Goal: Information Seeking & Learning: Learn about a topic

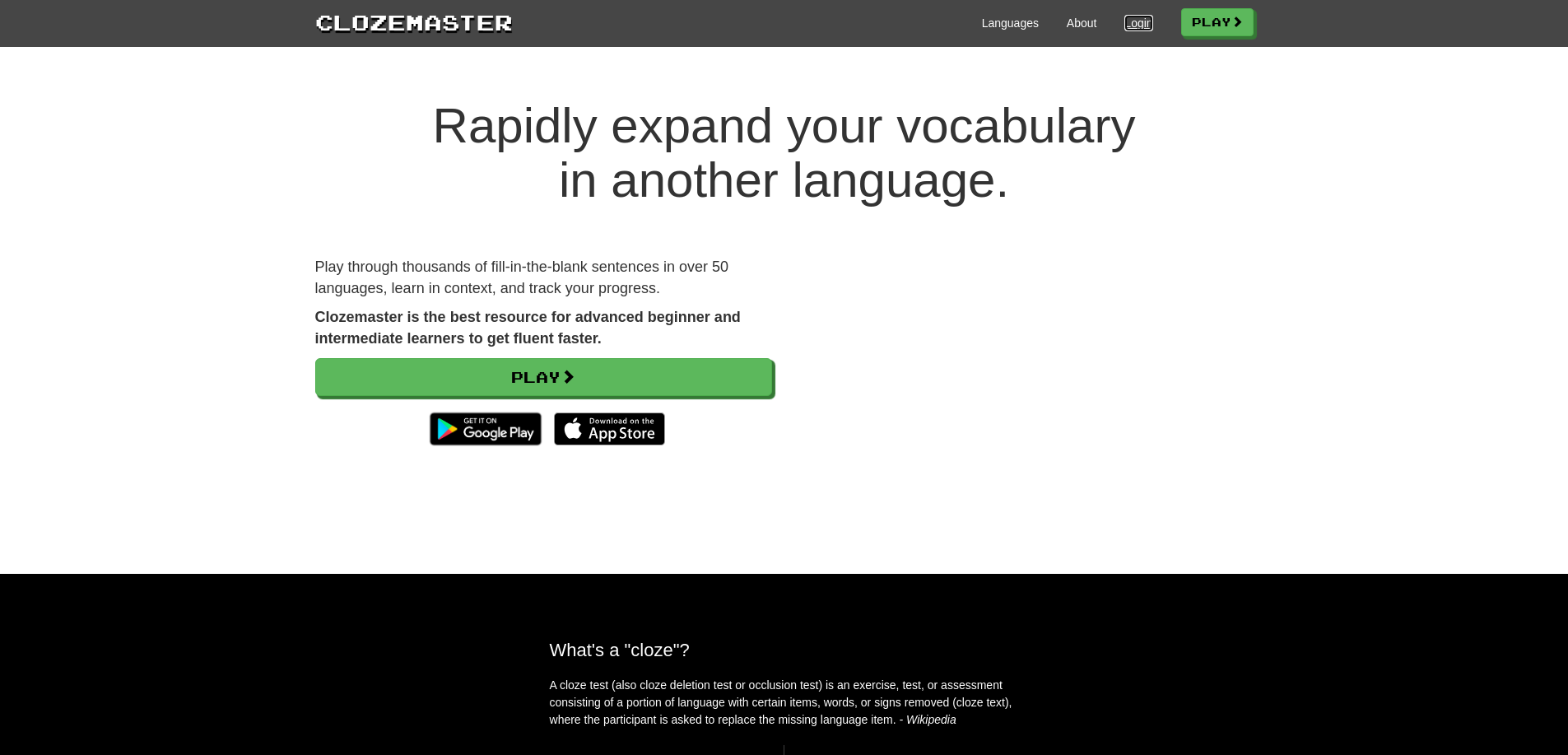
click at [1128, 26] on link "Login" at bounding box center [1138, 23] width 28 height 16
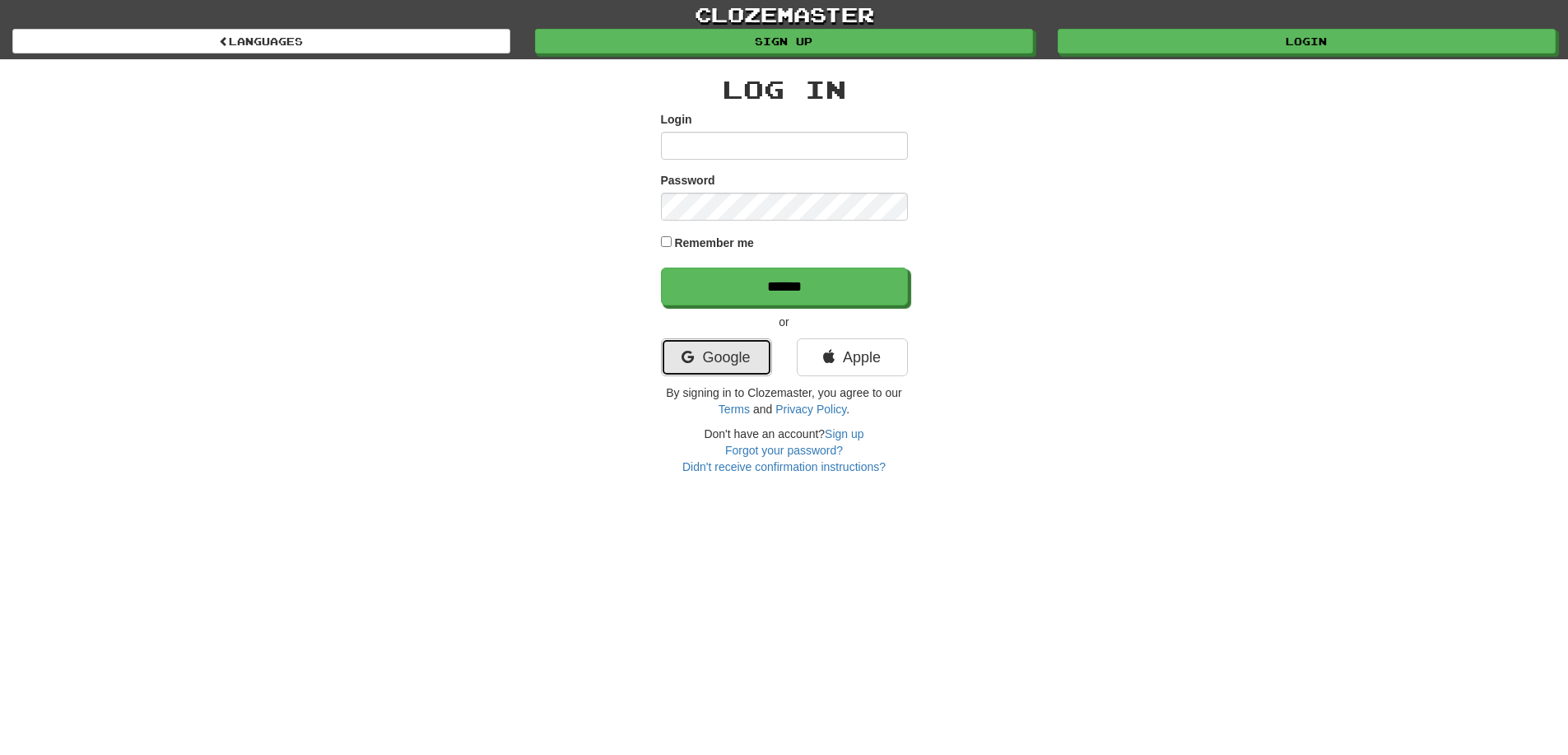
click at [759, 350] on link "Google" at bounding box center [716, 358] width 111 height 38
click at [1188, 275] on div "Log In Login Password Remember me ****** or Google Apple By si gning in to Cloz…" at bounding box center [784, 267] width 963 height 415
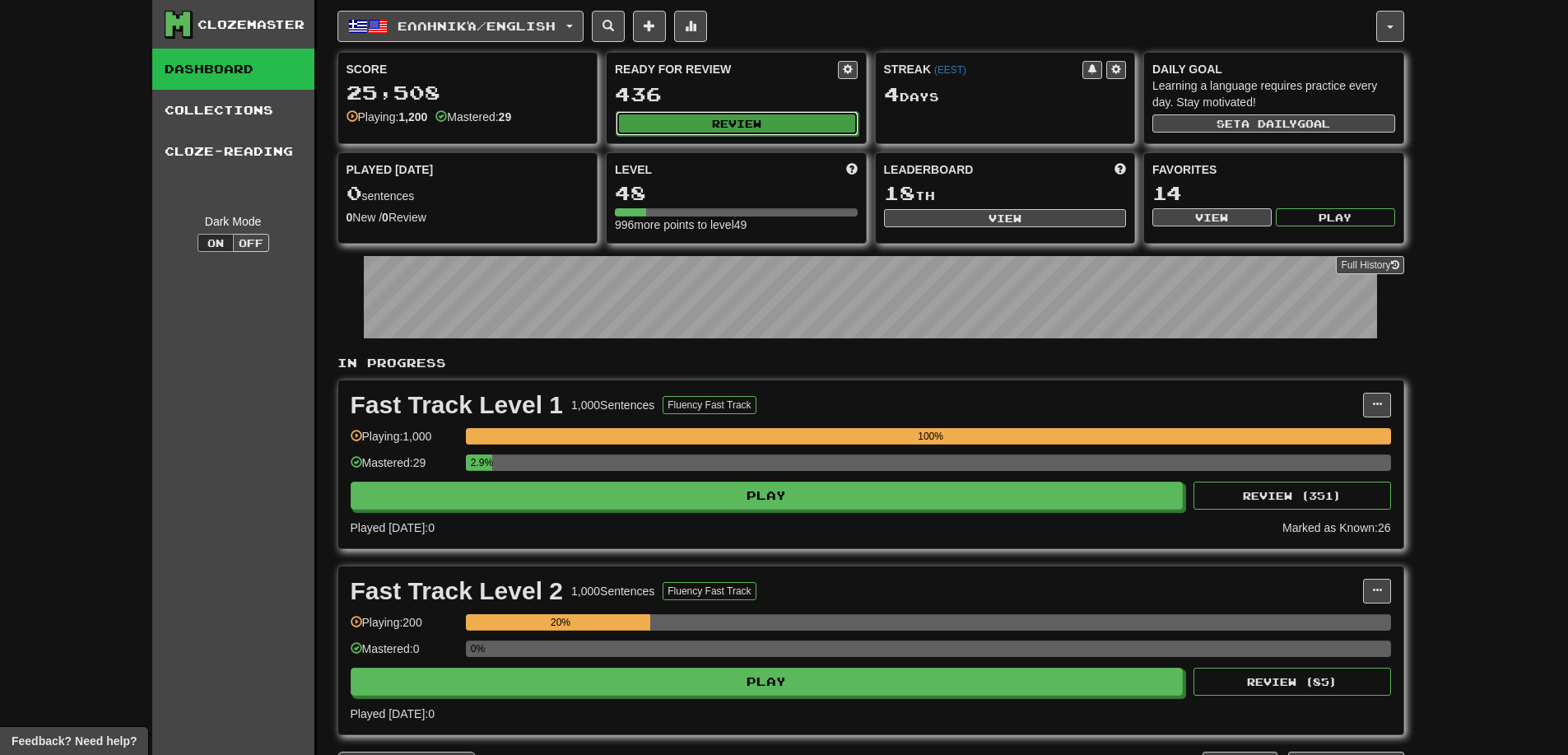
click at [720, 115] on button "Review" at bounding box center [737, 123] width 243 height 25
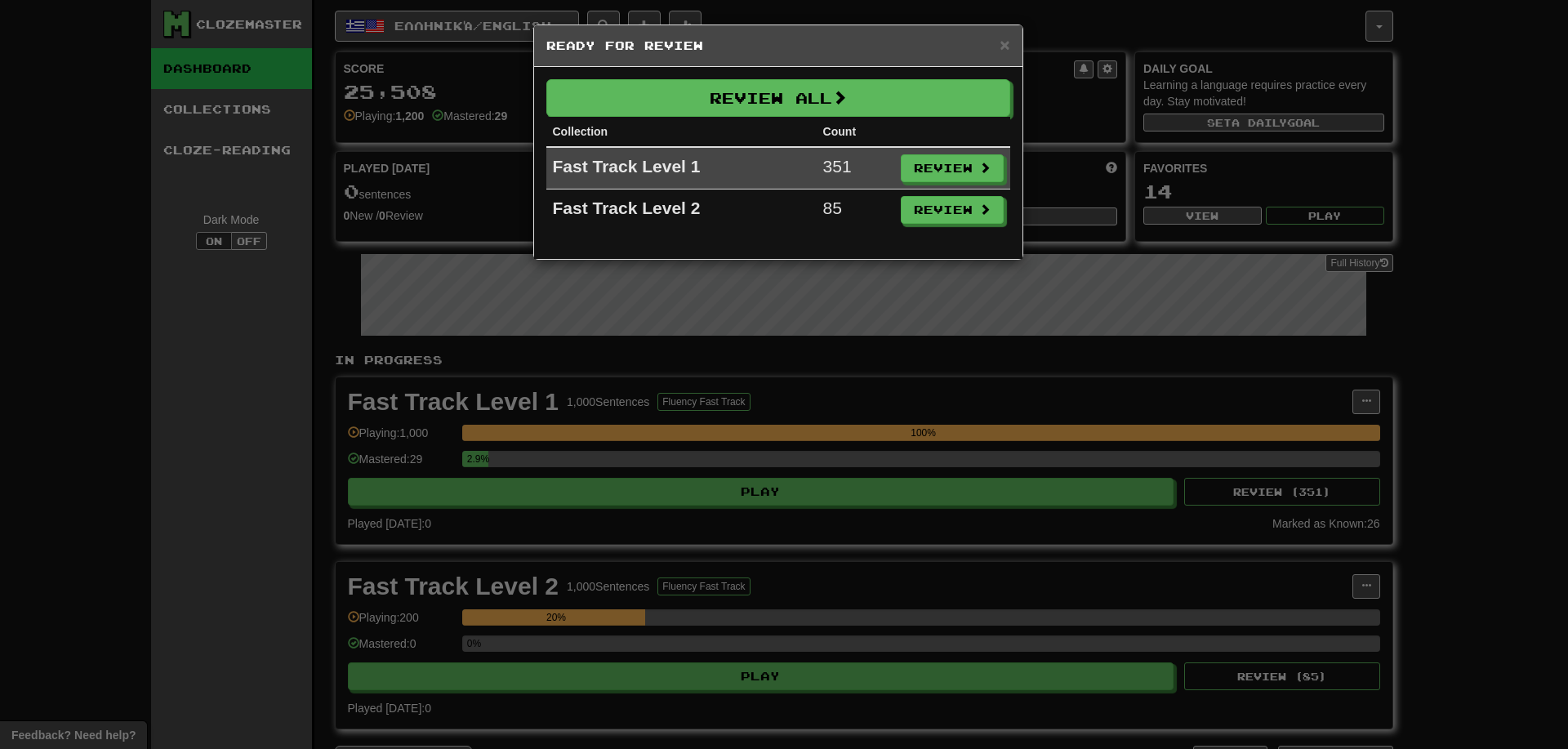
click at [998, 454] on div "× Ready for Review Review All Collection Count Fast Track Level 1 351 Review Fa…" at bounding box center [784, 374] width 1568 height 749
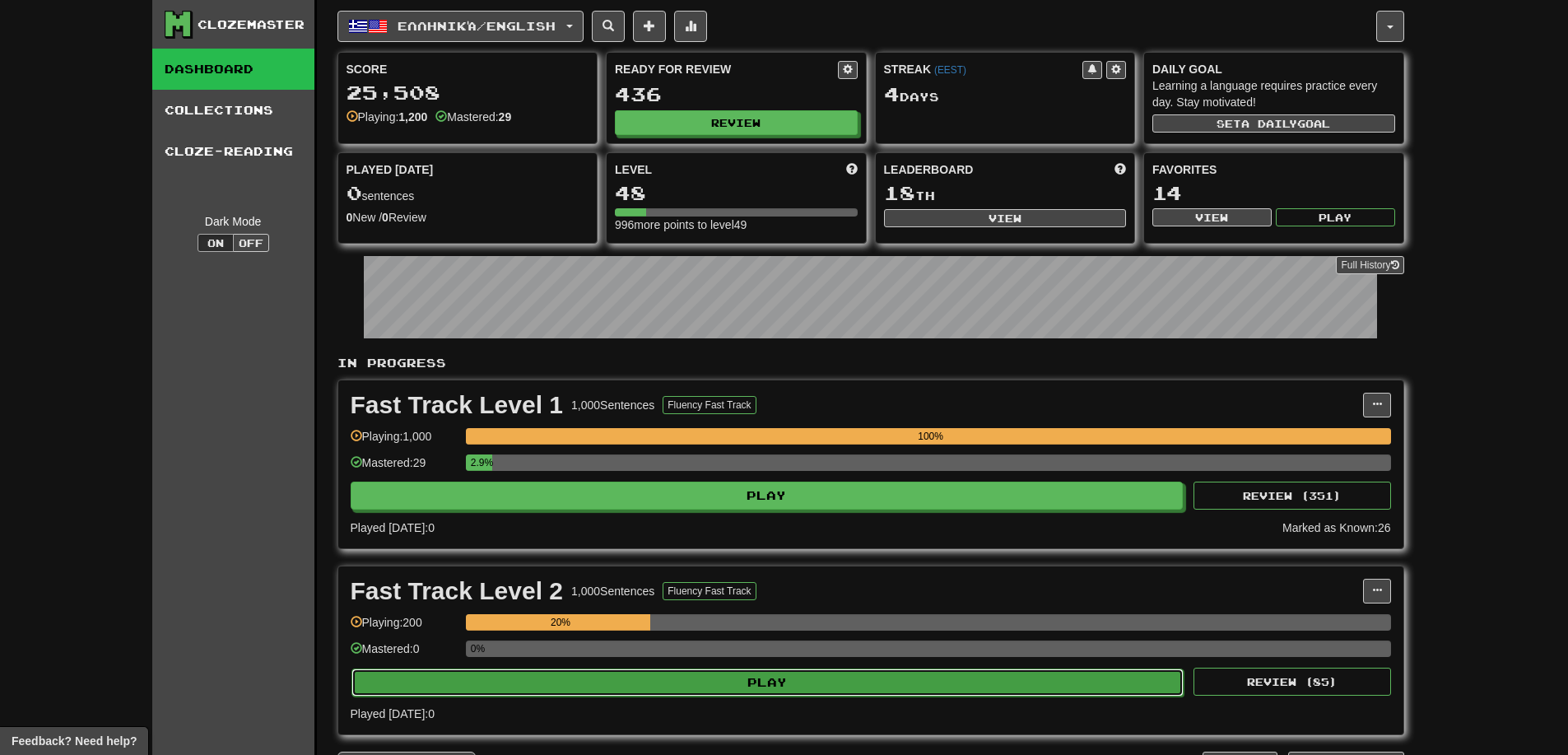
click at [793, 691] on button "Play" at bounding box center [768, 683] width 832 height 28
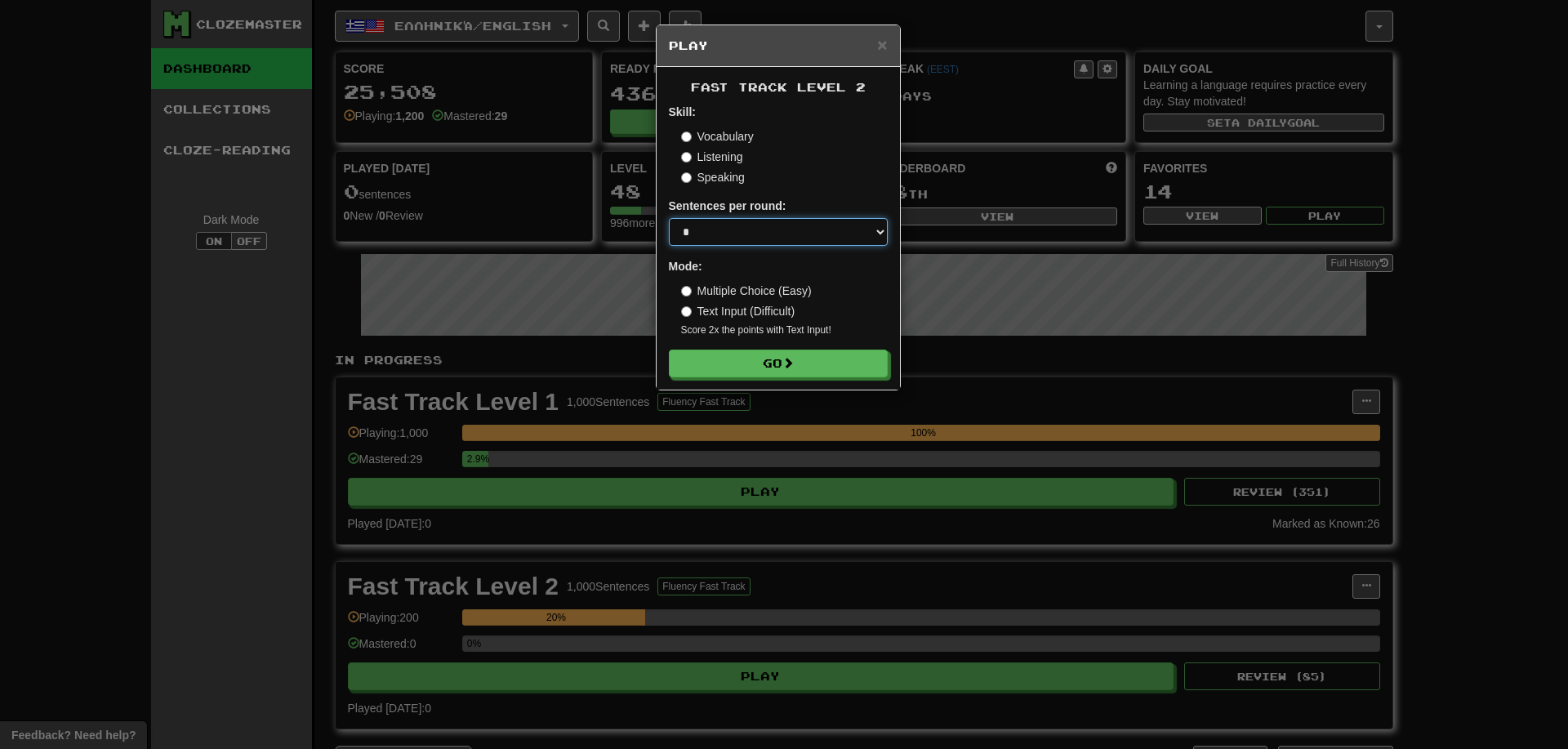
click at [821, 218] on select "* ** ** ** ** ** *** ********" at bounding box center [778, 232] width 219 height 28
select select "**"
click at [669, 218] on select "* ** ** ** ** ** *** ********" at bounding box center [778, 232] width 219 height 28
click at [800, 352] on button "Go" at bounding box center [779, 365] width 219 height 28
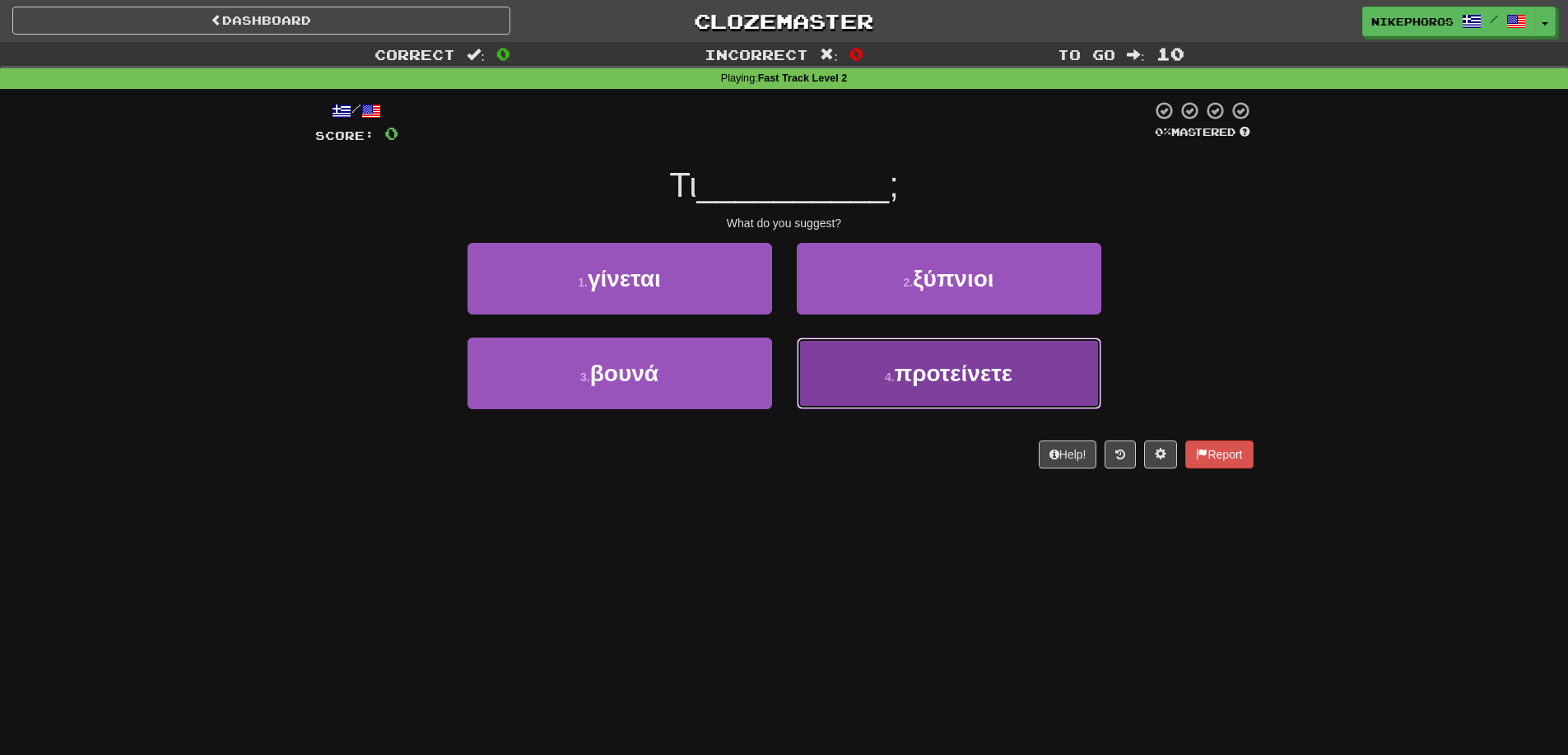
click at [845, 382] on button "4 . προτείνετε" at bounding box center [948, 374] width 304 height 72
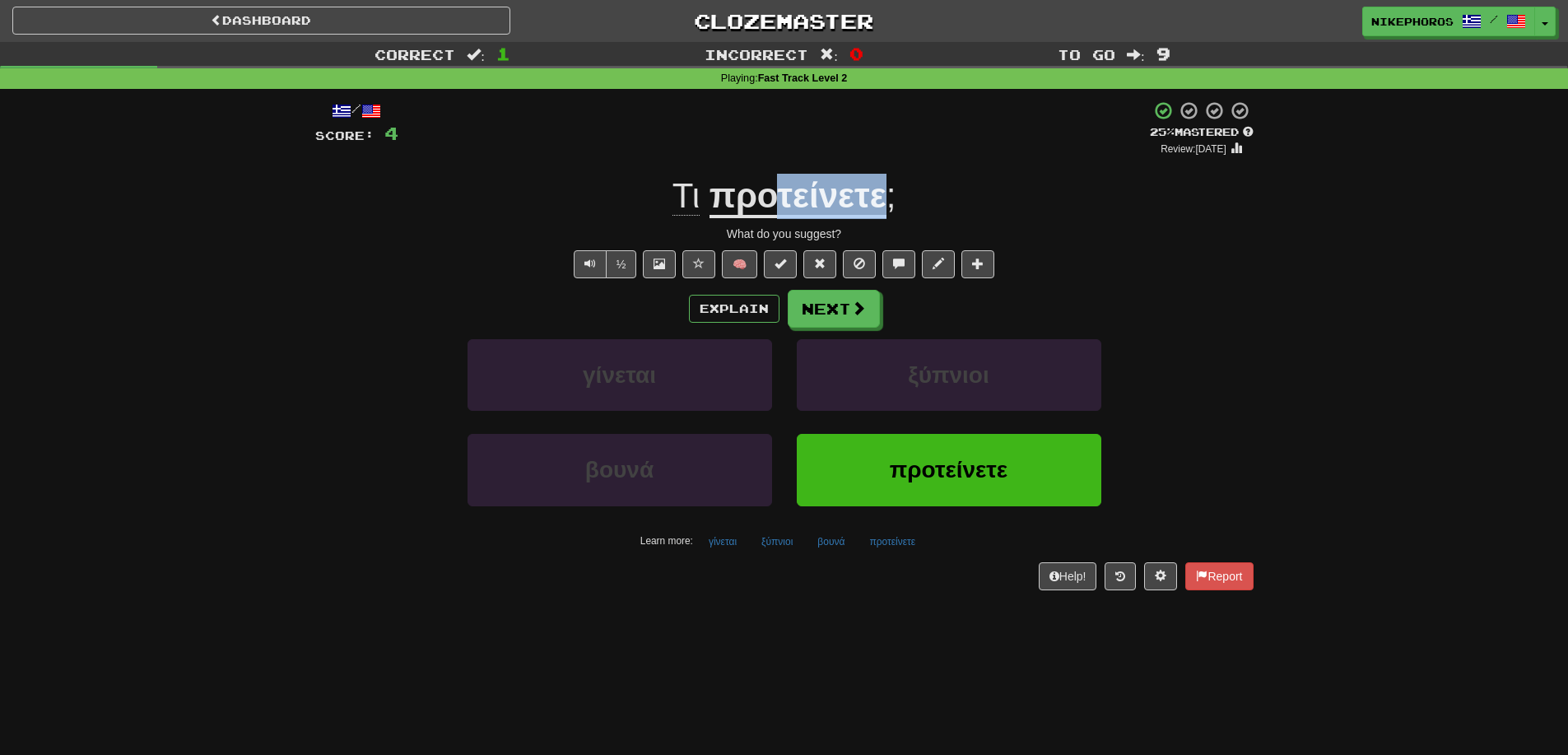
drag, startPoint x: 782, startPoint y: 200, endPoint x: 883, endPoint y: 201, distance: 101.0
click at [883, 201] on u "προτείνετε" at bounding box center [797, 197] width 177 height 42
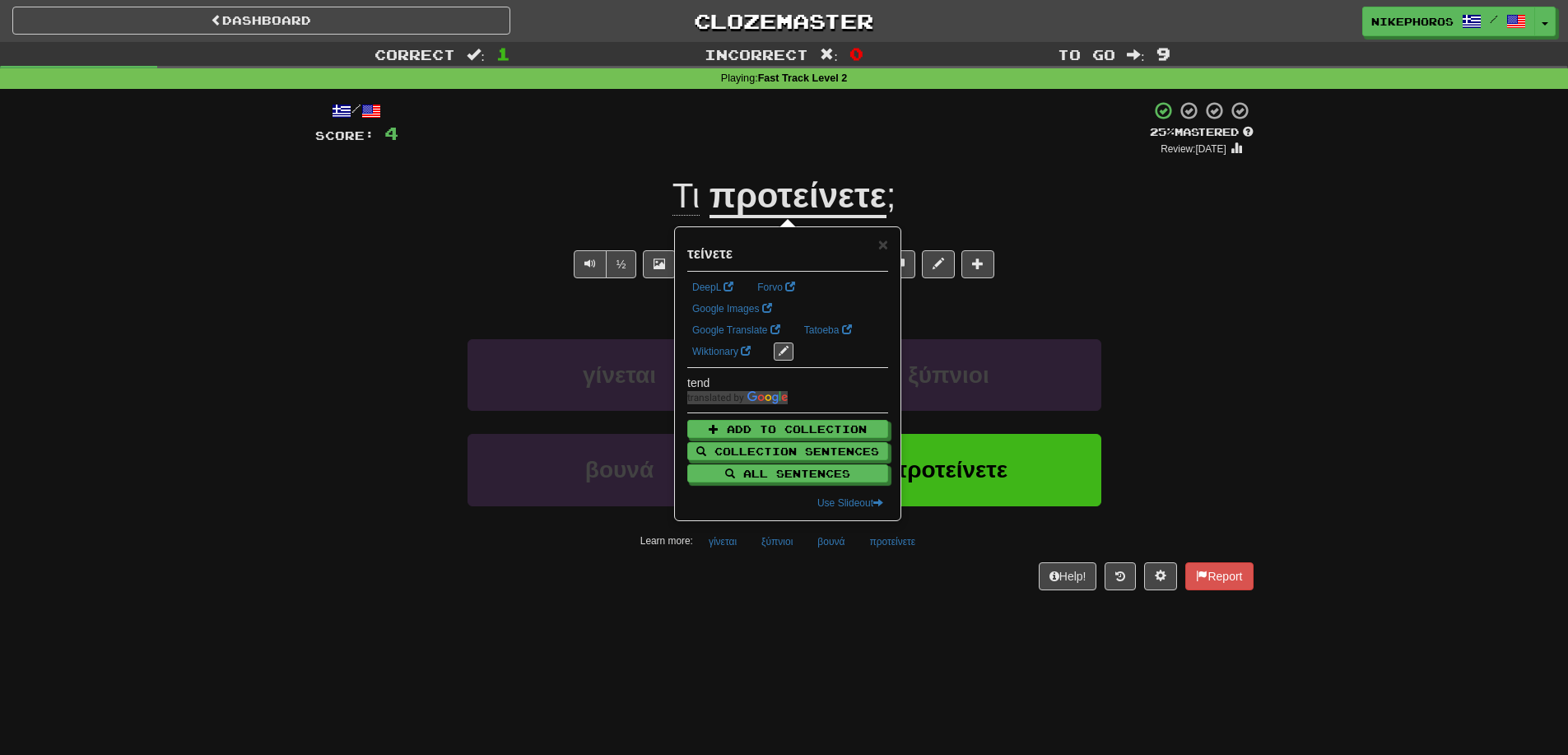
click at [1293, 330] on div "Correct : 1 Incorrect : 0 To go : 9 Playing : Fast Track Level 2 / Score: 4 + 4…" at bounding box center [784, 328] width 1568 height 571
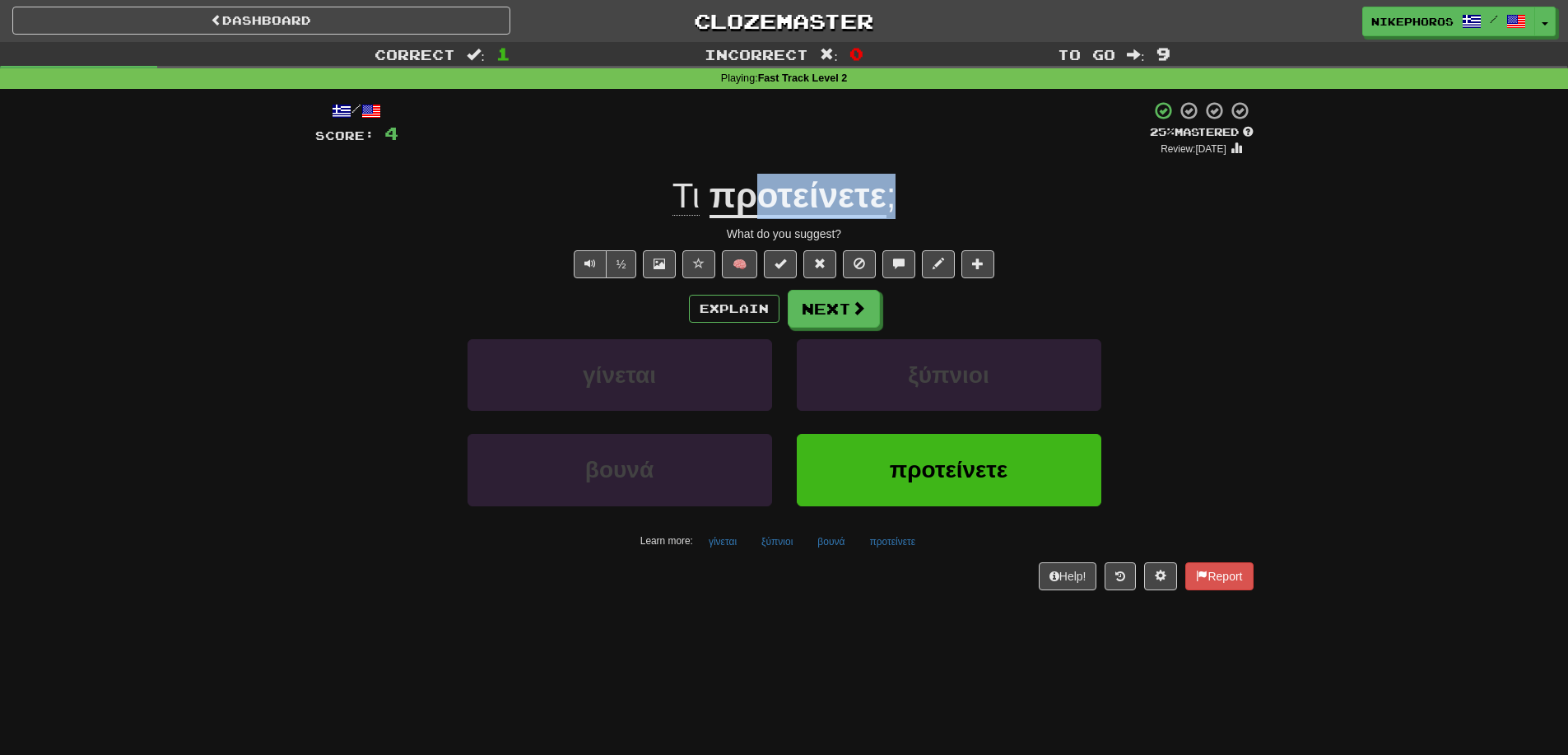
drag, startPoint x: 765, startPoint y: 198, endPoint x: 931, endPoint y: 204, distance: 166.1
click at [931, 204] on div "Τι προτείνετε ;" at bounding box center [784, 196] width 938 height 45
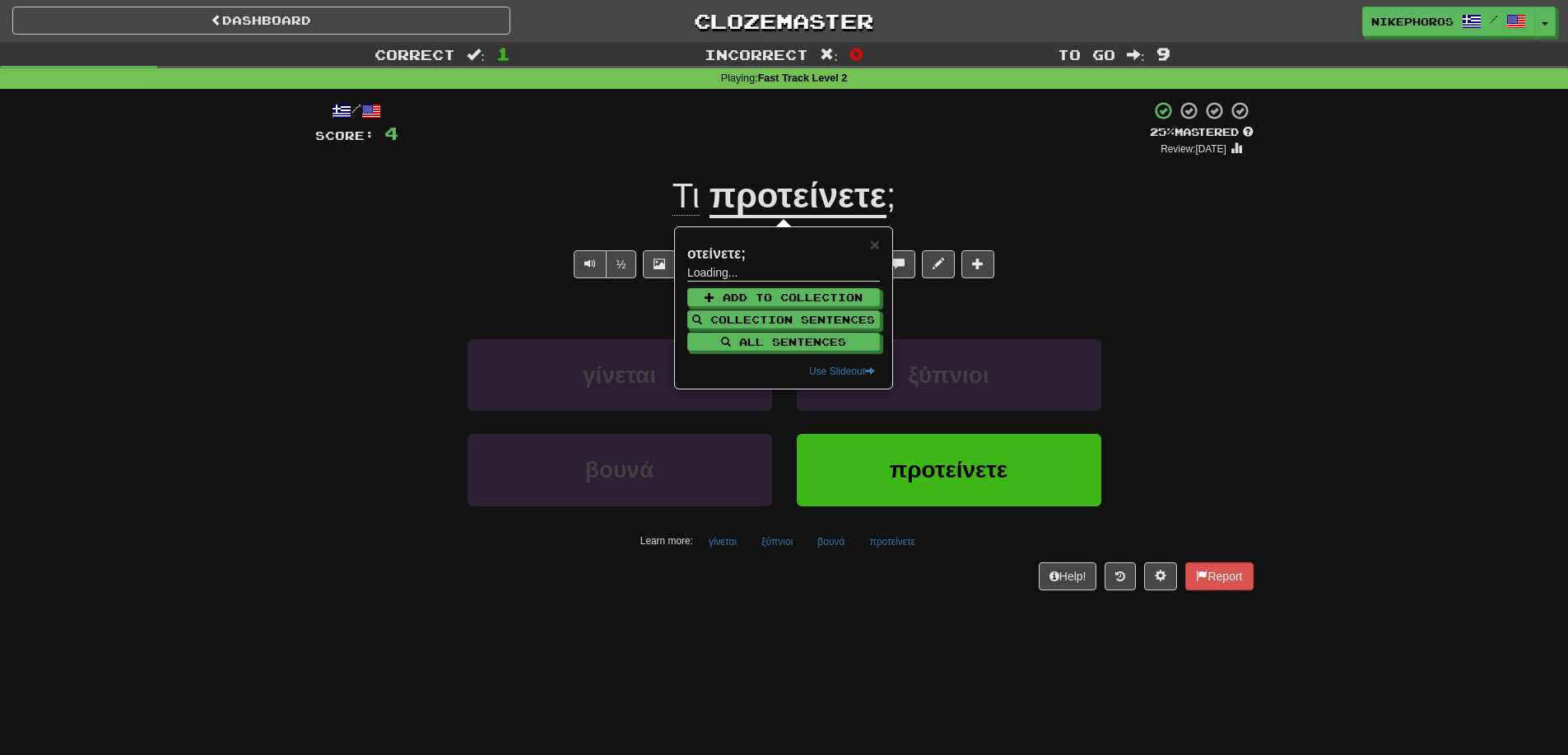
click at [1251, 290] on div "Explain Next" at bounding box center [784, 309] width 938 height 38
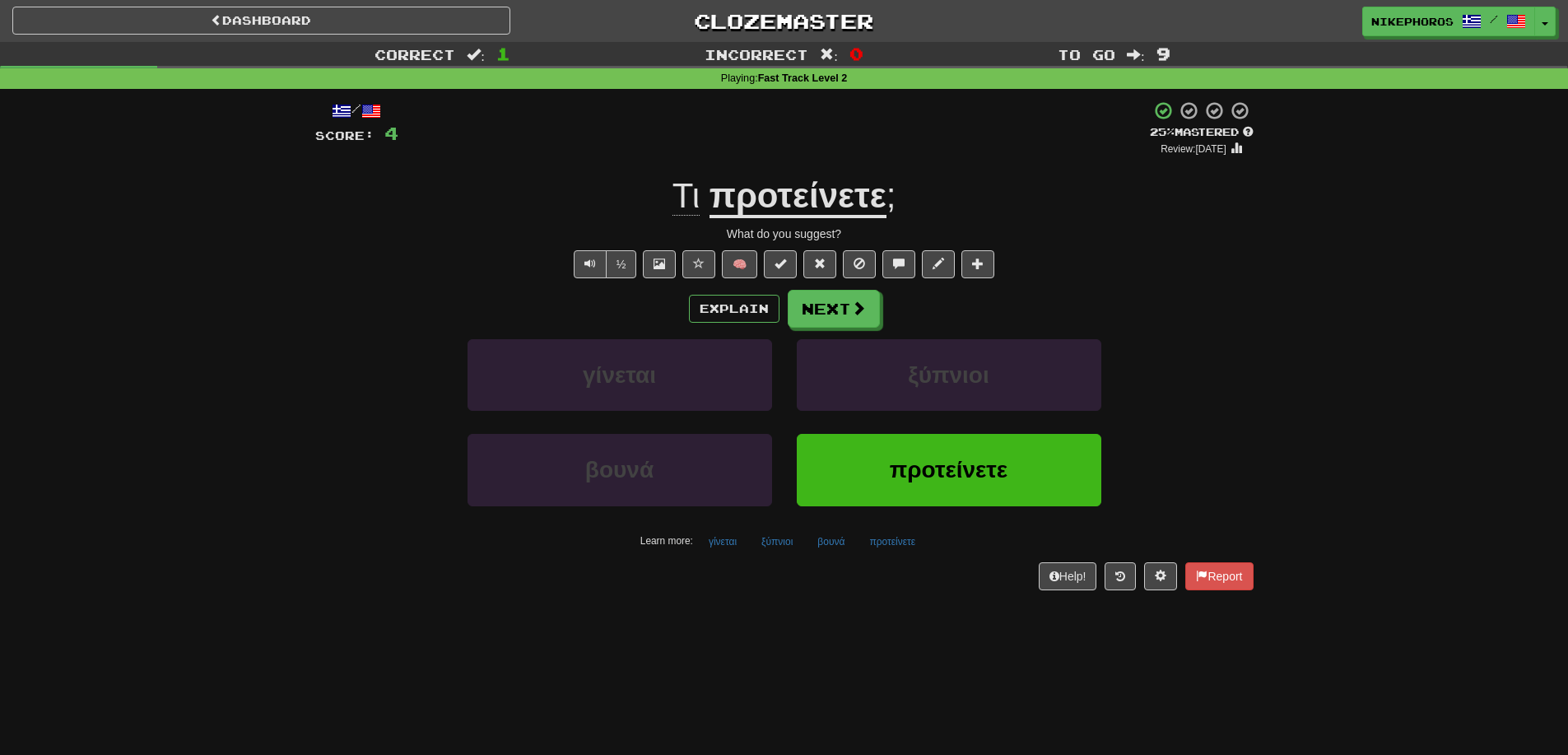
click at [1191, 379] on div "γίνεται ξύπνιοι" at bounding box center [784, 386] width 988 height 95
click at [753, 540] on button "ξύπνιοι" at bounding box center [777, 541] width 49 height 25
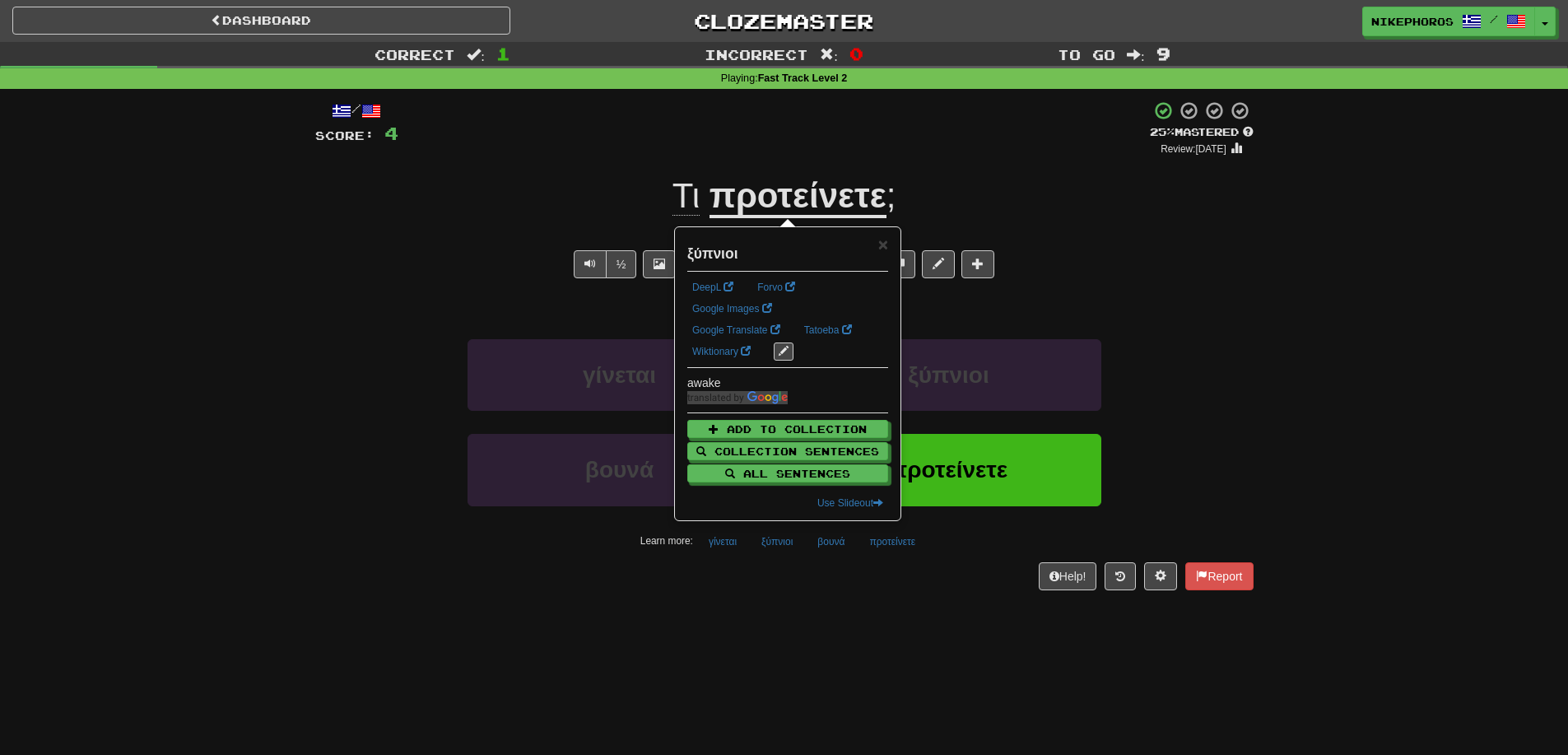
click at [799, 593] on div "/ Score: 4 + 4 25 % Mastered Review: 2025-09-17 Τι προτείνετε ; What do you sug…" at bounding box center [784, 351] width 938 height 523
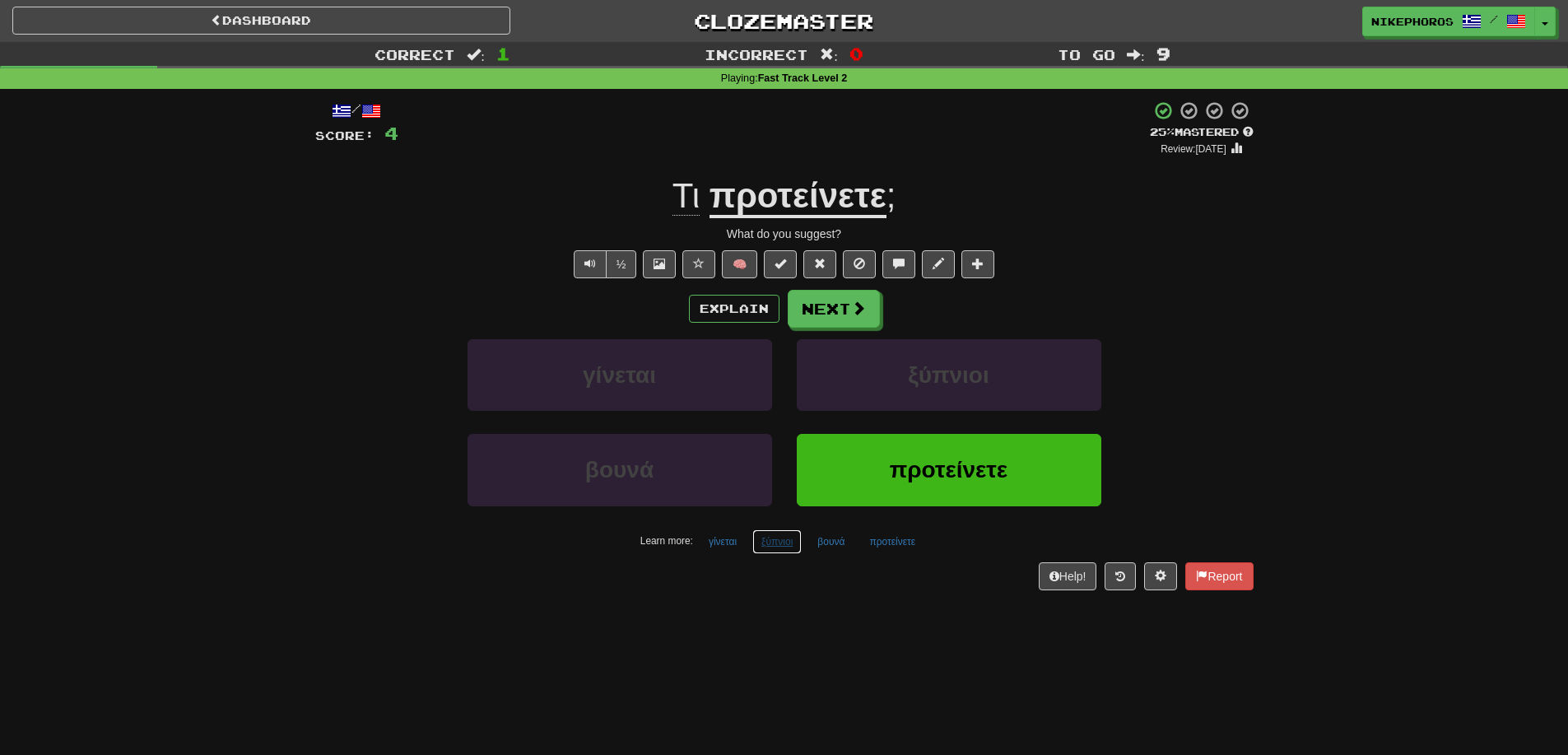
click at [768, 547] on button "ξύπνιοι" at bounding box center [777, 541] width 49 height 25
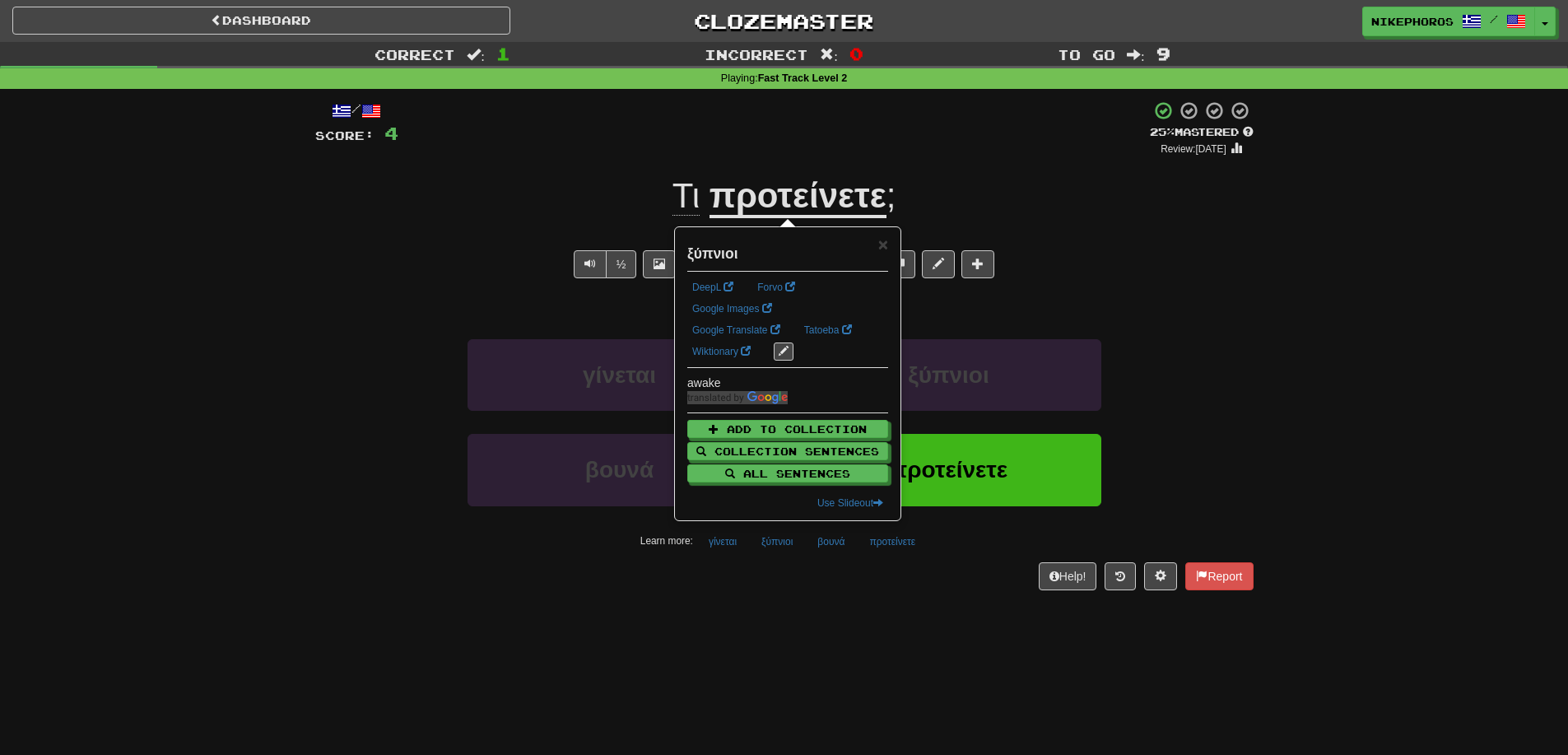
click at [772, 593] on div "/ Score: 4 + 4 25 % Mastered Review: 2025-09-17 Τι προτείνετε ; What do you sug…" at bounding box center [784, 351] width 938 height 523
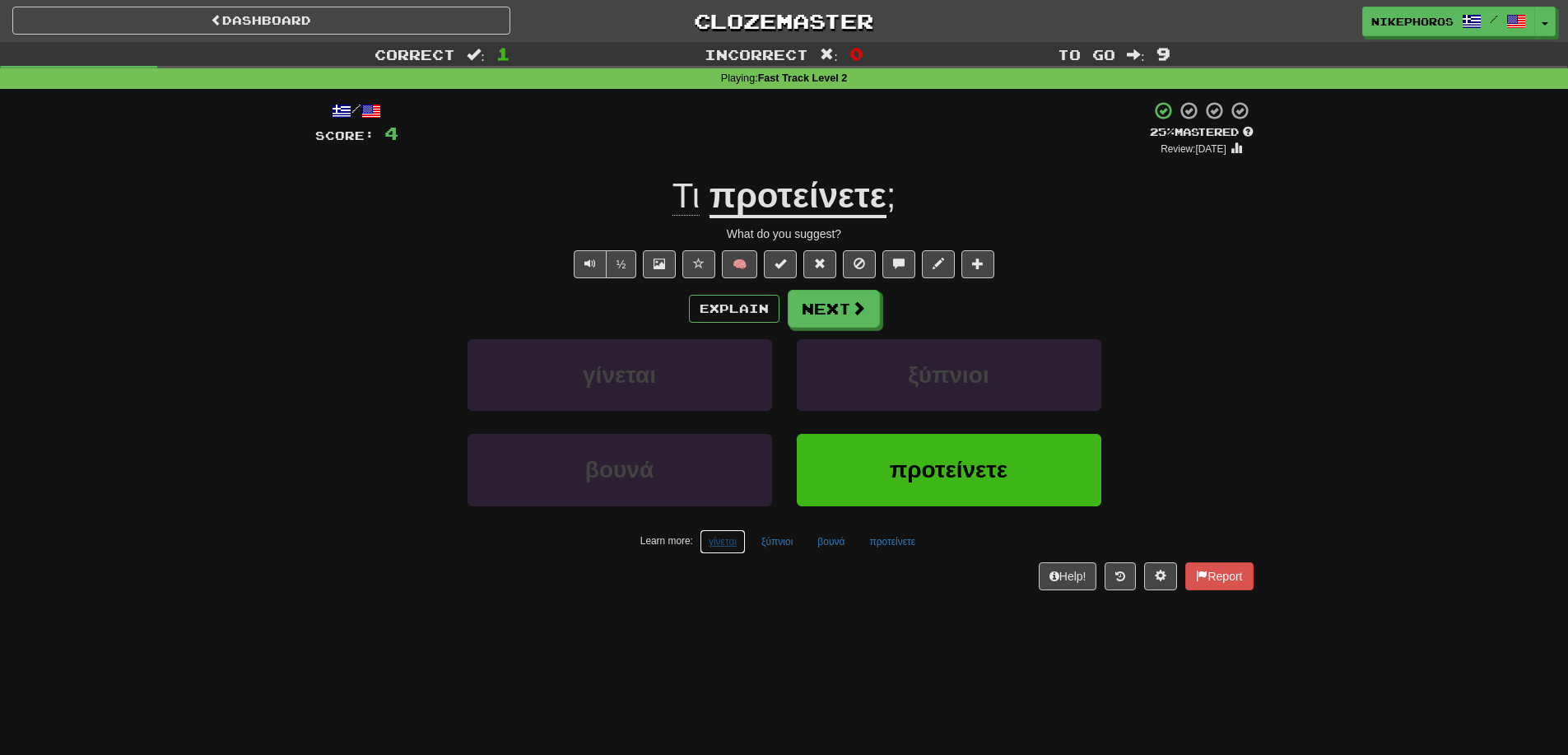
click at [735, 544] on button "γίνεται" at bounding box center [723, 541] width 46 height 25
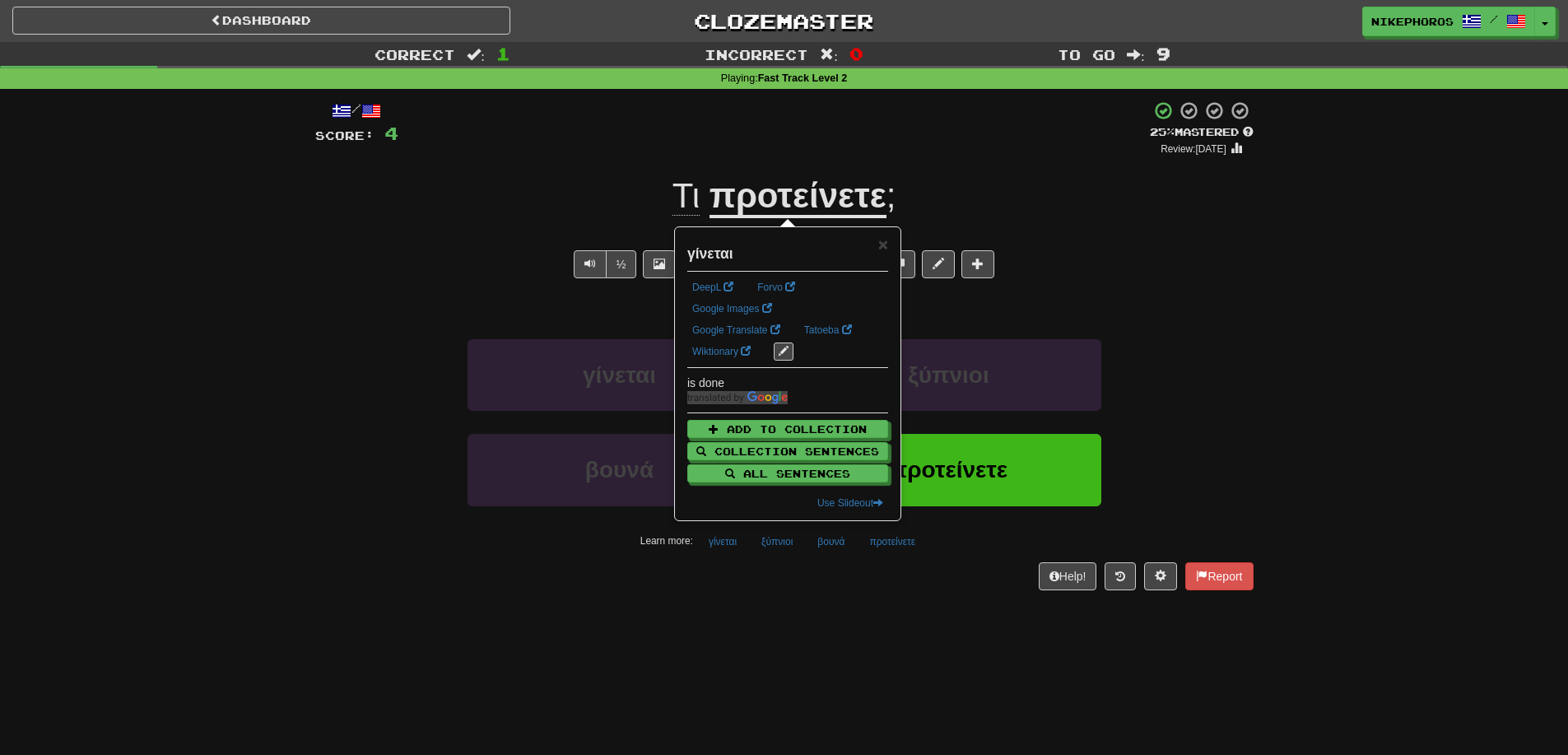
click at [775, 636] on div "Dashboard Clozemaster Nikephoros / Toggle Dropdown Dashboard Leaderboard Activi…" at bounding box center [784, 378] width 1568 height 755
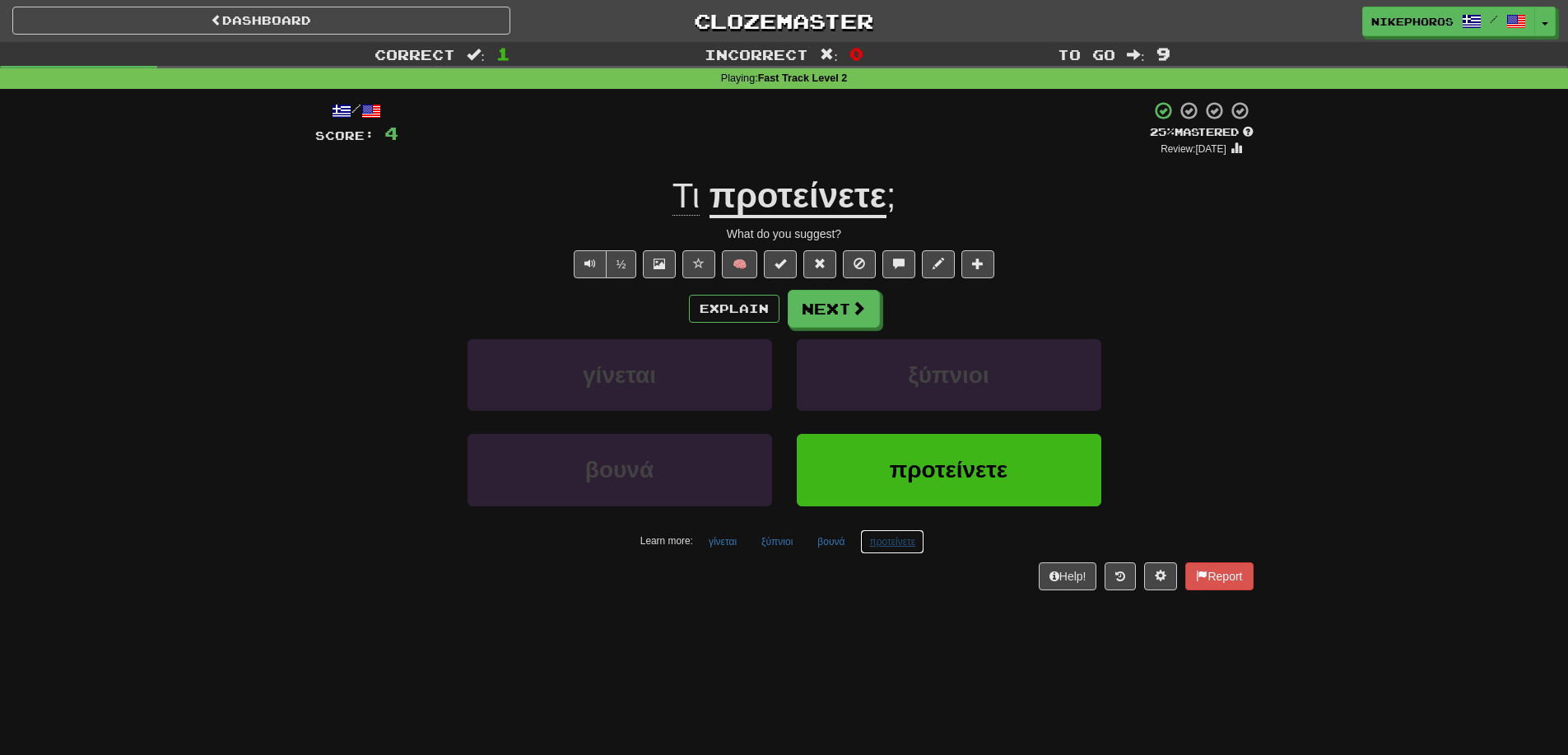
click at [895, 544] on button "προτείνετε" at bounding box center [892, 541] width 64 height 25
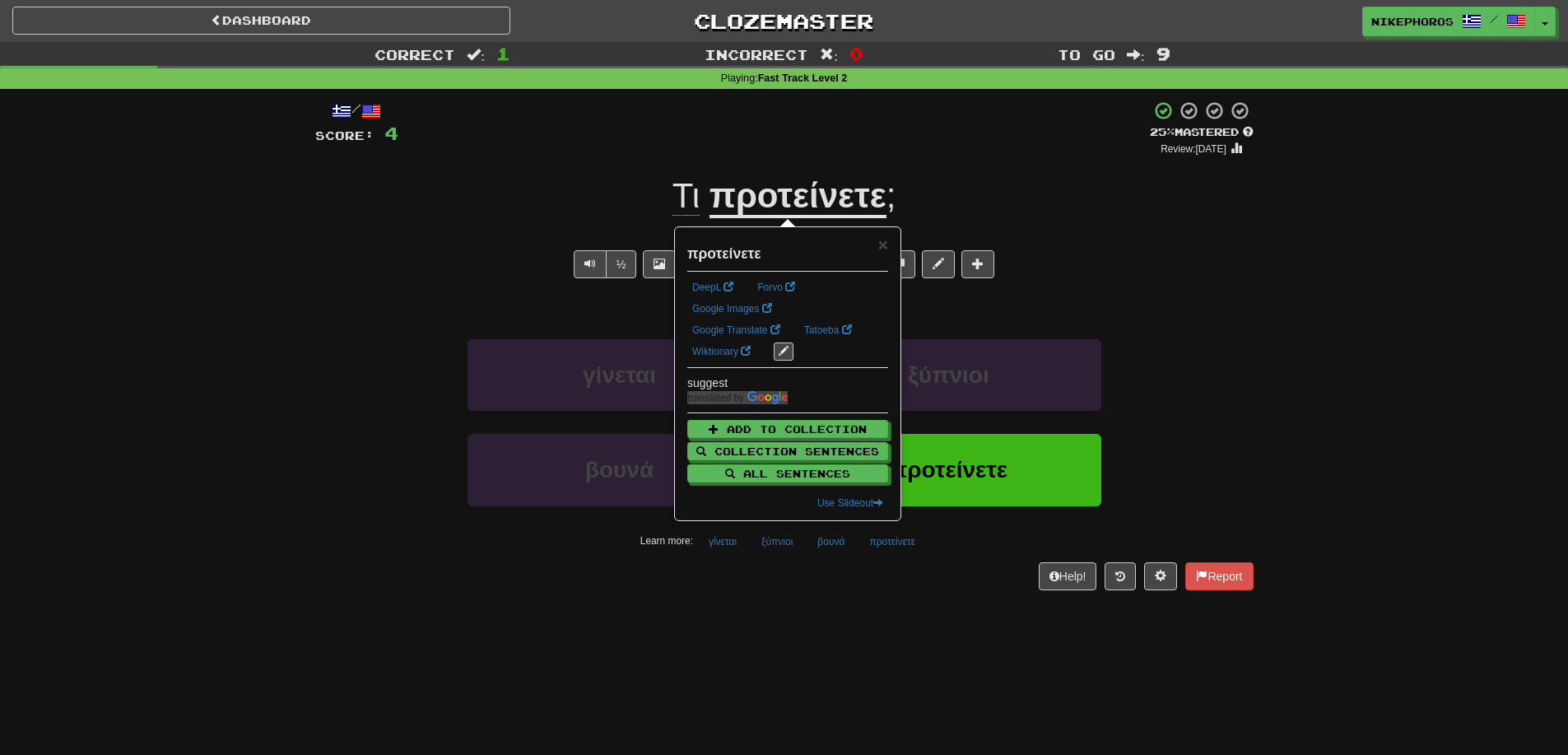
click at [861, 562] on div "Help! Report" at bounding box center [784, 576] width 938 height 28
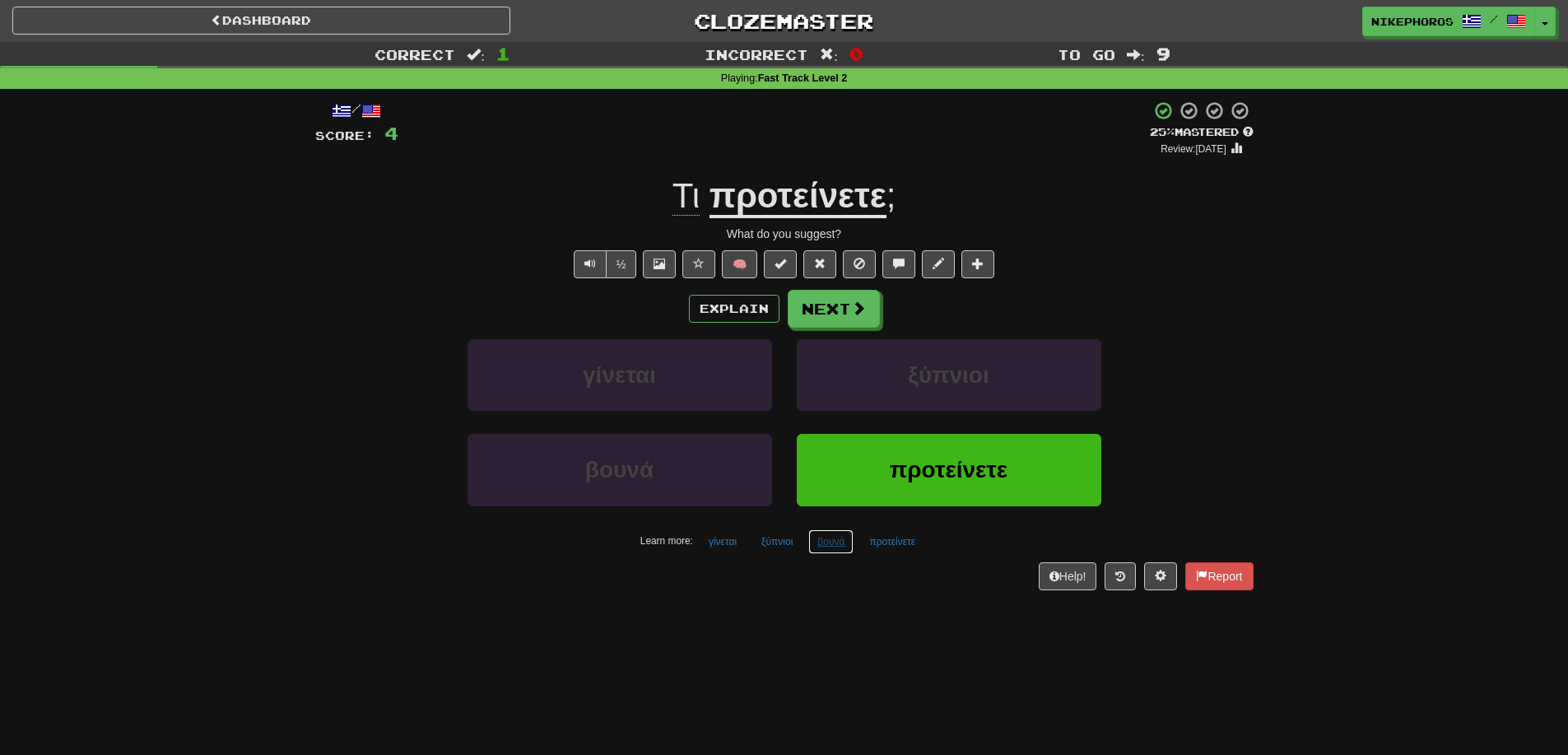
click at [833, 551] on button "βουνά" at bounding box center [830, 541] width 45 height 25
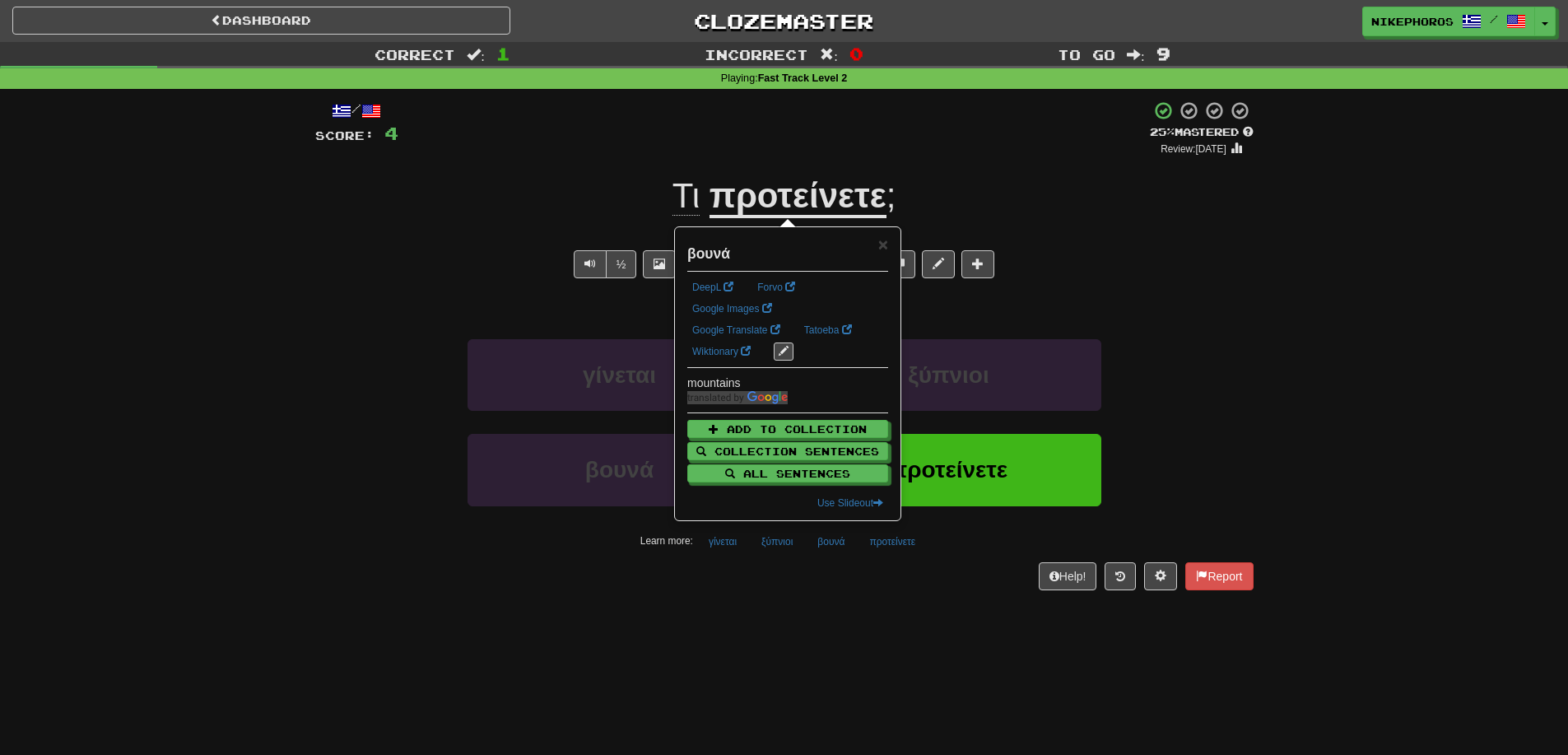
click at [818, 594] on div "/ Score: 4 + 4 25 % Mastered Review: 2025-09-17 Τι προτείνετε ; What do you sug…" at bounding box center [784, 351] width 938 height 523
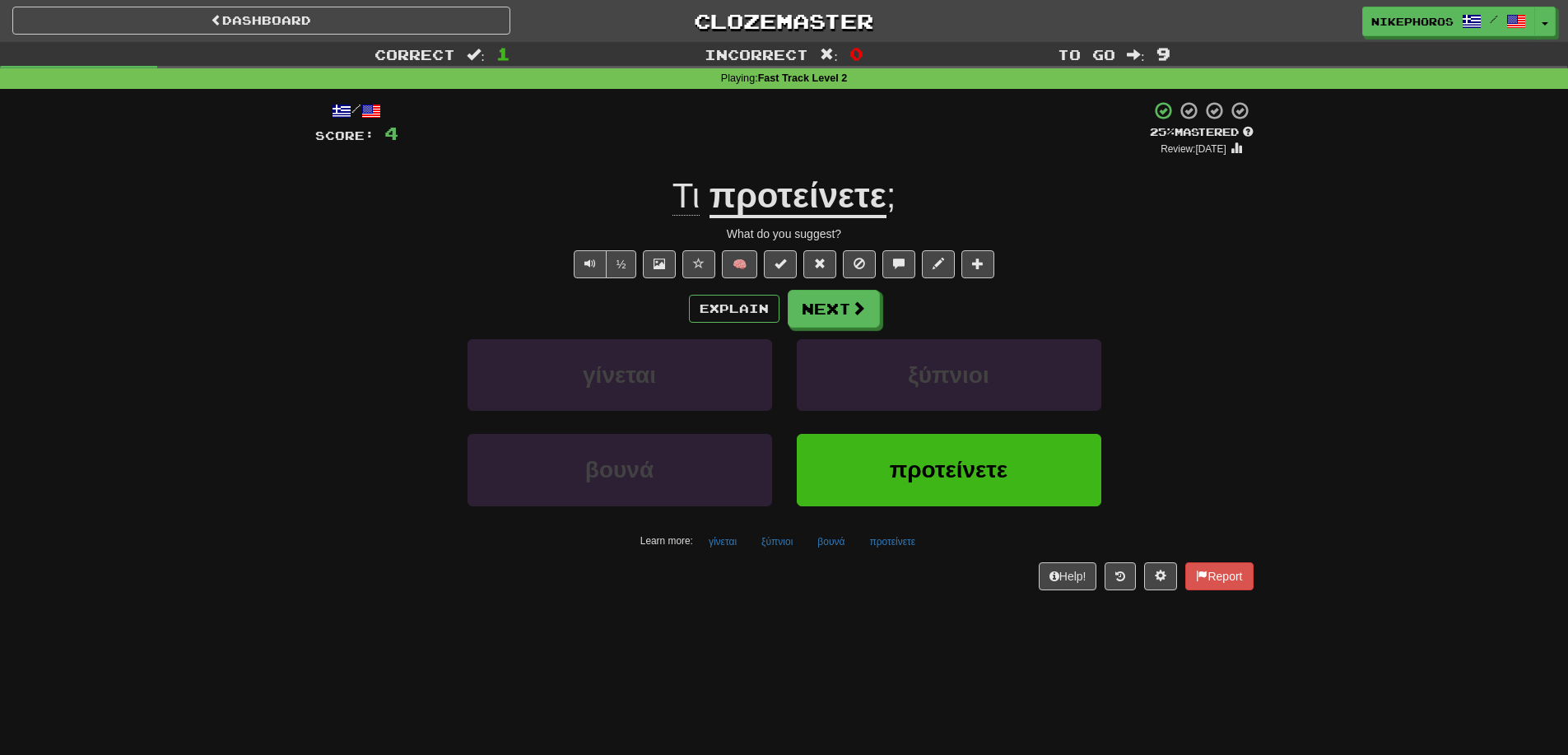
click at [861, 646] on div "Dashboard Clozemaster Nikephoros / Toggle Dropdown Dashboard Leaderboard Activi…" at bounding box center [784, 378] width 1568 height 755
click at [846, 320] on button "Next" at bounding box center [834, 310] width 92 height 38
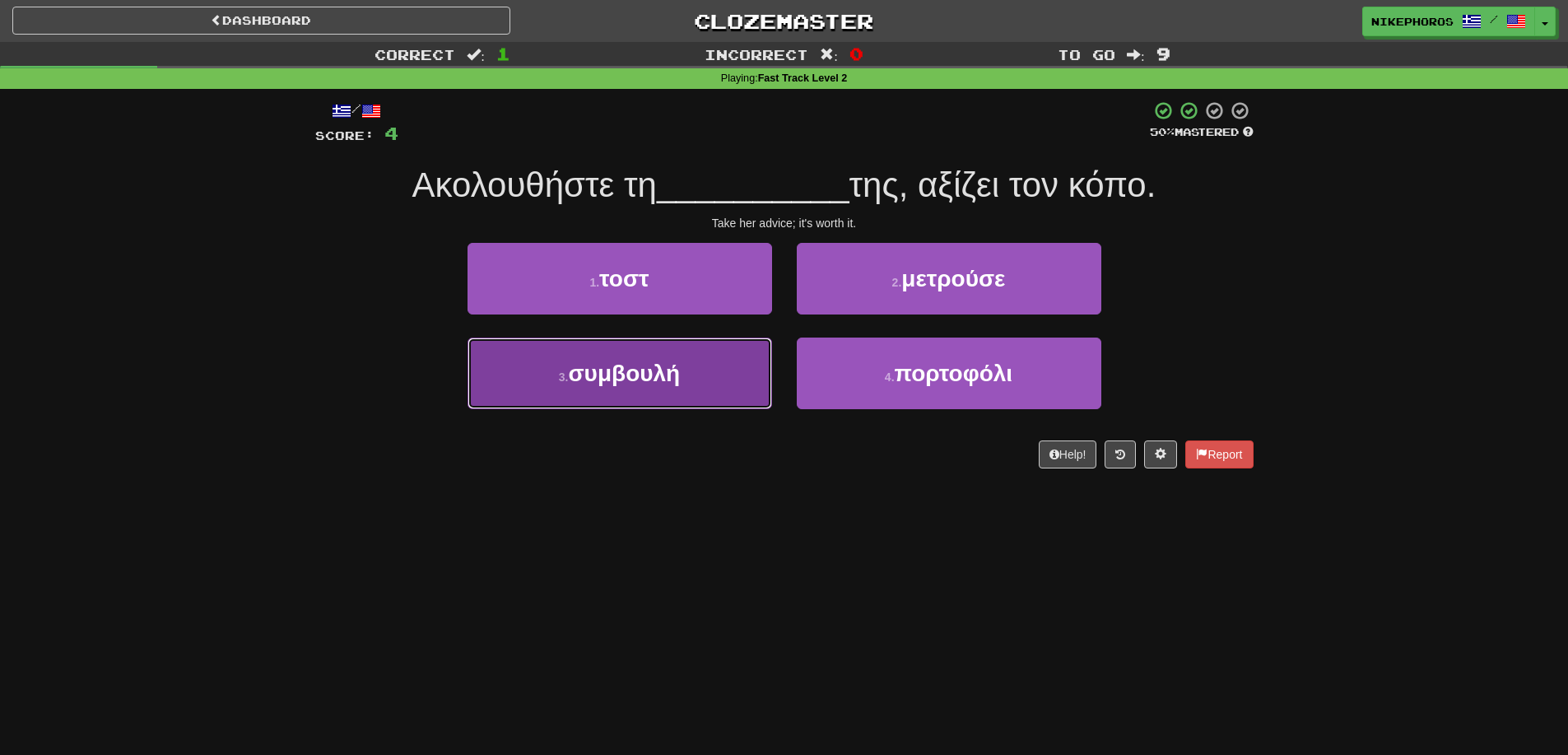
click at [526, 373] on button "3 . συμβουλή" at bounding box center [619, 374] width 304 height 72
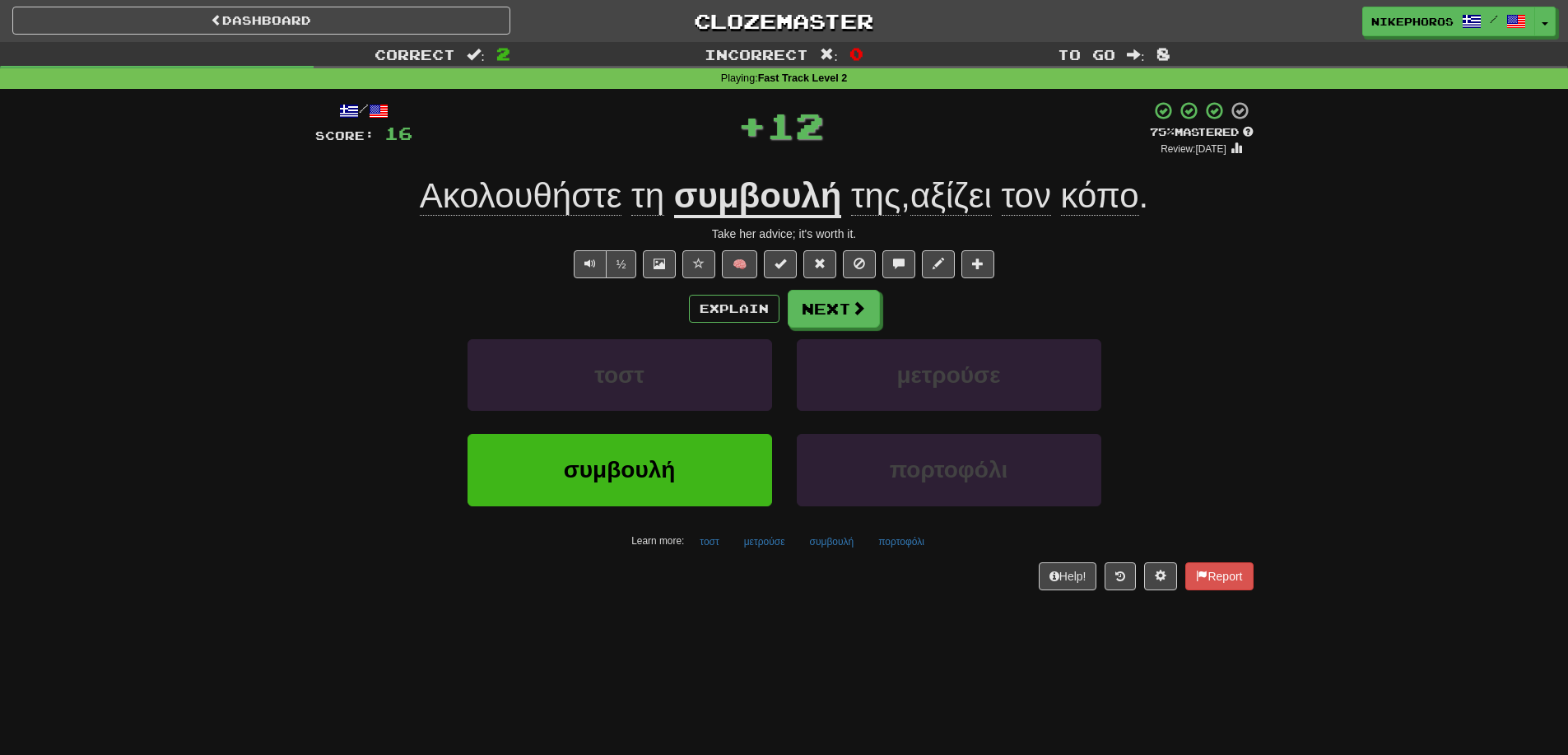
click at [734, 202] on u "συμβουλή" at bounding box center [758, 197] width 168 height 42
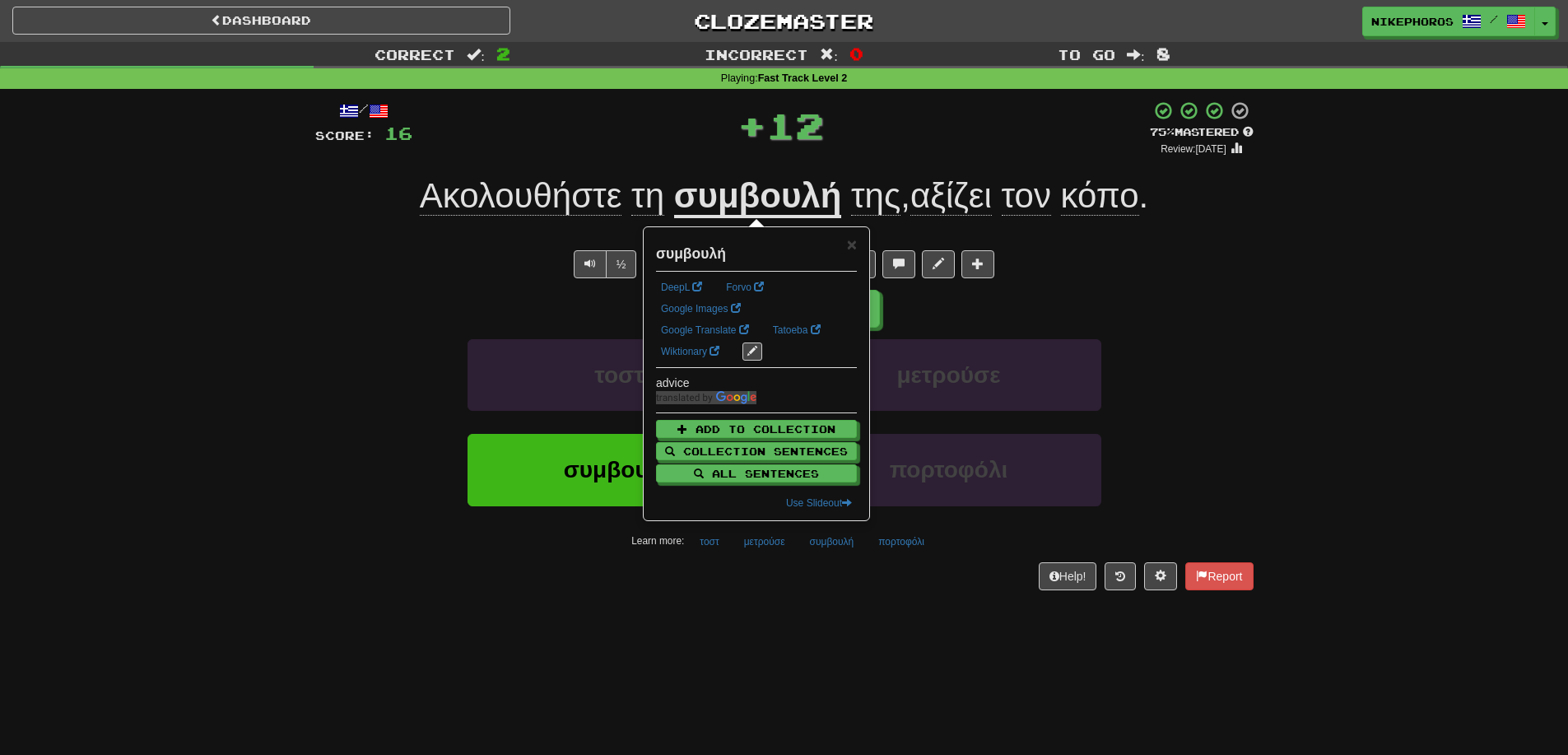
click at [1359, 399] on div "Correct : 2 Incorrect : 0 To go : 8 Playing : Fast Track Level 2 / Score: 16 + …" at bounding box center [784, 328] width 1568 height 571
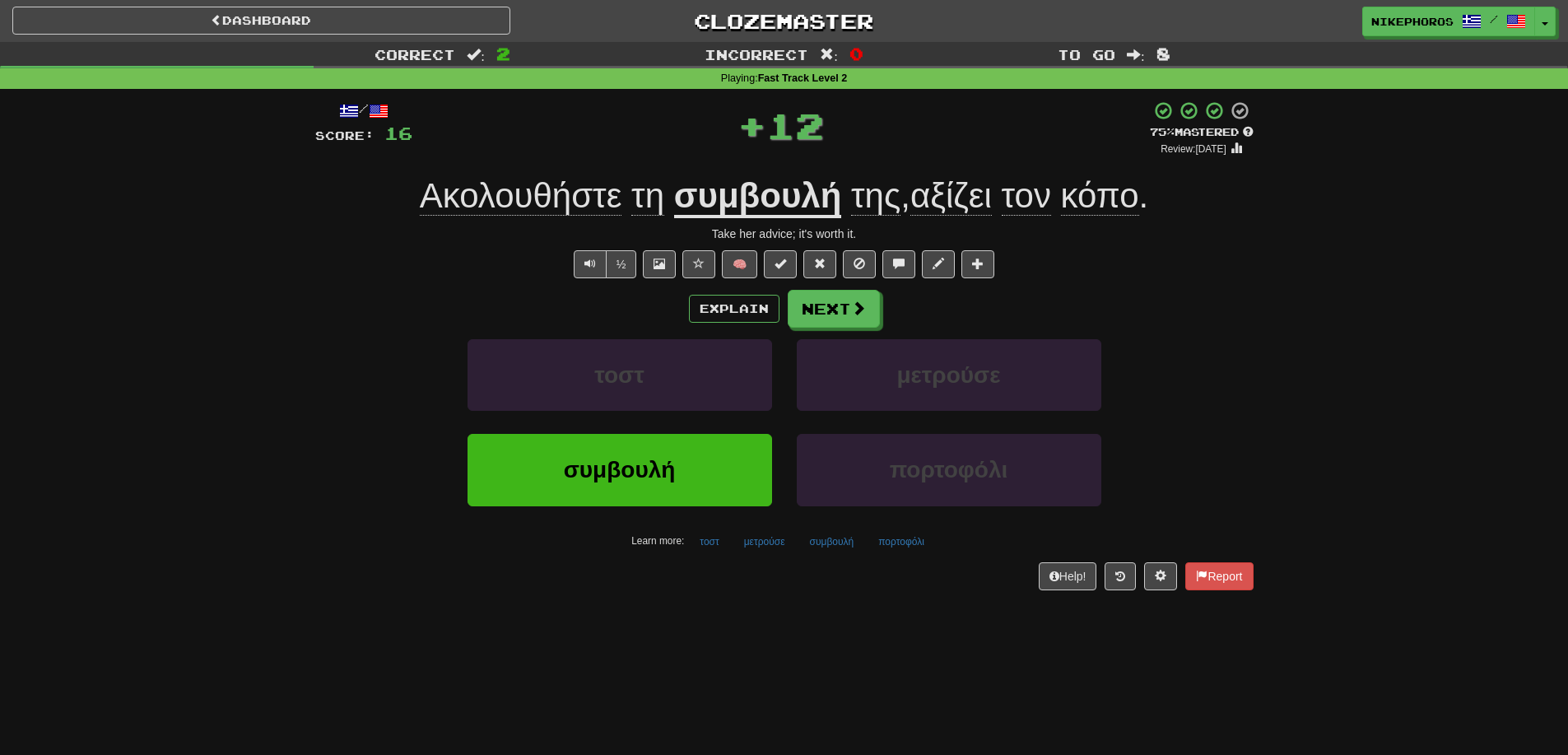
click at [1094, 199] on span "κόπο" at bounding box center [1100, 196] width 78 height 40
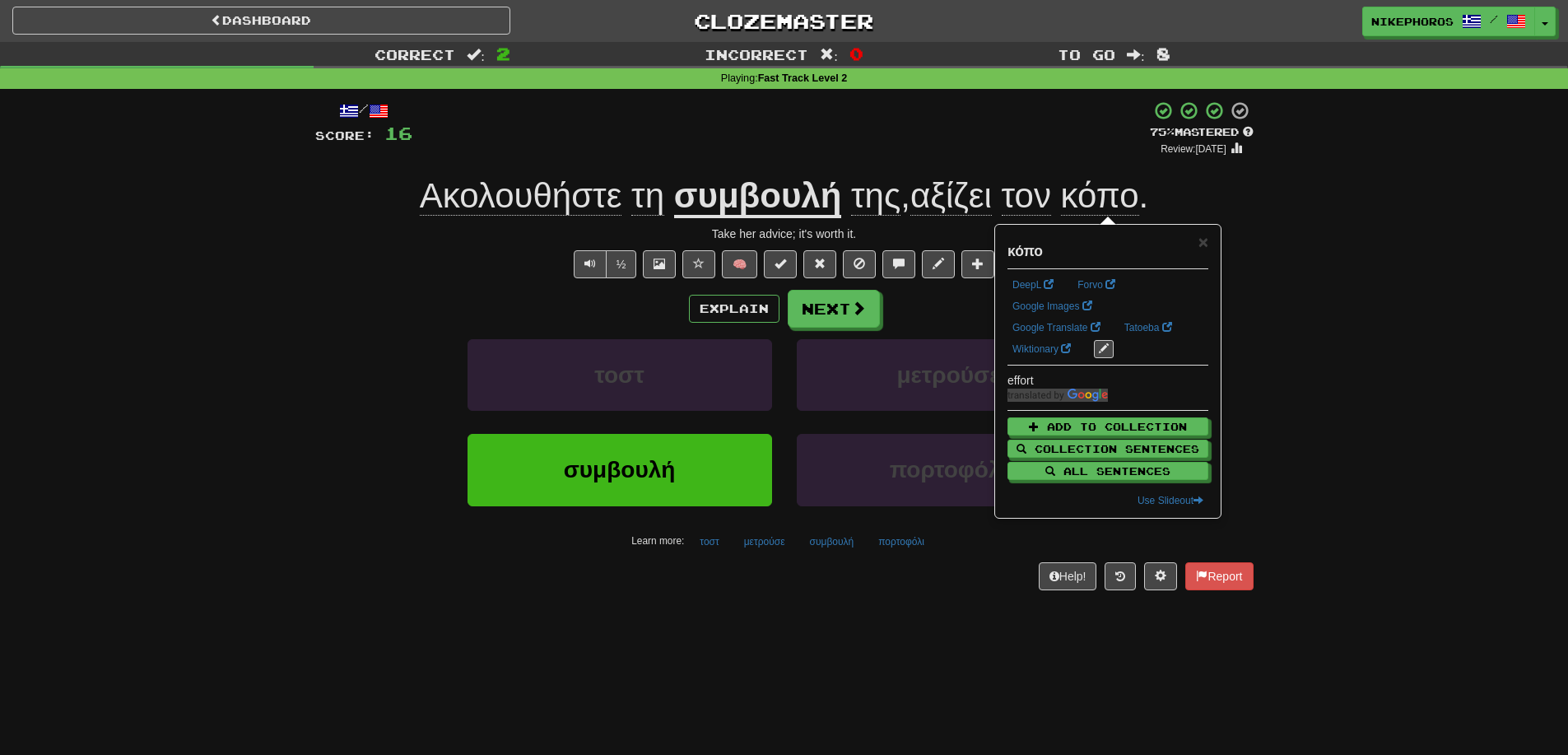
click at [1311, 249] on div "Correct : 2 Incorrect : 0 To go : 8 Playing : Fast Track Level 2 / Score: 16 + …" at bounding box center [784, 328] width 1568 height 571
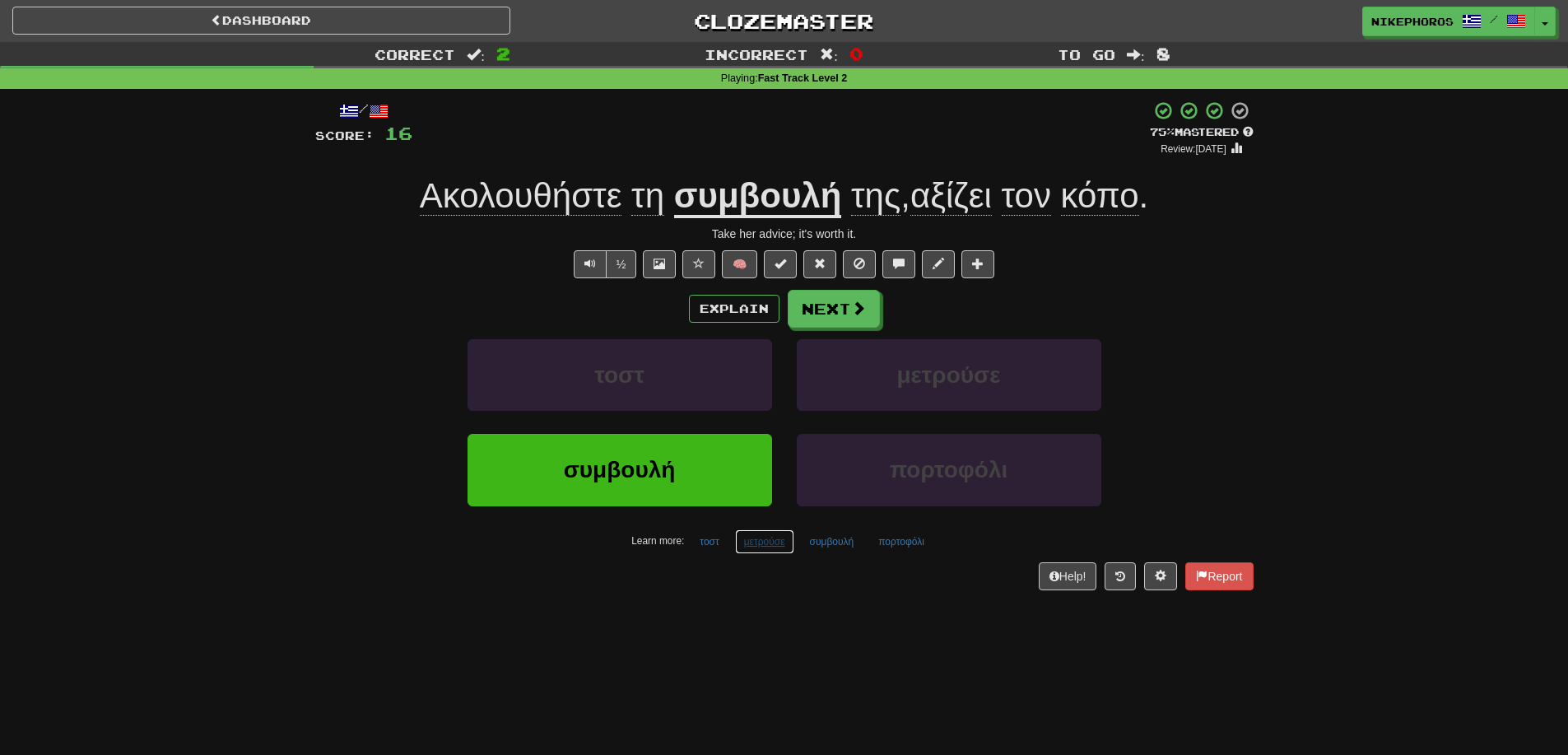
click at [784, 539] on button "μετρούσε" at bounding box center [764, 541] width 59 height 25
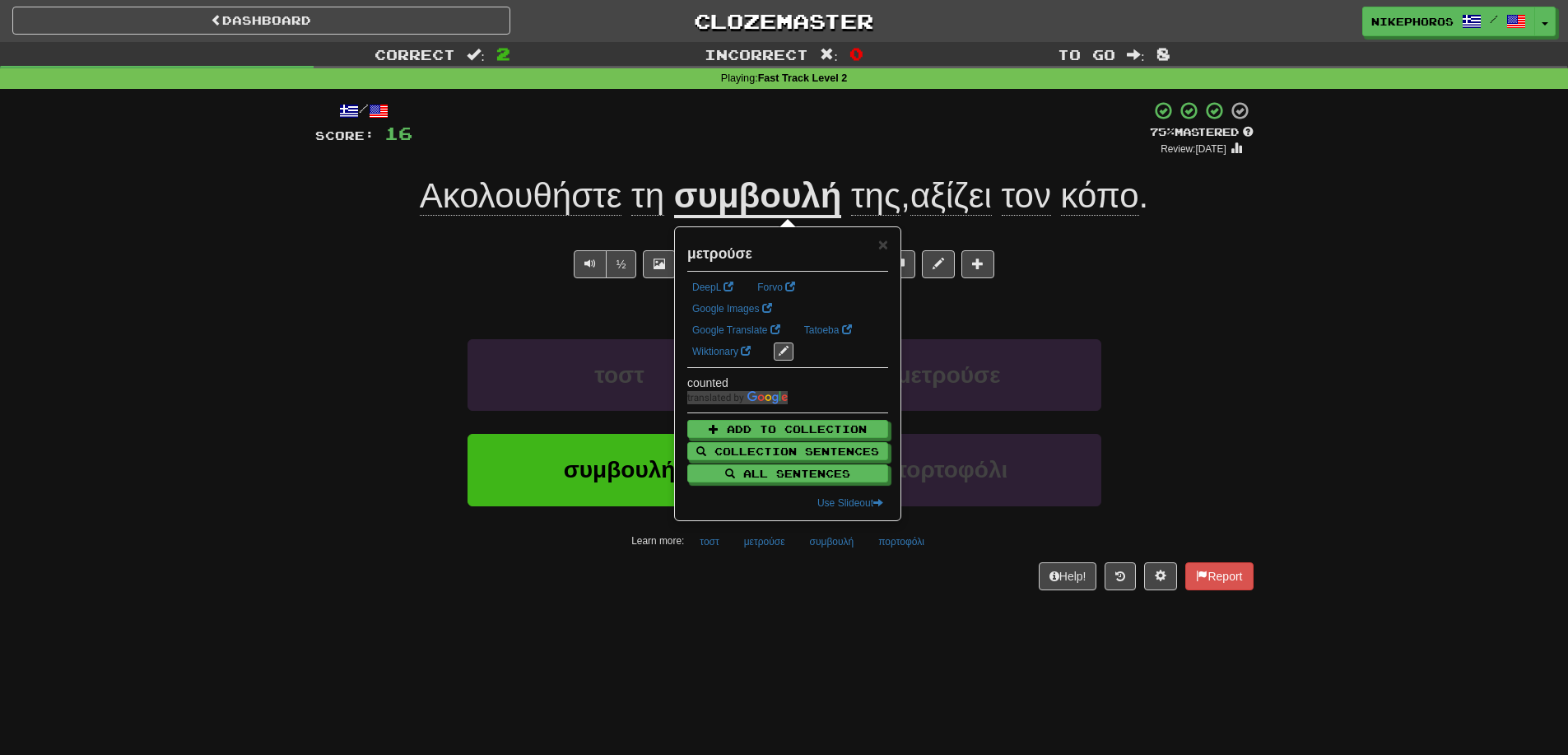
click at [831, 635] on div "Dashboard Clozemaster Nikephoros / Toggle Dropdown Dashboard Leaderboard Activi…" at bounding box center [784, 378] width 1568 height 755
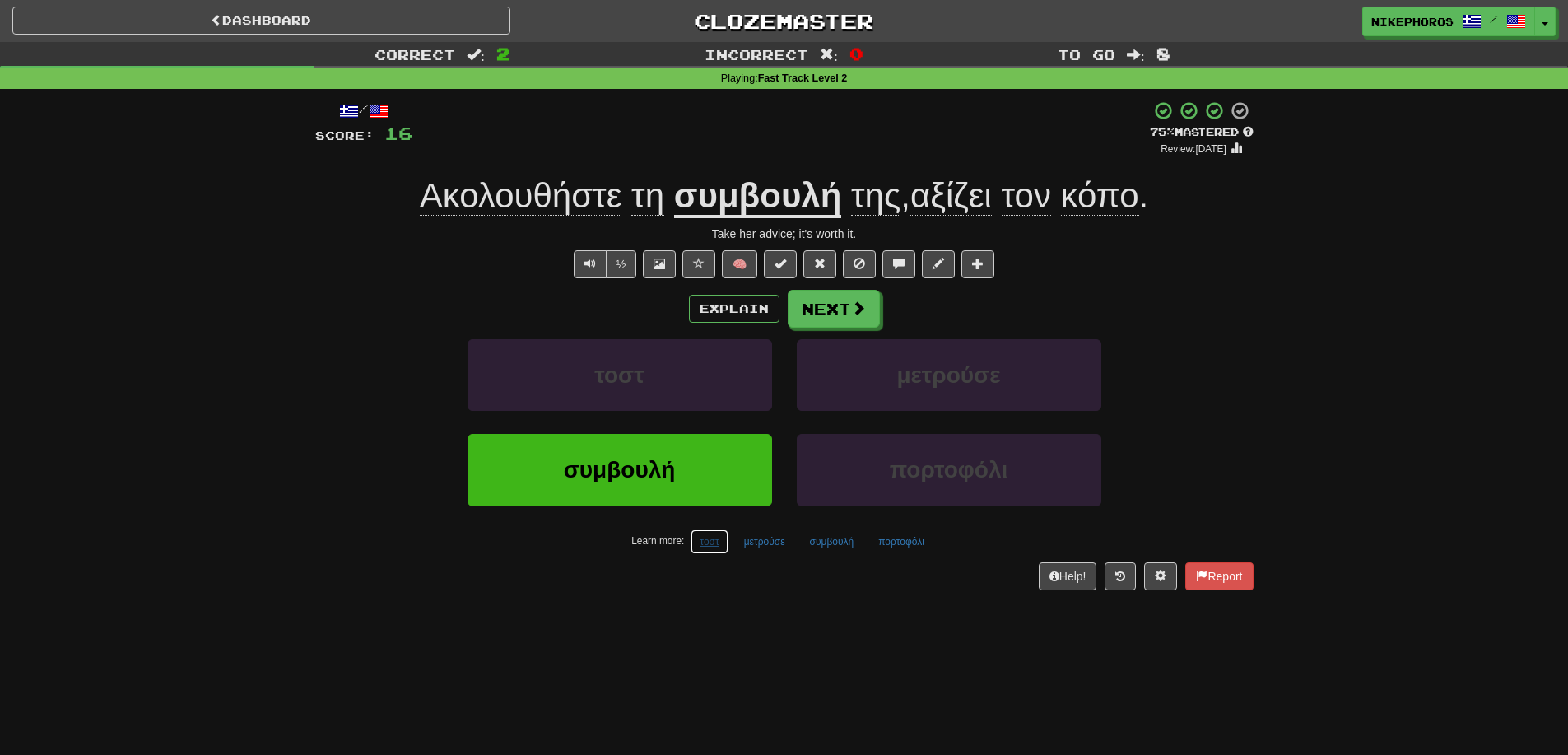
click at [711, 537] on button "τοστ" at bounding box center [709, 541] width 37 height 25
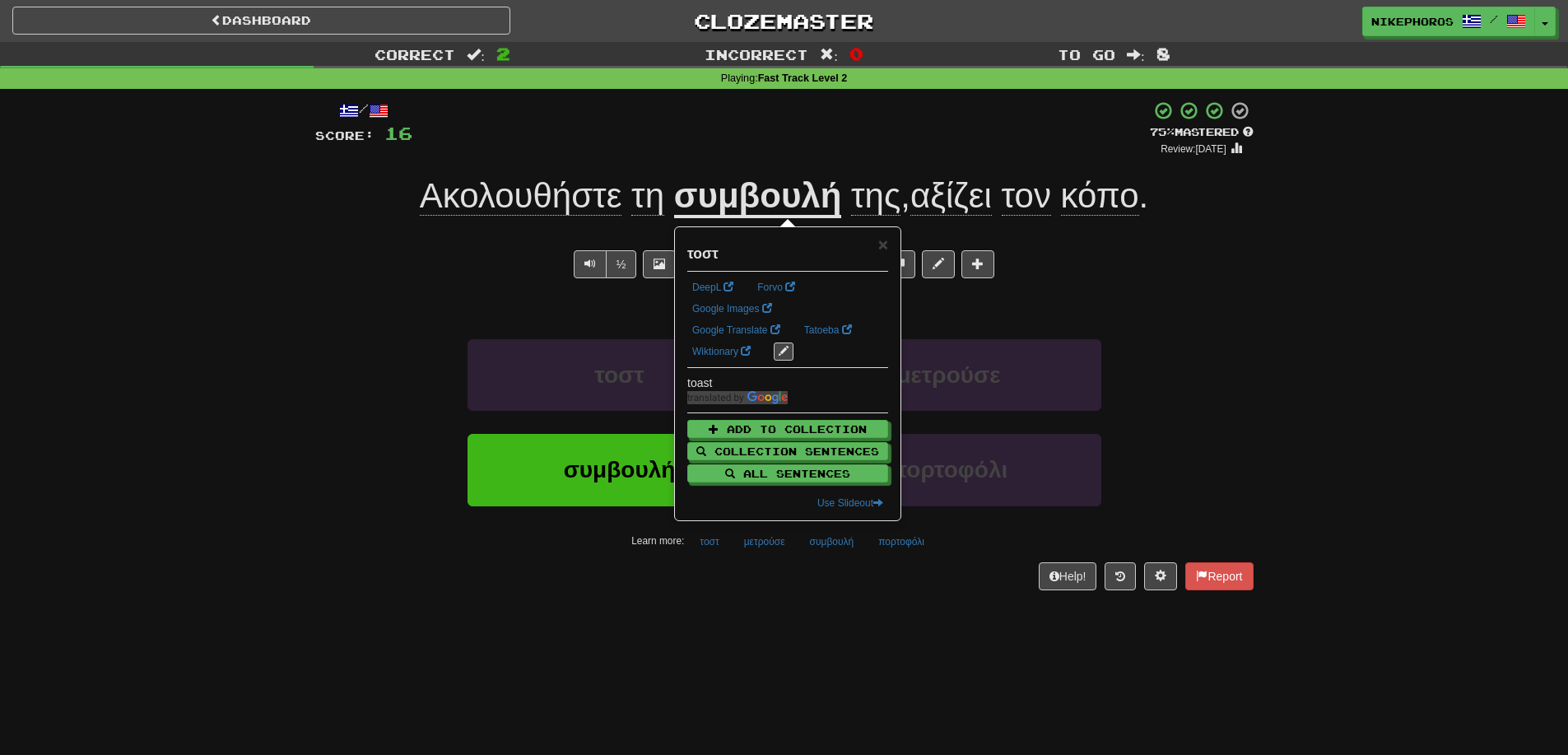
click at [761, 612] on div "/ Score: 16 + 12 75 % Mastered Review: 2025-10-16 Ακολουθήστε τη συμβουλή της ,…" at bounding box center [784, 351] width 938 height 523
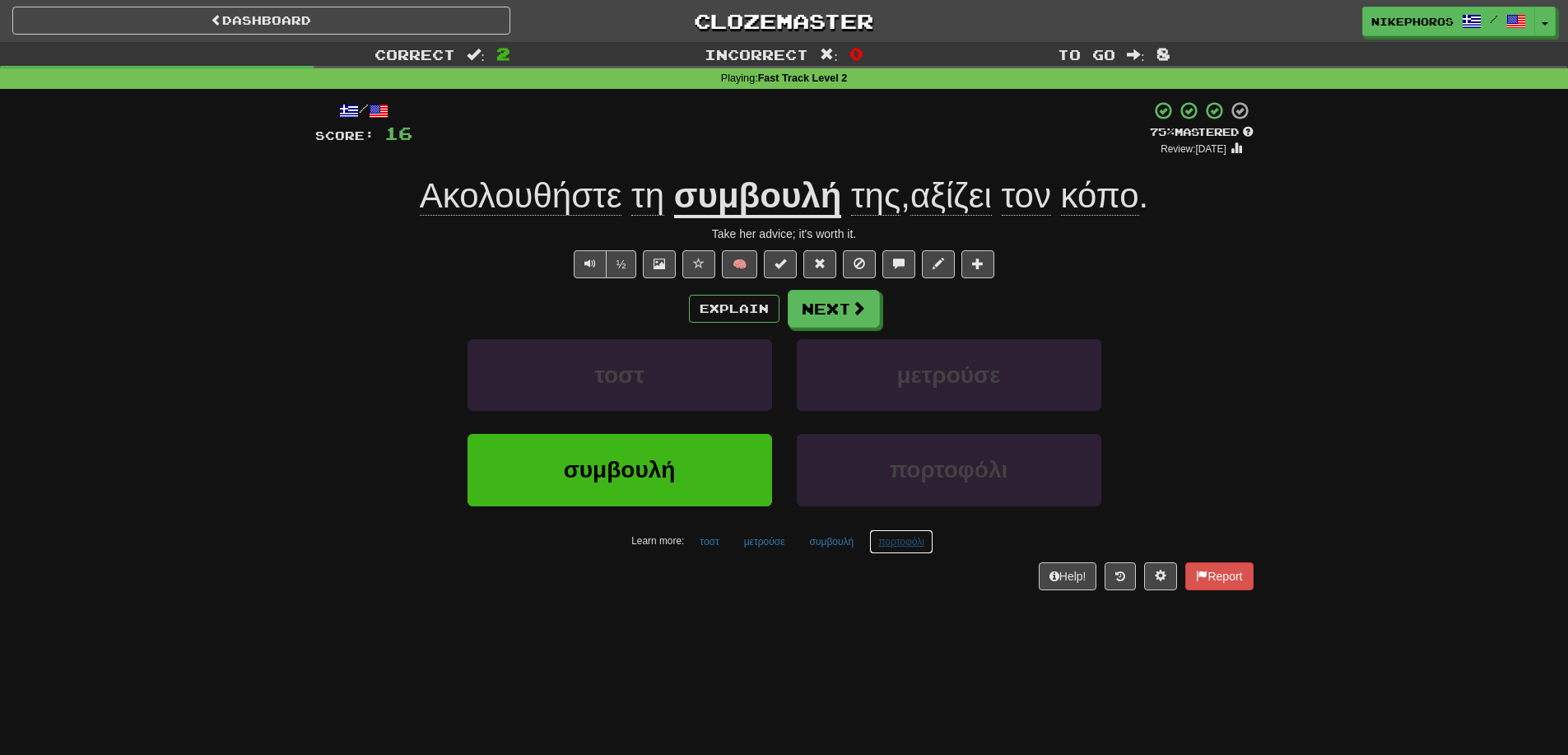
click at [908, 552] on button "πορτοφόλι" at bounding box center [901, 541] width 64 height 25
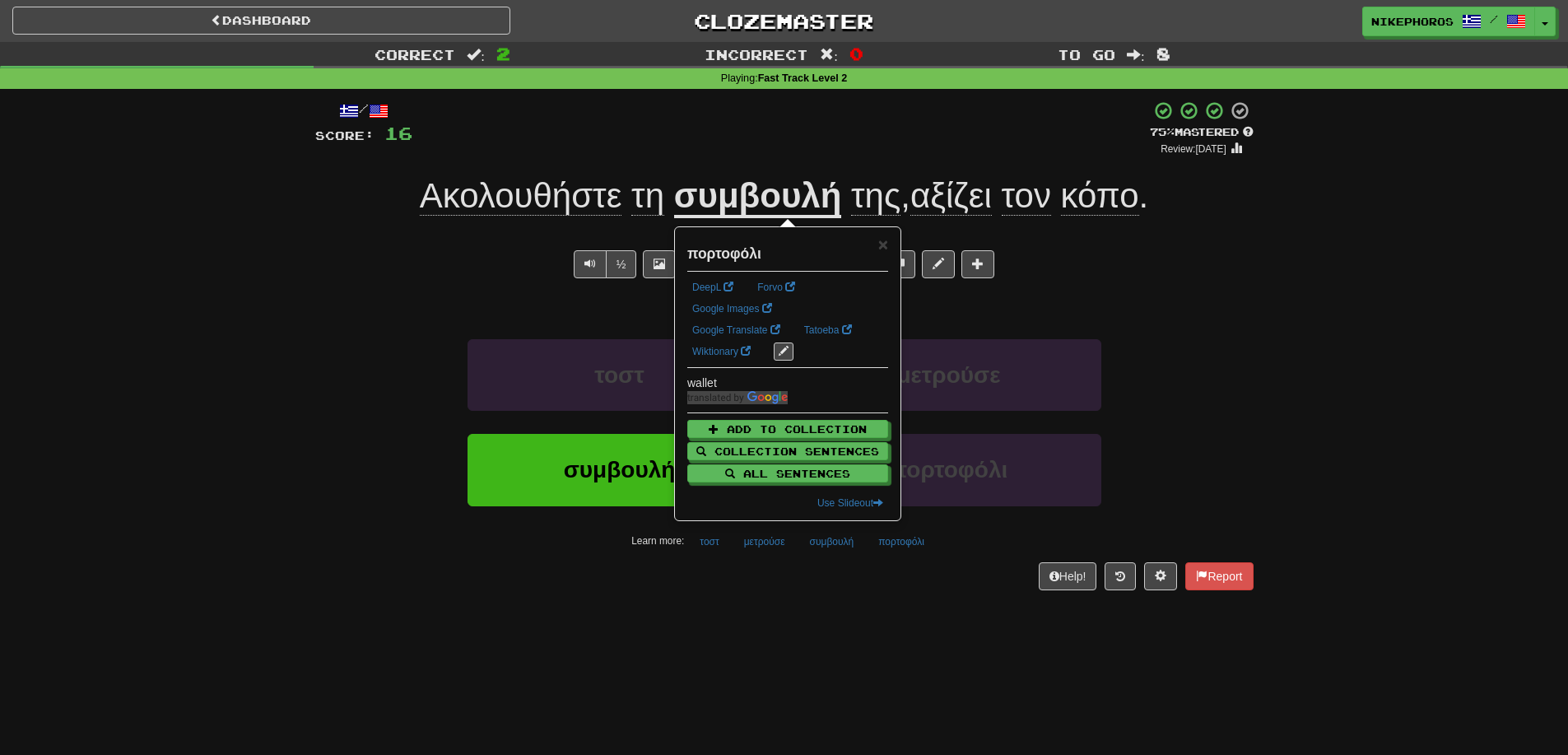
click at [908, 627] on div "Dashboard Clozemaster Nikephoros / Toggle Dropdown Dashboard Leaderboard Activi…" at bounding box center [784, 378] width 1568 height 755
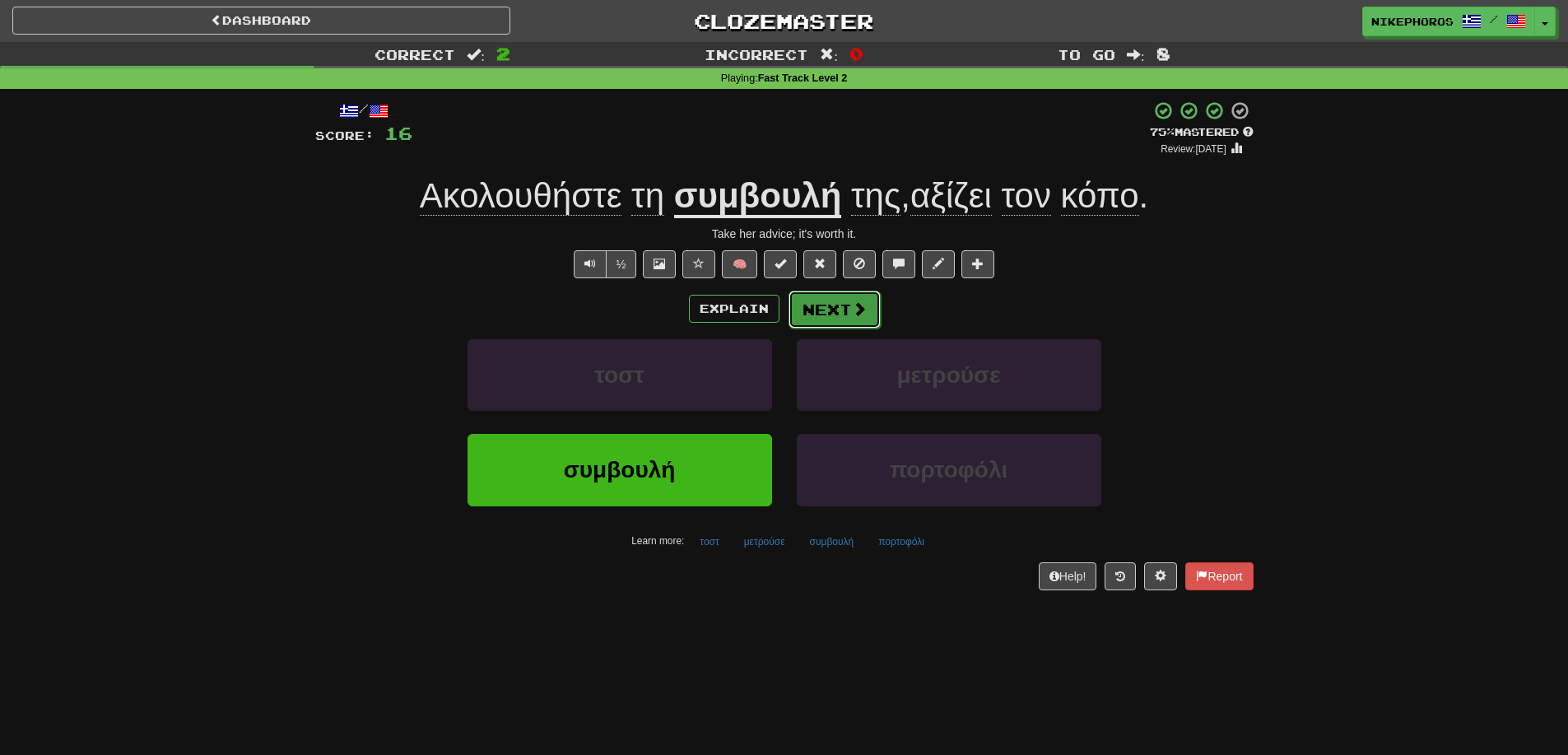
click at [855, 327] on button "Next" at bounding box center [834, 310] width 92 height 38
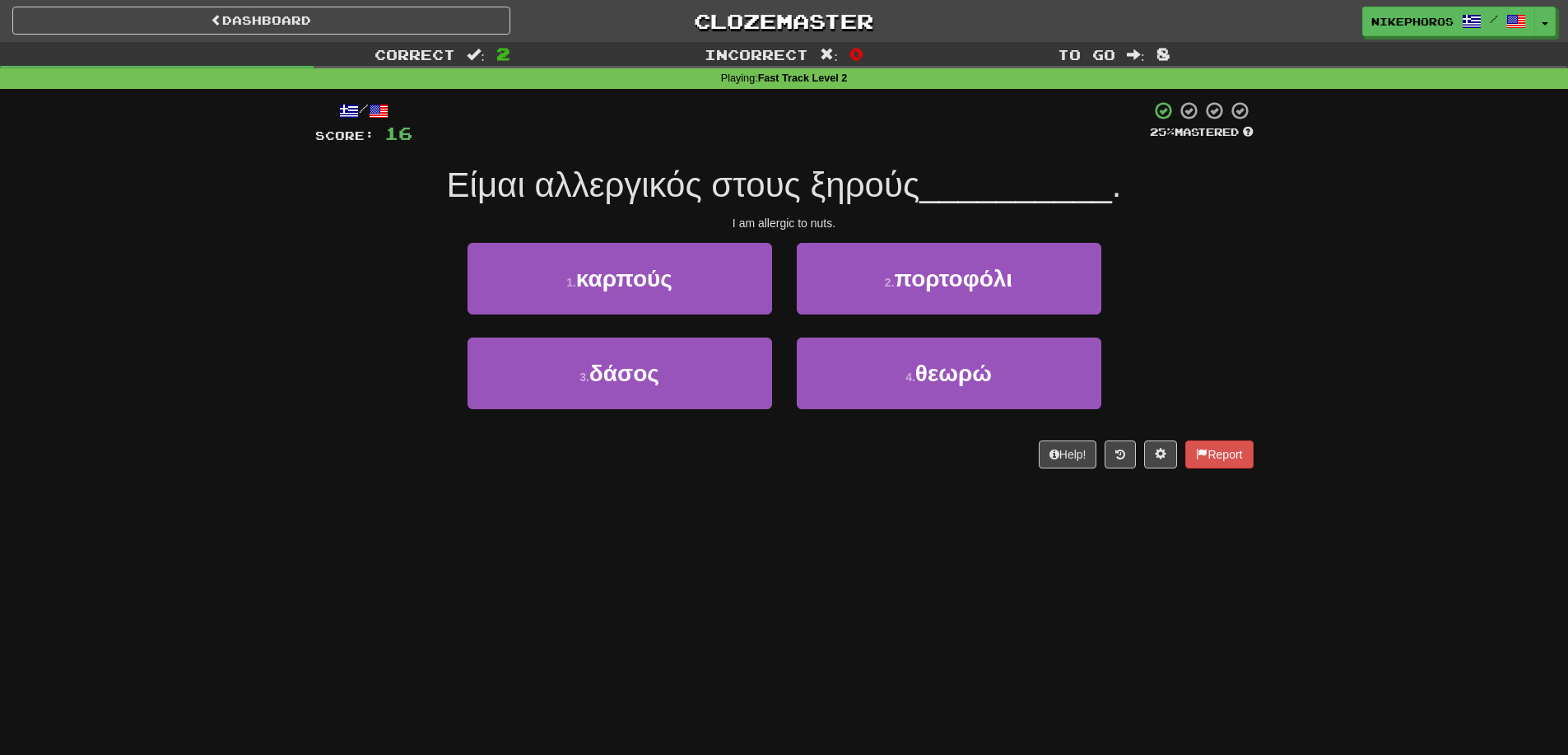
click at [997, 106] on div at bounding box center [781, 123] width 738 height 45
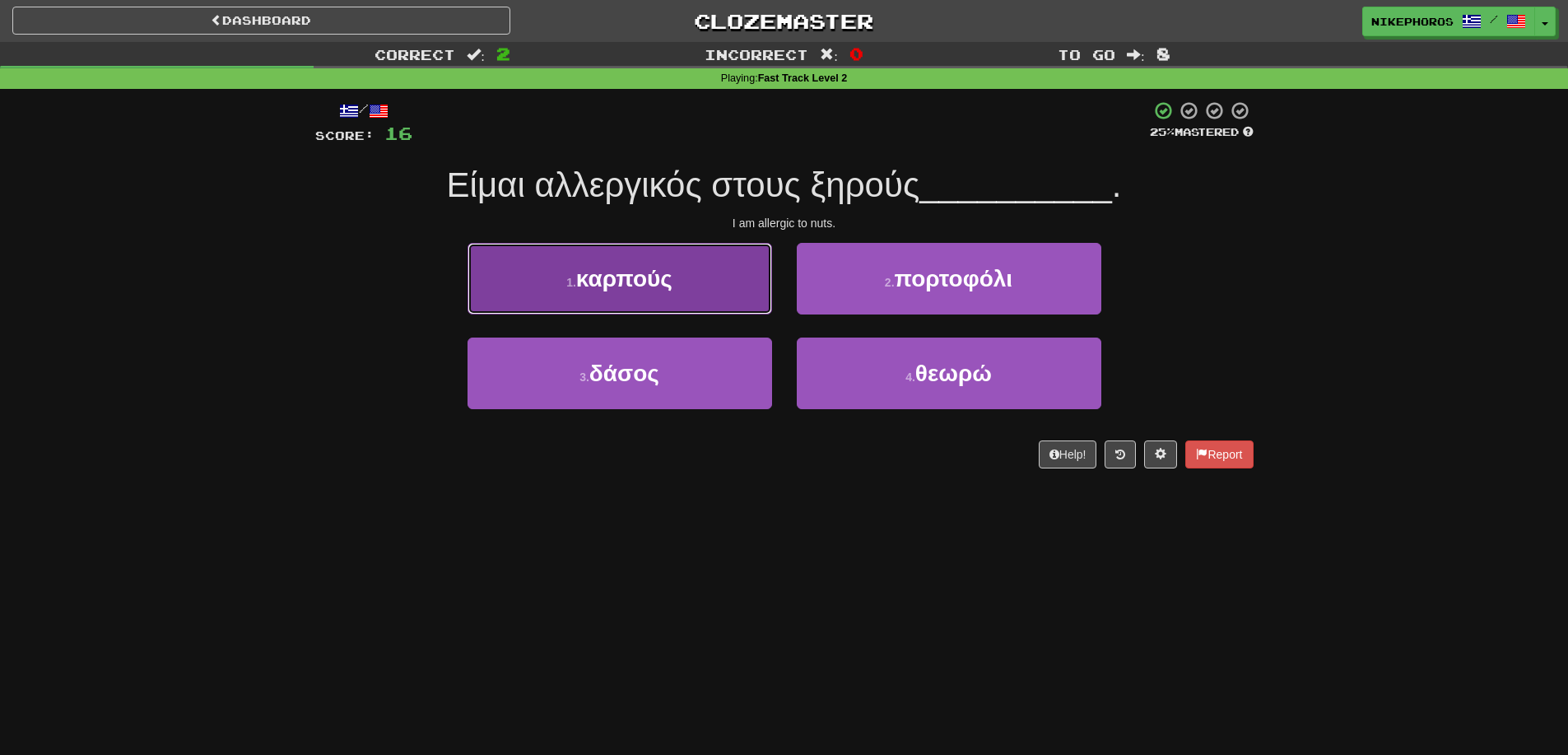
click at [702, 256] on button "1 . καρπούς" at bounding box center [619, 279] width 304 height 72
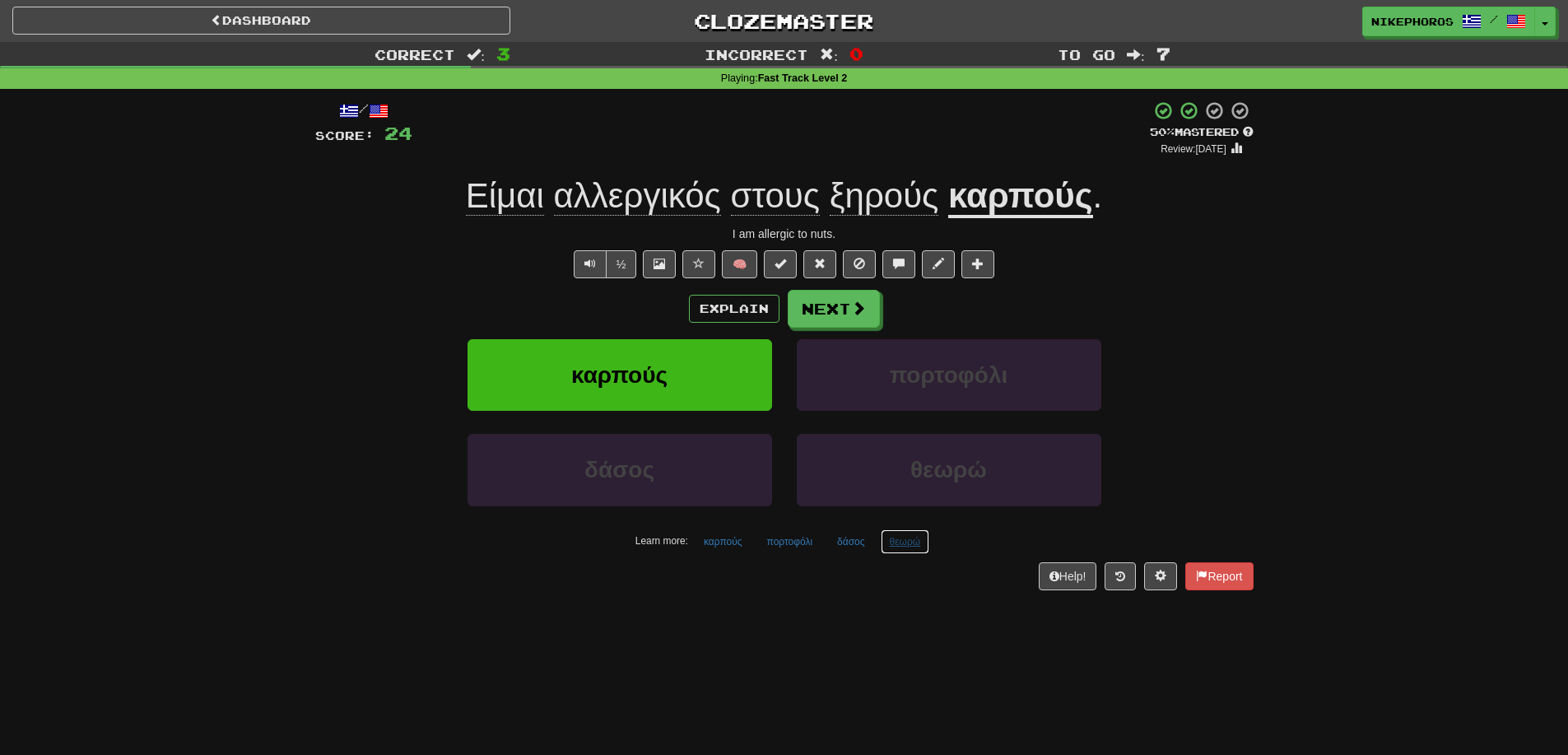
click at [900, 542] on button "θεωρώ" at bounding box center [904, 541] width 49 height 25
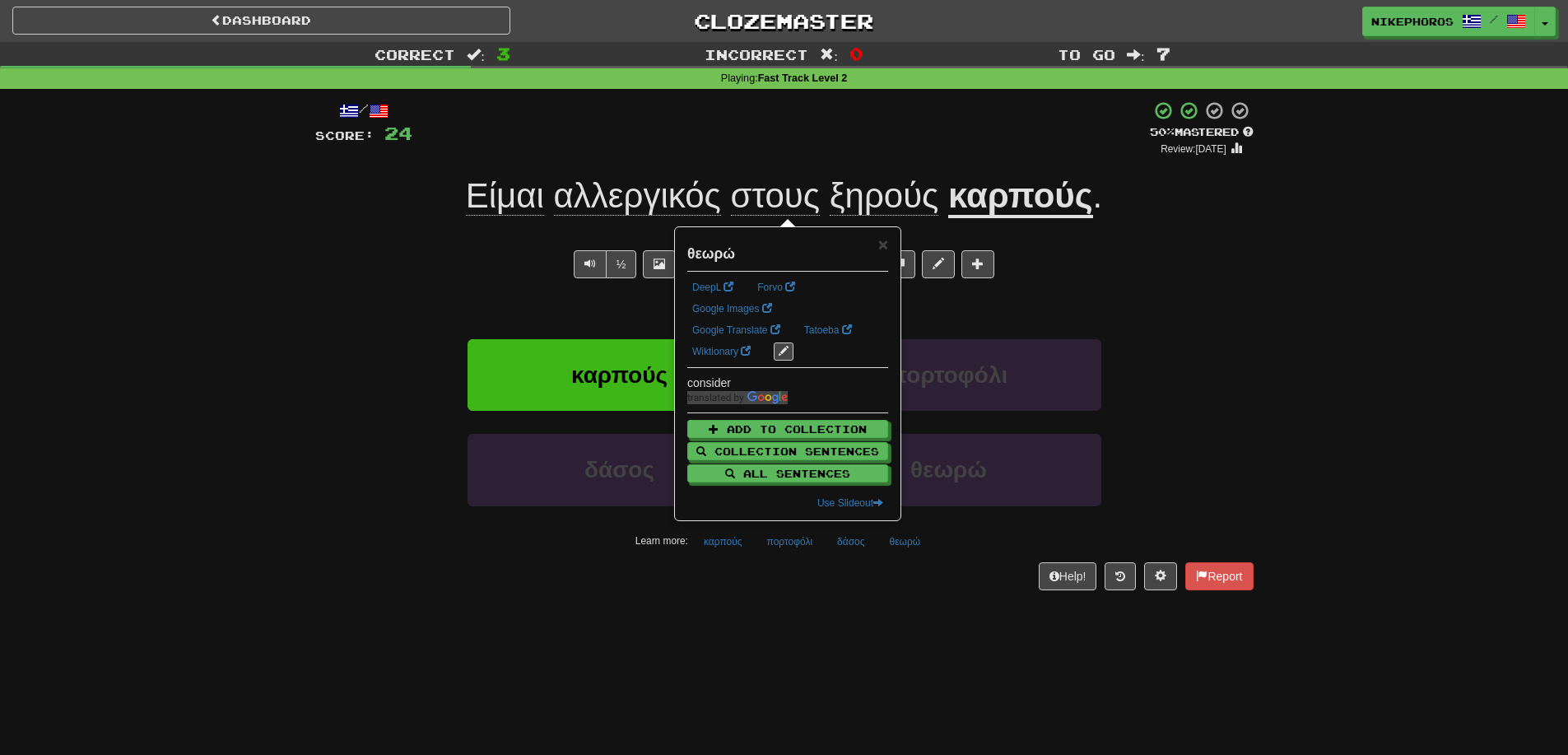
click at [878, 636] on div "Dashboard Clozemaster Nikephoros / Toggle Dropdown Dashboard Leaderboard Activi…" at bounding box center [784, 378] width 1568 height 755
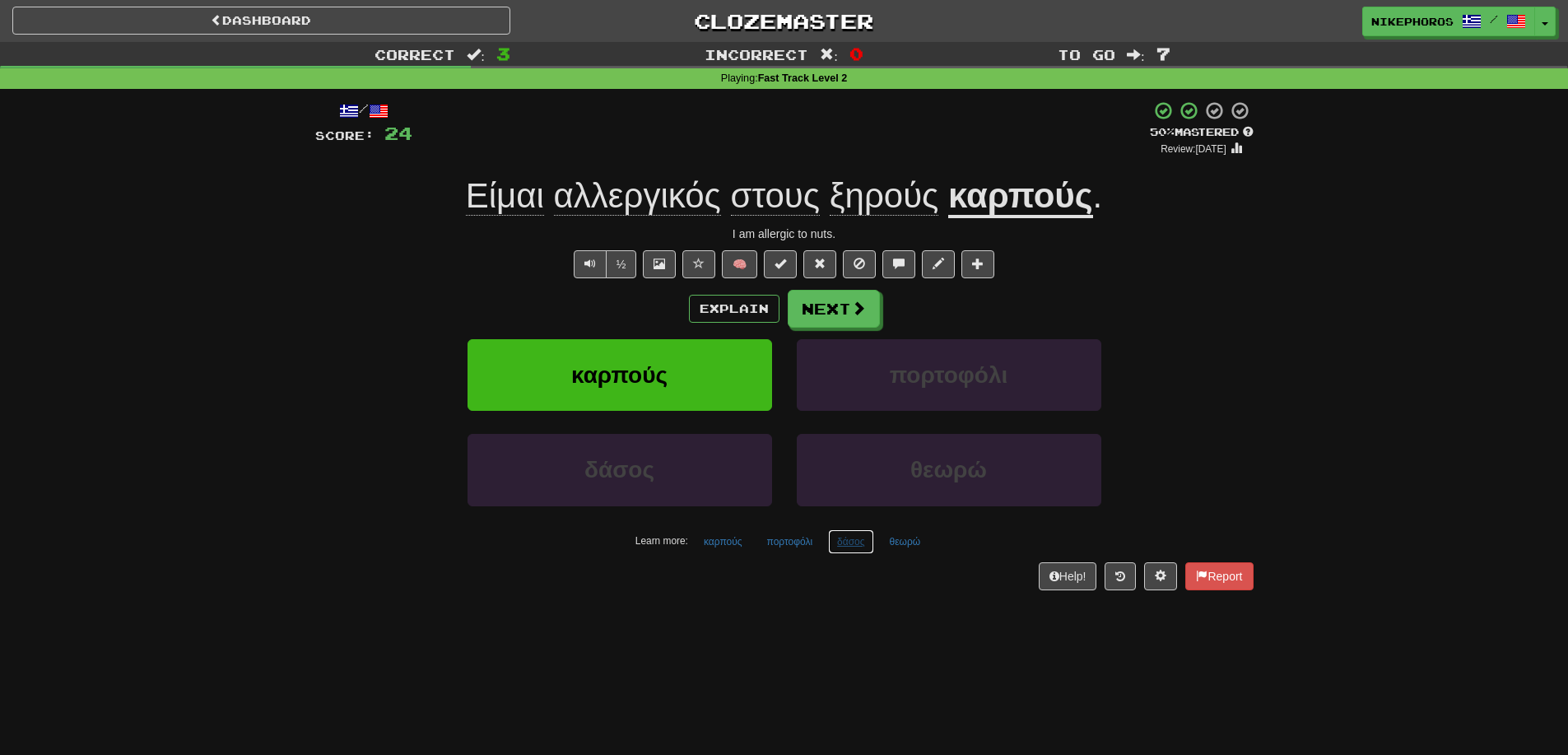
click at [829, 551] on button "δάσος" at bounding box center [850, 541] width 45 height 25
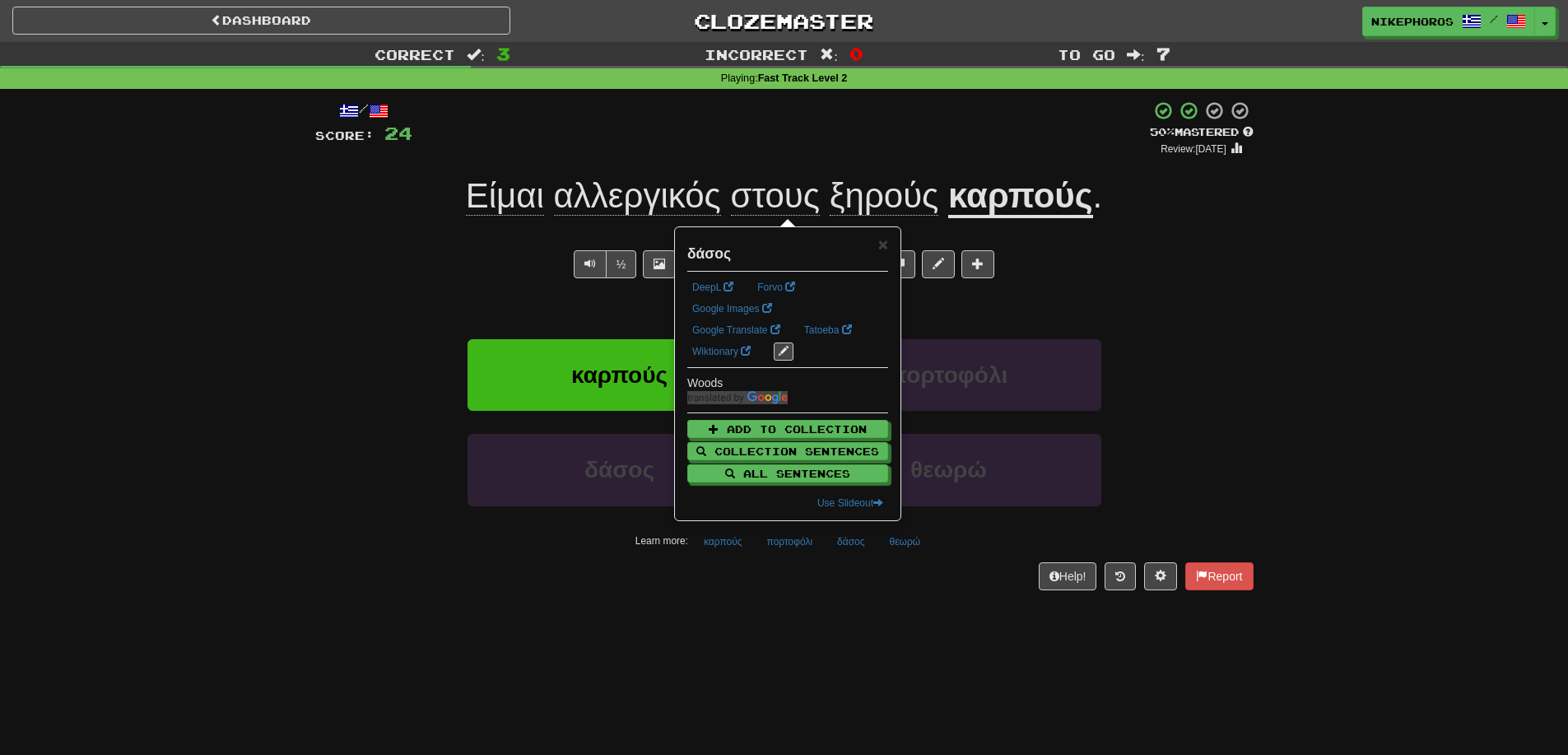
click at [874, 620] on div "Dashboard Clozemaster Nikephoros / Toggle Dropdown Dashboard Leaderboard Activi…" at bounding box center [784, 378] width 1568 height 755
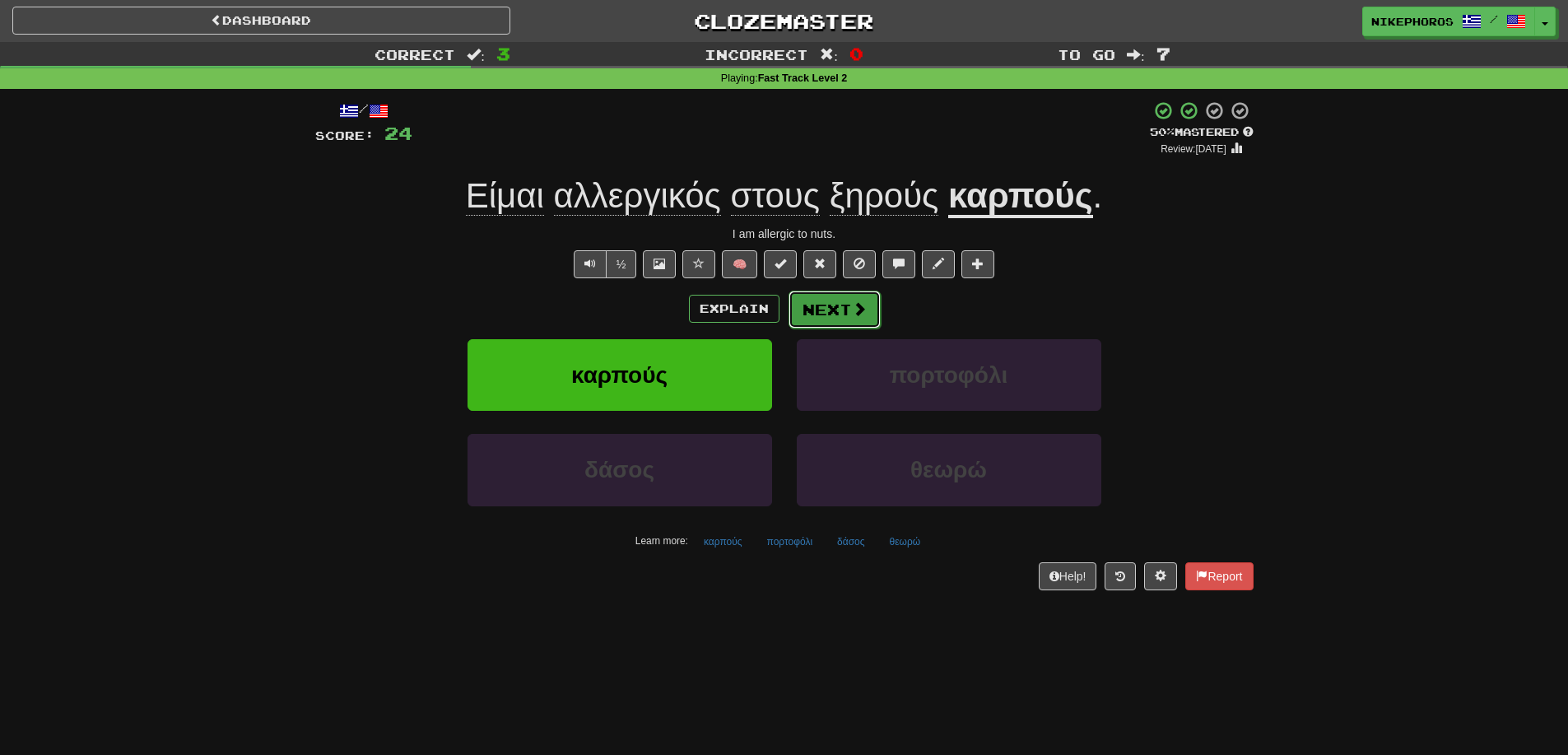
click at [828, 300] on button "Next" at bounding box center [834, 310] width 92 height 38
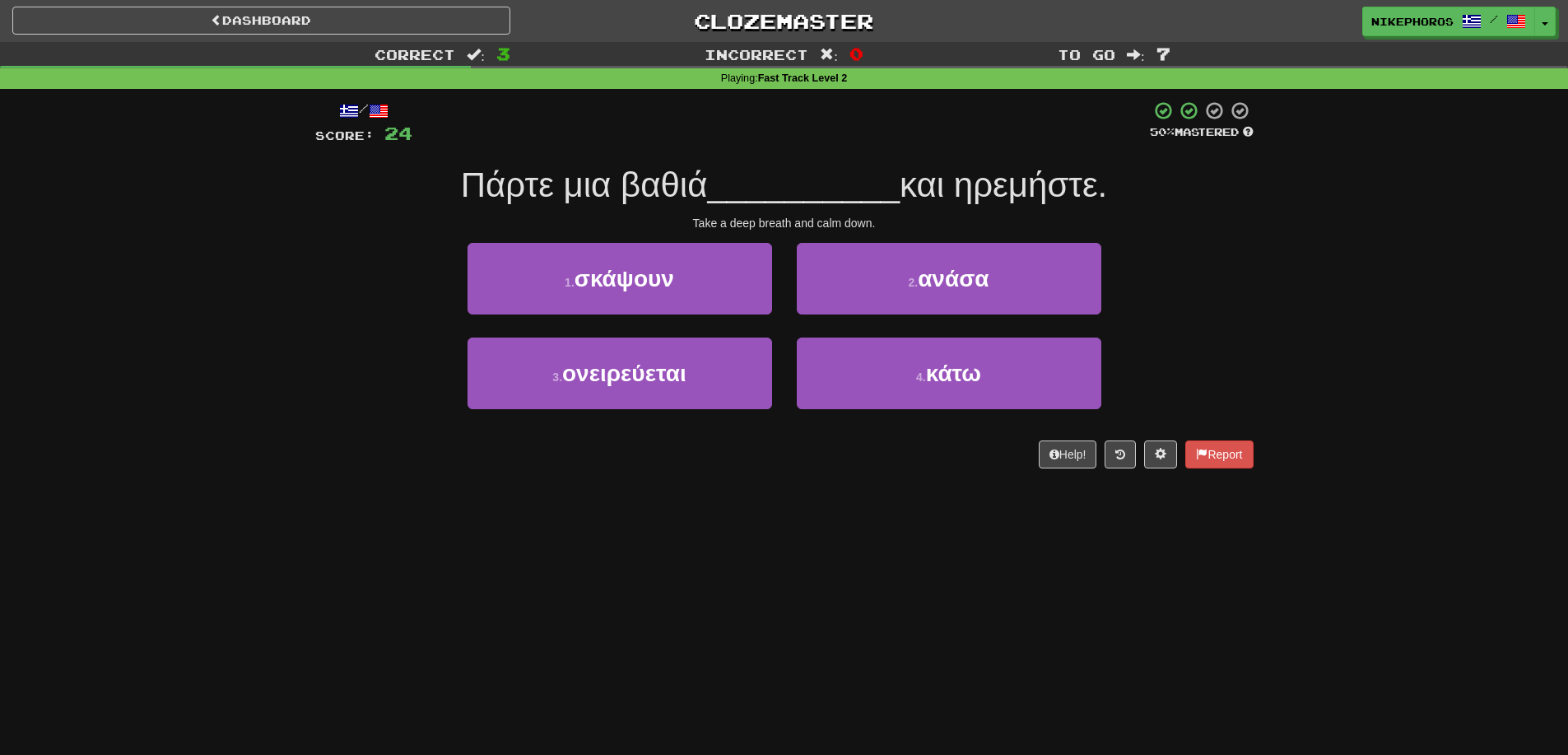
click at [861, 172] on span "__________" at bounding box center [802, 185] width 193 height 39
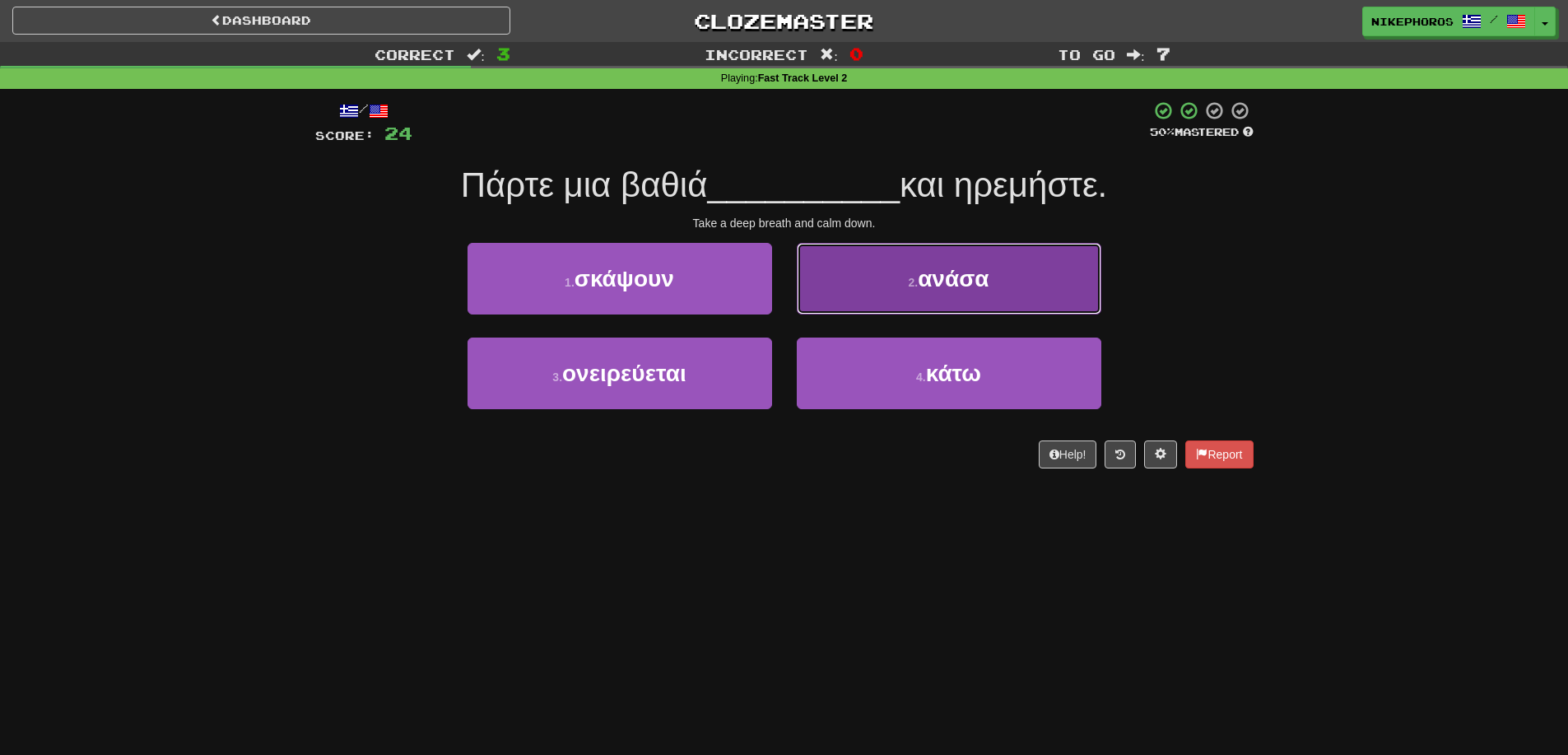
click at [877, 275] on button "2 . ανάσα" at bounding box center [948, 279] width 304 height 72
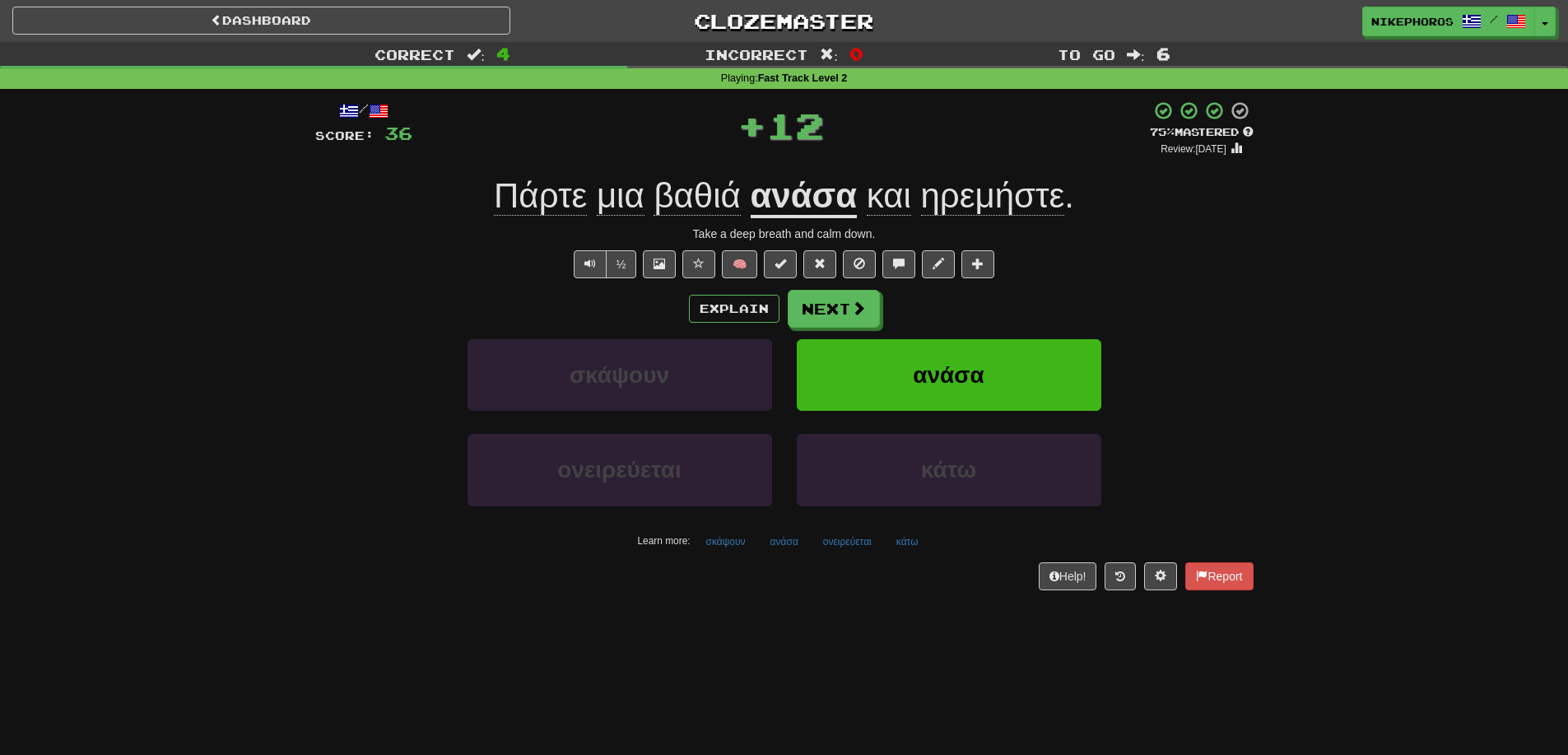
click at [759, 196] on u "ανάσα" at bounding box center [803, 197] width 107 height 42
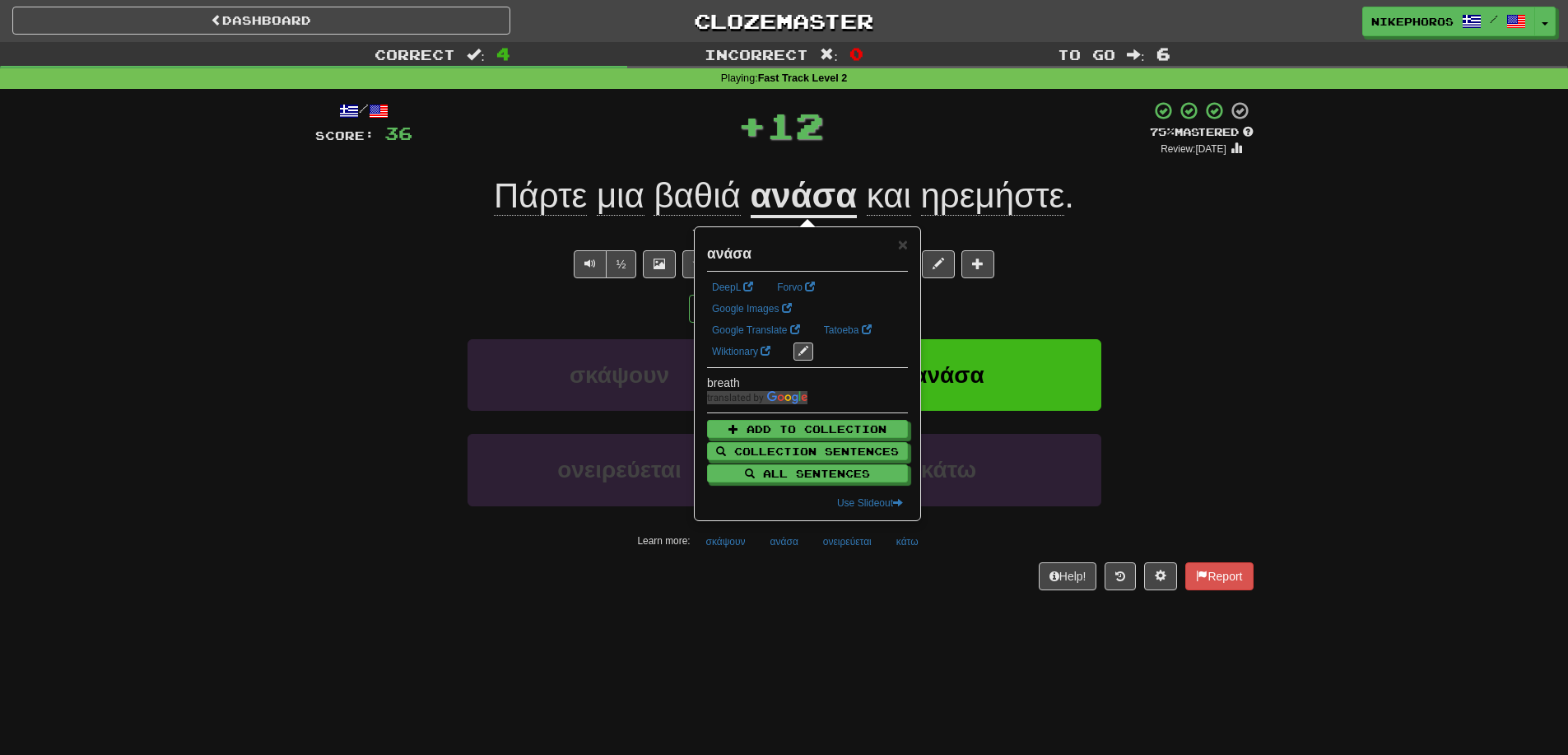
click at [1274, 264] on div "Correct : 4 Incorrect : 0 To go : 6 Playing : Fast Track Level 2 / Score: 36 + …" at bounding box center [784, 328] width 1568 height 571
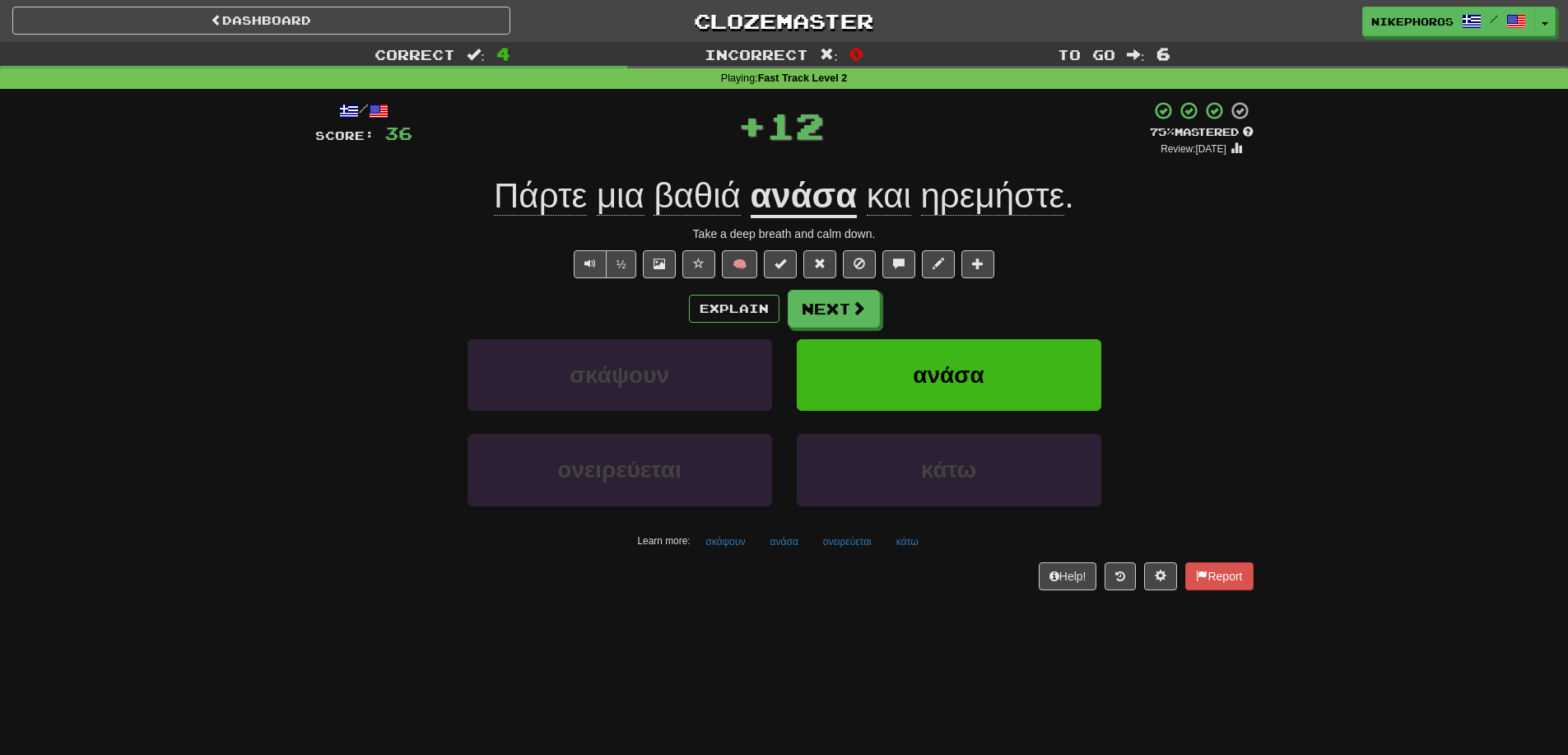
click at [1046, 190] on span "ηρεμήστε" at bounding box center [993, 196] width 144 height 40
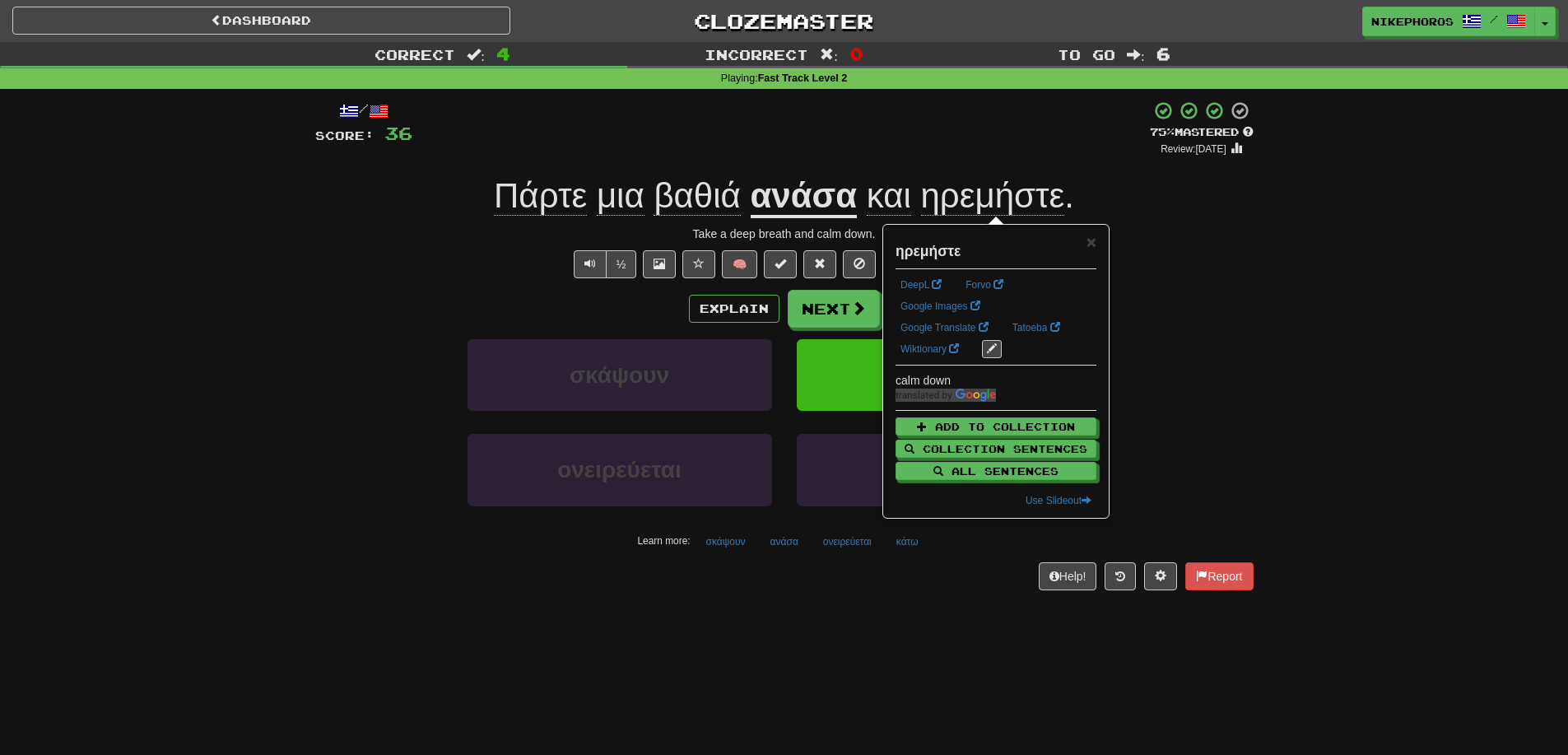
click at [1249, 236] on div "Take a deep breath and calm down." at bounding box center [784, 234] width 938 height 16
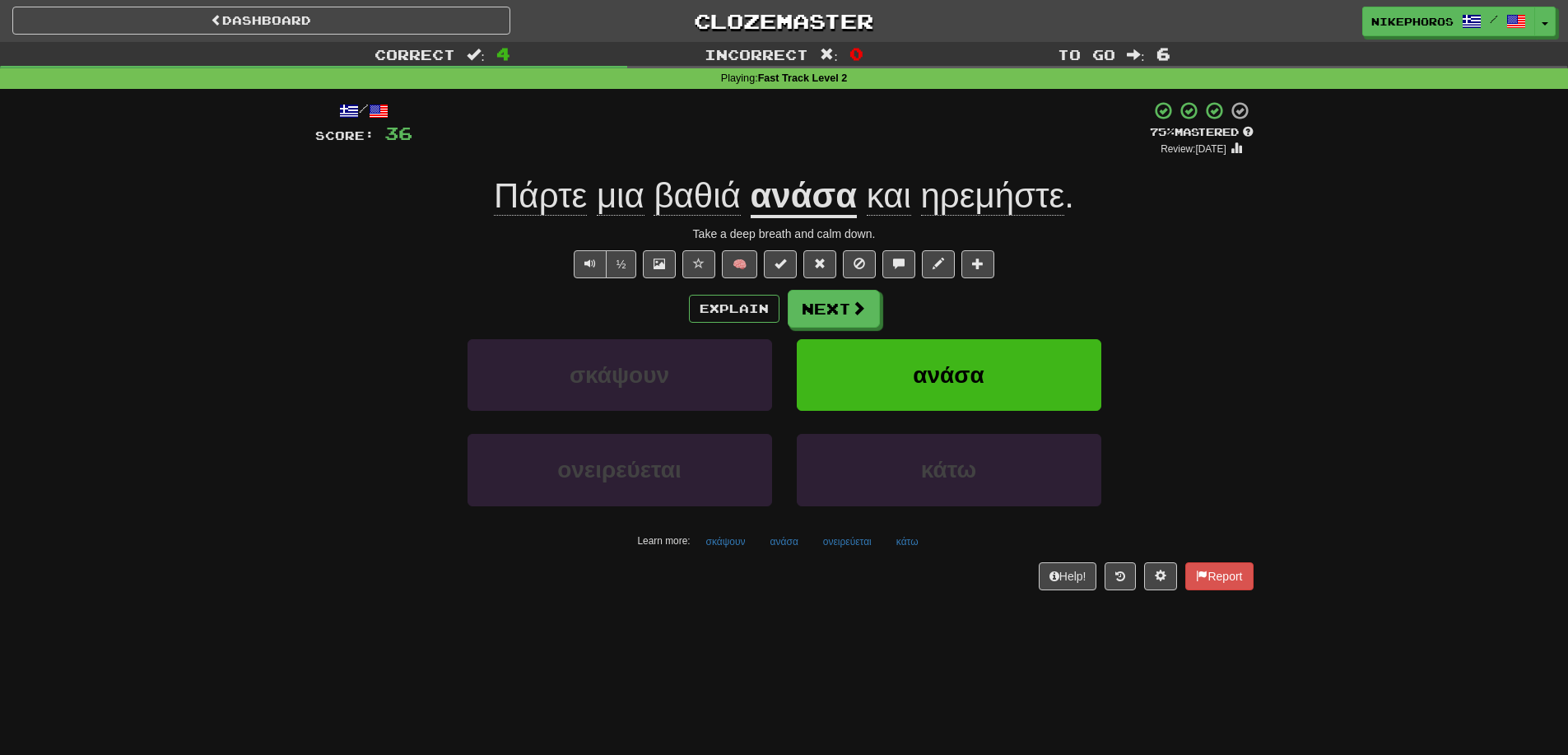
click at [540, 198] on span "Πάρτε" at bounding box center [540, 196] width 93 height 40
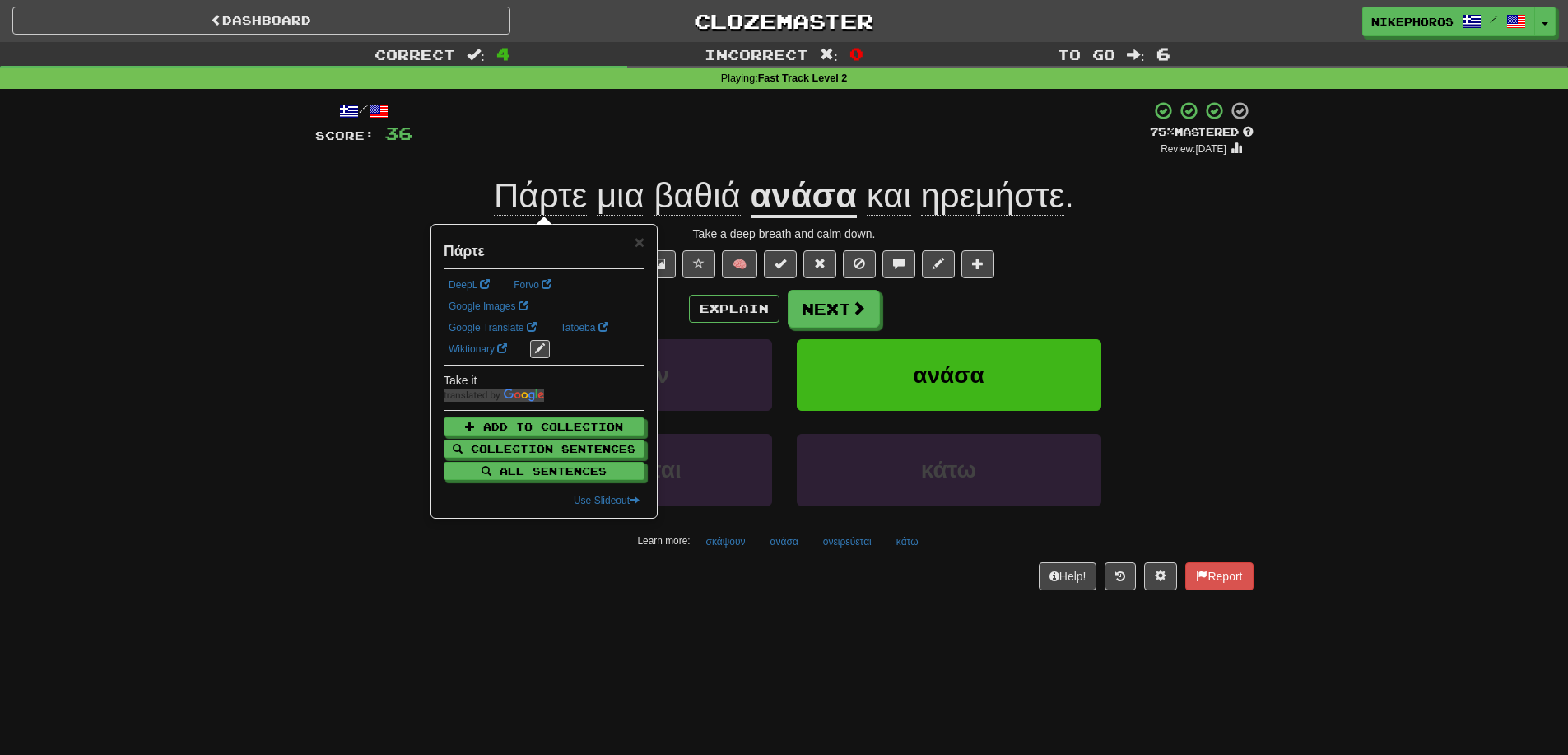
click at [348, 240] on div "Take a deep breath and calm down." at bounding box center [784, 234] width 938 height 16
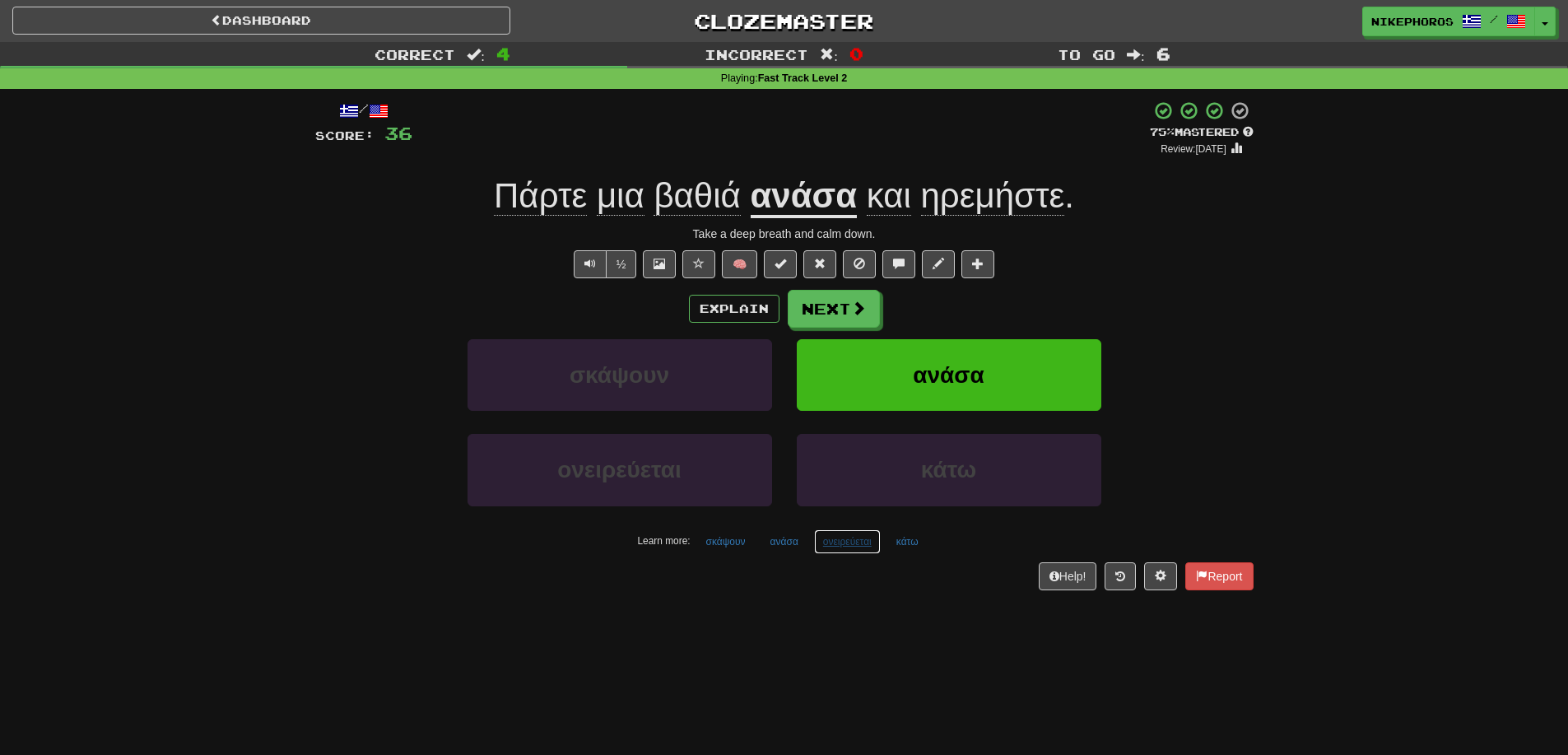
click at [828, 538] on button "ονειρεύεται" at bounding box center [847, 541] width 67 height 25
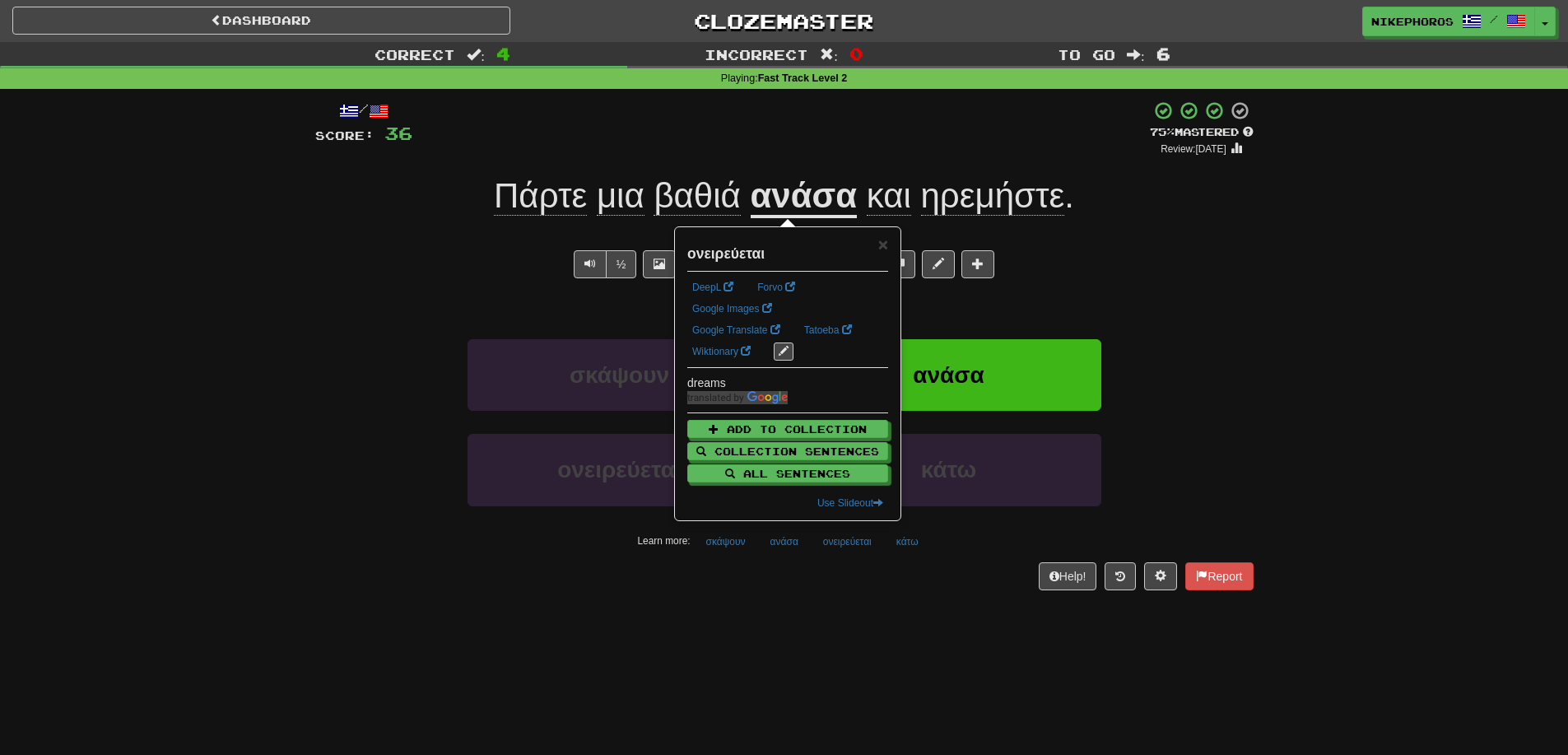
click at [841, 616] on div "Dashboard Clozemaster Nikephoros / Toggle Dropdown Dashboard Leaderboard Activi…" at bounding box center [784, 378] width 1568 height 755
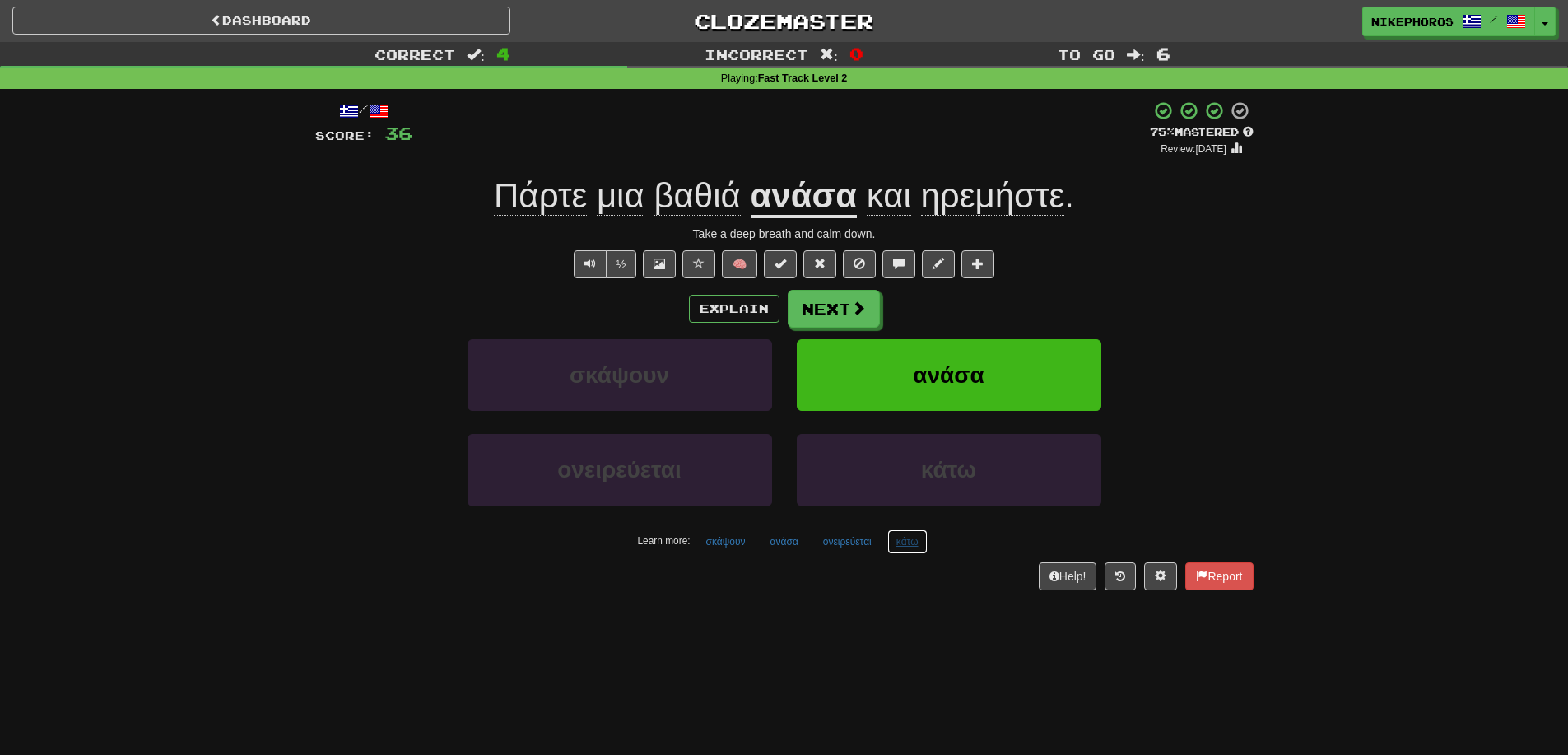
click at [911, 541] on button "κάτω" at bounding box center [907, 541] width 40 height 25
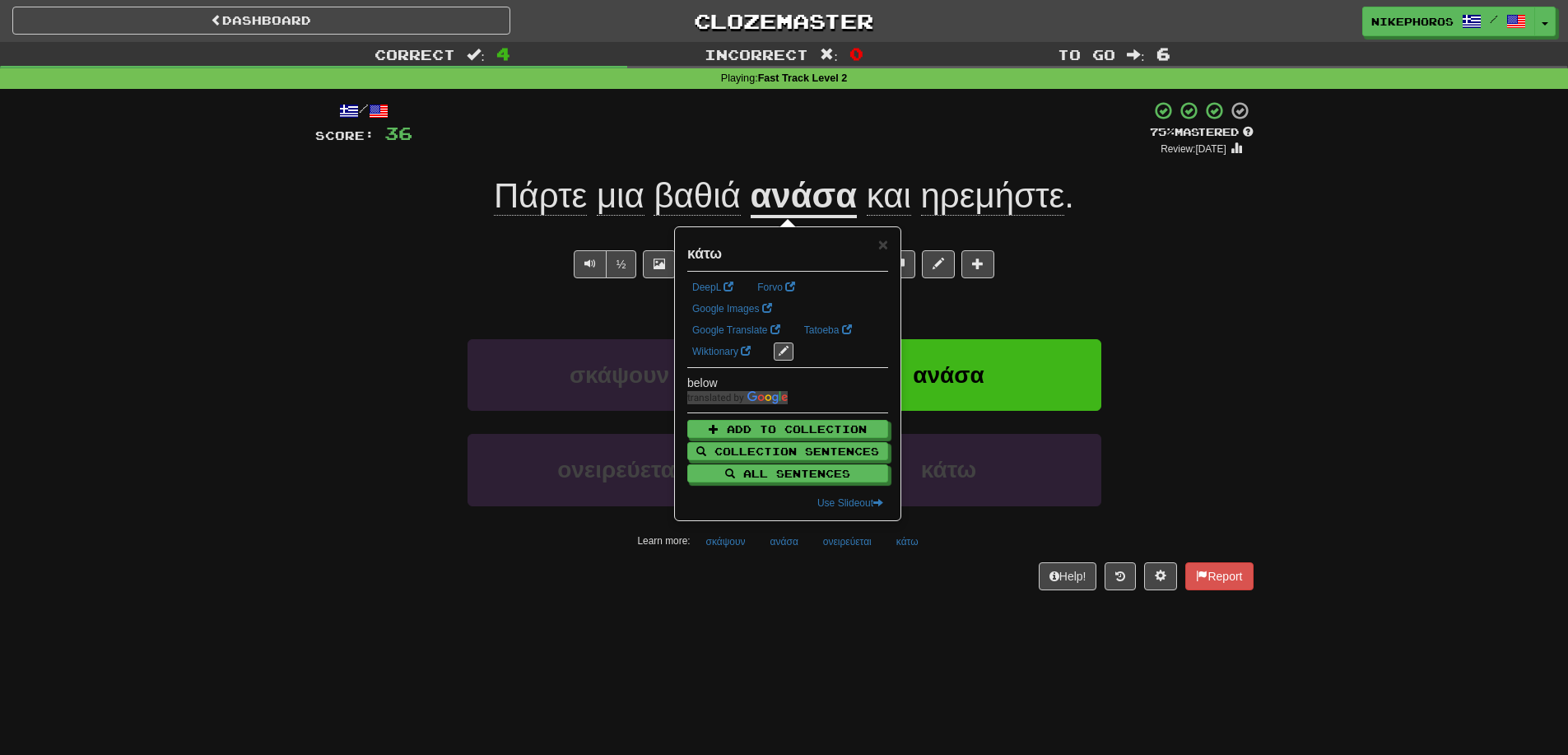
click at [917, 623] on div "Dashboard Clozemaster Nikephoros / Toggle Dropdown Dashboard Leaderboard Activi…" at bounding box center [784, 378] width 1568 height 755
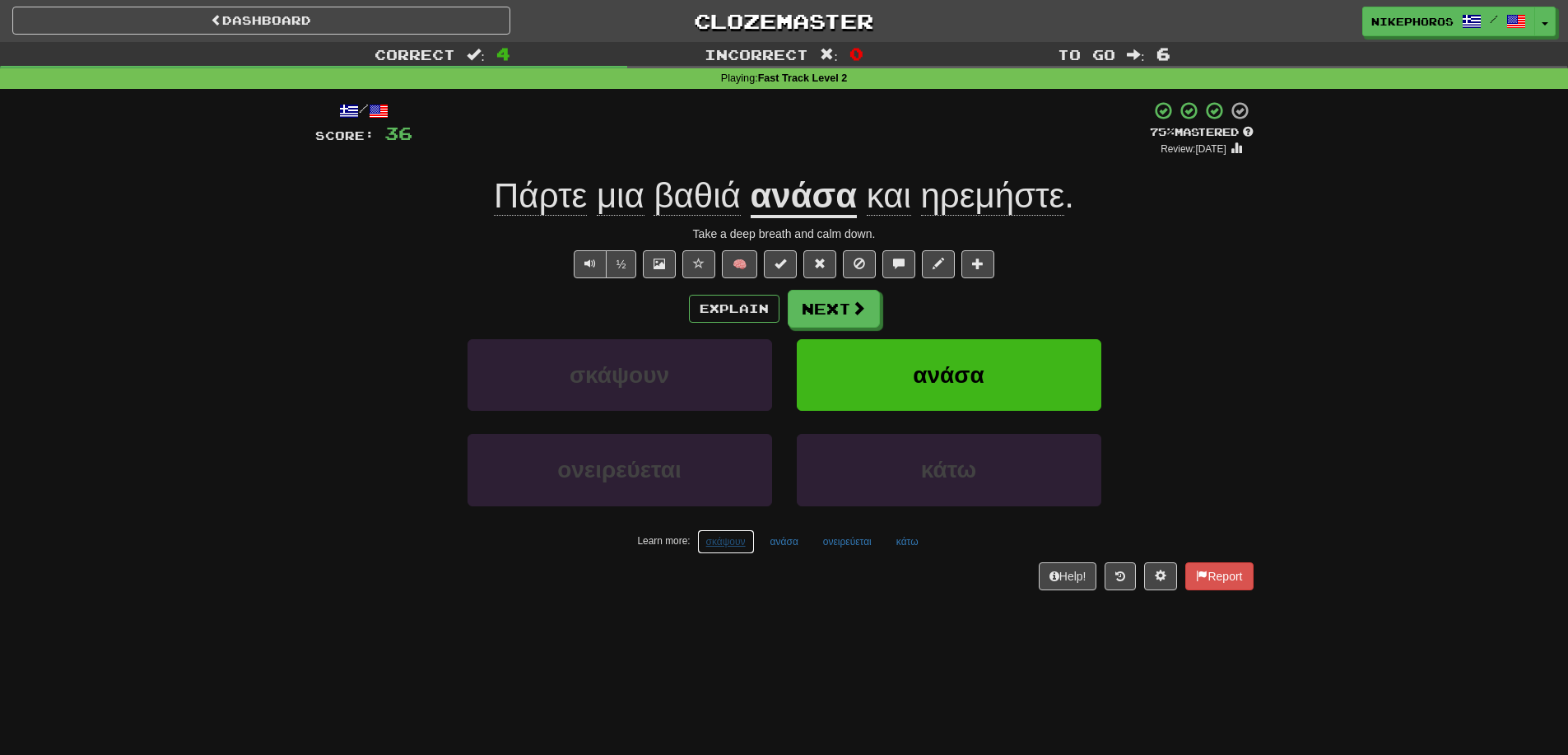
click at [731, 542] on button "σκάψουν" at bounding box center [726, 541] width 58 height 25
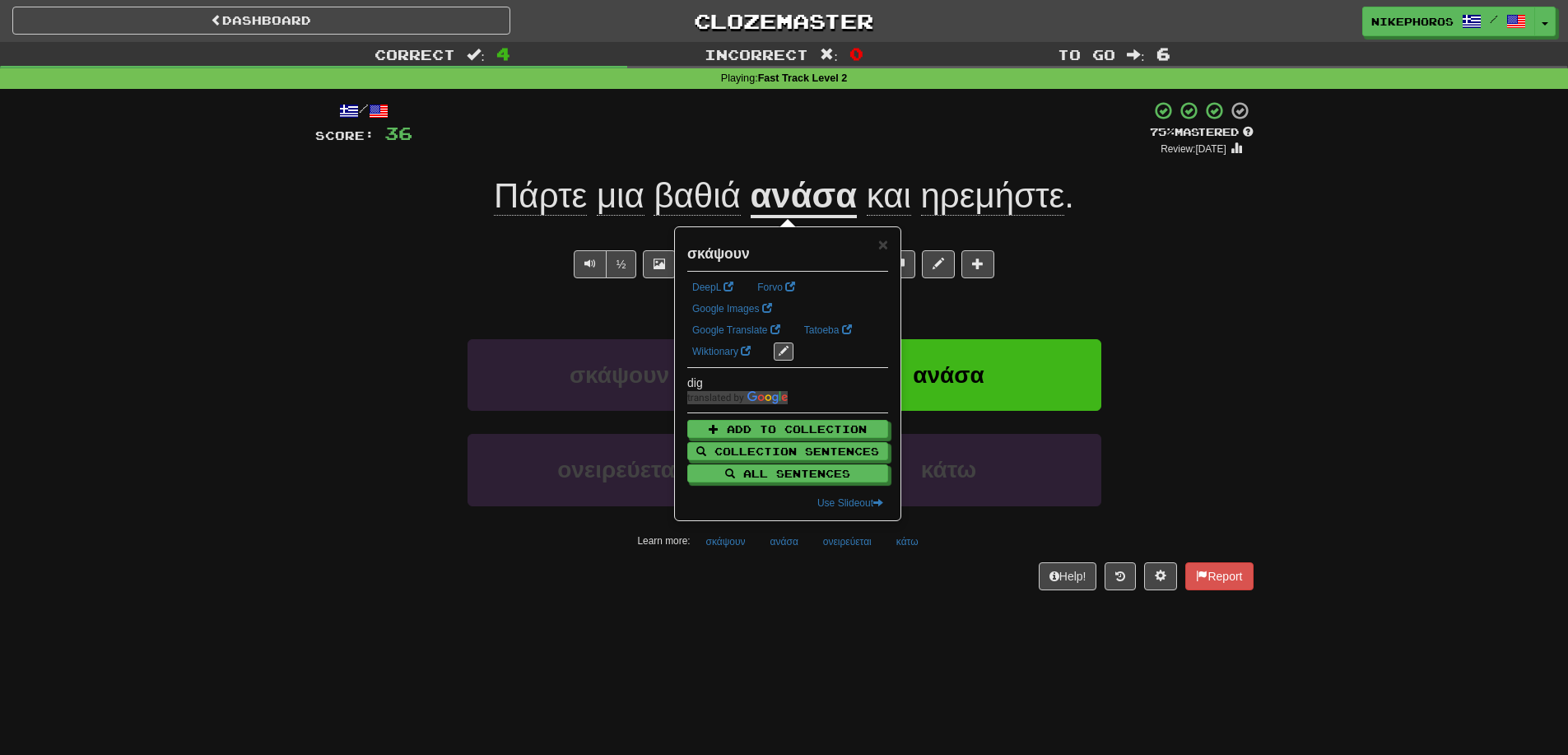
click at [757, 582] on div "Help! Report" at bounding box center [784, 576] width 938 height 28
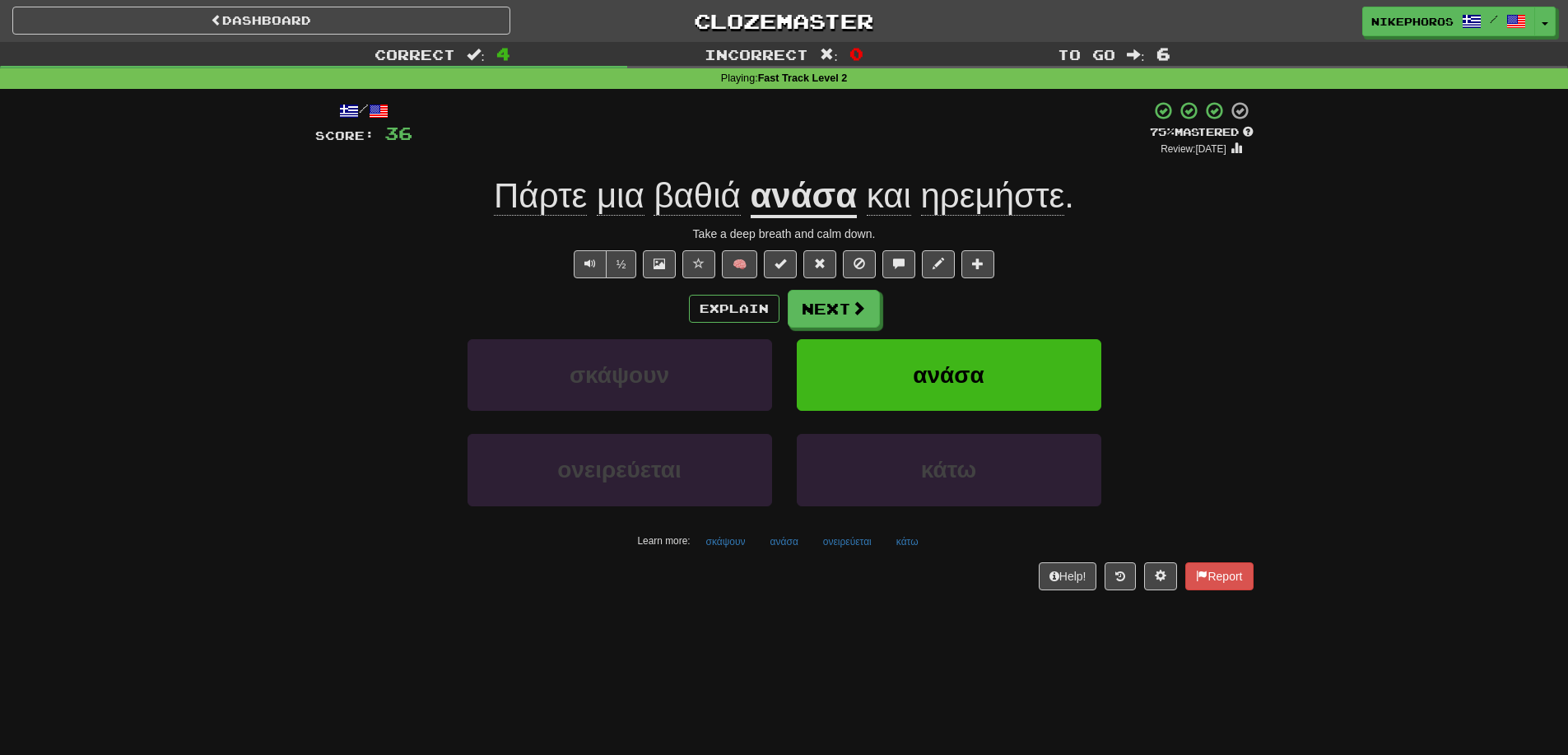
click at [1339, 360] on div "Correct : 4 Incorrect : 0 To go : 6 Playing : Fast Track Level 2 / Score: 36 + …" at bounding box center [784, 328] width 1568 height 571
click at [802, 319] on button "Next" at bounding box center [834, 310] width 92 height 38
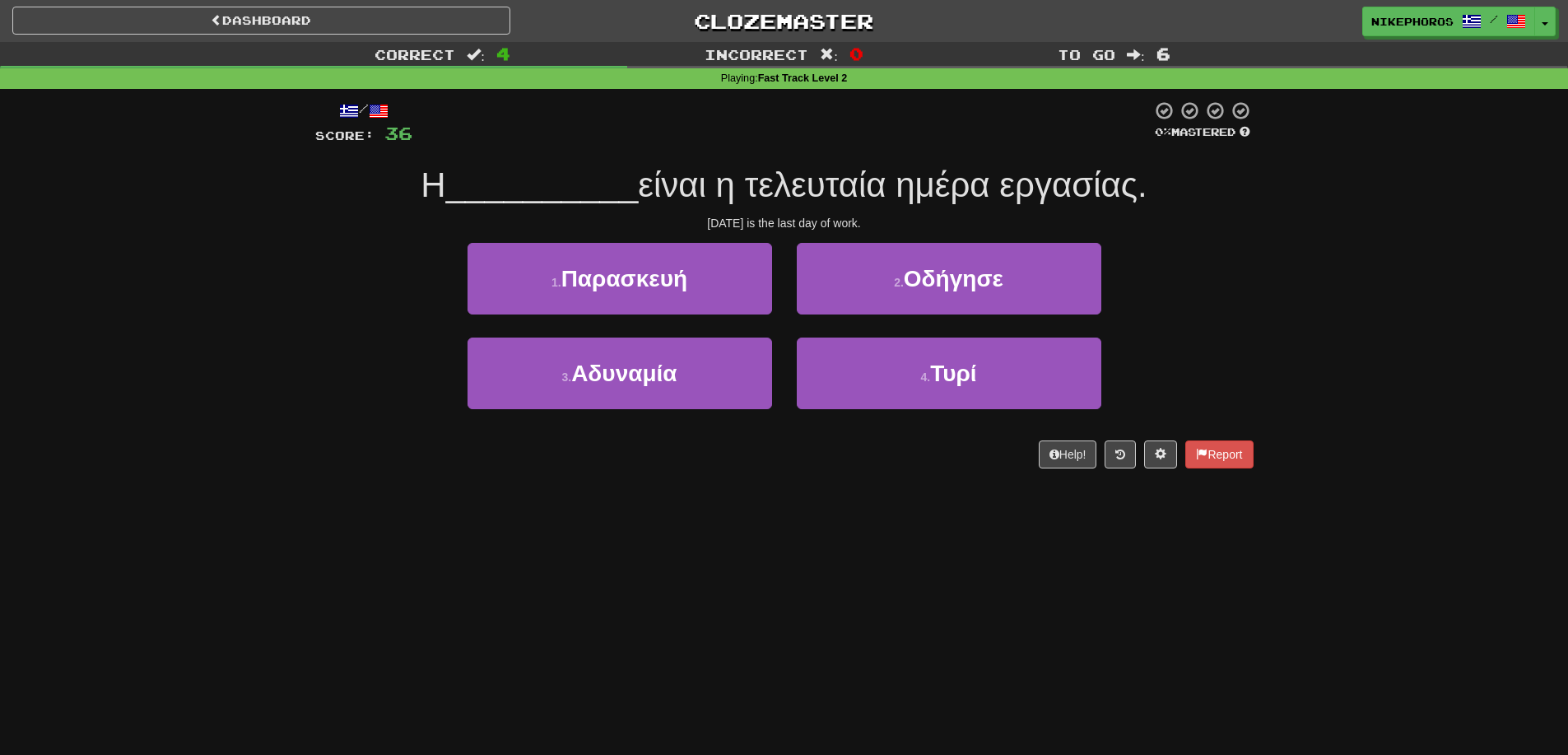
click at [1273, 290] on div "Correct : 4 Incorrect : 0 To go : 6 Playing : Fast Track Level 2 / Score: 36 0 …" at bounding box center [784, 267] width 1568 height 449
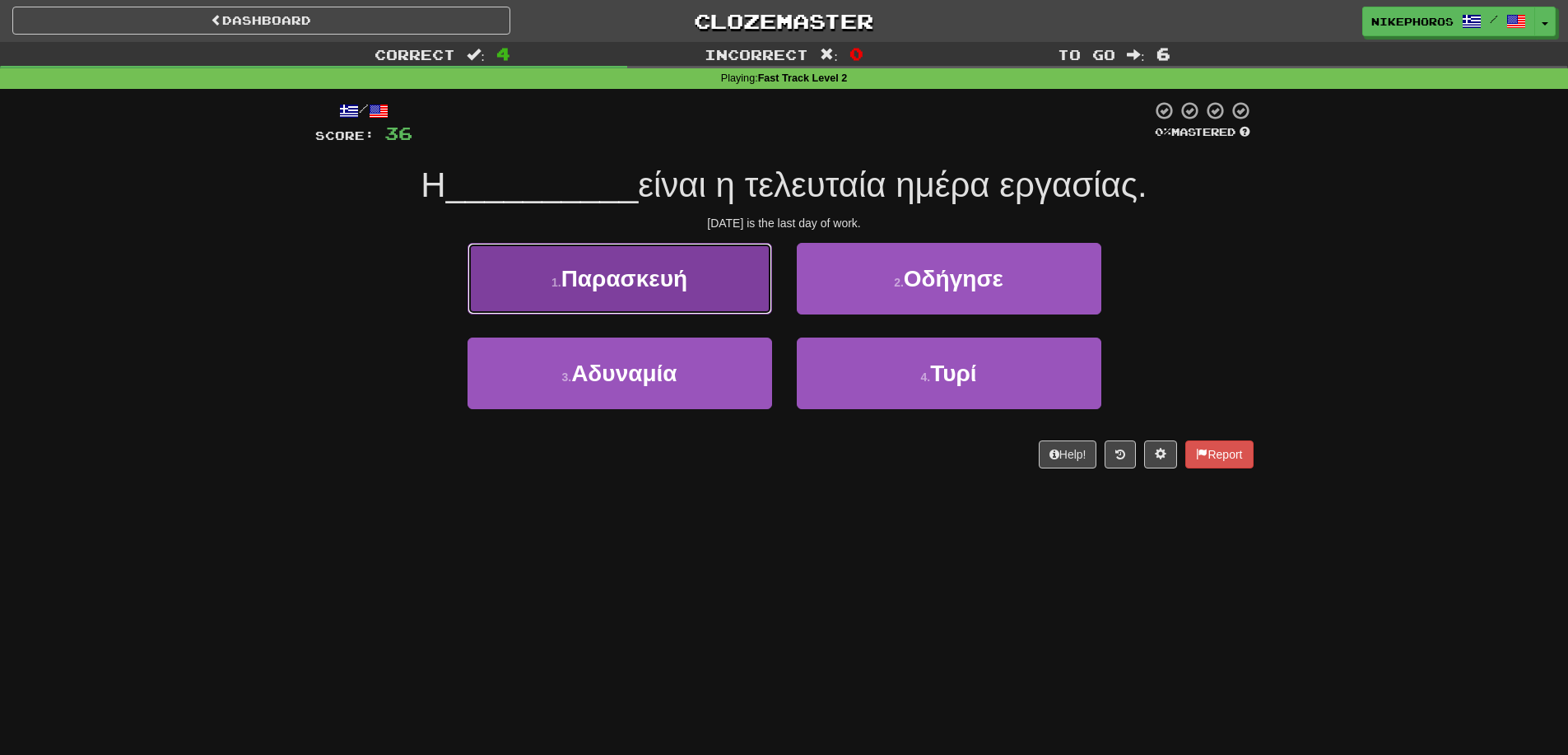
click at [697, 279] on button "1 . Παρασκευή" at bounding box center [619, 279] width 304 height 72
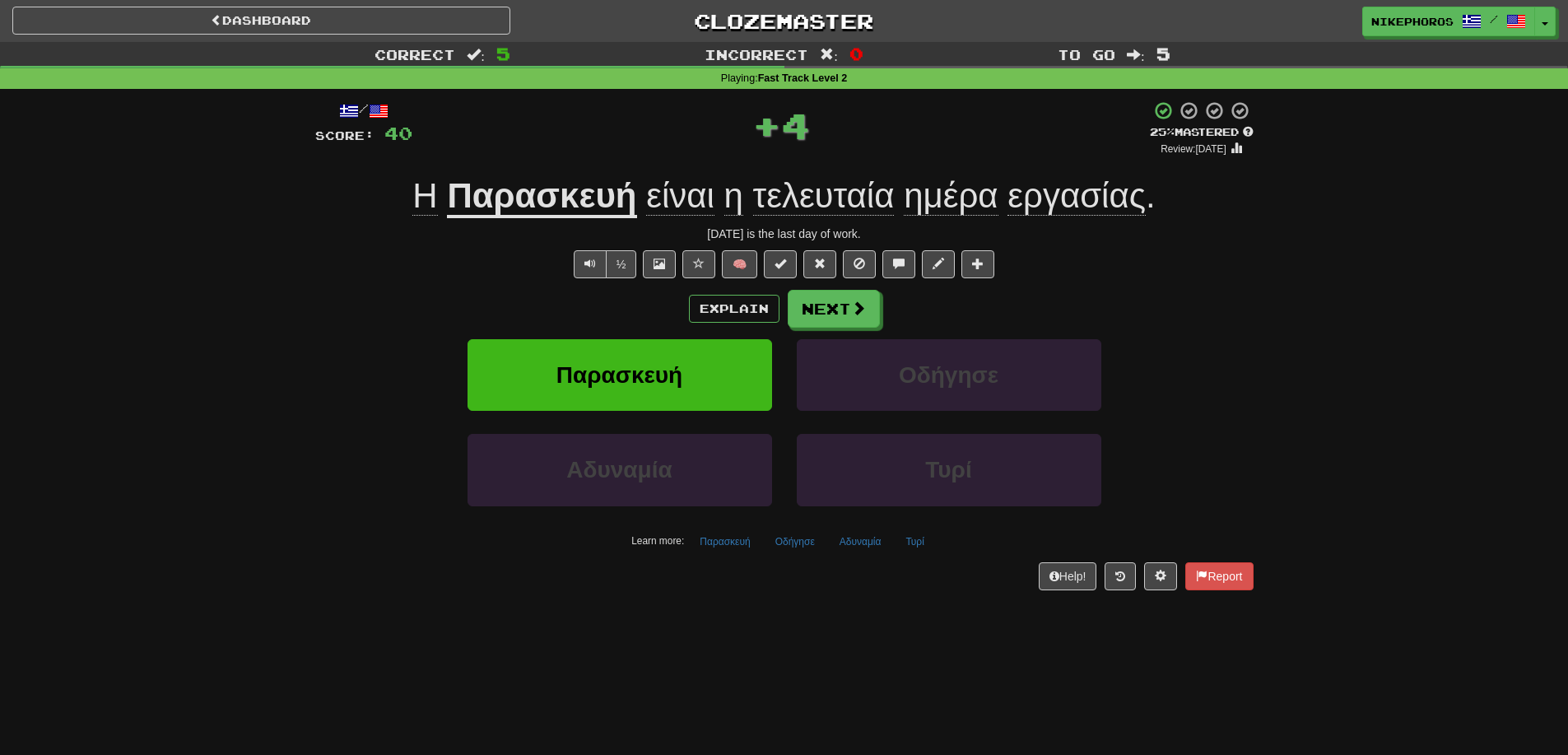
click at [374, 294] on div "Explain Next" at bounding box center [784, 309] width 938 height 38
click at [1264, 252] on div "Correct : 5 Incorrect : 0 To go : 5 Playing : Fast Track Level 2 / Score: 40 + …" at bounding box center [784, 328] width 1568 height 571
click at [922, 549] on button "Τυρί" at bounding box center [914, 541] width 36 height 25
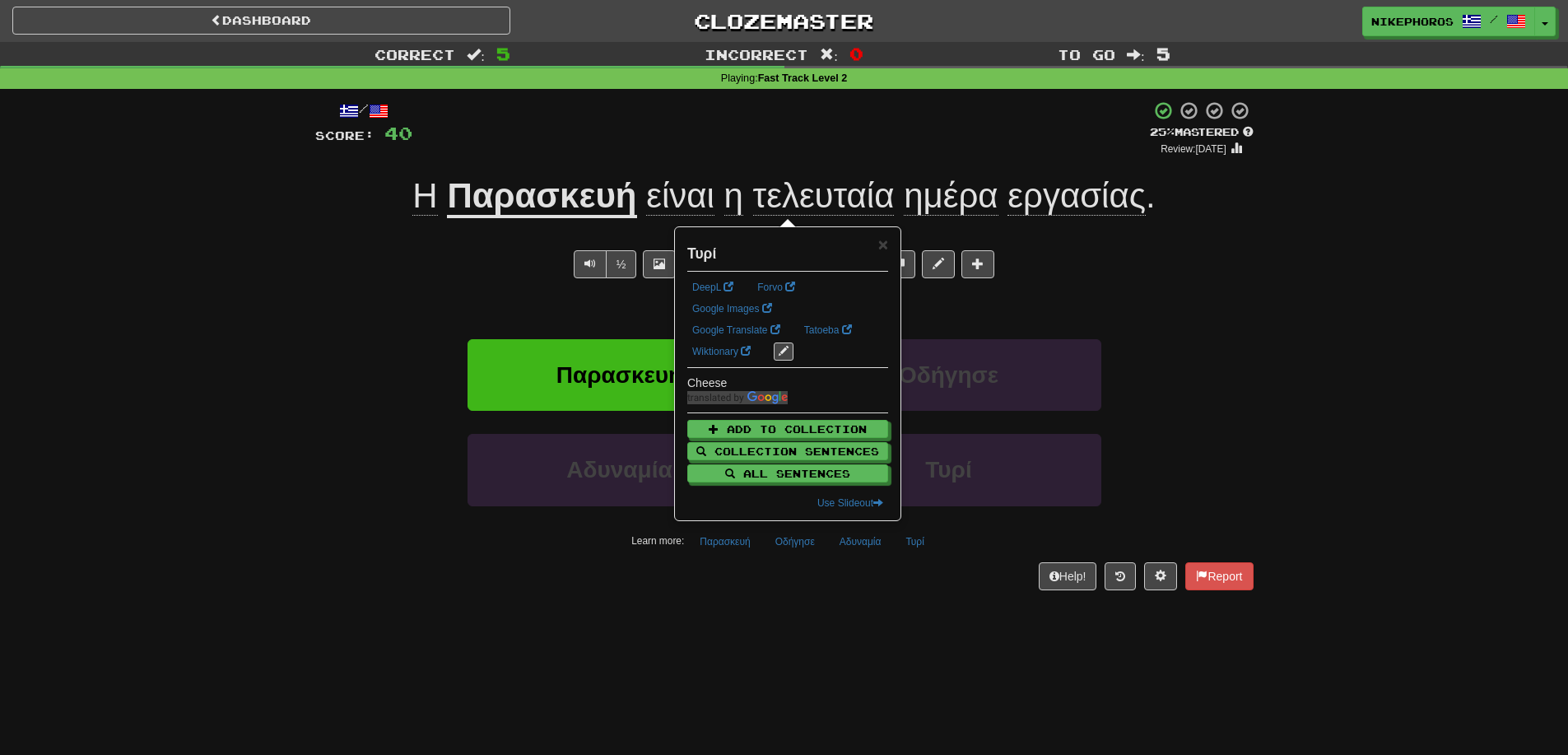
click at [917, 619] on div "Dashboard Clozemaster Nikephoros / Toggle Dropdown Dashboard Leaderboard Activi…" at bounding box center [784, 378] width 1568 height 755
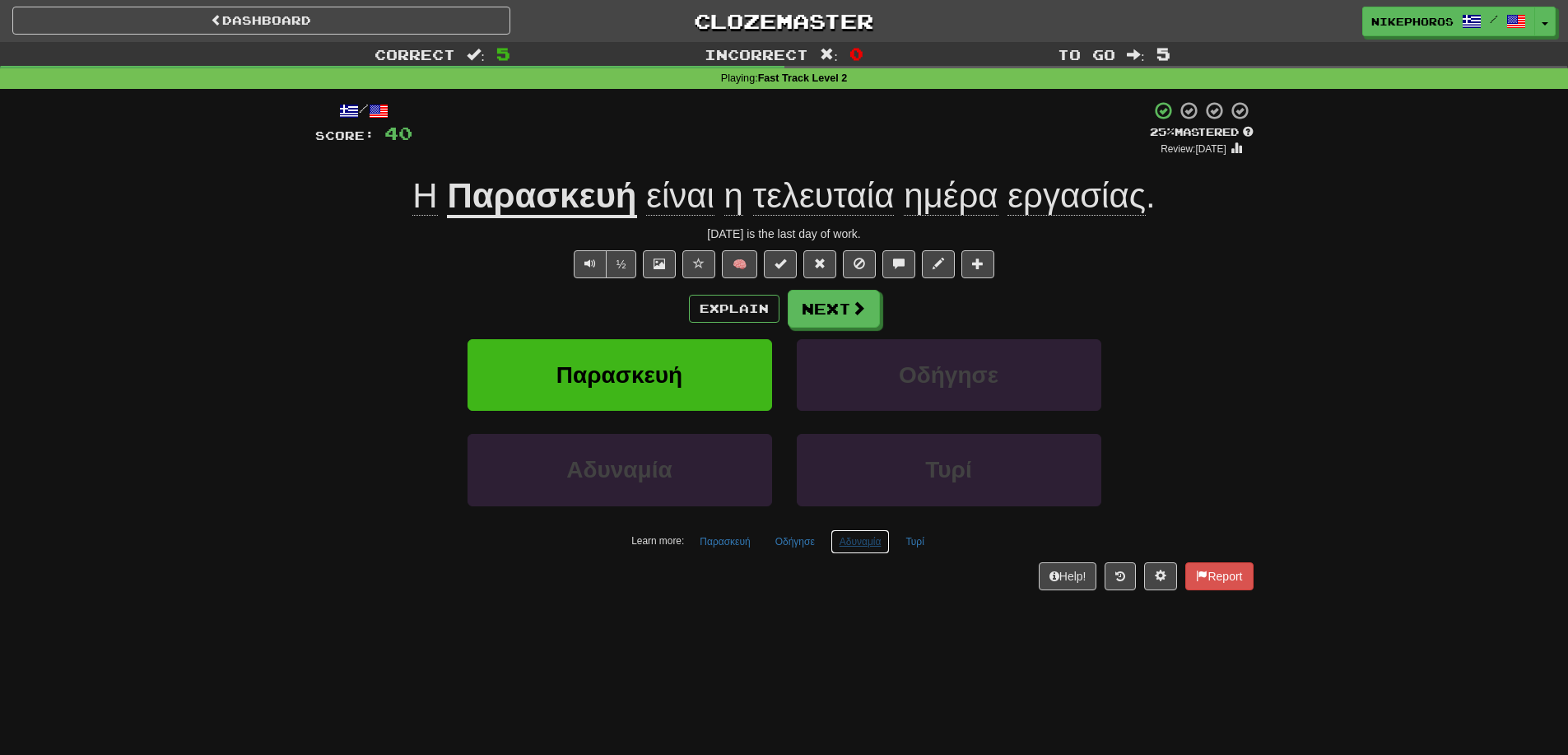
click at [856, 548] on button "Αδυναμία" at bounding box center [860, 541] width 60 height 25
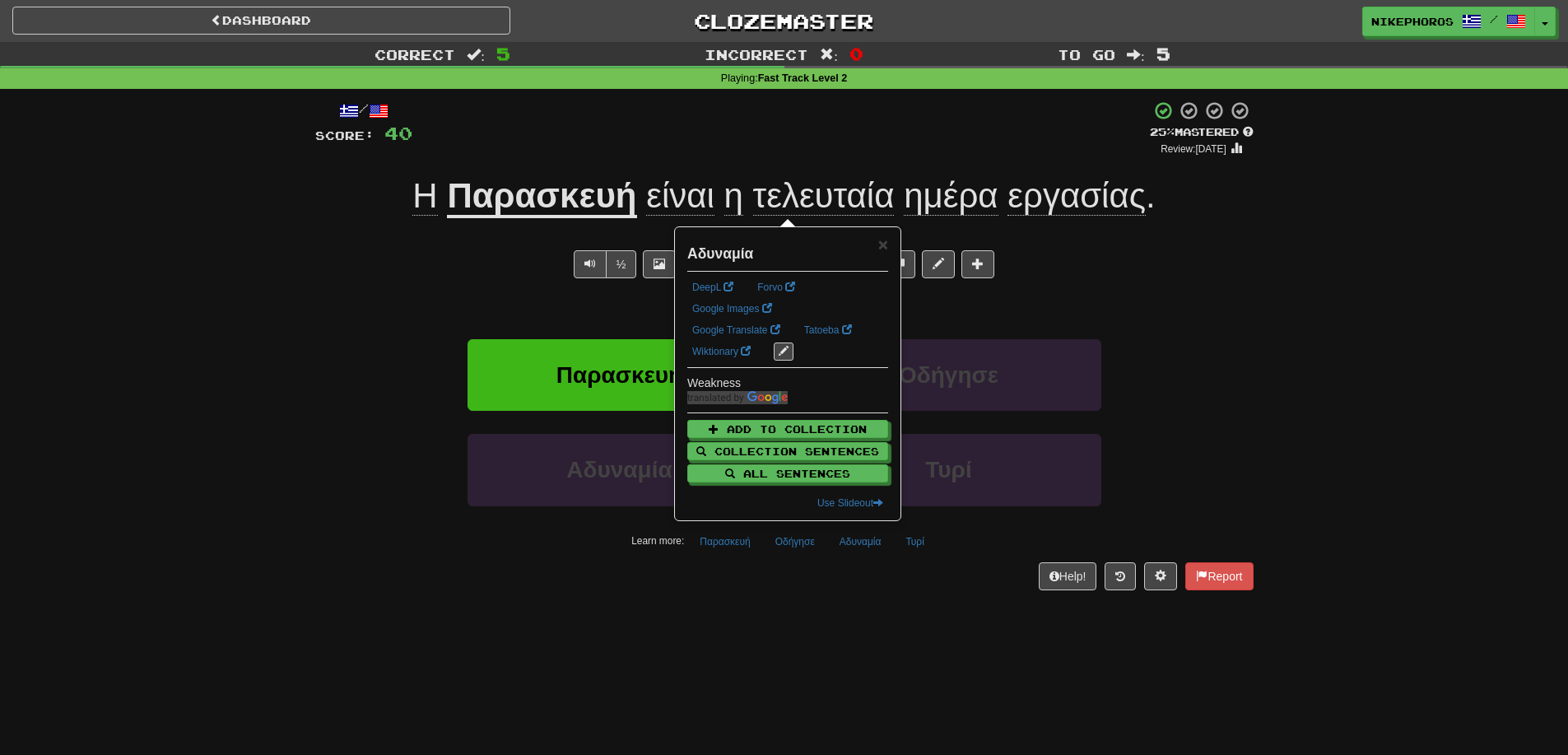
click at [856, 636] on div "Dashboard Clozemaster Nikephoros / Toggle Dropdown Dashboard Leaderboard Activi…" at bounding box center [784, 378] width 1568 height 755
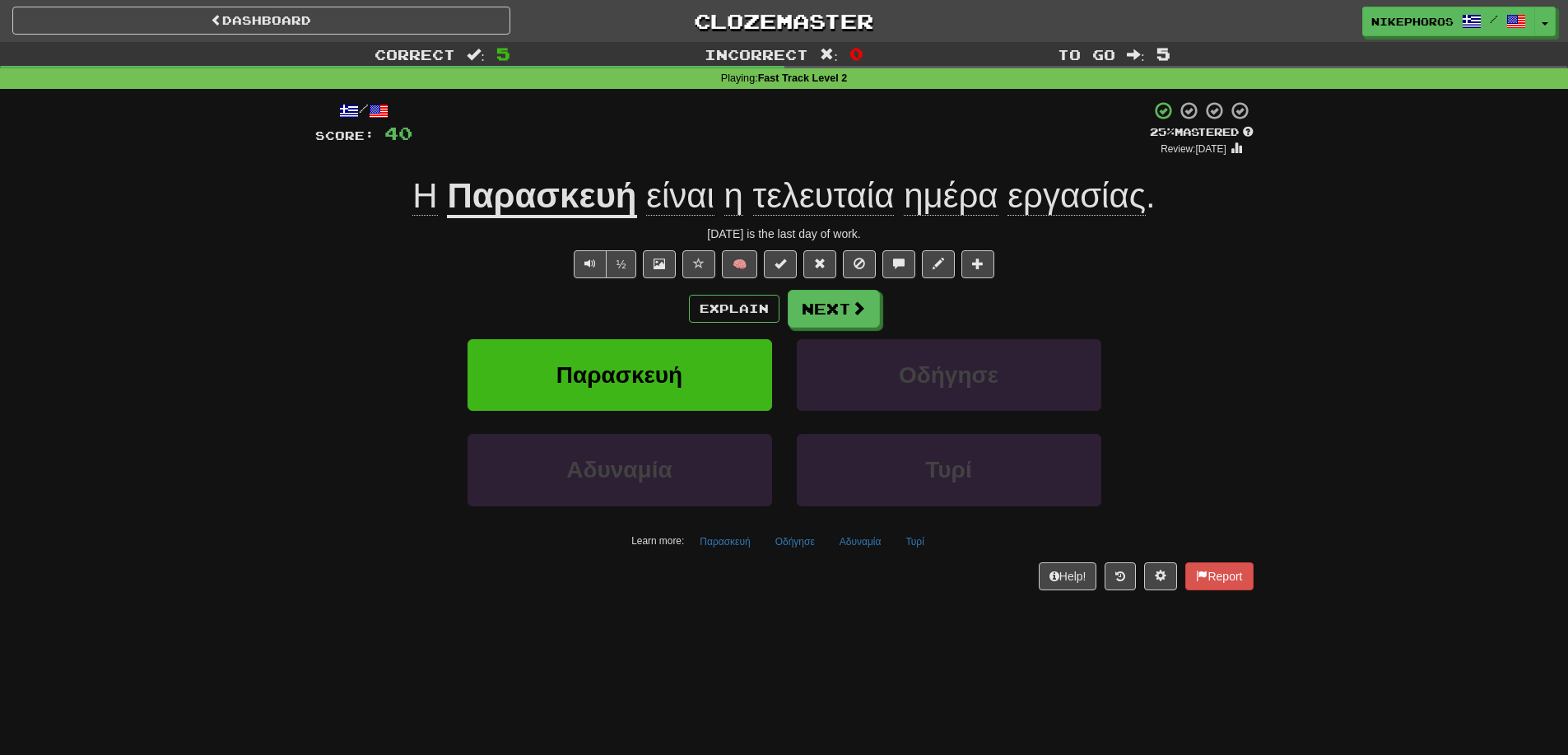
drag, startPoint x: 1087, startPoint y: 194, endPoint x: 1105, endPoint y: 203, distance: 20.1
click at [1087, 193] on span "εργασίας" at bounding box center [1076, 196] width 139 height 40
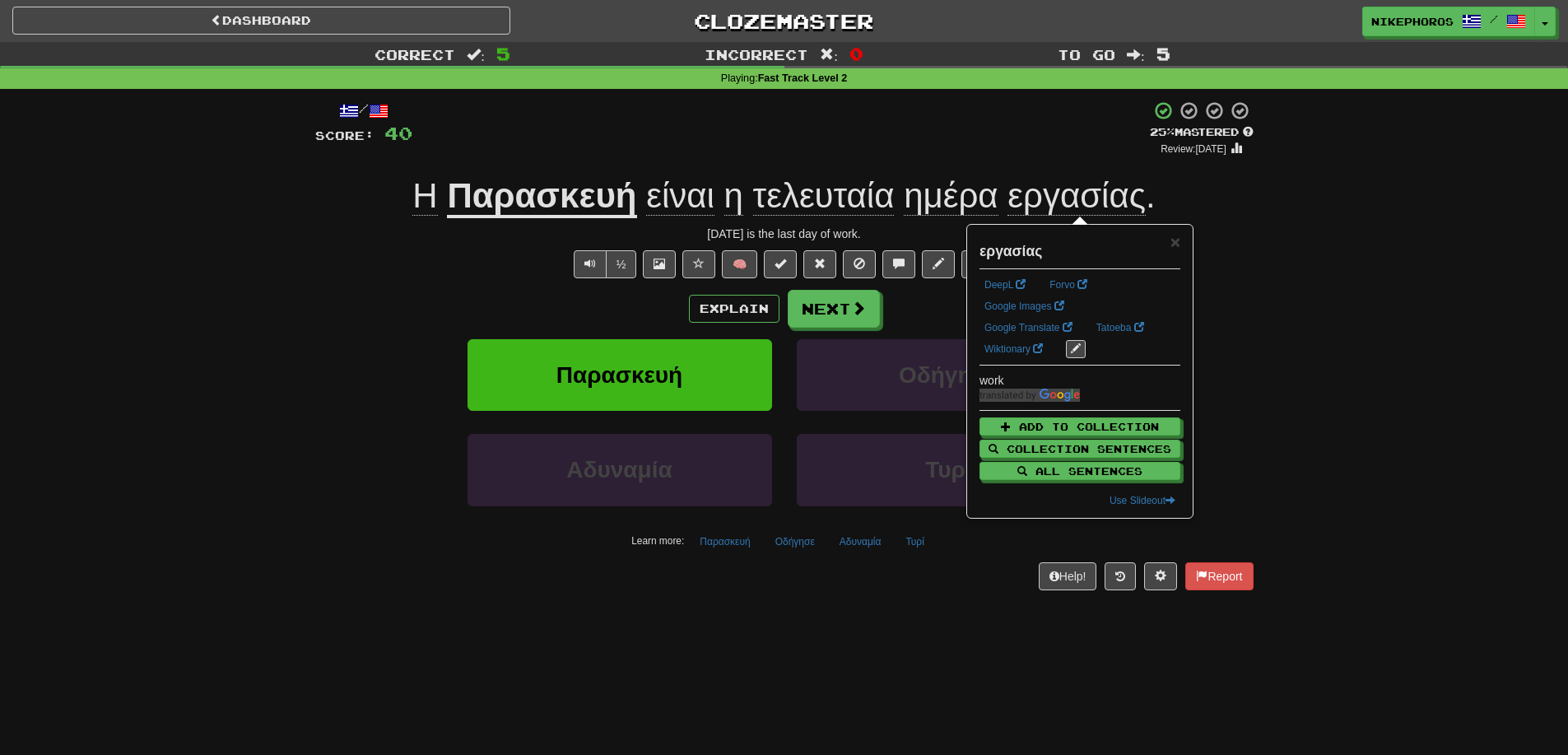
click at [1303, 278] on div "Correct : 5 Incorrect : 0 To go : 5 Playing : Fast Track Level 2 / Score: 40 + …" at bounding box center [784, 328] width 1568 height 571
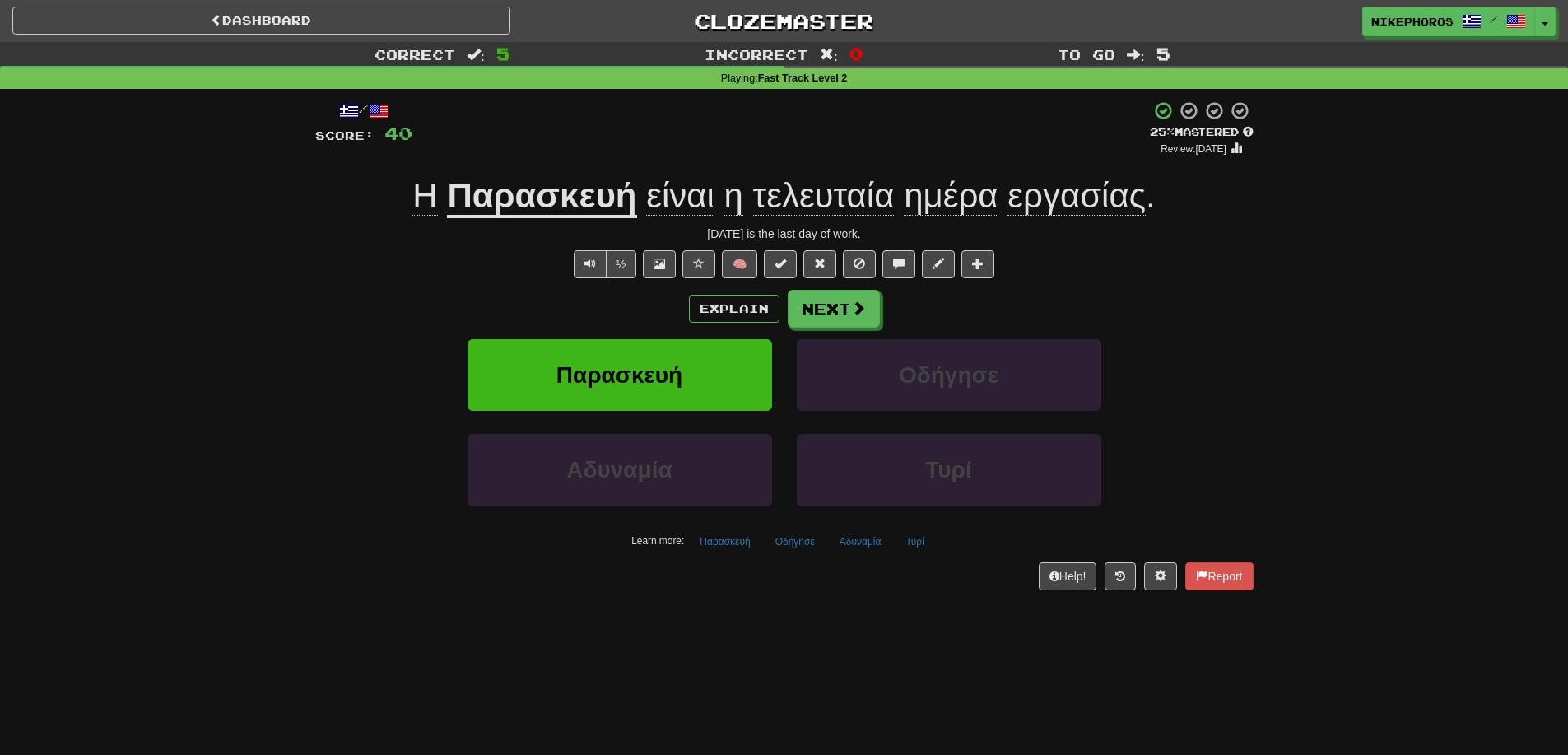
click at [971, 206] on span "ημέρα" at bounding box center [950, 196] width 94 height 40
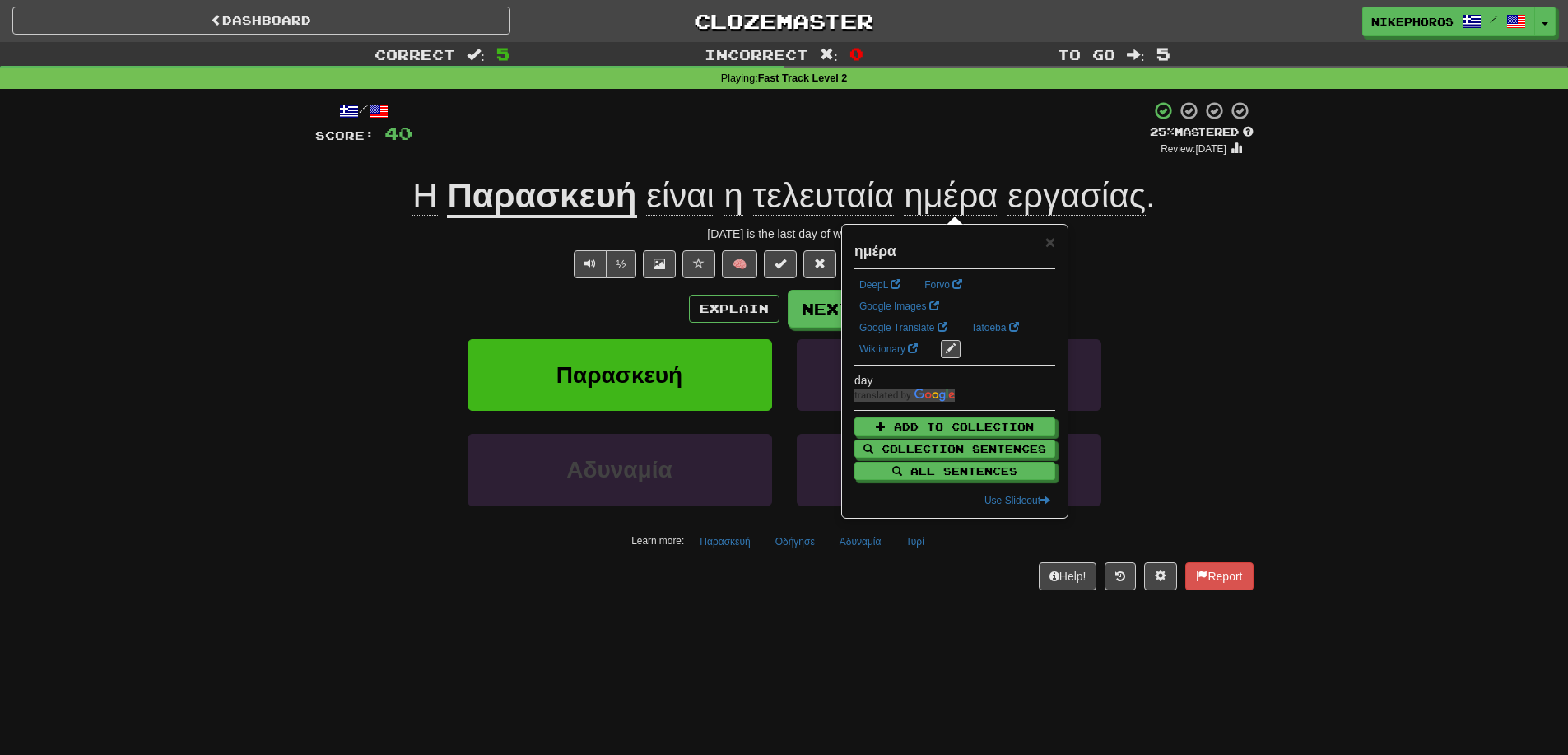
click at [1307, 310] on div "Correct : 5 Incorrect : 0 To go : 5 Playing : Fast Track Level 2 / Score: 40 + …" at bounding box center [784, 328] width 1568 height 571
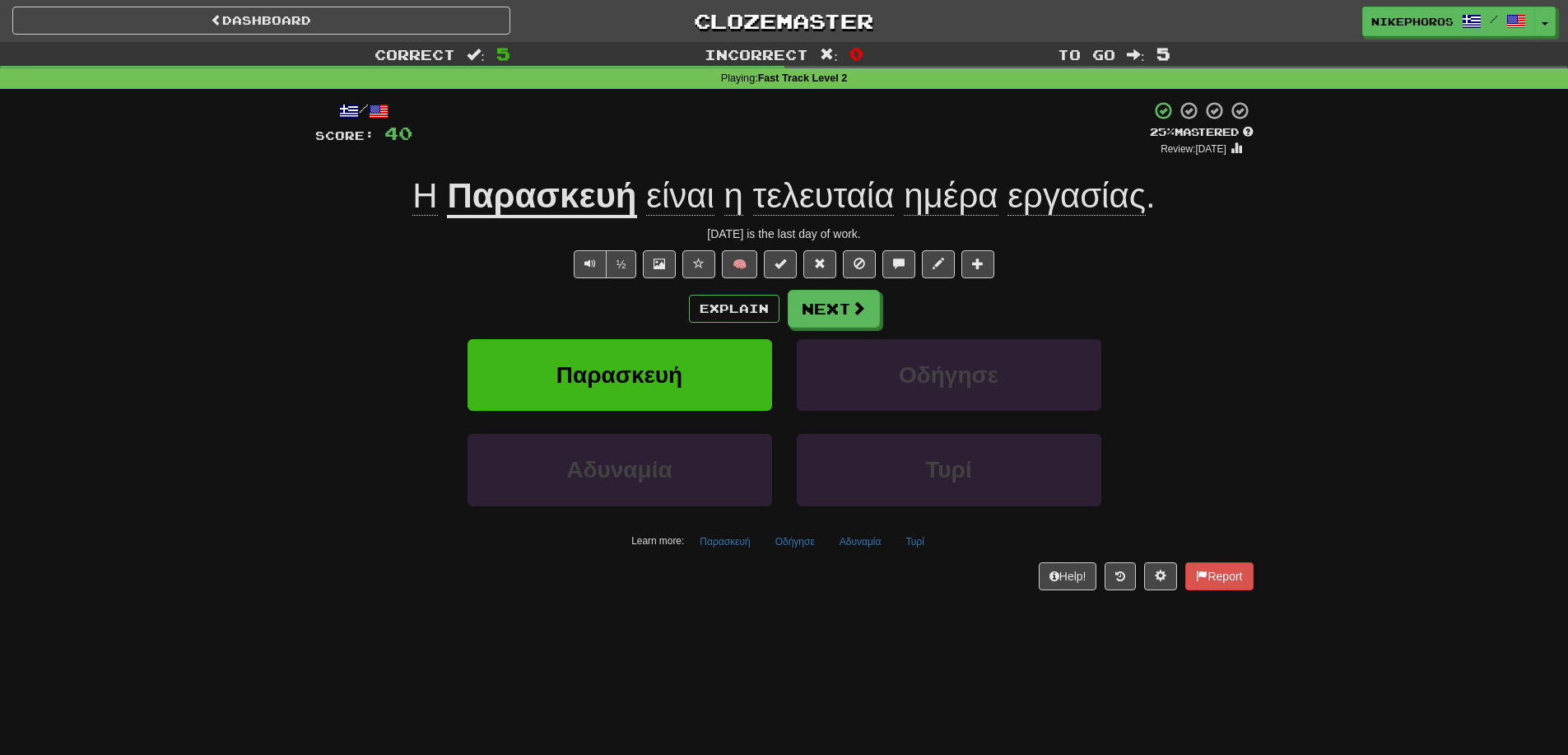
click at [1414, 295] on div "Correct : 5 Incorrect : 0 To go : 5 Playing : Fast Track Level 2 / Score: 40 + …" at bounding box center [784, 328] width 1568 height 571
click at [1344, 235] on div "Correct : 5 Incorrect : 0 To go : 5 Playing : Fast Track Level 2 / Score: 40 + …" at bounding box center [784, 328] width 1568 height 571
click at [862, 296] on button "Next" at bounding box center [834, 310] width 92 height 38
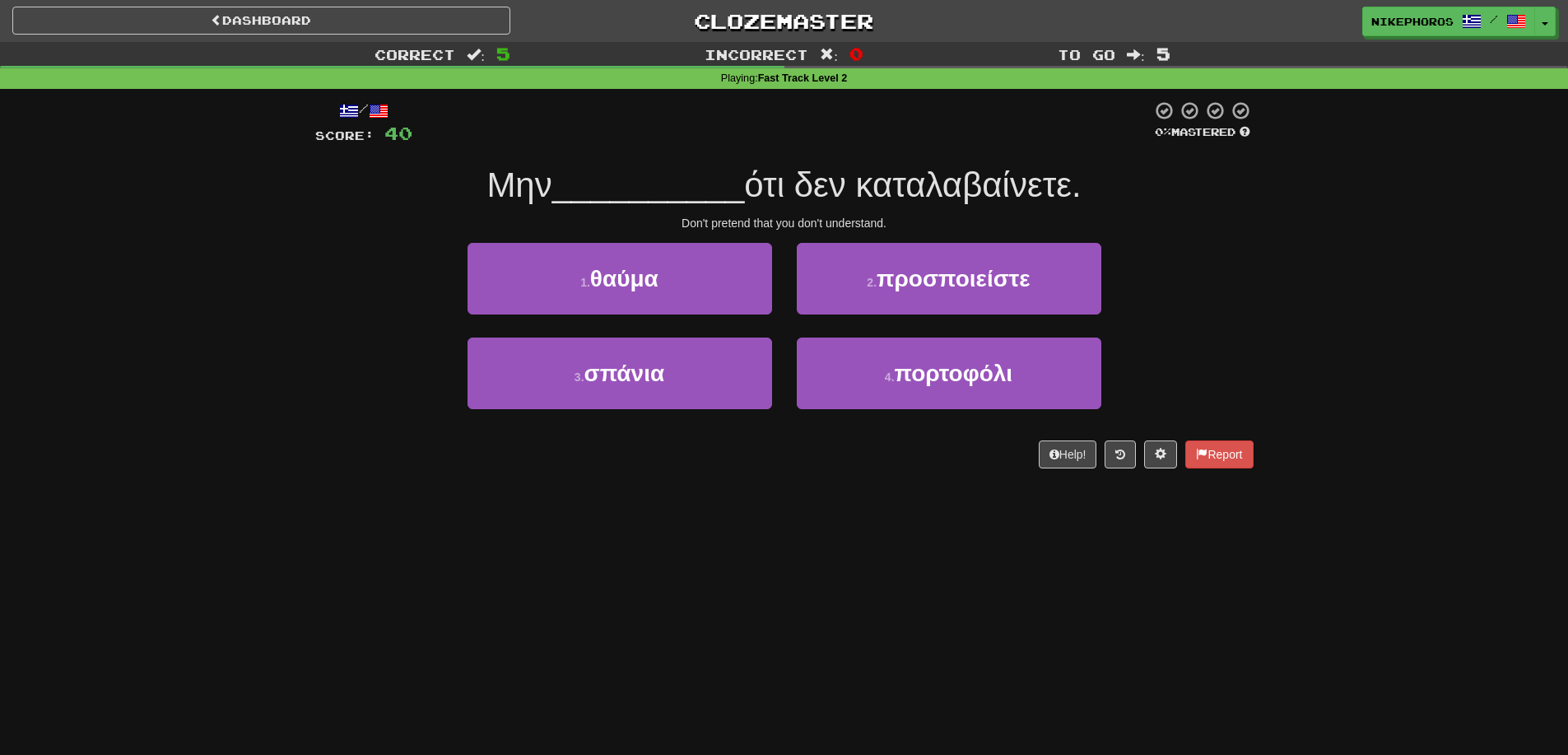
click at [922, 128] on div at bounding box center [782, 123] width 739 height 45
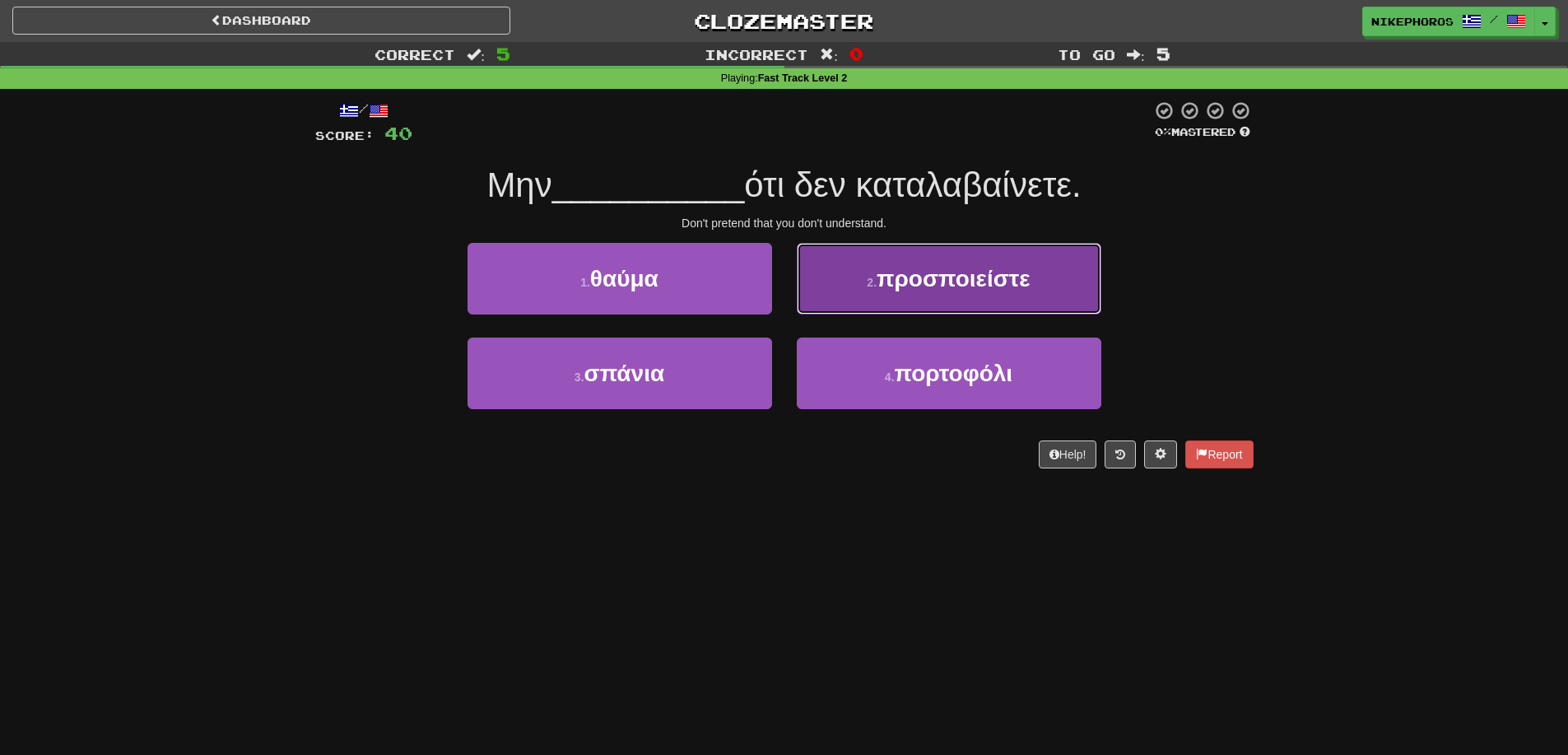
click at [998, 290] on span "προσποιείστε" at bounding box center [953, 279] width 154 height 26
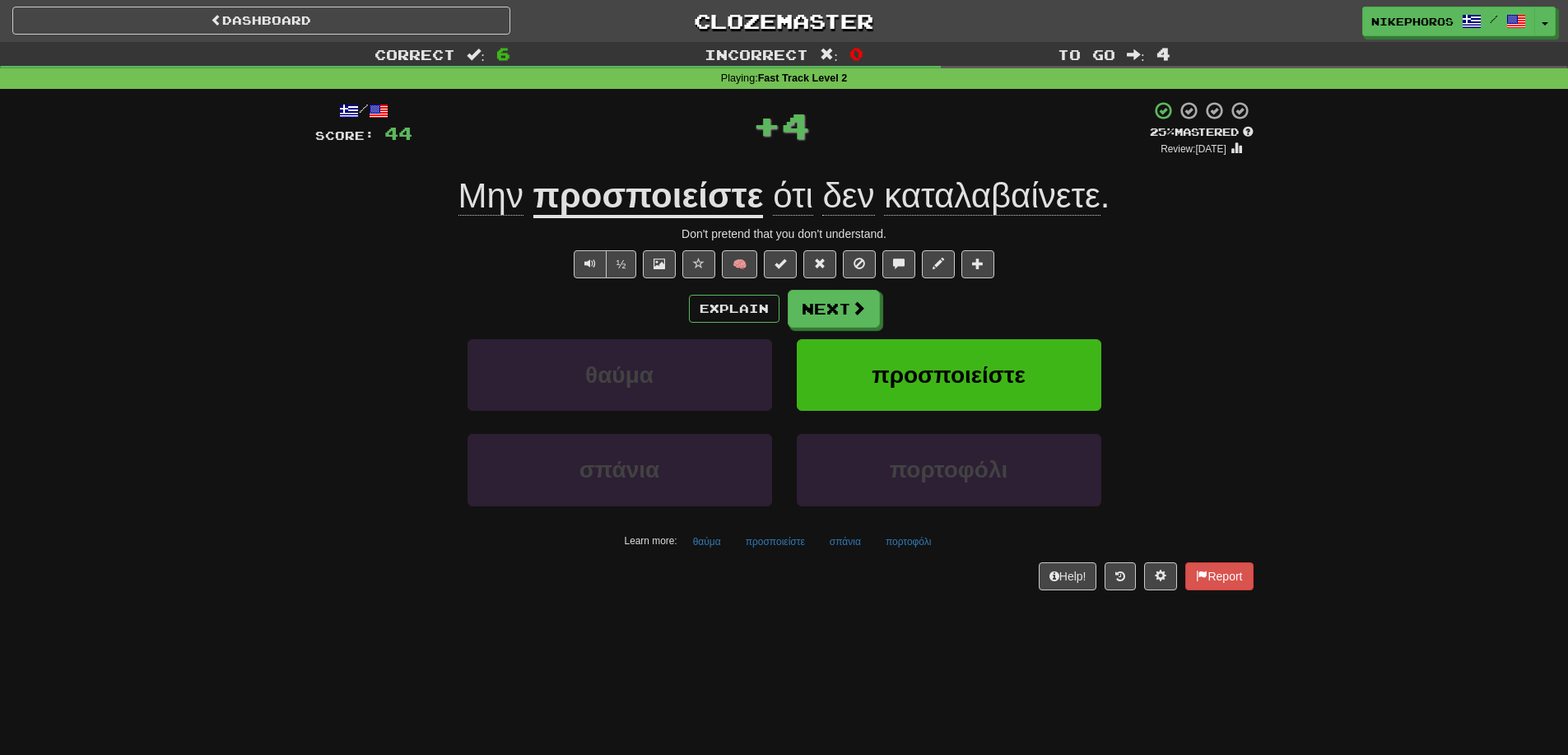
click at [1227, 353] on div "θαύμα προσποιείστε" at bounding box center [784, 386] width 988 height 95
click at [1025, 201] on span "καταλαβαίνετε" at bounding box center [992, 196] width 217 height 40
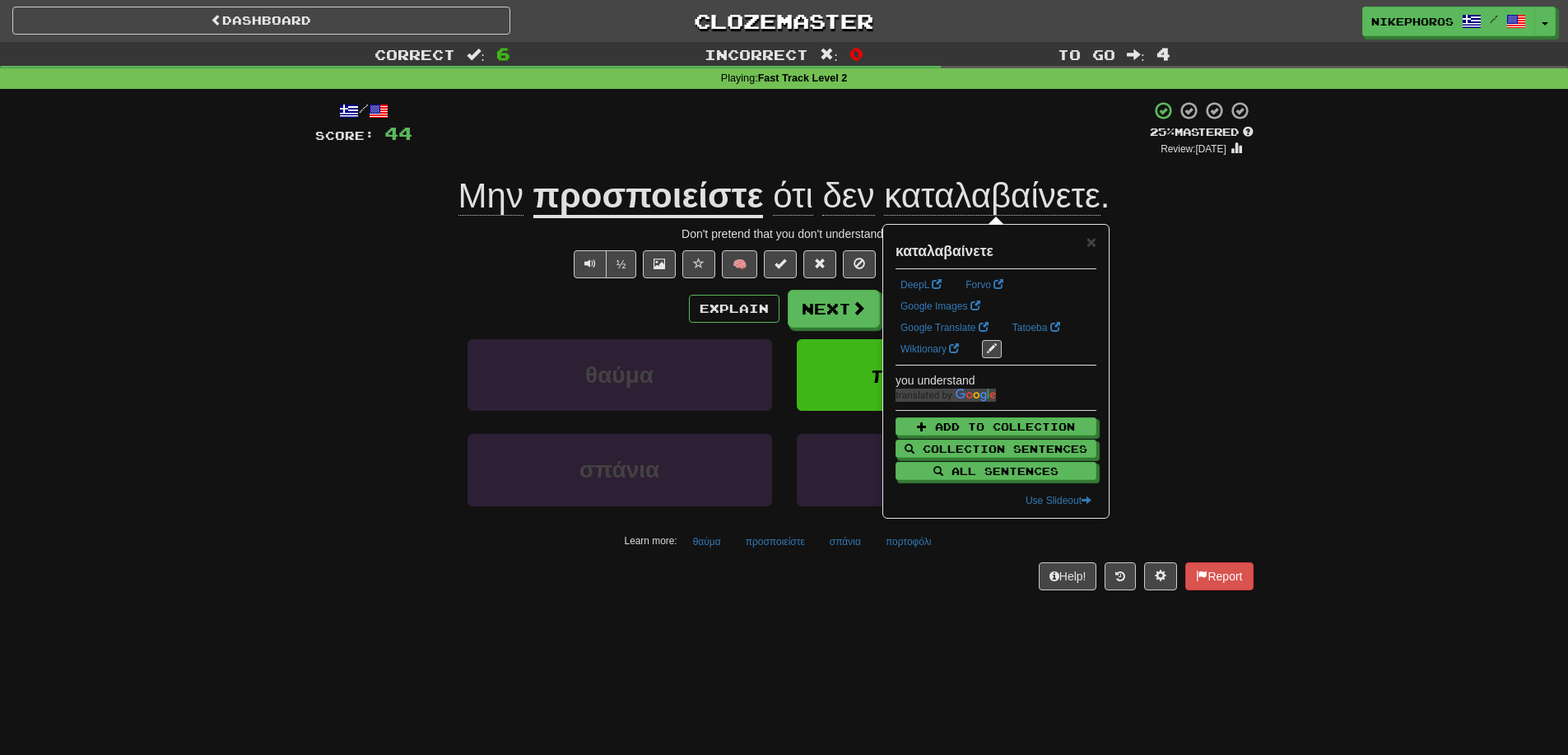
click at [1385, 335] on div "Correct : 6 Incorrect : 0 To go : 4 Playing : Fast Track Level 2 / Score: 44 + …" at bounding box center [784, 328] width 1568 height 571
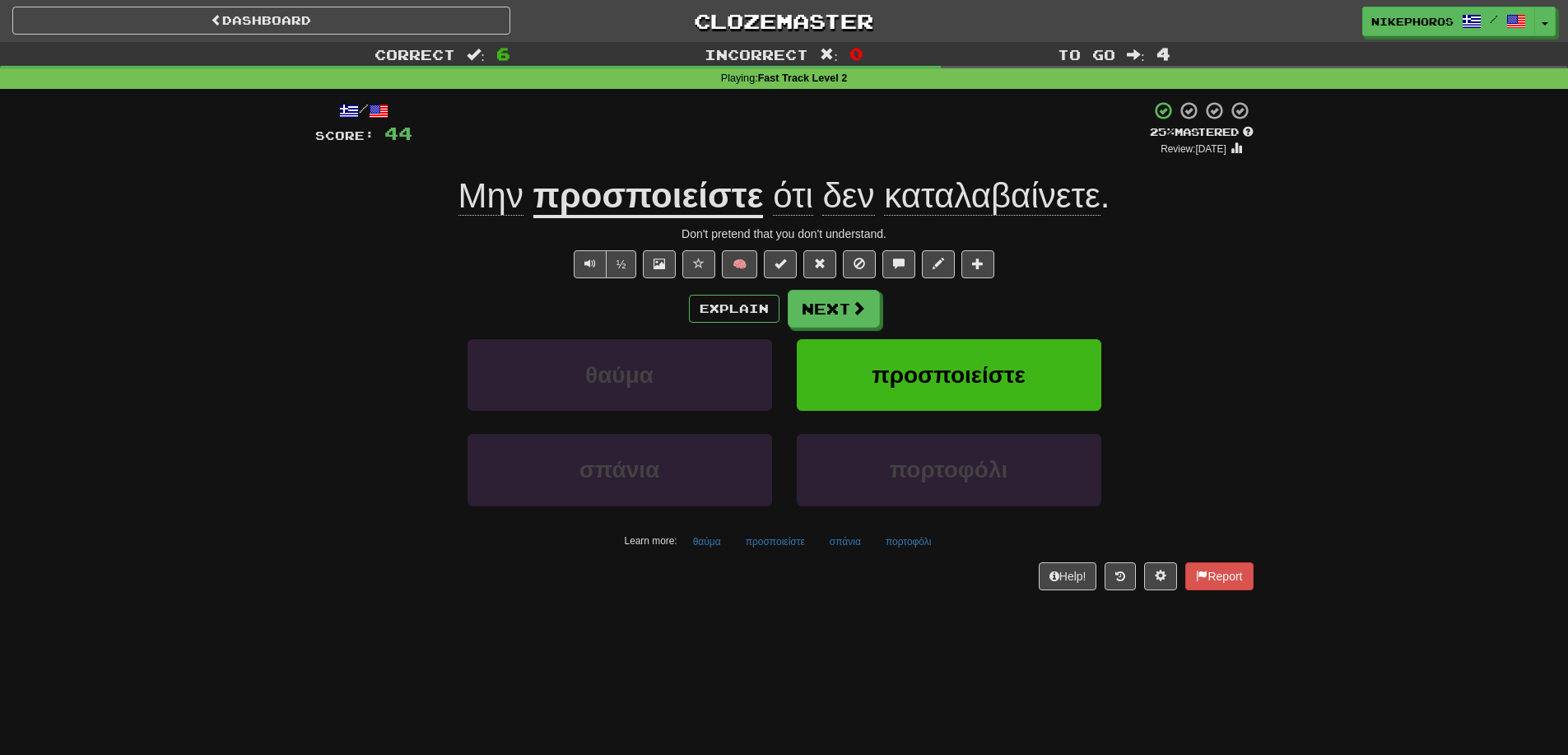
click at [707, 199] on u "προσποιείστε" at bounding box center [648, 197] width 231 height 42
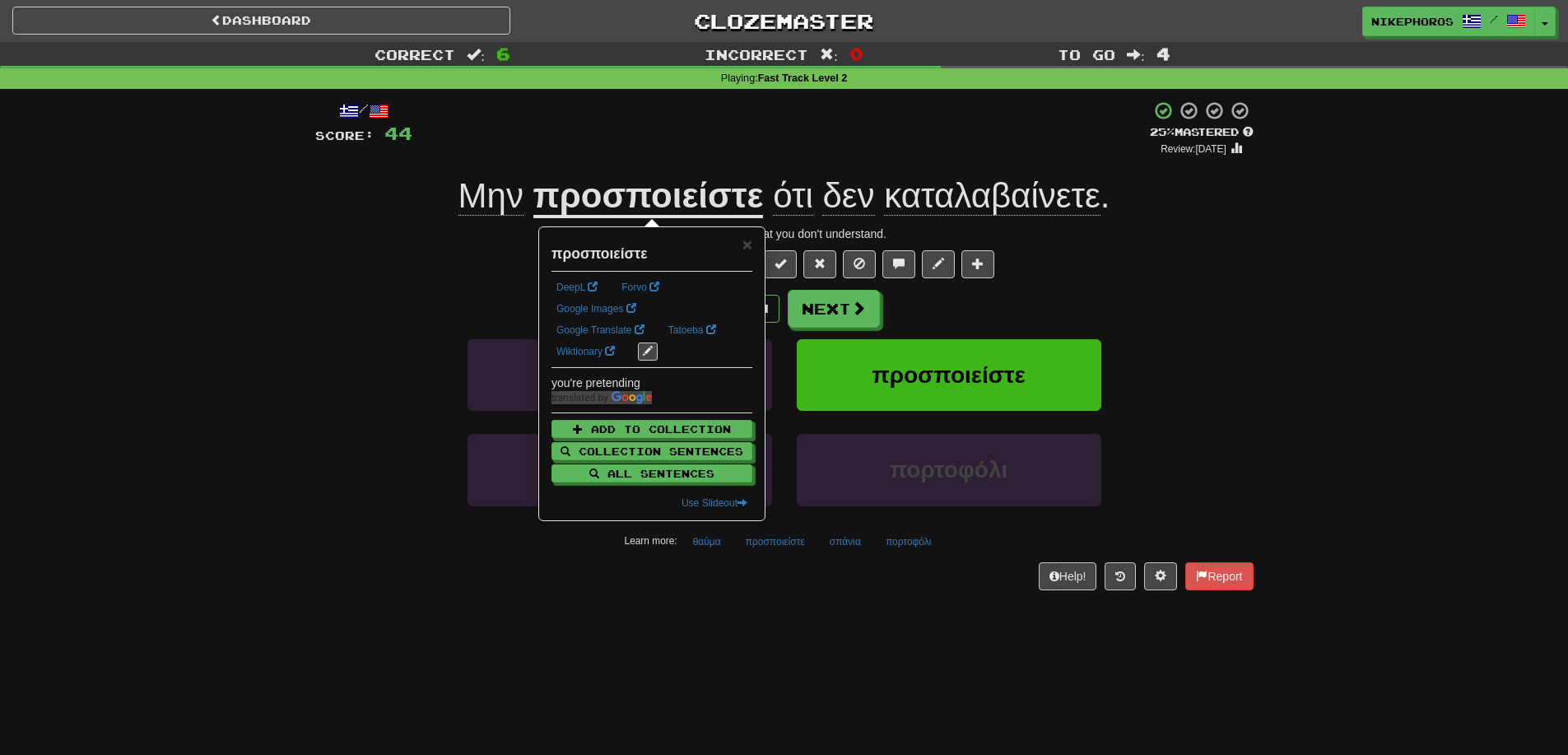
click at [1335, 330] on div "Correct : 6 Incorrect : 0 To go : 4 Playing : Fast Track Level 2 / Score: 44 + …" at bounding box center [784, 328] width 1568 height 571
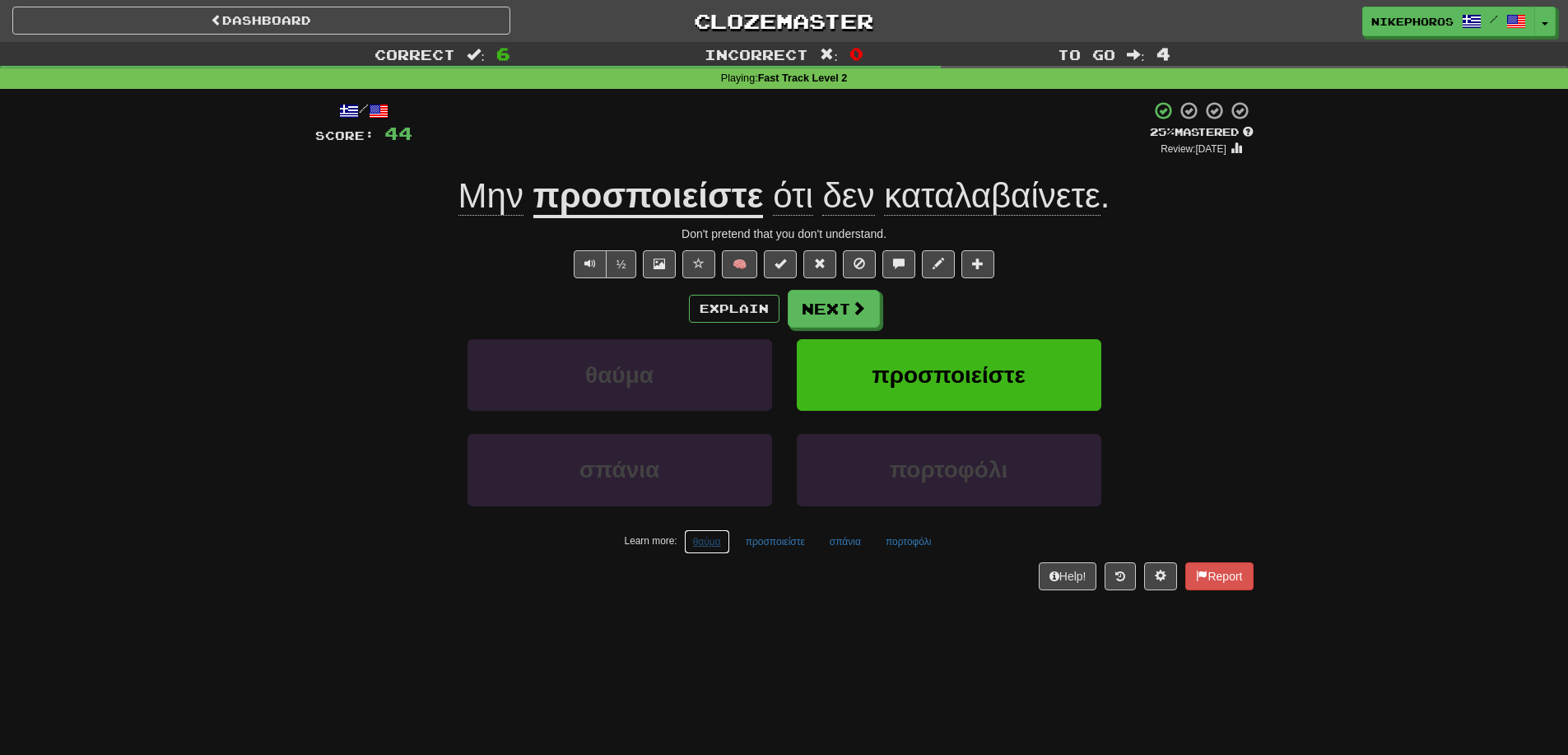
click at [700, 541] on button "θαύμα" at bounding box center [707, 541] width 46 height 25
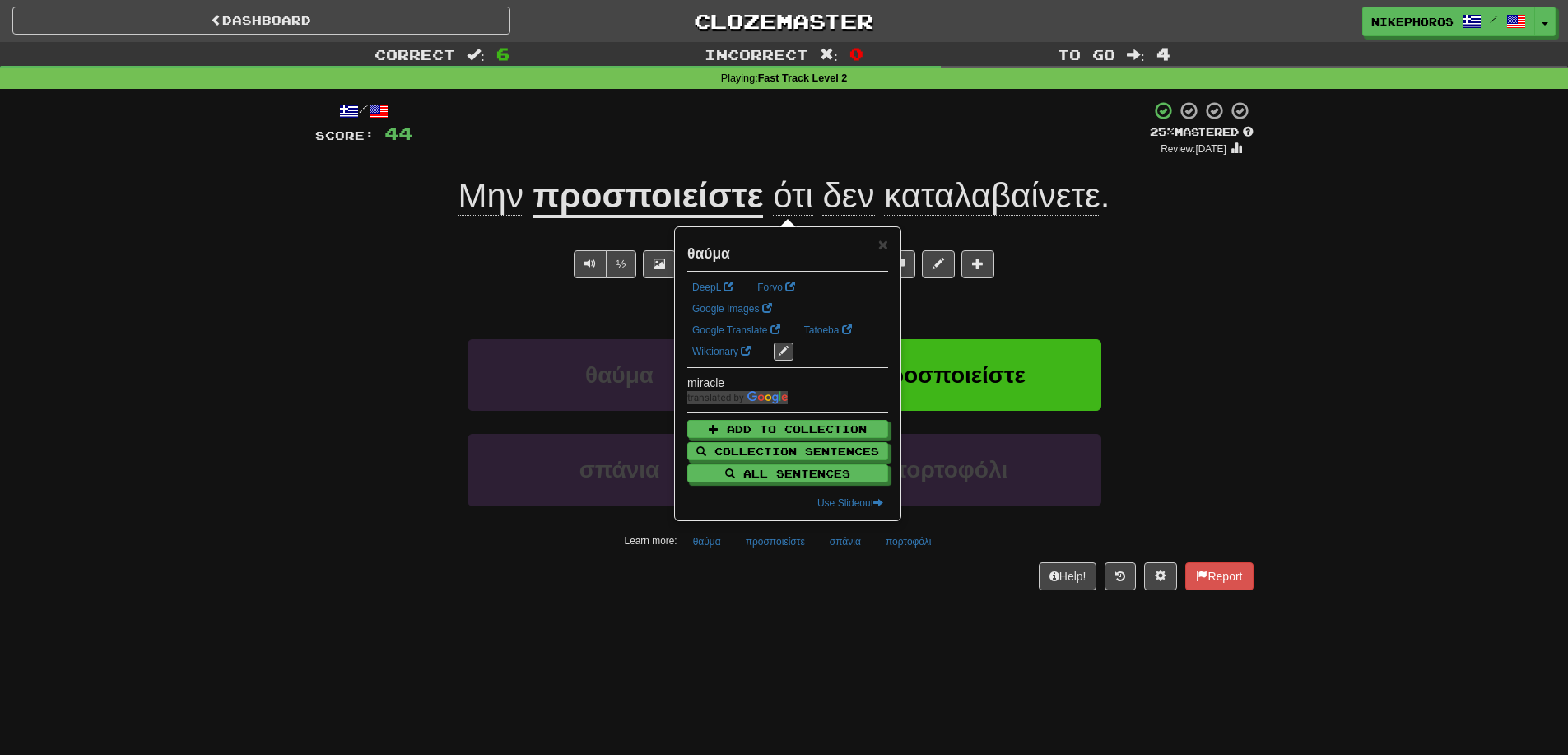
click at [804, 626] on div "Dashboard Clozemaster Nikephoros / Toggle Dropdown Dashboard Leaderboard Activi…" at bounding box center [784, 378] width 1568 height 755
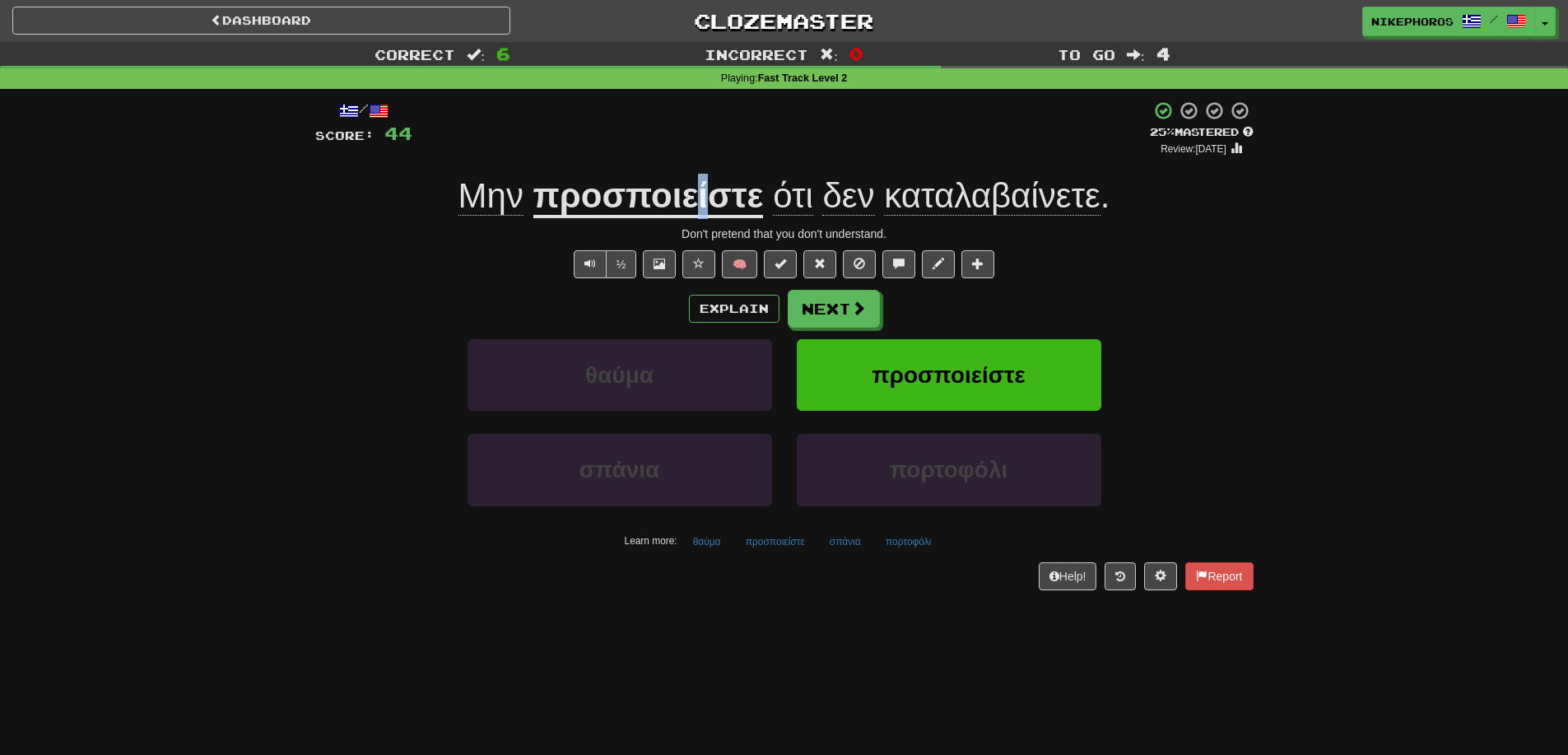
click at [702, 195] on u "προσποιείστε" at bounding box center [648, 197] width 231 height 42
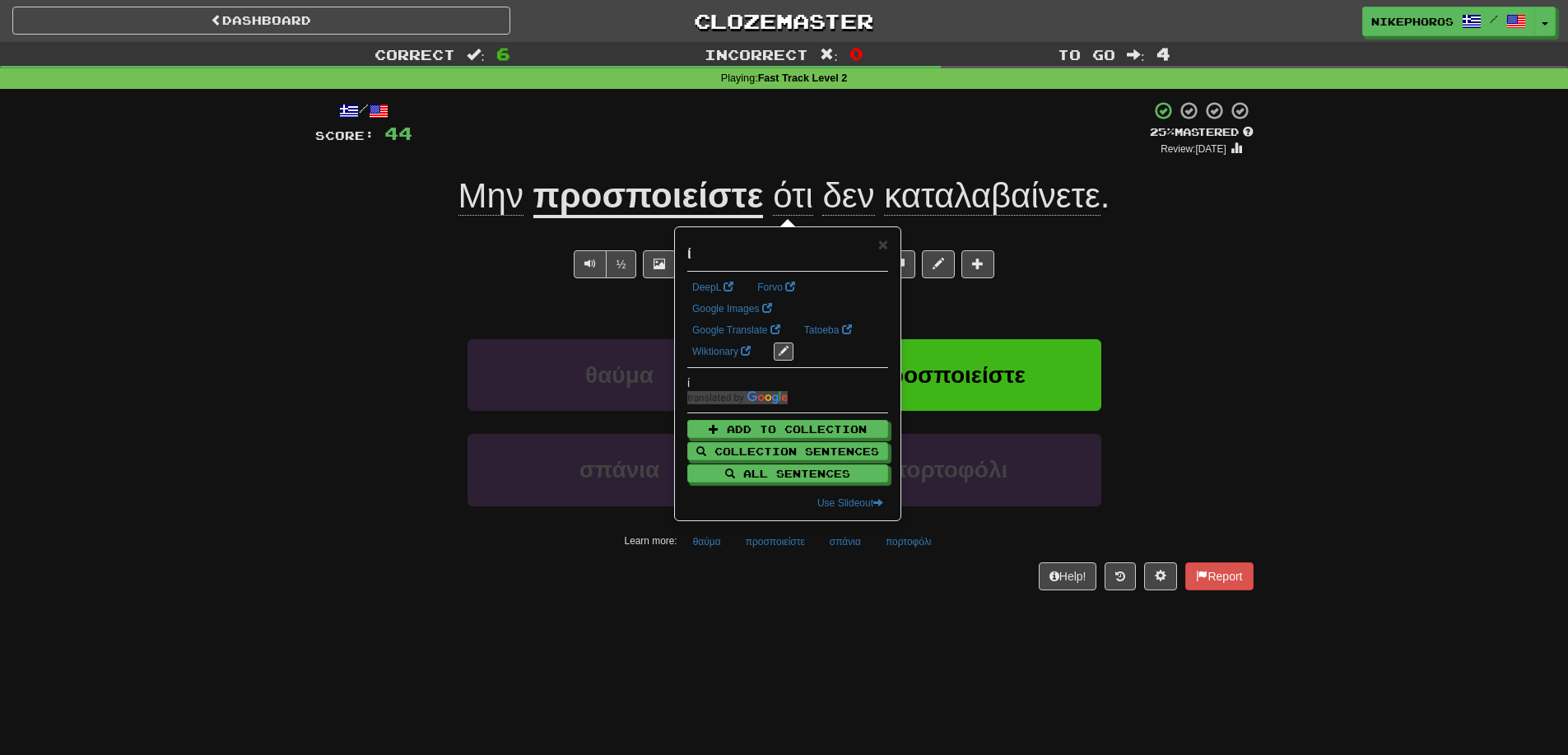
click at [1250, 270] on div "½ 🧠" at bounding box center [784, 265] width 938 height 28
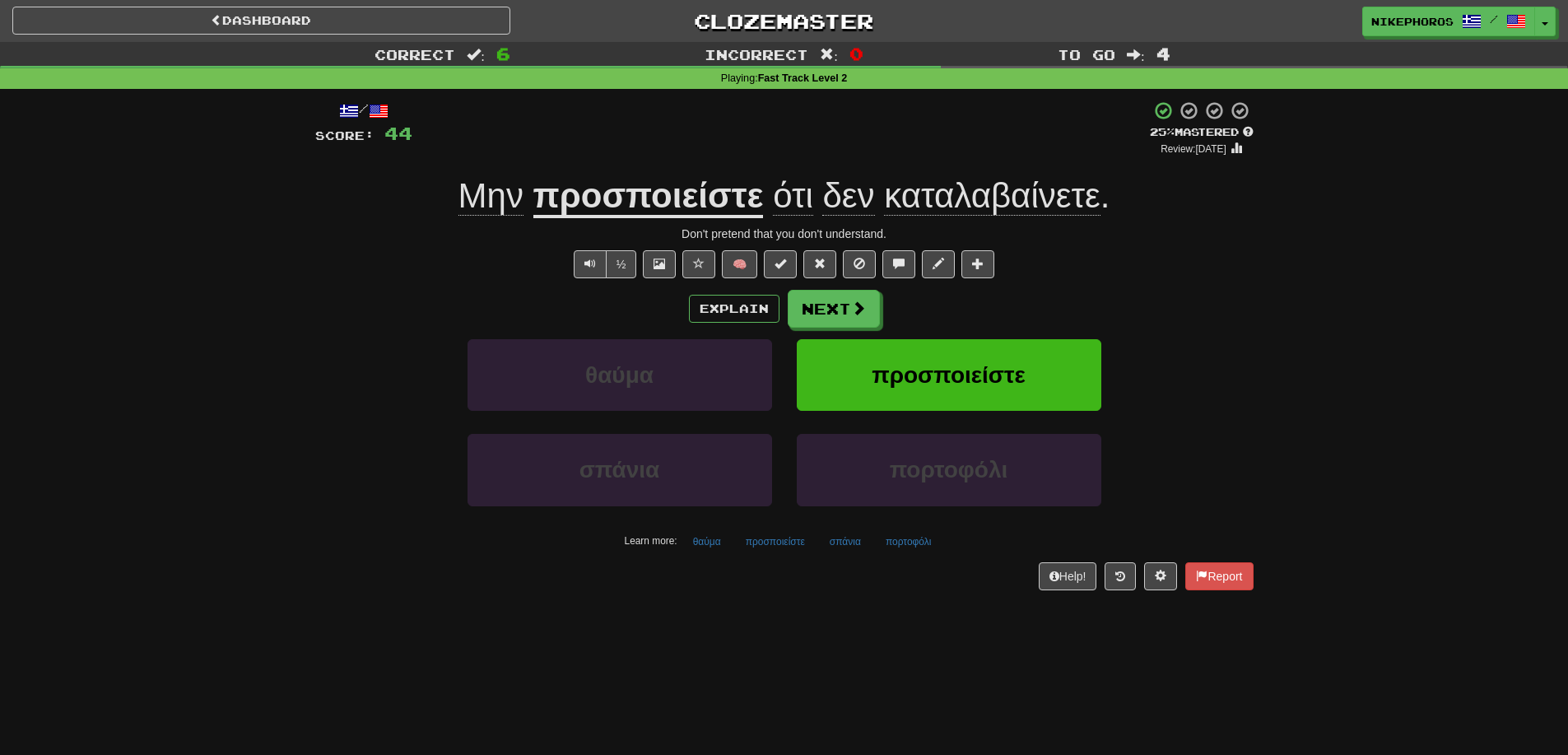
click at [669, 186] on u "προσποιείστε" at bounding box center [648, 197] width 231 height 42
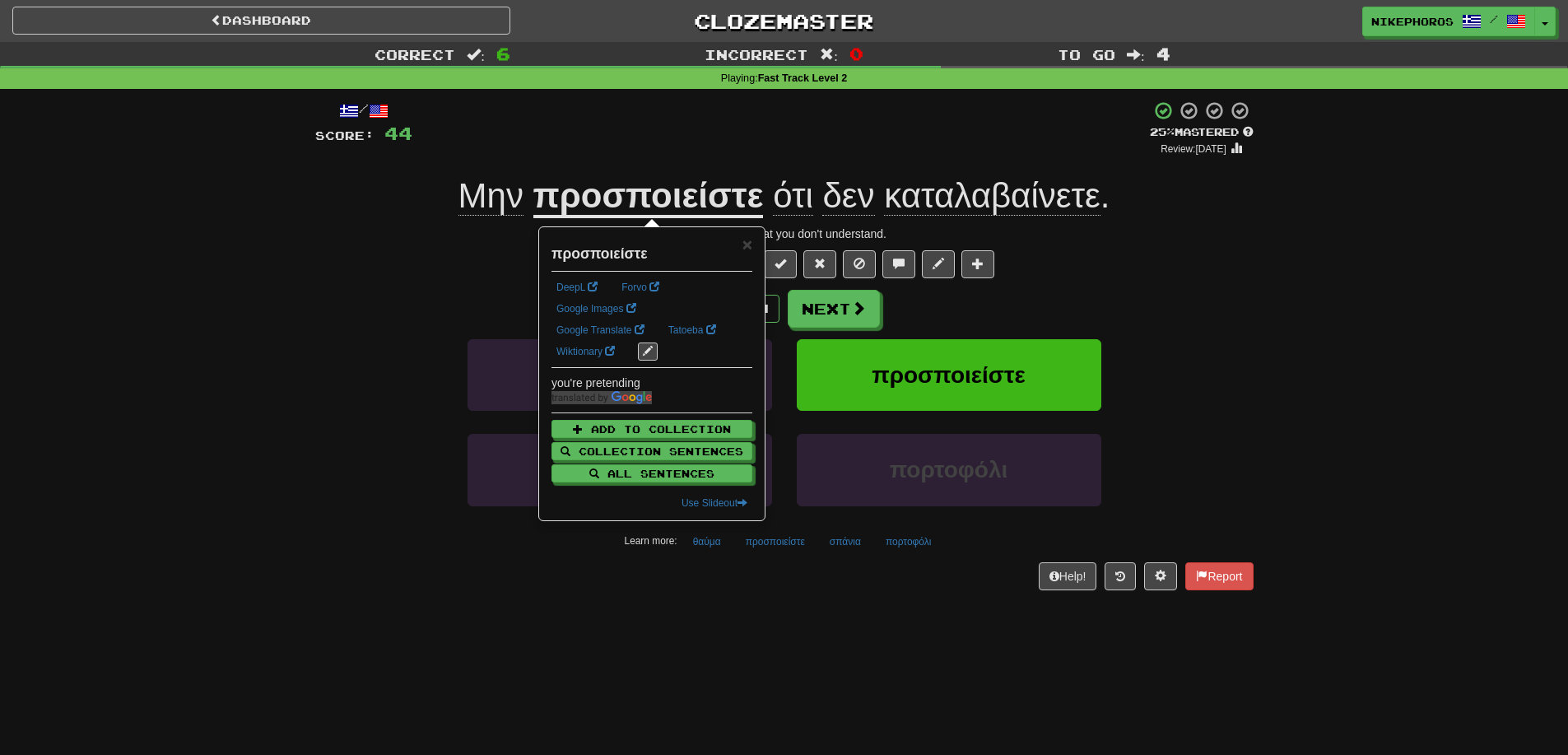
click at [1252, 289] on div "/ Score: 44 + 4 25 % Mastered Review: 2025-09-17 Μην προσποιείστε ότι δεν καταλ…" at bounding box center [784, 346] width 938 height 489
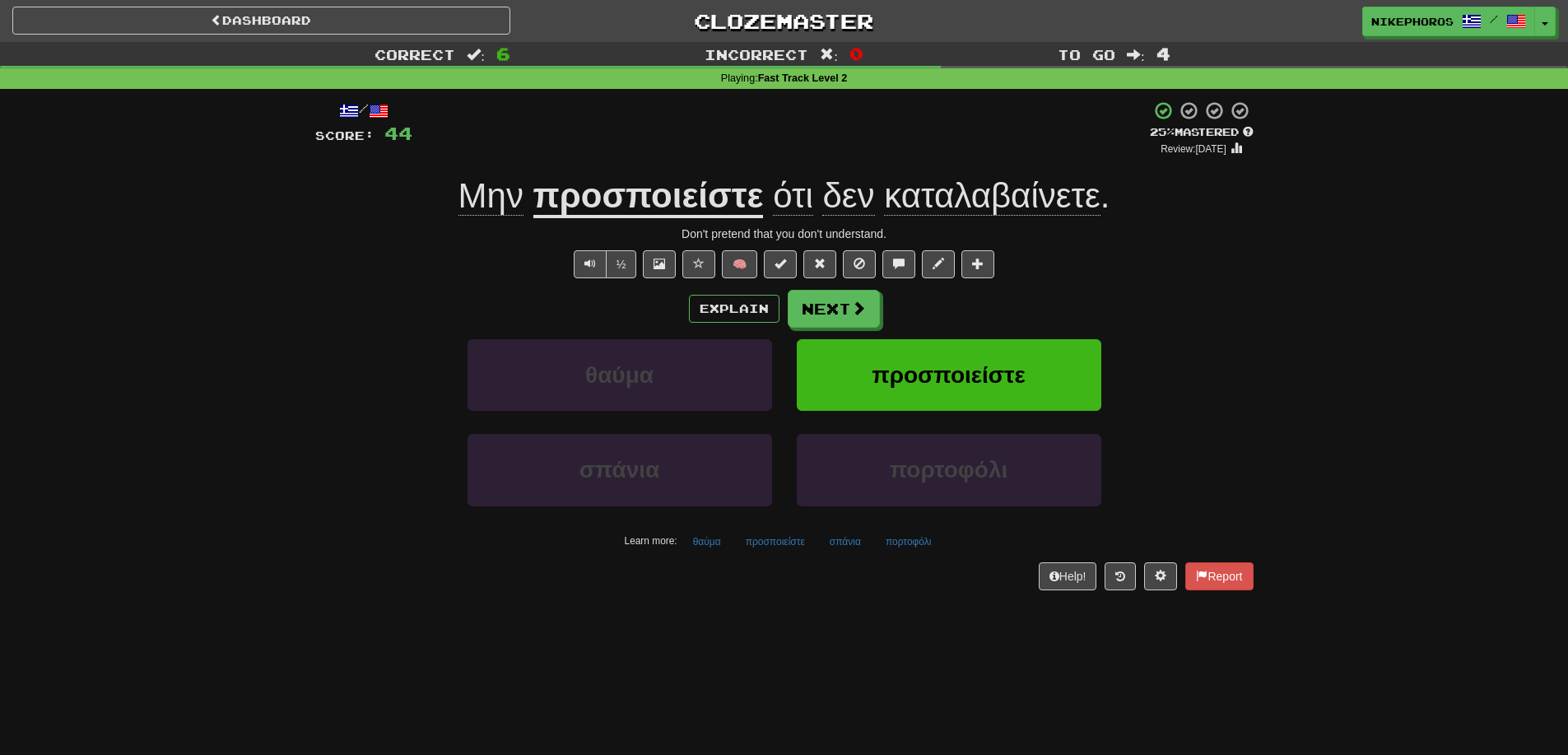
click at [702, 192] on u "προσποιείστε" at bounding box center [648, 197] width 231 height 42
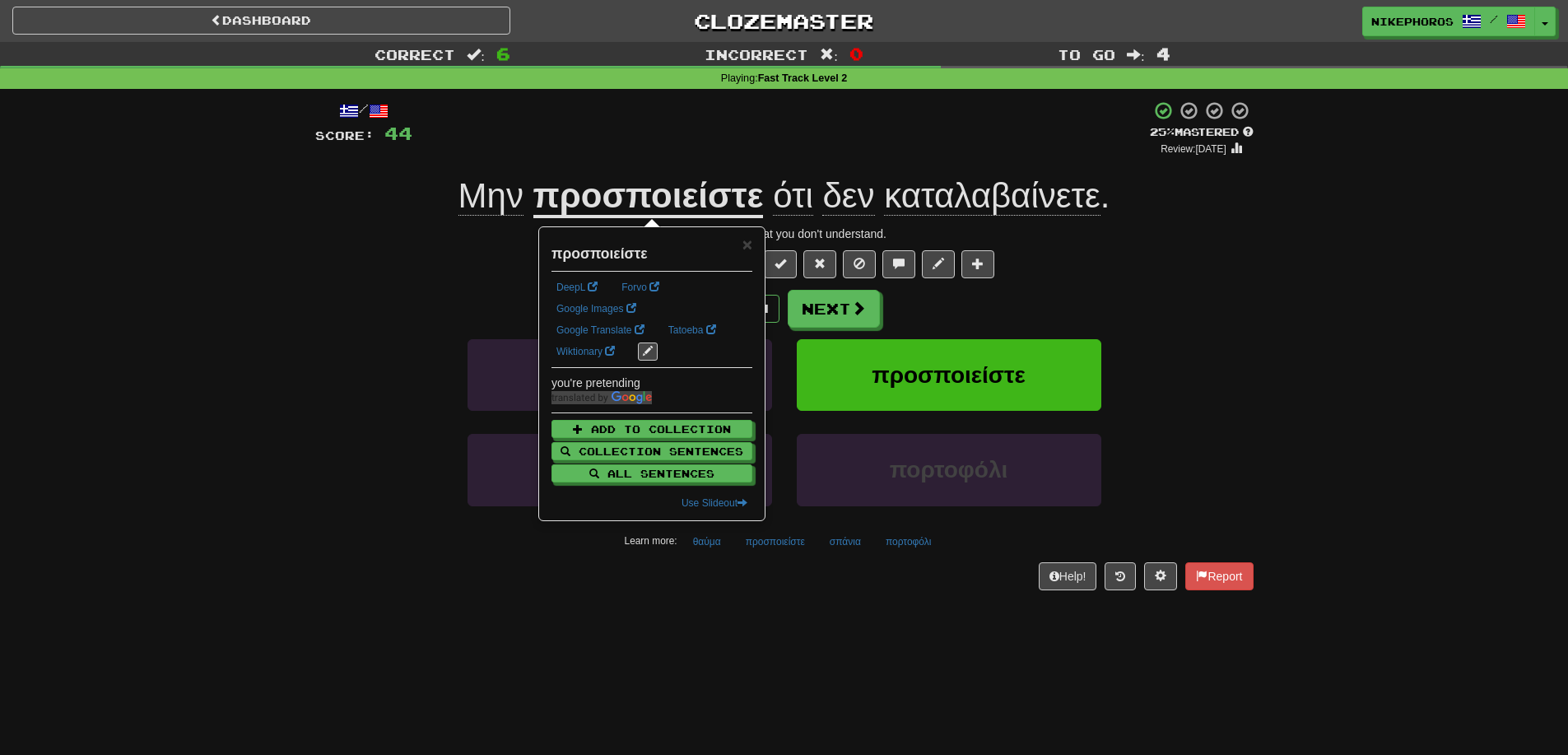
click at [1302, 273] on div "Correct : 6 Incorrect : 0 To go : 4 Playing : Fast Track Level 2 / Score: 44 + …" at bounding box center [784, 328] width 1568 height 571
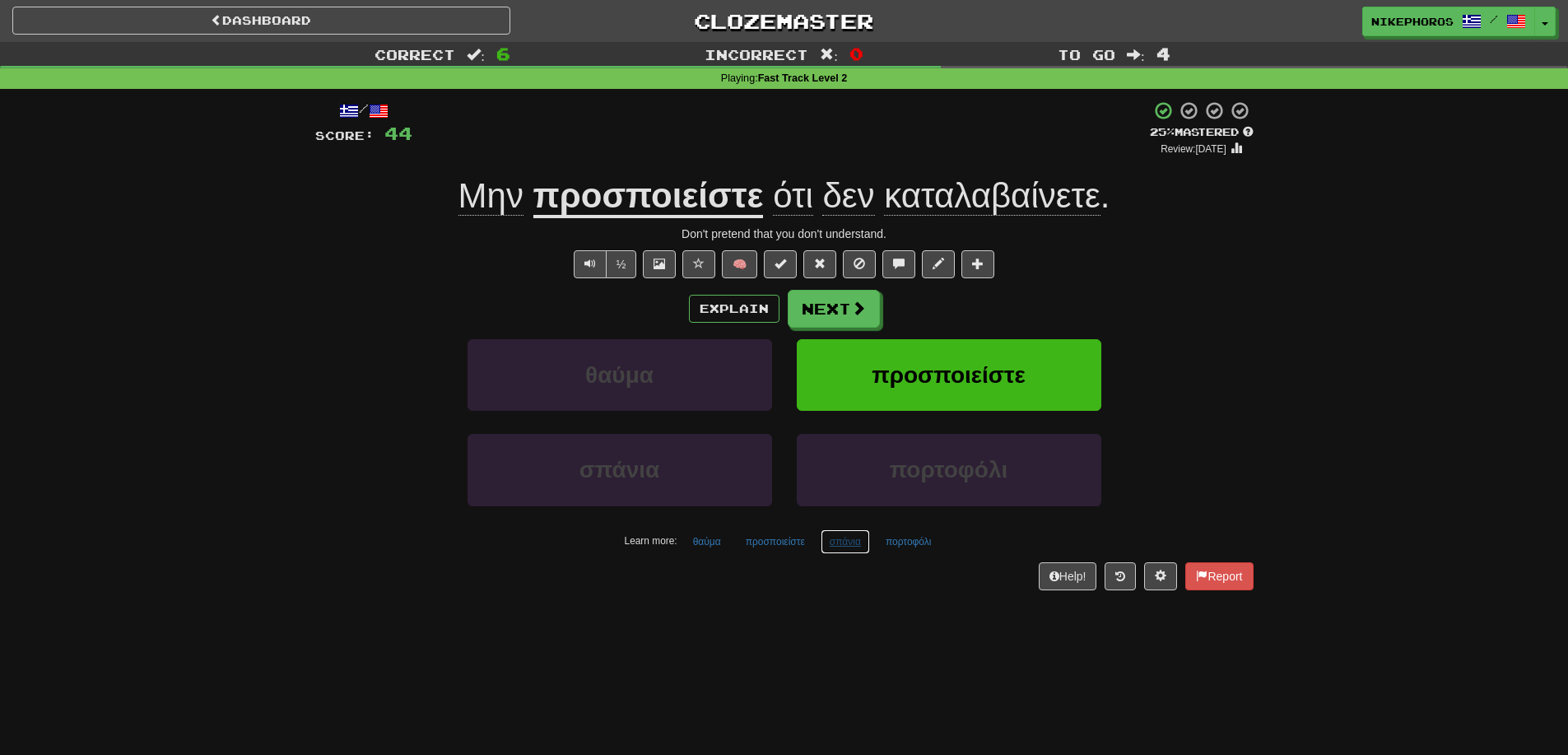
click at [856, 547] on button "σπάνια" at bounding box center [844, 541] width 49 height 25
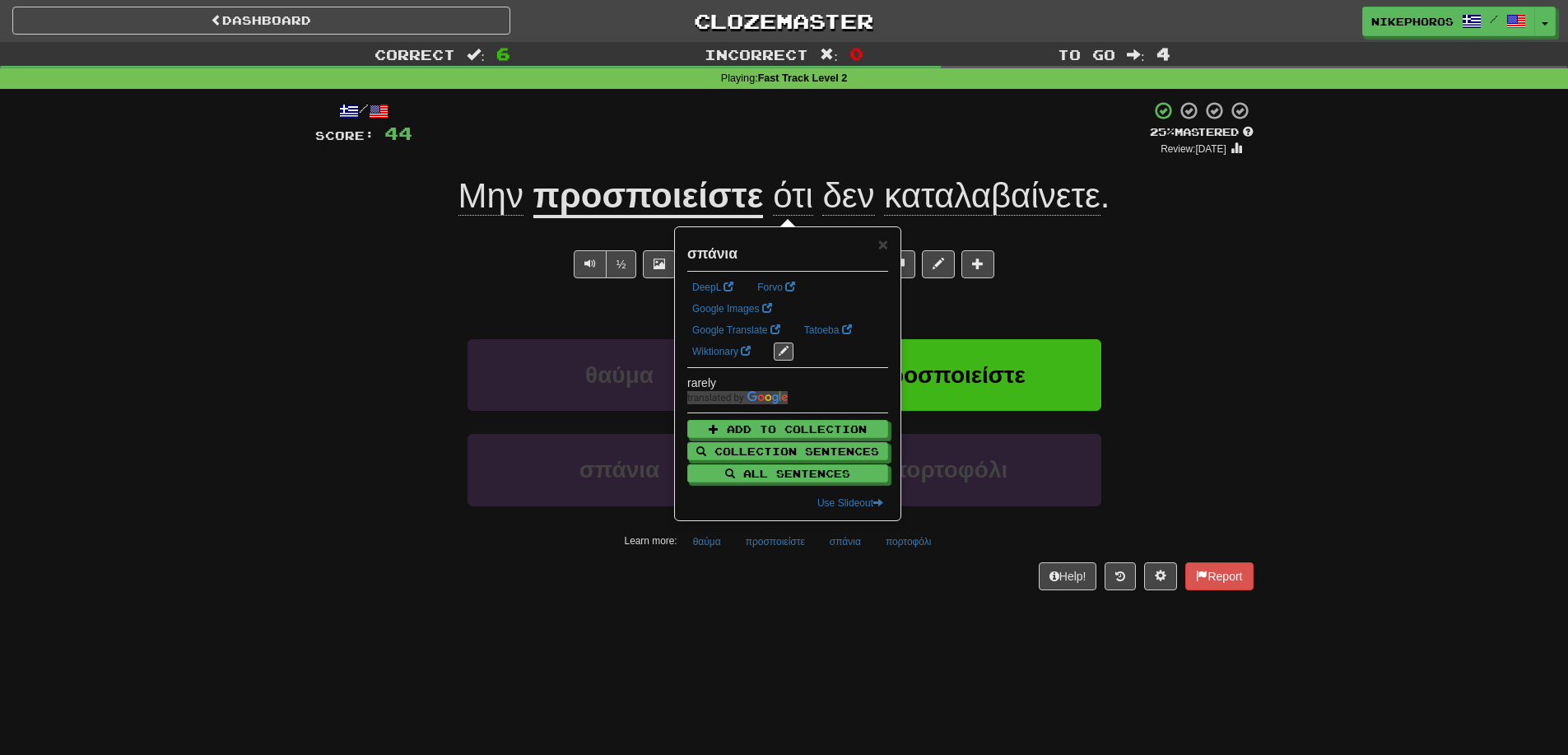
click at [870, 616] on div "Dashboard Clozemaster Nikephoros / Toggle Dropdown Dashboard Leaderboard Activi…" at bounding box center [784, 378] width 1568 height 755
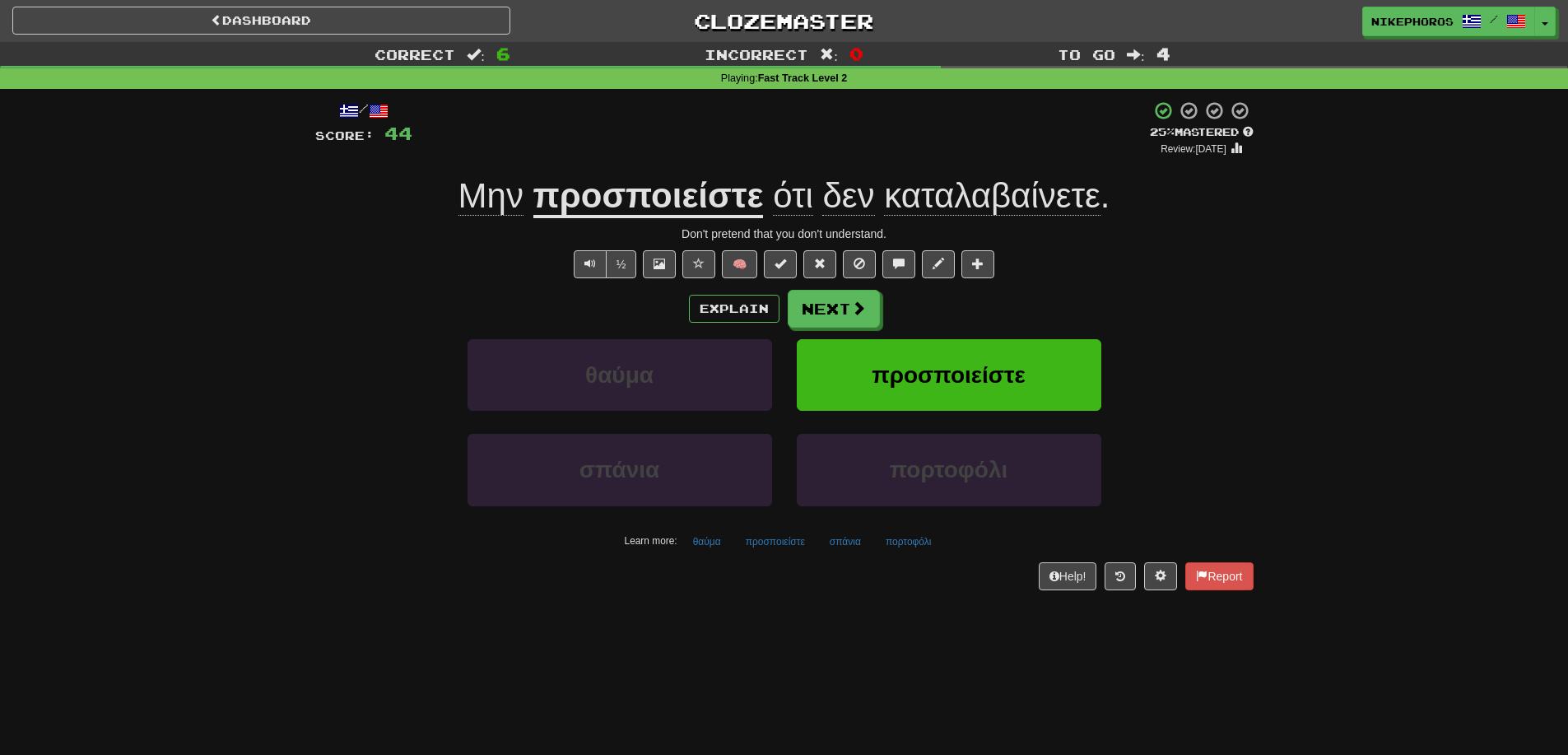
click at [1345, 336] on div "Correct : 6 Incorrect : 0 To go : 4 Playing : Fast Track Level 2 / Score: 44 + …" at bounding box center [784, 328] width 1568 height 571
click at [791, 632] on div "Dashboard Clozemaster Nikephoros / Toggle Dropdown Dashboard Leaderboard Activi…" at bounding box center [784, 378] width 1568 height 755
click at [1298, 275] on div "Correct : 6 Incorrect : 0 To go : 4 Playing : Fast Track Level 2 / Score: 44 + …" at bounding box center [784, 328] width 1568 height 571
click at [526, 201] on span "Μην" at bounding box center [495, 196] width 75 height 40
click at [507, 200] on span "Μην" at bounding box center [490, 196] width 65 height 40
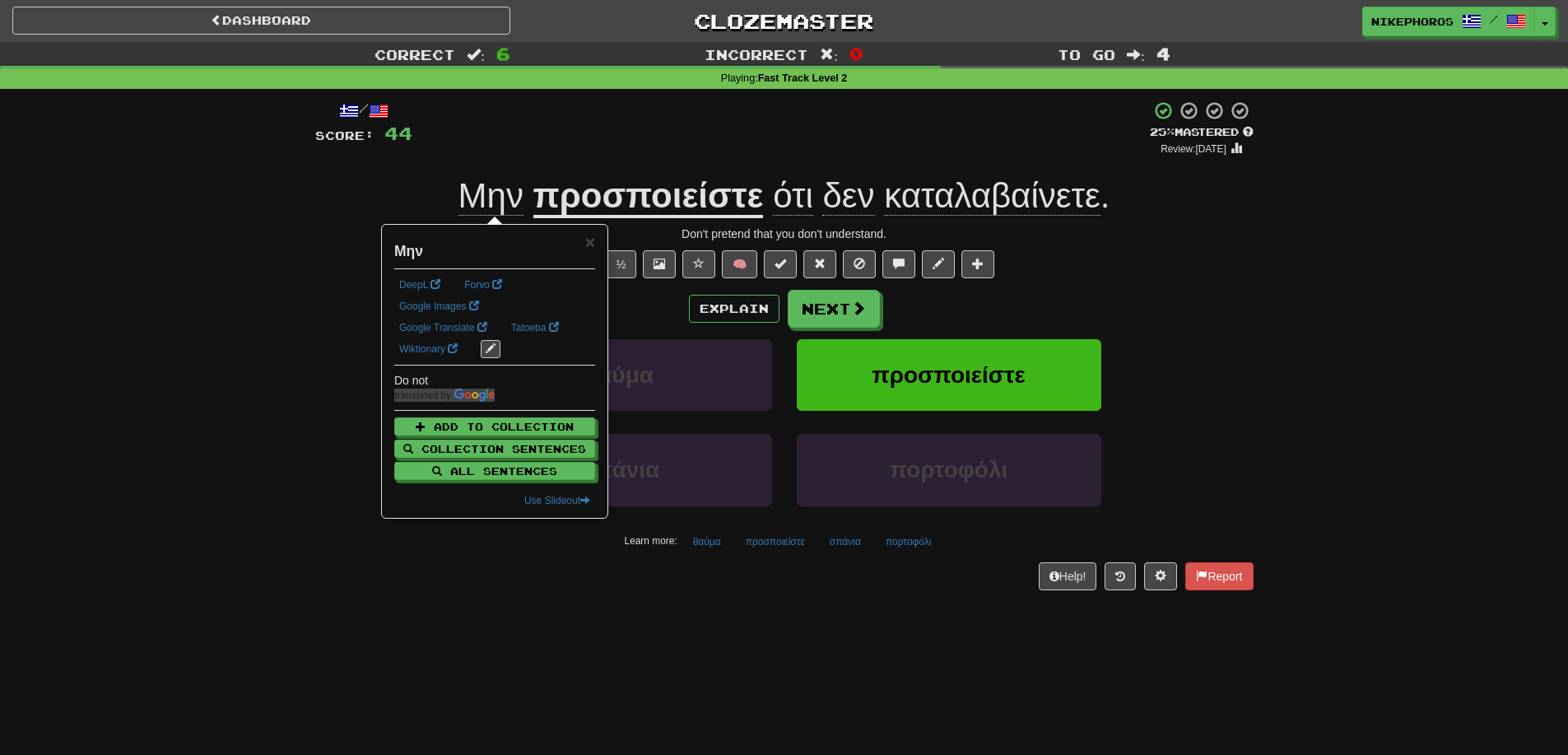
click at [603, 135] on div "+ 4" at bounding box center [781, 129] width 738 height 56
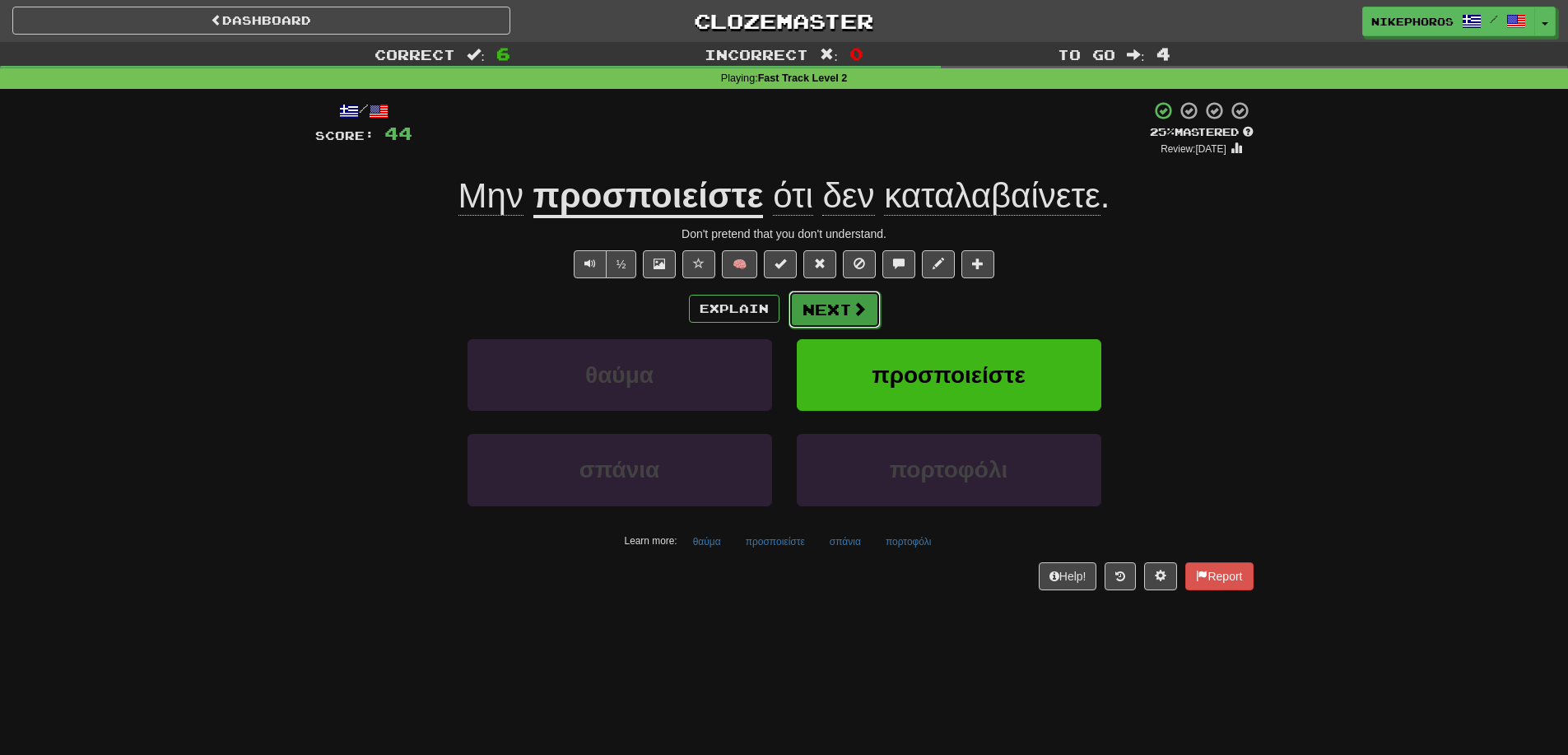
click at [832, 316] on button "Next" at bounding box center [834, 310] width 92 height 38
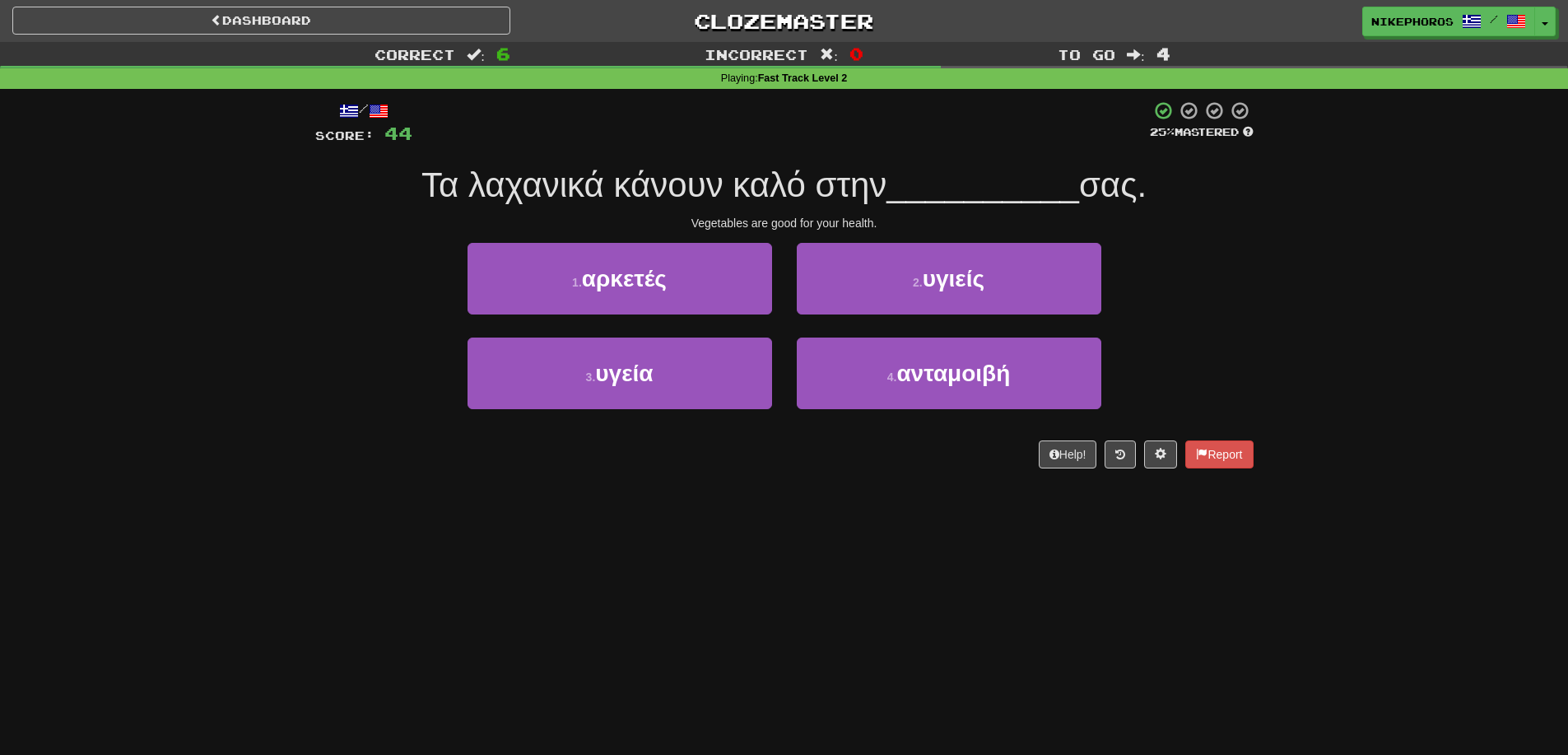
click at [1007, 170] on span "__________" at bounding box center [982, 185] width 193 height 39
click at [822, 203] on span "Τα λαχανικά κάνουν καλό στην" at bounding box center [654, 185] width 465 height 39
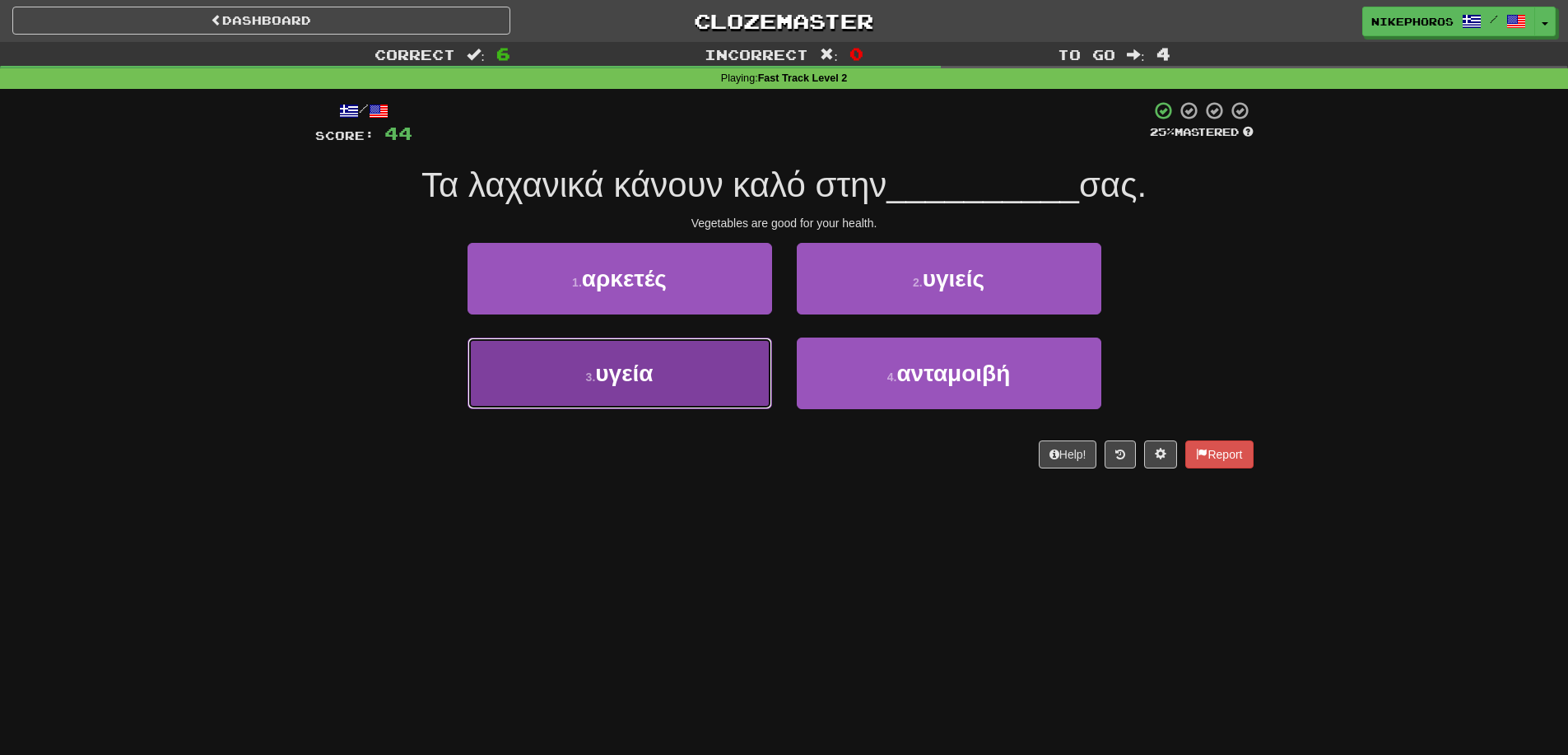
click at [676, 358] on button "3 . υγεία" at bounding box center [619, 374] width 304 height 72
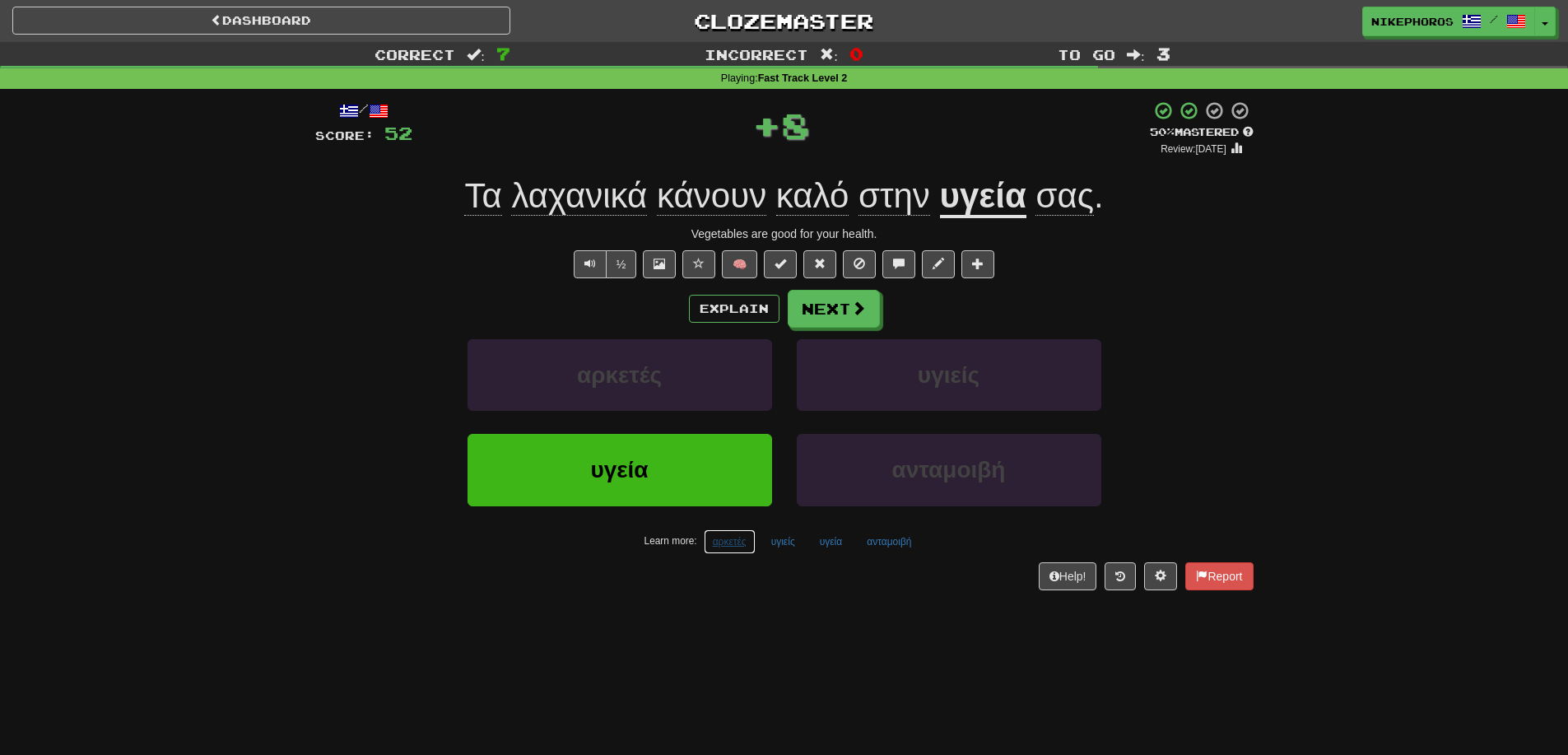
click at [747, 547] on button "αρκετές" at bounding box center [730, 541] width 52 height 25
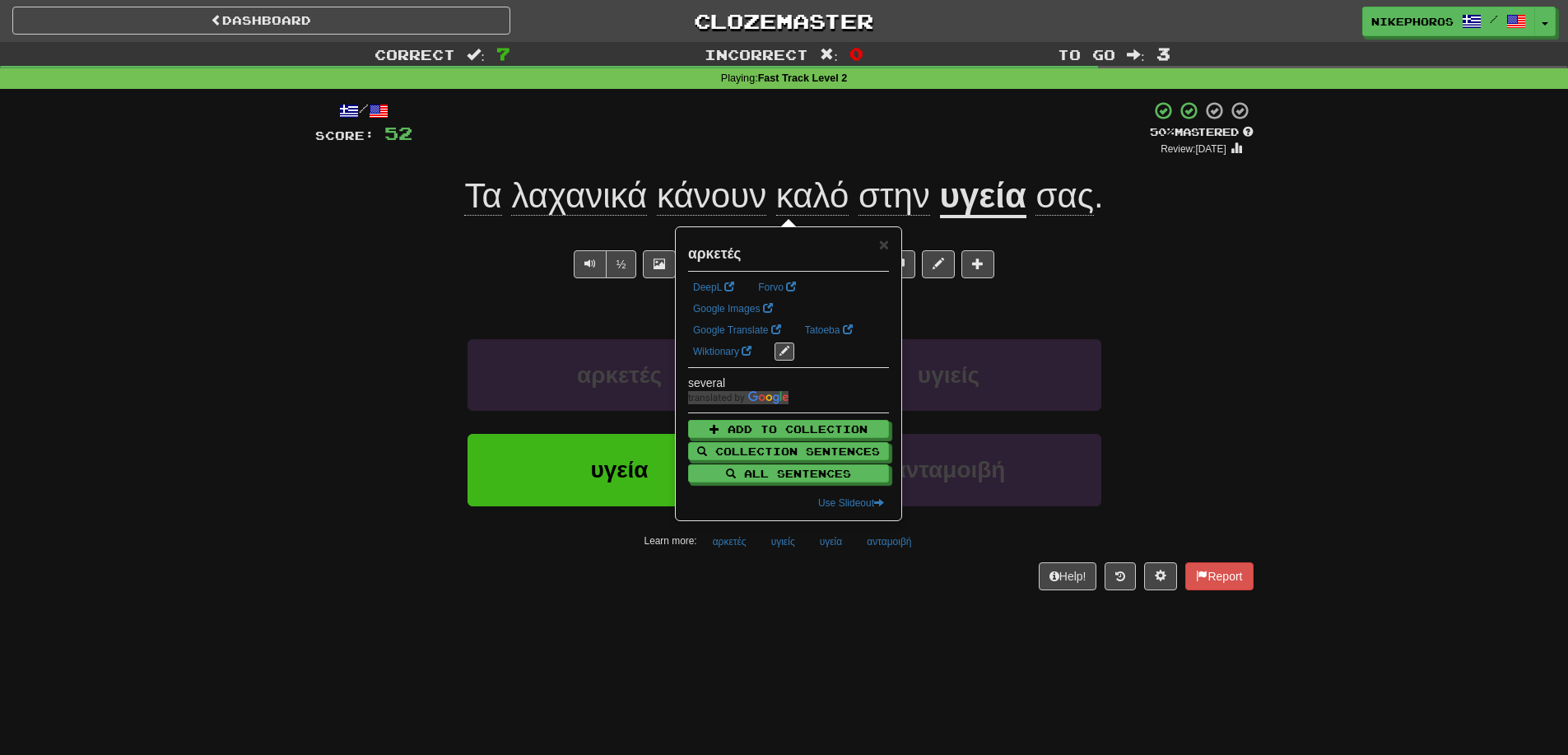
click at [747, 591] on div "/ Score: 52 + 8 50 % Mastered Review: 2025-09-26 Τα λαχανικά κάνουν καλό στην υ…" at bounding box center [784, 351] width 938 height 523
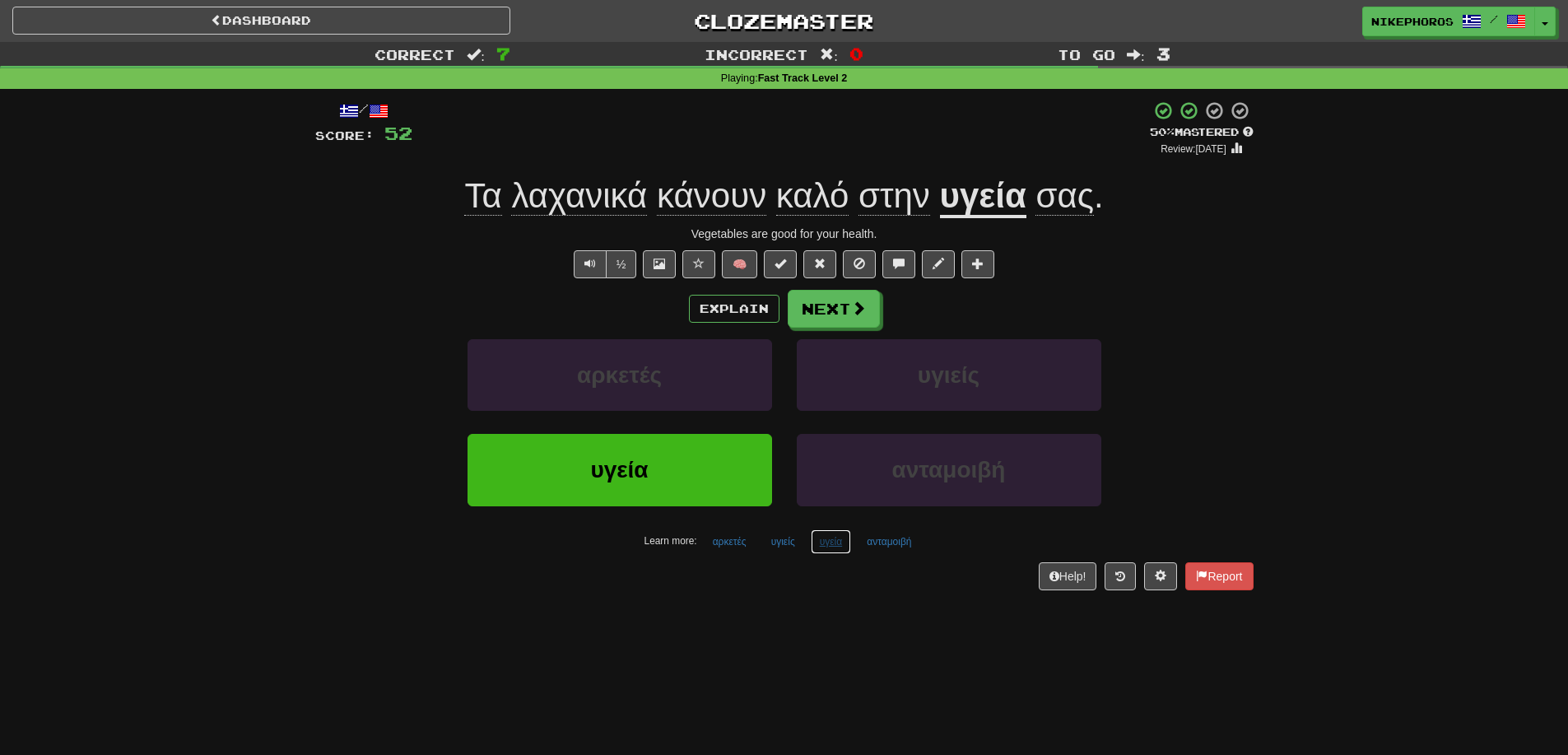
click at [837, 544] on button "υγεία" at bounding box center [830, 541] width 41 height 25
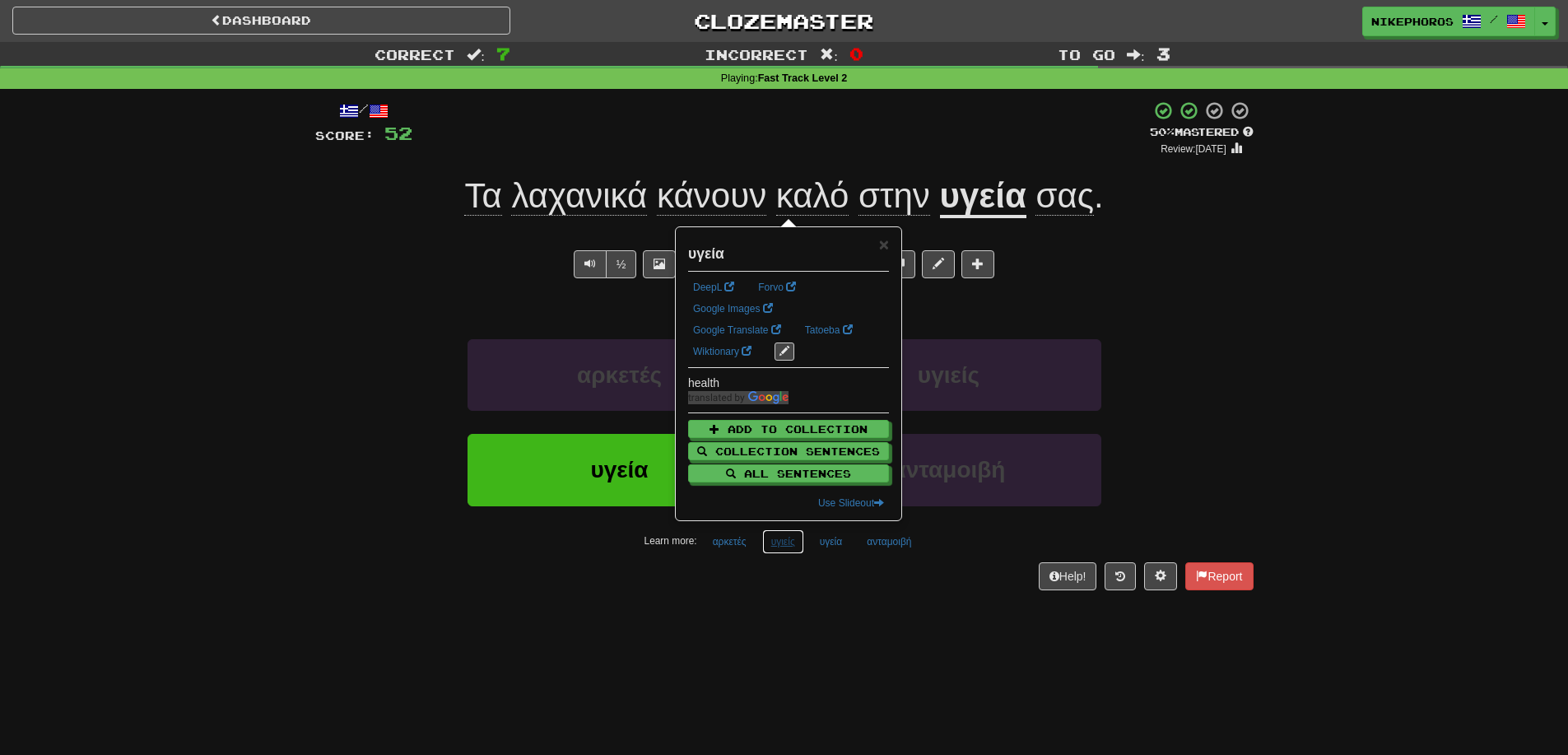
click at [781, 549] on button "υγιείς" at bounding box center [784, 541] width 42 height 25
click at [901, 613] on div "Dashboard Clozemaster Nikephoros / Toggle Dropdown Dashboard Leaderboard Activi…" at bounding box center [784, 378] width 1568 height 755
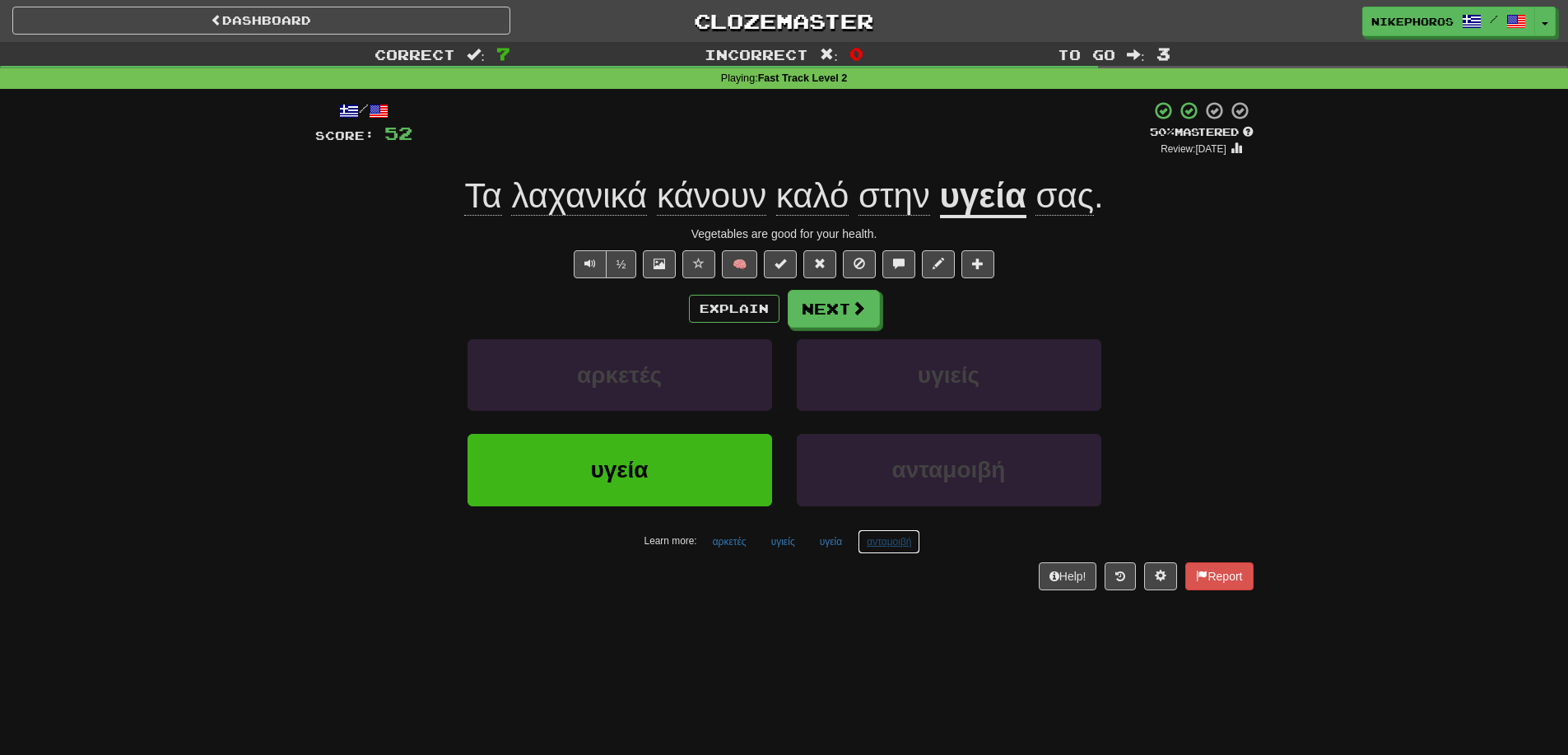
click at [899, 549] on button "ανταμοιβή" at bounding box center [888, 541] width 63 height 25
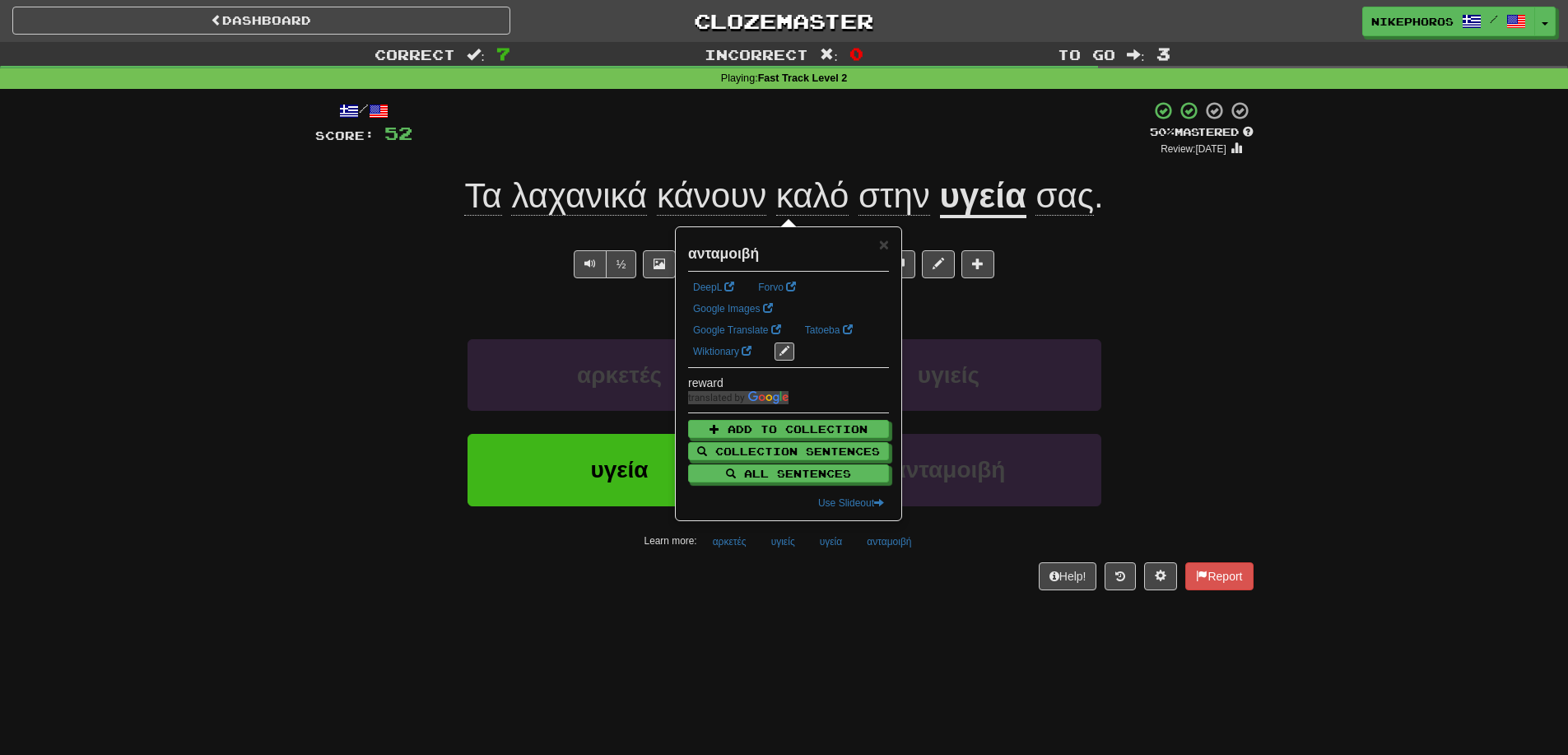
click at [898, 611] on div "/ Score: 52 + 8 50 % Mastered Review: 2025-09-26 Τα λαχανικά κάνουν καλό στην υ…" at bounding box center [784, 351] width 938 height 523
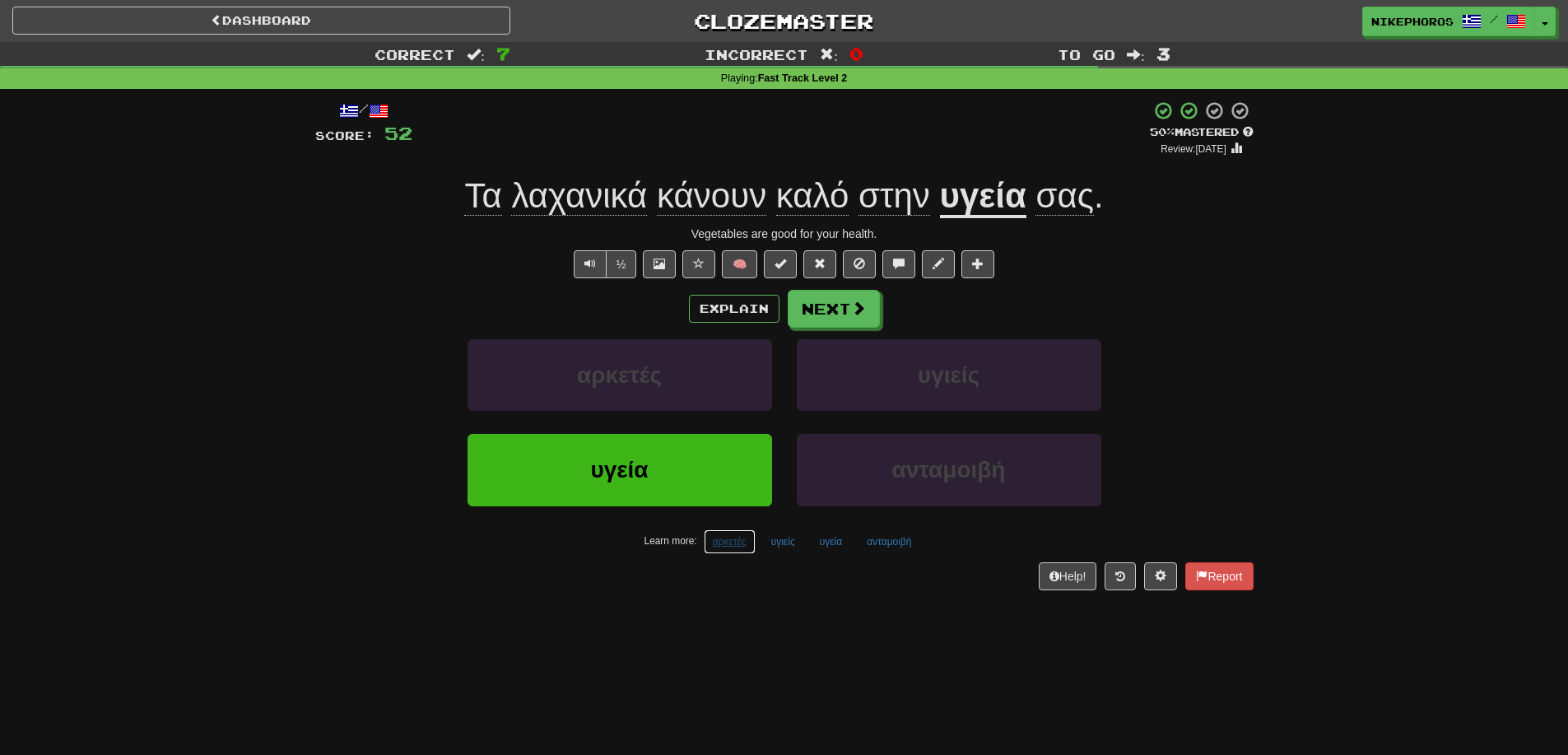
click at [705, 544] on button "αρκετές" at bounding box center [730, 541] width 52 height 25
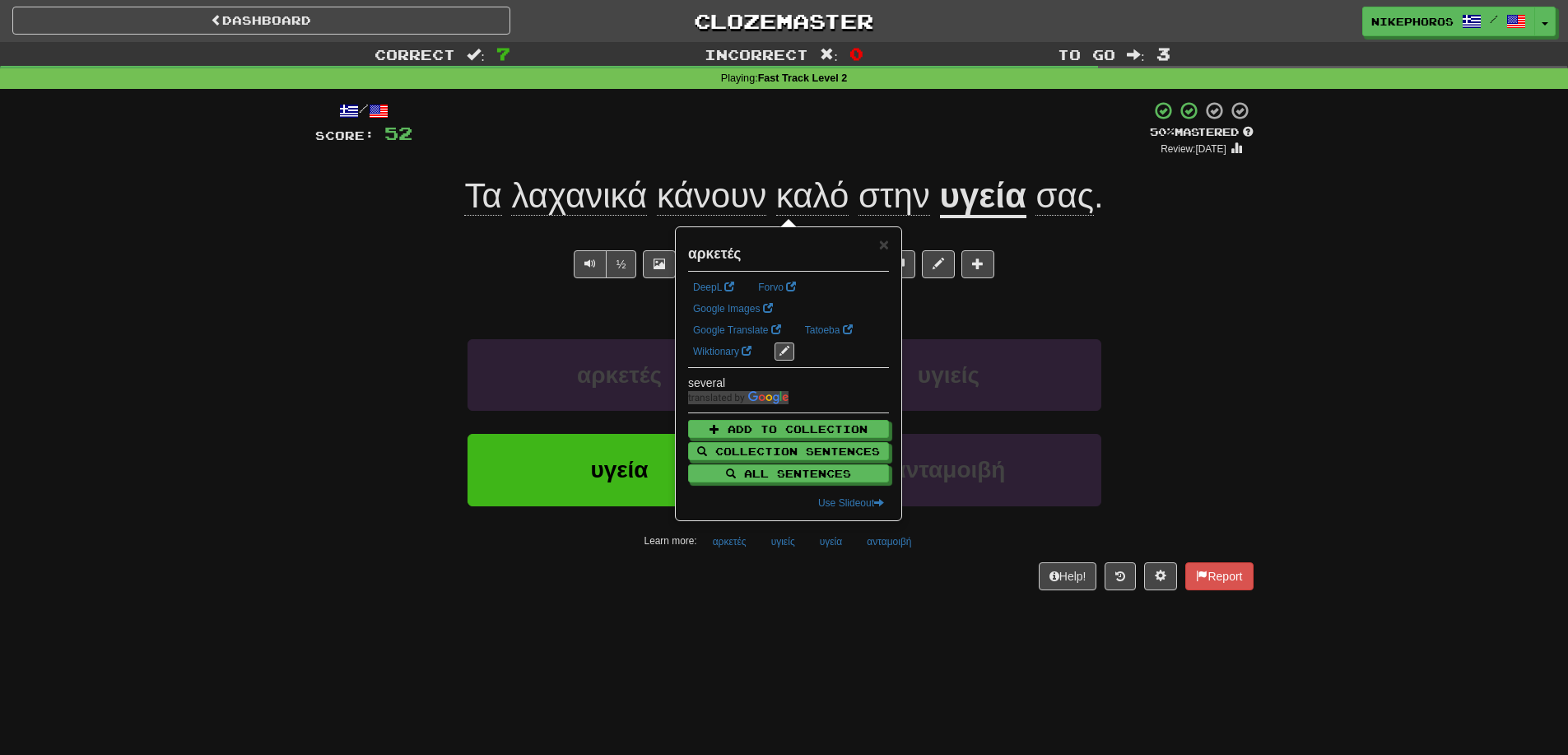
click at [820, 615] on div "Dashboard Clozemaster Nikephoros / Toggle Dropdown Dashboard Leaderboard Activi…" at bounding box center [784, 378] width 1568 height 755
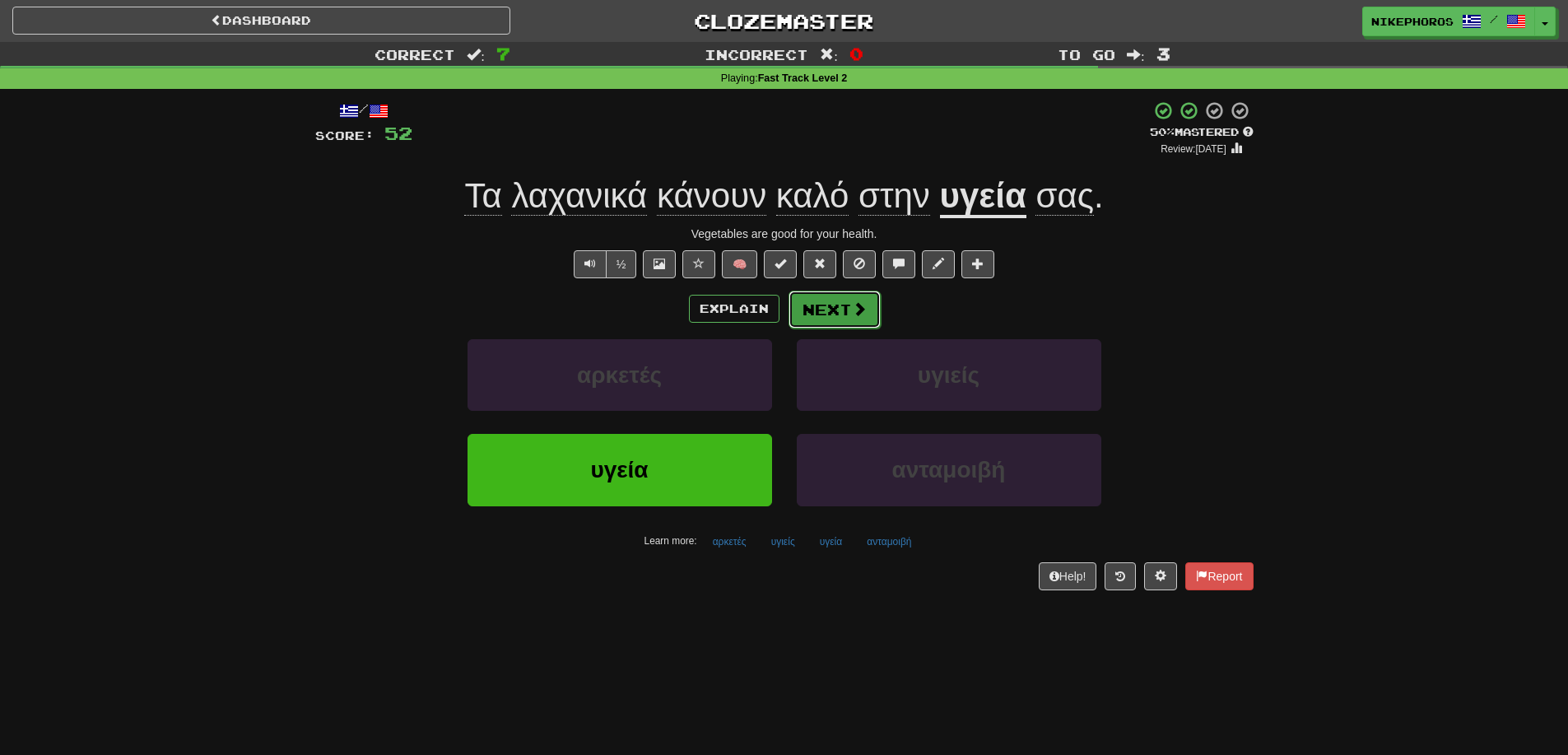
click at [830, 300] on button "Next" at bounding box center [834, 310] width 92 height 38
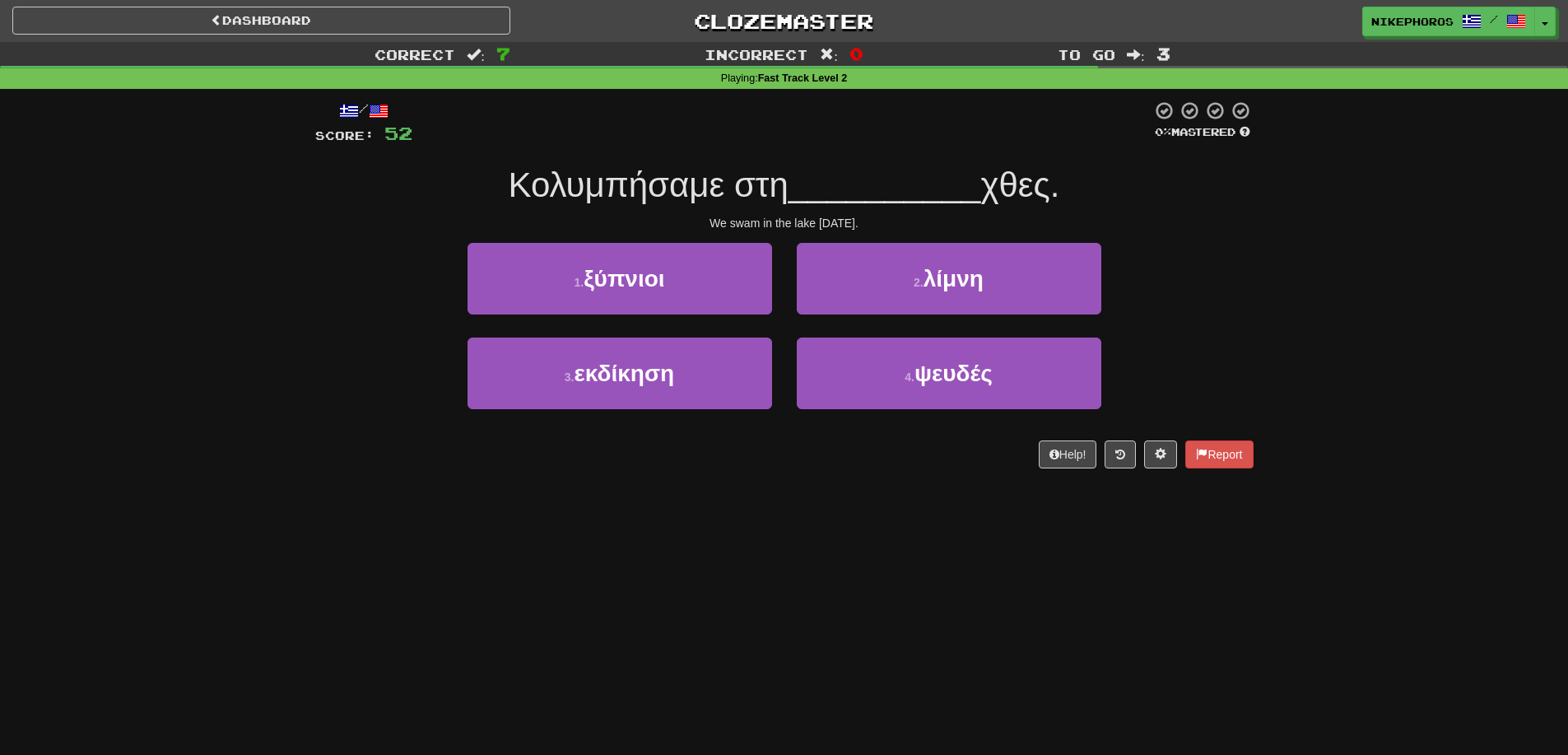
click at [865, 192] on span "__________" at bounding box center [884, 185] width 193 height 39
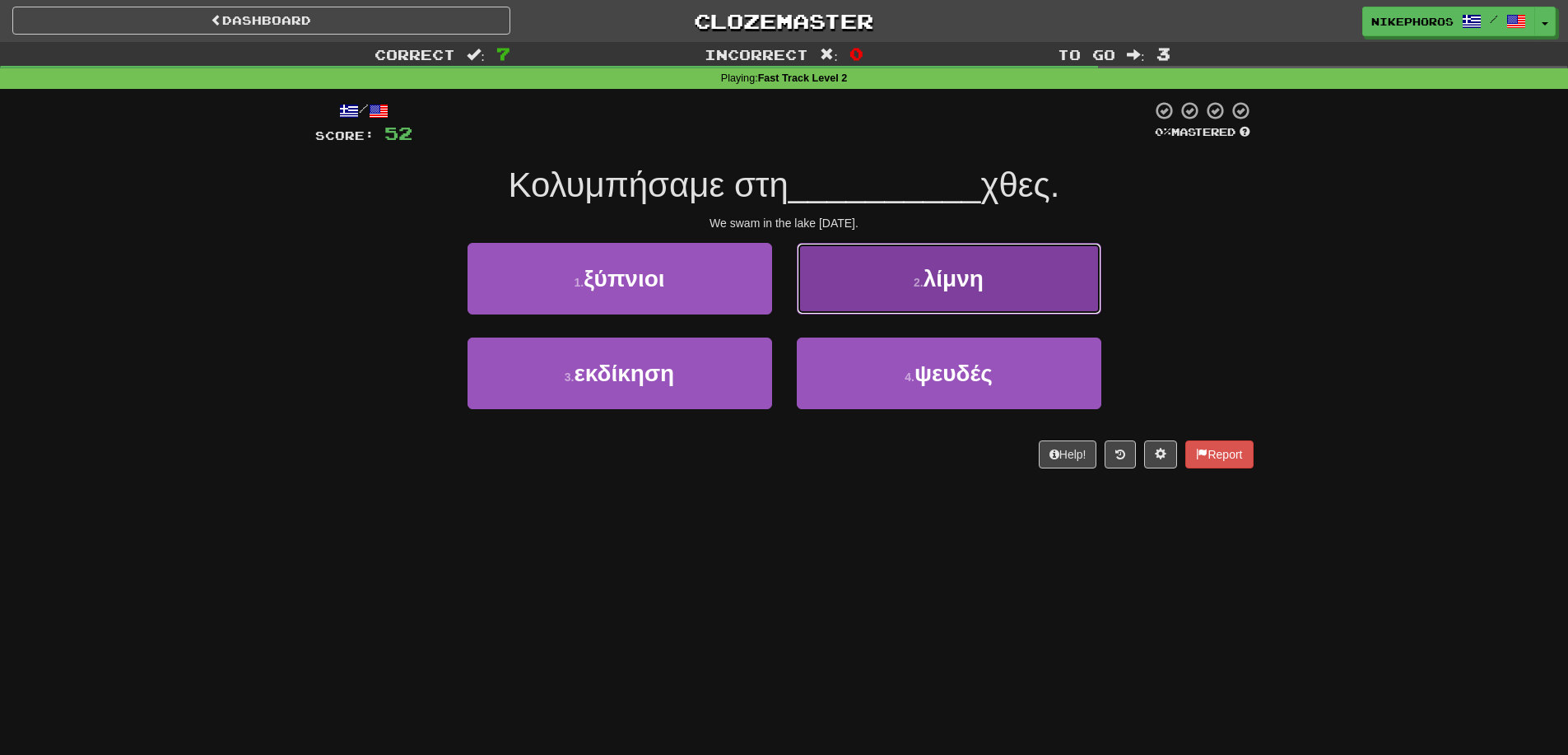
click at [1039, 268] on button "2 . λίμνη" at bounding box center [948, 279] width 304 height 72
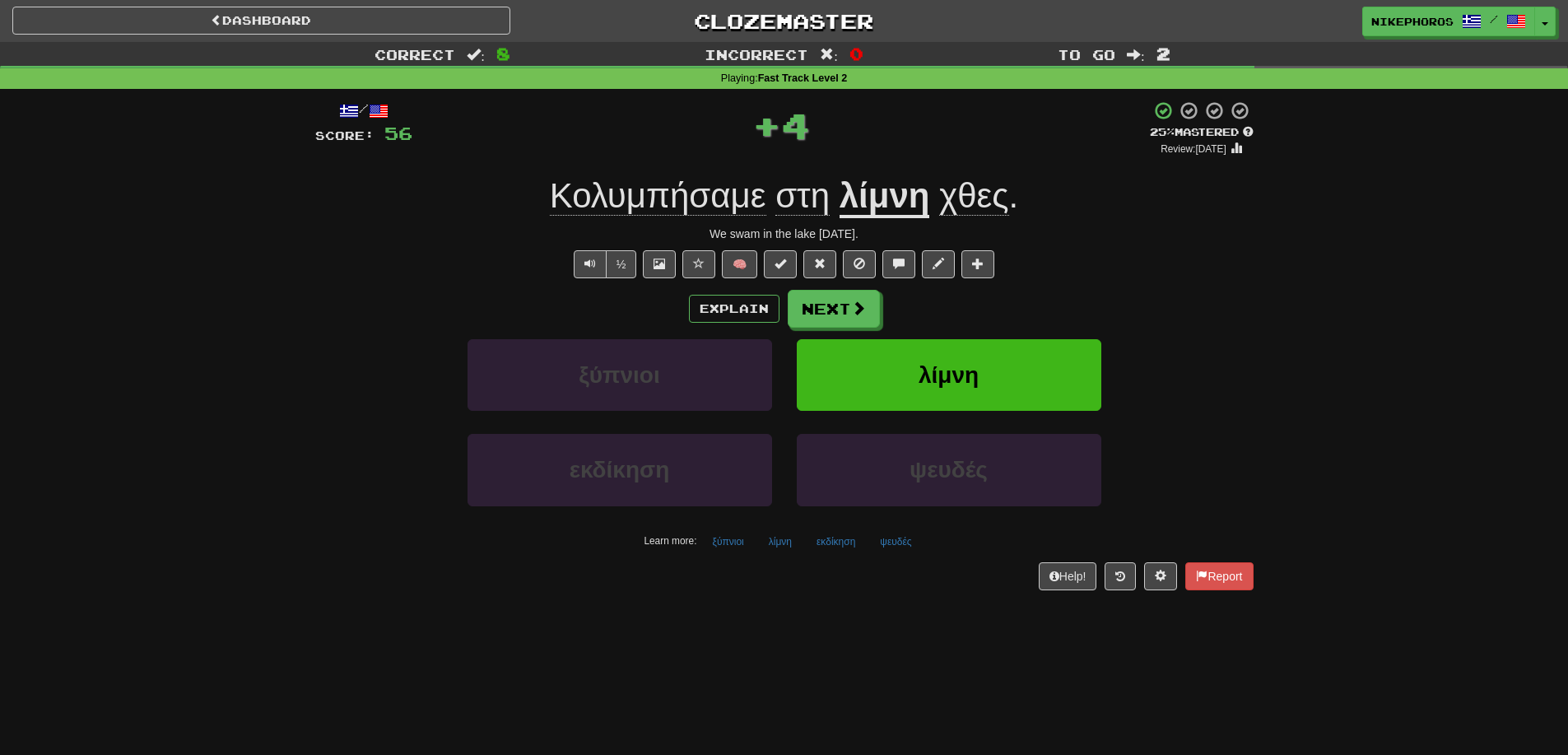
click at [1122, 209] on div "Κολυμπήσαμε στη λίμνη χθες ." at bounding box center [784, 196] width 938 height 45
click at [683, 203] on span "Κολυμπήσαμε" at bounding box center [658, 196] width 217 height 40
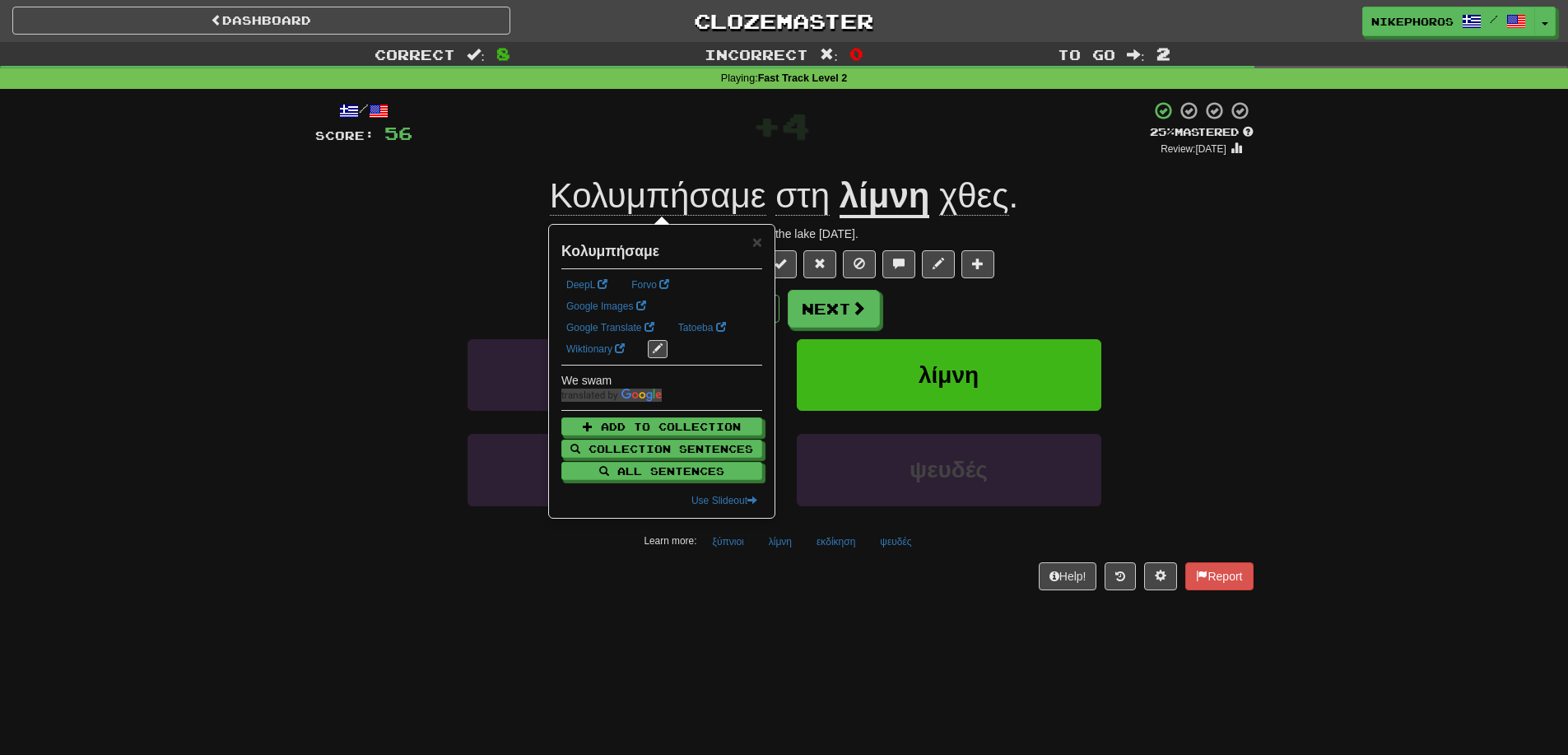
click at [1237, 271] on div "½ 🧠" at bounding box center [784, 265] width 938 height 28
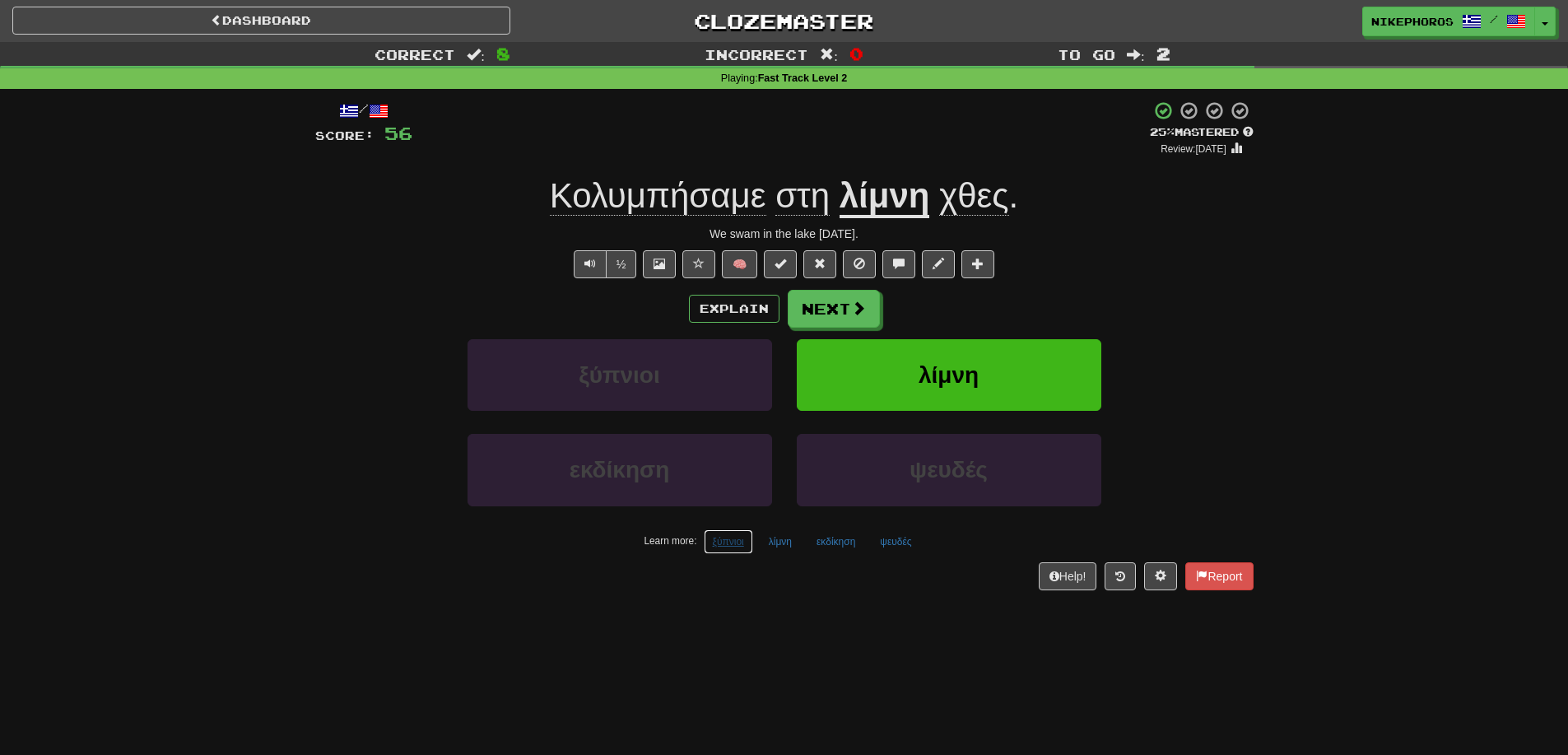
click at [725, 538] on button "ξύπνιοι" at bounding box center [728, 541] width 49 height 25
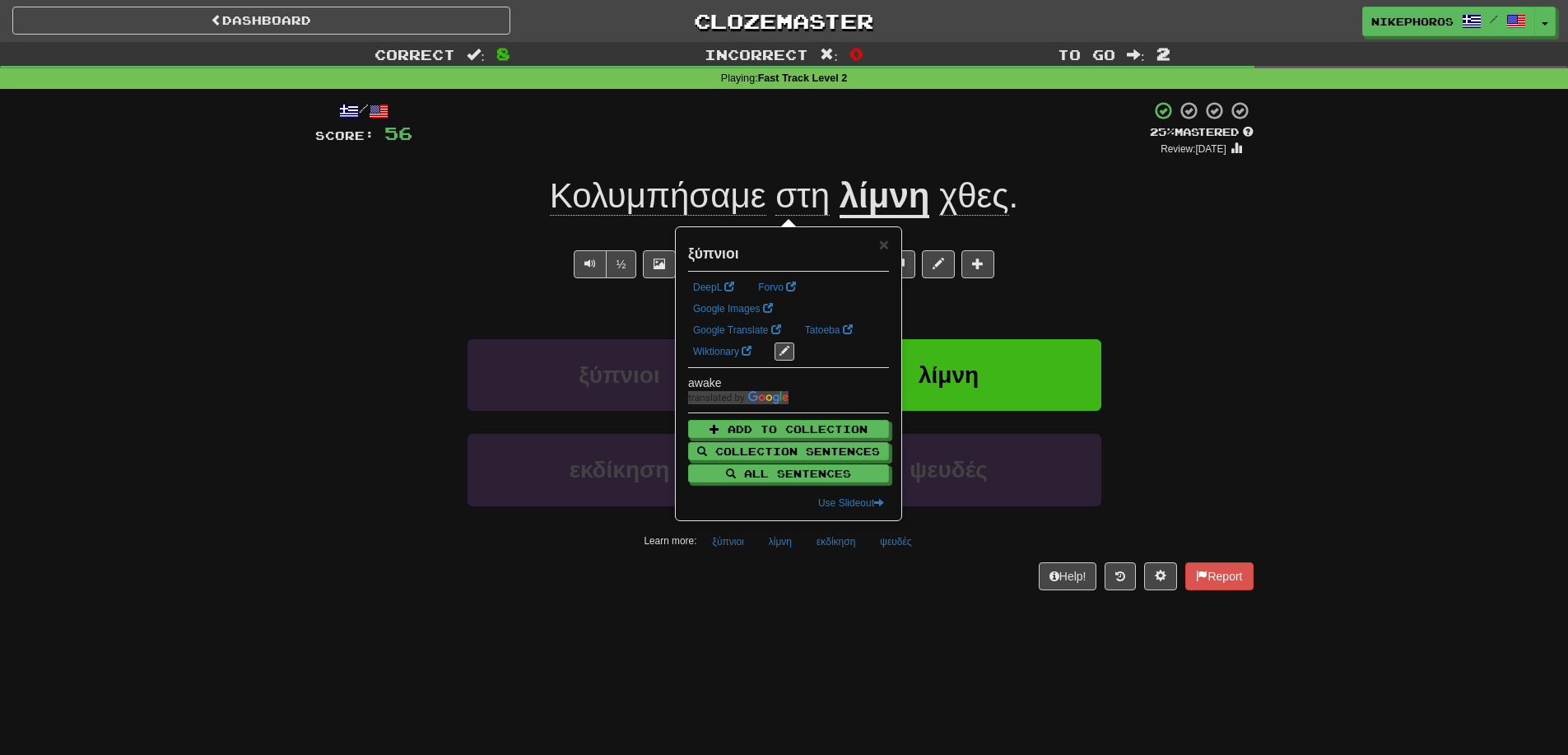
click at [793, 603] on div "/ Score: 56 + 4 25 % Mastered Review: 2025-09-17 Κολυμπήσαμε στη λίμνη χθες . W…" at bounding box center [784, 351] width 938 height 523
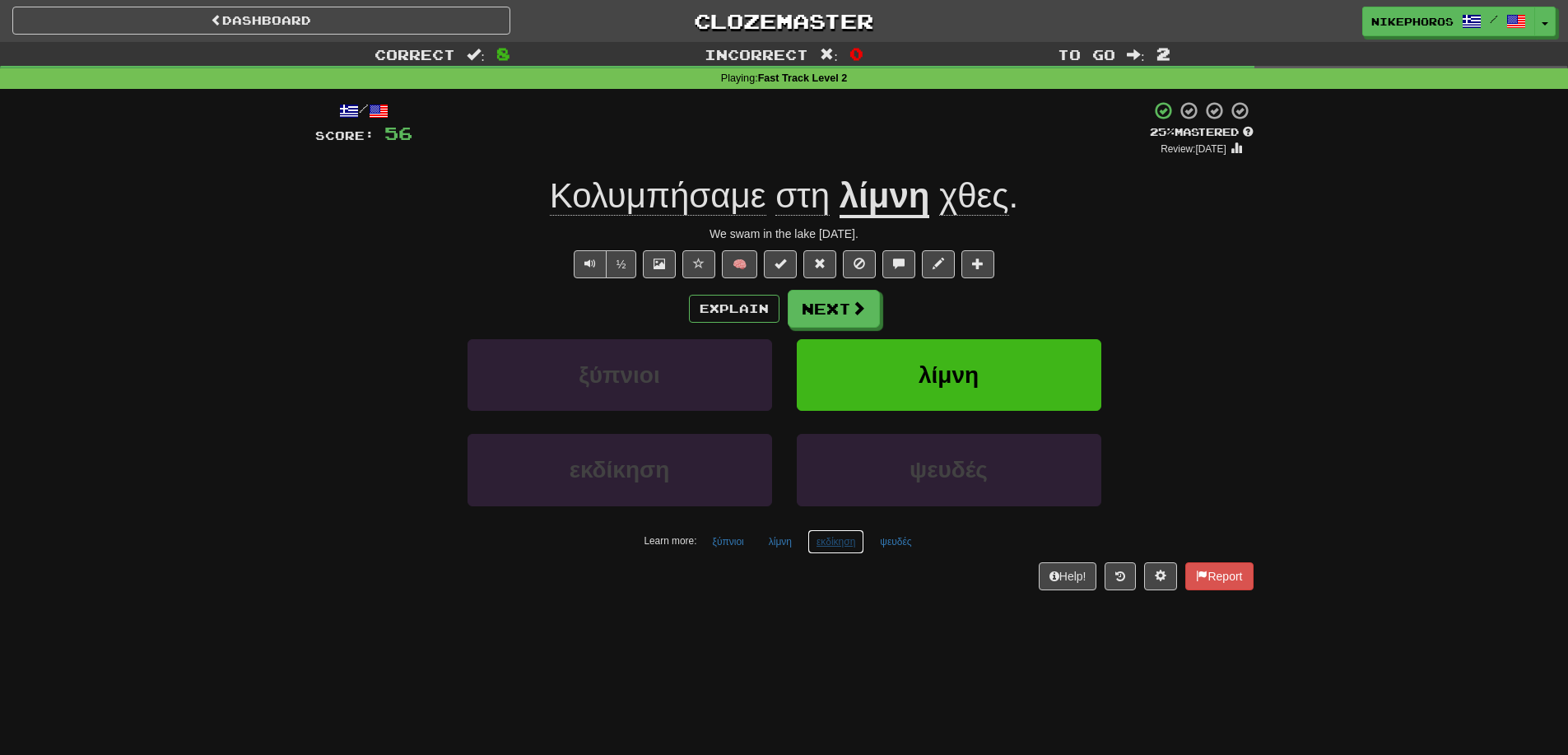
click at [830, 540] on button "εκδίκηση" at bounding box center [835, 541] width 57 height 25
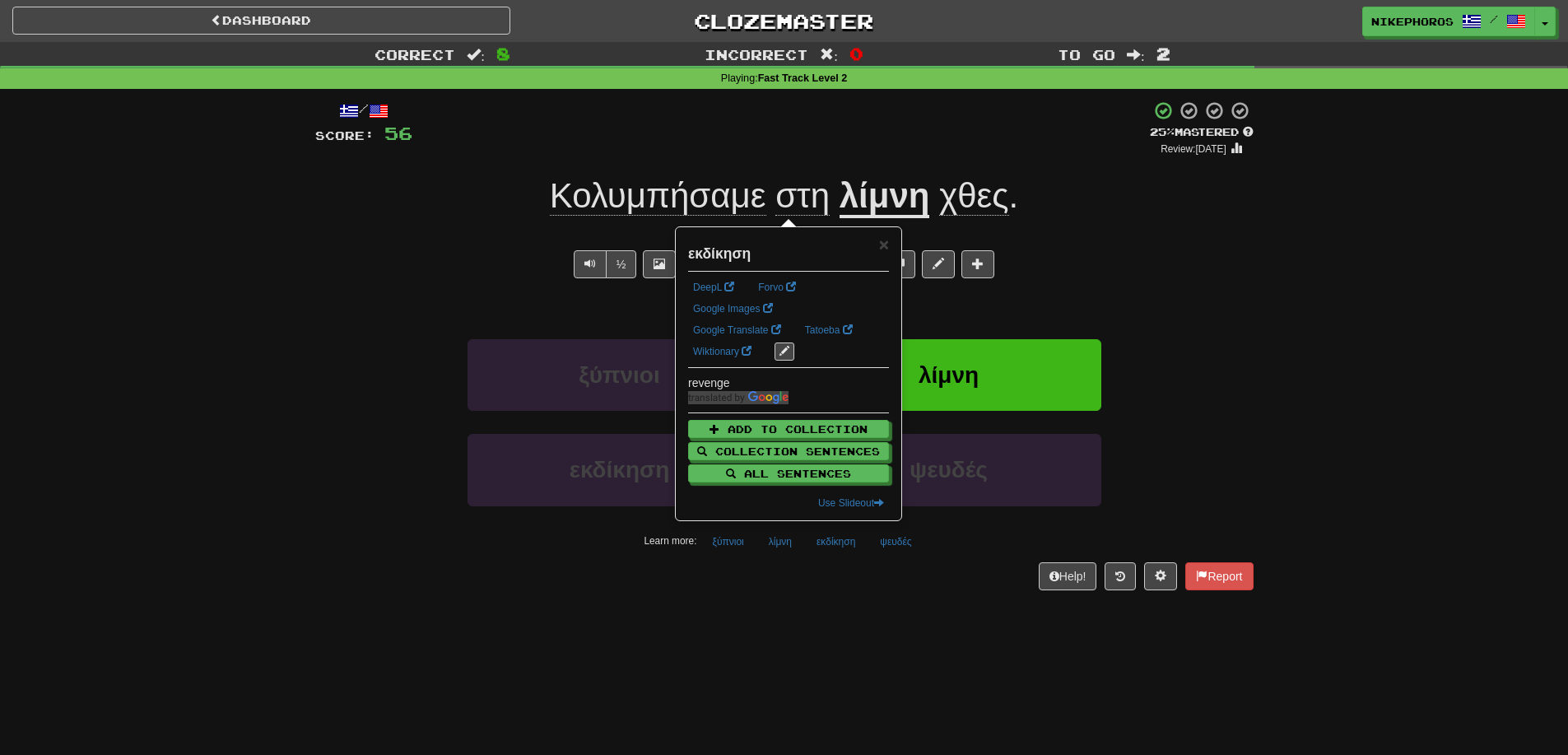
drag, startPoint x: 879, startPoint y: 575, endPoint x: 907, endPoint y: 556, distance: 33.8
click at [879, 575] on div "Help! Report" at bounding box center [784, 576] width 938 height 28
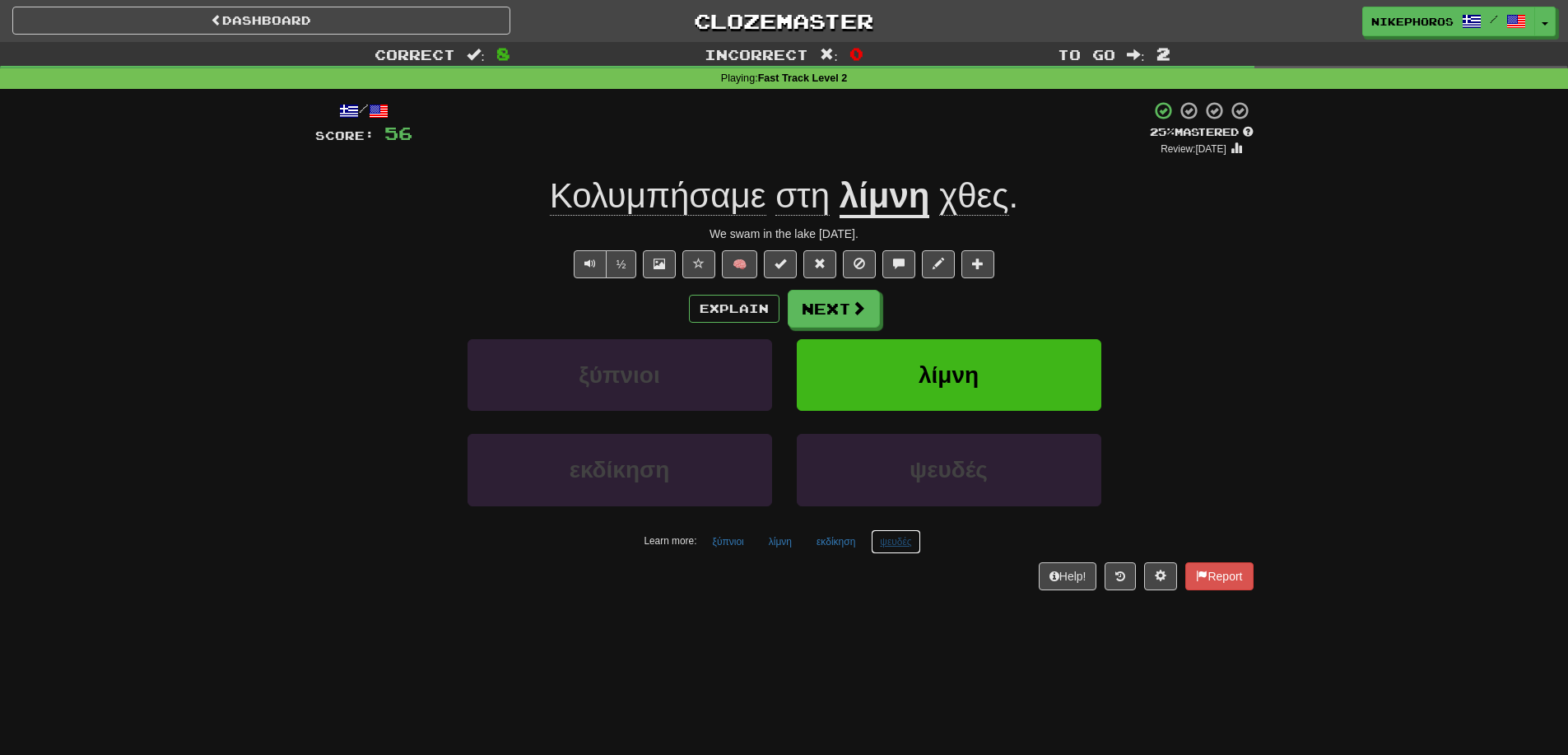
click at [920, 542] on button "ψευδές" at bounding box center [894, 541] width 49 height 25
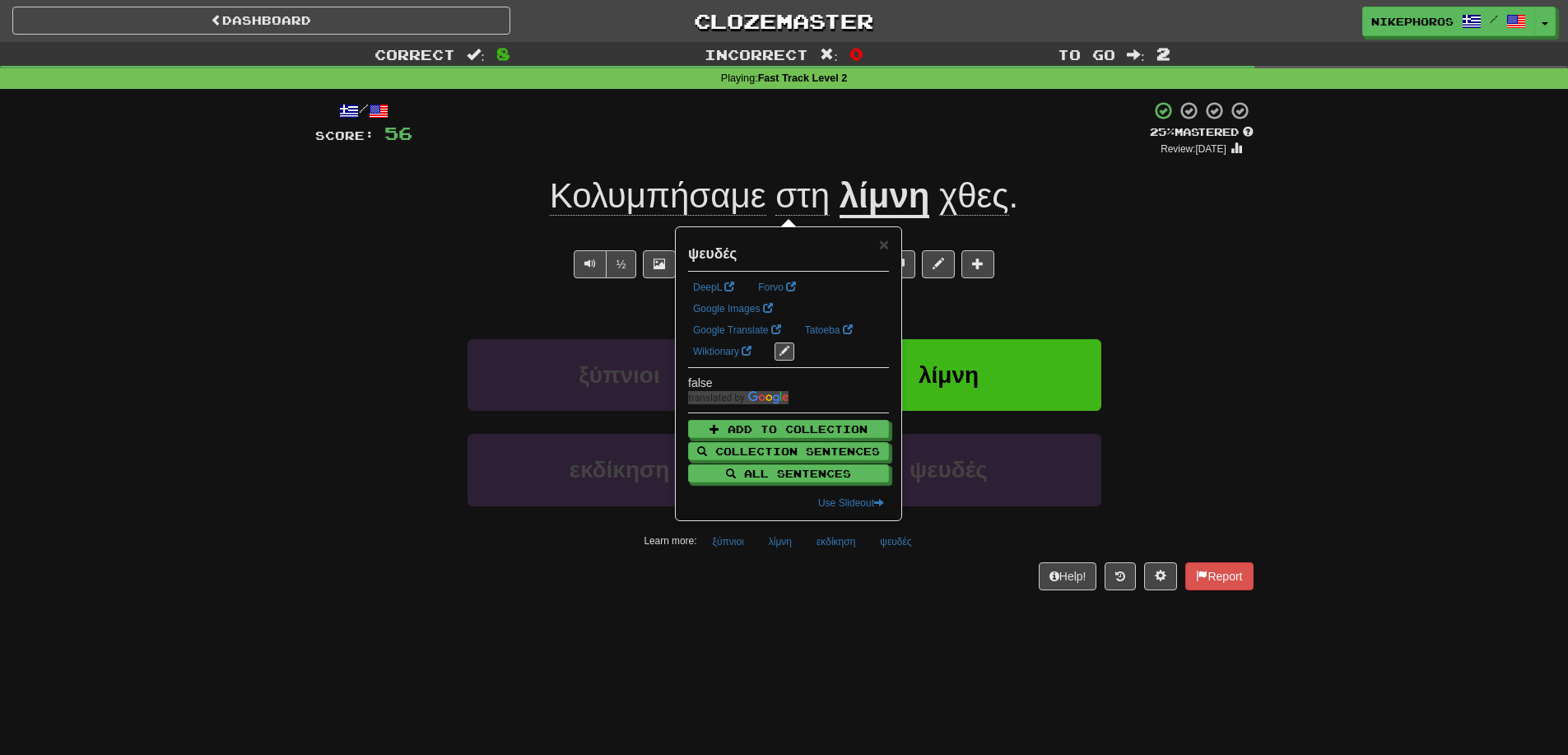
click at [930, 608] on div "/ Score: 56 + 4 25 % Mastered Review: 2025-09-17 Κολυμπήσαμε στη λίμνη χθες . W…" at bounding box center [784, 351] width 938 height 523
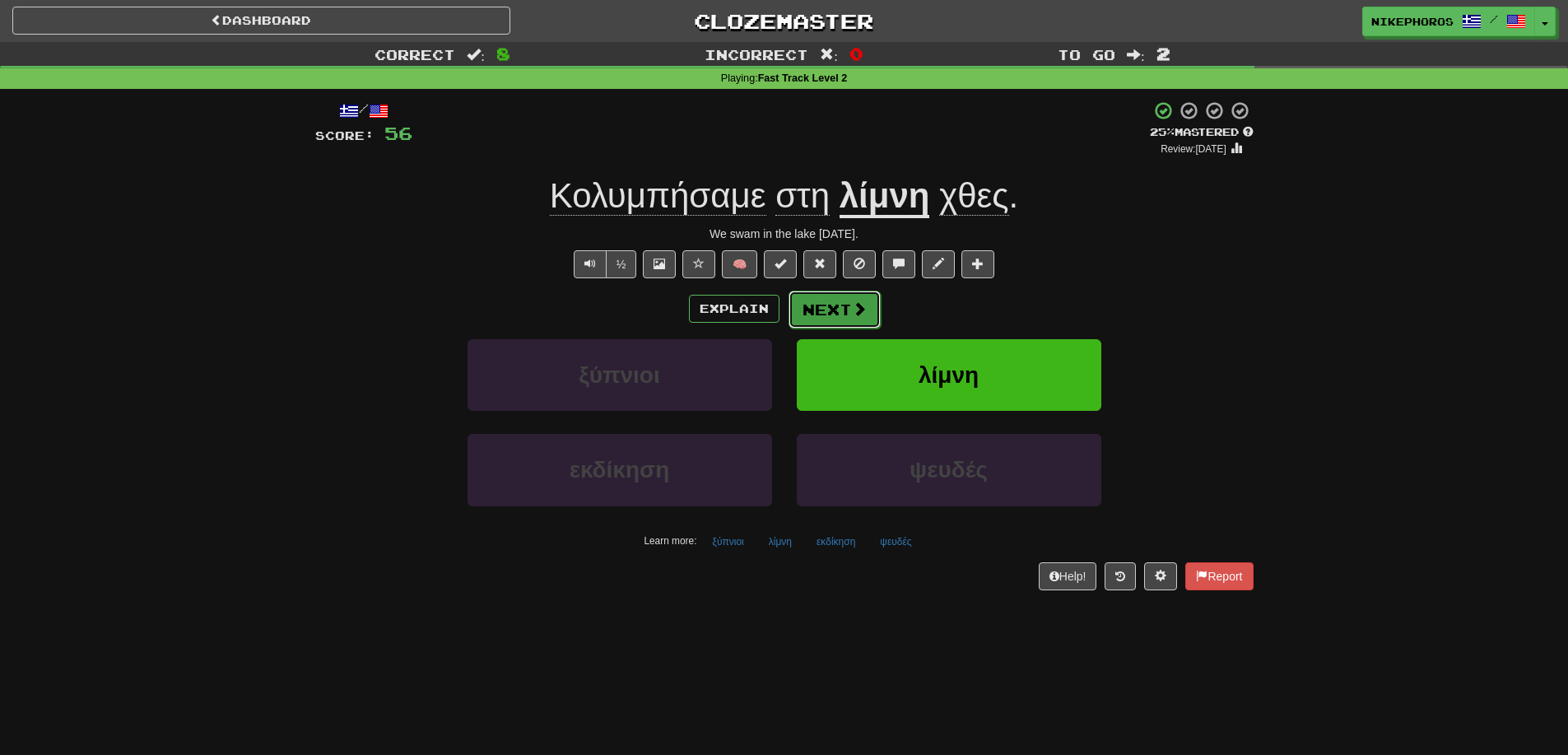
click at [846, 303] on button "Next" at bounding box center [834, 310] width 92 height 38
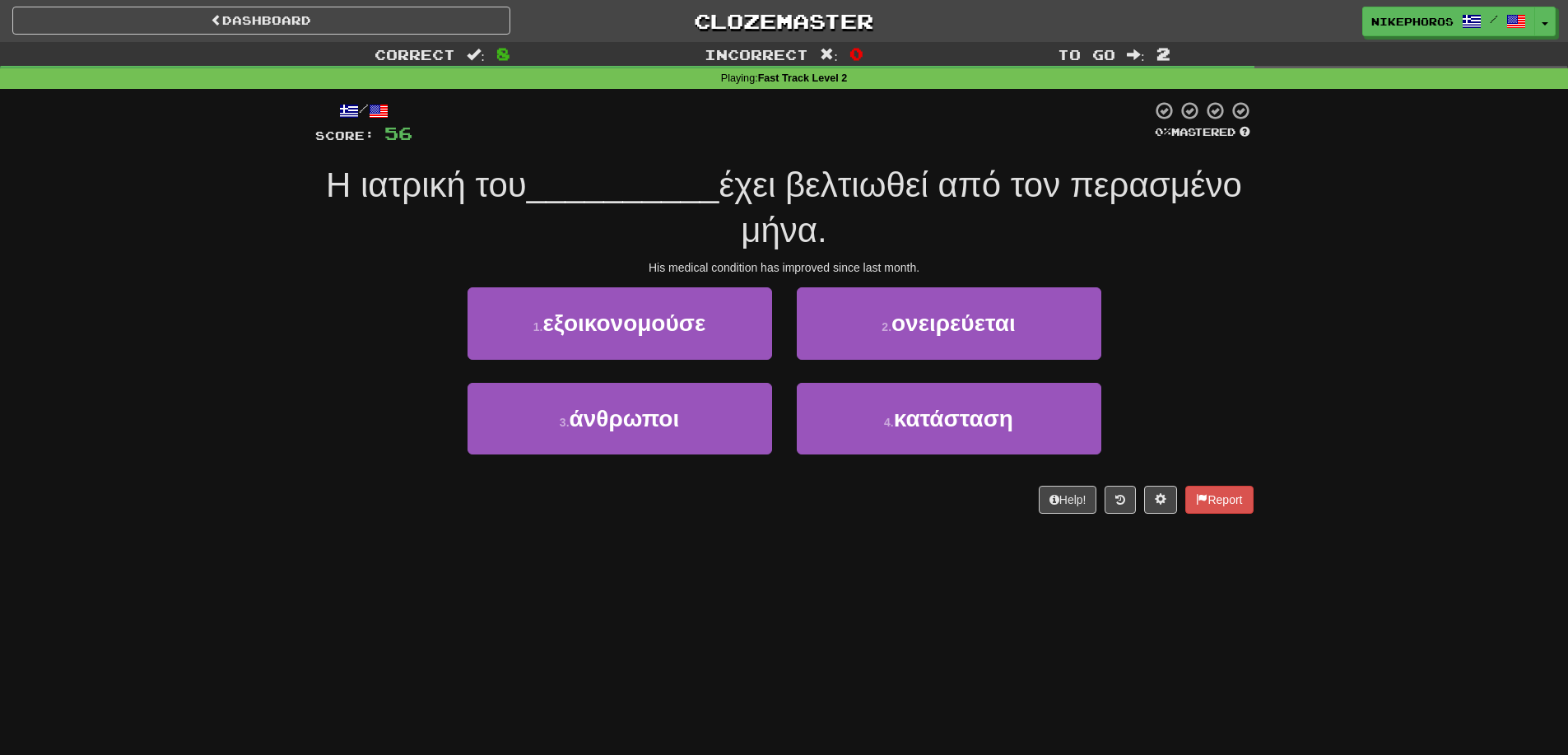
click at [1127, 274] on div "His medical condition has improved since last month." at bounding box center [784, 268] width 938 height 16
click at [1243, 328] on div "1 . εξοικονομούσε 2 . ονειρεύεται" at bounding box center [784, 335] width 988 height 95
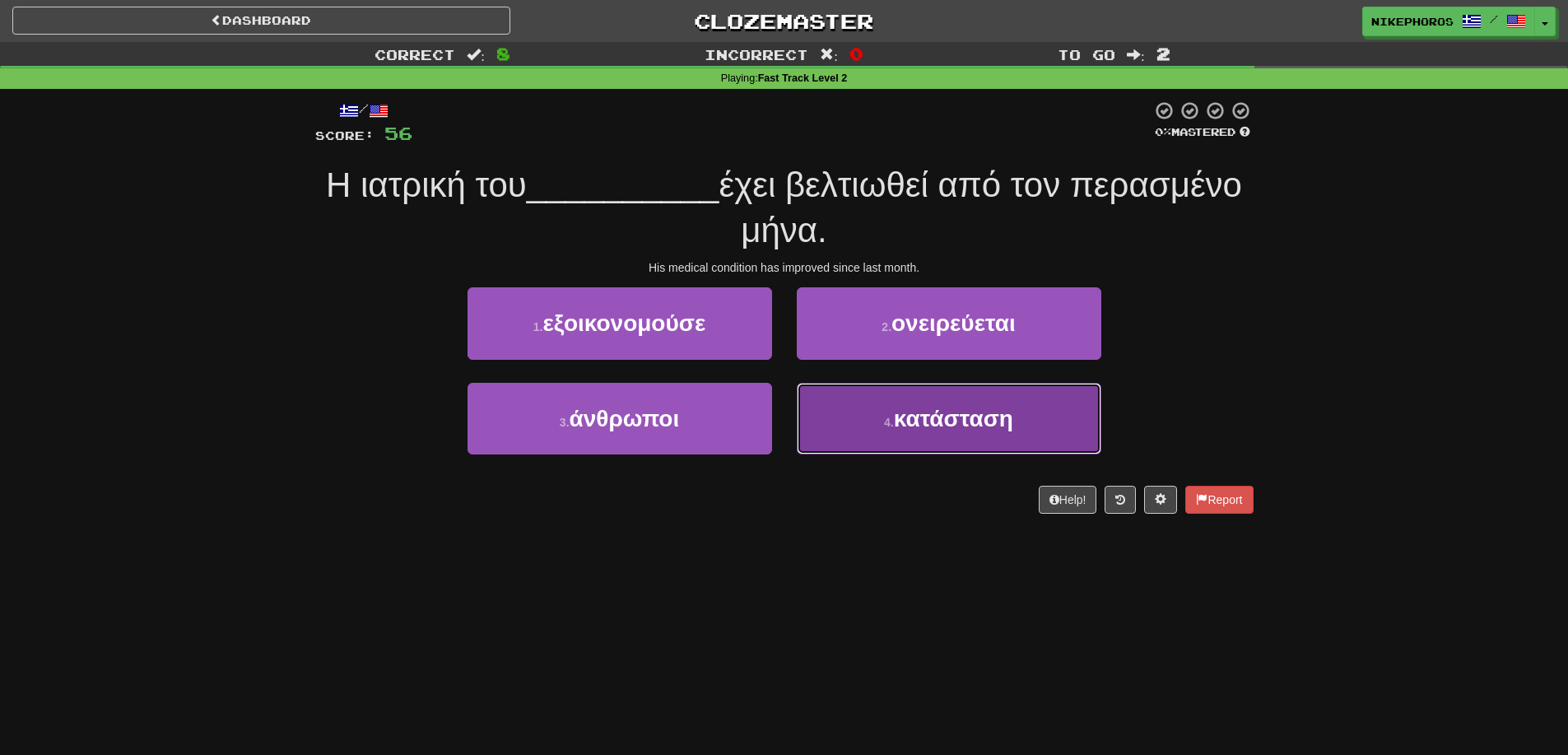
click at [1013, 439] on button "4 . κατάσταση" at bounding box center [948, 418] width 304 height 72
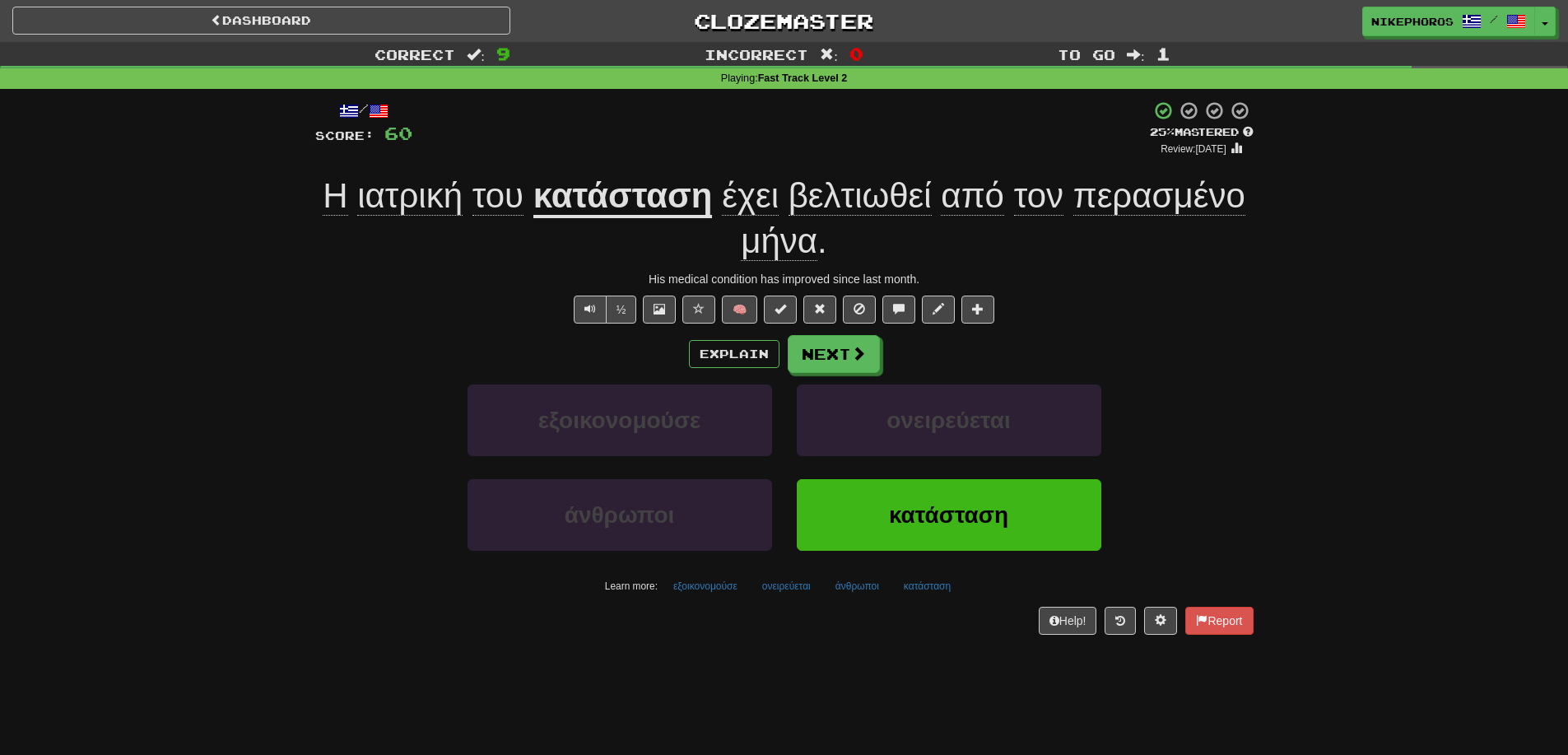
click at [856, 198] on span "βελτιωθεί" at bounding box center [859, 196] width 143 height 40
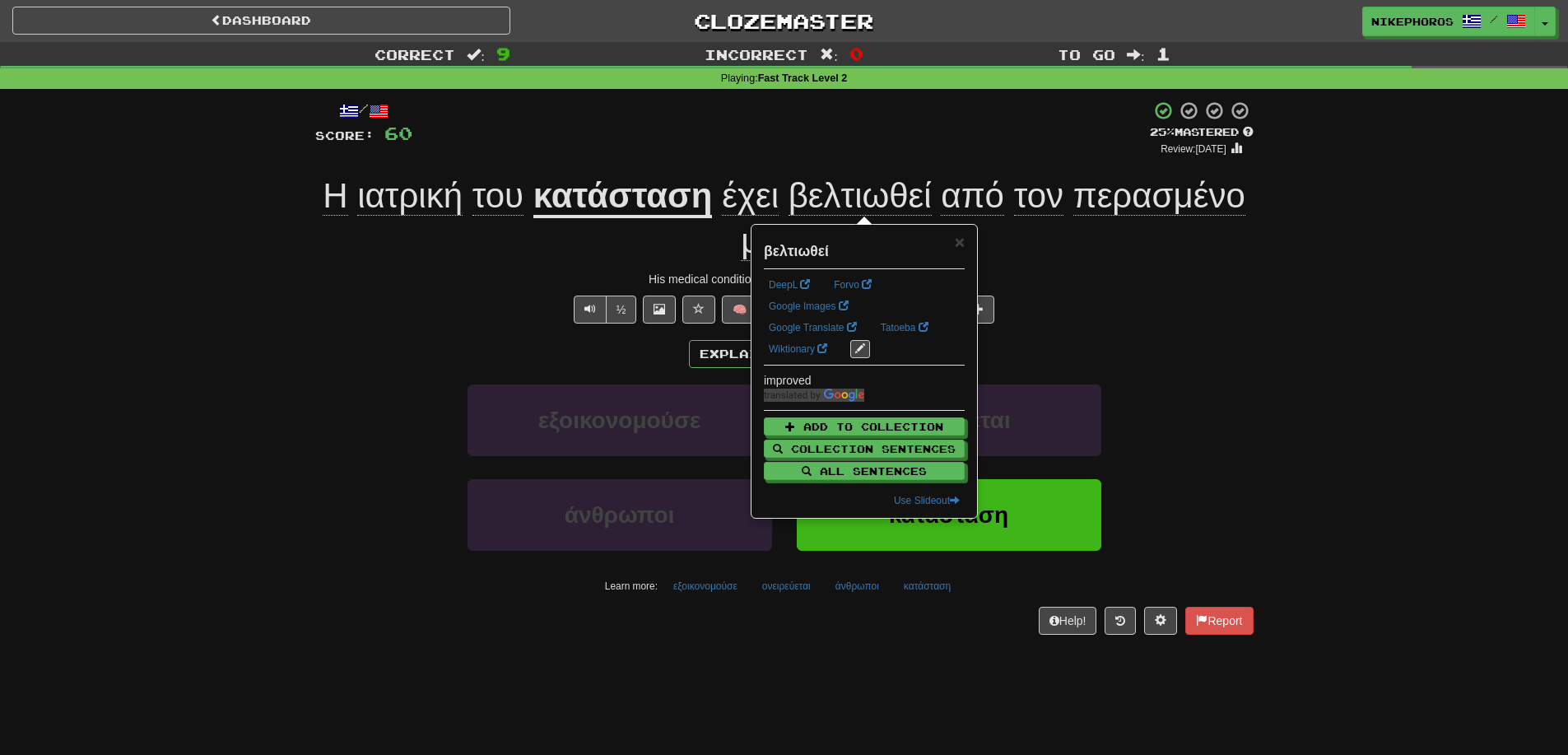
click at [1169, 267] on div "/ Score: 60 + 4 25 % Mastered Review: 2025-09-17 Η ιατρική του κατάσταση έχει β…" at bounding box center [784, 368] width 938 height 534
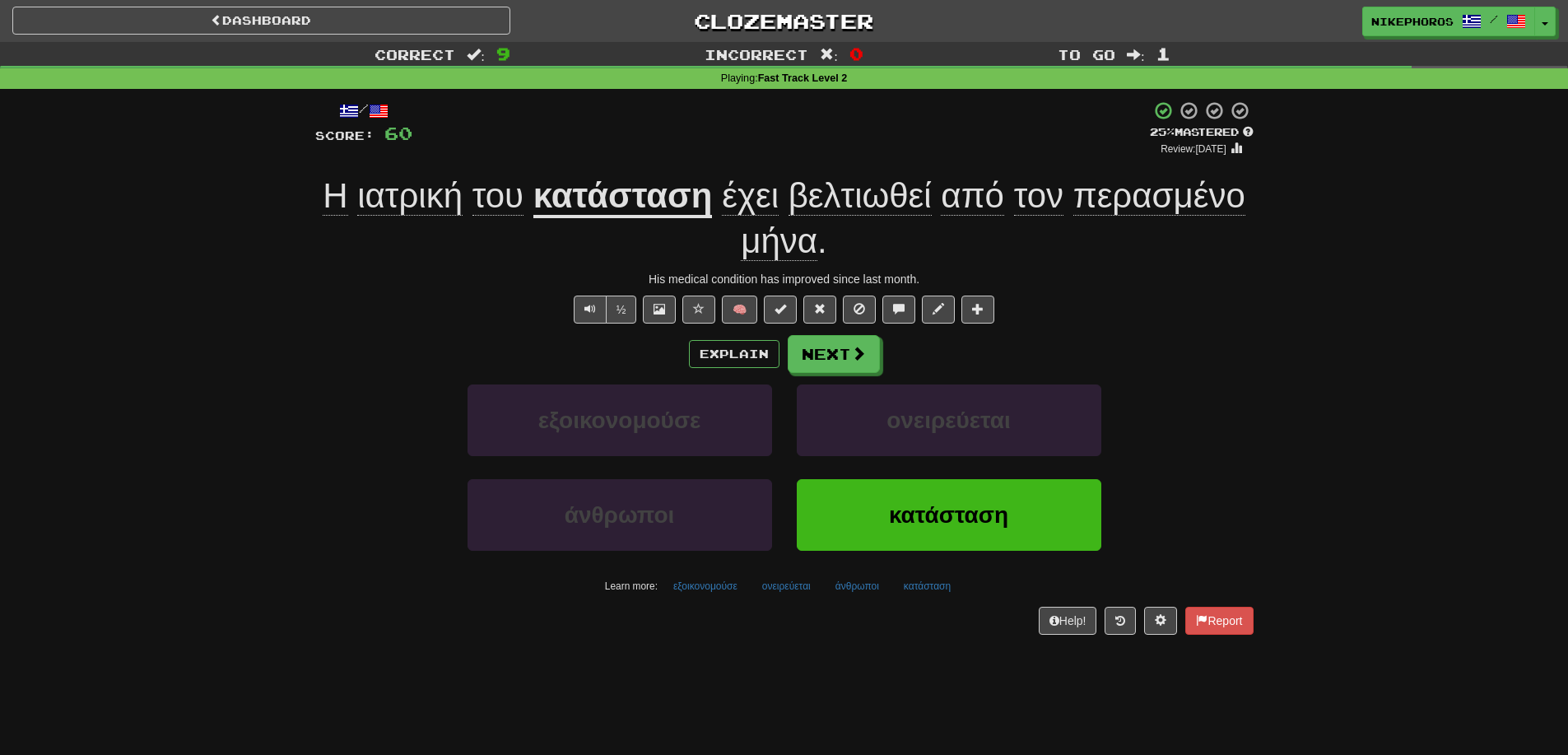
click at [1221, 202] on span "περασμένο" at bounding box center [1159, 196] width 172 height 40
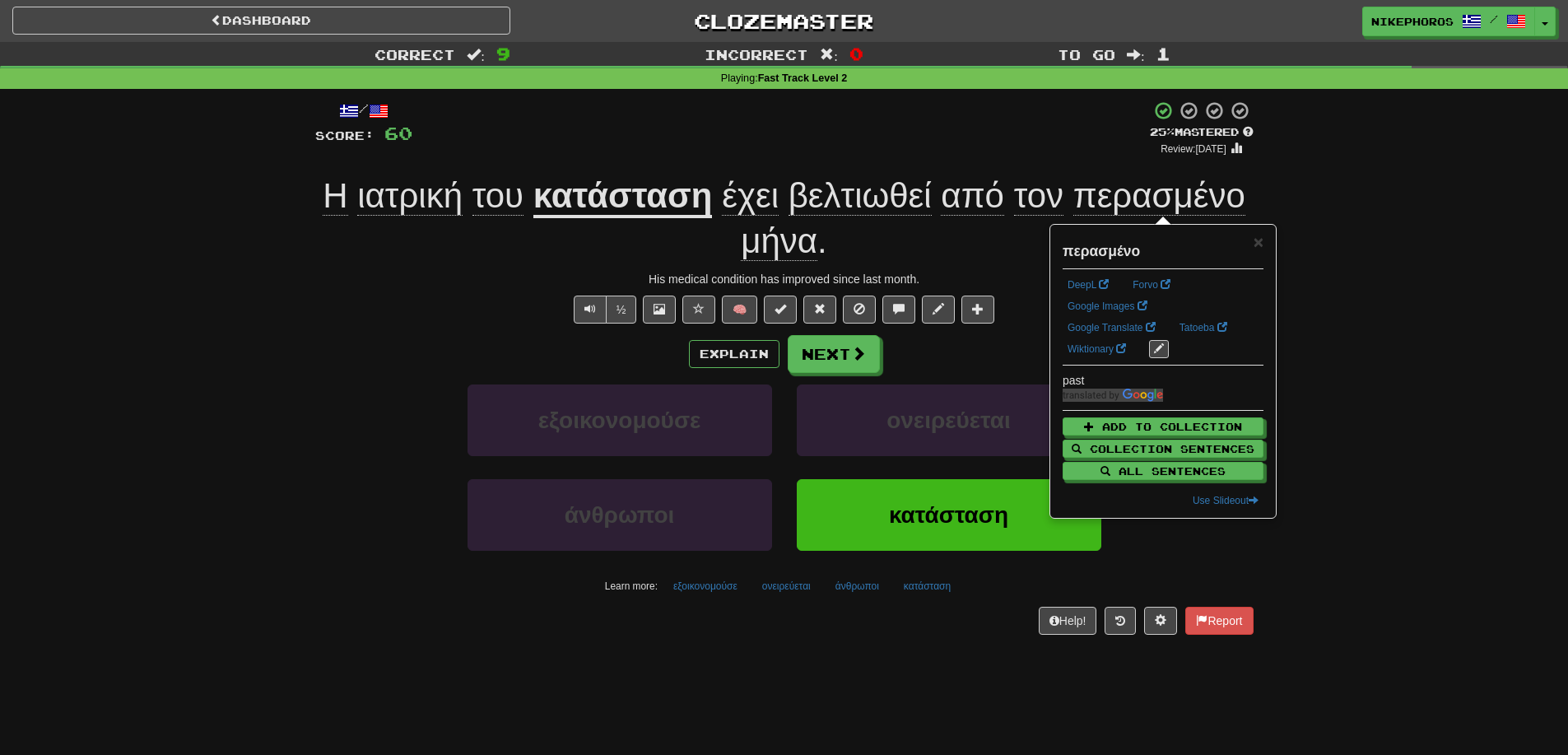
click at [1396, 256] on div "Correct : 9 Incorrect : 0 To go : 1 Playing : Fast Track Level 2 / Score: 60 + …" at bounding box center [784, 350] width 1568 height 616
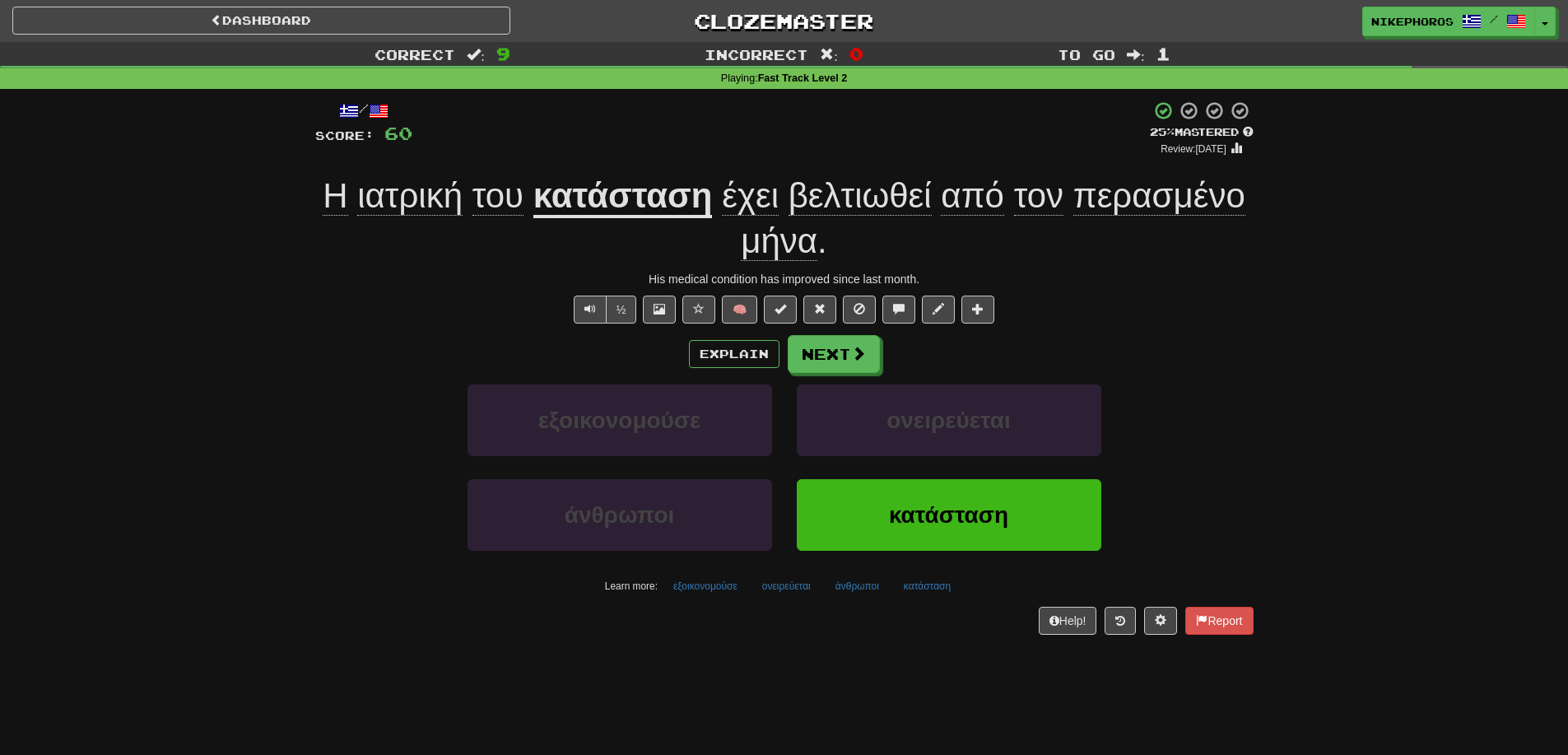
click at [807, 240] on span "μήνα" at bounding box center [779, 242] width 77 height 40
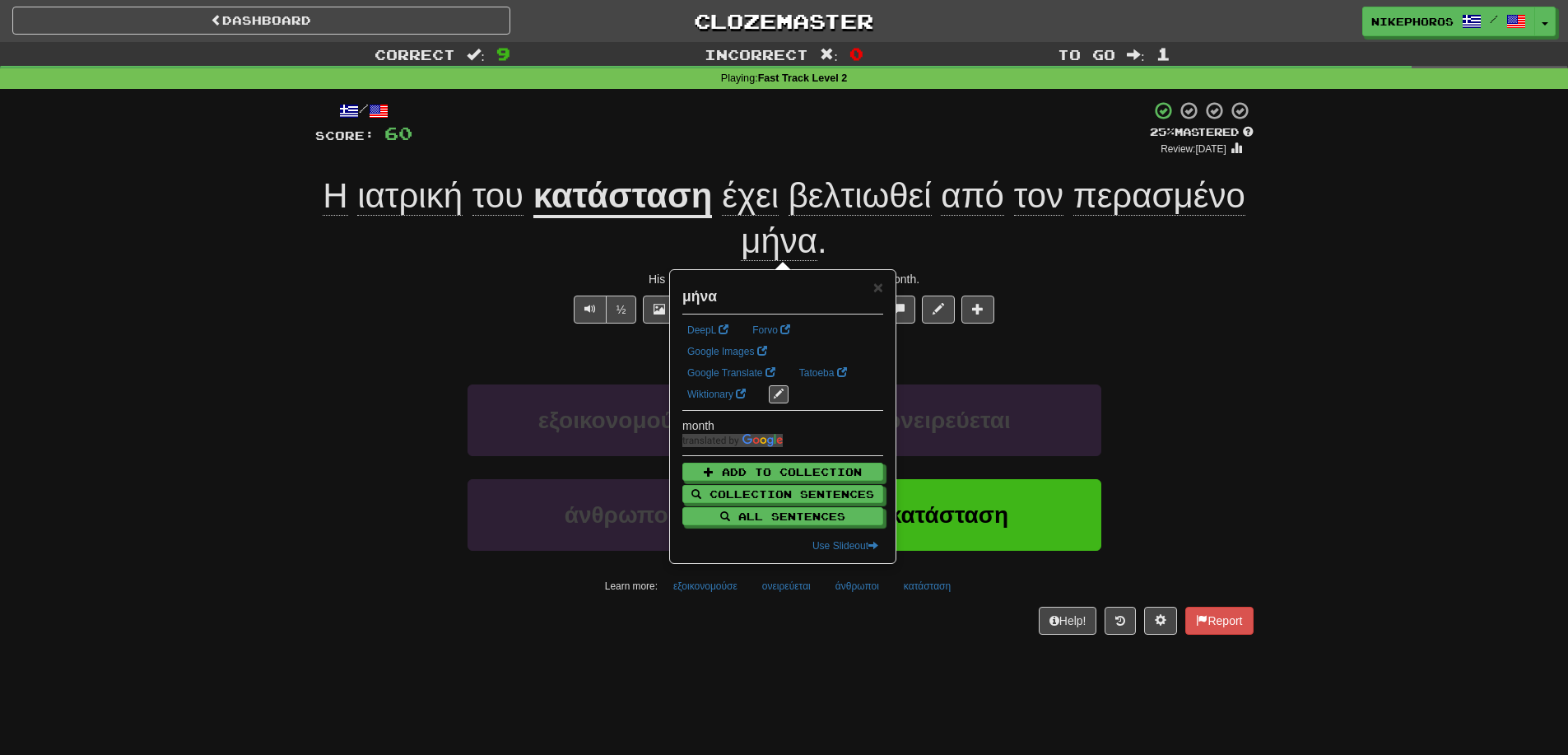
click at [1129, 274] on div "His medical condition has improved since last month." at bounding box center [784, 279] width 938 height 16
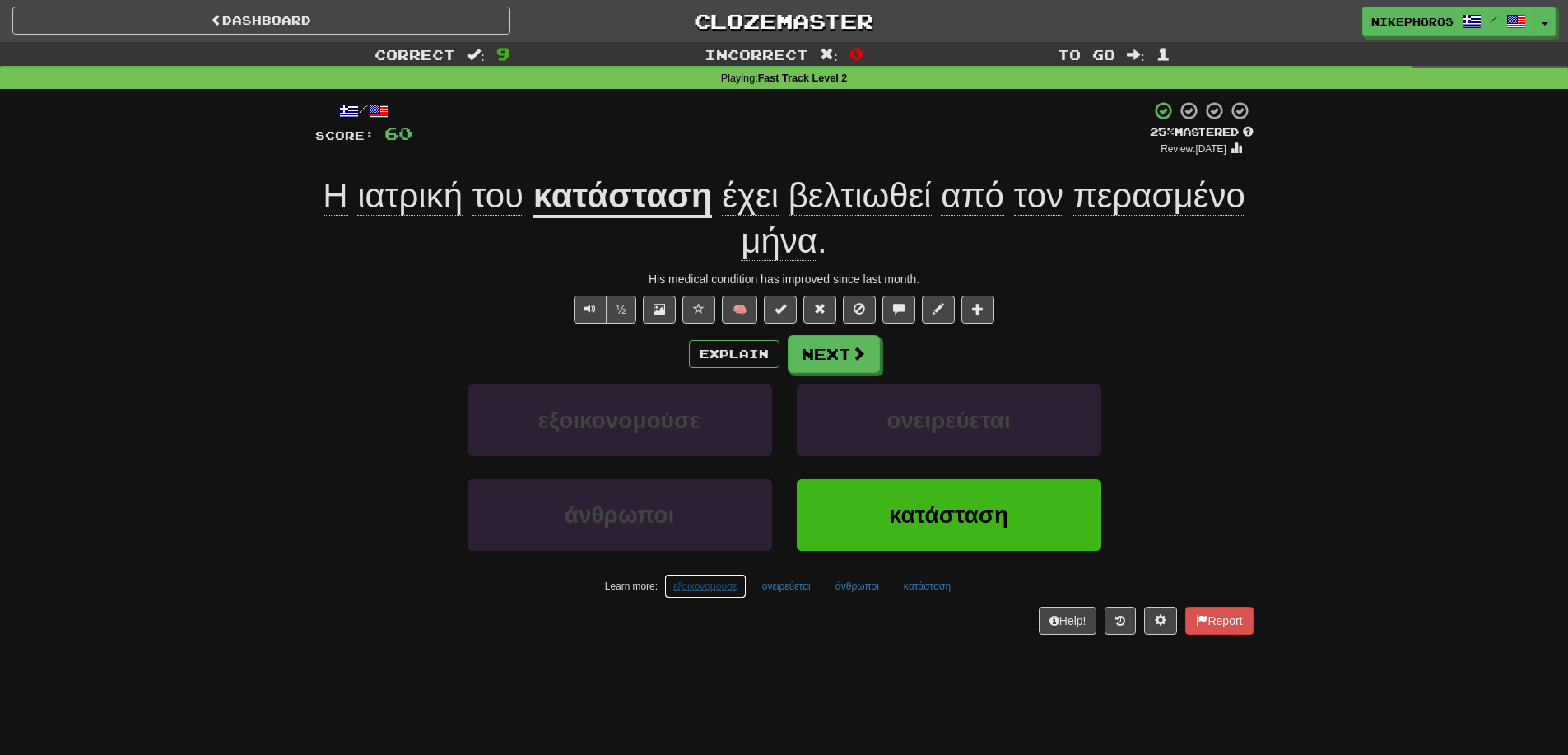
click at [716, 584] on button "εξοικονομούσε" at bounding box center [705, 586] width 82 height 25
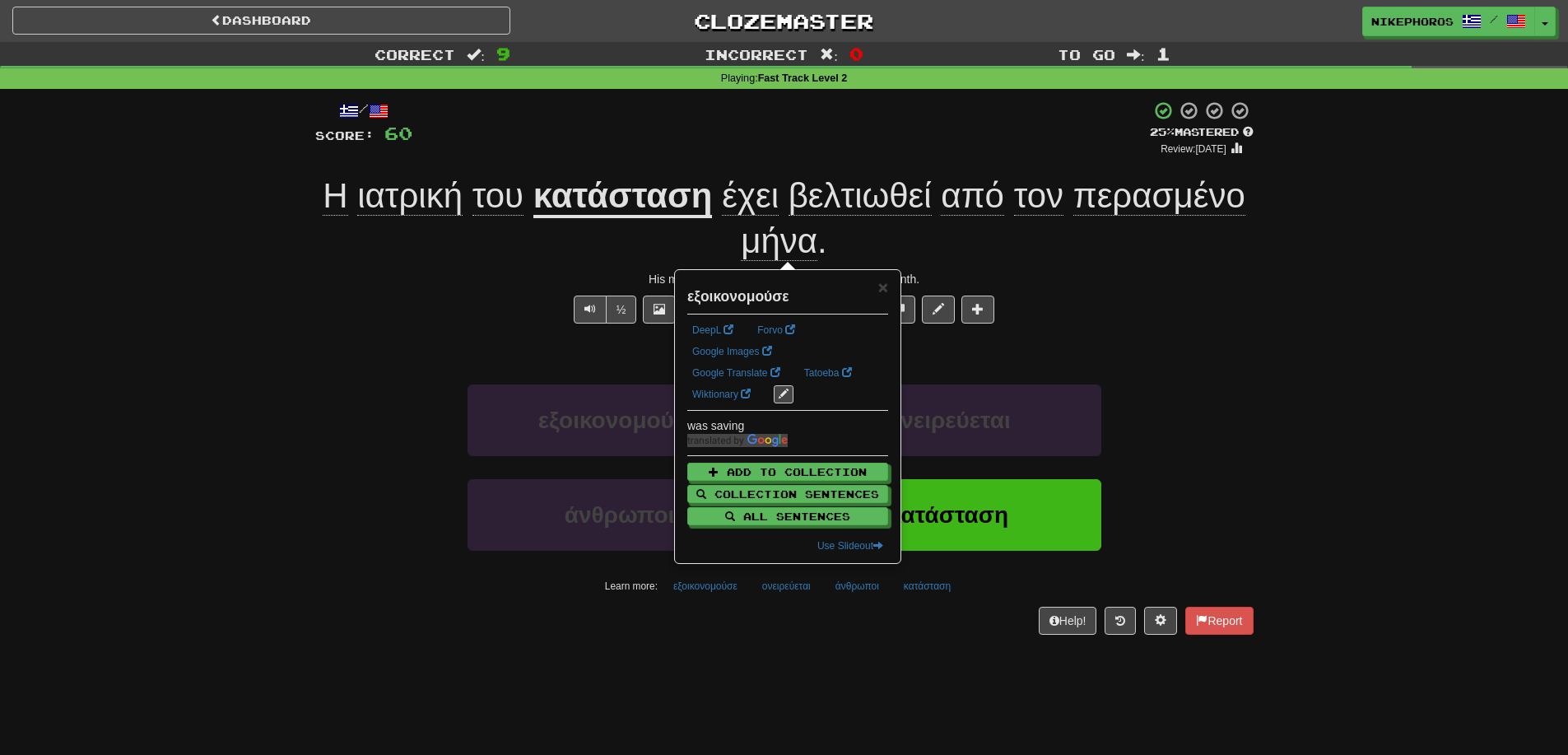
click at [811, 631] on div "Help! Report" at bounding box center [784, 621] width 938 height 28
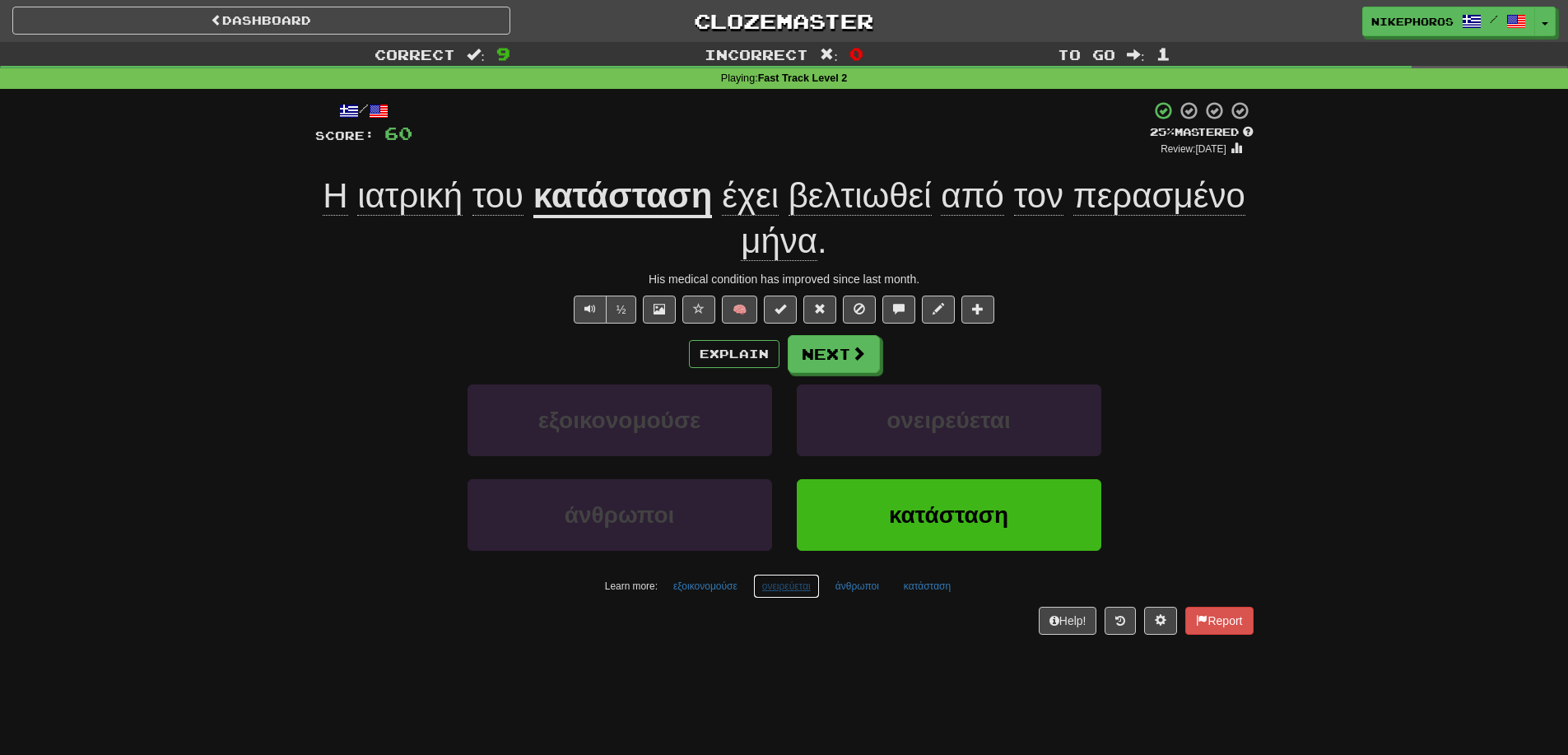
click at [758, 580] on button "ονειρεύεται" at bounding box center [785, 586] width 67 height 25
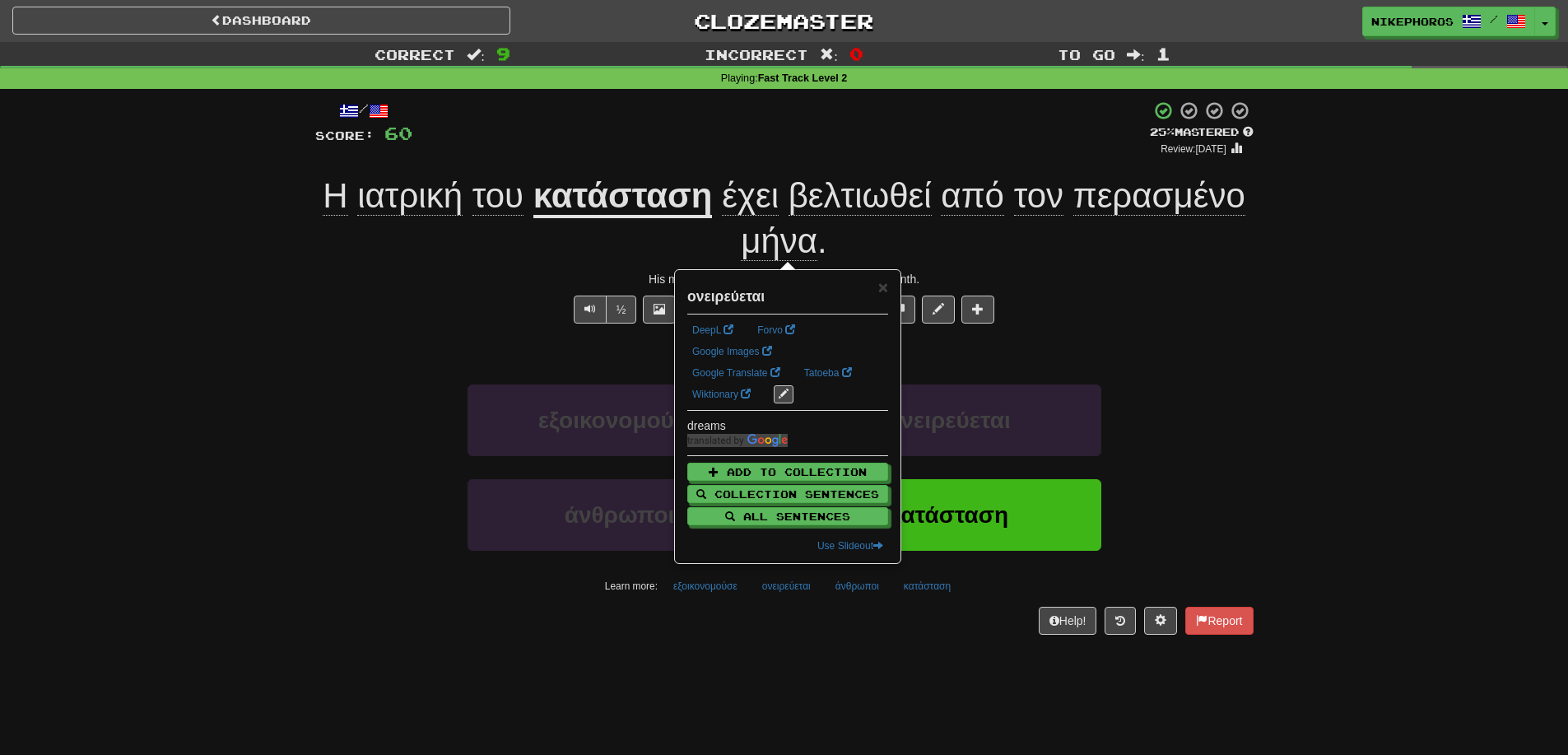
click at [871, 617] on div "Help! Report" at bounding box center [784, 621] width 938 height 28
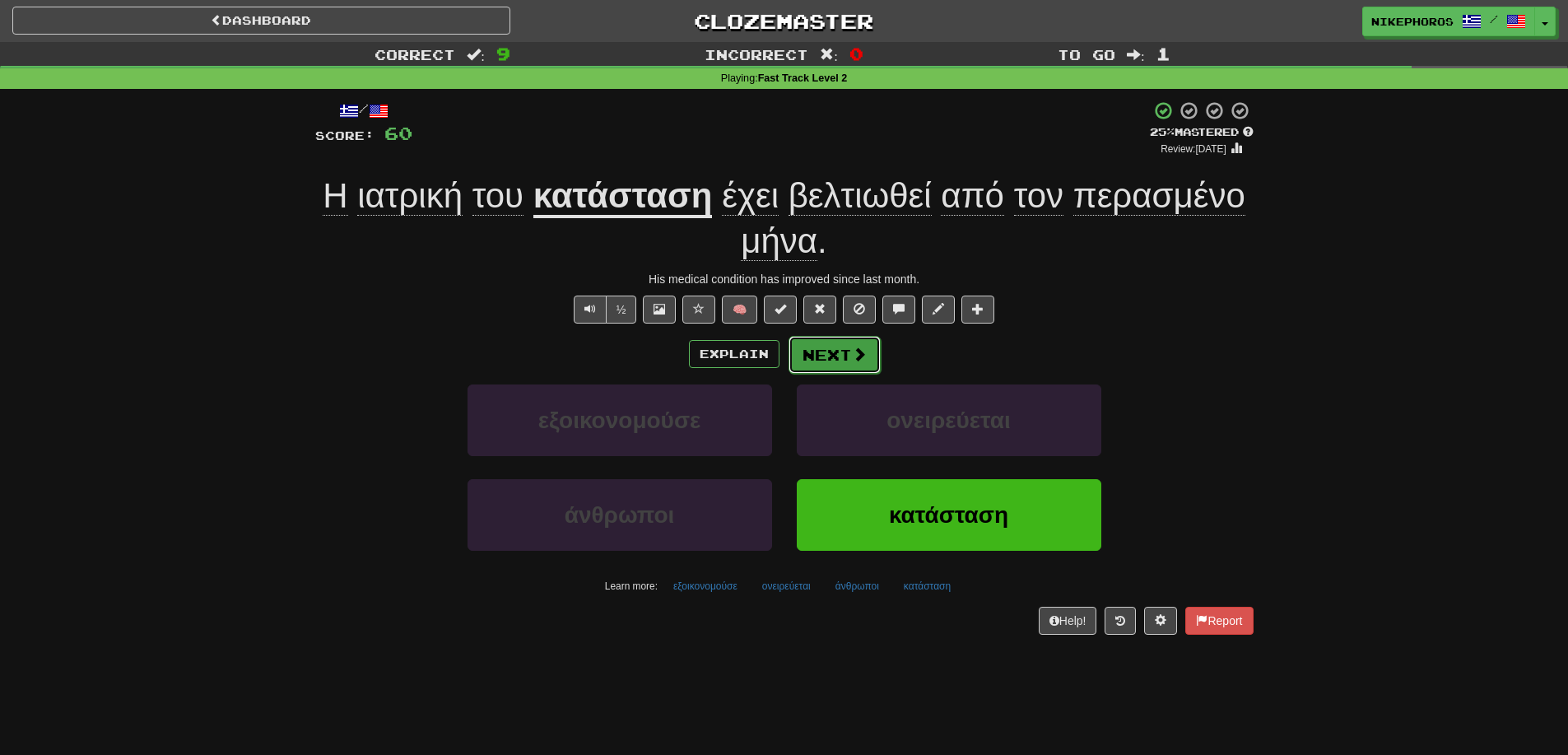
click at [862, 347] on span at bounding box center [858, 354] width 15 height 15
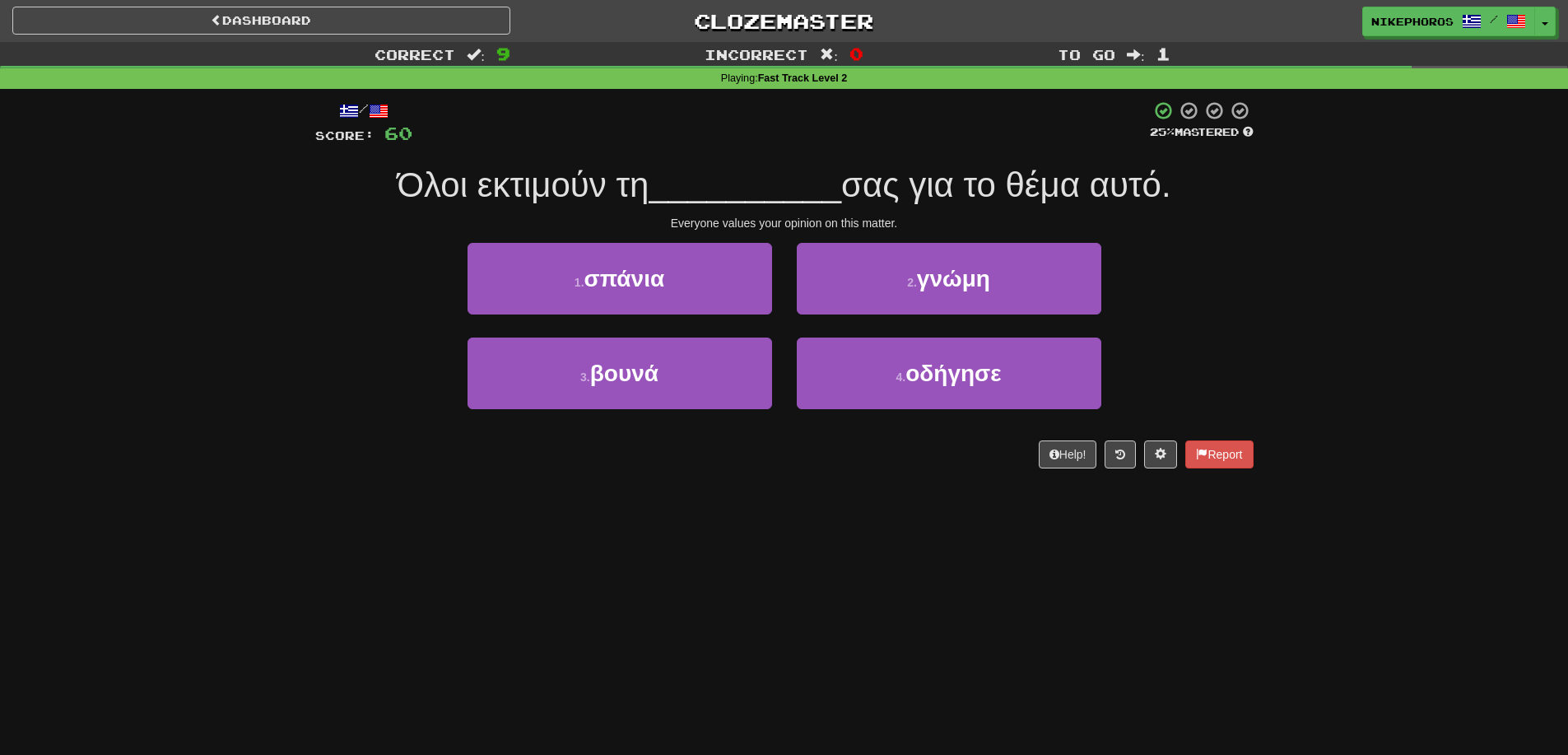
click at [1442, 266] on div "Correct : 9 Incorrect : 0 To go : 1 Playing : Fast Track Level 2 / Score: 60 25…" at bounding box center [784, 267] width 1568 height 449
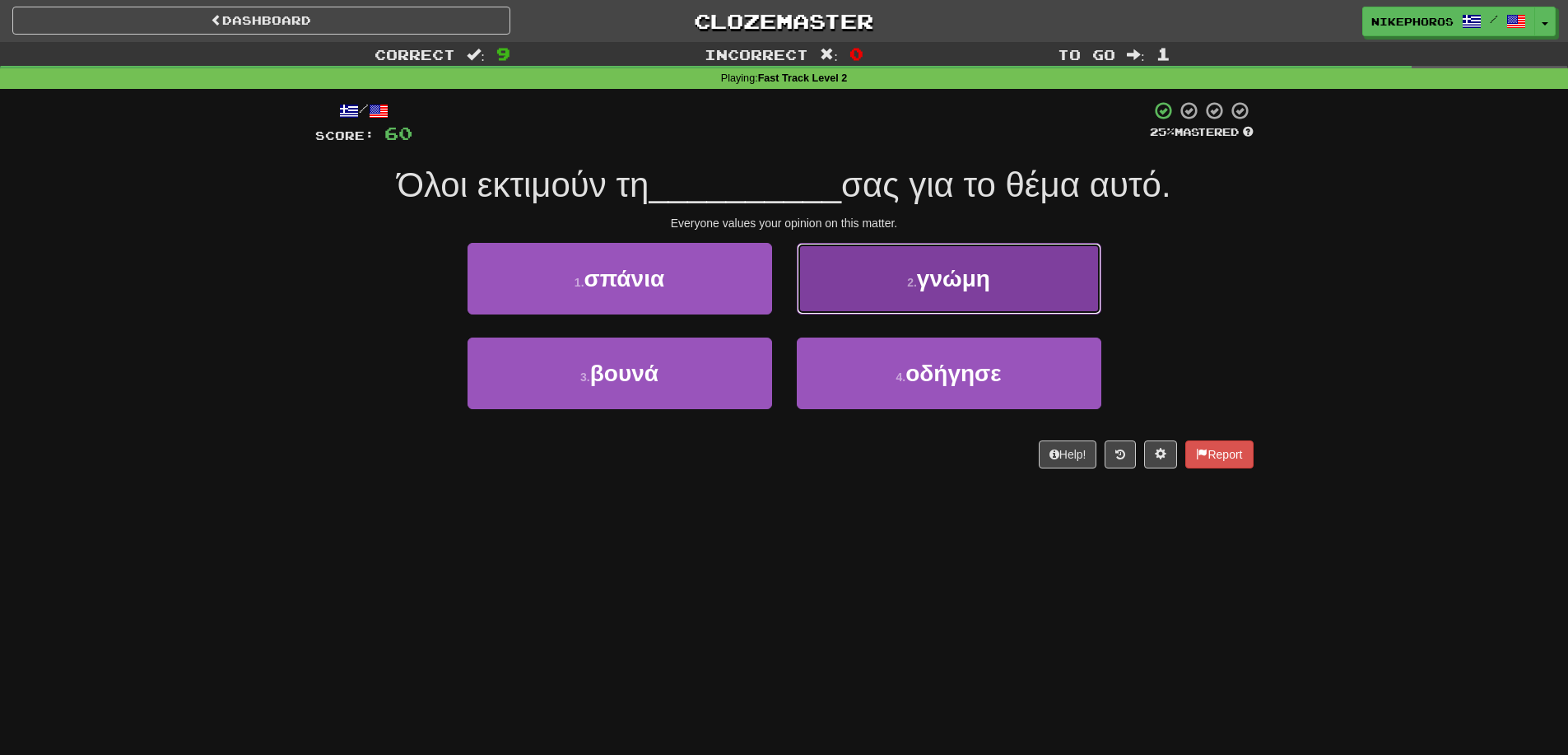
click at [1024, 279] on button "2 . γνώμη" at bounding box center [948, 279] width 304 height 72
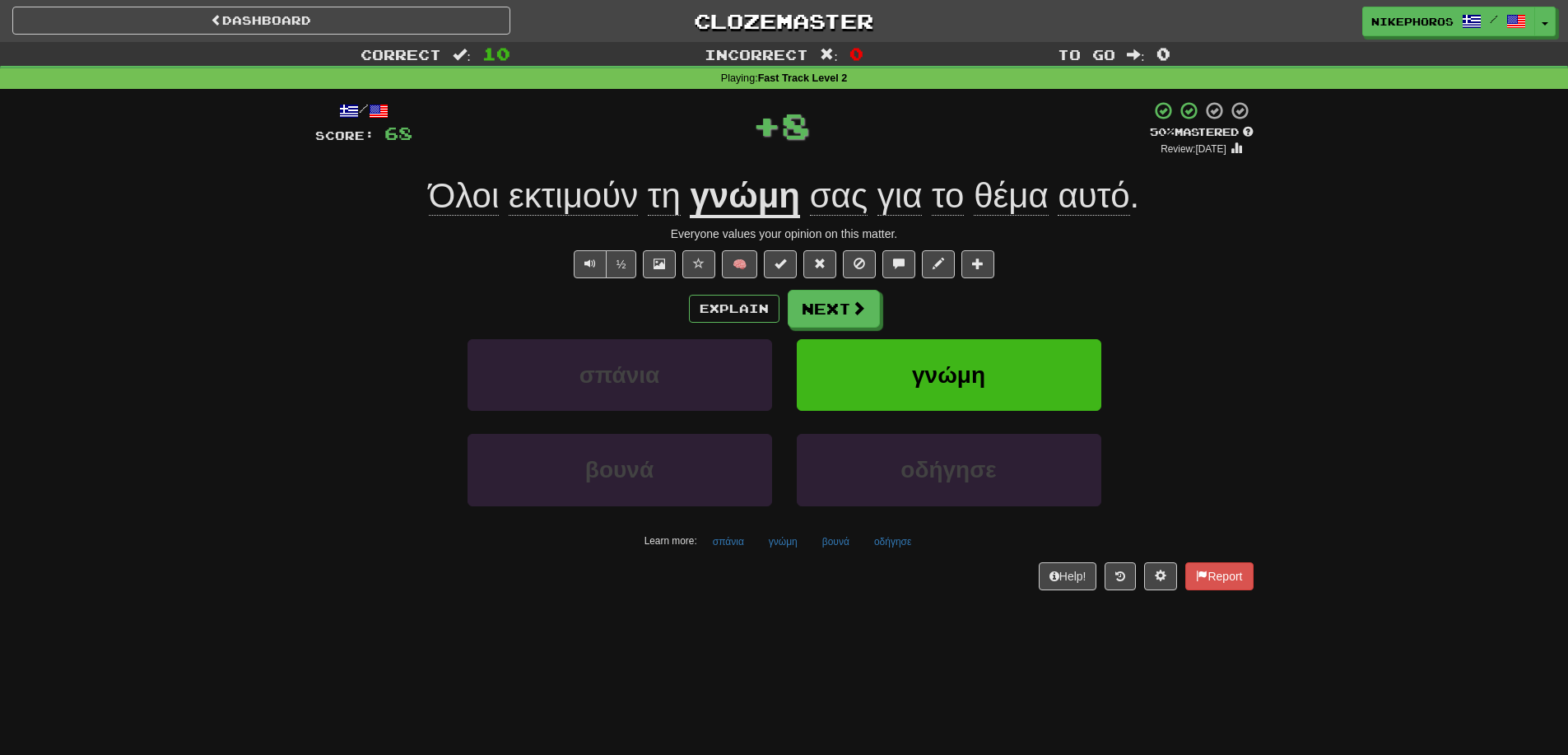
click at [1230, 290] on div "Explain Next" at bounding box center [784, 309] width 938 height 38
click at [904, 547] on button "οδήγησε" at bounding box center [892, 541] width 55 height 25
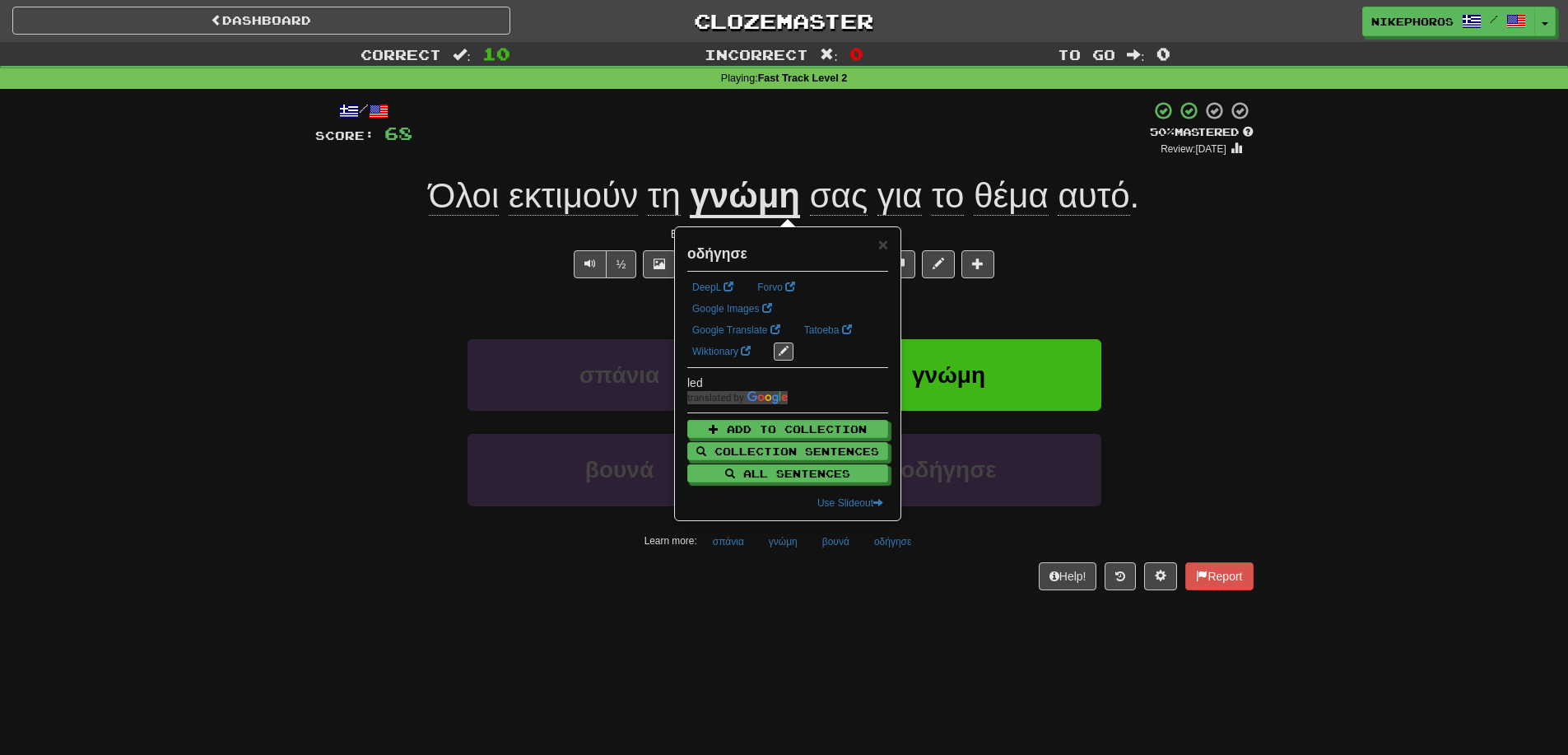
click at [866, 589] on div "Help! Report" at bounding box center [784, 576] width 938 height 28
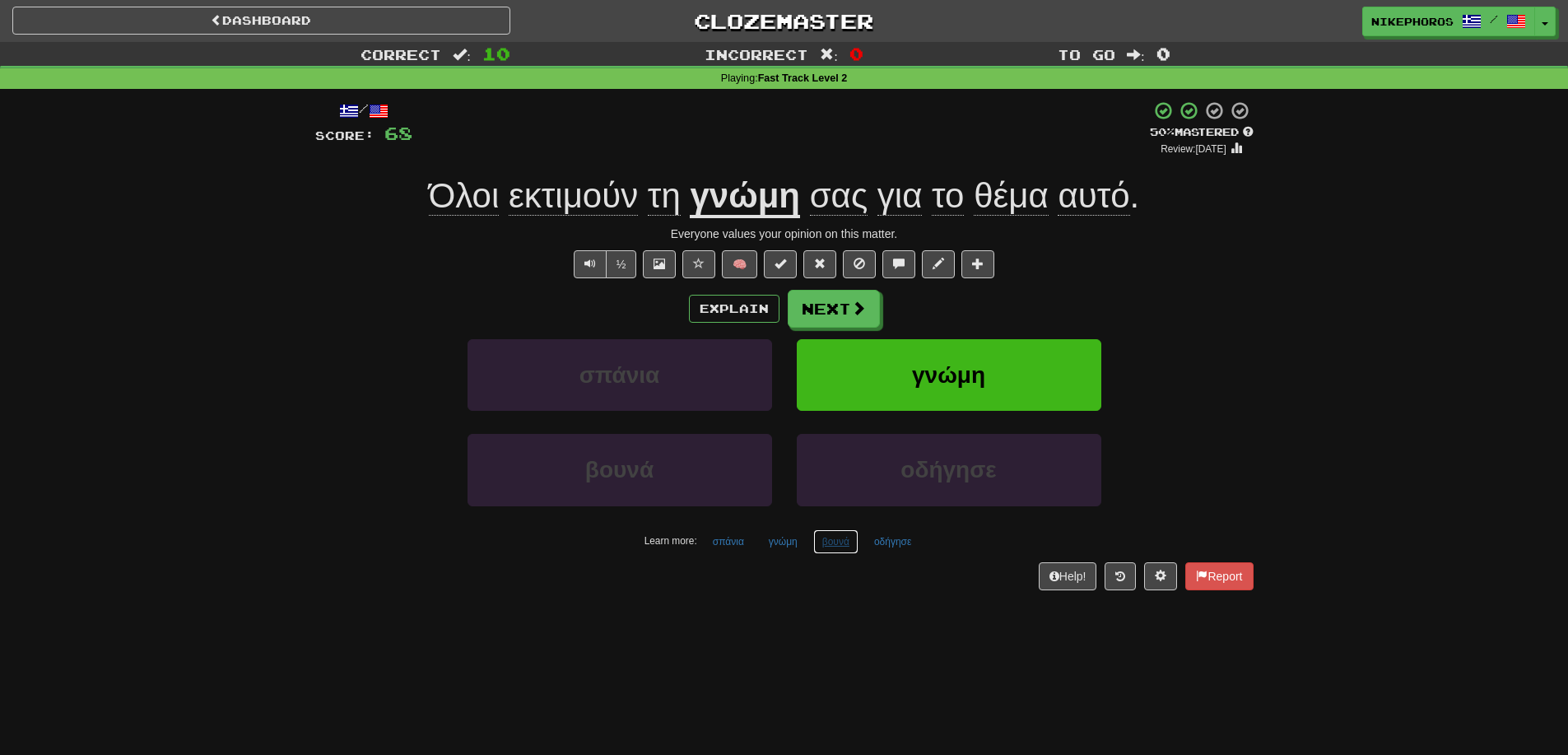
click at [849, 547] on button "βουνά" at bounding box center [835, 541] width 45 height 25
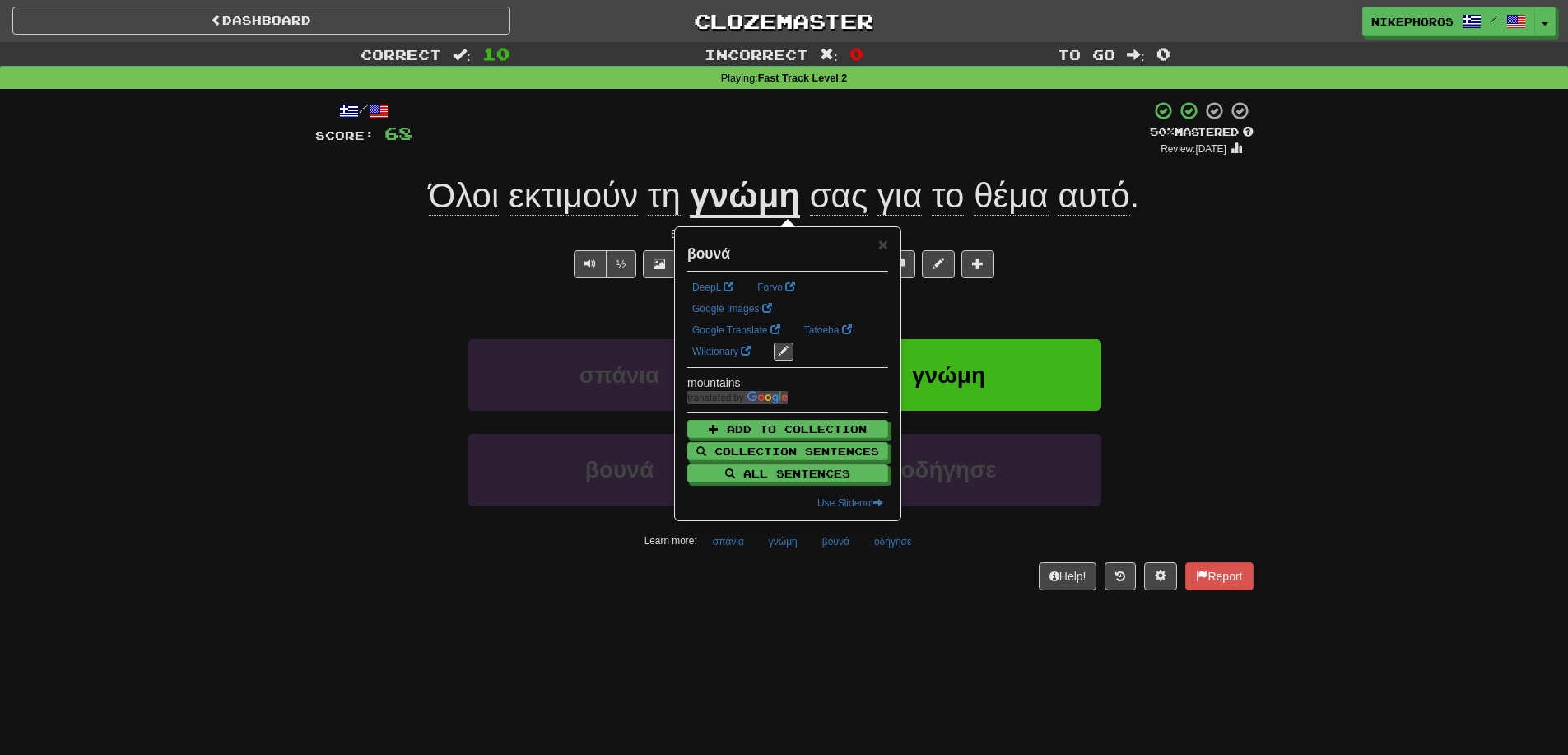
click at [841, 580] on div "Help! Report" at bounding box center [784, 576] width 938 height 28
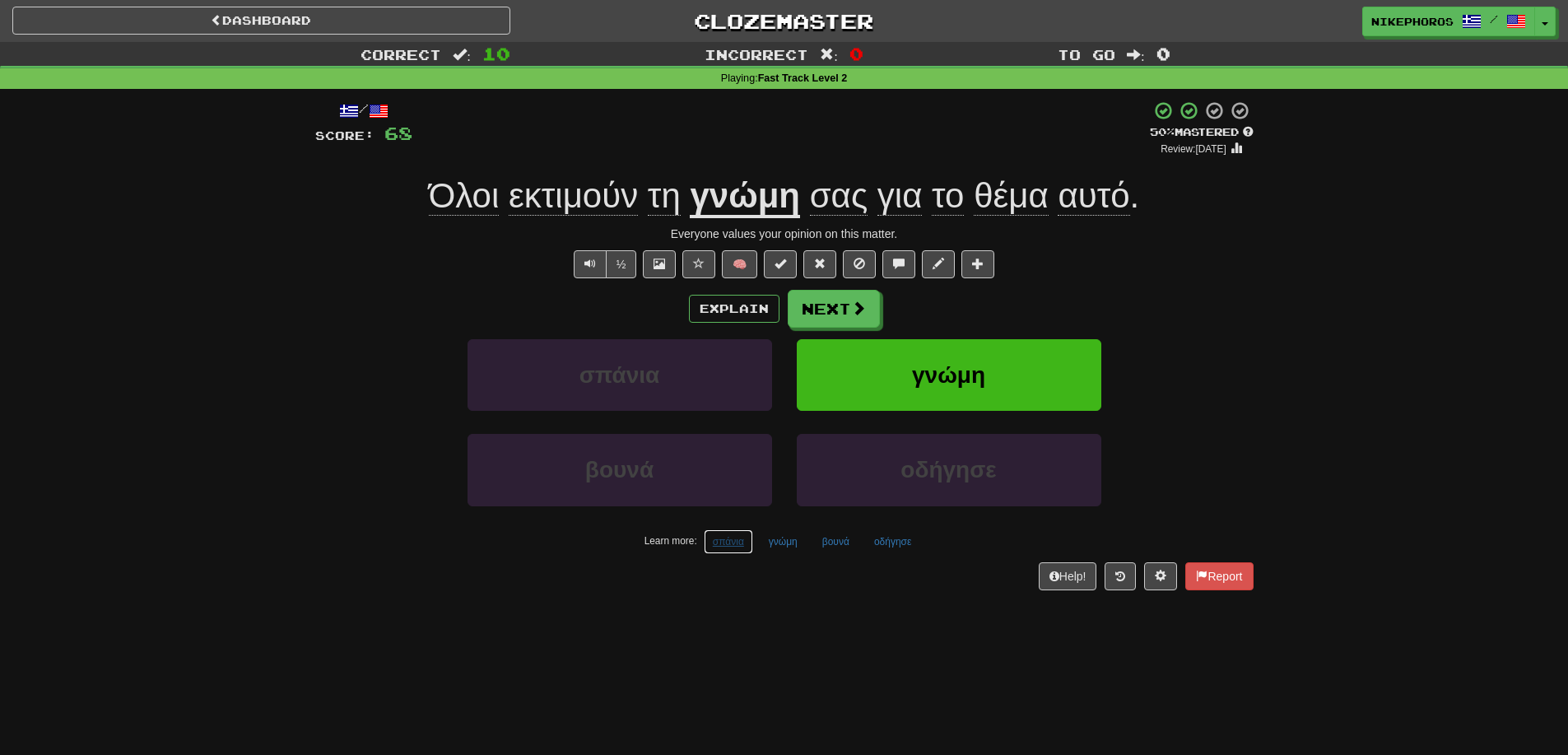
click at [720, 547] on button "σπάνια" at bounding box center [728, 541] width 49 height 25
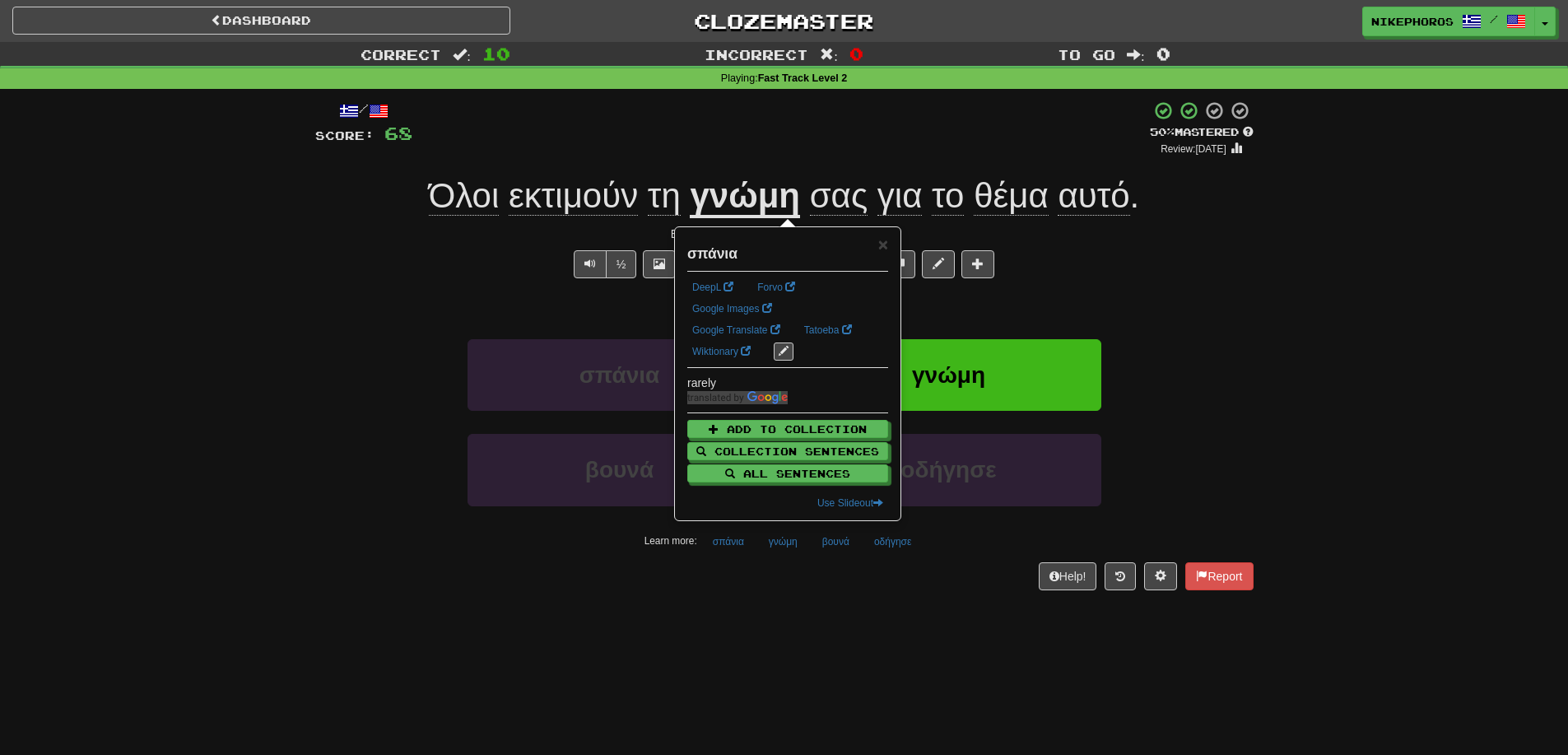
click at [781, 585] on div "Help! Report" at bounding box center [784, 576] width 938 height 28
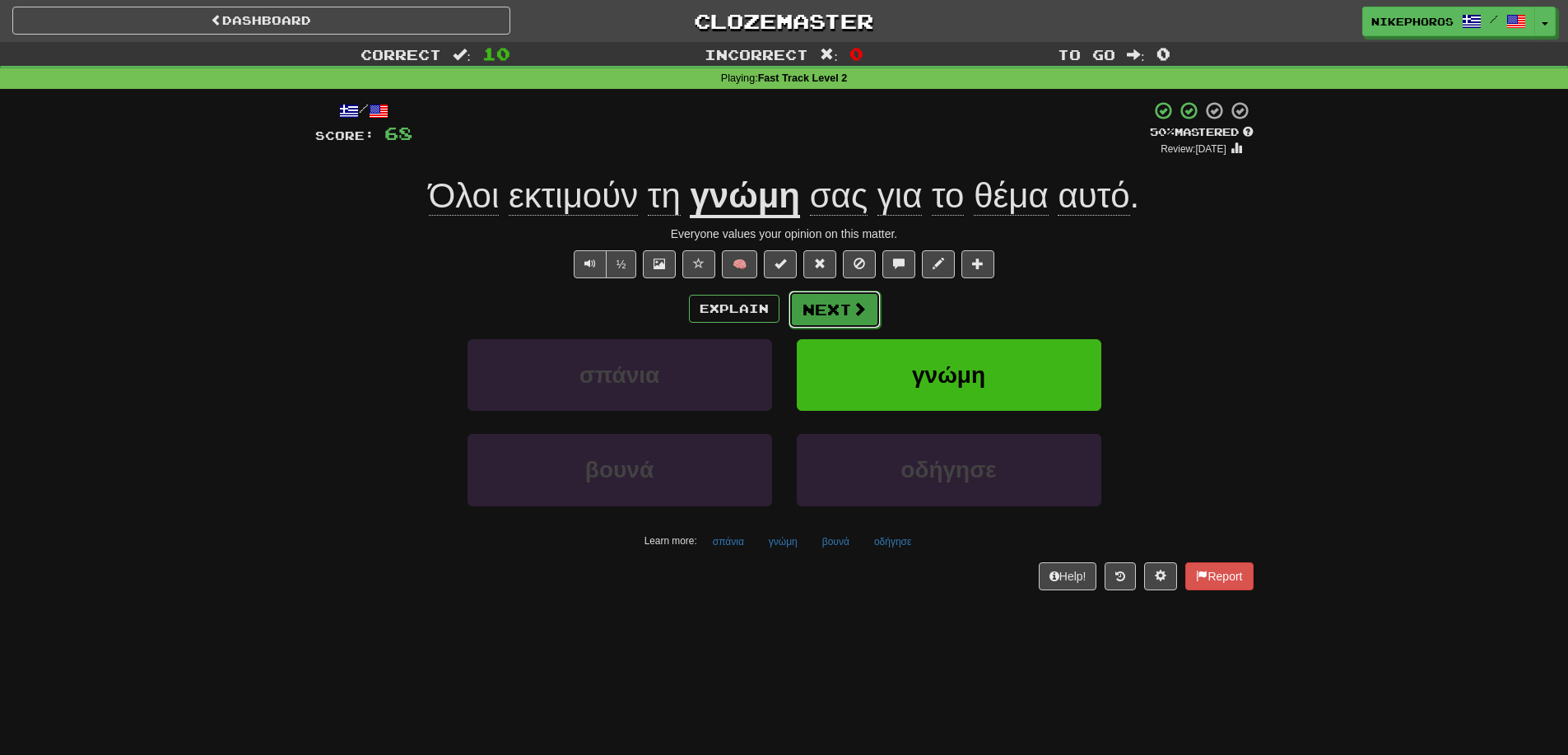
click at [842, 320] on button "Next" at bounding box center [834, 310] width 92 height 38
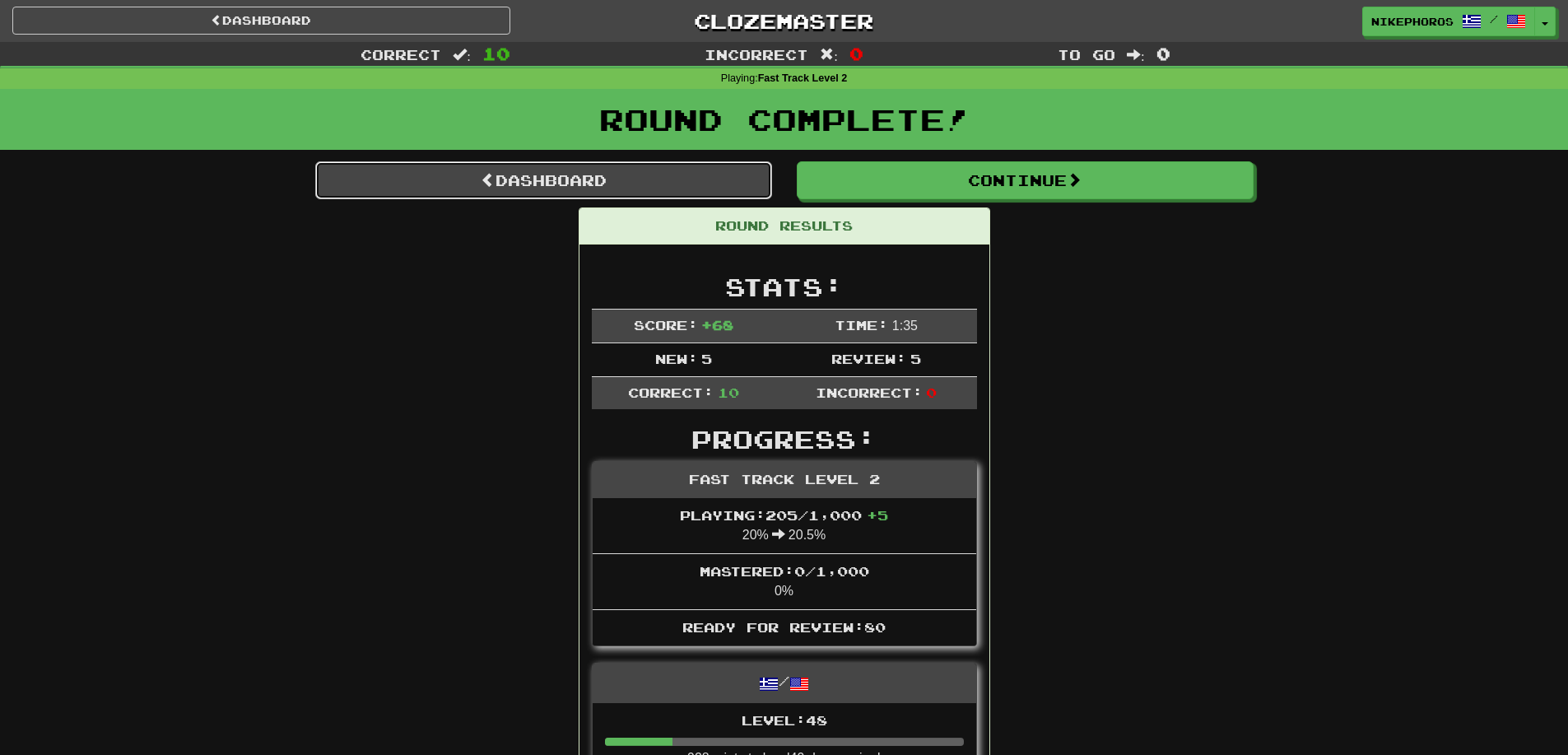
click at [732, 185] on link "Dashboard" at bounding box center [544, 181] width 457 height 38
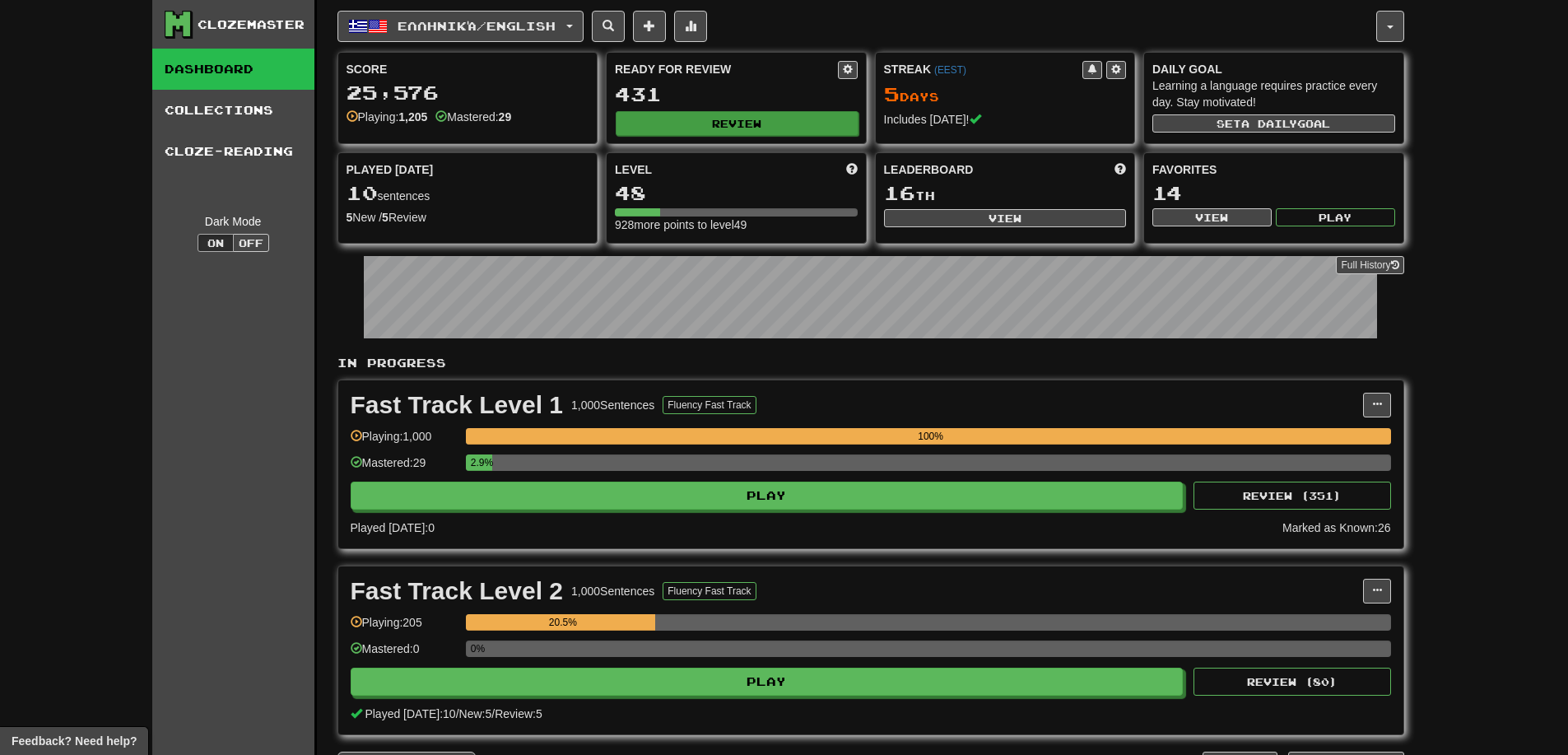
drag, startPoint x: 735, startPoint y: 139, endPoint x: 737, endPoint y: 129, distance: 10.2
click at [736, 130] on div "Ready for Review 431 Review" at bounding box center [737, 98] width 260 height 91
click at [737, 129] on button "Review" at bounding box center [737, 123] width 243 height 25
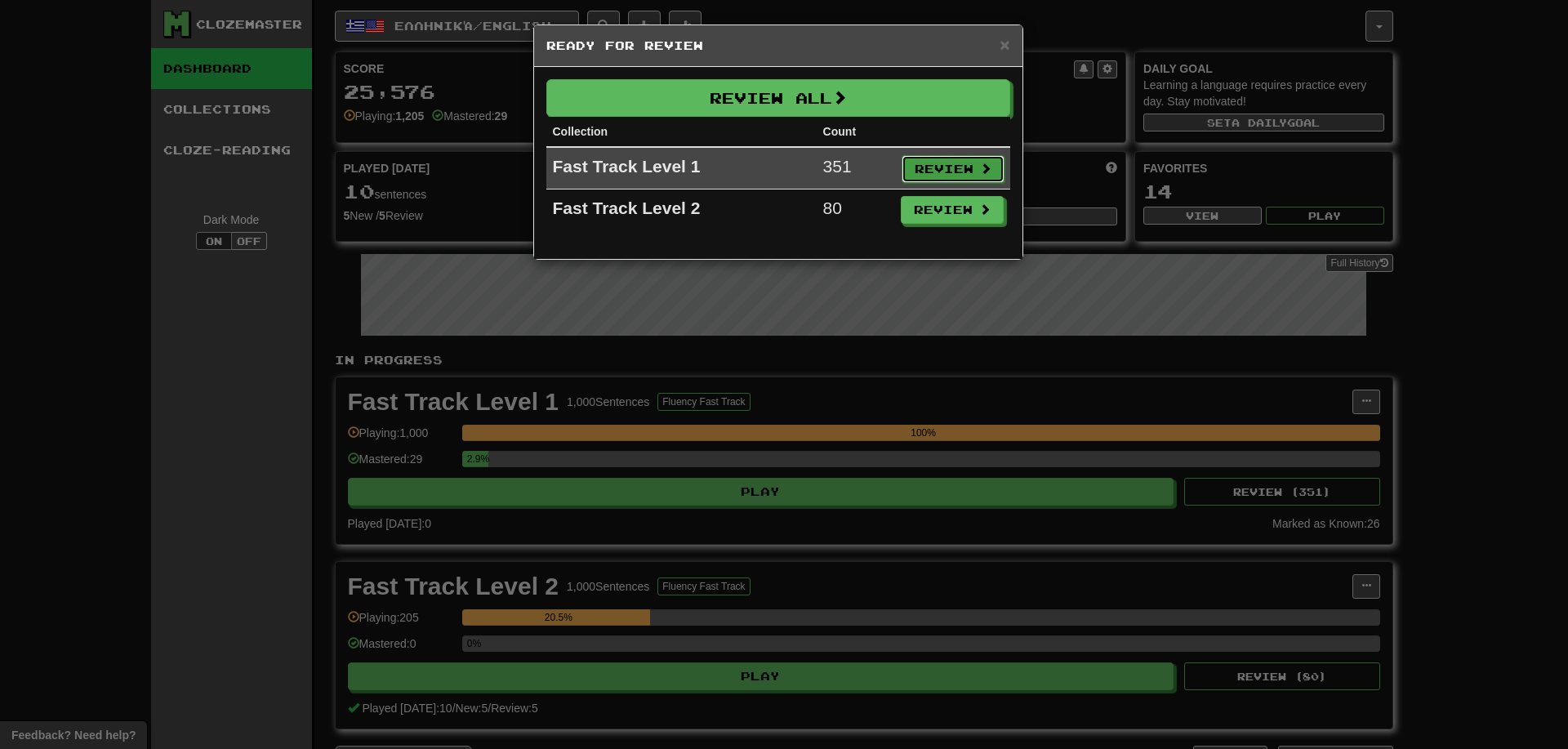
click at [953, 171] on button "Review" at bounding box center [953, 169] width 103 height 28
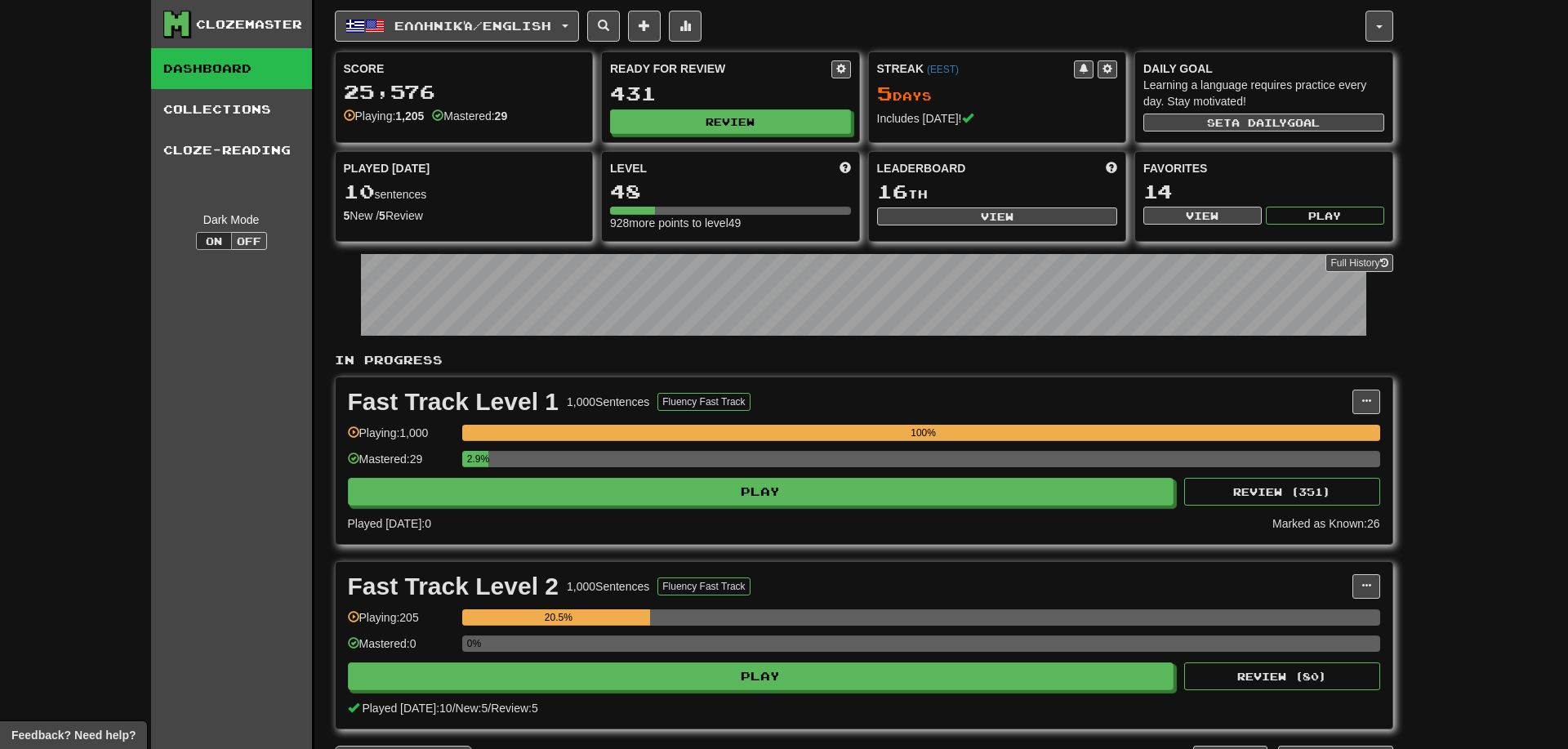
select select "**"
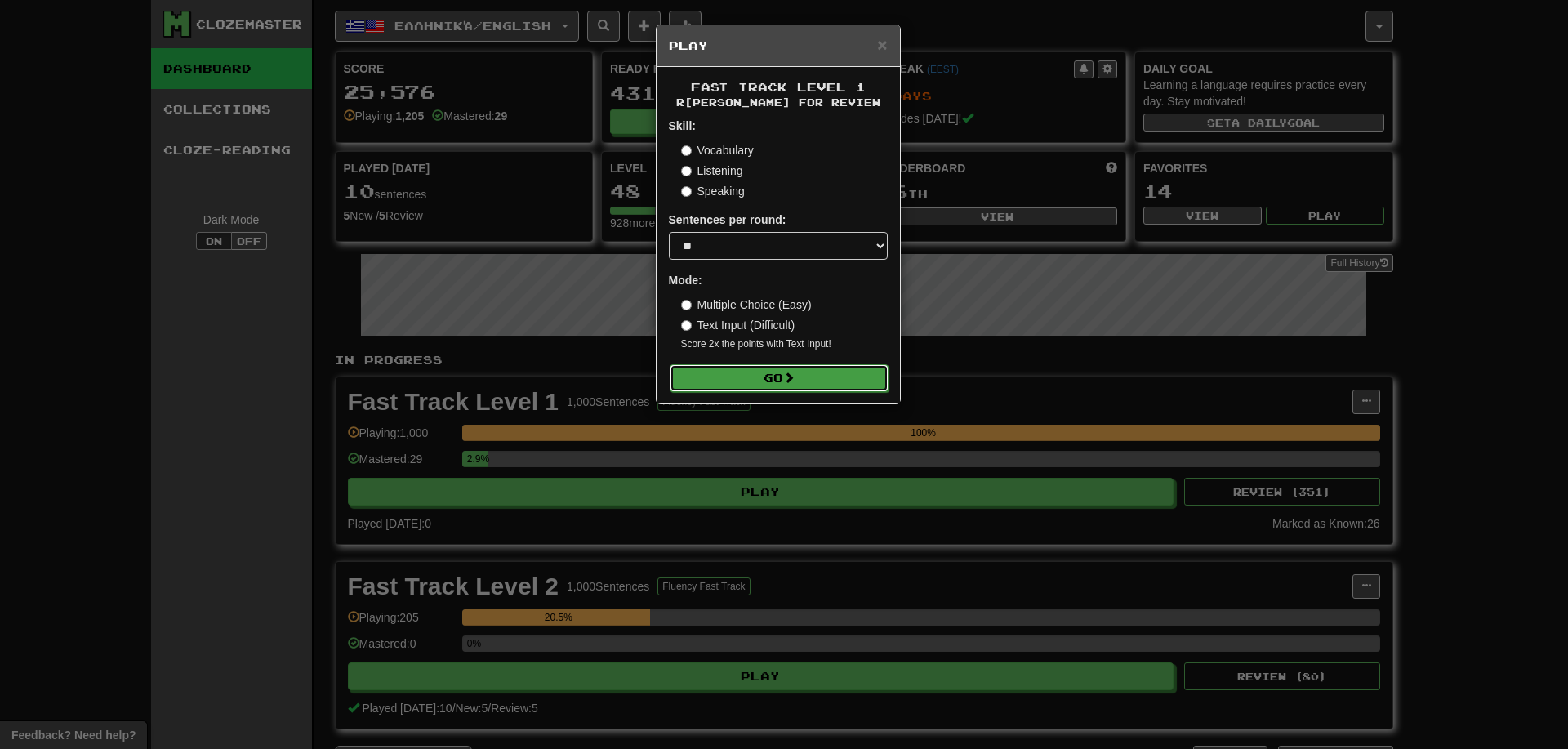
click at [781, 382] on button "Go" at bounding box center [779, 378] width 219 height 28
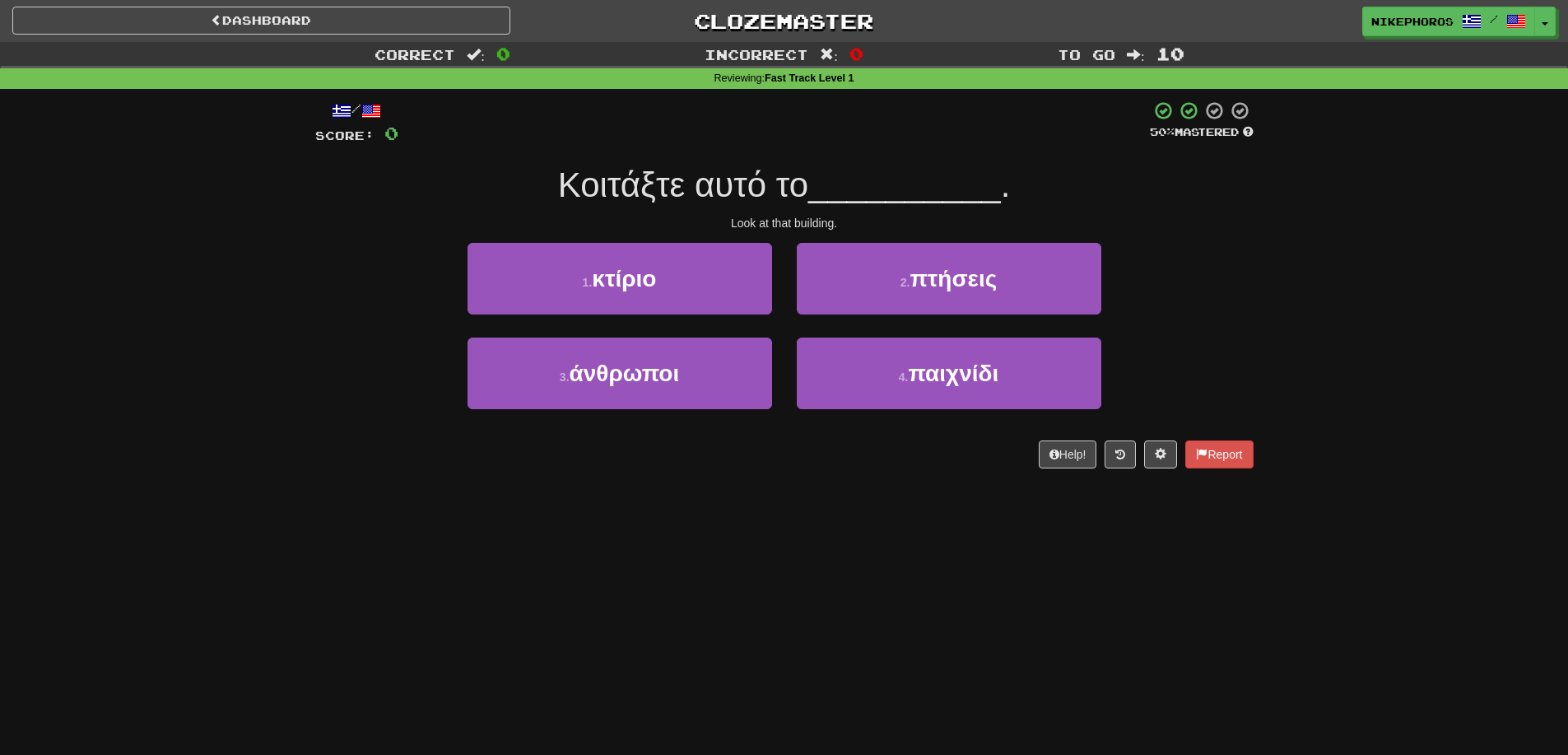
click at [1241, 289] on div "1 . κτίριο 2 . πτήσεις" at bounding box center [784, 290] width 988 height 95
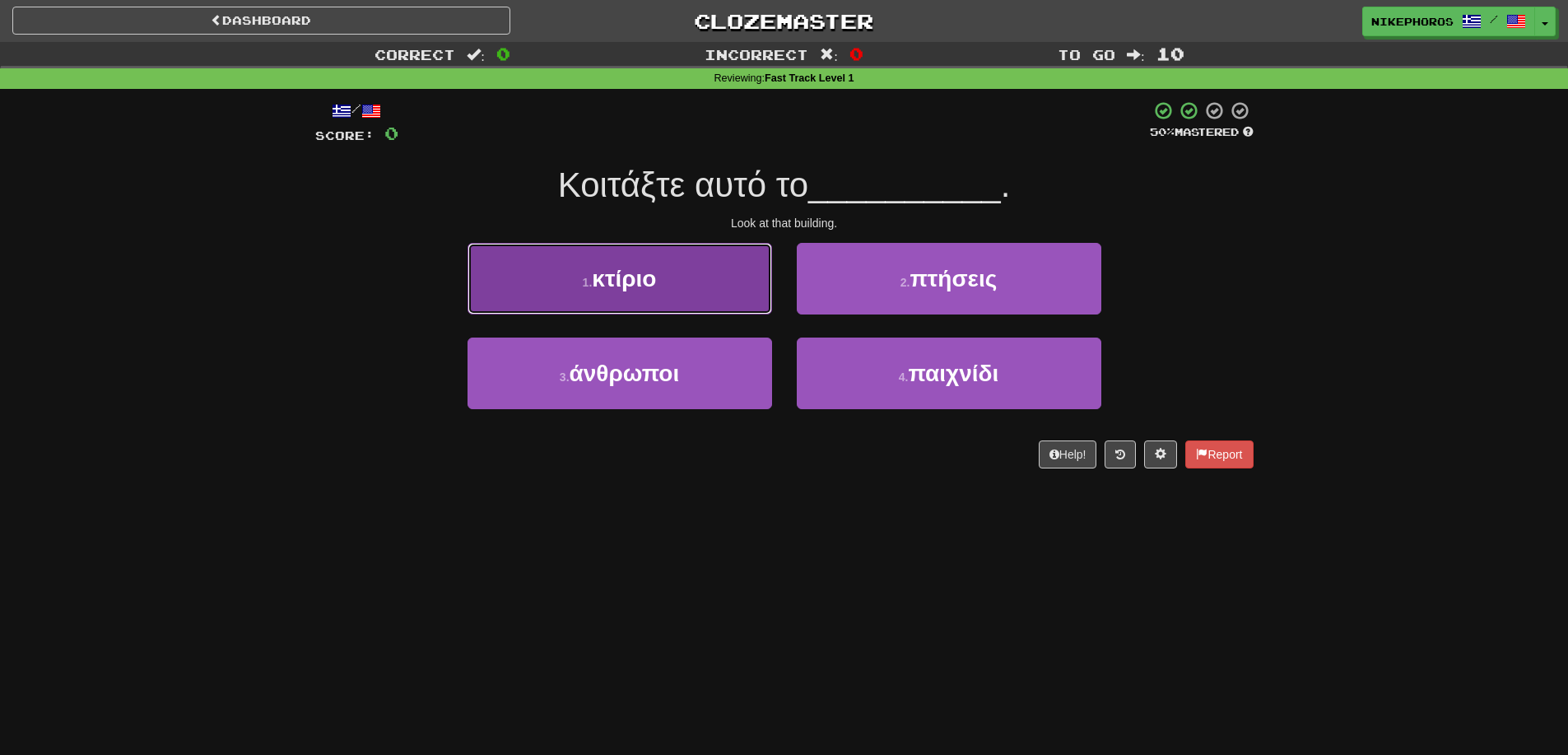
click at [666, 243] on button "1 . κτίριο" at bounding box center [619, 279] width 304 height 72
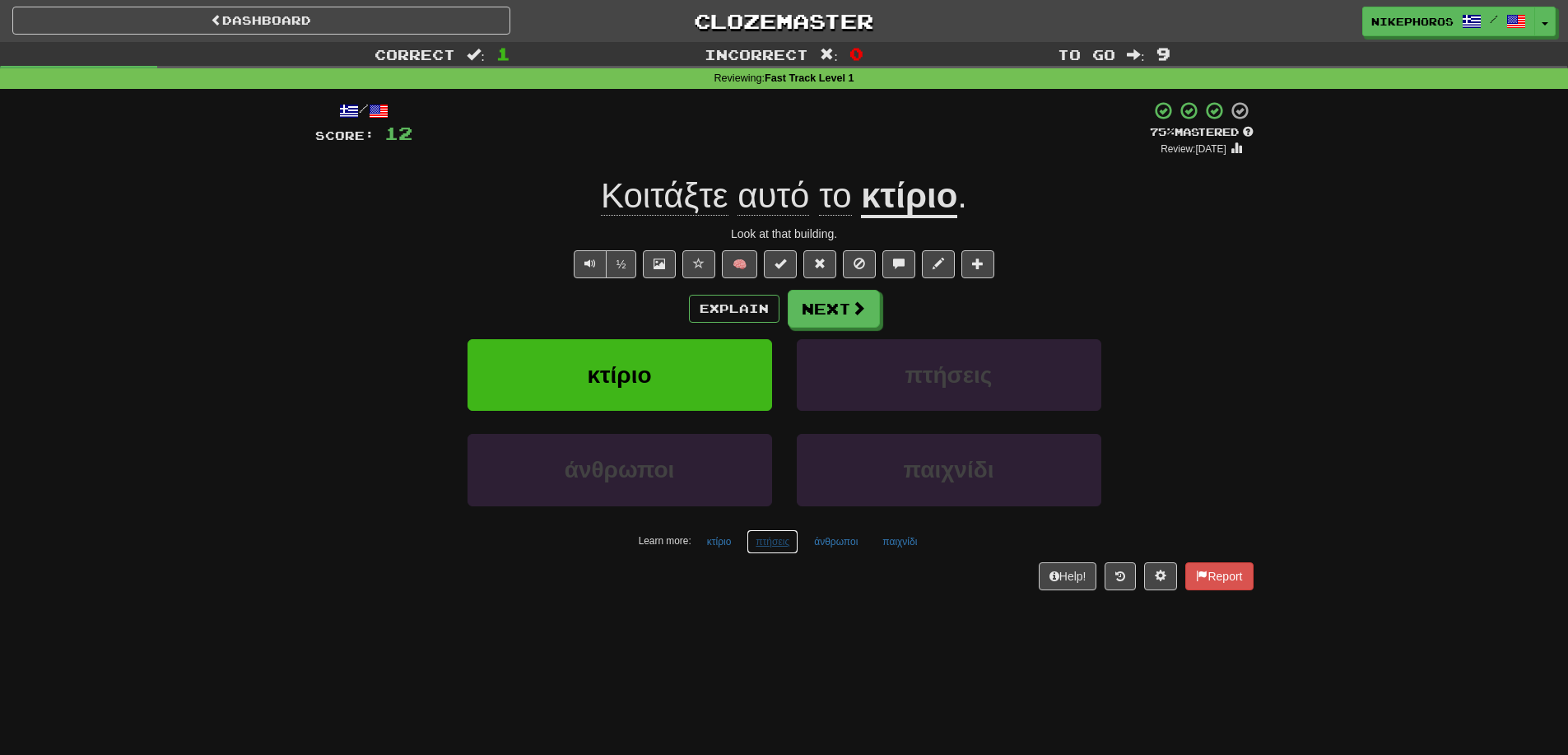
click at [771, 545] on button "πτήσεις" at bounding box center [773, 541] width 52 height 25
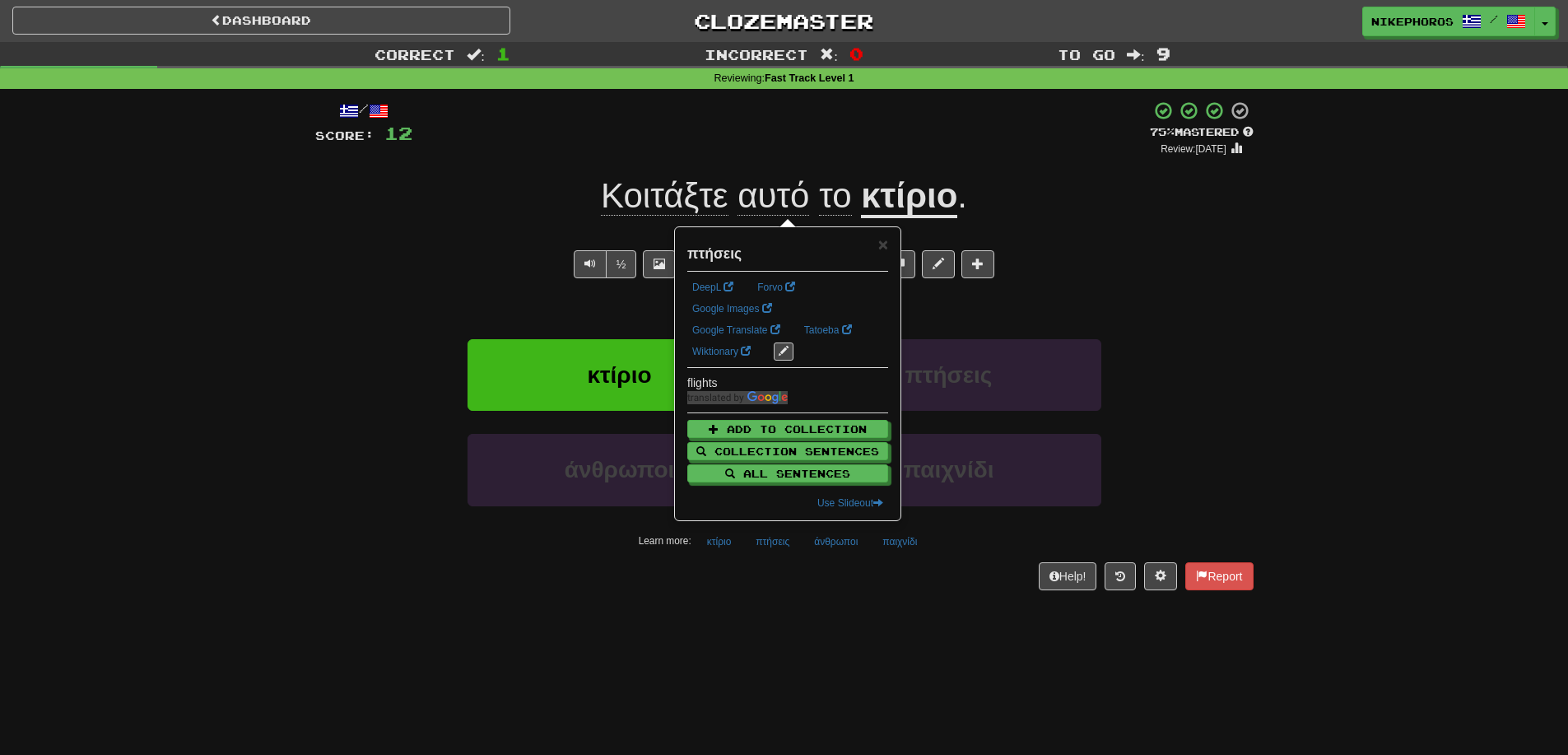
click at [814, 622] on div "Dashboard Clozemaster Nikephoros / Toggle Dropdown Dashboard Leaderboard Activi…" at bounding box center [784, 378] width 1568 height 755
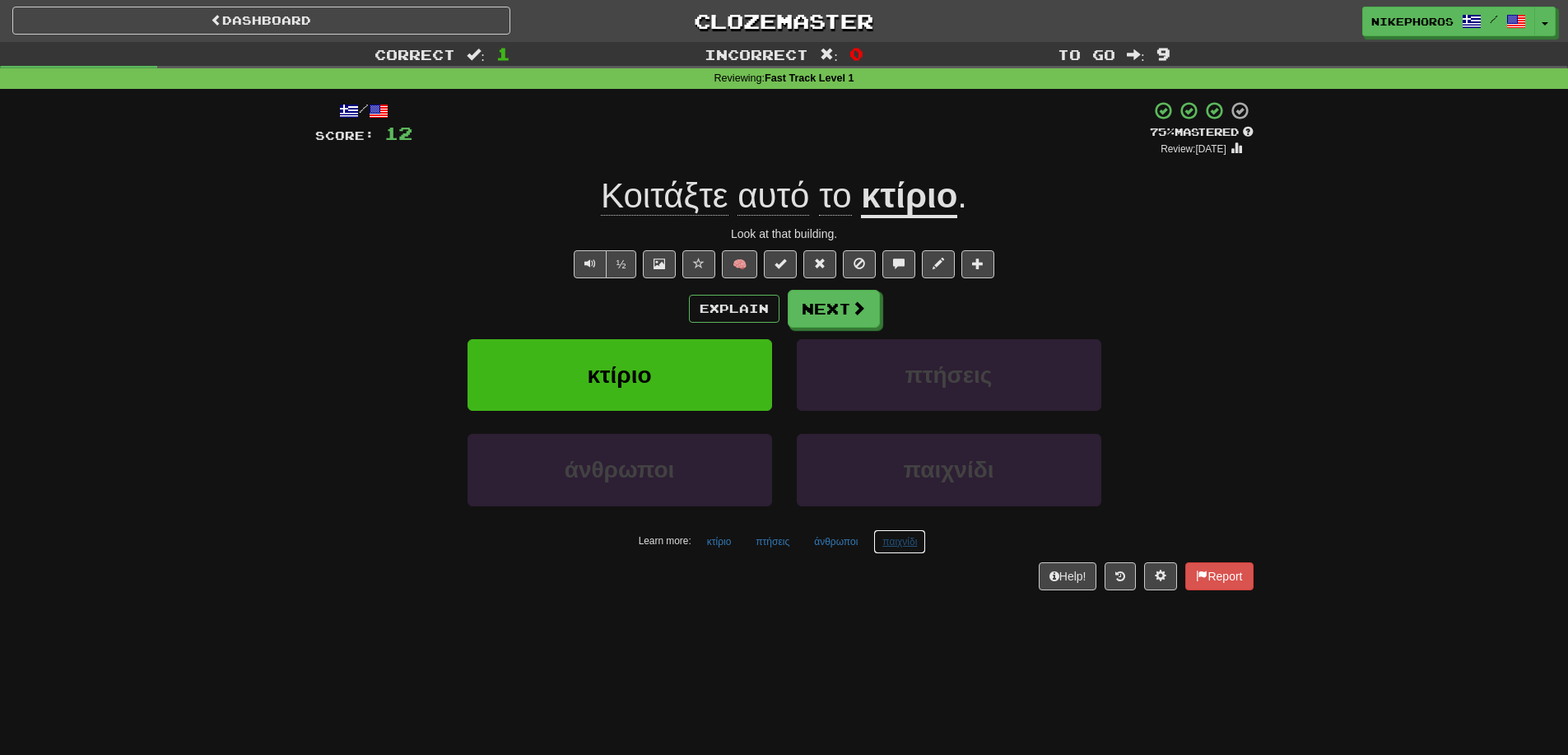
click at [903, 550] on button "παιχνίδι" at bounding box center [899, 541] width 53 height 25
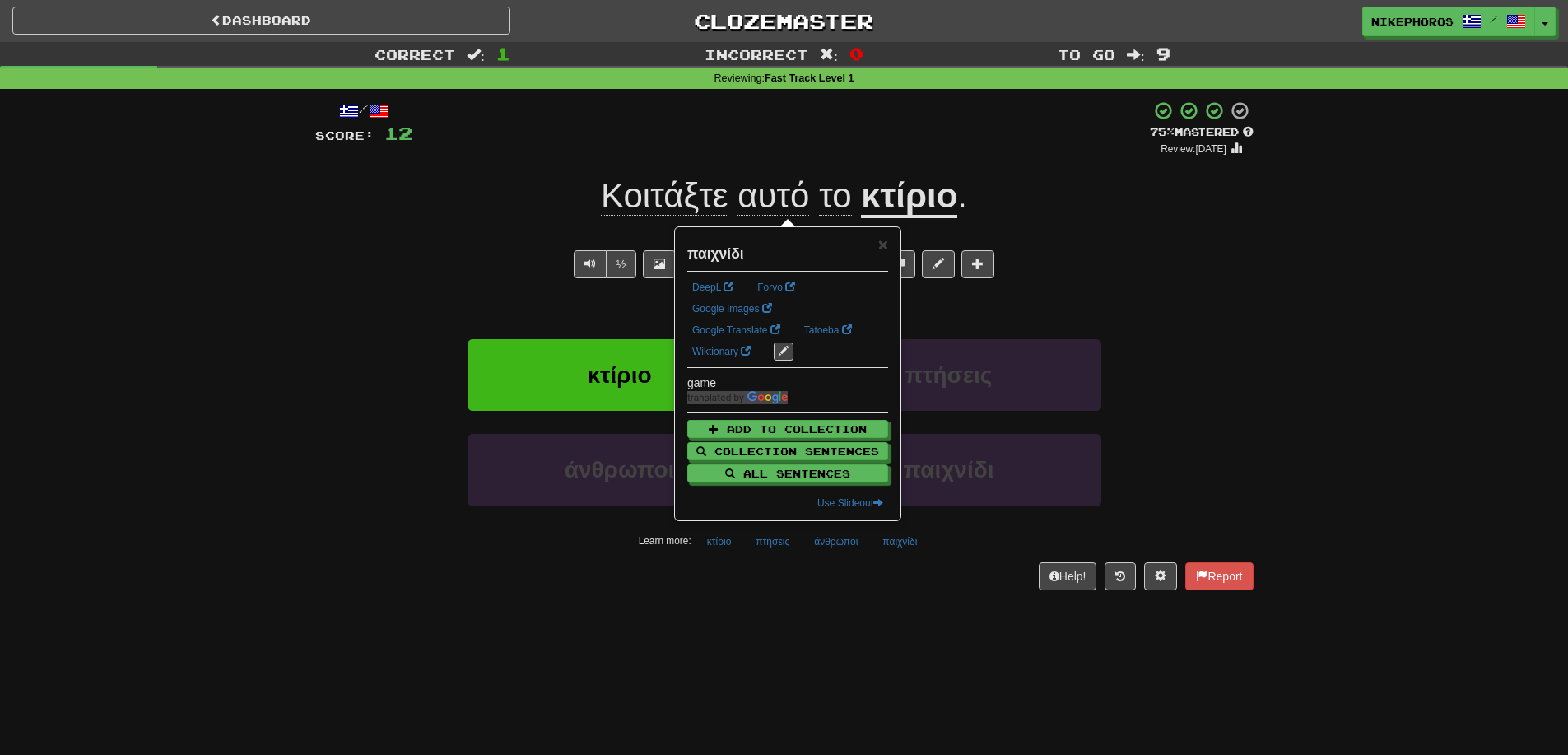
click at [946, 621] on div "Dashboard Clozemaster Nikephoros / Toggle Dropdown Dashboard Leaderboard Activi…" at bounding box center [784, 378] width 1568 height 755
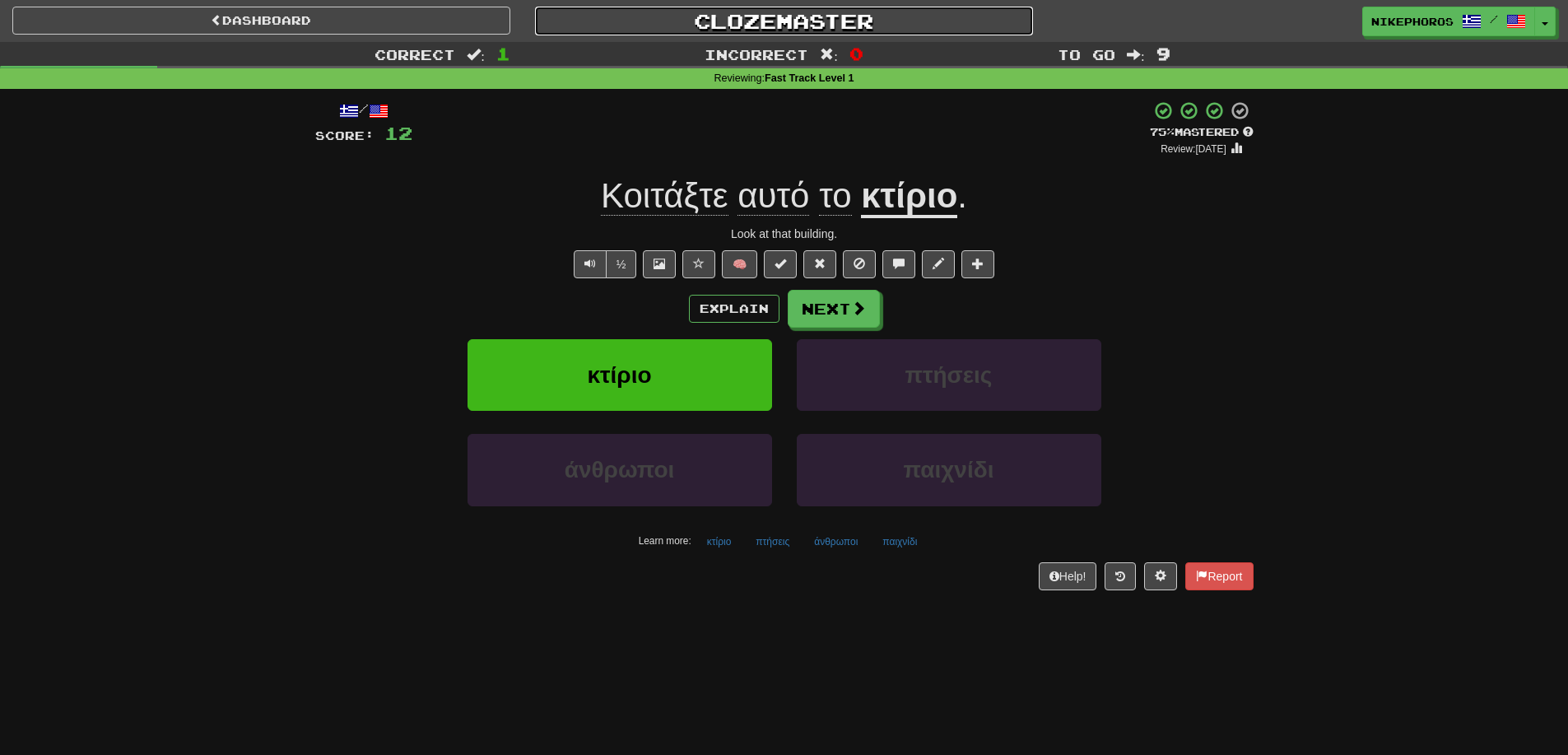
click at [771, 23] on link "Clozemaster" at bounding box center [784, 21] width 498 height 29
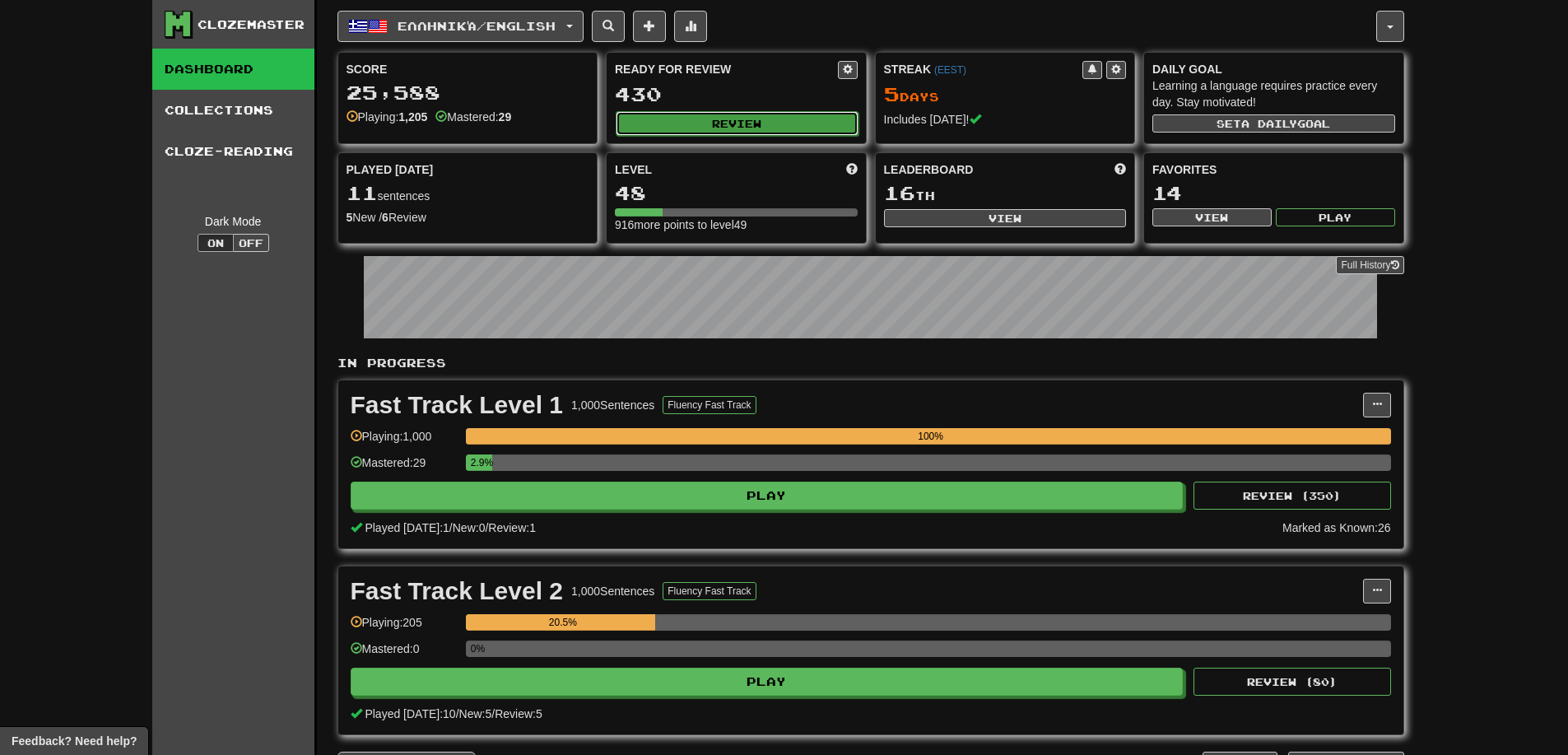
click at [797, 120] on button "Review" at bounding box center [737, 123] width 243 height 25
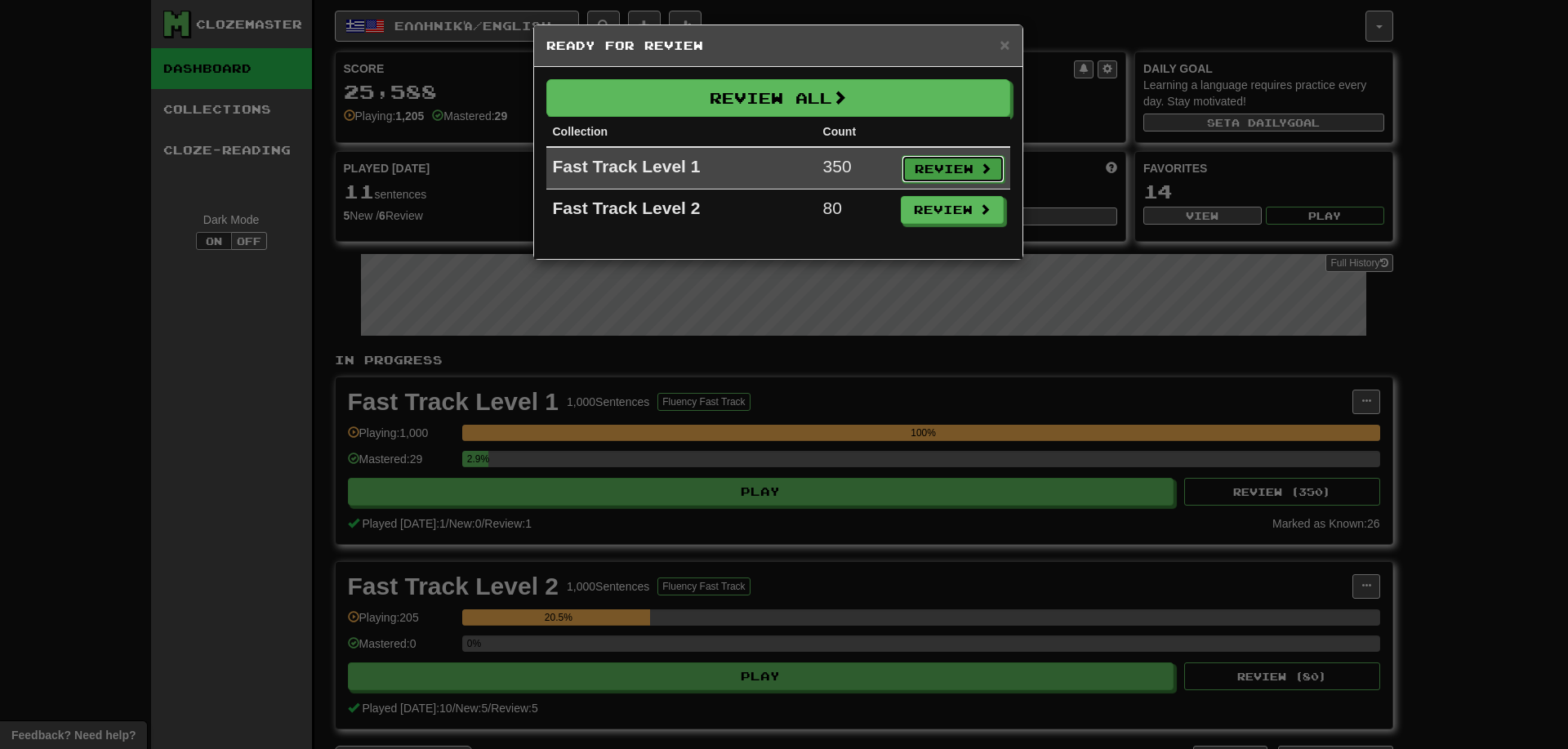
click at [971, 160] on button "Review" at bounding box center [953, 169] width 103 height 28
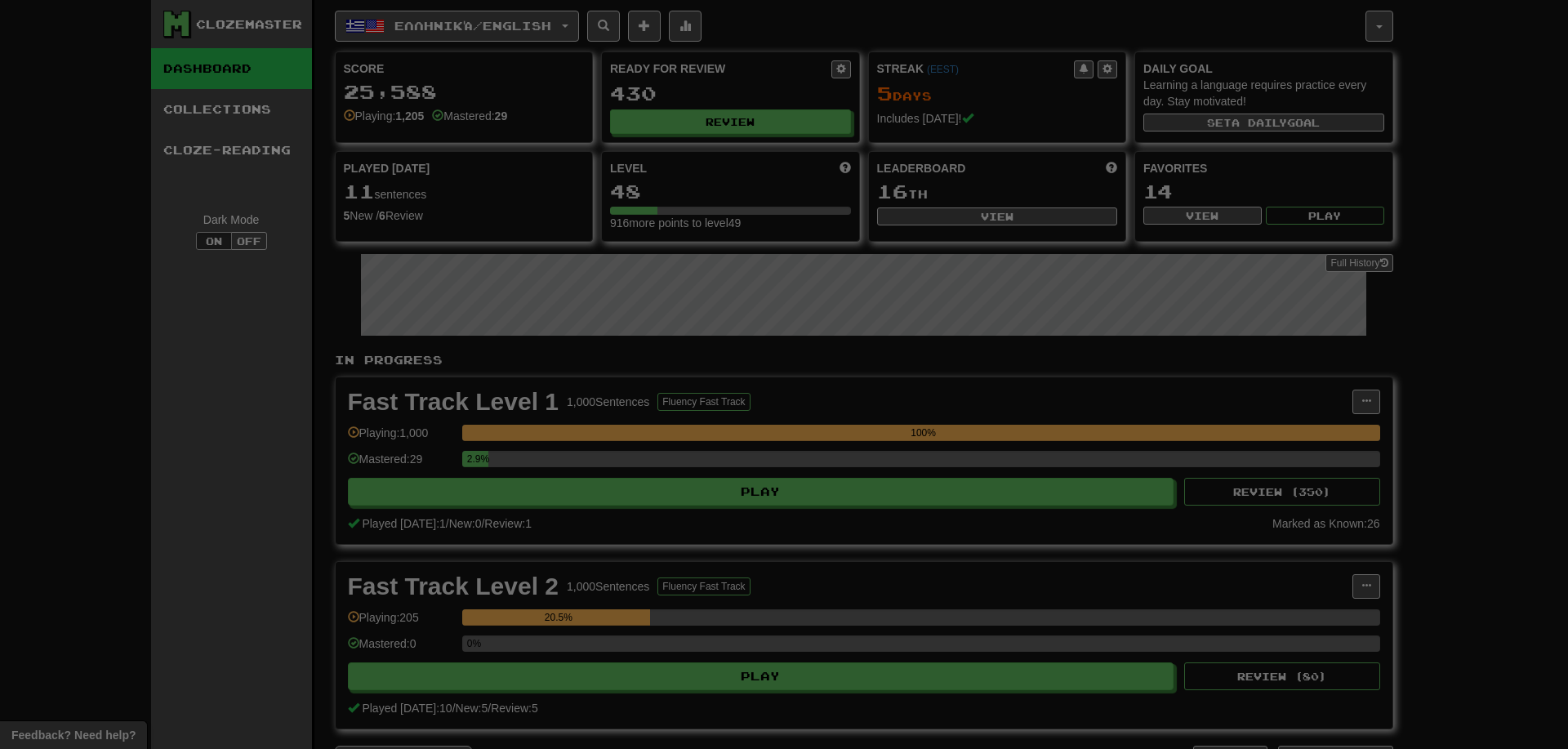
select select "**"
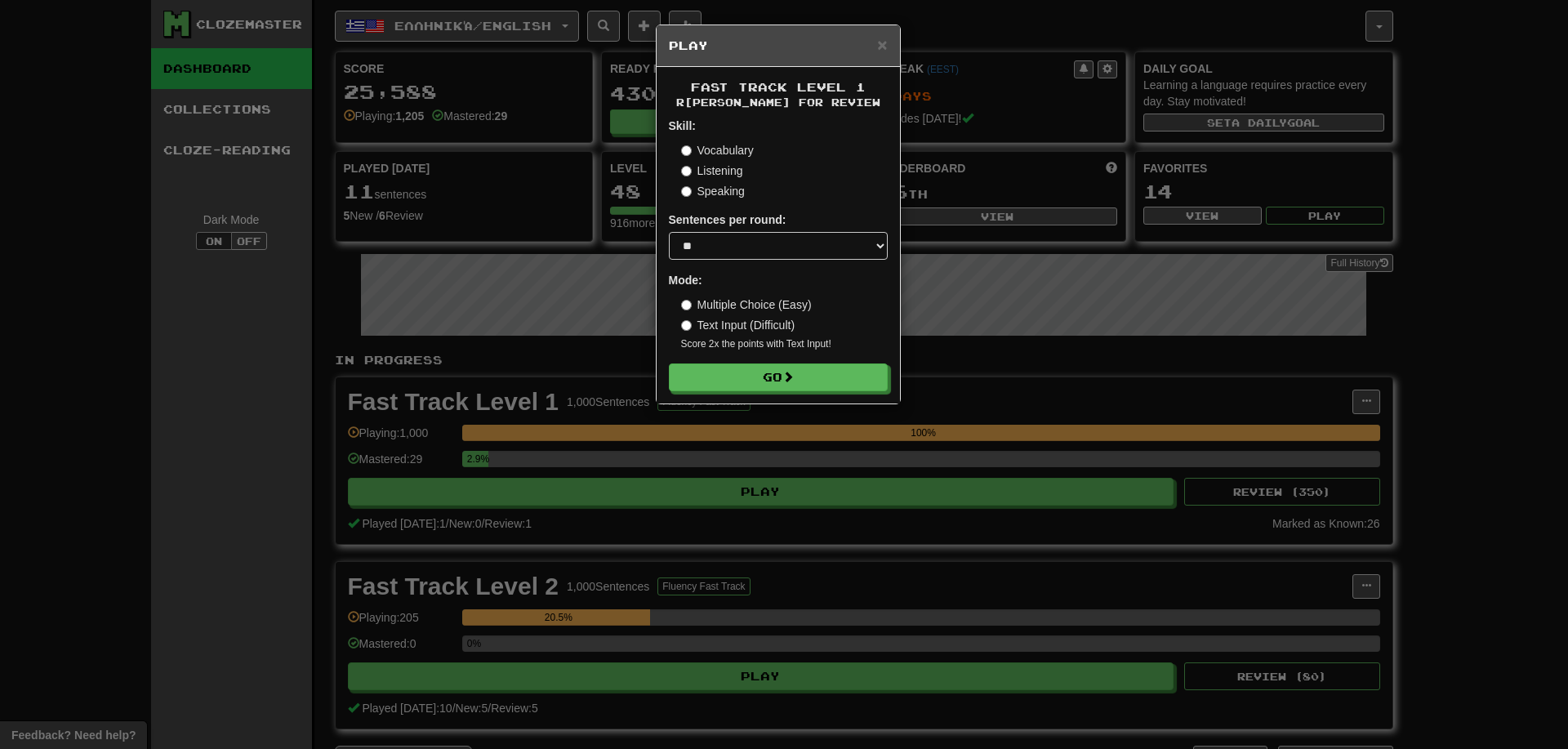
click at [822, 362] on form "Skill: Vocabulary Listening Speaking Sentences per round: * ** ** ** ** ** *** …" at bounding box center [778, 255] width 219 height 273
click at [836, 387] on button "Go" at bounding box center [779, 378] width 219 height 28
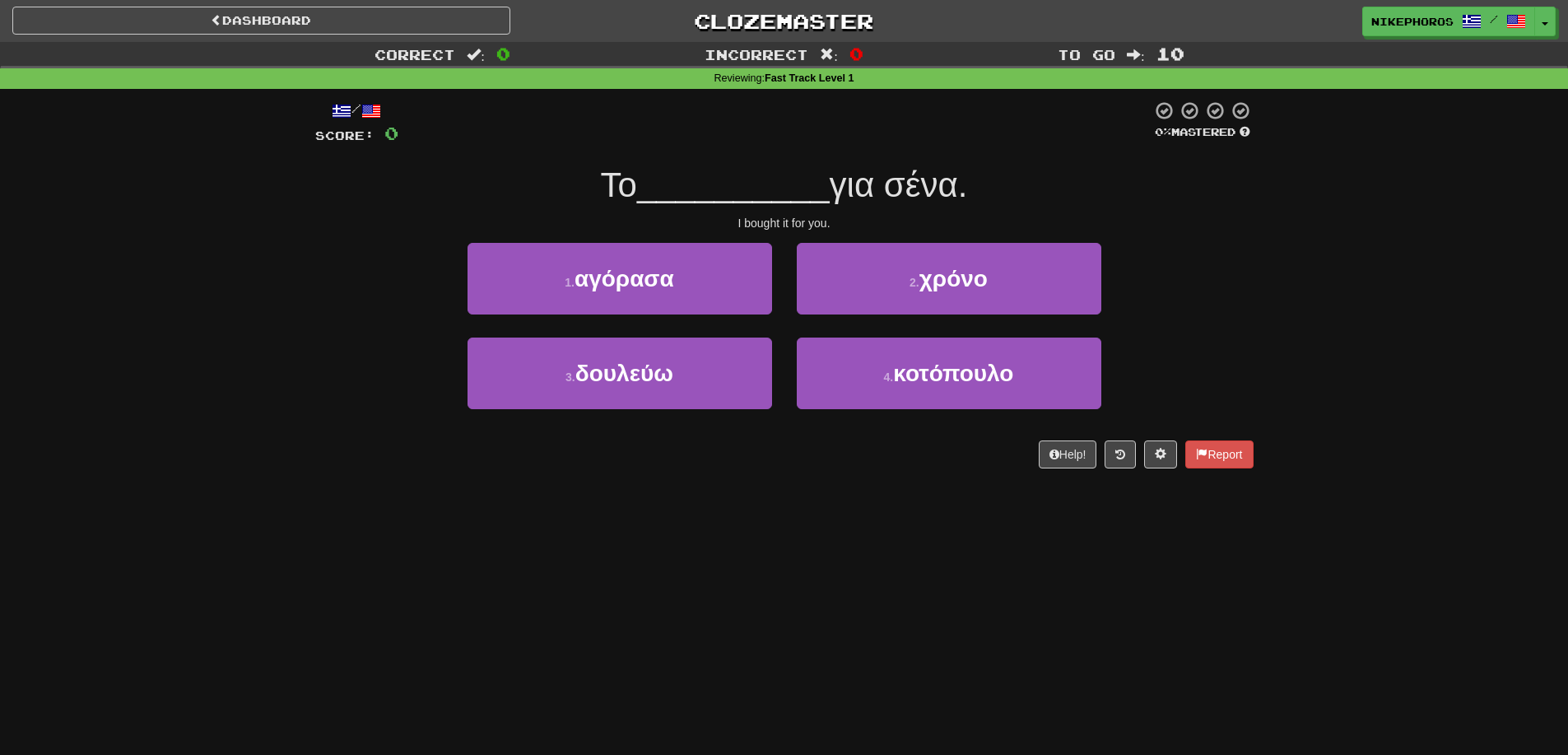
click at [1236, 251] on div "1 . αγόρασα 2 . χρόνο" at bounding box center [784, 290] width 988 height 95
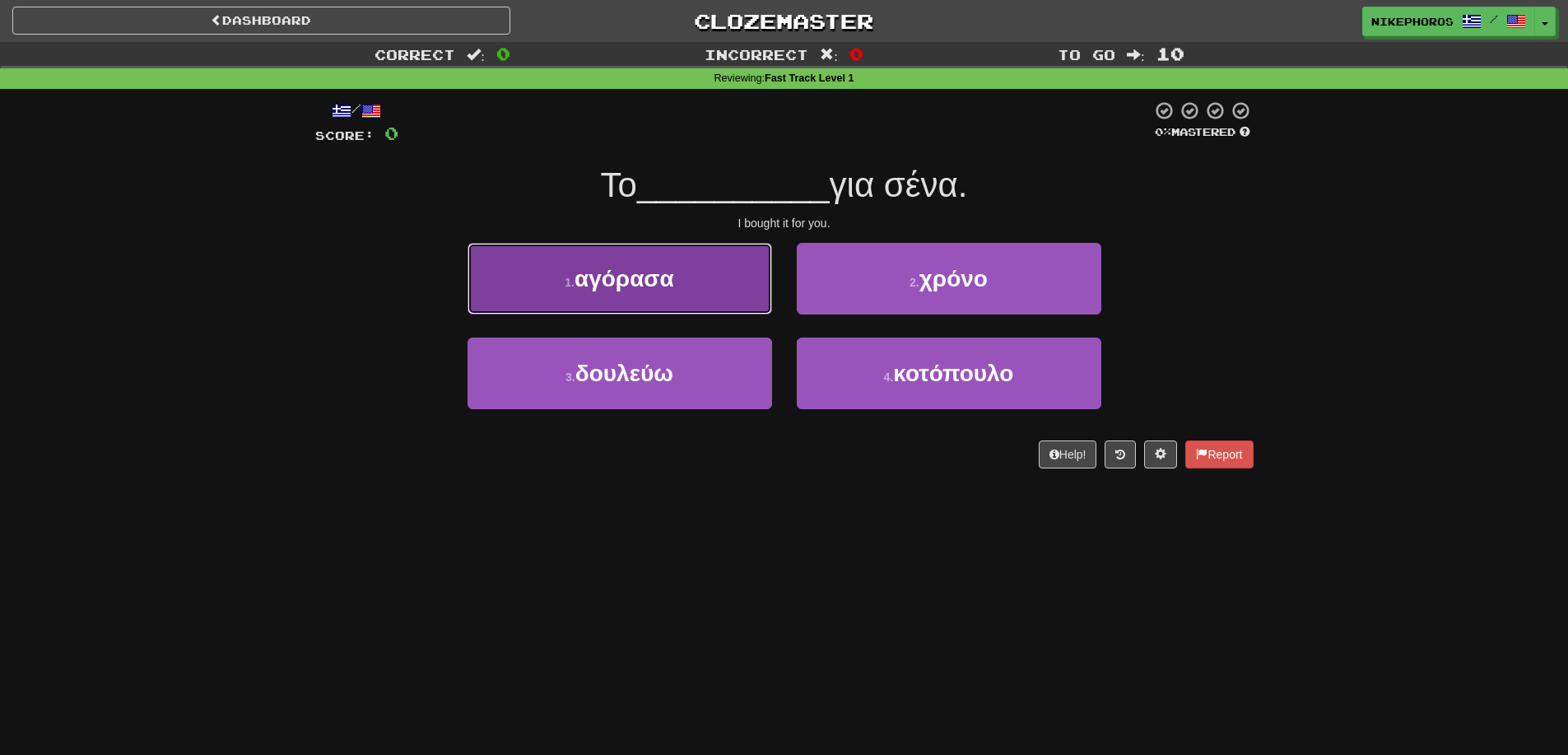
click at [726, 293] on button "1 . αγόρασα" at bounding box center [619, 279] width 304 height 72
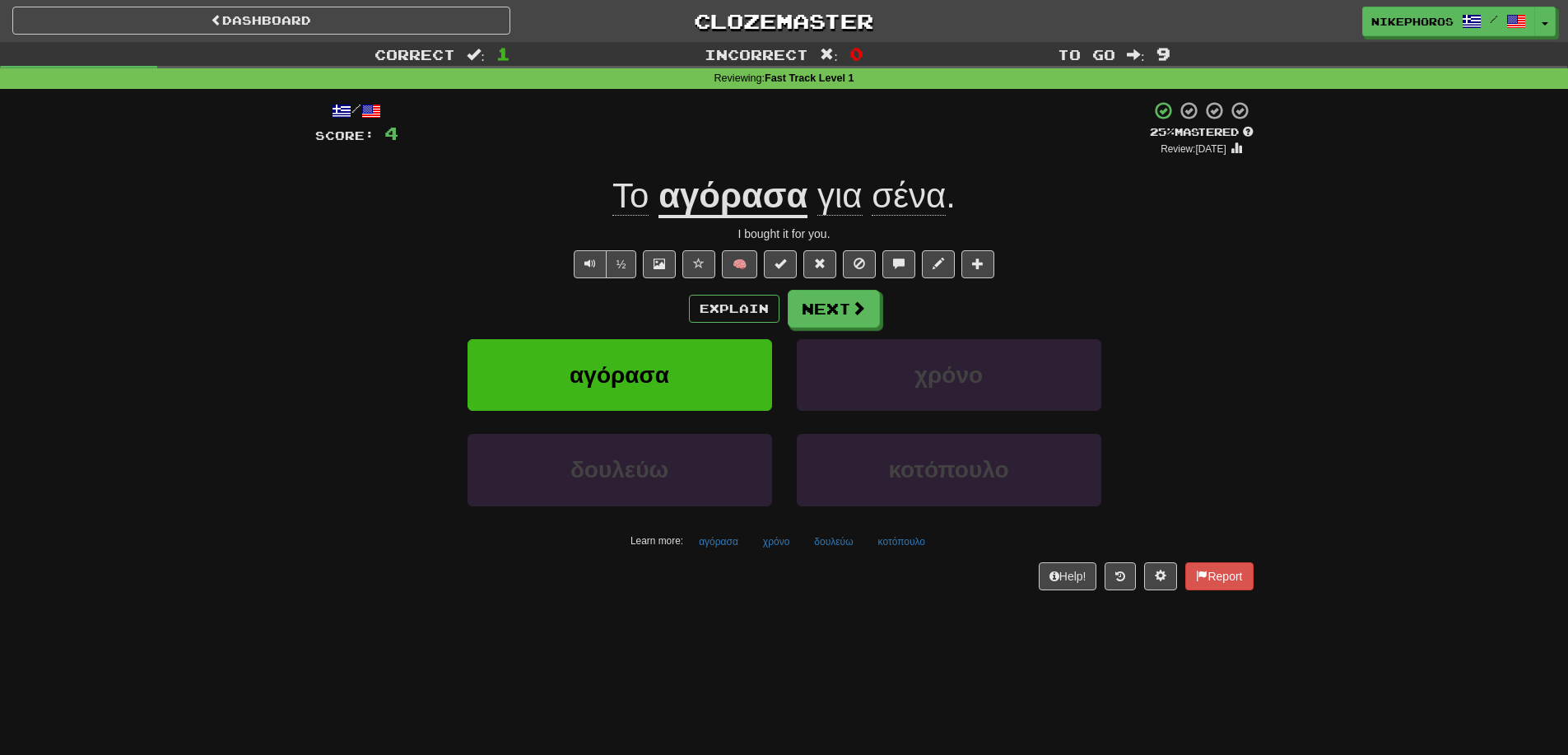
click at [1236, 268] on div "½ 🧠" at bounding box center [784, 265] width 938 height 28
click at [879, 548] on button "κοτόπουλο" at bounding box center [901, 541] width 65 height 25
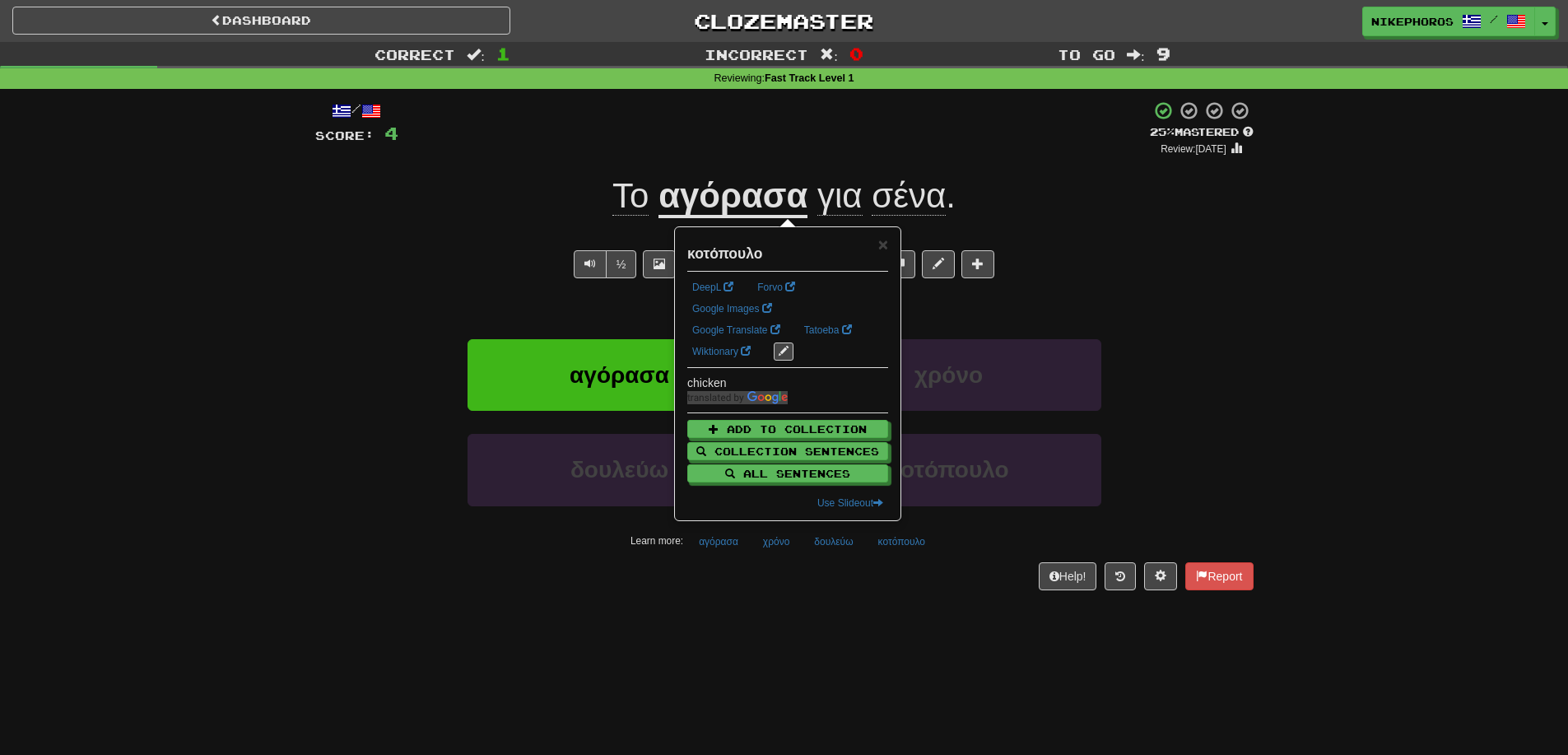
click at [893, 585] on div "Help! Report" at bounding box center [784, 576] width 938 height 28
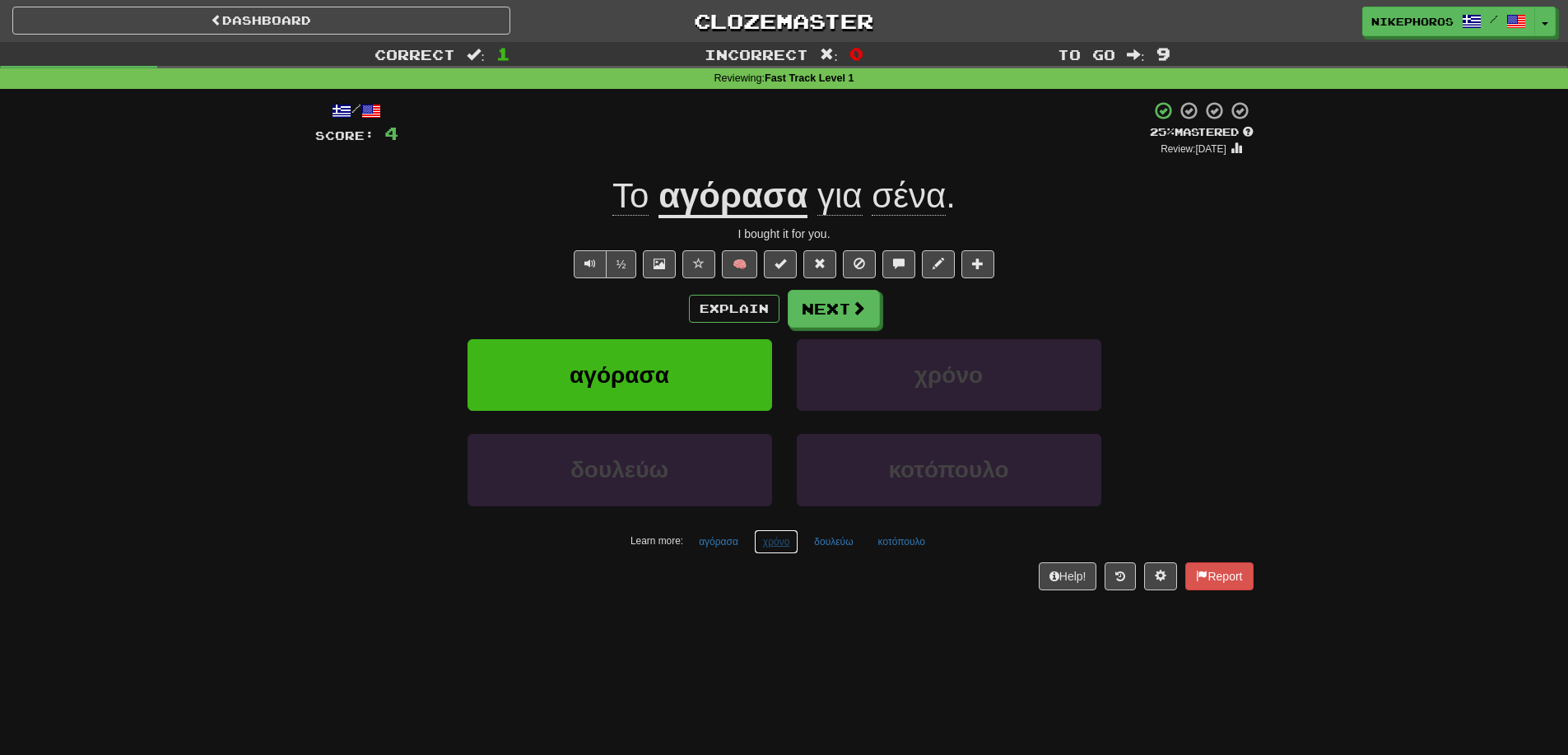
click at [781, 540] on button "χρόνο" at bounding box center [776, 541] width 45 height 25
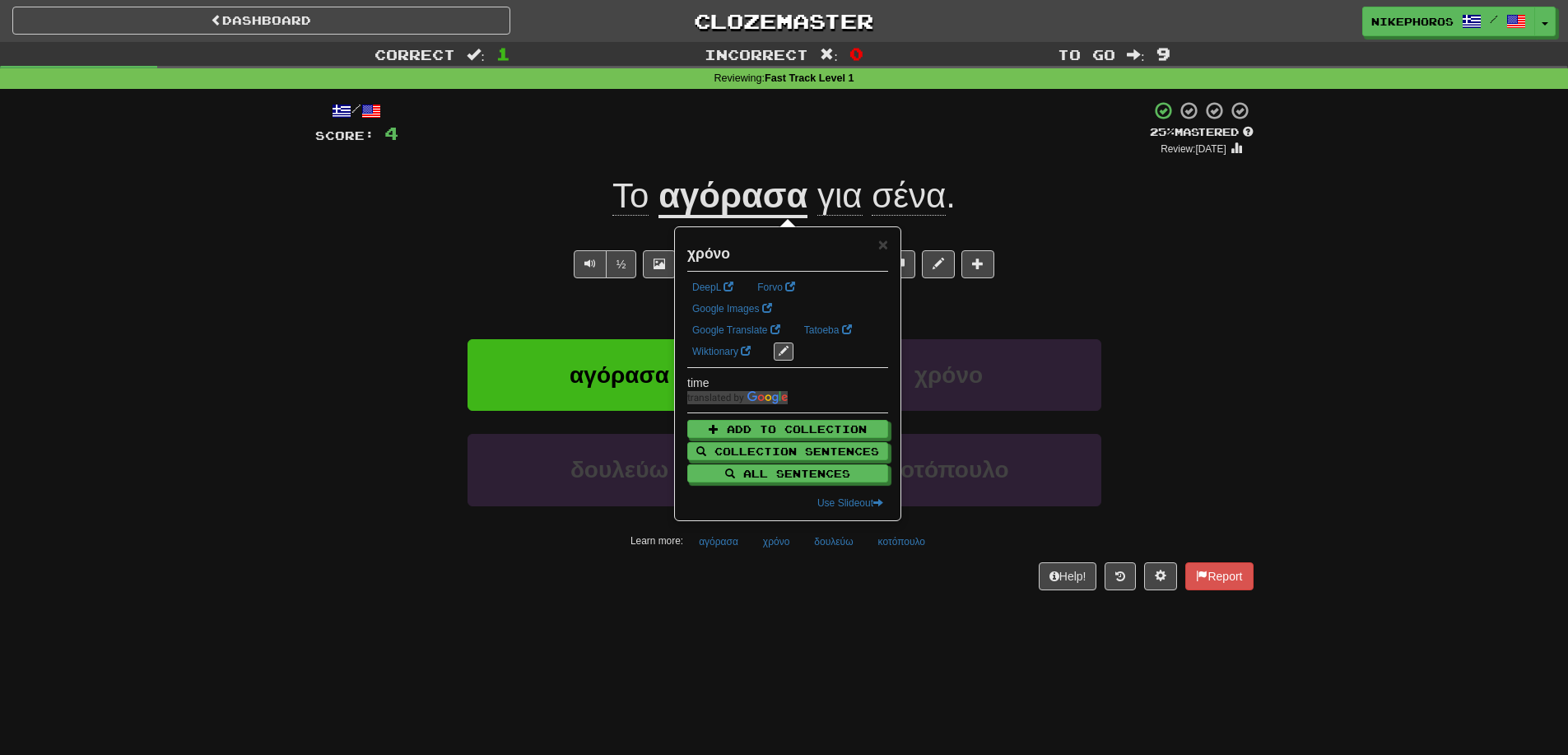
click at [813, 594] on div "/ Score: 4 + 4 25 % Mastered Review: 2025-09-17 Το αγόρασα για σένα . I bought …" at bounding box center [784, 351] width 938 height 523
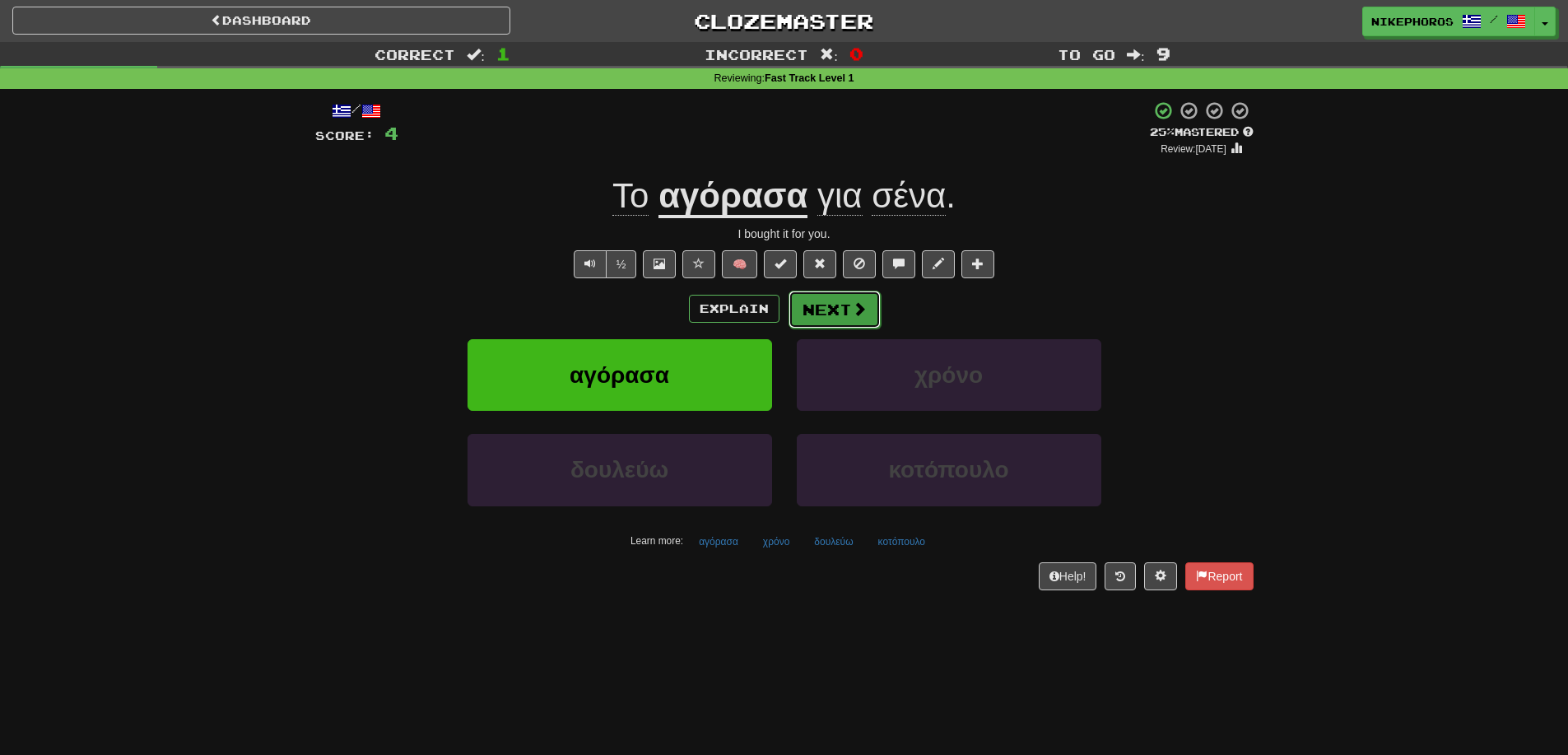
click at [865, 294] on button "Next" at bounding box center [834, 310] width 92 height 38
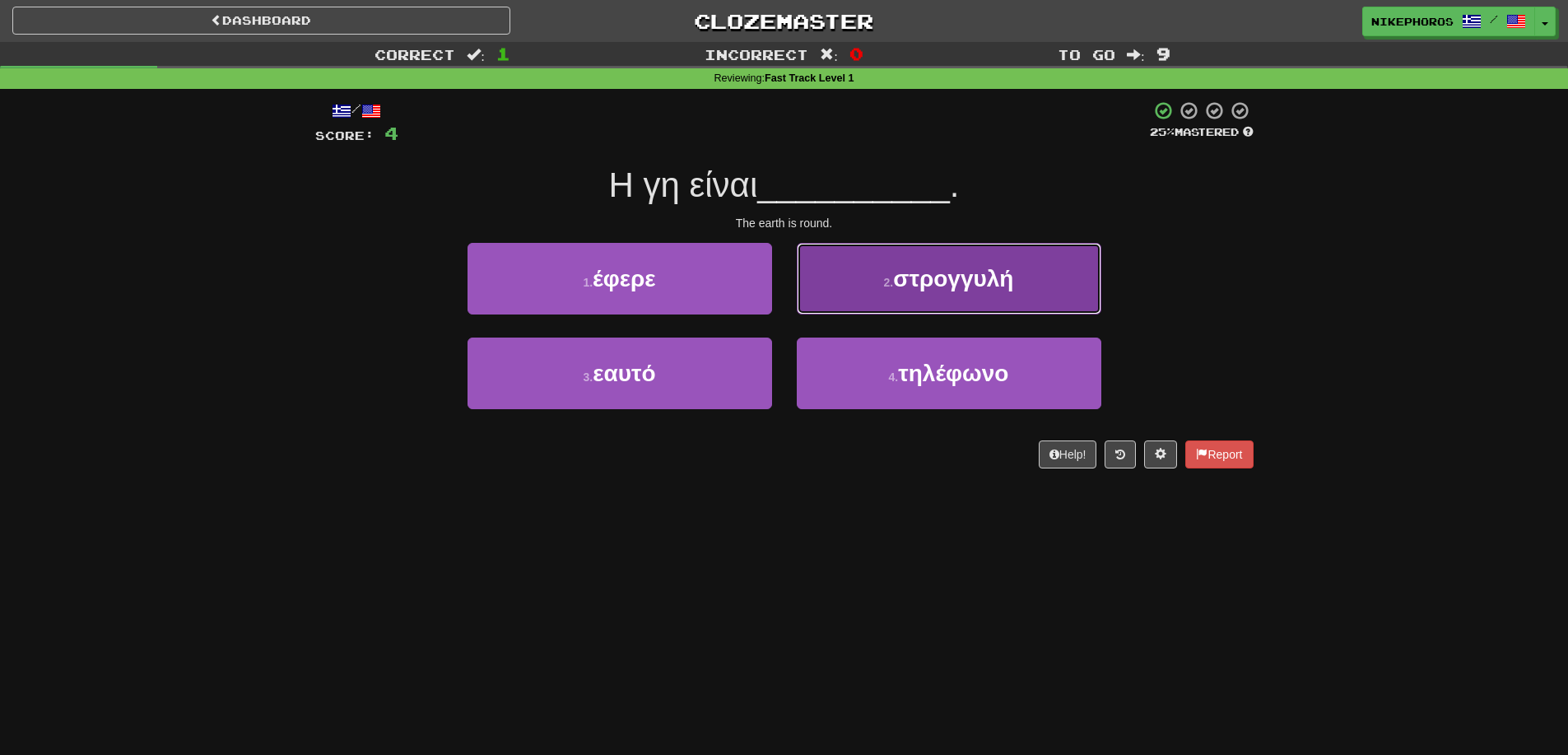
click at [1011, 291] on button "2 . στρογγυλή" at bounding box center [948, 279] width 304 height 72
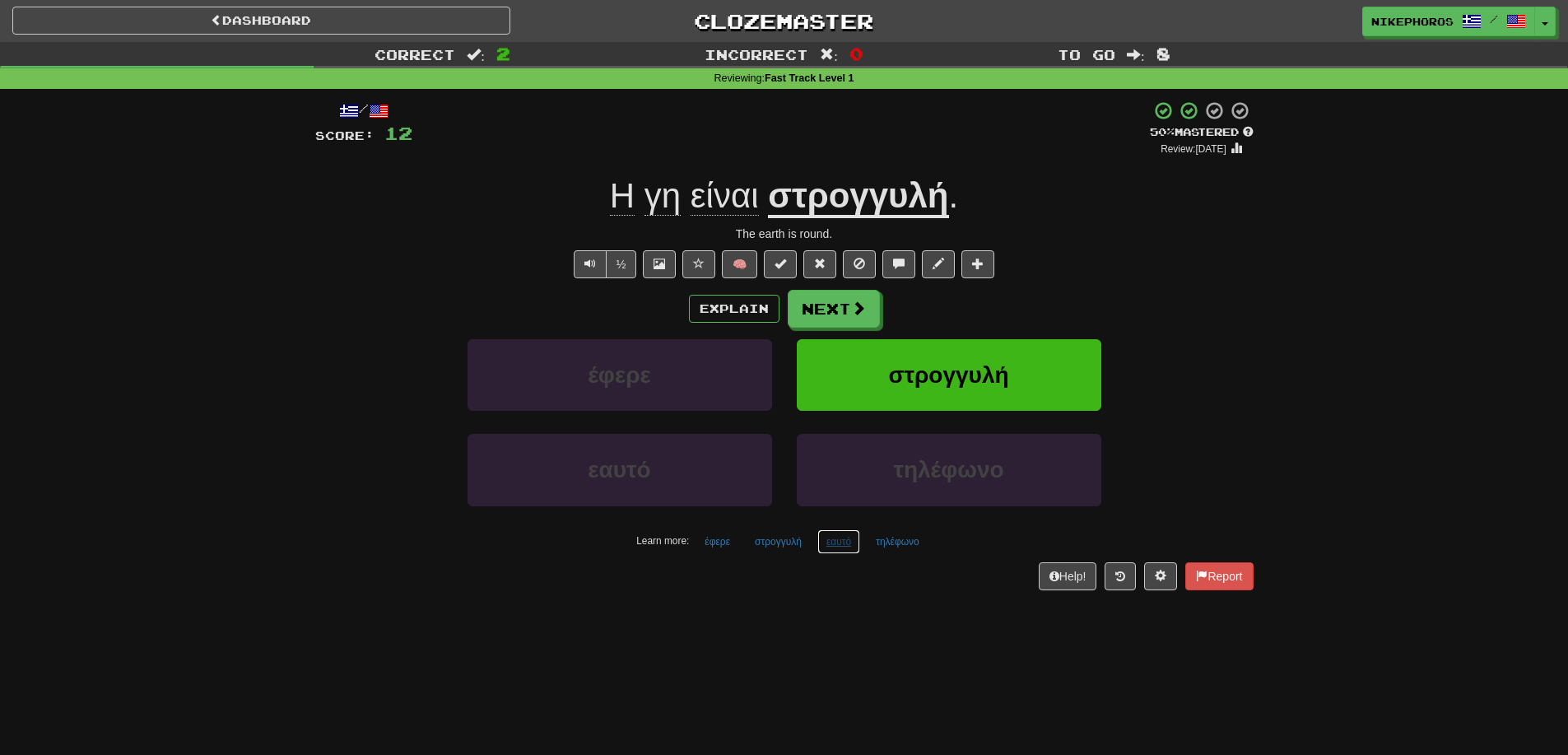
click at [834, 543] on button "εαυτό" at bounding box center [838, 541] width 43 height 25
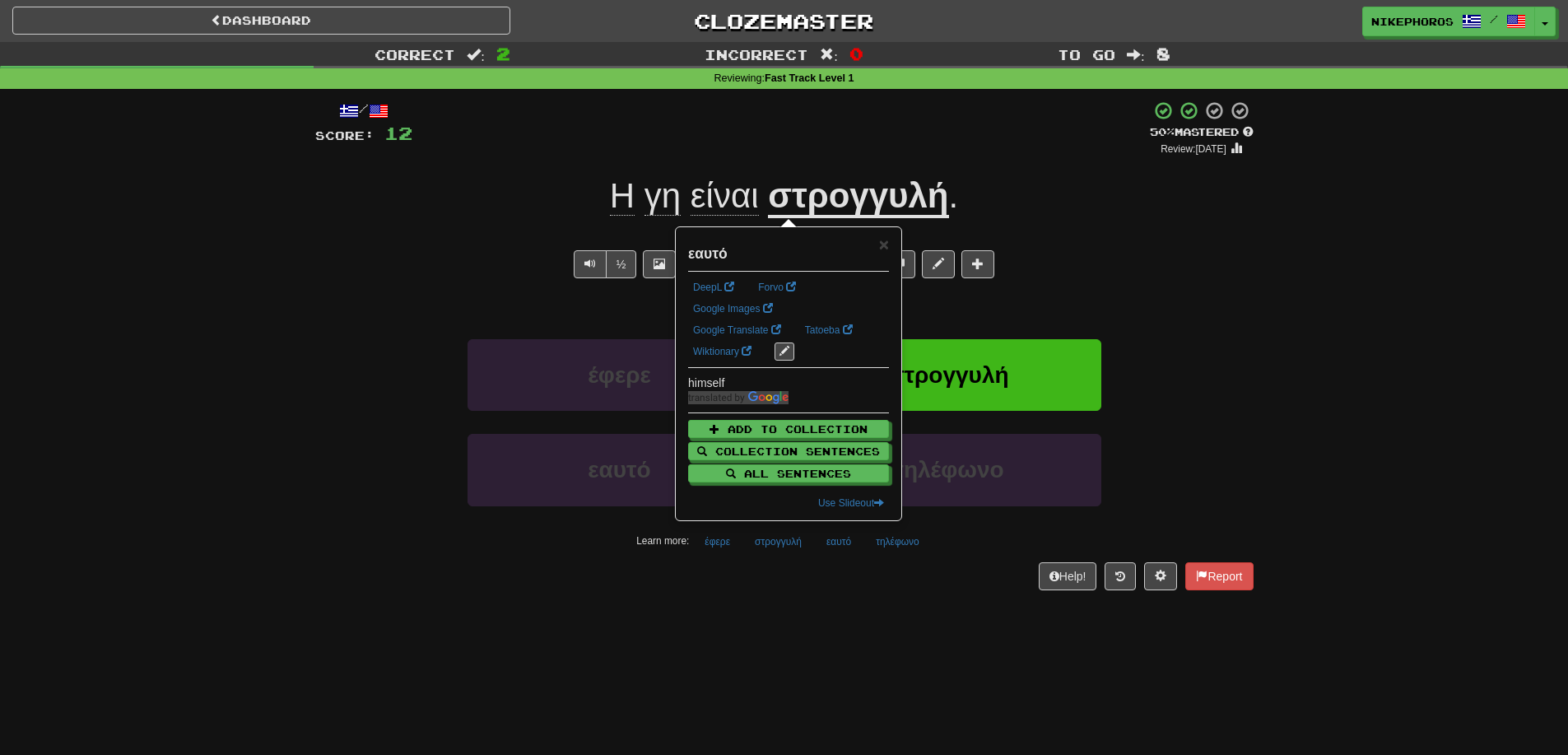
click at [831, 587] on div "Help! Report" at bounding box center [784, 576] width 938 height 28
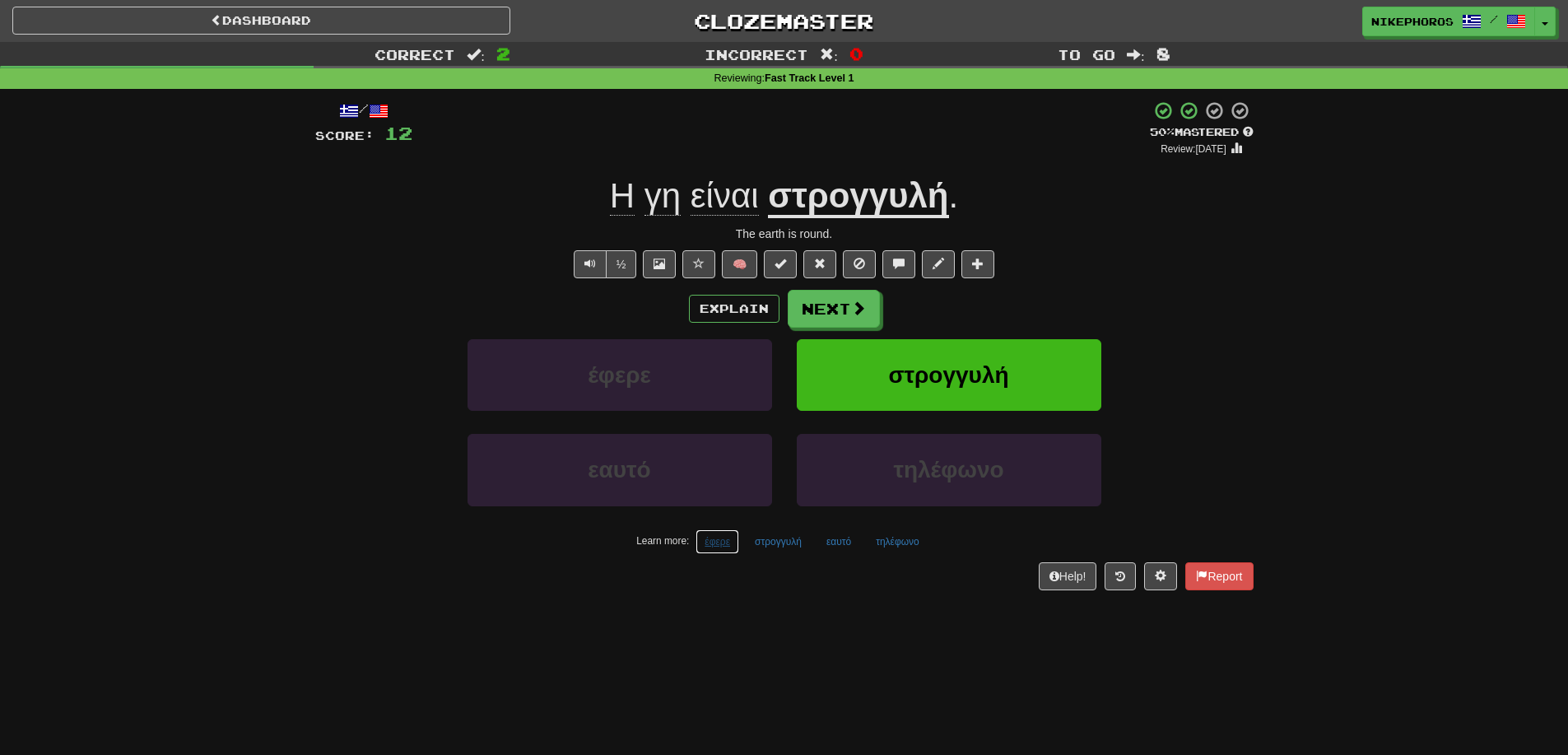
click at [719, 549] on button "έφερε" at bounding box center [718, 541] width 44 height 25
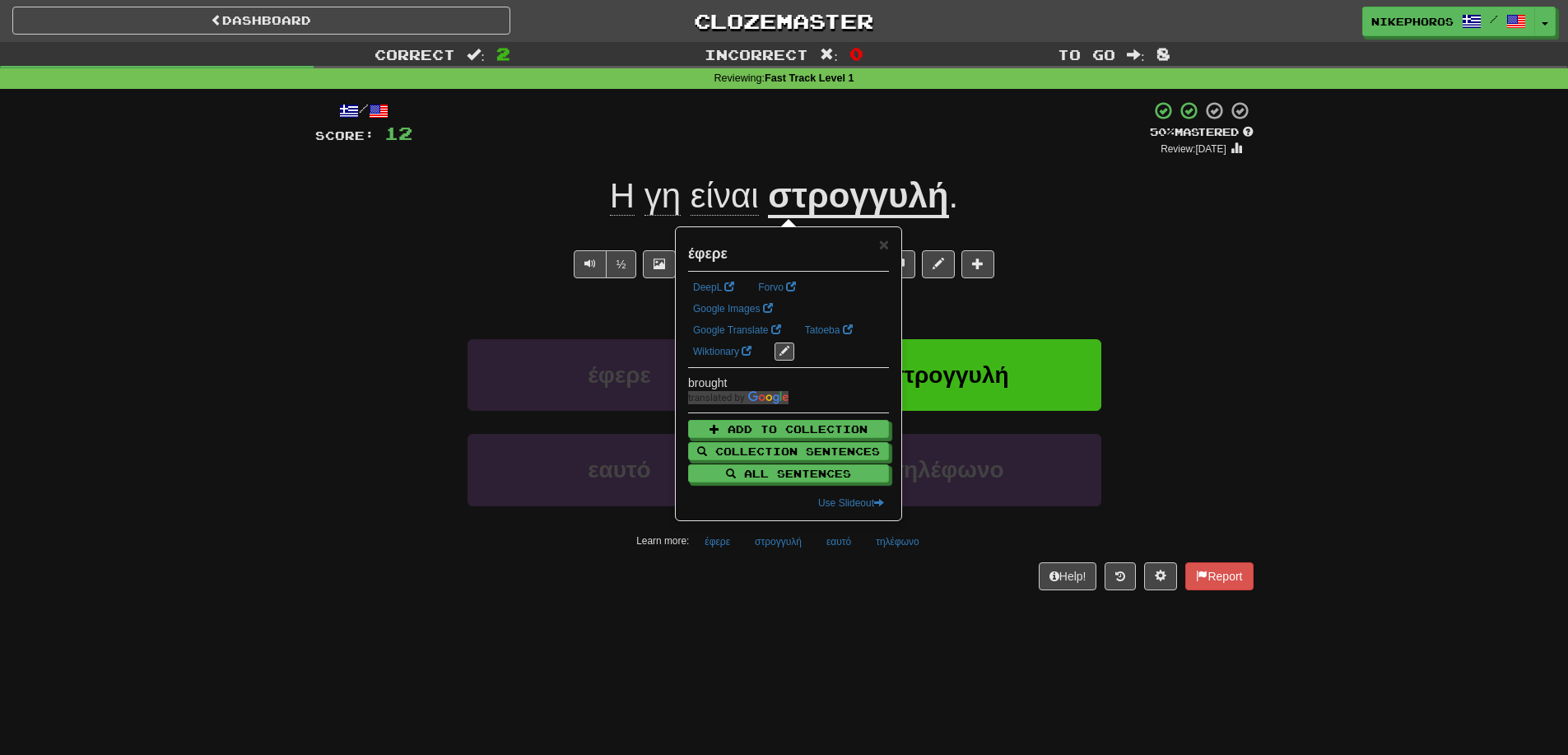
click at [737, 595] on div "/ Score: 12 + 8 50 % Mastered Review: 2025-09-26 Η γη είναι στρογγυλή . The ear…" at bounding box center [784, 351] width 938 height 523
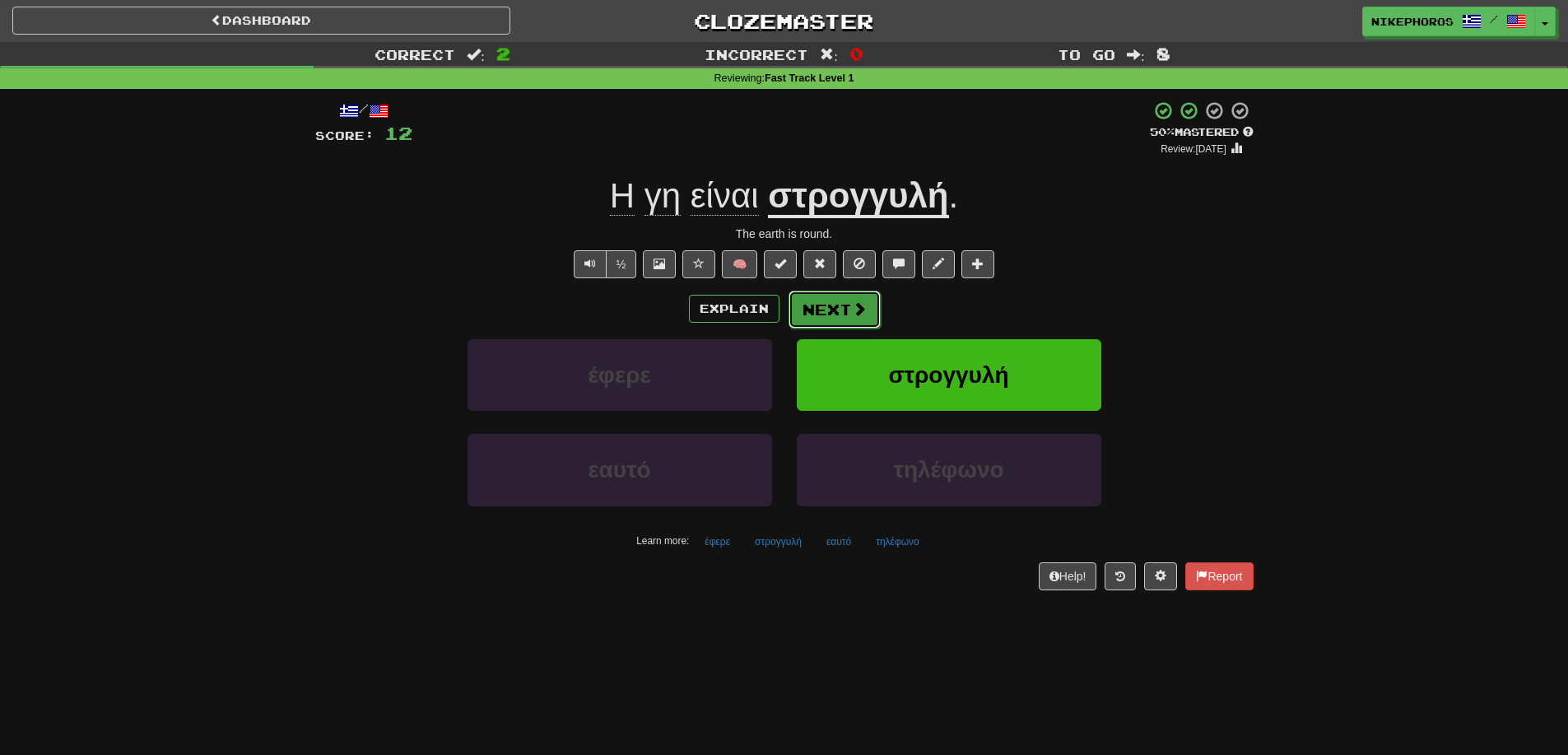
click at [851, 312] on span at bounding box center [858, 309] width 15 height 15
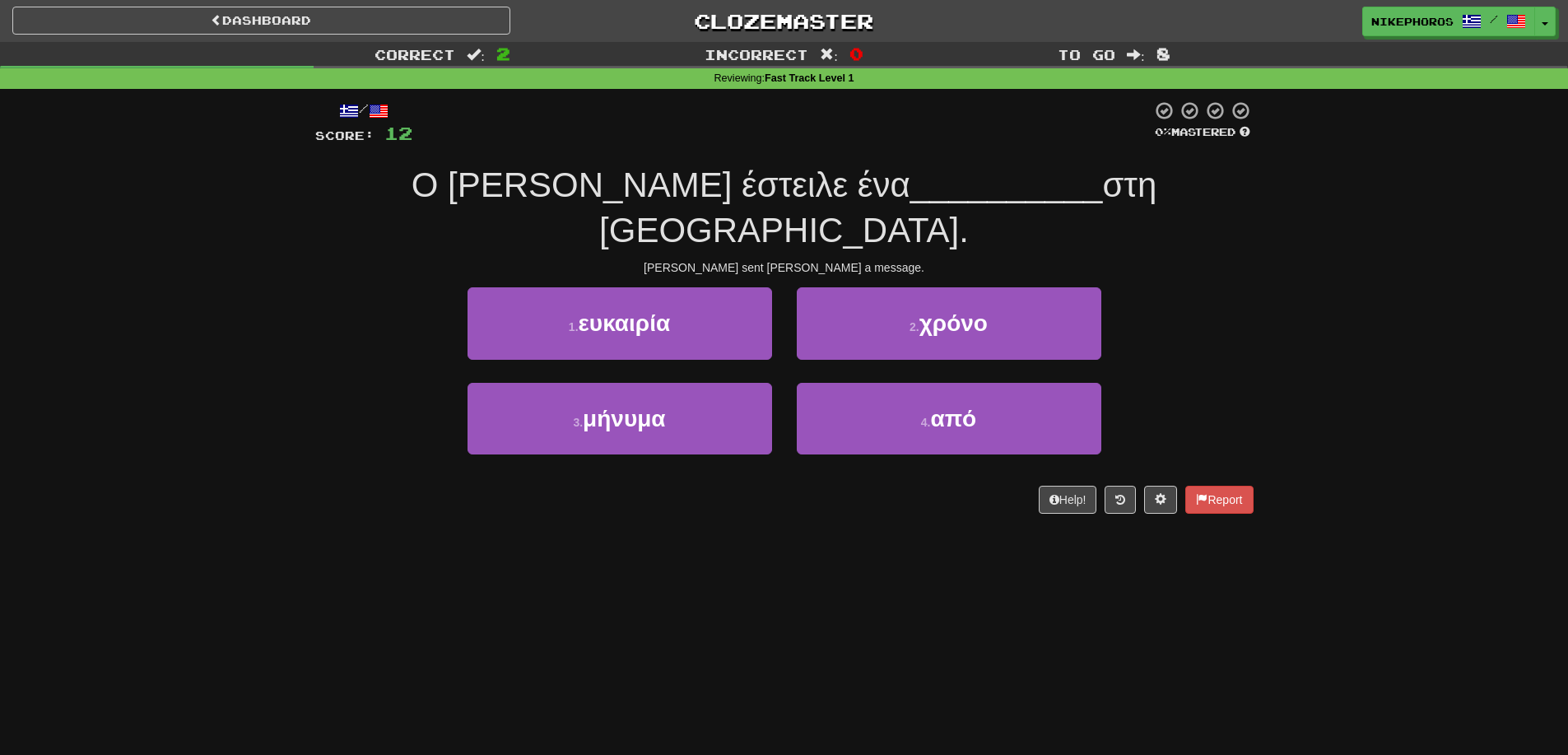
click at [1177, 260] on div "Tom sent Mary a message." at bounding box center [784, 268] width 938 height 16
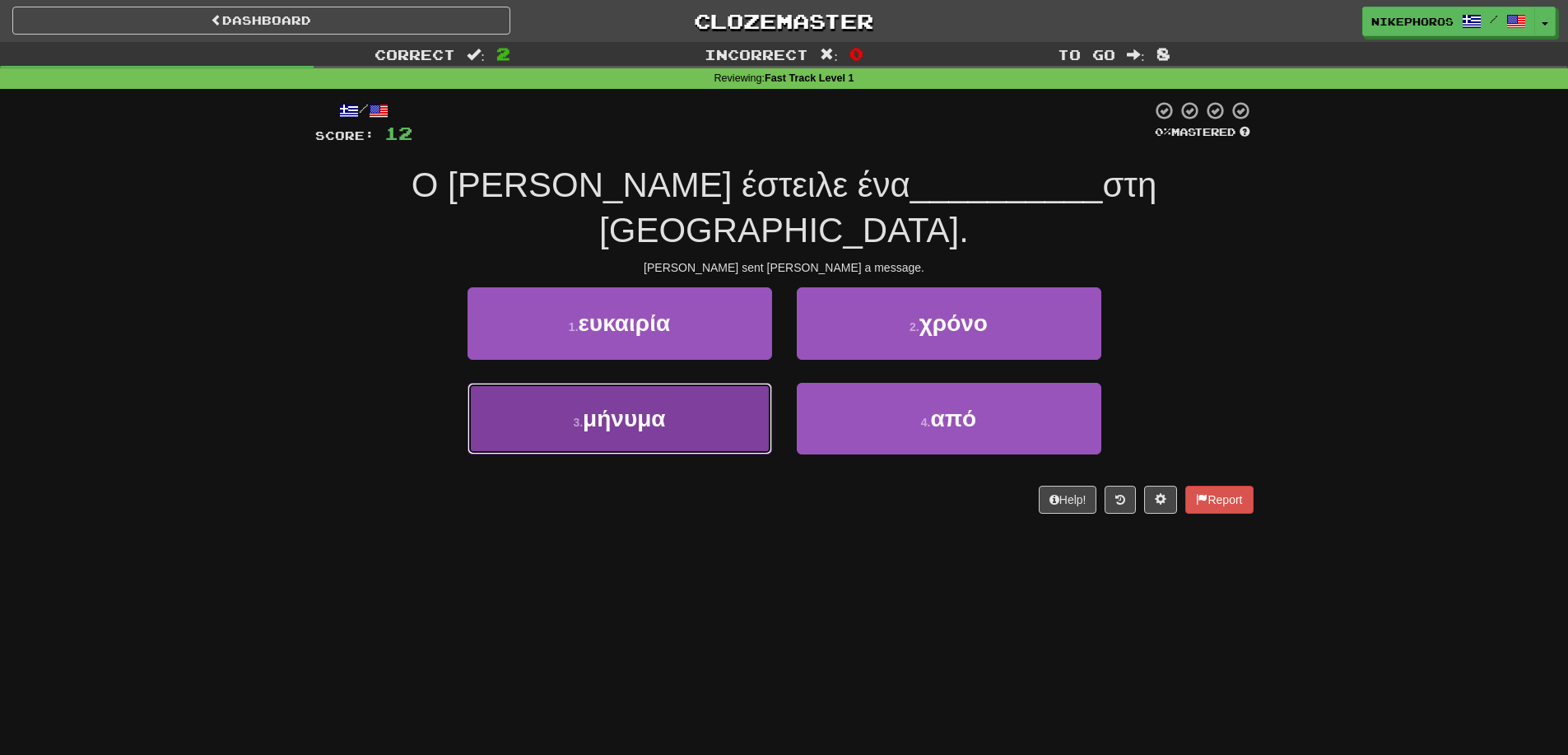
click at [711, 382] on button "3 . μήνυμα" at bounding box center [619, 418] width 304 height 72
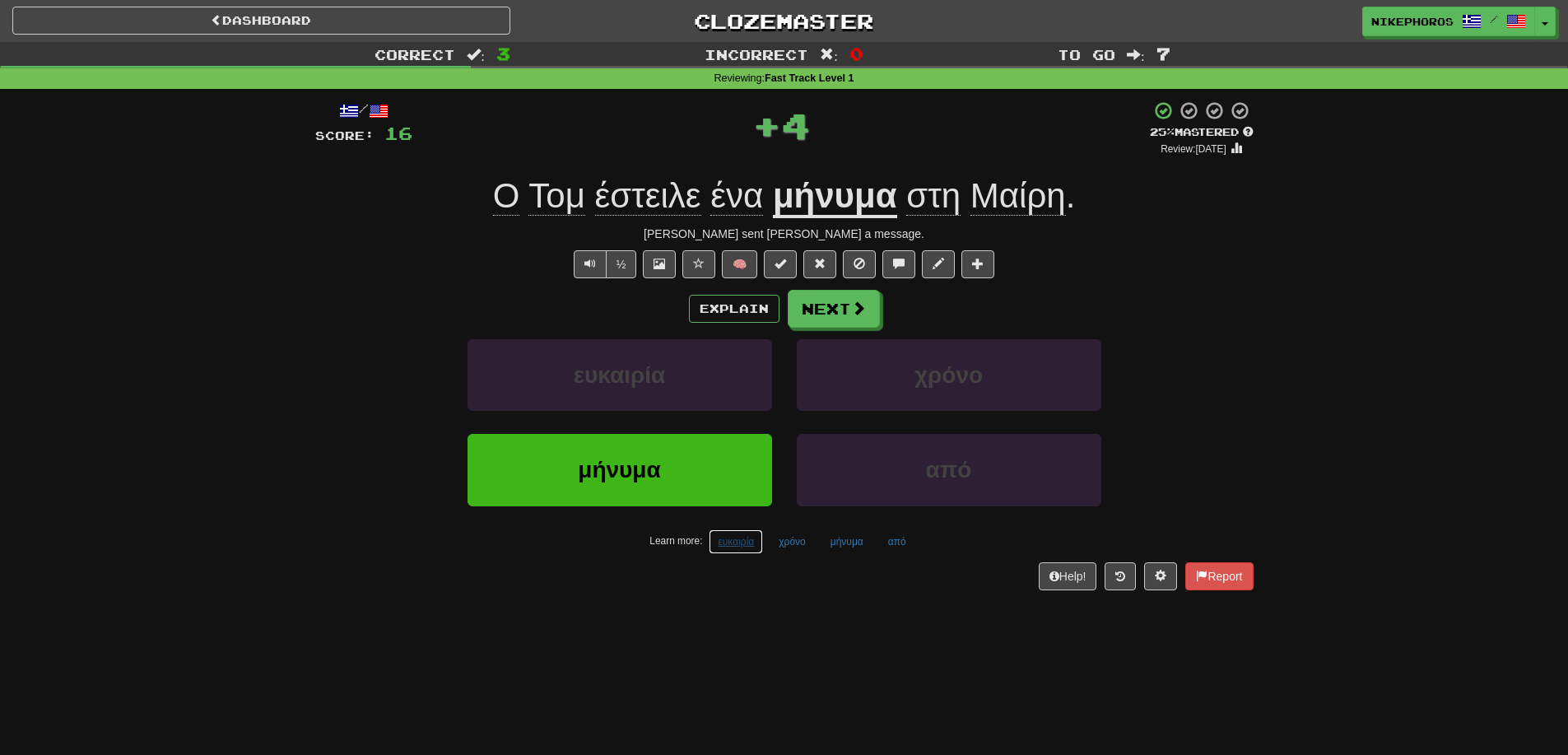
click at [715, 542] on button "ευκαιρία" at bounding box center [736, 541] width 54 height 25
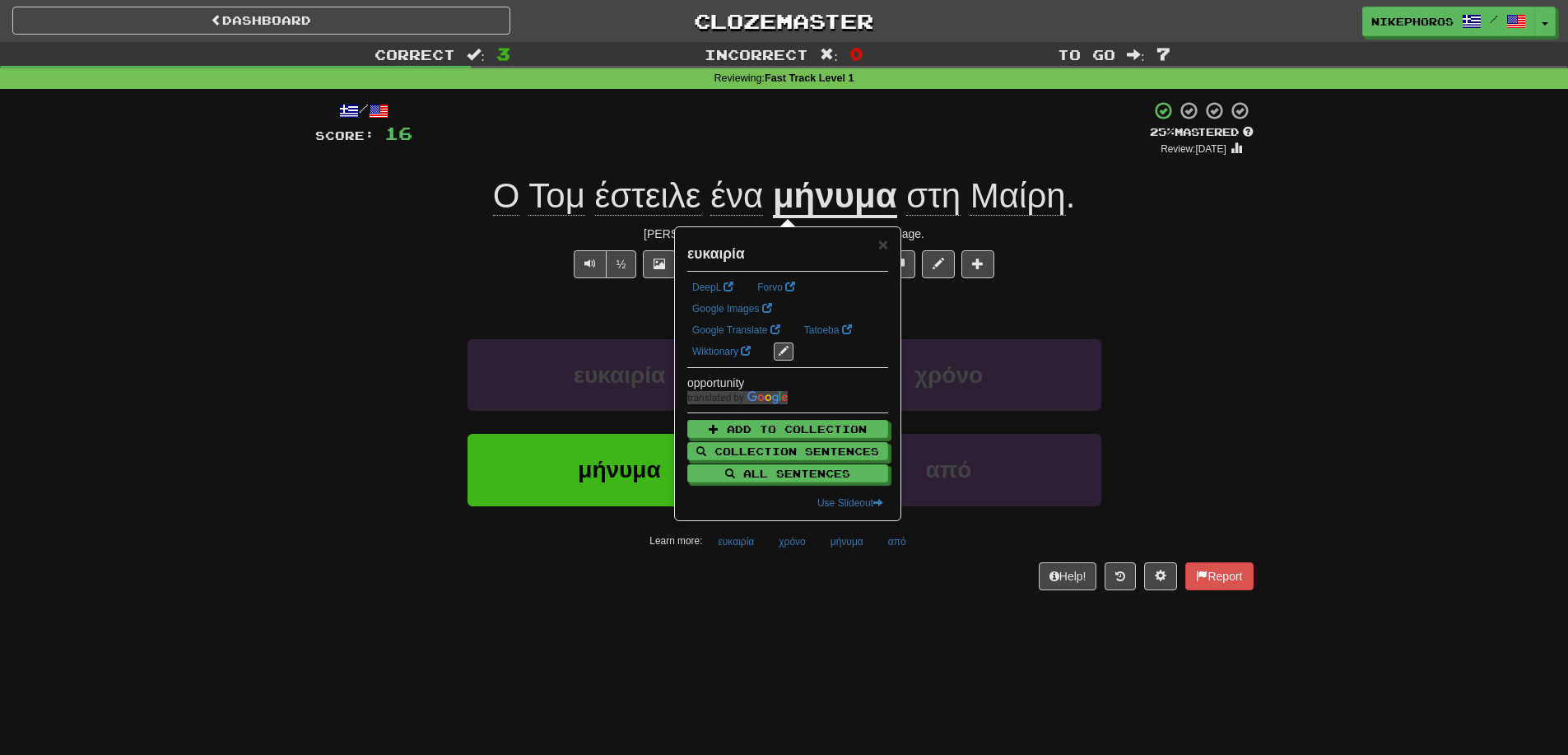
click at [781, 598] on div "/ Score: 16 + 4 25 % Mastered Review: 2025-09-17 Ο Τομ έστειλε ένα μήνυμα στη Μ…" at bounding box center [784, 351] width 938 height 523
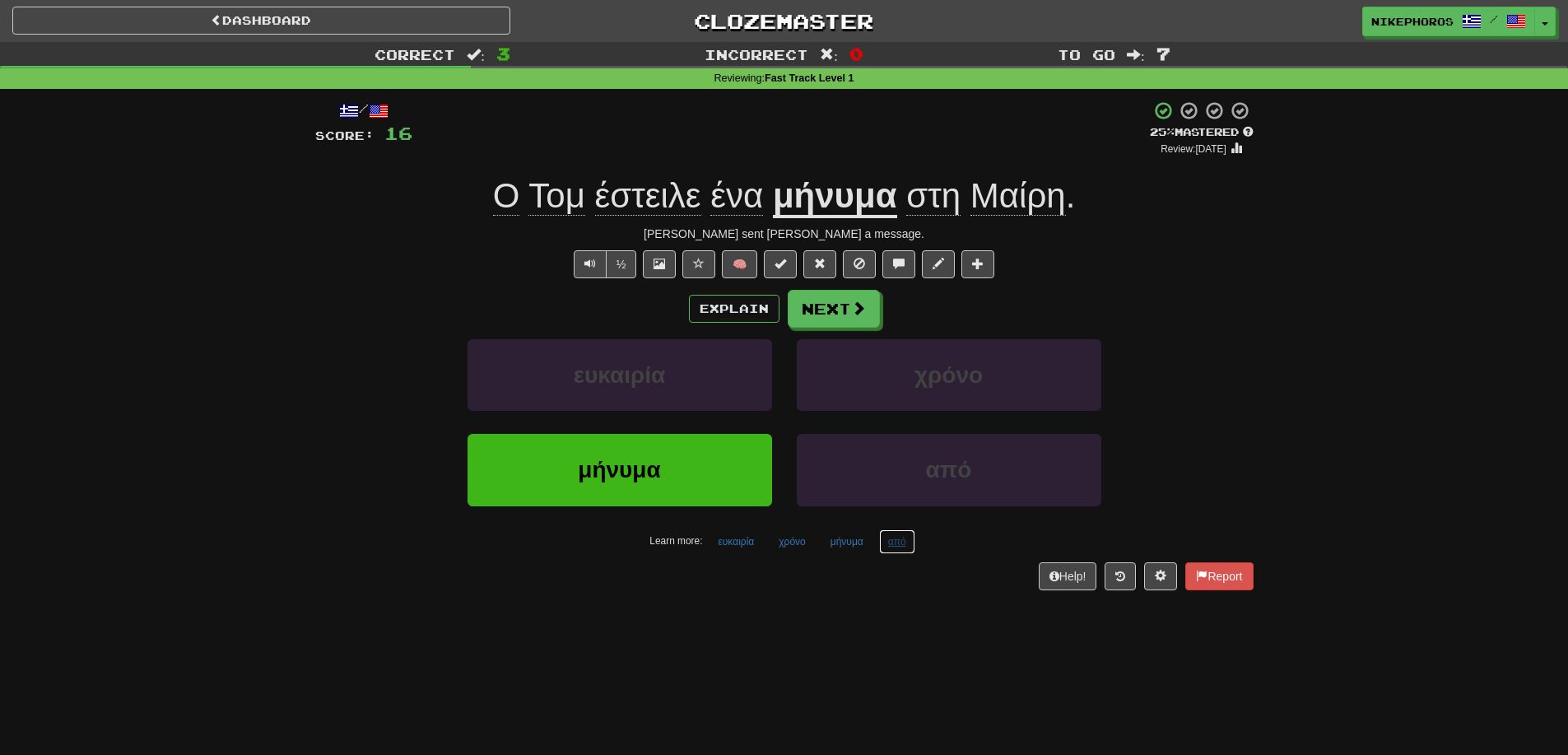
click at [898, 542] on button "από" at bounding box center [897, 541] width 36 height 25
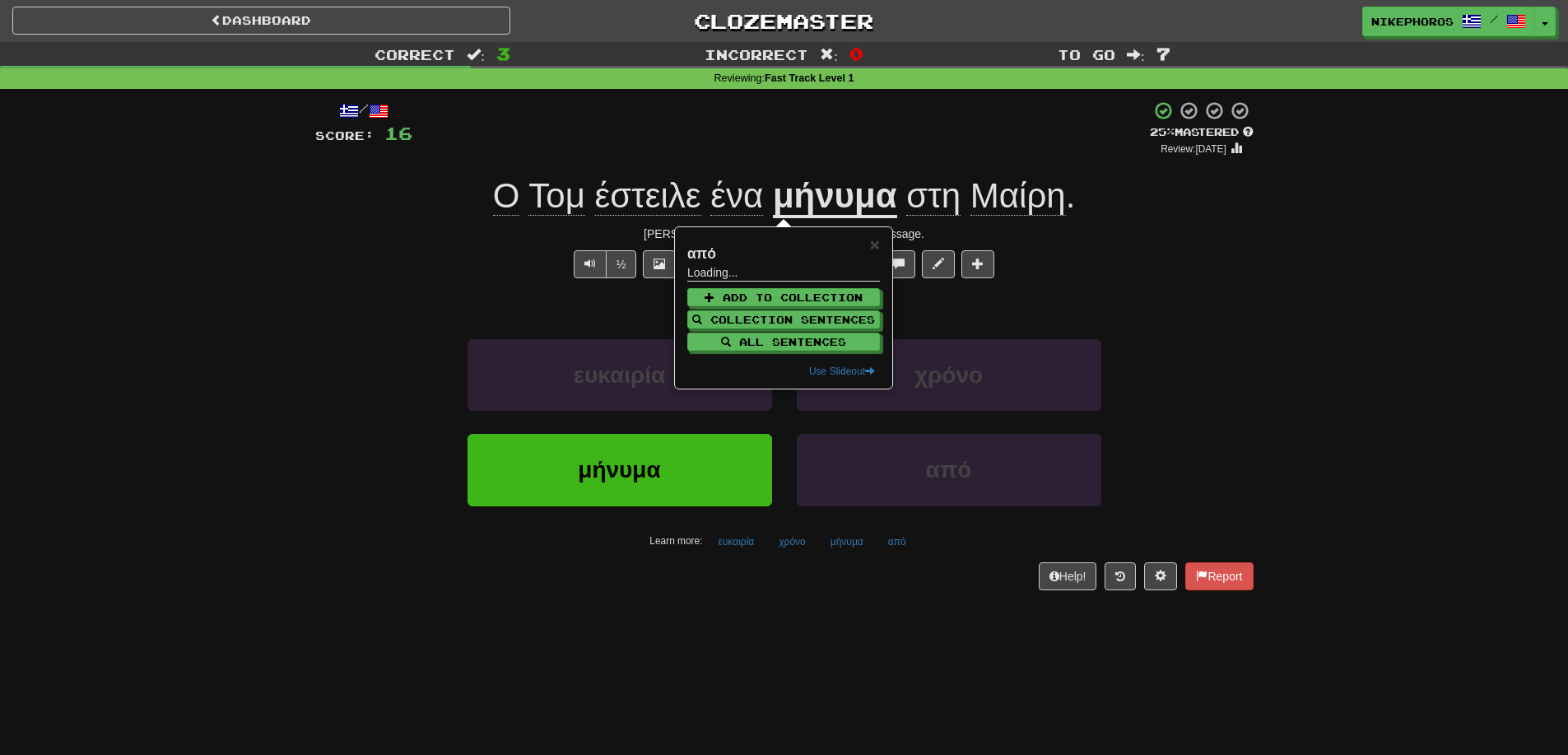
click at [915, 610] on div "/ Score: 16 + 4 25 % Mastered Review: 2025-09-17 Ο Τομ έστειλε ένα μήνυμα στη Μ…" at bounding box center [784, 351] width 938 height 523
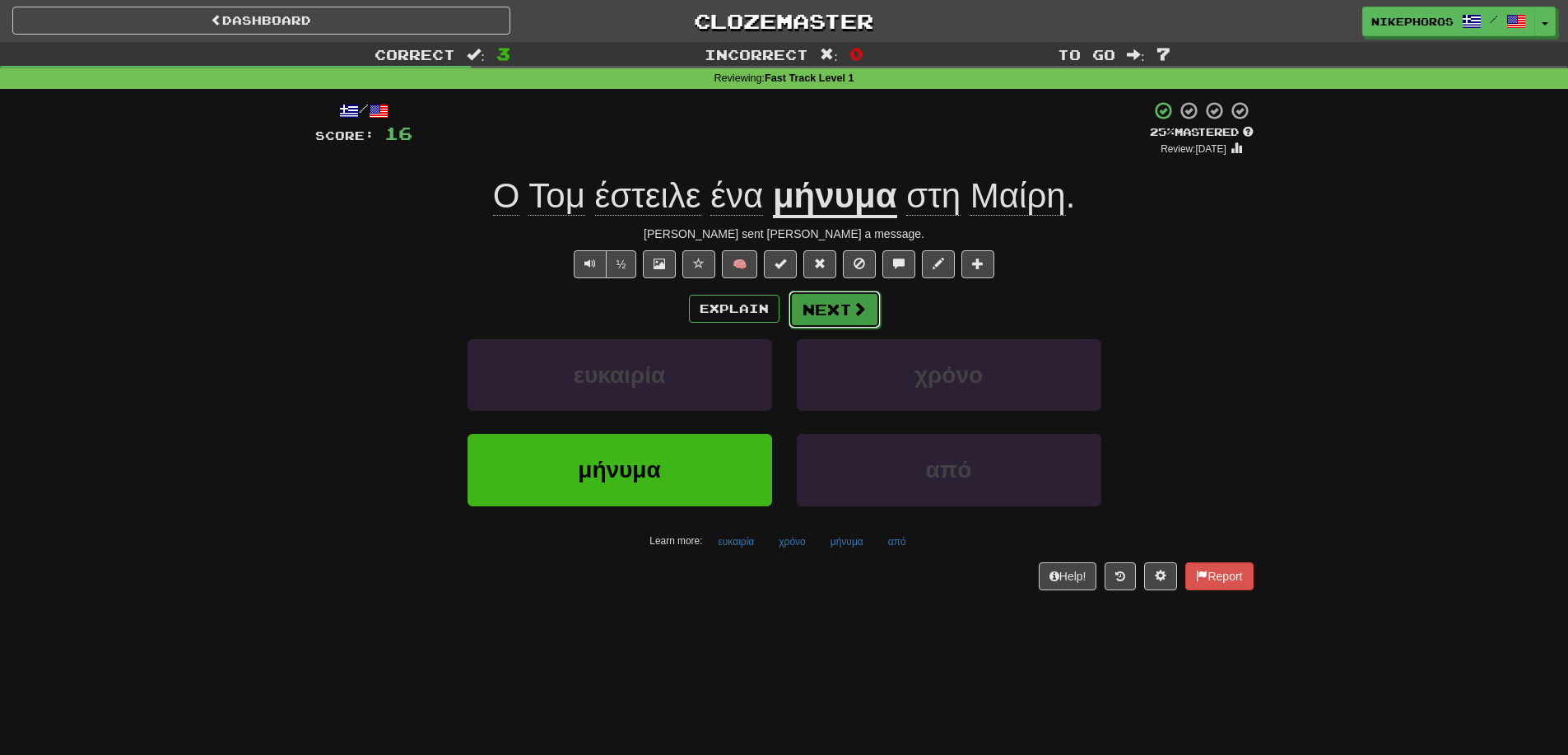
click at [826, 324] on button "Next" at bounding box center [834, 310] width 92 height 38
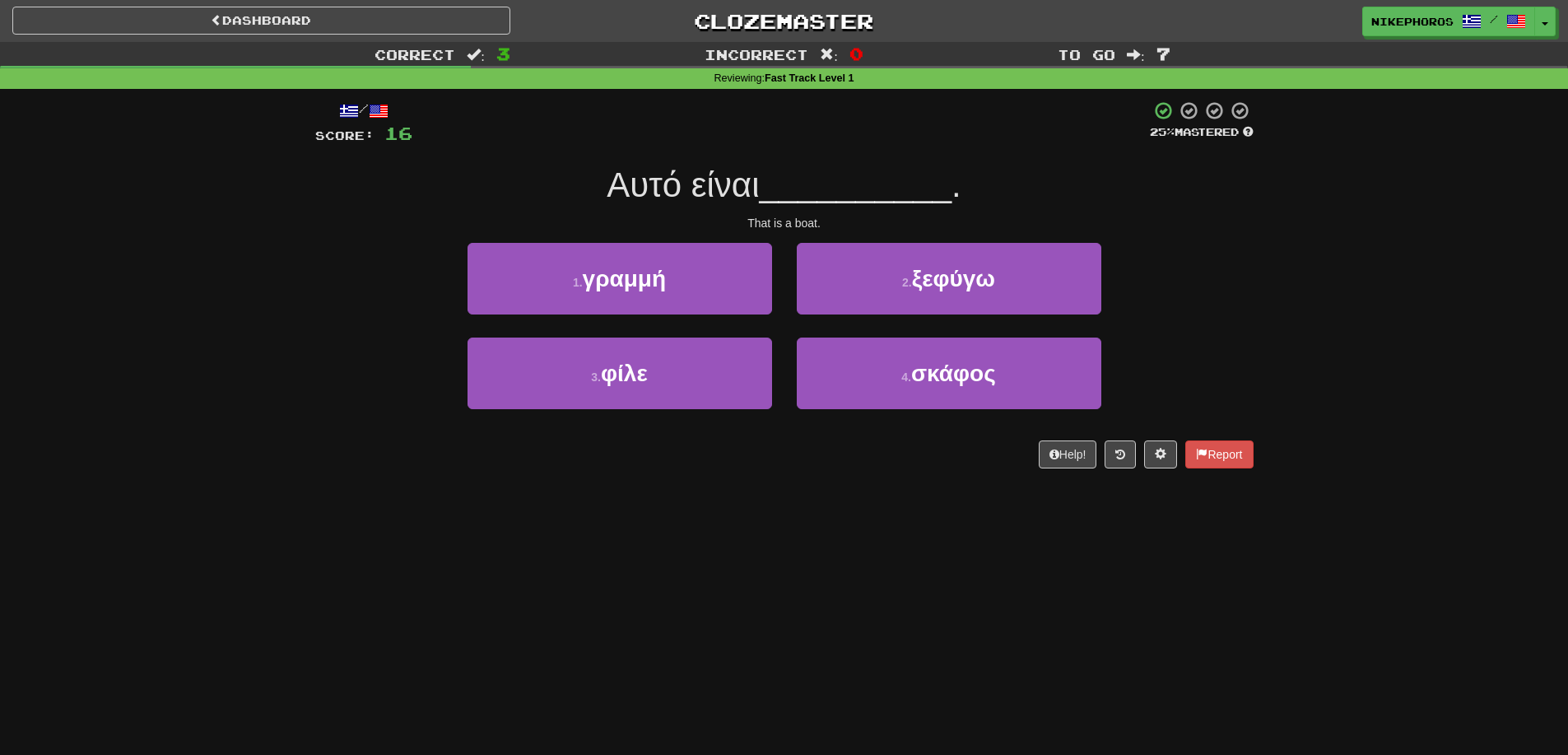
click at [926, 150] on div "/ Score: 16 25 % Mastered Αυτό είναι __________ . That is a boat. 1 . γραμμή 2 …" at bounding box center [784, 285] width 938 height 369
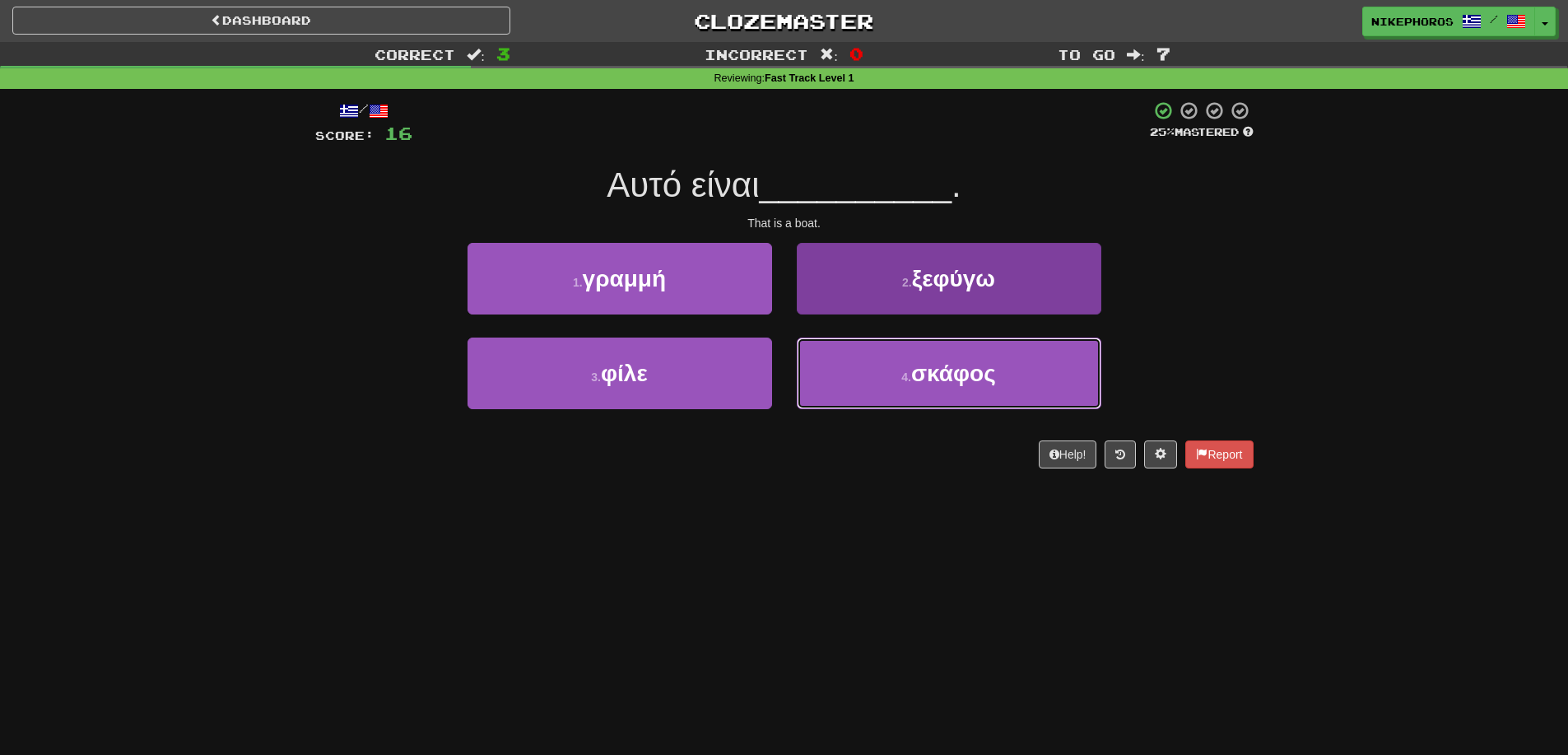
click at [903, 378] on small "4 ." at bounding box center [906, 377] width 10 height 13
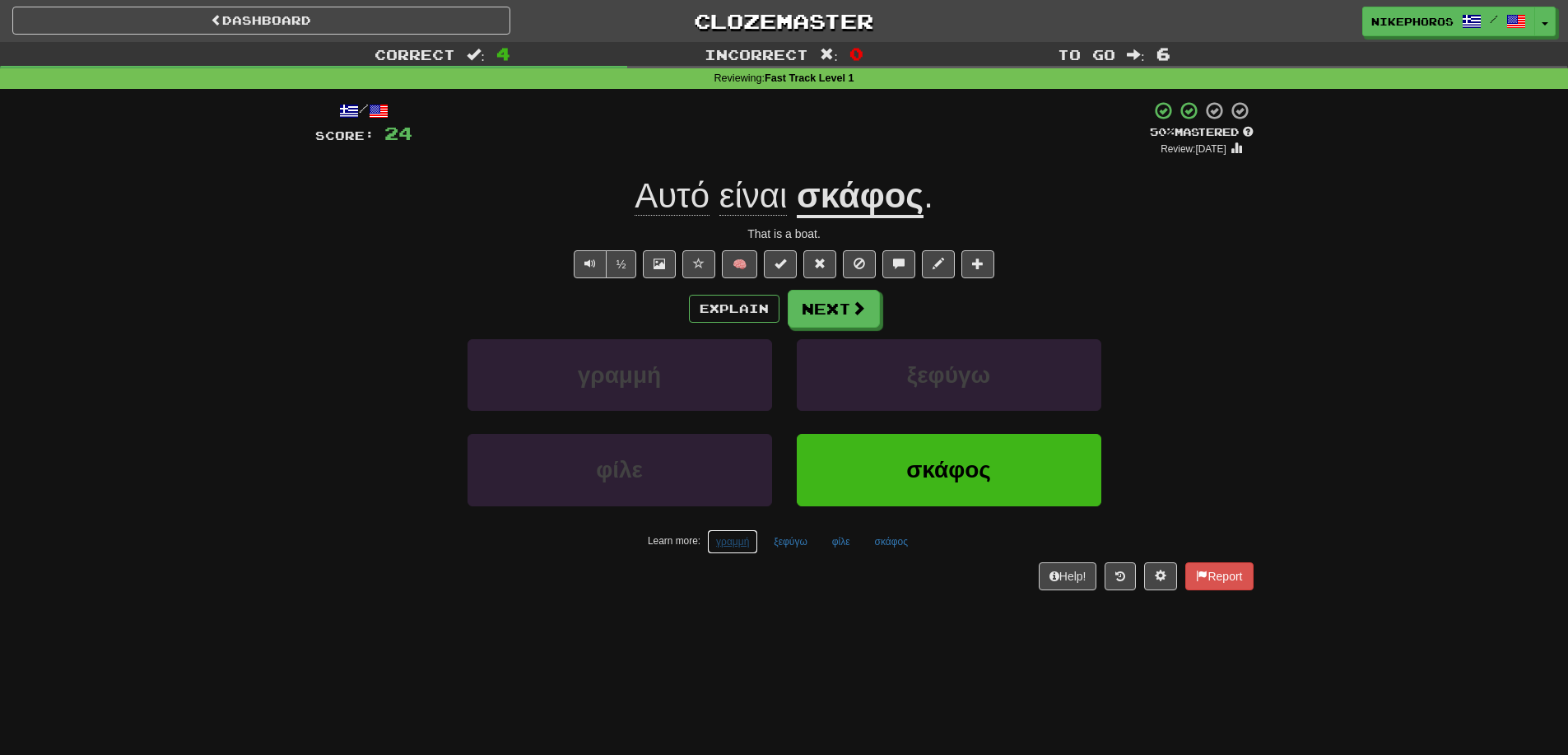
click at [742, 551] on button "γραμμή" at bounding box center [732, 541] width 51 height 25
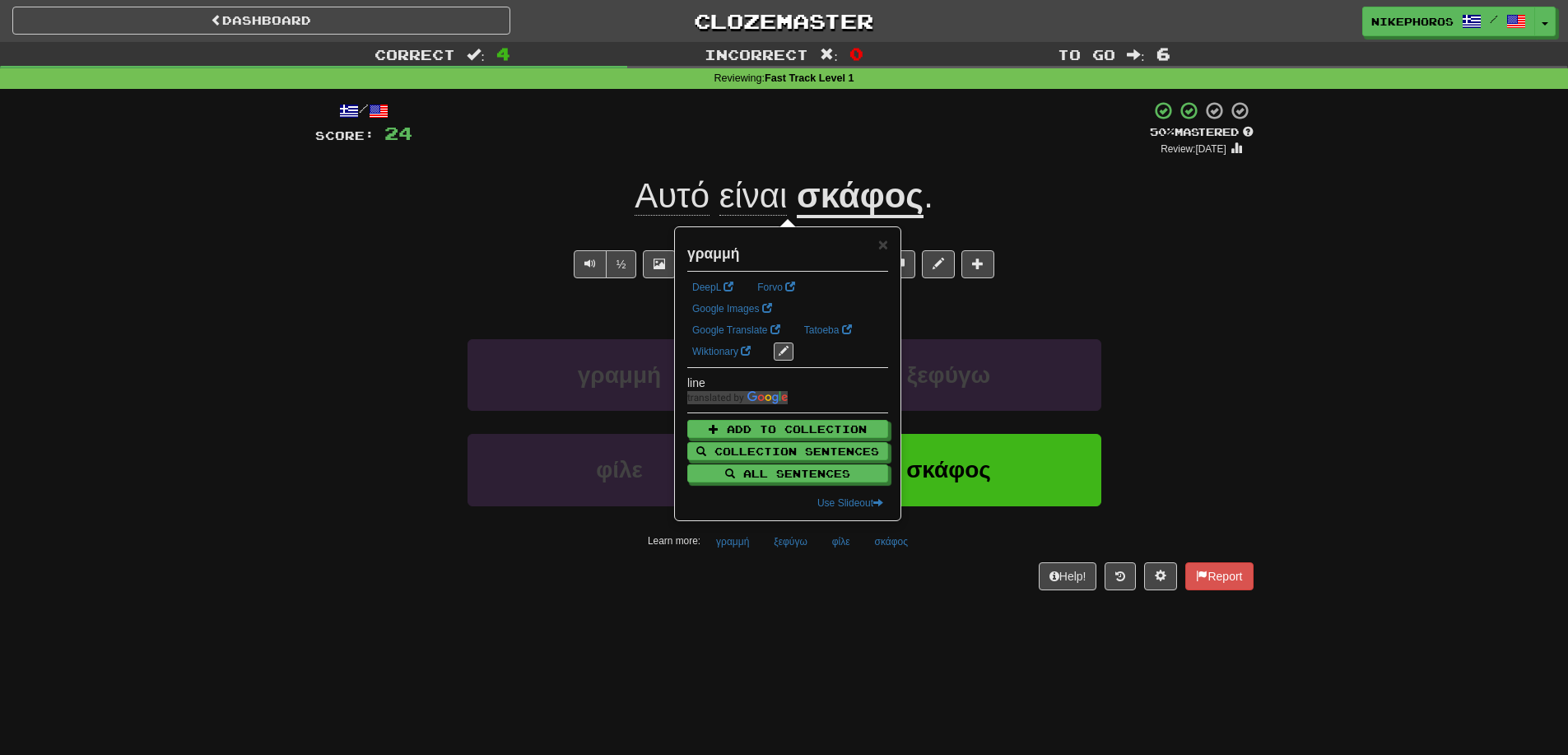
click at [818, 593] on div "/ Score: 24 + 8 50 % Mastered Review: 2025-09-26 Αυτό είναι σκάφος . That is a …" at bounding box center [784, 351] width 938 height 523
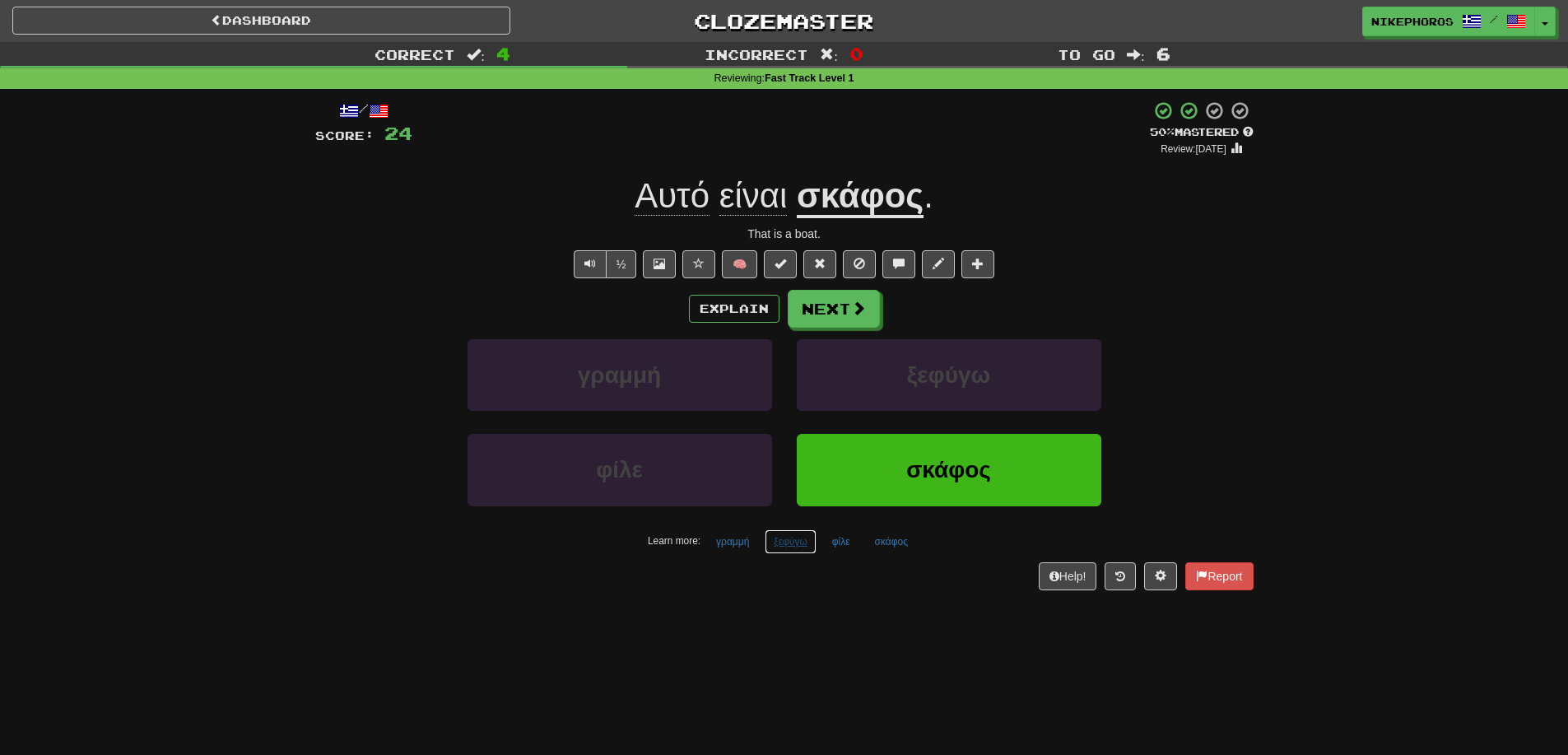
click at [814, 543] on button "ξεφύγω" at bounding box center [789, 541] width 51 height 25
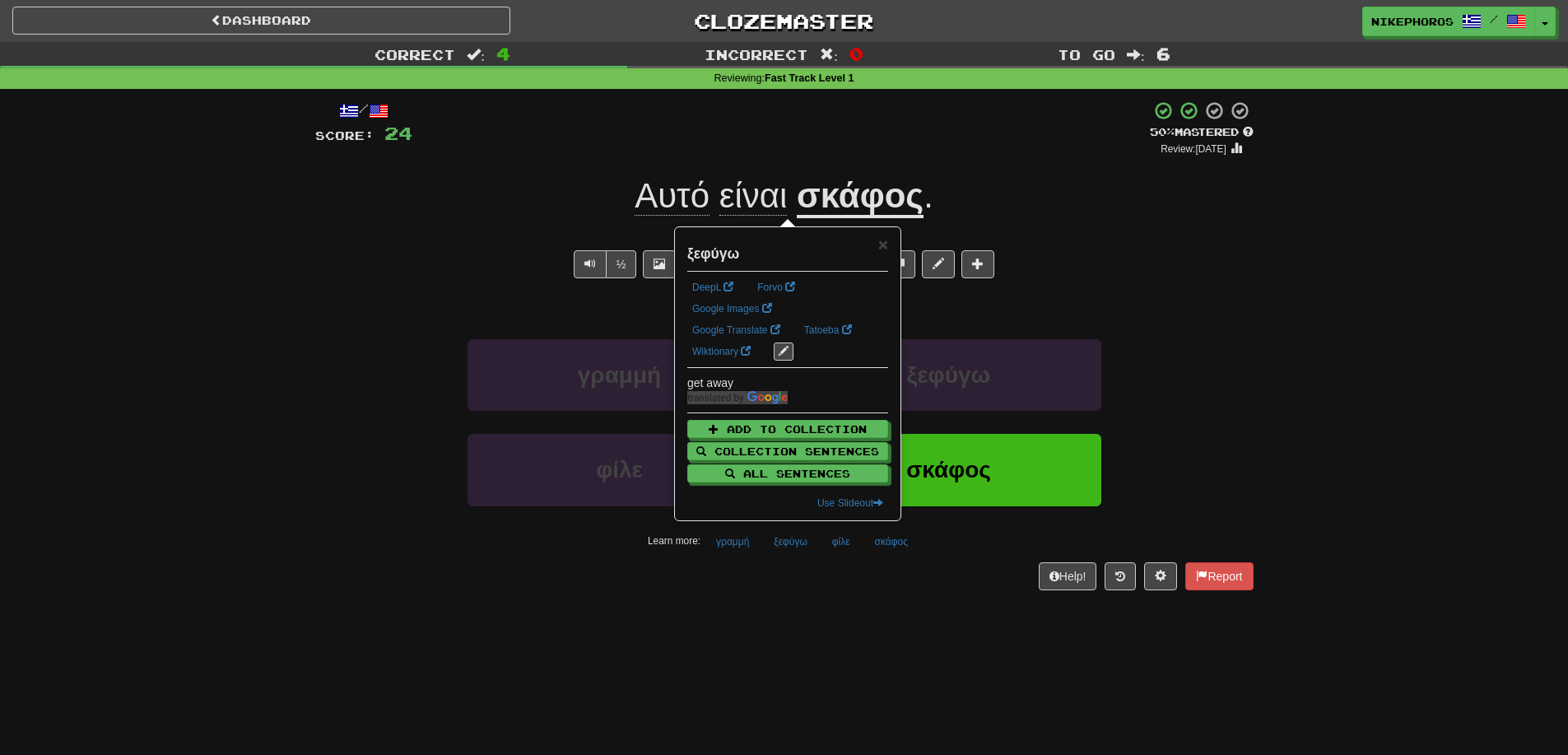
click at [814, 567] on div "Help! Report" at bounding box center [784, 576] width 938 height 28
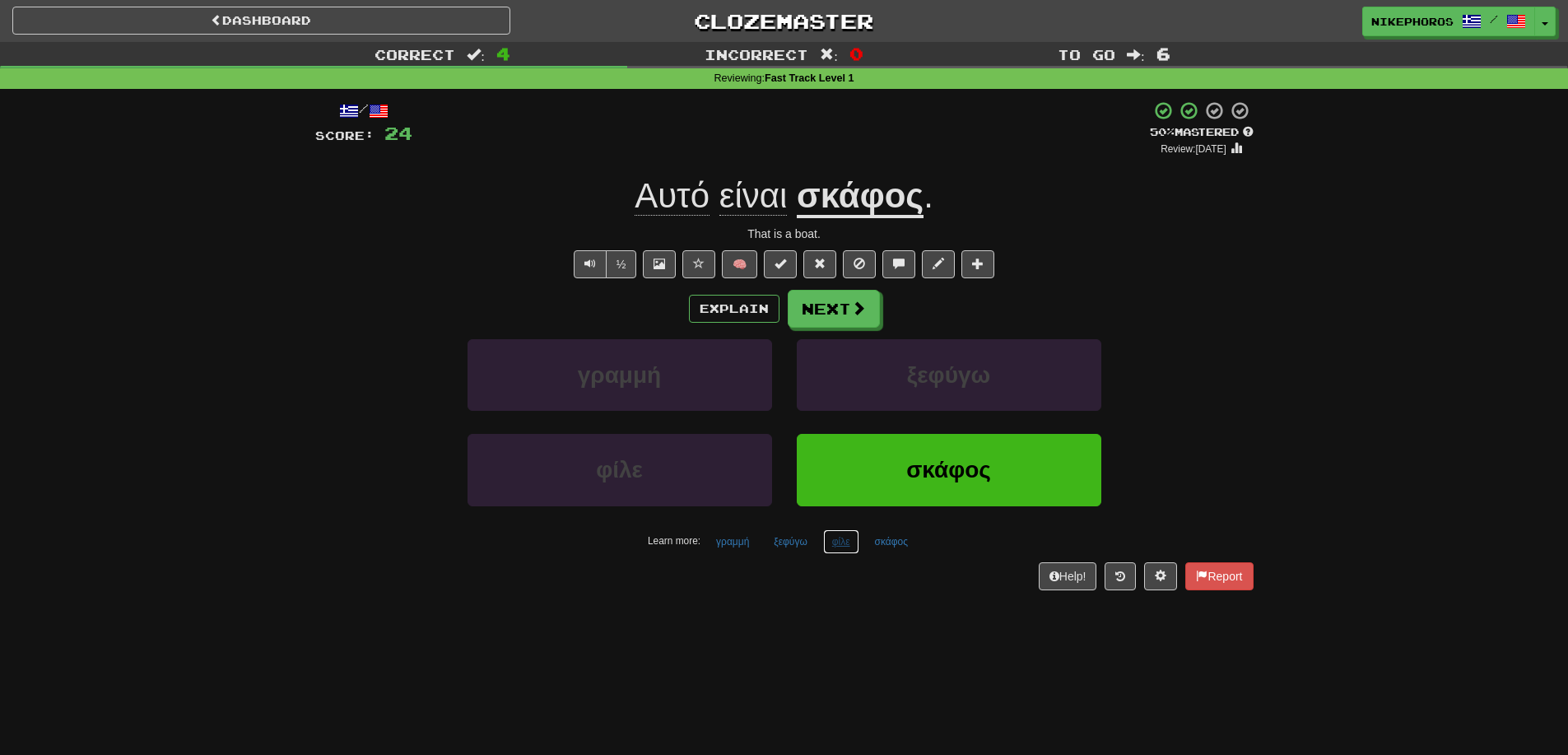
click at [849, 549] on button "φίλε" at bounding box center [841, 541] width 36 height 25
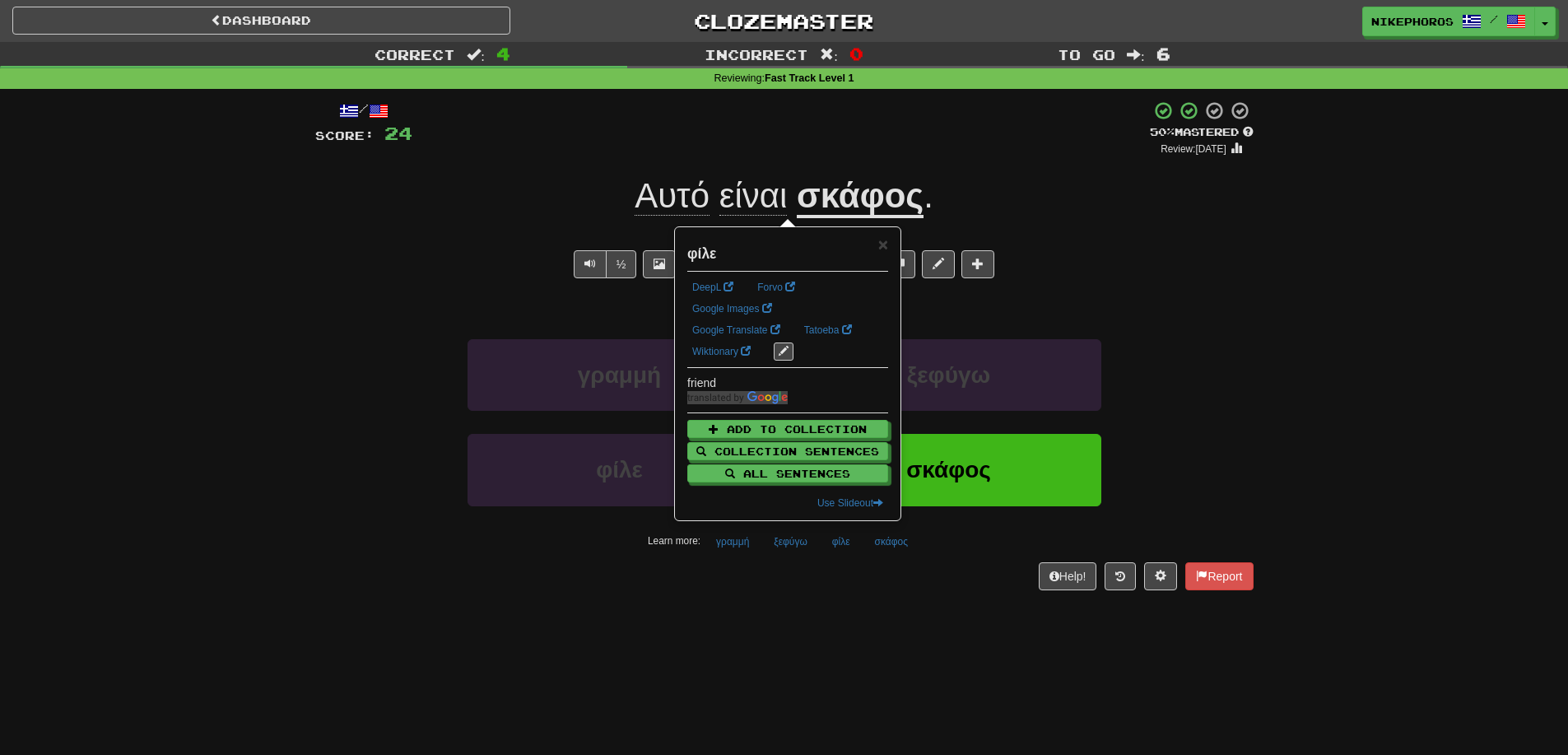
click at [865, 591] on div "/ Score: 24 + 8 50 % Mastered Review: 2025-09-26 Αυτό είναι σκάφος . That is a …" at bounding box center [784, 351] width 938 height 523
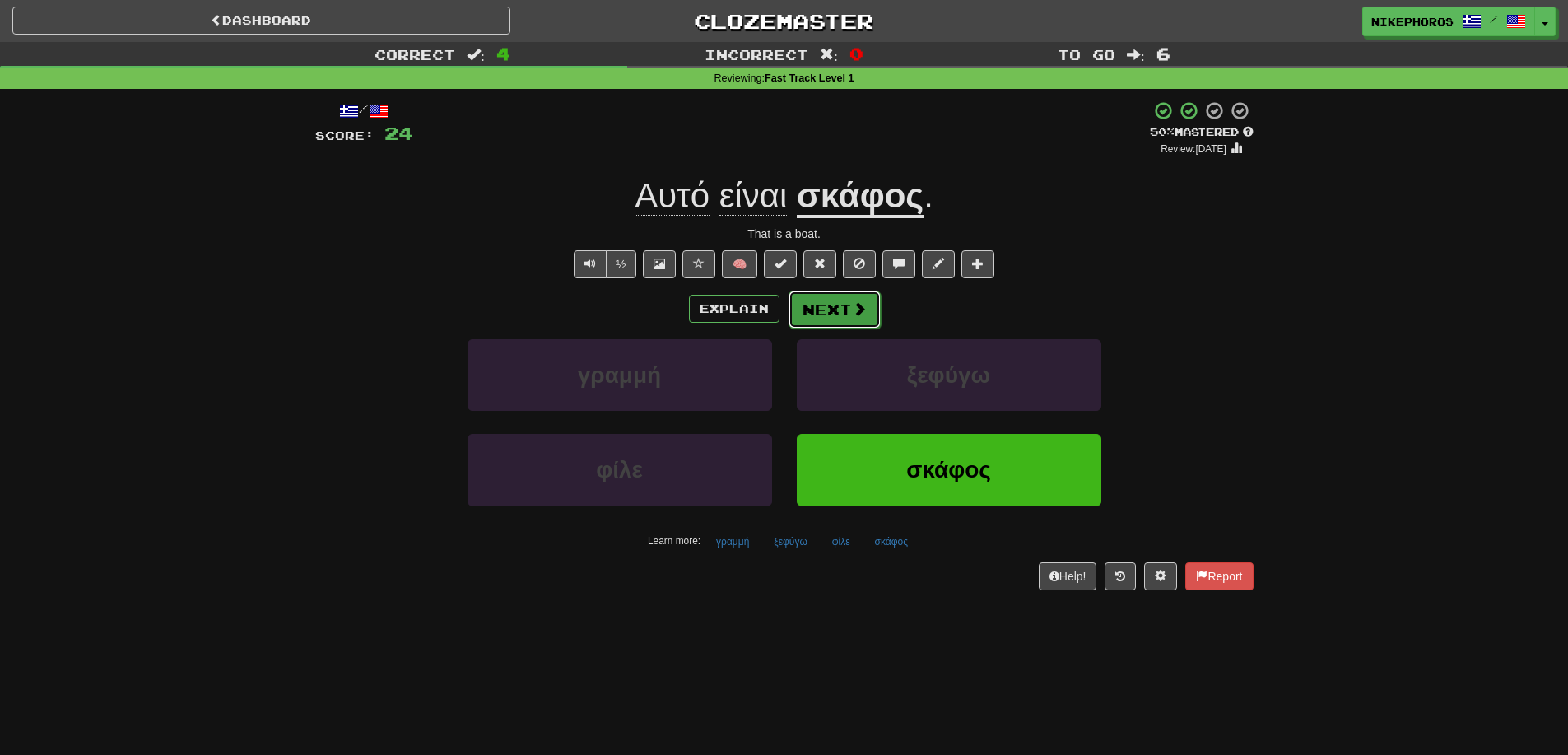
click at [865, 297] on button "Next" at bounding box center [834, 310] width 92 height 38
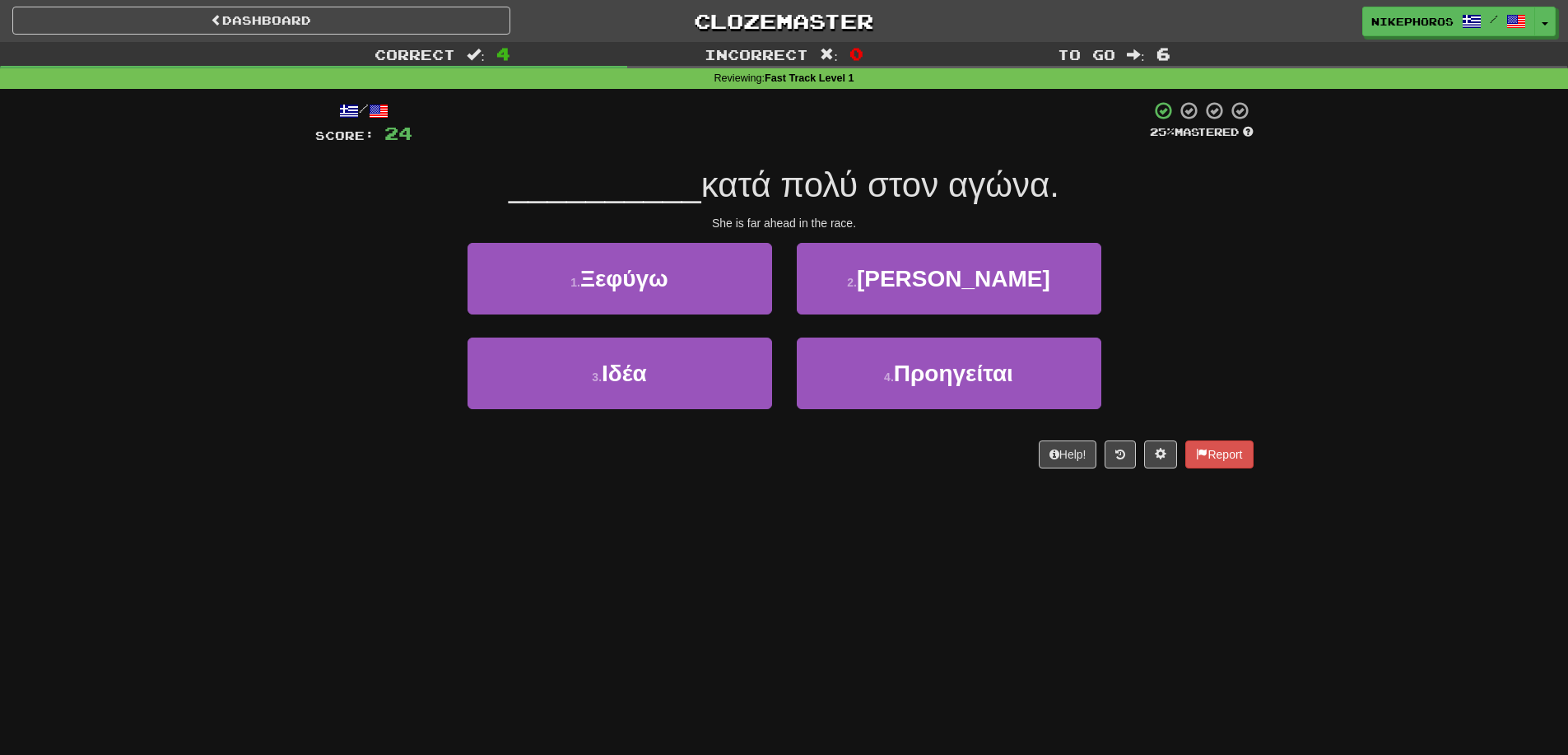
click at [889, 222] on div "She is far ahead in the race." at bounding box center [784, 223] width 938 height 16
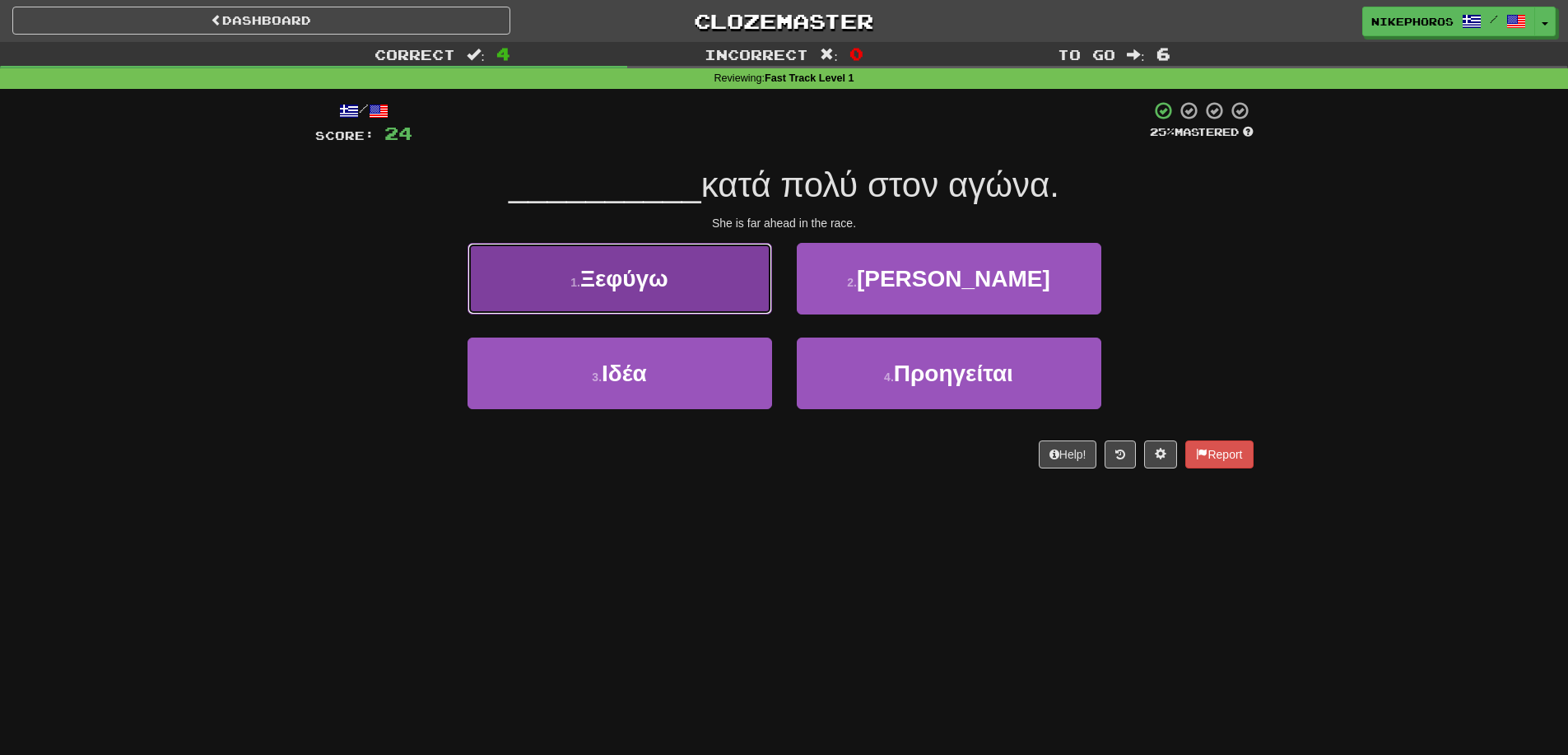
click at [713, 283] on button "1 . Ξεφύγω" at bounding box center [619, 279] width 304 height 72
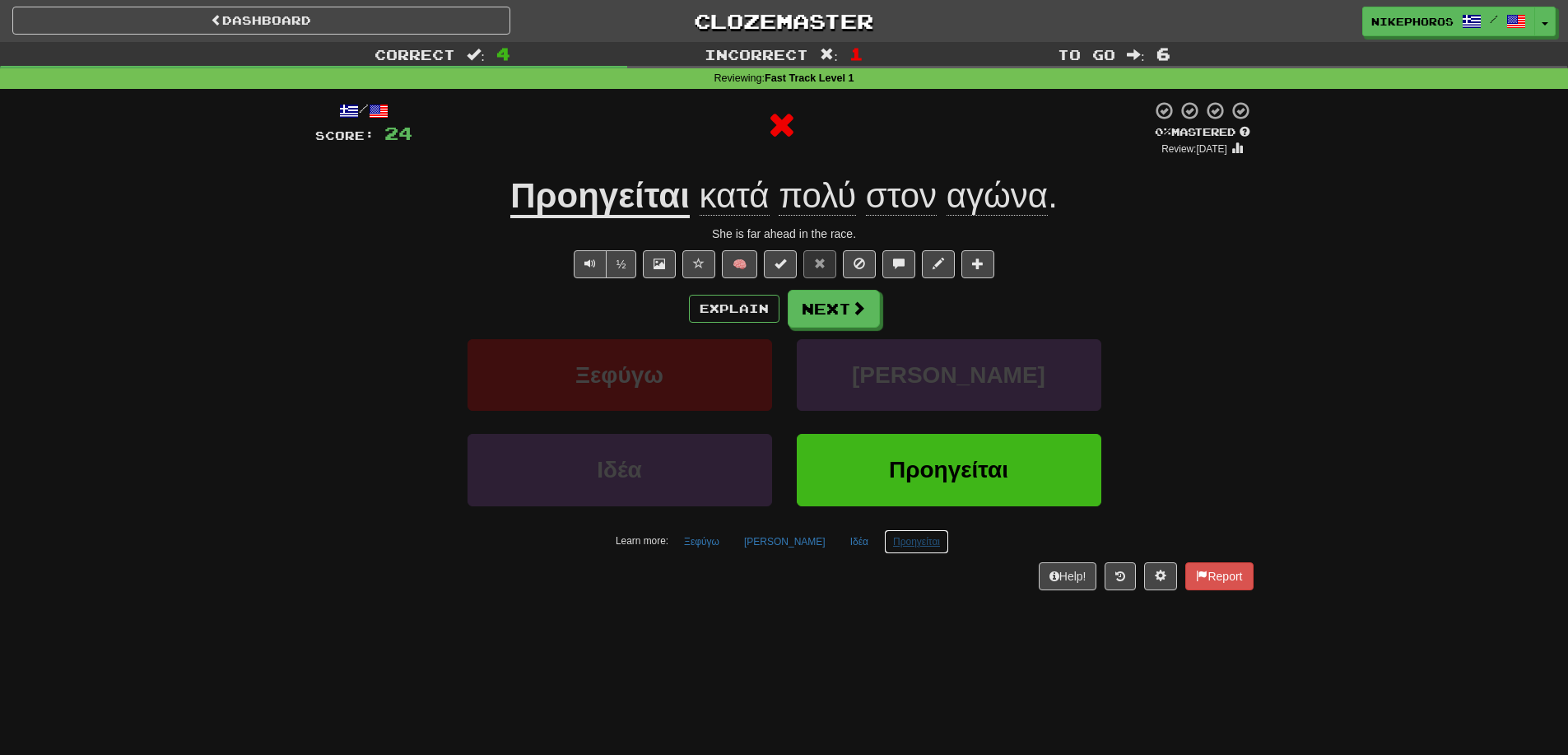
click at [903, 548] on button "Προηγείται" at bounding box center [916, 541] width 65 height 25
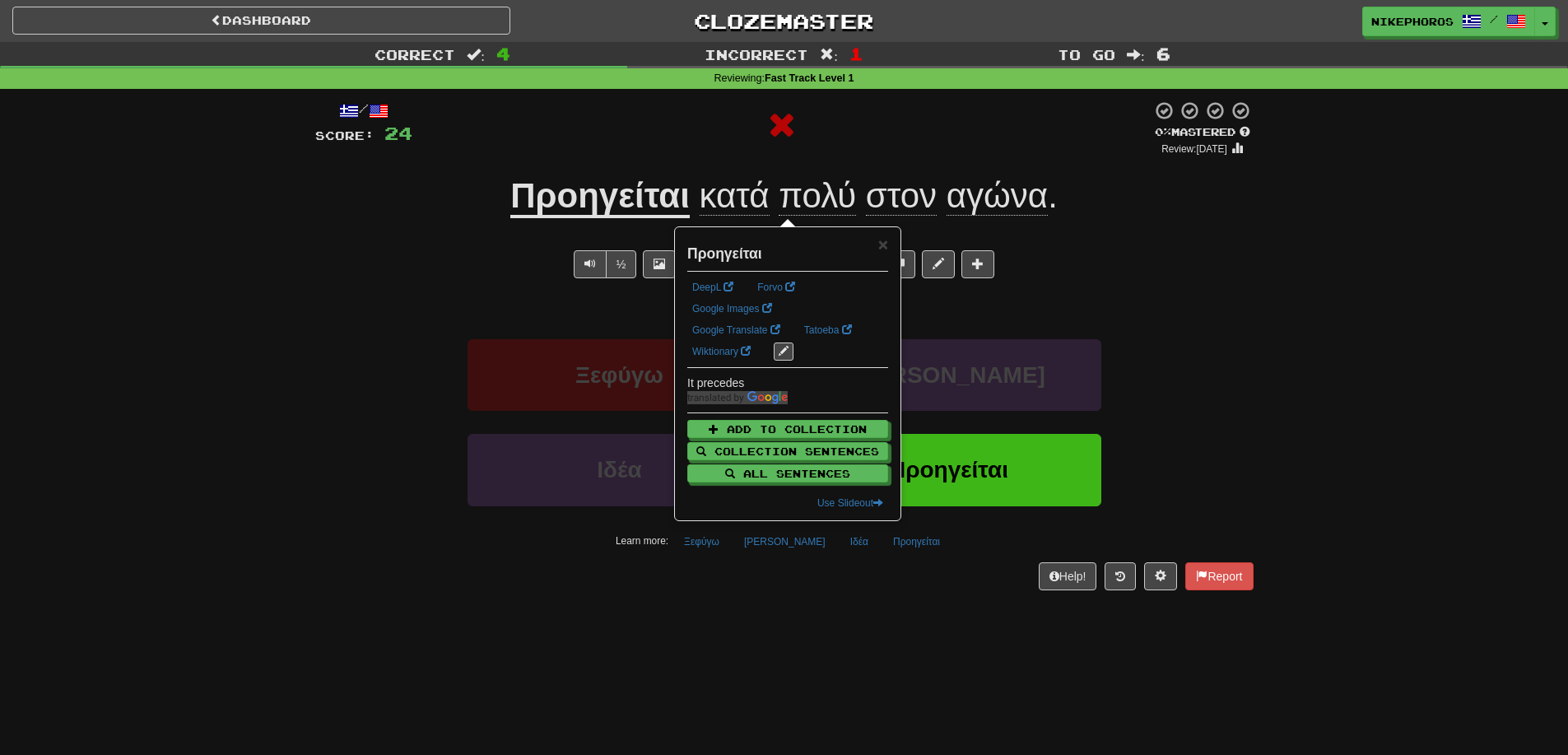
click at [897, 640] on div "Dashboard Clozemaster Nikephoros / Toggle Dropdown Dashboard Leaderboard Activi…" at bounding box center [784, 378] width 1568 height 755
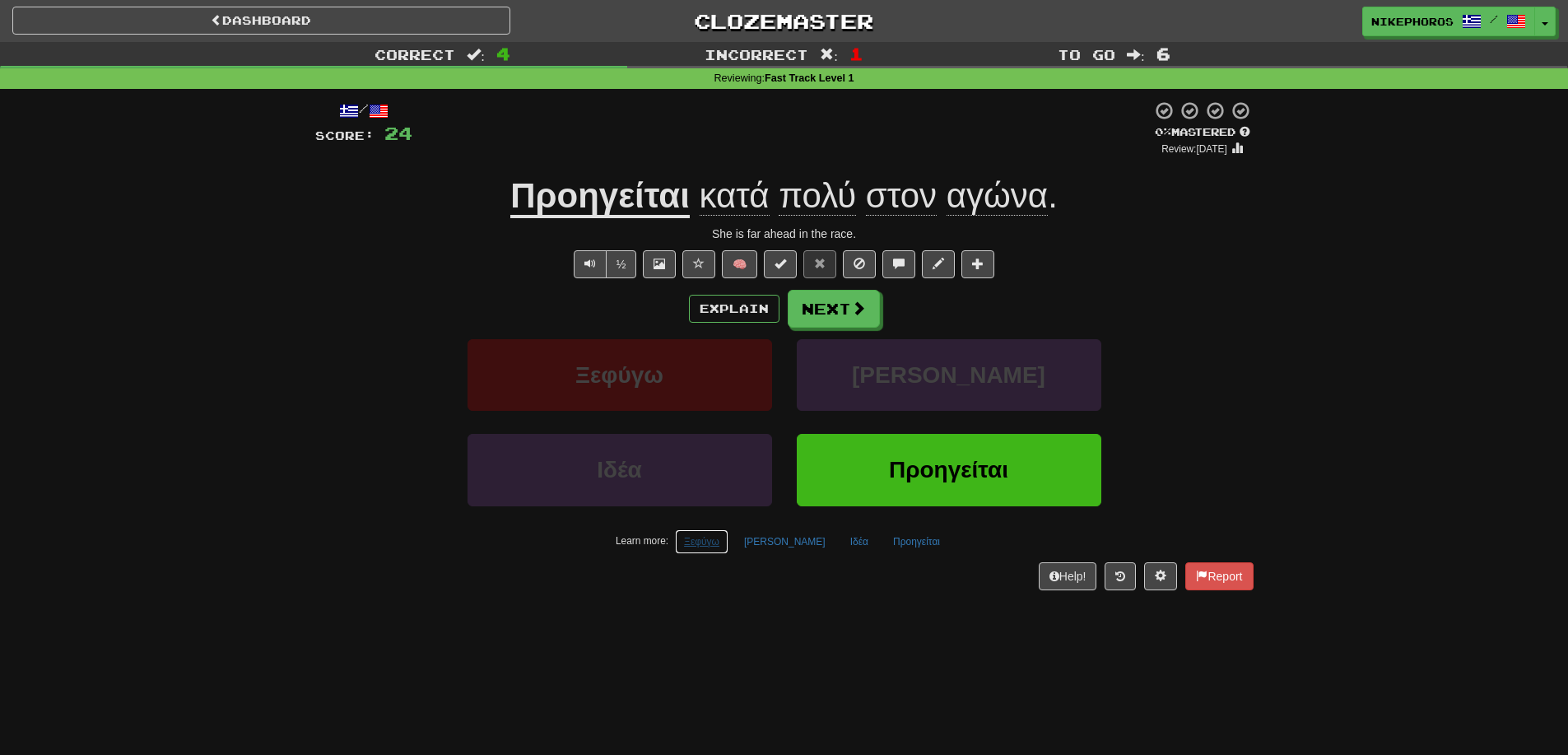
click at [704, 545] on button "Ξεφύγω" at bounding box center [702, 541] width 54 height 25
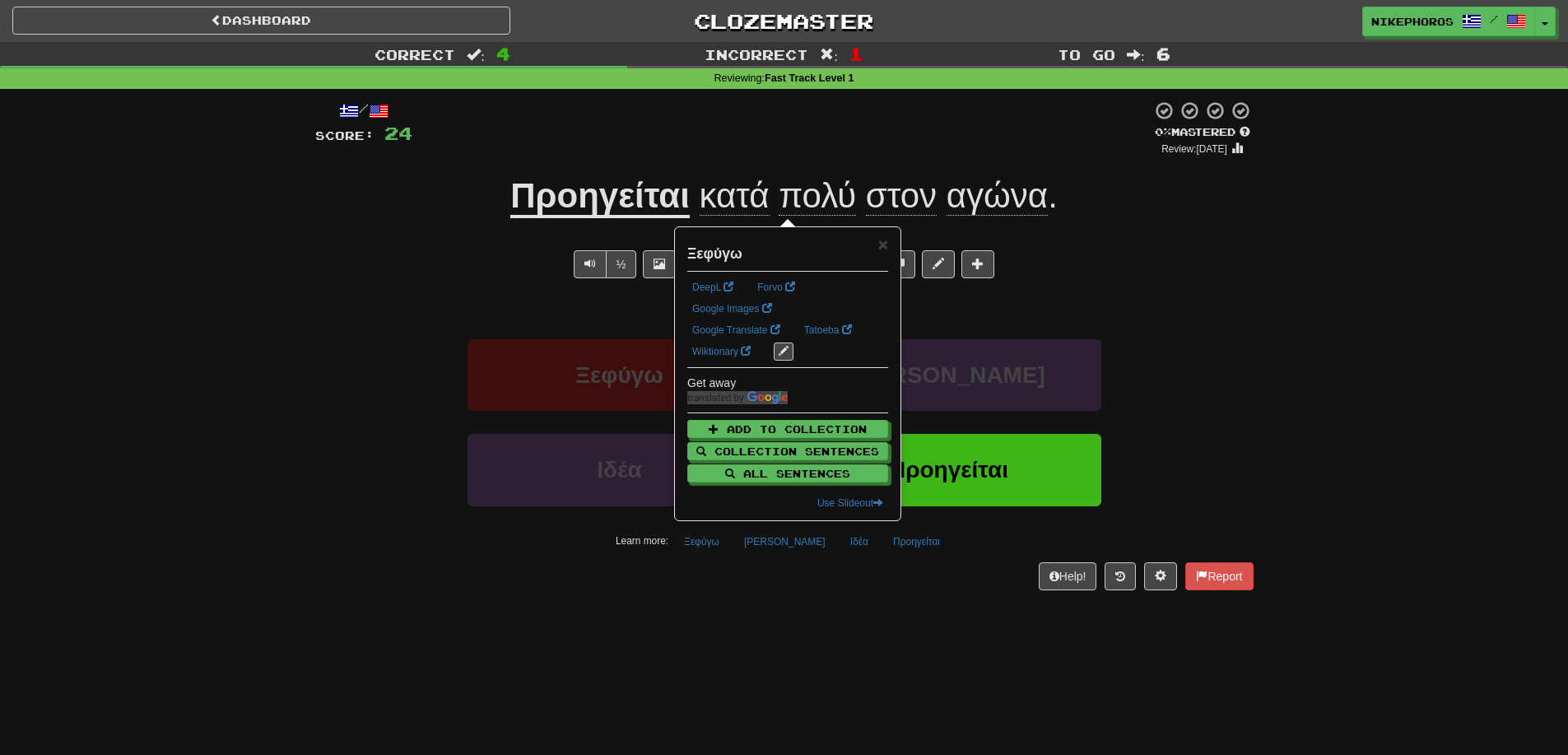
click at [767, 613] on div "Dashboard Clozemaster Nikephoros / Toggle Dropdown Dashboard Leaderboard Activi…" at bounding box center [784, 378] width 1568 height 755
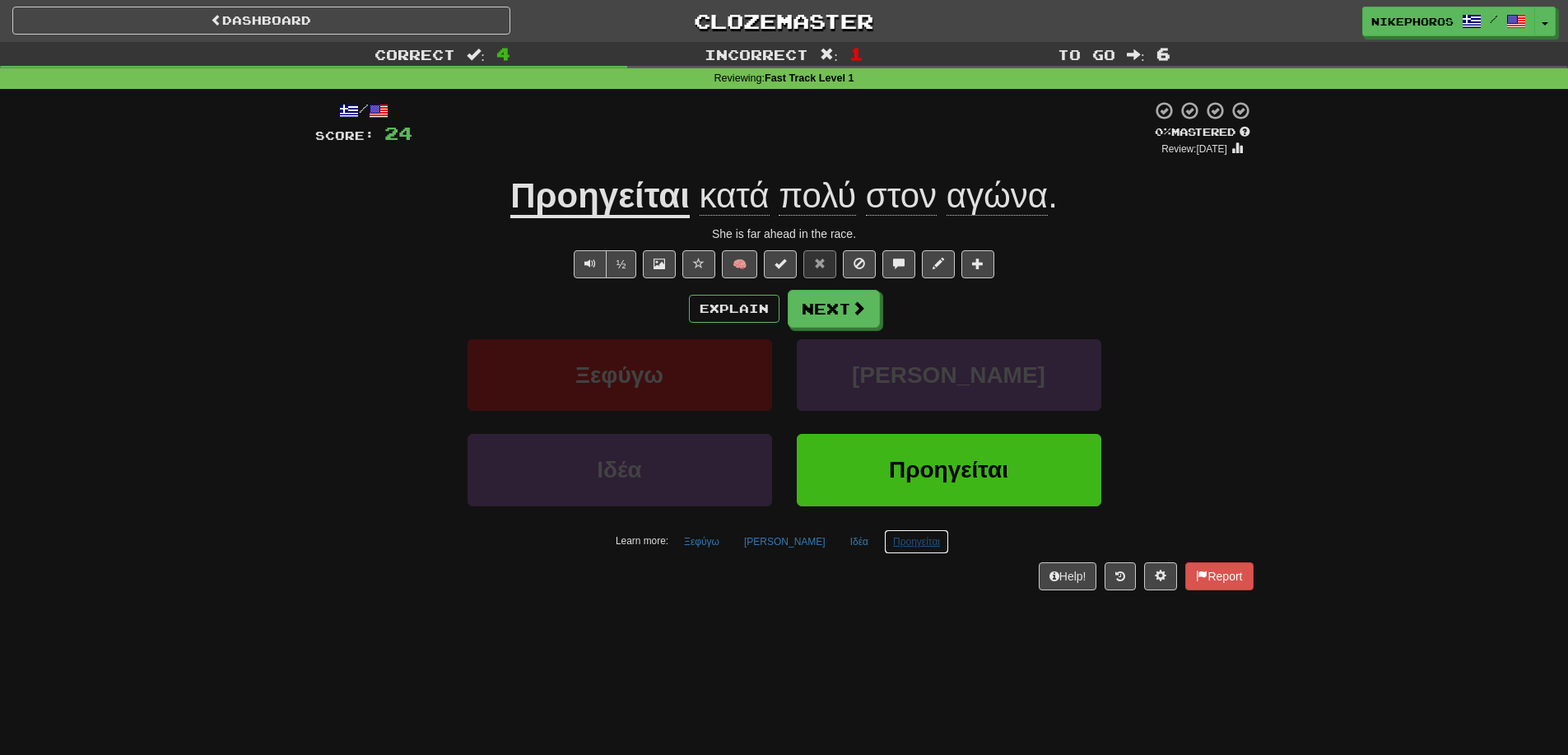
click at [892, 546] on button "Προηγείται" at bounding box center [916, 541] width 65 height 25
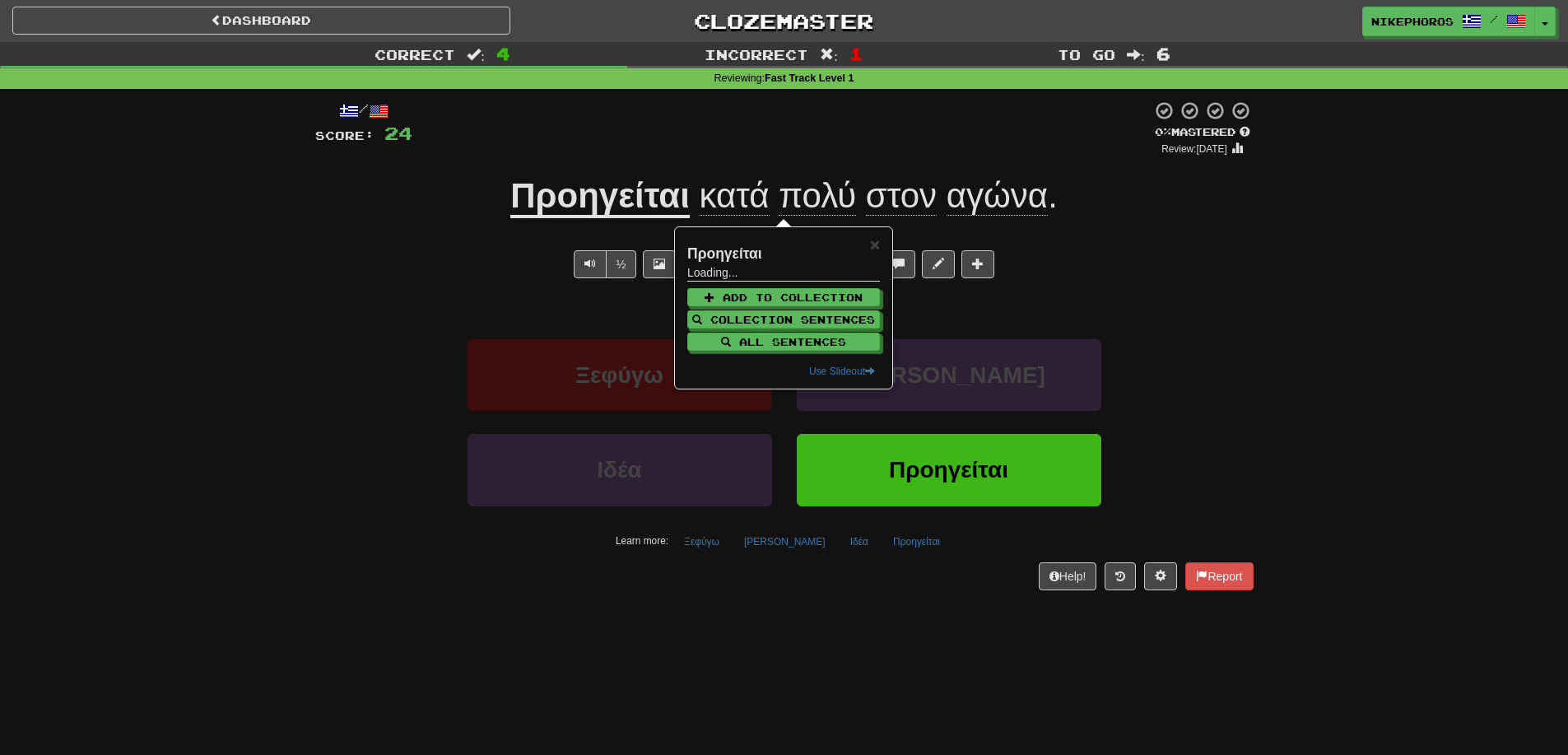
click at [908, 640] on div "Dashboard Clozemaster Nikephoros / Toggle Dropdown Dashboard Leaderboard Activi…" at bounding box center [784, 378] width 1568 height 755
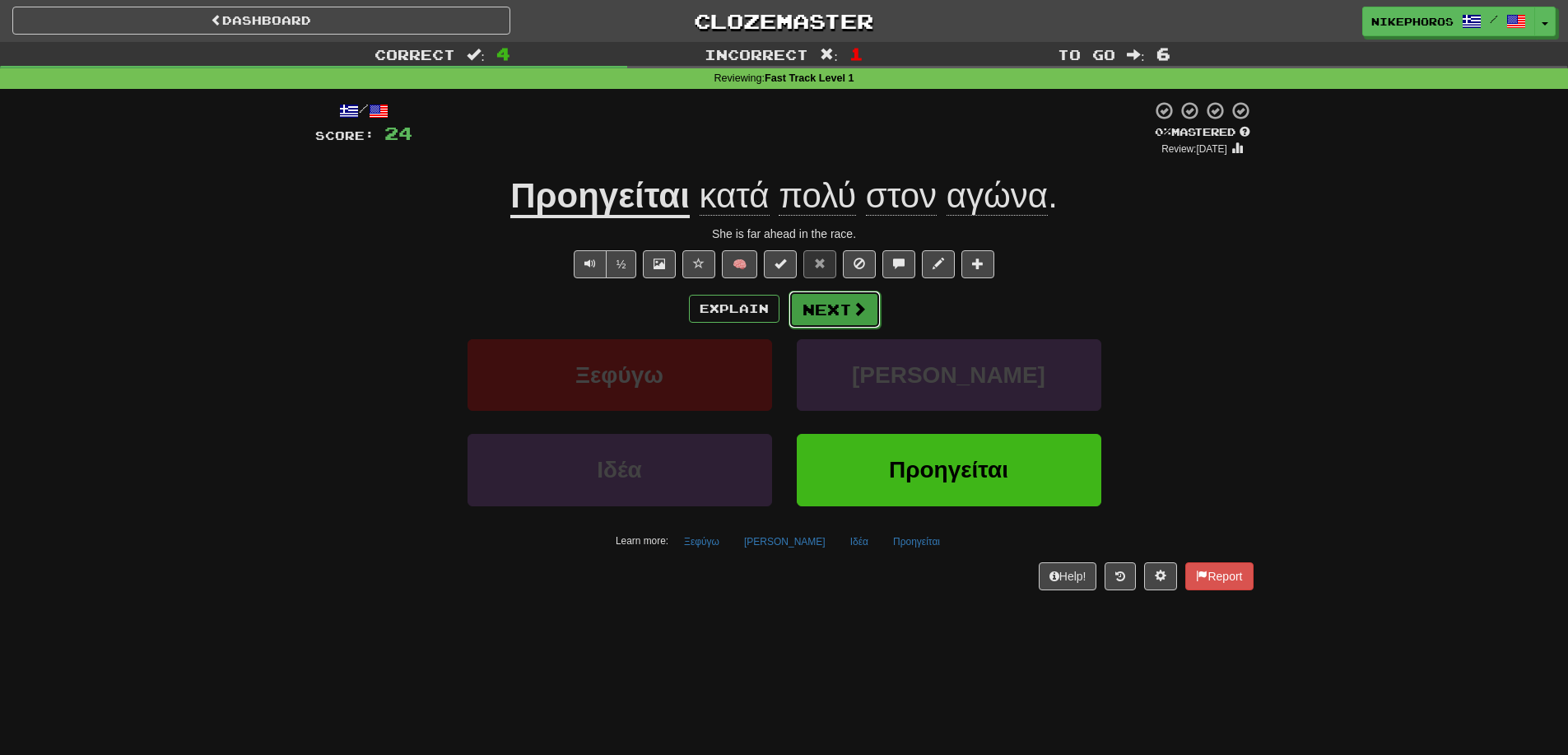
click at [858, 302] on span at bounding box center [858, 309] width 15 height 15
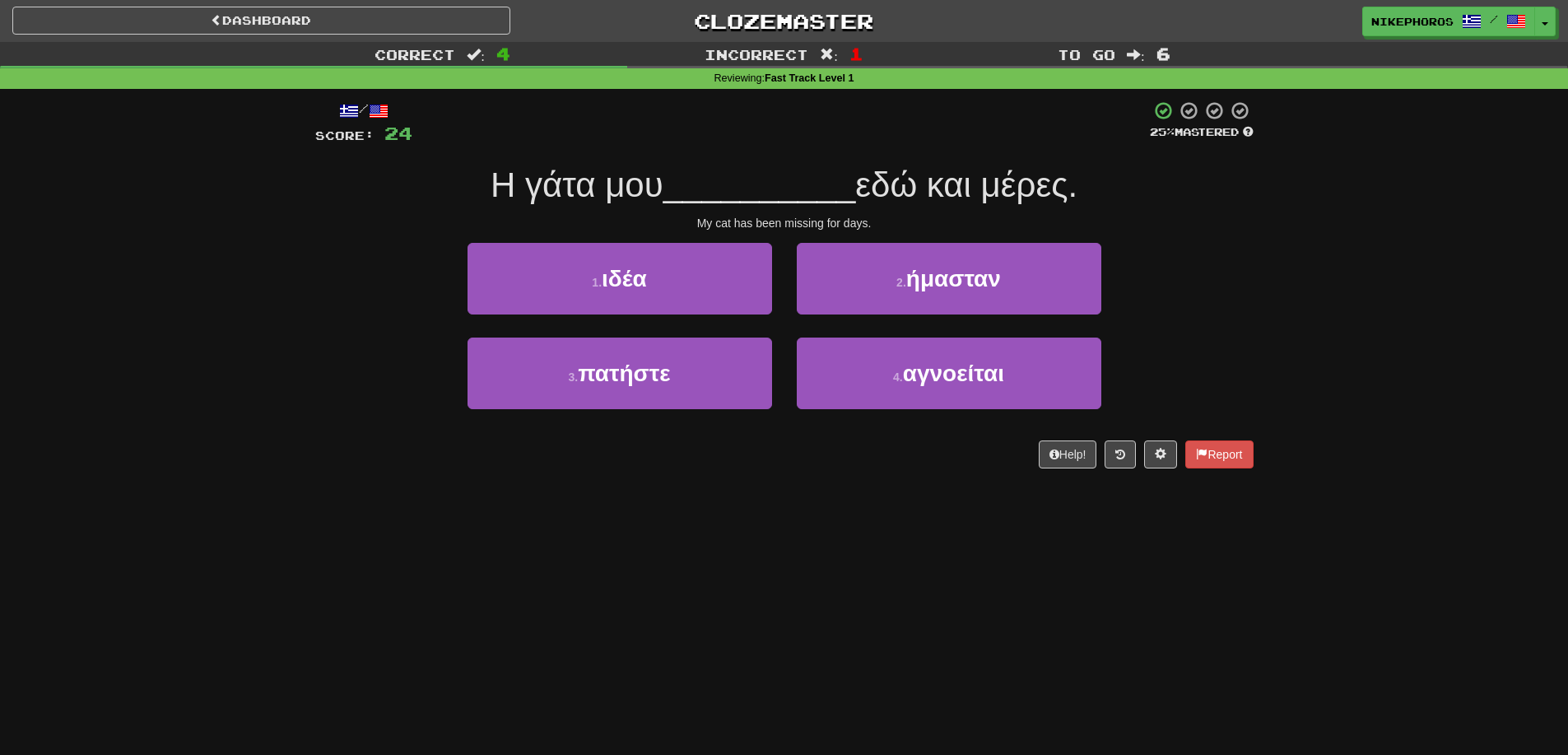
click at [865, 150] on div "/ Score: 24 25 % Mastered Η γάτα μου __________ εδώ και μέρες. My cat has been …" at bounding box center [784, 285] width 938 height 369
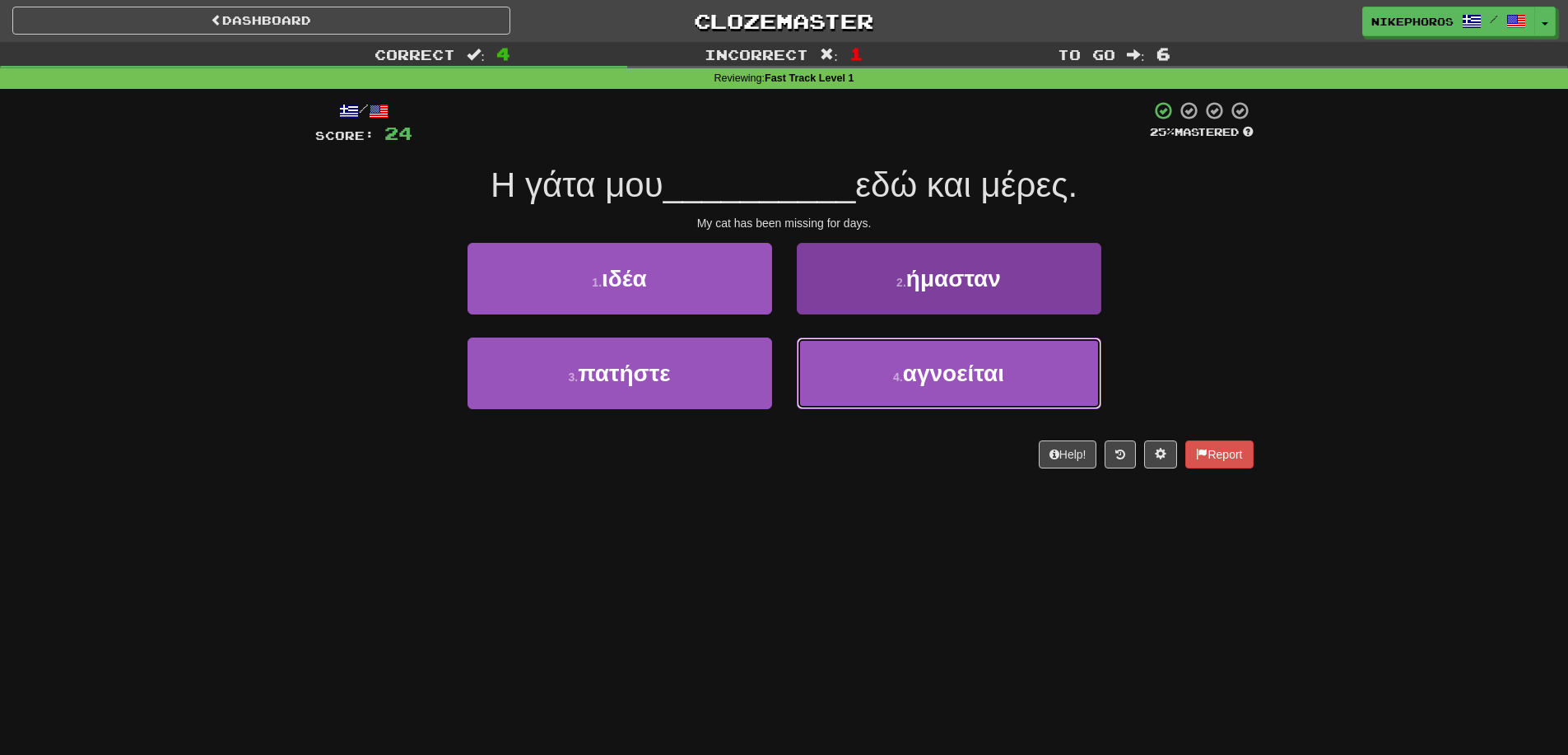
click at [1064, 382] on button "4 . αγνοείται" at bounding box center [948, 374] width 304 height 72
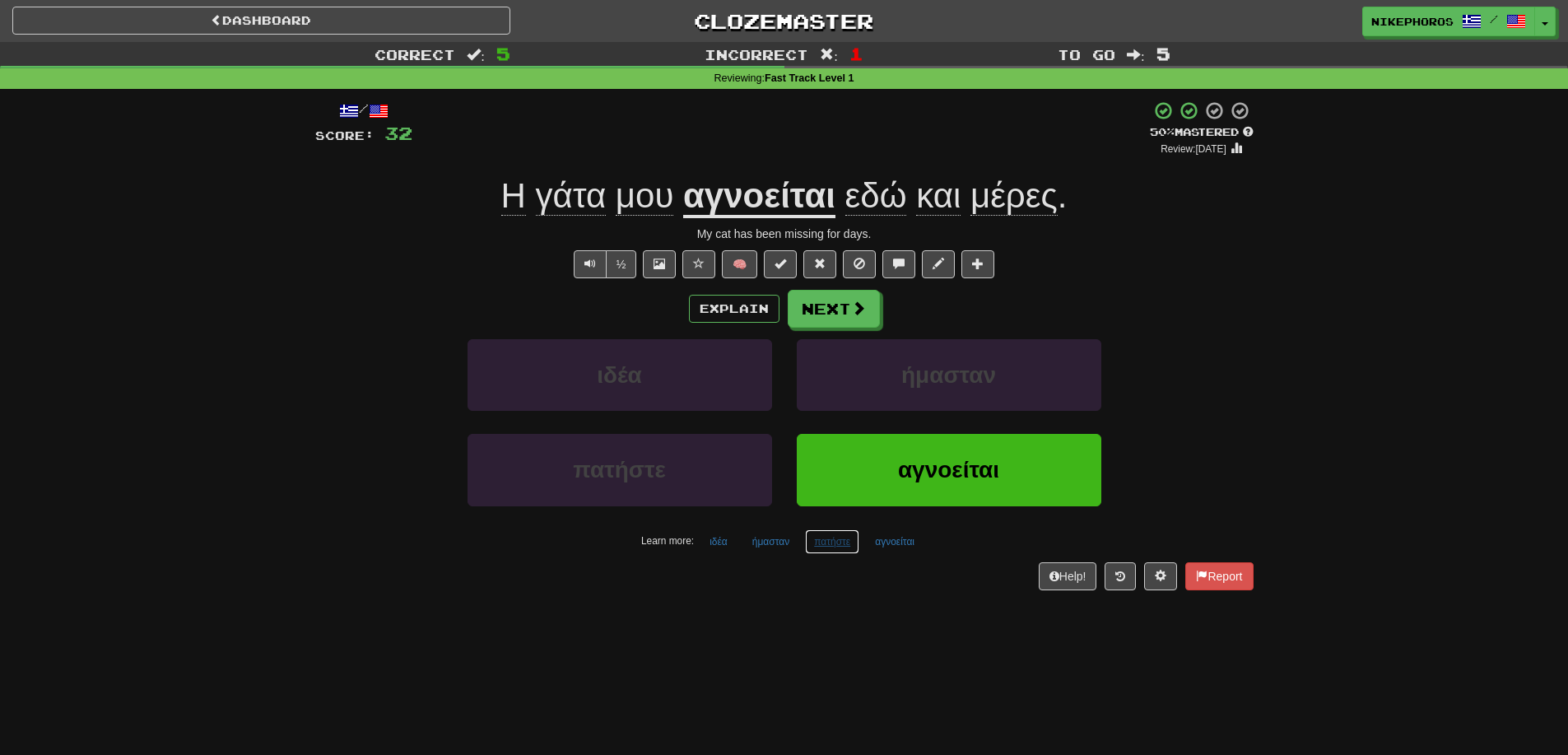
click at [817, 542] on button "πατήστε" at bounding box center [831, 541] width 54 height 25
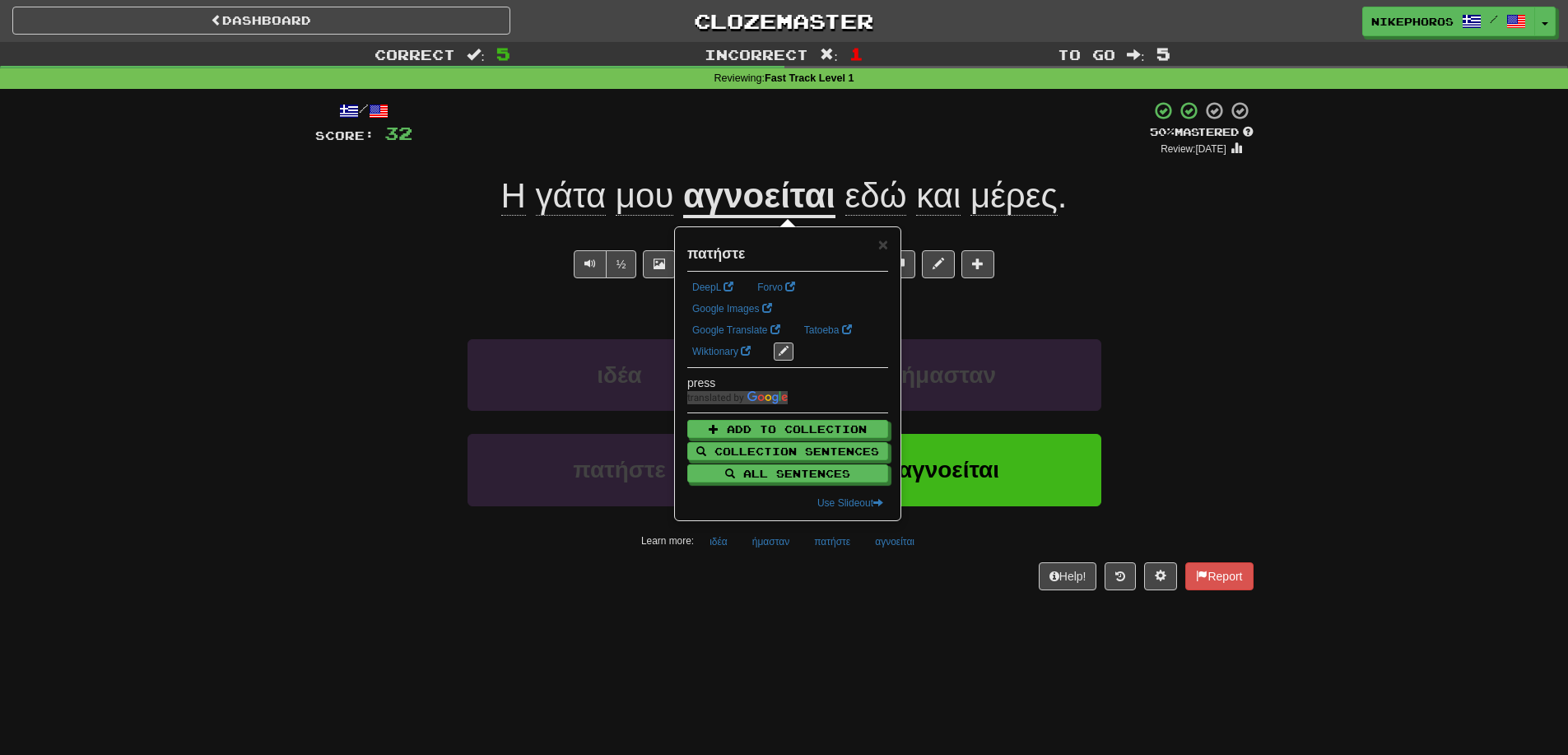
click at [815, 635] on div "Dashboard Clozemaster Nikephoros / Toggle Dropdown Dashboard Leaderboard Activi…" at bounding box center [784, 378] width 1568 height 755
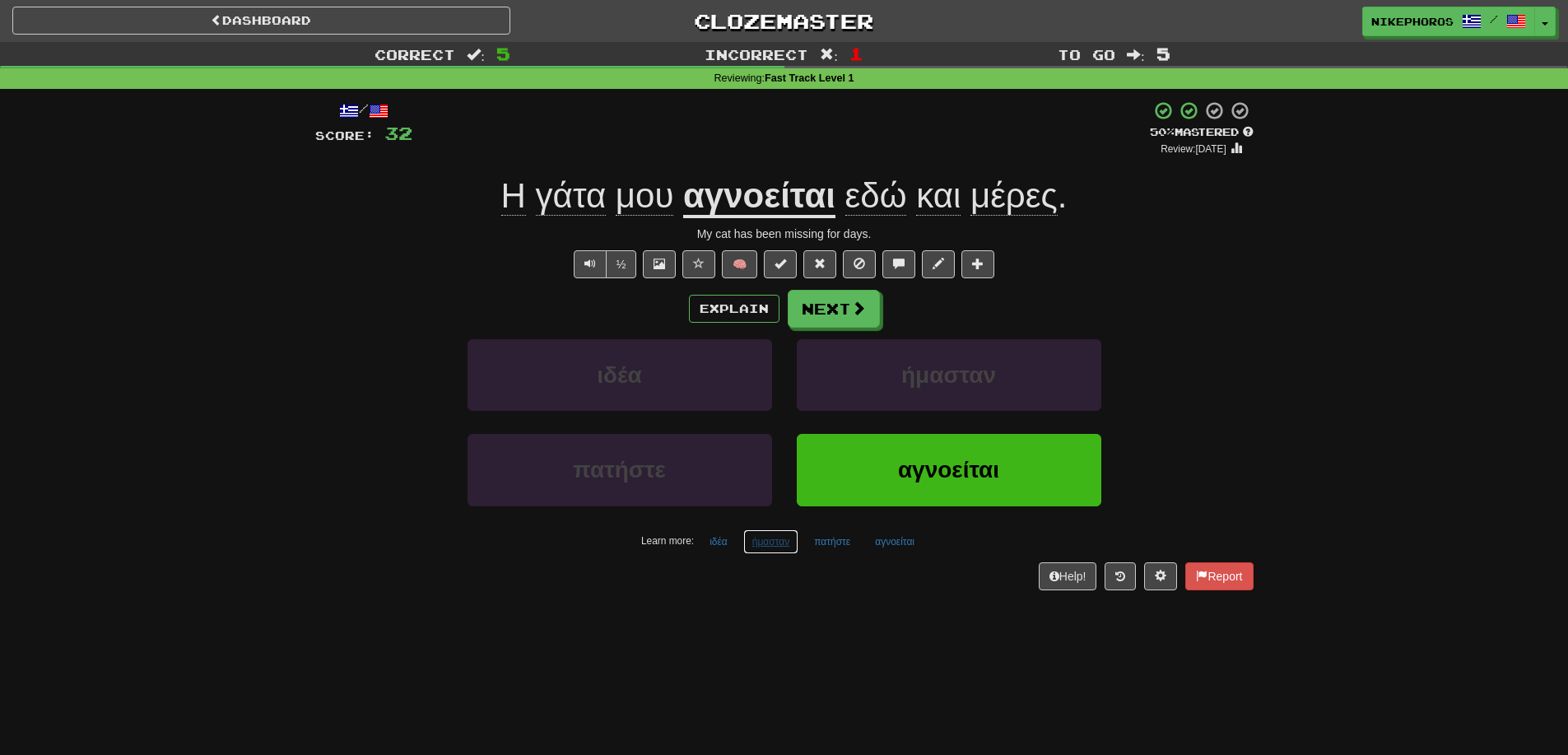
click at [772, 547] on button "ήμασταν" at bounding box center [771, 541] width 55 height 25
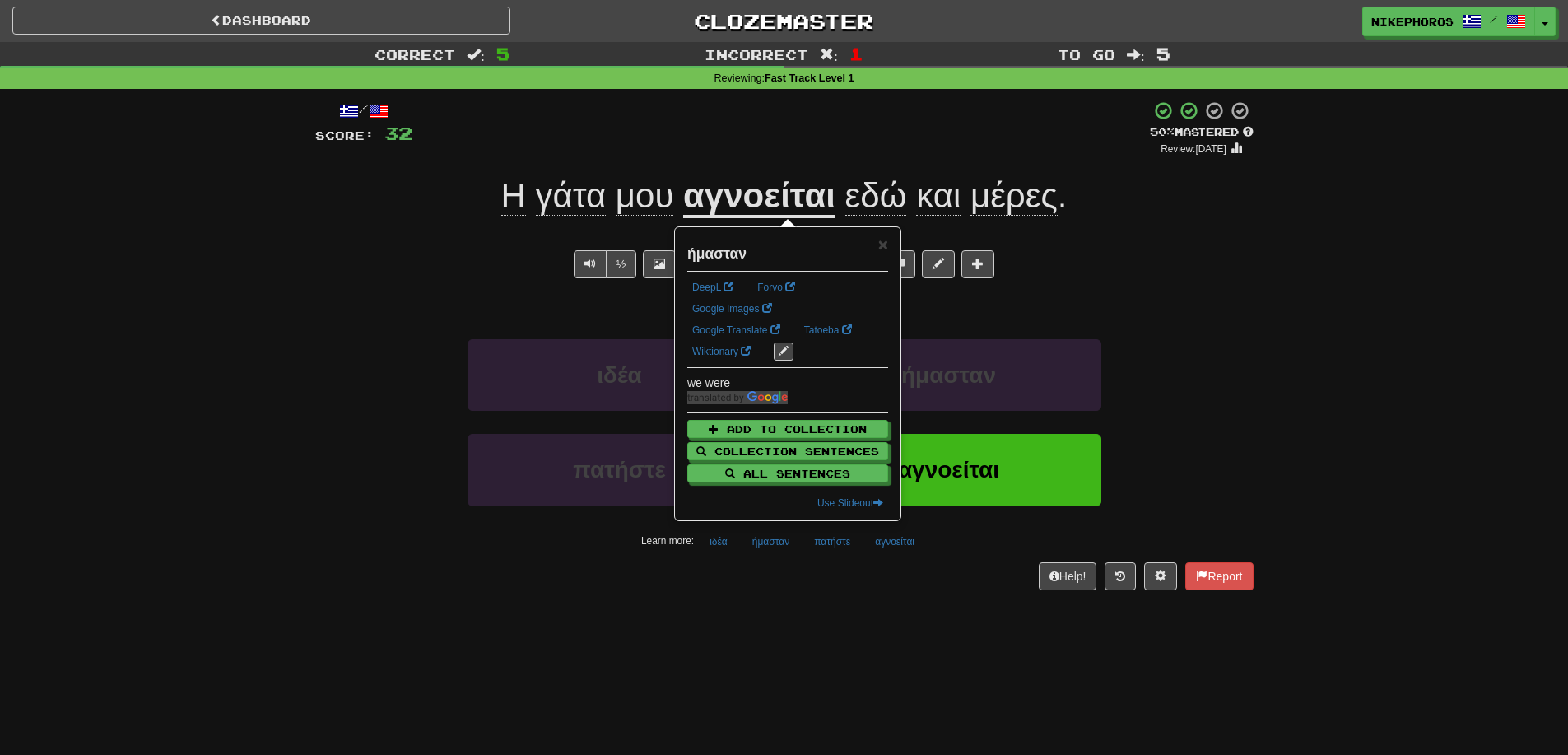
click at [743, 597] on div "/ Score: 32 + 8 50 % Mastered Review: 2025-09-26 Η γάτα μου αγνοείται εδώ και μ…" at bounding box center [784, 351] width 938 height 523
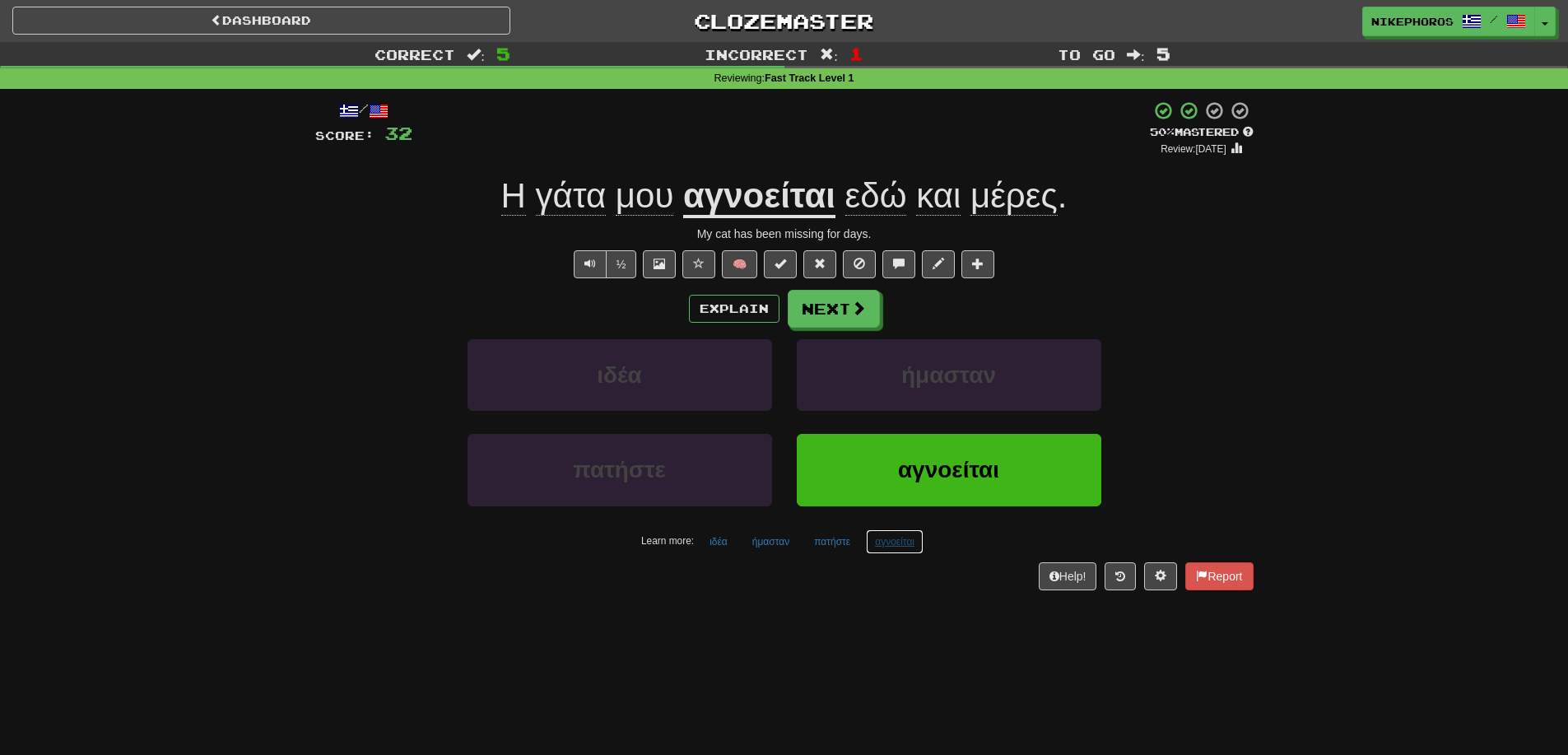
click at [888, 542] on button "αγνοείται" at bounding box center [894, 541] width 58 height 25
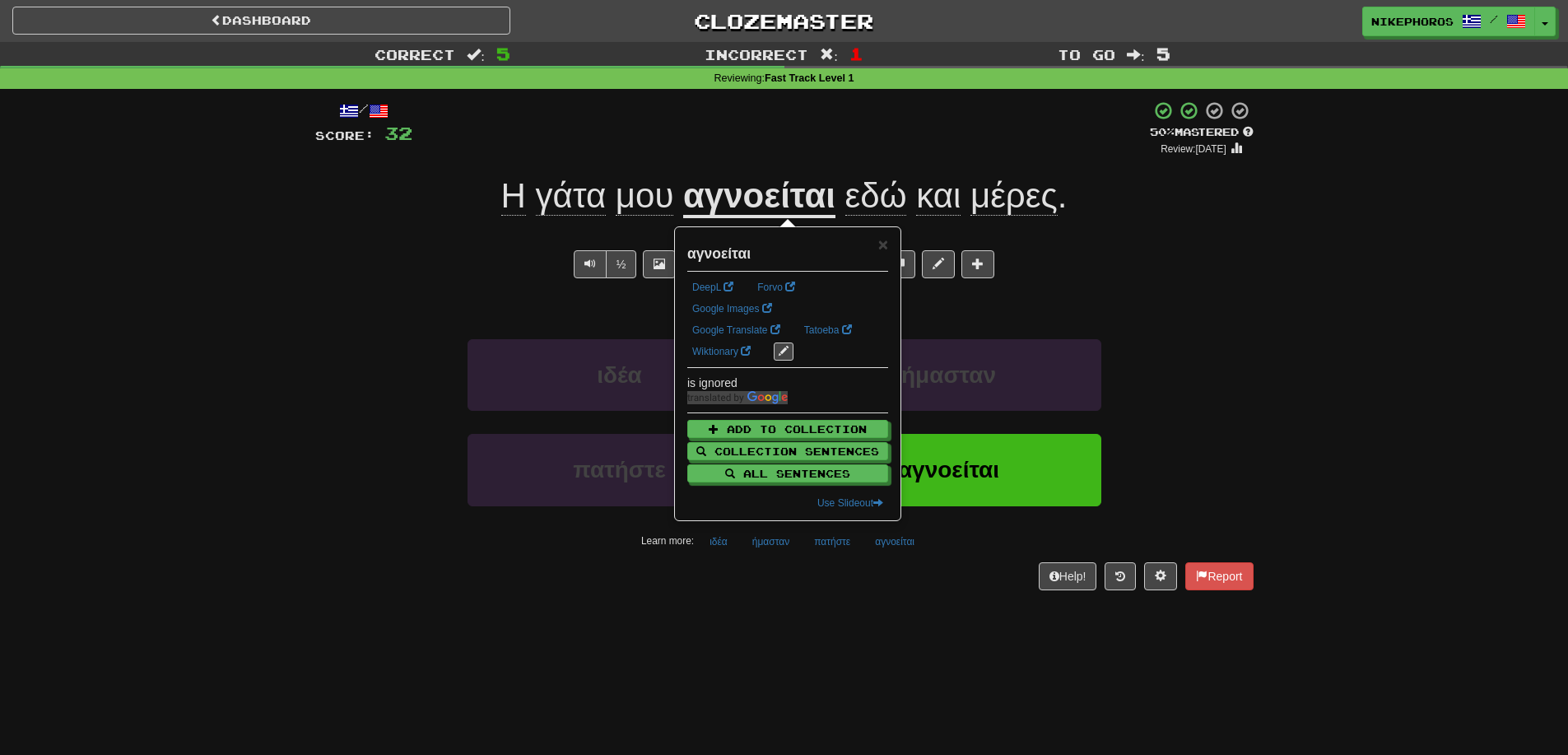
click at [891, 607] on div "/ Score: 32 + 8 50 % Mastered Review: 2025-09-26 Η γάτα μου αγνοείται εδώ και μ…" at bounding box center [784, 351] width 938 height 523
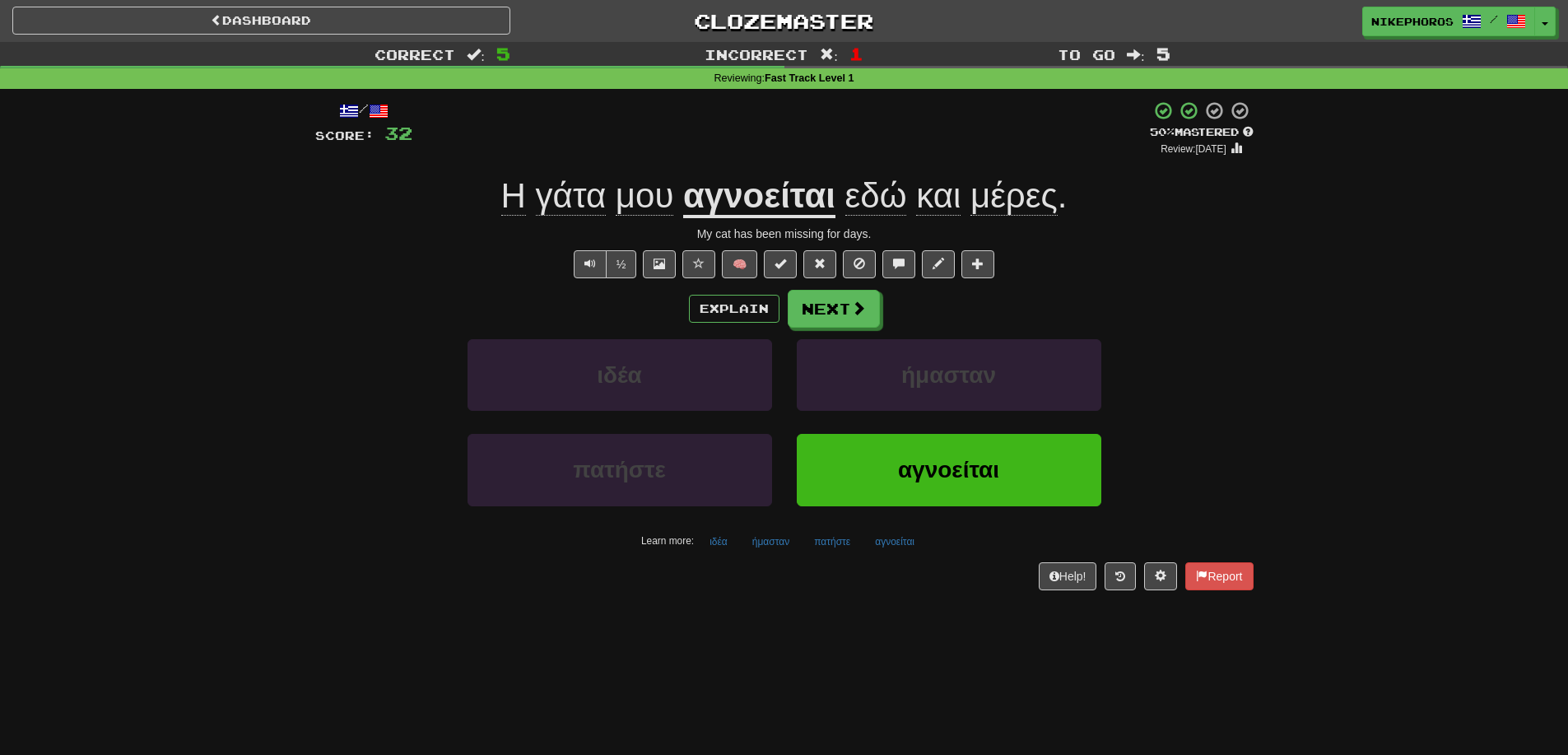
drag, startPoint x: 891, startPoint y: 607, endPoint x: 876, endPoint y: 615, distance: 17.0
click at [877, 615] on div "Dashboard Clozemaster Nikephoros / Toggle Dropdown Dashboard Leaderboard Activi…" at bounding box center [784, 378] width 1568 height 755
click at [850, 295] on button "Next" at bounding box center [834, 310] width 92 height 38
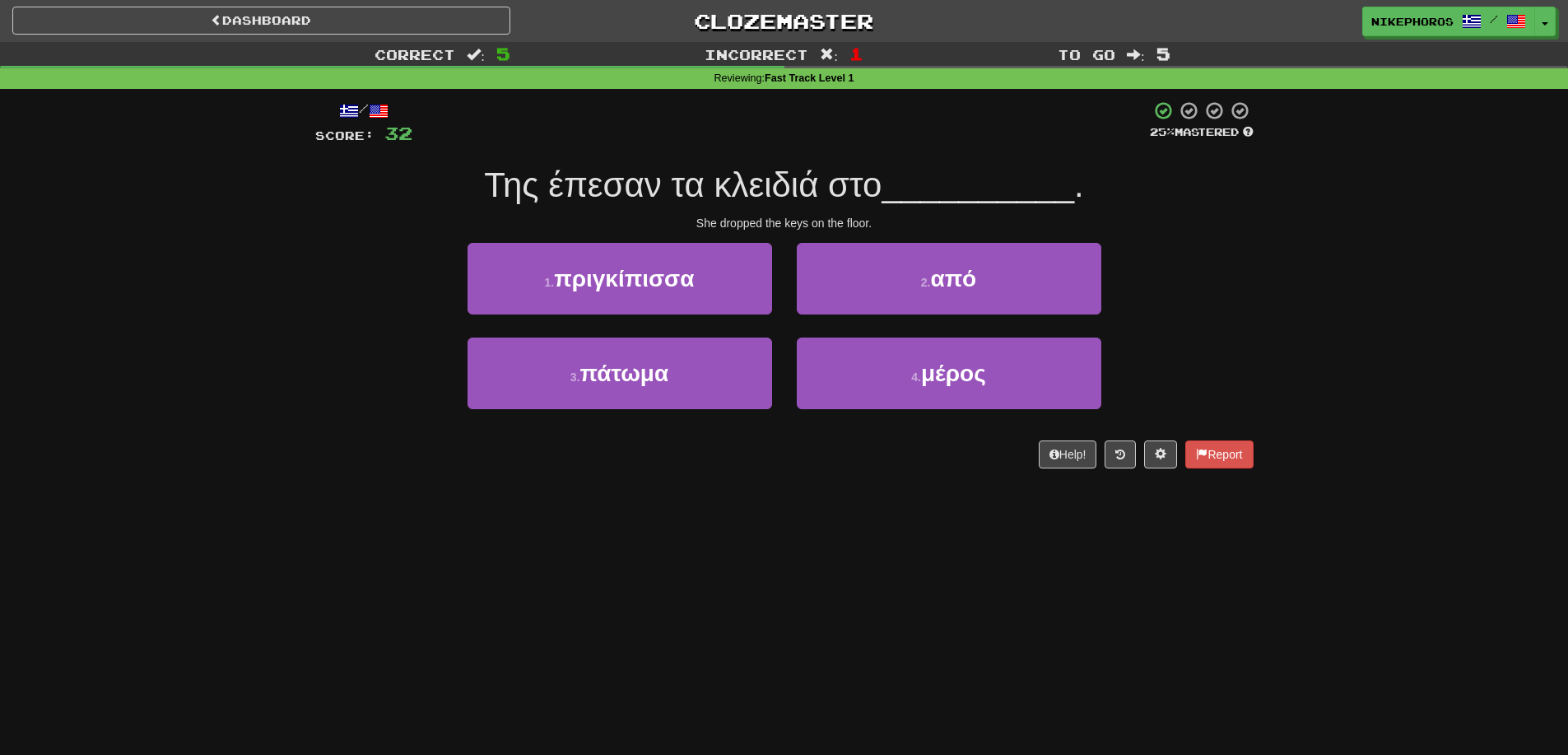
click at [1403, 299] on div "Correct : 5 Incorrect : 1 To go : 5 Reviewing : Fast Track Level 1 / Score: 32 …" at bounding box center [784, 267] width 1568 height 449
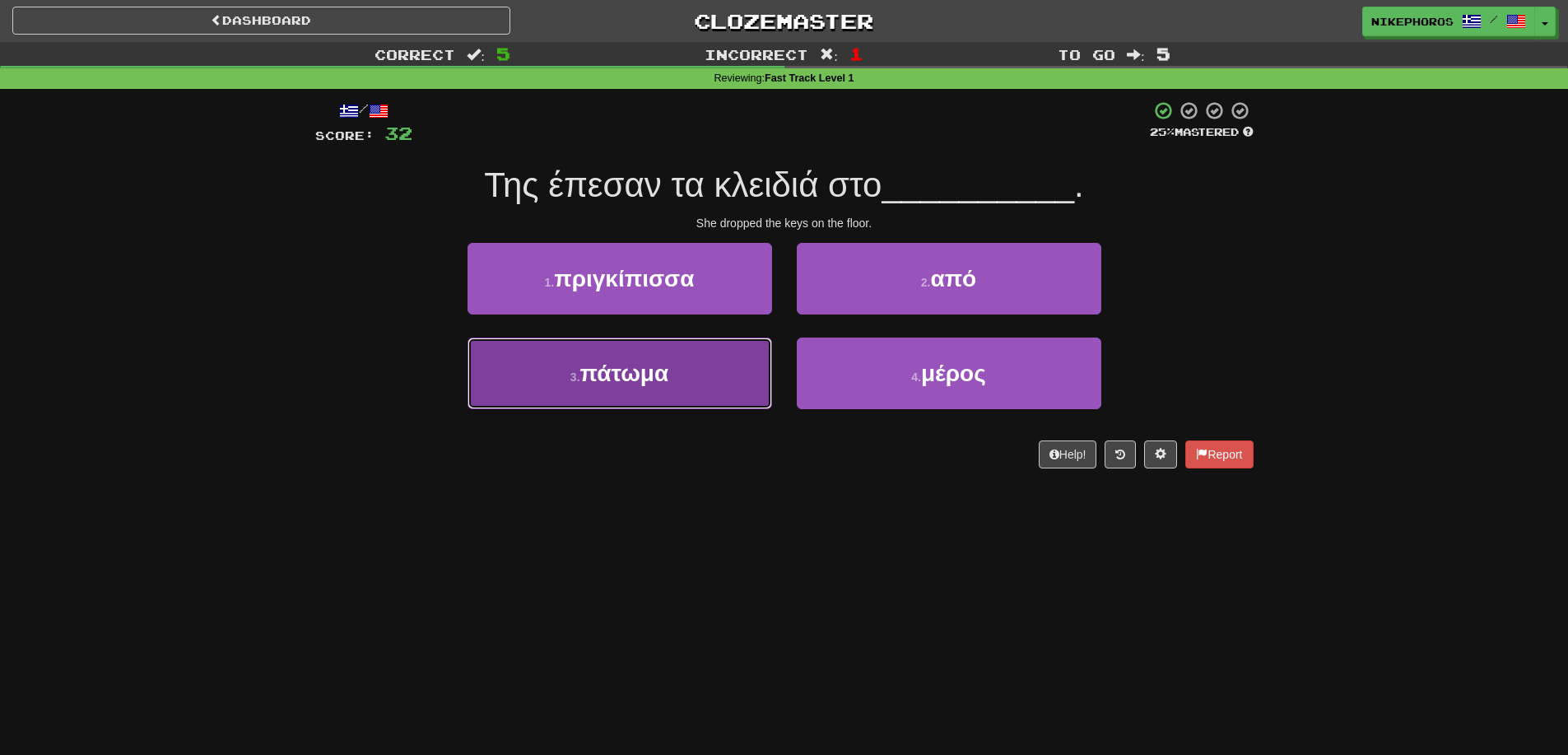
click at [677, 378] on button "3 . πάτωμα" at bounding box center [619, 374] width 304 height 72
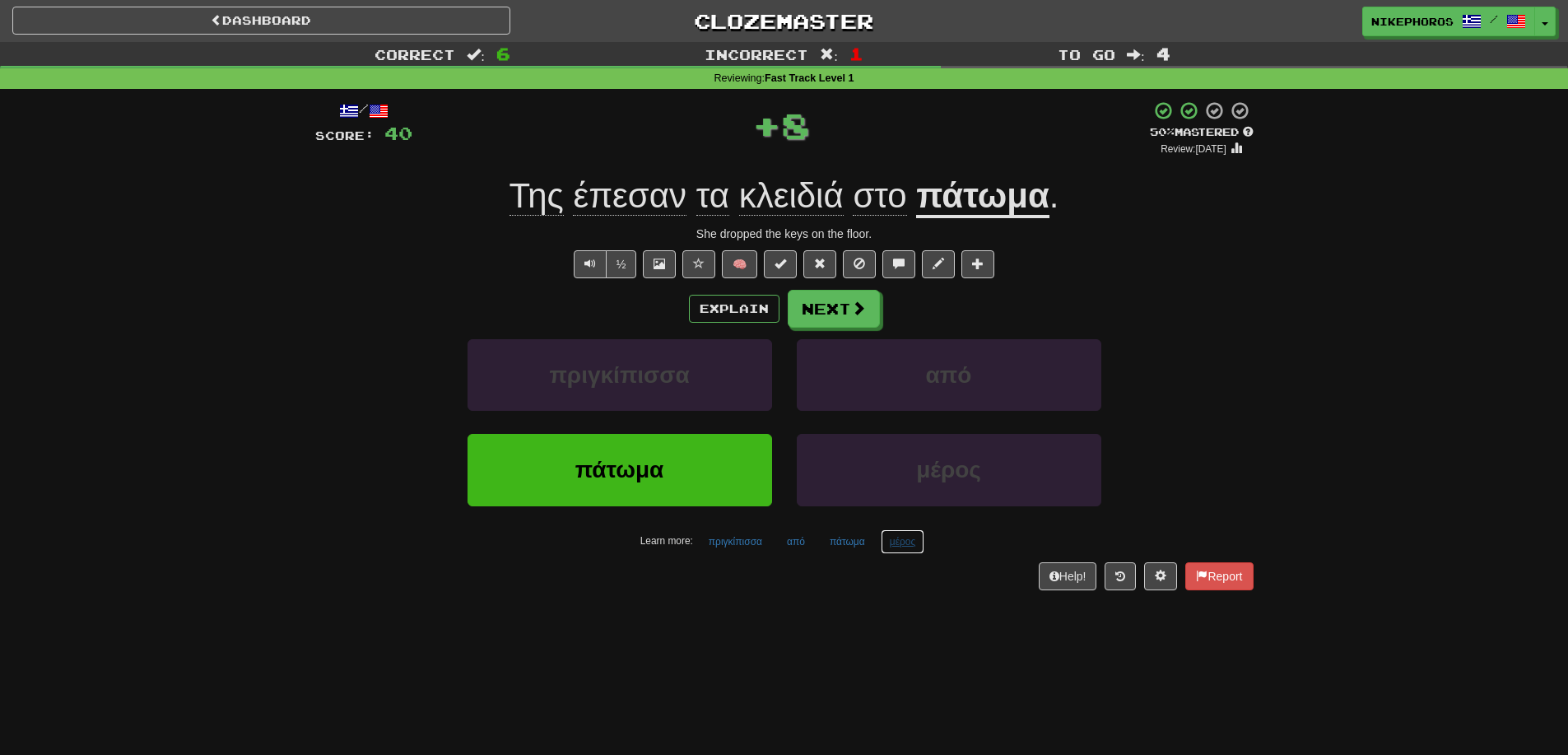
click at [911, 551] on button "μέρος" at bounding box center [902, 541] width 45 height 25
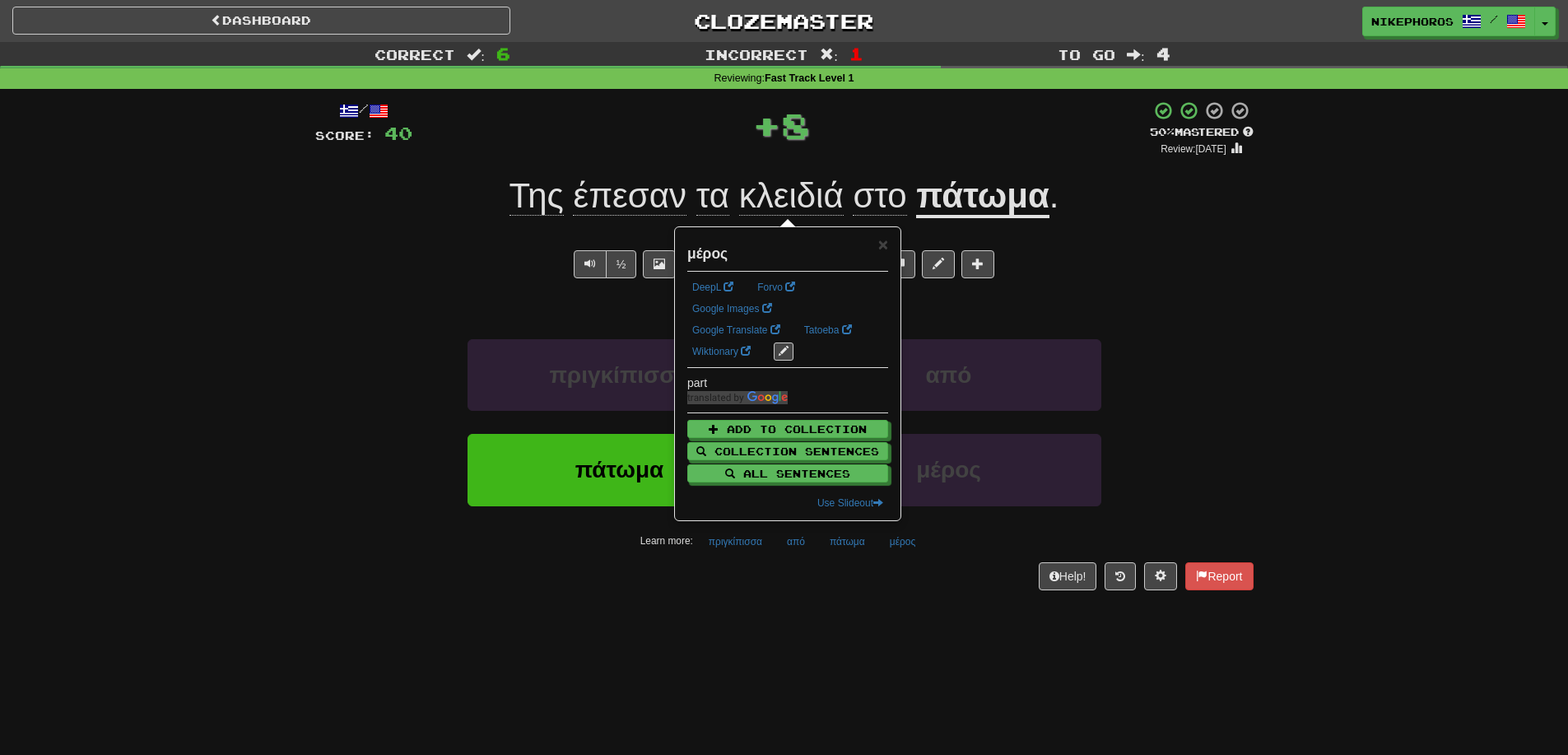
click at [924, 622] on div "Dashboard Clozemaster Nikephoros / Toggle Dropdown Dashboard Leaderboard Activi…" at bounding box center [784, 378] width 1568 height 755
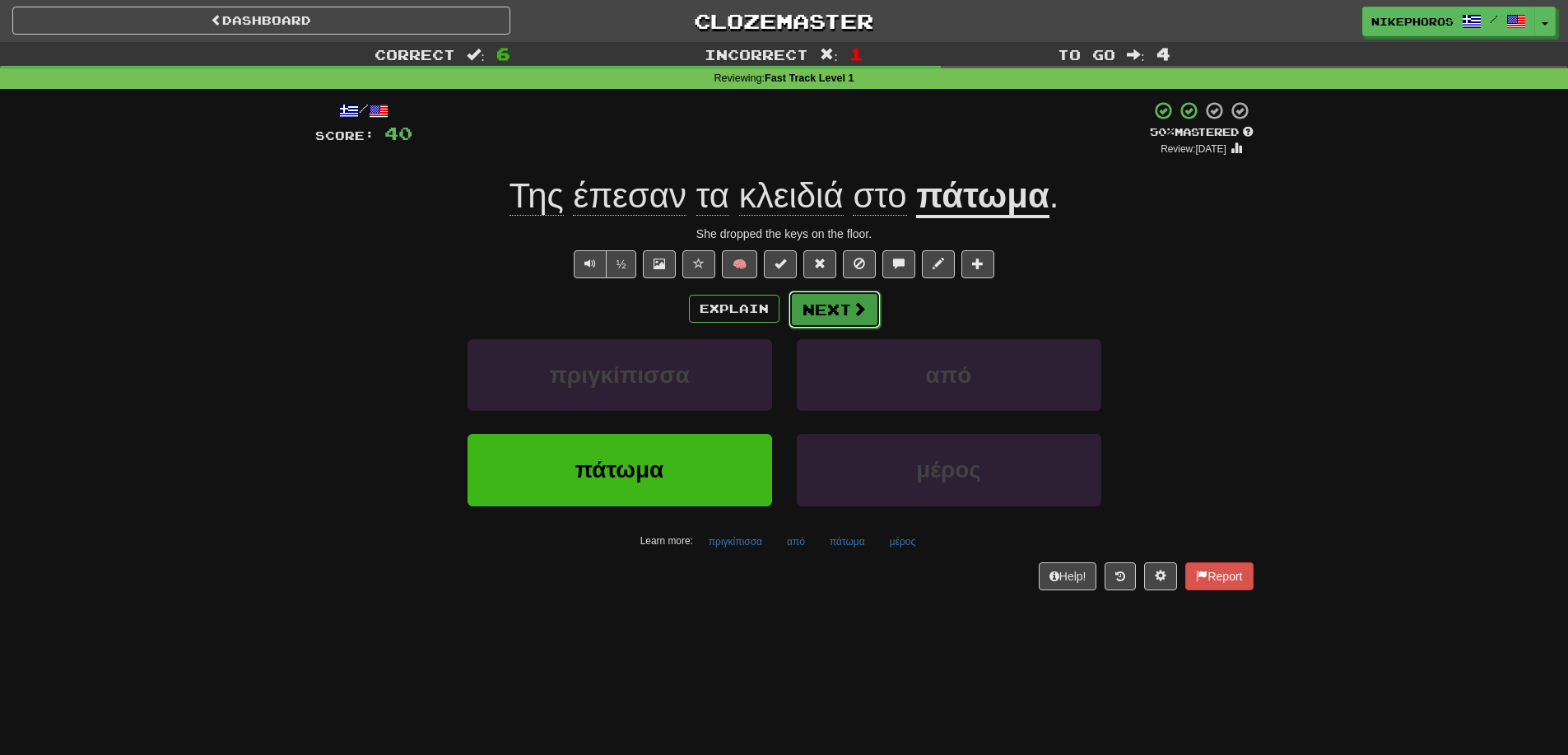
click at [851, 299] on button "Next" at bounding box center [834, 310] width 92 height 38
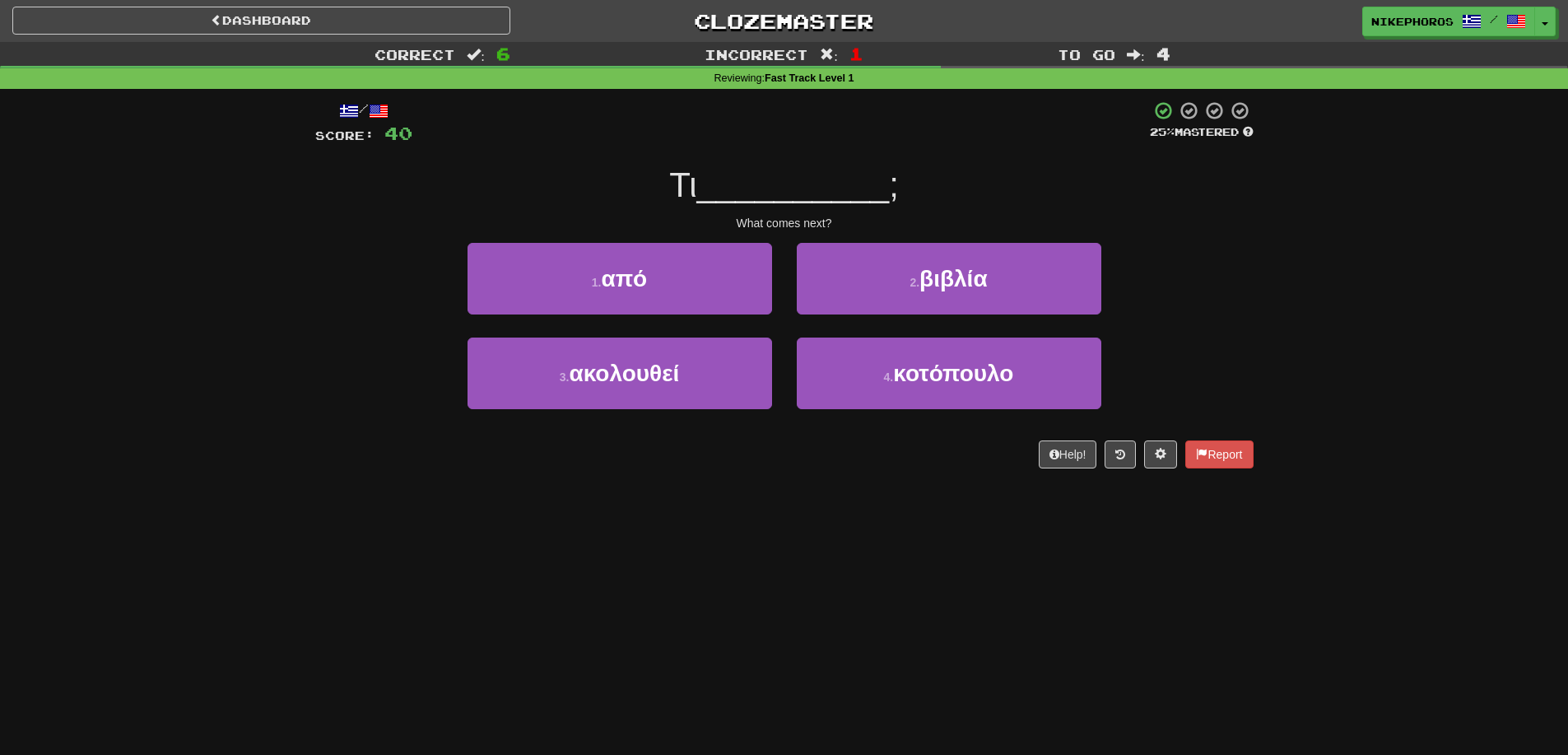
click at [1223, 298] on div "1 . από 2 . βιβλία" at bounding box center [784, 290] width 988 height 95
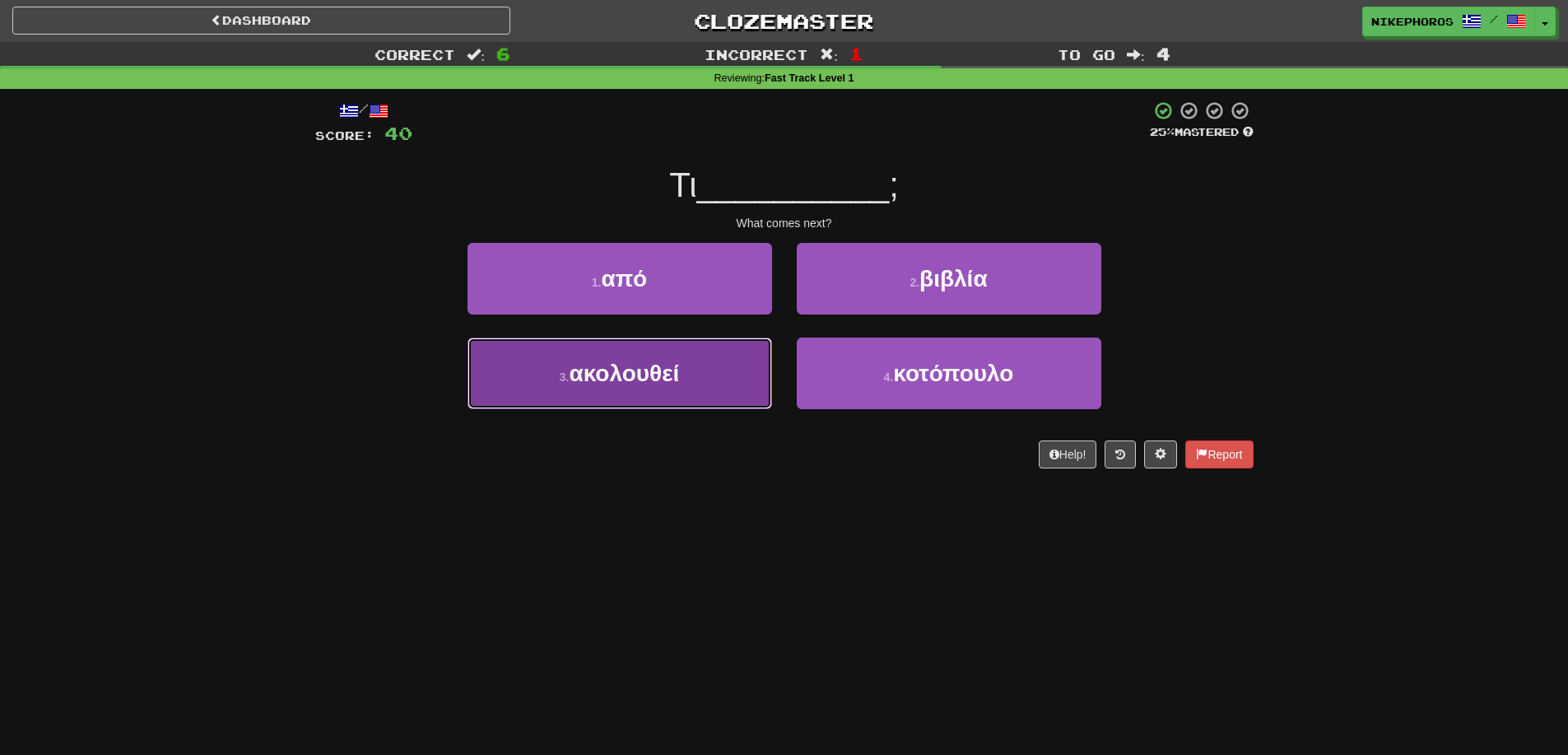
click at [687, 388] on button "3 . ακολουθεί" at bounding box center [619, 374] width 304 height 72
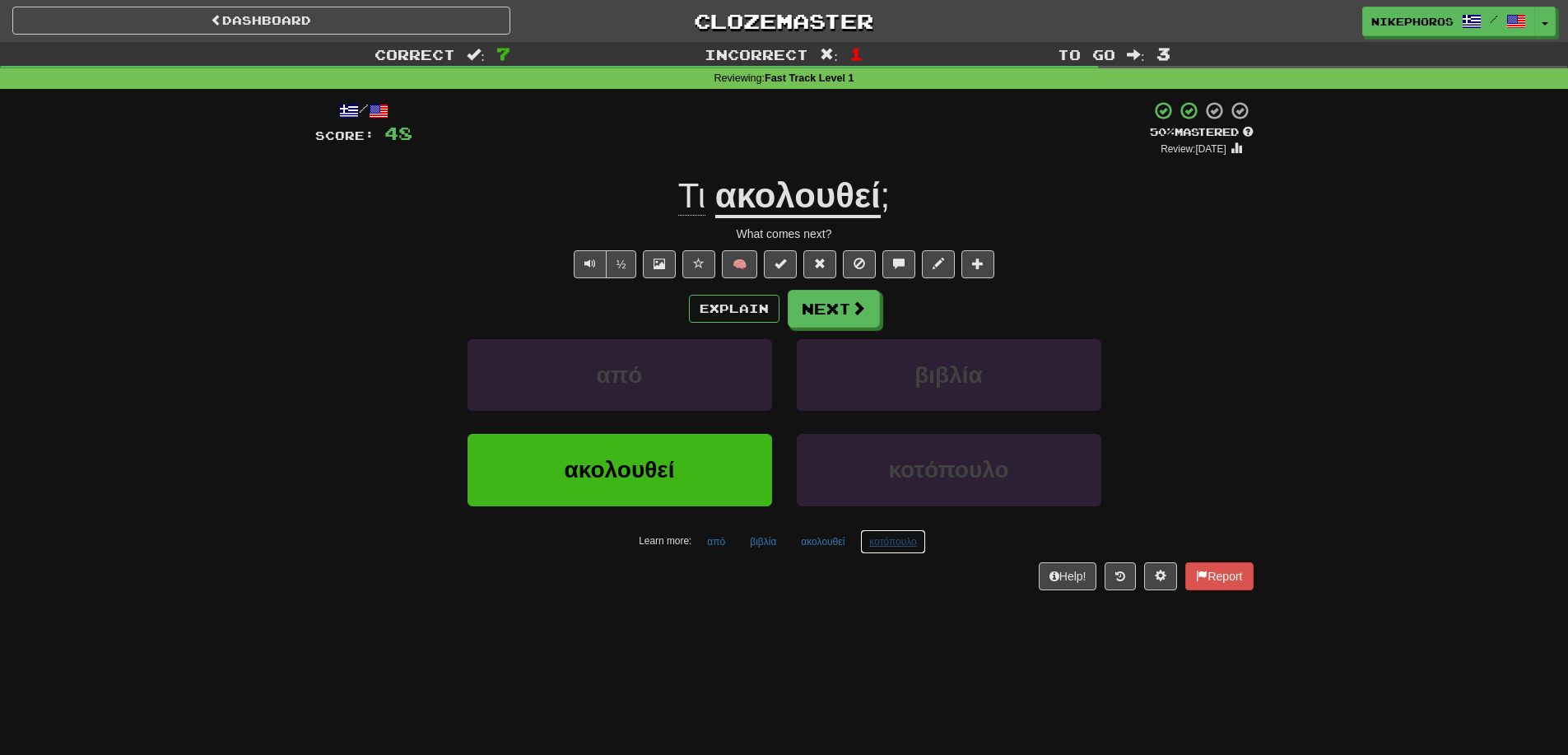
click at [893, 549] on button "κοτόπουλο" at bounding box center [892, 541] width 65 height 25
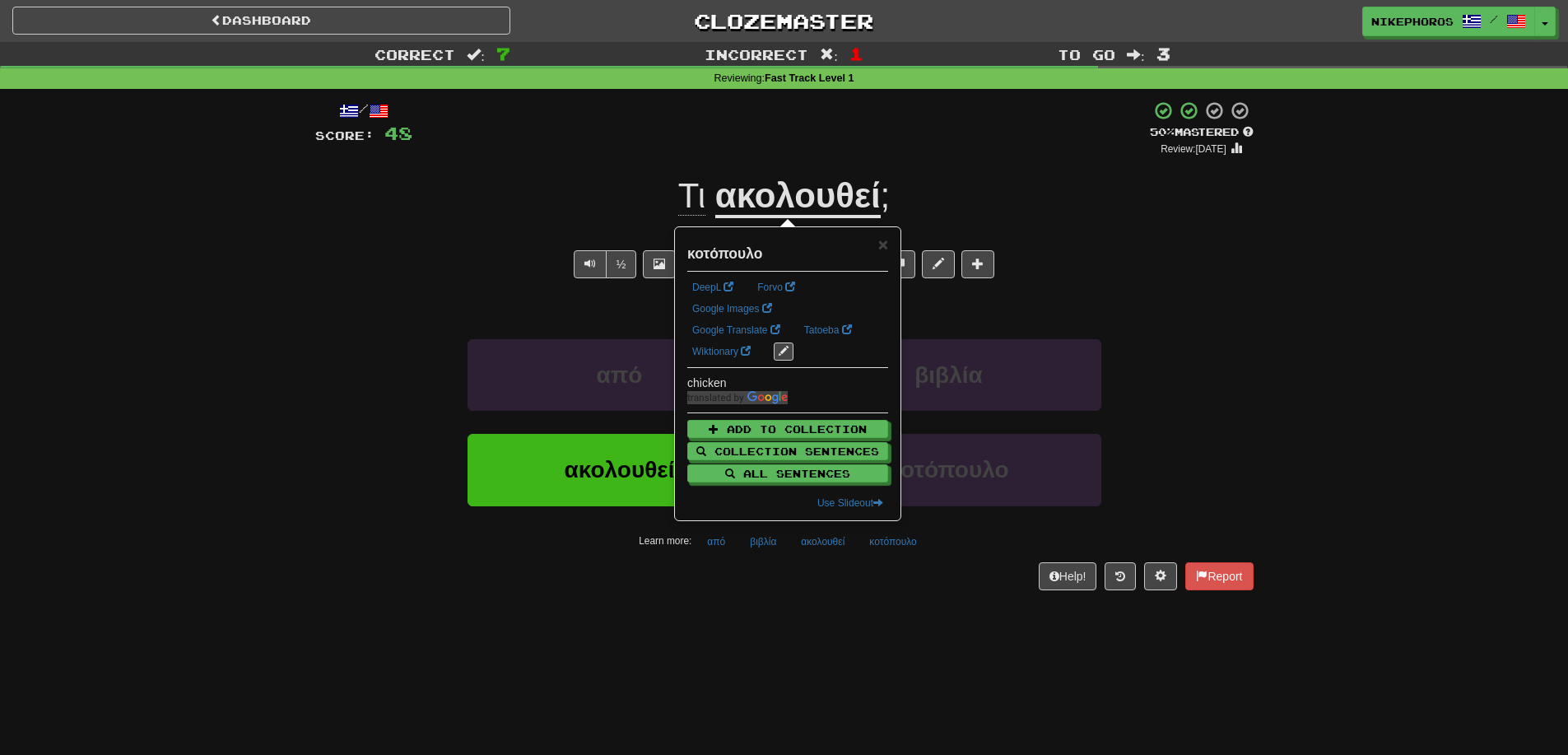
click at [873, 595] on div "/ Score: 48 + 8 50 % Mastered Review: 2025-09-26 Τι ακολουθεί ; What comes next…" at bounding box center [784, 351] width 938 height 523
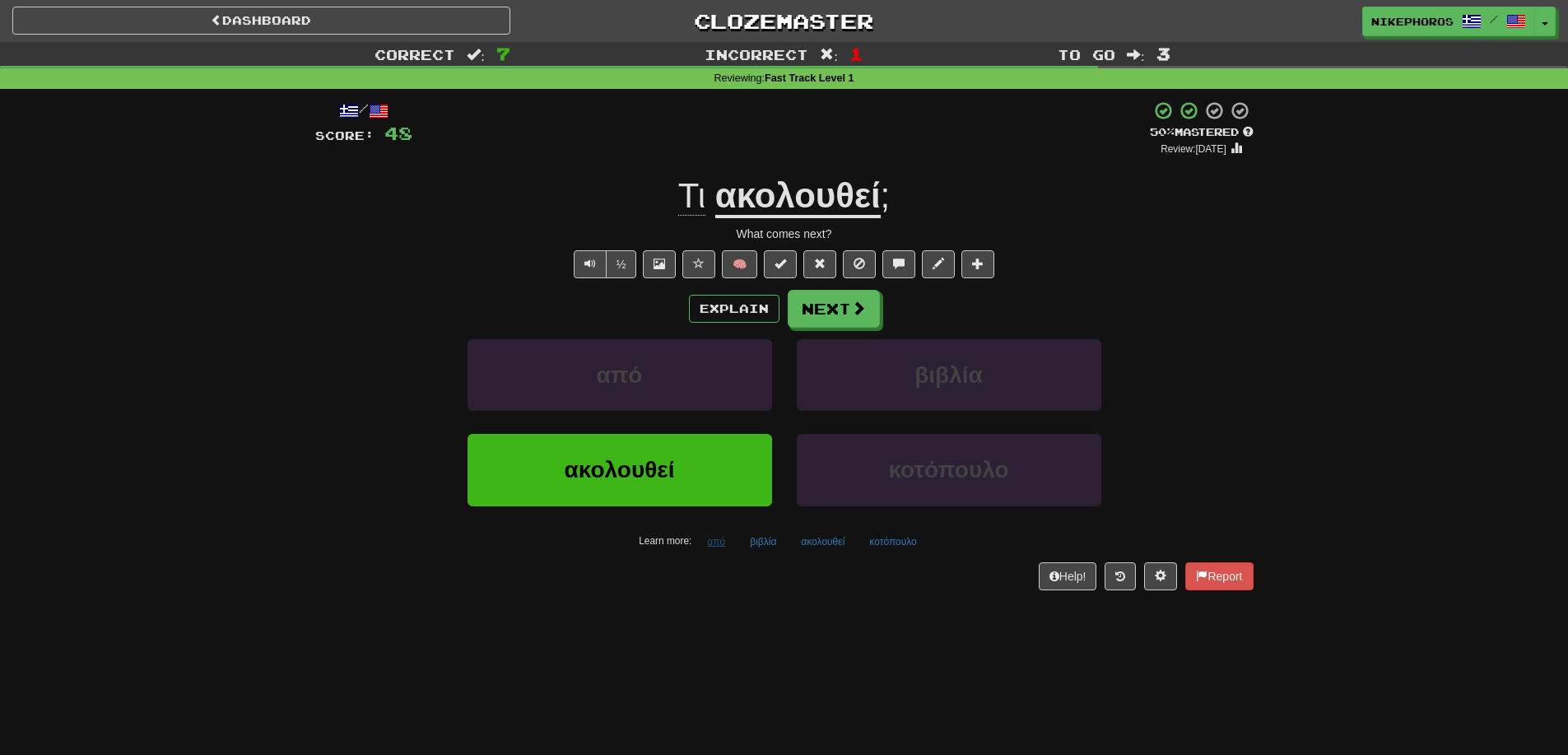
click at [728, 552] on div "/ Score: 48 + 8 50 % Mastered Review: 2025-09-26 Τι ακολουθεί ; What comes next…" at bounding box center [784, 346] width 938 height 489
click at [723, 546] on button "από" at bounding box center [716, 541] width 36 height 25
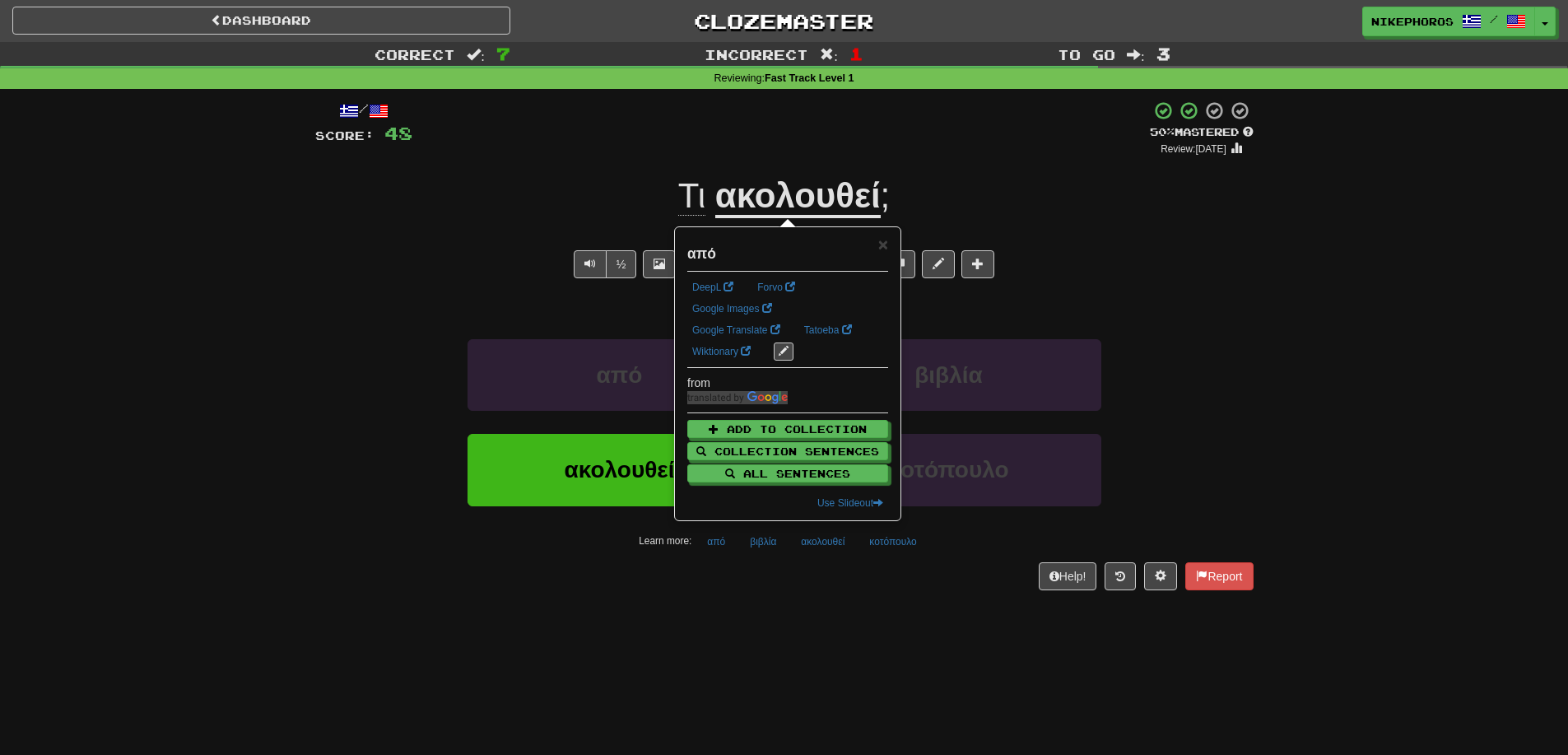
click at [749, 606] on div "/ Score: 48 + 8 50 % Mastered Review: 2025-09-26 Τι ακολουθεί ; What comes next…" at bounding box center [784, 351] width 938 height 523
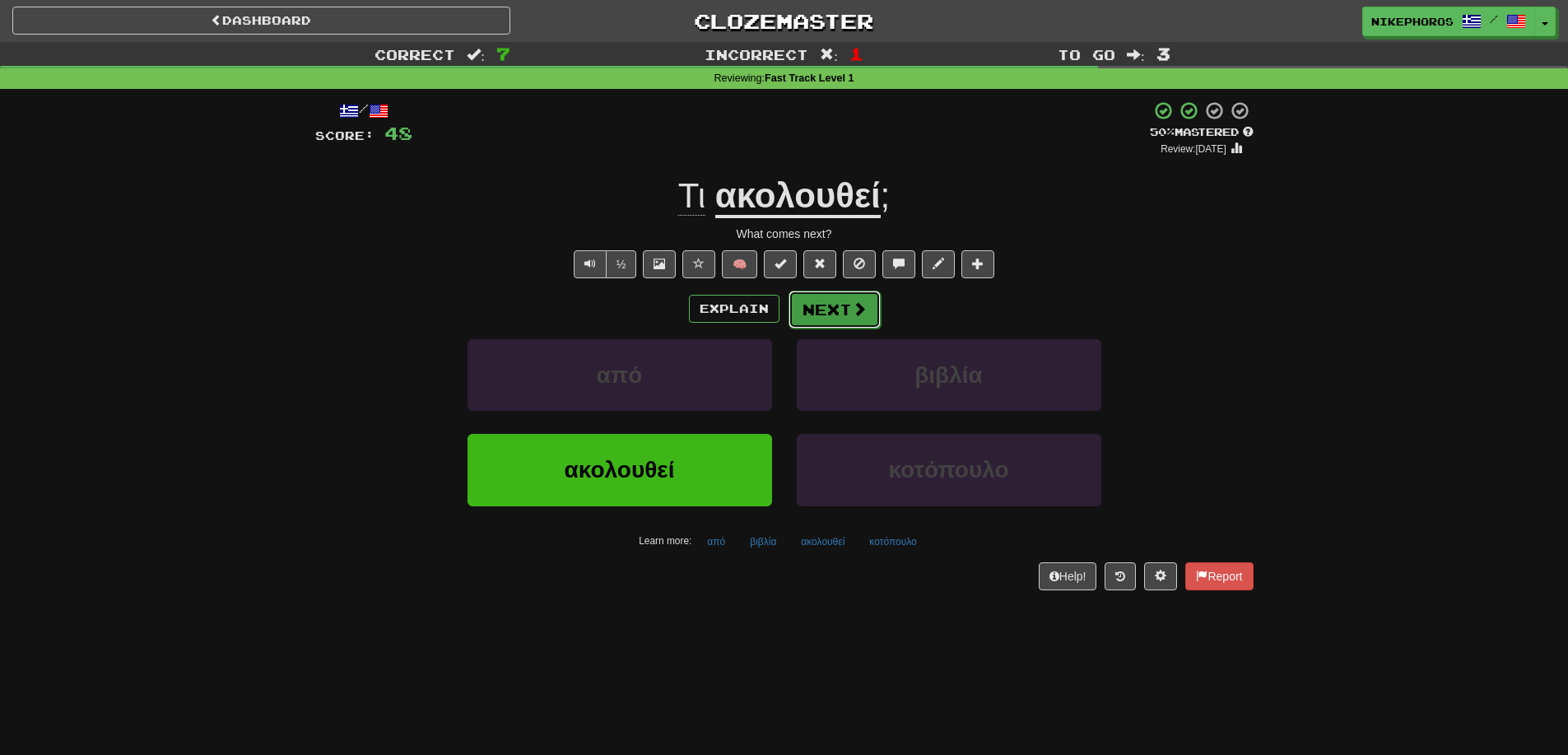
click at [839, 317] on button "Next" at bounding box center [834, 310] width 92 height 38
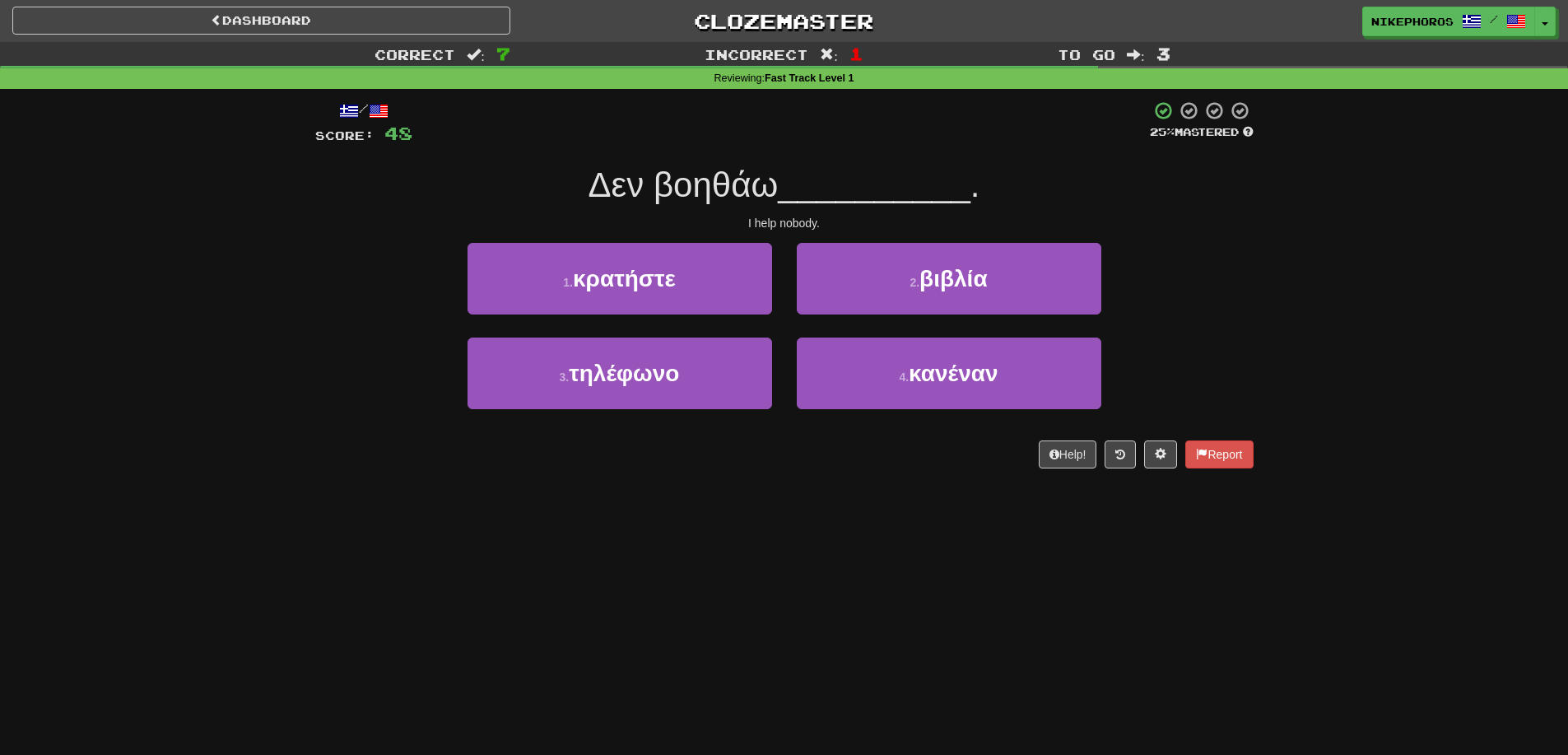
click at [1290, 346] on div "Correct : 7 Incorrect : 1 To go : 3 Reviewing : Fast Track Level 1 / Score: 48 …" at bounding box center [784, 267] width 1568 height 449
click at [1287, 359] on div "Correct : 7 Incorrect : 1 To go : 3 Reviewing : Fast Track Level 1 / Score: 48 …" at bounding box center [784, 267] width 1568 height 449
click at [789, 200] on span "__________" at bounding box center [873, 185] width 193 height 39
click at [1335, 281] on div "Correct : 7 Incorrect : 1 To go : 3 Reviewing : Fast Track Level 1 / Score: 48 …" at bounding box center [784, 267] width 1568 height 449
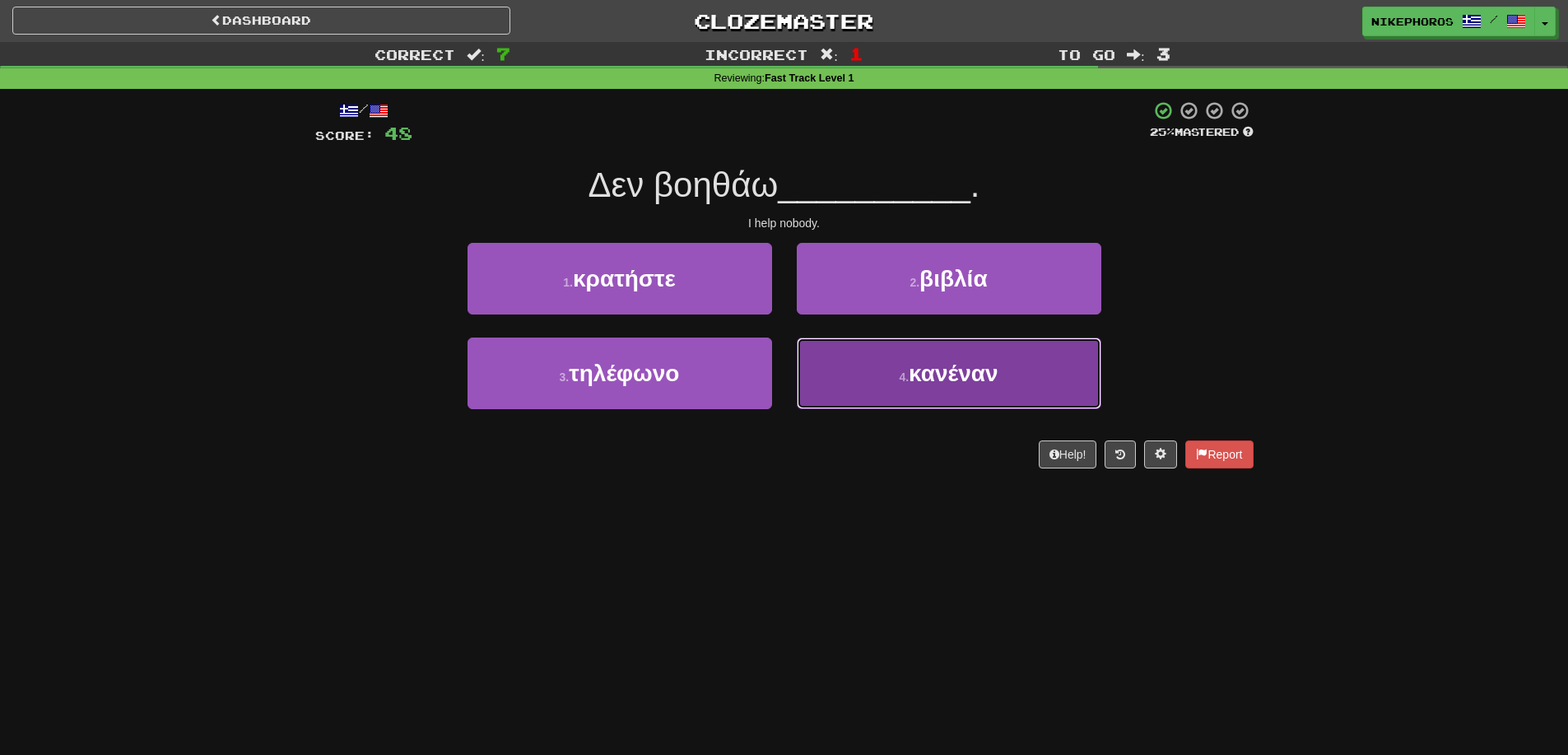
click at [993, 384] on span "κανέναν" at bounding box center [952, 374] width 89 height 26
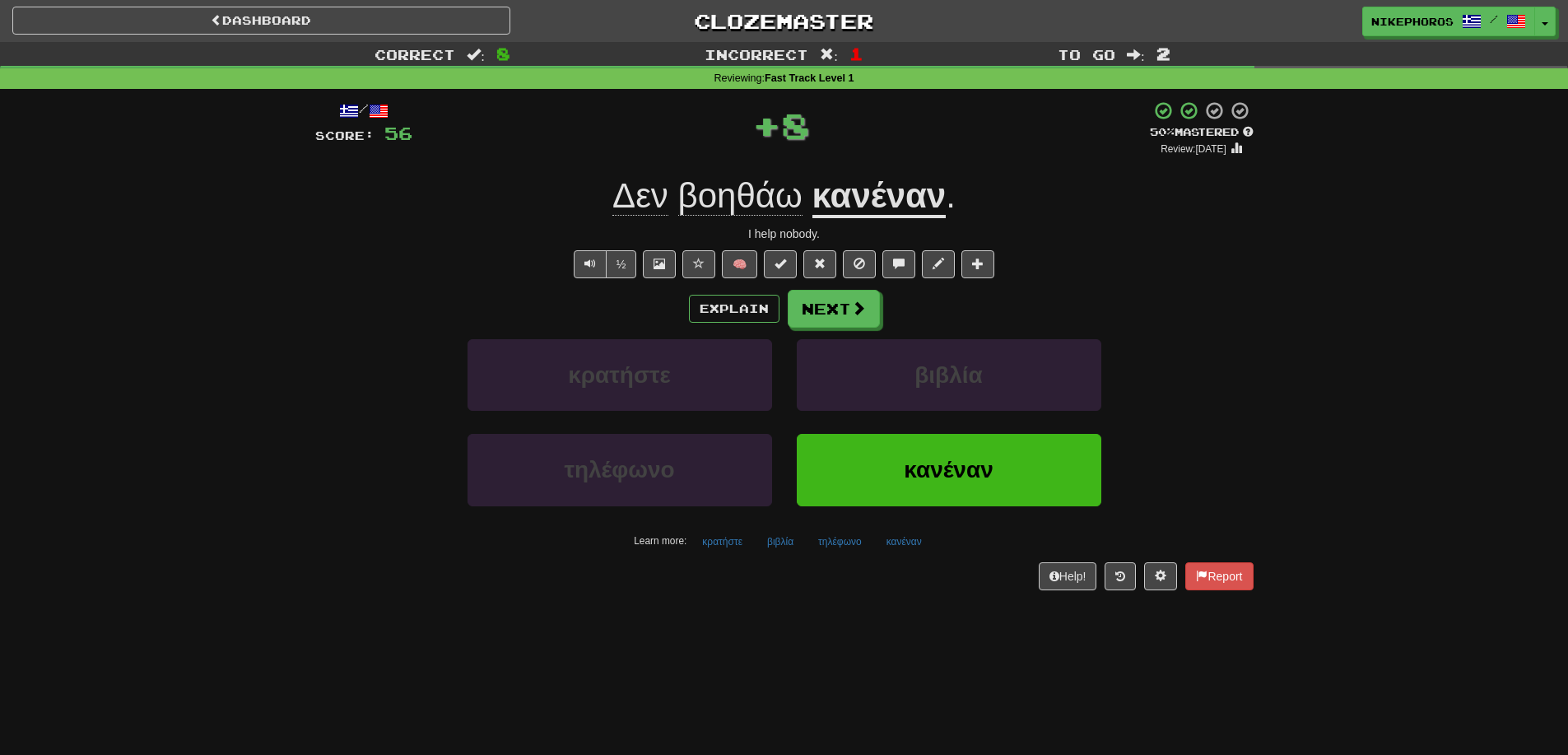
click at [725, 558] on div "/ Score: 56 + 8 50 % Mastered Review: 2025-09-26 Δεν βοηθάω κανέναν . I help no…" at bounding box center [784, 346] width 938 height 489
click at [725, 552] on button "κρατήστε" at bounding box center [722, 541] width 59 height 25
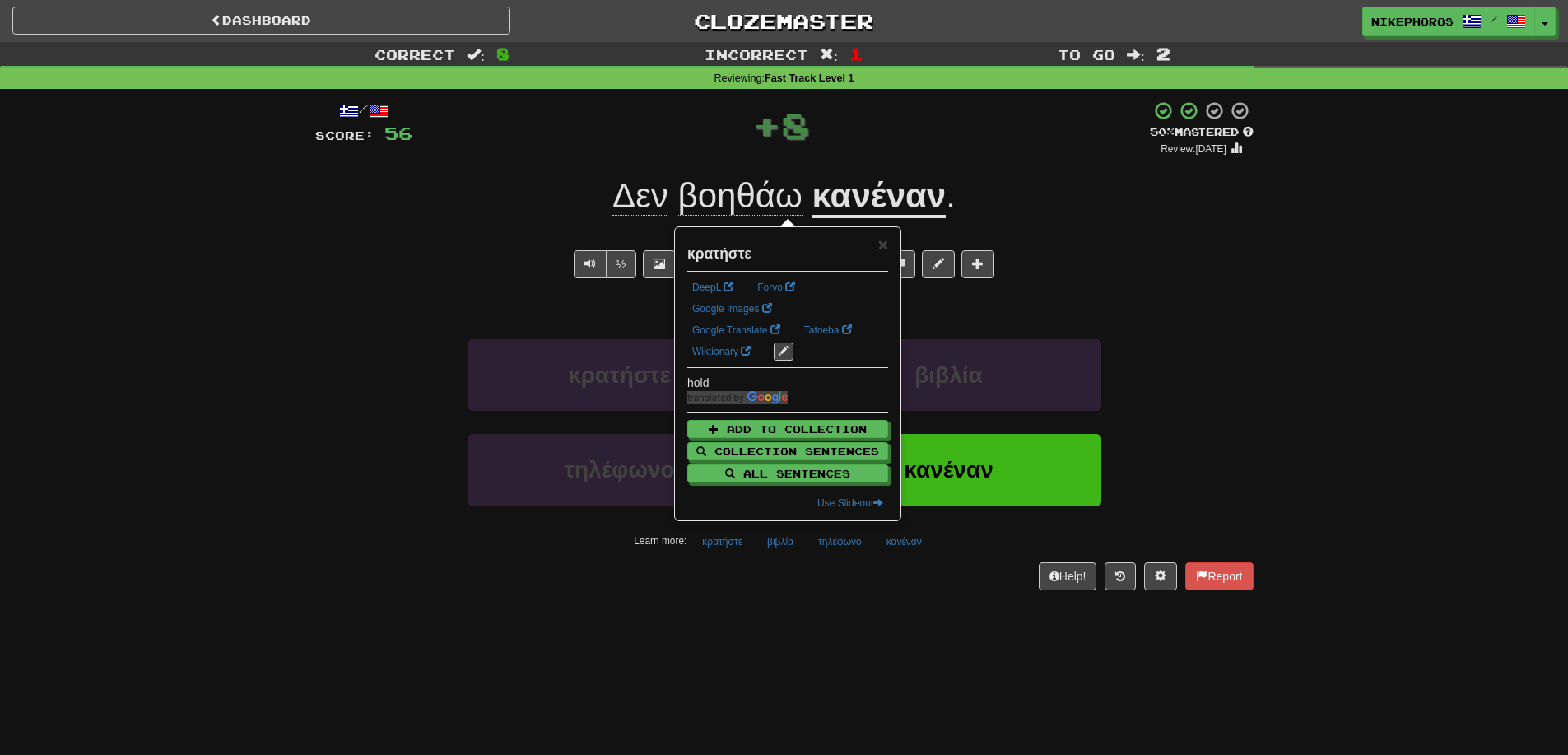
click at [752, 608] on div "/ Score: 56 + 8 50 % Mastered Review: 2025-09-26 Δεν βοηθάω κανέναν . I help no…" at bounding box center [784, 351] width 938 height 523
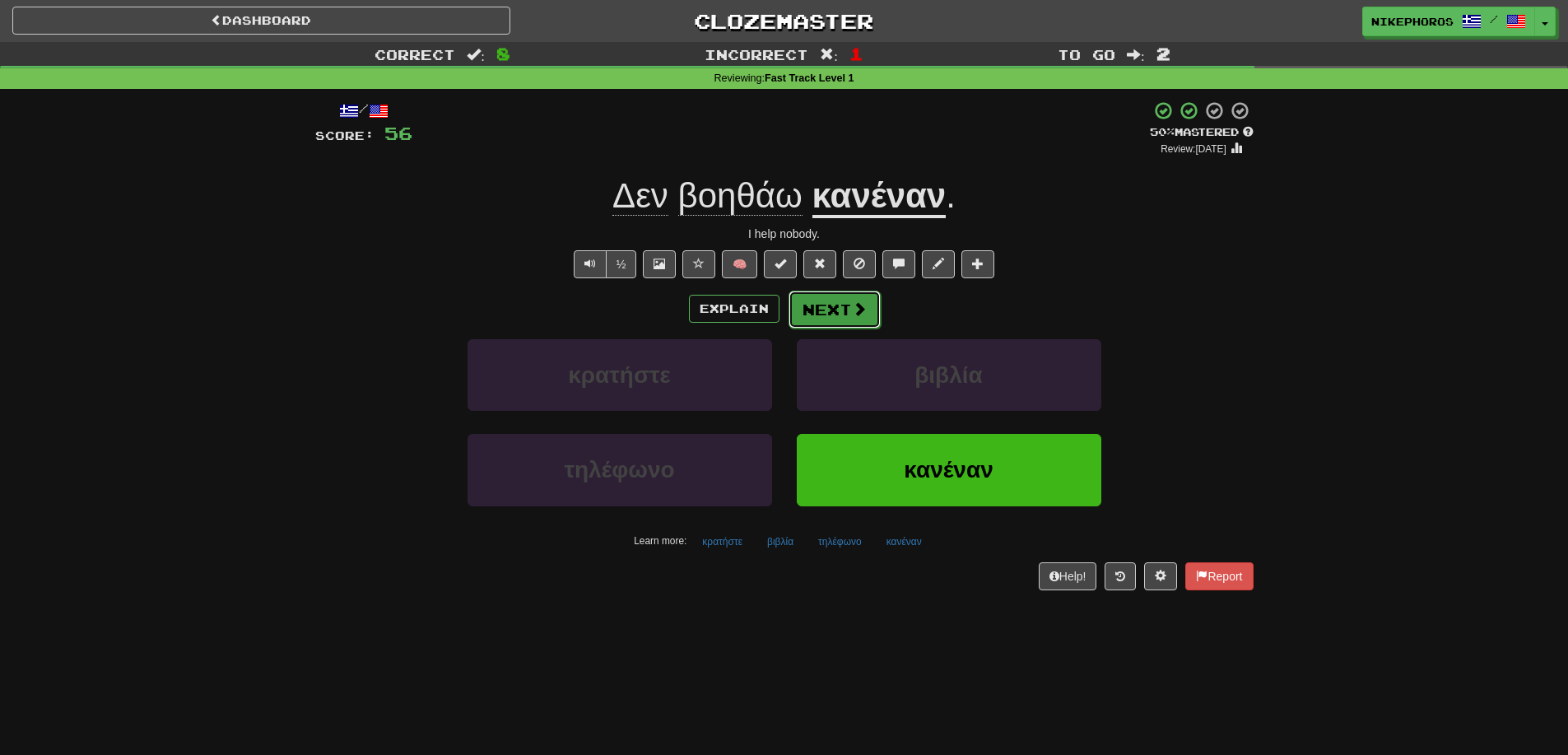
click at [826, 317] on button "Next" at bounding box center [834, 310] width 92 height 38
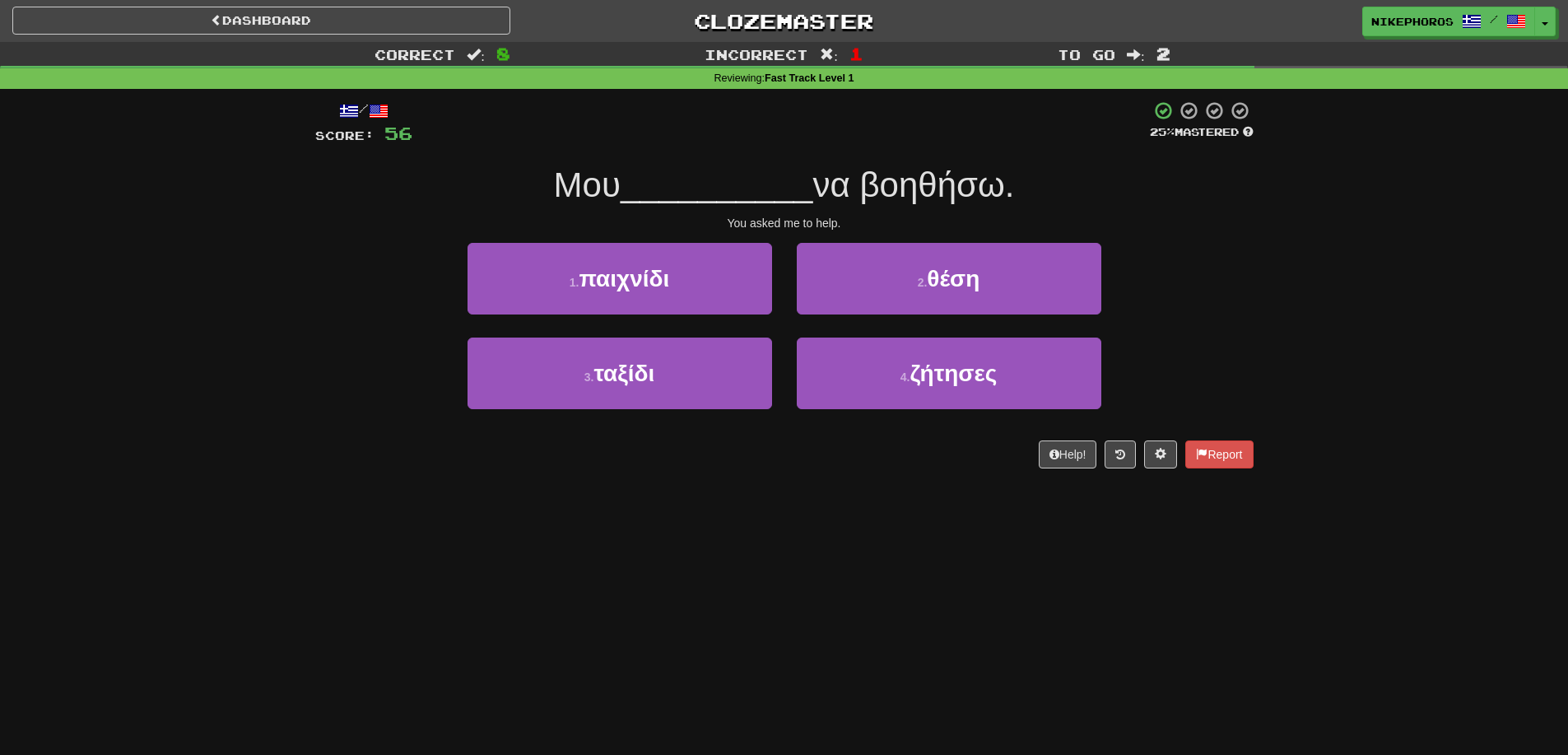
click at [1196, 297] on div "1 . παιχνίδι 2 . θέση" at bounding box center [784, 290] width 988 height 95
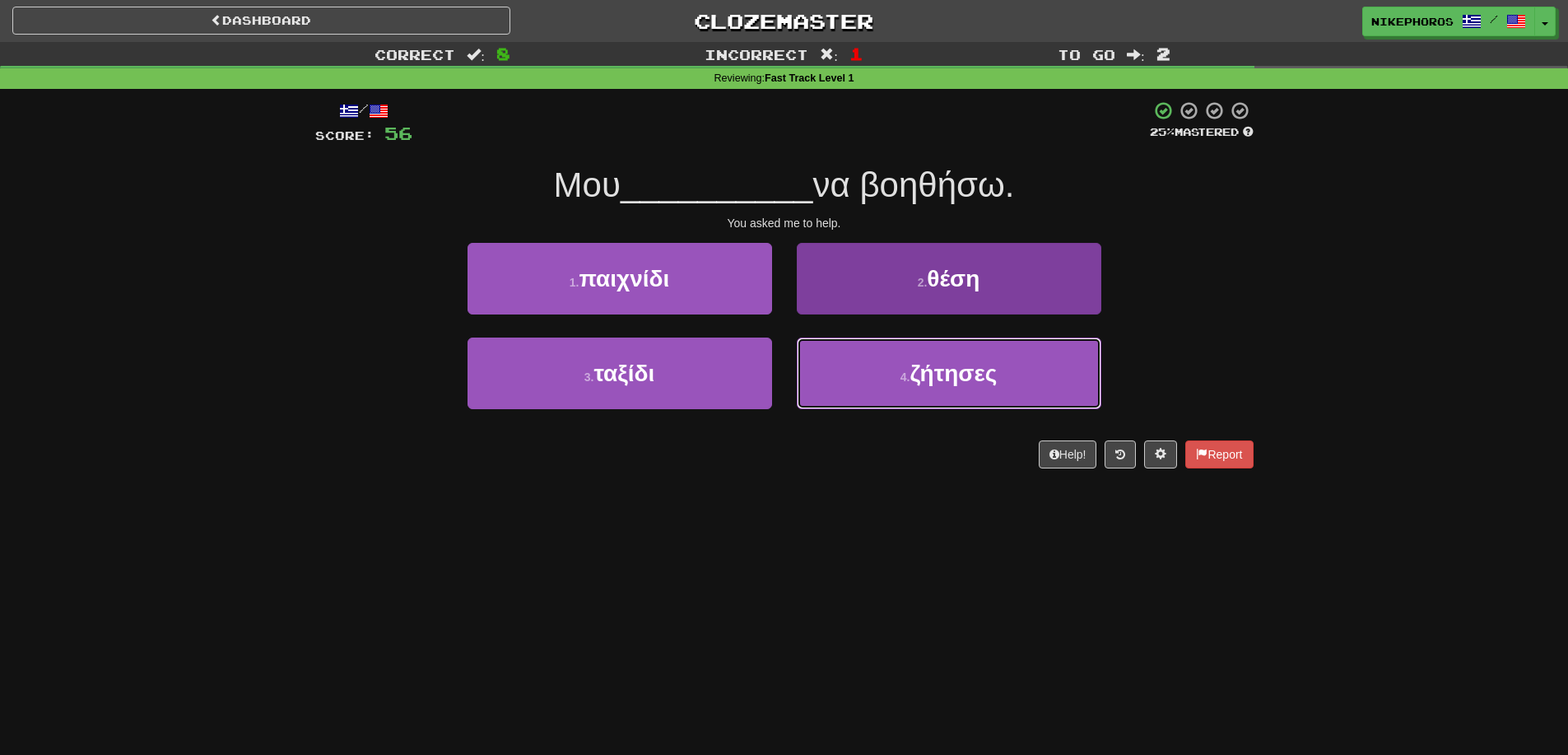
click at [1025, 378] on button "4 . ζήτησες" at bounding box center [948, 374] width 304 height 72
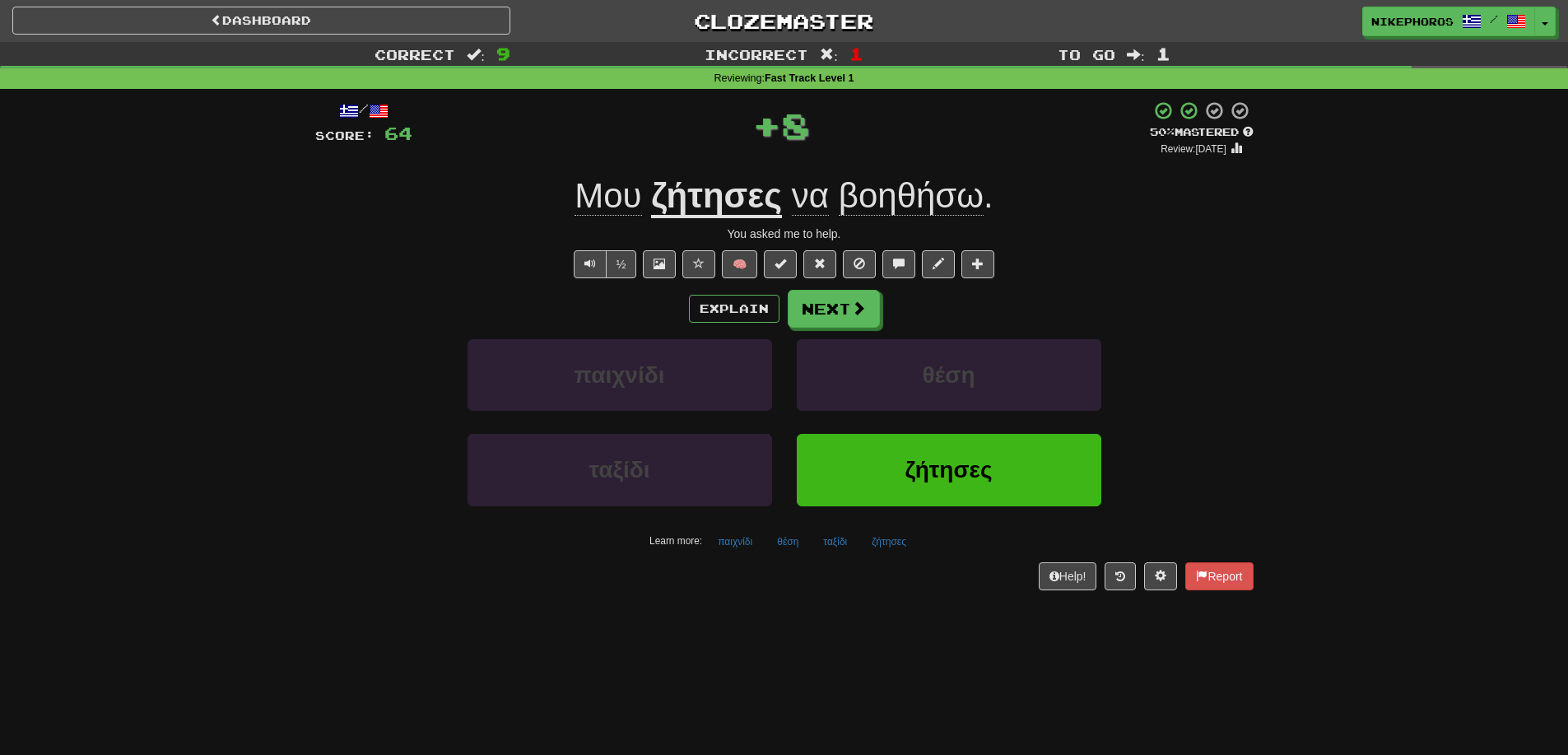
click at [721, 190] on u "ζήτησες" at bounding box center [716, 197] width 131 height 42
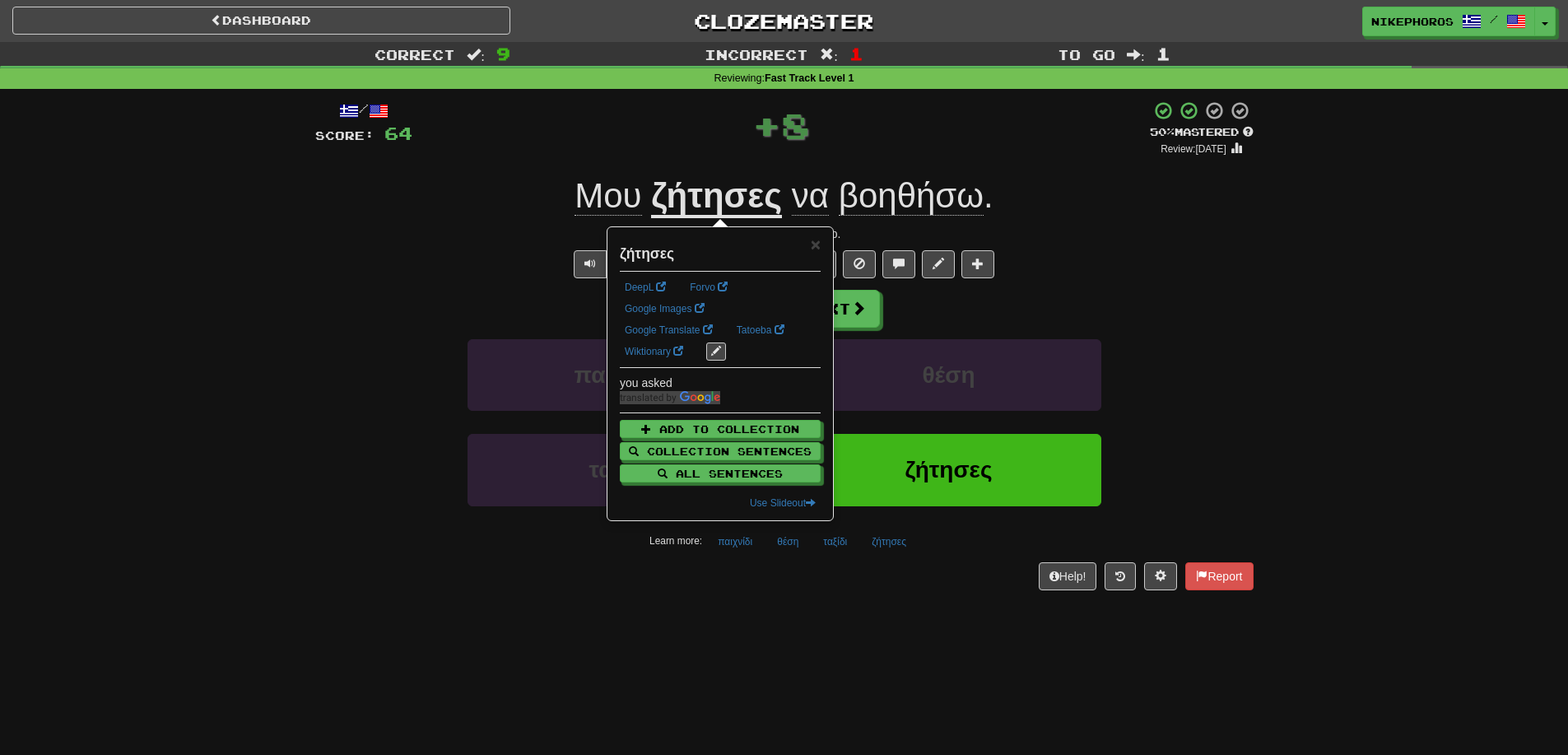
click at [1157, 232] on div "You asked me to help." at bounding box center [784, 234] width 938 height 16
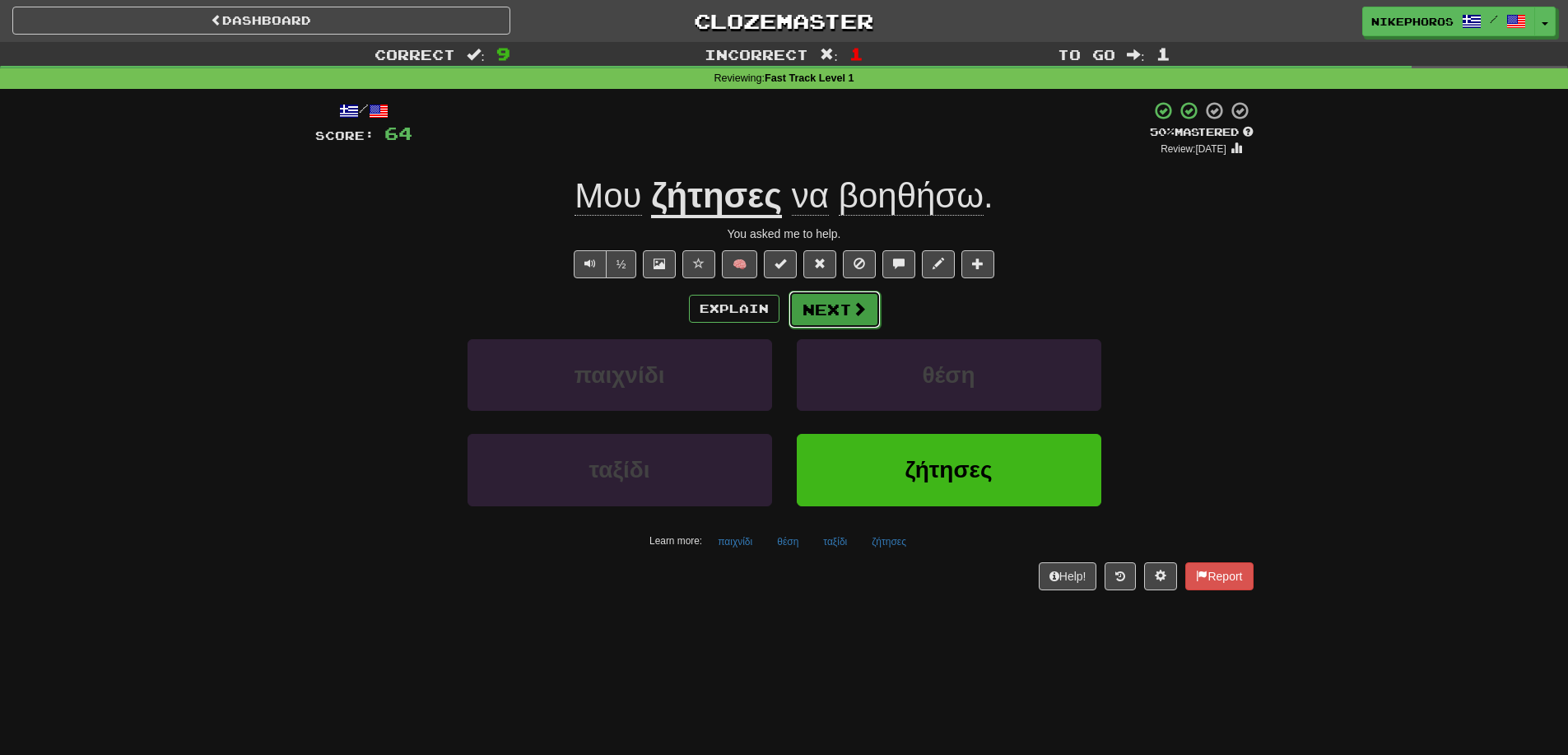
click at [809, 309] on button "Next" at bounding box center [834, 310] width 92 height 38
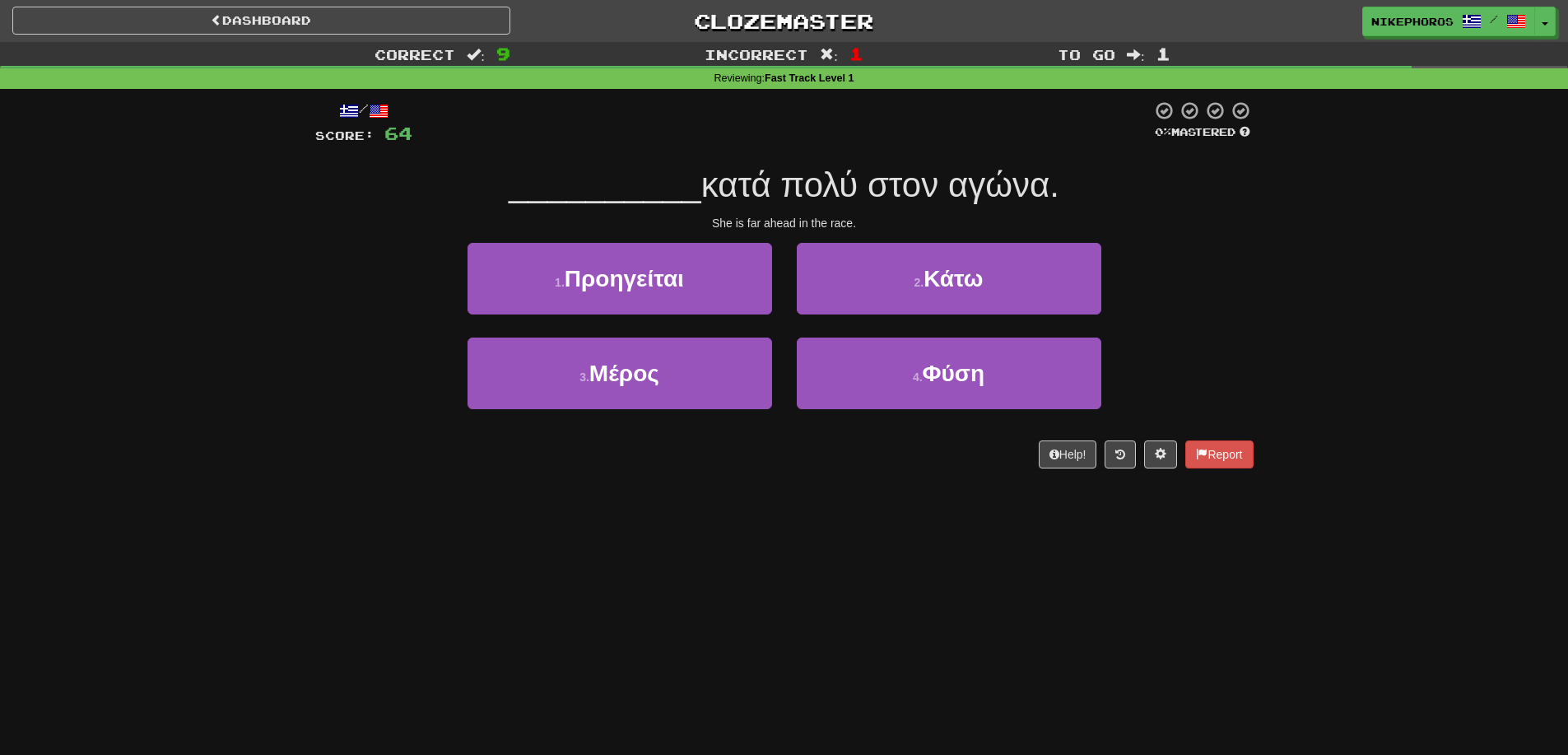
click at [1185, 269] on div "1 . Προηγείται 2 . Κάτω" at bounding box center [784, 290] width 988 height 95
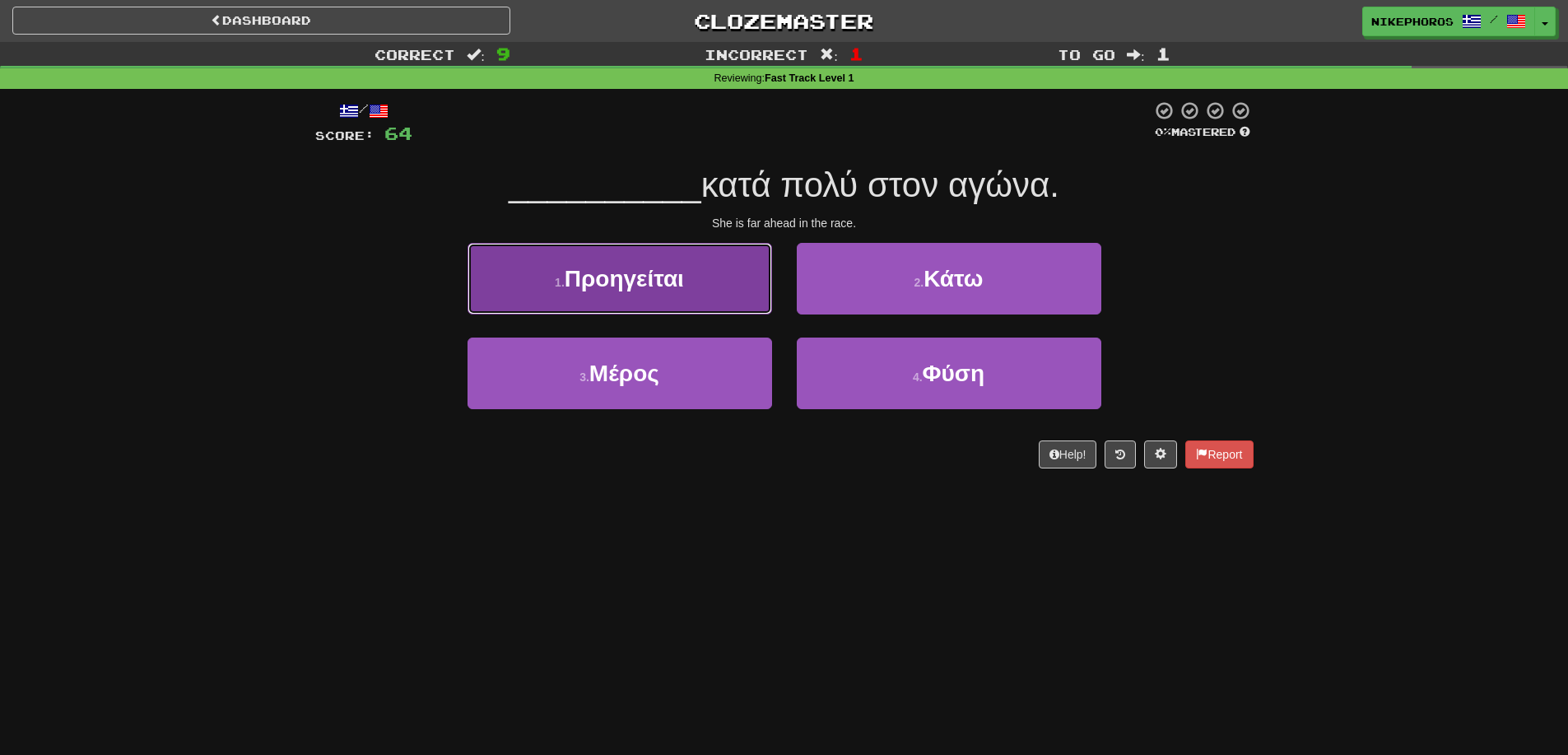
click at [673, 297] on button "1 . Προηγείται" at bounding box center [619, 279] width 304 height 72
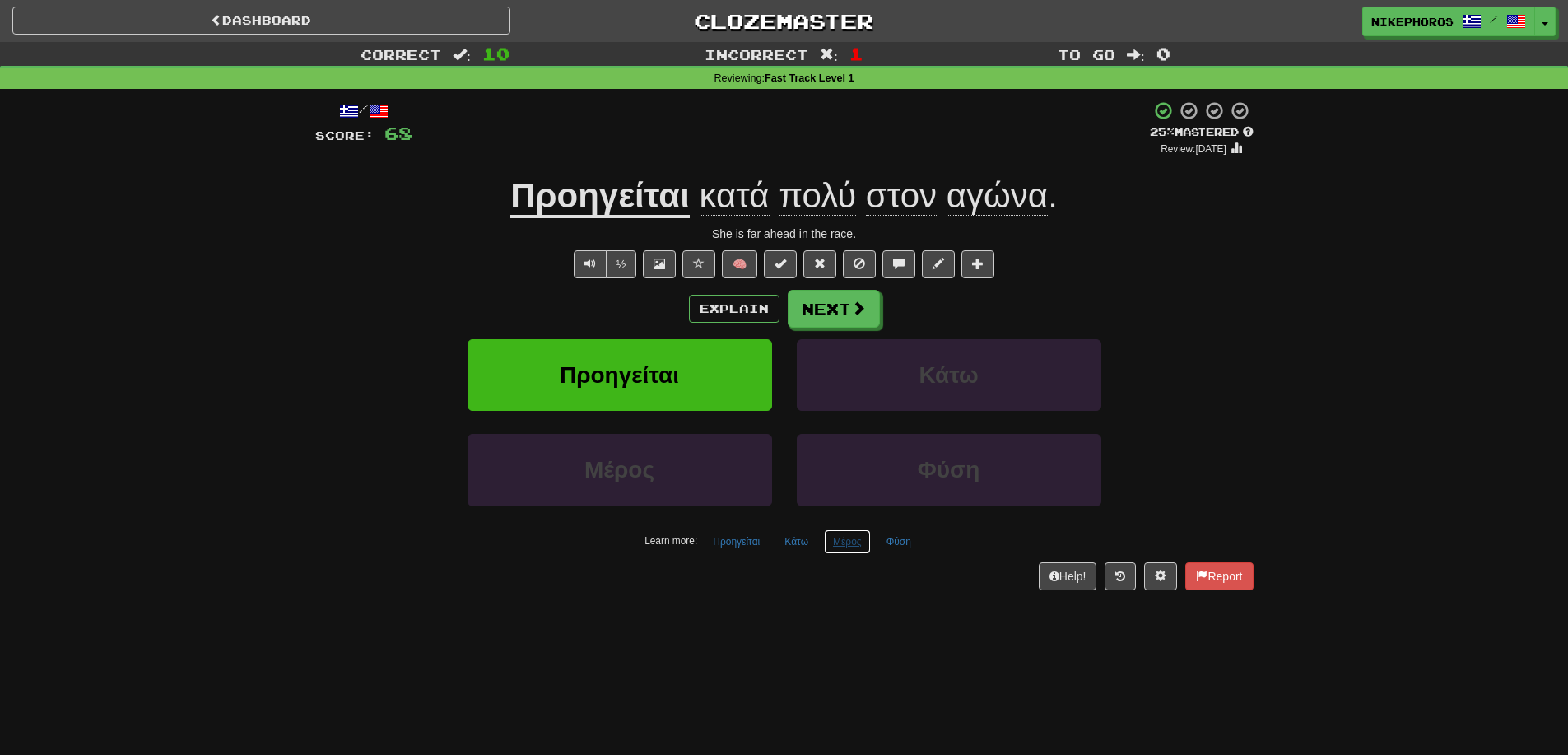
click at [850, 541] on button "Μέρος" at bounding box center [846, 541] width 47 height 25
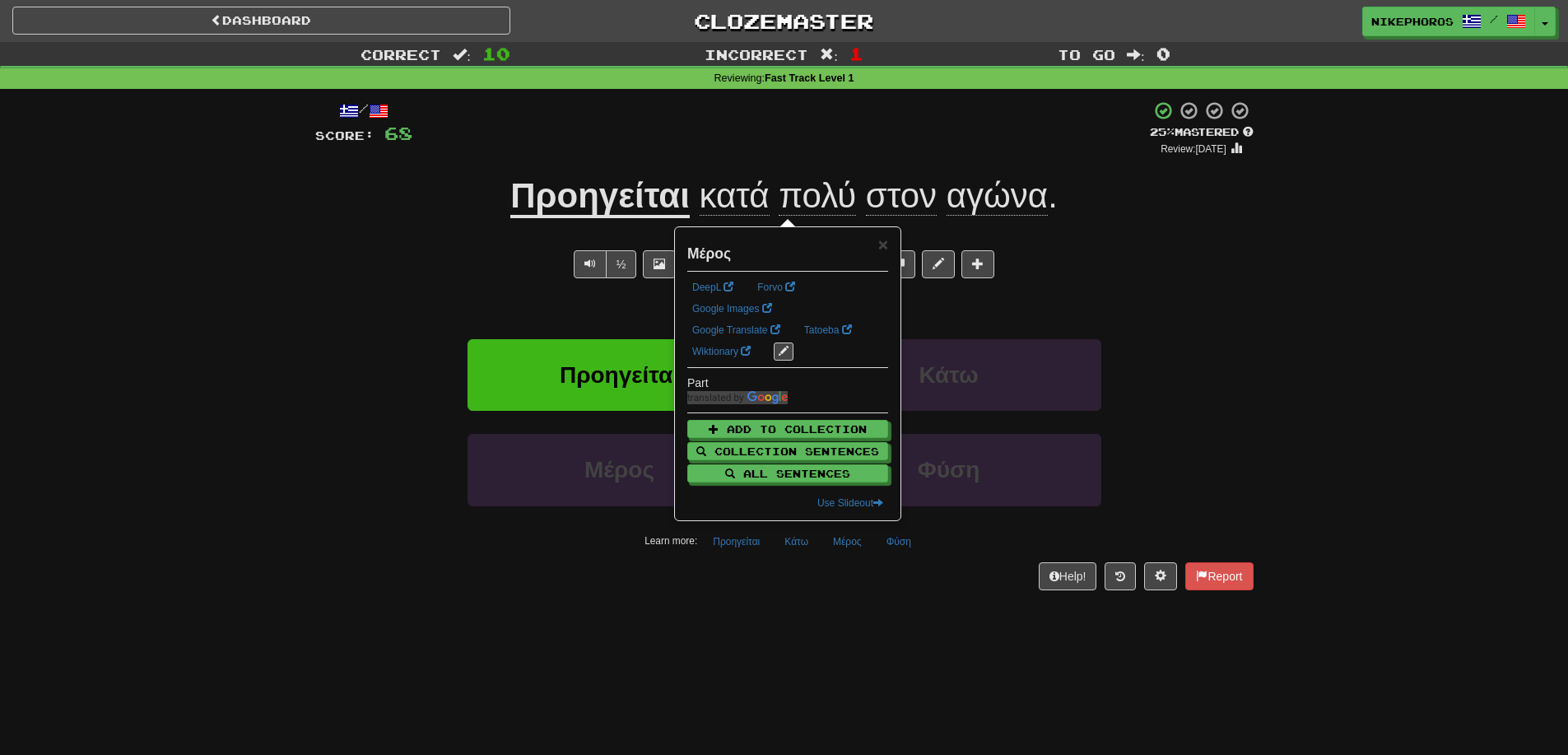
click at [865, 600] on div "/ Score: 68 + 4 25 % Mastered Review: 2025-09-17 Προηγείται κατά πολύ στον αγών…" at bounding box center [784, 351] width 938 height 523
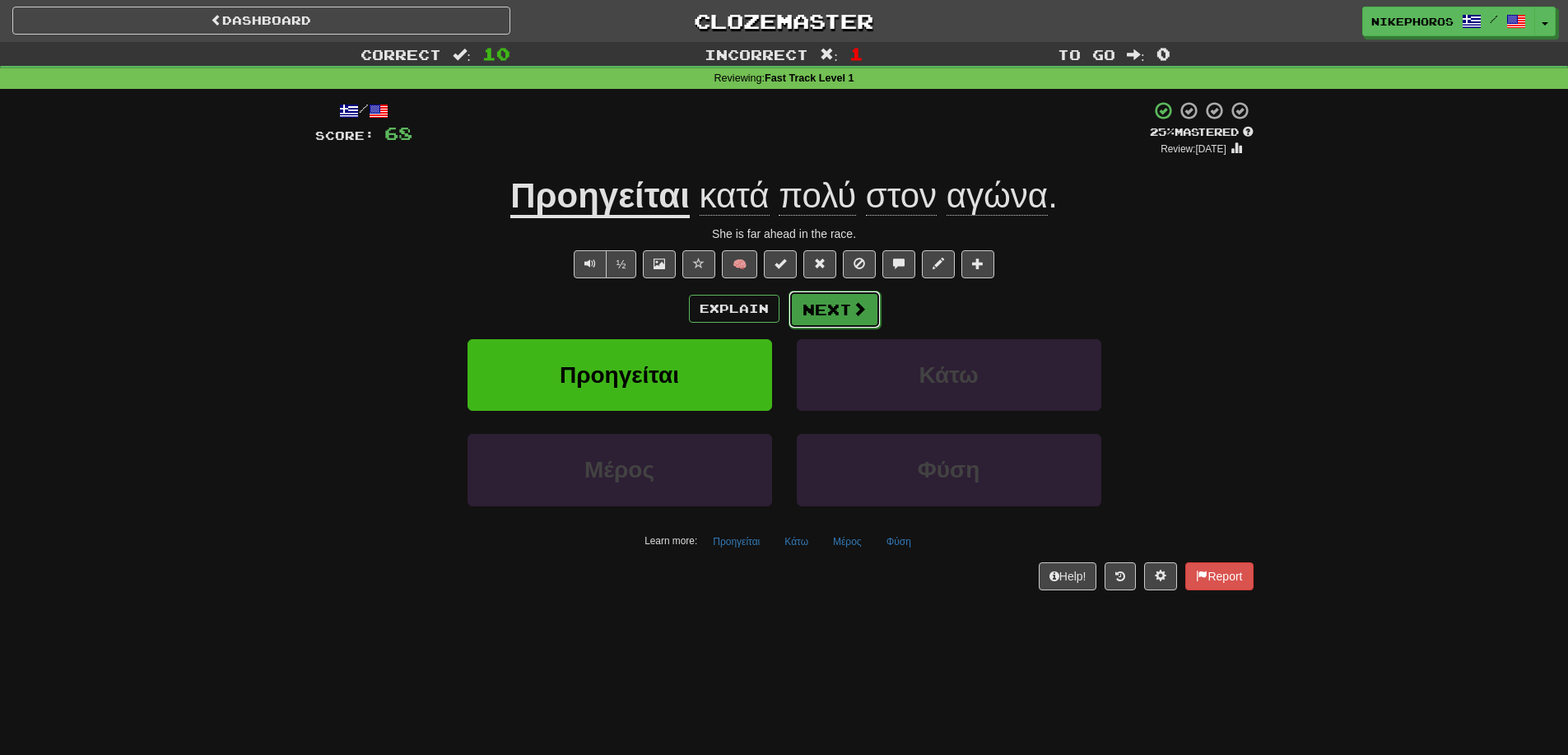
click at [858, 304] on span at bounding box center [858, 309] width 15 height 15
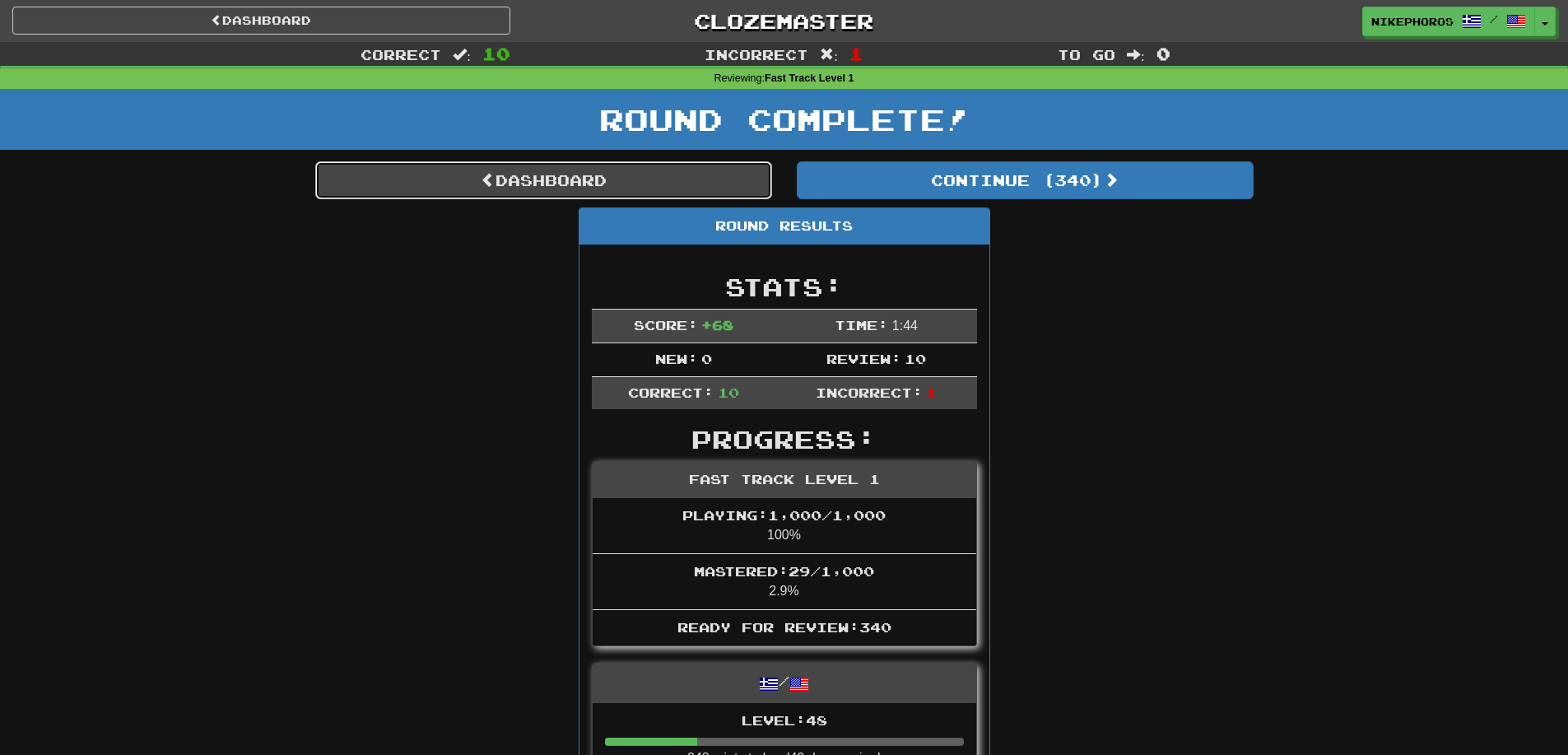
click at [721, 170] on link "Dashboard" at bounding box center [544, 181] width 457 height 38
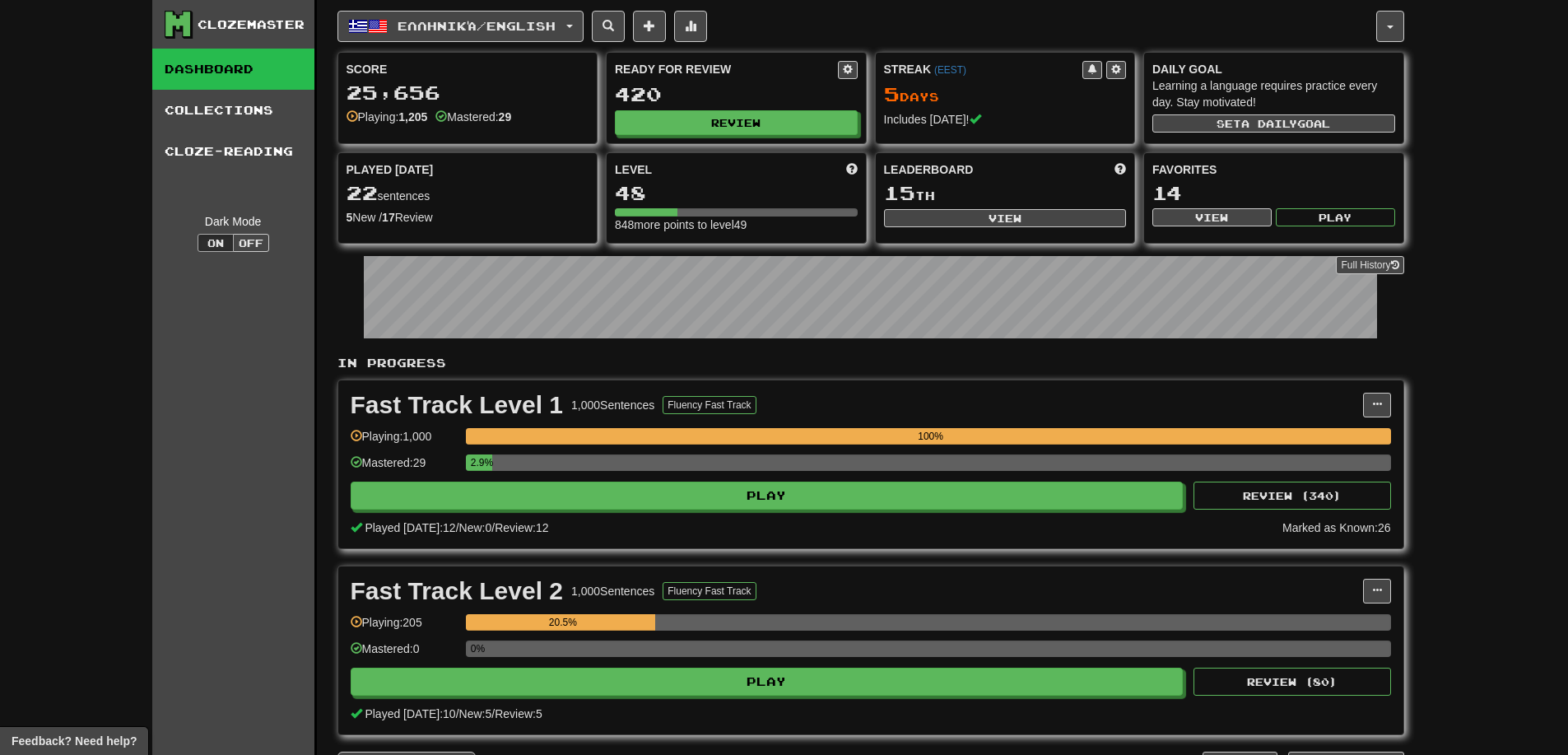
click at [726, 106] on div "Ready for Review 420 Review" at bounding box center [737, 98] width 260 height 91
click at [726, 117] on button "Review" at bounding box center [737, 123] width 243 height 25
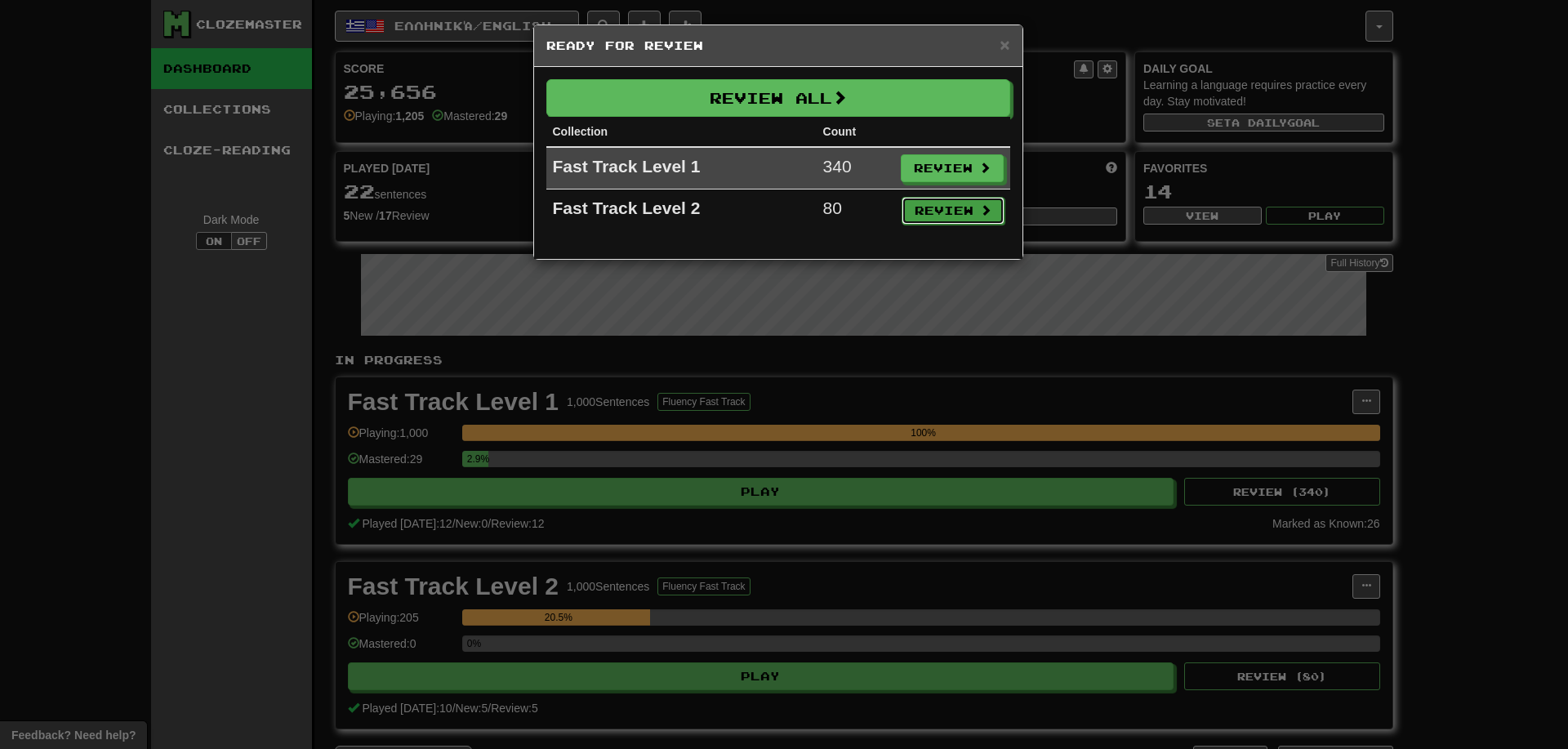
click at [980, 197] on button "Review" at bounding box center [953, 211] width 103 height 28
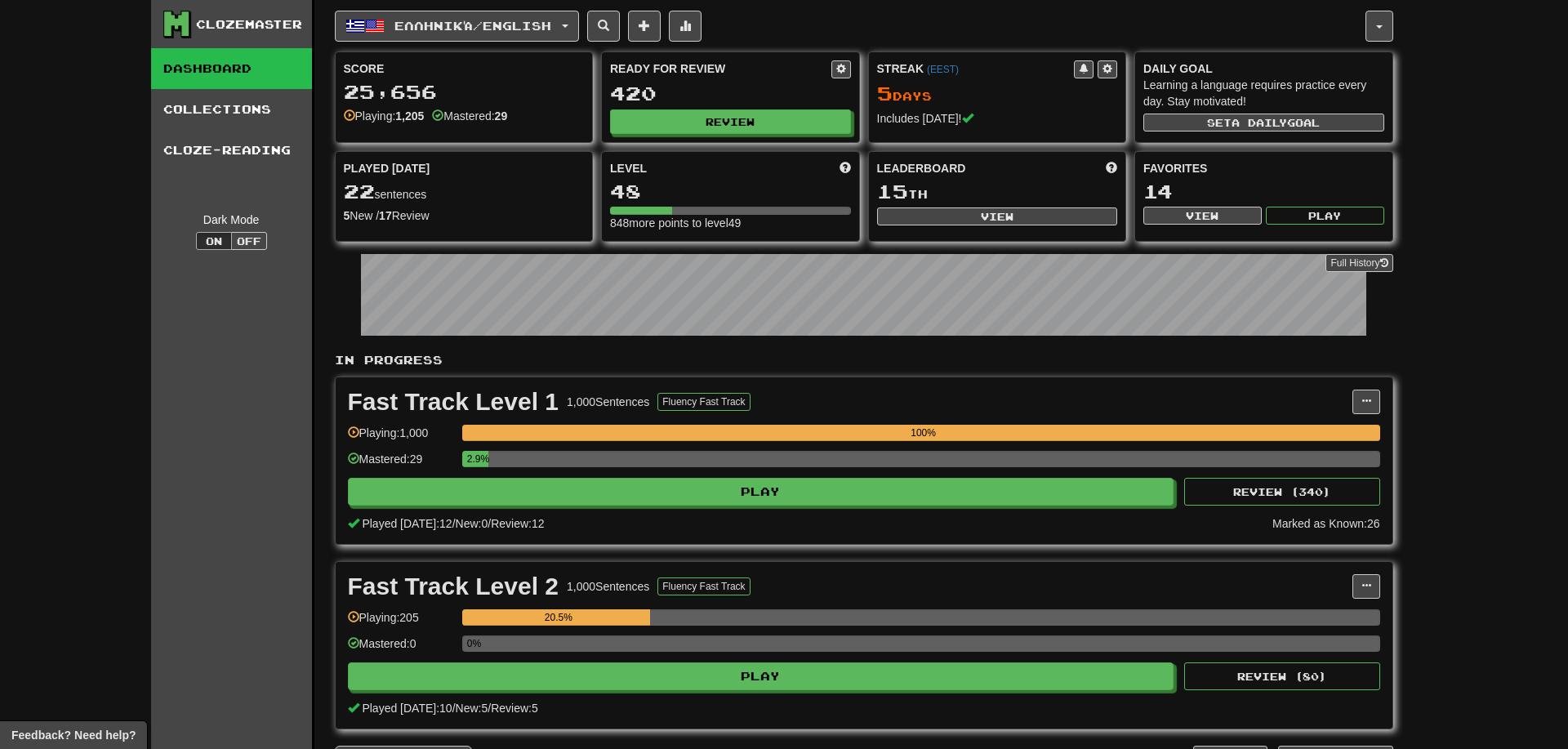
select select "**"
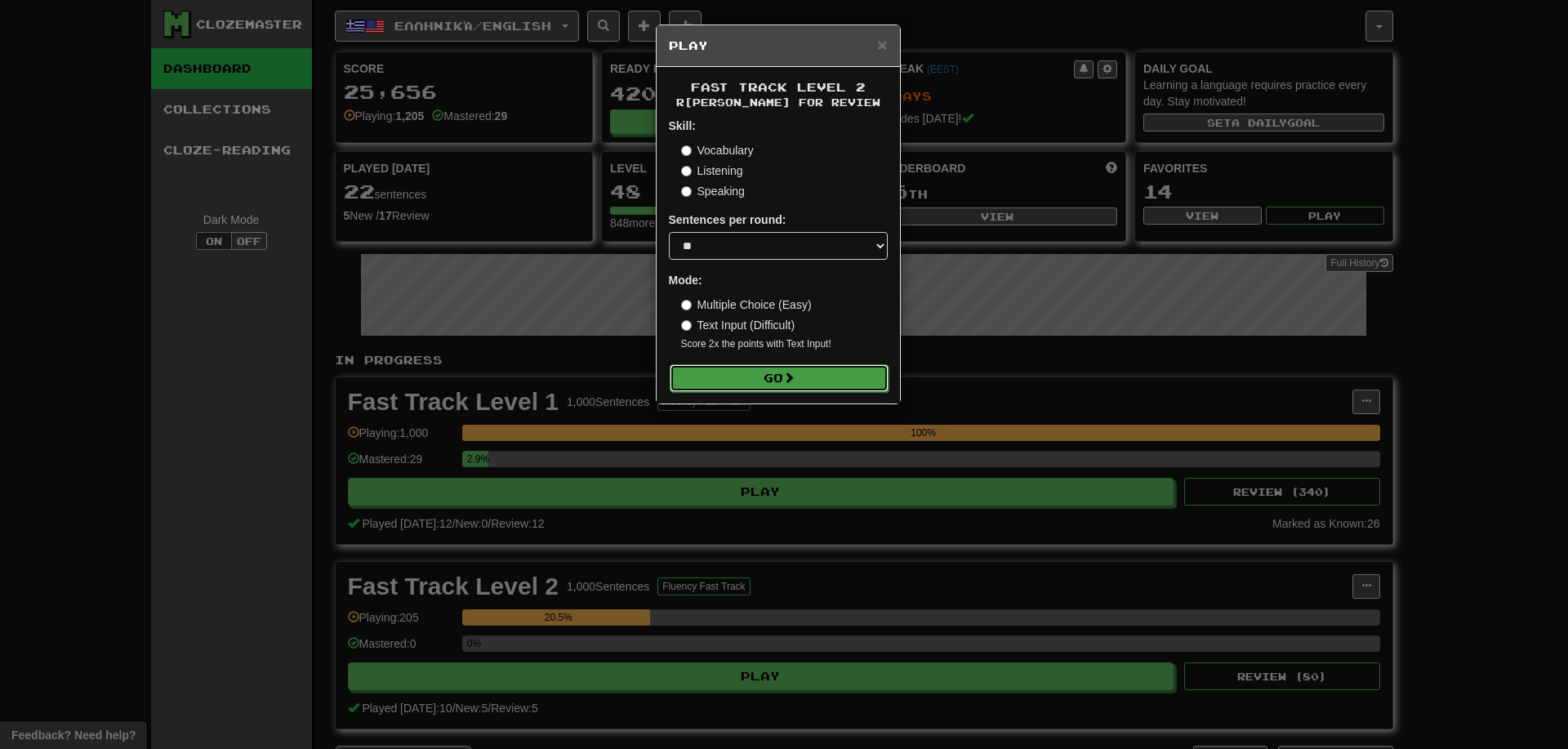
click at [809, 367] on button "Go" at bounding box center [779, 378] width 219 height 28
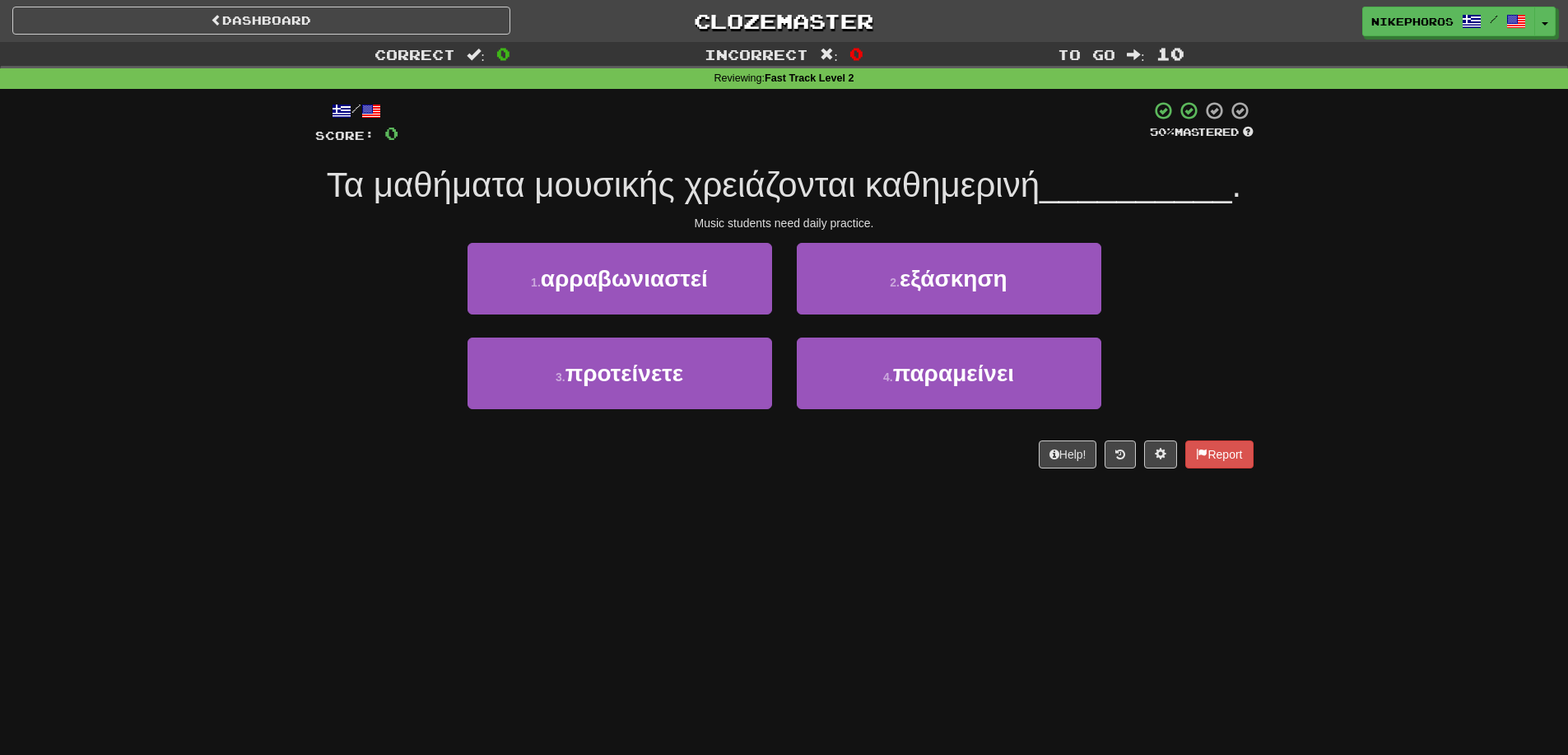
click at [825, 500] on div "Dashboard Clozemaster Nikephoros / Toggle Dropdown Dashboard Leaderboard Activi…" at bounding box center [784, 378] width 1568 height 755
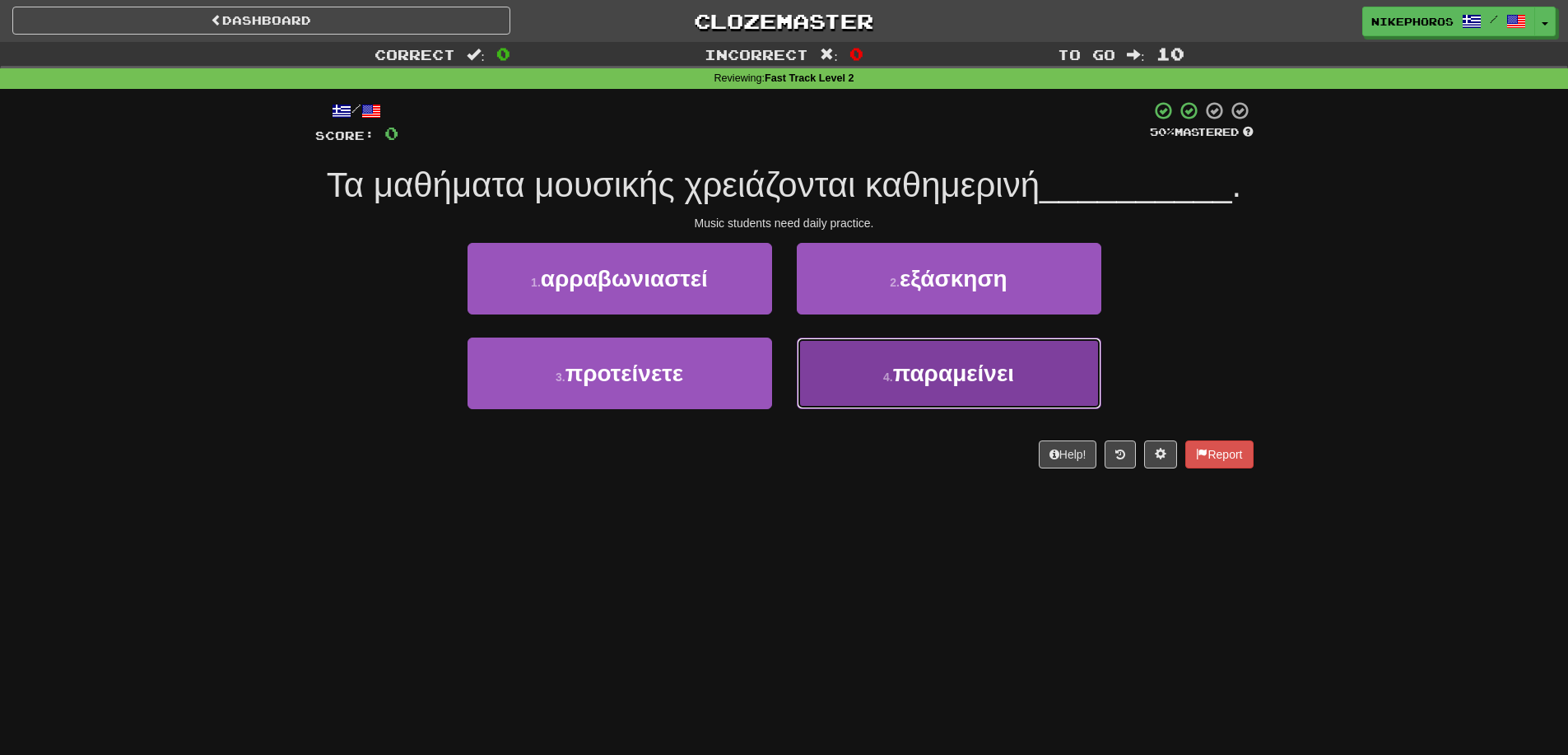
click at [1020, 380] on button "4 . παραμείνει" at bounding box center [948, 374] width 304 height 72
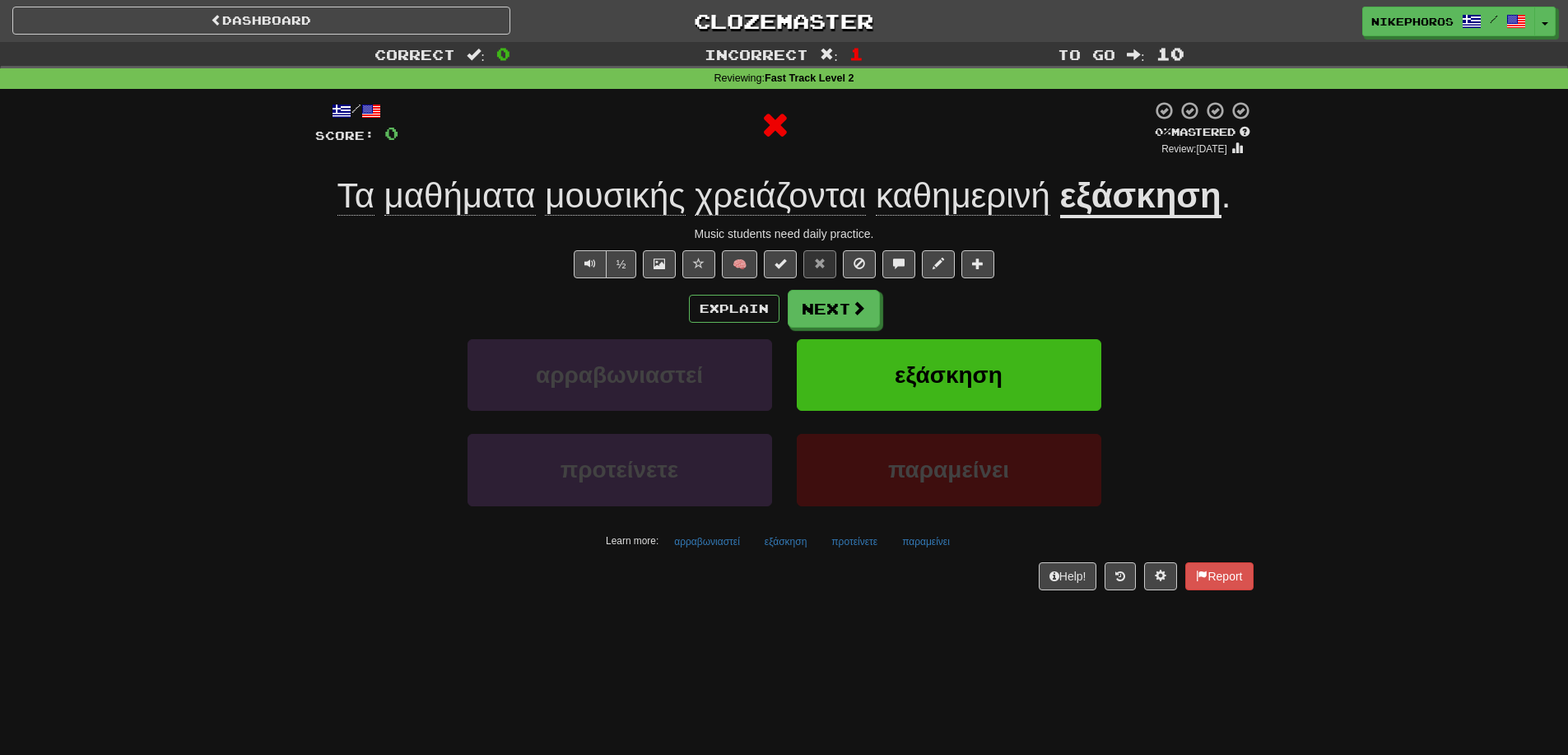
click at [1144, 194] on u "εξάσκηση" at bounding box center [1141, 197] width 162 height 42
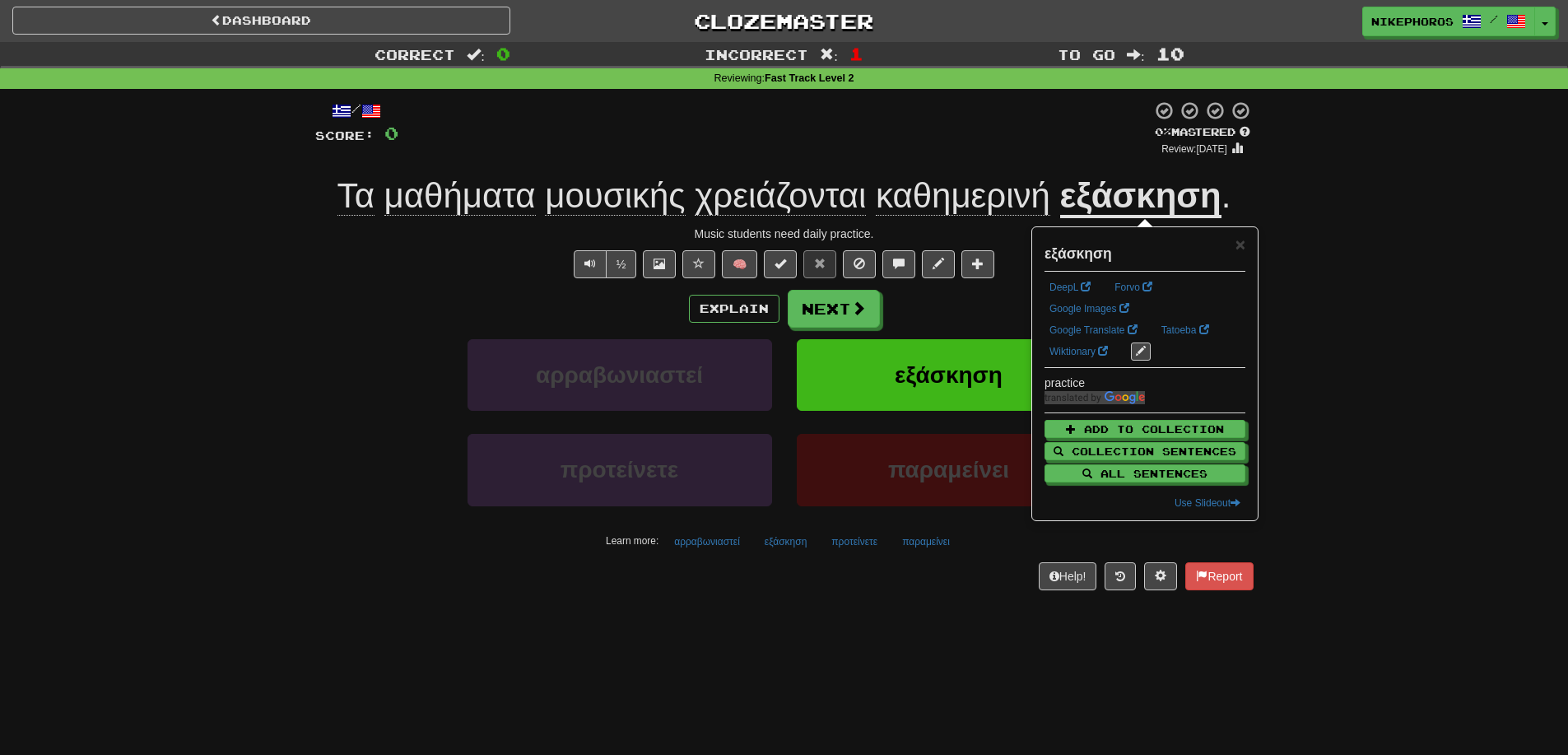
click at [1324, 306] on div "Correct : 0 Incorrect : 1 To go : 10 Reviewing : Fast Track Level 2 / Score: 0 …" at bounding box center [784, 328] width 1568 height 571
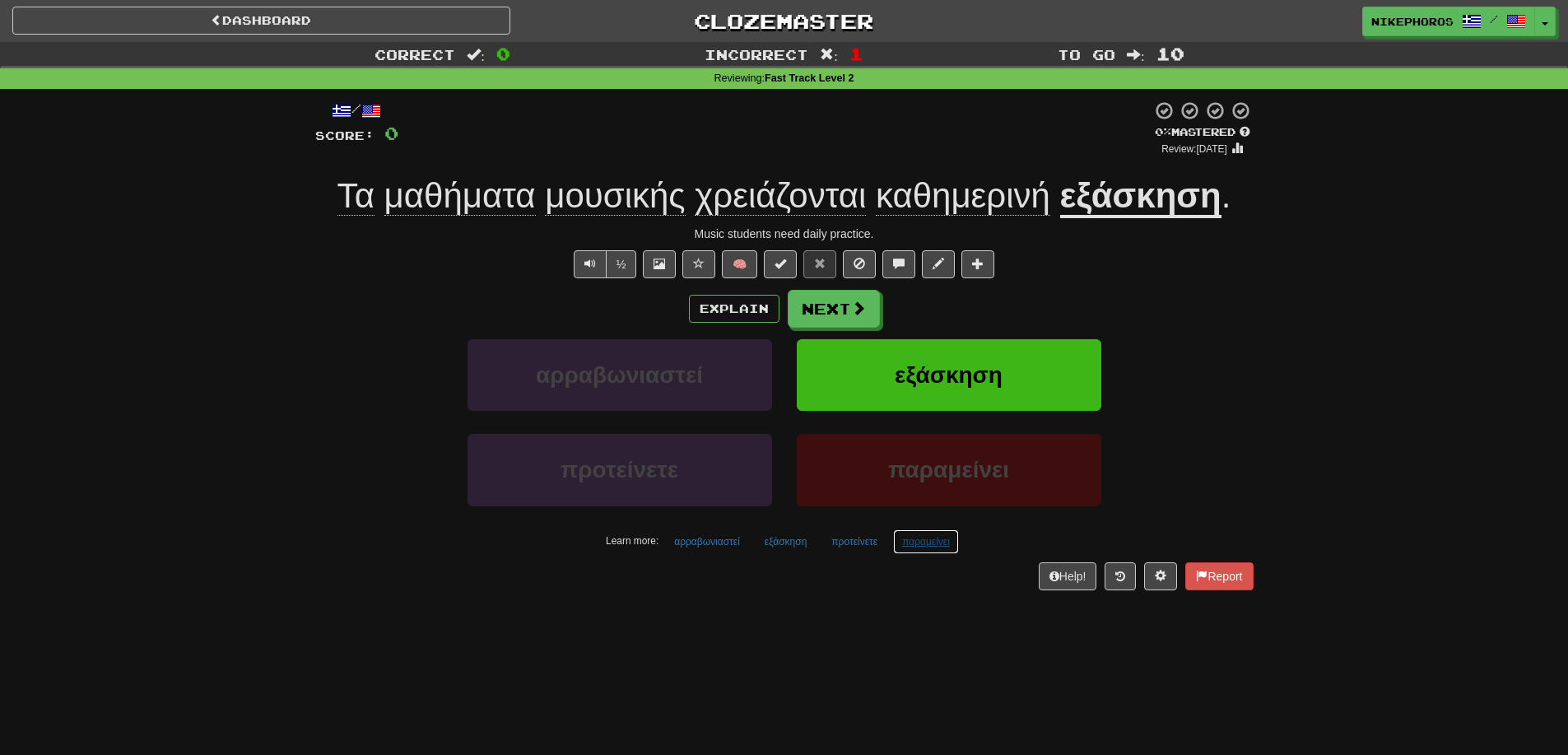
click at [915, 544] on button "παραμείνει" at bounding box center [926, 541] width 66 height 25
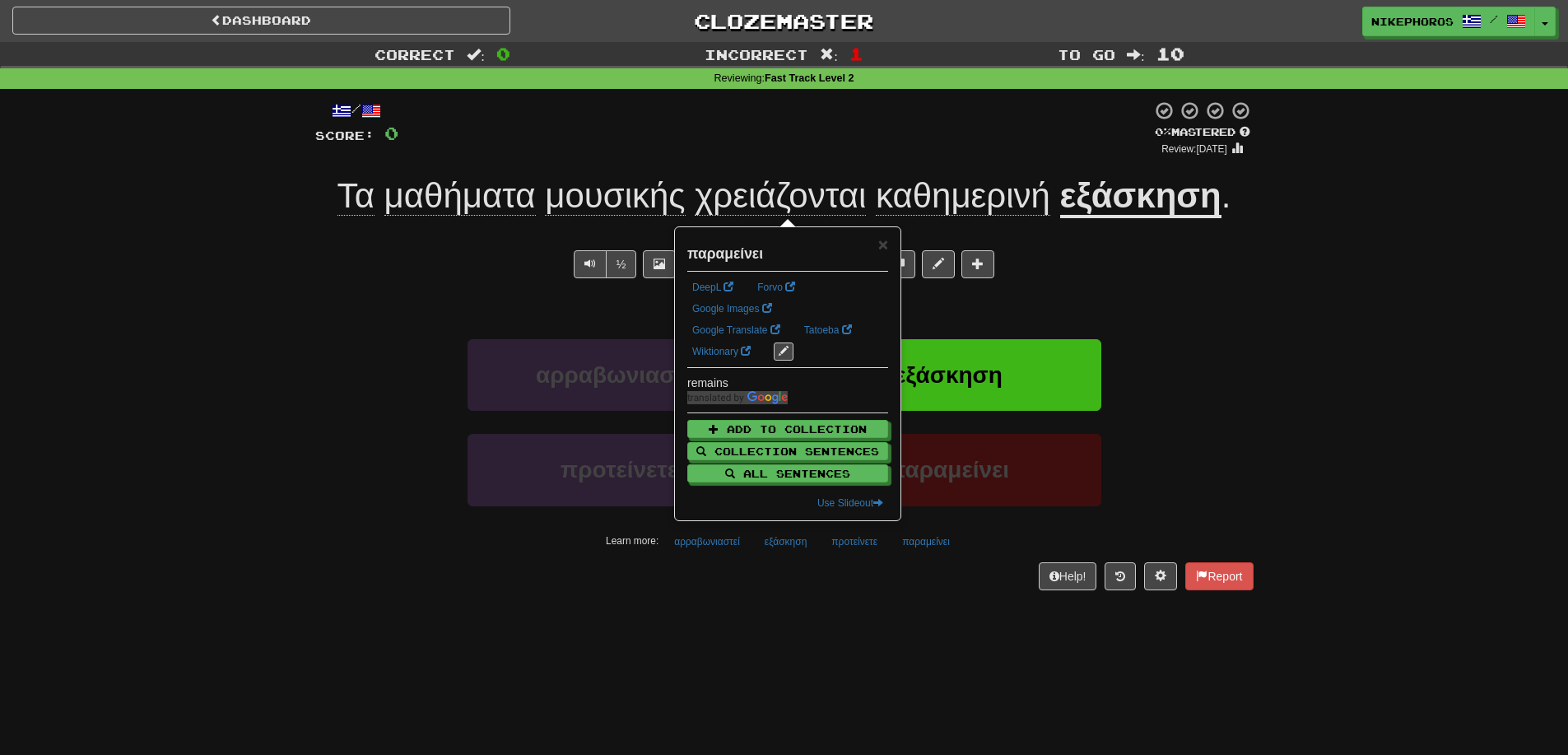
click at [902, 603] on div "/ Score: 0 0 % Mastered Review: [DATE] Τα μαθήματα μουσικής χρειάζονται καθημερ…" at bounding box center [784, 351] width 938 height 523
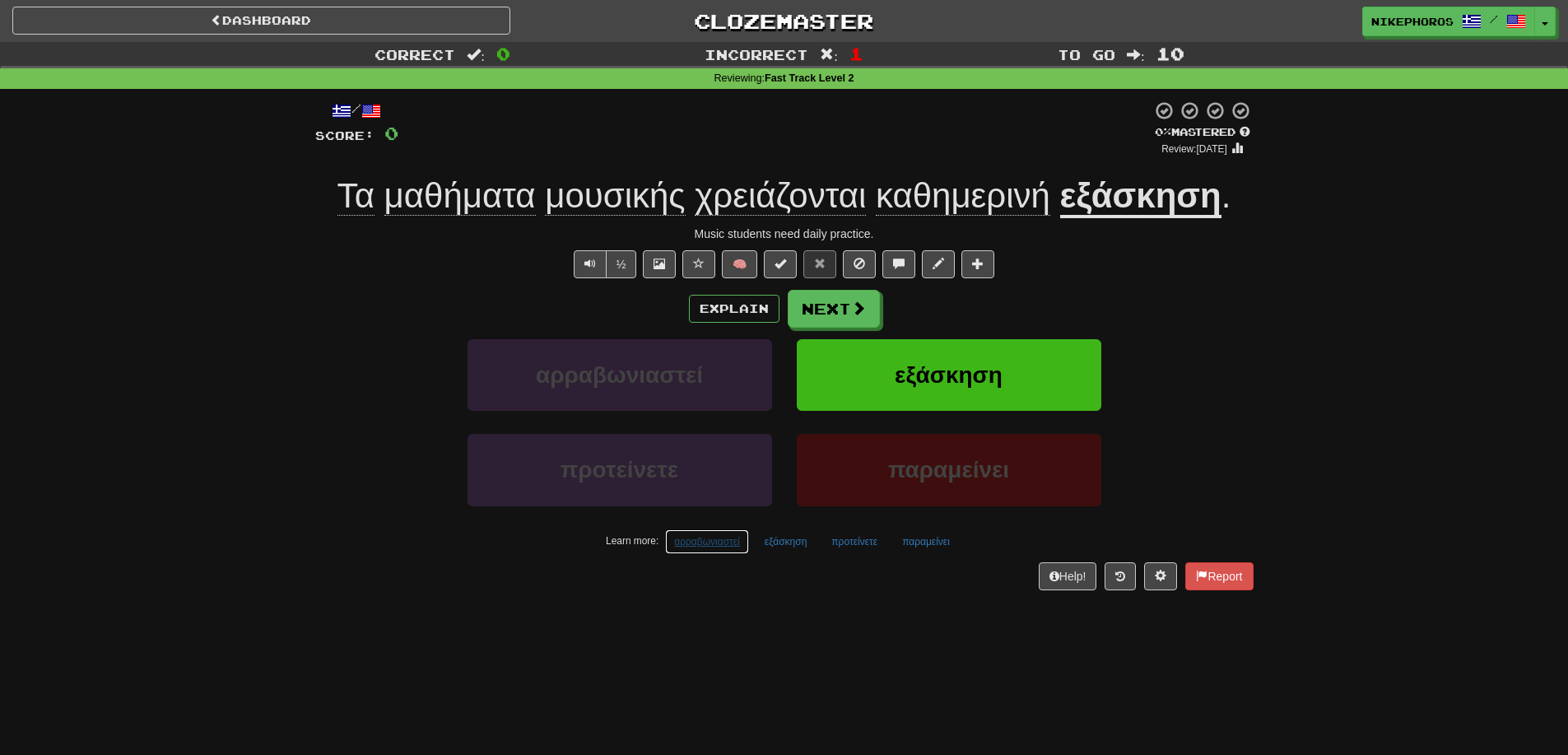
click at [721, 542] on button "αρραβωνιαστεί" at bounding box center [707, 541] width 84 height 25
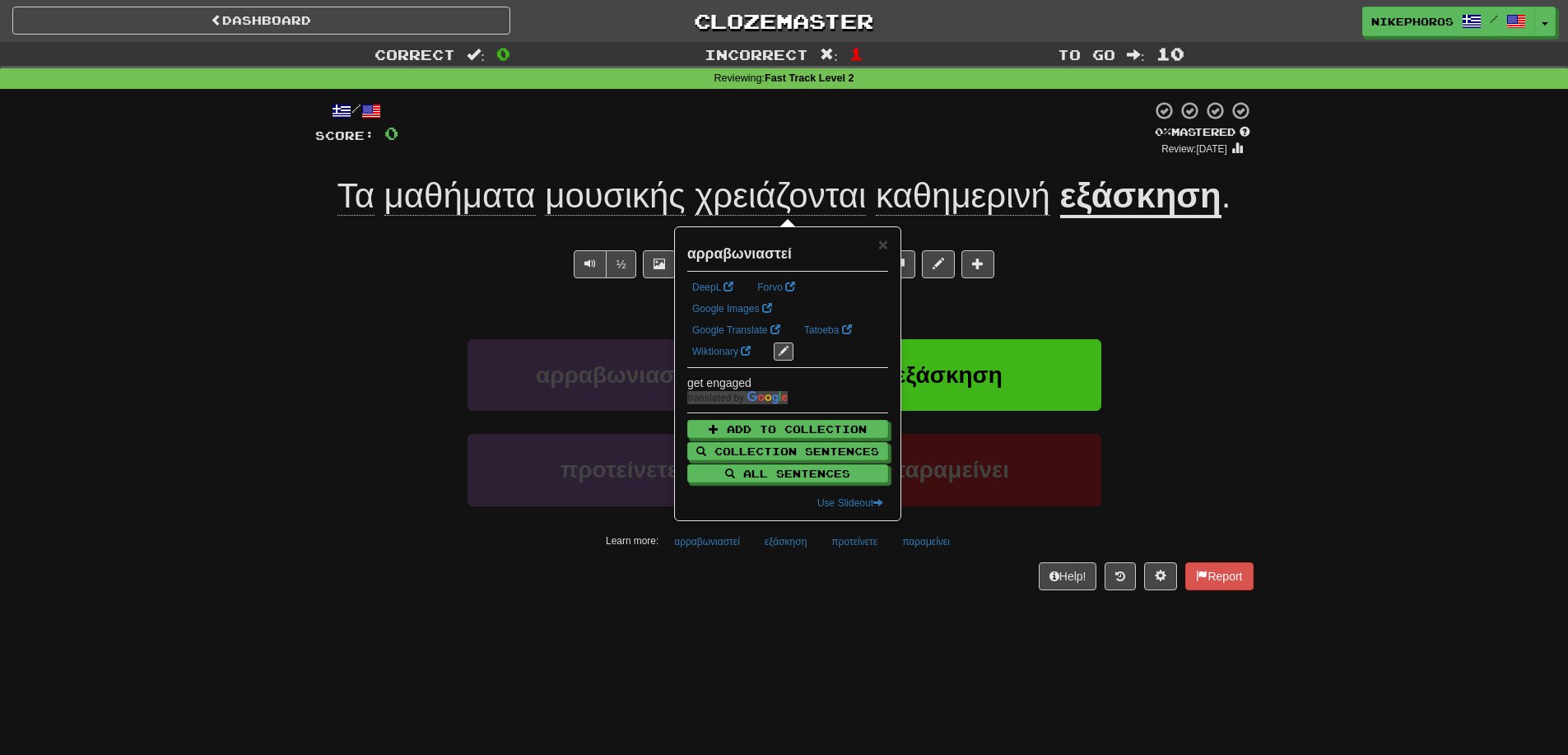
click at [816, 600] on div "/ Score: 0 0 % Mastered Review: [DATE] Τα μαθήματα μουσικής χρειάζονται καθημερ…" at bounding box center [784, 351] width 938 height 523
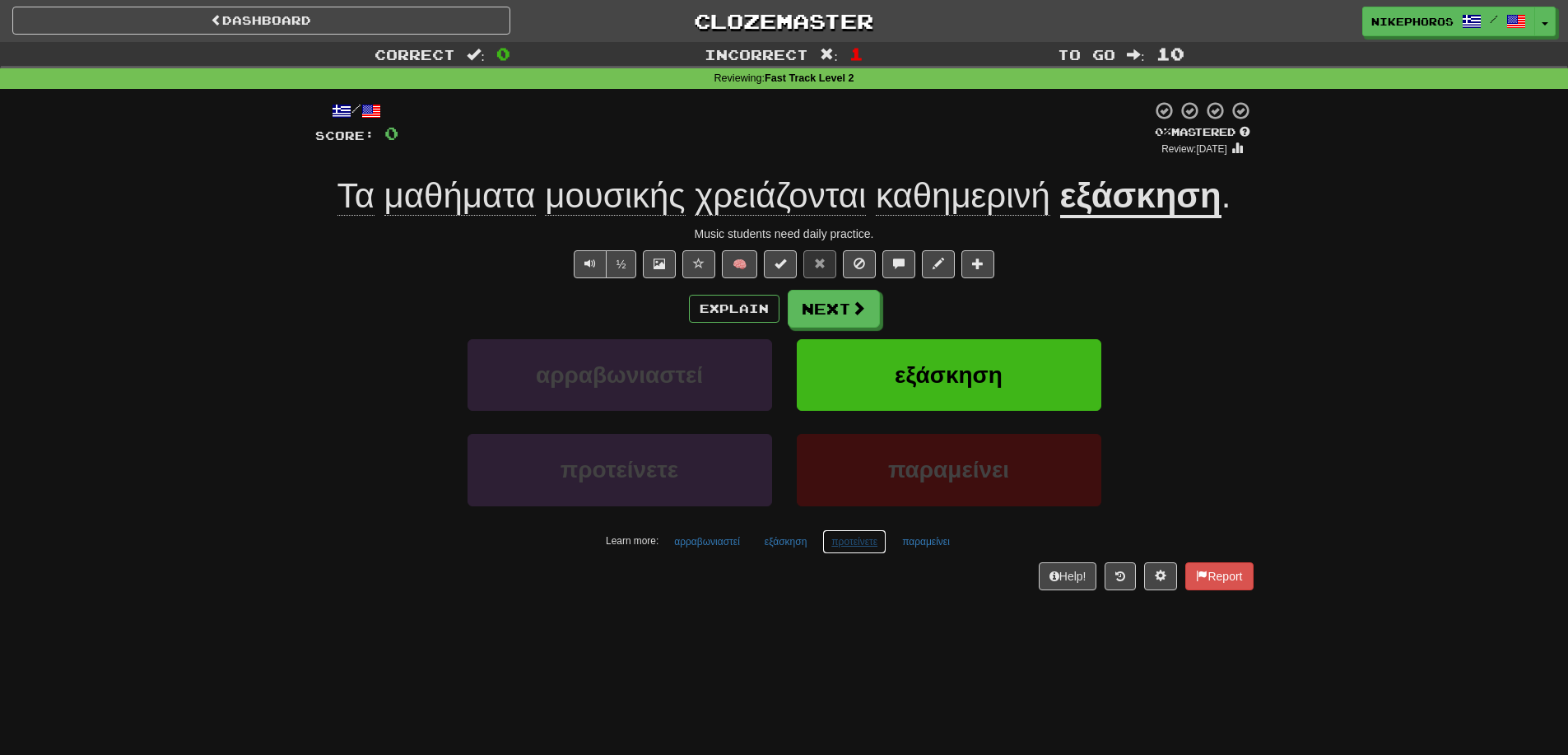
click at [828, 542] on button "προτείνετε" at bounding box center [854, 541] width 64 height 25
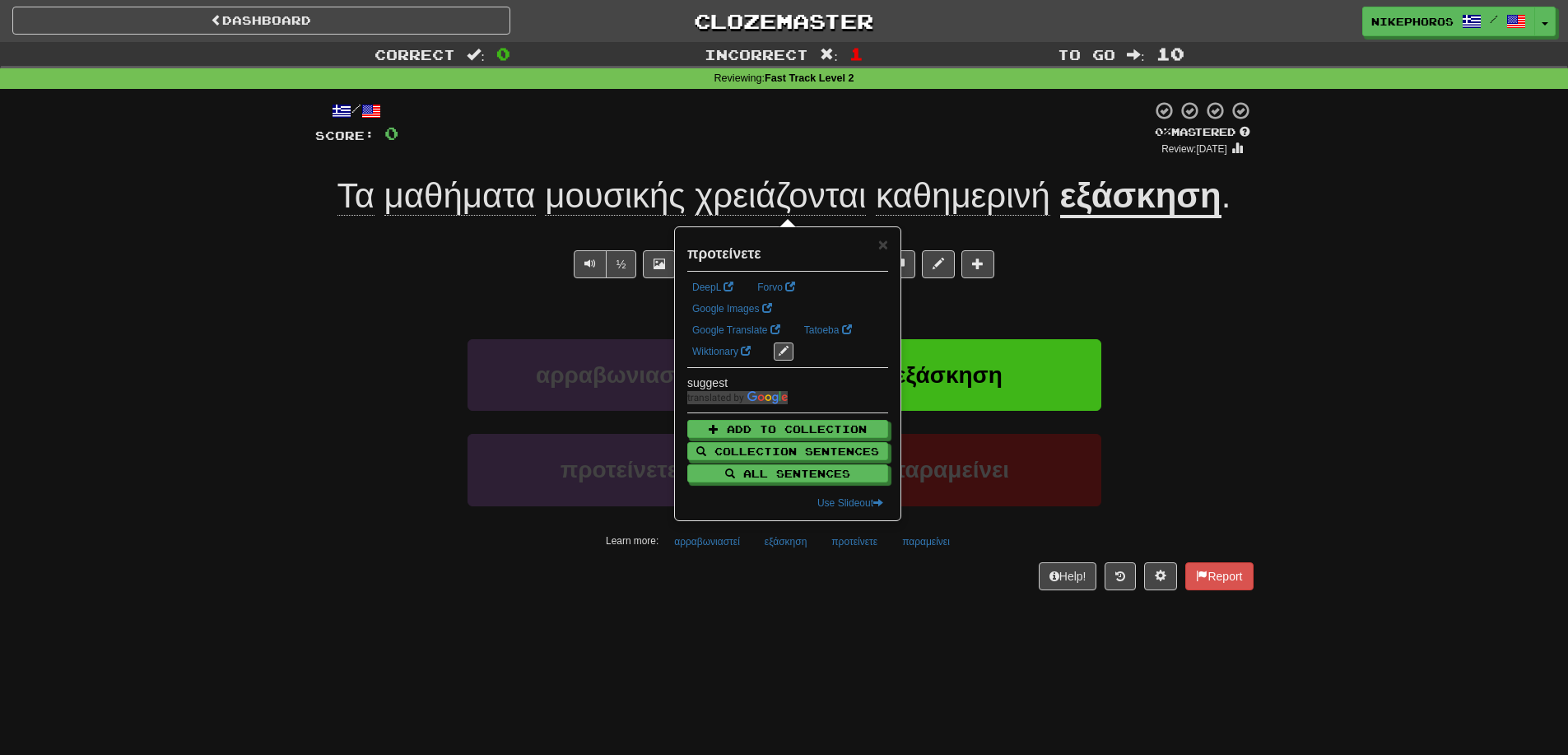
click at [846, 565] on div "Help! Report" at bounding box center [784, 576] width 938 height 28
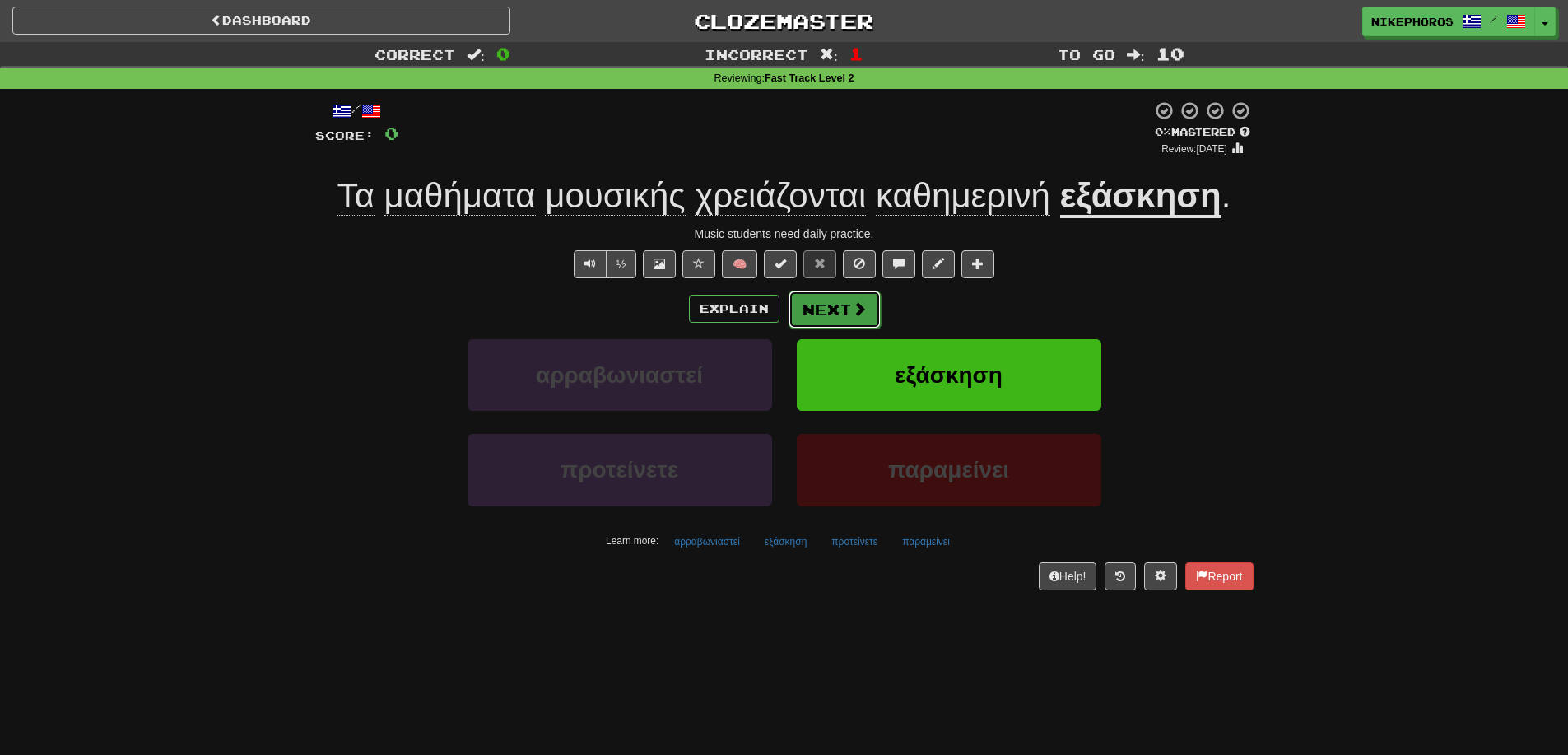
click at [851, 327] on button "Next" at bounding box center [834, 310] width 92 height 38
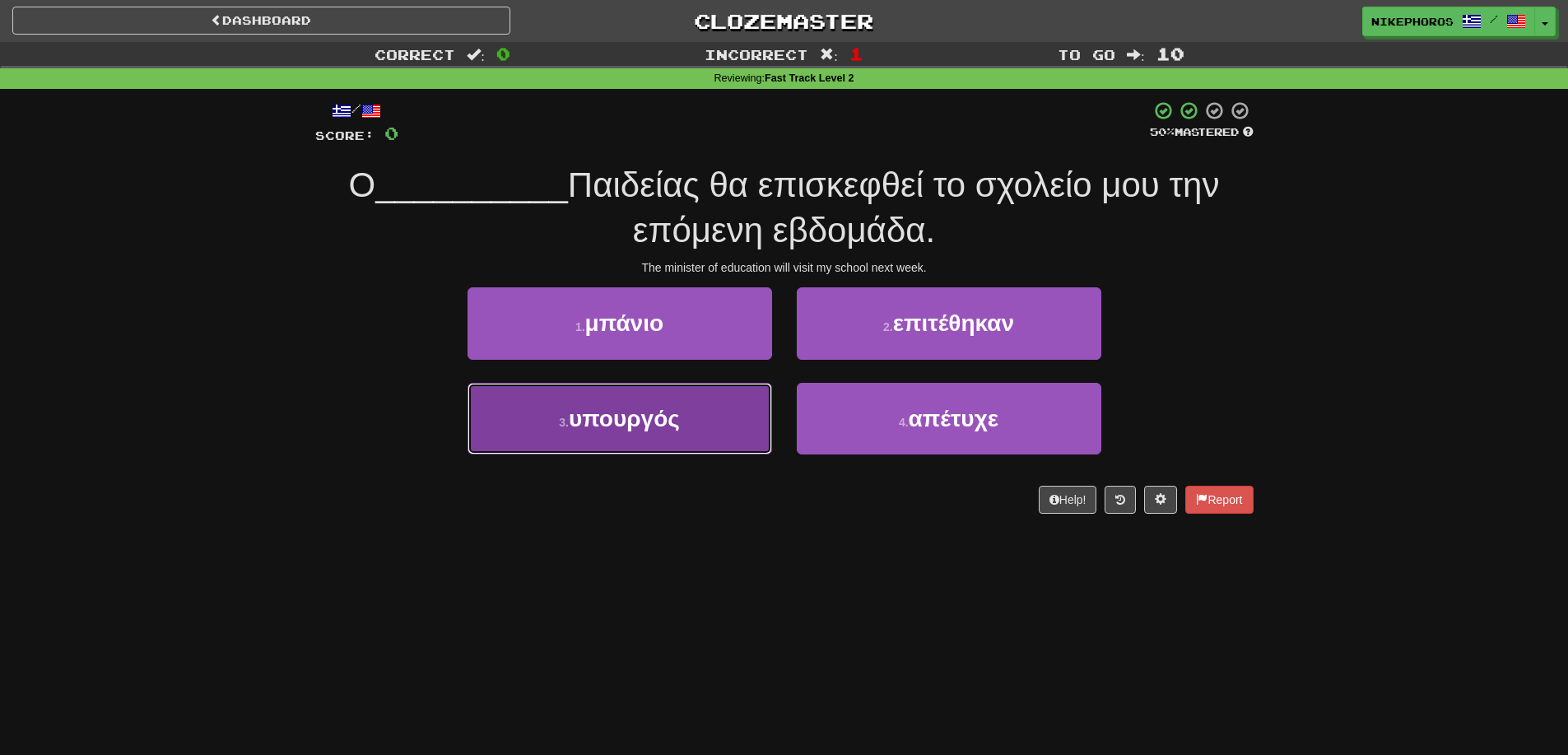
click at [663, 404] on button "3 . υπουργός" at bounding box center [619, 418] width 304 height 72
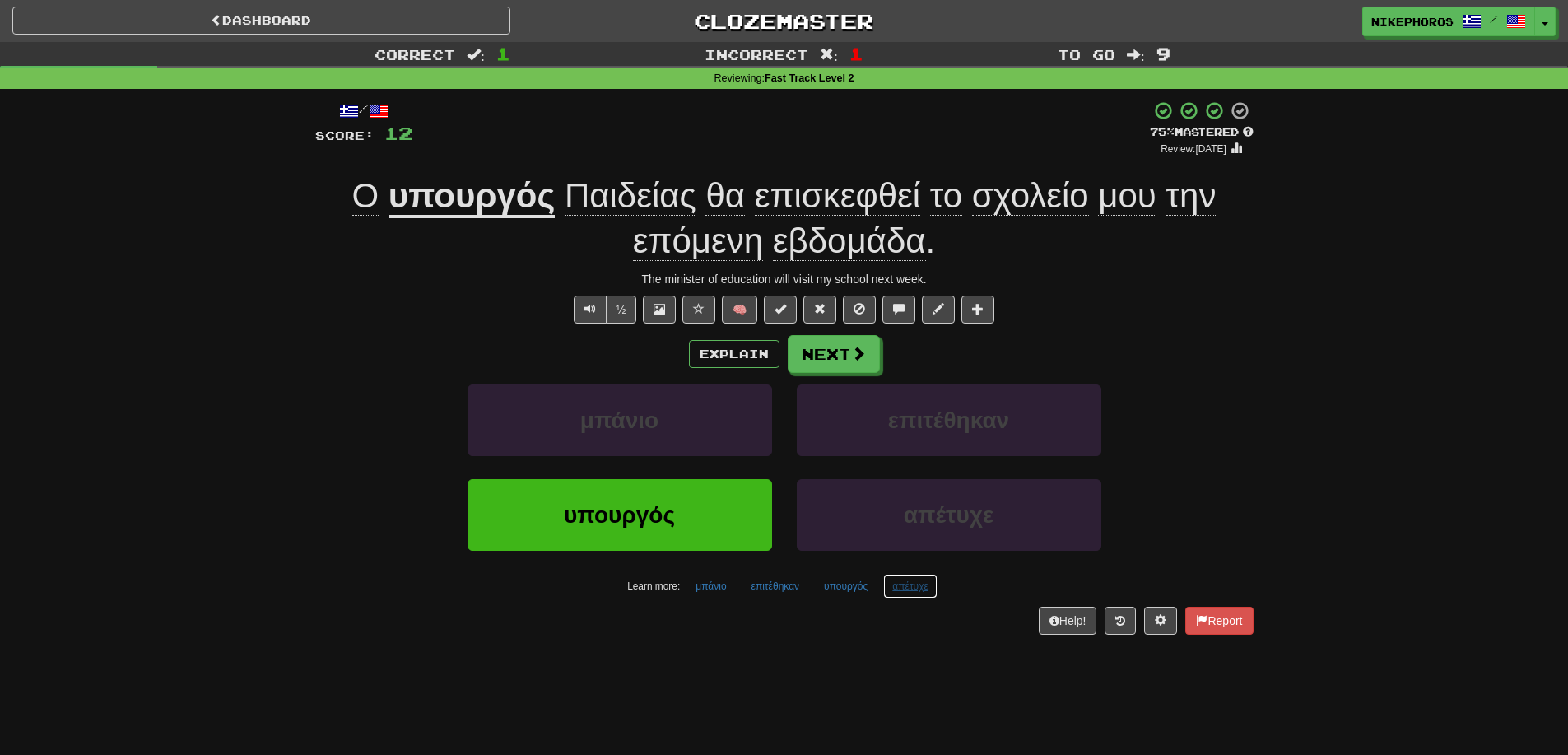
click at [912, 591] on button "απέτυχε" at bounding box center [910, 586] width 54 height 25
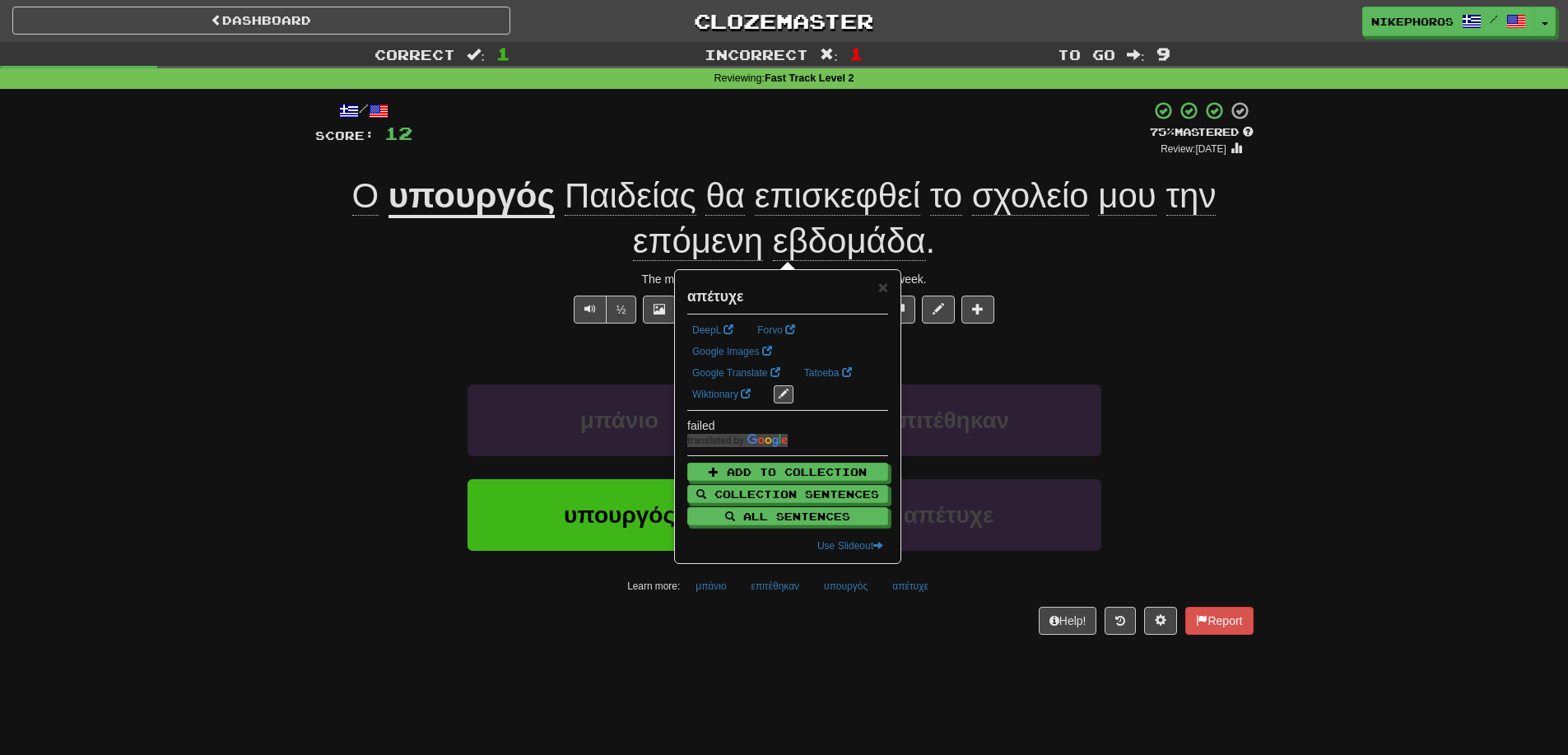
click at [921, 655] on div "/ Score: 12 + 12 75 % Mastered Review: 2025-10-16 Ο υπουργός Παιδείας θα επισκε…" at bounding box center [784, 374] width 938 height 569
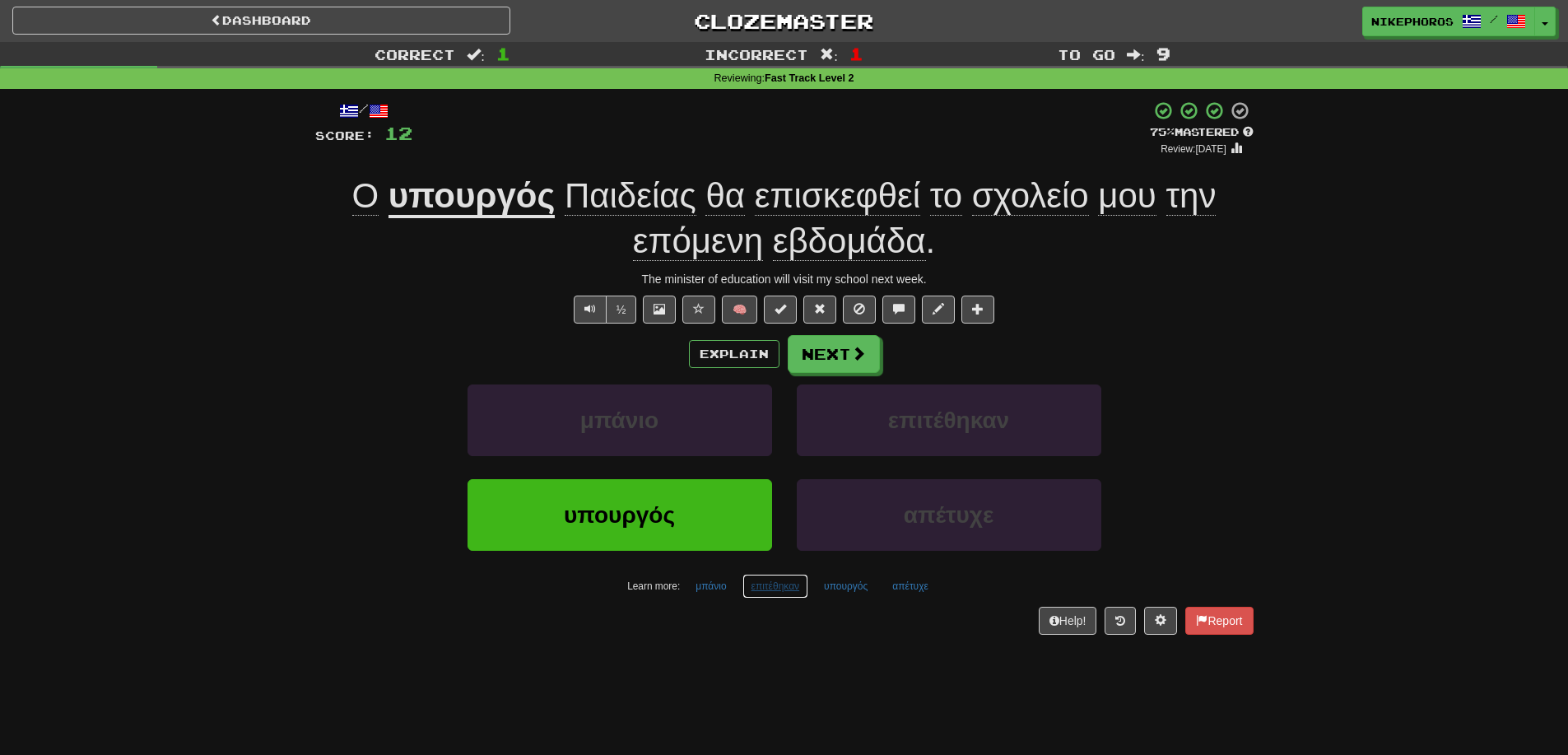
click at [785, 584] on button "επιτέθηκαν" at bounding box center [776, 586] width 67 height 25
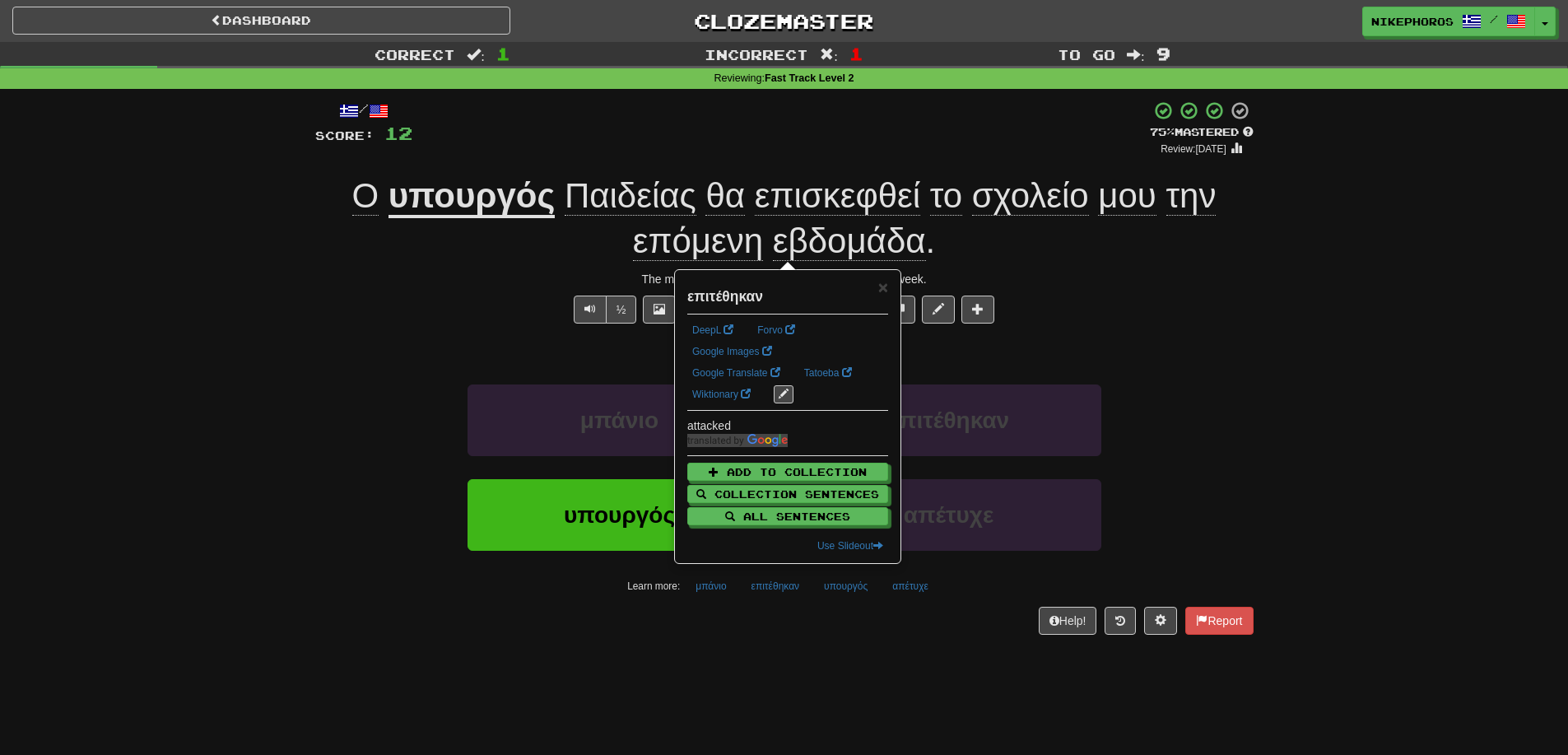
click at [796, 624] on div "Help! Report" at bounding box center [784, 621] width 938 height 28
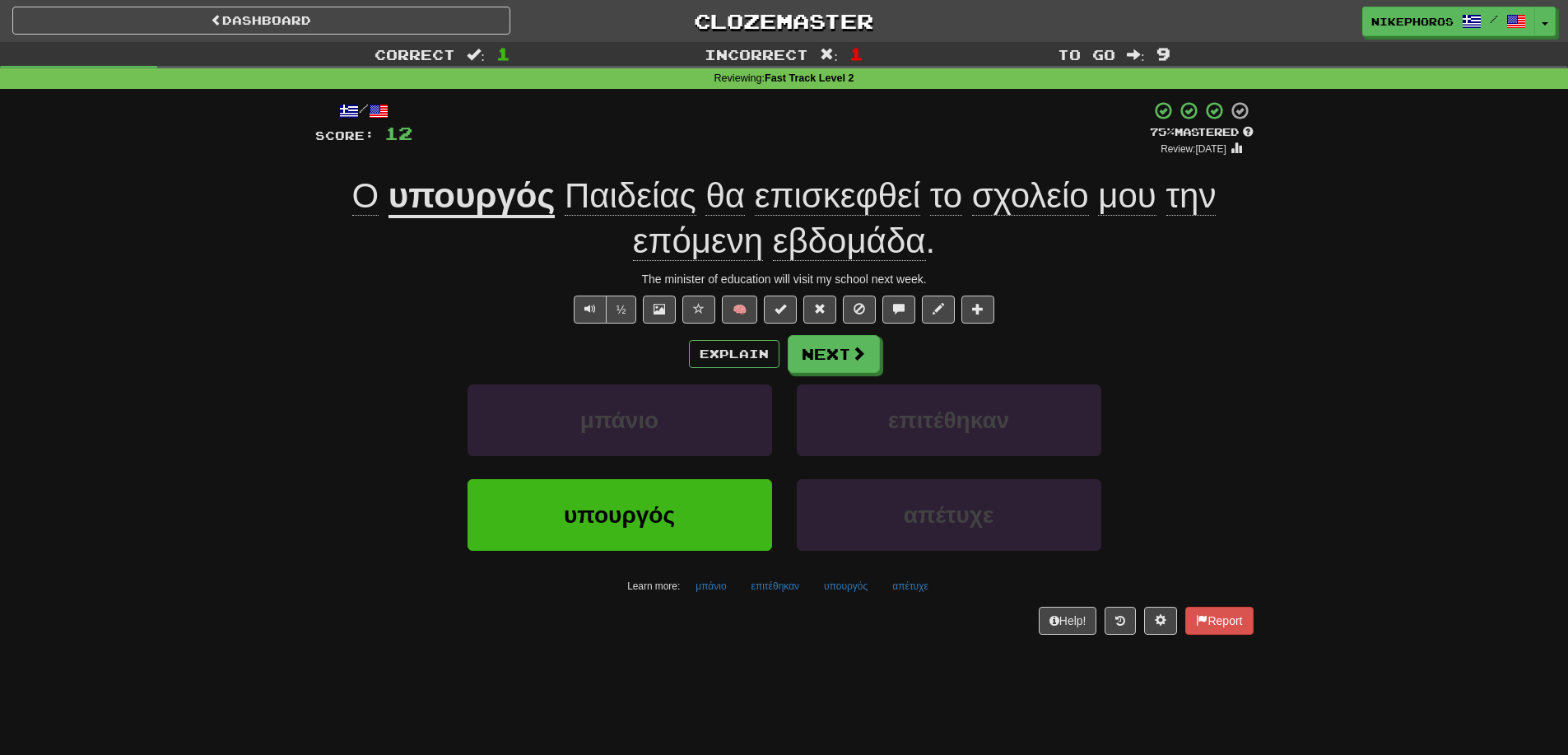
click at [766, 625] on div "Help! Report" at bounding box center [784, 621] width 938 height 28
click at [817, 345] on button "Next" at bounding box center [834, 355] width 92 height 38
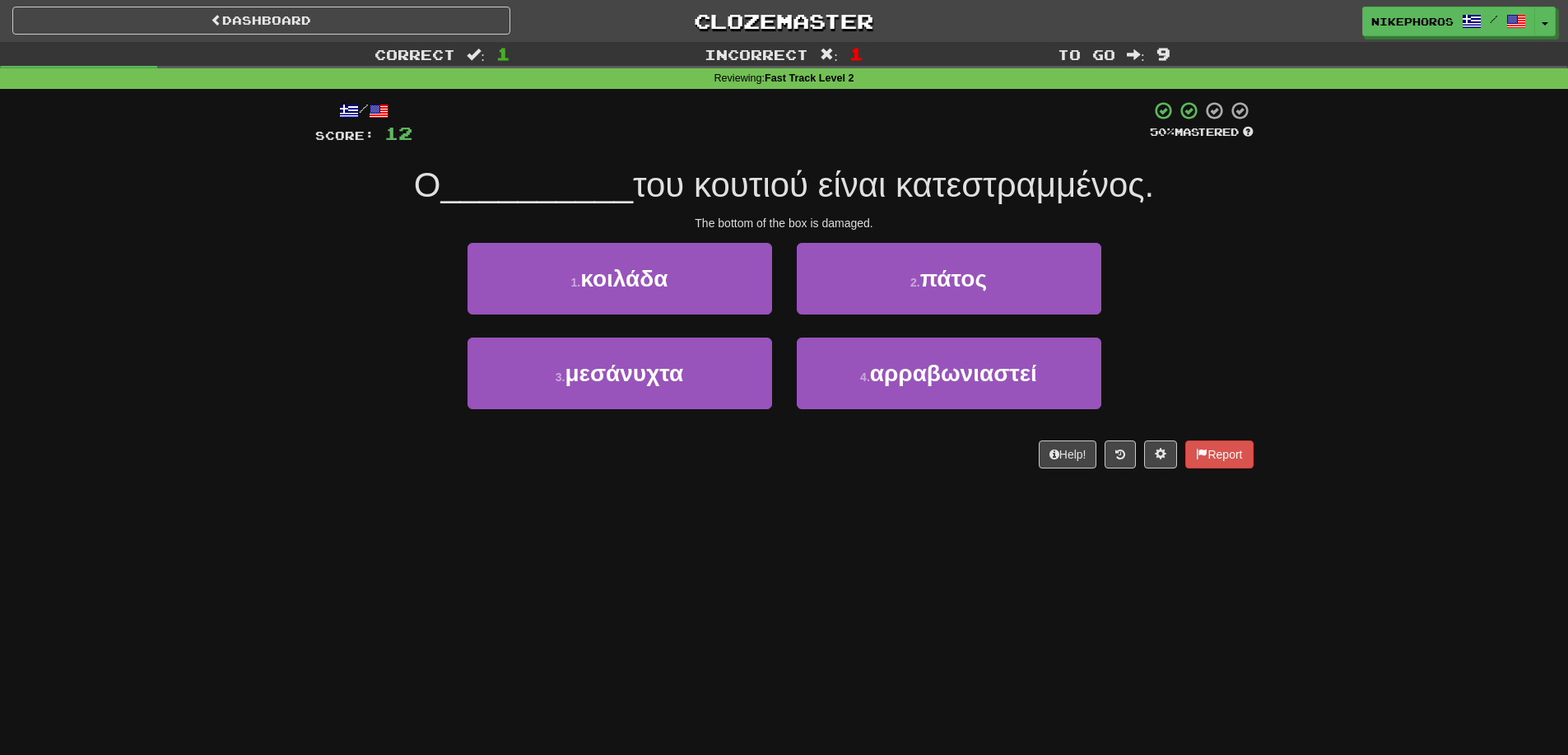
click at [1382, 268] on div "Correct : 1 Incorrect : 1 To go : 9 Reviewing : Fast Track Level 2 / Score: 12 …" at bounding box center [784, 267] width 1568 height 449
click at [969, 284] on span "πάτος" at bounding box center [953, 279] width 67 height 26
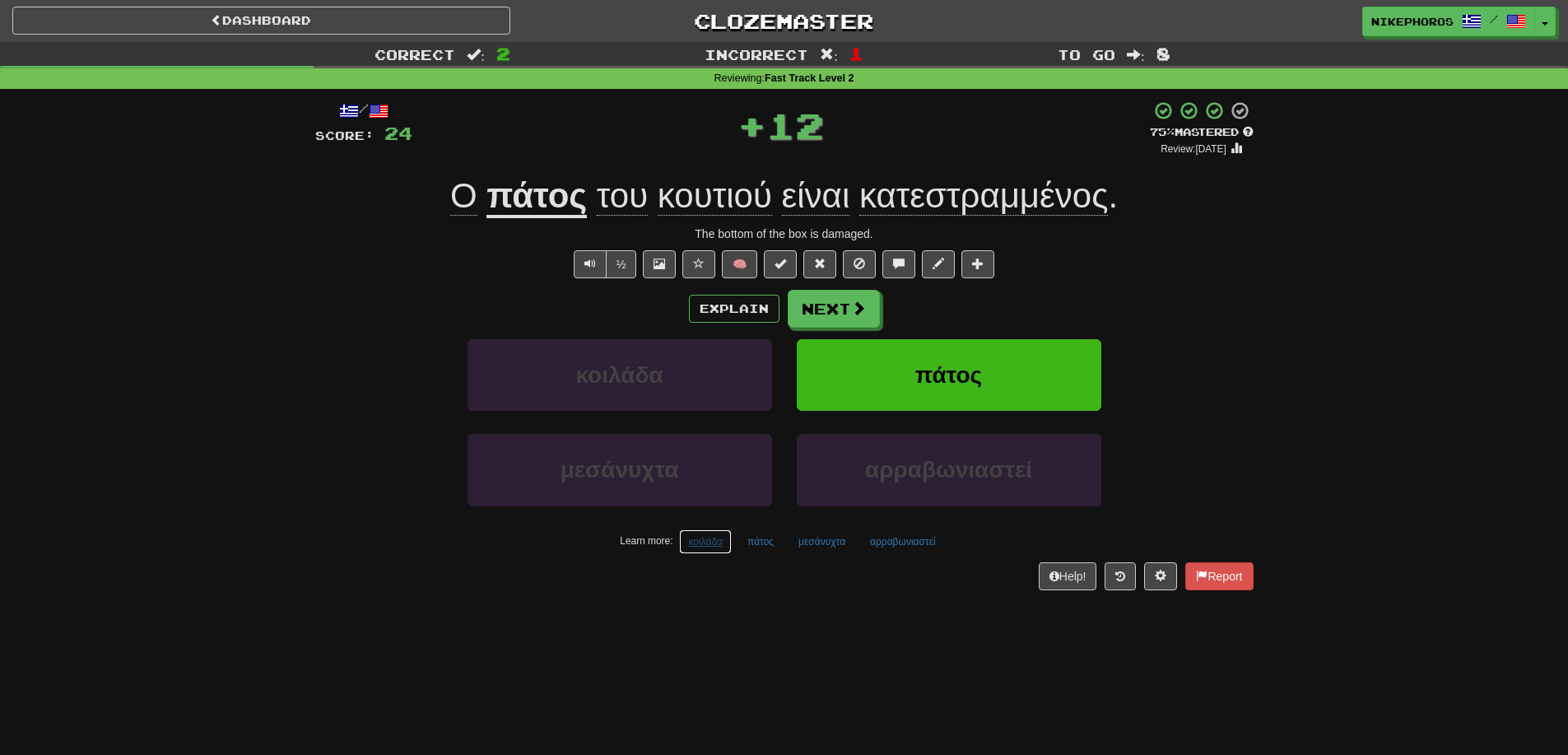
click at [711, 542] on button "κοιλάδα" at bounding box center [705, 541] width 53 height 25
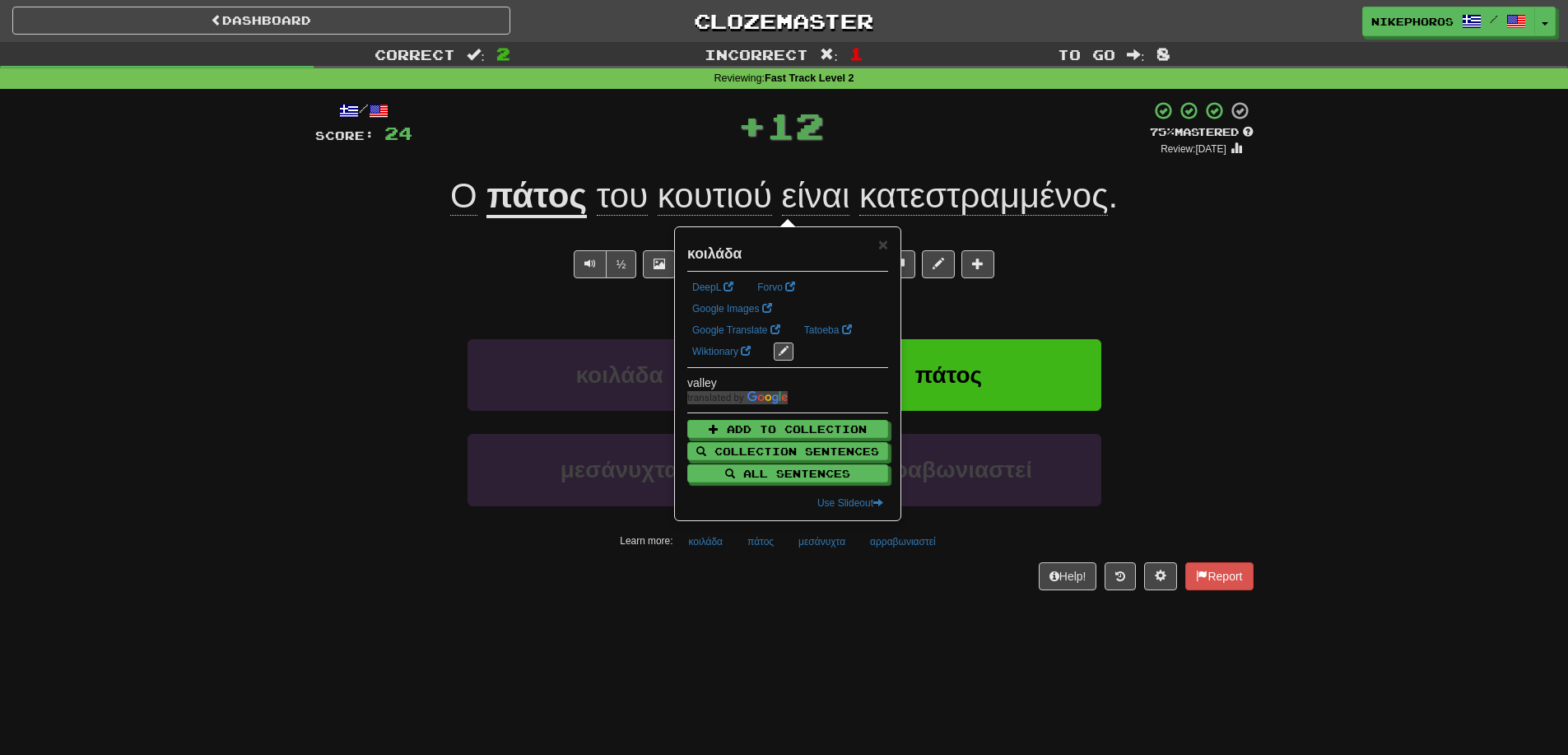
click at [768, 591] on div "/ Score: 24 + 12 75 % Mastered Review: 2025-10-16 Ο πάτος του κουτιού είναι κατ…" at bounding box center [784, 351] width 938 height 523
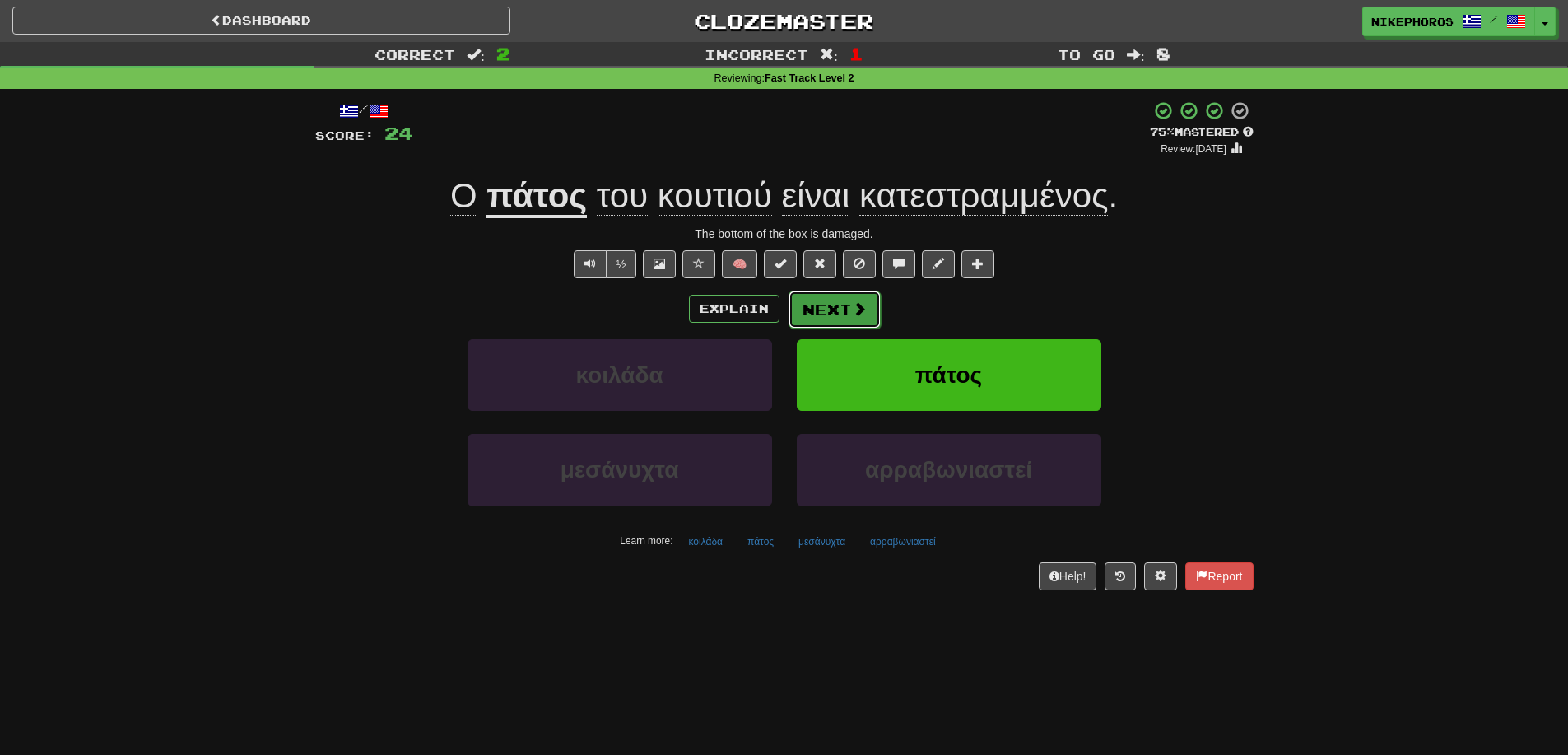
click at [828, 306] on button "Next" at bounding box center [834, 310] width 92 height 38
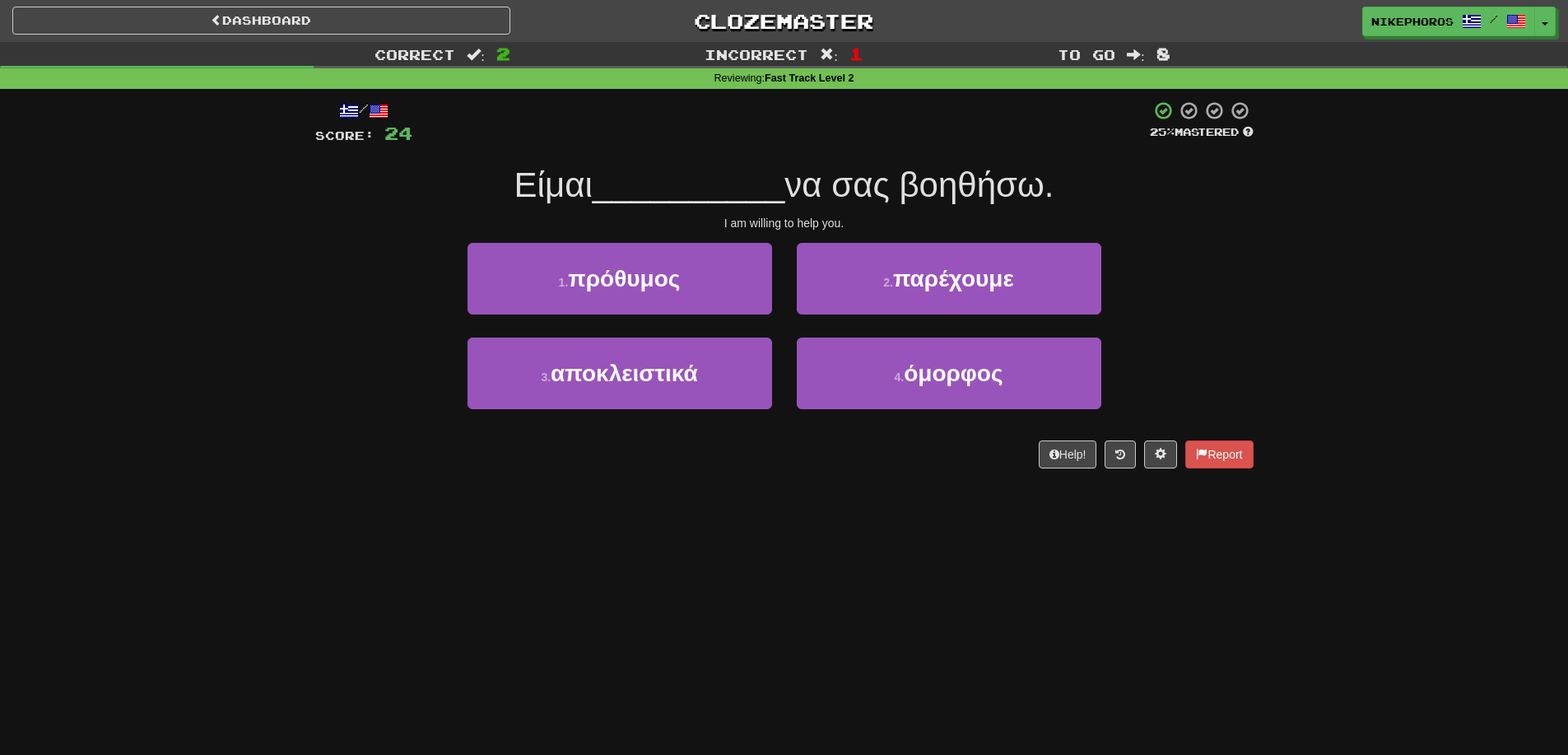
click at [1310, 364] on div "Correct : 2 Incorrect : 1 To go : 8 Reviewing : Fast Track Level 2 / Score: 24 …" at bounding box center [784, 267] width 1568 height 449
click at [1257, 375] on div "/ Score: 24 25 % Mastered Είμαι __________ να σας βοηθήσω. I am willing to help…" at bounding box center [784, 290] width 963 height 402
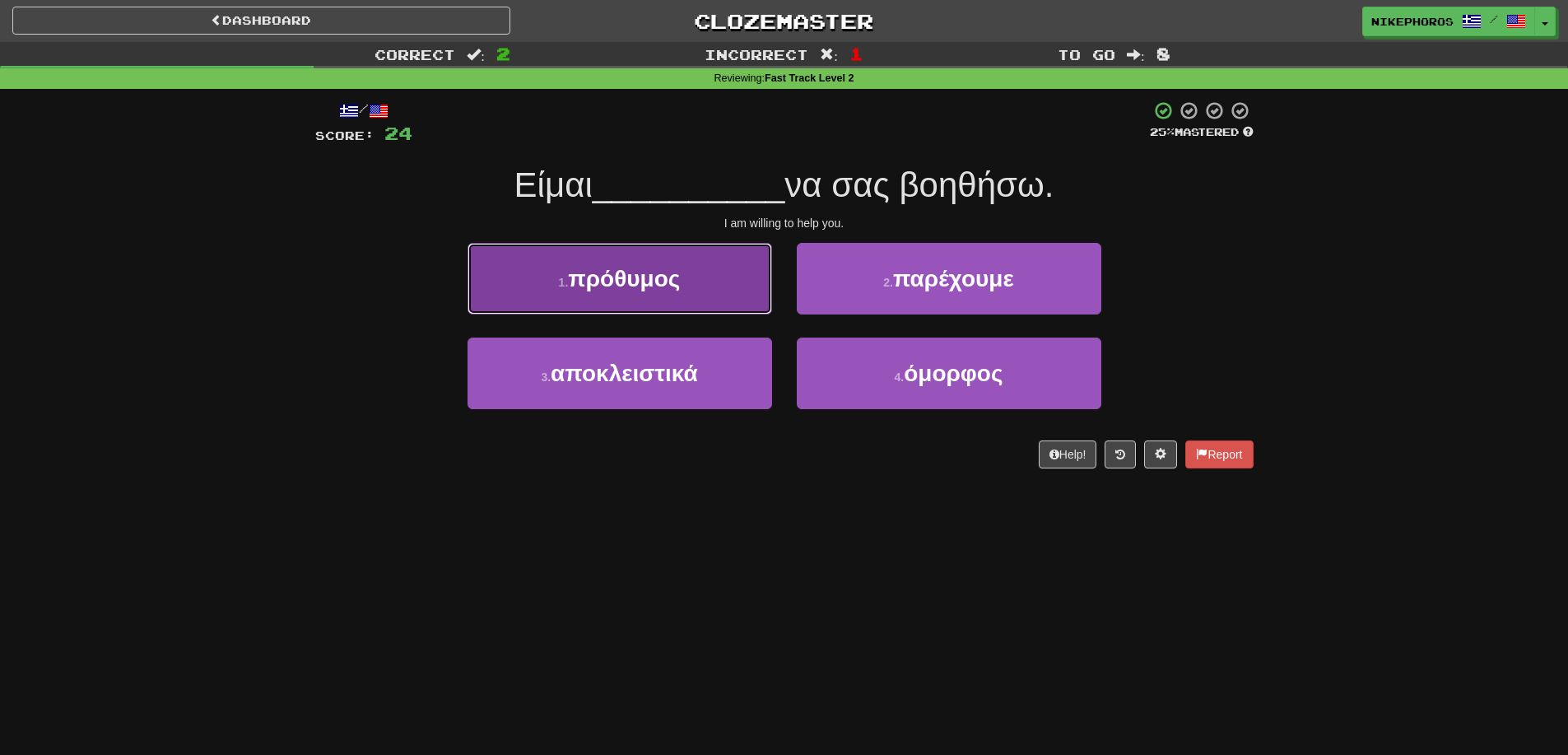
click at [712, 261] on button "1 . πρόθυμος" at bounding box center [619, 279] width 304 height 72
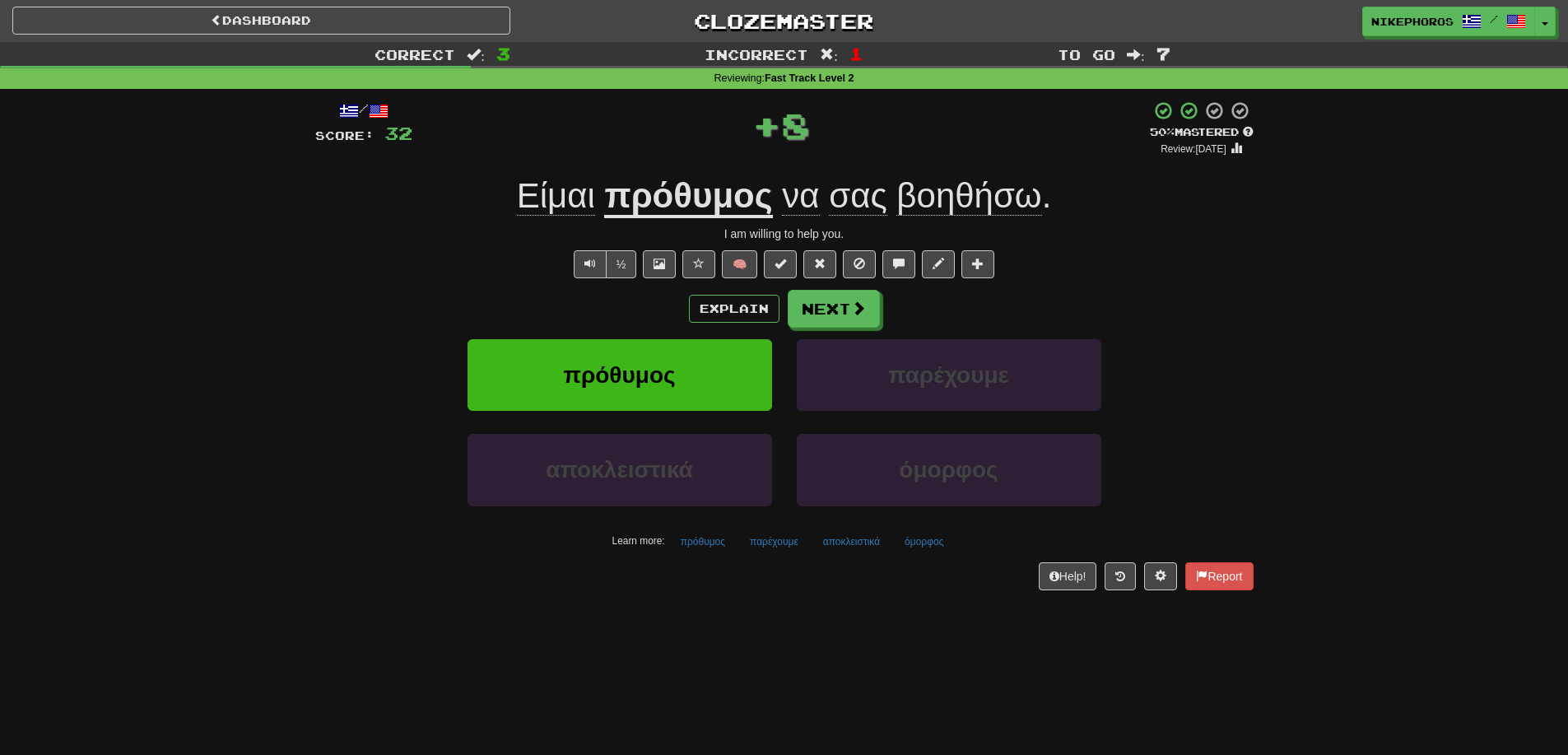
click at [700, 196] on u "πρόθυμος" at bounding box center [688, 197] width 168 height 42
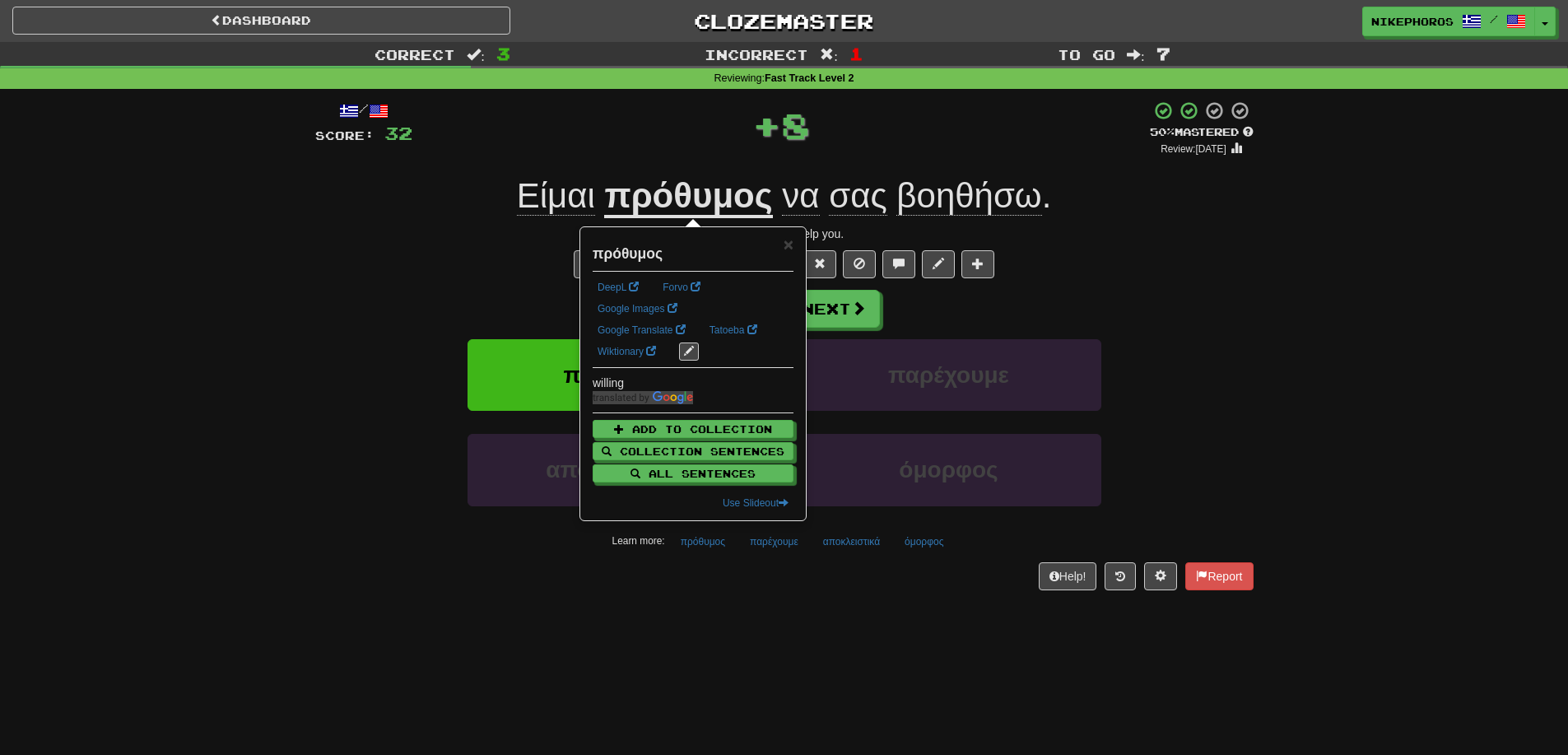
click at [1407, 317] on div "Correct : 3 Incorrect : 1 To go : 7 Reviewing : Fast Track Level 2 / Score: 32 …" at bounding box center [784, 328] width 1568 height 571
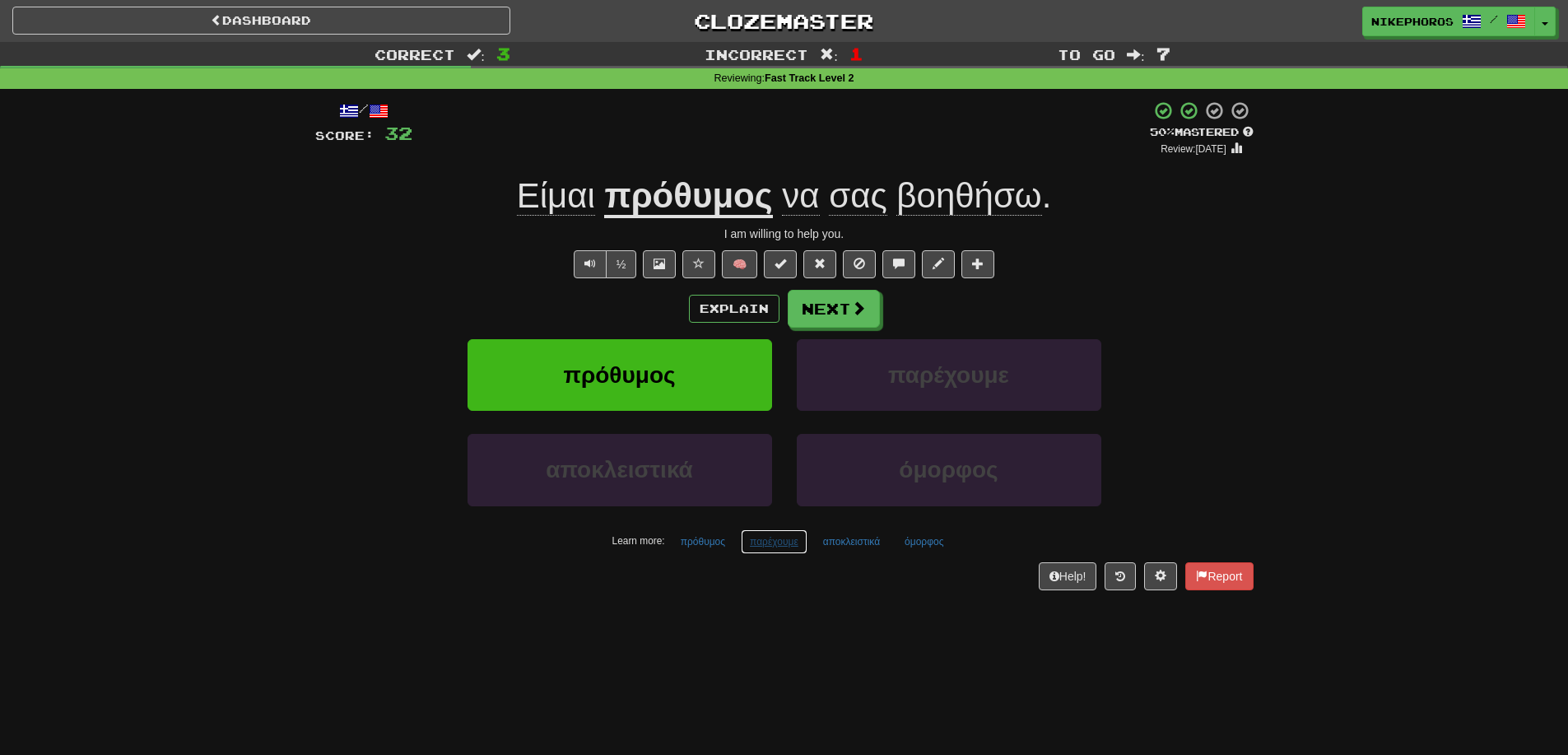
click at [787, 541] on button "παρέχουμε" at bounding box center [774, 541] width 67 height 25
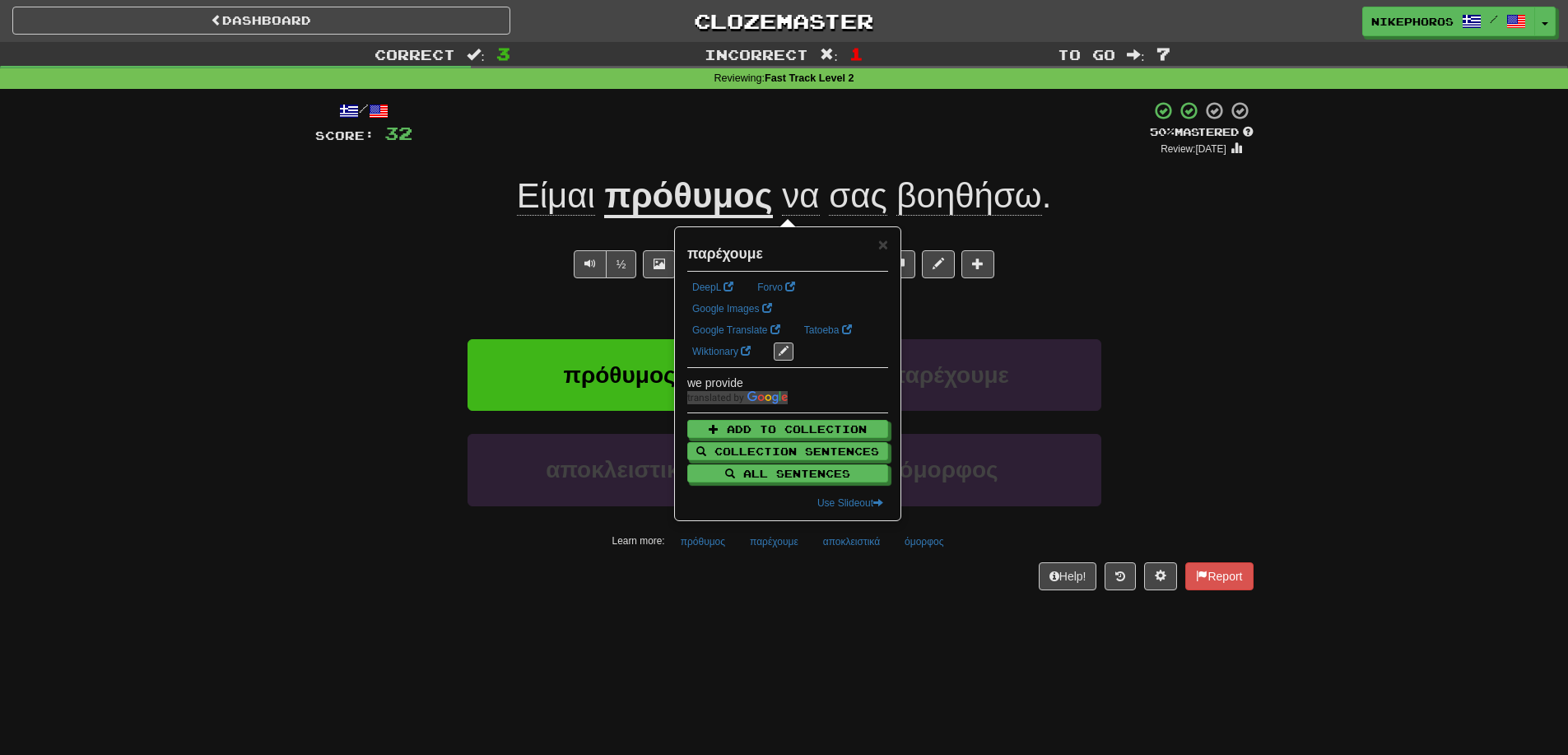
click at [801, 621] on div "Dashboard Clozemaster Nikephoros / Toggle Dropdown Dashboard Leaderboard Activi…" at bounding box center [784, 378] width 1568 height 755
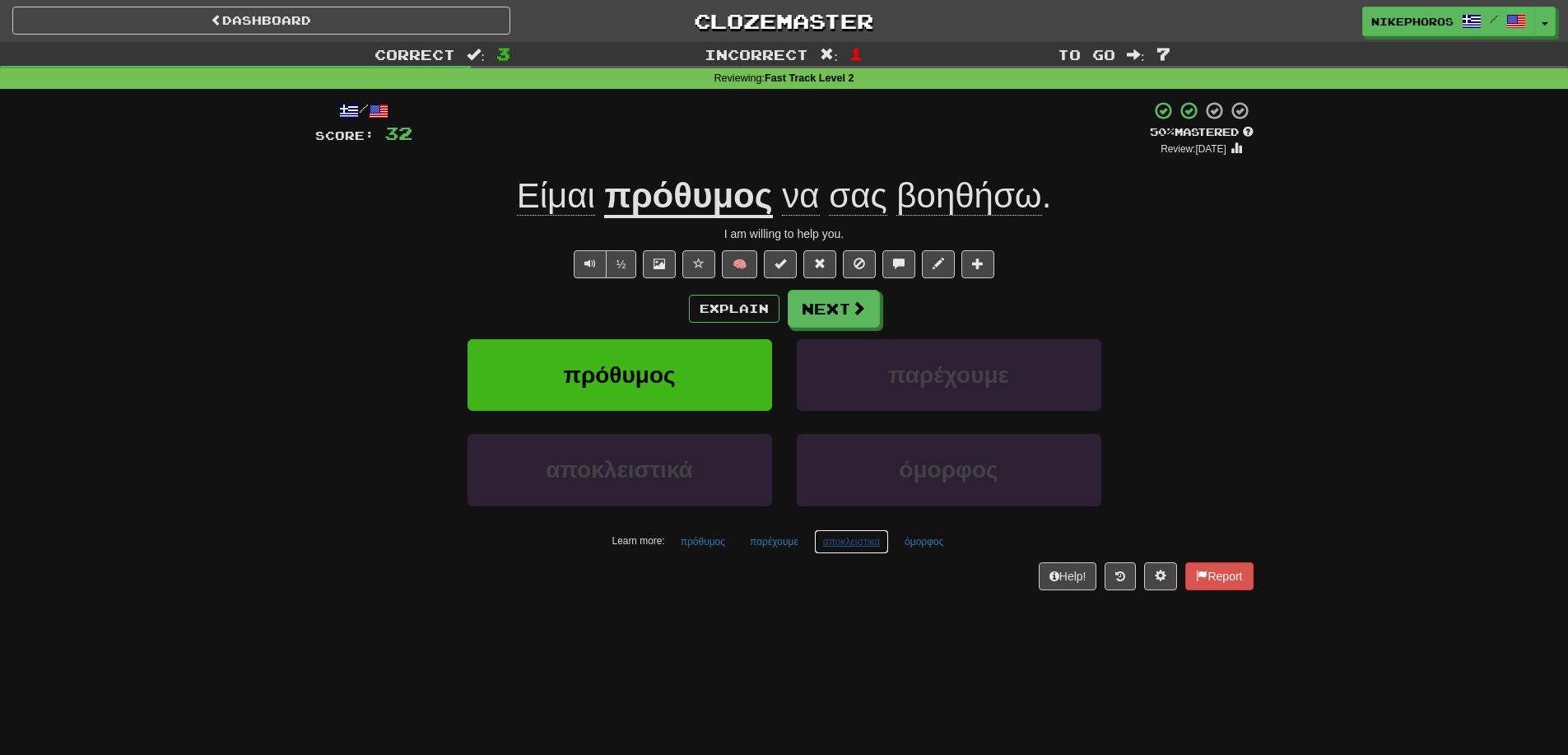
click at [856, 542] on button "αποκλειστικά" at bounding box center [851, 541] width 75 height 25
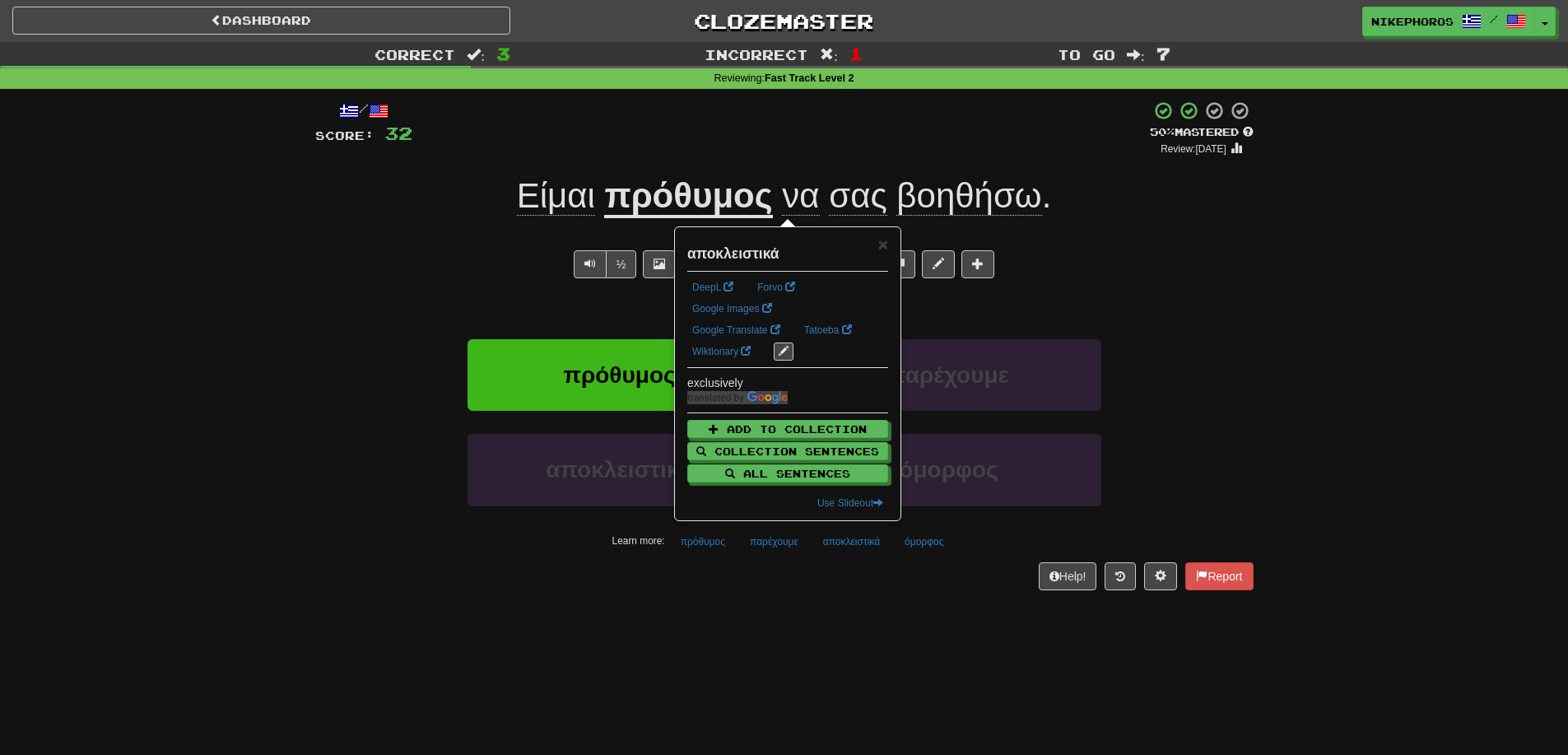
click at [865, 622] on div "Dashboard Clozemaster Nikephoros / Toggle Dropdown Dashboard Leaderboard Activi…" at bounding box center [784, 378] width 1568 height 755
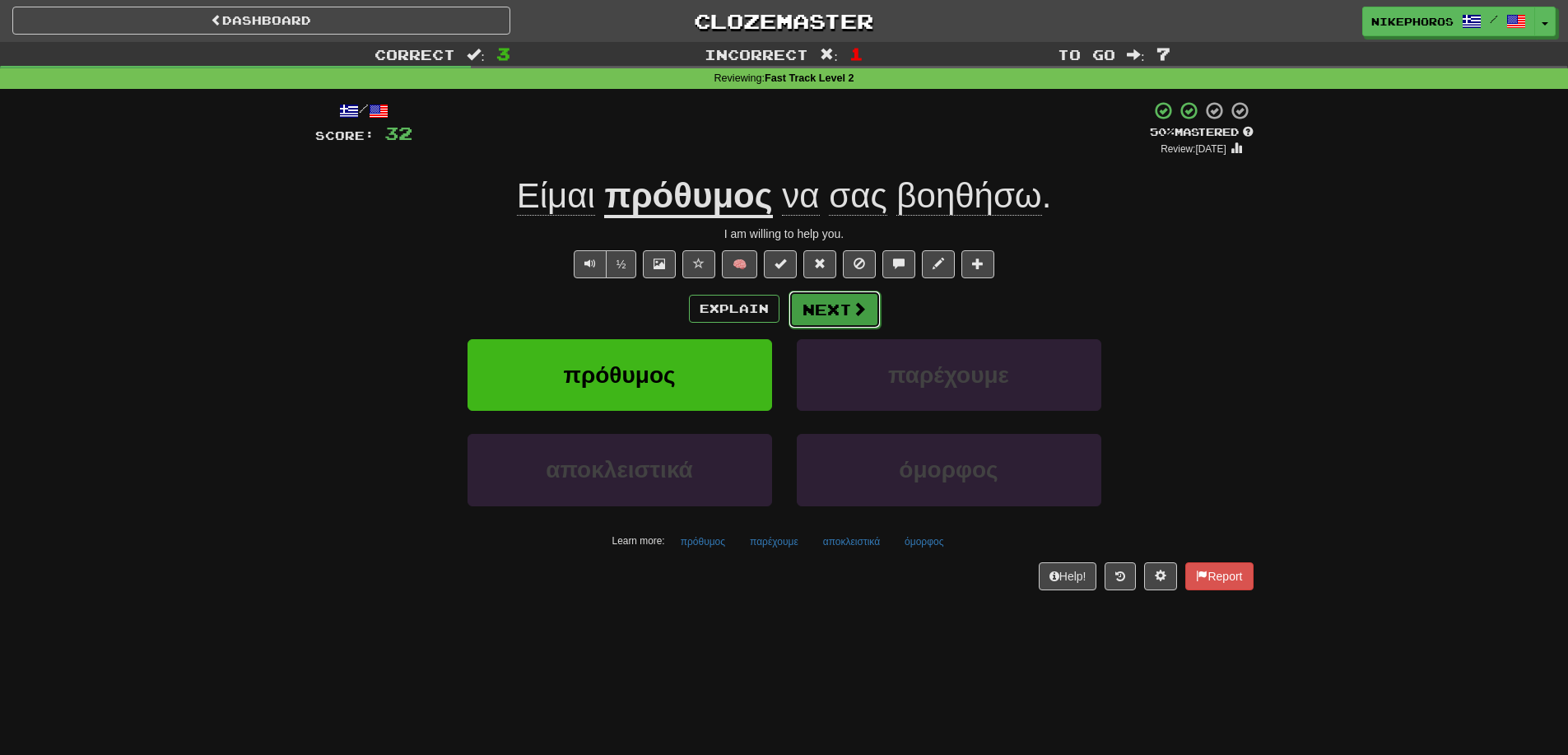
click at [851, 308] on span at bounding box center [858, 309] width 15 height 15
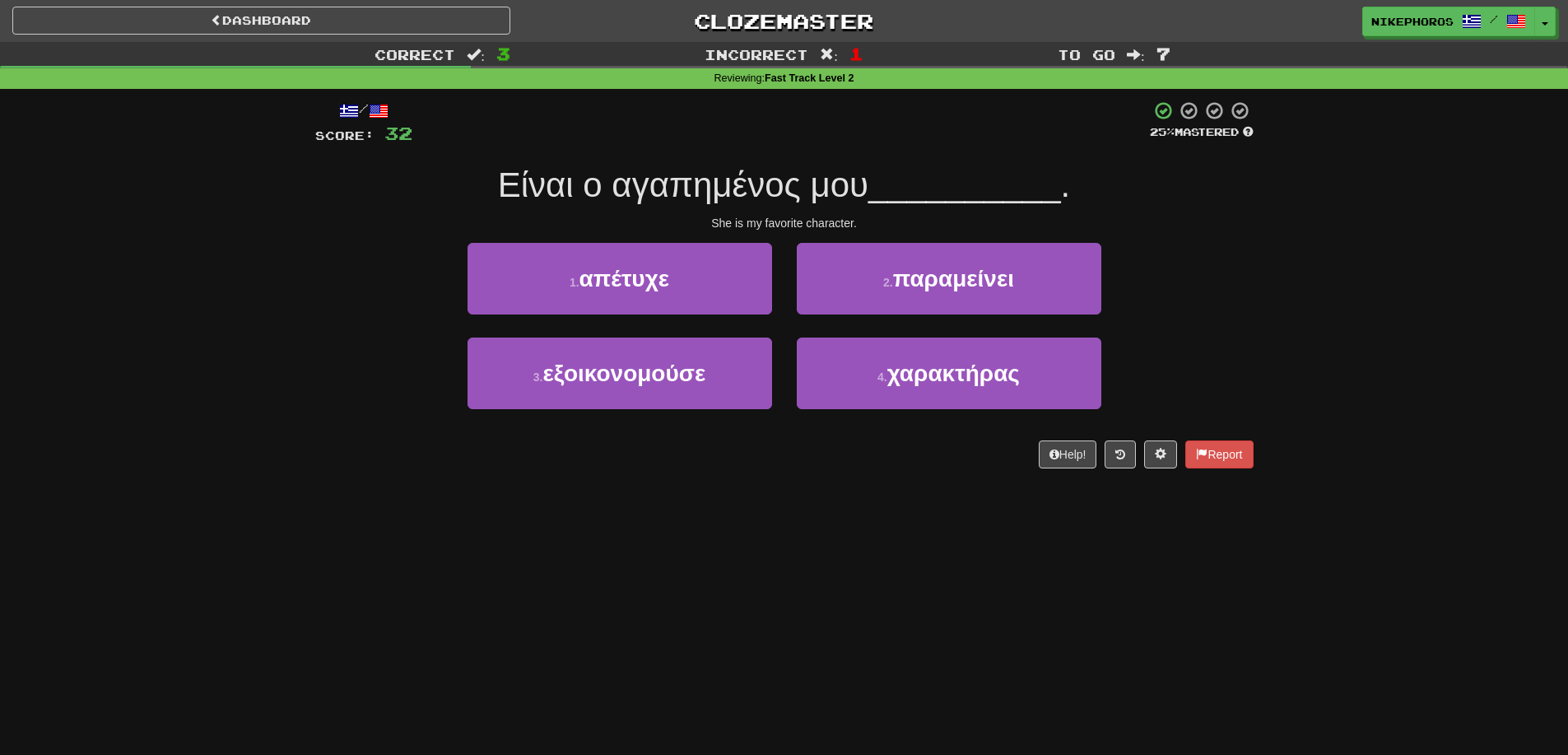
click at [1282, 386] on div "Correct : 3 Incorrect : 1 To go : 7 Reviewing : Fast Track Level 2 / Score: 32 …" at bounding box center [784, 267] width 1568 height 449
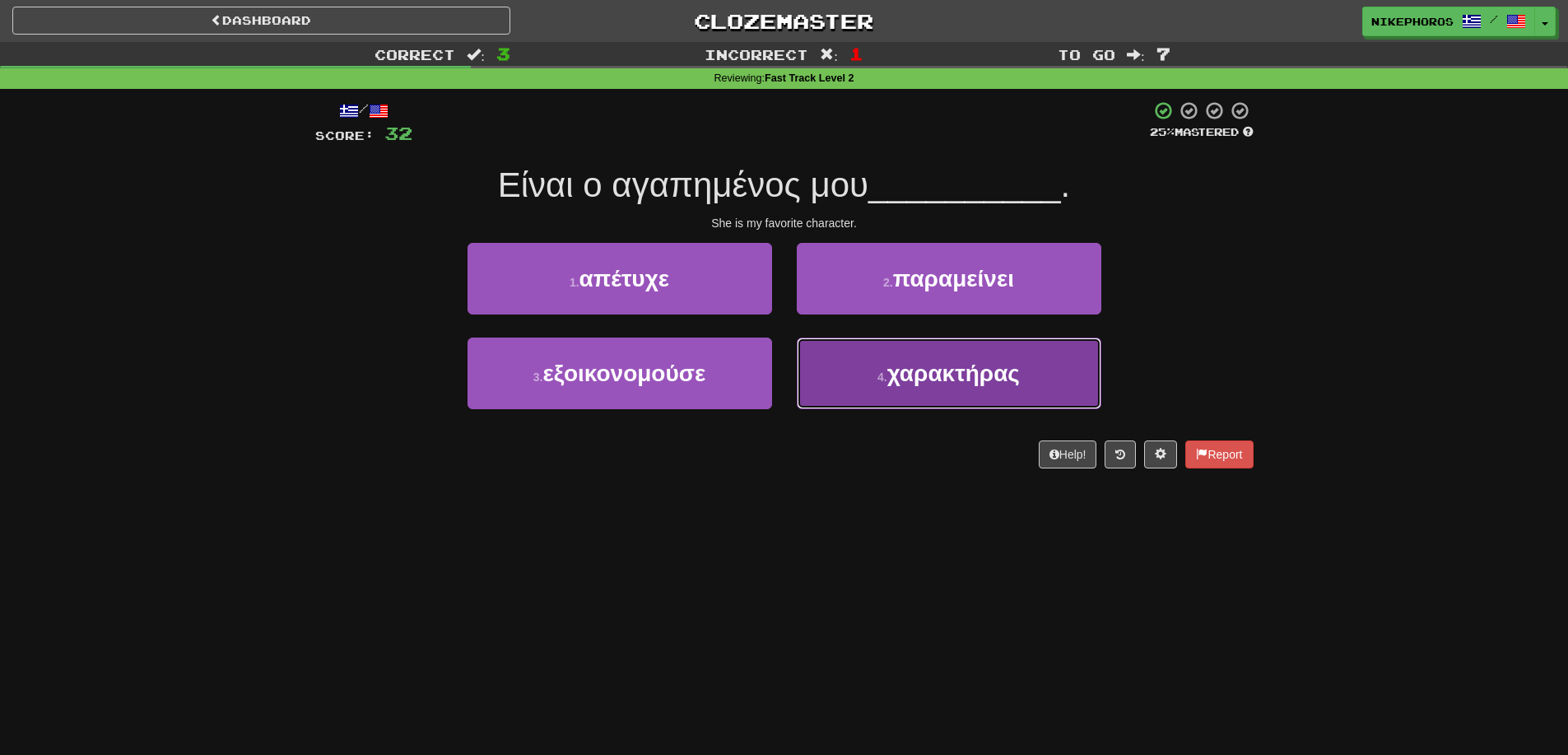
click at [1014, 389] on button "4 . χαρακτήρας" at bounding box center [948, 374] width 304 height 72
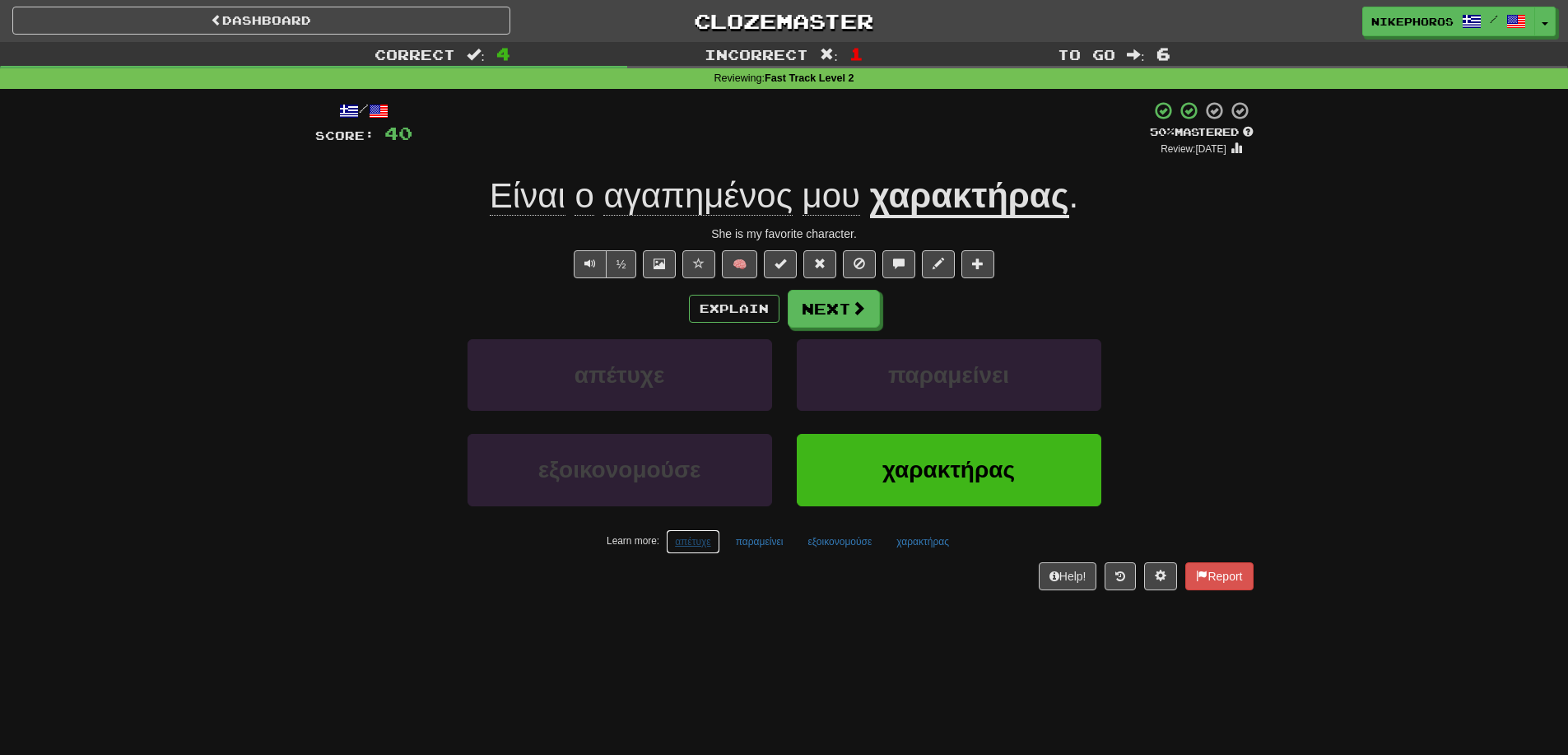
click at [703, 546] on button "απέτυχε" at bounding box center [693, 541] width 54 height 25
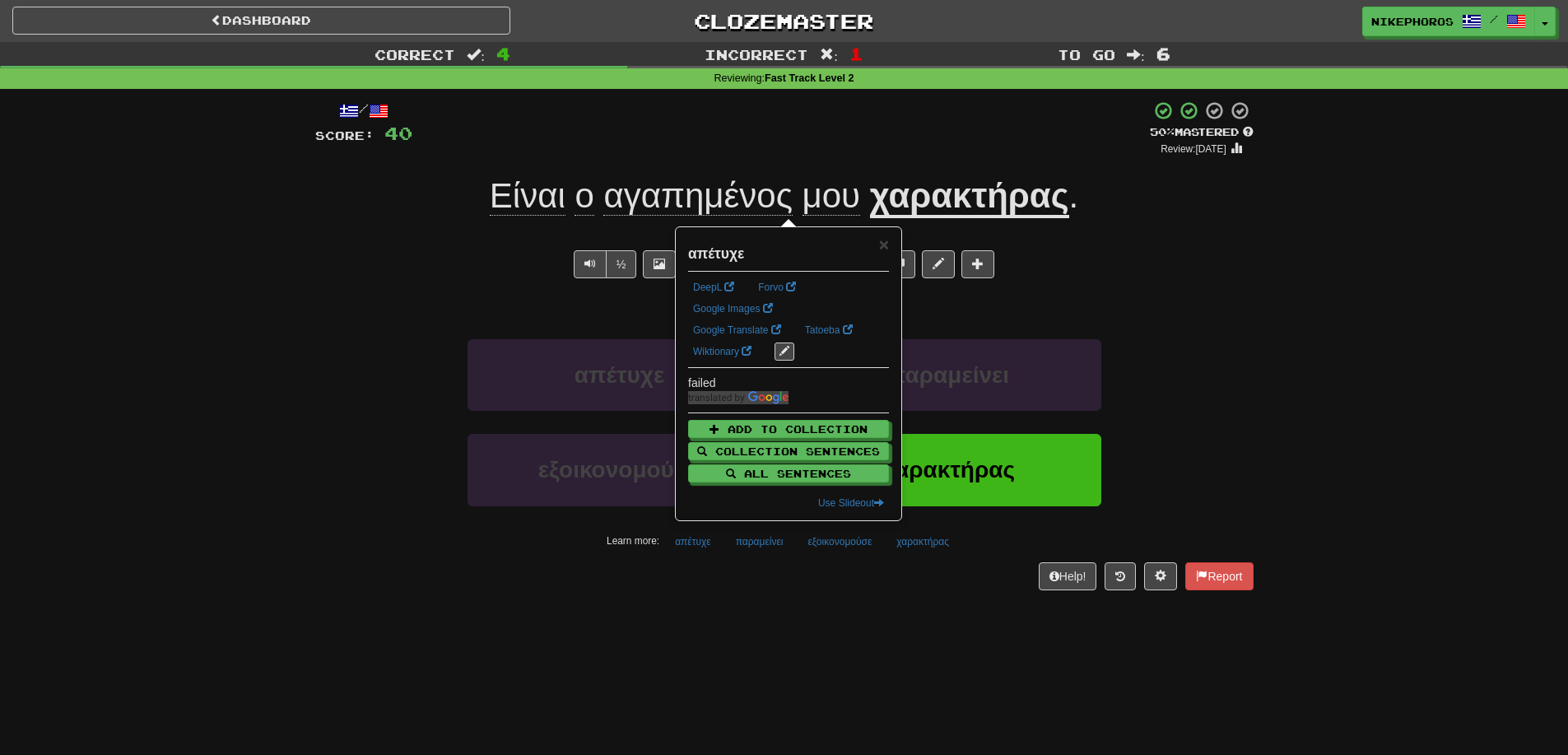
click at [700, 612] on div "/ Score: 40 + 8 50 % Mastered Review: 2025-09-26 Είναι ο αγαπημένος μου χαρακτή…" at bounding box center [784, 351] width 938 height 523
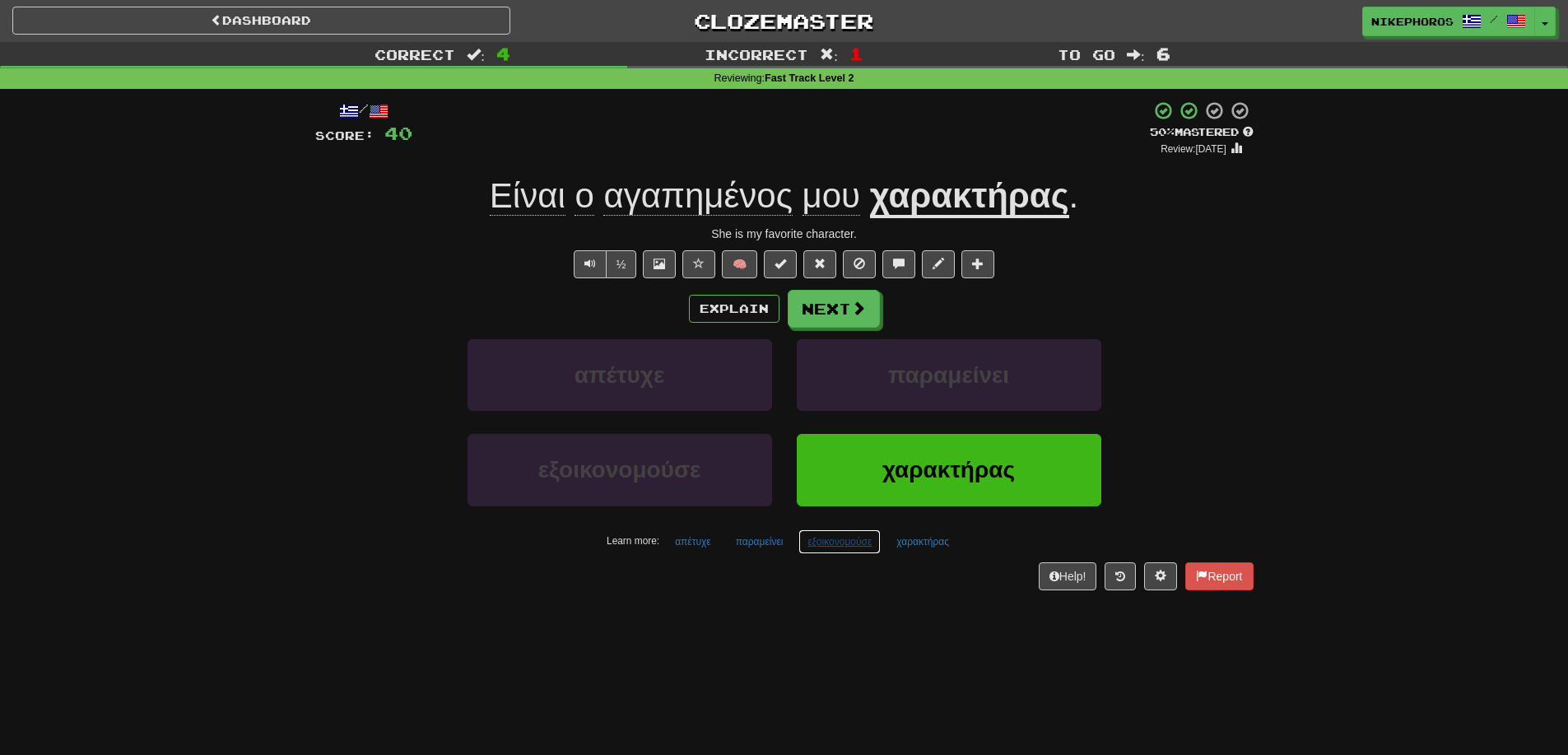
click at [850, 539] on button "εξοικονομούσε" at bounding box center [839, 541] width 82 height 25
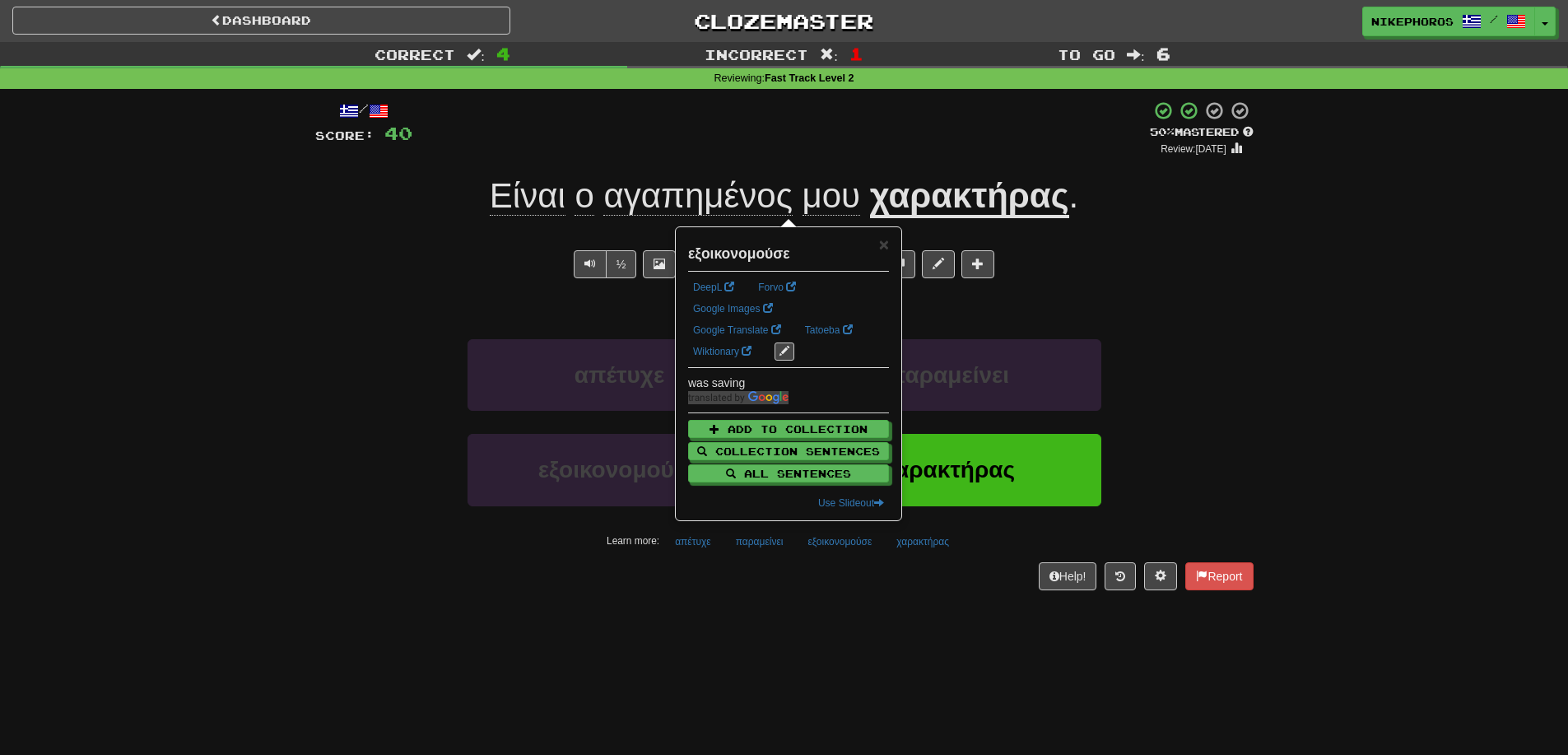
drag, startPoint x: 842, startPoint y: 584, endPoint x: 845, endPoint y: 627, distance: 43.1
click at [841, 584] on div "Help! Report" at bounding box center [784, 576] width 938 height 28
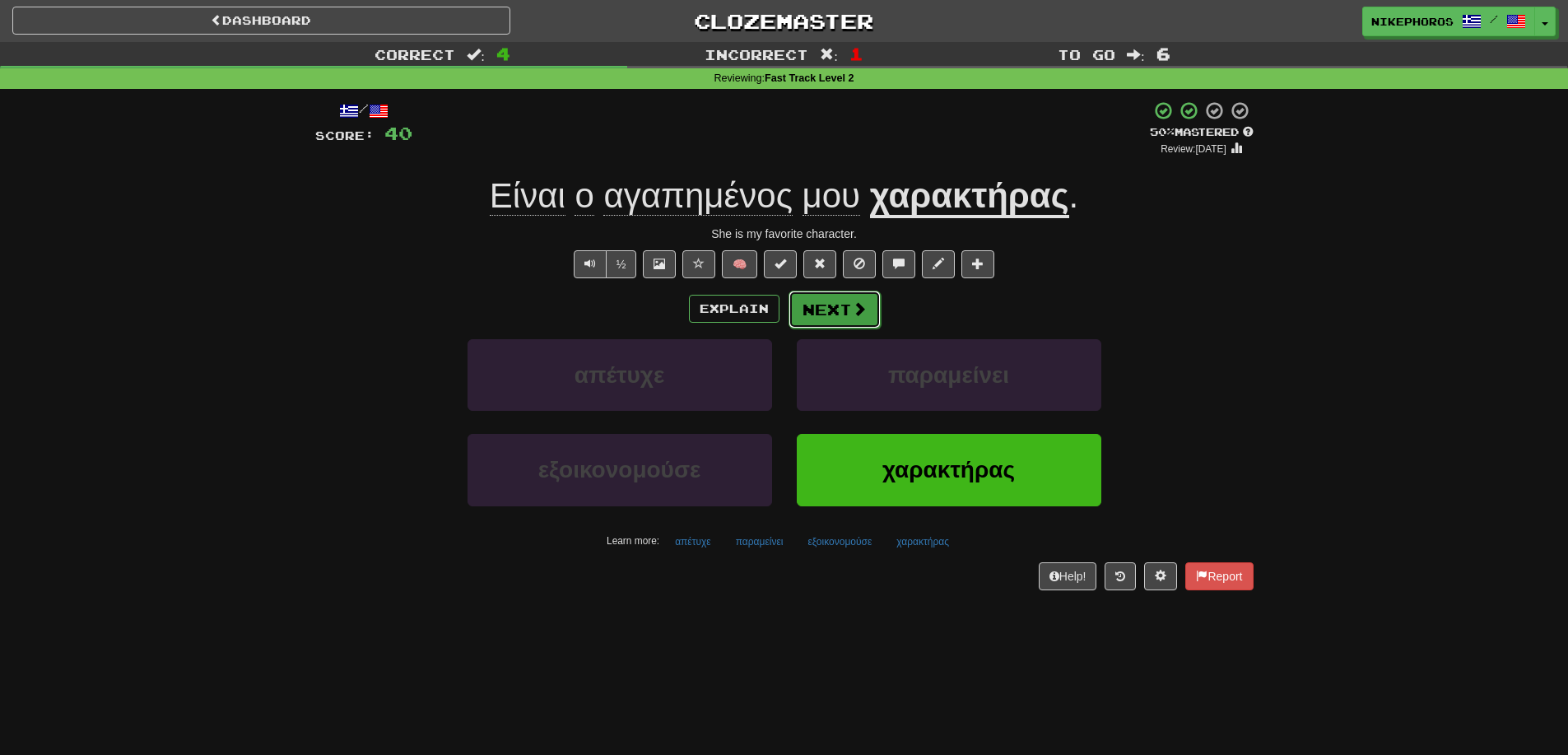
click at [846, 301] on button "Next" at bounding box center [834, 310] width 92 height 38
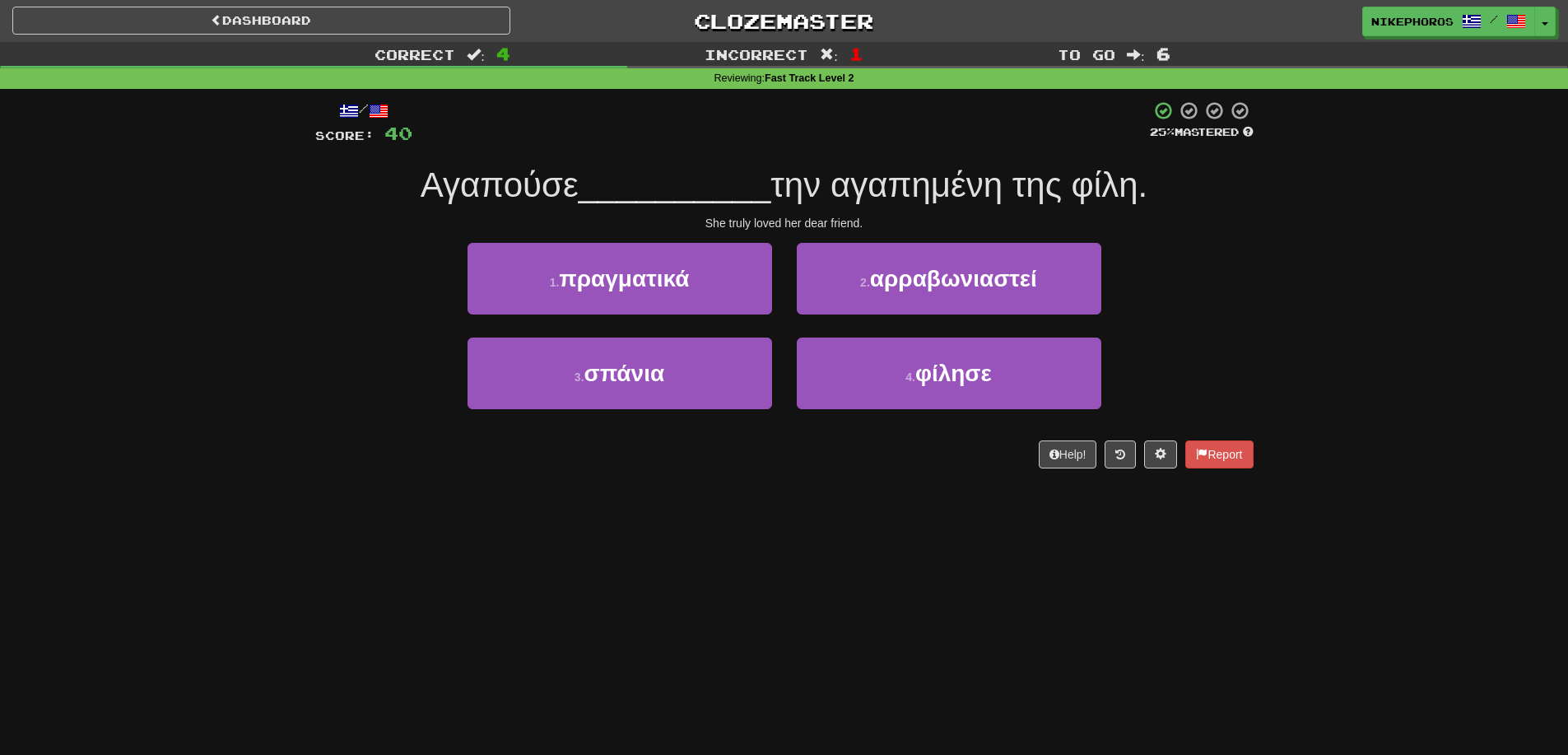
click at [981, 205] on div "Αγαπούσε __________ την αγαπημένη της φίλη." at bounding box center [784, 185] width 938 height 45
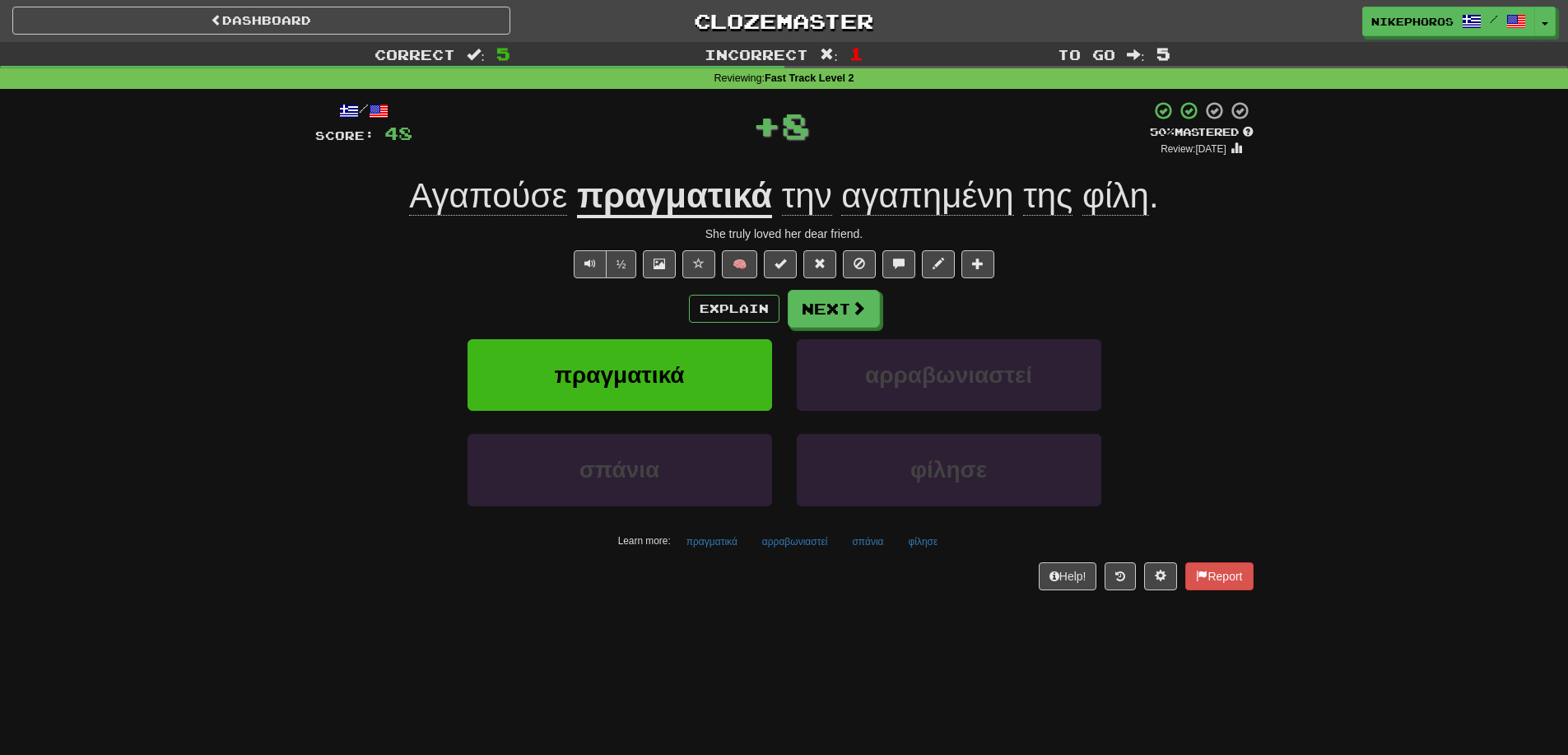
click at [1246, 377] on div "πραγματικά αρραβωνιαστεί" at bounding box center [784, 386] width 988 height 95
click at [894, 543] on div "Learn more: πραγματικά αρραβωνιαστεί σπάνια φίλησε" at bounding box center [784, 541] width 963 height 25
click at [871, 544] on button "σπάνια" at bounding box center [866, 541] width 49 height 25
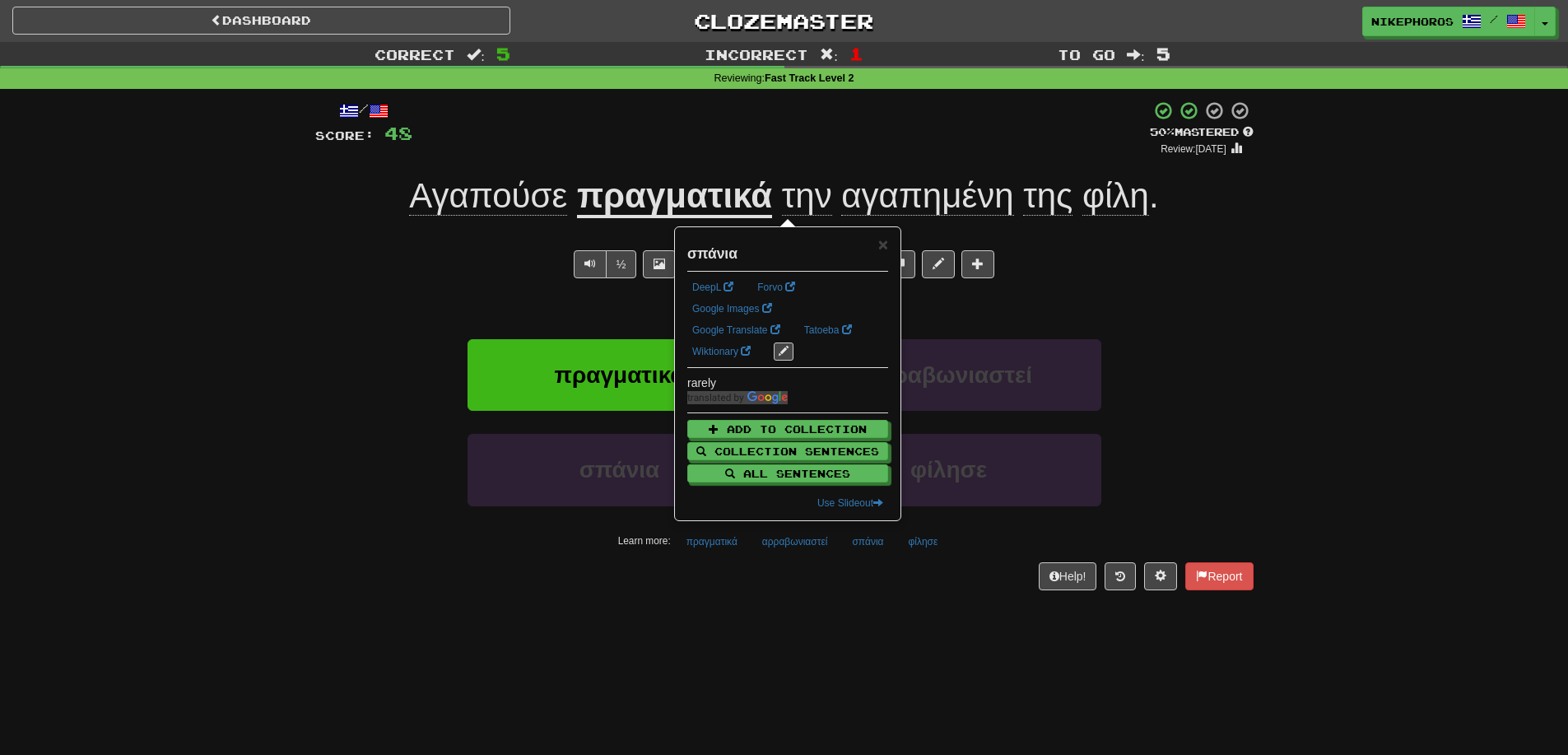
click at [899, 604] on div "/ Score: 48 + 8 50 % Mastered Review: 2025-09-26 Αγαπούσε πραγματικά την αγαπημ…" at bounding box center [784, 351] width 938 height 523
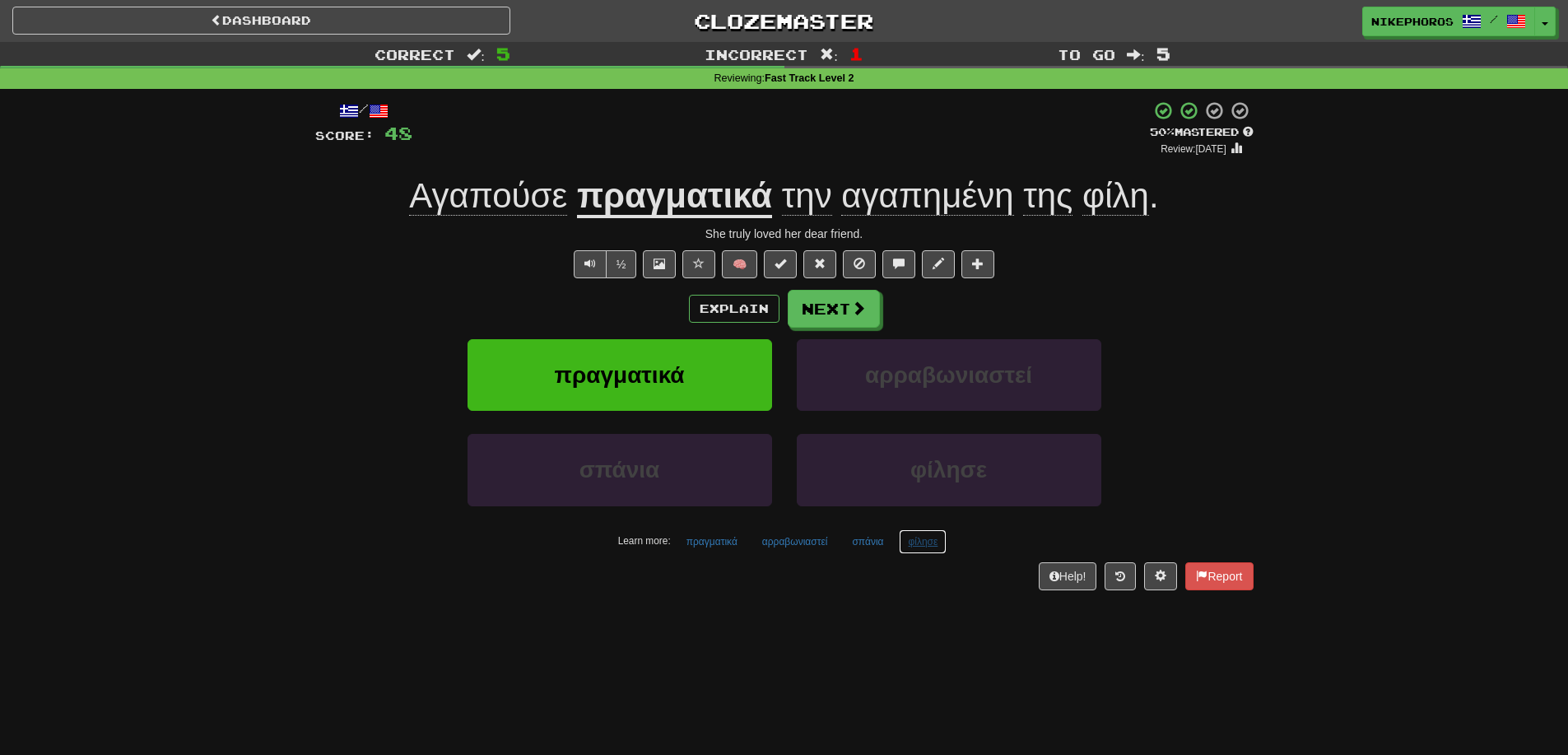
click at [923, 544] on button "φίλησε" at bounding box center [922, 541] width 48 height 25
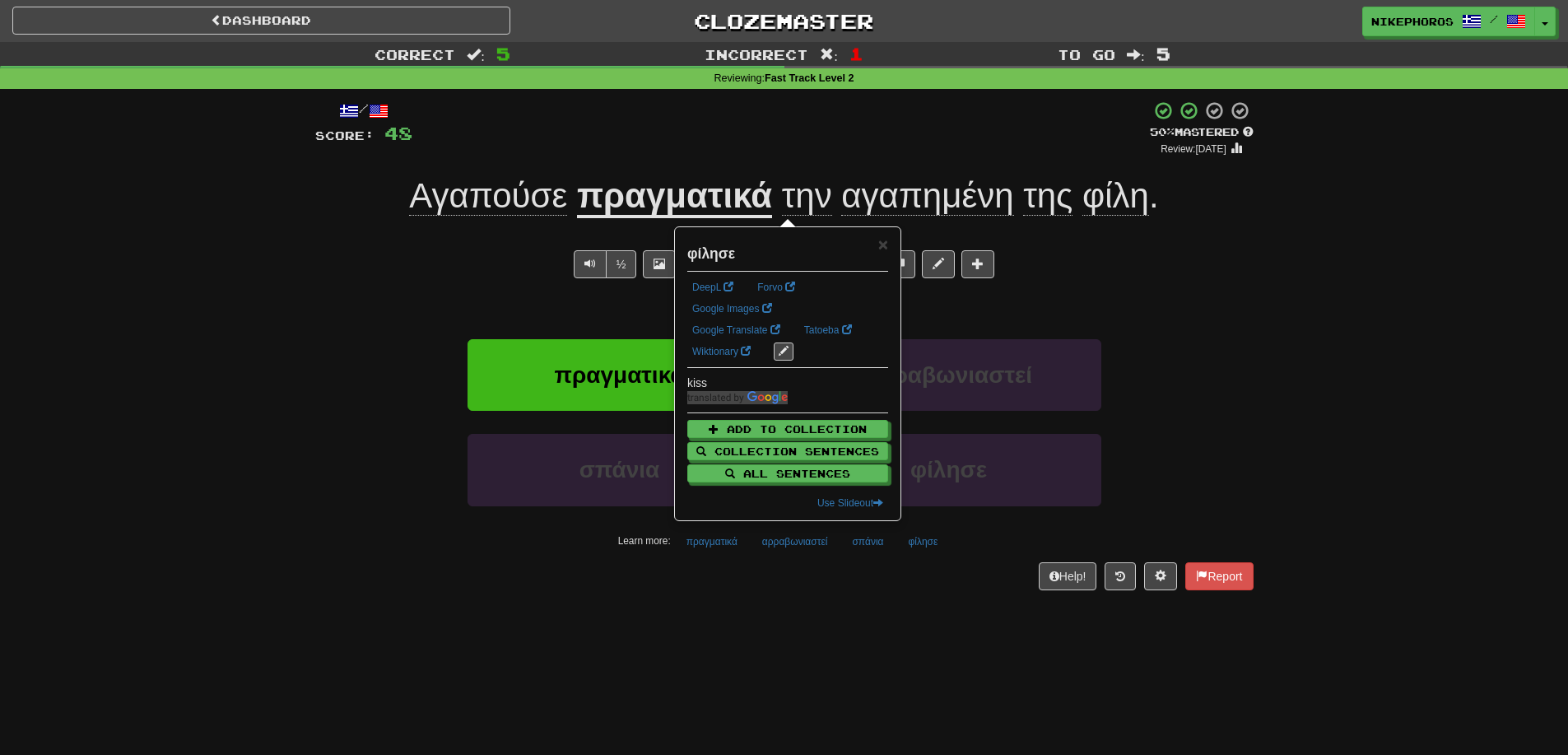
click at [912, 574] on div "Help! Report" at bounding box center [784, 576] width 938 height 28
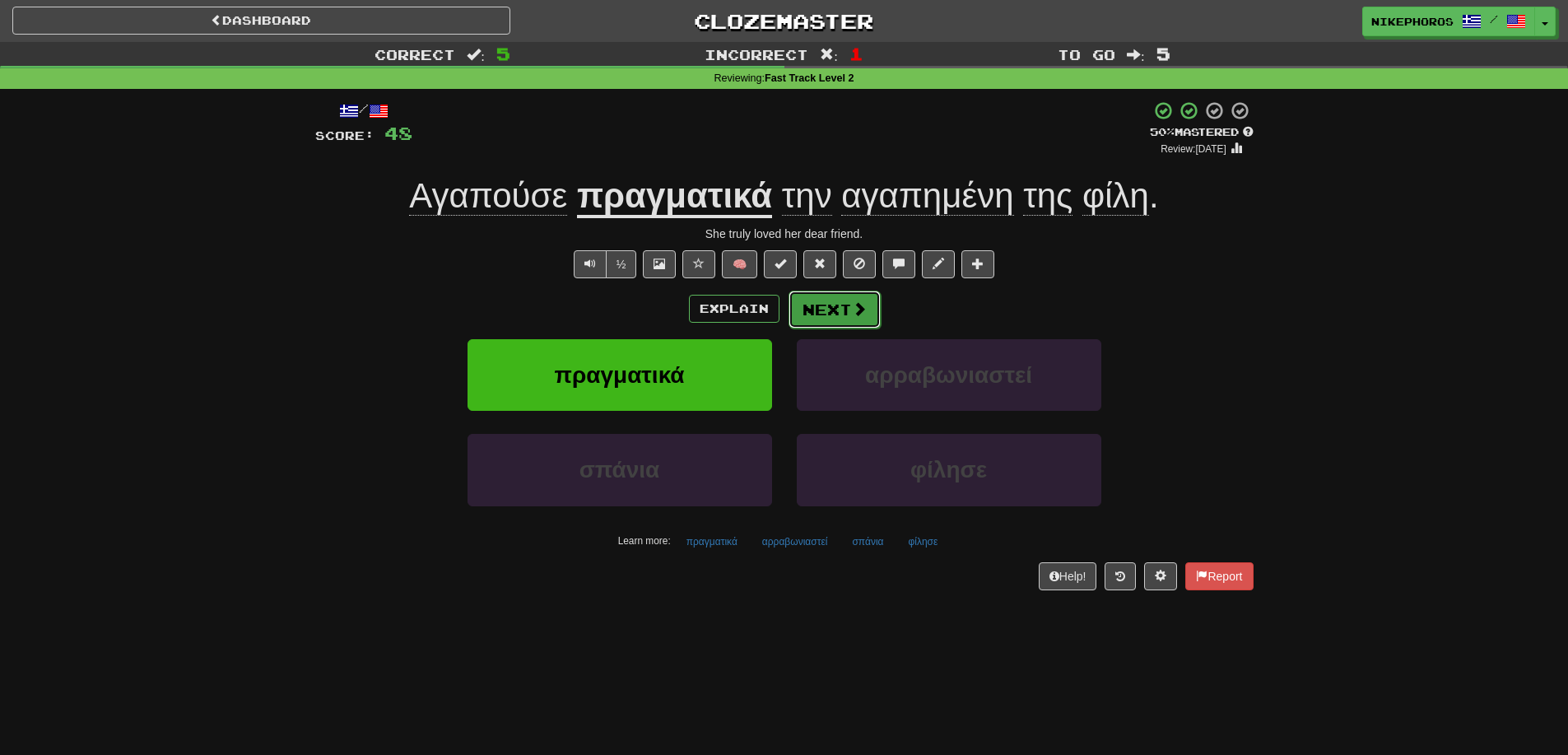
click at [838, 316] on button "Next" at bounding box center [834, 310] width 92 height 38
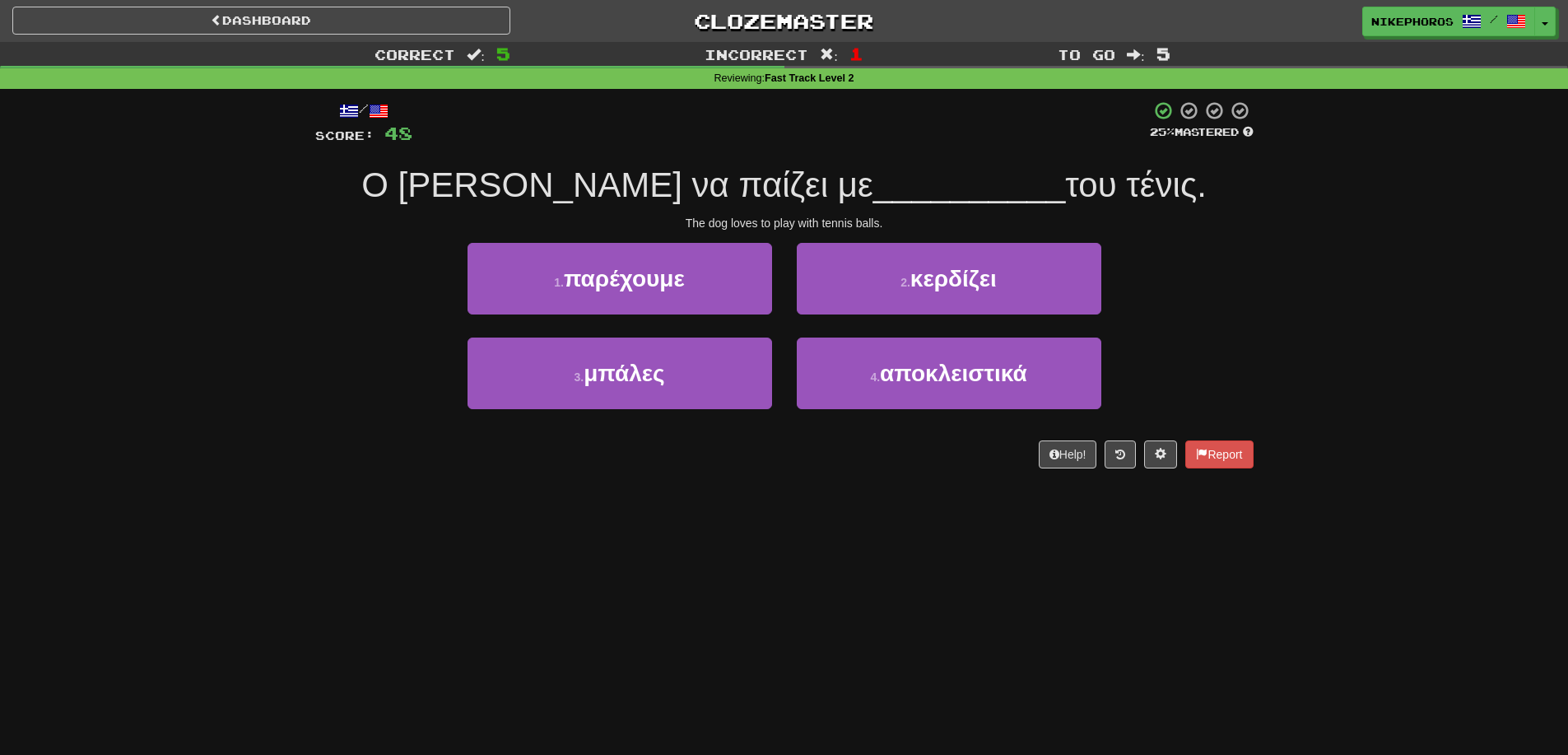
click at [1358, 336] on div "Correct : 5 Incorrect : 1 To go : 5 Reviewing : Fast Track Level 2 / Score: 48 …" at bounding box center [784, 267] width 1568 height 449
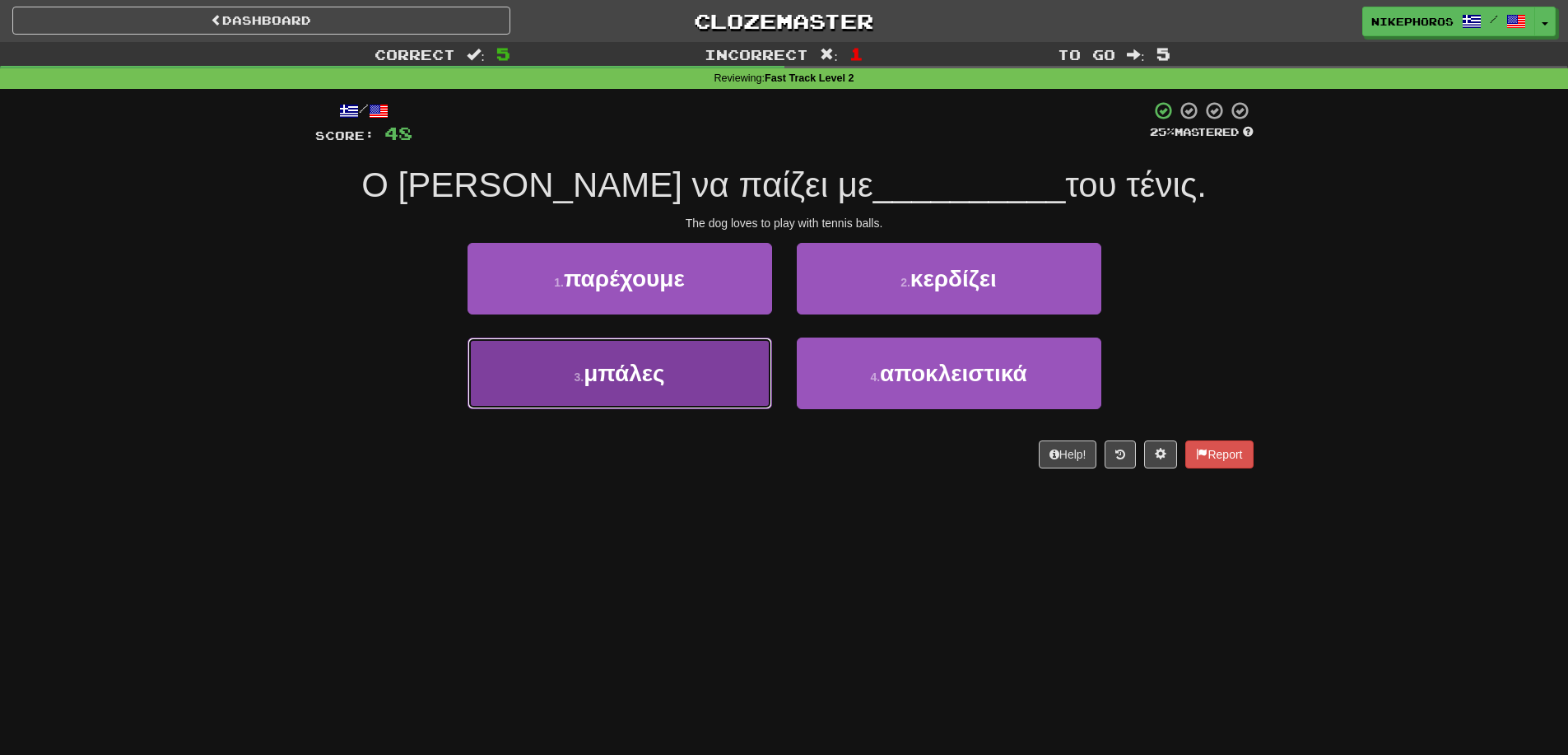
click at [674, 391] on button "3 . μπάλες" at bounding box center [619, 374] width 304 height 72
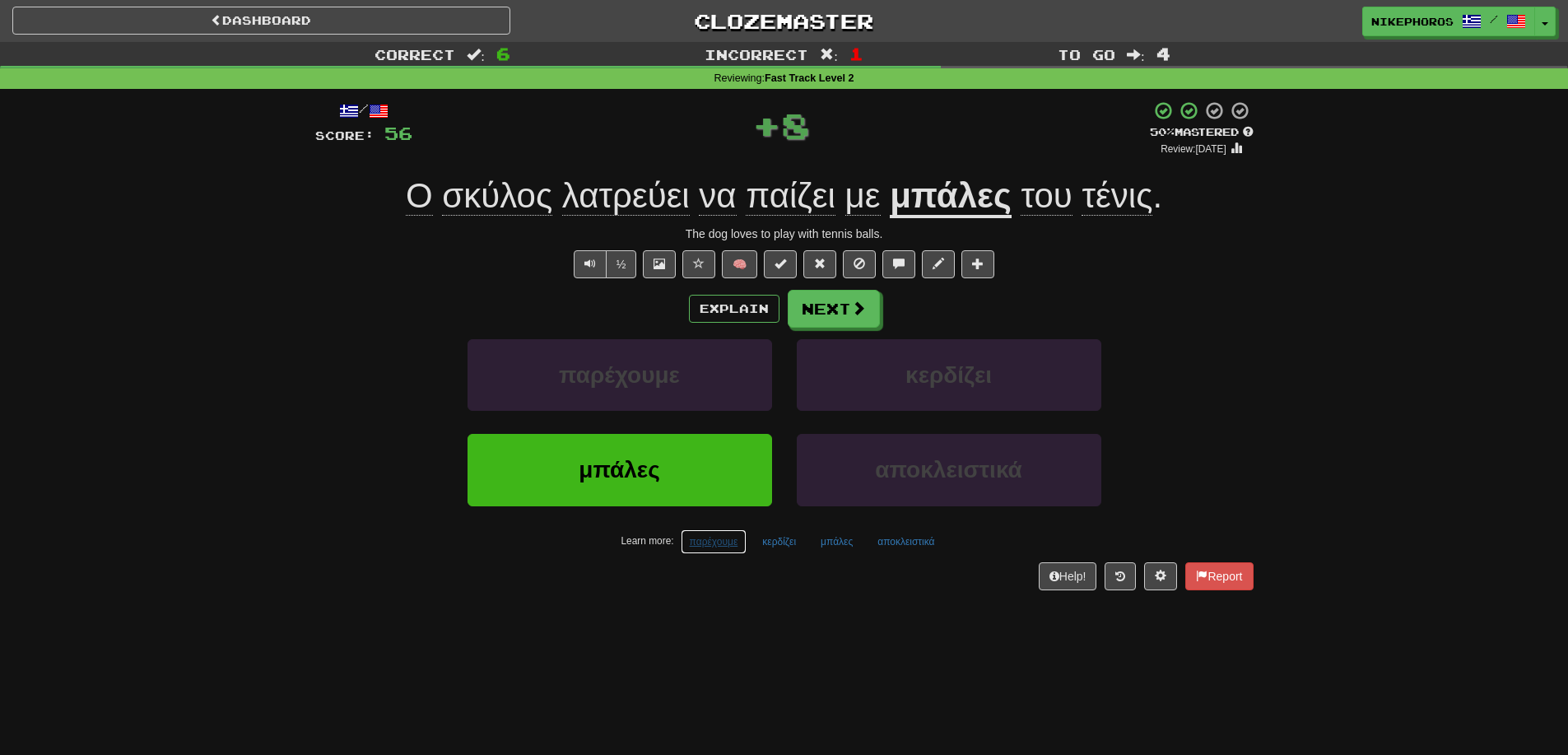
drag, startPoint x: 692, startPoint y: 543, endPoint x: 718, endPoint y: 602, distance: 64.5
click at [692, 547] on button "παρέχουμε" at bounding box center [714, 541] width 67 height 25
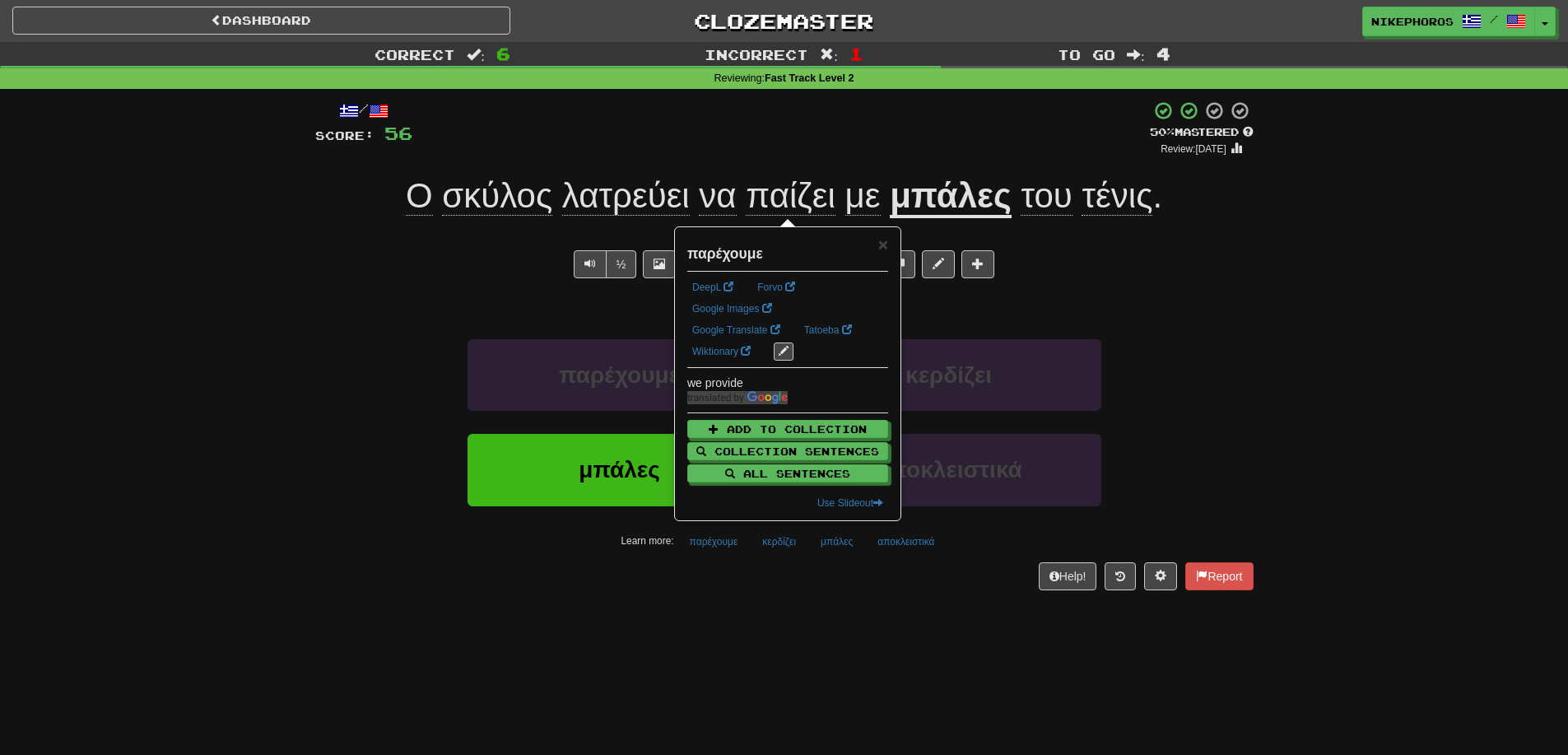
click at [718, 607] on div "/ Score: 56 + 8 50 % Mastered Review: 2025-09-26 Ο σκύλος λατρεύει να παίζει με…" at bounding box center [784, 351] width 938 height 523
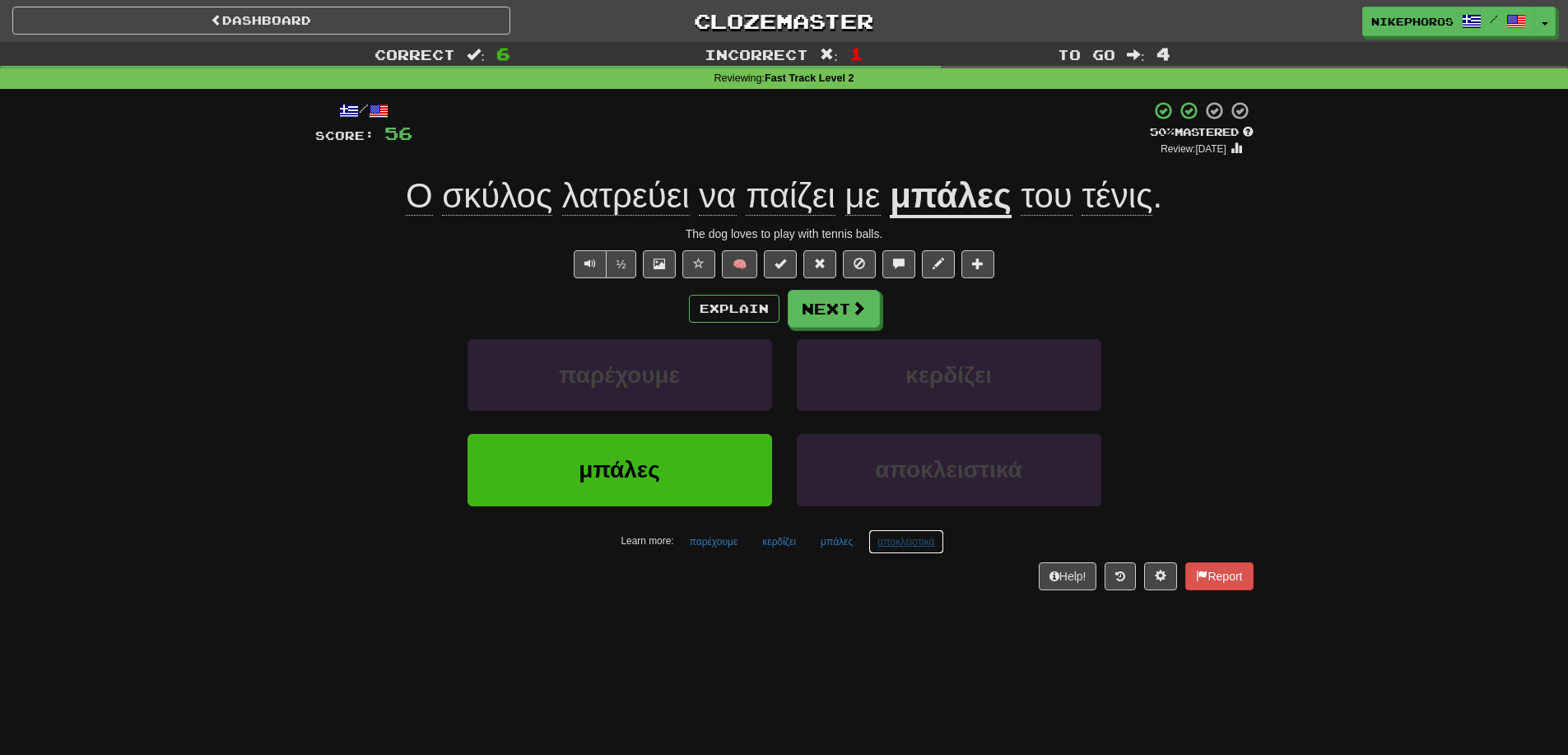
click at [912, 546] on button "αποκλειστικά" at bounding box center [905, 541] width 75 height 25
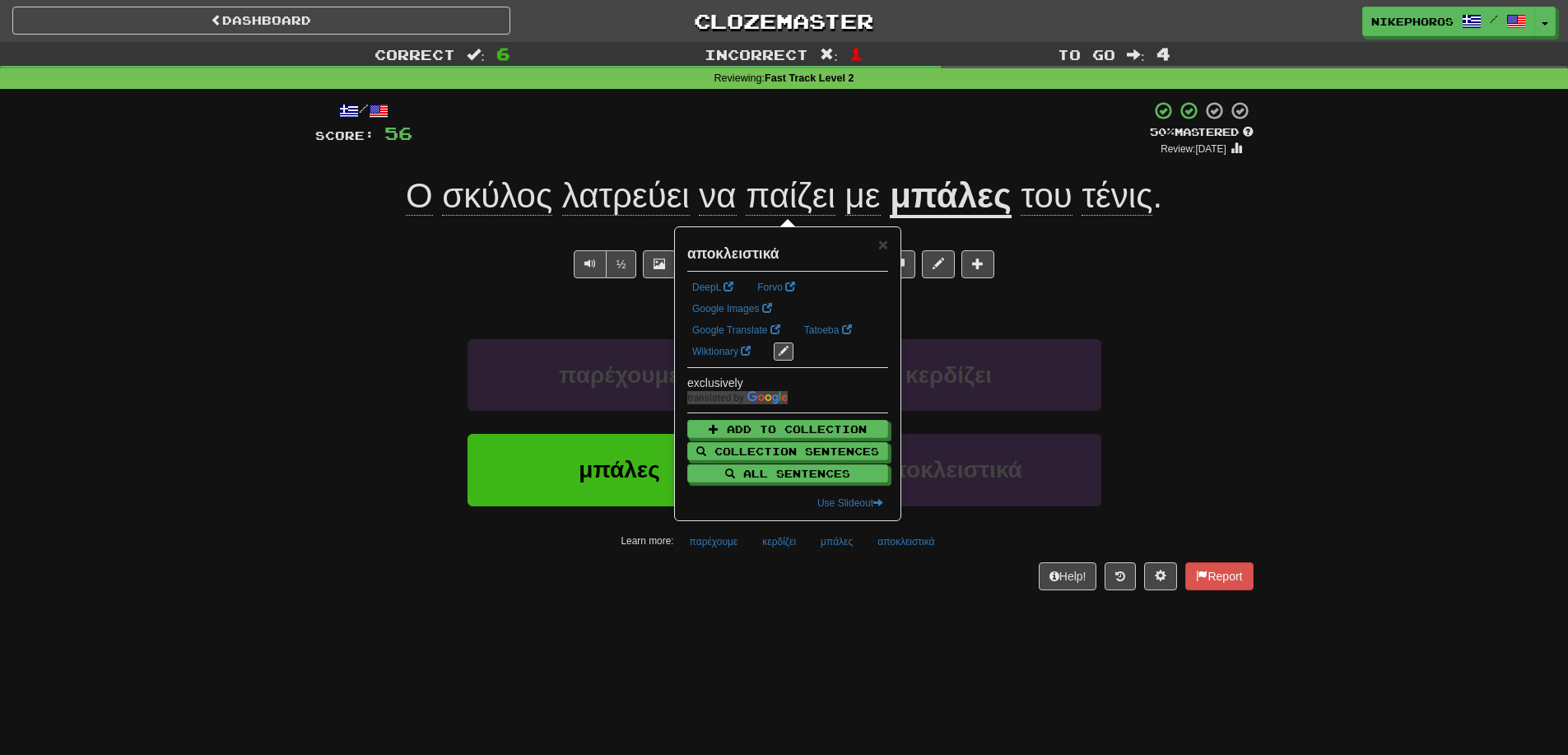
click at [907, 619] on div "Dashboard Clozemaster Nikephoros / Toggle Dropdown Dashboard Leaderboard Activi…" at bounding box center [784, 378] width 1568 height 755
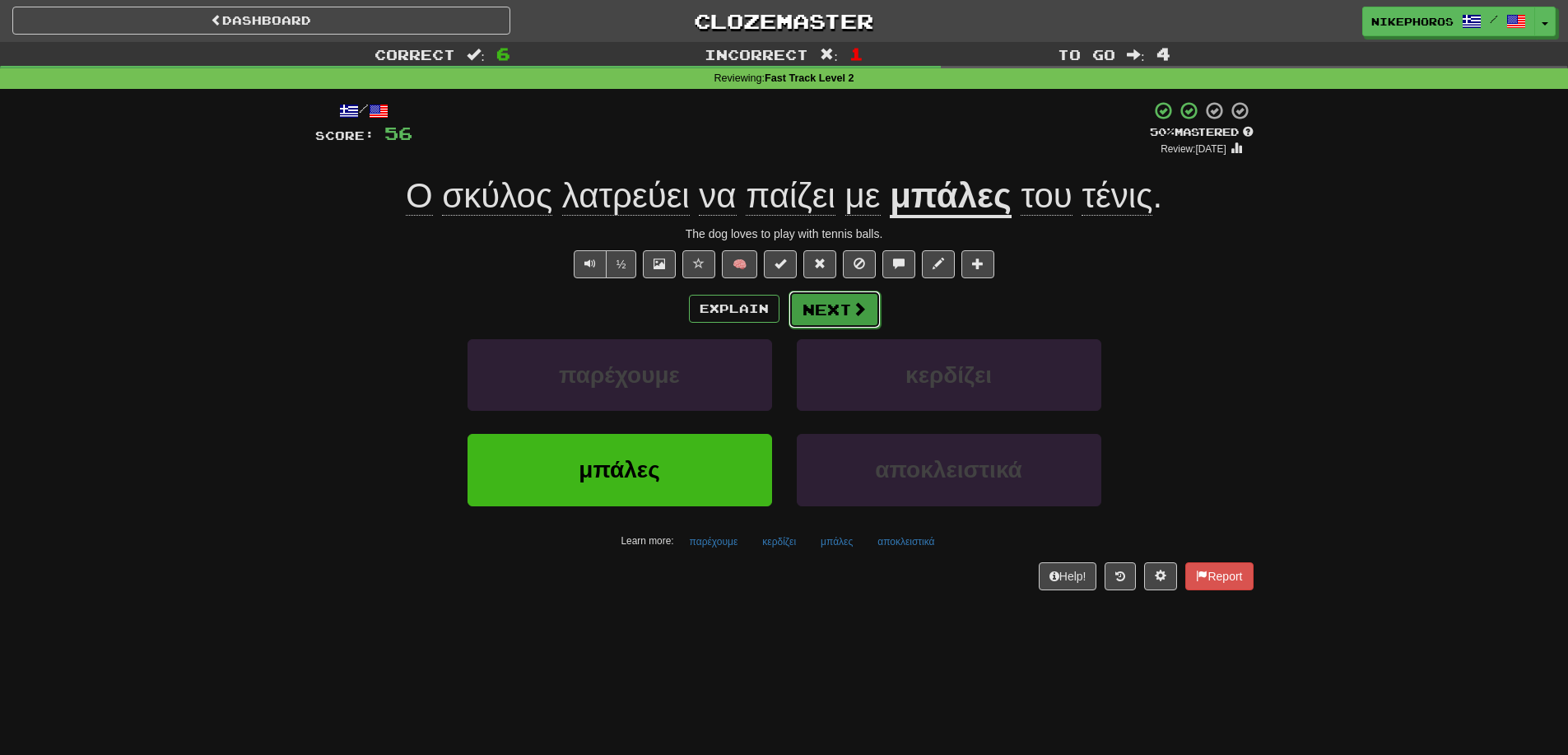
click at [829, 317] on button "Next" at bounding box center [834, 310] width 92 height 38
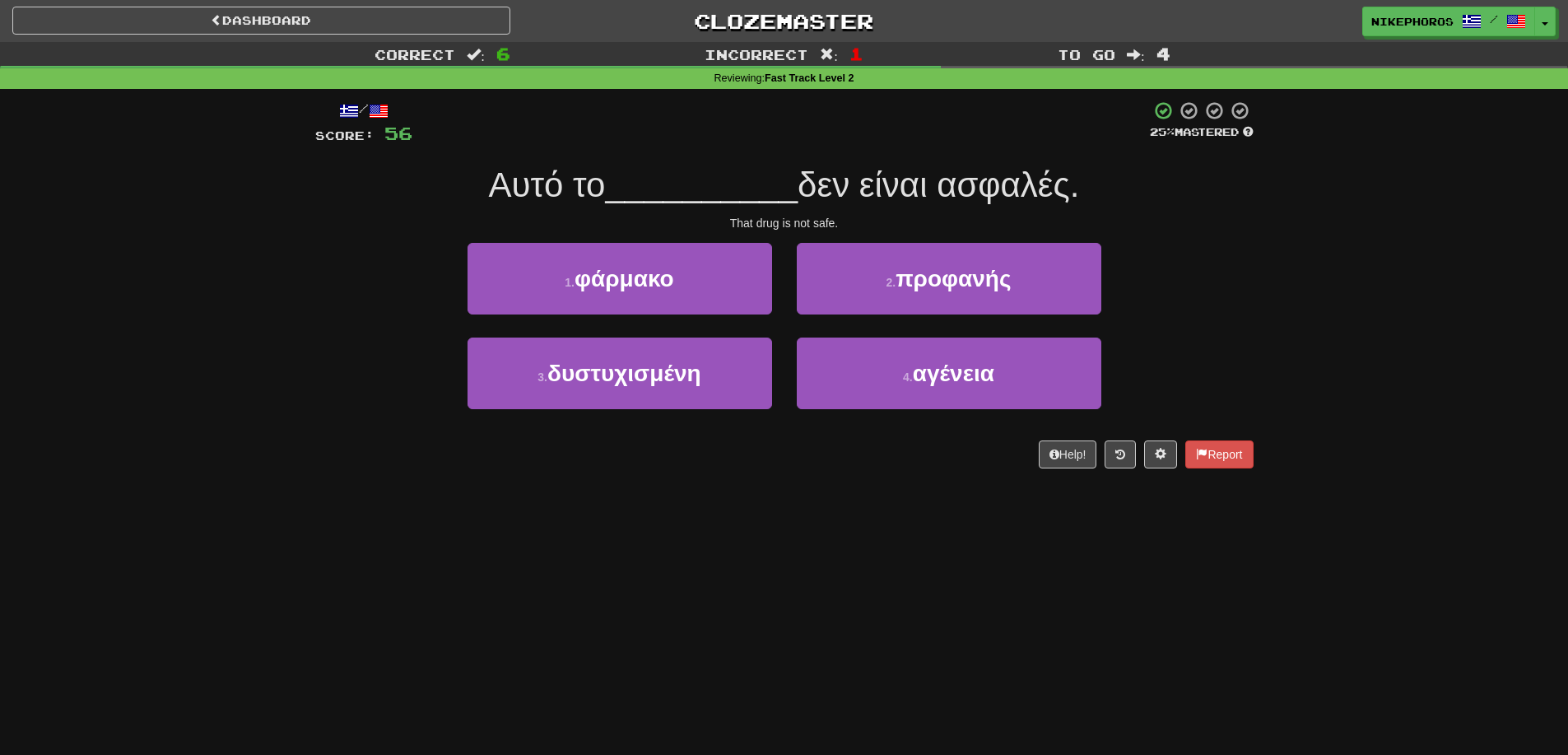
click at [701, 669] on div "Dashboard Clozemaster Nikephoros / Toggle Dropdown Dashboard Leaderboard Activi…" at bounding box center [784, 378] width 1568 height 755
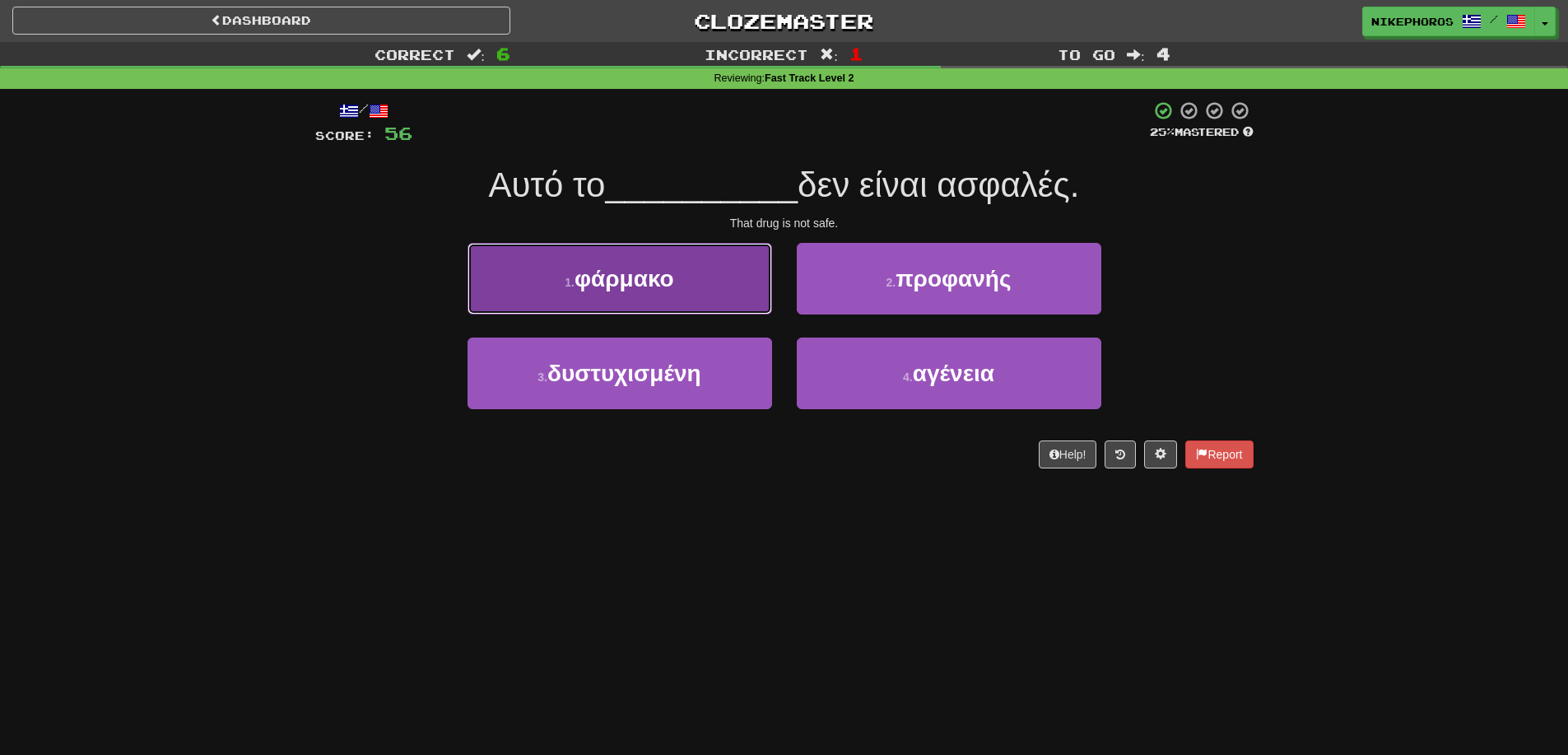
click at [637, 266] on span "φάρμακο" at bounding box center [625, 279] width 100 height 26
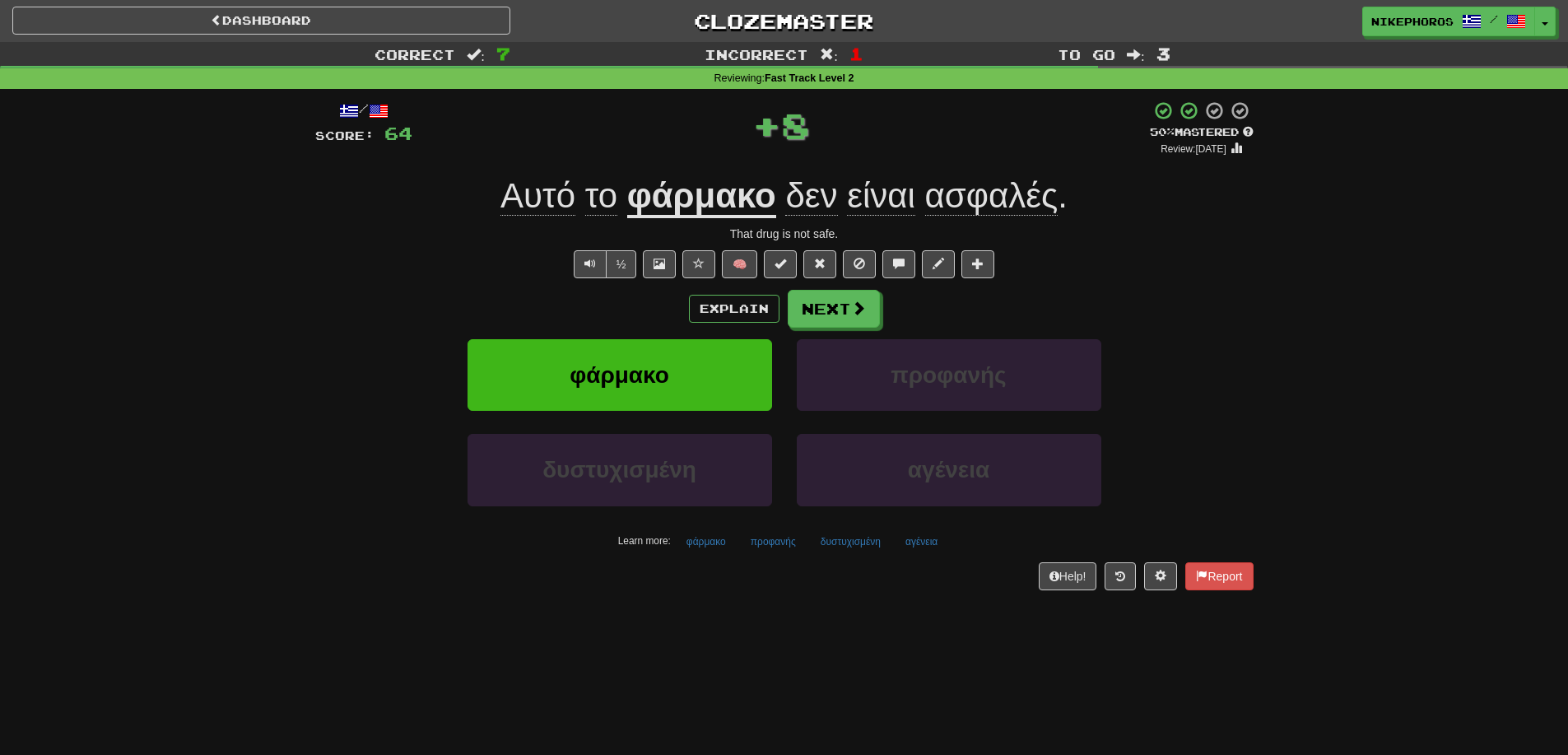
click at [1006, 598] on div "/ Score: 64 + 8 50 % Mastered Review: 2025-09-26 Αυτό το φάρμακο δεν είναι ασφα…" at bounding box center [784, 351] width 938 height 523
click at [930, 551] on button "αγένεια" at bounding box center [921, 541] width 50 height 25
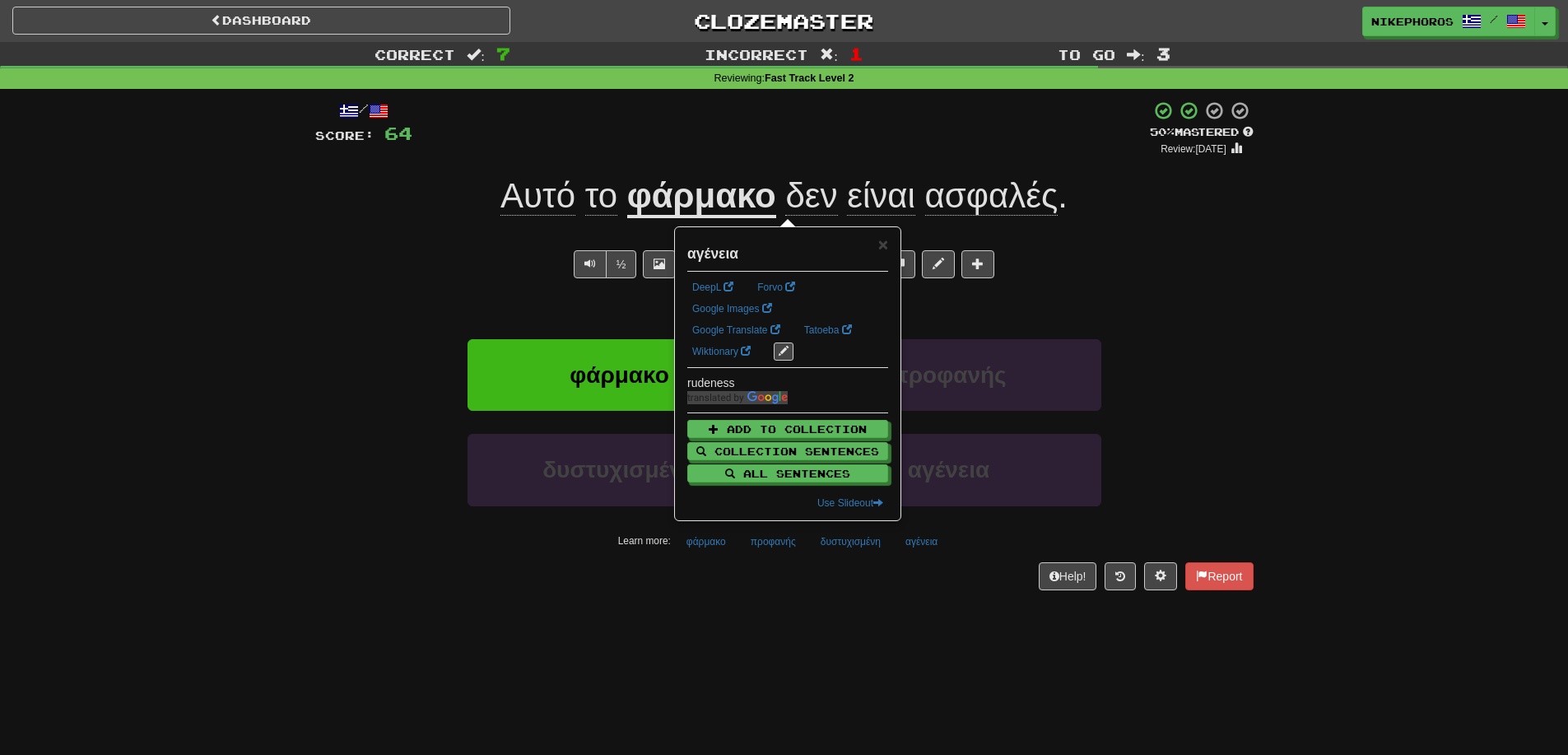
click at [682, 584] on div "Help! Report" at bounding box center [784, 576] width 938 height 28
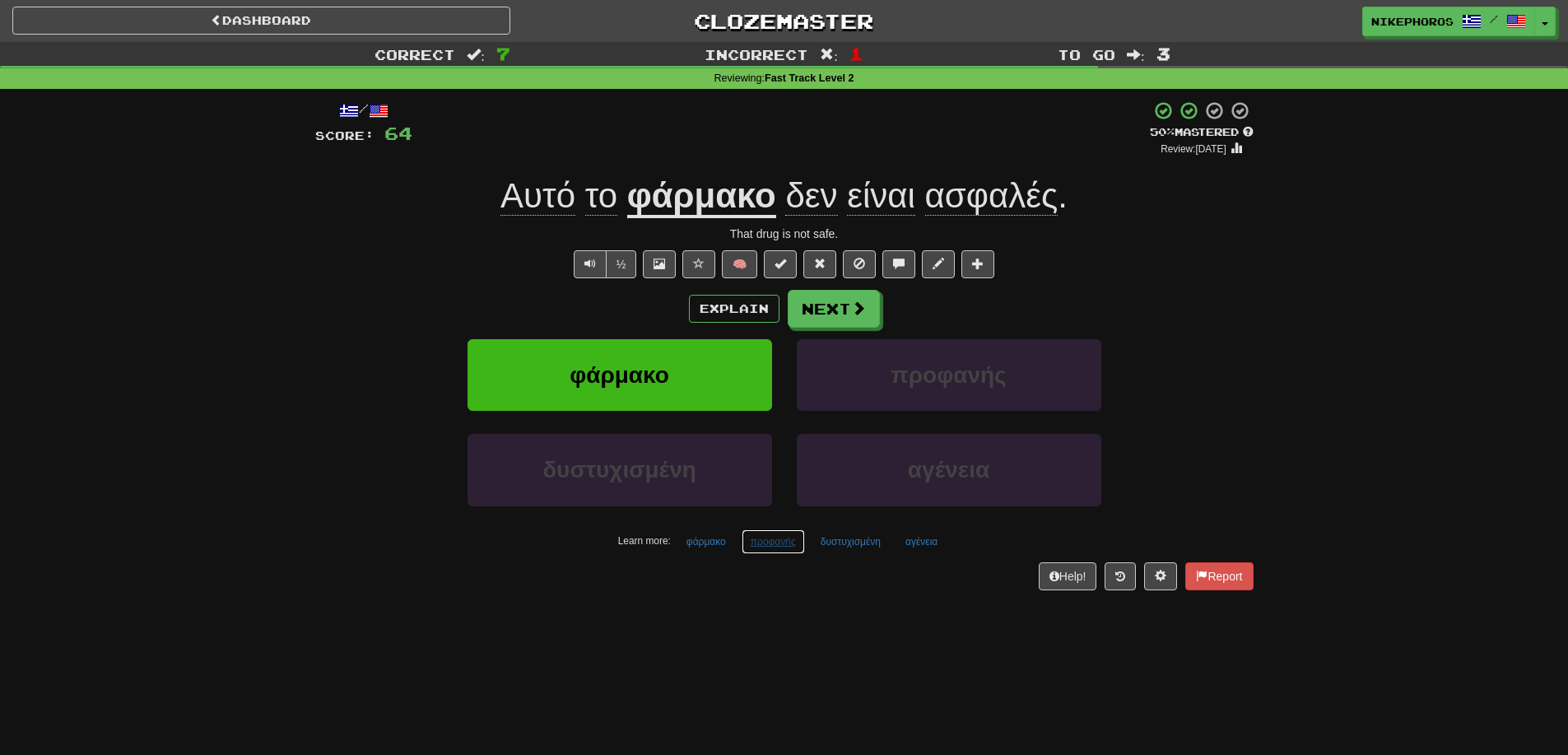
click at [757, 540] on button "προφανής" at bounding box center [773, 541] width 63 height 25
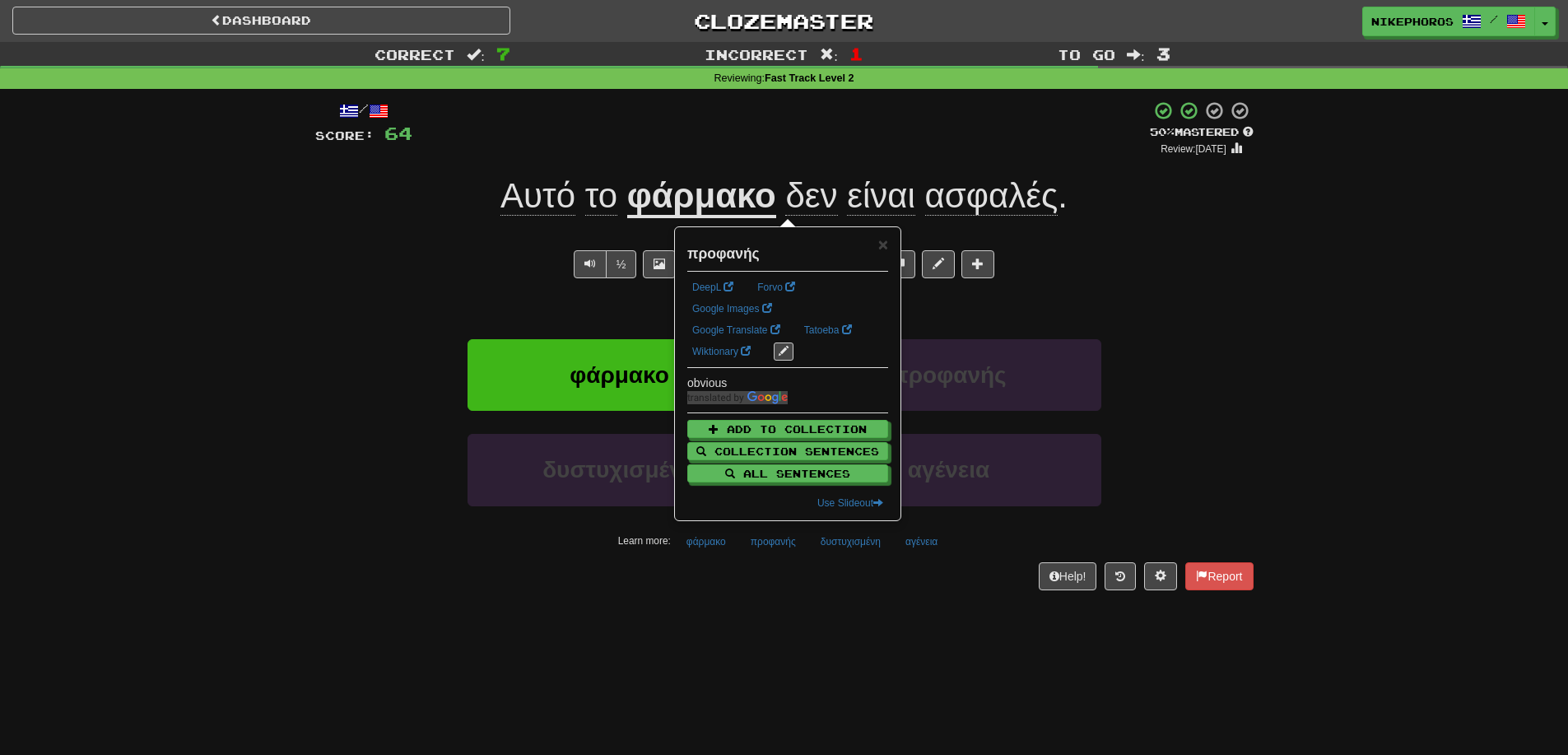
click at [817, 645] on div "Dashboard Clozemaster Nikephoros / Toggle Dropdown Dashboard Leaderboard Activi…" at bounding box center [784, 378] width 1568 height 755
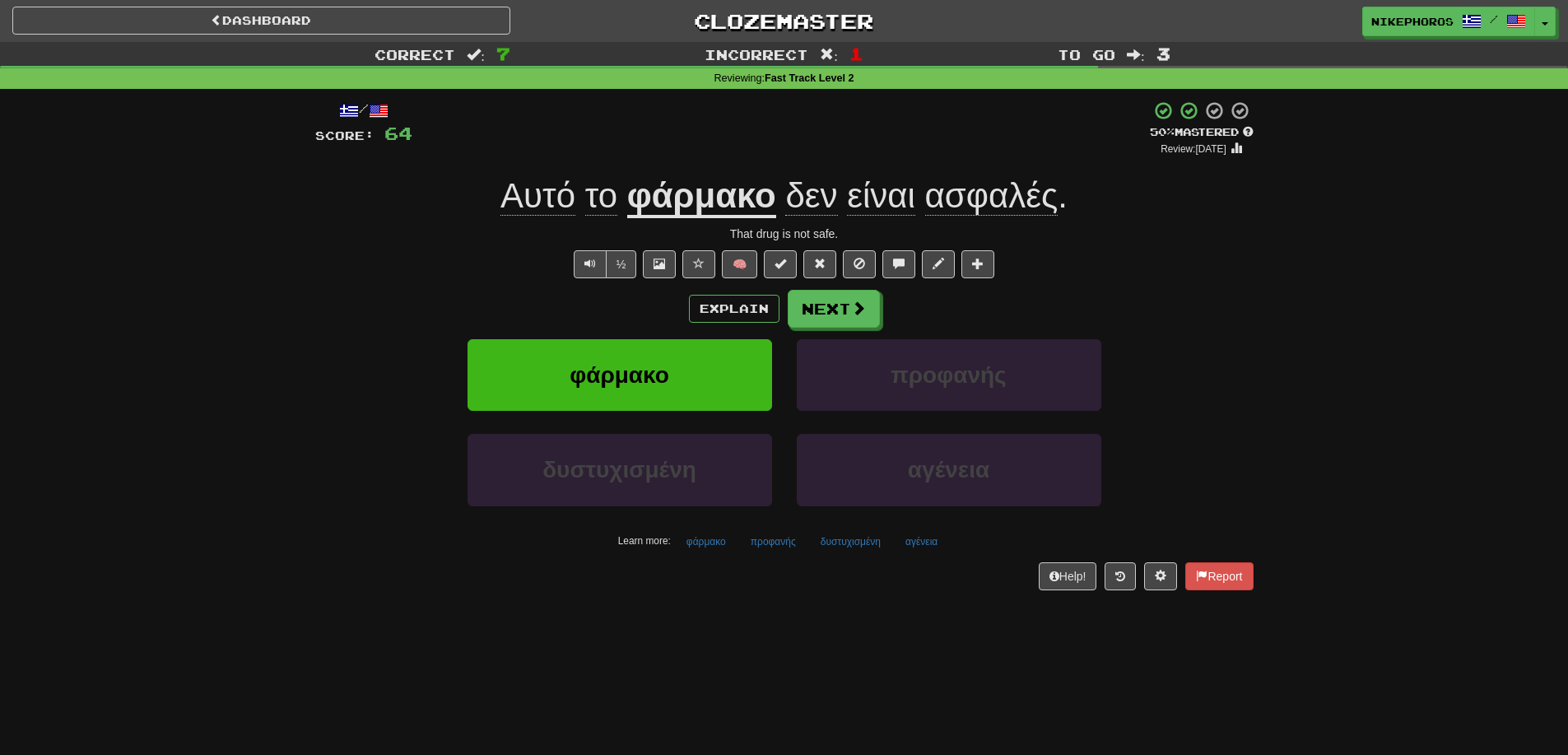
click at [828, 638] on div "Dashboard Clozemaster Nikephoros / Toggle Dropdown Dashboard Leaderboard Activi…" at bounding box center [784, 378] width 1568 height 755
click at [877, 550] on button "δυστυχισμένη" at bounding box center [850, 541] width 78 height 25
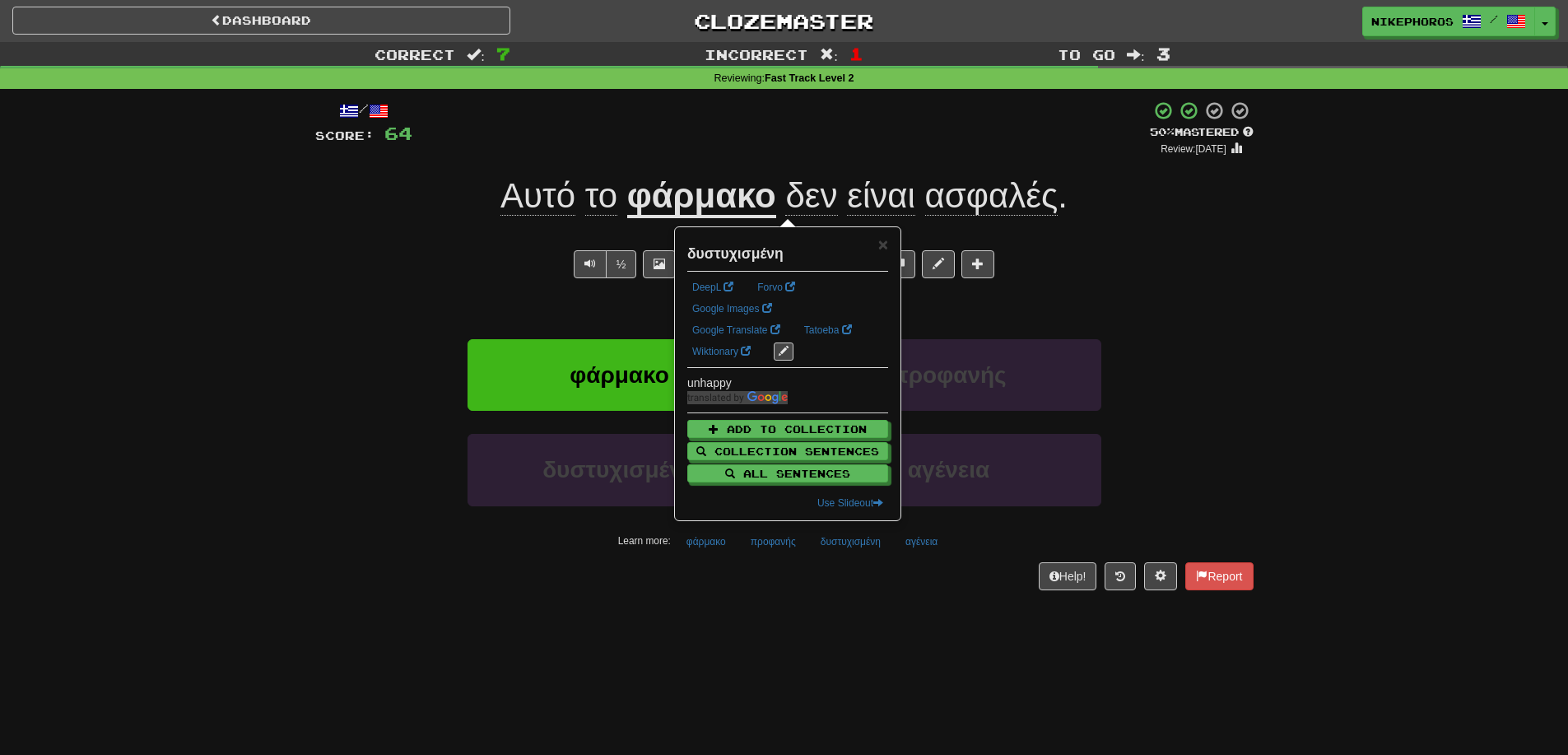
click at [919, 606] on div "/ Score: 64 + 8 50 % Mastered Review: 2025-09-26 Αυτό το φάρμακο δεν είναι ασφα…" at bounding box center [784, 351] width 938 height 523
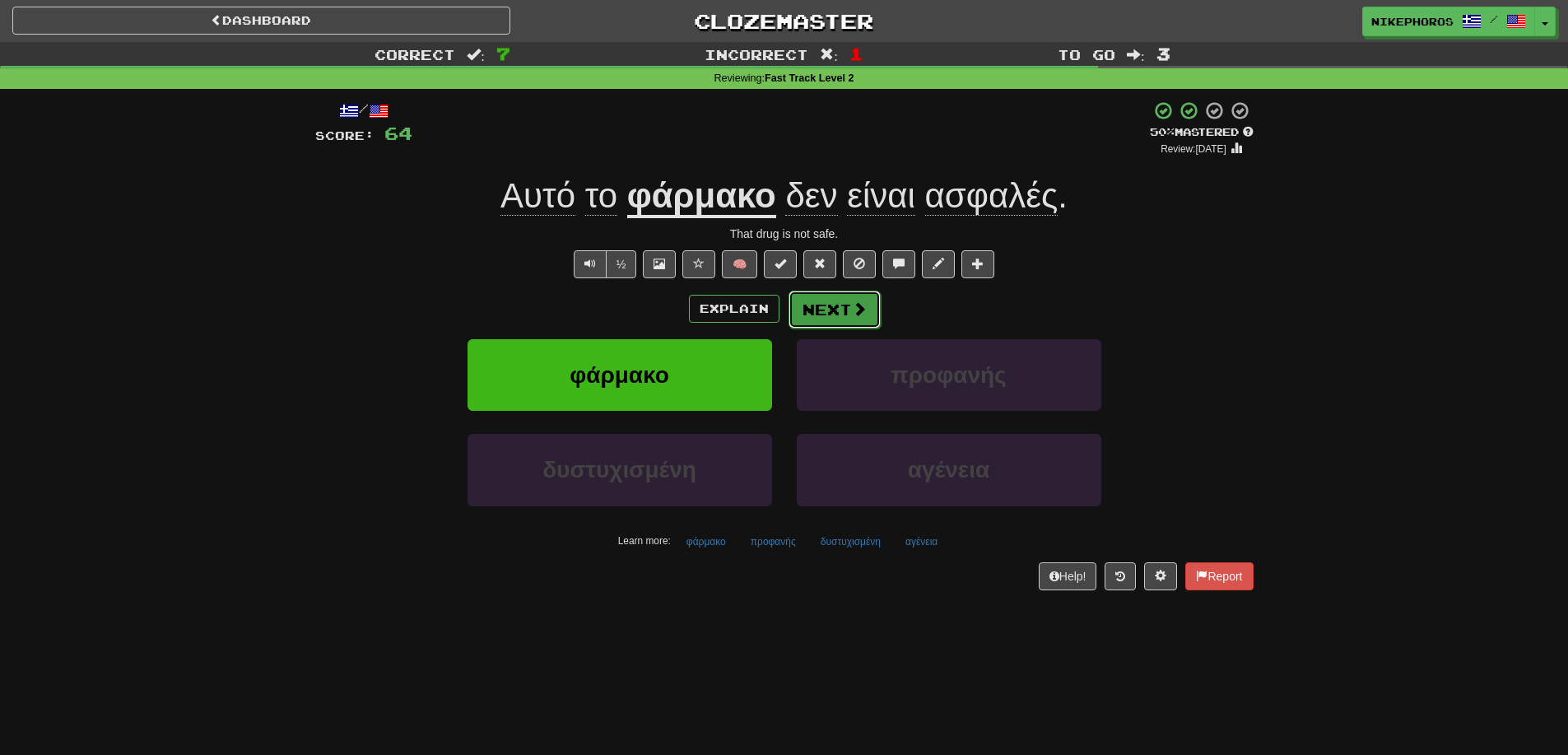
click at [853, 308] on span at bounding box center [858, 309] width 15 height 15
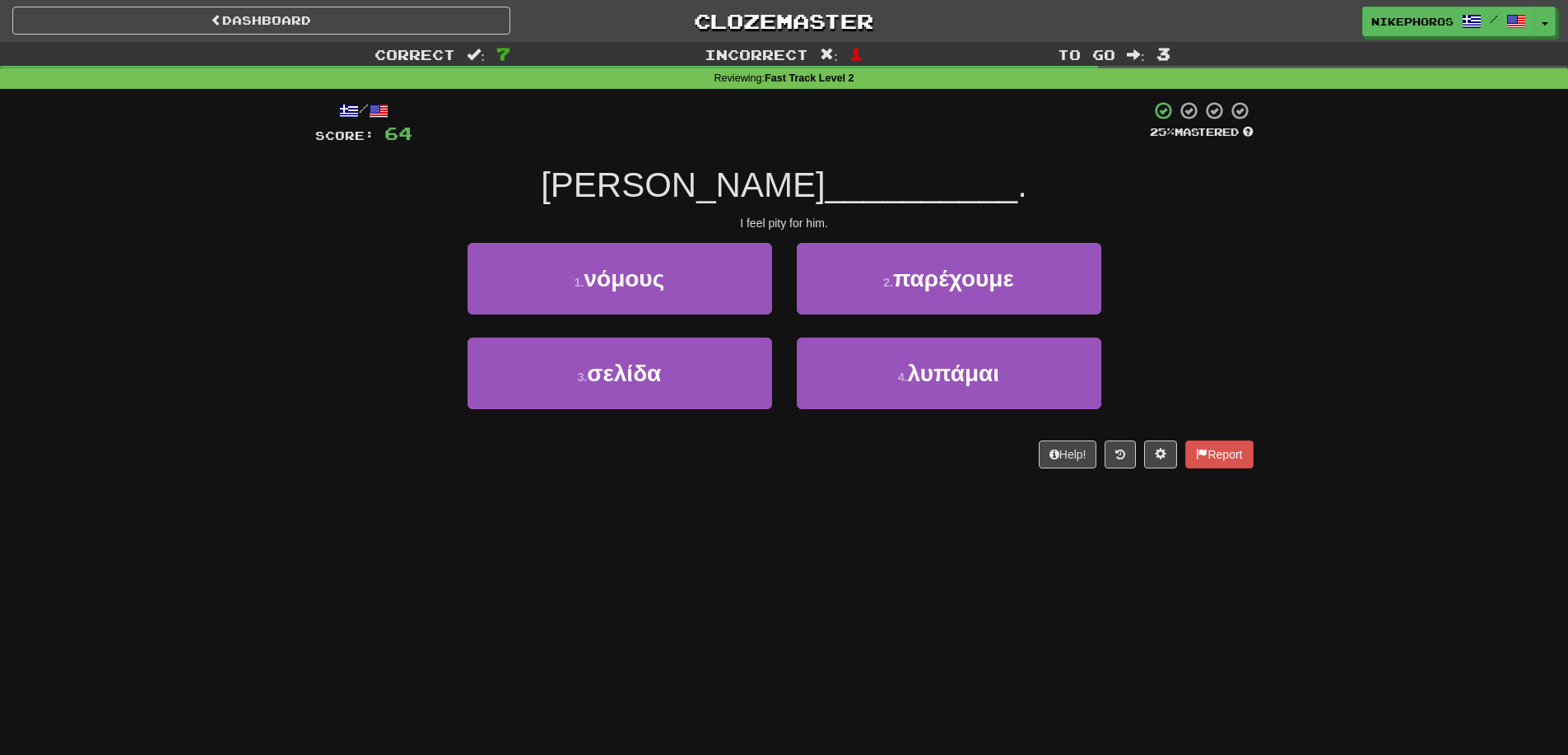
click at [1256, 328] on div "/ Score: 64 25 % Mastered Τον __________ . I feel pity for him. 1 . νόμους 2 . …" at bounding box center [784, 290] width 963 height 402
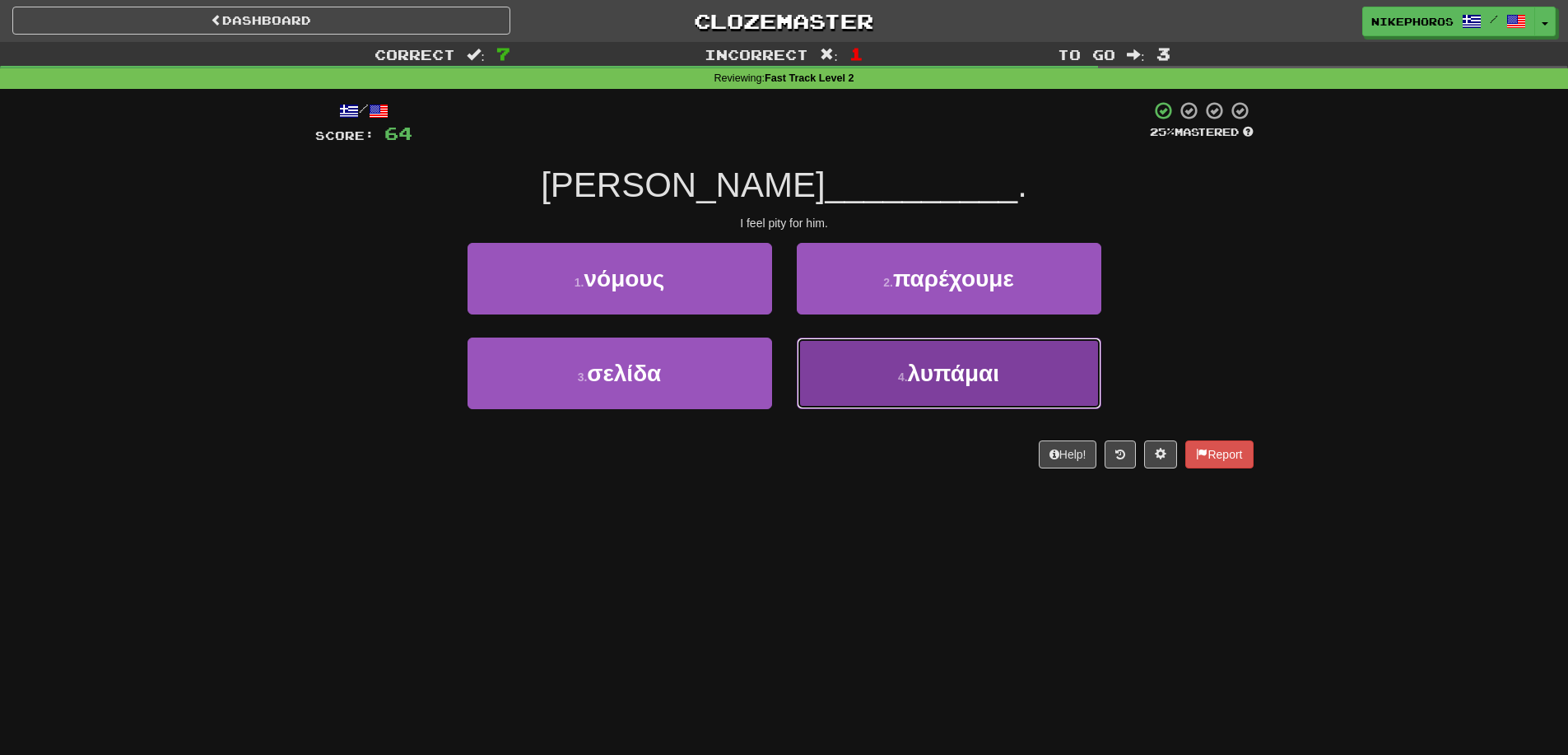
click at [1014, 399] on button "4 . λυπάμαι" at bounding box center [948, 374] width 304 height 72
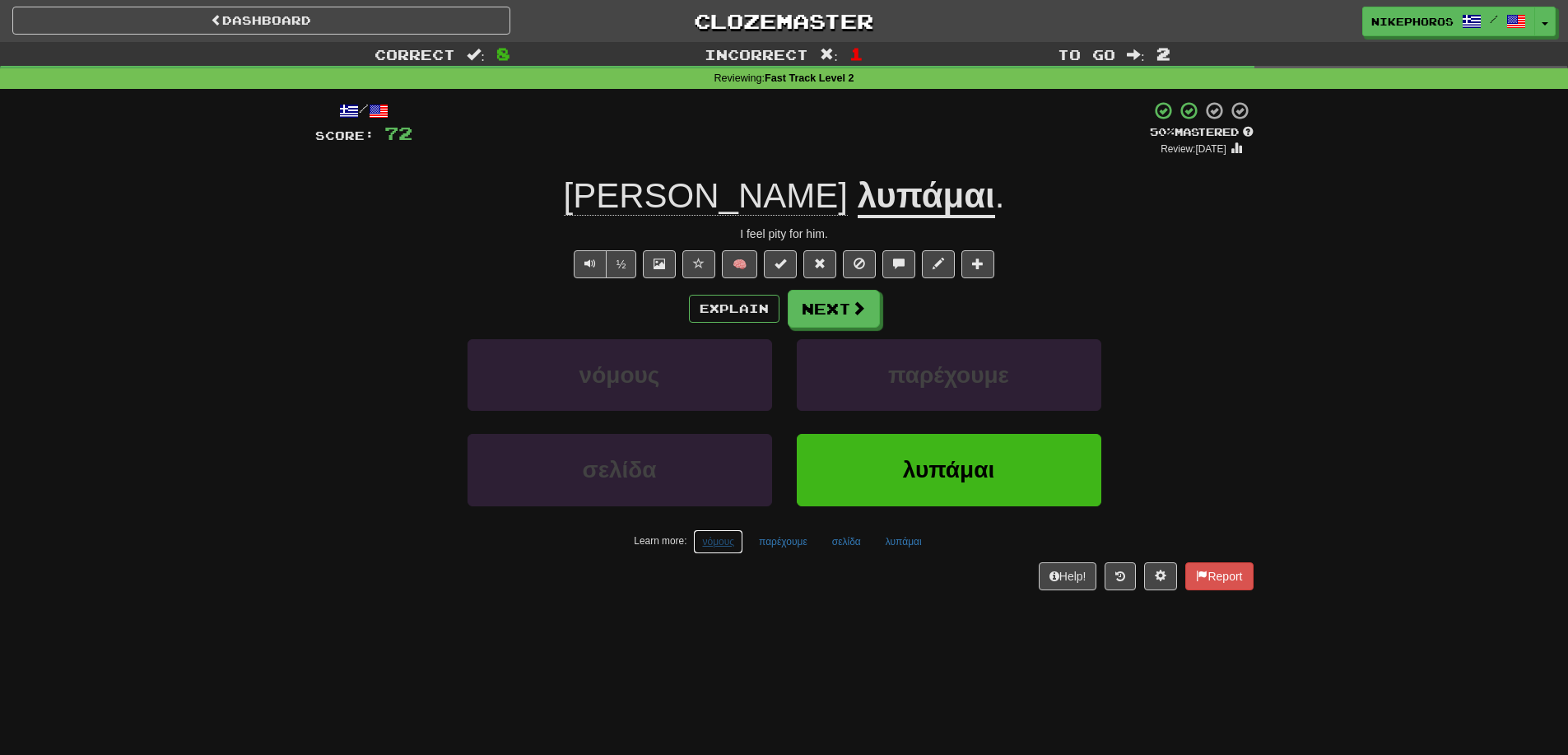
click at [722, 542] on button "νόμους" at bounding box center [718, 541] width 50 height 25
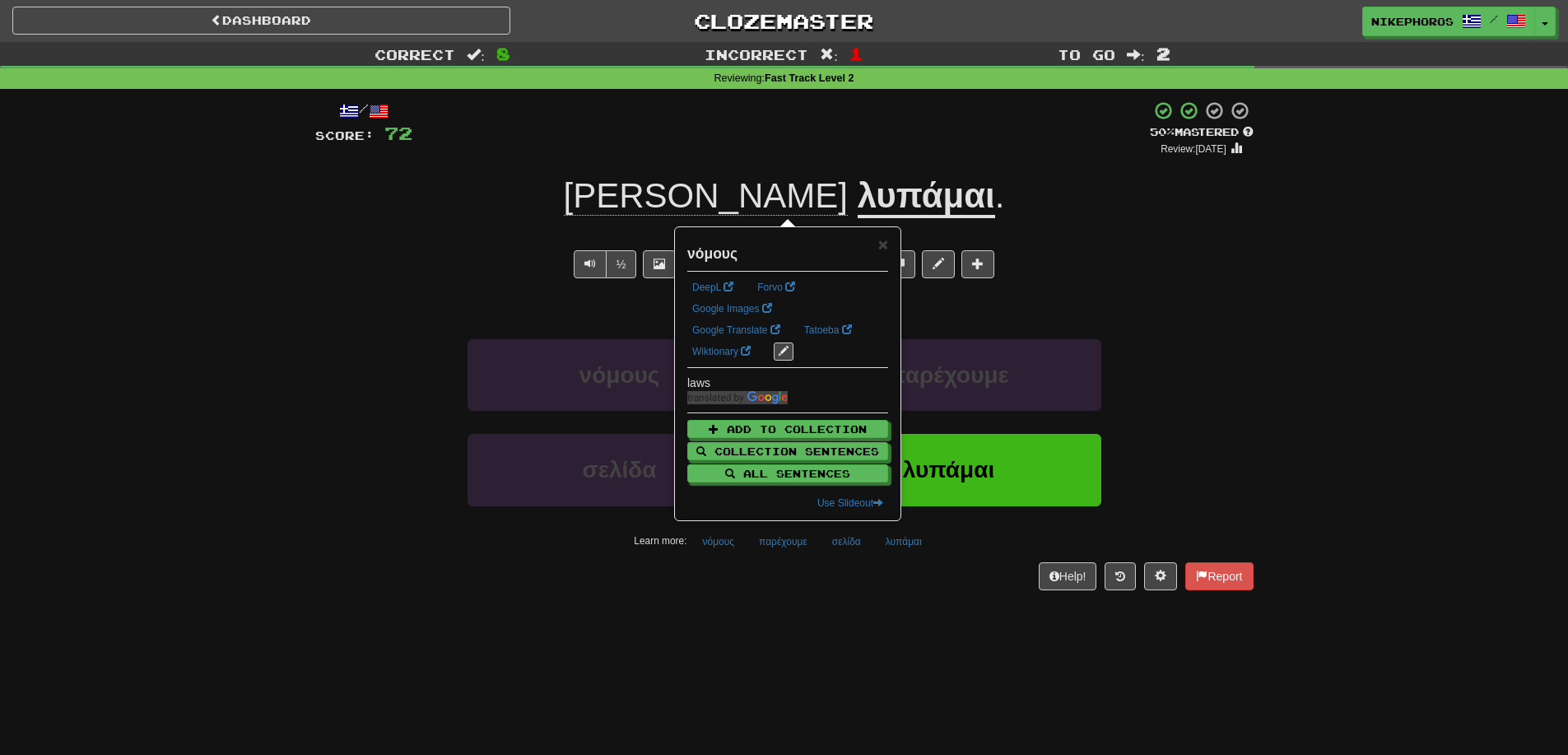
click at [754, 624] on div "Dashboard Clozemaster Nikephoros / Toggle Dropdown Dashboard Leaderboard Activi…" at bounding box center [784, 378] width 1568 height 755
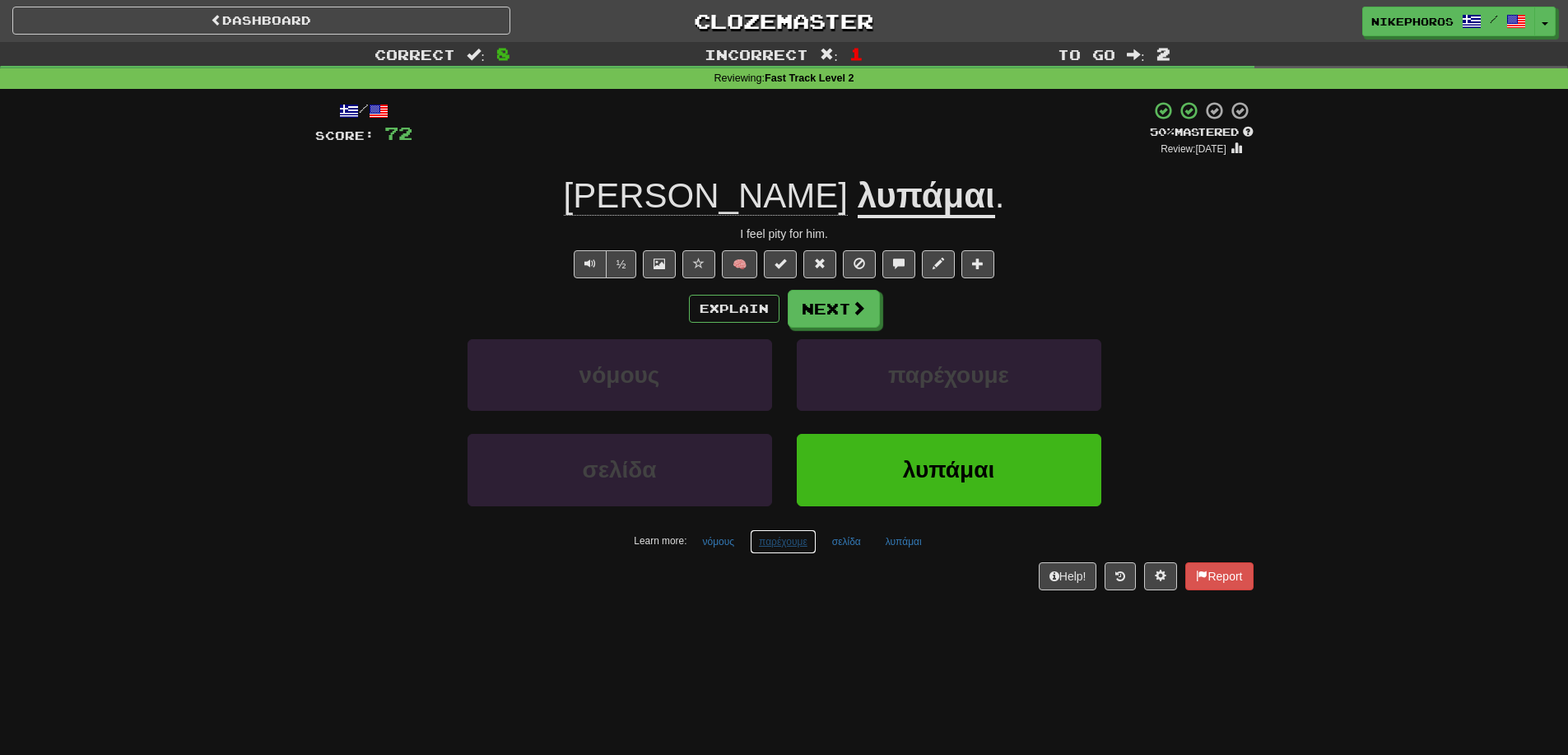
click at [783, 546] on button "παρέχουμε" at bounding box center [783, 541] width 67 height 25
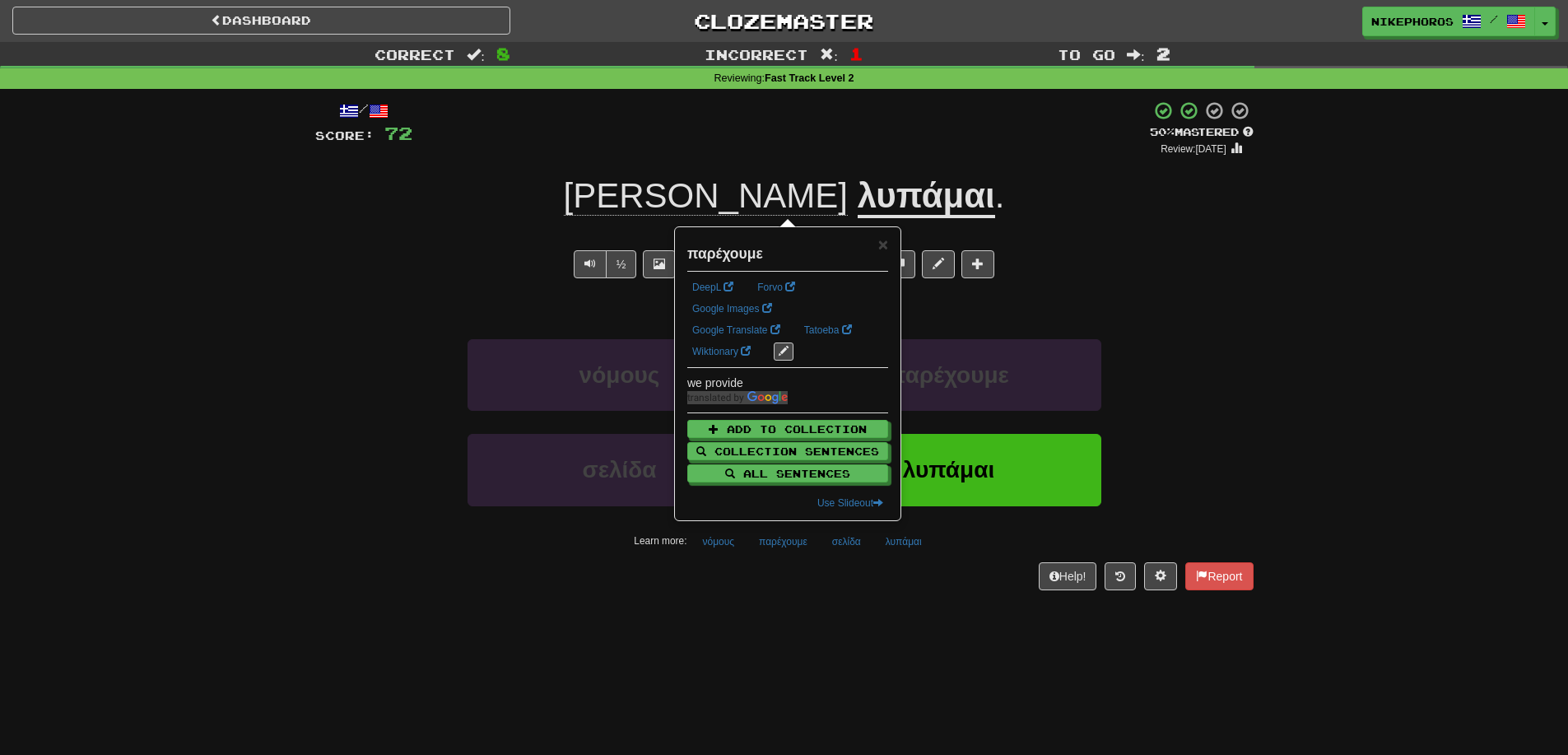
click at [785, 598] on div "/ Score: 72 + 8 50 % Mastered Review: 2025-09-26 Τον λυπάμαι . I feel pity for …" at bounding box center [784, 351] width 938 height 523
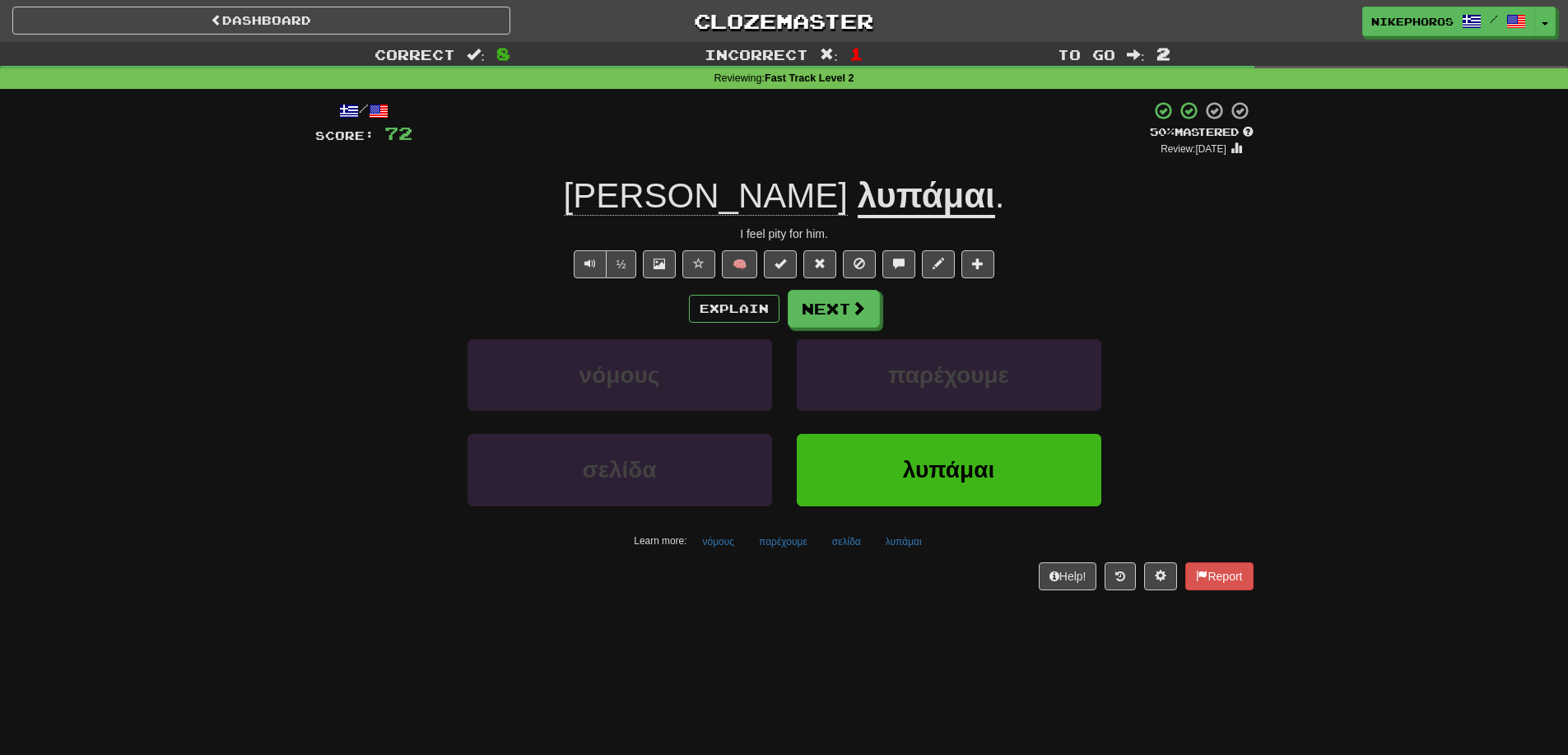
click at [850, 554] on div "/ Score: 72 + 8 50 % Mastered Review: 2025-09-26 Τον λυπάμαι . I feel pity for …" at bounding box center [784, 346] width 938 height 489
click at [851, 540] on button "σελίδα" at bounding box center [846, 541] width 47 height 25
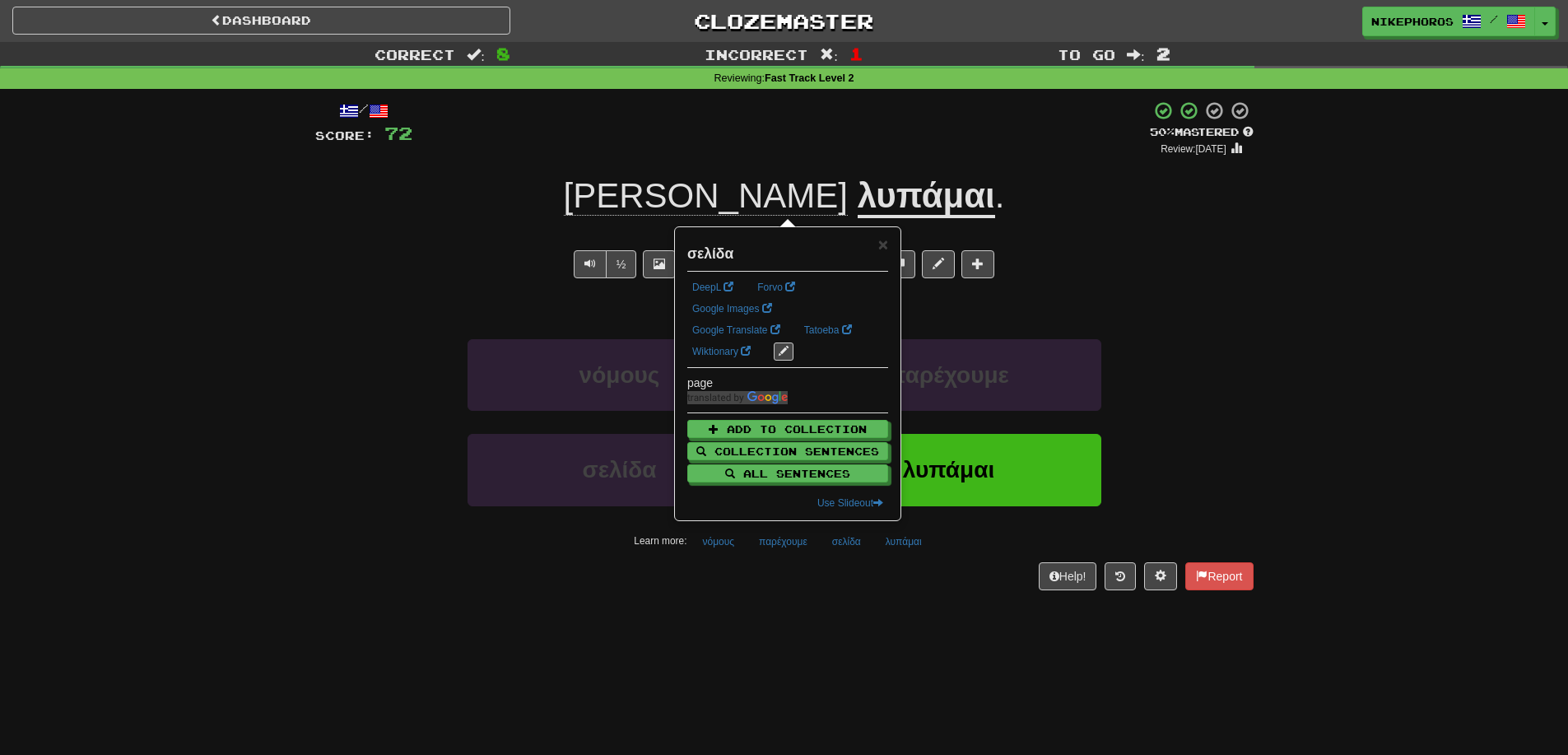
click at [839, 616] on div "Dashboard Clozemaster Nikephoros / Toggle Dropdown Dashboard Leaderboard Activi…" at bounding box center [784, 378] width 1568 height 755
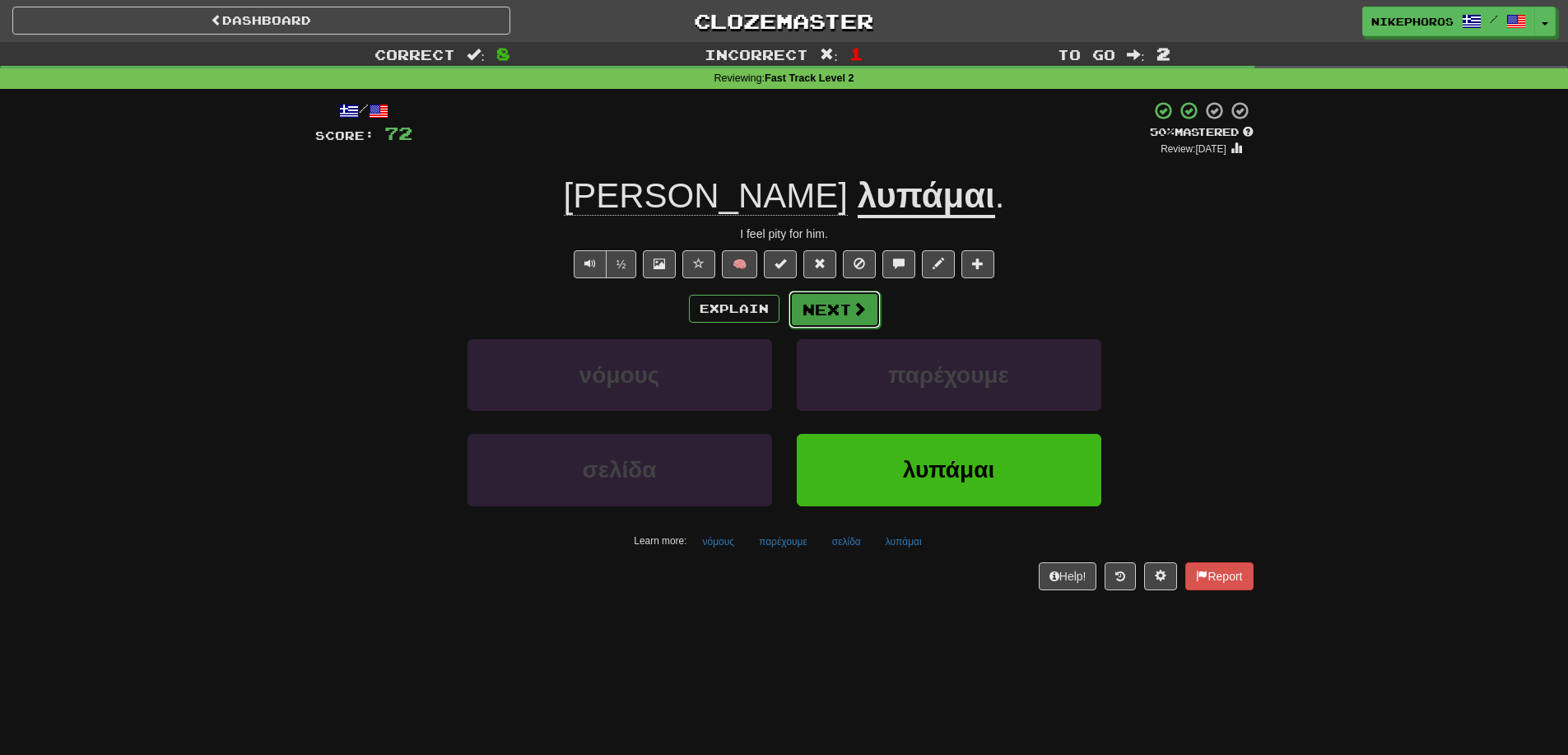
click at [861, 315] on span at bounding box center [858, 309] width 15 height 15
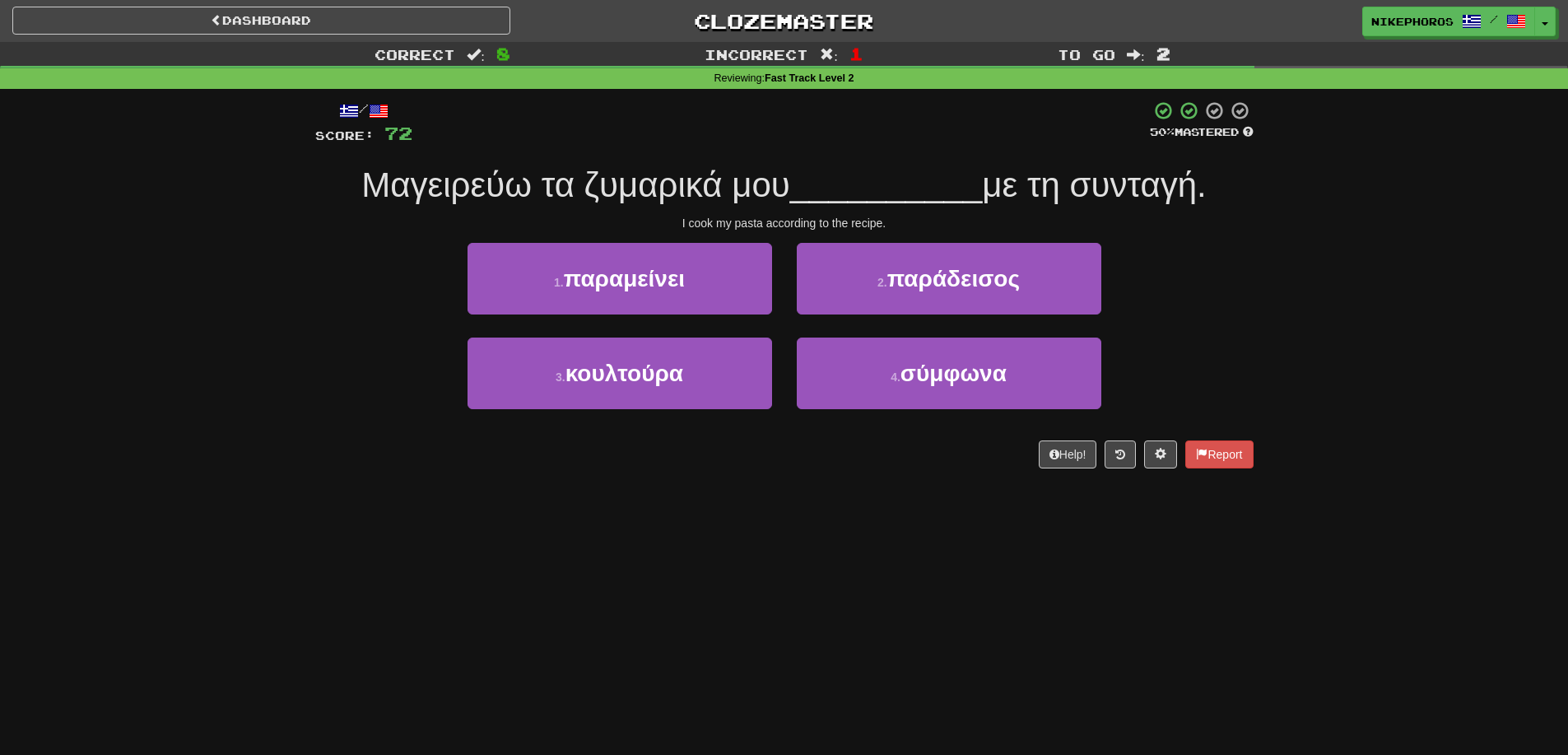
click at [1284, 341] on div "Correct : 8 Incorrect : 1 To go : 2 Reviewing : Fast Track Level 2 / Score: 72 …" at bounding box center [784, 267] width 1568 height 449
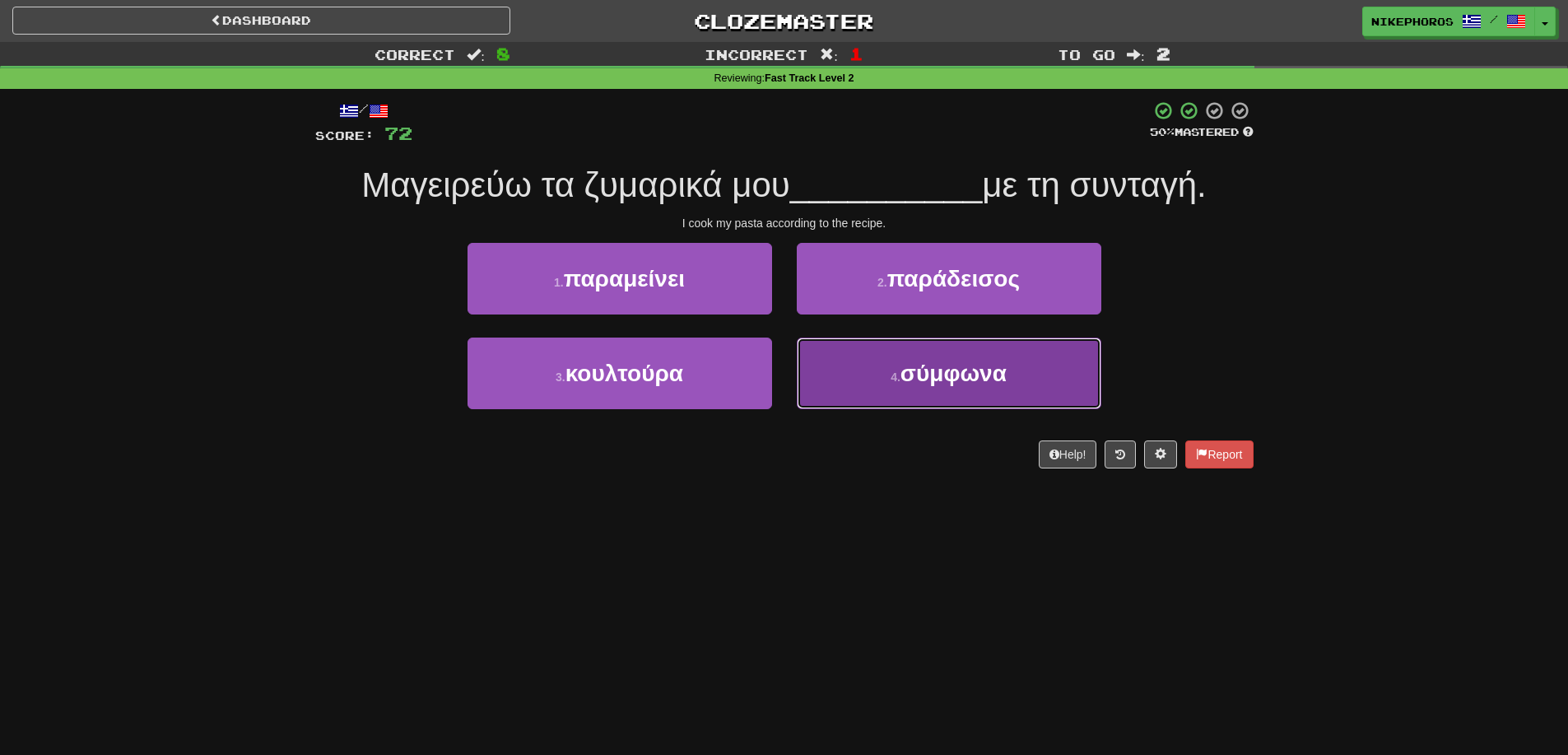
click at [889, 390] on button "4 . σύμφωνα" at bounding box center [948, 374] width 304 height 72
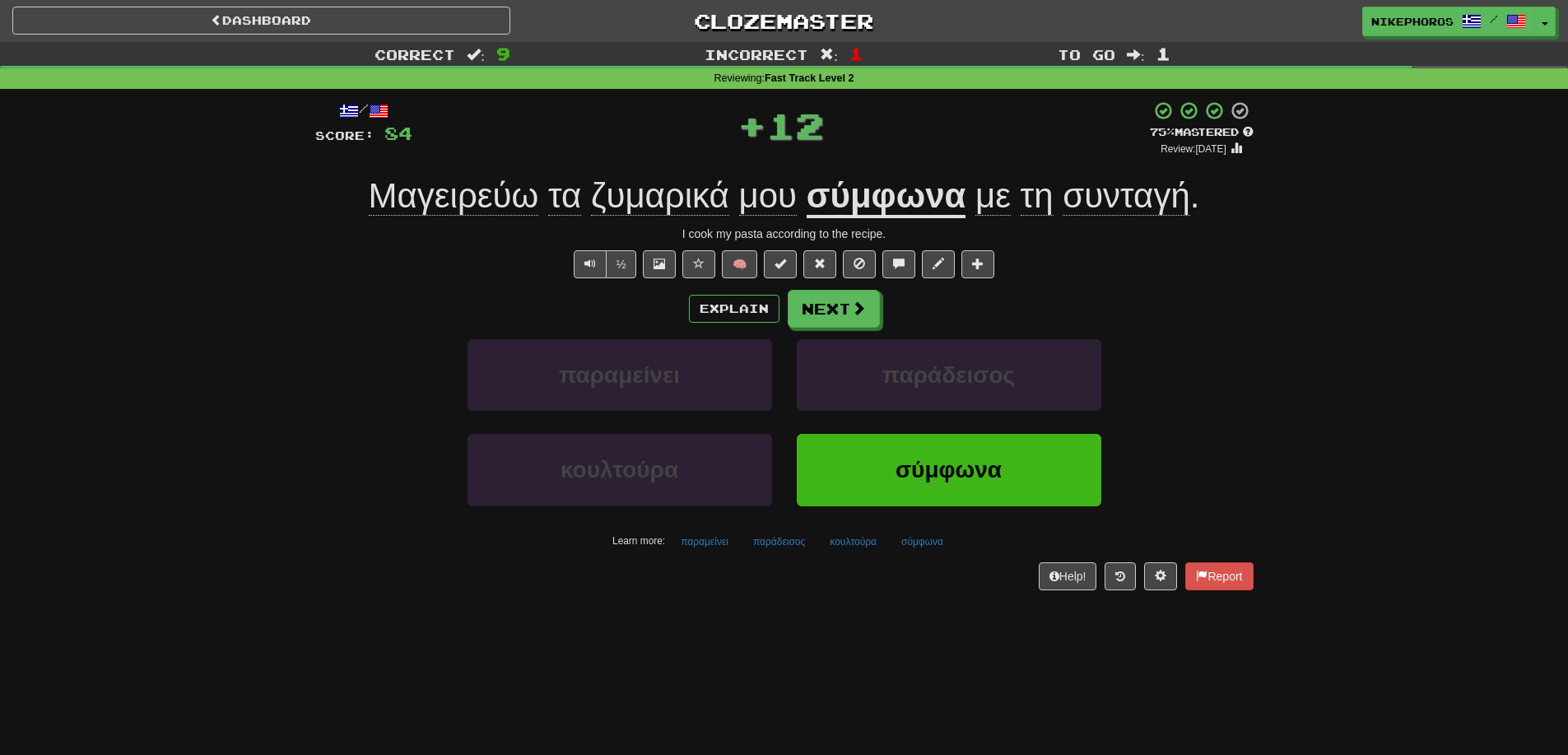
click at [890, 203] on u "σύμφωνα" at bounding box center [886, 197] width 160 height 42
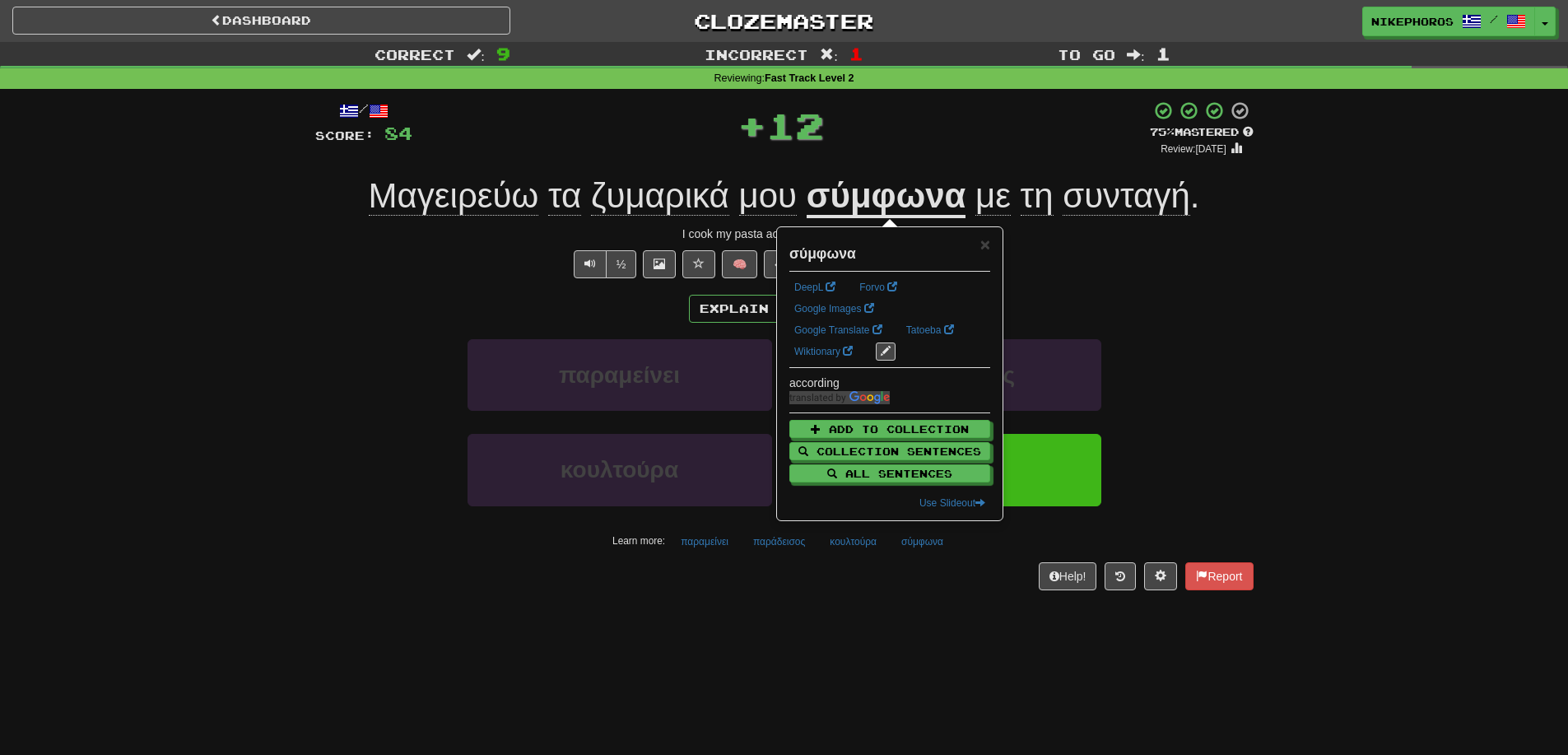
click at [1320, 369] on div "Correct : 9 Incorrect : 1 To go : 1 Reviewing : Fast Track Level 2 / Score: 84 …" at bounding box center [784, 328] width 1568 height 571
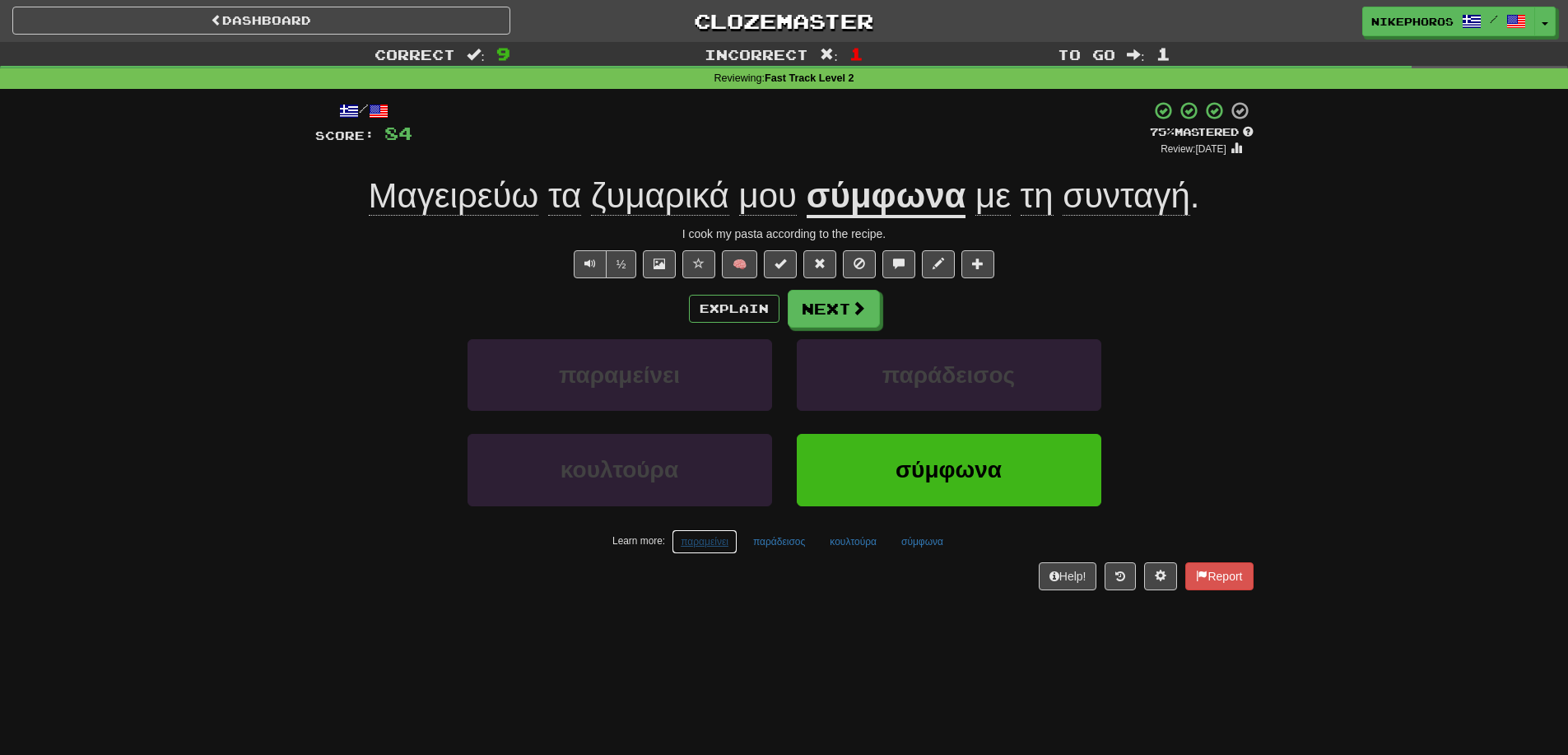
click at [692, 547] on button "παραμείνει" at bounding box center [705, 541] width 66 height 25
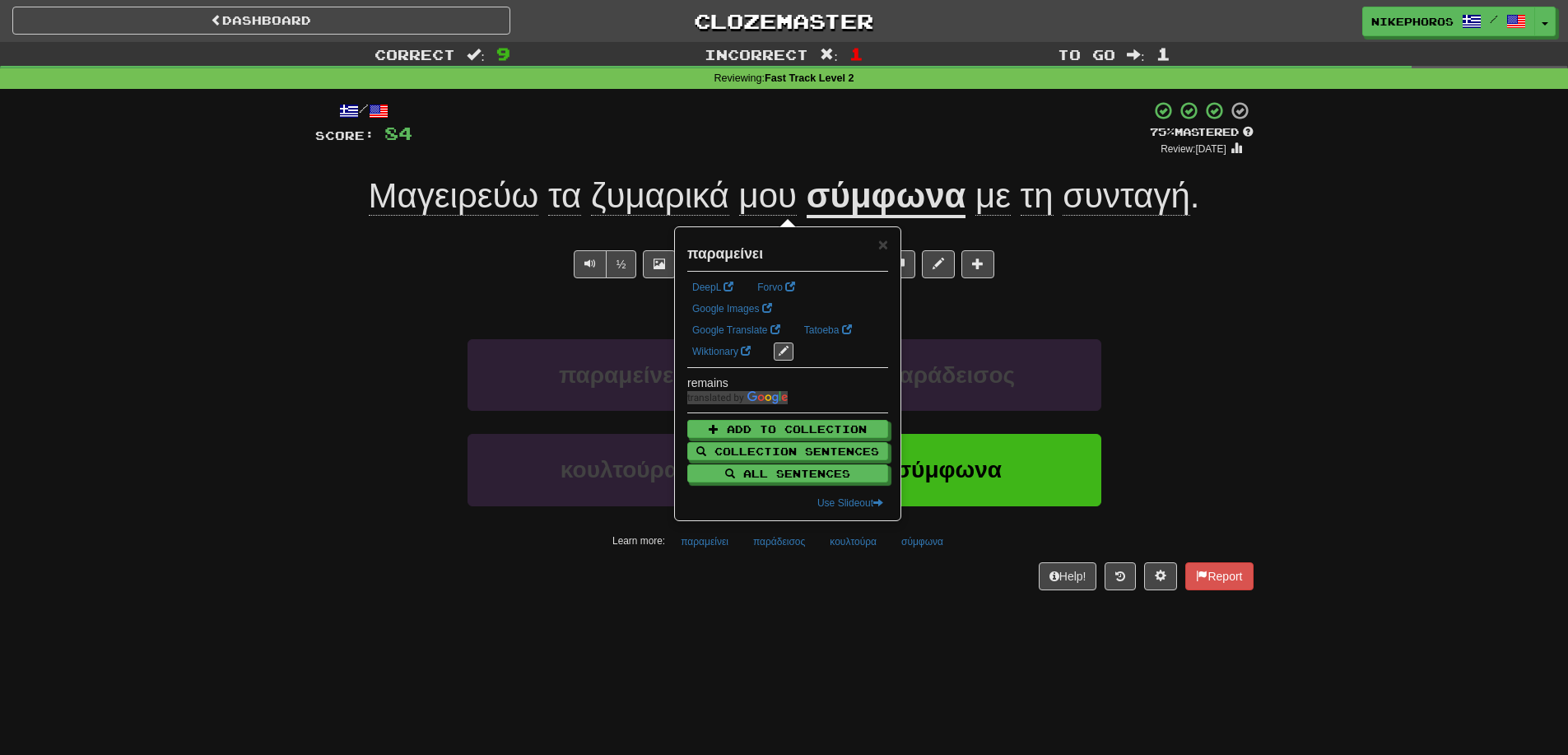
click at [813, 623] on div "Dashboard Clozemaster Nikephoros / Toggle Dropdown Dashboard Leaderboard Activi…" at bounding box center [784, 378] width 1568 height 755
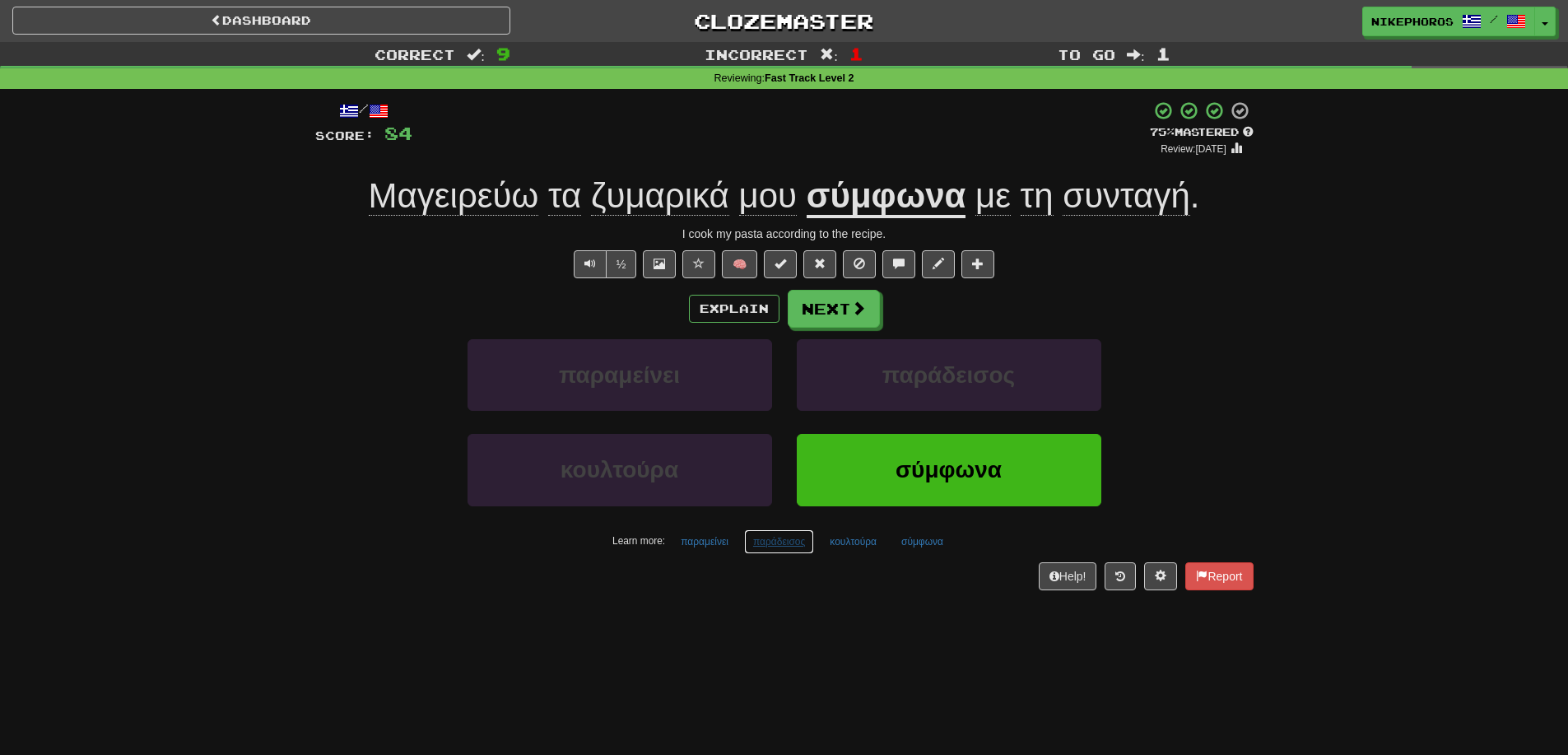
click at [775, 538] on button "παράδεισος" at bounding box center [779, 541] width 70 height 25
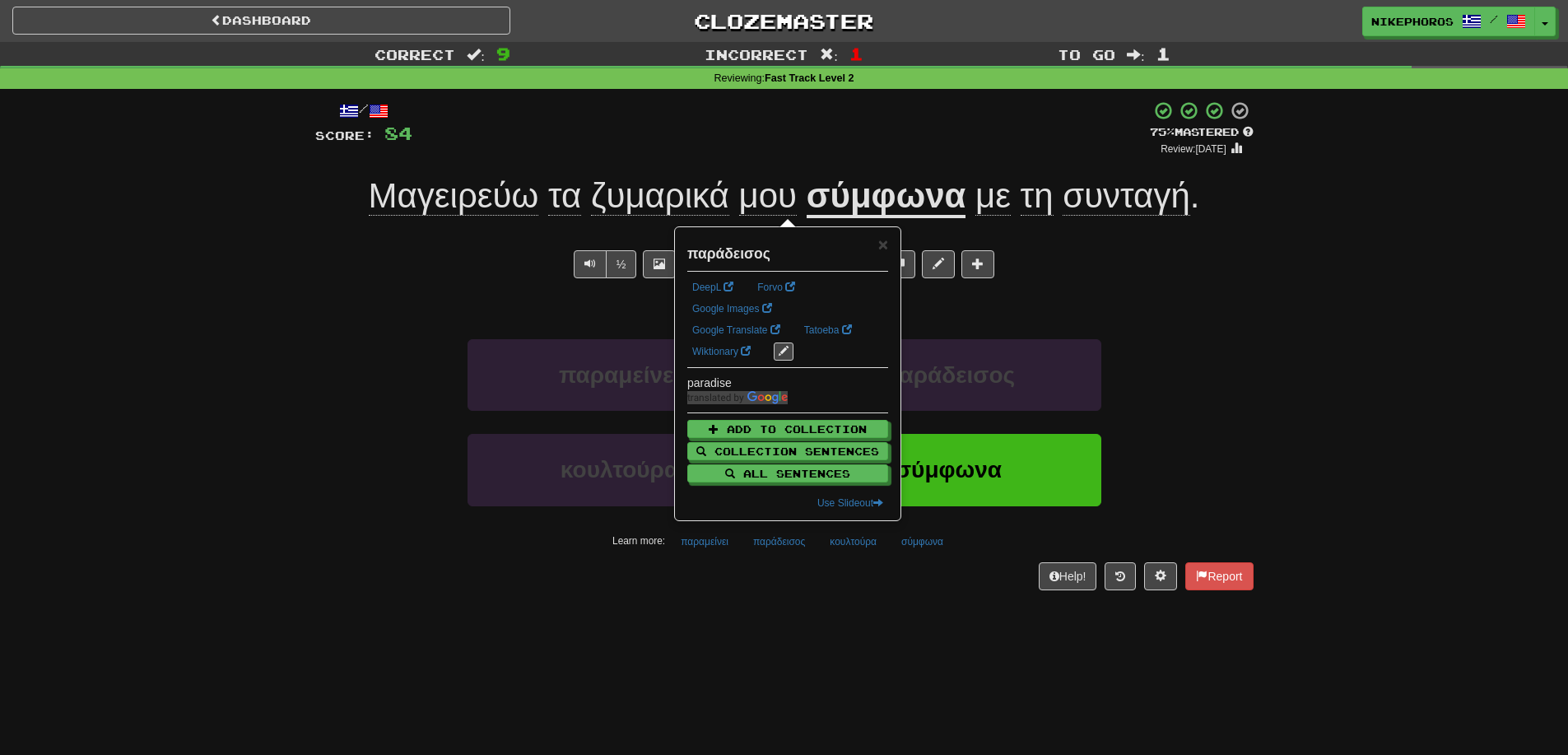
click at [840, 617] on div "Dashboard Clozemaster Nikephoros / Toggle Dropdown Dashboard Leaderboard Activi…" at bounding box center [784, 378] width 1568 height 755
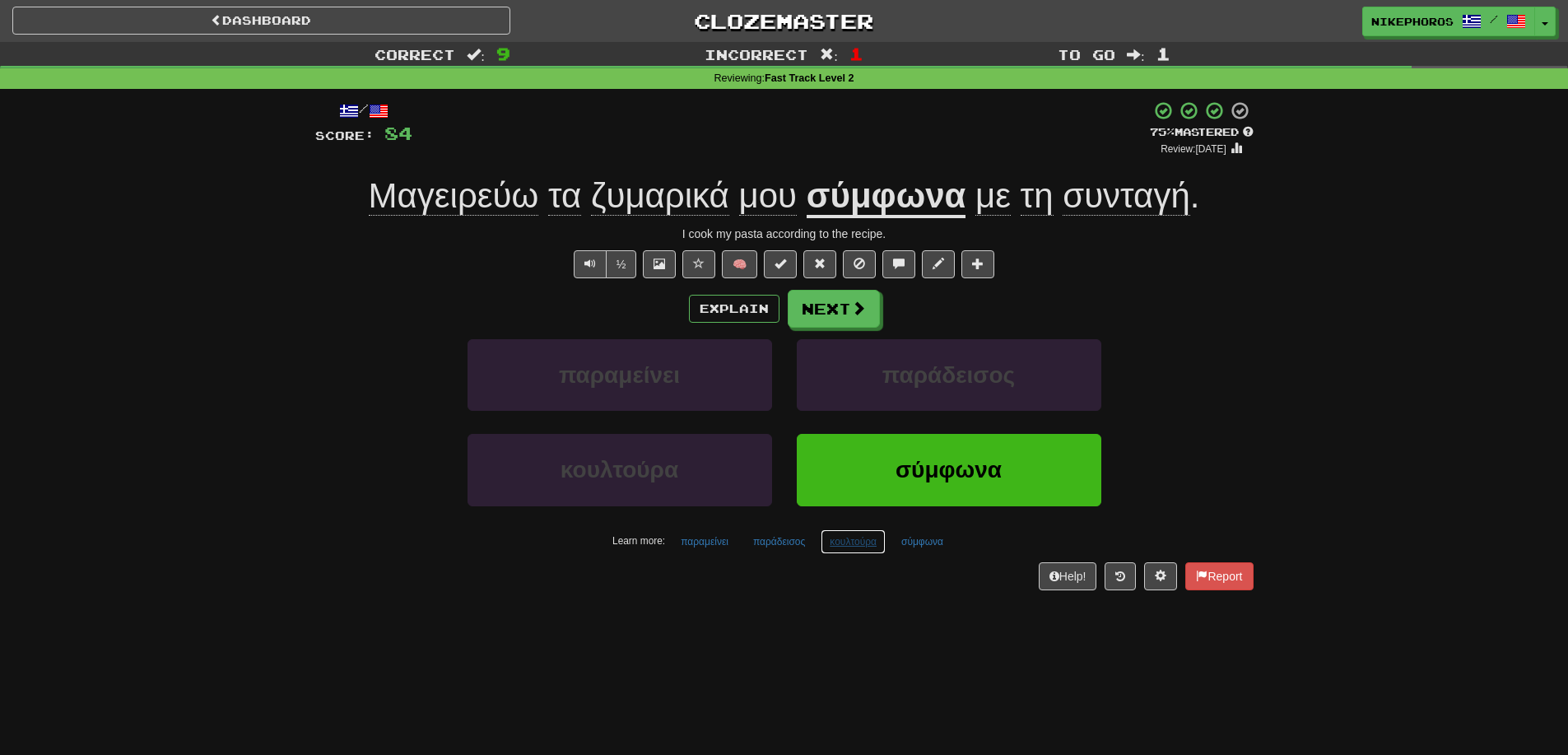
click at [829, 546] on button "κουλτούρα" at bounding box center [852, 541] width 65 height 25
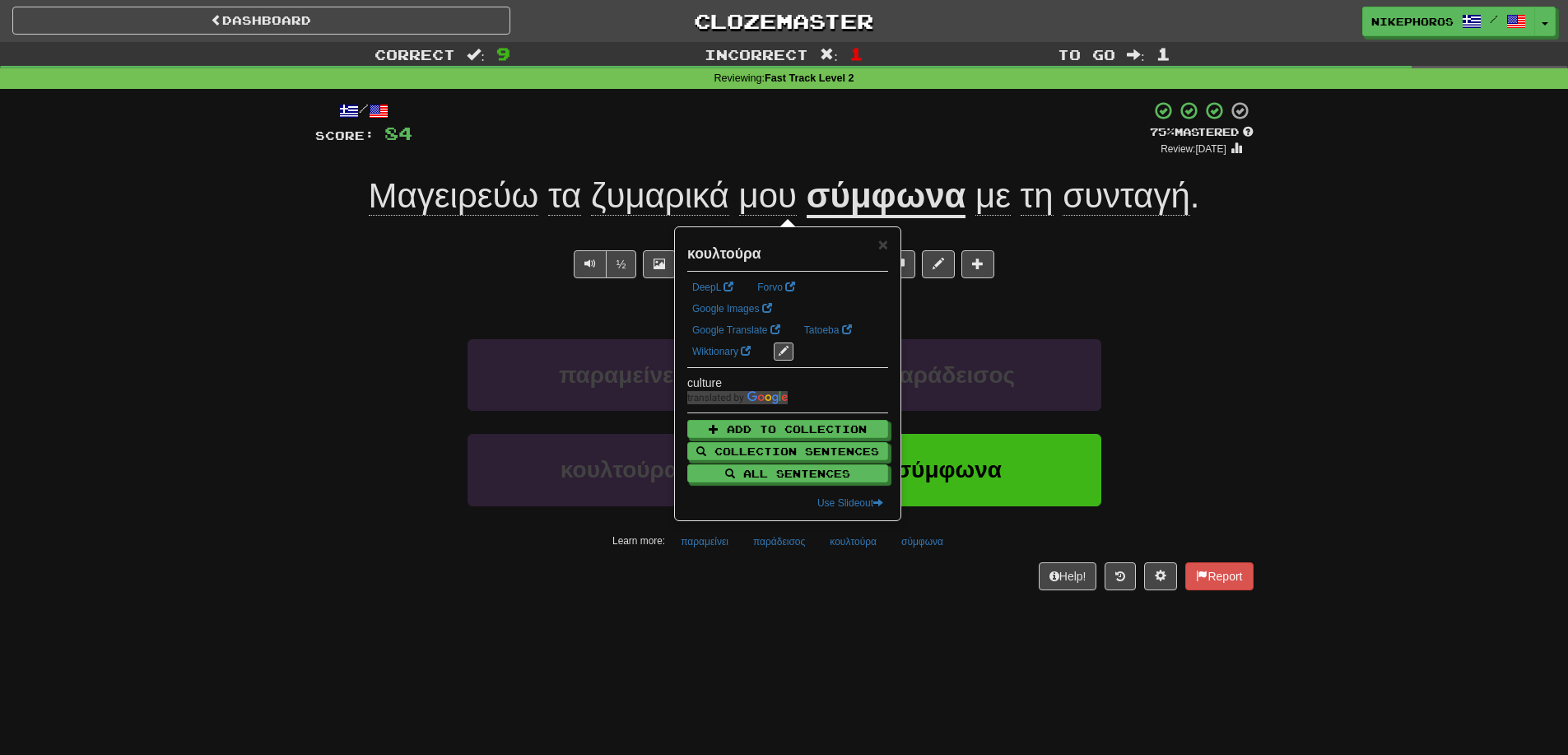
click at [851, 615] on div "Dashboard Clozemaster Nikephoros / Toggle Dropdown Dashboard Leaderboard Activi…" at bounding box center [784, 378] width 1568 height 755
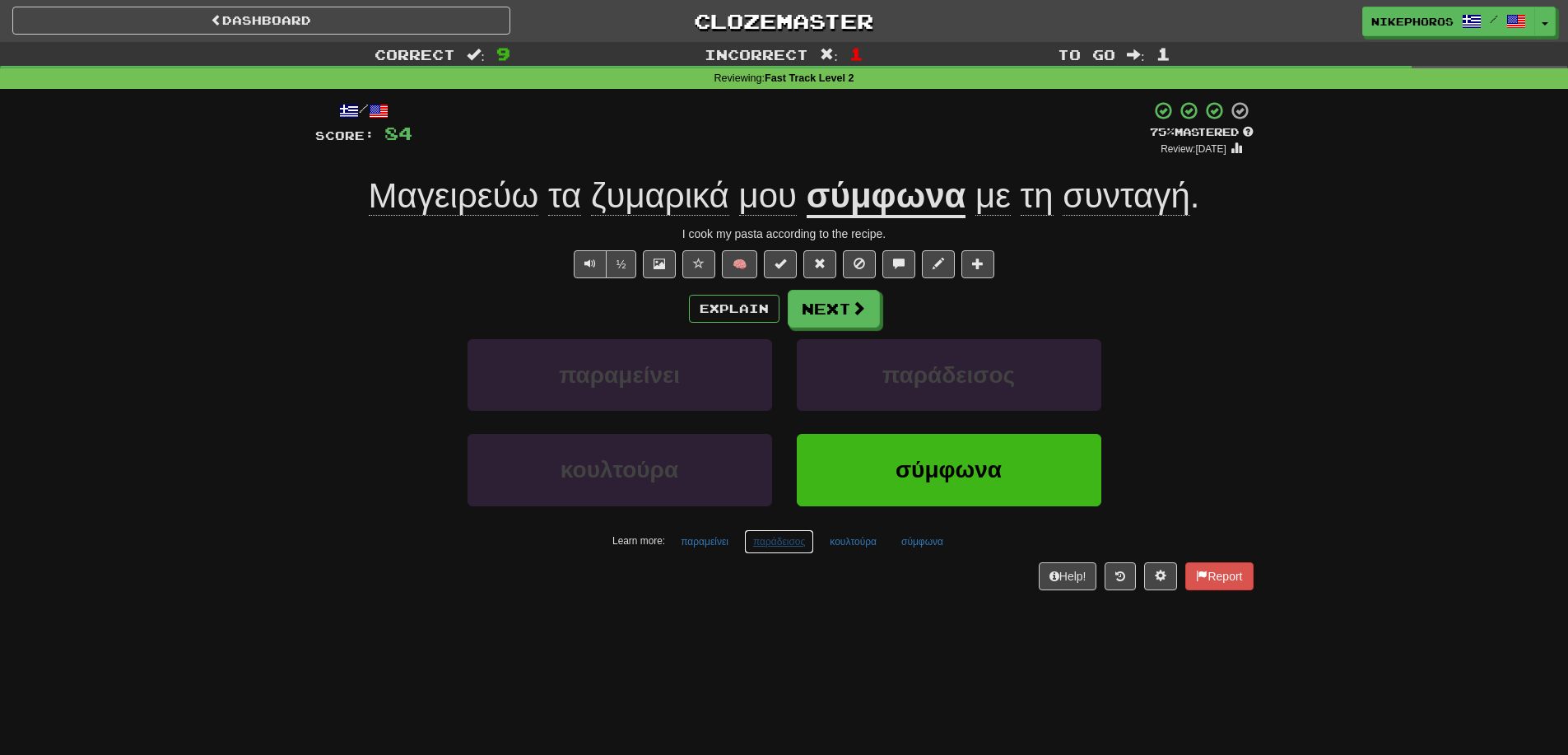
click at [782, 549] on button "παράδεισος" at bounding box center [779, 541] width 70 height 25
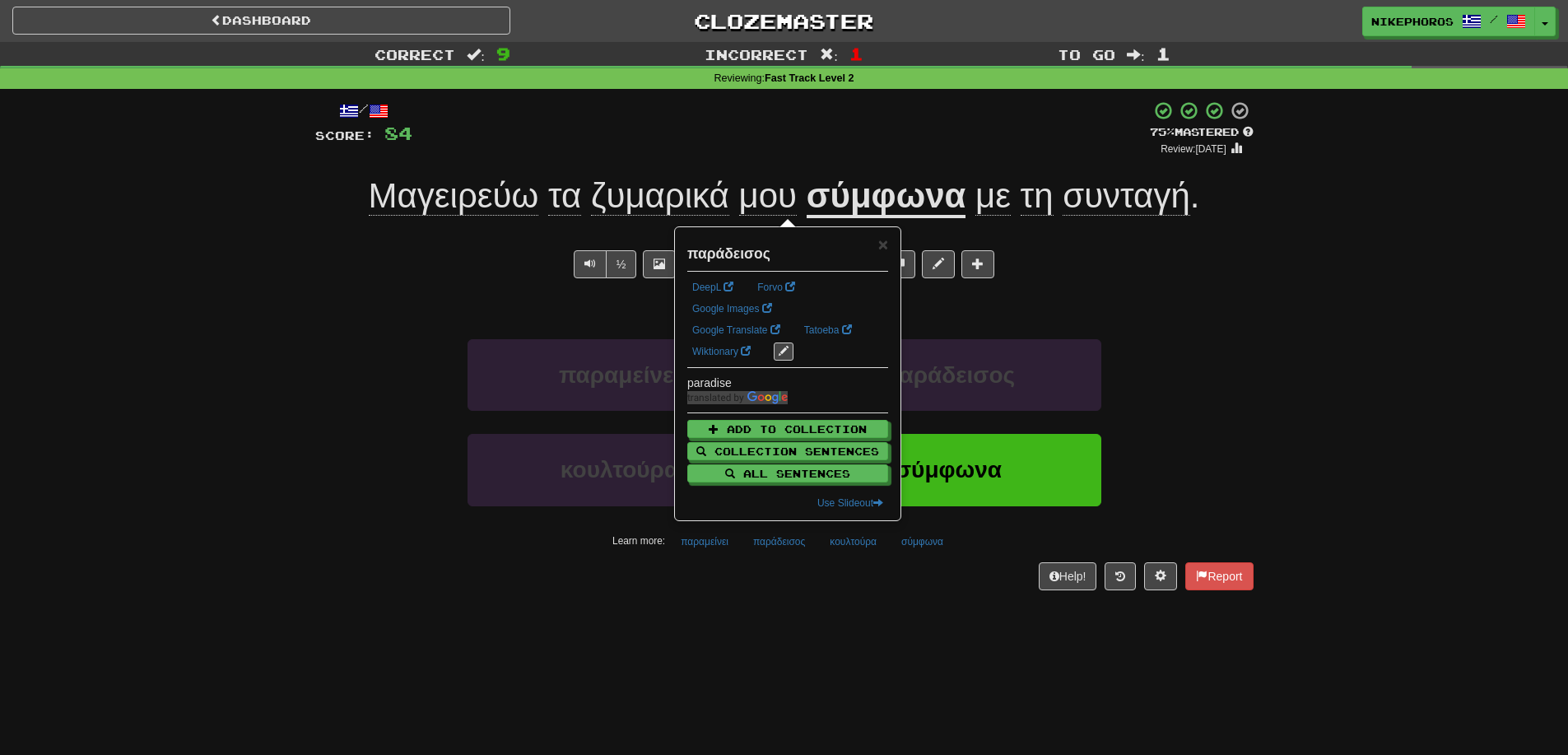
click at [794, 605] on div "/ Score: 84 + 12 75 % Mastered Review: 2025-10-16 Μαγειρεύω τα ζυμαρικά μου σύμ…" at bounding box center [784, 351] width 938 height 523
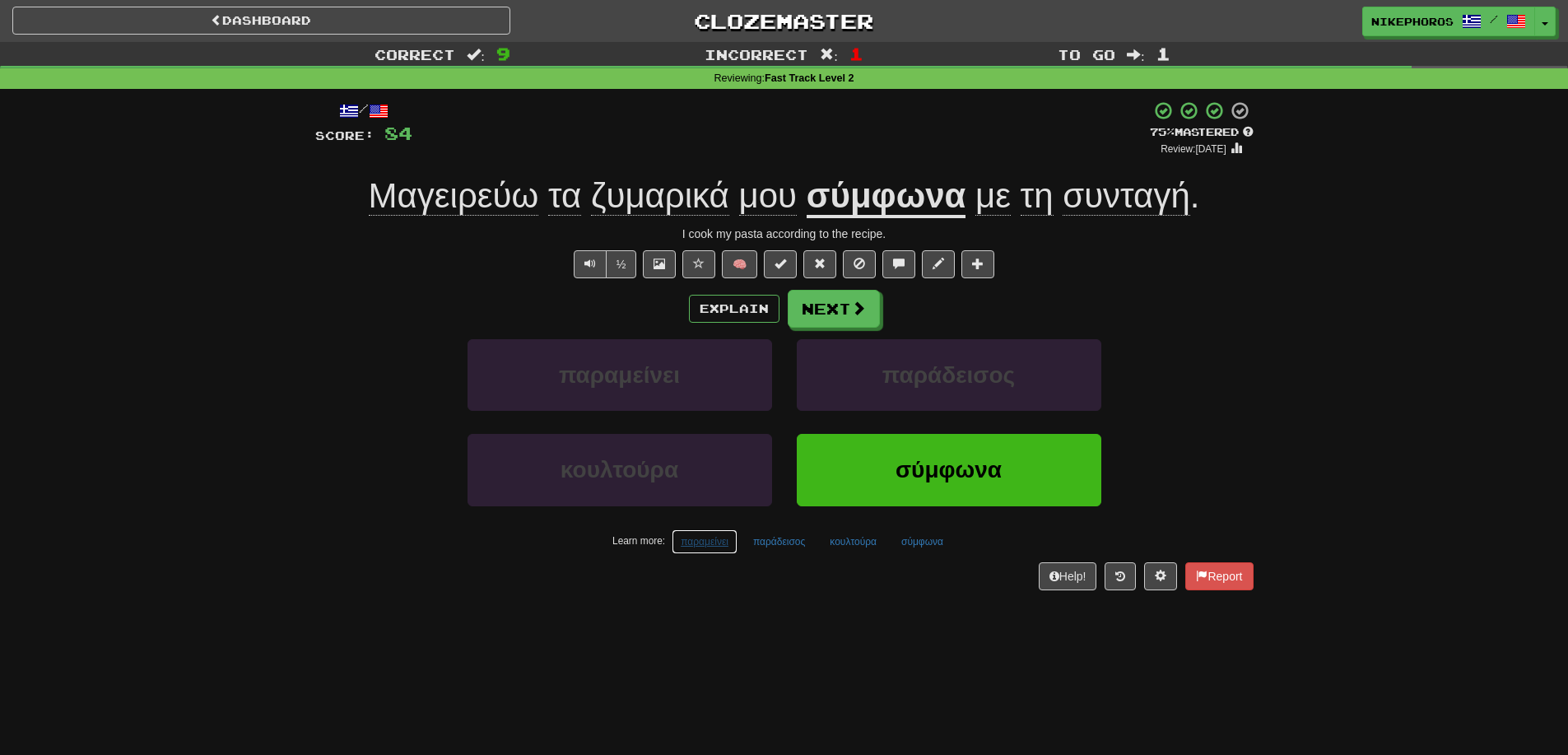
drag, startPoint x: 720, startPoint y: 542, endPoint x: 721, endPoint y: 561, distance: 19.0
click at [718, 542] on button "παραμείνει" at bounding box center [705, 541] width 66 height 25
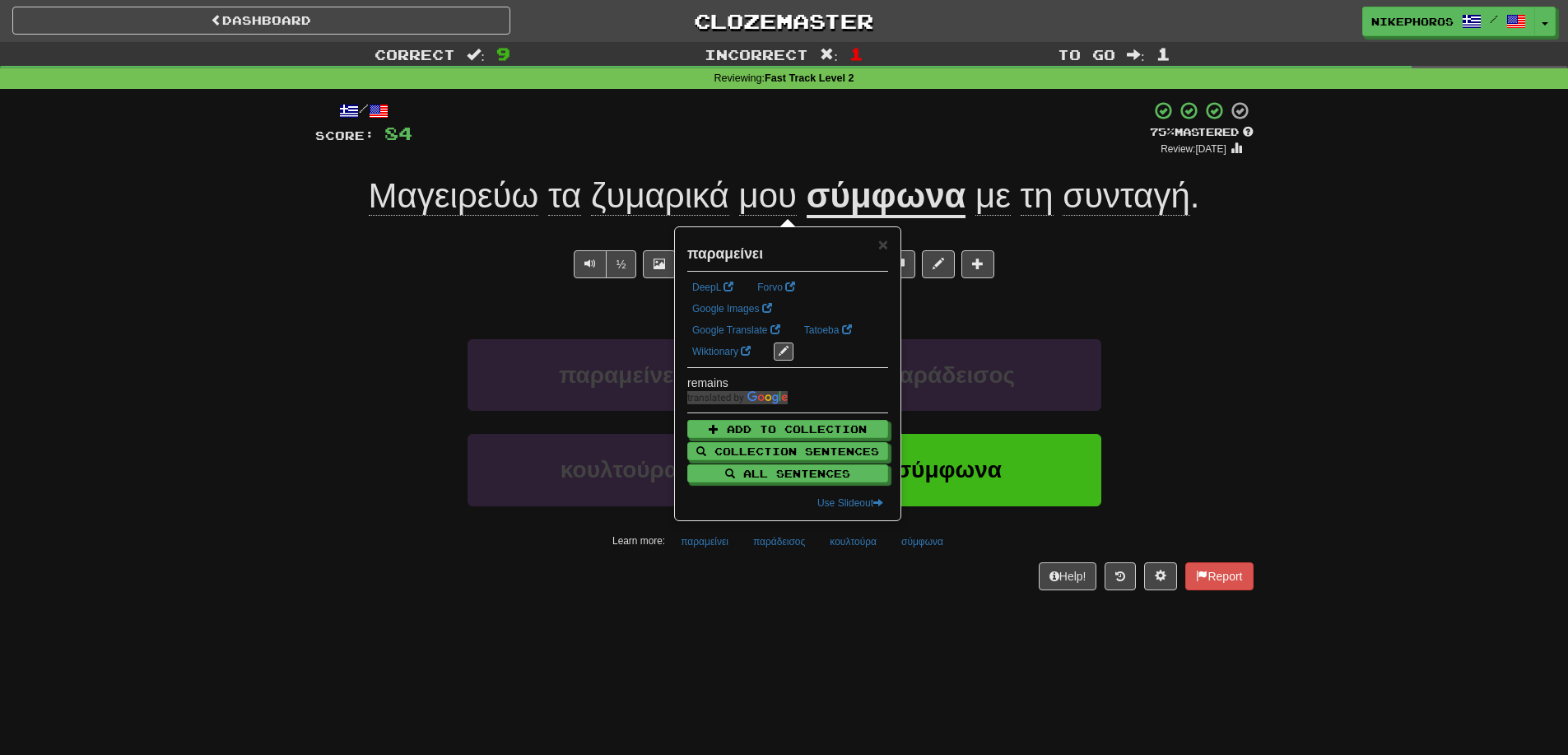
click at [702, 678] on div "Dashboard Clozemaster Nikephoros / Toggle Dropdown Dashboard Leaderboard Activi…" at bounding box center [784, 378] width 1568 height 755
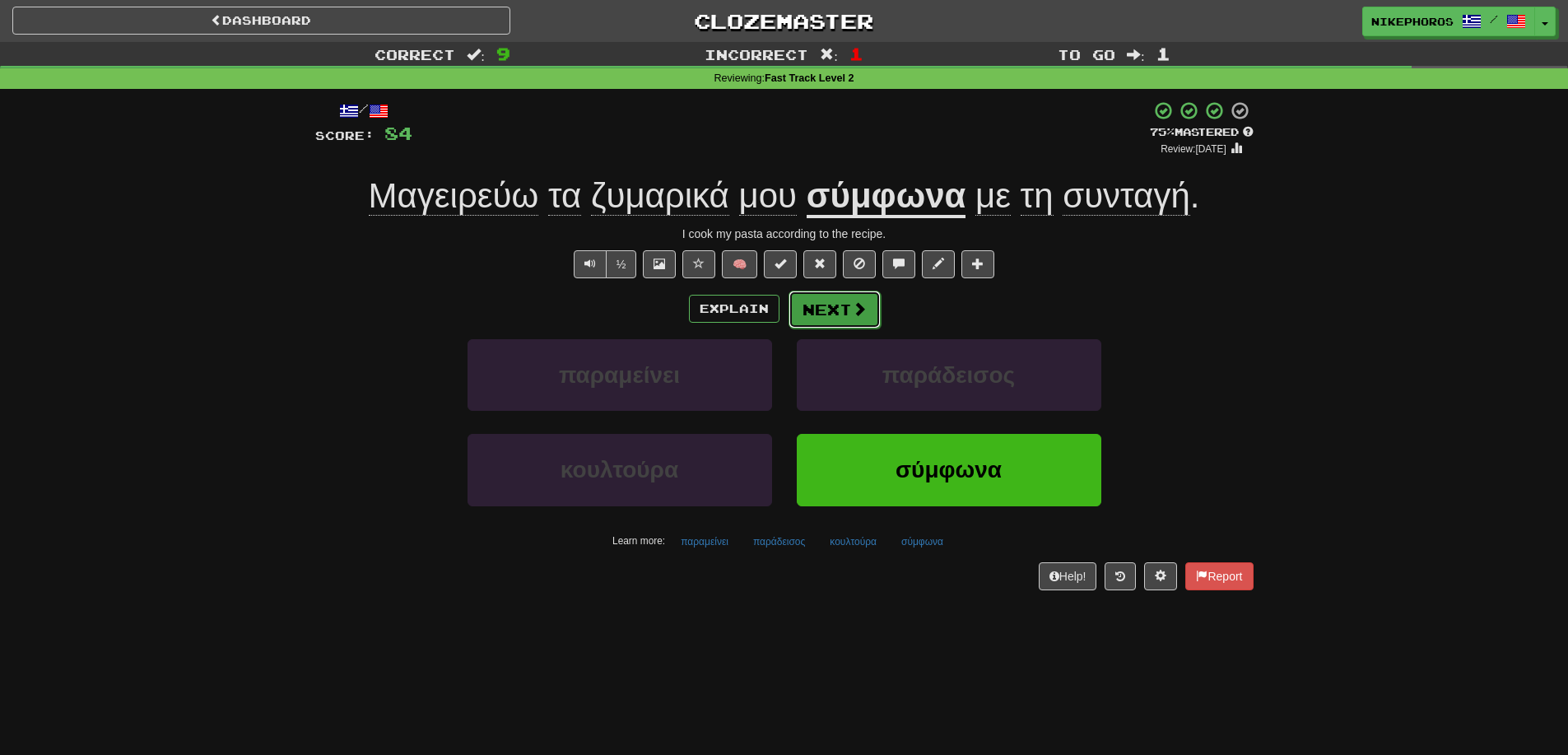
click at [841, 319] on button "Next" at bounding box center [834, 310] width 92 height 38
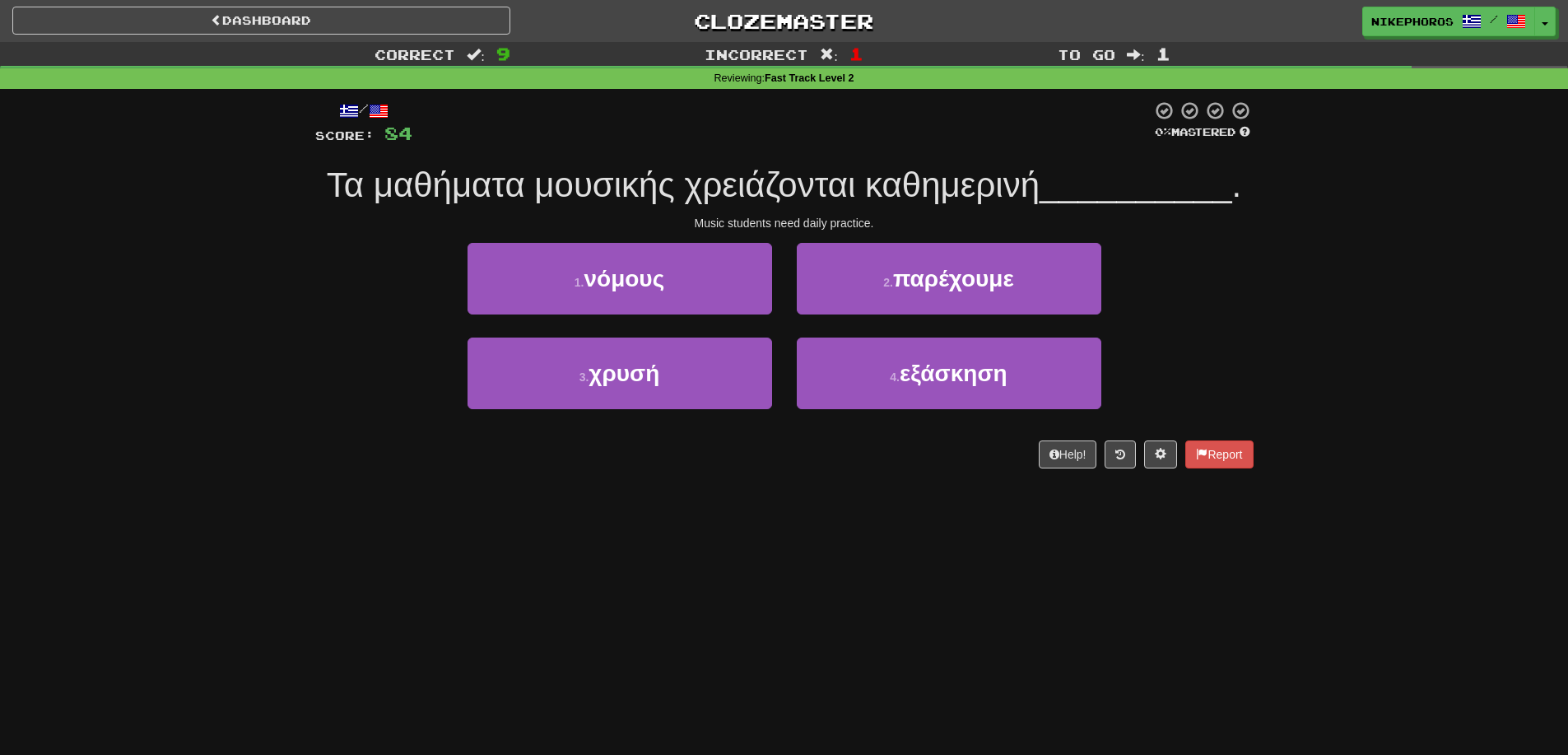
click at [1339, 342] on div "Correct : 9 Incorrect : 1 To go : 1 Reviewing : Fast Track Level 2 / Score: 84 …" at bounding box center [784, 267] width 1568 height 449
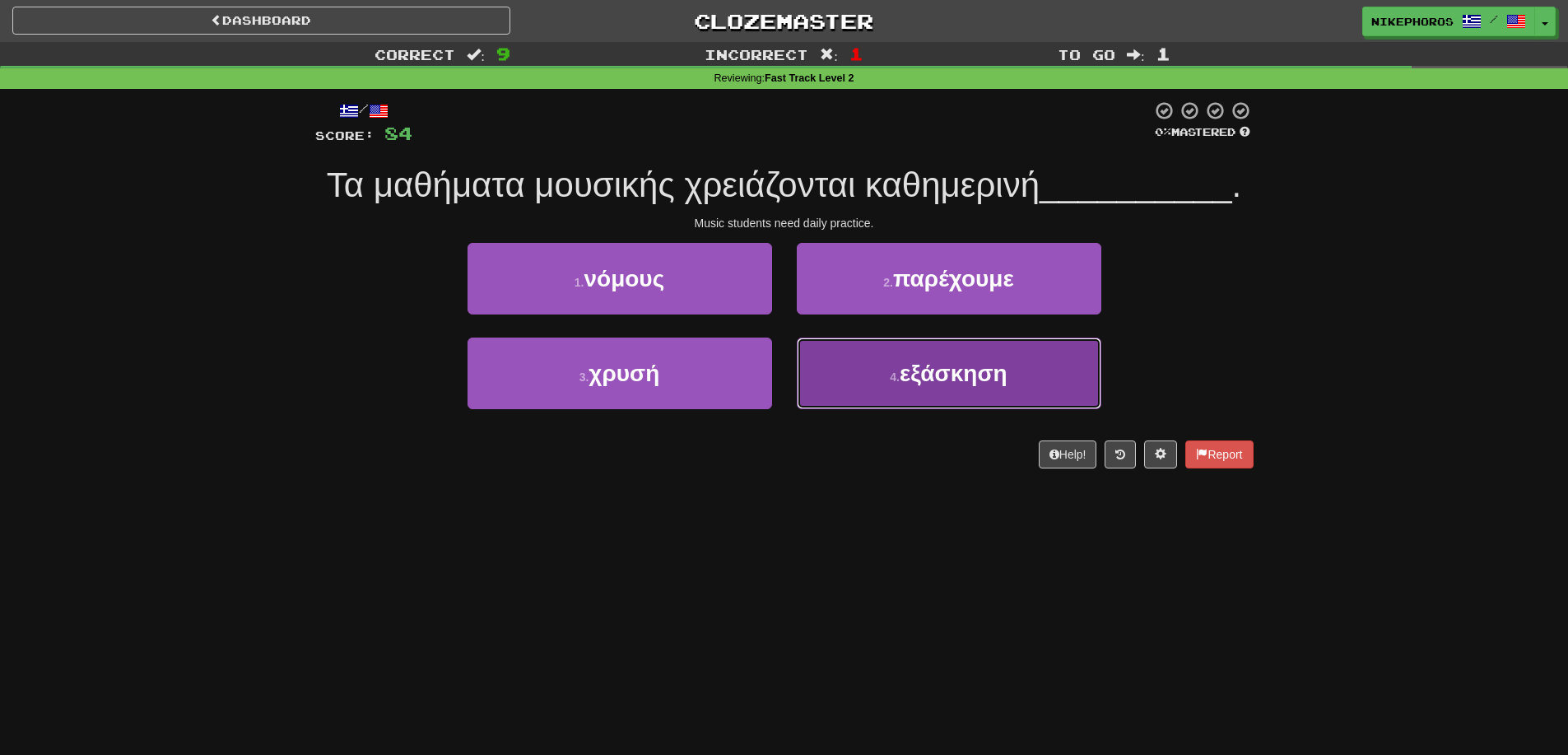
click at [997, 360] on button "4 . εξάσκηση" at bounding box center [948, 374] width 304 height 72
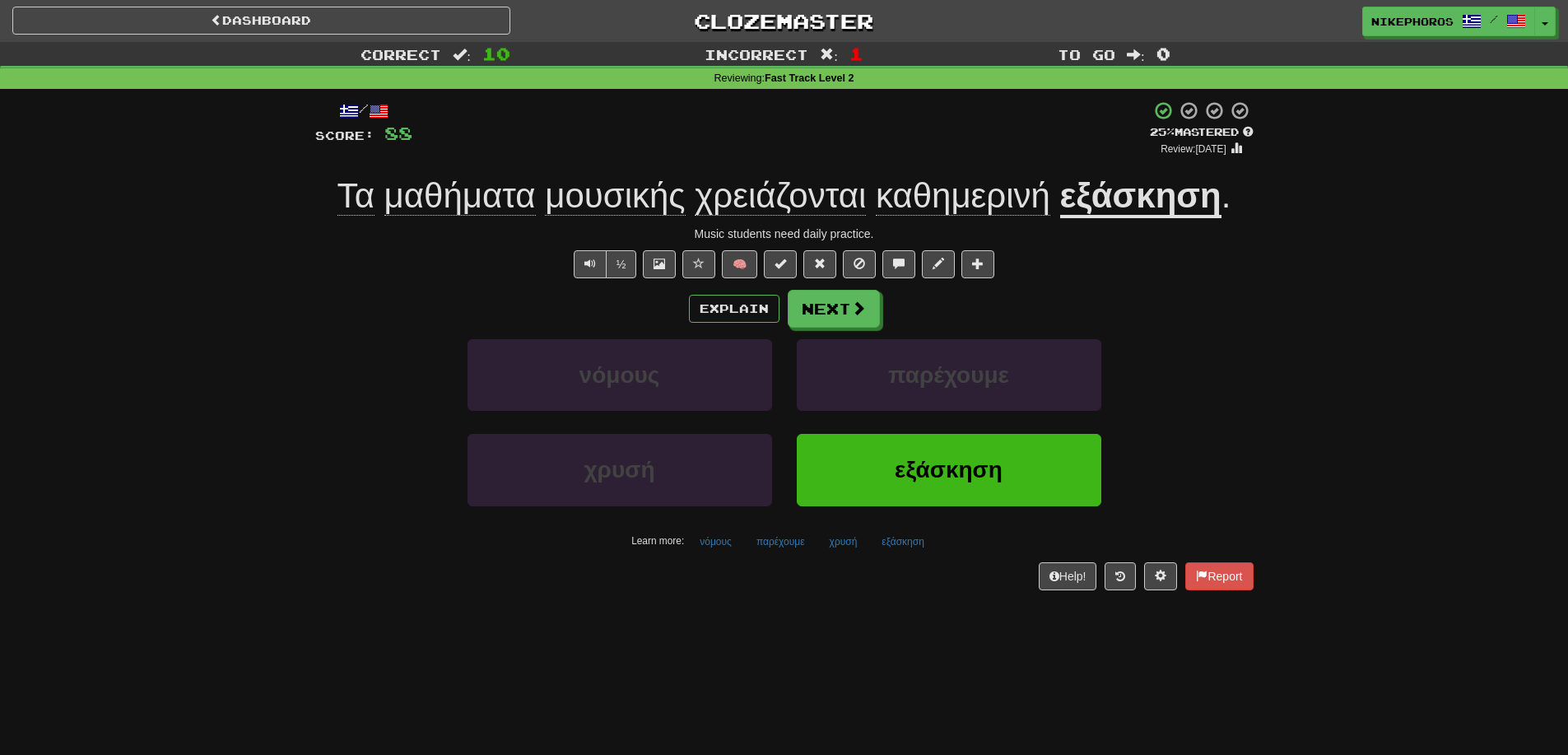
click at [1311, 433] on div "Correct : 10 Incorrect : 1 To go : 0 Reviewing : Fast Track Level 2 / Score: 88…" at bounding box center [784, 328] width 1568 height 571
click at [788, 551] on button "παρέχουμε" at bounding box center [781, 541] width 67 height 25
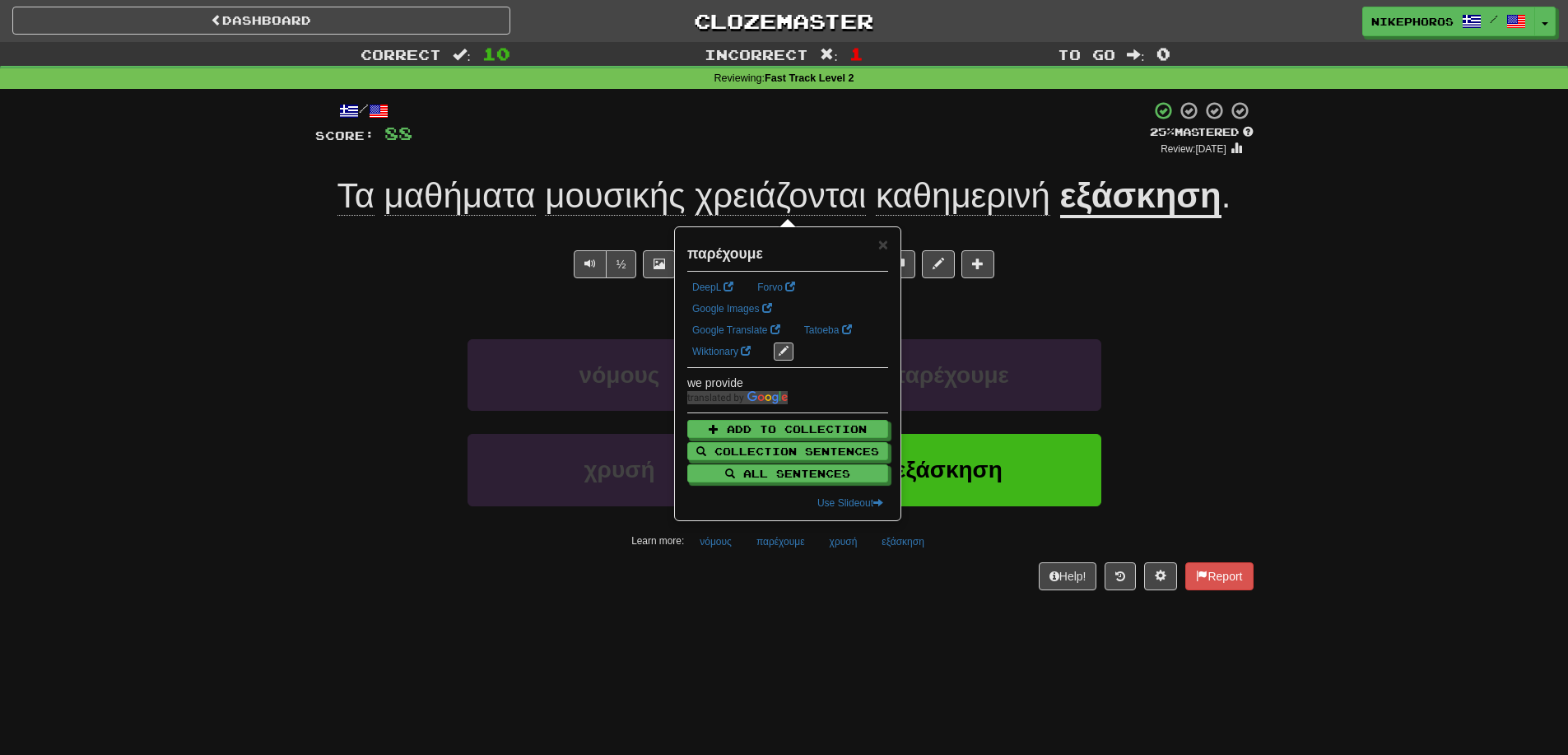
click at [781, 619] on div "Dashboard Clozemaster Nikephoros / Toggle Dropdown Dashboard Leaderboard Activi…" at bounding box center [784, 378] width 1568 height 755
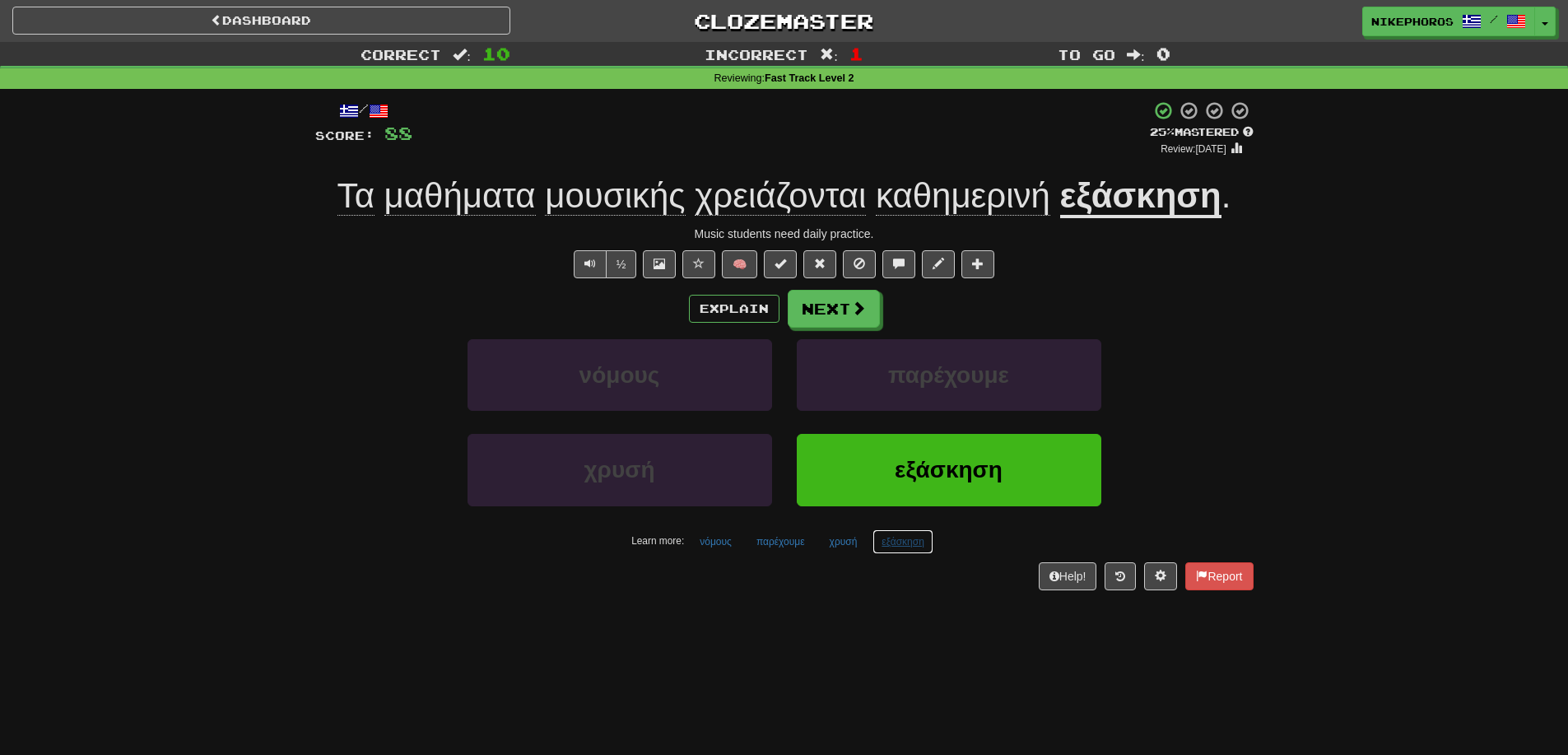
click at [900, 546] on button "εξάσκηση" at bounding box center [902, 541] width 61 height 25
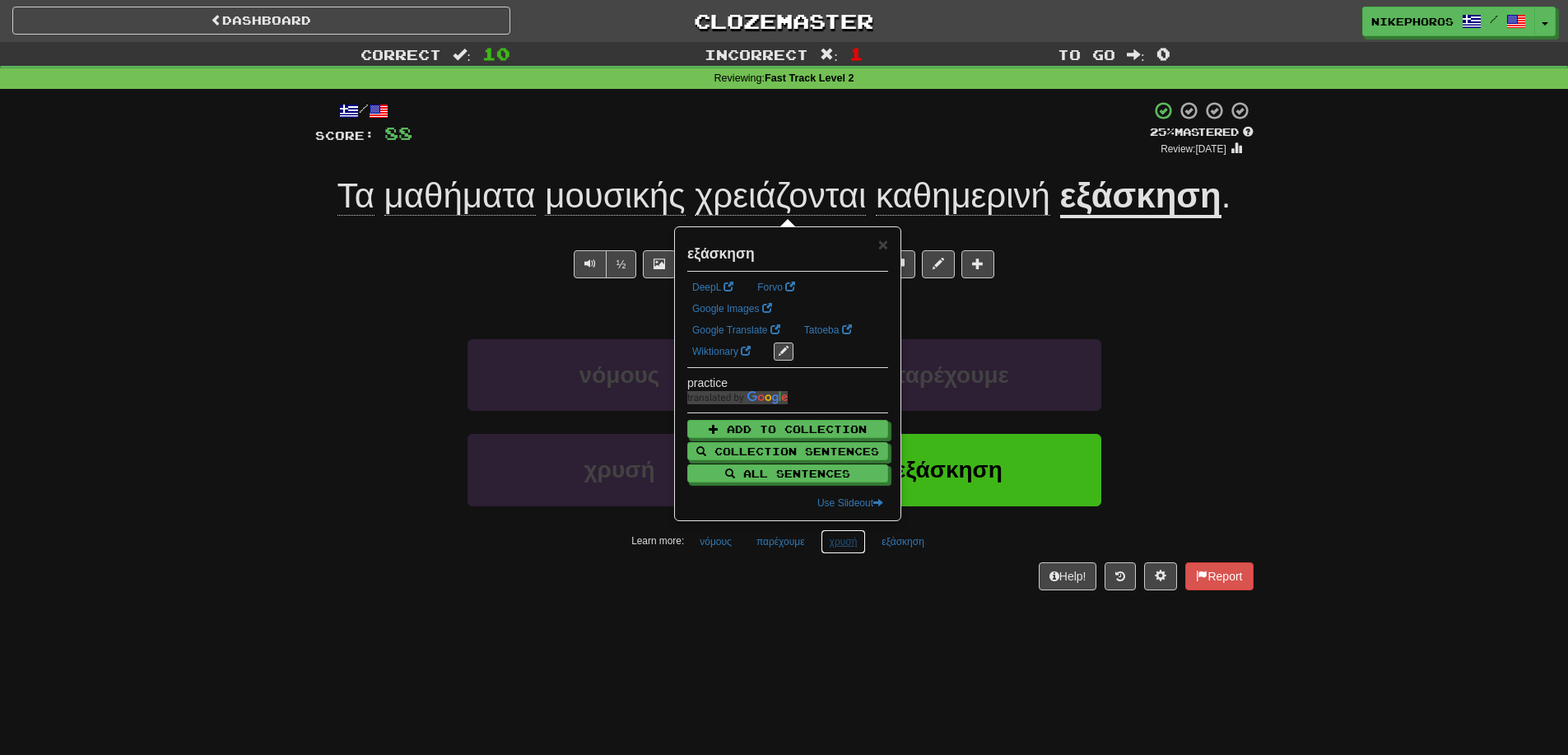
click at [823, 538] on button "χρυσή" at bounding box center [843, 541] width 46 height 25
click at [846, 612] on div "/ Score: 88 + 4 25 % Mastered Review: 2025-09-17 Τα μαθήματα μουσικής χρειάζοντ…" at bounding box center [784, 351] width 938 height 523
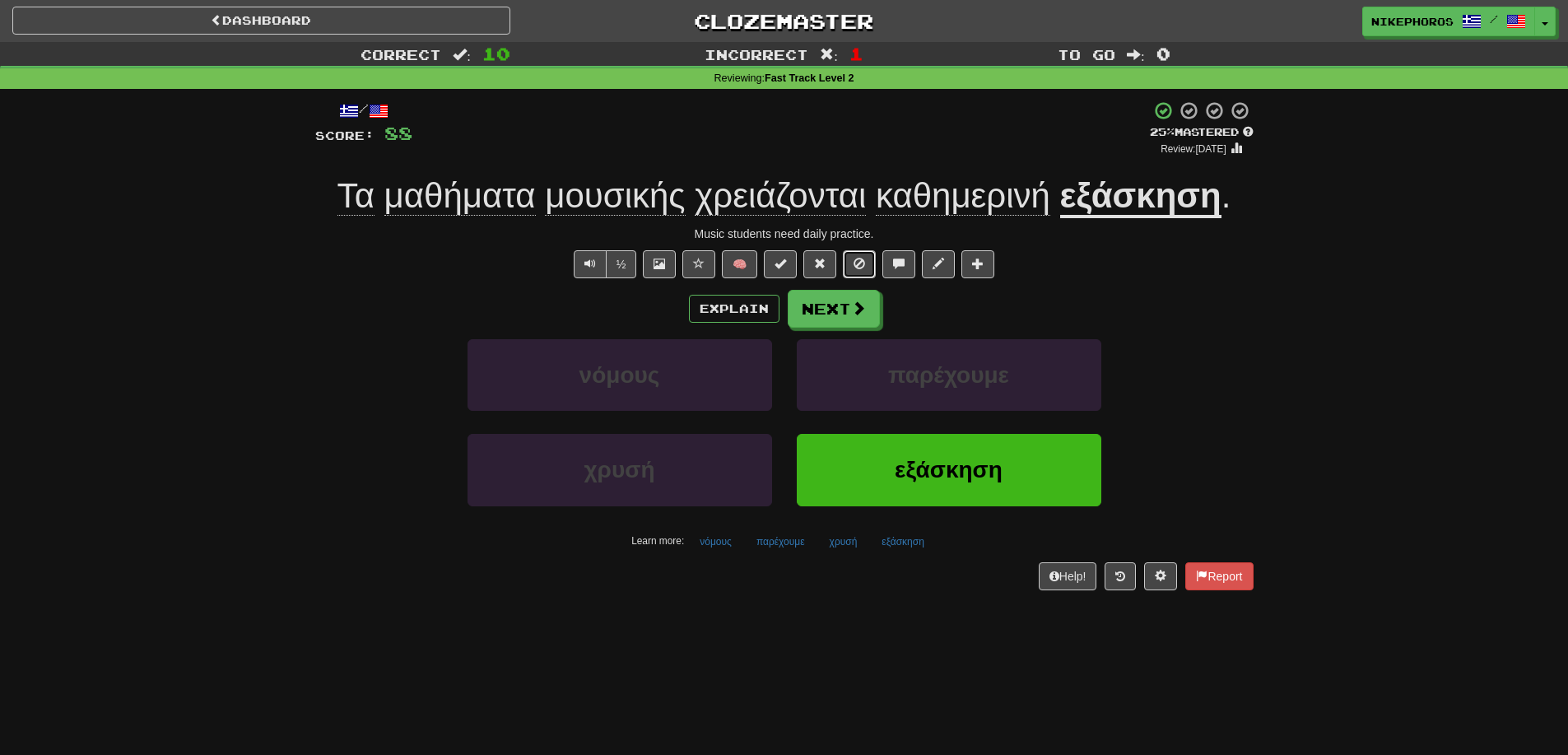
click at [875, 274] on button at bounding box center [858, 265] width 33 height 28
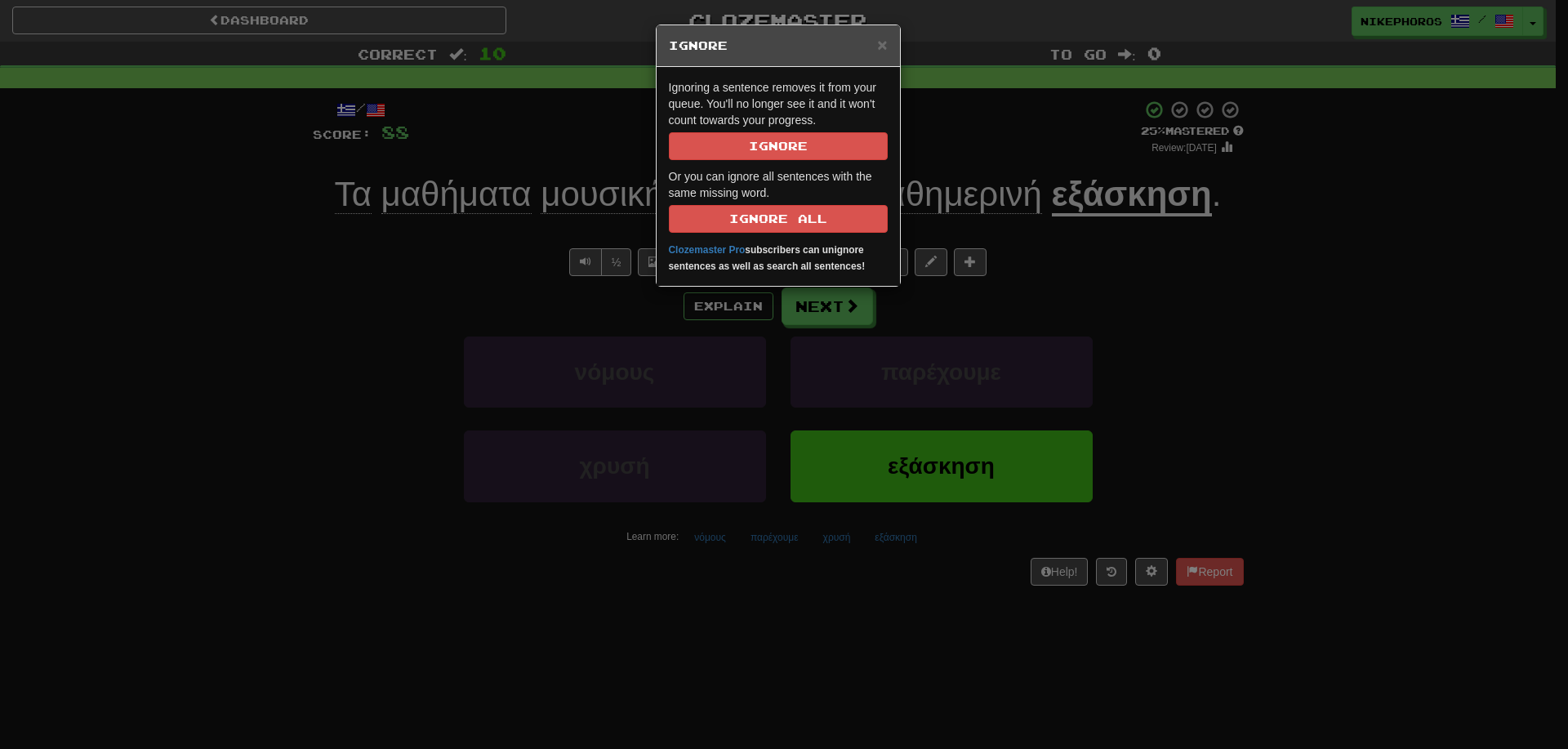
click at [1185, 333] on div "× Ignore Ig noring a se ntence re moves it f rom y our qu eue. Yo u'll no lo ng…" at bounding box center [784, 374] width 1568 height 749
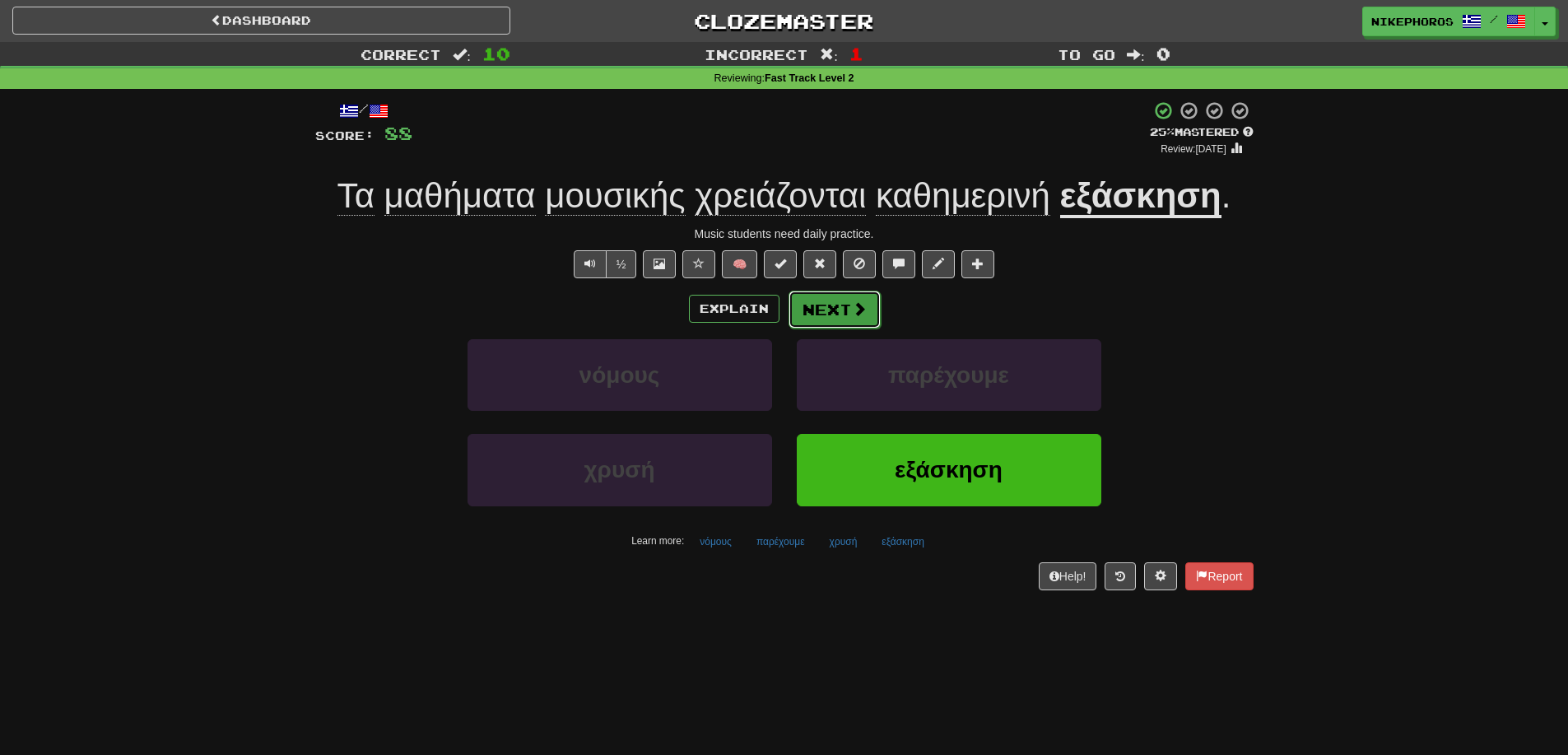
click at [814, 316] on button "Next" at bounding box center [834, 310] width 92 height 38
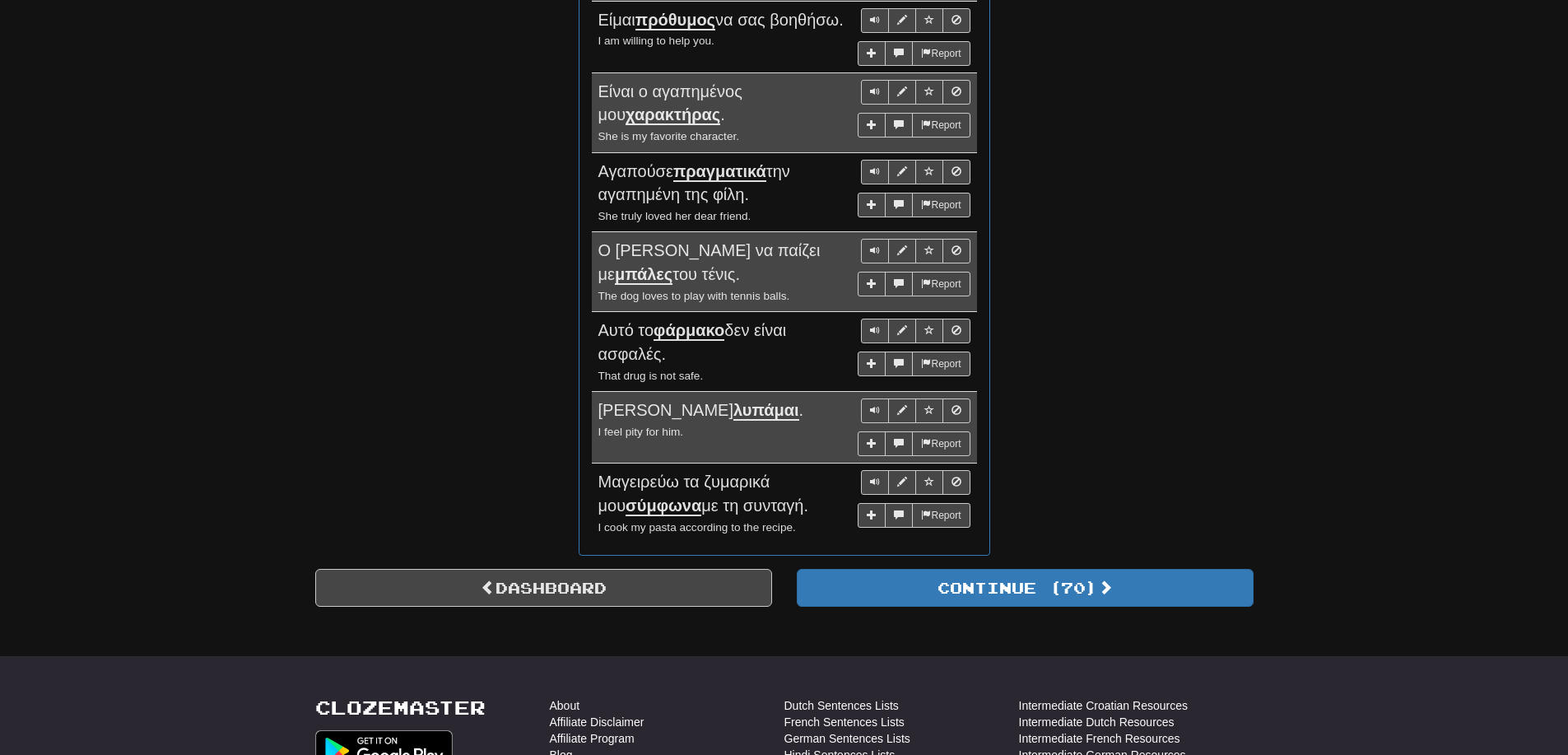
scroll to position [1152, 0]
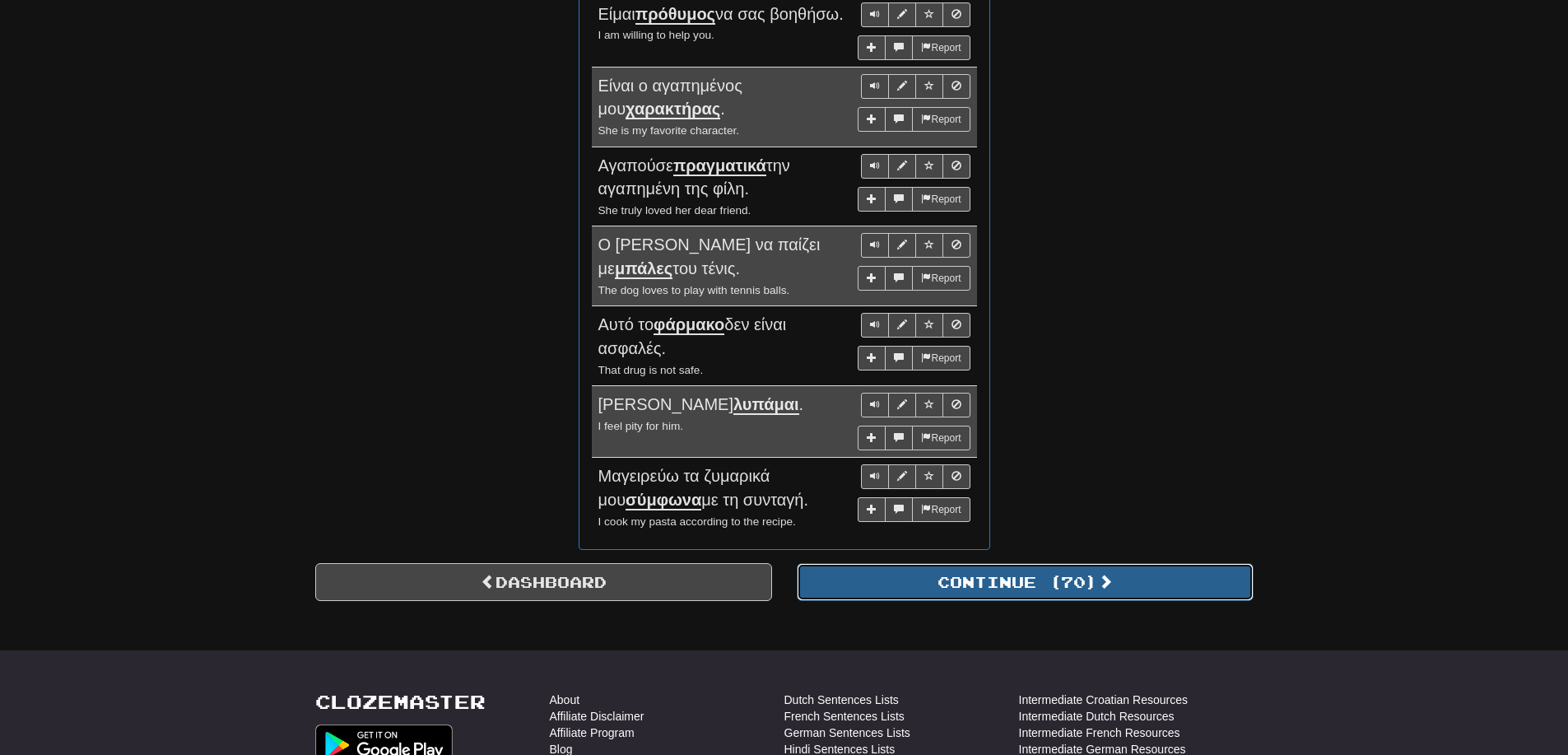
click at [1075, 601] on button "Continue ( 70 )" at bounding box center [1025, 582] width 457 height 38
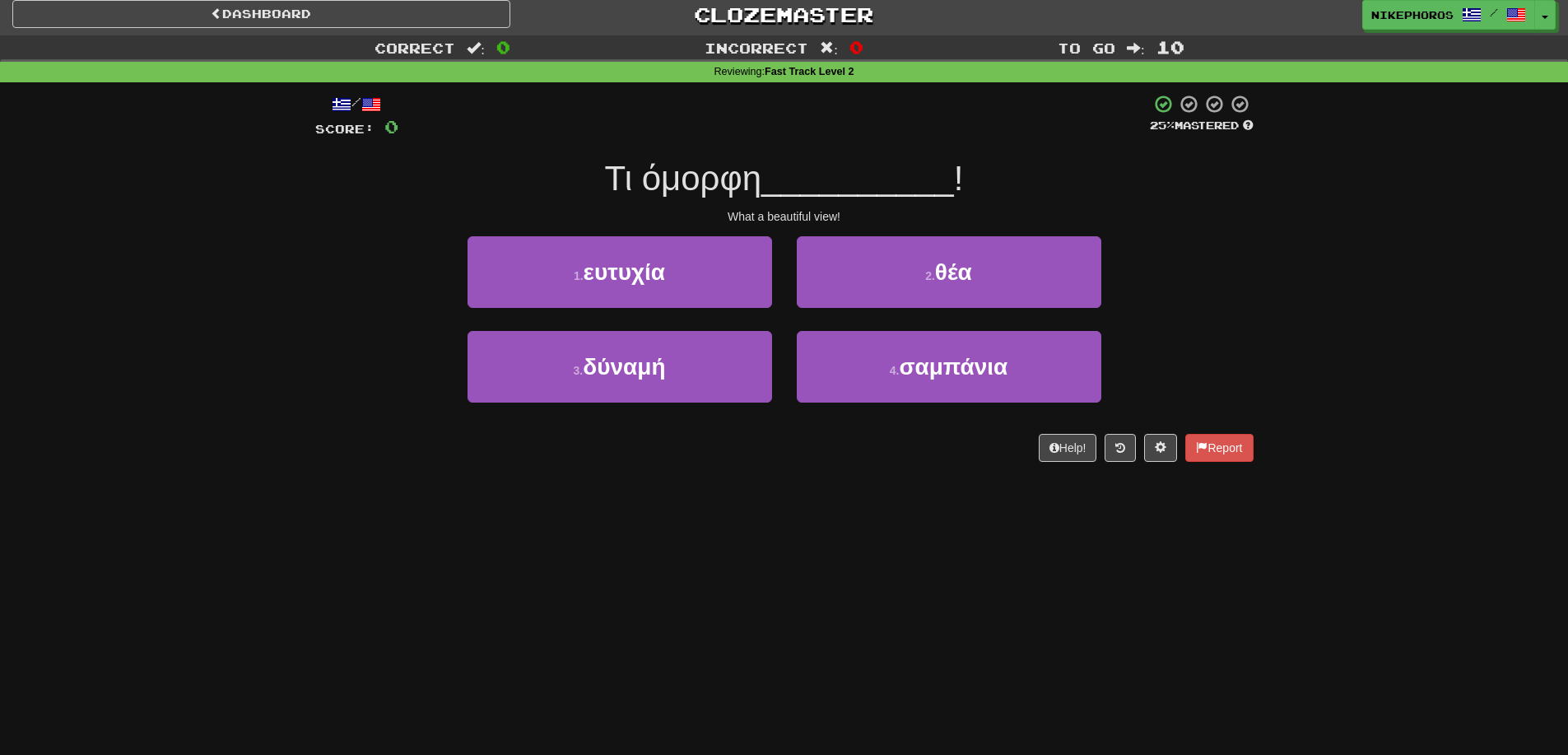
scroll to position [0, 0]
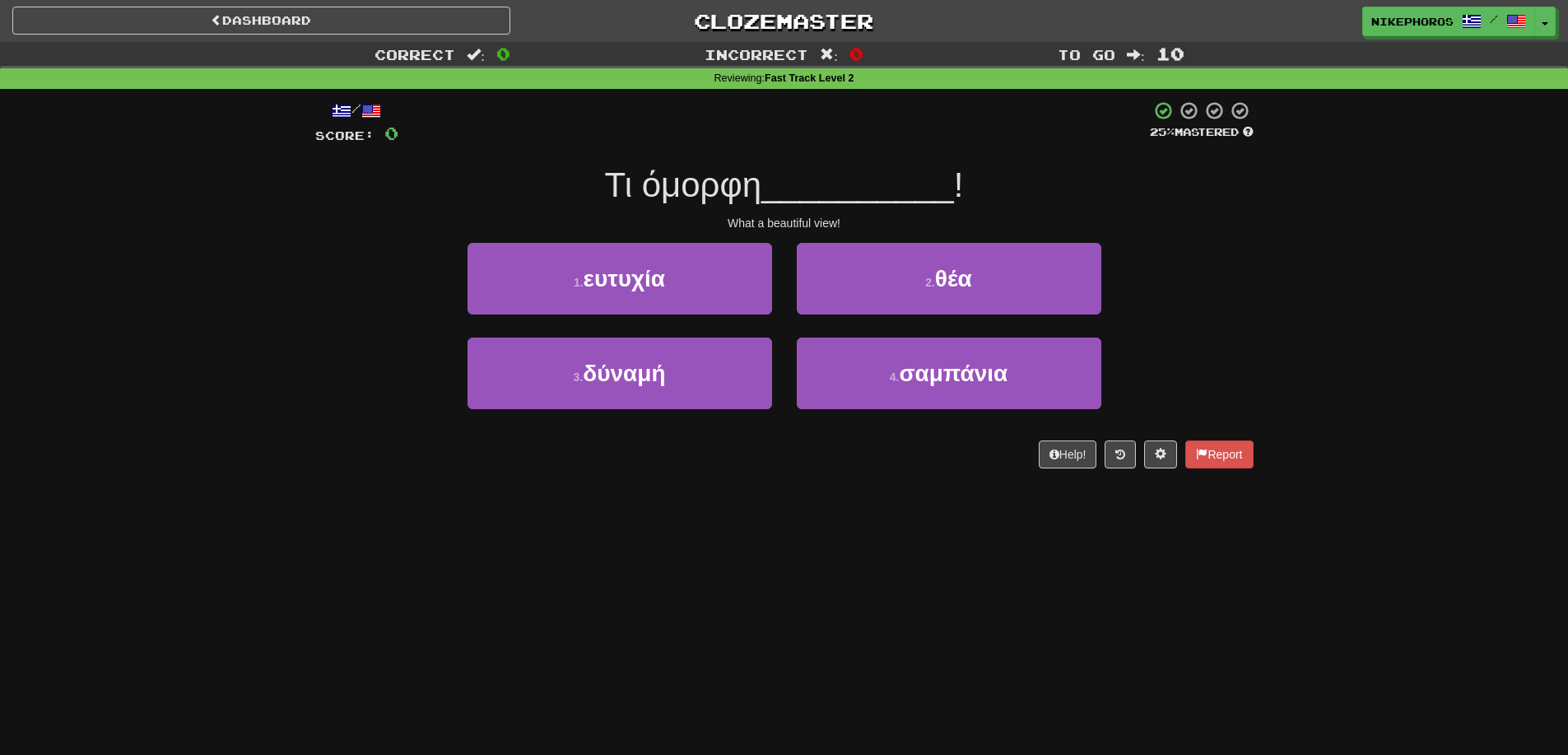
click at [1338, 274] on div "Correct : 0 Incorrect : 0 To go : 10 Reviewing : Fast Track Level 2 / Score: 0 …" at bounding box center [784, 267] width 1568 height 449
click at [962, 284] on span "θέα" at bounding box center [953, 279] width 37 height 26
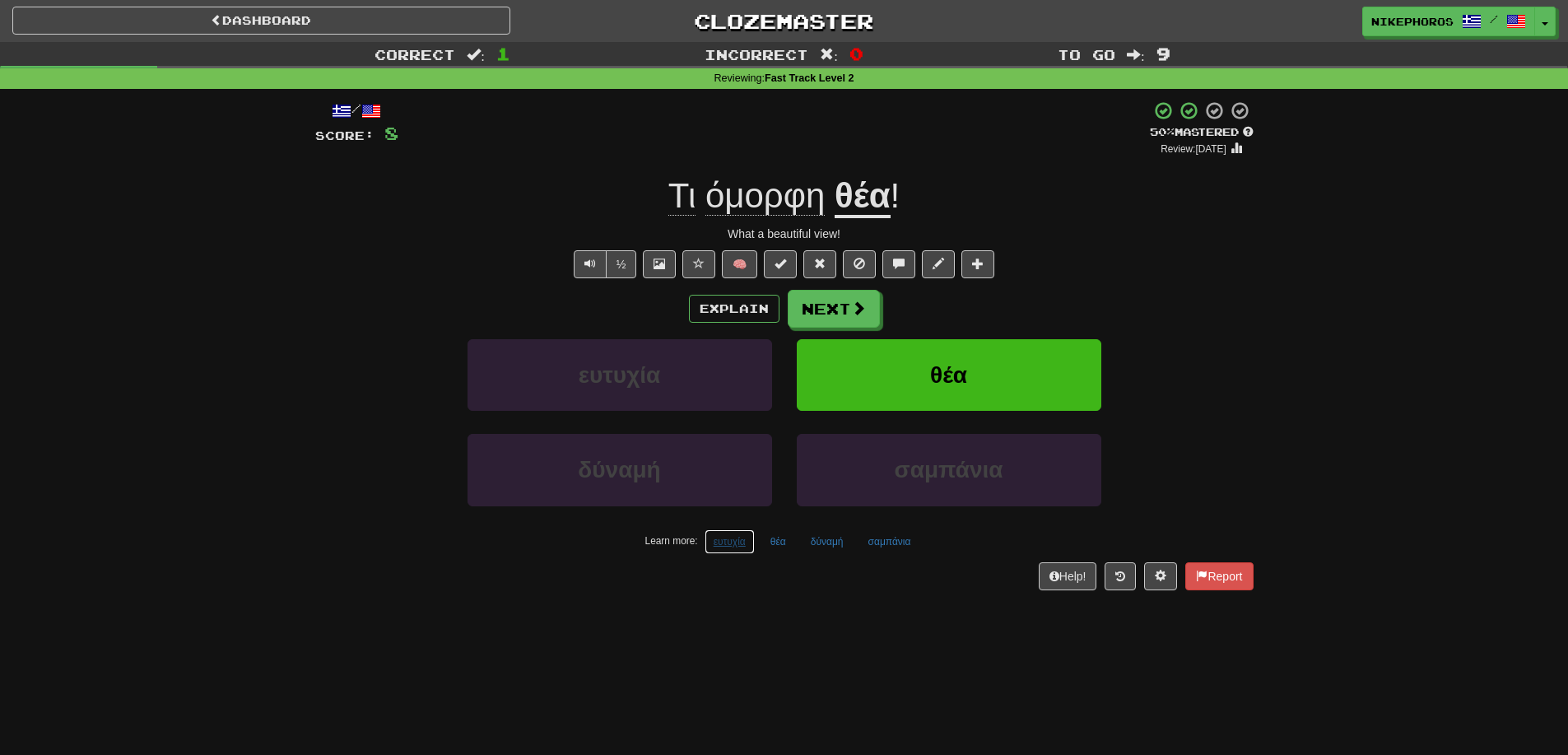
click at [741, 547] on button "ευτυχία" at bounding box center [730, 541] width 50 height 25
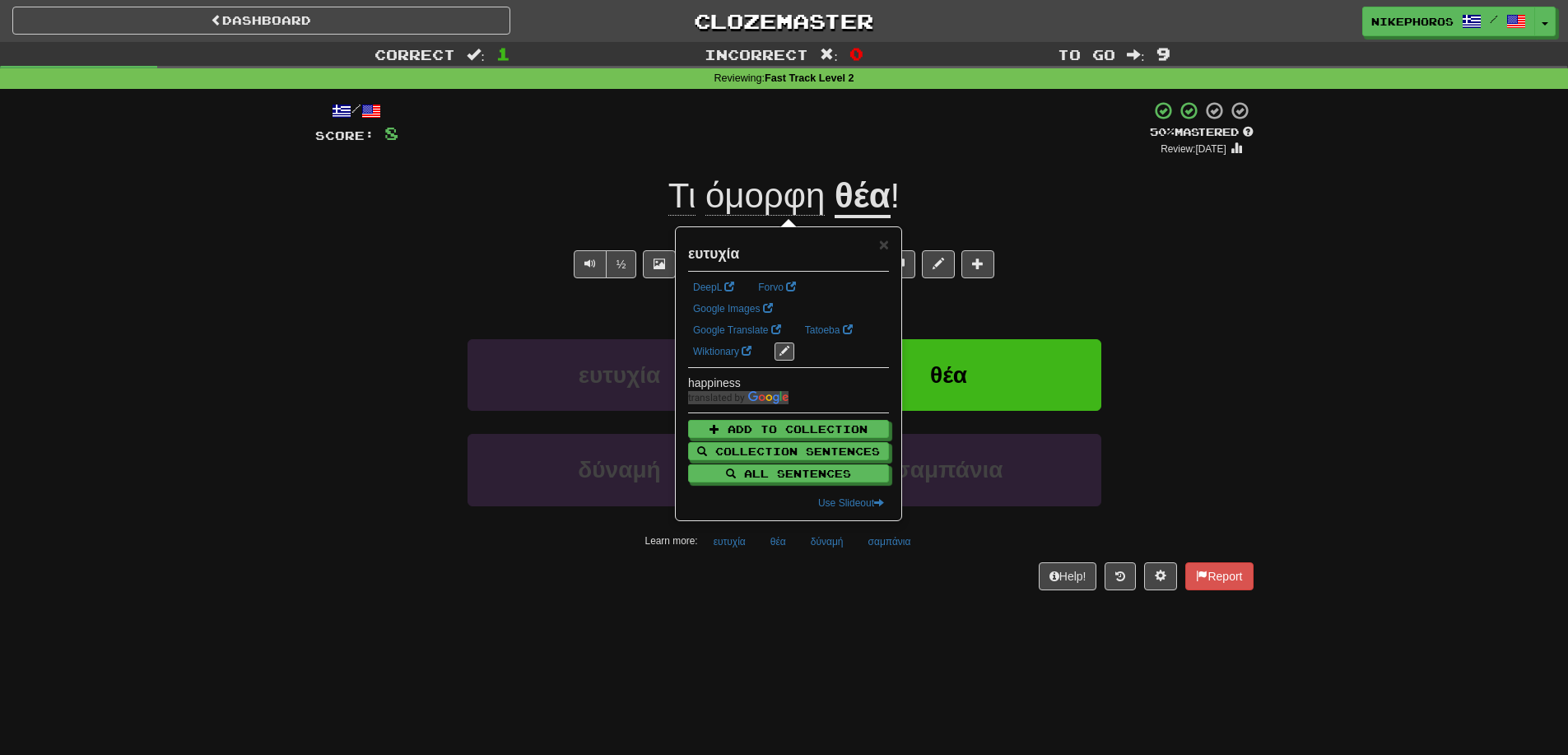
click at [735, 580] on div "Help! Report" at bounding box center [784, 576] width 938 height 28
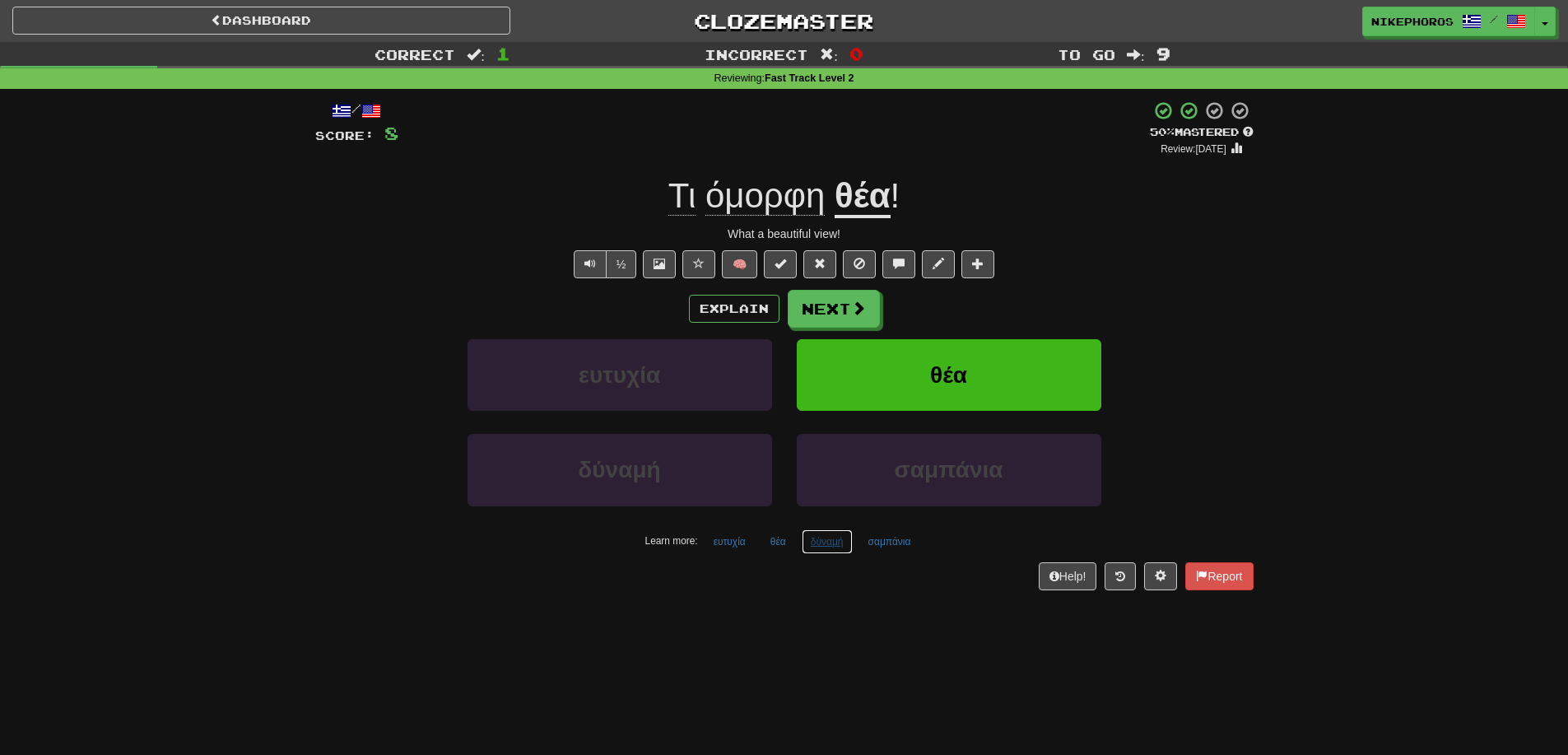
click at [830, 536] on button "δύναμή" at bounding box center [826, 541] width 51 height 25
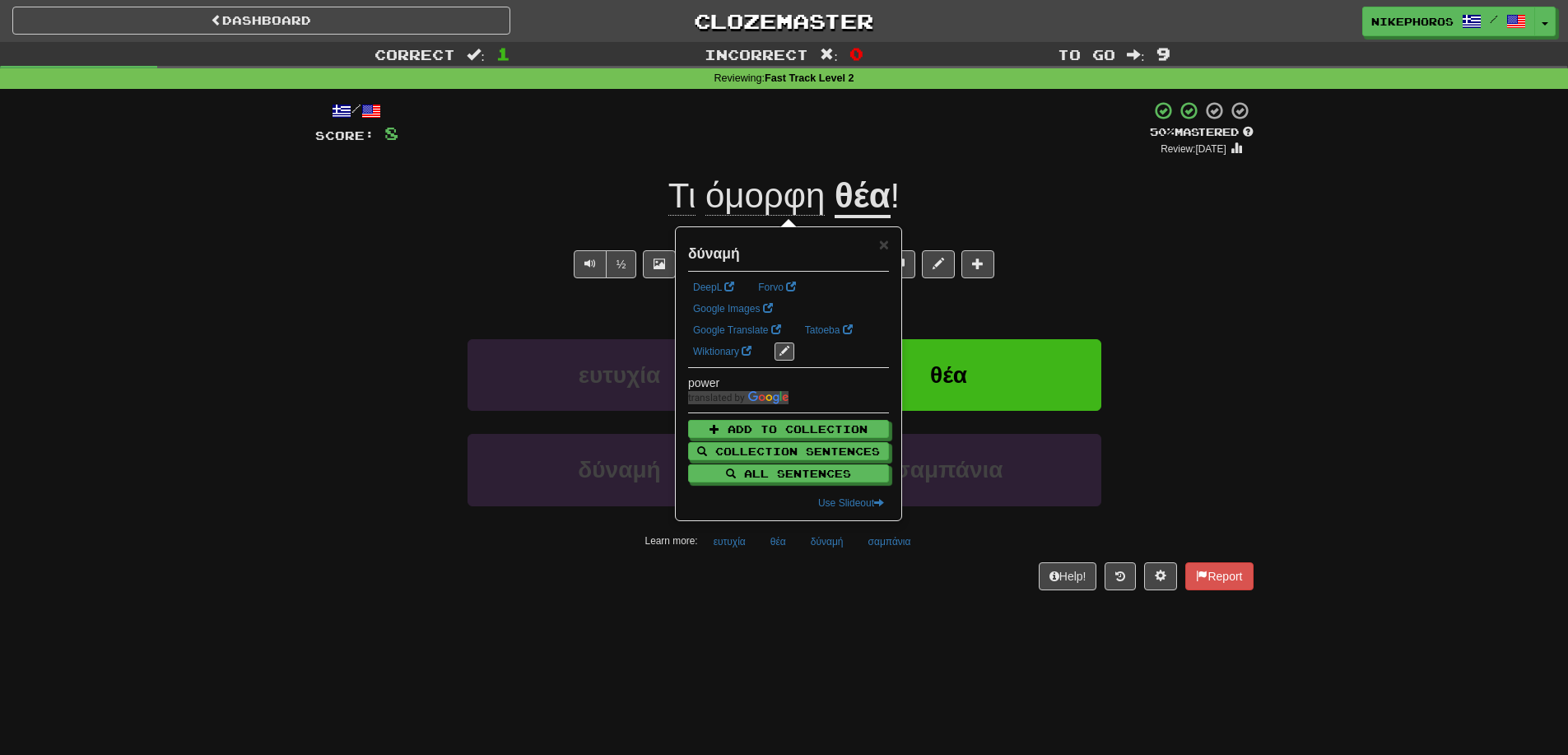
click at [889, 619] on div "Dashboard Clozemaster Nikephoros / Toggle Dropdown Dashboard Leaderboard Activi…" at bounding box center [784, 378] width 1568 height 755
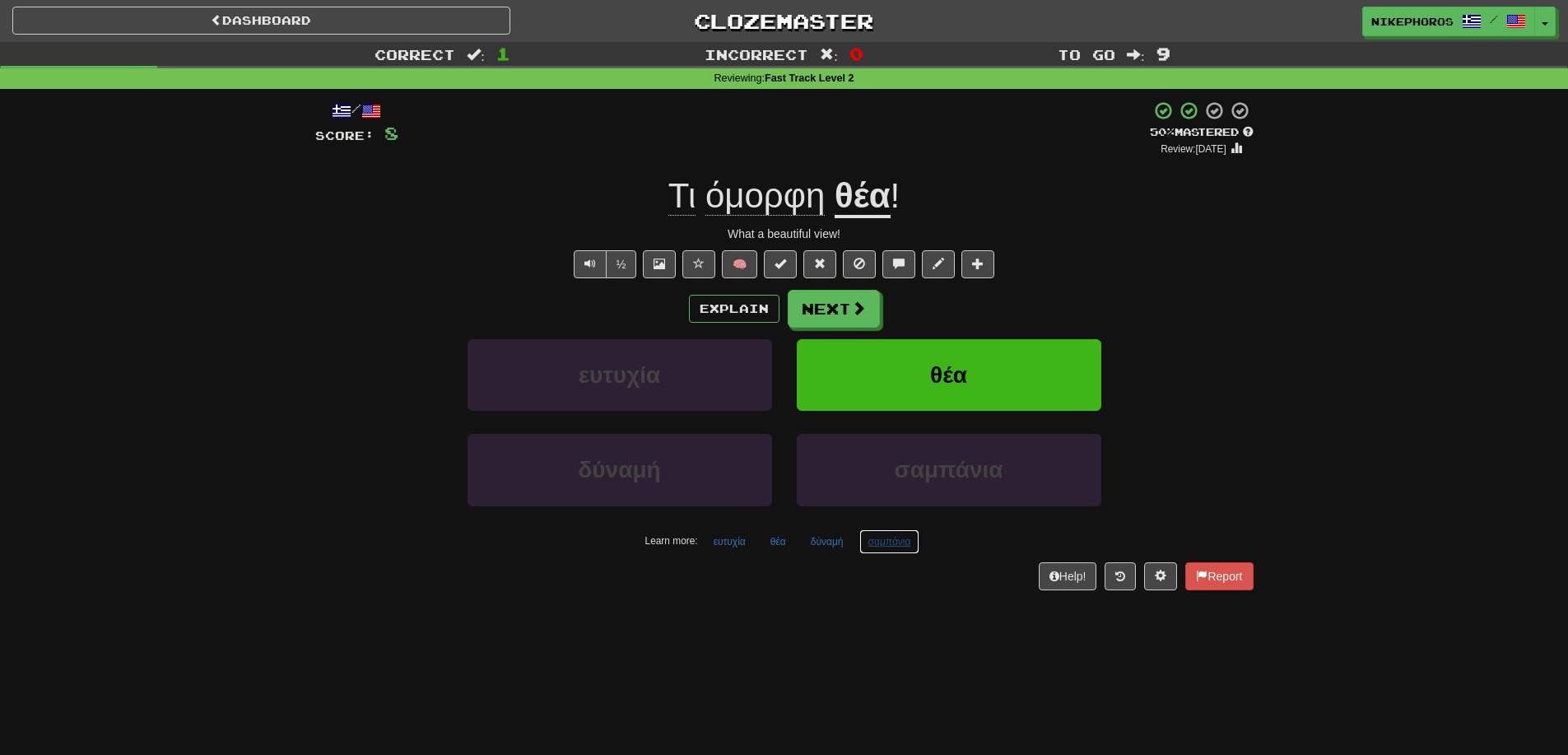
click at [889, 547] on button "σαμπάνια" at bounding box center [889, 541] width 61 height 25
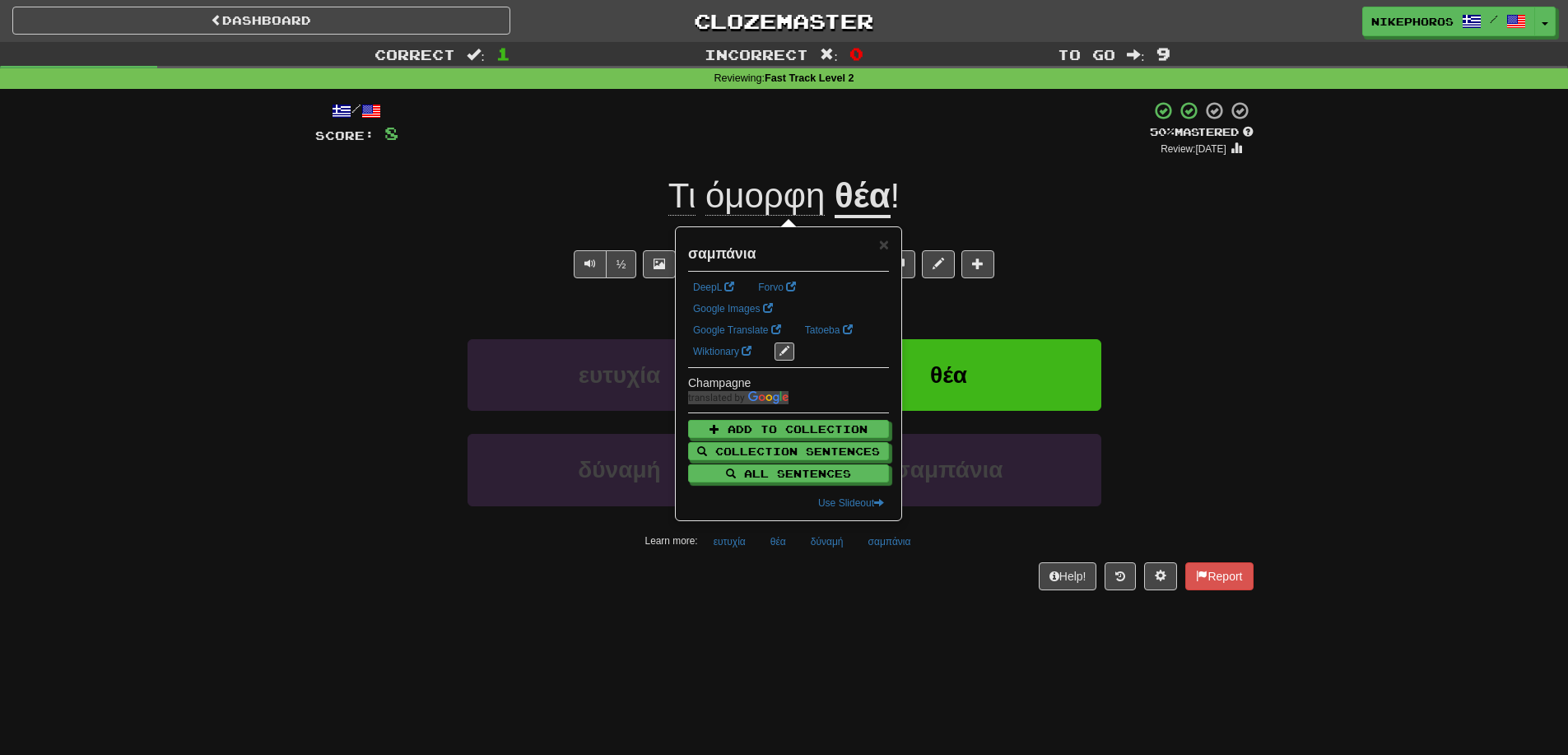
click at [926, 617] on div "Dashboard Clozemaster Nikephoros / Toggle Dropdown Dashboard Leaderboard Activi…" at bounding box center [784, 378] width 1568 height 755
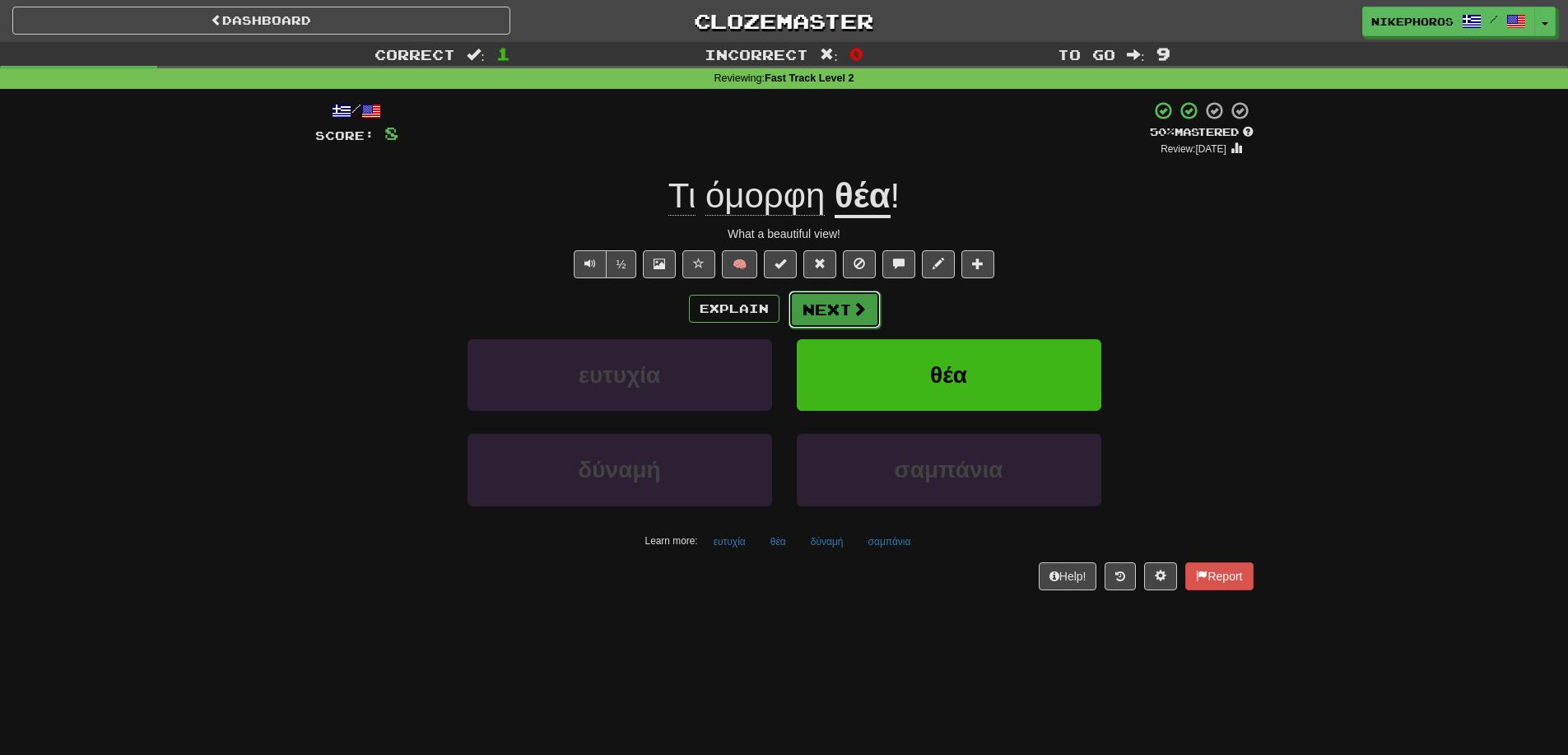
click at [810, 307] on button "Next" at bounding box center [834, 310] width 92 height 38
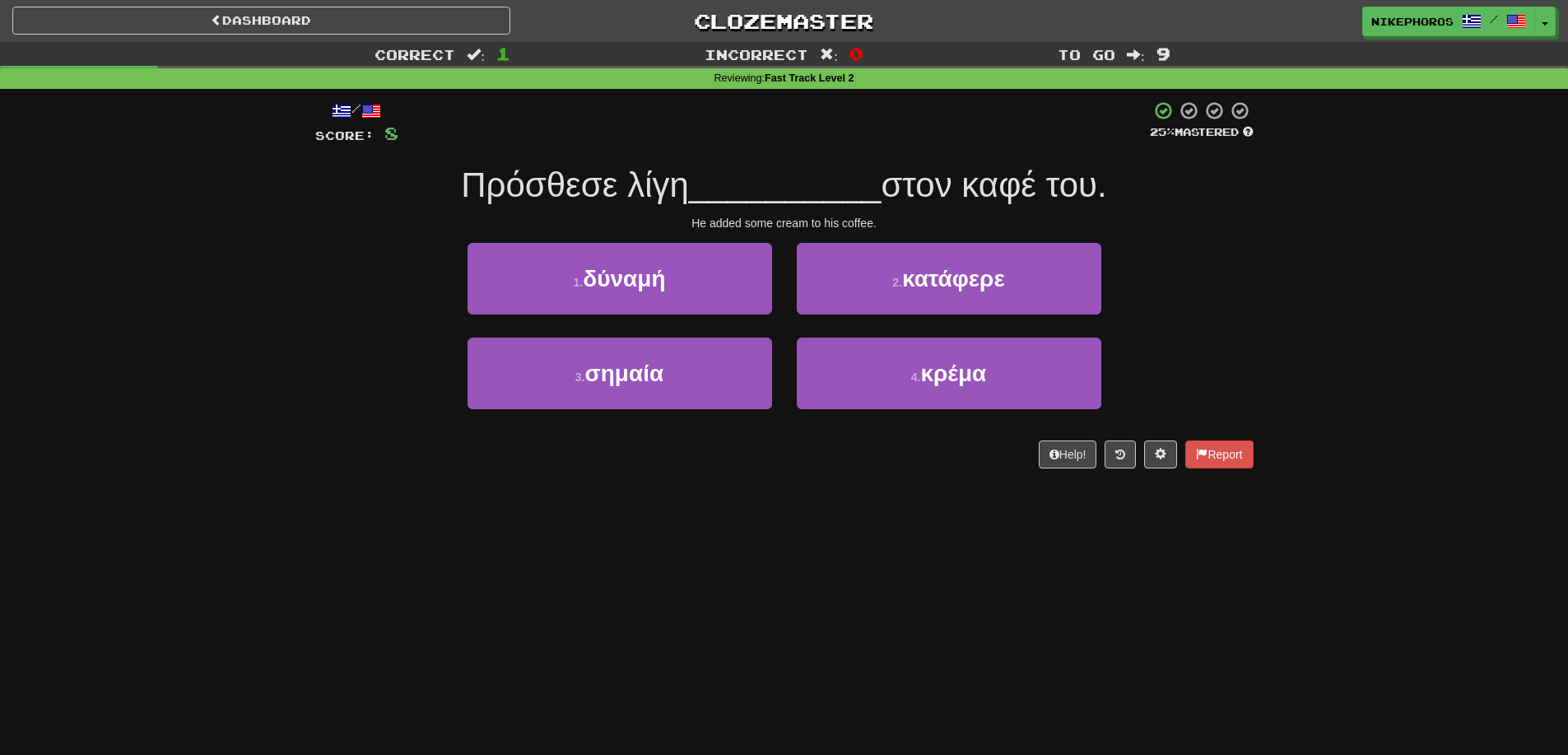
click at [726, 565] on div "Dashboard Clozemaster Nikephoros / Toggle Dropdown Dashboard Leaderboard Activi…" at bounding box center [784, 378] width 1568 height 755
click at [735, 581] on div "Dashboard Clozemaster Nikephoros / Toggle Dropdown Dashboard Leaderboard Activi…" at bounding box center [784, 378] width 1568 height 755
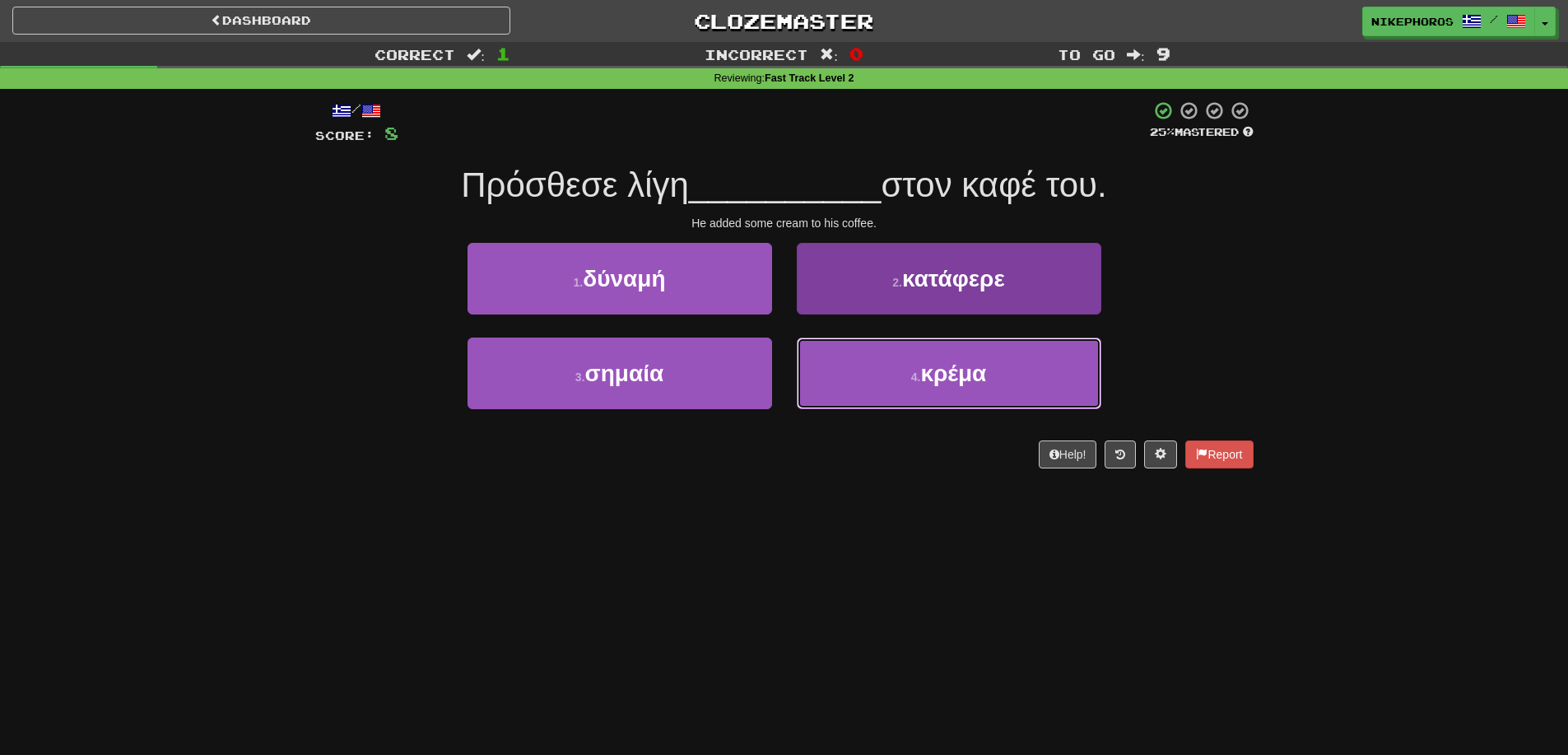
click at [967, 382] on span "κρέμα" at bounding box center [953, 374] width 66 height 26
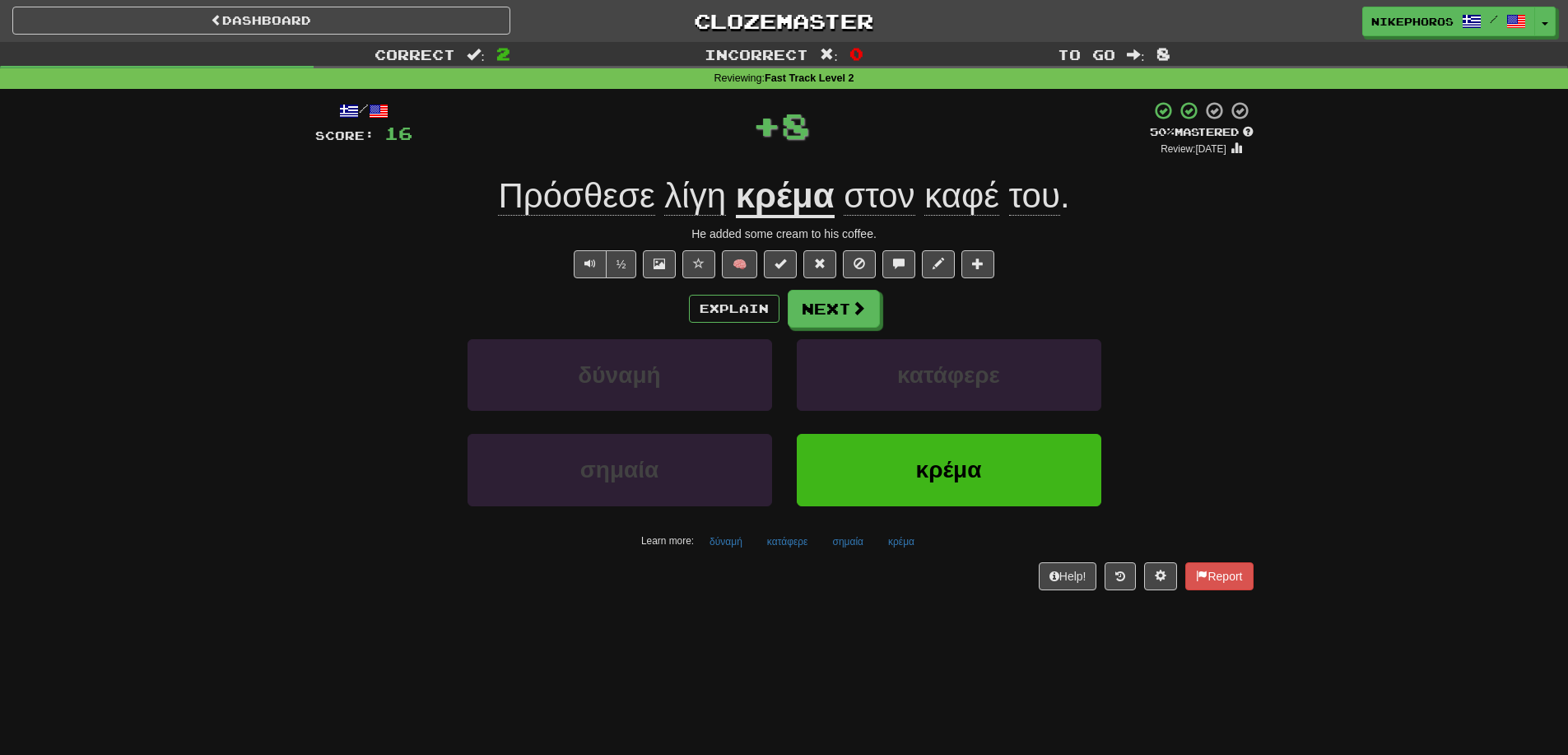
click at [868, 608] on div "/ Score: 16 + 8 50 % Mastered Review: 2025-09-26 Πρόσθεσε λίγη κρέμα στον καφέ …" at bounding box center [784, 351] width 938 height 523
click at [566, 203] on span "Πρόσθεσε" at bounding box center [576, 196] width 157 height 40
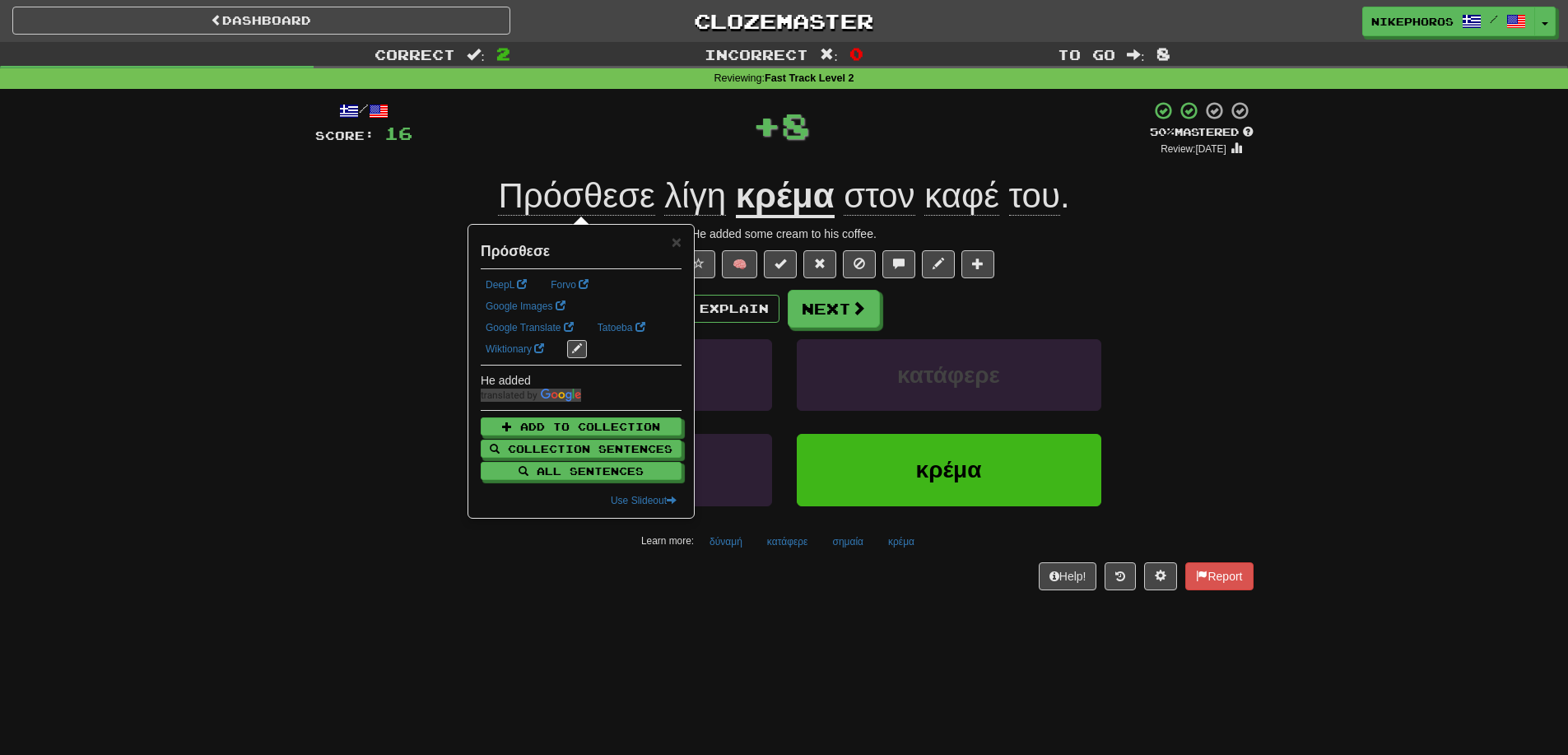
click at [1237, 254] on div "½ 🧠" at bounding box center [784, 265] width 938 height 28
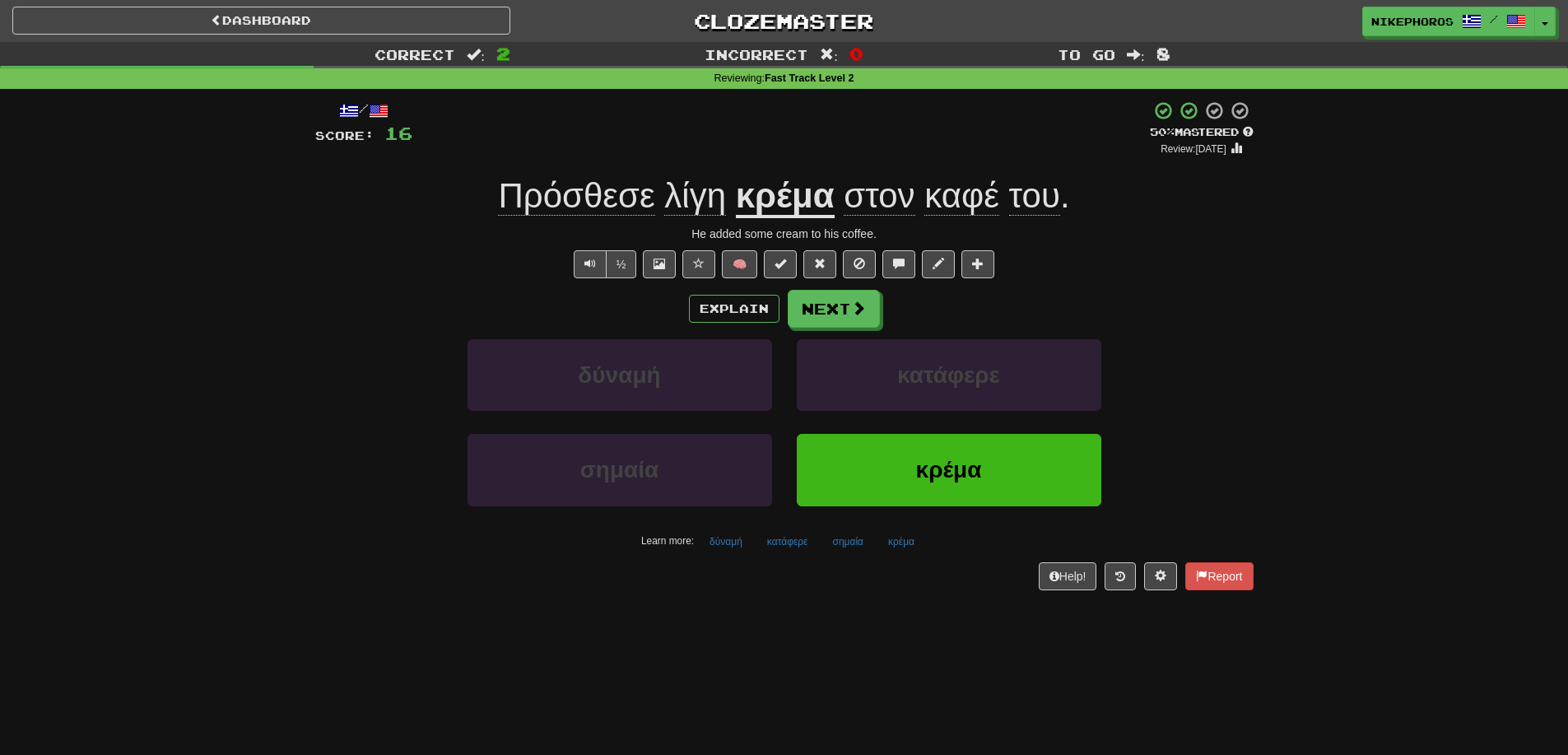
click at [559, 195] on span "Πρόσθεσε" at bounding box center [576, 196] width 157 height 40
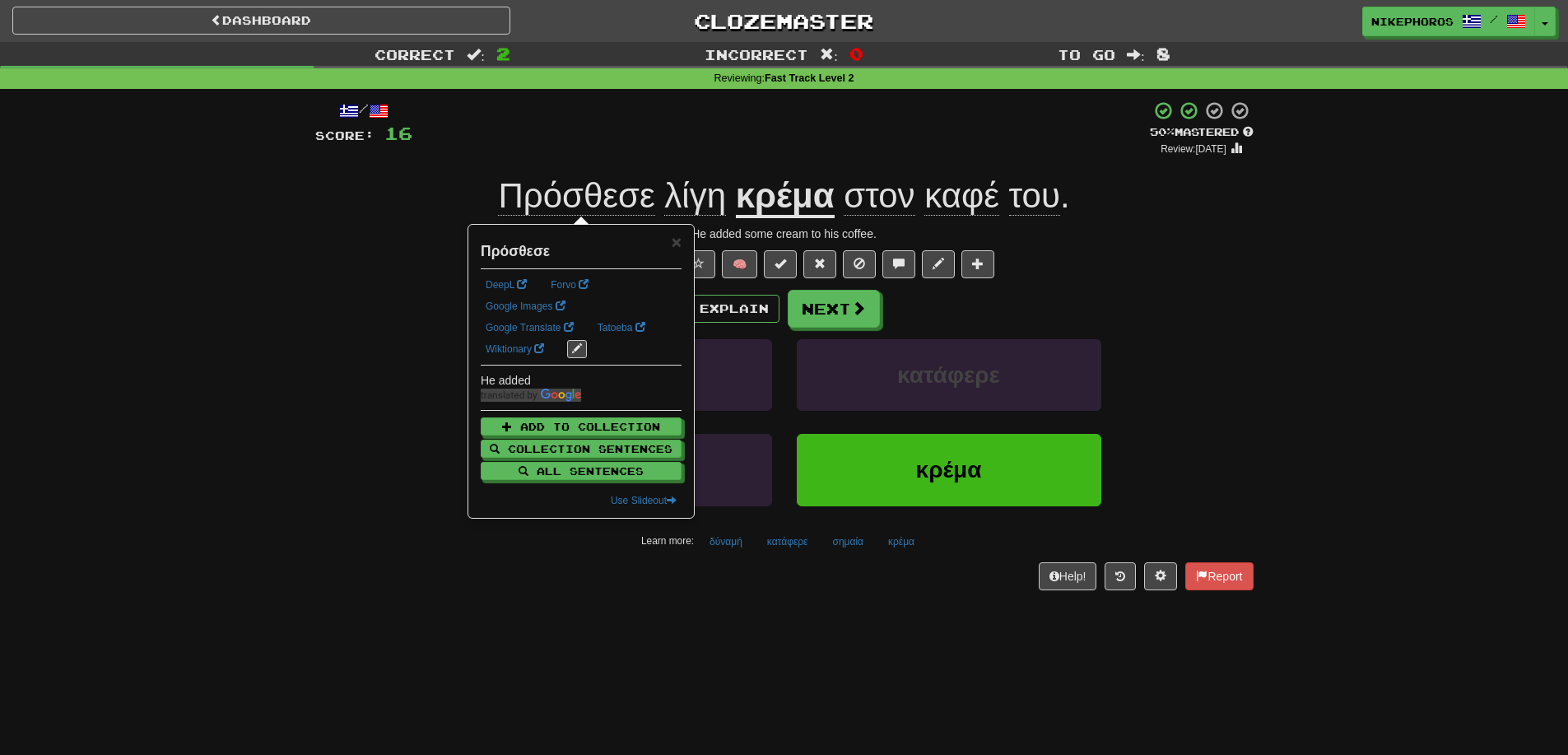
click at [722, 188] on span "λίγη" at bounding box center [695, 196] width 62 height 40
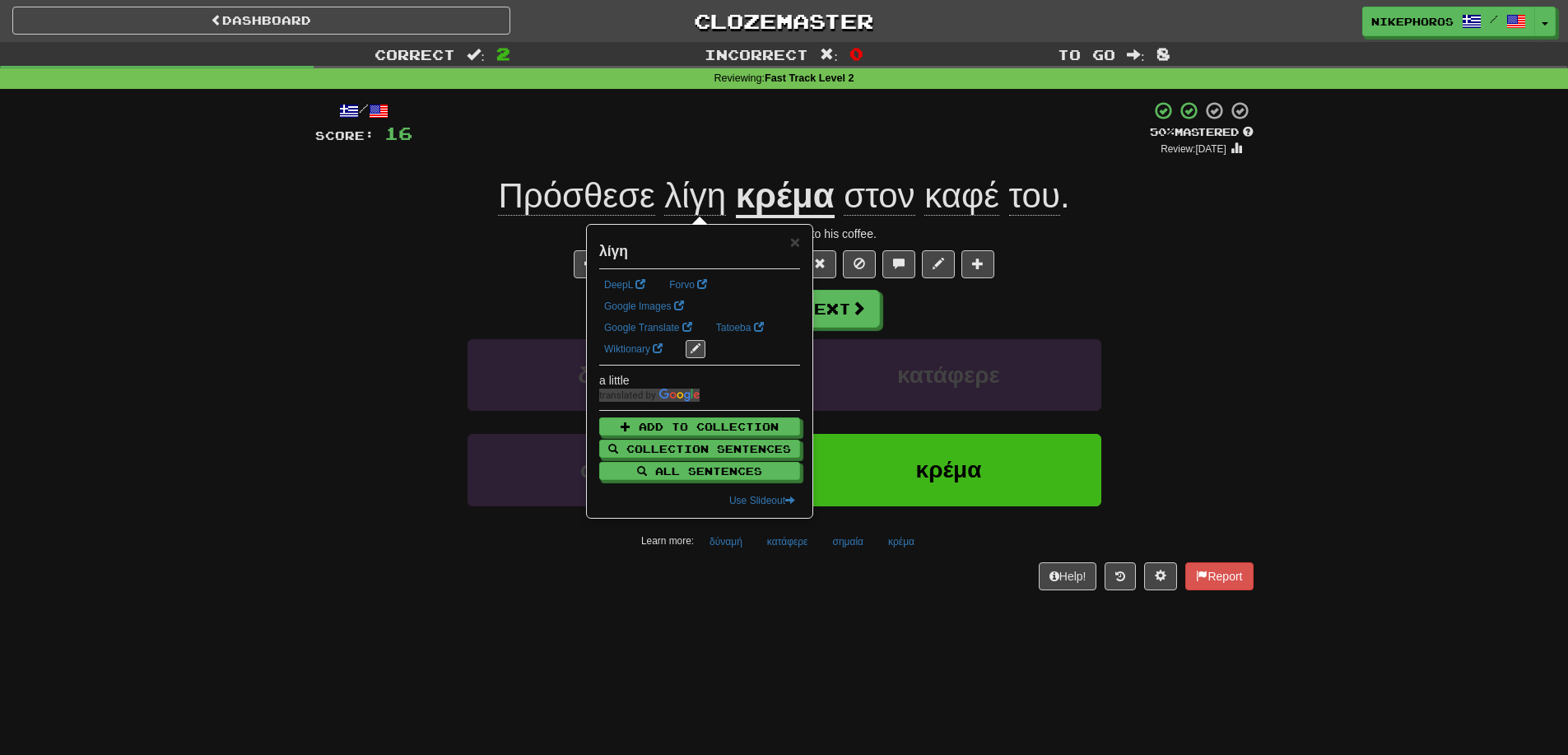
click at [744, 160] on div "/ Score: 16 + 8 50 % Mastered Review: 2025-09-26 Πρόσθεσε λίγη κρέμα στον καφέ …" at bounding box center [784, 346] width 938 height 489
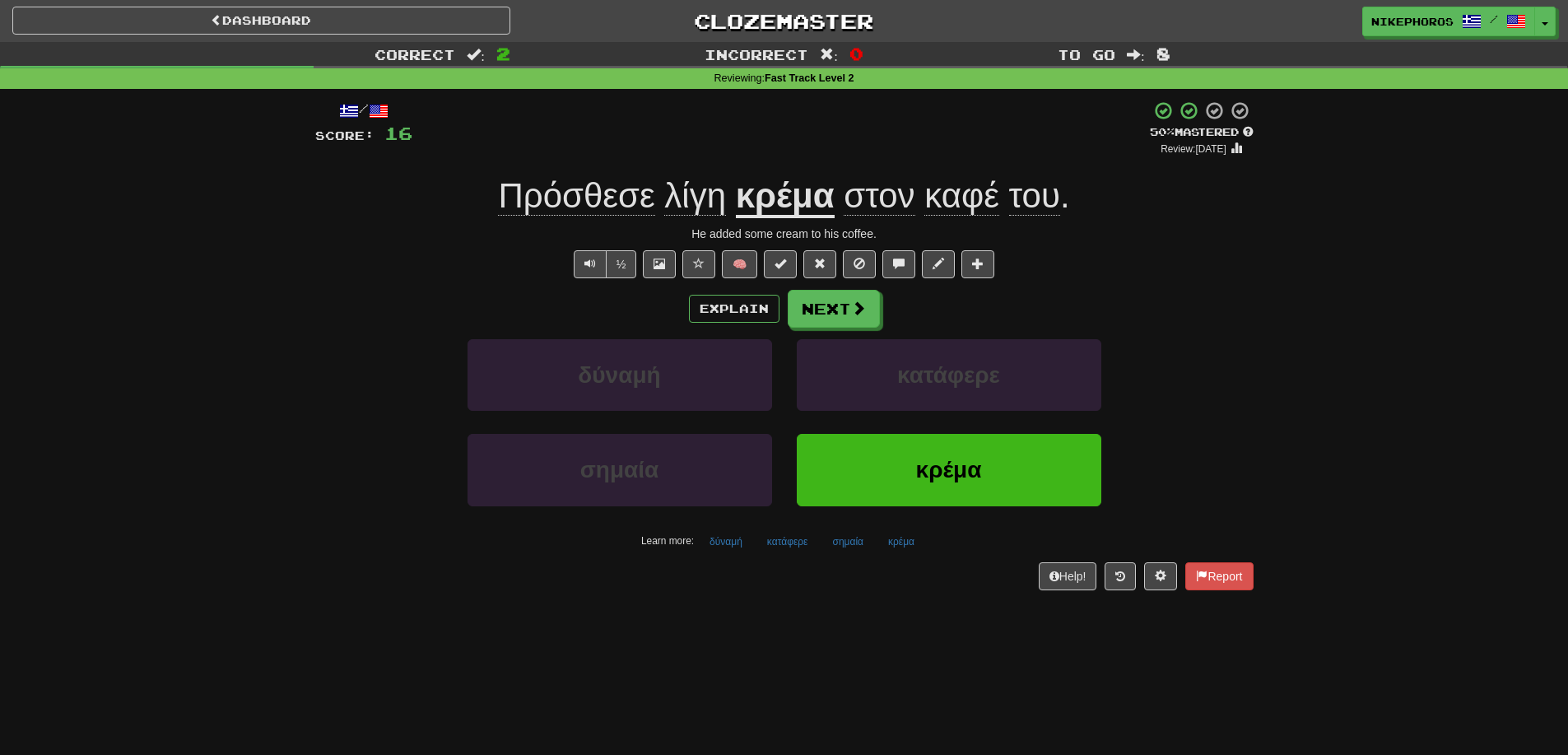
click at [744, 163] on div "/ Score: 16 + 8 50 % Mastered Review: 2025-09-26 Πρόσθεσε λίγη κρέμα στον καφέ …" at bounding box center [784, 346] width 938 height 489
click at [1340, 292] on div "Correct : 2 Incorrect : 0 To go : 8 Reviewing : Fast Track Level 2 / Score: 16 …" at bounding box center [784, 328] width 1568 height 571
click at [1204, 434] on div "δύναμή κατάφερε σημαία κρέμα Learn more: δύναμή κατάφερε σημαία κρέμα" at bounding box center [784, 446] width 963 height 215
click at [808, 550] on button "κατάφερε" at bounding box center [786, 541] width 59 height 25
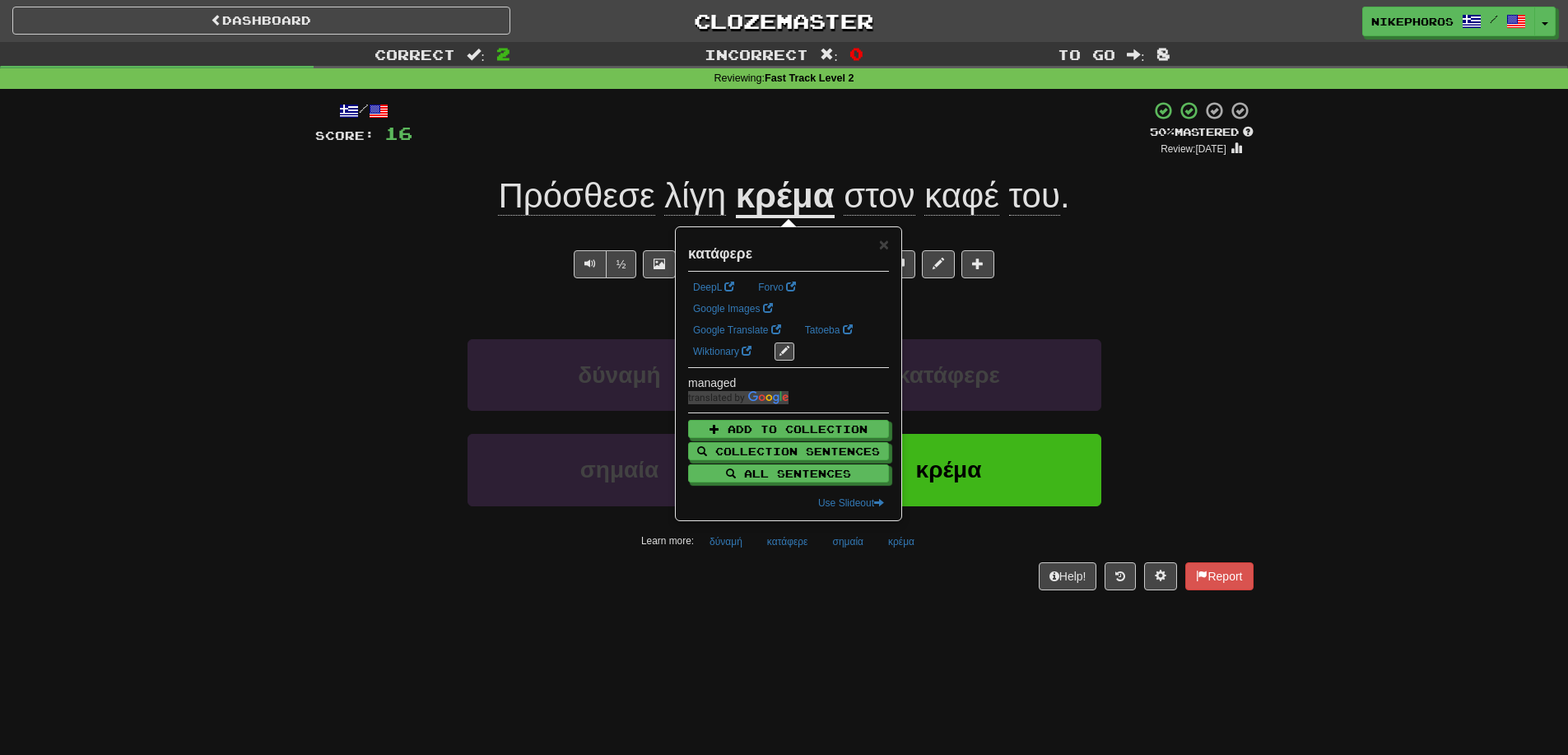
click at [804, 610] on div "/ Score: 16 + 8 50 % Mastered Review: 2025-09-26 Πρόσθεσε λίγη κρέμα στον καφέ …" at bounding box center [784, 351] width 938 height 523
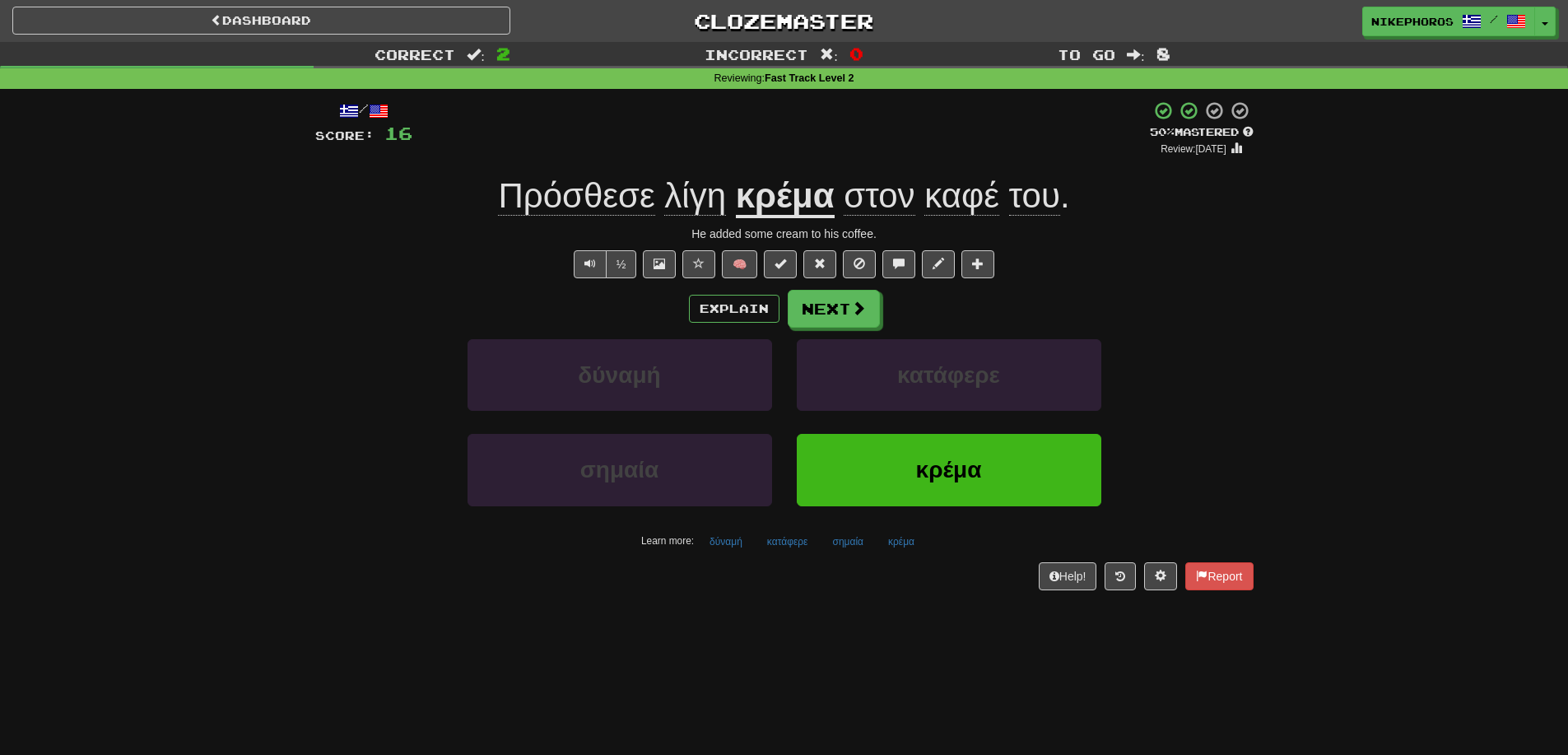
click at [592, 186] on span "Πρόσθεσε" at bounding box center [576, 196] width 157 height 40
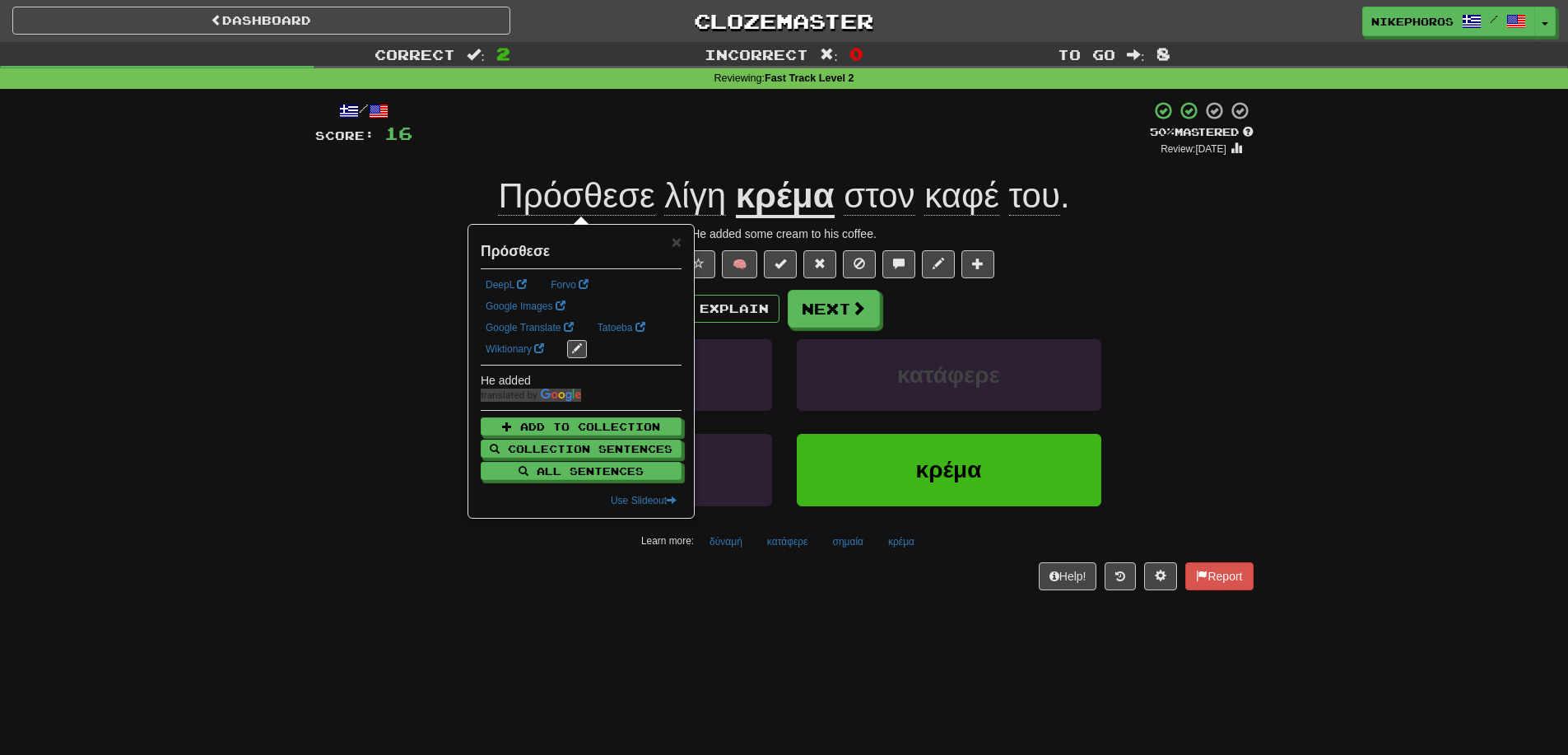
click at [691, 152] on div "+ 8" at bounding box center [781, 129] width 738 height 56
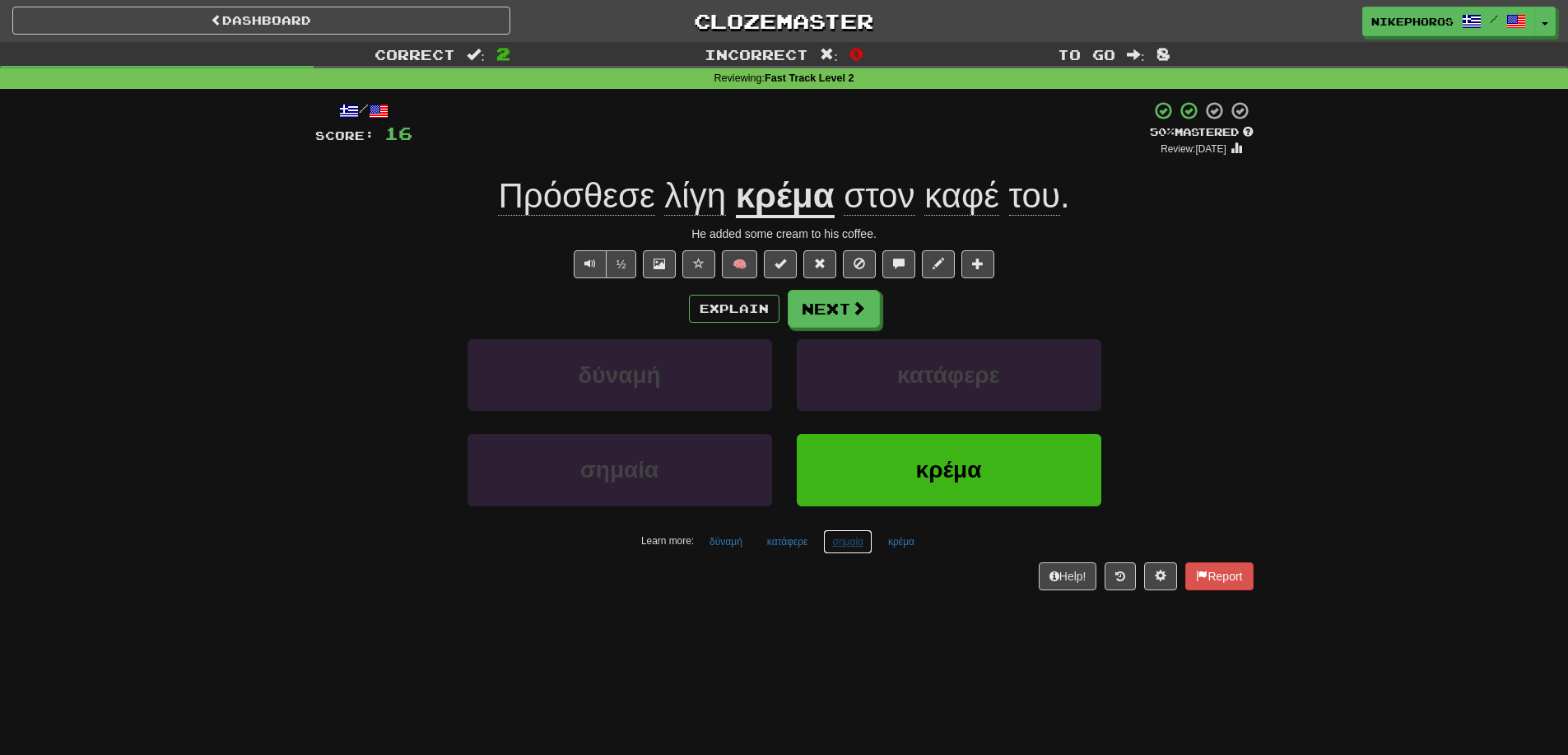
click at [842, 549] on button "σημαία" at bounding box center [847, 541] width 49 height 25
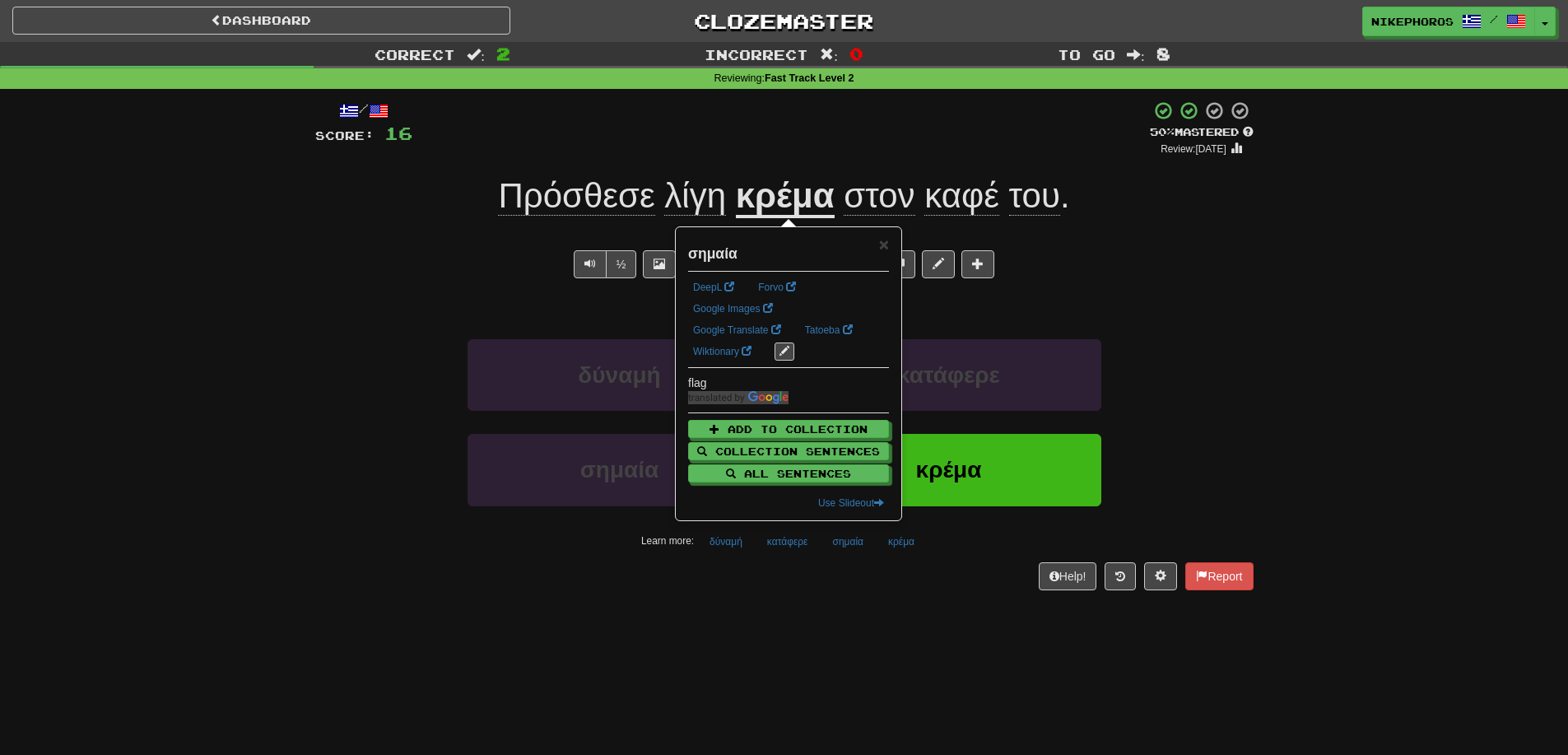
click at [837, 620] on div "Dashboard Clozemaster Nikephoros / Toggle Dropdown Dashboard Leaderboard Activi…" at bounding box center [784, 378] width 1568 height 755
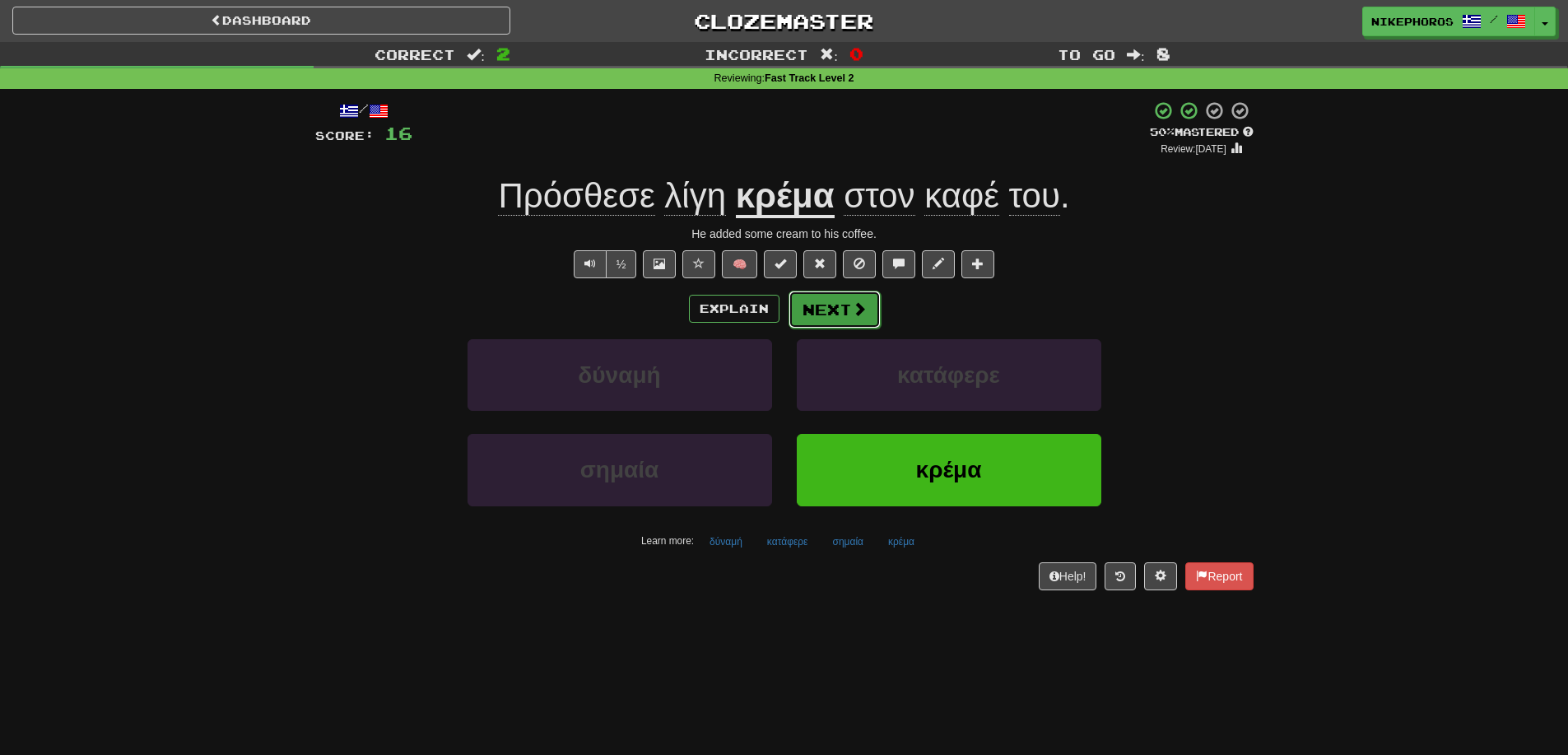
click at [834, 303] on button "Next" at bounding box center [834, 310] width 92 height 38
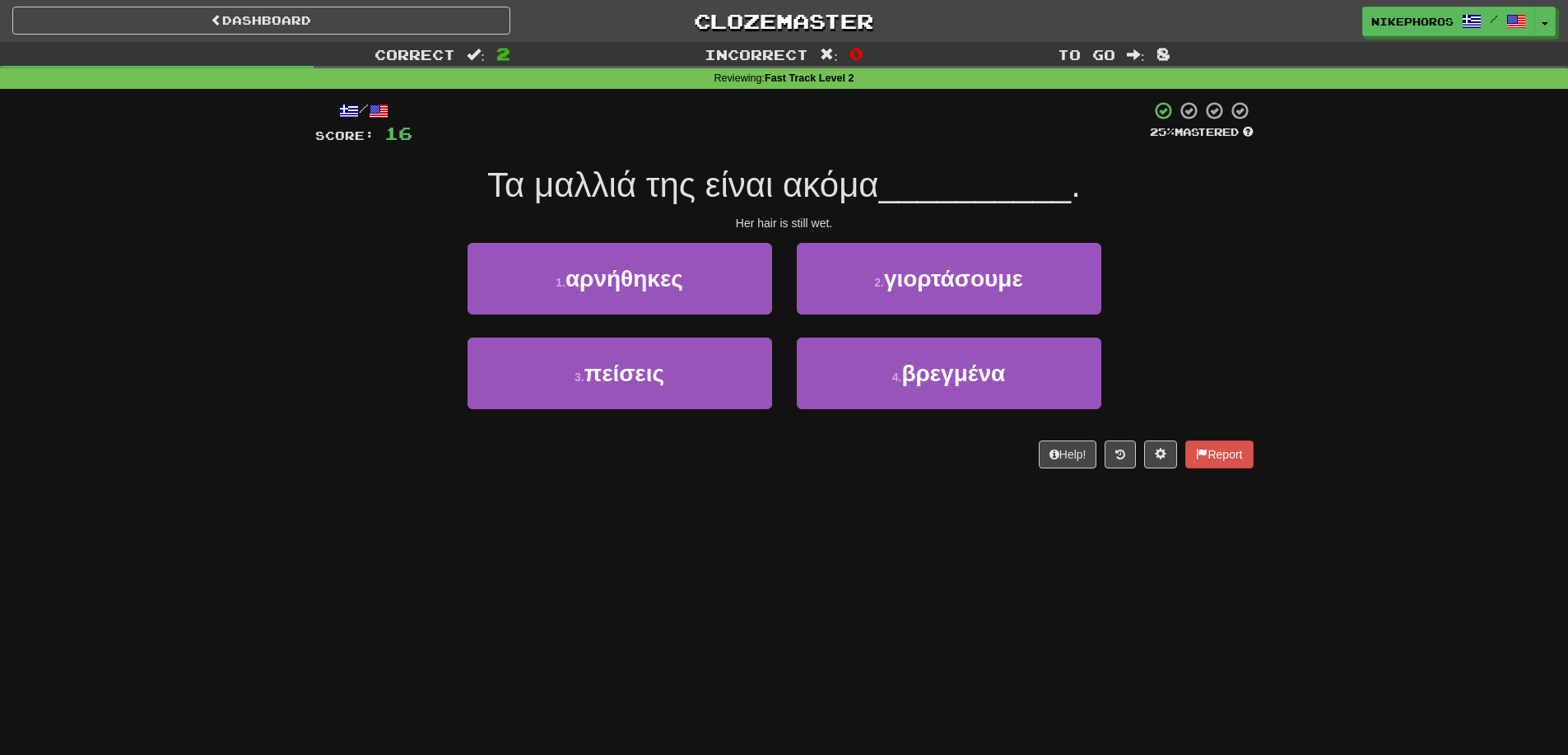
click at [1299, 355] on div "Correct : 2 Incorrect : 0 To go : 8 Reviewing : Fast Track Level 2 / Score: 16 …" at bounding box center [784, 267] width 1568 height 449
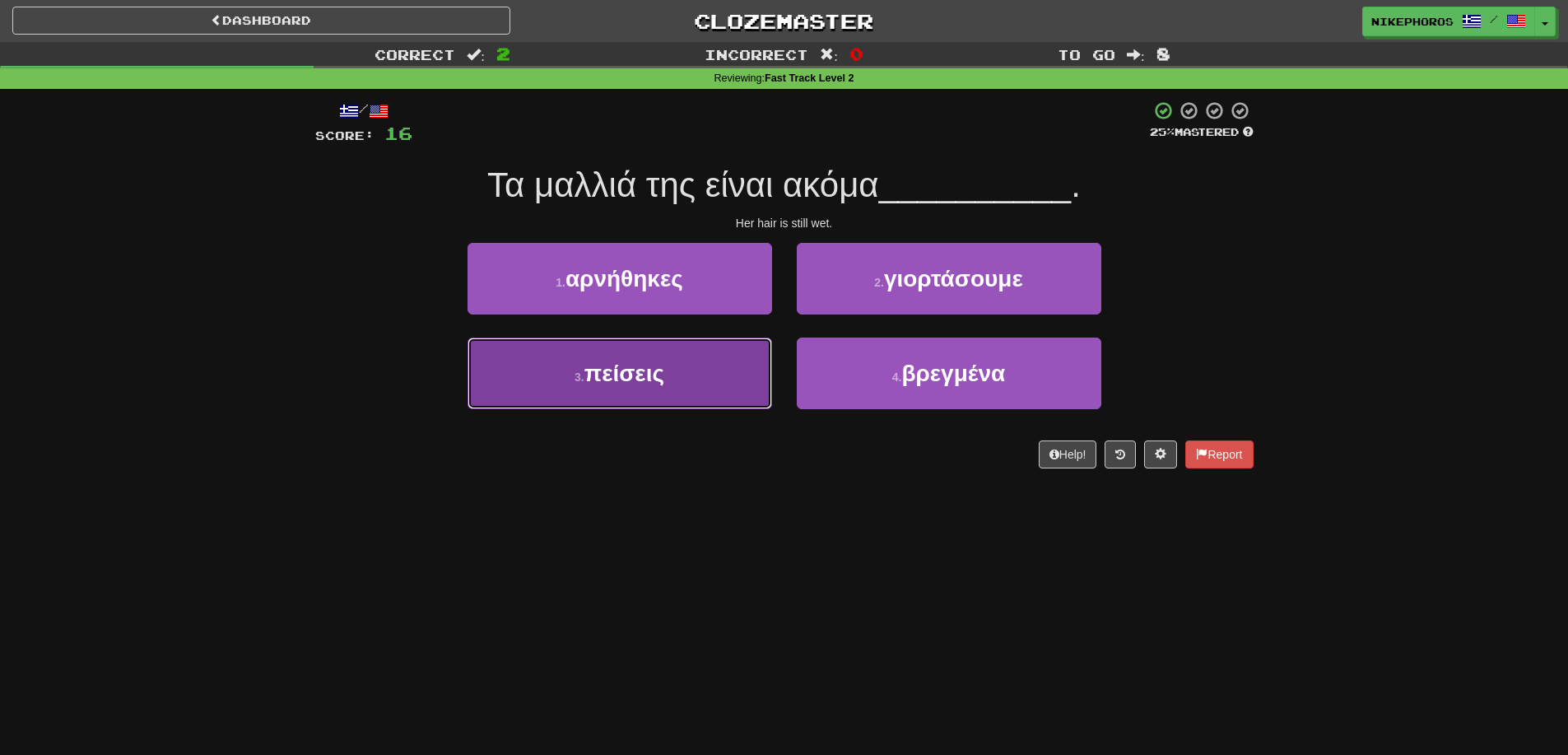
click at [648, 387] on button "3 . πείσεις" at bounding box center [619, 374] width 304 height 72
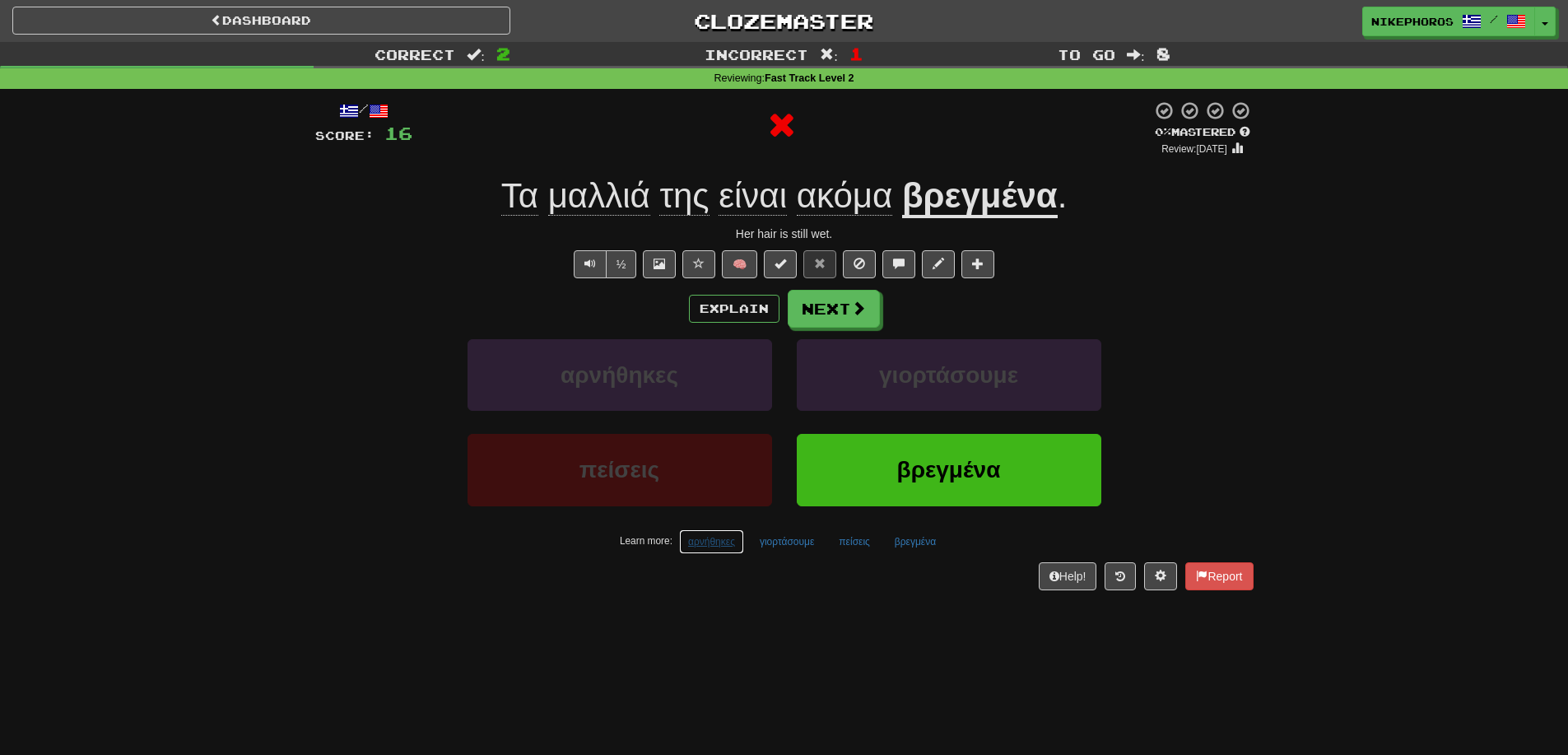
click at [694, 542] on button "αρνήθηκες" at bounding box center [711, 541] width 65 height 25
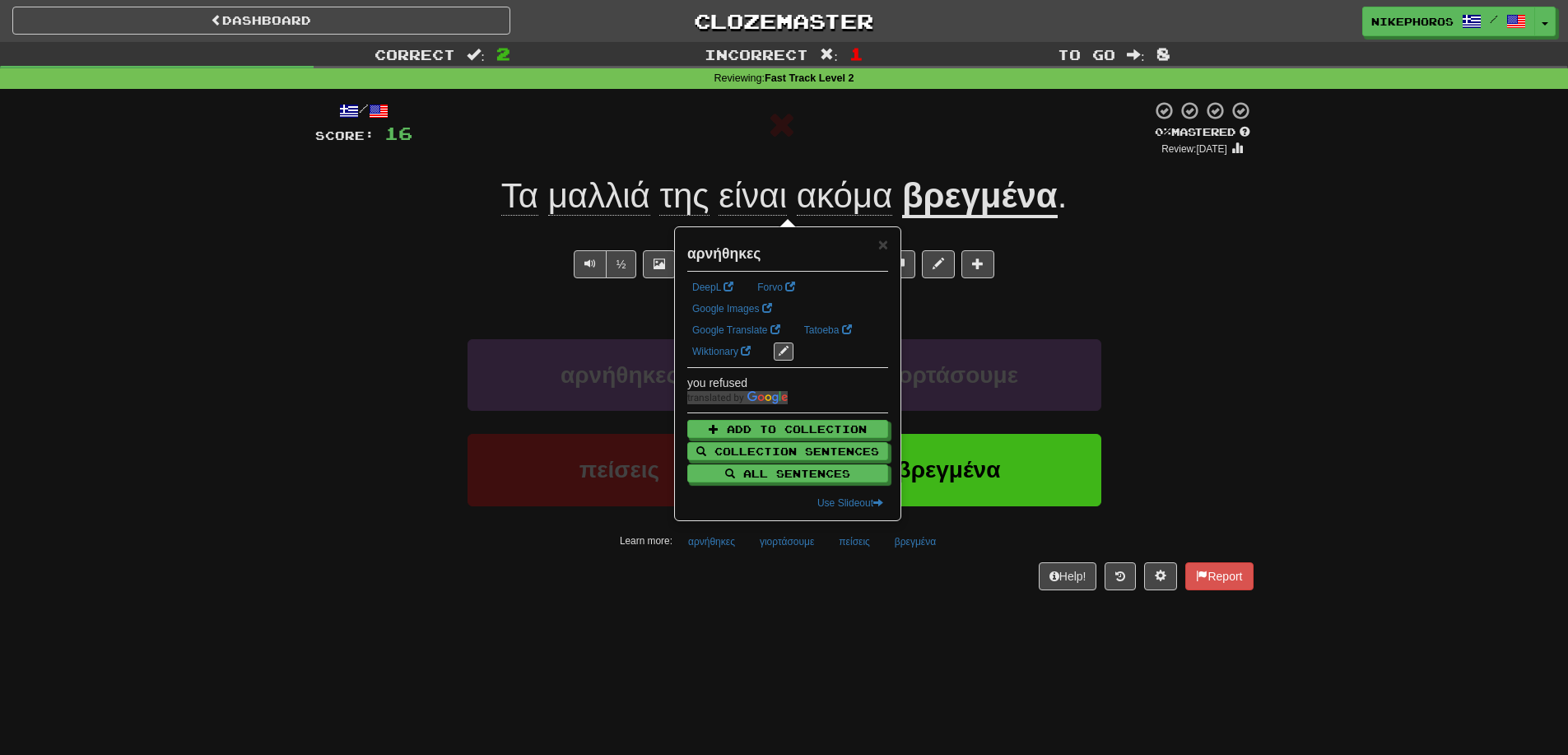
click at [800, 620] on div "Dashboard Clozemaster Nikephoros / Toggle Dropdown Dashboard Leaderboard Activi…" at bounding box center [784, 378] width 1568 height 755
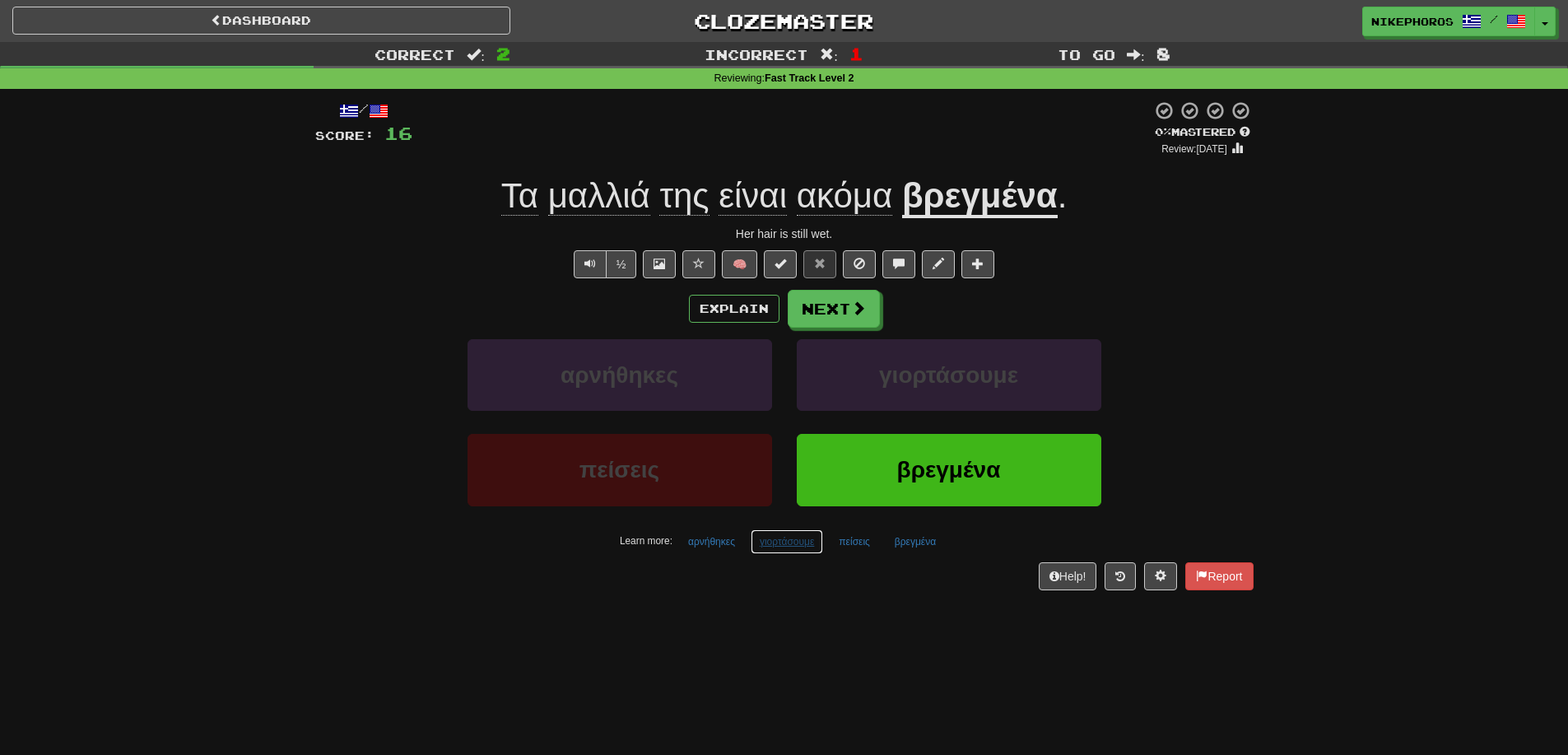
click at [784, 550] on button "γιορτάσουμε" at bounding box center [786, 541] width 73 height 25
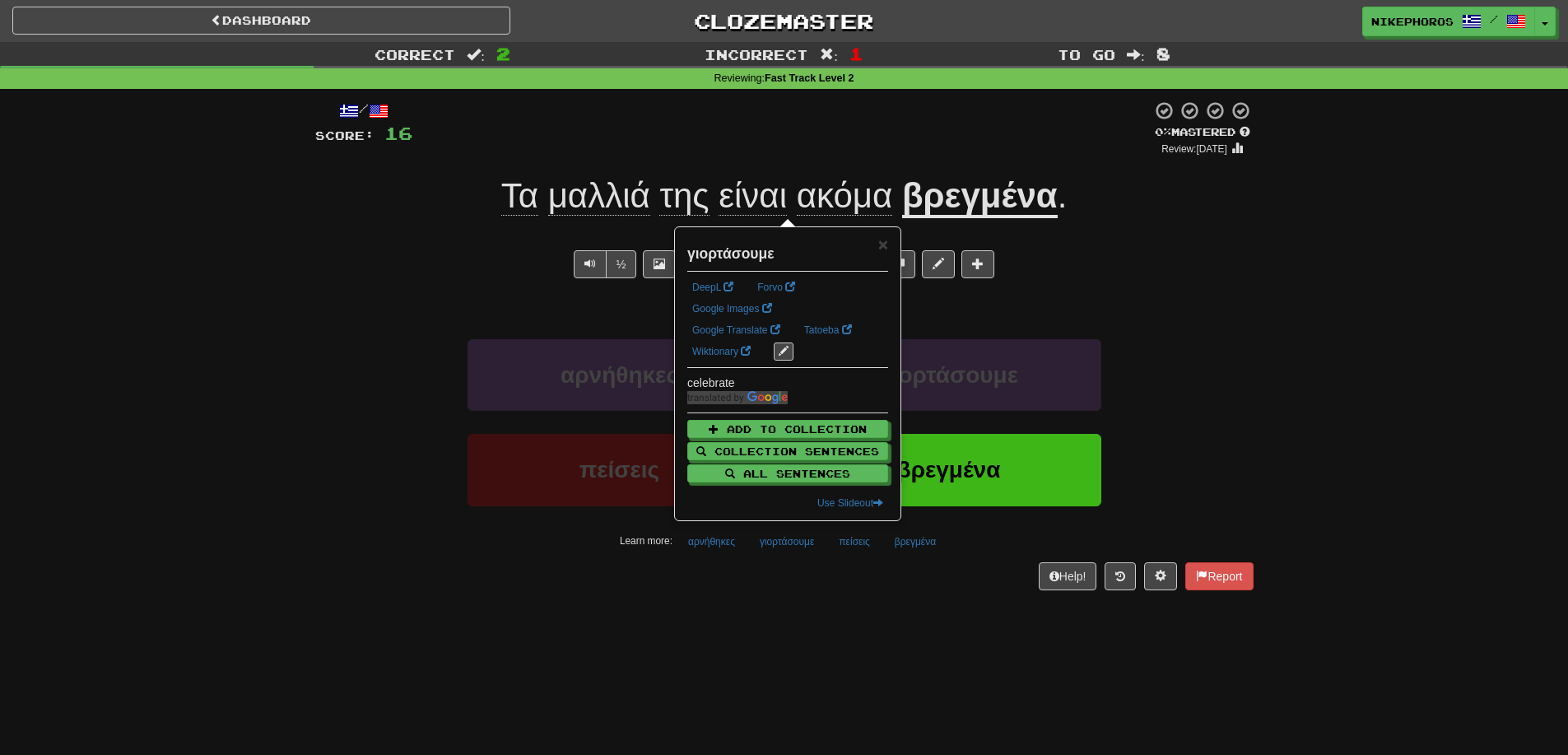
click at [827, 588] on div "Help! Report" at bounding box center [784, 576] width 938 height 28
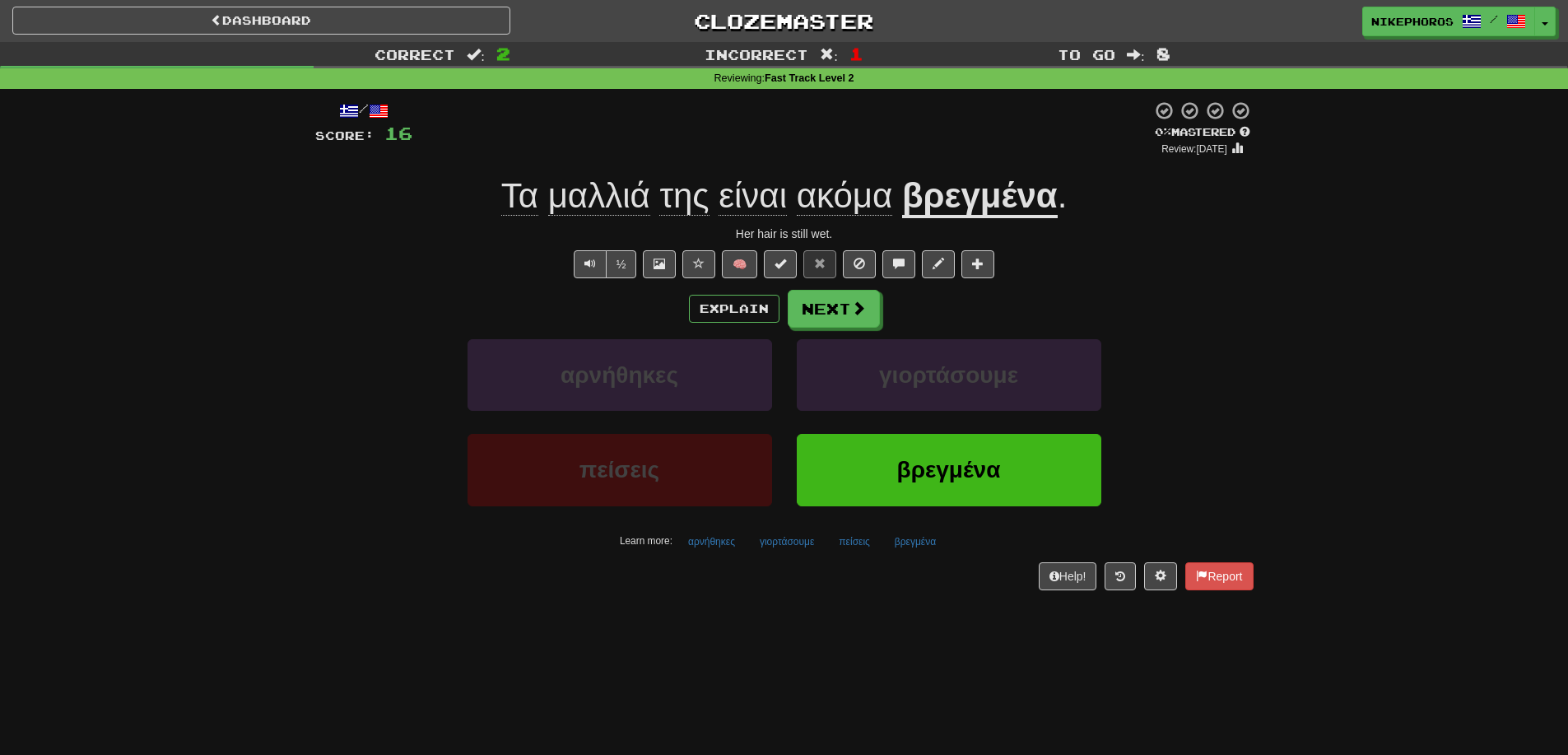
click at [814, 559] on div "/ Score: 16 0 % Mastered Review: 2025-09-16 Τα μαλλιά της είναι ακόμα βρεγμένα …" at bounding box center [784, 346] width 938 height 489
click at [809, 539] on button "γιορτάσουμε" at bounding box center [786, 541] width 73 height 25
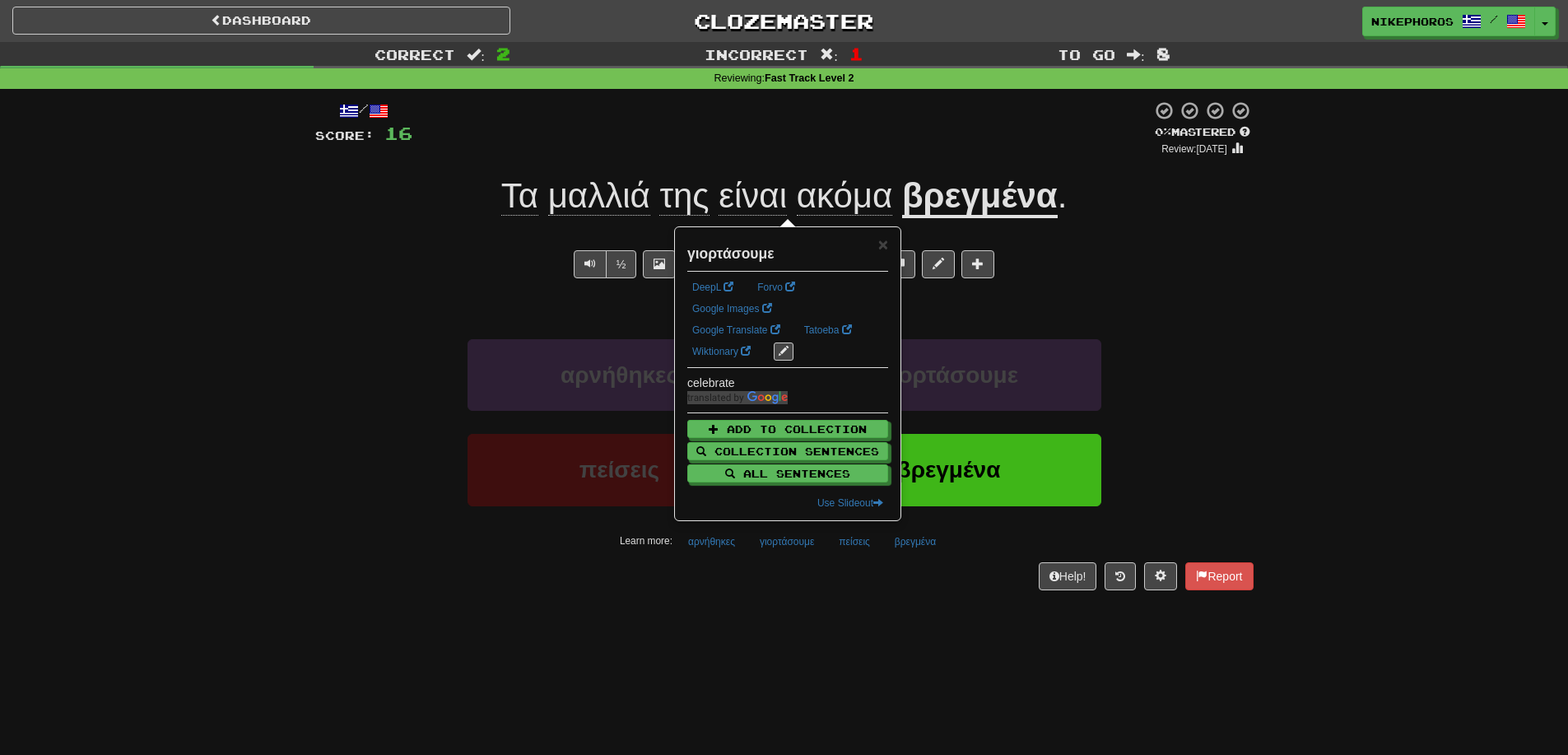
click at [828, 575] on div "Help! Report" at bounding box center [784, 576] width 938 height 28
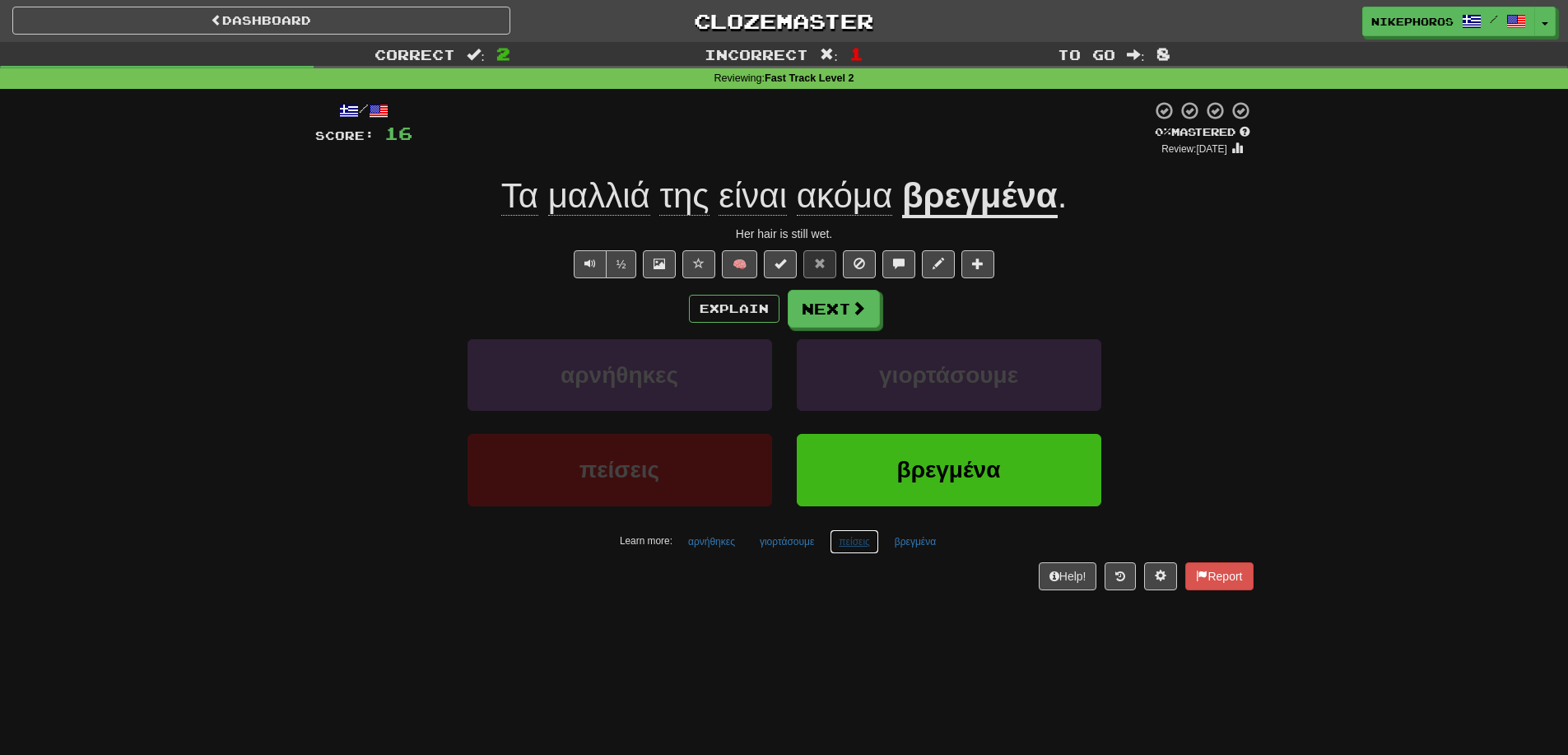
click at [849, 548] on button "πείσεις" at bounding box center [853, 541] width 49 height 25
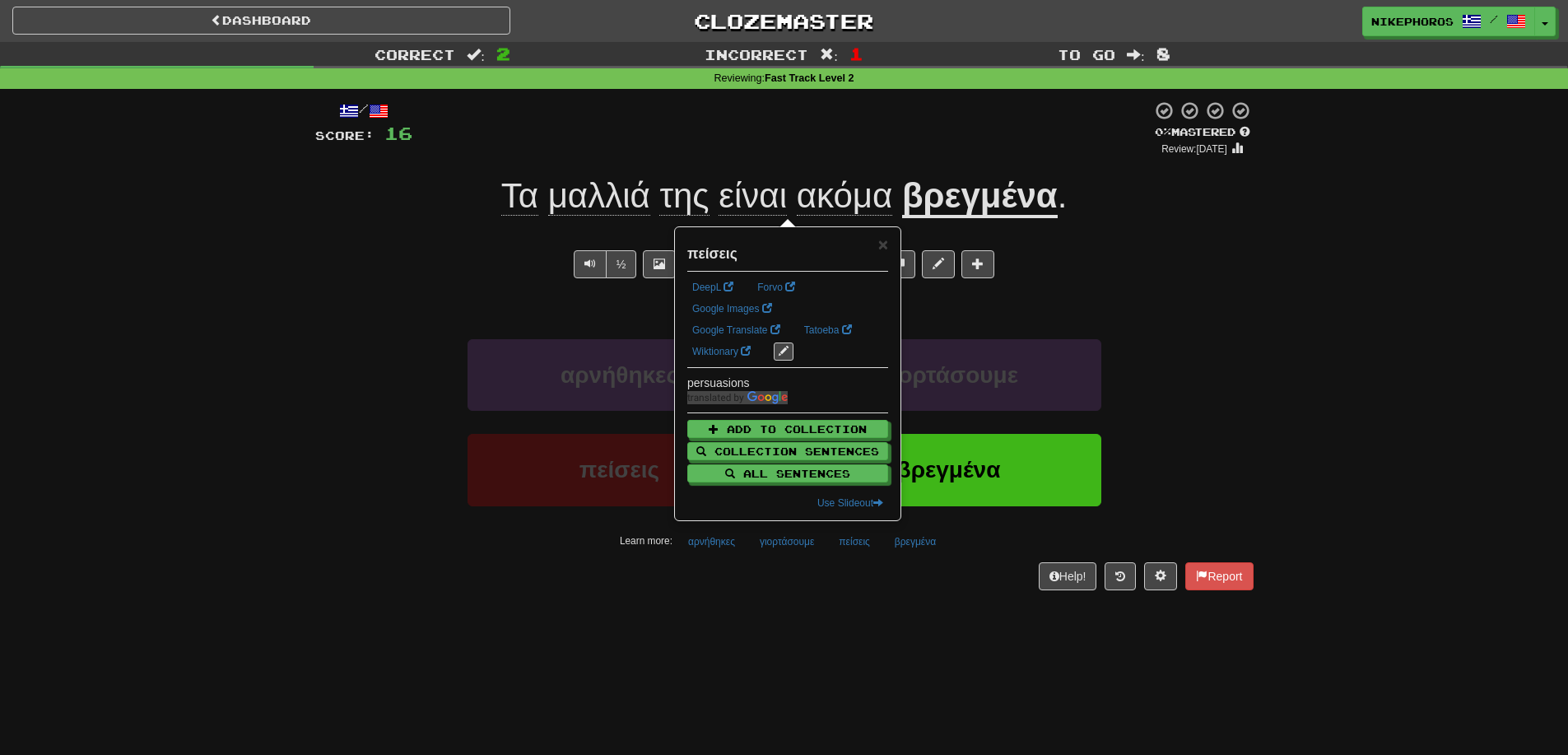
click at [885, 603] on div "/ Score: 16 0 % Mastered Review: 2025-09-16 Τα μαλλιά της είναι ακόμα βρεγμένα …" at bounding box center [784, 351] width 938 height 523
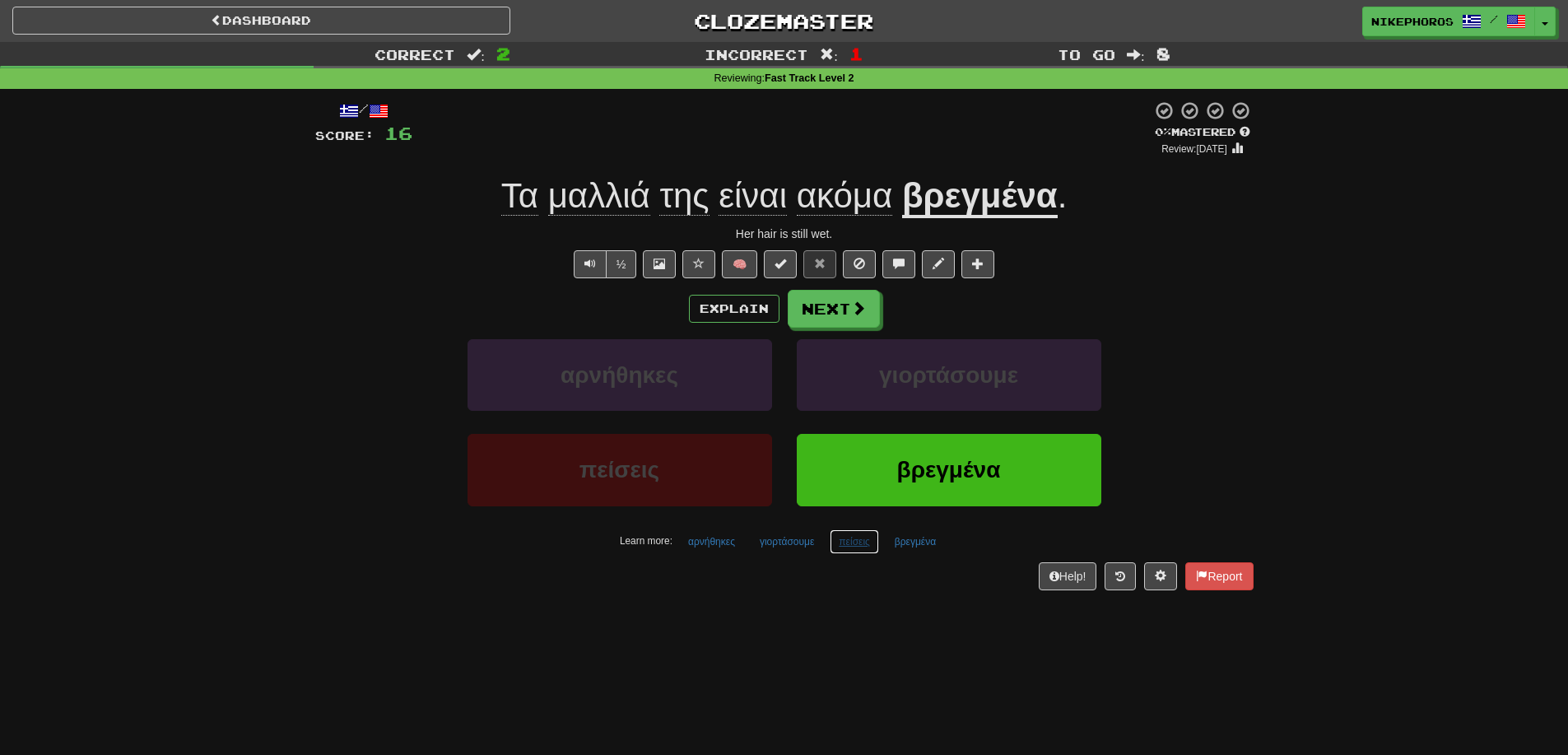
click at [875, 550] on button "πείσεις" at bounding box center [853, 541] width 49 height 25
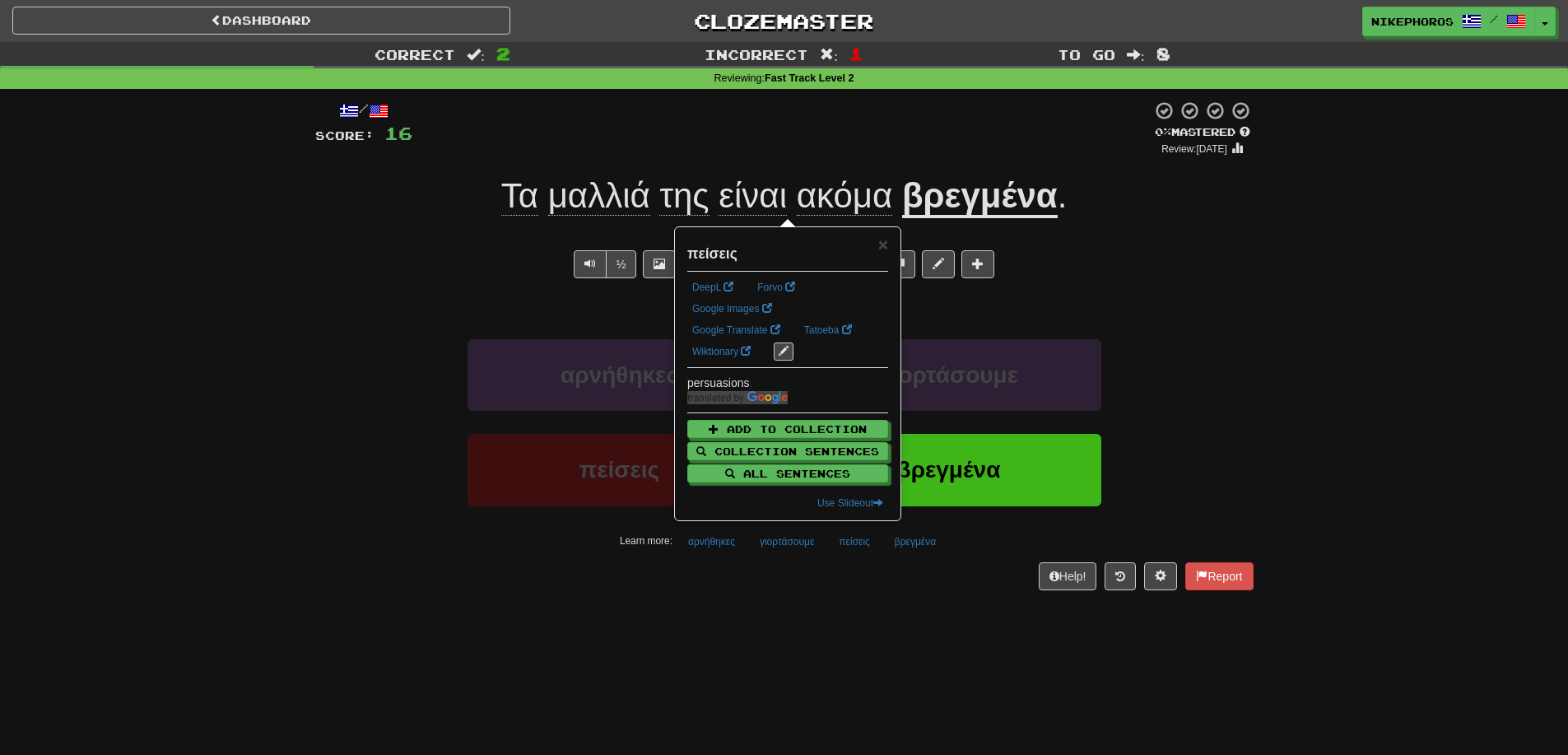
click at [882, 574] on div "Help! Report" at bounding box center [784, 576] width 938 height 28
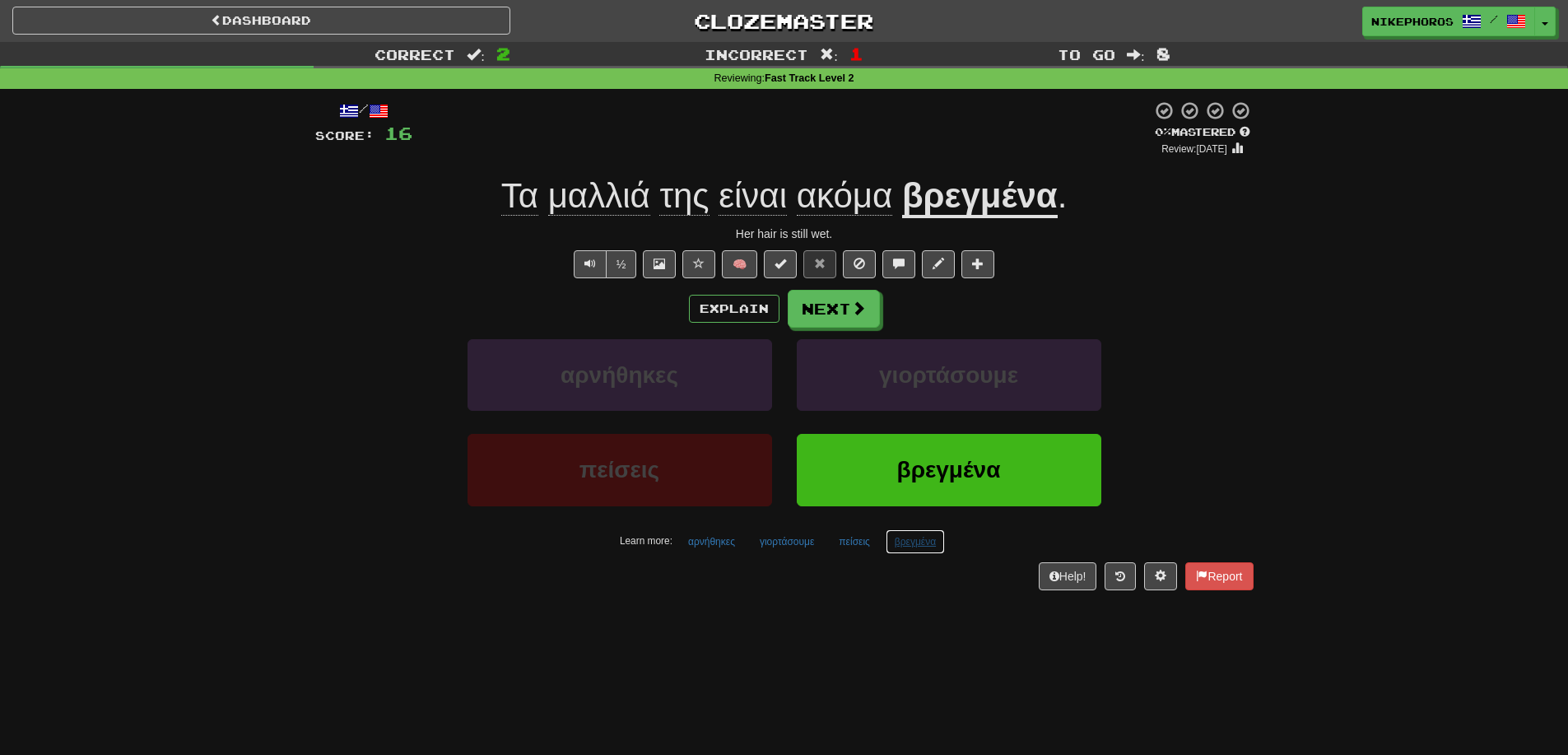
click at [908, 537] on button "βρεγμένα" at bounding box center [914, 541] width 59 height 25
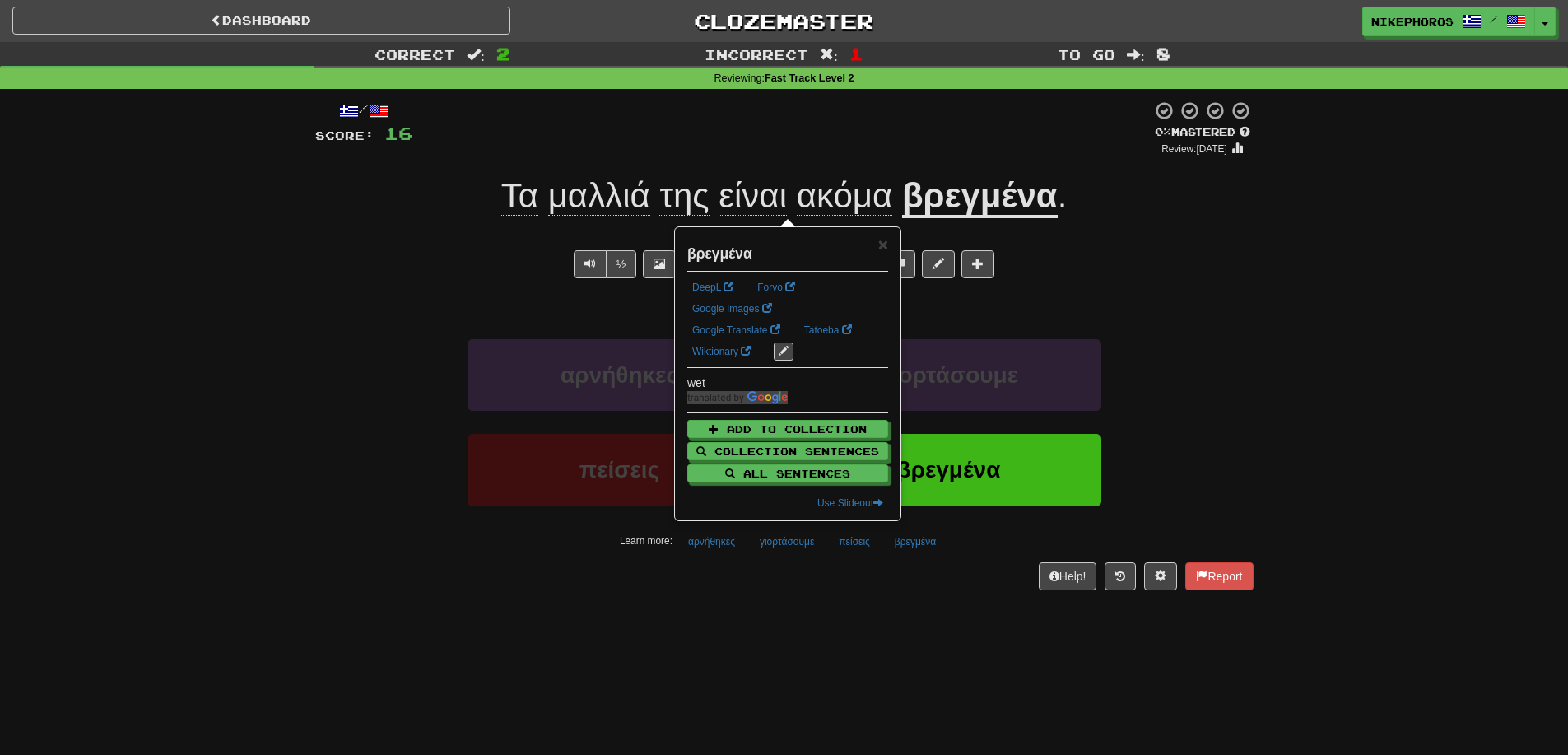
click at [908, 603] on div "/ Score: 16 0 % Mastered Review: 2025-09-16 Τα μαλλιά της είναι ακόμα βρεγμένα …" at bounding box center [784, 351] width 938 height 523
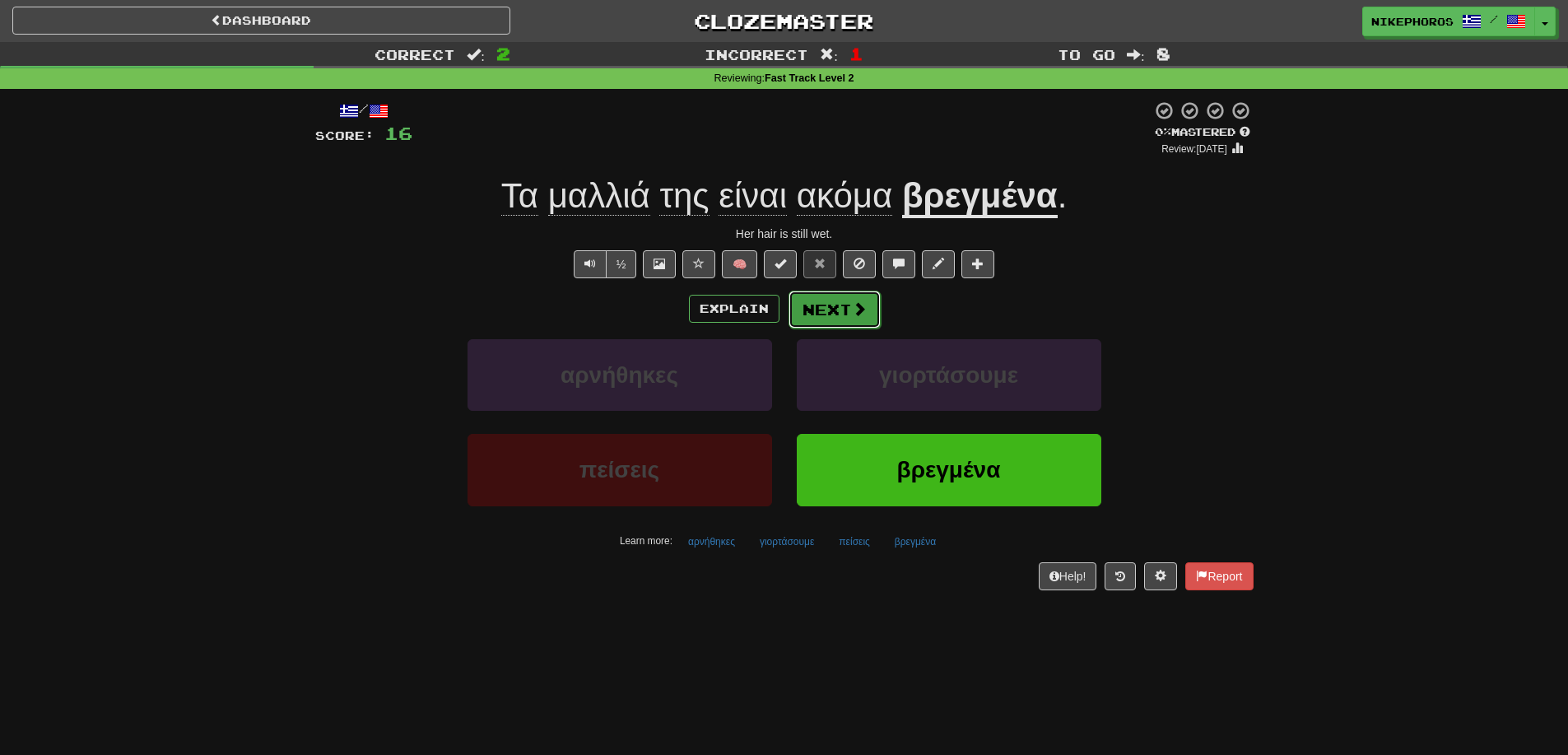
click at [840, 308] on button "Next" at bounding box center [834, 310] width 92 height 38
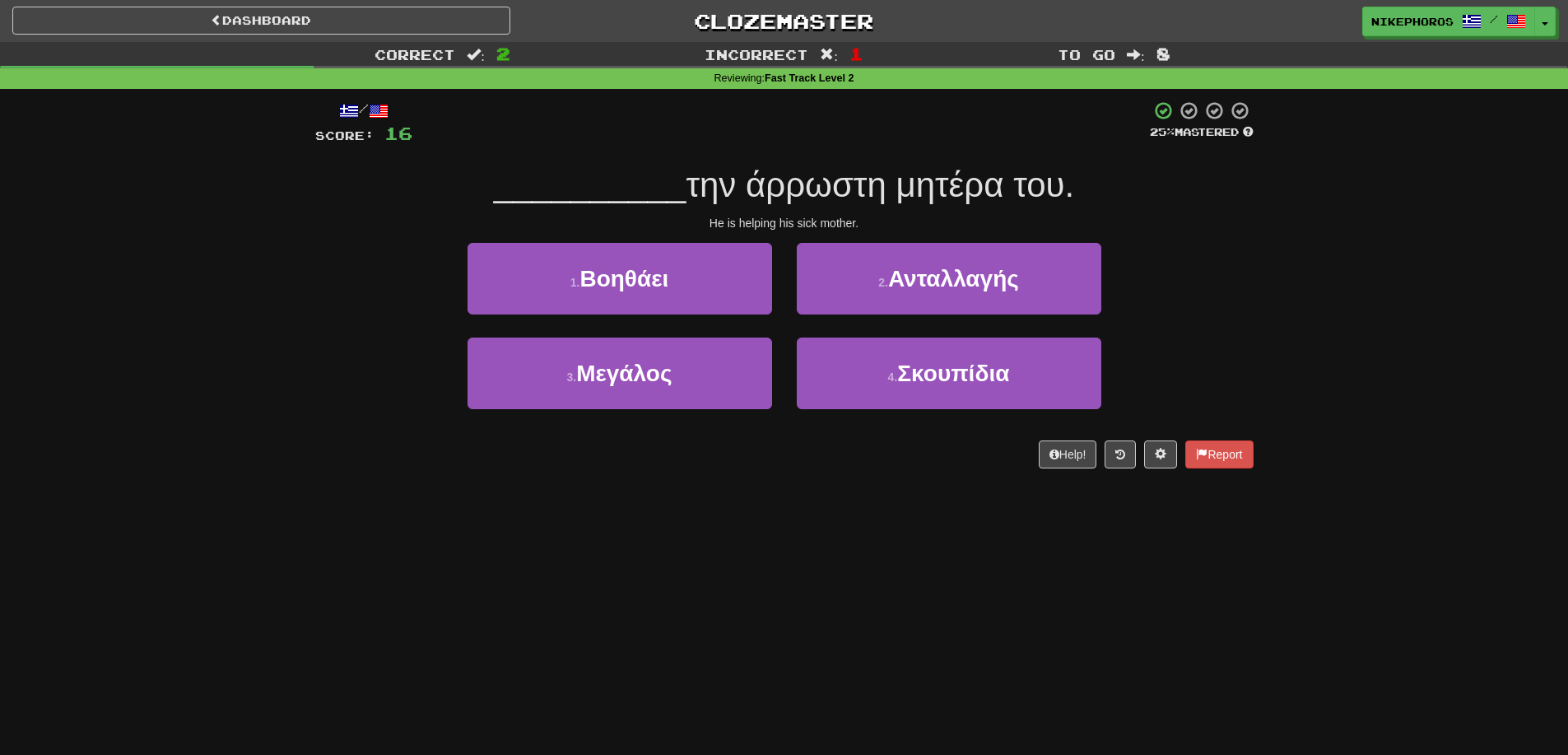
click at [841, 178] on span "την άρρωστη μητέρα του." at bounding box center [879, 185] width 388 height 39
click at [663, 578] on div "Dashboard Clozemaster Nikephoros / Toggle Dropdown Dashboard Leaderboard Activi…" at bounding box center [784, 378] width 1568 height 755
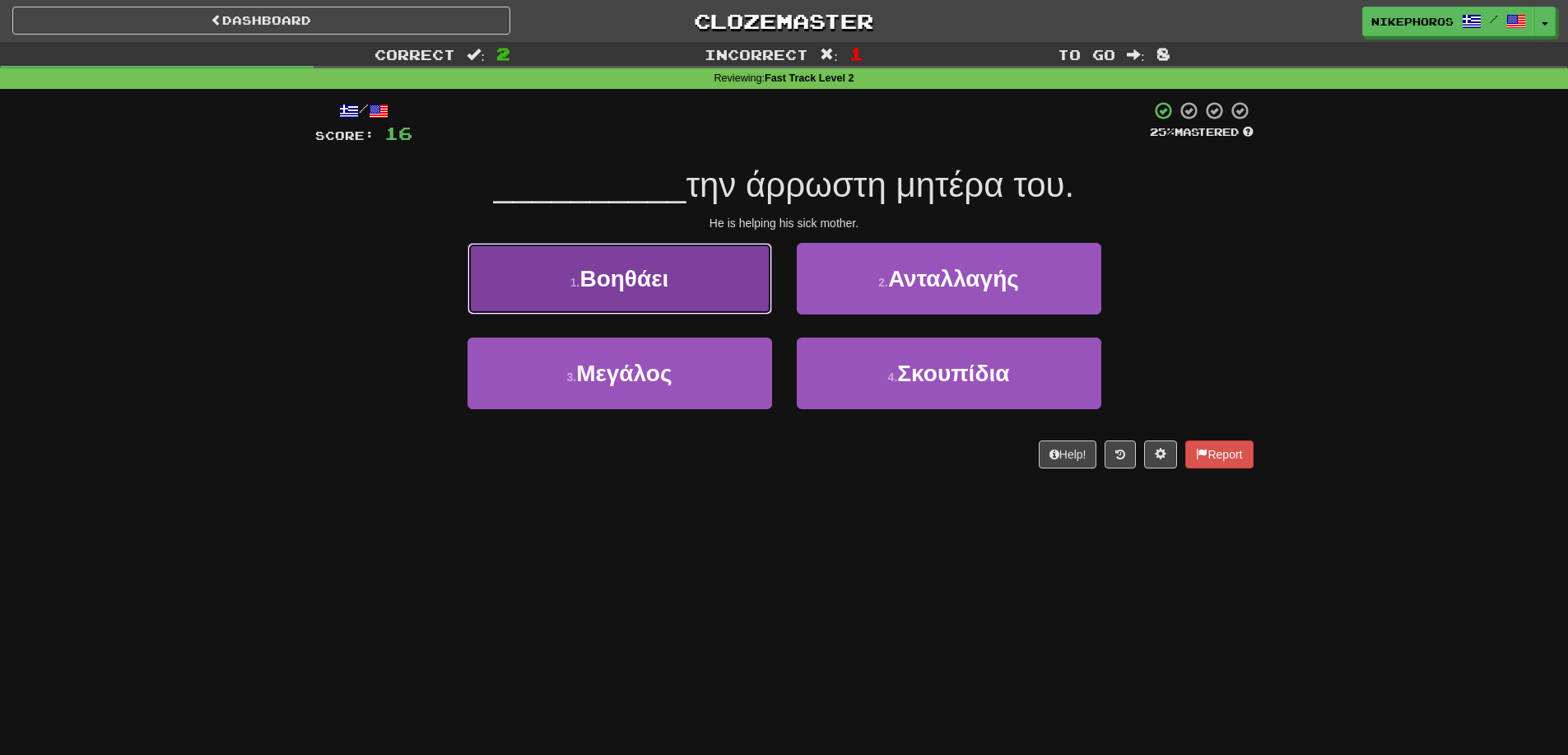
click at [621, 286] on span "Βοηθάει" at bounding box center [624, 279] width 89 height 26
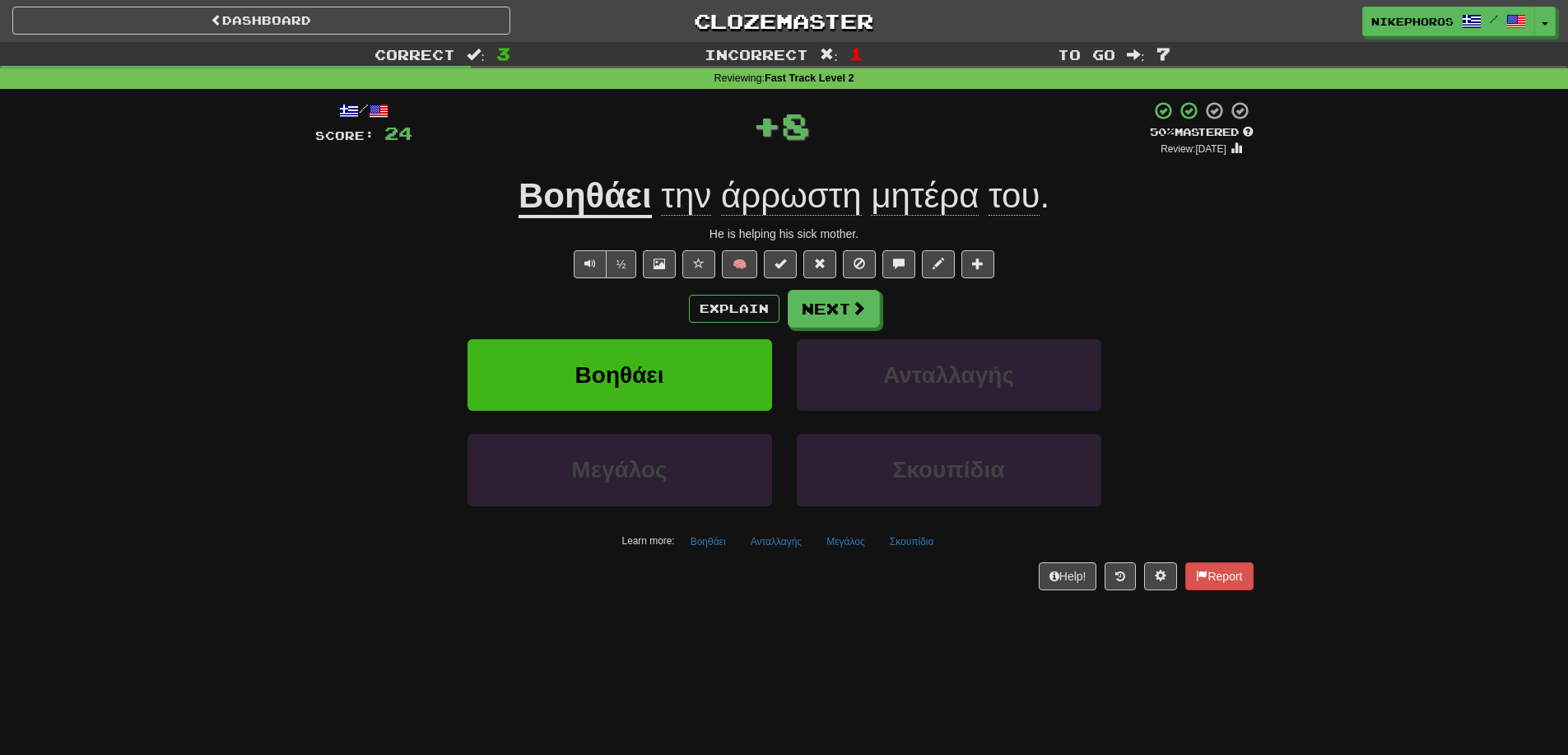
click at [811, 196] on span "άρρωστη" at bounding box center [790, 196] width 141 height 40
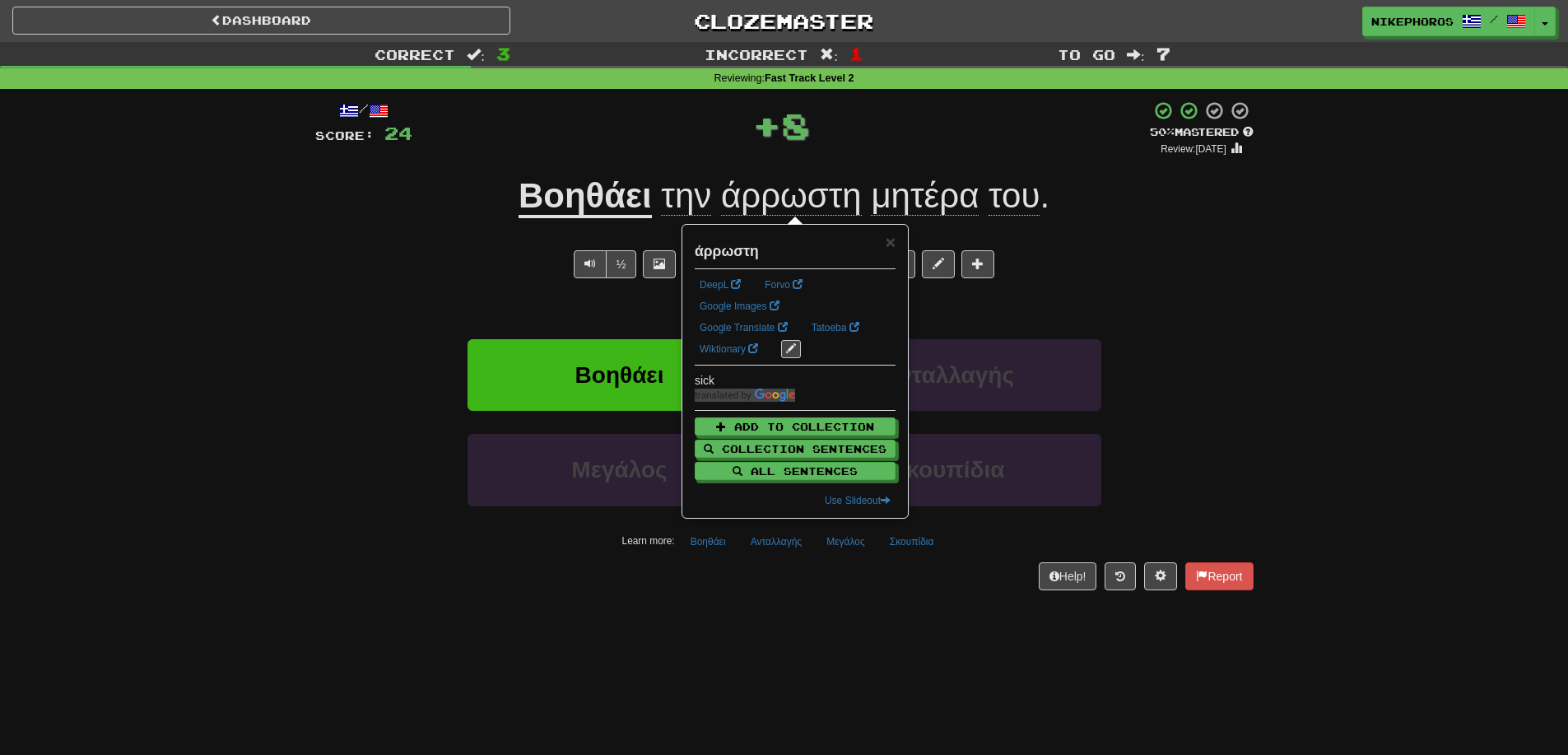
click at [1101, 253] on div "½ 🧠" at bounding box center [784, 265] width 938 height 28
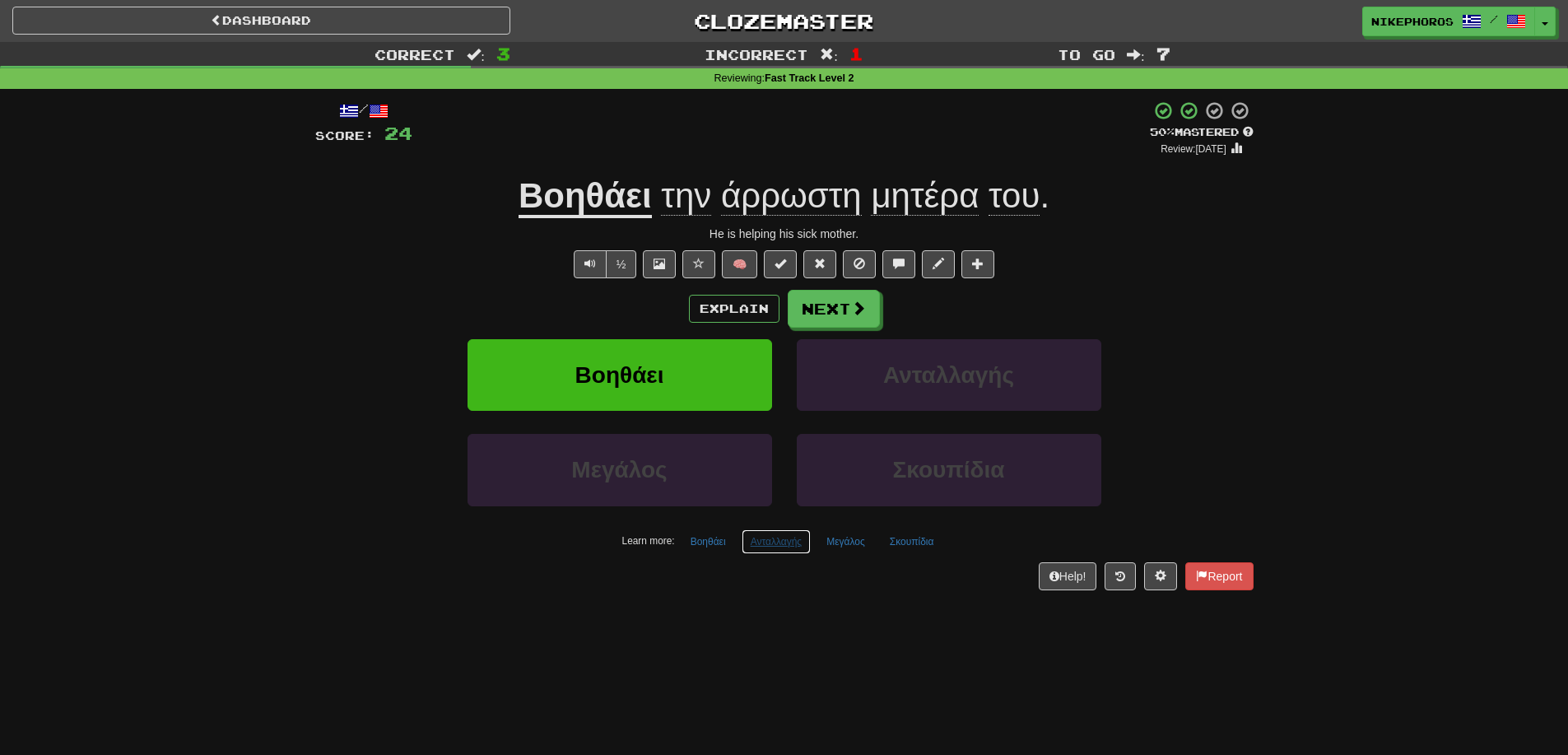
click at [790, 542] on button "Ανταλλαγής" at bounding box center [777, 541] width 70 height 25
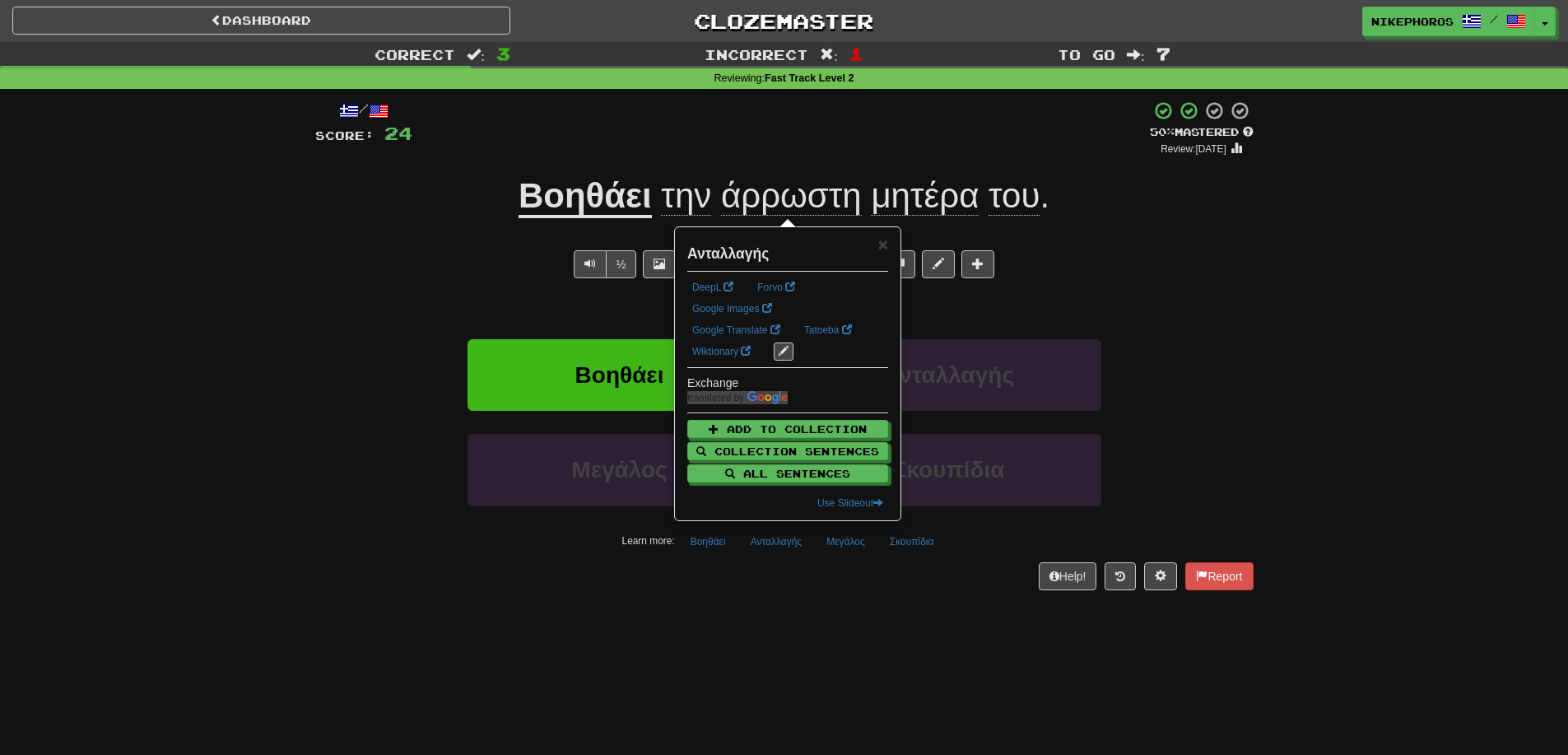
click at [844, 645] on div "Dashboard Clozemaster Nikephoros / Toggle Dropdown Dashboard Leaderboard Activi…" at bounding box center [784, 378] width 1568 height 755
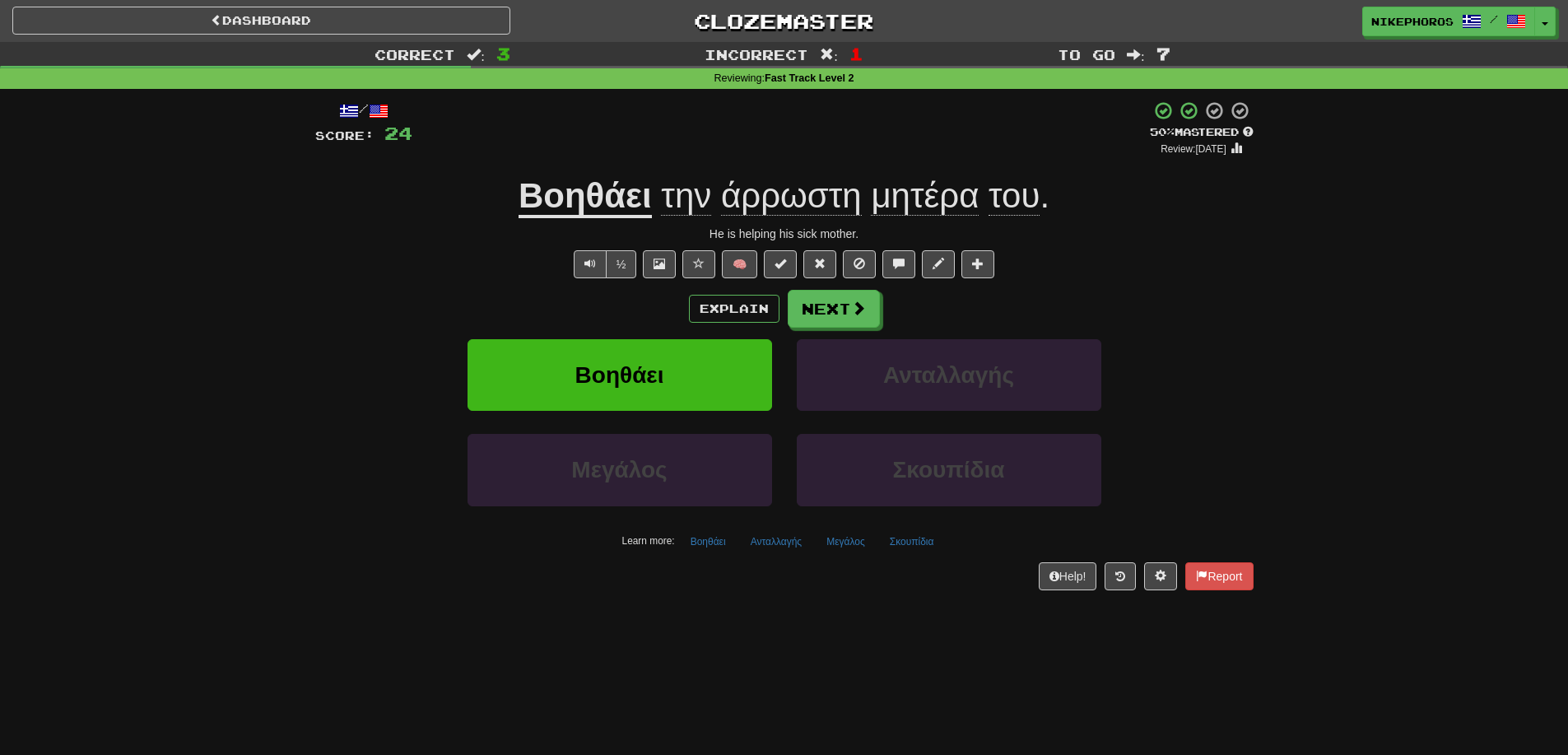
click at [1233, 389] on div "Βοηθάει Ανταλλαγής" at bounding box center [784, 386] width 988 height 95
click at [908, 545] on button "Σκουπίδια" at bounding box center [911, 541] width 63 height 25
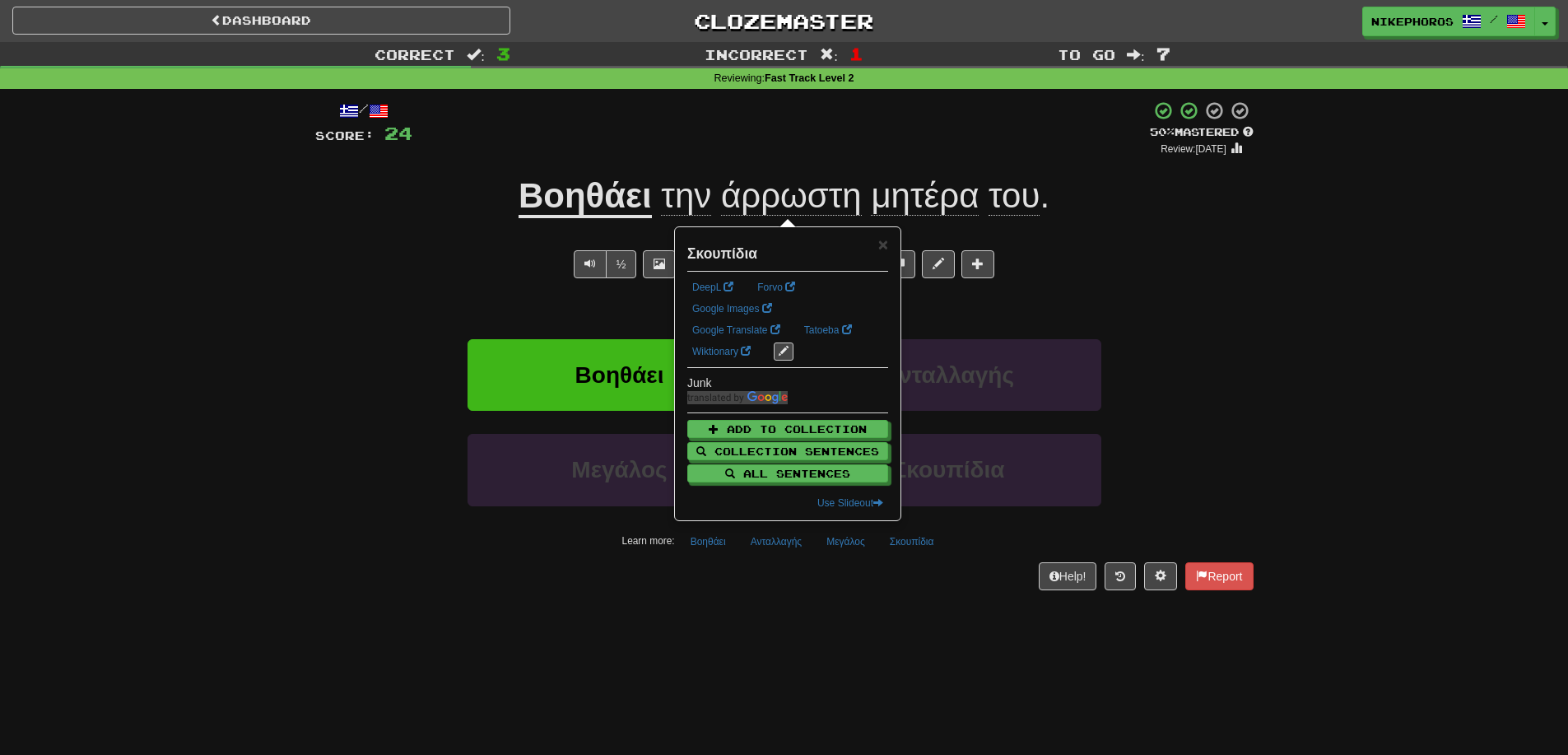
click at [936, 660] on div "Dashboard Clozemaster Nikephoros / Toggle Dropdown Dashboard Leaderboard Activi…" at bounding box center [784, 378] width 1568 height 755
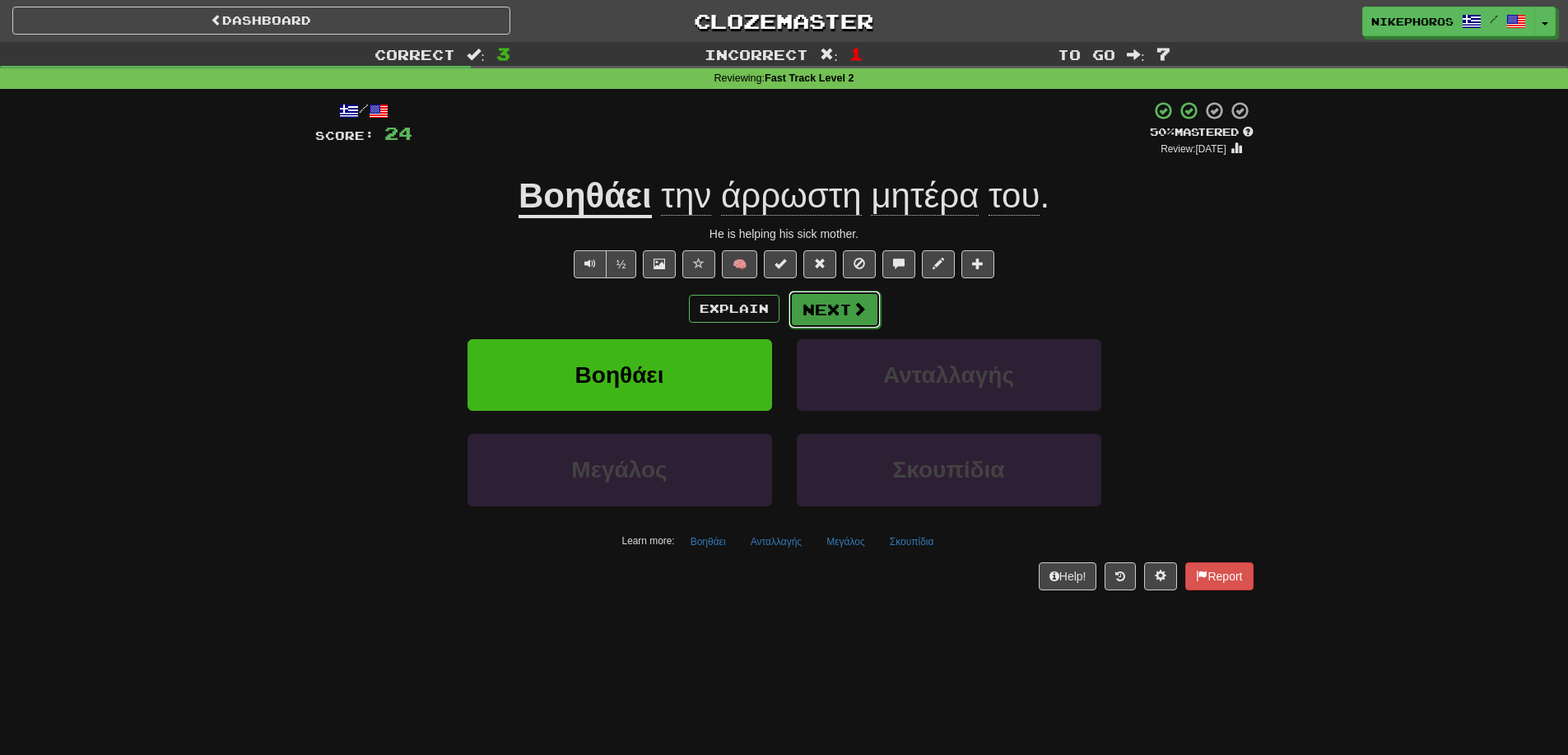
click at [829, 308] on button "Next" at bounding box center [834, 310] width 92 height 38
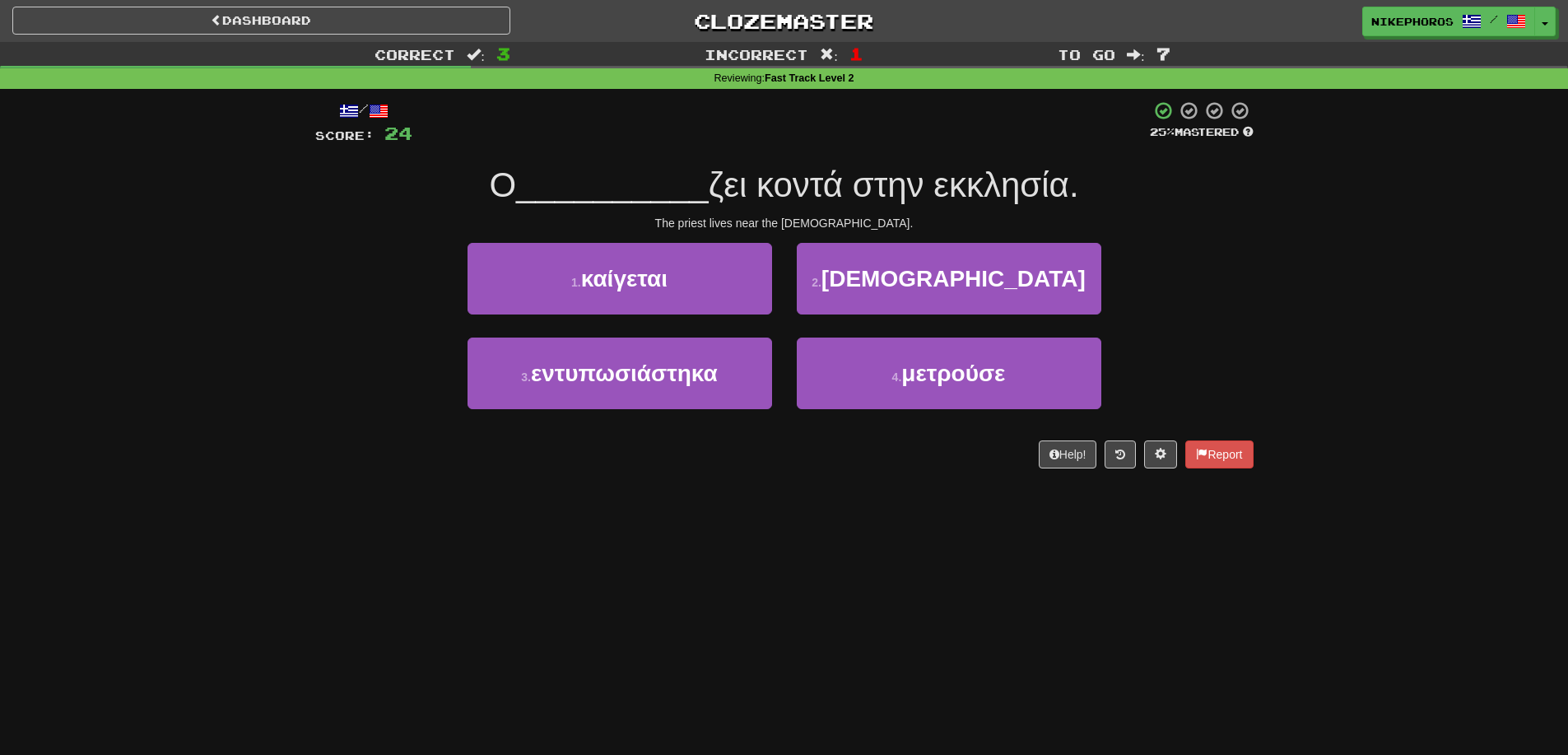
click at [1257, 329] on div "/ Score: 24 25 % Mastered Ο __________ ζει κοντά στην εκκλησία. The priest live…" at bounding box center [784, 290] width 963 height 402
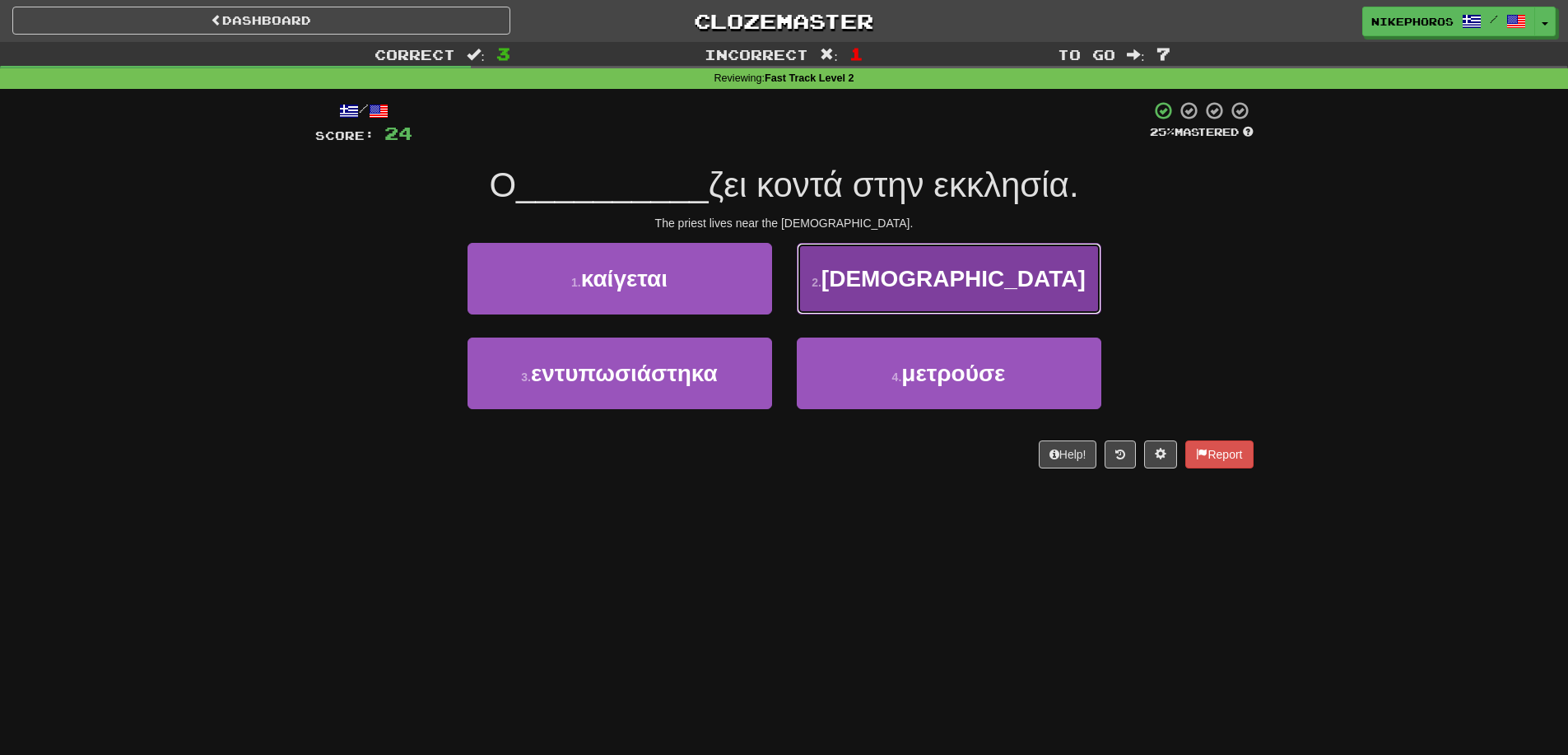
click at [944, 266] on span "ιερέας" at bounding box center [953, 279] width 264 height 26
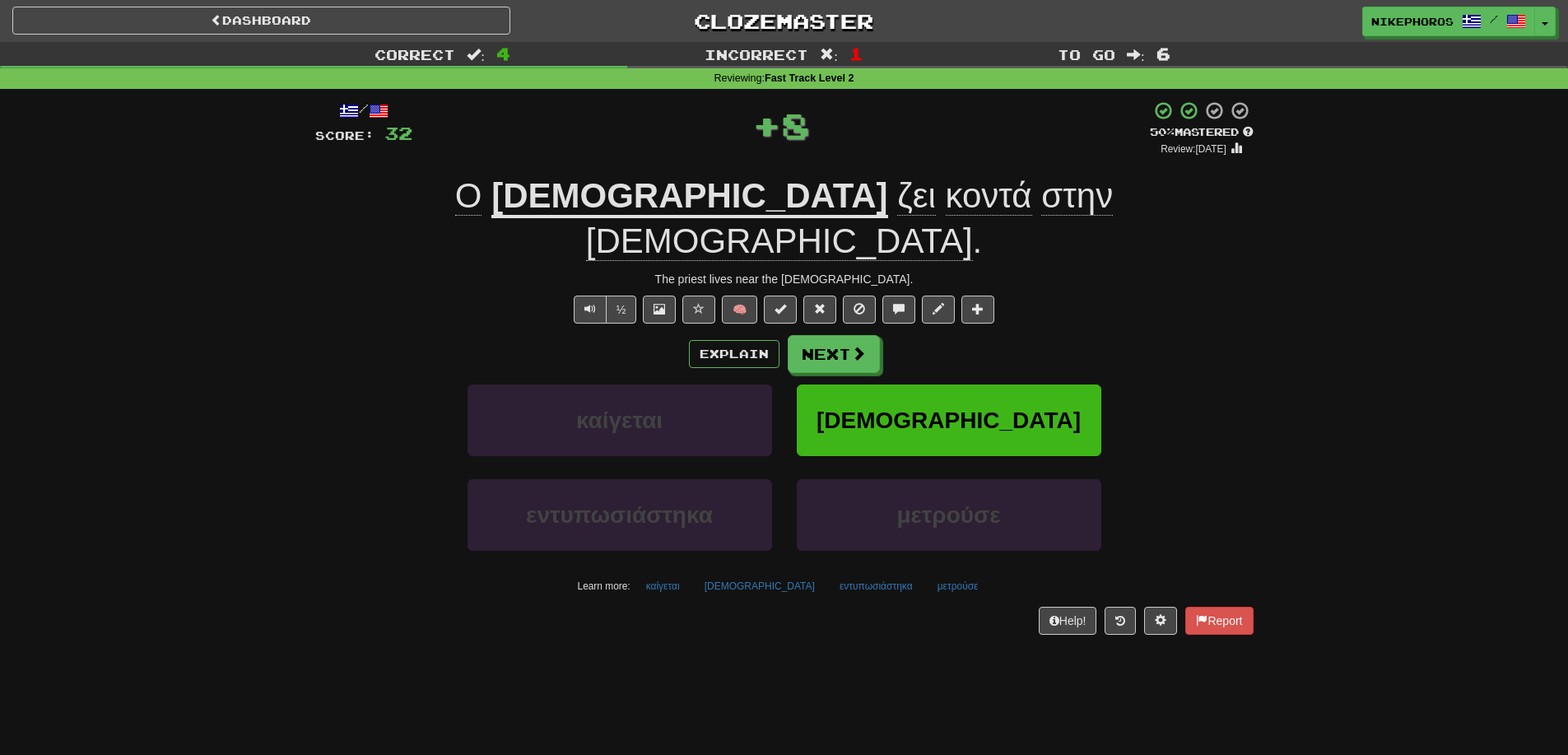
click at [1351, 306] on div "Correct : 4 Incorrect : 1 To go : 6 Reviewing : Fast Track Level 2 / Score: 32 …" at bounding box center [784, 350] width 1568 height 616
click at [1352, 305] on div "Correct : 4 Incorrect : 1 To go : 6 Reviewing : Fast Track Level 2 / Score: 32 …" at bounding box center [784, 350] width 1568 height 616
click at [928, 574] on button "μετρούσε" at bounding box center [957, 586] width 59 height 25
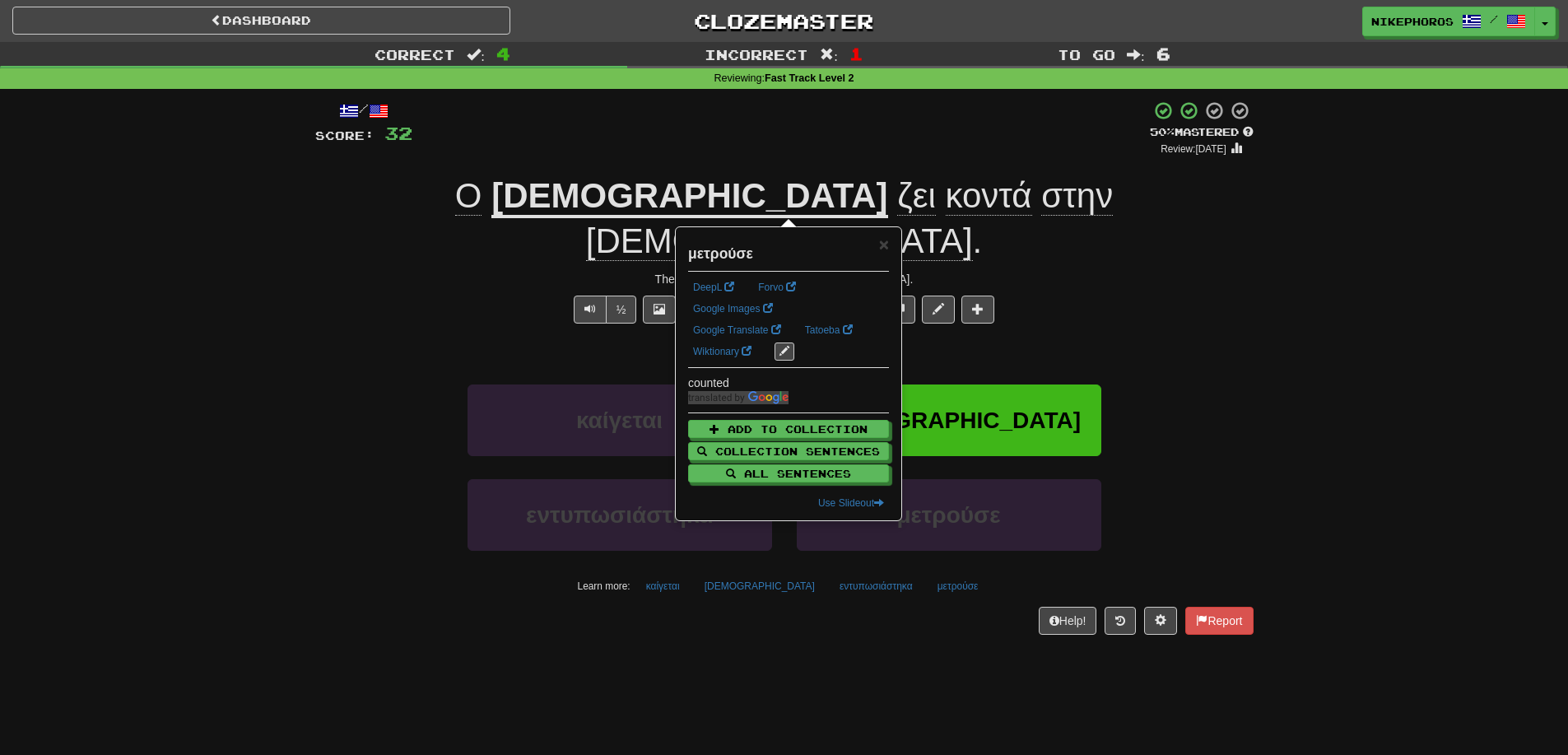
click at [945, 650] on div "Dashboard Clozemaster Nikephoros / Toggle Dropdown Dashboard Leaderboard Activi…" at bounding box center [784, 378] width 1568 height 755
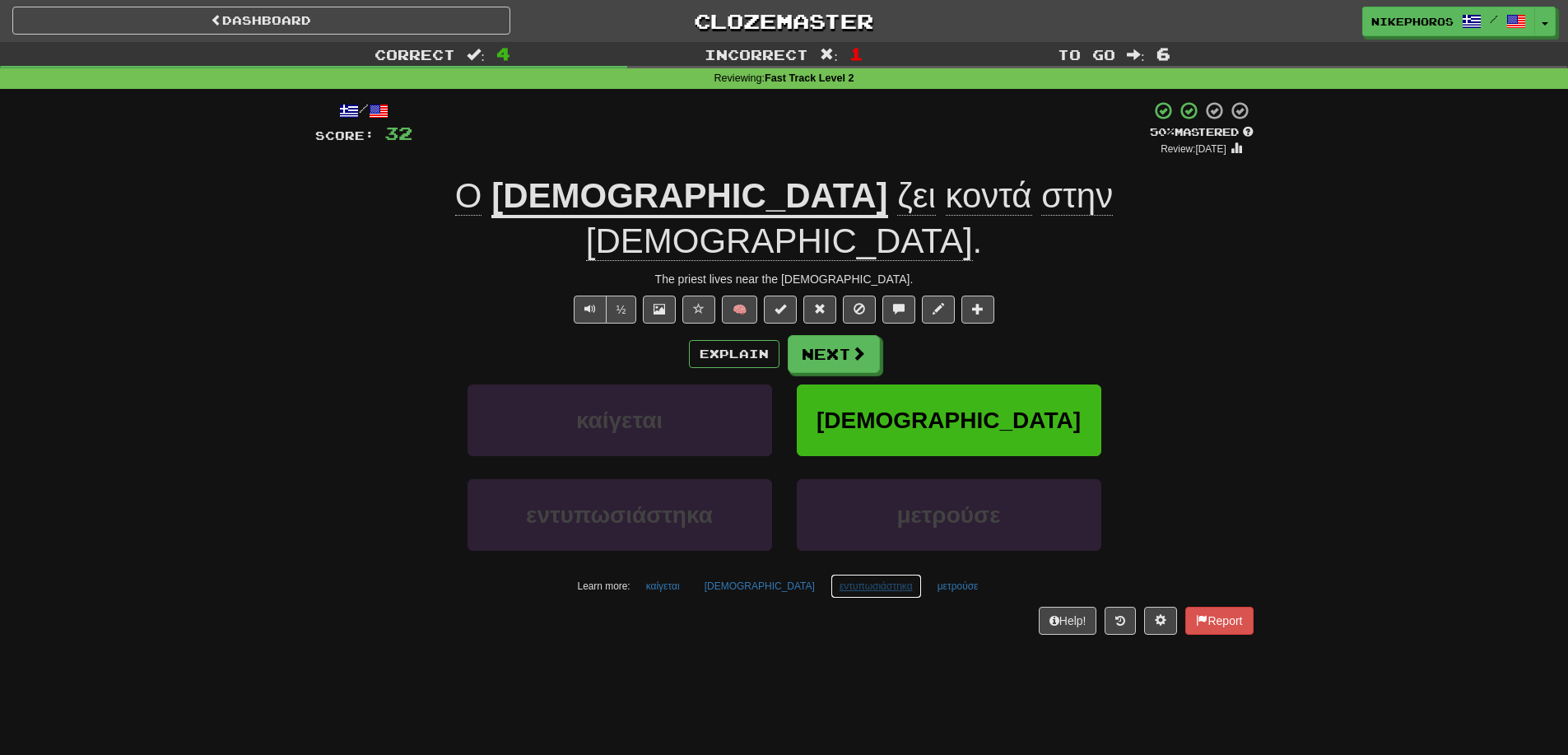
click at [856, 574] on button "εντυπωσιάστηκα" at bounding box center [876, 586] width 92 height 25
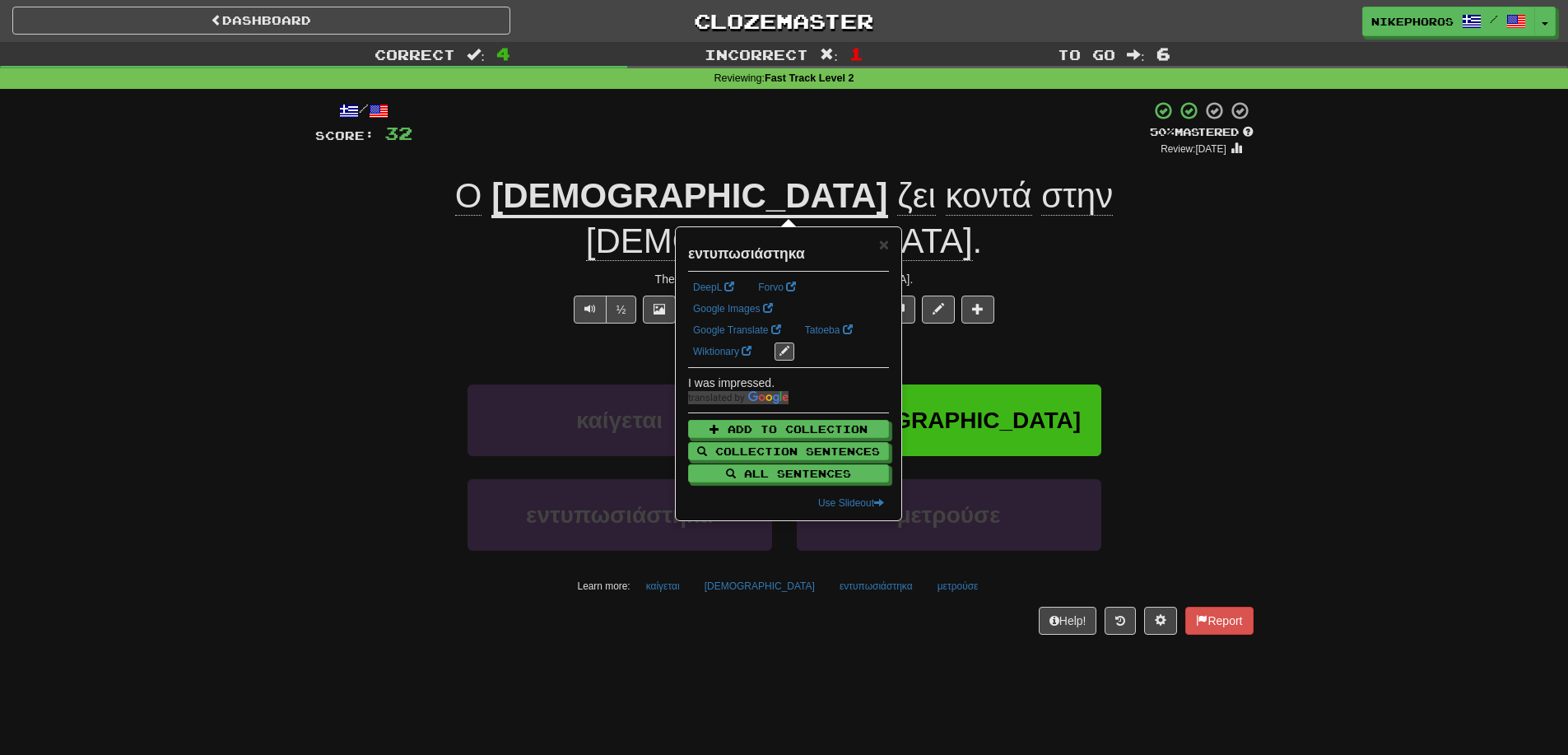
click at [960, 636] on div "Dashboard Clozemaster Nikephoros / Toggle Dropdown Dashboard Leaderboard Activi…" at bounding box center [784, 378] width 1568 height 755
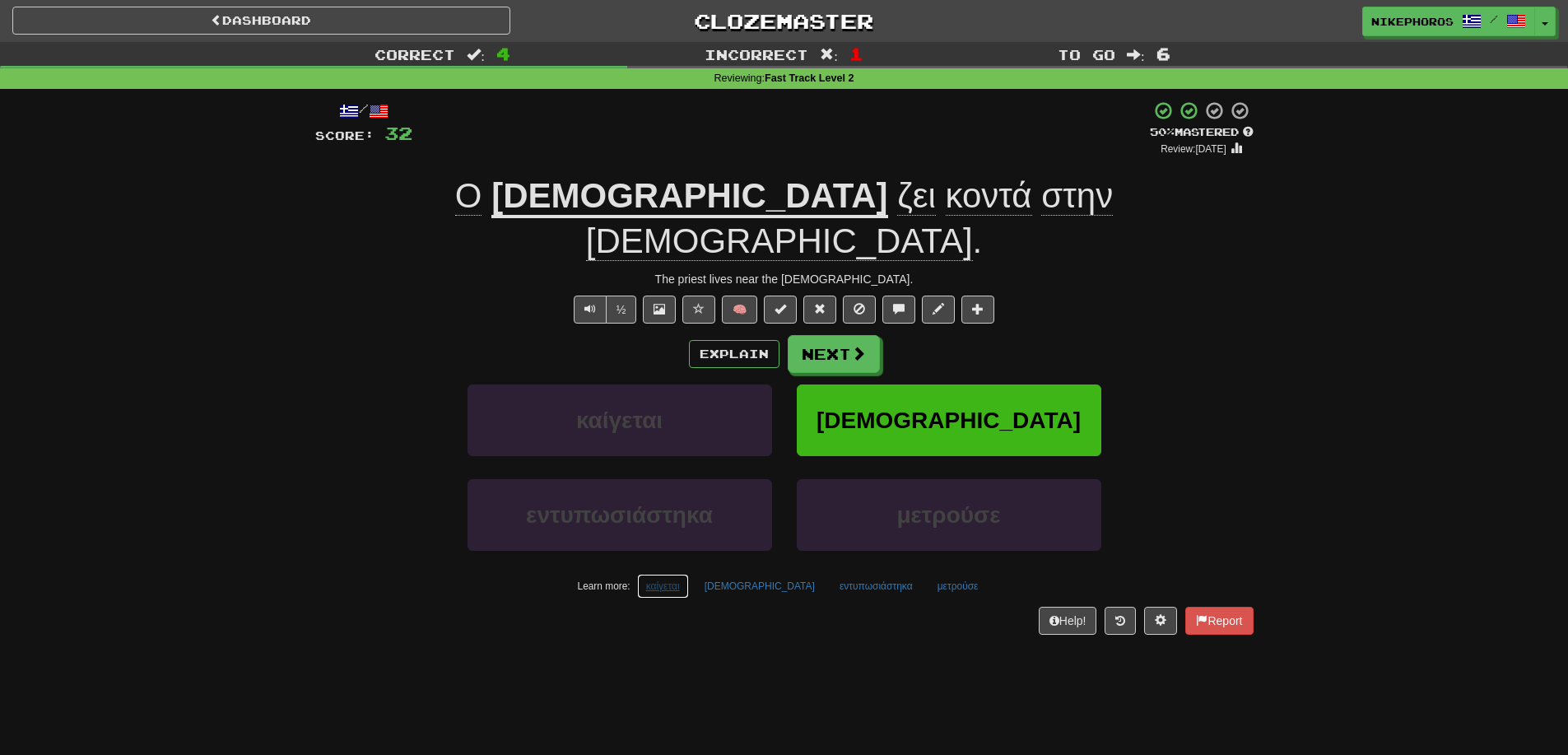
click at [689, 574] on button "καίγεται" at bounding box center [663, 586] width 52 height 25
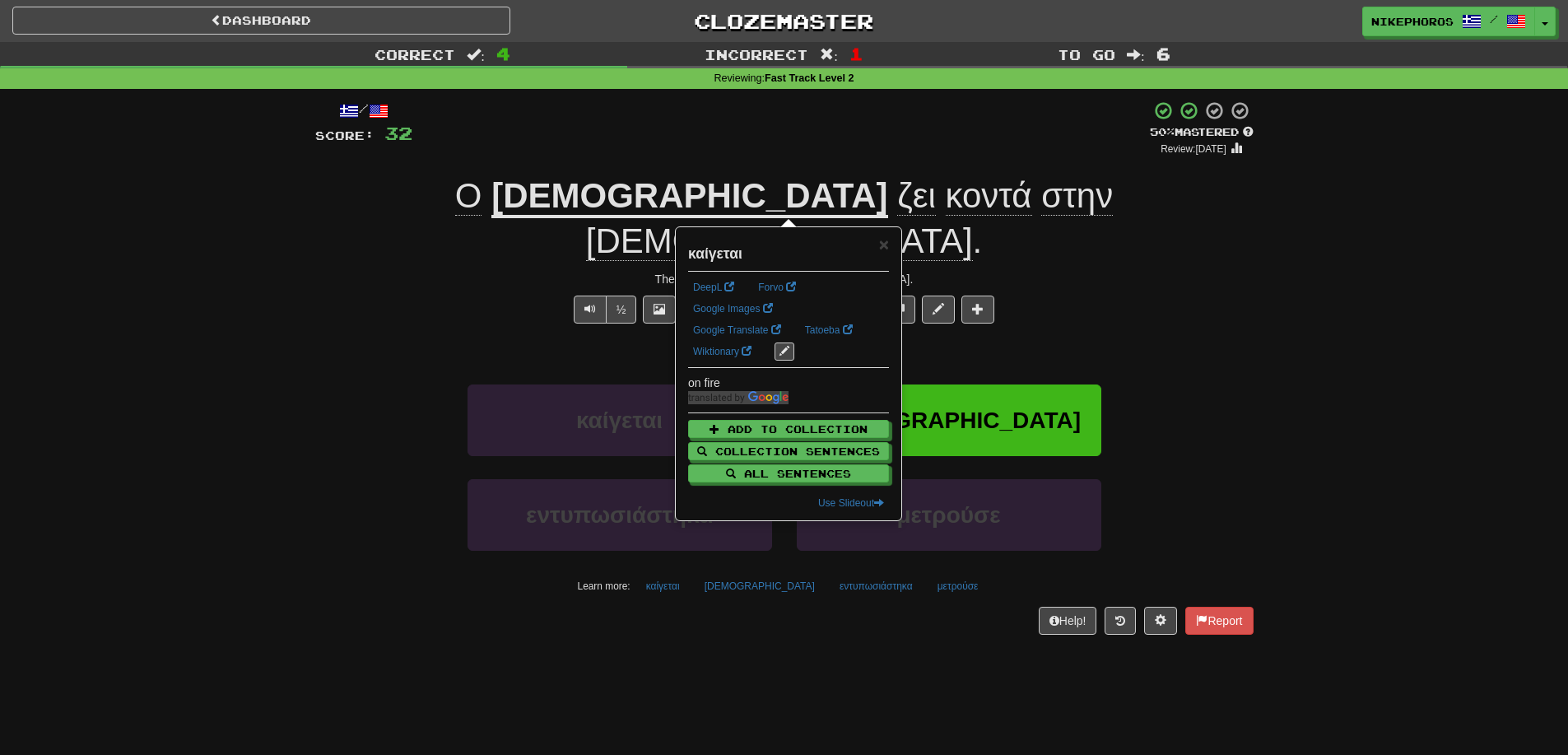
click at [965, 624] on div "Dashboard Clozemaster Nikephoros / Toggle Dropdown Dashboard Leaderboard Activi…" at bounding box center [784, 378] width 1568 height 755
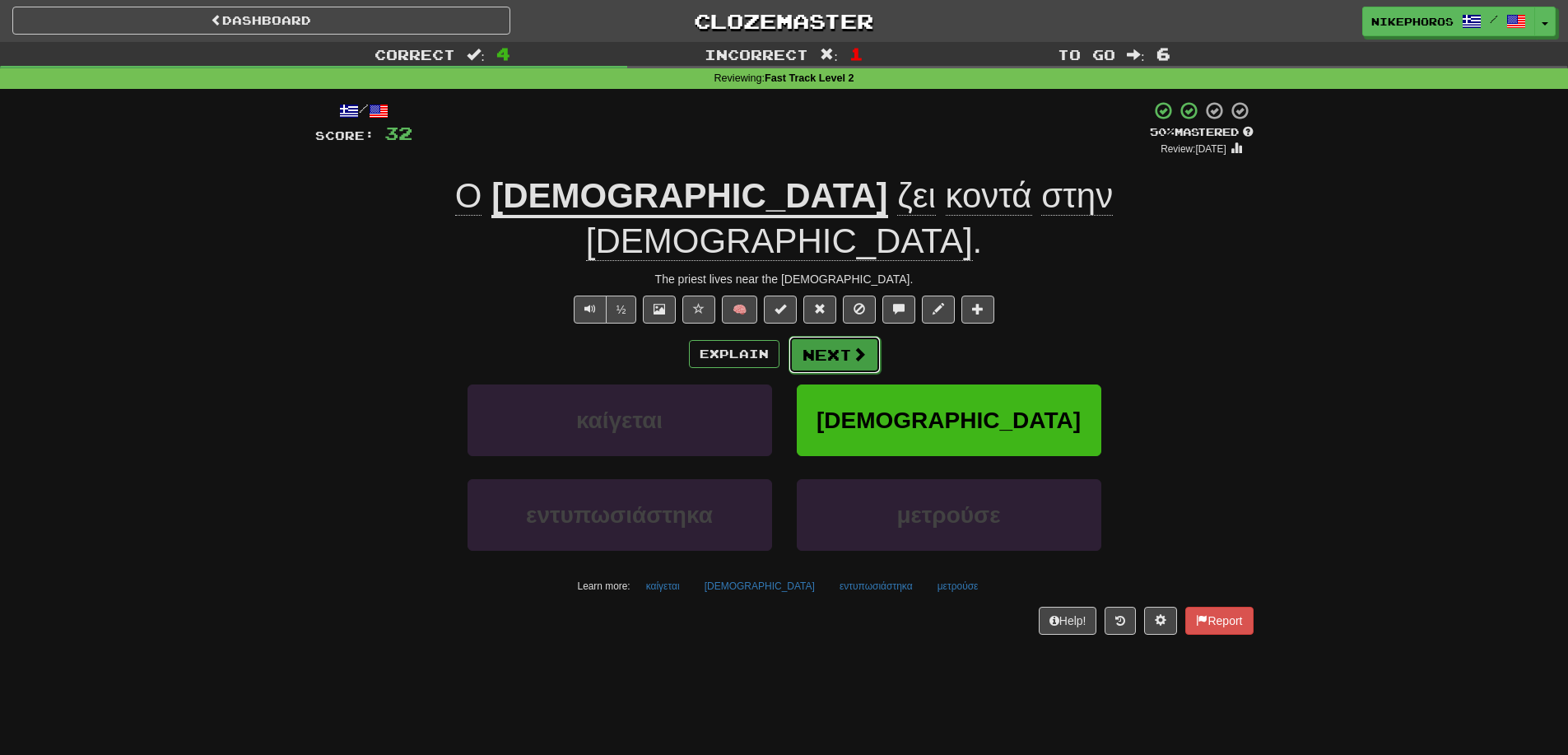
click at [834, 336] on button "Next" at bounding box center [834, 355] width 92 height 38
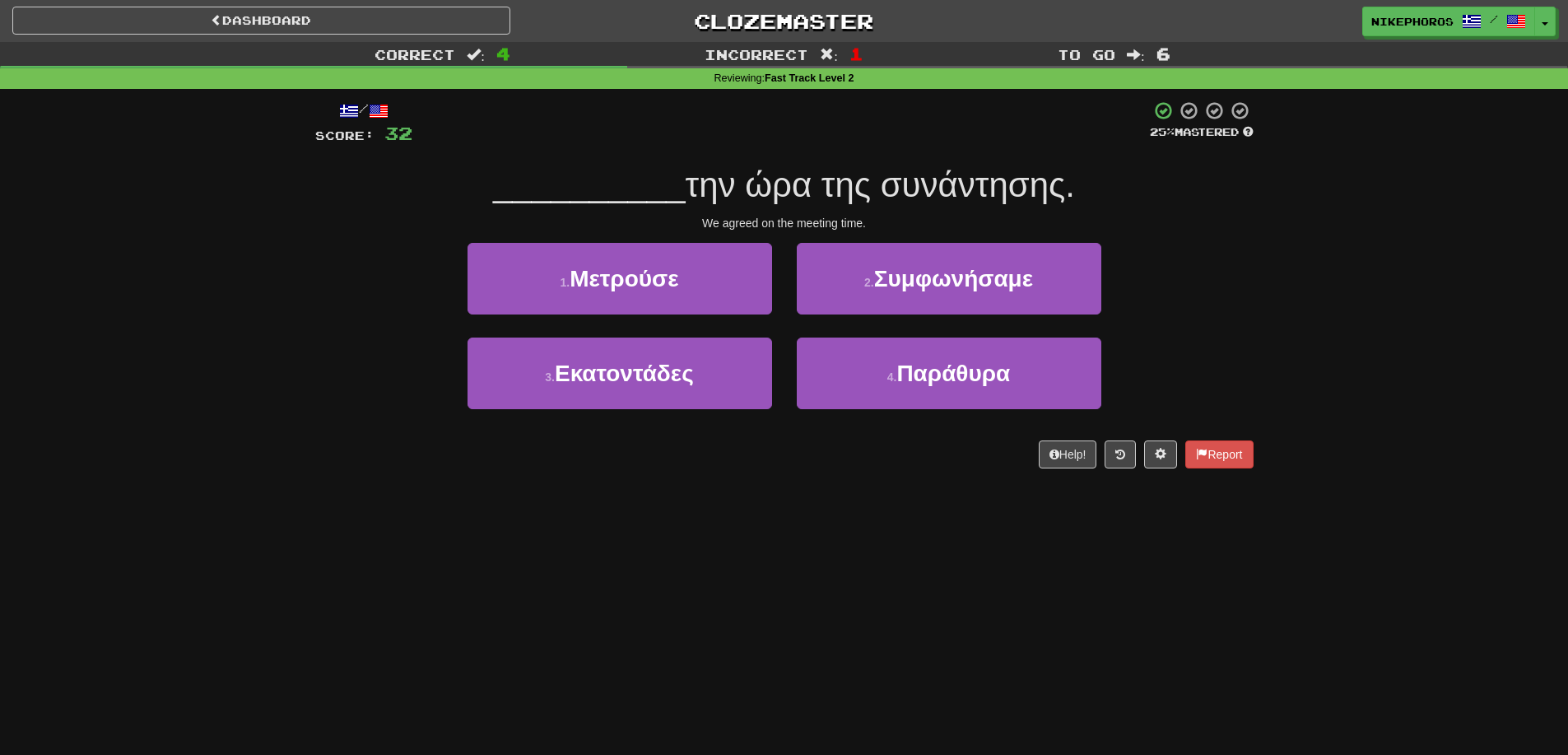
click at [1289, 340] on div "Correct : 4 Incorrect : 1 To go : 6 Reviewing : Fast Track Level 2 / Score: 32 …" at bounding box center [784, 267] width 1568 height 449
click at [1053, 271] on button "2 . Συμφωνήσαμε" at bounding box center [948, 279] width 304 height 72
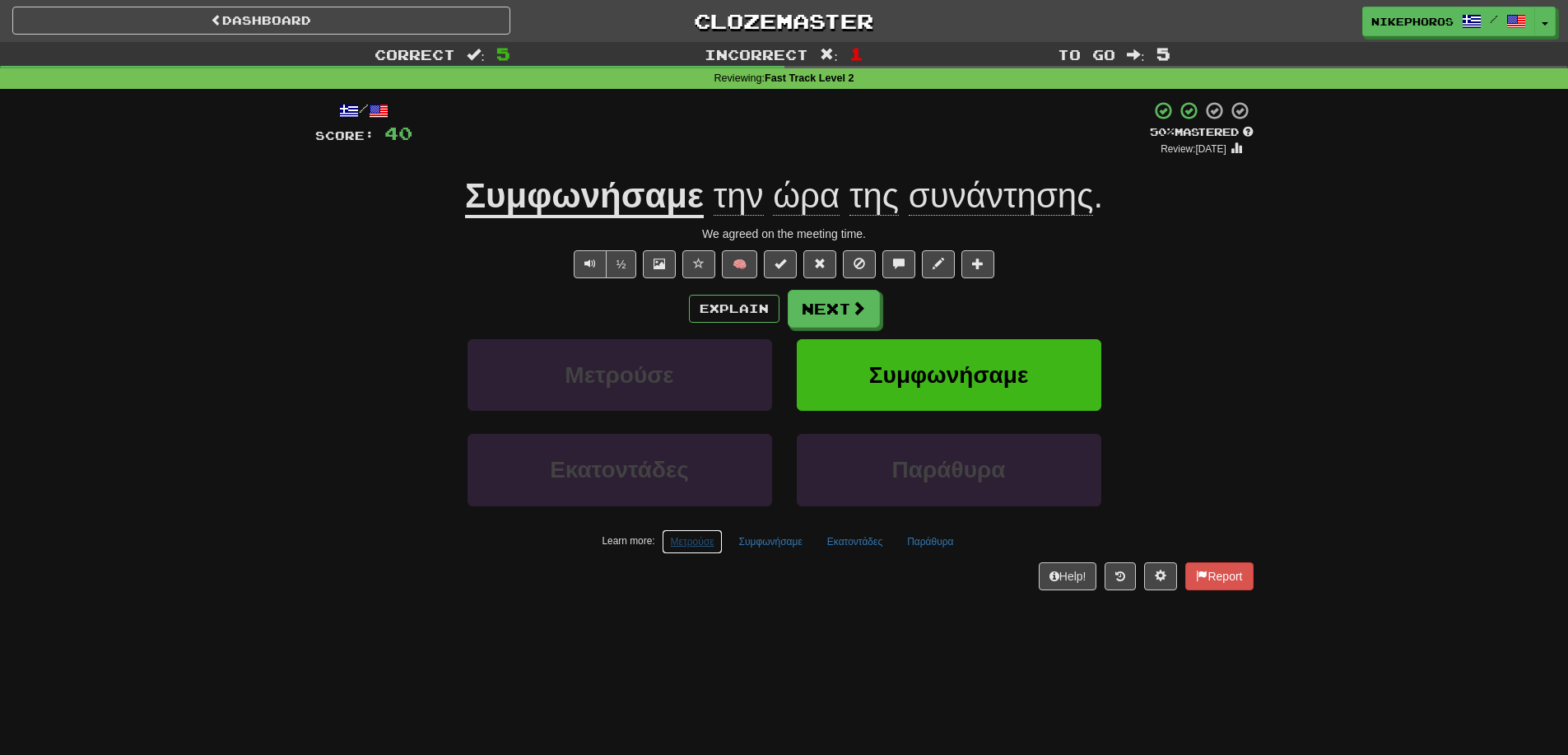
click at [684, 537] on button "Μετρούσε" at bounding box center [693, 541] width 62 height 25
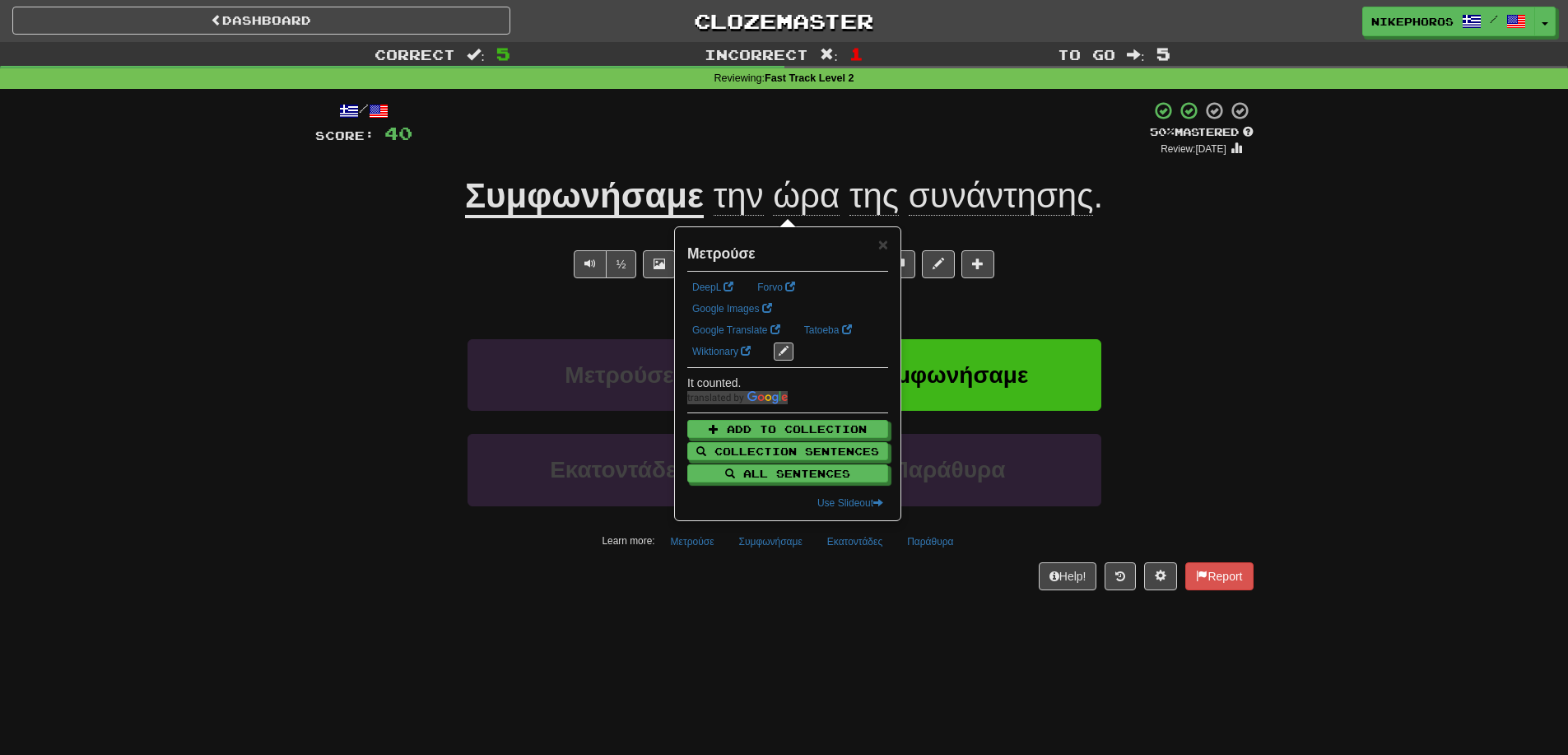
click at [779, 645] on div "Dashboard Clozemaster Nikephoros / Toggle Dropdown Dashboard Leaderboard Activi…" at bounding box center [784, 378] width 1568 height 755
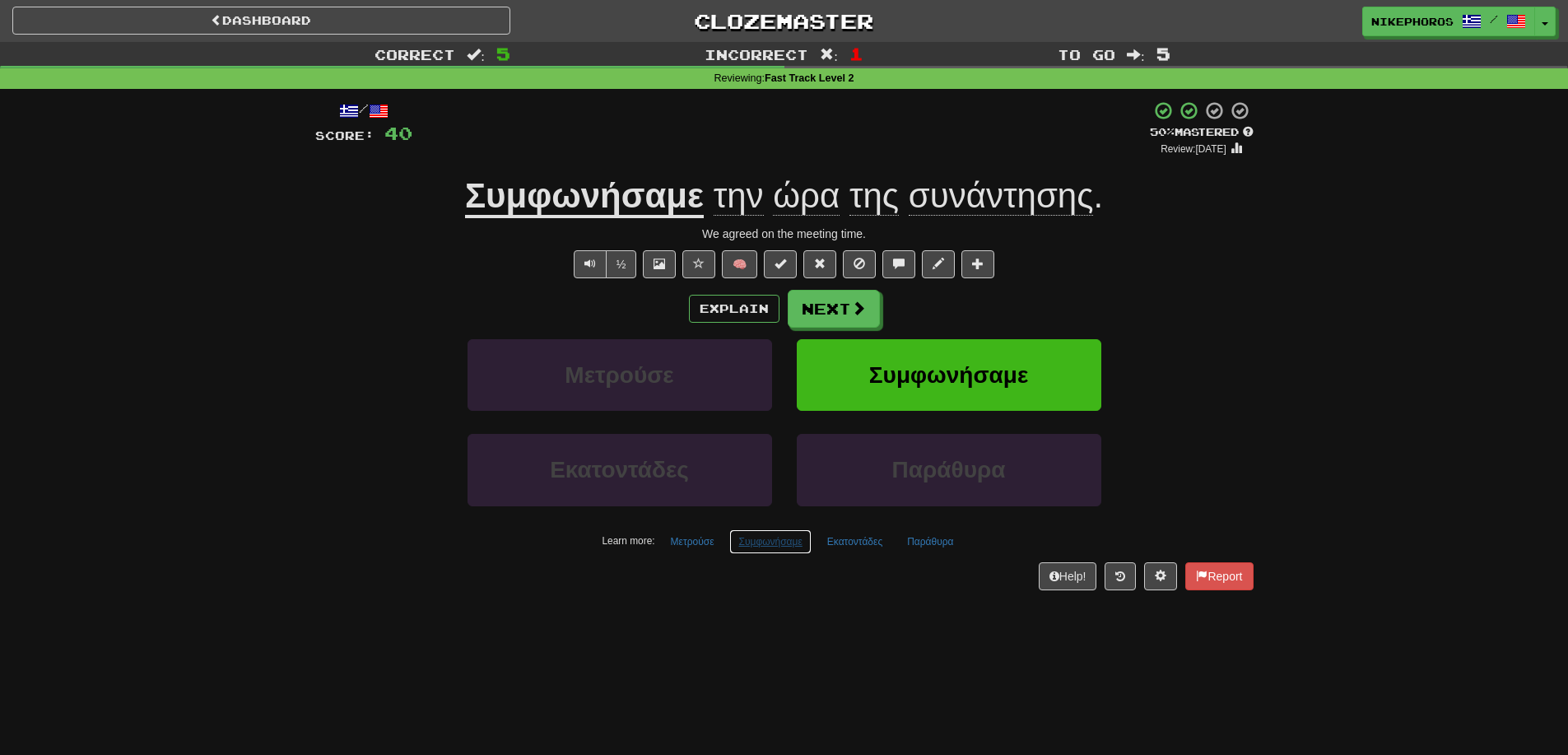
click at [766, 539] on button "Συμφωνήσαμε" at bounding box center [771, 541] width 82 height 25
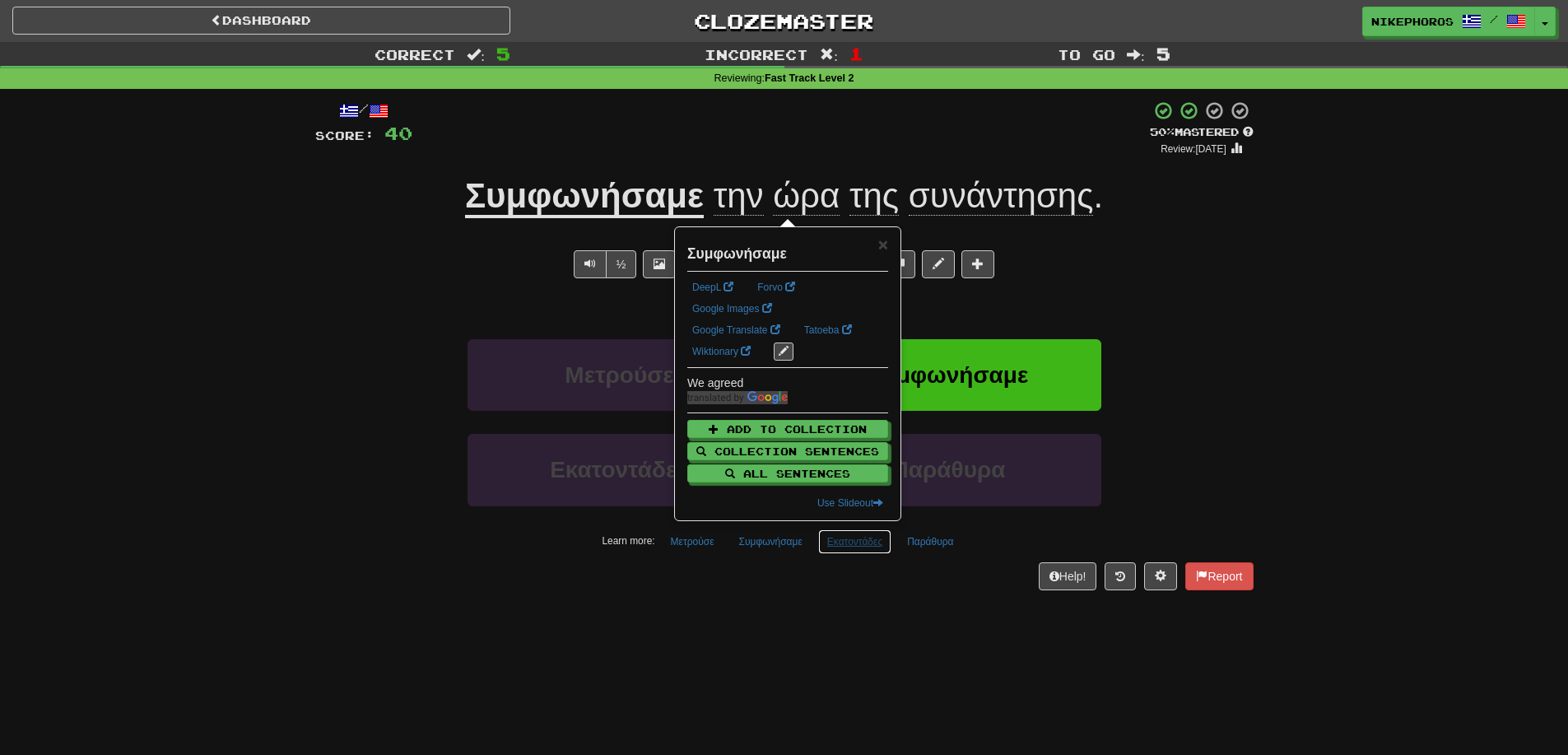
click at [840, 550] on button "Εκατοντάδες" at bounding box center [854, 541] width 73 height 25
click at [896, 647] on div "Dashboard Clozemaster Nikephoros / Toggle Dropdown Dashboard Leaderboard Activi…" at bounding box center [784, 378] width 1568 height 755
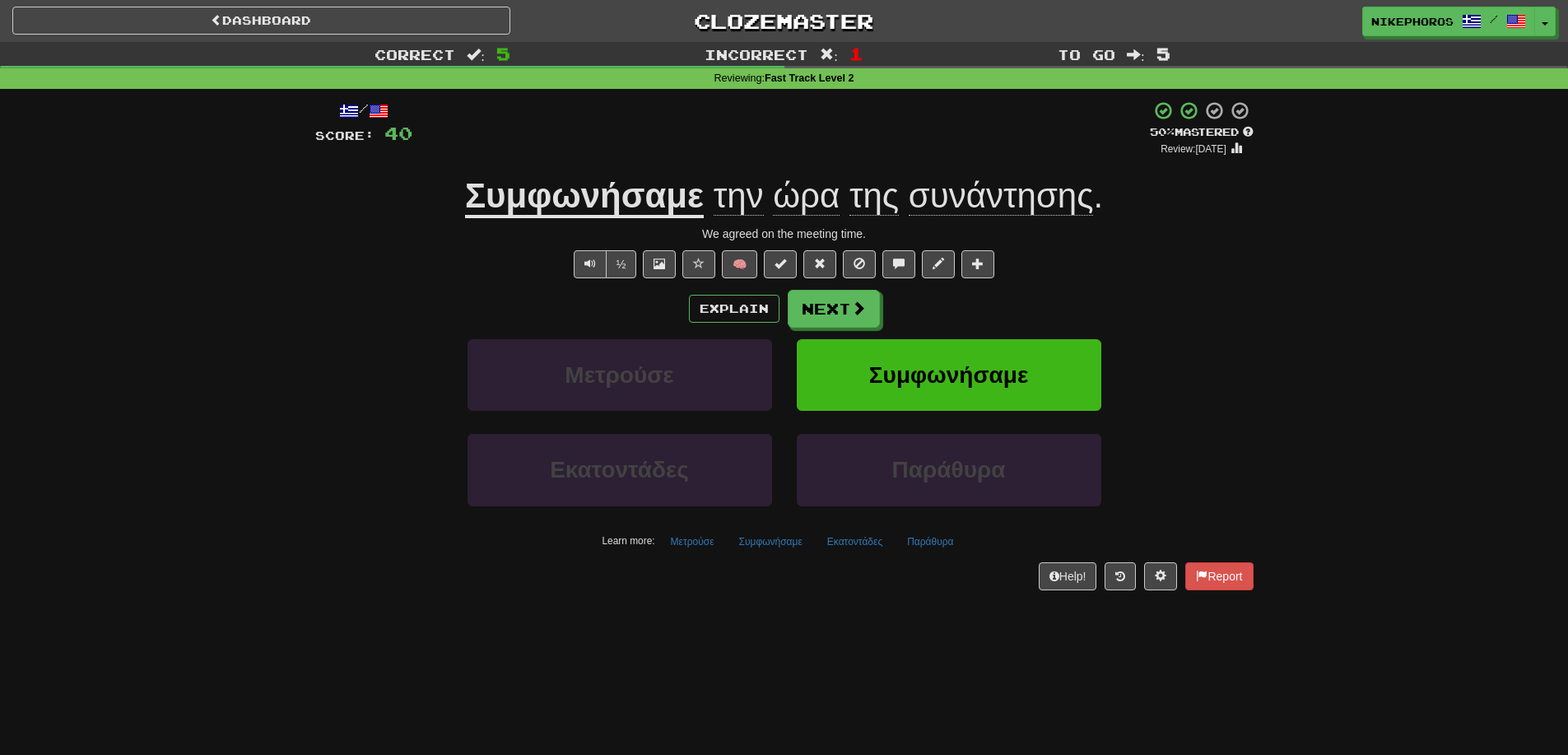
click at [926, 558] on div "/ Score: 40 + 8 50 % Mastered Review: 2025-09-26 Συμφωνήσαμε την ώρα της συνάντ…" at bounding box center [784, 346] width 938 height 489
click at [947, 542] on button "Παράθυρα" at bounding box center [930, 541] width 64 height 25
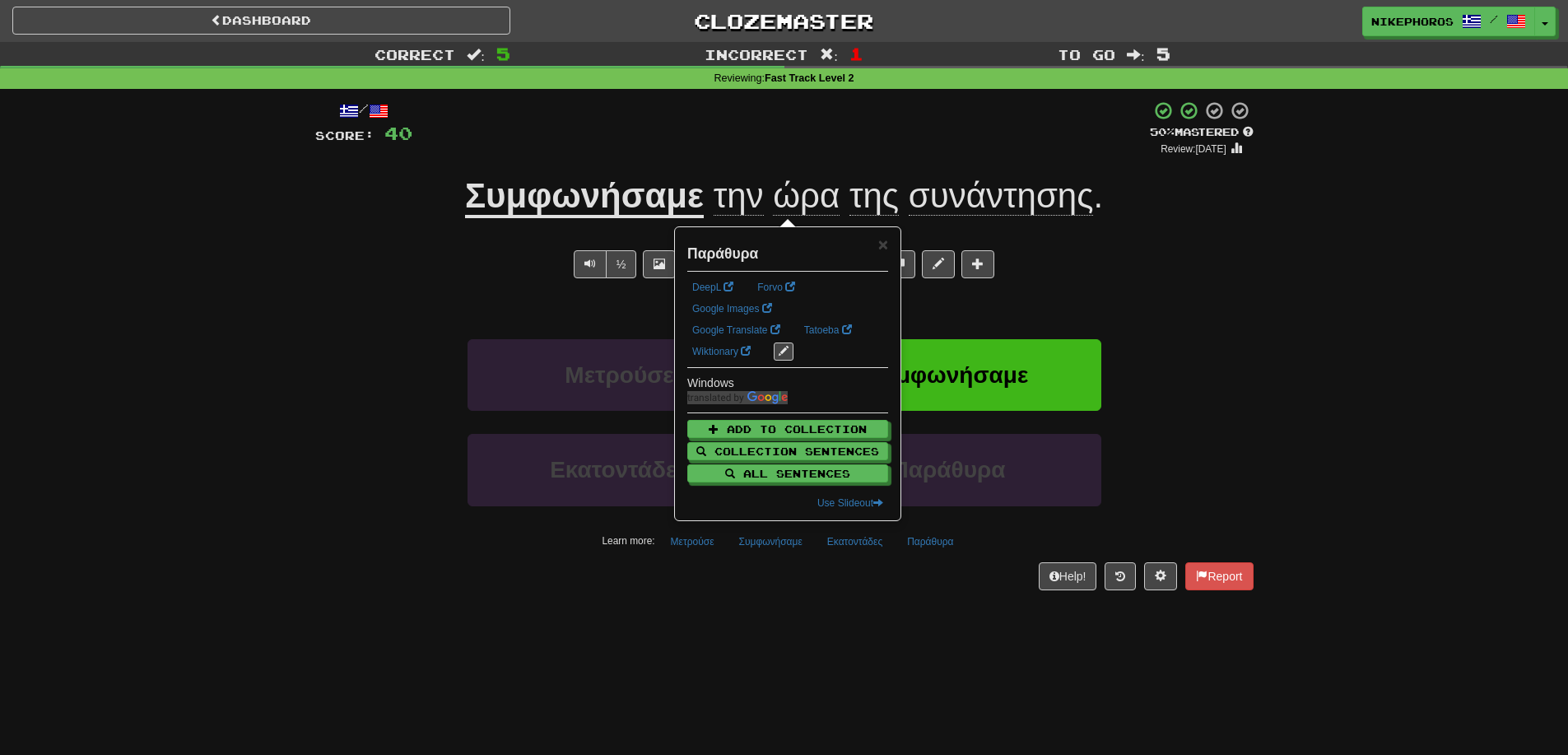
click at [930, 575] on div "Help! Report" at bounding box center [784, 576] width 938 height 28
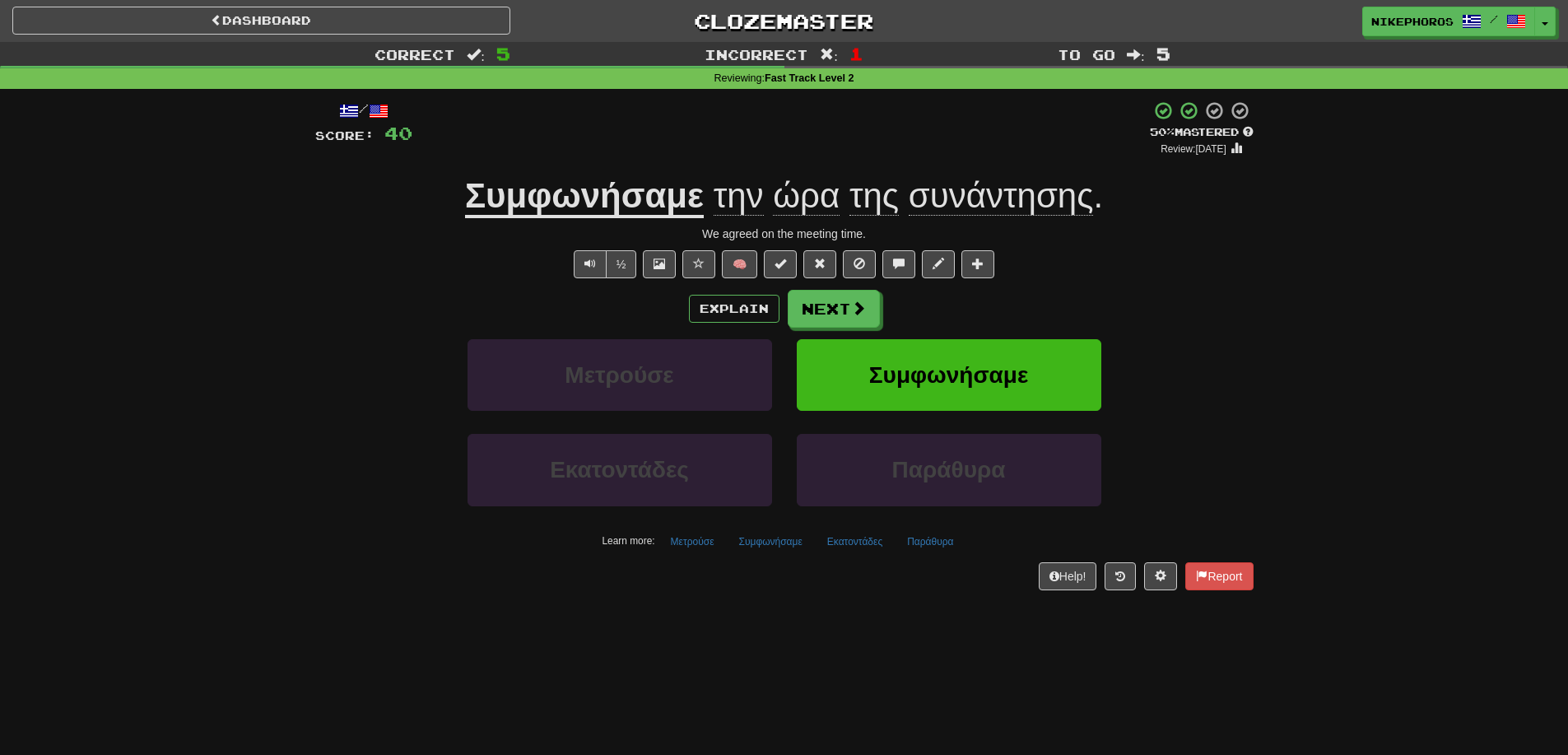
click at [1039, 650] on div "Dashboard Clozemaster Nikephoros / Toggle Dropdown Dashboard Leaderboard Activi…" at bounding box center [784, 378] width 1568 height 755
click at [945, 547] on button "Παράθυρα" at bounding box center [930, 541] width 64 height 25
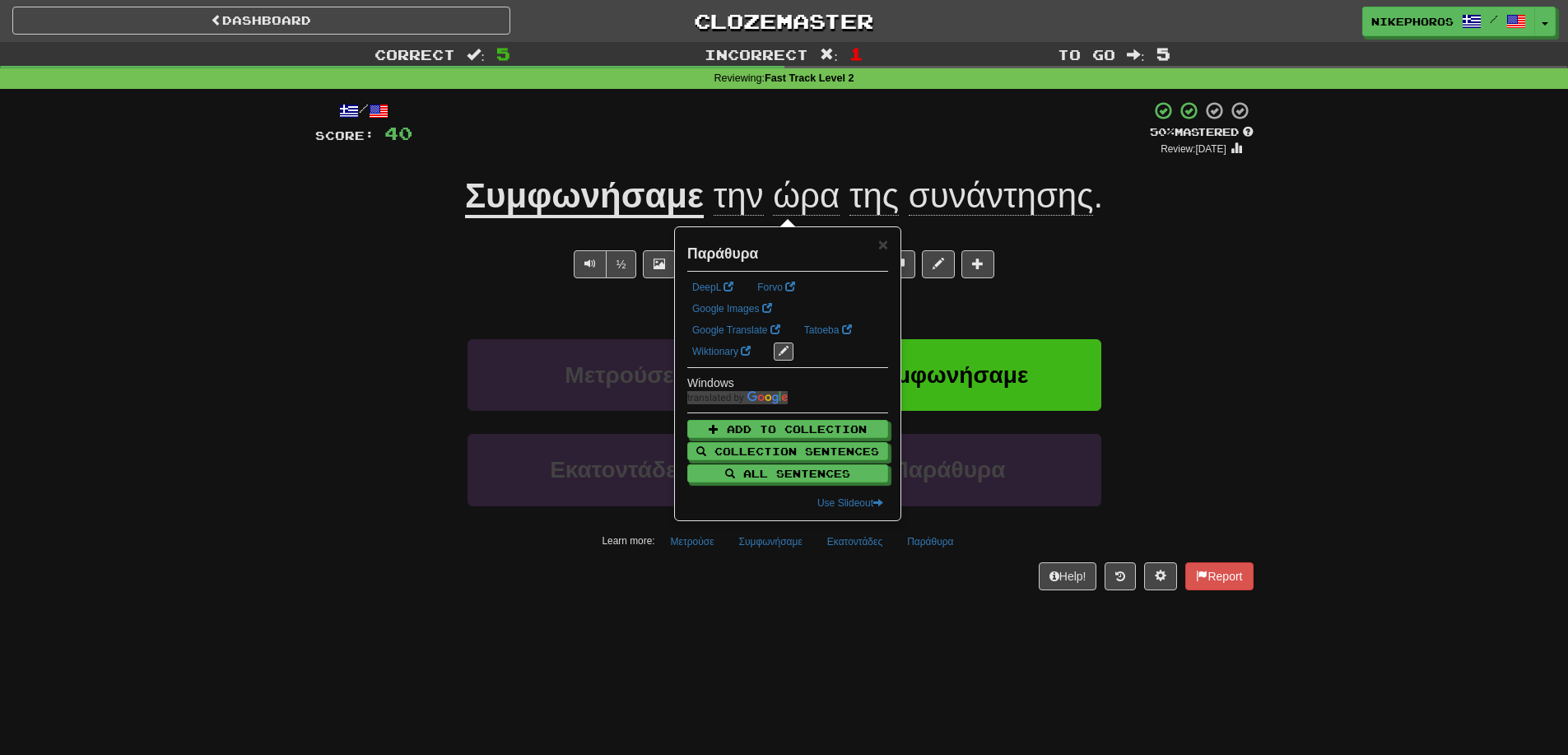
click at [932, 619] on div "Dashboard Clozemaster Nikephoros / Toggle Dropdown Dashboard Leaderboard Activi…" at bounding box center [784, 378] width 1568 height 755
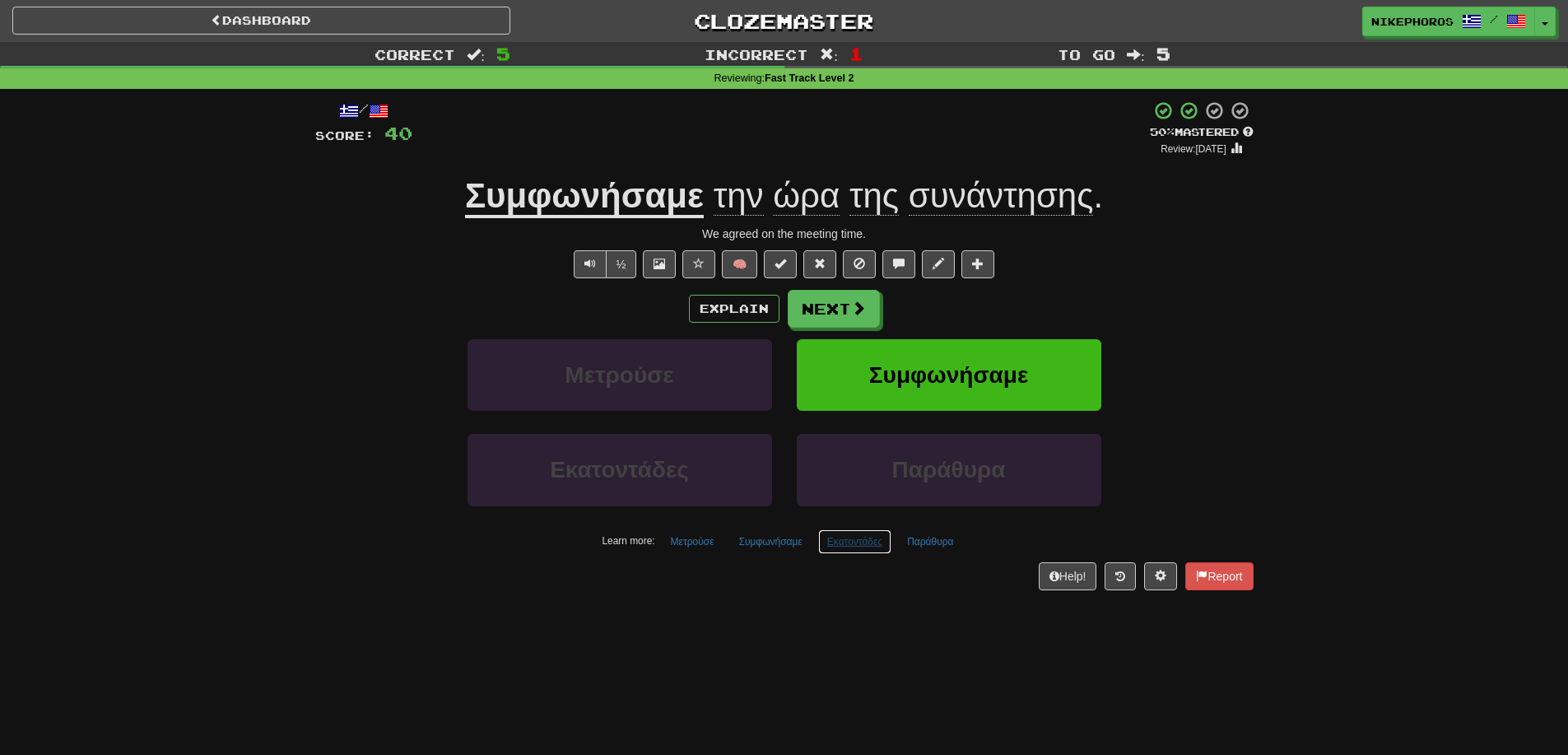
click at [855, 551] on button "Εκατοντάδες" at bounding box center [854, 541] width 73 height 25
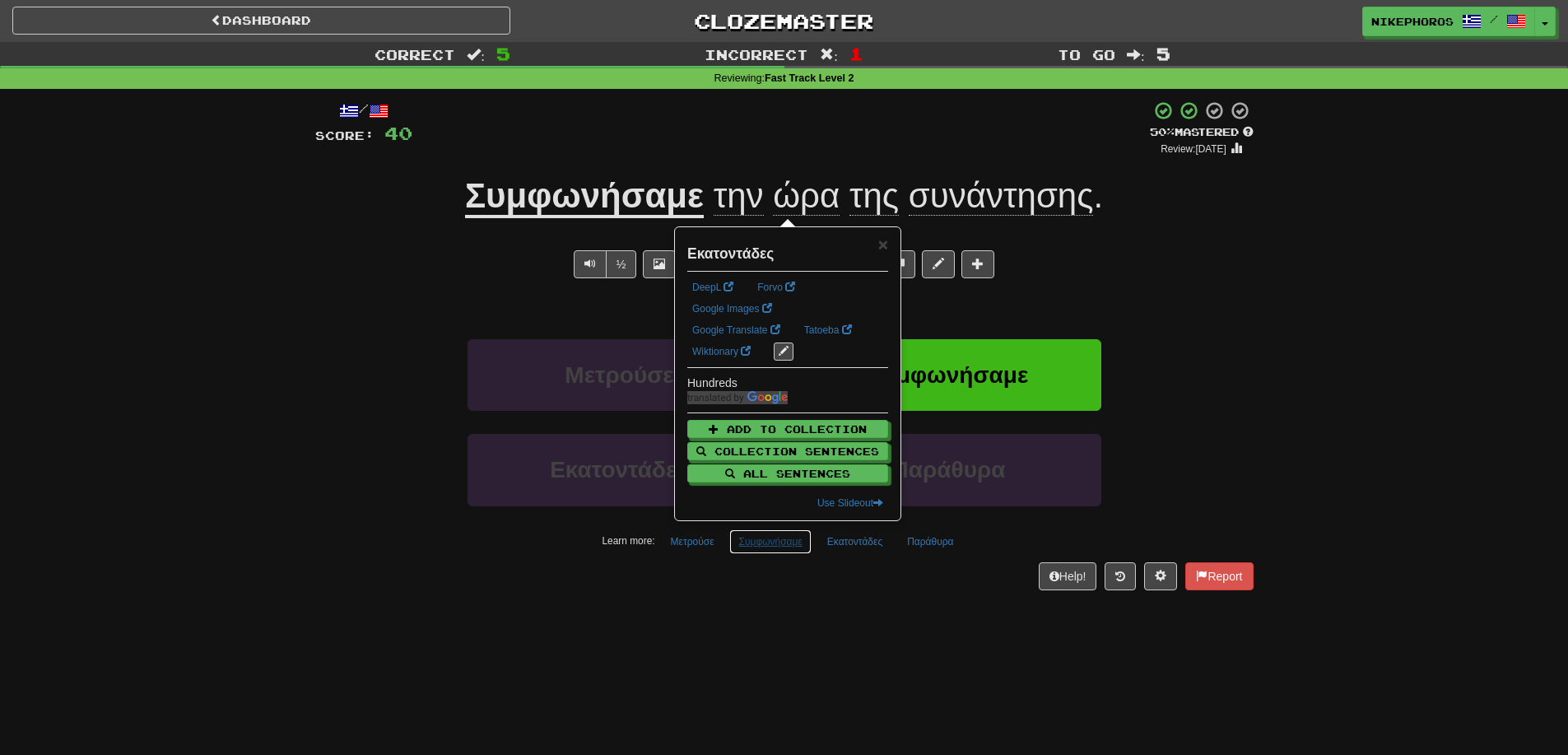
click at [779, 546] on button "Συμφωνήσαμε" at bounding box center [771, 541] width 82 height 25
click at [790, 594] on div "/ Score: 40 + 8 50 % Mastered Review: 2025-09-26 Συμφωνήσαμε την ώρα της συνάντ…" at bounding box center [784, 351] width 938 height 523
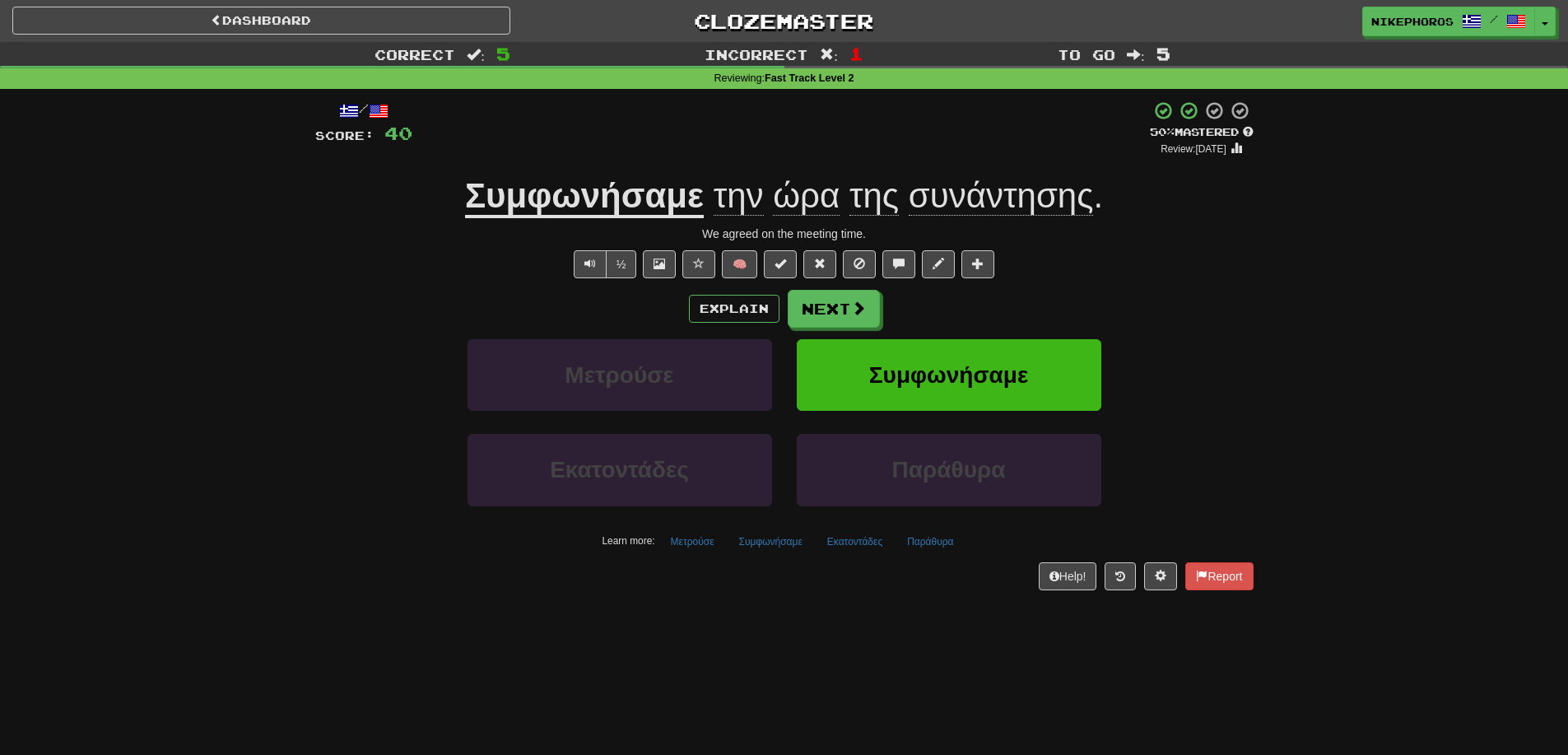
click at [808, 567] on div "Help! Report" at bounding box center [784, 576] width 938 height 28
click at [838, 313] on button "Next" at bounding box center [834, 310] width 92 height 38
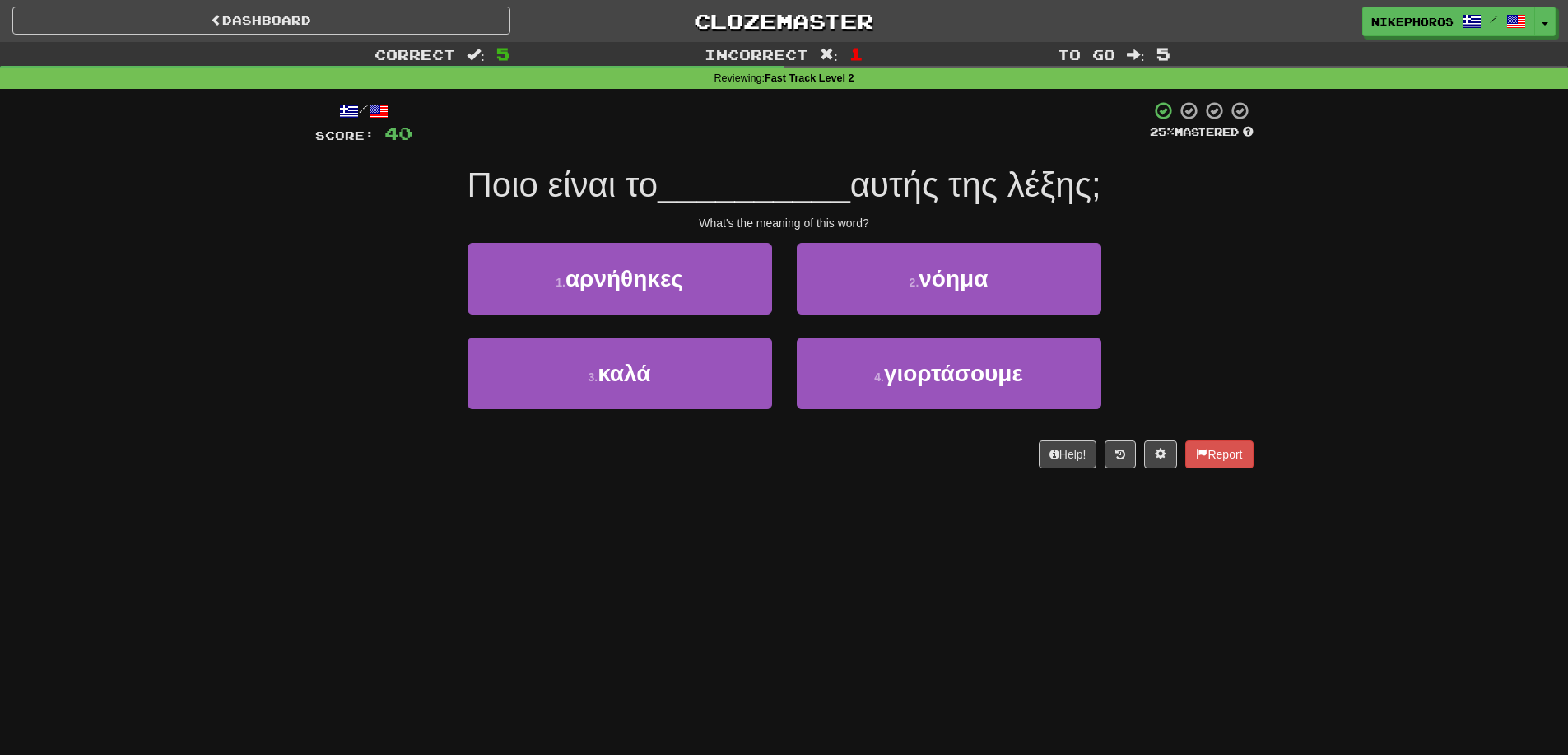
click at [1302, 308] on div "Correct : 5 Incorrect : 1 To go : 5 Reviewing : Fast Track Level 2 / Score: 40 …" at bounding box center [784, 267] width 1568 height 449
click at [581, 178] on span "Ποιο είναι το" at bounding box center [562, 185] width 191 height 39
click at [799, 182] on span "__________" at bounding box center [754, 185] width 193 height 39
click at [1080, 252] on button "2 . νόημα" at bounding box center [948, 279] width 304 height 72
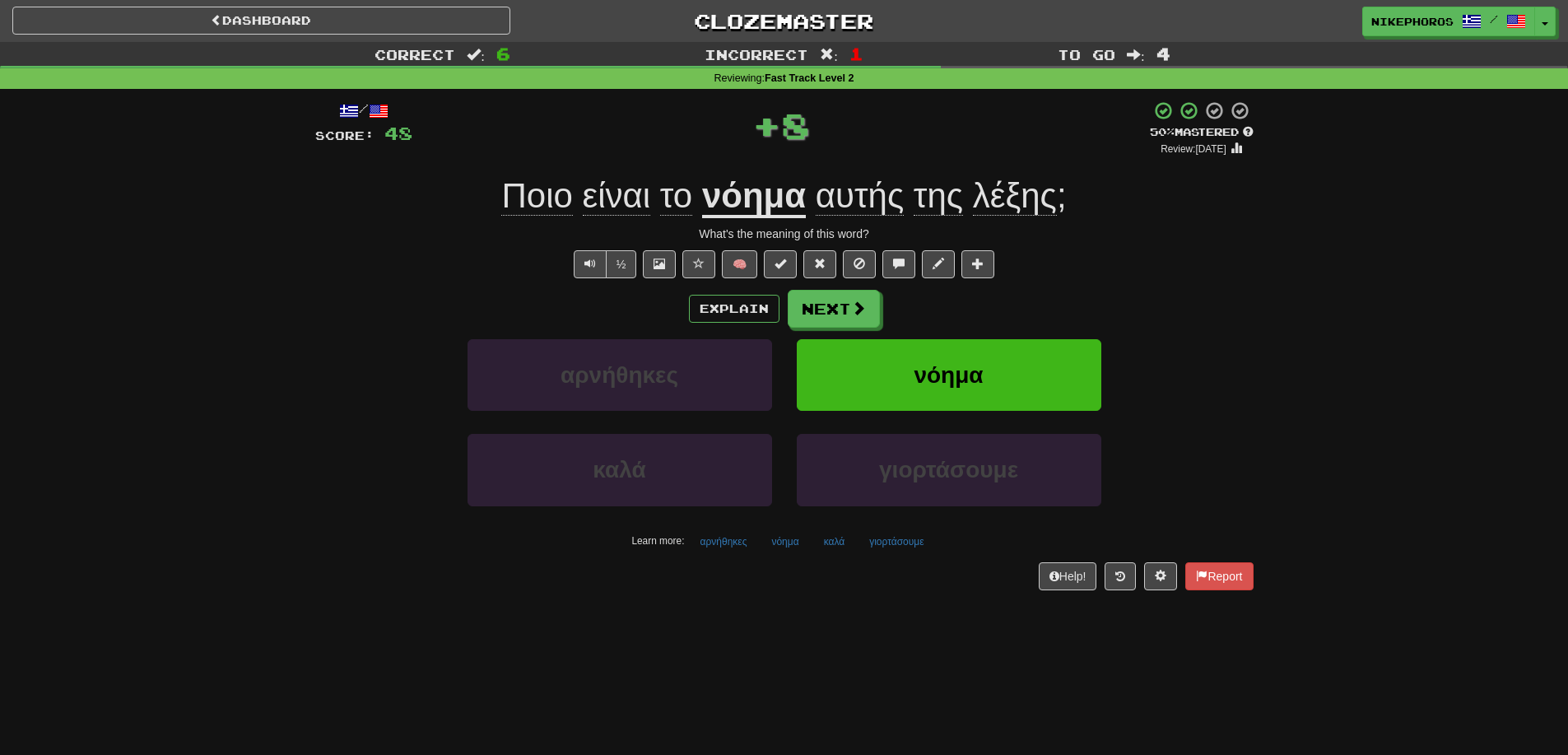
click at [1269, 251] on div "Correct : 6 Incorrect : 1 To go : 4 Reviewing : Fast Track Level 2 / Score: 48 …" at bounding box center [784, 328] width 1568 height 571
click at [695, 540] on button "αρνήθηκες" at bounding box center [724, 541] width 65 height 25
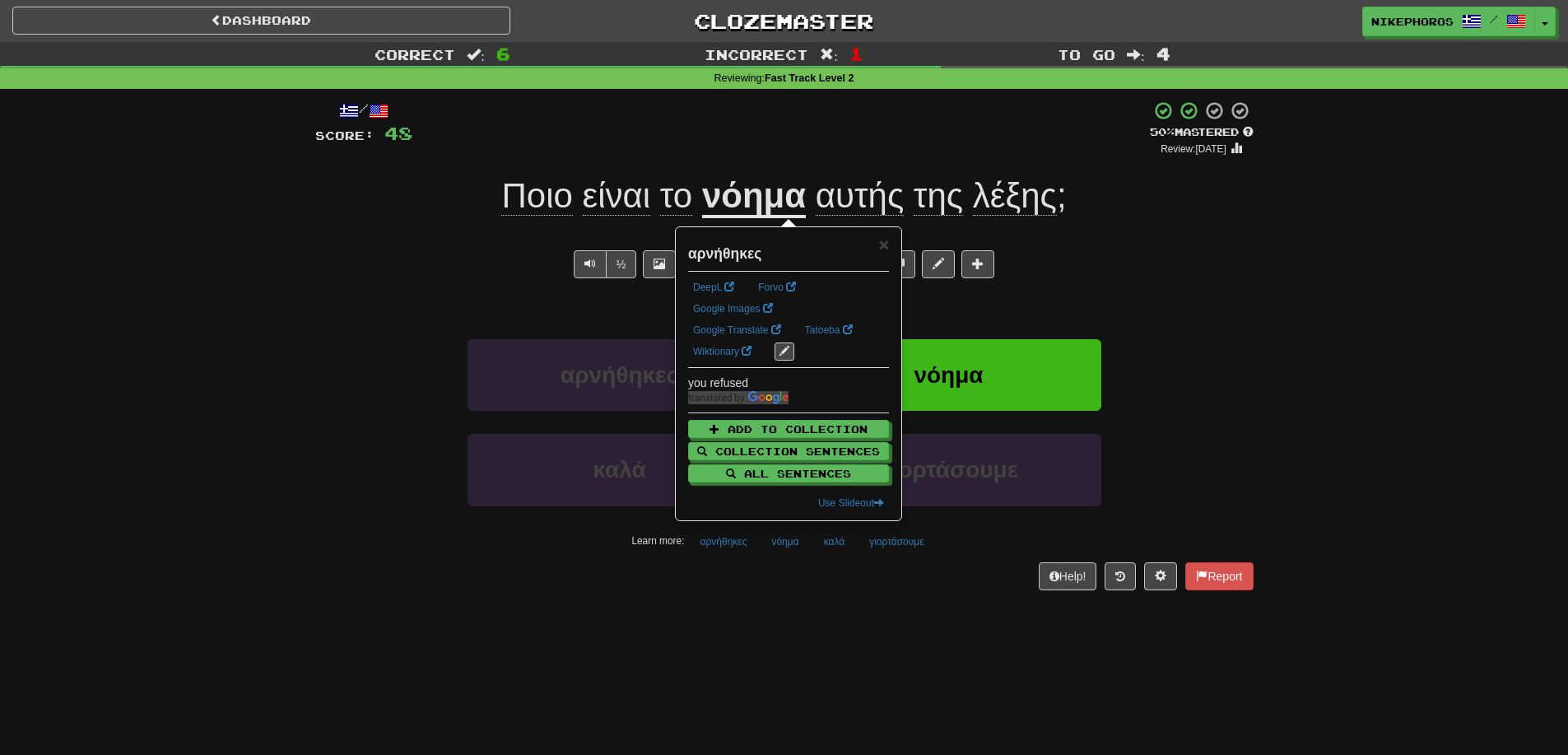
click at [778, 635] on div "Dashboard Clozemaster Nikephoros / Toggle Dropdown Dashboard Leaderboard Activi…" at bounding box center [784, 378] width 1568 height 755
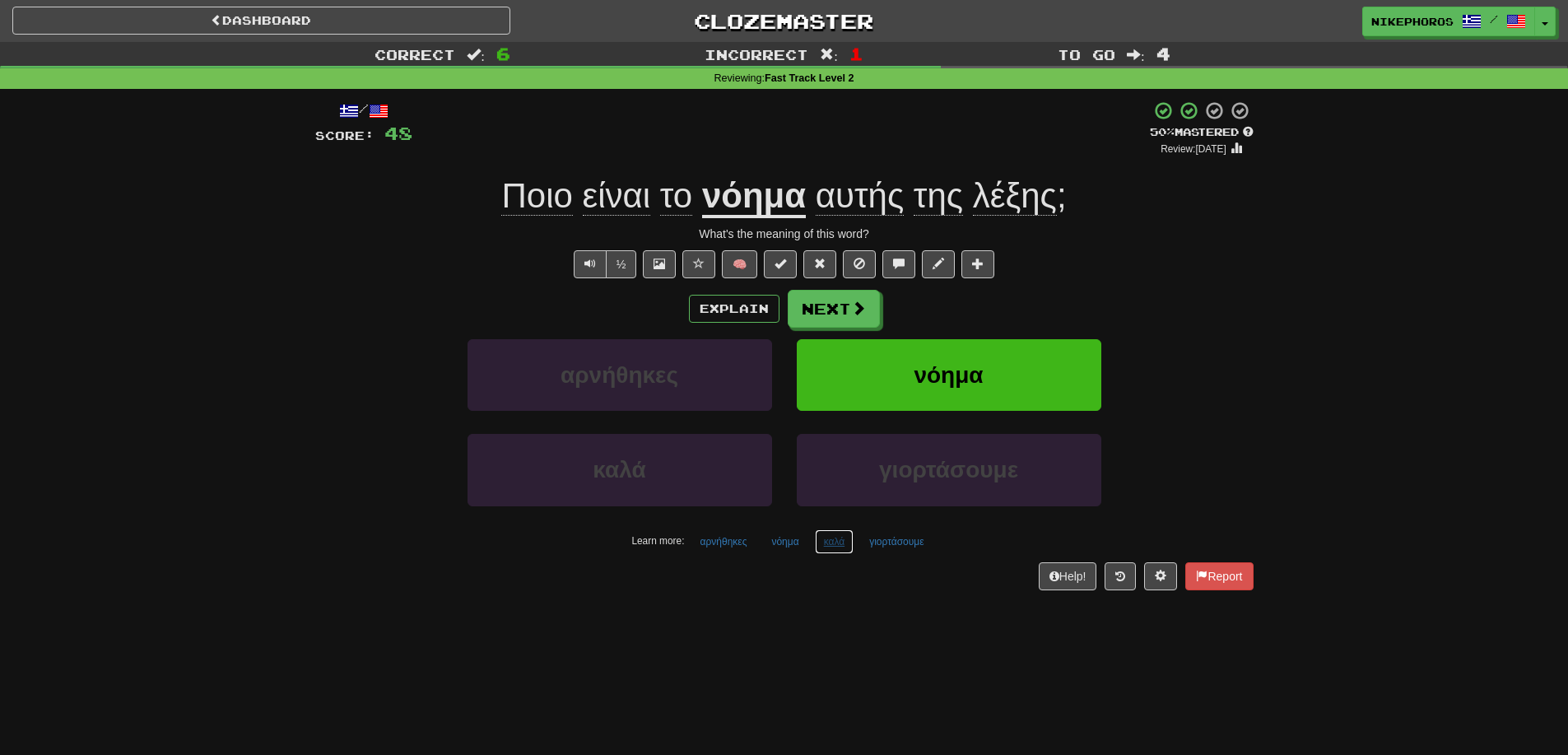
click at [842, 547] on button "καλά" at bounding box center [834, 541] width 40 height 25
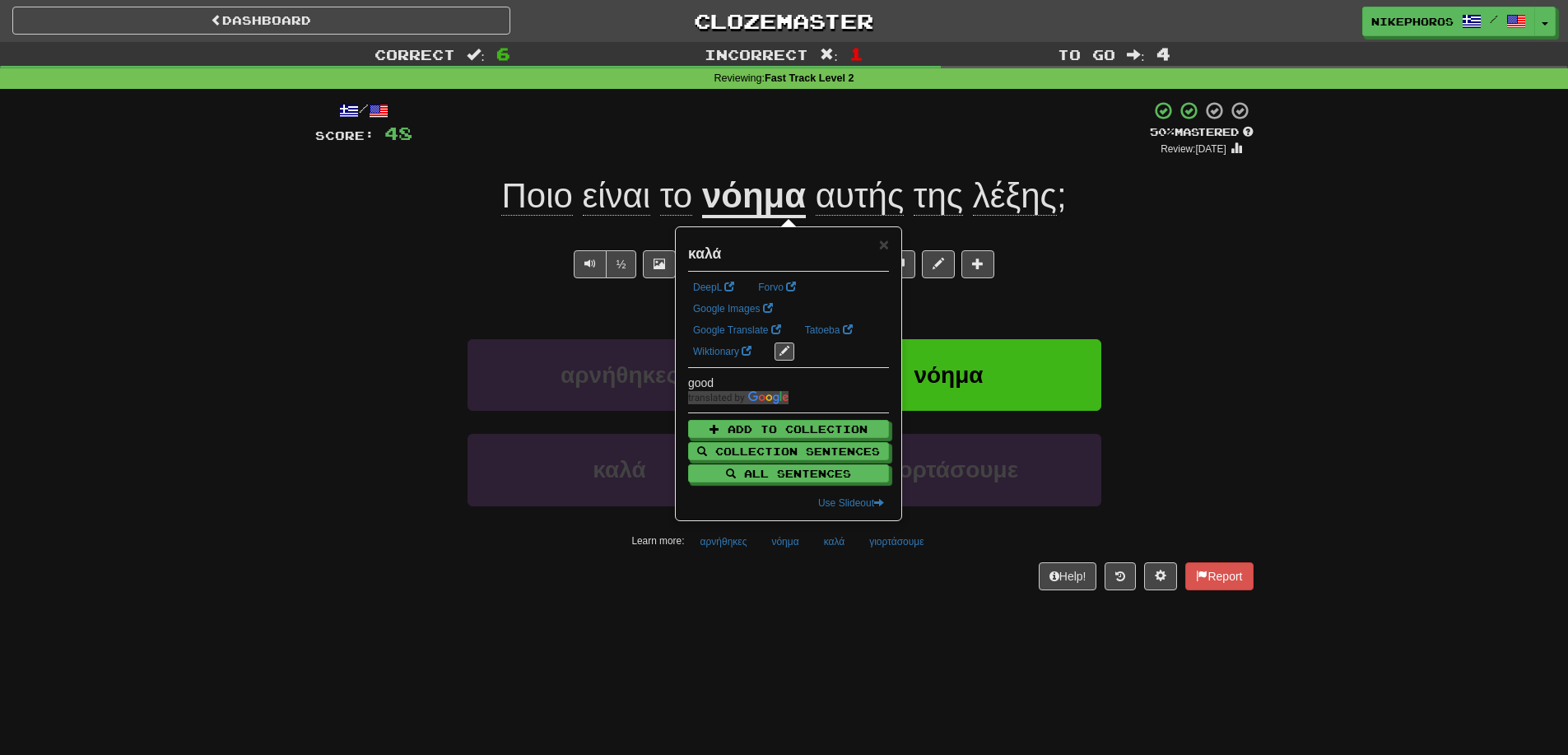
click at [871, 603] on div "/ Score: 48 + 8 50 % Mastered Review: 2025-09-26 Ποιο είναι το νόημα αυτής της …" at bounding box center [784, 351] width 938 height 523
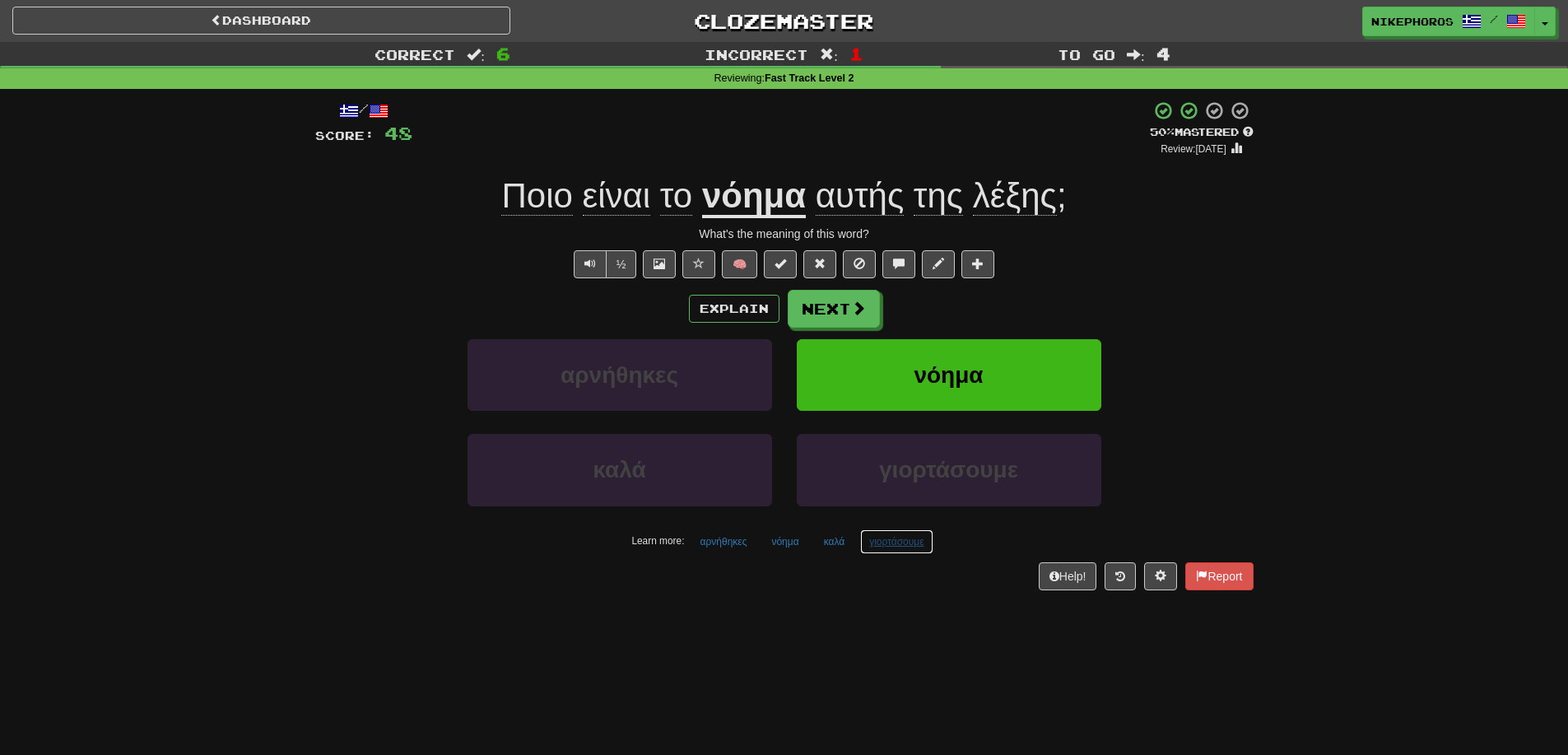
click at [915, 541] on button "γιορτάσουμε" at bounding box center [896, 541] width 73 height 25
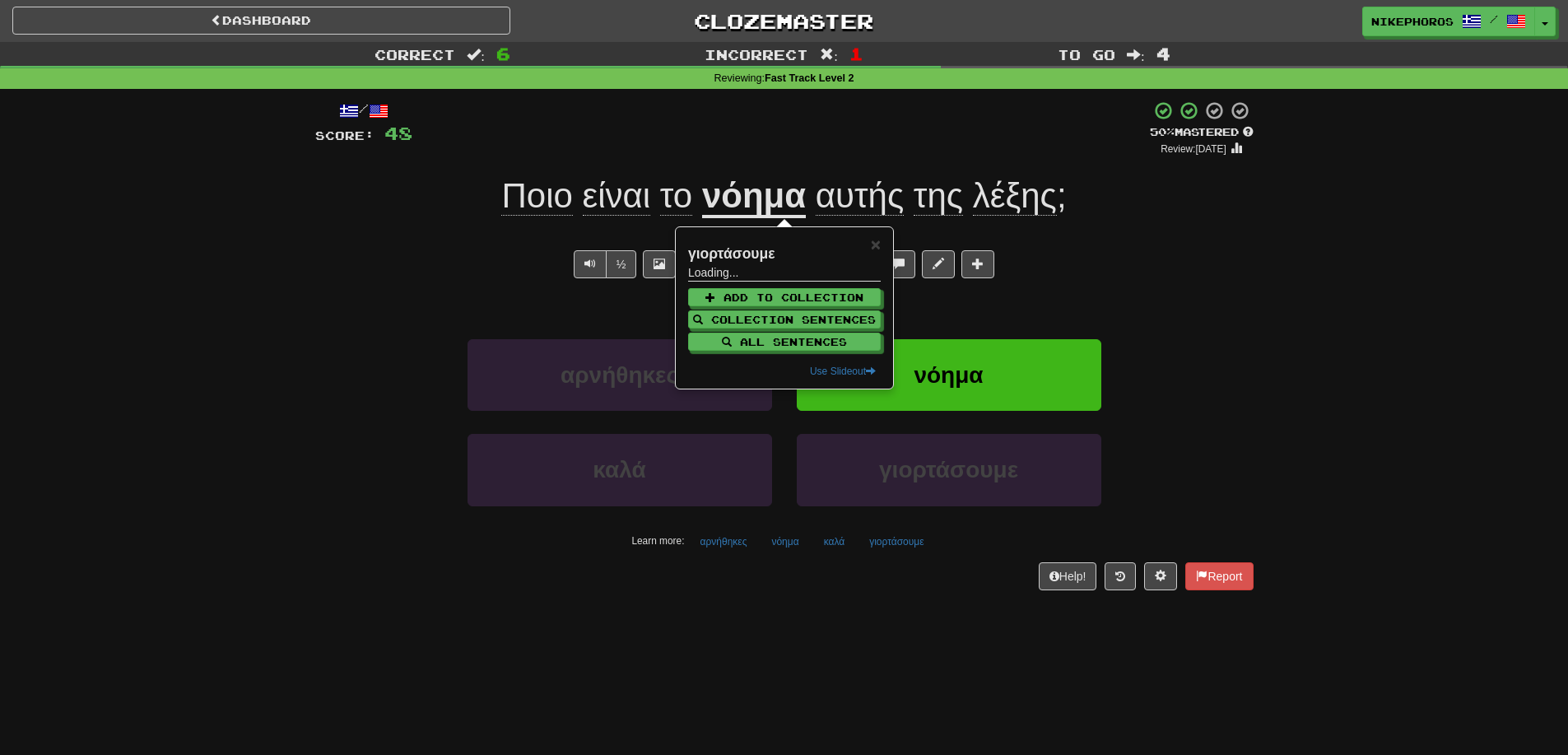
drag, startPoint x: 978, startPoint y: 665, endPoint x: 947, endPoint y: 557, distance: 112.4
click at [978, 667] on div "Dashboard Clozemaster Nikephoros / Toggle Dropdown Dashboard Leaderboard Activi…" at bounding box center [784, 378] width 1568 height 755
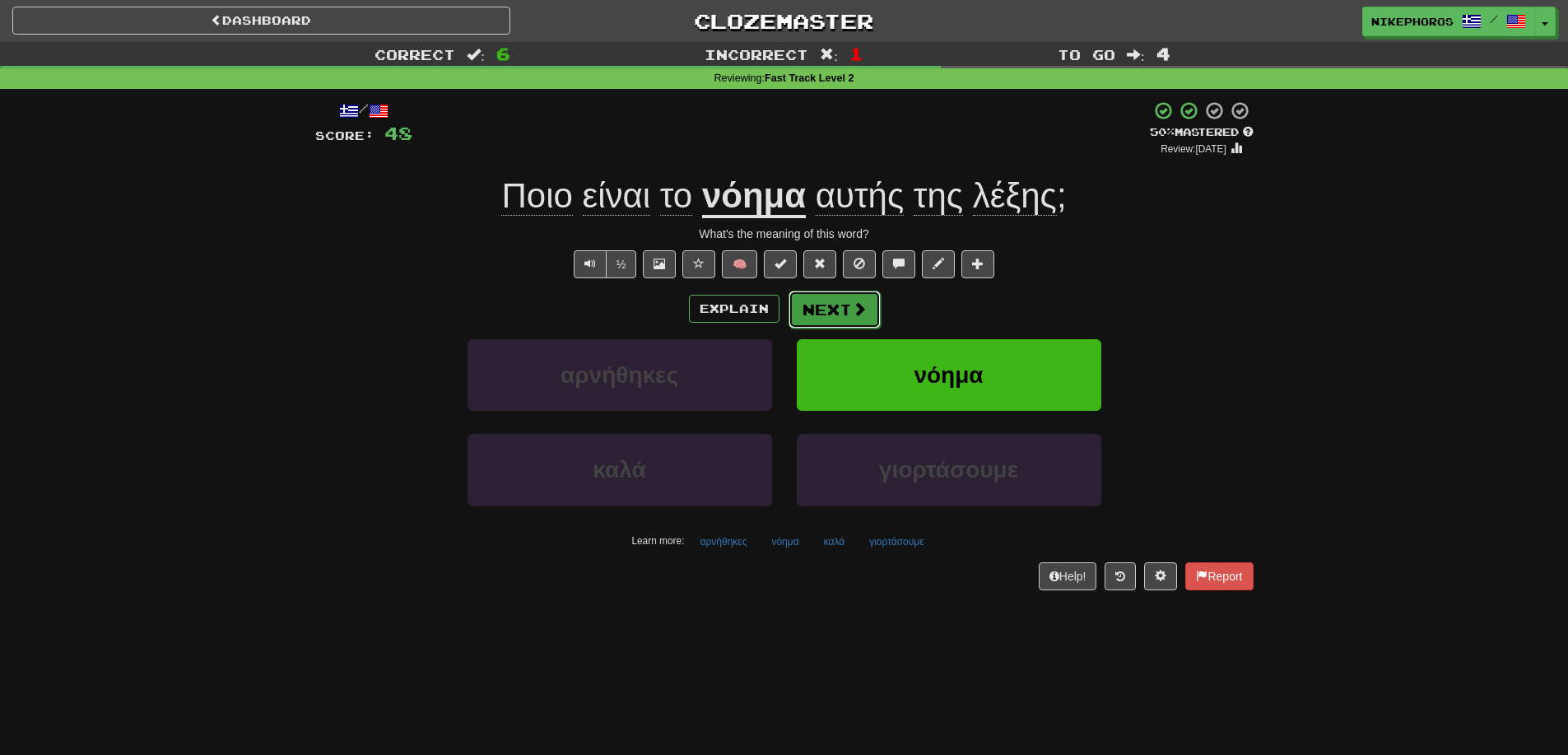
click at [836, 319] on button "Next" at bounding box center [834, 310] width 92 height 38
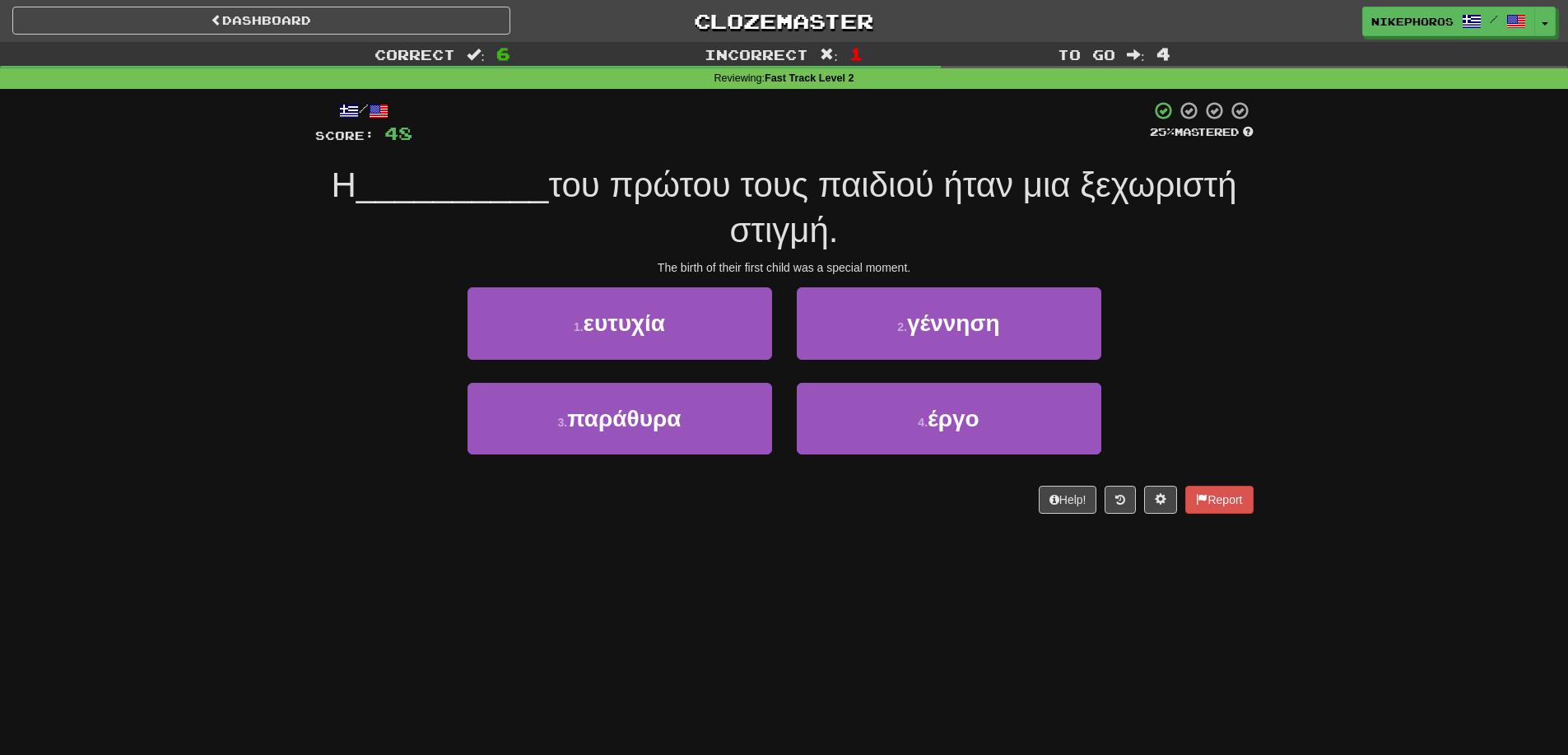
click at [1256, 342] on div "/ Score: 48 25 % Mastered Η __________ του πρώτου τους παιδιού ήταν μια ξεχωρισ…" at bounding box center [784, 313] width 963 height 447
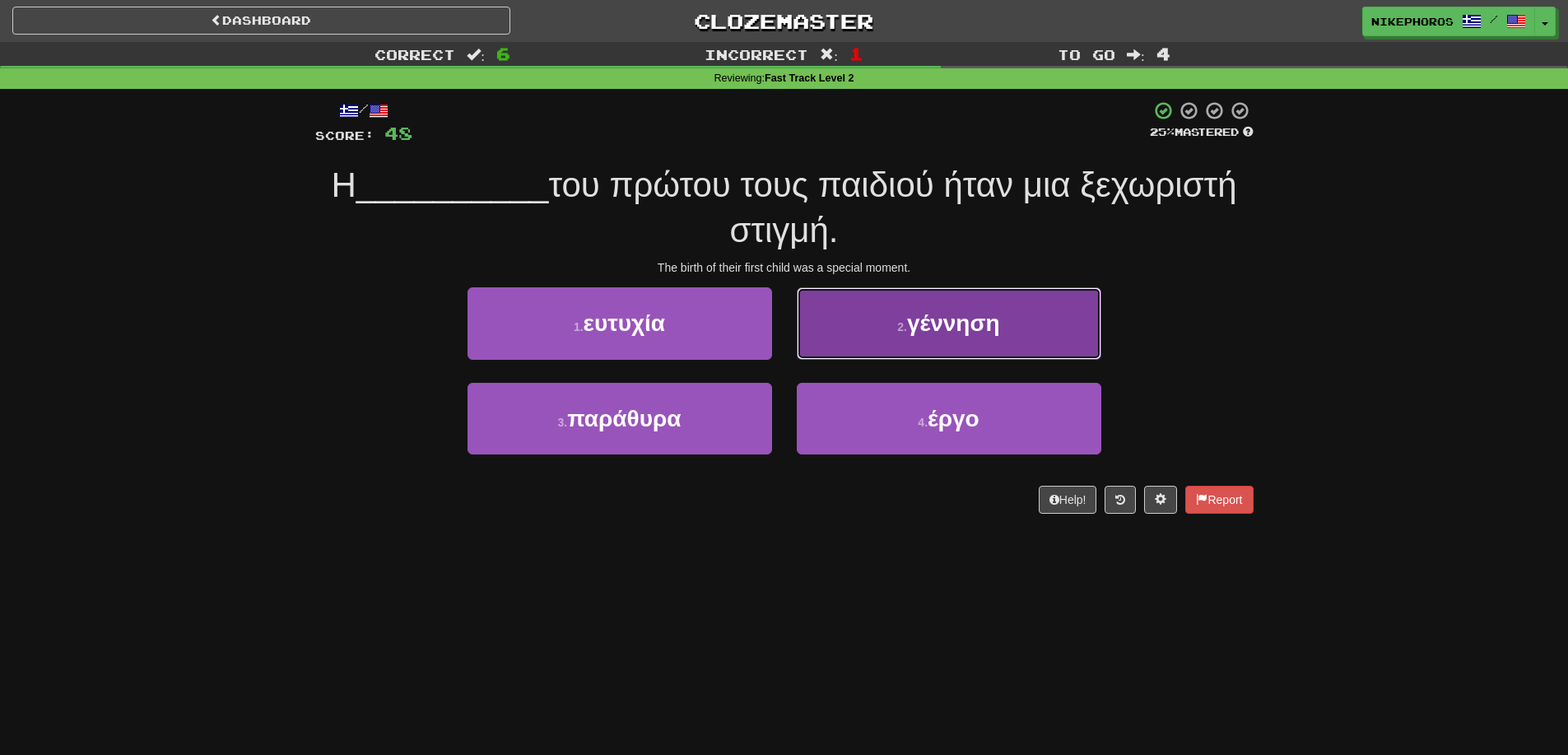
click at [931, 330] on span "γέννηση" at bounding box center [953, 324] width 93 height 26
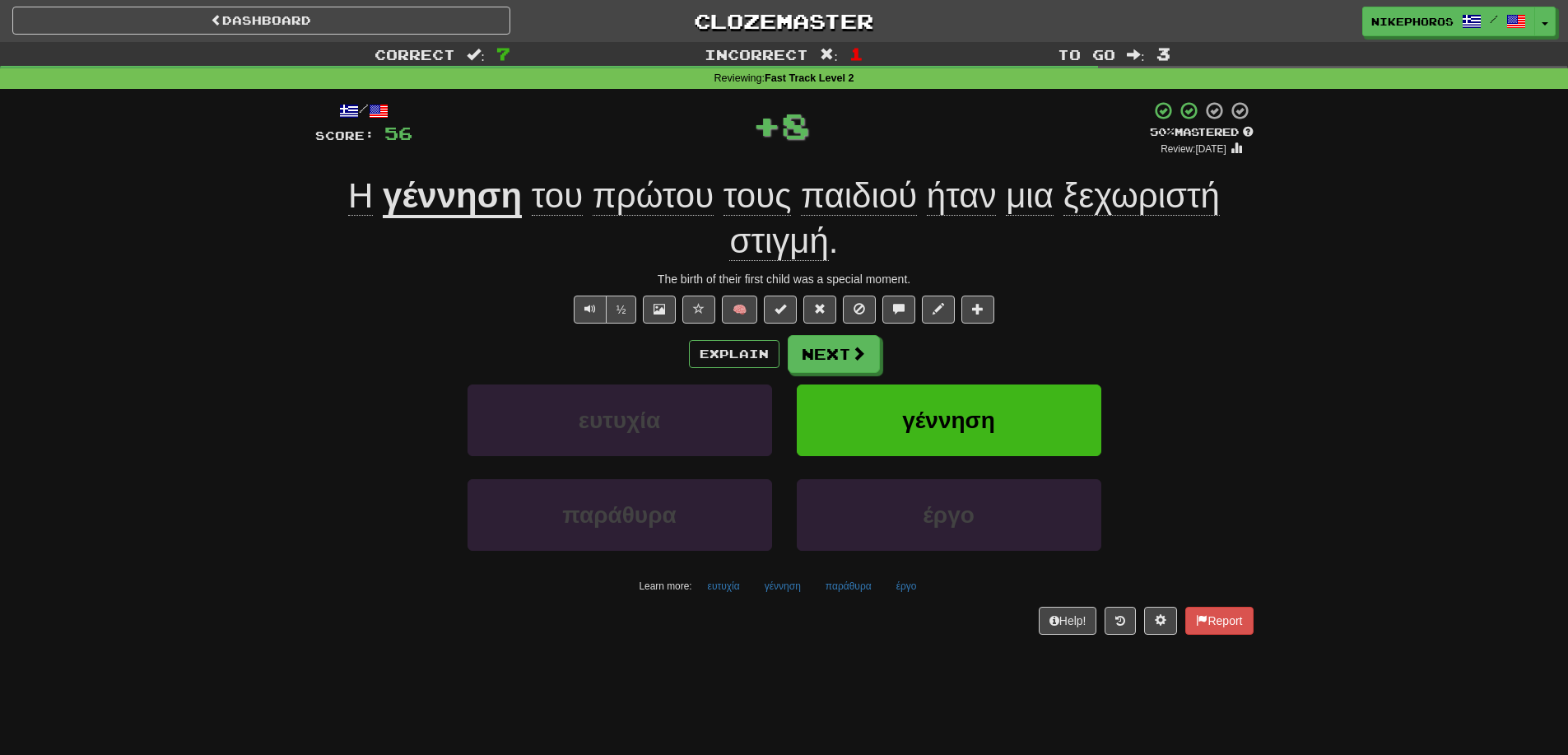
click at [1205, 369] on div "Explain Next" at bounding box center [784, 355] width 938 height 38
click at [1185, 277] on div "The birth of their first child was a special moment." at bounding box center [784, 279] width 938 height 16
click at [1138, 216] on span "ξεχωριστή" at bounding box center [1141, 196] width 157 height 40
click at [1155, 200] on span "ξεχωριστή" at bounding box center [1141, 196] width 157 height 40
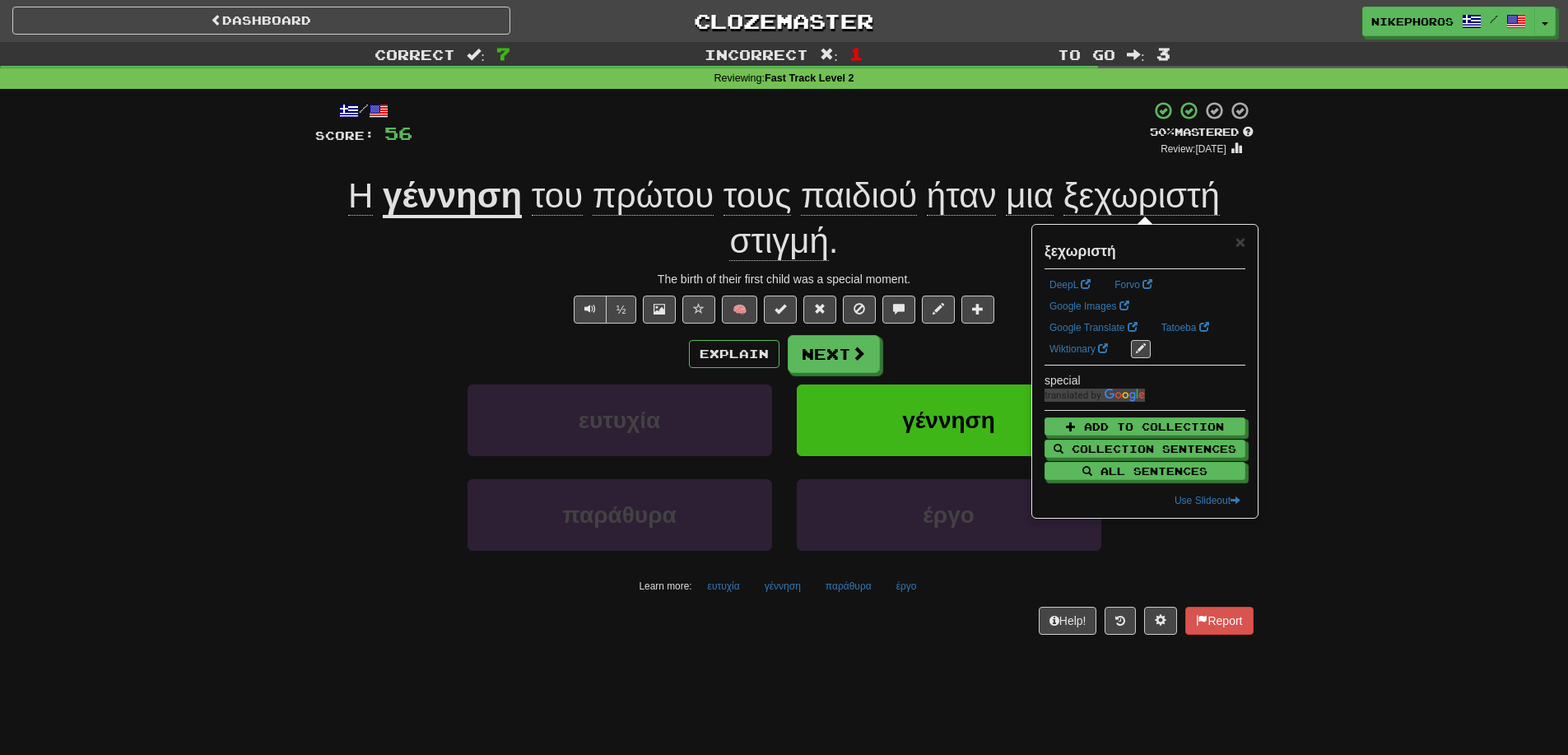
click at [832, 674] on div "Dashboard Clozemaster Nikephoros / Toggle Dropdown Dashboard Leaderboard Activi…" at bounding box center [784, 378] width 1568 height 755
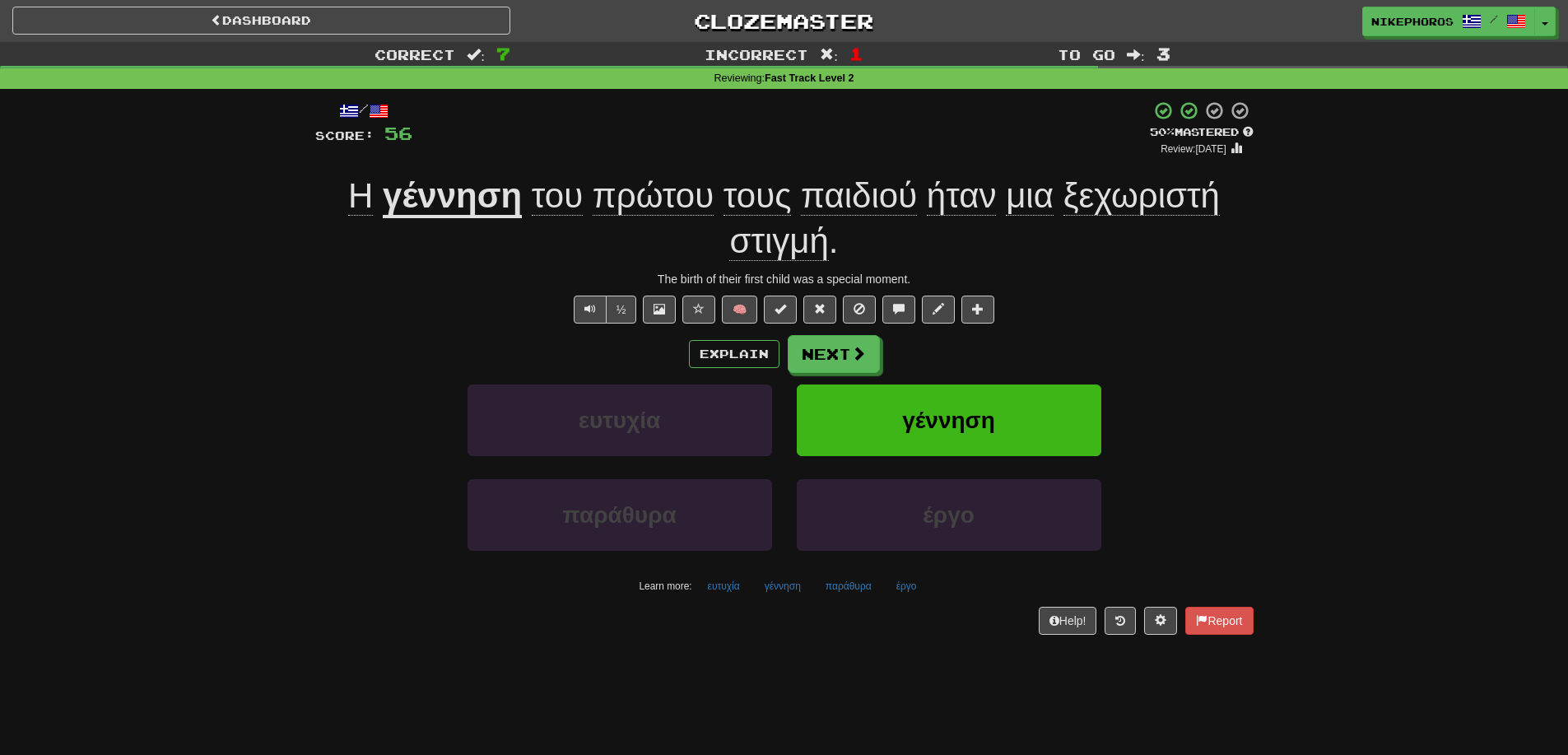
click at [1299, 344] on div "Correct : 7 Incorrect : 1 To go : 3 Reviewing : Fast Track Level 2 / Score: 56 …" at bounding box center [784, 350] width 1568 height 616
click at [1230, 204] on div "Η γέννηση του πρώτου τους παιδιού ήταν μια ξεχωριστή στιγμή ." at bounding box center [784, 219] width 938 height 90
click at [1158, 204] on span "ξεχωριστή" at bounding box center [1141, 196] width 157 height 40
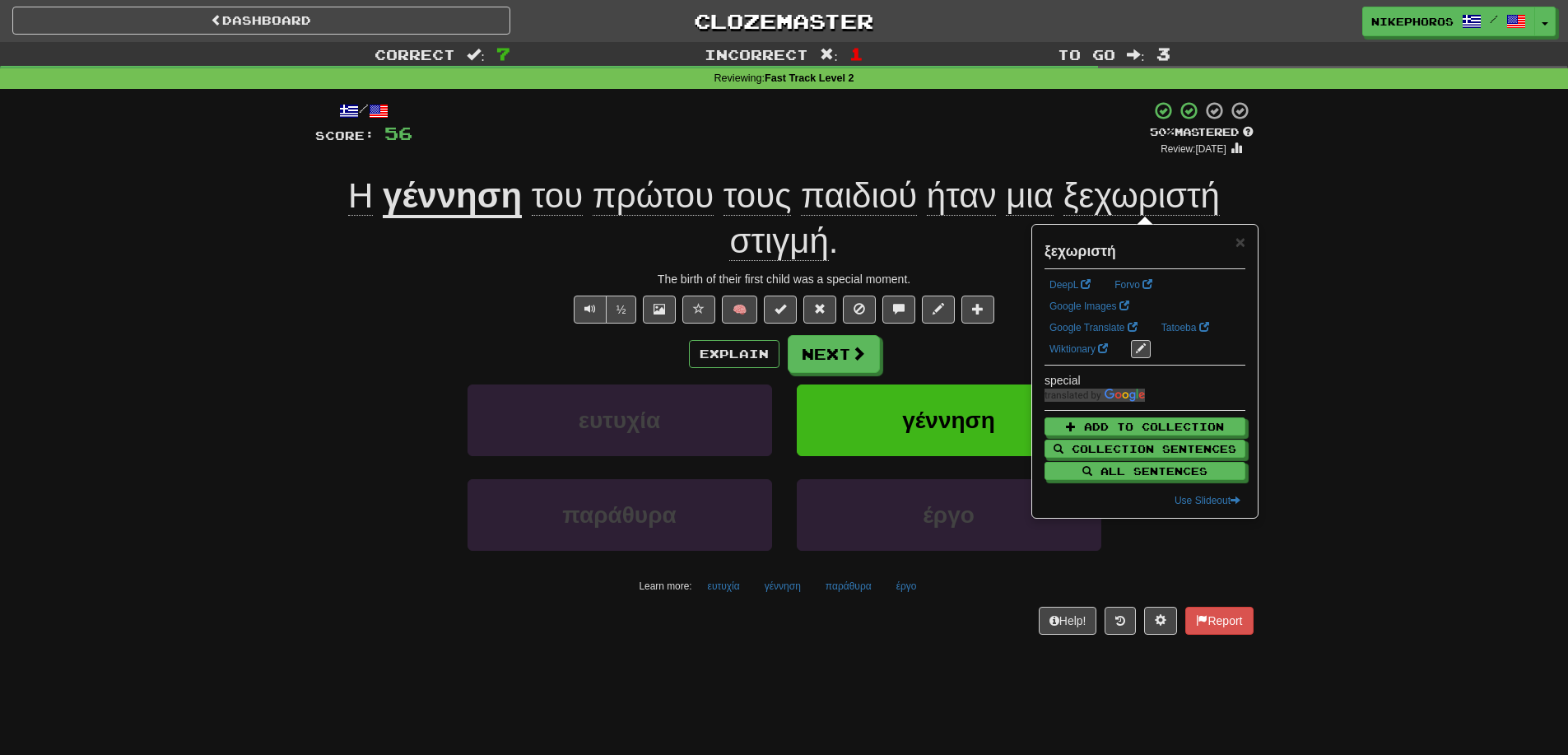
drag, startPoint x: 1293, startPoint y: 216, endPoint x: 1302, endPoint y: 217, distance: 9.1
click at [1300, 217] on div "Correct : 7 Incorrect : 1 To go : 3 Reviewing : Fast Track Level 2 / Score: 56 …" at bounding box center [784, 350] width 1568 height 616
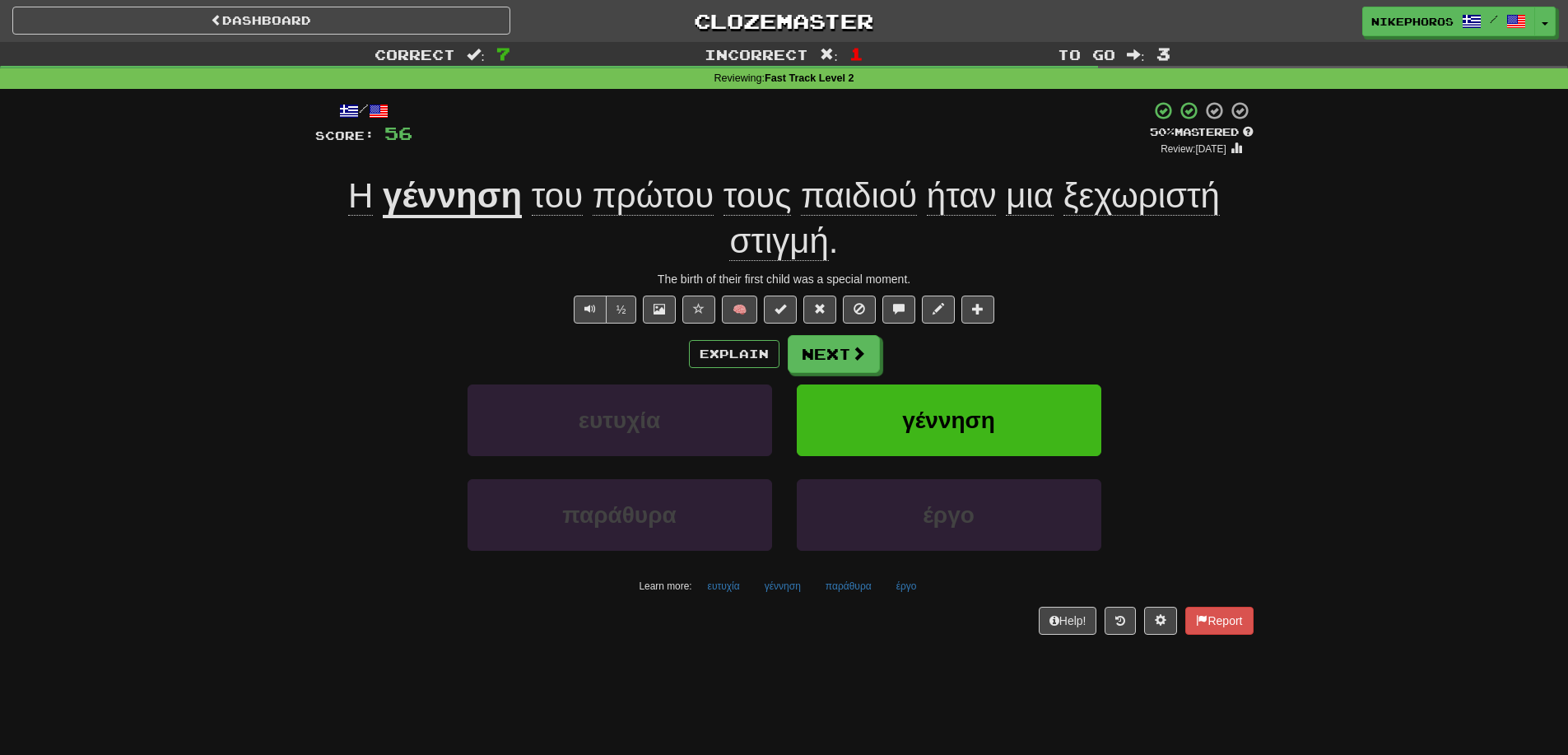
click at [1081, 162] on div "/ Score: 56 + 8 50 % Mastered Review: 2025-09-26 Η γέννηση του πρώτου τους παιδ…" at bounding box center [784, 368] width 938 height 534
click at [761, 247] on span "στιγμή" at bounding box center [779, 242] width 99 height 40
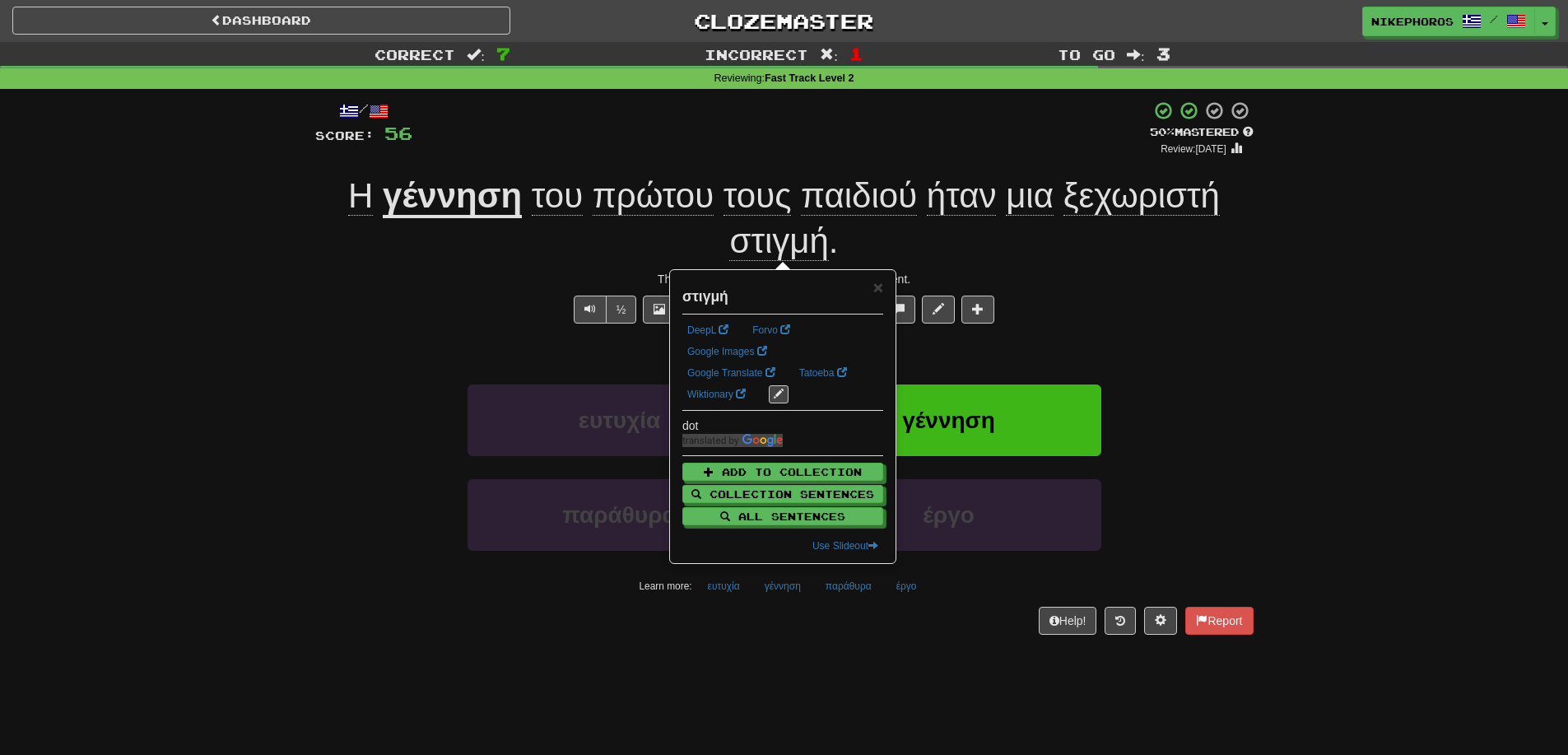
click at [1263, 322] on div "/ Score: 56 + 8 50 % Mastered Review: 2025-09-26 Η γέννηση του πρώτου τους παιδ…" at bounding box center [784, 374] width 963 height 569
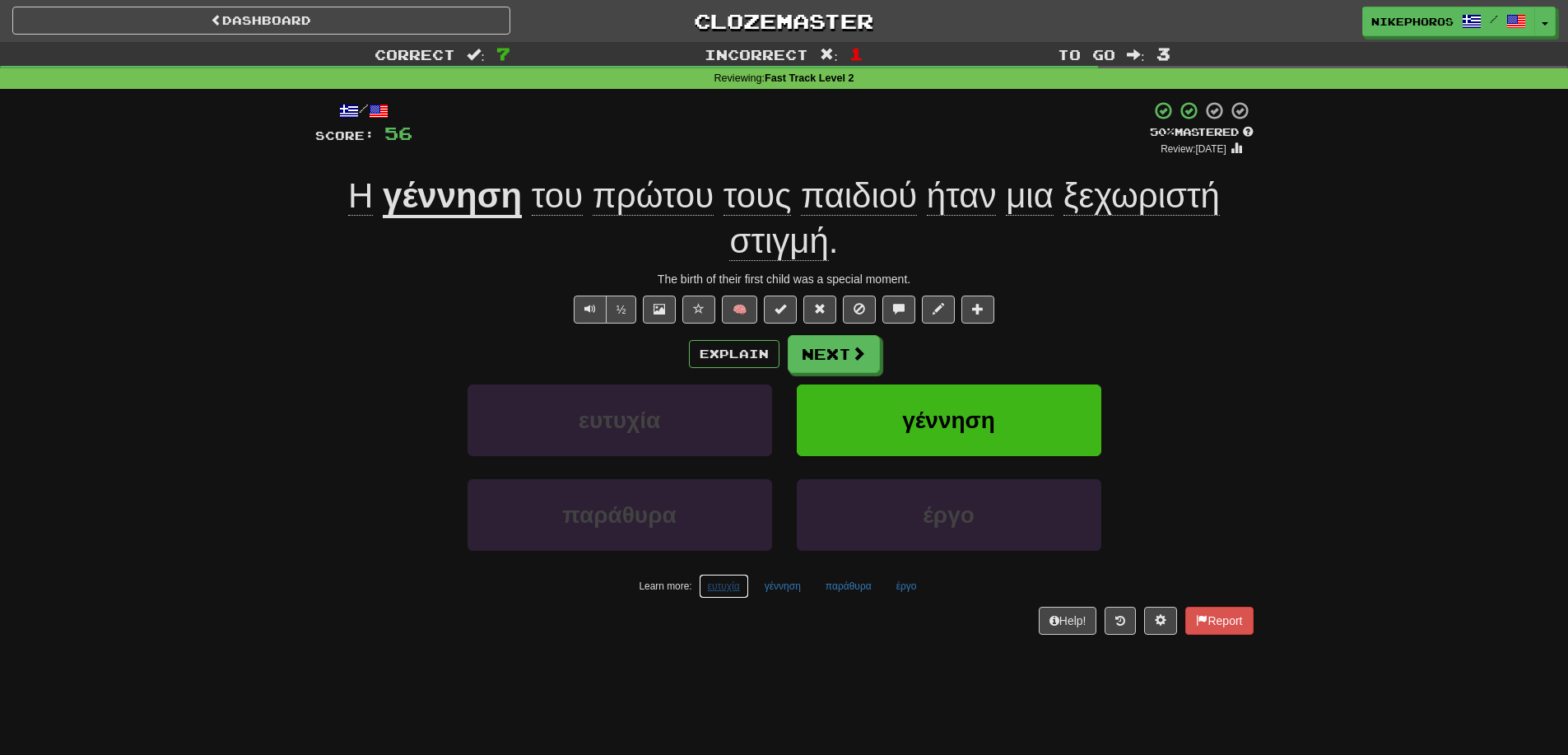
click at [739, 597] on button "ευτυχία" at bounding box center [724, 586] width 50 height 25
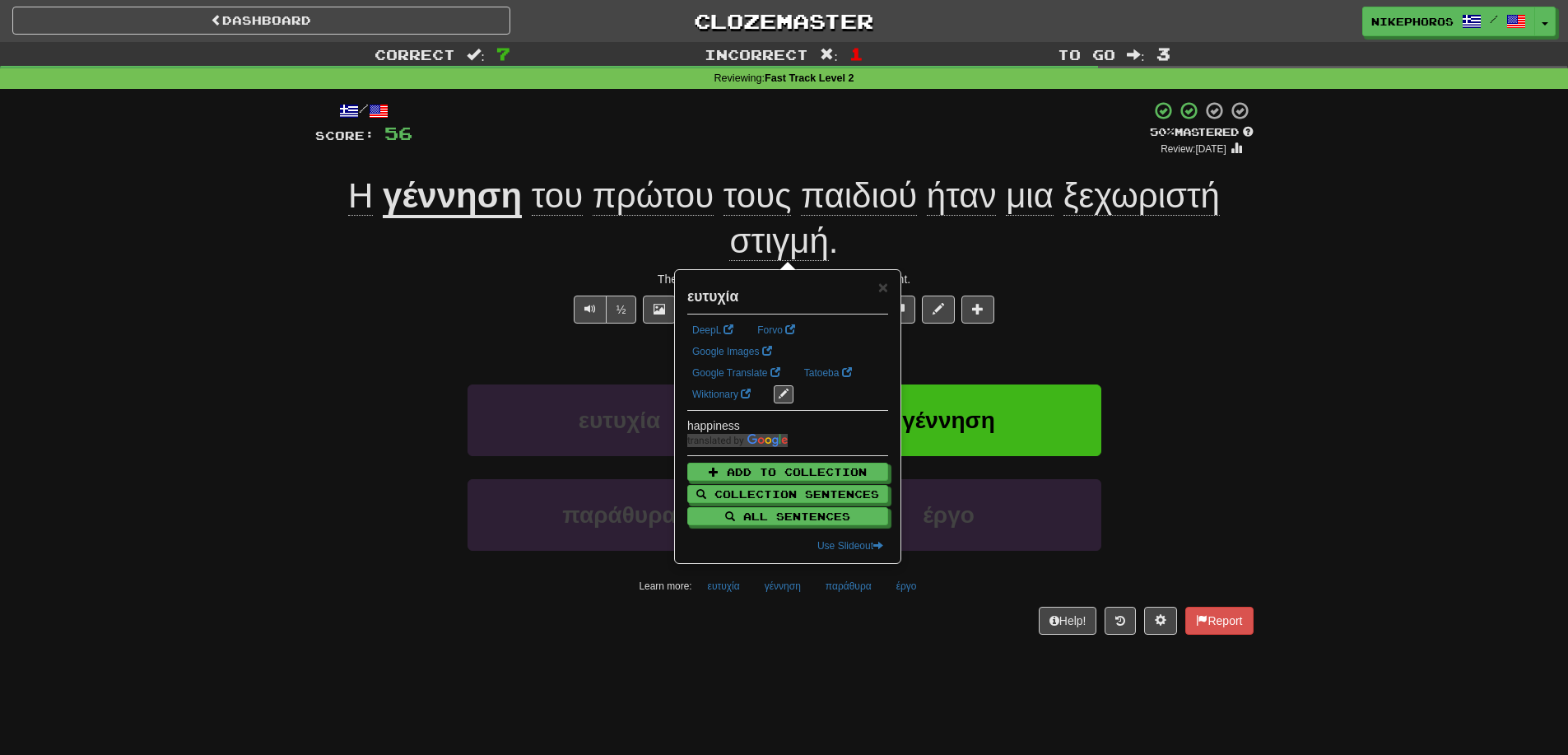
click at [771, 650] on div "/ Score: 56 + 8 50 % Mastered Review: 2025-09-26 Η γέννηση του πρώτου τους παιδ…" at bounding box center [784, 374] width 938 height 569
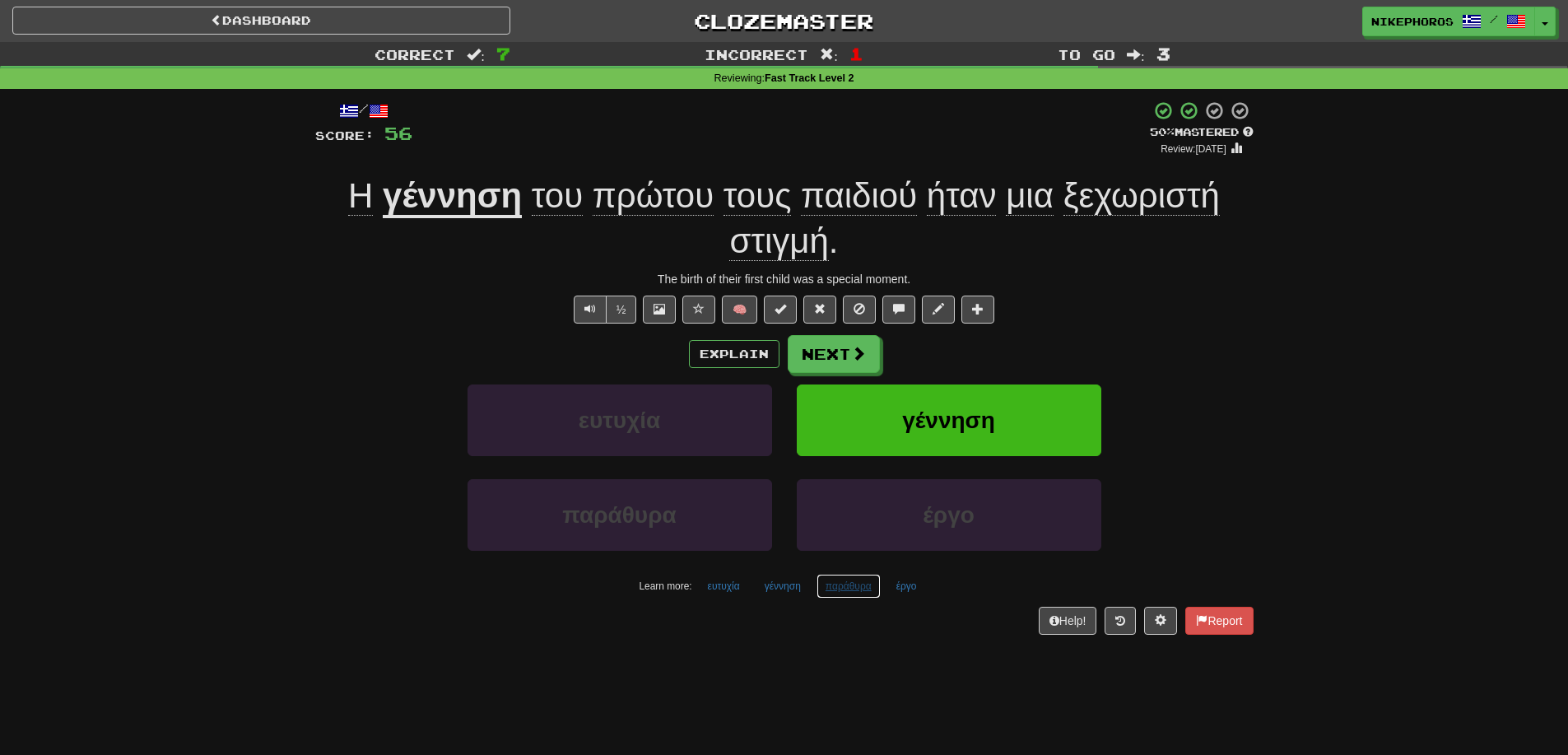
click at [864, 589] on button "παράθυρα" at bounding box center [848, 586] width 64 height 25
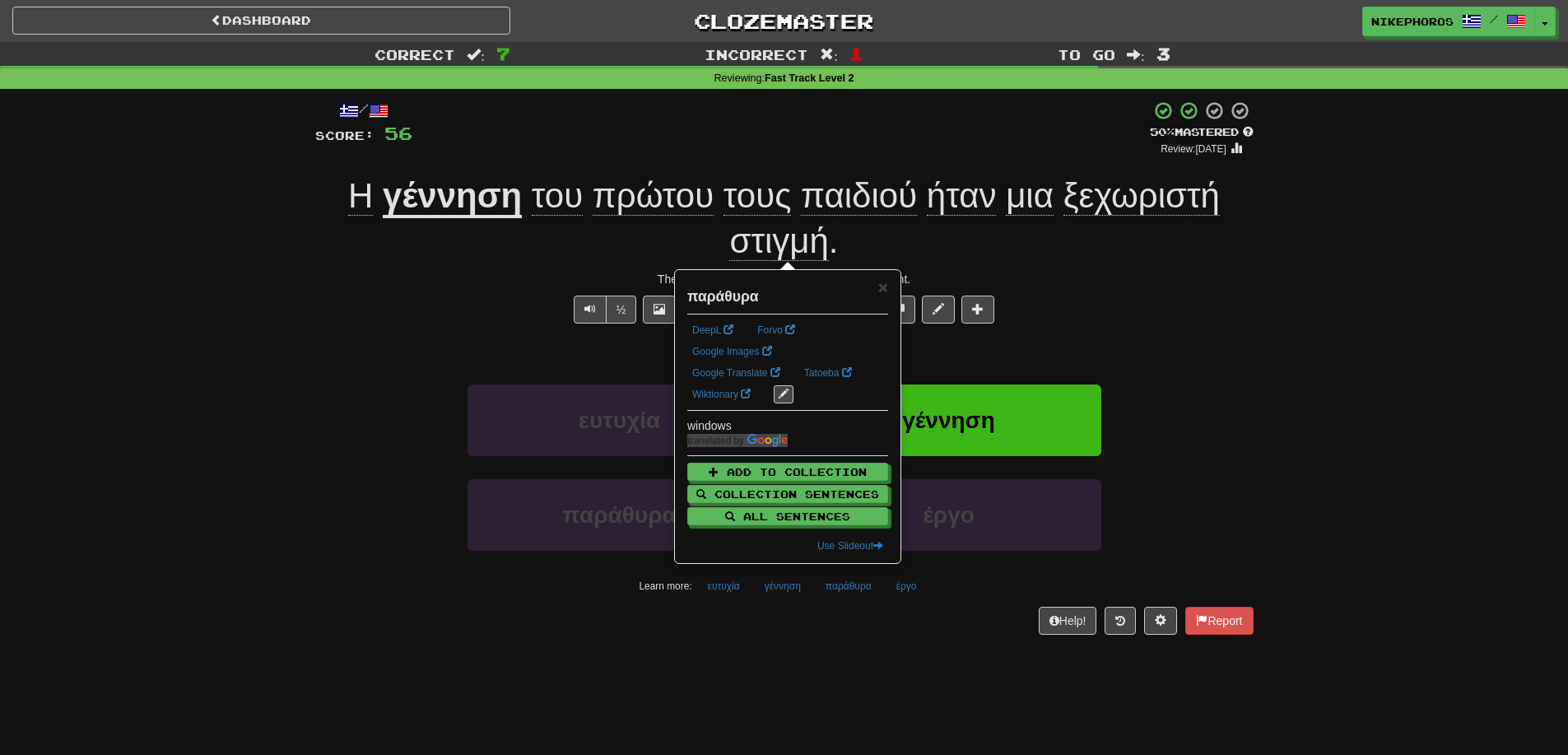
click at [955, 637] on div "/ Score: 56 + 8 50 % Mastered Review: 2025-09-26 Η γέννηση του πρώτου τους παιδ…" at bounding box center [784, 374] width 938 height 569
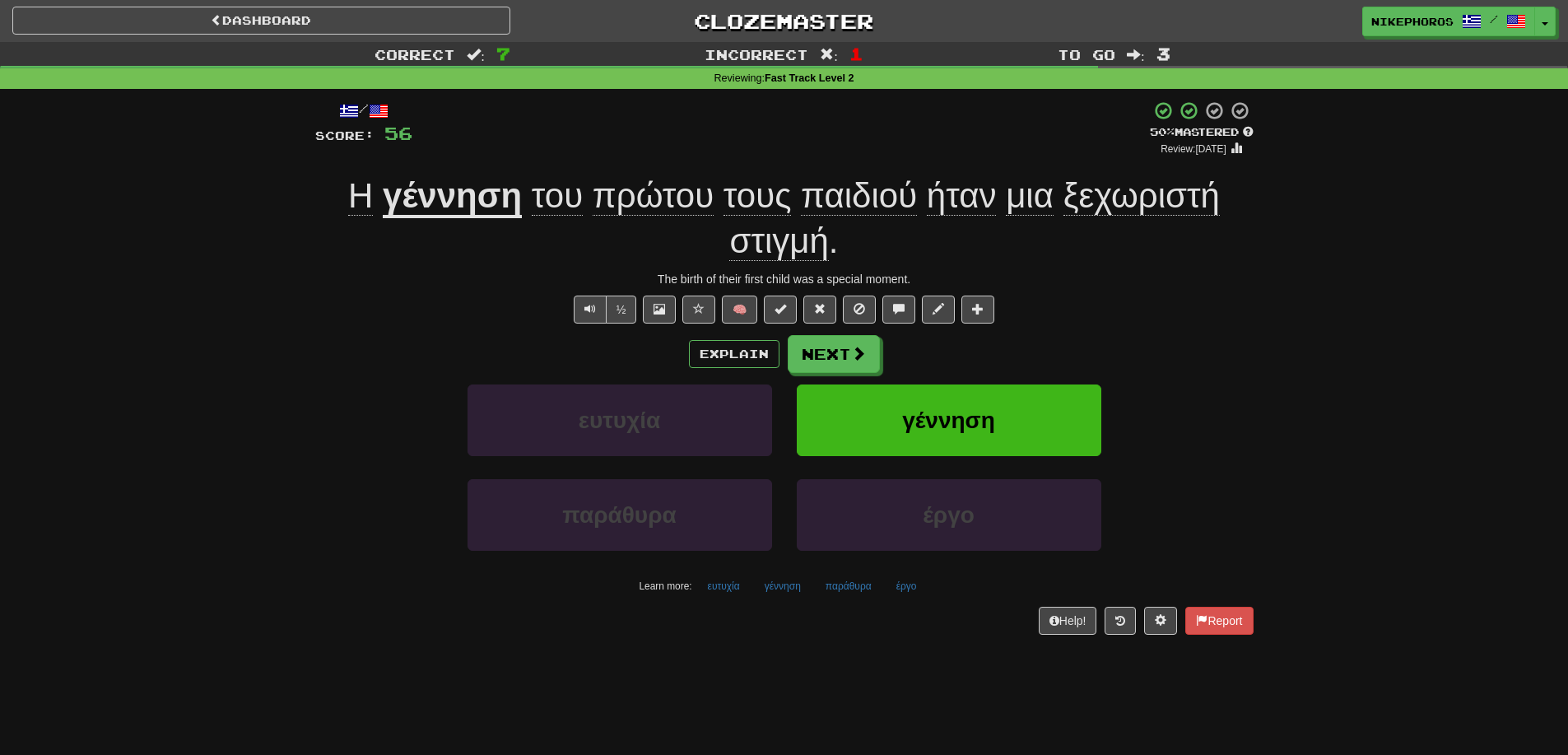
click at [836, 570] on div "έργο" at bounding box center [949, 526] width 329 height 95
click at [875, 623] on div "Help! Report" at bounding box center [784, 621] width 938 height 28
click at [842, 331] on div "/ Score: 56 + 8 50 % Mastered Review: 2025-09-26 Η γέννηση του πρώτου τους παιδ…" at bounding box center [784, 368] width 938 height 534
click at [841, 340] on button "Next" at bounding box center [834, 355] width 92 height 38
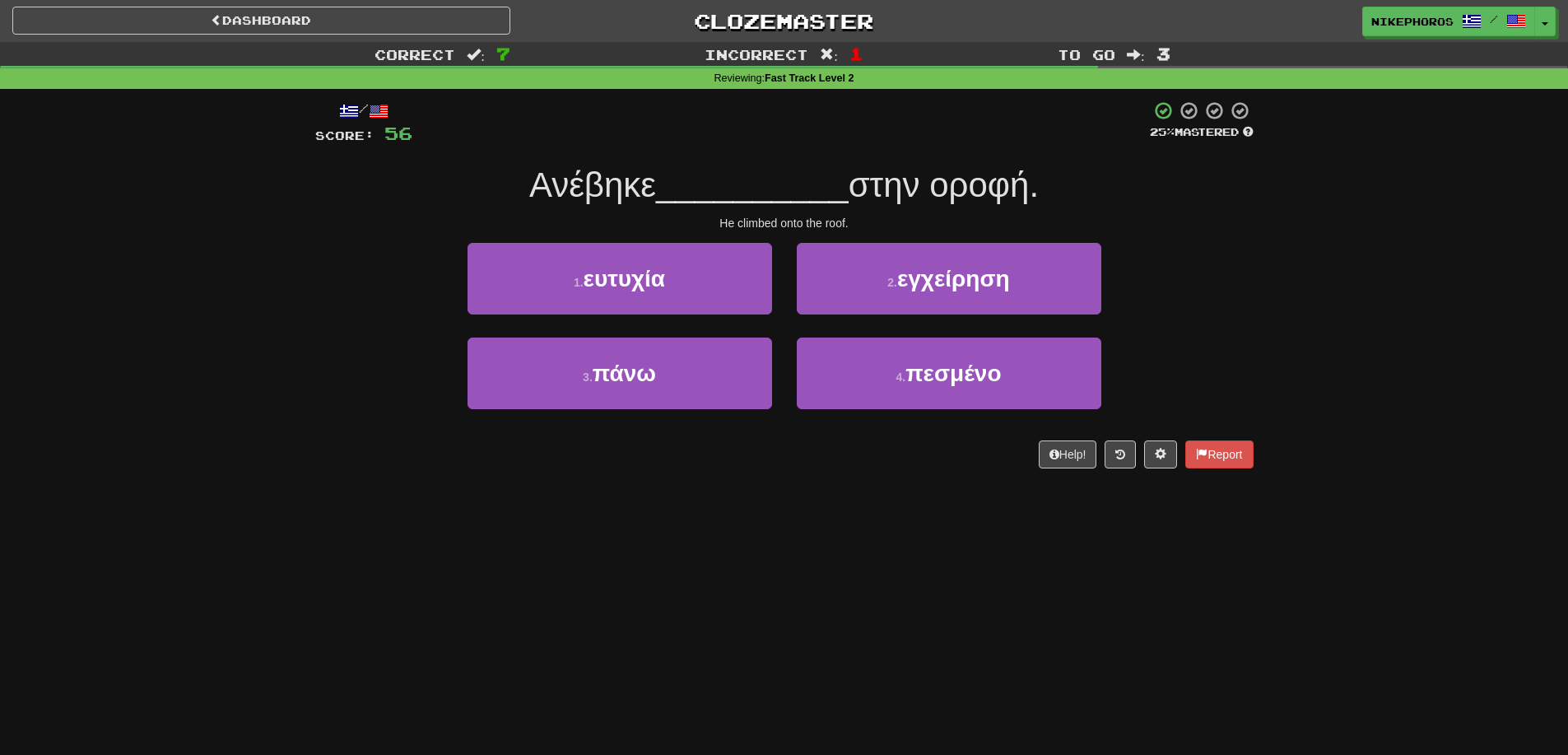
click at [1217, 329] on div "1 . ευτυχία 2 . εγχείρηση" at bounding box center [784, 290] width 988 height 95
click at [1109, 459] on button at bounding box center [1120, 454] width 31 height 28
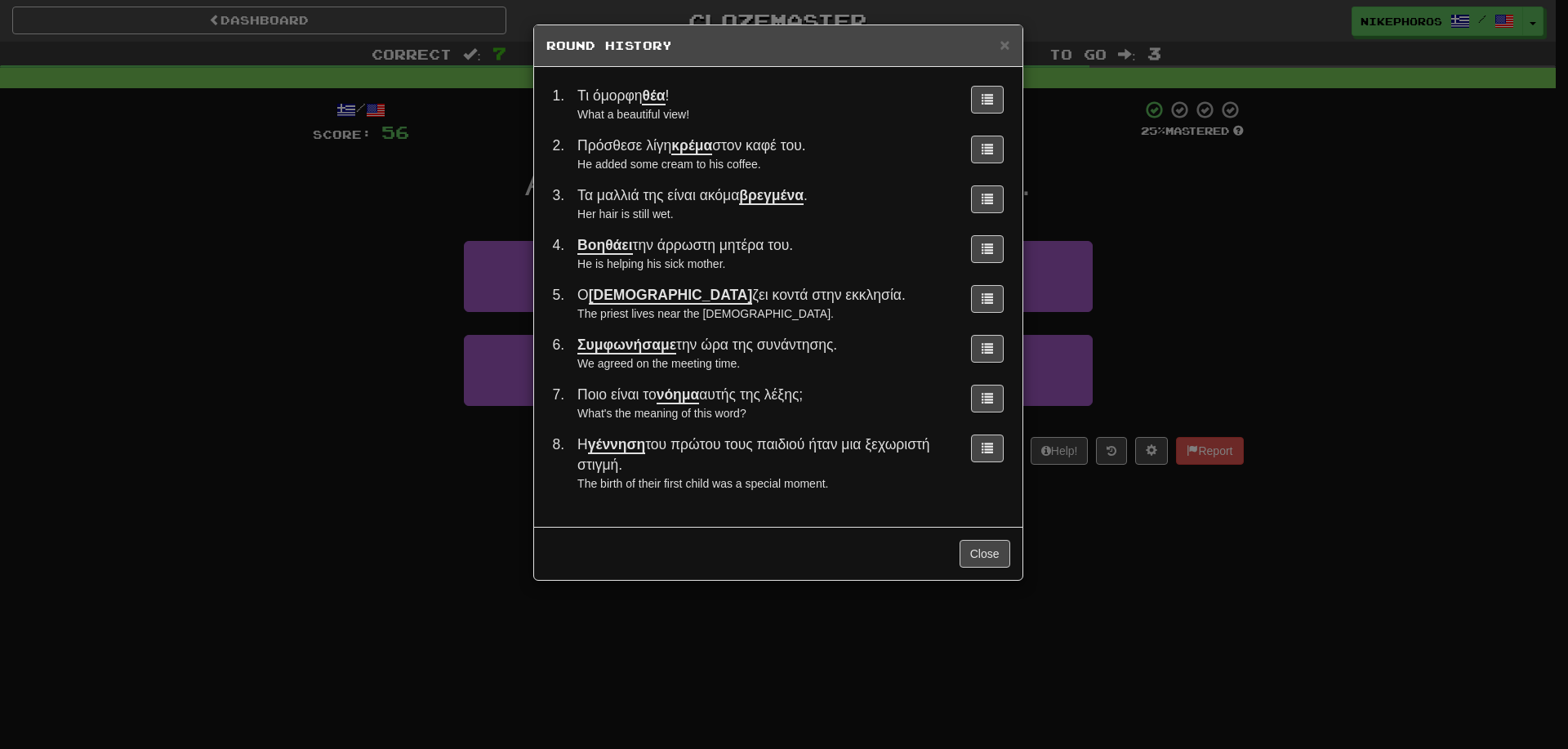
click at [1335, 334] on div "× Round History 1 . Τι όμορφη θέα ! What a beautiful view! 2 . Πρόσθεσε λίγη κρ…" at bounding box center [784, 374] width 1568 height 749
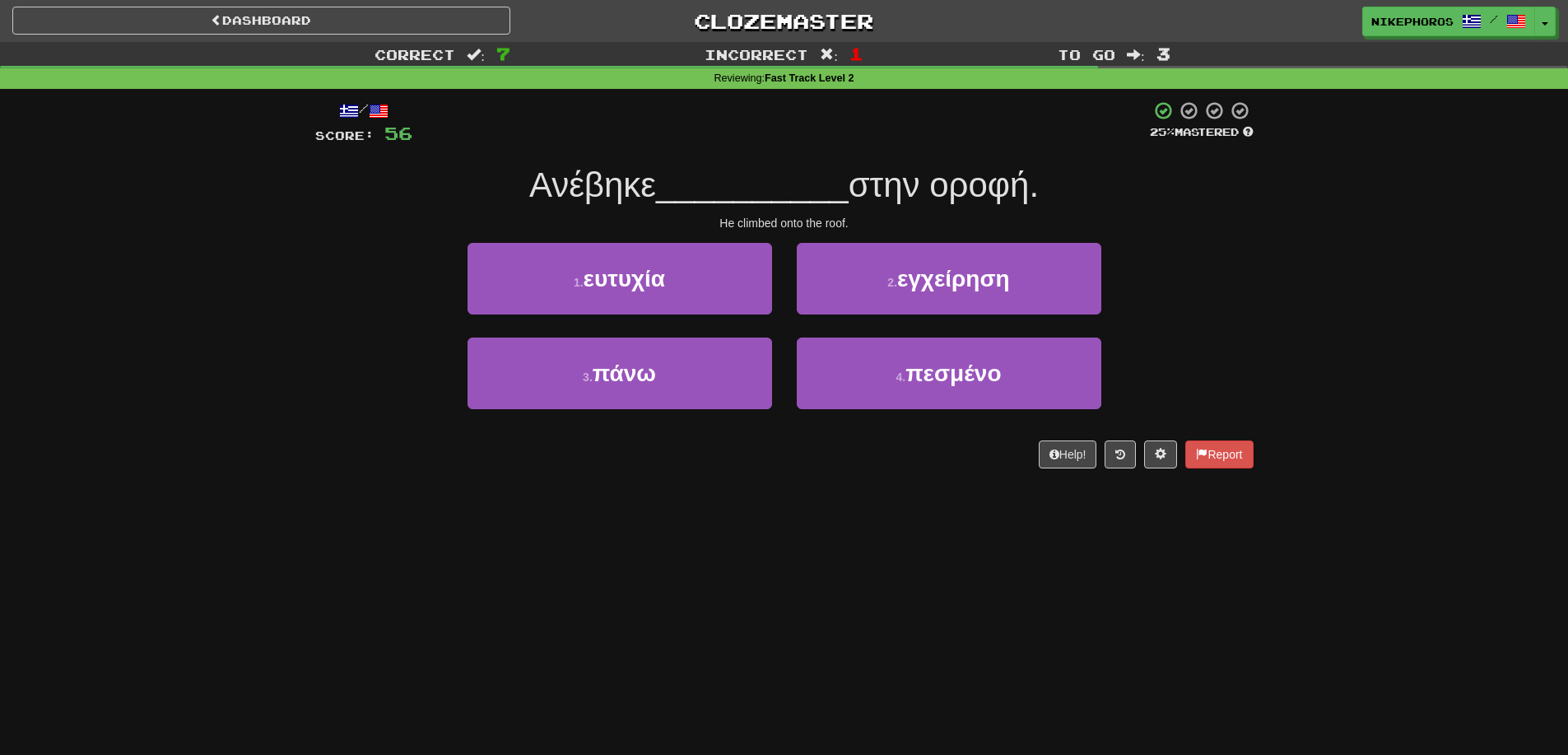
click at [834, 202] on span "__________" at bounding box center [752, 185] width 193 height 39
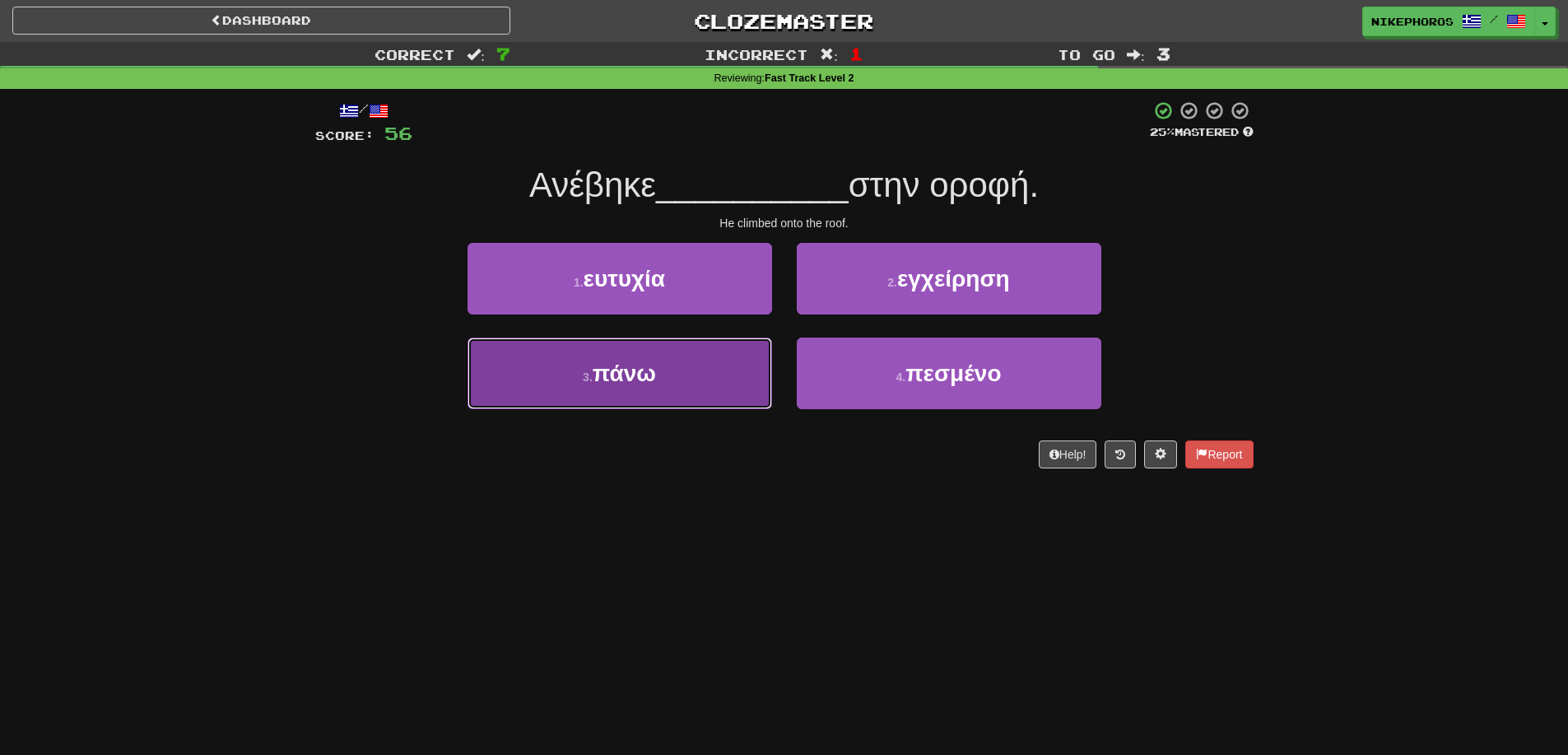
click at [652, 401] on button "3 . πάνω" at bounding box center [619, 374] width 304 height 72
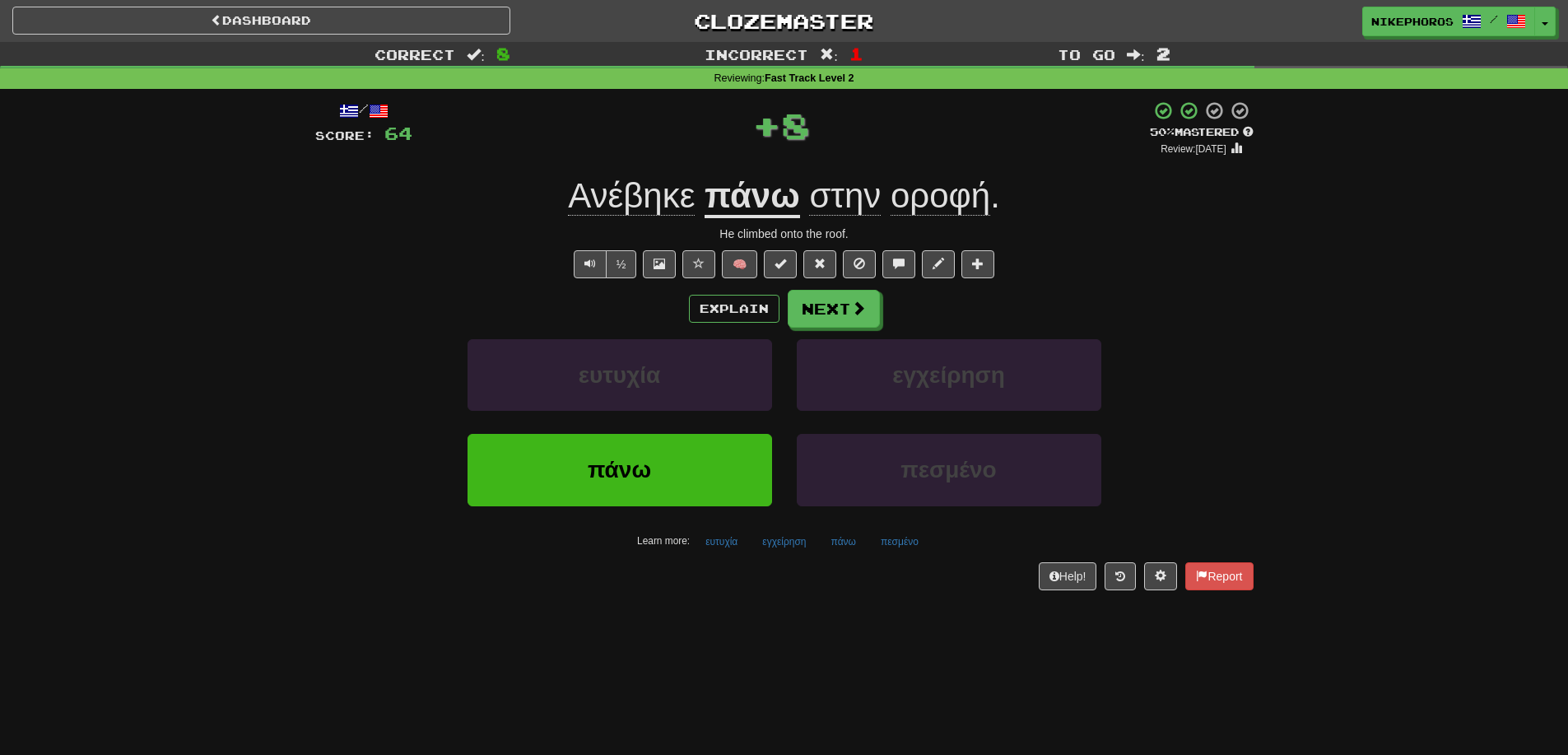
click at [1266, 246] on div "Correct : 8 Incorrect : 1 To go : 2 Reviewing : Fast Track Level 2 / Score: 64 …" at bounding box center [784, 328] width 1568 height 571
click at [930, 214] on span "οροφή" at bounding box center [940, 196] width 100 height 40
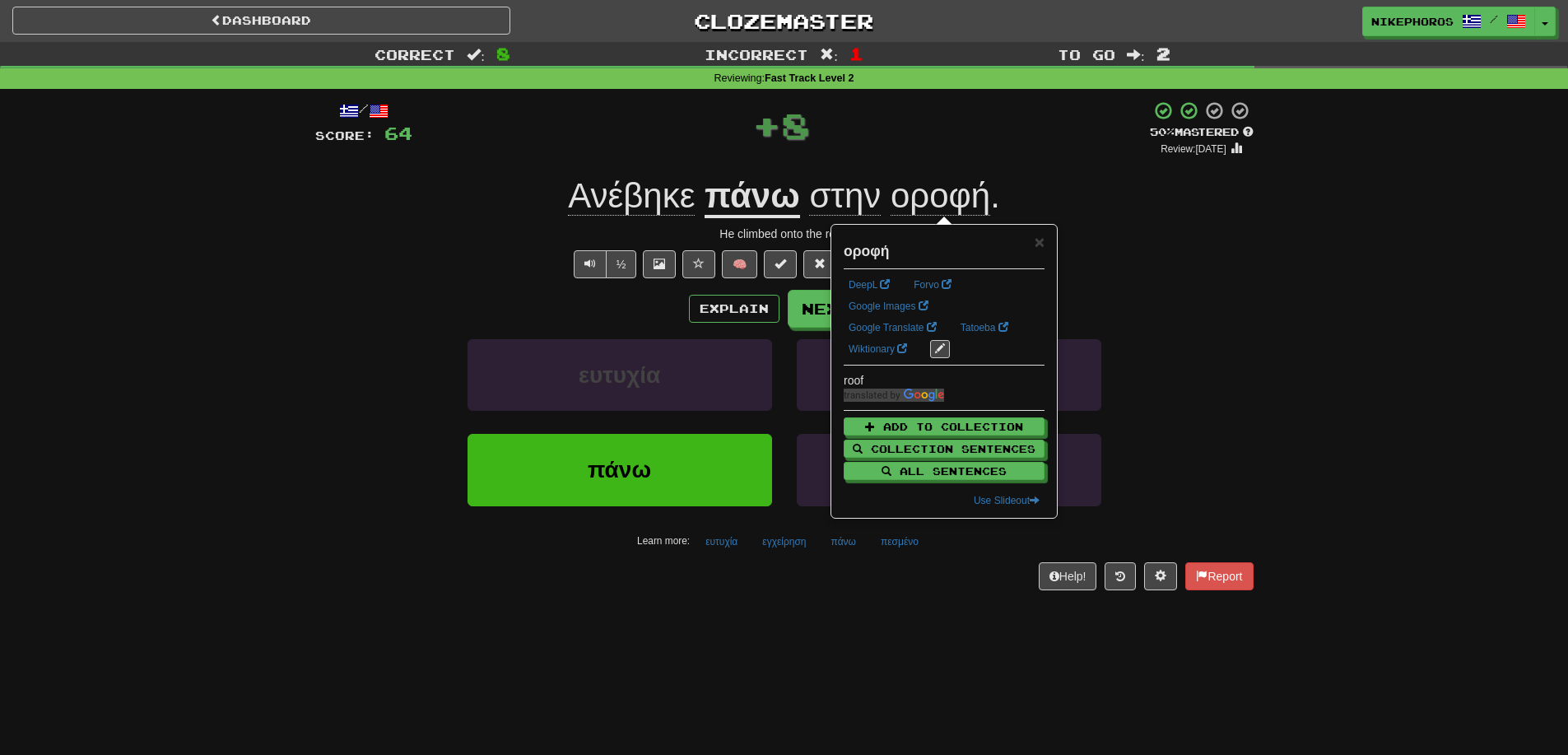
click at [1096, 243] on div "/ Score: 64 + 8 50 % Mastered Review: 2025-09-26 Ανέβηκε πάνω στην οροφή . He c…" at bounding box center [784, 346] width 938 height 489
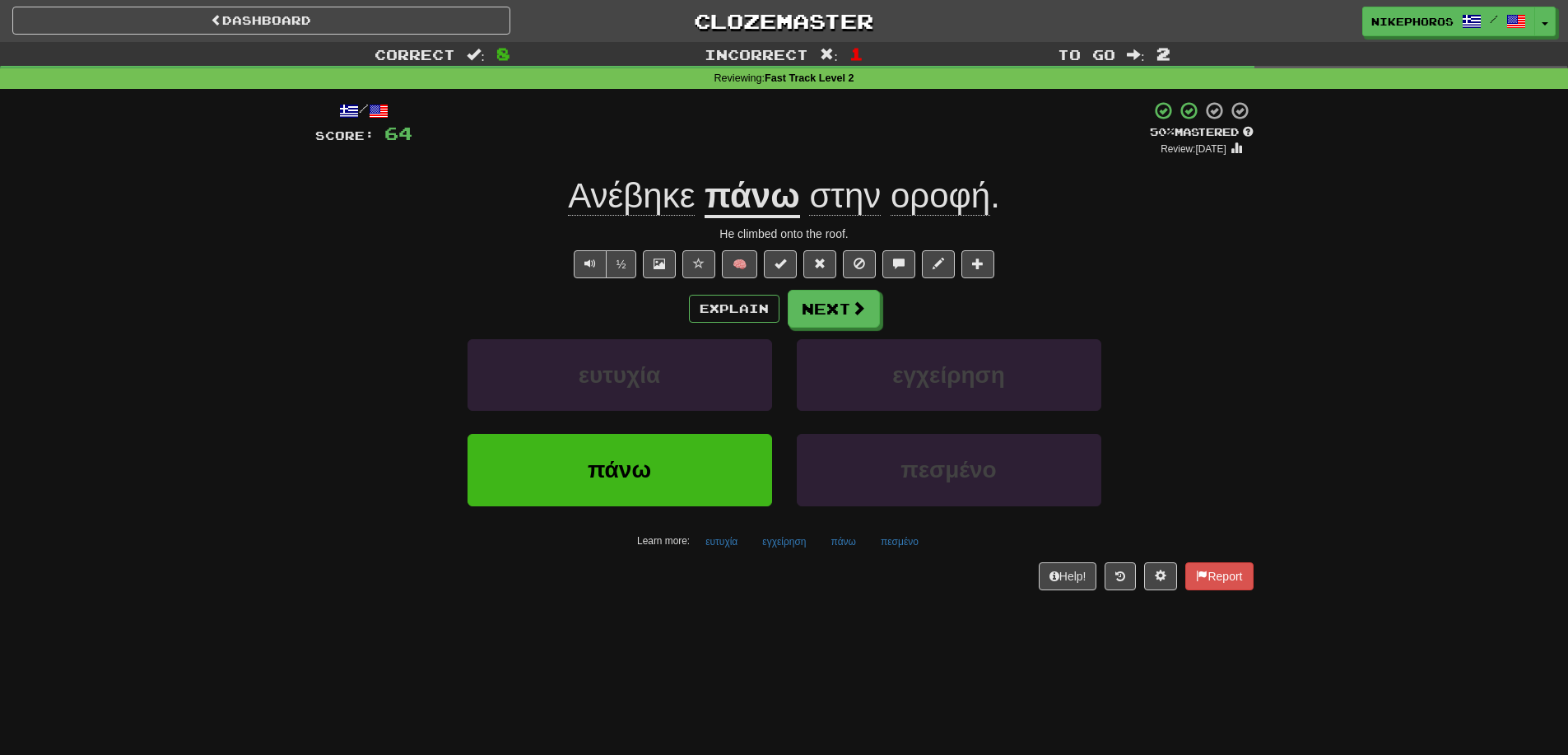
click at [969, 216] on span "οροφή" at bounding box center [940, 196] width 100 height 40
click at [1416, 272] on div "Correct : 8 Incorrect : 1 To go : 2 Reviewing : Fast Track Level 2 / Score: 64 …" at bounding box center [784, 328] width 1568 height 571
click at [902, 547] on button "πεσμένο" at bounding box center [899, 541] width 56 height 25
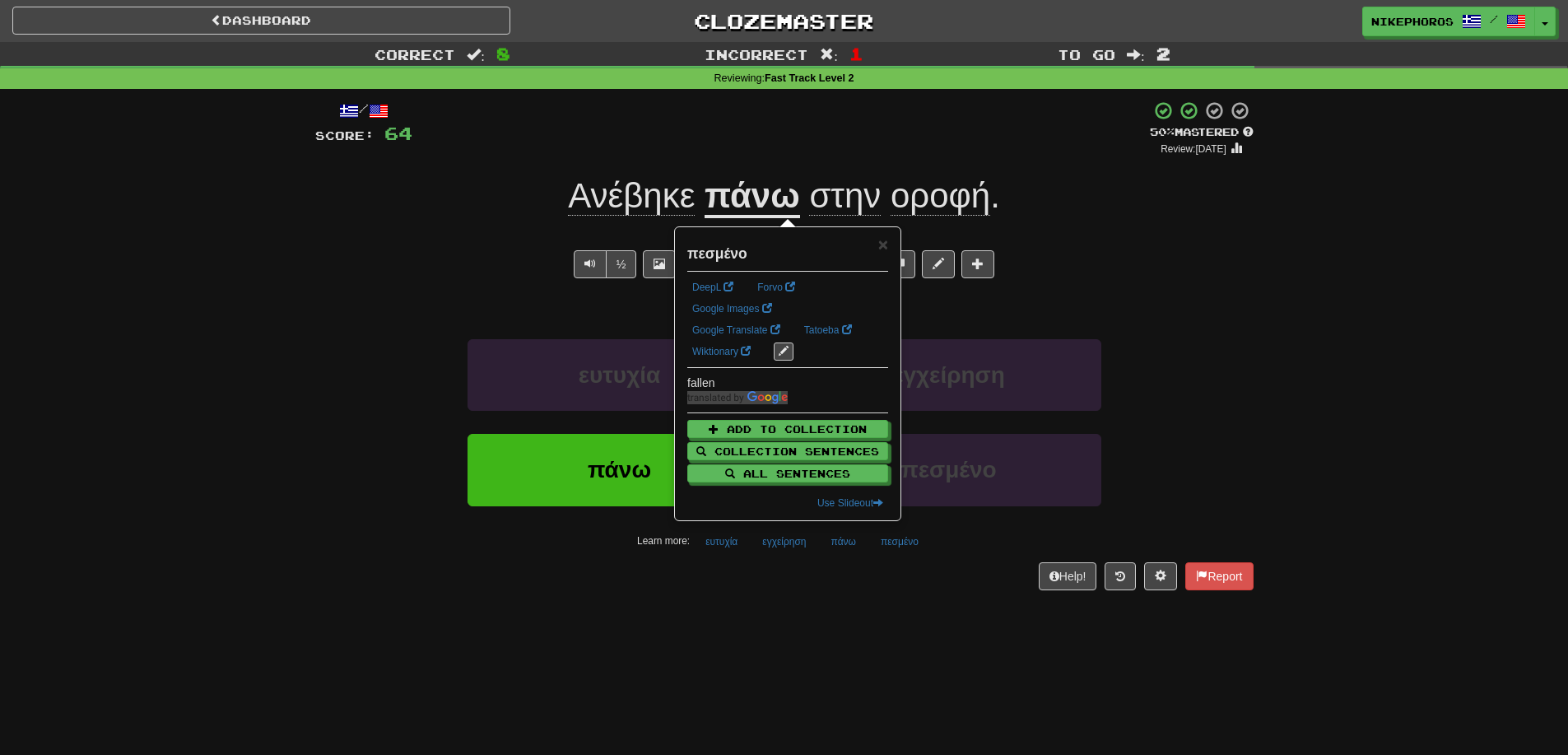
click at [926, 602] on div "/ Score: 64 + 8 50 % Mastered Review: 2025-09-26 Ανέβηκε πάνω στην οροφή . He c…" at bounding box center [784, 351] width 938 height 523
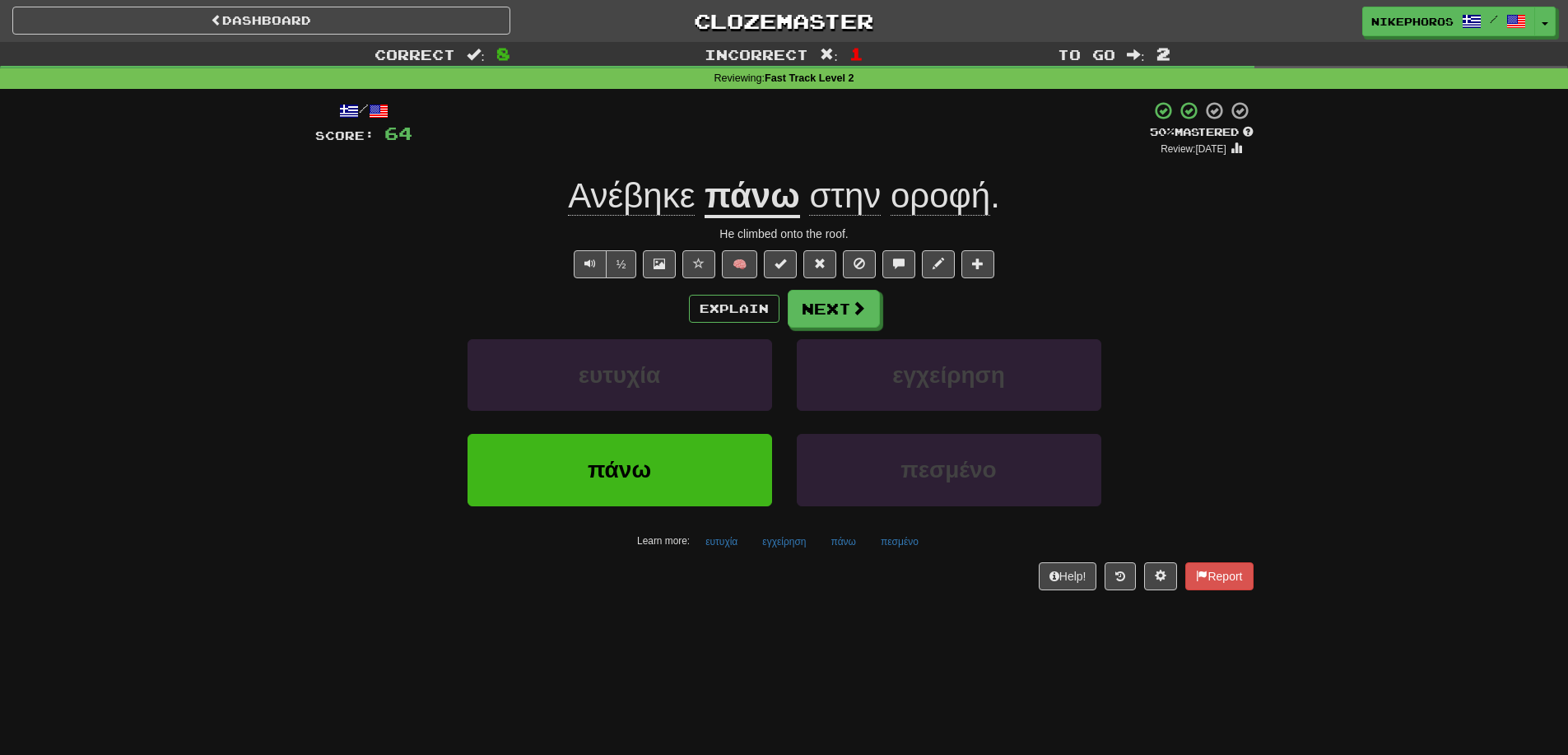
click at [554, 642] on div "Dashboard Clozemaster Nikephoros / Toggle Dropdown Dashboard Leaderboard Activi…" at bounding box center [784, 378] width 1568 height 755
click at [751, 600] on div "/ Score: 64 + 8 50 % Mastered Review: 2025-09-26 Ανέβηκε πάνω στην οροφή . He c…" at bounding box center [784, 351] width 938 height 523
click at [772, 547] on button "εγχείρηση" at bounding box center [784, 541] width 62 height 25
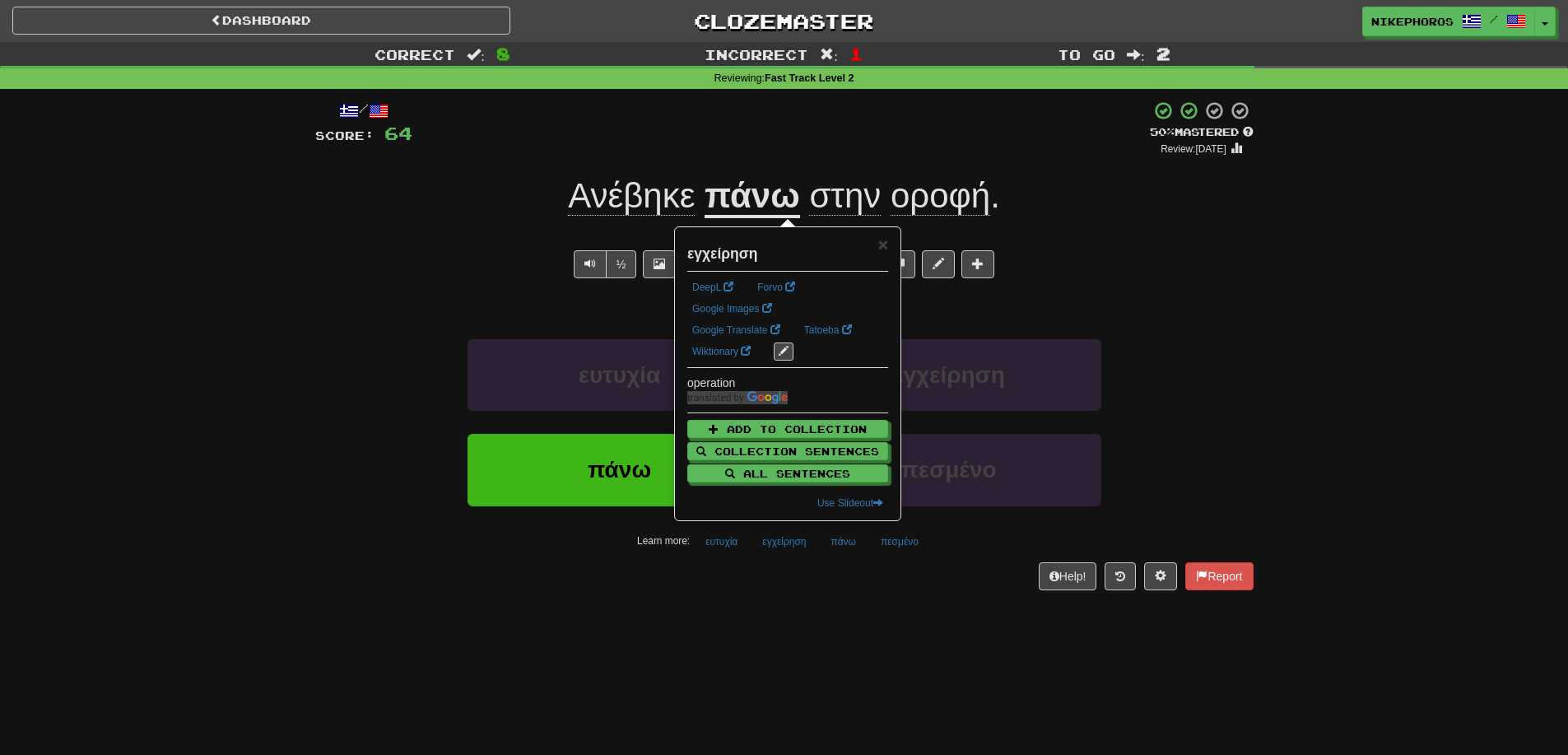
click at [784, 597] on div "/ Score: 64 + 8 50 % Mastered Review: 2025-09-26 Ανέβηκε πάνω στην οροφή . He c…" at bounding box center [784, 351] width 938 height 523
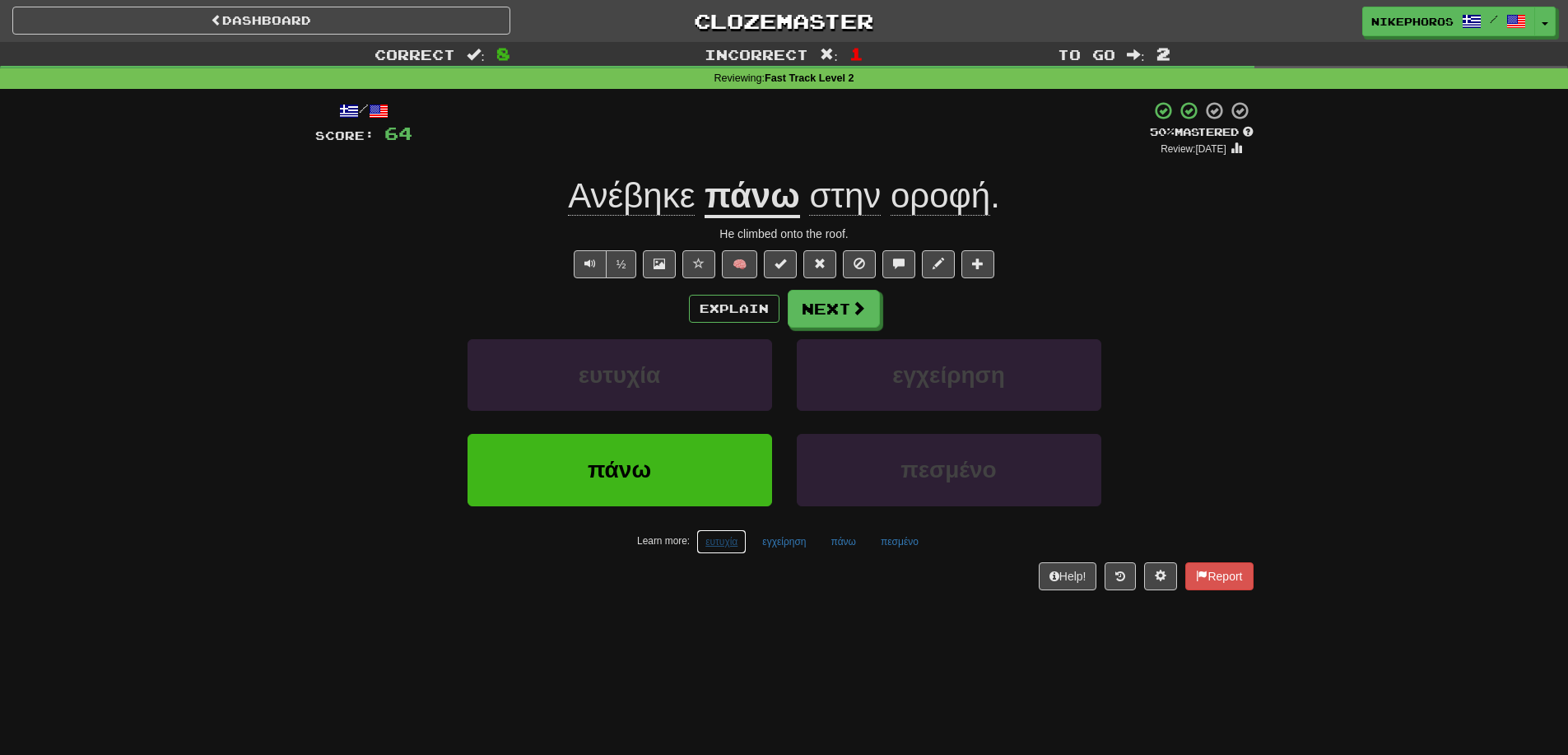
click at [703, 542] on button "ευτυχία" at bounding box center [722, 541] width 50 height 25
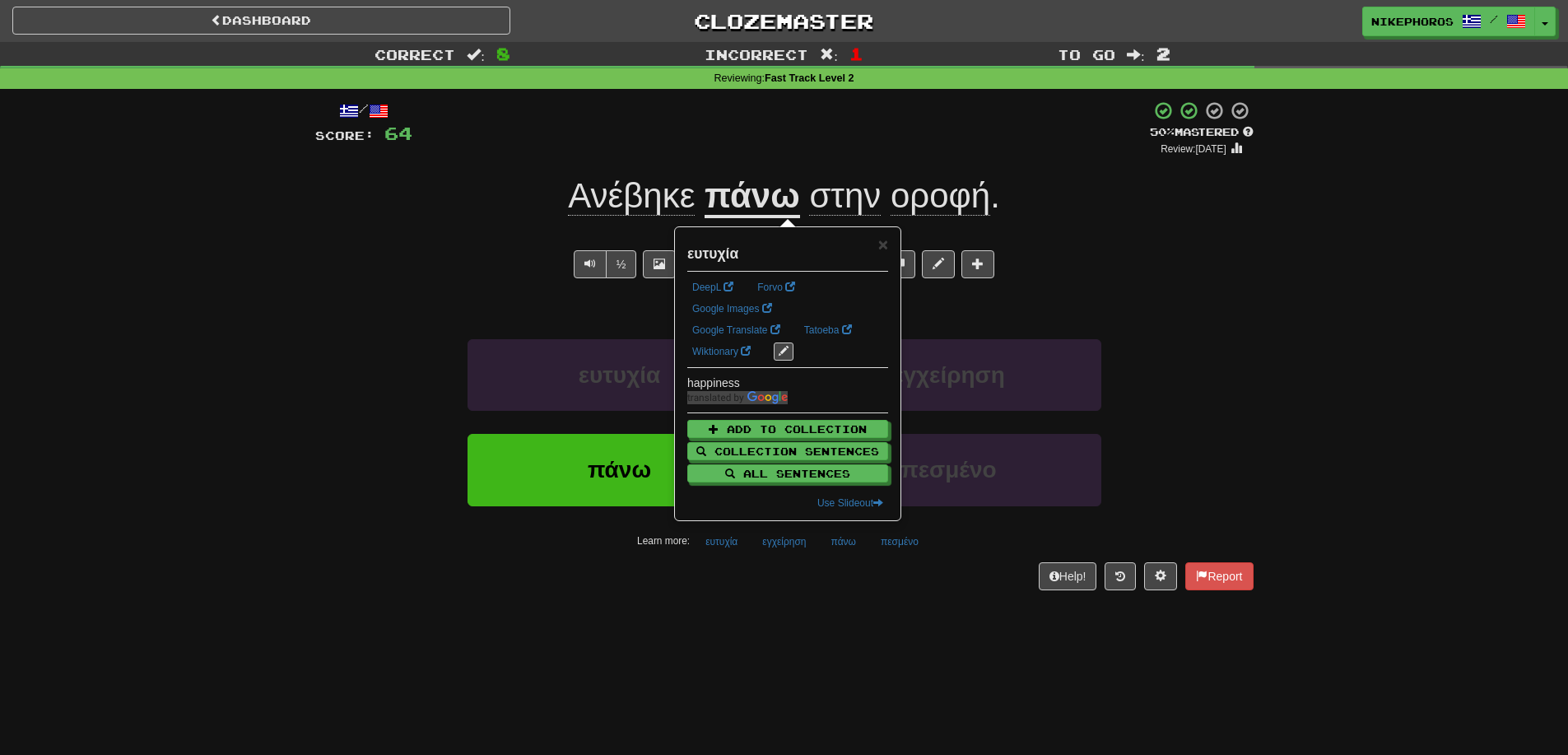
click at [729, 607] on div "/ Score: 64 + 8 50 % Mastered Review: 2025-09-26 Ανέβηκε πάνω στην οροφή . He c…" at bounding box center [784, 351] width 938 height 523
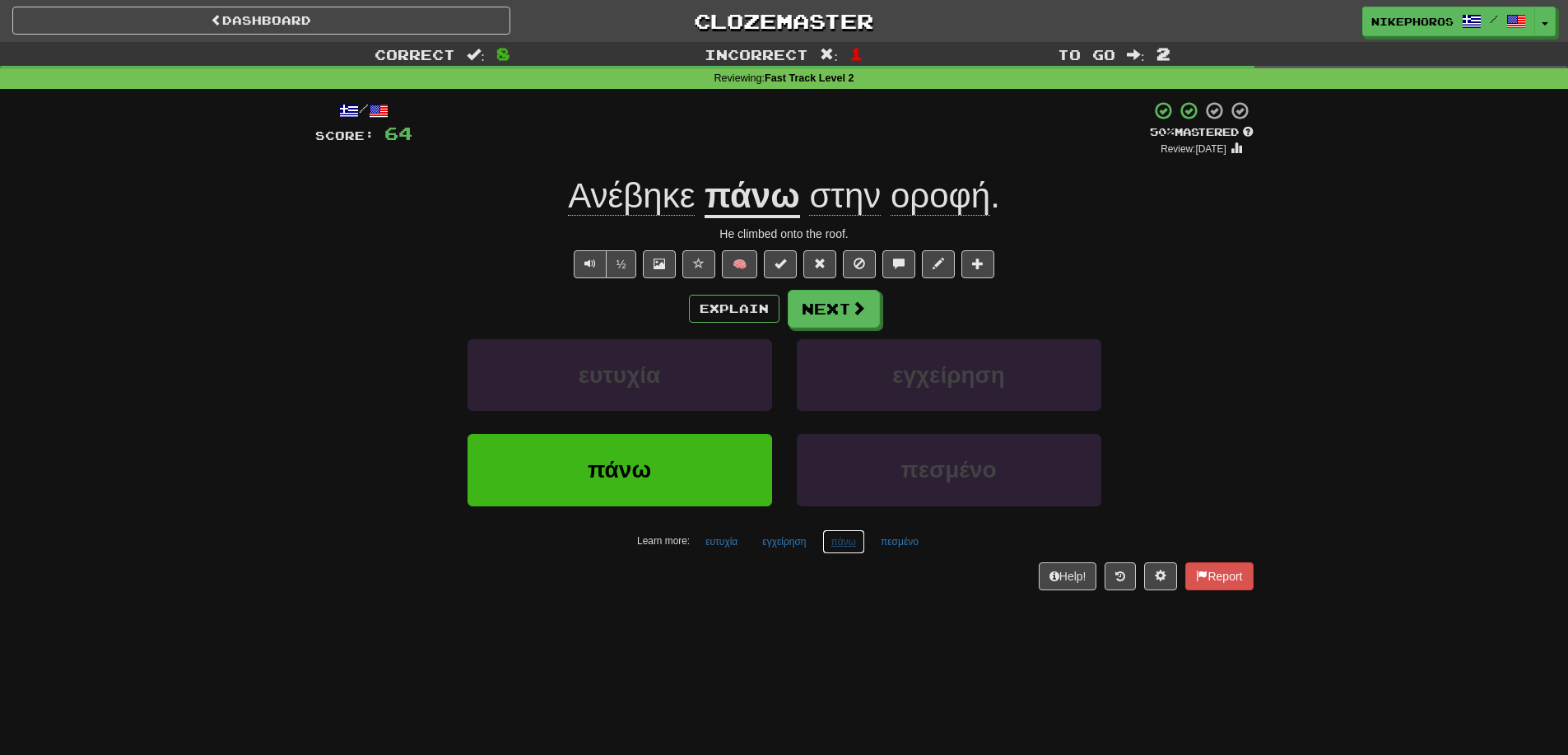
click at [846, 551] on button "πάνω" at bounding box center [843, 541] width 43 height 25
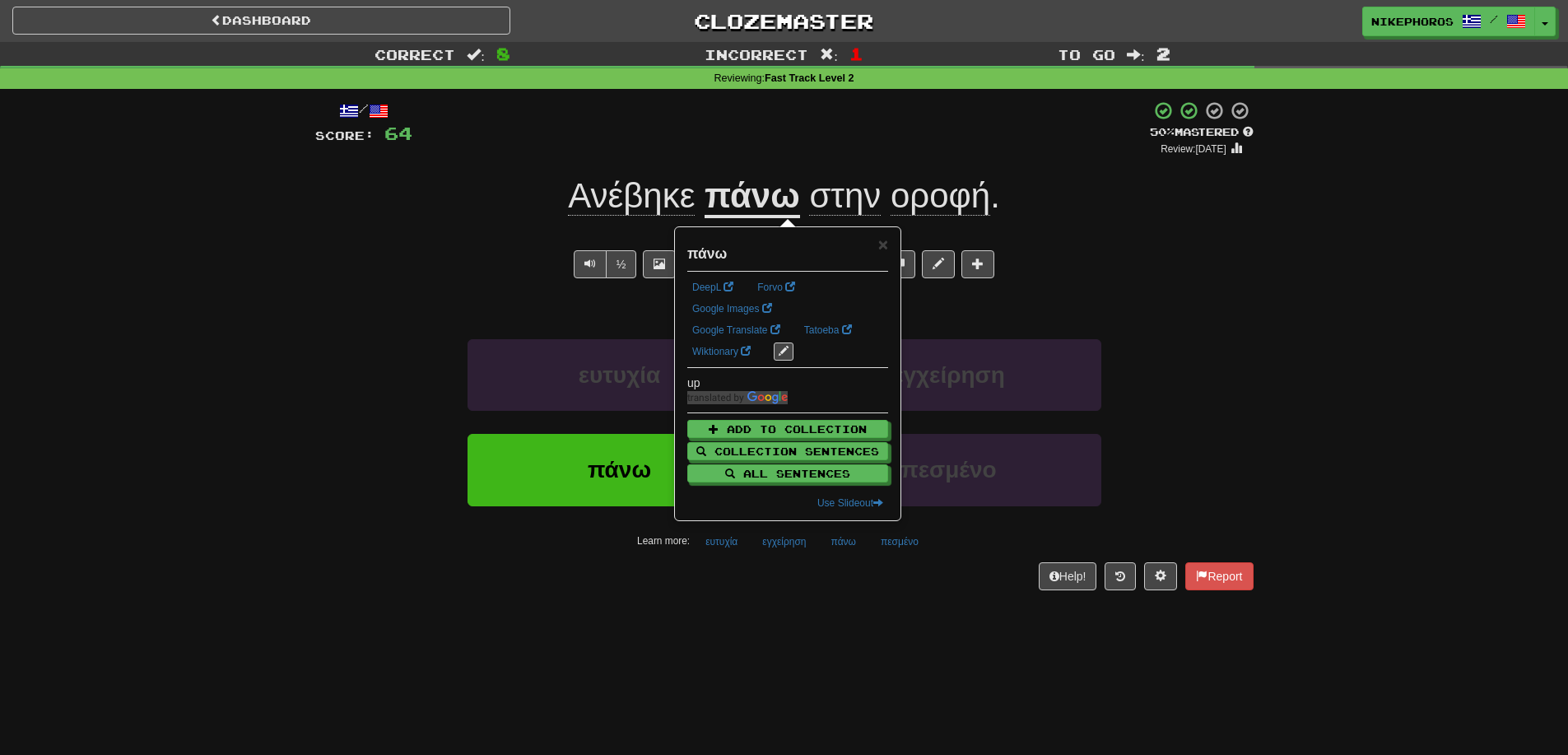
click at [823, 576] on div "Help! Report" at bounding box center [784, 576] width 938 height 28
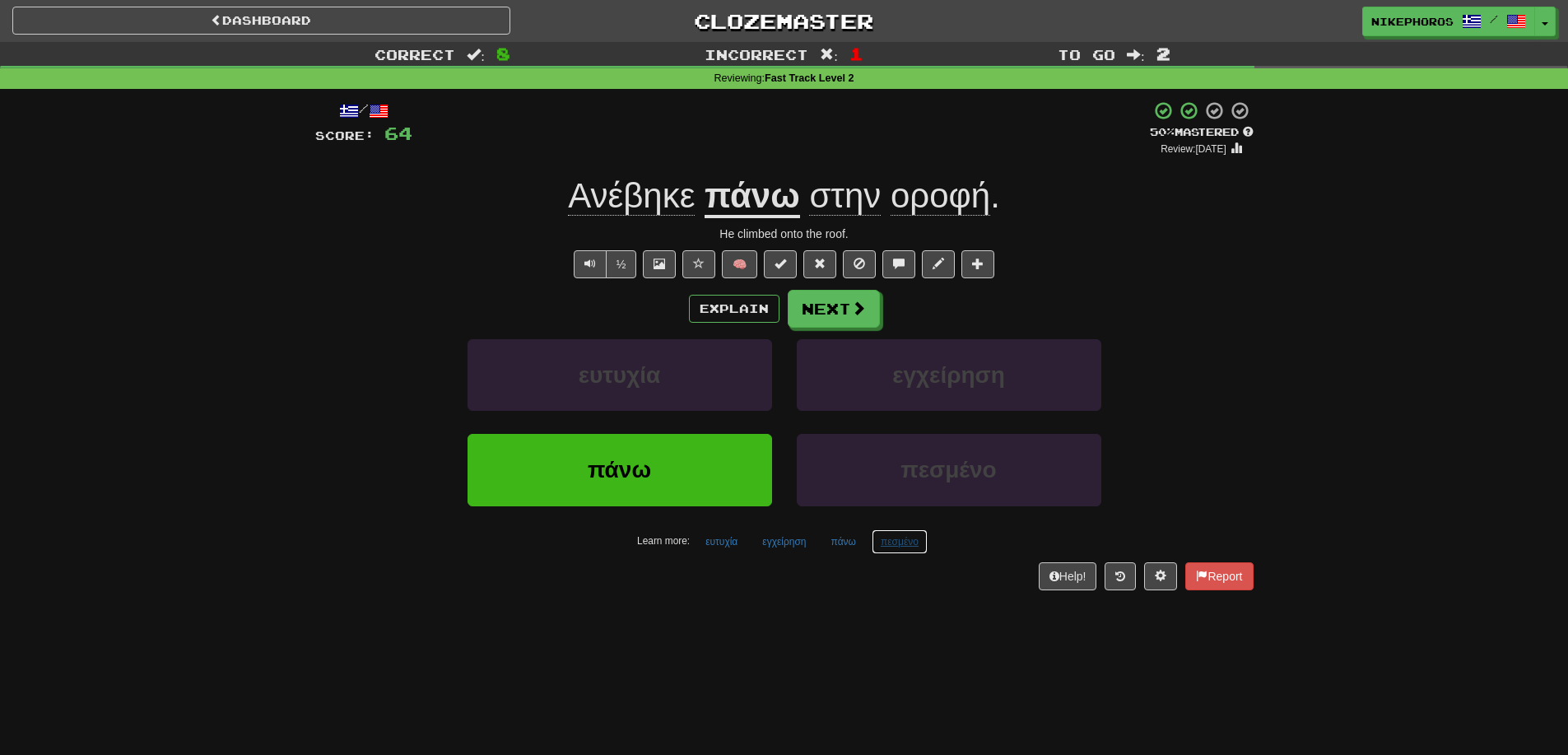
click at [913, 542] on button "πεσμένο" at bounding box center [899, 541] width 56 height 25
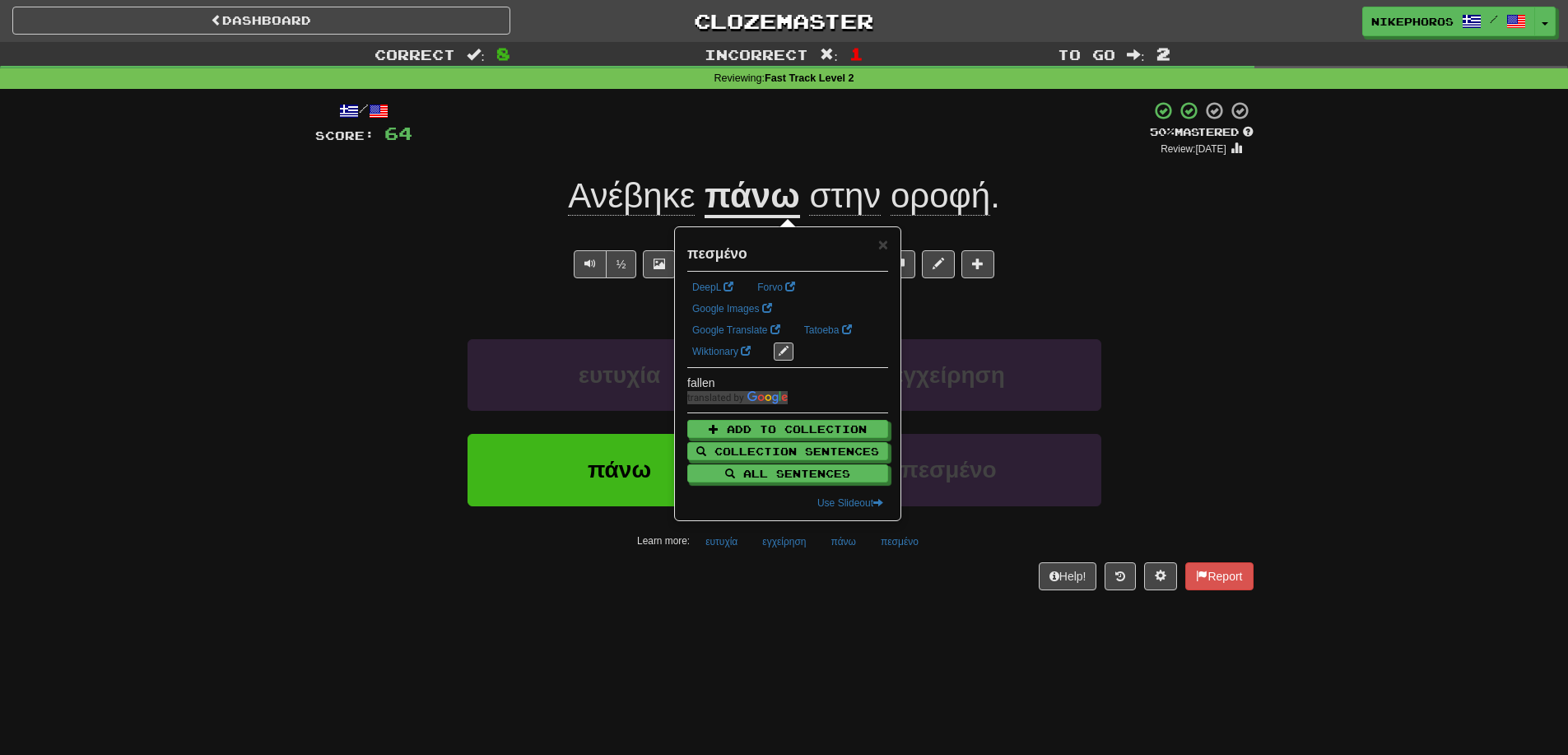
click at [943, 679] on div "Dashboard Clozemaster Nikephoros / Toggle Dropdown Dashboard Leaderboard Activi…" at bounding box center [784, 378] width 1568 height 755
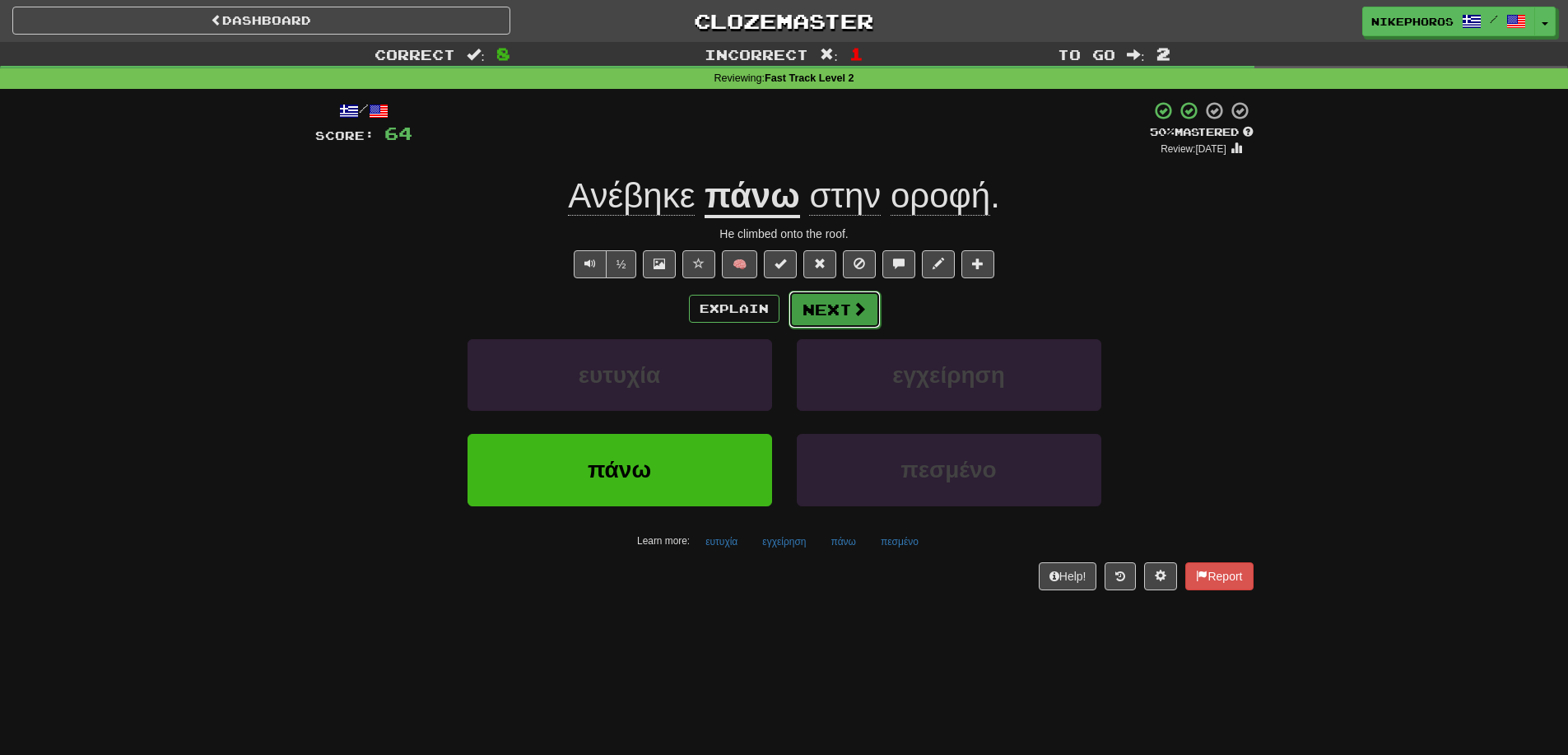
click at [830, 305] on button "Next" at bounding box center [834, 310] width 92 height 38
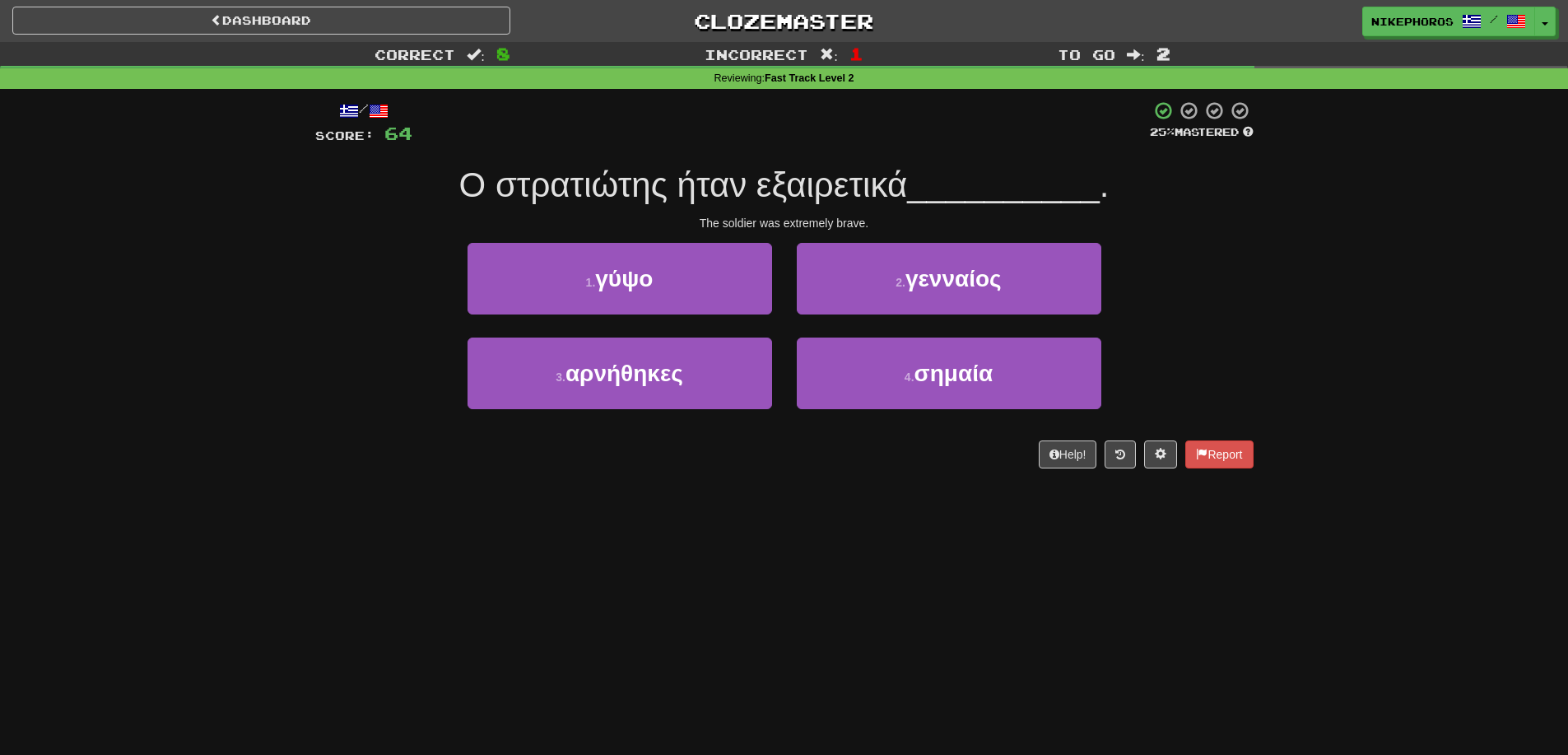
click at [807, 204] on span "Ο στρατιώτης ήταν εξαιρετικά" at bounding box center [683, 185] width 448 height 39
click at [1035, 200] on span "__________" at bounding box center [1003, 185] width 193 height 39
click at [1030, 277] on button "2 . γενναίος" at bounding box center [948, 279] width 304 height 72
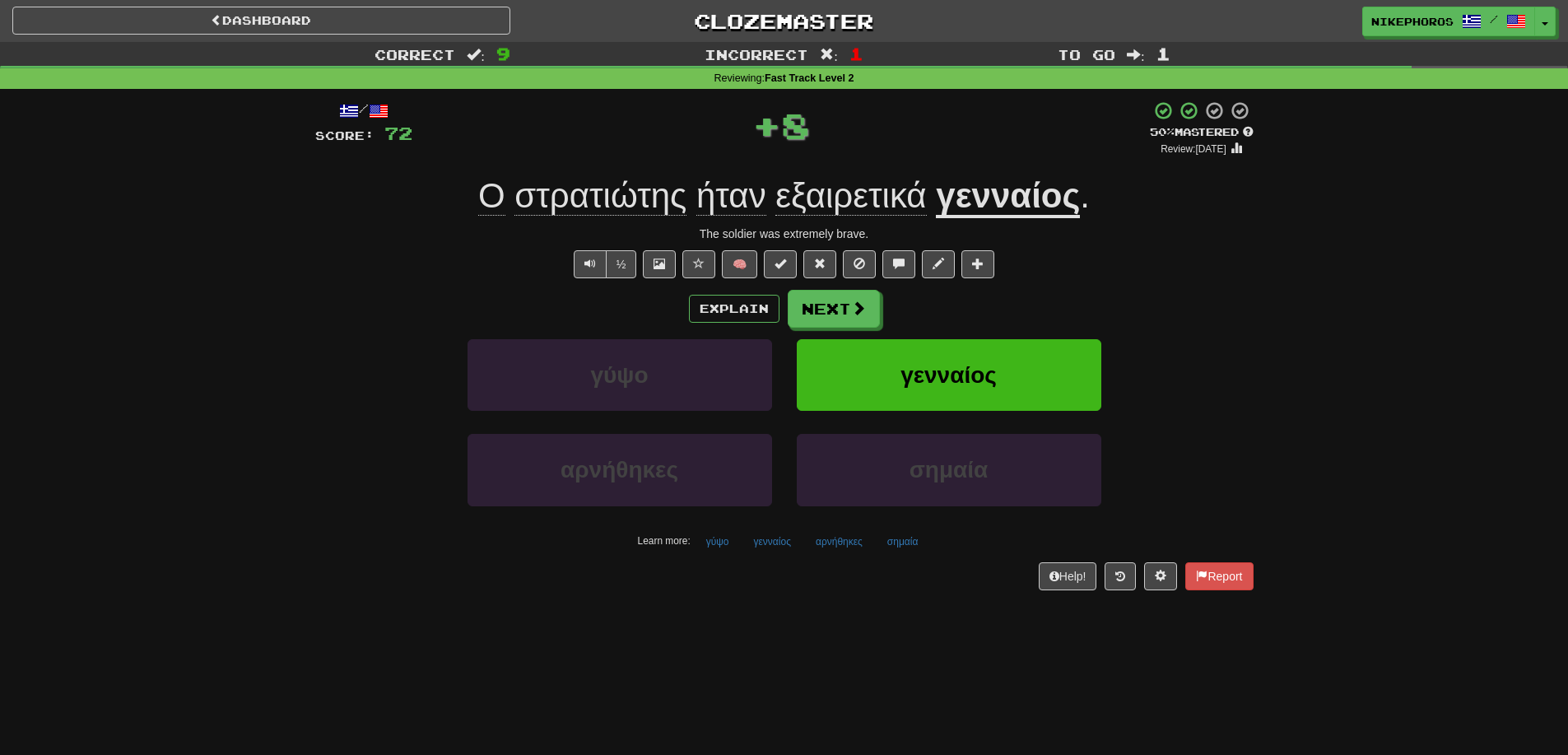
click at [1237, 324] on div "Explain Next" at bounding box center [784, 309] width 938 height 38
drag, startPoint x: 880, startPoint y: 188, endPoint x: 929, endPoint y: 190, distance: 49.0
click at [880, 189] on span "εξαιρετικά" at bounding box center [850, 196] width 151 height 40
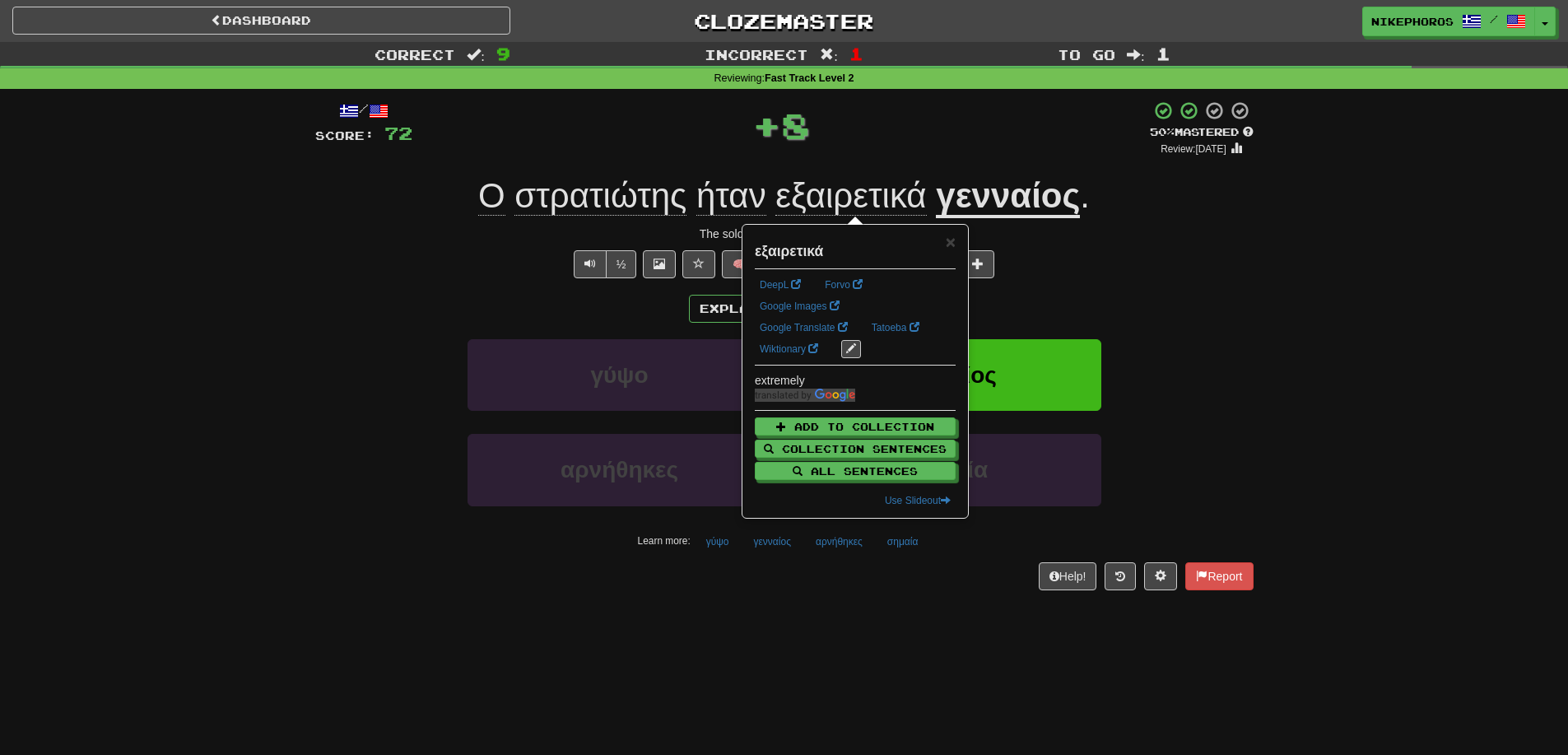
click at [1346, 309] on div "Correct : 9 Incorrect : 1 To go : 1 Reviewing : Fast Track Level 2 / Score: 72 …" at bounding box center [784, 328] width 1568 height 571
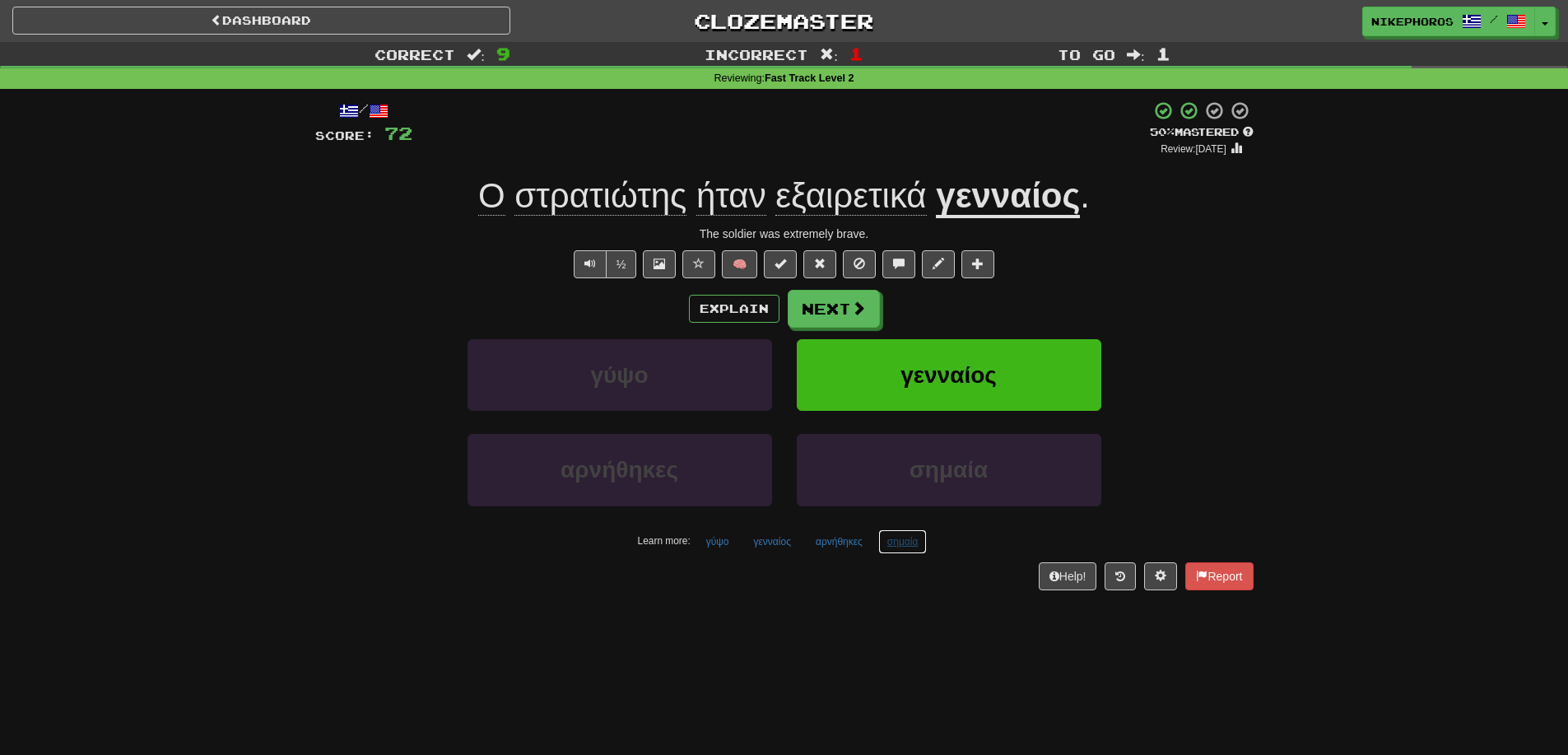
click at [915, 545] on button "σημαία" at bounding box center [902, 541] width 49 height 25
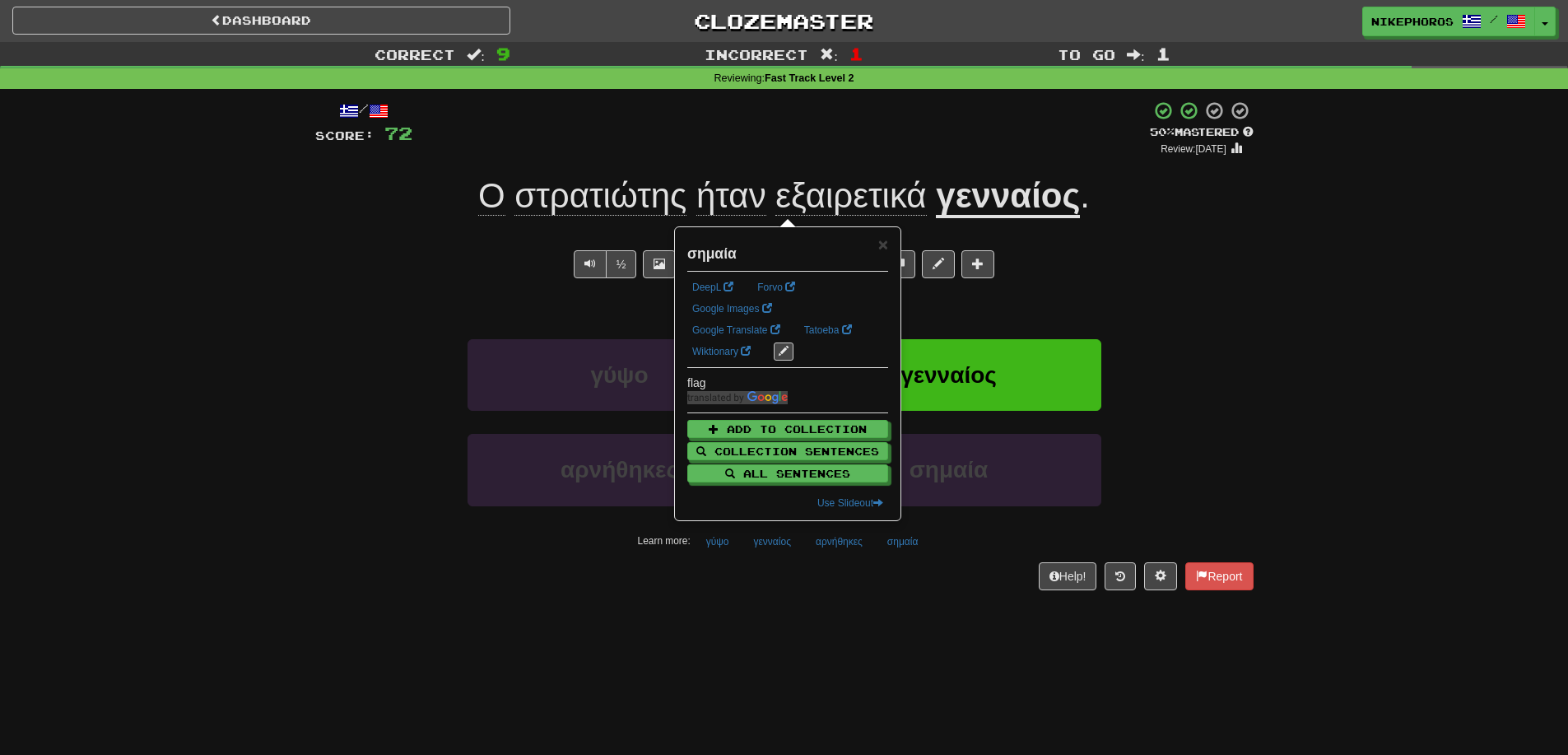
click at [808, 631] on div "Dashboard Clozemaster Nikephoros / Toggle Dropdown Dashboard Leaderboard Activi…" at bounding box center [784, 378] width 1568 height 755
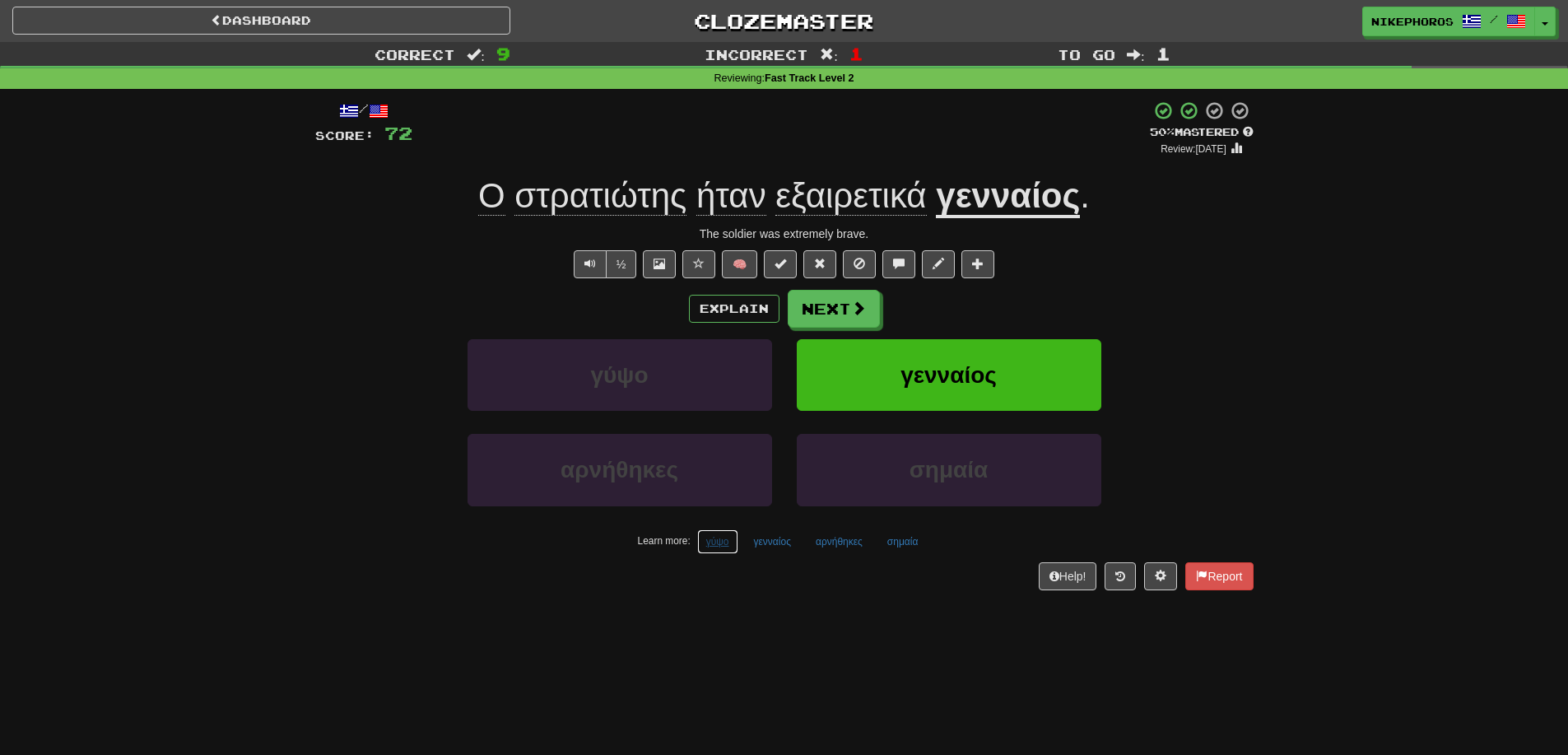
click at [729, 544] on button "γύψο" at bounding box center [717, 541] width 41 height 25
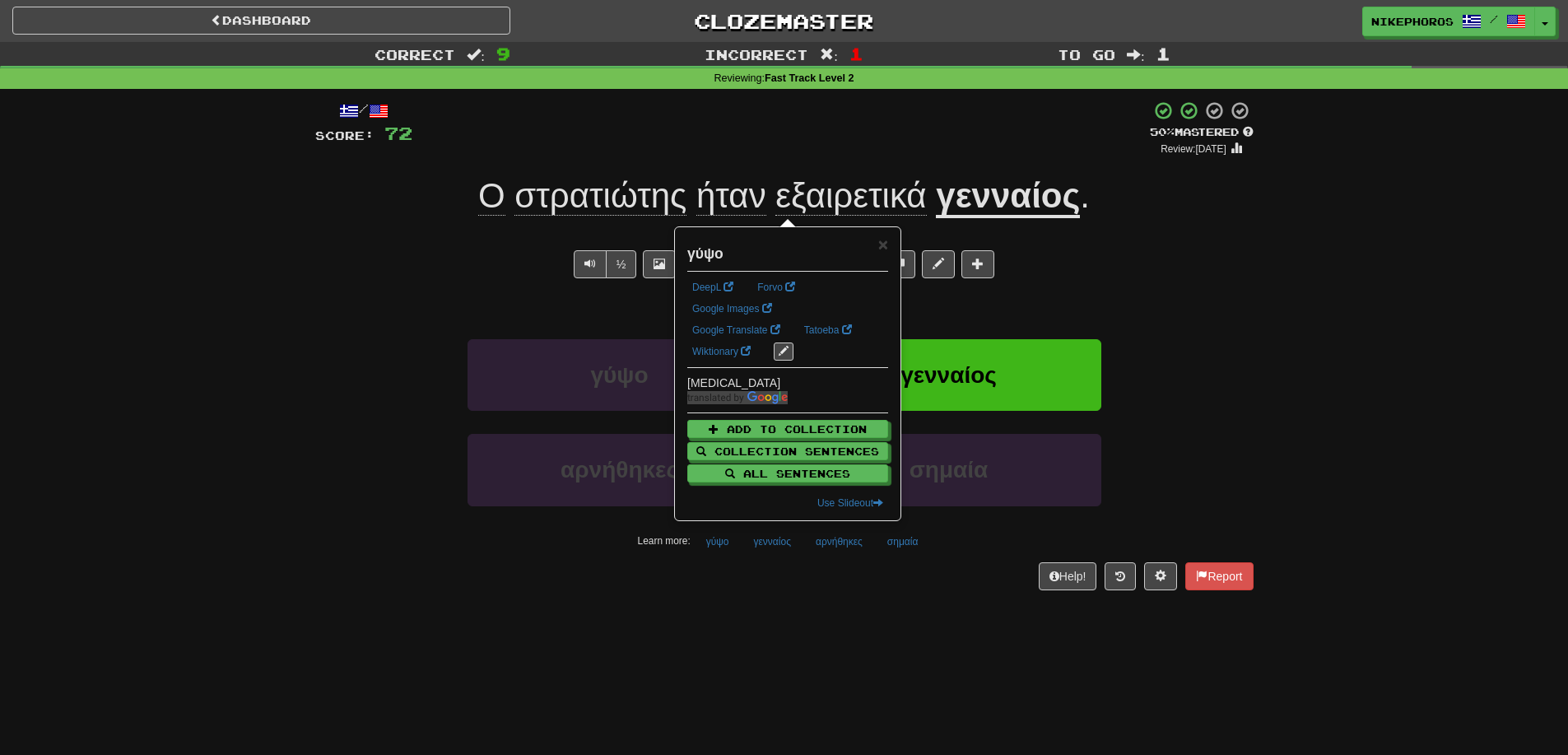
click at [733, 604] on div "/ Score: 72 + 8 50 % Mastered Review: 2025-09-26 Ο στρατιώτης ήταν εξαιρετικά γ…" at bounding box center [784, 351] width 938 height 523
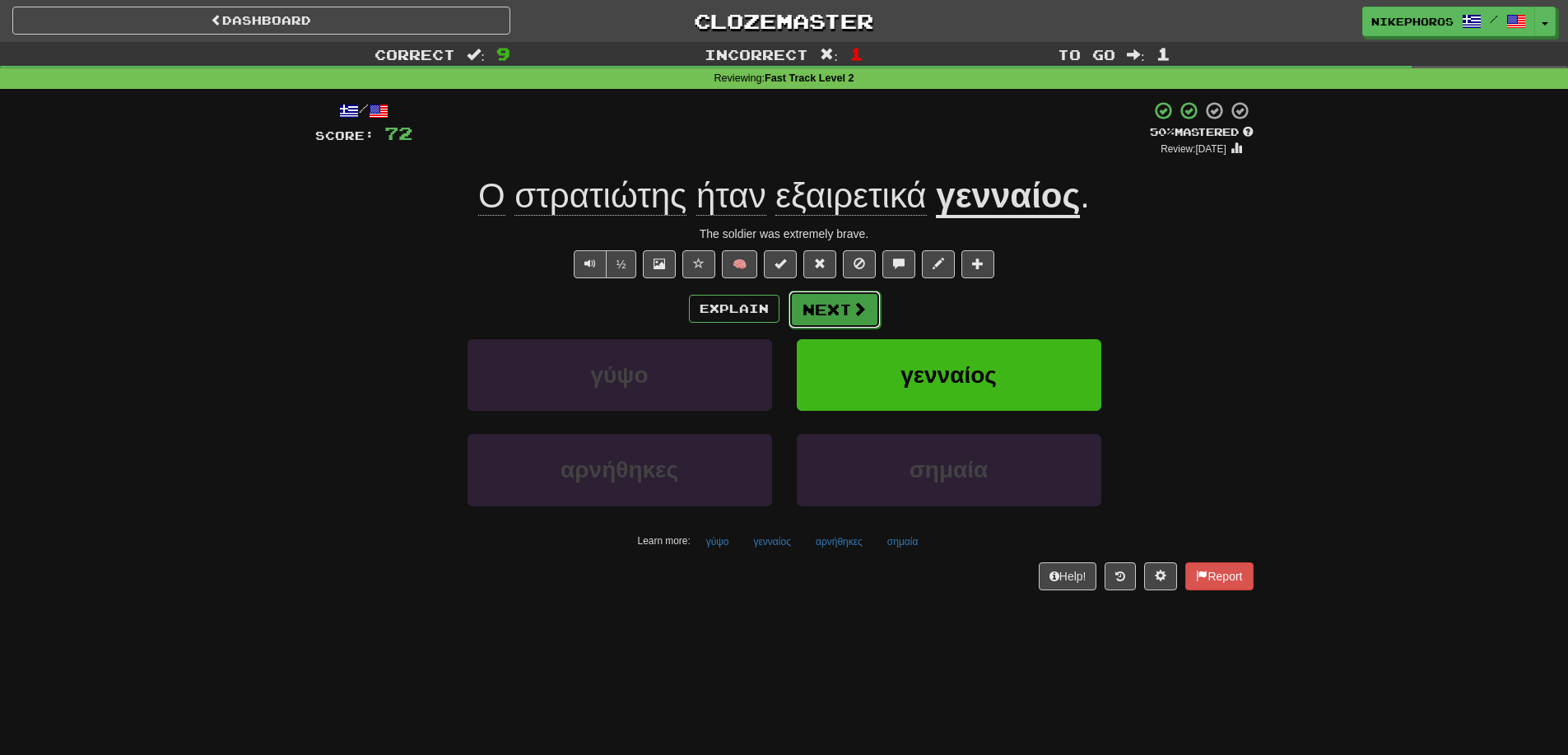
click at [826, 305] on button "Next" at bounding box center [834, 310] width 92 height 38
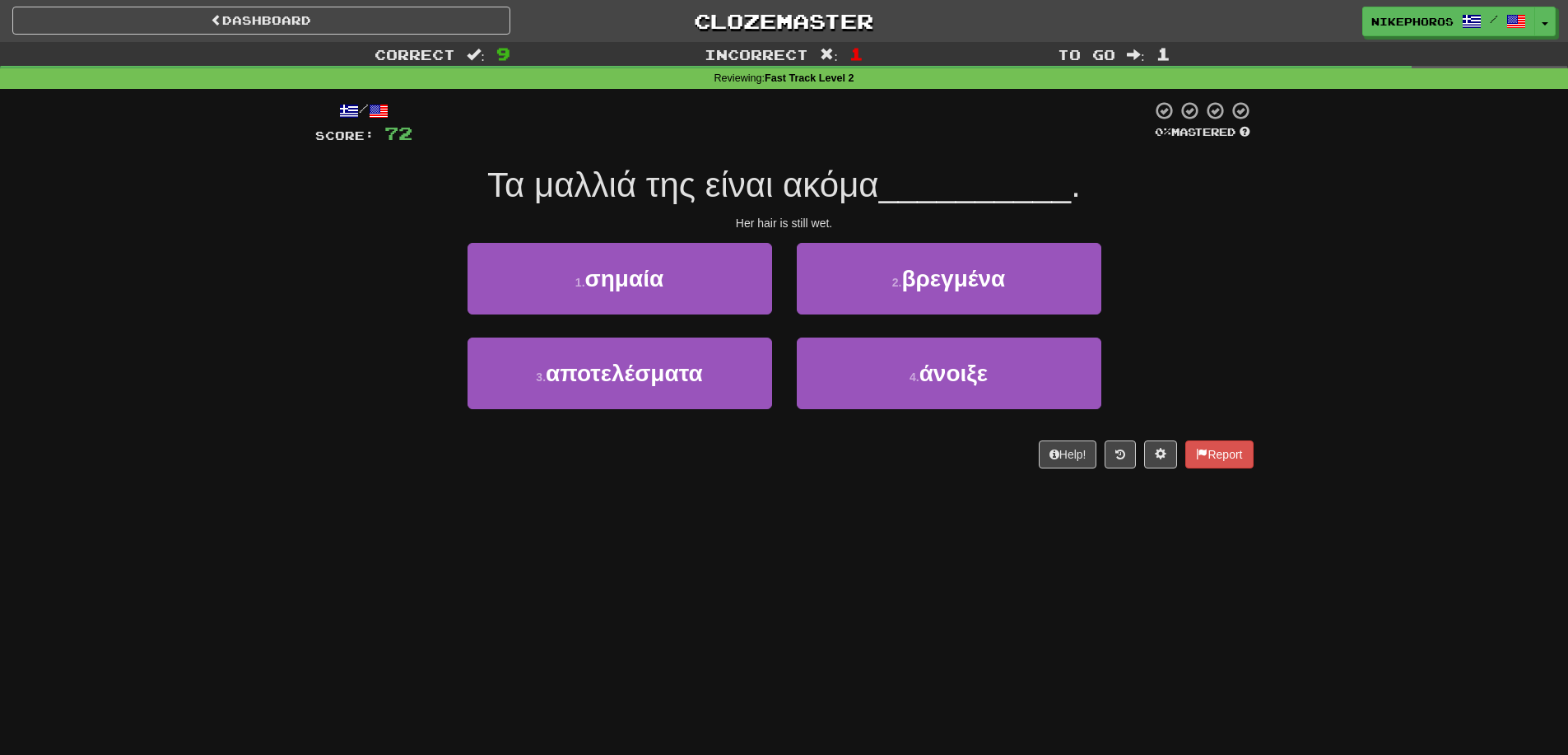
click at [1226, 350] on div "3 . αποτελέσματα 4 . άνοιξε" at bounding box center [784, 384] width 988 height 95
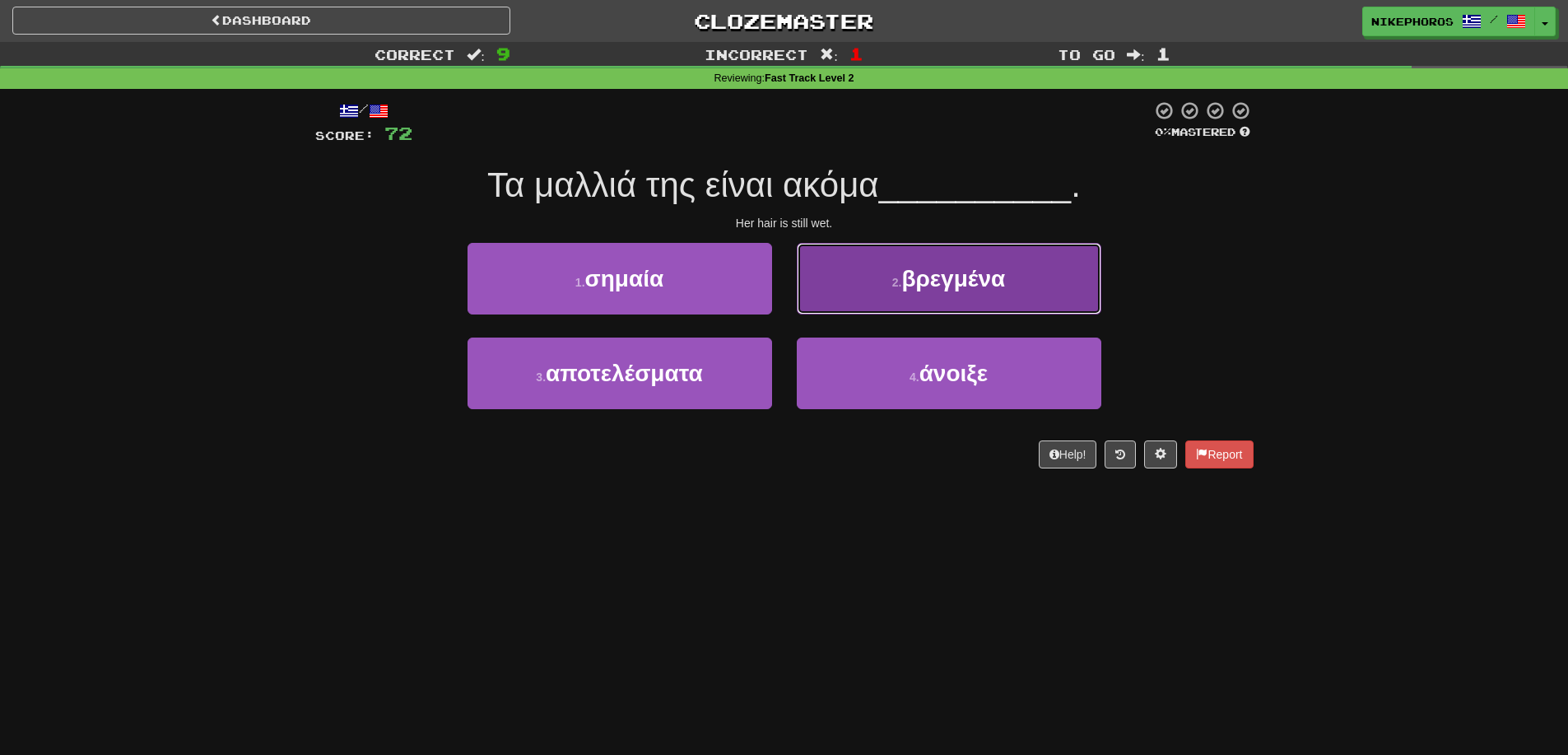
click at [993, 270] on span "βρεγμένα" at bounding box center [953, 279] width 104 height 26
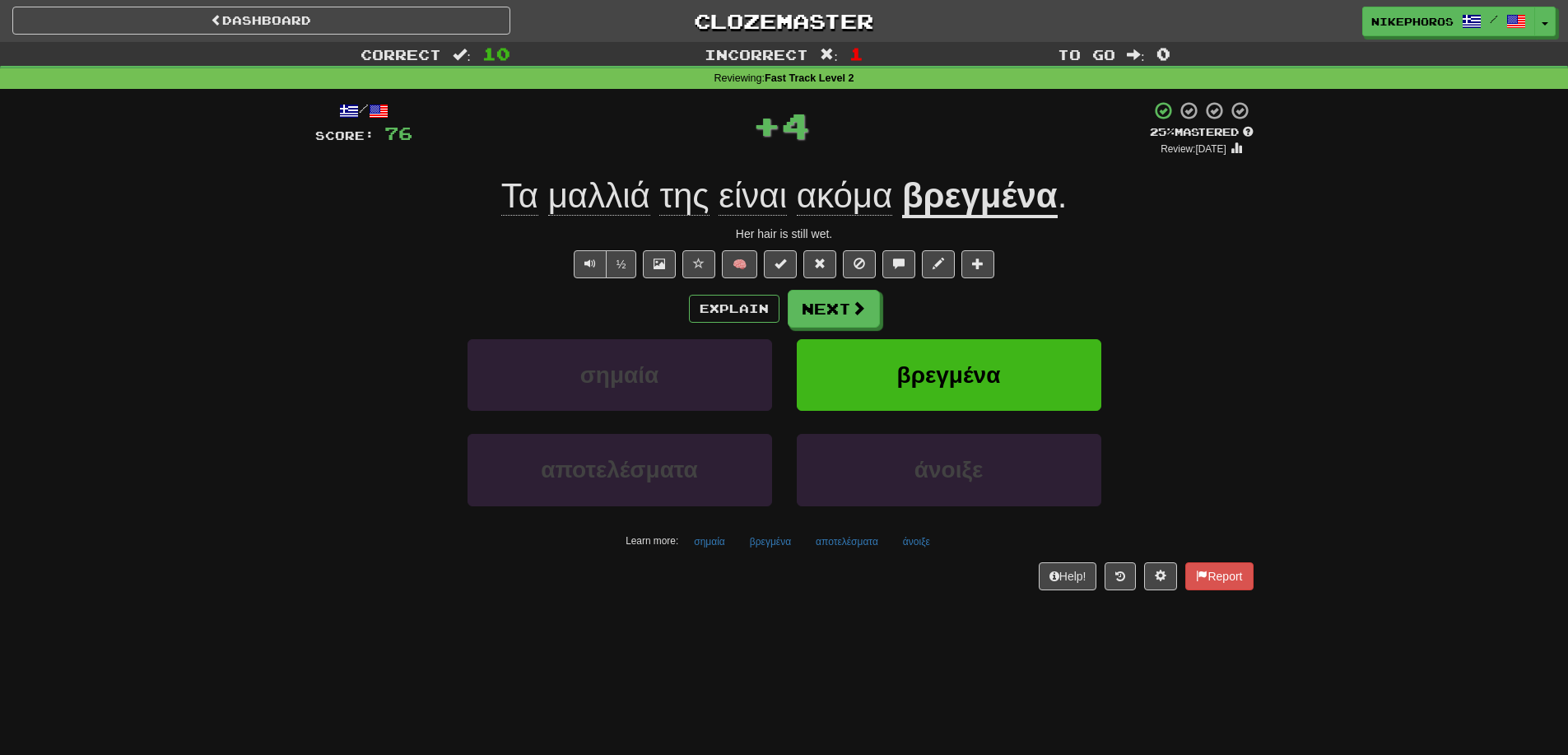
click at [846, 200] on span "ακόμα" at bounding box center [844, 196] width 96 height 40
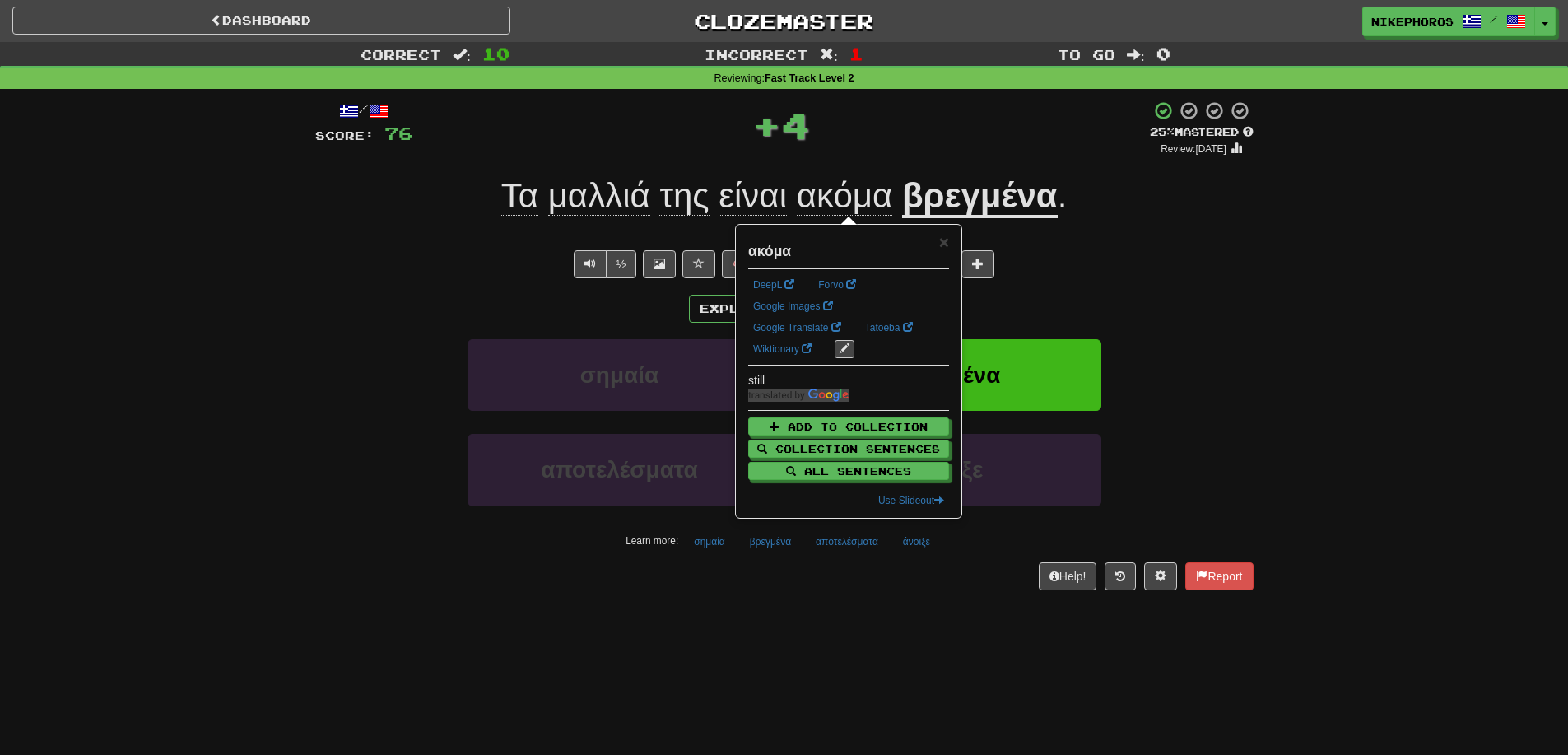
click at [1338, 261] on div "Correct : 10 Incorrect : 1 To go : 0 Reviewing : Fast Track Level 2 / Score: 76…" at bounding box center [784, 328] width 1568 height 571
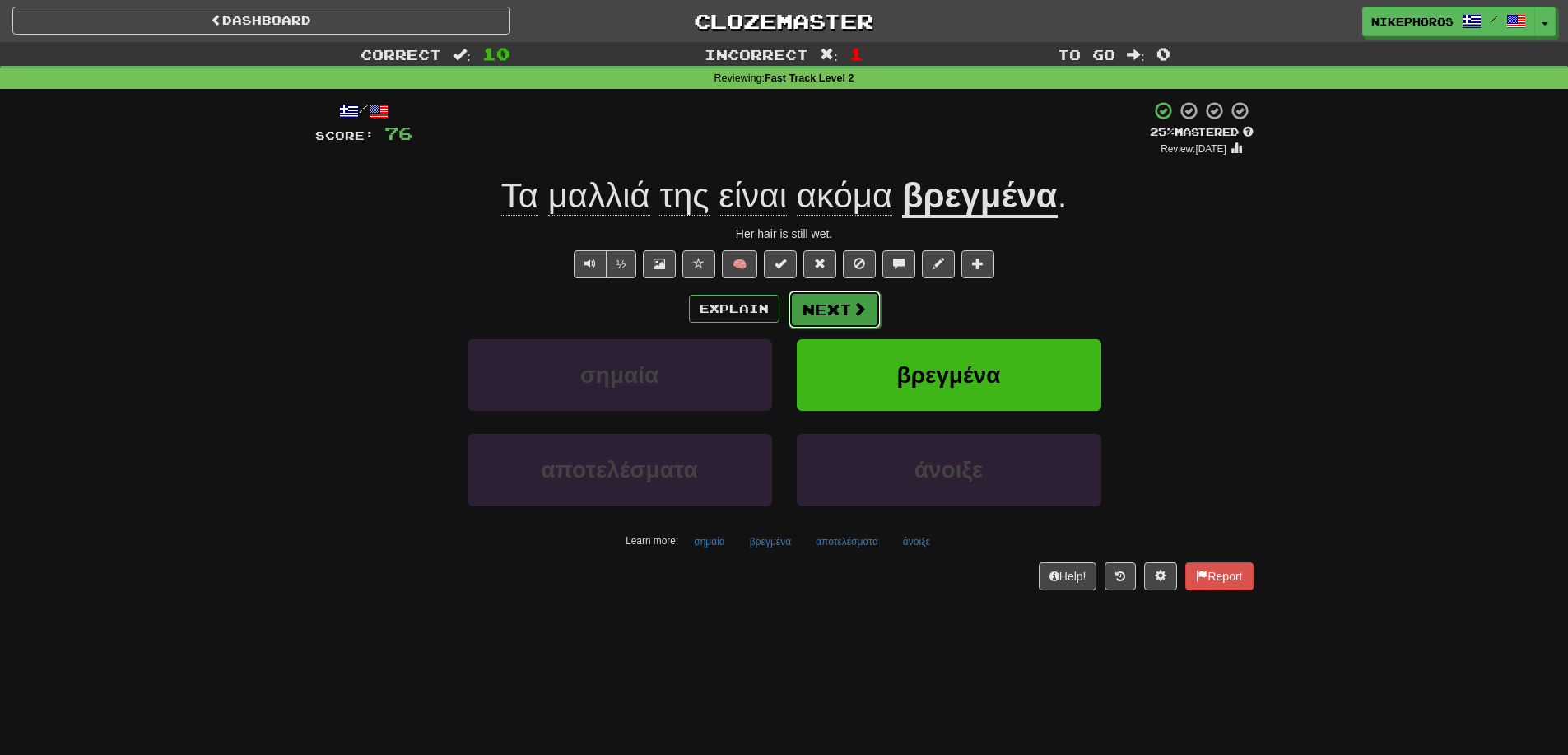
click at [847, 312] on button "Next" at bounding box center [834, 310] width 92 height 38
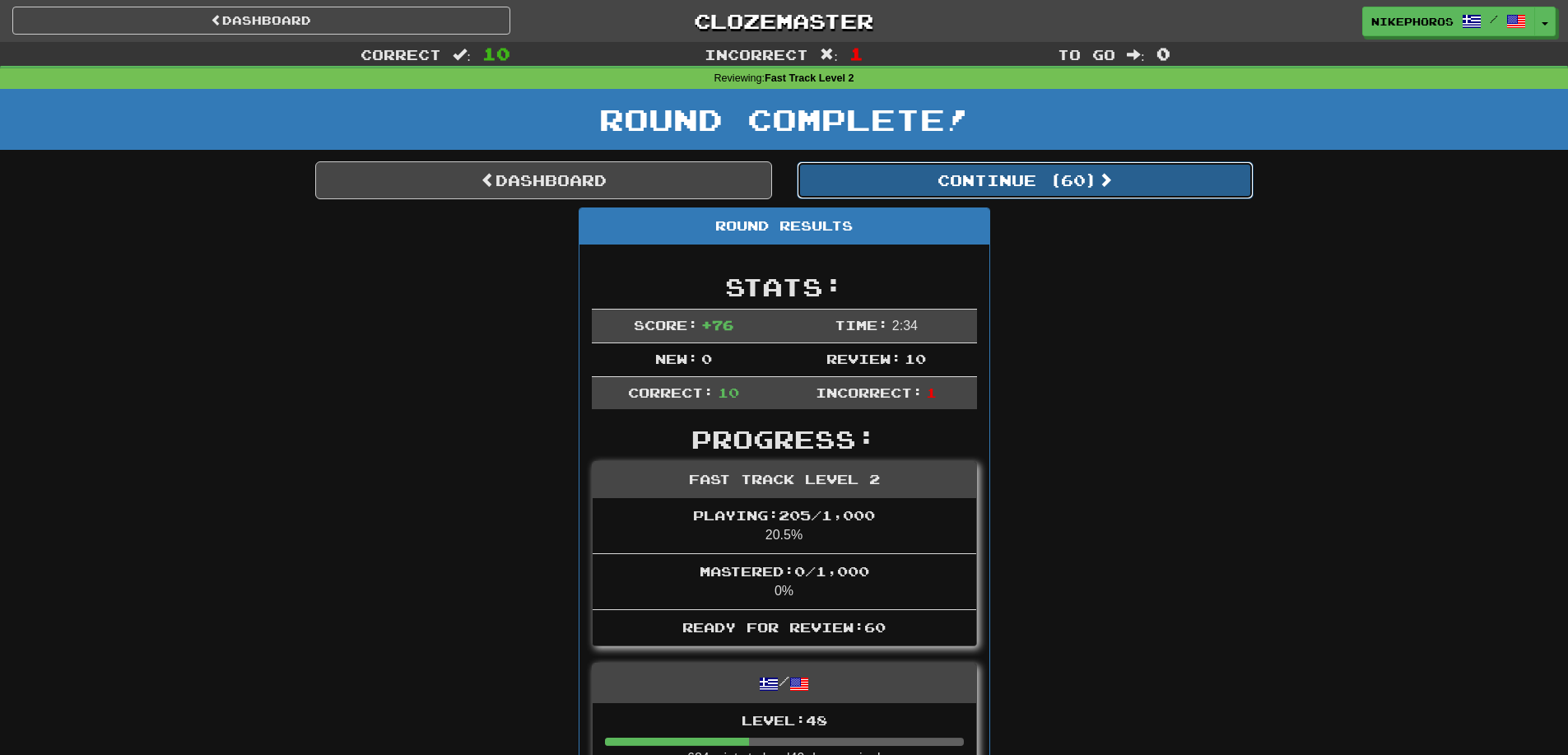
click at [1026, 180] on button "Continue ( 60 )" at bounding box center [1025, 181] width 457 height 38
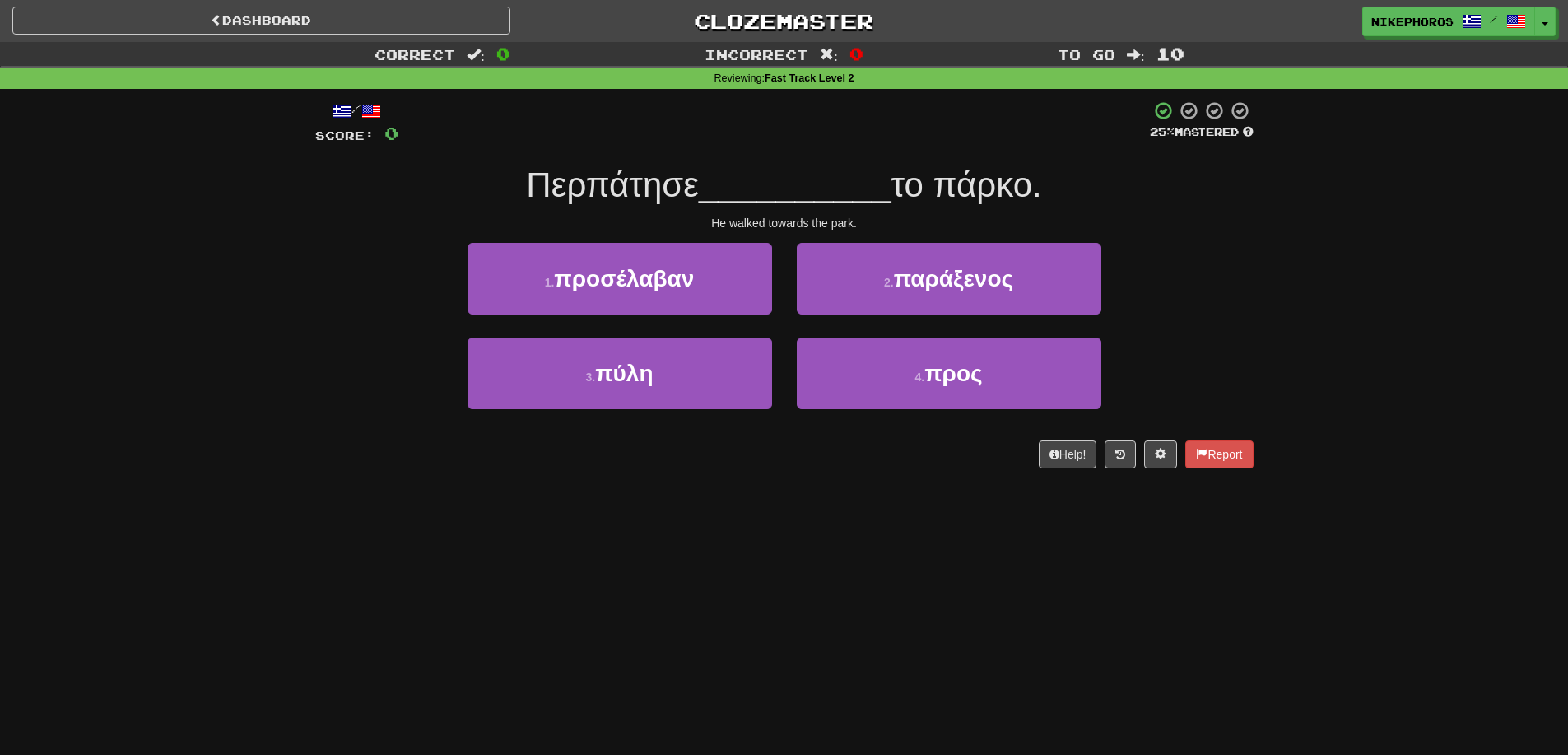
click at [1361, 298] on div "Correct : 0 Incorrect : 0 To go : 10 Reviewing : Fast Track Level 2 / Score: 0 …" at bounding box center [784, 267] width 1568 height 449
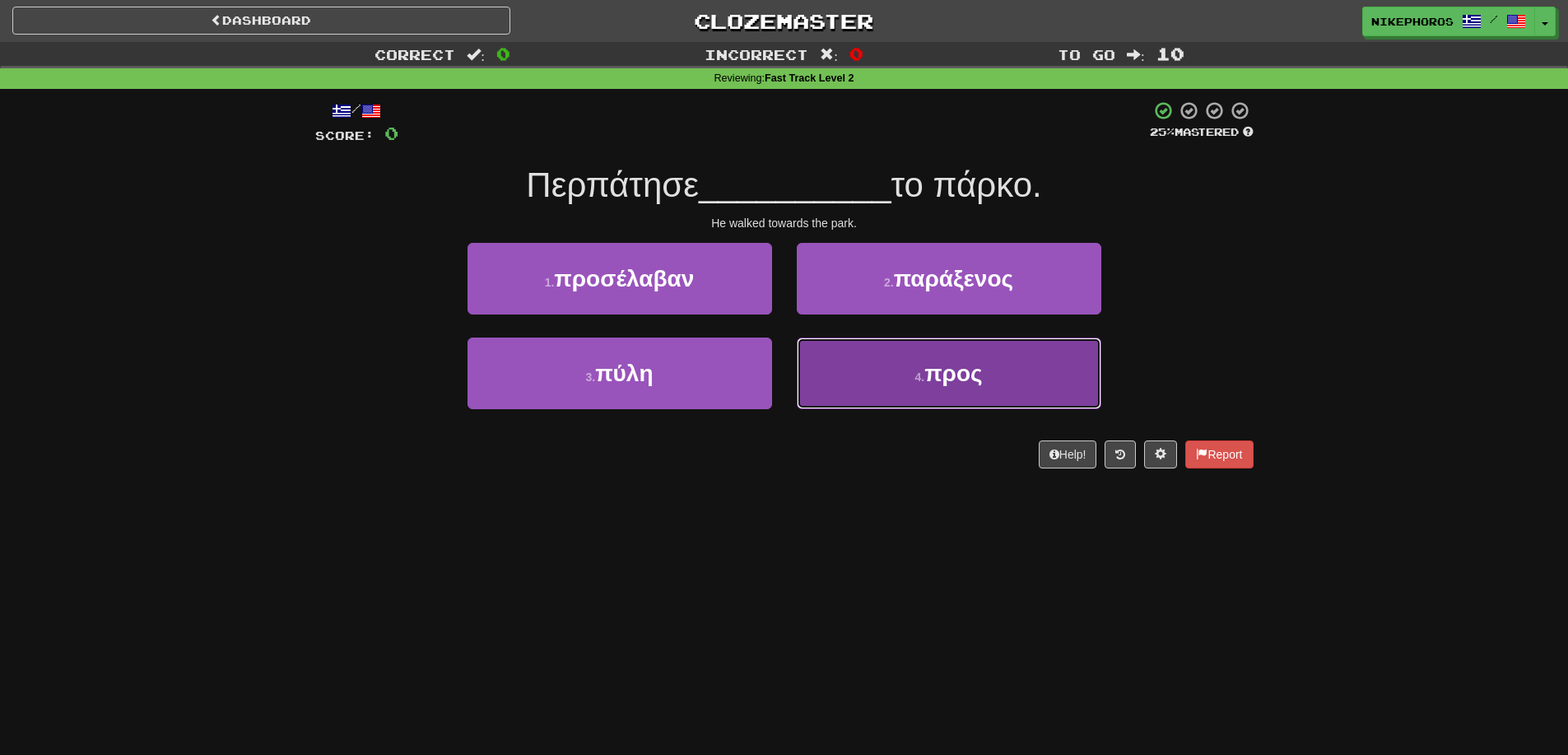
click at [924, 375] on small "4 ." at bounding box center [919, 377] width 10 height 13
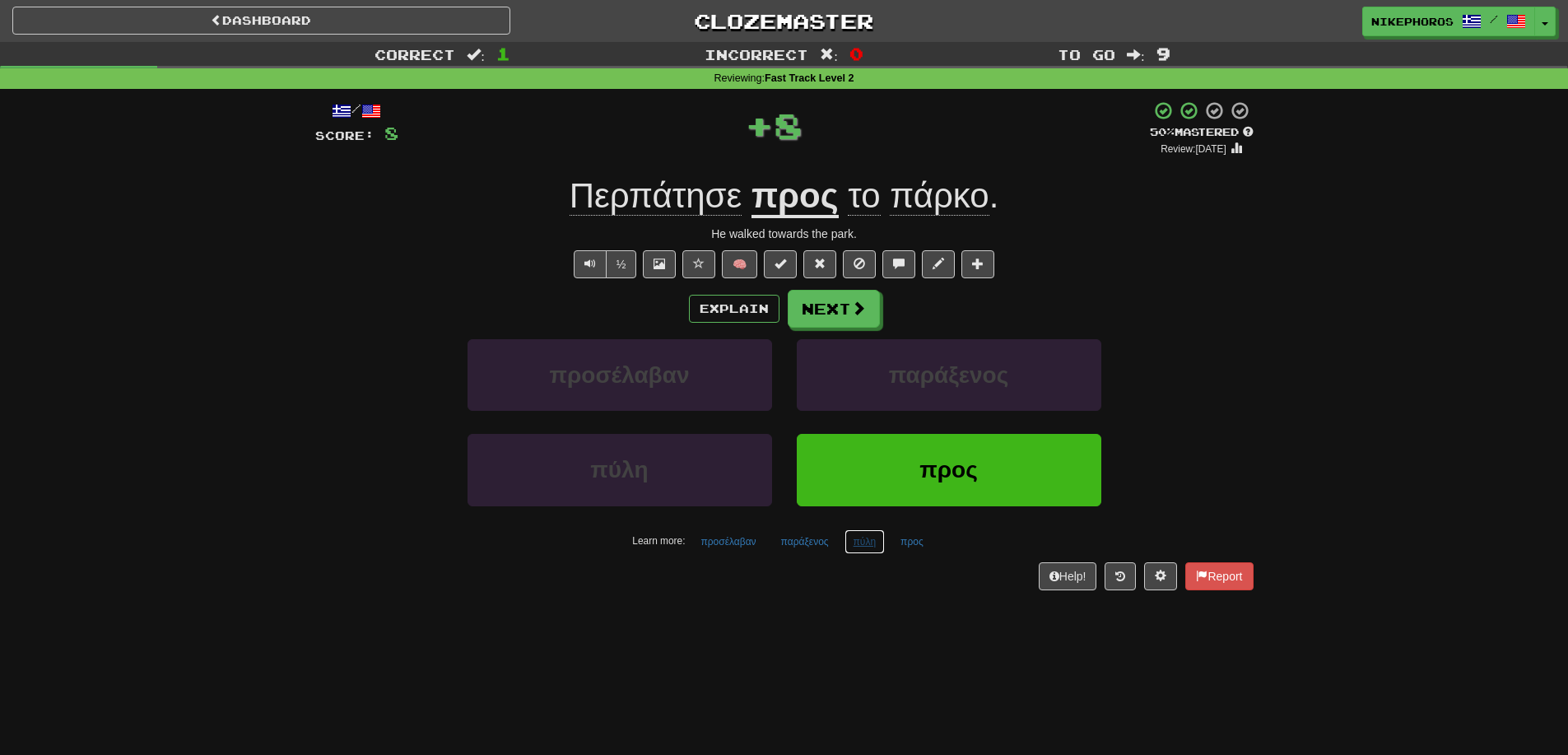
click at [865, 551] on button "πύλη" at bounding box center [864, 541] width 41 height 25
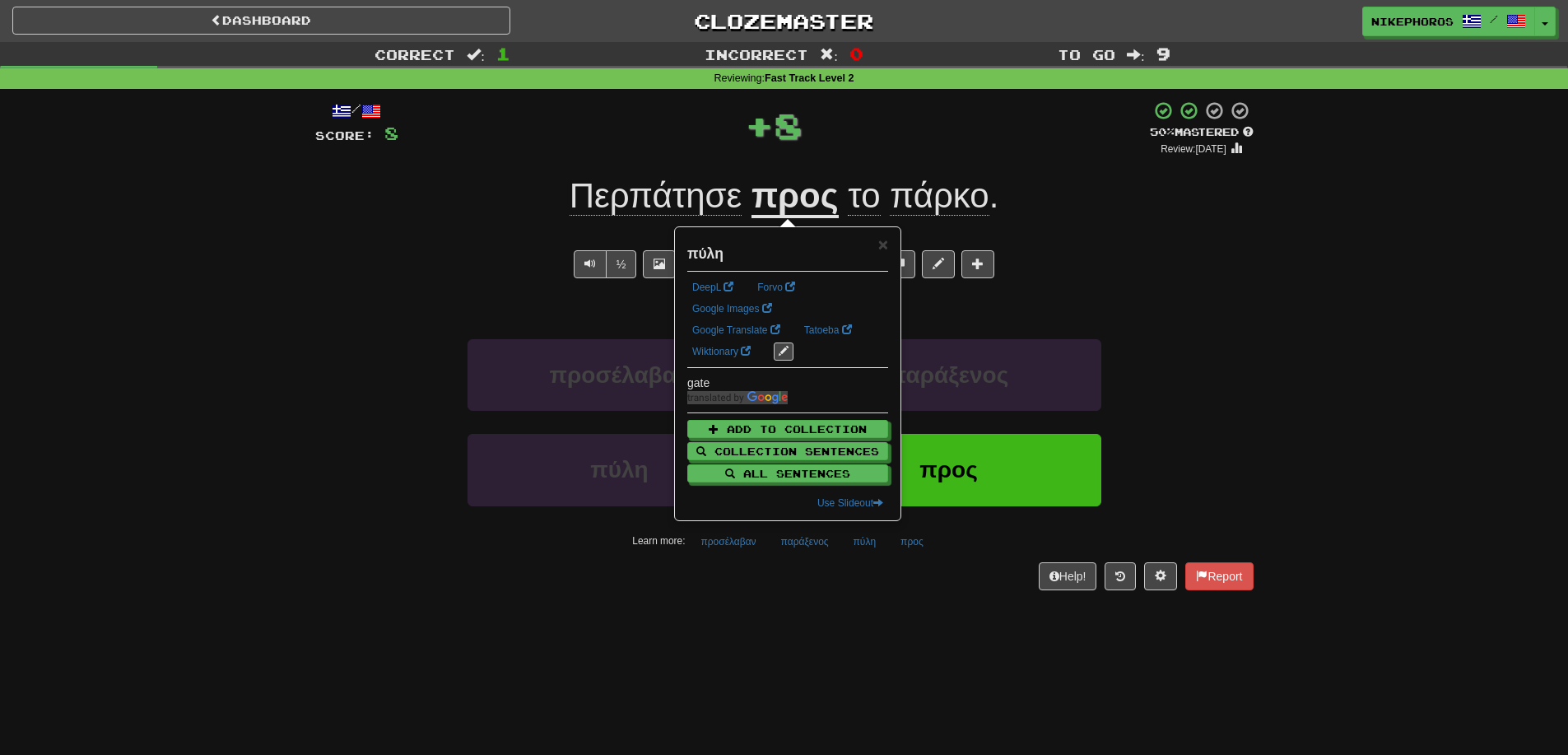
click at [846, 602] on div "/ Score: 8 + 8 50 % Mastered Review: 2025-09-26 Περπάτησε προς το πάρκο . He wa…" at bounding box center [784, 351] width 938 height 523
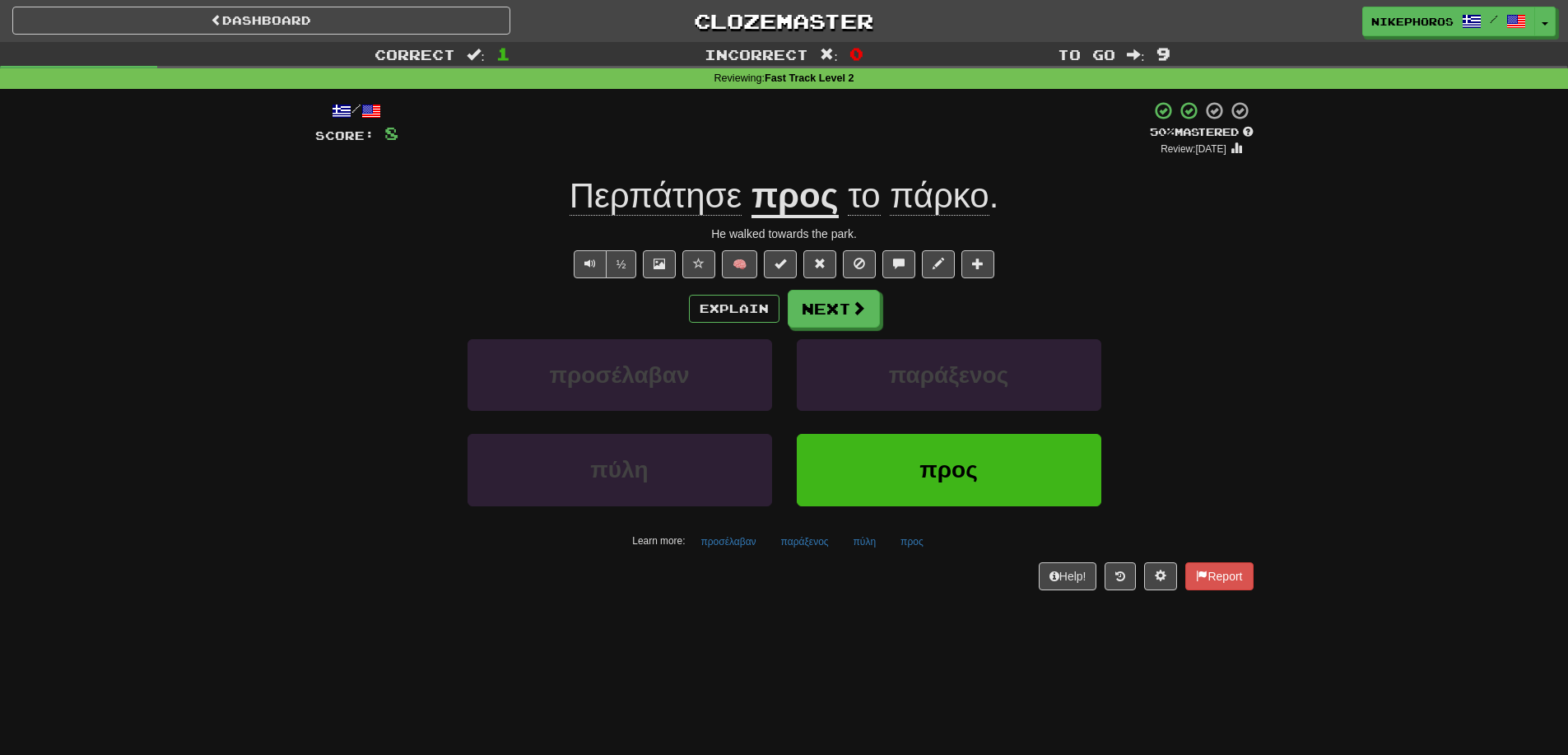
click at [697, 674] on div "Dashboard Clozemaster Nikephoros / Toggle Dropdown Dashboard Leaderboard Activi…" at bounding box center [784, 378] width 1568 height 755
click at [722, 547] on button "προσέλαβαν" at bounding box center [728, 541] width 73 height 25
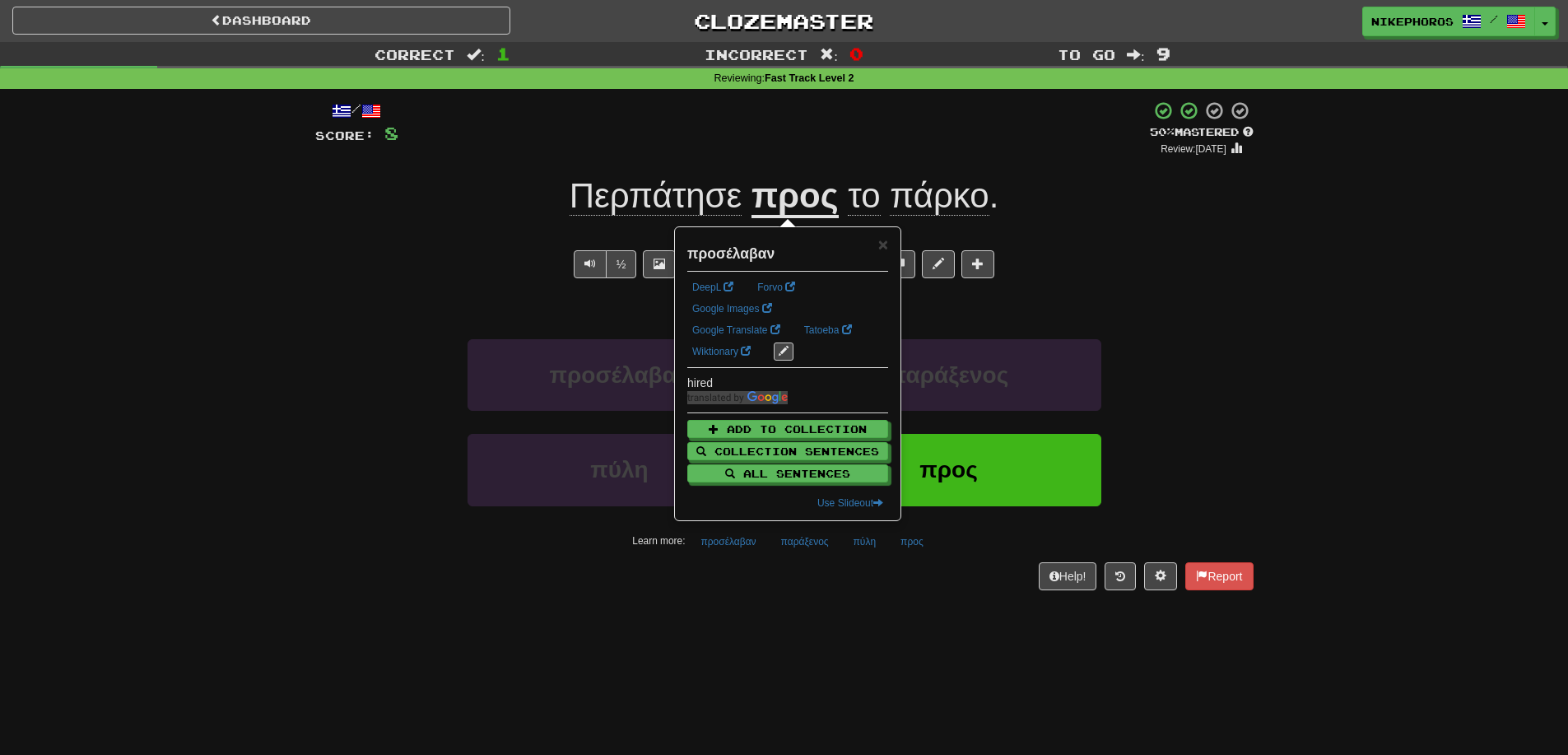
click at [753, 610] on div "/ Score: 8 + 8 50 % Mastered Review: 2025-09-26 Περπάτησε προς το πάρκο . He wa…" at bounding box center [784, 351] width 938 height 523
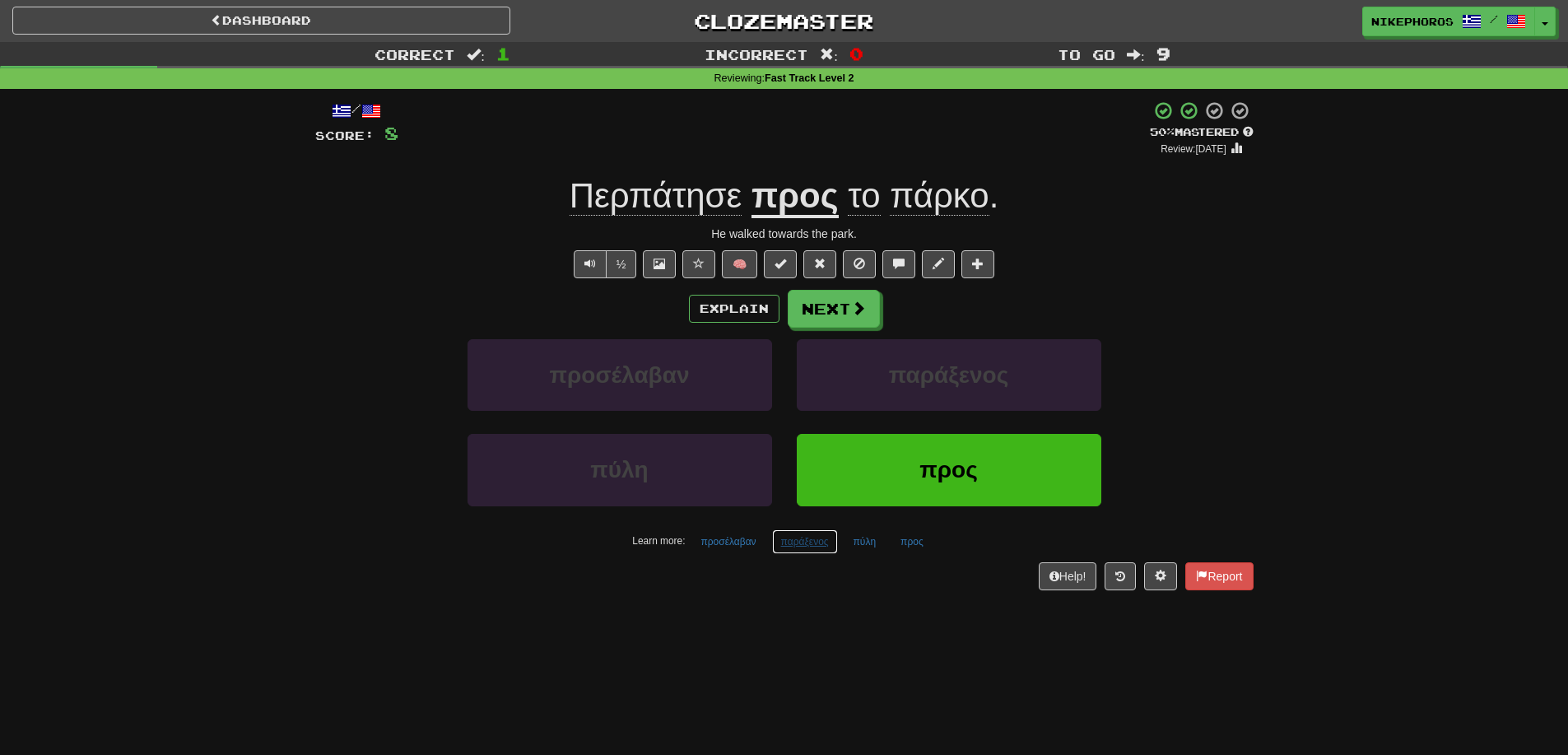
click at [825, 544] on button "παράξενος" at bounding box center [804, 541] width 66 height 25
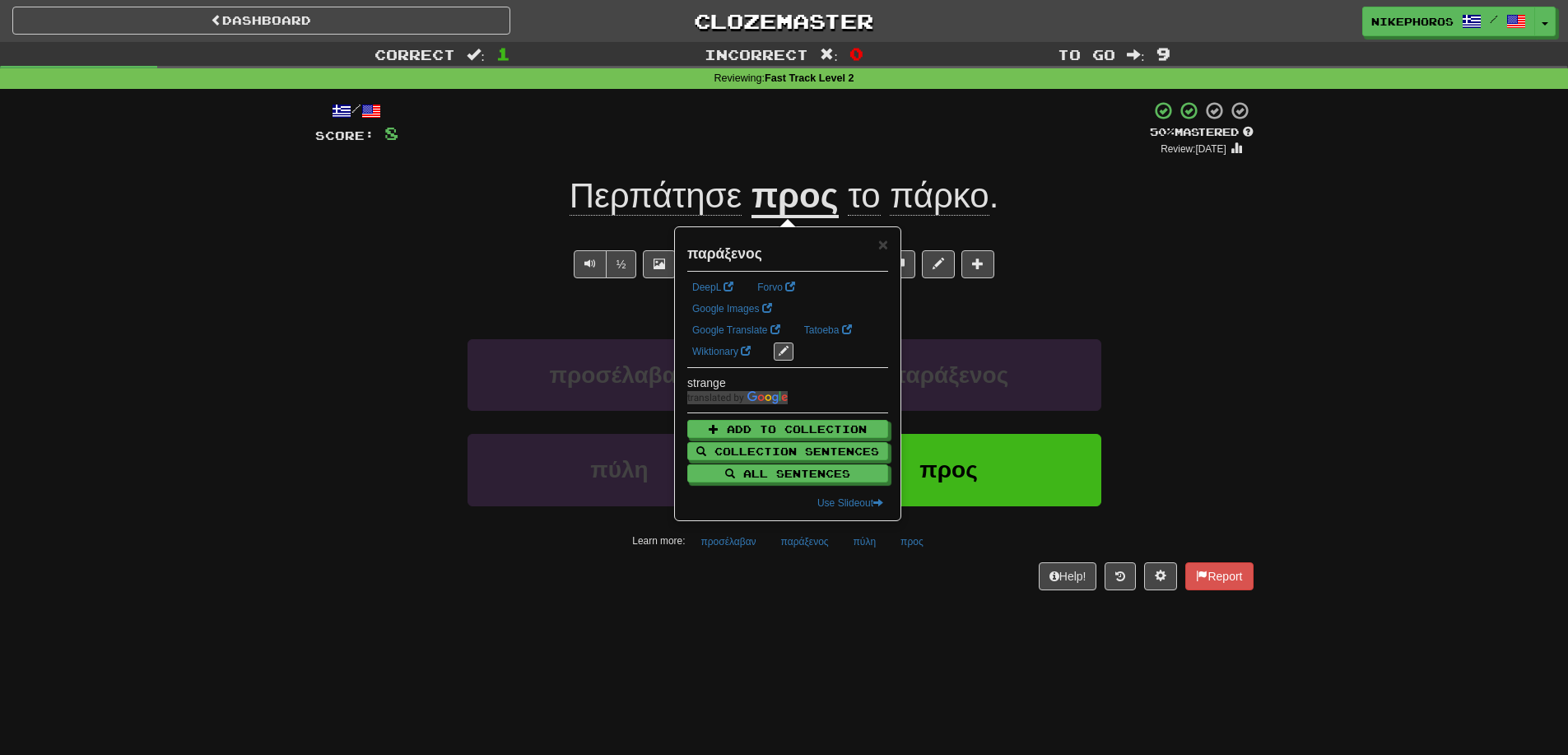
click at [822, 625] on div "Dashboard Clozemaster Nikephoros / Toggle Dropdown Dashboard Leaderboard Activi…" at bounding box center [784, 378] width 1568 height 755
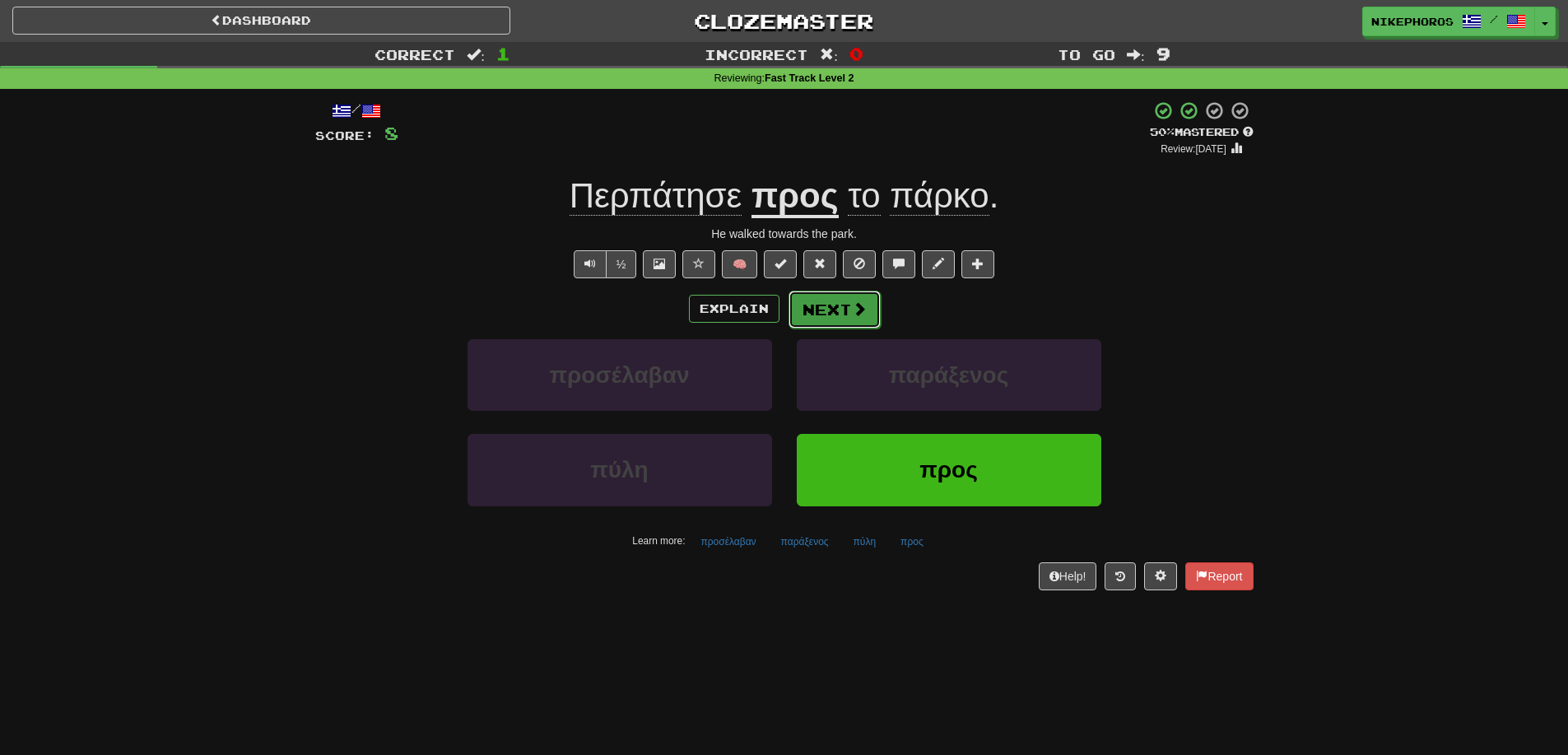
click at [832, 300] on button "Next" at bounding box center [834, 310] width 92 height 38
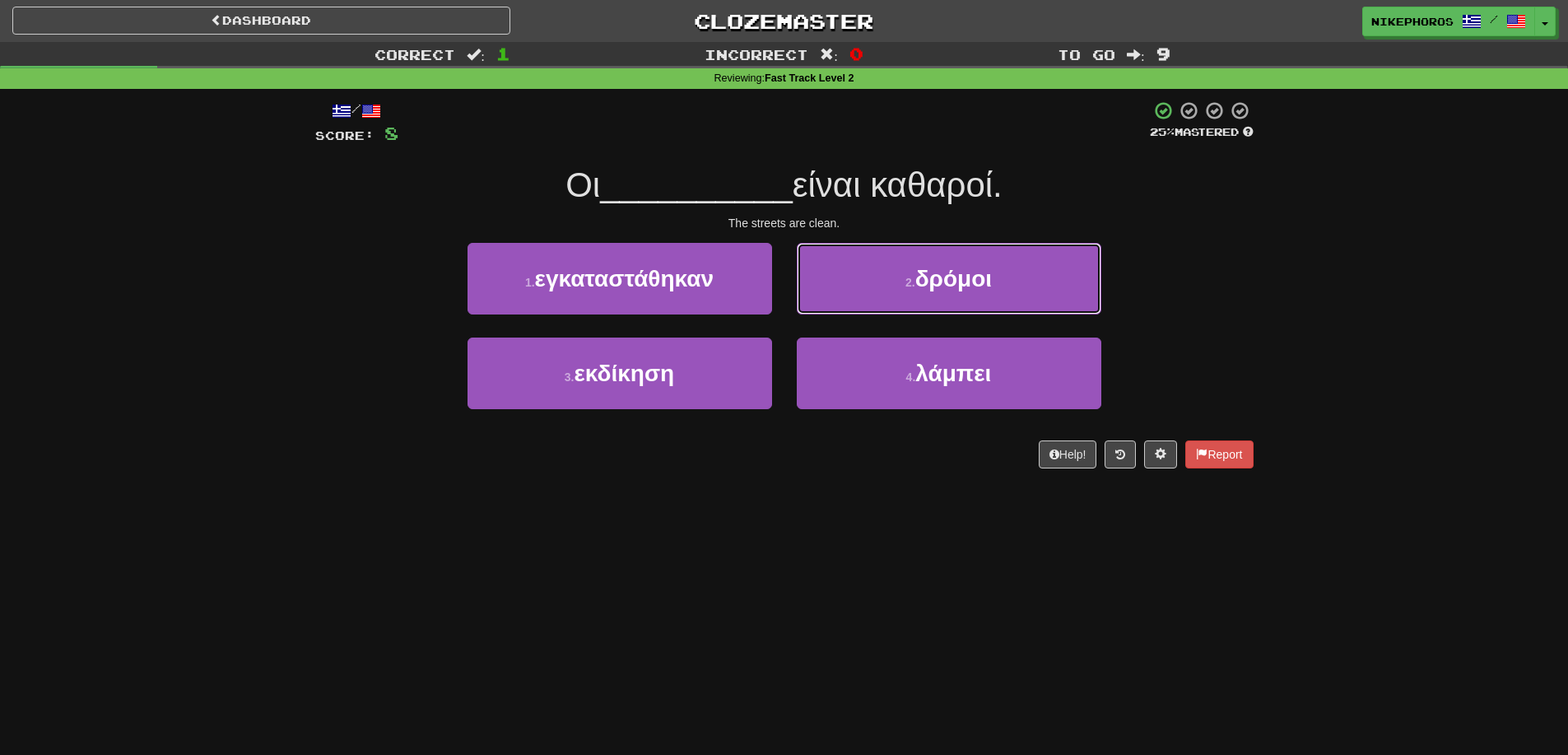
click at [1032, 268] on button "2 . δρόμοι" at bounding box center [948, 279] width 304 height 72
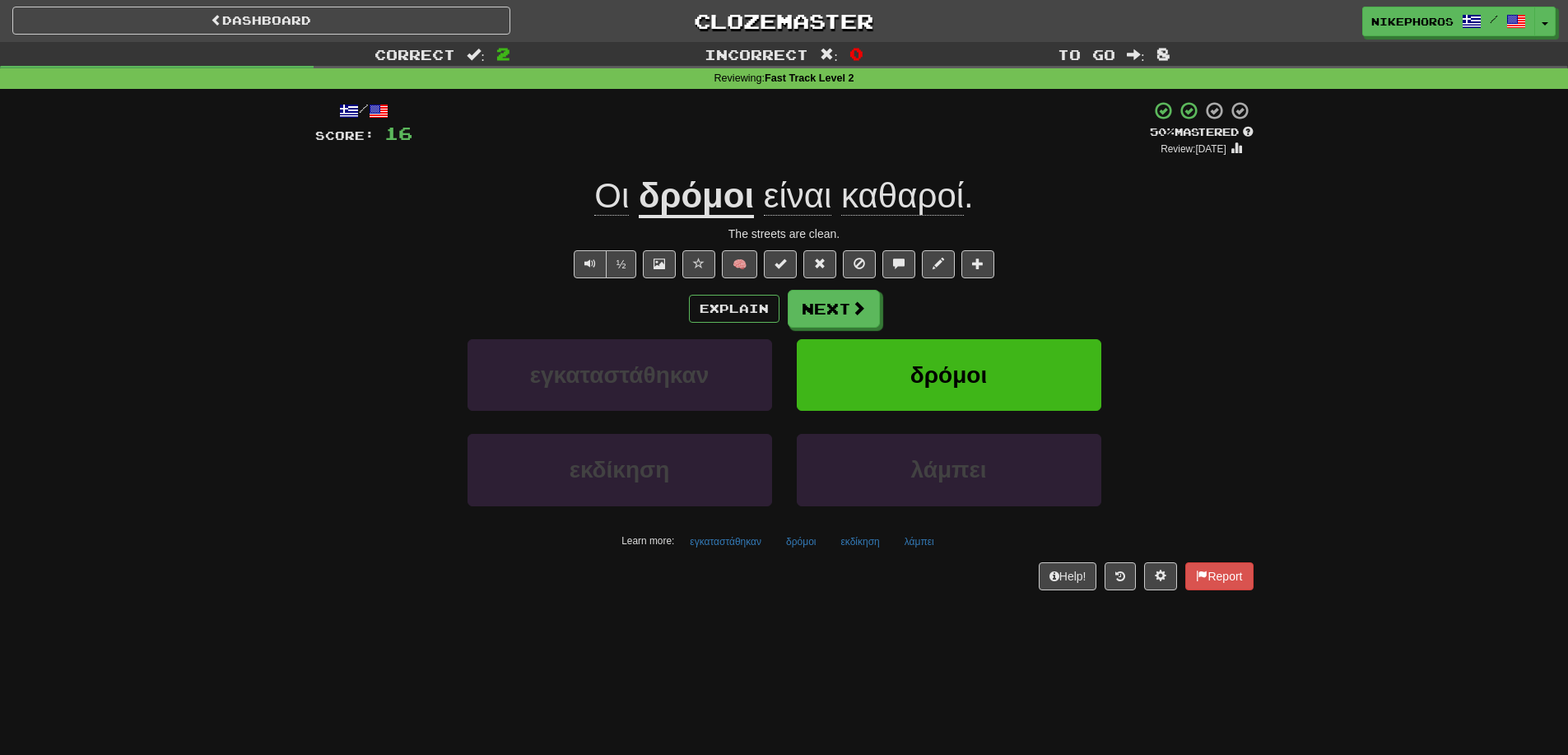
click at [892, 182] on span "καθαροί" at bounding box center [902, 196] width 123 height 40
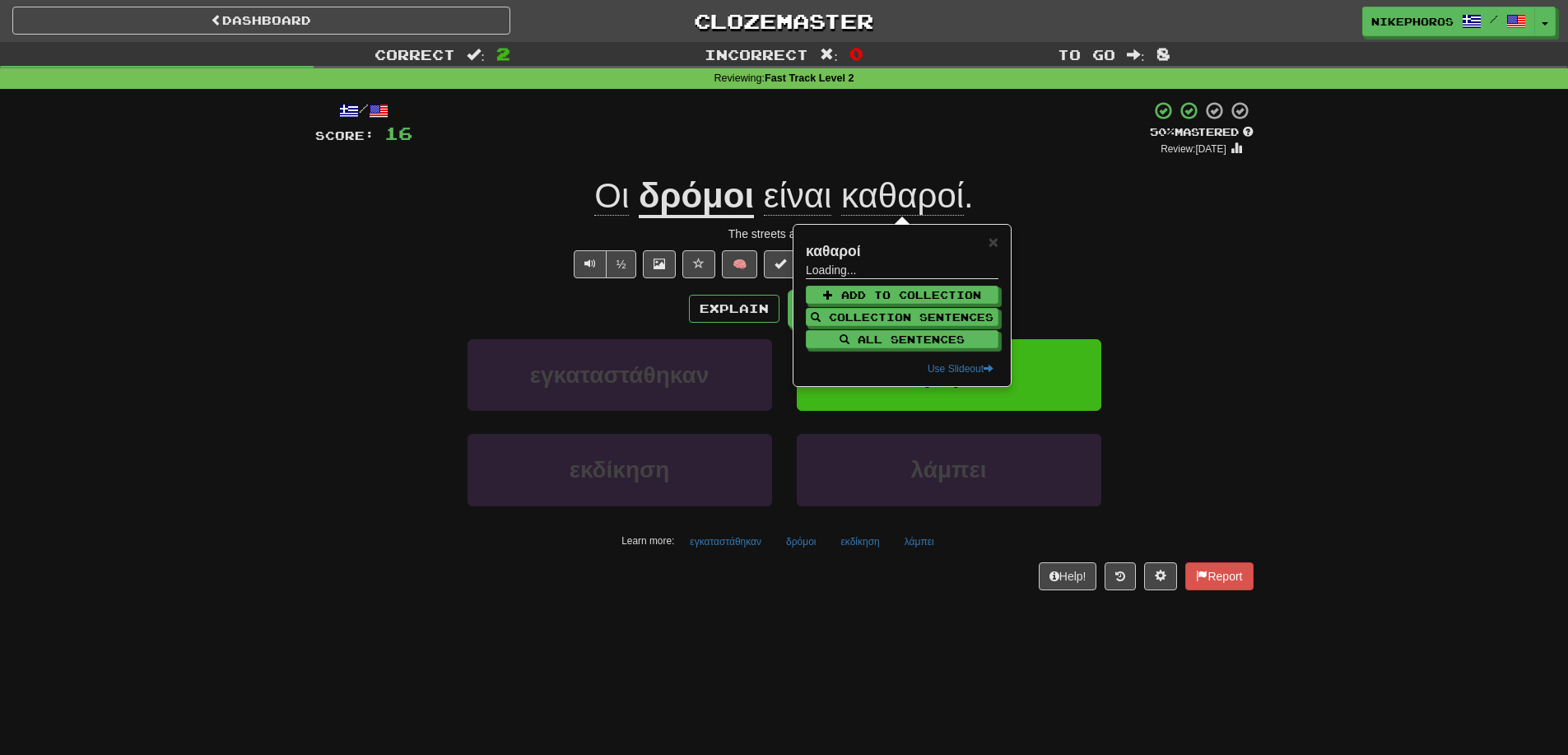
click at [1367, 219] on div "Correct : 2 Incorrect : 0 To go : 8 Reviewing : Fast Track Level 2 / Score: 16 …" at bounding box center [784, 328] width 1568 height 571
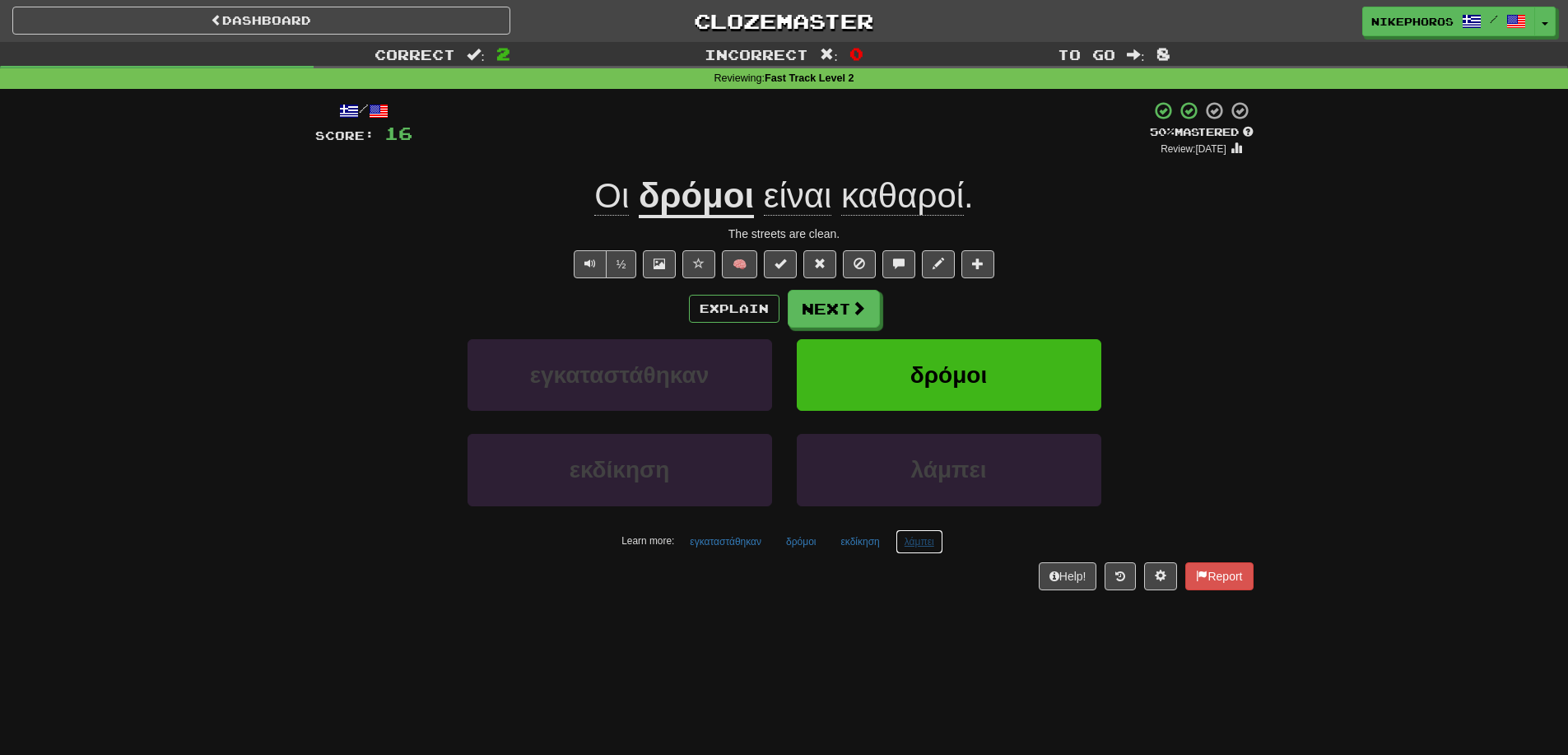
click at [920, 550] on button "λάμπει" at bounding box center [919, 541] width 48 height 25
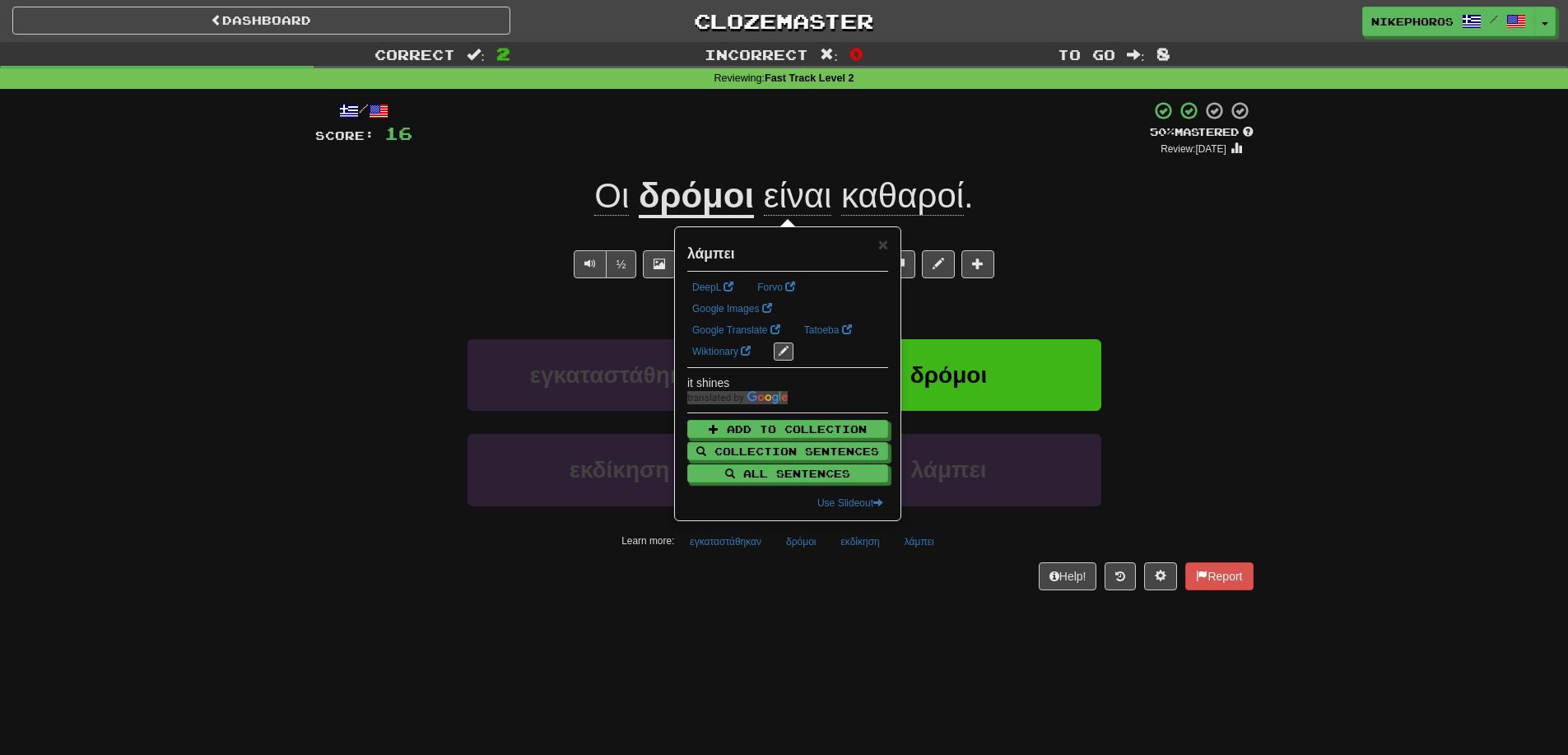
click at [873, 623] on div "Dashboard Clozemaster Nikephoros / Toggle Dropdown Dashboard Leaderboard Activi…" at bounding box center [784, 378] width 1568 height 755
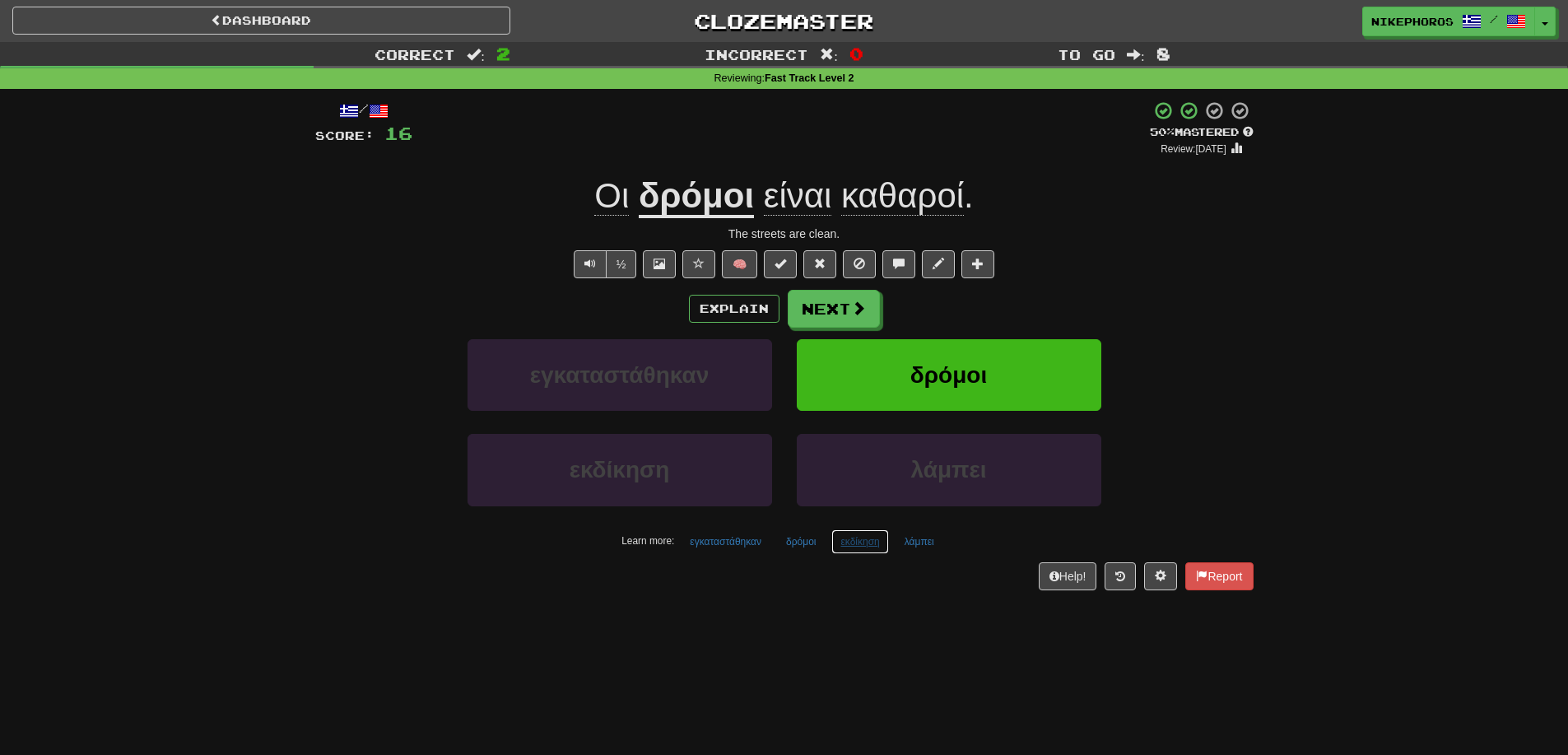
click at [872, 551] on button "εκδίκηση" at bounding box center [859, 541] width 57 height 25
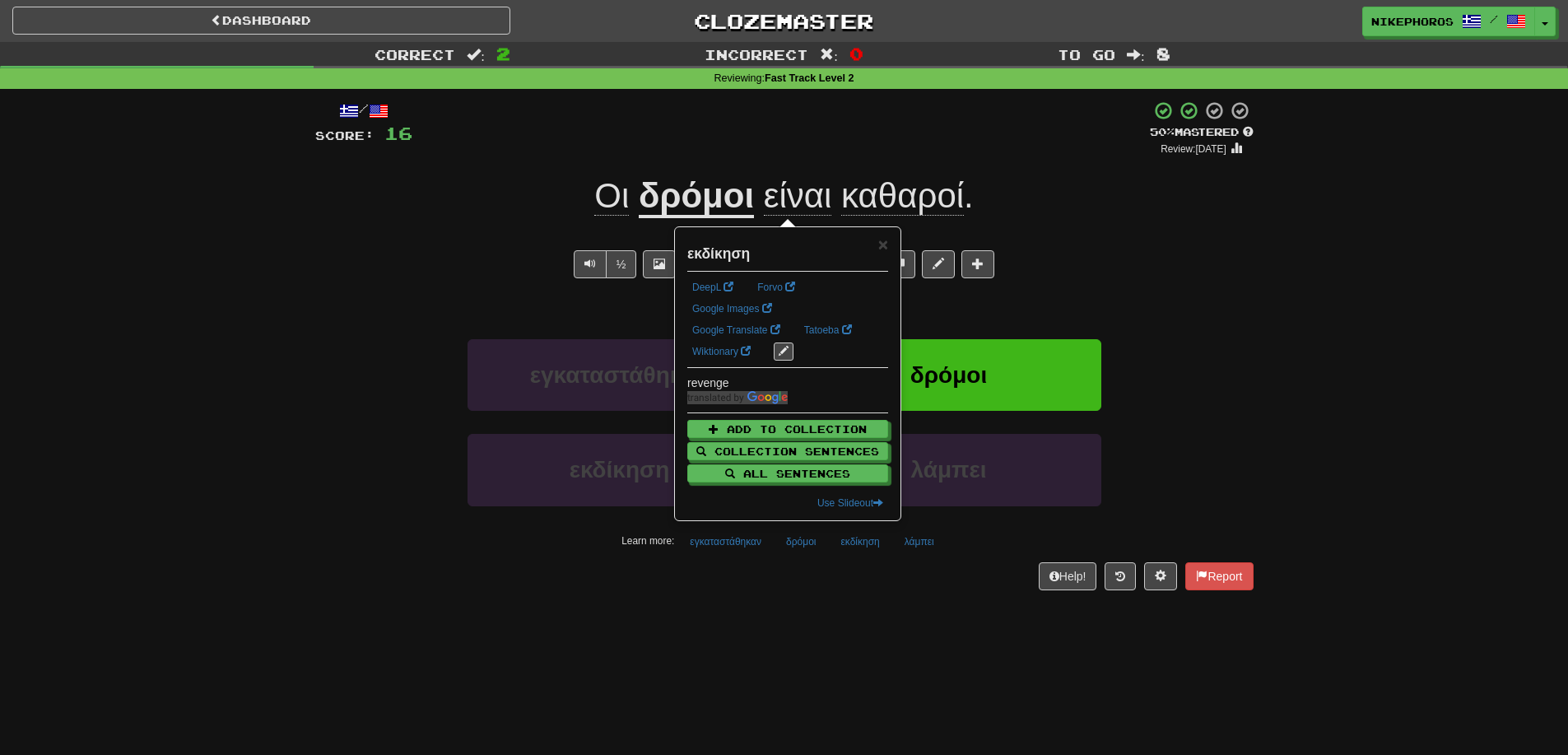
click at [843, 649] on div "Dashboard Clozemaster Nikephoros / Toggle Dropdown Dashboard Leaderboard Activi…" at bounding box center [784, 378] width 1568 height 755
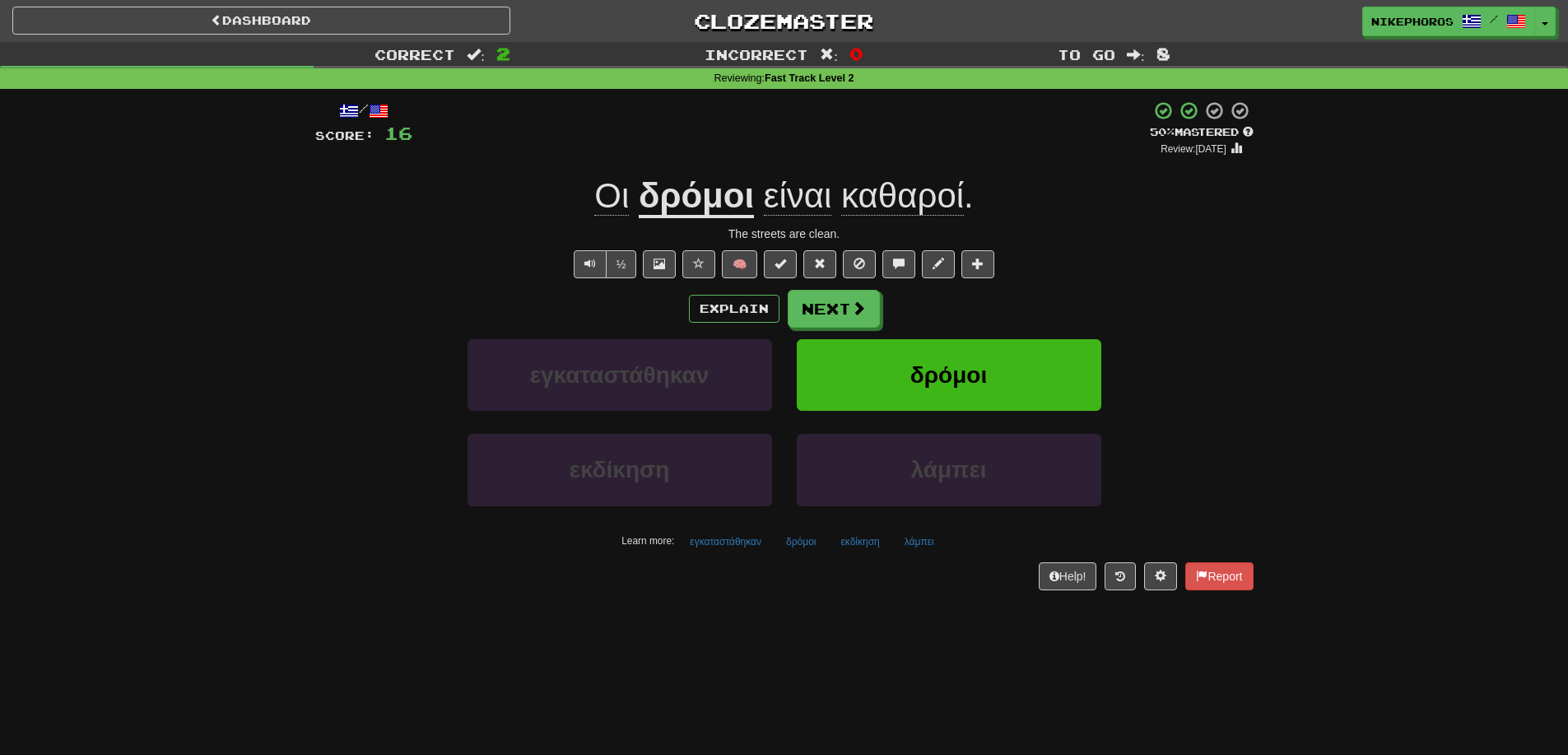
click at [828, 677] on div "Dashboard Clozemaster Nikephoros / Toggle Dropdown Dashboard Leaderboard Activi…" at bounding box center [784, 378] width 1568 height 755
click at [735, 559] on div "/ Score: 16 + 8 50 % Mastered Review: 2025-09-26 Οι δρόμοι είναι καθαροί . The …" at bounding box center [784, 346] width 938 height 489
click at [735, 551] on button "εγκαταστάθηκαν" at bounding box center [726, 541] width 90 height 25
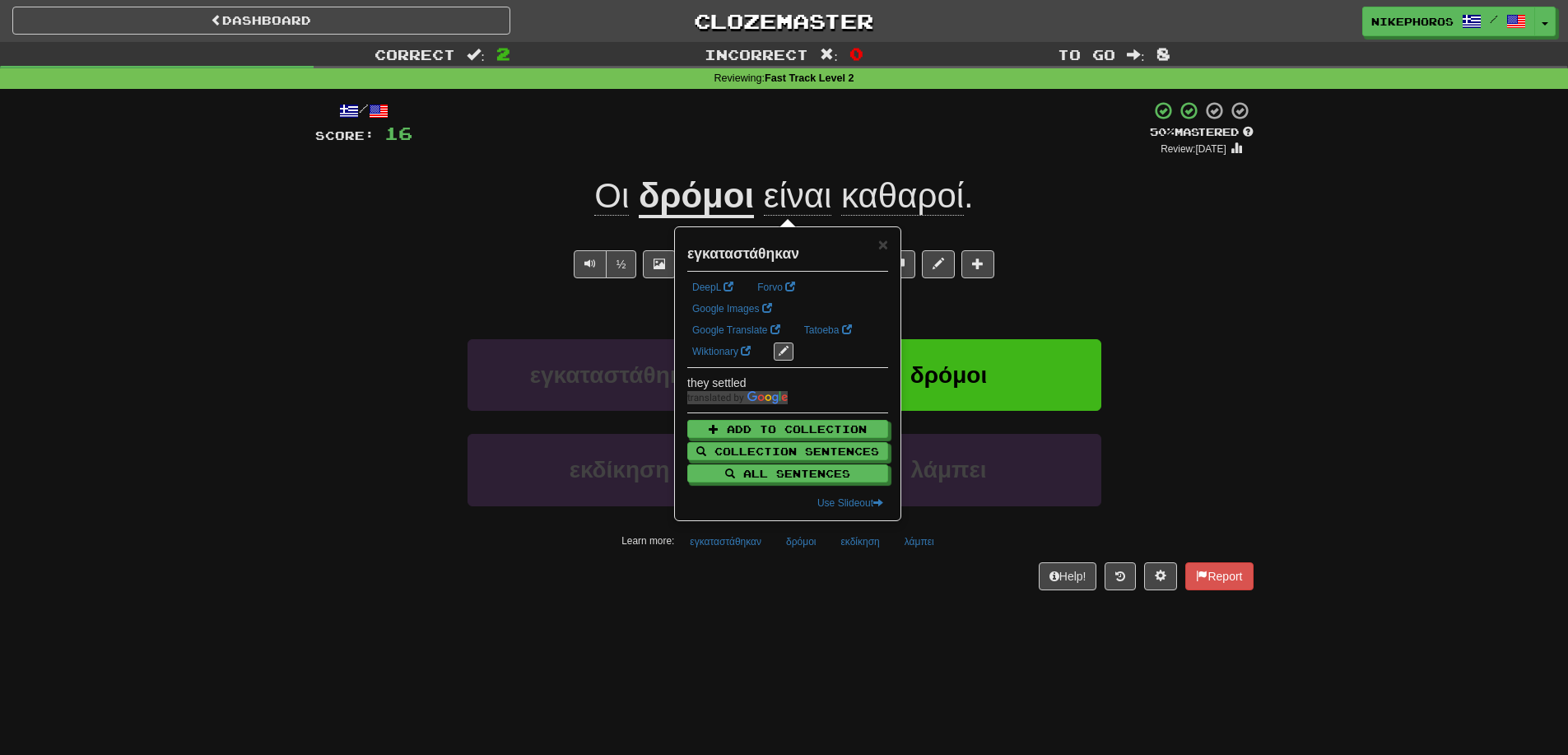
click at [716, 630] on div "Dashboard Clozemaster Nikephoros / Toggle Dropdown Dashboard Leaderboard Activi…" at bounding box center [784, 378] width 1568 height 755
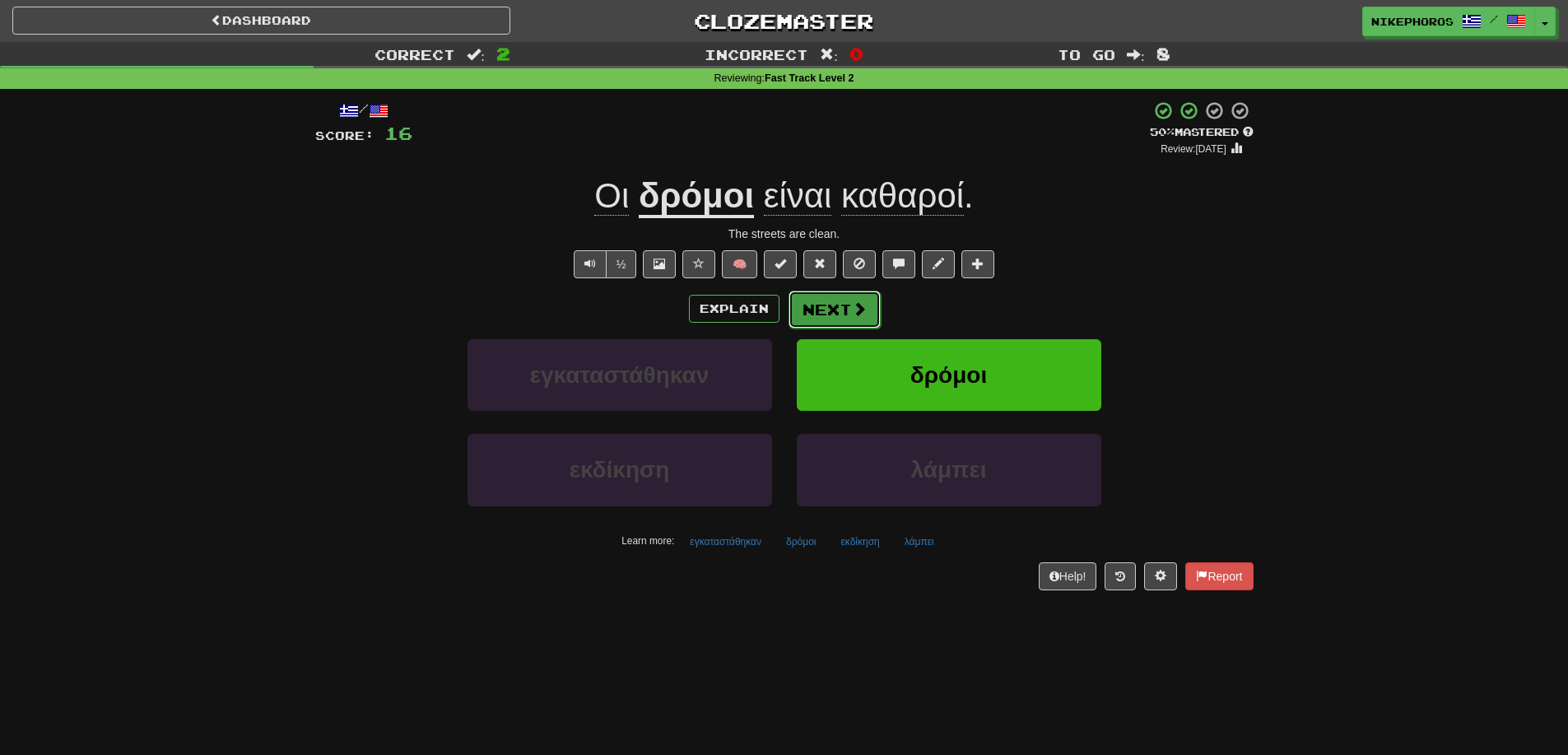
click at [830, 310] on button "Next" at bounding box center [834, 310] width 92 height 38
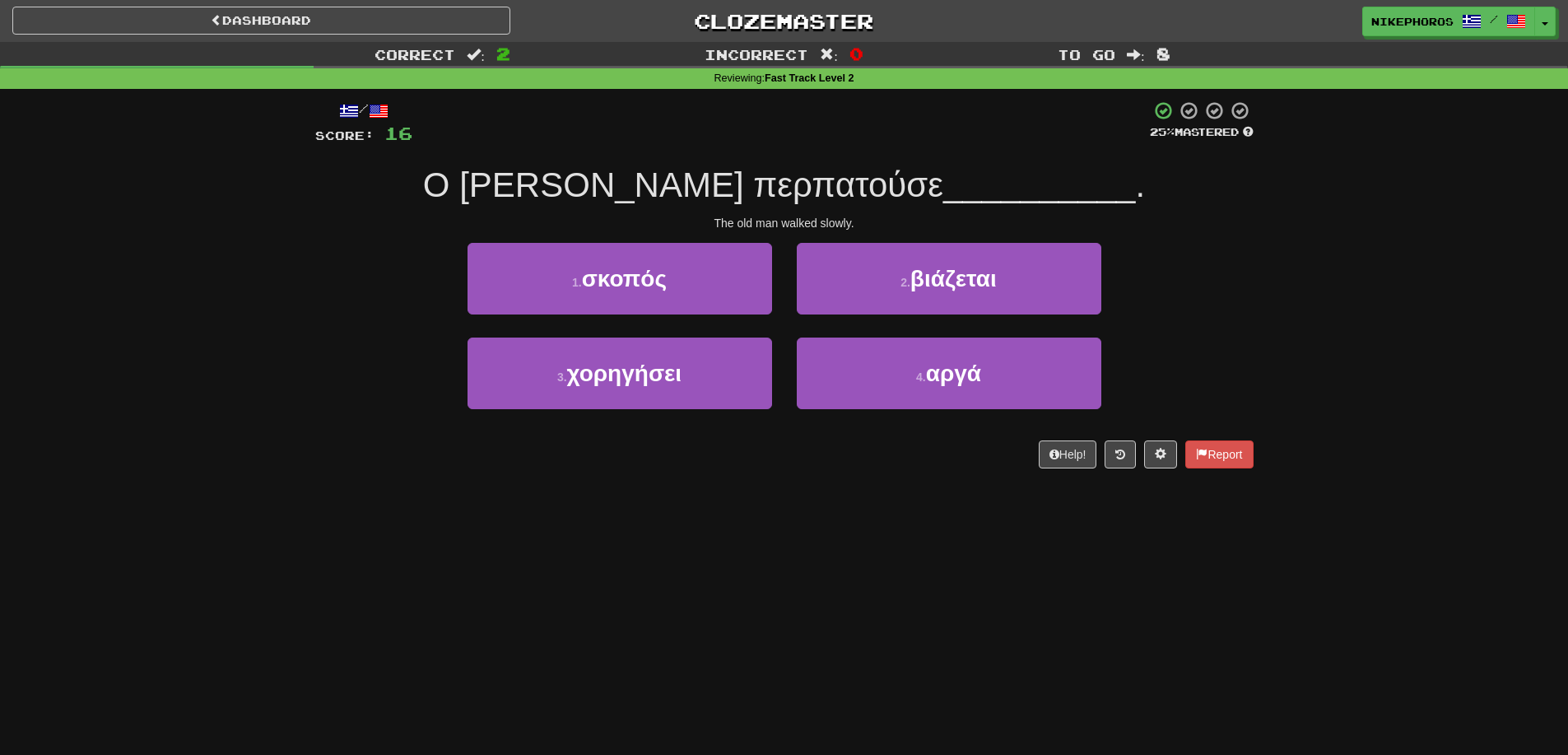
click at [1151, 346] on div "3 . χορηγήσει 4 . αργά" at bounding box center [784, 384] width 988 height 95
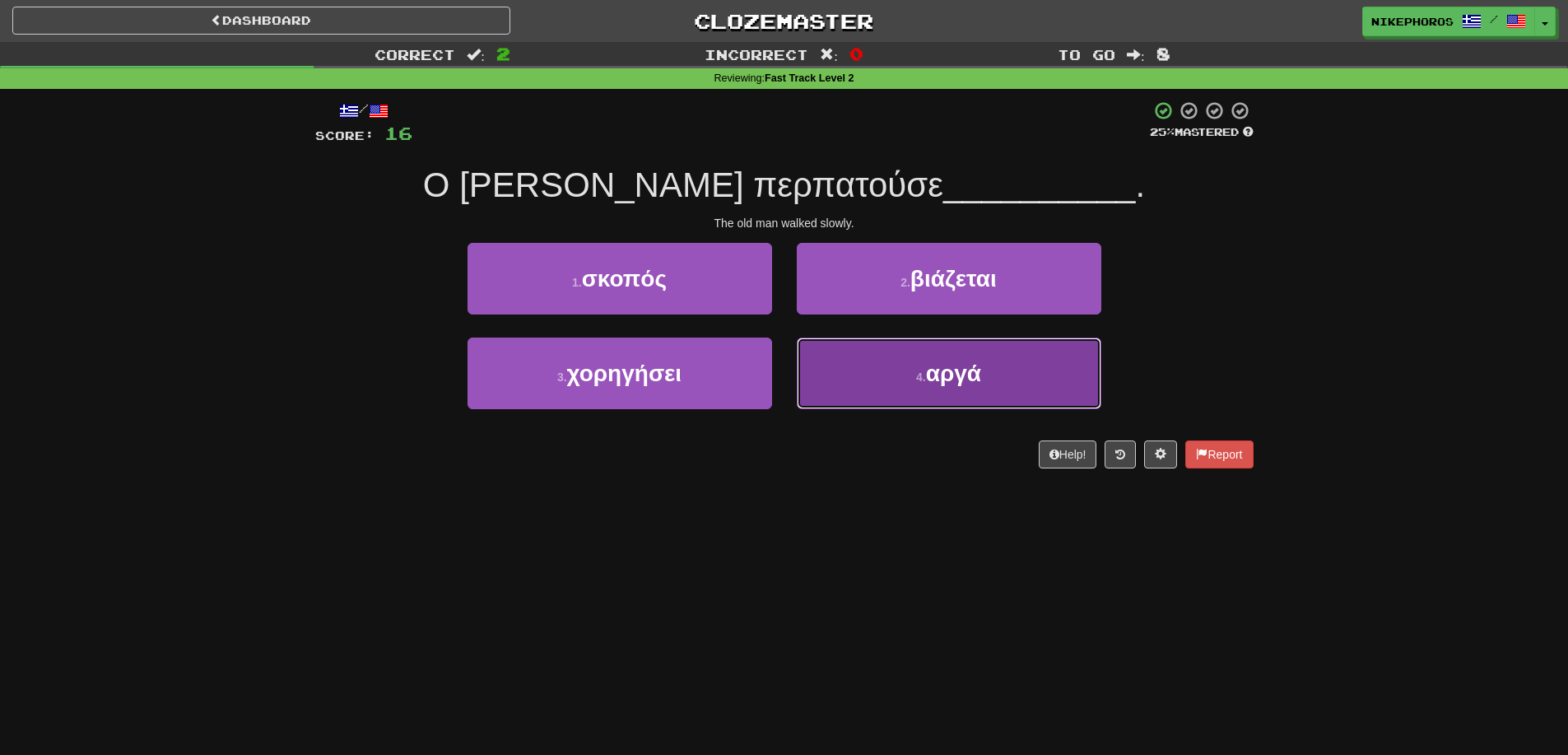
click at [963, 369] on span "αργά" at bounding box center [953, 374] width 55 height 26
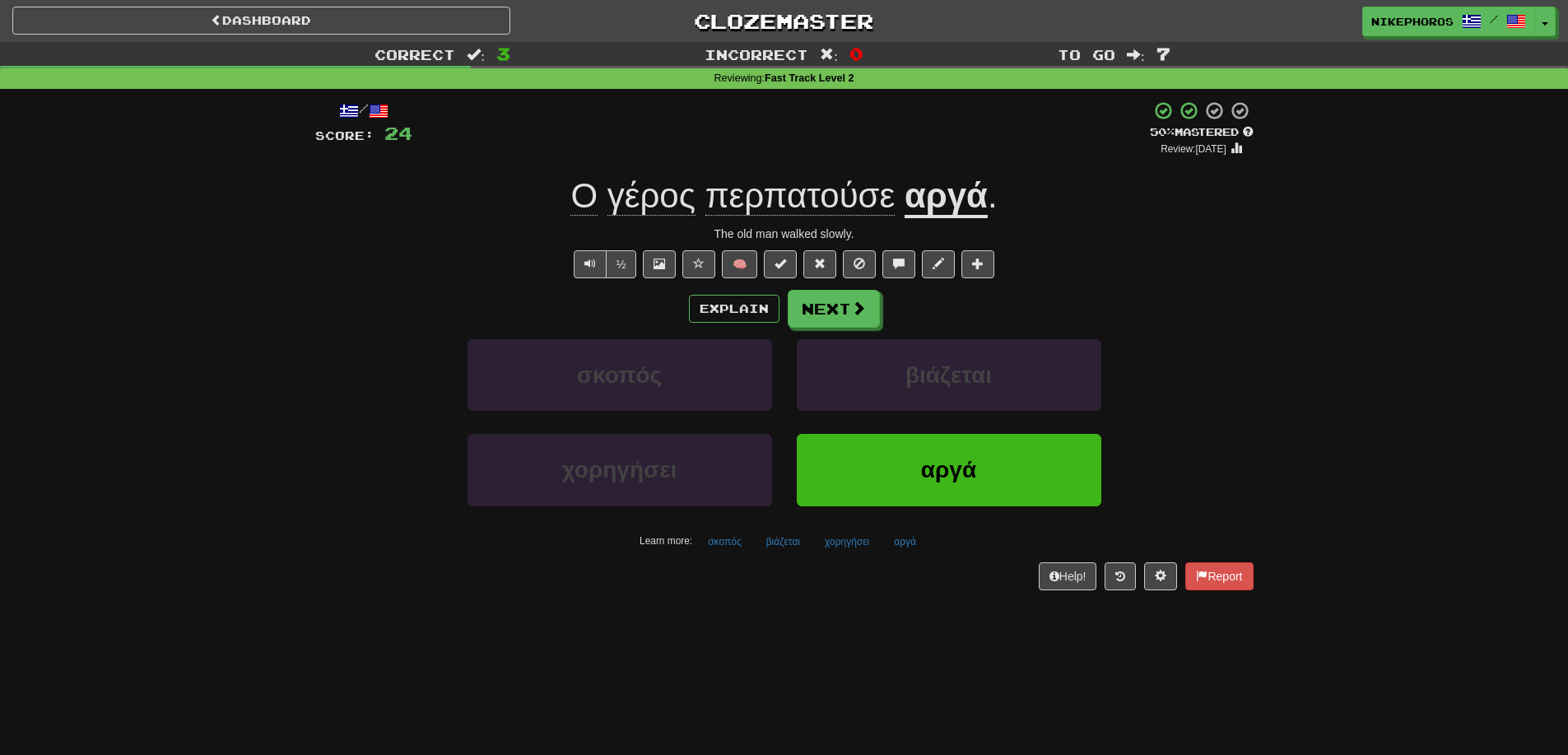
click at [1301, 267] on div "Correct : 3 Incorrect : 0 To go : 7 Reviewing : Fast Track Level 2 / Score: 24 …" at bounding box center [784, 328] width 1568 height 571
click at [725, 547] on button "σκοπός" at bounding box center [725, 541] width 52 height 25
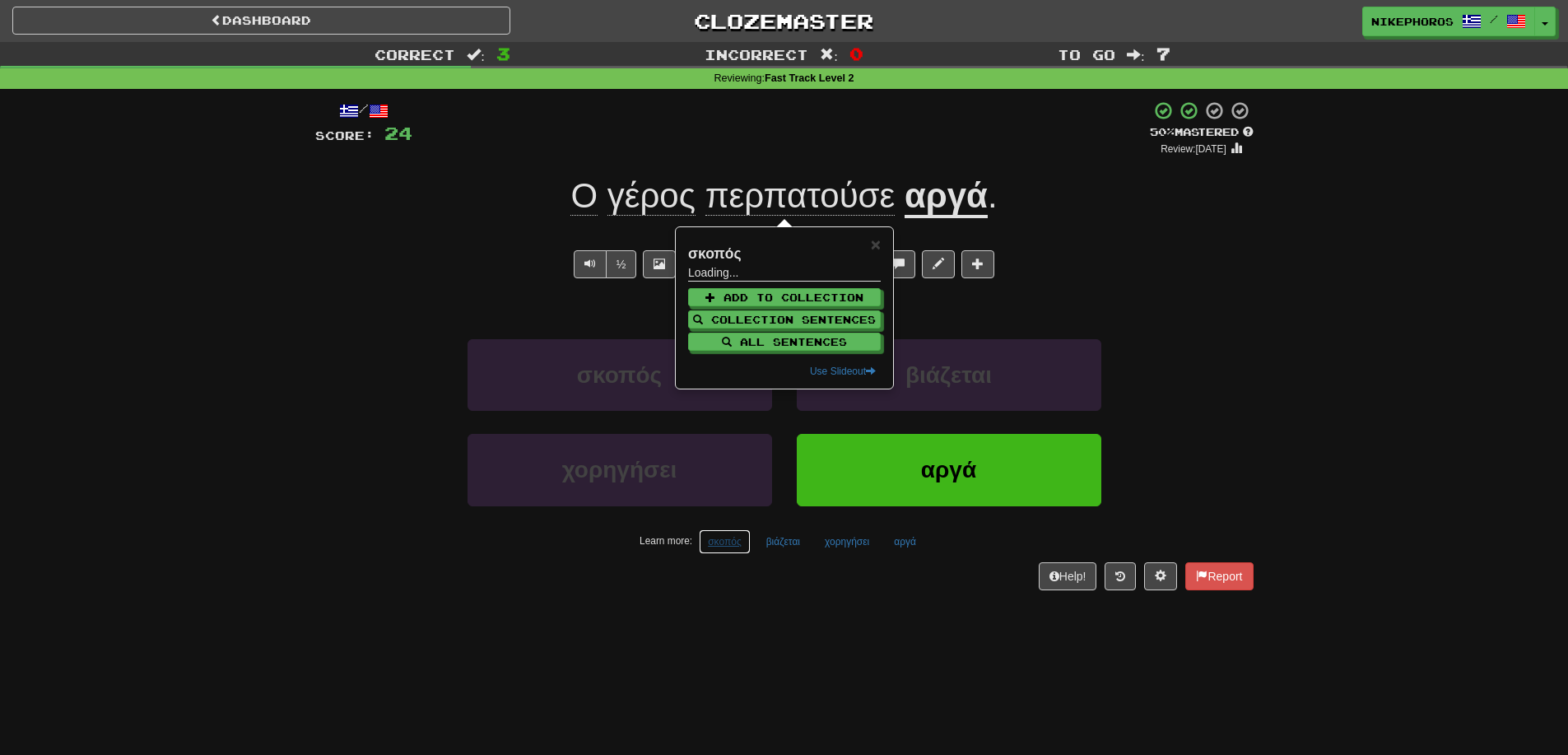
click at [735, 546] on button "σκοπός" at bounding box center [725, 541] width 52 height 25
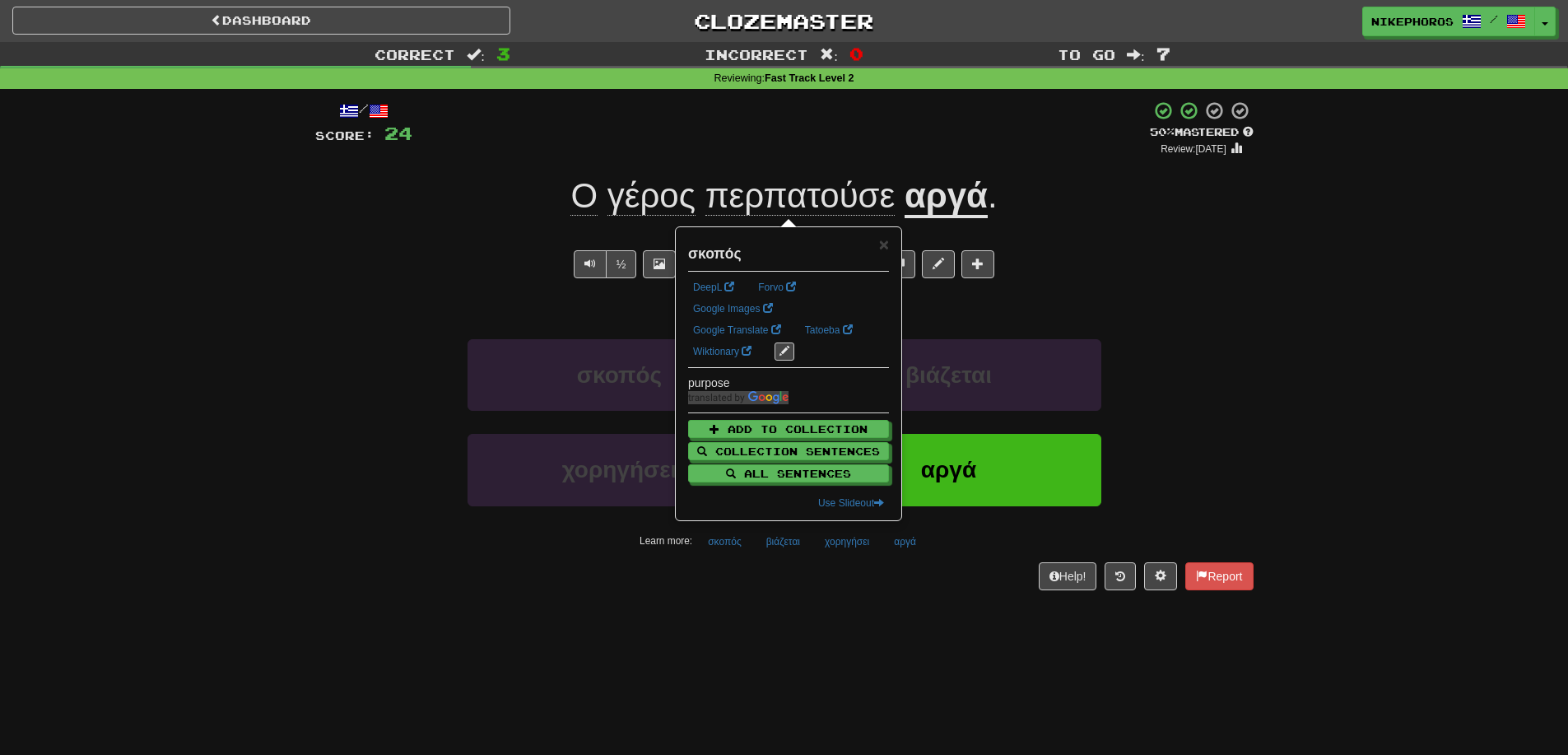
click at [1323, 266] on div "Correct : 3 Incorrect : 0 To go : 7 Reviewing : Fast Track Level 2 / Score: 24 …" at bounding box center [784, 328] width 1568 height 571
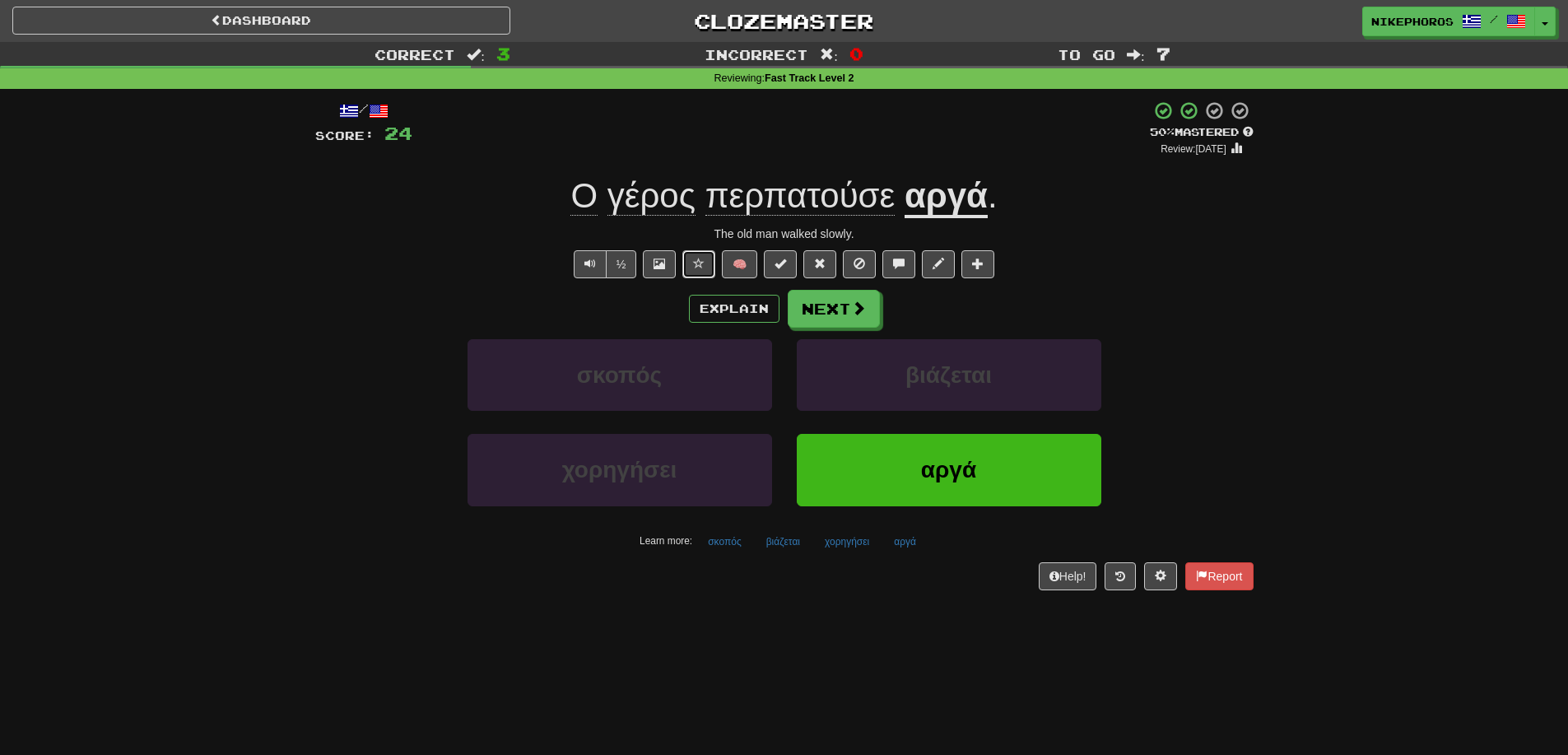
click at [704, 271] on button at bounding box center [699, 265] width 33 height 28
click at [801, 547] on button "βιάζεται" at bounding box center [784, 541] width 52 height 25
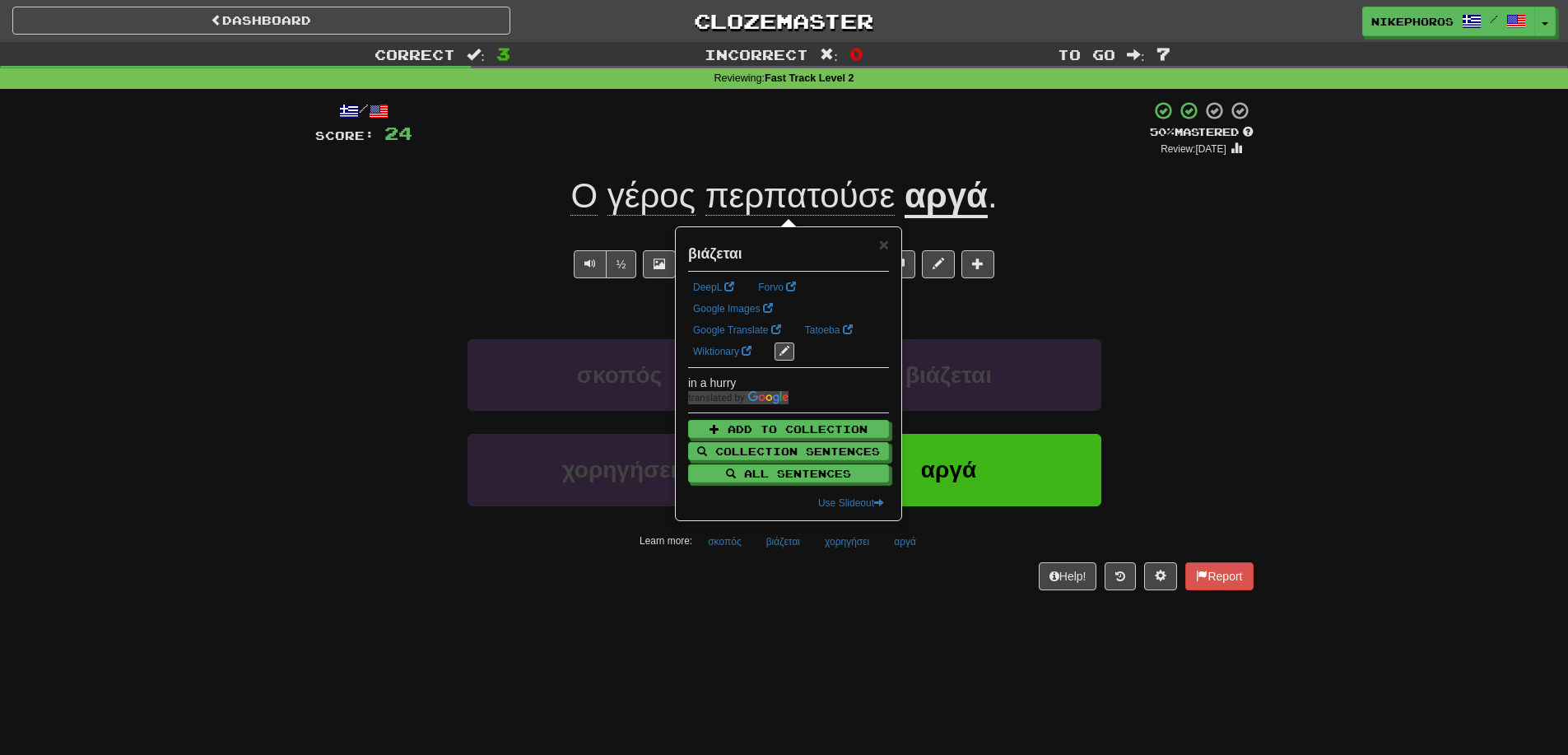
click at [808, 574] on div "Help! Report" at bounding box center [784, 576] width 938 height 28
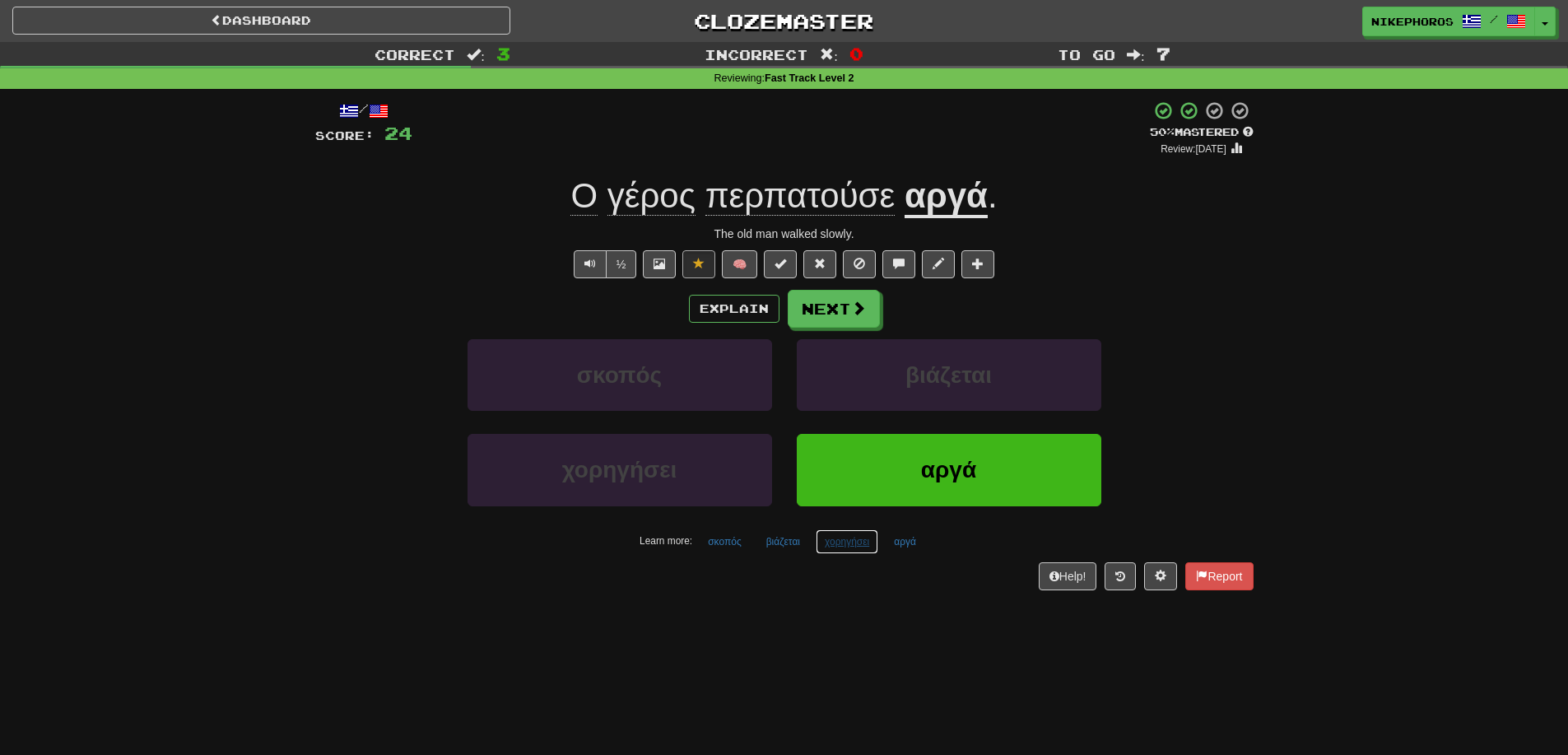
click at [875, 548] on button "χορηγήσει" at bounding box center [846, 541] width 63 height 25
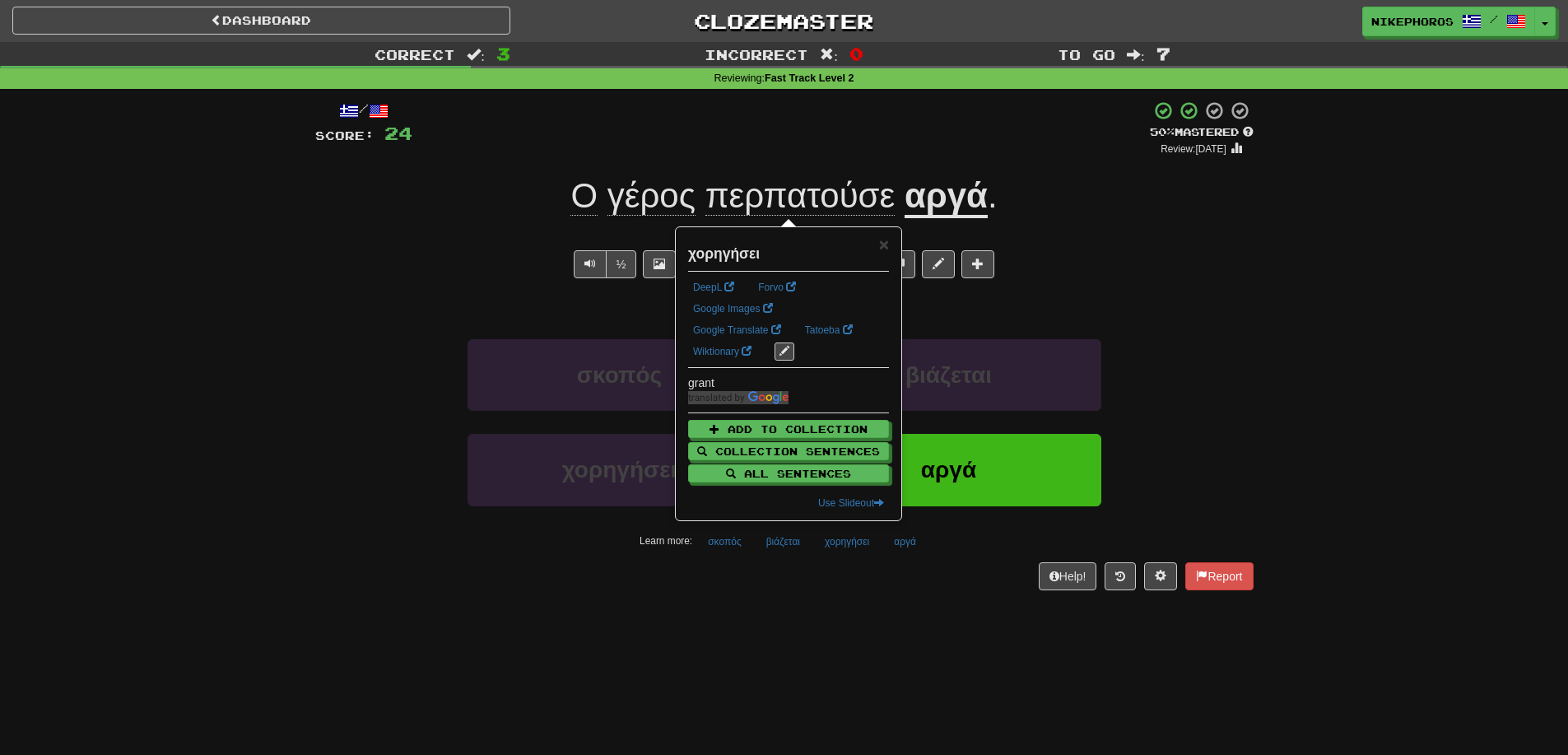
click at [864, 575] on div "Help! Report" at bounding box center [784, 576] width 938 height 28
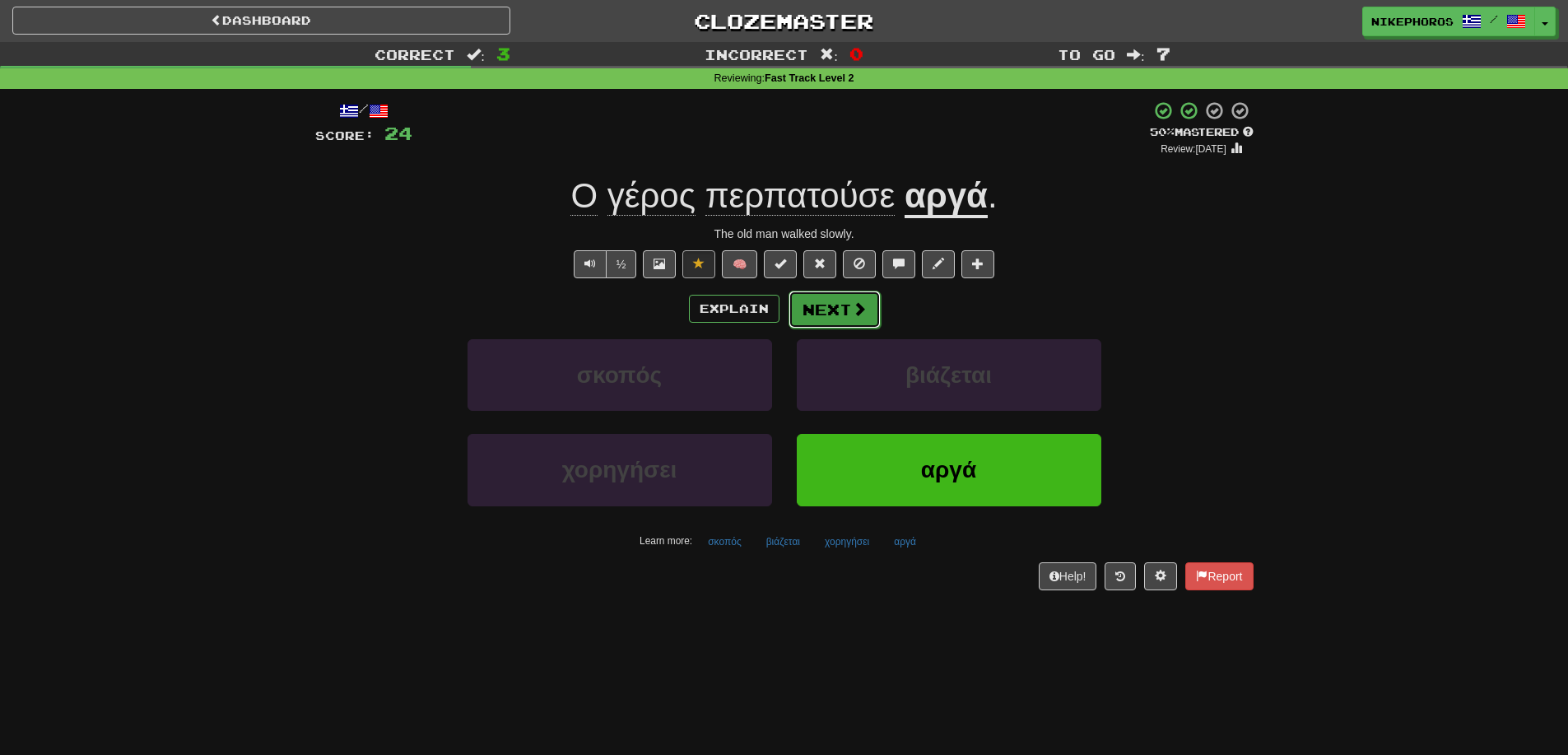
click at [826, 325] on button "Next" at bounding box center [834, 310] width 92 height 38
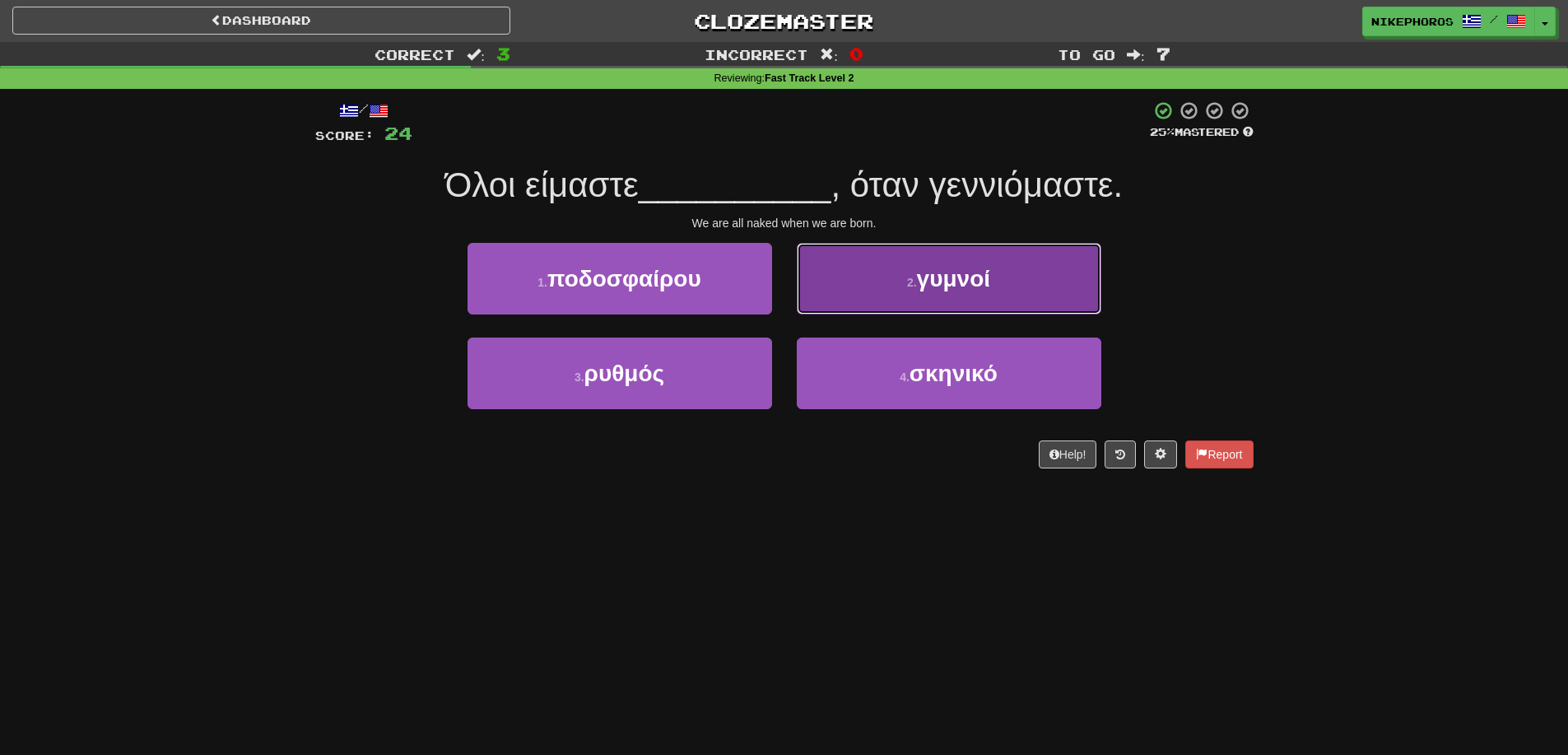
click at [1059, 283] on button "2 . γυμνοί" at bounding box center [948, 279] width 304 height 72
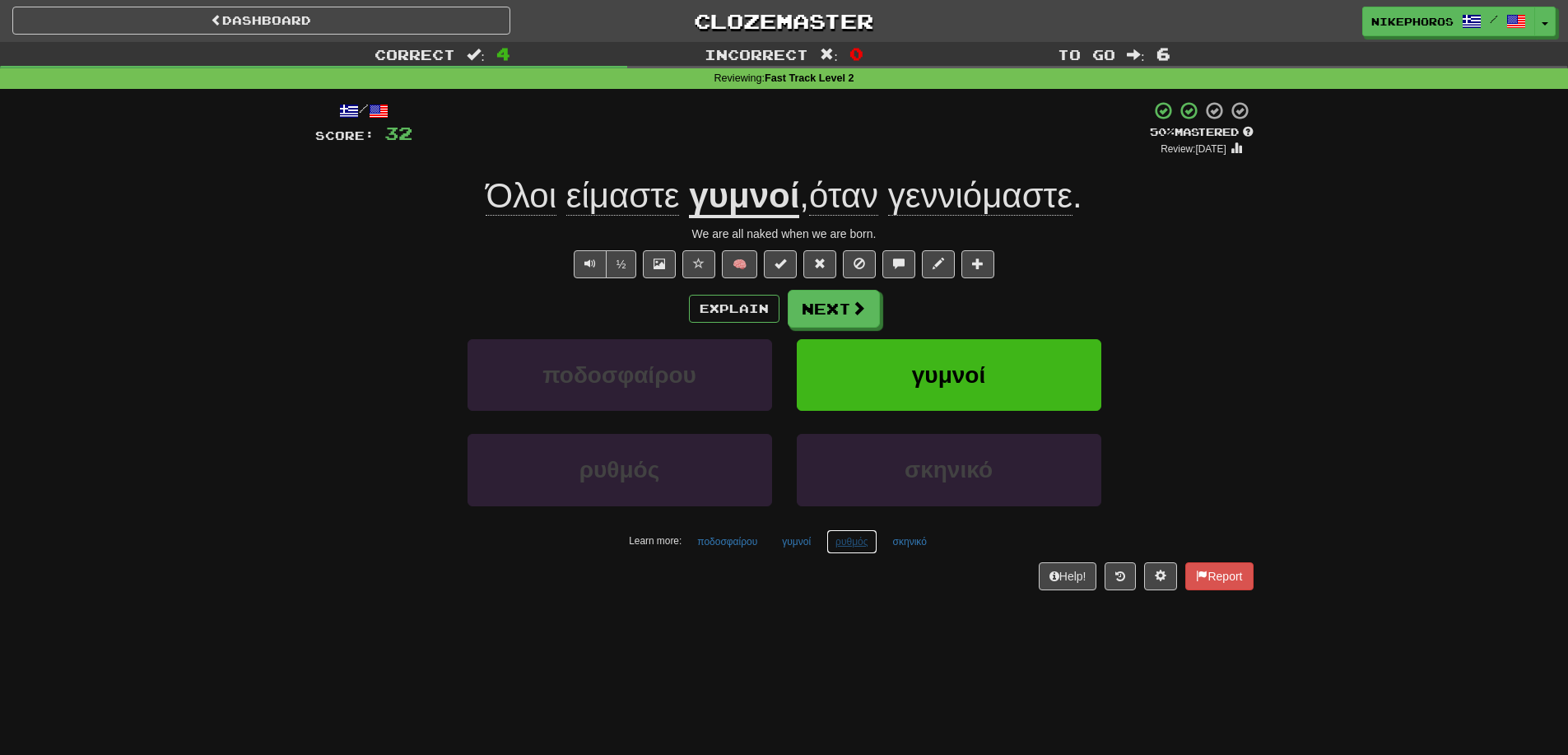
click at [837, 549] on button "ρυθμός" at bounding box center [851, 541] width 50 height 25
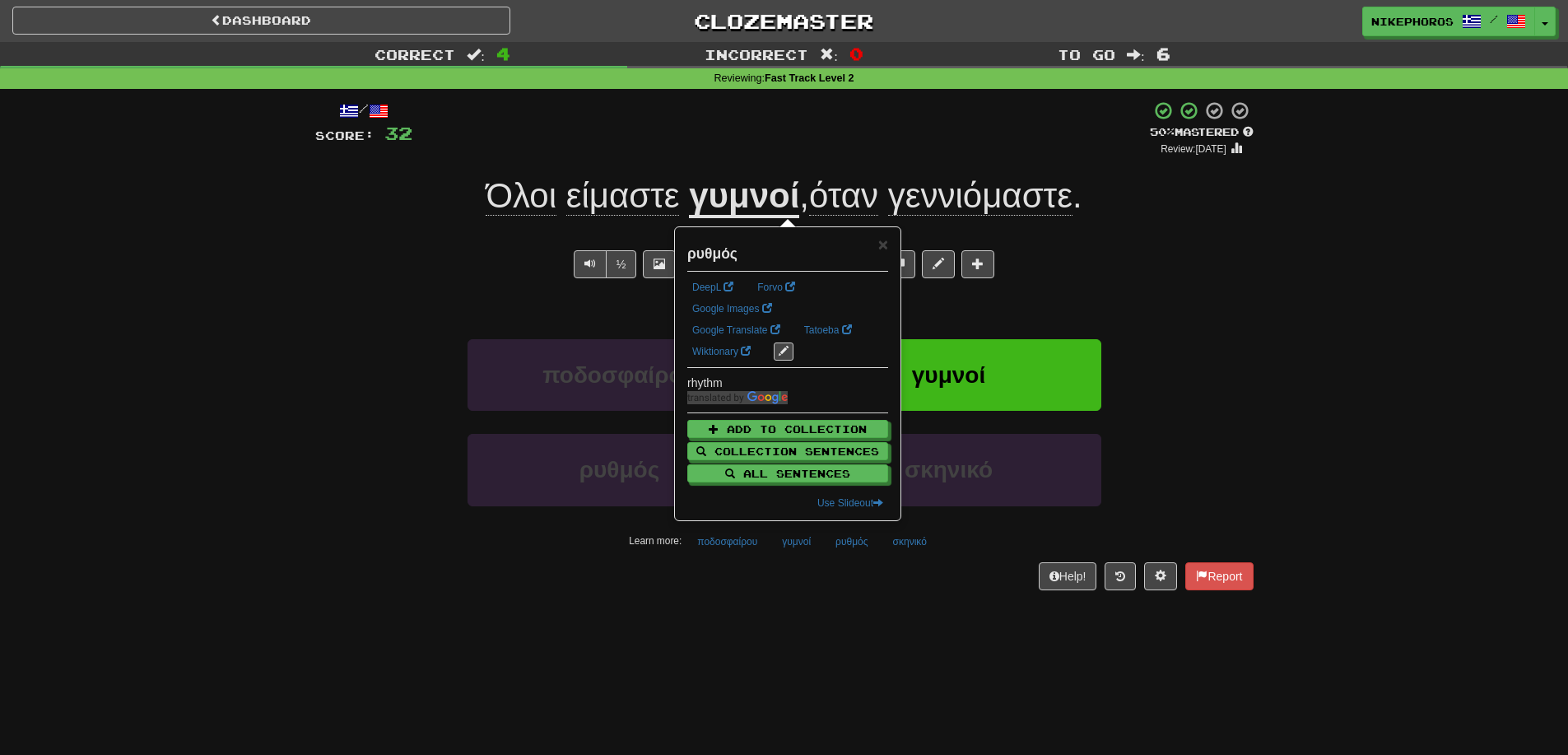
click at [894, 581] on div "Help! Report" at bounding box center [784, 576] width 938 height 28
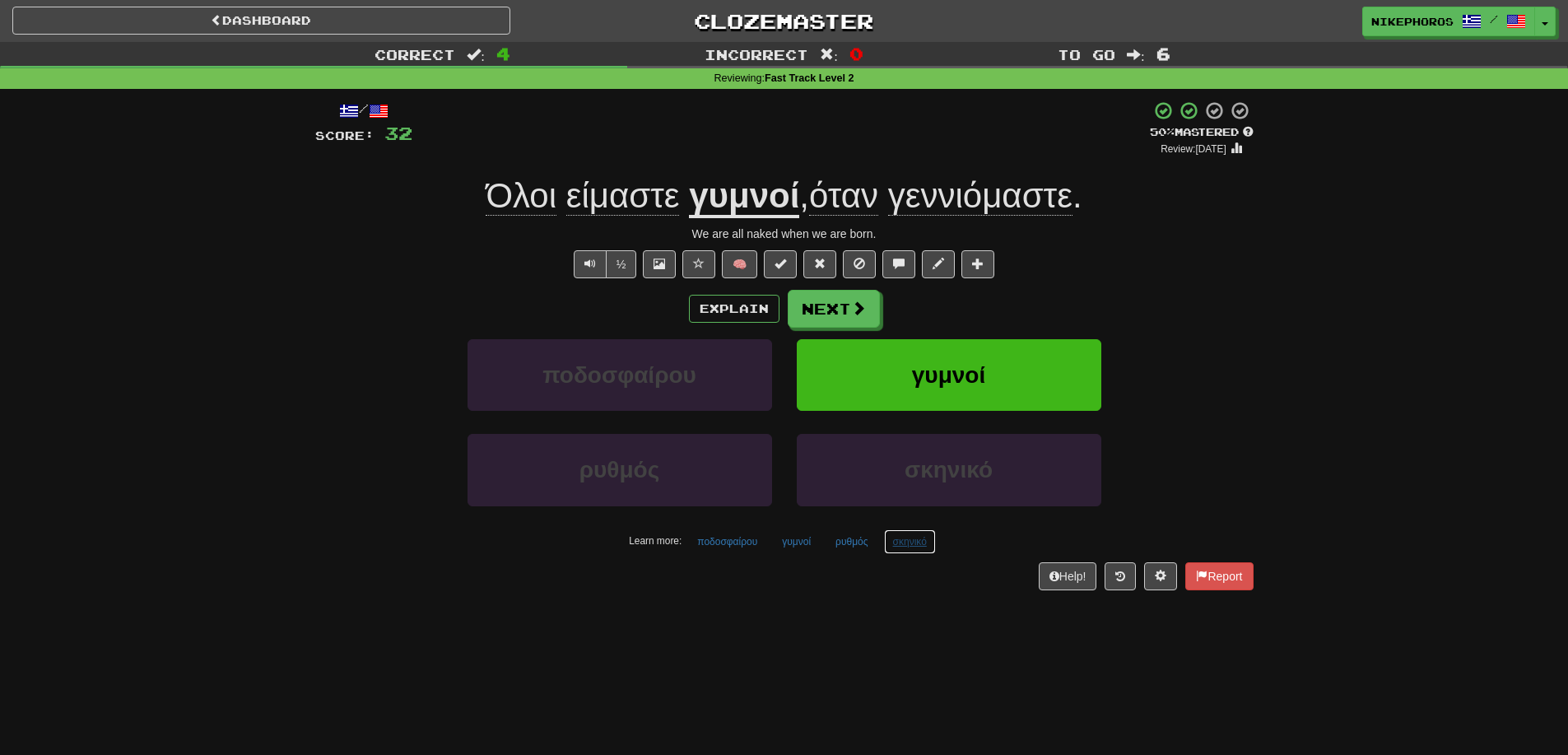
click at [912, 547] on button "σκηνικό" at bounding box center [910, 541] width 52 height 25
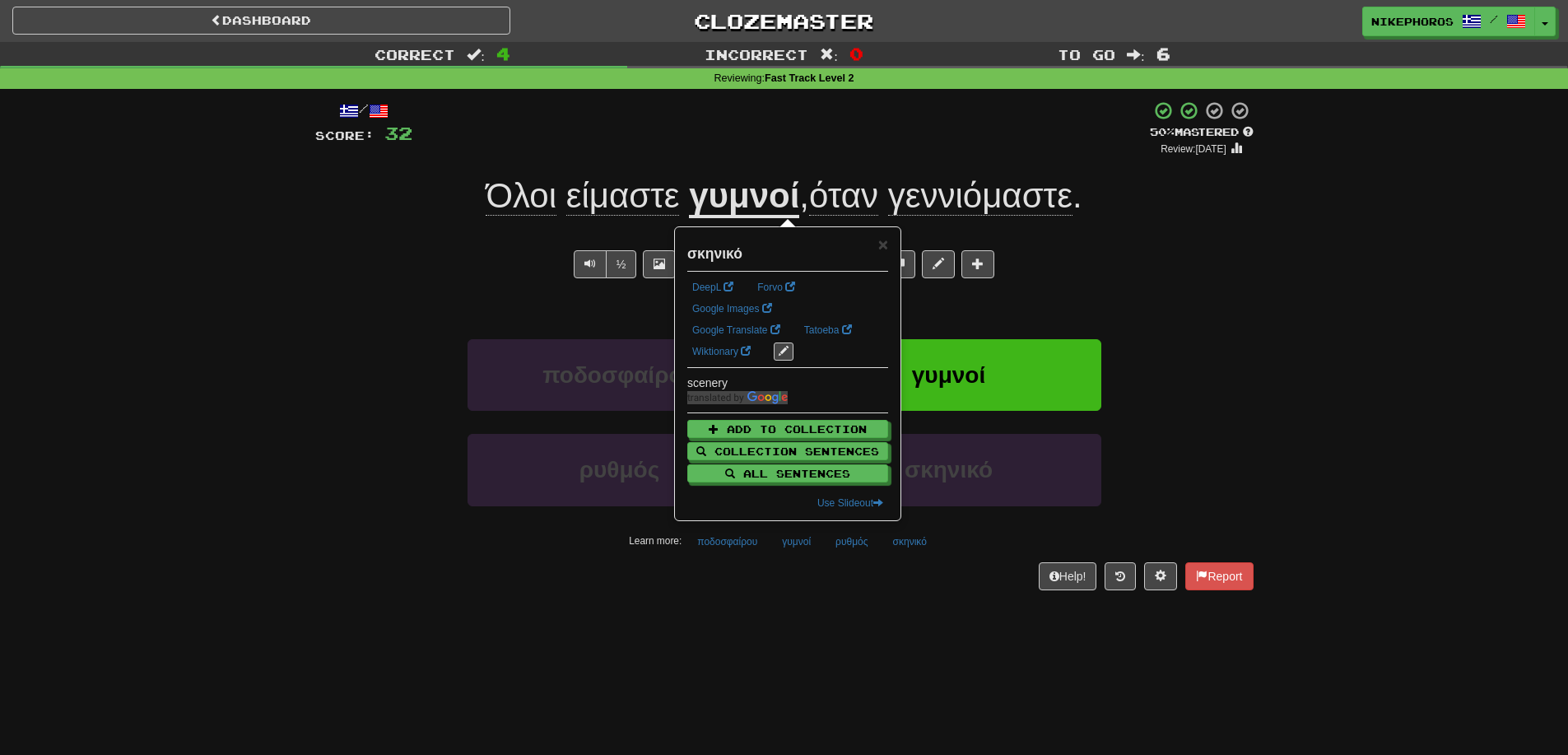
click at [908, 565] on div "Help! Report" at bounding box center [784, 576] width 938 height 28
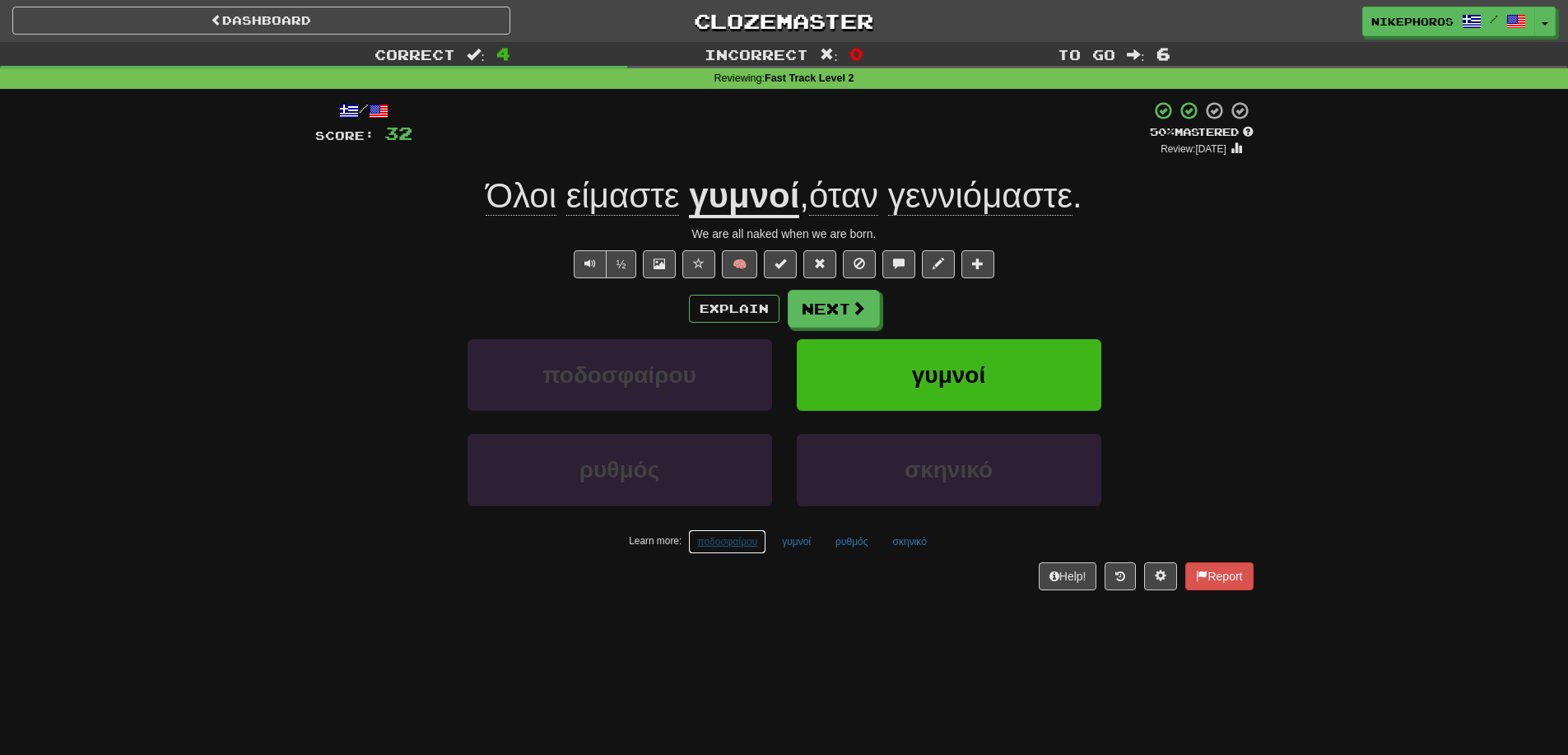
click at [736, 546] on button "ποδοσφαίρου" at bounding box center [727, 541] width 78 height 25
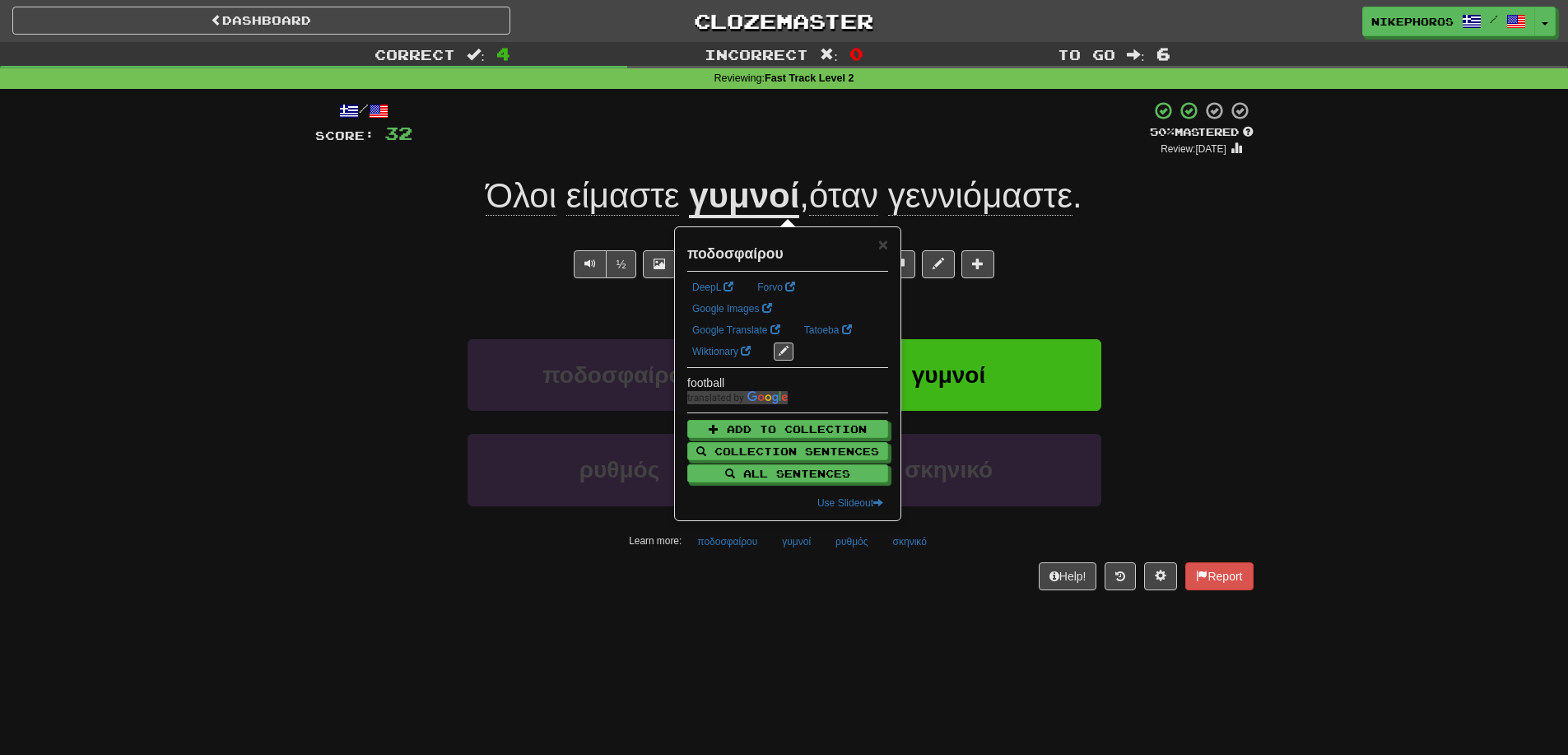
click at [746, 581] on div "Help! Report" at bounding box center [784, 576] width 938 height 28
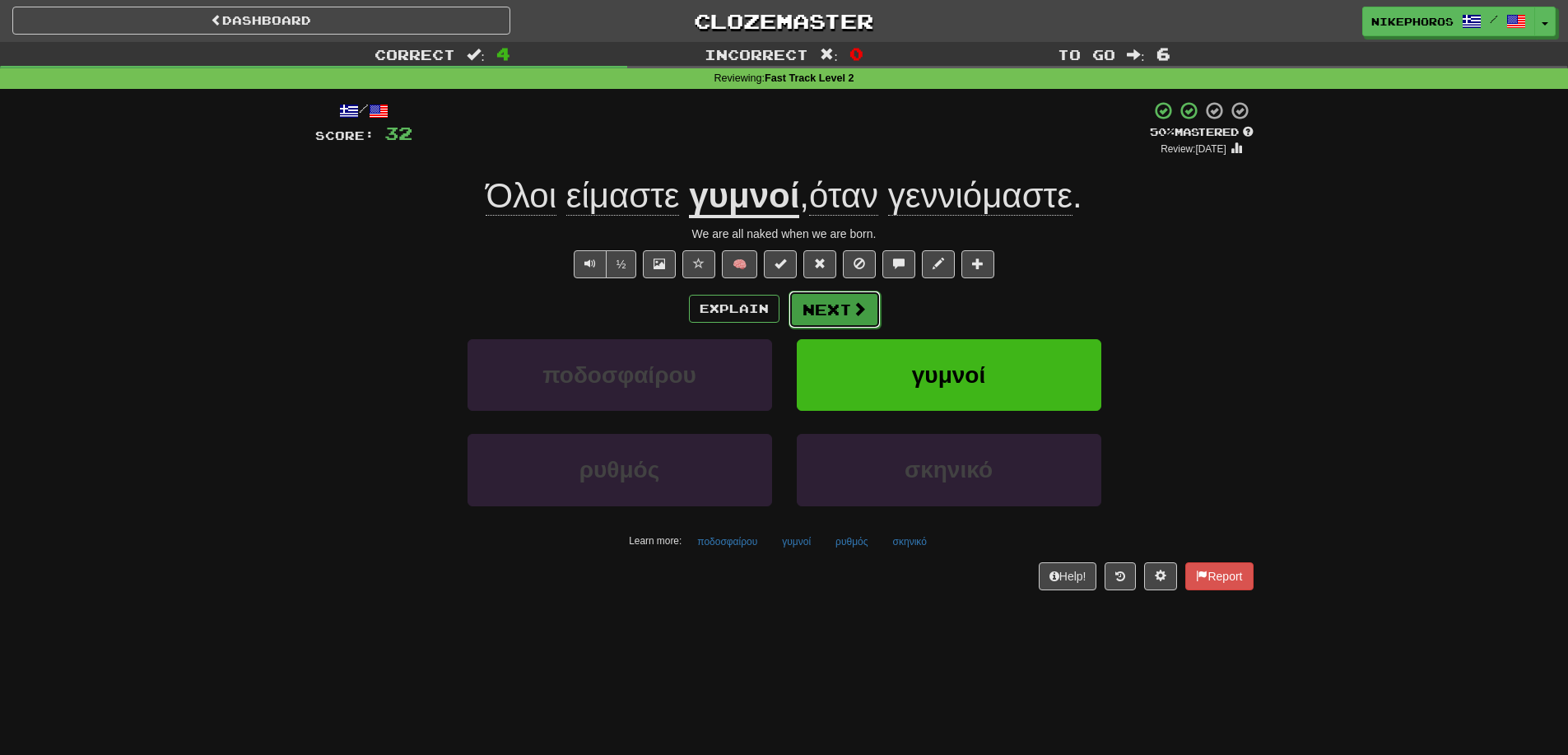
click at [846, 306] on button "Next" at bounding box center [834, 310] width 92 height 38
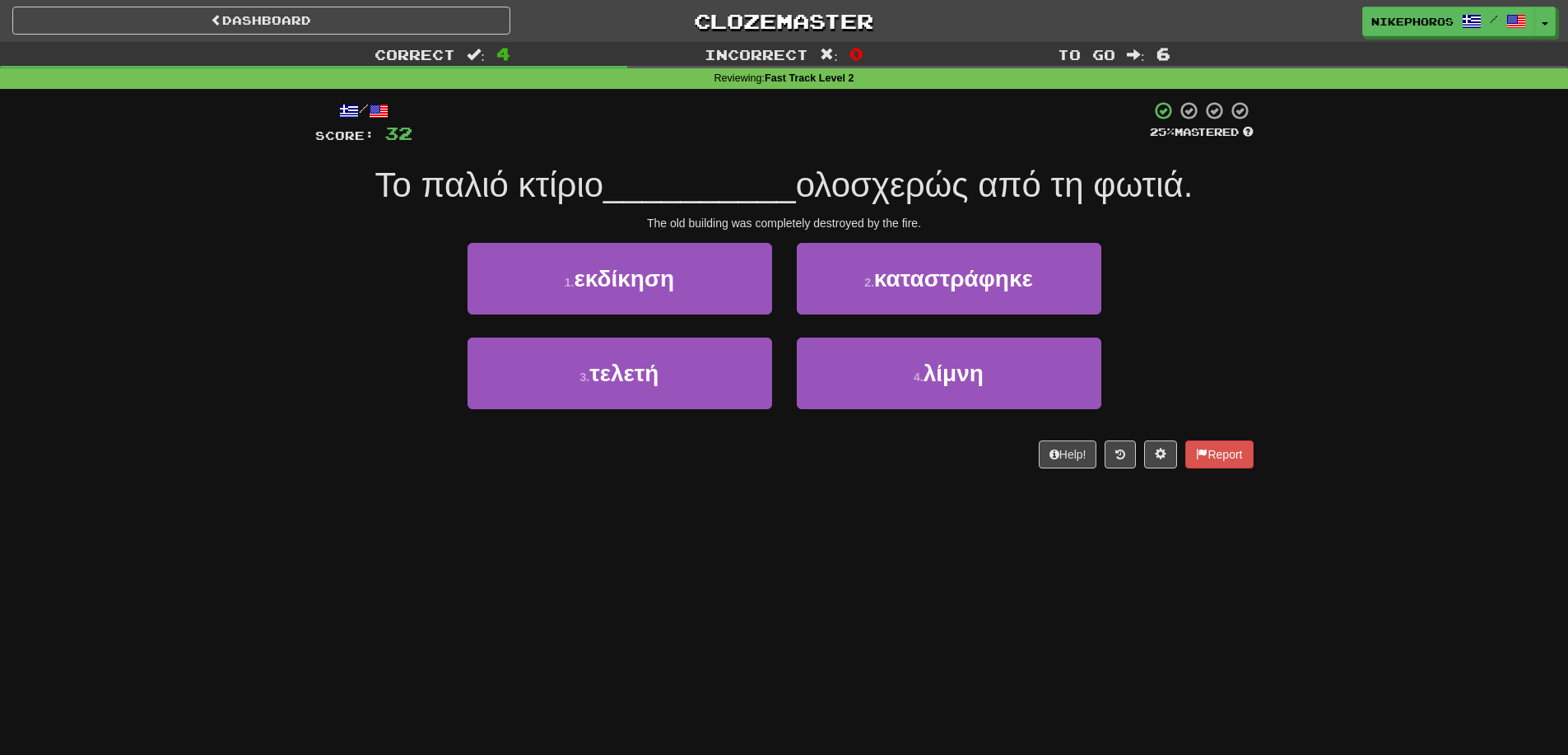
click at [739, 197] on span "__________" at bounding box center [699, 185] width 193 height 39
click at [1021, 172] on span "ολοσχερώς από τη φωτιά." at bounding box center [994, 185] width 397 height 39
click at [1106, 175] on span "ολοσχερώς από τη φωτιά." at bounding box center [994, 185] width 397 height 39
click at [1204, 176] on div "Το παλιό κτίριο __________ ολοσχερώς από τη φωτιά." at bounding box center [784, 185] width 938 height 45
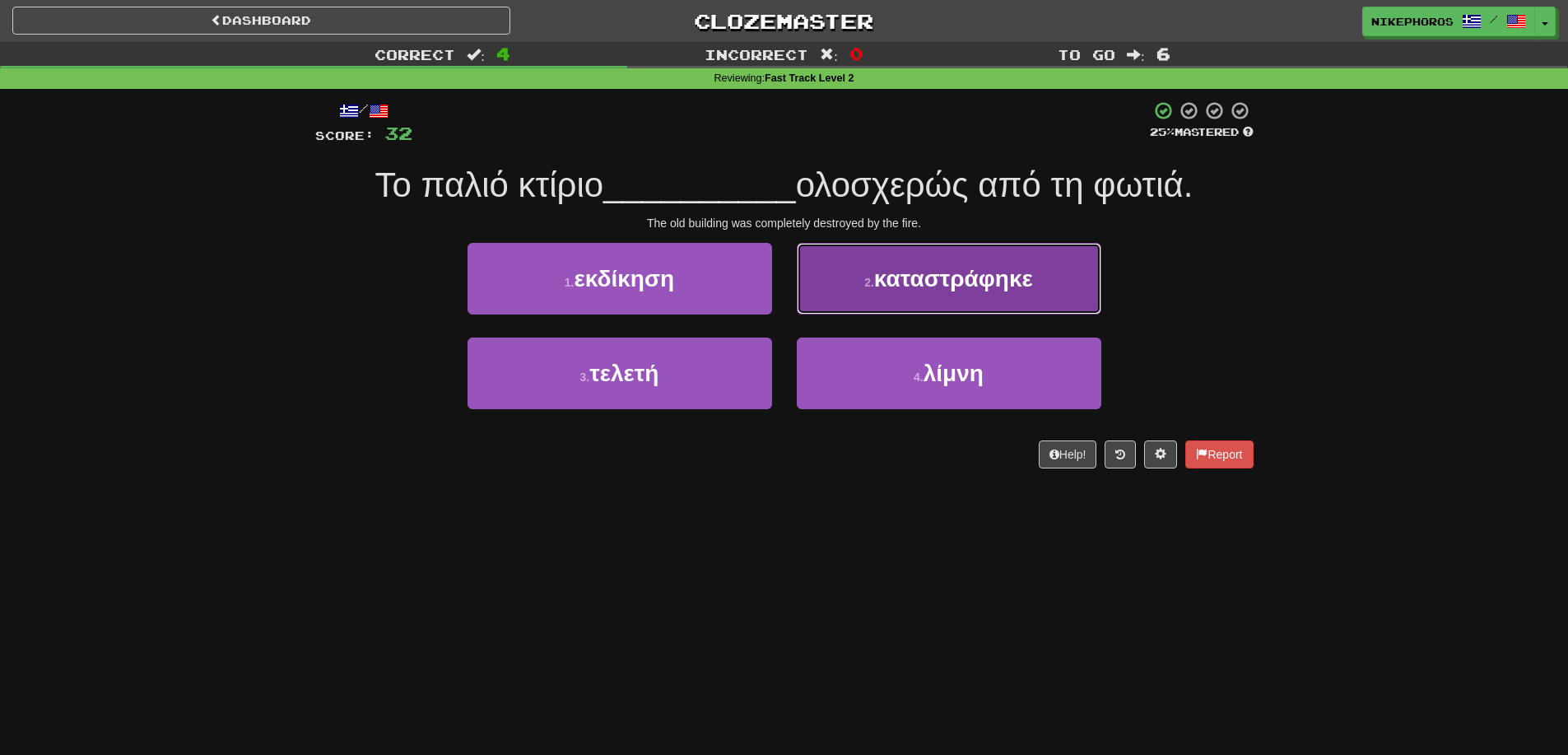
click at [1062, 248] on button "2 . καταστράφηκε" at bounding box center [948, 279] width 304 height 72
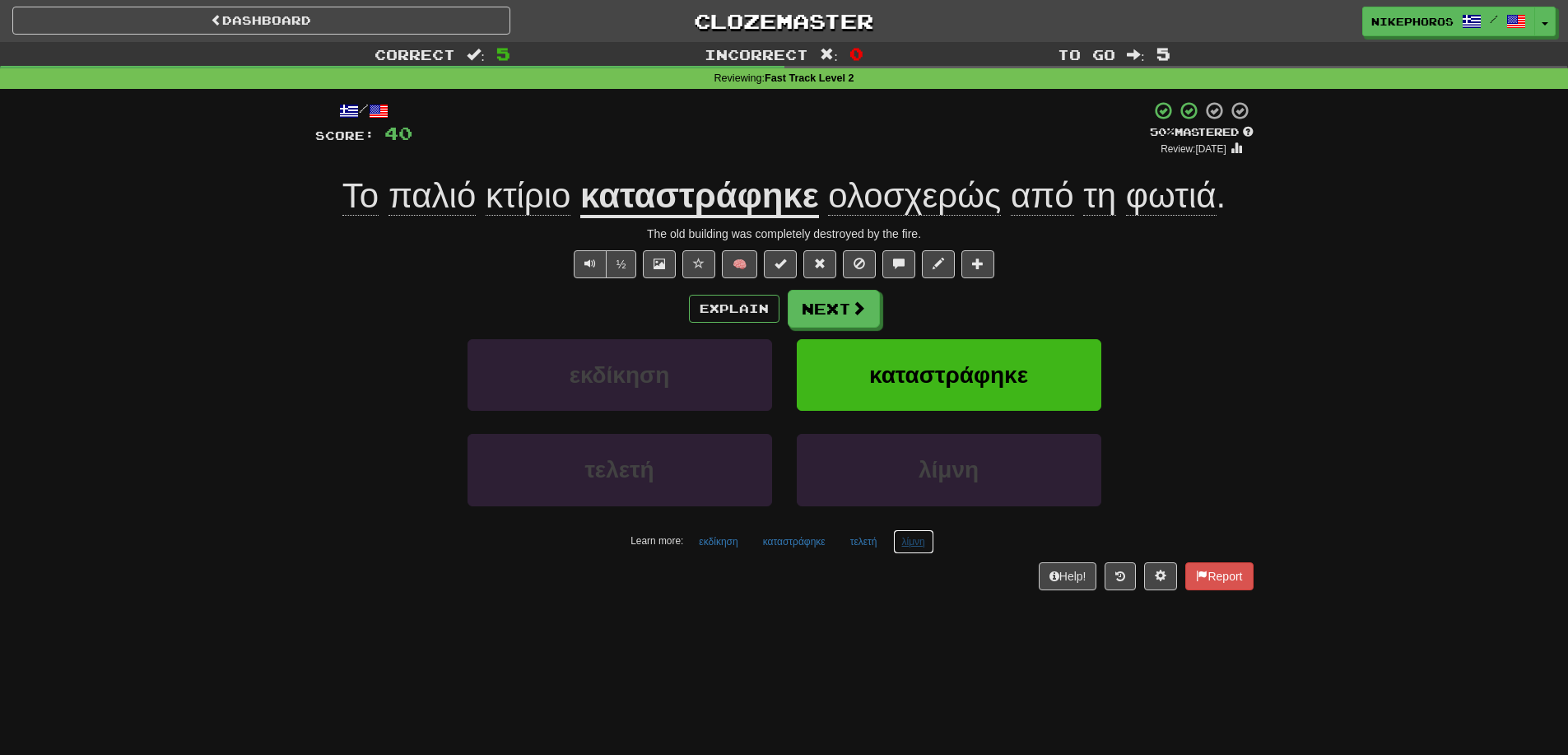
click at [915, 550] on button "λίμνη" at bounding box center [913, 541] width 41 height 25
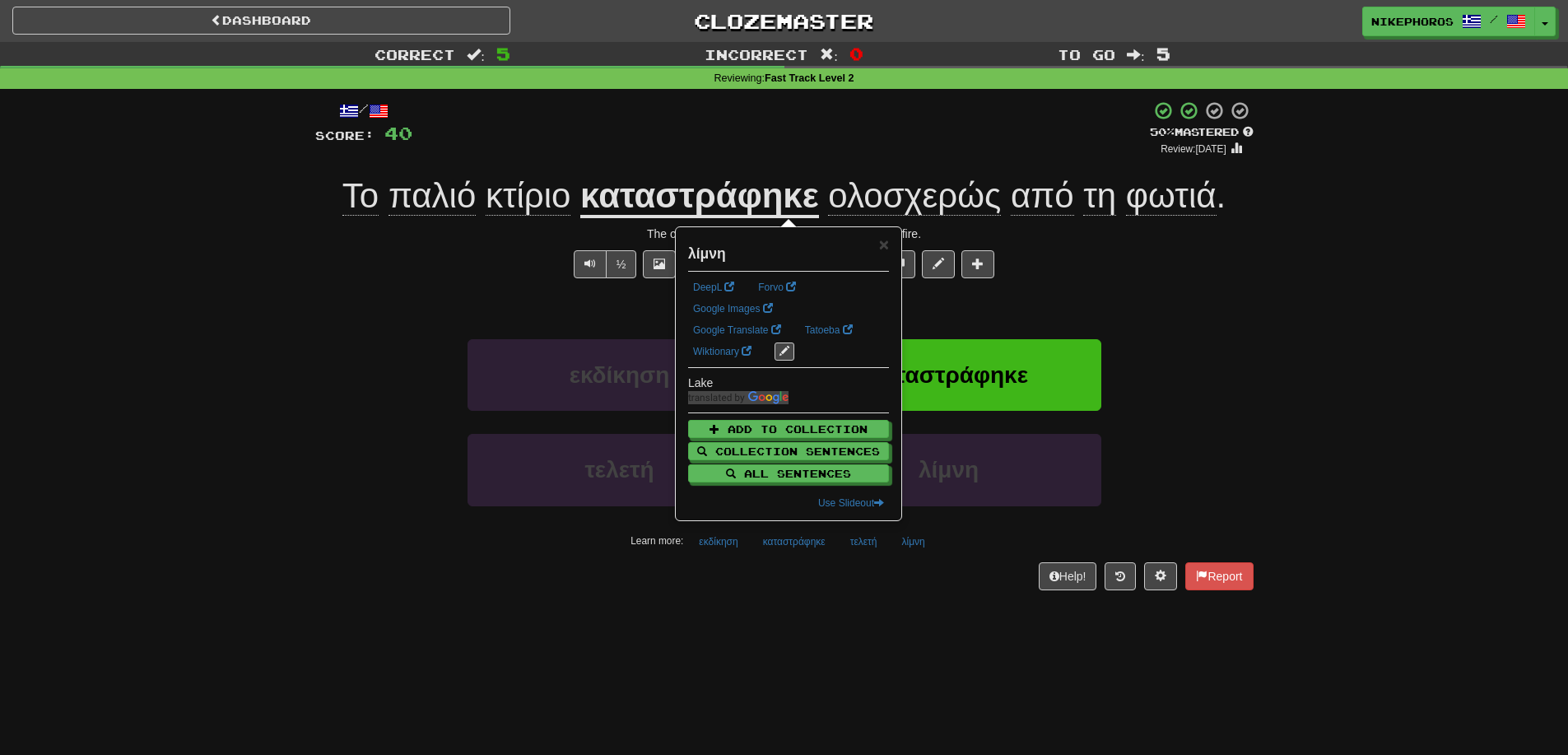
click at [950, 610] on div "/ Score: 40 + 8 50 % Mastered Review: 2025-09-26 Το παλιό κτίριο καταστράφηκε ο…" at bounding box center [784, 351] width 938 height 523
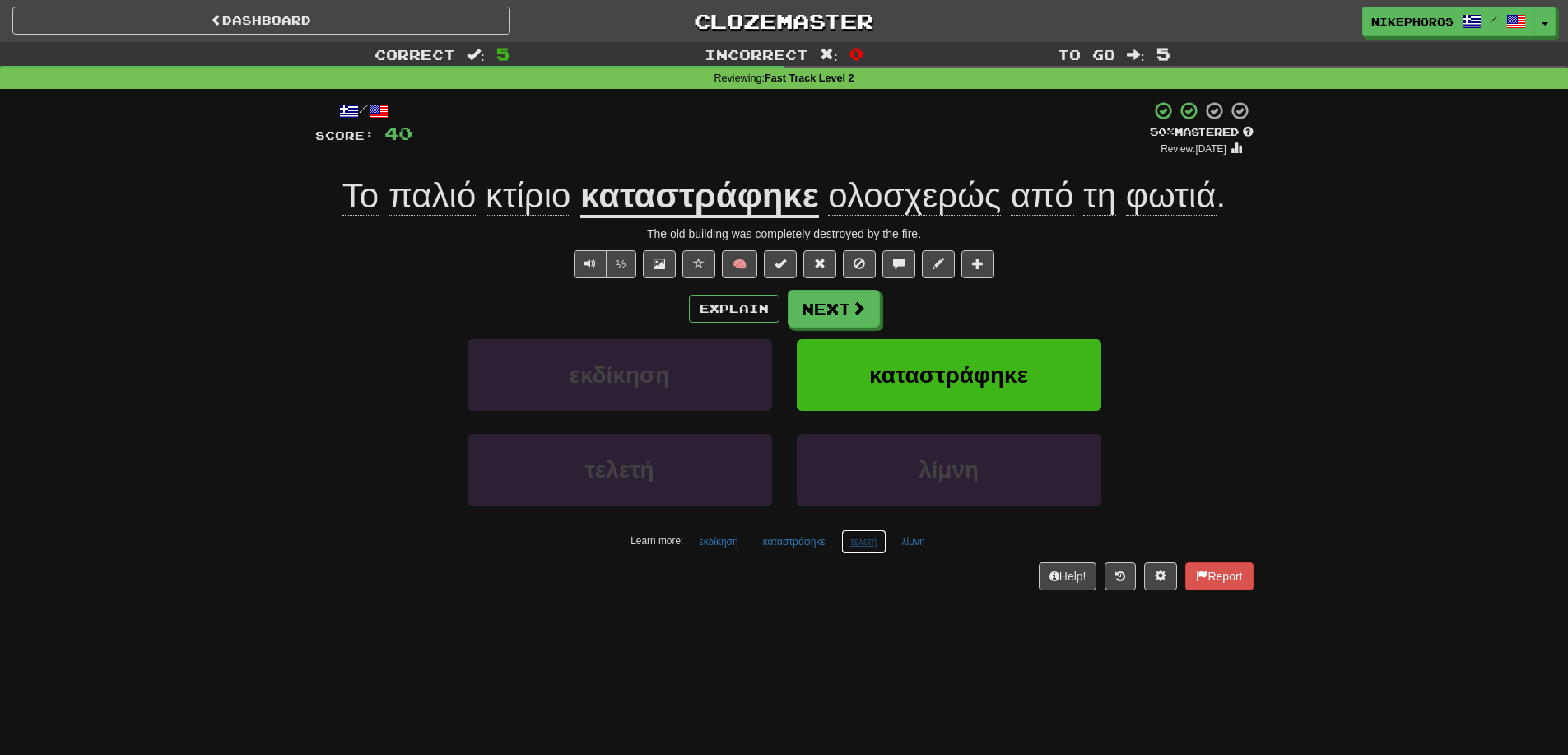
click at [853, 551] on button "τελετή" at bounding box center [863, 541] width 45 height 25
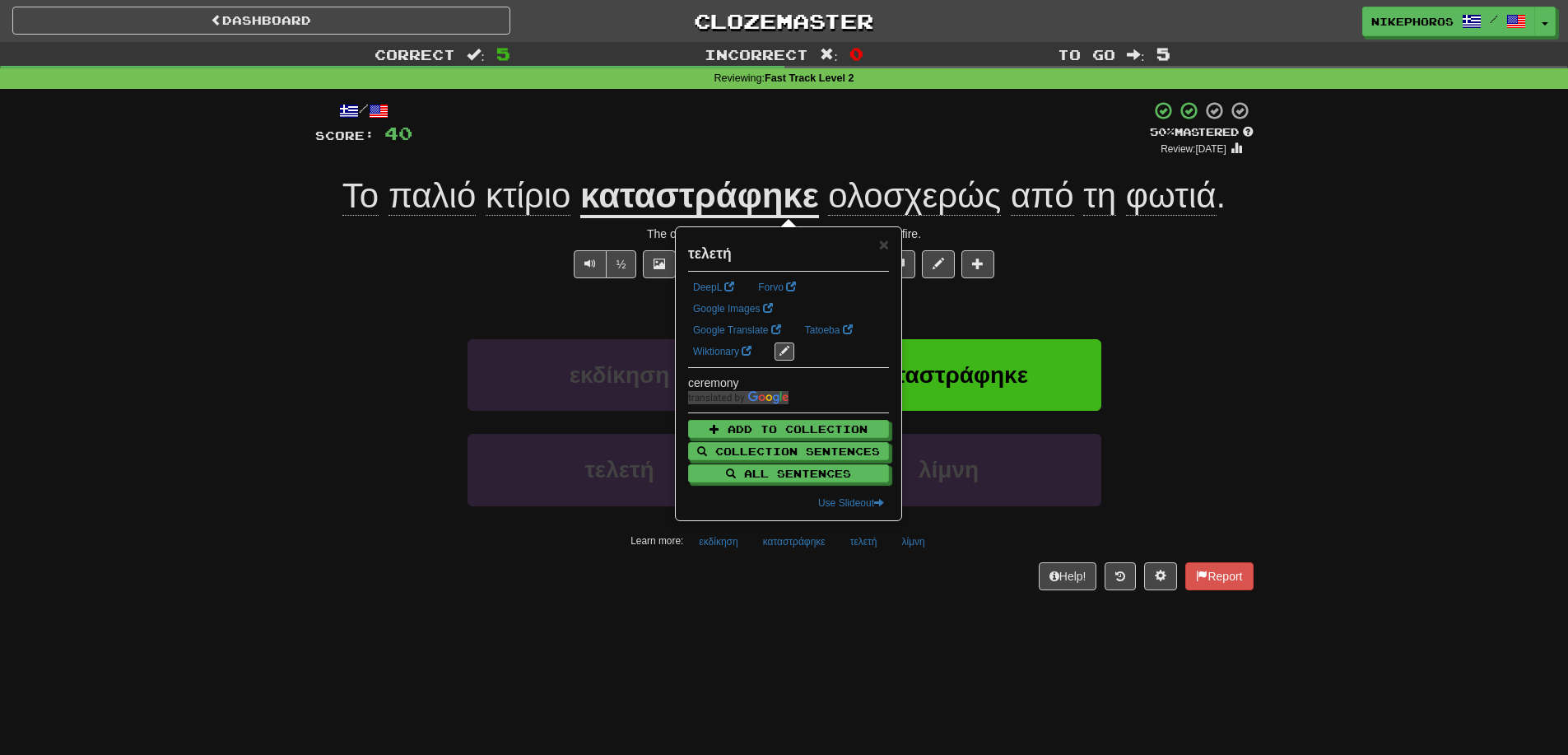
click at [856, 594] on div "/ Score: 40 + 8 50 % Mastered Review: 2025-09-26 Το παλιό κτίριο καταστράφηκε ο…" at bounding box center [784, 351] width 938 height 523
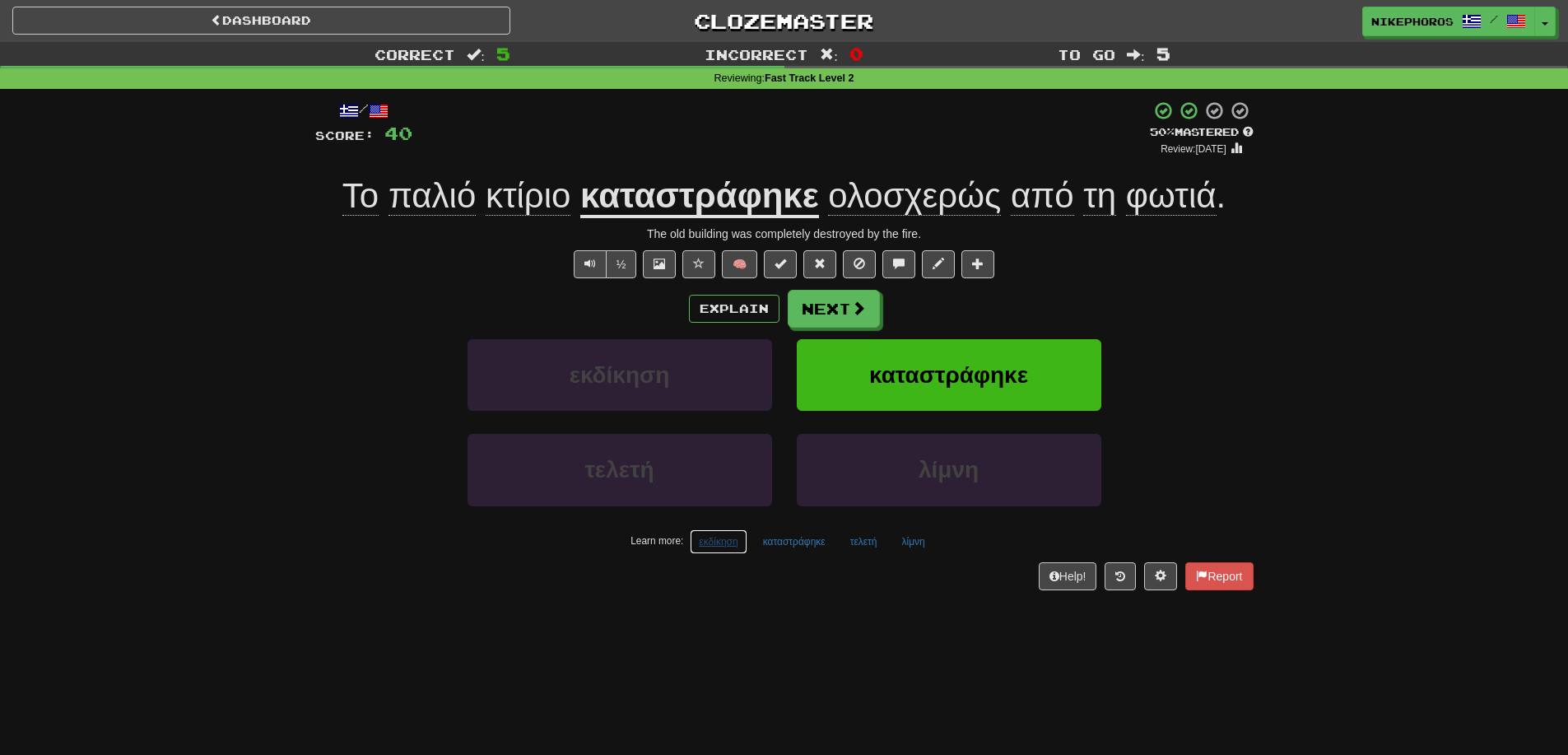
click at [735, 544] on button "εκδίκηση" at bounding box center [718, 541] width 57 height 25
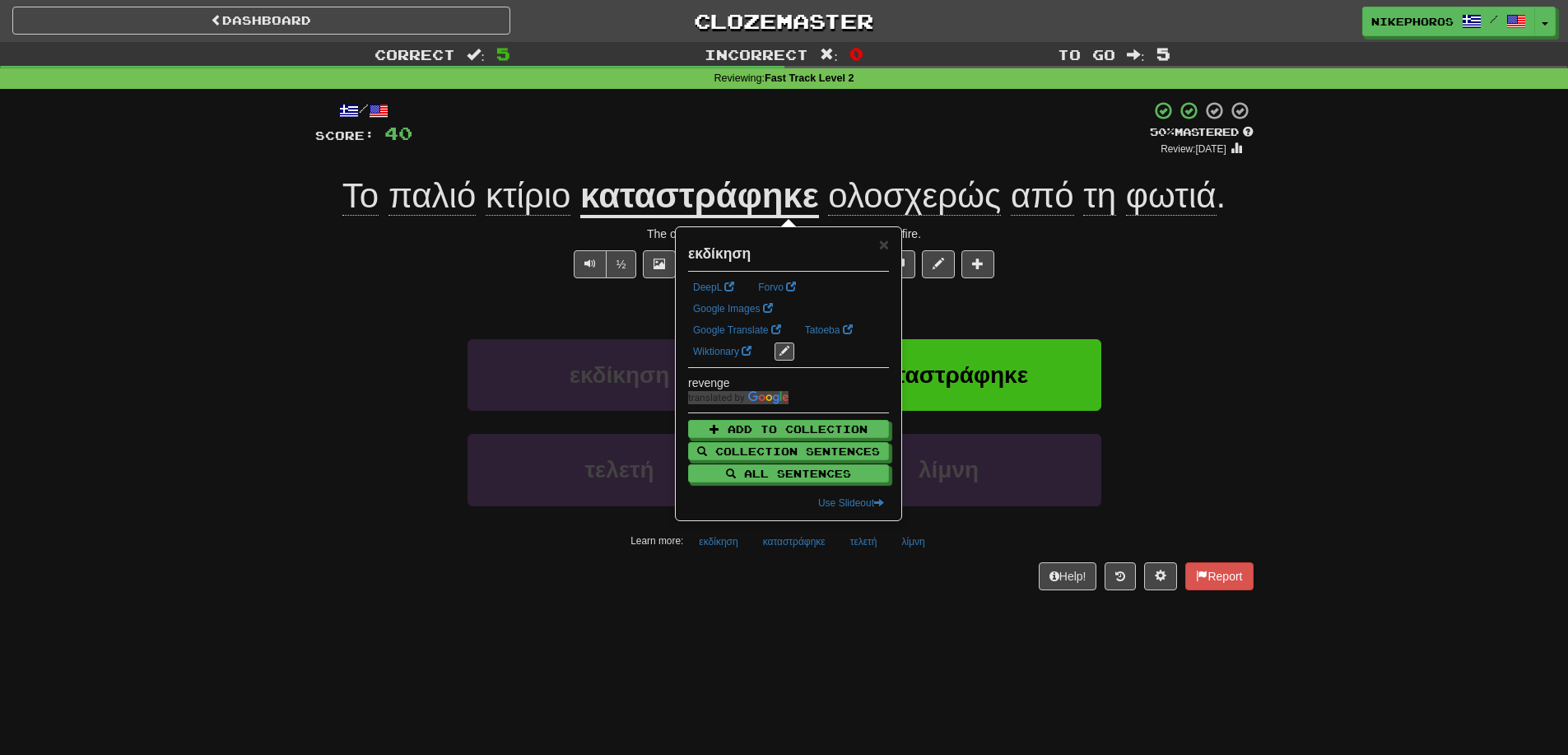
click at [819, 583] on div "Help! Report" at bounding box center [784, 576] width 938 height 28
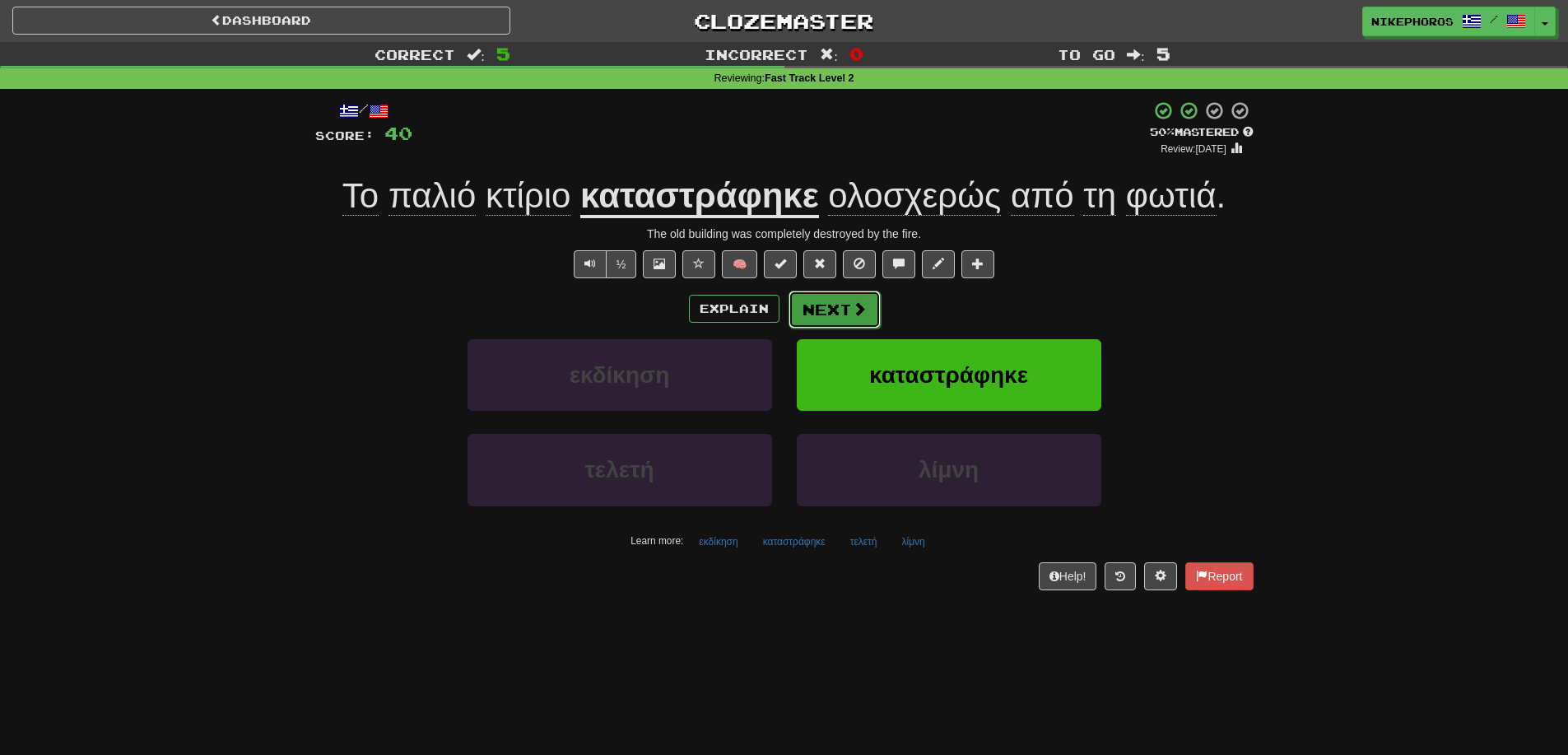
click at [865, 305] on button "Next" at bounding box center [834, 310] width 92 height 38
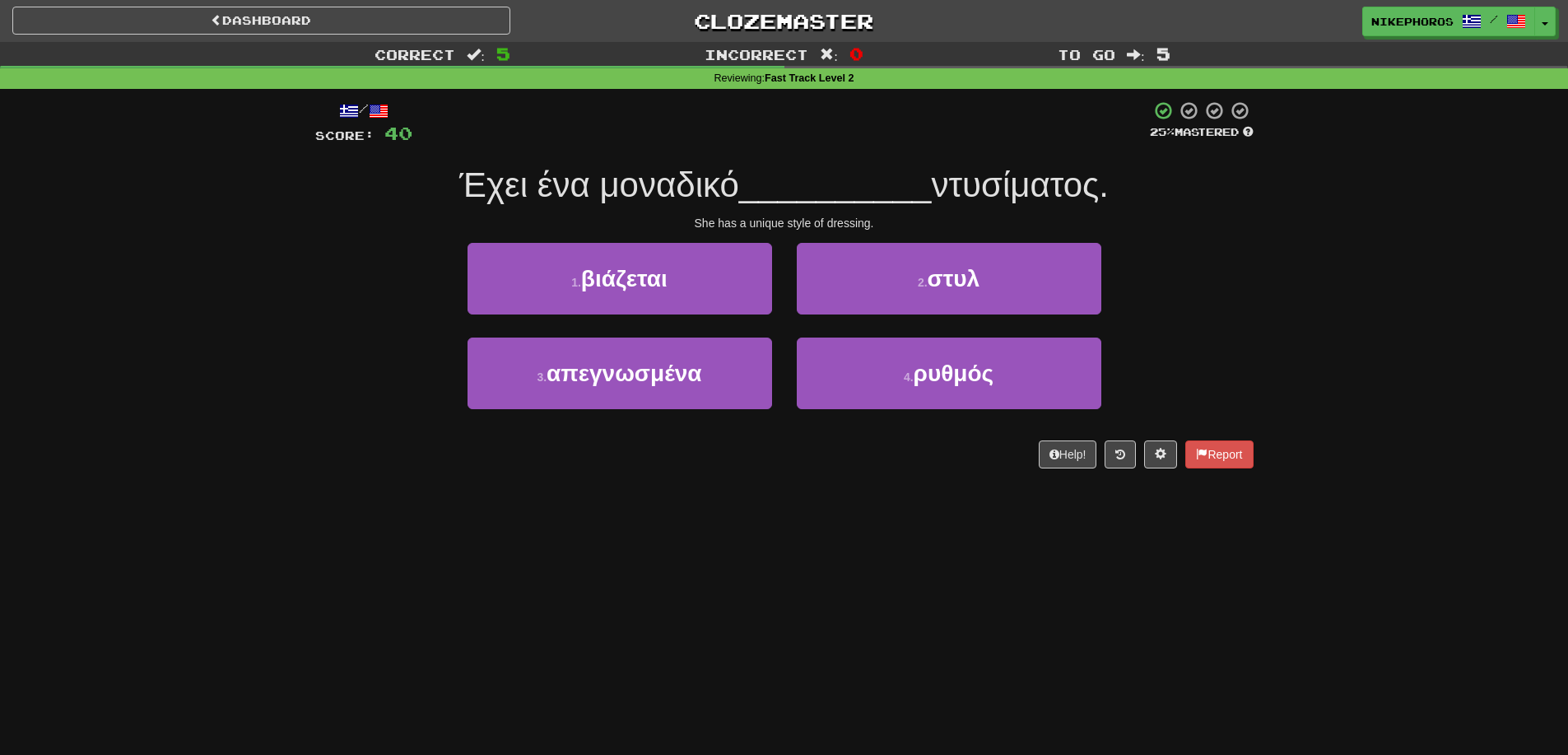
click at [432, 512] on div "Dashboard Clozemaster Nikephoros / Toggle Dropdown Dashboard Leaderboard Activi…" at bounding box center [784, 378] width 1568 height 755
click at [705, 186] on span "Έχει ένα μοναδικό" at bounding box center [599, 185] width 279 height 39
click at [785, 183] on span "__________" at bounding box center [834, 185] width 193 height 39
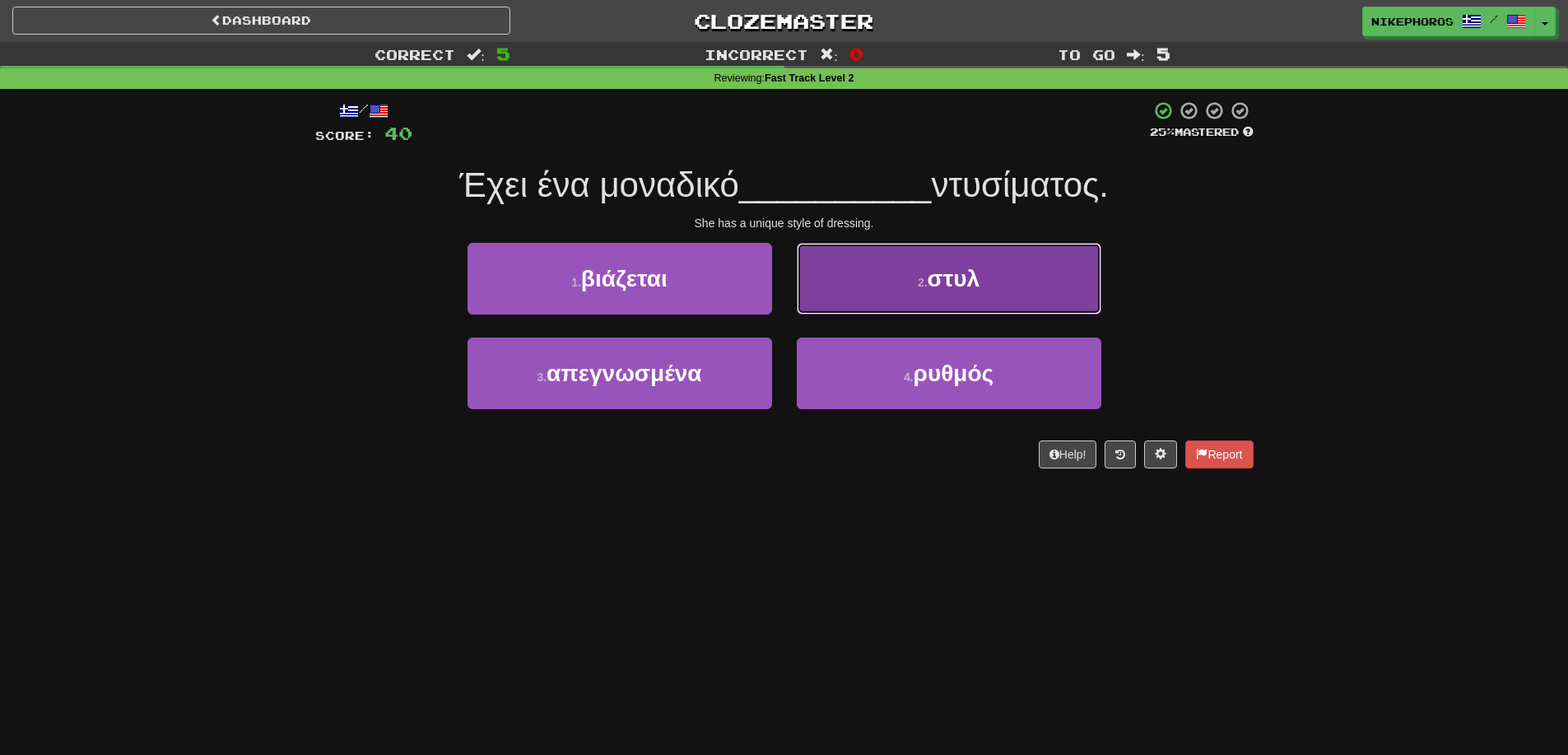
click at [998, 265] on button "2 . στυλ" at bounding box center [948, 279] width 304 height 72
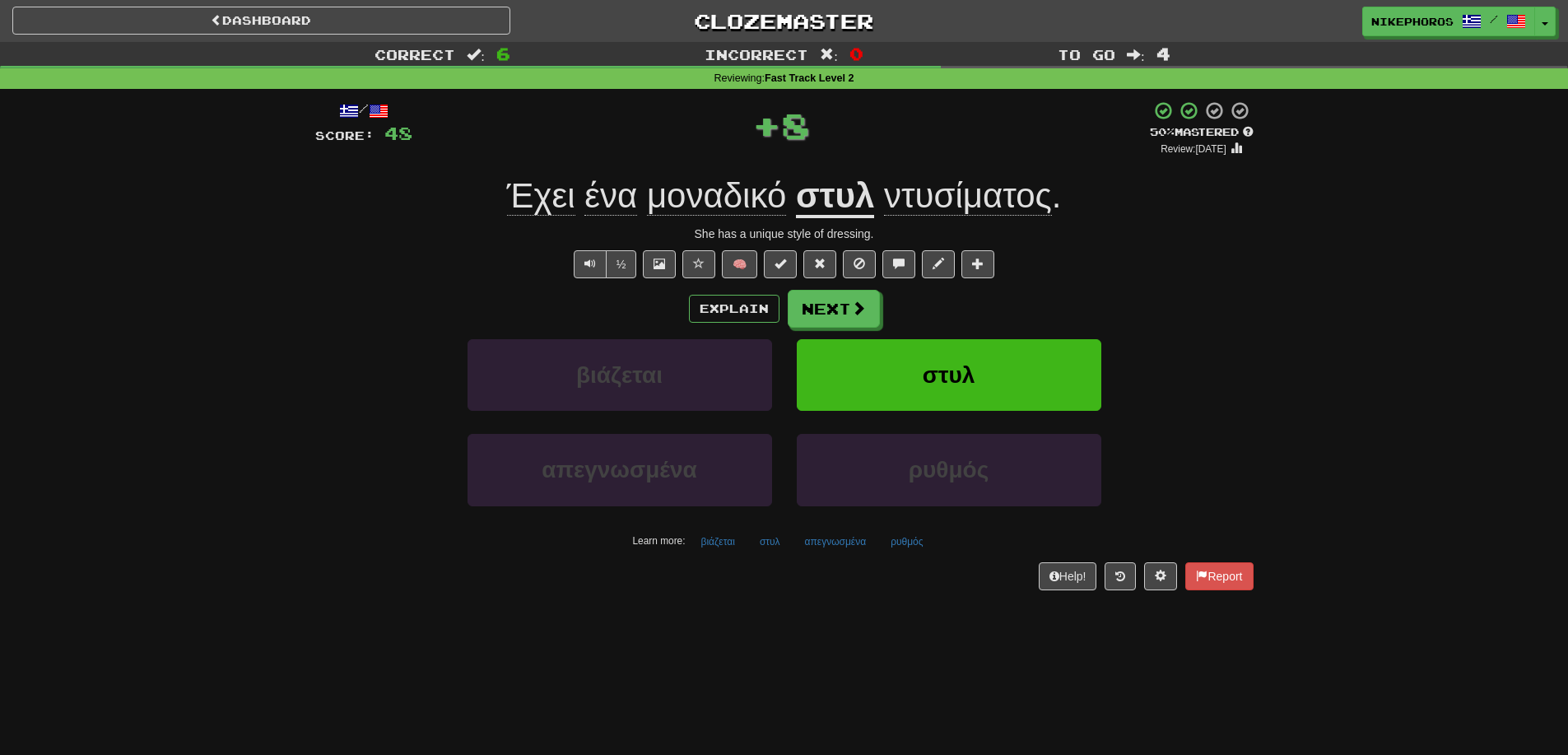
drag, startPoint x: 943, startPoint y: 195, endPoint x: 1072, endPoint y: 223, distance: 132.0
click at [943, 194] on span "ντυσίματος" at bounding box center [968, 196] width 168 height 40
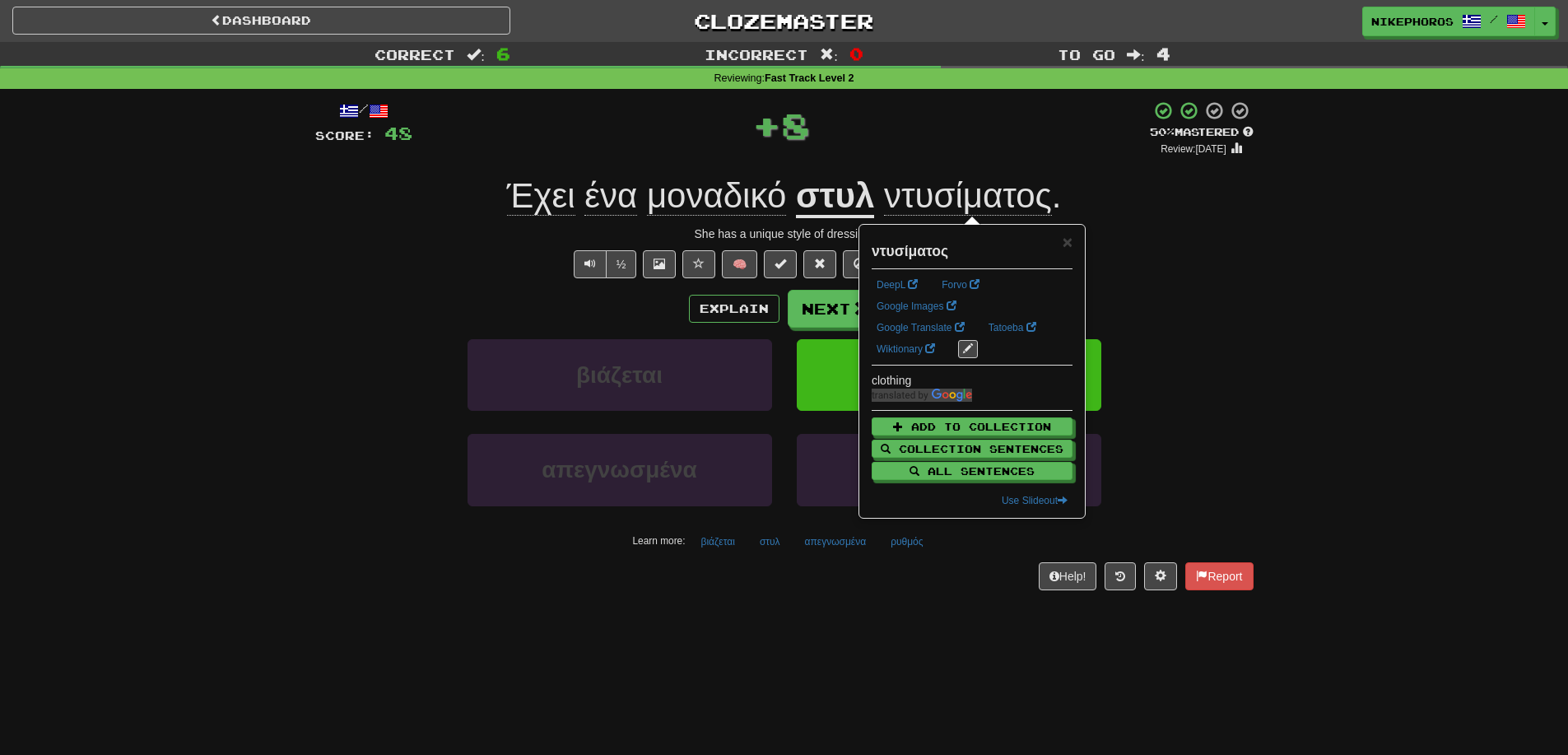
click at [1171, 261] on div "½ 🧠" at bounding box center [784, 265] width 938 height 28
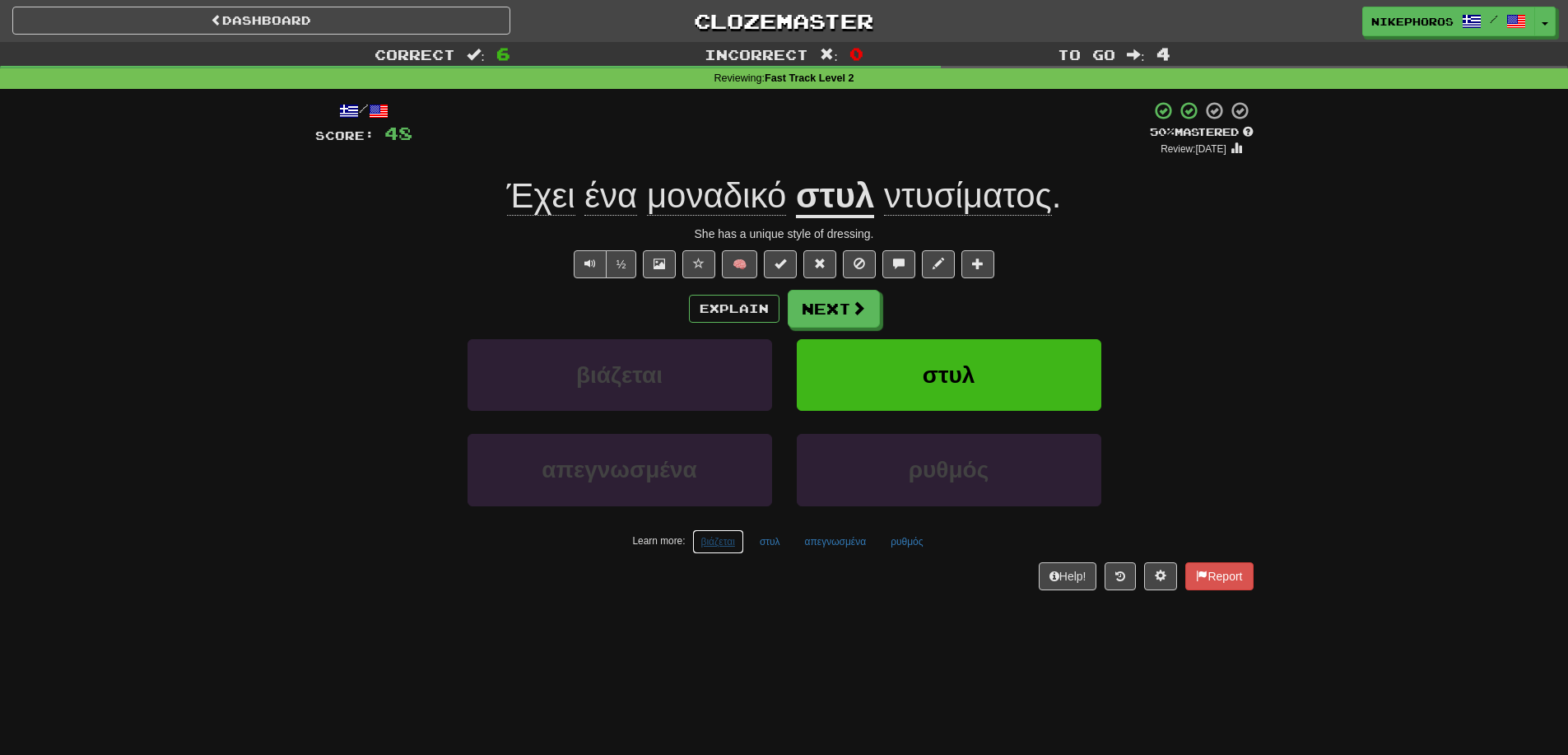
click at [715, 537] on button "βιάζεται" at bounding box center [718, 541] width 52 height 25
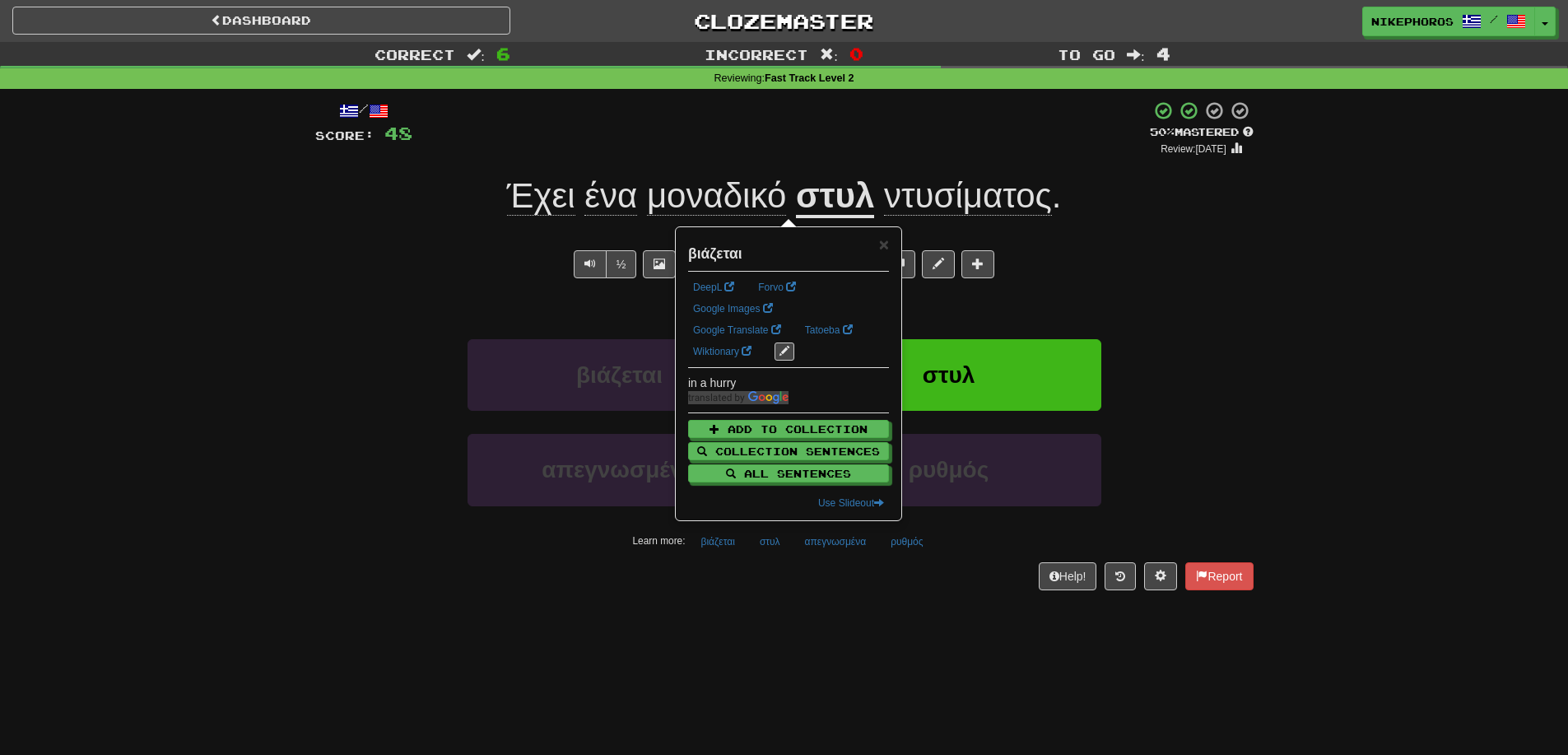
click at [769, 630] on div "Dashboard Clozemaster Nikephoros / Toggle Dropdown Dashboard Leaderboard Activi…" at bounding box center [784, 378] width 1568 height 755
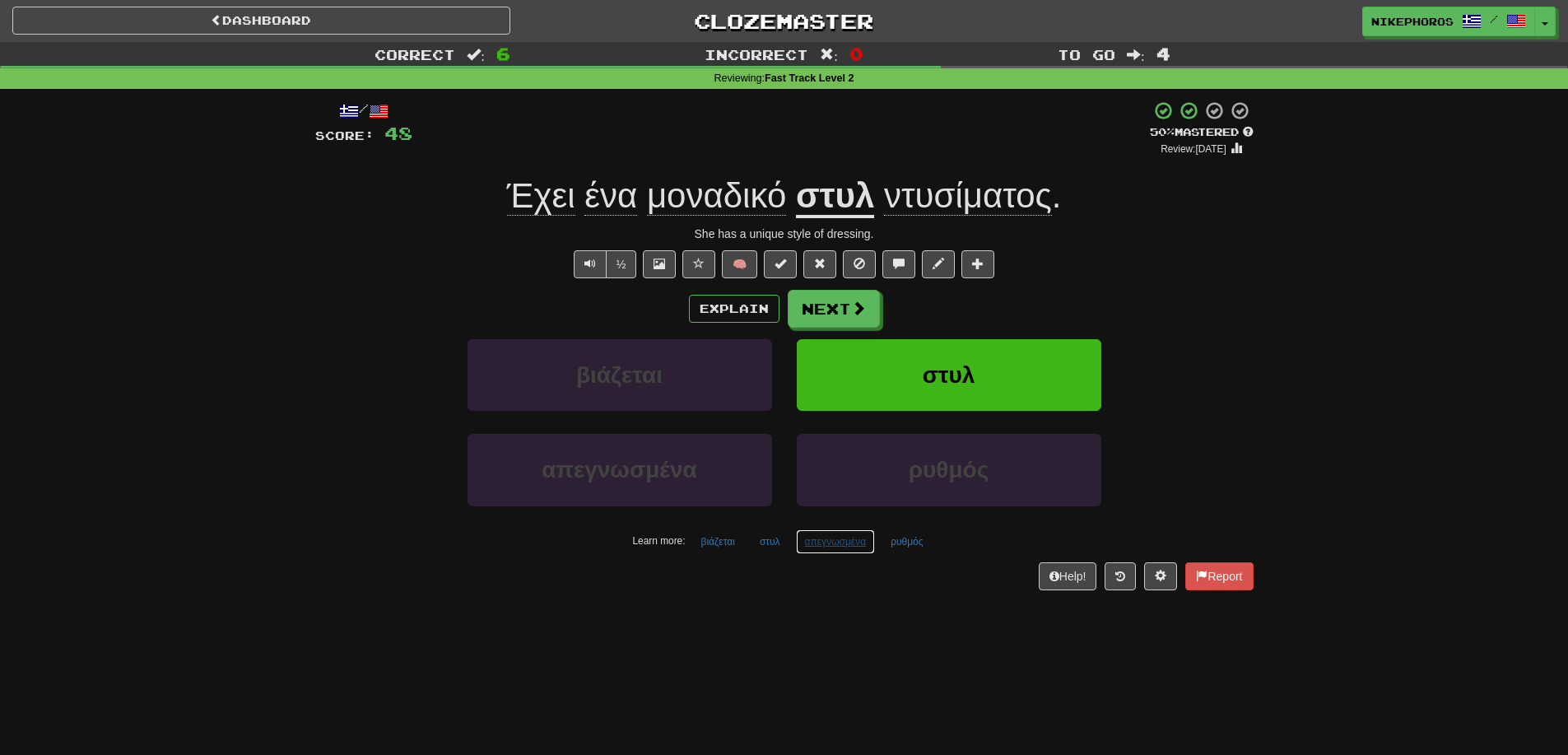
click at [831, 551] on button "απεγνωσμένα" at bounding box center [835, 541] width 80 height 25
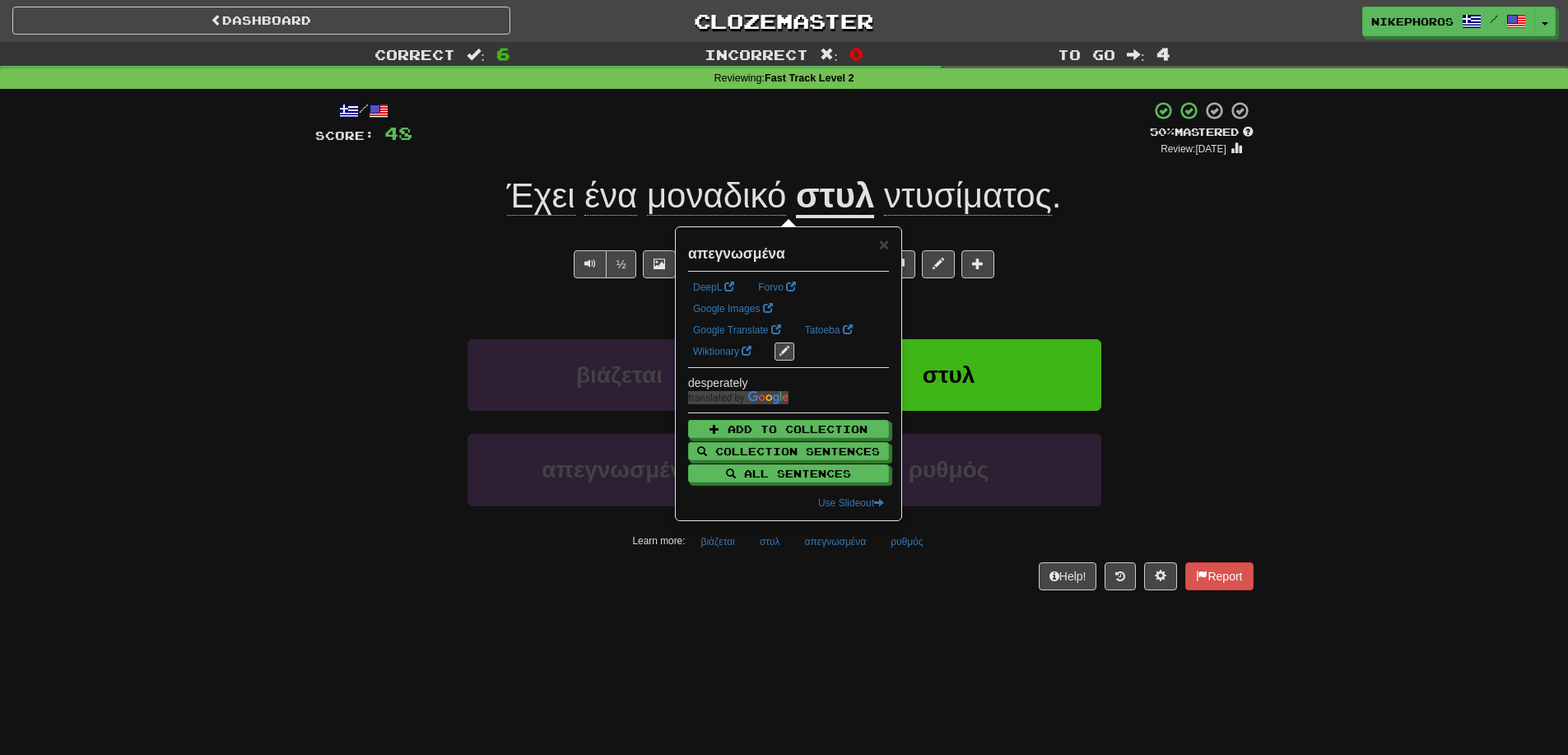
click at [821, 589] on div "Help! Report" at bounding box center [784, 576] width 938 height 28
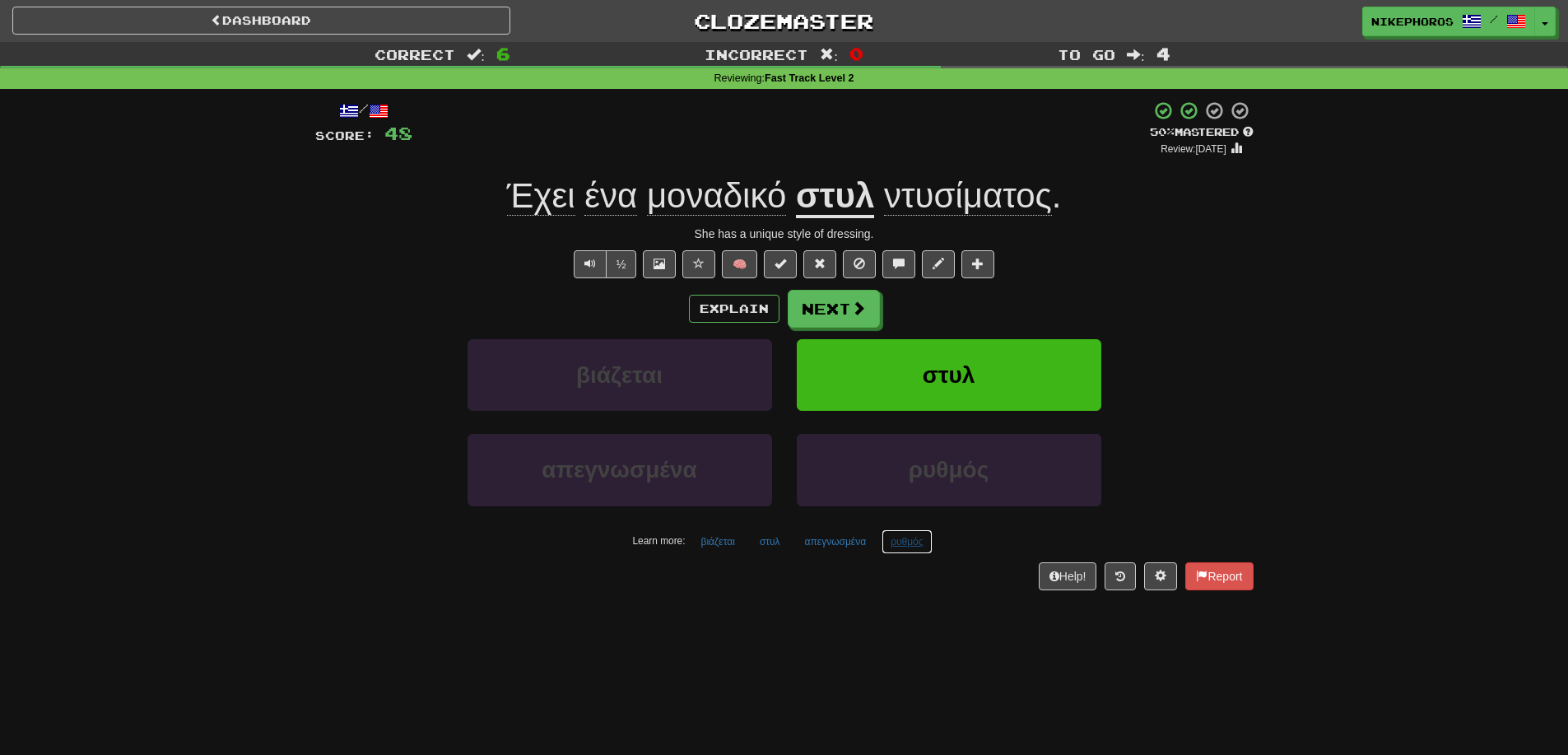
click at [906, 535] on button "ρυθμός" at bounding box center [906, 541] width 50 height 25
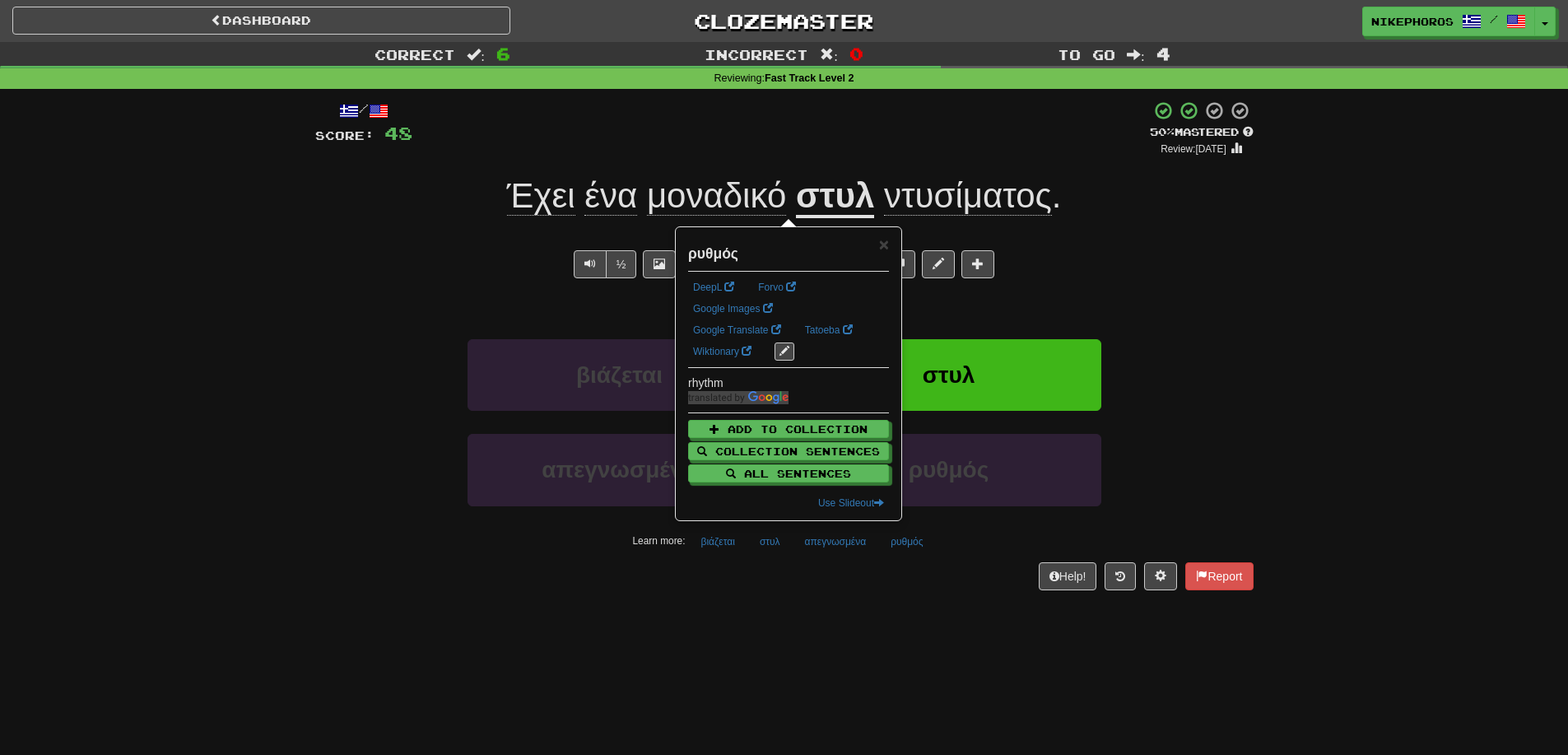
click at [945, 592] on div "/ Score: 48 + 8 50 % Mastered Review: 2025-09-26 Έχει ένα μοναδικό στυλ ντυσίμα…" at bounding box center [784, 351] width 938 height 523
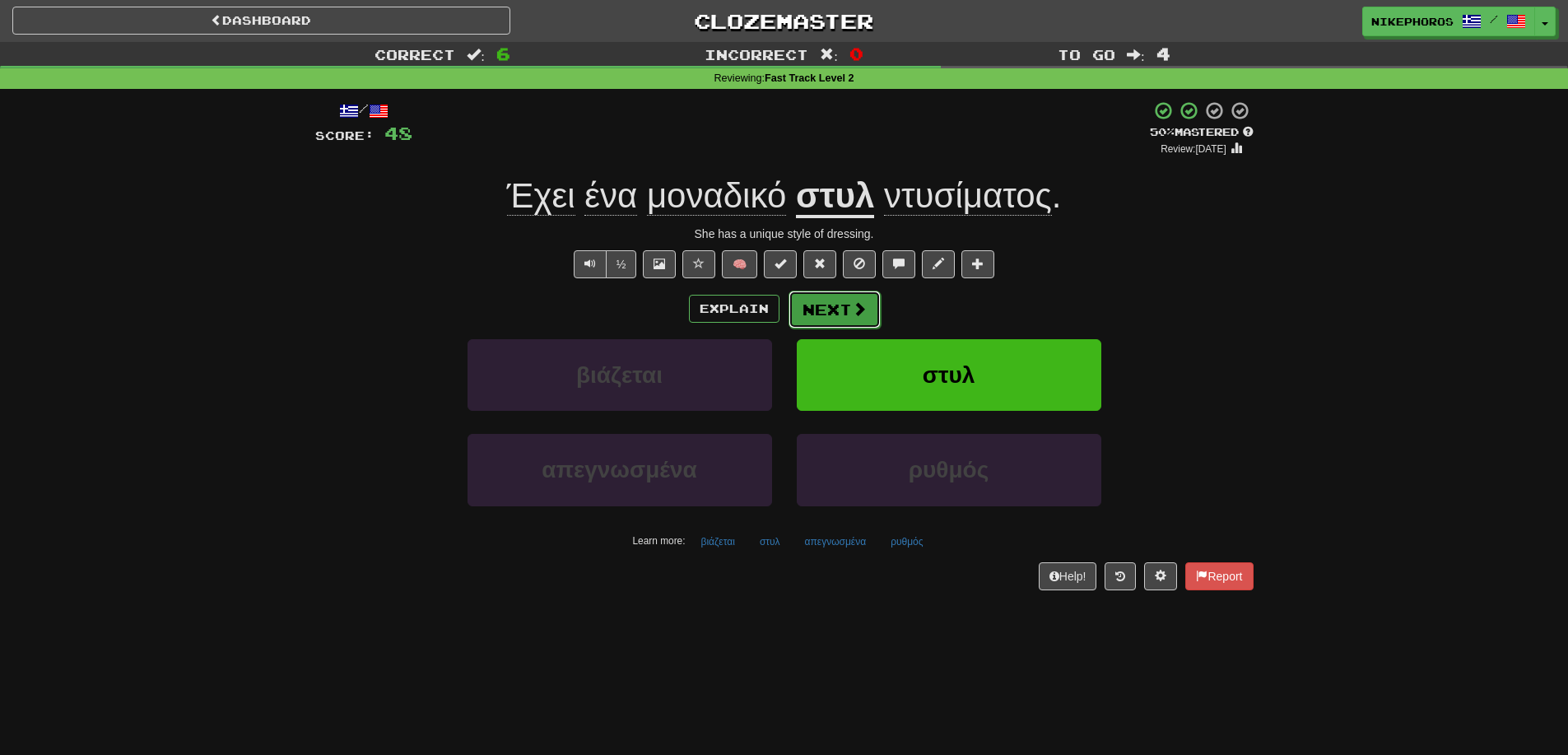
click at [859, 316] on span at bounding box center [858, 309] width 15 height 15
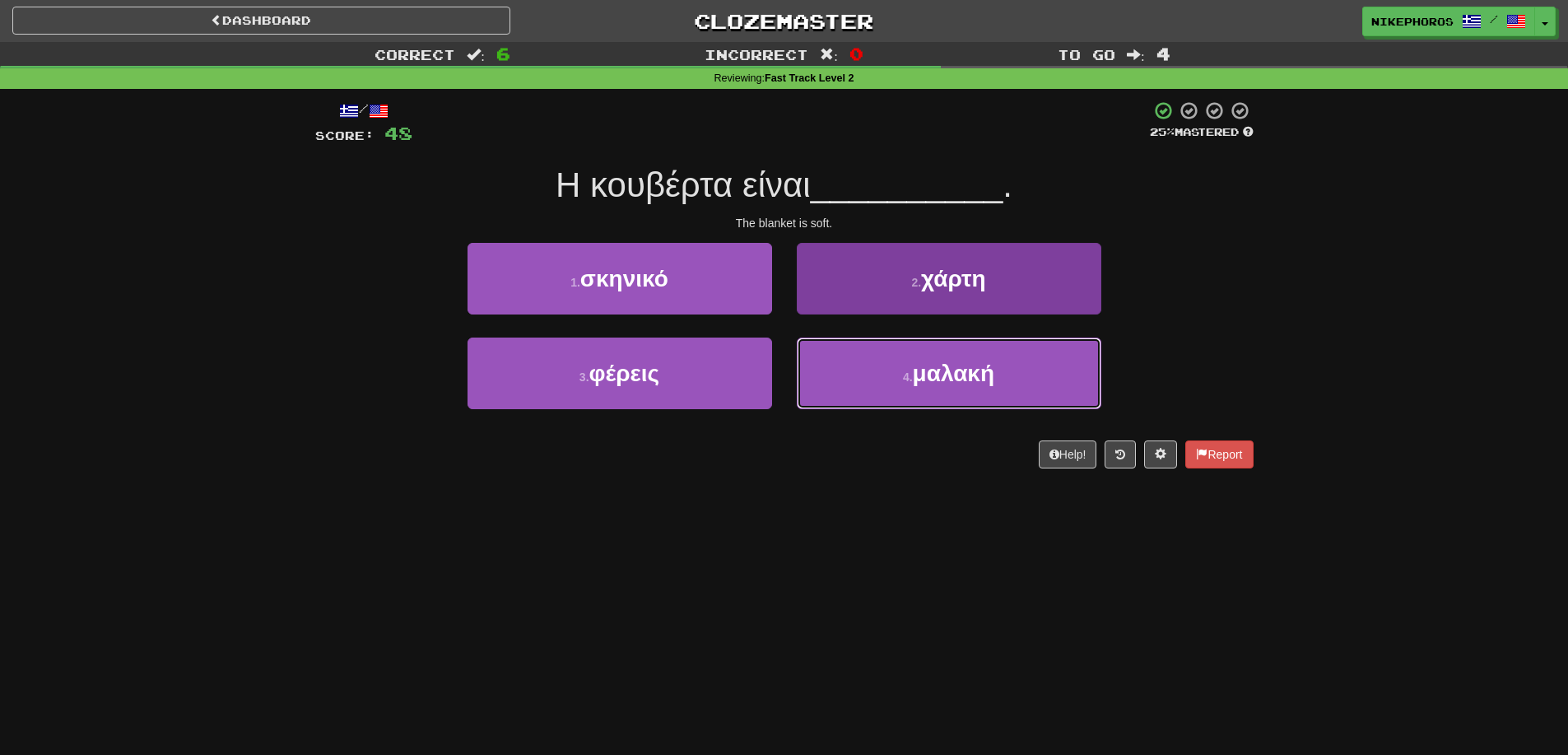
click at [1067, 377] on button "4 . μαλακή" at bounding box center [948, 374] width 304 height 72
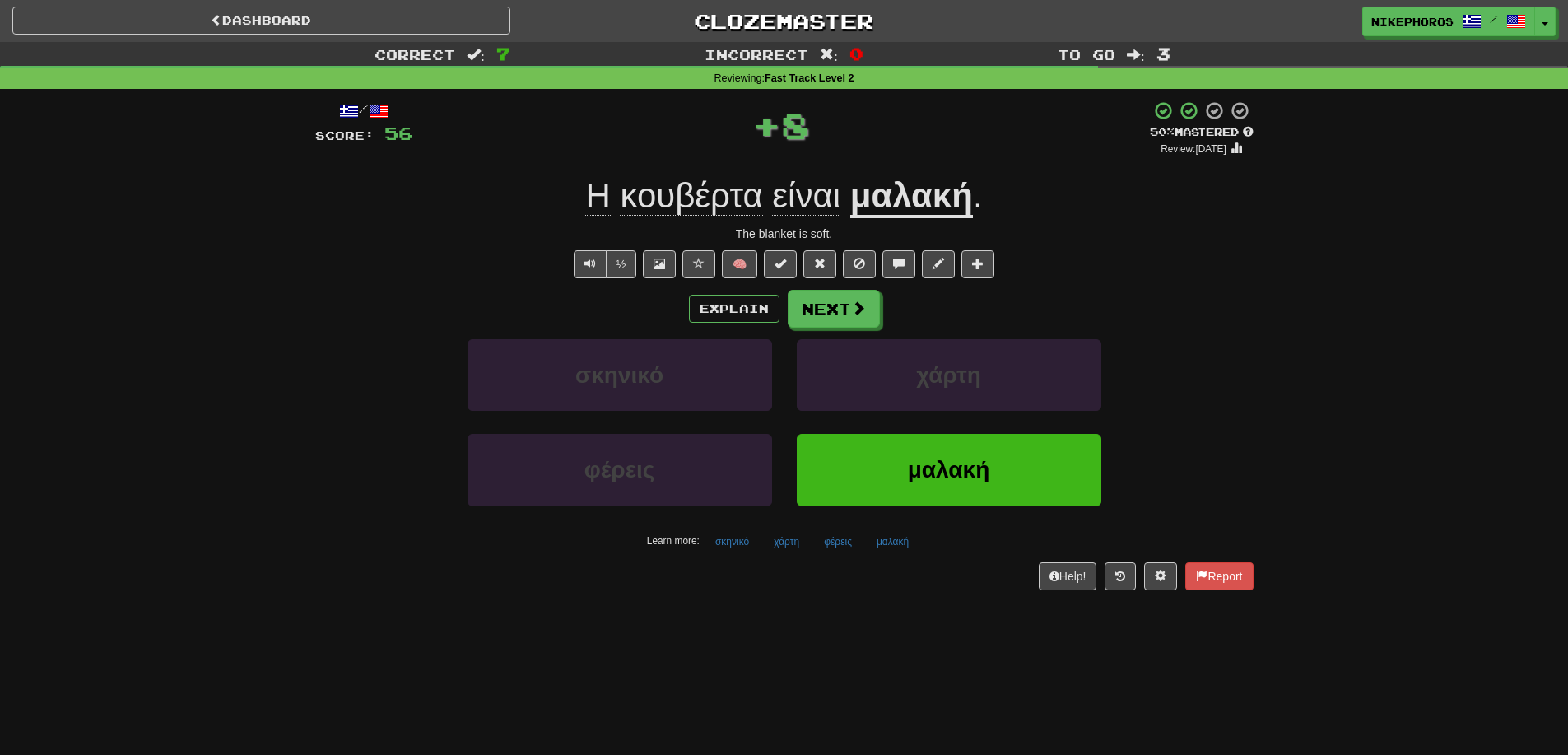
drag, startPoint x: 723, startPoint y: 211, endPoint x: 748, endPoint y: 209, distance: 25.1
click at [725, 210] on span "κουβέρτα" at bounding box center [691, 196] width 143 height 40
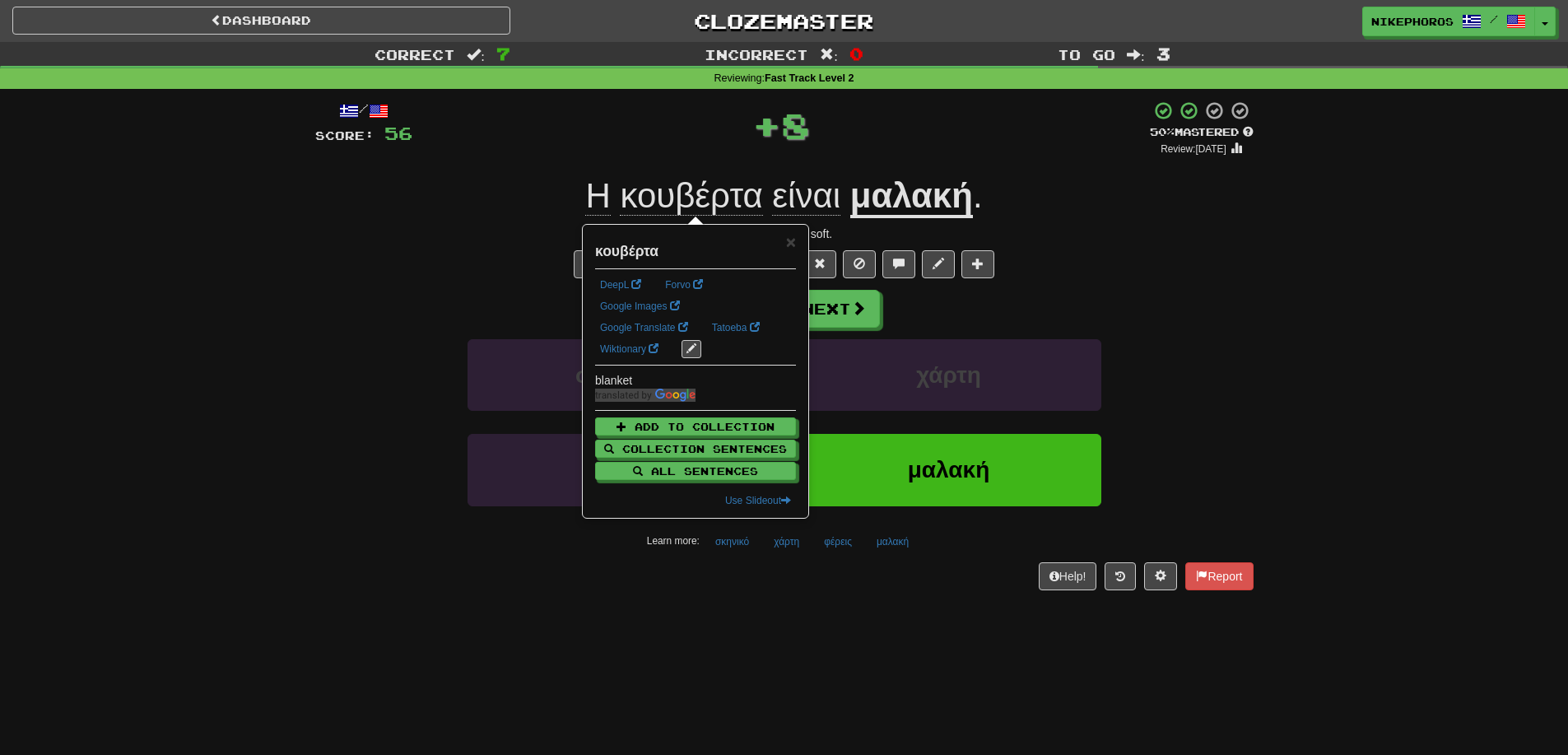
click at [1196, 209] on div "Η κουβέρτα είναι μαλακή ." at bounding box center [784, 196] width 938 height 45
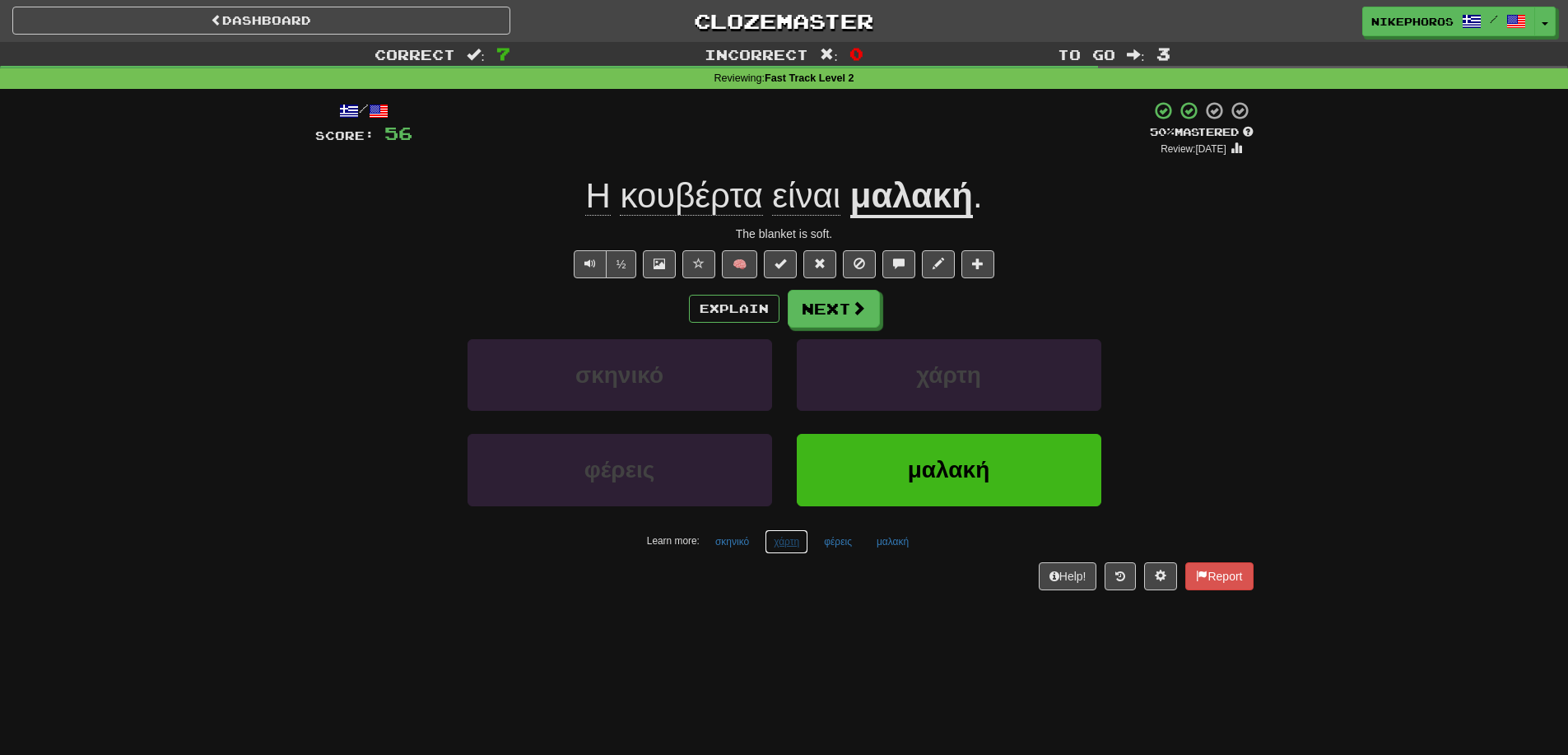
click at [799, 545] on button "χάρτη" at bounding box center [786, 541] width 44 height 25
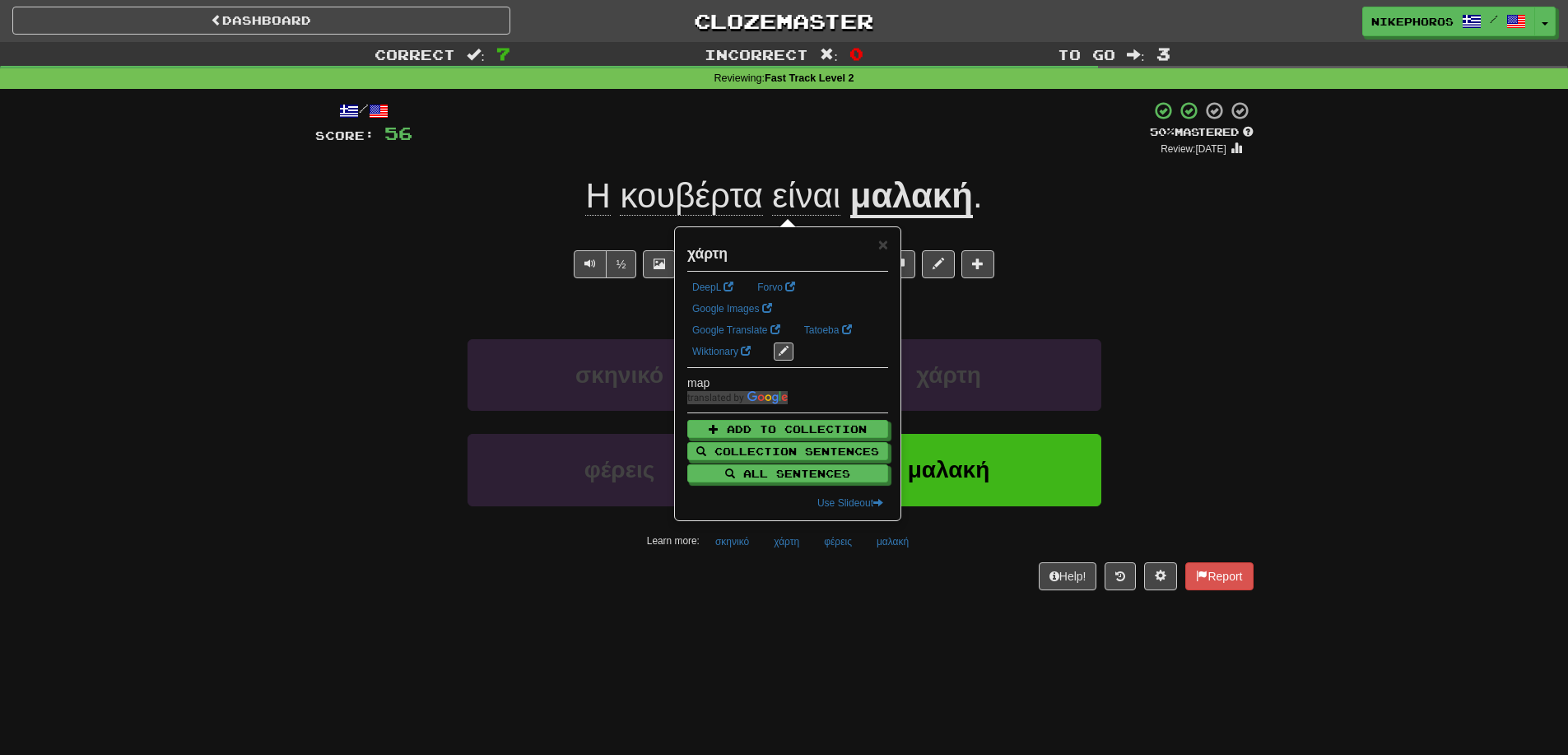
click at [817, 609] on div "/ Score: 56 + 8 50 % Mastered Review: 2025-09-26 Η κουβέρτα είναι μαλακή . The …" at bounding box center [784, 351] width 938 height 523
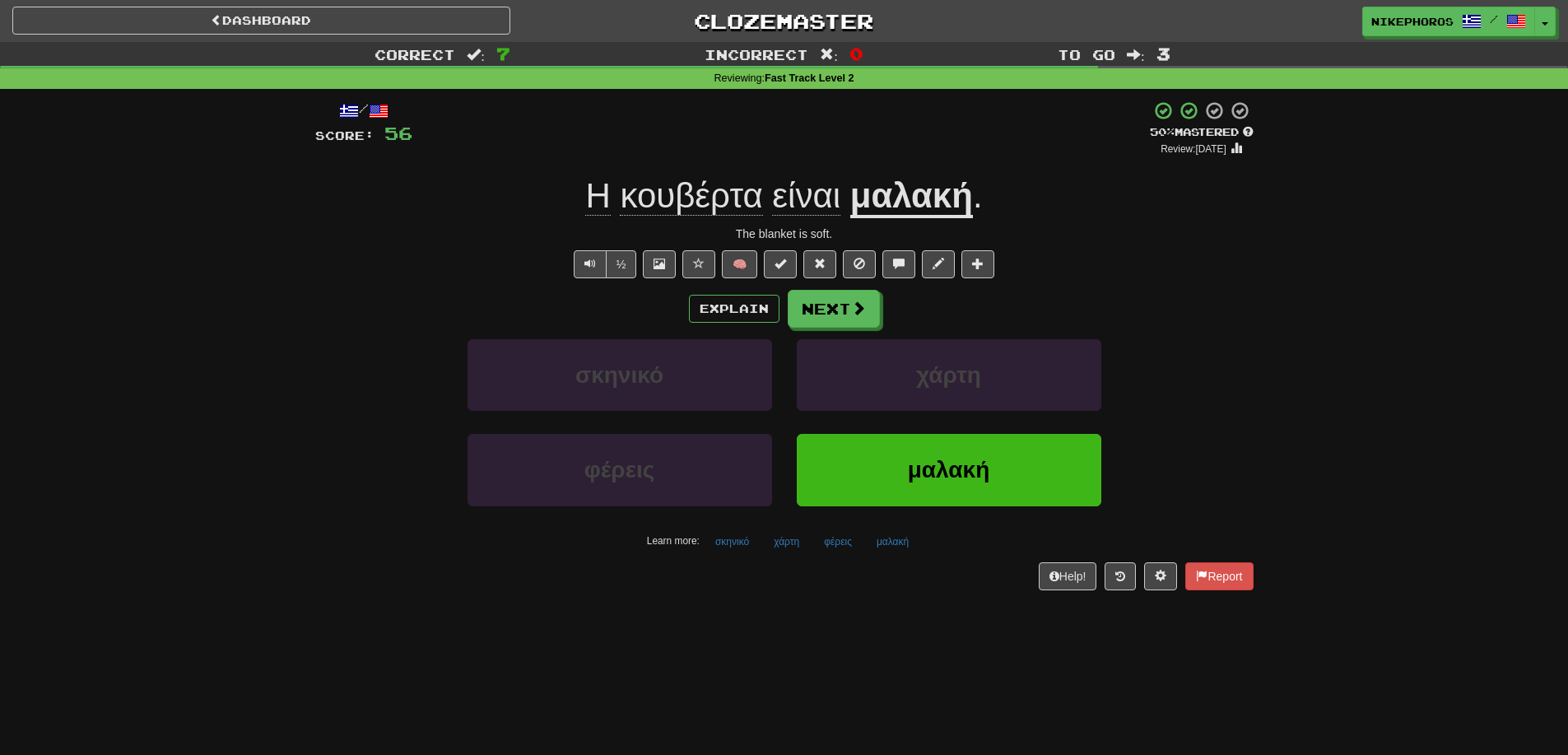
click at [754, 618] on div "Dashboard Clozemaster Nikephoros / Toggle Dropdown Dashboard Leaderboard Activi…" at bounding box center [784, 378] width 1568 height 755
click at [839, 547] on button "φέρεις" at bounding box center [837, 541] width 46 height 25
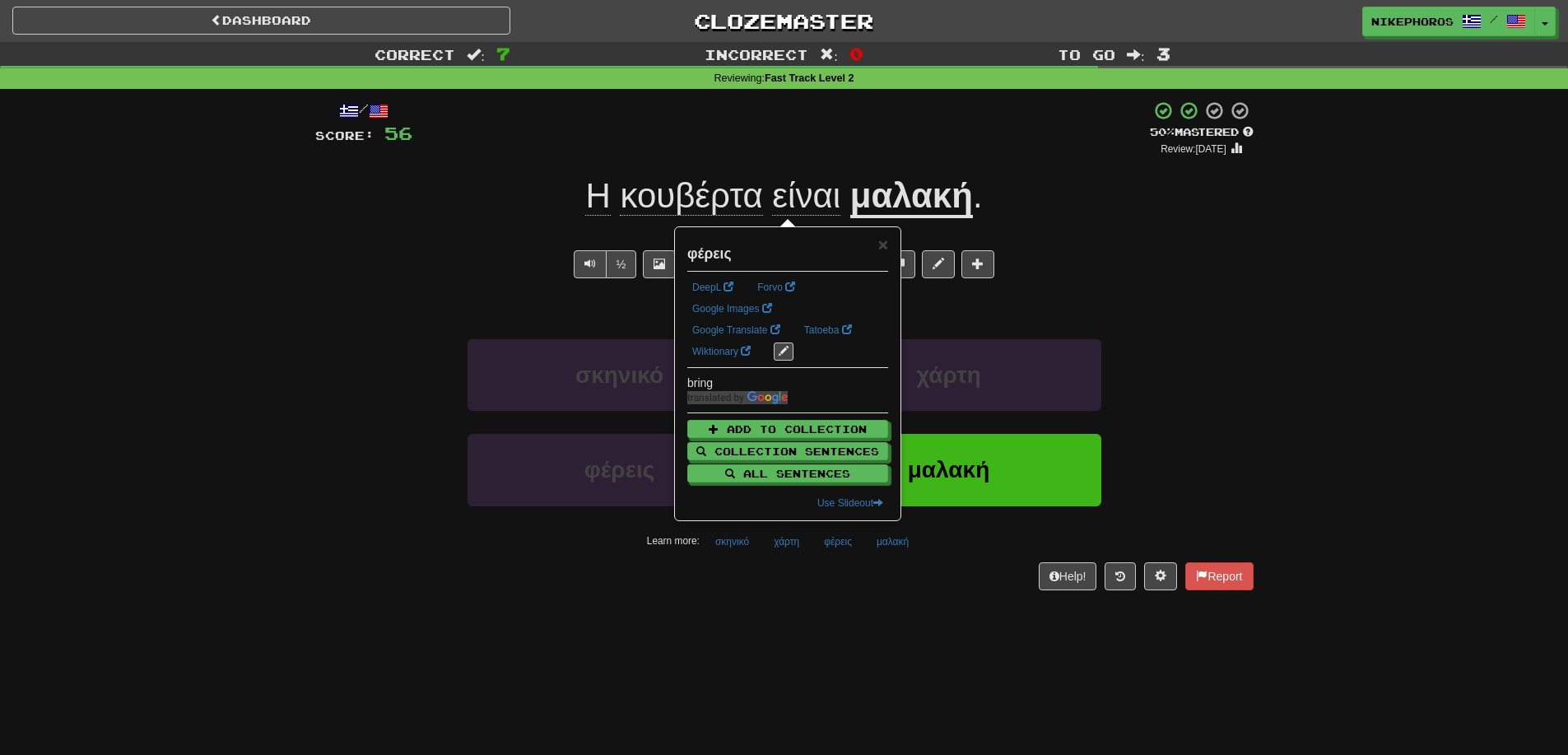
click at [904, 649] on div "Dashboard Clozemaster Nikephoros / Toggle Dropdown Dashboard Leaderboard Activi…" at bounding box center [784, 378] width 1568 height 755
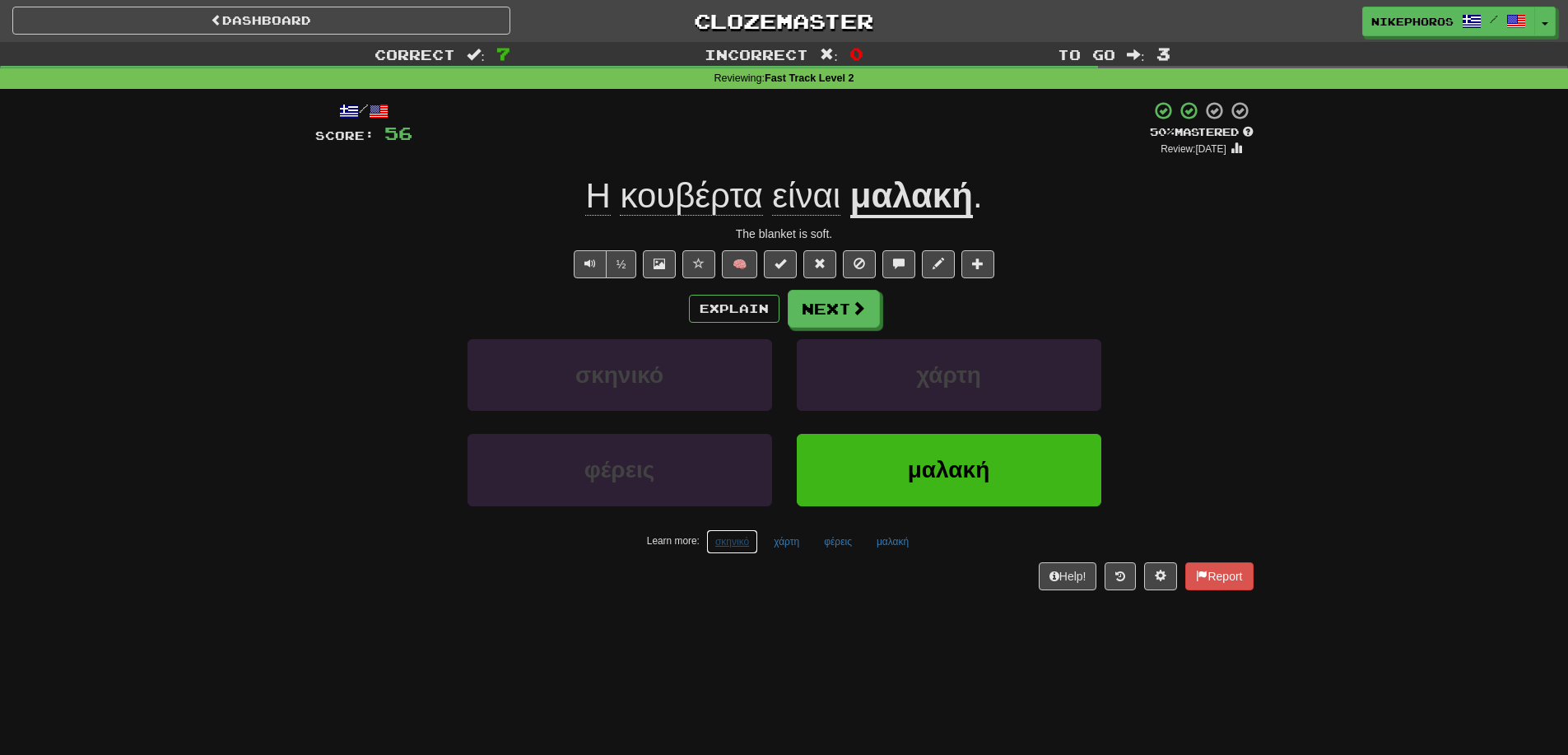
click at [741, 535] on button "σκηνικό" at bounding box center [732, 541] width 52 height 25
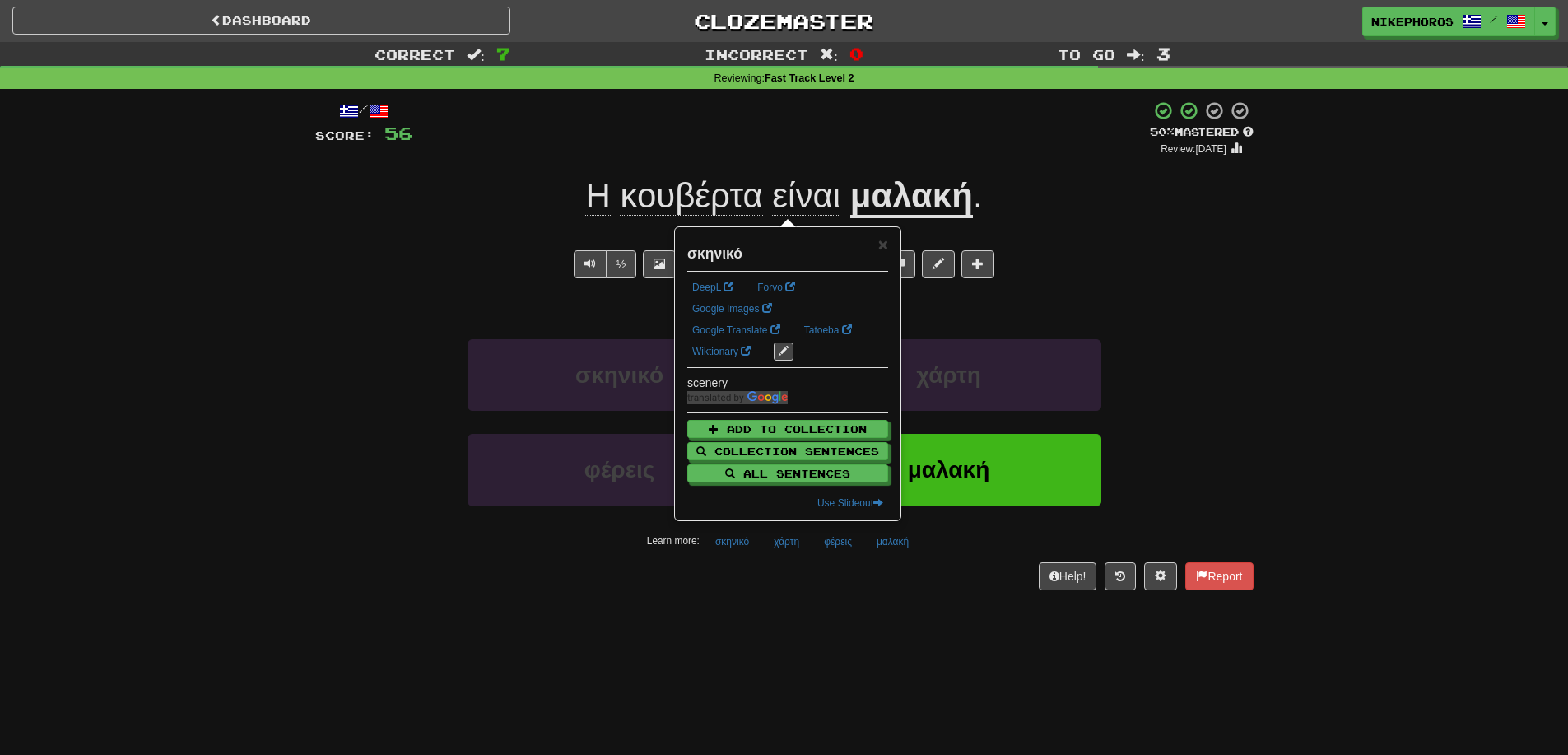
click at [806, 658] on div "Dashboard Clozemaster Nikephoros / Toggle Dropdown Dashboard Leaderboard Activi…" at bounding box center [784, 378] width 1568 height 755
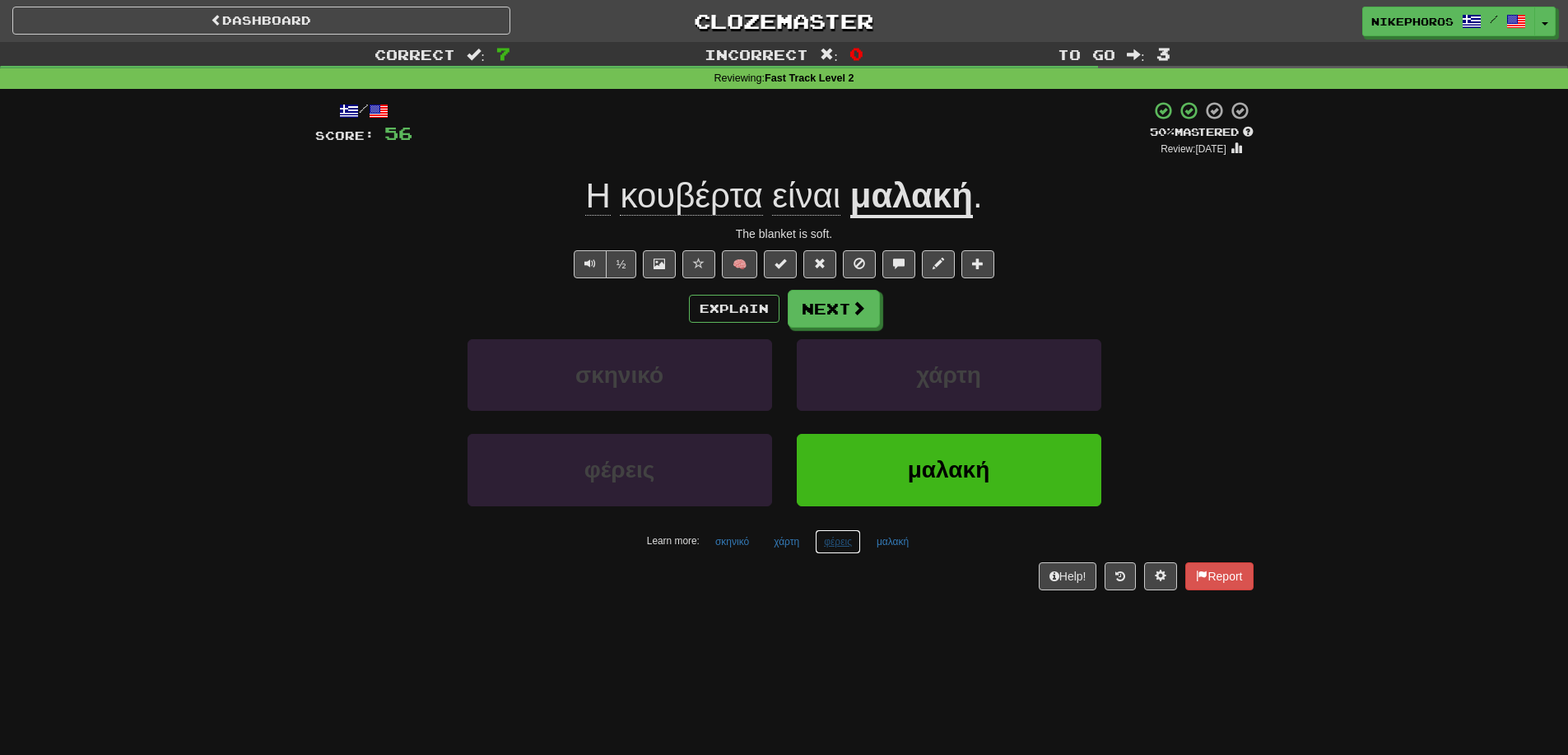
click at [854, 545] on button "φέρεις" at bounding box center [837, 541] width 46 height 25
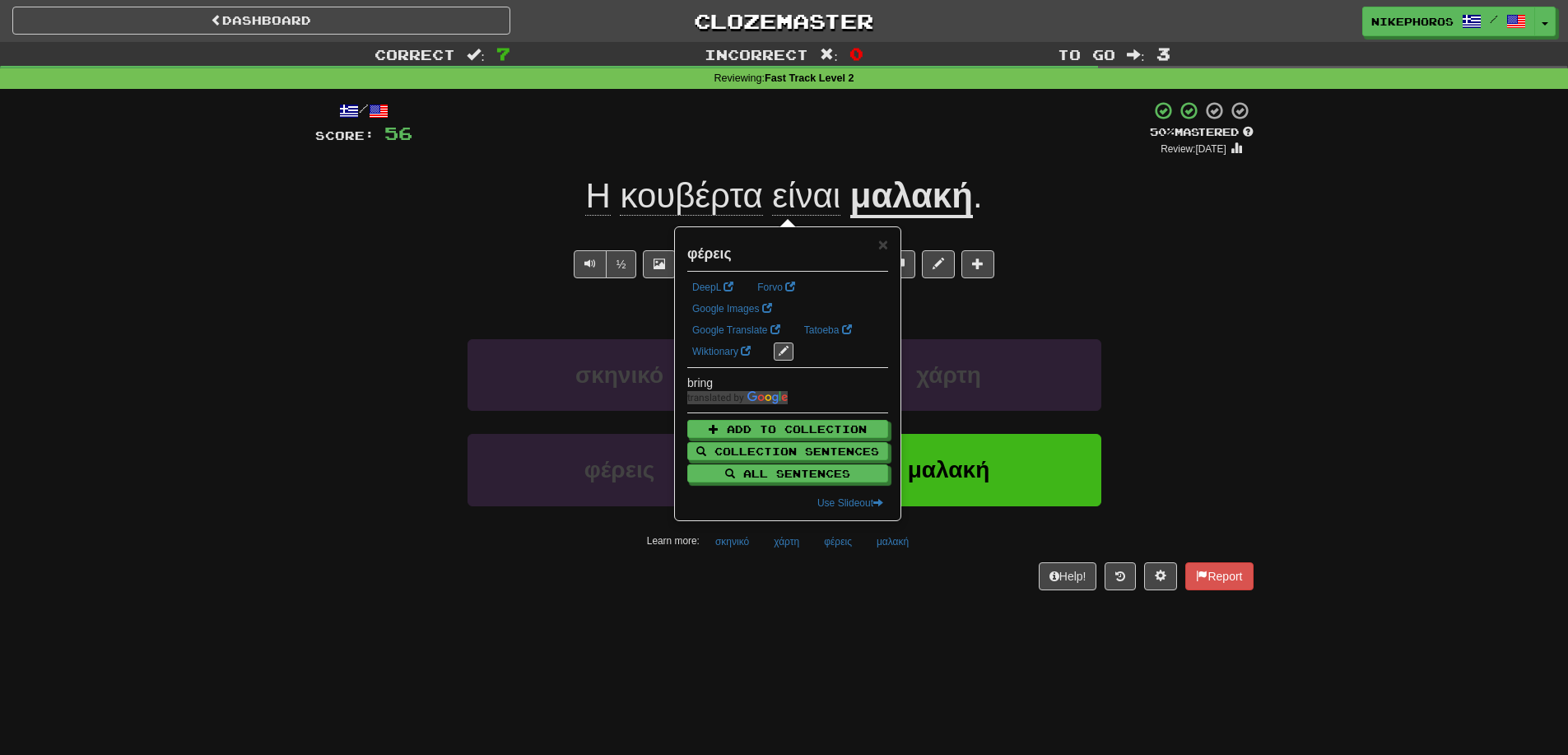
click at [902, 619] on div "Dashboard Clozemaster Nikephoros / Toggle Dropdown Dashboard Leaderboard Activi…" at bounding box center [784, 378] width 1568 height 755
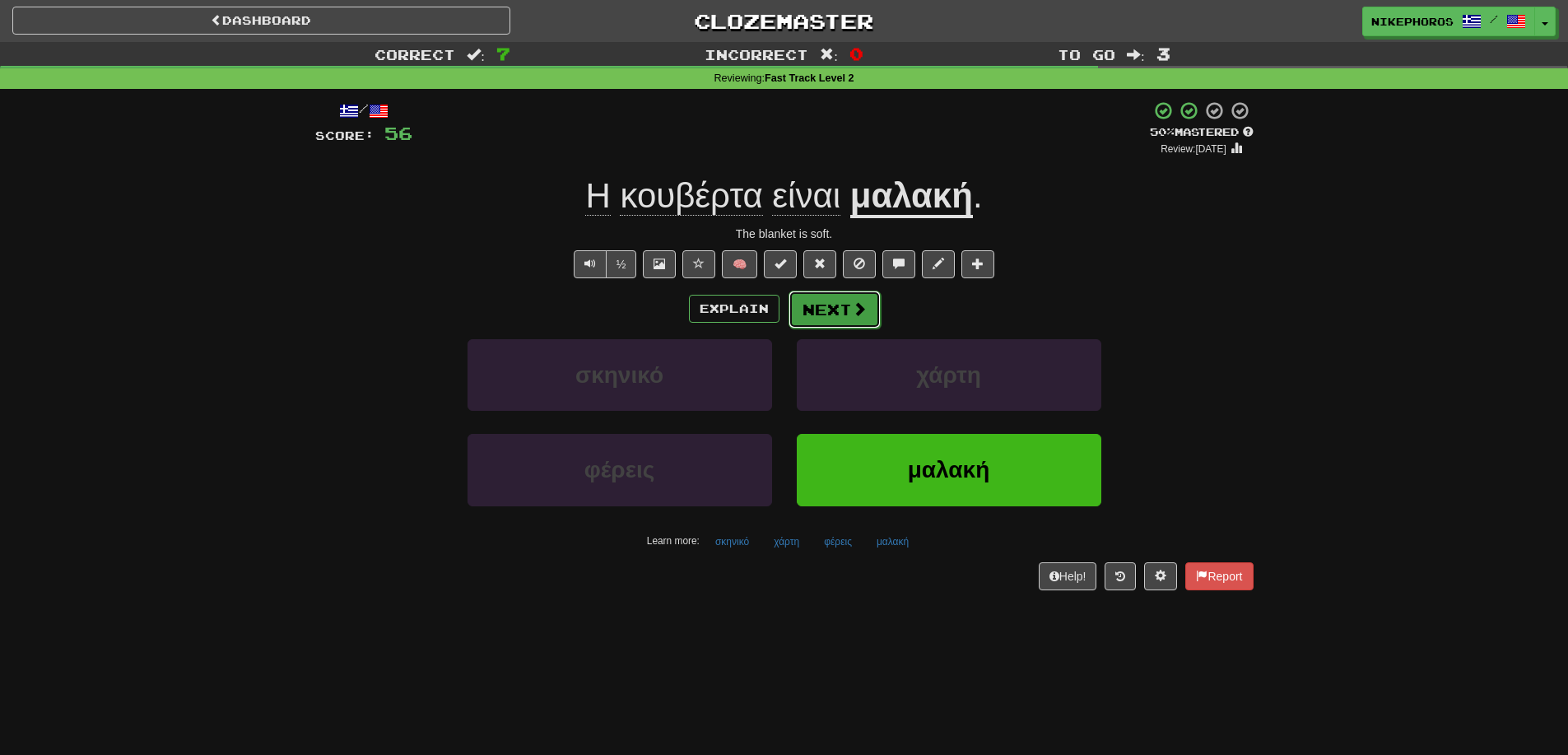
click at [821, 302] on button "Next" at bounding box center [834, 310] width 92 height 38
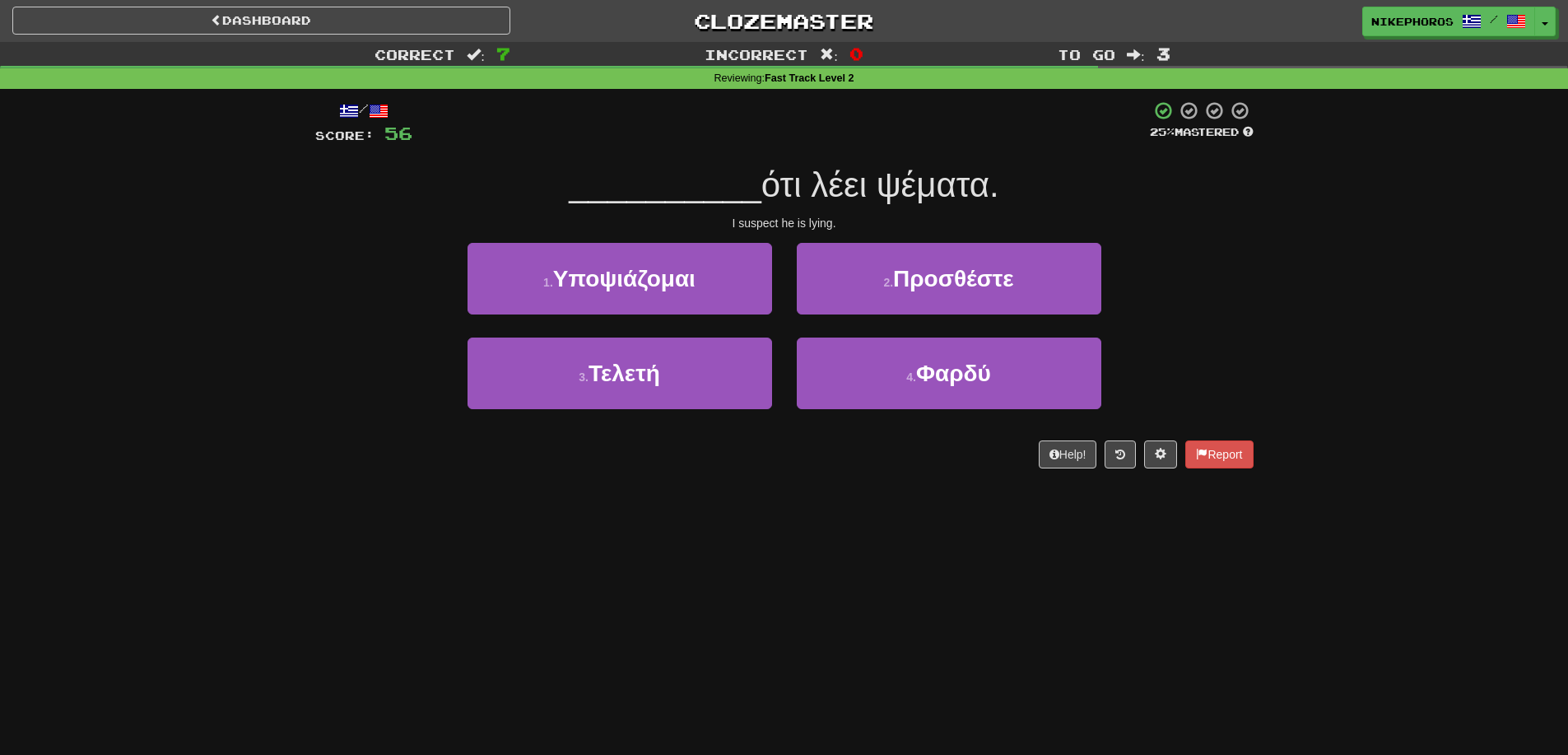
click at [1248, 375] on div "3 . Τελετή 4 . Φαρδύ" at bounding box center [784, 384] width 988 height 95
click at [720, 279] on button "1 . Υποψιάζομαι" at bounding box center [619, 279] width 304 height 72
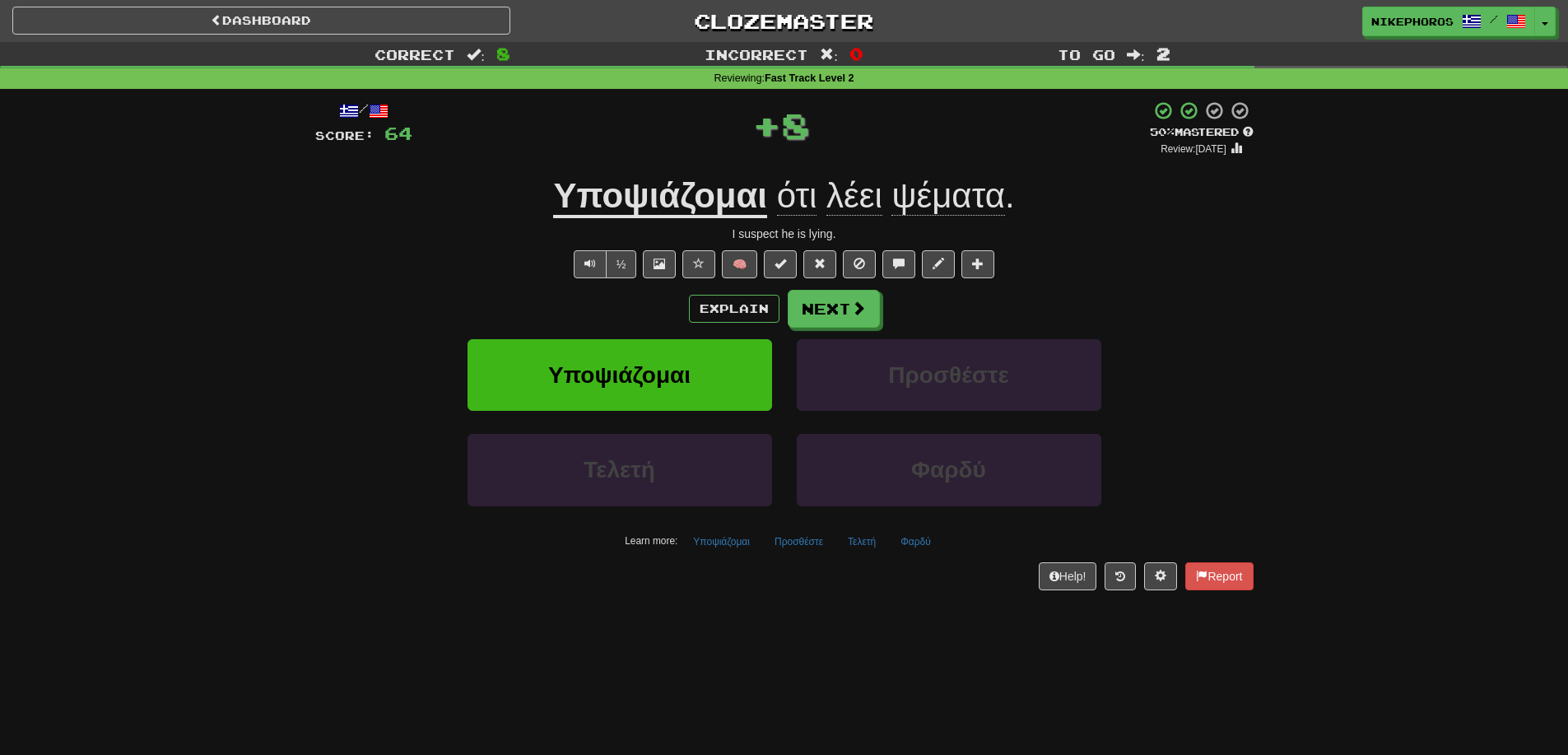
click at [651, 220] on div "/ Score: 64 + 8 50 % Mastered Review: 2025-09-26 Υποψιάζομαι ότι λέει ψέματα . …" at bounding box center [784, 346] width 938 height 489
click at [692, 210] on u "Υποψιάζομαι" at bounding box center [660, 197] width 214 height 42
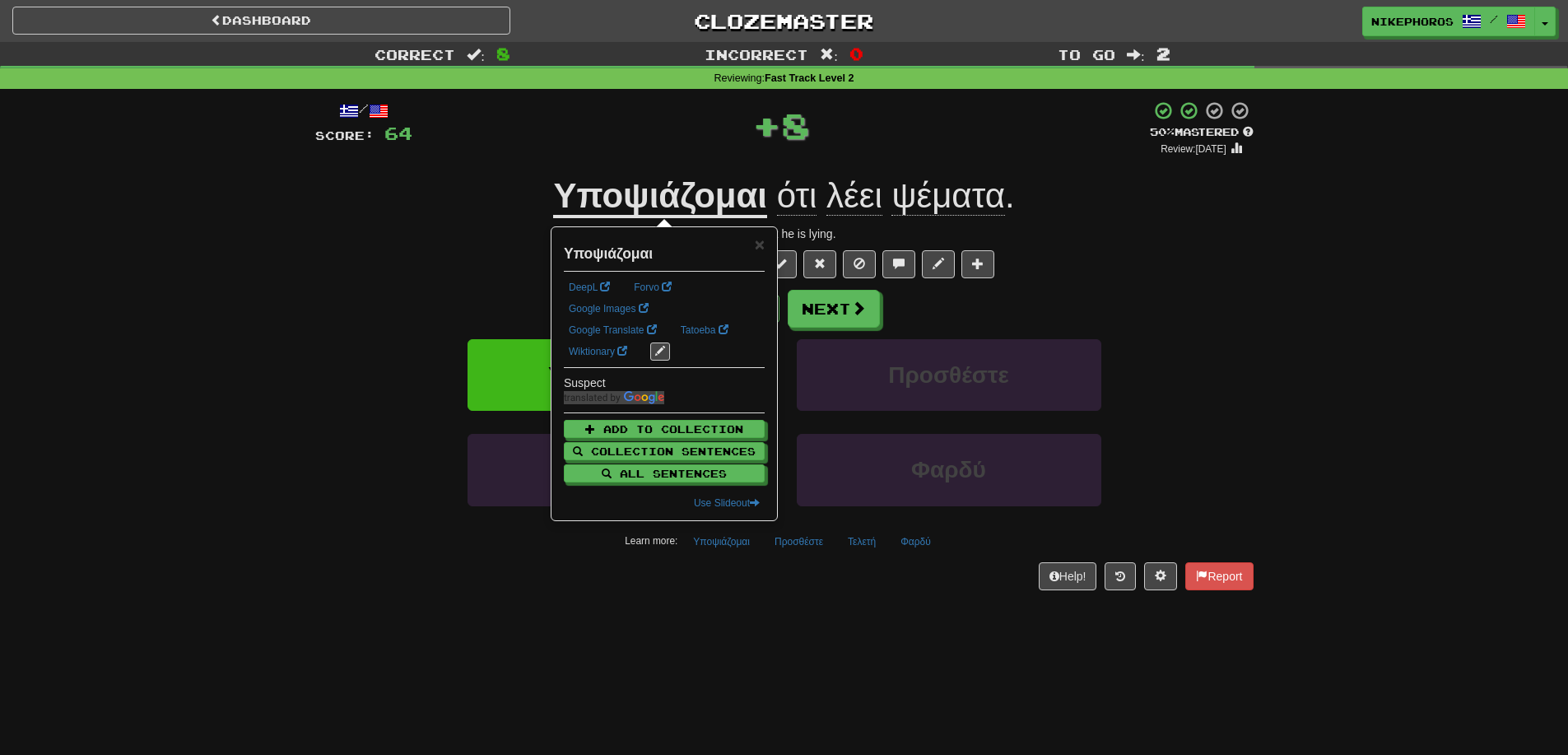
click at [1375, 324] on div "Correct : 8 Incorrect : 0 To go : 2 Reviewing : Fast Track Level 2 / Score: 64 …" at bounding box center [784, 328] width 1568 height 571
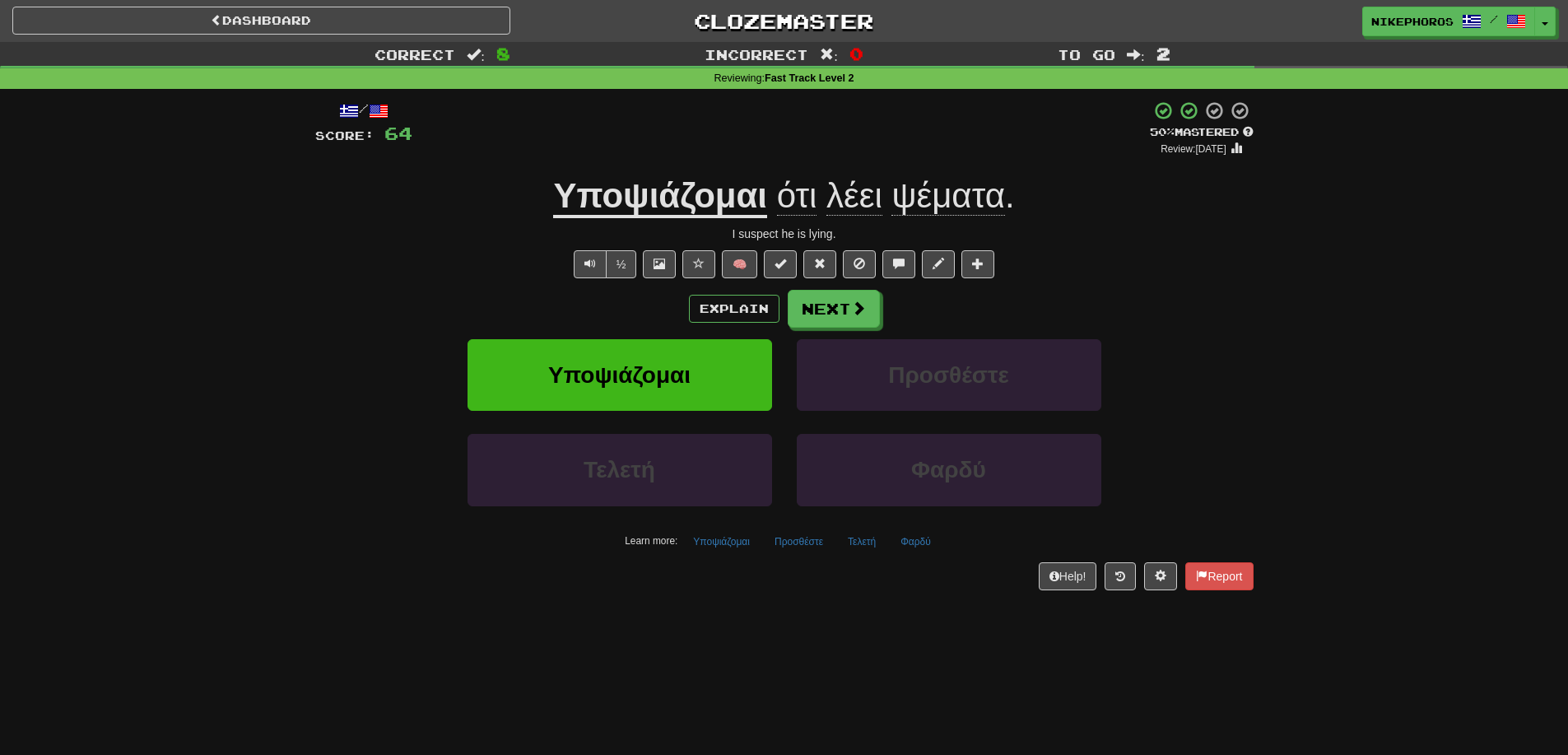
click at [1381, 317] on div "Correct : 8 Incorrect : 0 To go : 2 Reviewing : Fast Track Level 2 / Score: 64 …" at bounding box center [784, 328] width 1568 height 571
click at [800, 536] on button "Προσθέστε" at bounding box center [798, 541] width 67 height 25
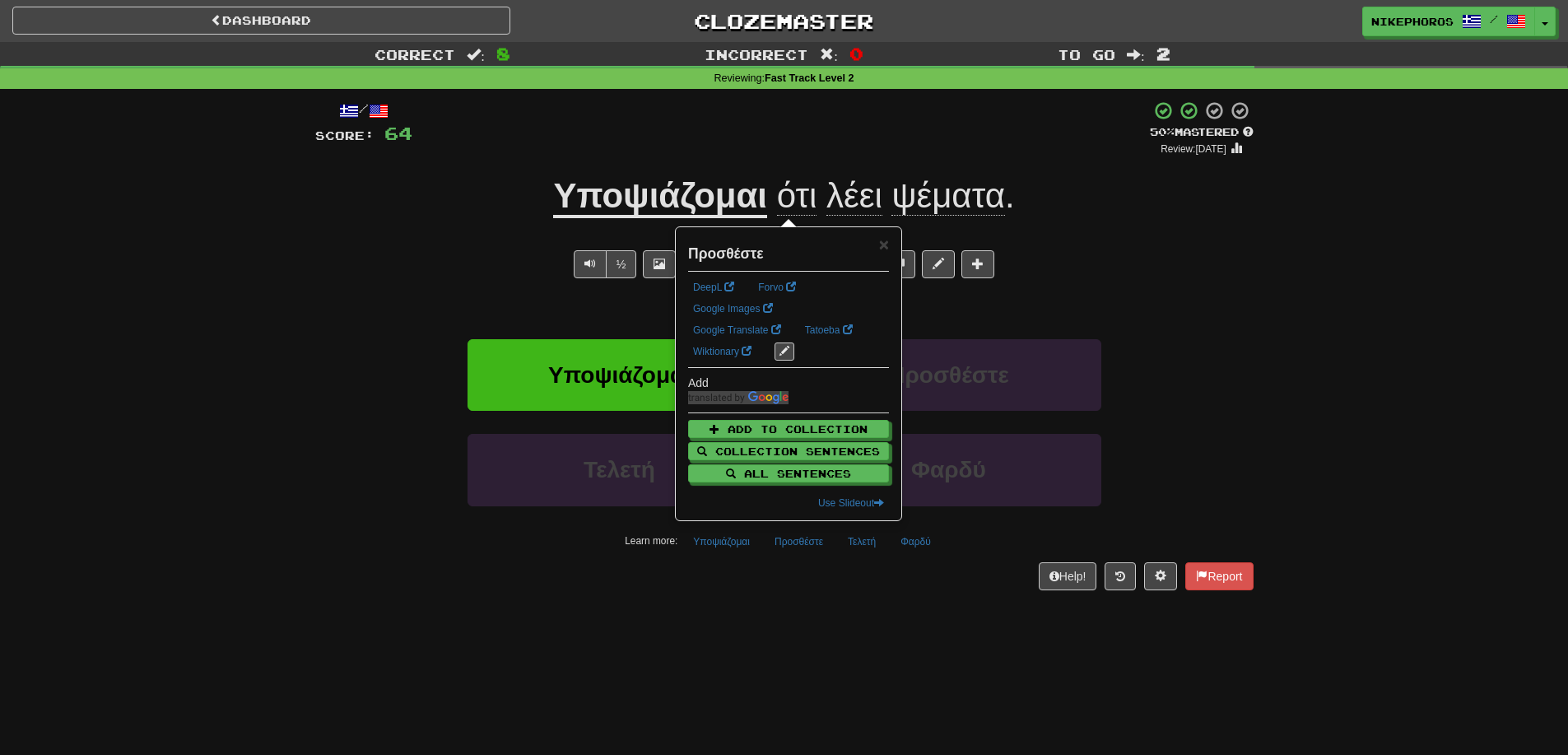
click at [795, 599] on div "/ Score: 64 + 8 50 % Mastered Review: 2025-09-26 Υποψιάζομαι ότι λέει ψέματα . …" at bounding box center [784, 351] width 938 height 523
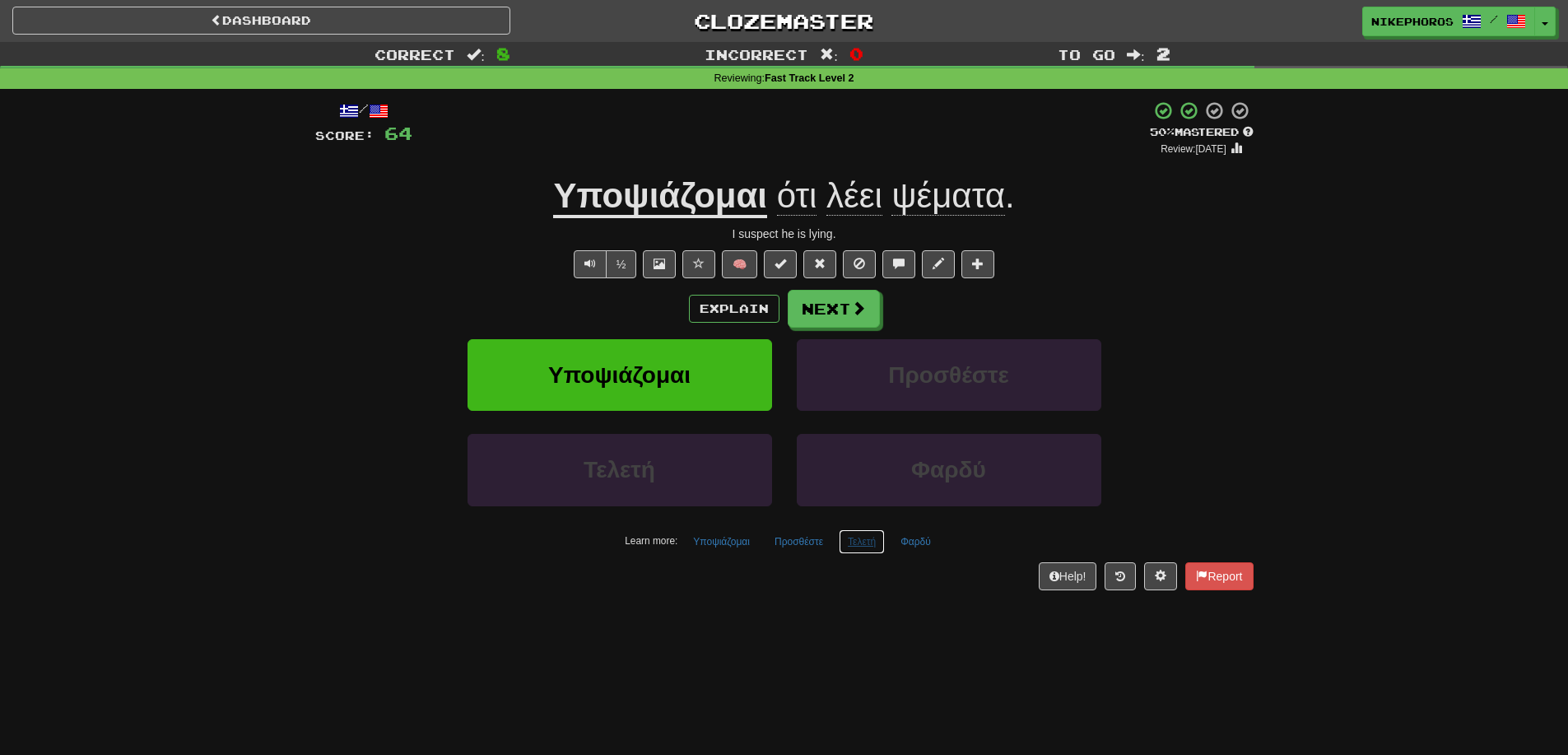
click at [854, 549] on button "Τελετή" at bounding box center [861, 541] width 46 height 25
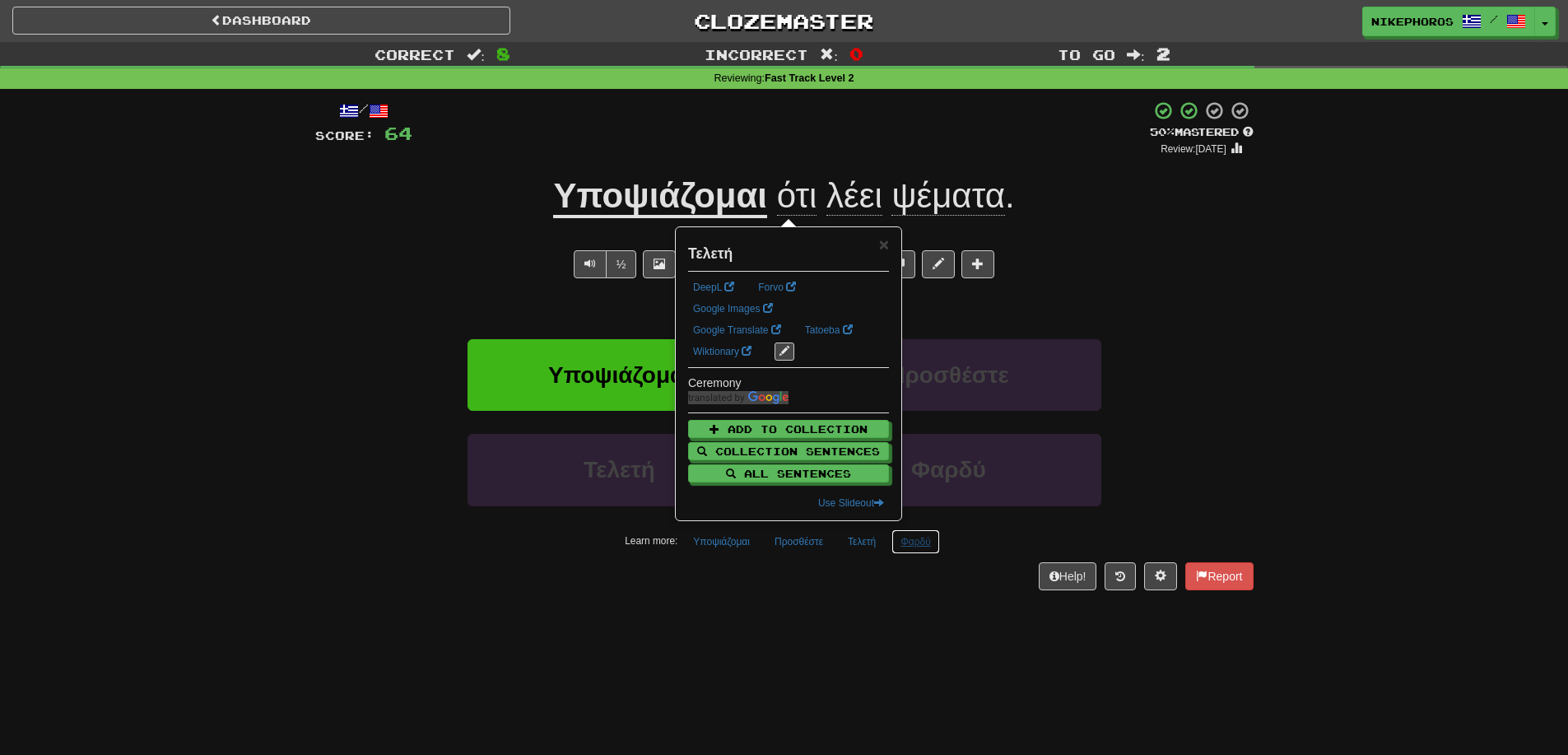
click at [918, 552] on button "Φαρδύ" at bounding box center [915, 541] width 49 height 25
click at [890, 584] on div "Help! Report" at bounding box center [784, 576] width 938 height 28
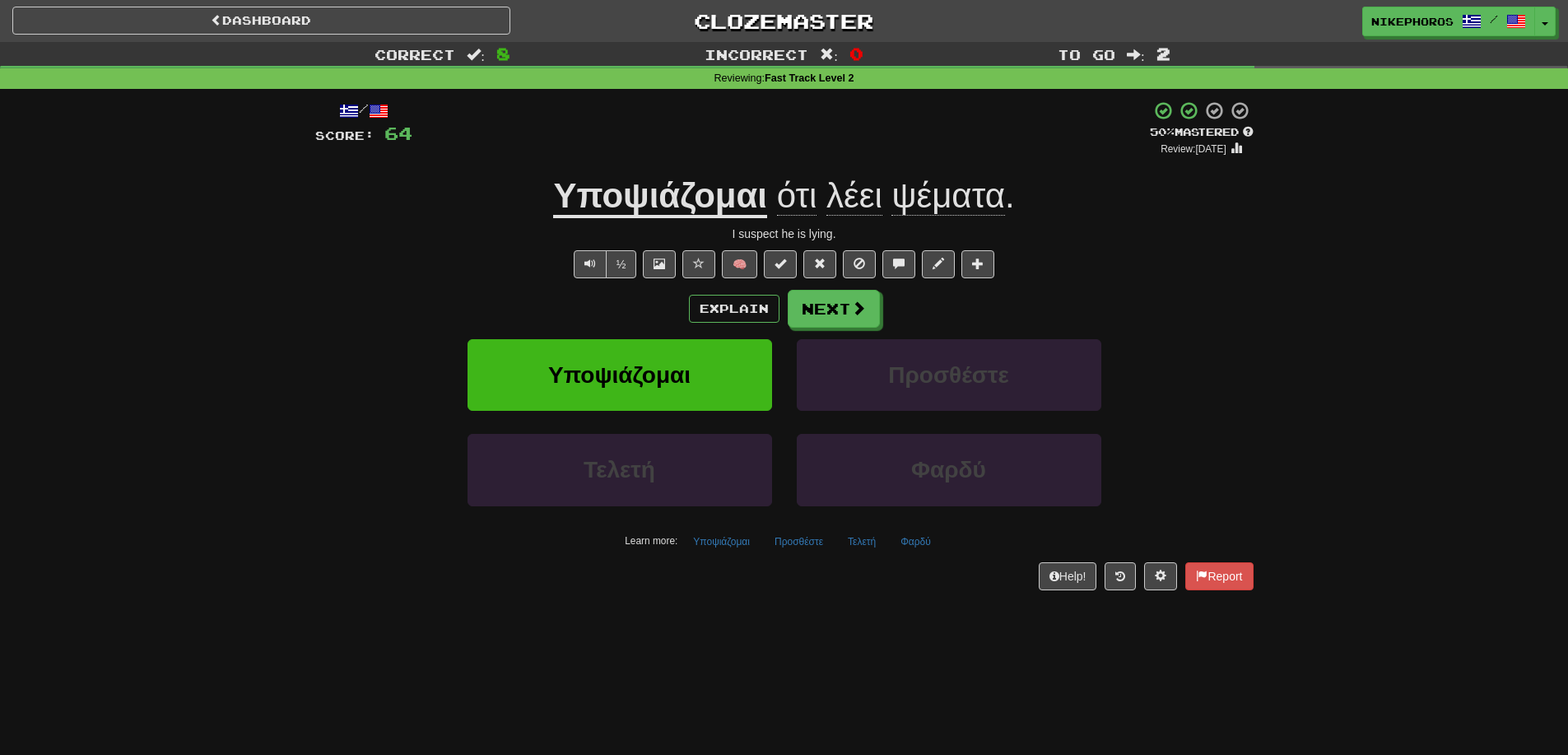
click at [805, 584] on div "Help! Report" at bounding box center [784, 576] width 938 height 28
click at [810, 540] on button "Προσθέστε" at bounding box center [798, 541] width 67 height 25
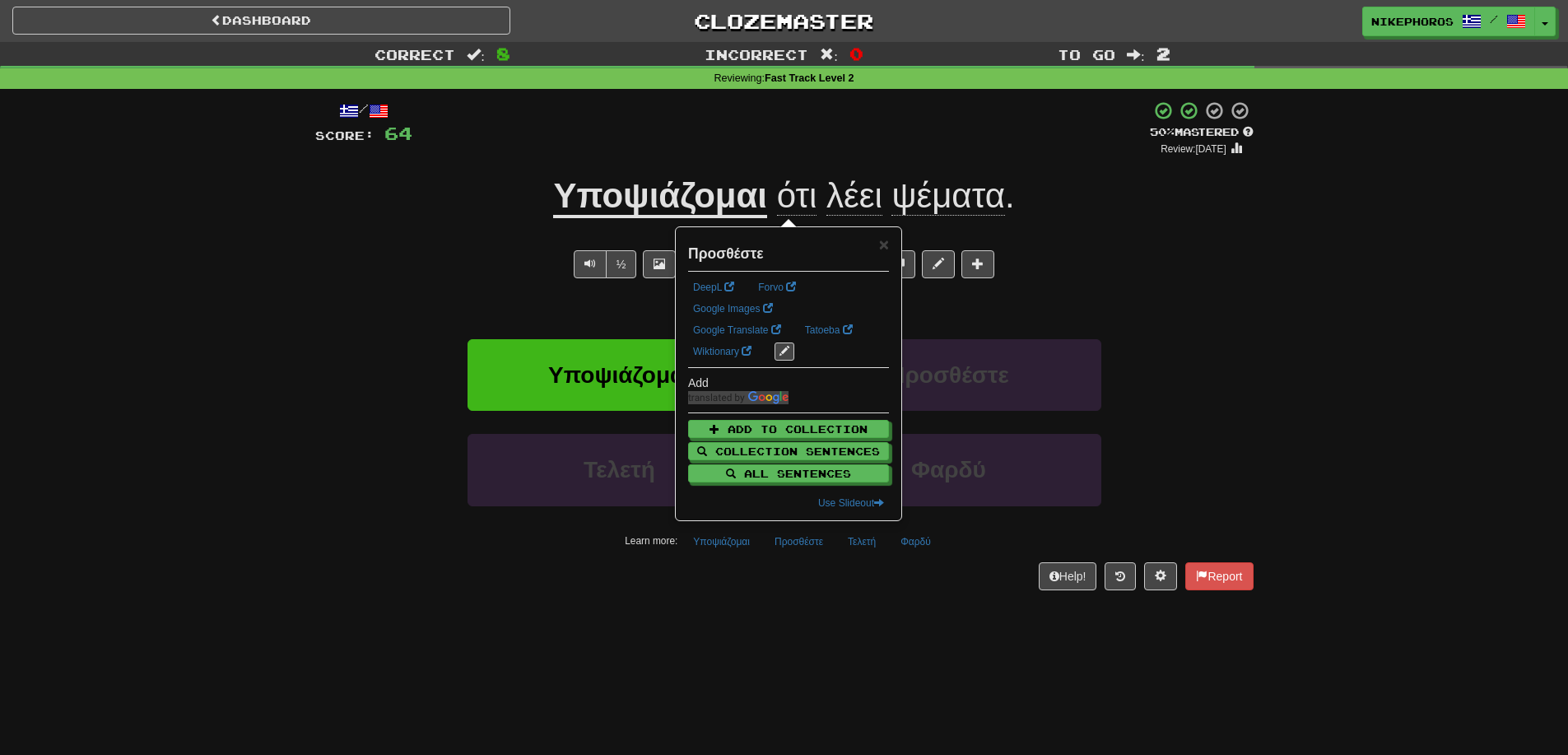
click at [832, 610] on div "/ Score: 64 + 8 50 % Mastered Review: 2025-09-26 Υποψιάζομαι ότι λέει ψέματα . …" at bounding box center [784, 351] width 938 height 523
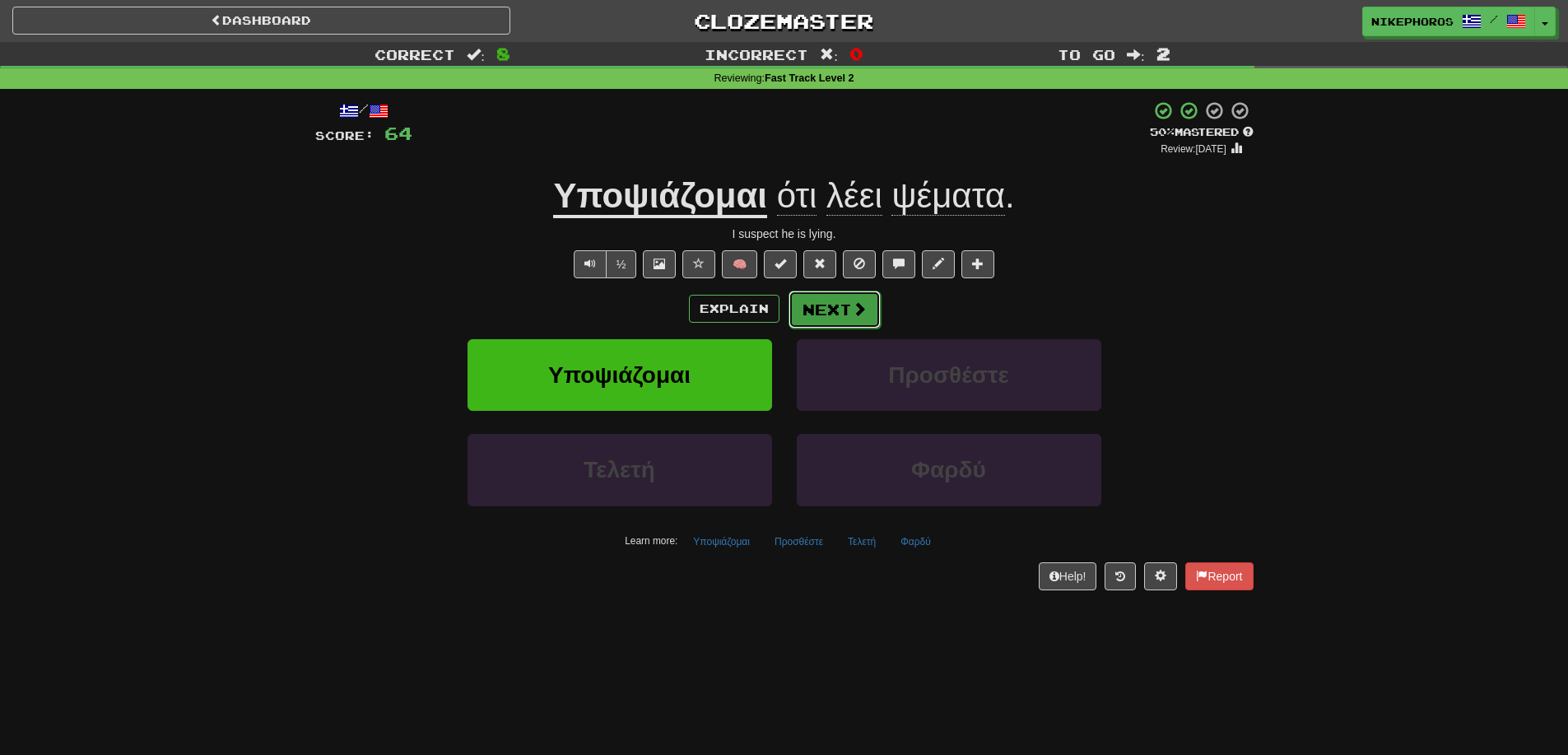
click at [841, 314] on button "Next" at bounding box center [834, 310] width 92 height 38
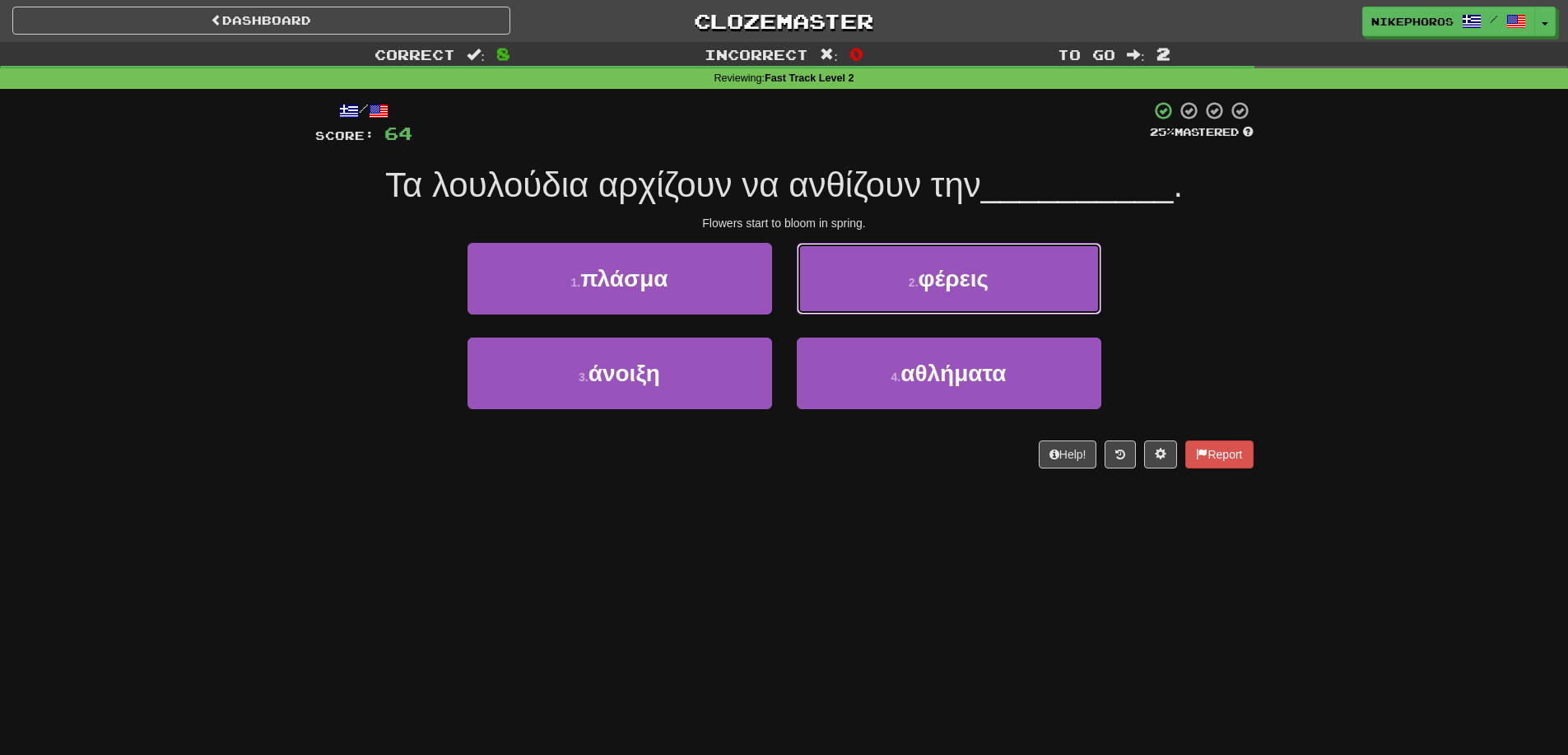
click at [841, 314] on button "2 . φέρεις" at bounding box center [948, 279] width 304 height 72
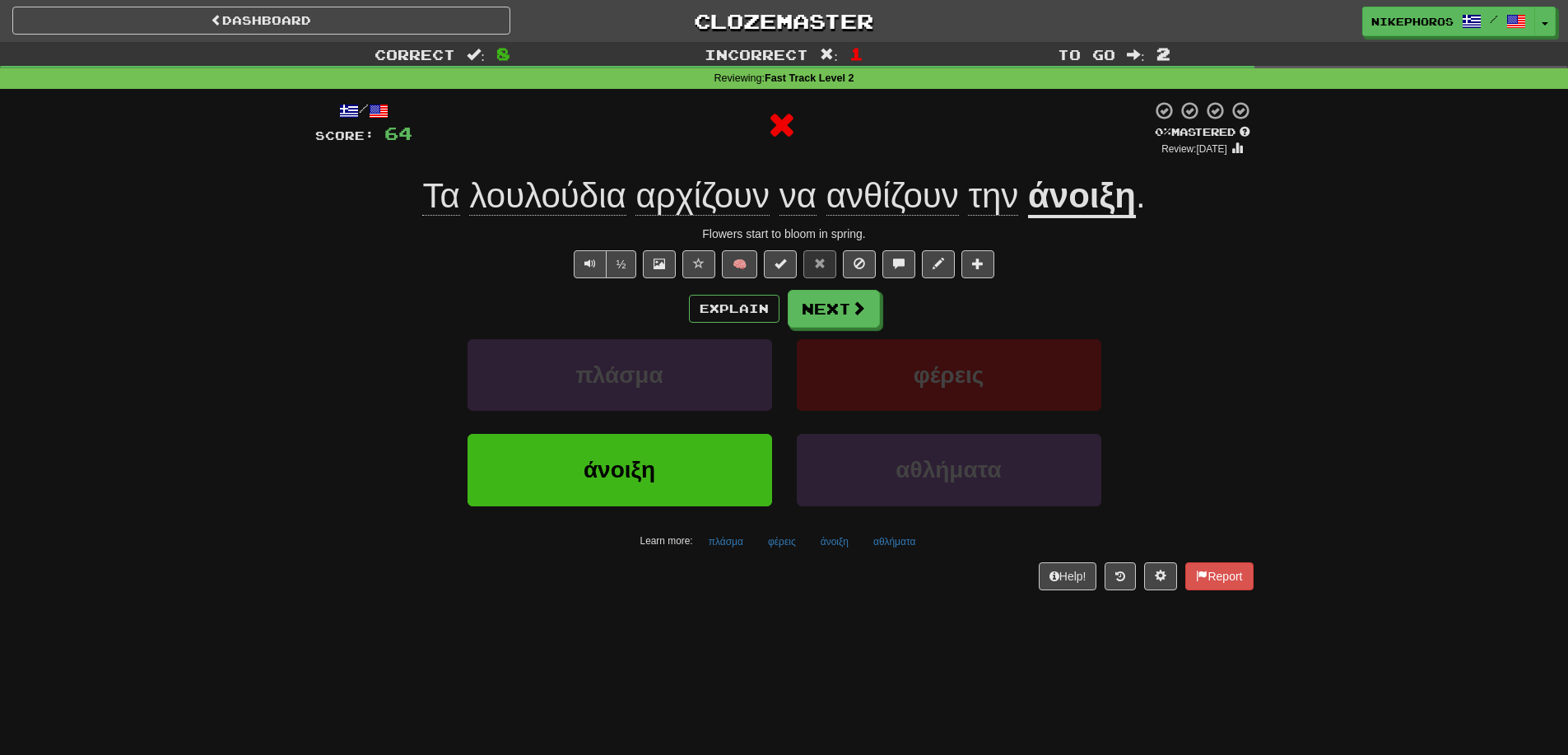
click at [1307, 273] on div "Correct : 8 Incorrect : 1 To go : 2 Reviewing : Fast Track Level 2 / Score: 64 …" at bounding box center [784, 328] width 1568 height 571
click at [701, 548] on button "πλάσμα" at bounding box center [726, 541] width 53 height 25
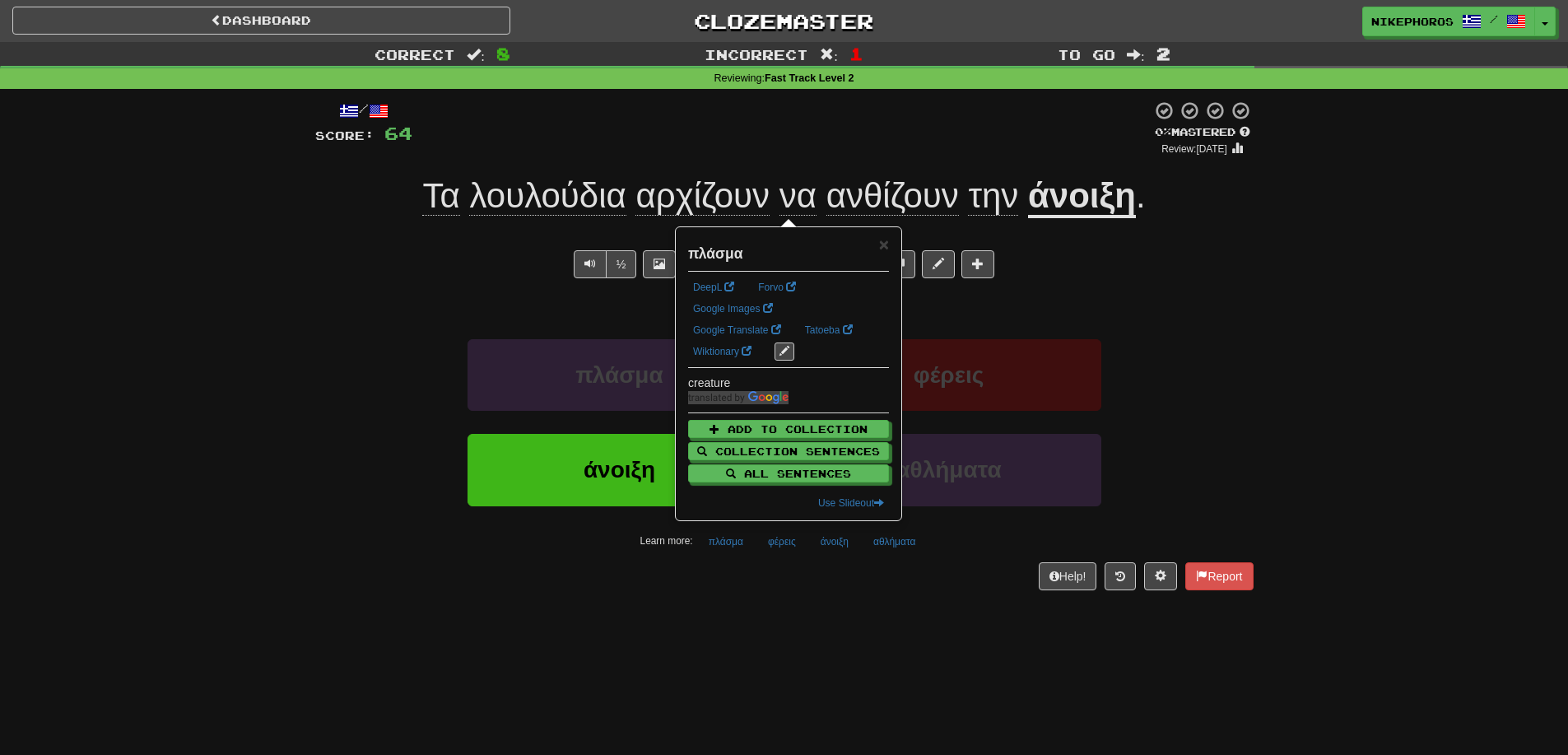
click at [870, 632] on div "Dashboard Clozemaster Nikephoros / Toggle Dropdown Dashboard Leaderboard Activi…" at bounding box center [784, 378] width 1568 height 755
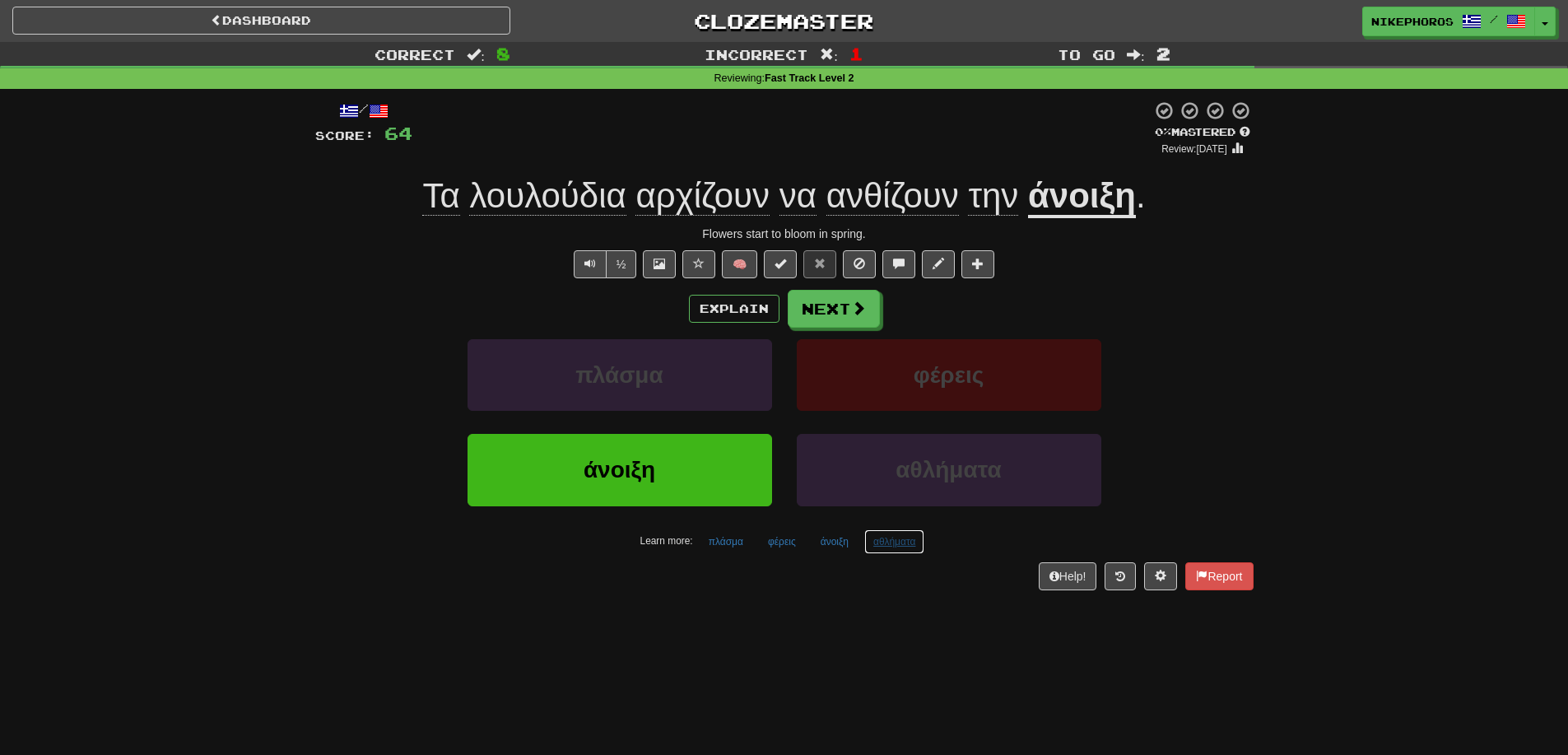
click at [900, 552] on button "αθλήματα" at bounding box center [894, 541] width 60 height 25
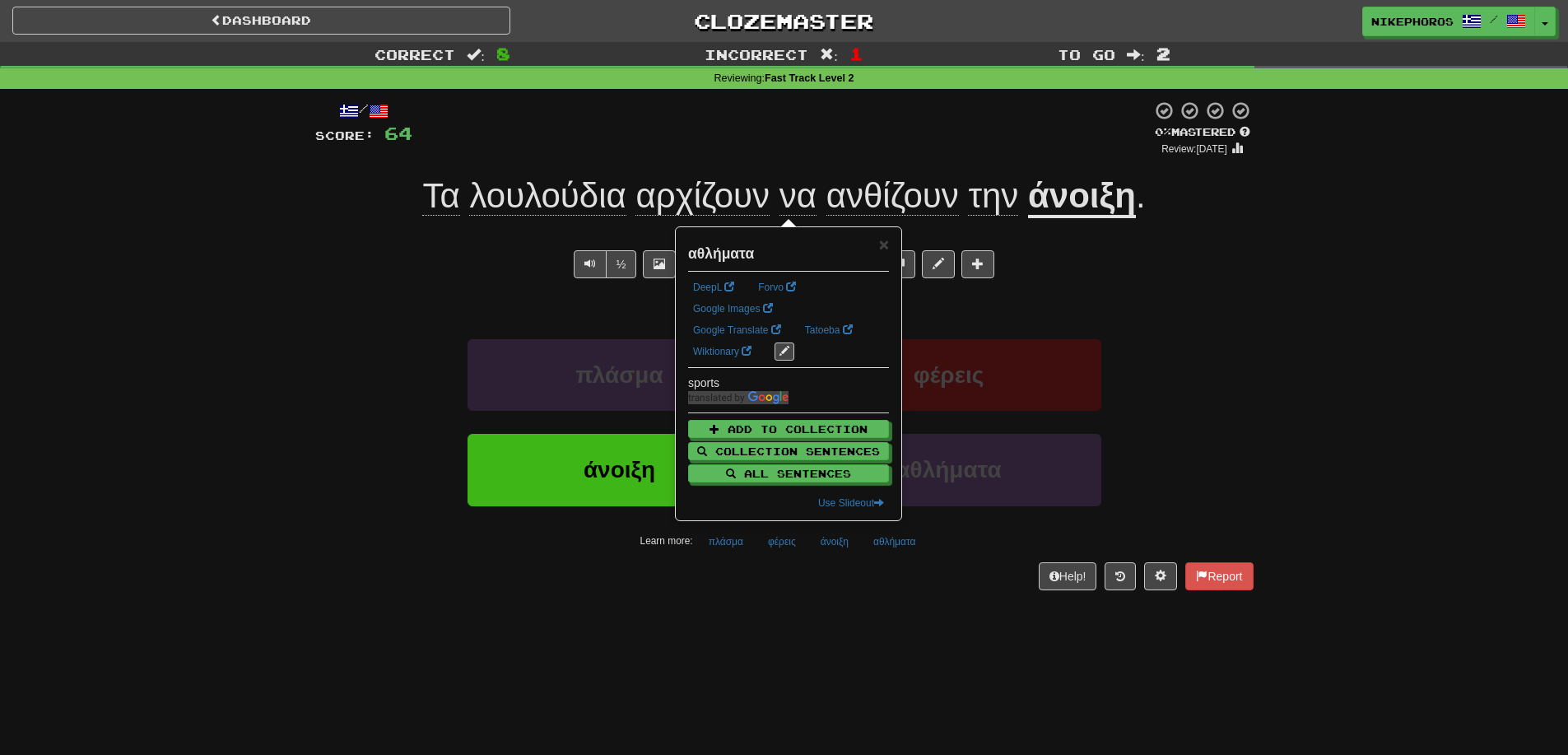
click at [992, 677] on div "Dashboard Clozemaster Nikephoros / Toggle Dropdown Dashboard Leaderboard Activi…" at bounding box center [784, 378] width 1568 height 755
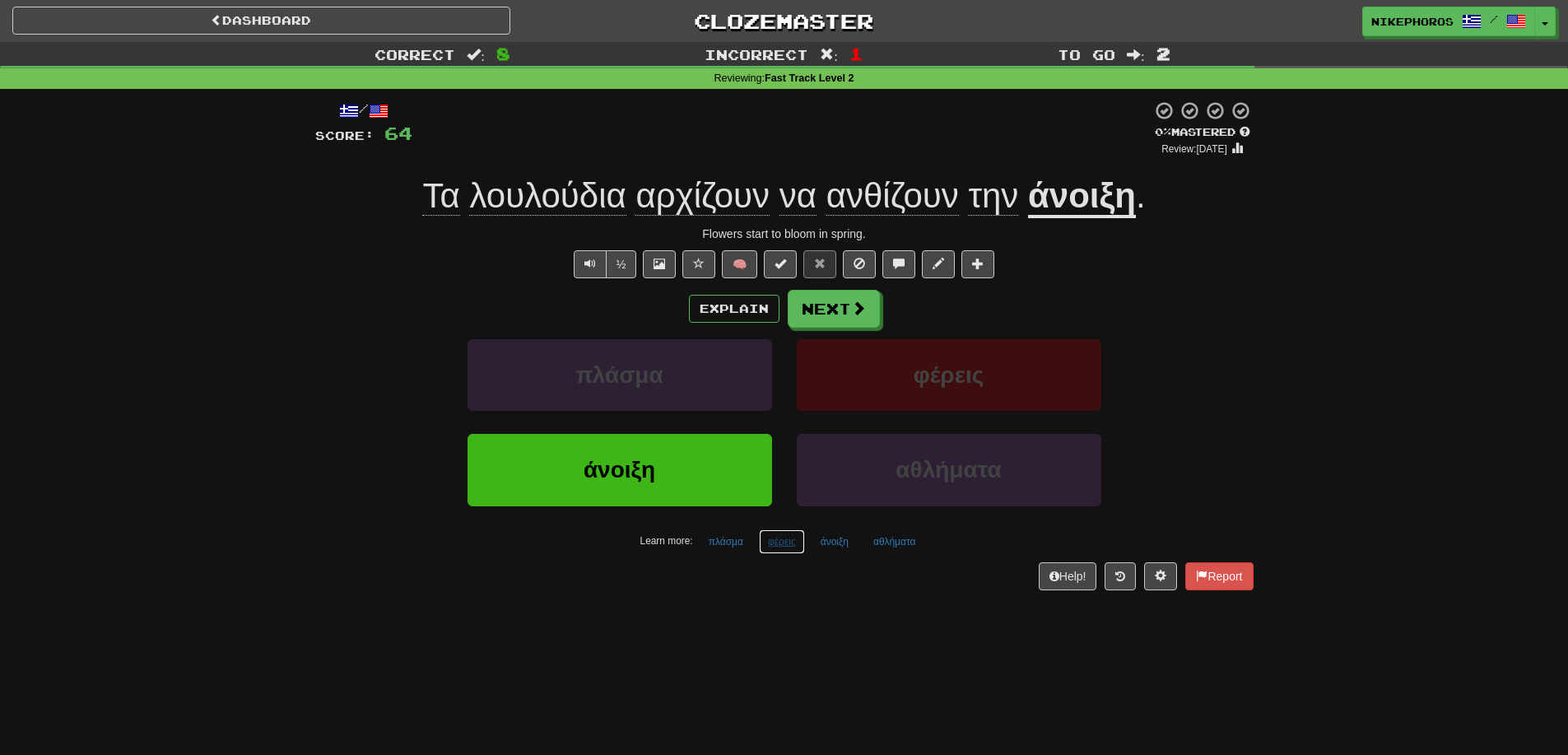
click at [785, 533] on button "φέρεις" at bounding box center [782, 541] width 46 height 25
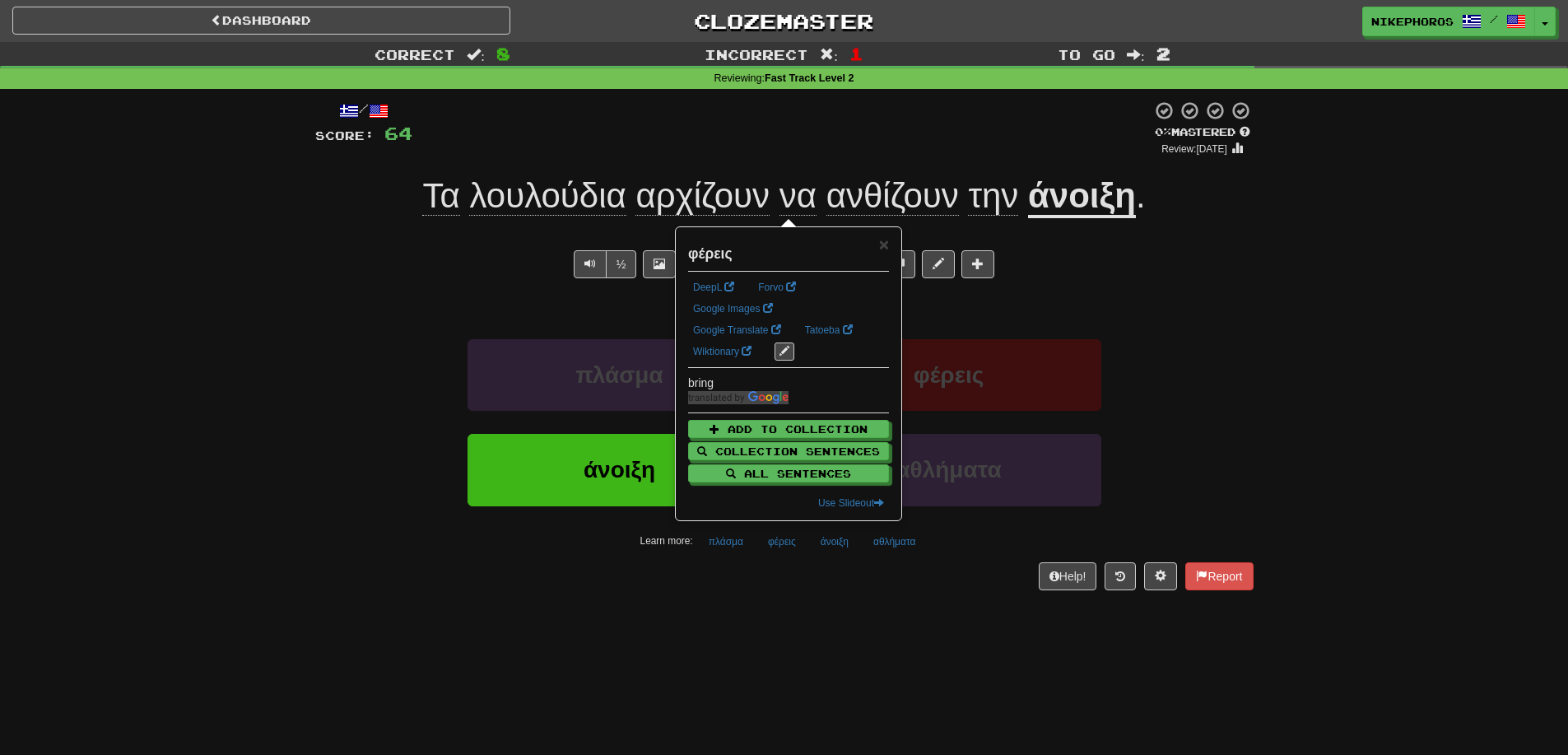
click at [795, 597] on div "/ Score: 64 0 % Mastered Review: 2025-09-16 Τα λουλούδια αρχίζουν να ανθίζουν τ…" at bounding box center [784, 351] width 938 height 523
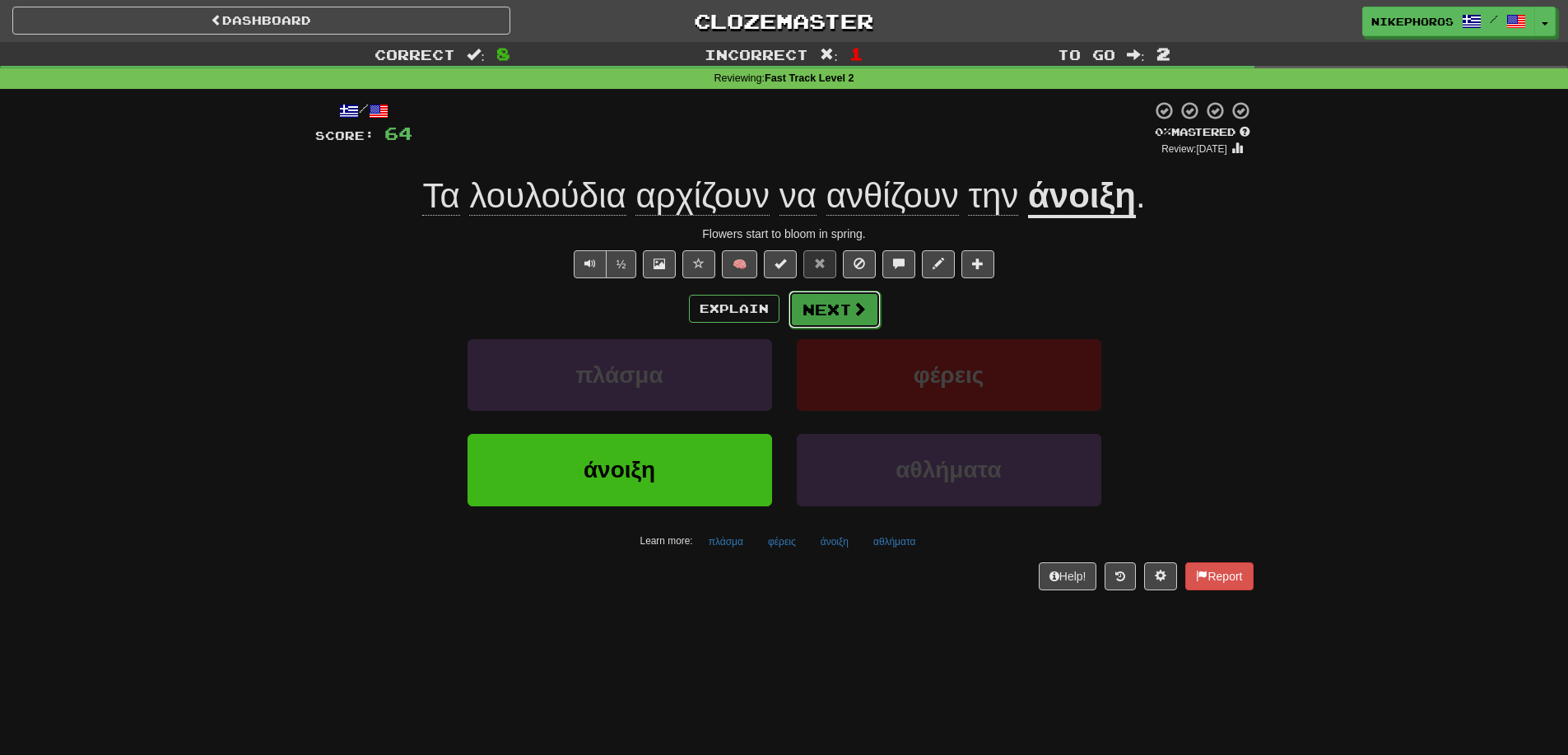
click at [824, 322] on button "Next" at bounding box center [834, 310] width 92 height 38
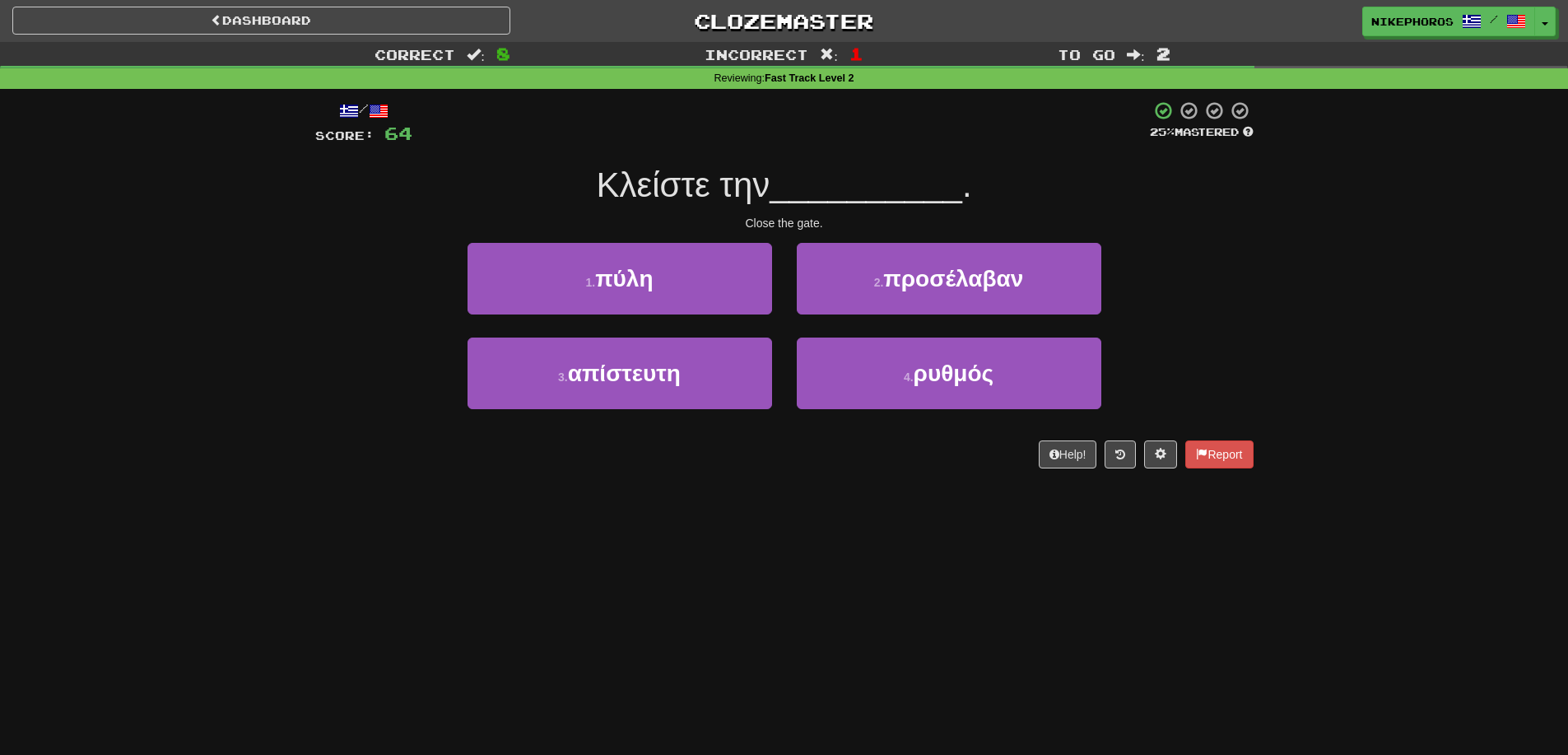
click at [810, 208] on div "Κλείστε την __________ ." at bounding box center [784, 185] width 938 height 45
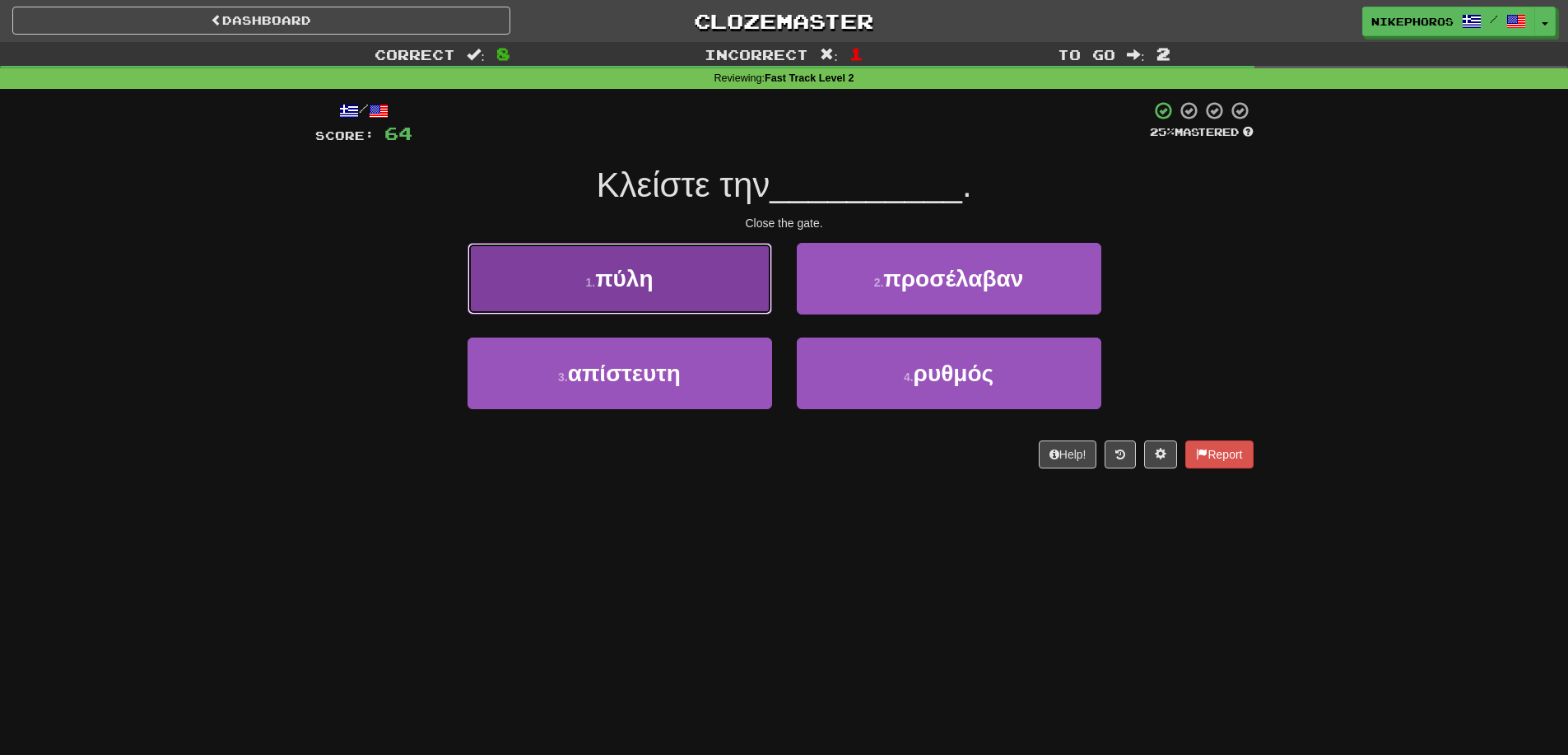
click at [591, 285] on small "1 ." at bounding box center [590, 282] width 10 height 13
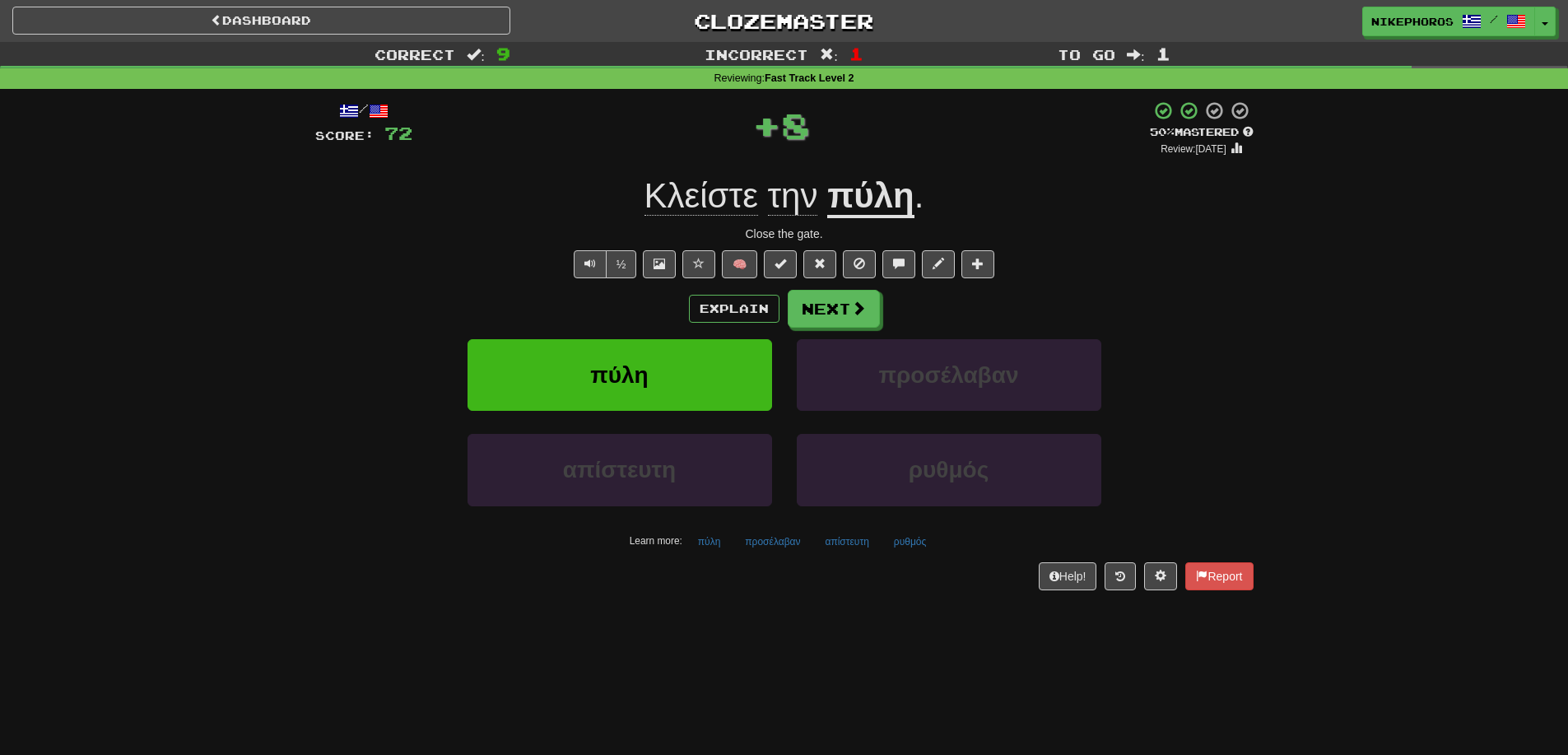
click at [1181, 176] on div "Κλείστε την πύλη ." at bounding box center [784, 196] width 938 height 45
click at [789, 550] on button "προσέλαβαν" at bounding box center [772, 541] width 73 height 25
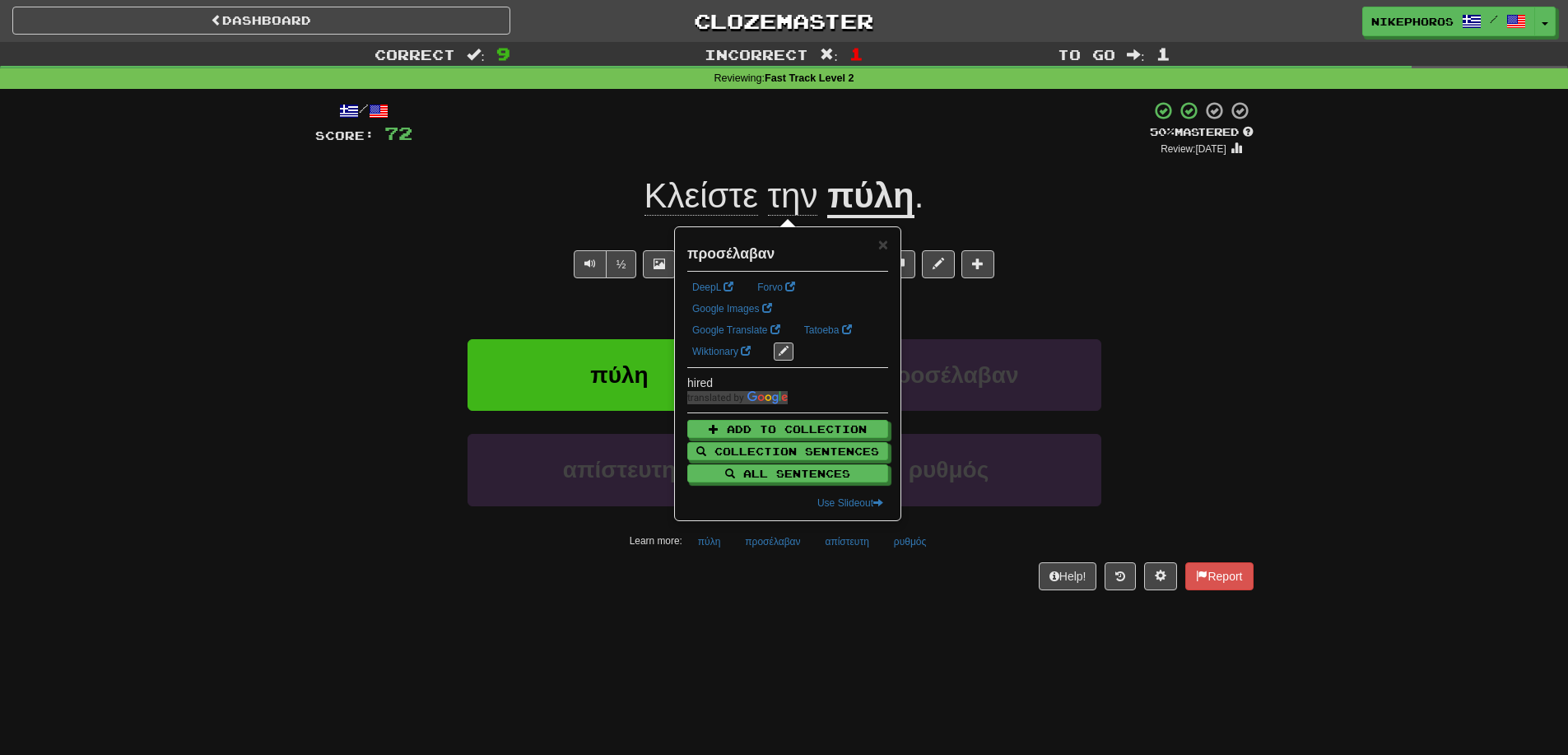
click at [823, 619] on div "Dashboard Clozemaster Nikephoros / Toggle Dropdown Dashboard Leaderboard Activi…" at bounding box center [784, 378] width 1568 height 755
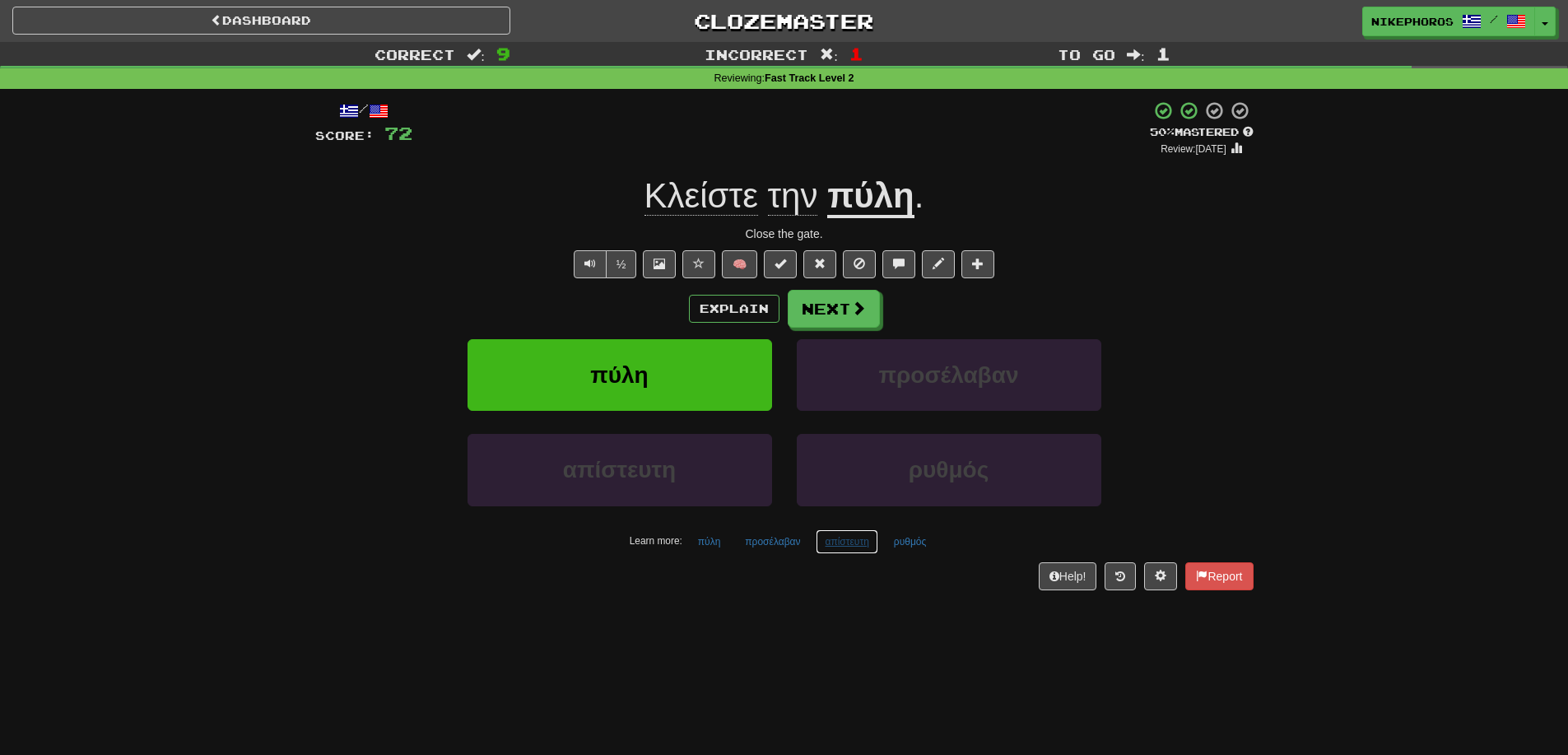
click at [848, 543] on button "απίστευτη" at bounding box center [846, 541] width 62 height 25
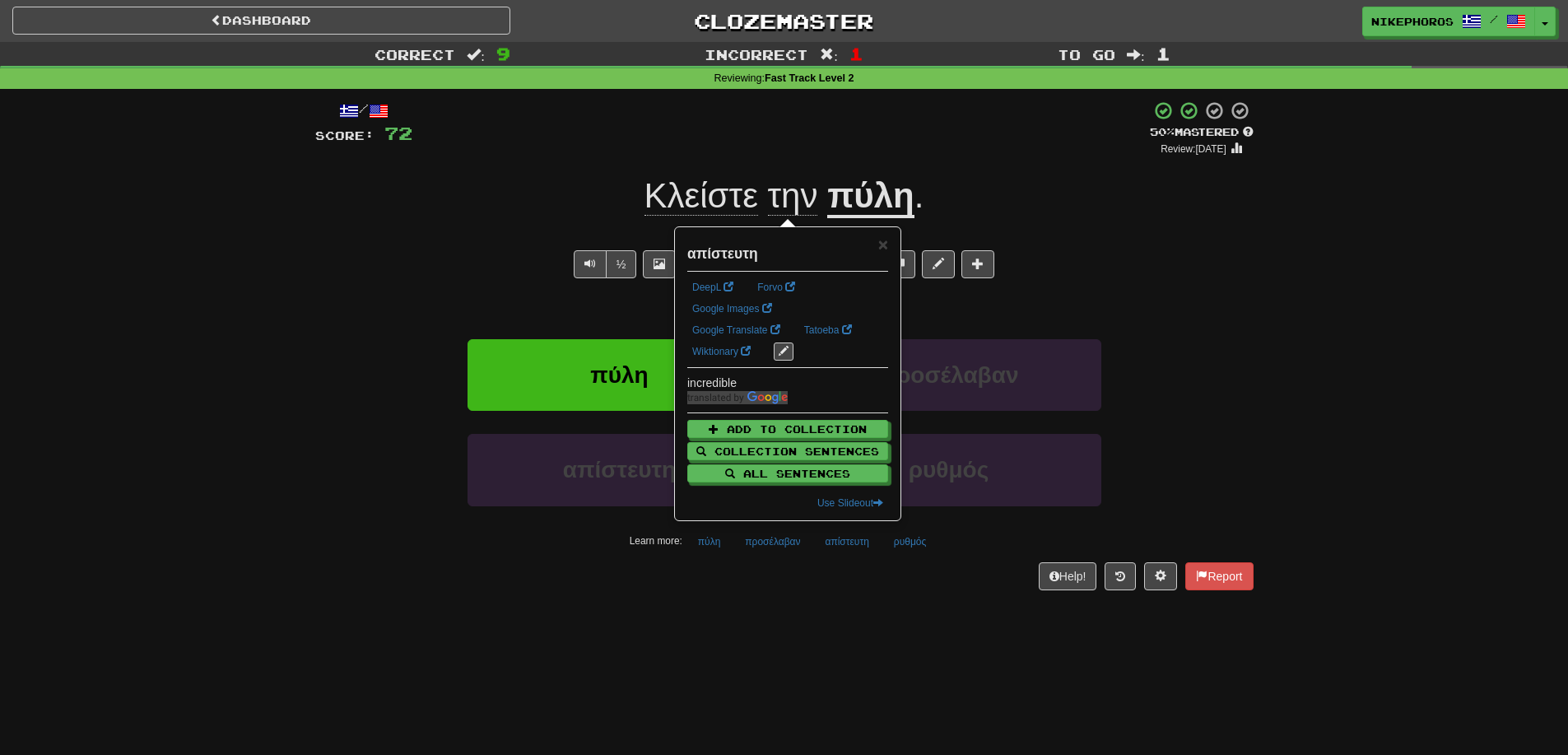
click at [822, 618] on div "Dashboard Clozemaster Nikephoros / Toggle Dropdown Dashboard Leaderboard Activi…" at bounding box center [784, 378] width 1568 height 755
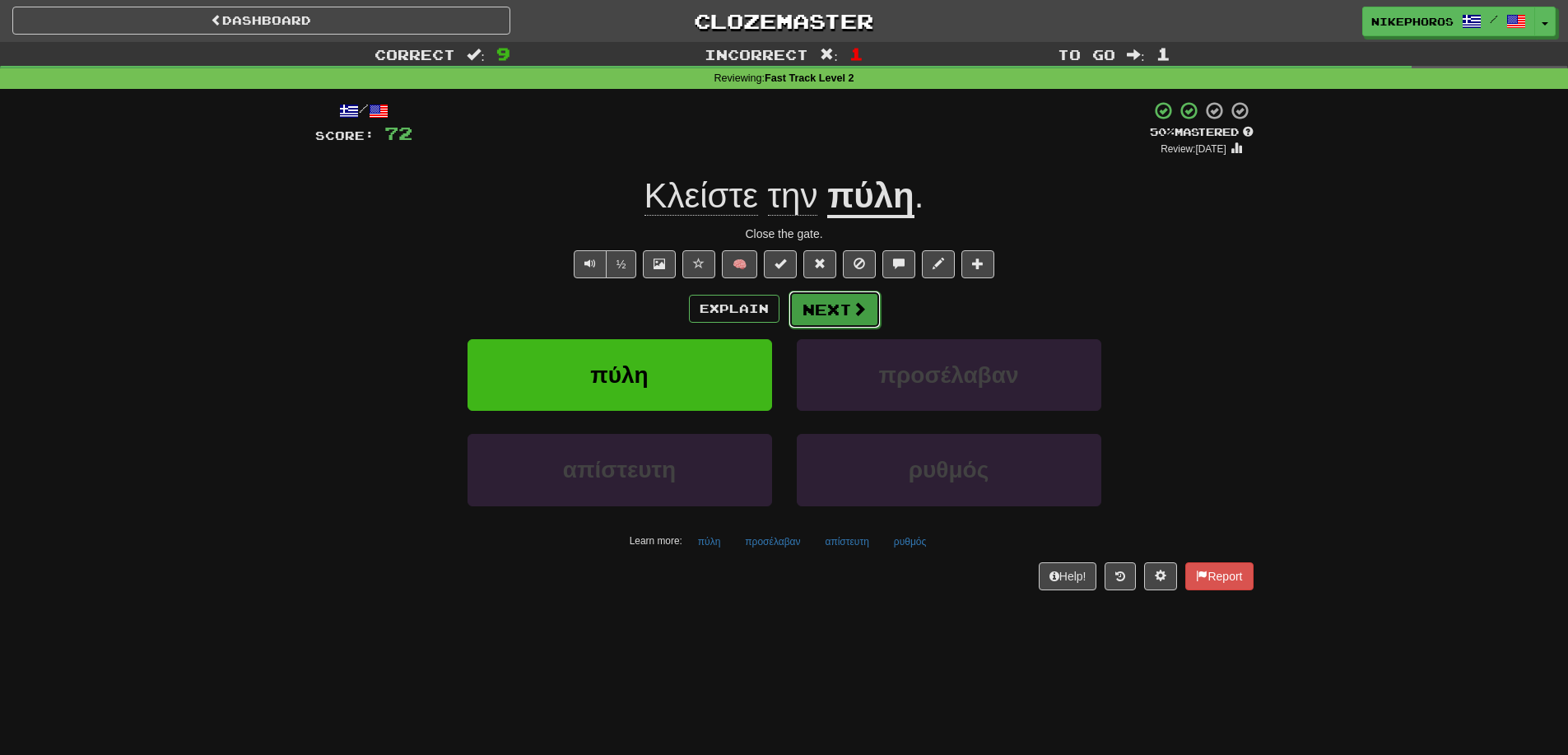
click at [827, 299] on button "Next" at bounding box center [834, 310] width 92 height 38
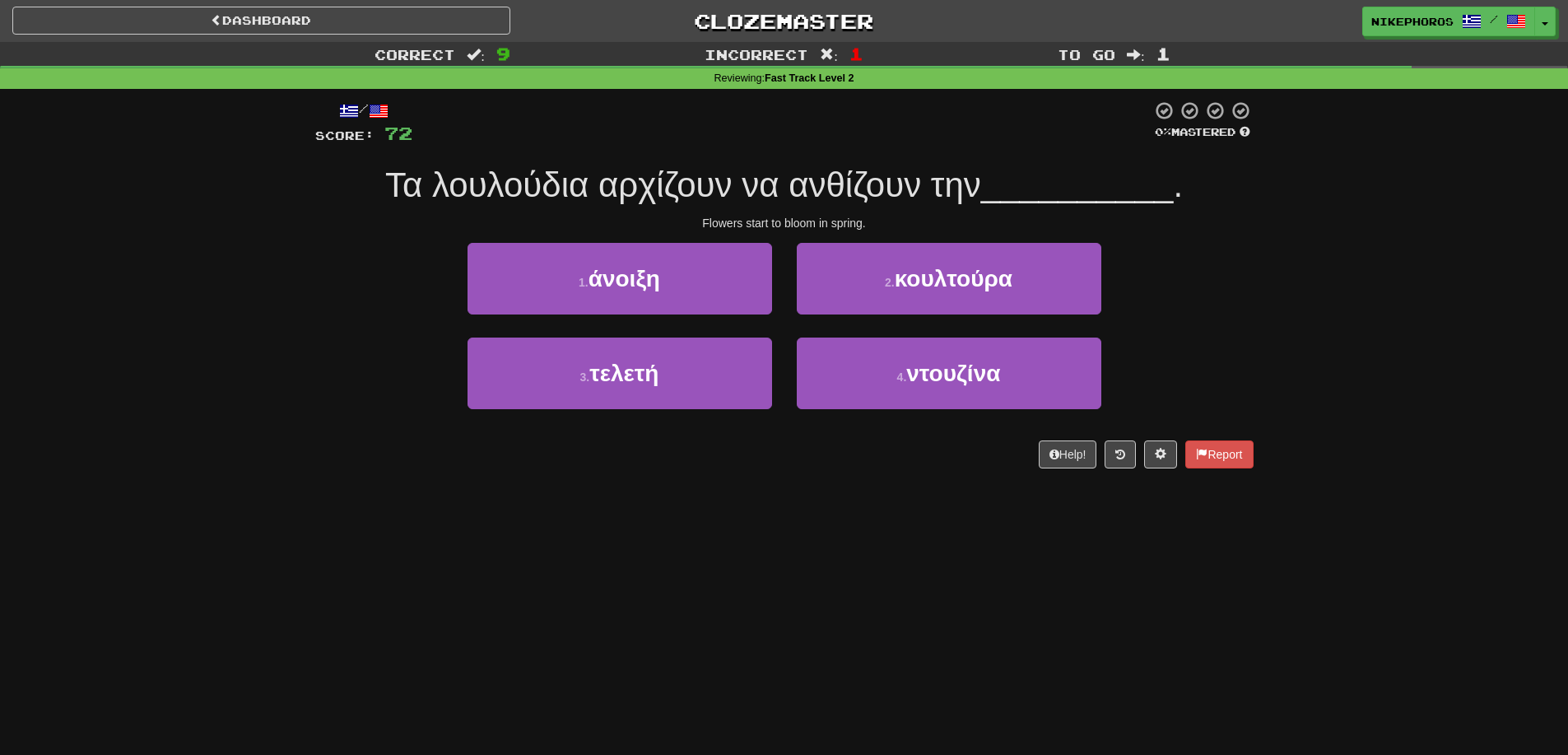
click at [880, 200] on span "Τα λουλούδια αρχίζουν να ανθίζουν την" at bounding box center [683, 185] width 596 height 39
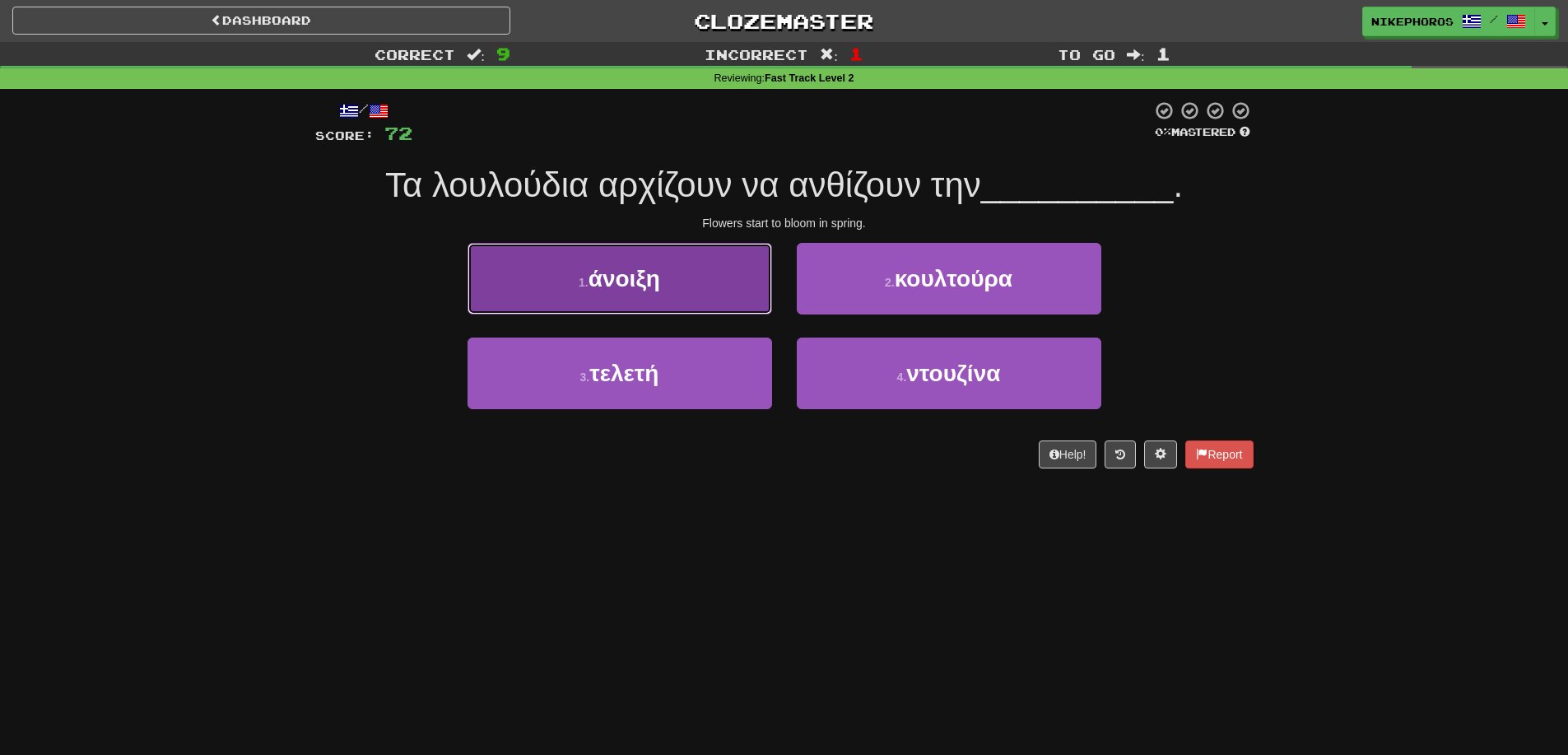
click at [692, 270] on button "1 . άνοιξη" at bounding box center [619, 279] width 304 height 72
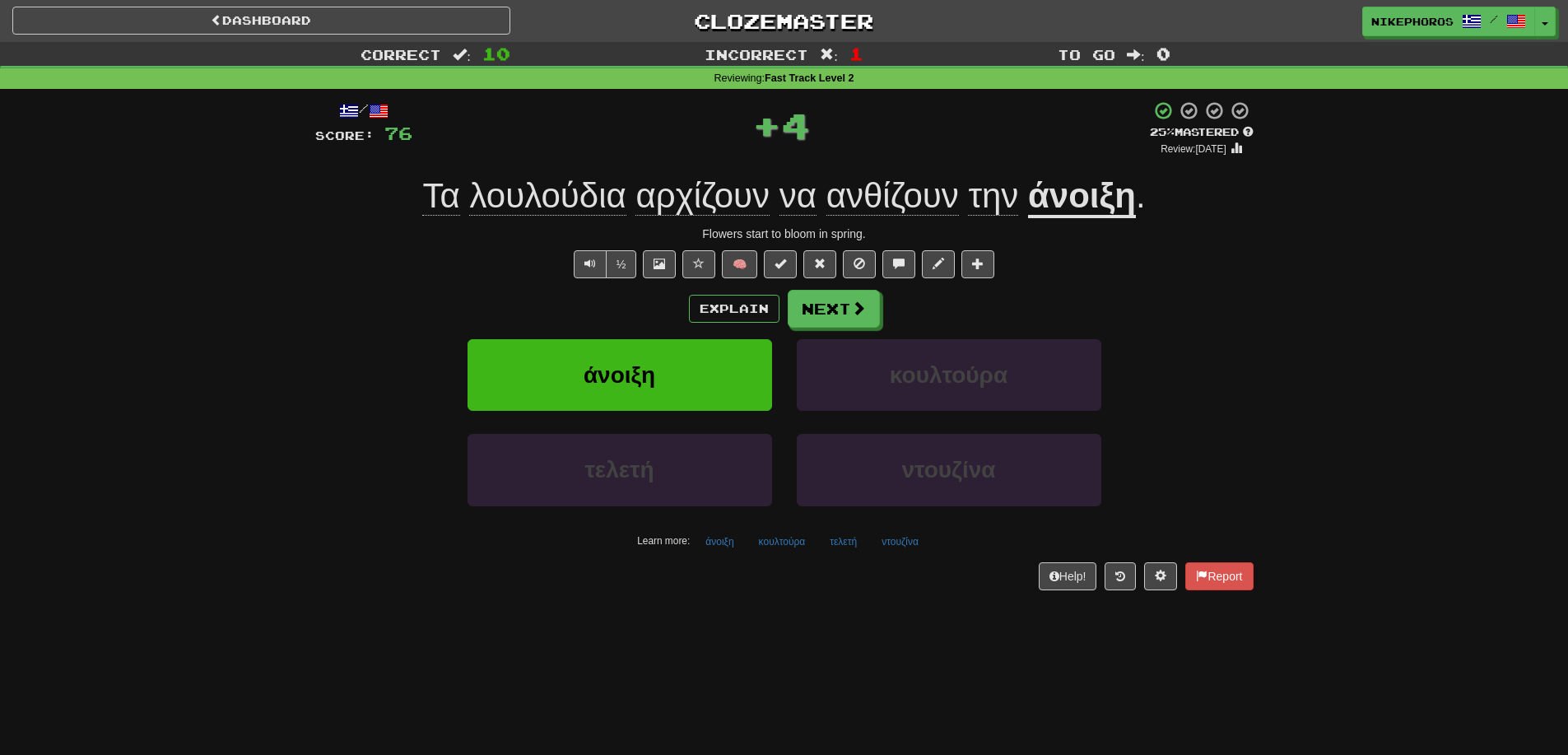
click at [1264, 393] on div "/ Score: 76 + 4 25 % Mastered Review: 2025-09-17 Τα λουλούδια αρχίζουν να ανθίζ…" at bounding box center [784, 351] width 963 height 523
click at [888, 544] on button "ντουζίνα" at bounding box center [899, 541] width 55 height 25
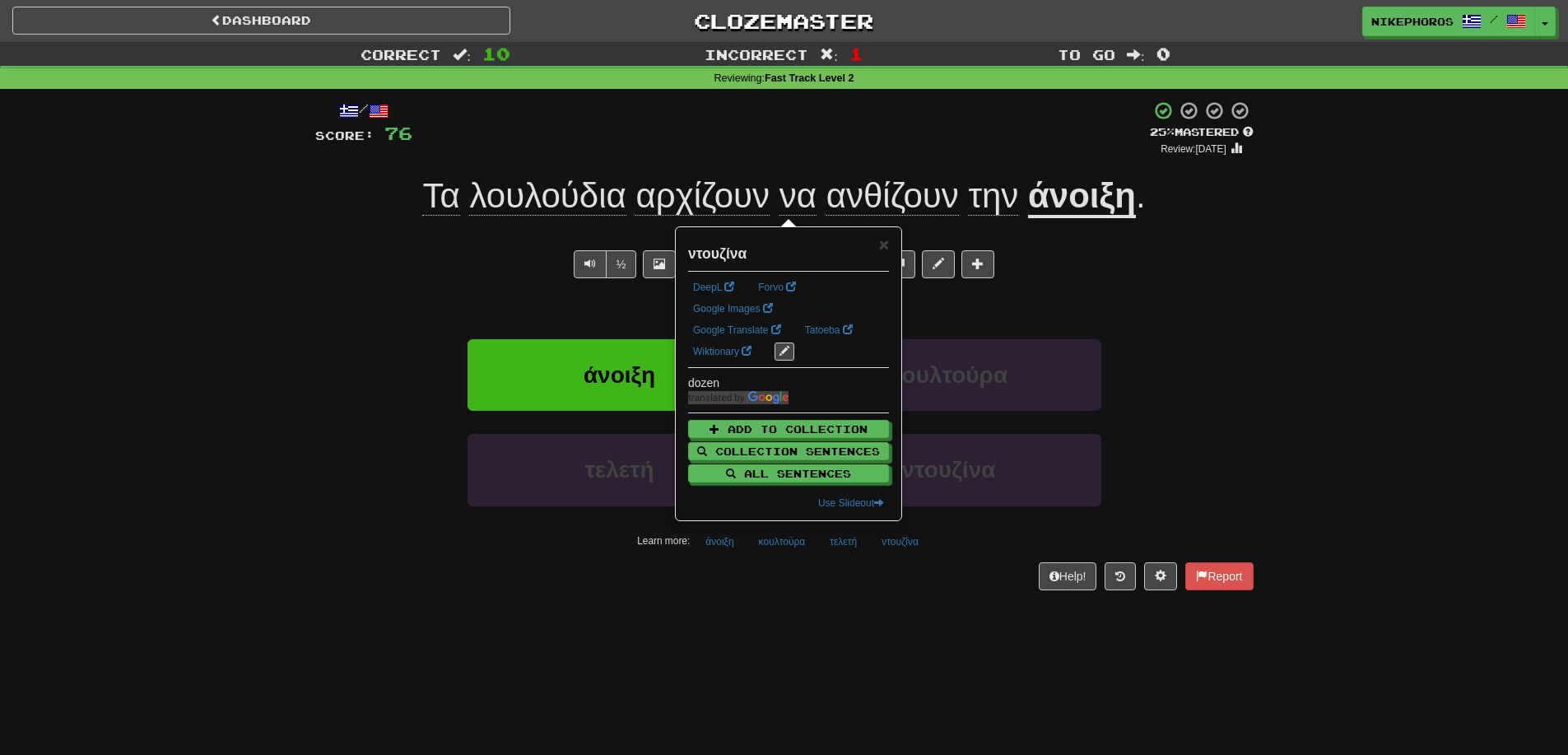
click at [894, 603] on div "/ Score: 76 + 4 25 % Mastered Review: 2025-09-17 Τα λουλούδια αρχίζουν να ανθίζ…" at bounding box center [784, 351] width 938 height 523
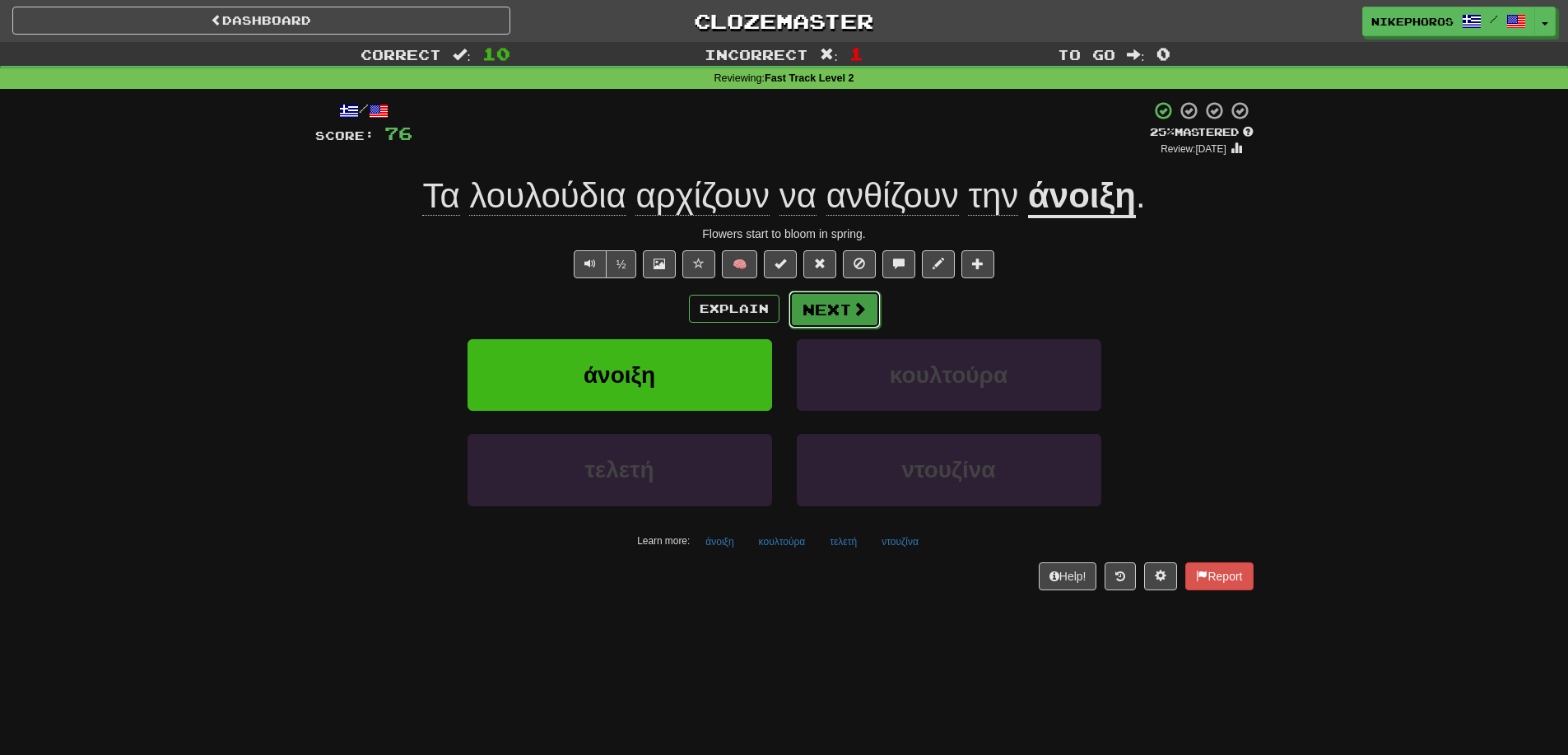
click at [847, 315] on button "Next" at bounding box center [834, 310] width 92 height 38
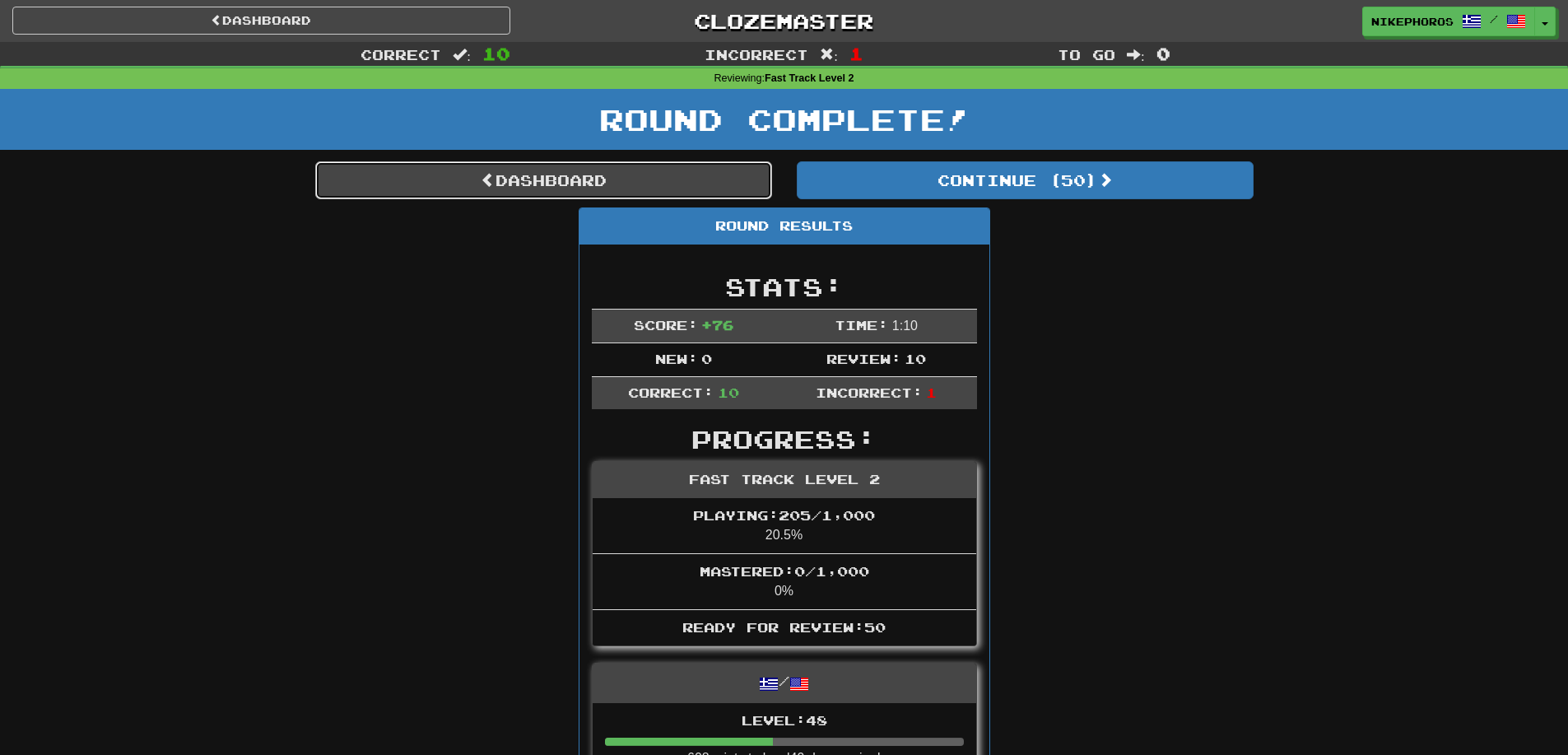
click at [735, 188] on link "Dashboard" at bounding box center [544, 181] width 457 height 38
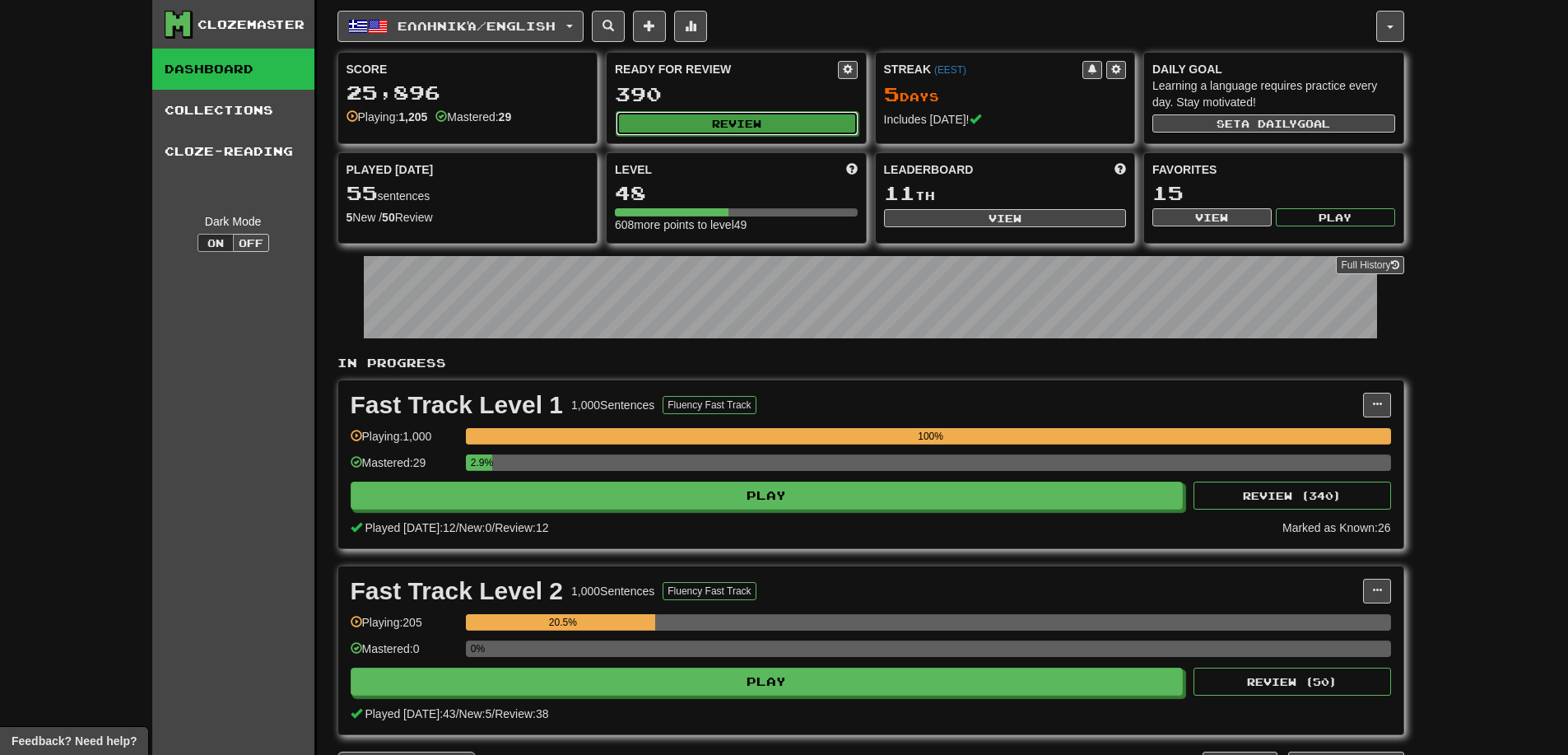
click at [777, 130] on button "Review" at bounding box center [737, 123] width 243 height 25
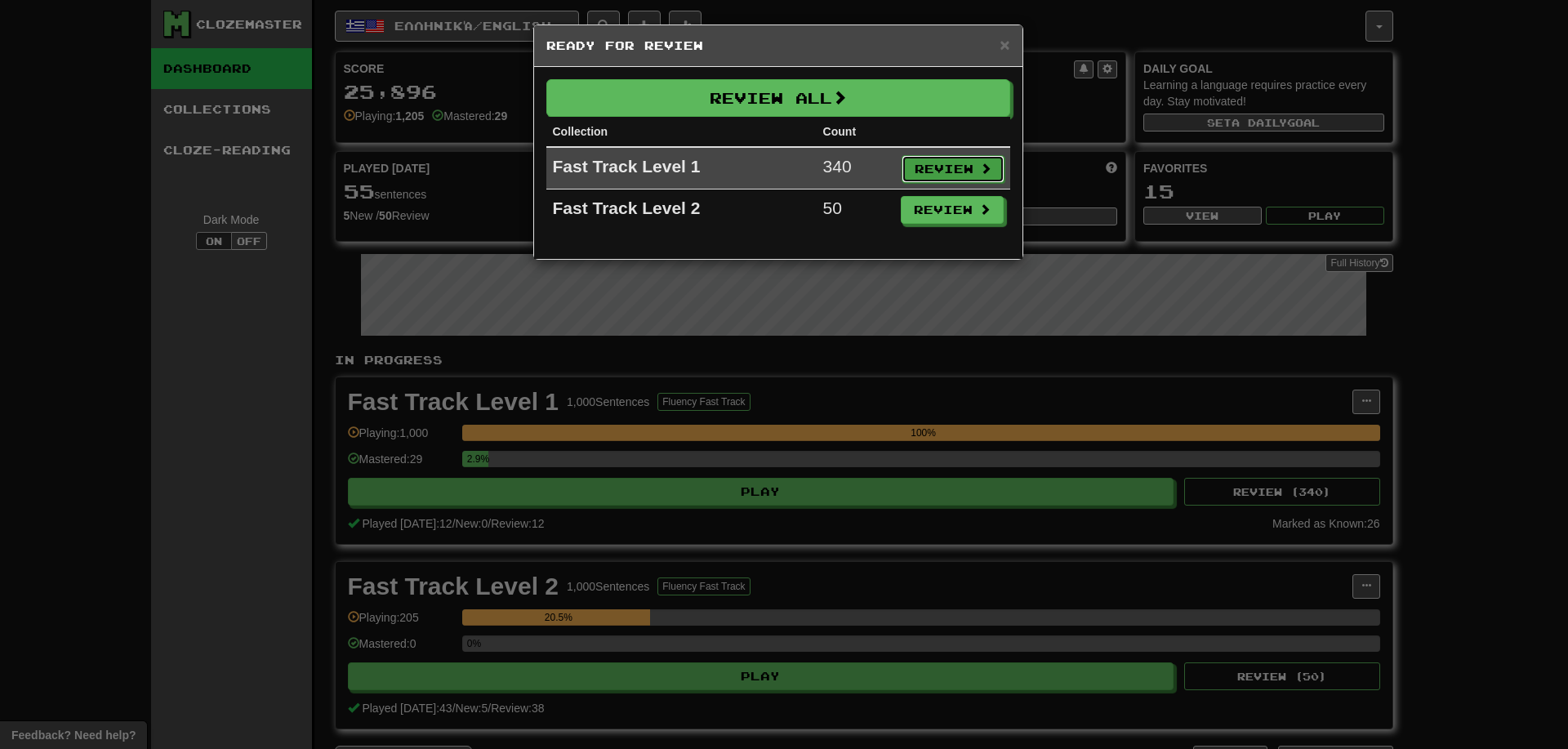
click at [943, 170] on button "Review" at bounding box center [953, 169] width 103 height 28
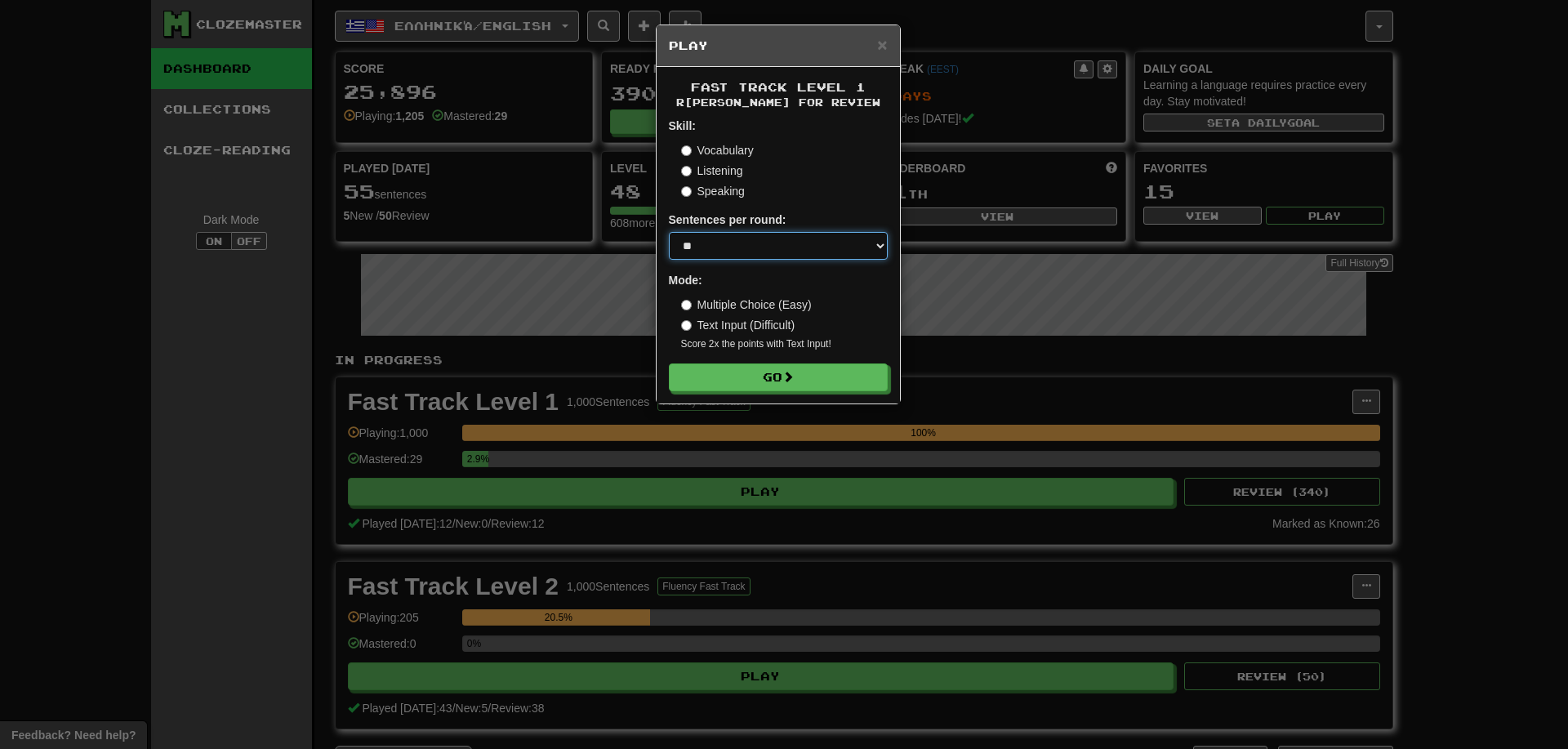
click at [777, 253] on select "* ** ** ** ** ** *** ********" at bounding box center [778, 246] width 219 height 28
select select "**"
click at [669, 232] on select "* ** ** ** ** ** *** ********" at bounding box center [778, 246] width 219 height 28
click at [753, 375] on button "Go" at bounding box center [779, 378] width 219 height 28
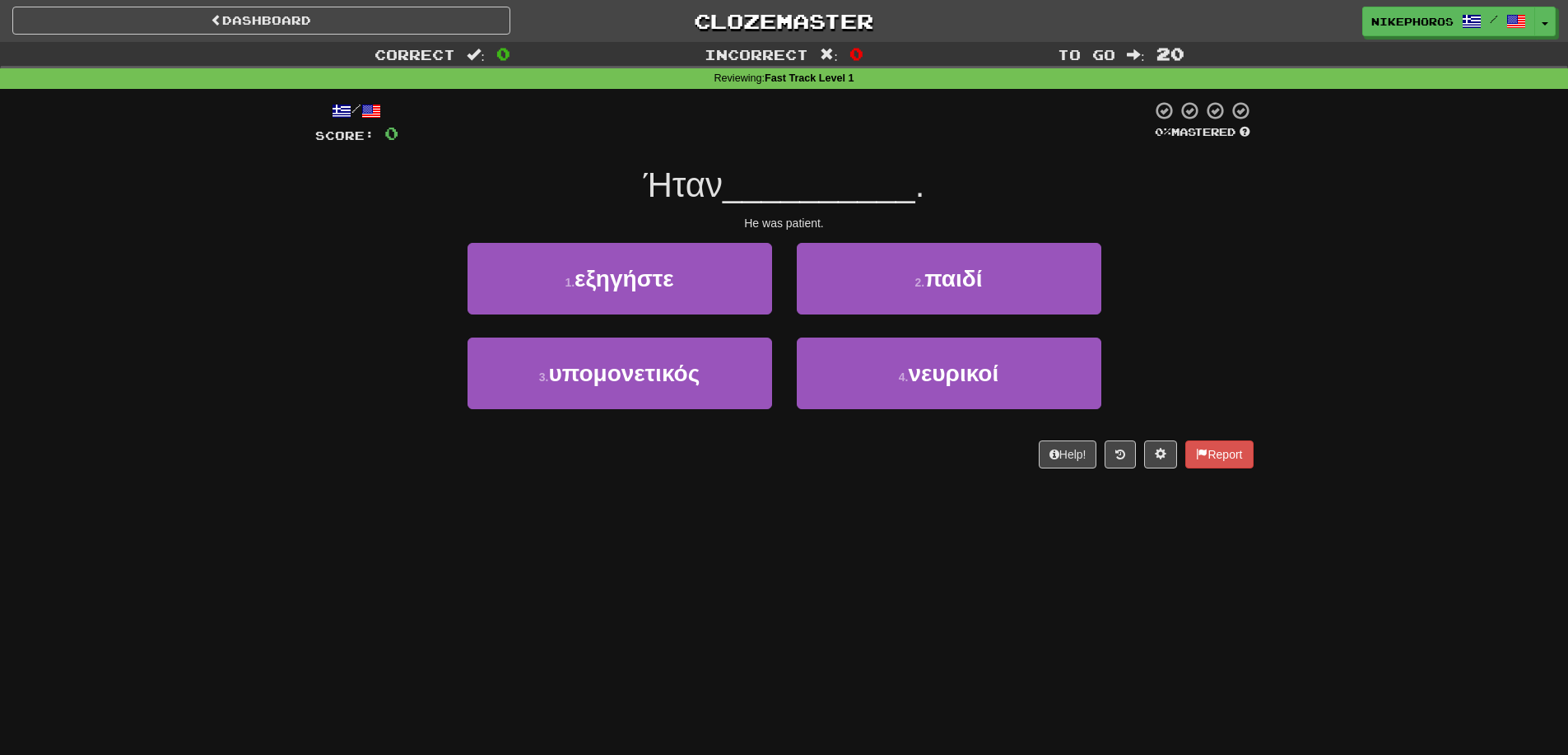
click at [964, 165] on div "Ήταν __________ ." at bounding box center [784, 185] width 938 height 45
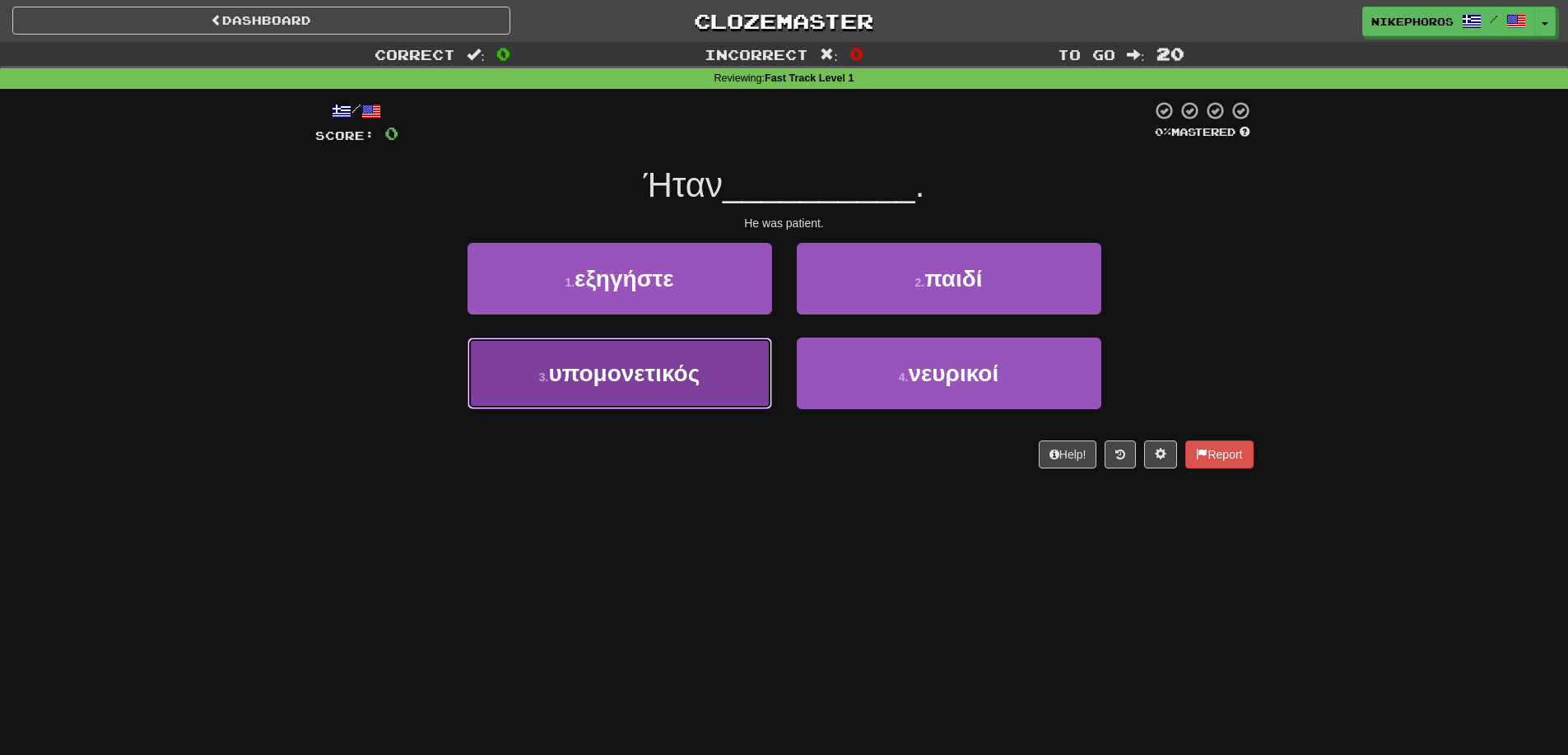
click at [653, 392] on button "3 . υπομονετικός" at bounding box center [619, 374] width 304 height 72
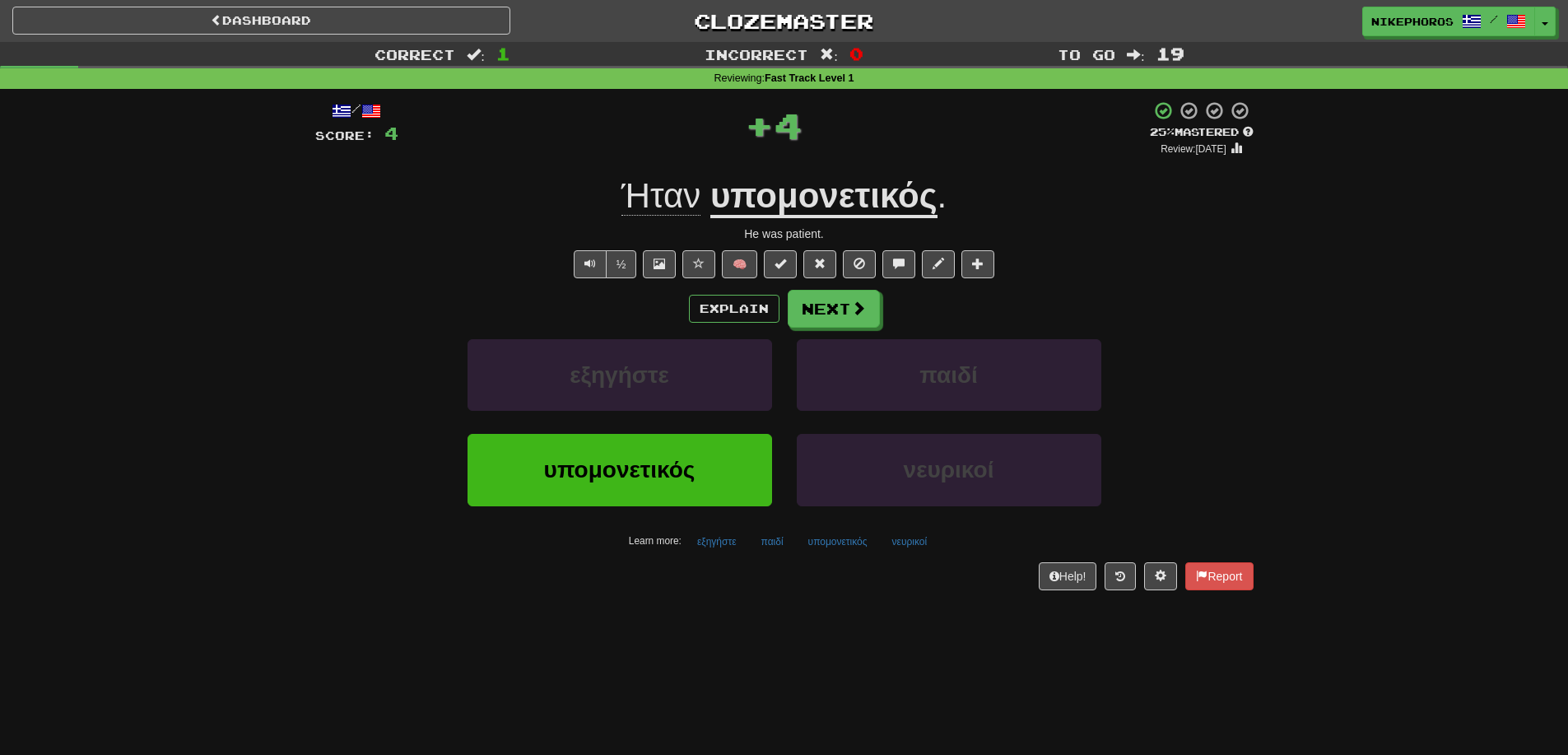
click at [1138, 247] on div "/ Score: 4 + 4 25 % Mastered Review: 2025-09-17 Ήταν υπομονετικός . He was pati…" at bounding box center [784, 346] width 938 height 489
click at [702, 543] on button "εξηγήστε" at bounding box center [717, 541] width 58 height 25
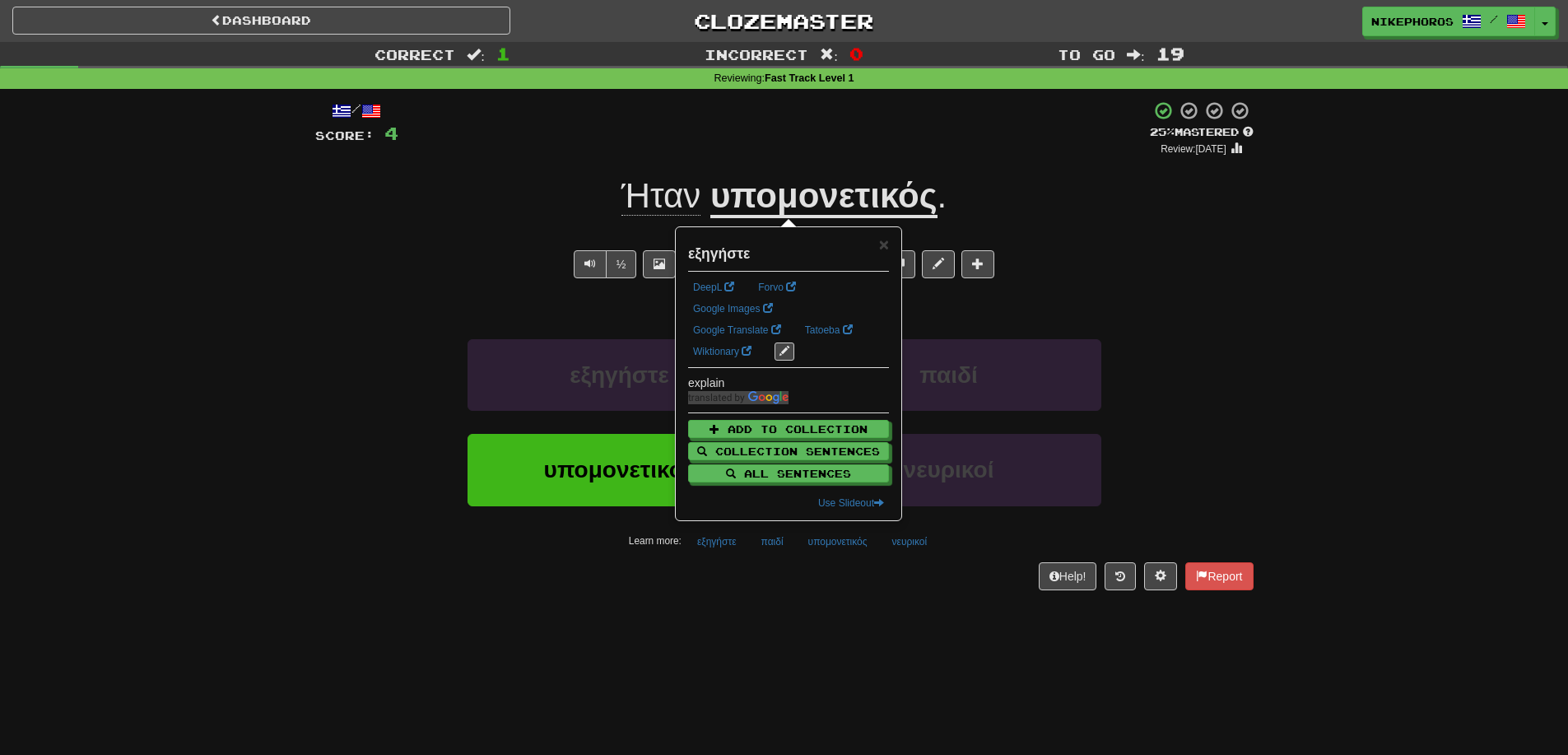
click at [735, 623] on div "Dashboard Clozemaster Nikephoros / Toggle Dropdown Dashboard Leaderboard Activi…" at bounding box center [784, 378] width 1568 height 755
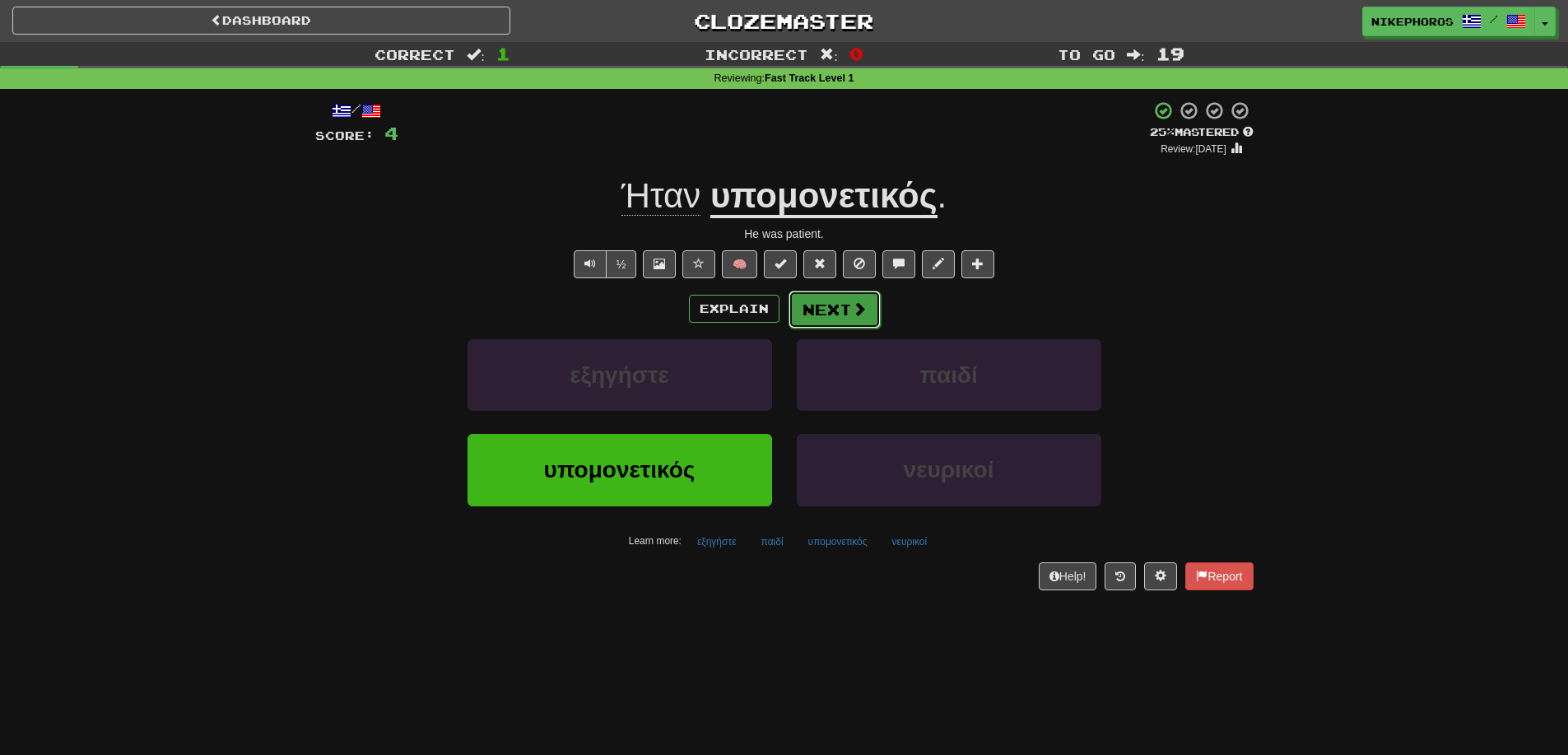
click at [831, 304] on button "Next" at bounding box center [834, 310] width 92 height 38
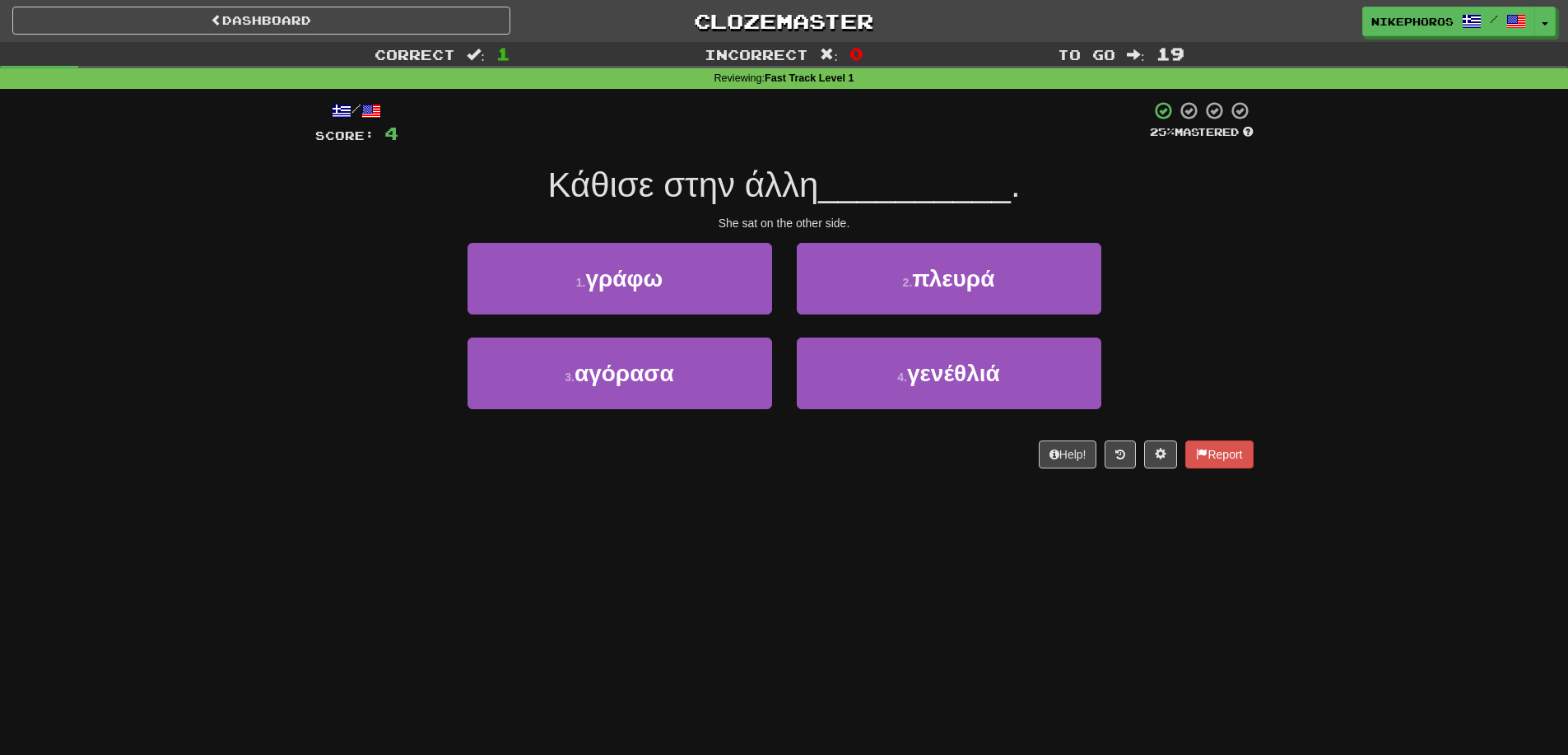
click at [1180, 237] on div "/ Score: 4 25 % Mastered Κάθισε στην άλλη __________ . She sat on the other sid…" at bounding box center [784, 285] width 938 height 369
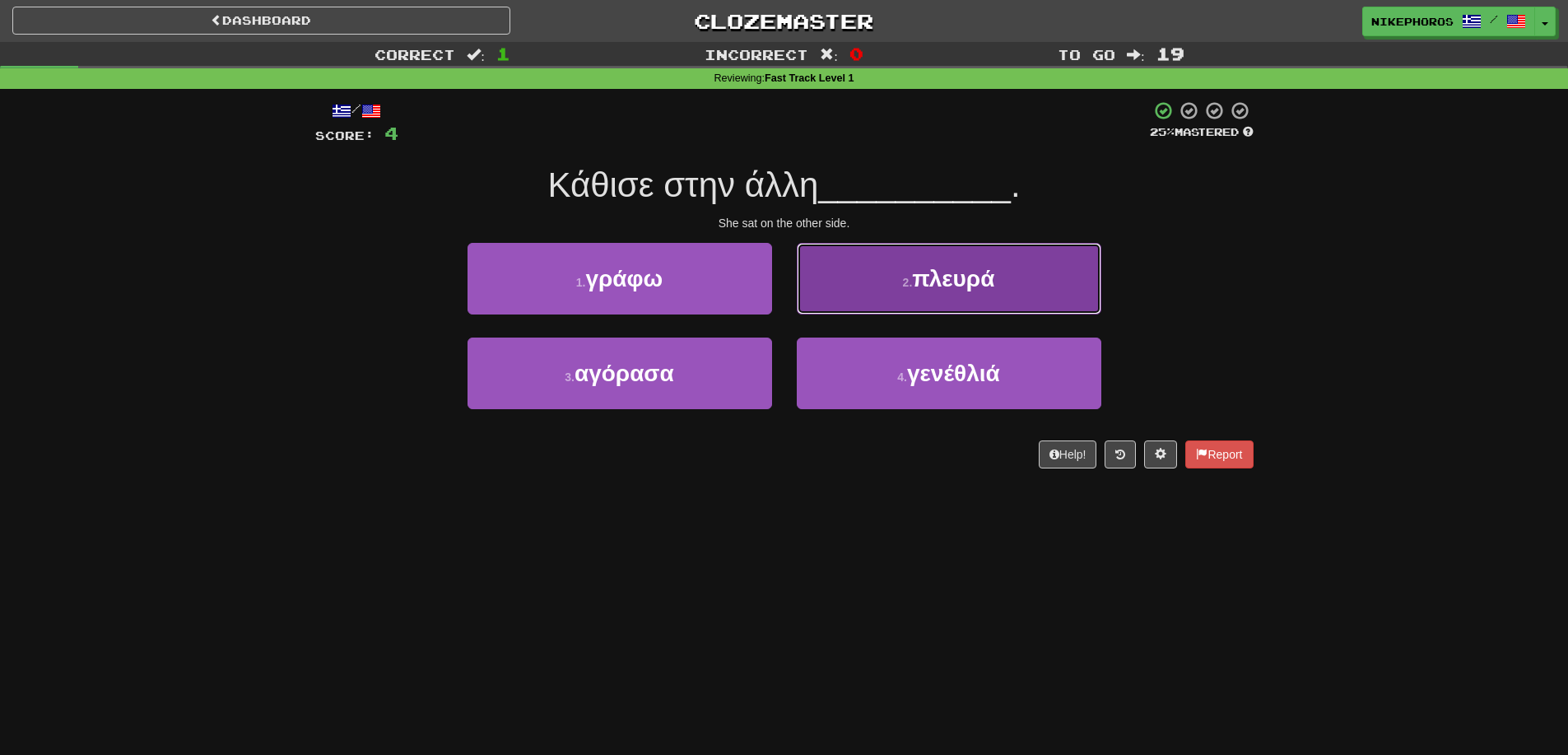
click at [1075, 266] on button "2 . πλευρά" at bounding box center [948, 279] width 304 height 72
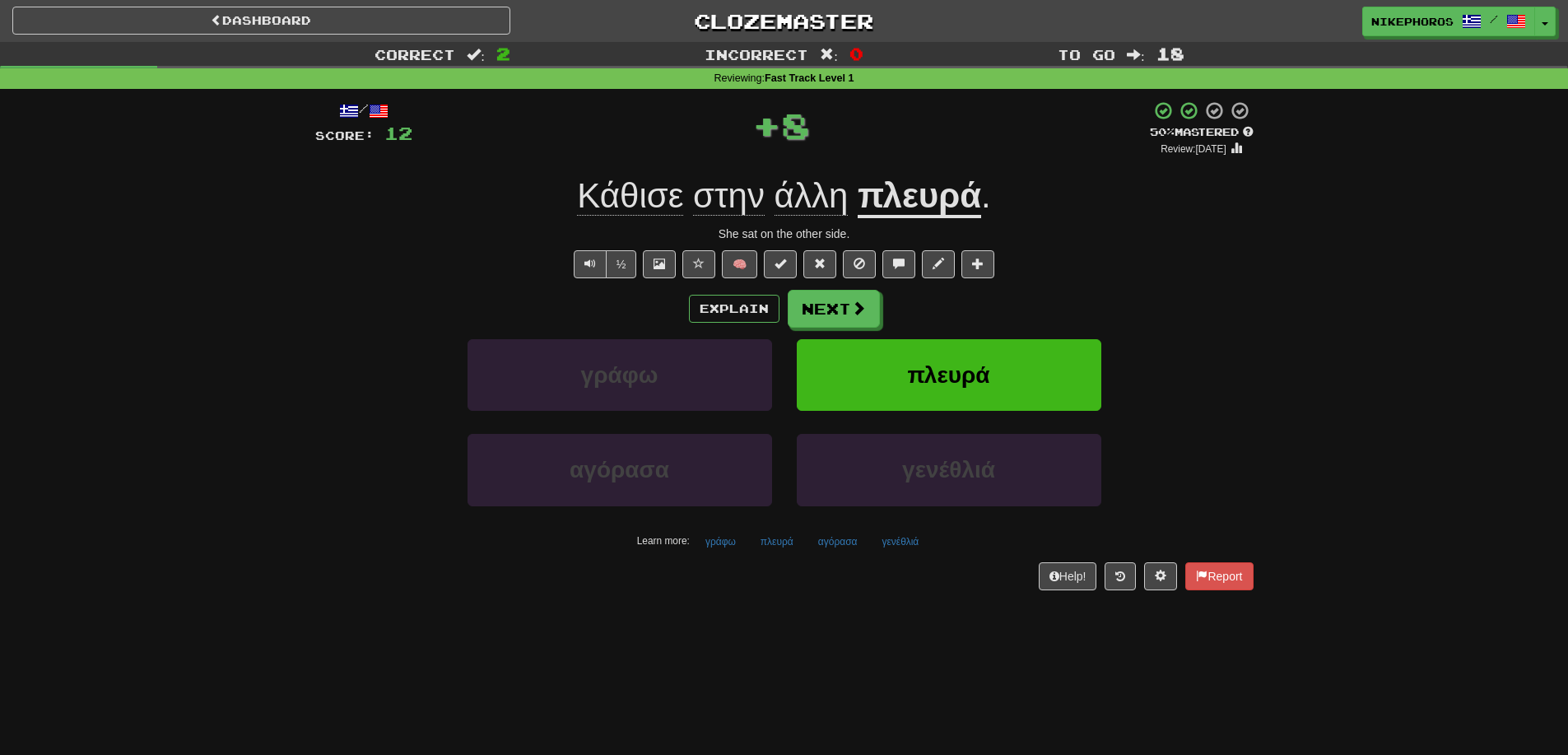
click at [898, 185] on u "πλευρά" at bounding box center [919, 197] width 124 height 42
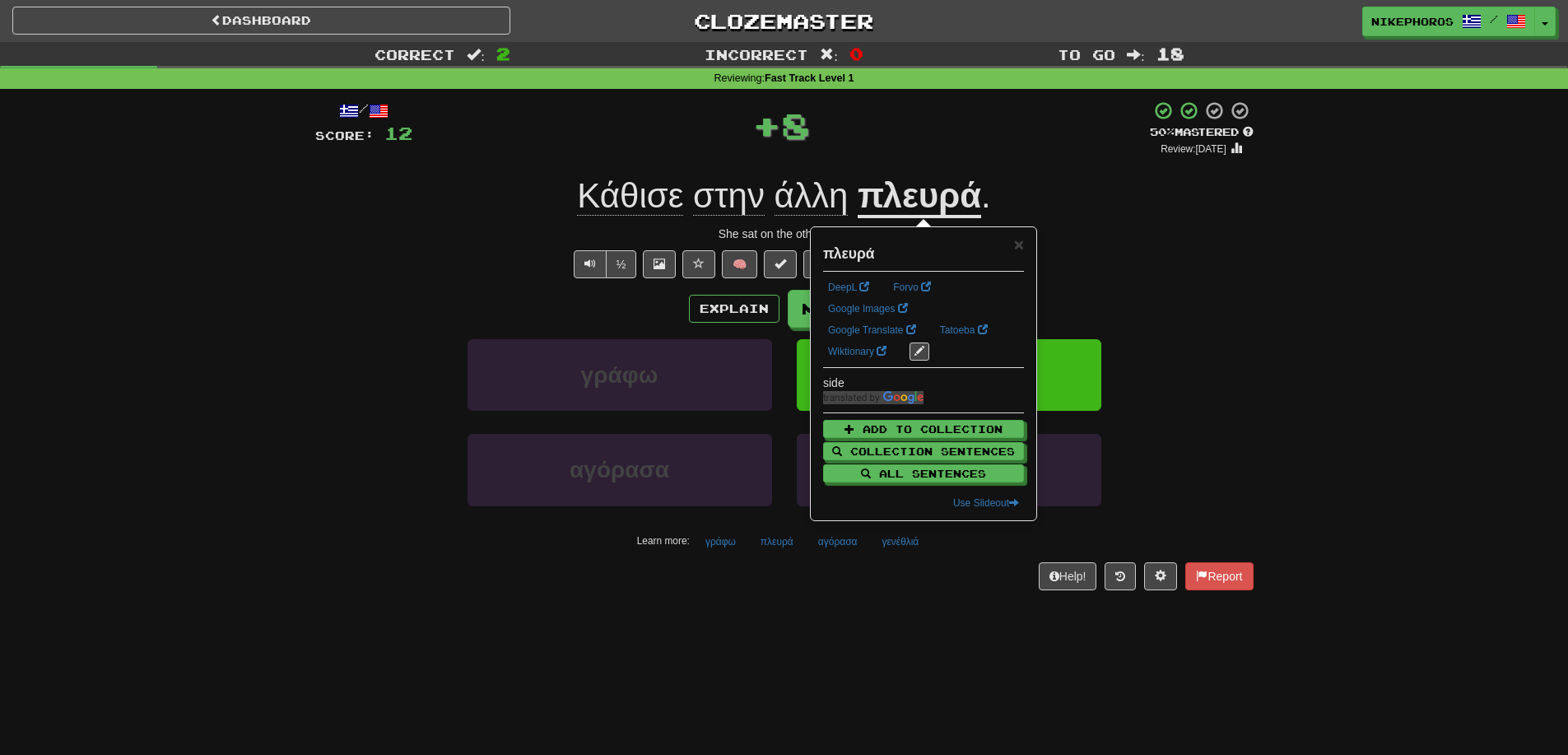
click at [1155, 226] on div "She sat on the other side." at bounding box center [784, 234] width 938 height 16
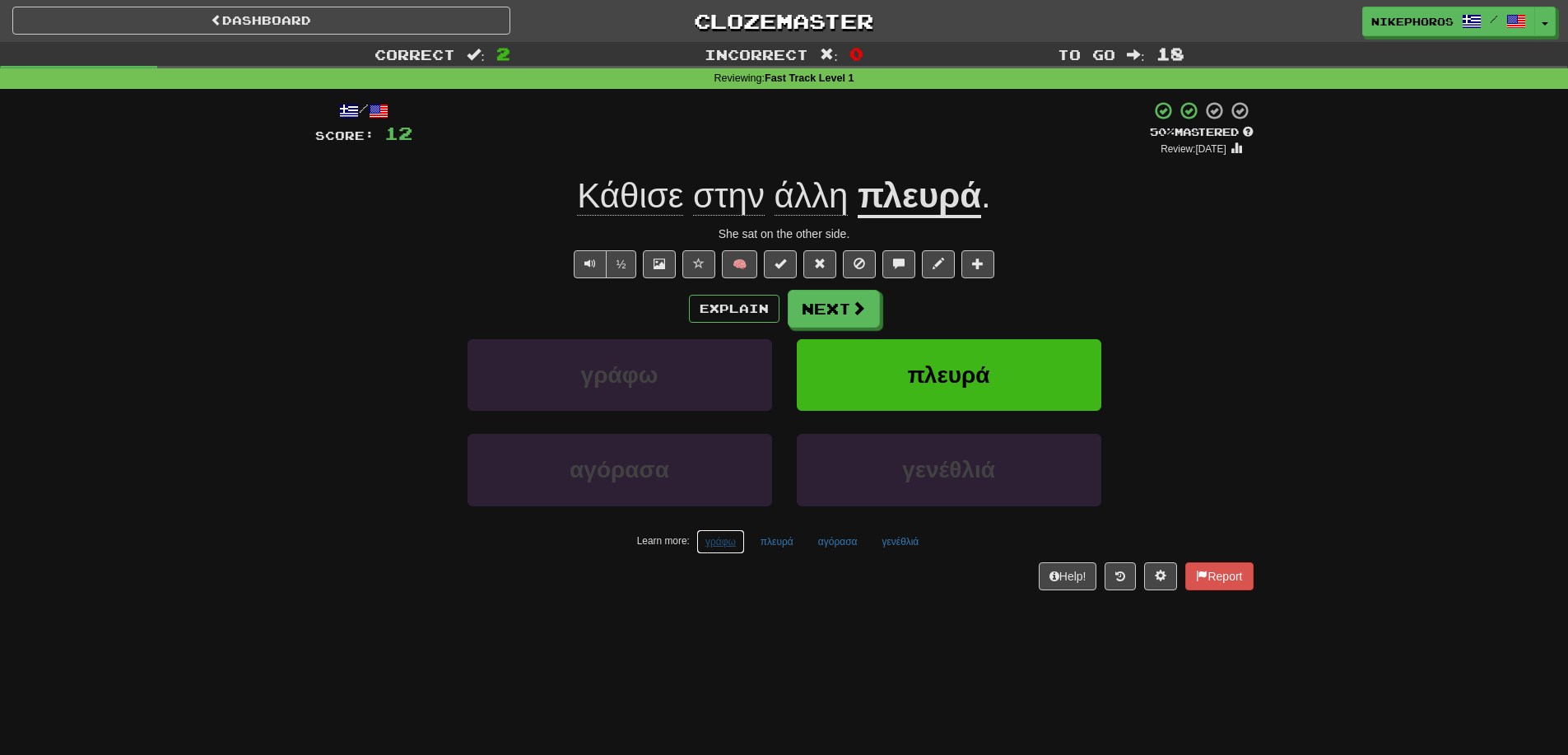
click at [709, 541] on button "γράφω" at bounding box center [721, 541] width 49 height 25
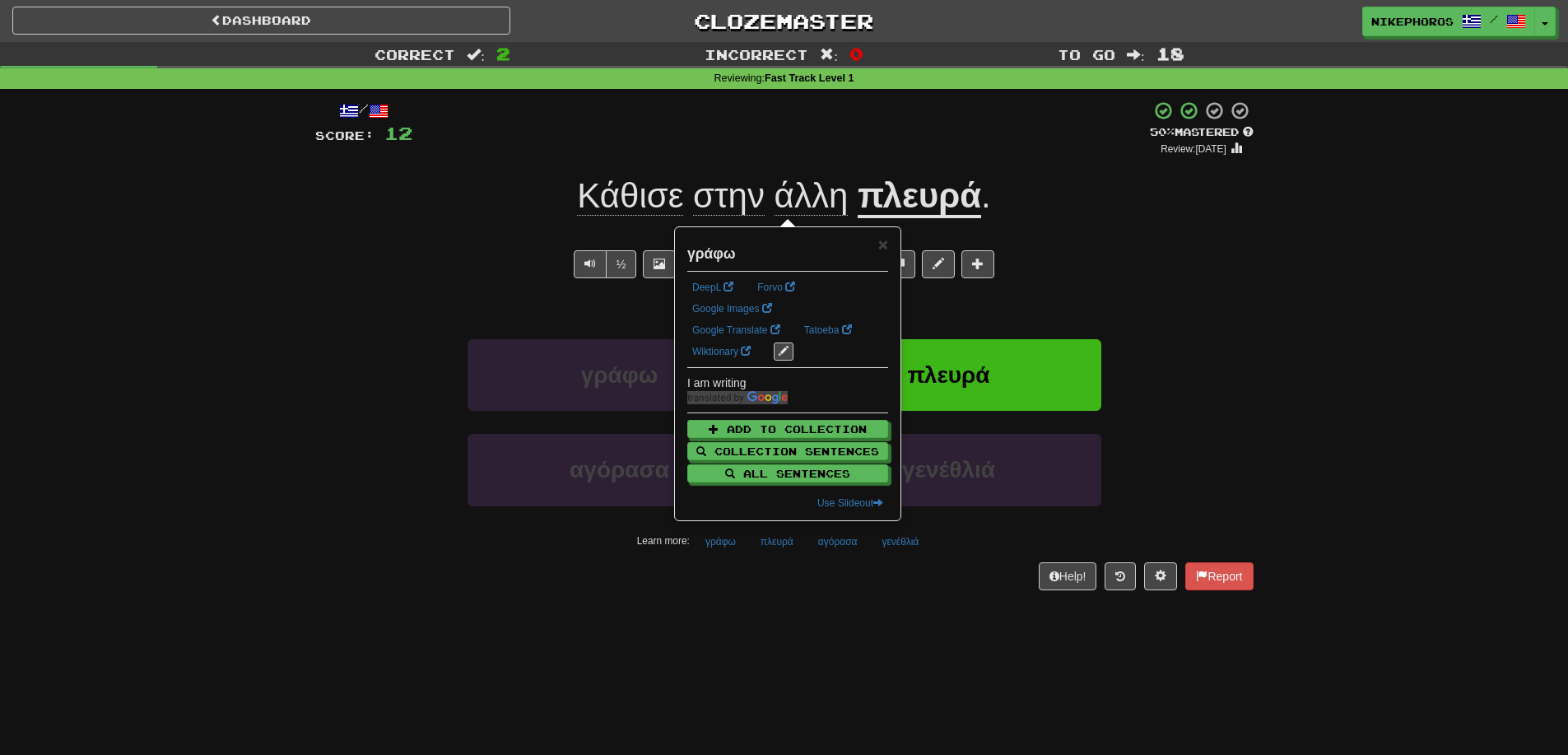
click at [768, 631] on div "Dashboard Clozemaster Nikephoros / Toggle Dropdown Dashboard Leaderboard Activi…" at bounding box center [784, 378] width 1568 height 755
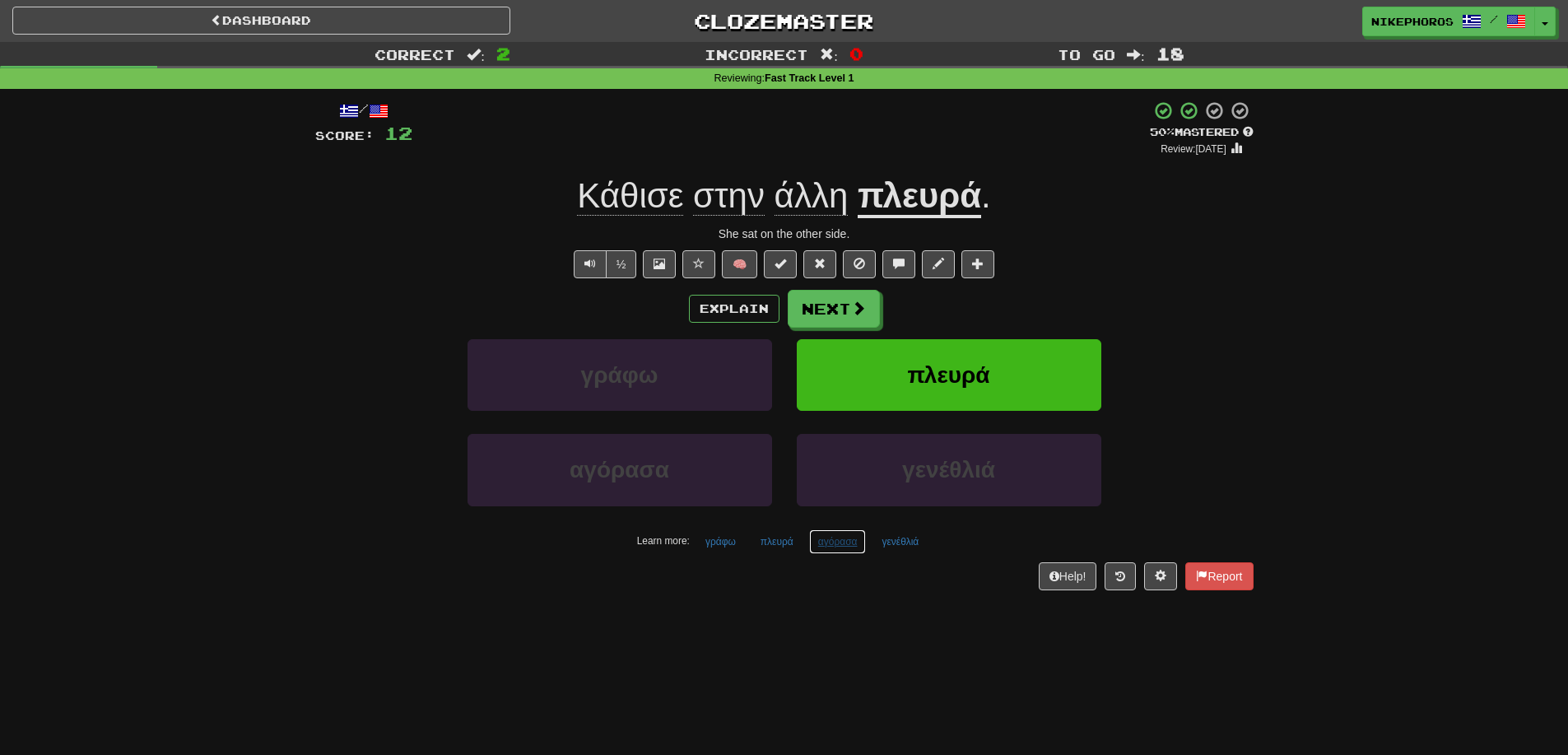
click at [846, 546] on button "αγόρασα" at bounding box center [838, 541] width 58 height 25
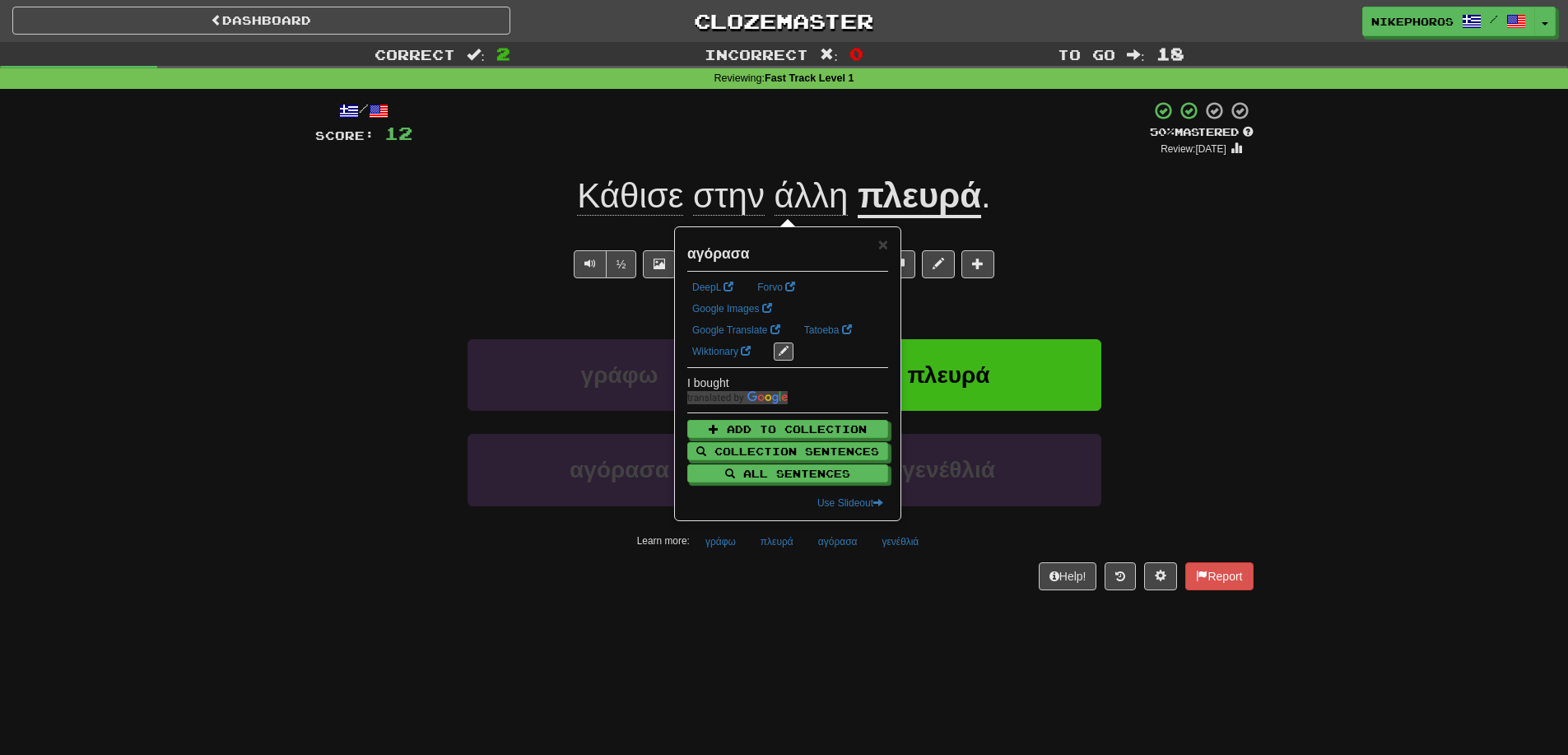
click at [848, 626] on div "Dashboard Clozemaster Nikephoros / Toggle Dropdown Dashboard Leaderboard Activi…" at bounding box center [784, 378] width 1568 height 755
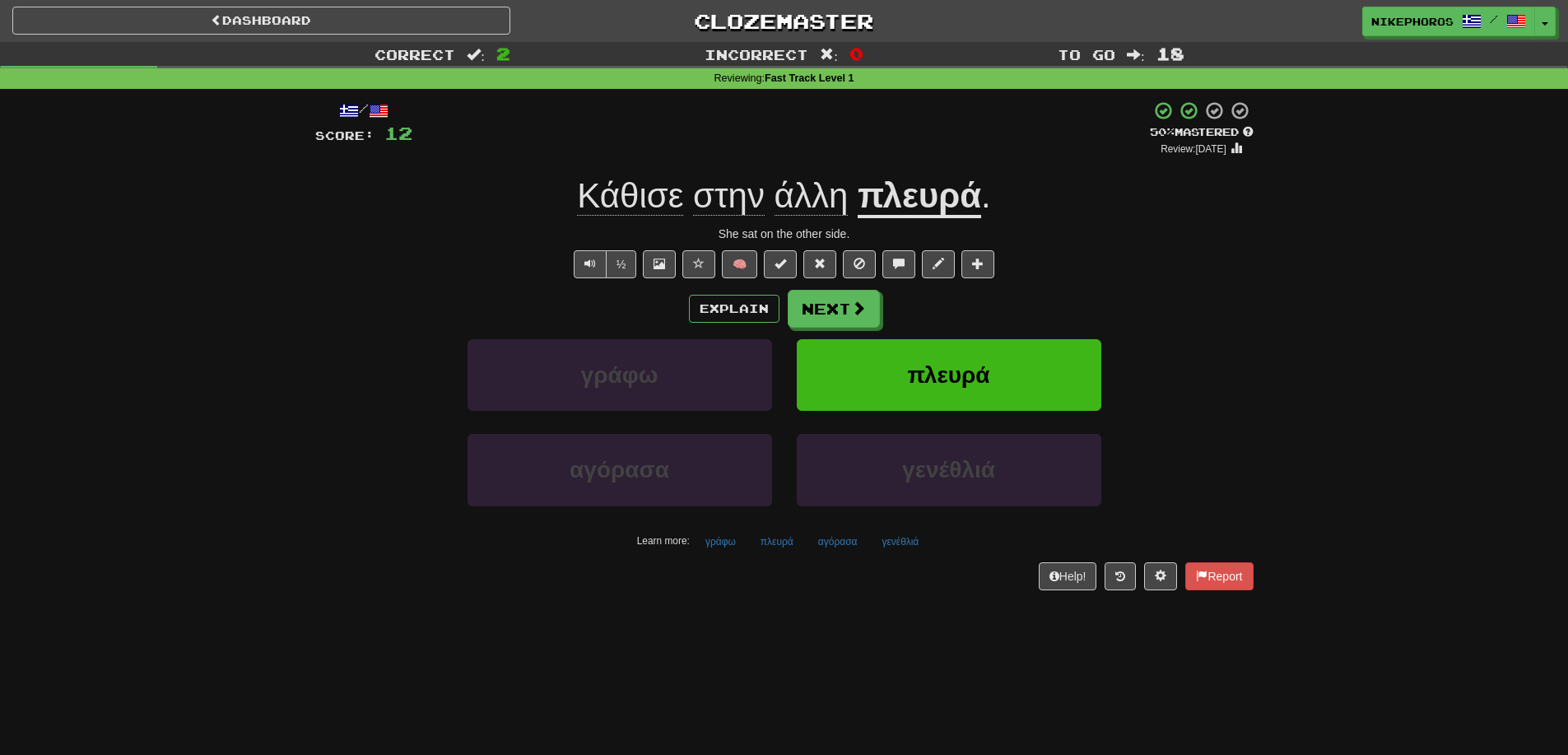
drag, startPoint x: 848, startPoint y: 626, endPoint x: 837, endPoint y: 655, distance: 31.0
click at [837, 655] on div "Dashboard Clozemaster Nikephoros / Toggle Dropdown Dashboard Leaderboard Activi…" at bounding box center [784, 378] width 1568 height 755
click at [904, 547] on button "γενέθλιά" at bounding box center [899, 541] width 55 height 25
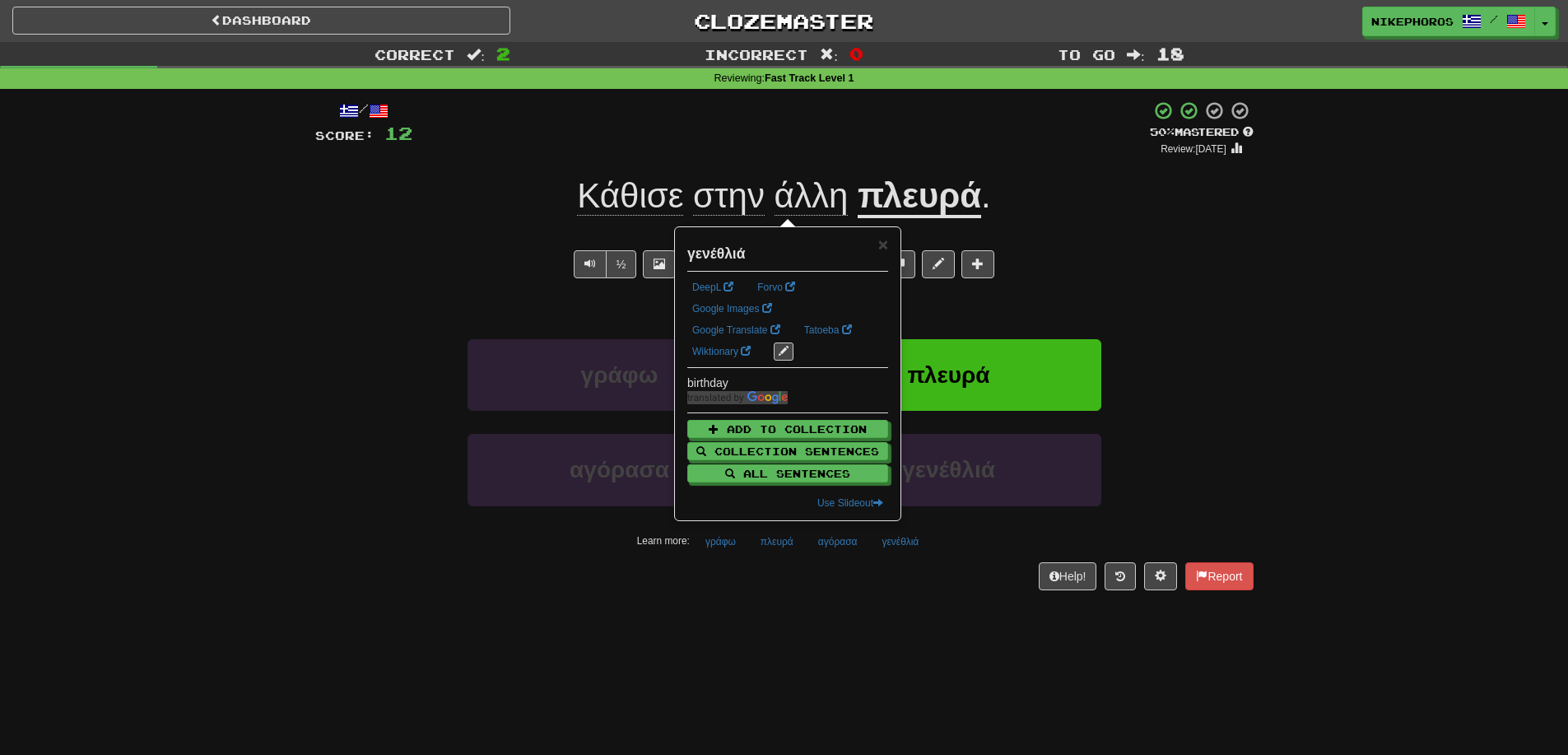
click at [883, 624] on div "Dashboard Clozemaster Nikephoros / Toggle Dropdown Dashboard Leaderboard Activi…" at bounding box center [784, 378] width 1568 height 755
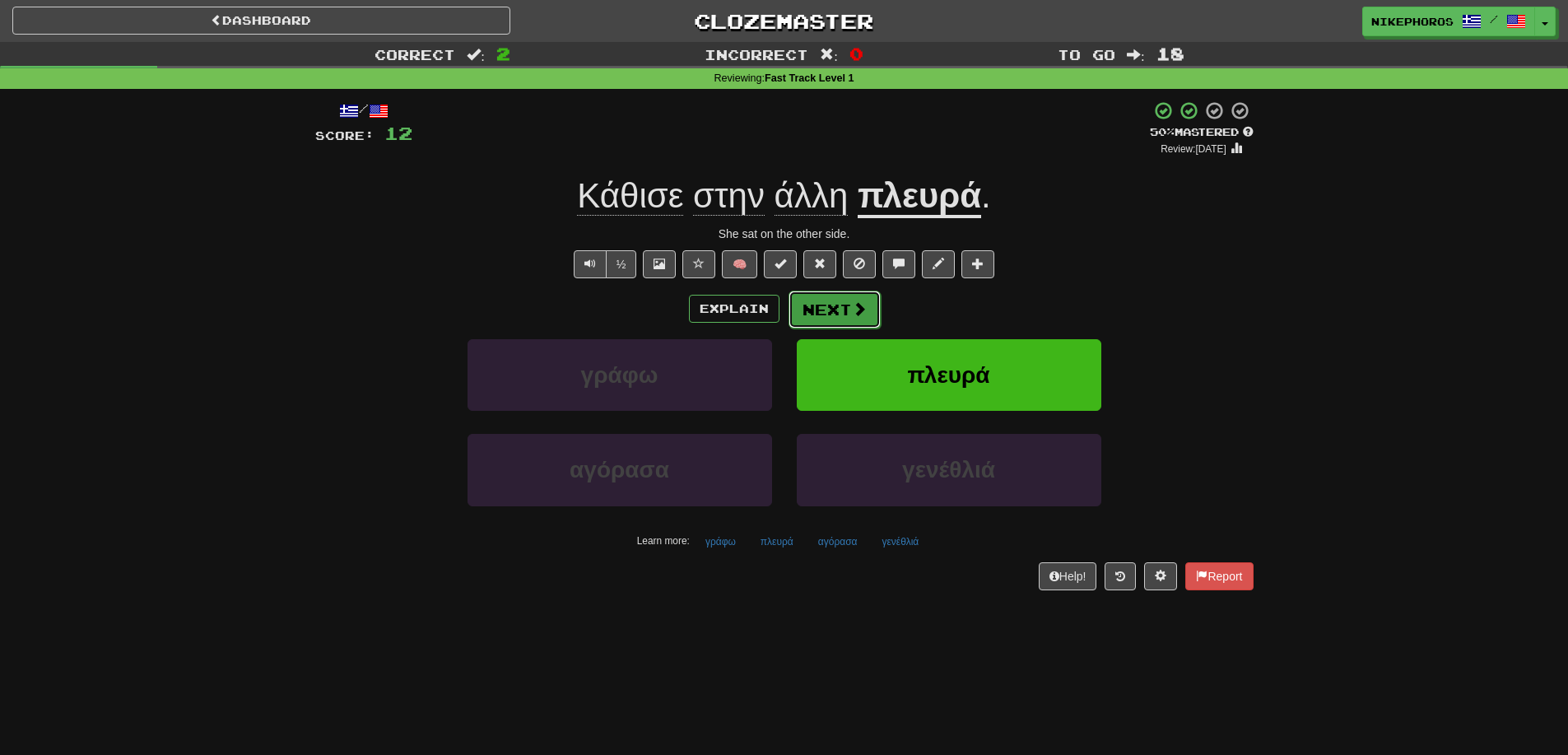
click at [861, 315] on span at bounding box center [858, 309] width 15 height 15
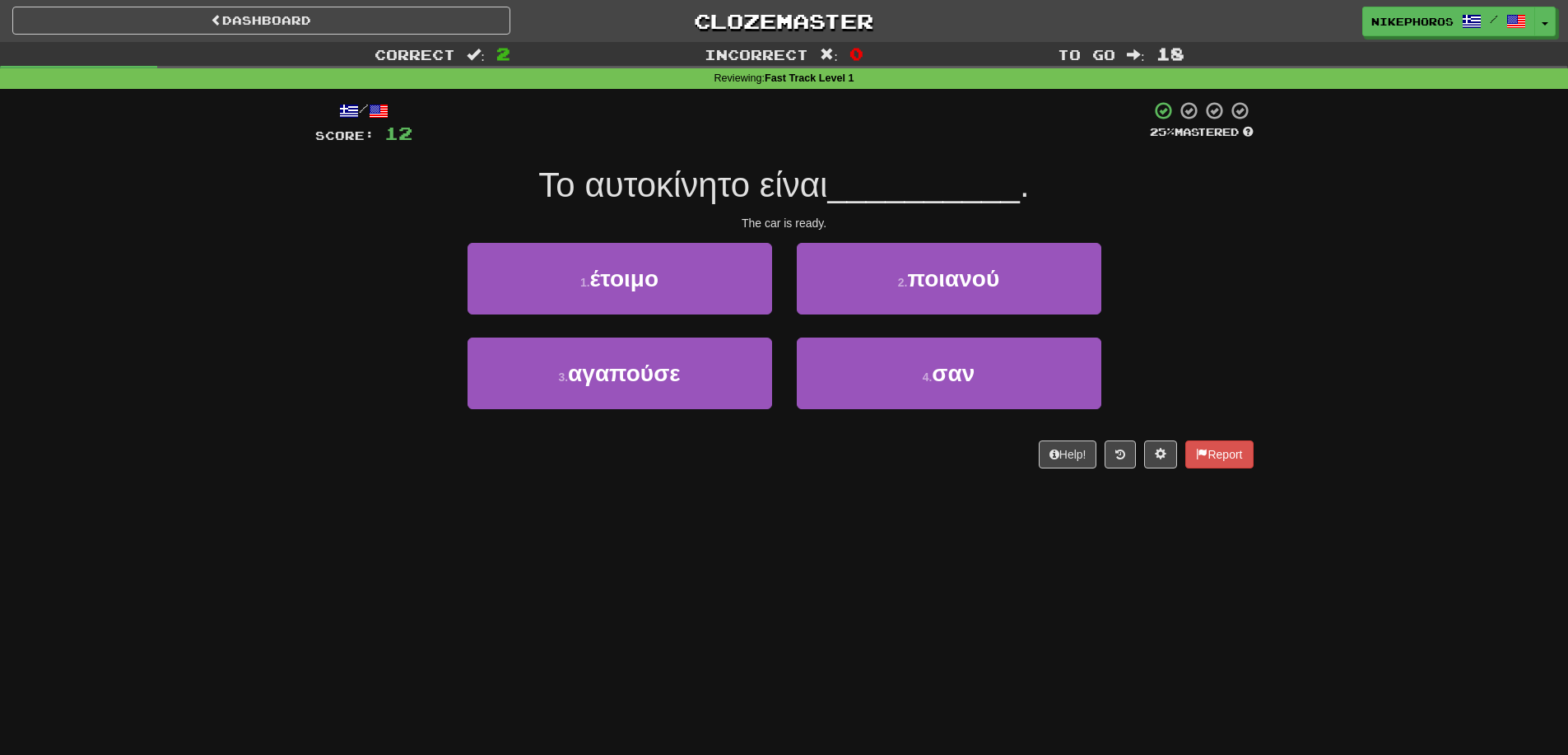
click at [1270, 365] on div "Correct : 2 Incorrect : 0 To go : 18 Reviewing : Fast Track Level 1 / Score: 12…" at bounding box center [784, 267] width 1568 height 449
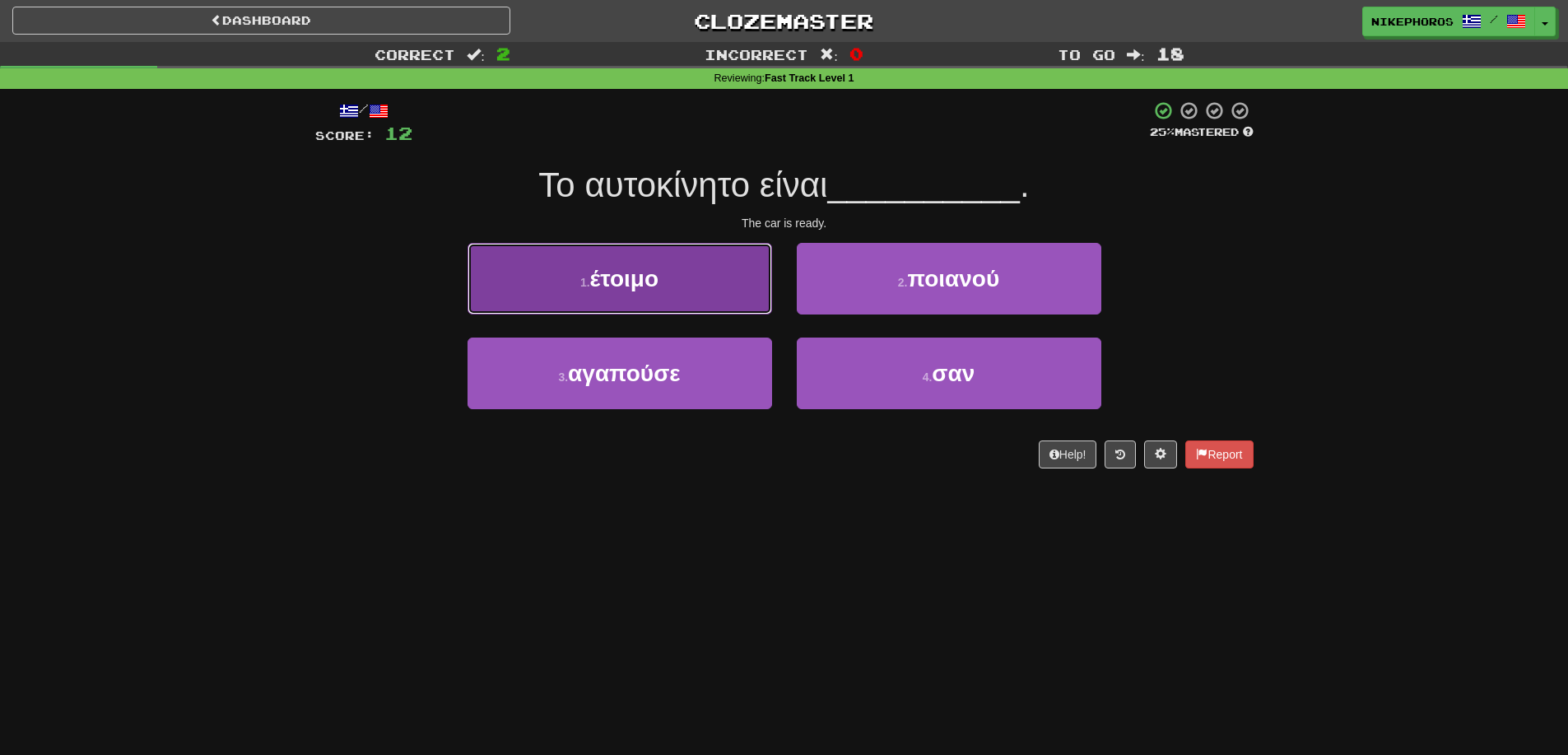
click at [665, 275] on button "1 . έτοιμο" at bounding box center [619, 279] width 304 height 72
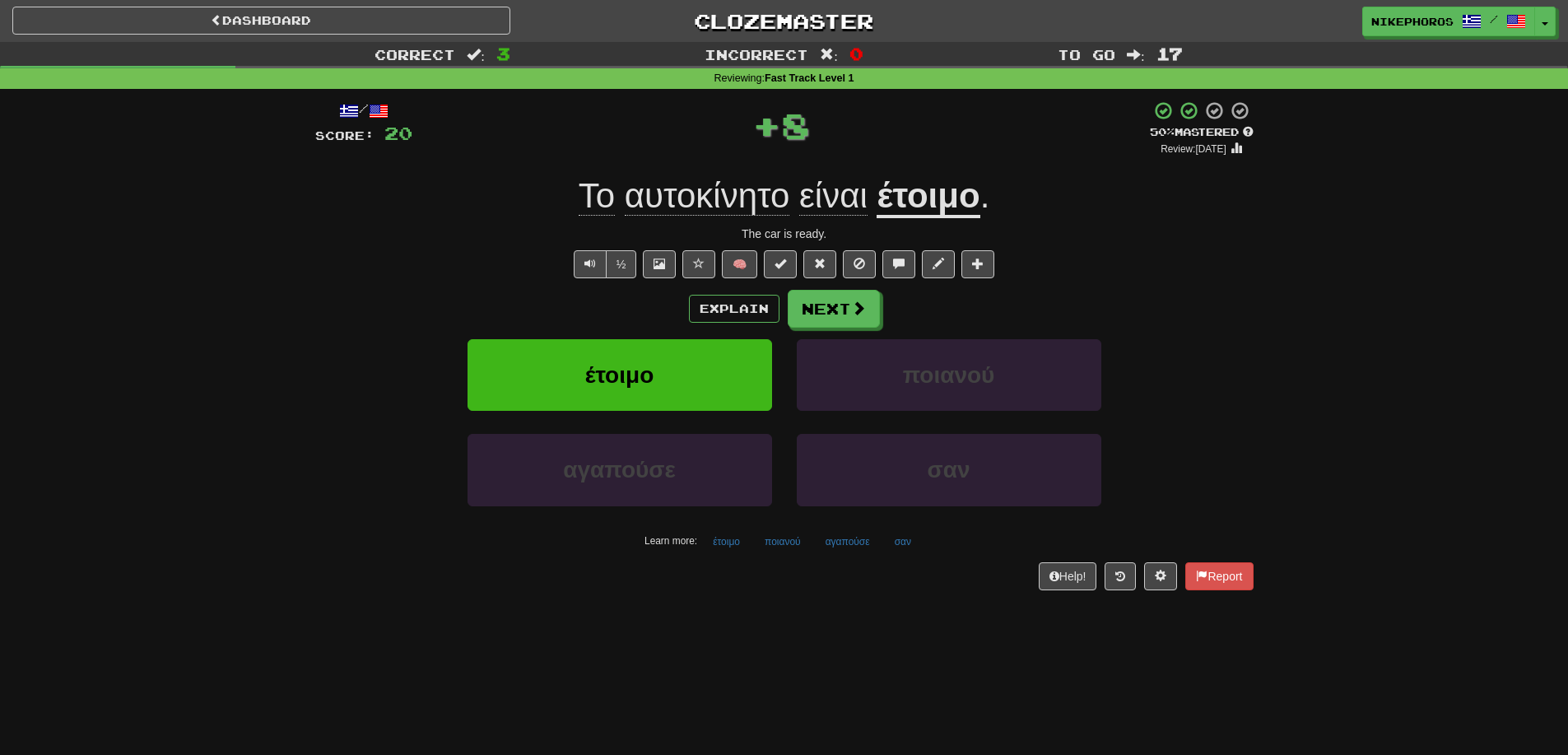
click at [1178, 294] on div "Explain Next" at bounding box center [784, 309] width 938 height 38
click at [1123, 246] on div "/ Score: 20 + 8 50 % Mastered Review: 2025-09-26 Το αυτοκίνητο είναι έτοιμο . T…" at bounding box center [784, 346] width 938 height 489
click at [768, 546] on button "ποιανού" at bounding box center [783, 541] width 54 height 25
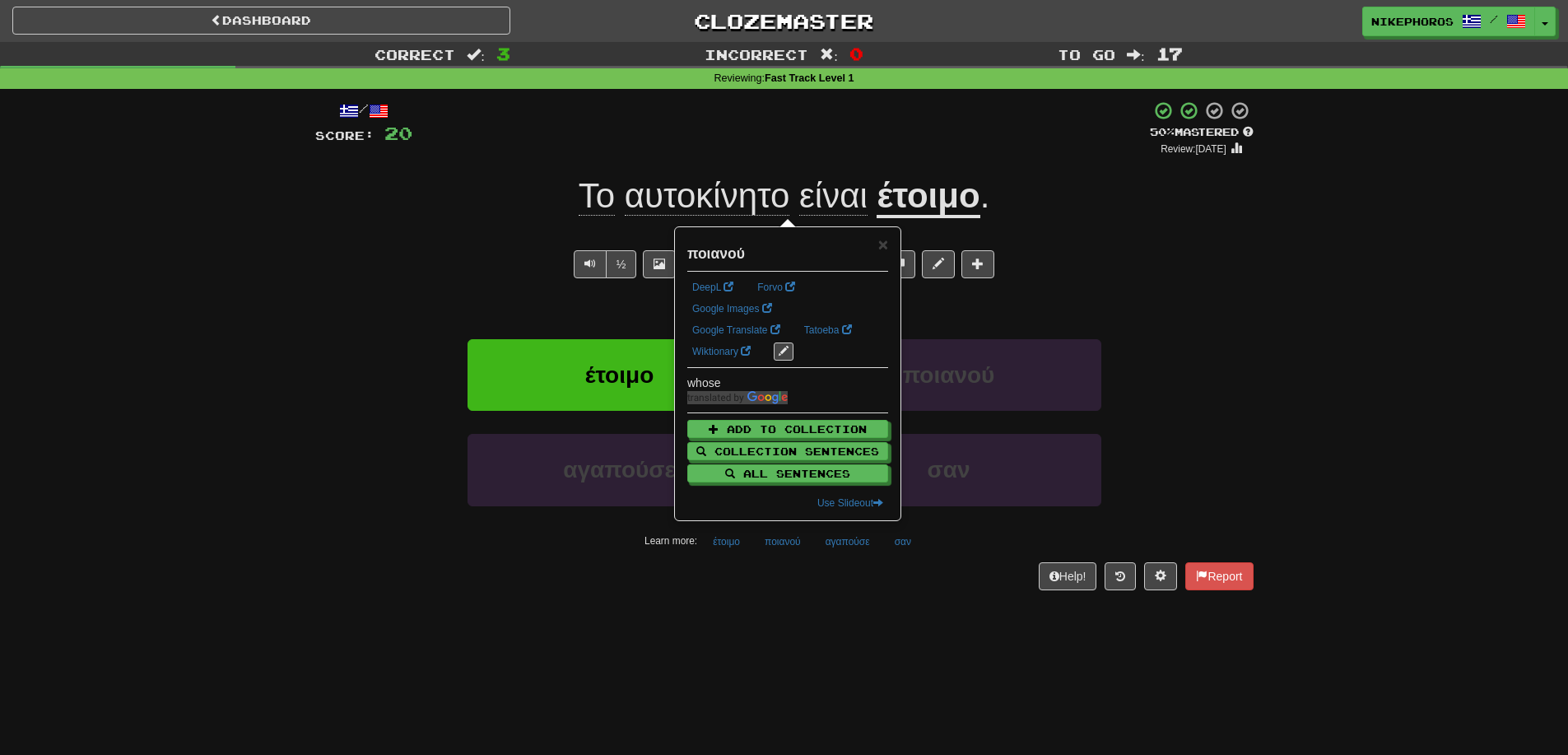
click at [790, 607] on div "/ Score: 20 + 8 50 % Mastered Review: 2025-09-26 Το αυτοκίνητο είναι έτοιμο . T…" at bounding box center [784, 351] width 938 height 523
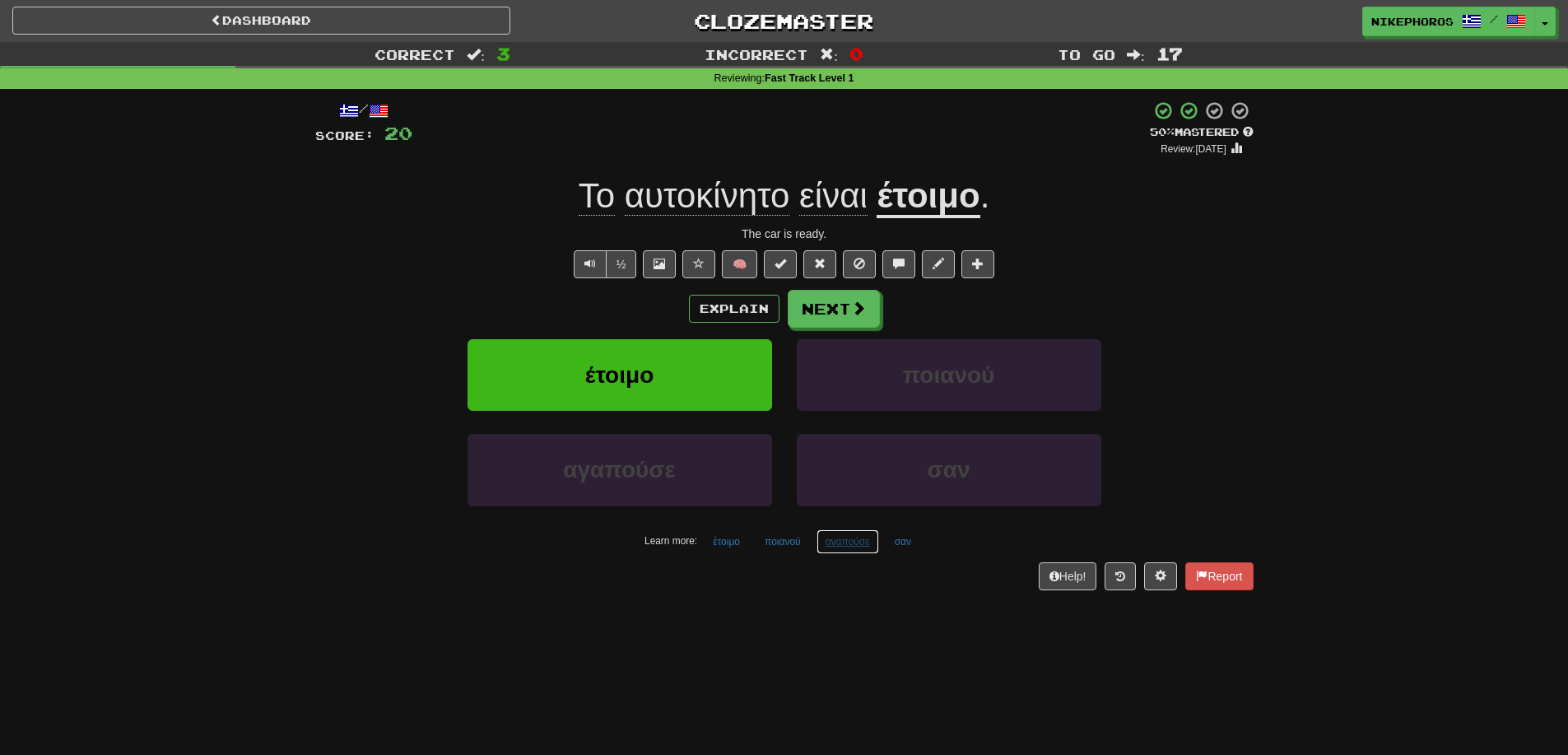
click at [843, 544] on button "αγαπούσε" at bounding box center [847, 541] width 63 height 25
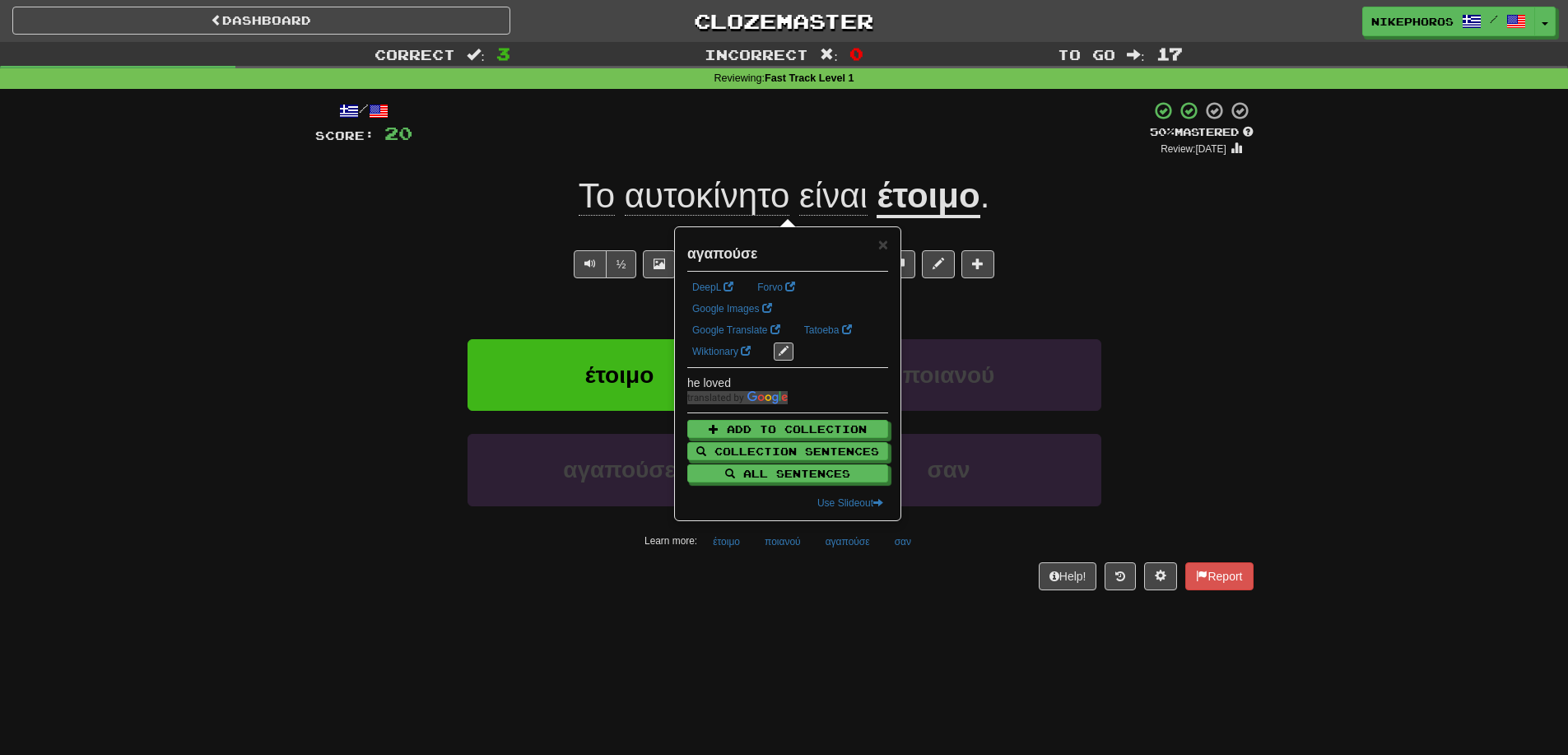
click at [841, 599] on div "/ Score: 20 + 8 50 % Mastered Review: 2025-09-26 Το αυτοκίνητο είναι έτοιμο . T…" at bounding box center [784, 351] width 938 height 523
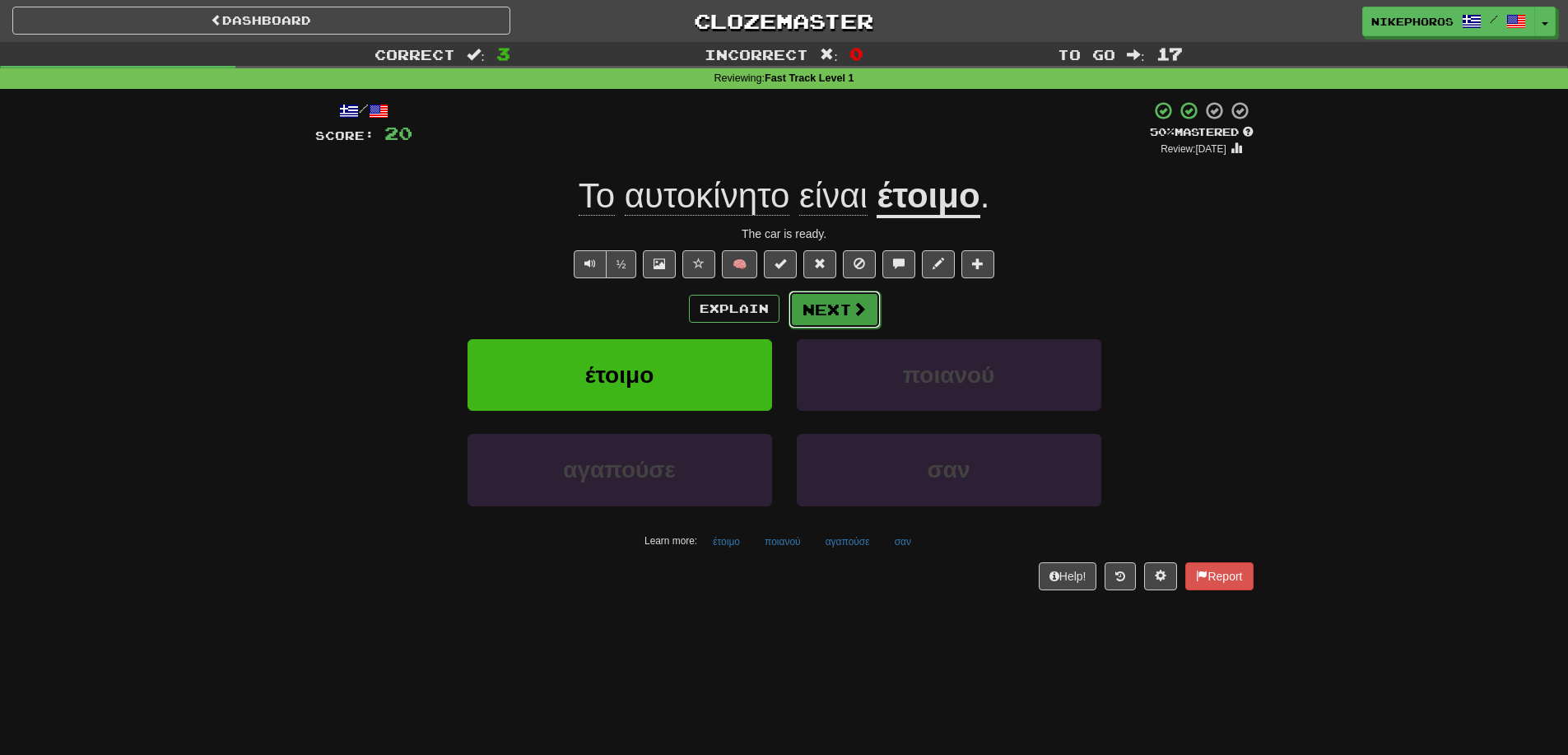
click at [854, 308] on span at bounding box center [858, 309] width 15 height 15
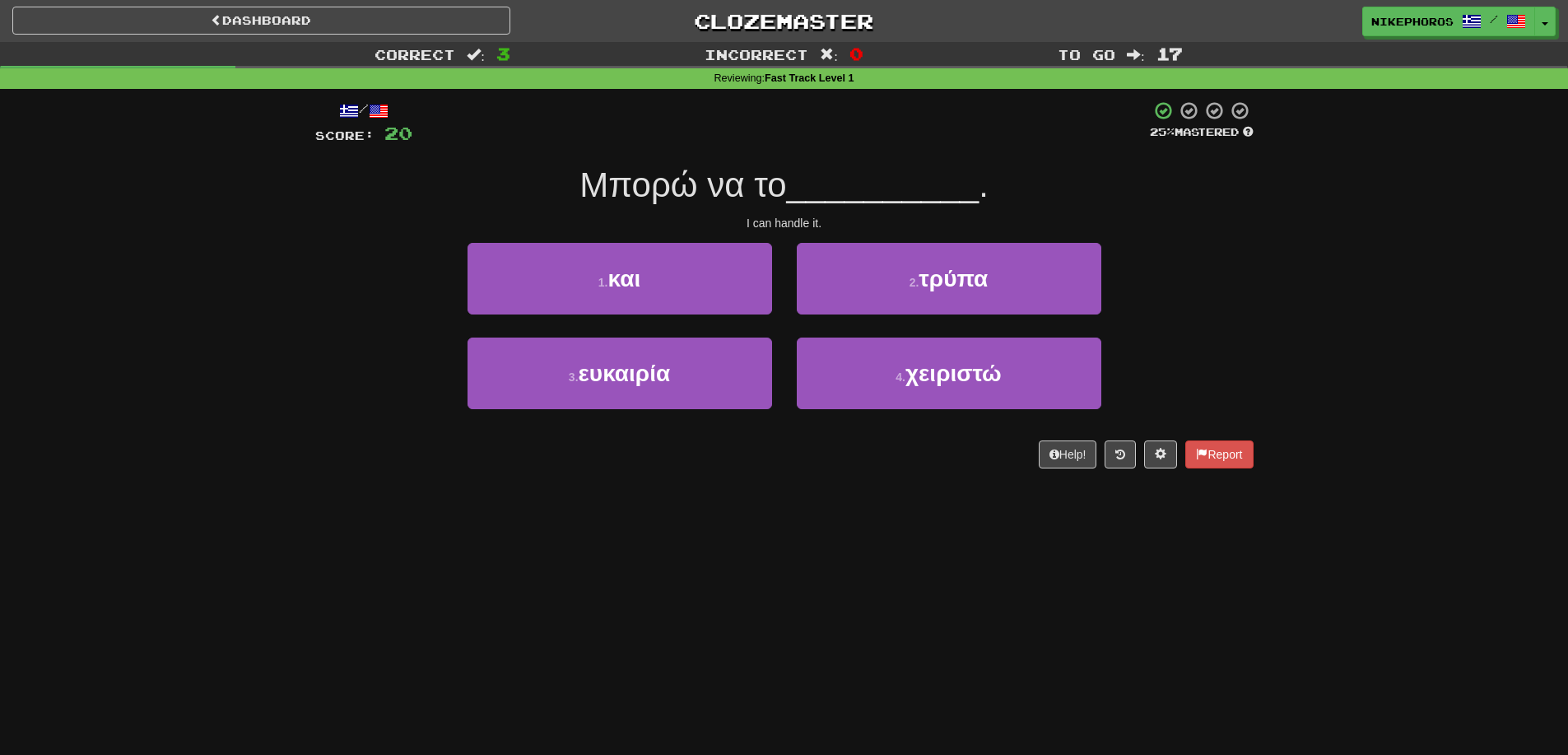
click at [1220, 306] on div "1 . και 2 . τρύπα" at bounding box center [784, 290] width 988 height 95
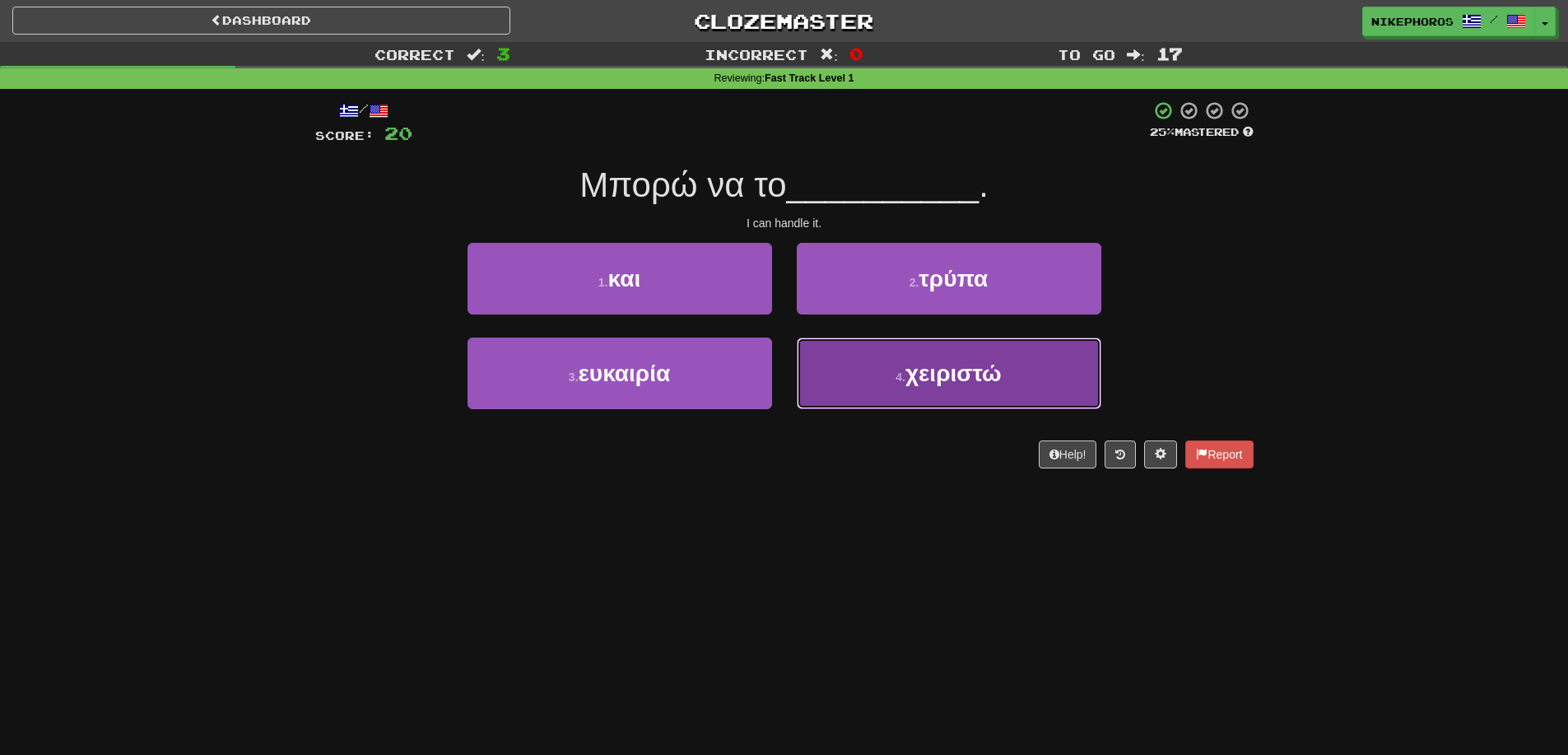
click at [1011, 387] on button "4 . χειριστώ" at bounding box center [948, 374] width 304 height 72
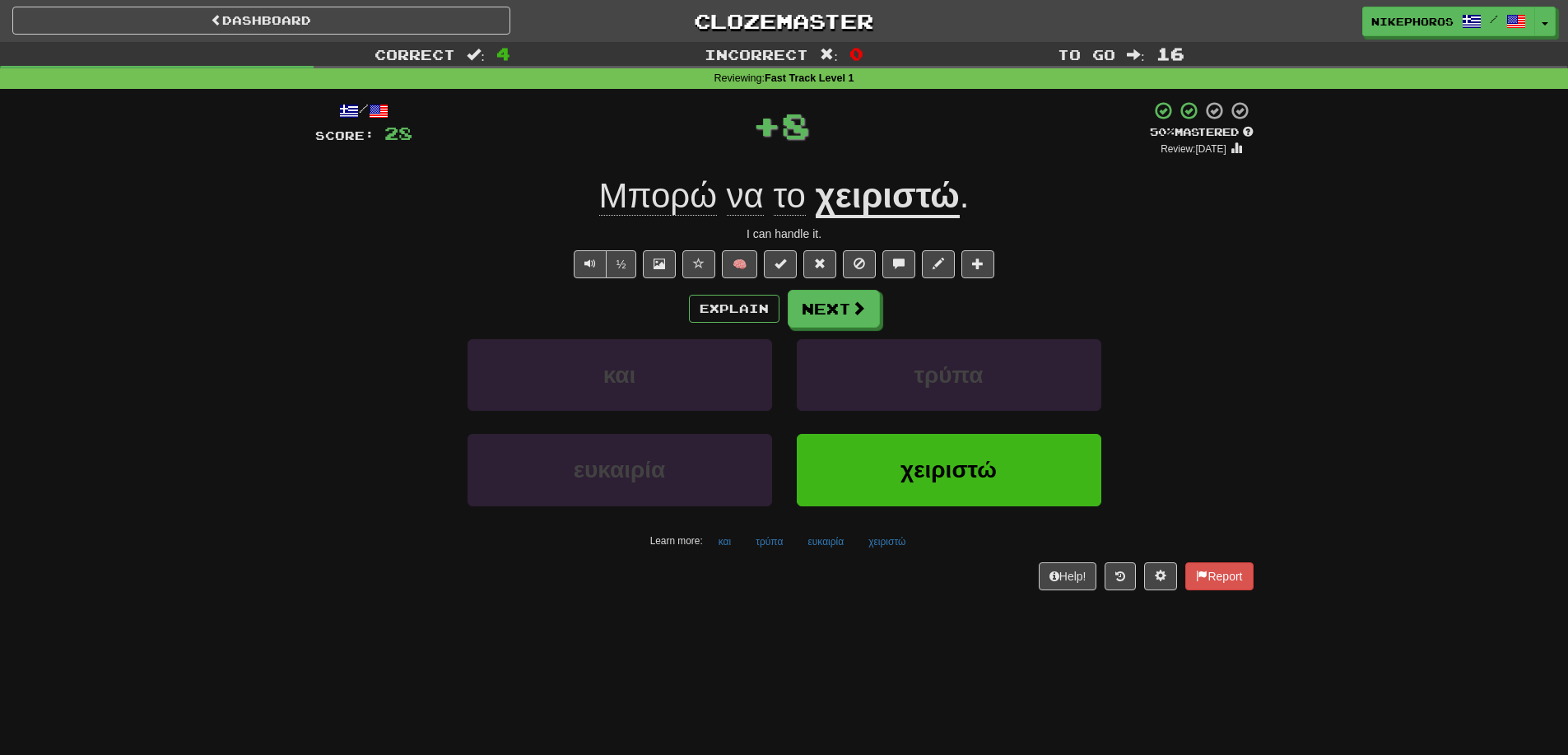
click at [1158, 236] on div "I can handle it." at bounding box center [784, 234] width 938 height 16
click at [777, 539] on button "τρύπα" at bounding box center [769, 541] width 45 height 25
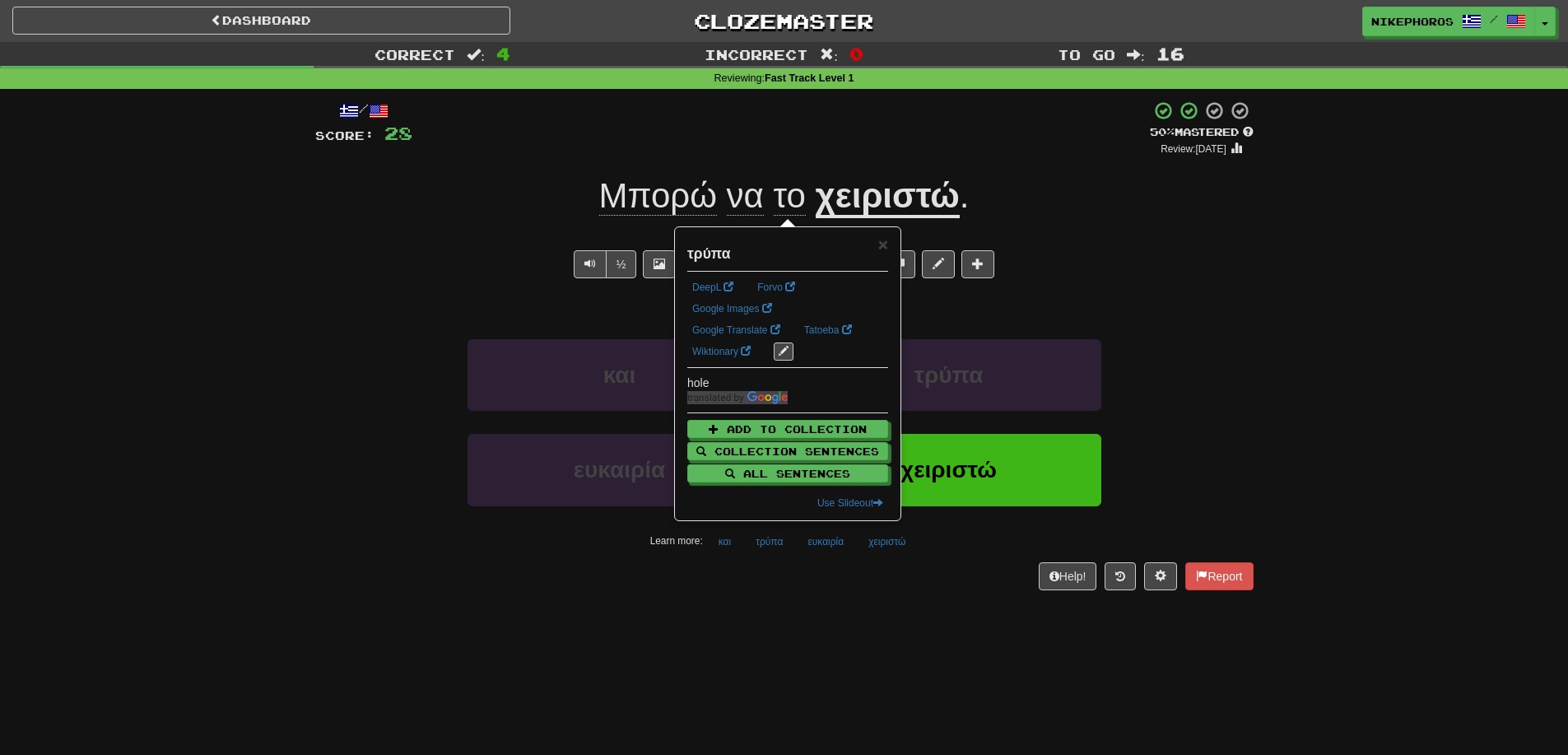
click at [855, 602] on div "/ Score: 28 + 8 50 % Mastered Review: 2025-09-26 Μπορώ να το χειριστώ . I can h…" at bounding box center [784, 351] width 938 height 523
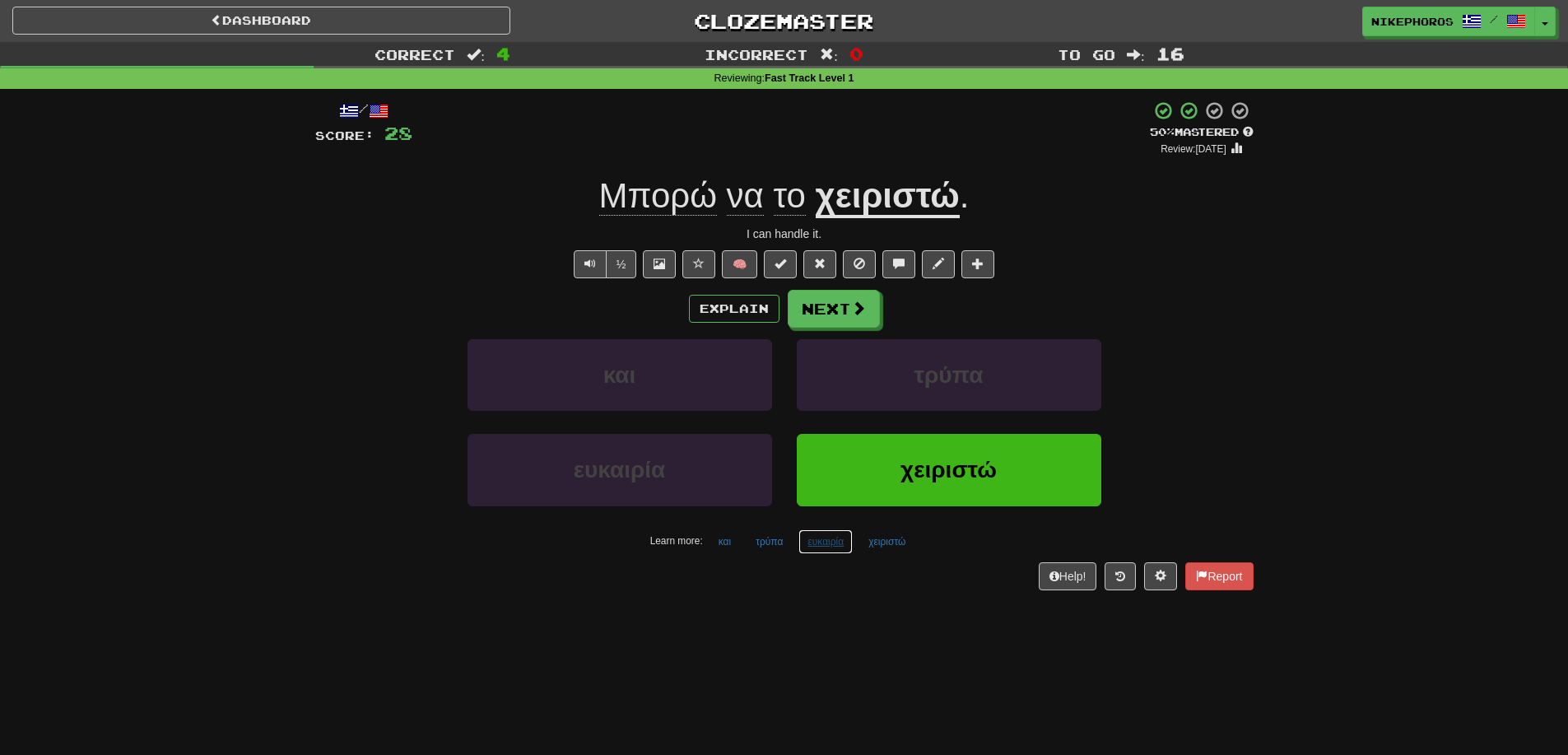
click at [823, 538] on button "ευκαιρία" at bounding box center [825, 541] width 54 height 25
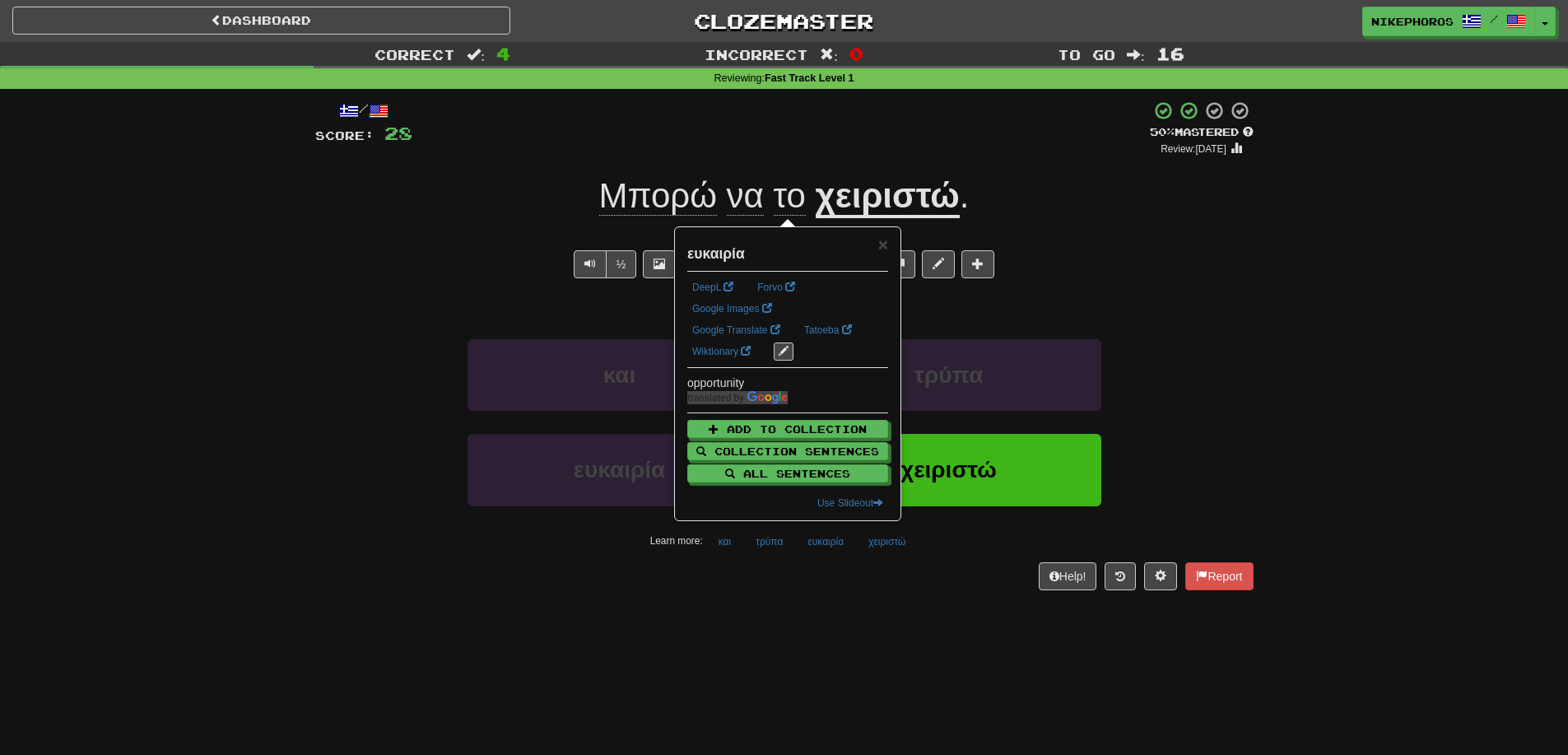
click at [846, 639] on div "Dashboard Clozemaster Nikephoros / Toggle Dropdown Dashboard Leaderboard Activi…" at bounding box center [784, 378] width 1568 height 755
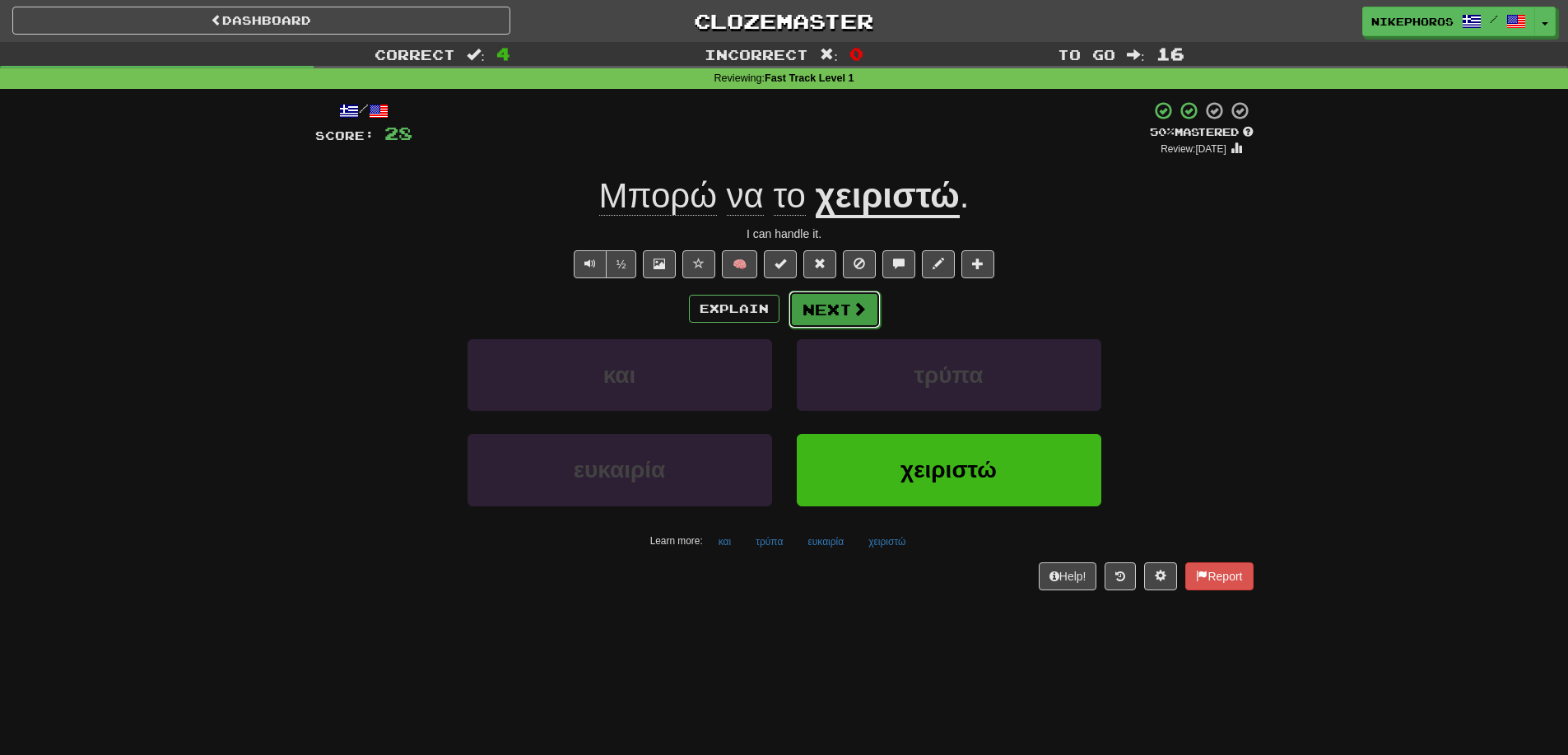
click at [832, 308] on button "Next" at bounding box center [834, 310] width 92 height 38
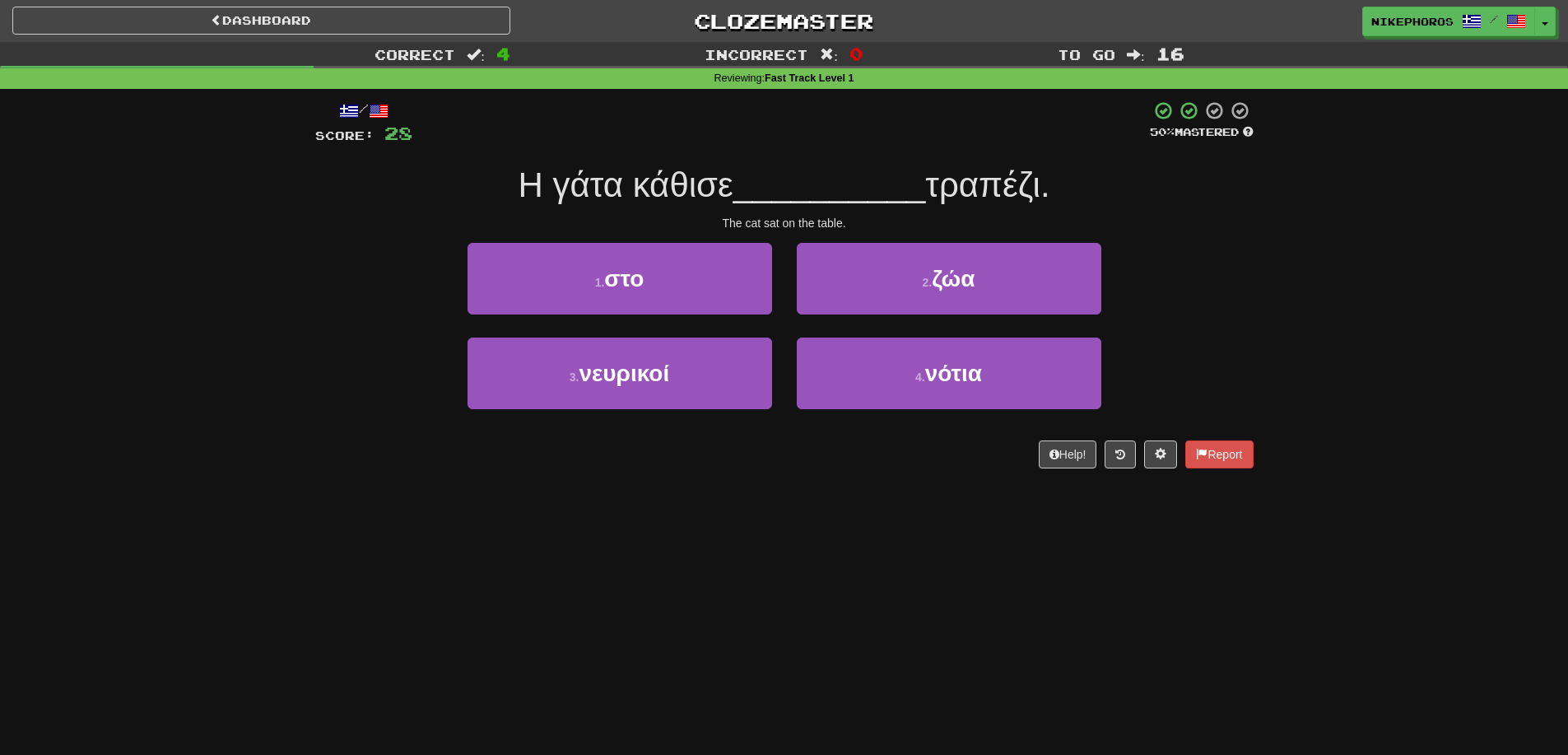
click at [1218, 215] on div "The cat sat on the table." at bounding box center [784, 223] width 938 height 16
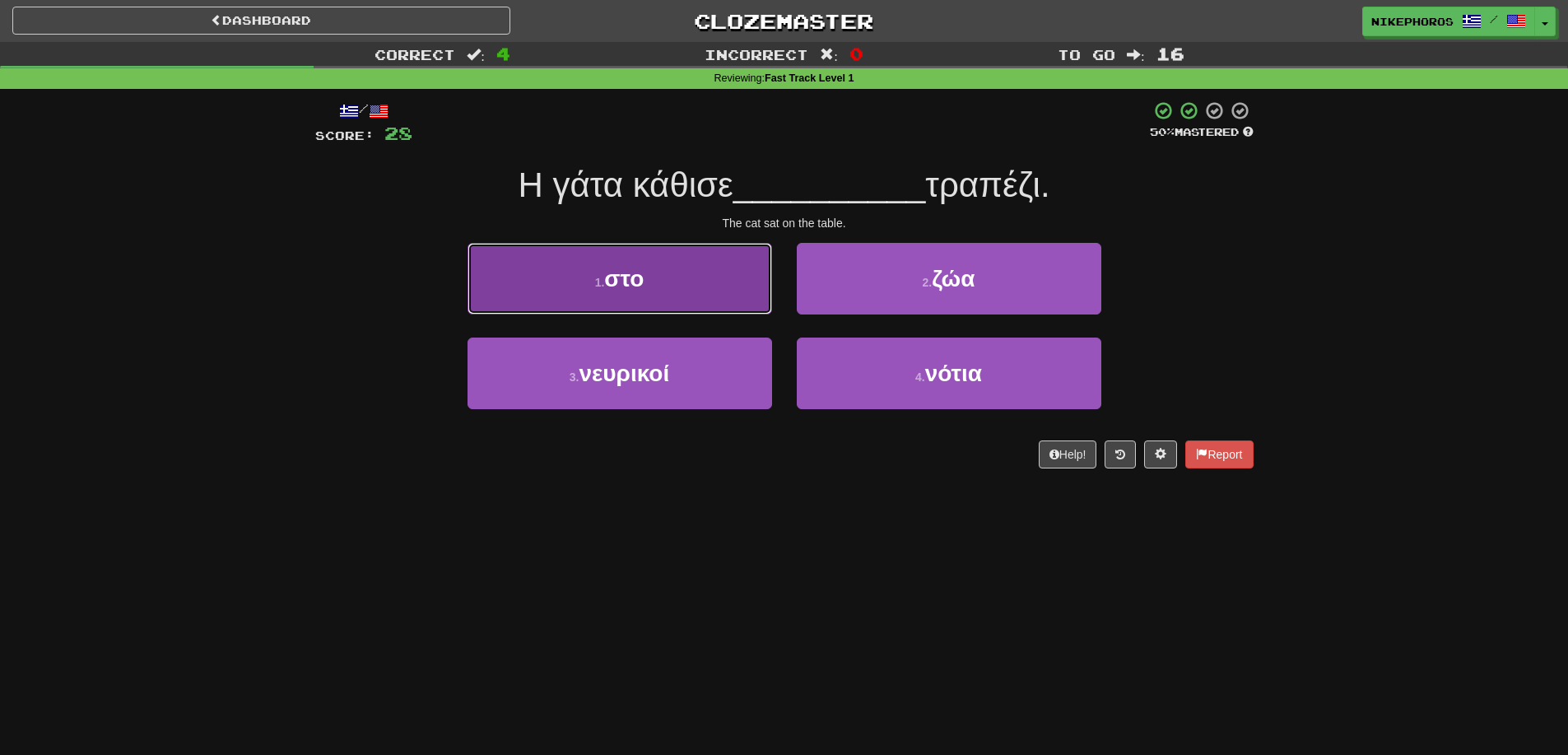
click at [573, 266] on button "1 . στο" at bounding box center [619, 279] width 304 height 72
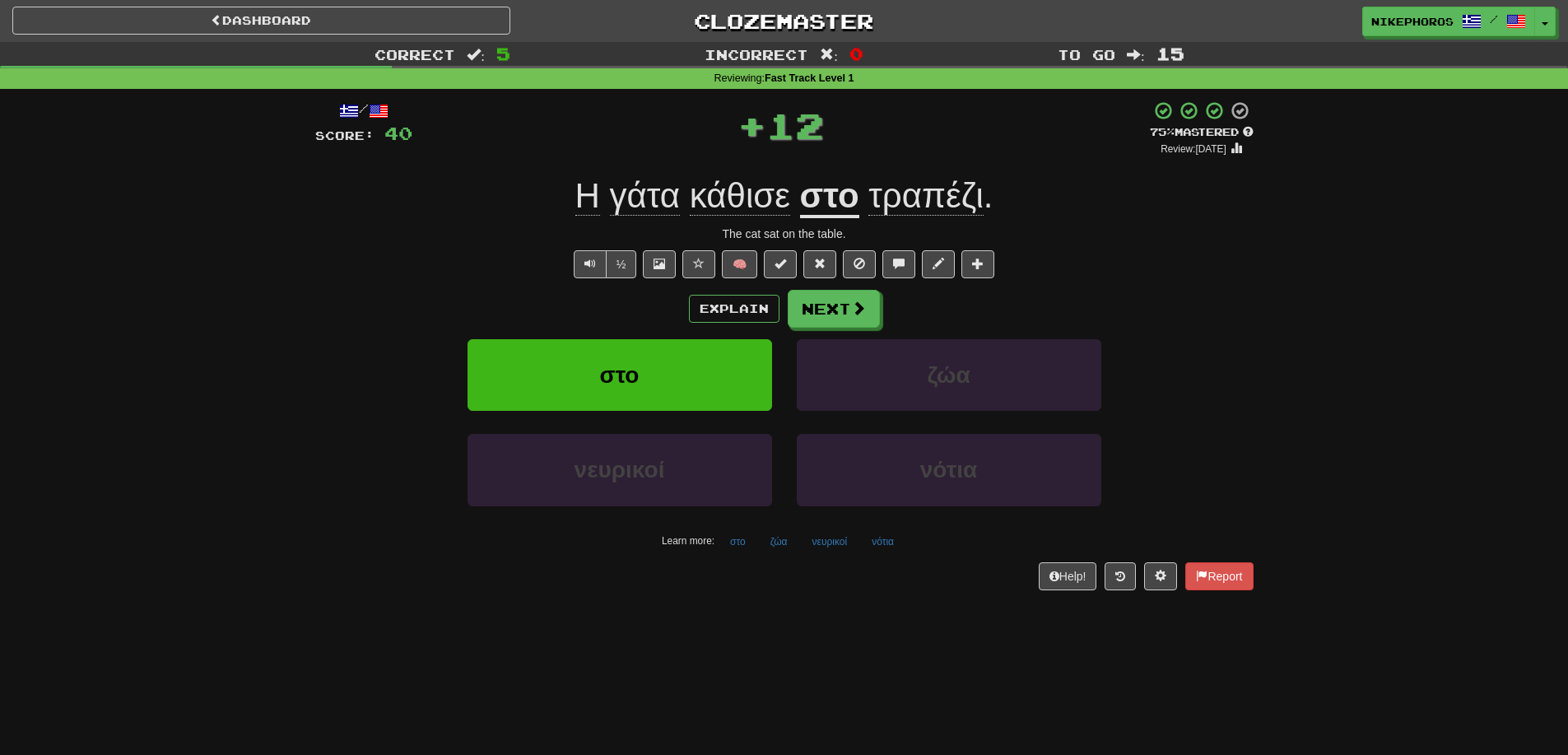
click at [1156, 263] on div "½ 🧠" at bounding box center [784, 265] width 938 height 28
click at [889, 543] on button "νότια" at bounding box center [882, 541] width 40 height 25
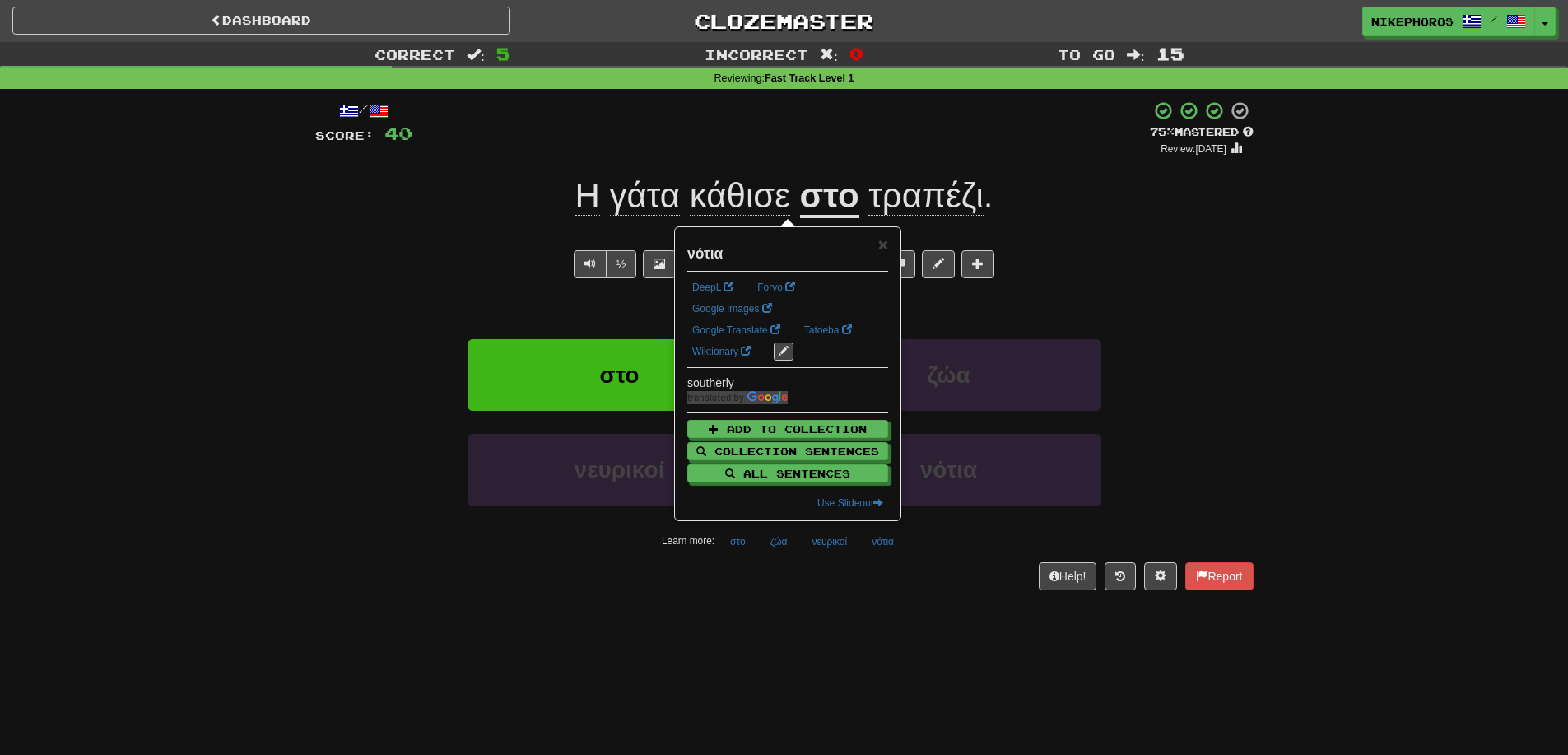
click at [951, 604] on div "/ Score: 40 + 12 75 % Mastered Review: 2025-10-16 Η γάτα κάθισε στο τραπέζι . T…" at bounding box center [784, 351] width 938 height 523
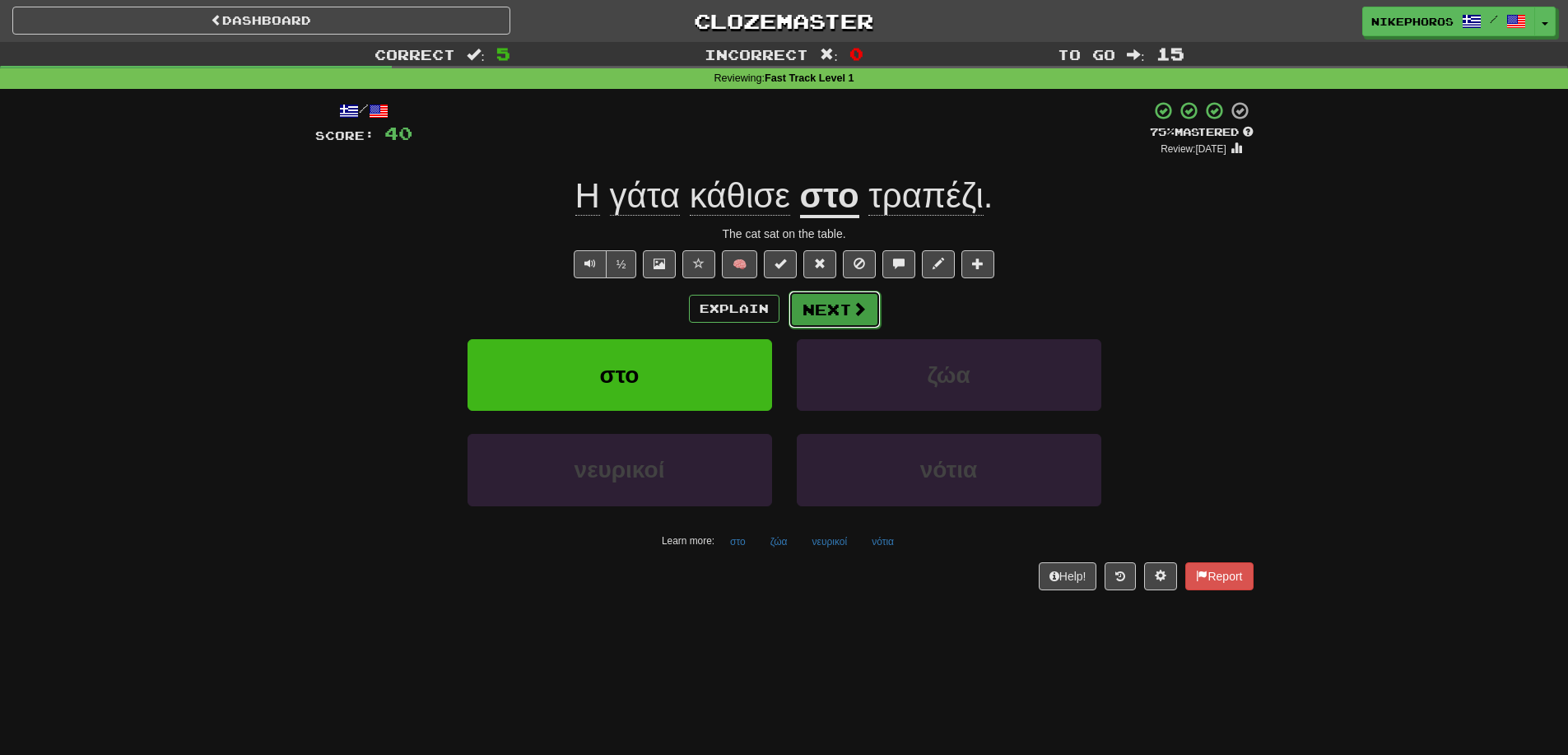
click at [833, 316] on button "Next" at bounding box center [834, 310] width 92 height 38
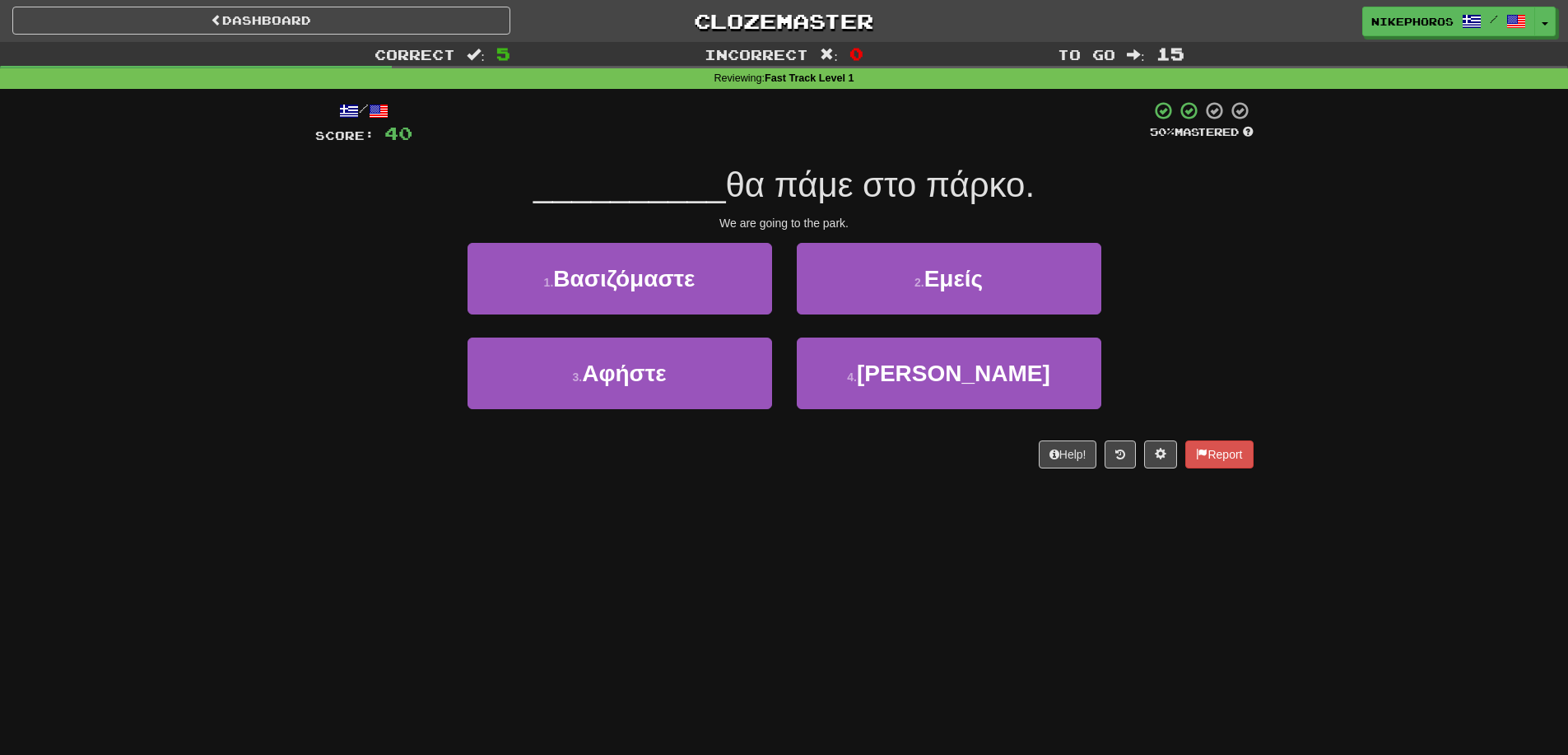
click at [1340, 350] on div "Correct : 5 Incorrect : 0 To go : 15 Reviewing : Fast Track Level 1 / Score: 40…" at bounding box center [784, 267] width 1568 height 449
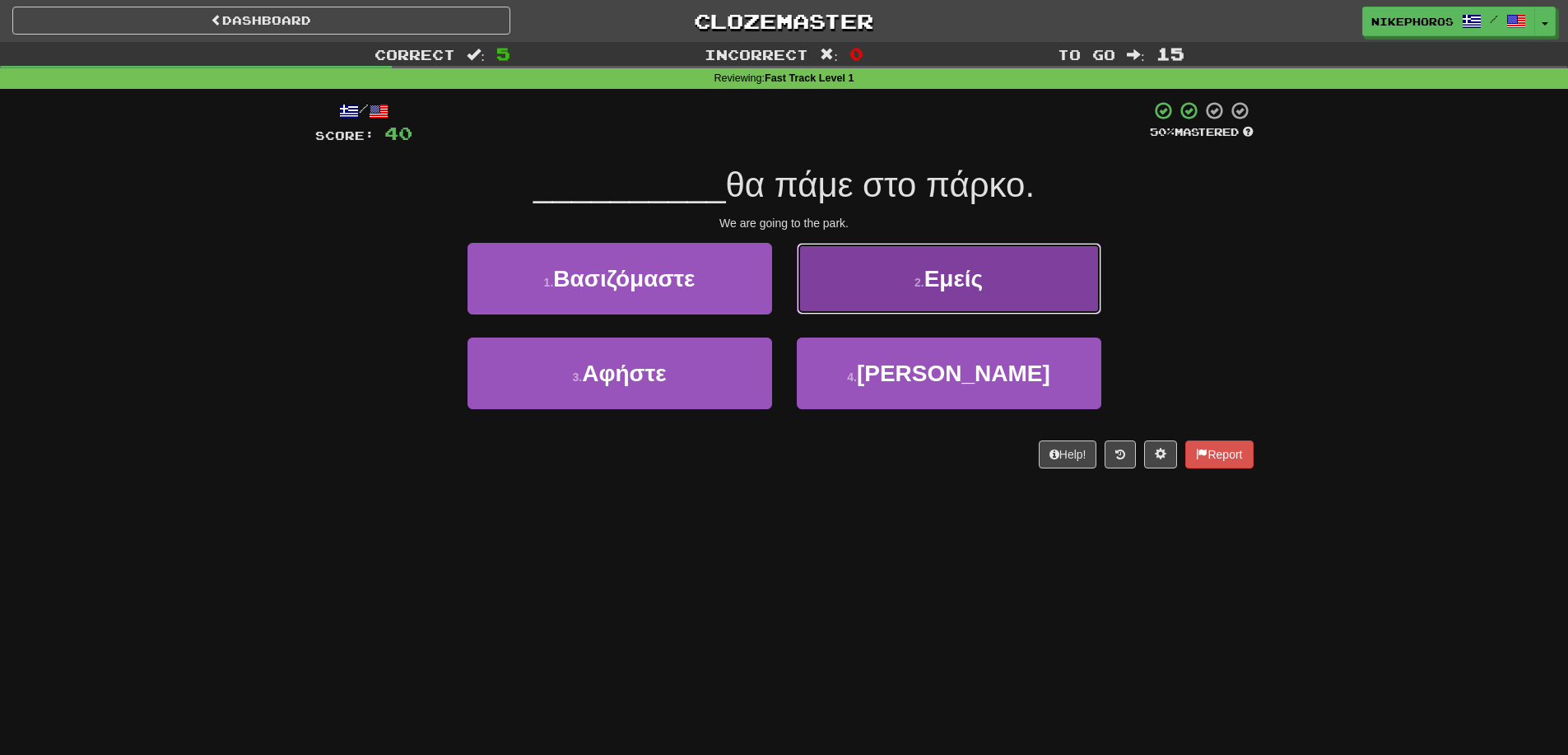
click at [1029, 284] on button "2 . Εμείς" at bounding box center [948, 279] width 304 height 72
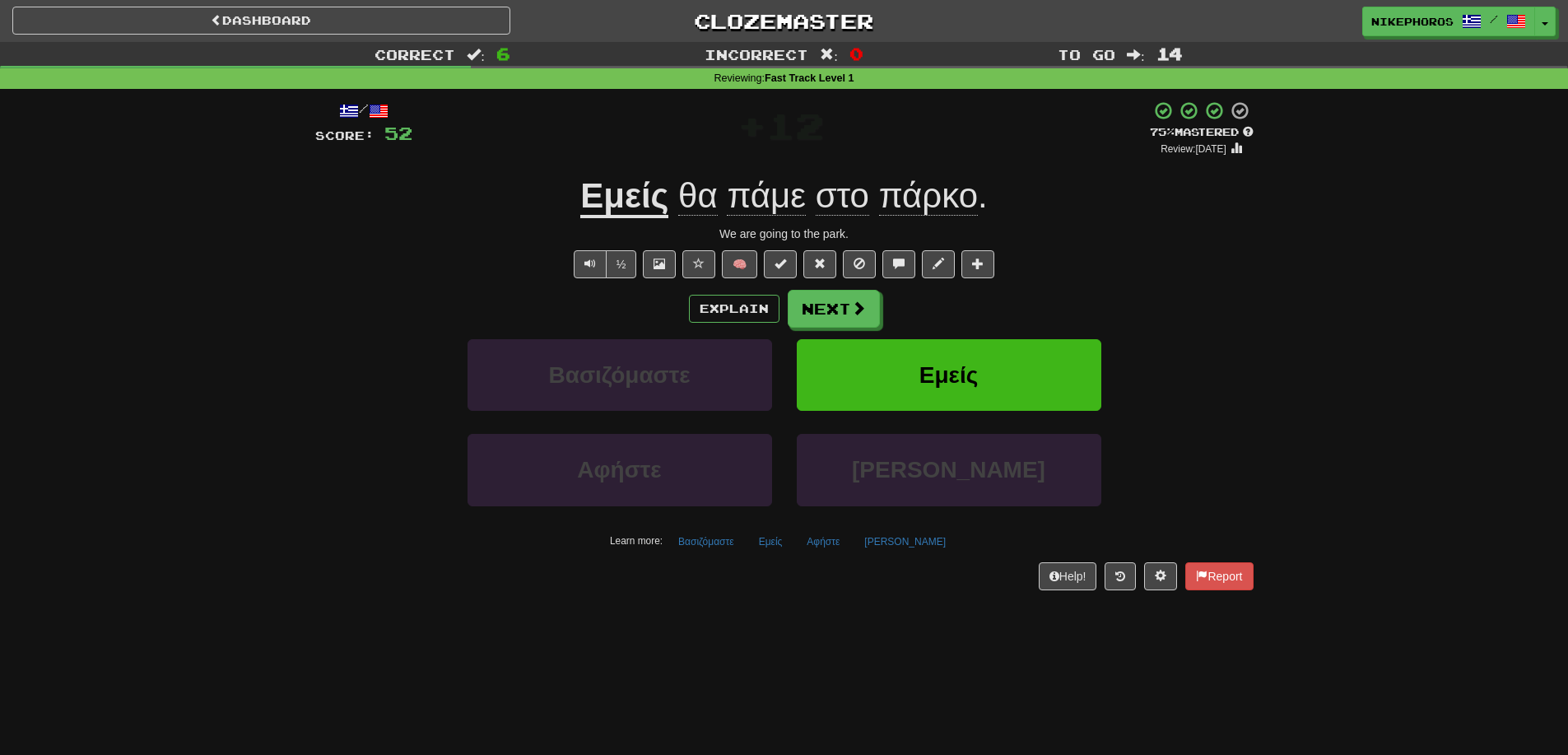
click at [1343, 271] on div "Correct : 6 Incorrect : 0 To go : 14 Reviewing : Fast Track Level 1 / Score: 52…" at bounding box center [784, 328] width 1568 height 571
click at [635, 183] on u "Εμείς" at bounding box center [624, 197] width 88 height 42
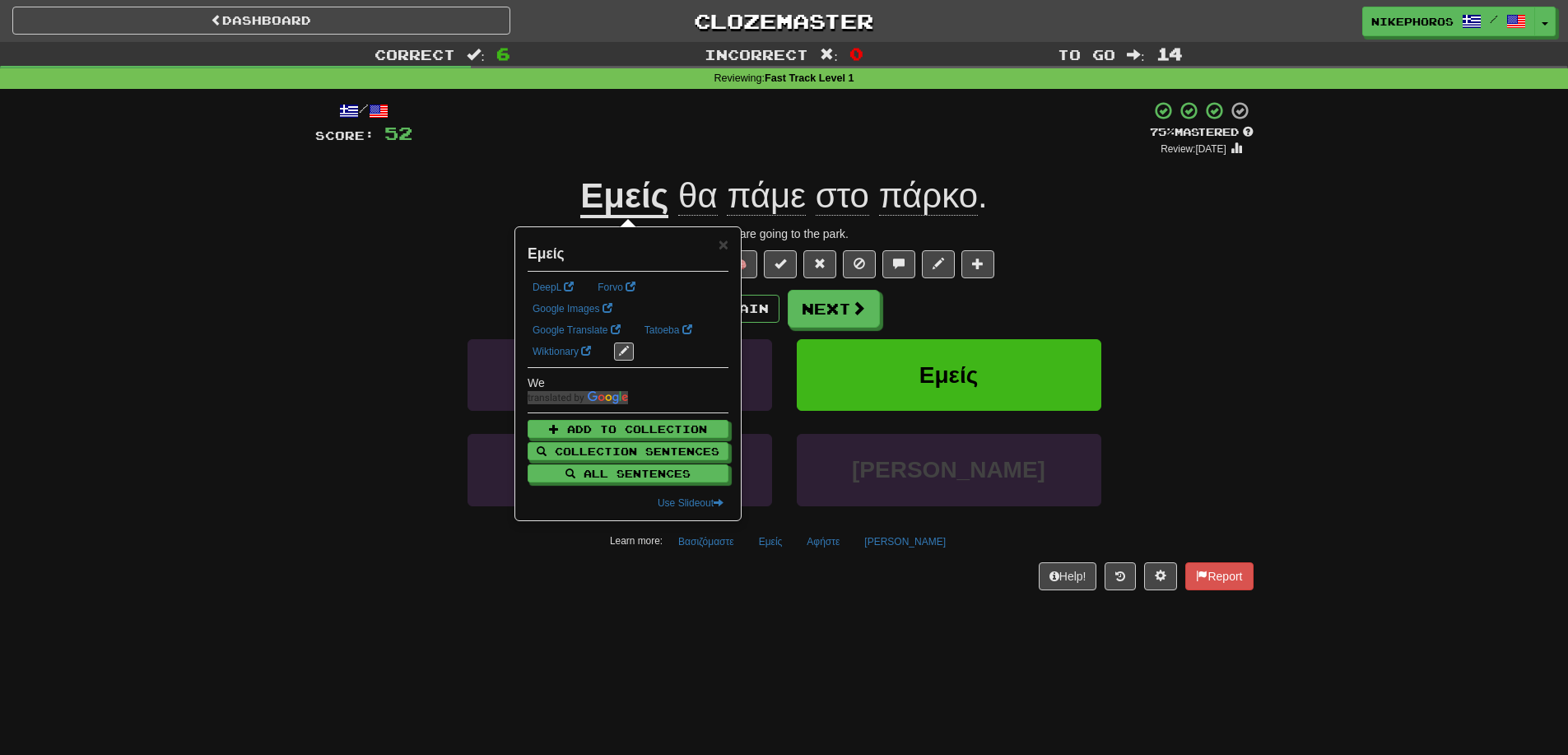
click at [723, 144] on div "+ 12" at bounding box center [781, 129] width 738 height 56
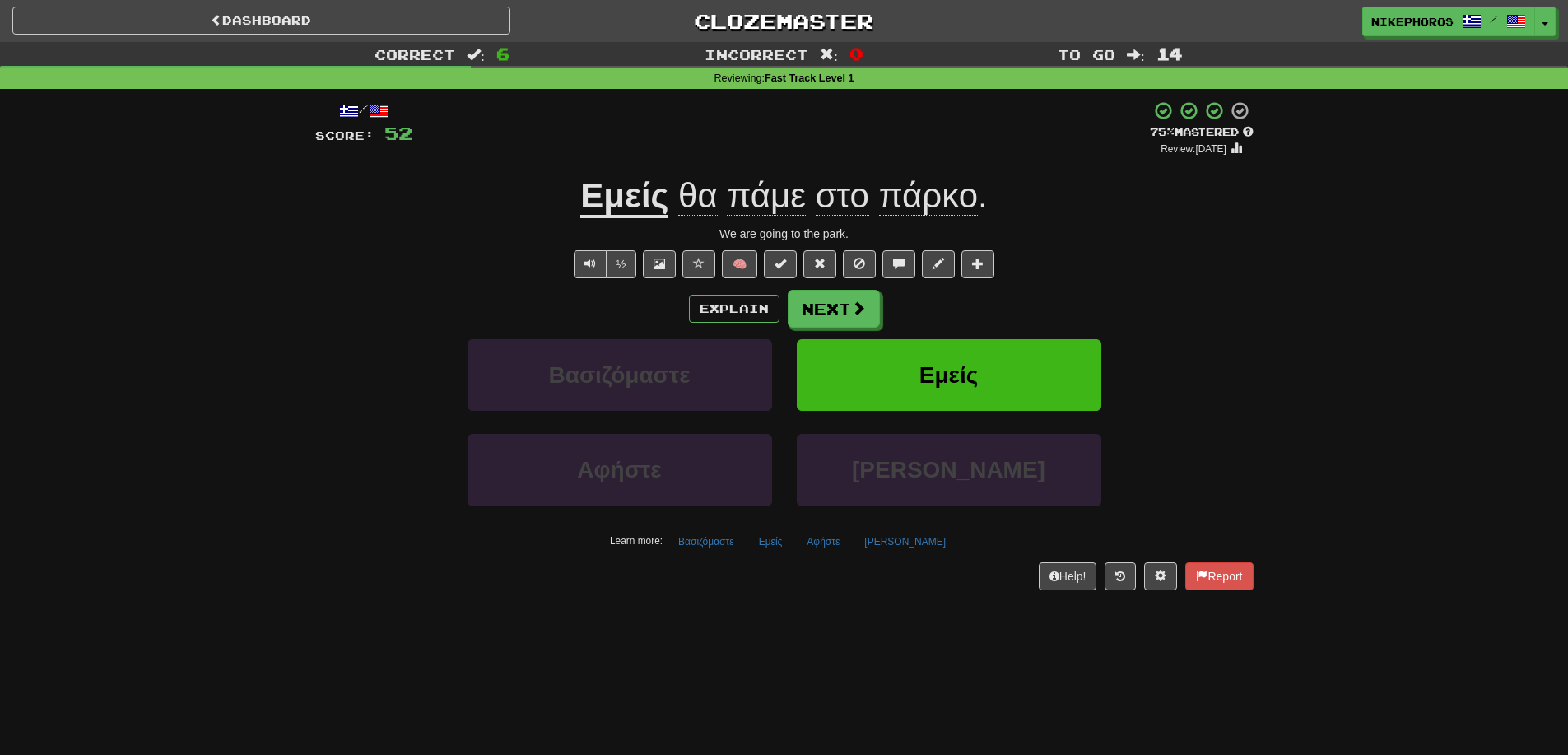
click at [767, 188] on span "πάμε" at bounding box center [766, 196] width 79 height 40
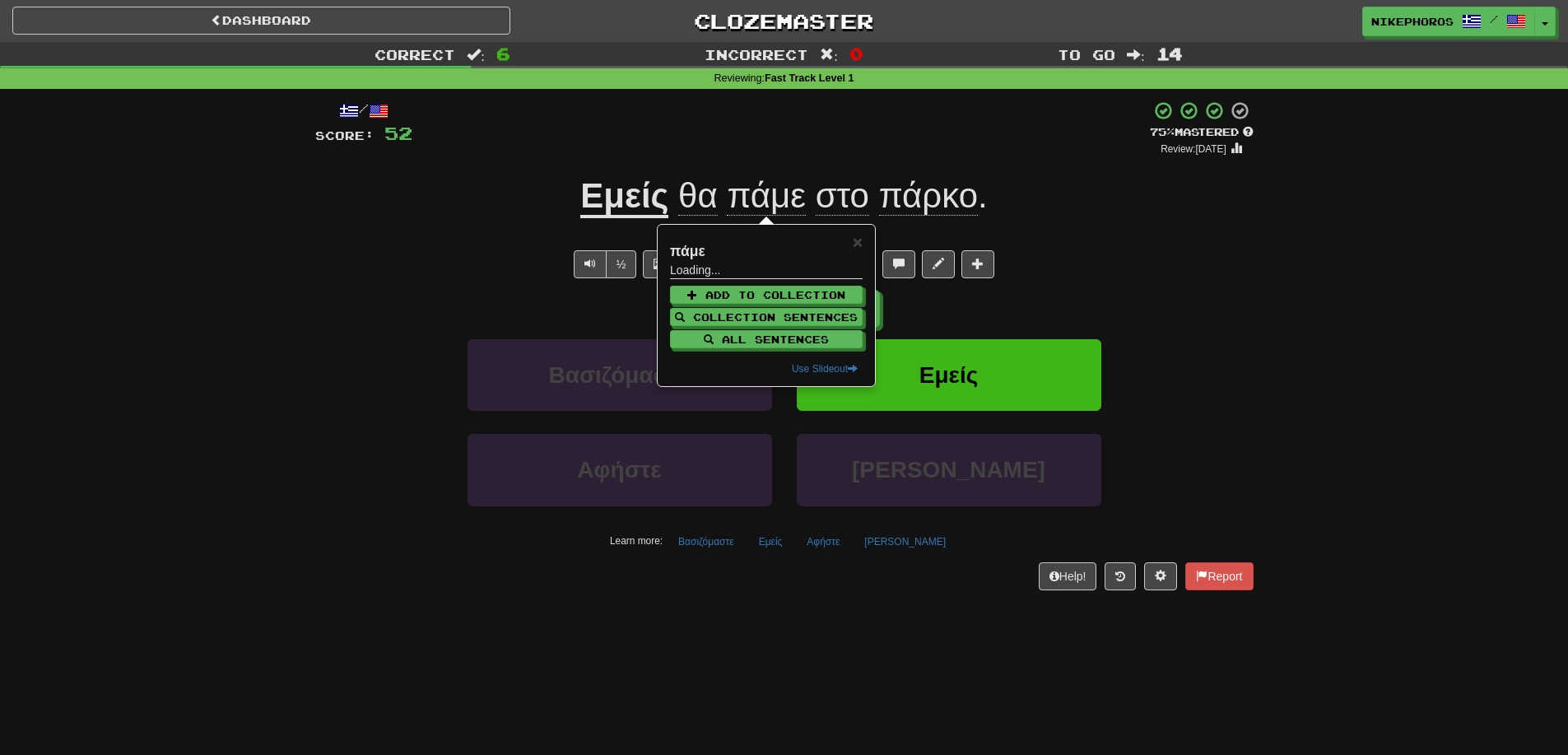
click at [798, 162] on div "/ Score: 52 + 12 75 % Mastered Review: 2025-10-16 Εμείς θα πάμε στο πάρκο . We …" at bounding box center [784, 346] width 938 height 489
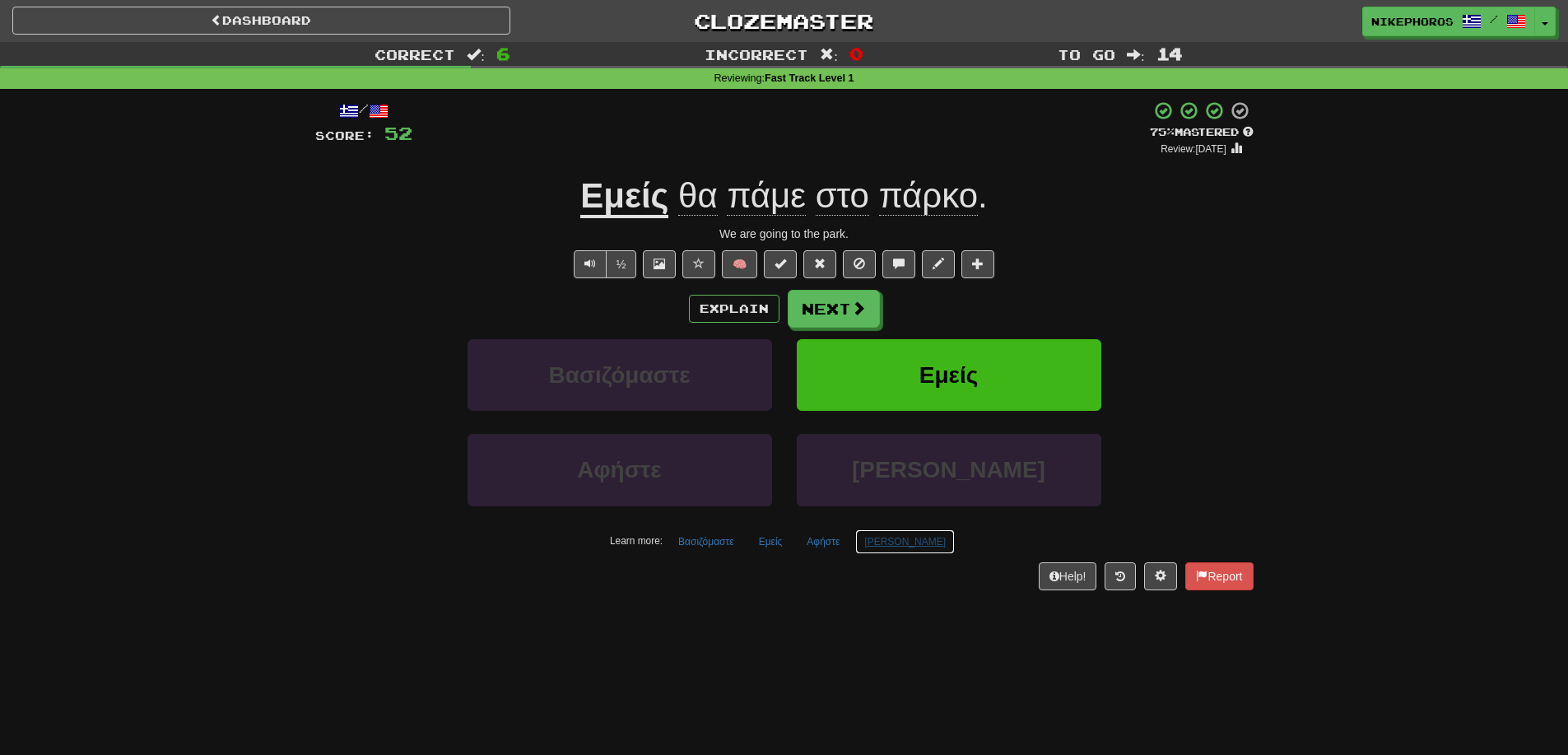
click at [892, 547] on button "Ανάμεσά" at bounding box center [905, 541] width 100 height 25
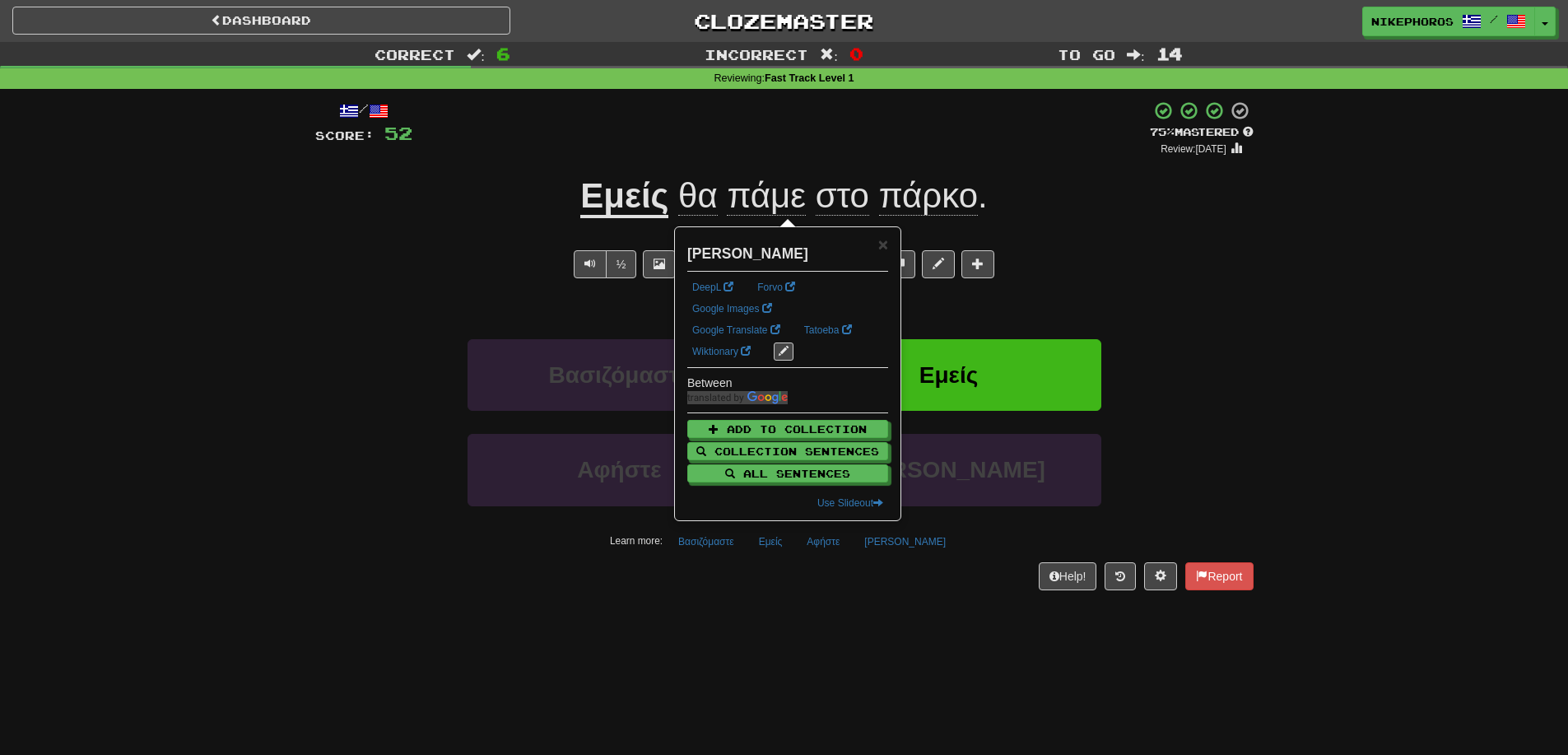
click at [939, 626] on div "Dashboard Clozemaster Nikephoros / Toggle Dropdown Dashboard Leaderboard Activi…" at bounding box center [784, 378] width 1568 height 755
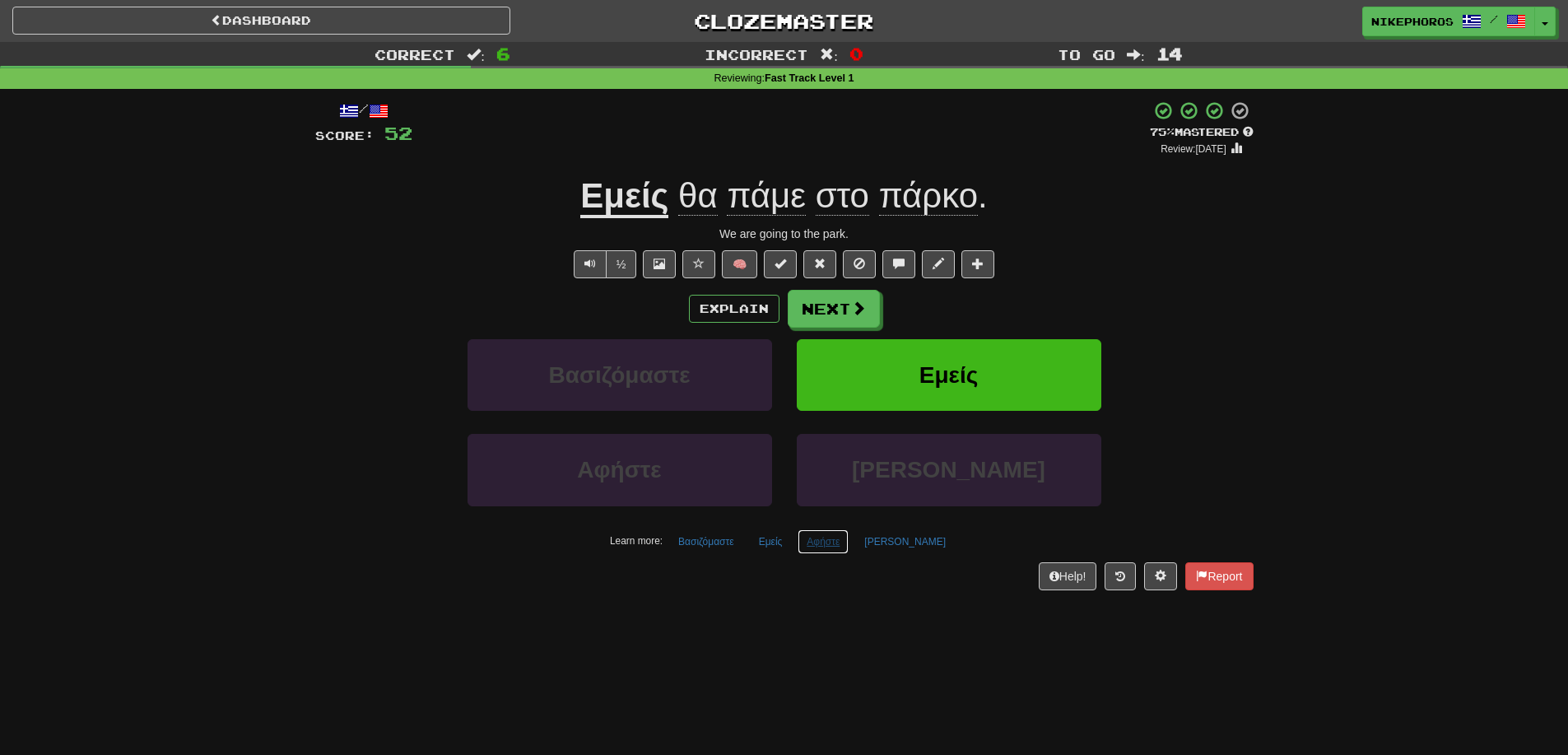
click at [823, 547] on button "Αφήστε" at bounding box center [822, 541] width 51 height 25
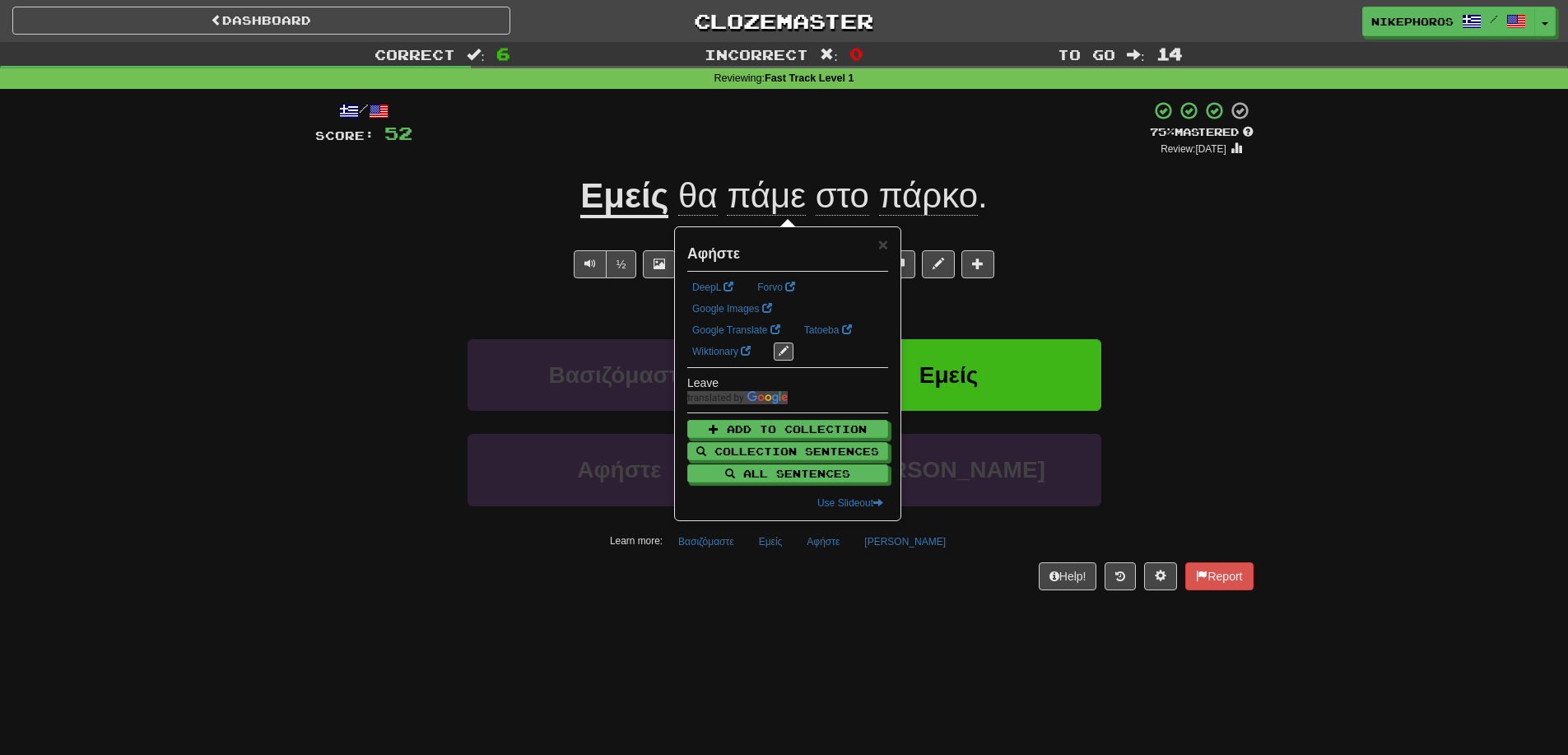
click at [942, 666] on div "Dashboard Clozemaster Nikephoros / Toggle Dropdown Dashboard Leaderboard Activi…" at bounding box center [784, 378] width 1568 height 755
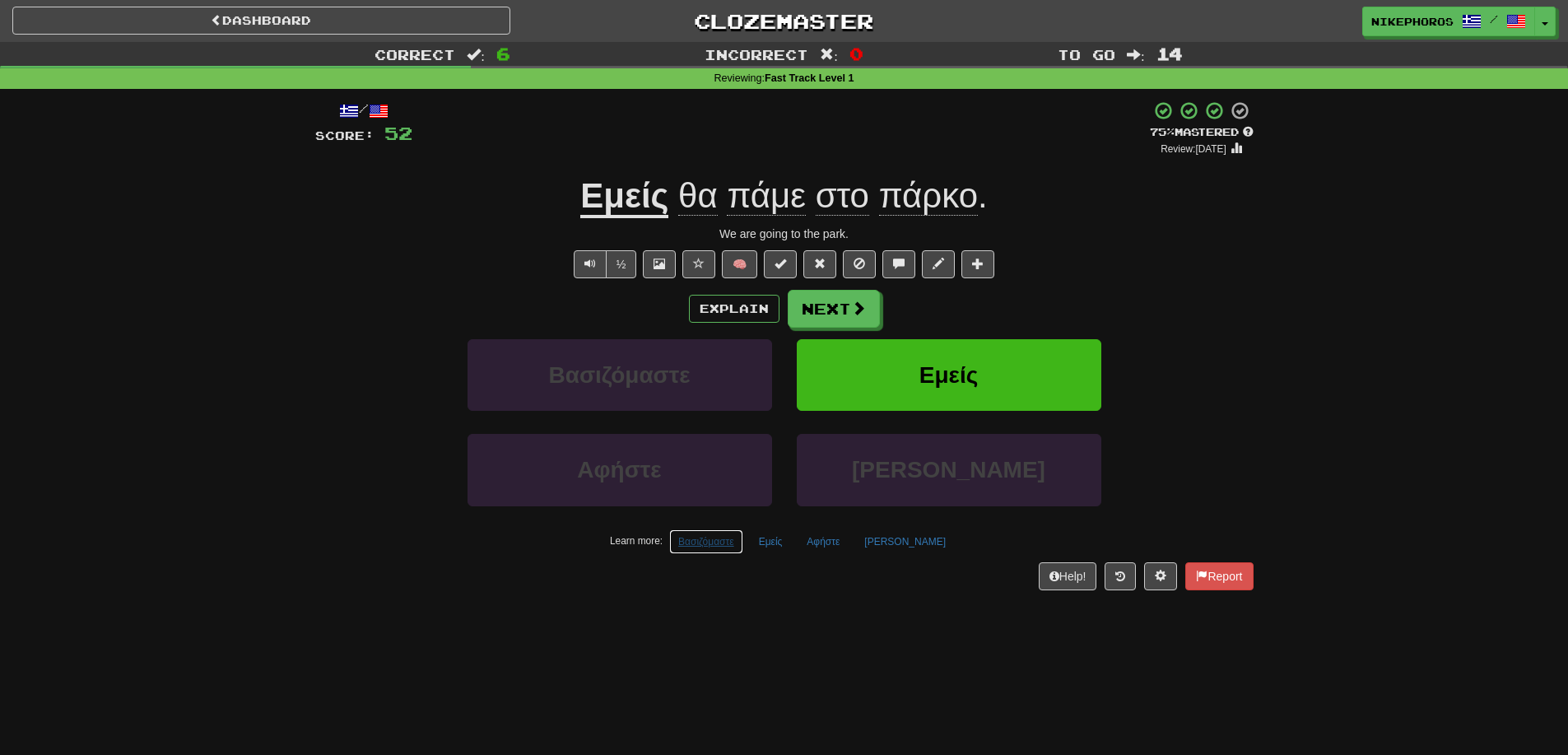
click at [731, 550] on button "Βασιζόμαστε" at bounding box center [706, 541] width 74 height 25
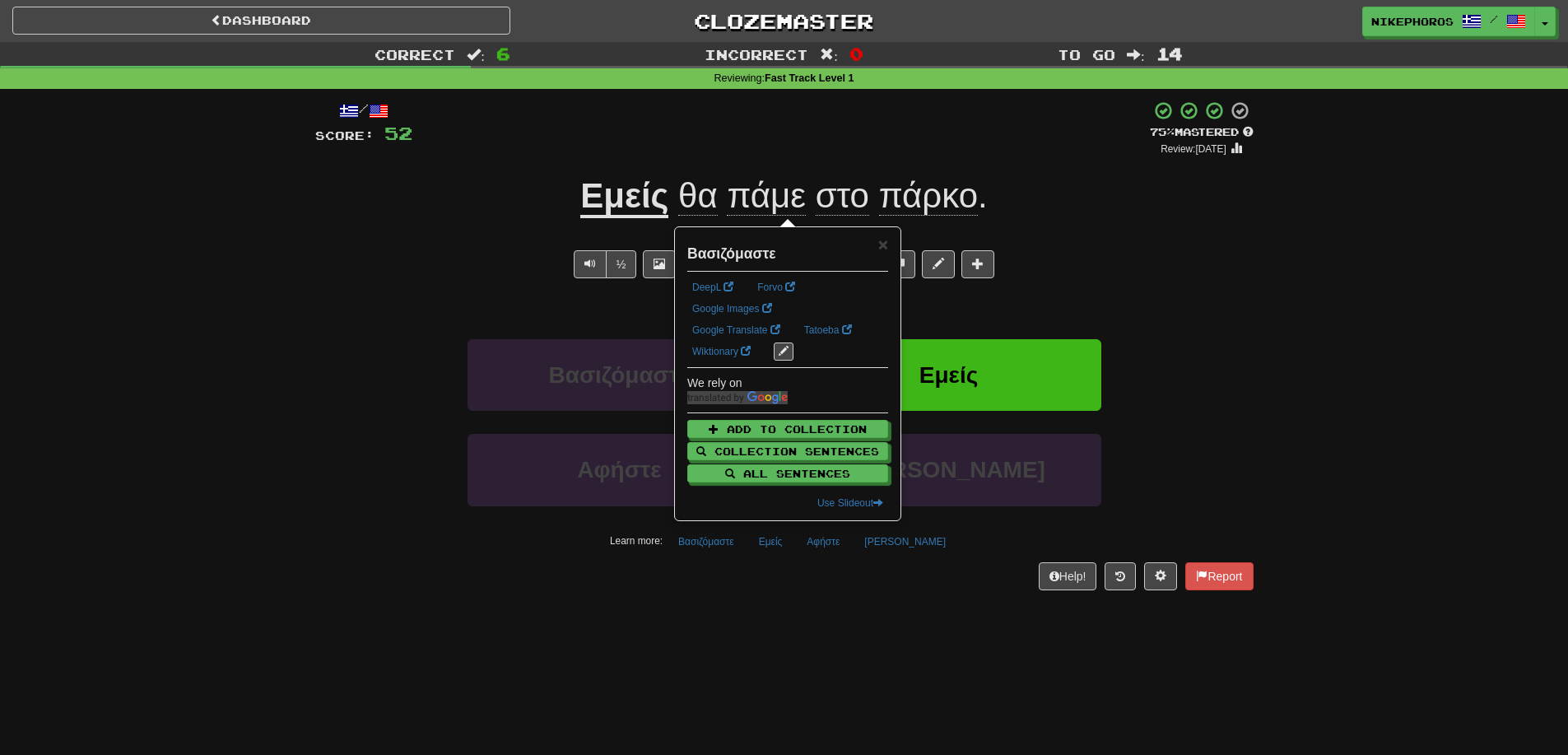
drag, startPoint x: 856, startPoint y: 668, endPoint x: 855, endPoint y: 634, distance: 34.0
click at [855, 661] on div "Dashboard Clozemaster Nikephoros / Toggle Dropdown Dashboard Leaderboard Activi…" at bounding box center [784, 378] width 1568 height 755
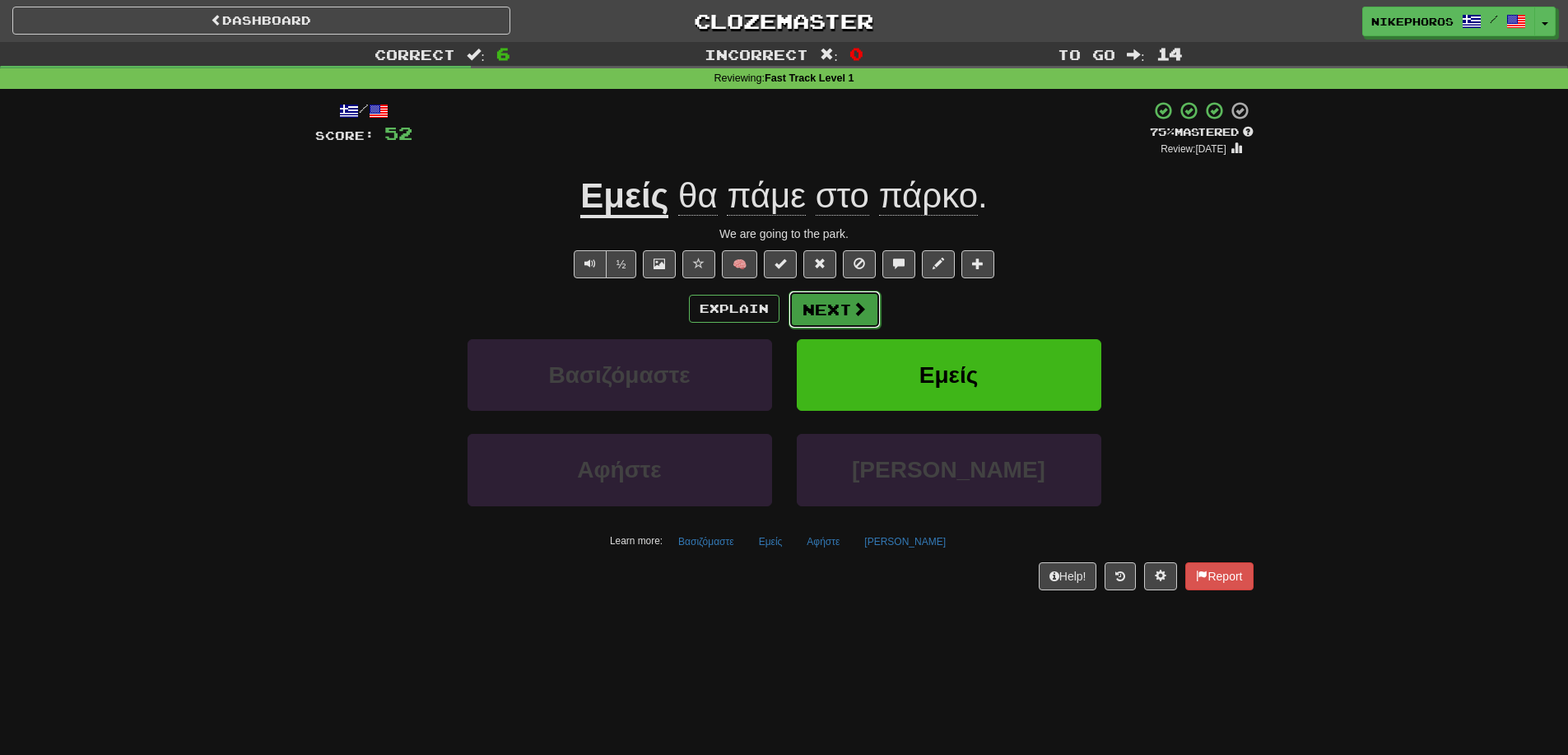
click at [842, 326] on button "Next" at bounding box center [834, 310] width 92 height 38
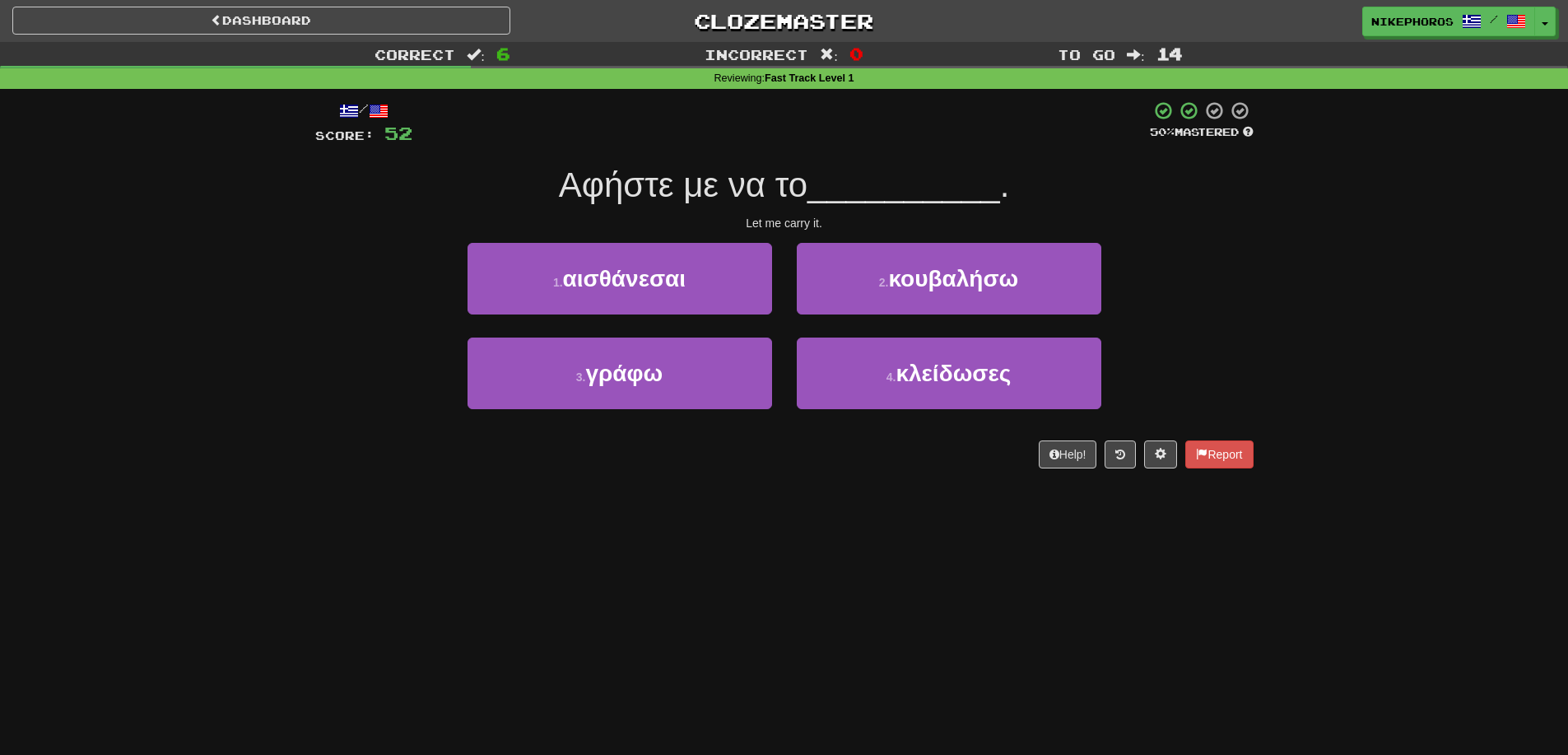
click at [1274, 238] on div "Correct : 6 Incorrect : 0 To go : 14 Reviewing : Fast Track Level 1 / Score: 52…" at bounding box center [784, 267] width 1568 height 449
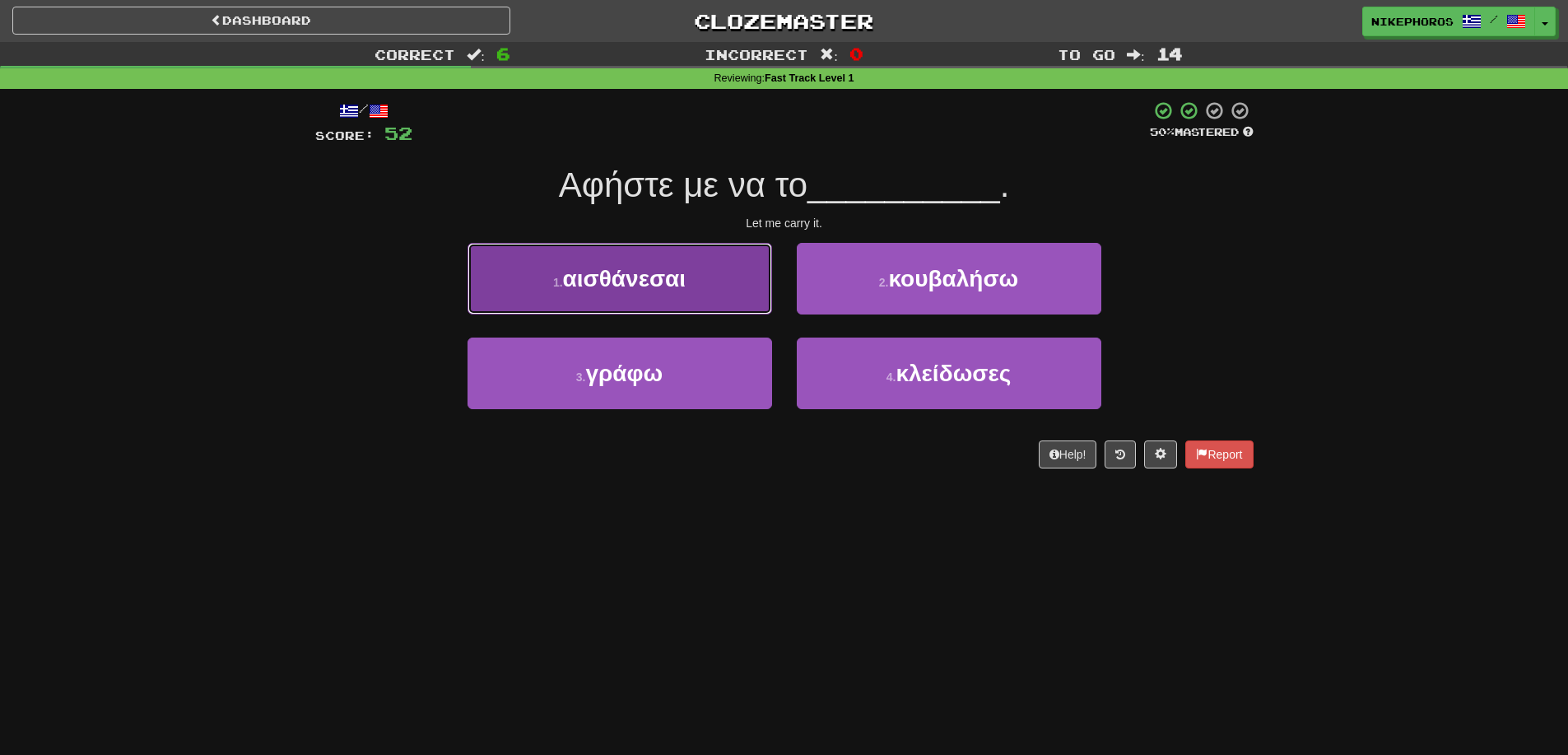
click at [680, 288] on span "αισθάνεσαι" at bounding box center [625, 279] width 124 height 26
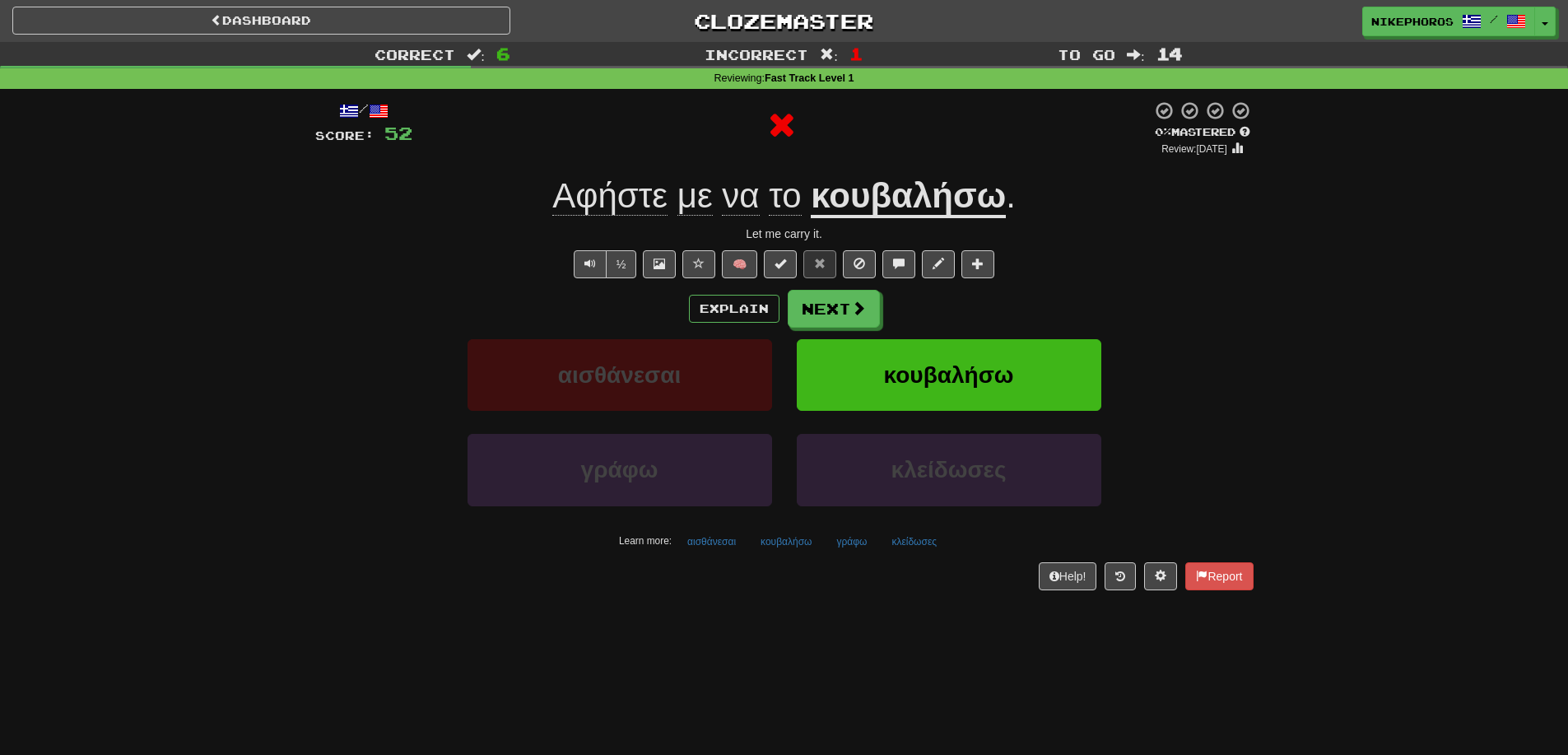
click at [981, 184] on u "κουβαλήσω" at bounding box center [907, 197] width 195 height 42
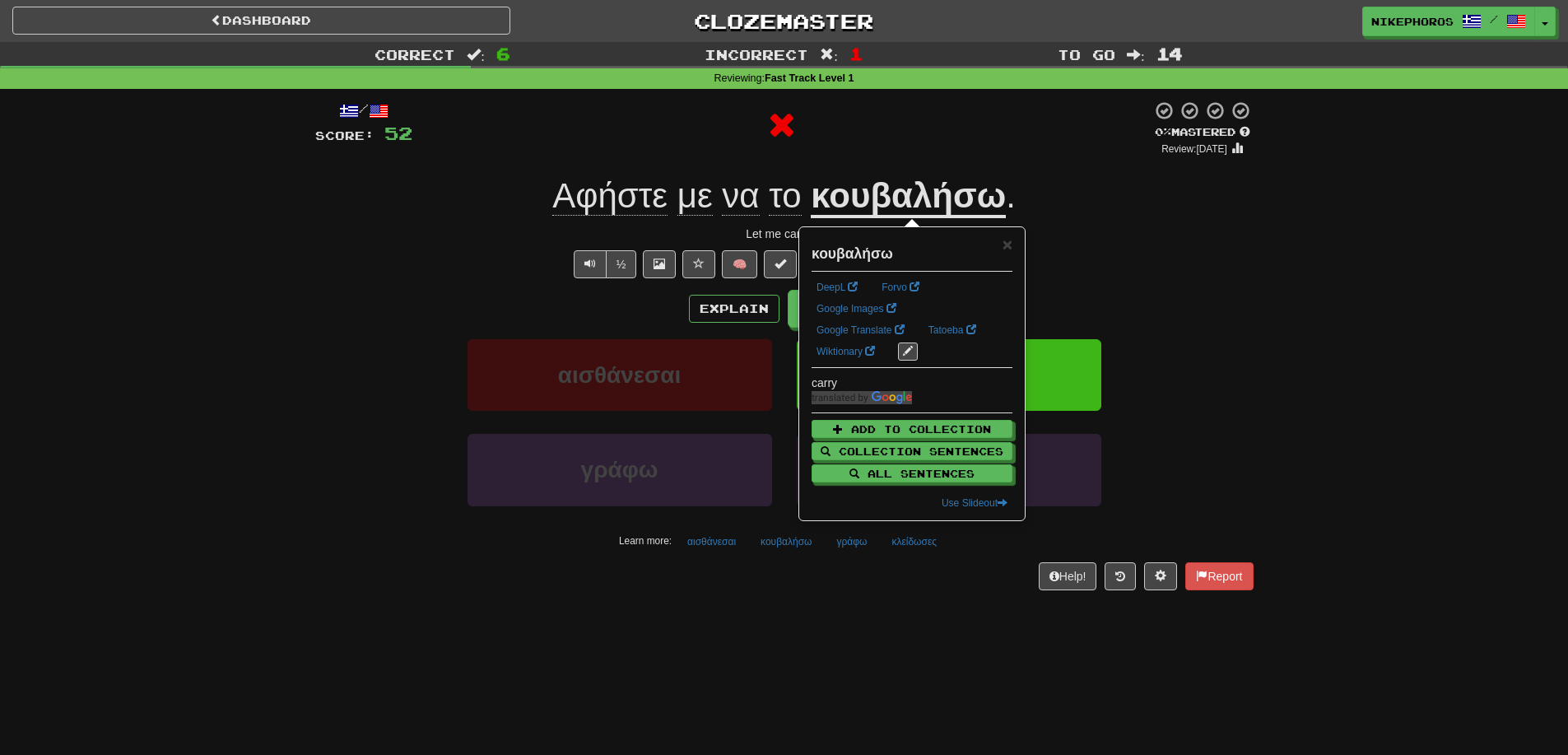
click at [1364, 273] on div "Correct : 6 Incorrect : 1 To go : 14 Reviewing : Fast Track Level 1 / Score: 52…" at bounding box center [784, 328] width 1568 height 571
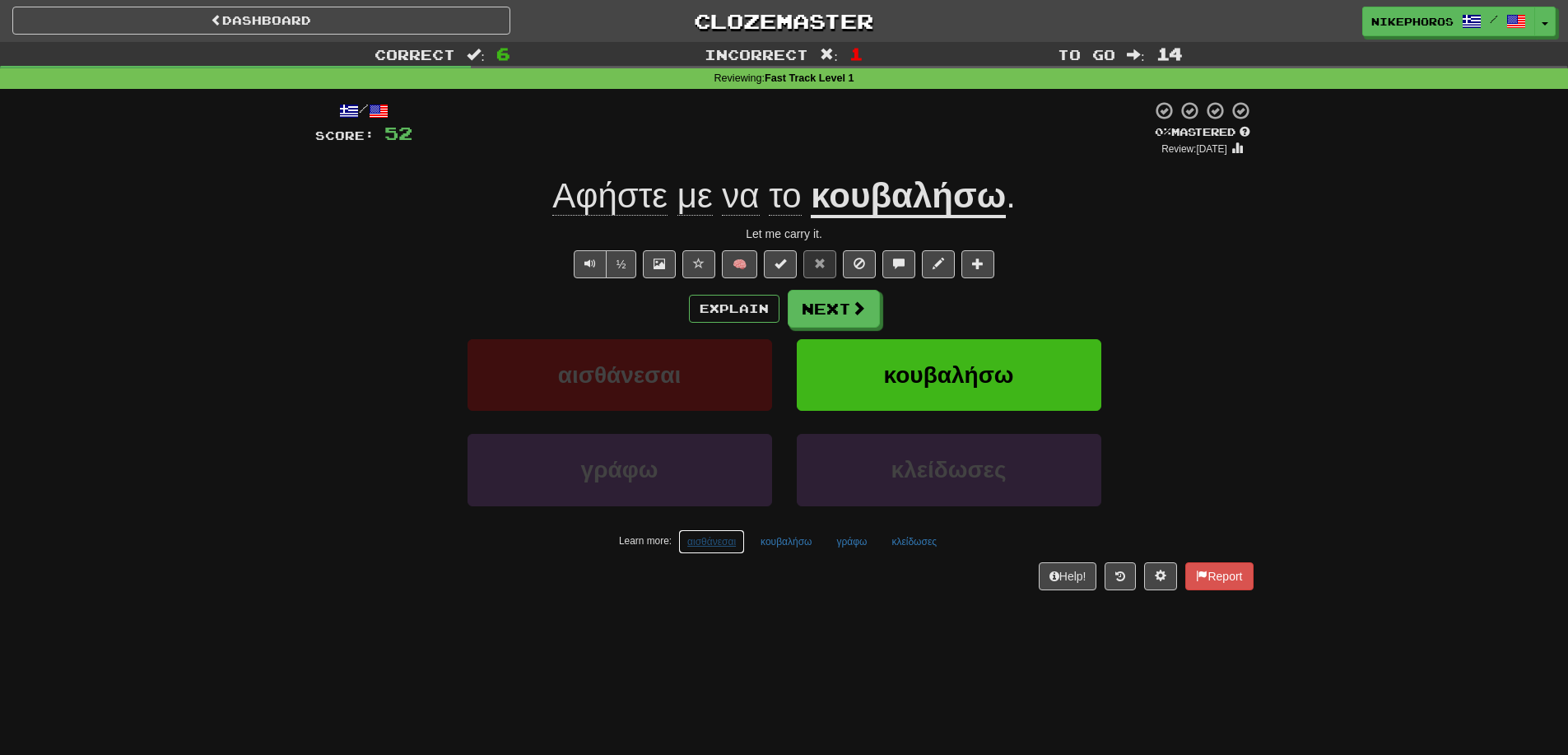
click at [697, 541] on button "αισθάνεσαι" at bounding box center [711, 541] width 67 height 25
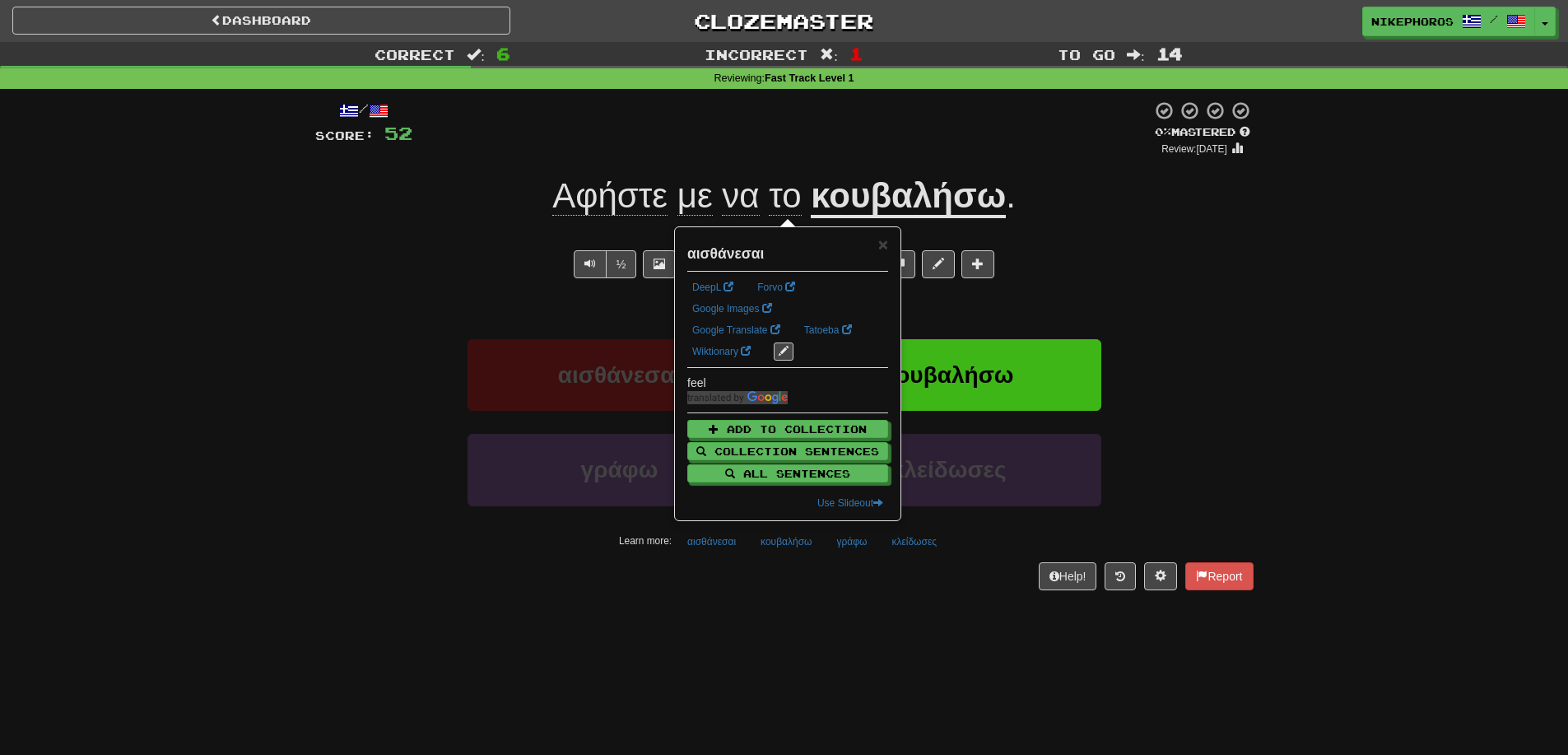
click at [746, 638] on div "Dashboard Clozemaster Nikephoros / Toggle Dropdown Dashboard Leaderboard Activi…" at bounding box center [784, 378] width 1568 height 755
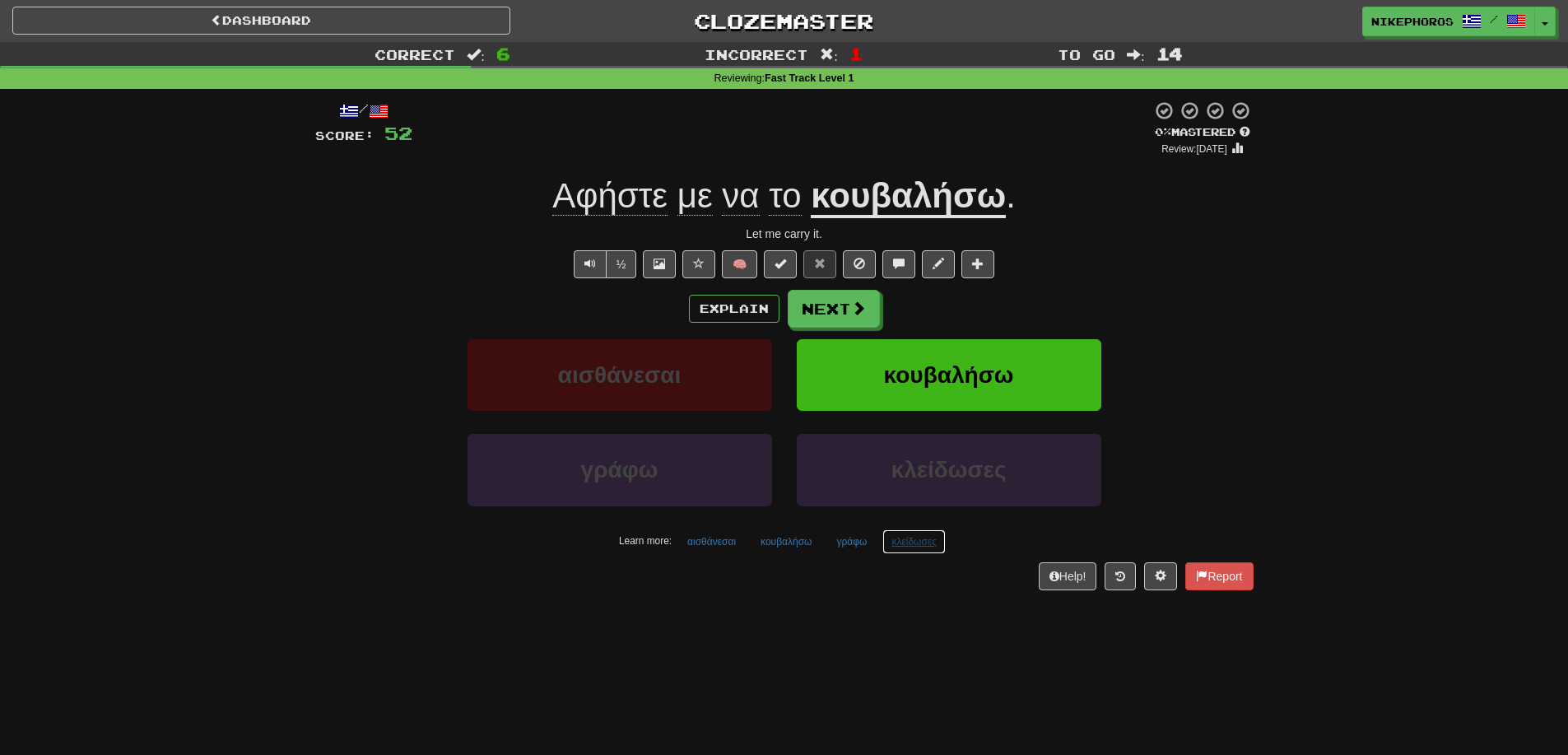
click at [920, 552] on button "κλείδωσες" at bounding box center [913, 541] width 63 height 25
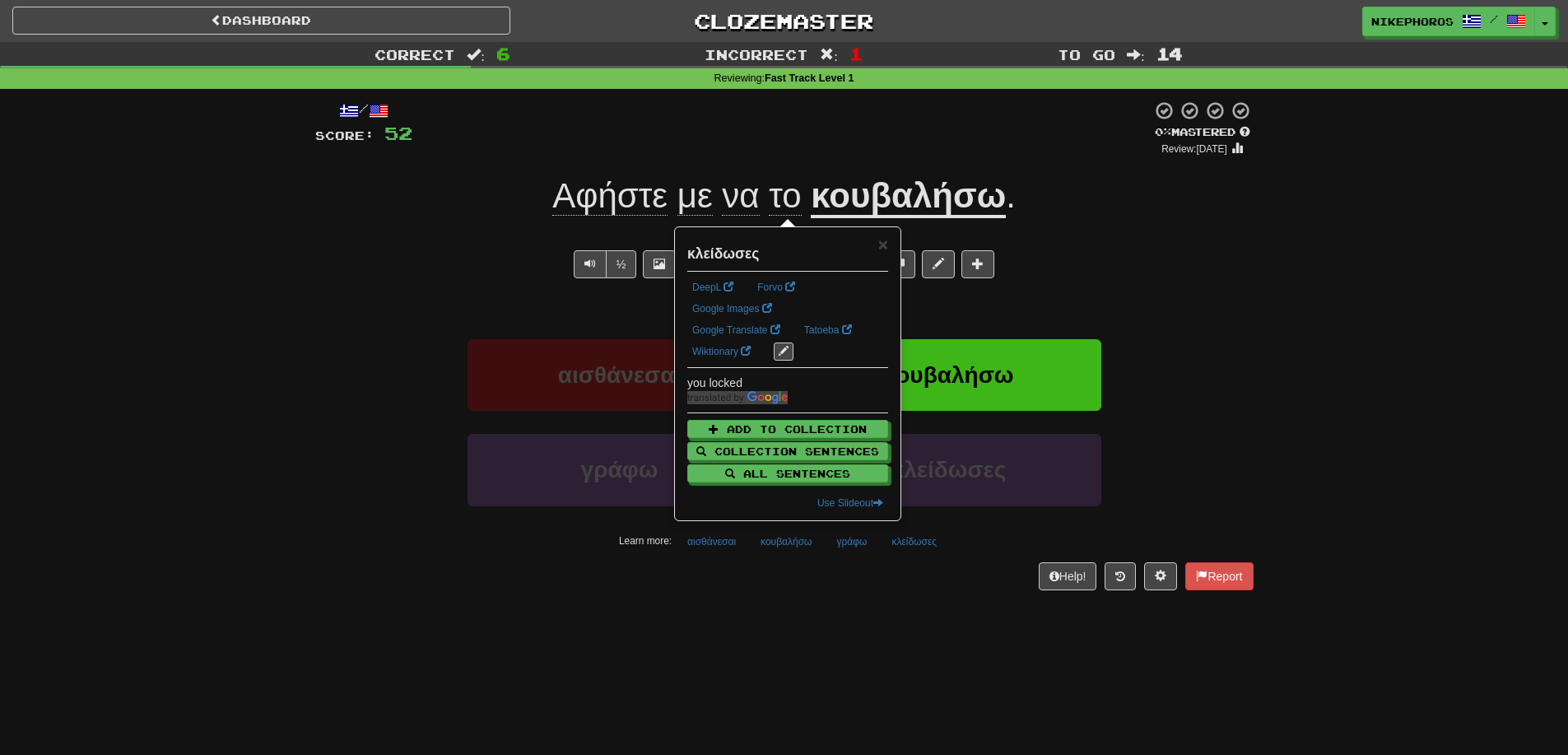
click at [926, 623] on div "Dashboard Clozemaster Nikephoros / Toggle Dropdown Dashboard Leaderboard Activi…" at bounding box center [784, 378] width 1568 height 755
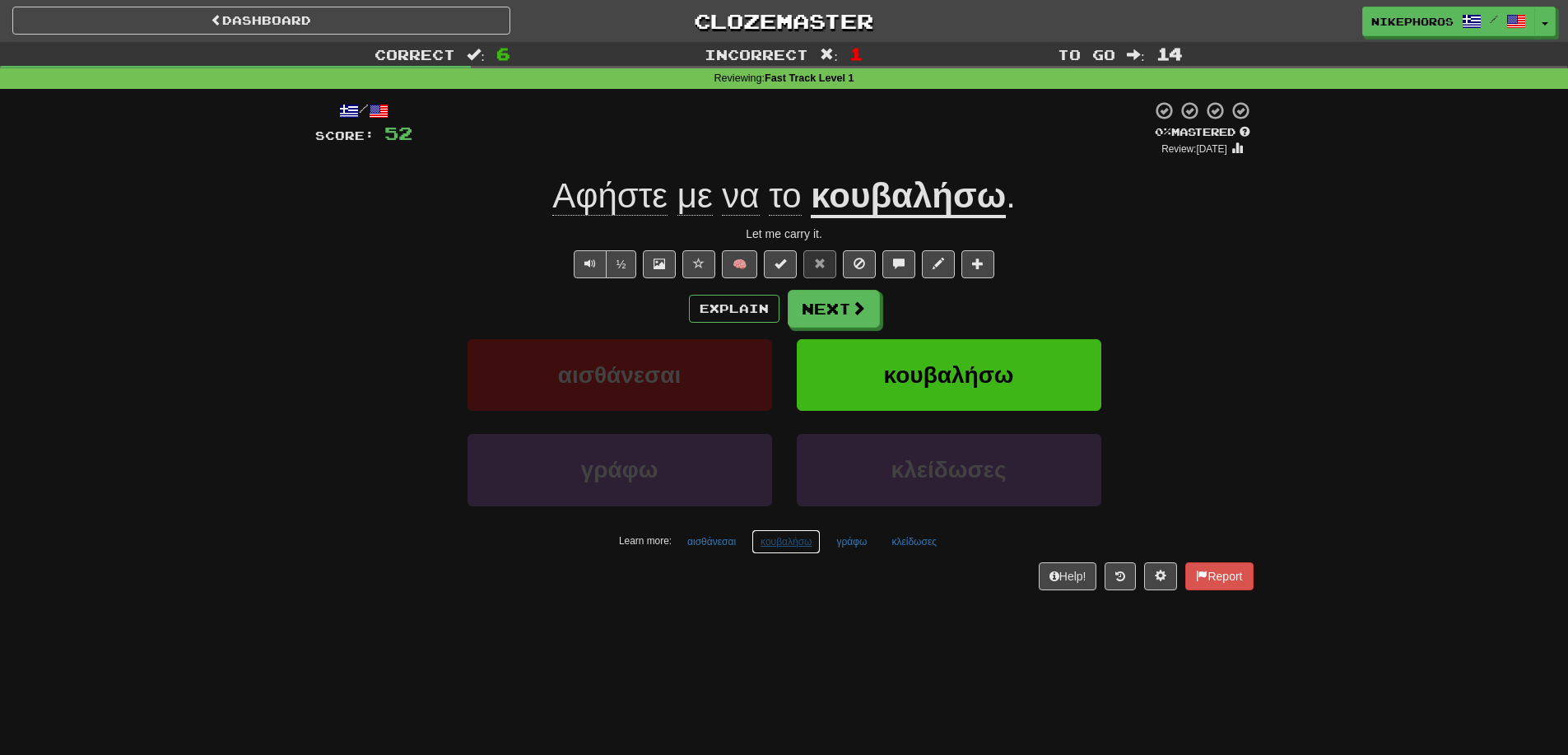
click at [784, 547] on button "κουβαλήσω" at bounding box center [785, 541] width 69 height 25
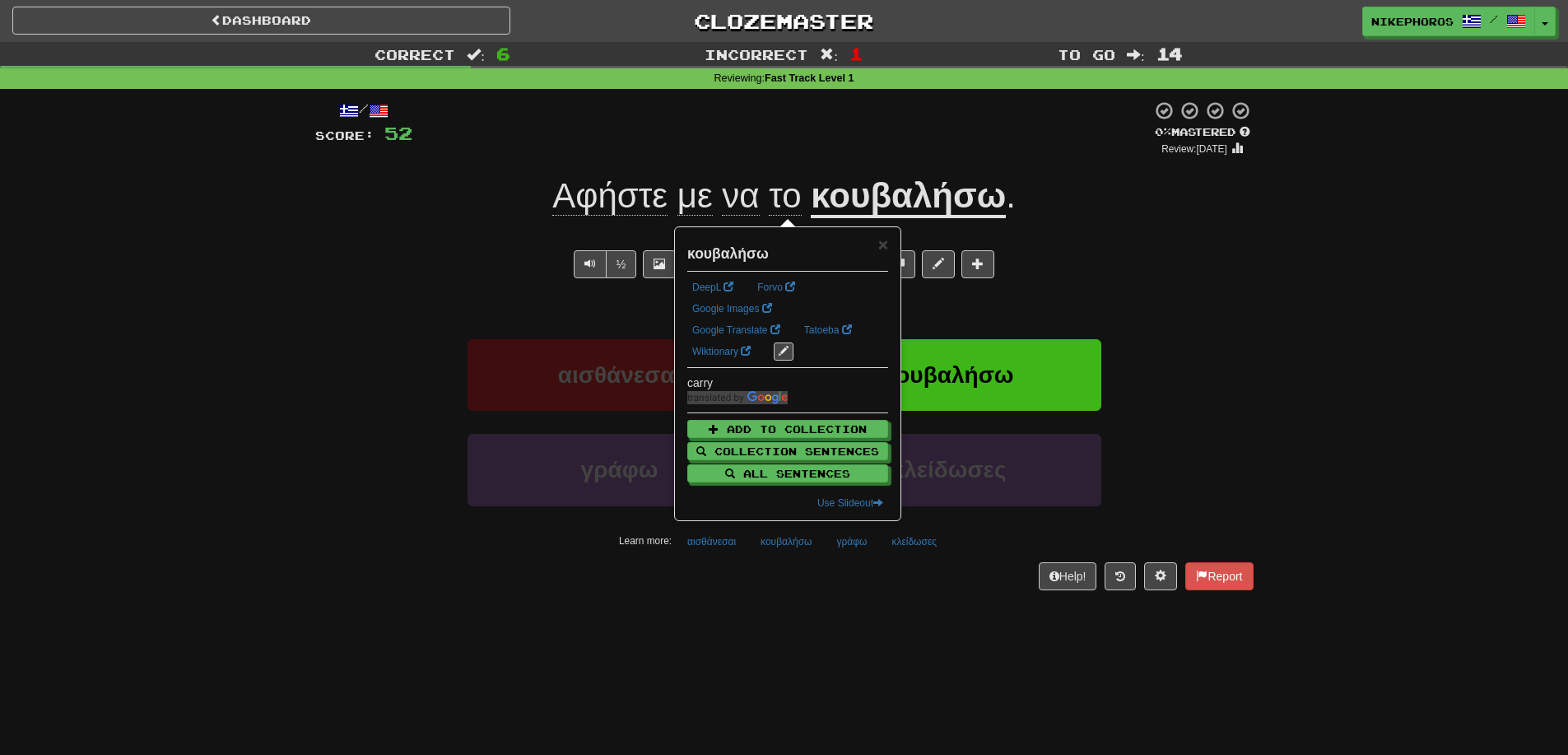
click at [777, 641] on div "Dashboard Clozemaster Nikephoros / Toggle Dropdown Dashboard Leaderboard Activi…" at bounding box center [784, 378] width 1568 height 755
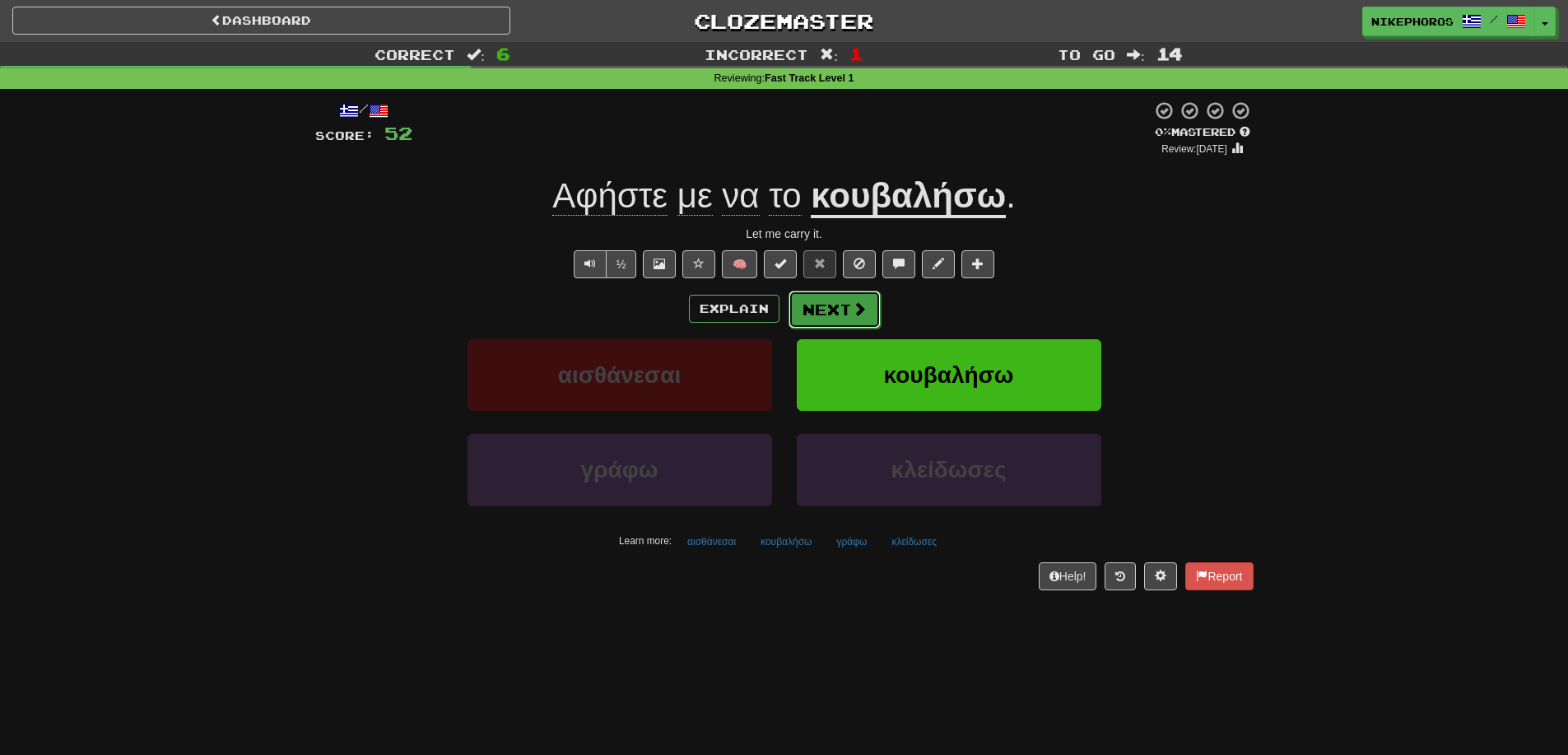
click at [832, 311] on button "Next" at bounding box center [834, 310] width 92 height 38
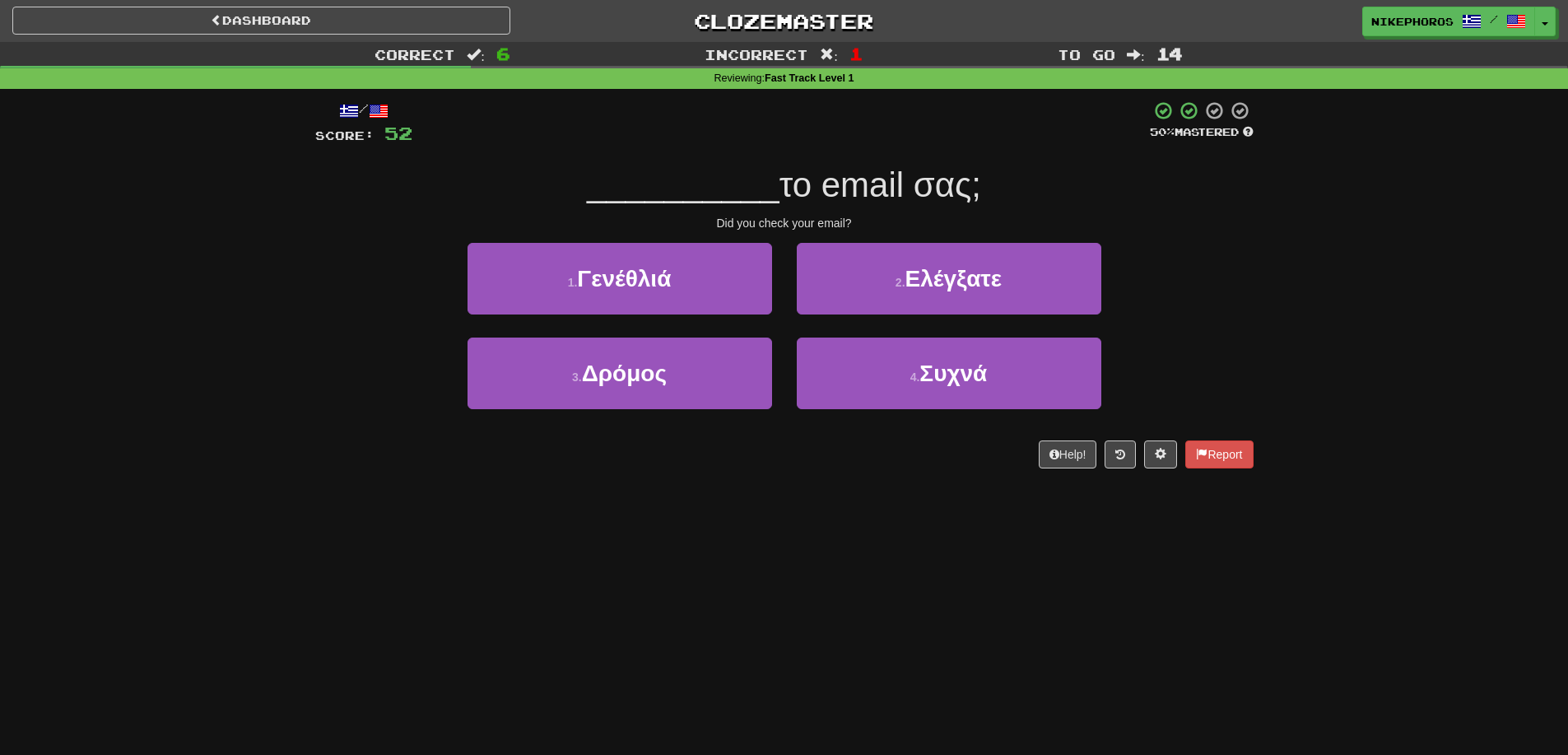
click at [1307, 245] on div "Correct : 6 Incorrect : 1 To go : 14 Reviewing : Fast Track Level 1 / Score: 52…" at bounding box center [784, 267] width 1568 height 449
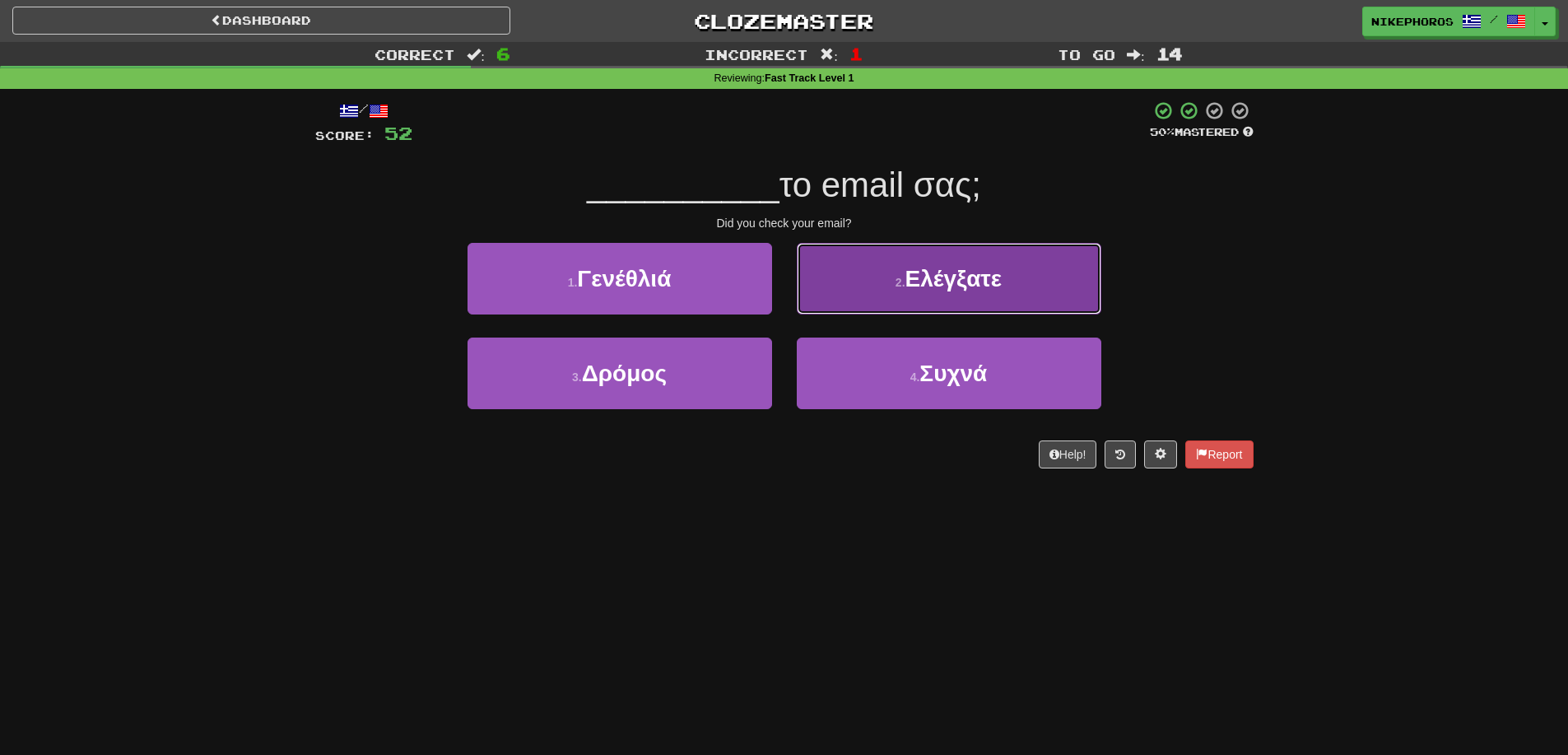
click at [988, 267] on span "Ελέγξατε" at bounding box center [953, 279] width 97 height 26
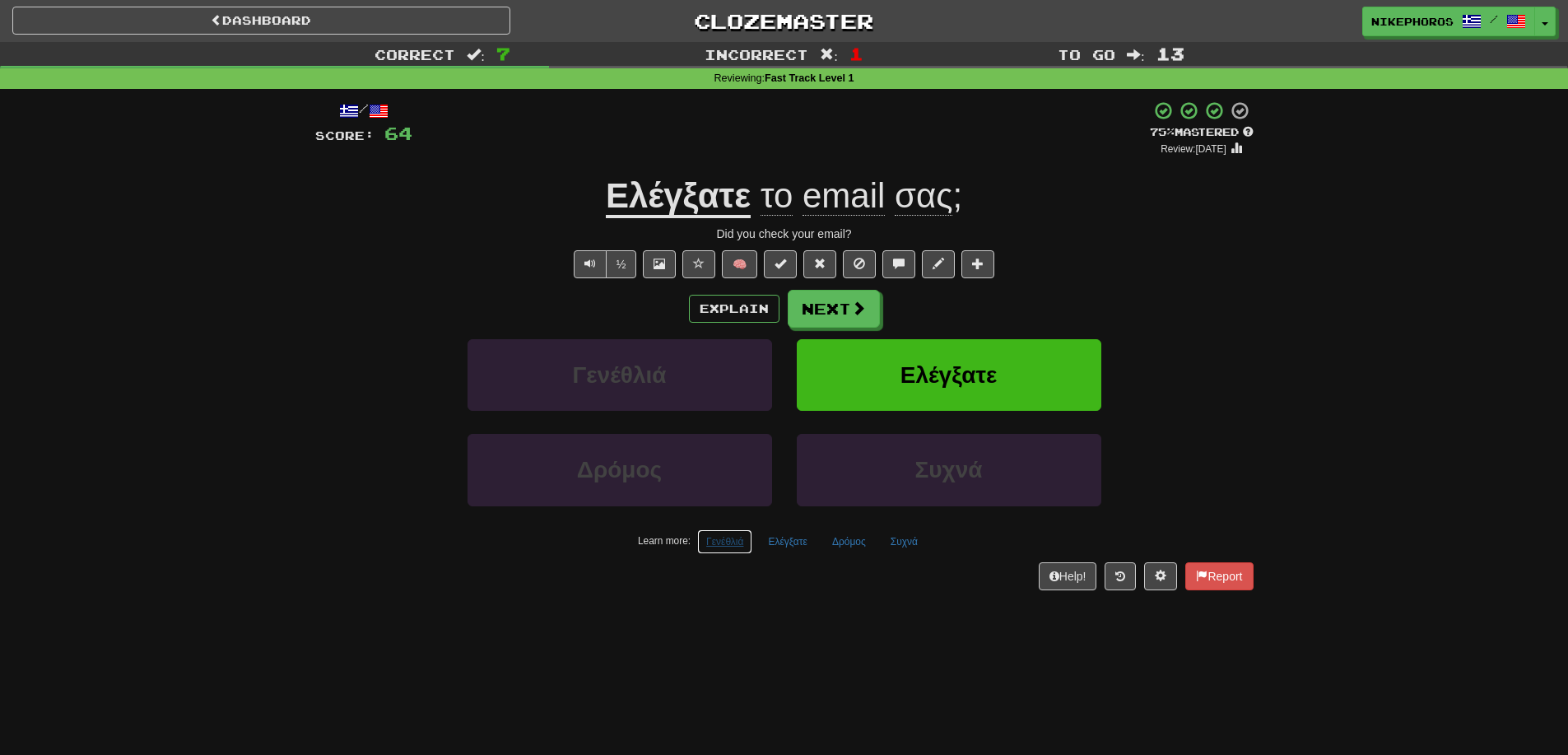
click at [730, 538] on button "Γενέθλιά" at bounding box center [724, 541] width 55 height 25
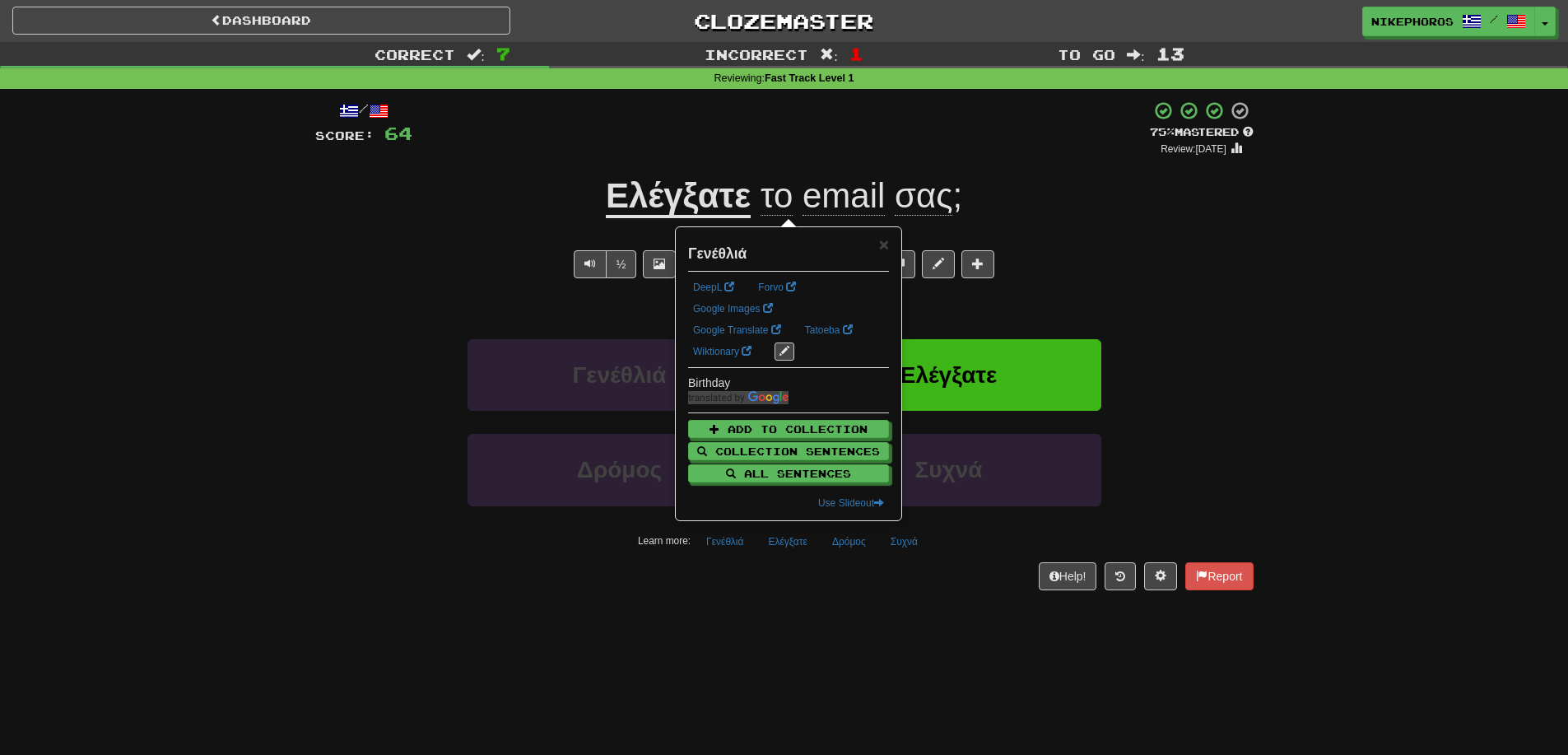
click at [777, 645] on div "Dashboard Clozemaster Nikephoros / Toggle Dropdown Dashboard Leaderboard Activi…" at bounding box center [784, 378] width 1568 height 755
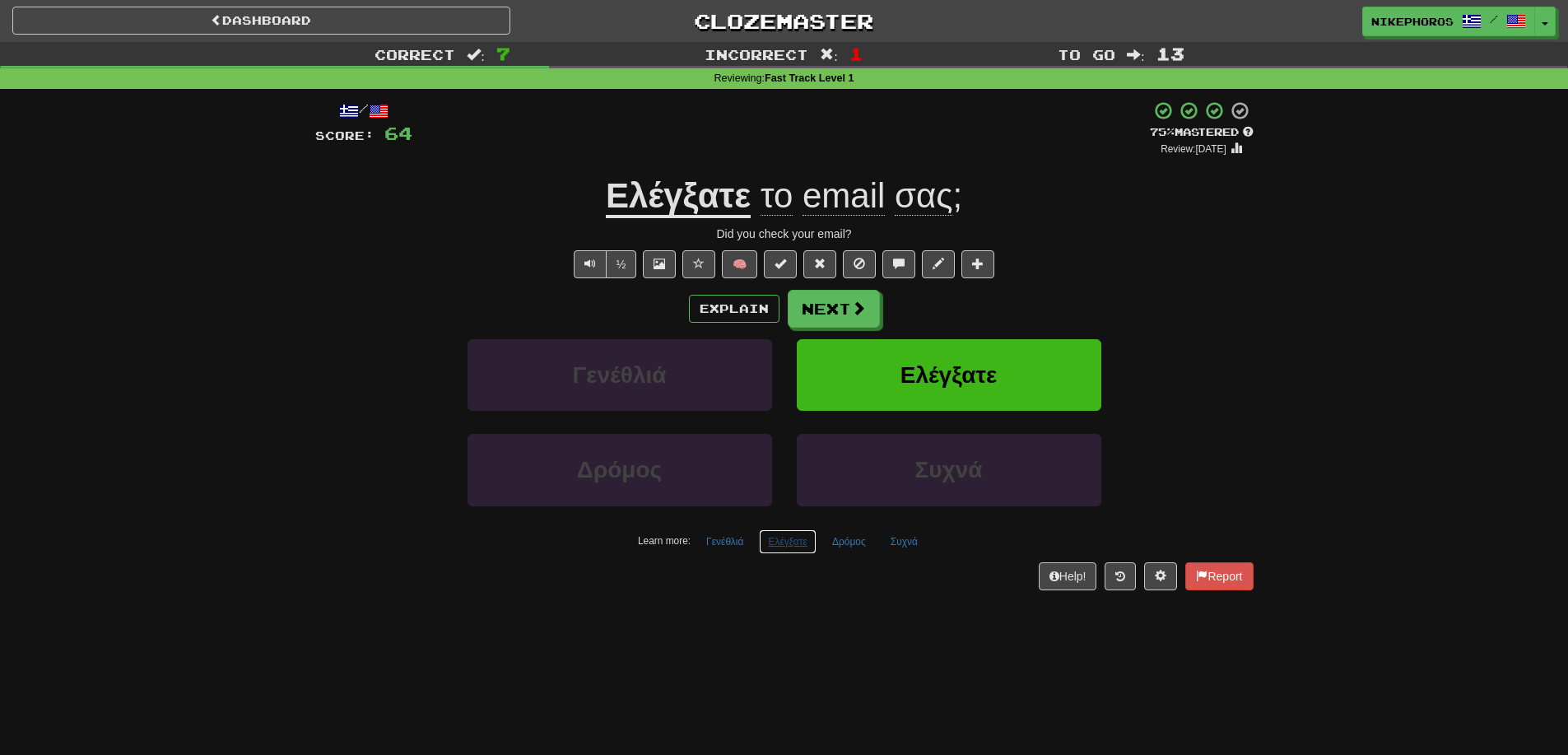
click at [777, 551] on button "Ελέγξατε" at bounding box center [786, 541] width 57 height 25
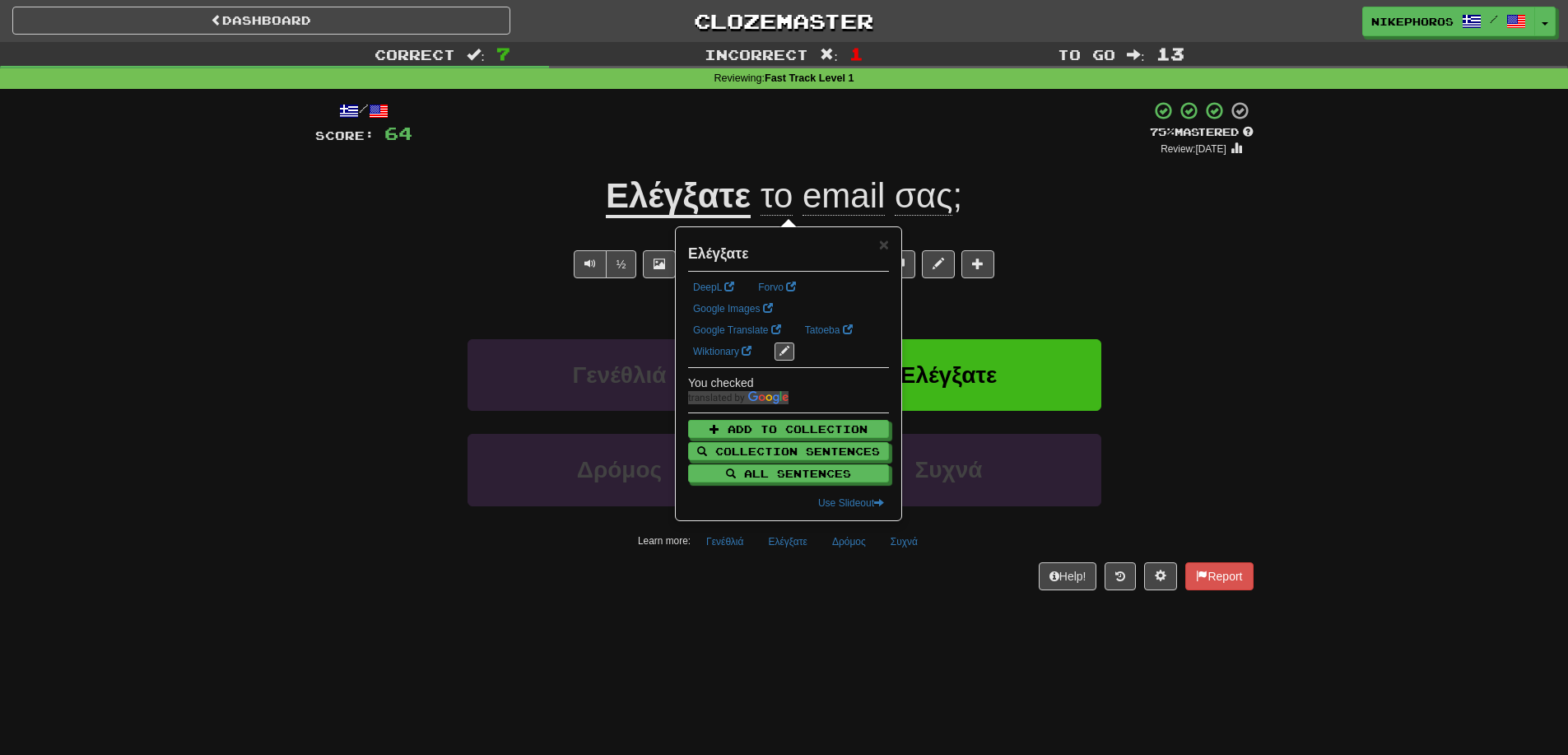
drag, startPoint x: 819, startPoint y: 627, endPoint x: 827, endPoint y: 532, distance: 95.3
click at [819, 627] on div "Dashboard Clozemaster Nikephoros / Toggle Dropdown Dashboard Leaderboard Activi…" at bounding box center [784, 378] width 1568 height 755
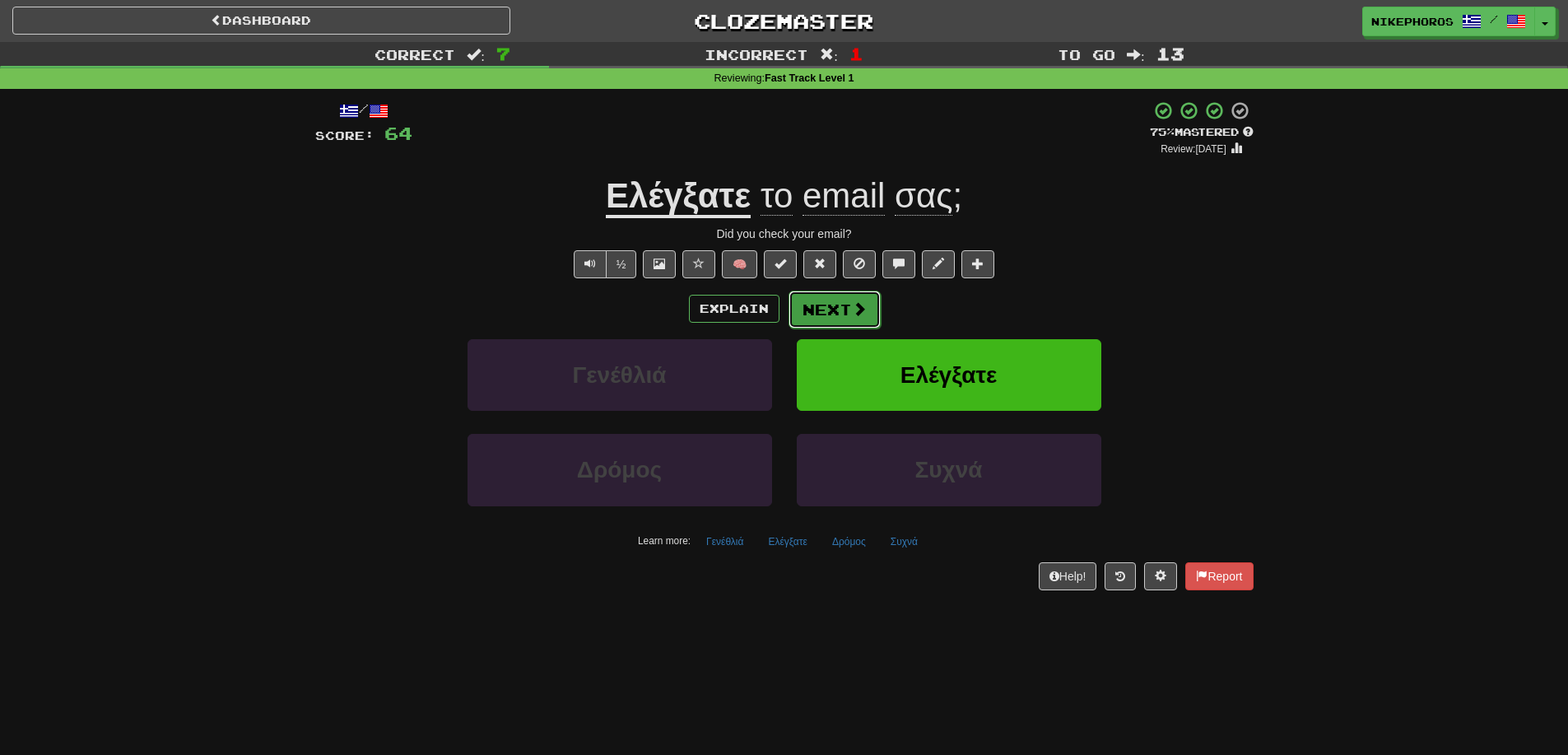
click at [862, 314] on span at bounding box center [858, 309] width 15 height 15
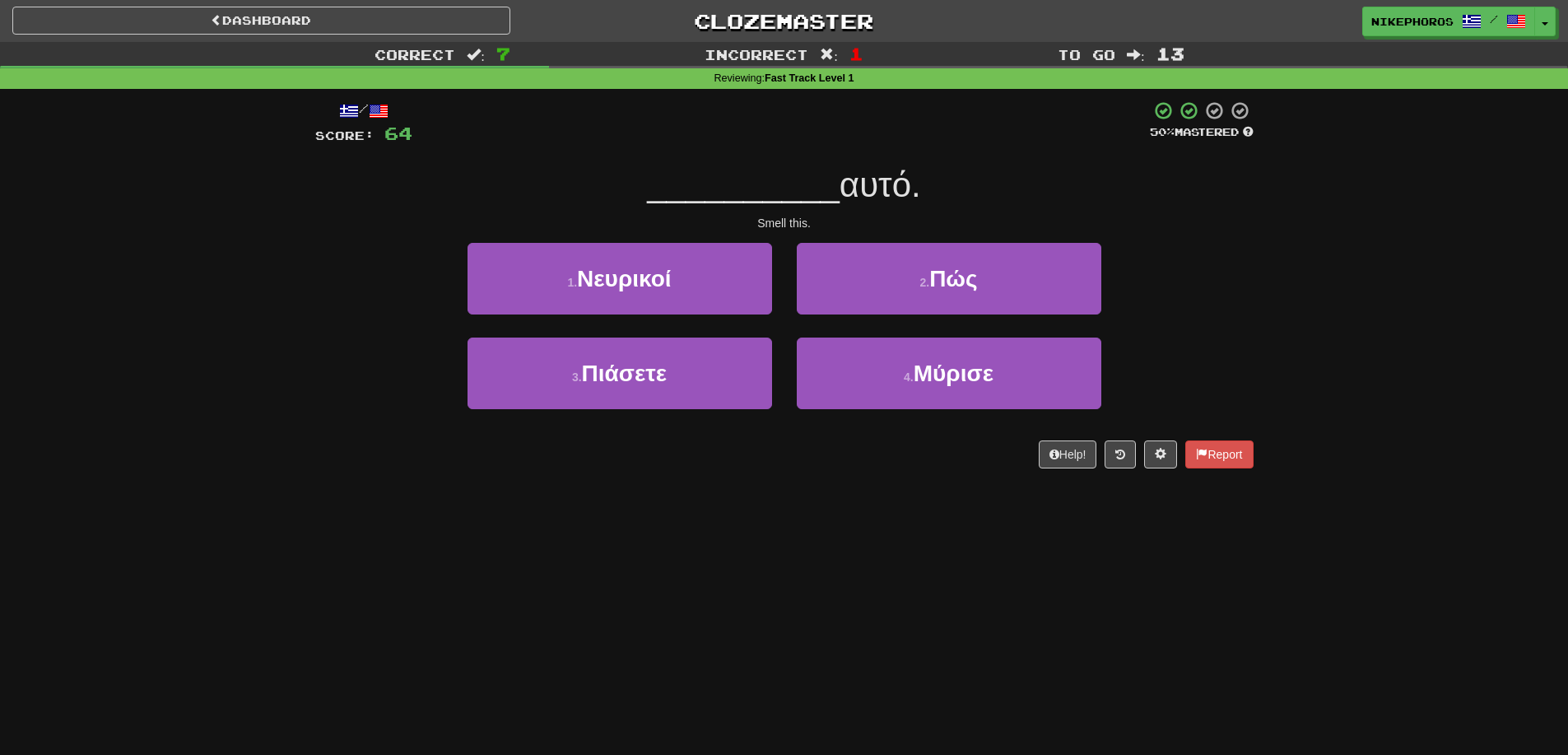
click at [1195, 226] on div "Smell this." at bounding box center [784, 223] width 938 height 16
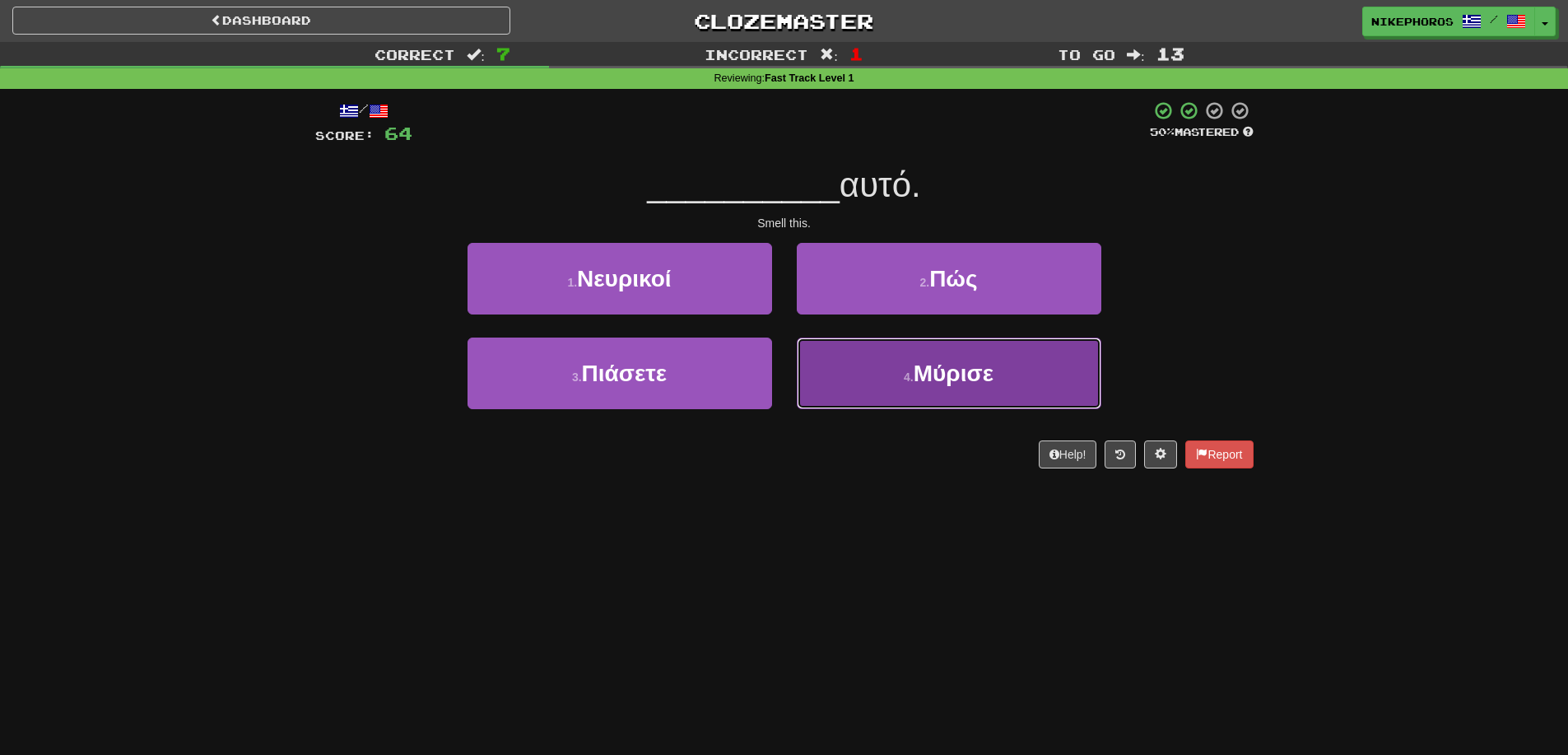
click at [1068, 369] on button "4 . Μύρισε" at bounding box center [948, 374] width 304 height 72
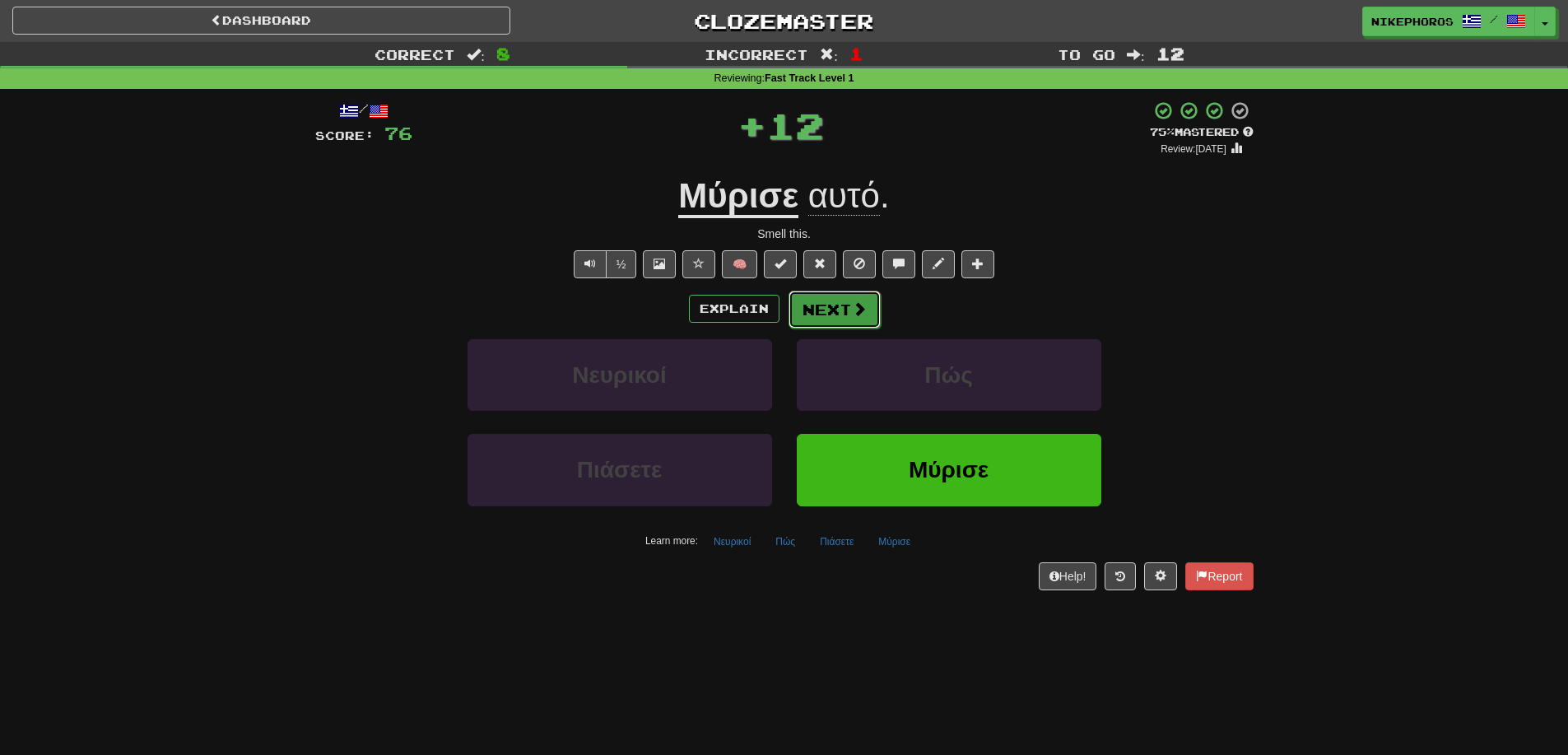
click at [843, 306] on button "Next" at bounding box center [834, 310] width 92 height 38
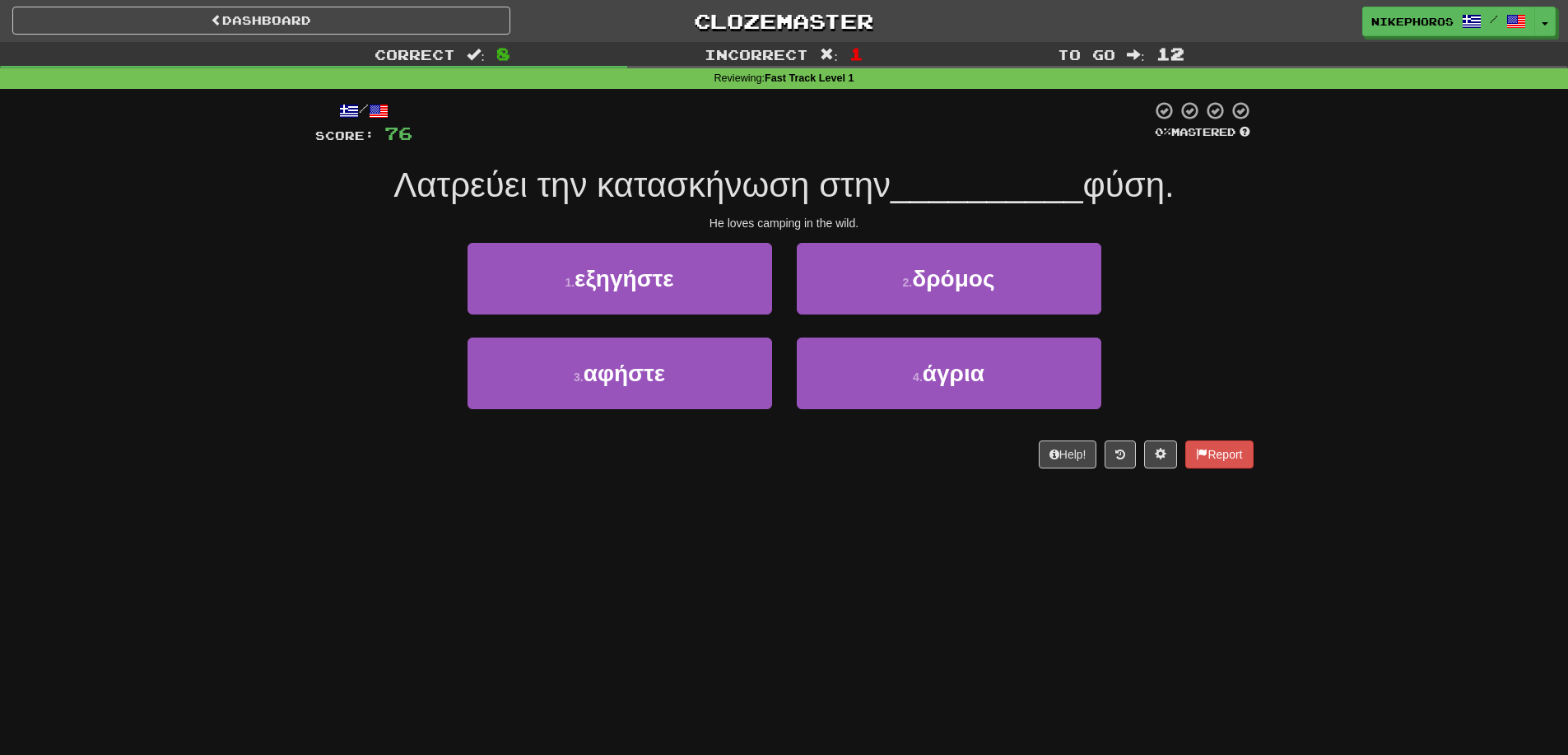
click at [908, 154] on div "/ Score: 76 0 % Mastered Λατρεύει την κατασκήνωση στην __________ φύση. He love…" at bounding box center [784, 285] width 938 height 369
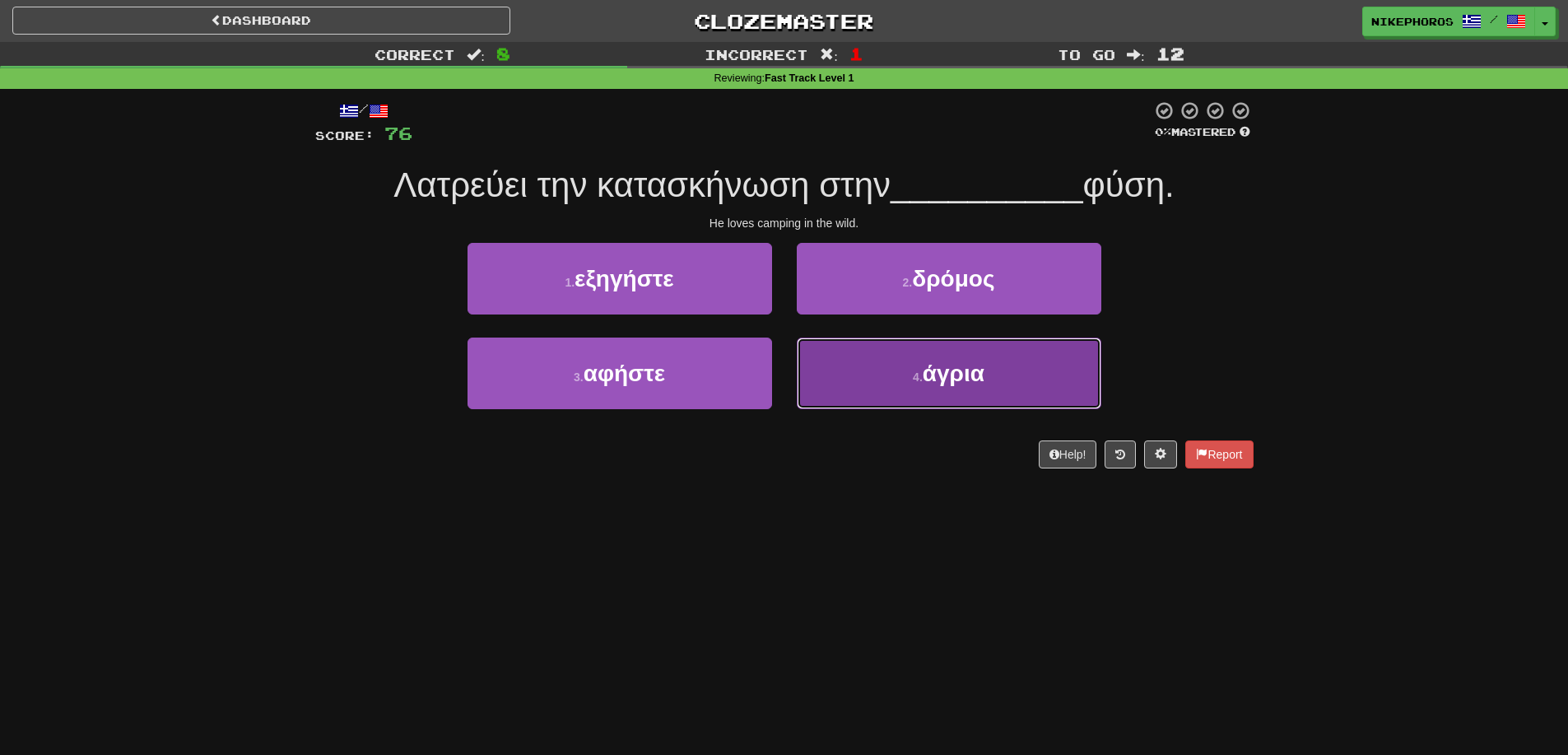
click at [1029, 396] on button "4 . άγρια" at bounding box center [948, 374] width 304 height 72
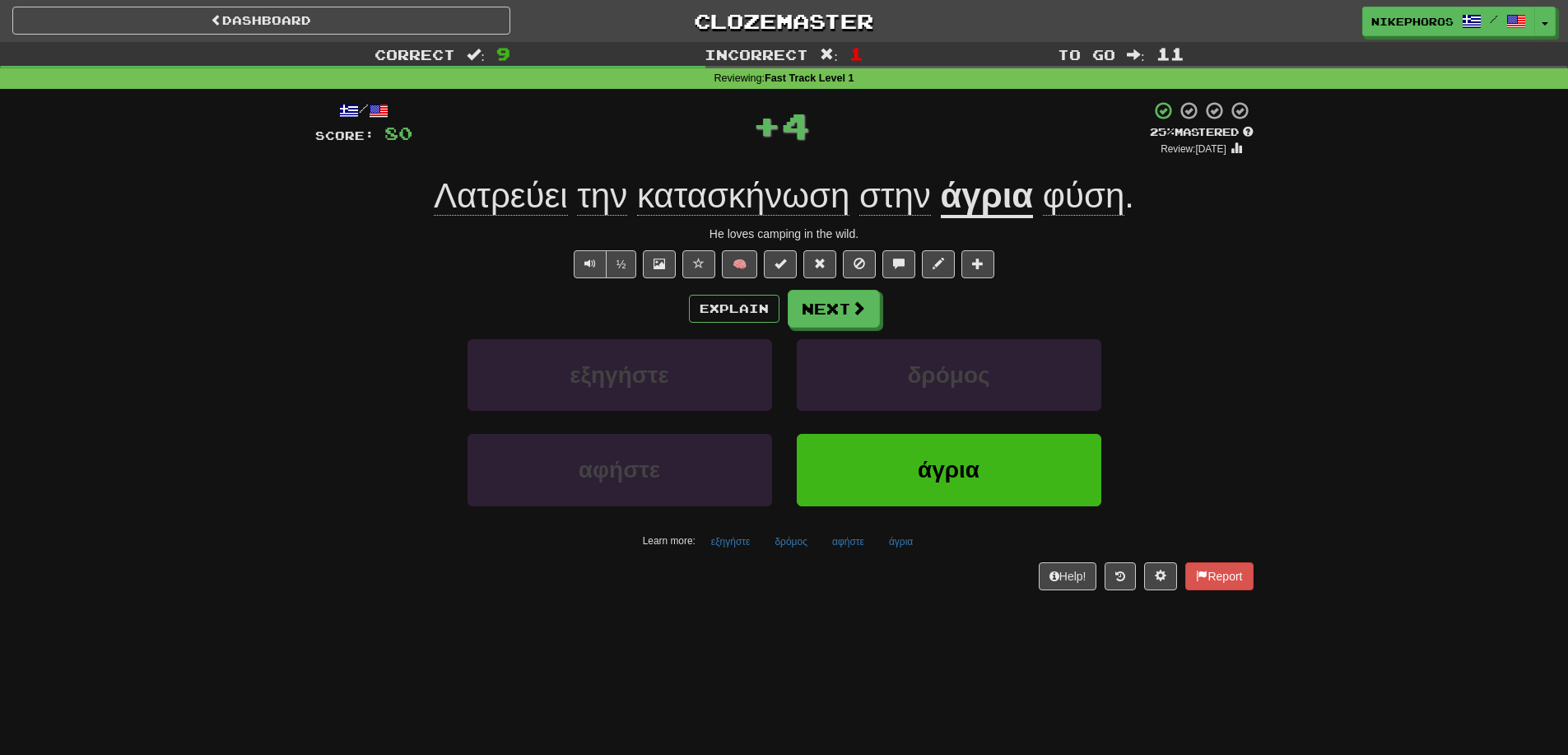
drag, startPoint x: 1119, startPoint y: 209, endPoint x: 1377, endPoint y: 328, distance: 284.1
click at [1121, 209] on span "φύση" at bounding box center [1084, 196] width 82 height 40
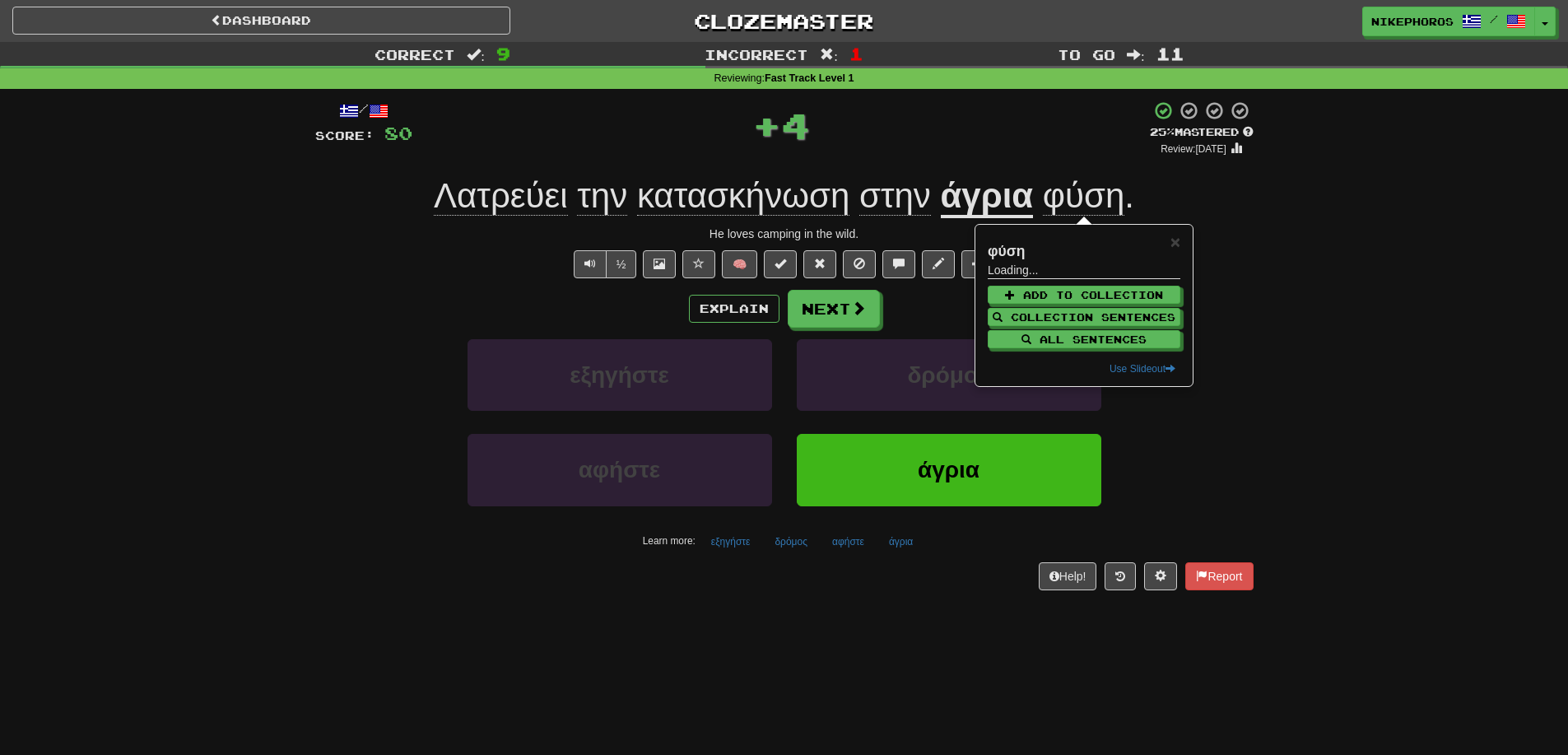
click at [1386, 332] on div "Correct : 9 Incorrect : 1 To go : 11 Reviewing : Fast Track Level 1 / Score: 80…" at bounding box center [784, 328] width 1568 height 571
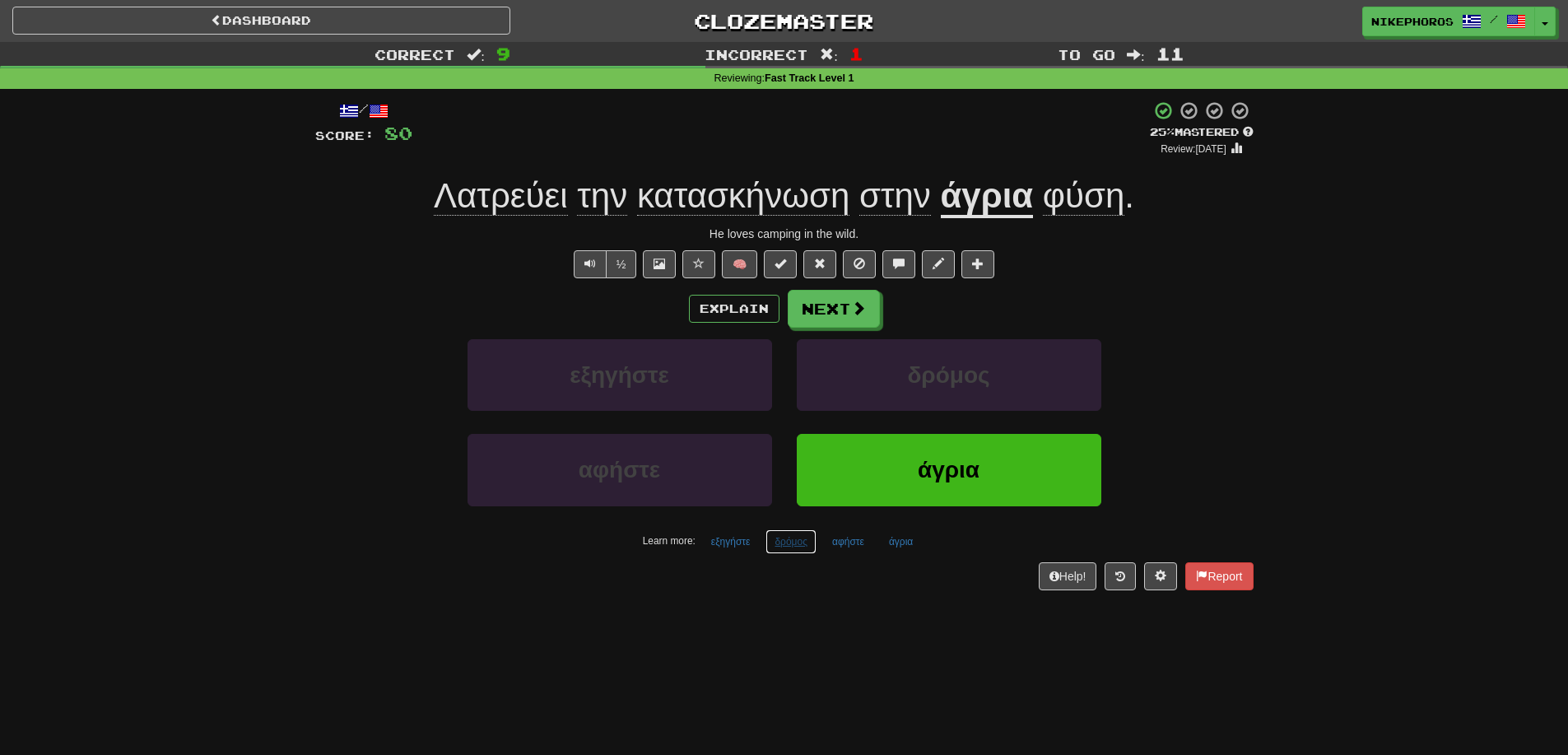
click at [788, 542] on button "δρόμος" at bounding box center [790, 541] width 51 height 25
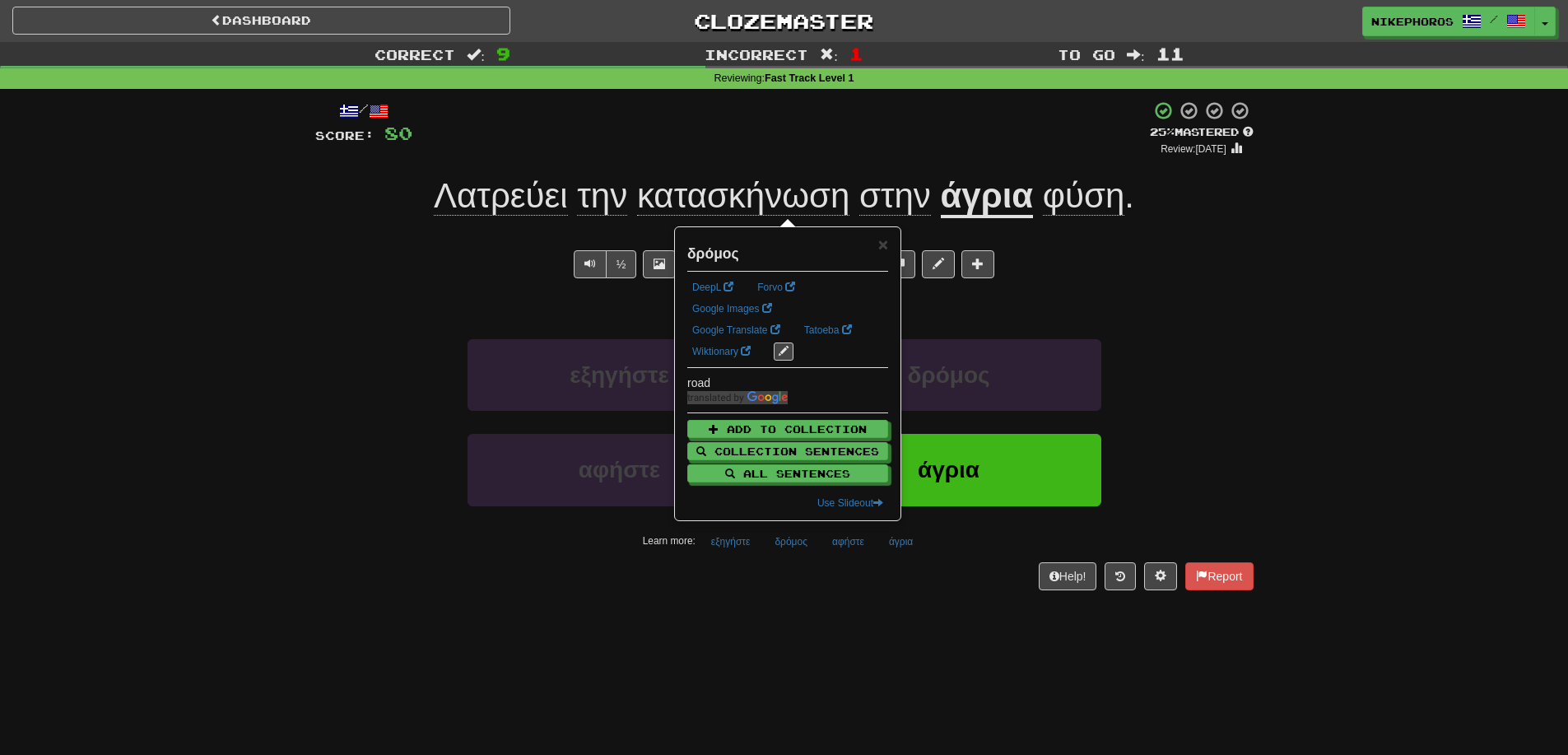
click at [832, 585] on div "Help! Report" at bounding box center [784, 576] width 938 height 28
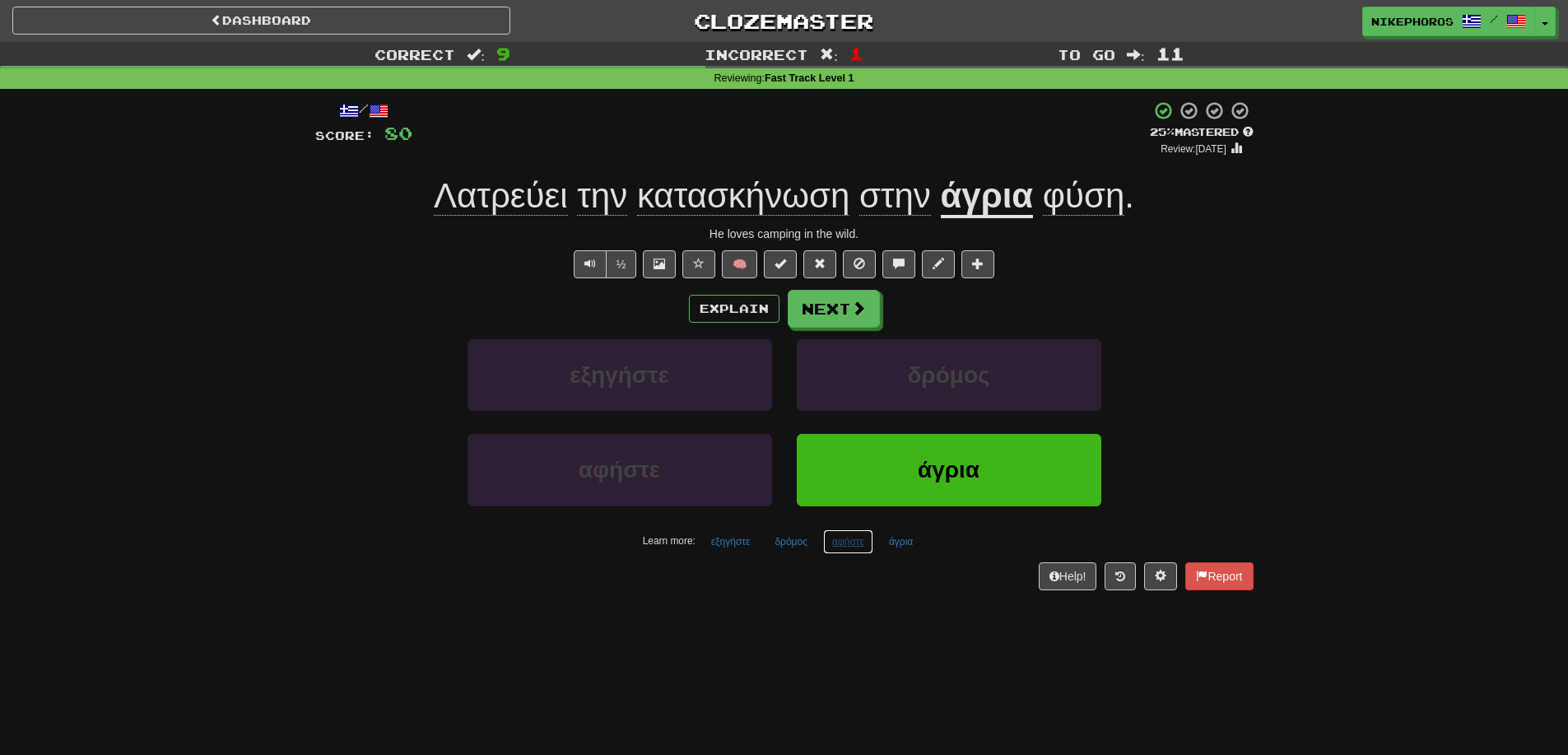
click at [846, 546] on button "αφήστε" at bounding box center [848, 541] width 50 height 25
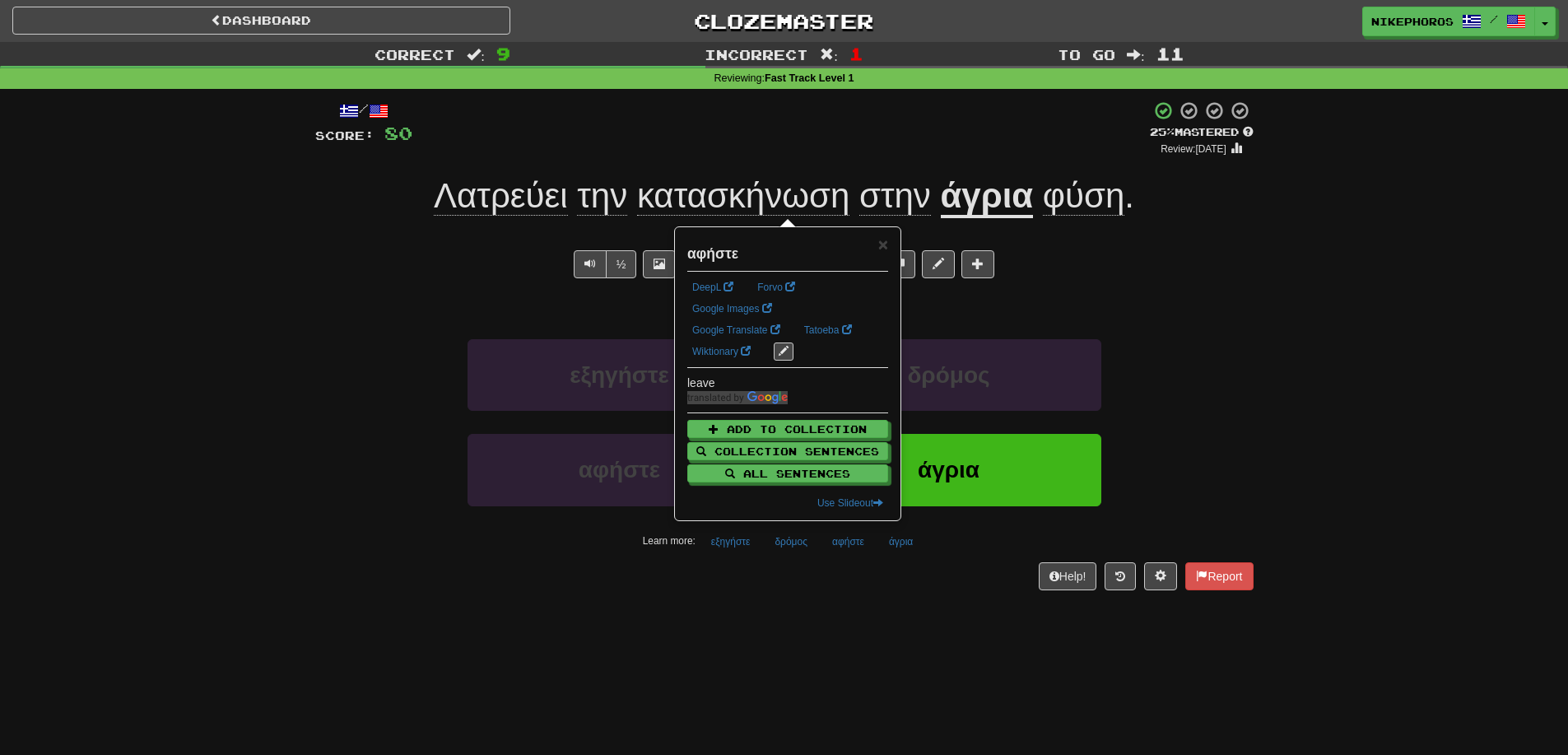
click at [857, 592] on div "/ Score: 80 + 4 25 % Mastered Review: 2025-09-17 Λατρεύει την κατασκήνωση στην …" at bounding box center [784, 351] width 938 height 523
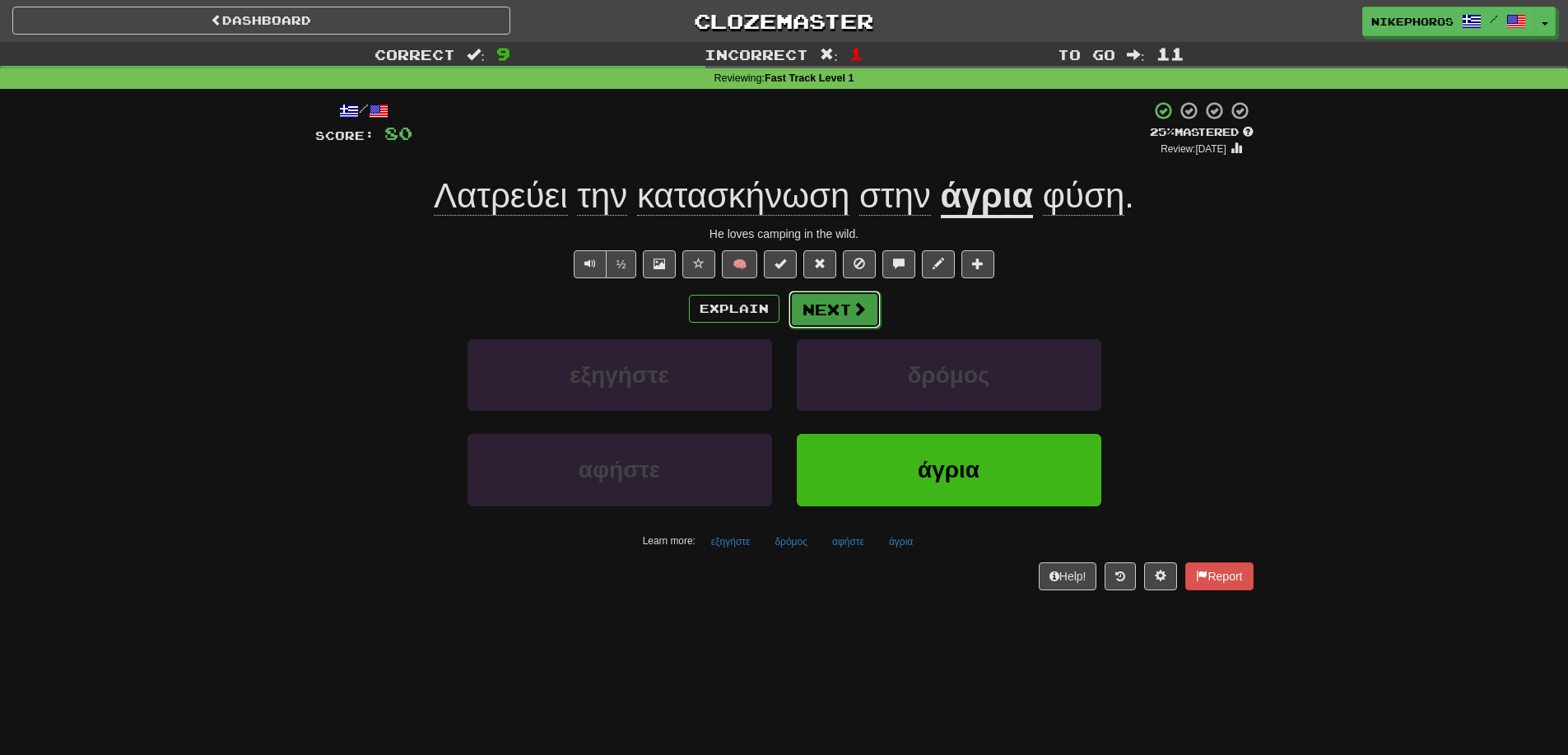
click at [798, 314] on button "Next" at bounding box center [834, 310] width 92 height 38
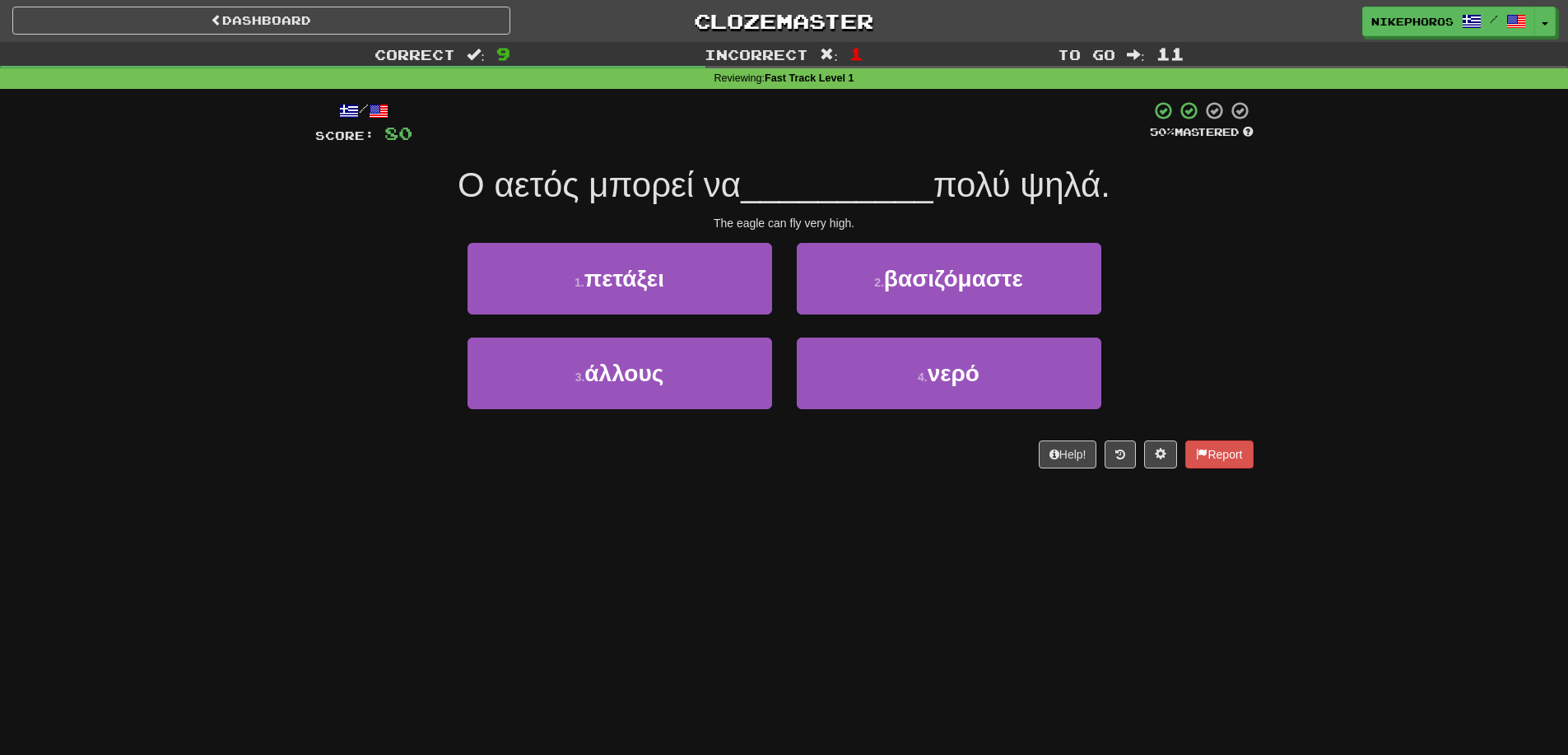
click at [1276, 323] on div "Correct : 9 Incorrect : 1 To go : 11 Reviewing : Fast Track Level 1 / Score: 80…" at bounding box center [784, 267] width 1568 height 449
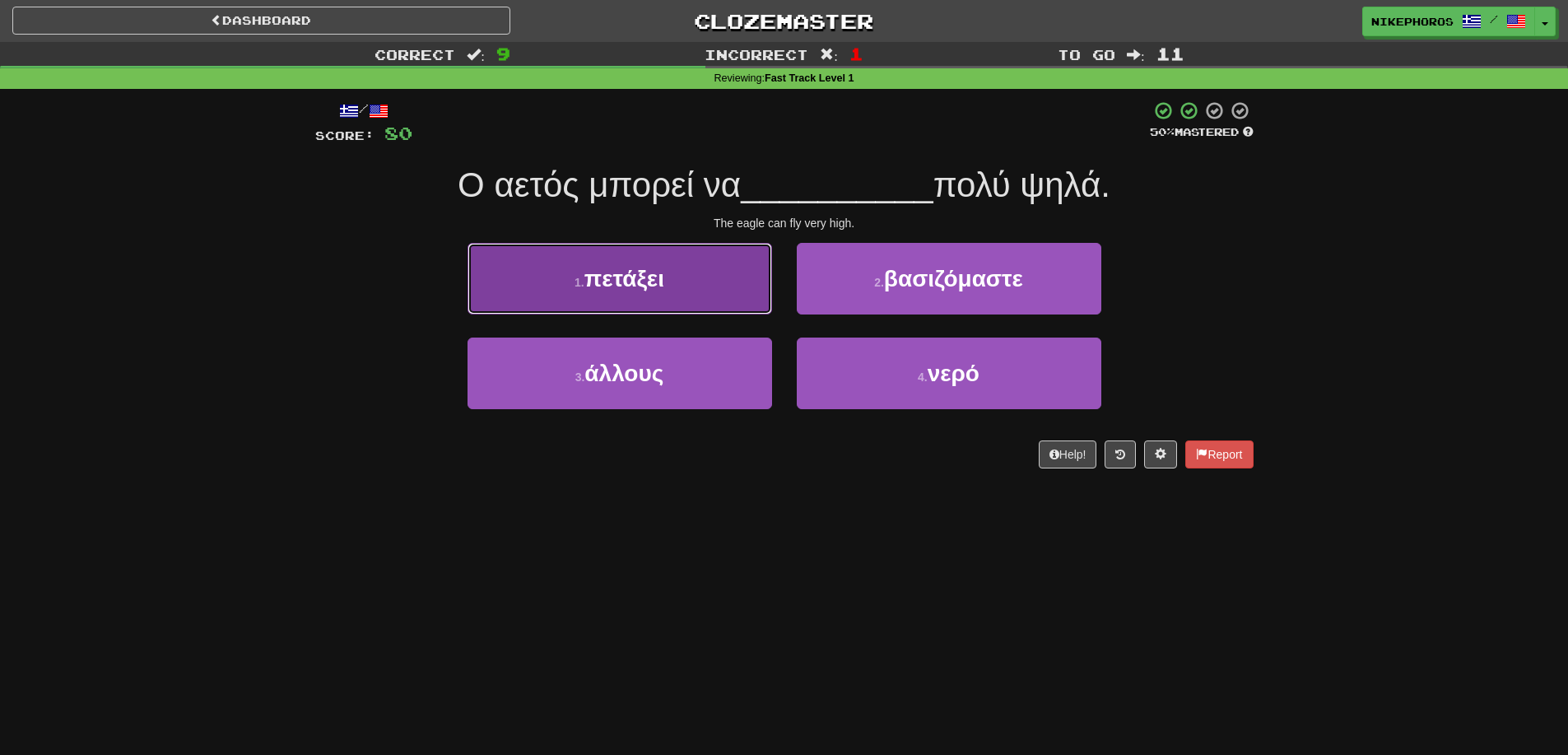
click at [703, 274] on button "1 . πετάξει" at bounding box center [619, 279] width 304 height 72
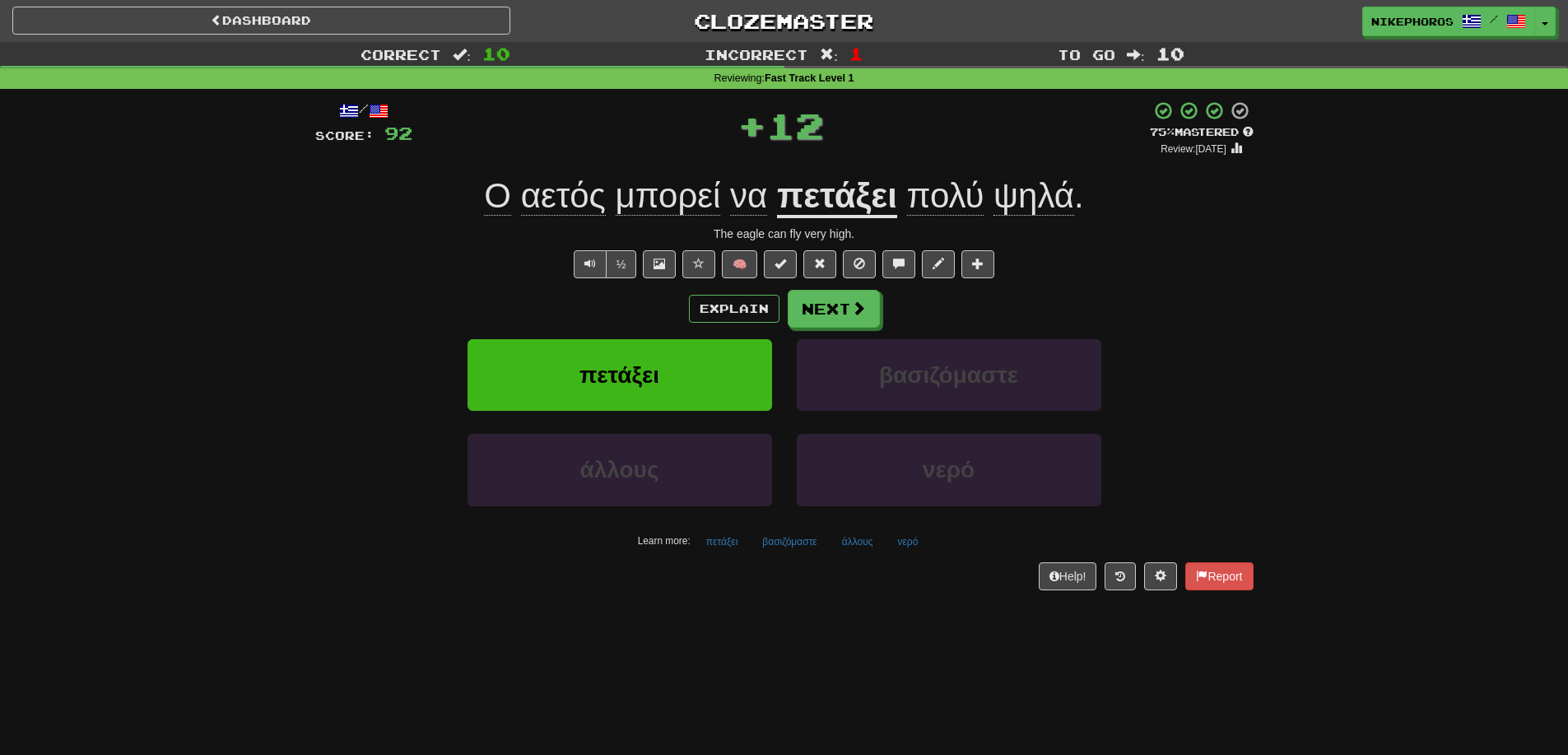
click at [1314, 299] on div "Correct : 10 Incorrect : 1 To go : 10 Reviewing : Fast Track Level 1 / Score: 9…" at bounding box center [784, 328] width 1568 height 571
click at [840, 316] on button "Next" at bounding box center [834, 310] width 92 height 38
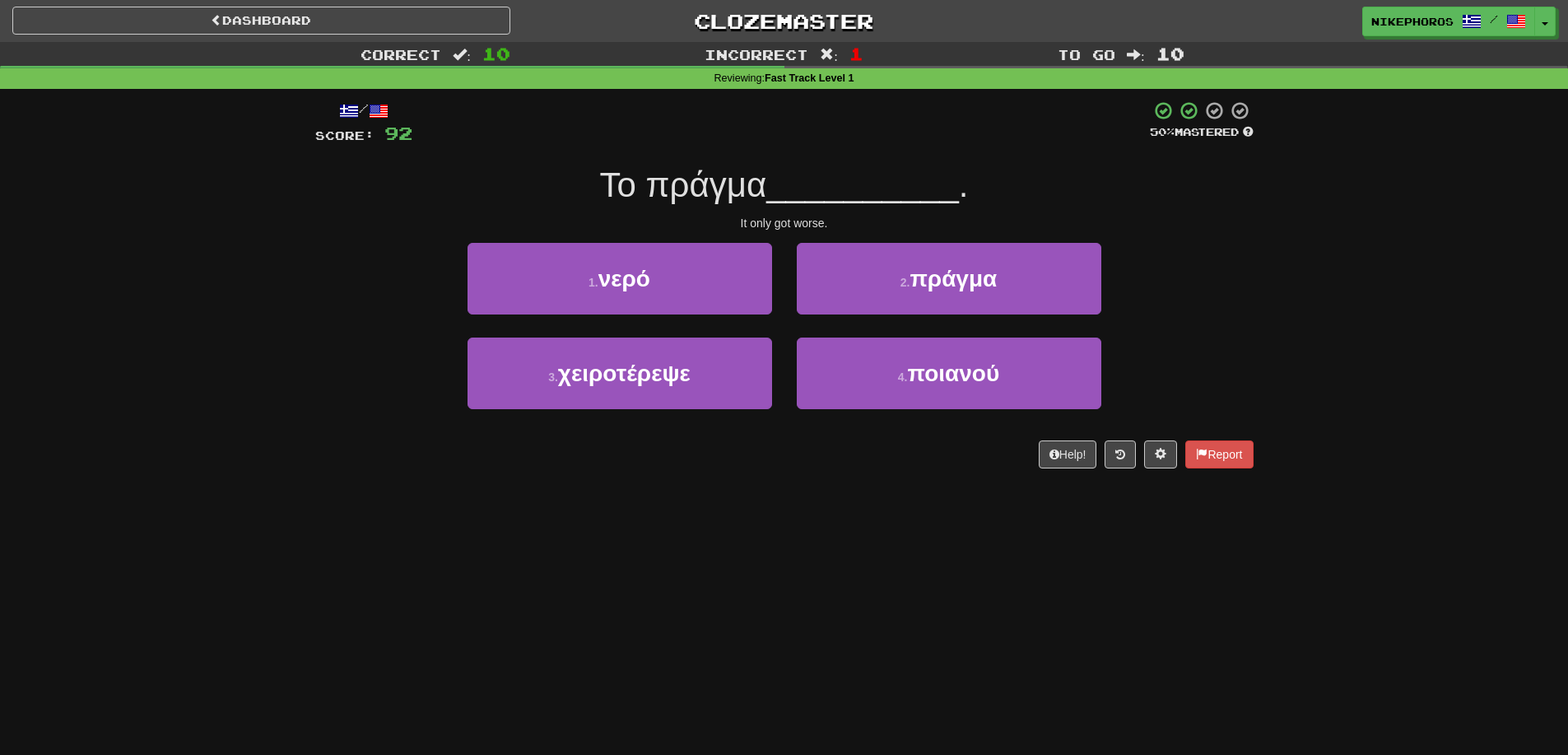
click at [1301, 261] on div "Correct : 10 Incorrect : 1 To go : 10 Reviewing : Fast Track Level 1 / Score: 9…" at bounding box center [784, 267] width 1568 height 449
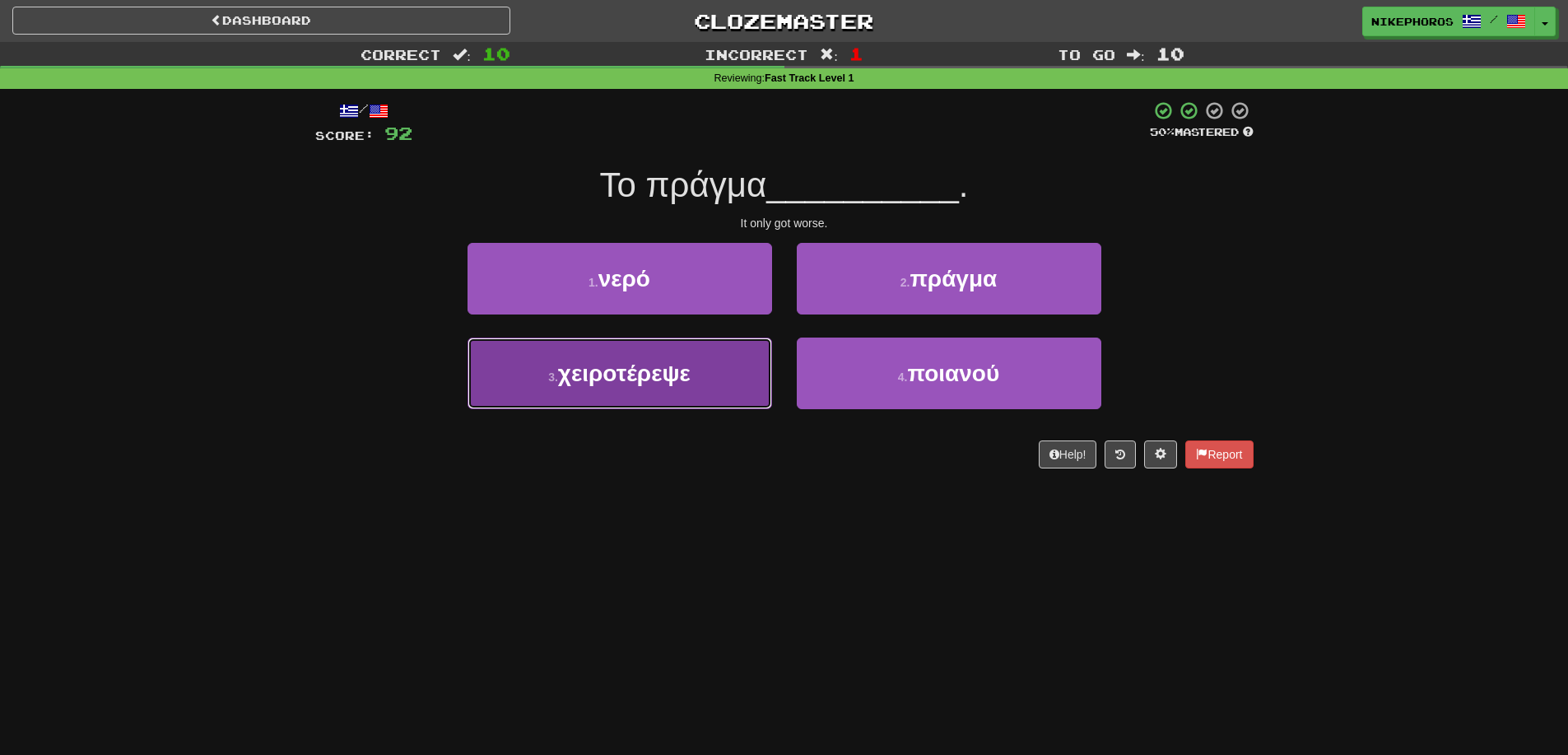
click at [665, 404] on button "3 . χειροτέρεψε" at bounding box center [619, 374] width 304 height 72
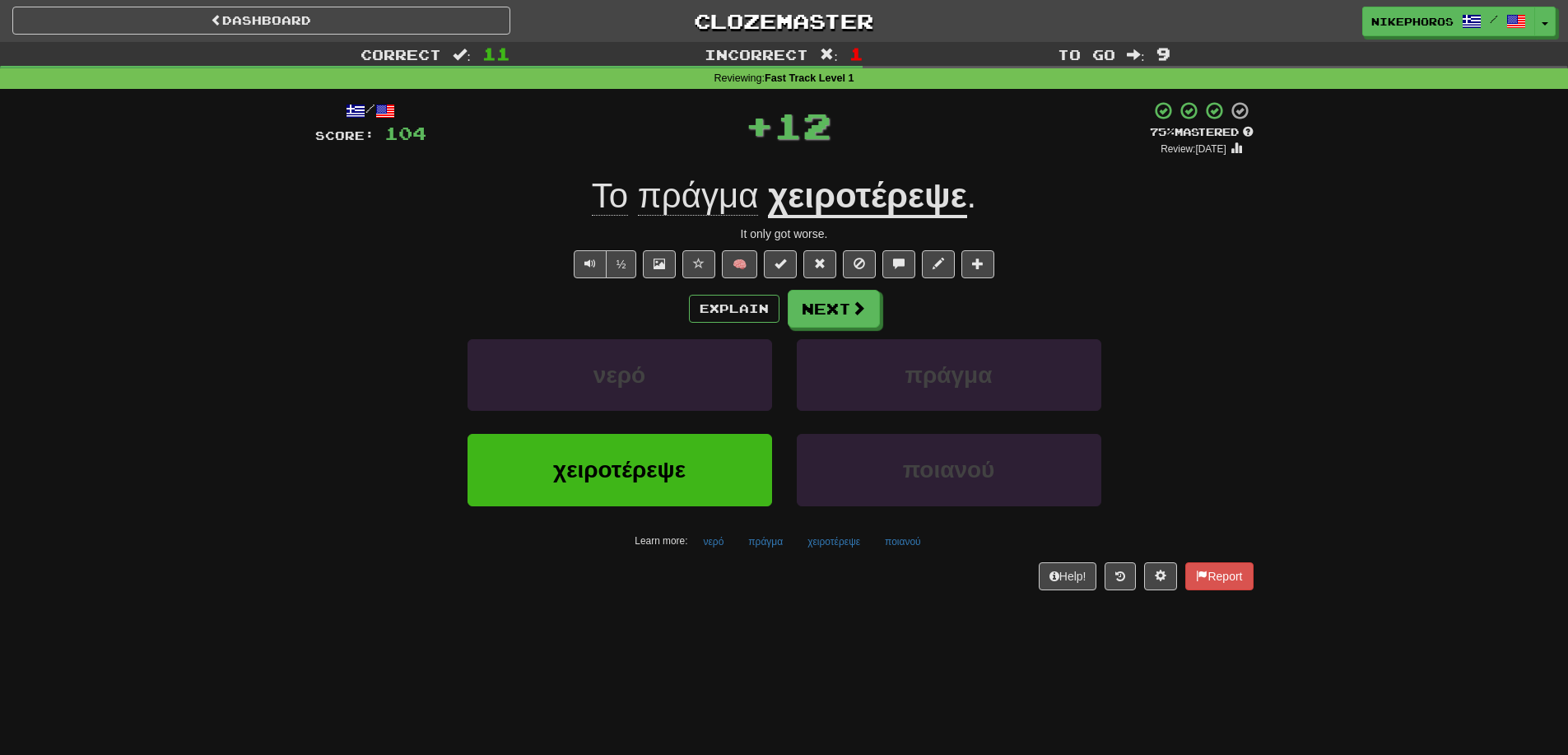
click at [919, 185] on u "χειροτέρεψε" at bounding box center [866, 197] width 199 height 42
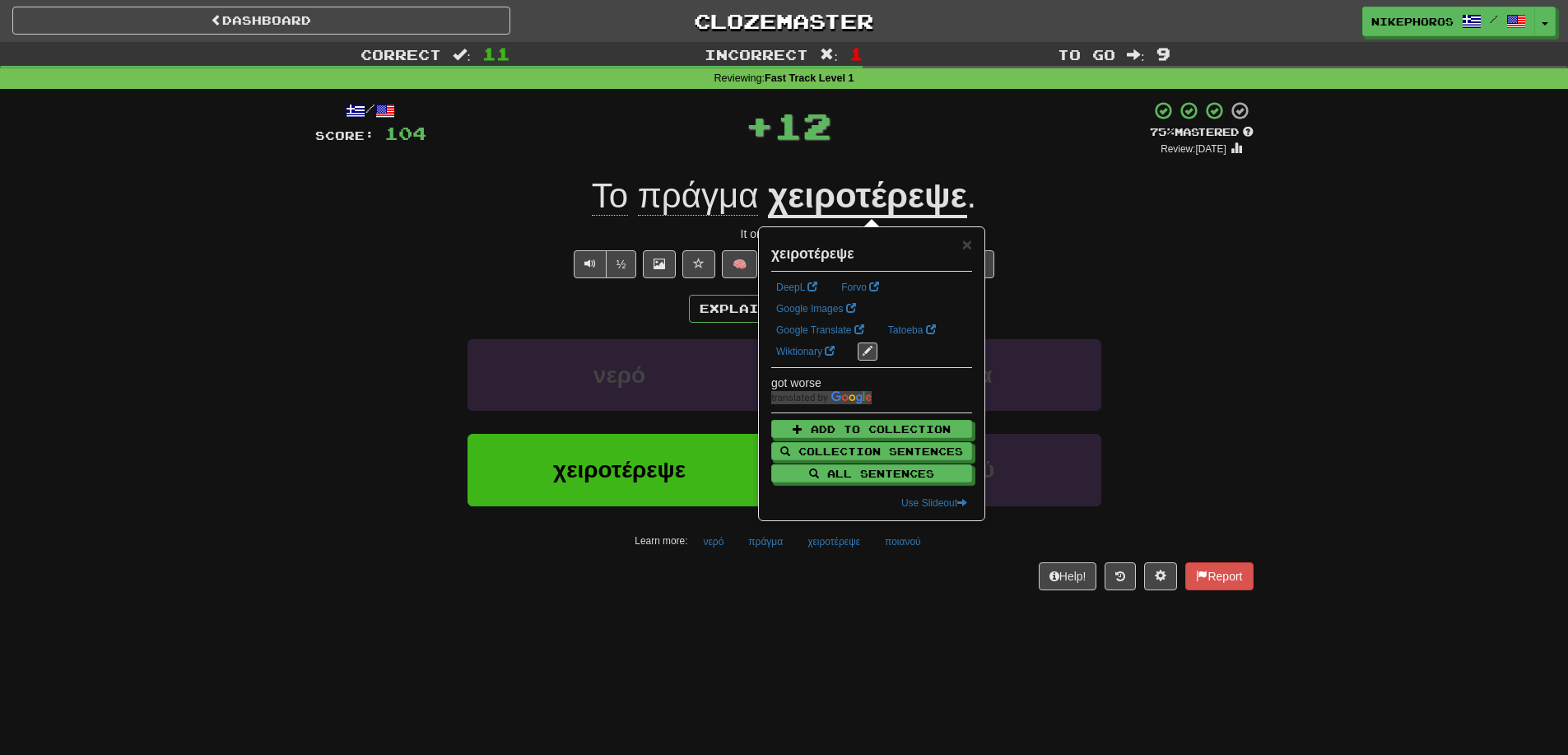
click at [1400, 342] on div "Correct : 11 Incorrect : 1 To go : 9 Reviewing : Fast Track Level 1 / Score: 10…" at bounding box center [784, 328] width 1568 height 571
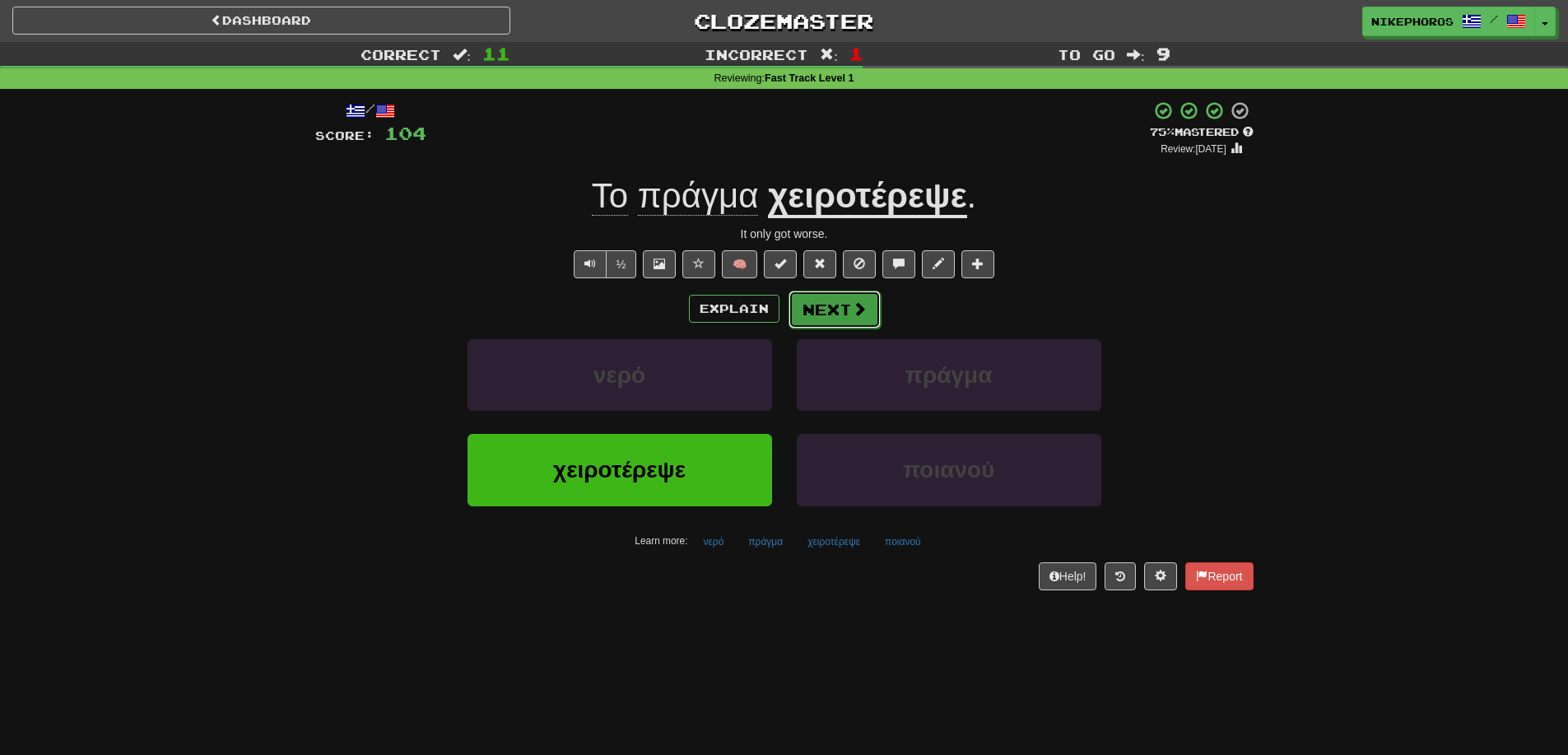
click at [839, 321] on button "Next" at bounding box center [834, 310] width 92 height 38
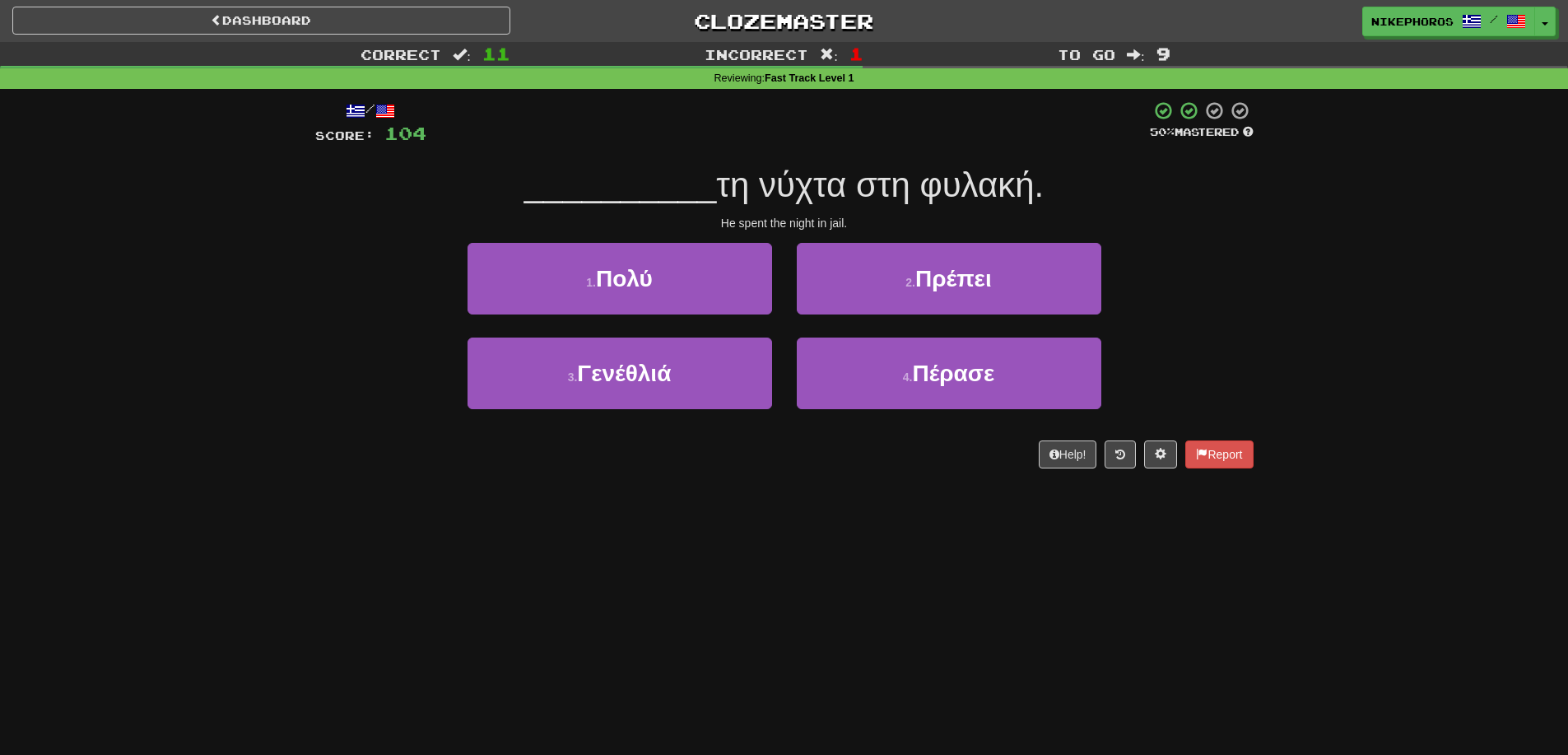
click at [1266, 253] on div "Correct : 11 Incorrect : 1 To go : 9 Reviewing : Fast Track Level 1 / Score: 10…" at bounding box center [784, 267] width 1568 height 449
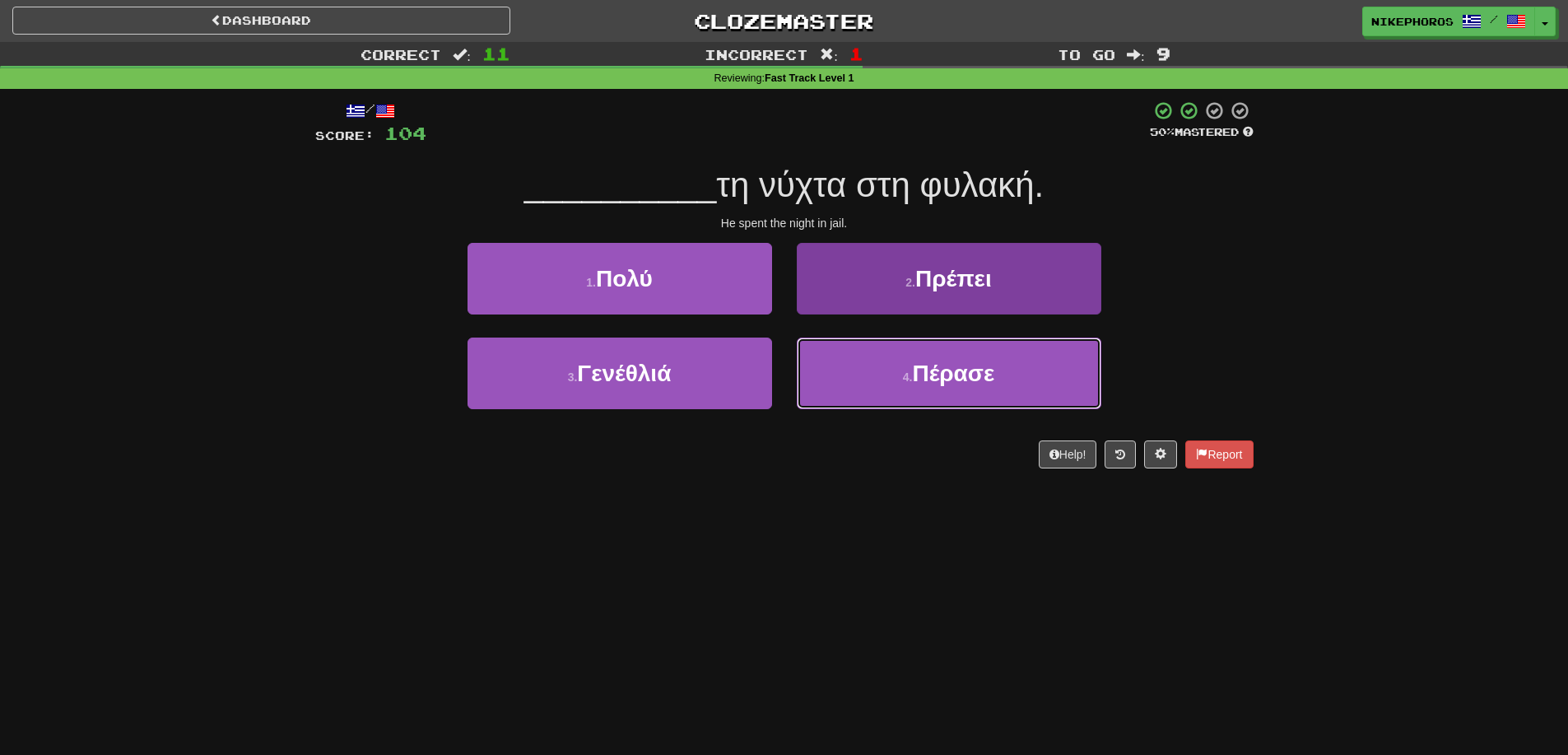
click at [1039, 378] on button "4 . Πέρασε" at bounding box center [948, 374] width 304 height 72
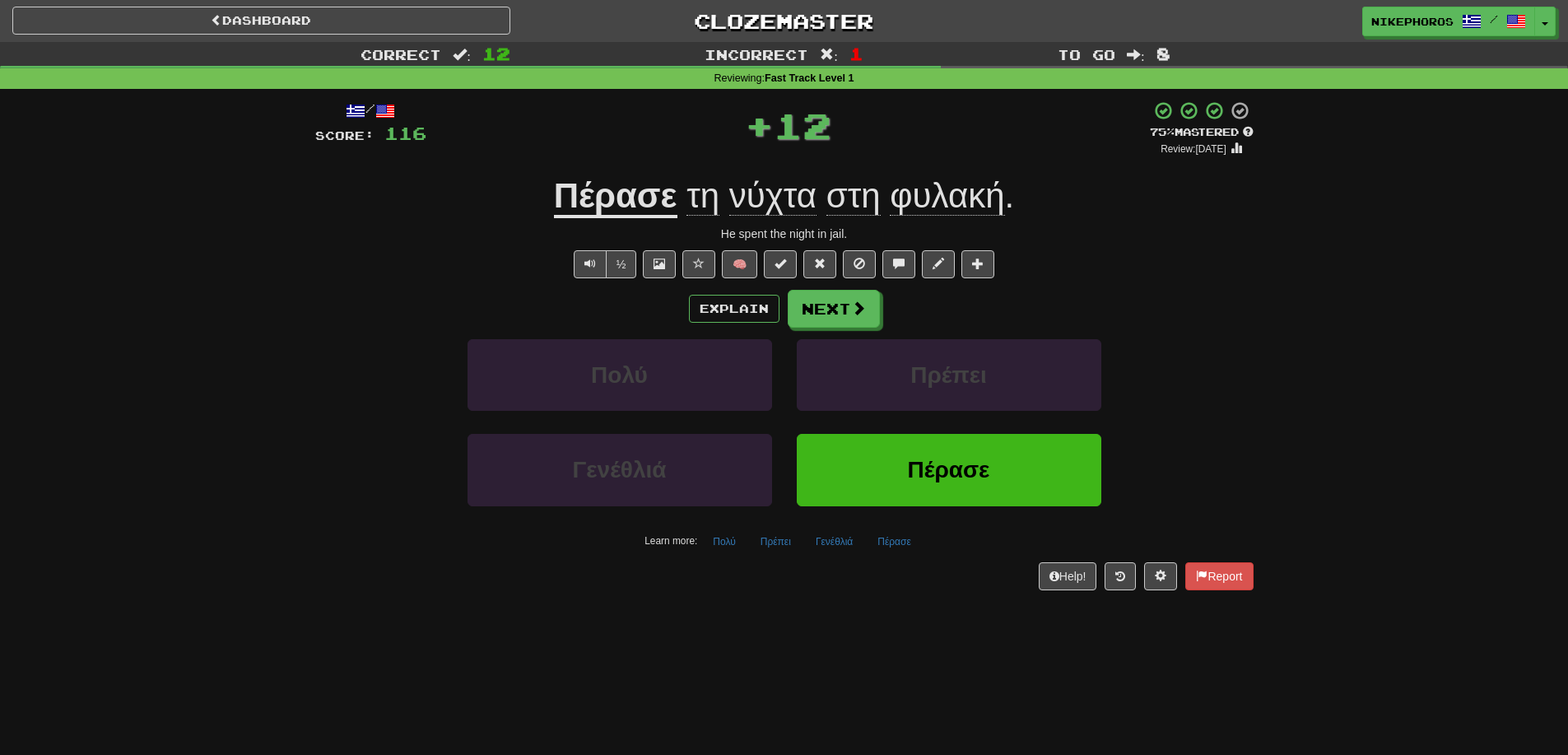
click at [1324, 250] on div "Correct : 12 Incorrect : 1 To go : 8 Reviewing : Fast Track Level 1 / Score: 11…" at bounding box center [784, 328] width 1568 height 571
click at [824, 308] on button "Next" at bounding box center [834, 310] width 92 height 38
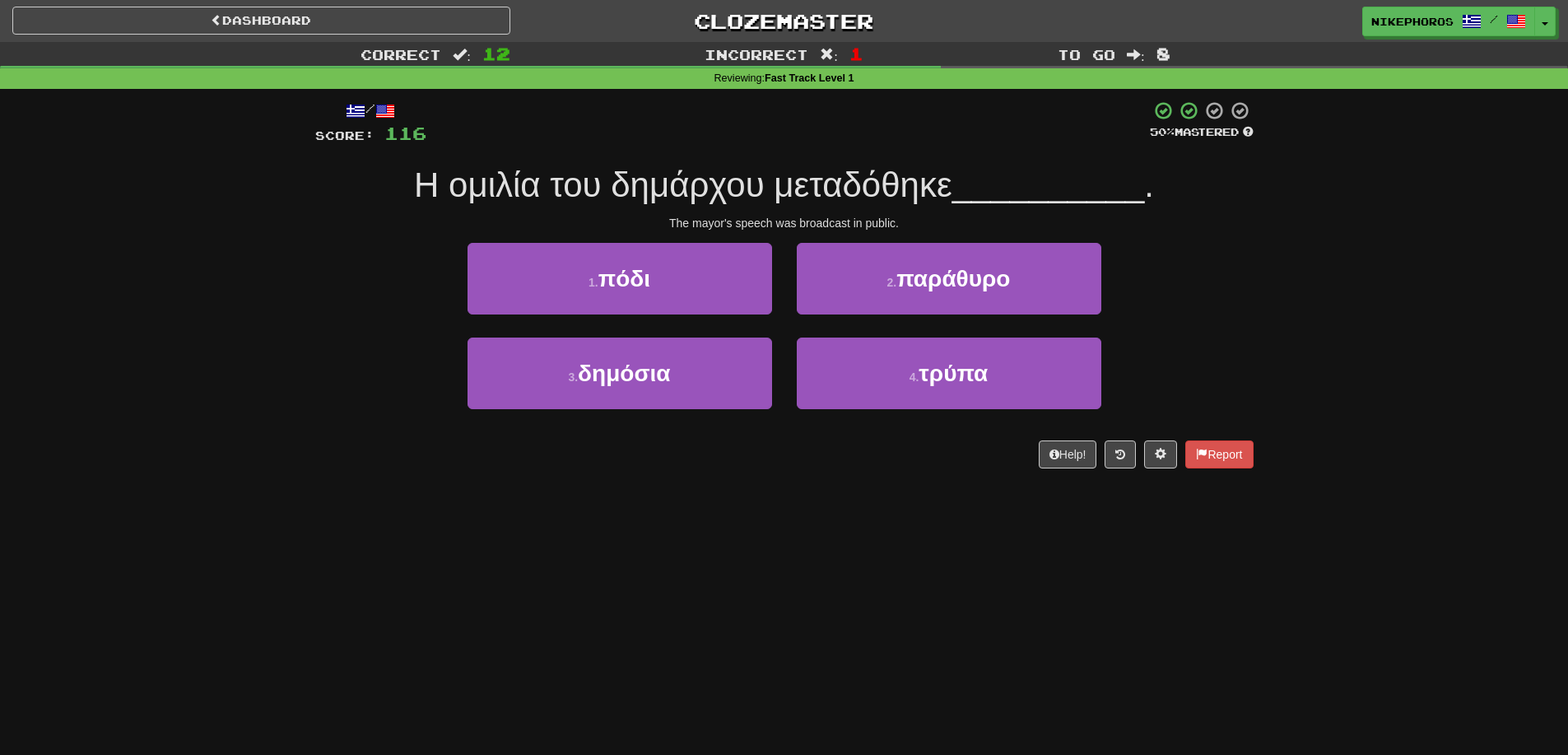
click at [1231, 271] on div "1 . πόδι 2 . παράθυρο" at bounding box center [784, 290] width 988 height 95
click at [1231, 269] on div "1 . πόδι 2 . παράθυρο" at bounding box center [784, 290] width 988 height 95
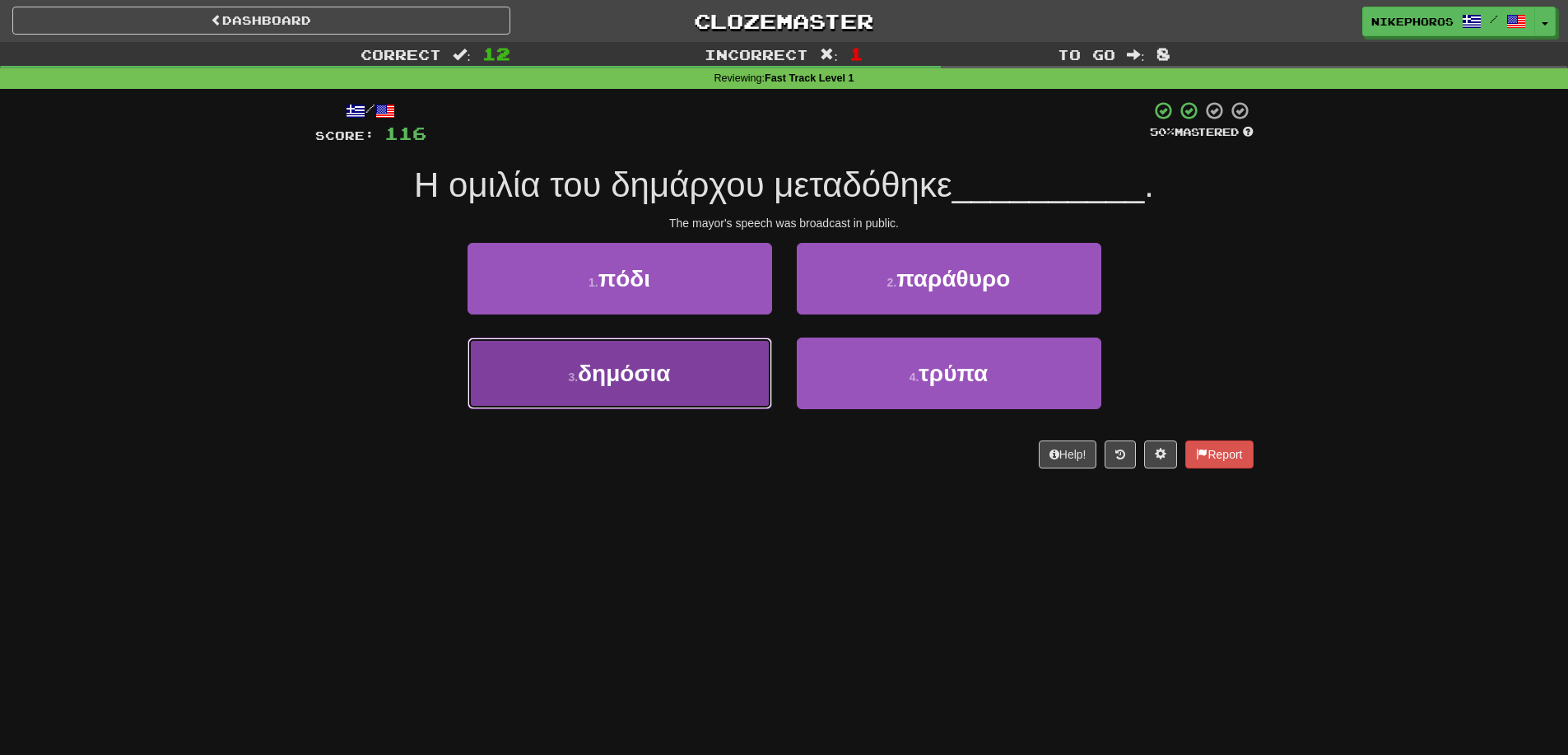
click at [689, 394] on button "3 . δημόσια" at bounding box center [619, 374] width 304 height 72
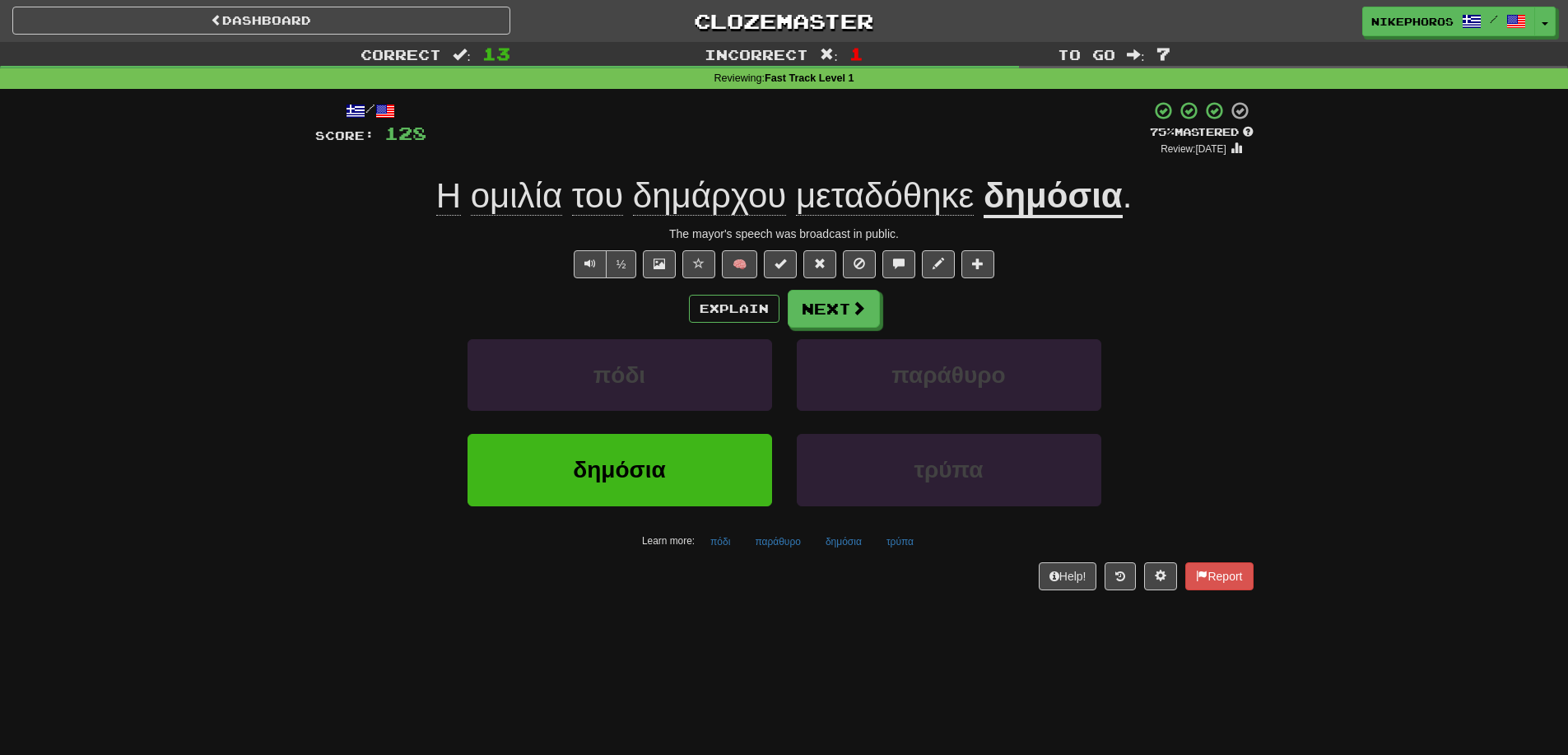
click at [926, 178] on span "μεταδόθηκε" at bounding box center [884, 196] width 178 height 40
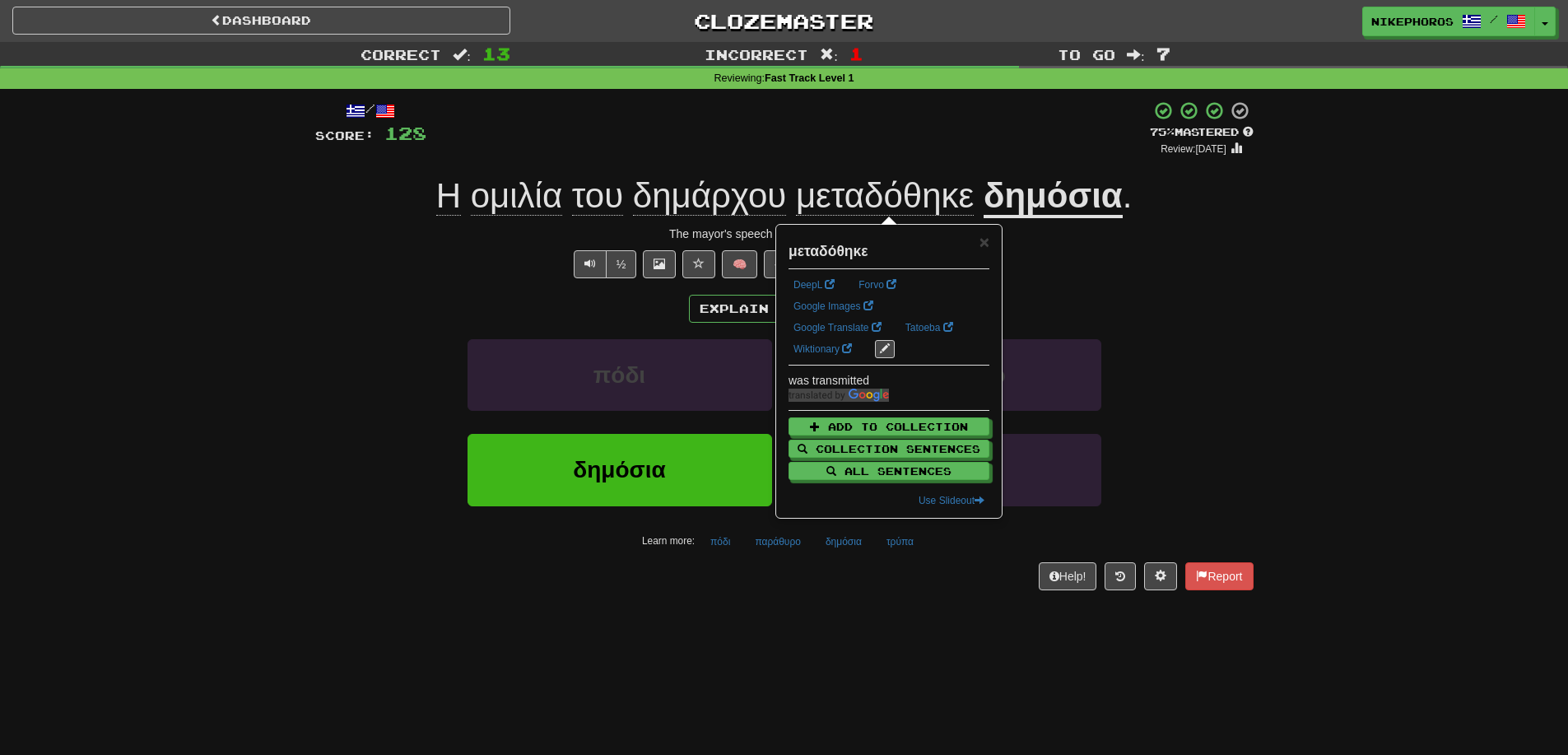
click at [1181, 264] on div "½ 🧠" at bounding box center [784, 265] width 938 height 28
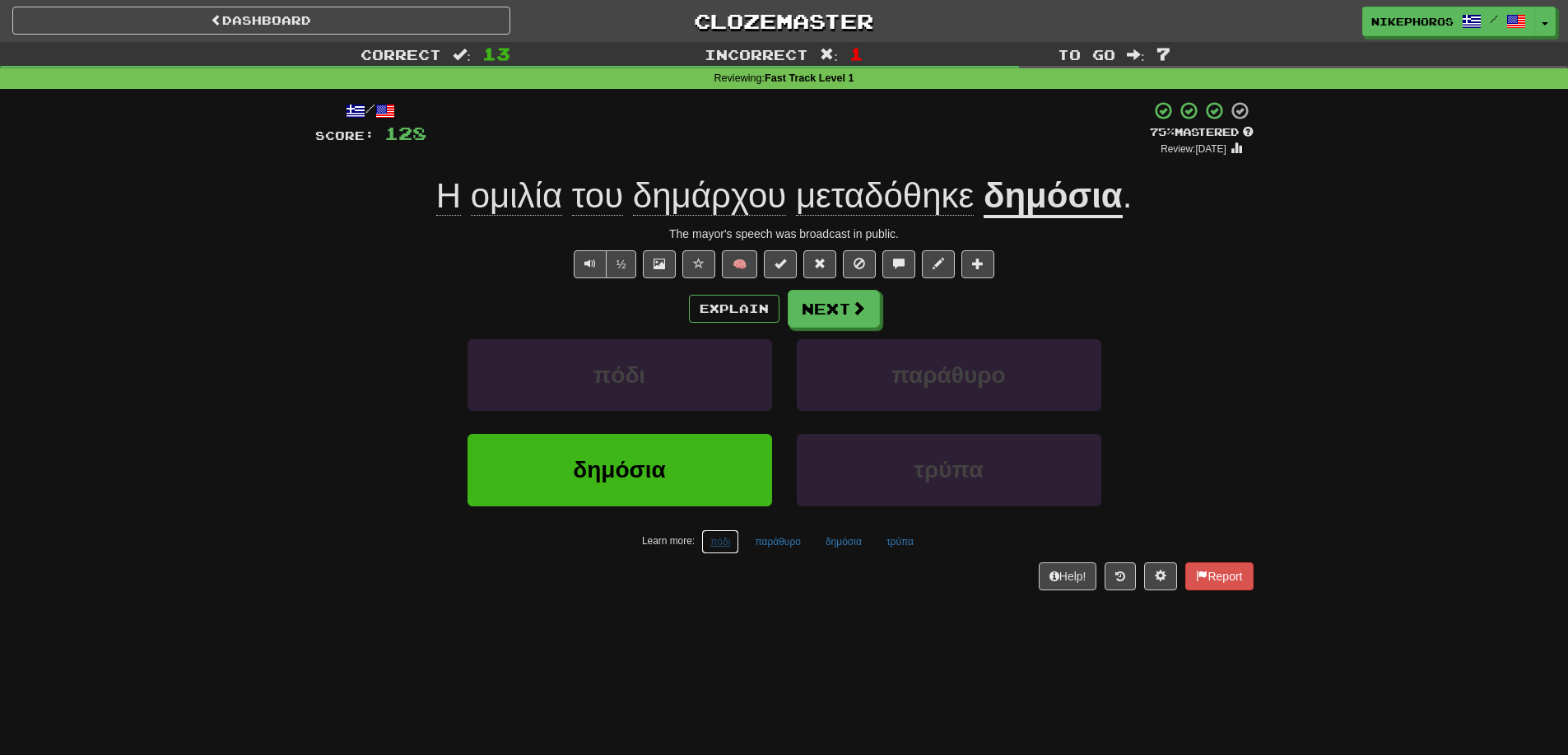
click at [716, 551] on button "πόδι" at bounding box center [721, 541] width 38 height 25
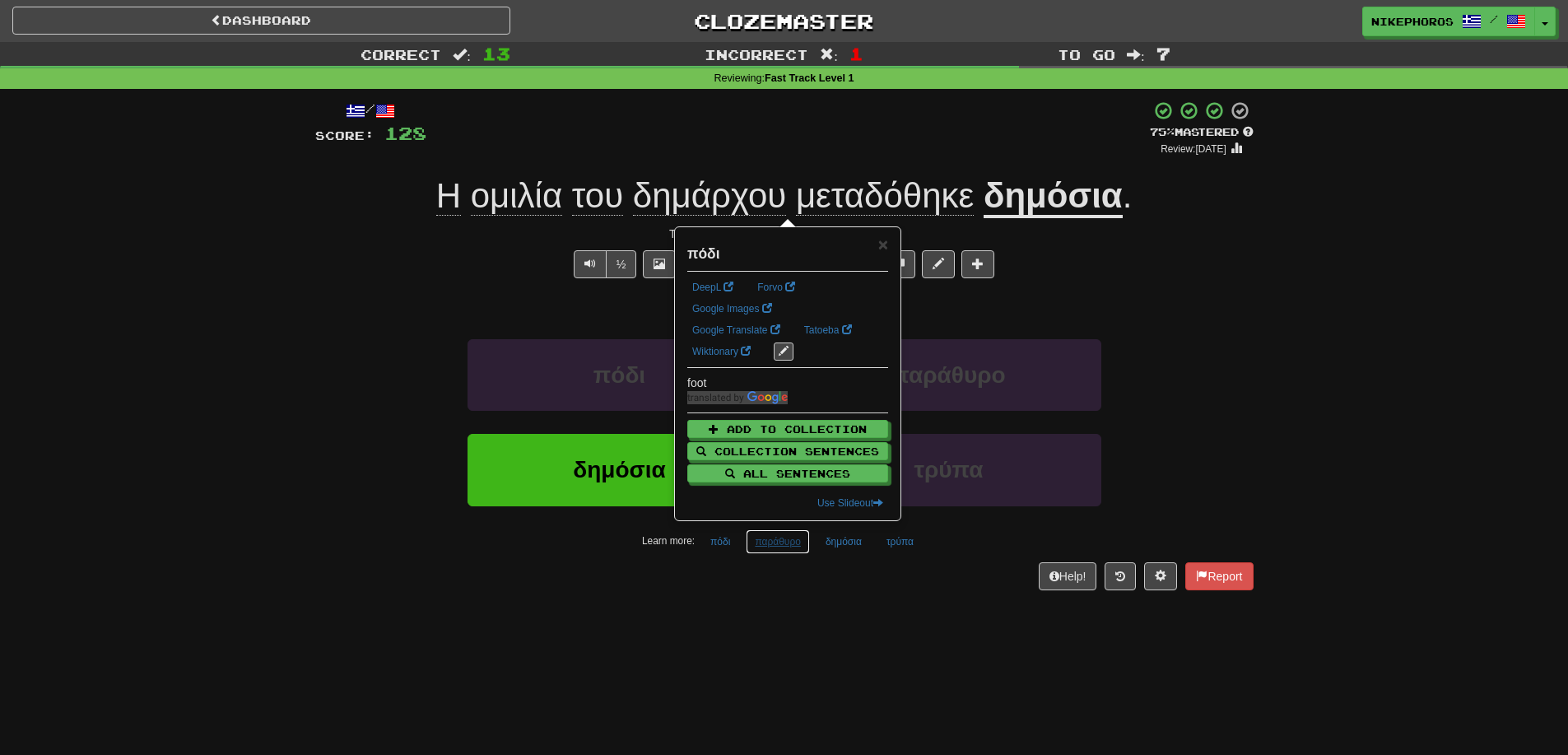
click at [774, 550] on button "παράθυρο" at bounding box center [778, 541] width 64 height 25
click at [777, 597] on div "/ Score: 128 + 12 75 % Mastered Review: 2025-10-16 Η ομιλία του δημάρχου μεταδό…" at bounding box center [784, 351] width 938 height 523
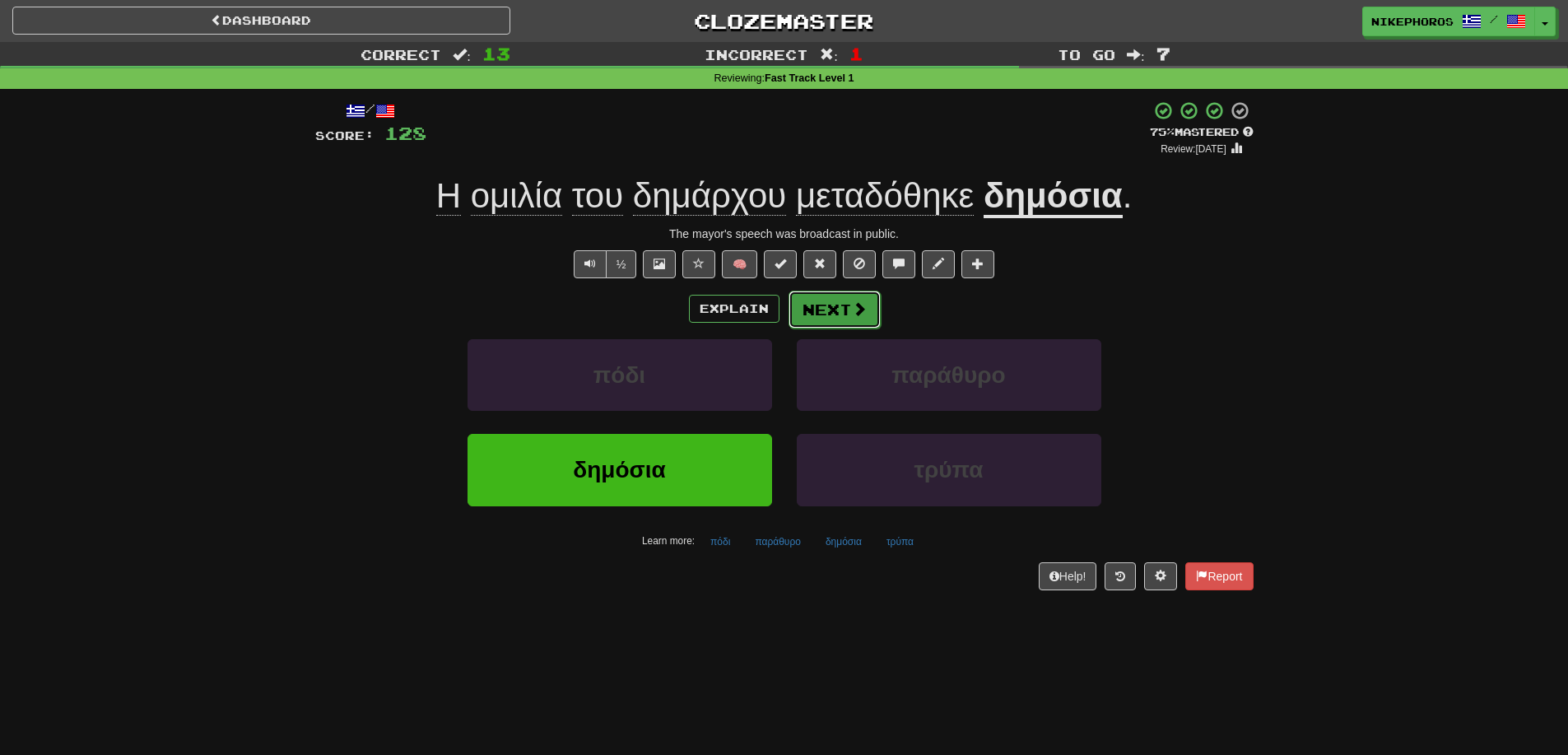
click at [855, 302] on span at bounding box center [858, 309] width 15 height 15
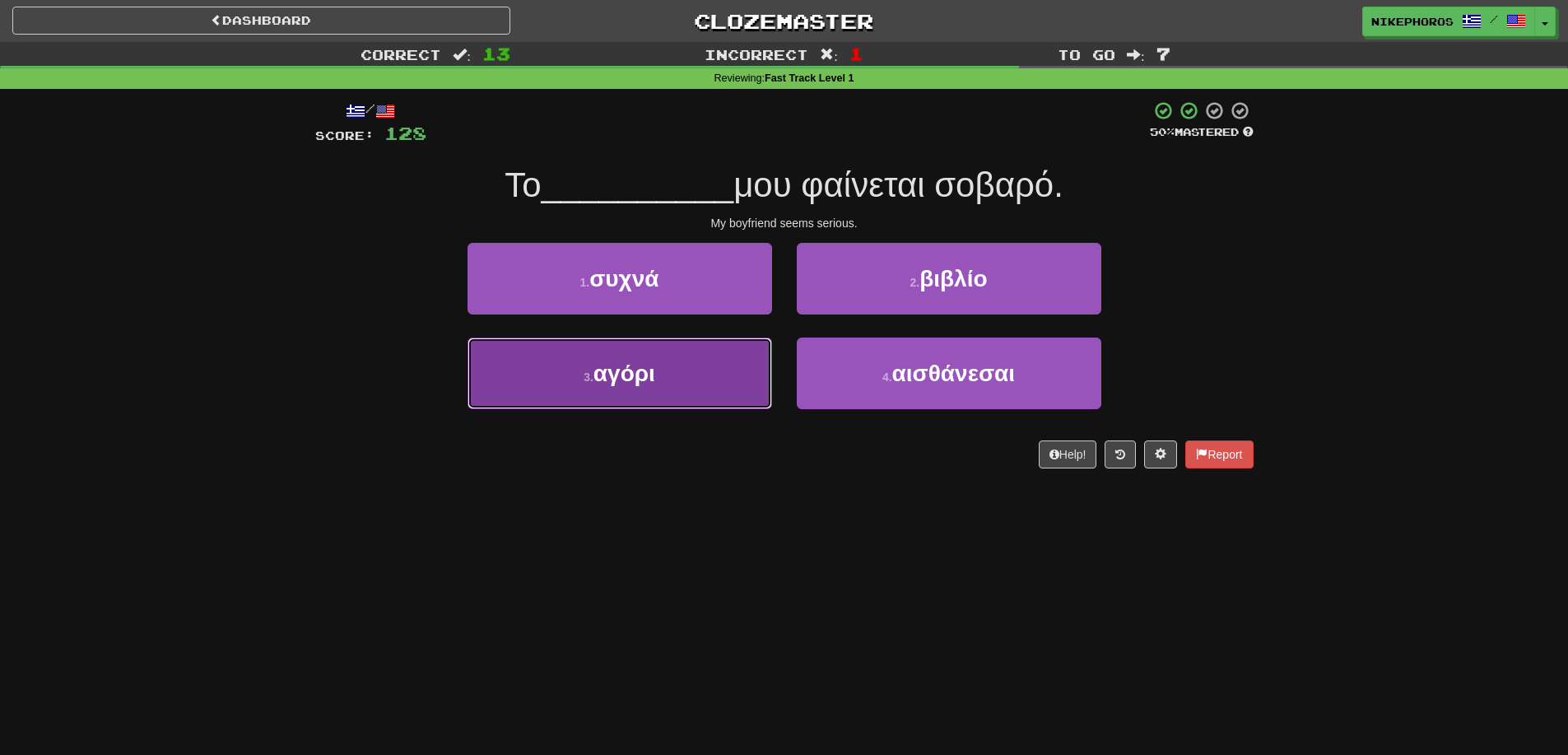
click at [680, 365] on button "3 . αγόρι" at bounding box center [619, 374] width 304 height 72
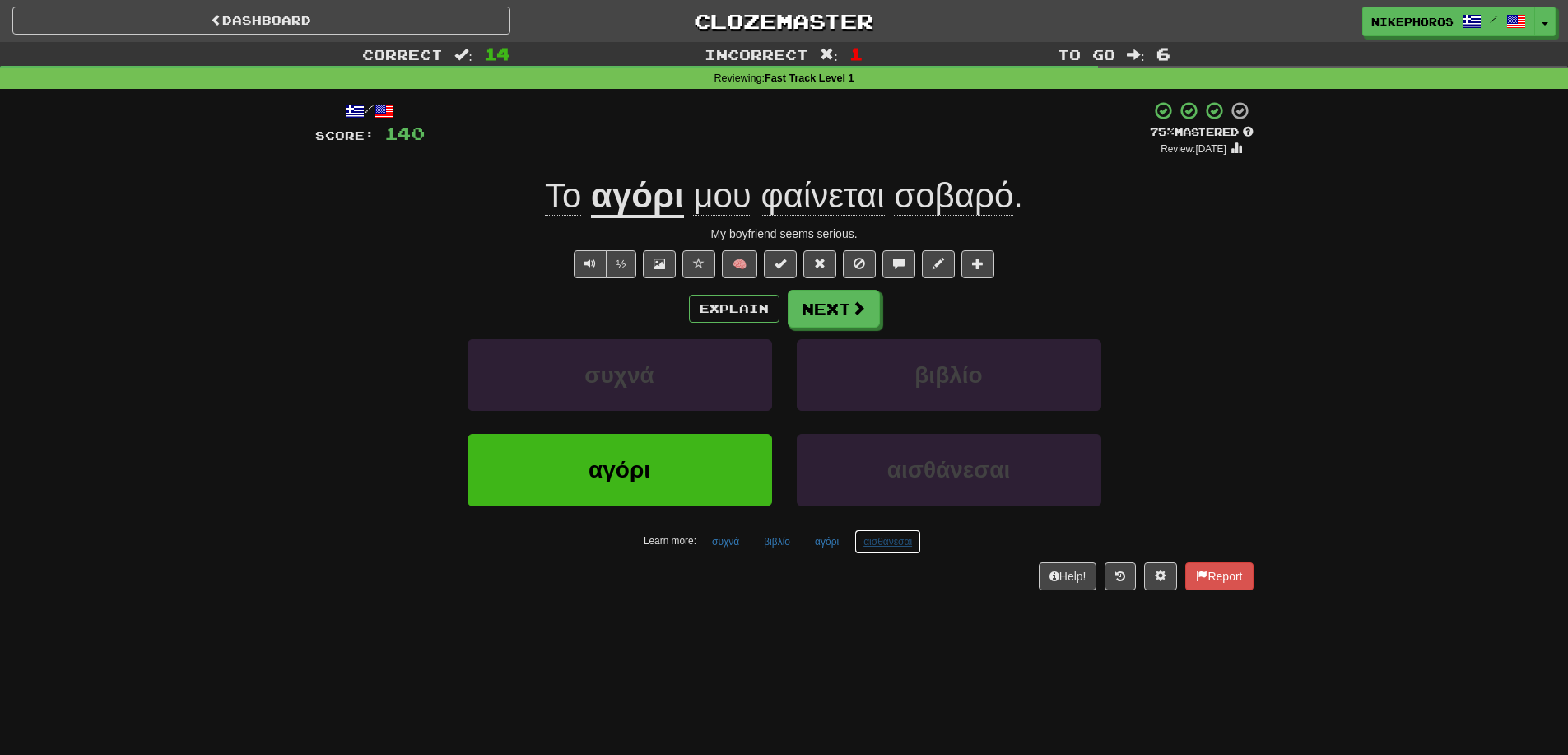
click at [895, 541] on button "αισθάνεσαι" at bounding box center [887, 541] width 67 height 25
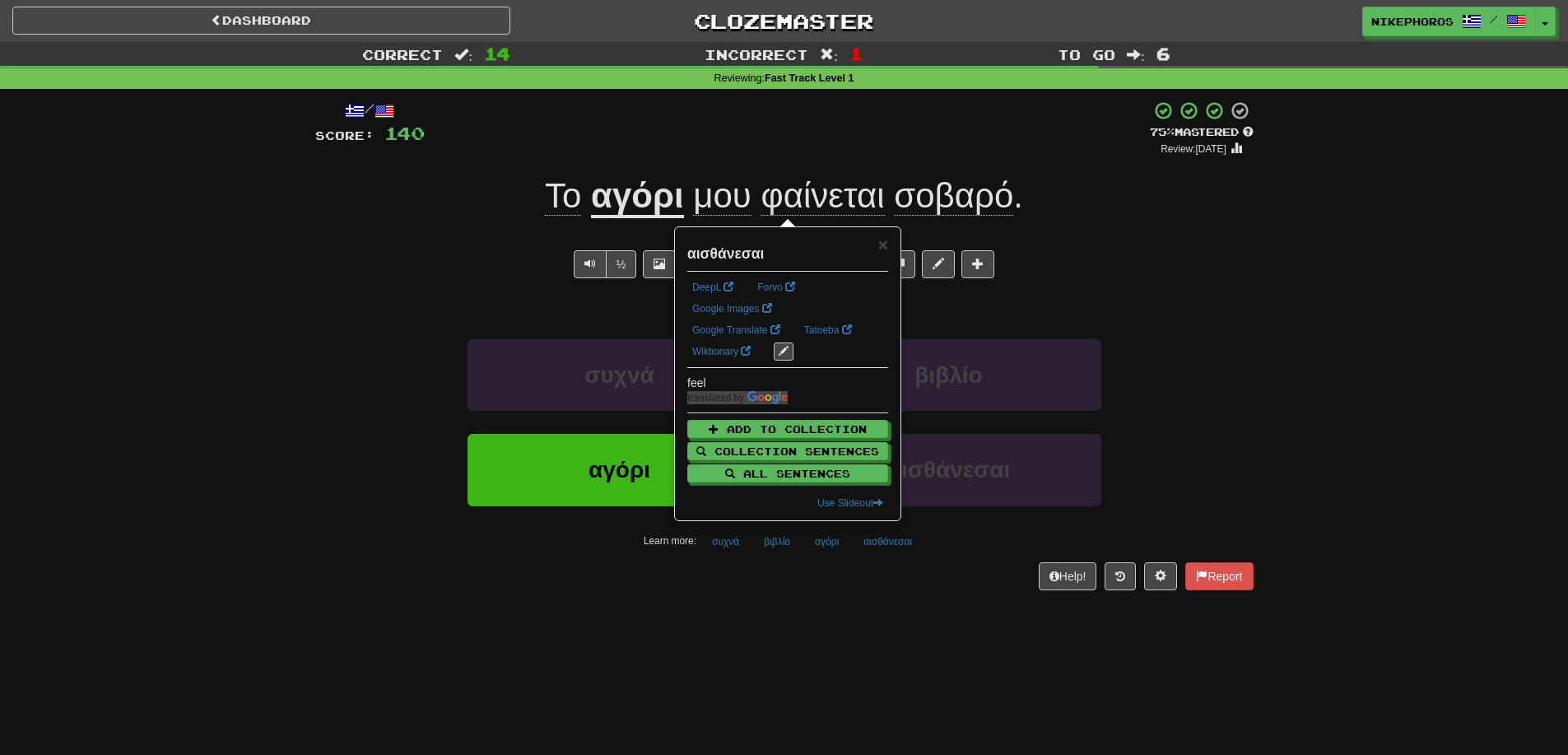
click at [953, 638] on div "Dashboard Clozemaster Nikephoros / Toggle Dropdown Dashboard Leaderboard Activi…" at bounding box center [784, 378] width 1568 height 755
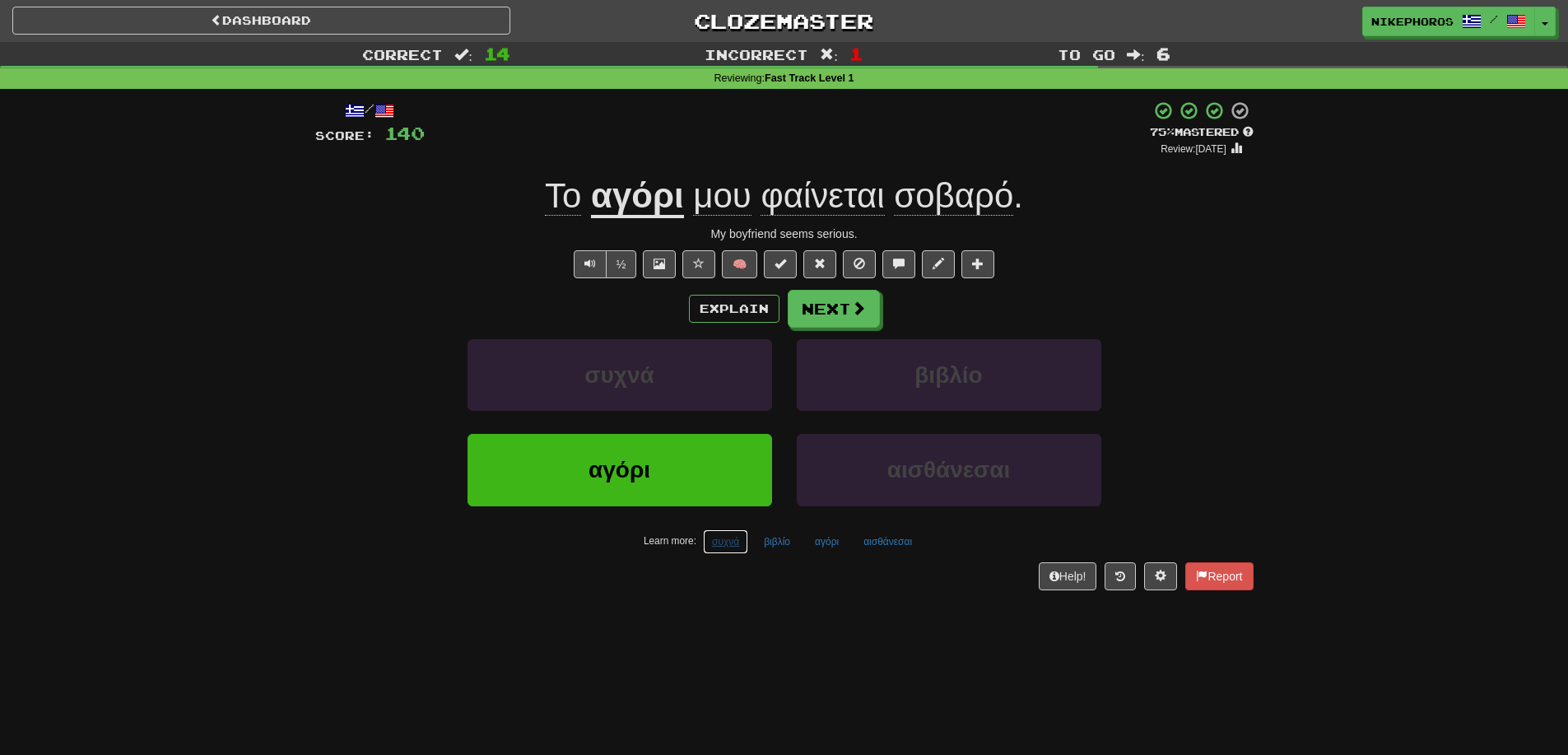
click at [706, 542] on button "συχνά" at bounding box center [725, 541] width 45 height 25
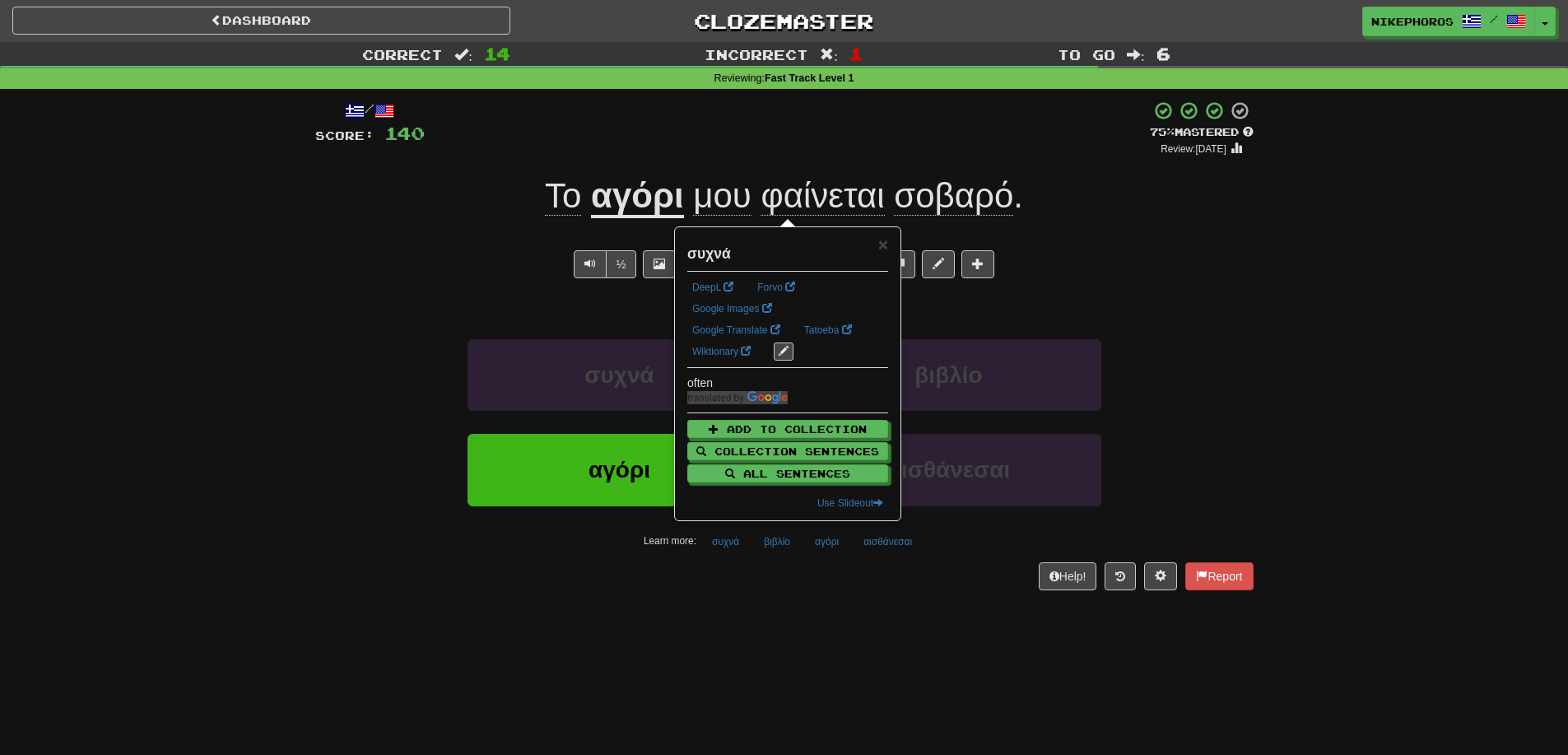
click at [802, 646] on div "Dashboard Clozemaster Nikephoros / Toggle Dropdown Dashboard Leaderboard Activi…" at bounding box center [784, 378] width 1568 height 755
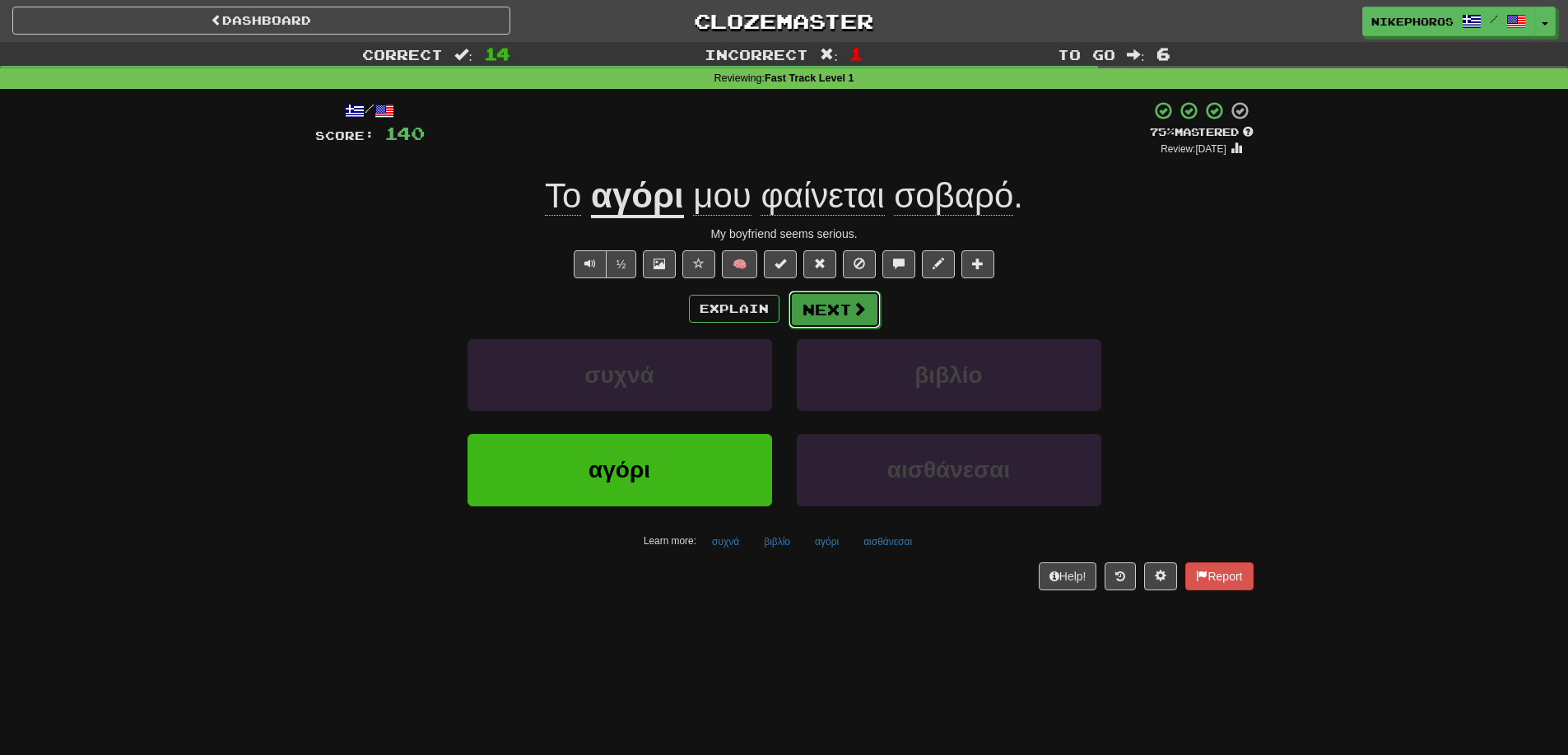
click at [845, 309] on button "Next" at bounding box center [834, 310] width 92 height 38
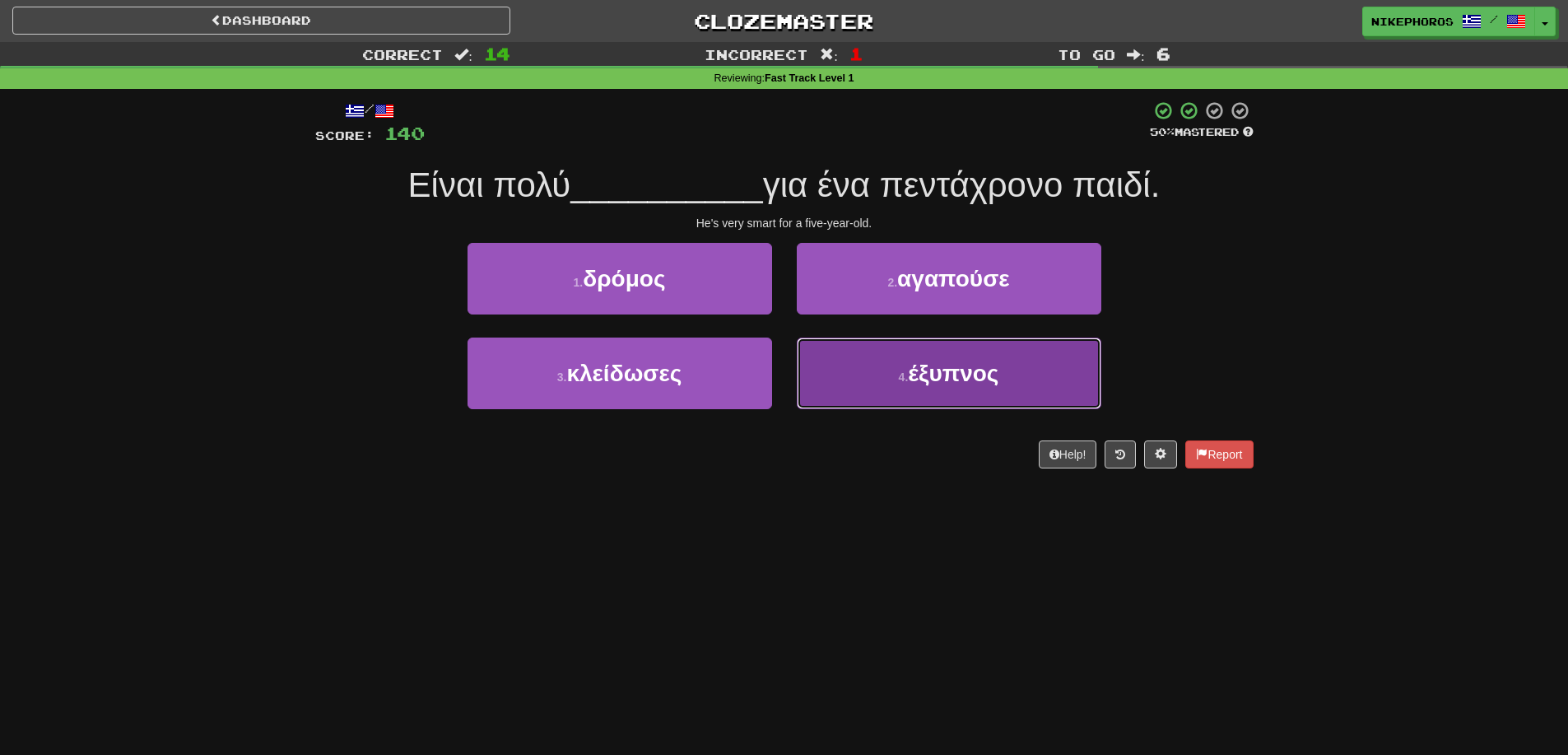
click at [1017, 392] on button "4 . έξυπνος" at bounding box center [948, 374] width 304 height 72
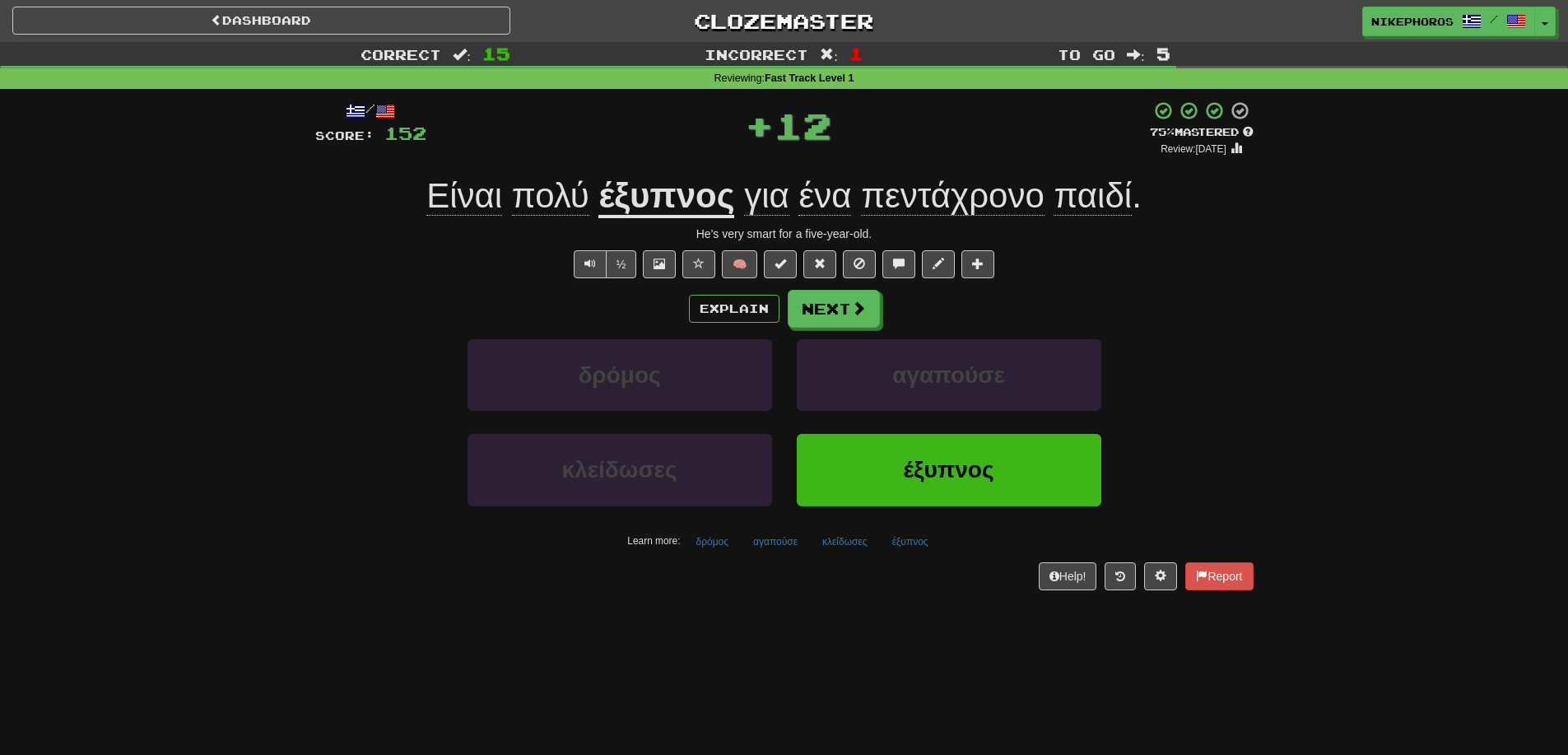
click at [671, 180] on u "έξυπνος" at bounding box center [666, 197] width 136 height 42
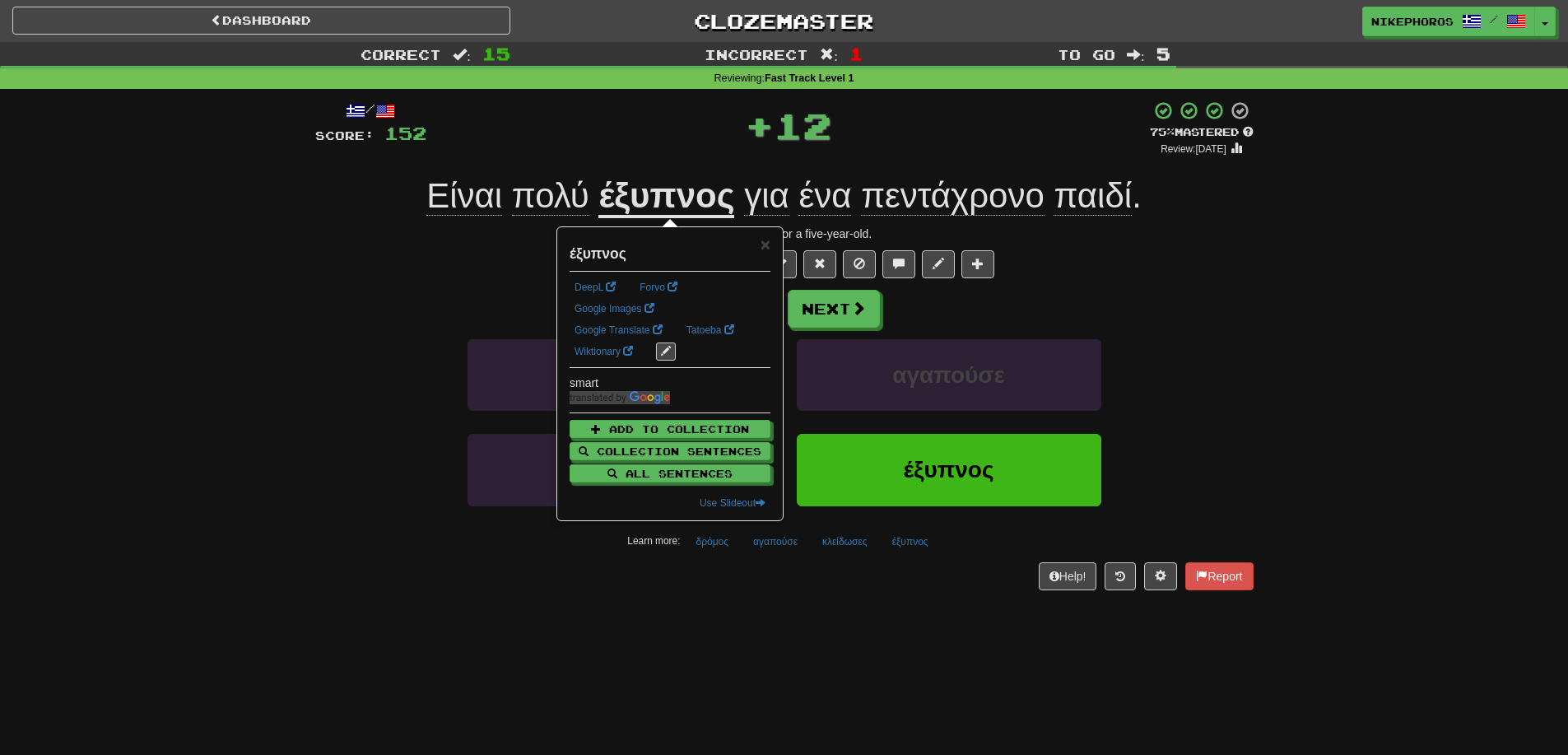
click at [968, 134] on div "+ 12" at bounding box center [787, 125] width 724 height 49
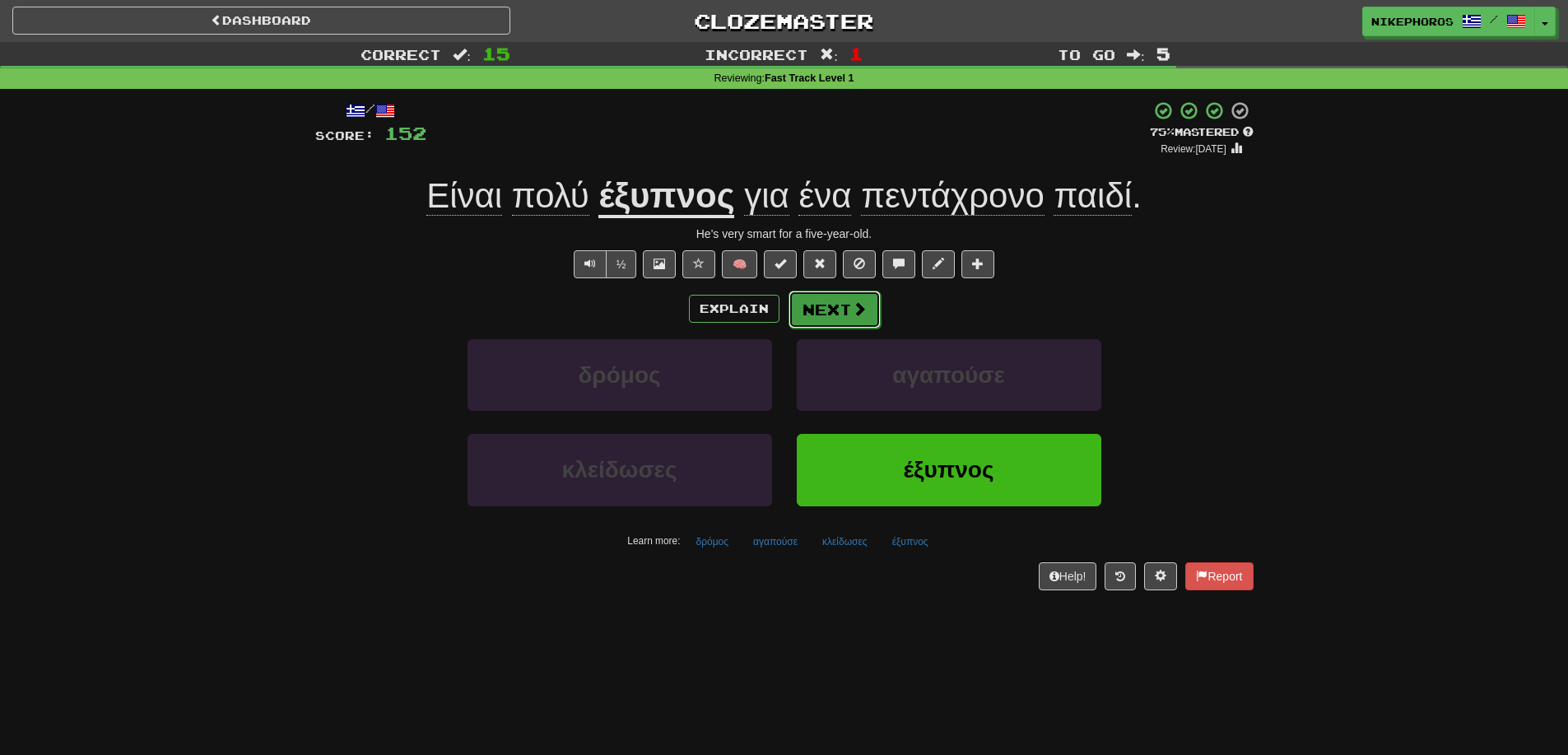
click at [871, 319] on button "Next" at bounding box center [834, 310] width 92 height 38
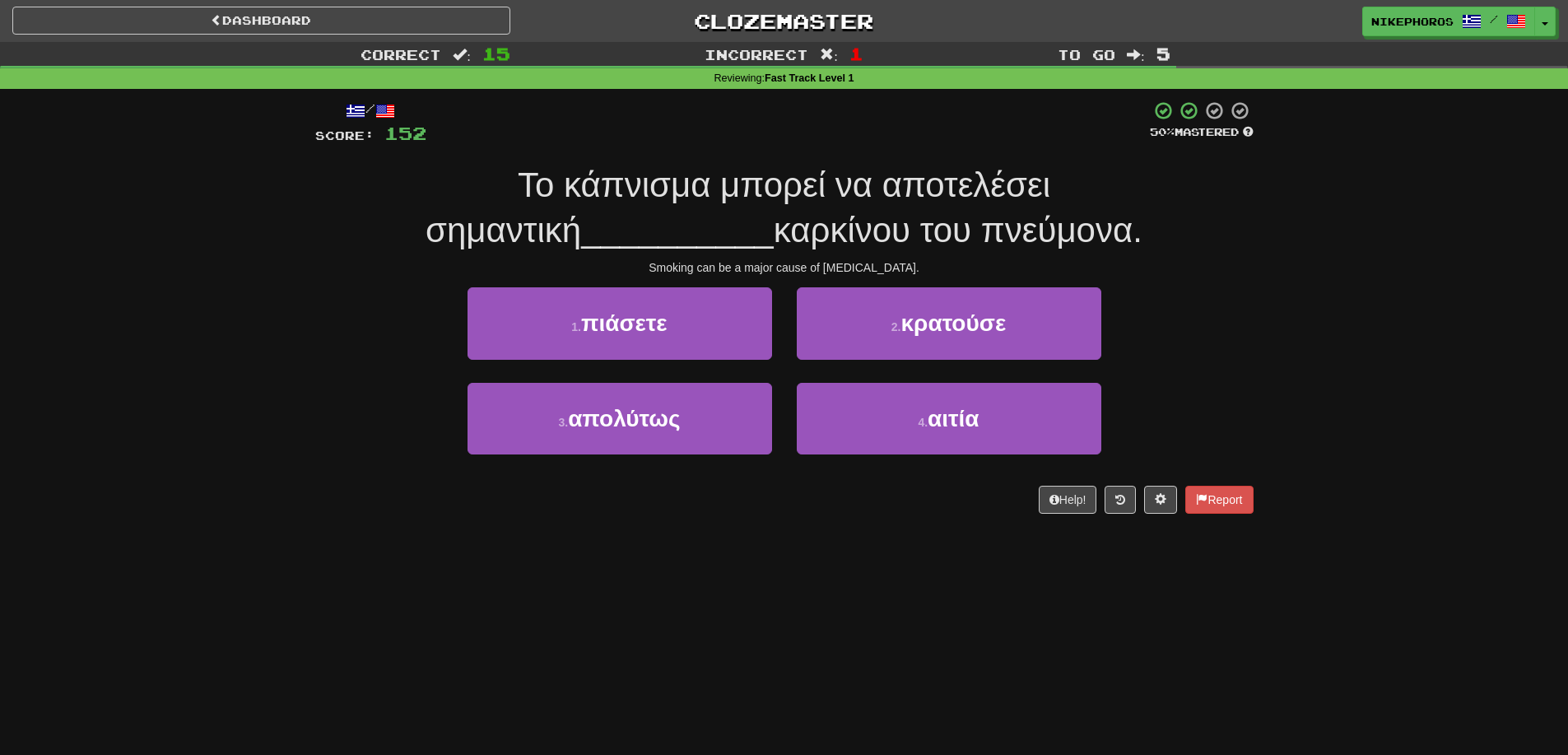
click at [1177, 228] on div "Το κάπνισμα μπορεί να αποτελέσει σημαντική __________ καρκίνου του πνεύμονα." at bounding box center [784, 208] width 938 height 90
click at [1176, 229] on div "Το κάπνισμα μπορεί να αποτελέσει σημαντική __________ καρκίνου του πνεύμονα." at bounding box center [784, 208] width 938 height 90
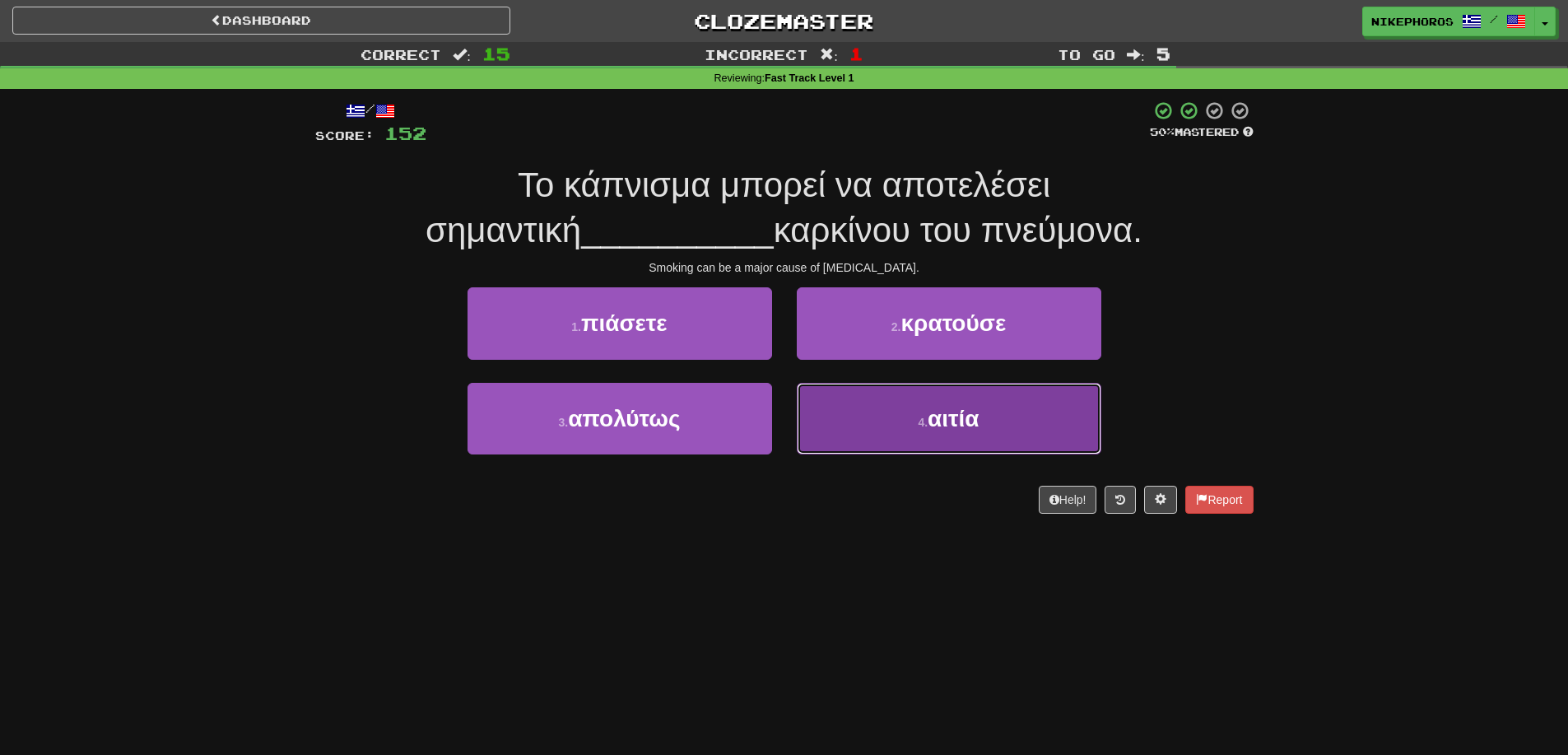
click at [928, 444] on button "4 . αιτία" at bounding box center [948, 418] width 304 height 72
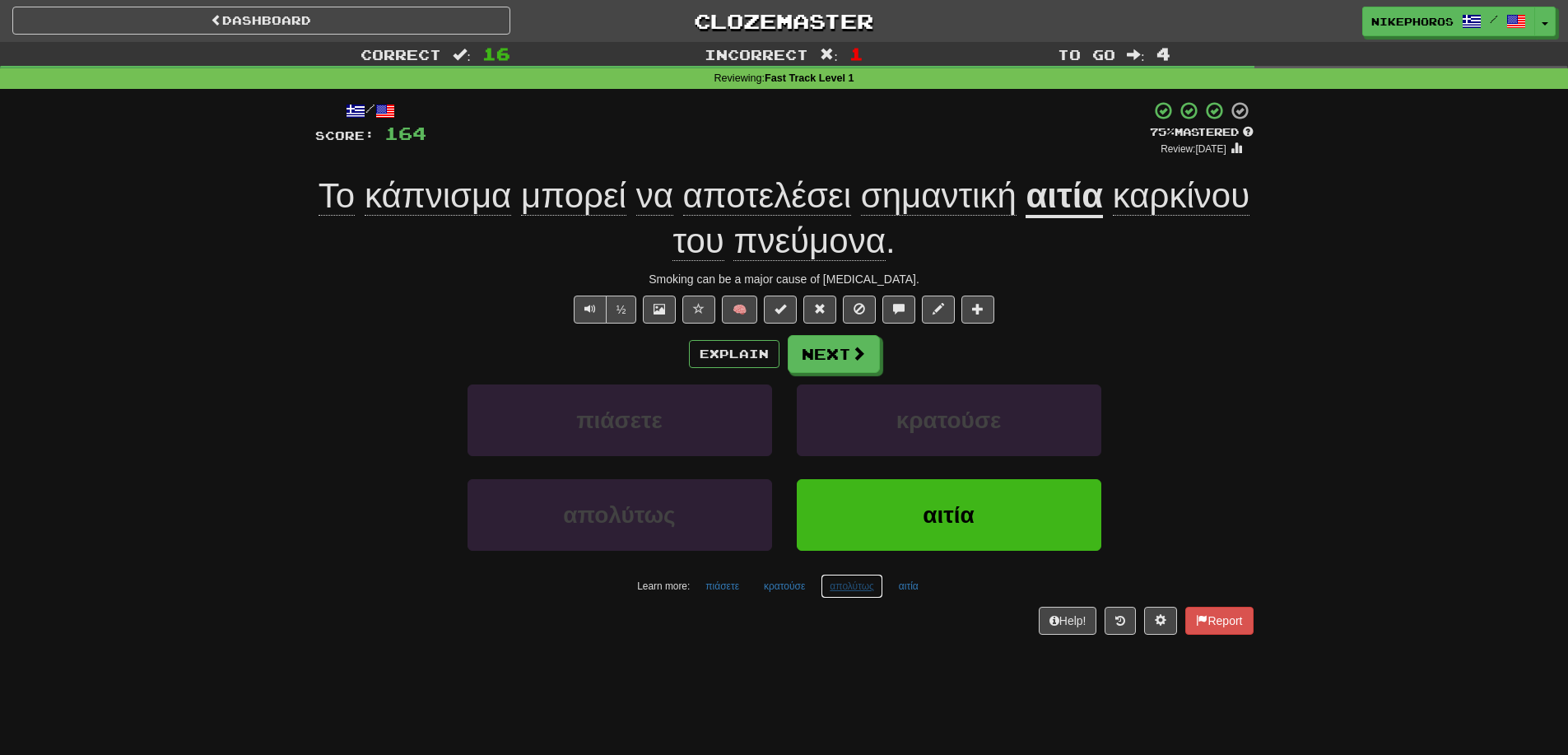
click at [853, 590] on button "απολύτως" at bounding box center [851, 586] width 63 height 25
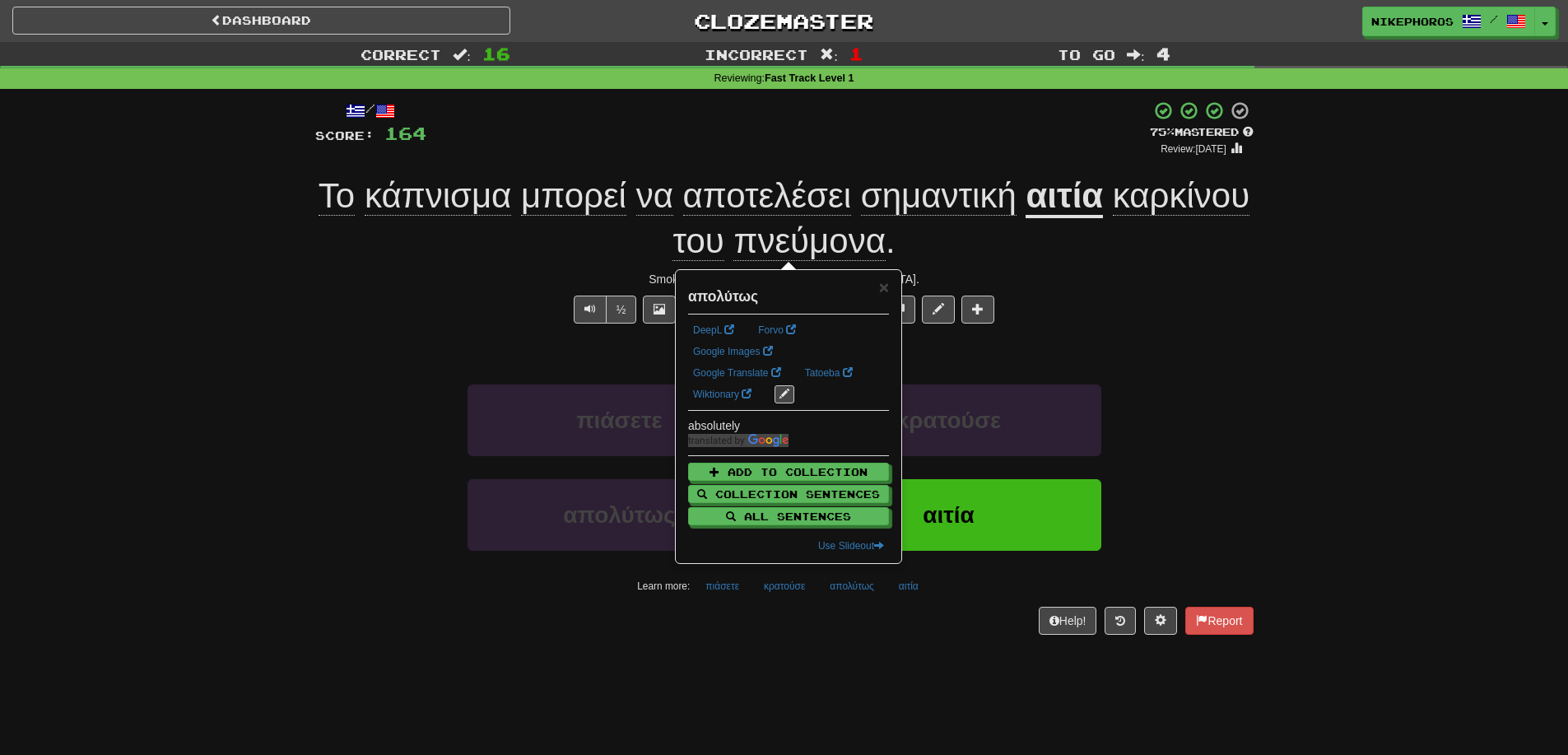
click at [833, 675] on div "Dashboard Clozemaster Nikephoros / Toggle Dropdown Dashboard Leaderboard Activi…" at bounding box center [784, 378] width 1568 height 755
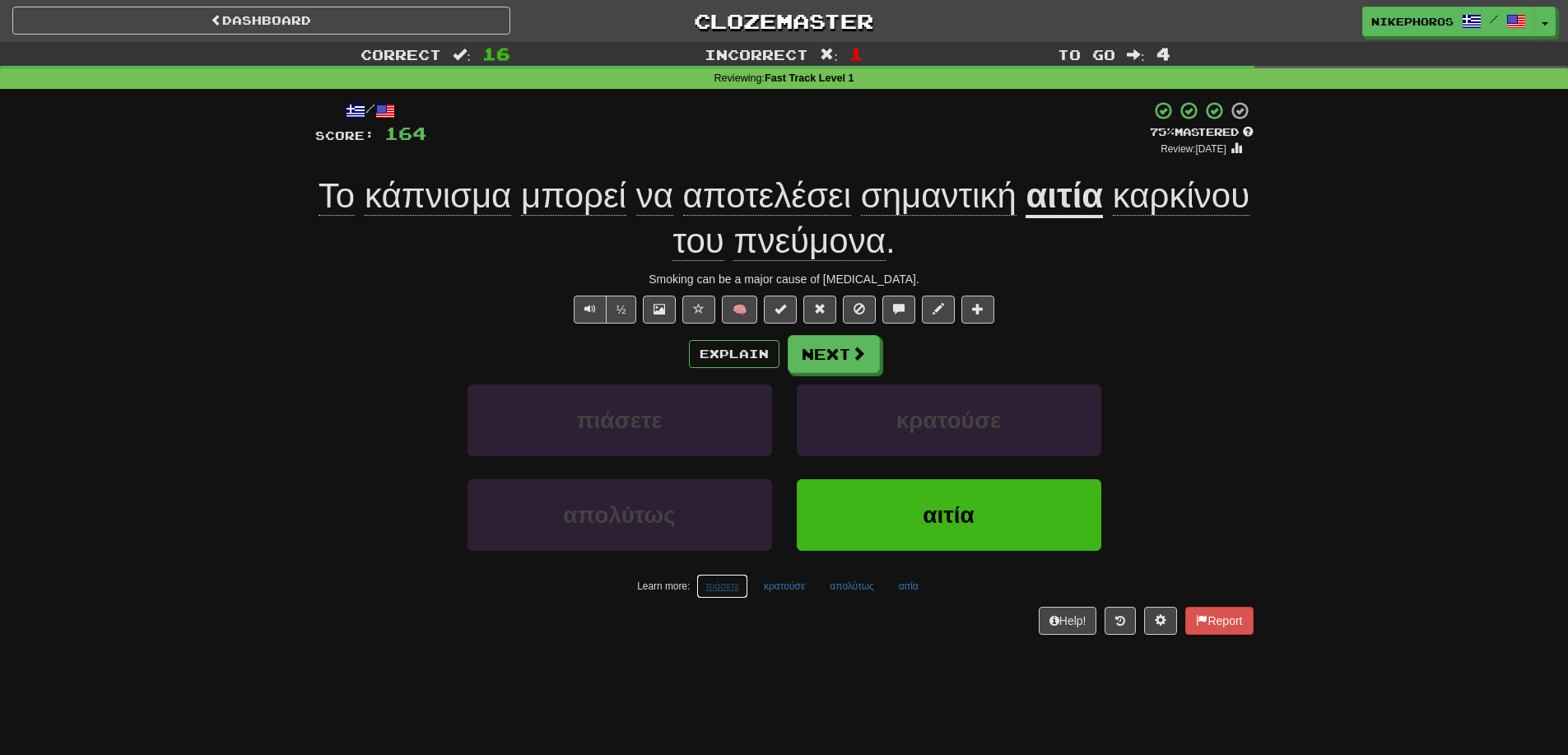
click at [708, 589] on button "πιάσετε" at bounding box center [723, 586] width 52 height 25
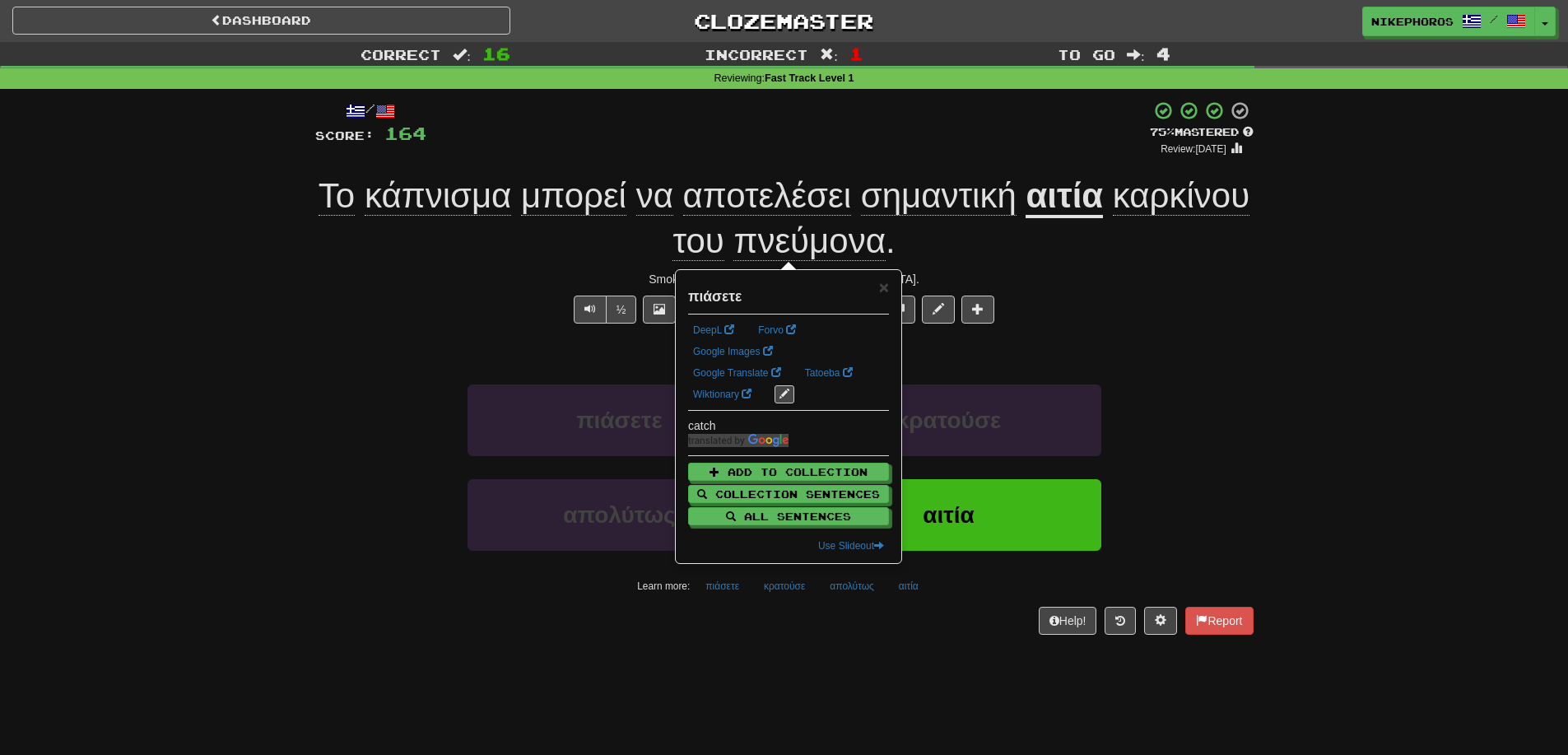
click at [778, 678] on div "Dashboard Clozemaster Nikephoros / Toggle Dropdown Dashboard Leaderboard Activi…" at bounding box center [784, 378] width 1568 height 755
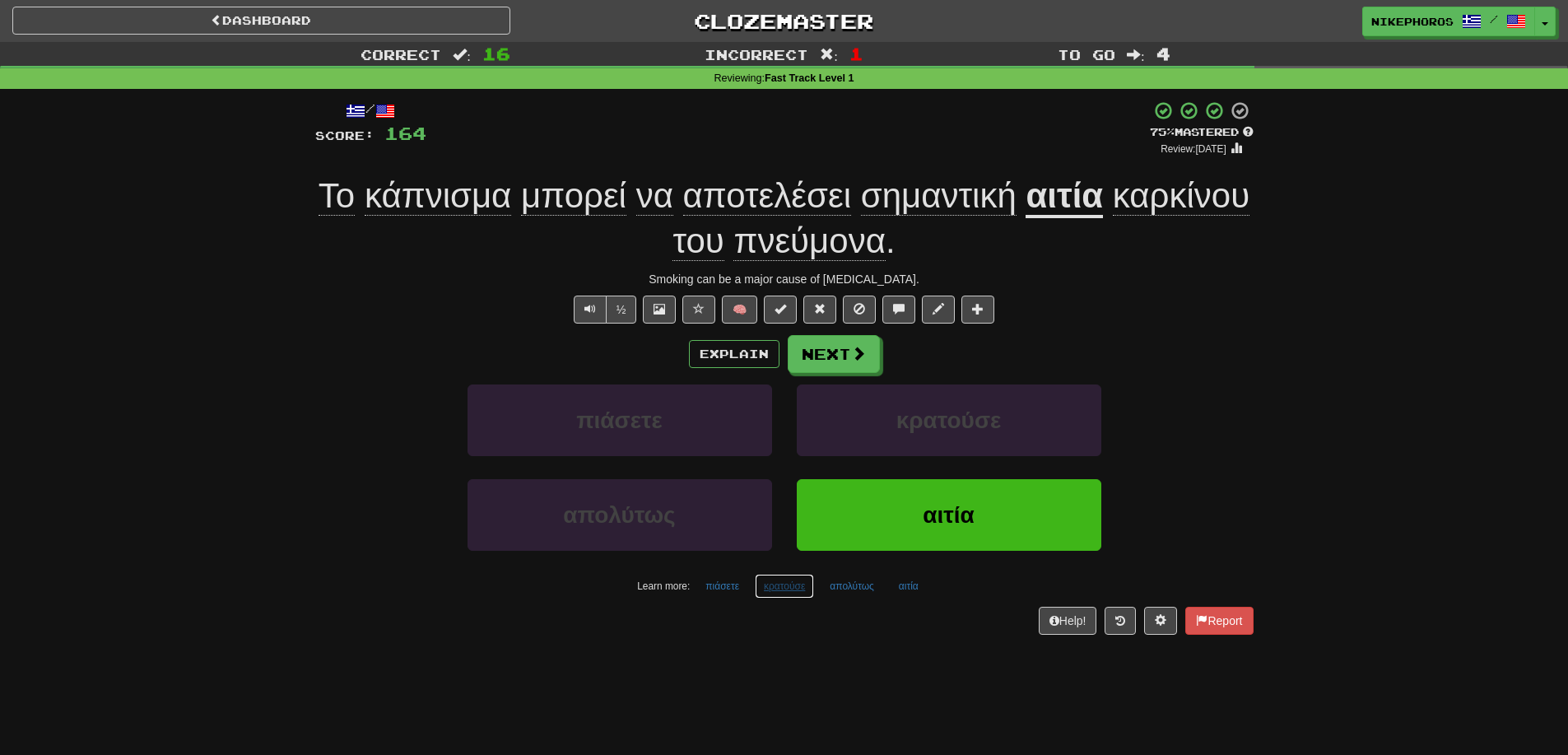
click at [799, 591] on button "κρατούσε" at bounding box center [784, 586] width 59 height 25
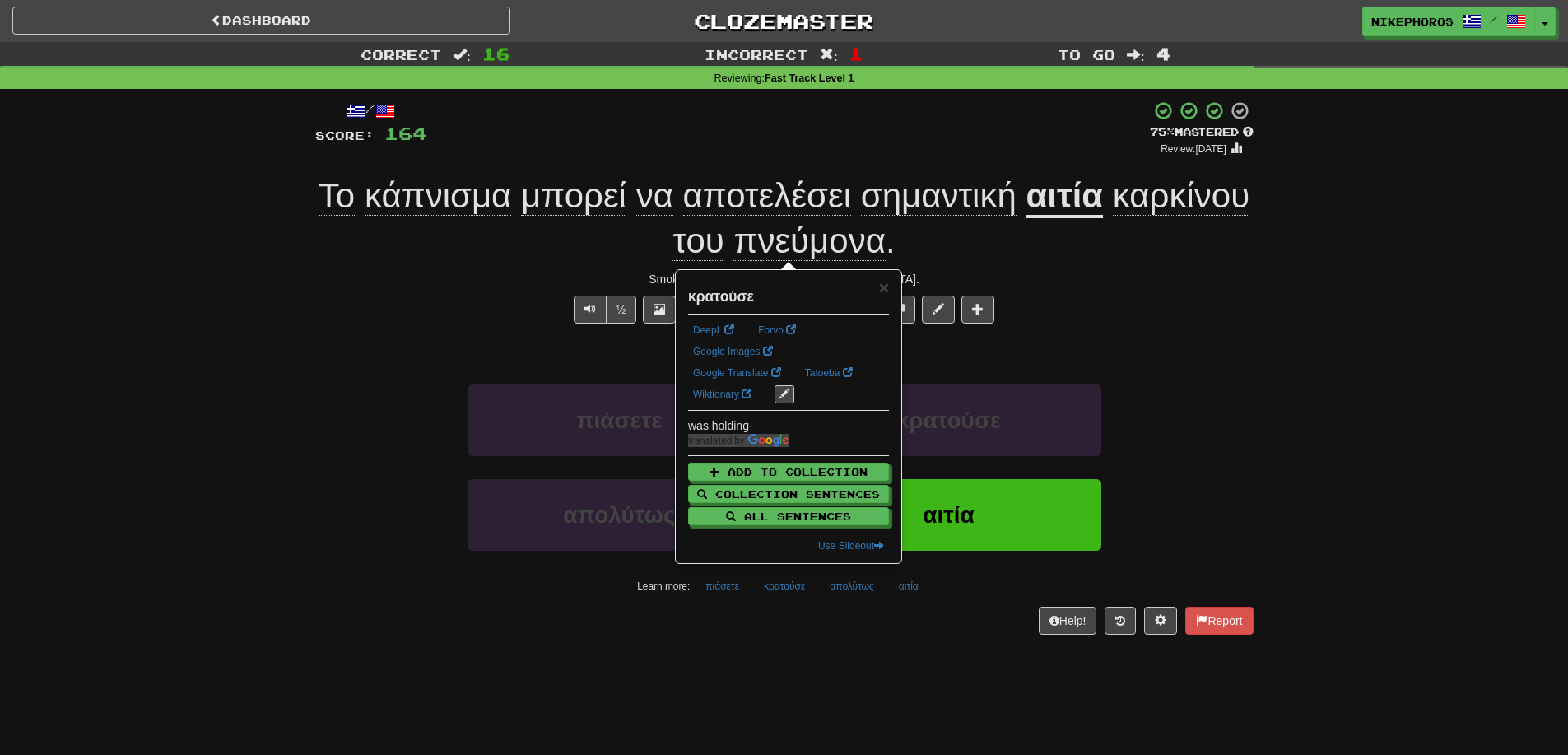
click at [822, 611] on div "Help! Report" at bounding box center [784, 621] width 938 height 28
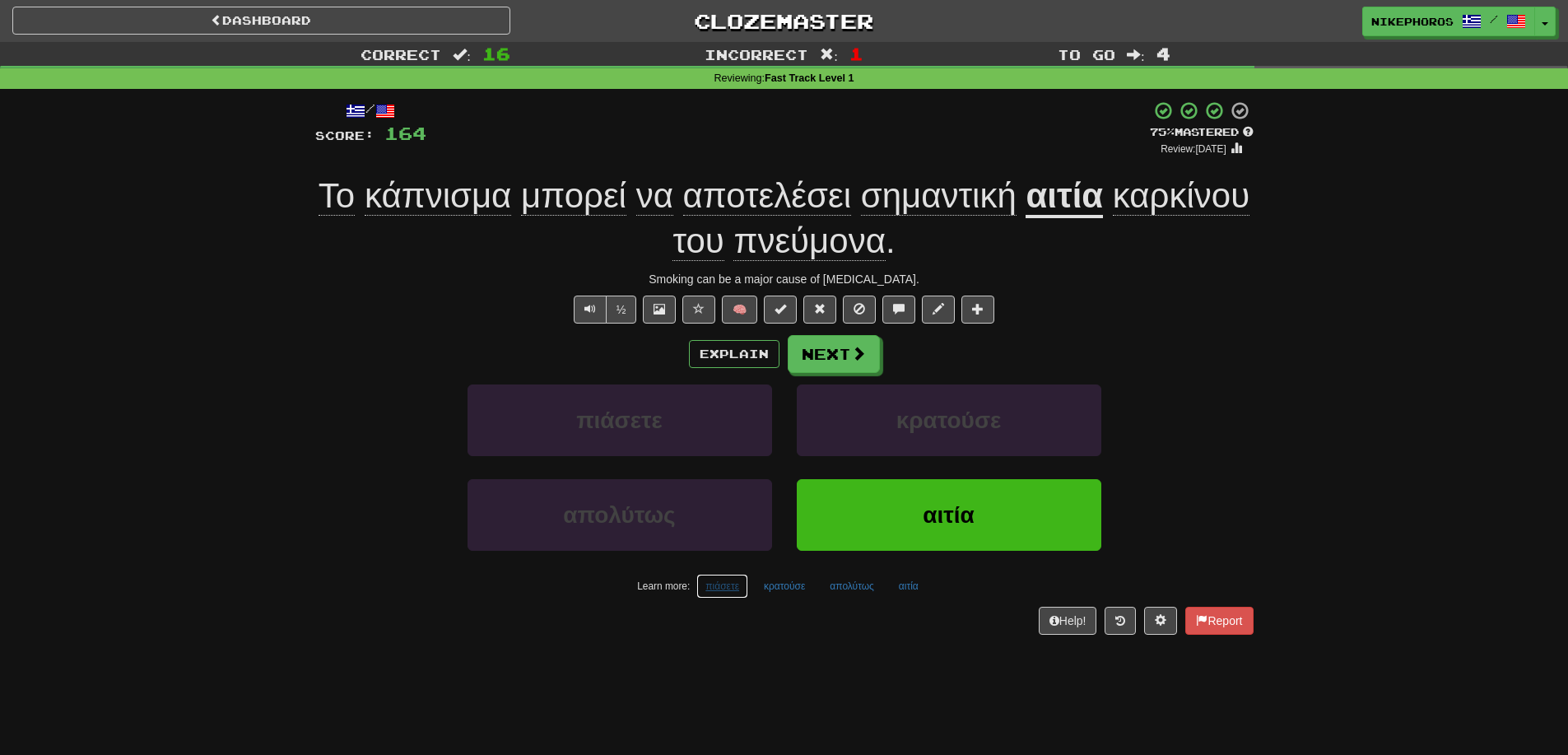
click at [728, 586] on button "πιάσετε" at bounding box center [723, 586] width 52 height 25
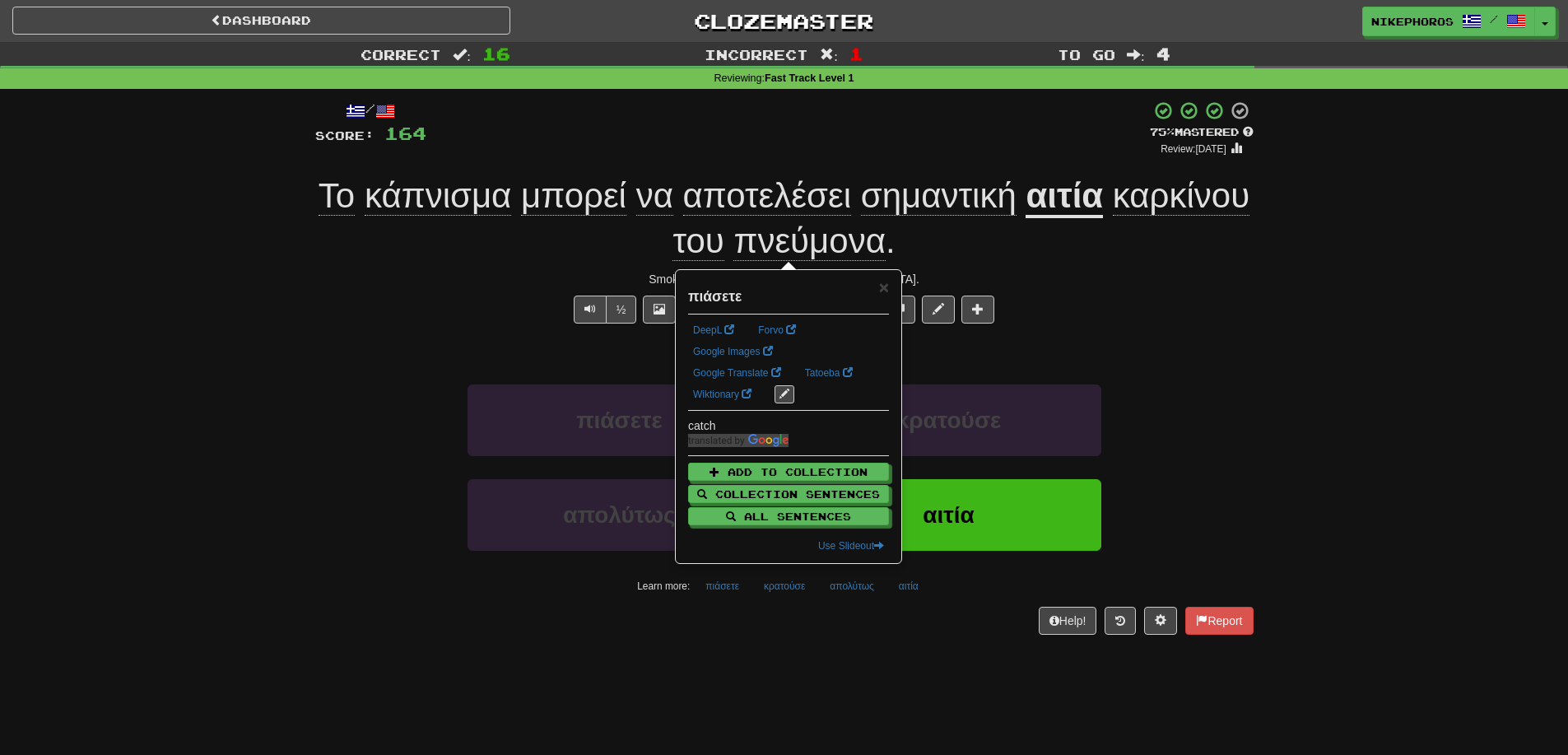
drag, startPoint x: 787, startPoint y: 692, endPoint x: 787, endPoint y: 683, distance: 9.0
click at [787, 688] on div "Dashboard Clozemaster Nikephoros / Toggle Dropdown Dashboard Leaderboard Activi…" at bounding box center [784, 378] width 1568 height 755
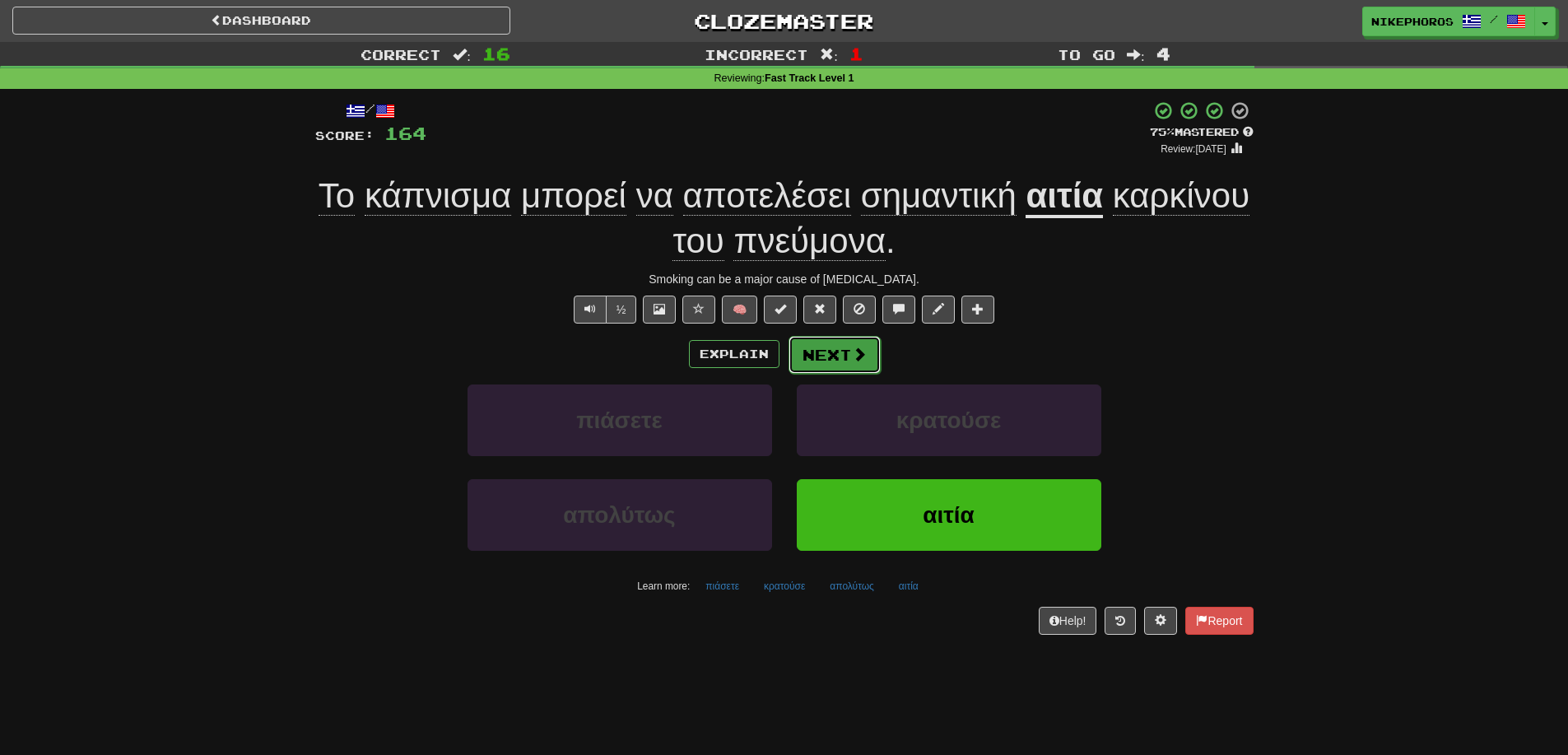
click at [829, 348] on button "Next" at bounding box center [834, 355] width 92 height 38
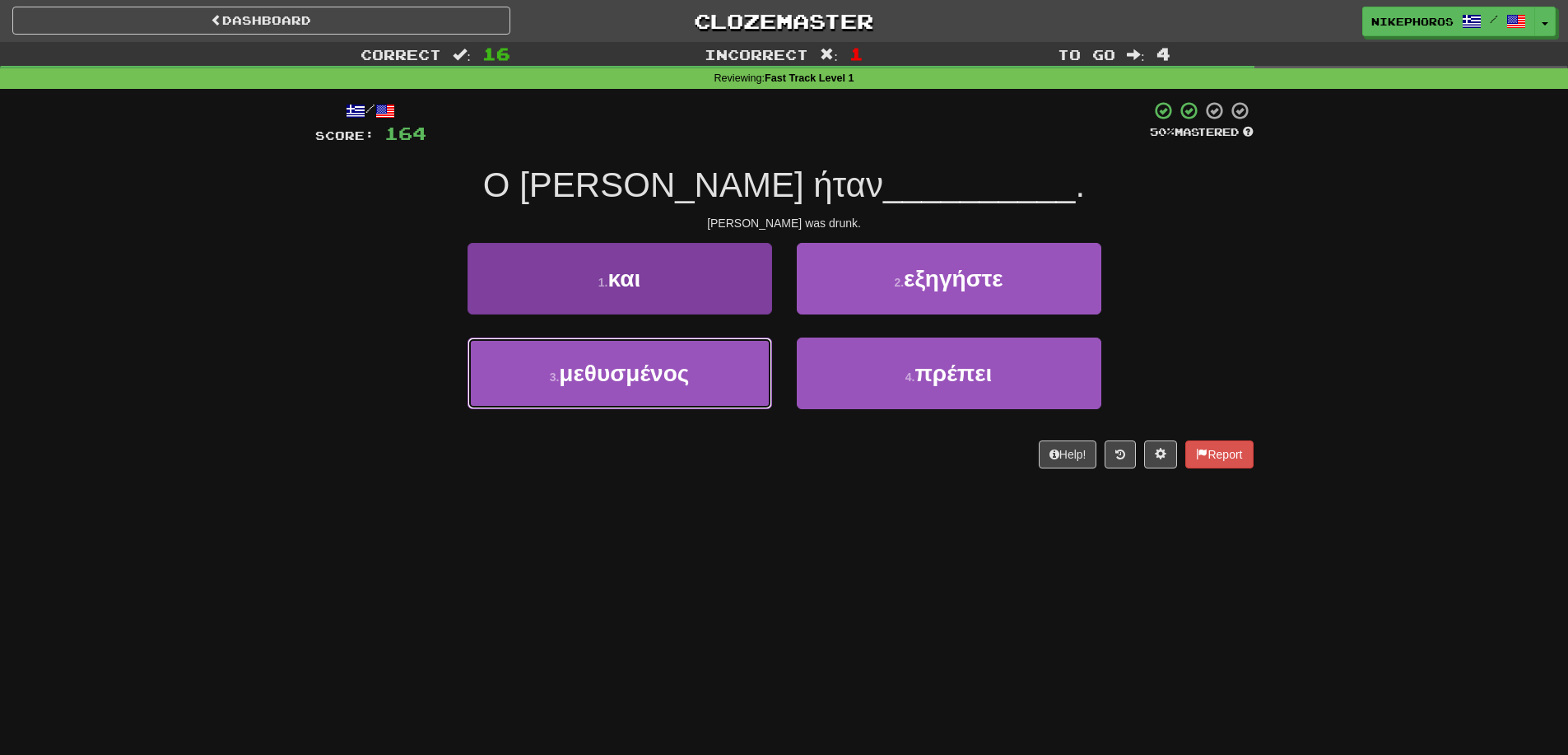
click at [643, 397] on button "3 . μεθυσμένος" at bounding box center [619, 374] width 304 height 72
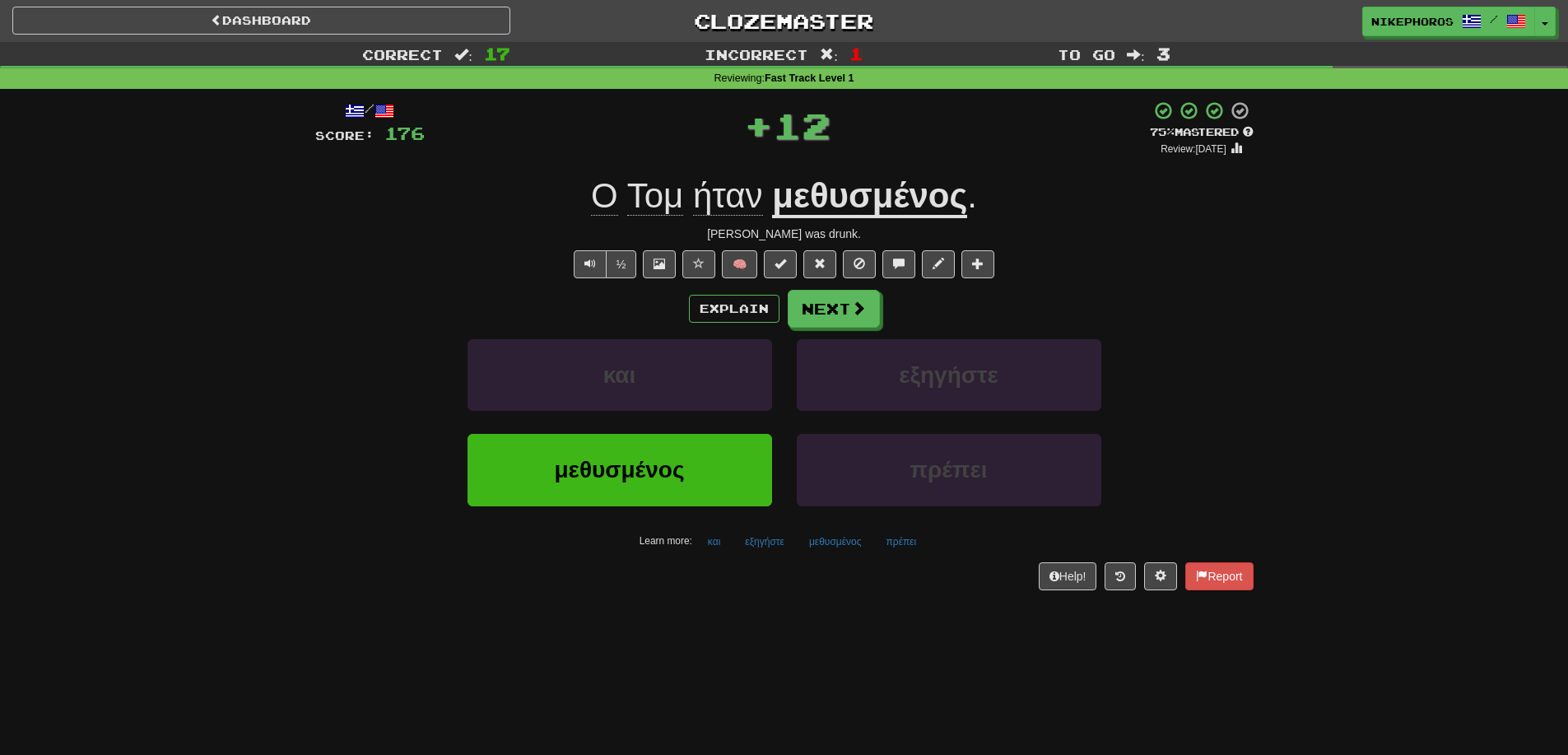
click at [712, 193] on span "ήταν" at bounding box center [728, 196] width 70 height 40
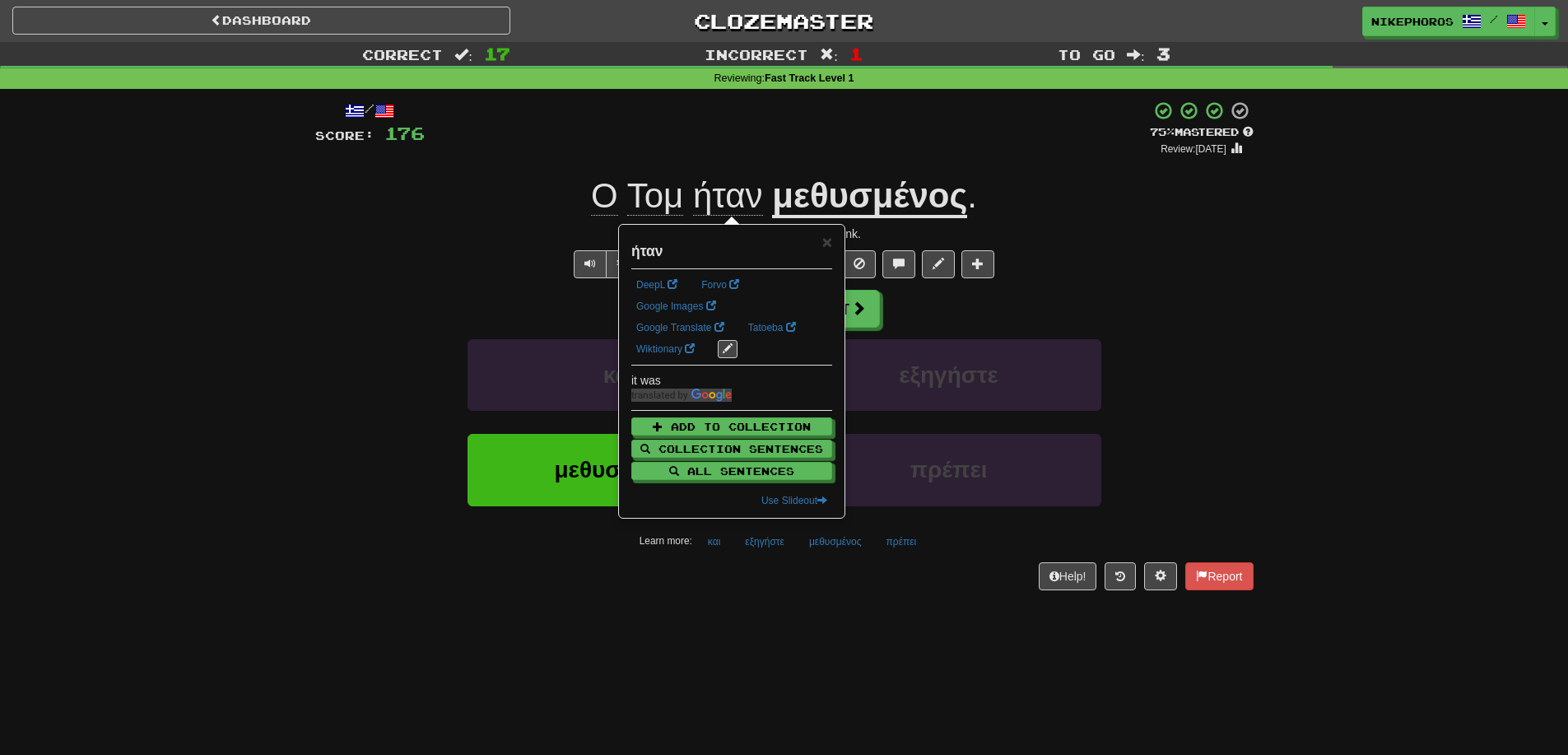
click at [1269, 233] on div "Correct : 17 Incorrect : 1 To go : 3 Reviewing : Fast Track Level 1 / Score: 17…" at bounding box center [784, 328] width 1568 height 571
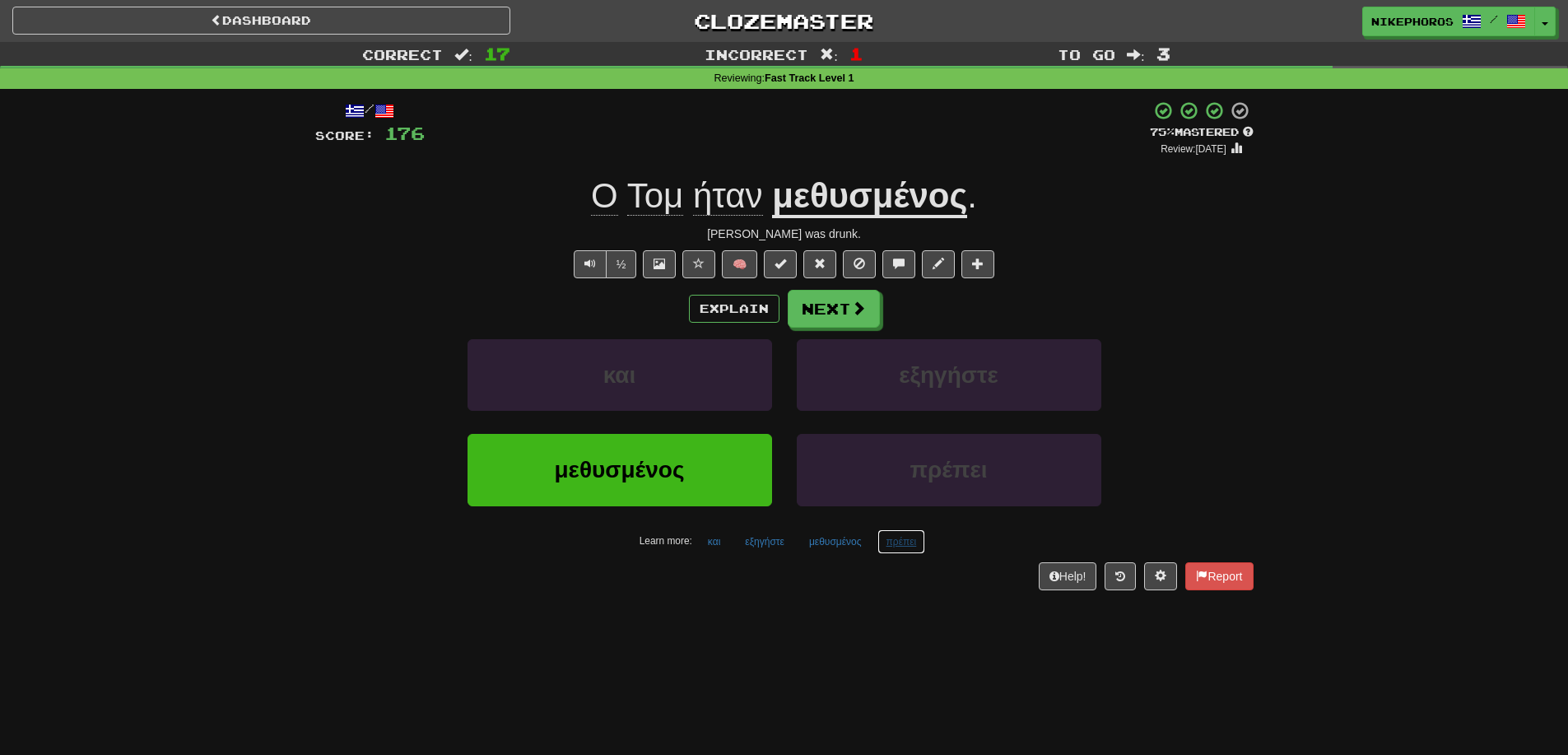
click at [900, 547] on button "πρέπει" at bounding box center [901, 541] width 49 height 25
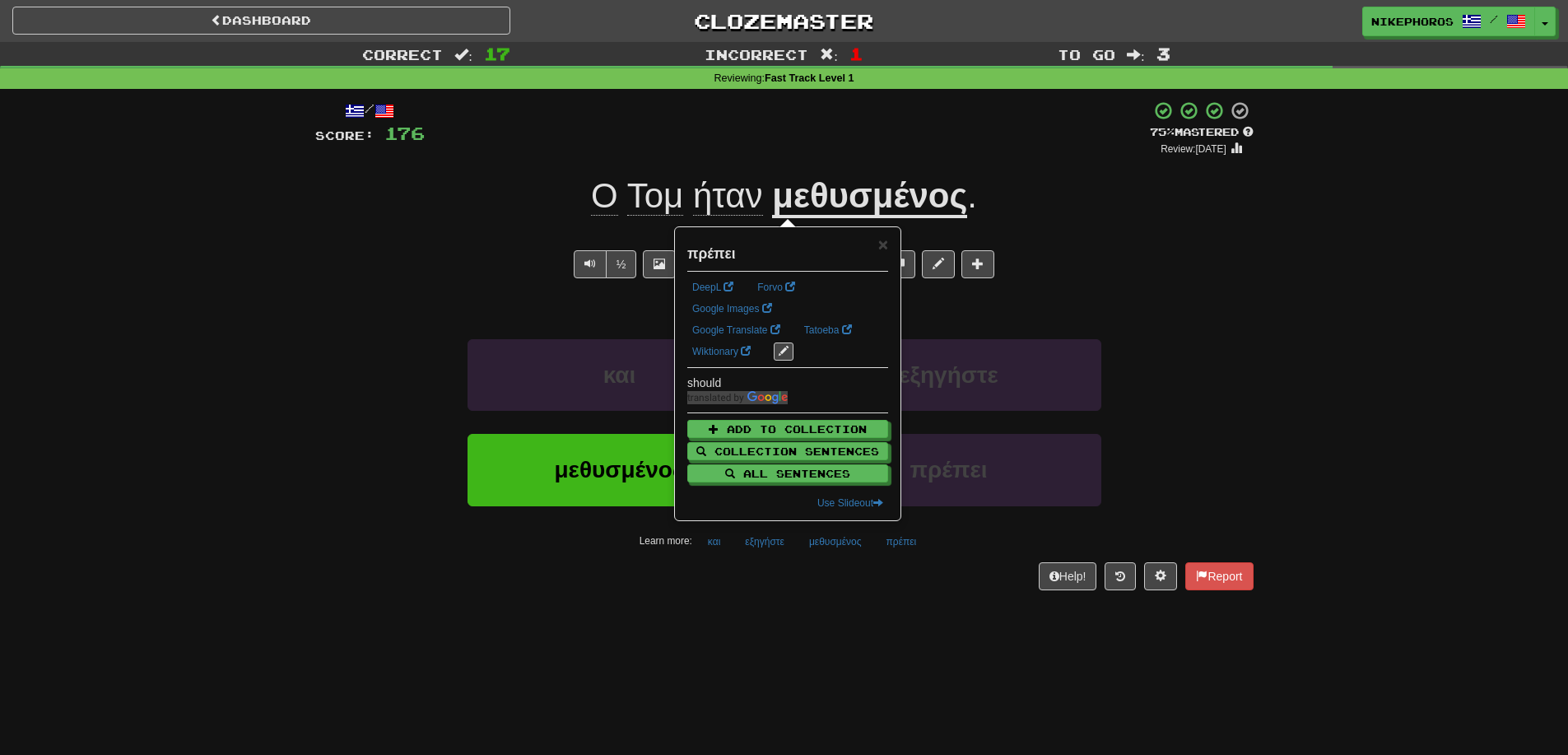
drag, startPoint x: 915, startPoint y: 580, endPoint x: 903, endPoint y: 544, distance: 37.9
click at [913, 580] on div "Help! Report" at bounding box center [784, 576] width 938 height 28
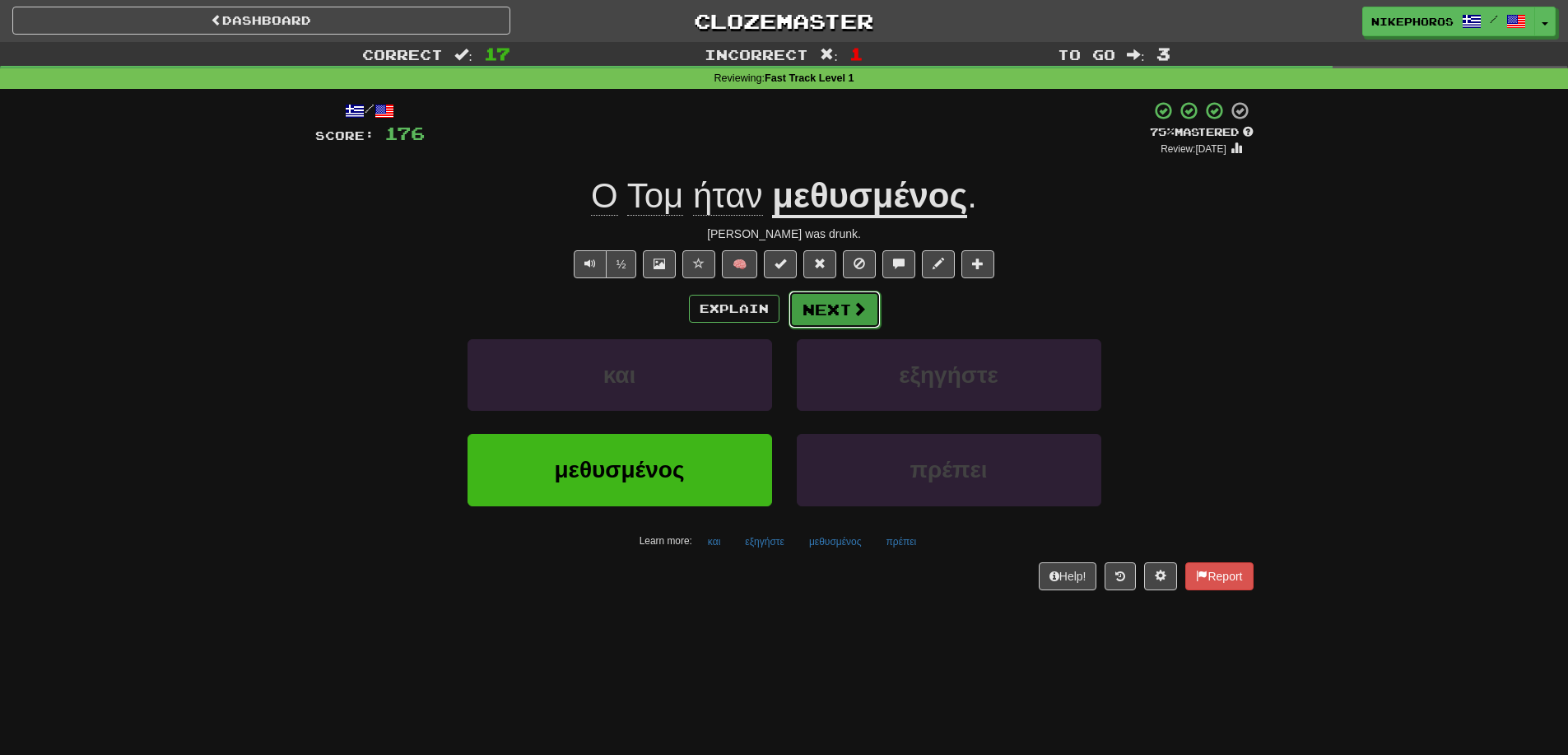
click at [856, 312] on span at bounding box center [858, 309] width 15 height 15
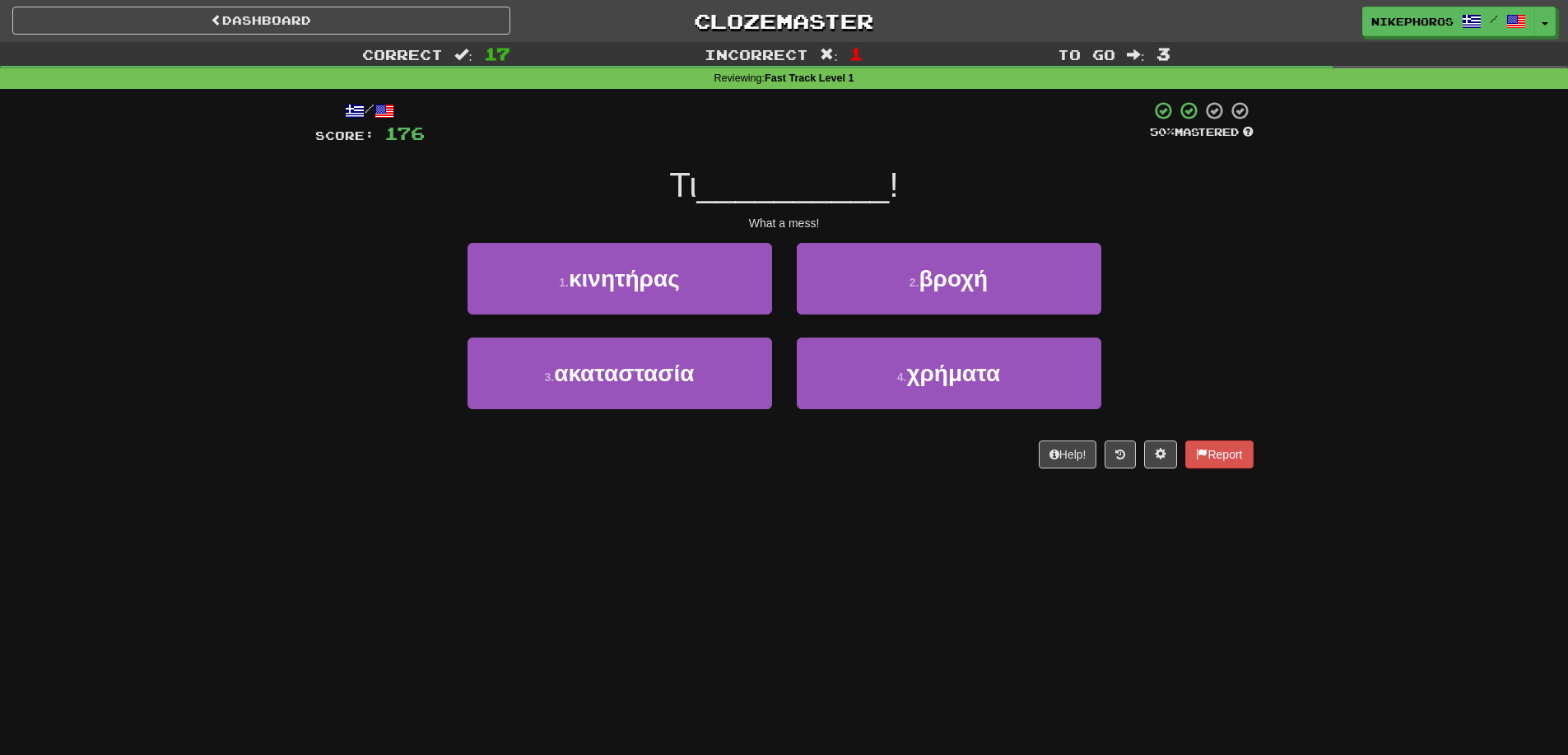
click at [868, 181] on span "__________" at bounding box center [792, 185] width 193 height 39
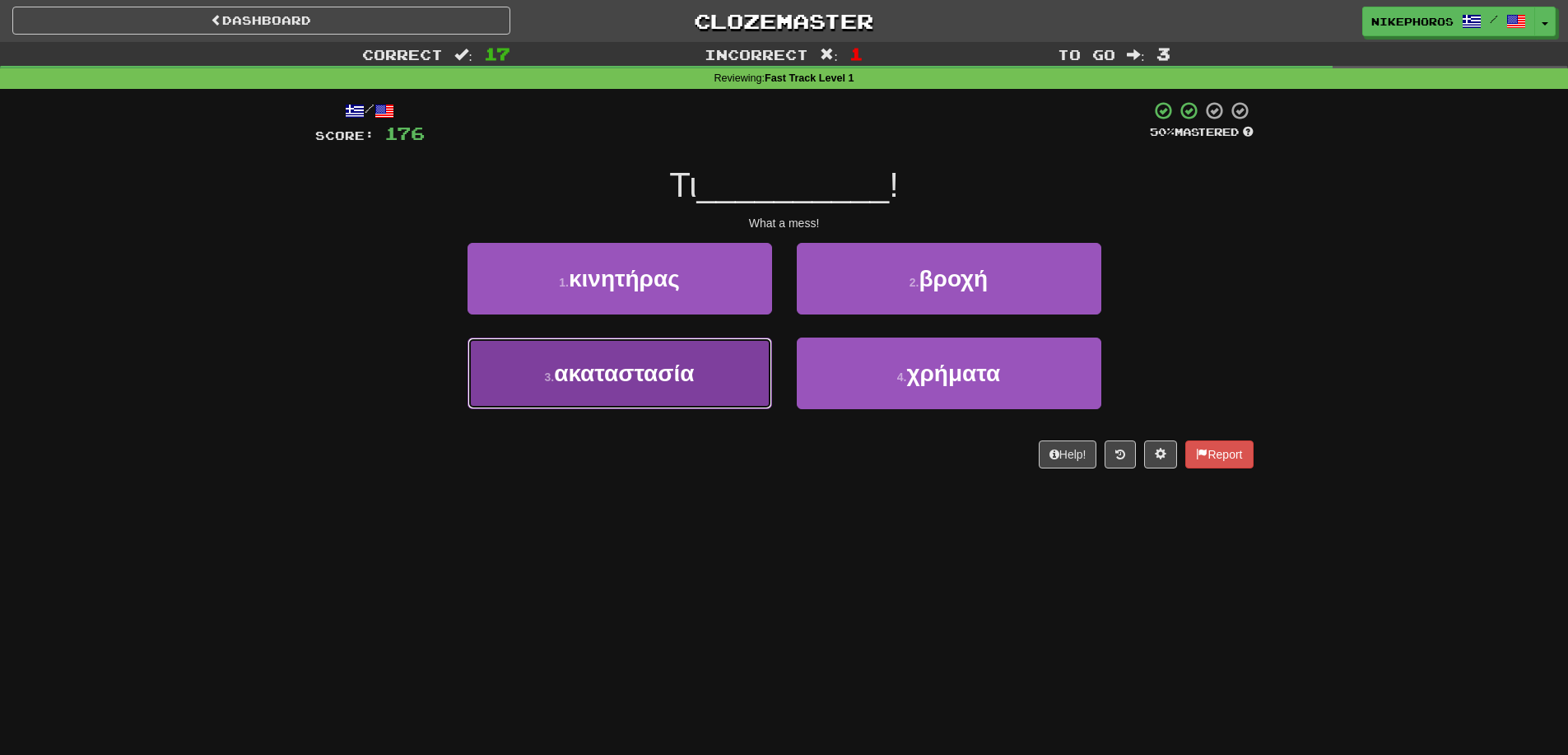
click at [701, 382] on button "3 . ακαταστασία" at bounding box center [619, 374] width 304 height 72
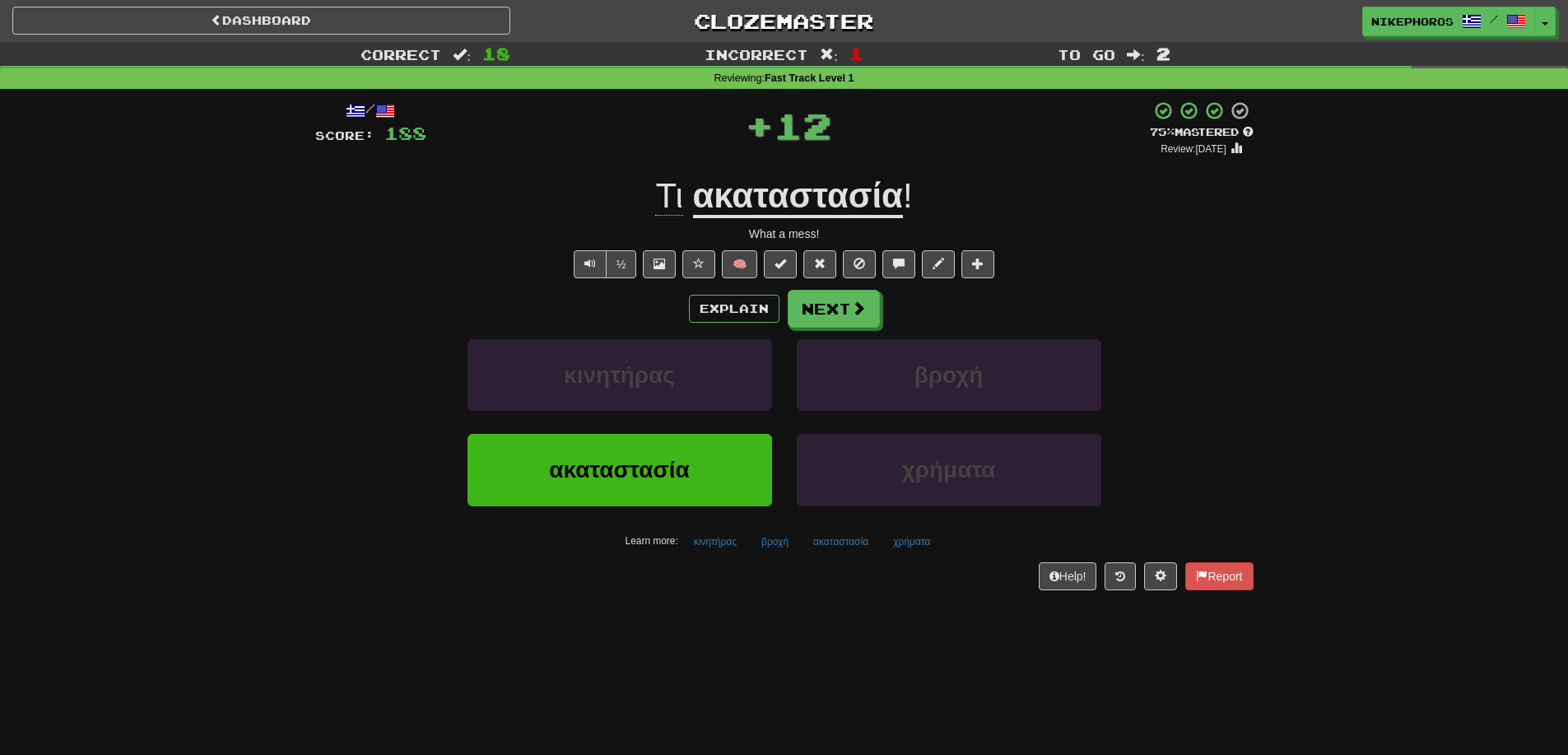
click at [828, 185] on u "ακαταστασία" at bounding box center [797, 197] width 210 height 42
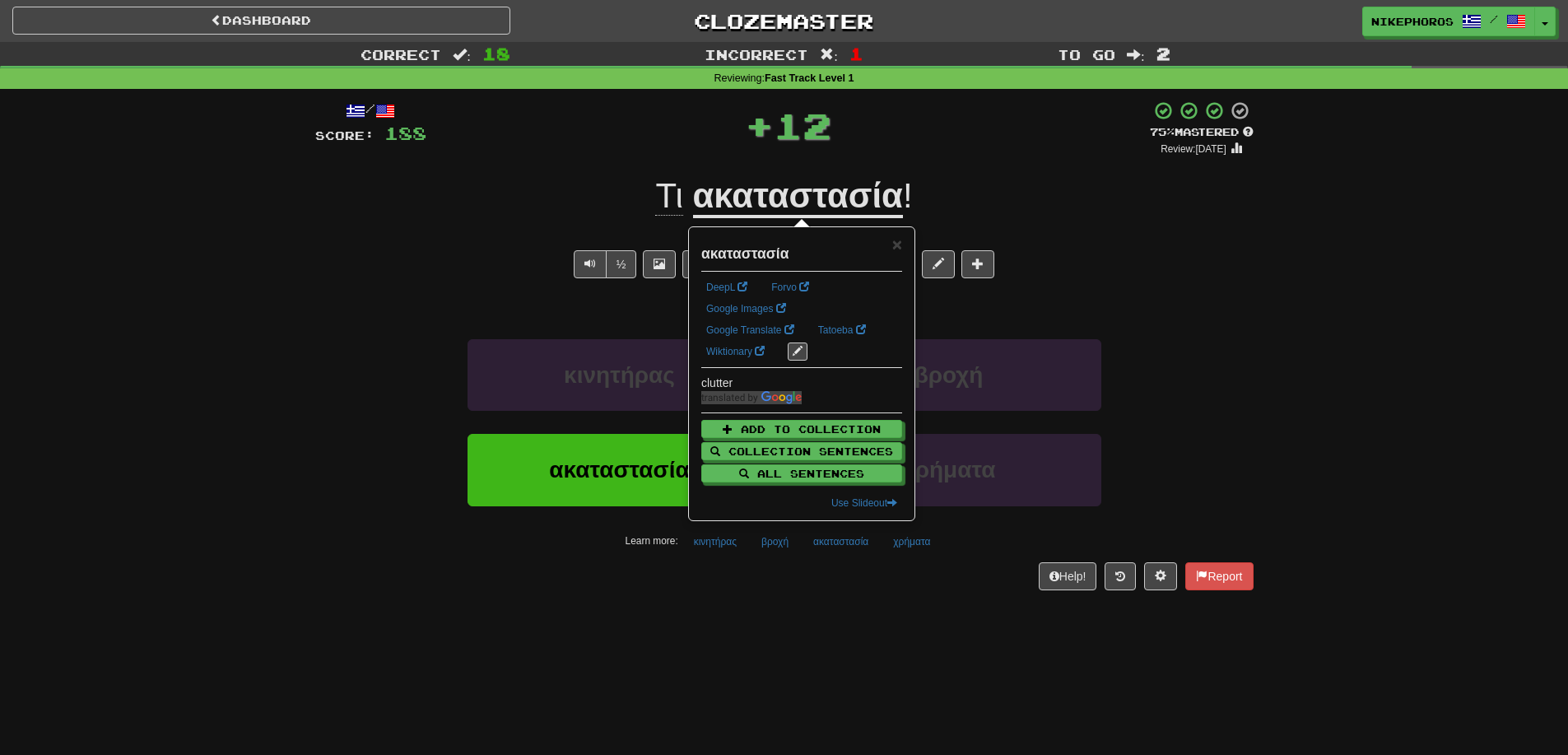
click at [1298, 196] on div "Correct : 18 Incorrect : 1 To go : 2 Reviewing : Fast Track Level 1 / Score: 18…" at bounding box center [784, 328] width 1568 height 571
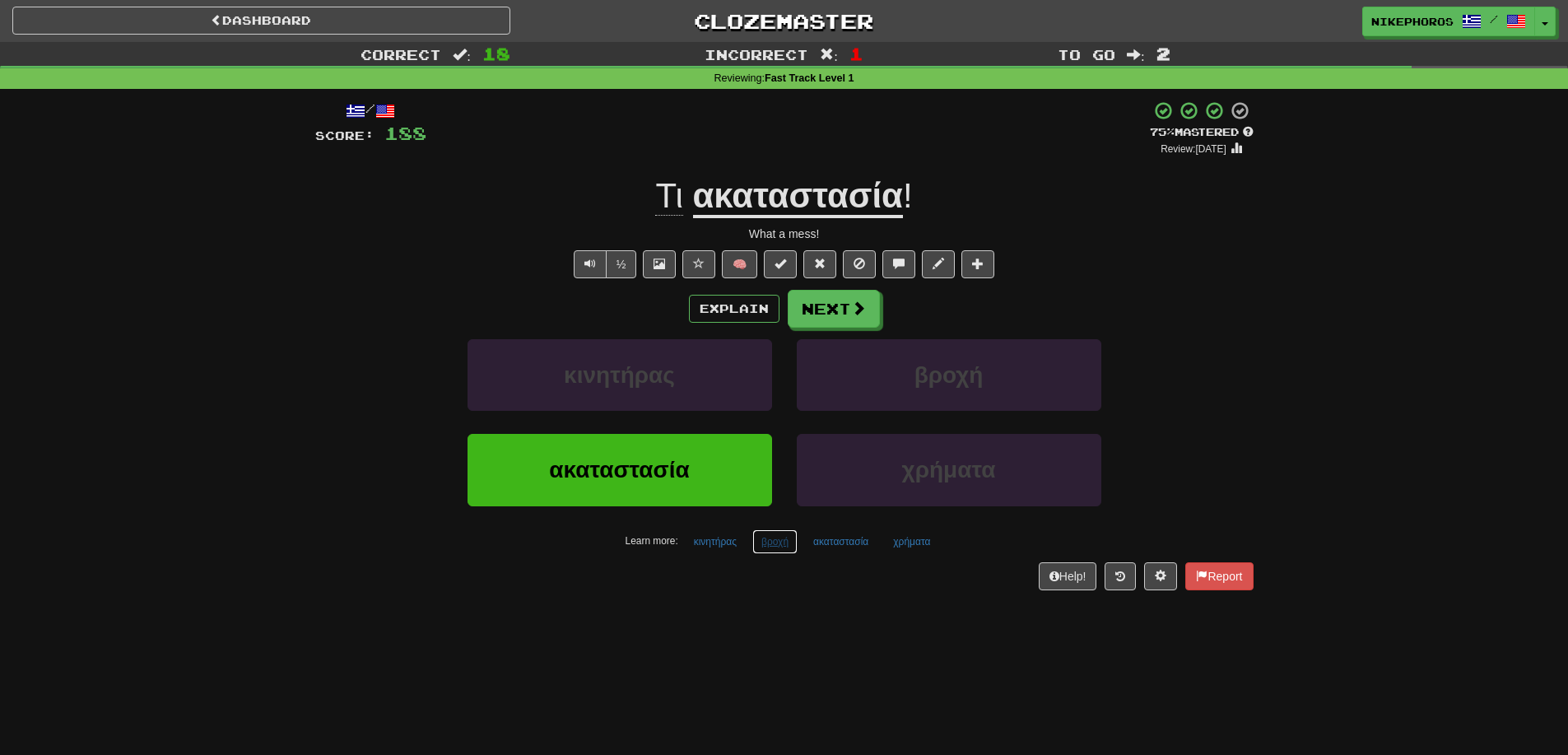
click at [775, 537] on button "βροχή" at bounding box center [775, 541] width 45 height 25
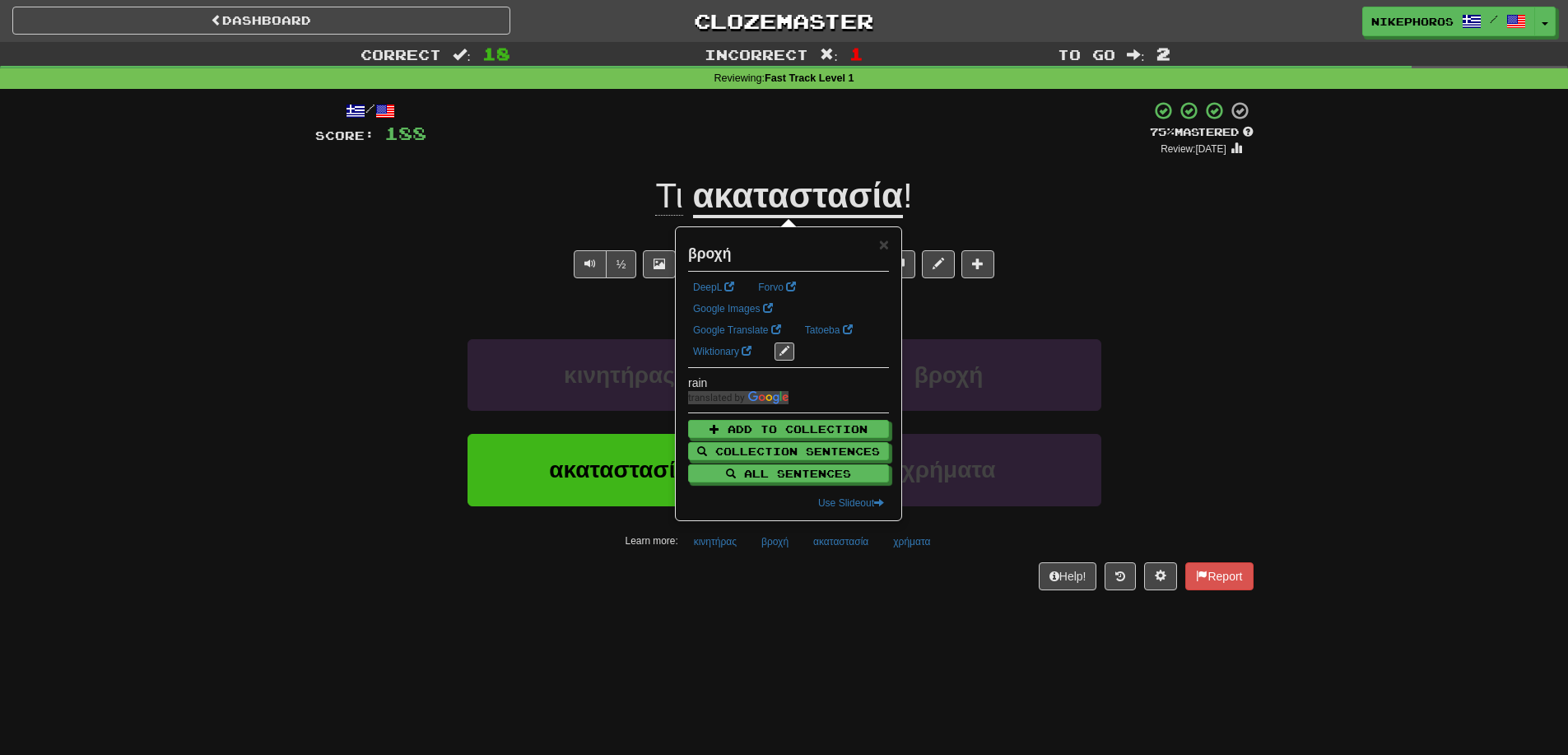
click at [808, 612] on div "/ Score: 188 + 12 75 % Mastered Review: 2025-10-16 Τι ακαταστασία ! What a mess…" at bounding box center [784, 351] width 938 height 523
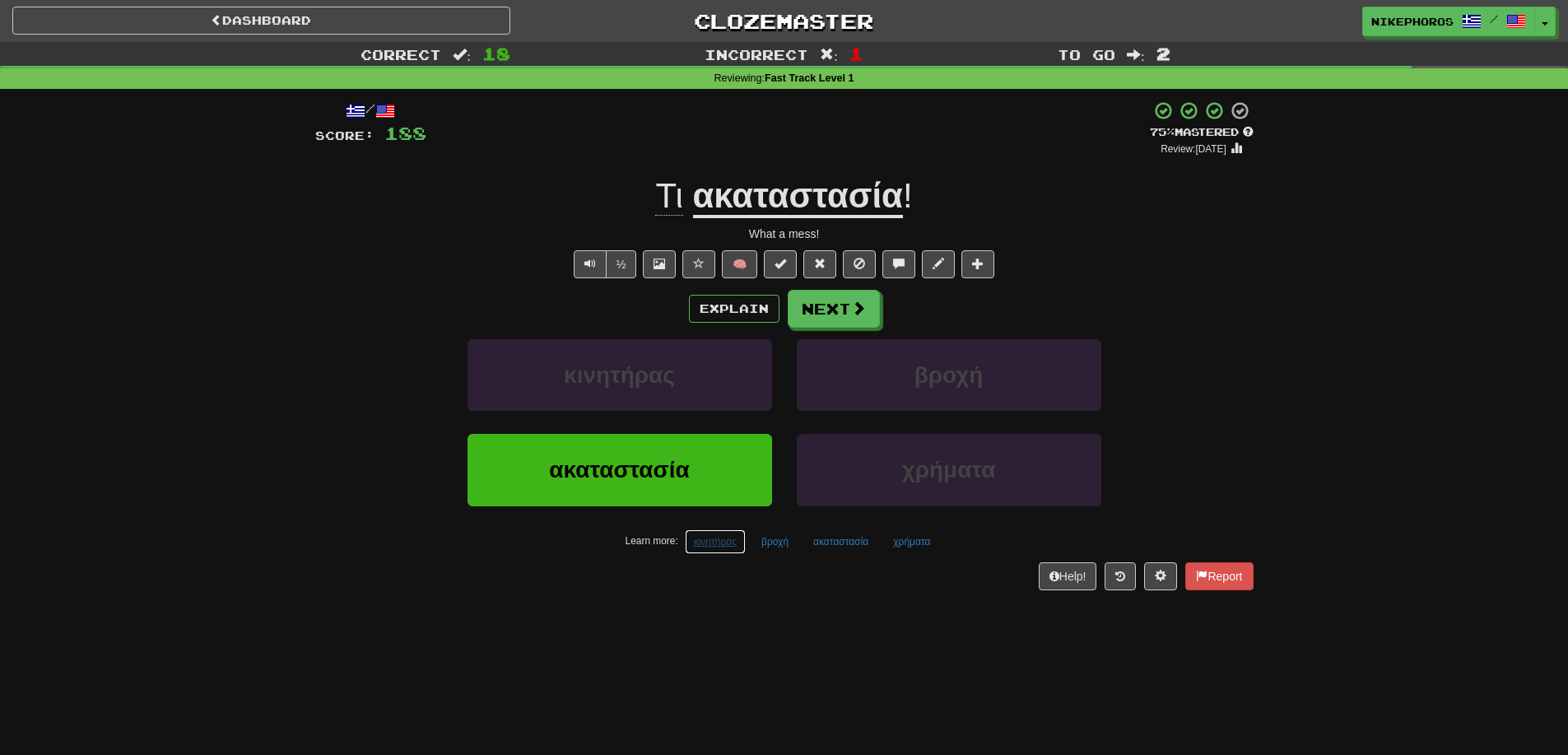
click at [729, 542] on button "κινητήρας" at bounding box center [715, 541] width 61 height 25
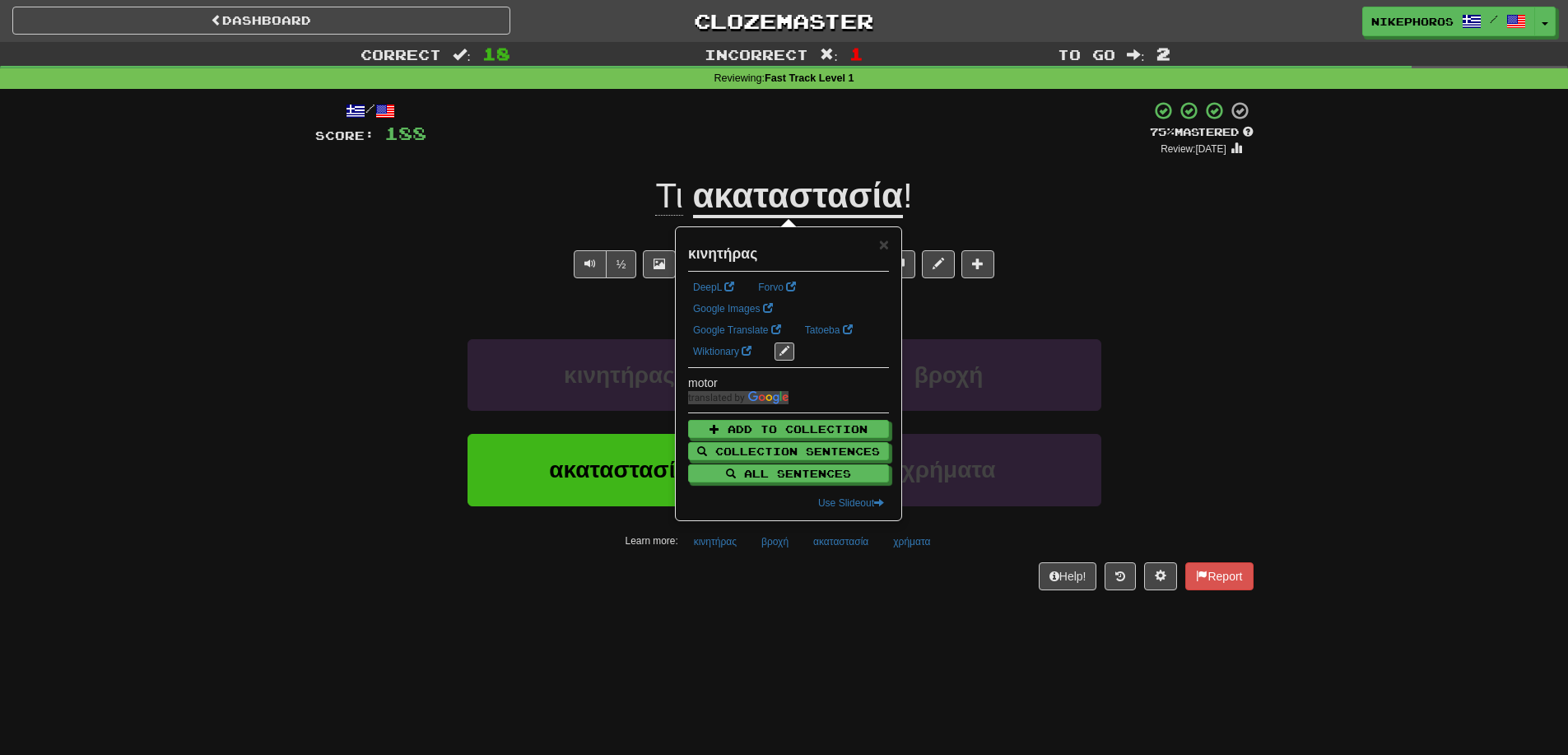
click at [752, 589] on div "Help! Report" at bounding box center [784, 576] width 938 height 28
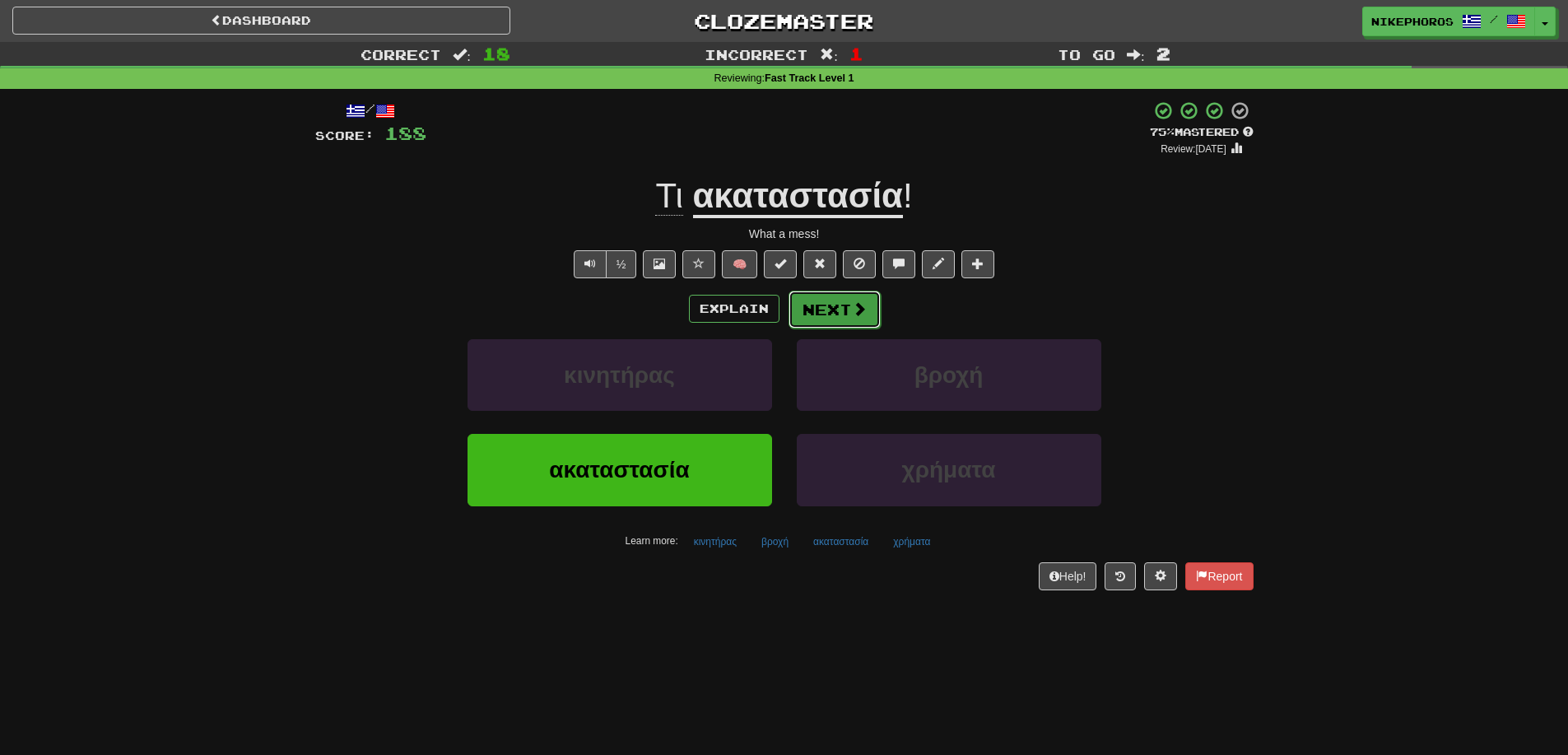
click at [822, 299] on button "Next" at bounding box center [834, 310] width 92 height 38
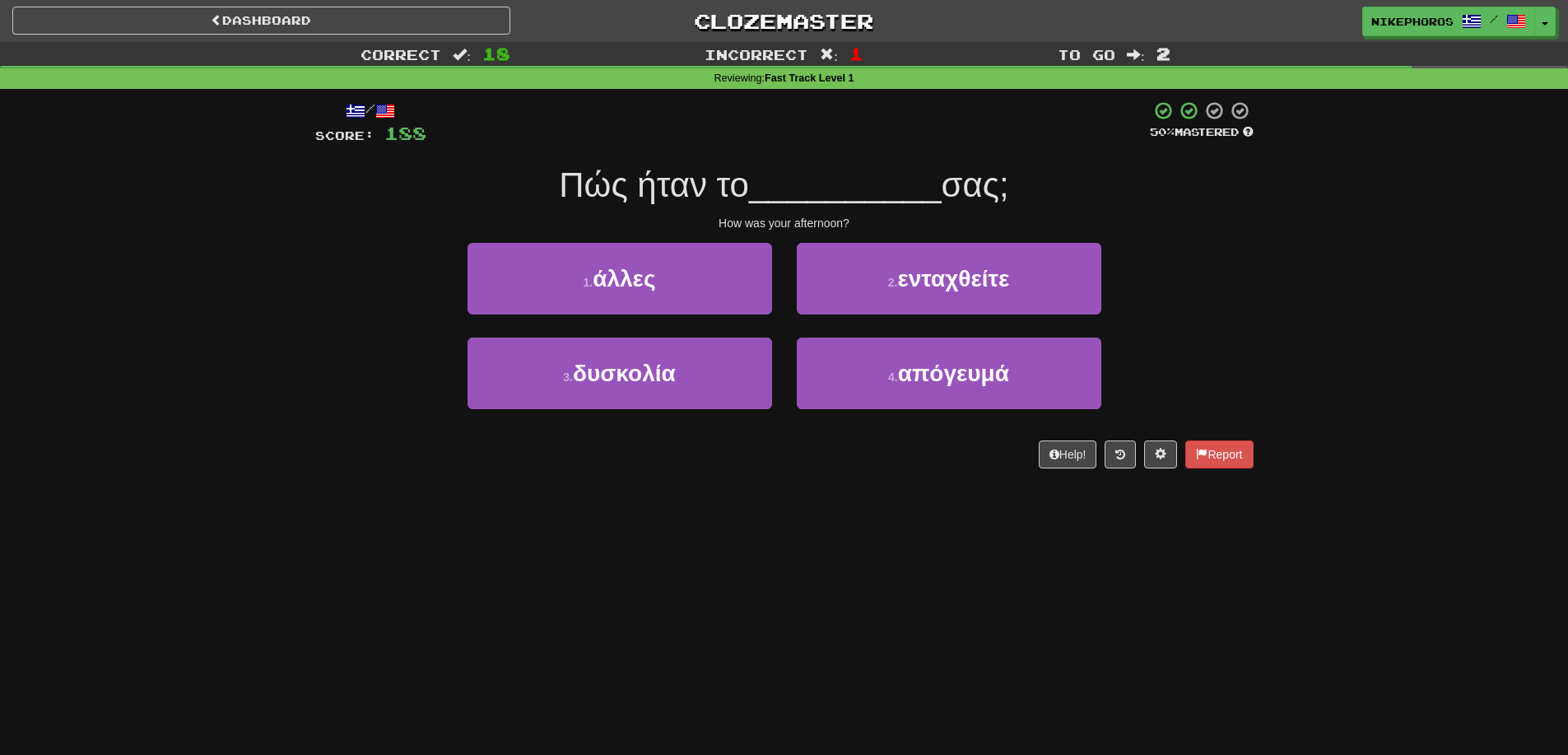
click at [938, 129] on div at bounding box center [787, 123] width 724 height 45
click at [933, 138] on div at bounding box center [787, 123] width 724 height 45
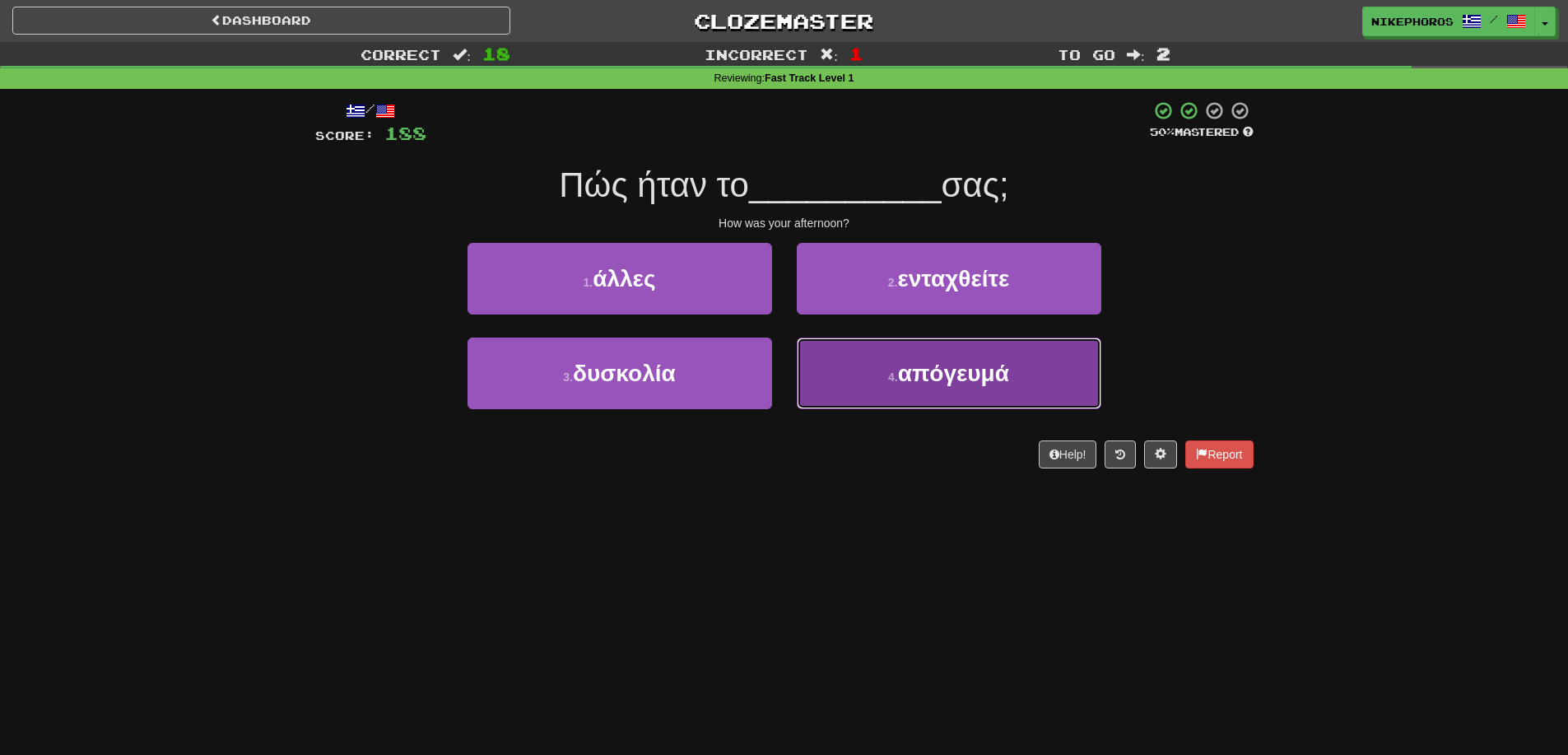
click at [980, 388] on button "4 . απόγευμά" at bounding box center [948, 374] width 304 height 72
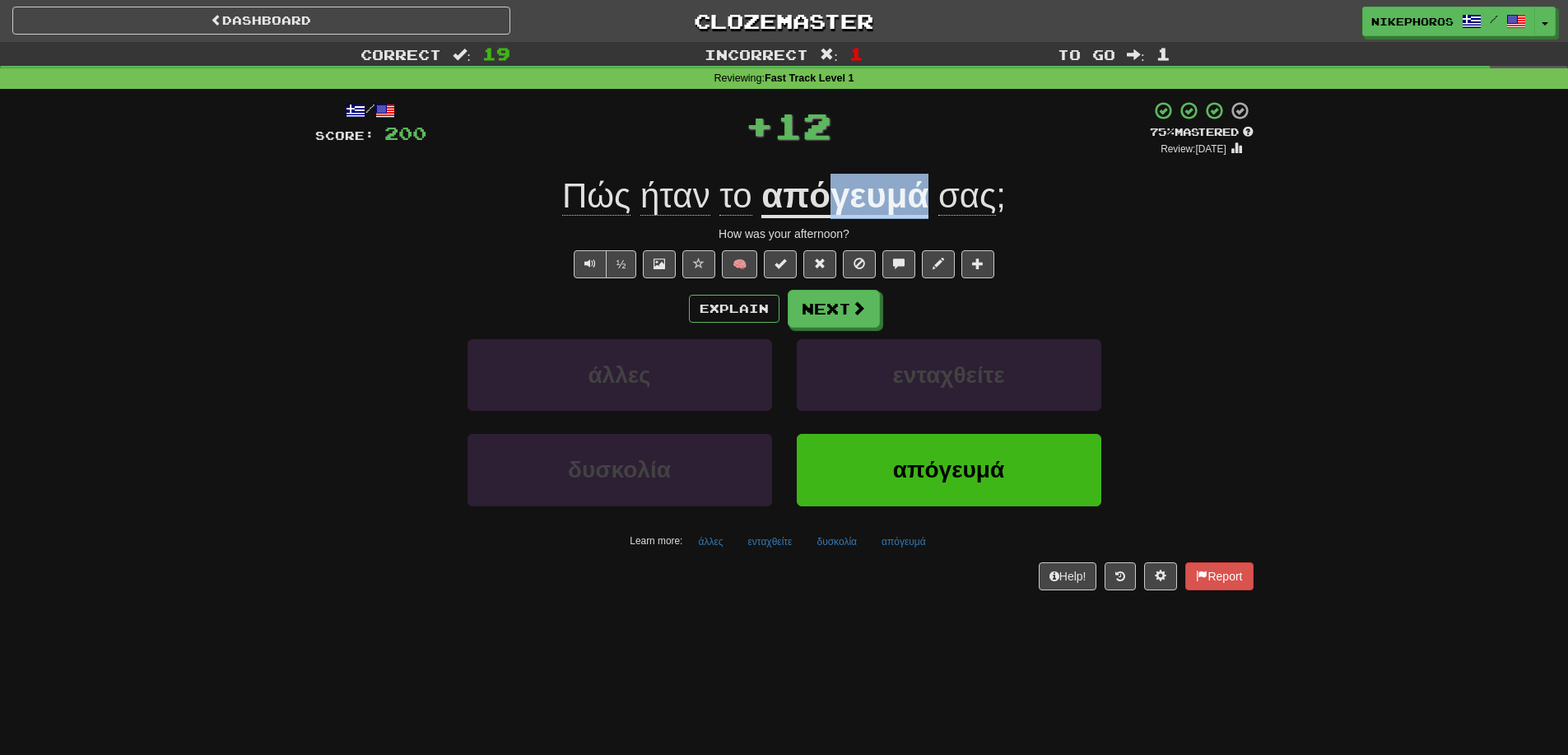
drag, startPoint x: 832, startPoint y: 206, endPoint x: 928, endPoint y: 205, distance: 96.0
click at [928, 205] on span "Πώς ήταν το απόγευμά σας ;" at bounding box center [784, 197] width 443 height 42
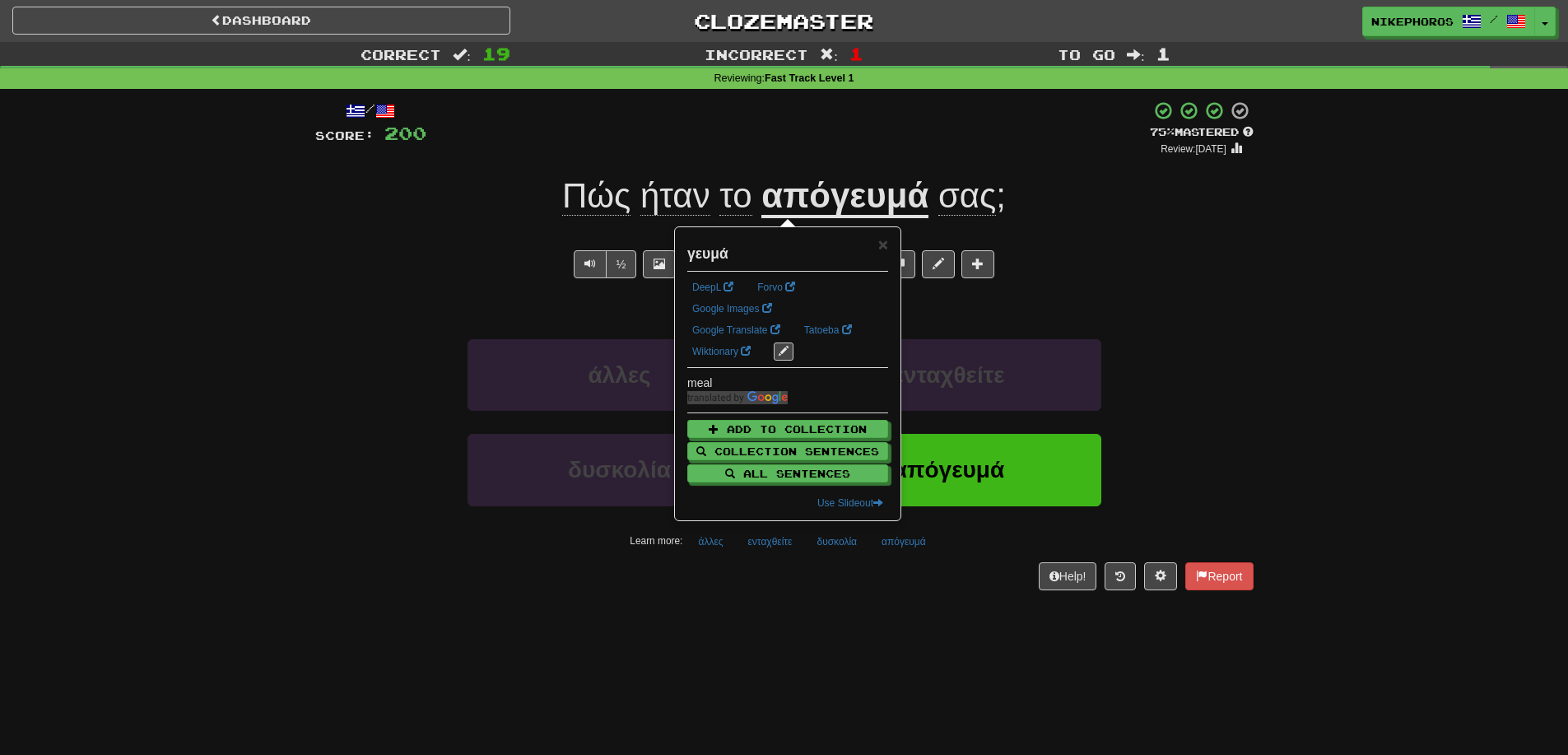
click at [1159, 266] on div "½ 🧠" at bounding box center [784, 265] width 938 height 28
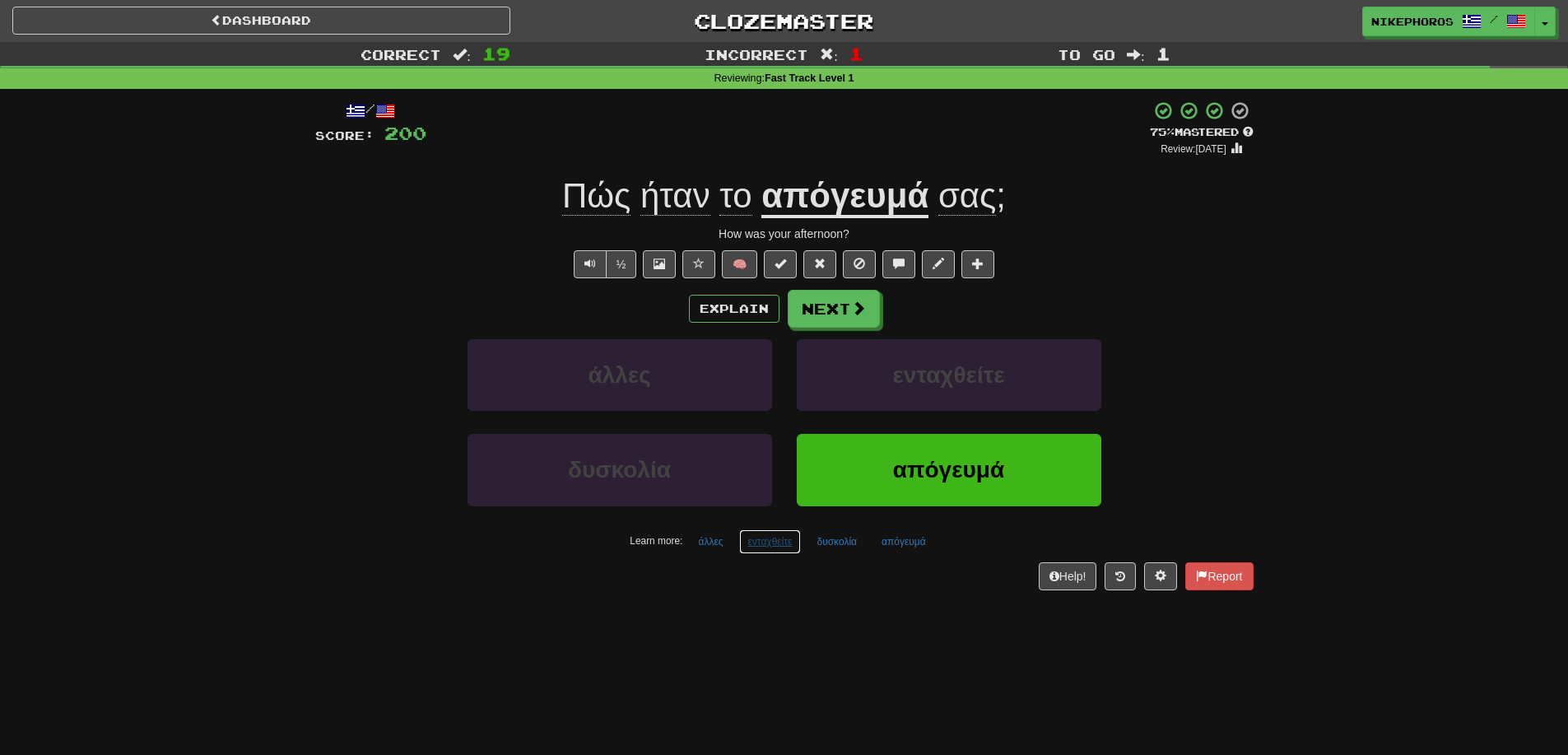
click at [768, 547] on button "ενταχθείτε" at bounding box center [770, 541] width 63 height 25
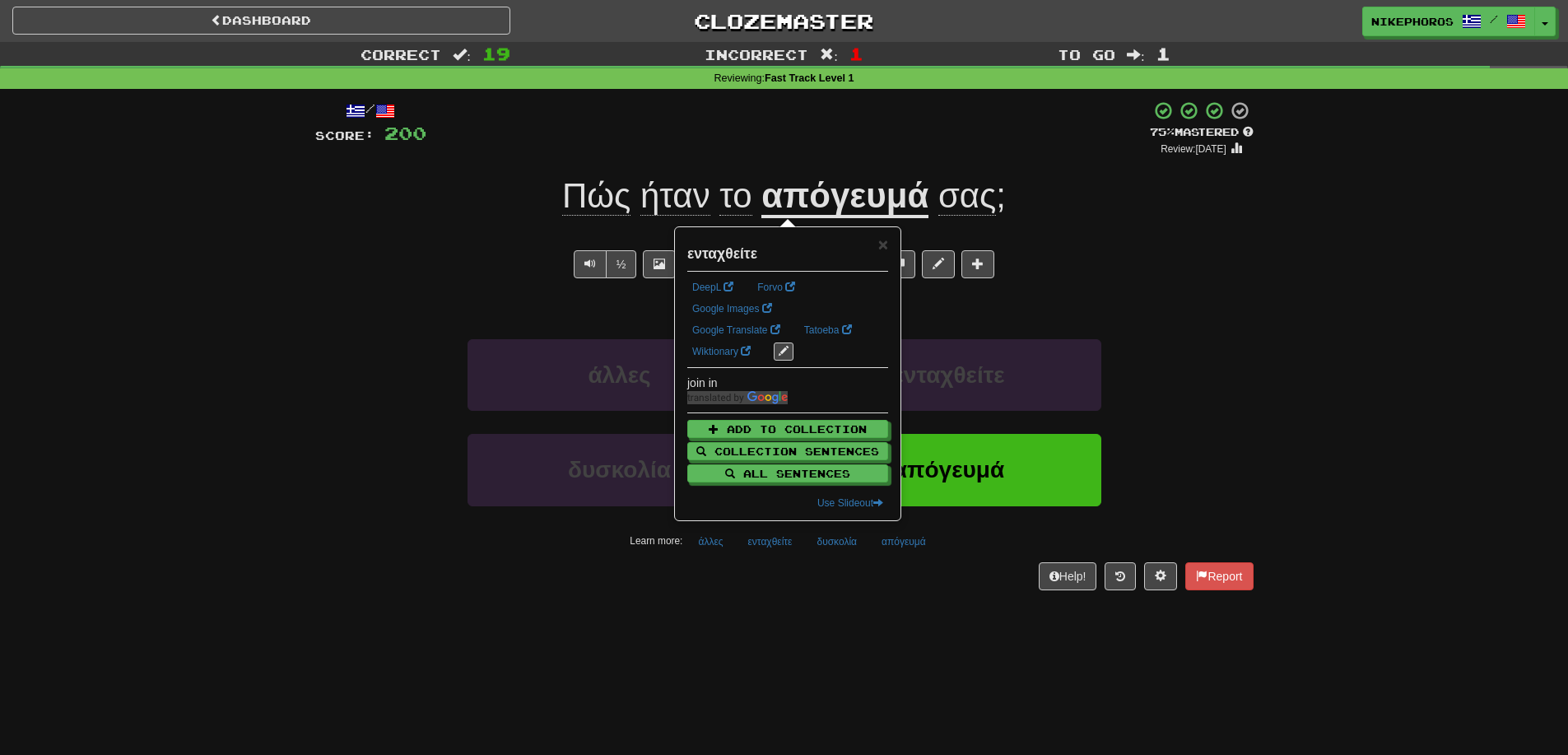
click at [888, 648] on div "Dashboard Clozemaster Nikephoros / Toggle Dropdown Dashboard Leaderboard Activi…" at bounding box center [784, 378] width 1568 height 755
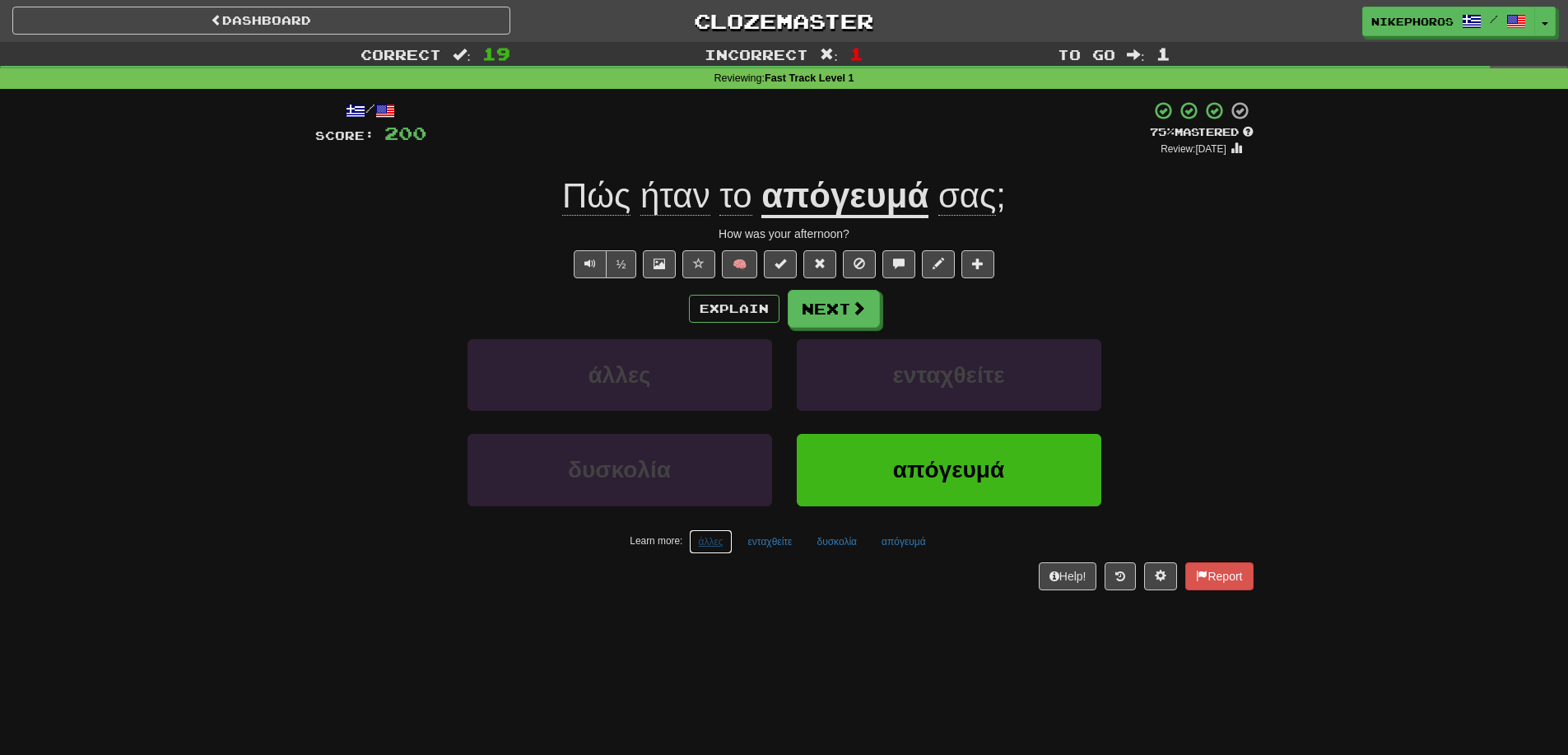
click at [723, 551] on button "άλλες" at bounding box center [710, 541] width 43 height 25
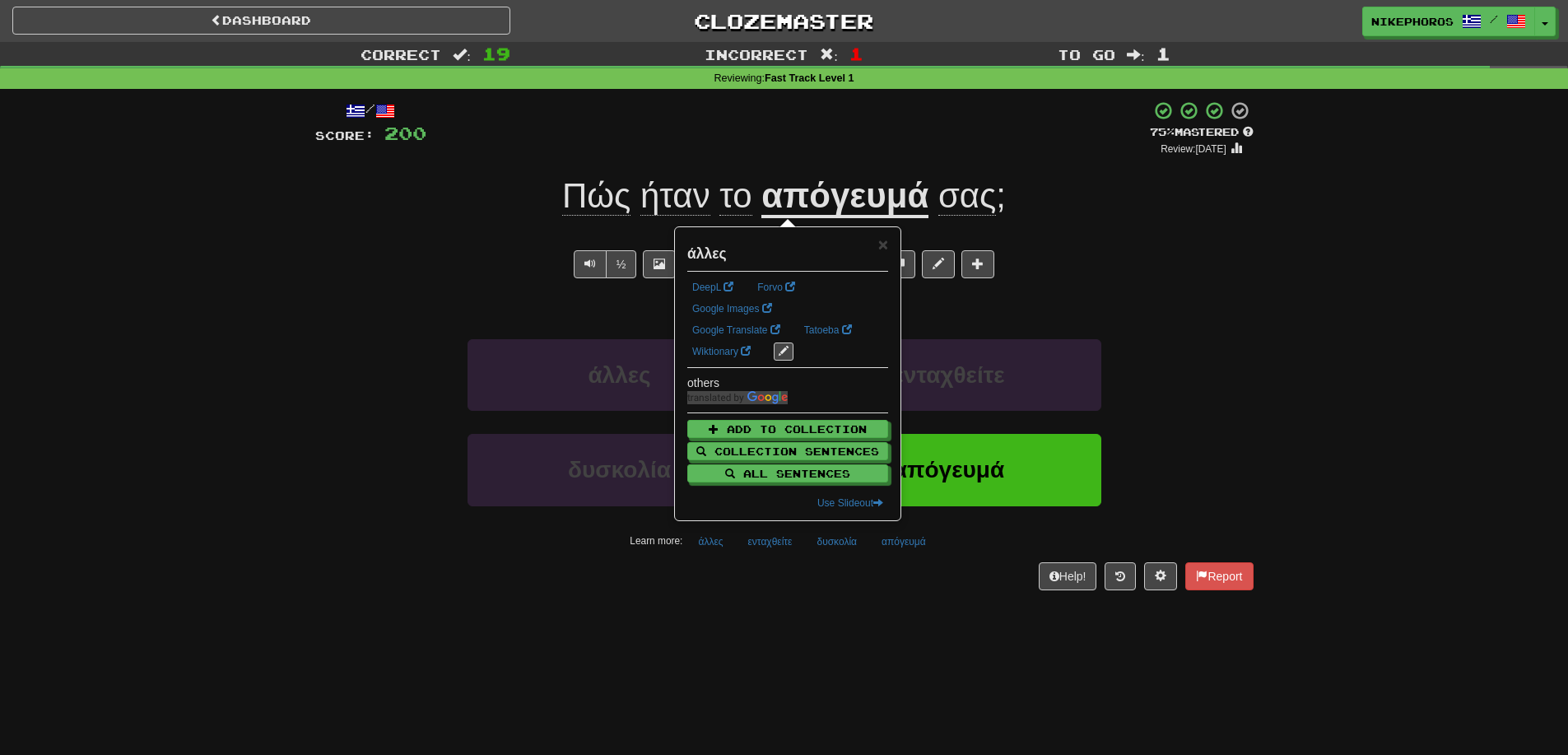
click at [823, 581] on div "Help! Report" at bounding box center [784, 576] width 938 height 28
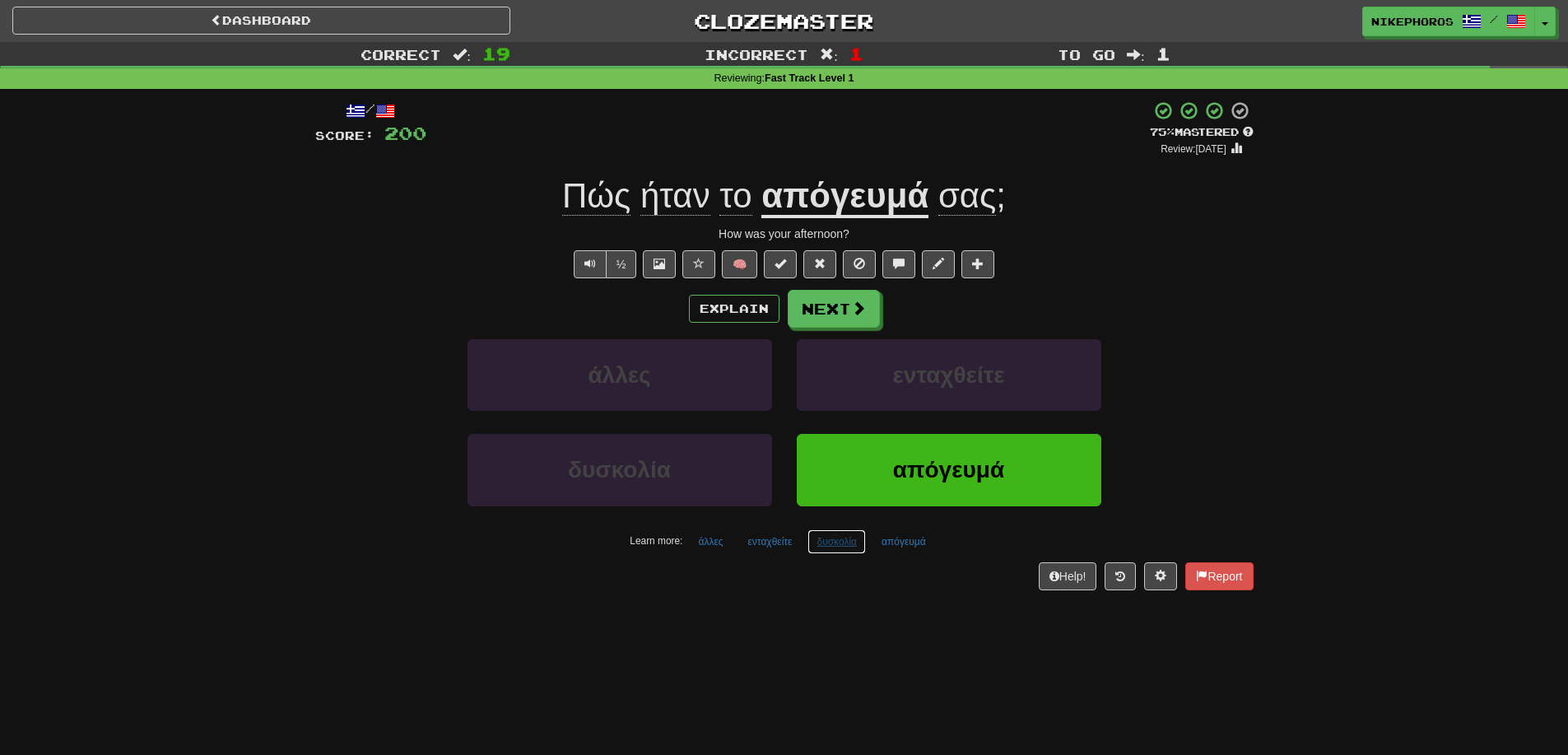
click at [851, 547] on button "δυσκολία" at bounding box center [836, 541] width 59 height 25
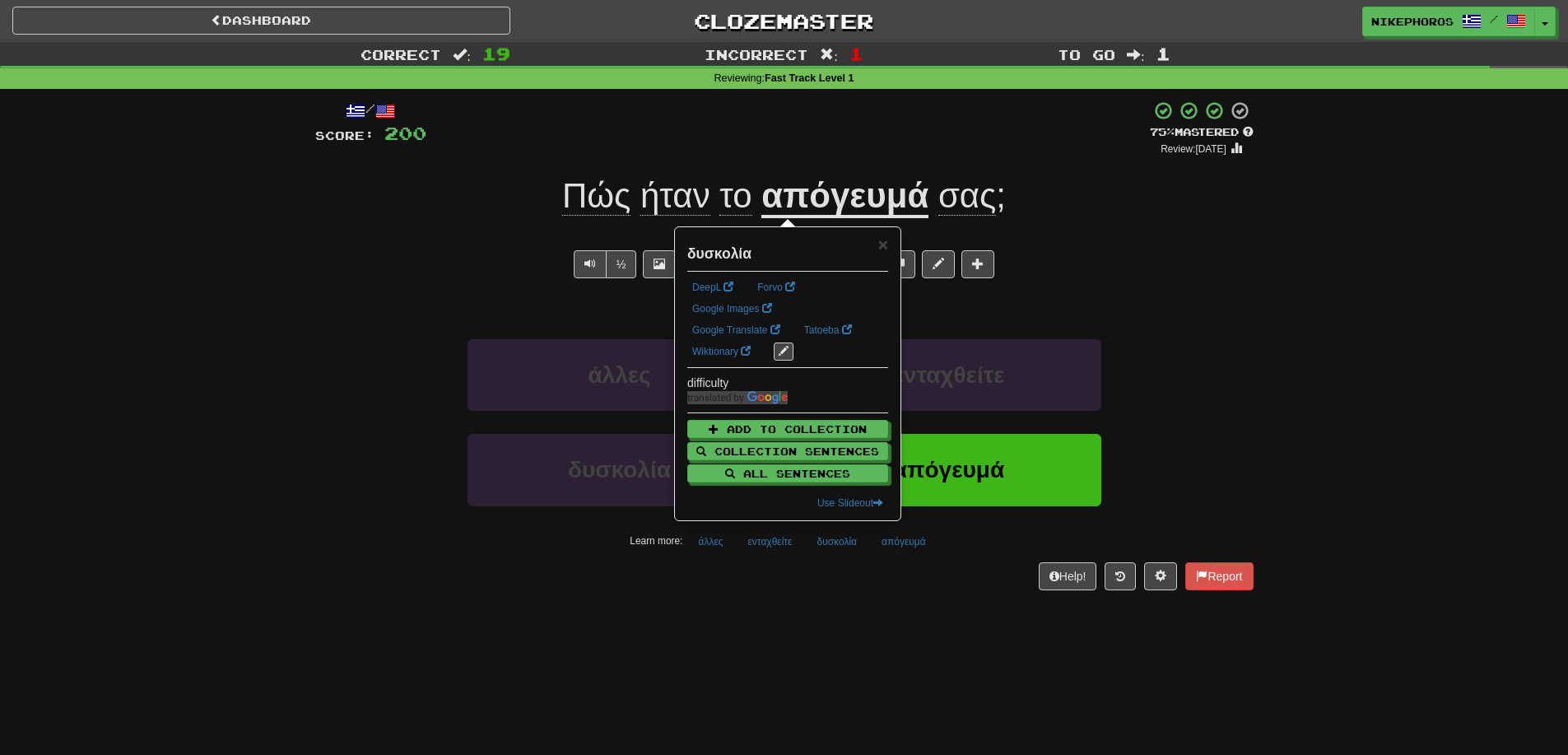
drag, startPoint x: 846, startPoint y: 585, endPoint x: 837, endPoint y: 585, distance: 9.0
click at [846, 585] on div "Help! Report" at bounding box center [784, 576] width 938 height 28
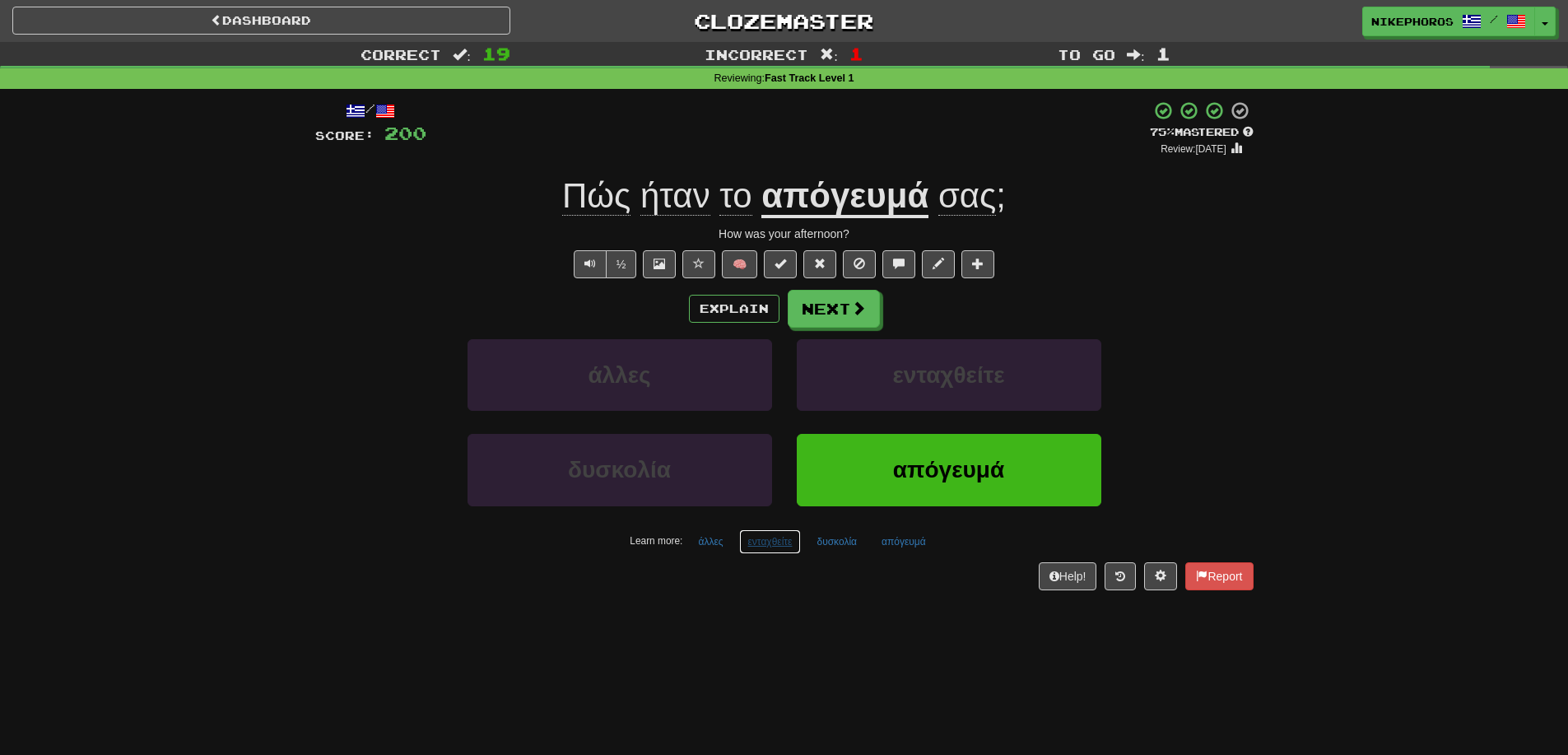
click at [766, 543] on button "ενταχθείτε" at bounding box center [770, 541] width 63 height 25
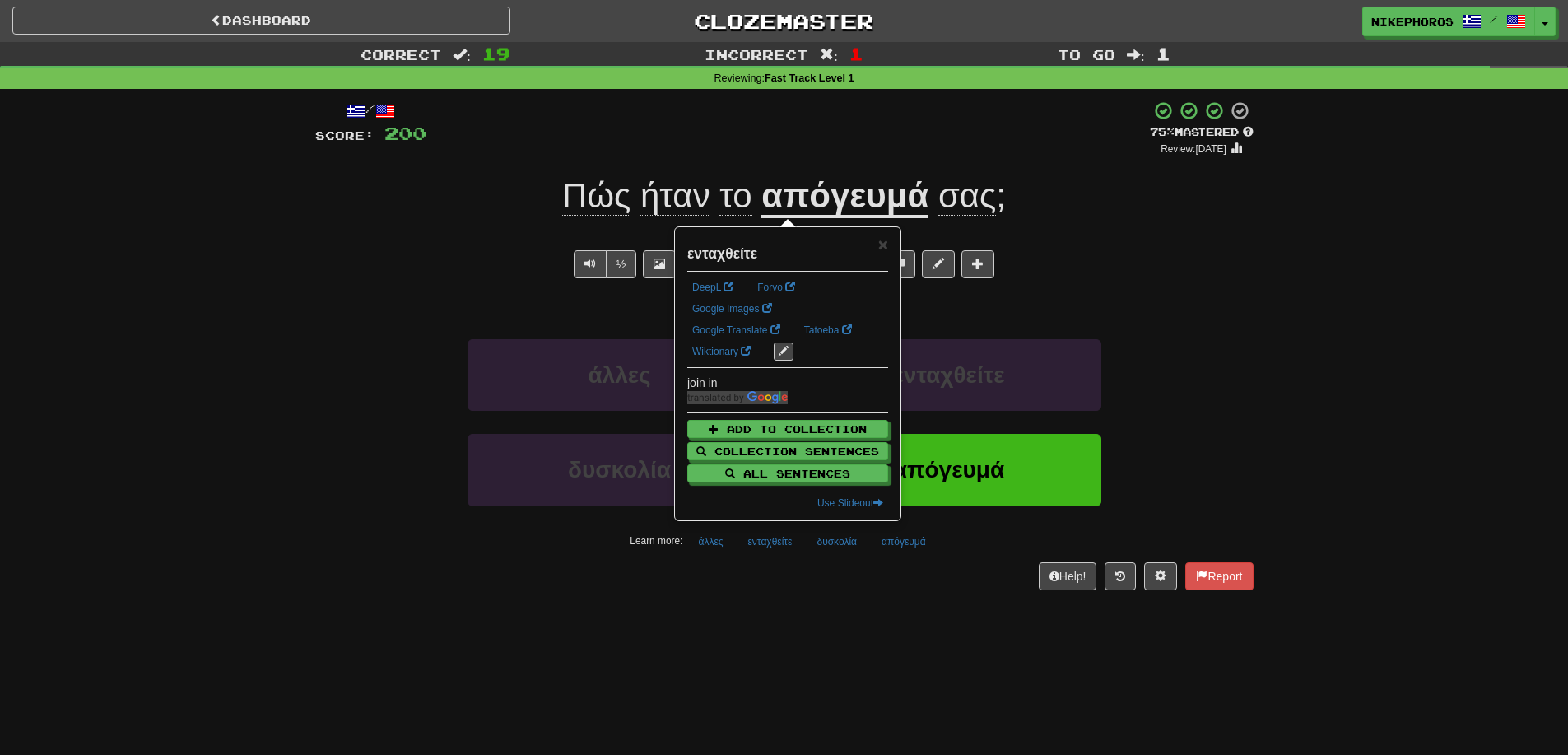
click at [785, 584] on div "Help! Report" at bounding box center [784, 576] width 938 height 28
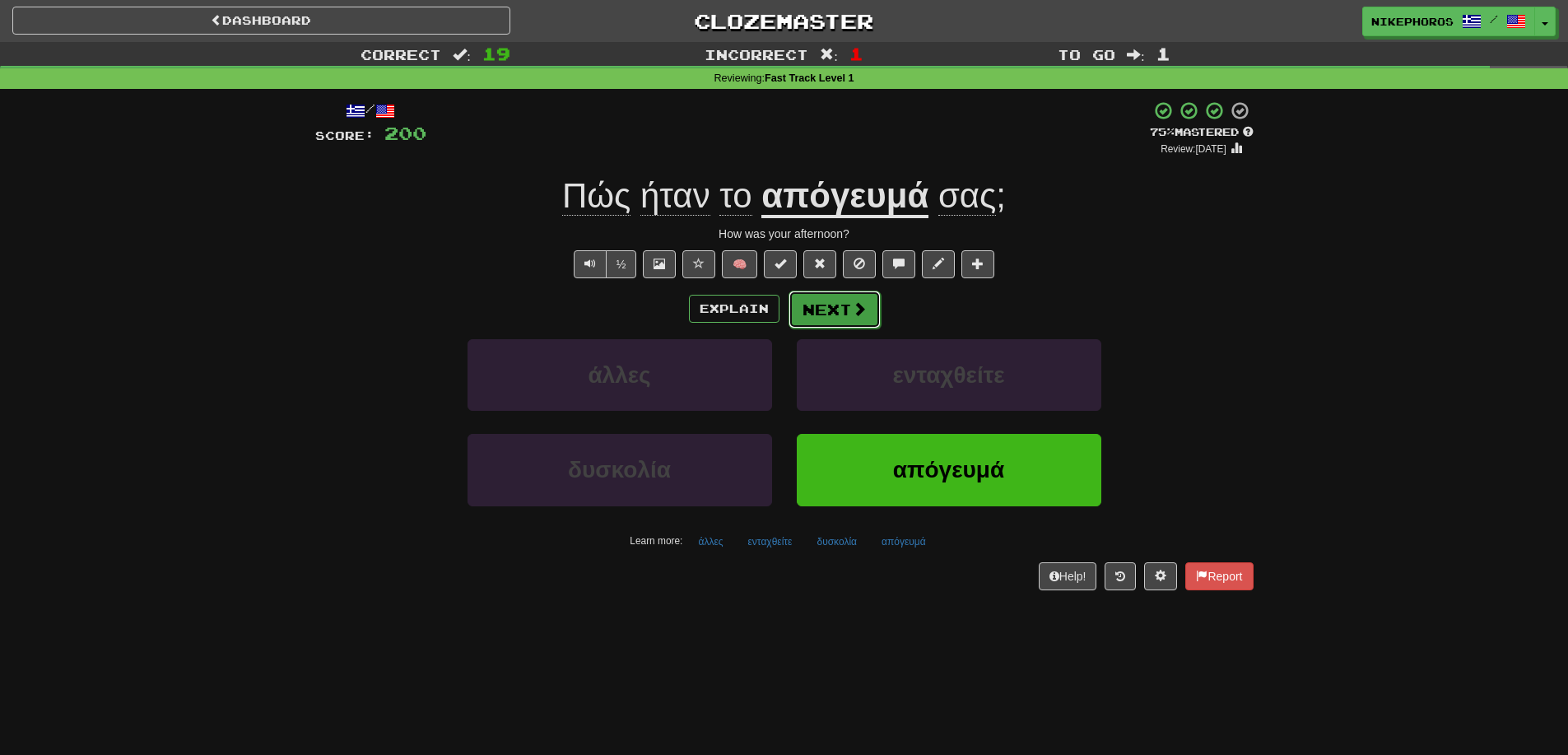
click at [842, 308] on button "Next" at bounding box center [834, 310] width 92 height 38
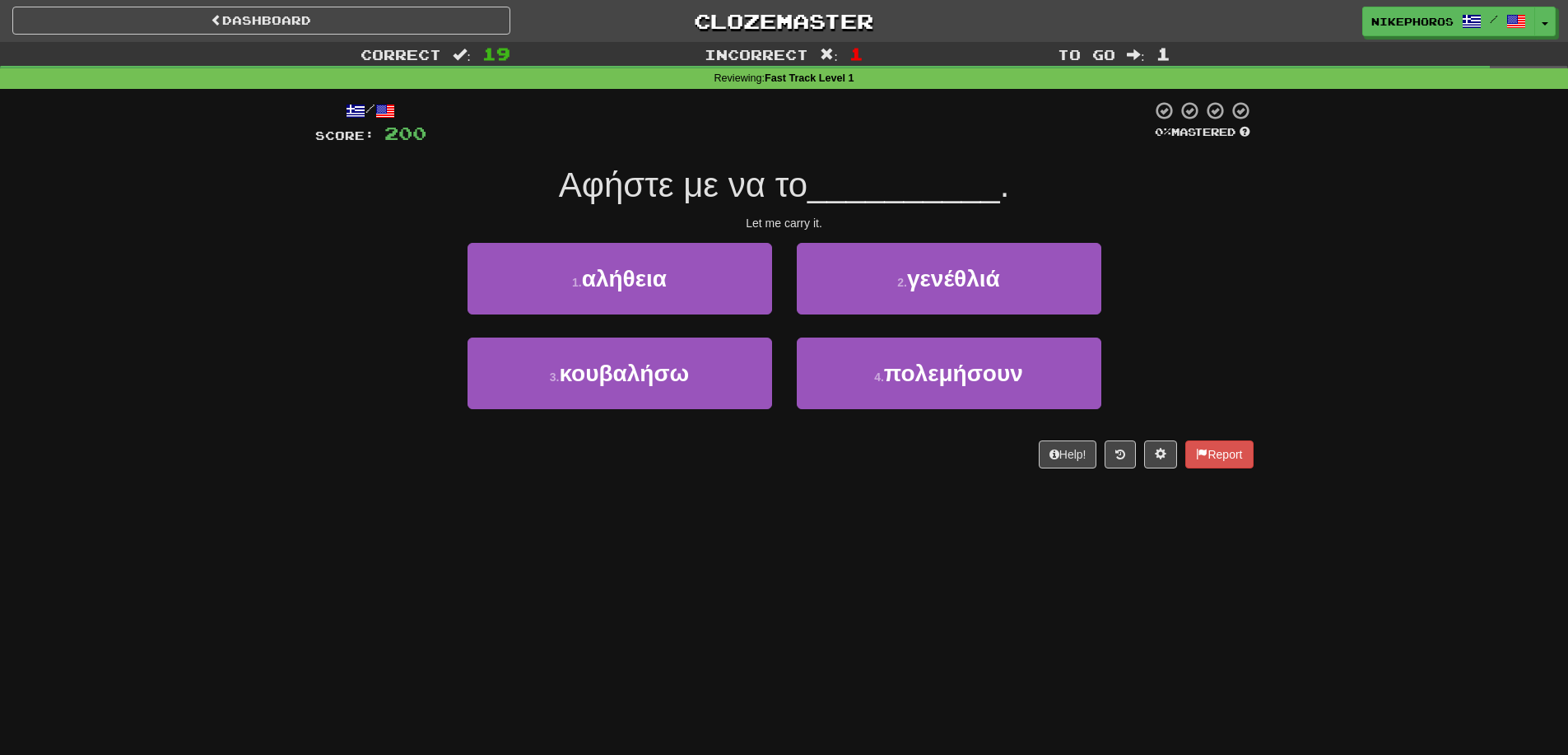
click at [1267, 304] on div "Correct : 19 Incorrect : 1 To go : 1 Reviewing : Fast Track Level 1 / Score: 20…" at bounding box center [784, 267] width 1568 height 449
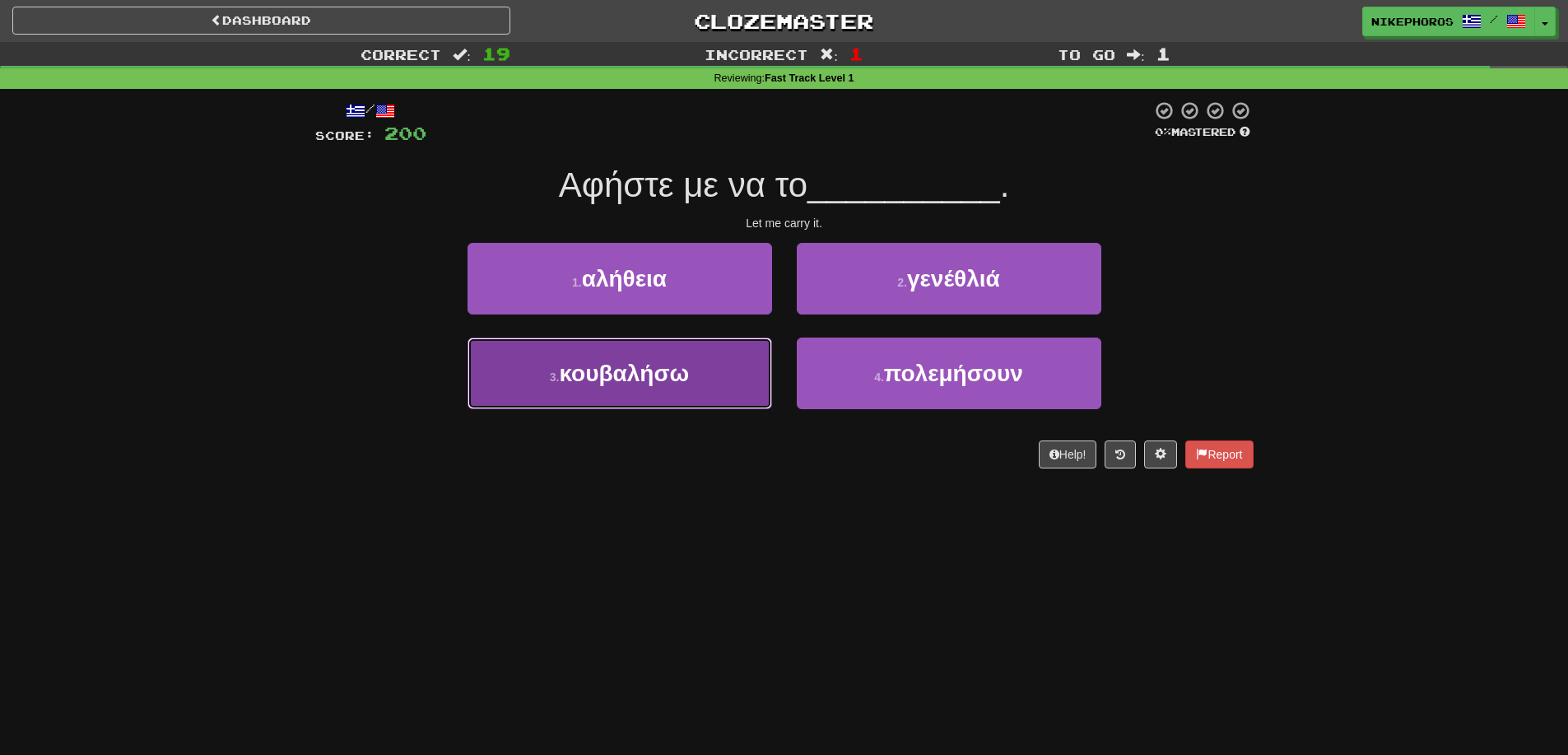
click at [643, 401] on button "3 . κουβαλήσω" at bounding box center [619, 374] width 304 height 72
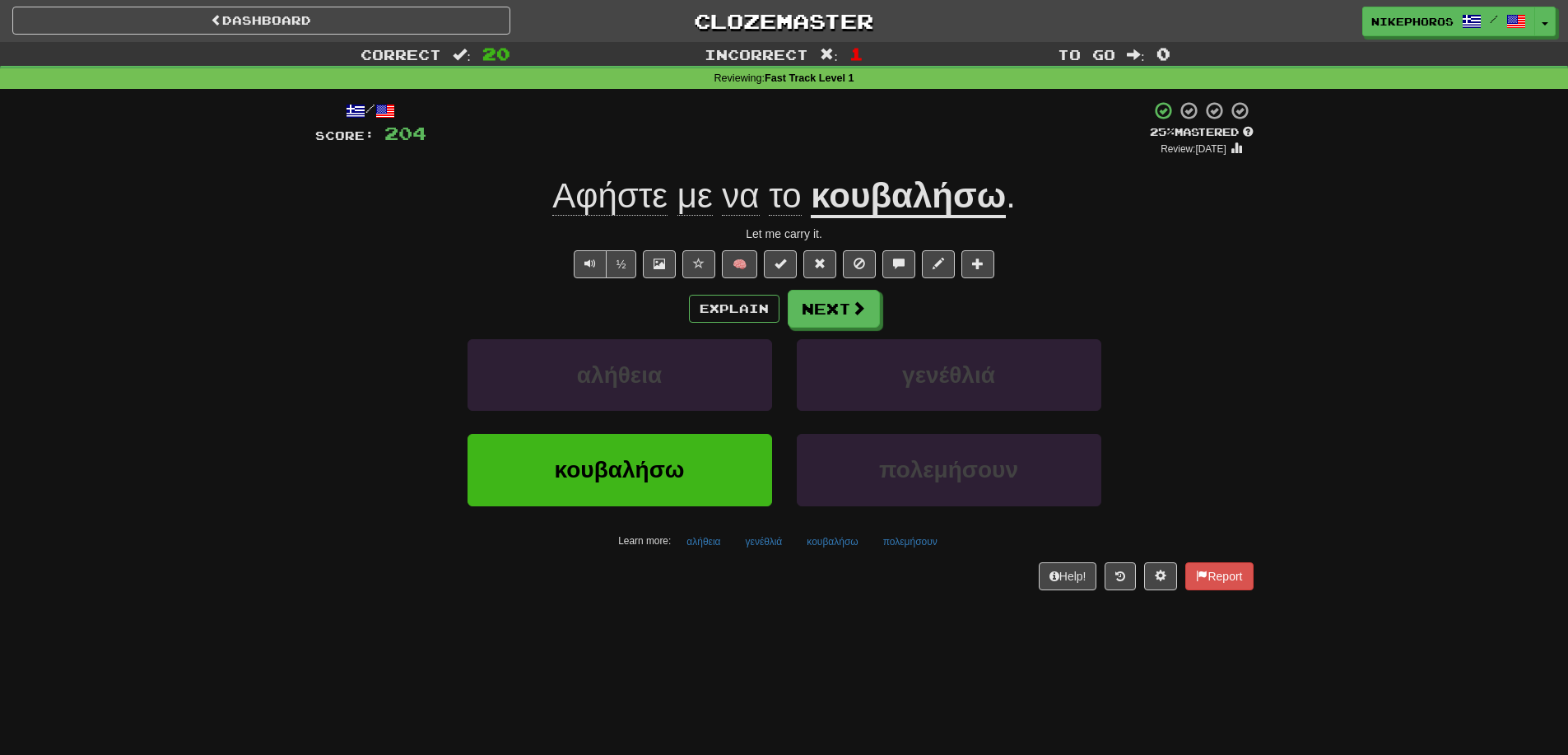
click at [578, 178] on span "Αφήστε" at bounding box center [609, 196] width 115 height 40
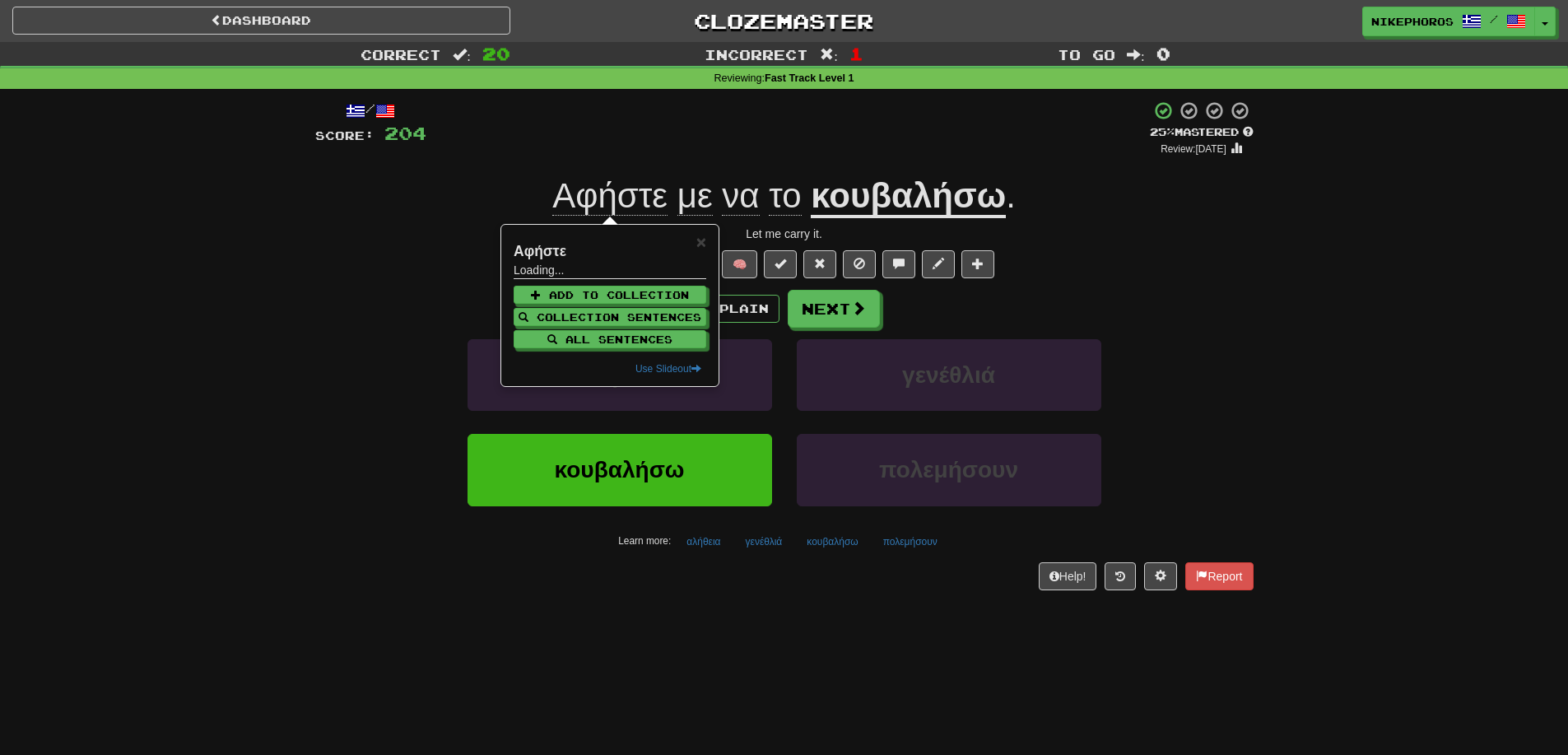
click at [1292, 307] on div "Correct : 20 Incorrect : 1 To go : 0 Reviewing : Fast Track Level 1 / Score: 20…" at bounding box center [784, 328] width 1568 height 571
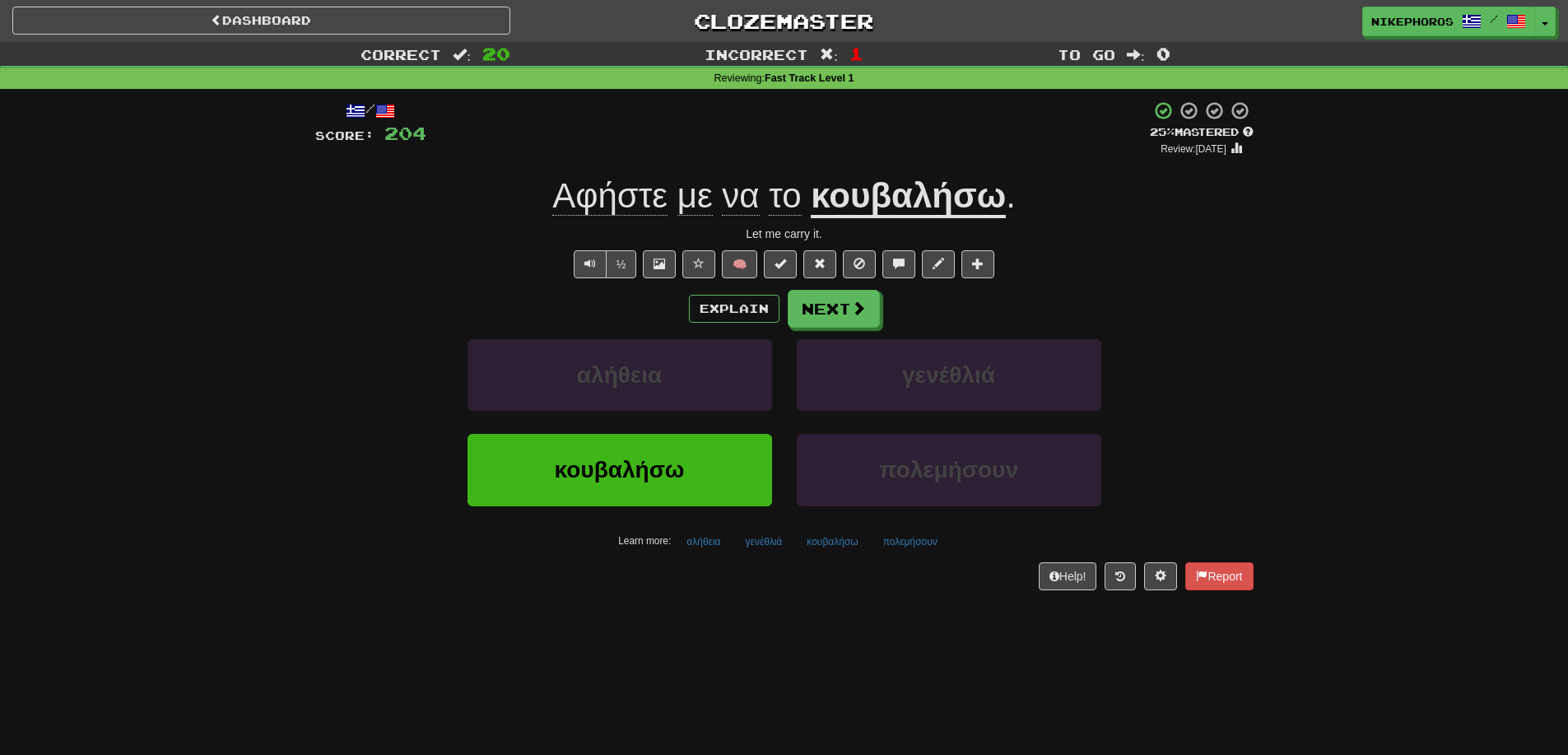
click at [637, 192] on span "Αφήστε" at bounding box center [609, 196] width 115 height 40
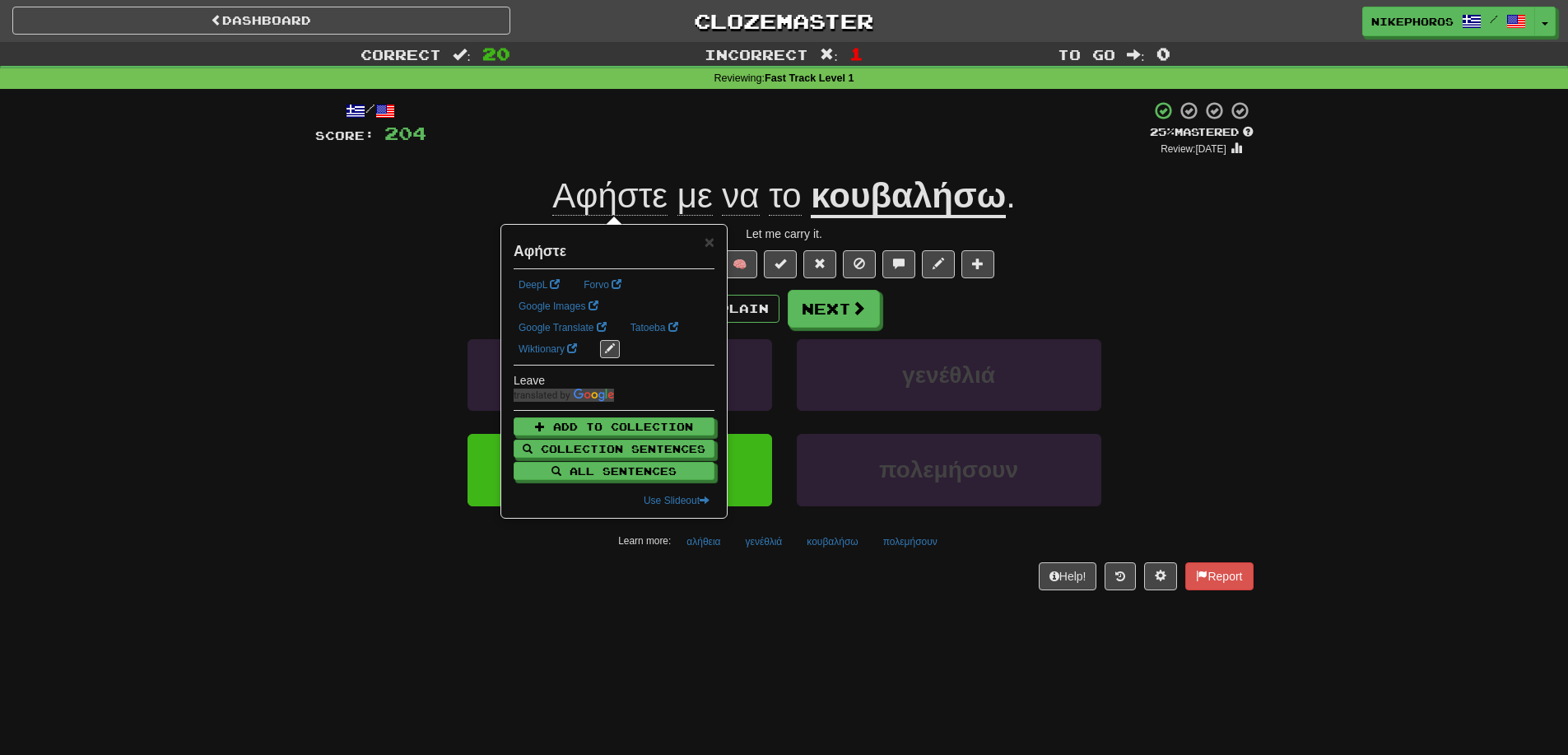
click at [1218, 224] on div "/ Score: 204 + 4 25 % Mastered Review: 2025-09-17 Αφήστε με να το κουβαλήσω . L…" at bounding box center [784, 346] width 938 height 489
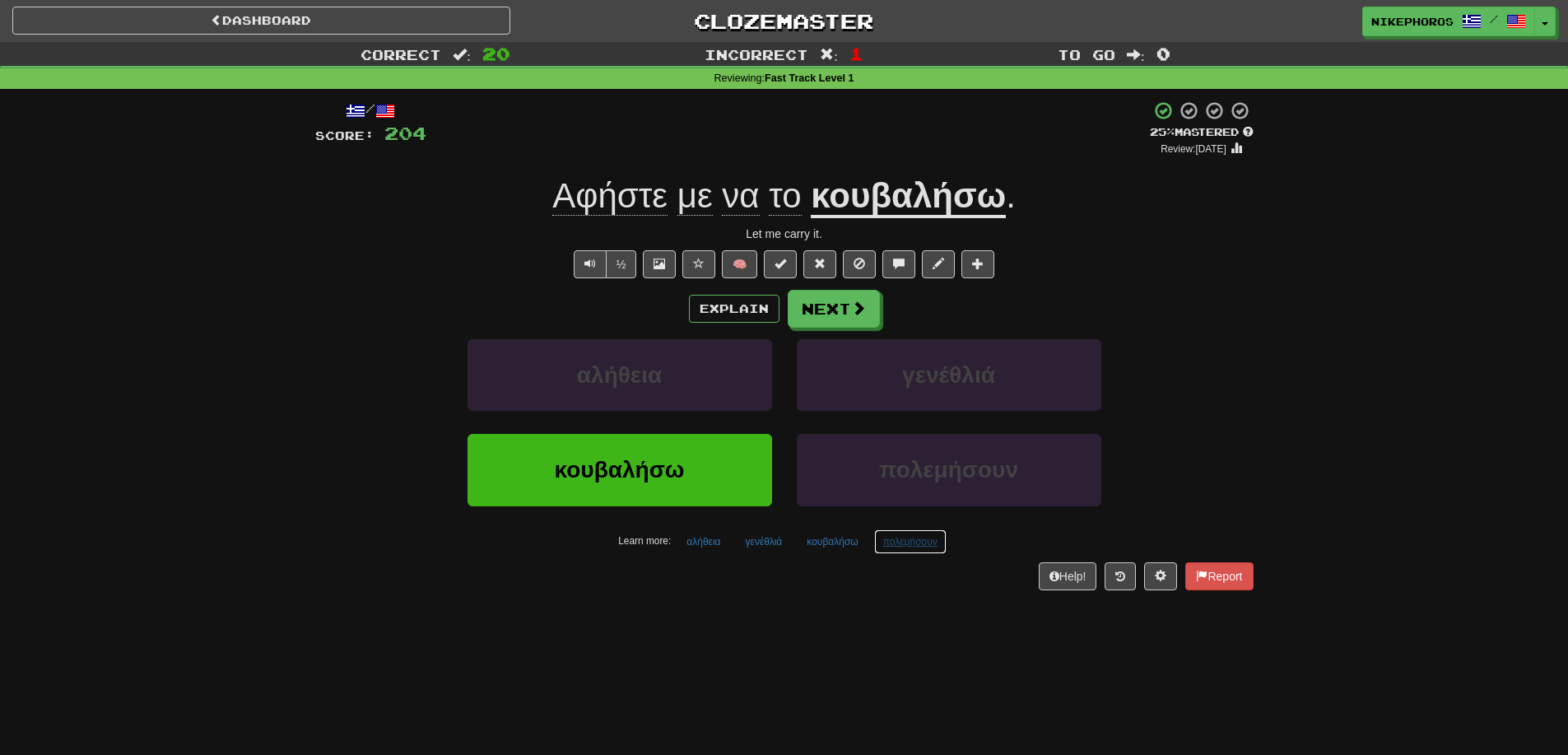
click at [910, 549] on button "πολεμήσουν" at bounding box center [910, 541] width 73 height 25
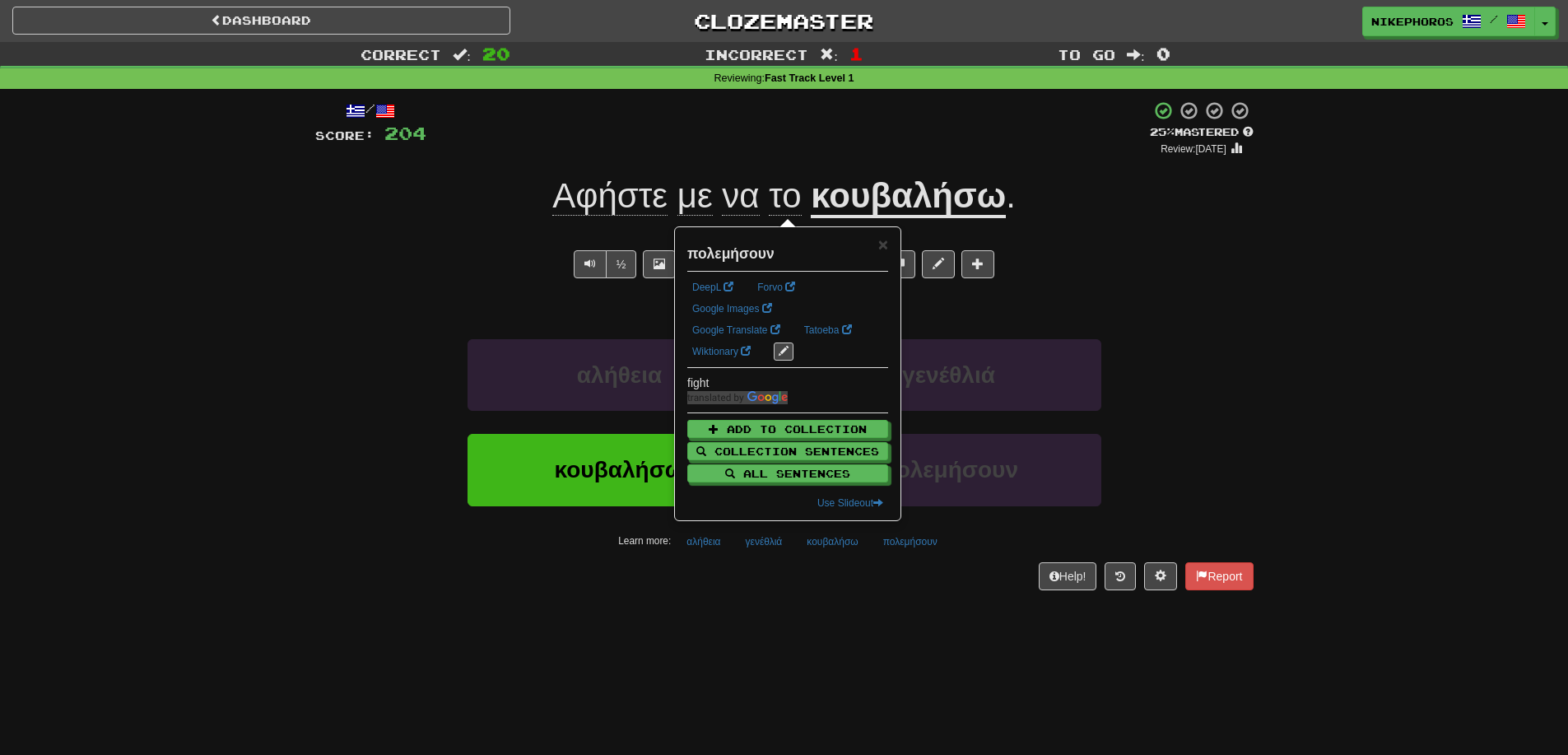
click at [948, 625] on div "Dashboard Clozemaster Nikephoros / Toggle Dropdown Dashboard Leaderboard Activi…" at bounding box center [784, 378] width 1568 height 755
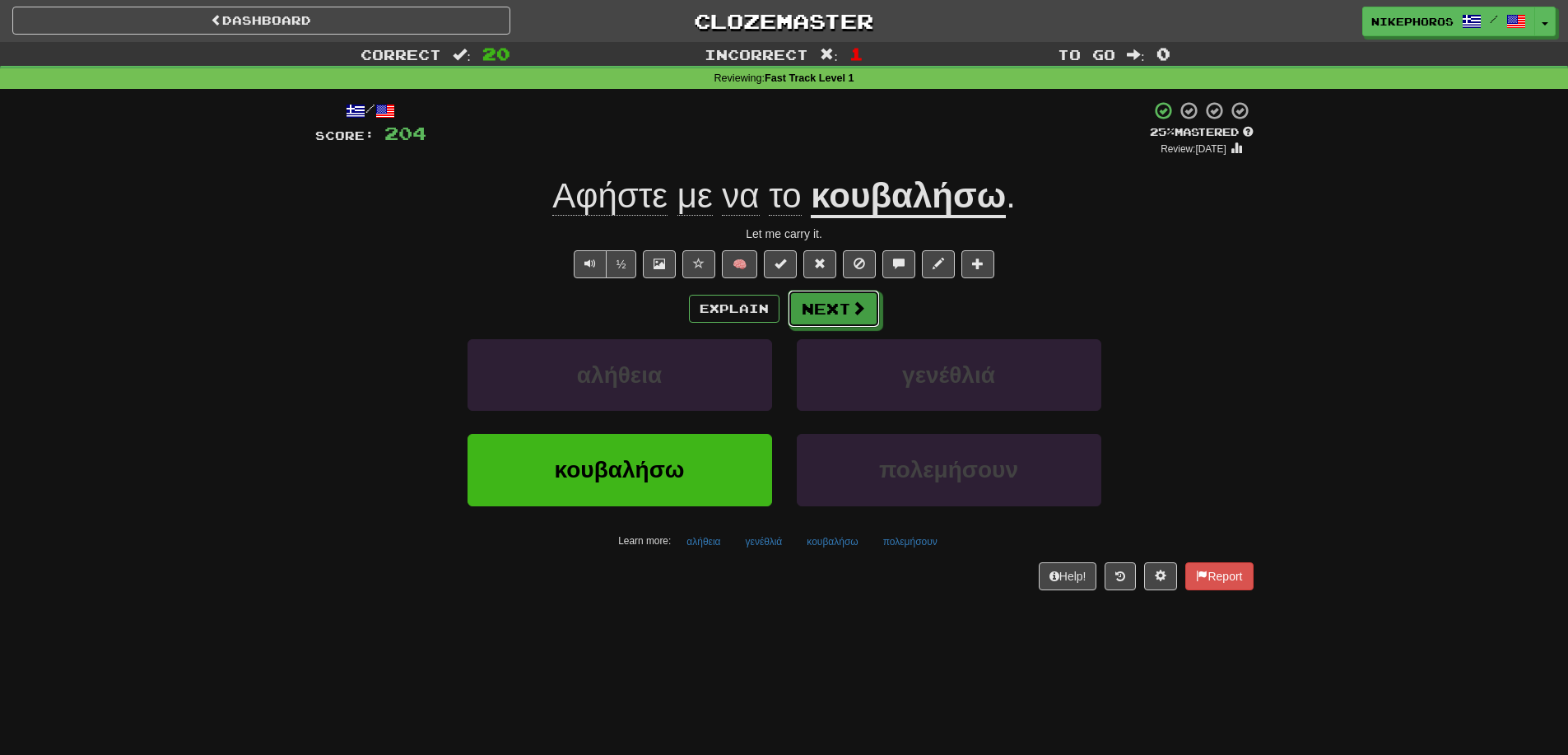
click at [831, 303] on button "Next" at bounding box center [833, 309] width 92 height 38
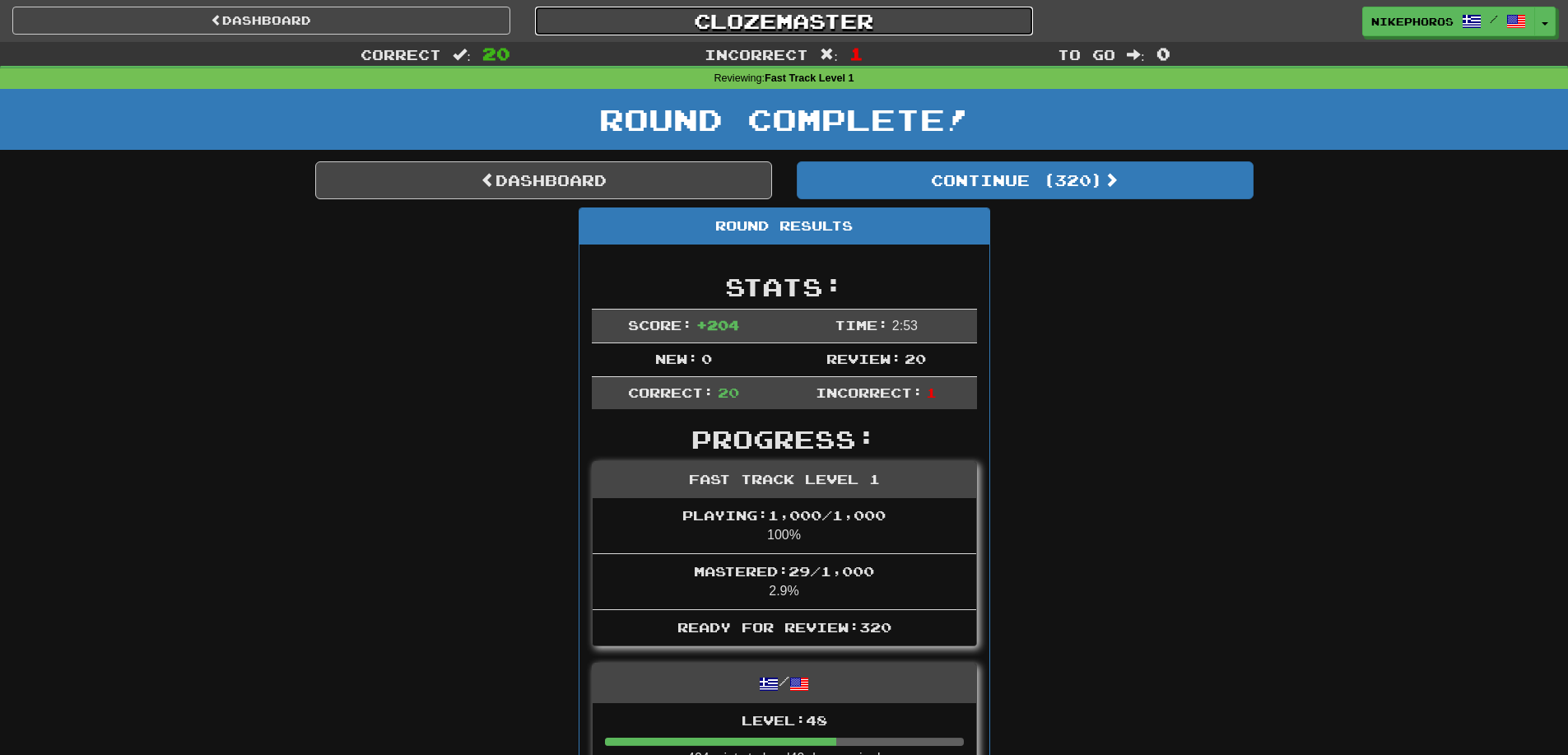
click at [809, 12] on link "Clozemaster" at bounding box center [784, 21] width 498 height 29
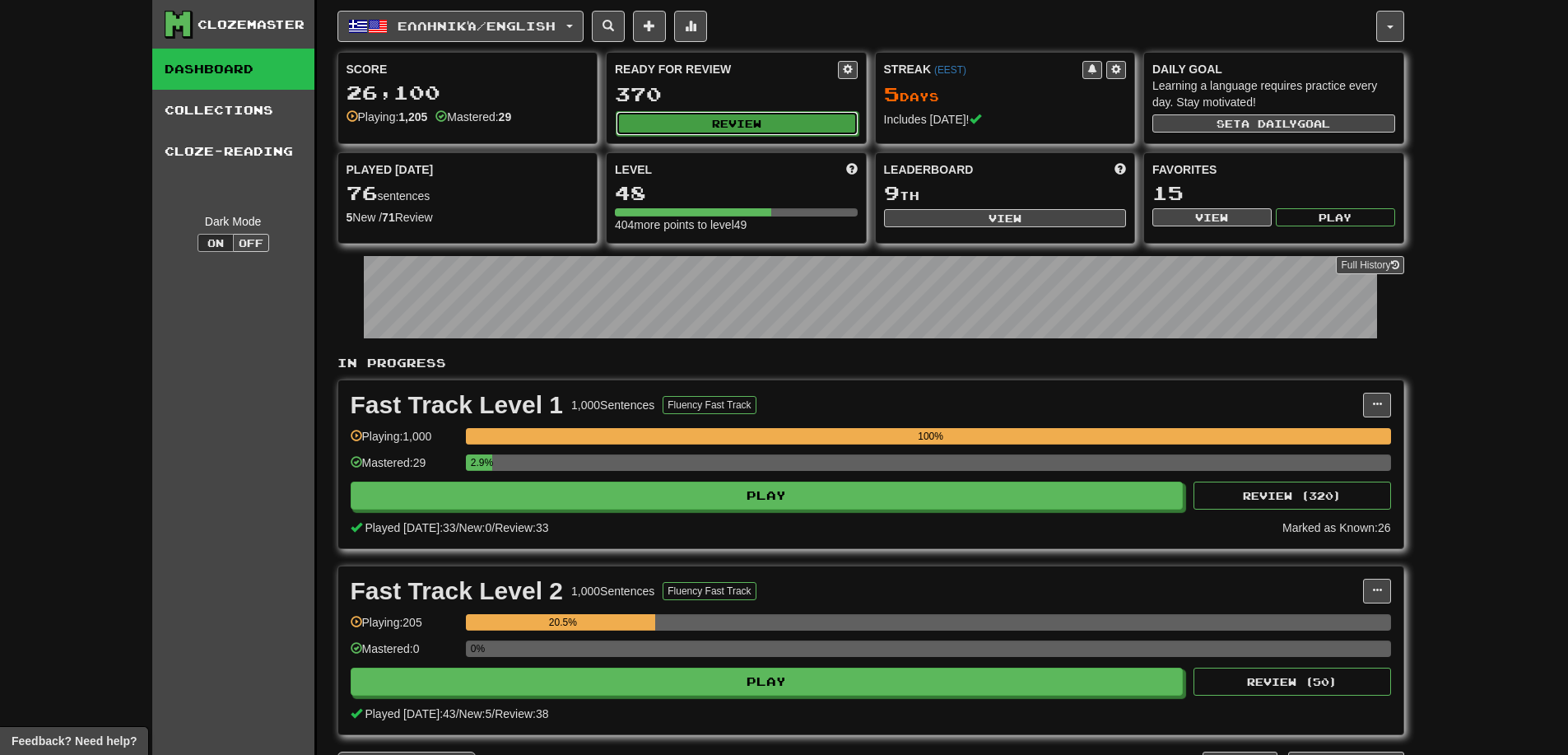
click at [770, 117] on button "Review" at bounding box center [737, 123] width 243 height 25
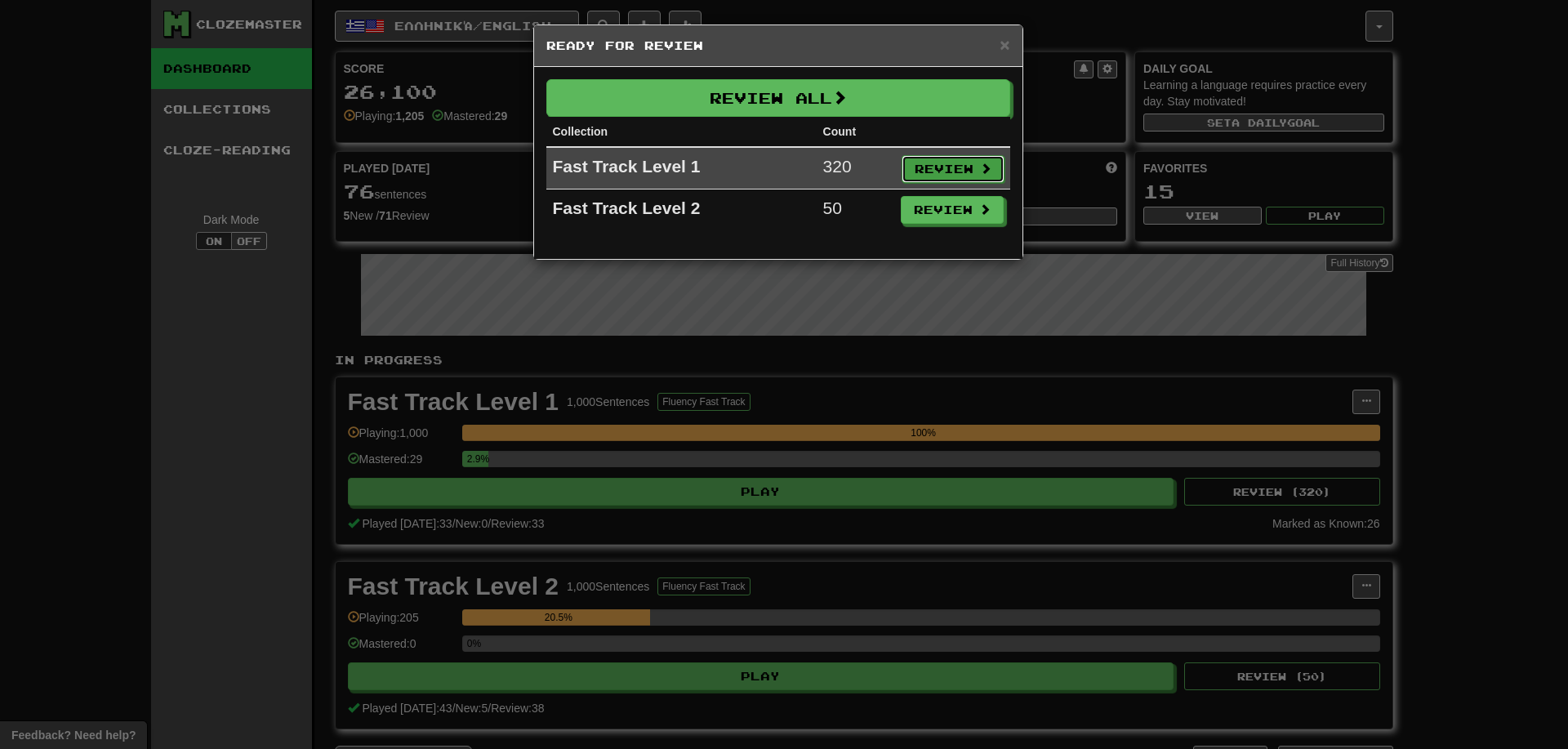
click at [946, 175] on button "Review" at bounding box center [953, 169] width 103 height 28
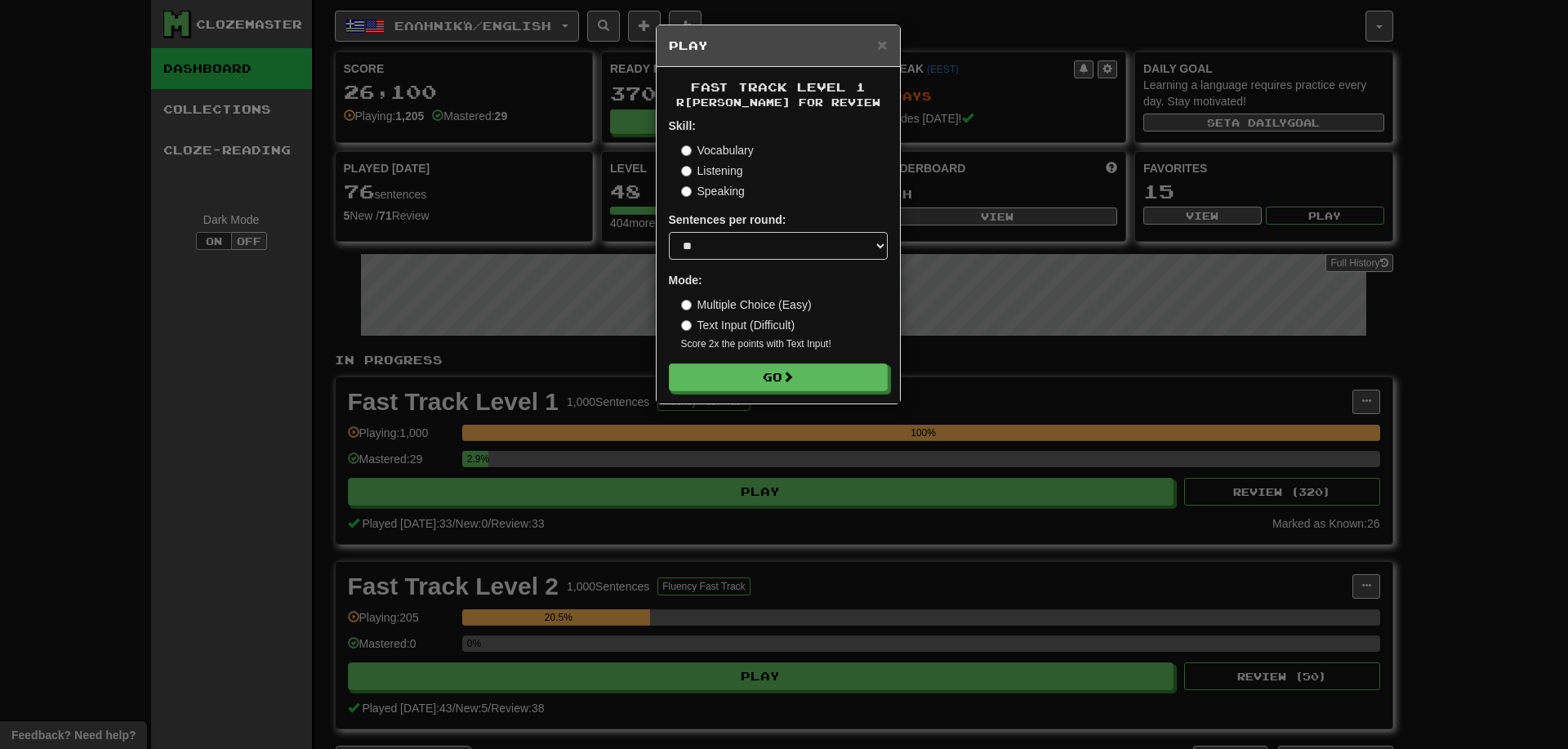
click at [779, 231] on div "Sentences per round: * ** ** ** ** ** *** ********" at bounding box center [778, 236] width 219 height 49
click at [779, 241] on select "* ** ** ** ** ** *** ********" at bounding box center [778, 246] width 219 height 28
select select "**"
click at [669, 232] on select "* ** ** ** ** ** *** ********" at bounding box center [778, 246] width 219 height 28
click at [757, 377] on button "Go" at bounding box center [779, 378] width 219 height 28
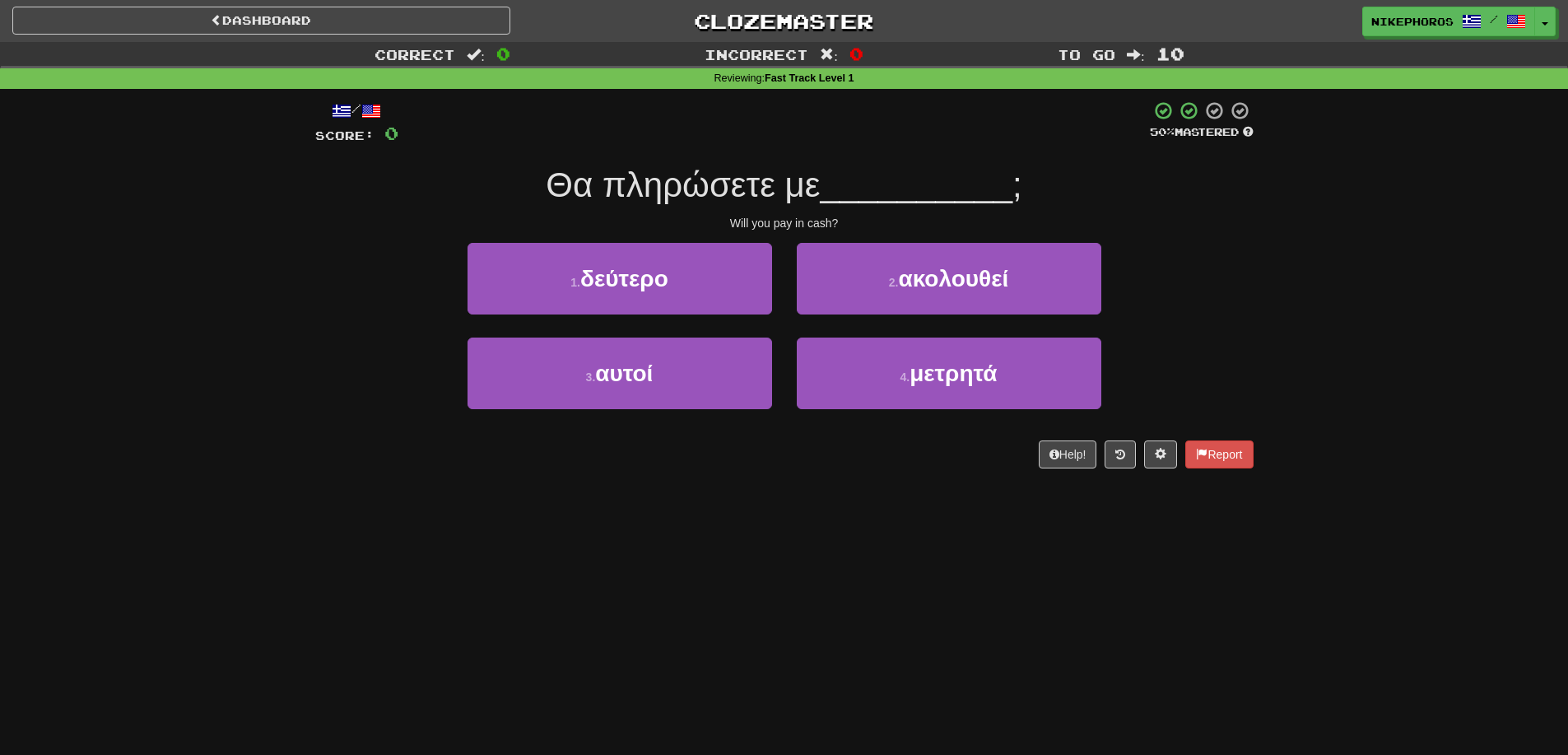
click at [911, 558] on div "Dashboard Clozemaster Nikephoros / Toggle Dropdown Dashboard Leaderboard Activi…" at bounding box center [784, 378] width 1568 height 755
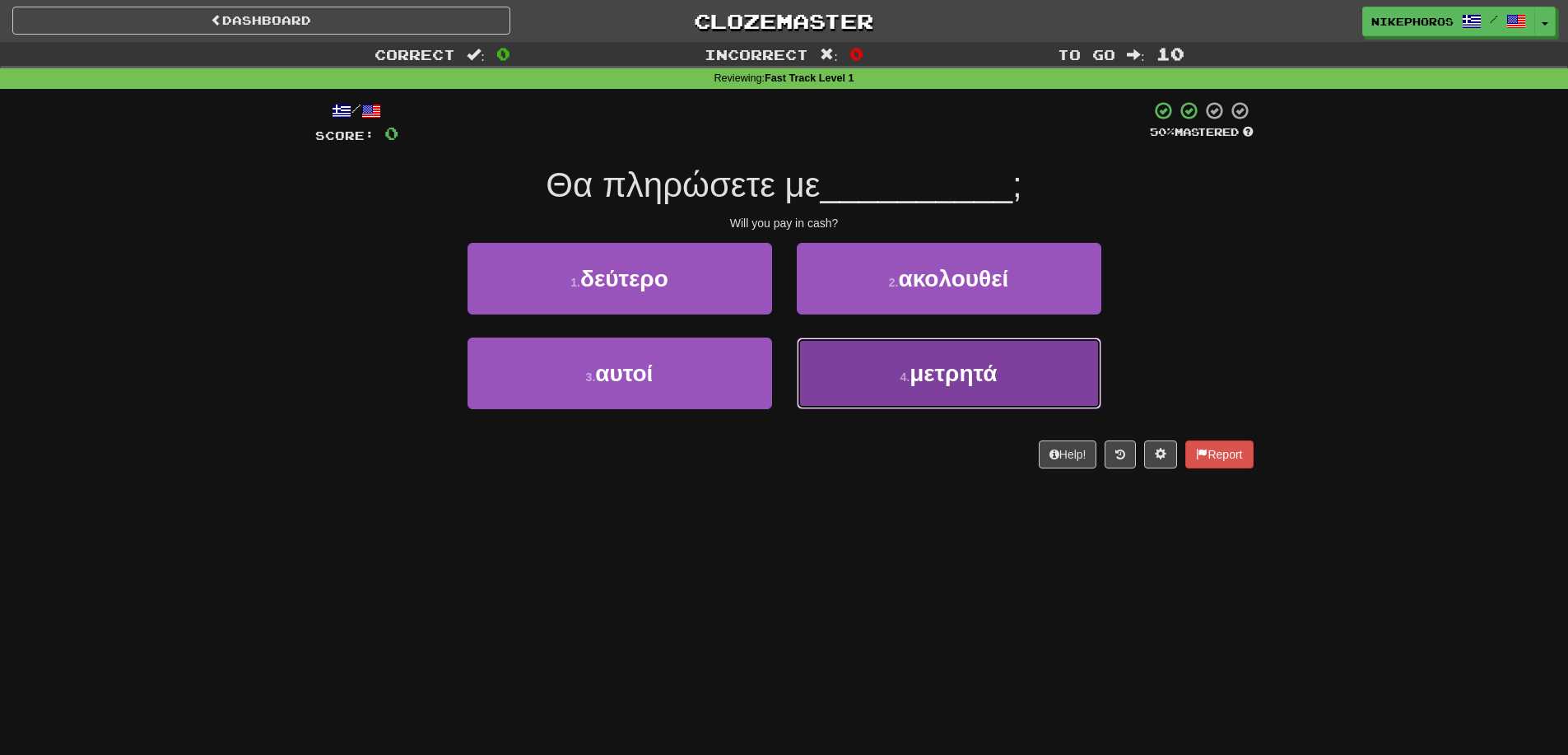
click at [898, 401] on button "4 . μετρητά" at bounding box center [948, 374] width 304 height 72
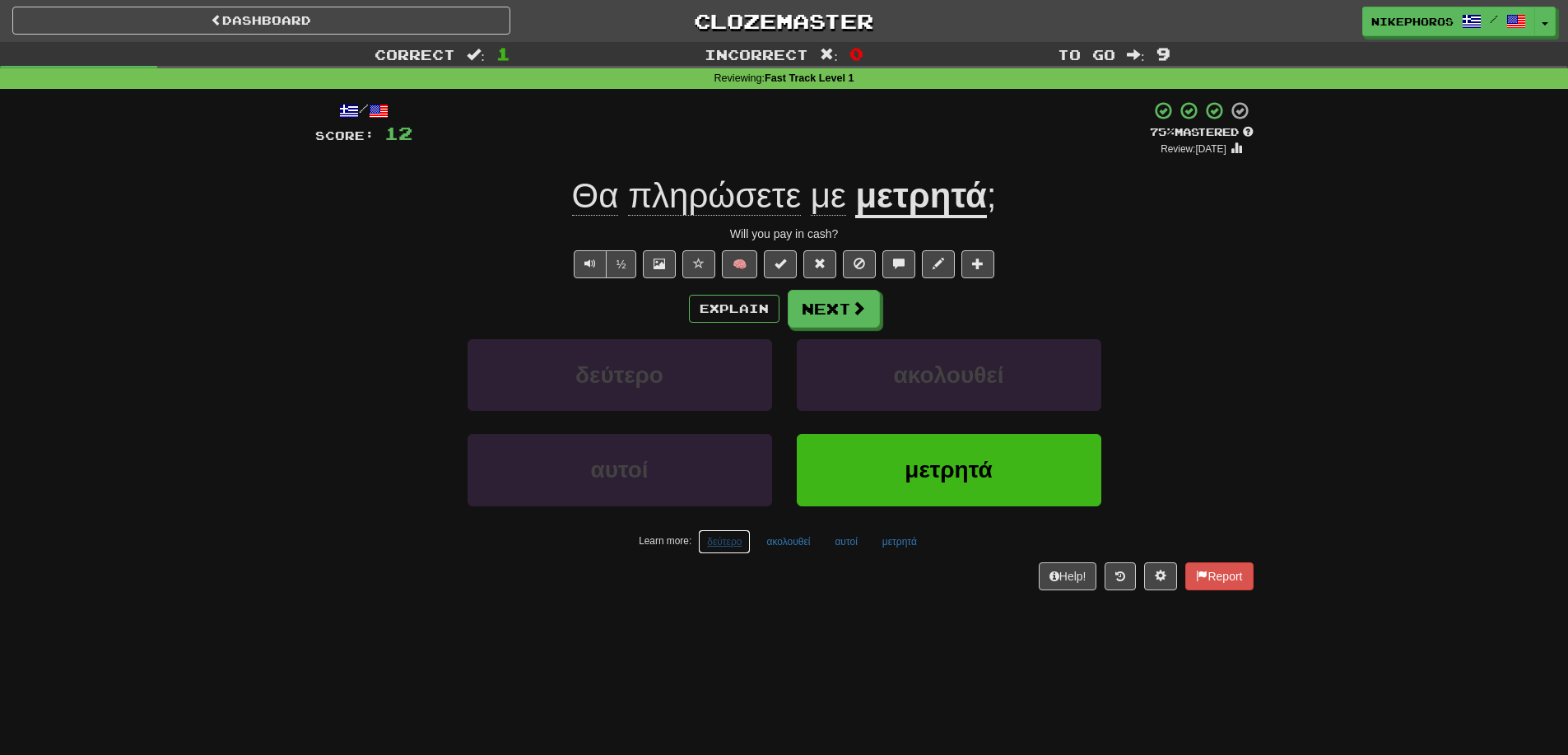
drag, startPoint x: 716, startPoint y: 546, endPoint x: 732, endPoint y: 567, distance: 26.4
click at [716, 545] on button "δεύτερο" at bounding box center [724, 541] width 53 height 25
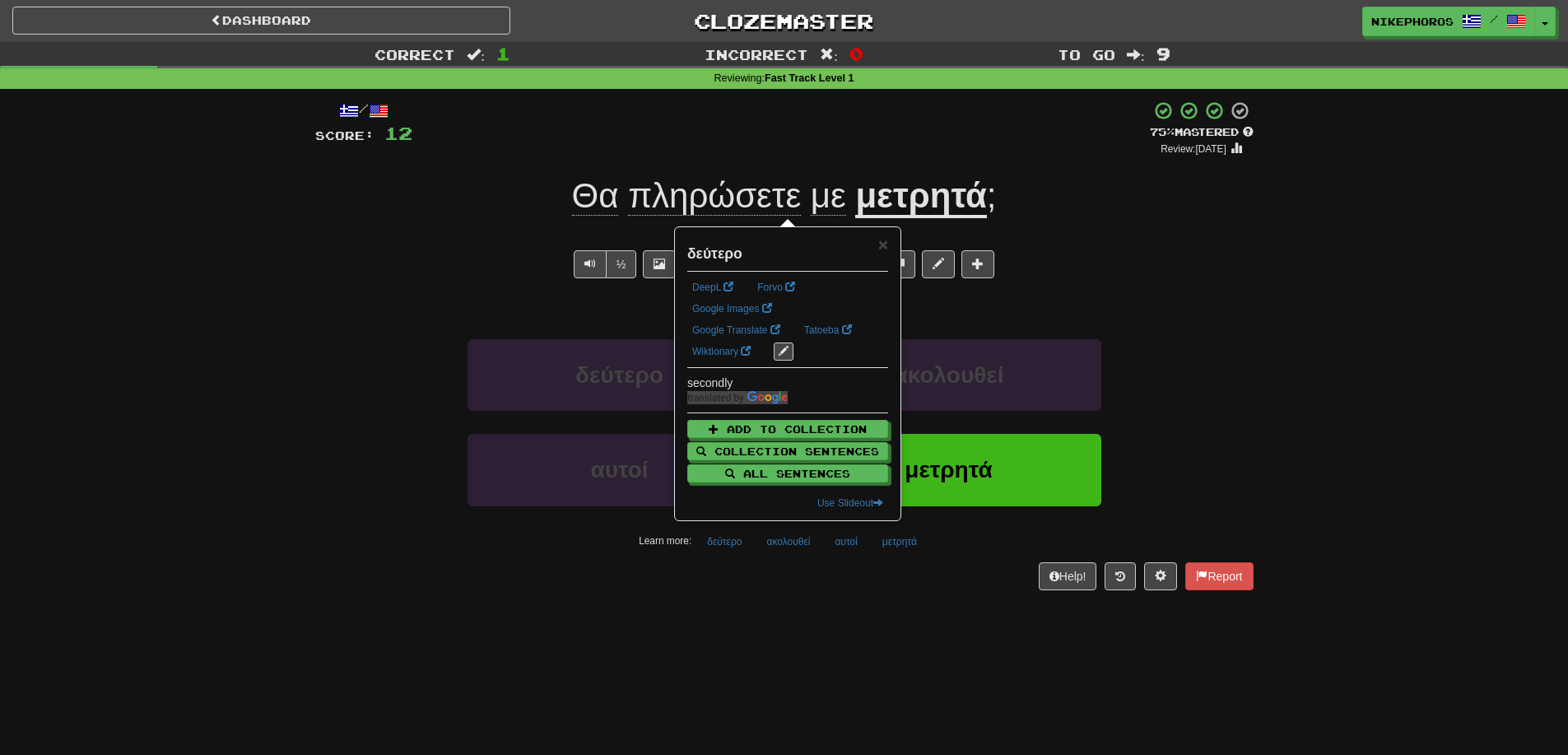
click at [739, 586] on div "Help! Report" at bounding box center [784, 576] width 938 height 28
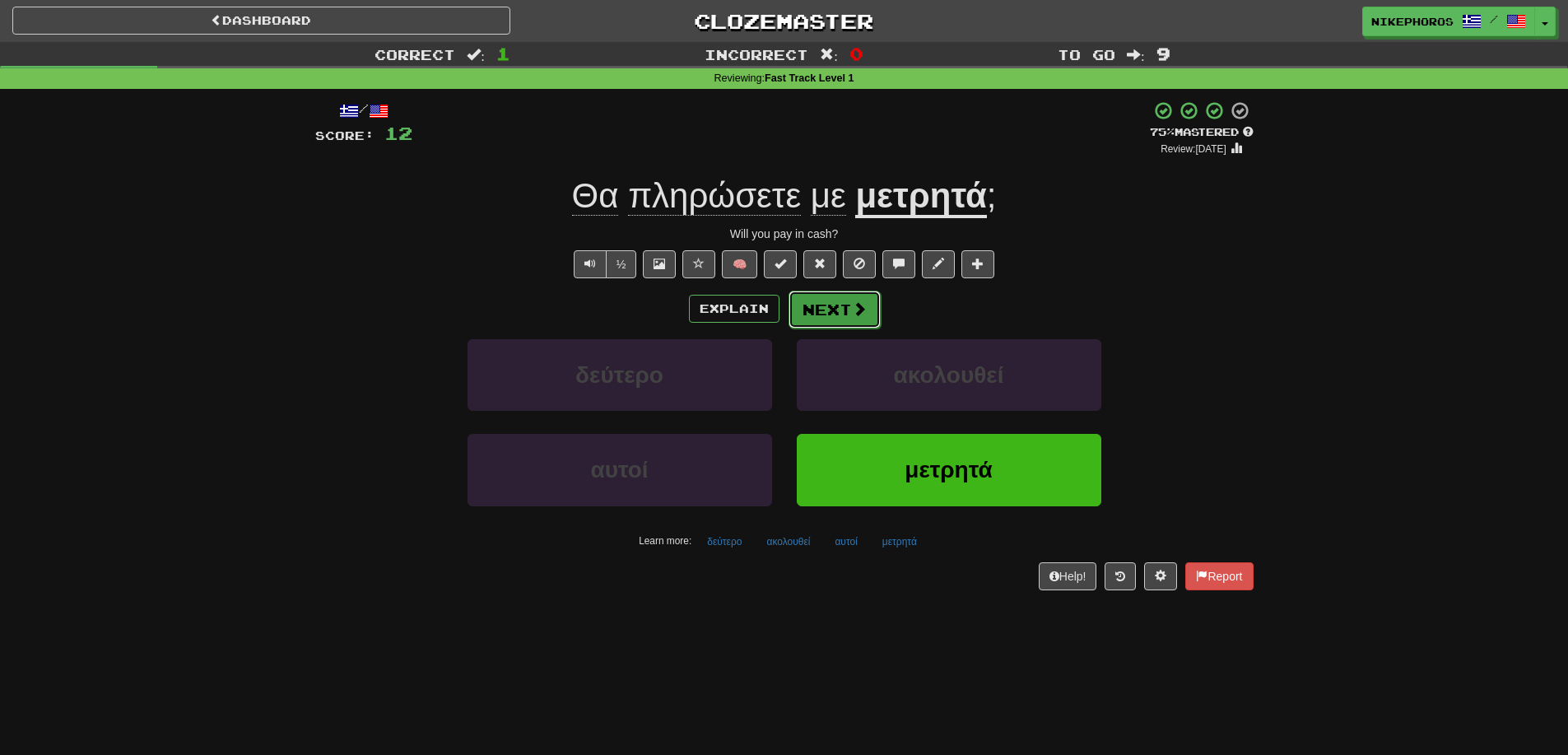
click at [837, 301] on button "Next" at bounding box center [834, 310] width 92 height 38
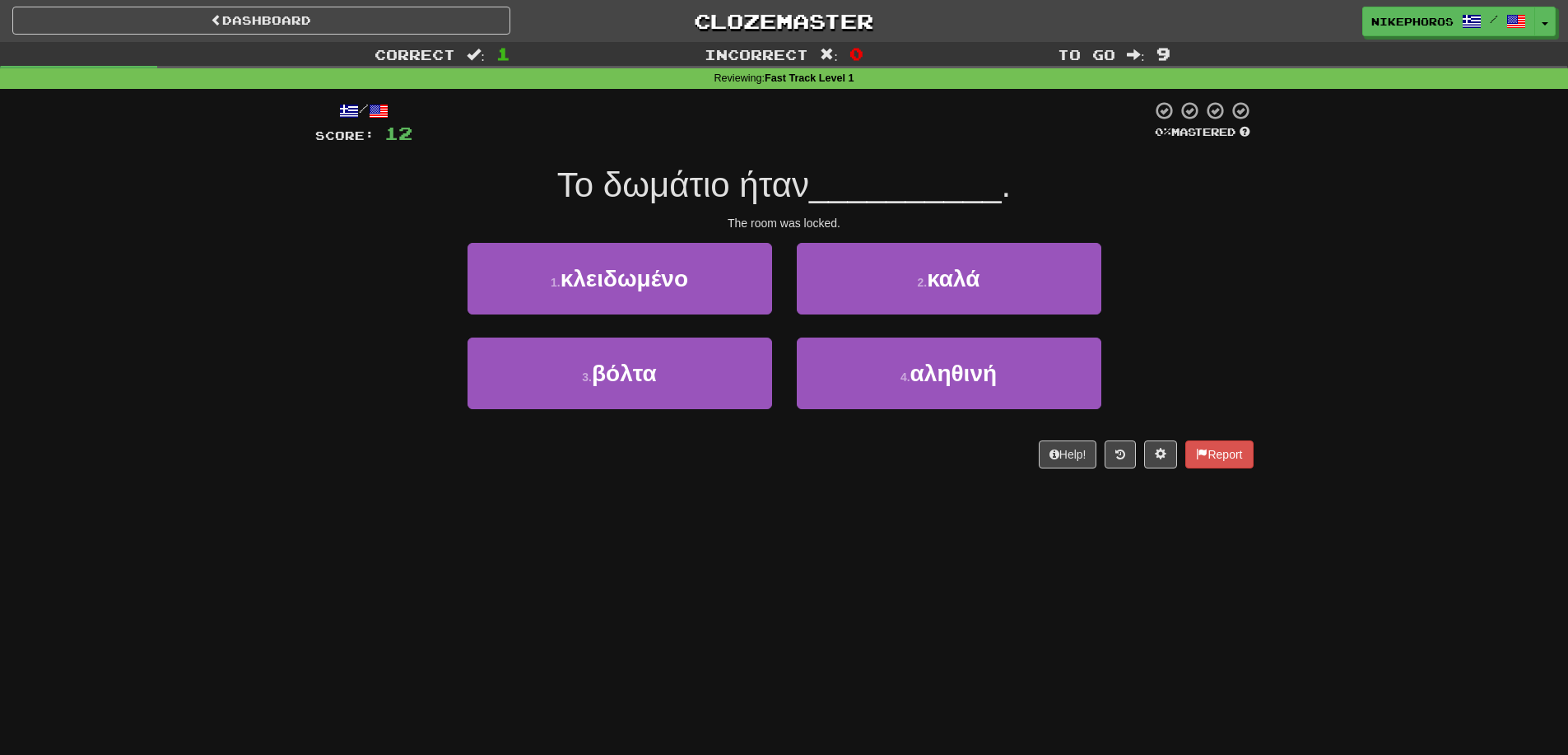
click at [1277, 307] on div "Correct : 1 Incorrect : 0 To go : 9 Reviewing : Fast Track Level 1 / Score: 12 …" at bounding box center [784, 267] width 1568 height 449
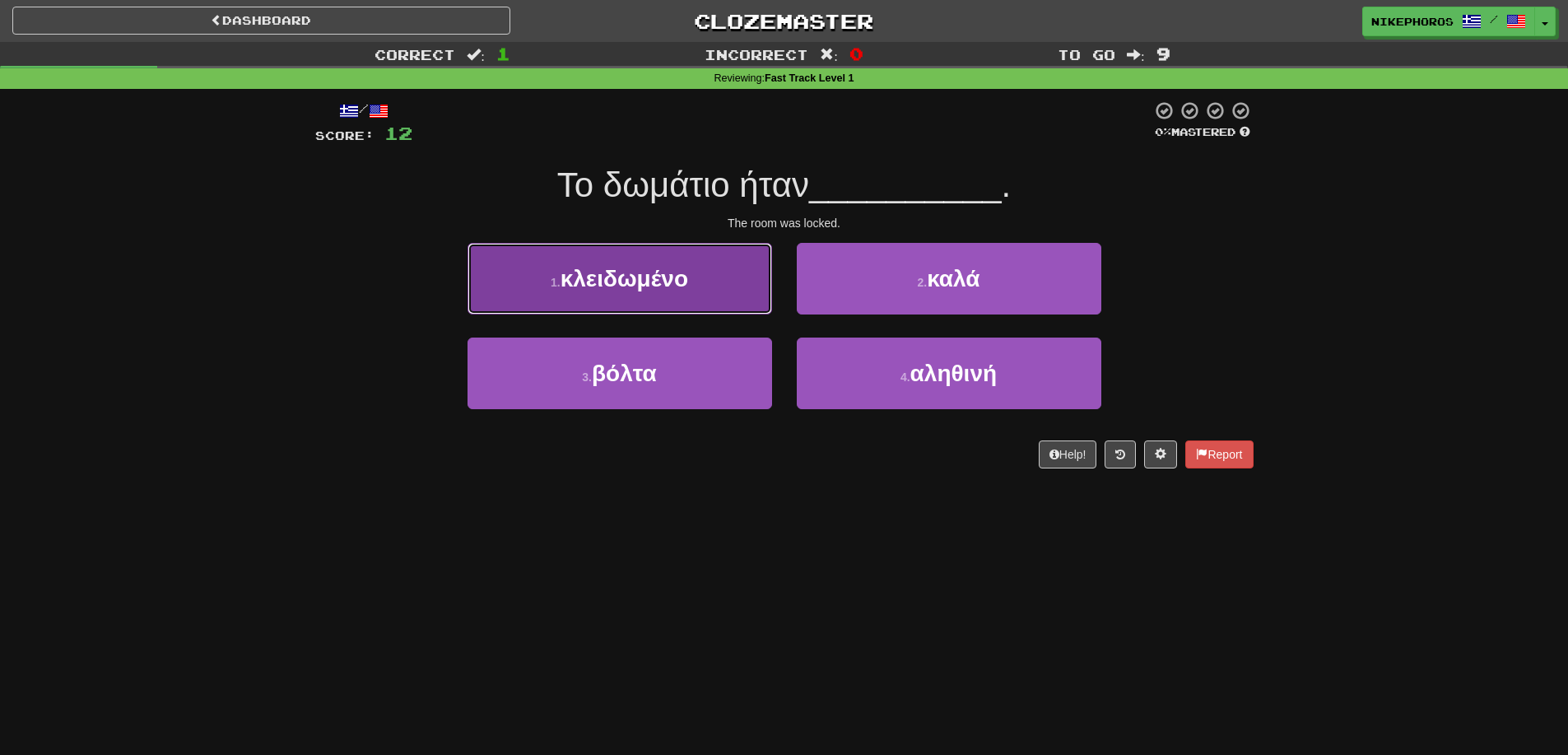
click at [650, 266] on span "κλειδωμένο" at bounding box center [625, 279] width 128 height 26
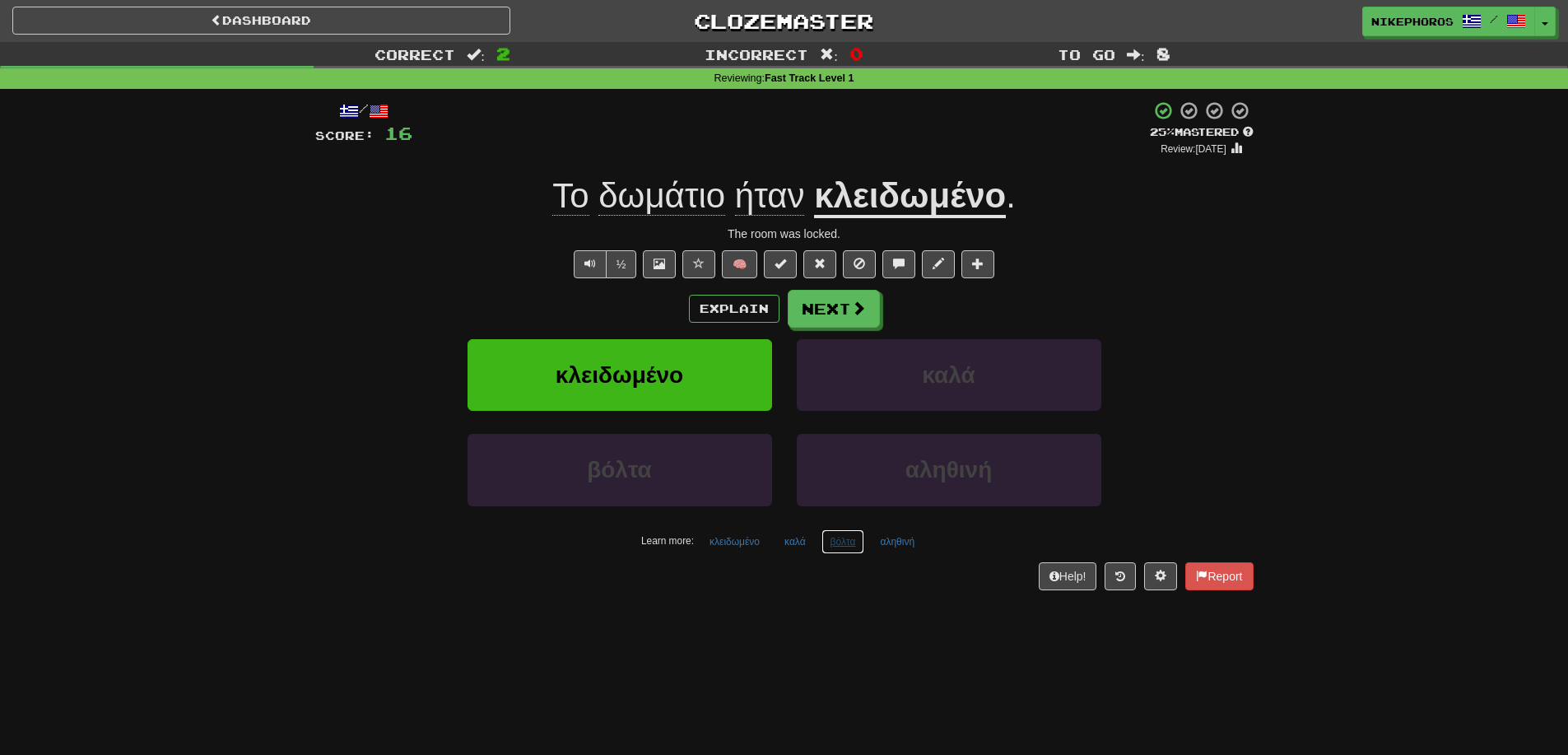
click at [832, 541] on button "βόλτα" at bounding box center [843, 541] width 44 height 25
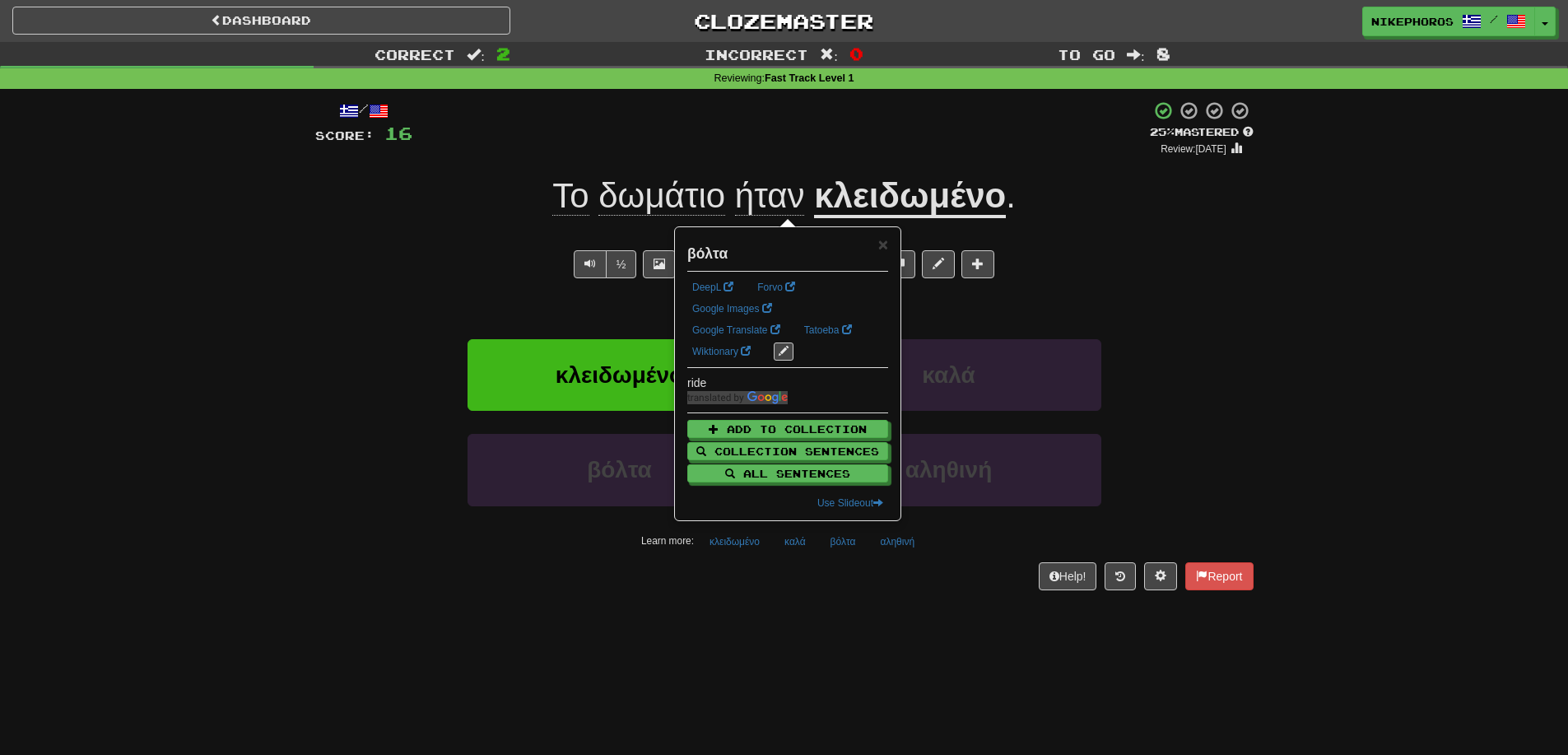
click at [871, 581] on div "Help! Report" at bounding box center [784, 576] width 938 height 28
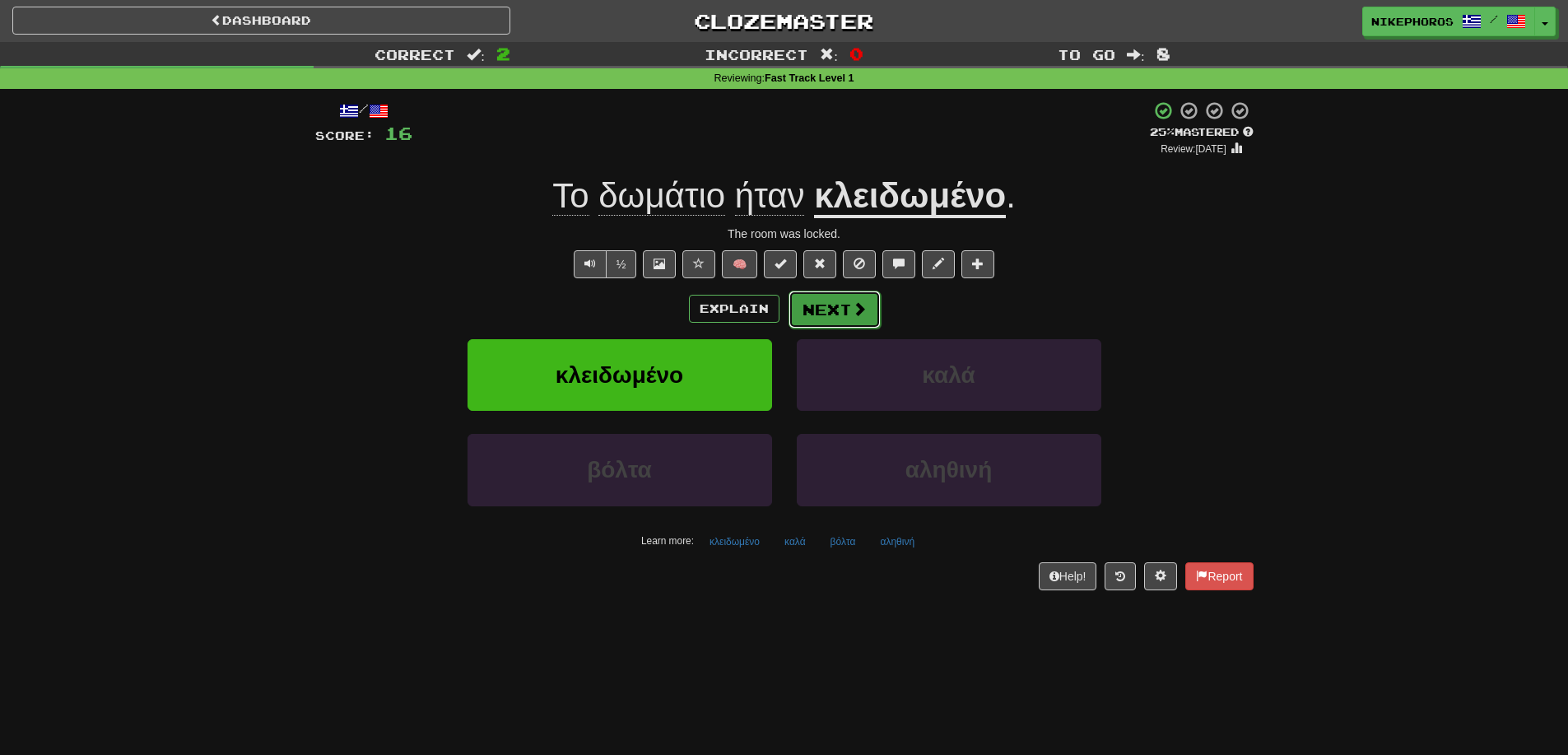
click at [822, 308] on button "Next" at bounding box center [834, 310] width 92 height 38
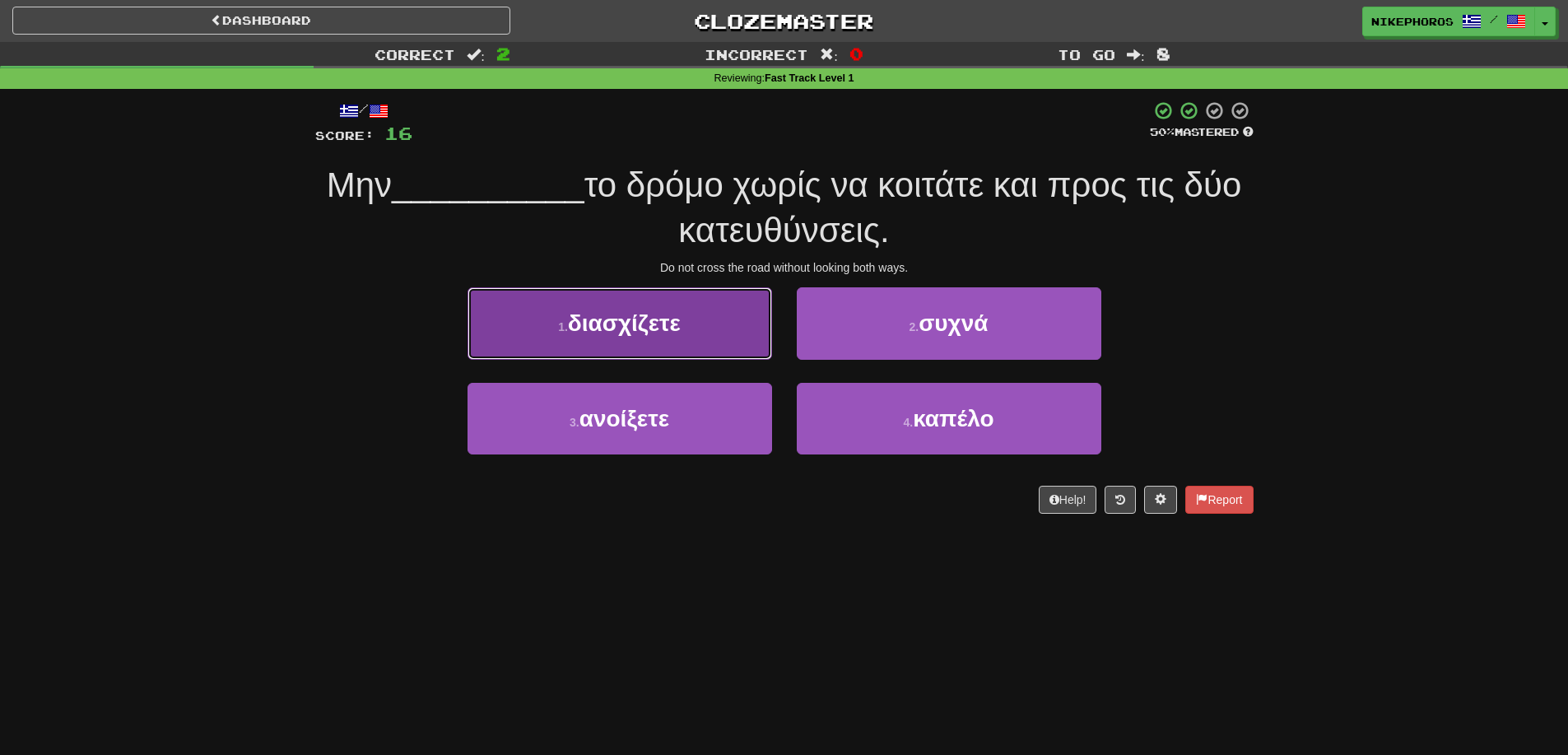
click at [695, 342] on button "1 . διασχίζετε" at bounding box center [619, 324] width 304 height 72
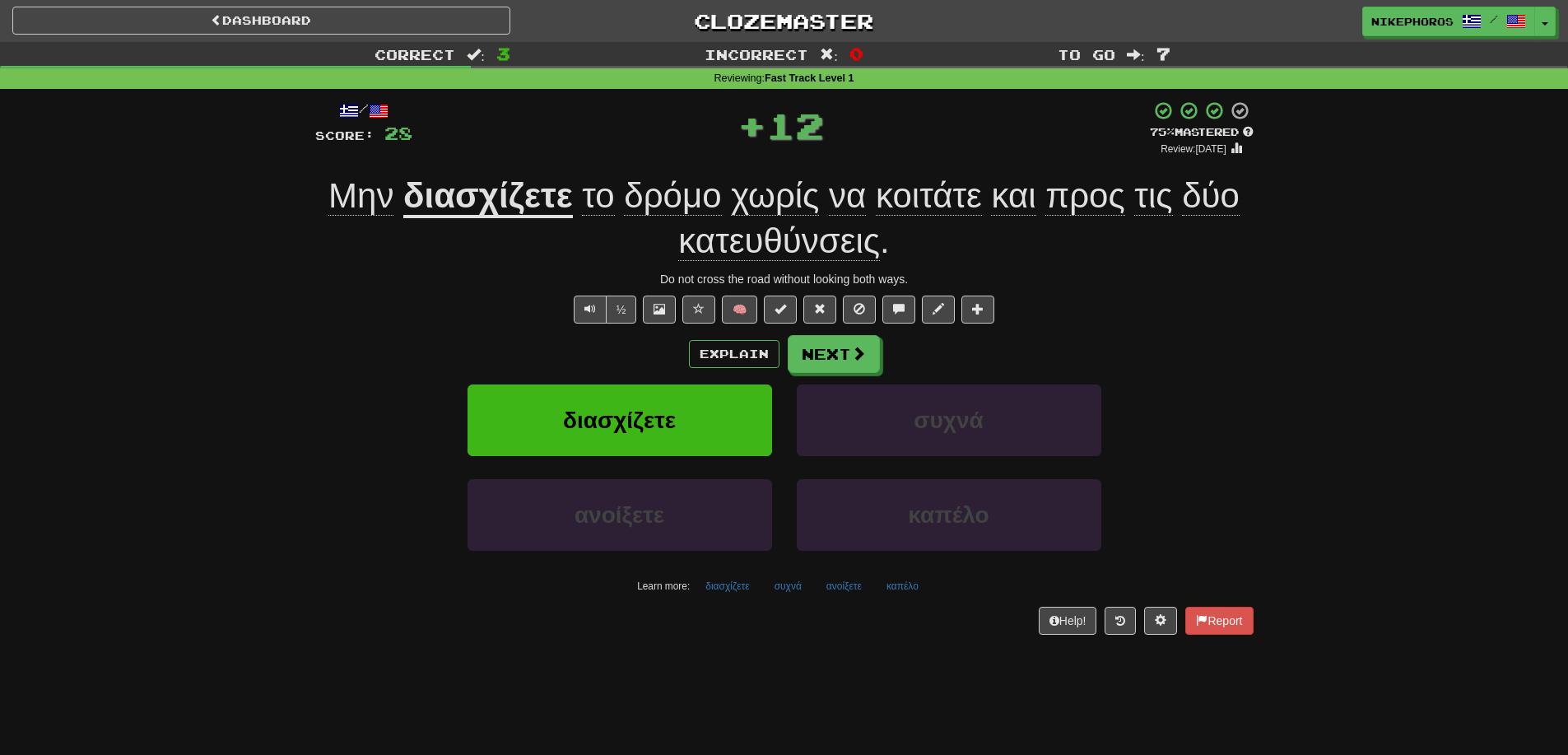
click at [1294, 341] on div "Correct : 3 Incorrect : 0 To go : 7 Reviewing : Fast Track Level 1 / Score: 28 …" at bounding box center [784, 350] width 1568 height 616
click at [839, 228] on span "κατευθύνσεις" at bounding box center [779, 242] width 202 height 40
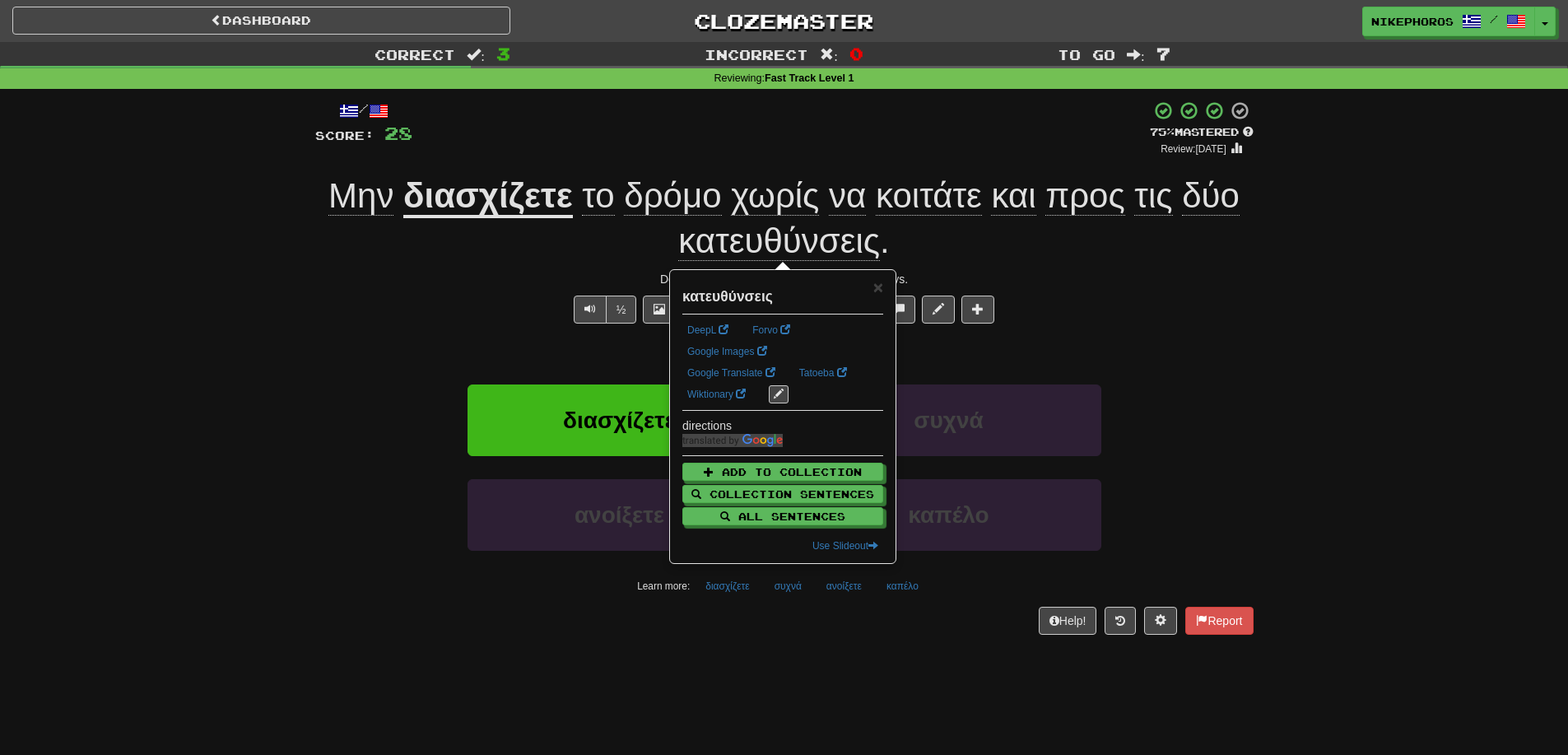
click at [1256, 329] on div "/ Score: 28 + 12 75 % Mastered Review: 2025-10-16 Μην διασχίζετε το δρόμο χωρίς…" at bounding box center [784, 374] width 963 height 569
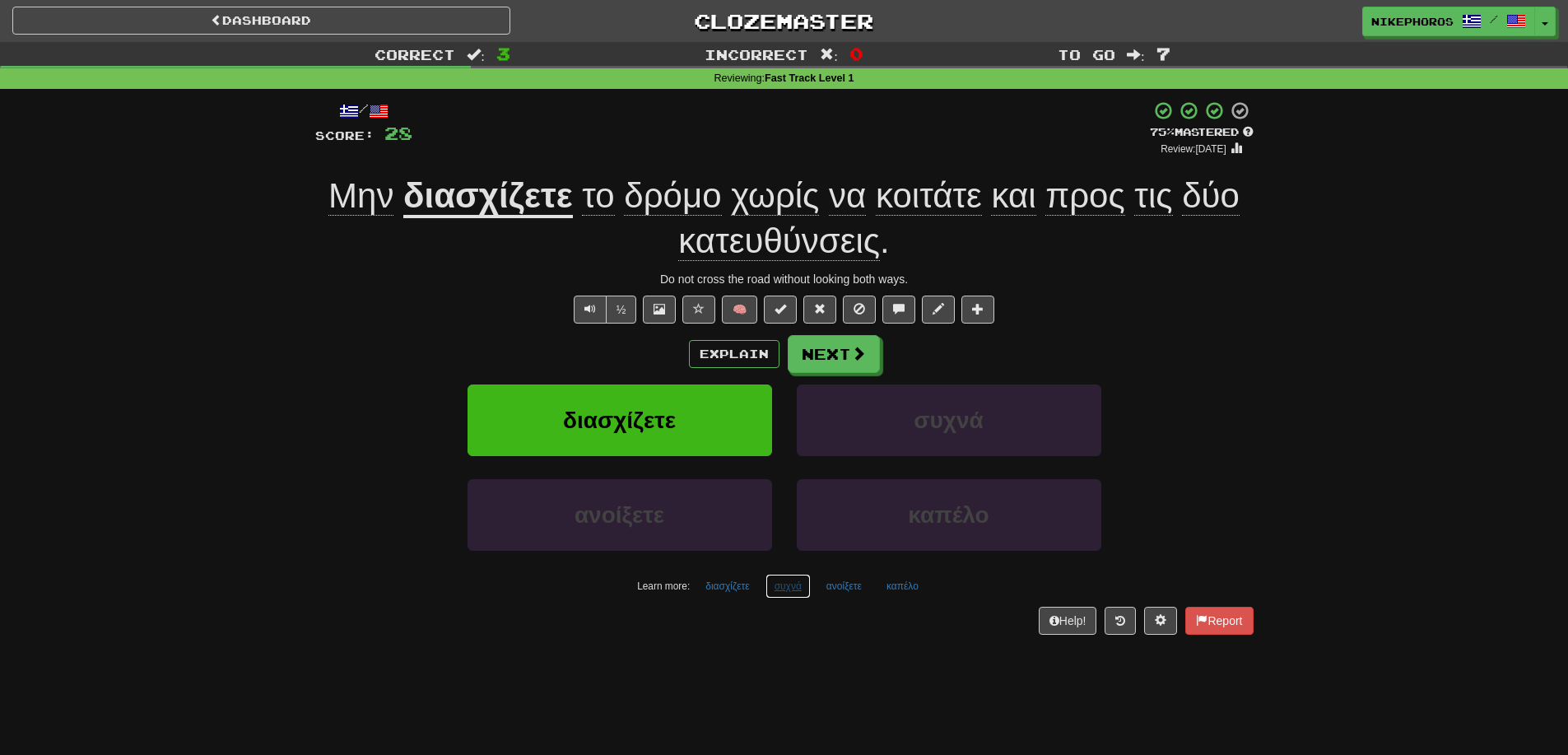
click at [769, 584] on button "συχνά" at bounding box center [787, 586] width 45 height 25
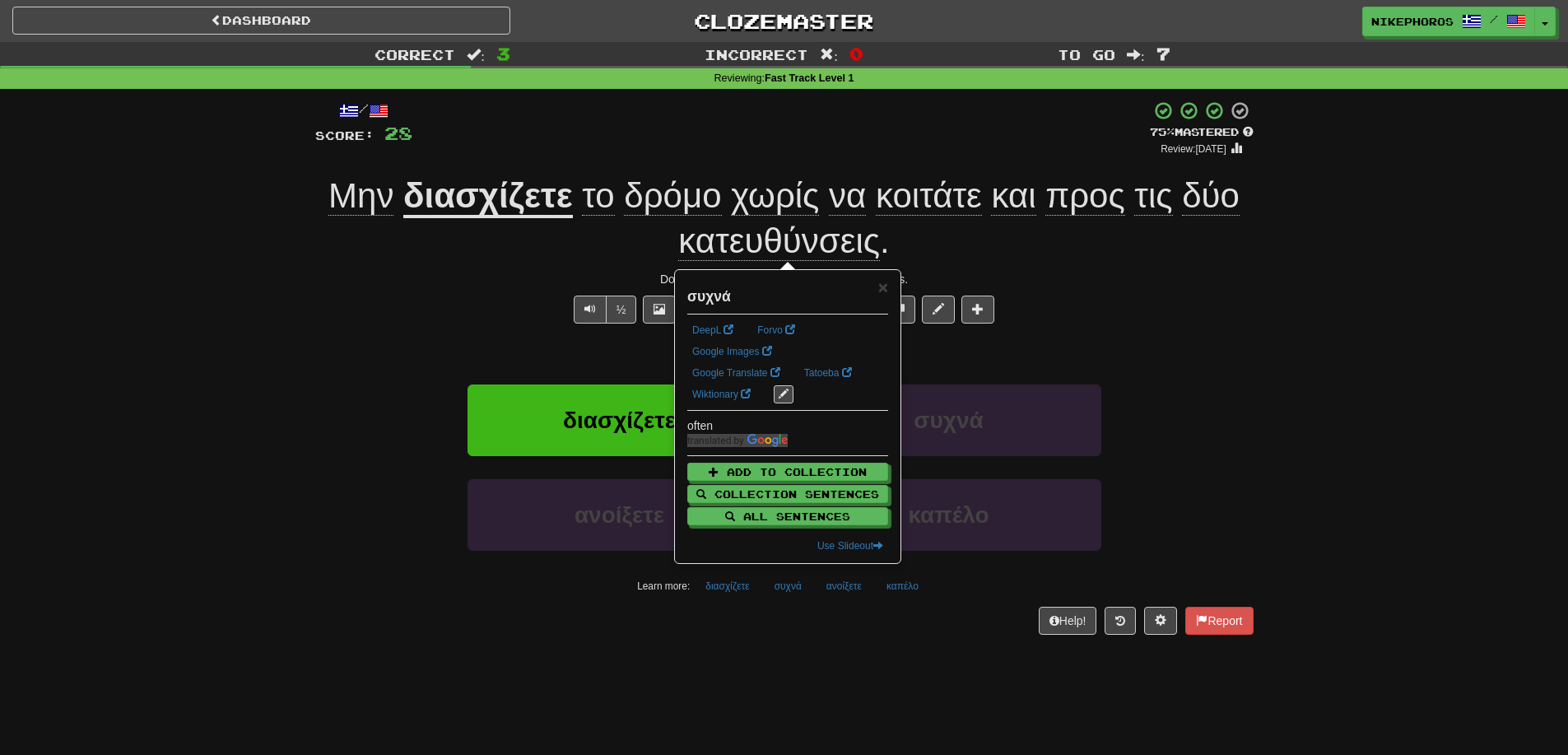
click at [805, 623] on div "Help! Report" at bounding box center [784, 621] width 938 height 28
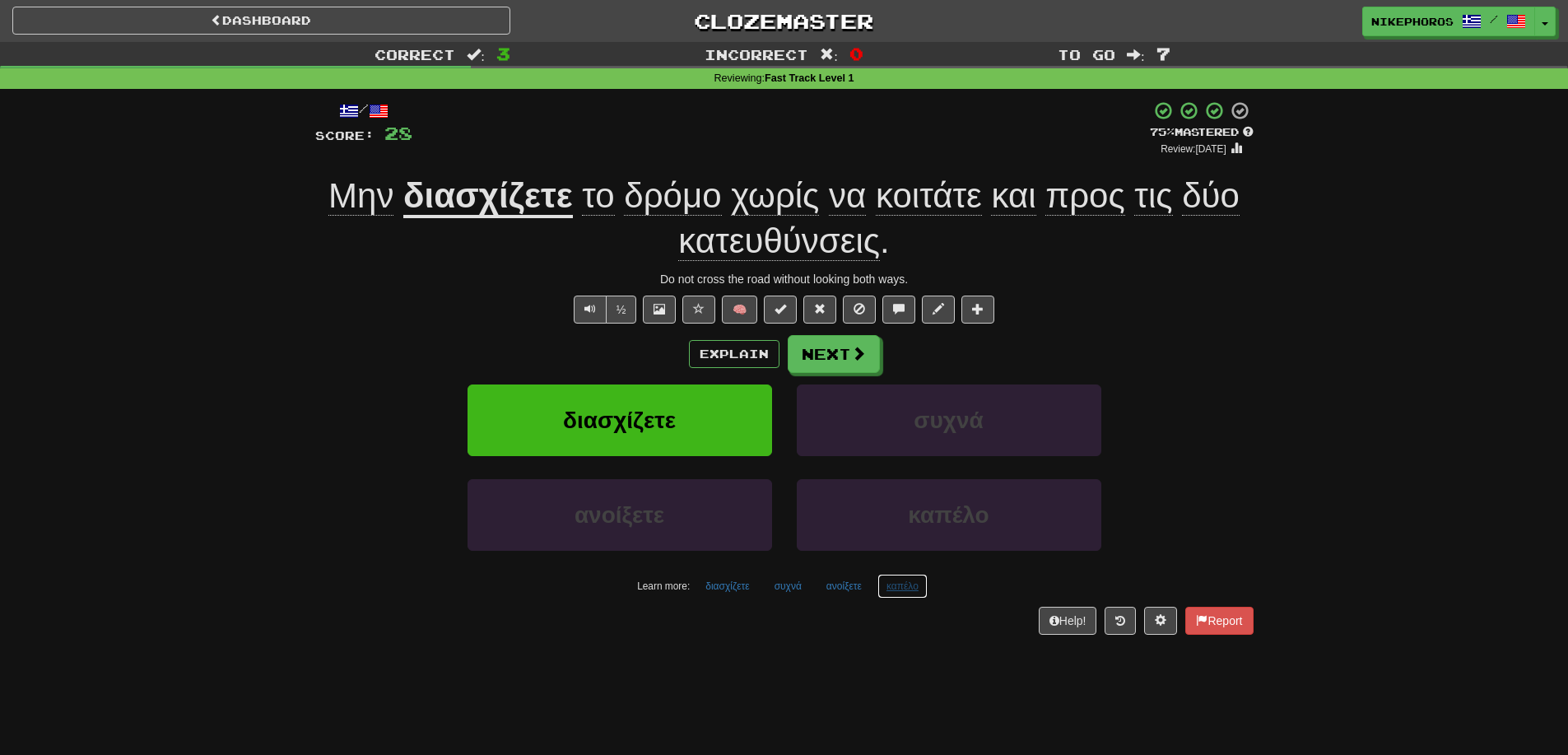
click at [907, 587] on button "καπέλο" at bounding box center [902, 586] width 50 height 25
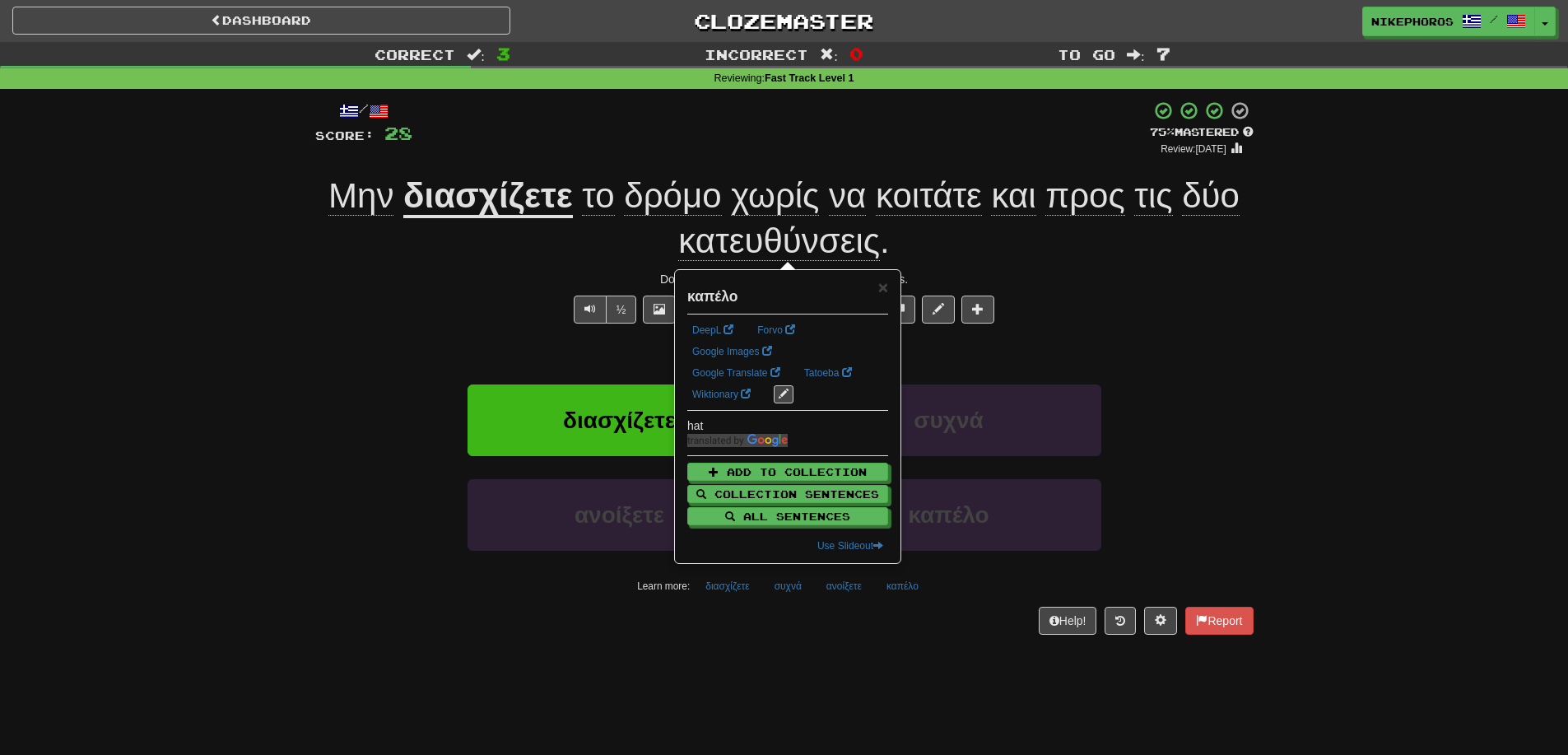
click at [904, 646] on div "/ Score: 28 + 12 75 % Mastered Review: 2025-10-16 Μην διασχίζετε το δρόμο χωρίς…" at bounding box center [784, 374] width 938 height 569
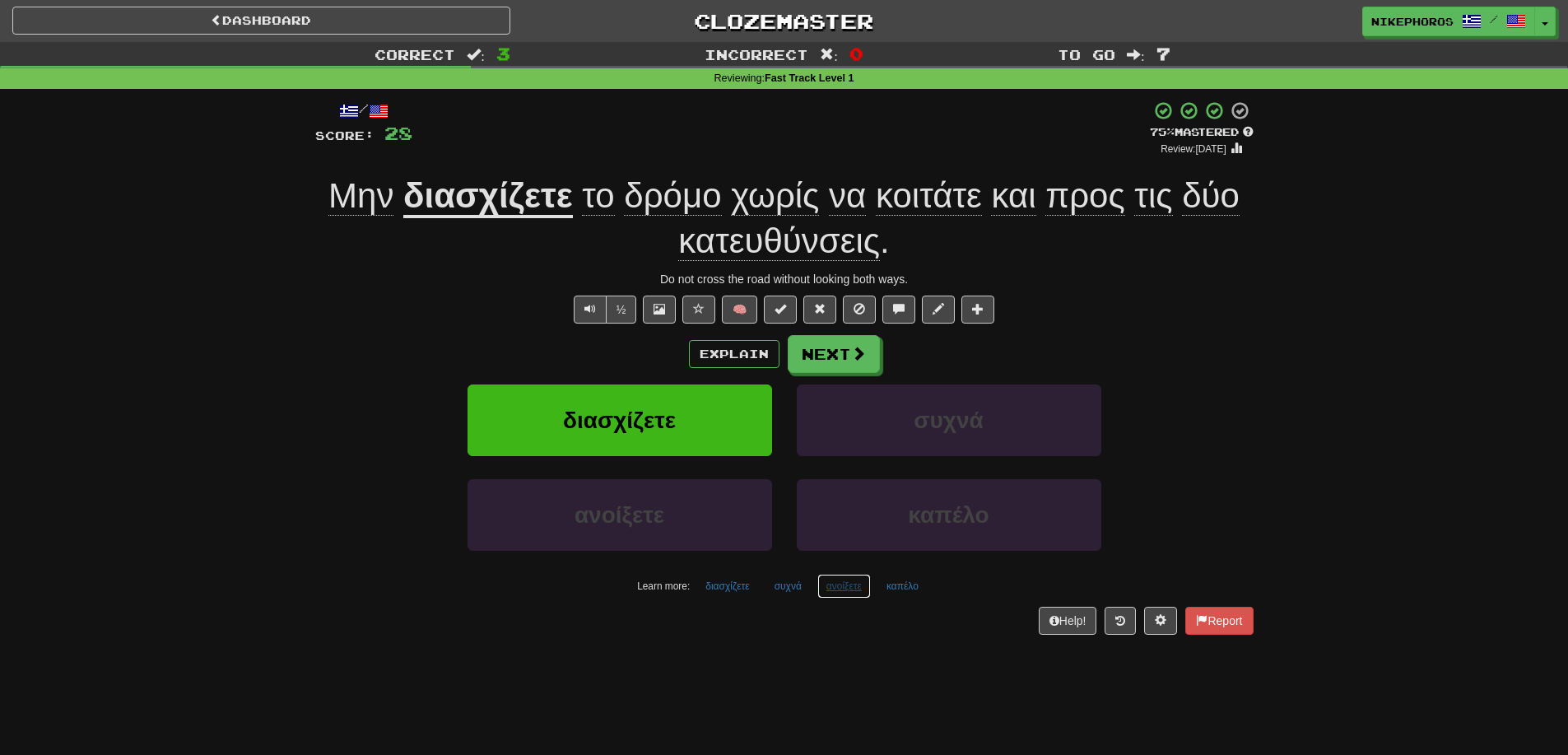
click at [847, 594] on button "ανοίξετε" at bounding box center [844, 586] width 54 height 25
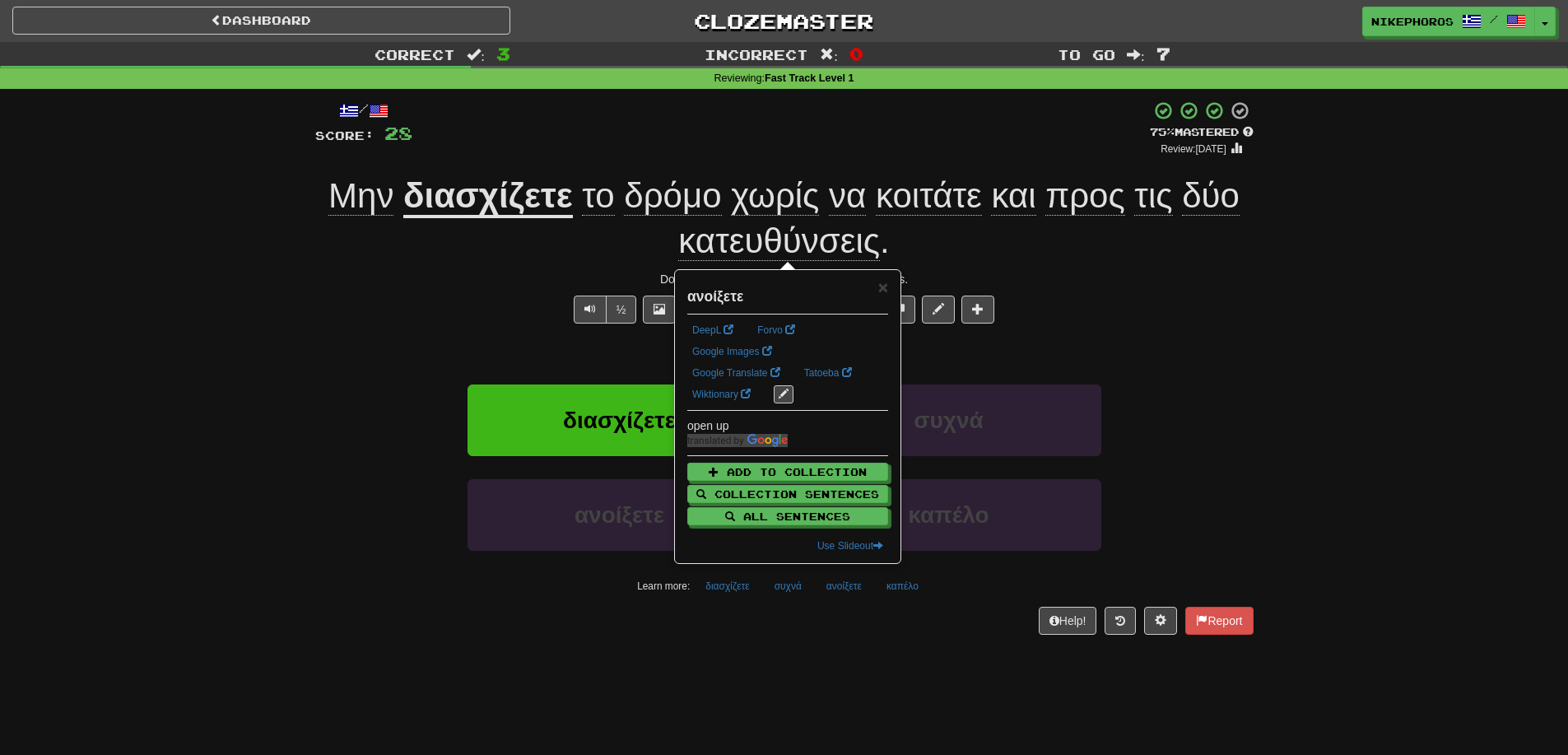
click at [846, 630] on div "Help! Report" at bounding box center [784, 621] width 938 height 28
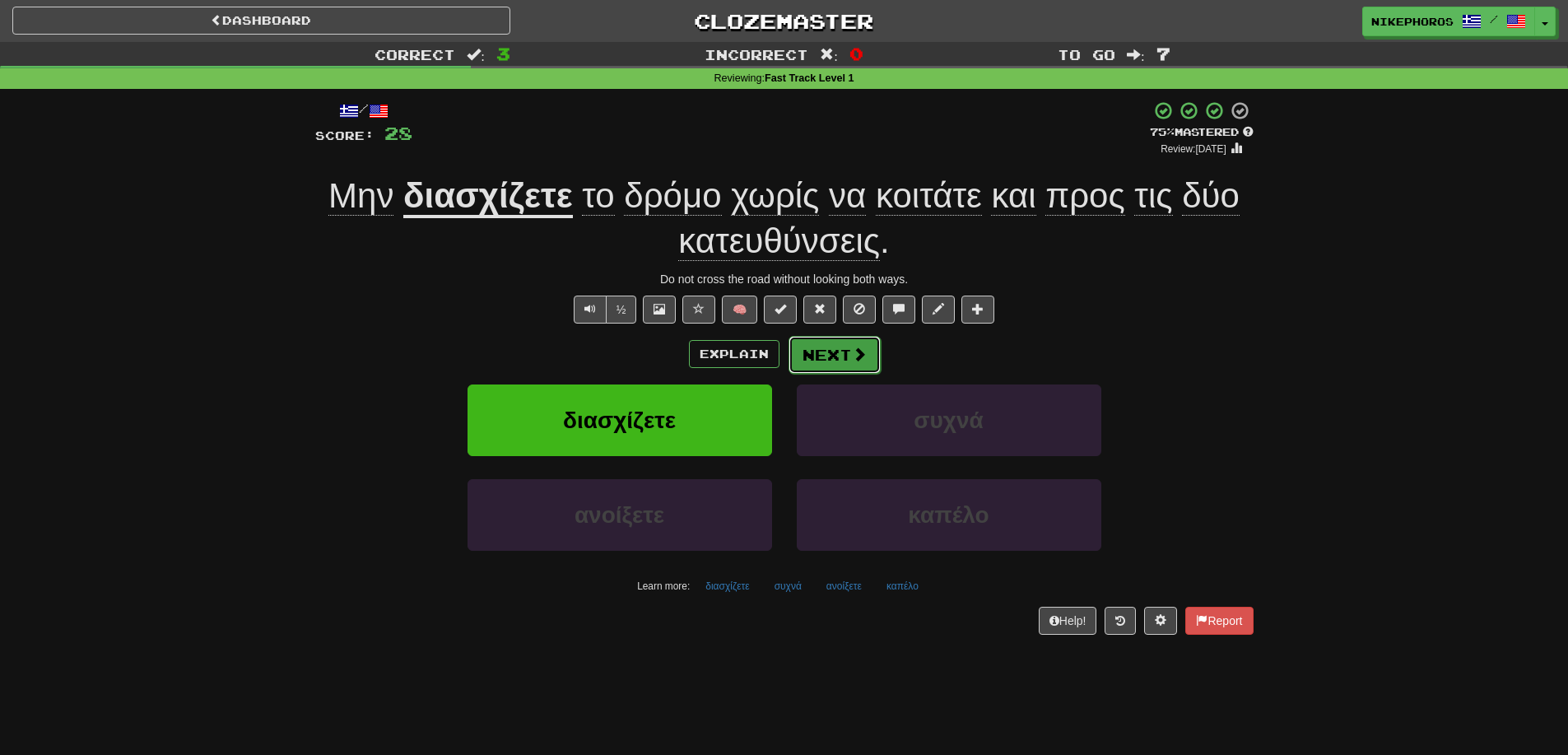
click at [841, 358] on button "Next" at bounding box center [834, 355] width 92 height 38
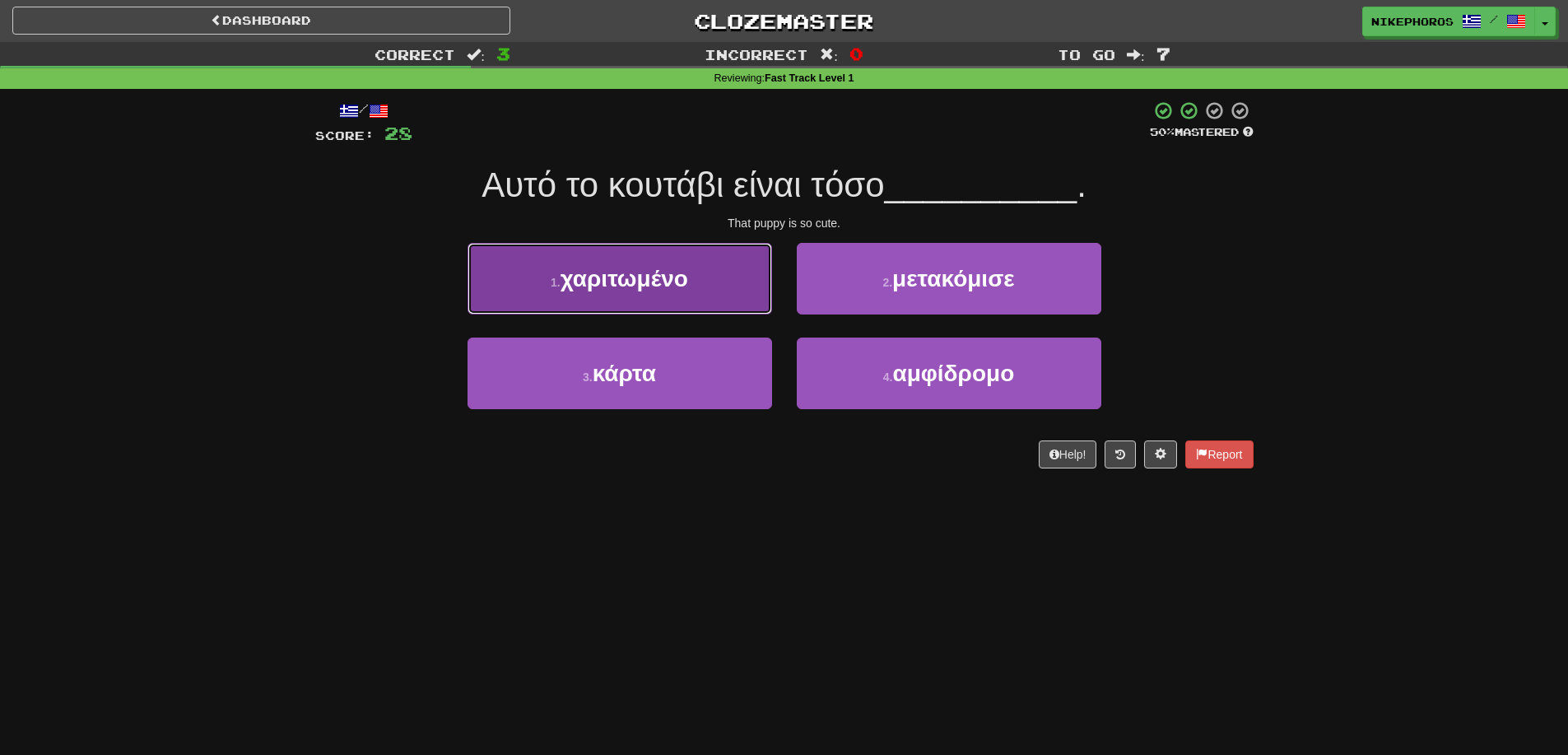
click at [652, 251] on button "1 . χαριτωμένο" at bounding box center [619, 279] width 304 height 72
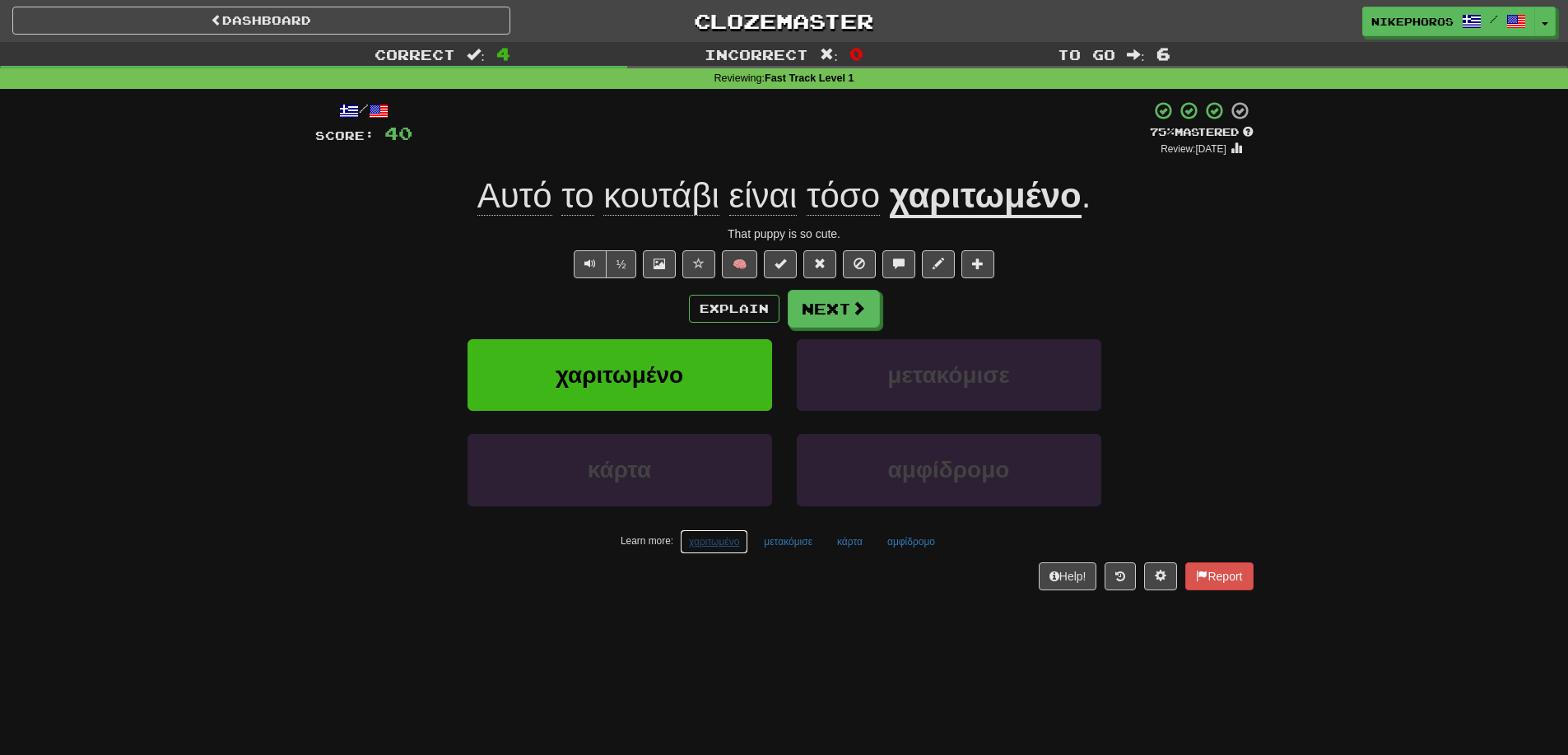
drag, startPoint x: 744, startPoint y: 547, endPoint x: 753, endPoint y: 545, distance: 9.2
click at [751, 546] on div "Learn more: χαριτωμένο μετακόμισε κάρτα αμφίδρομο" at bounding box center [784, 541] width 963 height 25
click at [763, 545] on button "μετακόμισε" at bounding box center [787, 541] width 67 height 25
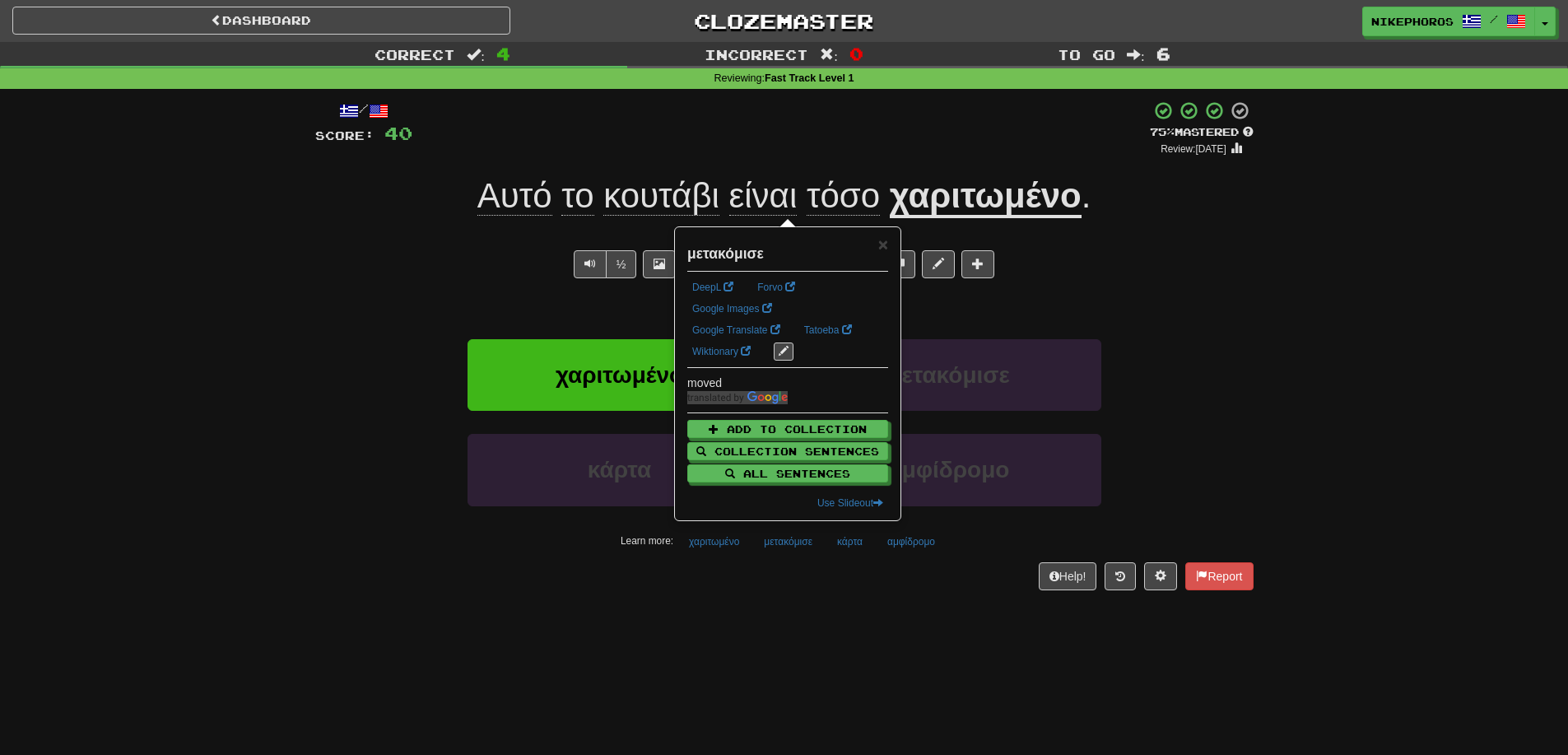
click at [777, 563] on div "Help! Report" at bounding box center [784, 576] width 938 height 28
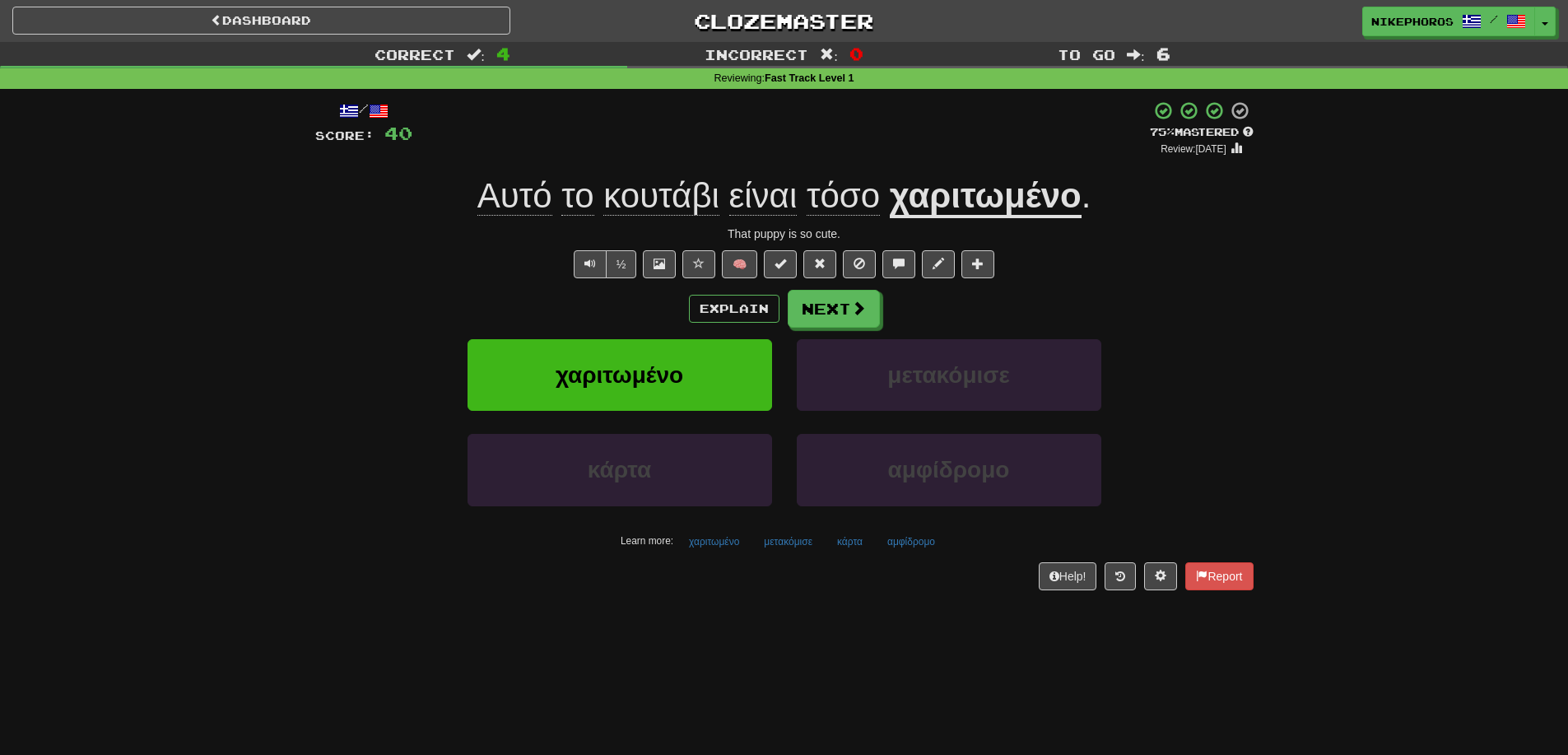
click at [842, 528] on div "αμφίδρομο" at bounding box center [949, 481] width 329 height 95
click at [846, 533] on button "κάρτα" at bounding box center [850, 541] width 44 height 25
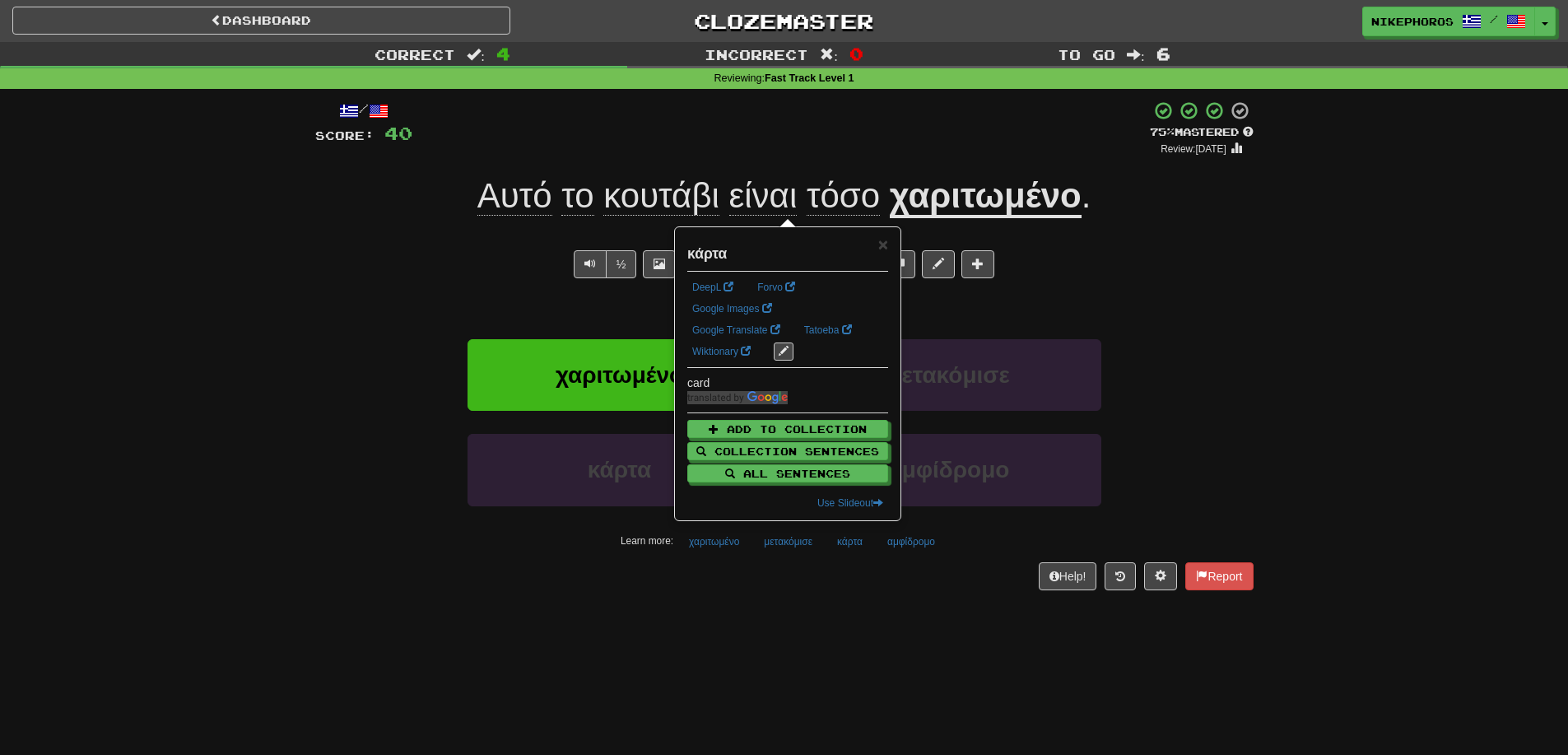
drag, startPoint x: 886, startPoint y: 577, endPoint x: 905, endPoint y: 565, distance: 22.5
click at [888, 577] on div "Help! Report" at bounding box center [784, 576] width 938 height 28
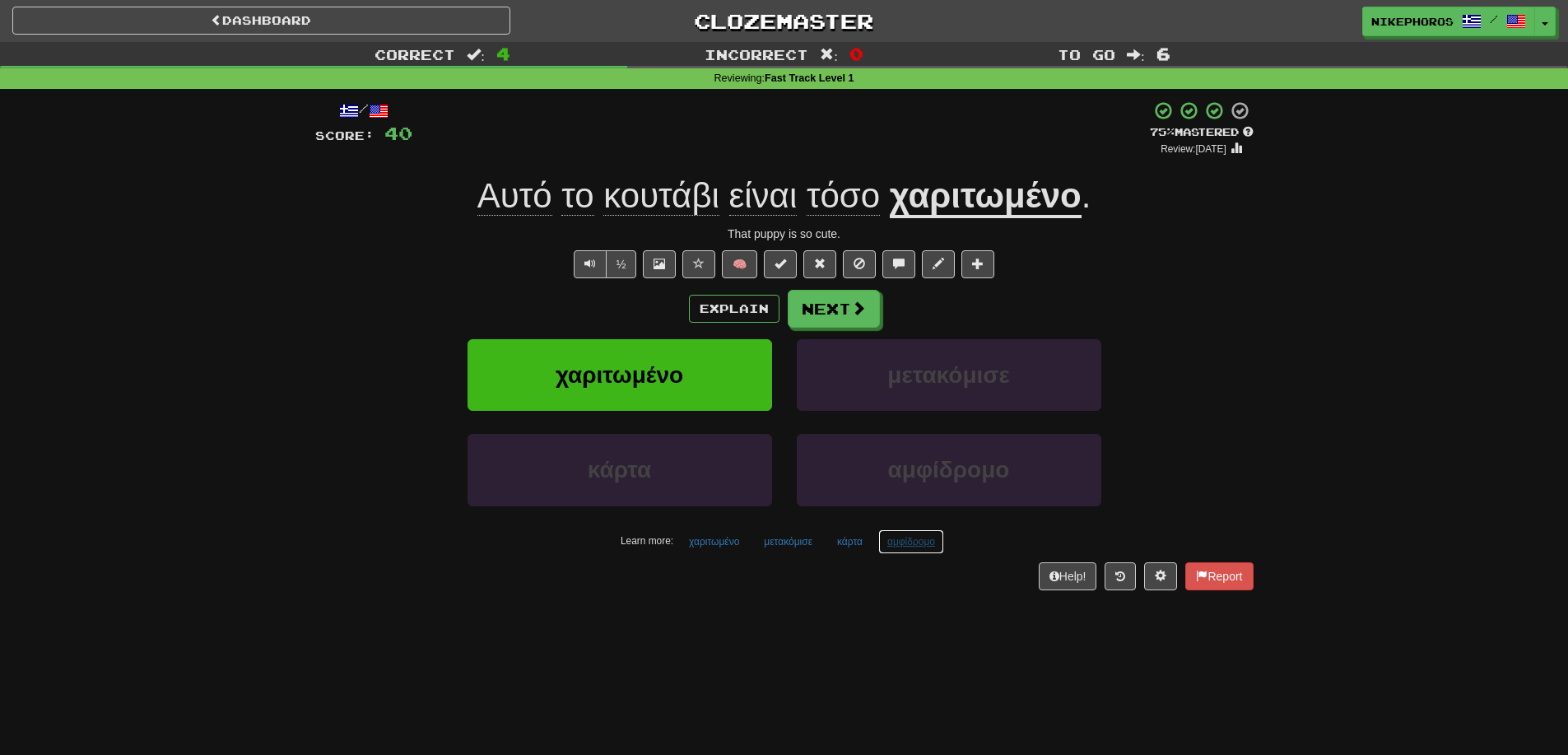
click at [919, 537] on button "αμφίδρομο" at bounding box center [911, 541] width 66 height 25
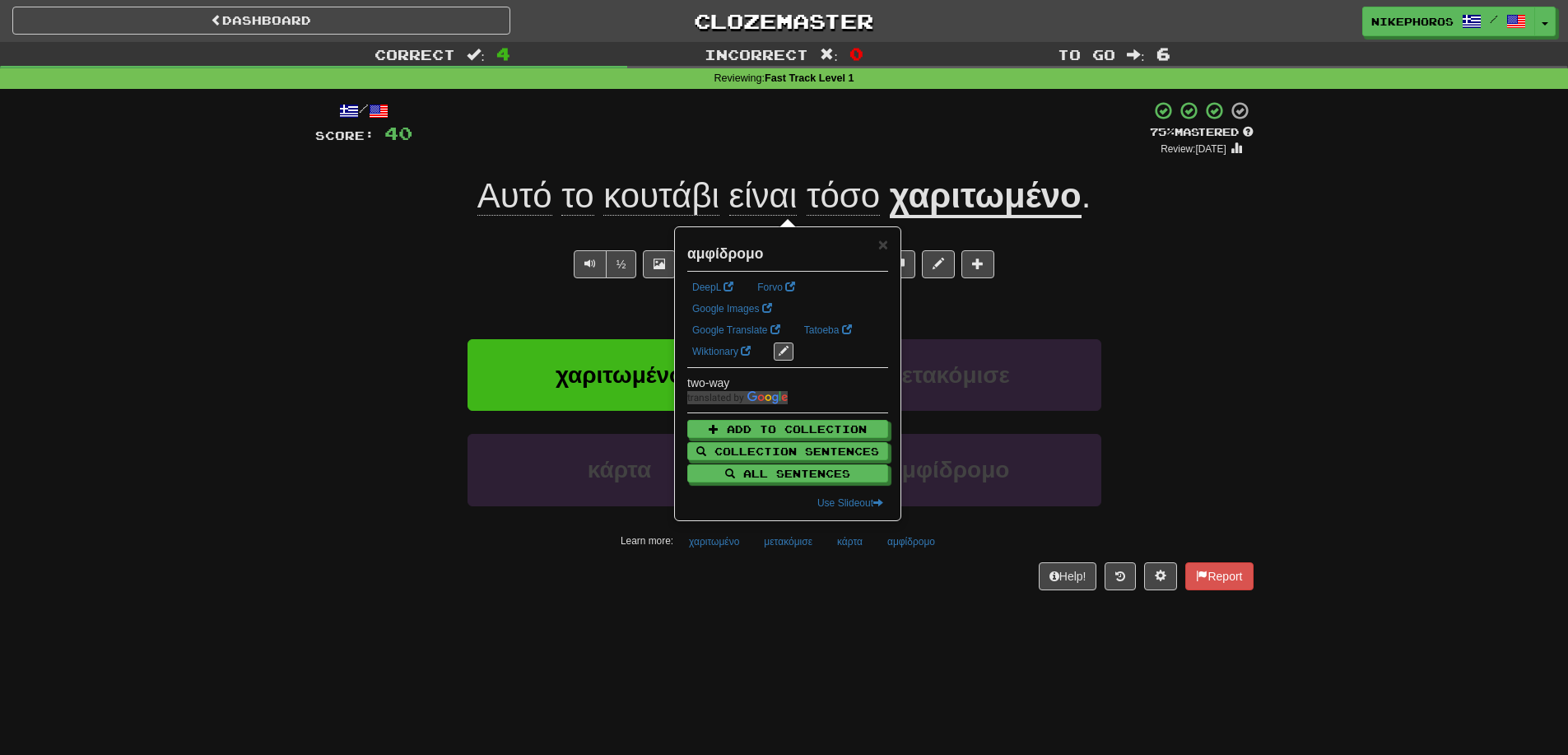
click at [930, 598] on div "/ Score: 40 + 12 75 % Mastered Review: 2025-10-16 Αυτό το κουτάβι είναι τόσο χα…" at bounding box center [784, 351] width 938 height 523
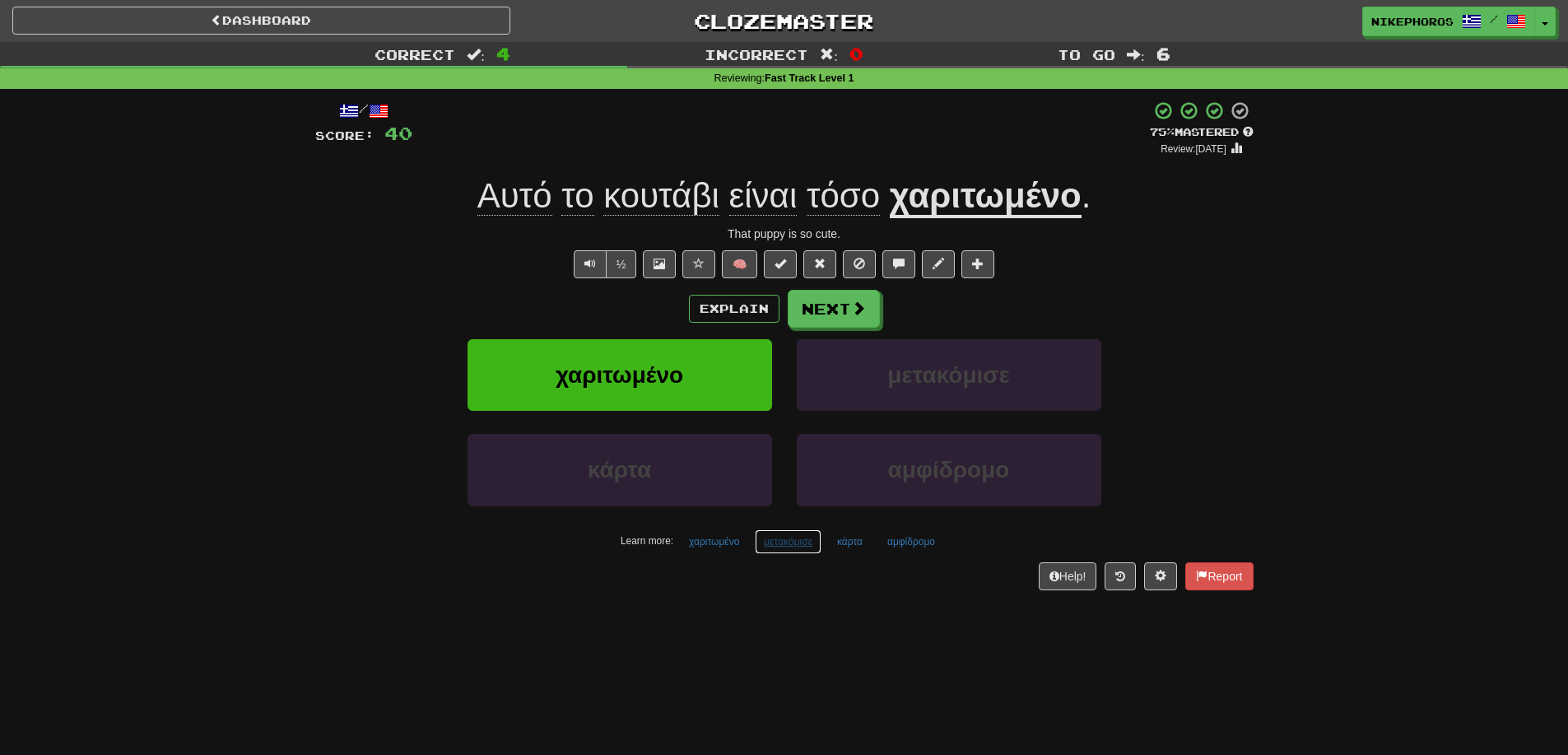
click at [763, 553] on button "μετακόμισε" at bounding box center [787, 541] width 67 height 25
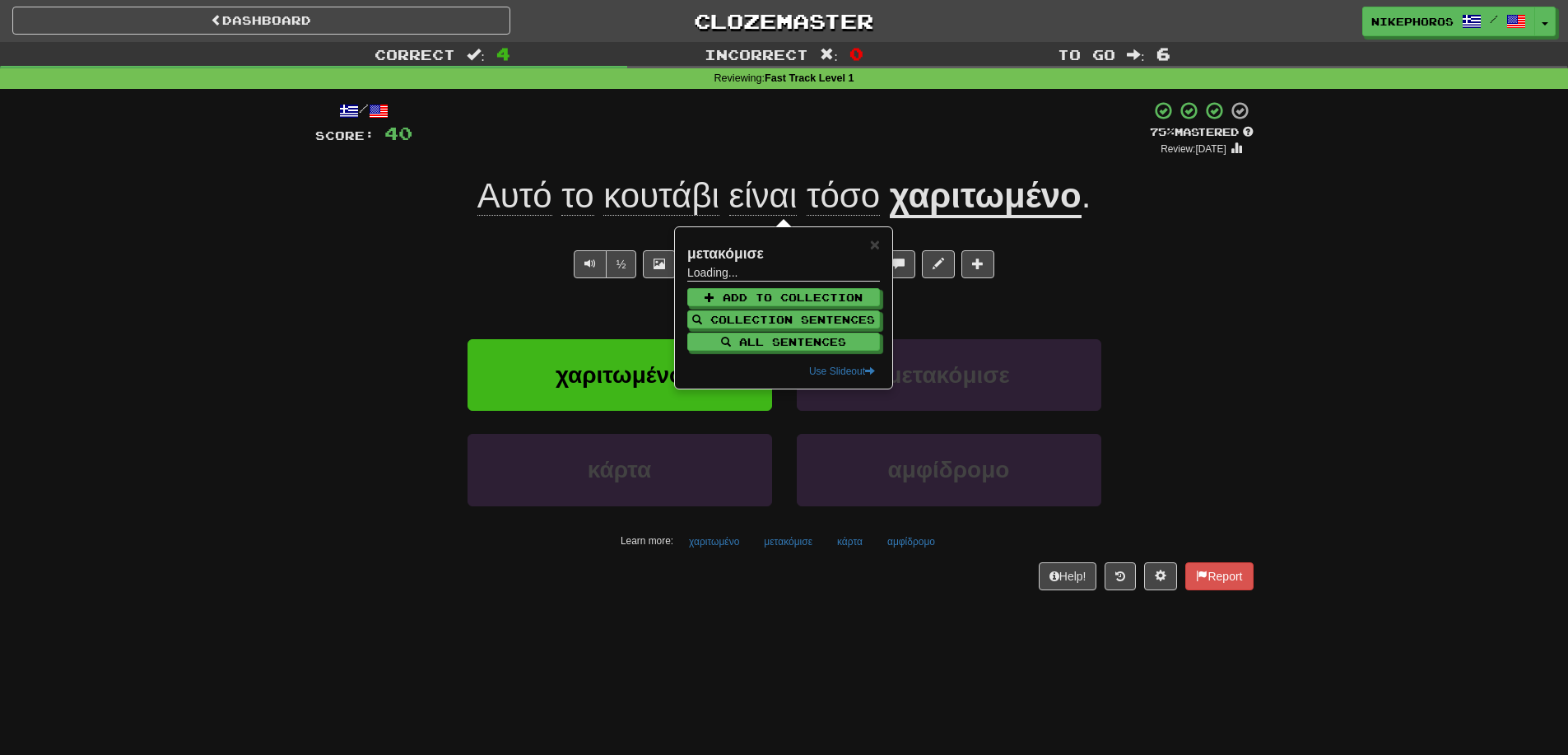
click at [777, 575] on div "Help! Report" at bounding box center [784, 576] width 938 height 28
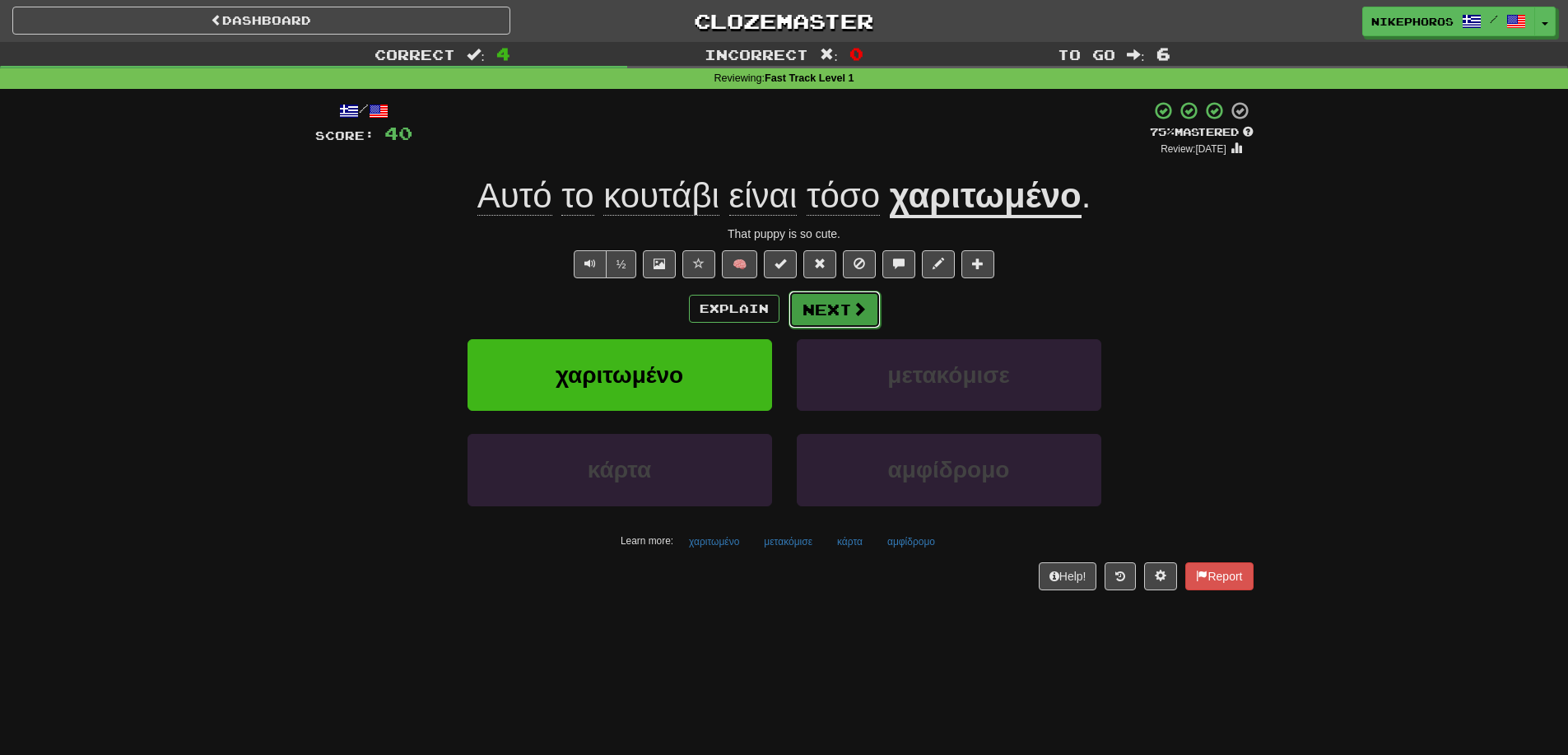
click at [829, 320] on button "Next" at bounding box center [834, 310] width 92 height 38
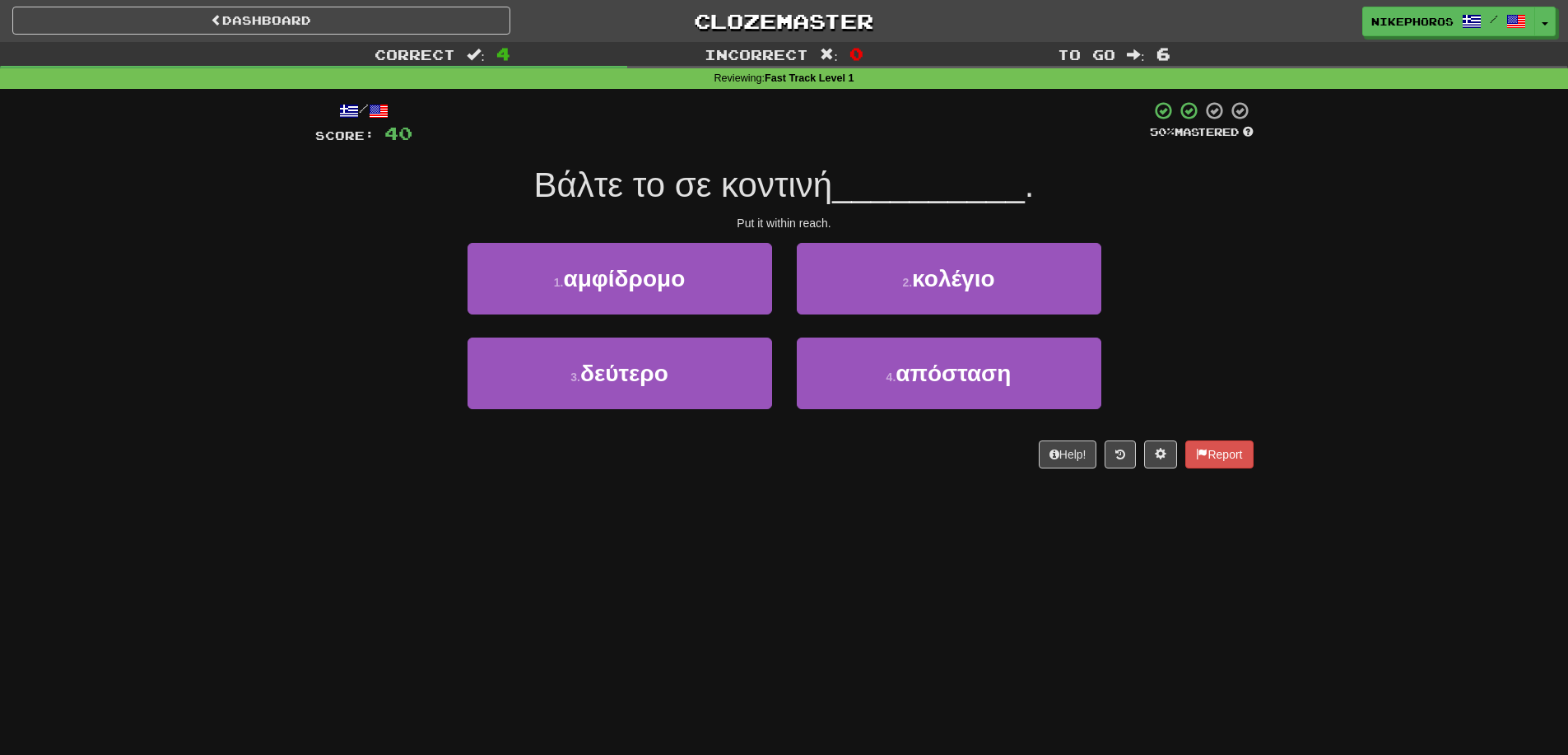
click at [1169, 303] on div "1 . αμφίδρομο 2 . κολέγιο" at bounding box center [784, 290] width 988 height 95
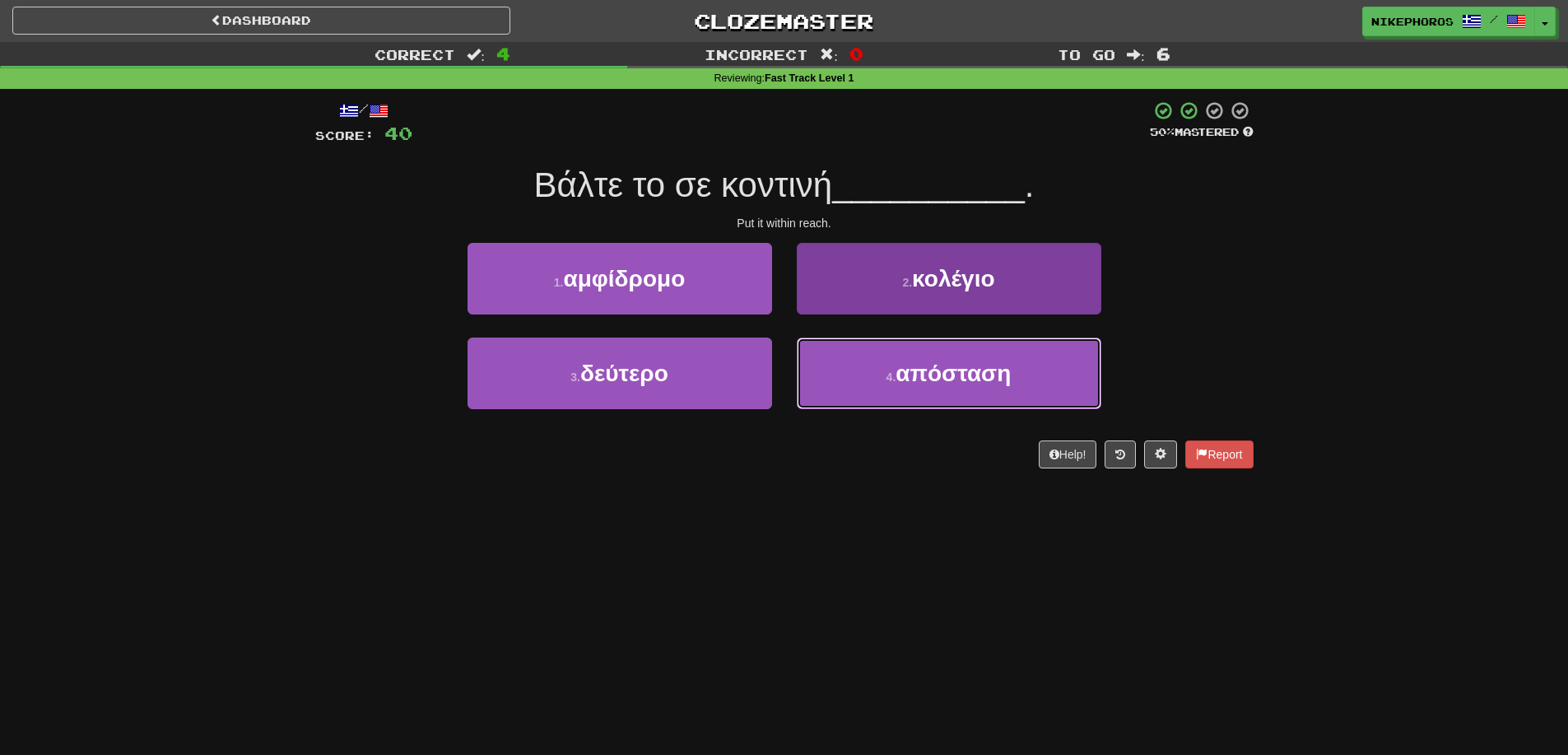
click at [1000, 382] on span "απόσταση" at bounding box center [952, 374] width 115 height 26
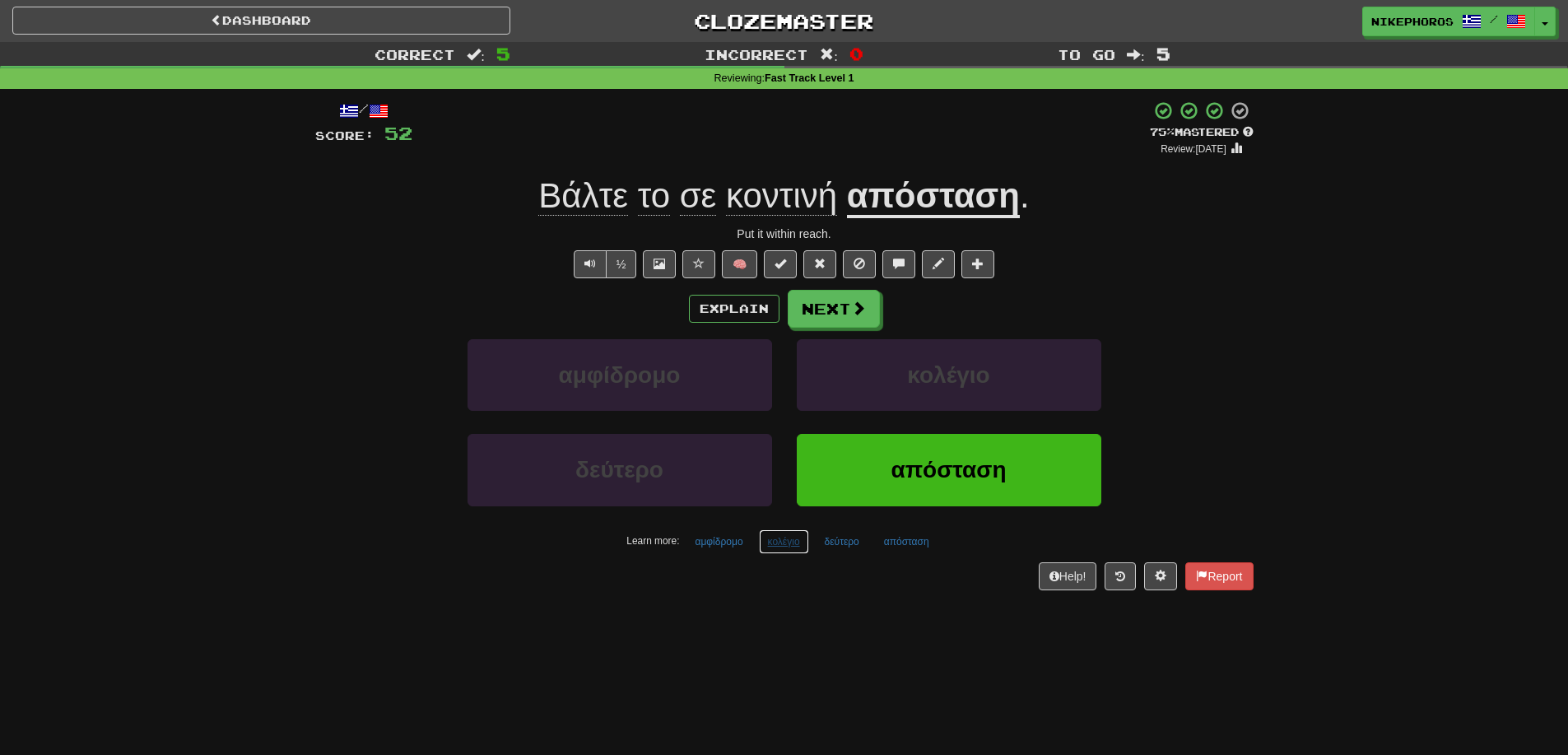
click at [795, 534] on button "κολέγιο" at bounding box center [784, 541] width 50 height 25
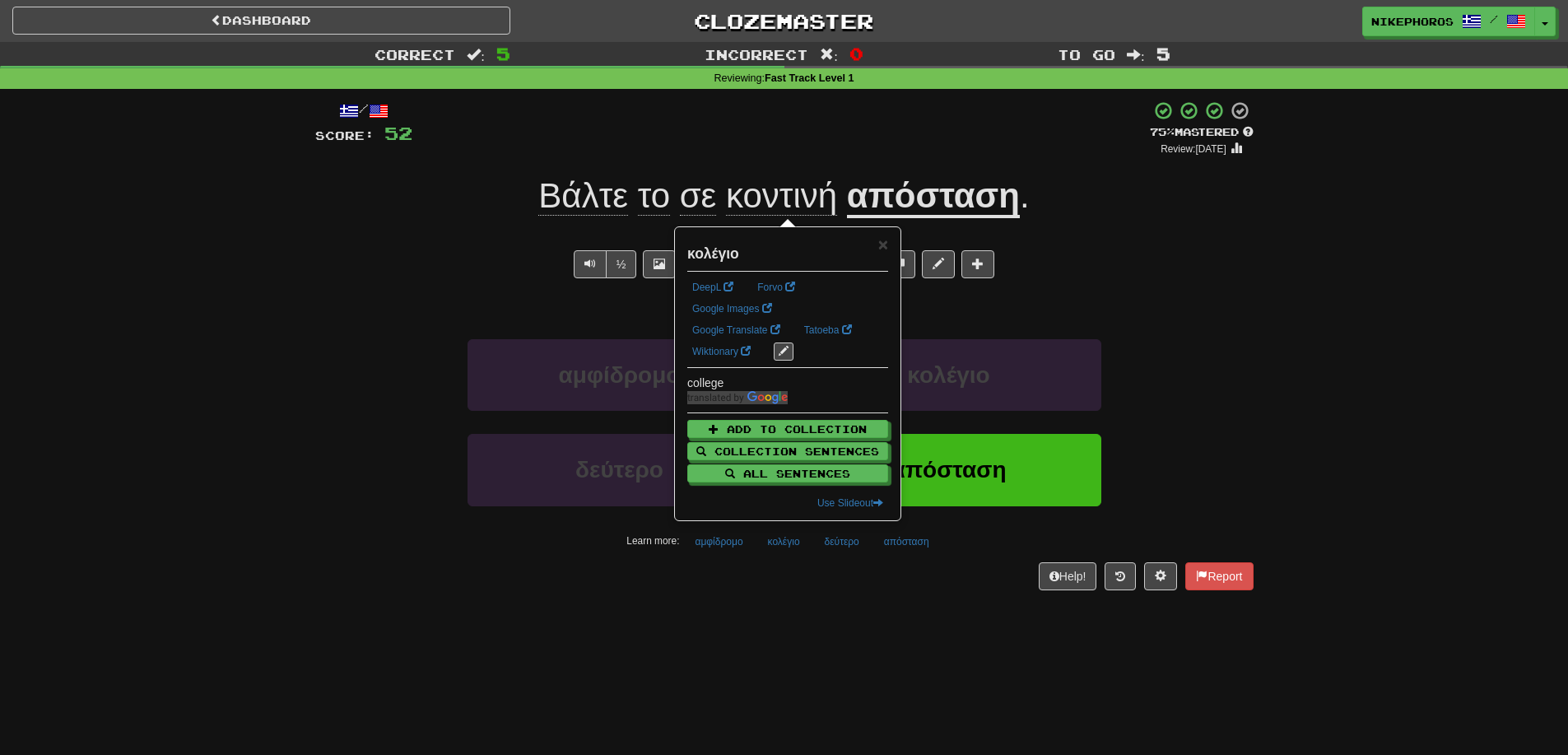
click at [814, 582] on div "Help! Report" at bounding box center [784, 576] width 938 height 28
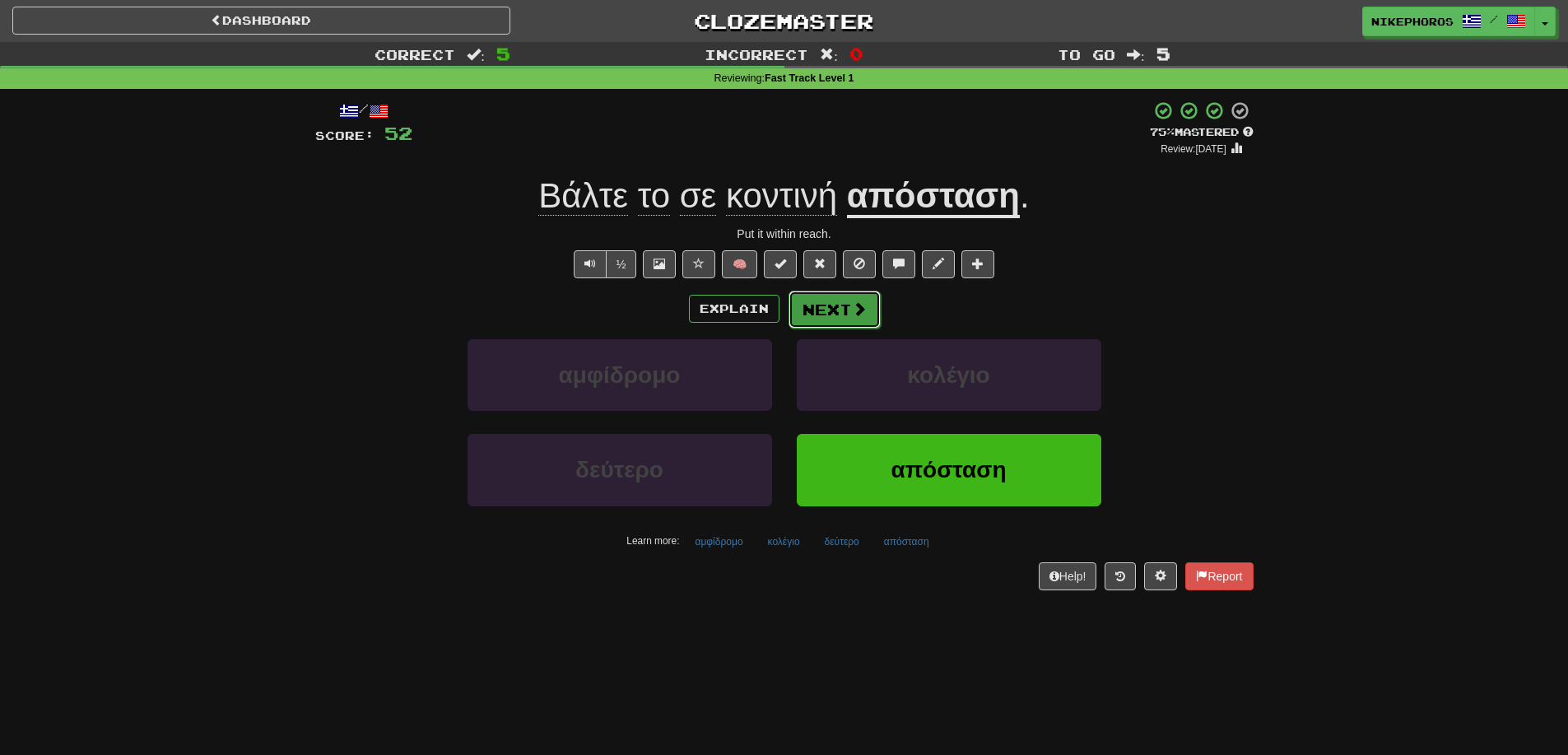
click at [839, 303] on button "Next" at bounding box center [834, 310] width 92 height 38
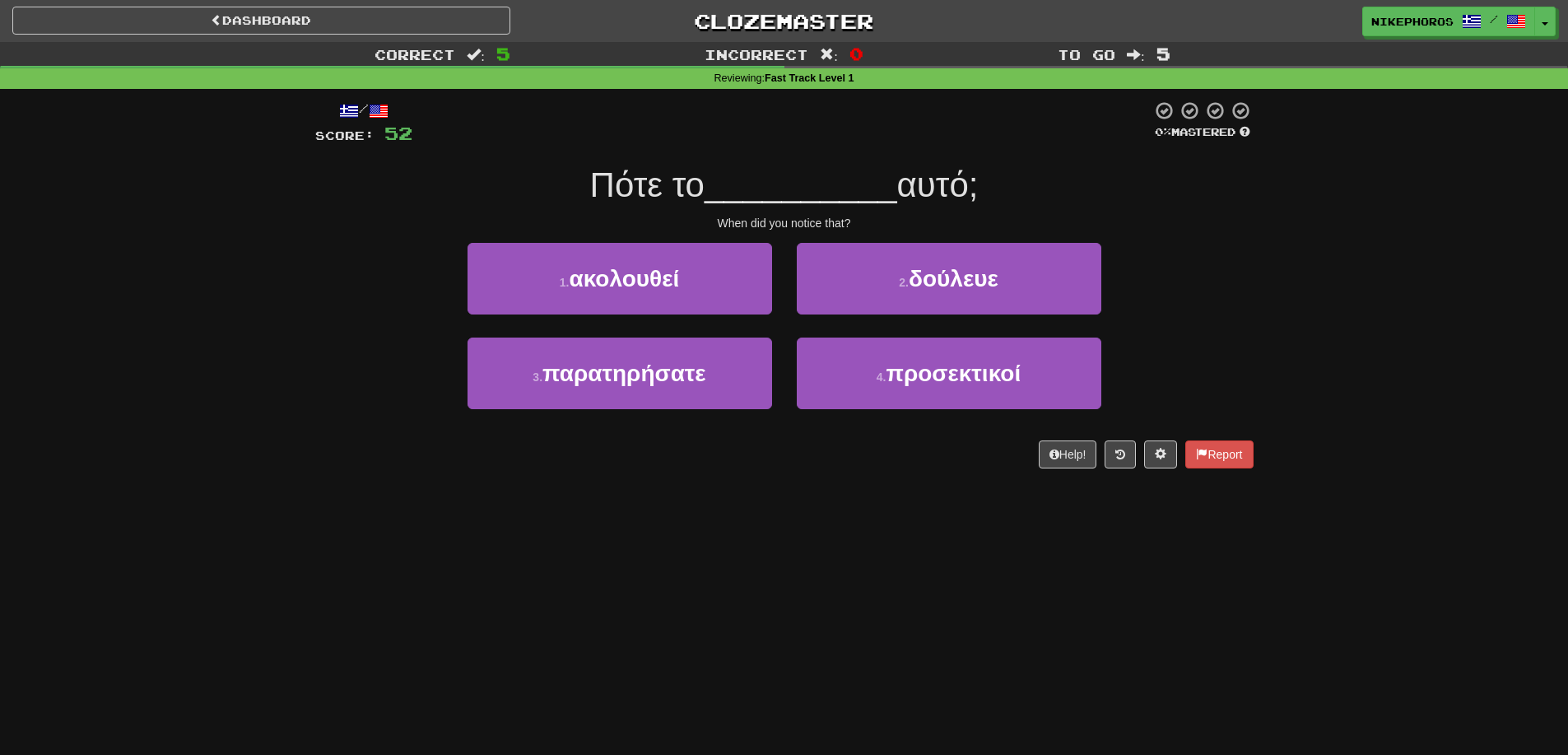
click at [1218, 201] on div "Πότε το __________ αυτό;" at bounding box center [784, 185] width 938 height 45
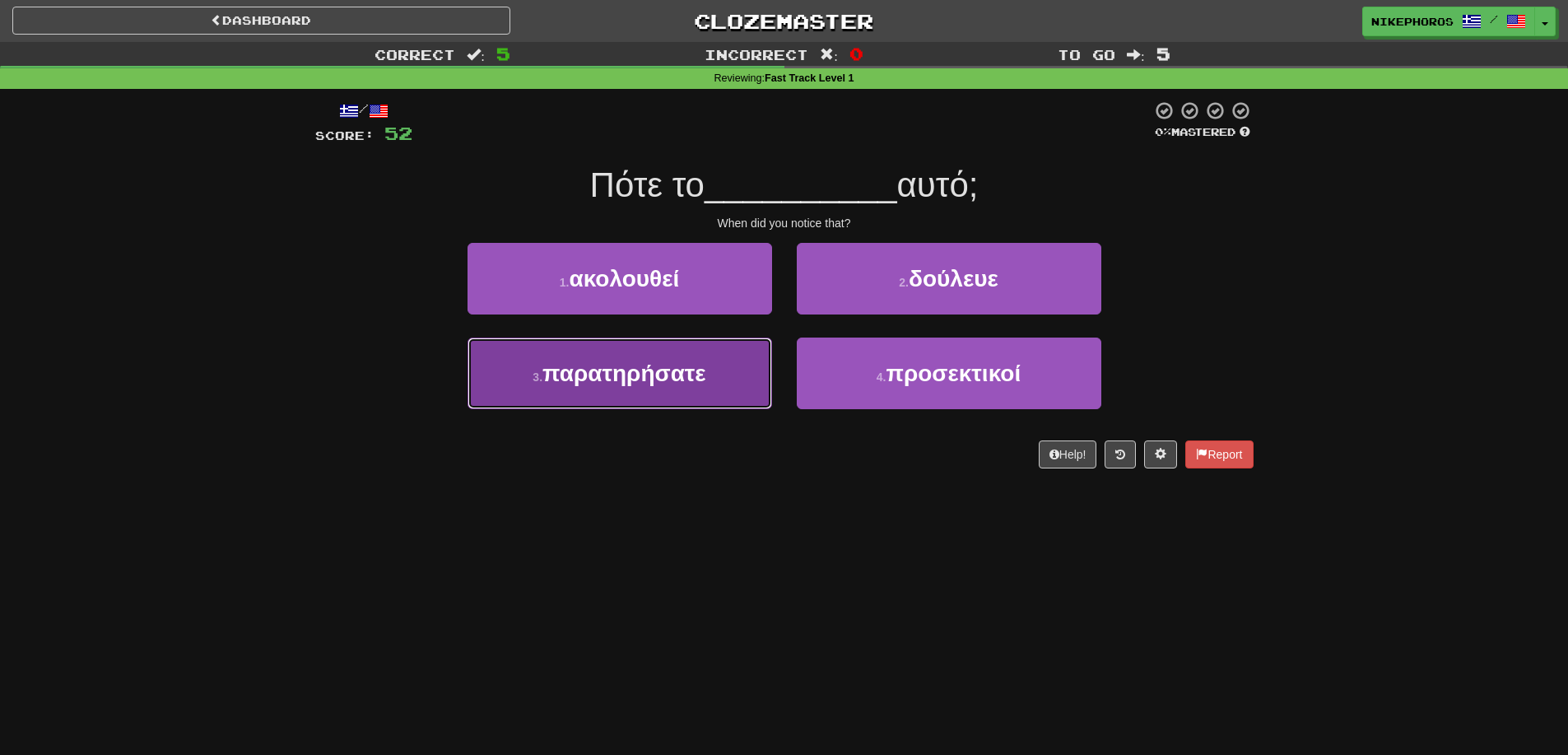
click at [688, 395] on button "3 . παρατηρήσατε" at bounding box center [619, 374] width 304 height 72
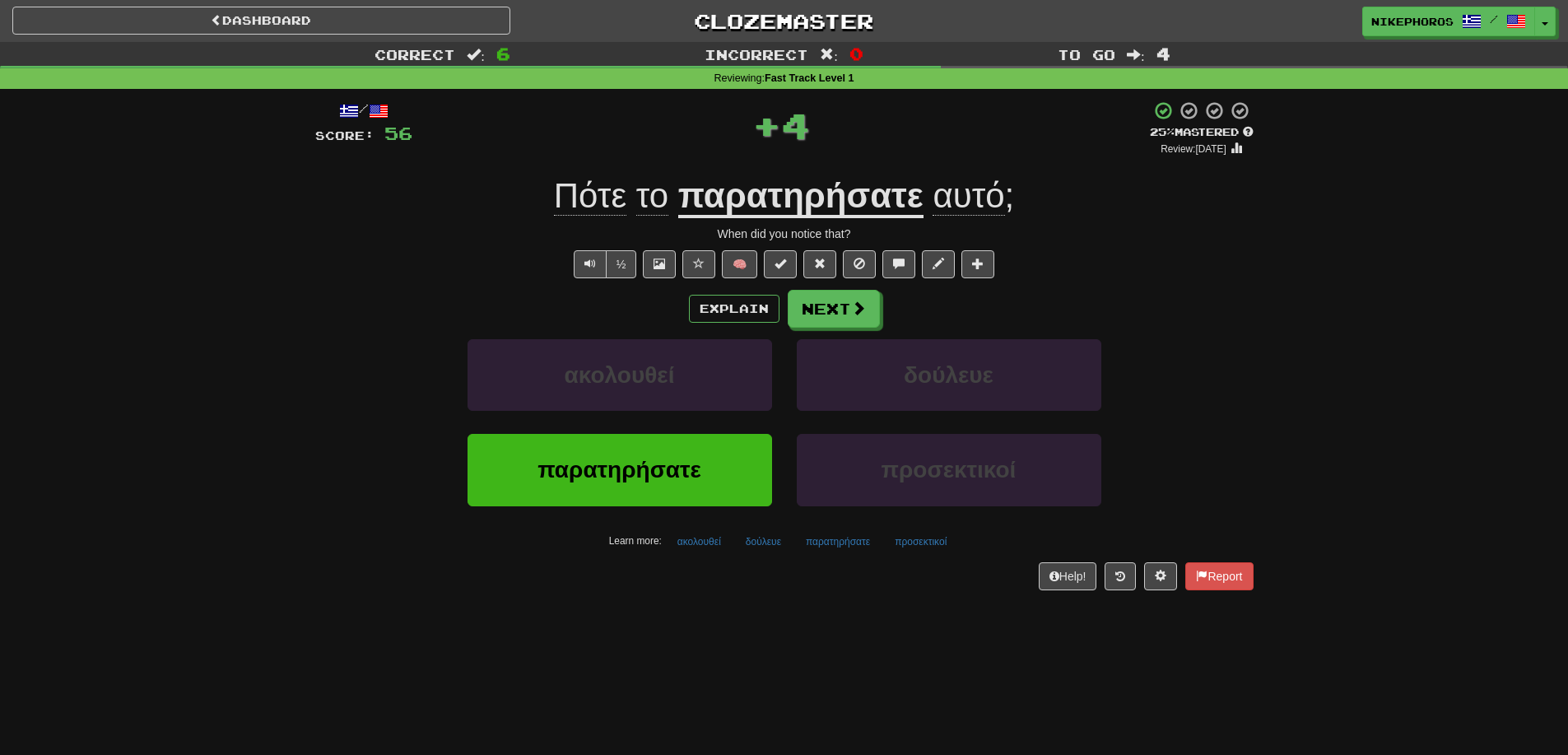
drag, startPoint x: 829, startPoint y: 199, endPoint x: 1105, endPoint y: 156, distance: 279.3
click at [832, 199] on u "παρατηρήσατε" at bounding box center [800, 197] width 246 height 42
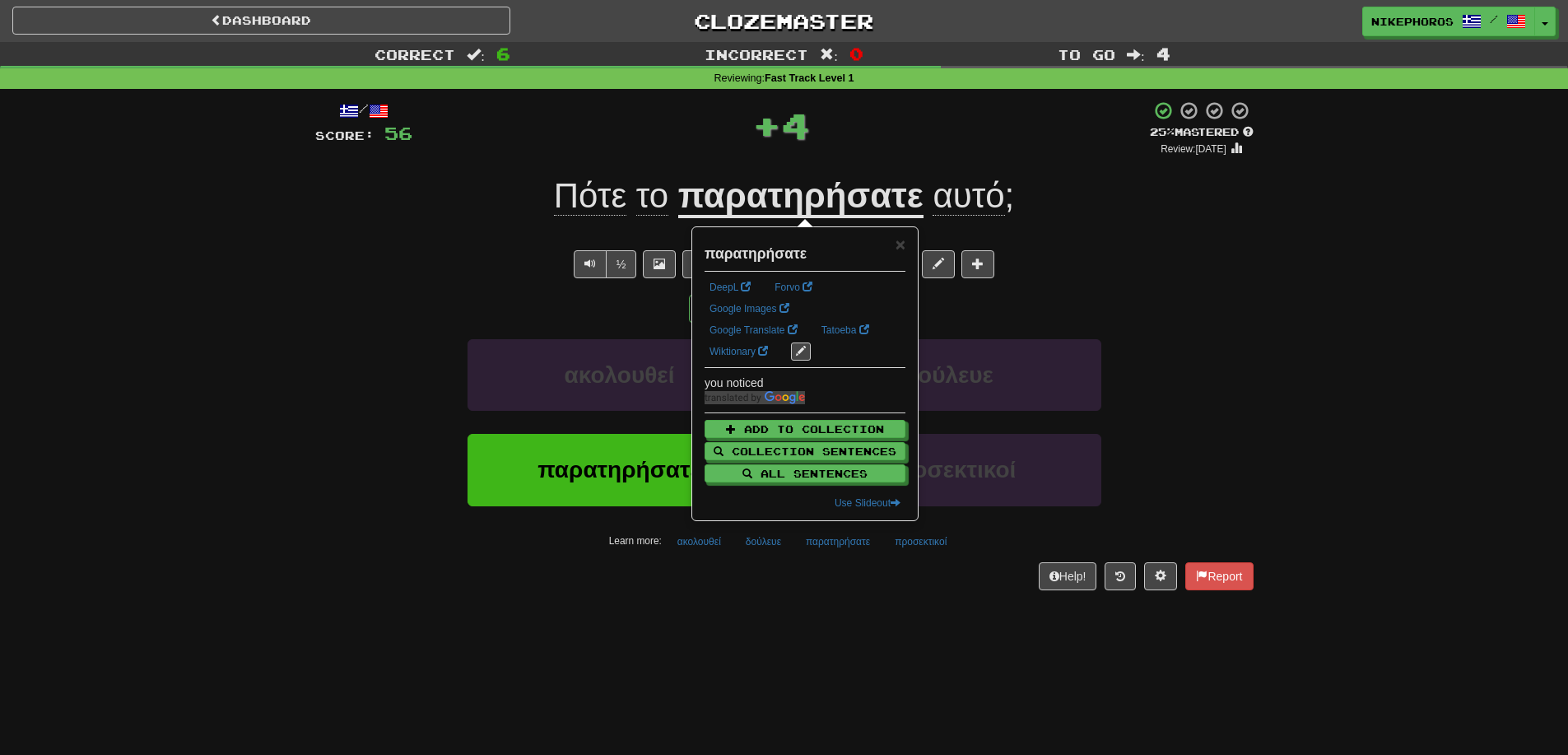
click at [1153, 249] on div "/ Score: 56 + 4 25 % Mastered Review: 2025-09-17 Πότε το παρατηρήσατε αυτό ; Wh…" at bounding box center [784, 346] width 938 height 489
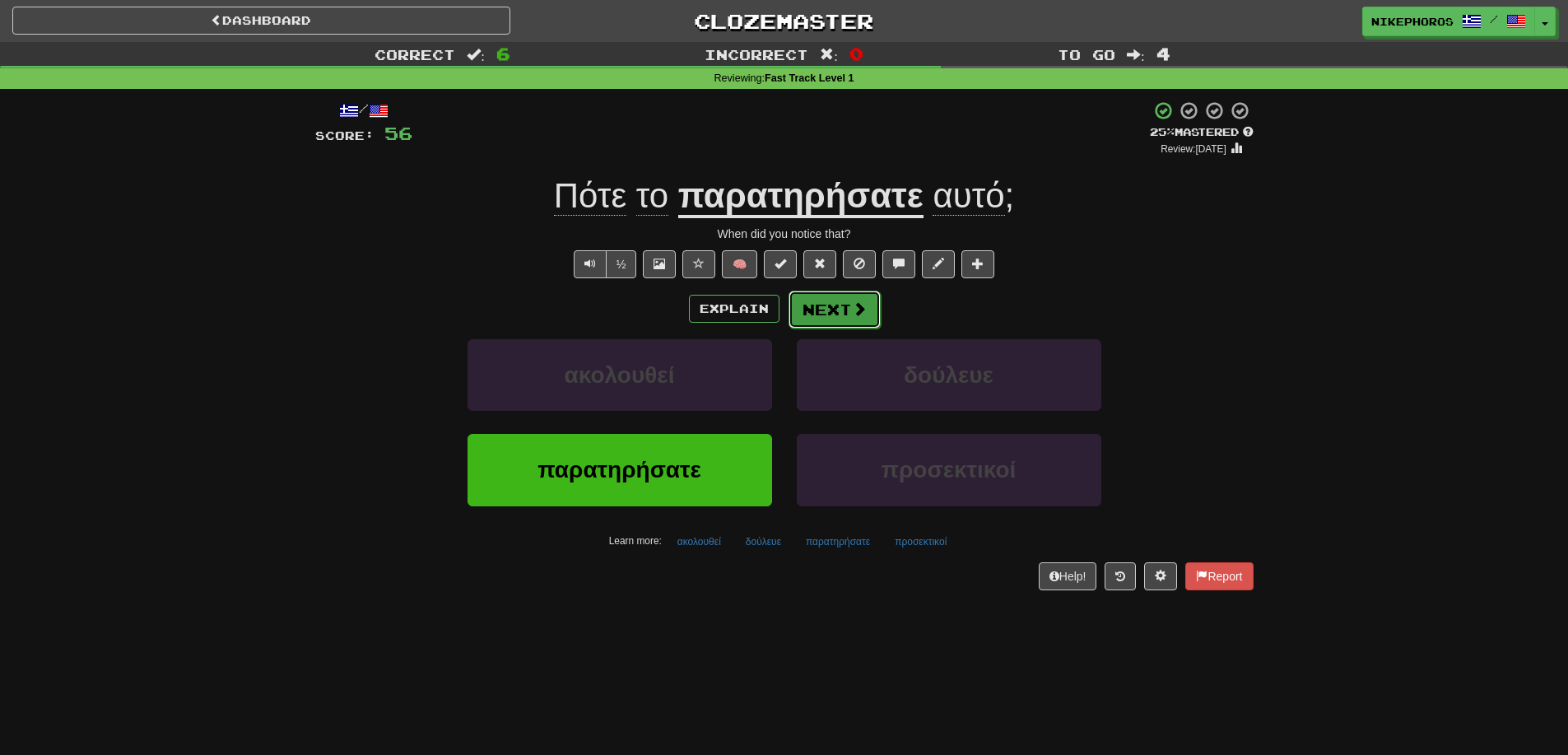
click at [837, 308] on button "Next" at bounding box center [834, 310] width 92 height 38
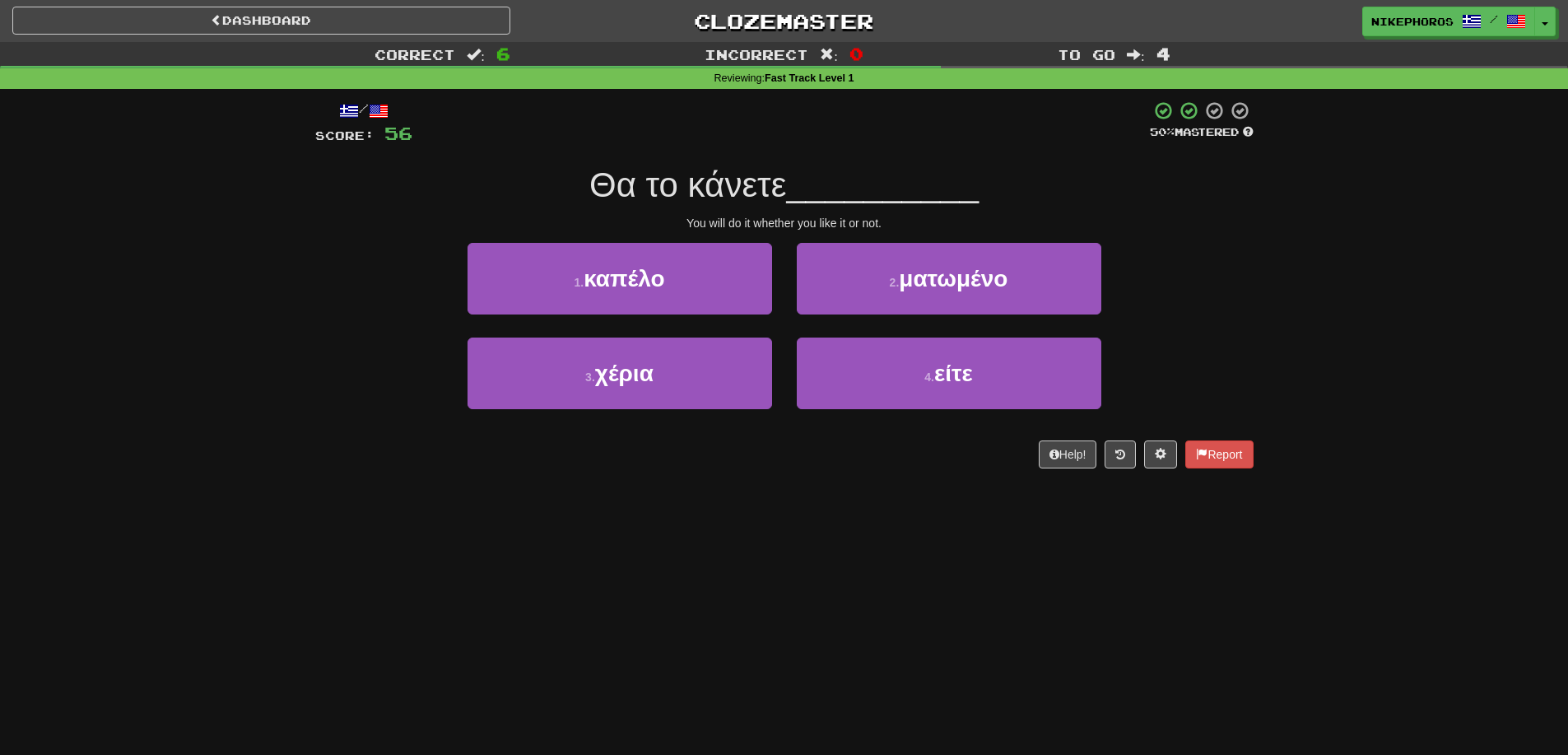
click at [1323, 233] on div "Correct : 6 Incorrect : 0 To go : 4 Reviewing : Fast Track Level 1 / Score: 56 …" at bounding box center [784, 267] width 1568 height 449
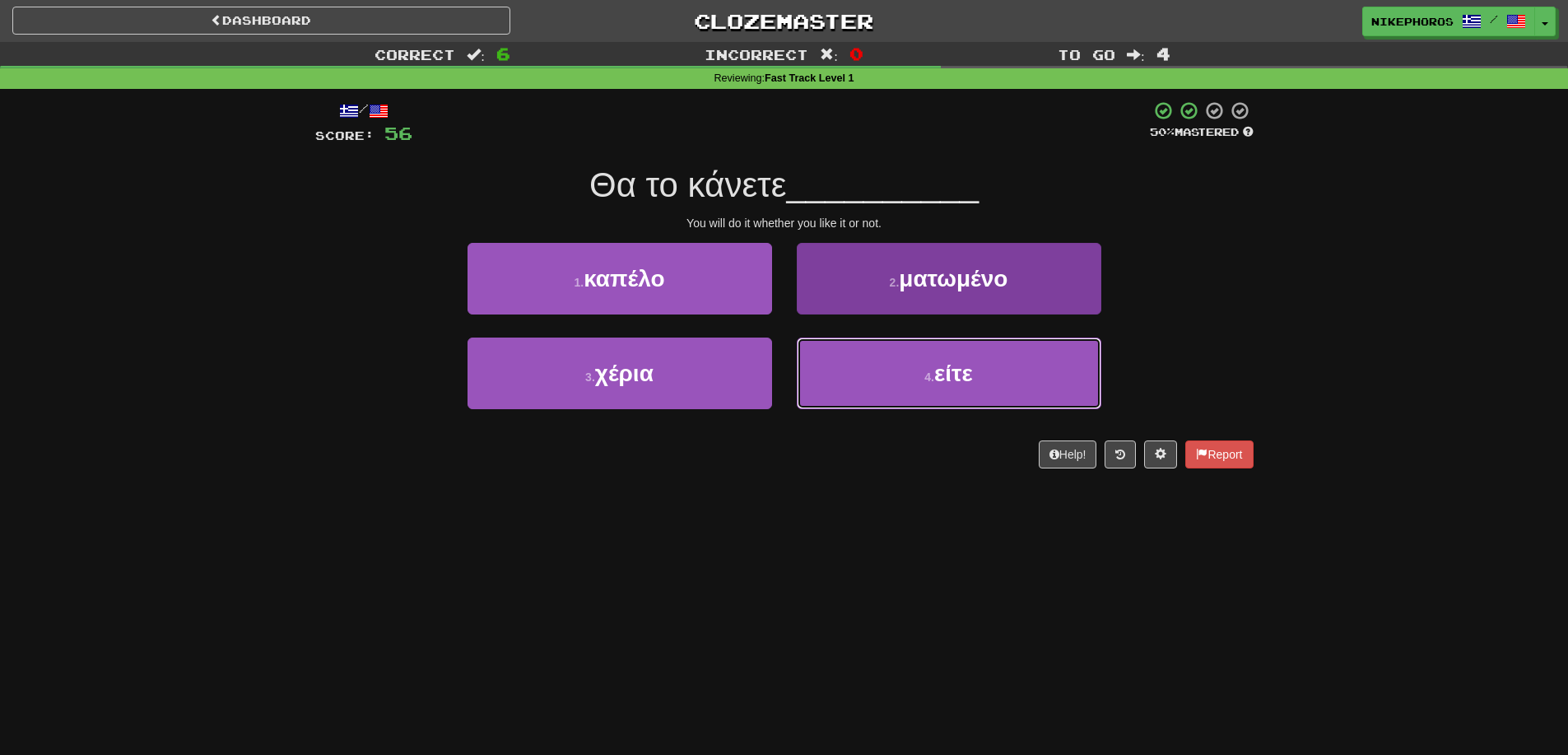
click at [997, 374] on button "4 . είτε" at bounding box center [948, 374] width 304 height 72
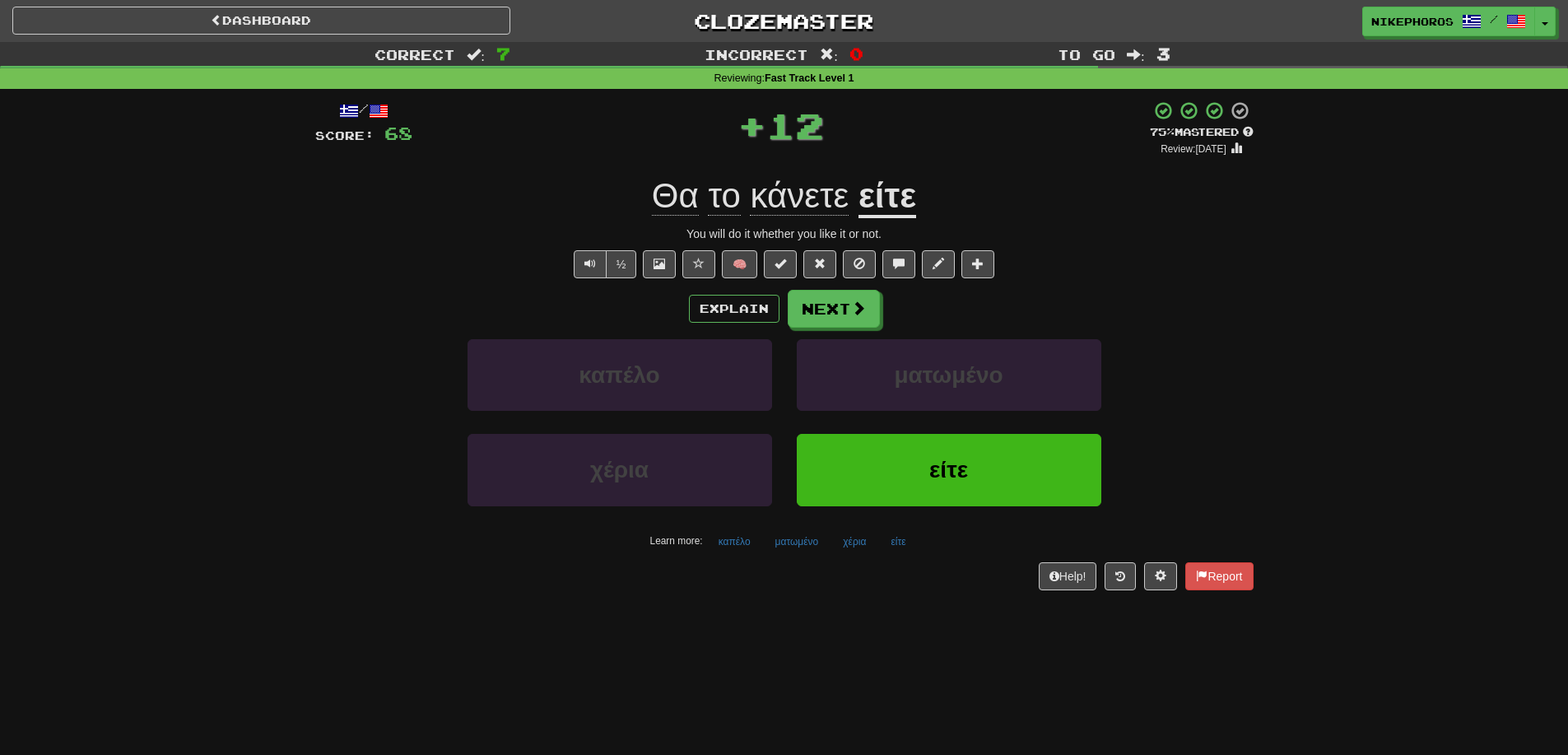
click at [882, 203] on u "είτε" at bounding box center [887, 197] width 58 height 42
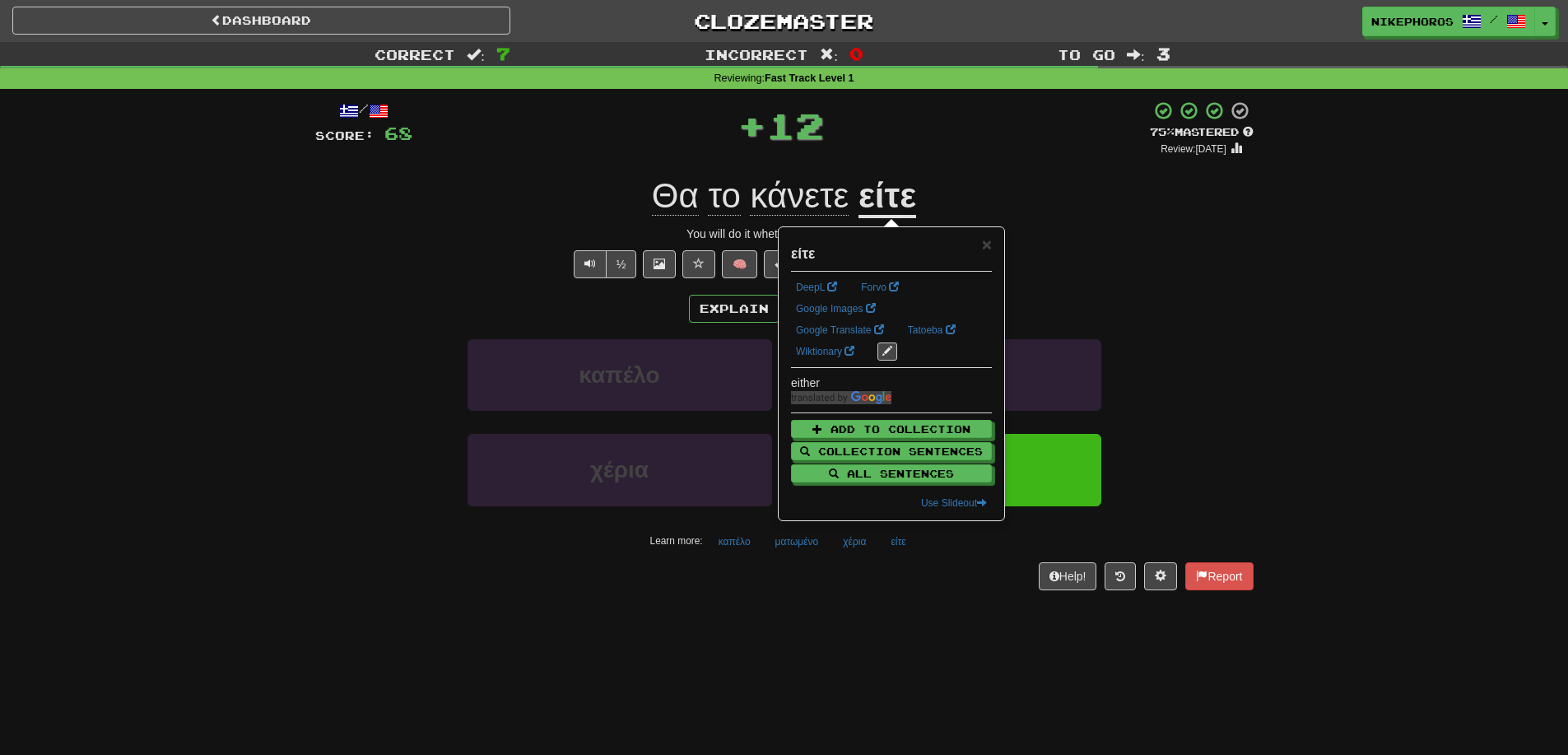
click at [1086, 204] on div "Θα το κάνετε είτε" at bounding box center [784, 196] width 938 height 45
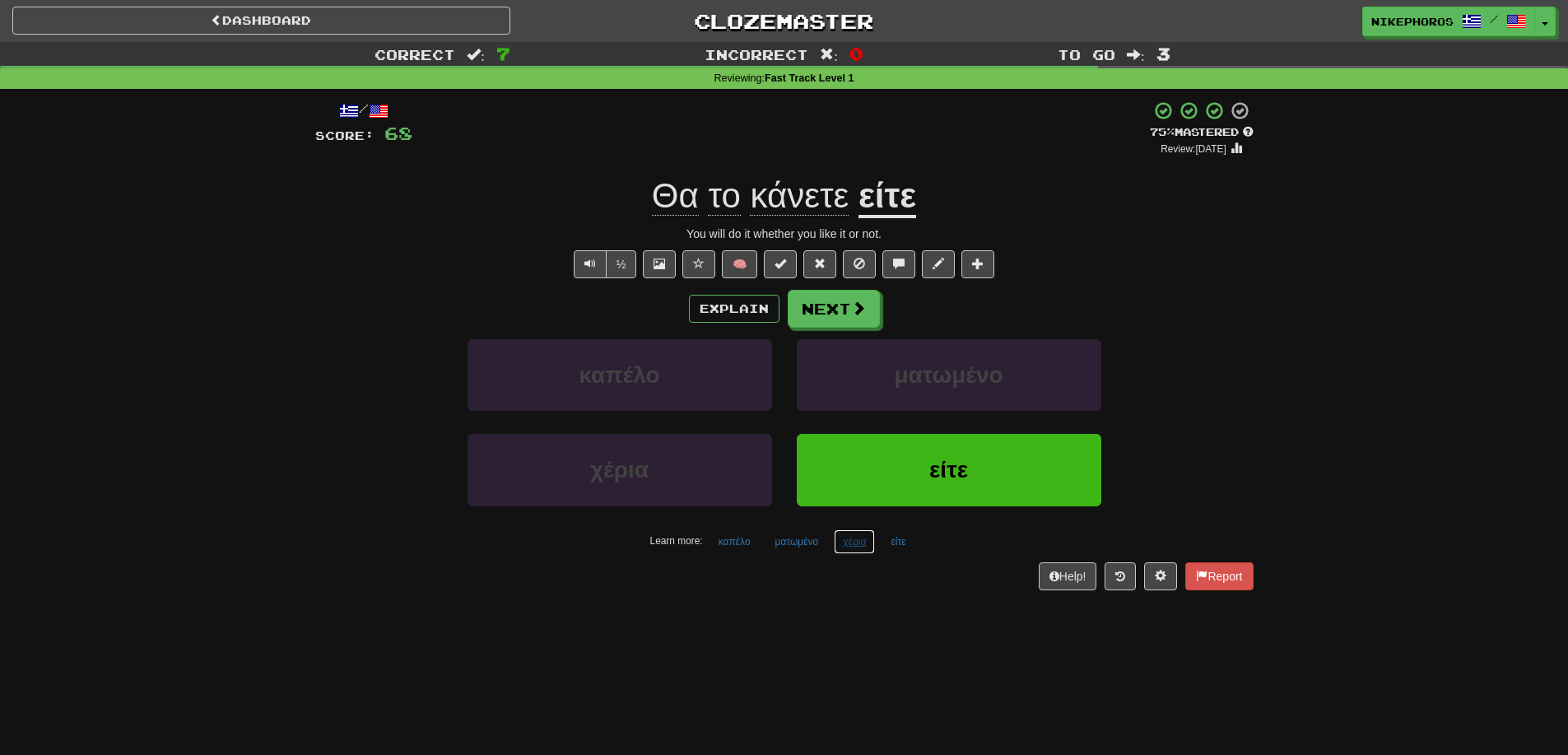
click at [870, 533] on button "χέρια" at bounding box center [853, 541] width 41 height 25
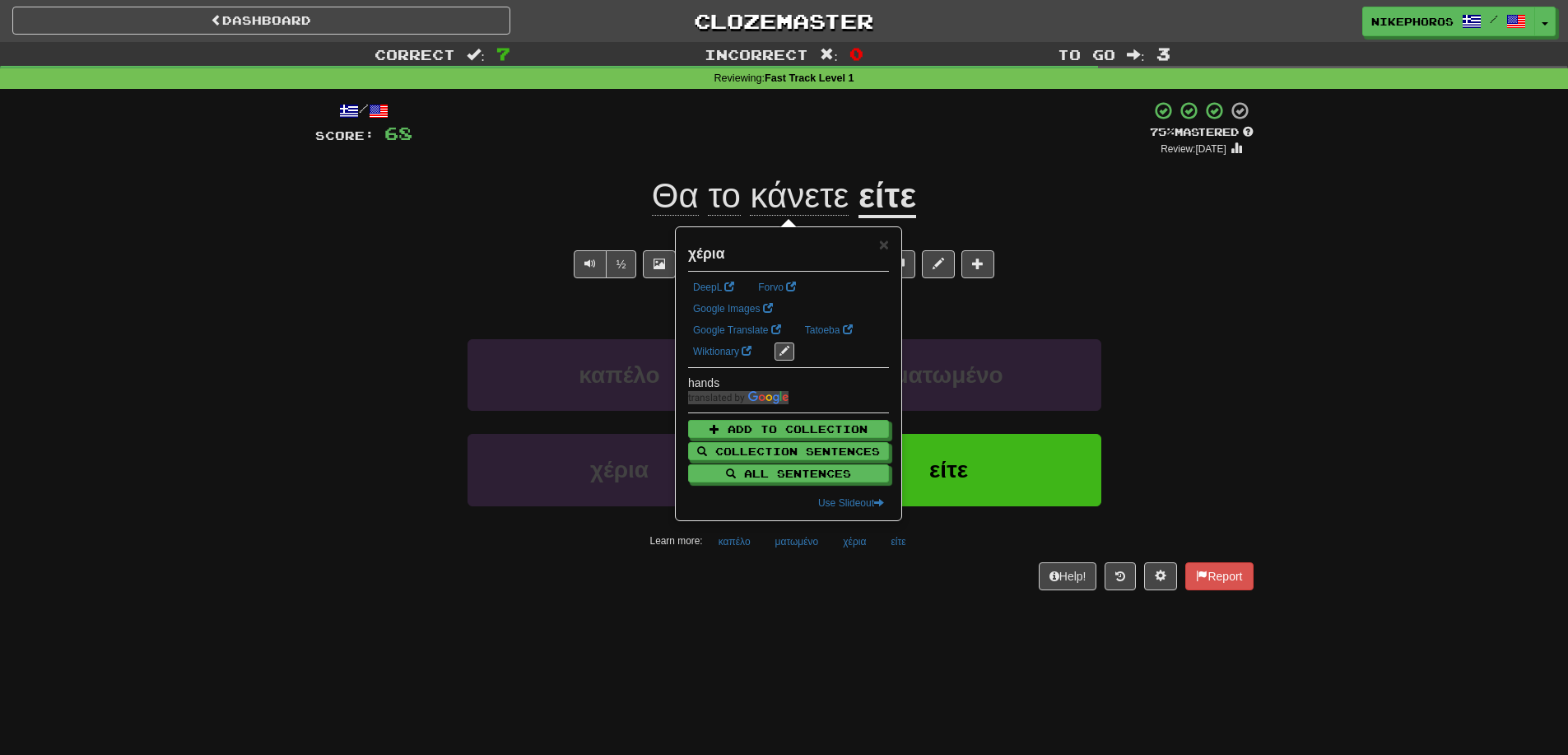
click at [818, 589] on div "Help! Report" at bounding box center [784, 576] width 938 height 28
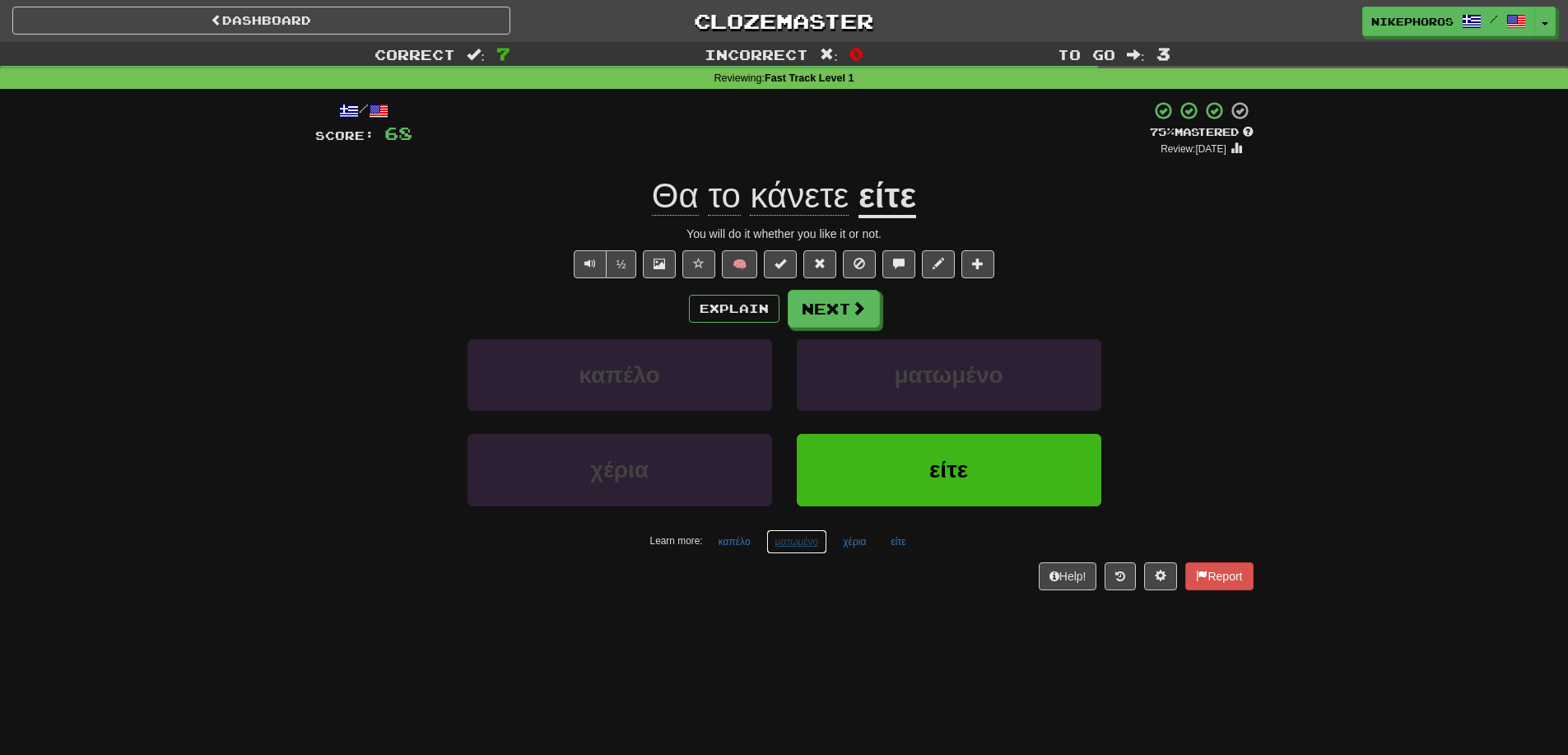
click at [776, 536] on button "ματωμένο" at bounding box center [797, 541] width 62 height 25
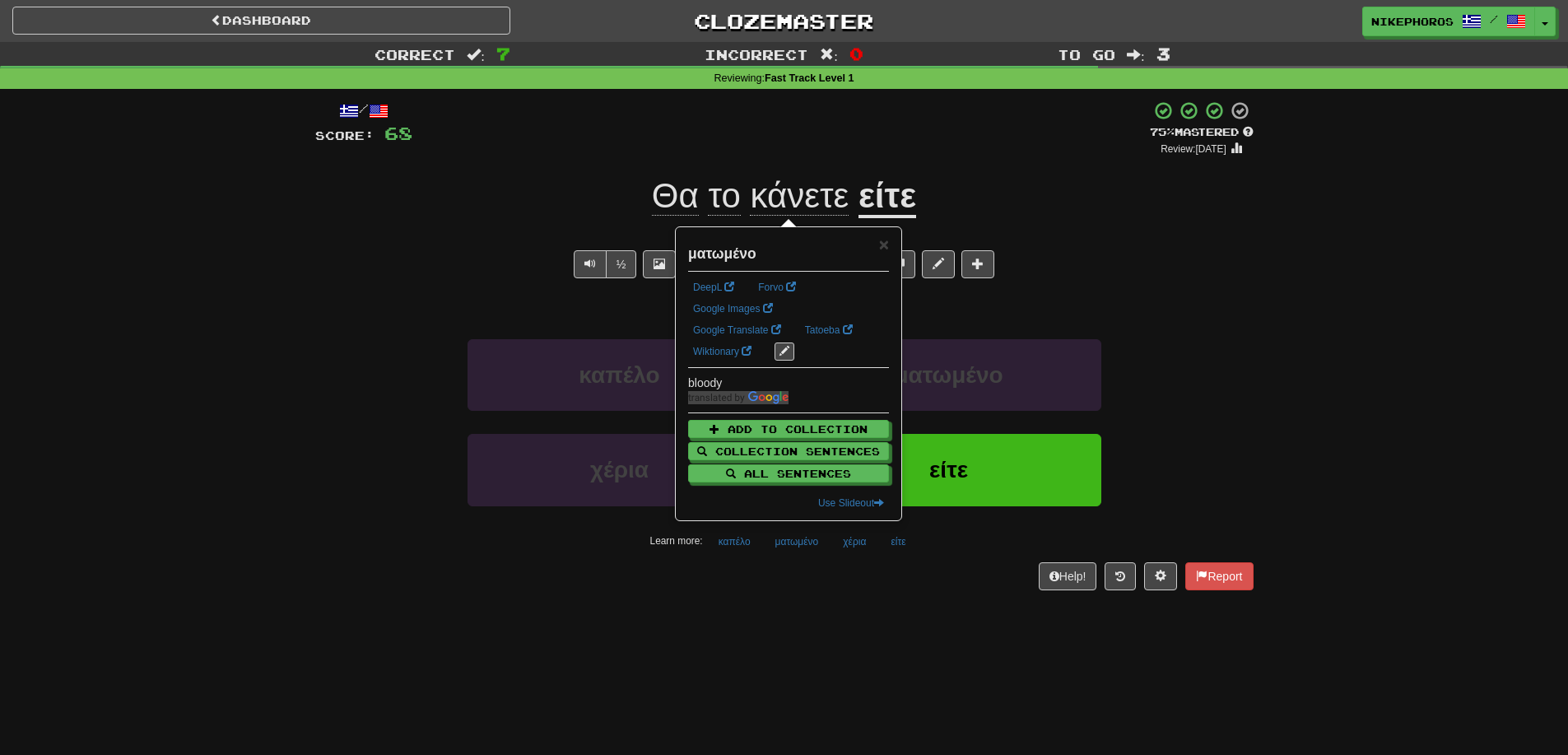
click at [795, 627] on div "Dashboard Clozemaster Nikephoros / Toggle Dropdown Dashboard Leaderboard Activi…" at bounding box center [784, 378] width 1568 height 755
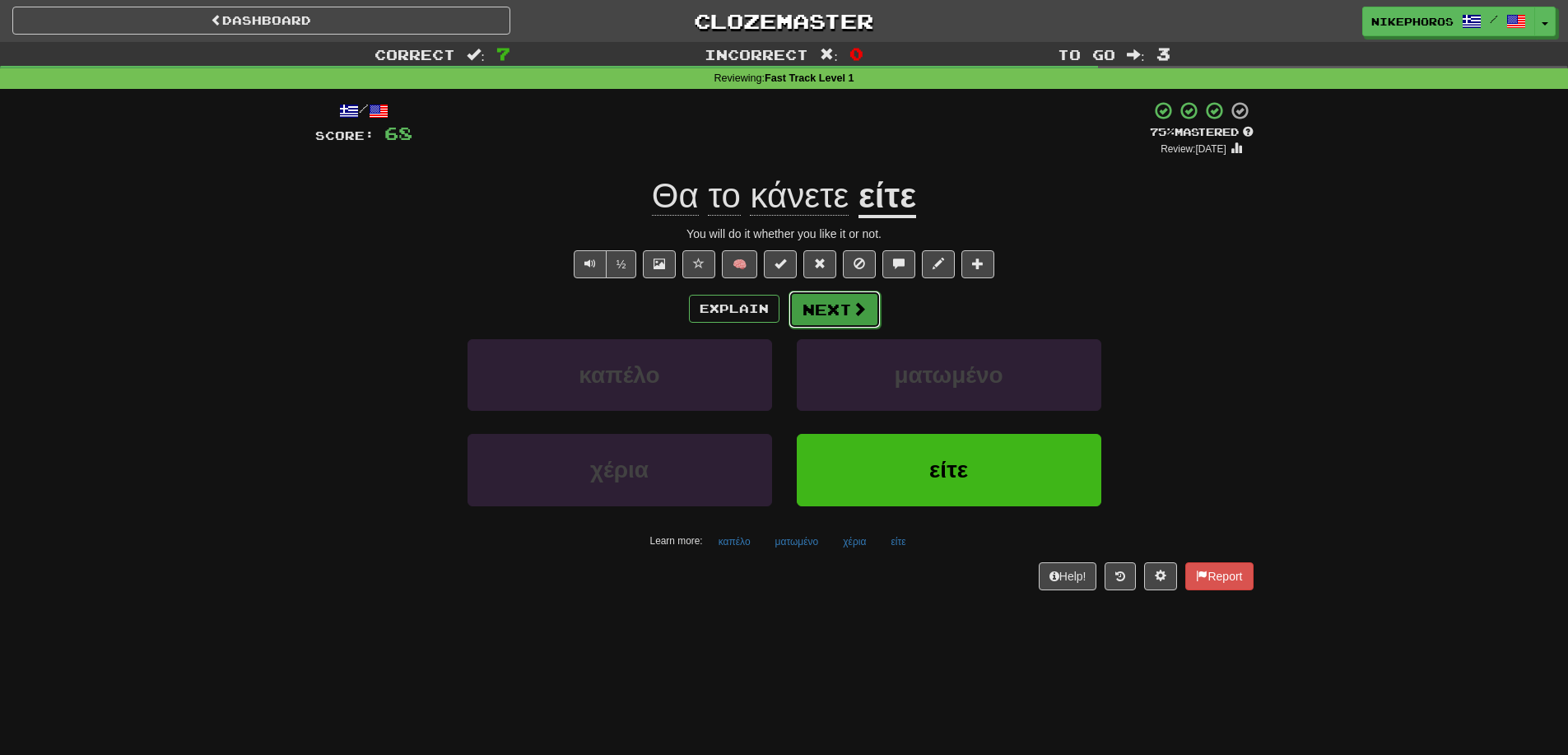
click at [839, 308] on button "Next" at bounding box center [834, 310] width 92 height 38
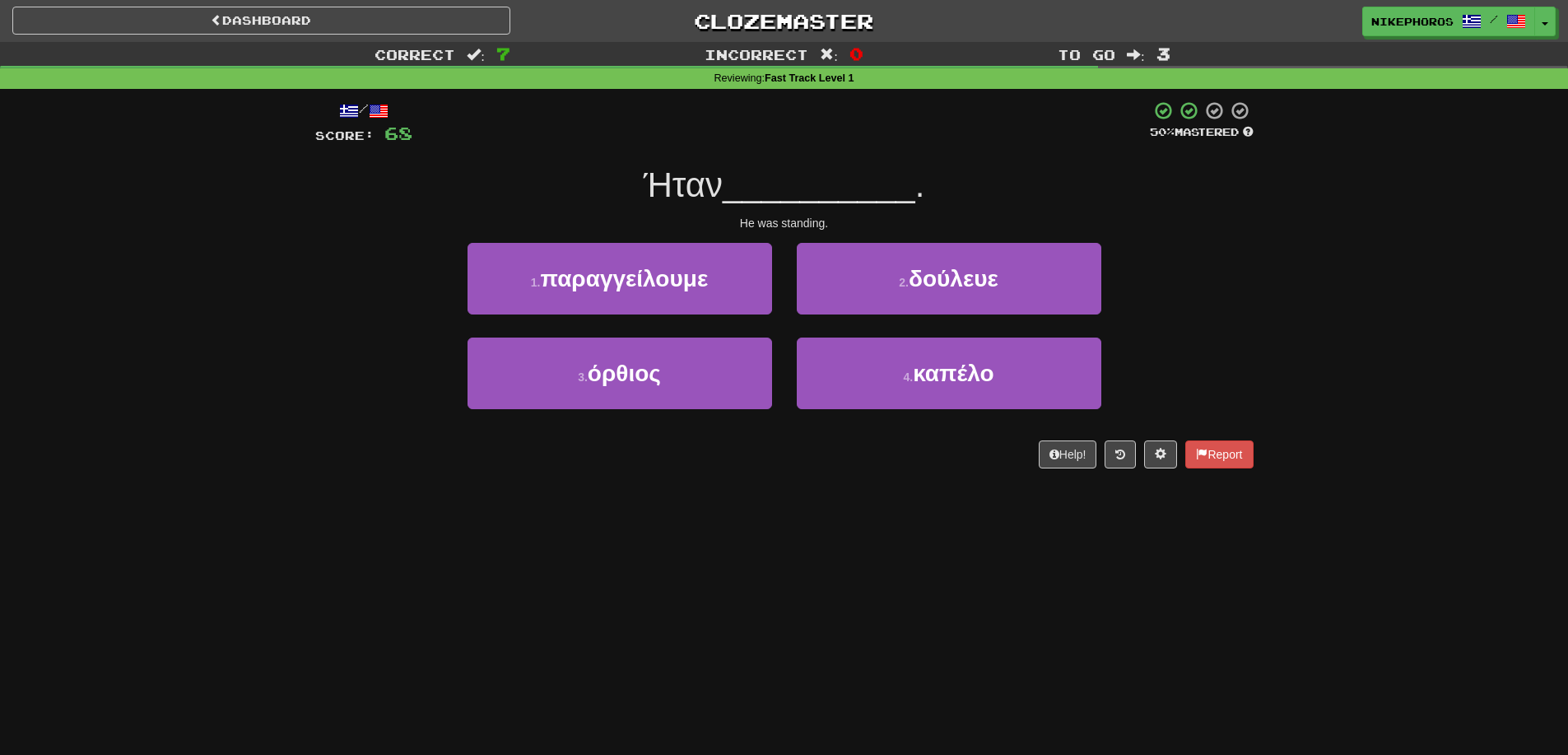
click at [1271, 293] on div "Correct : 7 Incorrect : 0 To go : 3 Reviewing : Fast Track Level 1 / Score: 68 …" at bounding box center [784, 267] width 1568 height 449
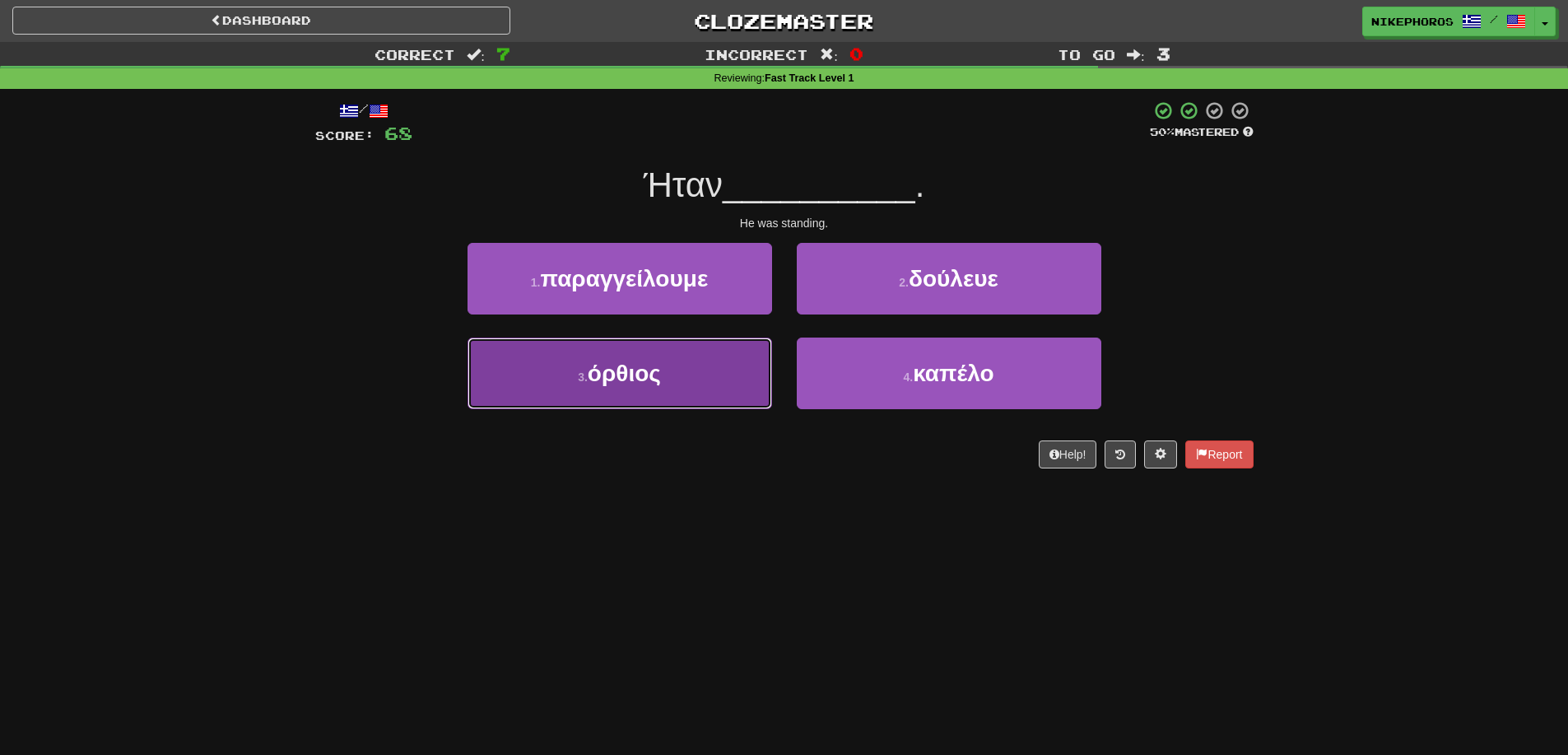
click at [762, 401] on button "3 . όρθιος" at bounding box center [619, 374] width 304 height 72
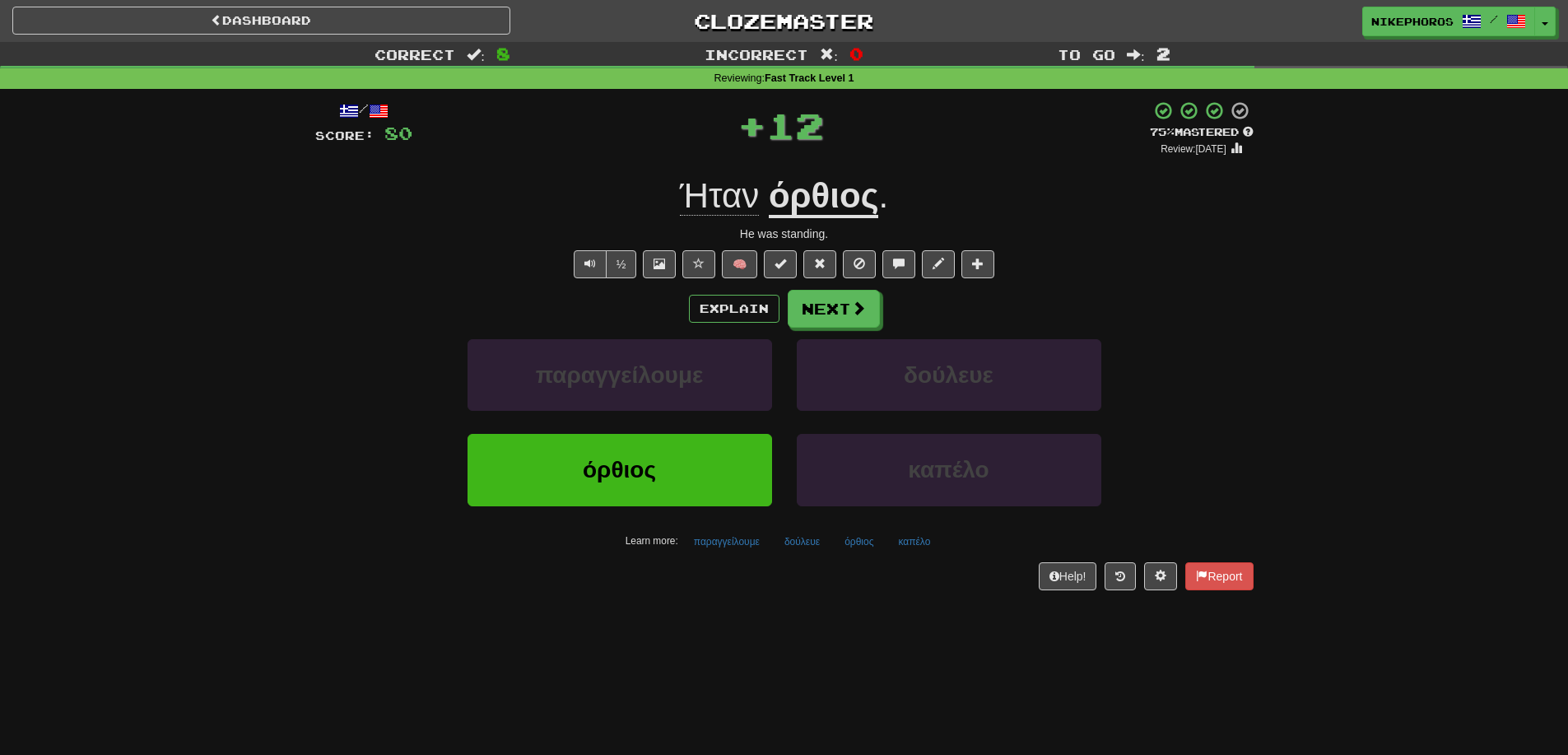
click at [891, 179] on div "Ήταν όρθιος ." at bounding box center [784, 196] width 938 height 45
click at [733, 537] on button "παραγγείλουμε" at bounding box center [727, 541] width 84 height 25
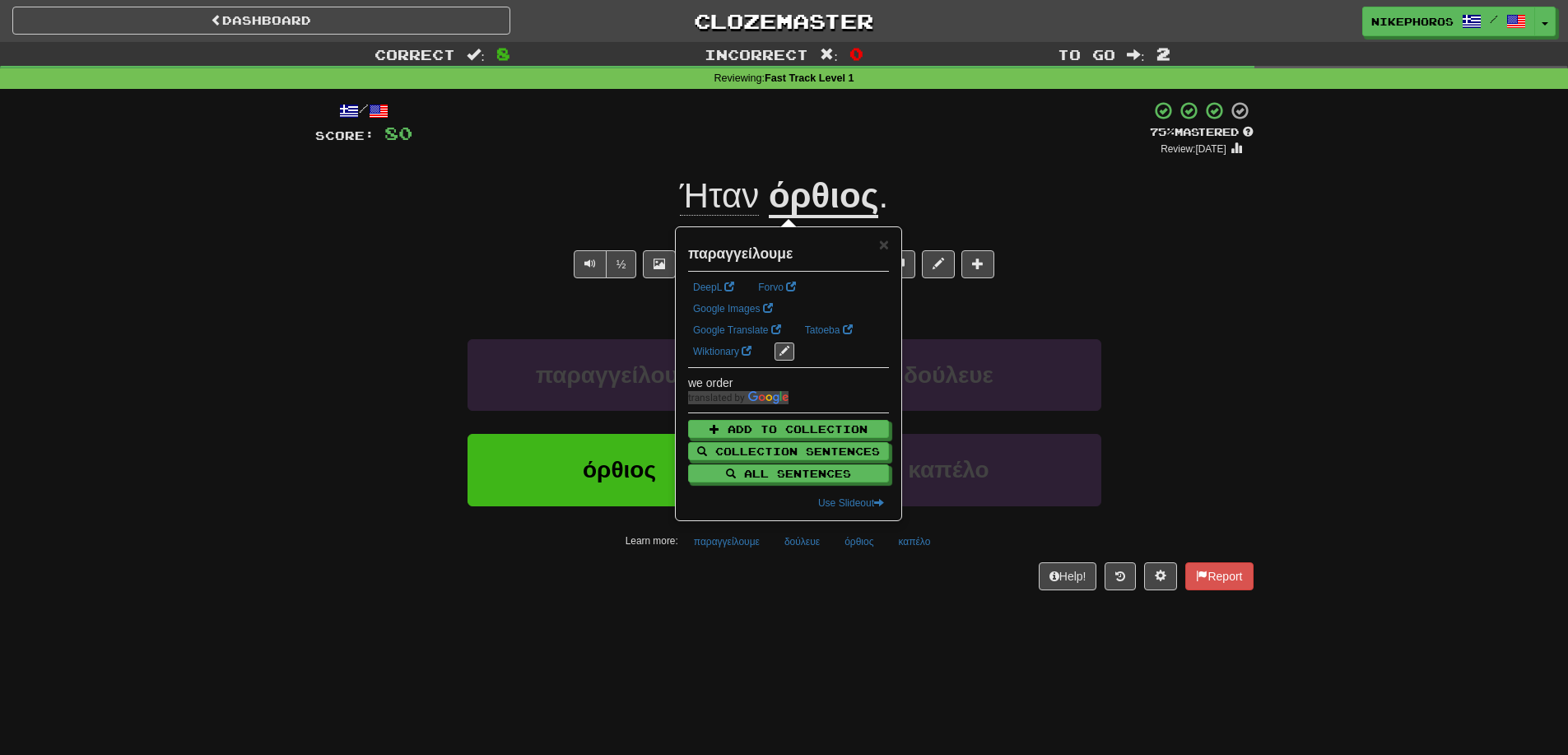
click at [763, 601] on div "/ Score: 80 + 12 75 % Mastered Review: 2025-10-16 Ήταν όρθιος . He was standing…" at bounding box center [784, 351] width 938 height 523
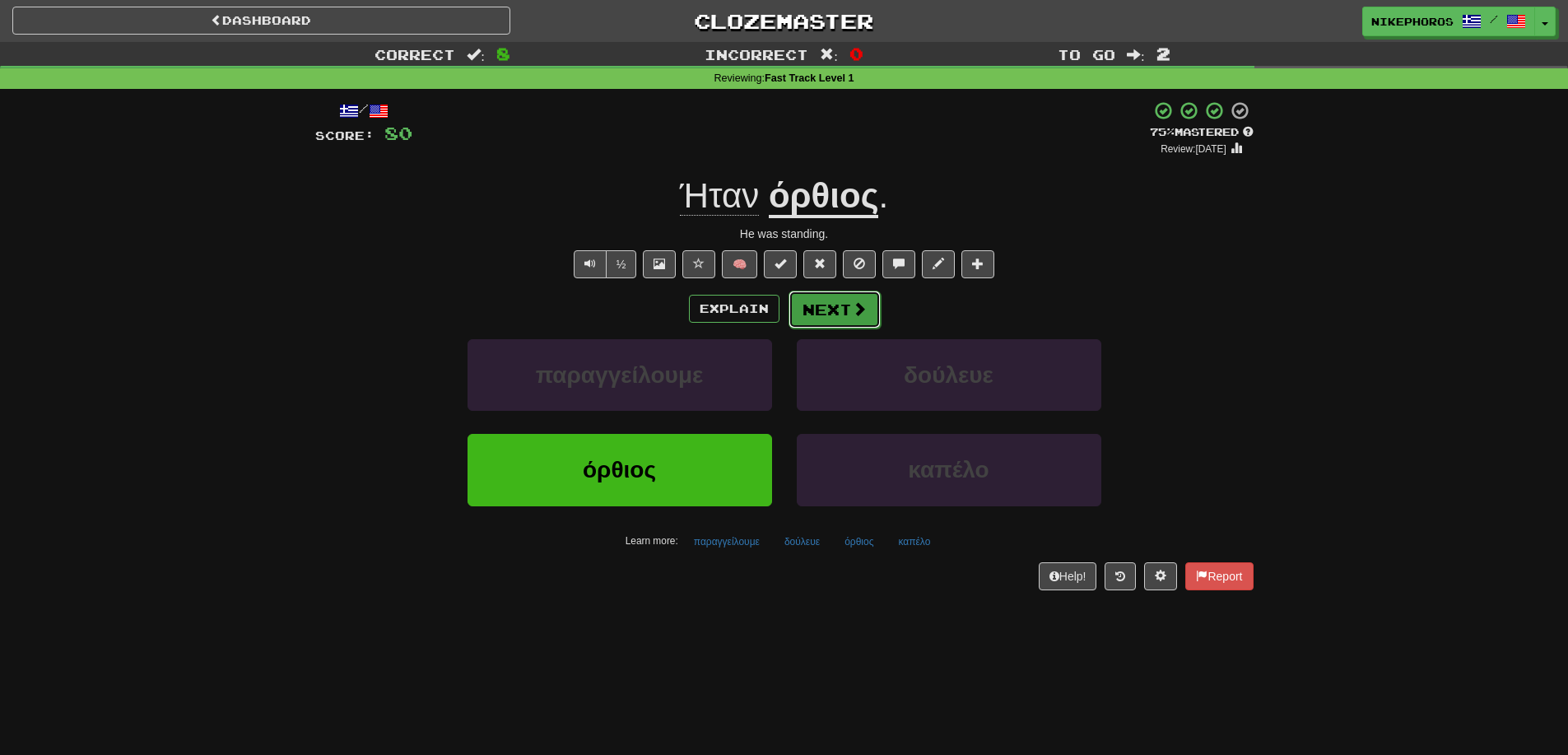
click at [817, 318] on button "Next" at bounding box center [834, 310] width 92 height 38
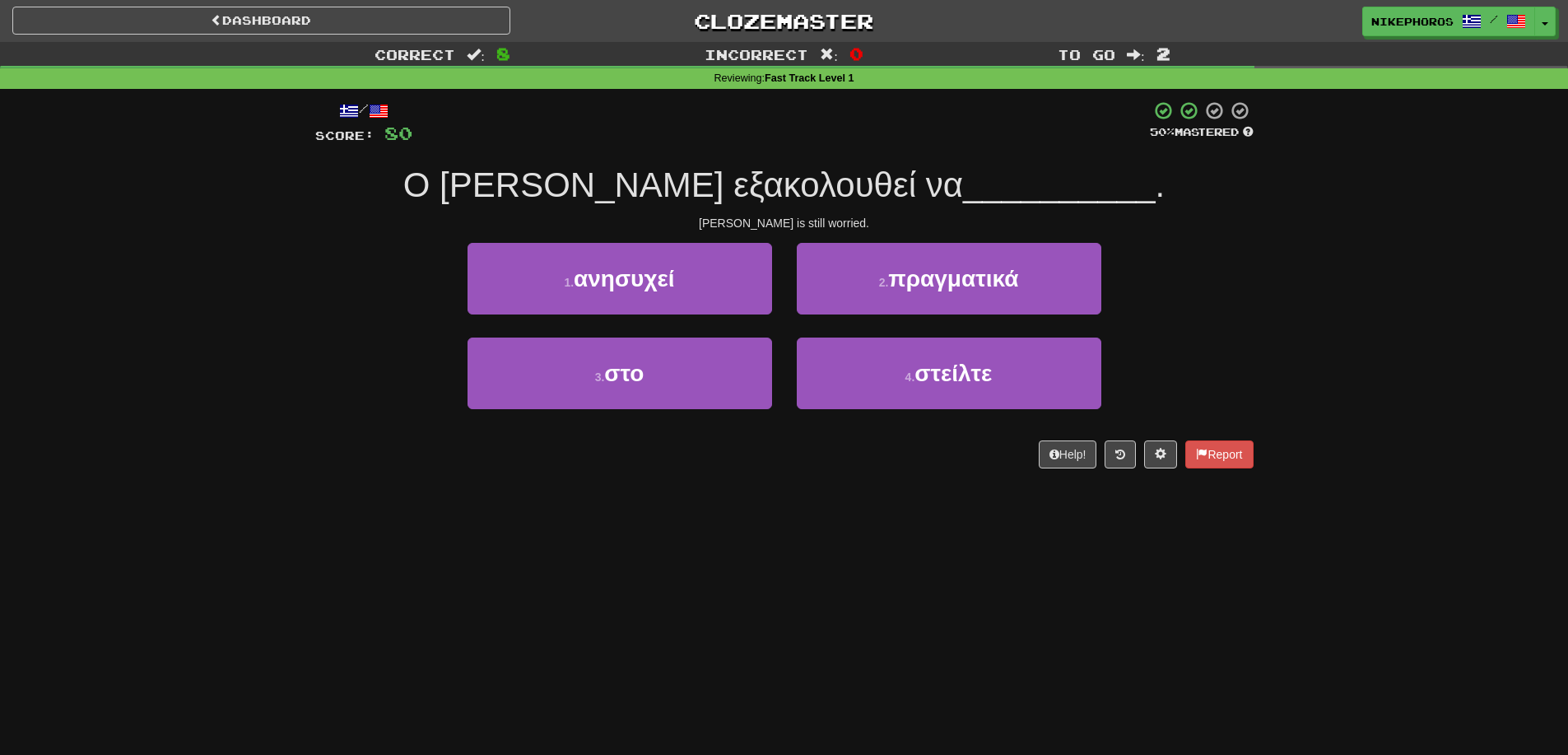
click at [1271, 289] on div "Correct : 8 Incorrect : 0 To go : 2 Reviewing : Fast Track Level 1 / Score: 80 …" at bounding box center [784, 267] width 1568 height 449
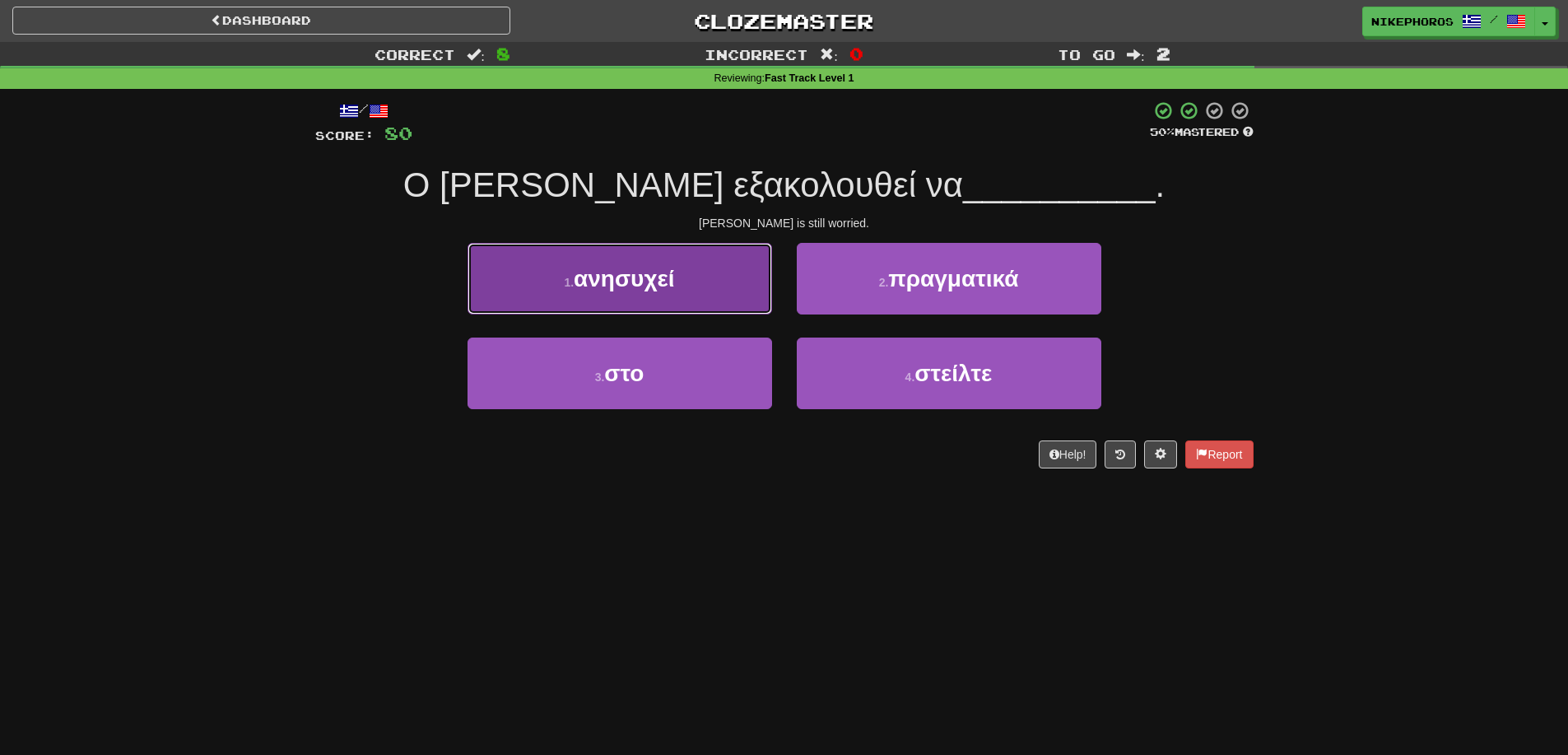
click at [655, 272] on span "ανησυχεί" at bounding box center [624, 279] width 101 height 26
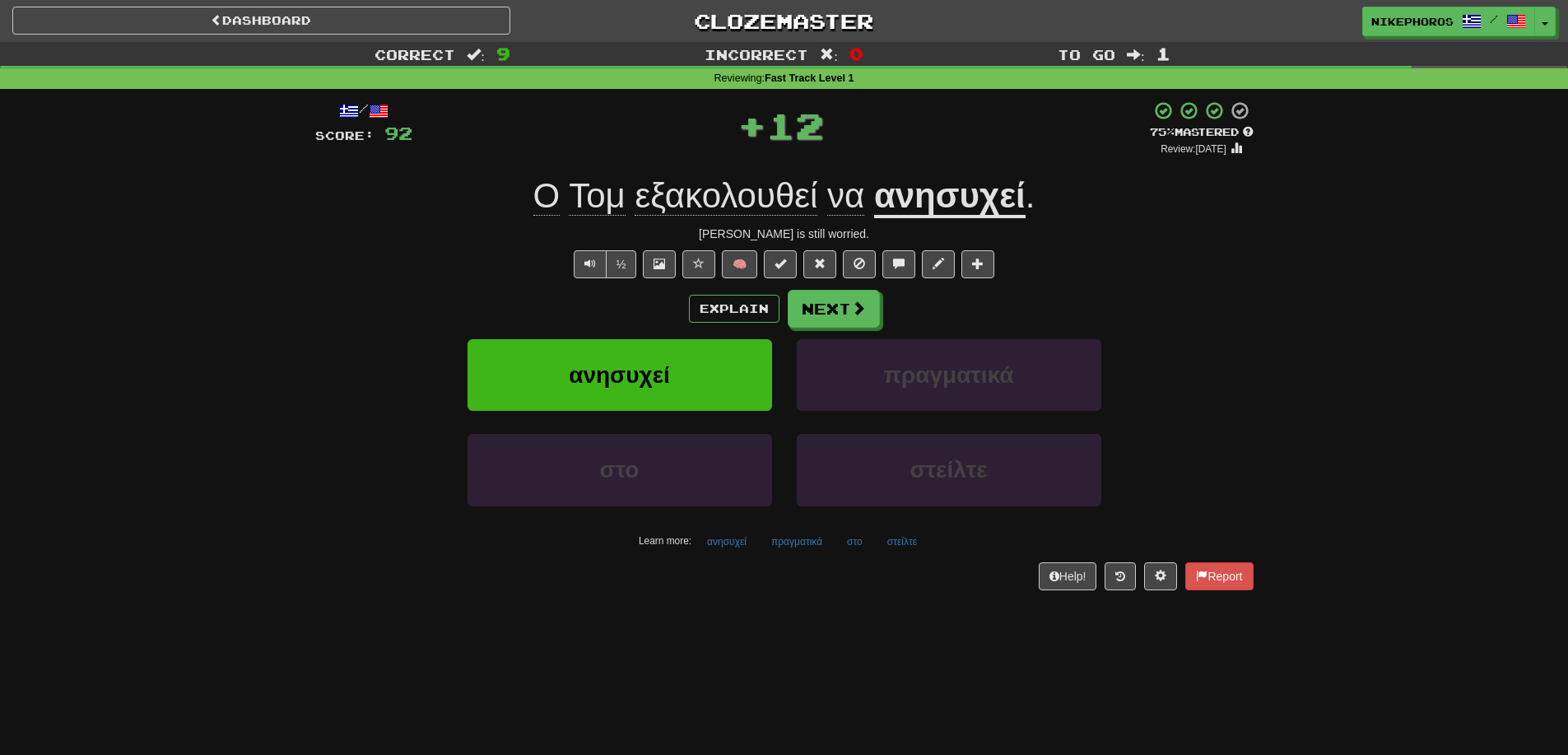
drag, startPoint x: 929, startPoint y: 207, endPoint x: 984, endPoint y: 209, distance: 55.0
click at [929, 208] on u "ανησυχεί" at bounding box center [950, 197] width 152 height 42
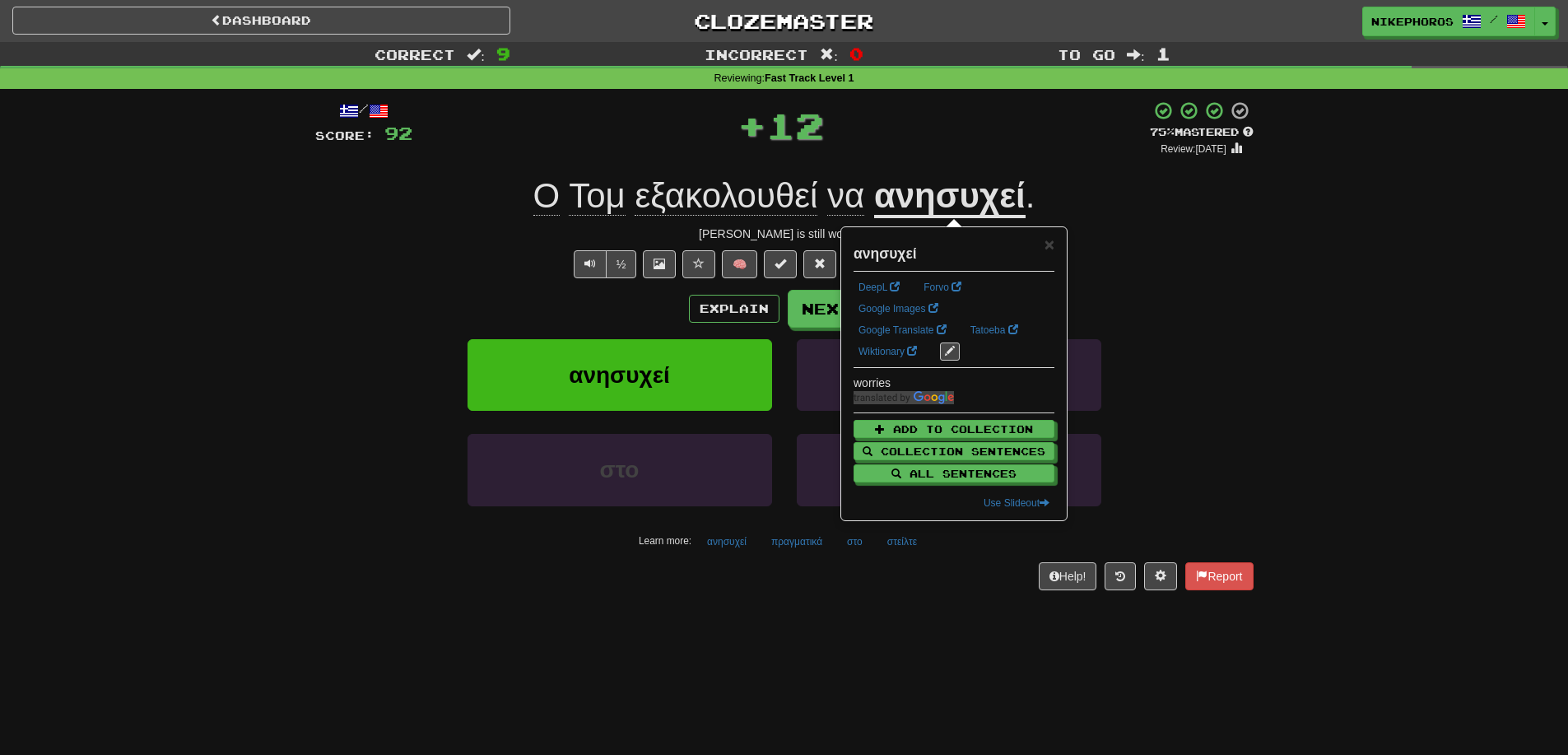
click at [1120, 226] on div "/ Score: 92 + 12 75 % Mastered Review: 2025-10-16 Ο Τομ εξακολουθεί να ανησυχεί…" at bounding box center [784, 346] width 938 height 489
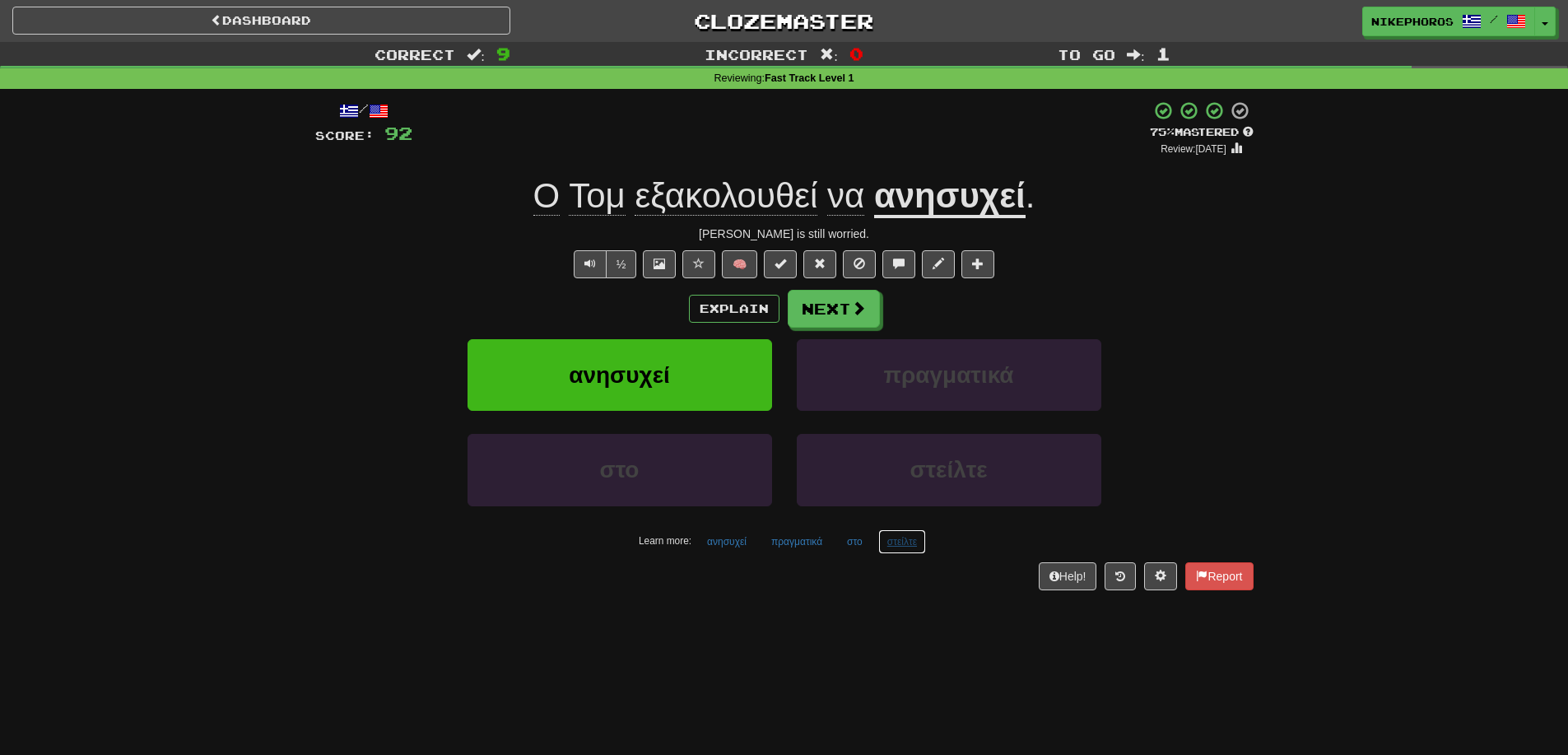
click at [902, 539] on button "στείλτε" at bounding box center [902, 541] width 48 height 25
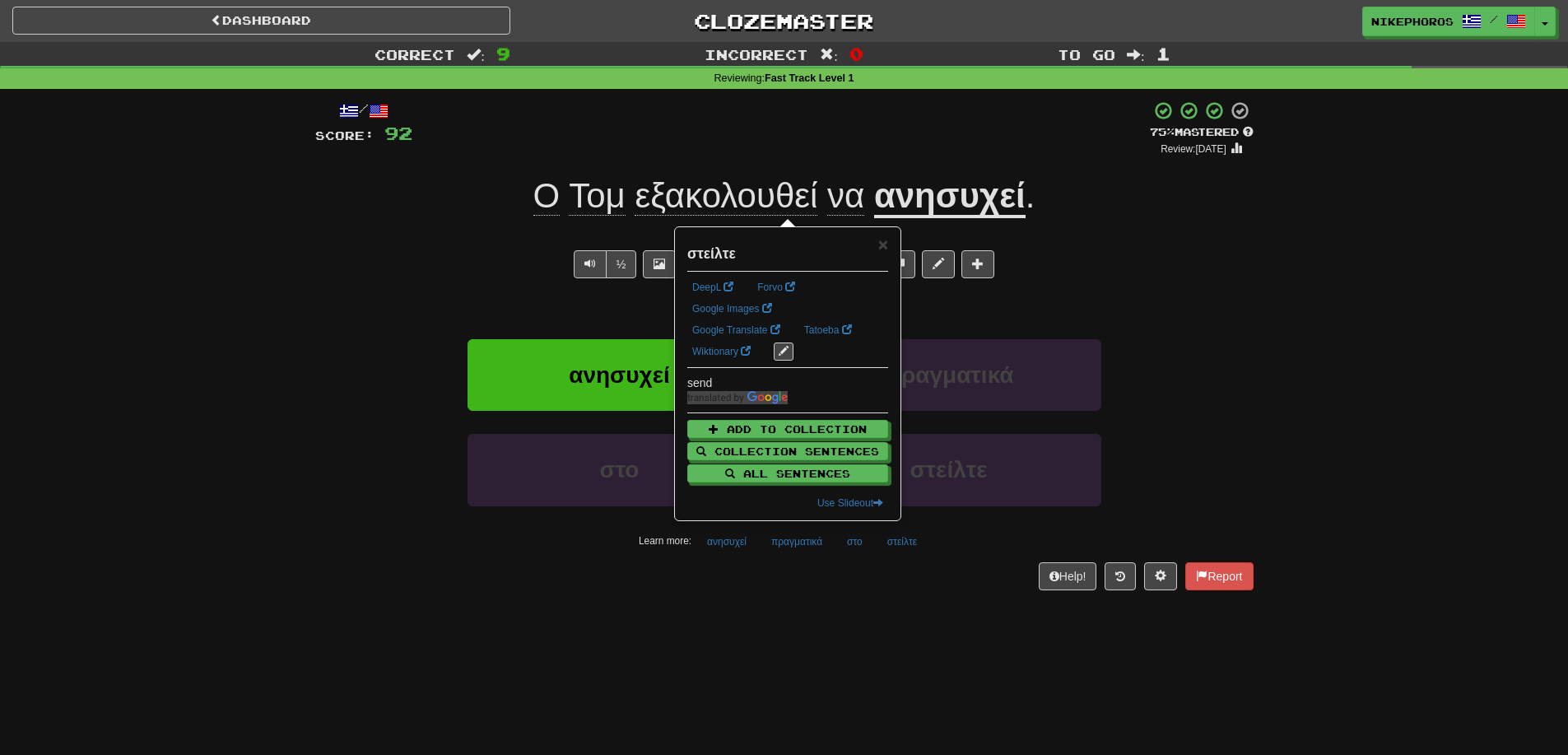
click at [900, 608] on div "/ Score: 92 + 12 75 % Mastered Review: 2025-10-16 Ο Τομ εξακολουθεί να ανησυχεί…" at bounding box center [784, 351] width 938 height 523
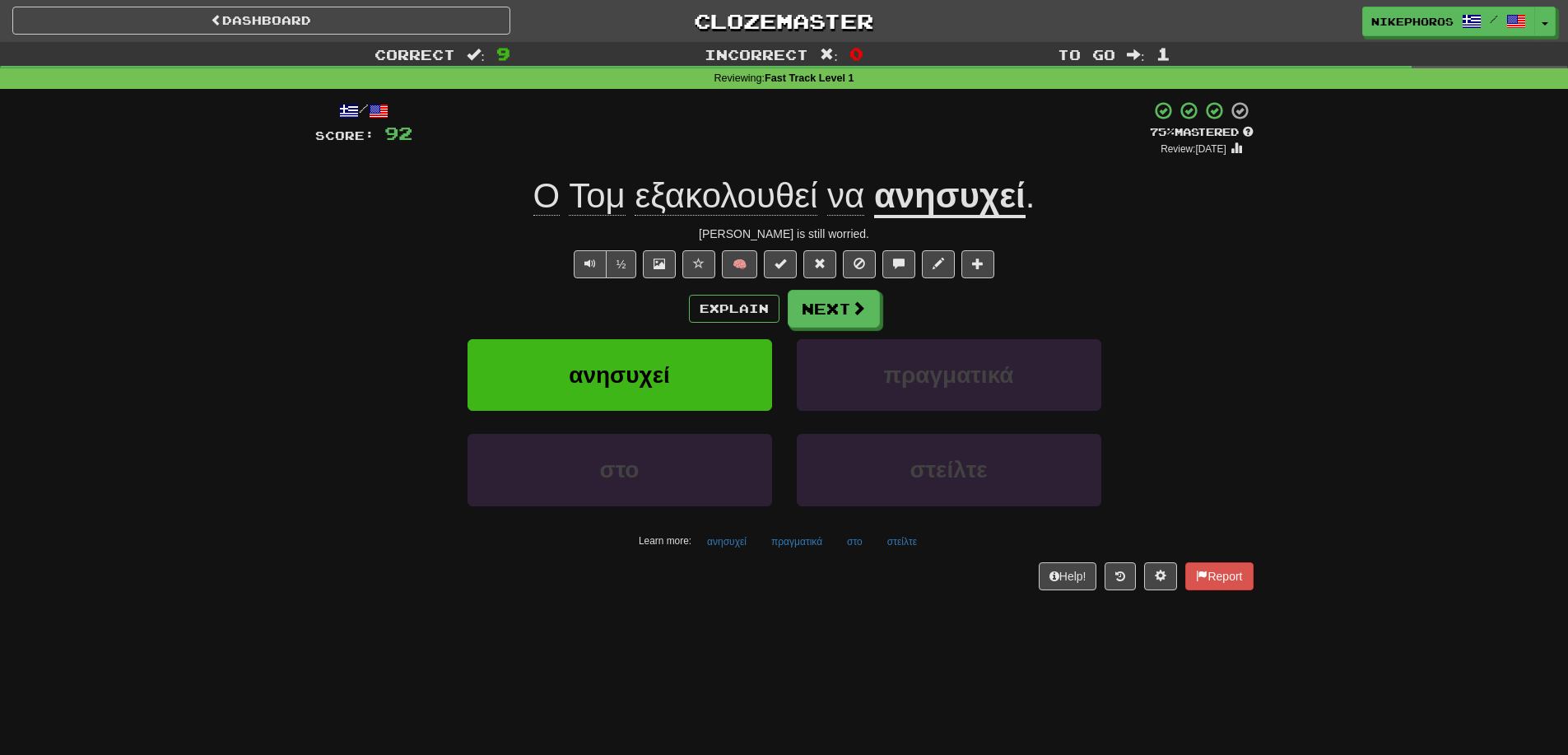
click at [721, 200] on span "εξακολουθεί" at bounding box center [726, 196] width 183 height 40
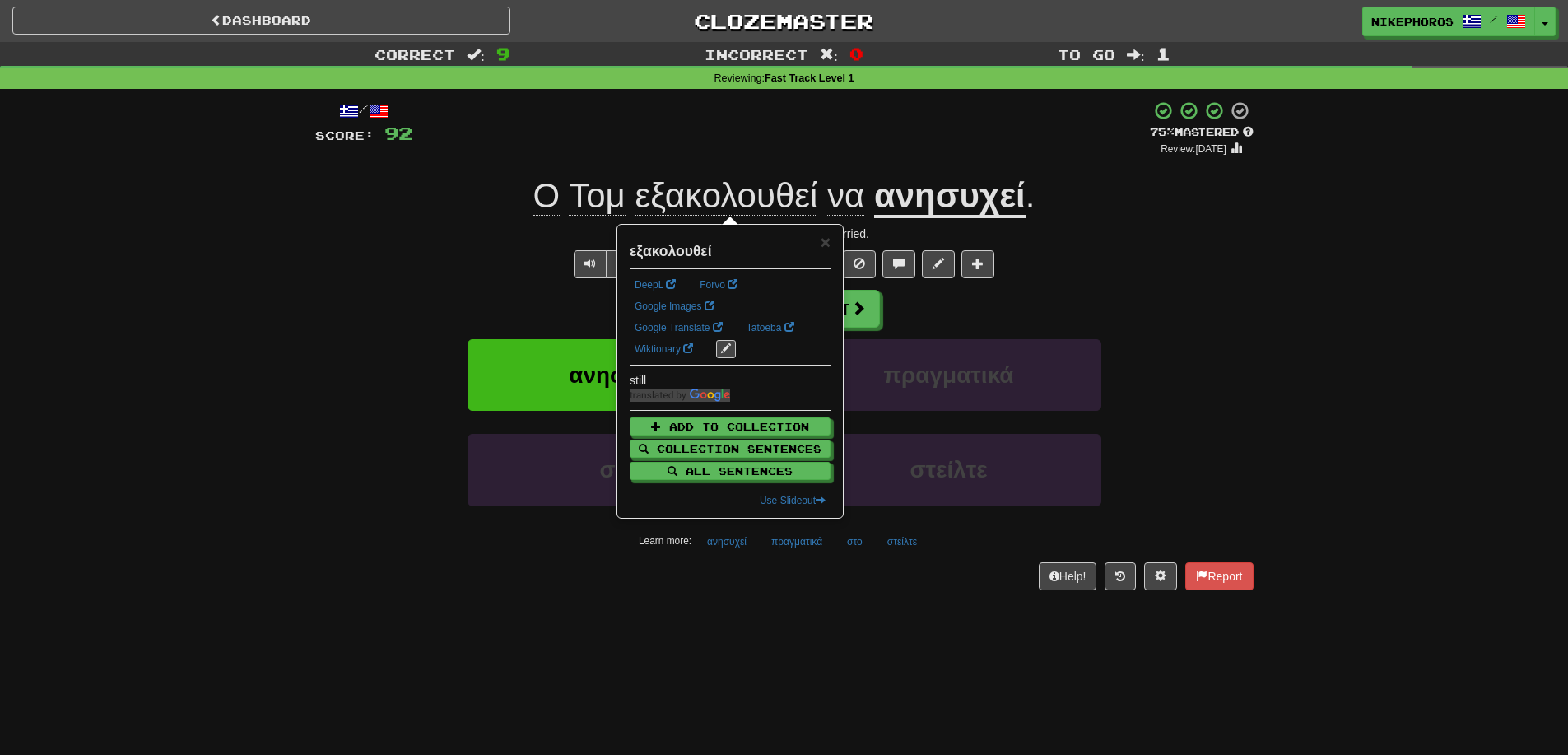
click at [755, 137] on div "+ 12" at bounding box center [781, 129] width 738 height 56
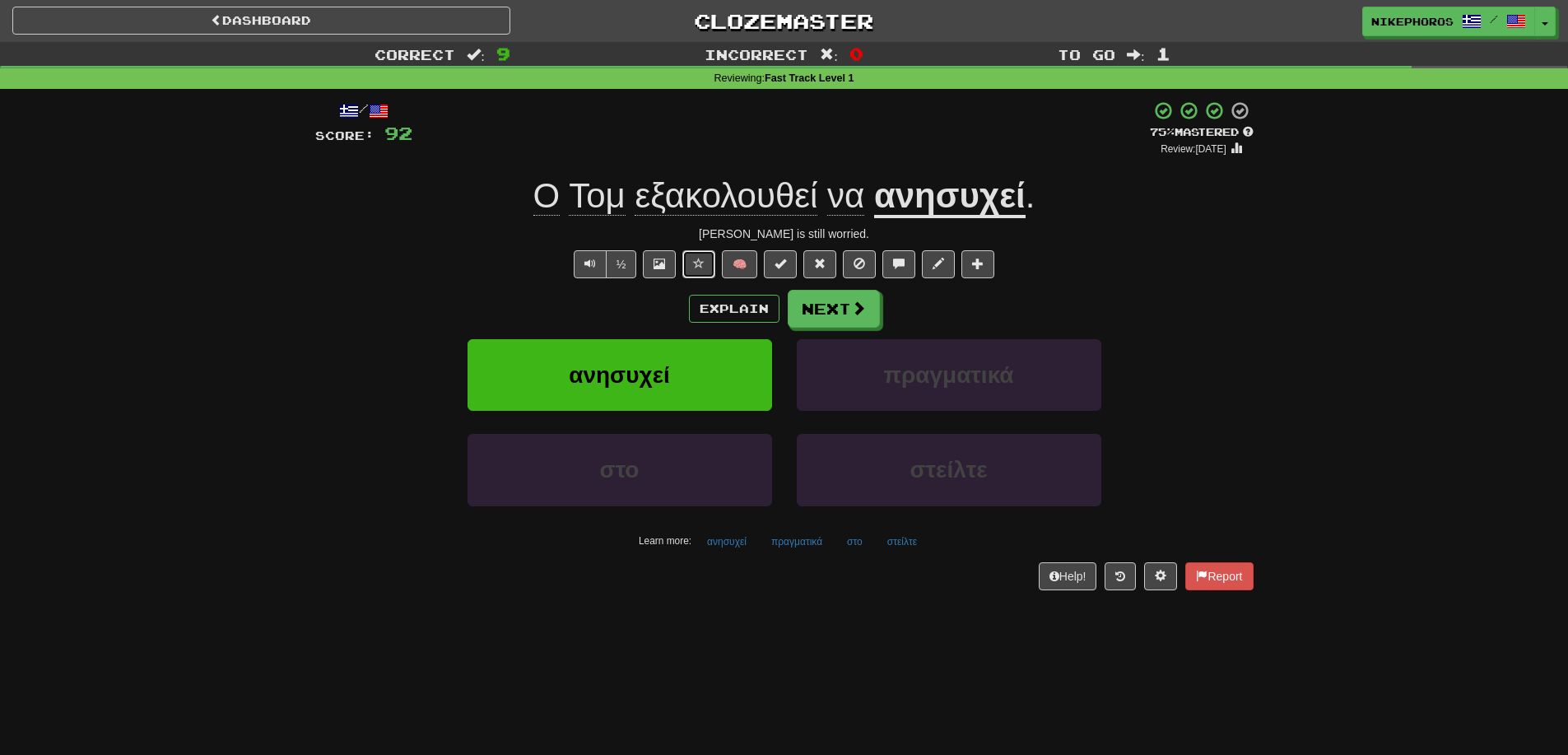
click at [702, 267] on span at bounding box center [699, 264] width 12 height 12
click at [848, 314] on button "Next" at bounding box center [834, 310] width 92 height 38
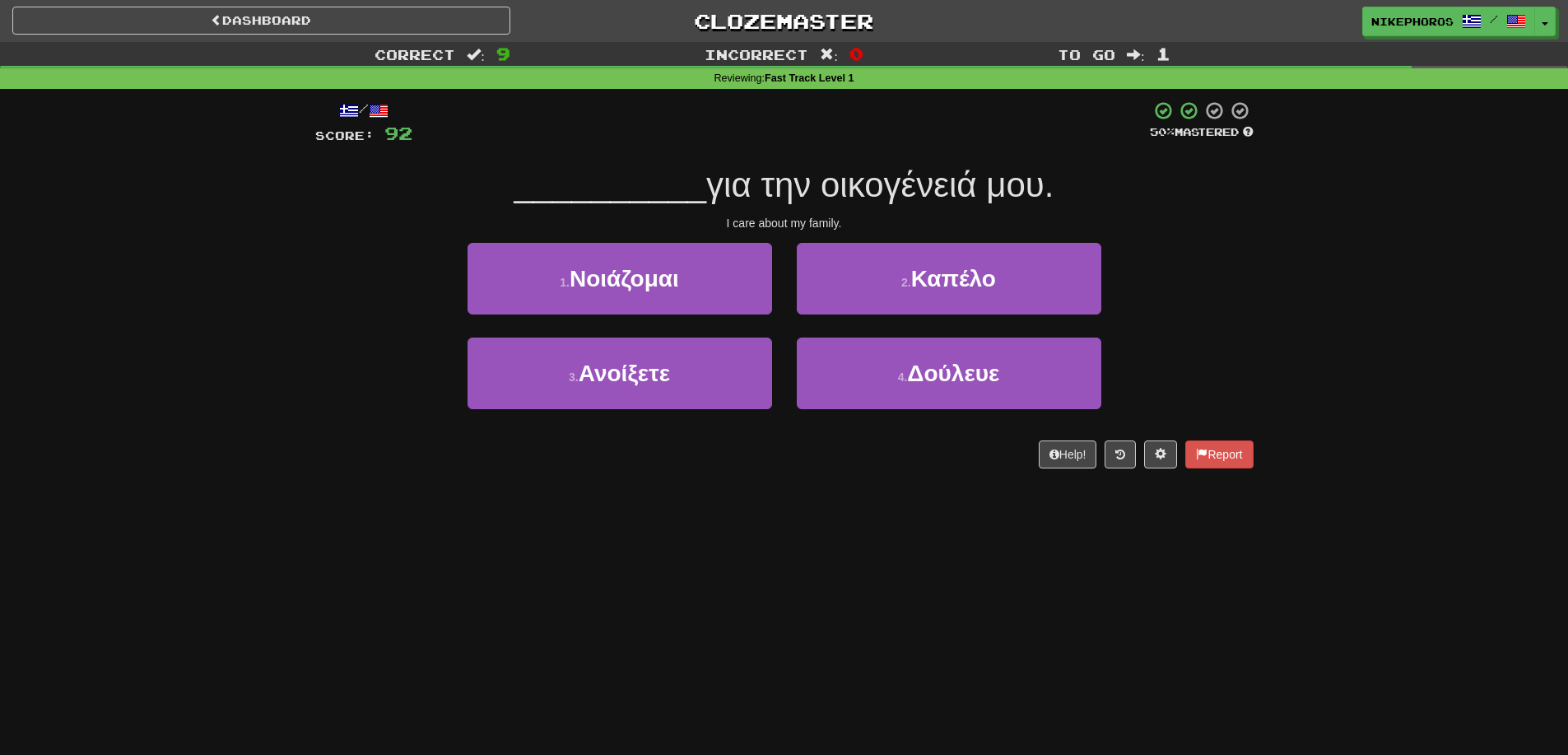
click at [1303, 282] on div "Correct : 9 Incorrect : 0 To go : 1 Reviewing : Fast Track Level 1 / Score: 92 …" at bounding box center [784, 267] width 1568 height 449
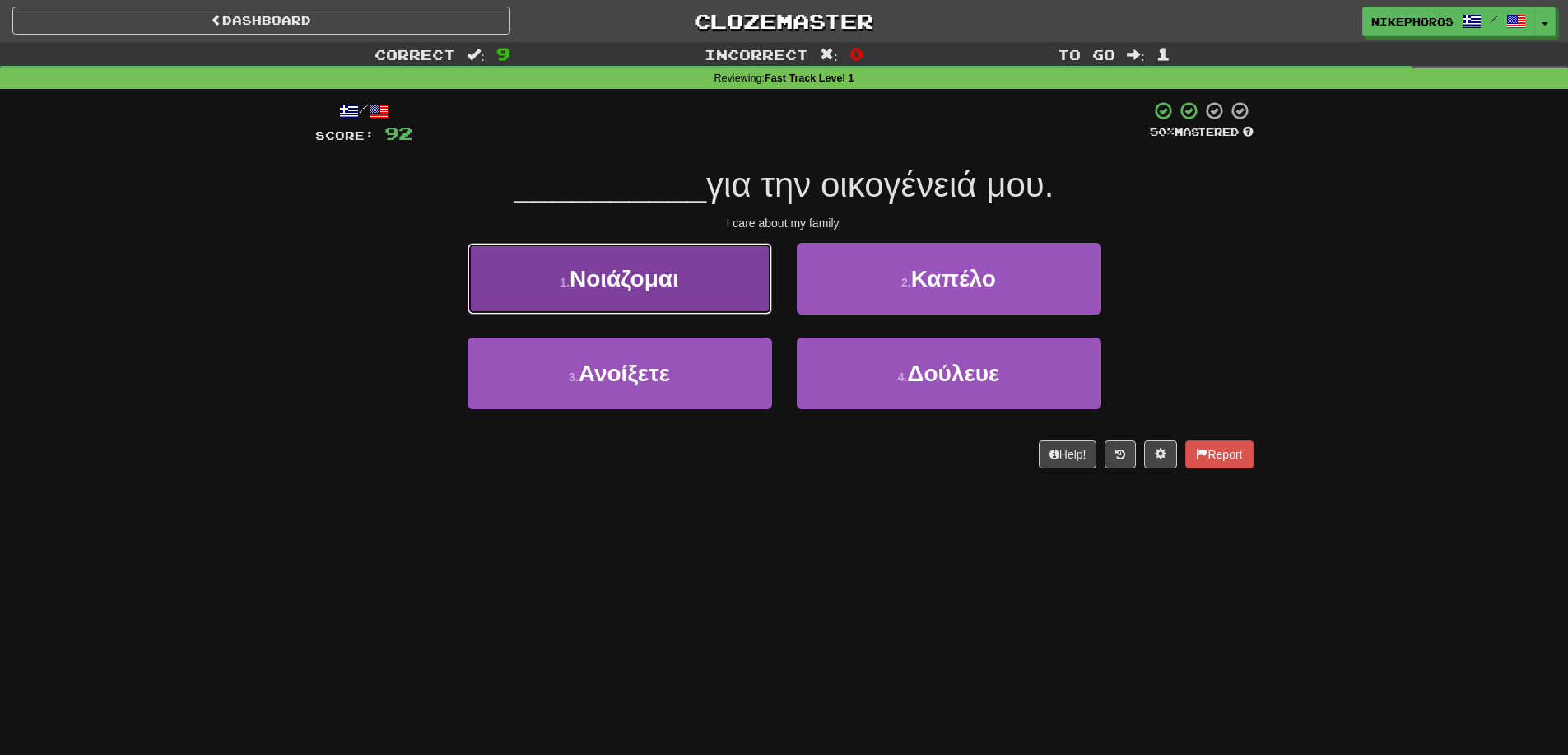
click at [633, 280] on span "Νοιάζομαι" at bounding box center [625, 279] width 110 height 26
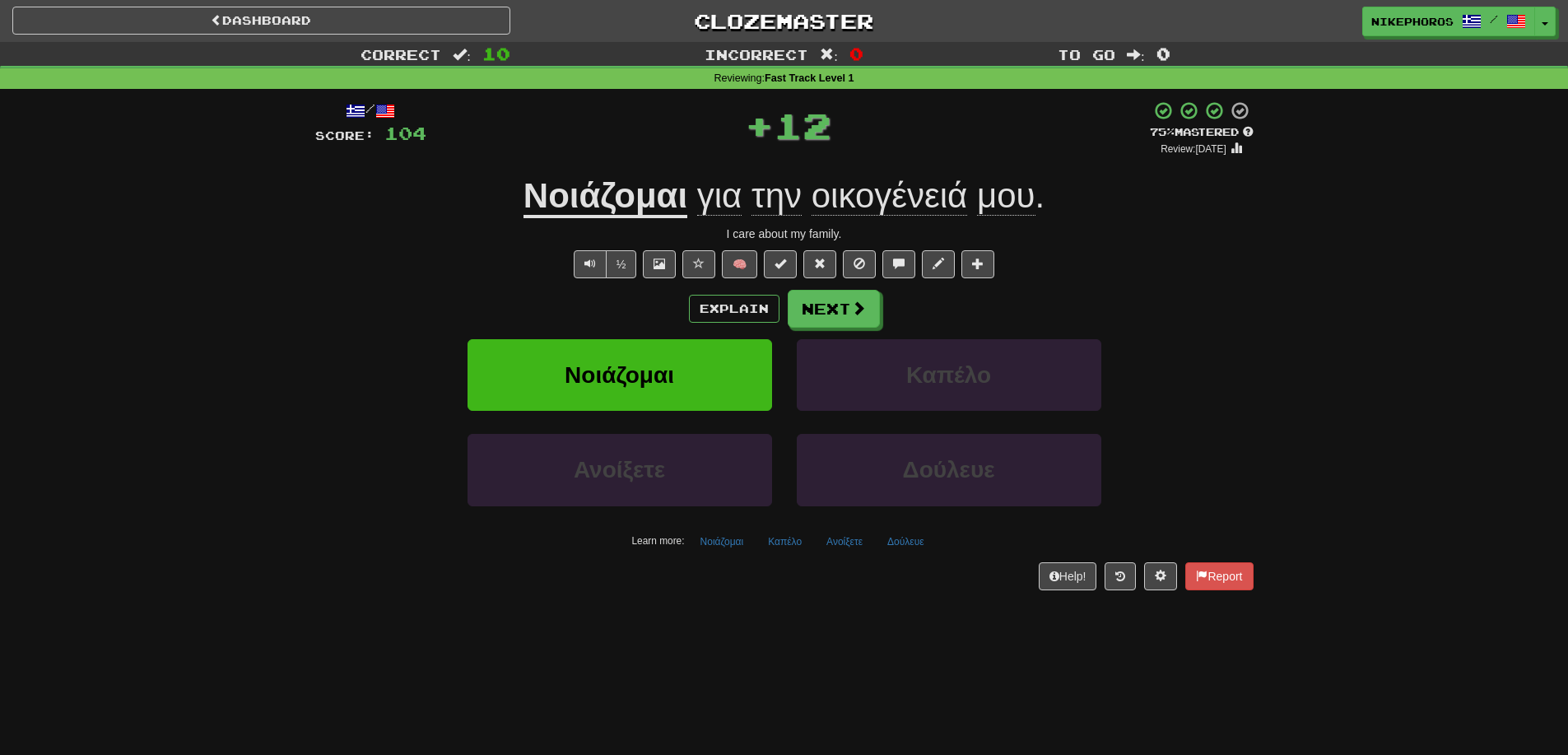
click at [605, 210] on u "Νοιάζομαι" at bounding box center [605, 197] width 164 height 42
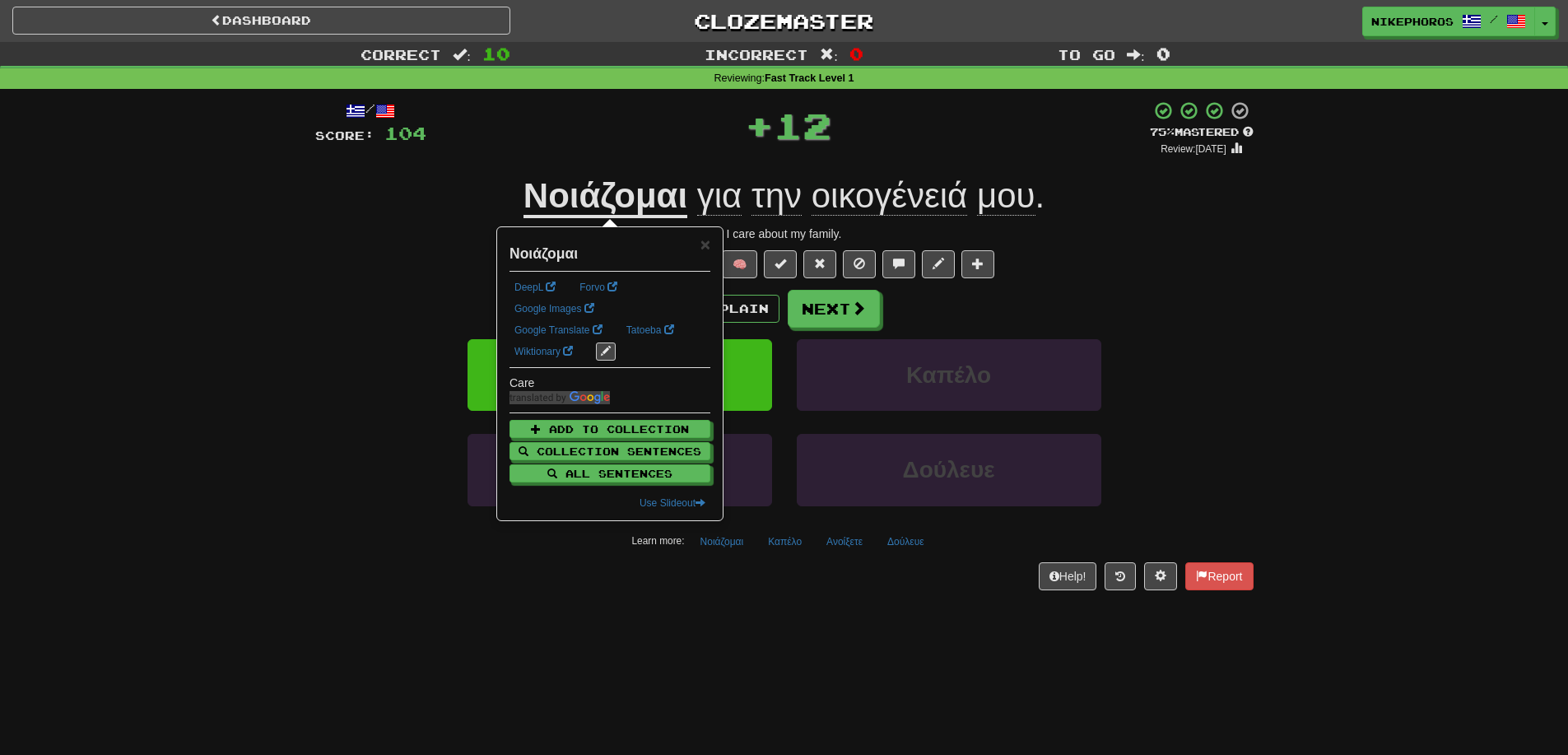
click at [1173, 254] on div "½ 🧠" at bounding box center [784, 265] width 938 height 28
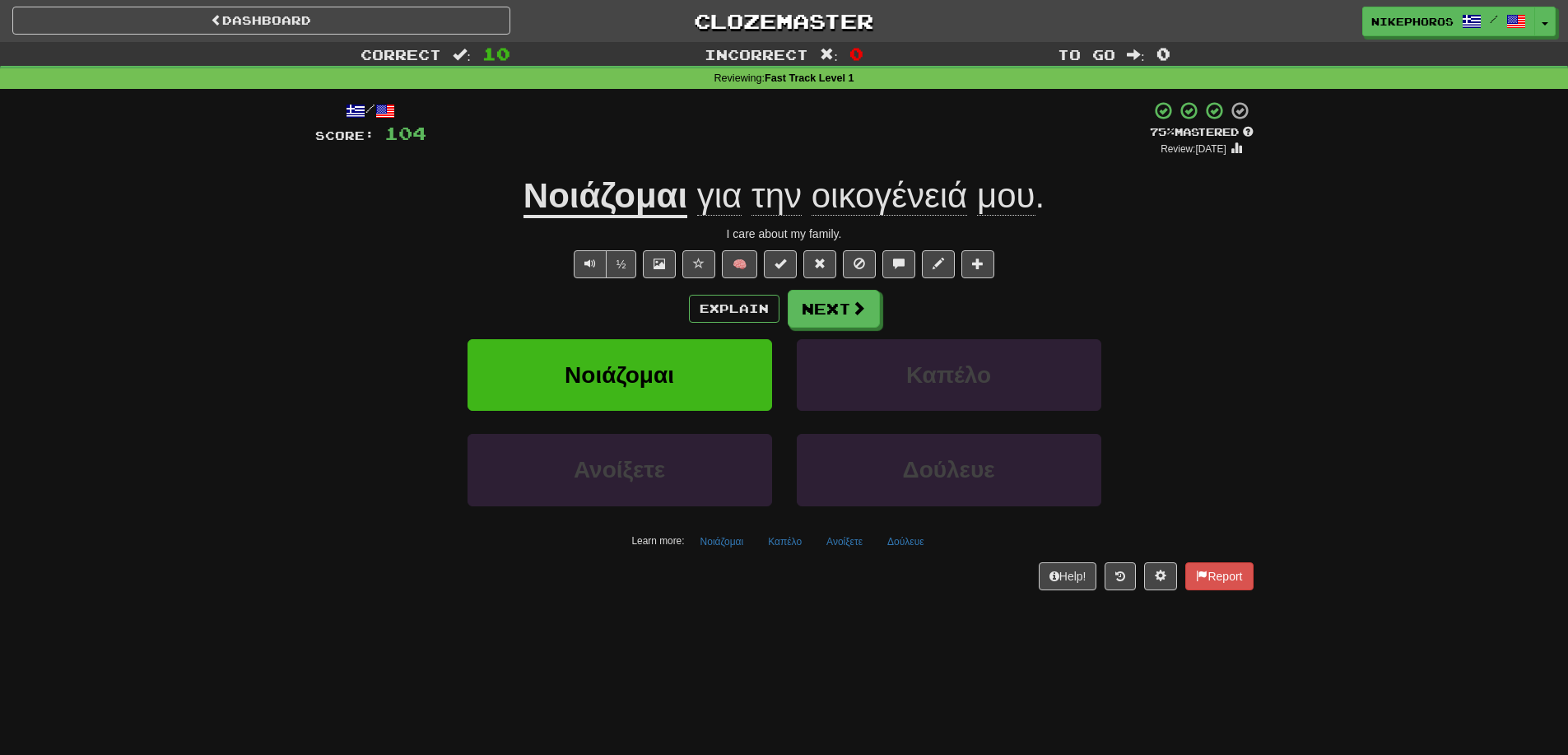
click at [1185, 353] on div "Νοιάζομαι Καπέλο" at bounding box center [784, 386] width 988 height 95
click at [885, 547] on button "Δούλευε" at bounding box center [905, 541] width 55 height 25
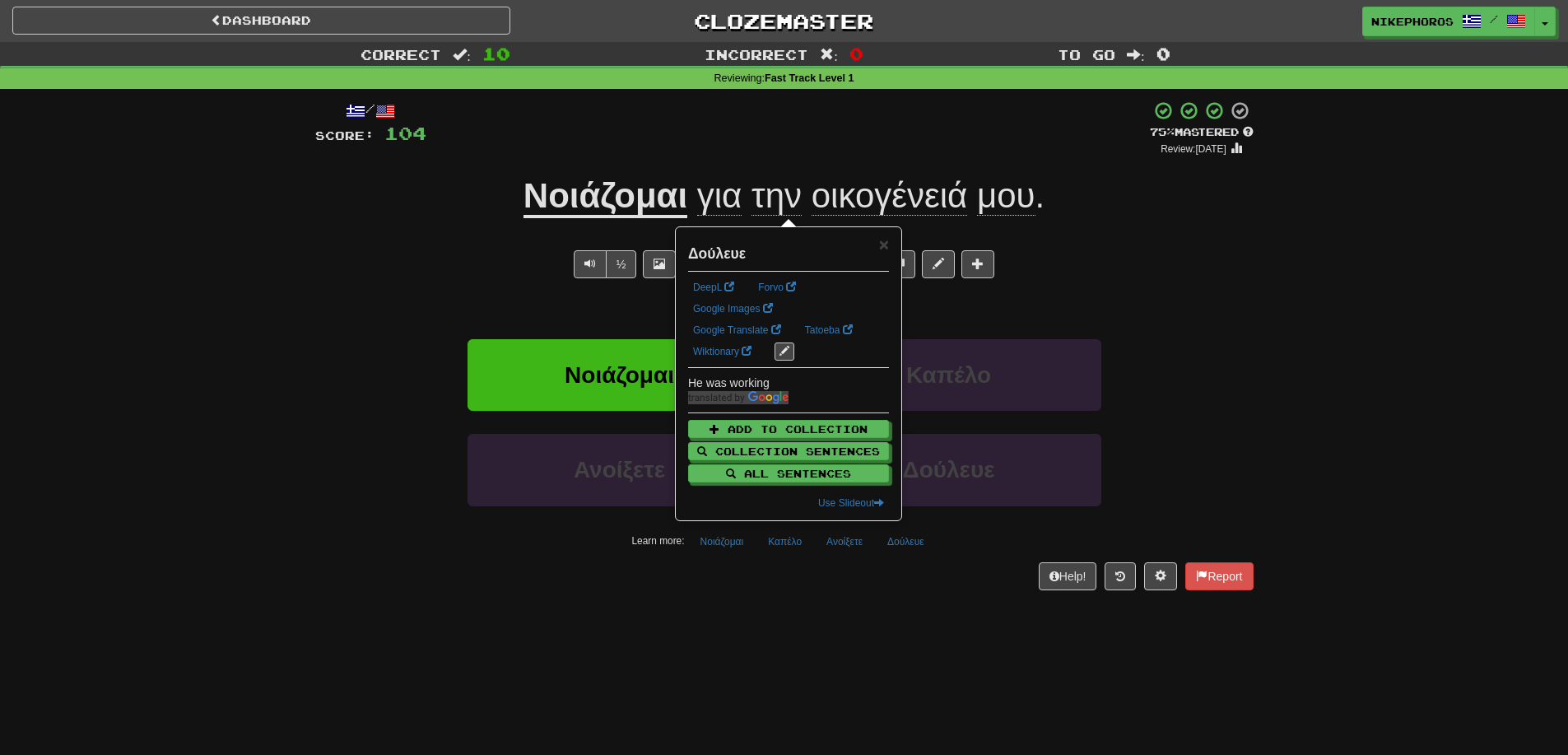
click at [904, 591] on div "/ Score: 104 + 12 75 % Mastered Review: 2025-10-16 Νοιάζομαι για την οικογένειά…" at bounding box center [784, 351] width 938 height 523
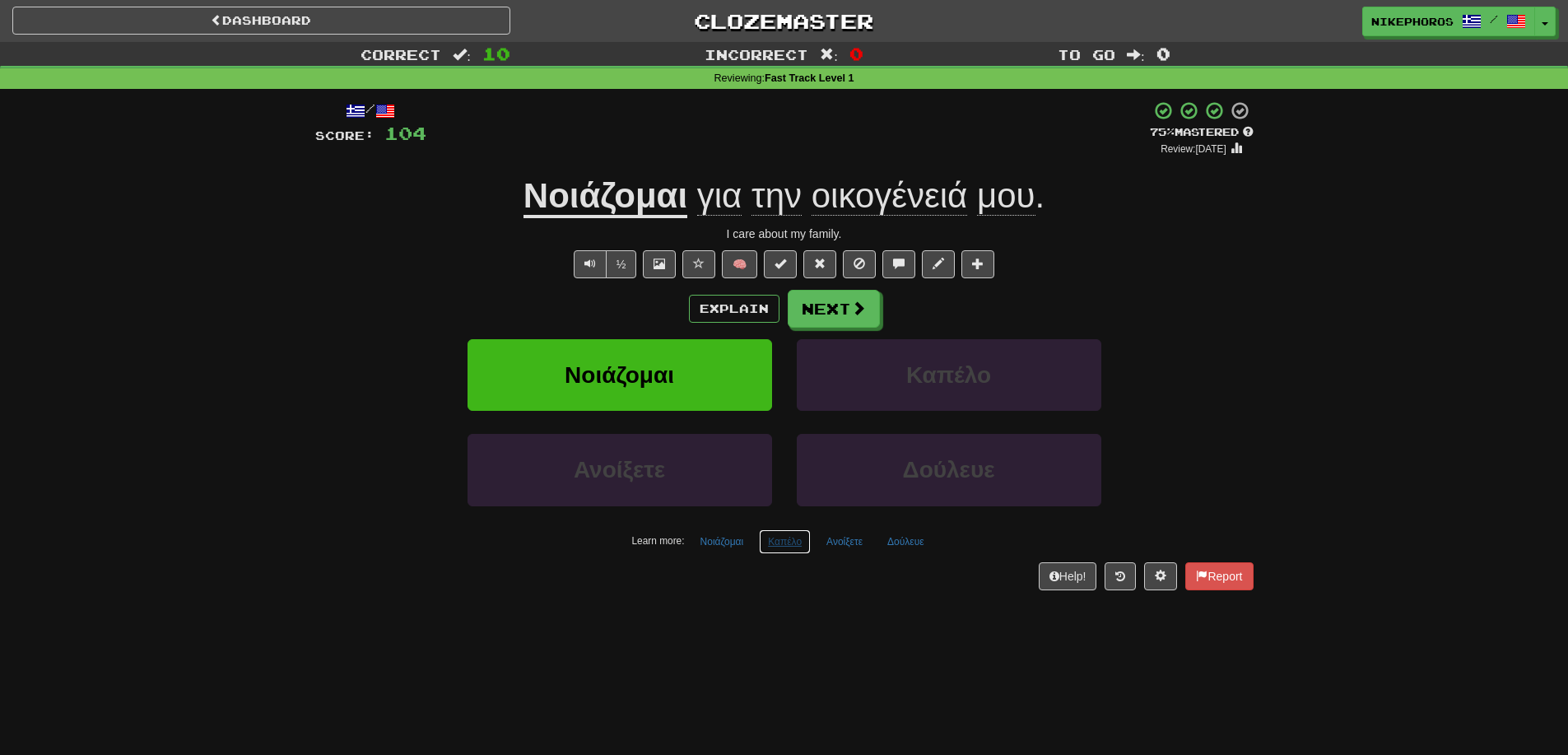
click at [765, 545] on button "Καπέλο" at bounding box center [784, 541] width 52 height 25
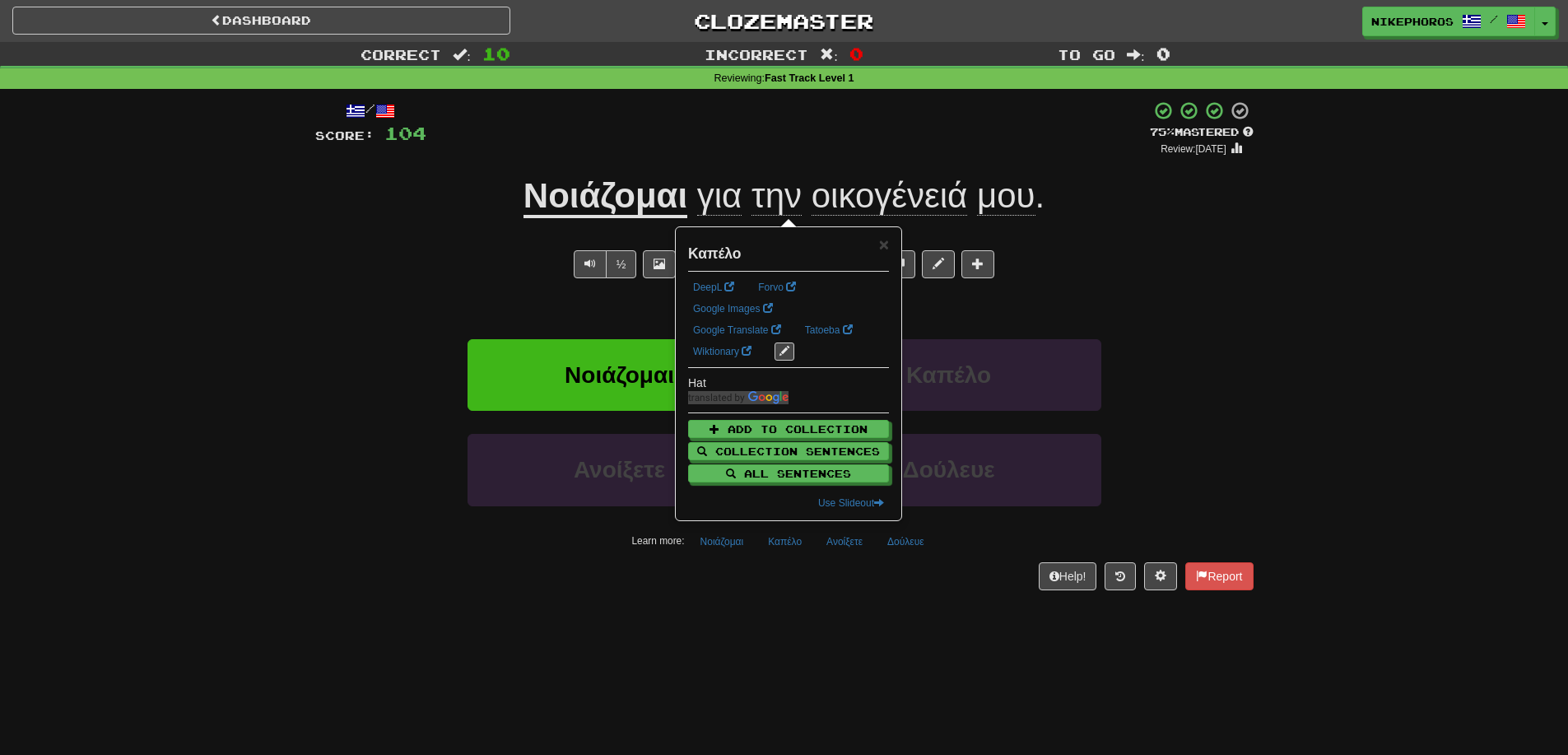
click at [861, 611] on div "/ Score: 104 + 12 75 % Mastered Review: 2025-10-16 Νοιάζομαι για την οικογένειά…" at bounding box center [784, 351] width 938 height 523
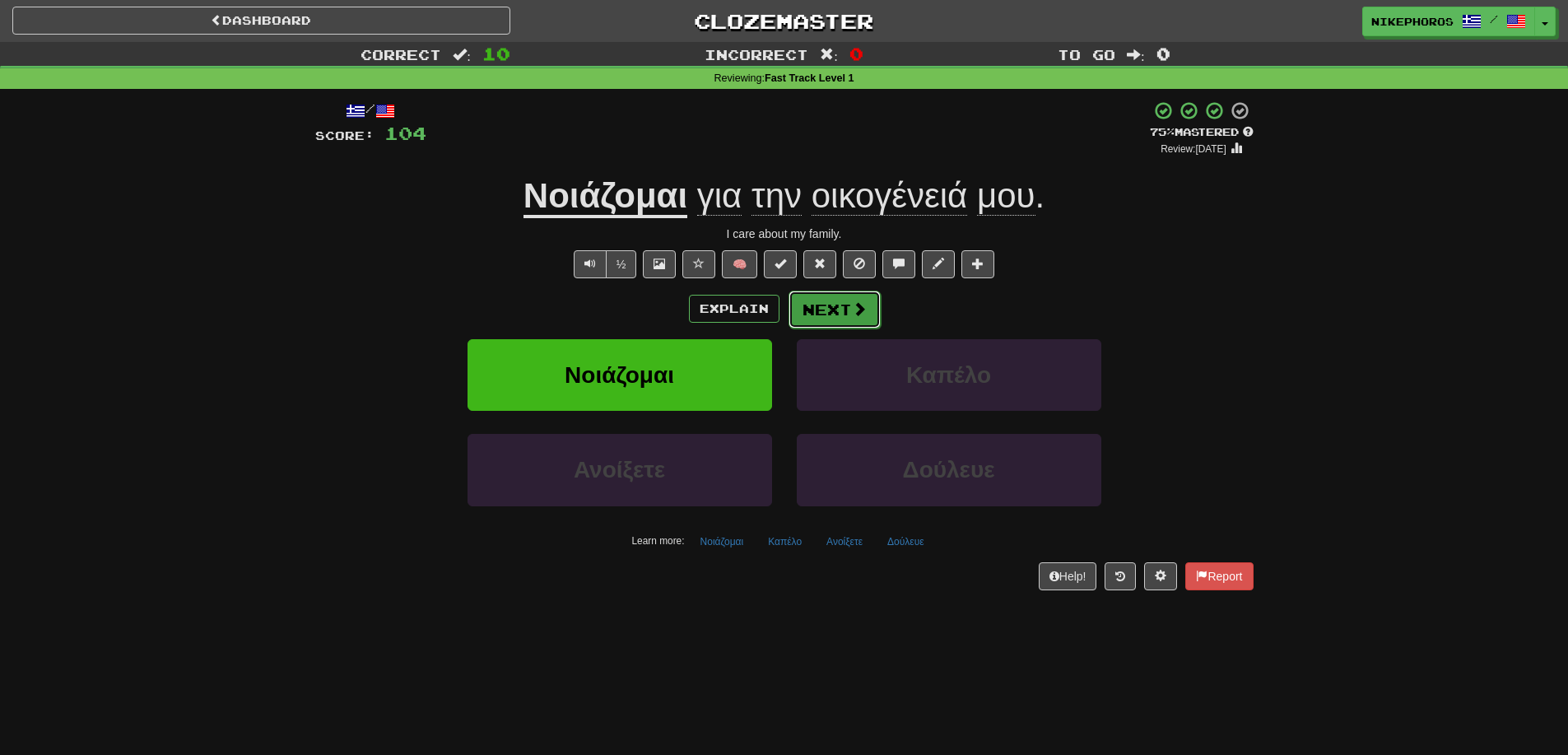
click at [838, 295] on button "Next" at bounding box center [834, 310] width 92 height 38
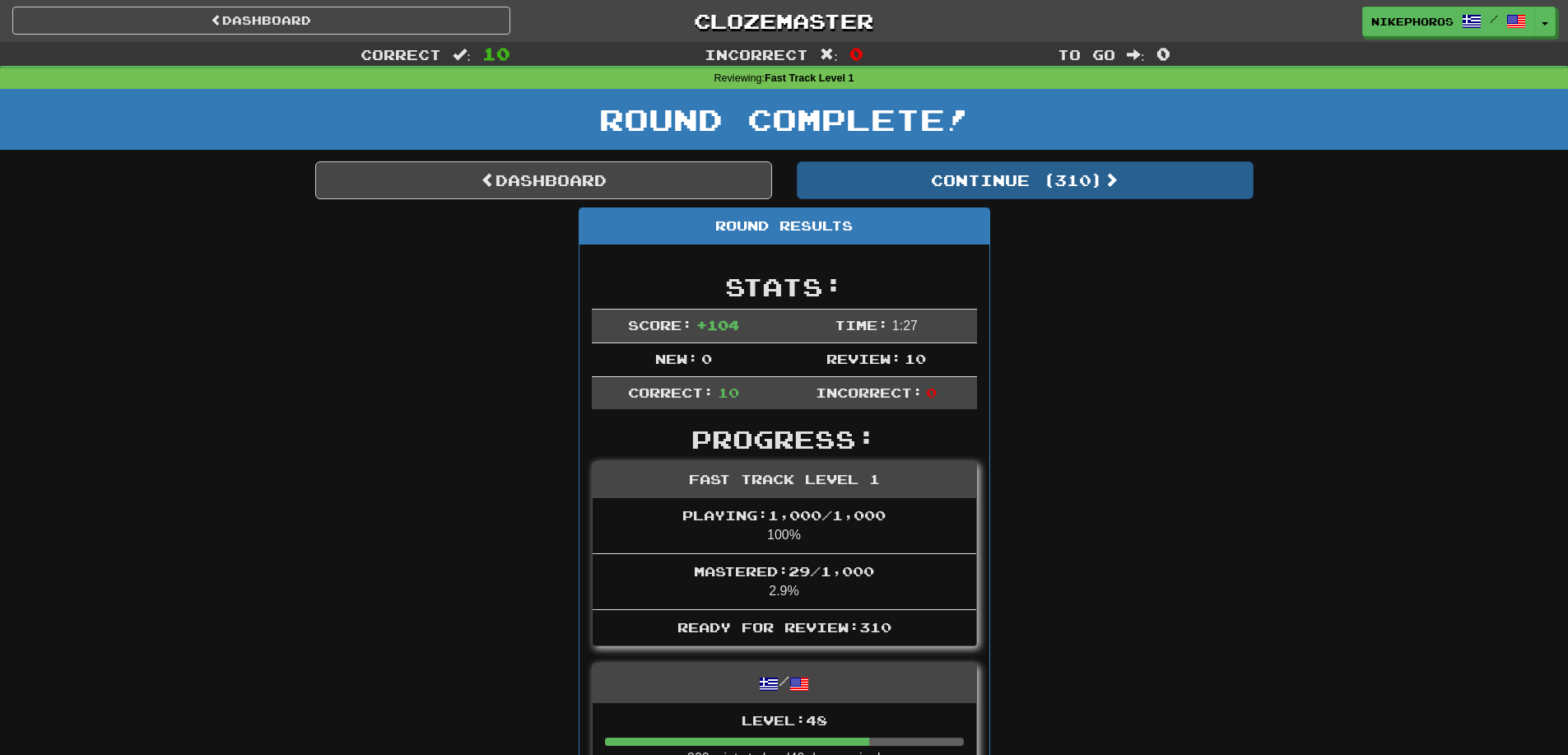
drag, startPoint x: 1098, startPoint y: 214, endPoint x: 1091, endPoint y: 180, distance: 34.7
click at [1091, 180] on button "Continue ( 310 )" at bounding box center [1025, 181] width 457 height 38
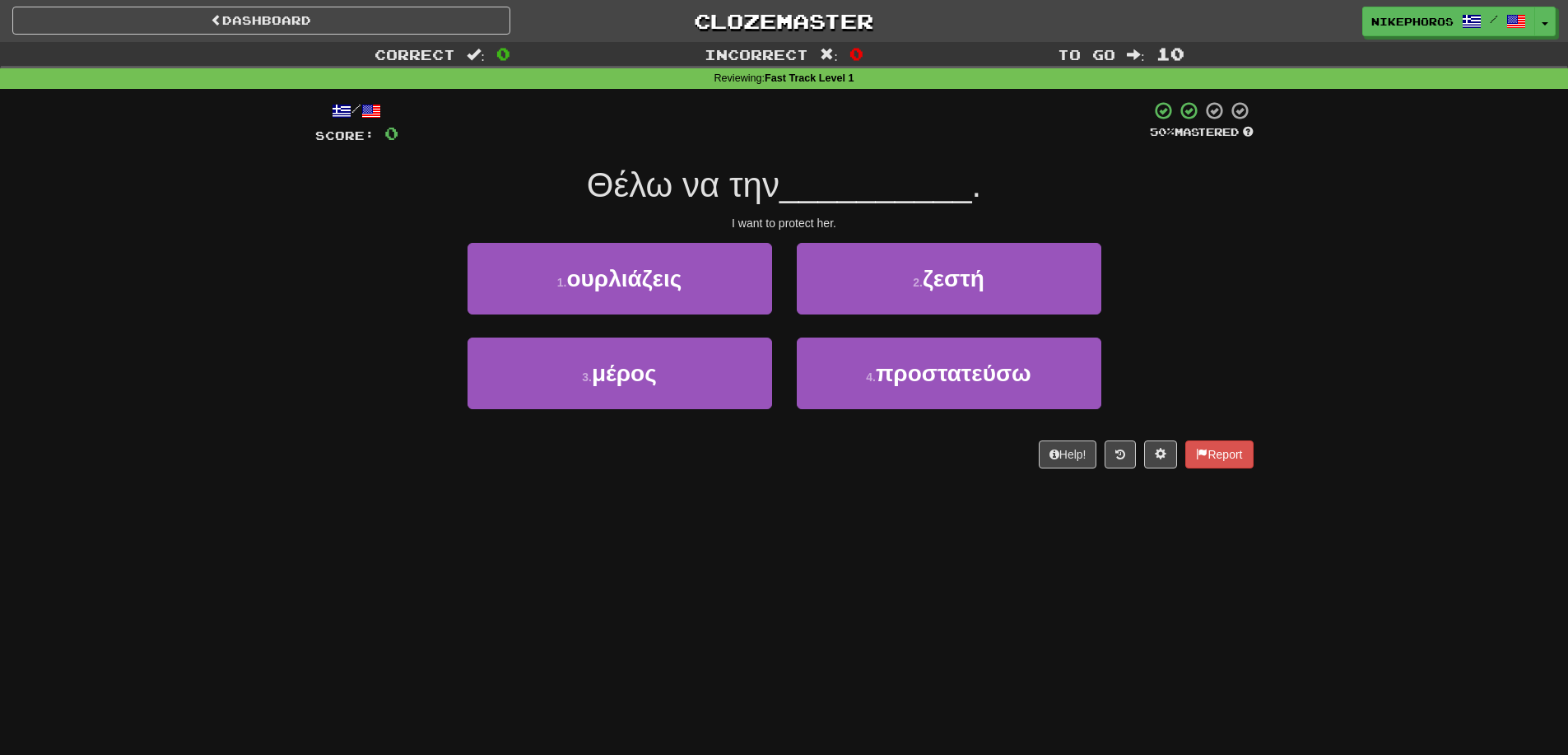
click at [1388, 315] on div "Correct : 0 Incorrect : 0 To go : 10 Reviewing : Fast Track Level 1 / Score: 0 …" at bounding box center [784, 267] width 1568 height 449
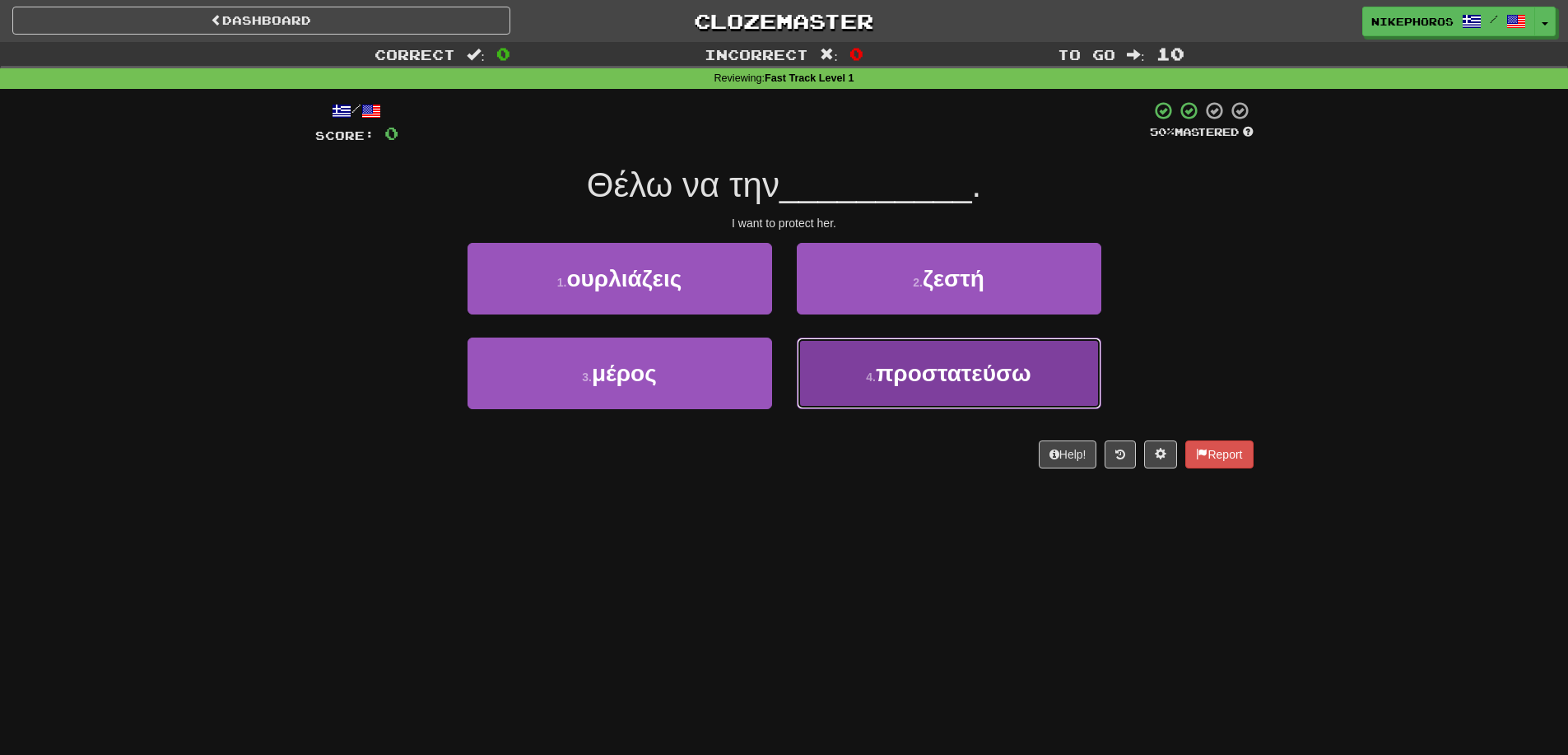
click at [991, 395] on button "4 . προστατεύσω" at bounding box center [948, 374] width 304 height 72
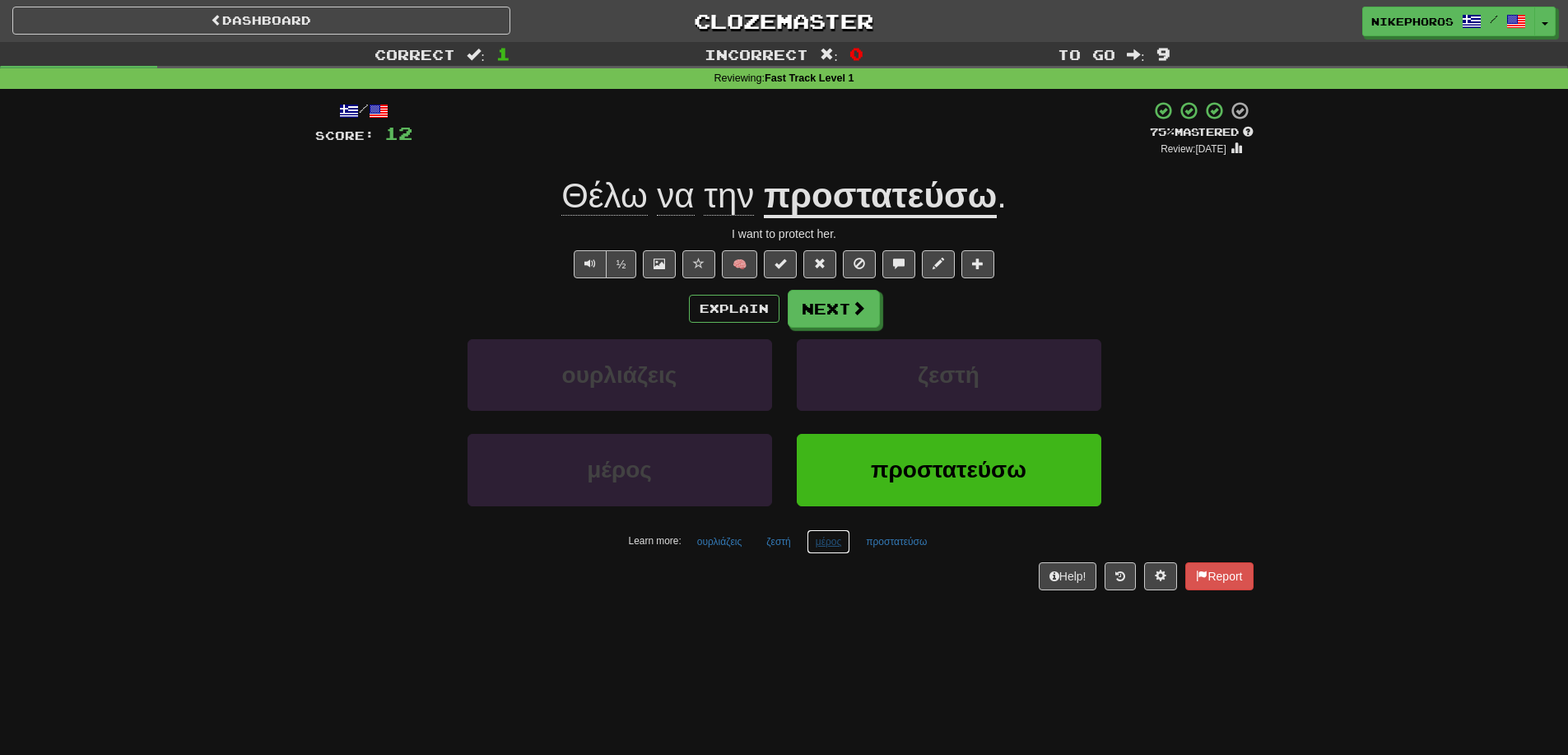
click at [844, 548] on button "μέρος" at bounding box center [828, 541] width 45 height 25
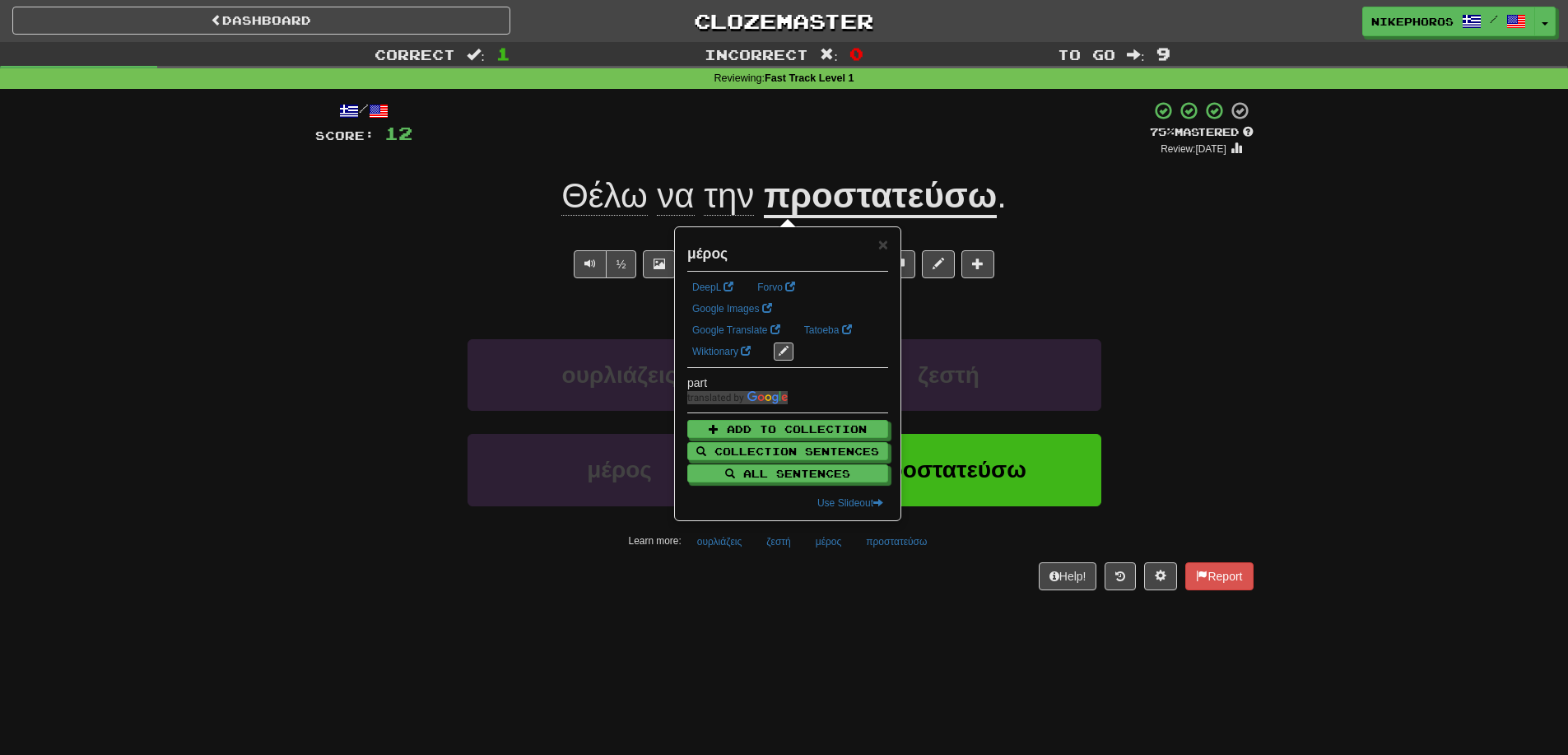
click at [829, 578] on div "Help! Report" at bounding box center [784, 576] width 938 height 28
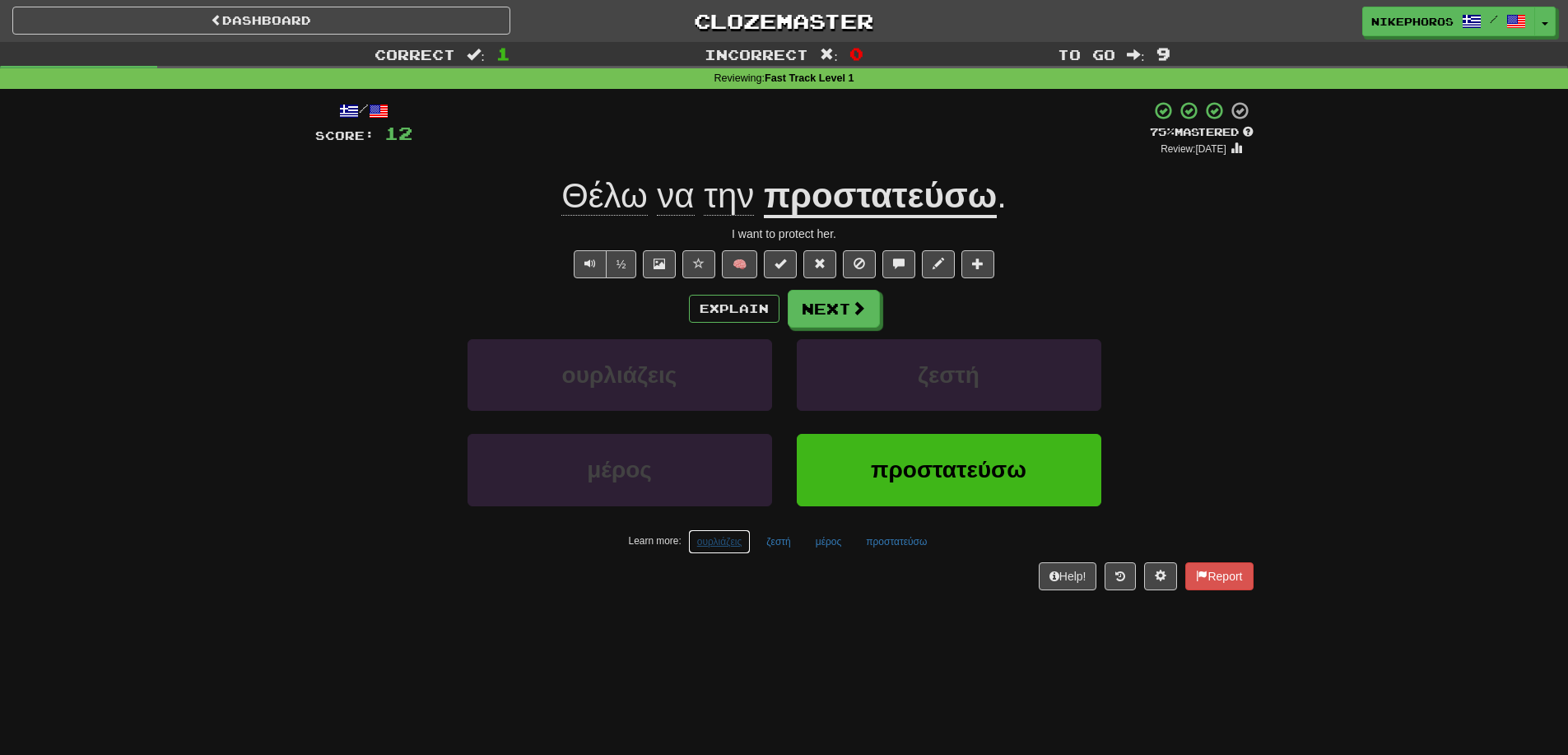
click at [748, 541] on button "ουρλιάζεις" at bounding box center [719, 541] width 63 height 25
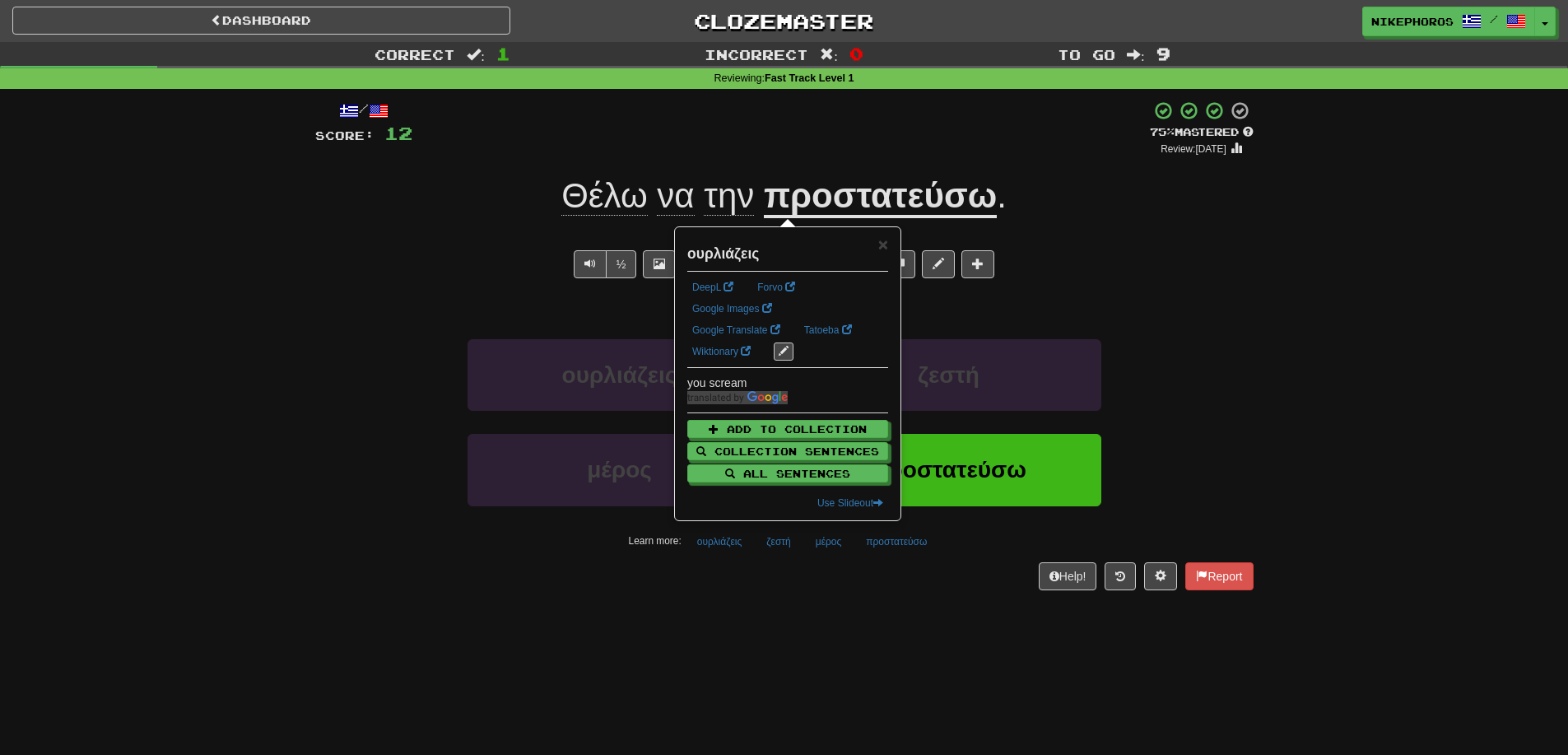
drag, startPoint x: 747, startPoint y: 583, endPoint x: 796, endPoint y: 486, distance: 108.7
click at [746, 584] on div "Help! Report" at bounding box center [784, 576] width 938 height 28
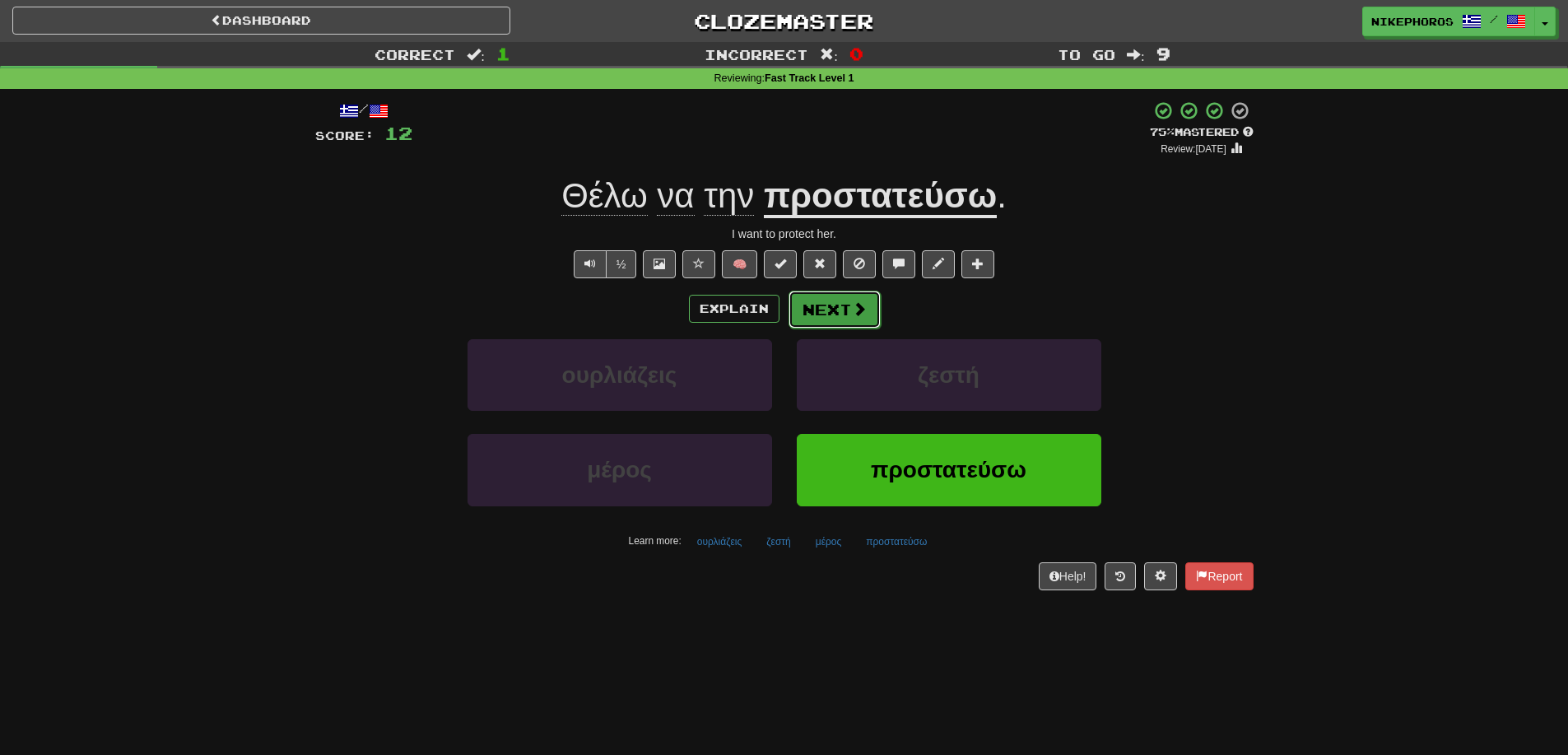
click at [828, 312] on button "Next" at bounding box center [834, 310] width 92 height 38
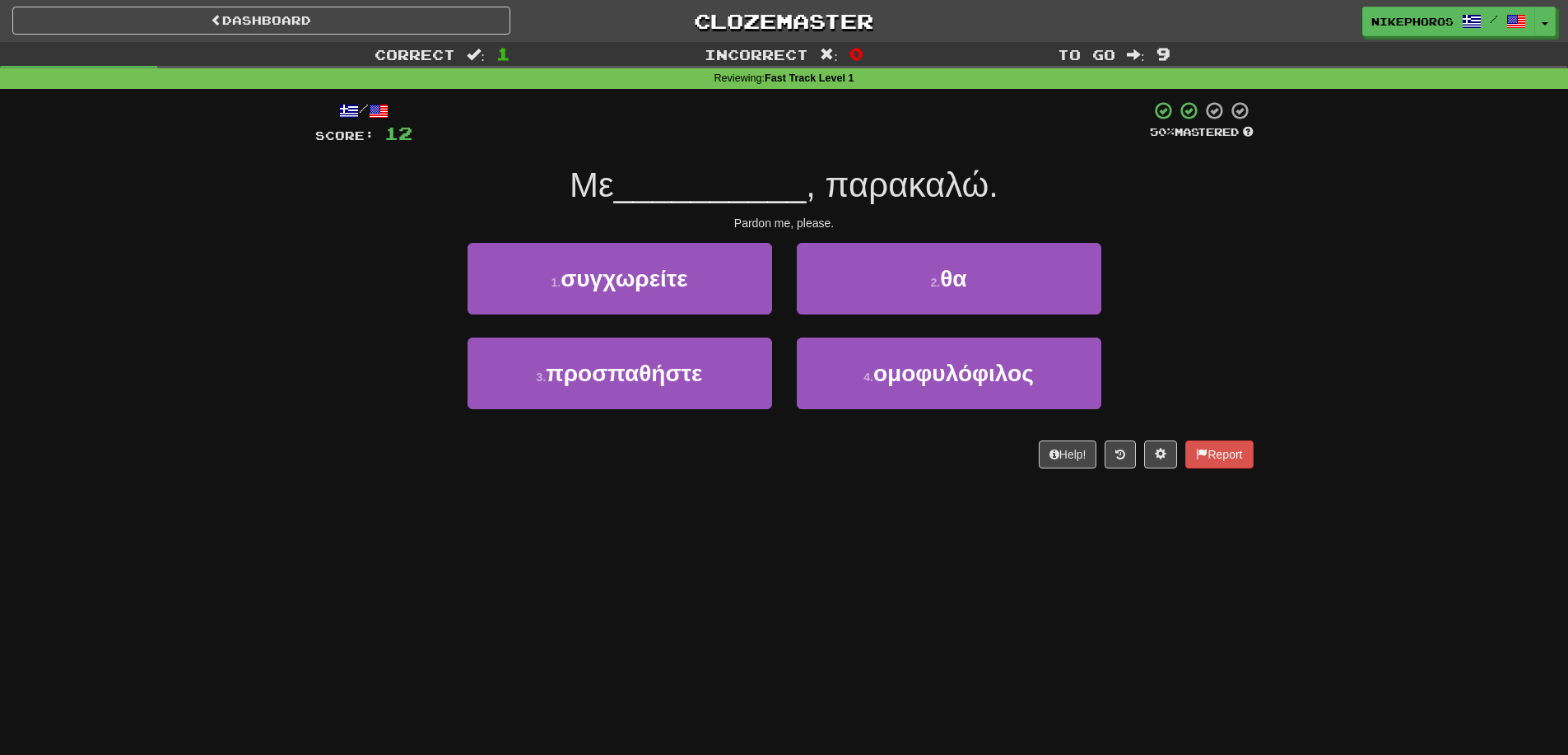
click at [1122, 185] on div "Με __________ , παρακαλώ." at bounding box center [784, 185] width 938 height 45
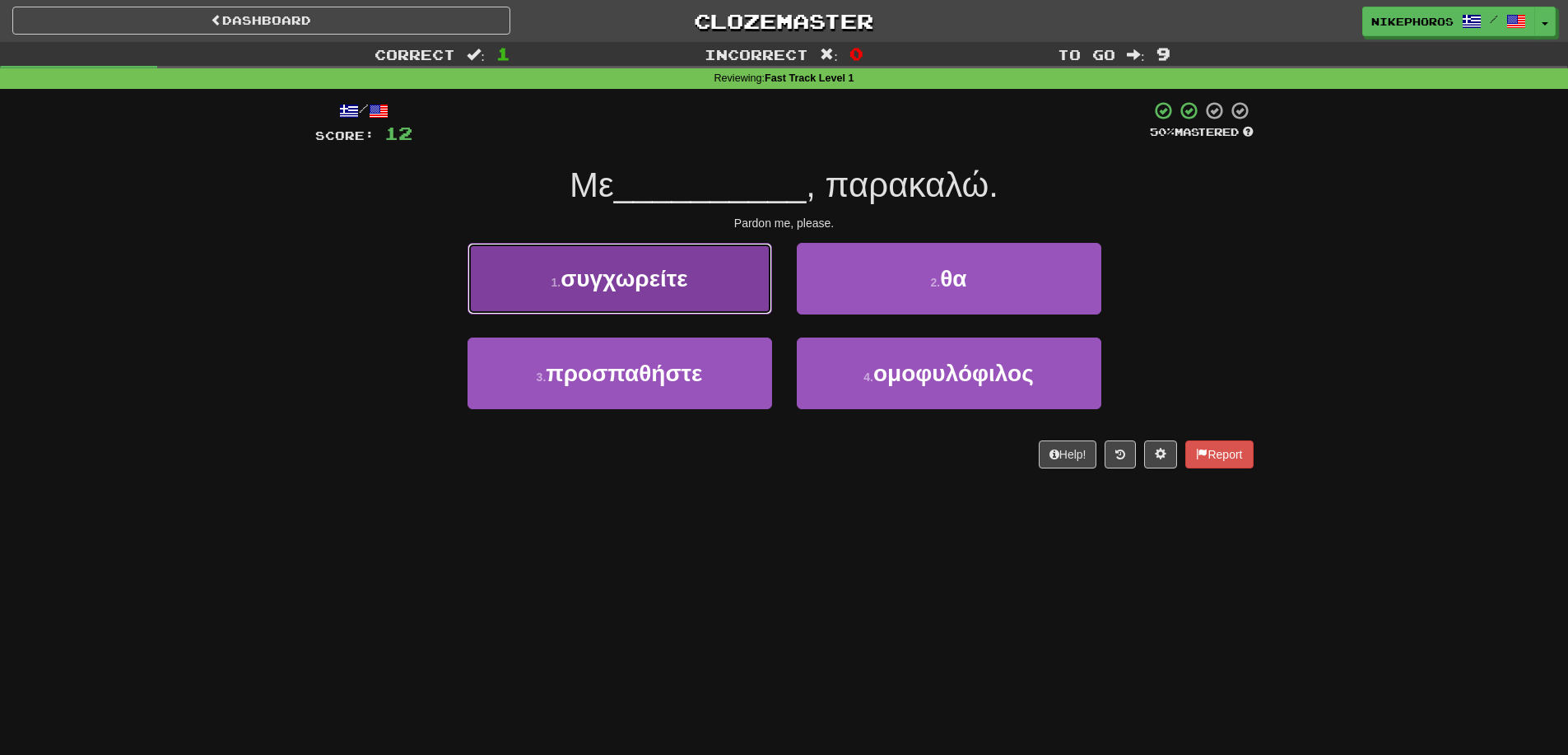
click at [708, 282] on button "1 . συγχωρείτε" at bounding box center [619, 279] width 304 height 72
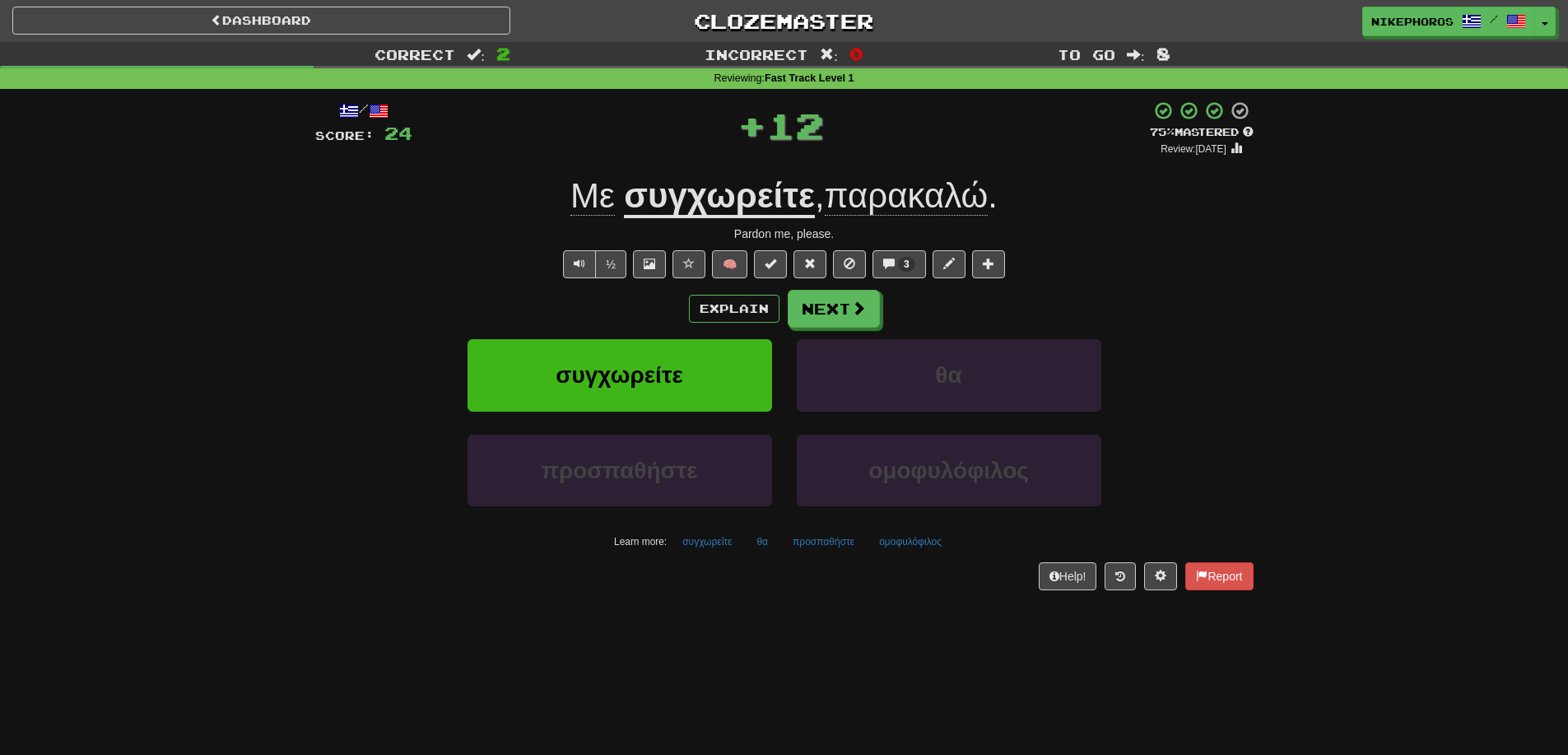
click at [762, 203] on u "συγχωρείτε" at bounding box center [719, 197] width 191 height 42
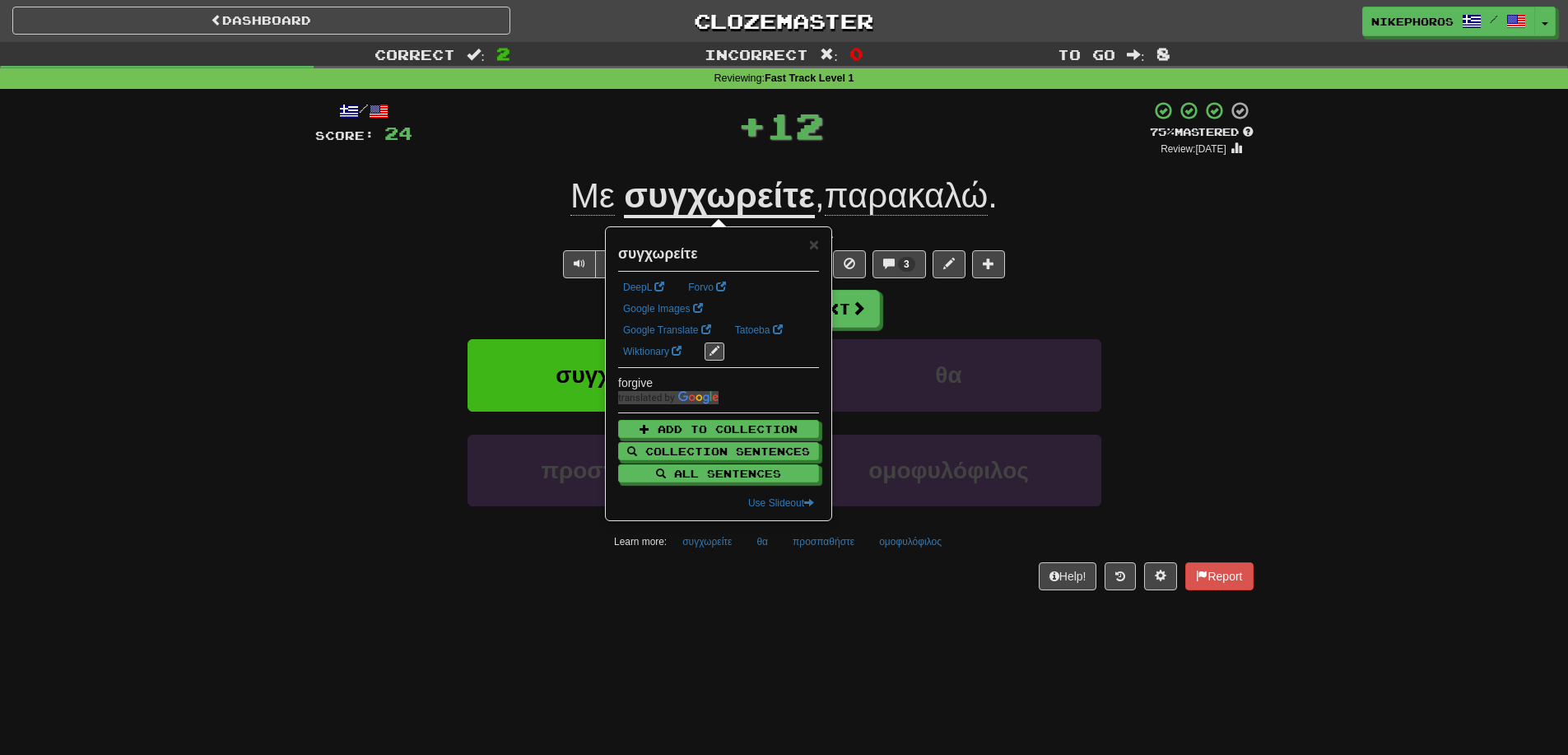
click at [1384, 289] on div "Correct : 2 Incorrect : 0 To go : 8 Reviewing : Fast Track Level 1 / Score: 24 …" at bounding box center [784, 328] width 1568 height 571
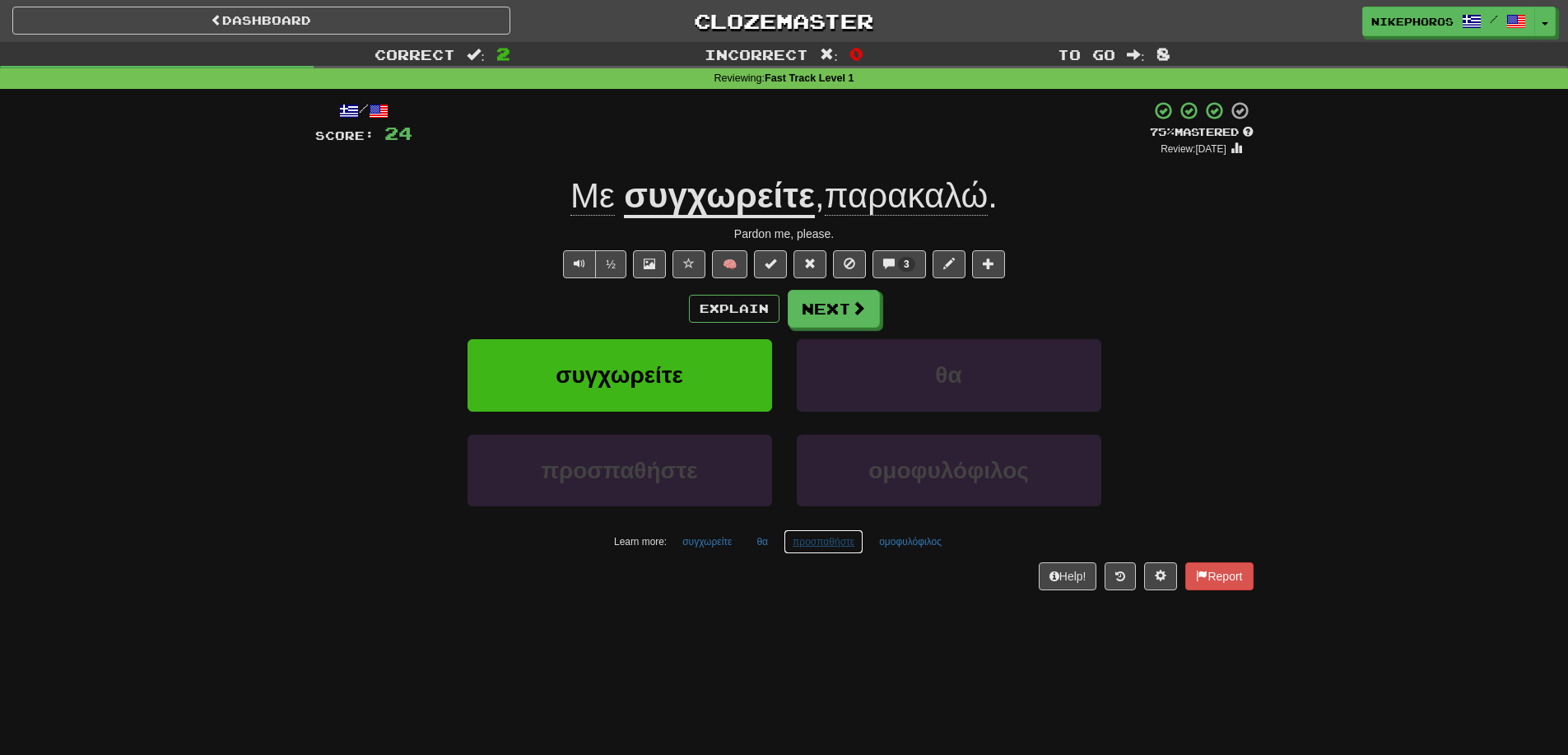
click at [814, 545] on button "προσπαθήστε" at bounding box center [823, 541] width 80 height 25
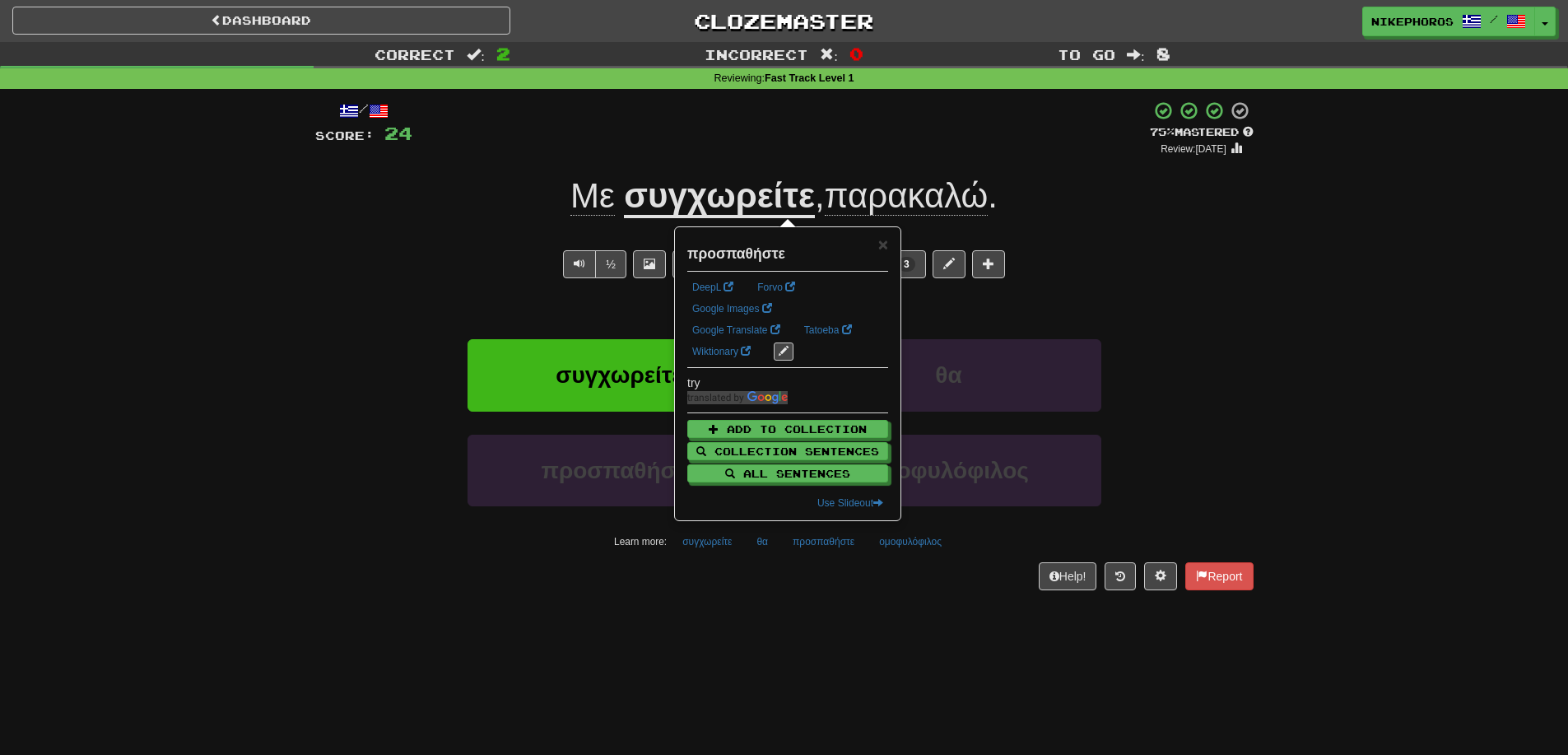
click at [867, 606] on div "/ Score: 24 + 12 75 % Mastered Review: 2025-10-16 Με συγχωρείτε , παρακαλώ . Pa…" at bounding box center [784, 351] width 938 height 524
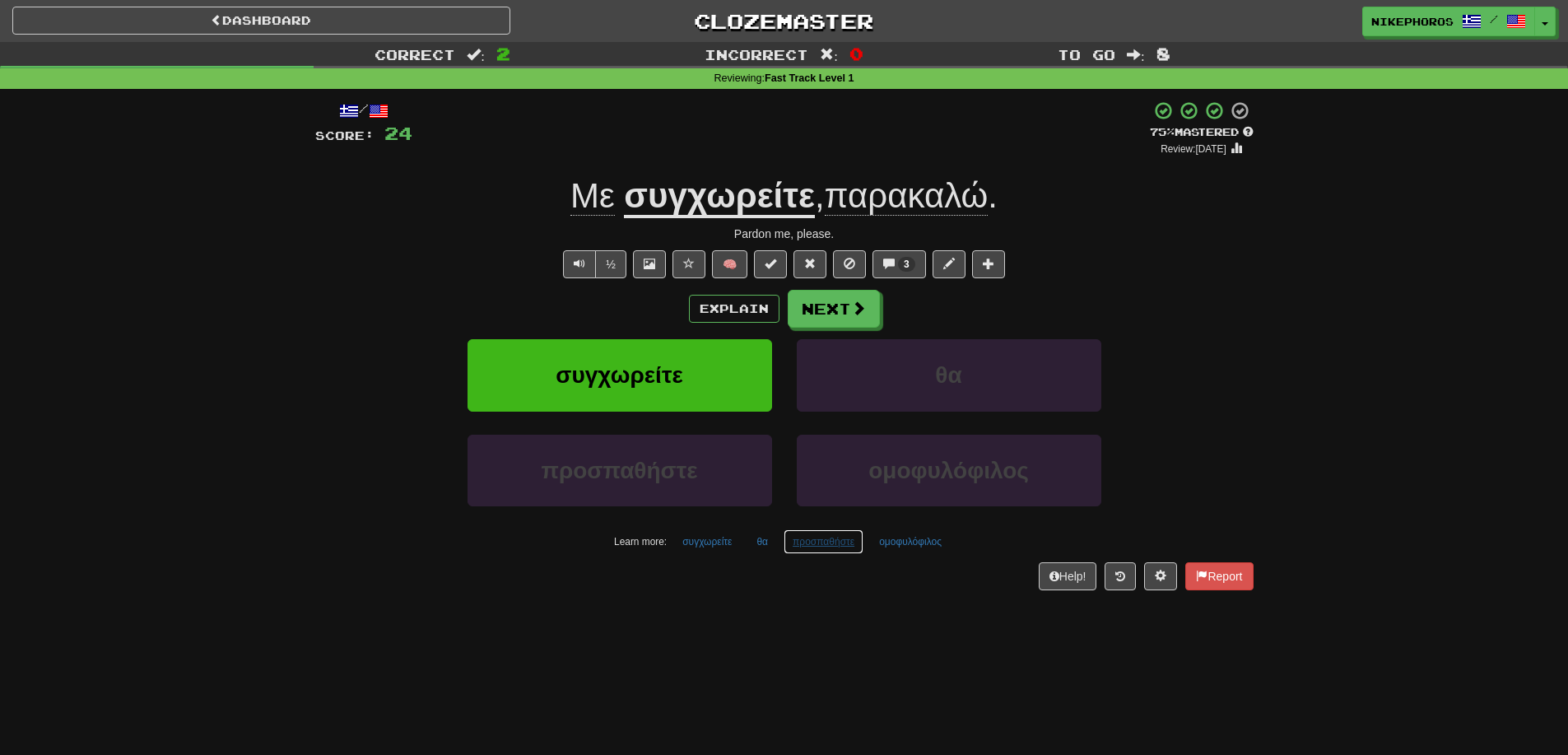
click at [837, 542] on button "προσπαθήστε" at bounding box center [823, 541] width 80 height 25
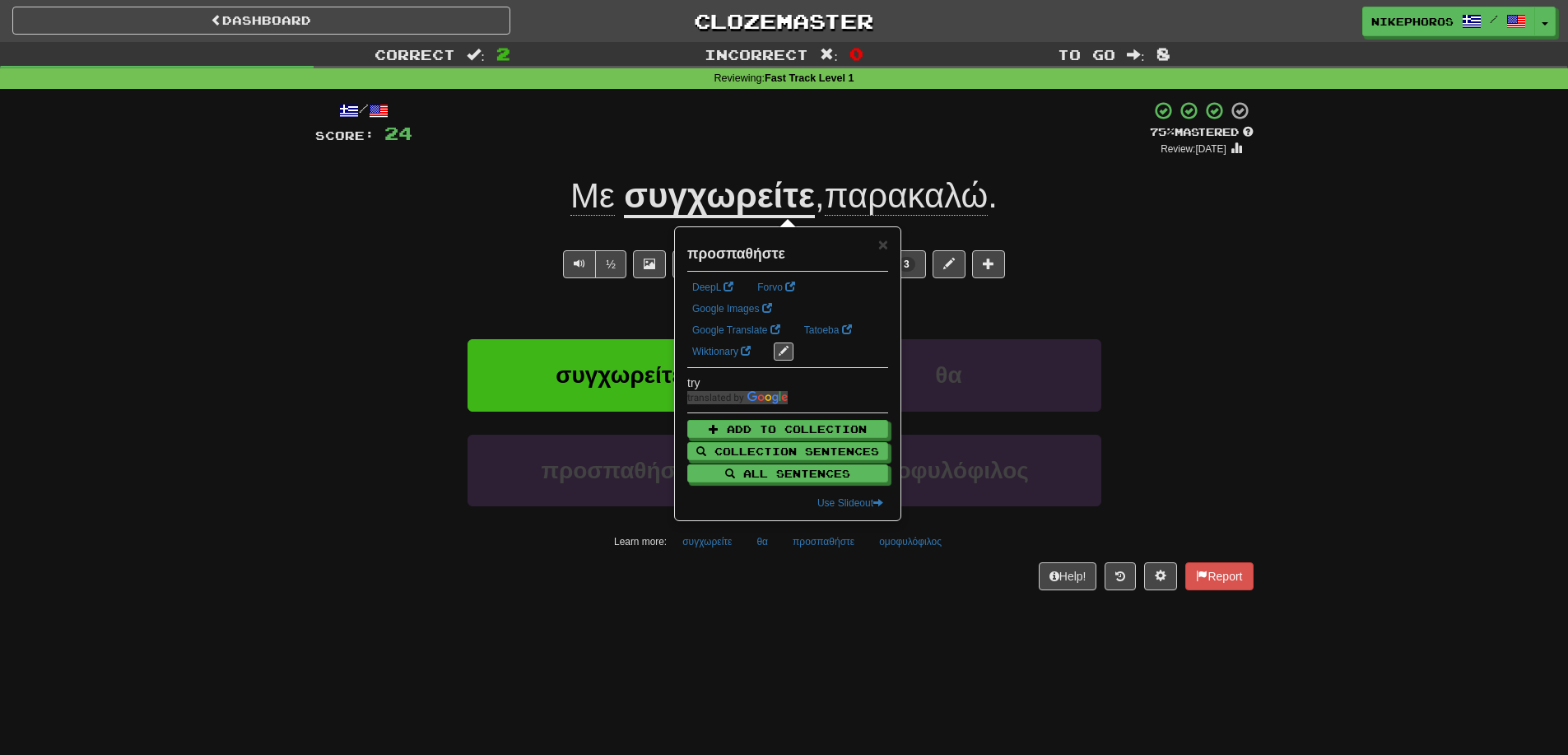
click at [905, 602] on div "/ Score: 24 + 12 75 % Mastered Review: 2025-10-16 Με συγχωρείτε , παρακαλώ . Pa…" at bounding box center [784, 351] width 938 height 524
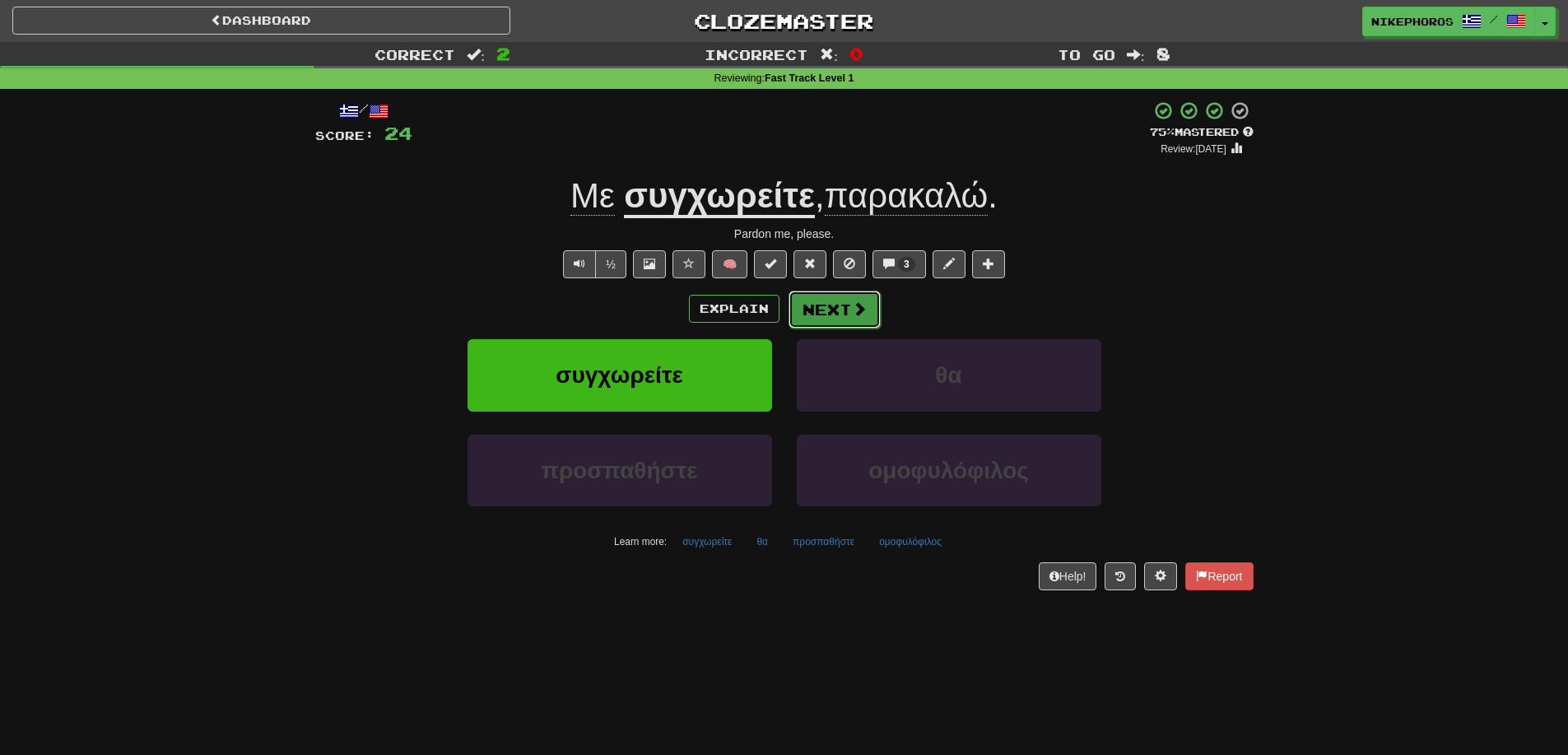
click at [869, 302] on button "Next" at bounding box center [834, 310] width 92 height 38
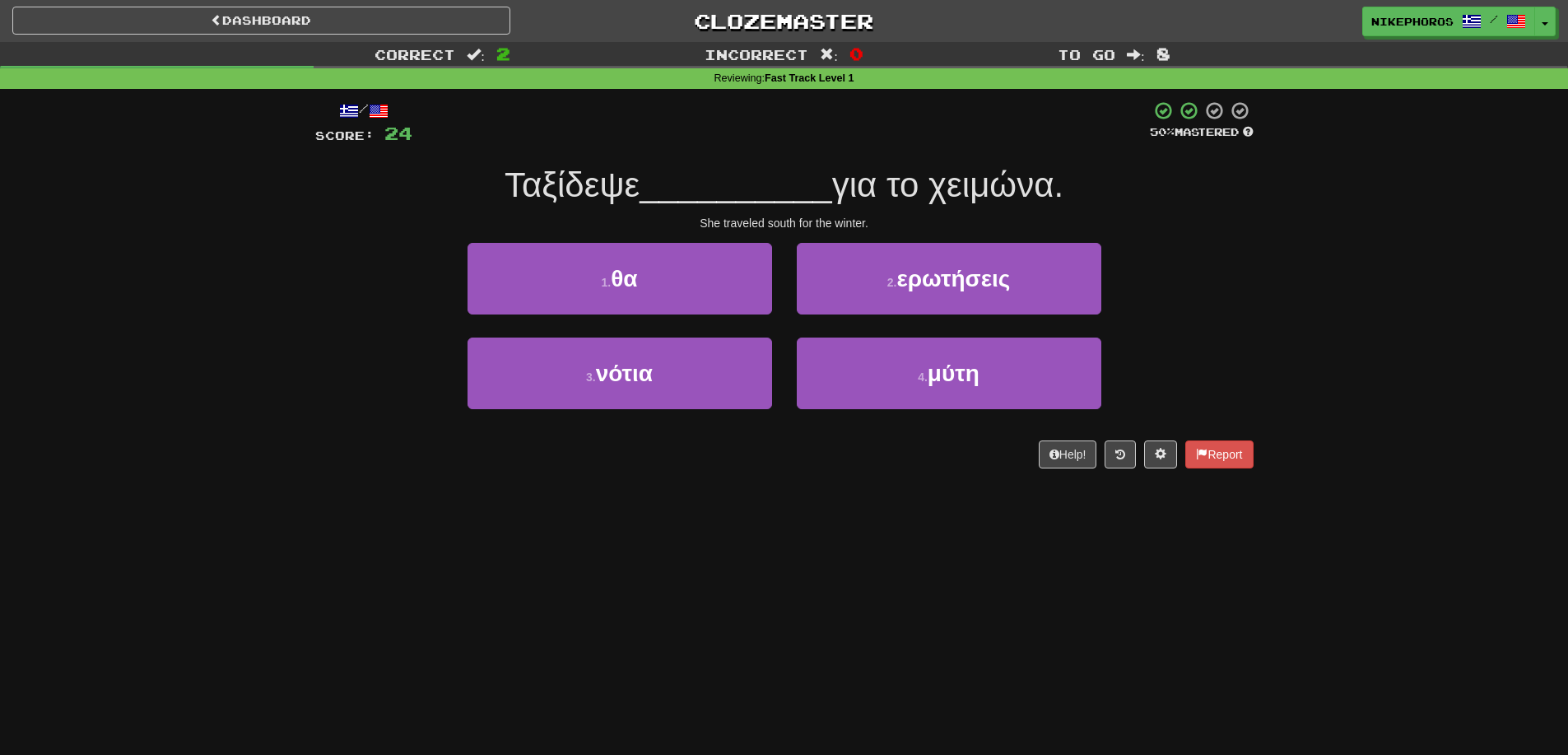
click at [1185, 275] on div "1 . θα 2 . ερωτήσεις" at bounding box center [784, 290] width 988 height 95
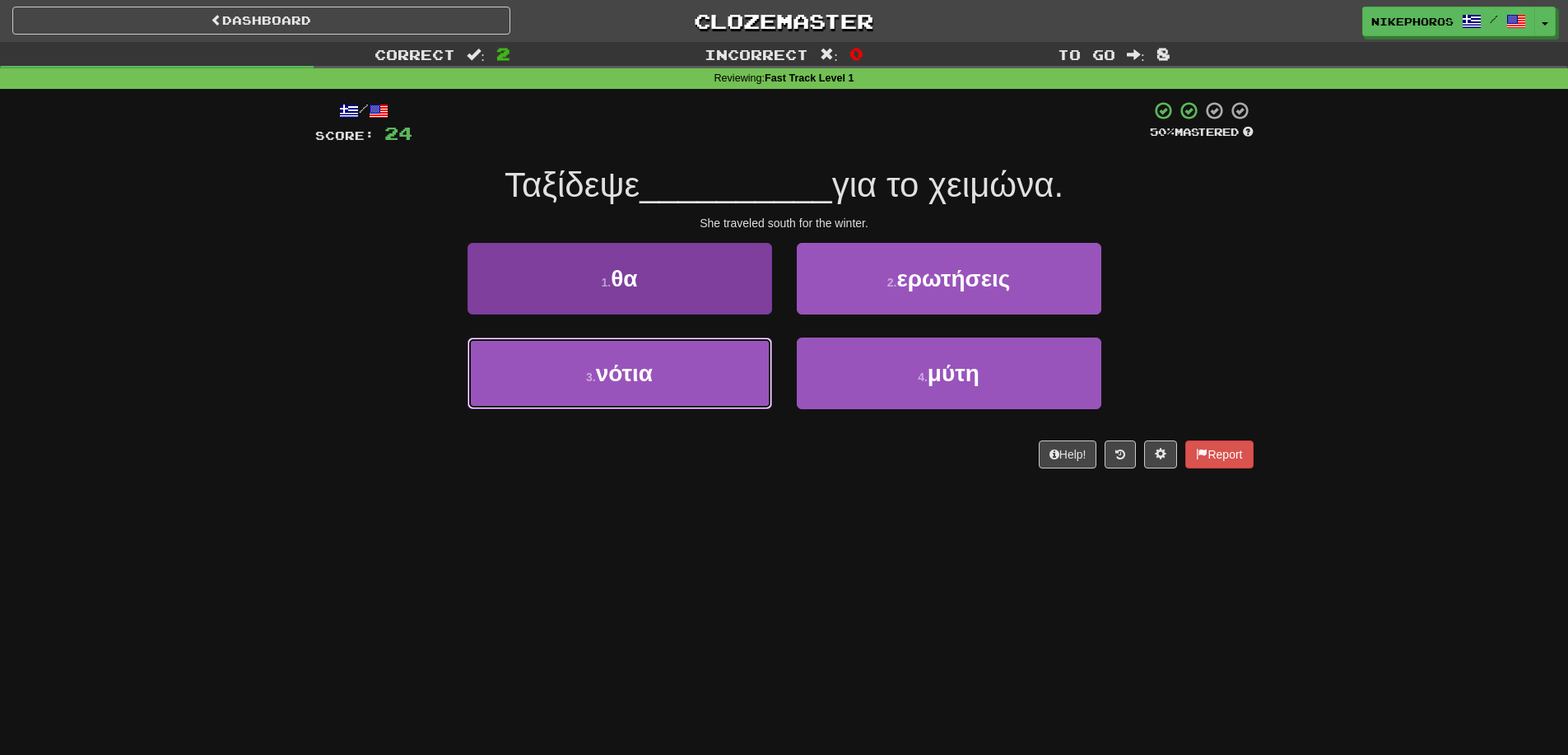
click at [692, 372] on button "3 . νότια" at bounding box center [619, 374] width 304 height 72
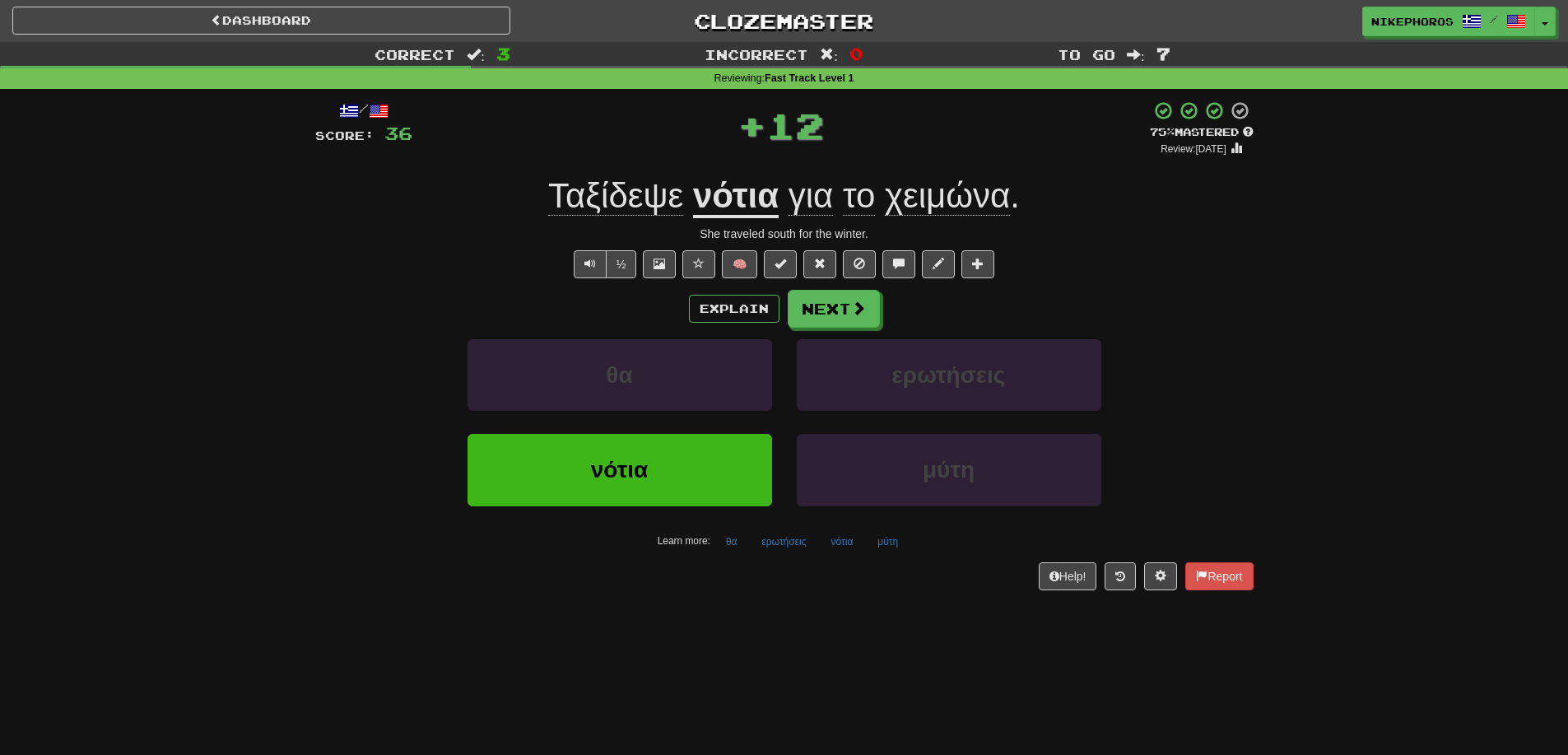
click at [1325, 273] on div "Correct : 3 Incorrect : 0 To go : 7 Reviewing : Fast Track Level 1 / Score: 36 …" at bounding box center [784, 328] width 1568 height 571
click at [788, 549] on button "ερωτήσεις" at bounding box center [784, 541] width 63 height 25
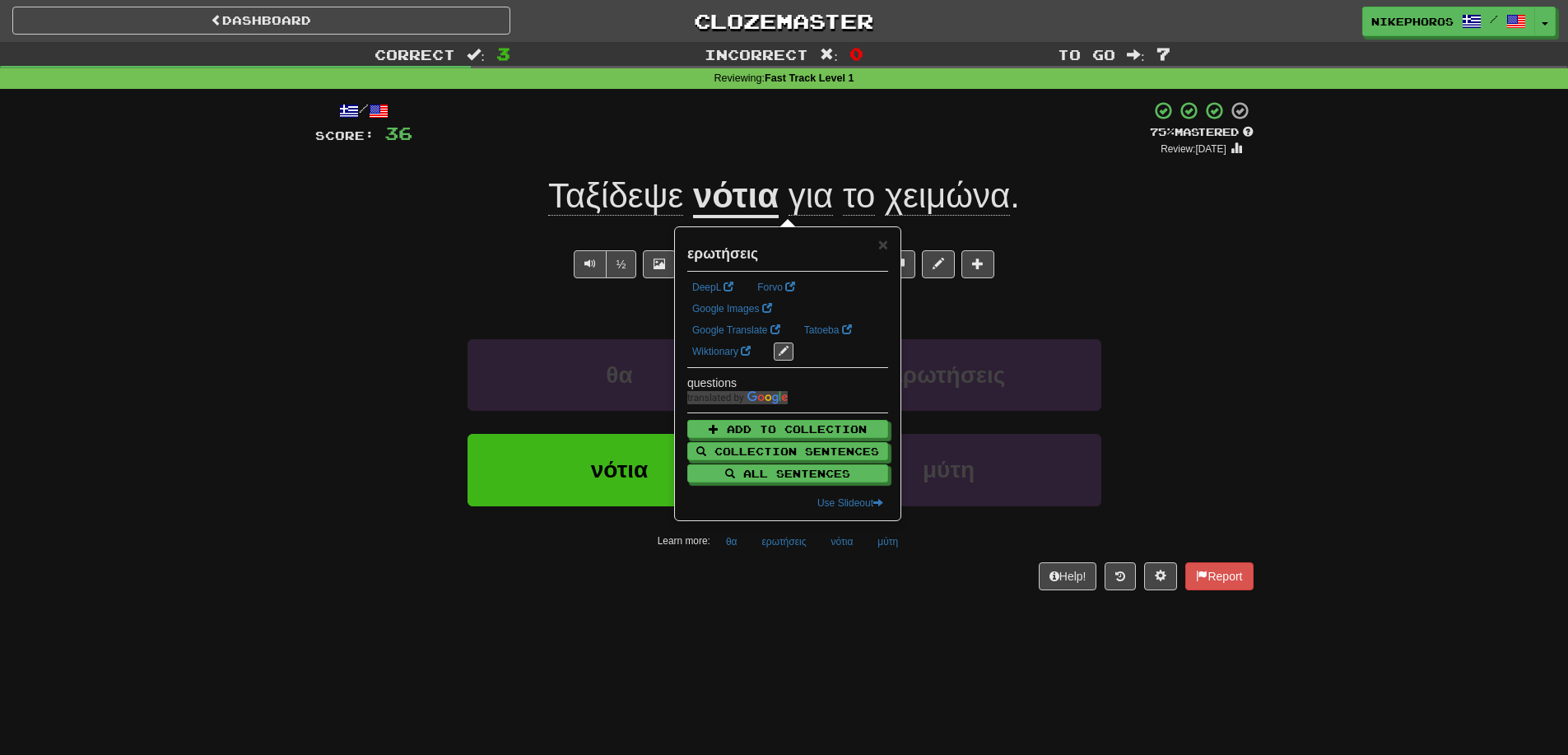
click at [804, 594] on div "/ Score: 36 + 12 75 % Mastered Review: 2025-10-16 Ταξίδεψε νότια για το χειμώνα…" at bounding box center [784, 351] width 938 height 523
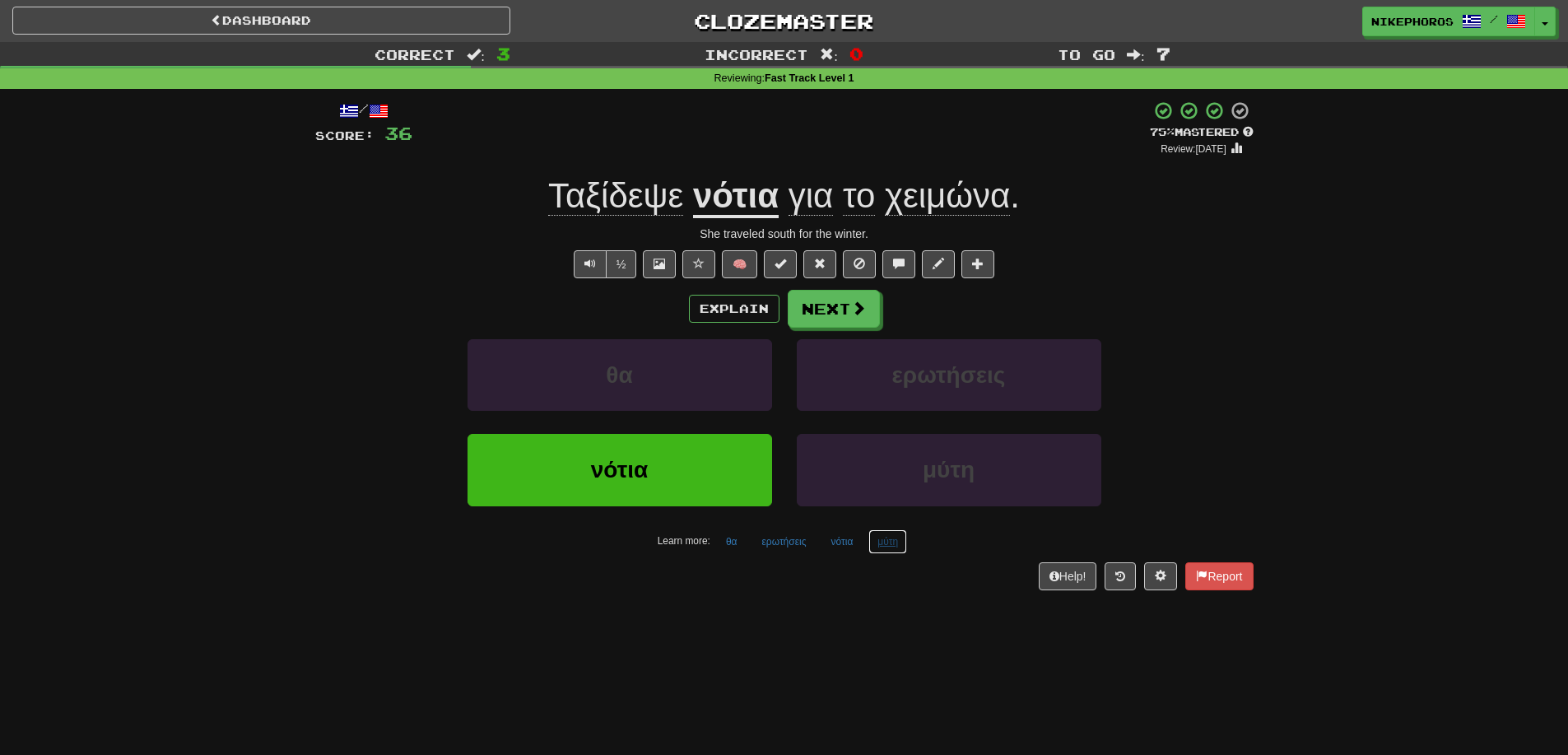
click at [884, 545] on button "μύτη" at bounding box center [887, 541] width 39 height 25
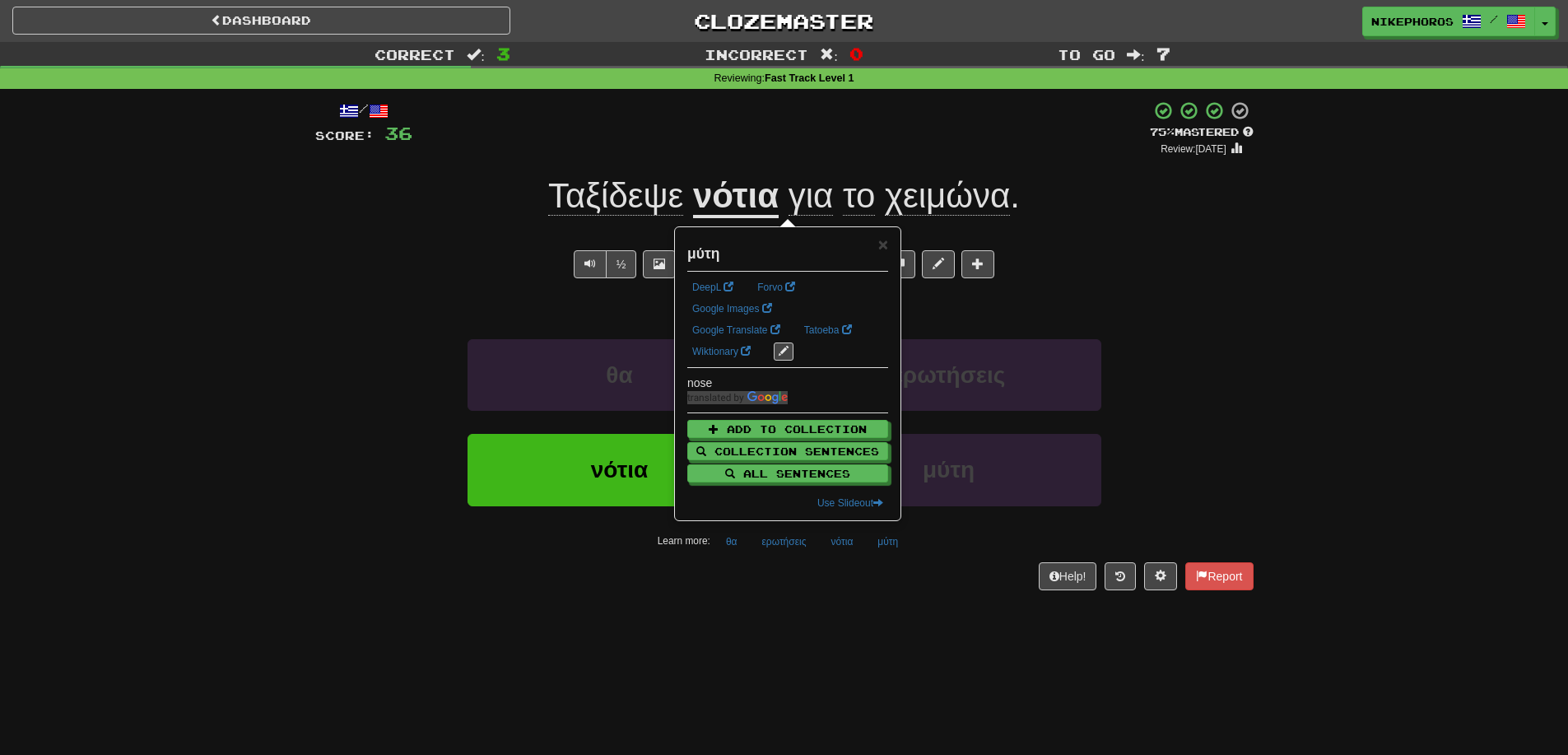
click at [879, 602] on div "/ Score: 36 + 12 75 % Mastered Review: 2025-10-16 Ταξίδεψε νότια για το χειμώνα…" at bounding box center [784, 351] width 938 height 523
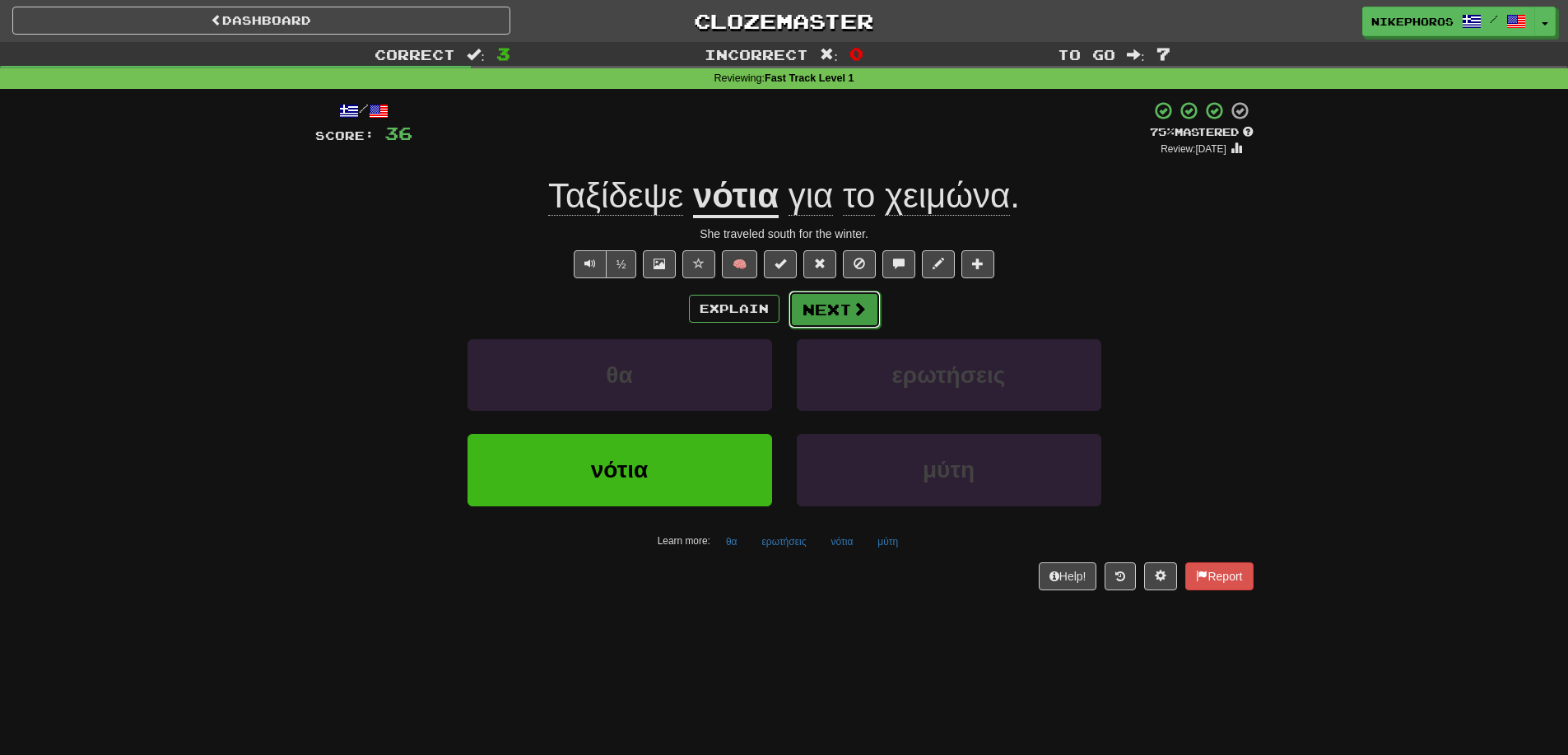
click at [807, 314] on button "Next" at bounding box center [834, 310] width 92 height 38
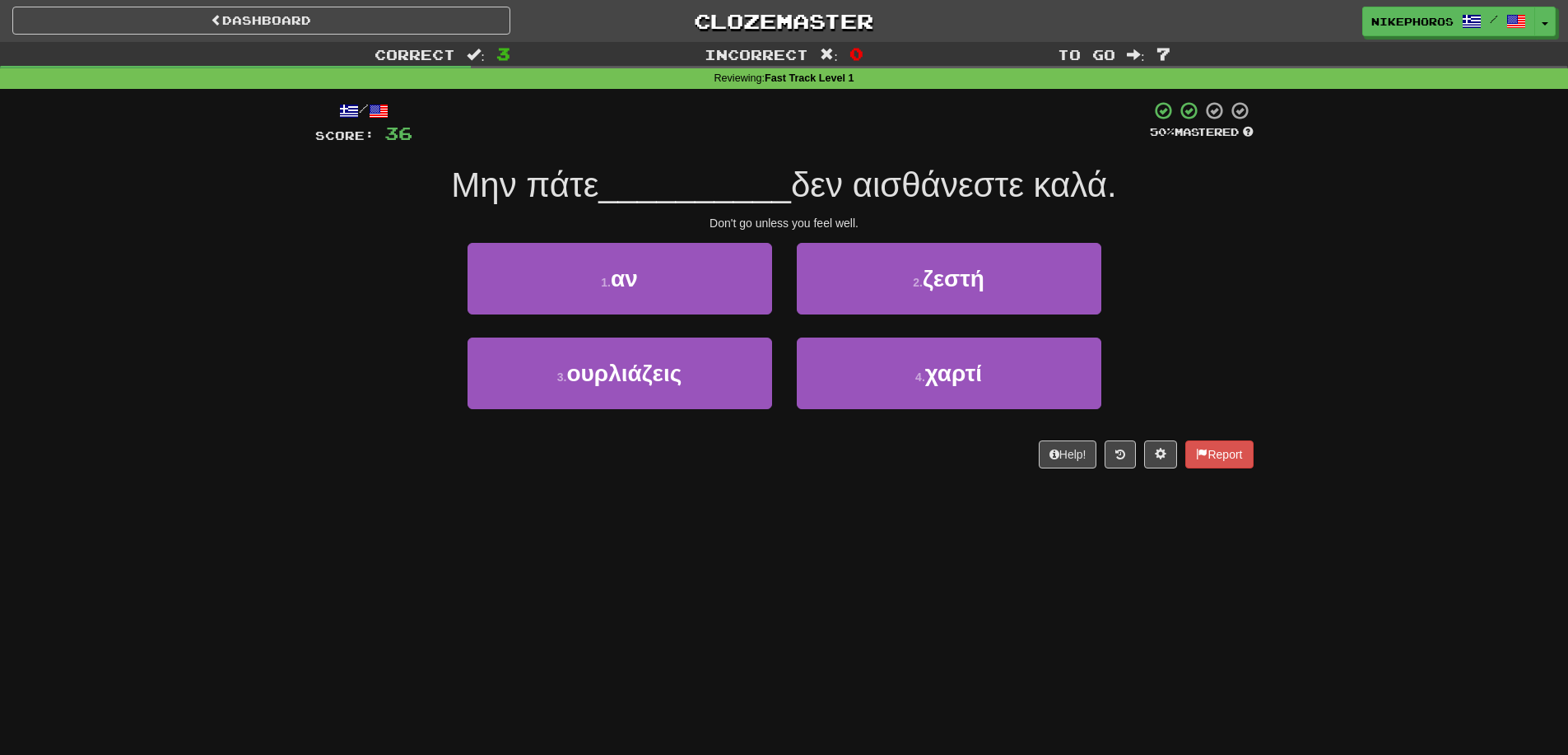
click at [737, 425] on div "3 . ουρλιάζεις" at bounding box center [620, 384] width 329 height 95
click at [634, 142] on div at bounding box center [781, 123] width 738 height 45
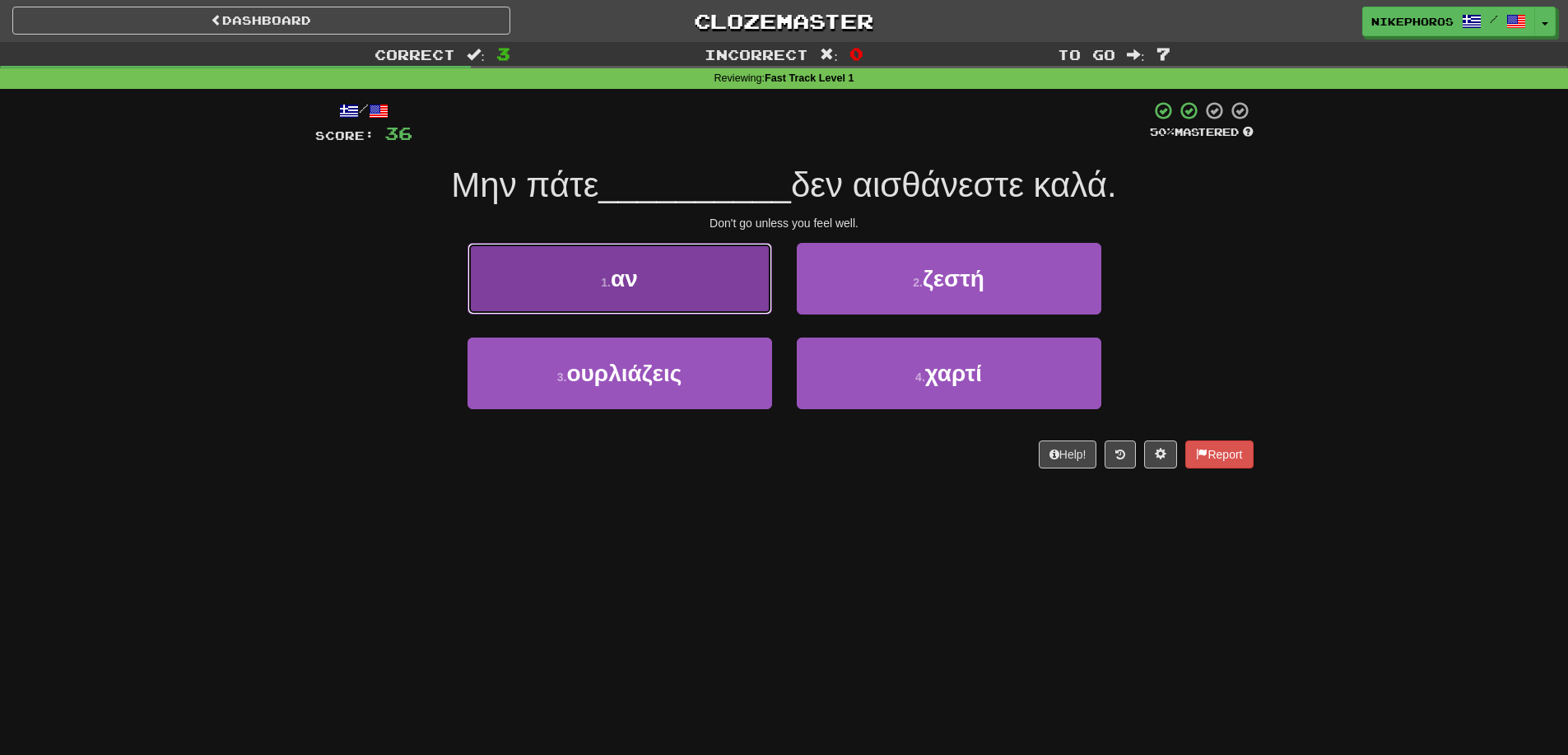
click at [616, 267] on span "αν" at bounding box center [624, 279] width 27 height 26
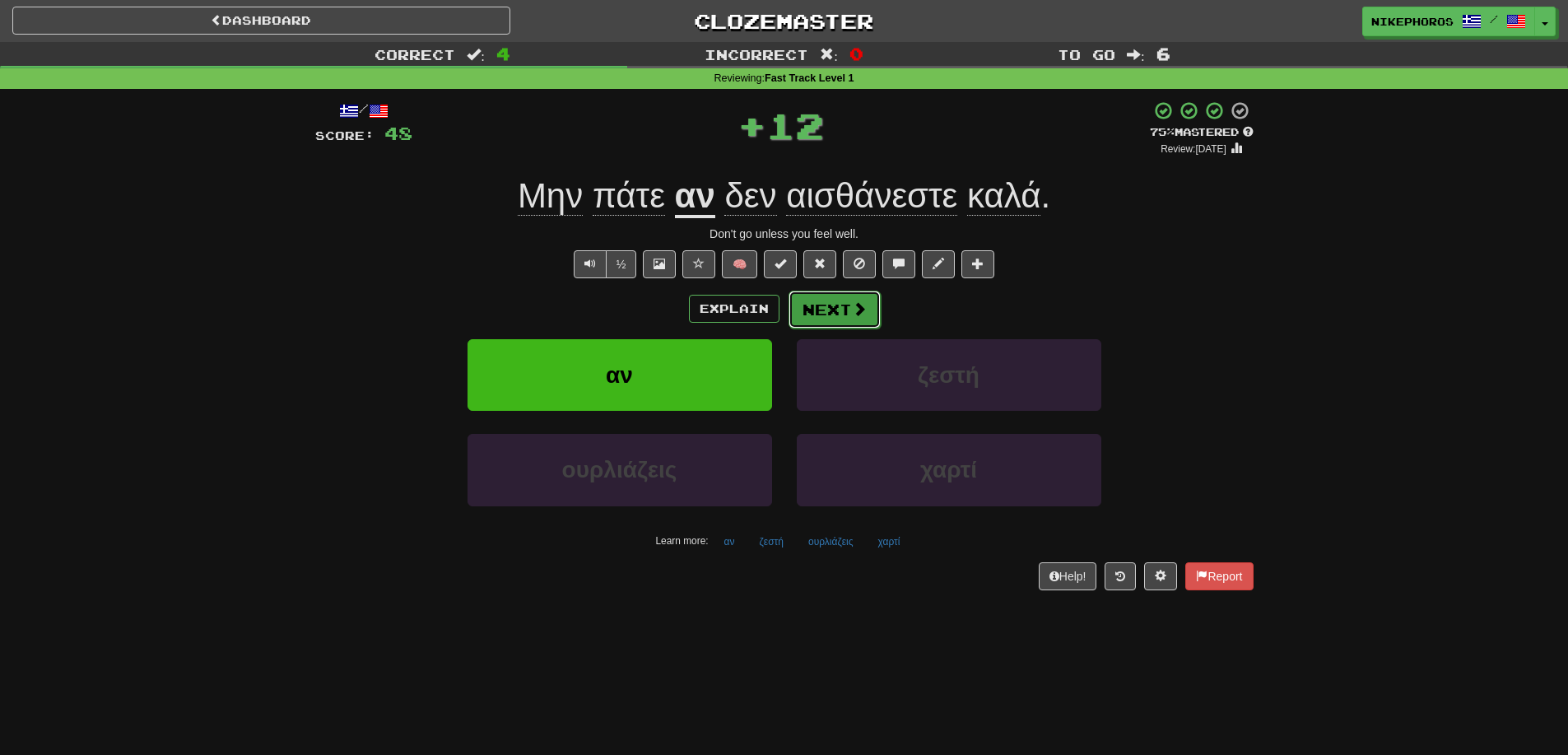
click at [820, 297] on button "Next" at bounding box center [834, 310] width 92 height 38
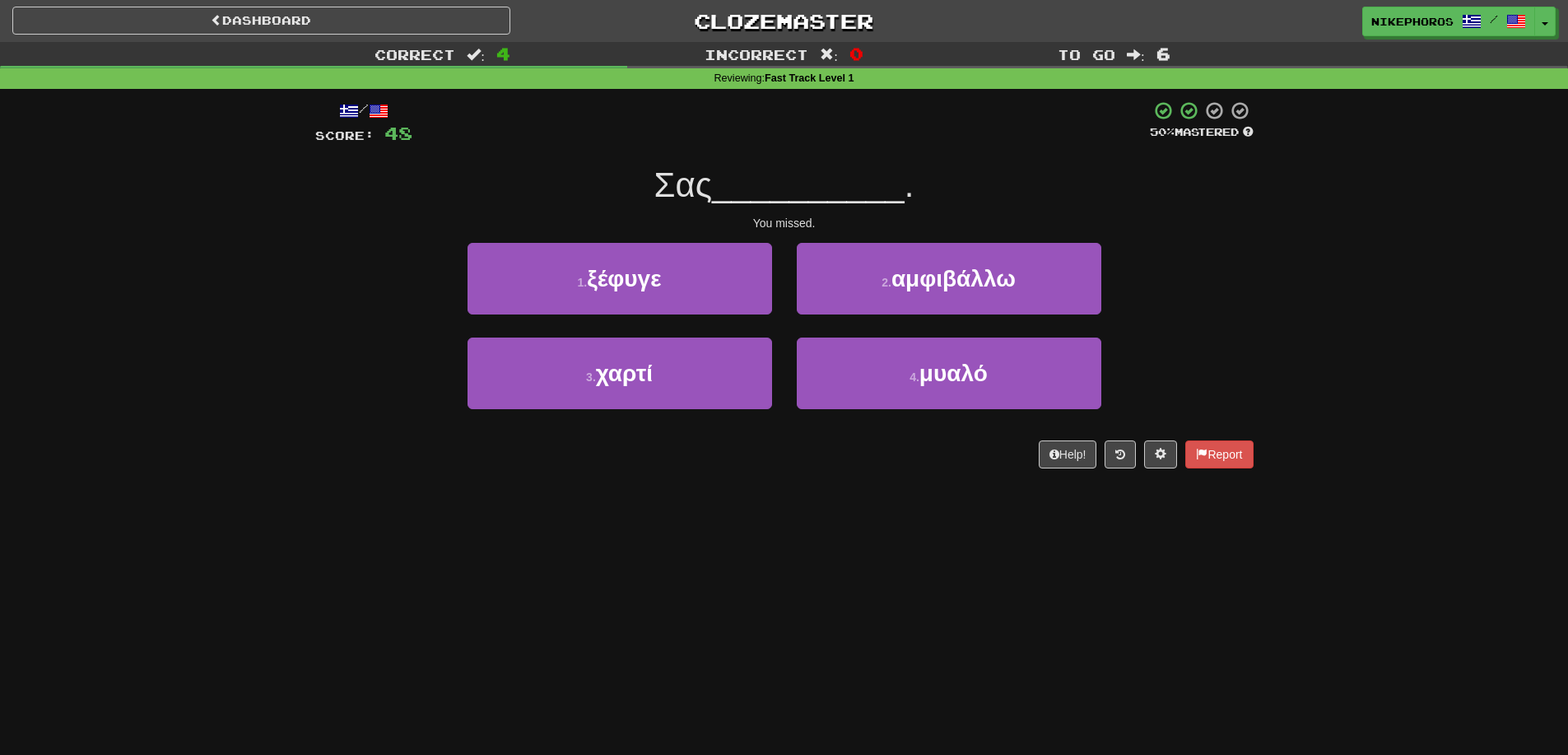
click at [1272, 335] on div "Correct : 4 Incorrect : 0 To go : 6 Reviewing : Fast Track Level 1 / Score: 48 …" at bounding box center [784, 267] width 1568 height 449
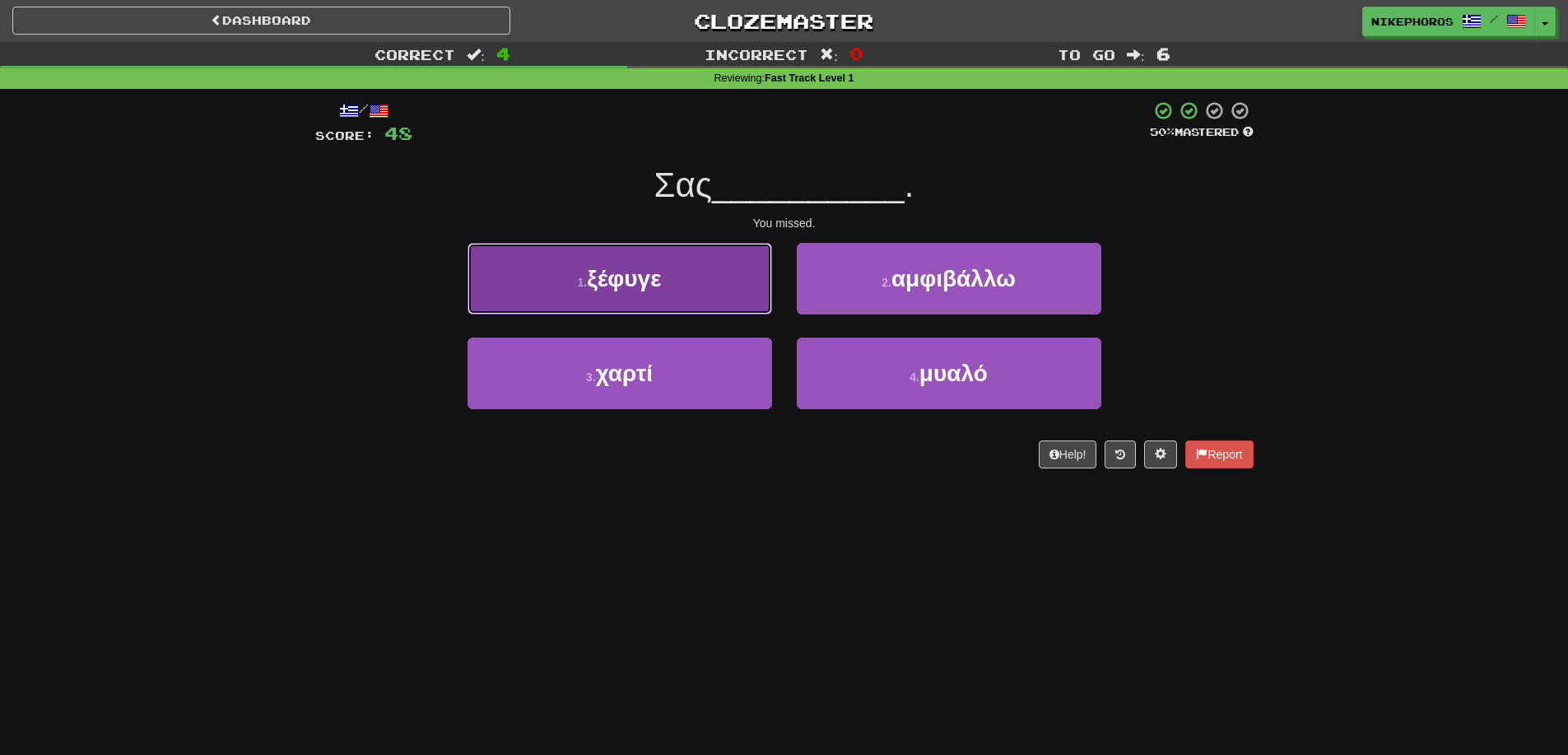
click at [688, 276] on button "1 . ξέφυγε" at bounding box center [619, 279] width 304 height 72
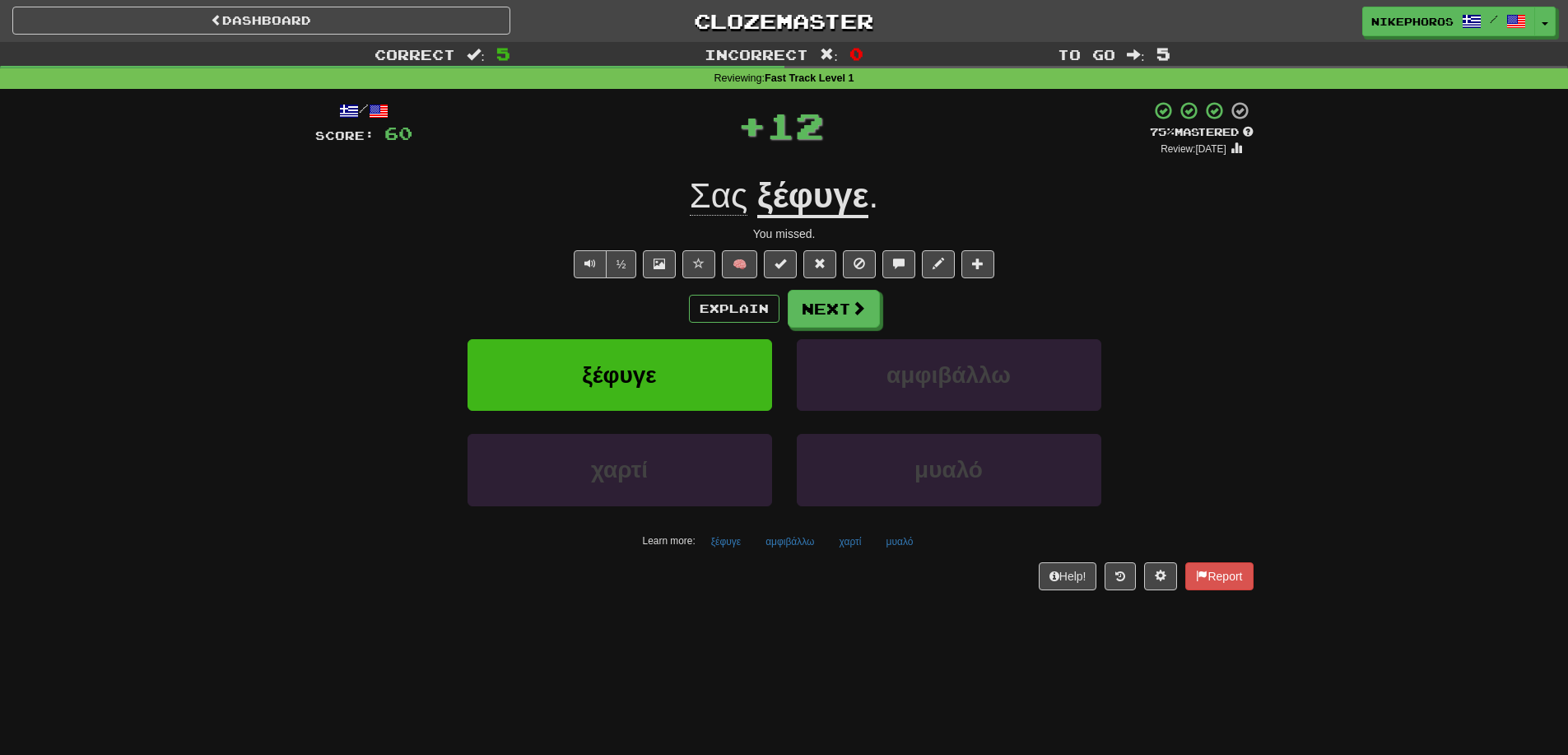
click at [749, 180] on span "Σας" at bounding box center [724, 196] width 68 height 40
click at [1060, 195] on div "Σας ξέφυγε ." at bounding box center [784, 196] width 938 height 45
click at [898, 554] on div "/ Score: 60 + 12 75 % Mastered Review: 2025-10-16 Σας ξέφυγε . You missed. ½ 🧠 …" at bounding box center [784, 346] width 938 height 489
click at [845, 541] on button "χαρτί" at bounding box center [849, 541] width 40 height 25
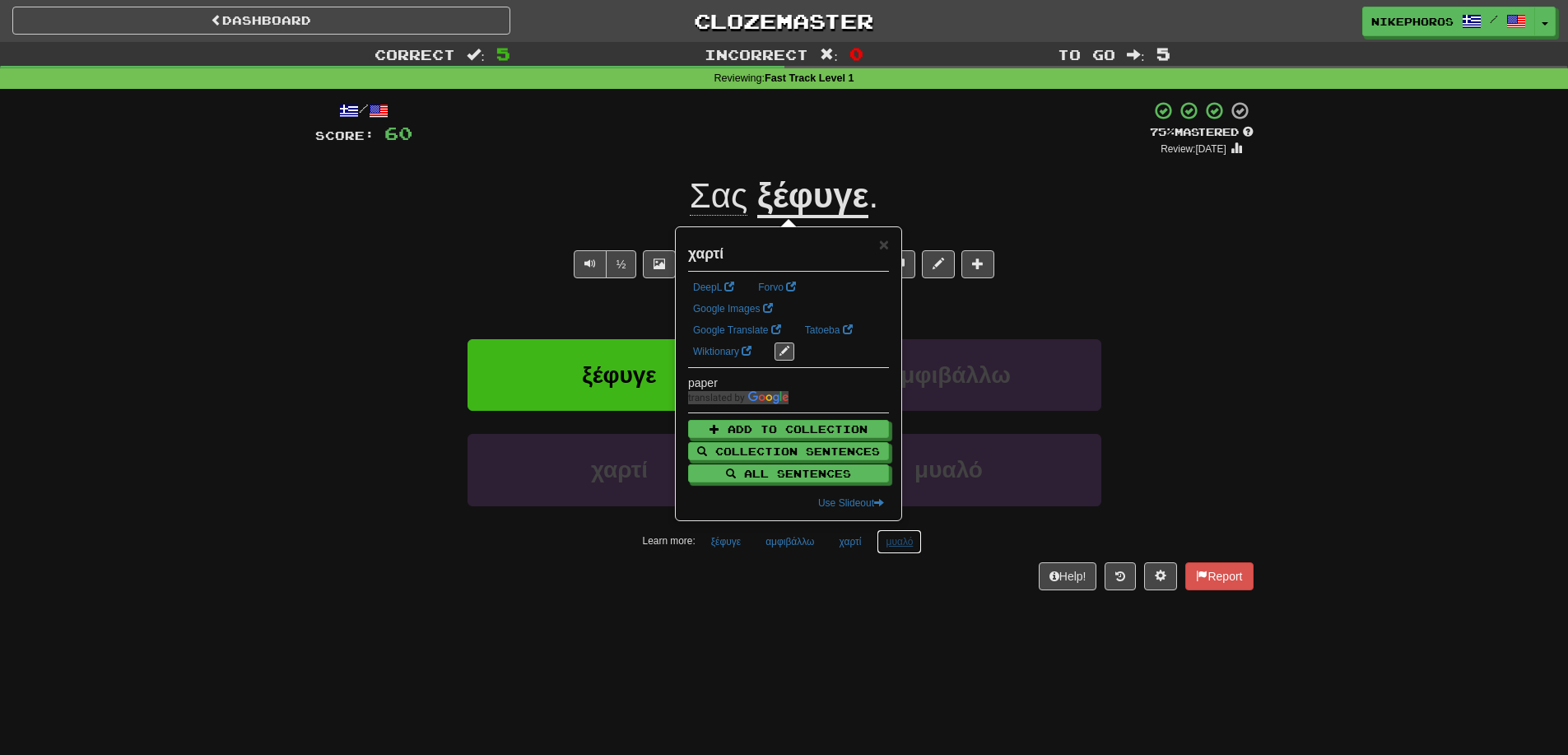
click at [887, 533] on button "μυαλό" at bounding box center [898, 541] width 45 height 25
drag, startPoint x: 933, startPoint y: 603, endPoint x: 920, endPoint y: 425, distance: 178.5
click at [936, 603] on div "/ Score: 60 + 12 75 % Mastered Review: 2025-10-16 Σας ξέφυγε . You missed. ½ 🧠 …" at bounding box center [784, 351] width 938 height 523
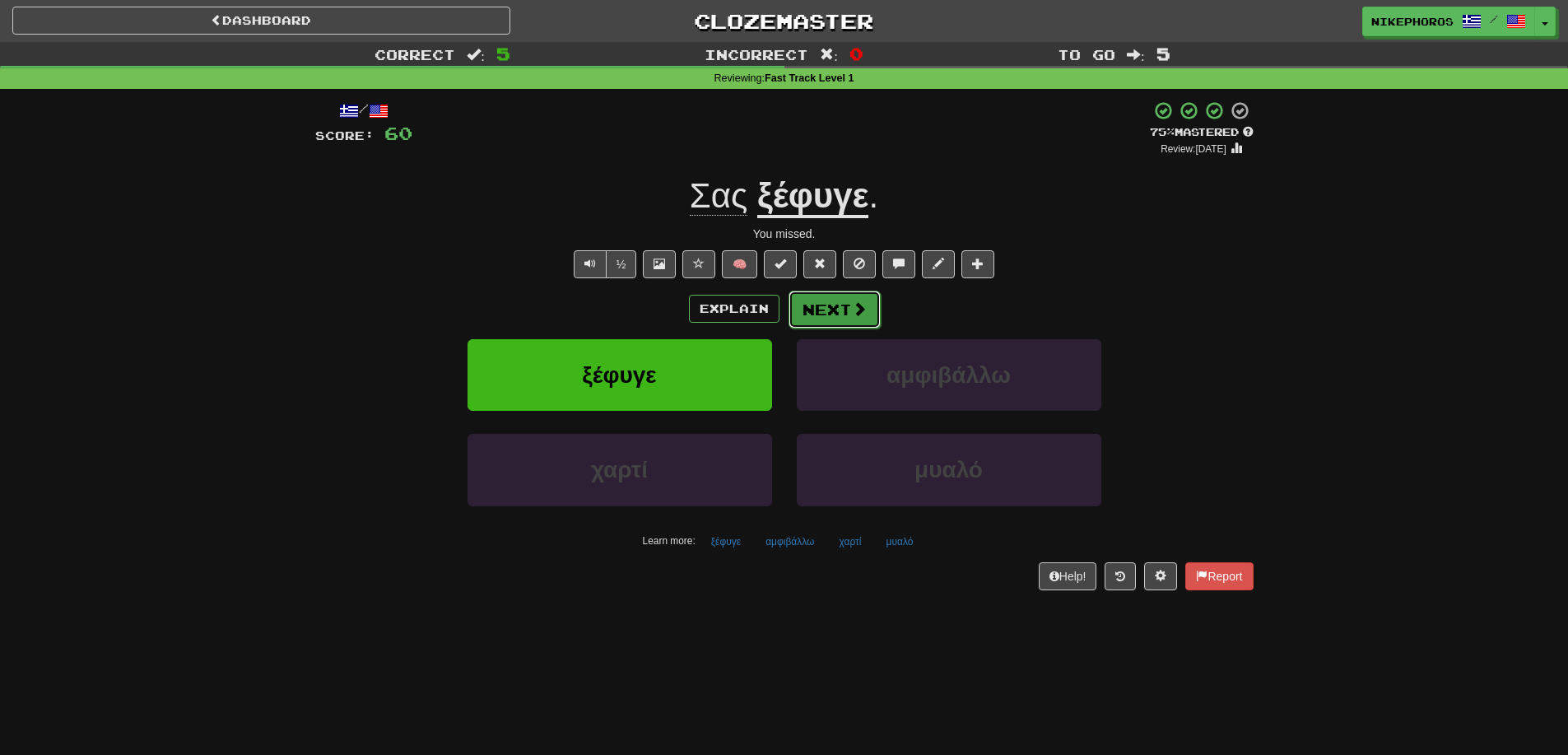
click at [864, 313] on span at bounding box center [858, 309] width 15 height 15
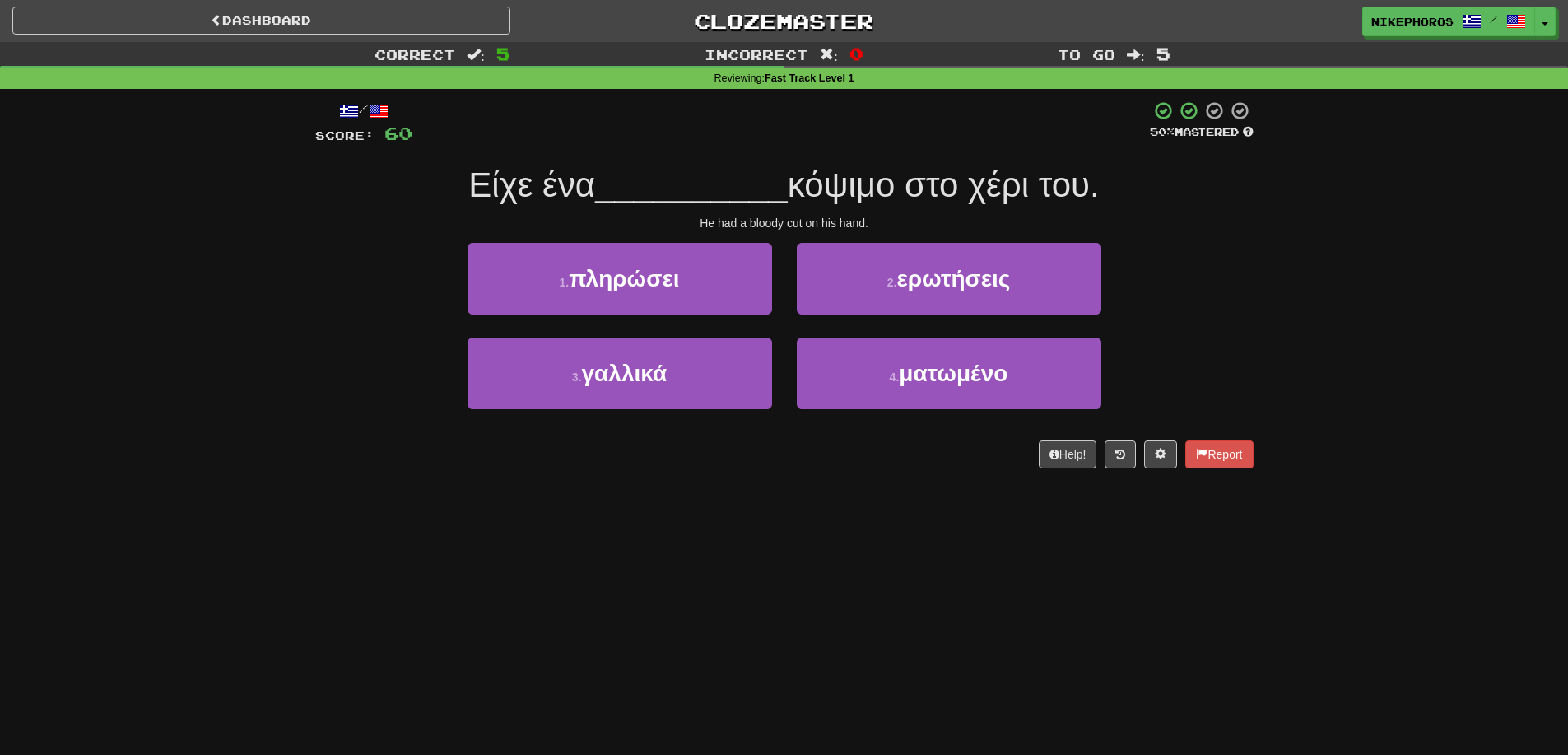
click at [1171, 247] on div "1 . πληρώσει 2 . ερωτήσεις" at bounding box center [784, 290] width 988 height 95
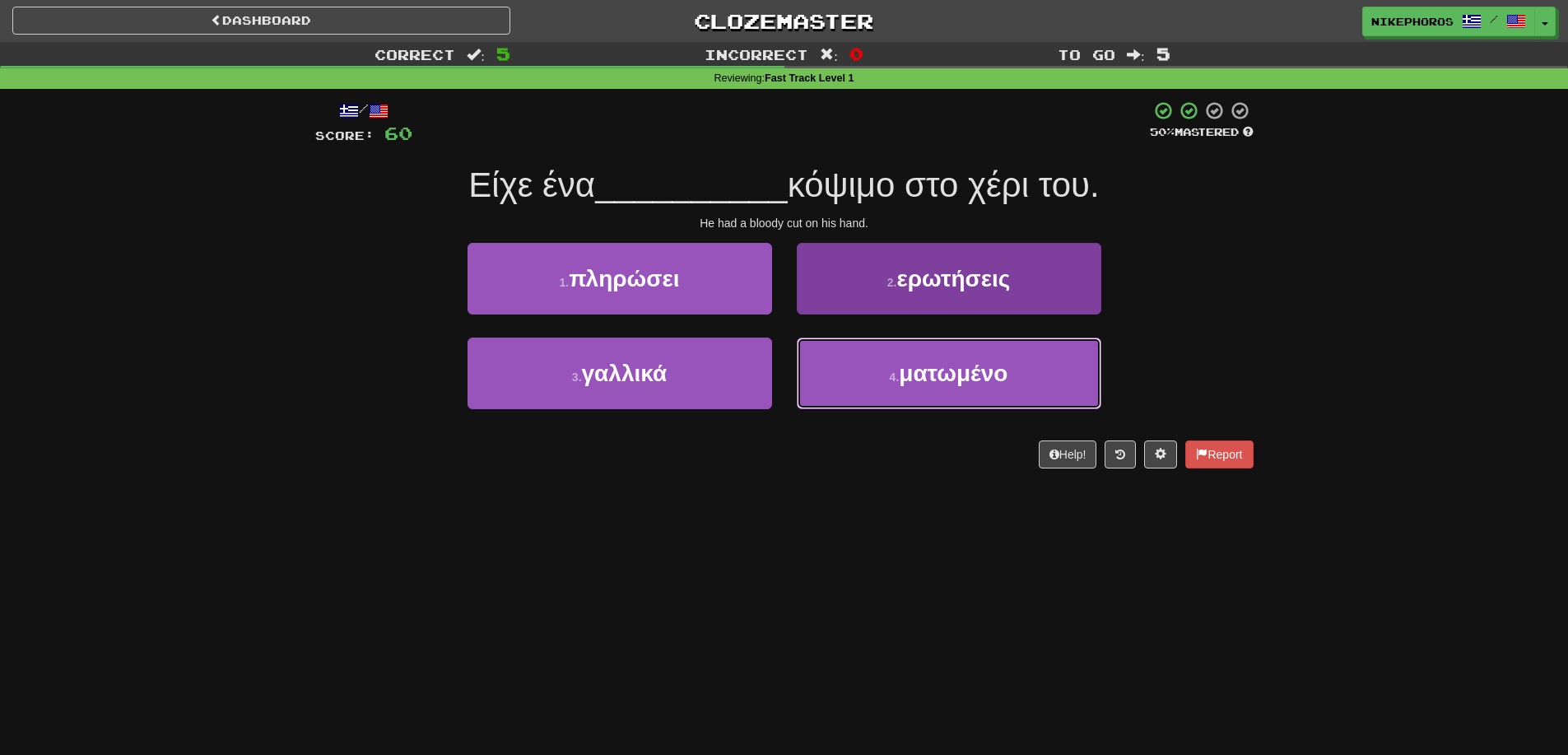
click at [1080, 378] on button "4 . ματωμένο" at bounding box center [948, 374] width 304 height 72
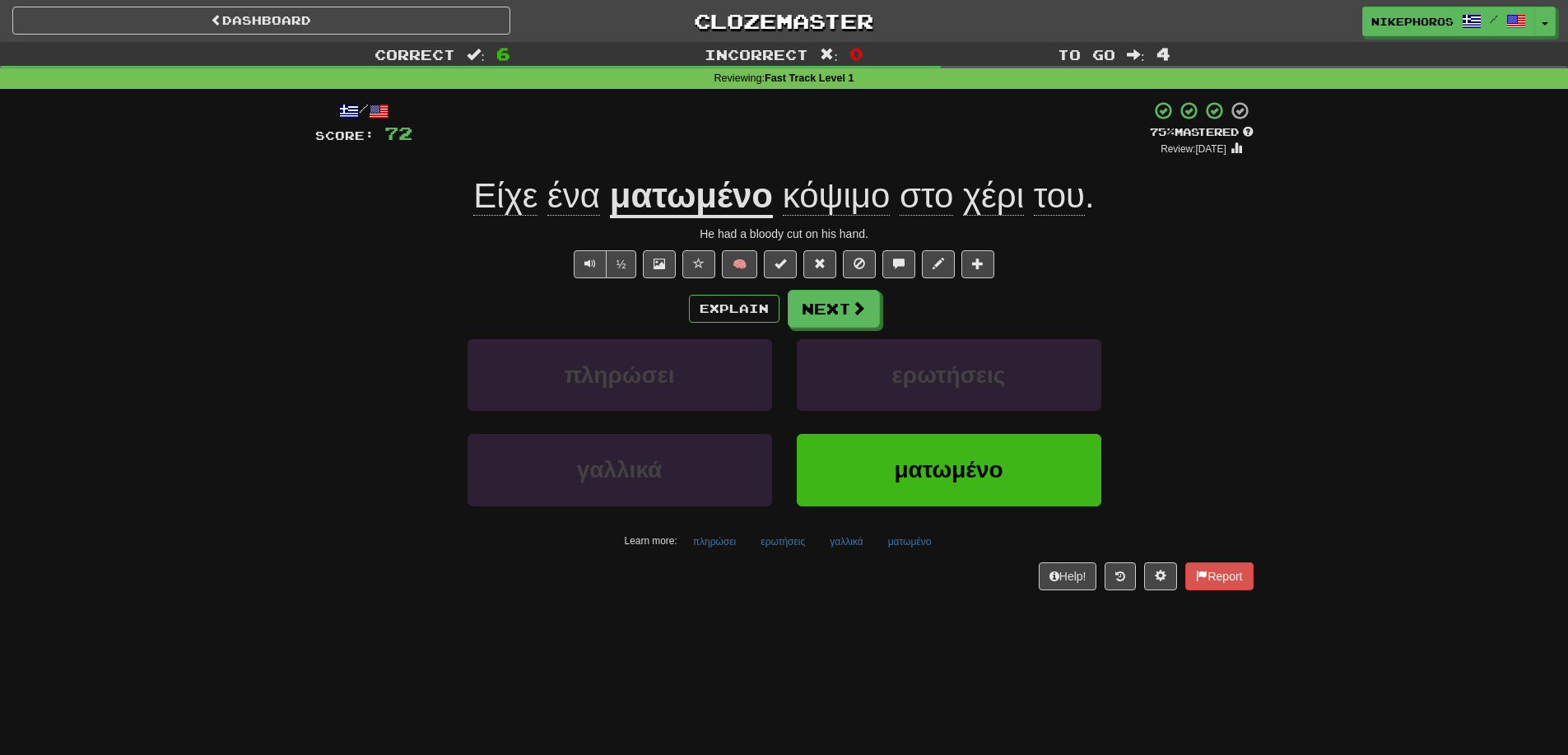
click at [834, 197] on span "κόψιμο" at bounding box center [836, 196] width 108 height 40
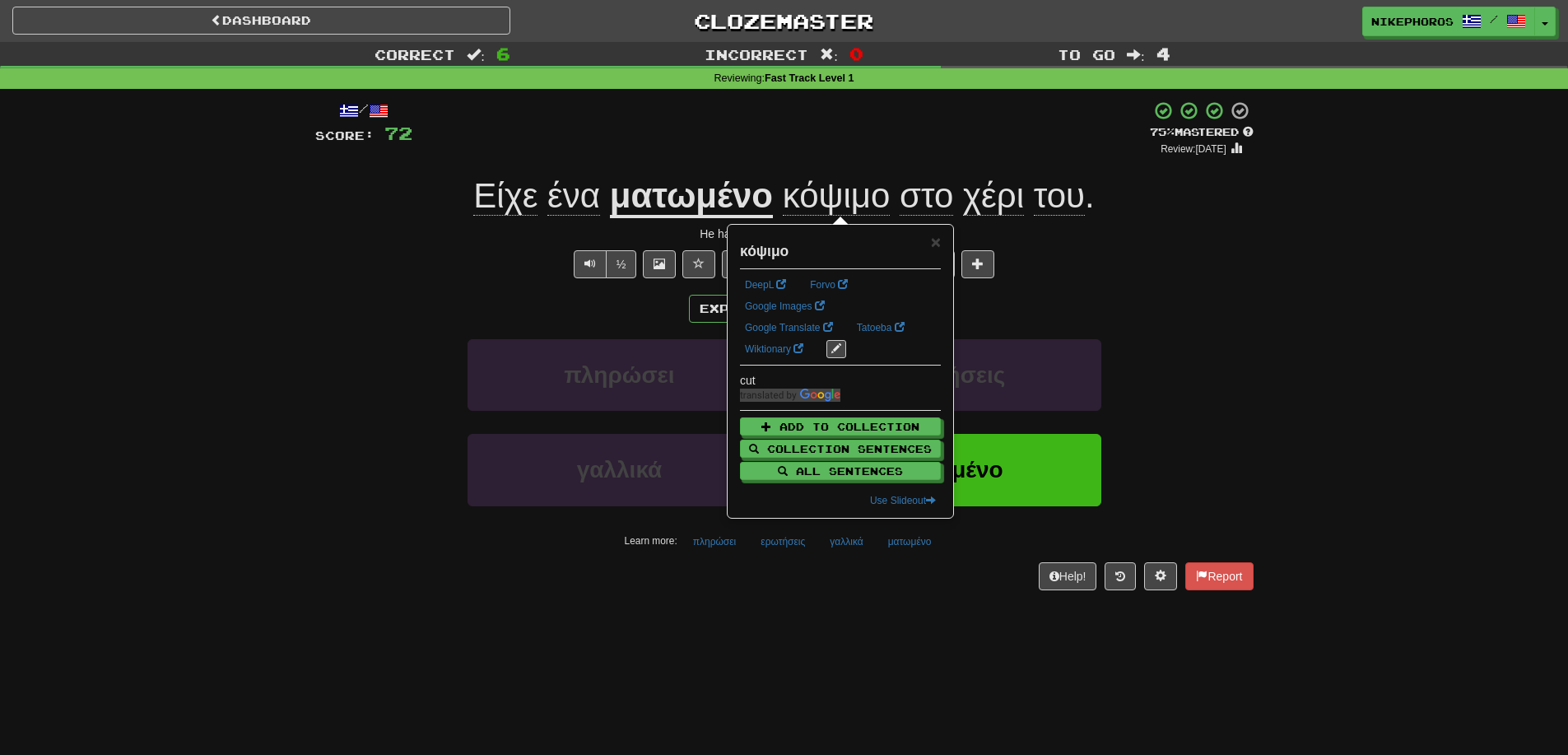
click at [1293, 279] on div "Correct : 6 Incorrect : 0 To go : 4 Reviewing : Fast Track Level 1 / Score: 72 …" at bounding box center [784, 328] width 1568 height 571
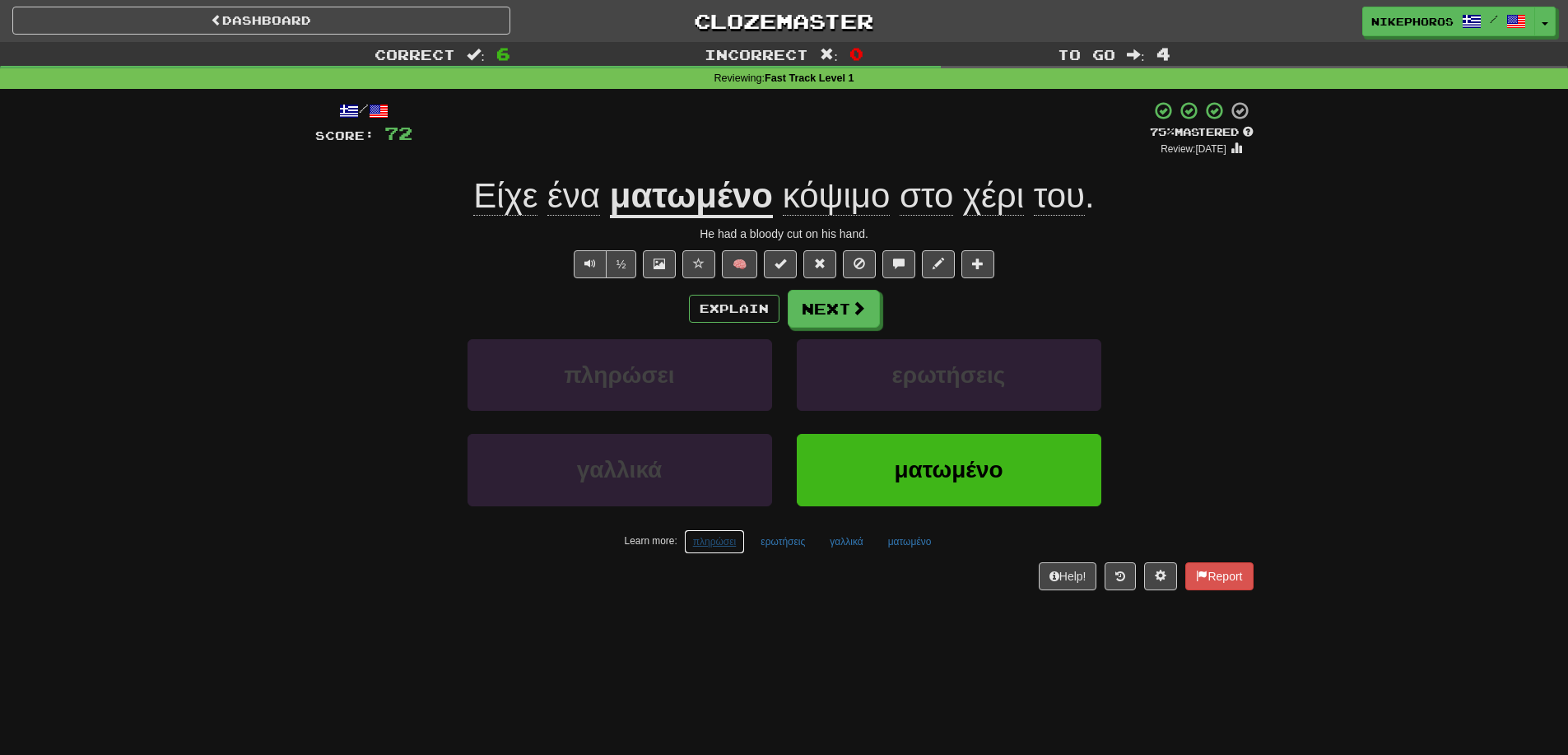
click at [711, 542] on button "πληρώσει" at bounding box center [715, 541] width 62 height 25
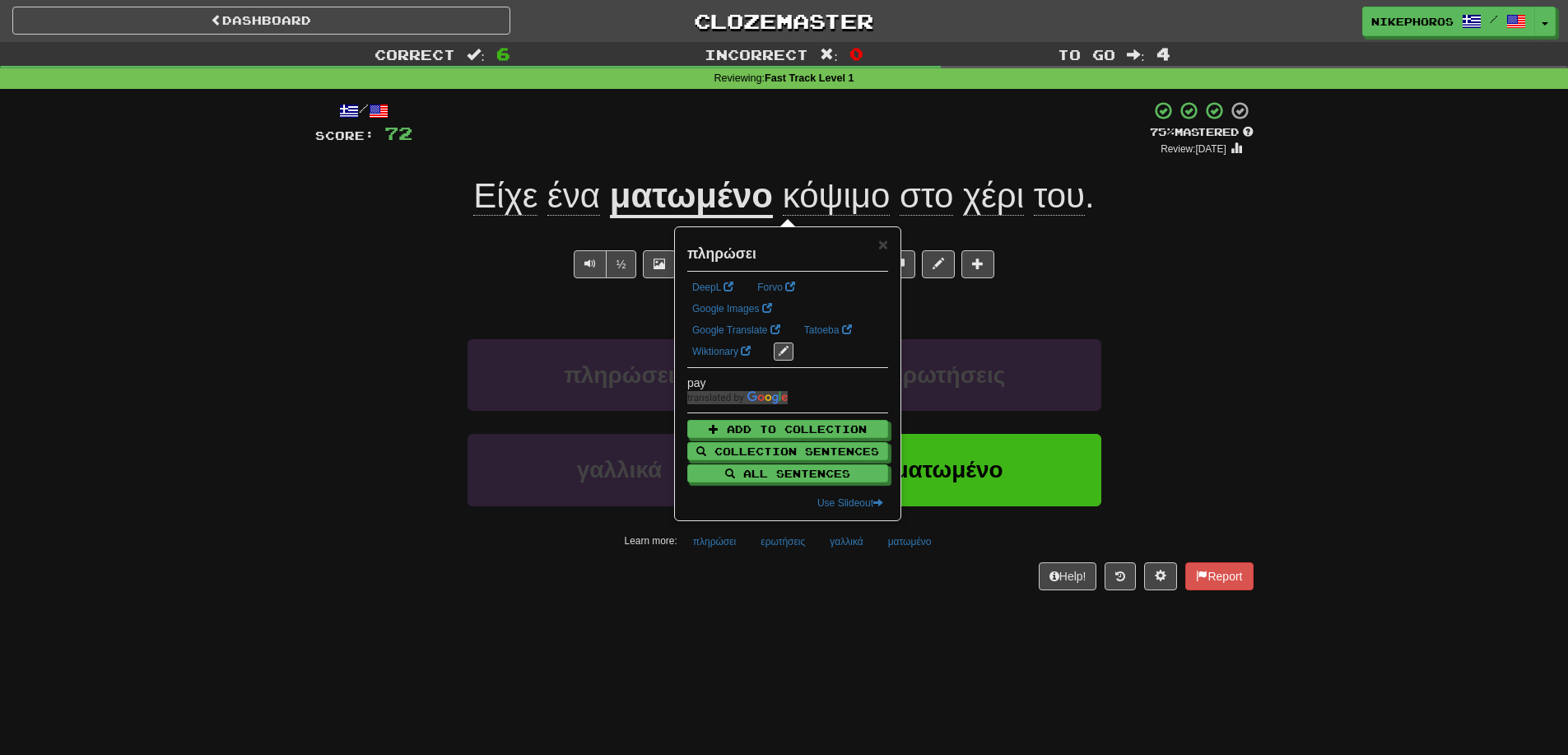
click at [734, 590] on div "/ Score: 72 + 12 75 % Mastered Review: 2025-10-16 Είχε ένα ματωμένο κόψιμο στο …" at bounding box center [784, 351] width 938 height 523
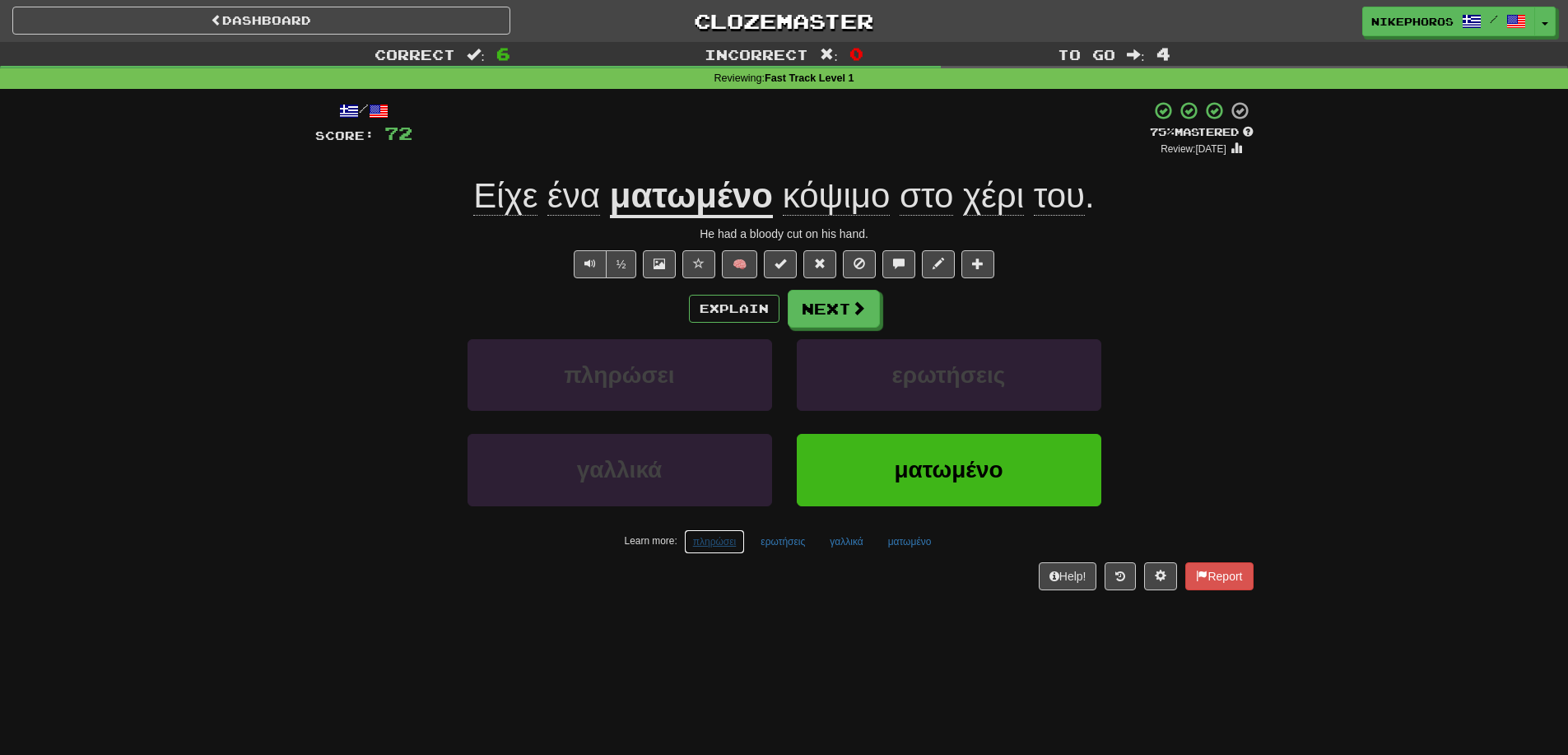
click at [716, 548] on button "πληρώσει" at bounding box center [715, 541] width 62 height 25
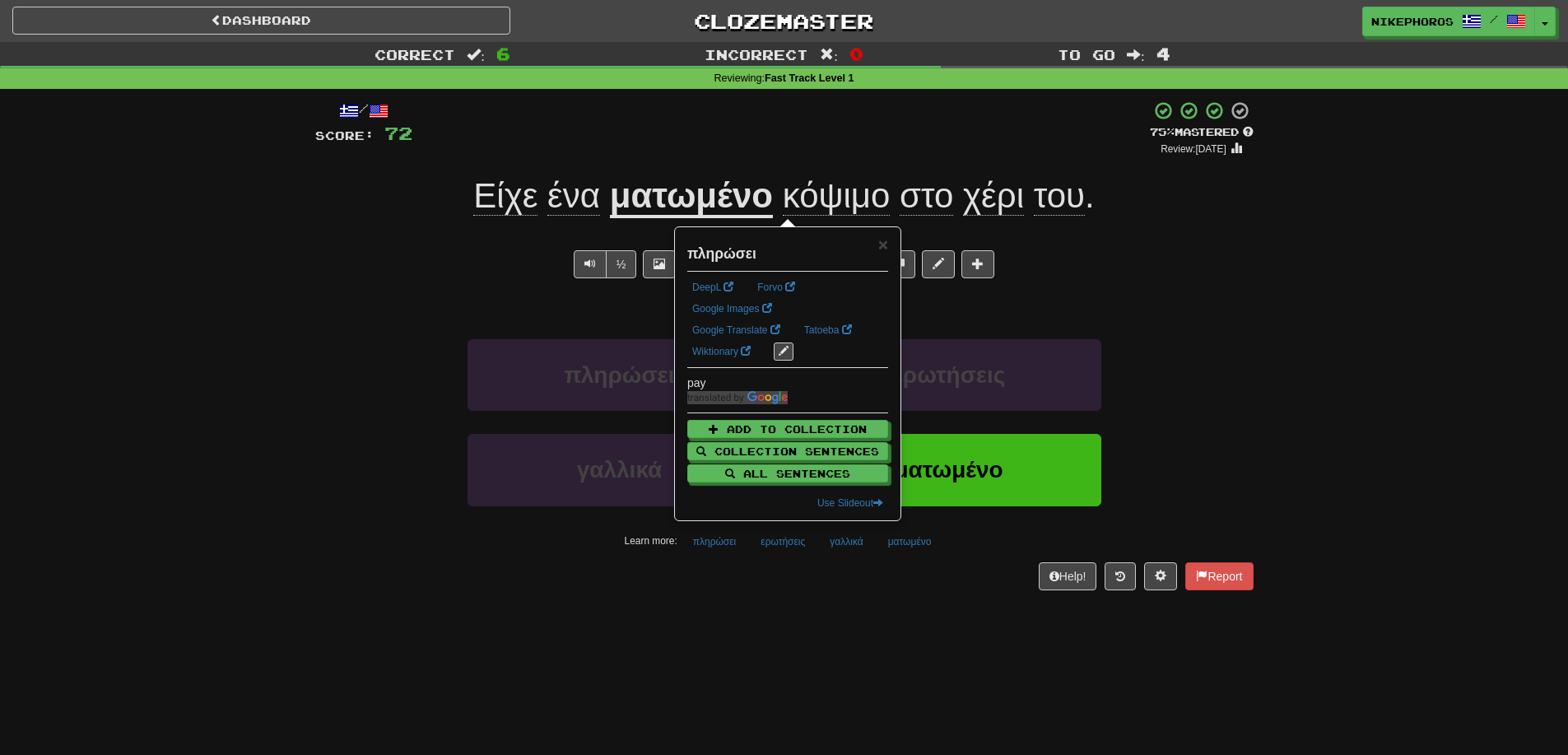
click at [746, 595] on div "/ Score: 72 + 12 75 % Mastered Review: 2025-10-16 Είχε ένα ματωμένο κόψιμο στο …" at bounding box center [784, 351] width 938 height 523
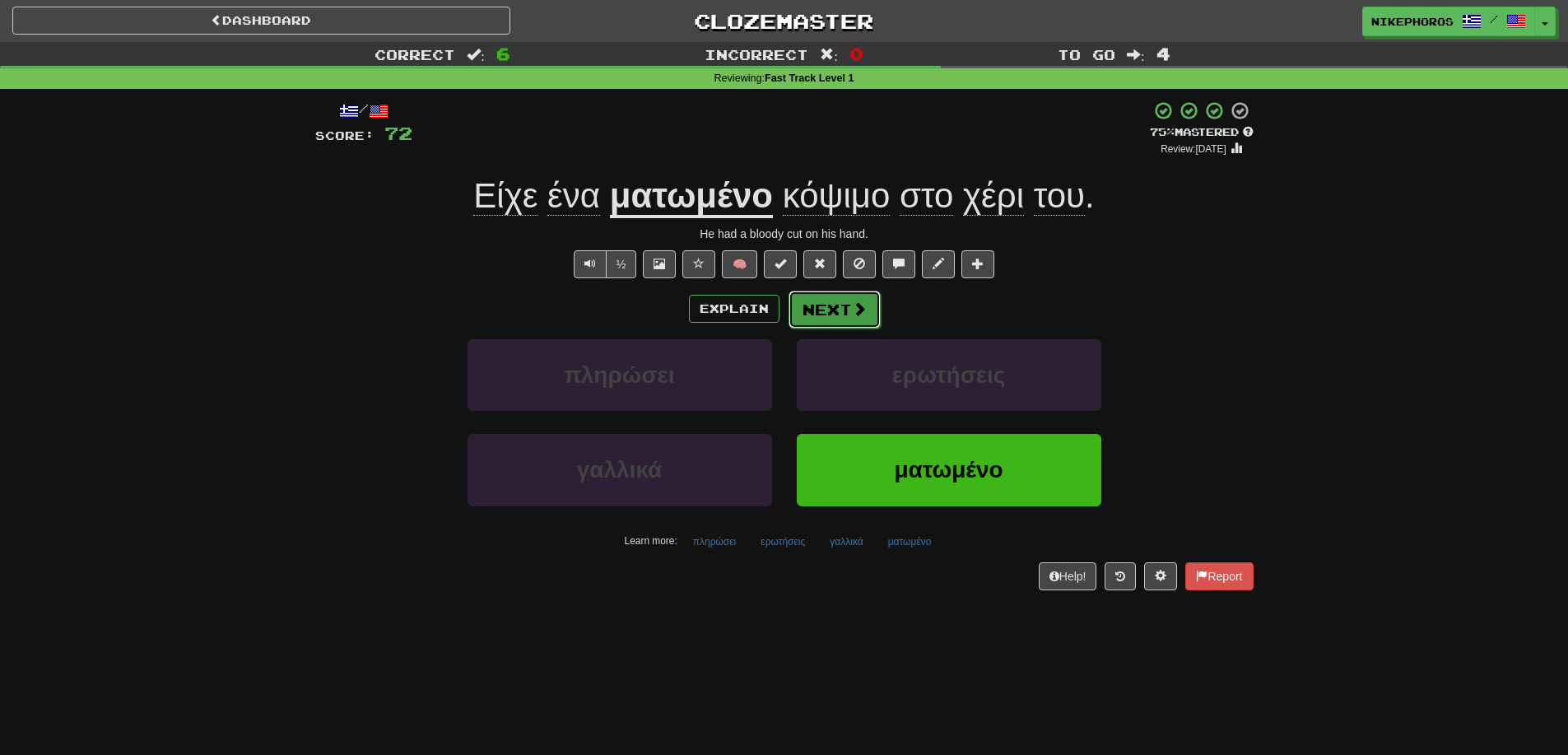
click at [839, 294] on button "Next" at bounding box center [834, 310] width 92 height 38
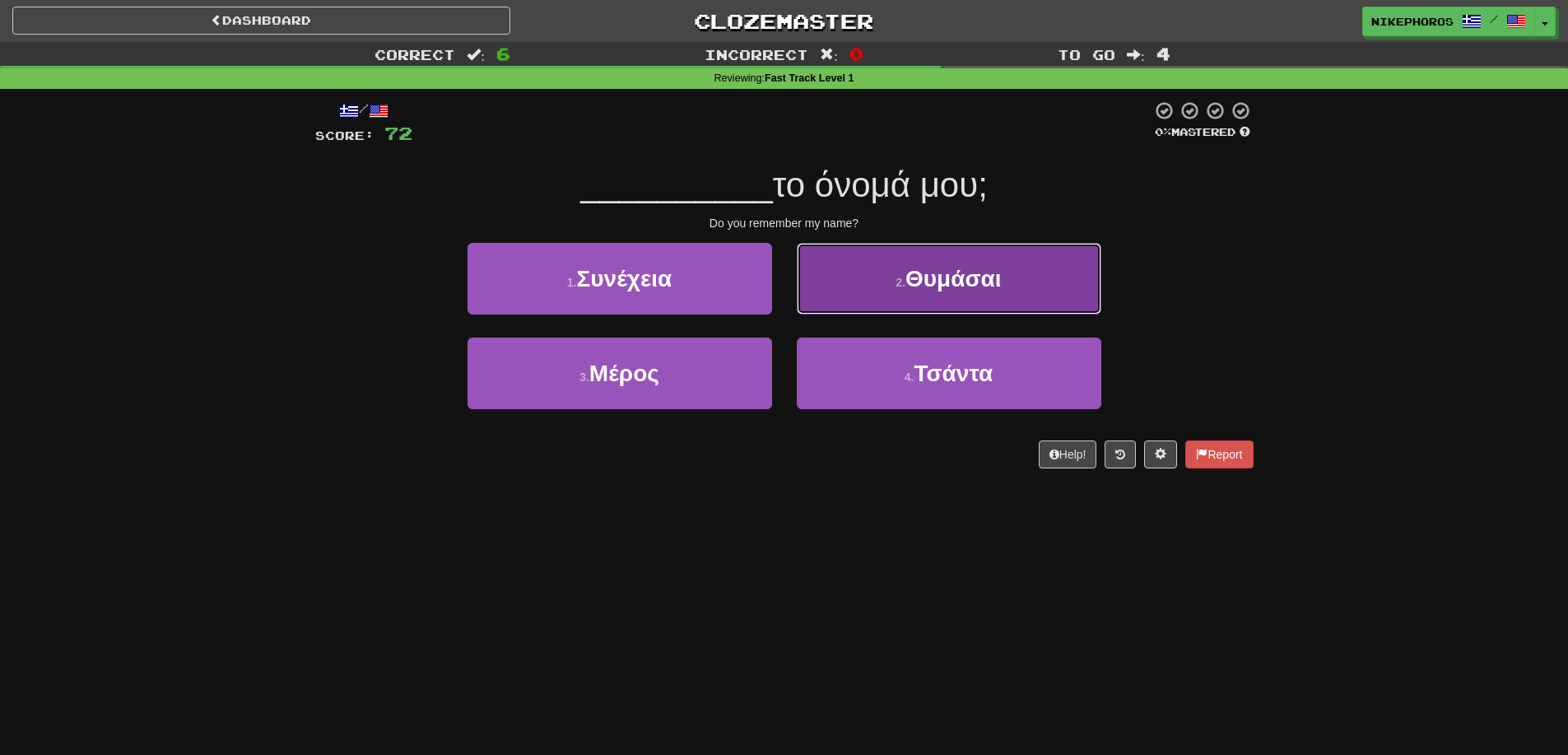
click at [1048, 262] on button "2 . Θυμάσαι" at bounding box center [948, 279] width 304 height 72
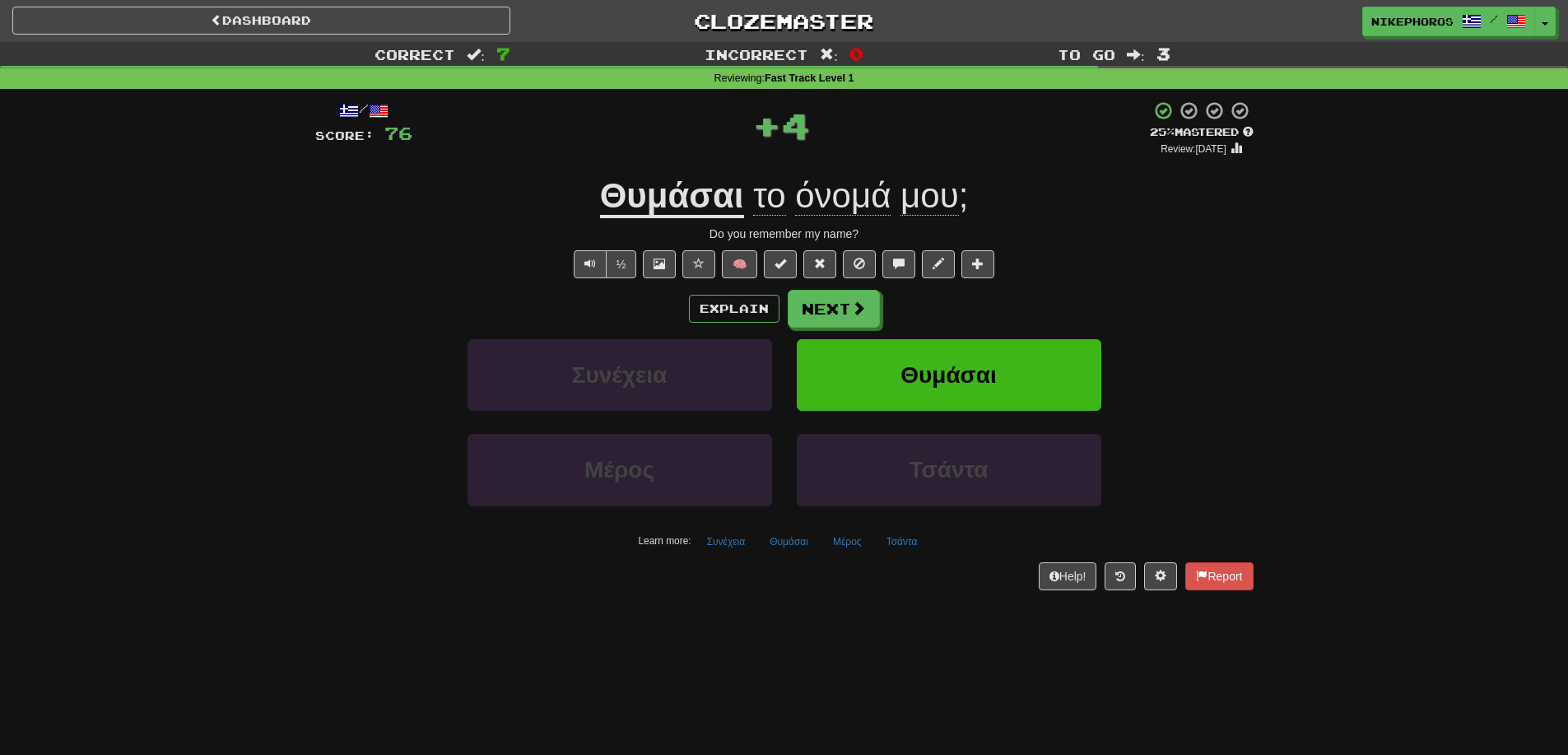
click at [1303, 357] on div "Correct : 7 Incorrect : 0 To go : 3 Reviewing : Fast Track Level 1 / Score: 76 …" at bounding box center [784, 328] width 1568 height 571
click at [681, 204] on u "Θυμάσαι" at bounding box center [672, 197] width 144 height 42
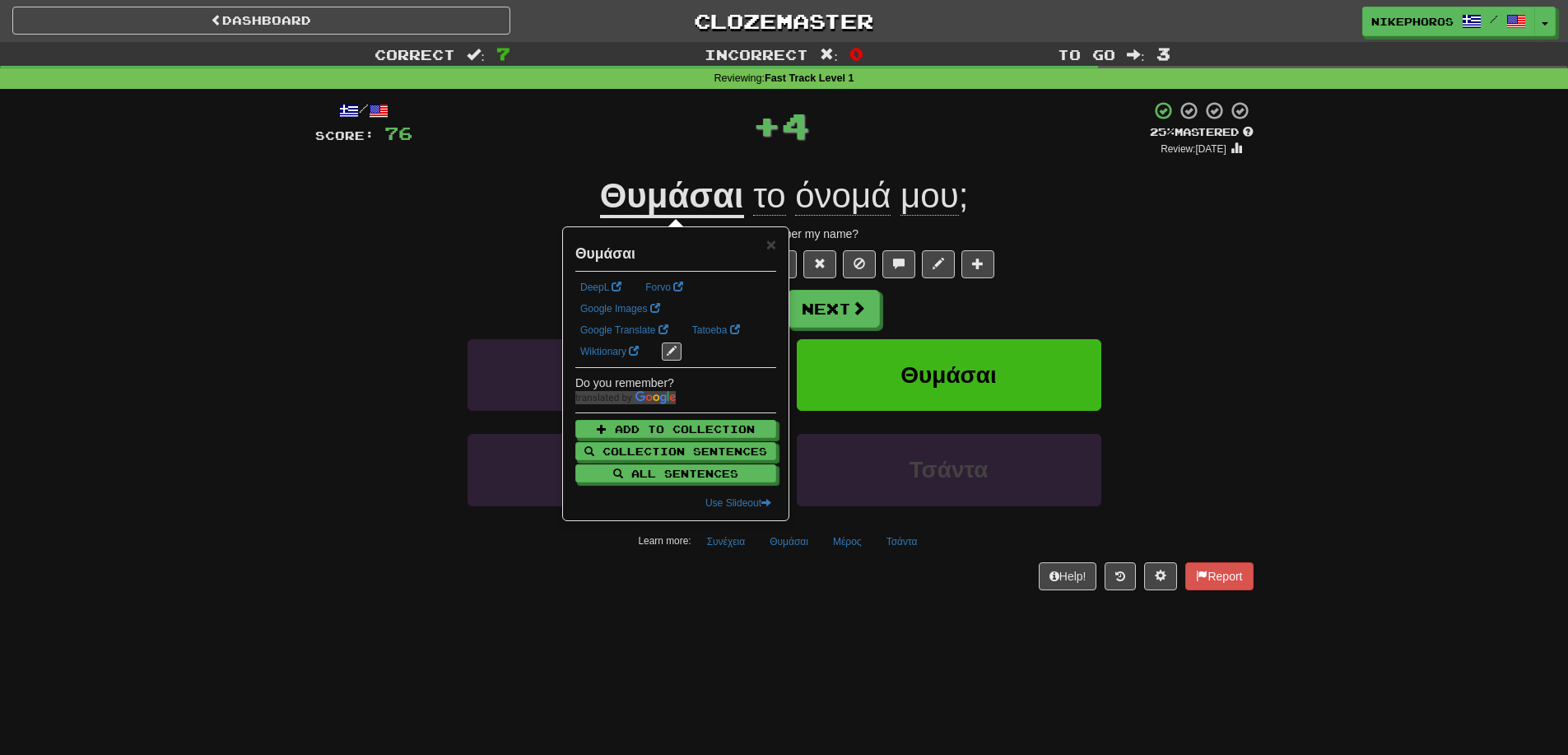
click at [1141, 249] on div "/ Score: 76 + 4 25 % Mastered Review: 2025-09-17 Θυμάσαι το όνομά μου ; Do you …" at bounding box center [784, 346] width 938 height 489
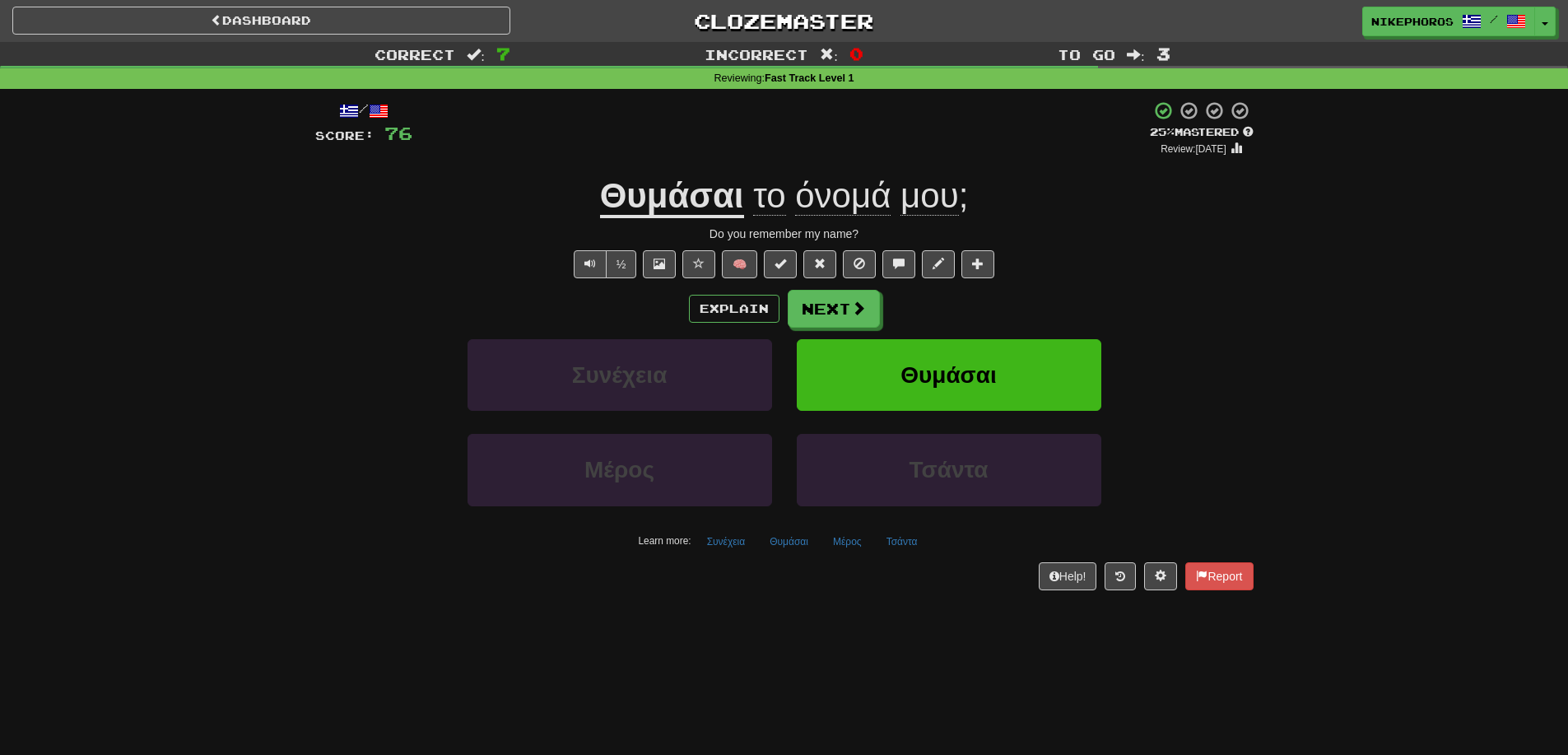
click at [1161, 210] on div "Θυμάσαι το όνομά μου ;" at bounding box center [784, 196] width 938 height 45
click at [723, 539] on button "Συνέχεια" at bounding box center [726, 541] width 57 height 25
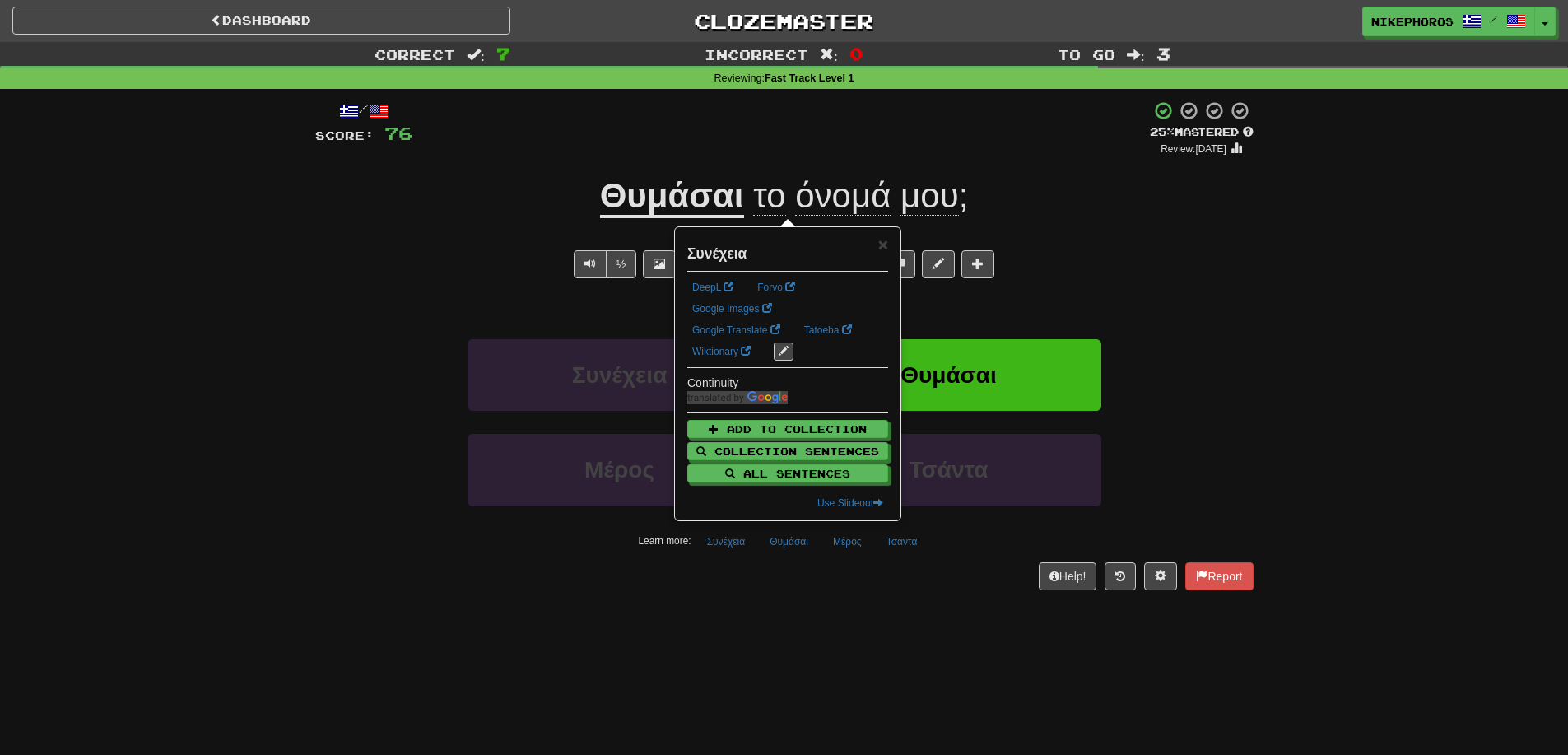
click at [743, 585] on div "Help! Report" at bounding box center [784, 576] width 938 height 28
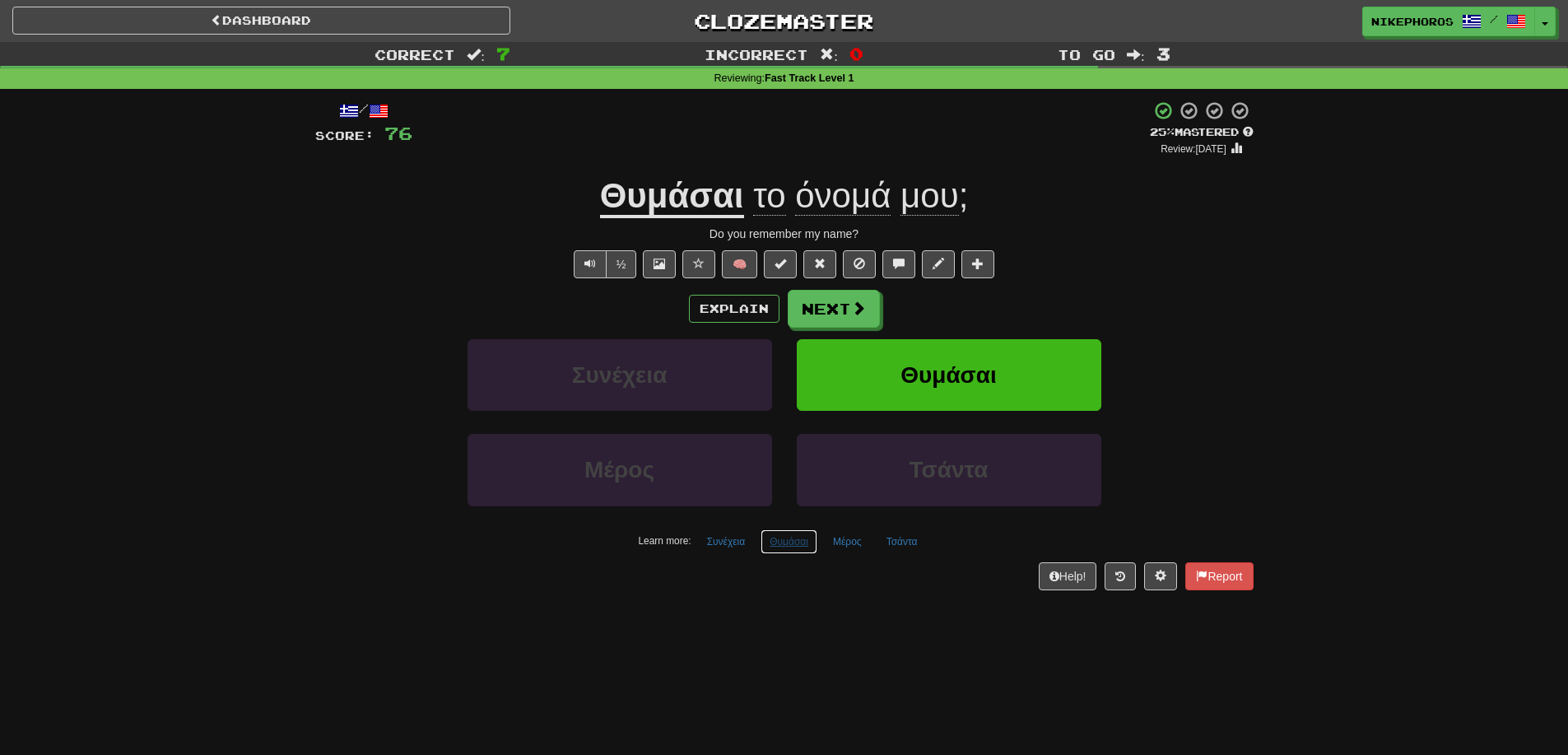
click at [762, 552] on button "Θυμάσαι" at bounding box center [788, 541] width 57 height 25
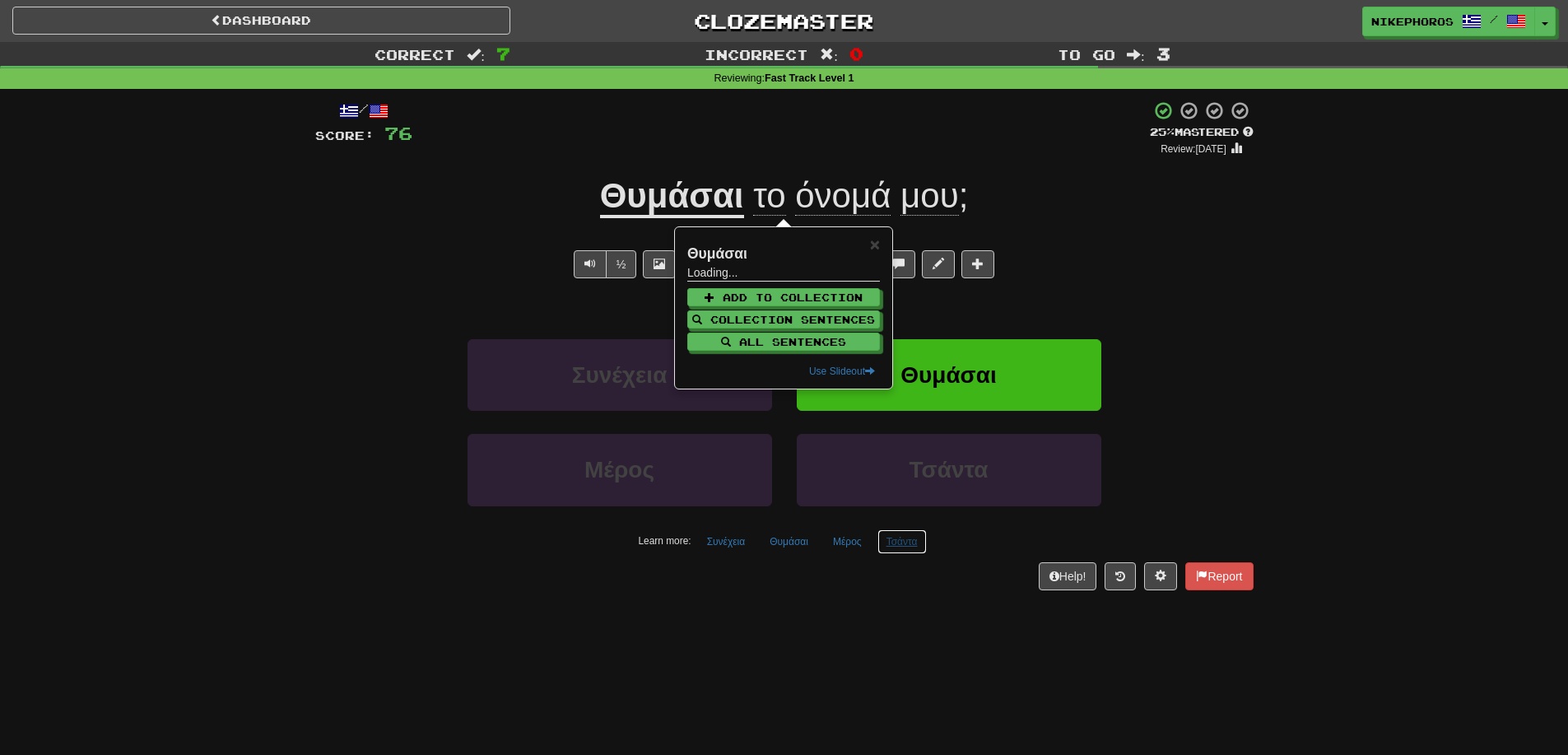
drag, startPoint x: 922, startPoint y: 542, endPoint x: 903, endPoint y: 543, distance: 19.0
click at [922, 543] on button "Τσάντα" at bounding box center [901, 541] width 49 height 25
click at [856, 541] on button "Μέρος" at bounding box center [846, 541] width 47 height 25
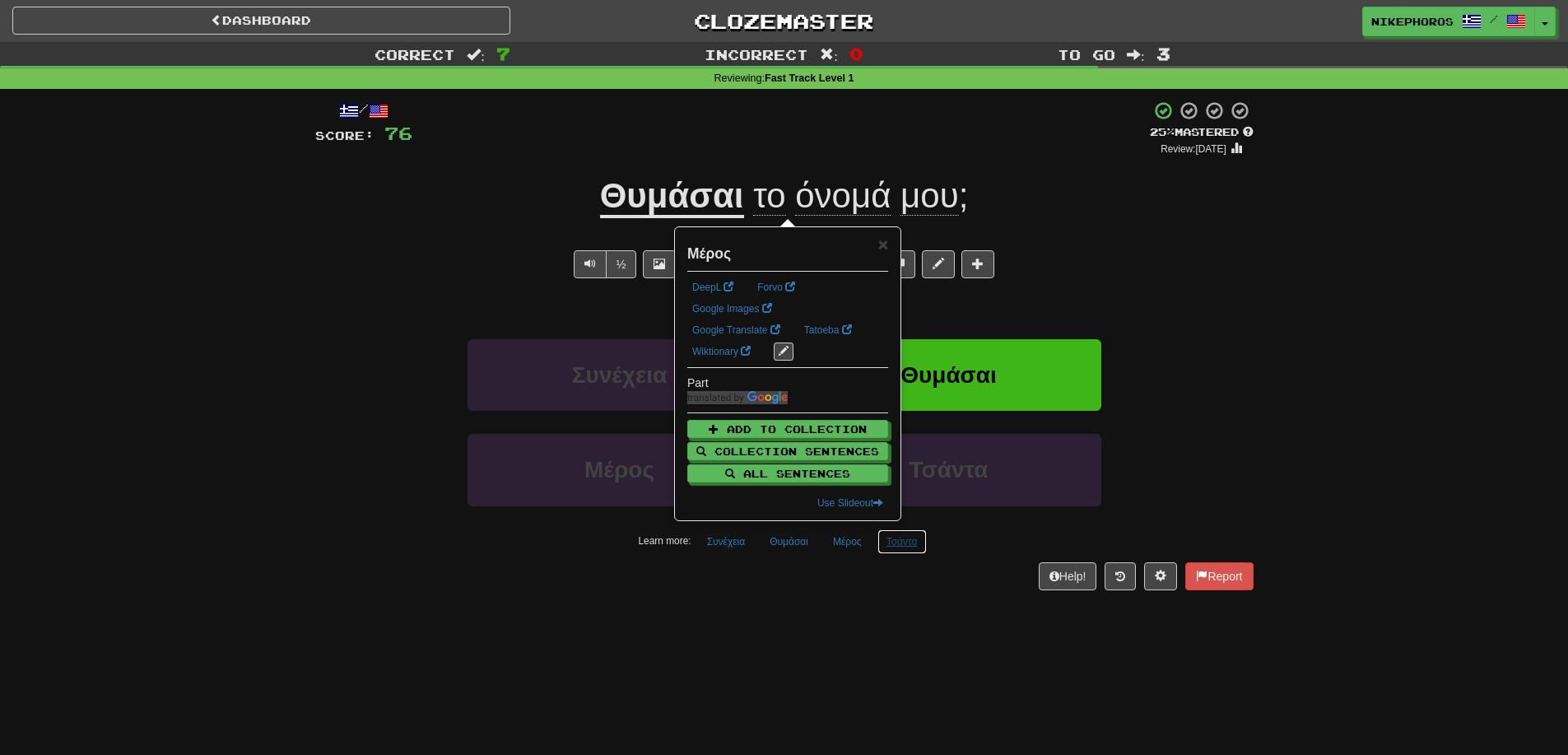
click at [902, 539] on button "Τσάντα" at bounding box center [901, 541] width 49 height 25
click at [903, 579] on div "Help! Report" at bounding box center [784, 576] width 938 height 28
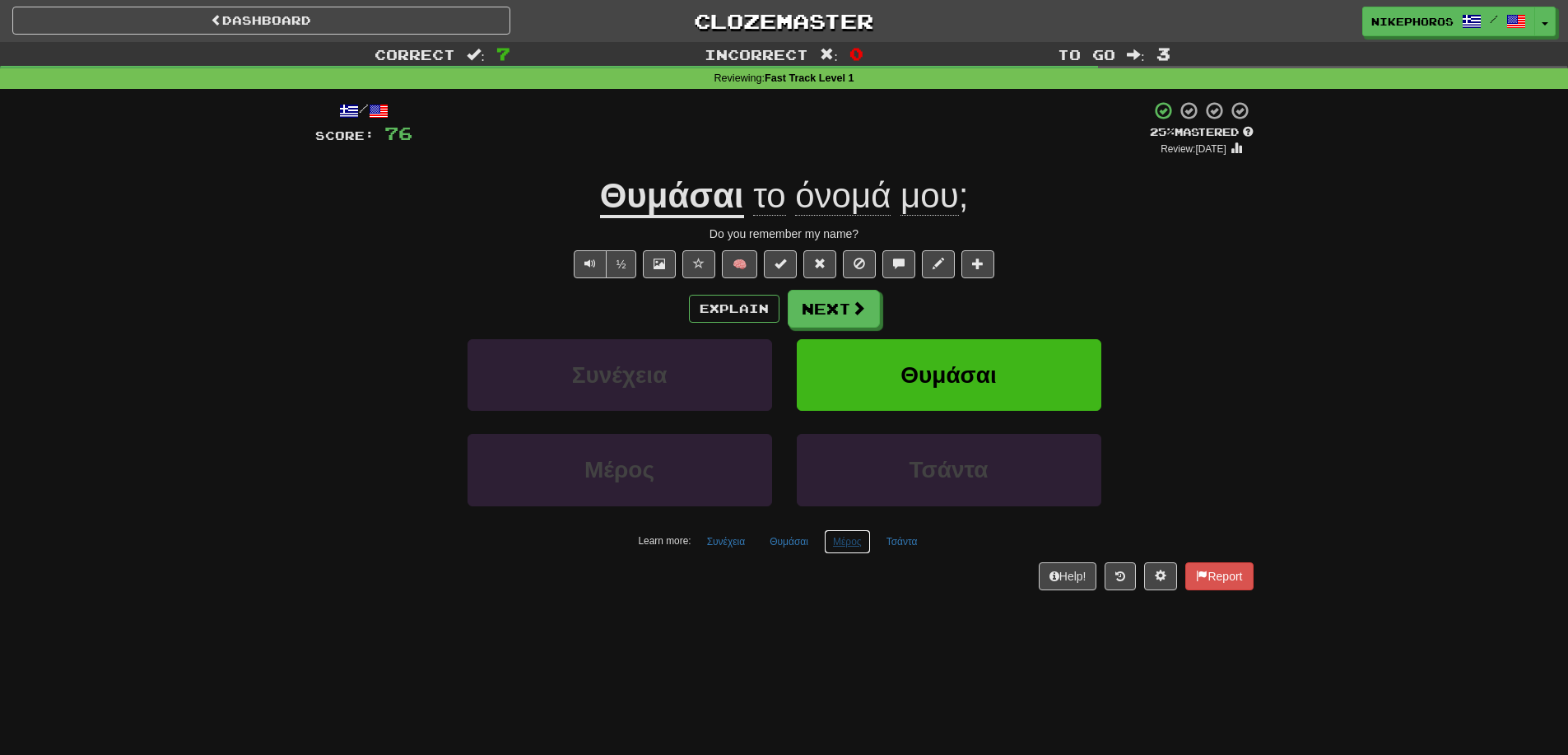
click at [863, 547] on button "Μέρος" at bounding box center [846, 541] width 47 height 25
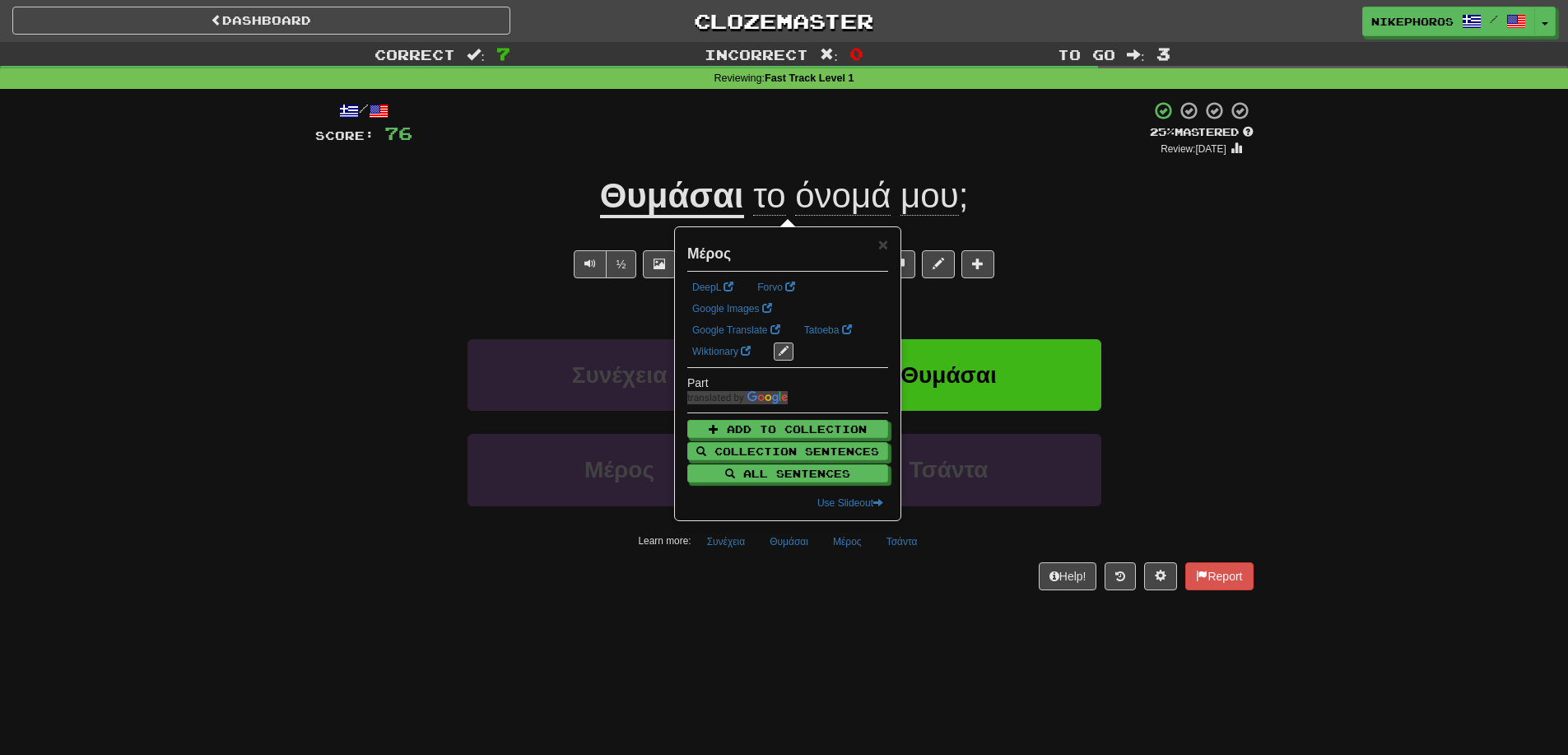
click at [847, 575] on div "Help! Report" at bounding box center [784, 576] width 938 height 28
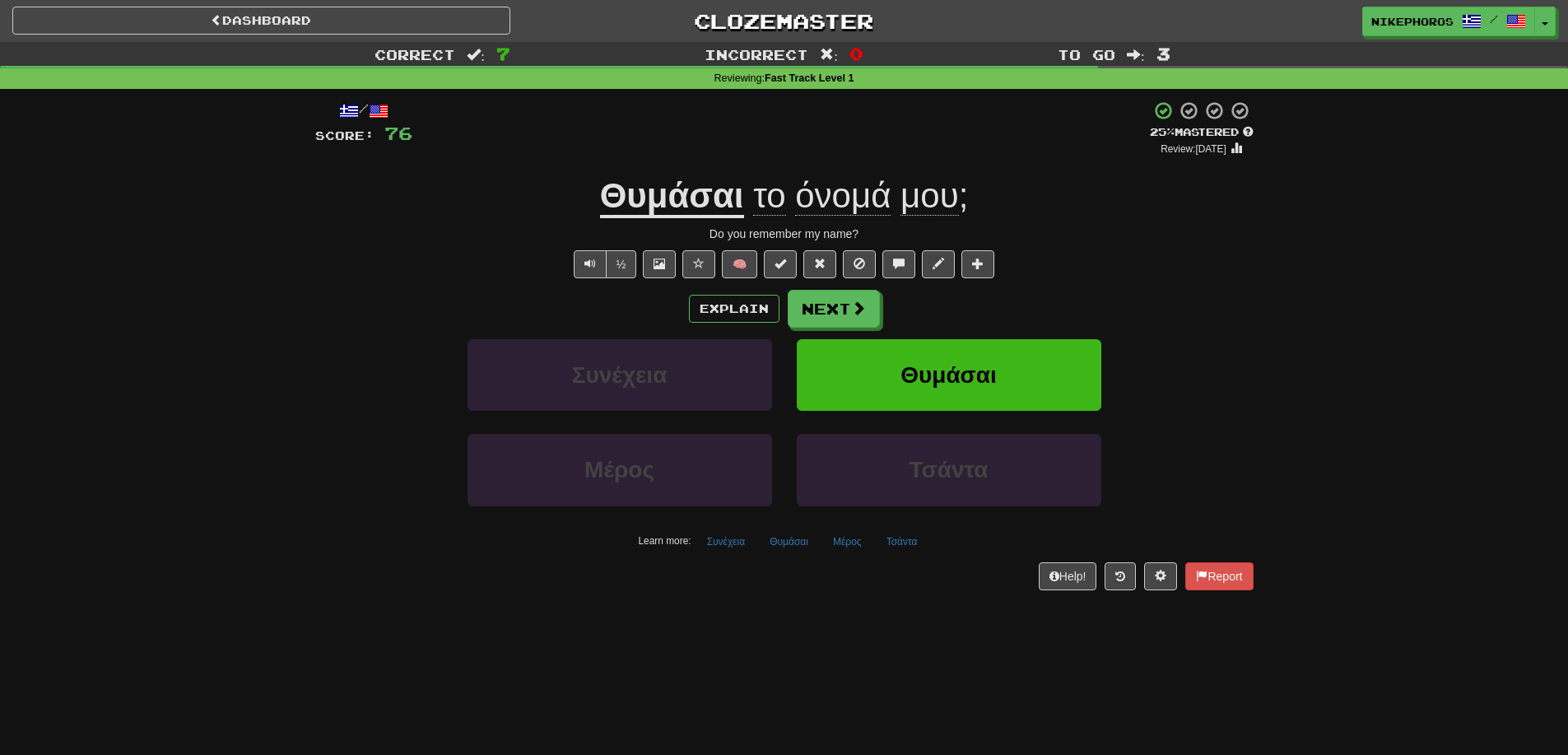
click at [625, 190] on u "Θυμάσαι" at bounding box center [672, 197] width 144 height 42
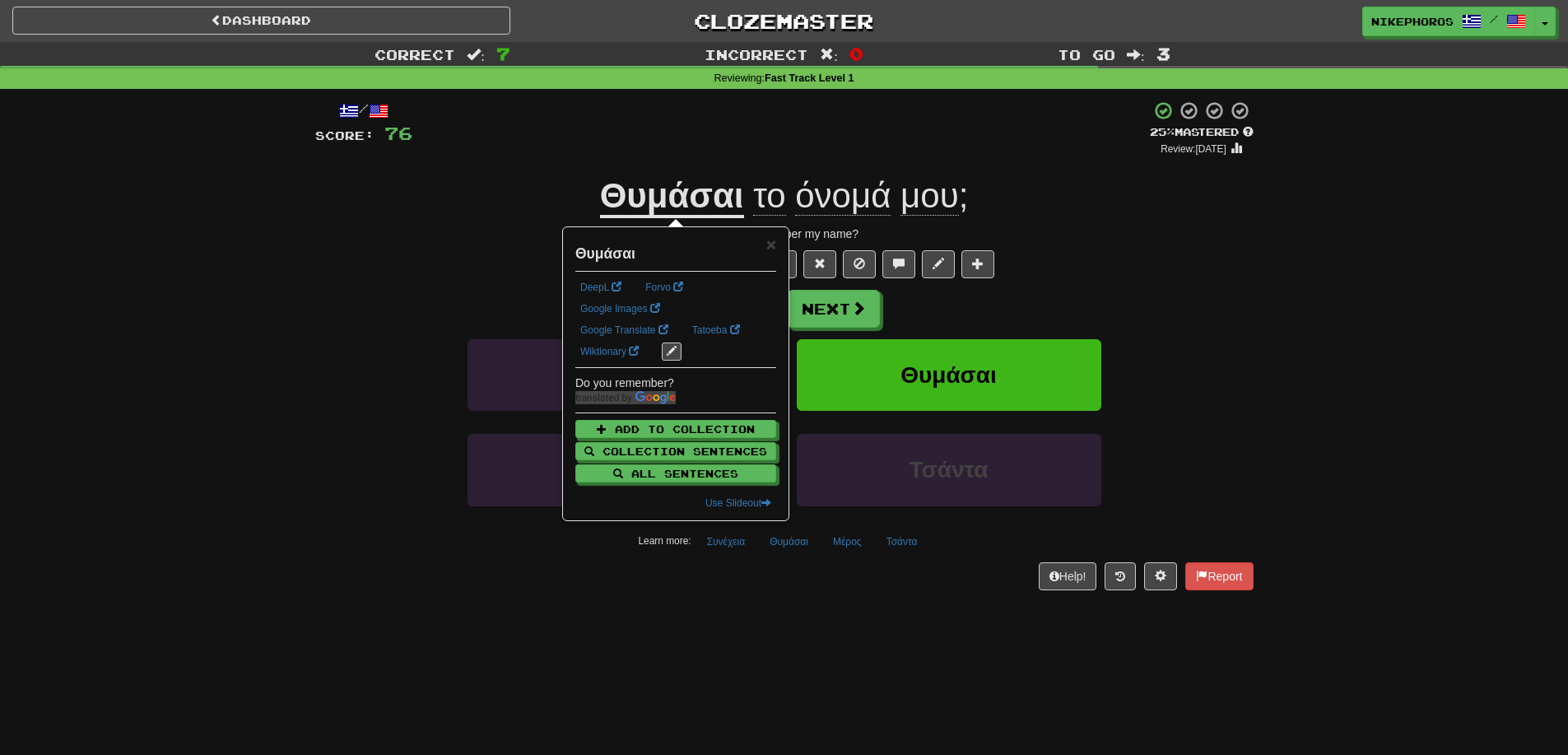
click at [1251, 255] on div "½ 🧠" at bounding box center [784, 265] width 938 height 28
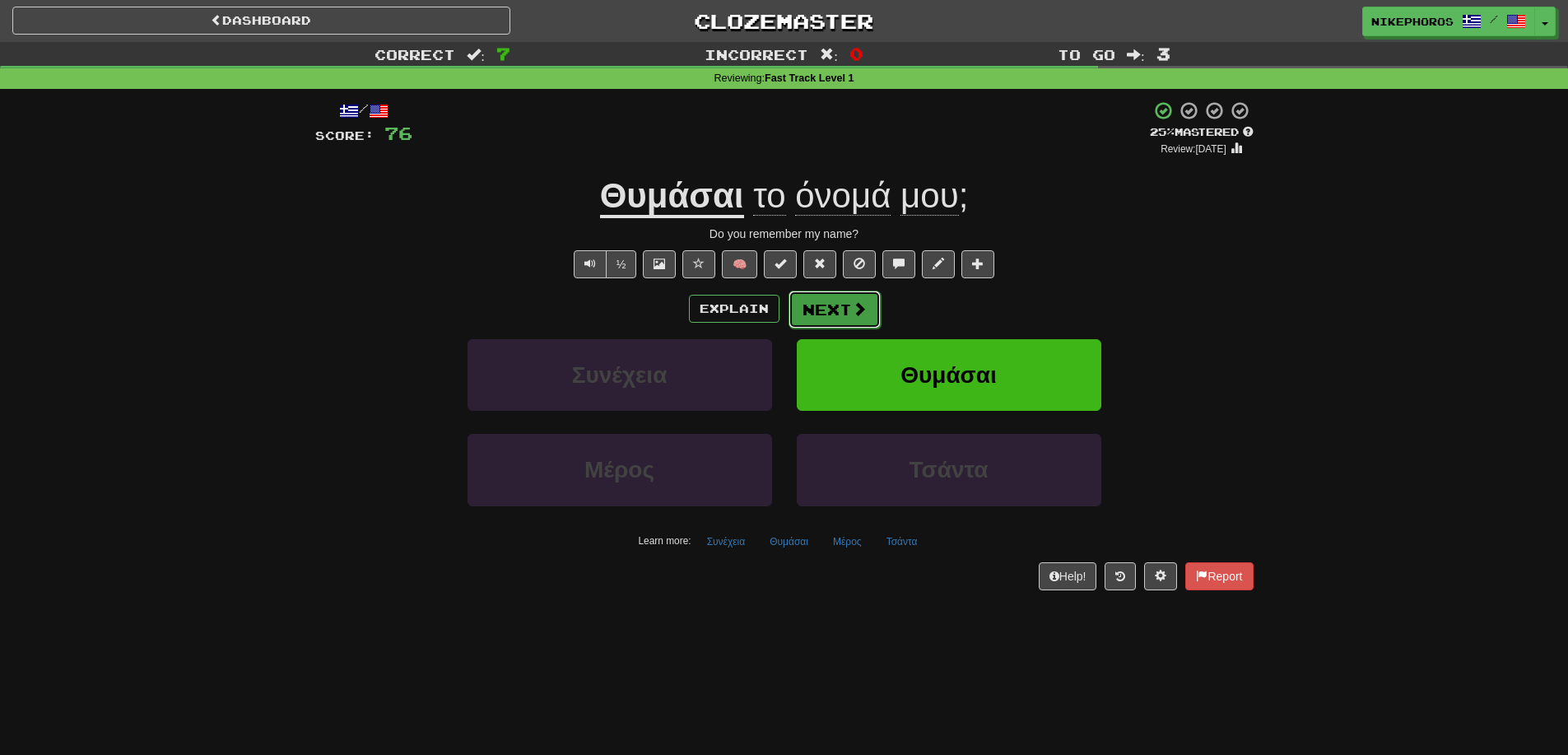
click at [848, 307] on button "Next" at bounding box center [834, 310] width 92 height 38
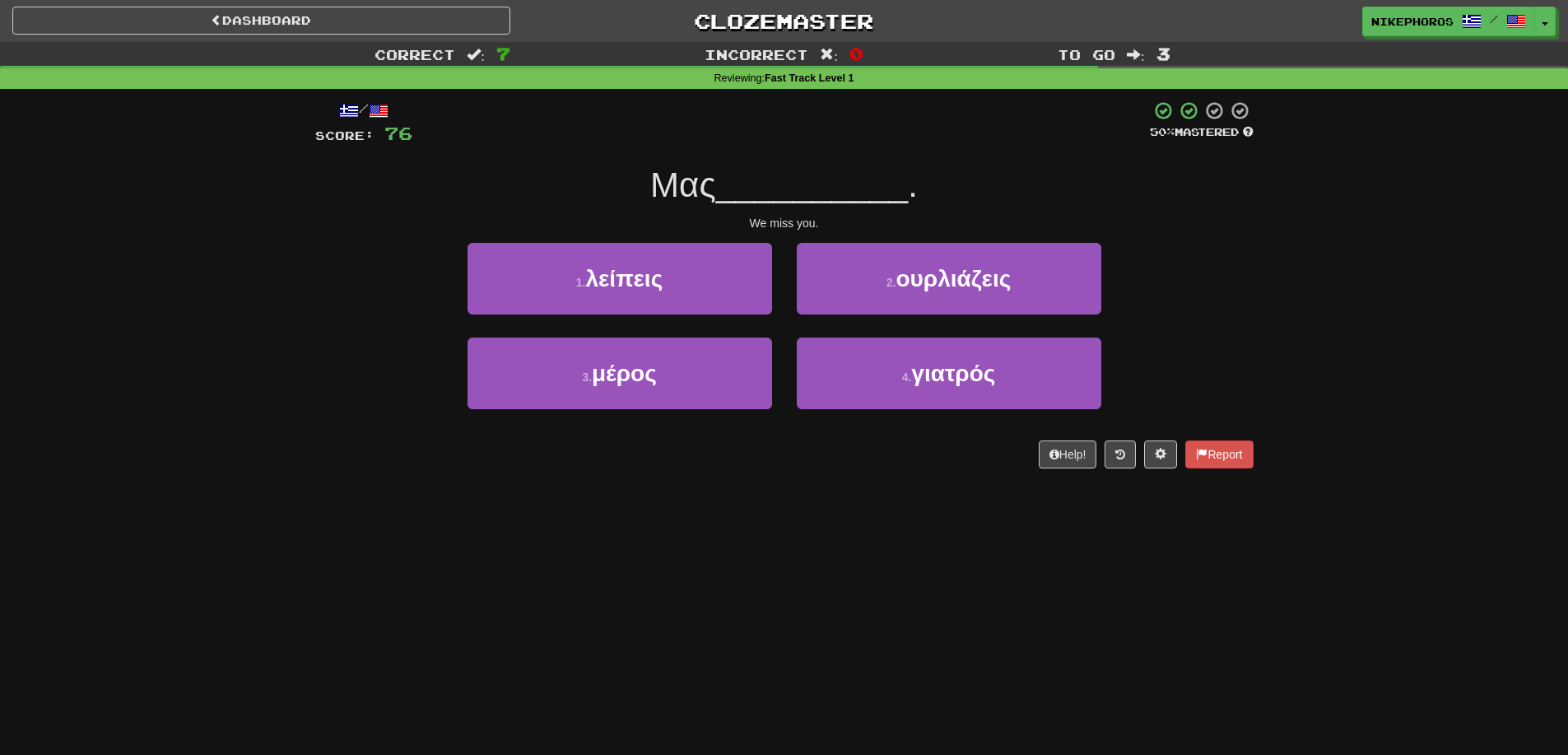
click at [1340, 349] on div "Correct : 7 Incorrect : 0 To go : 3 Reviewing : Fast Track Level 1 / Score: 76 …" at bounding box center [784, 267] width 1568 height 449
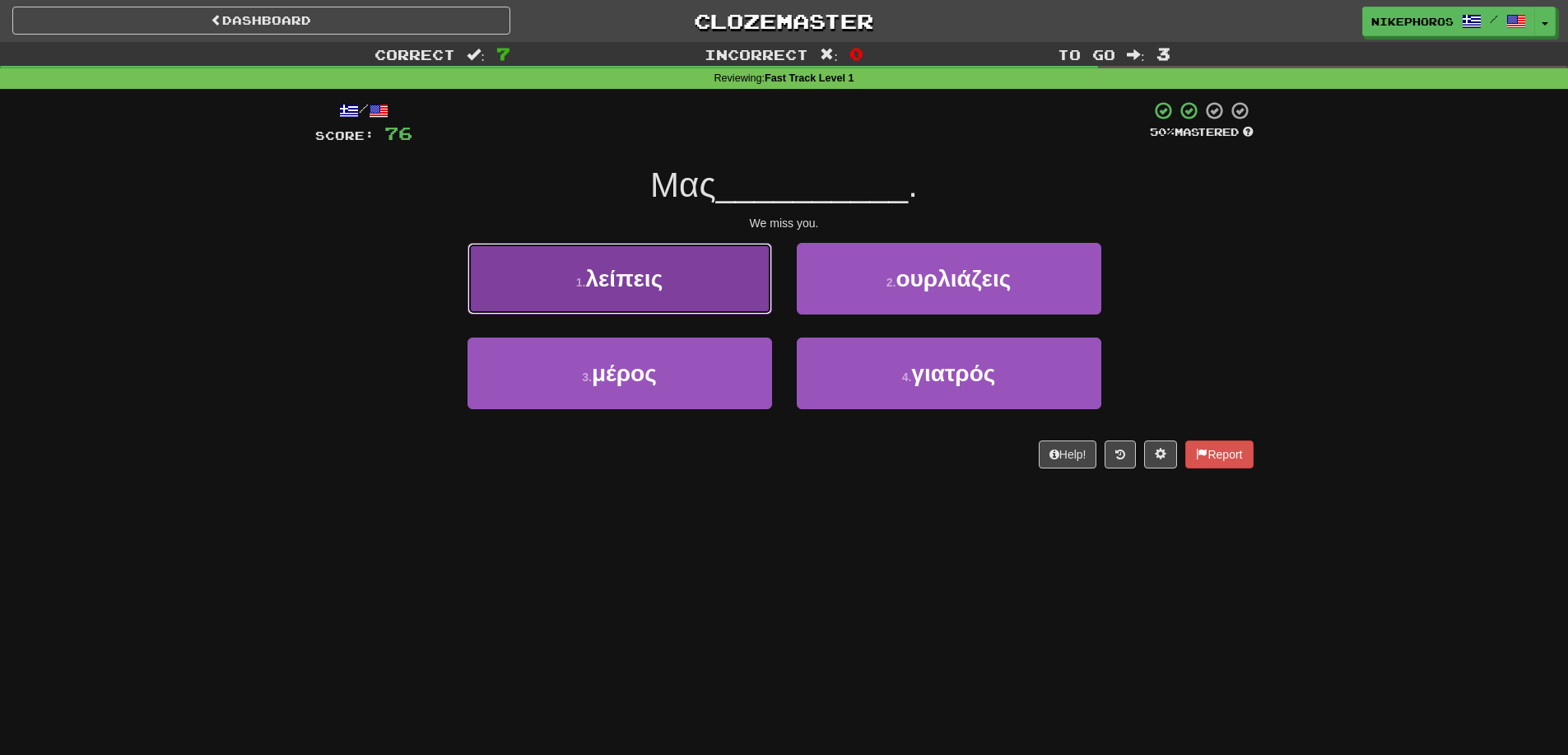
click at [677, 284] on button "1 . λείπεις" at bounding box center [619, 279] width 304 height 72
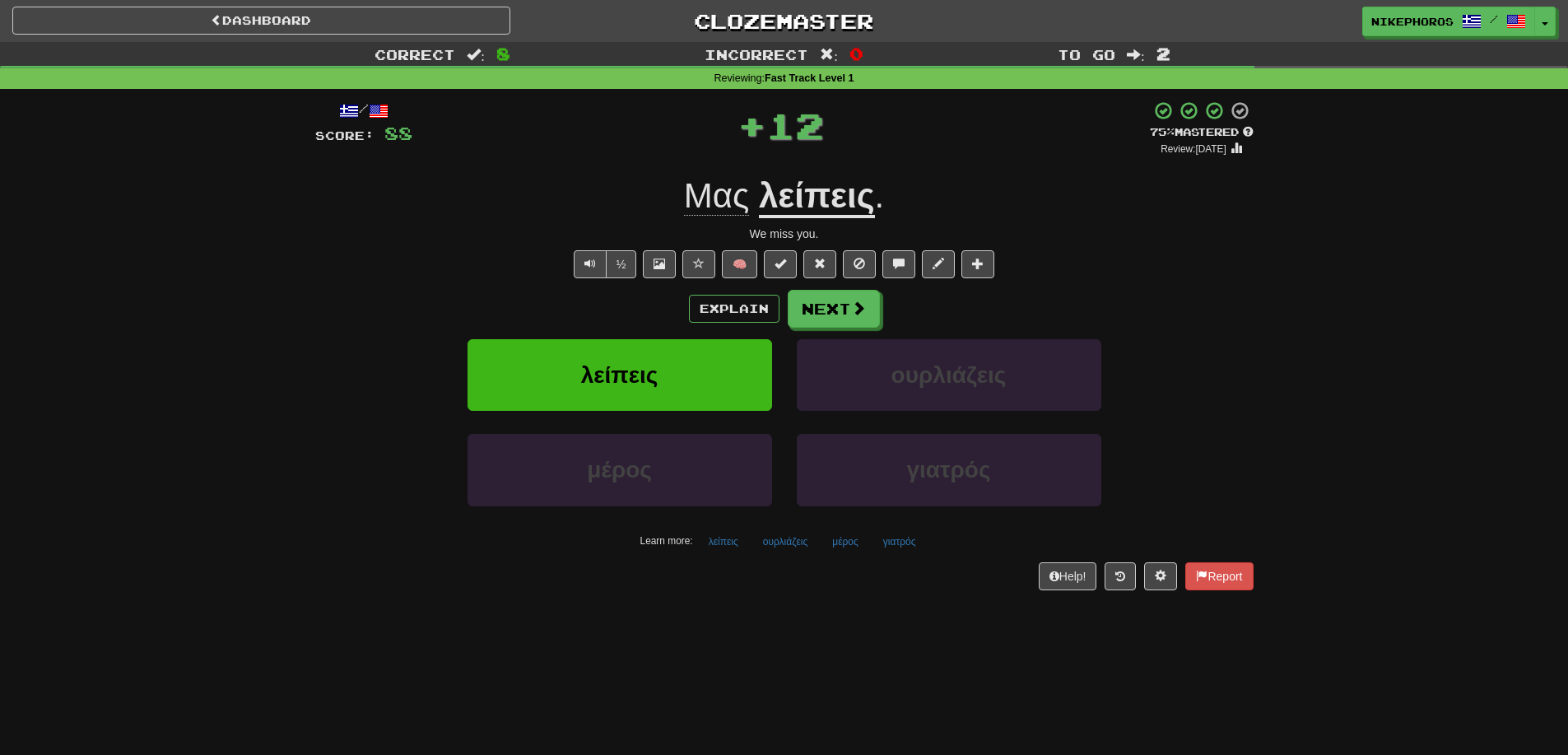
click at [778, 187] on u "λείπεις" at bounding box center [816, 197] width 116 height 42
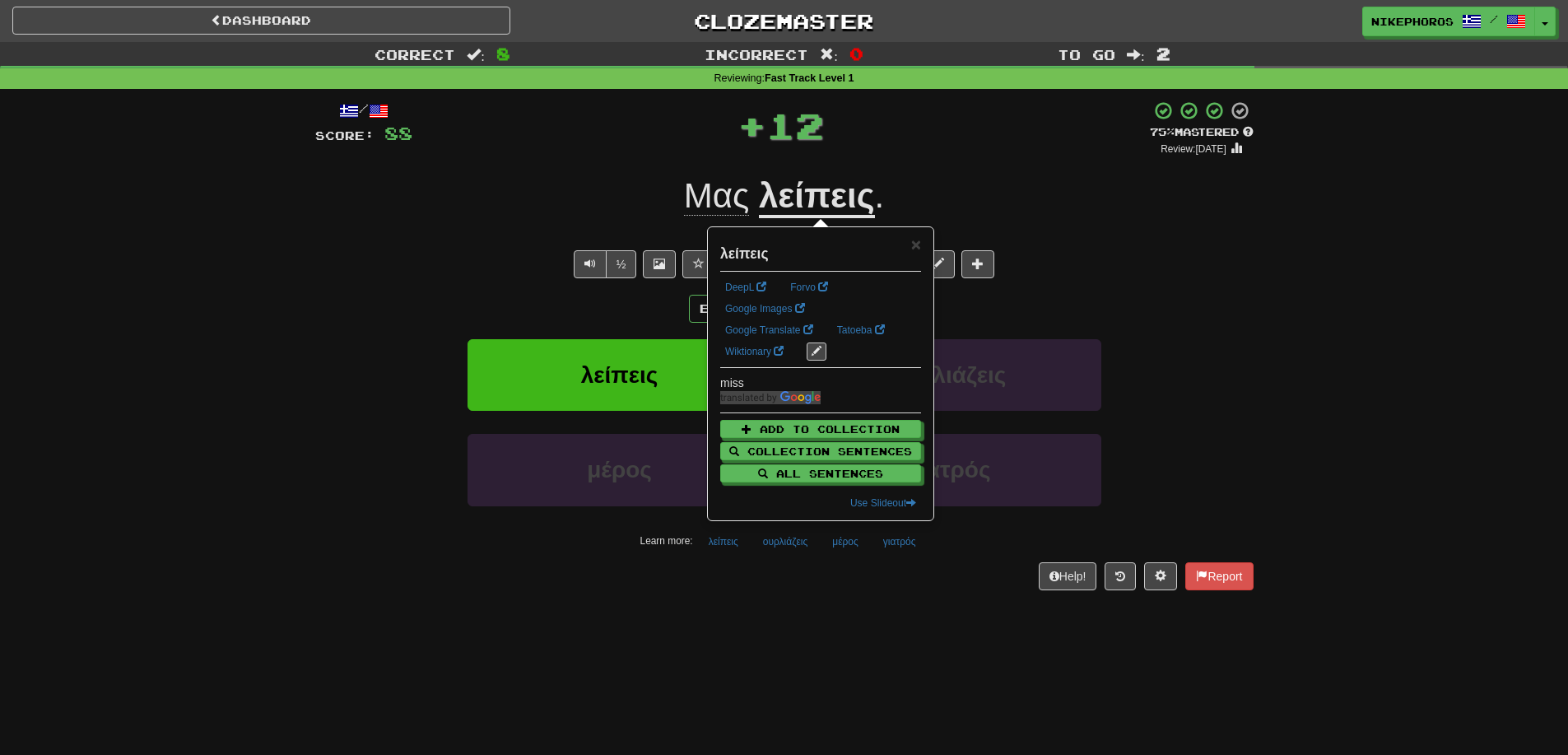
click at [1276, 255] on div "Correct : 8 Incorrect : 0 To go : 2 Reviewing : Fast Track Level 1 / Score: 88 …" at bounding box center [784, 328] width 1568 height 571
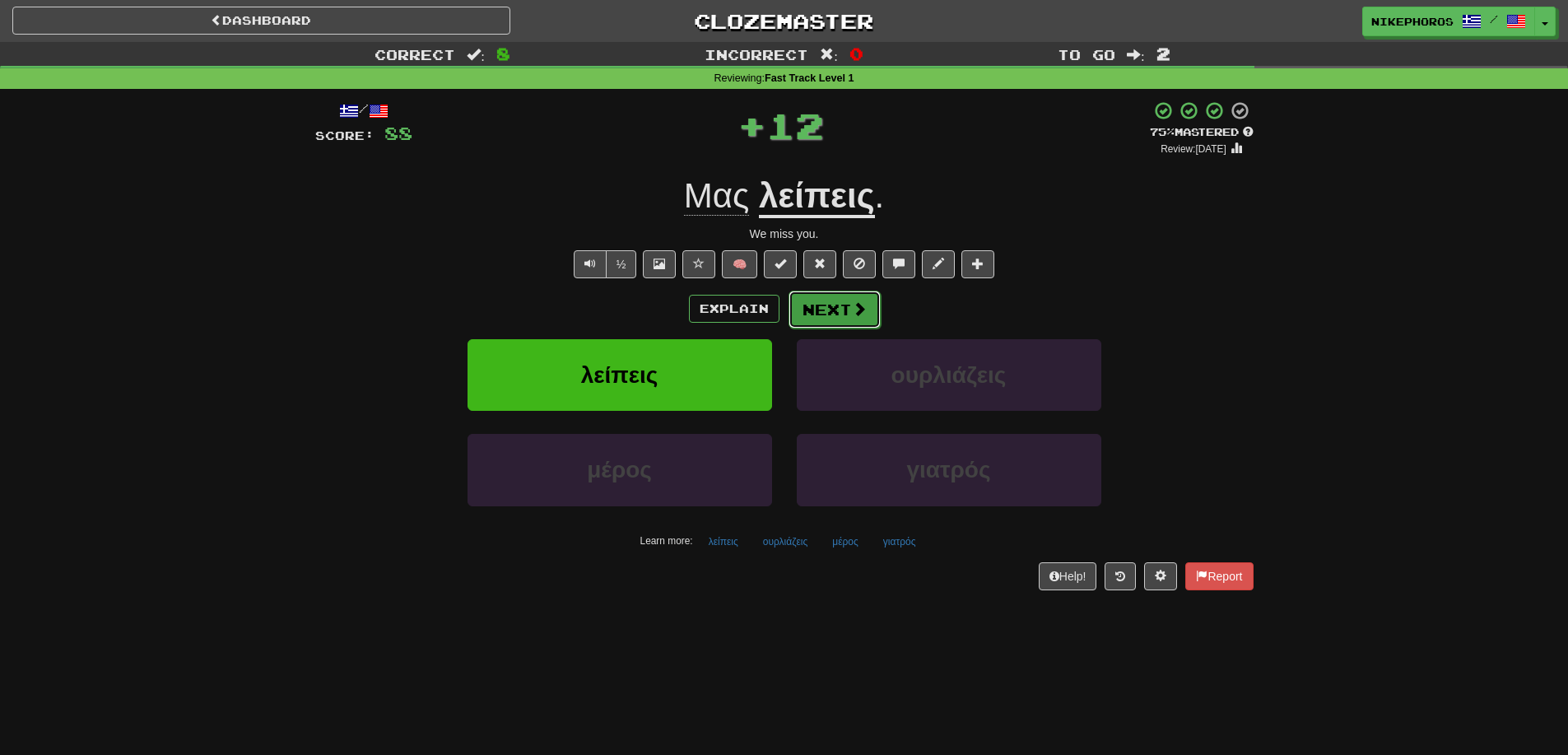
click at [856, 308] on span at bounding box center [858, 309] width 15 height 15
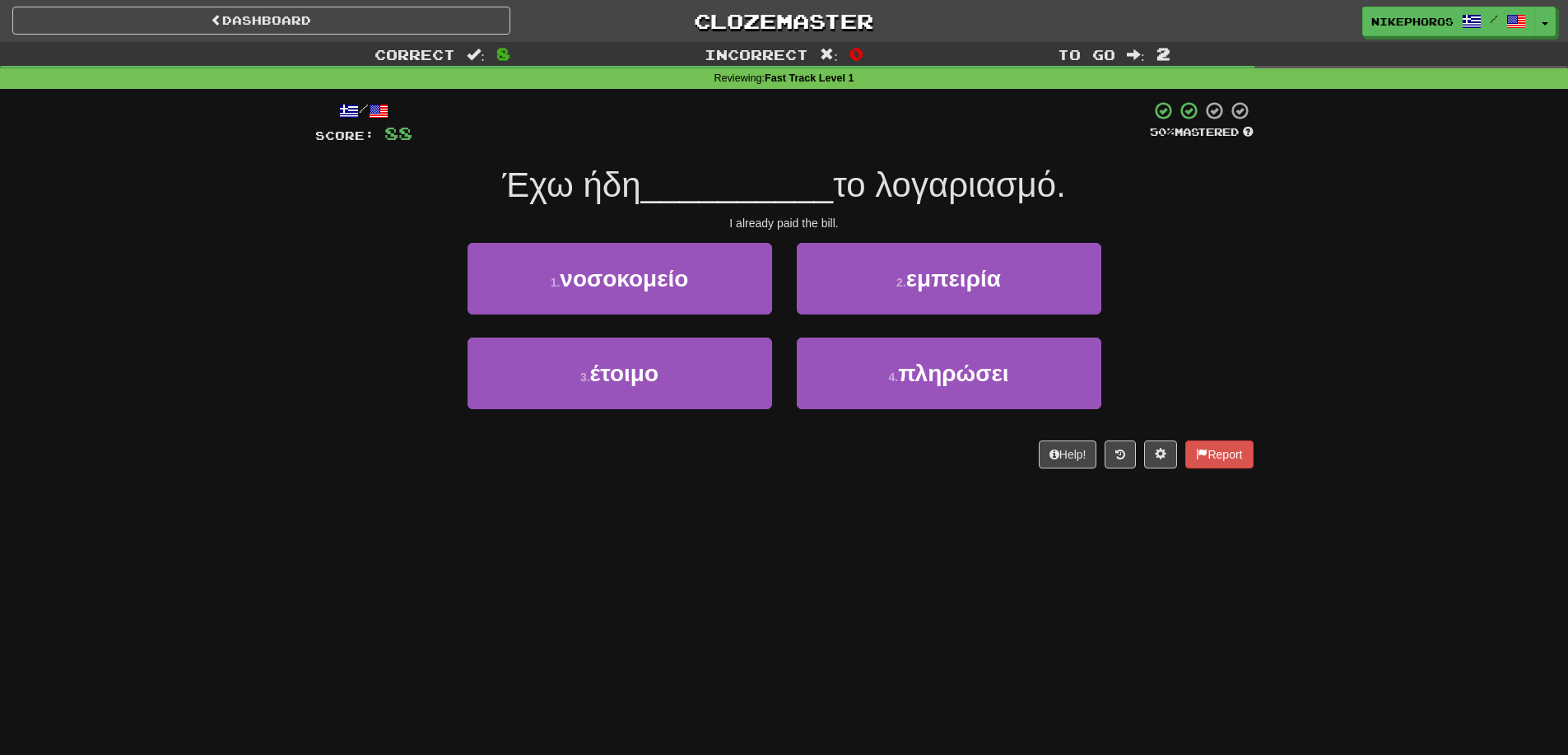
click at [1436, 314] on div "Correct : 8 Incorrect : 0 To go : 2 Reviewing : Fast Track Level 1 / Score: 88 …" at bounding box center [784, 267] width 1568 height 449
click at [1364, 299] on div "Correct : 8 Incorrect : 0 To go : 2 Reviewing : Fast Track Level 1 / Score: 88 …" at bounding box center [784, 267] width 1568 height 449
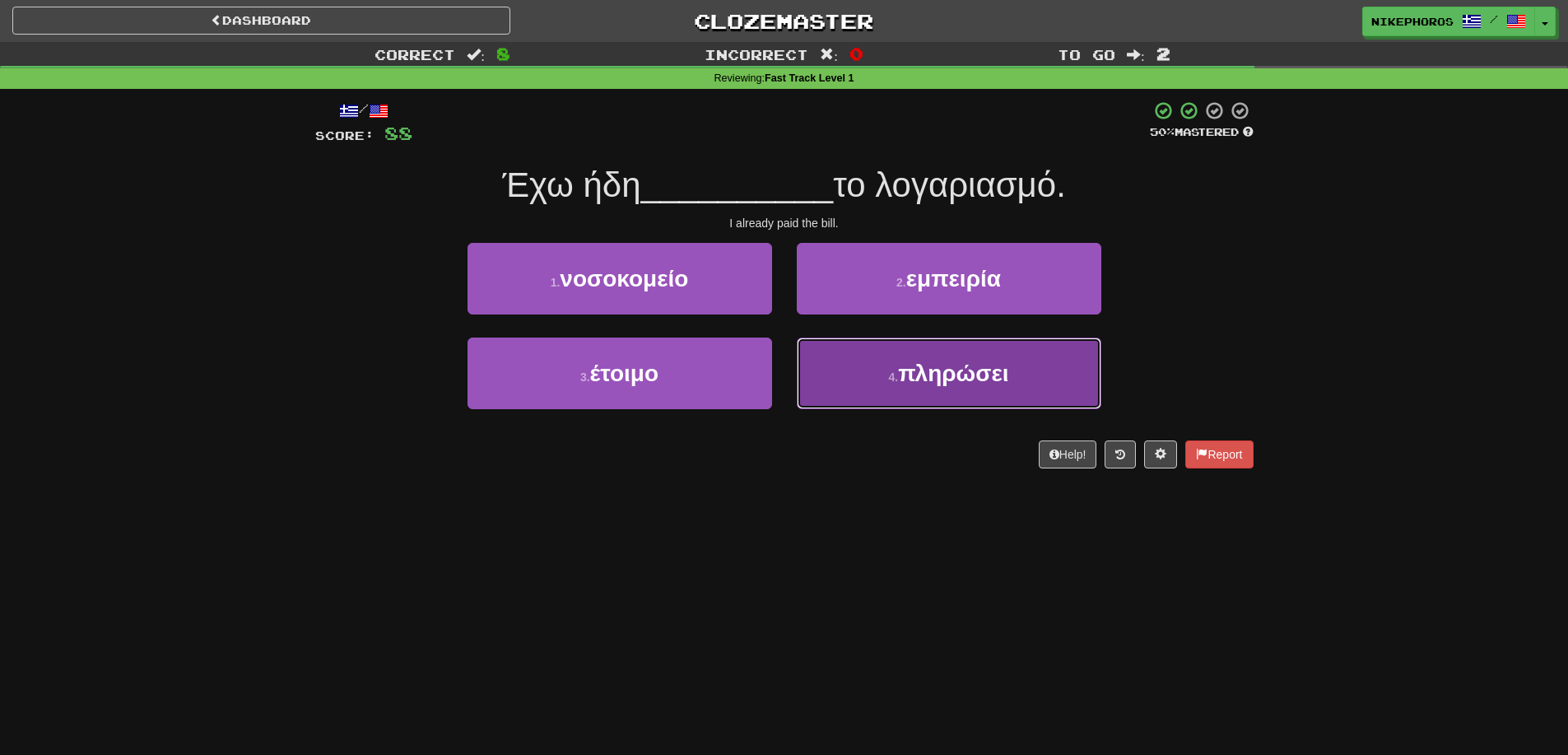
click at [1058, 387] on button "4 . πληρώσει" at bounding box center [948, 374] width 304 height 72
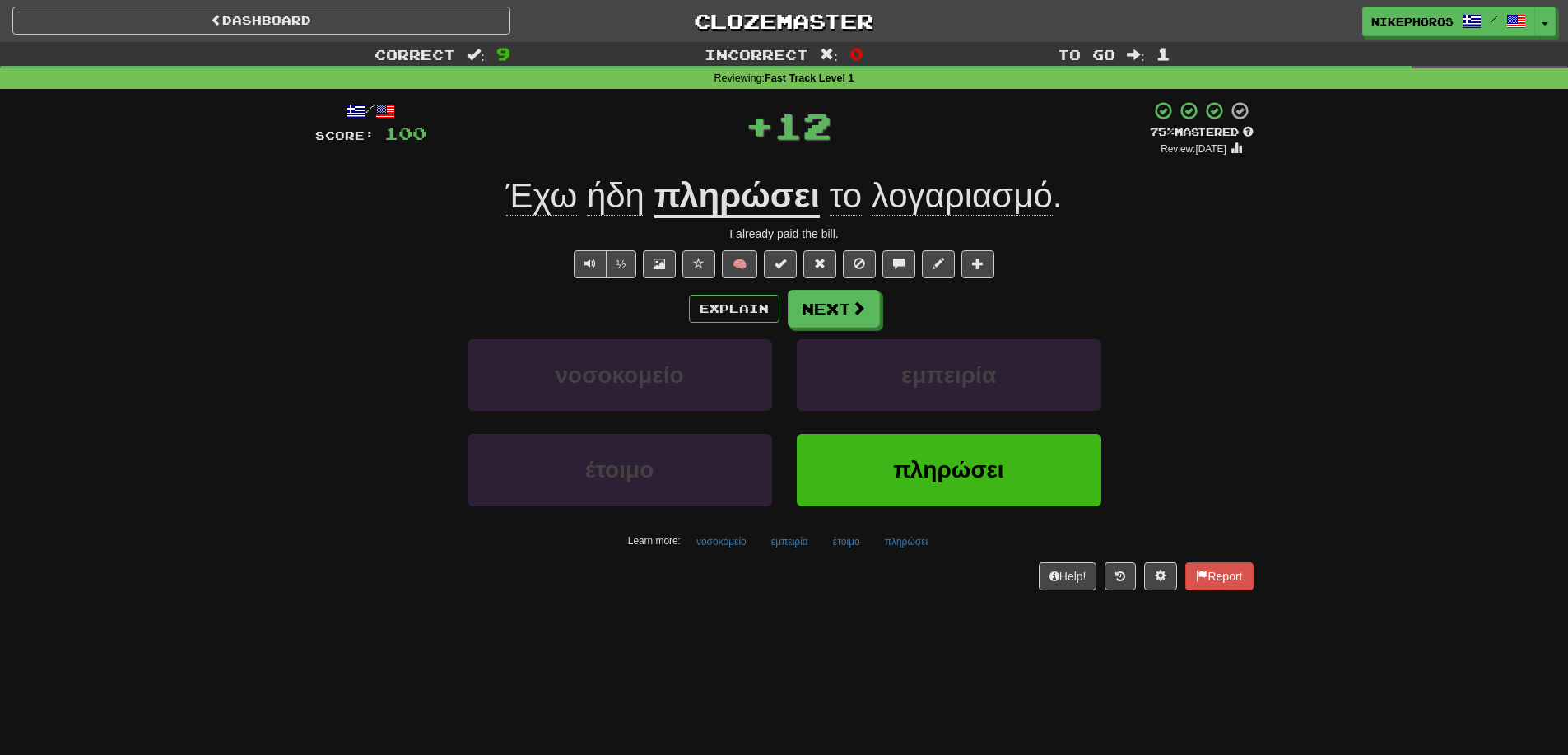
click at [1241, 355] on div "νοσοκομείο εμπειρία" at bounding box center [784, 386] width 988 height 95
click at [1241, 356] on div "νοσοκομείο εμπειρία" at bounding box center [784, 386] width 988 height 95
click at [827, 548] on button "έτοιμο" at bounding box center [845, 541] width 45 height 25
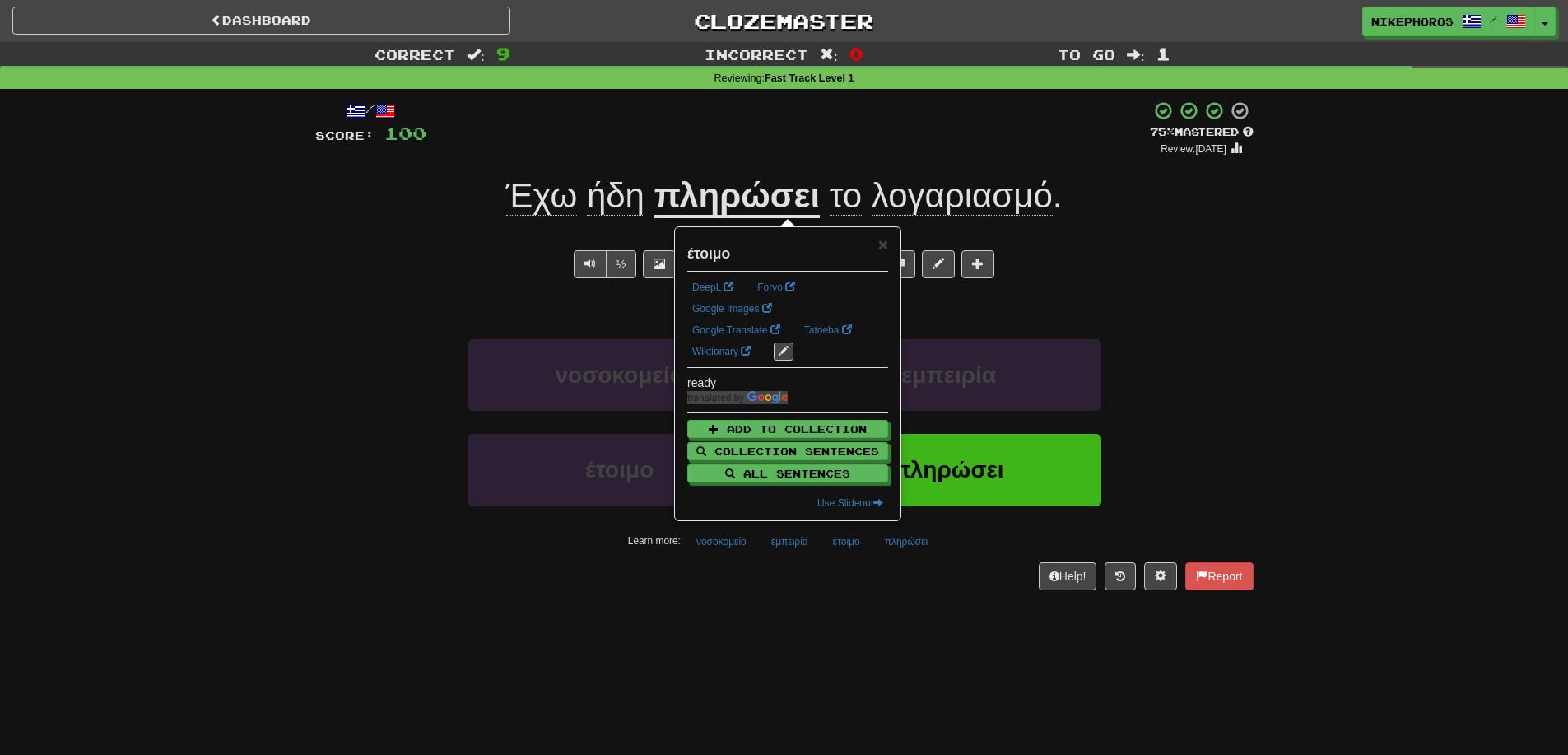
click at [842, 636] on div "Dashboard Clozemaster Nikephoros / Toggle Dropdown Dashboard Leaderboard Activi…" at bounding box center [784, 378] width 1568 height 755
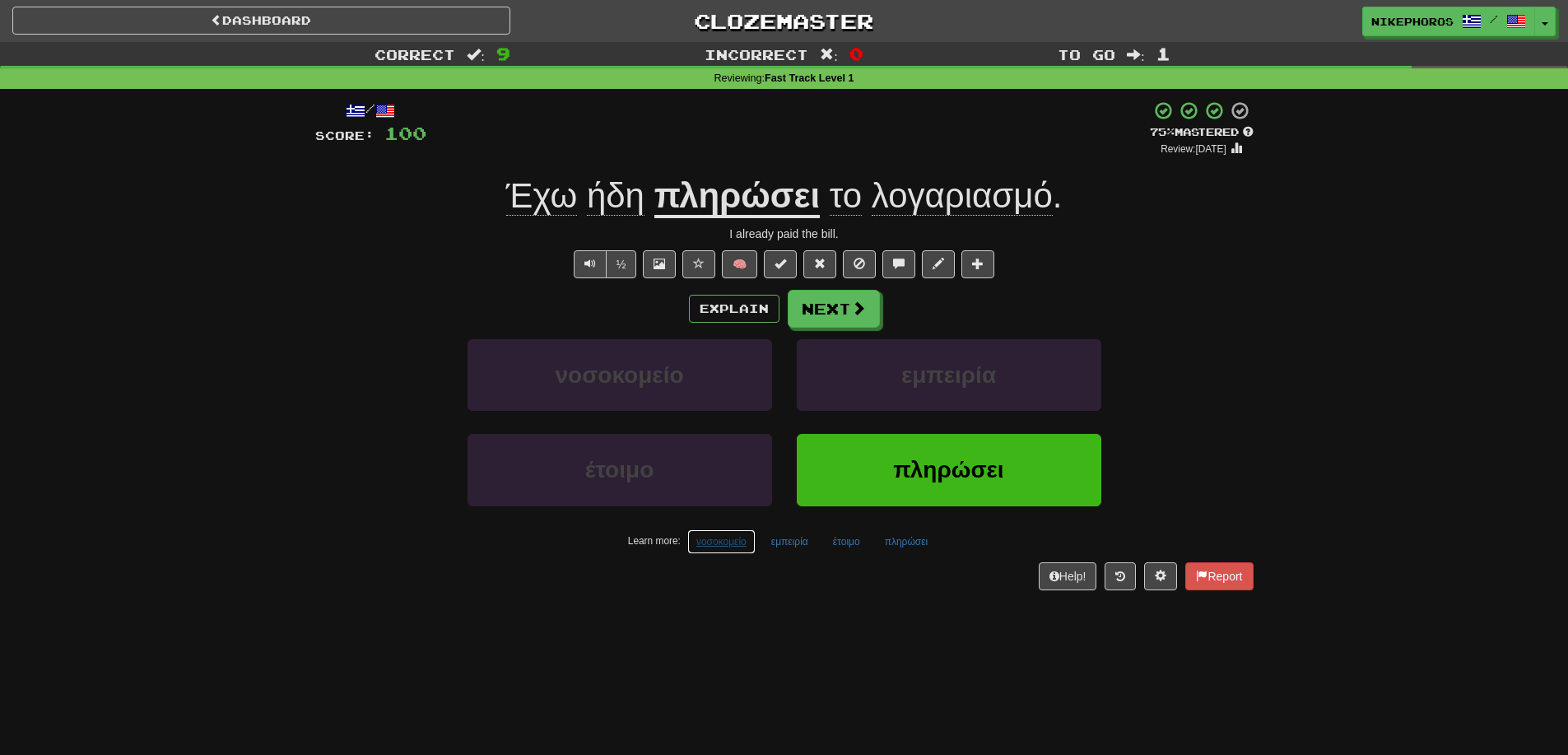
click at [723, 551] on button "νοσοκομείο" at bounding box center [722, 541] width 68 height 25
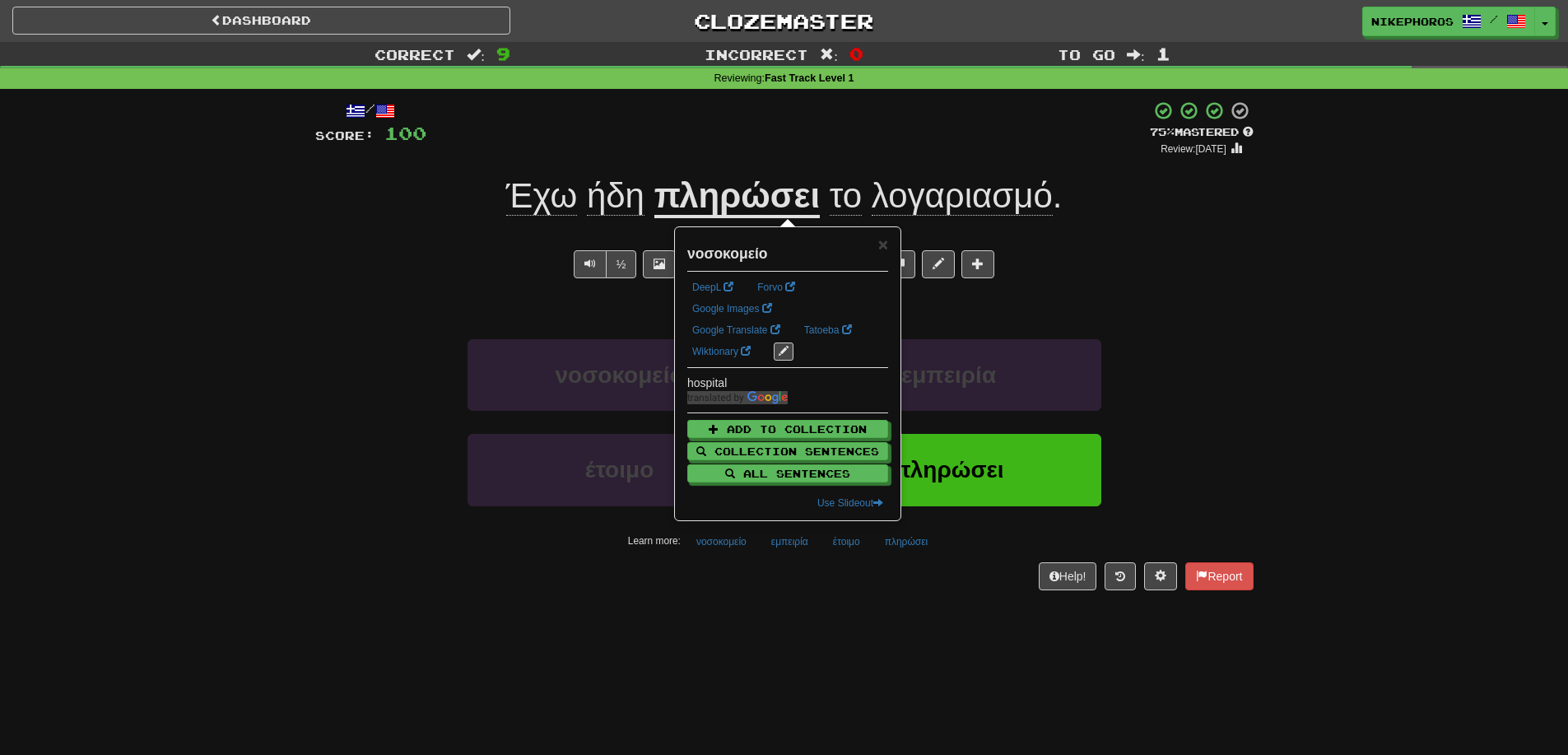
click at [785, 620] on div "Dashboard Clozemaster Nikephoros / Toggle Dropdown Dashboard Leaderboard Activi…" at bounding box center [784, 378] width 1568 height 755
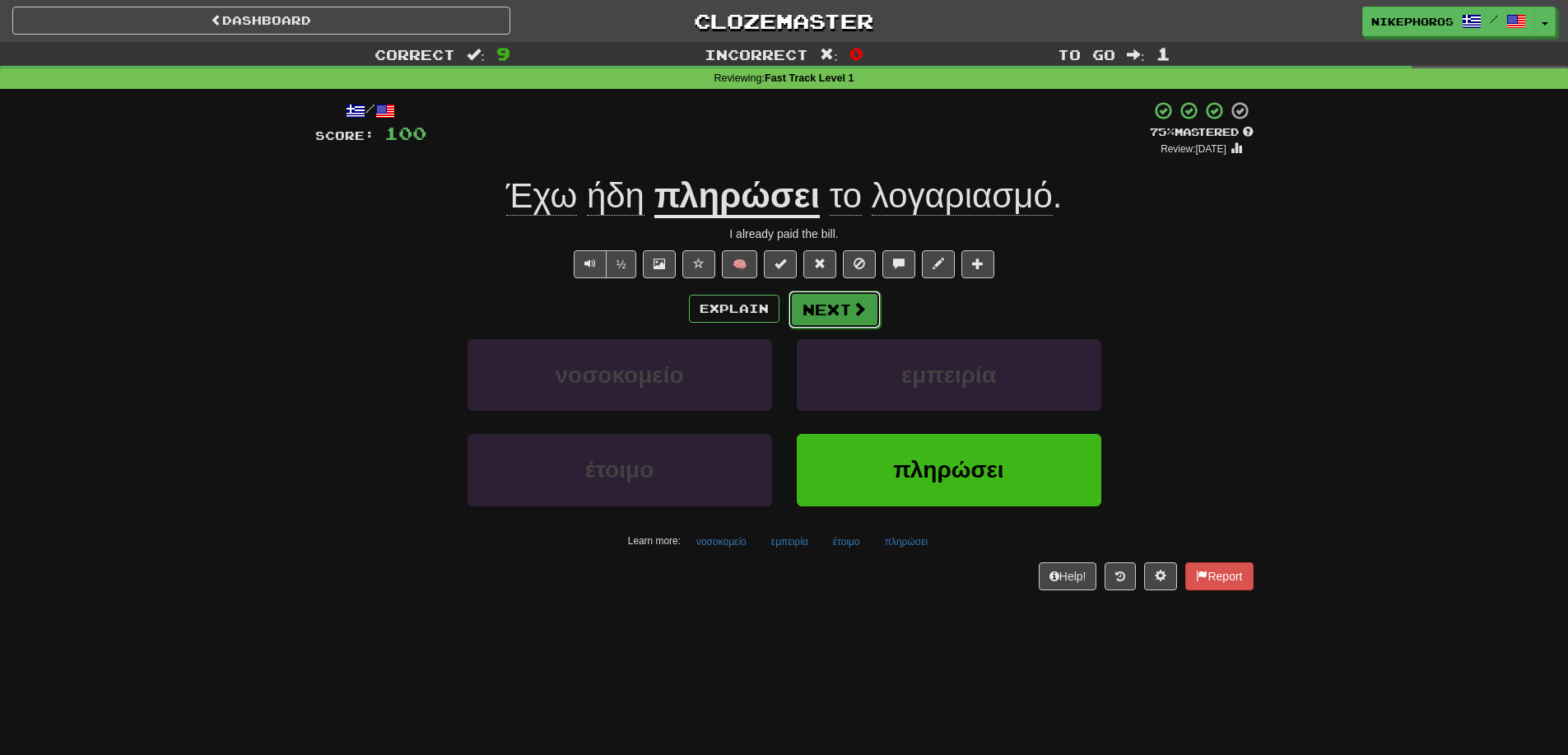
click at [843, 305] on button "Next" at bounding box center [834, 310] width 92 height 38
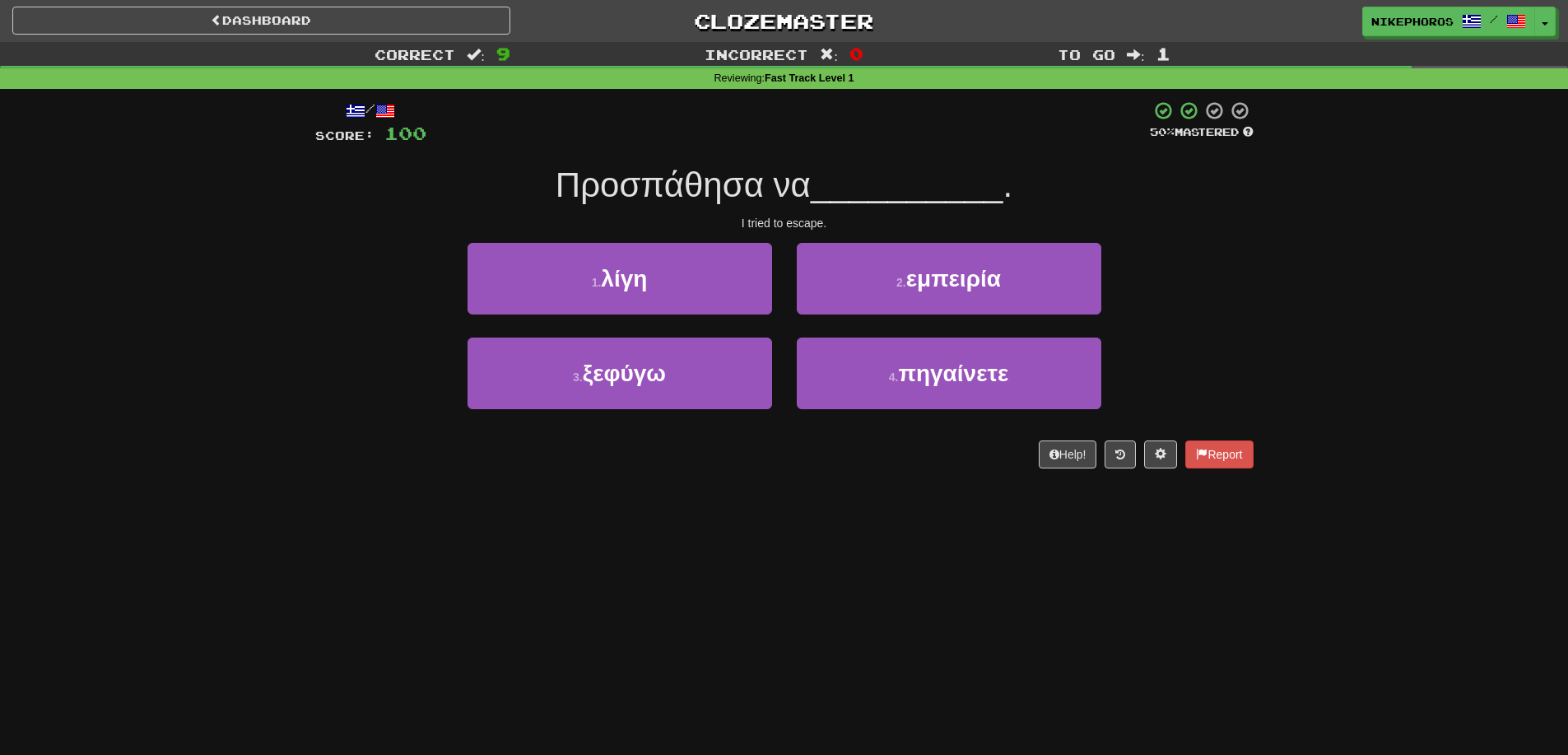
click at [1321, 391] on div "Correct : 9 Incorrect : 0 To go : 1 Reviewing : Fast Track Level 1 / Score: 100…" at bounding box center [784, 267] width 1568 height 449
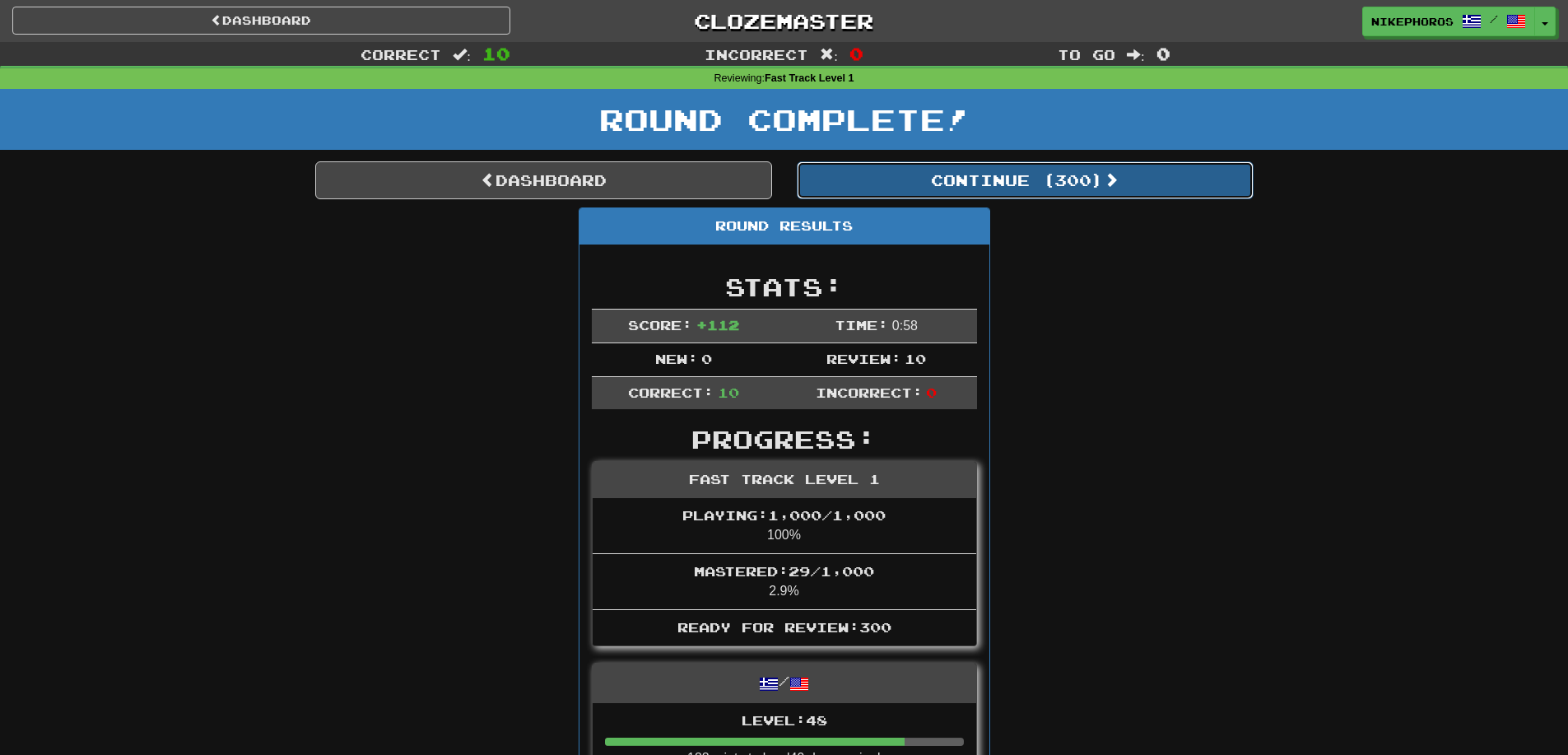
click at [1153, 162] on button "Continue ( 300 )" at bounding box center [1025, 181] width 457 height 38
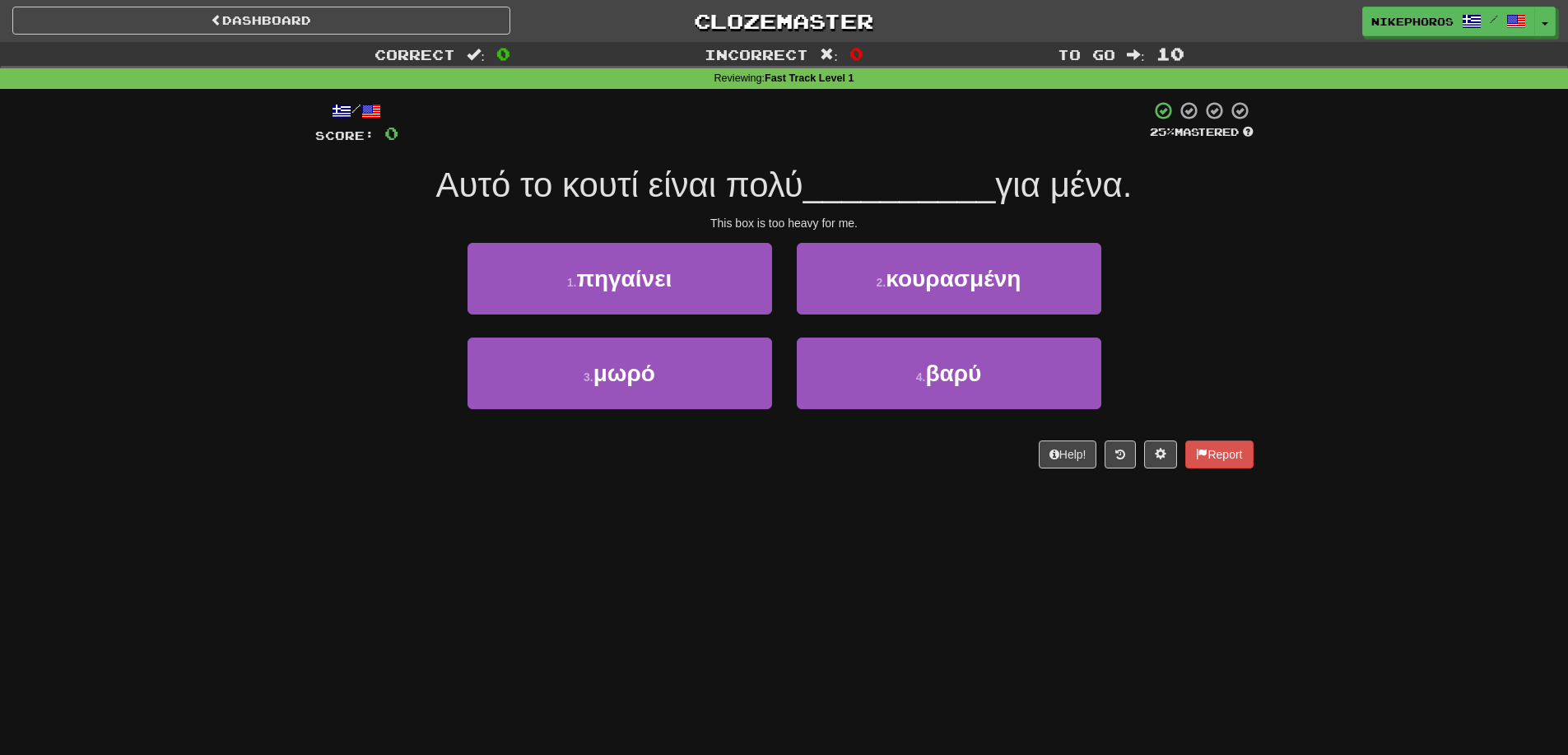
click at [1251, 346] on div "3 . μωρό 4 . βαρύ" at bounding box center [784, 384] width 988 height 95
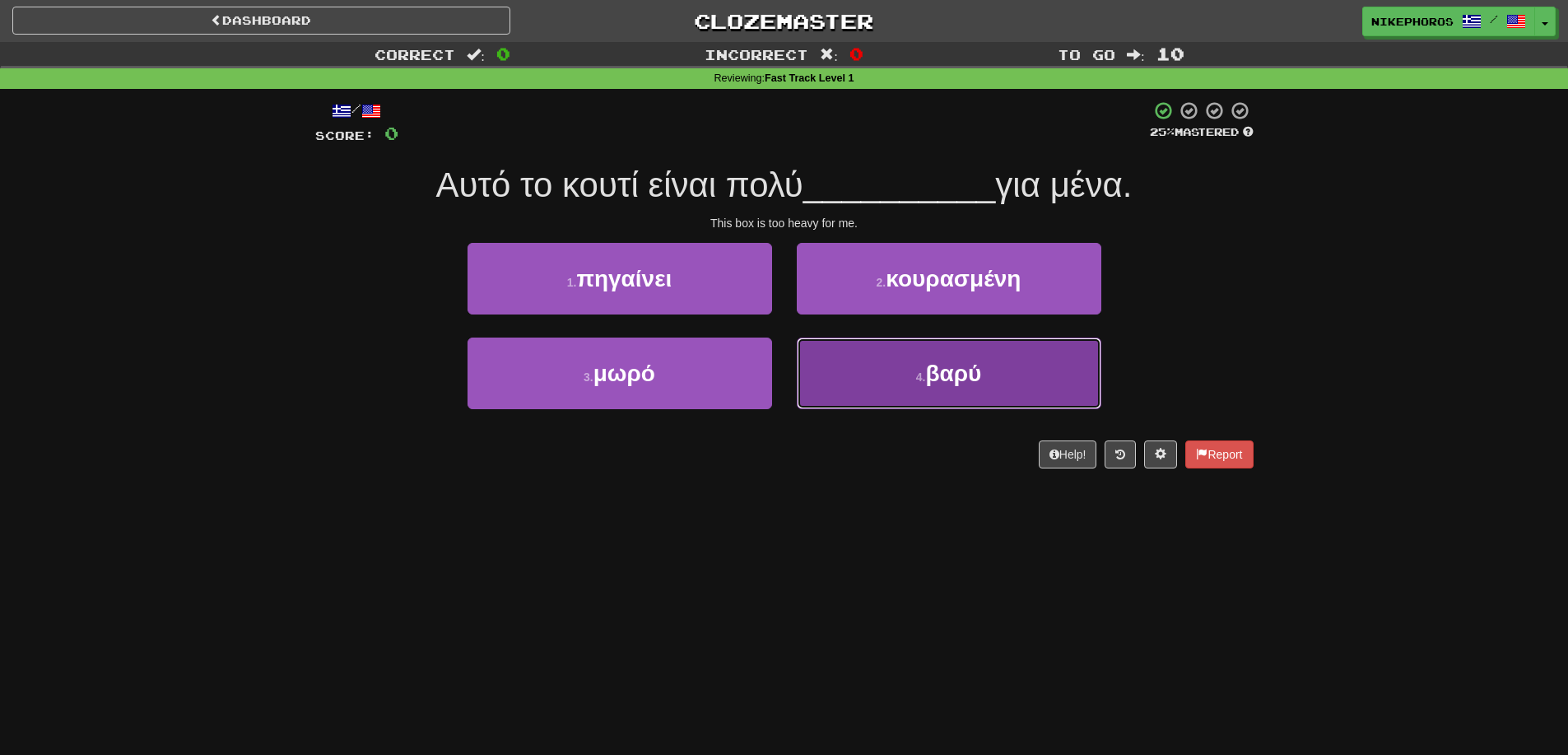
click at [1051, 383] on button "4 . βαρύ" at bounding box center [948, 374] width 304 height 72
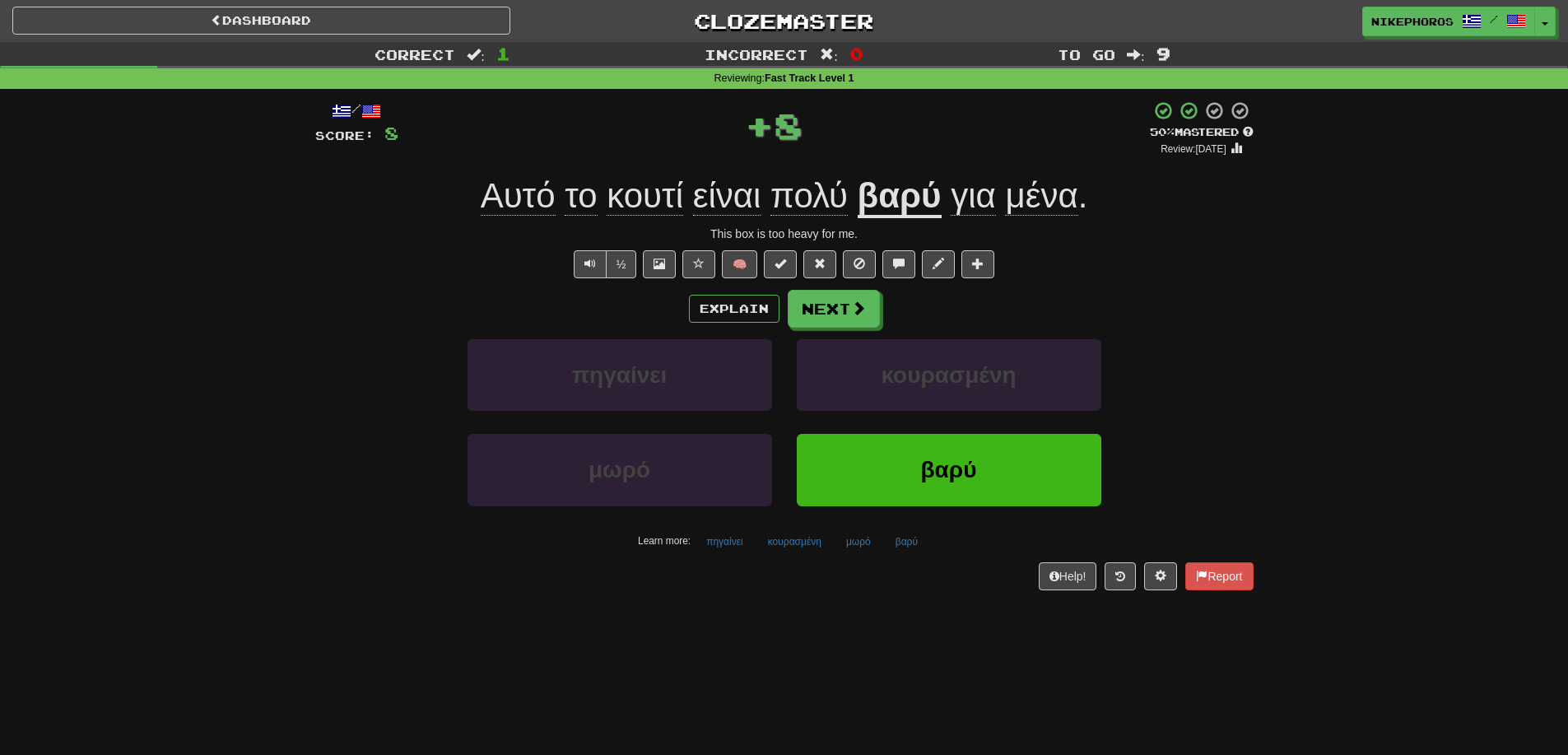
click at [1360, 405] on div "Correct : 1 Incorrect : 0 To go : 9 Reviewing : Fast Track Level 1 / Score: 8 +…" at bounding box center [784, 328] width 1568 height 571
click at [801, 555] on div "/ Score: 8 + 8 50 % Mastered Review: 2025-09-26 Αυτό το κουτί είναι πολύ βαρύ γ…" at bounding box center [784, 346] width 938 height 489
click at [807, 547] on button "κουρασμένη" at bounding box center [794, 541] width 72 height 25
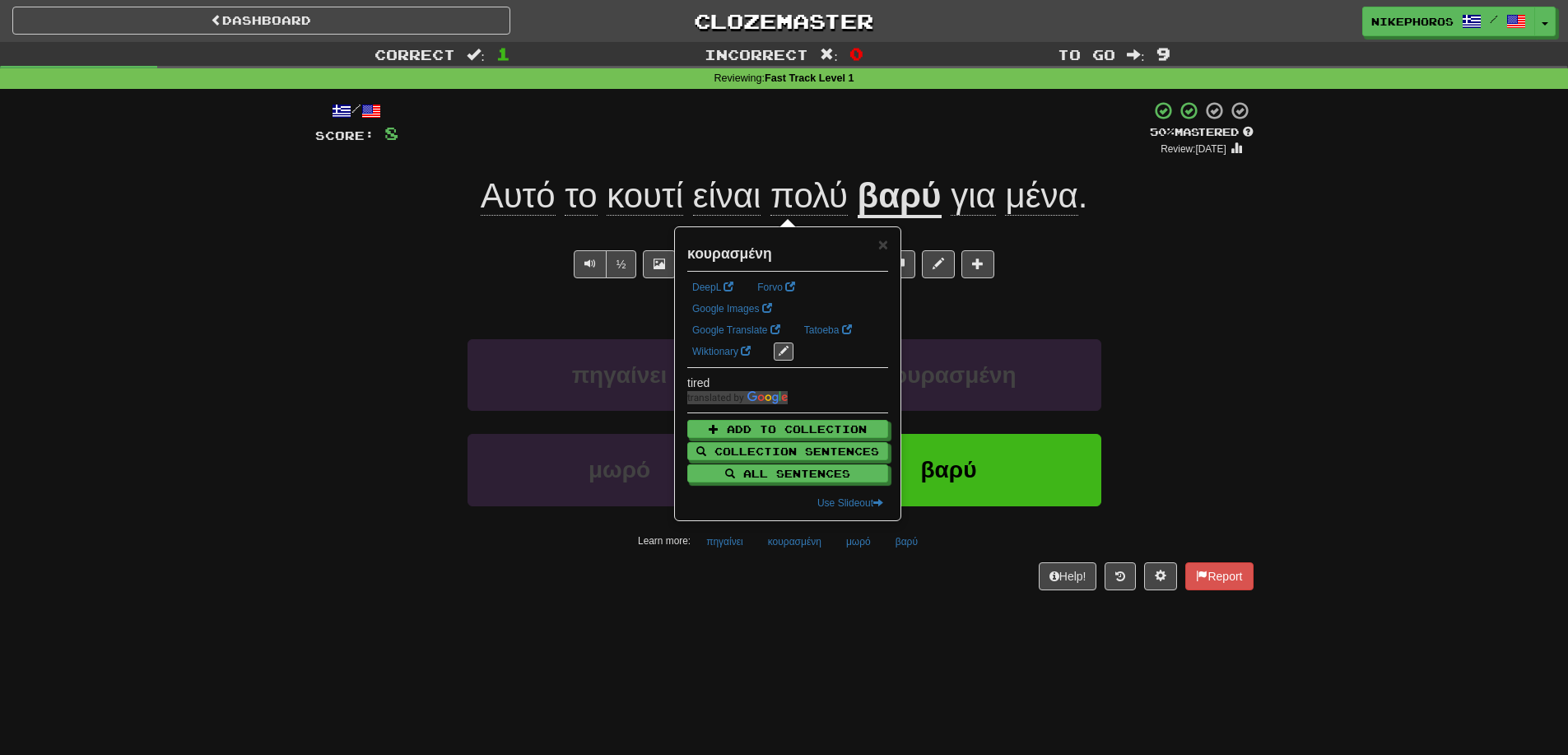
click at [851, 625] on div "Dashboard Clozemaster Nikephoros / Toggle Dropdown Dashboard Leaderboard Activi…" at bounding box center [784, 378] width 1568 height 755
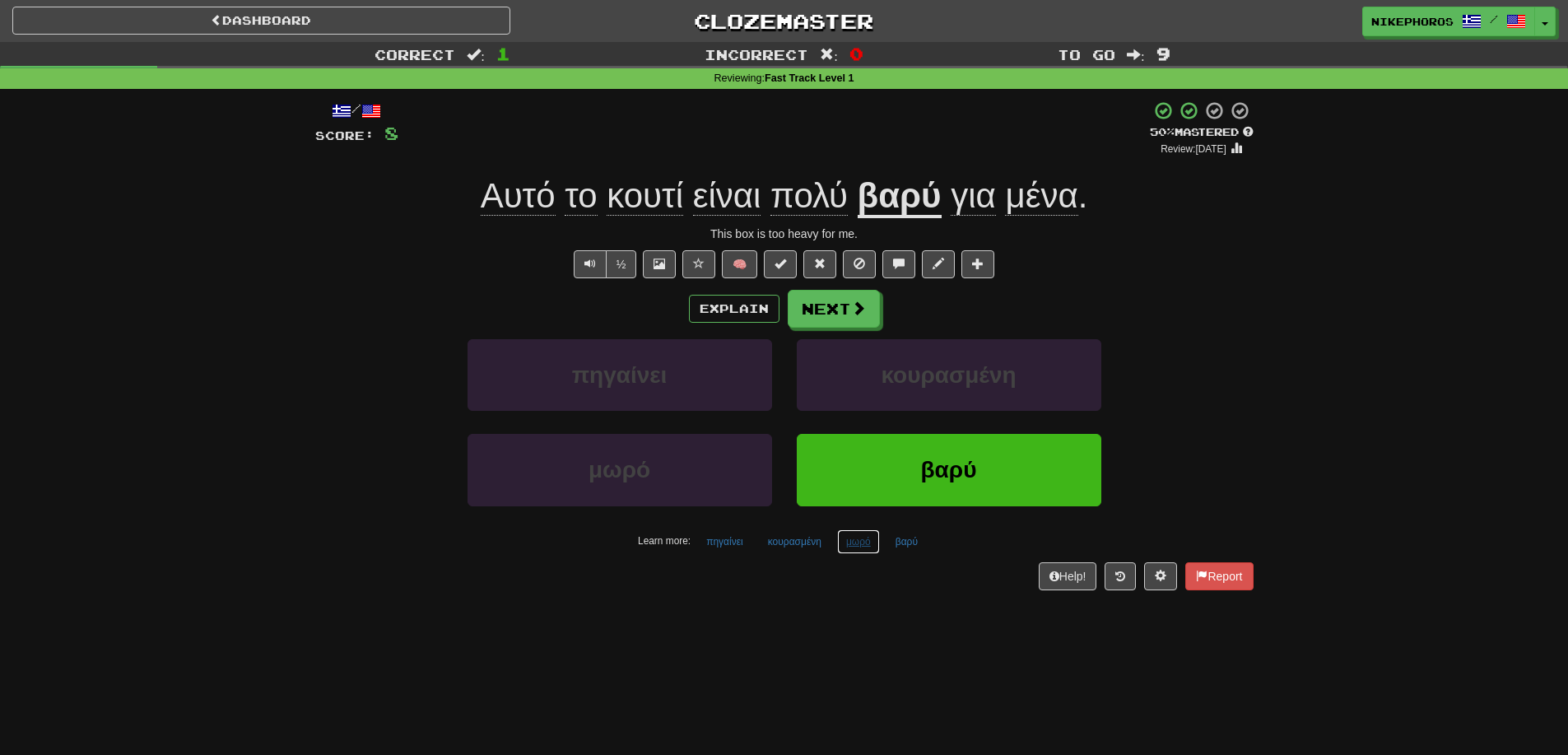
click at [844, 545] on button "μωρό" at bounding box center [858, 541] width 43 height 25
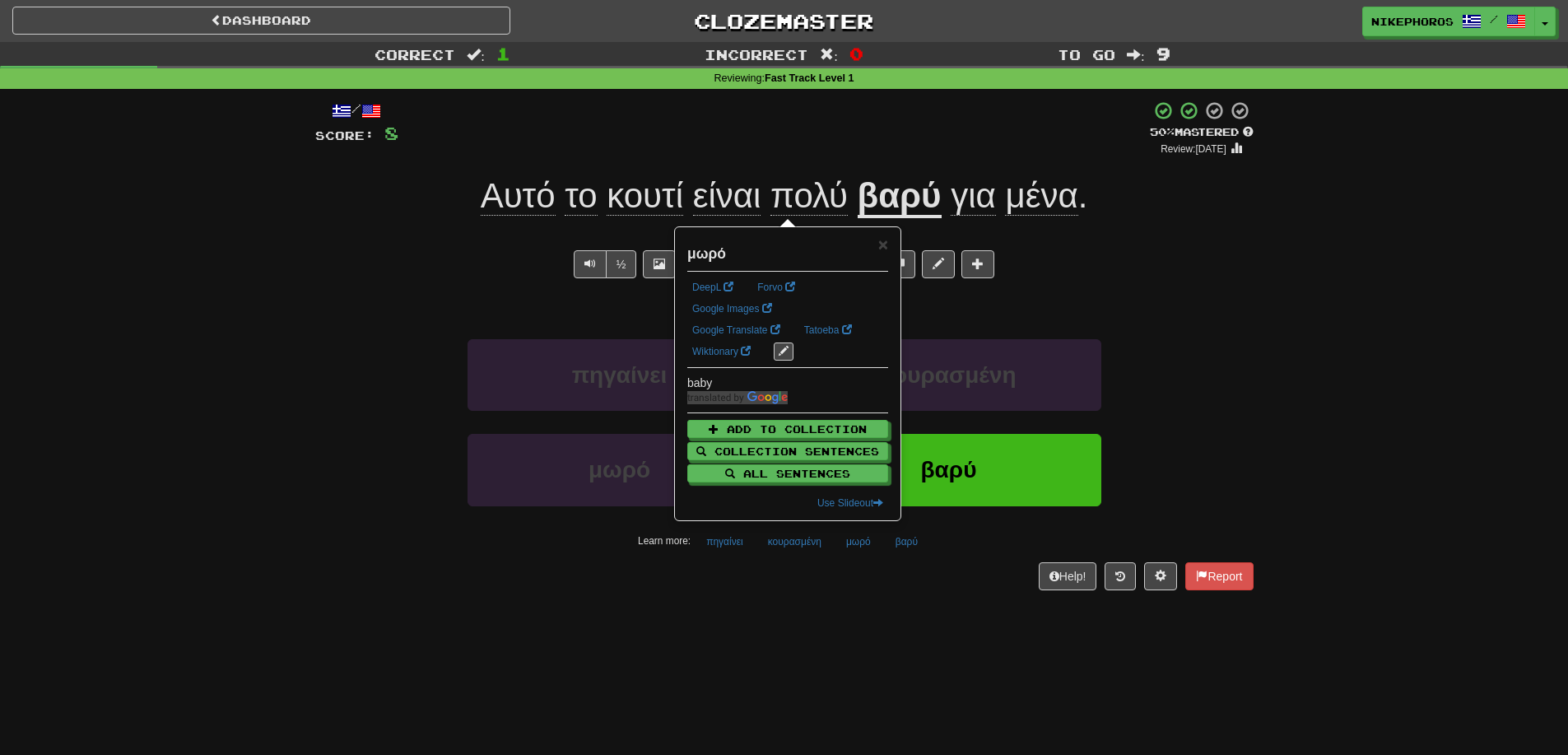
click at [837, 602] on div "/ Score: 8 + 8 50 % Mastered Review: 2025-09-26 Αυτό το κουτί είναι πολύ βαρύ γ…" at bounding box center [784, 351] width 938 height 523
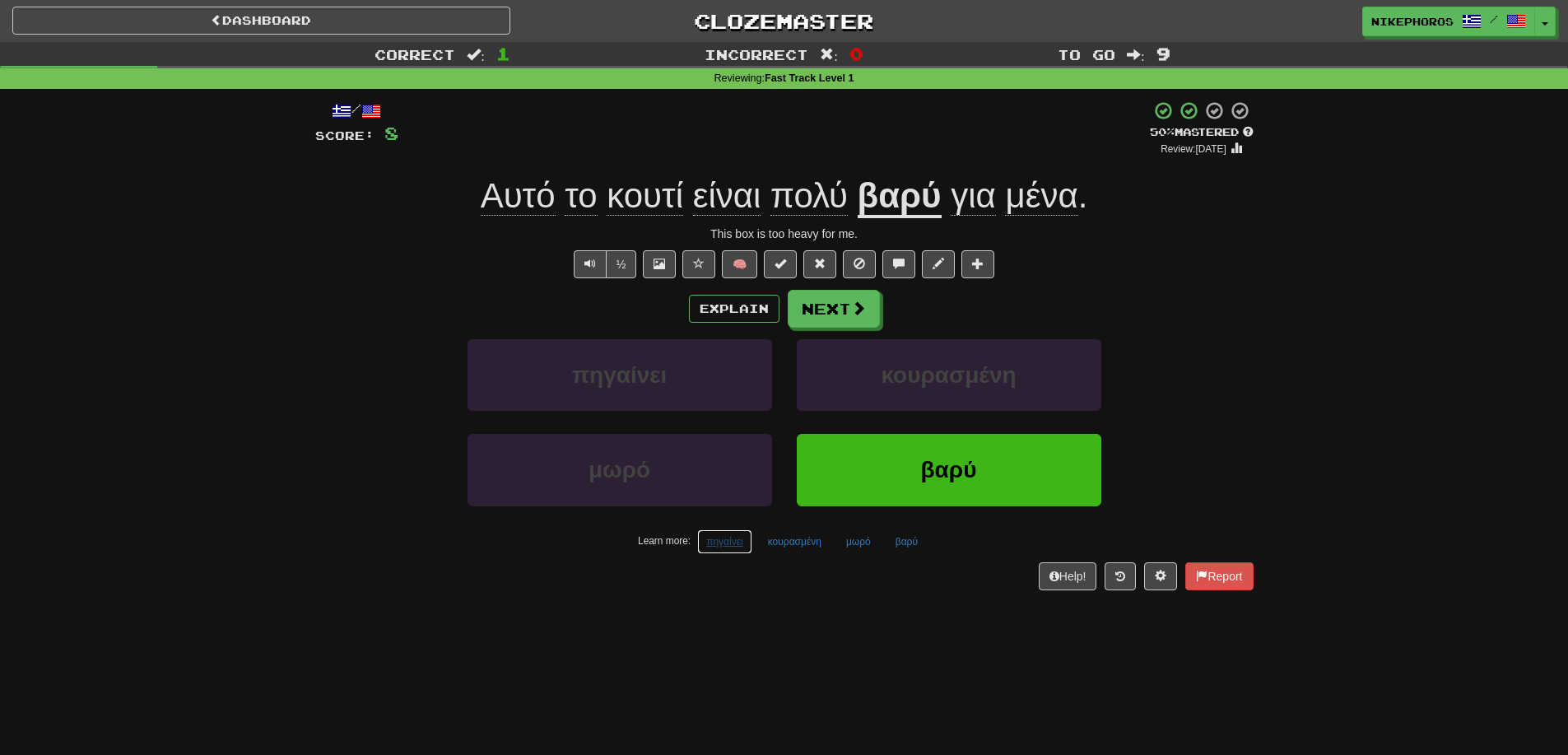
click at [735, 549] on button "πηγαίνει" at bounding box center [724, 541] width 55 height 25
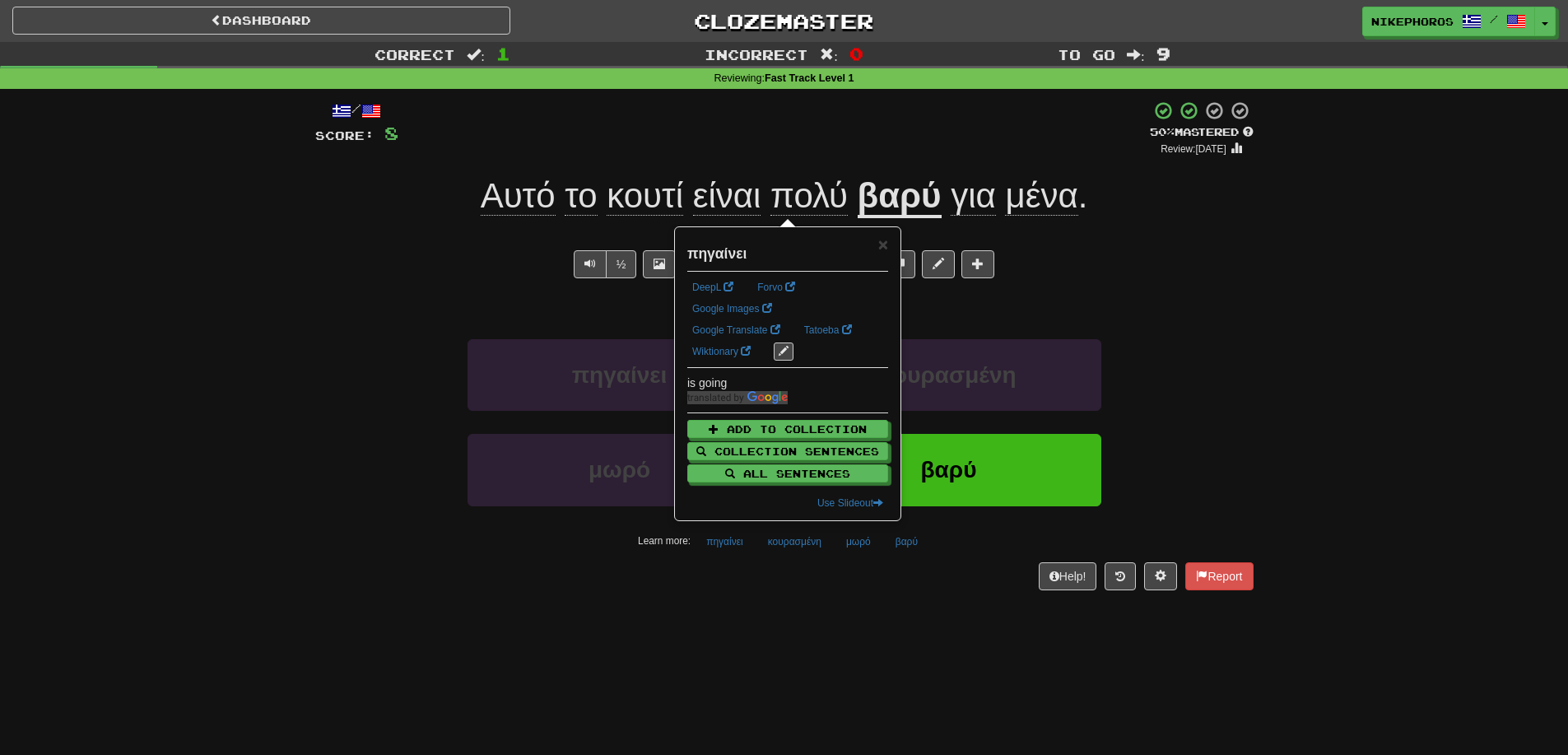
click at [781, 623] on div "Dashboard Clozemaster Nikephoros / Toggle Dropdown Dashboard Leaderboard Activi…" at bounding box center [784, 378] width 1568 height 755
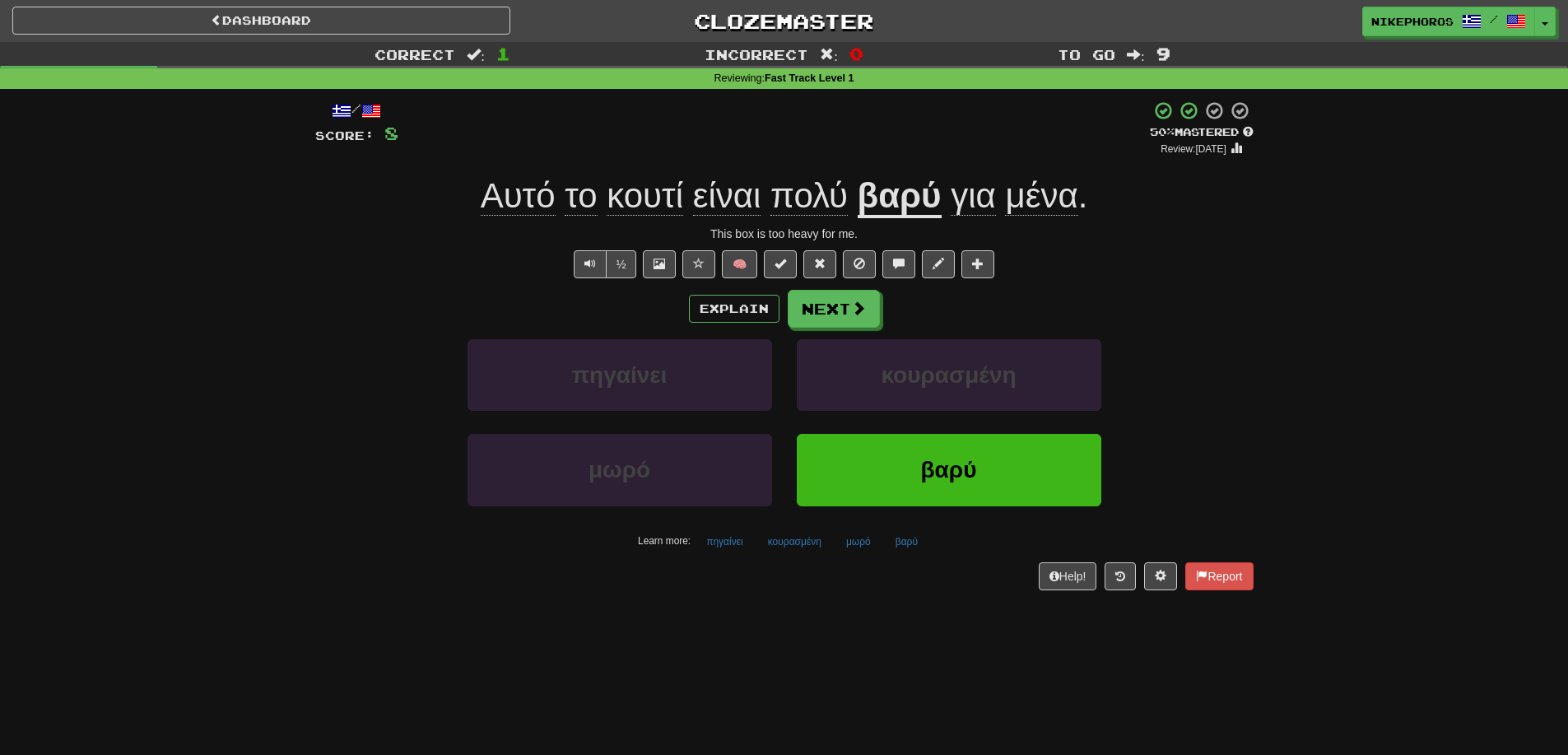
click at [1021, 623] on div "Dashboard Clozemaster Nikephoros / Toggle Dropdown Dashboard Leaderboard Activi…" at bounding box center [784, 378] width 1568 height 755
click at [864, 298] on button "Next" at bounding box center [834, 310] width 92 height 38
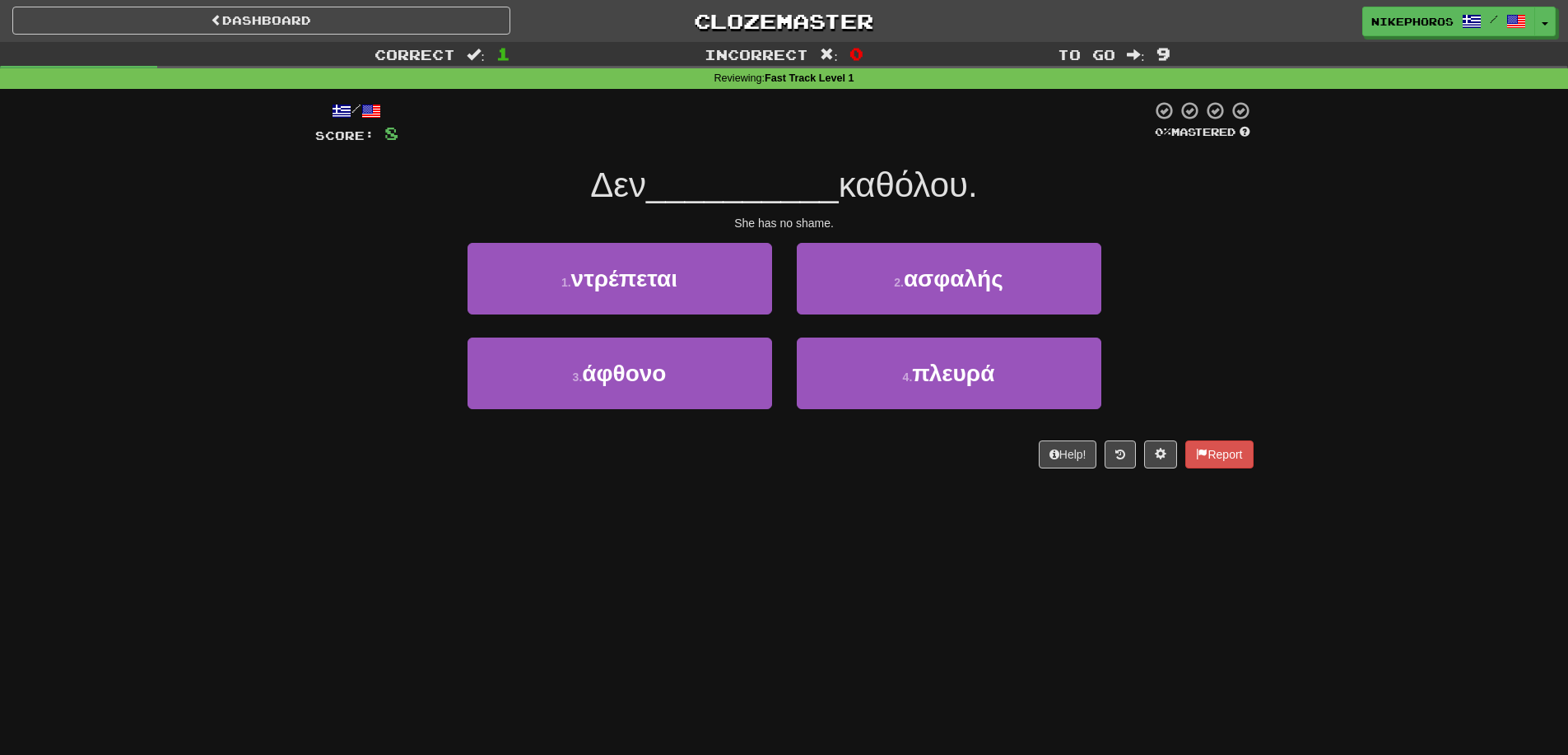
click at [1268, 313] on div "Correct : 1 Incorrect : 0 To go : 9 Reviewing : Fast Track Level 1 / Score: 8 0…" at bounding box center [784, 267] width 1568 height 449
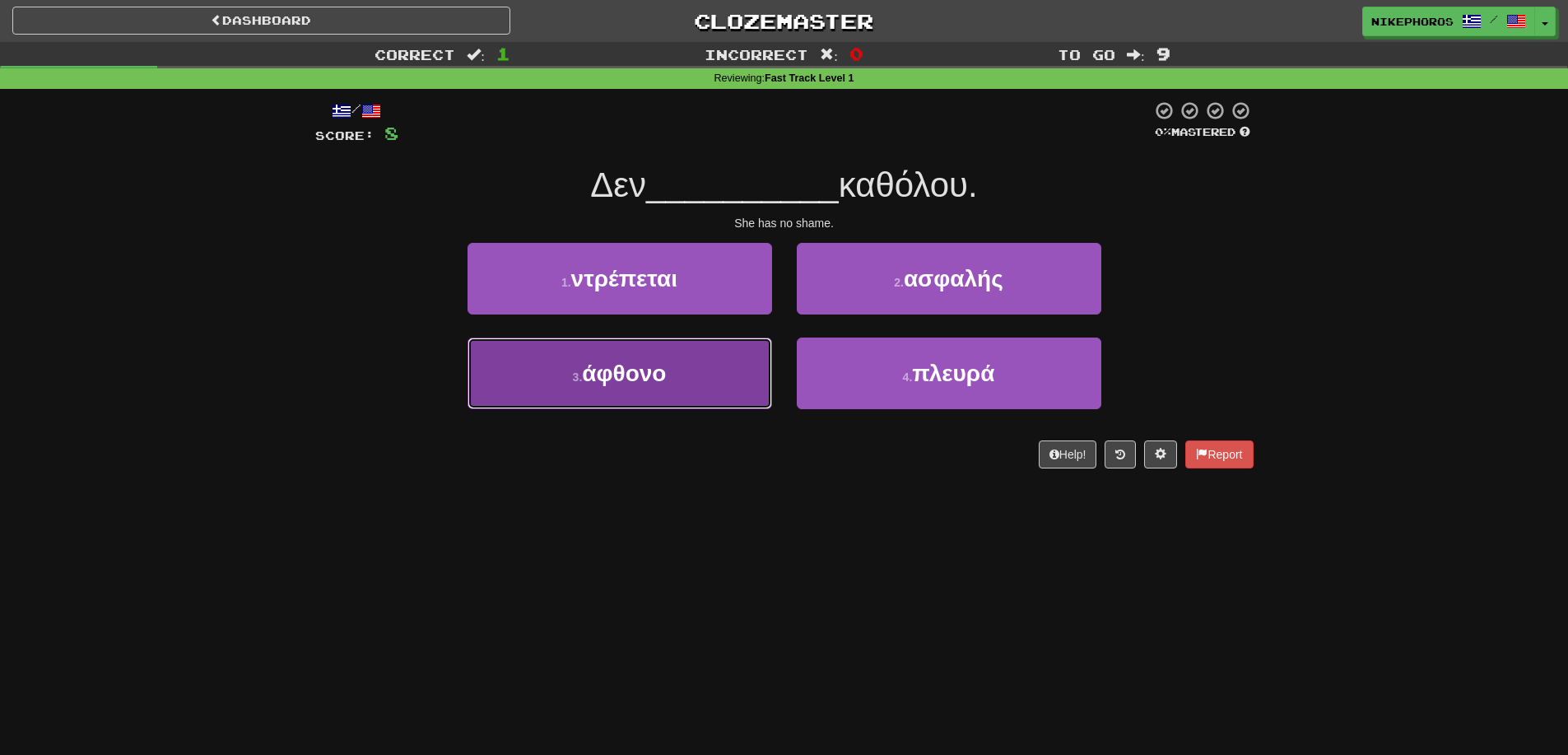
click at [708, 383] on button "3 . άφθονο" at bounding box center [619, 374] width 304 height 72
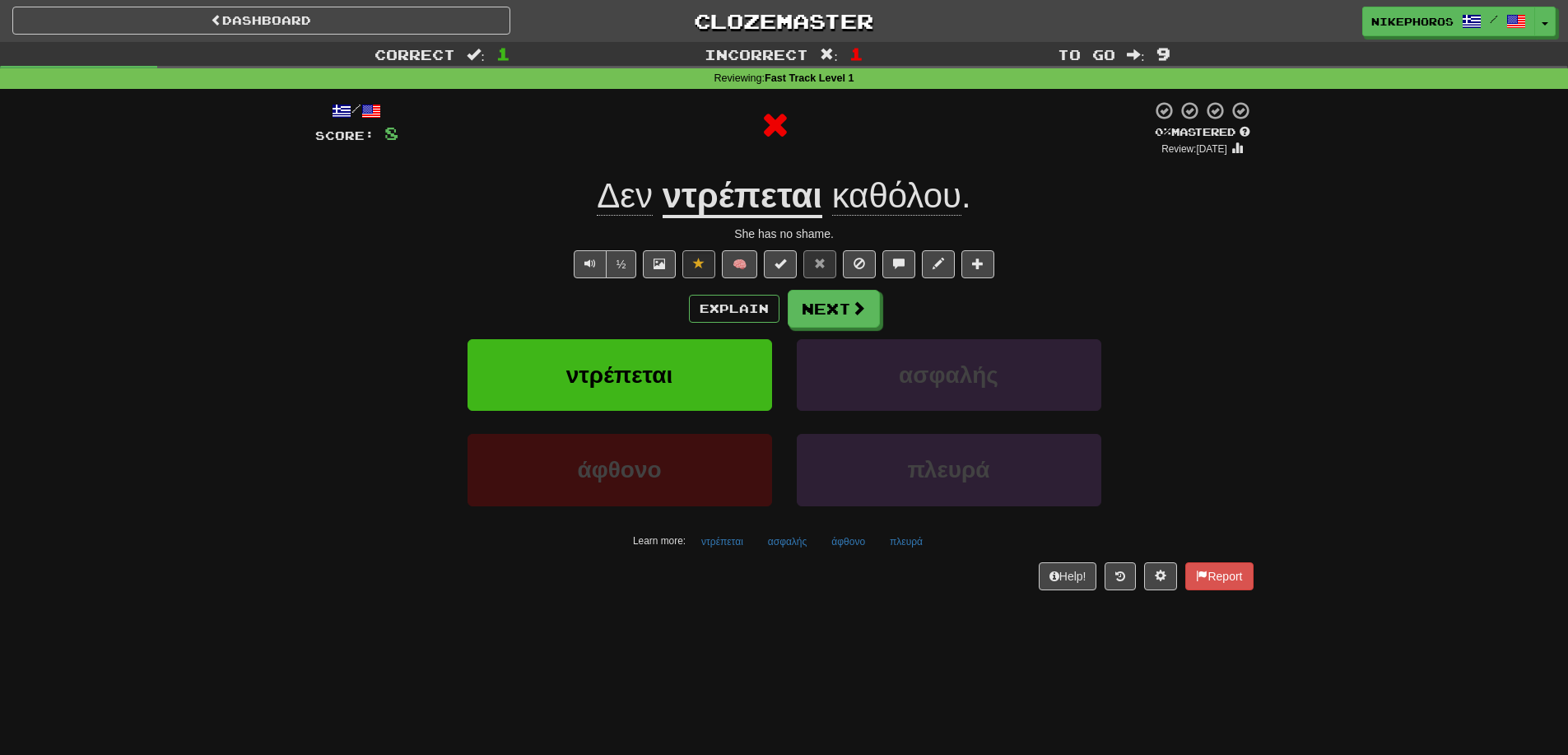
click at [772, 200] on u "ντρέπεται" at bounding box center [743, 197] width 160 height 42
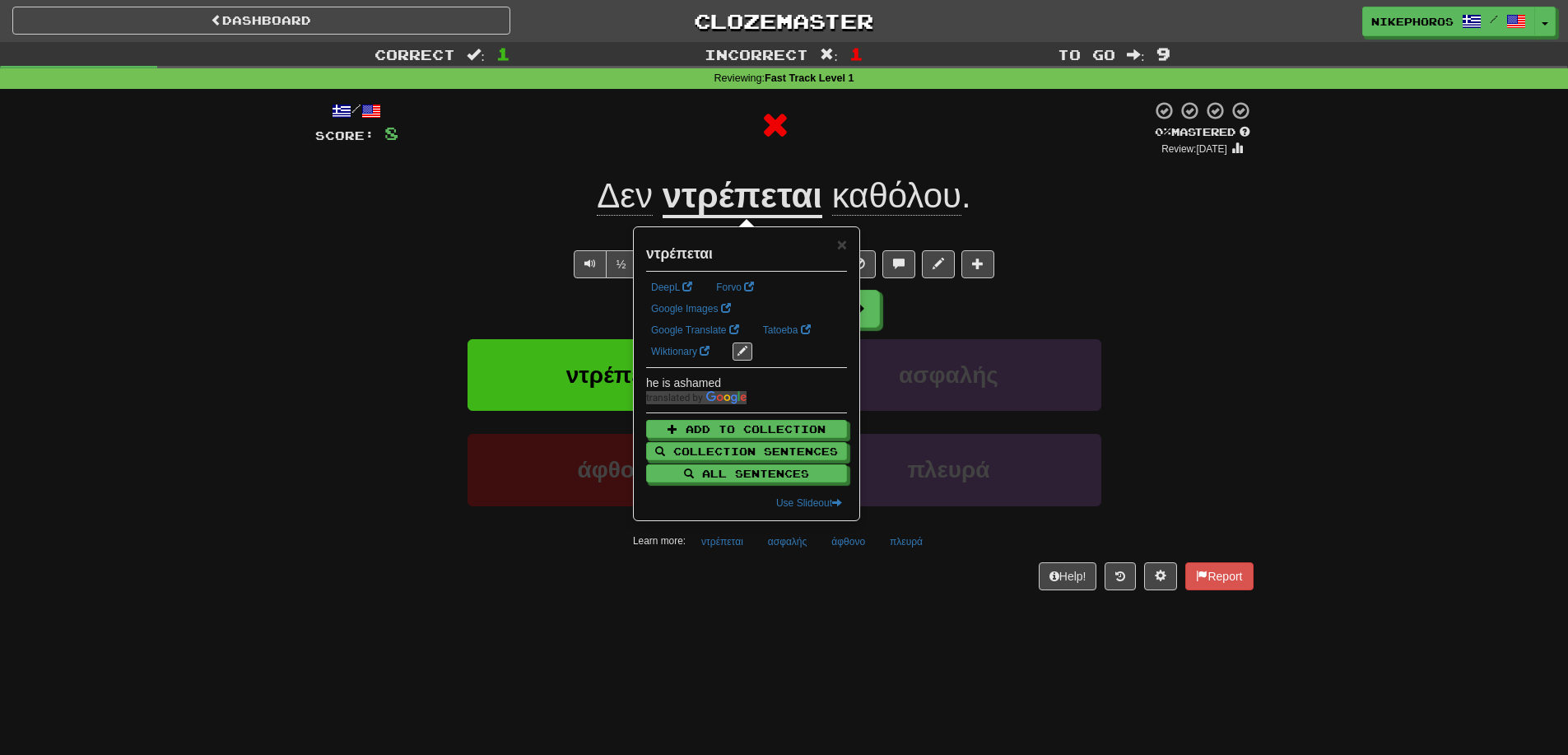
click at [1100, 266] on div "½ 🧠" at bounding box center [784, 265] width 938 height 28
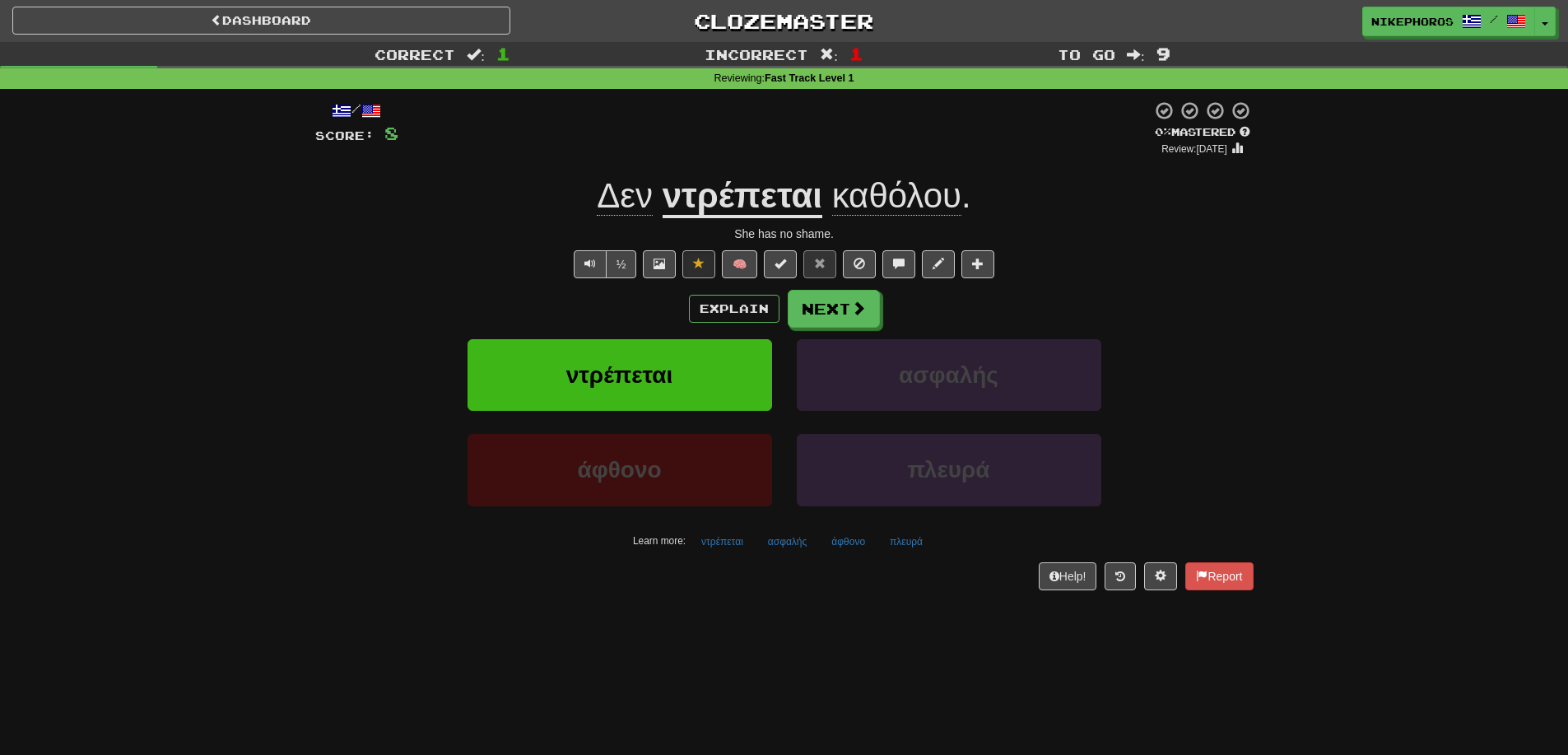
click at [997, 192] on div "Δεν ντρέπεται καθόλου ." at bounding box center [784, 196] width 938 height 45
click at [712, 197] on u "ντρέπεται" at bounding box center [743, 197] width 160 height 42
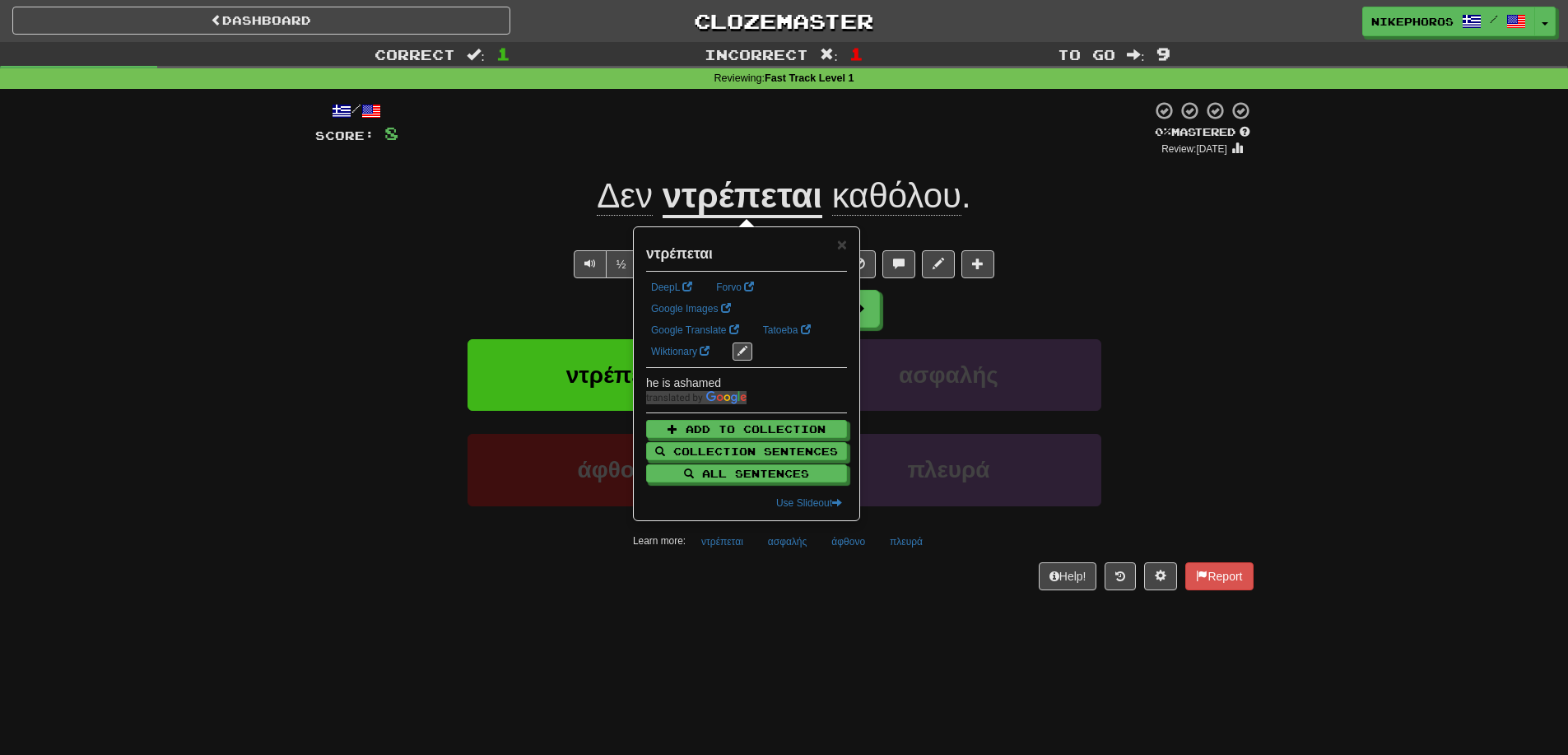
click at [1304, 354] on div "Correct : 1 Incorrect : 1 To go : 9 Reviewing : Fast Track Level 1 / Score: 8 0…" at bounding box center [784, 328] width 1568 height 571
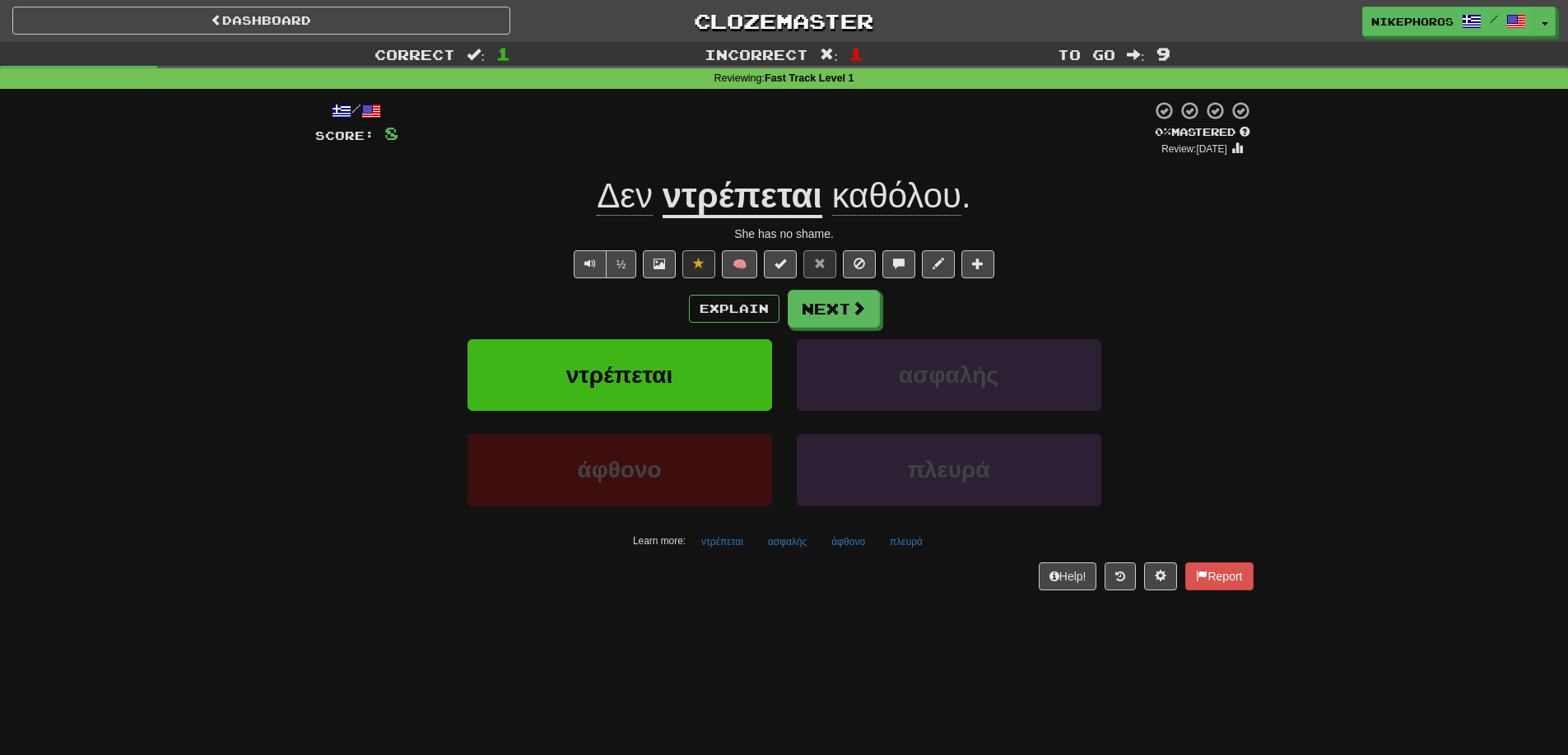
click at [832, 554] on div "/ Score: 8 0 % Mastered Review: 2025-09-16 Δεν ντρέπεται καθόλου . She has no s…" at bounding box center [784, 346] width 938 height 489
click at [844, 547] on button "άφθονο" at bounding box center [848, 541] width 52 height 25
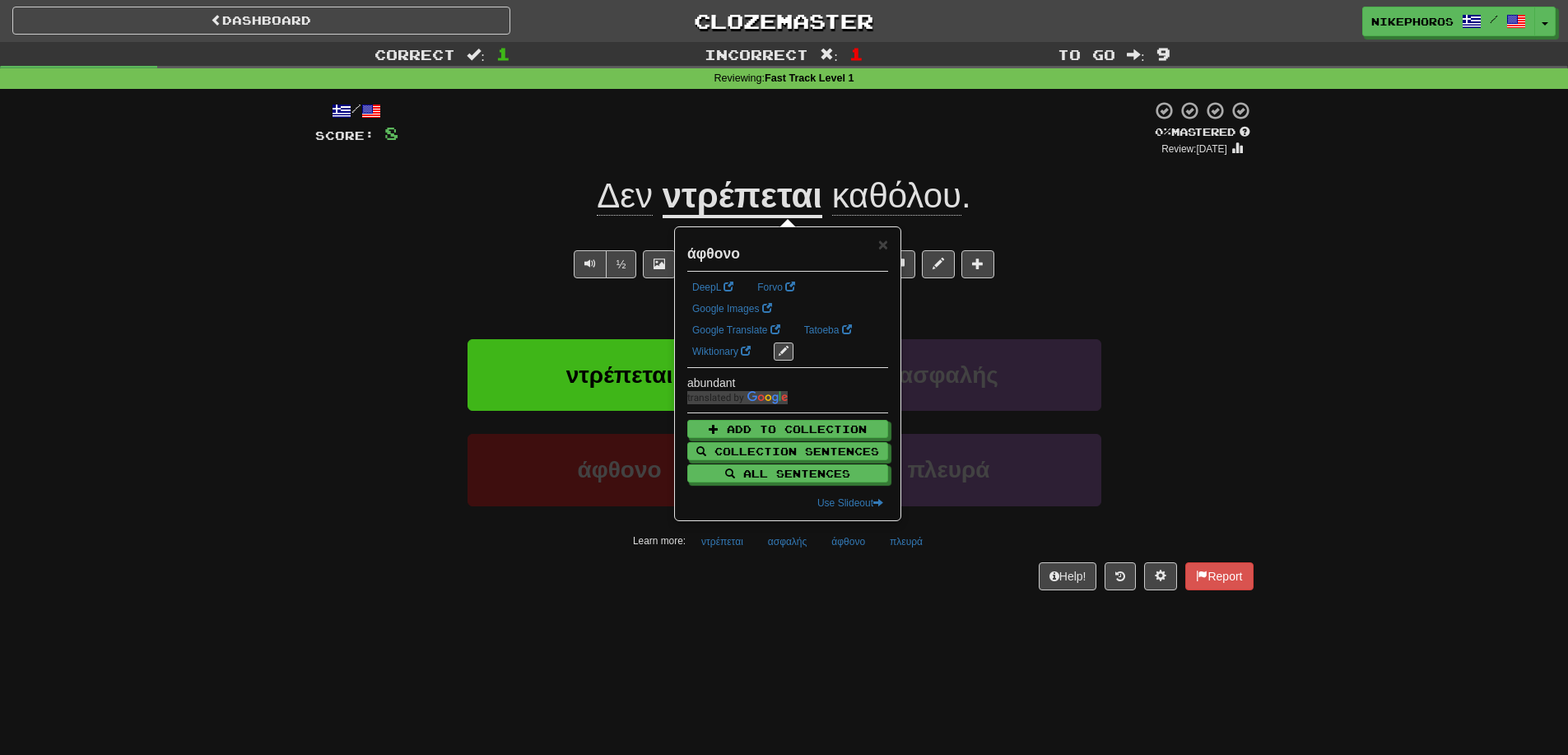
click at [860, 609] on div "/ Score: 8 0 % Mastered Review: 2025-09-16 Δεν ντρέπεται καθόλου . She has no s…" at bounding box center [784, 351] width 938 height 523
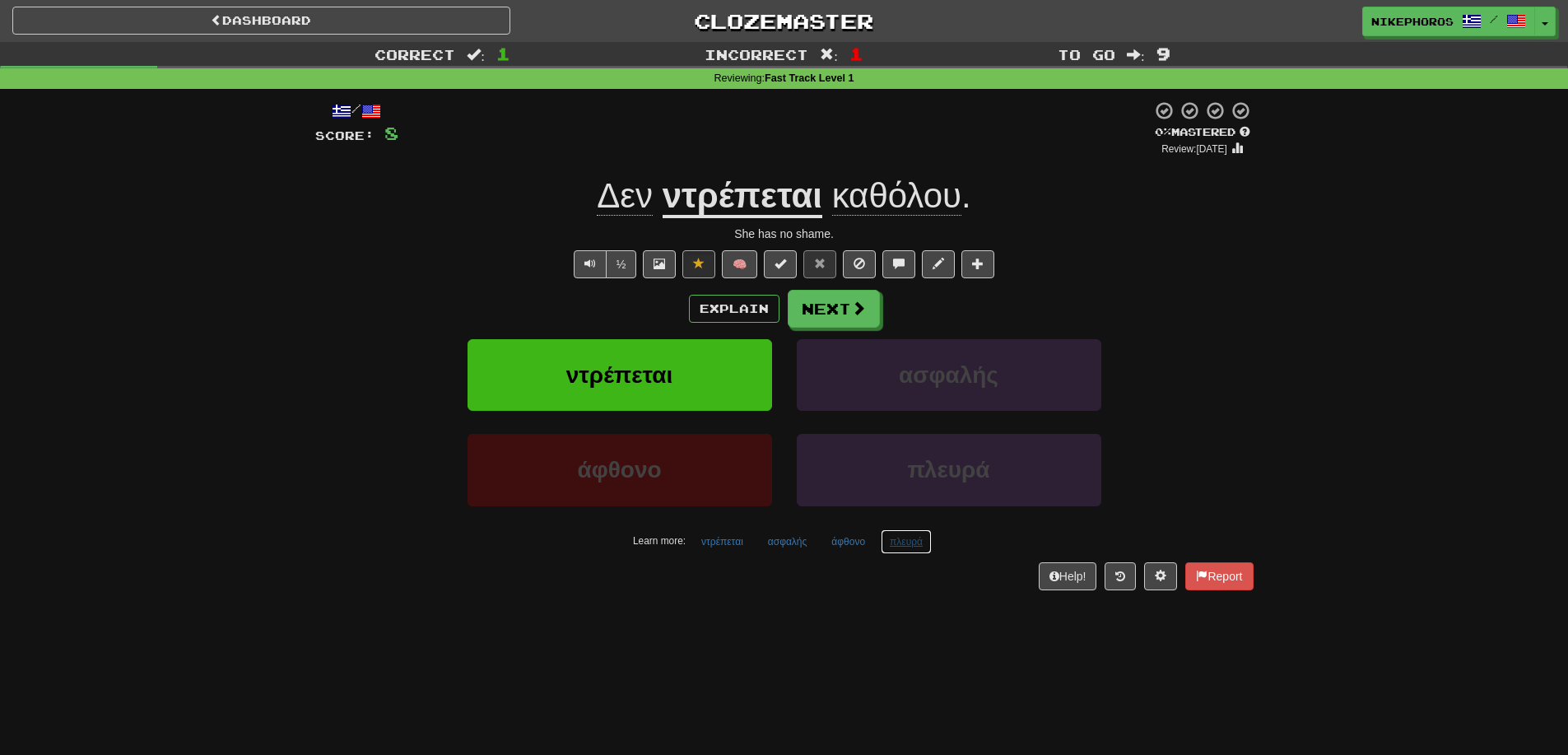
click at [899, 548] on button "πλευρά" at bounding box center [905, 541] width 51 height 25
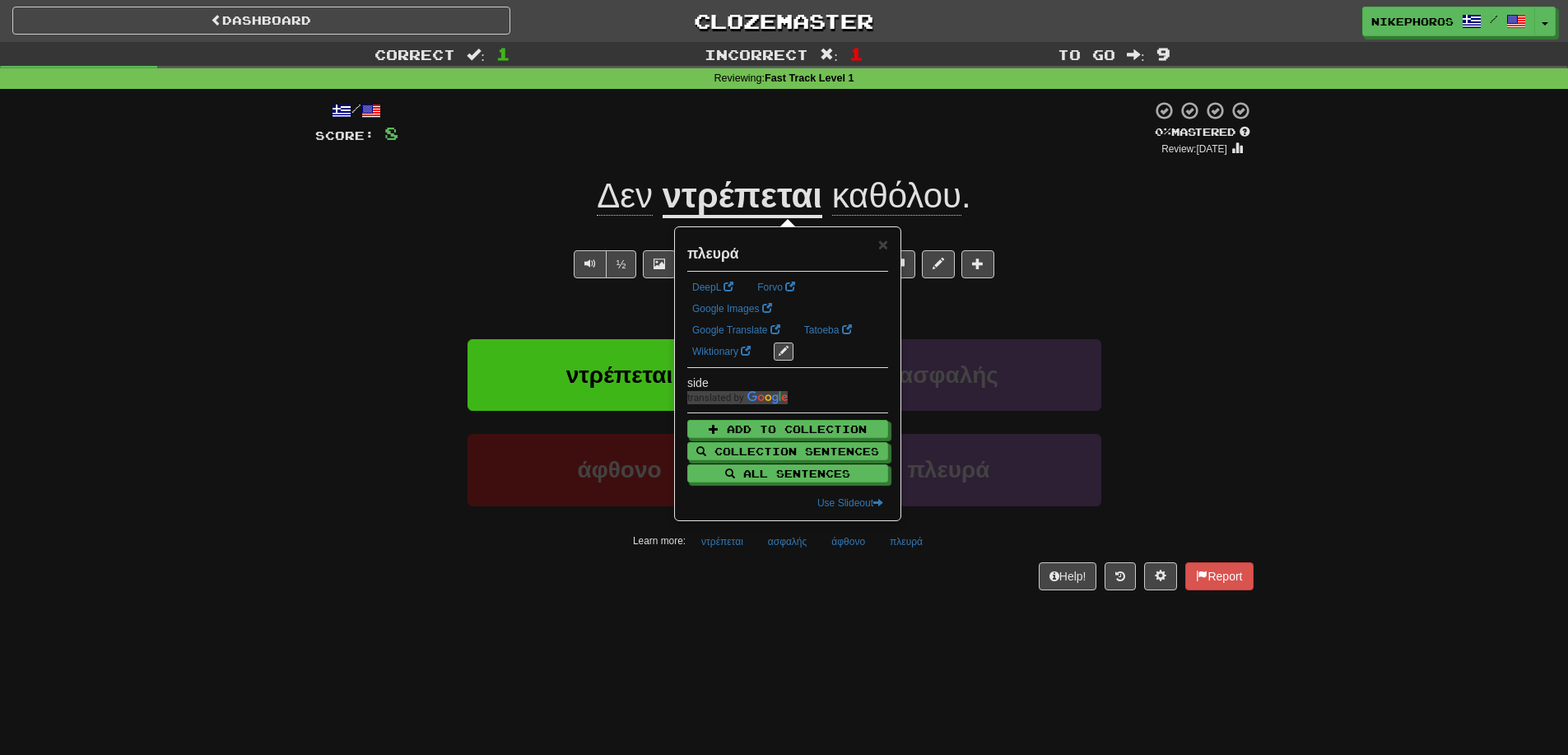
click at [905, 595] on div "/ Score: 8 0 % Mastered Review: 2025-09-16 Δεν ντρέπεται καθόλου . She has no s…" at bounding box center [784, 351] width 938 height 523
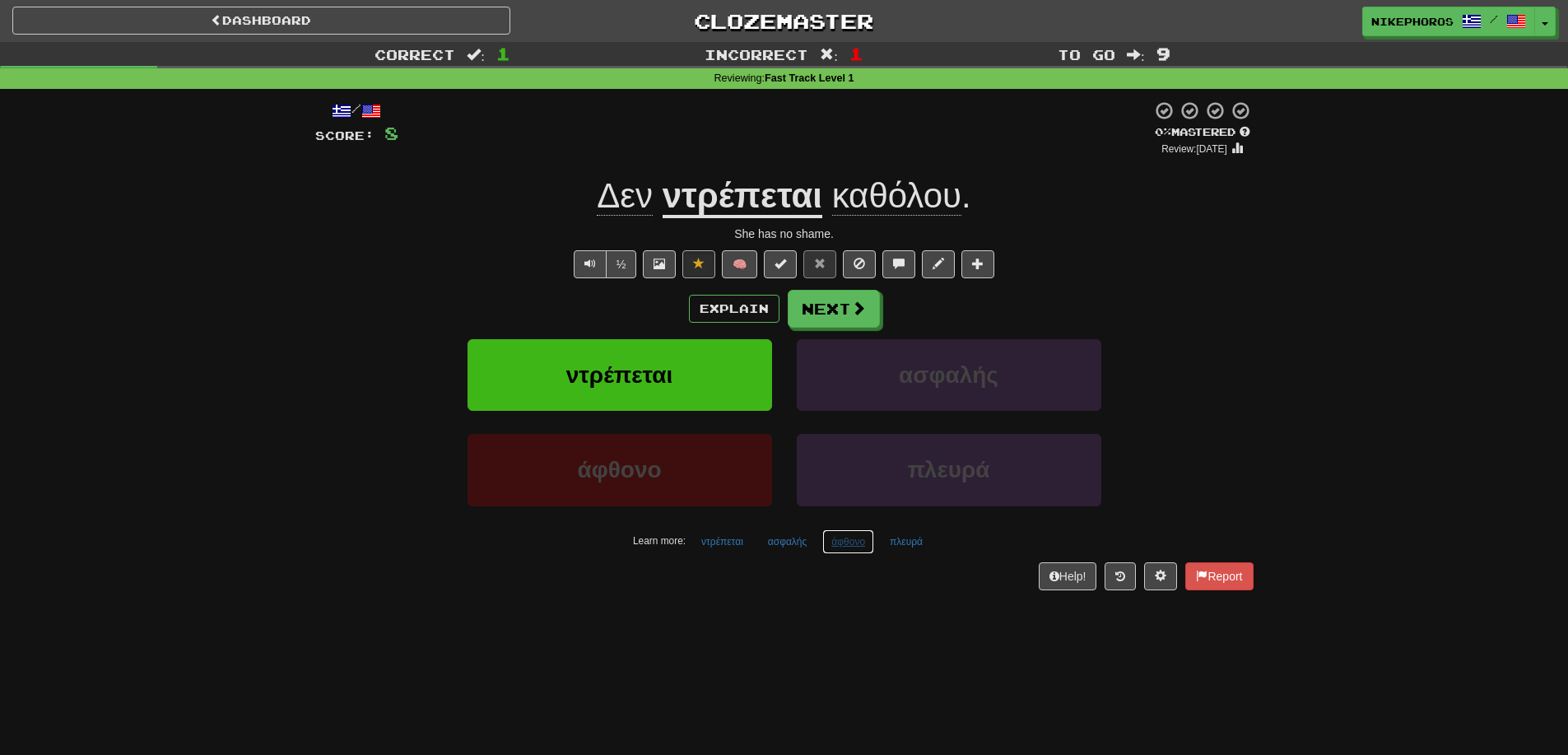
click at [827, 546] on button "άφθονο" at bounding box center [848, 541] width 52 height 25
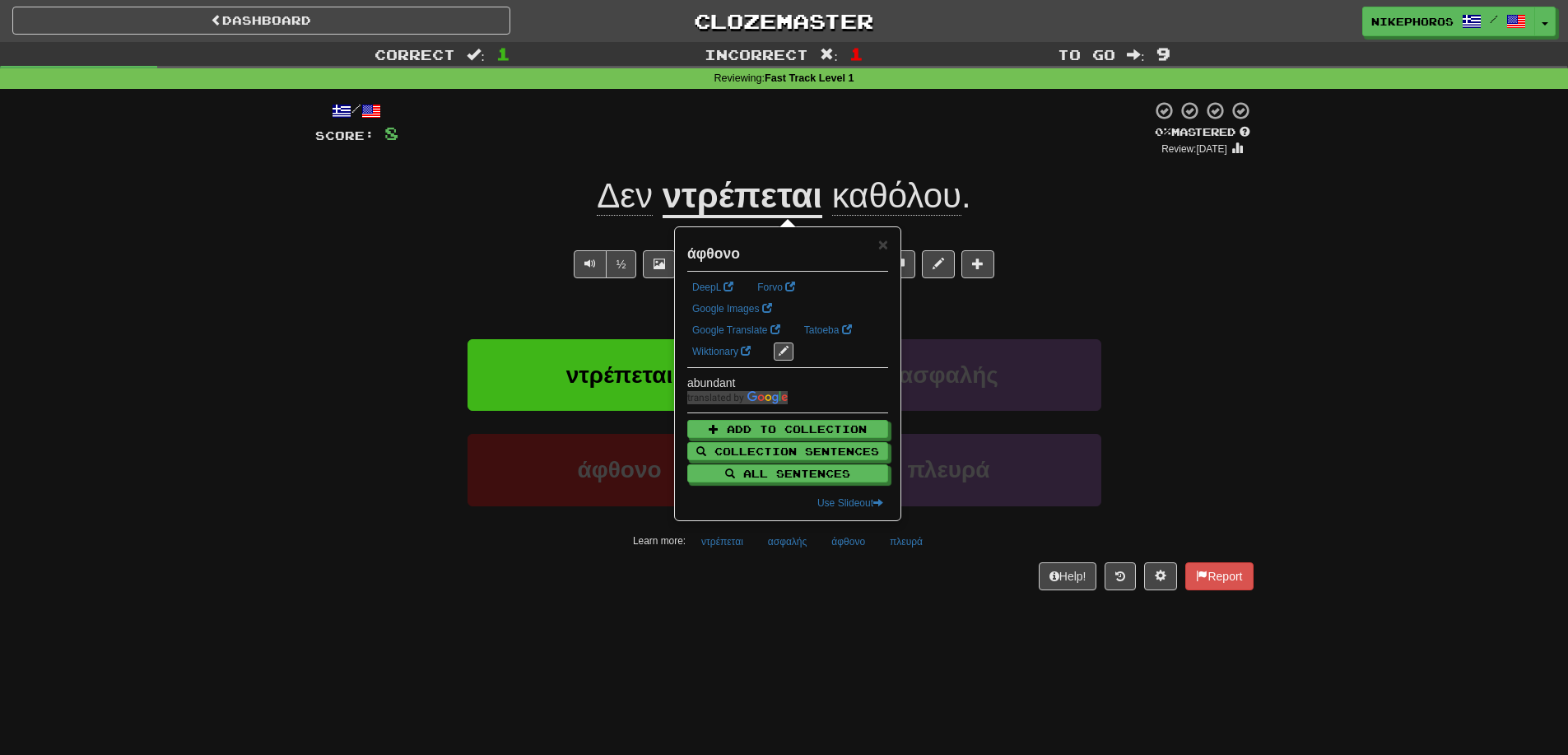
click at [850, 597] on div "/ Score: 8 0 % Mastered Review: 2025-09-16 Δεν ντρέπεται καθόλου . She has no s…" at bounding box center [784, 351] width 938 height 523
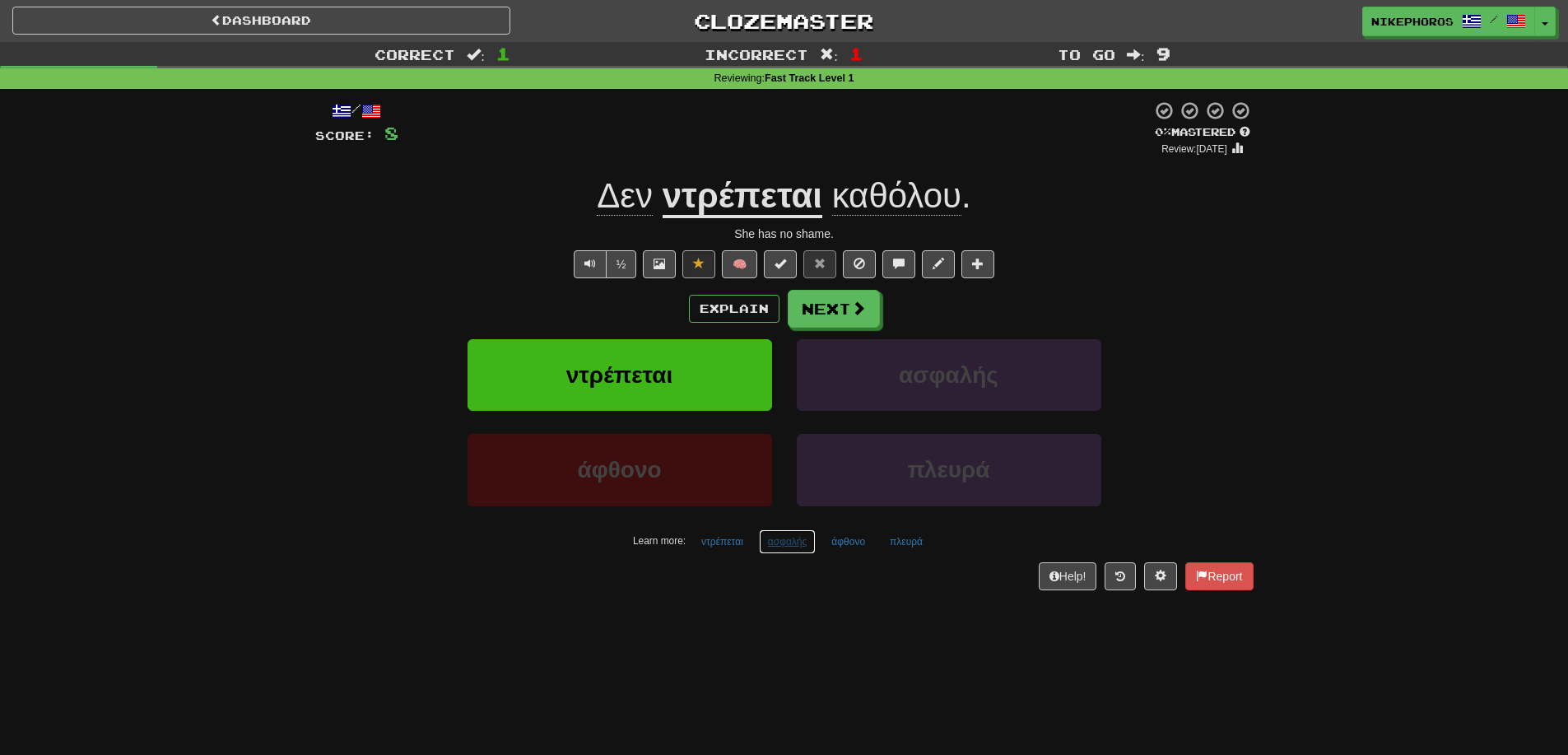
click at [767, 535] on button "ασφαλής" at bounding box center [787, 541] width 58 height 25
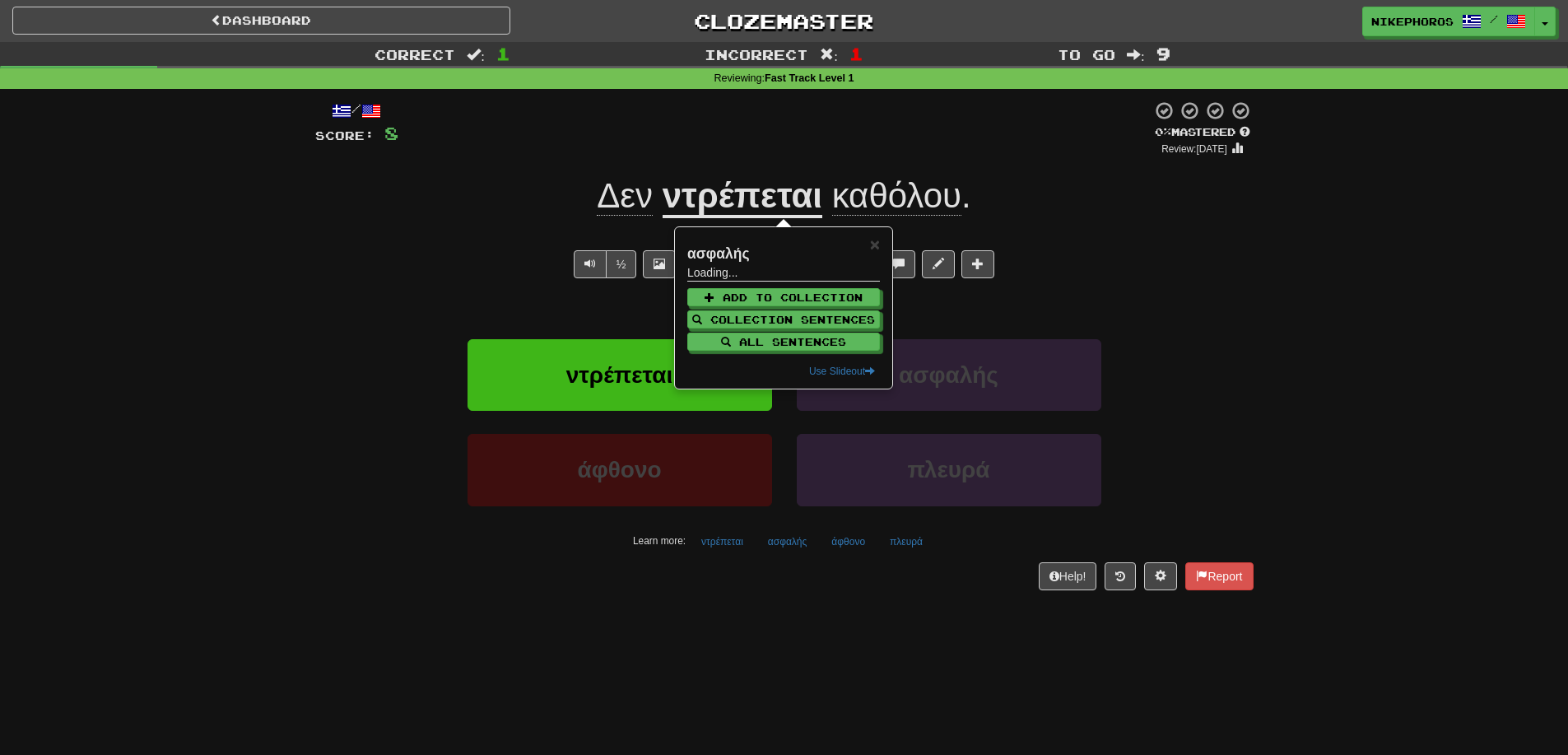
click at [795, 637] on div "Dashboard Clozemaster Nikephoros / Toggle Dropdown Dashboard Leaderboard Activi…" at bounding box center [784, 378] width 1568 height 755
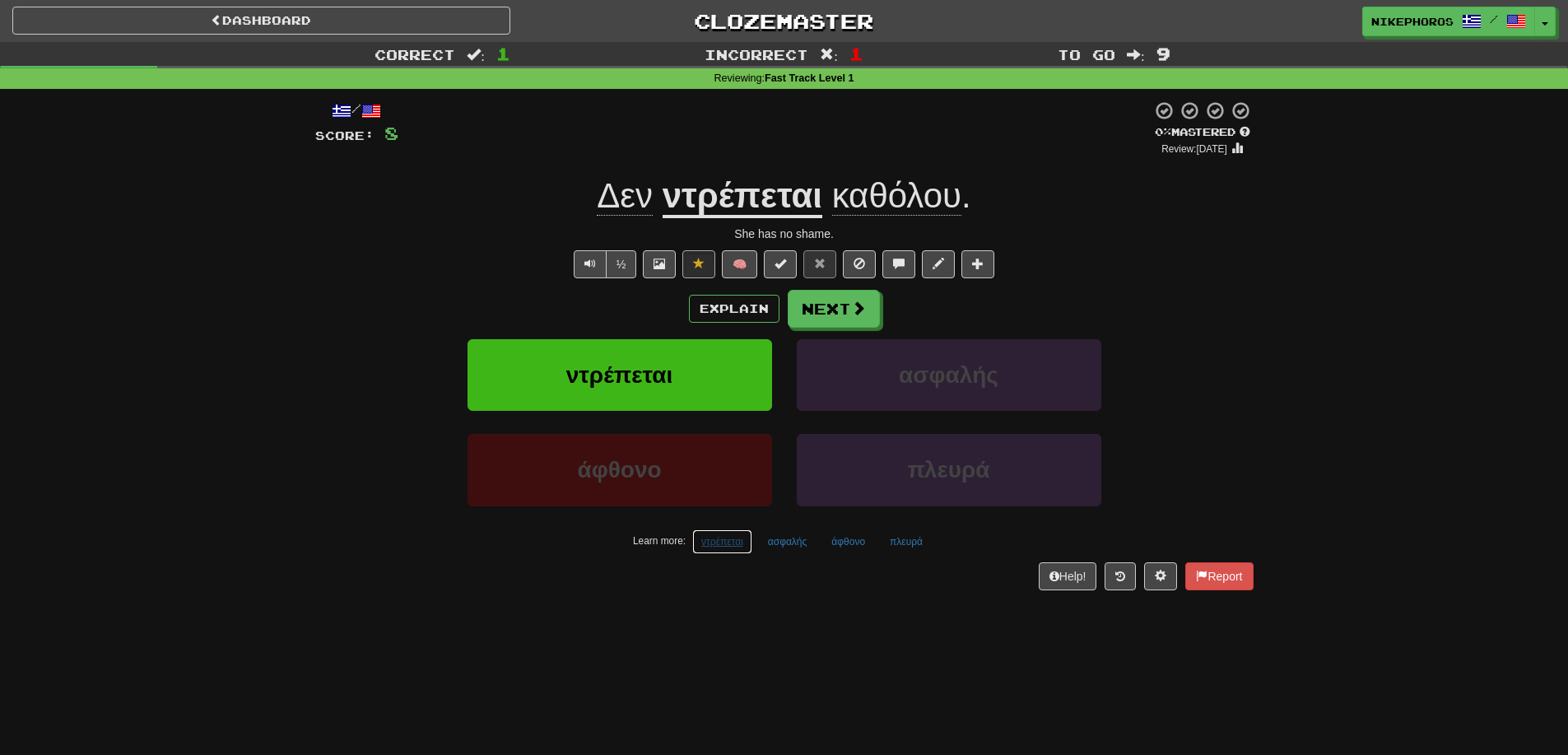
click at [726, 547] on button "ντρέπεται" at bounding box center [722, 541] width 60 height 25
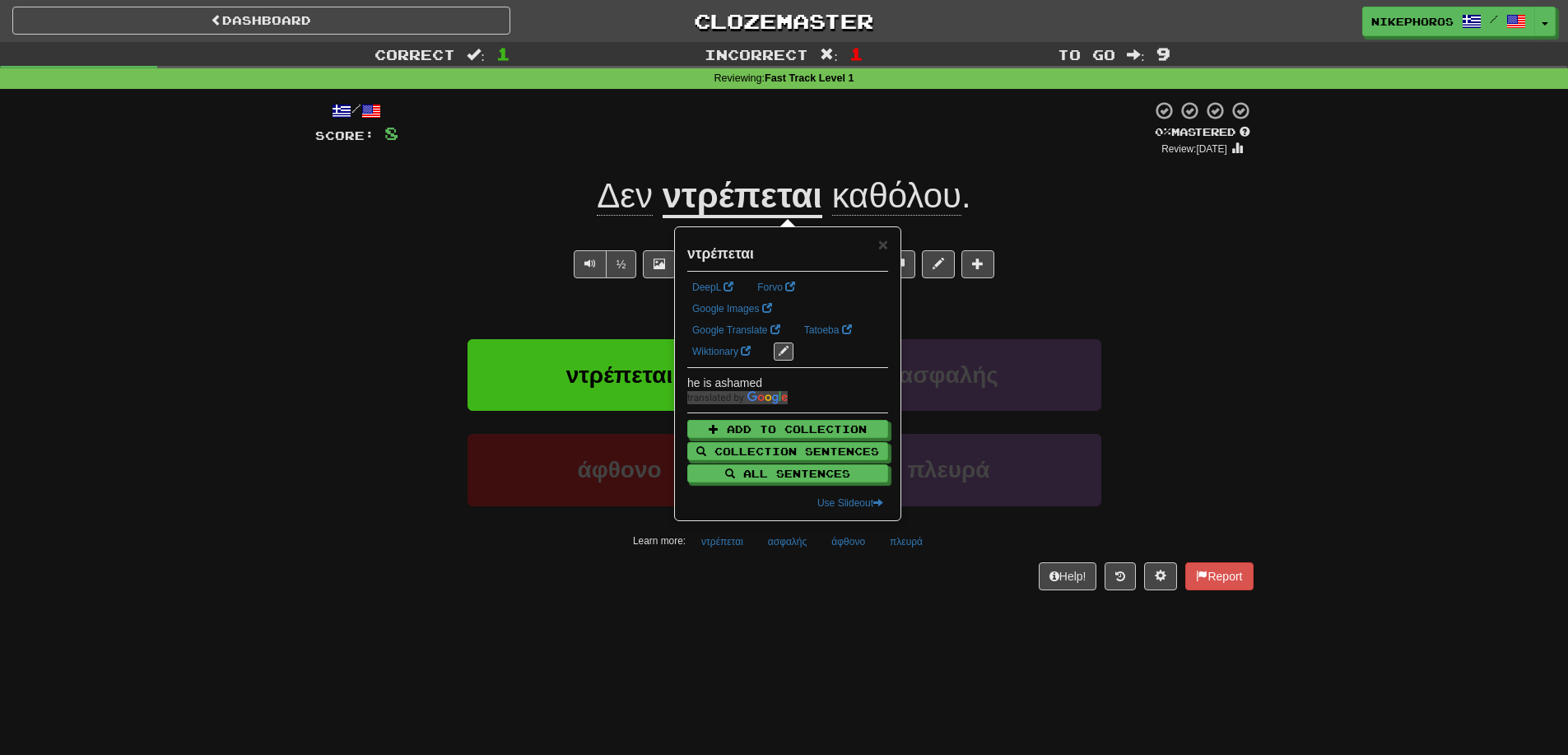
click at [834, 634] on div "Dashboard Clozemaster Nikephoros / Toggle Dropdown Dashboard Leaderboard Activi…" at bounding box center [784, 378] width 1568 height 755
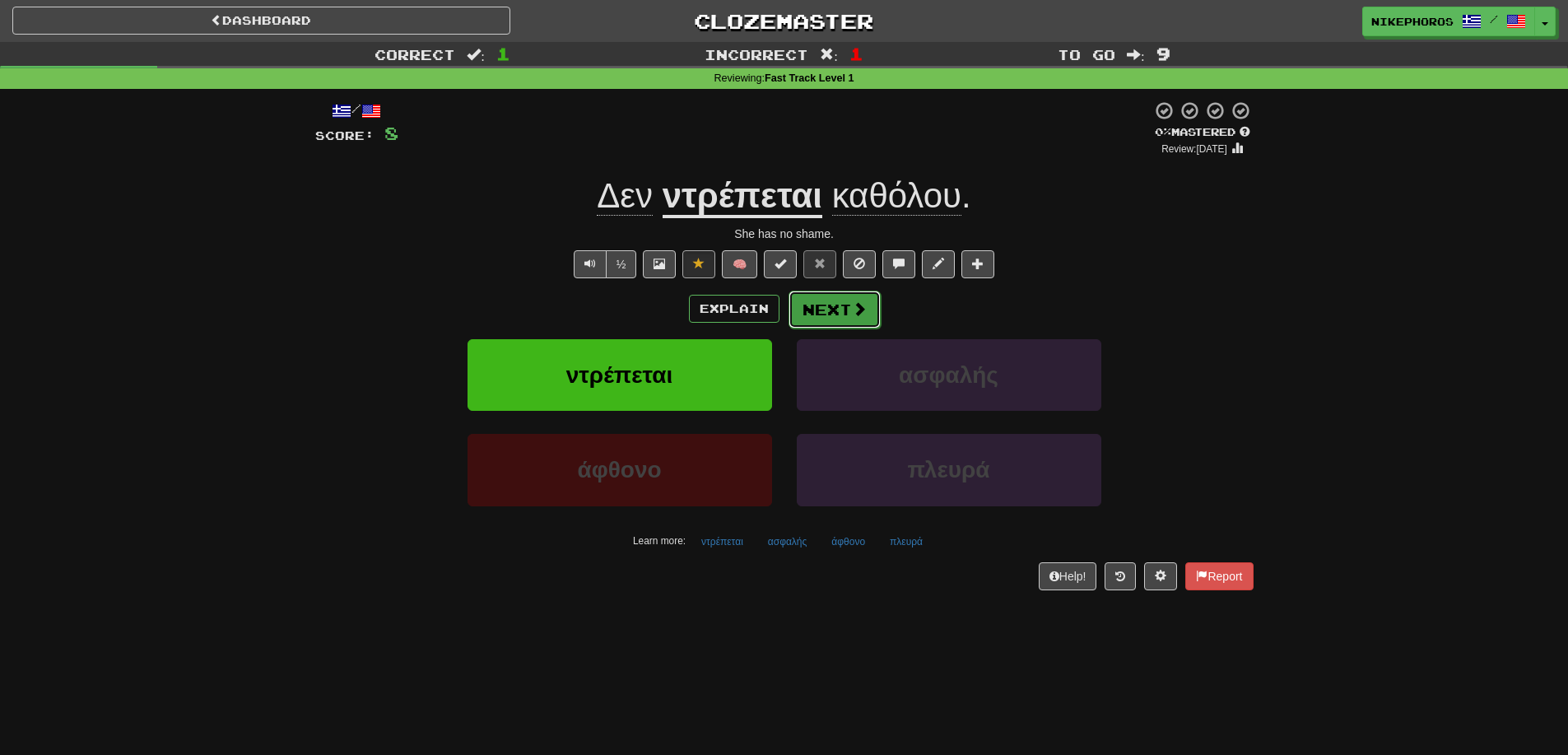
click at [833, 312] on button "Next" at bounding box center [834, 310] width 92 height 38
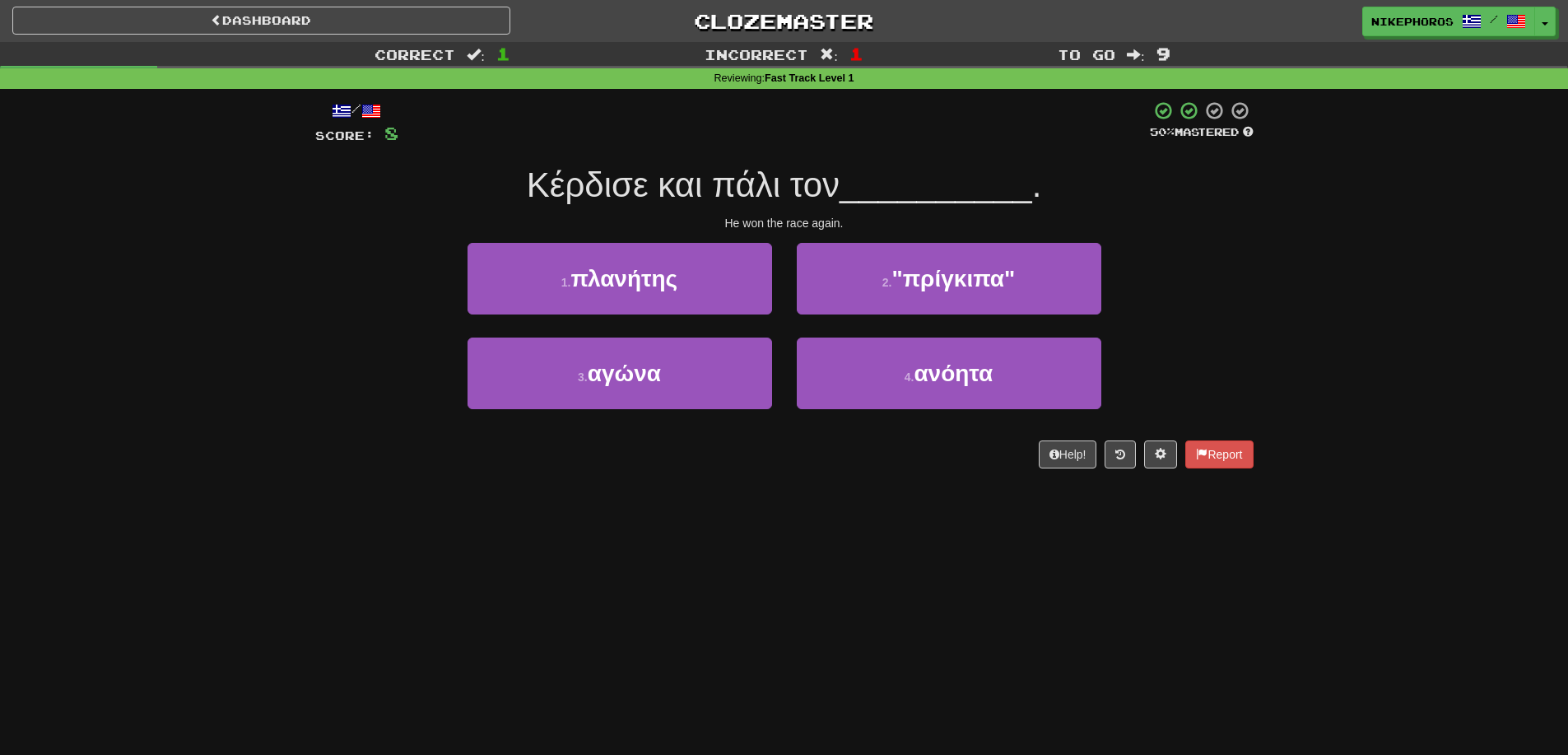
click at [1232, 356] on div "3 . αγώνα 4 . ανόητα" at bounding box center [784, 384] width 988 height 95
click at [1279, 380] on div "Correct : 1 Incorrect : 1 To go : 9 Reviewing : Fast Track Level 1 / Score: 8 5…" at bounding box center [784, 267] width 1568 height 449
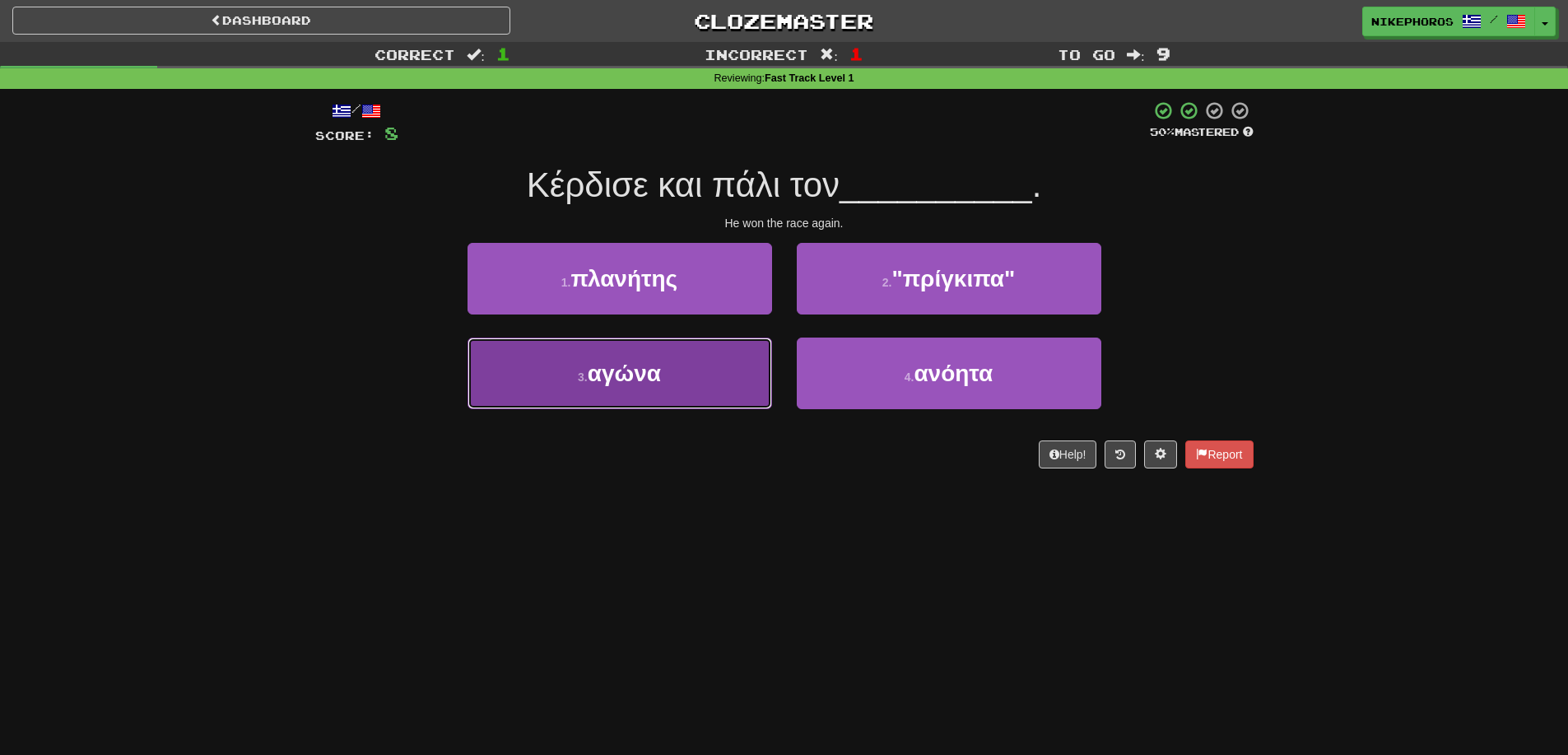
click at [672, 346] on button "3 . αγώνα" at bounding box center [619, 374] width 304 height 72
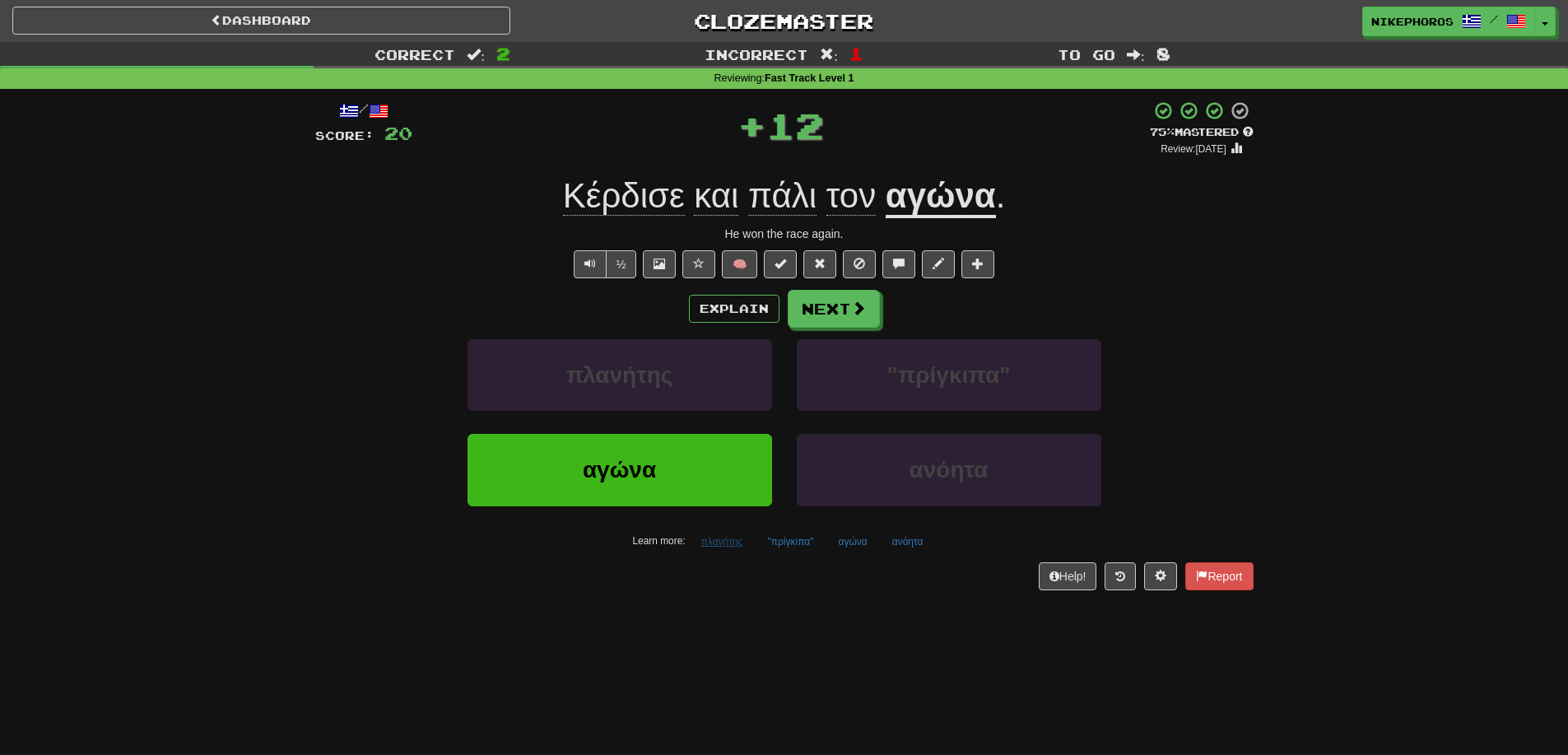
drag, startPoint x: 691, startPoint y: 535, endPoint x: 725, endPoint y: 541, distance: 34.5
click at [704, 536] on div "Learn more: πλανήτης "πρίγκιπα" αγώνα ανόητα" at bounding box center [784, 541] width 963 height 25
click at [725, 541] on button "πλανήτης" at bounding box center [722, 541] width 60 height 25
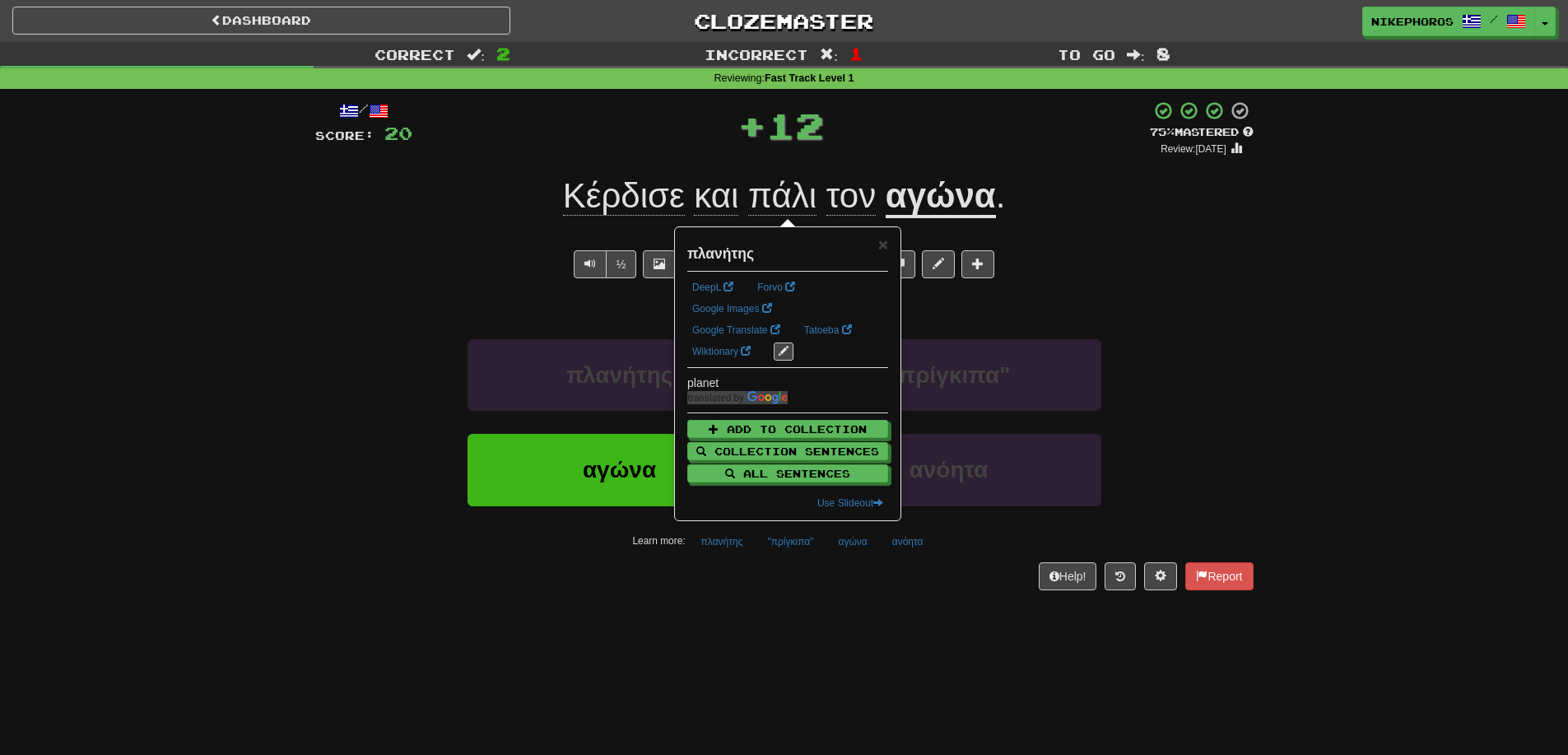
click at [842, 712] on div "Dashboard Clozemaster Nikephoros / Toggle Dropdown Dashboard Leaderboard Activi…" at bounding box center [784, 378] width 1568 height 755
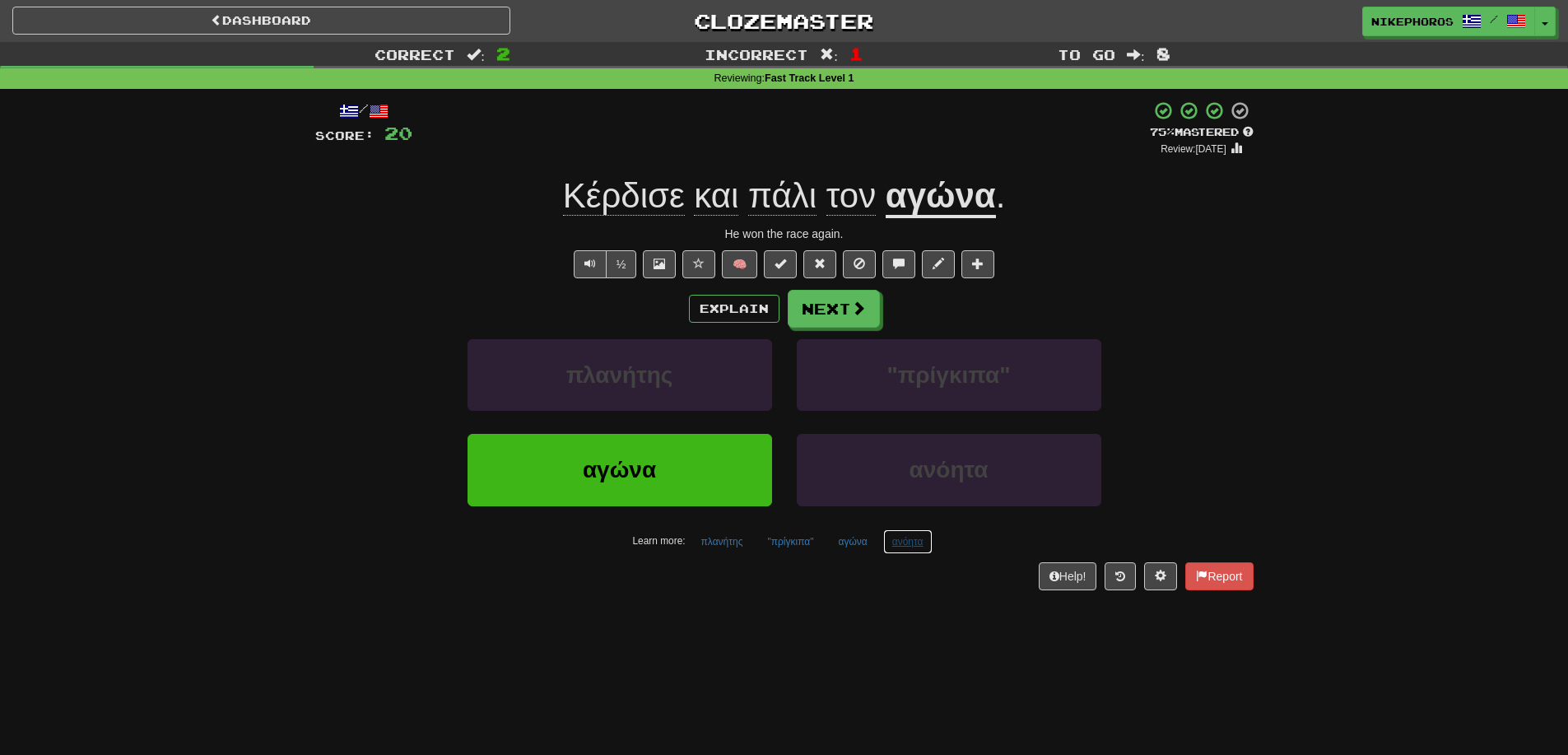
click at [905, 547] on button "ανόητα" at bounding box center [907, 541] width 49 height 25
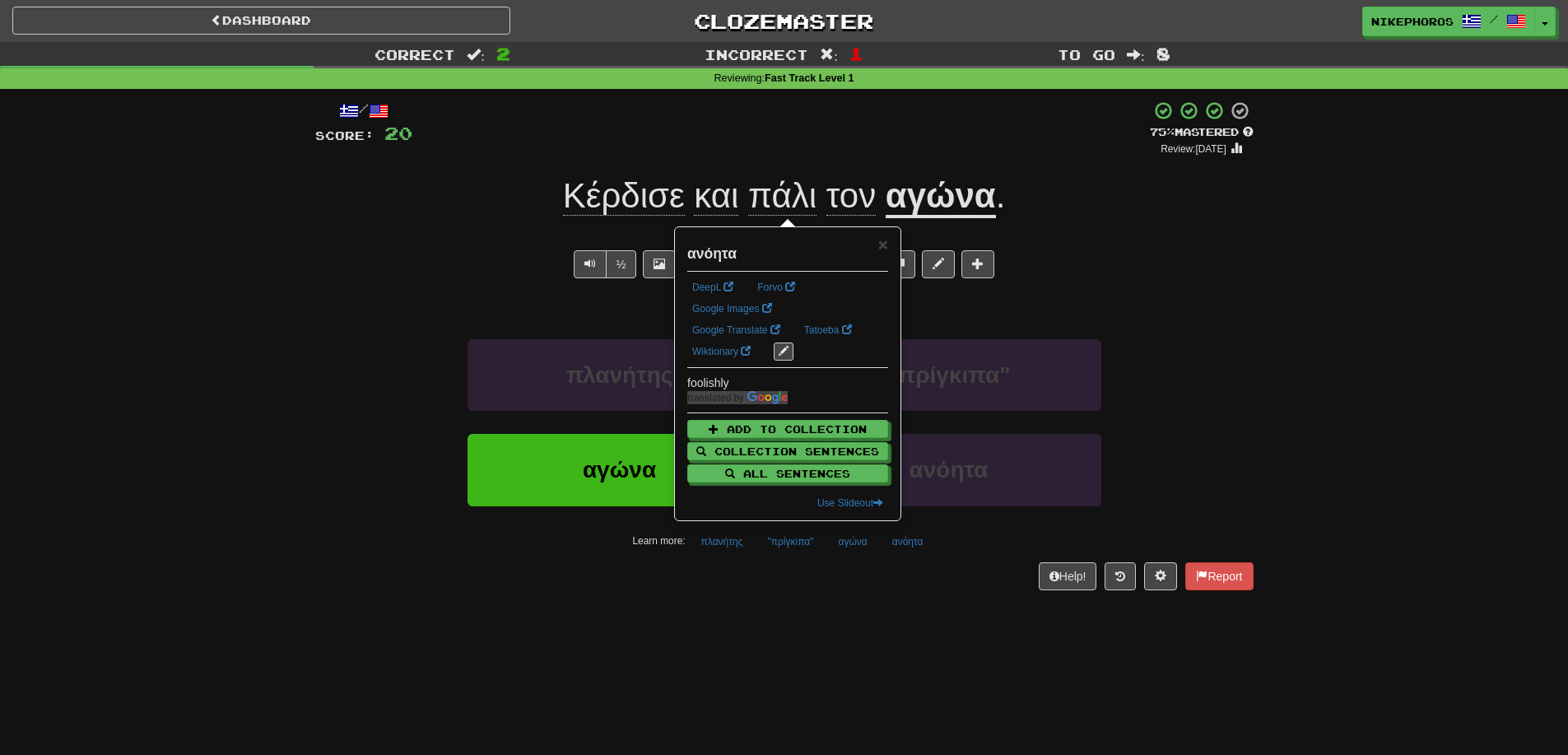
click at [930, 648] on div "Dashboard Clozemaster Nikephoros / Toggle Dropdown Dashboard Leaderboard Activi…" at bounding box center [784, 378] width 1568 height 755
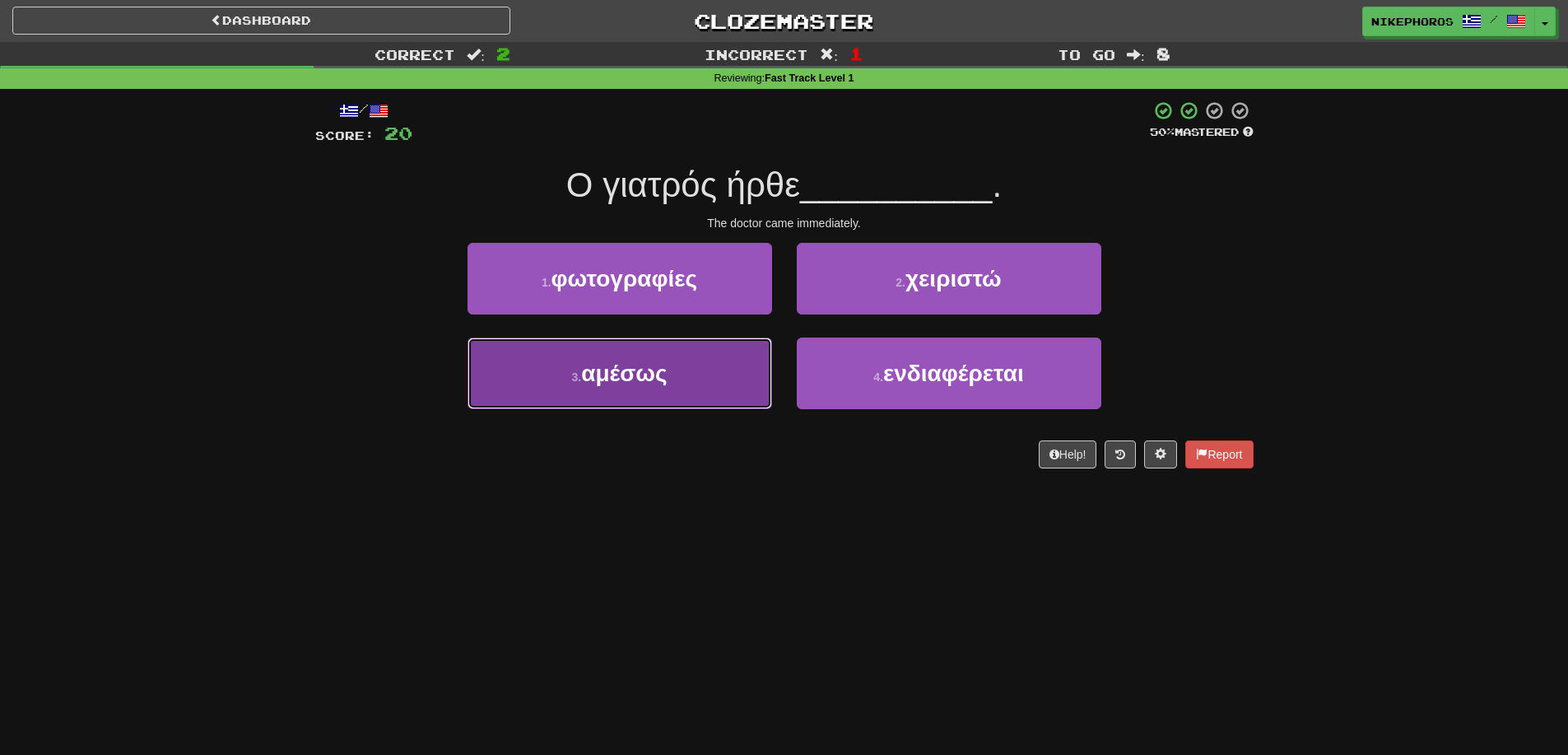
click at [700, 381] on button "3 . αμέσως" at bounding box center [619, 374] width 304 height 72
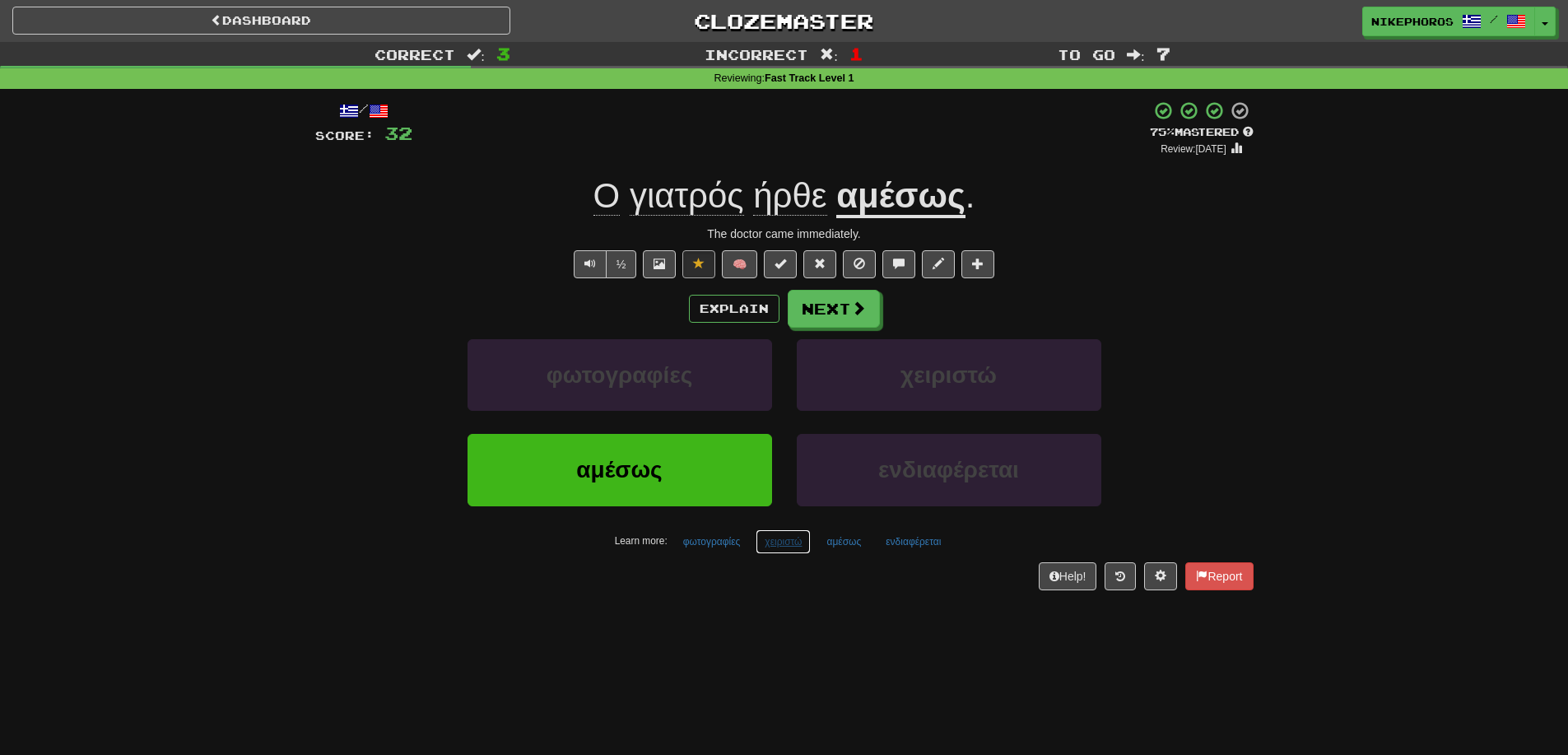
click at [785, 544] on button "χειριστώ" at bounding box center [783, 541] width 55 height 25
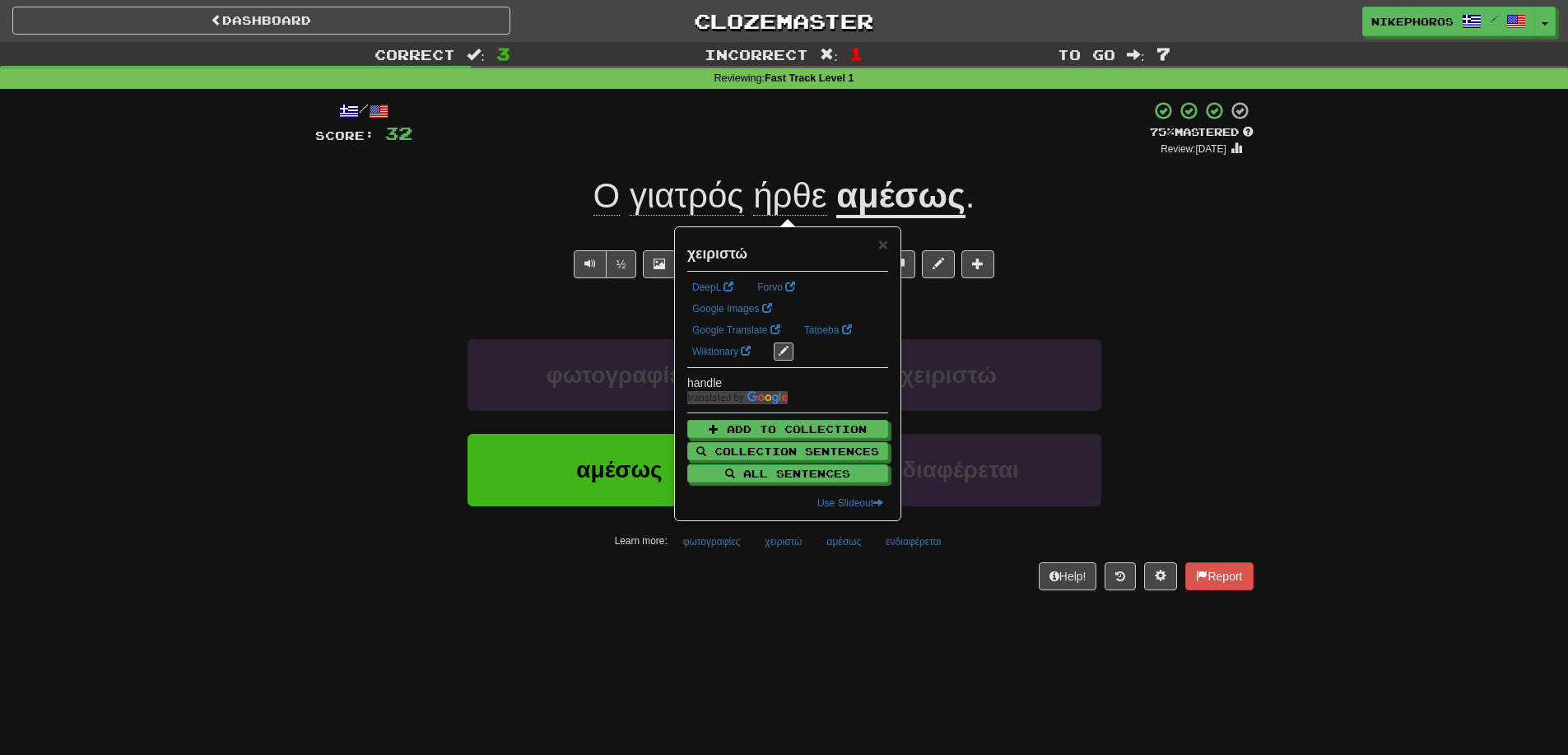
click at [856, 640] on div "Dashboard Clozemaster Nikephoros / Toggle Dropdown Dashboard Leaderboard Activi…" at bounding box center [784, 378] width 1568 height 755
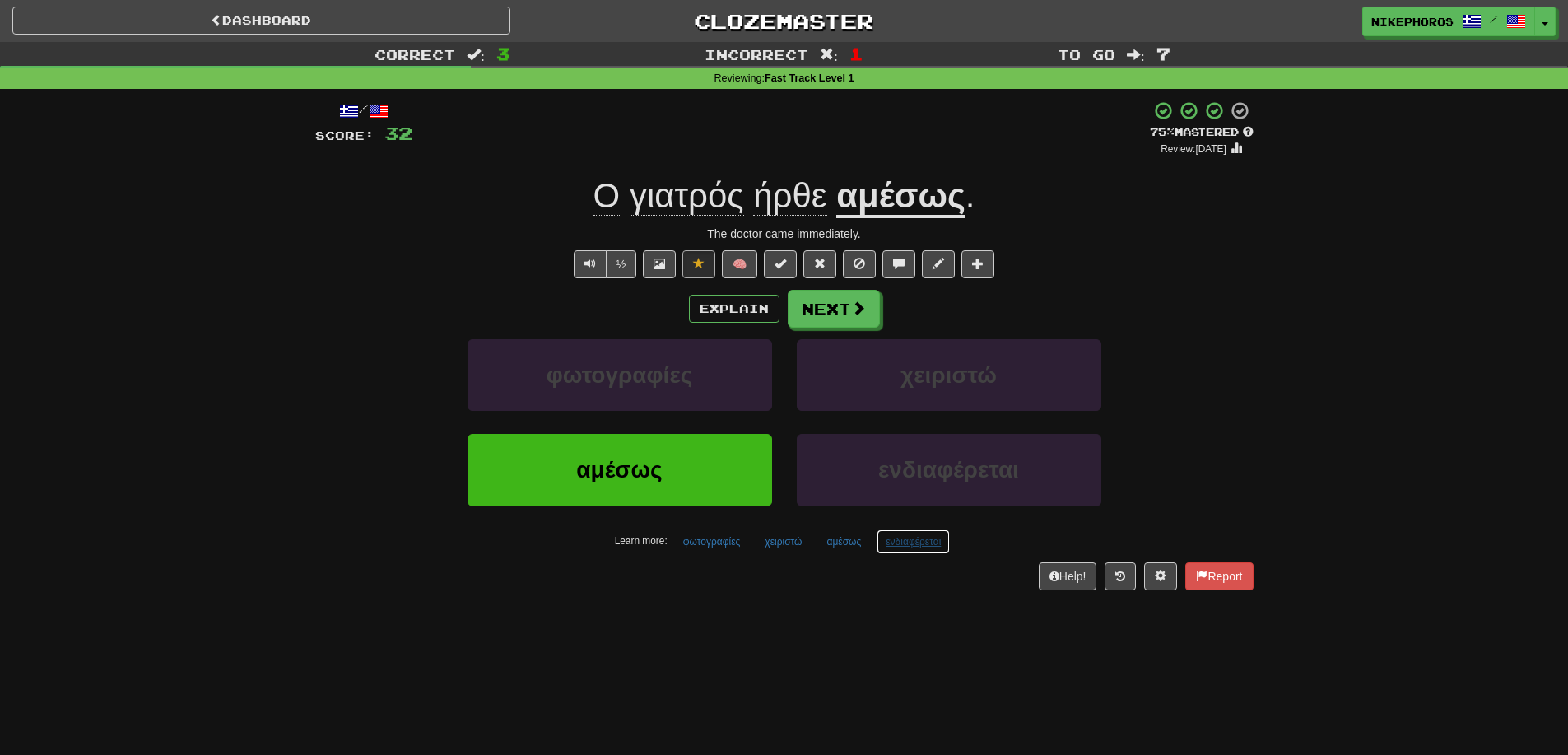
click at [921, 540] on button "ενδιαφέρεται" at bounding box center [912, 541] width 73 height 25
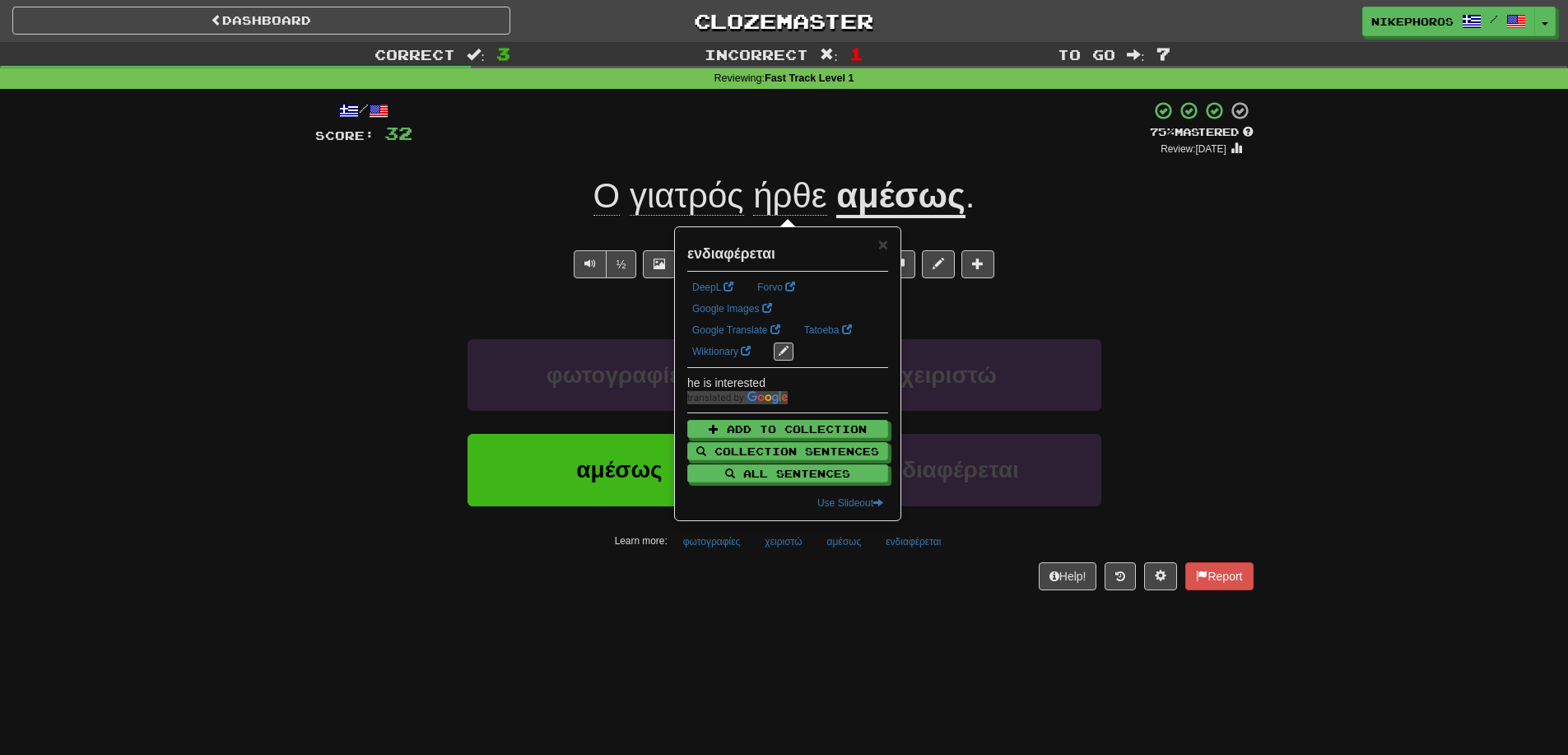
click at [848, 634] on div "Dashboard Clozemaster Nikephoros / Toggle Dropdown Dashboard Leaderboard Activi…" at bounding box center [784, 378] width 1568 height 755
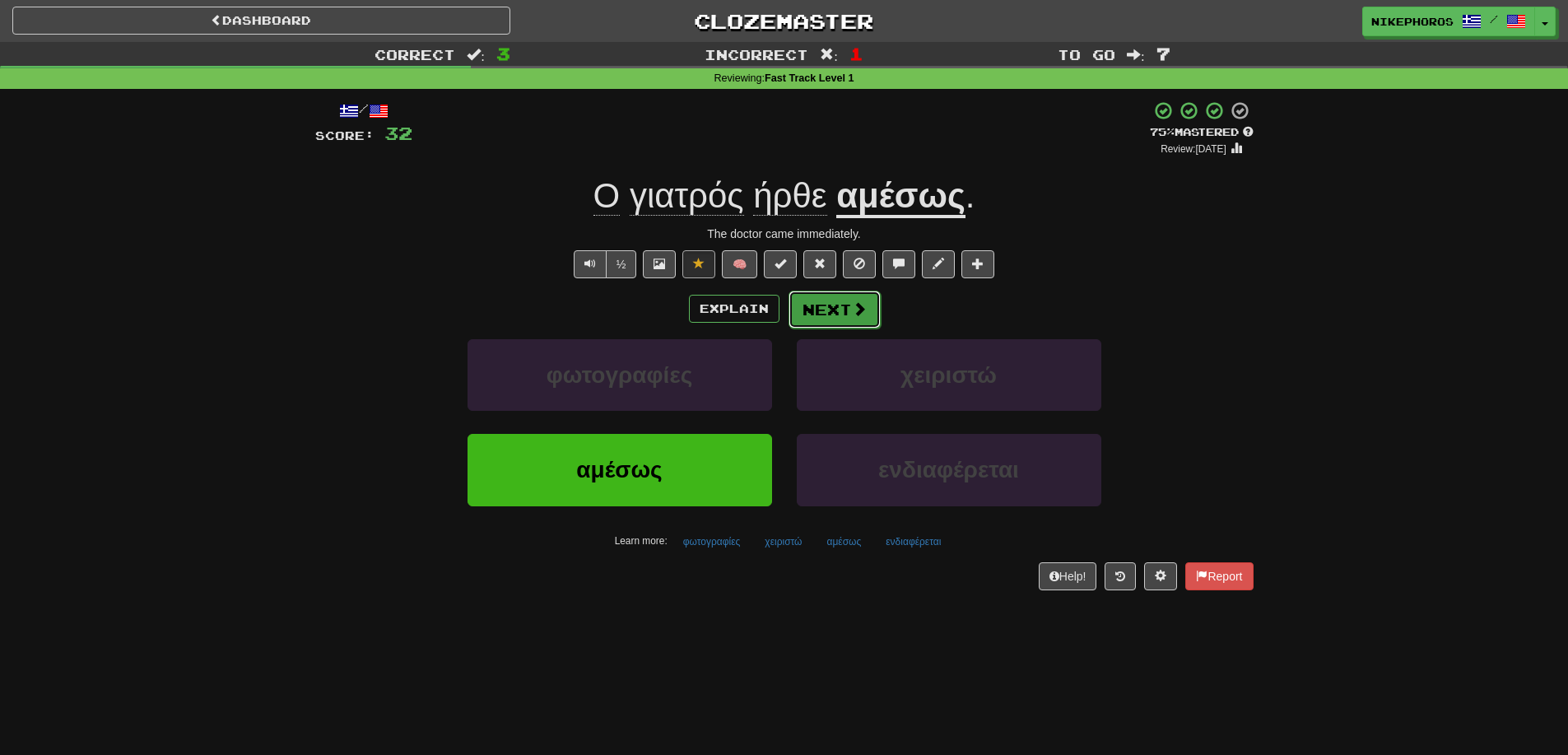
click at [824, 299] on button "Next" at bounding box center [834, 310] width 92 height 38
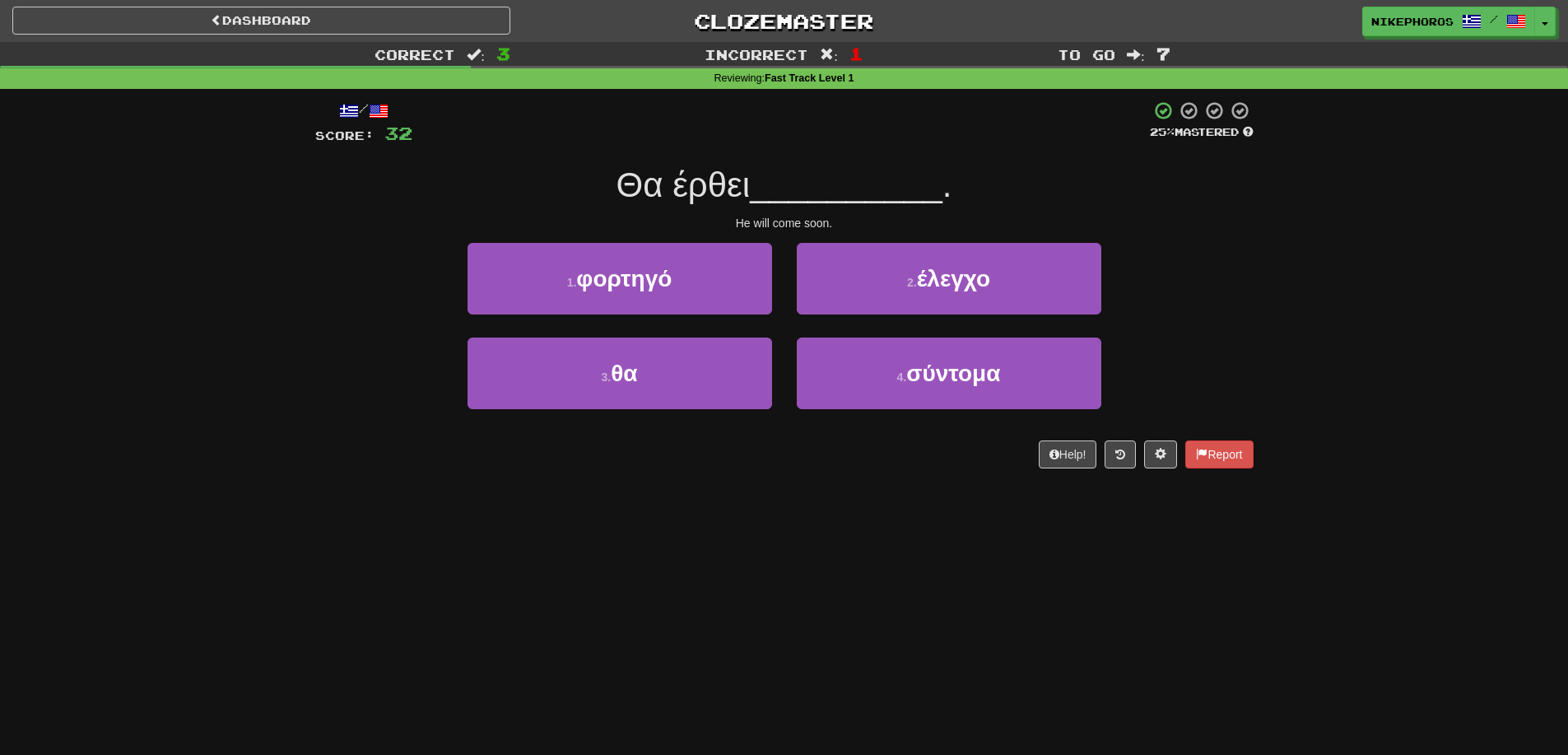
click at [1323, 364] on div "Correct : 3 Incorrect : 1 To go : 7 Reviewing : Fast Track Level 1 / Score: 32 …" at bounding box center [784, 267] width 1568 height 449
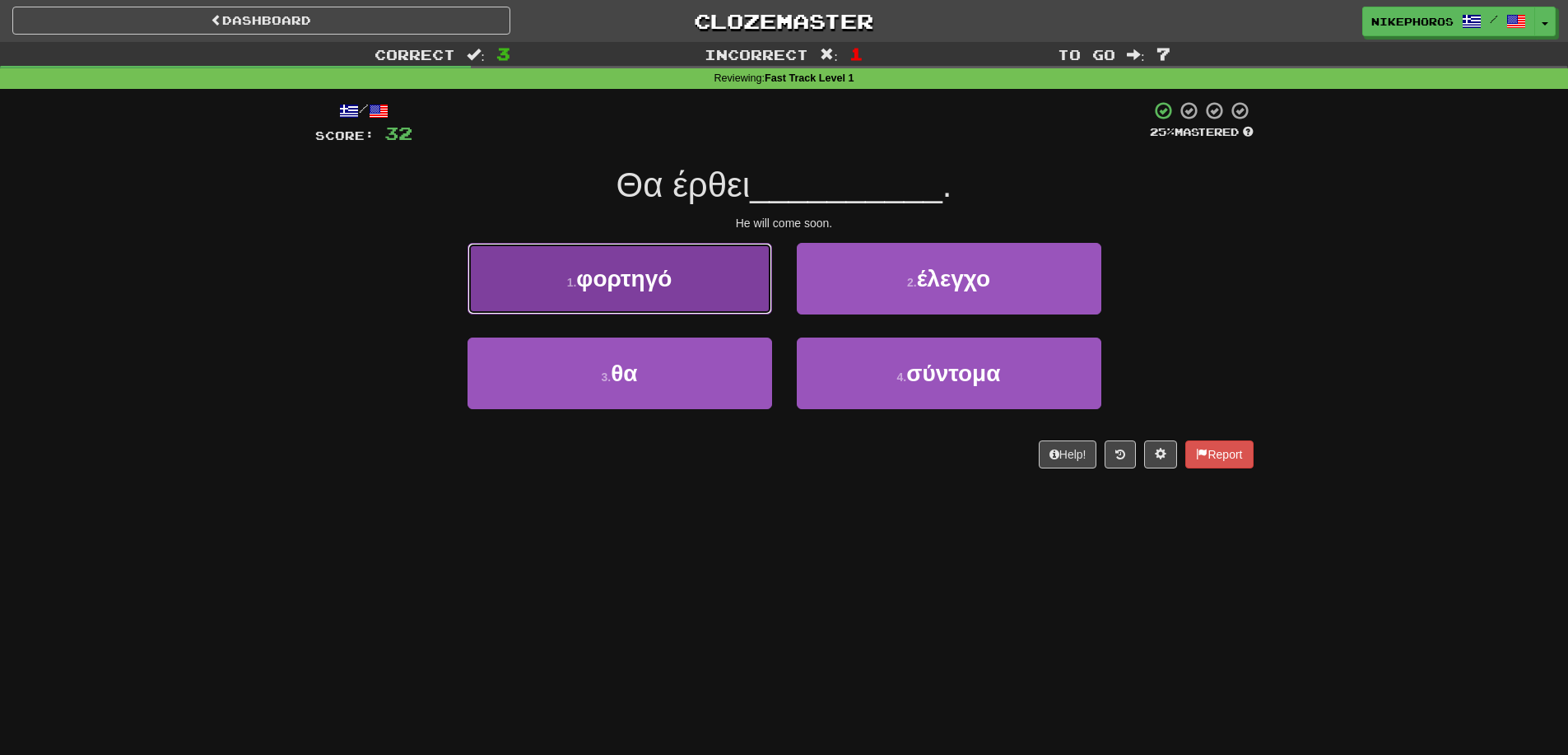
click at [669, 290] on span "φορτηγό" at bounding box center [624, 279] width 96 height 26
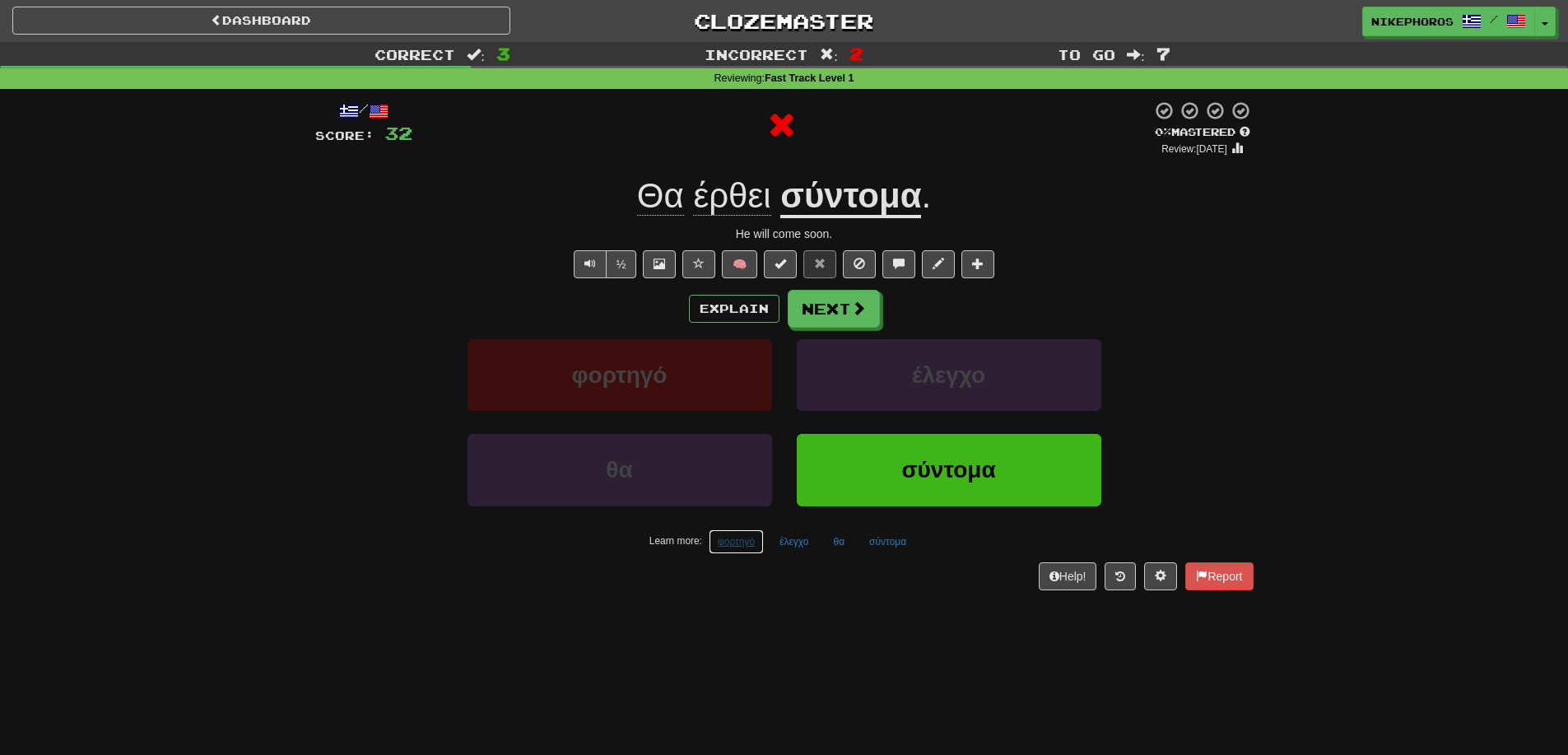
drag, startPoint x: 746, startPoint y: 529, endPoint x: 752, endPoint y: 541, distance: 13.4
click at [751, 530] on button "φορτηγό" at bounding box center [736, 541] width 55 height 25
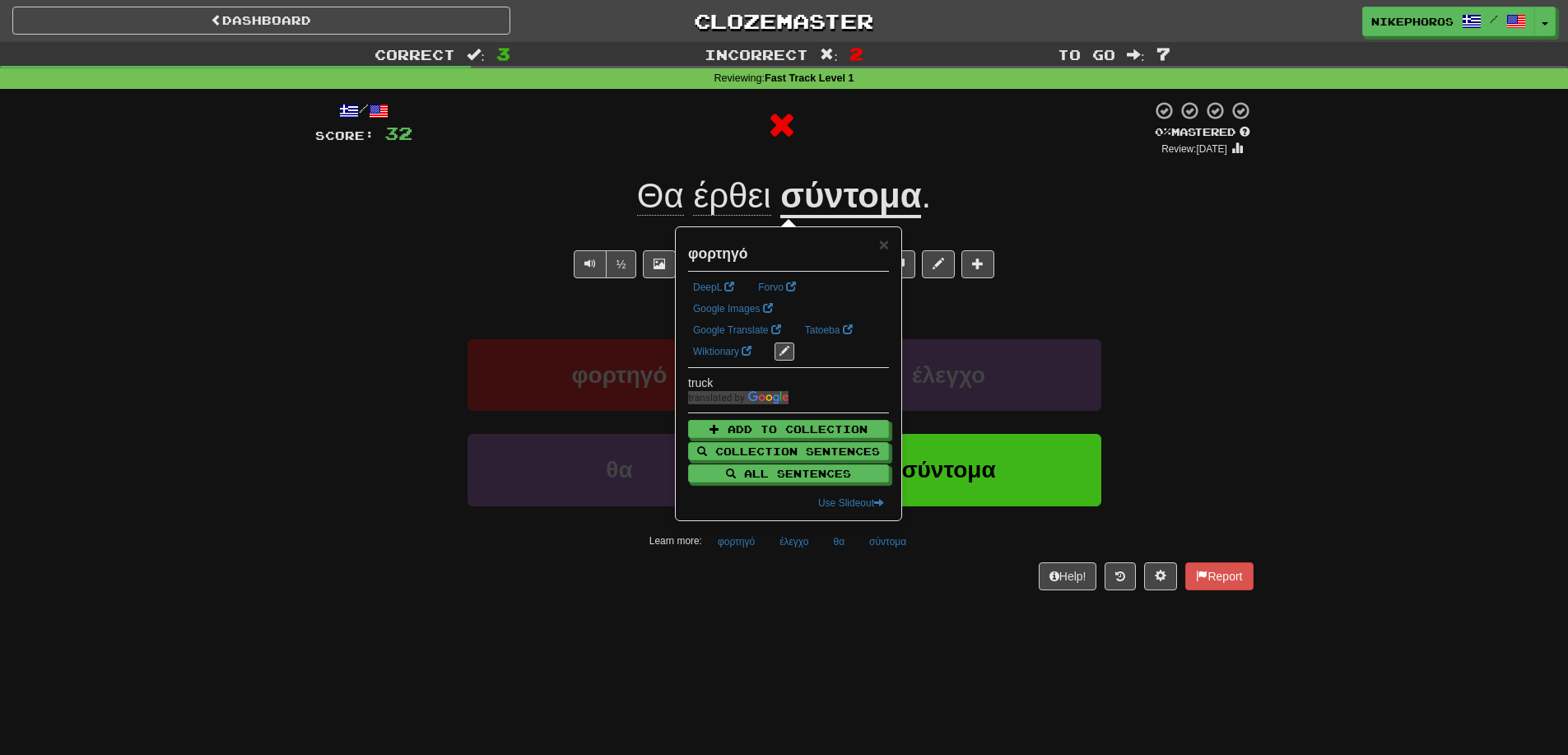
click at [799, 611] on div "/ Score: 32 0 % Mastered Review: 2025-09-16 Θα έρθει σύντομα . He will come soo…" at bounding box center [784, 351] width 938 height 523
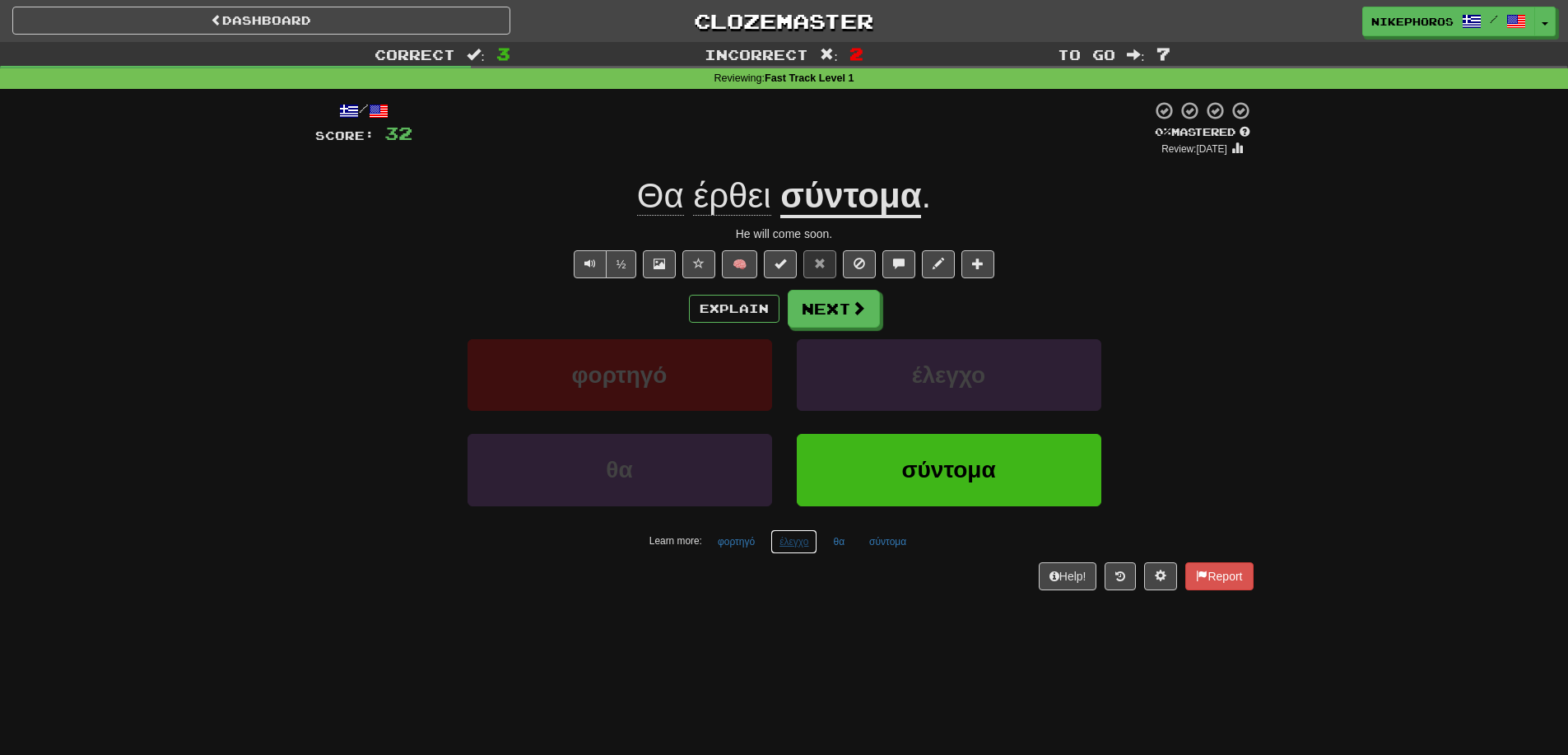
click at [800, 542] on button "έλεγχο" at bounding box center [793, 541] width 47 height 25
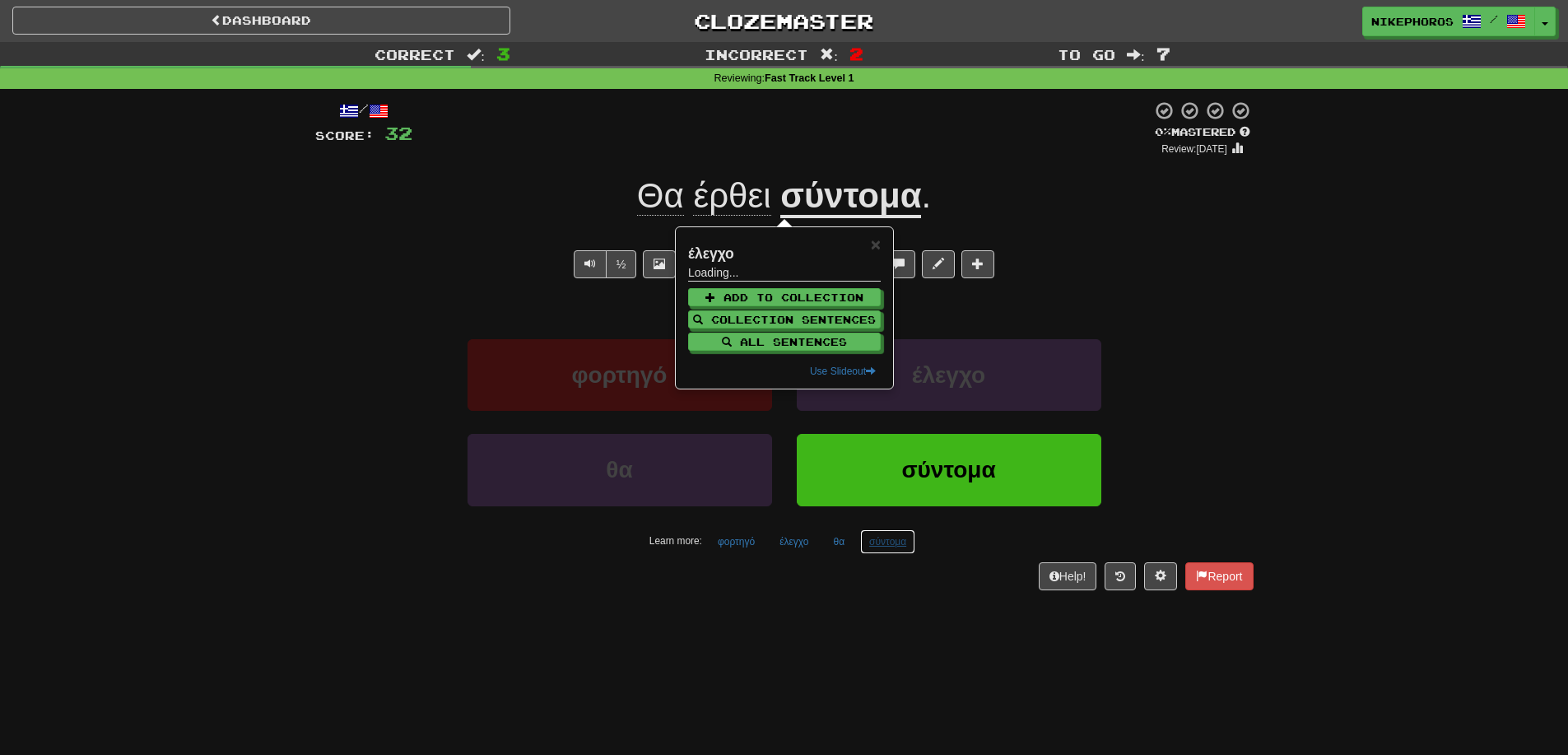
click at [884, 551] on button "σύντομα" at bounding box center [887, 541] width 55 height 25
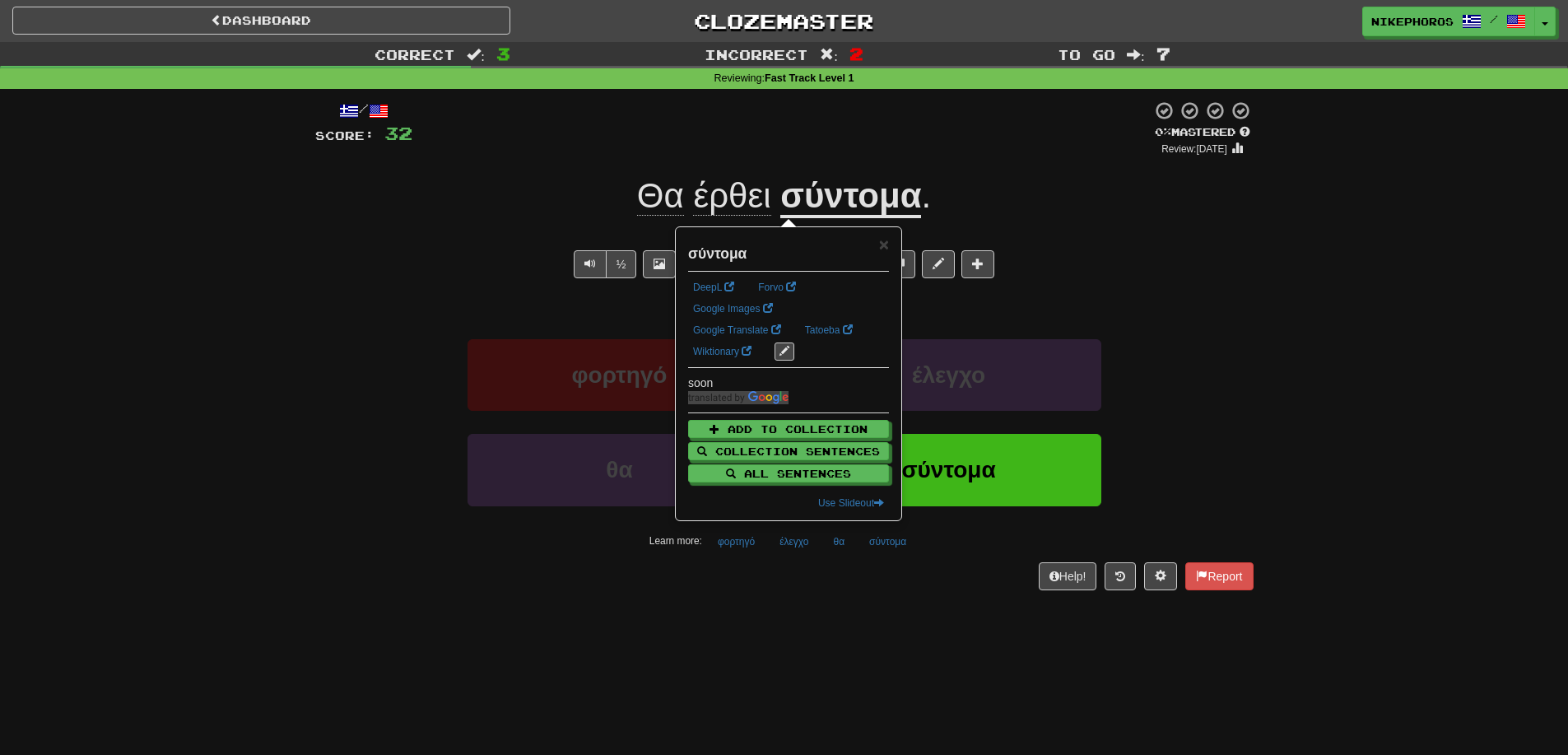
click at [824, 606] on div "/ Score: 32 0 % Mastered Review: 2025-09-16 Θα έρθει σύντομα . He will come soo…" at bounding box center [784, 351] width 938 height 523
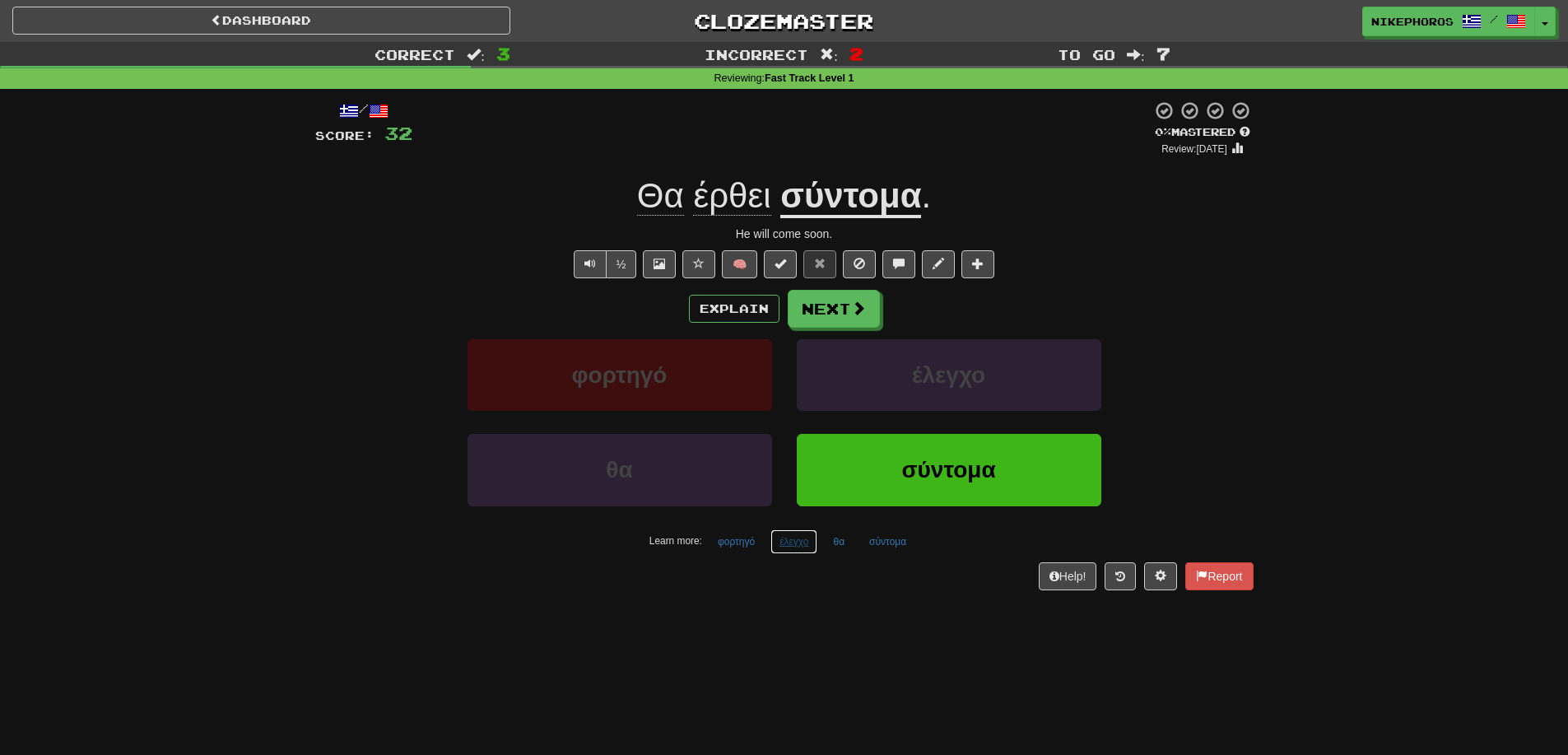
click at [787, 538] on button "έλεγχο" at bounding box center [793, 541] width 47 height 25
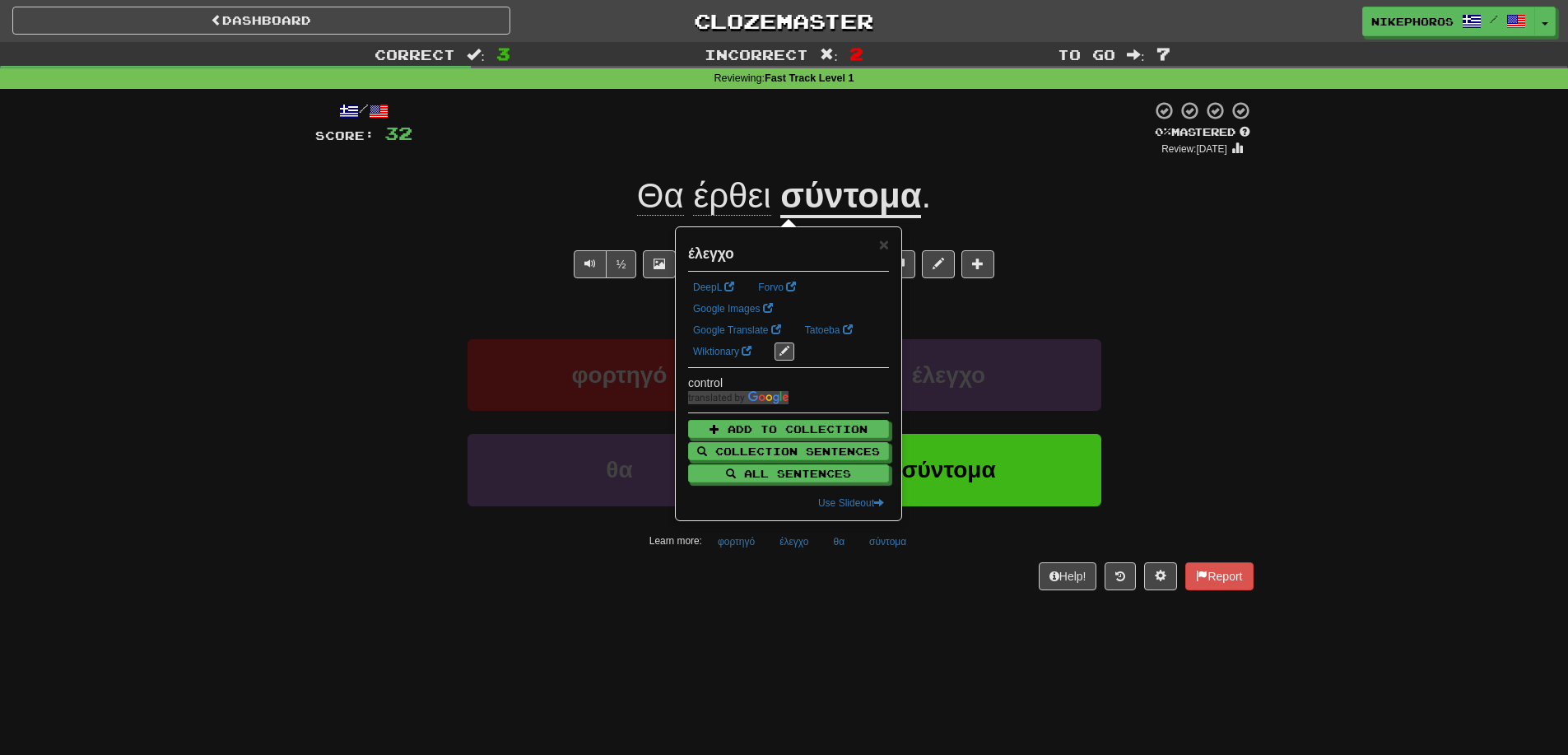
click at [820, 608] on div "/ Score: 32 0 % Mastered Review: 2025-09-16 Θα έρθει σύντομα . He will come soo…" at bounding box center [784, 351] width 938 height 523
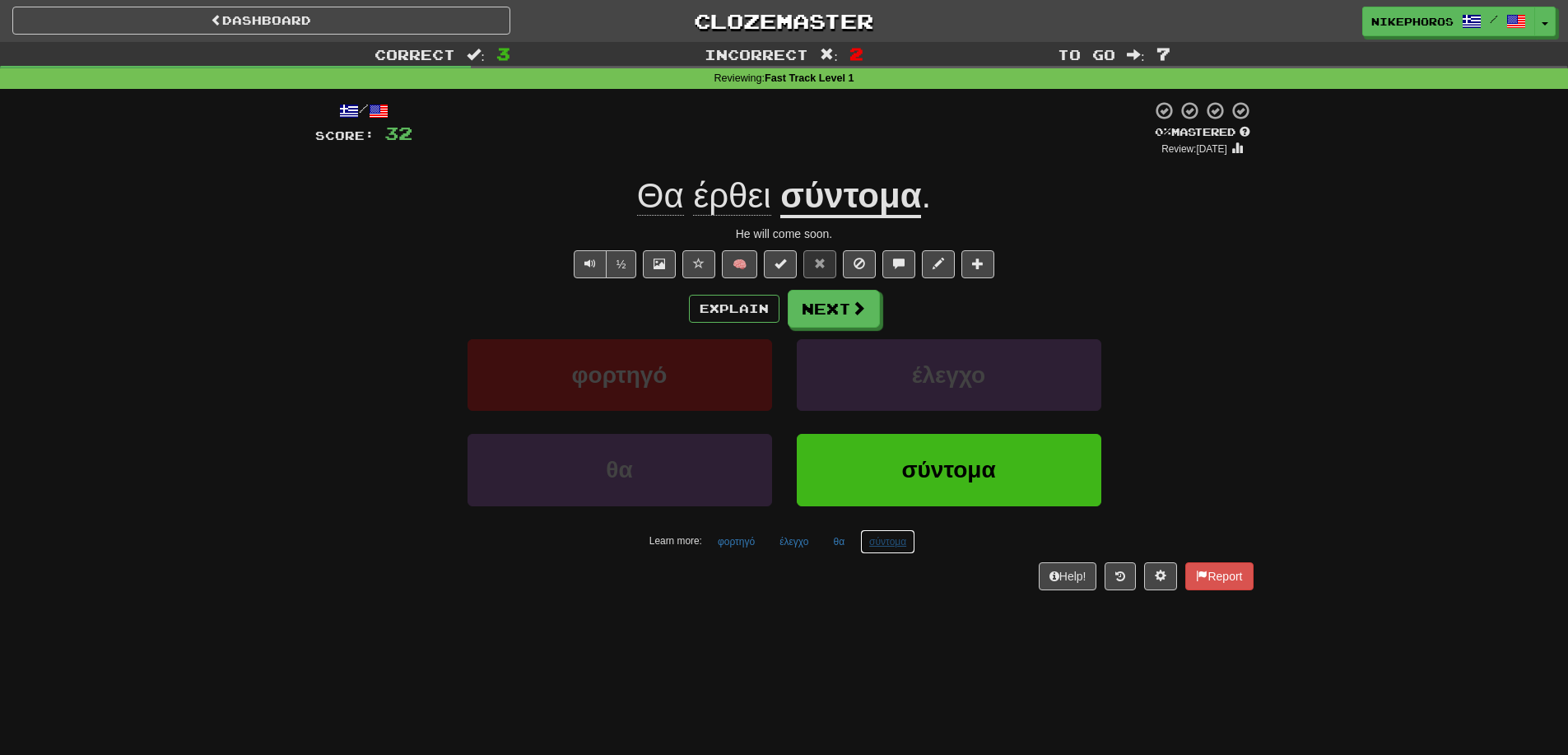
click at [905, 537] on button "σύντομα" at bounding box center [887, 541] width 55 height 25
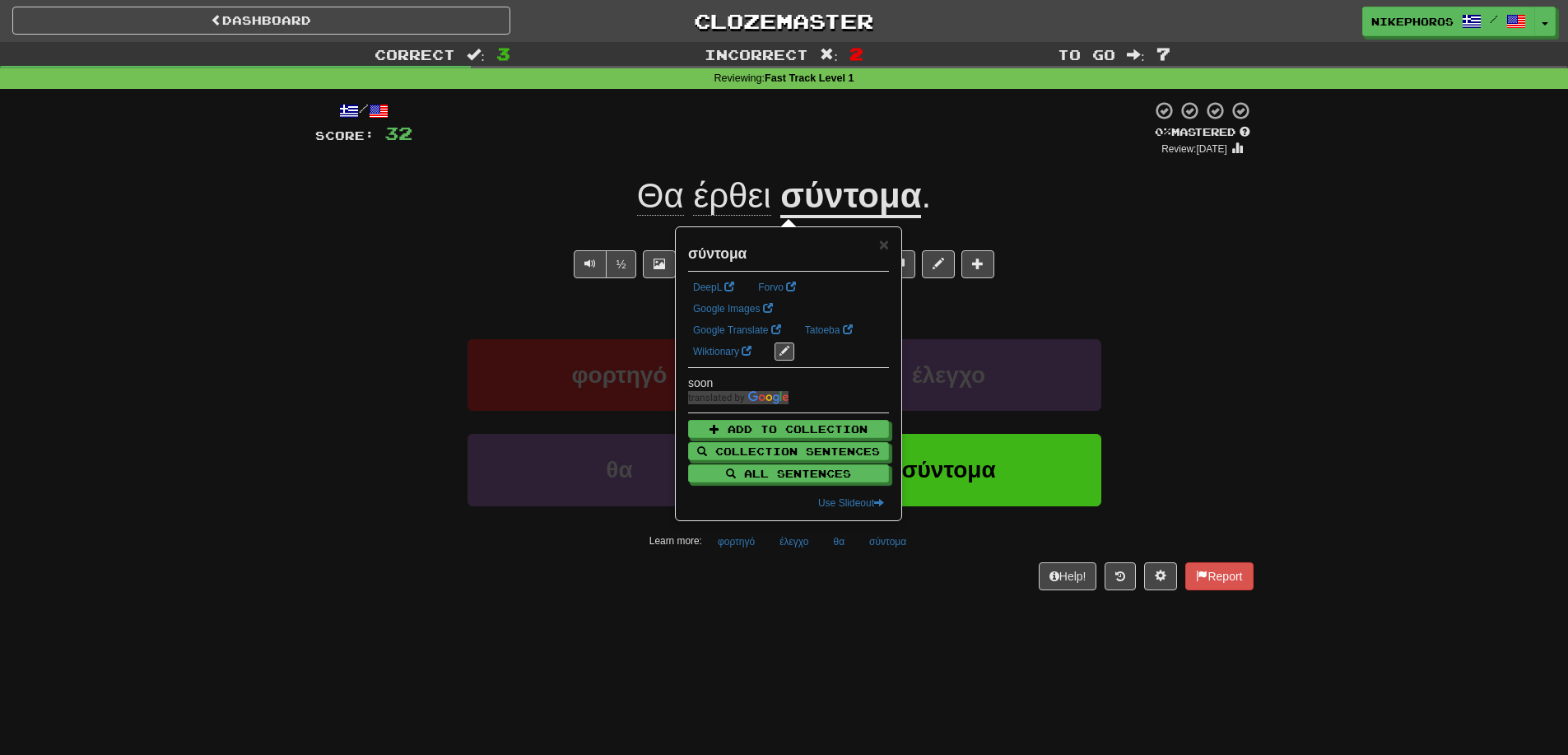
click at [868, 598] on div "/ Score: 32 0 % Mastered Review: 2025-09-16 Θα έρθει σύντομα . He will come soo…" at bounding box center [784, 351] width 938 height 523
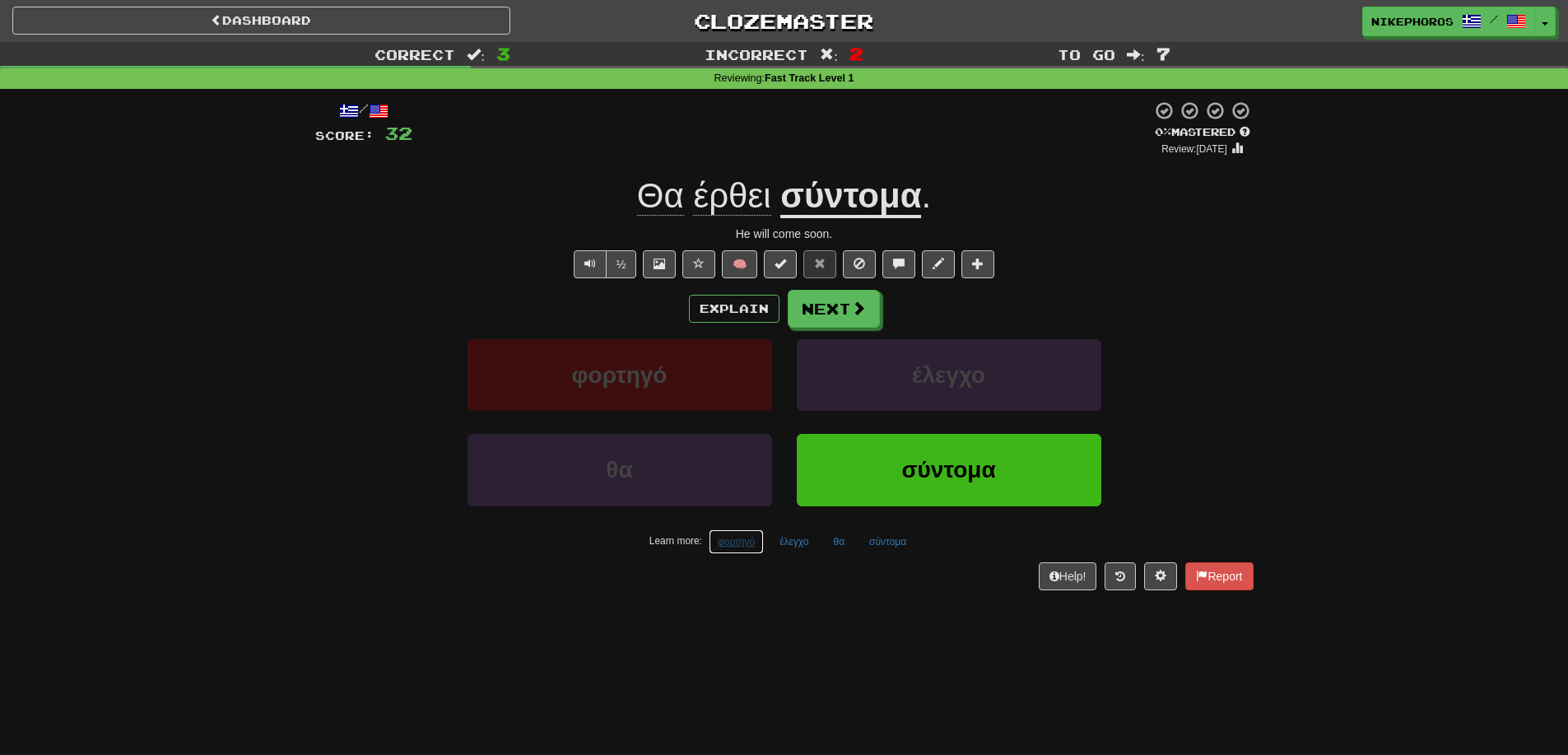
click at [735, 544] on button "φορτηγό" at bounding box center [736, 541] width 55 height 25
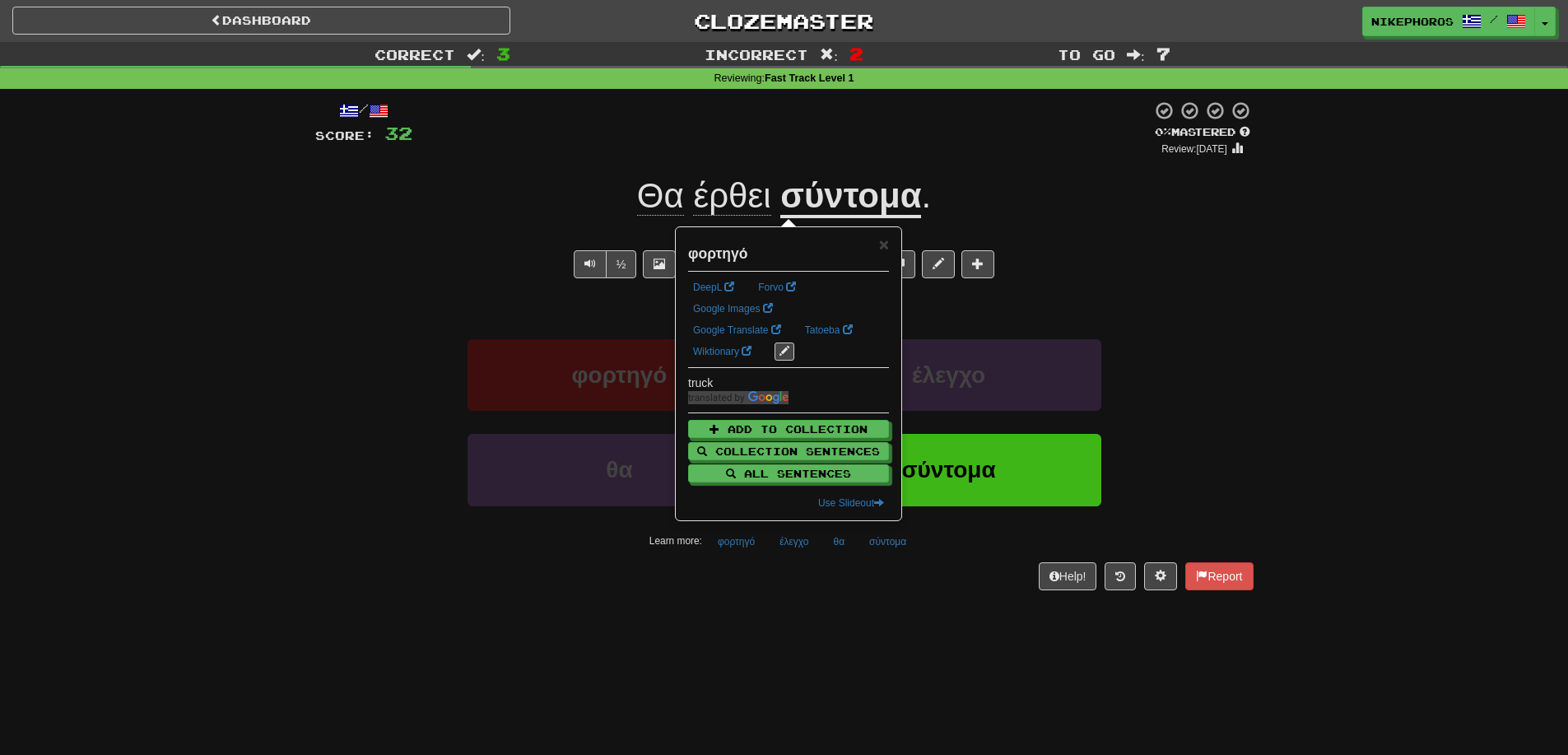
click at [786, 622] on div "Dashboard Clozemaster Nikephoros / Toggle Dropdown Dashboard Leaderboard Activi…" at bounding box center [784, 378] width 1568 height 755
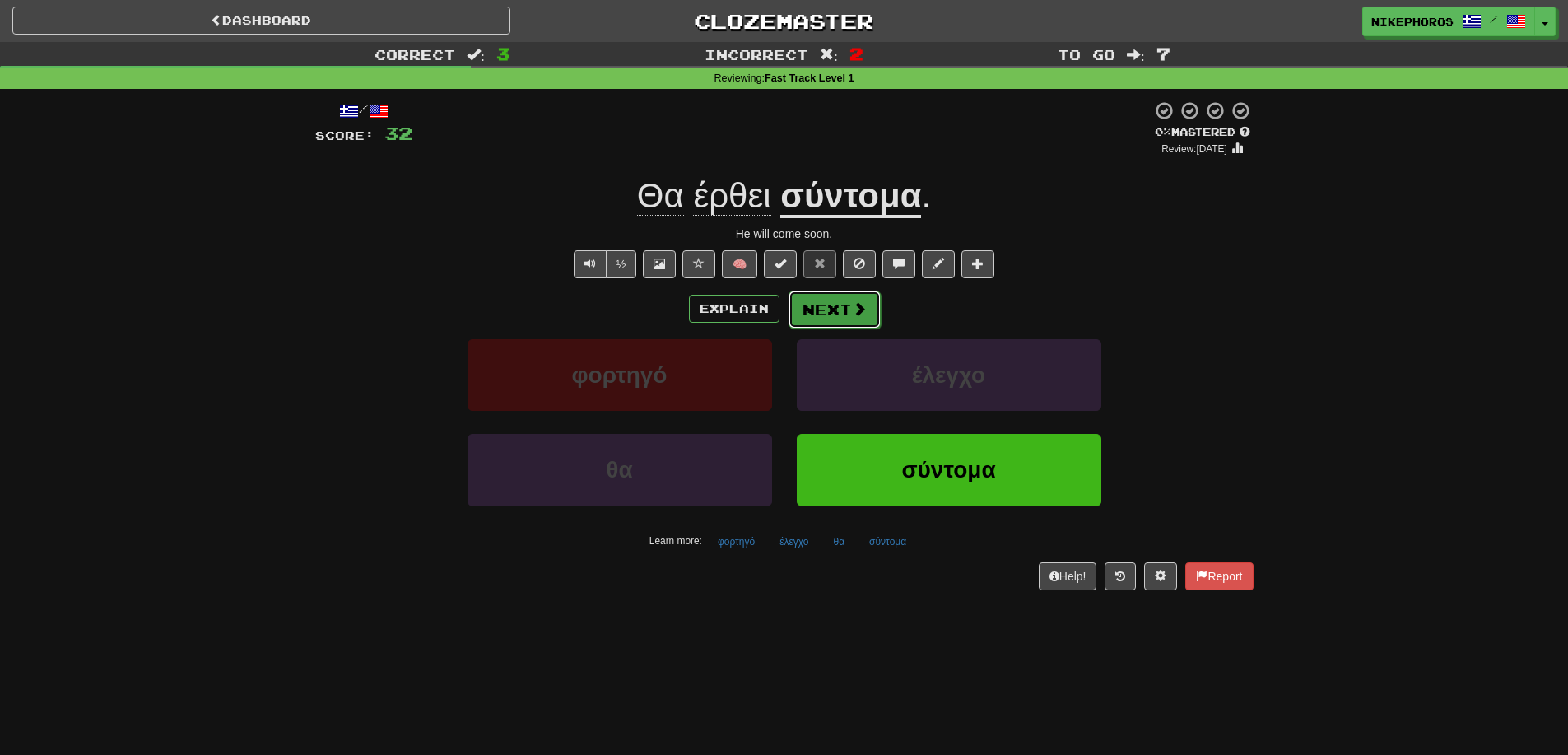
click at [838, 322] on button "Next" at bounding box center [834, 310] width 92 height 38
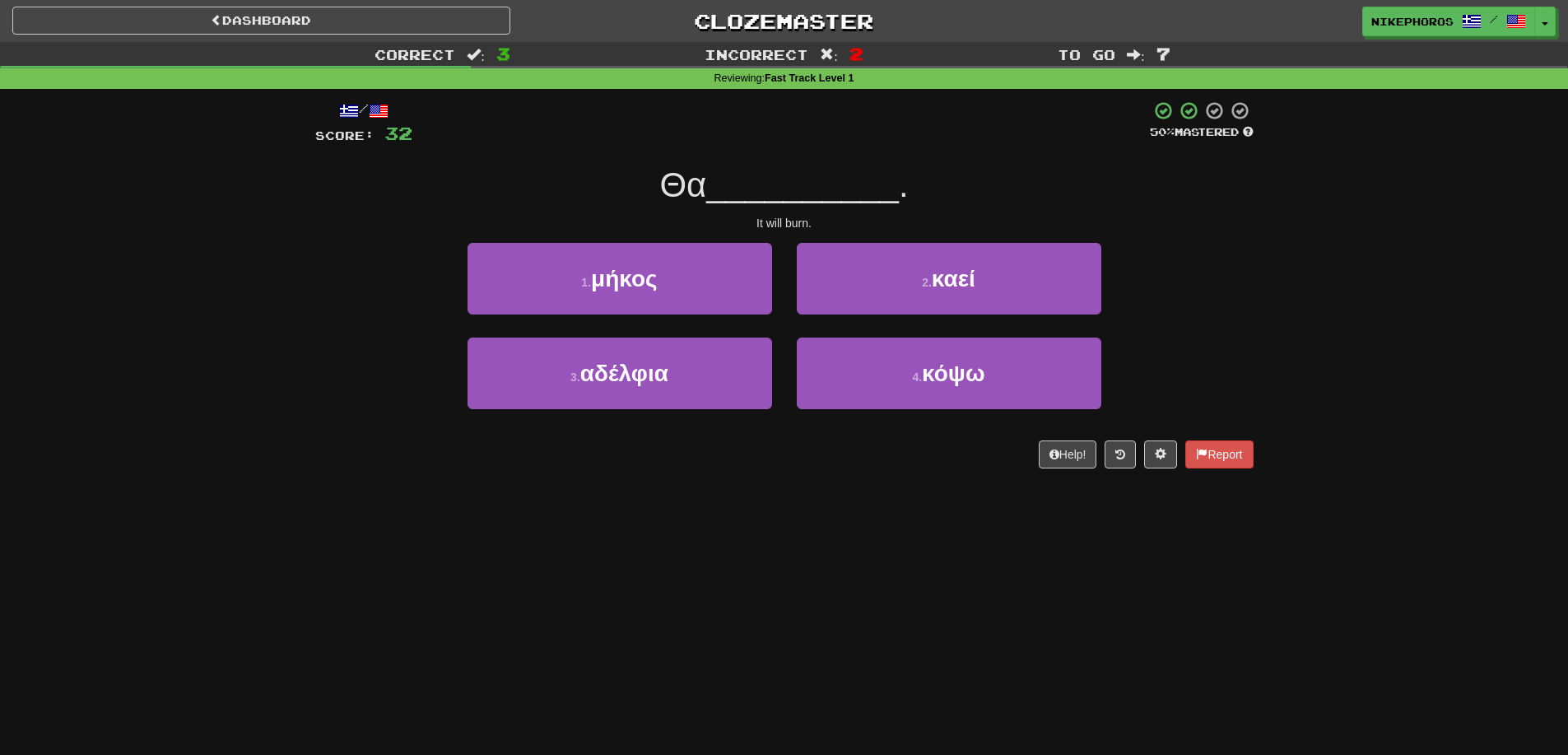
click at [1373, 359] on div "Correct : 3 Incorrect : 2 To go : 7 Reviewing : Fast Track Level 1 / Score: 32 …" at bounding box center [784, 267] width 1568 height 449
click at [1020, 287] on button "2 . καεί" at bounding box center [948, 279] width 304 height 72
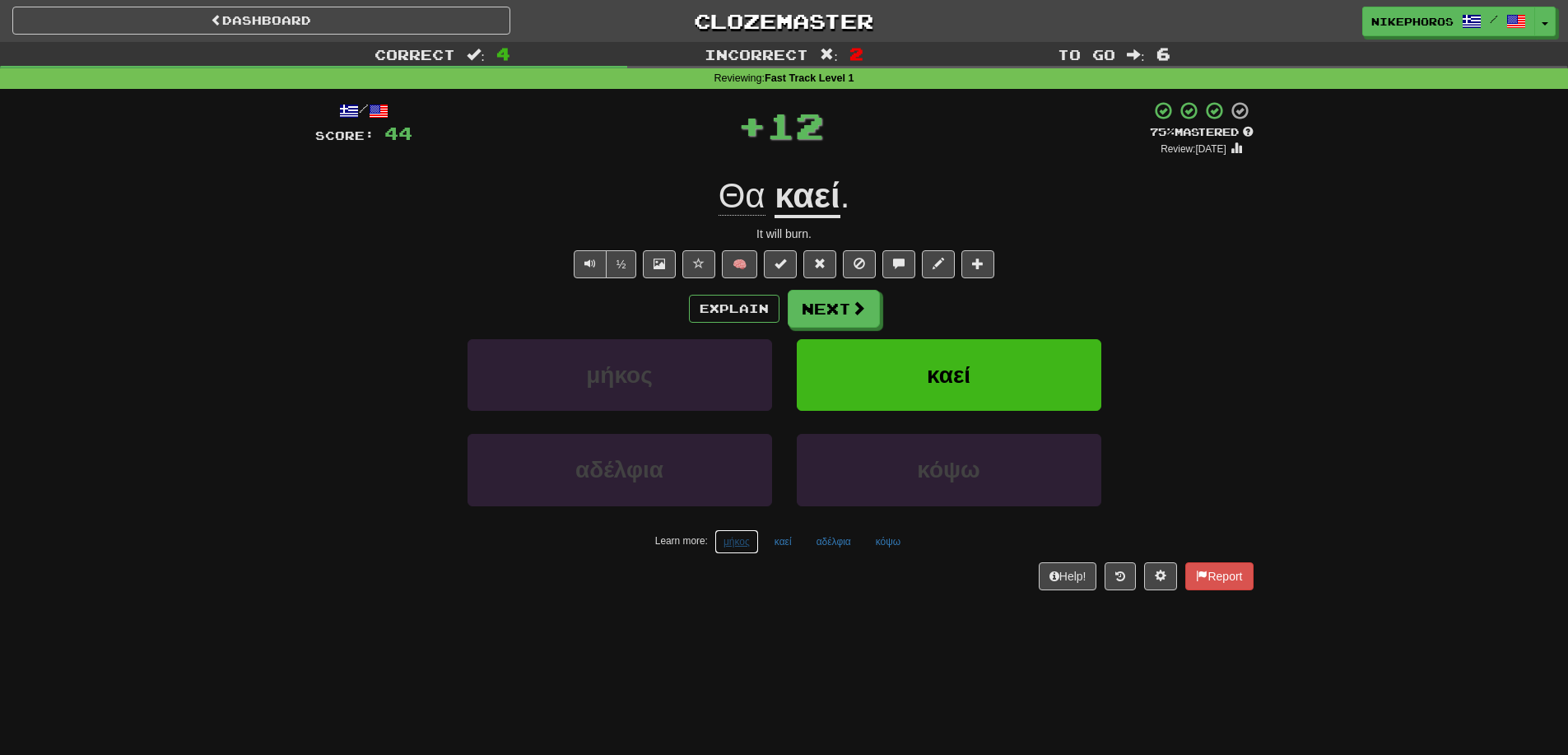
click at [730, 543] on button "μήκος" at bounding box center [737, 541] width 45 height 25
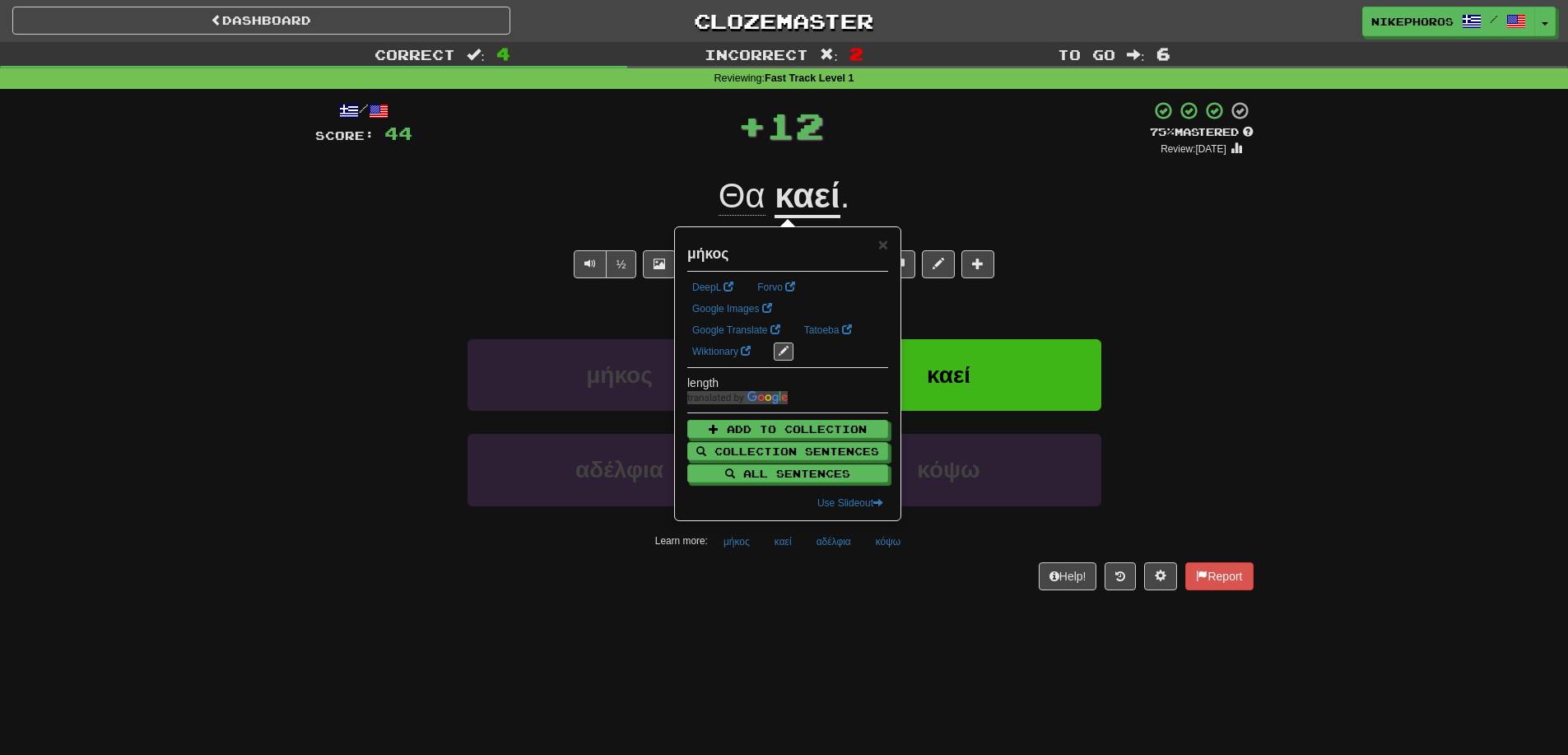
click at [763, 598] on div "/ Score: 44 + 12 75 % Mastered Review: 2025-10-16 Θα καεί . It will burn. ½ 🧠 E…" at bounding box center [784, 351] width 938 height 523
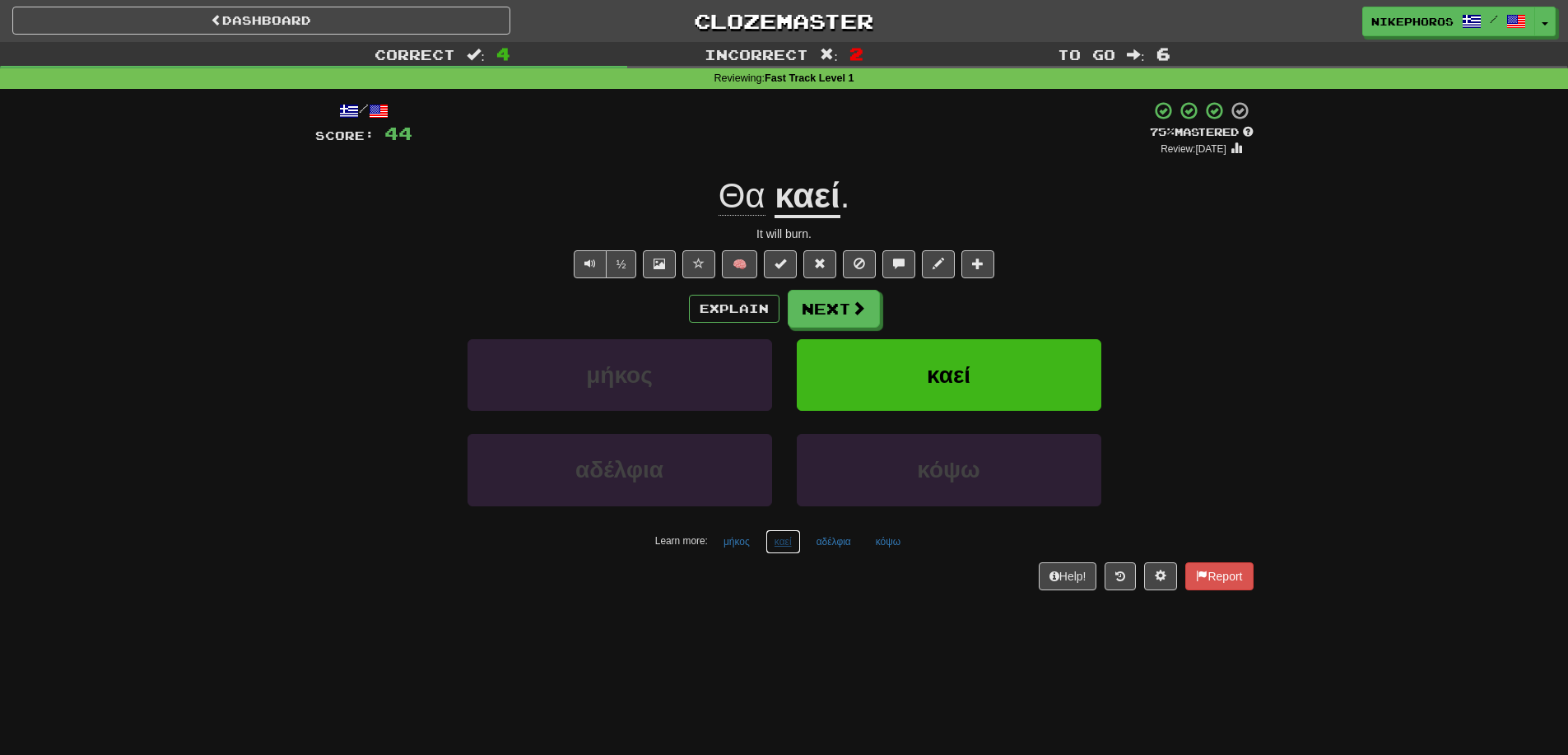
click at [777, 540] on button "καεί" at bounding box center [783, 541] width 35 height 25
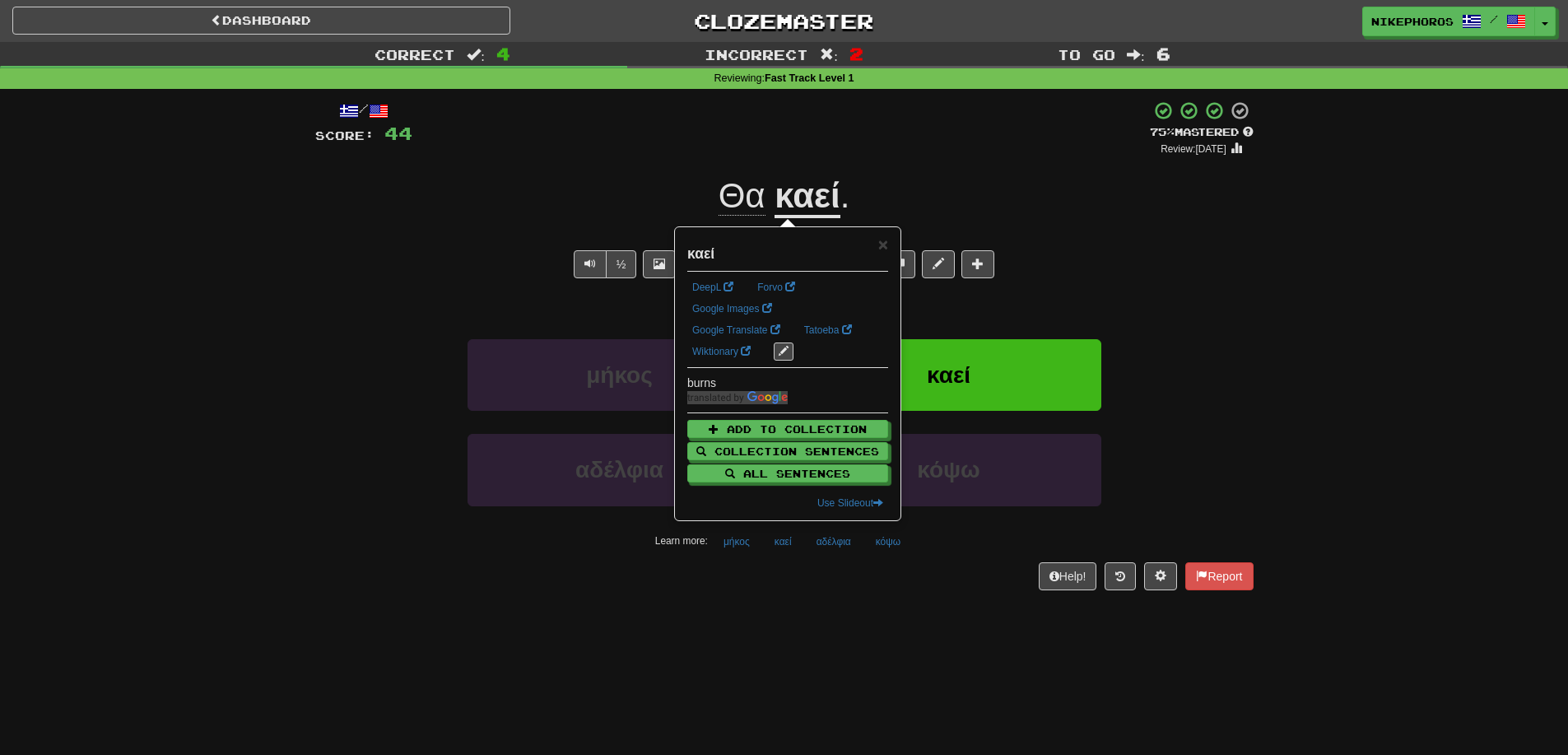
click at [807, 577] on div "Help! Report" at bounding box center [784, 576] width 938 height 28
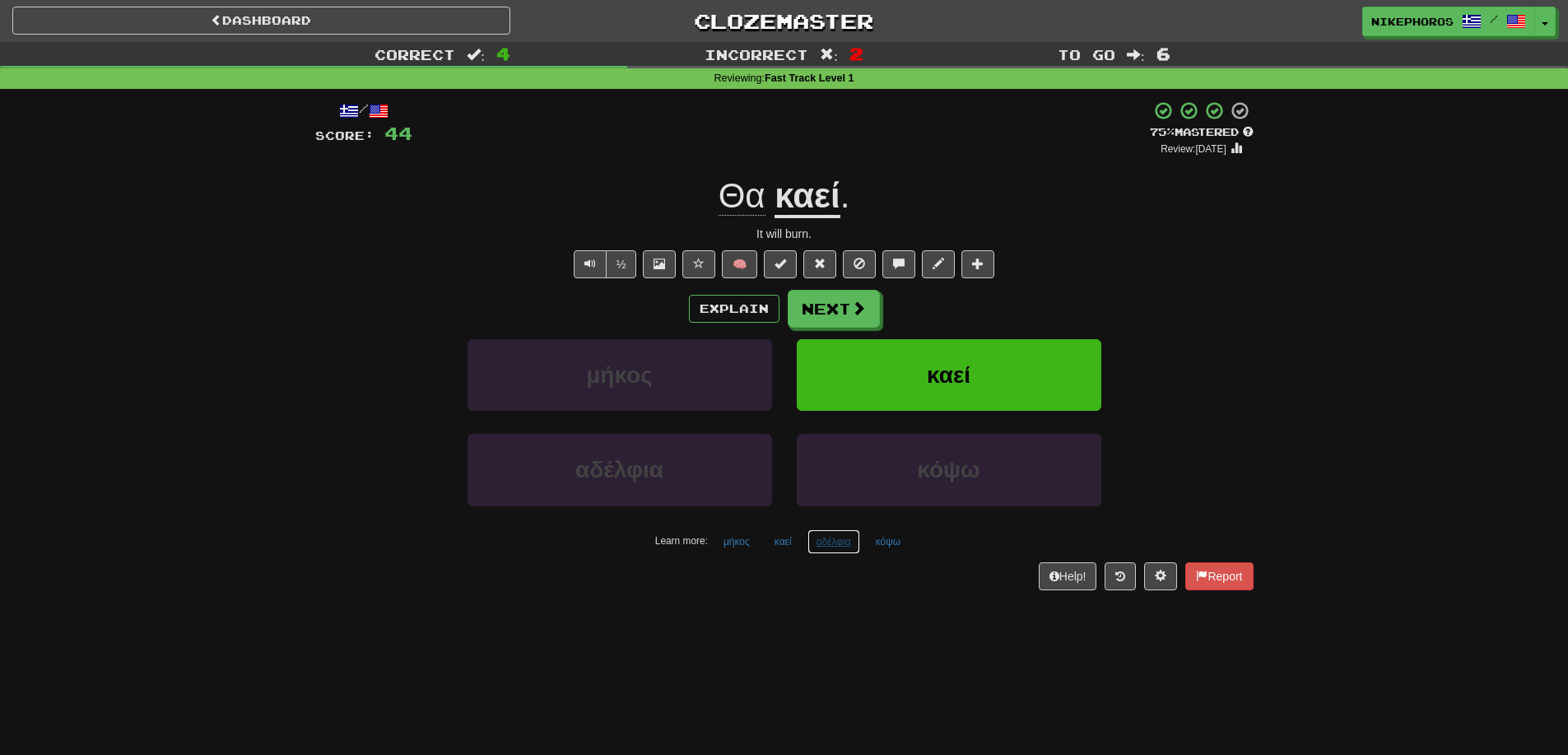
click at [828, 544] on button "αδέλφια" at bounding box center [833, 541] width 53 height 25
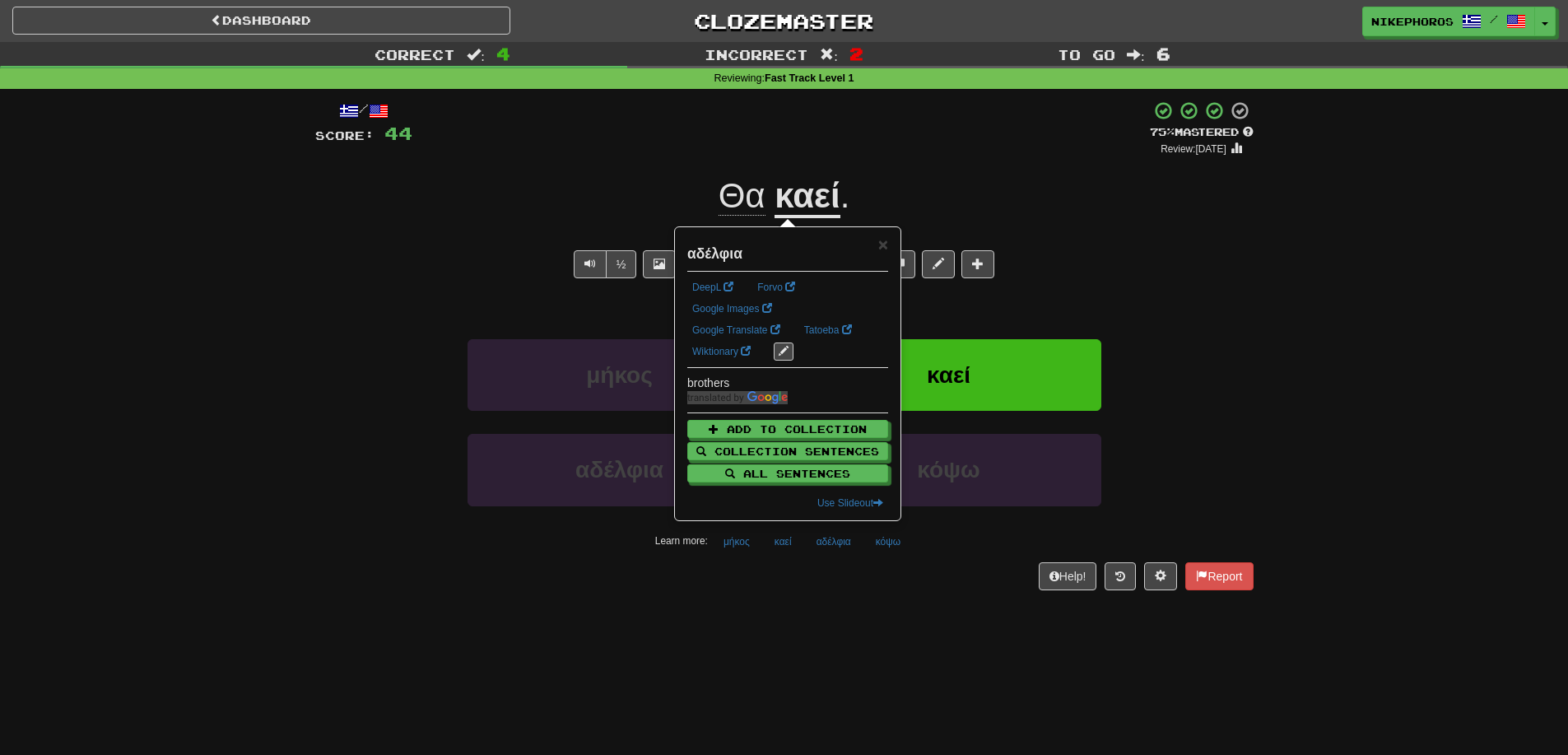
click at [823, 602] on div "/ Score: 44 + 12 75 % Mastered Review: 2025-10-16 Θα καεί . It will burn. ½ 🧠 E…" at bounding box center [784, 351] width 938 height 523
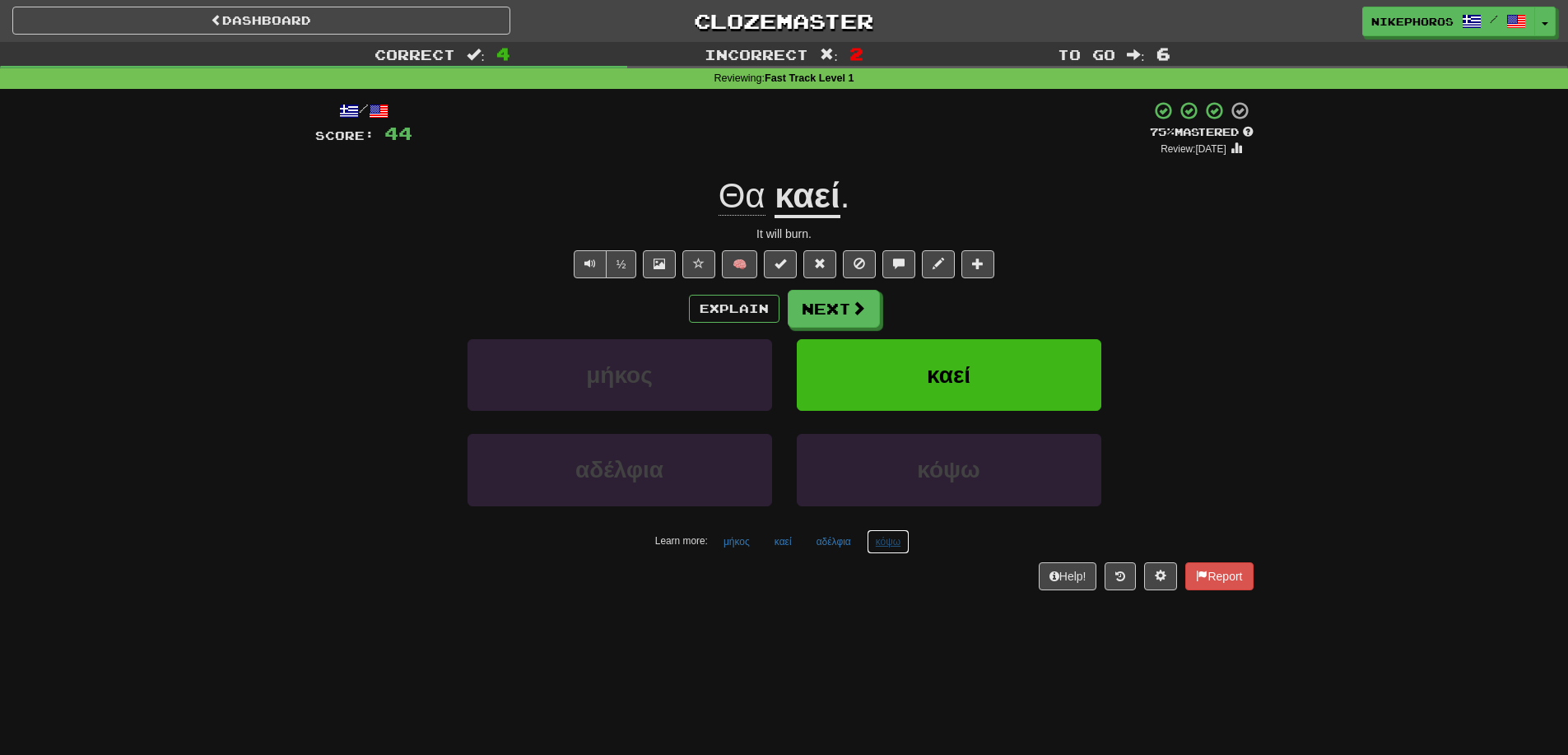
click at [893, 541] on button "κόψω" at bounding box center [887, 541] width 43 height 25
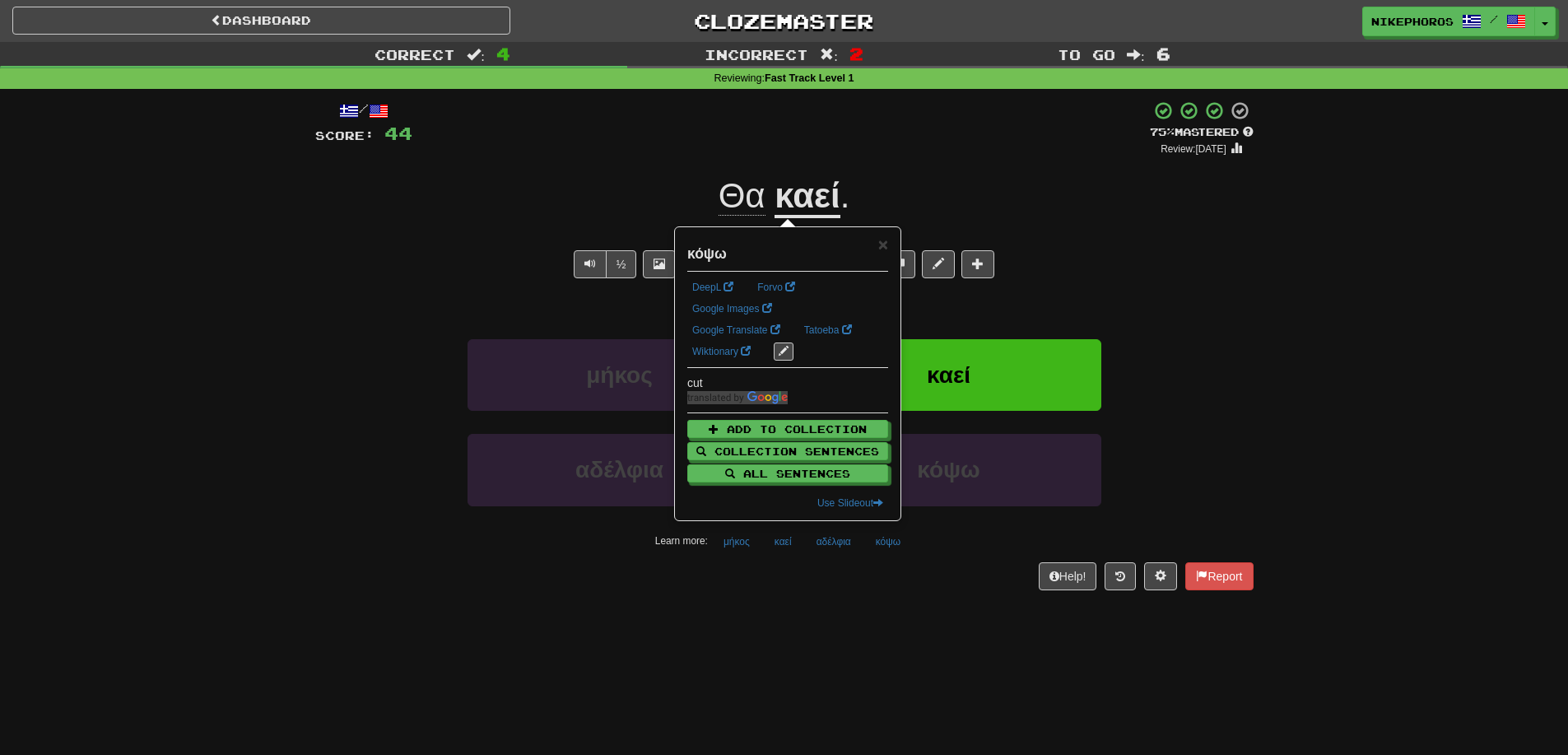
drag, startPoint x: 876, startPoint y: 627, endPoint x: 874, endPoint y: 617, distance: 10.2
click at [876, 626] on div "Dashboard Clozemaster Nikephoros / Toggle Dropdown Dashboard Leaderboard Activi…" at bounding box center [784, 378] width 1568 height 755
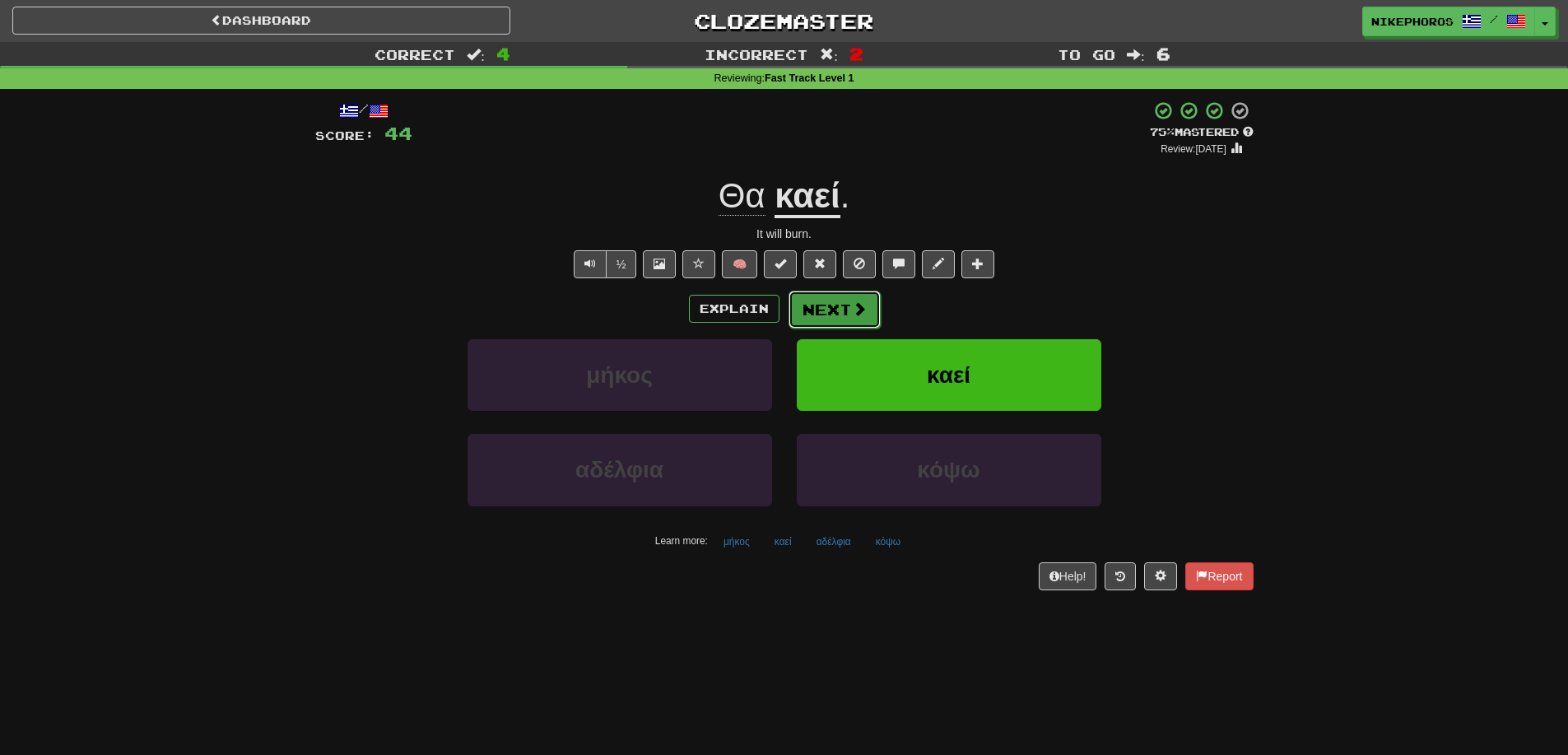
click at [851, 321] on button "Next" at bounding box center [834, 310] width 92 height 38
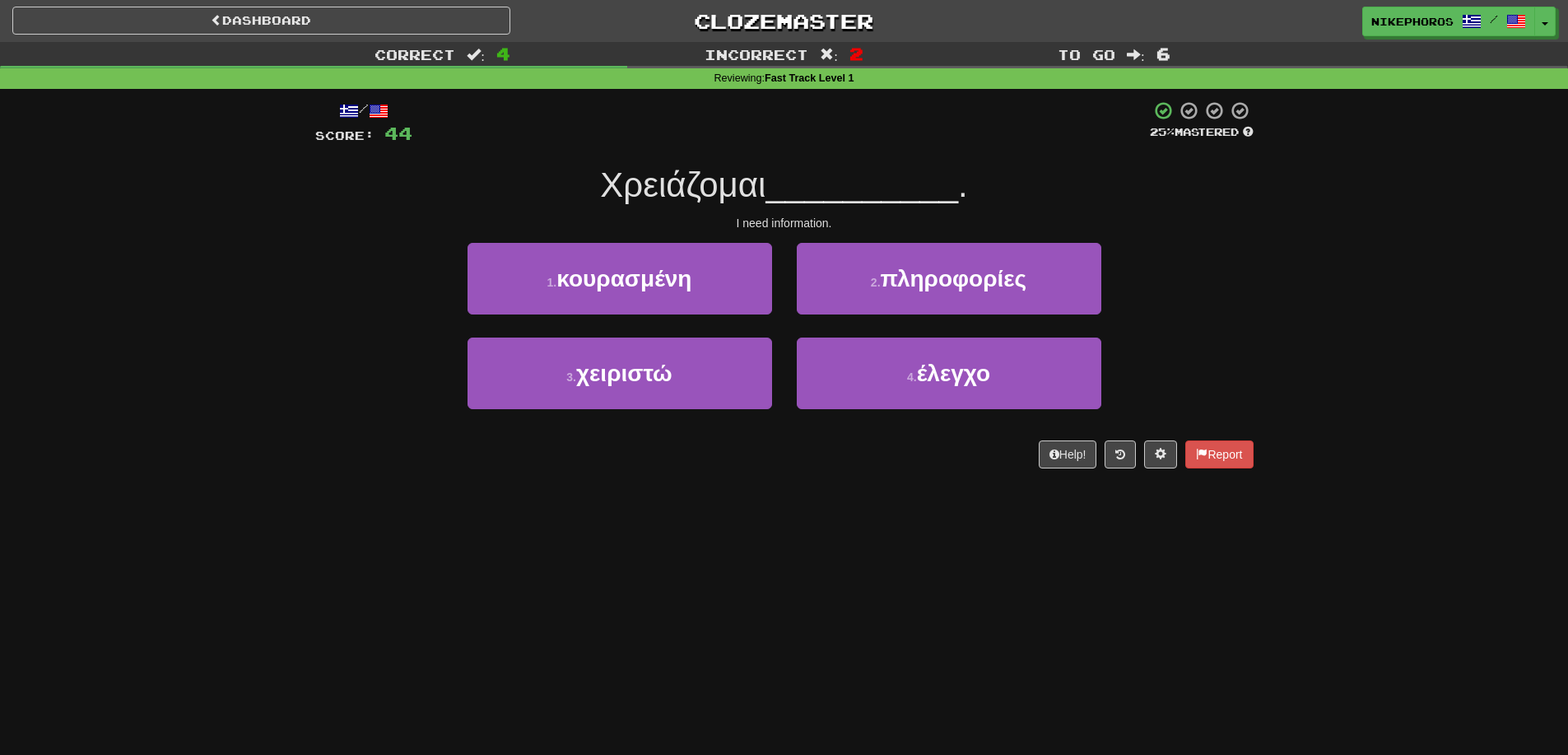
click at [1360, 343] on div "Correct : 4 Incorrect : 2 To go : 6 Reviewing : Fast Track Level 1 / Score: 44 …" at bounding box center [784, 267] width 1568 height 449
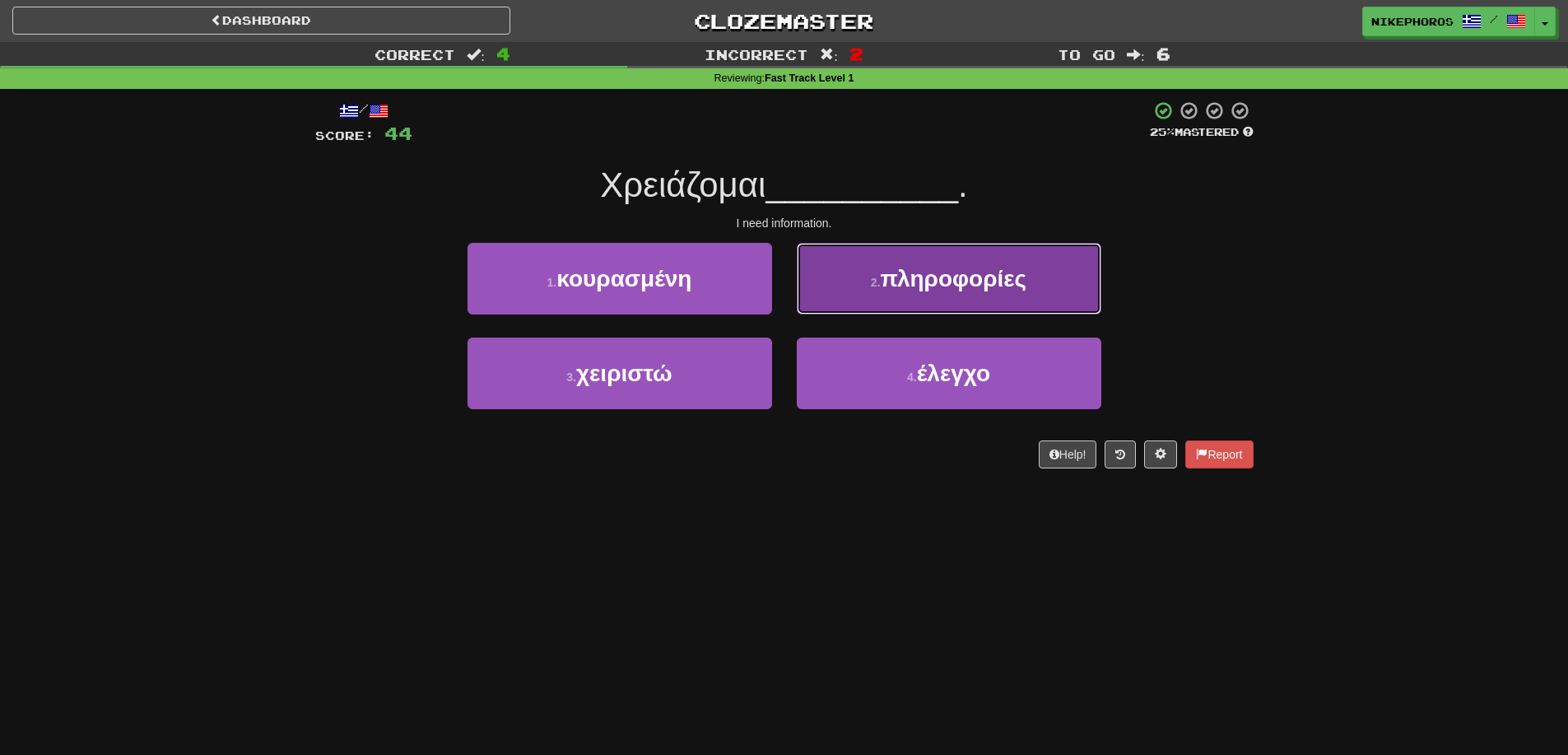
click at [1057, 278] on button "2 . πληροφορίες" at bounding box center [948, 279] width 304 height 72
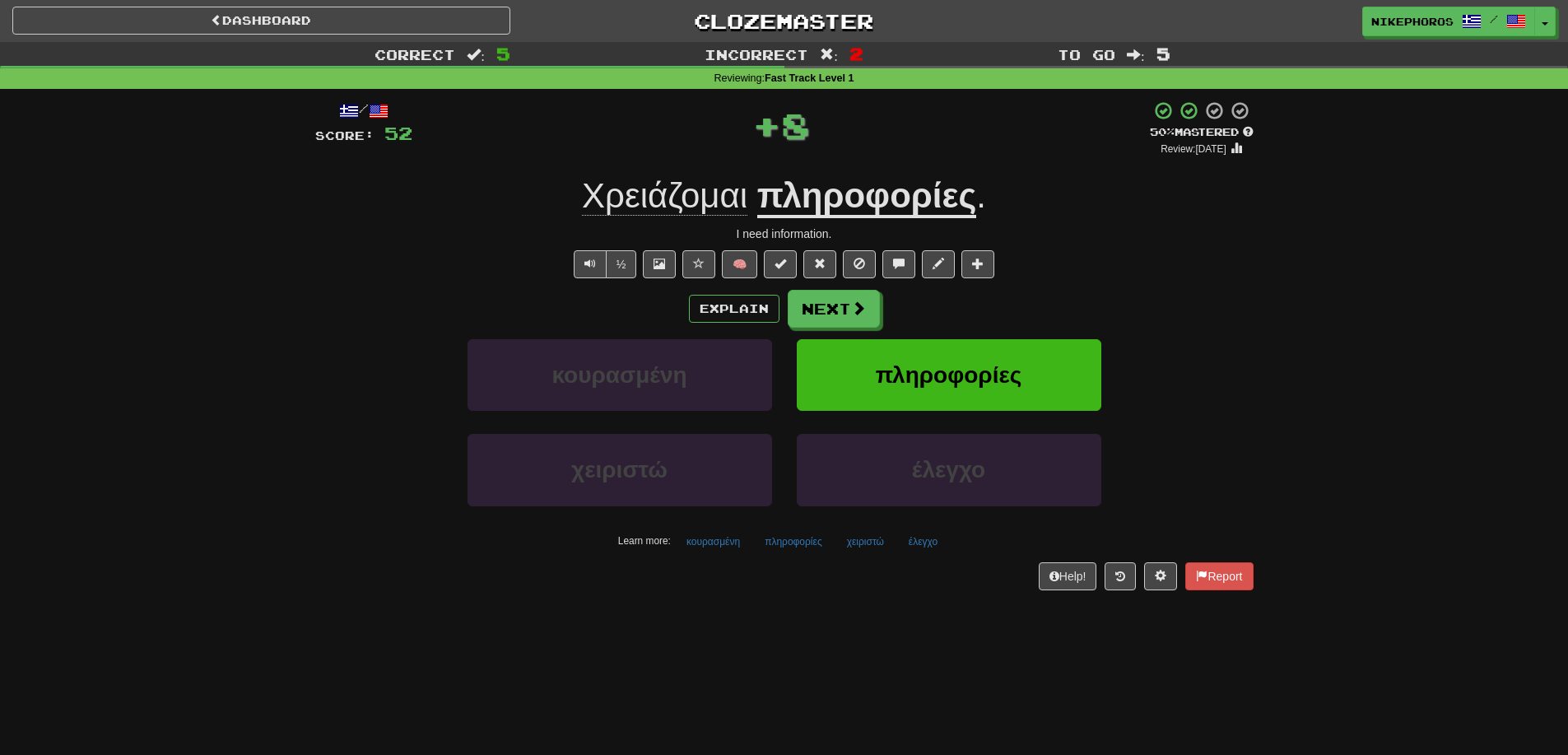
click at [884, 209] on u "πληροφορίες" at bounding box center [866, 197] width 219 height 42
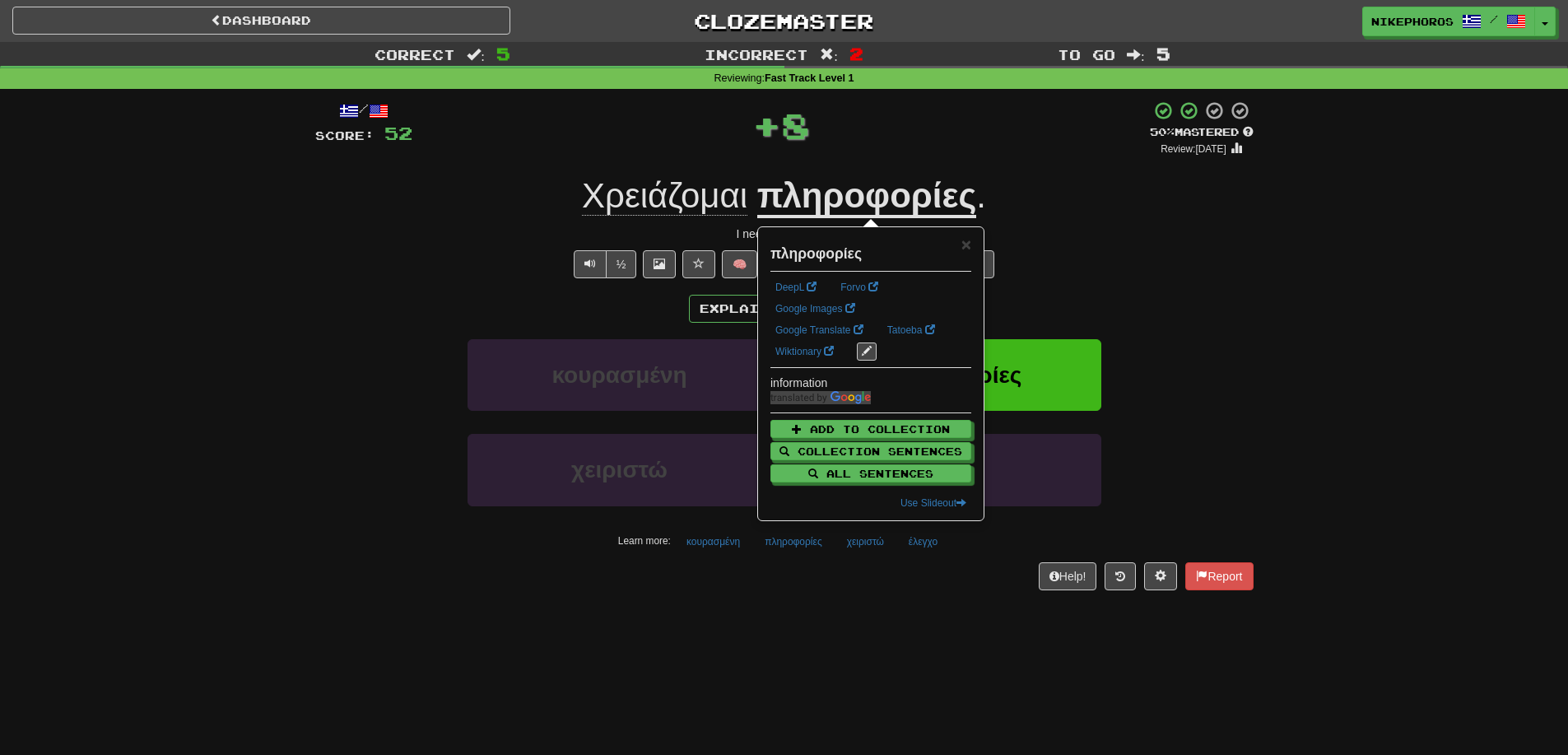
click at [1168, 257] on div "½ 🧠" at bounding box center [784, 265] width 938 height 28
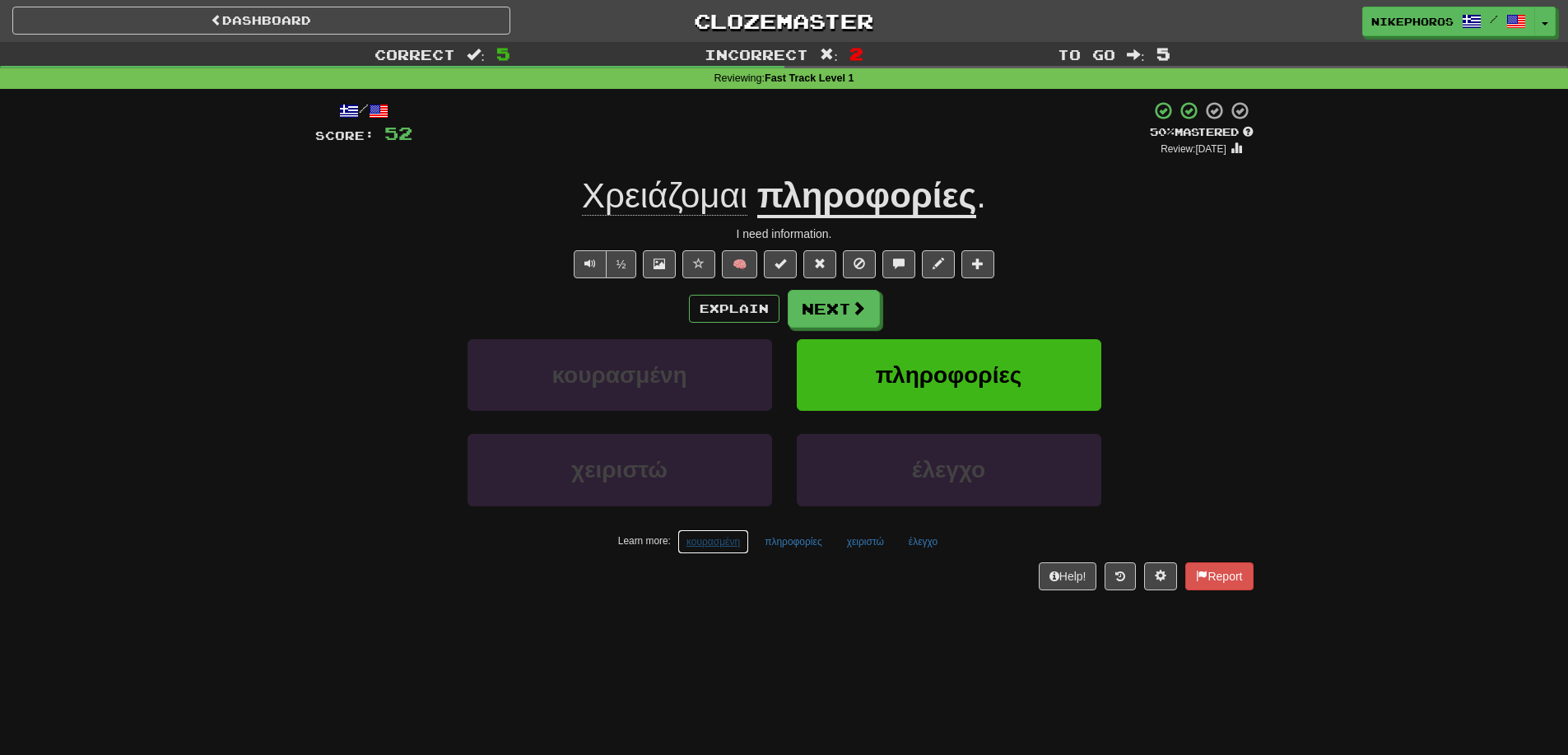
click at [718, 544] on button "κουρασμένη" at bounding box center [714, 541] width 72 height 25
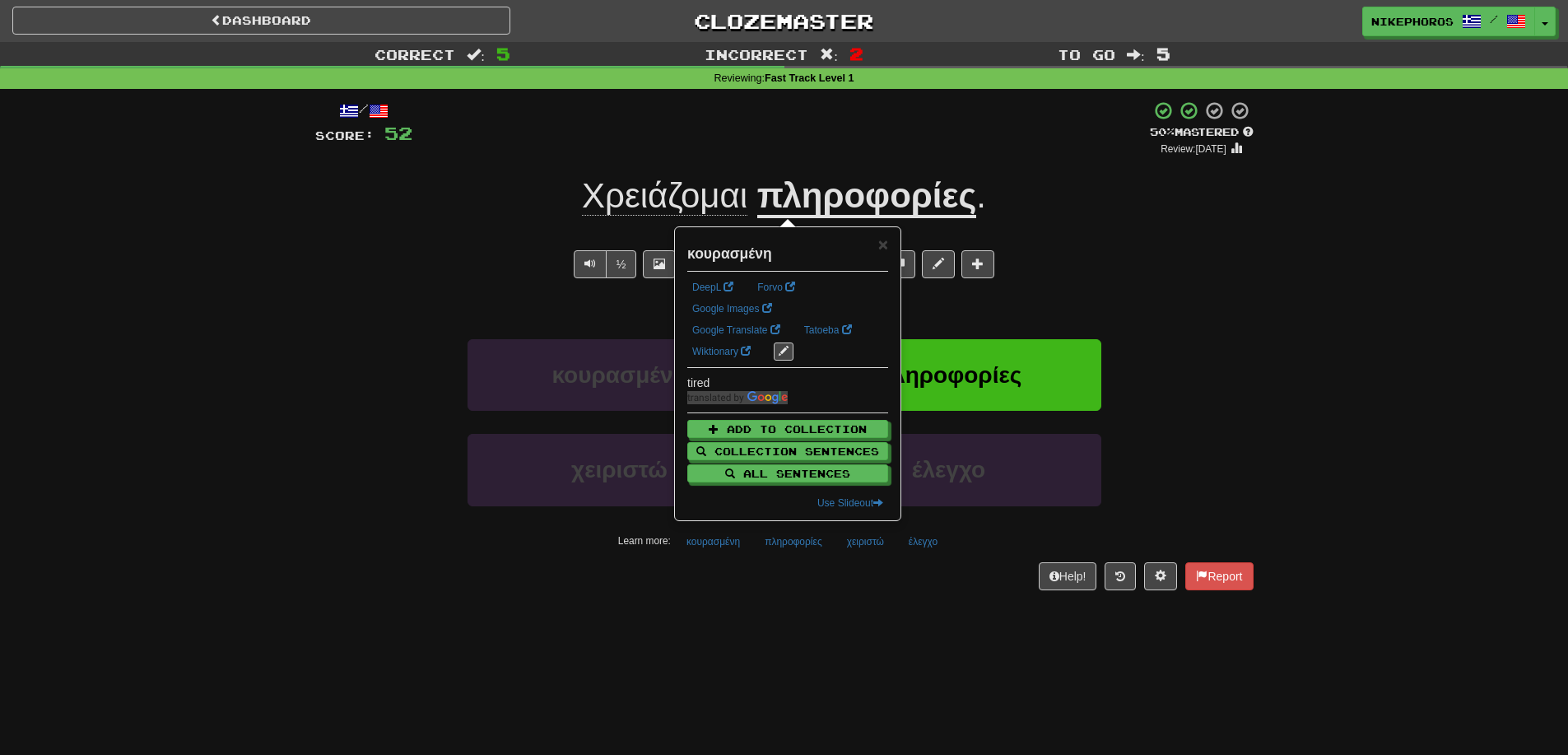
click at [779, 622] on div "Dashboard Clozemaster Nikephoros / Toggle Dropdown Dashboard Leaderboard Activi…" at bounding box center [784, 378] width 1568 height 755
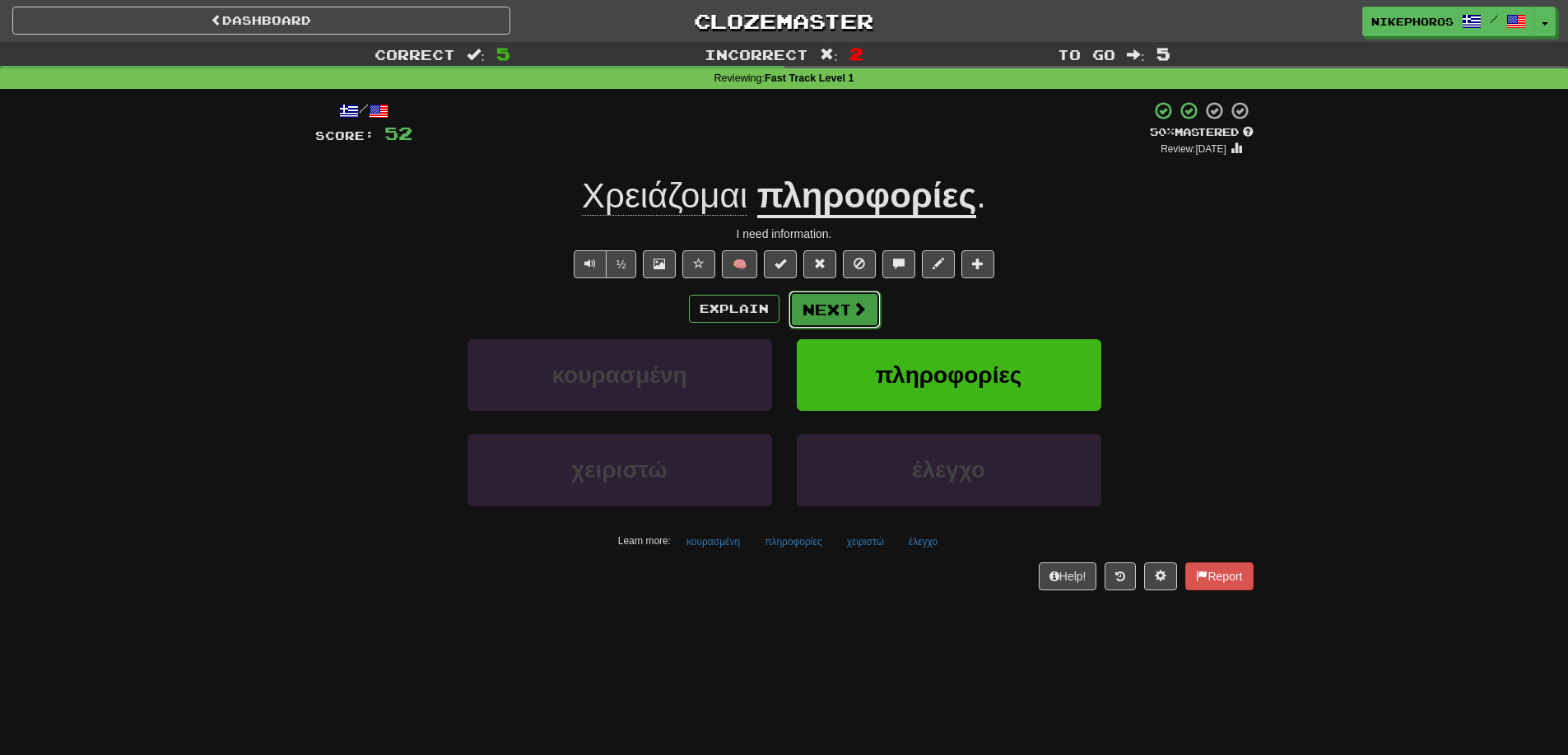
click at [855, 302] on span at bounding box center [858, 309] width 15 height 15
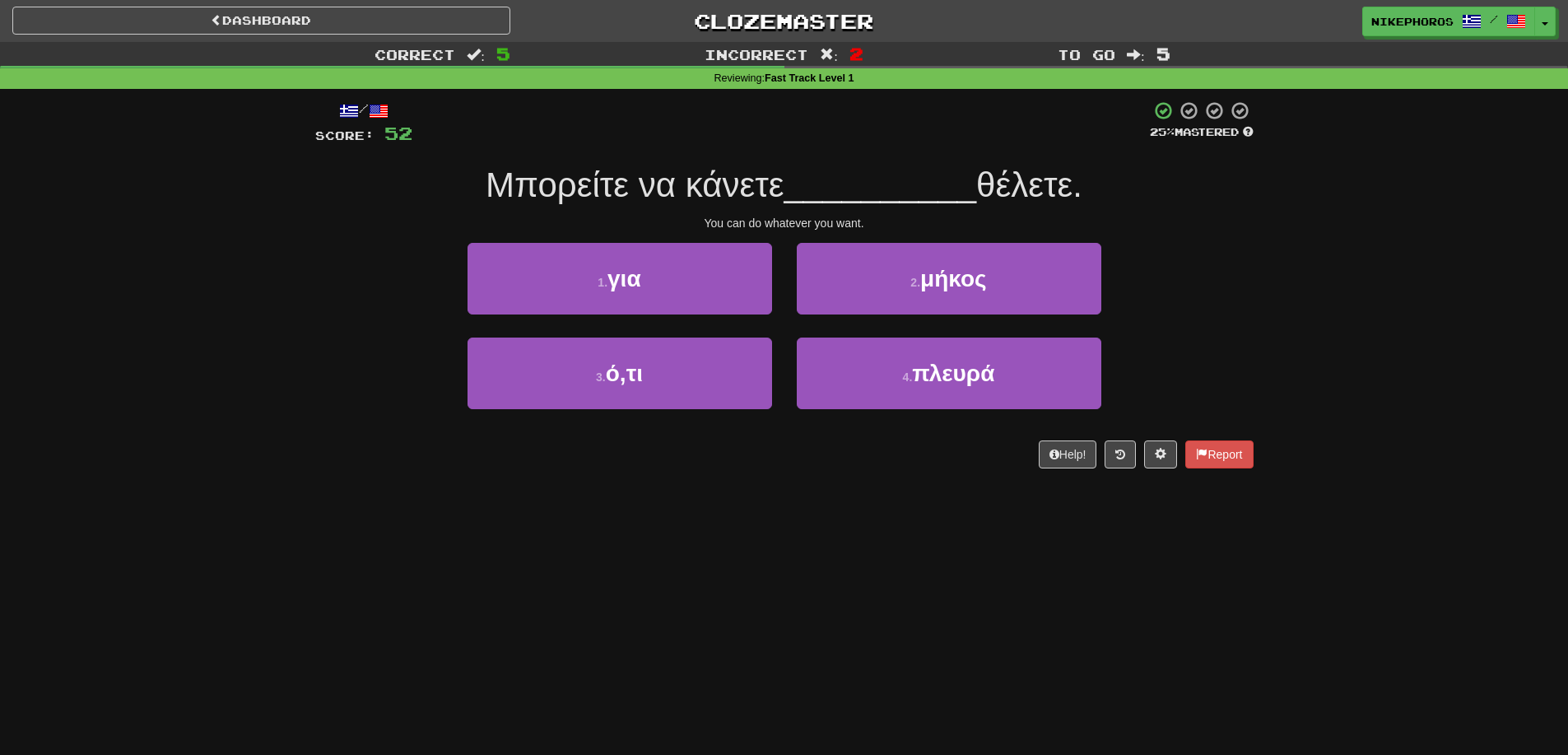
click at [1232, 308] on div "1 . για 2 . μήκος" at bounding box center [784, 290] width 988 height 95
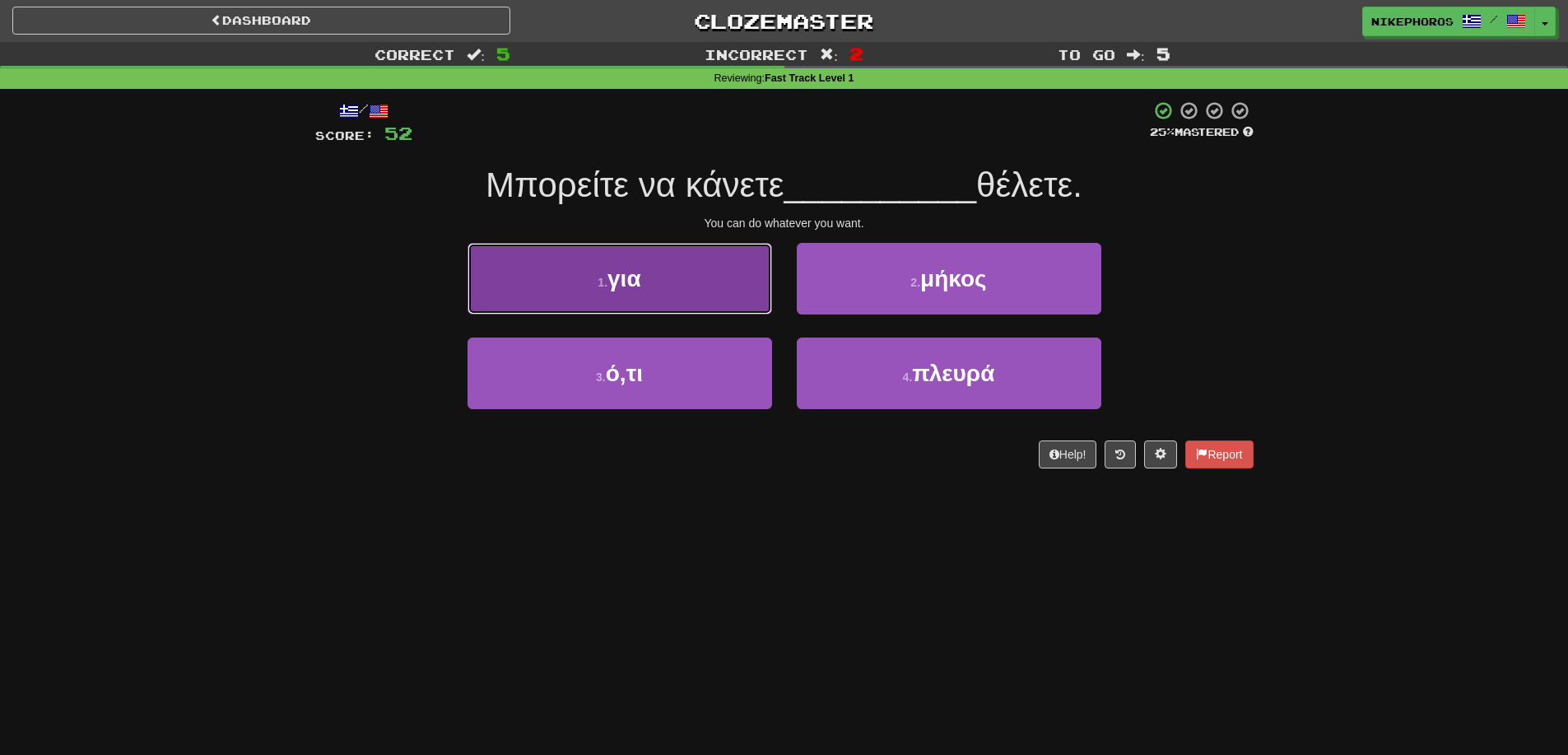
click at [651, 276] on button "1 . για" at bounding box center [619, 279] width 304 height 72
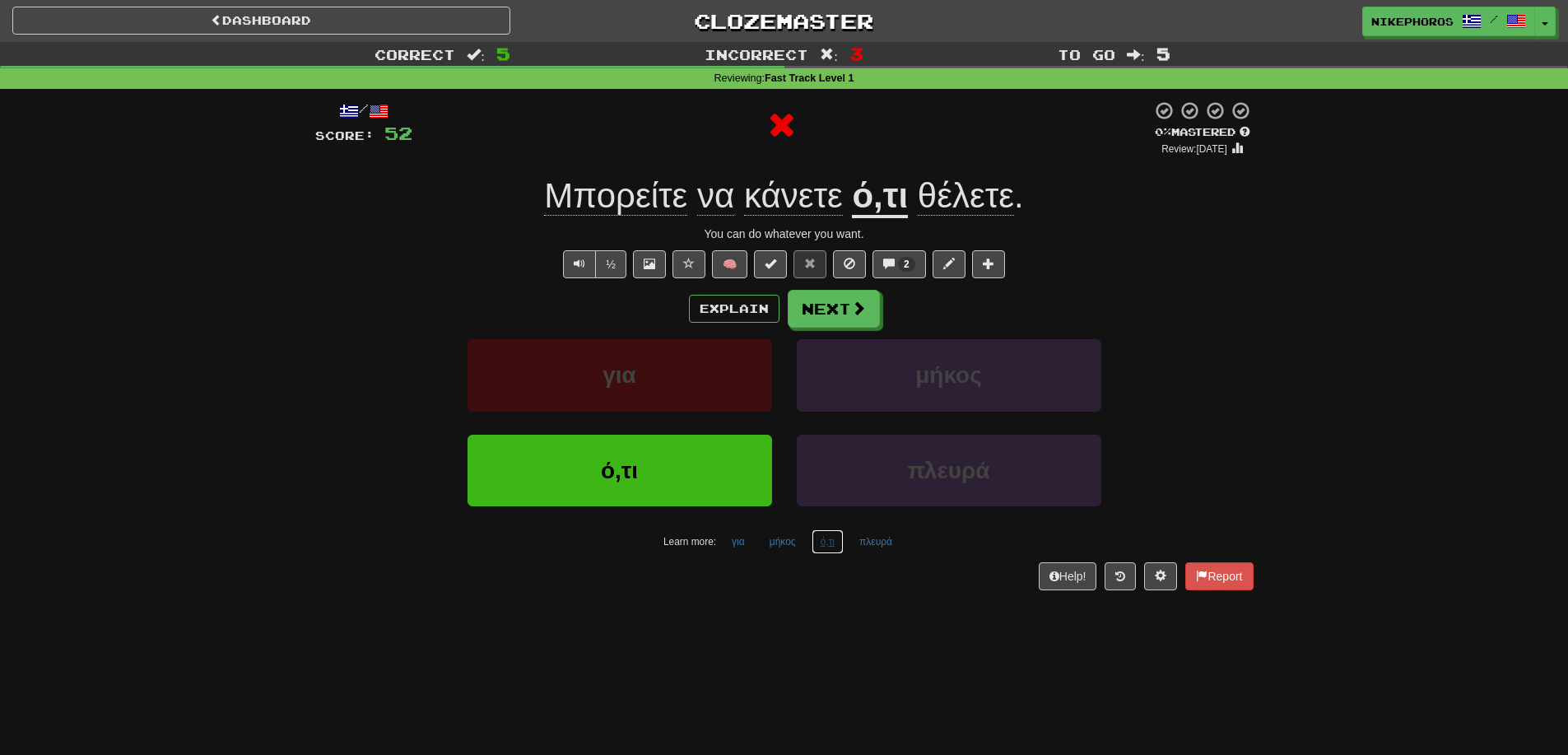
click at [821, 547] on button "ό,τι" at bounding box center [827, 541] width 32 height 25
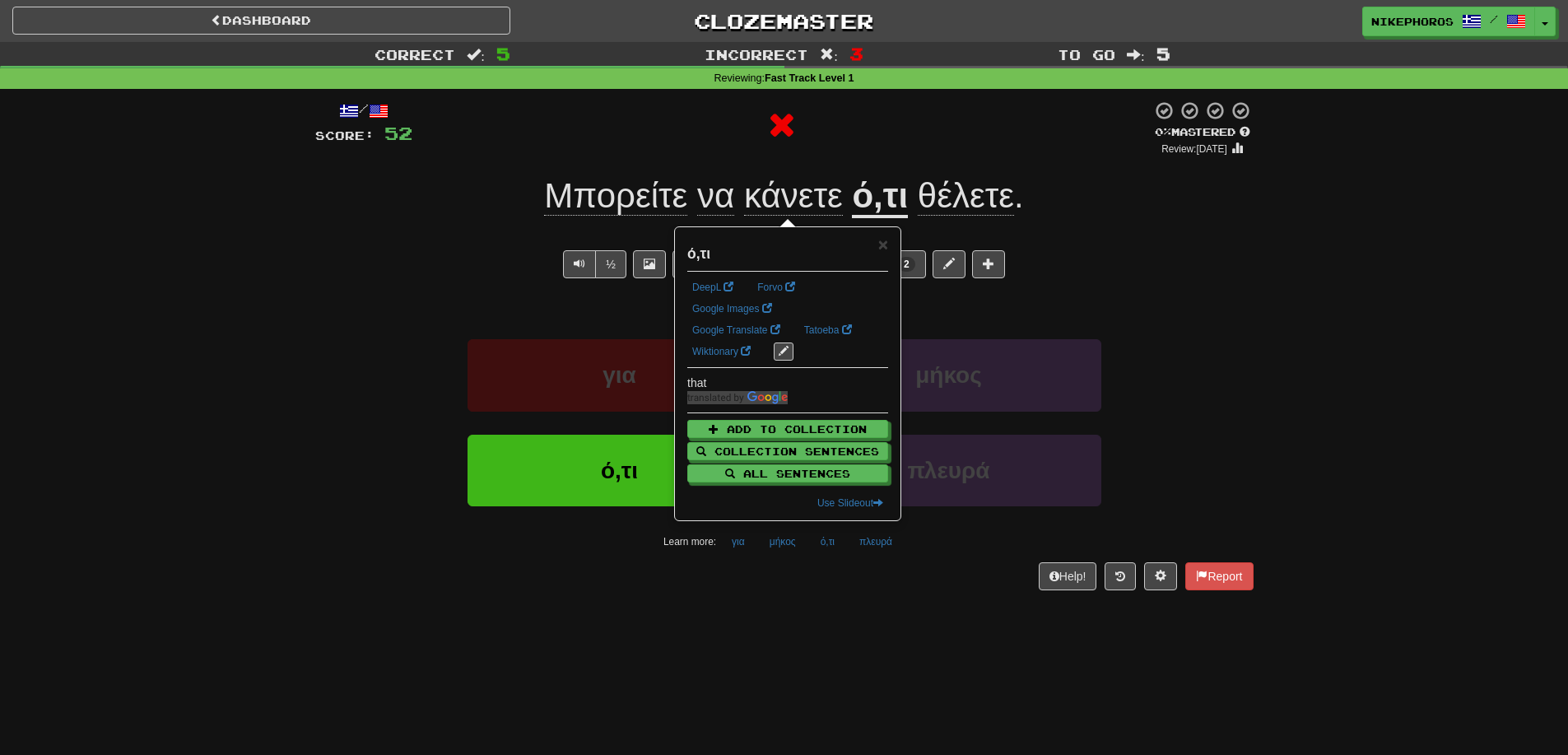
click at [834, 589] on div "Help! Report" at bounding box center [784, 576] width 938 height 28
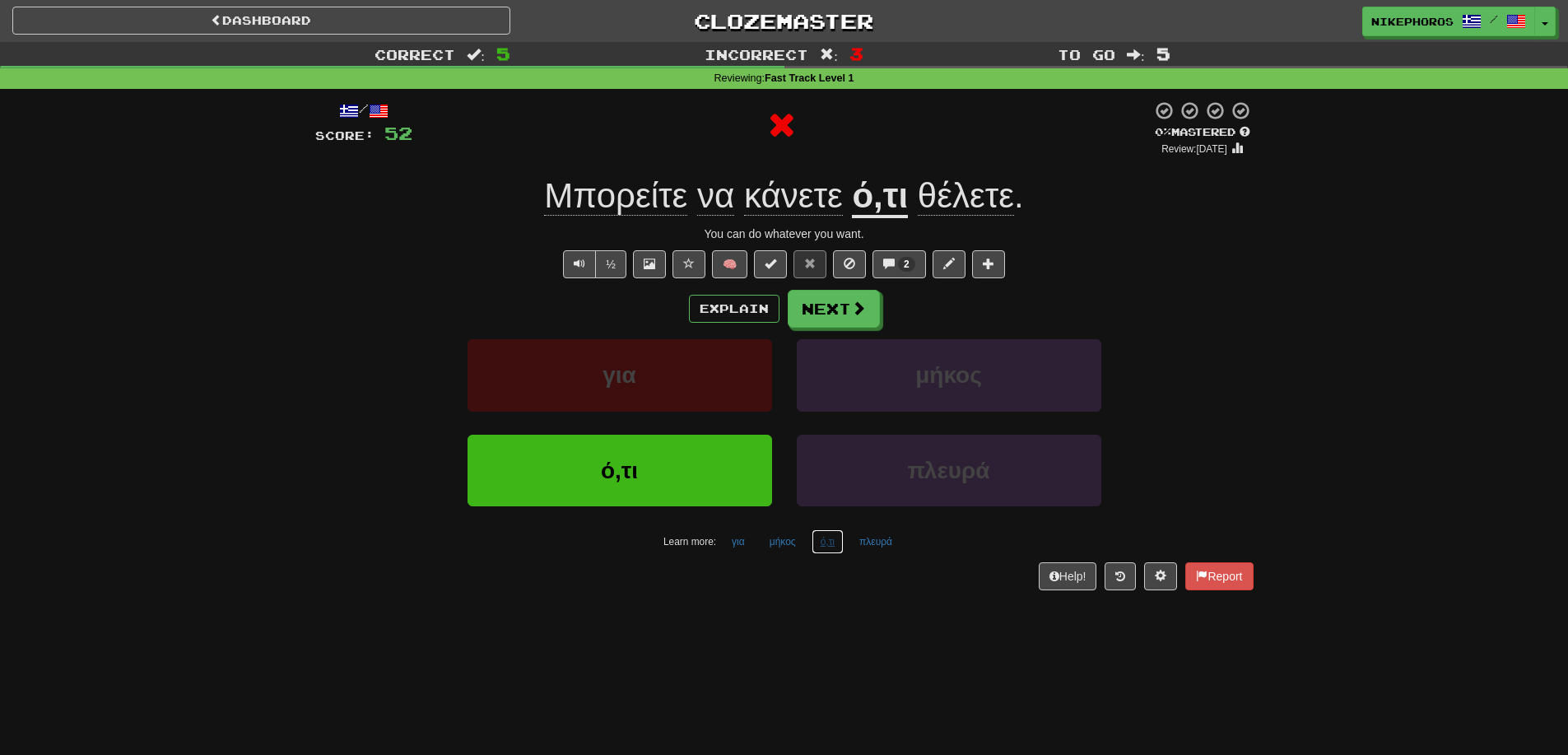
click at [824, 542] on button "ό,τι" at bounding box center [827, 541] width 32 height 25
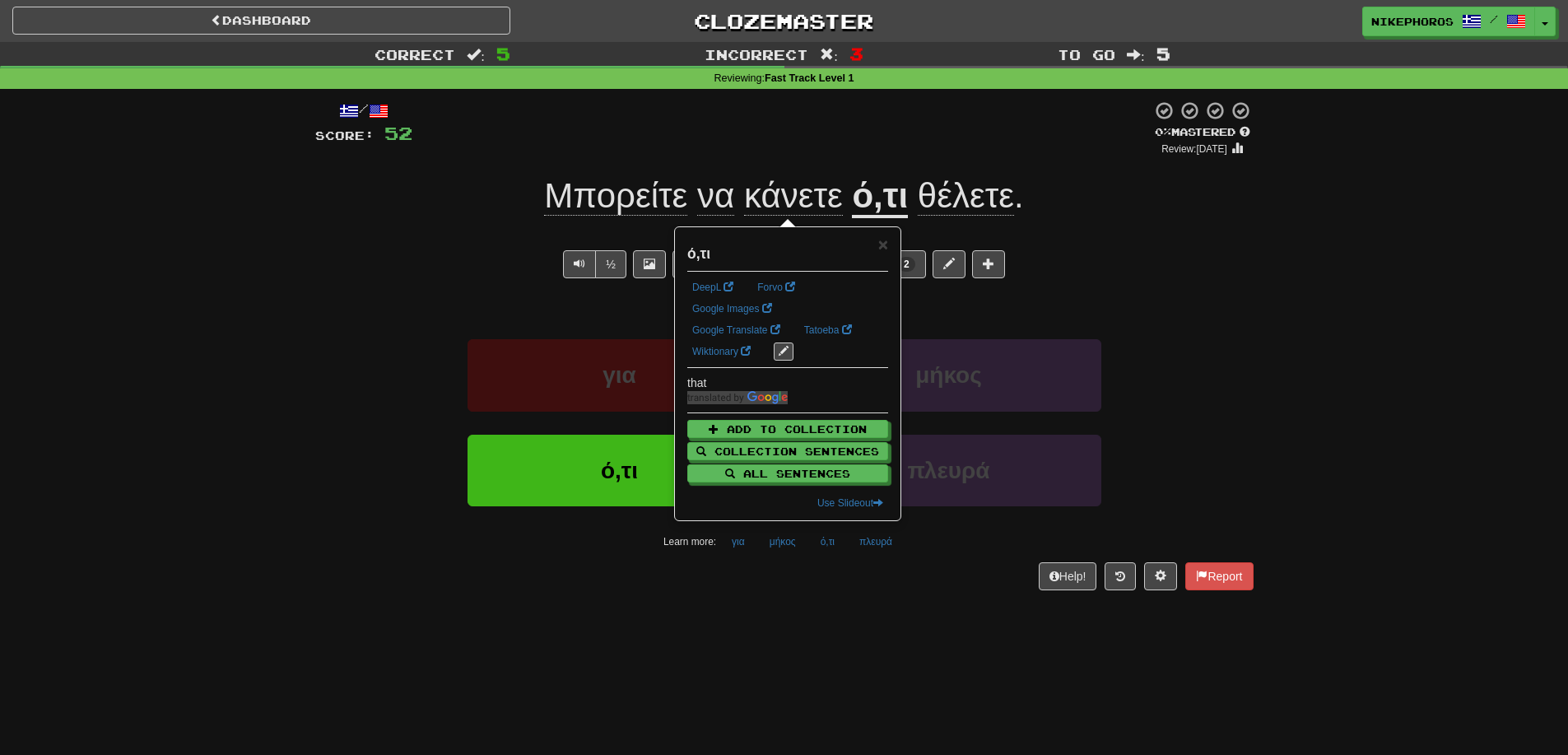
click at [851, 578] on div "Help! Report" at bounding box center [784, 576] width 938 height 28
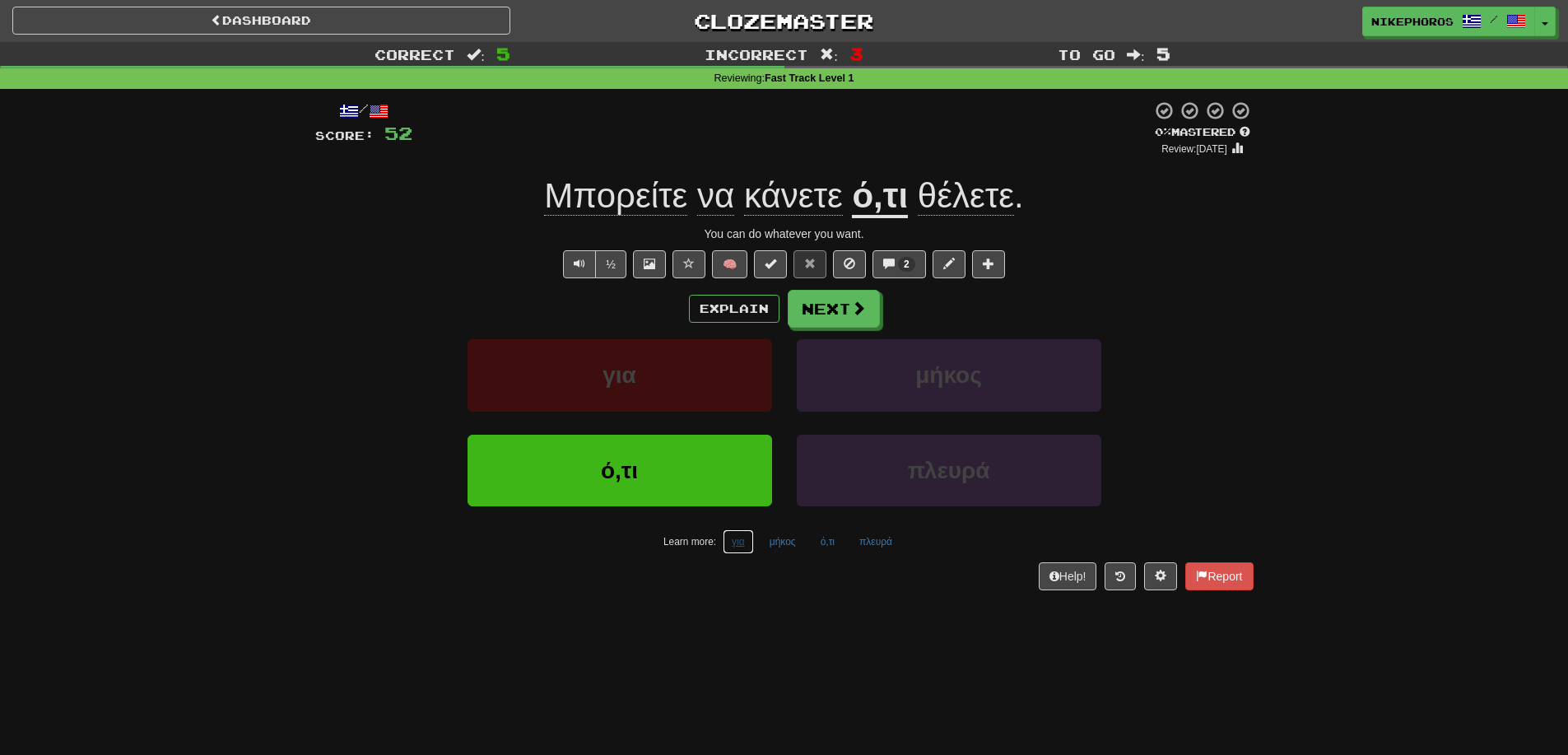
click at [740, 545] on button "για" at bounding box center [738, 541] width 31 height 25
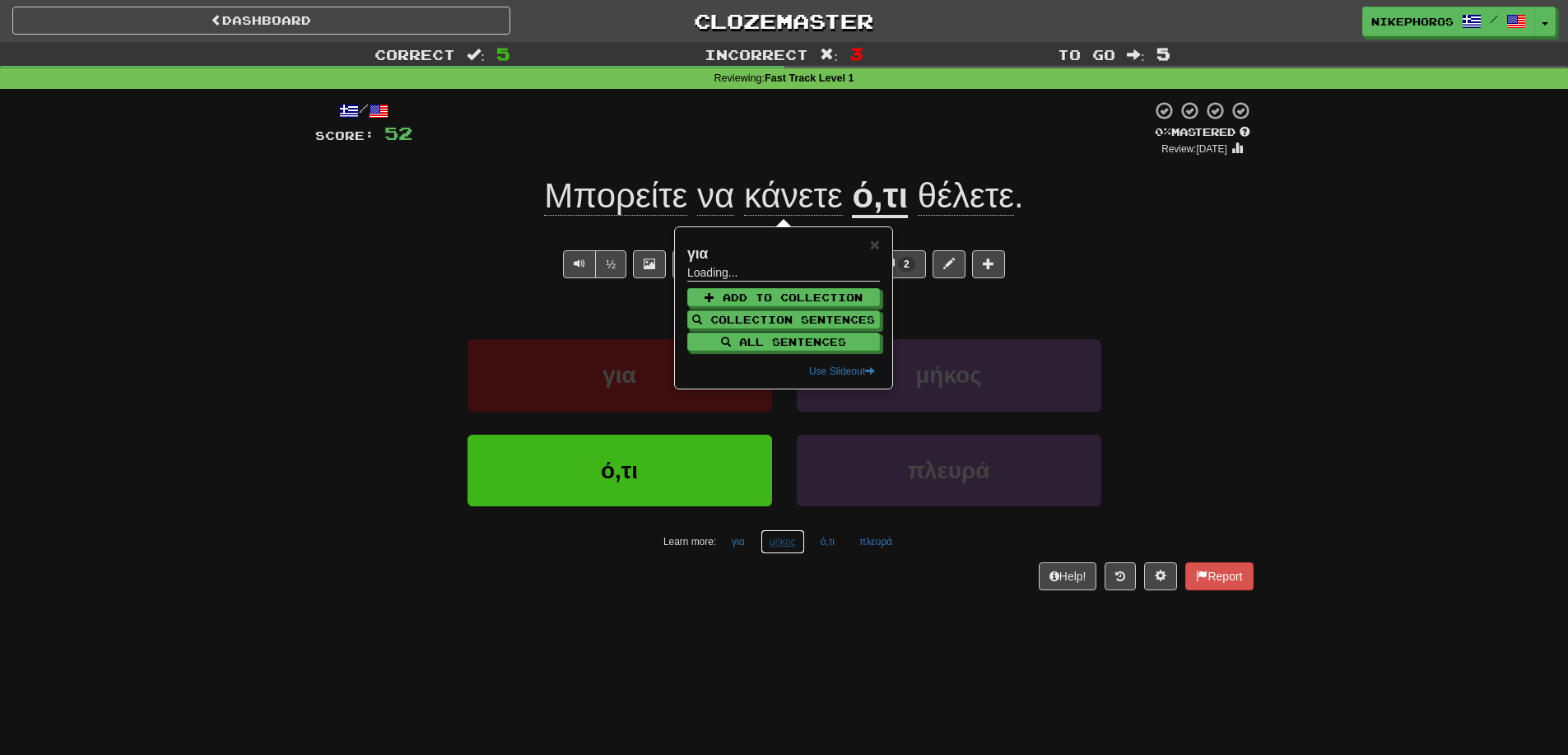
click at [769, 542] on button "μήκος" at bounding box center [783, 541] width 45 height 25
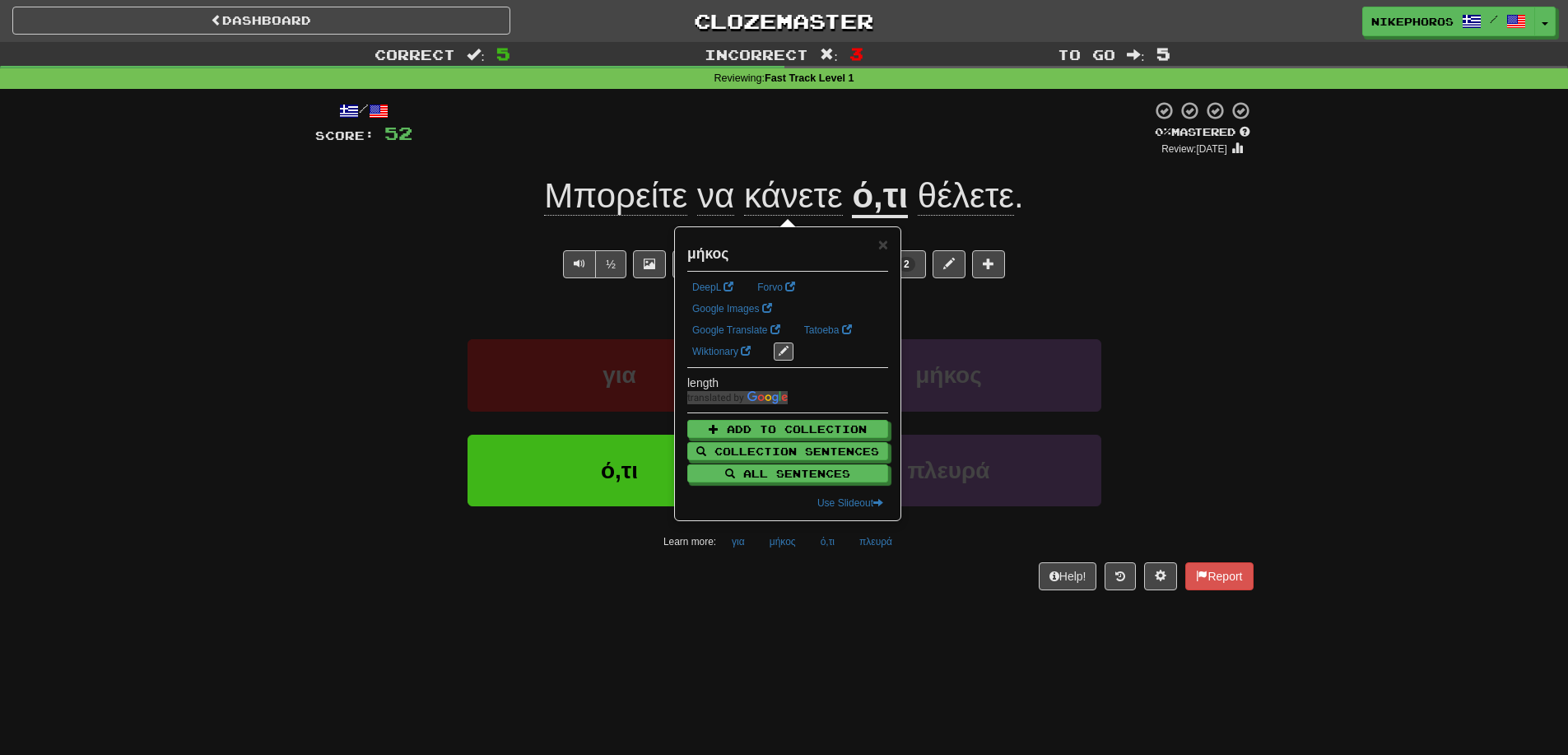
click at [806, 565] on div "Help! Report" at bounding box center [784, 576] width 938 height 28
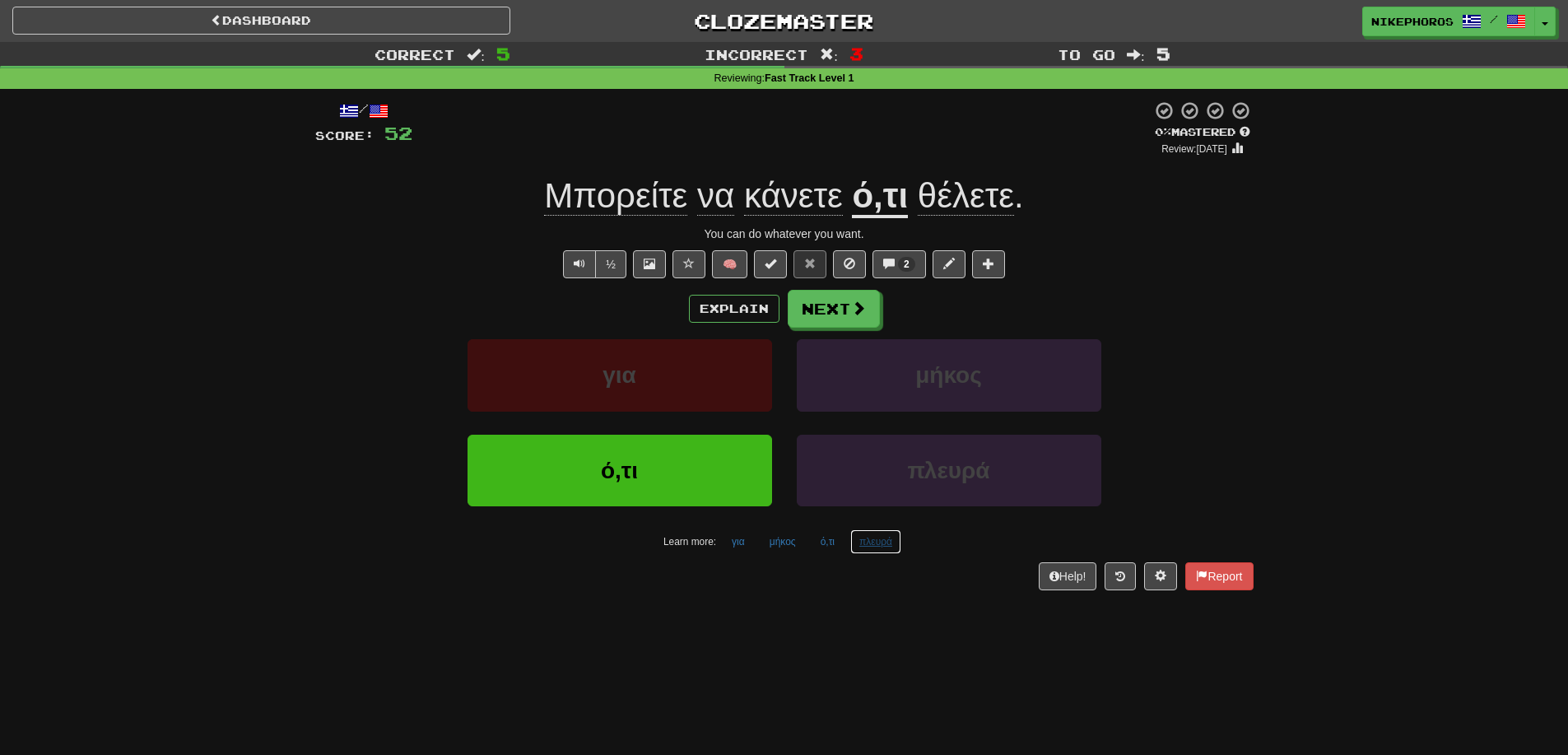
click at [884, 545] on button "πλευρά" at bounding box center [875, 541] width 51 height 25
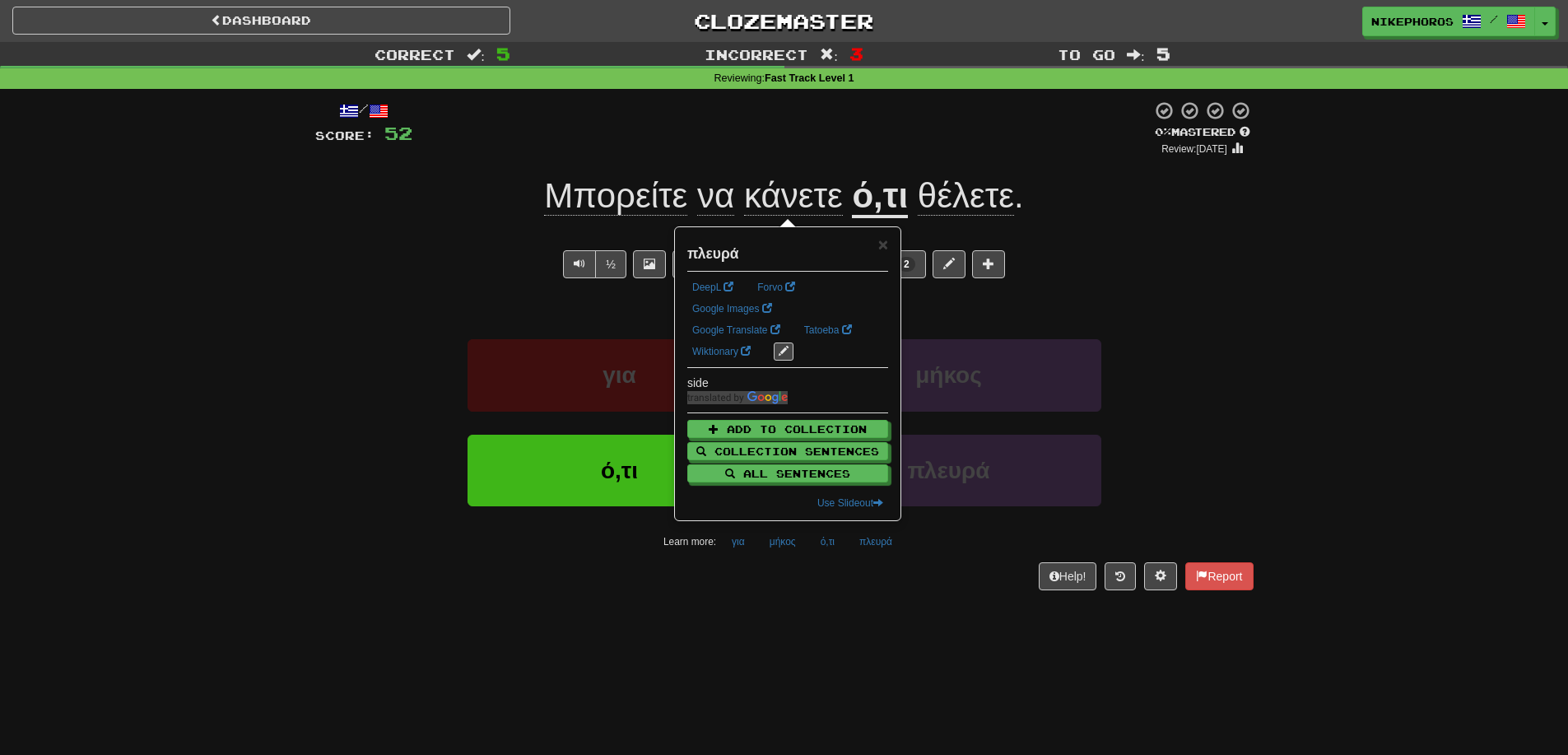
click at [897, 597] on div "/ Score: 52 0 % Mastered Review: 2025-09-16 Μπορείτε να κάνετε ό,τι θέλετε . Yo…" at bounding box center [784, 351] width 938 height 524
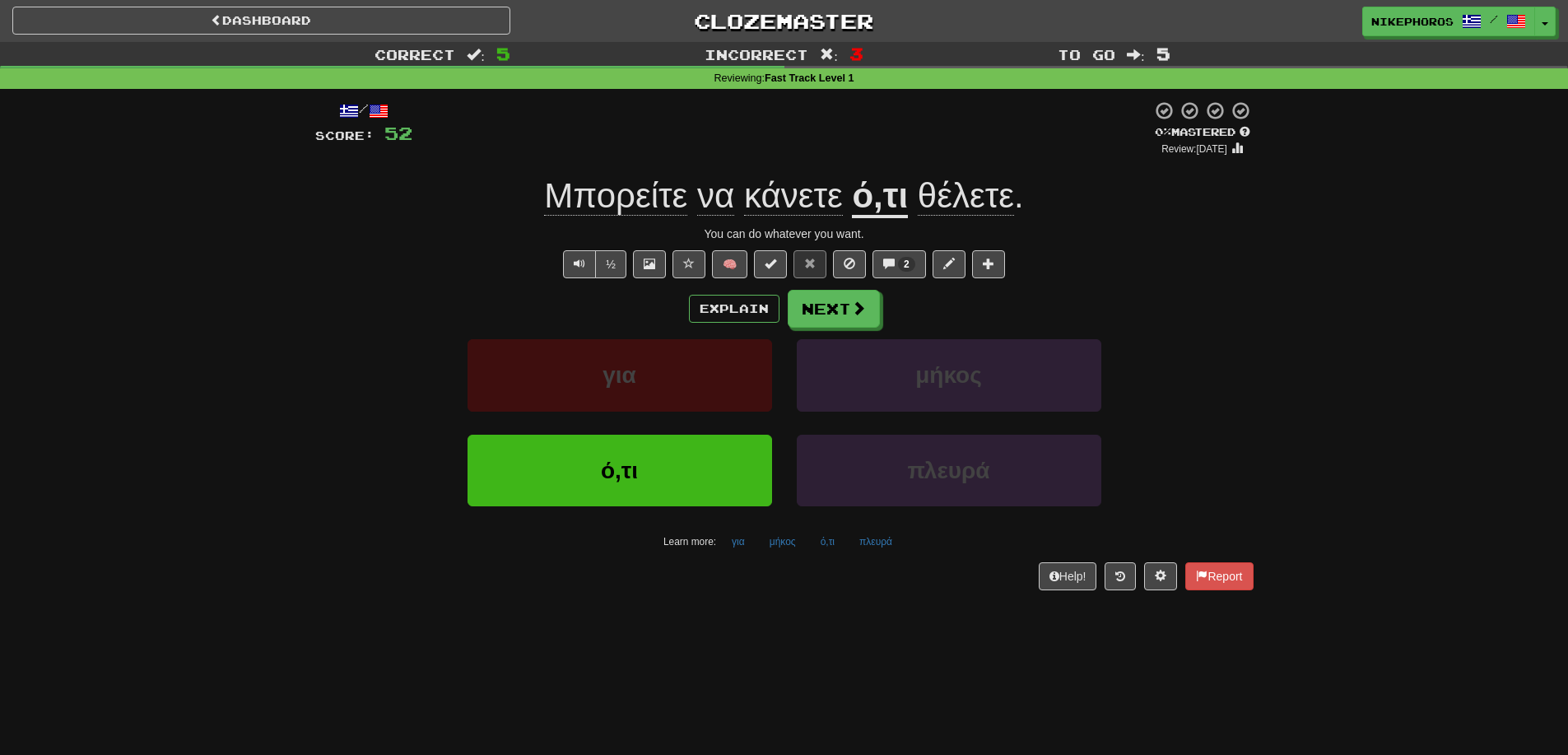
click at [867, 331] on div "Explain Next για μήκος ό,τι πλευρά Learn more: για μήκος ό,τι πλευρά" at bounding box center [784, 421] width 938 height 265
click at [874, 326] on button "Next" at bounding box center [834, 310] width 92 height 38
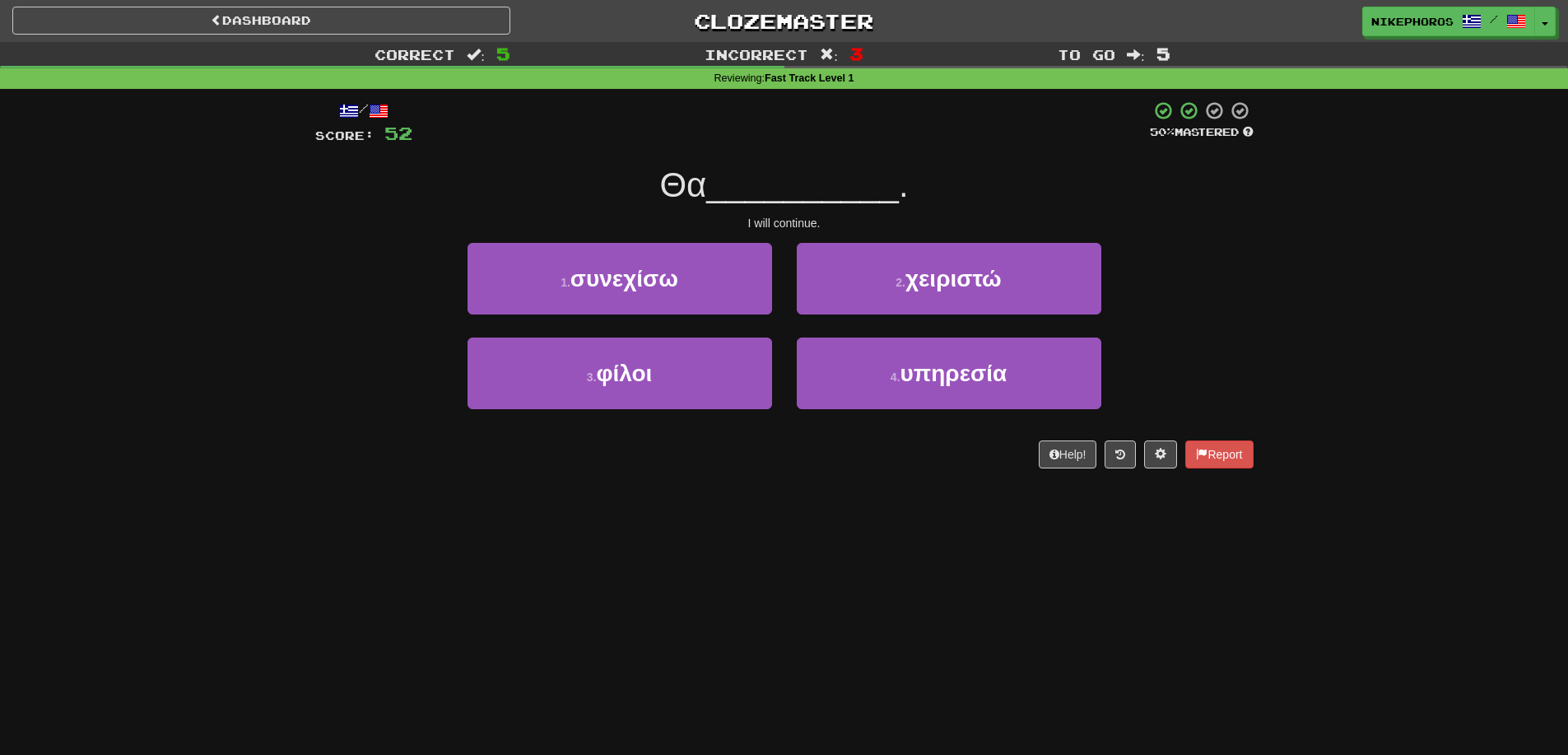
click at [1411, 298] on div "Correct : 5 Incorrect : 3 To go : 5 Reviewing : Fast Track Level 1 / Score: 52 …" at bounding box center [784, 267] width 1568 height 449
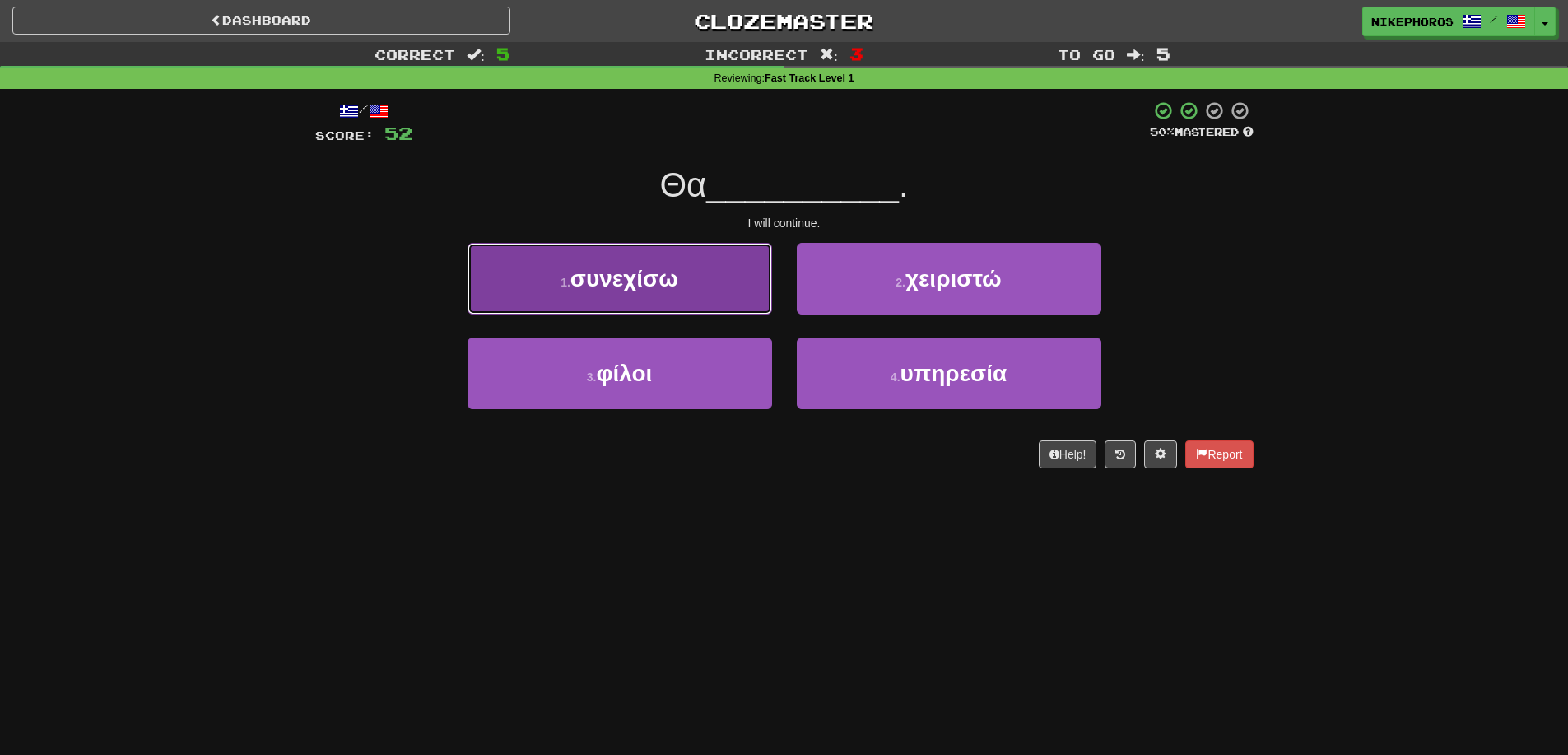
click at [714, 274] on button "1 . συνεχίσω" at bounding box center [619, 279] width 304 height 72
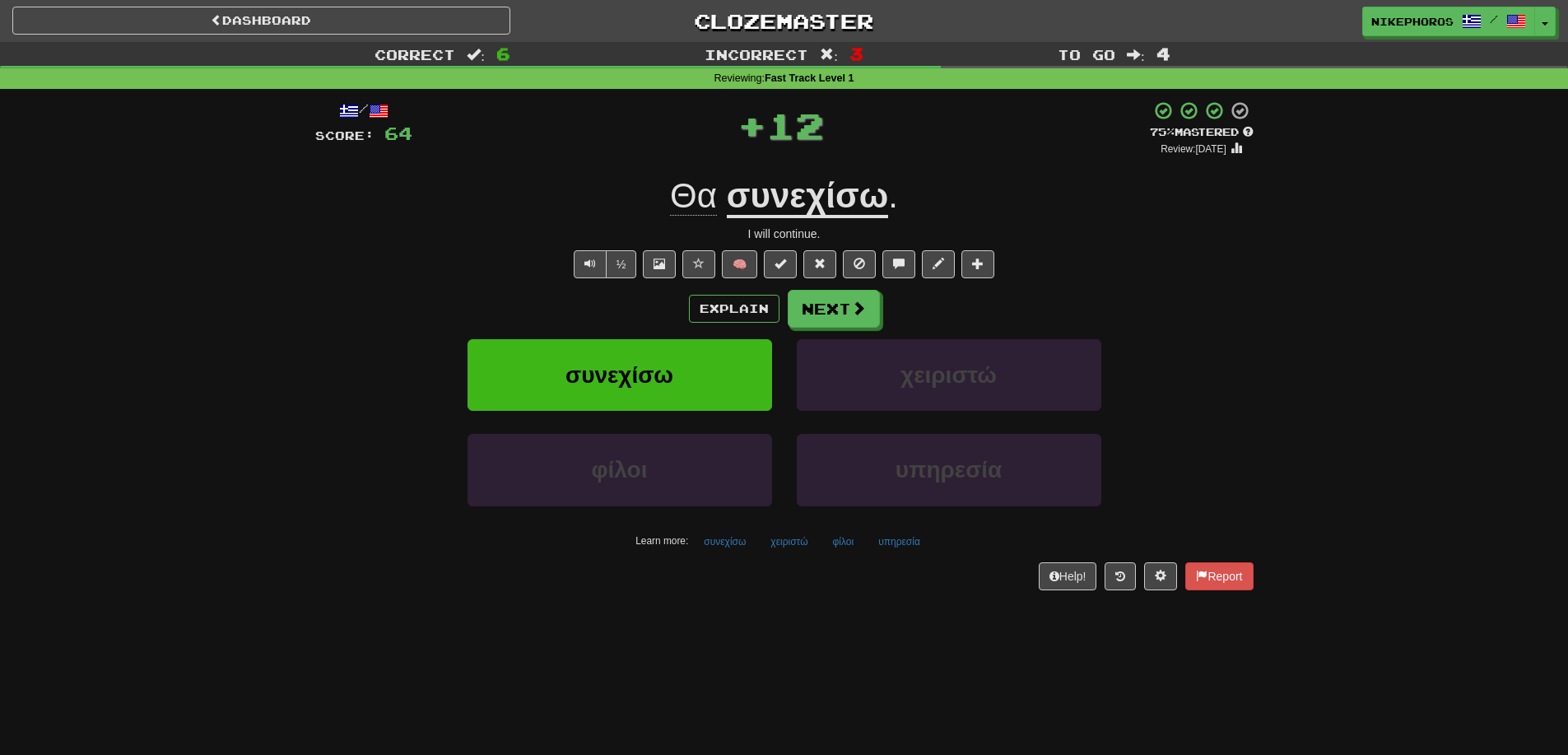
click at [1275, 342] on div "Correct : 6 Incorrect : 3 To go : 4 Reviewing : Fast Track Level 1 / Score: 64 …" at bounding box center [784, 328] width 1568 height 571
click at [903, 545] on button "υπηρεσία" at bounding box center [899, 541] width 60 height 25
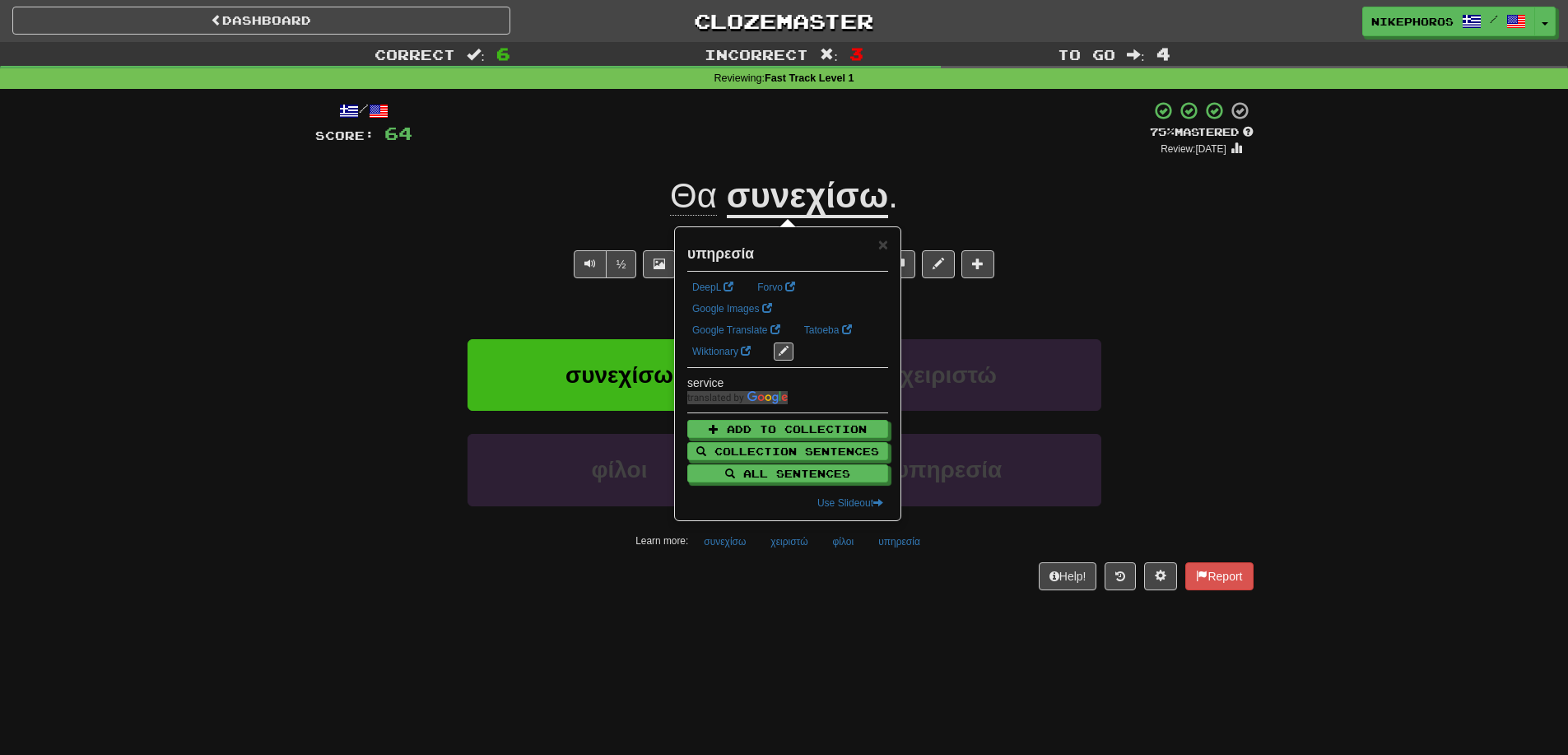
click at [983, 636] on div "Dashboard Clozemaster Nikephoros / Toggle Dropdown Dashboard Leaderboard Activi…" at bounding box center [784, 378] width 1568 height 755
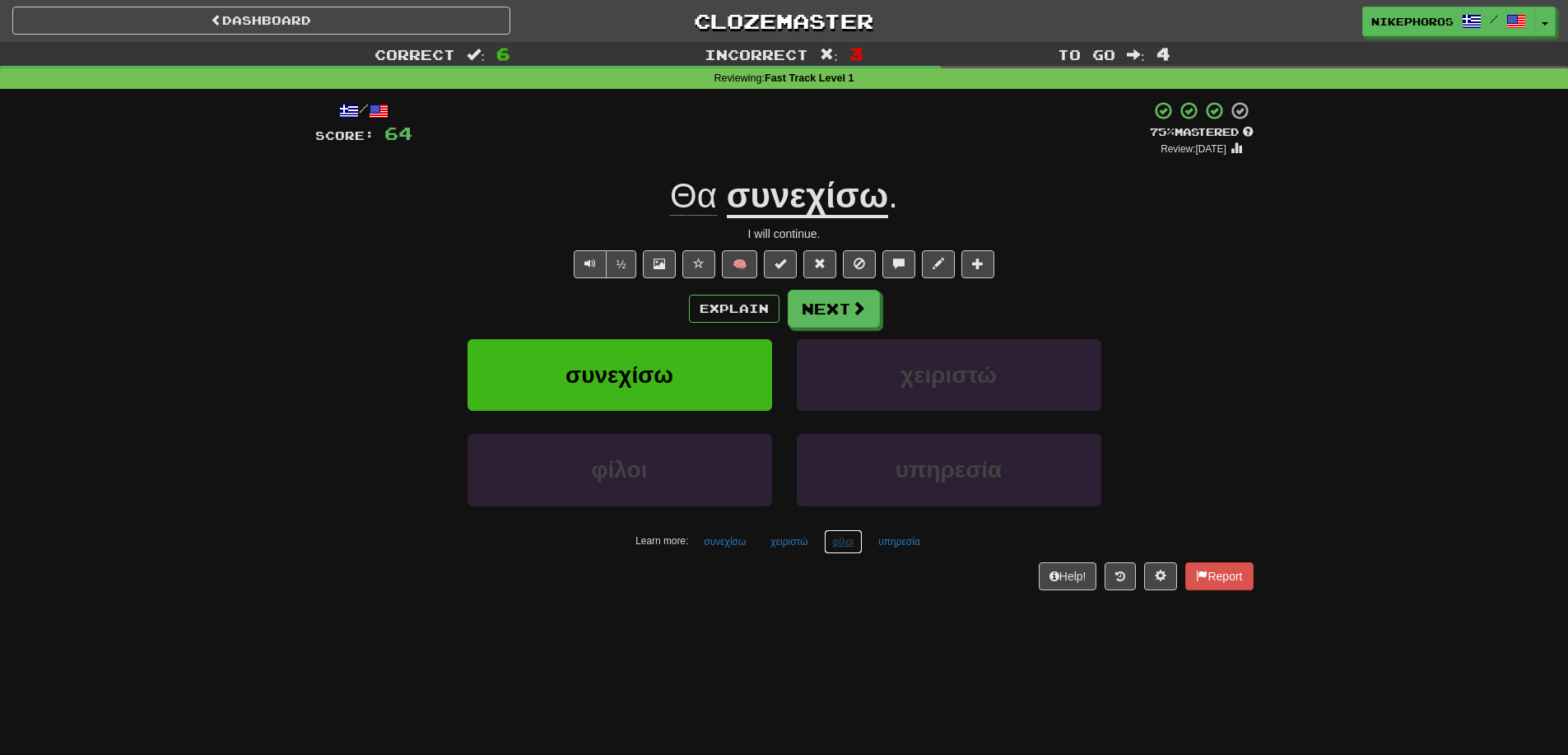
click at [850, 531] on button "φίλοι" at bounding box center [843, 541] width 40 height 25
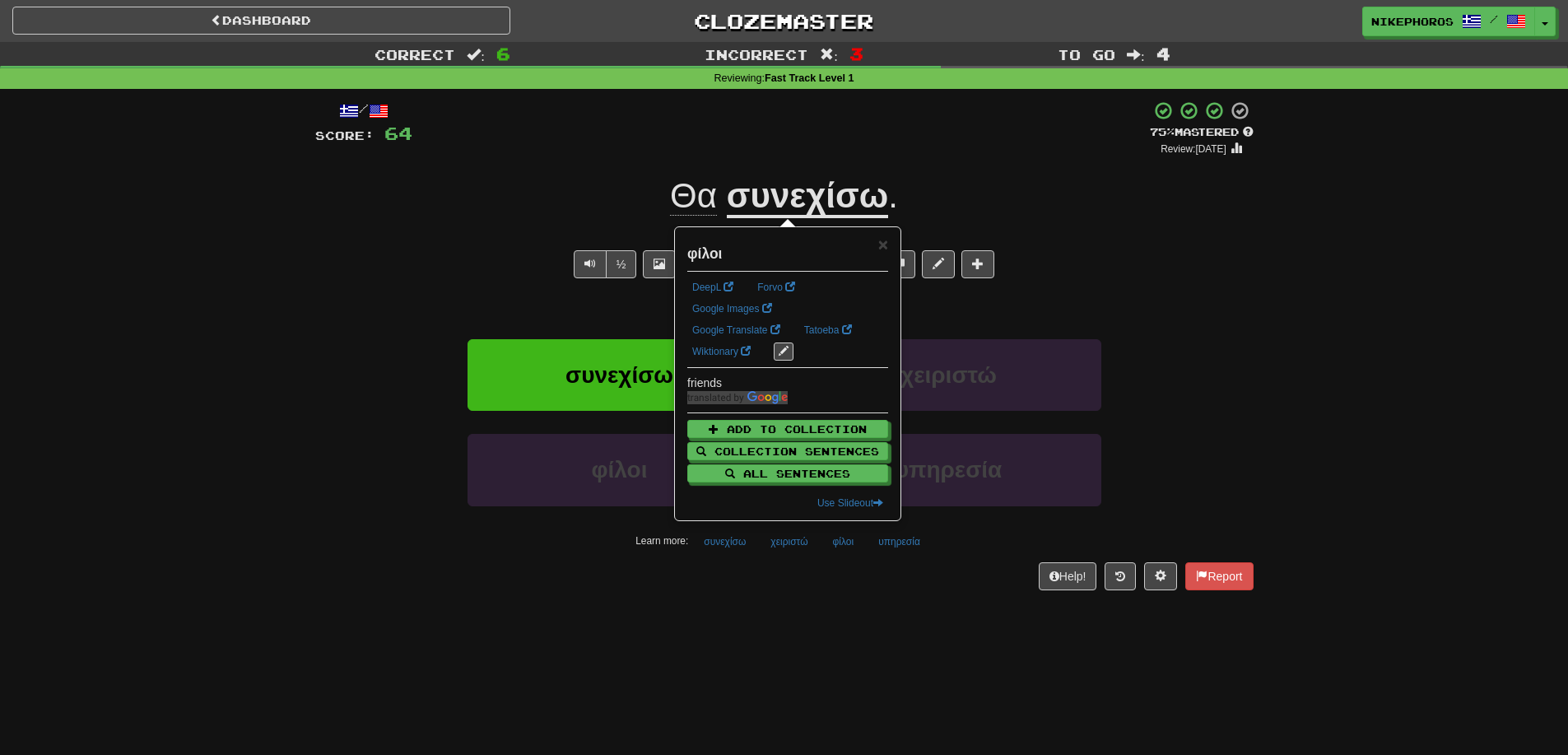
click at [865, 580] on div "Help! Report" at bounding box center [784, 576] width 938 height 28
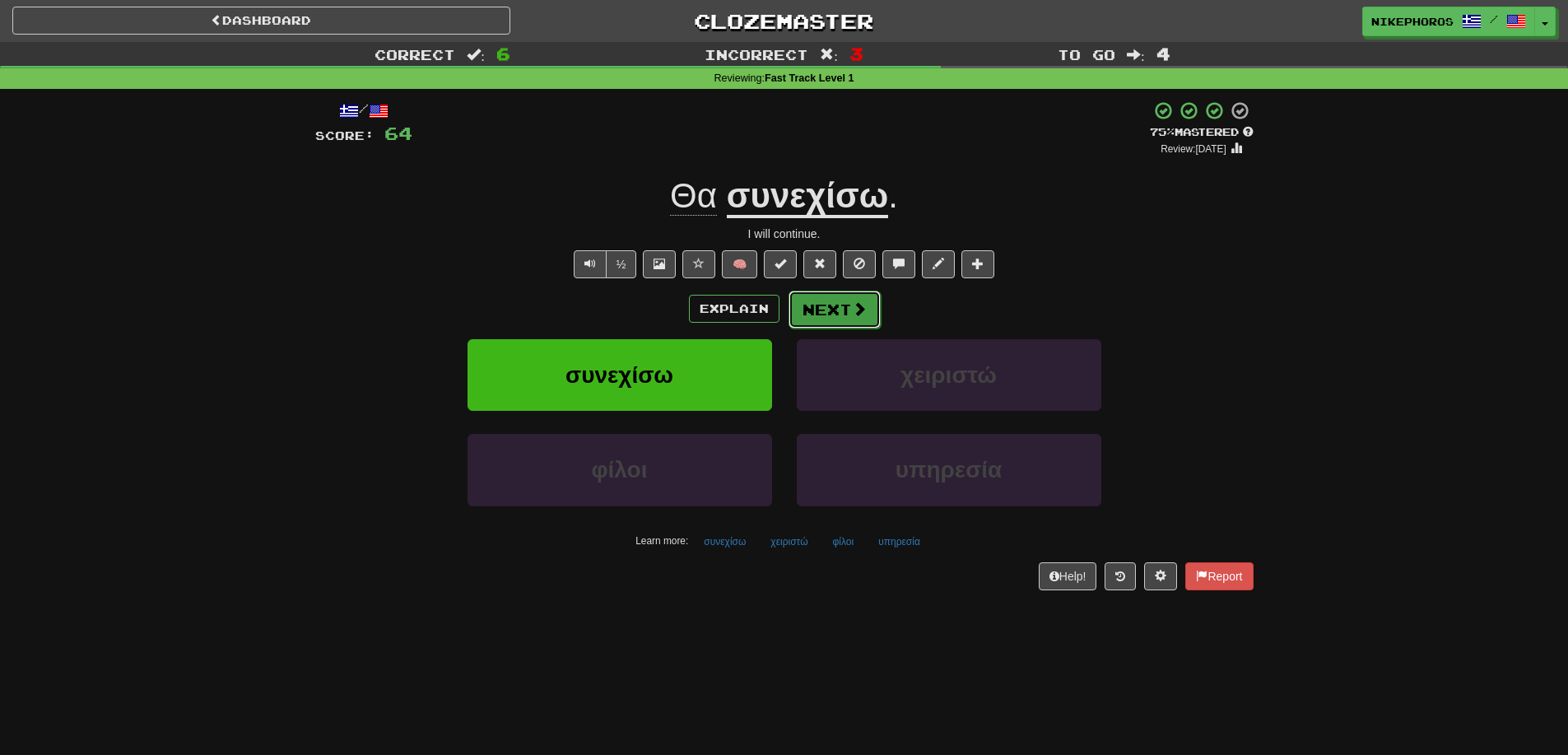
click at [846, 317] on button "Next" at bounding box center [834, 310] width 92 height 38
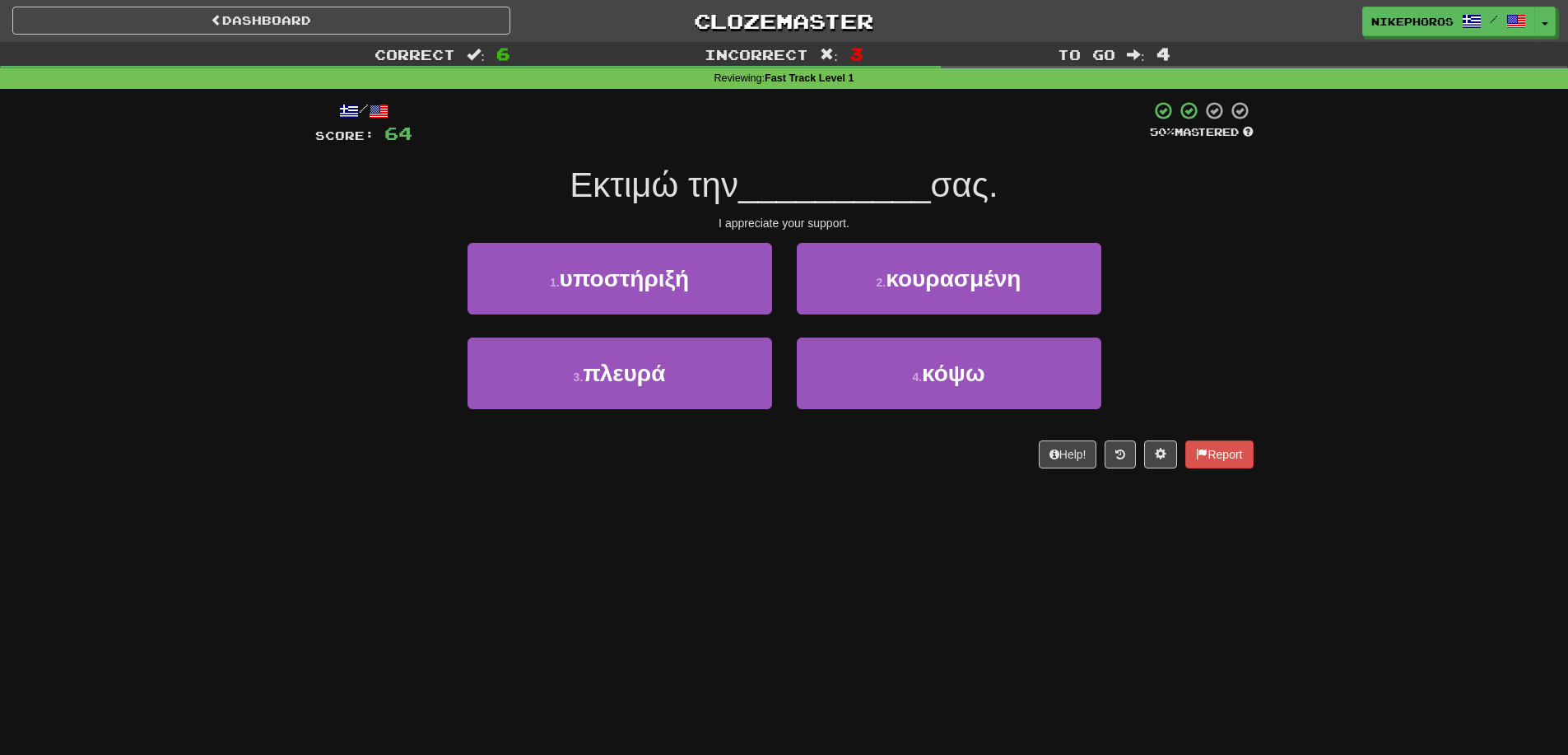
click at [1294, 284] on div "Correct : 6 Incorrect : 3 To go : 4 Reviewing : Fast Track Level 1 / Score: 64 …" at bounding box center [784, 267] width 1568 height 449
click at [624, 193] on span "Εκτιμώ την" at bounding box center [654, 185] width 169 height 39
click at [1030, 228] on div "I appreciate your support." at bounding box center [784, 223] width 938 height 16
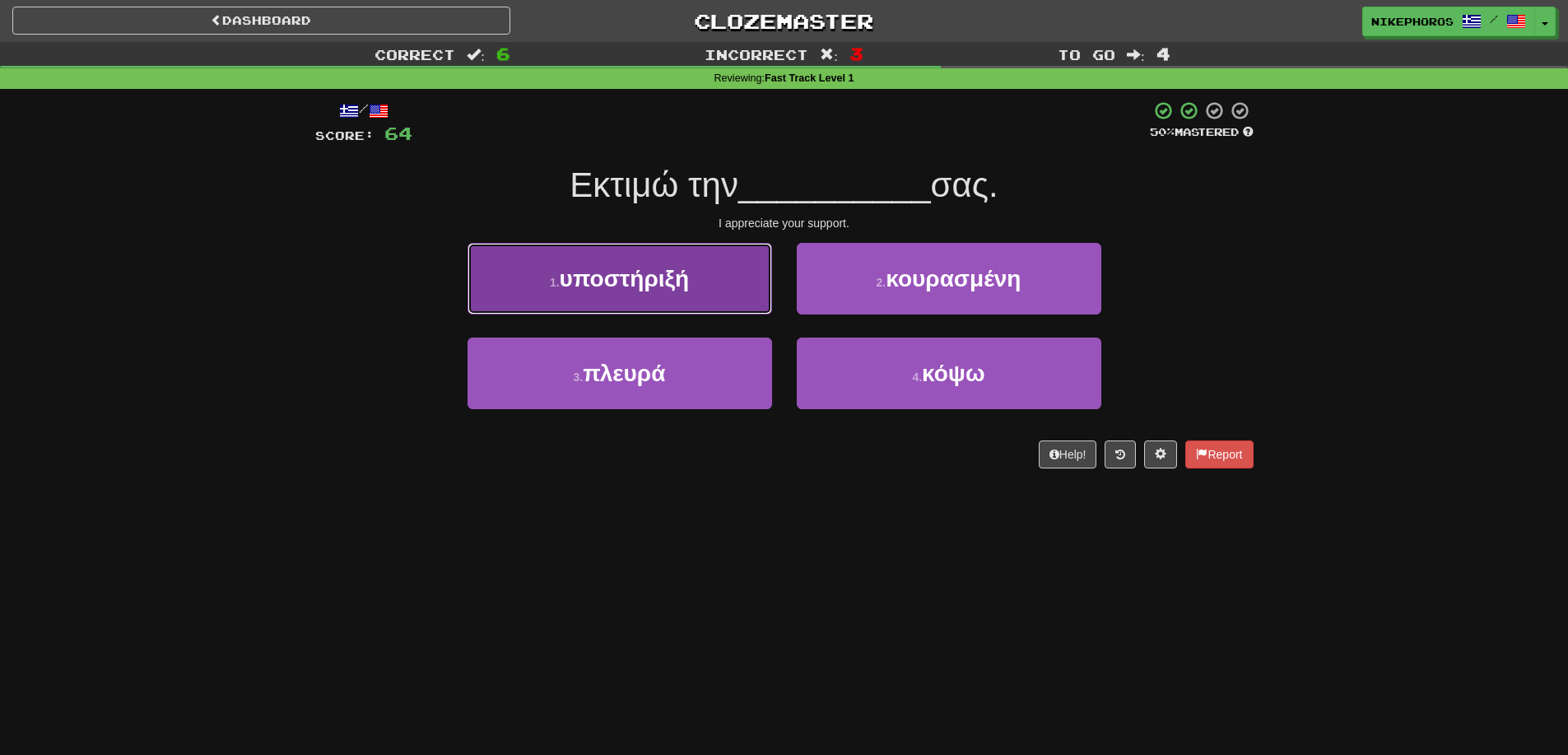
click at [724, 283] on button "1 . υποστήριξή" at bounding box center [619, 279] width 304 height 72
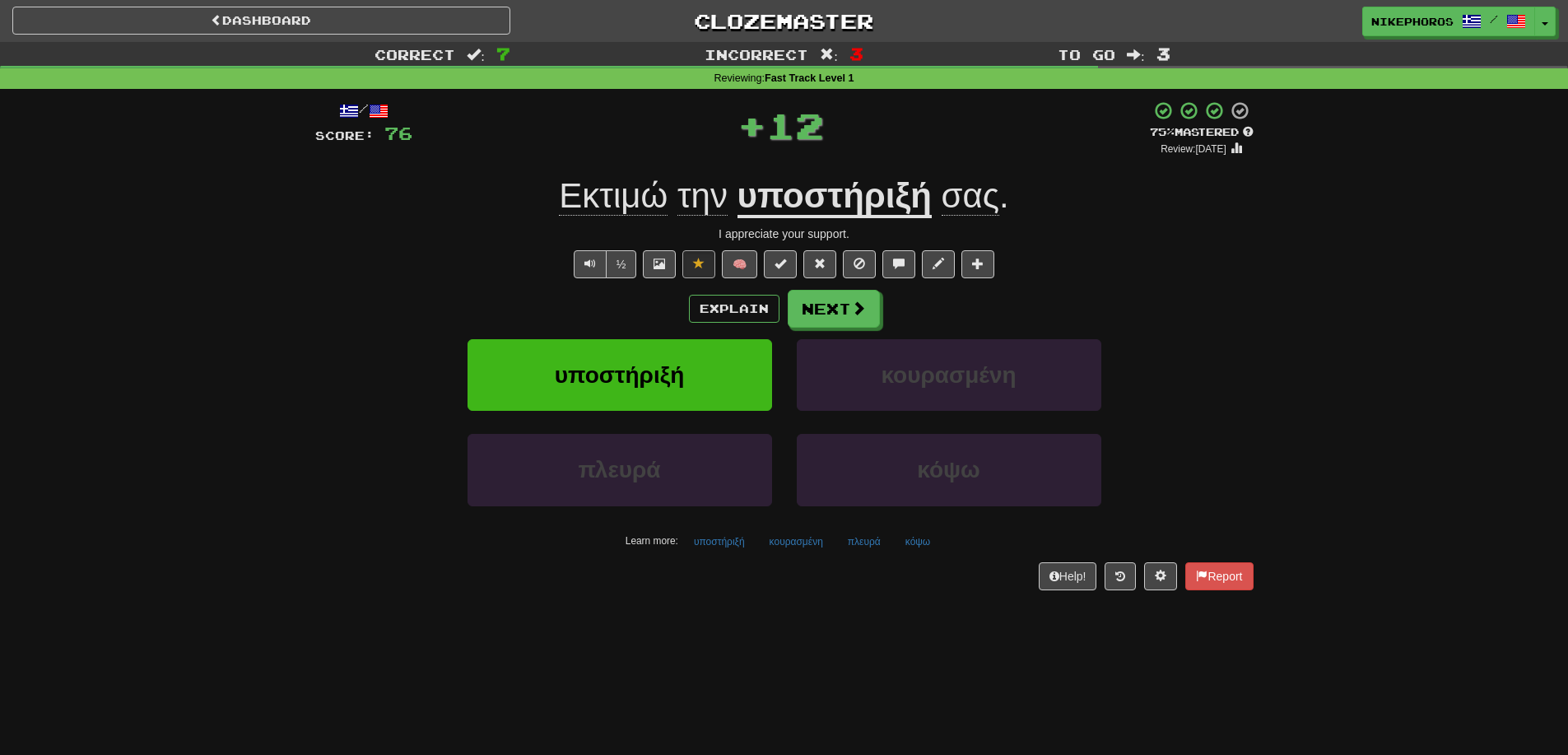
click at [1307, 273] on div "Correct : 7 Incorrect : 3 To go : 3 Reviewing : Fast Track Level 1 / Score: 76 …" at bounding box center [784, 328] width 1568 height 571
click at [846, 543] on button "πλευρά" at bounding box center [863, 541] width 51 height 25
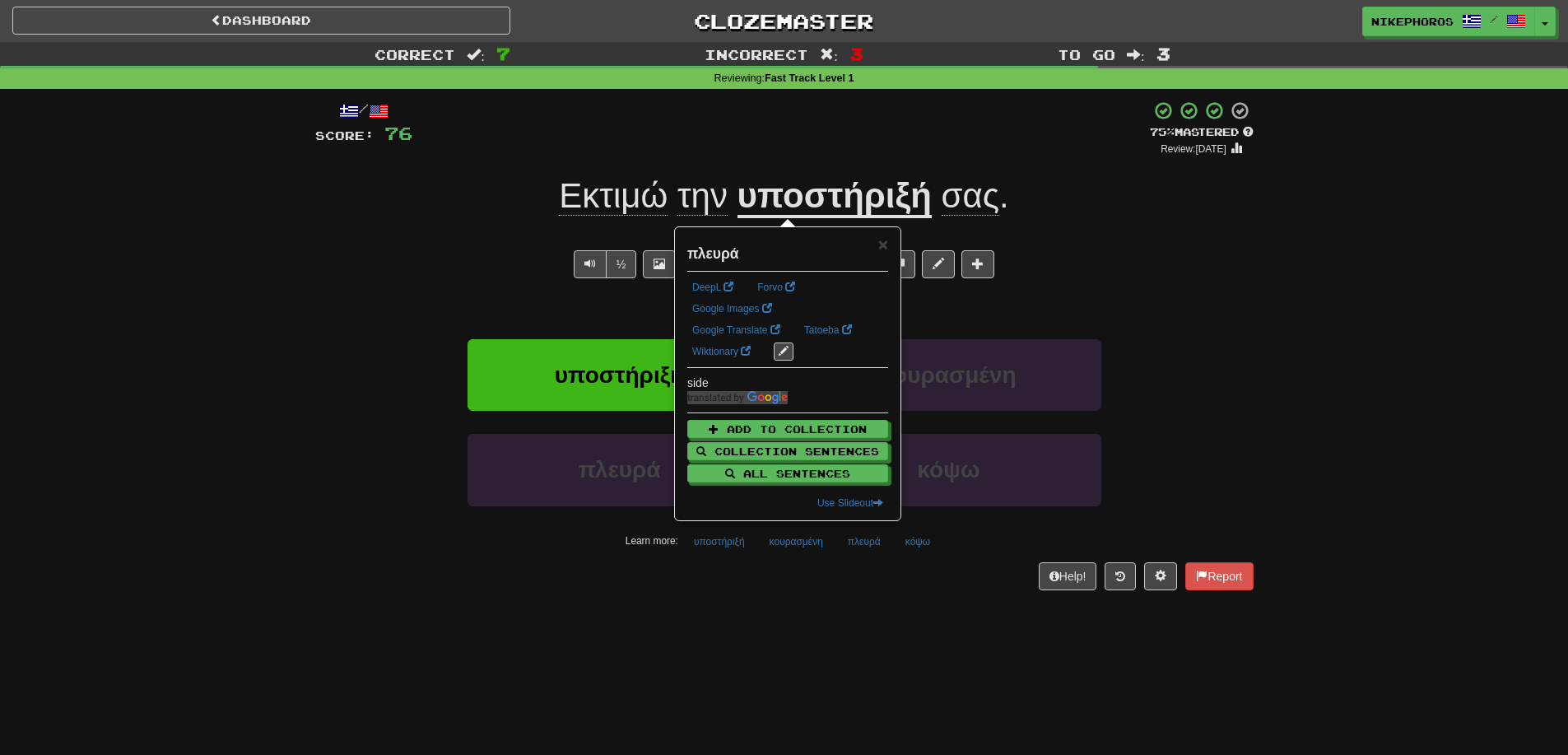
drag, startPoint x: 899, startPoint y: 682, endPoint x: 804, endPoint y: 578, distance: 140.9
click at [893, 674] on div "Dashboard Clozemaster Nikephoros / Toggle Dropdown Dashboard Leaderboard Activi…" at bounding box center [784, 378] width 1568 height 755
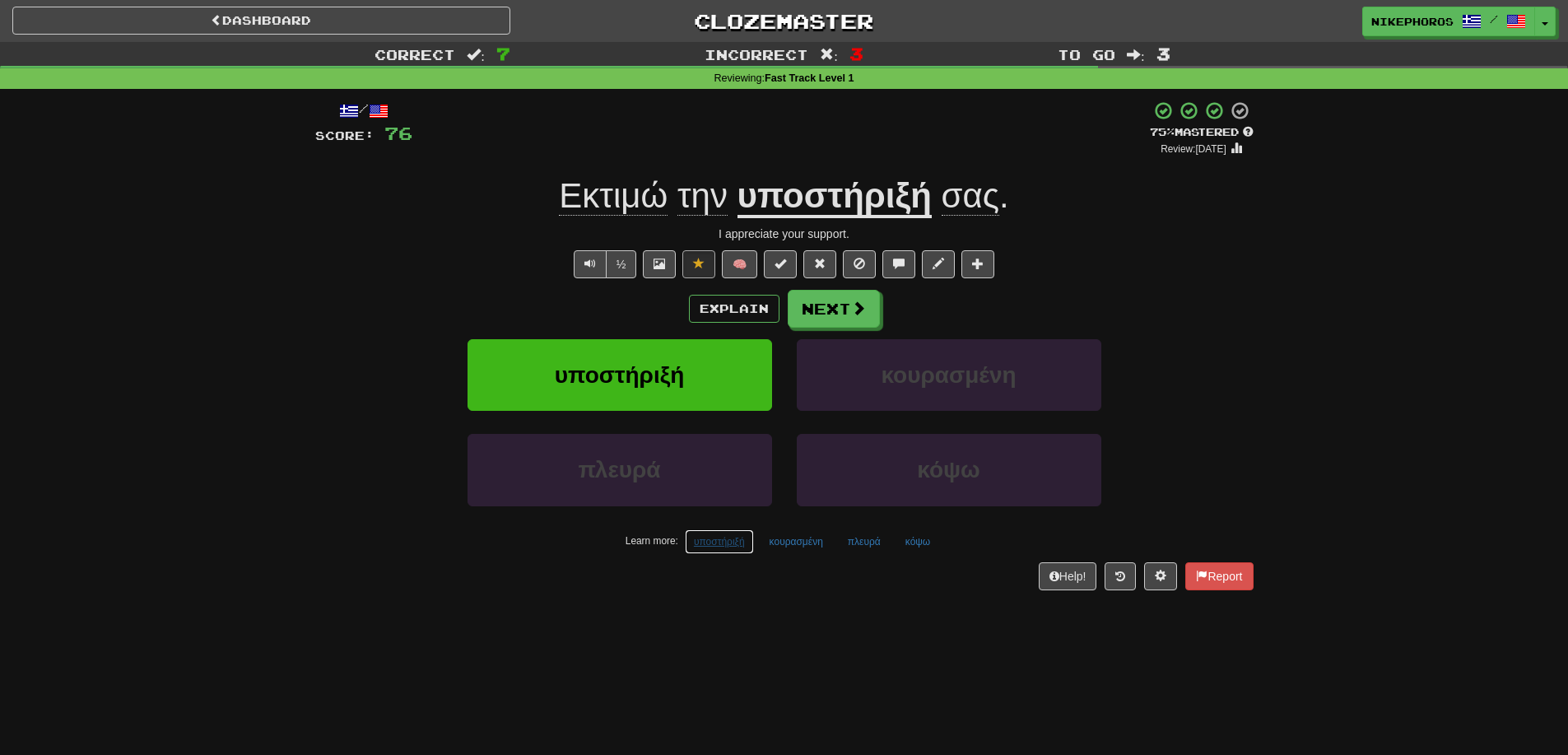
drag, startPoint x: 710, startPoint y: 547, endPoint x: 725, endPoint y: 568, distance: 25.8
click at [711, 547] on button "υποστήριξή" at bounding box center [719, 541] width 69 height 25
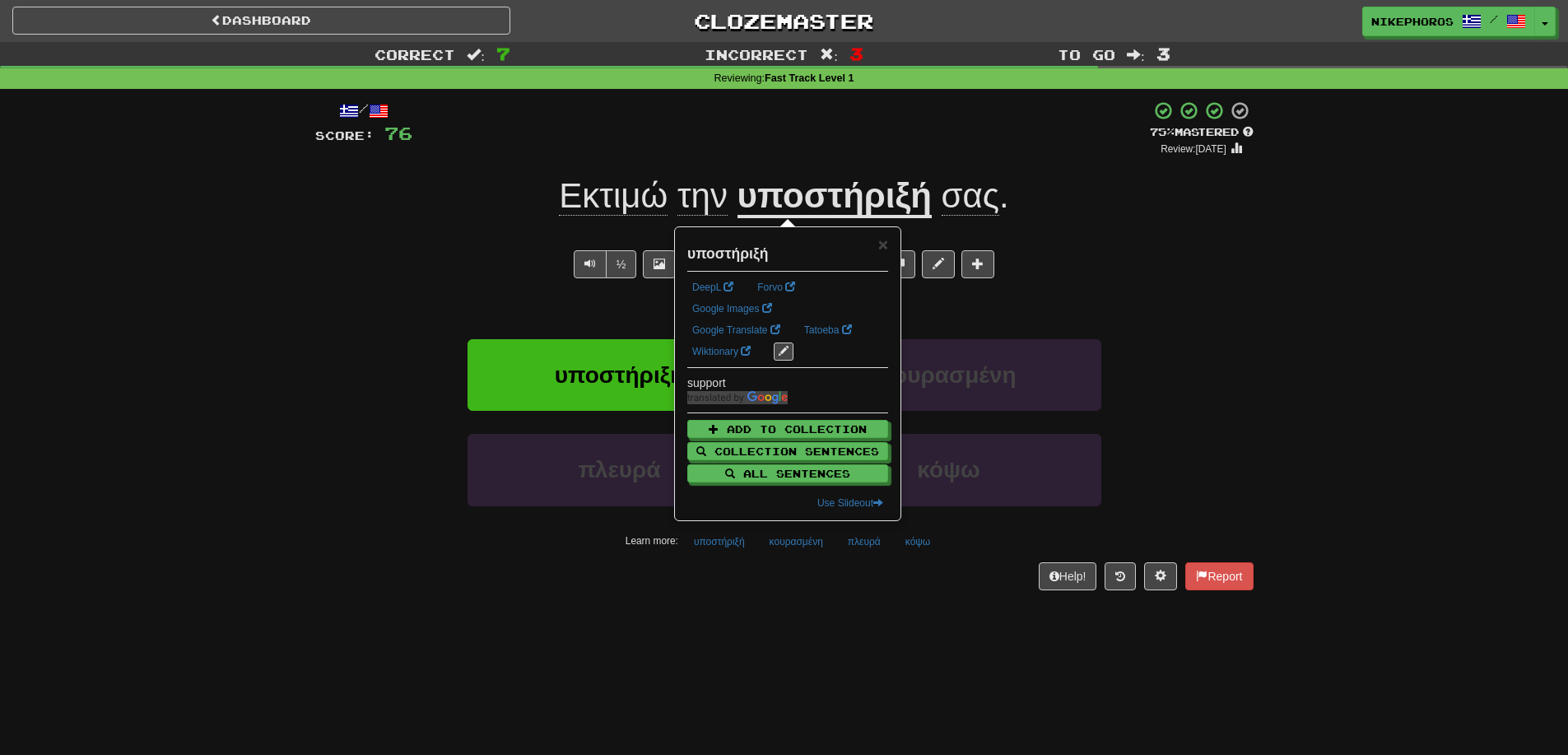
click at [730, 576] on div "Help! Report" at bounding box center [784, 576] width 938 height 28
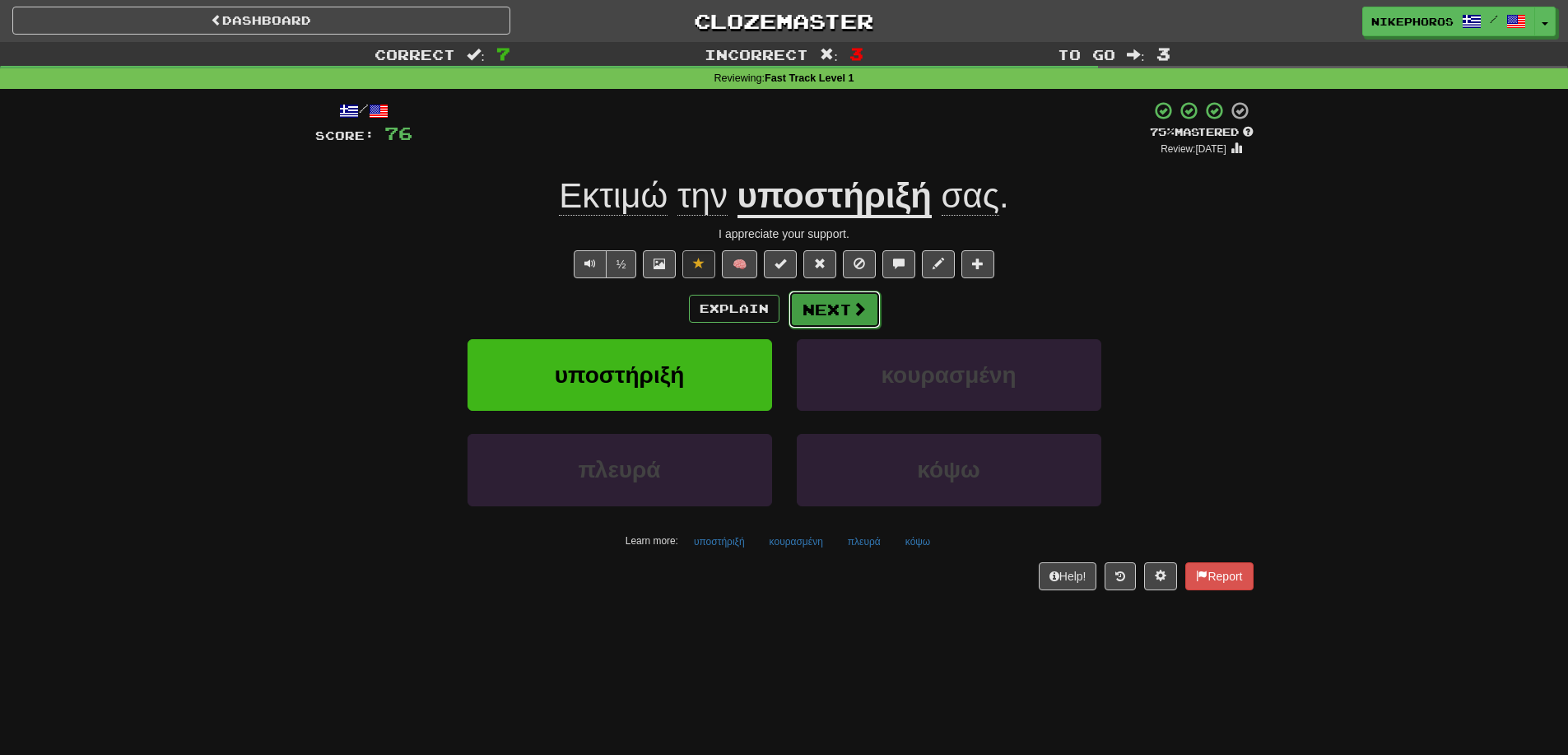
click at [818, 295] on button "Next" at bounding box center [834, 310] width 92 height 38
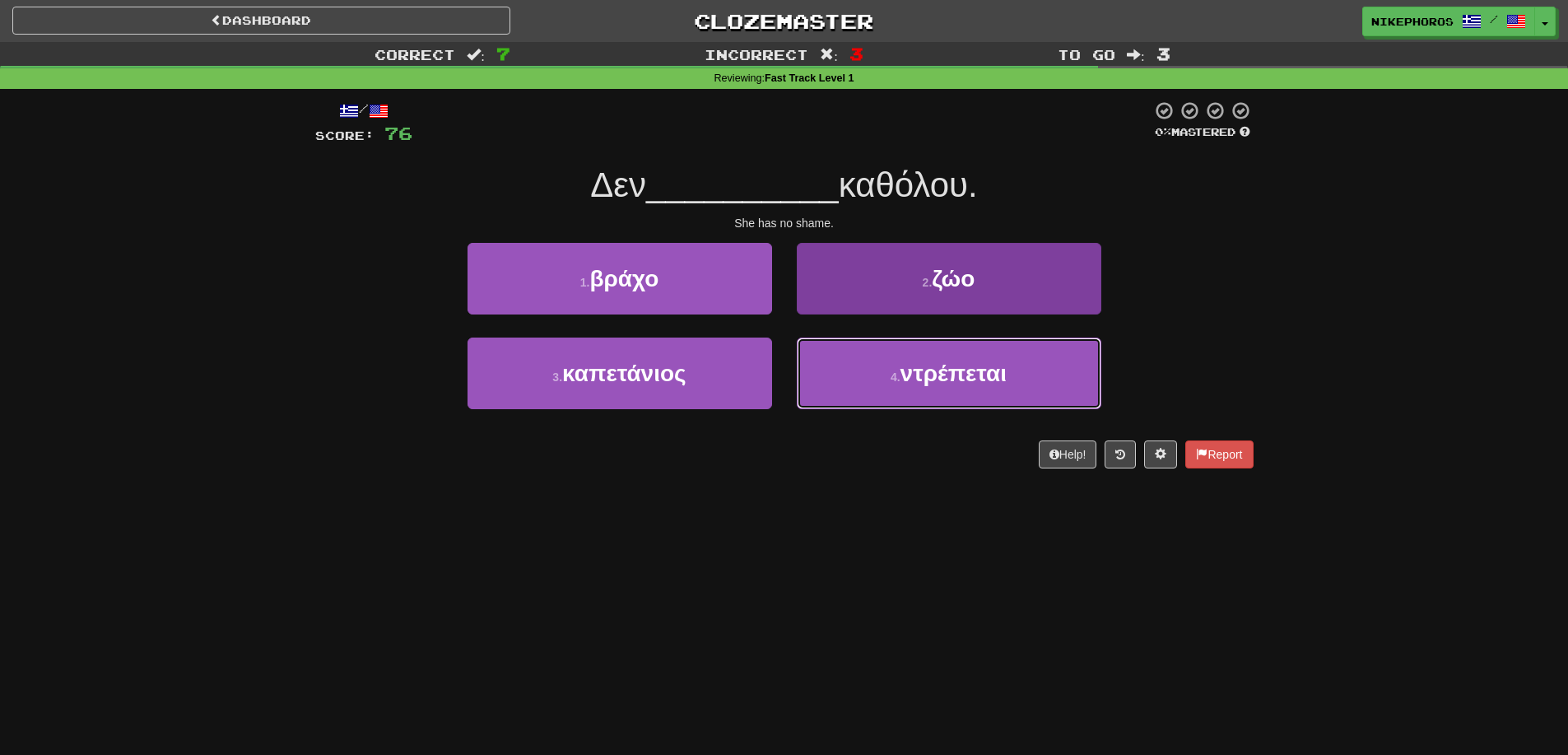
click at [1057, 378] on button "4 . ντρέπεται" at bounding box center [948, 374] width 304 height 72
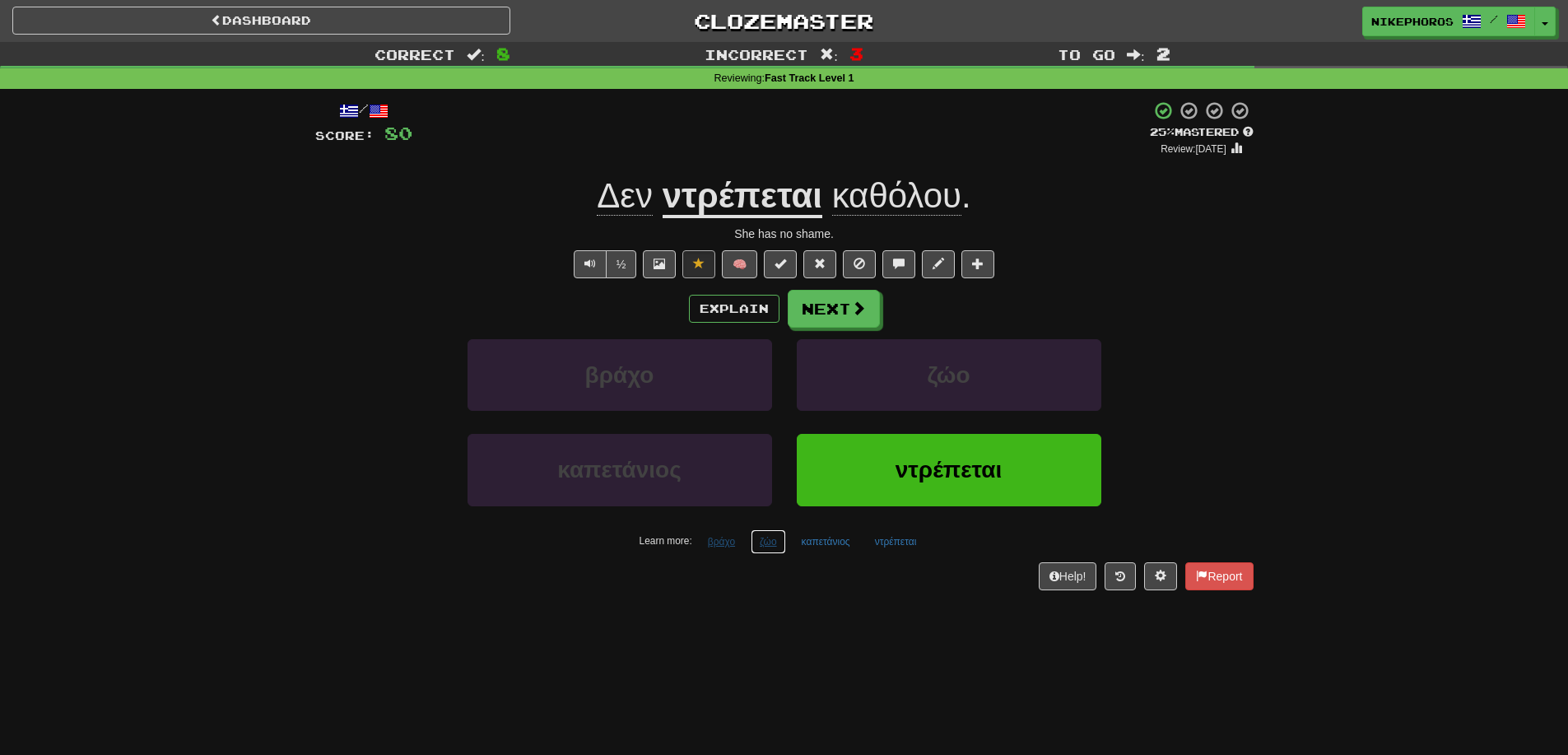
drag, startPoint x: 758, startPoint y: 546, endPoint x: 728, endPoint y: 546, distance: 30.0
click at [755, 546] on button "ζώο" at bounding box center [768, 541] width 35 height 25
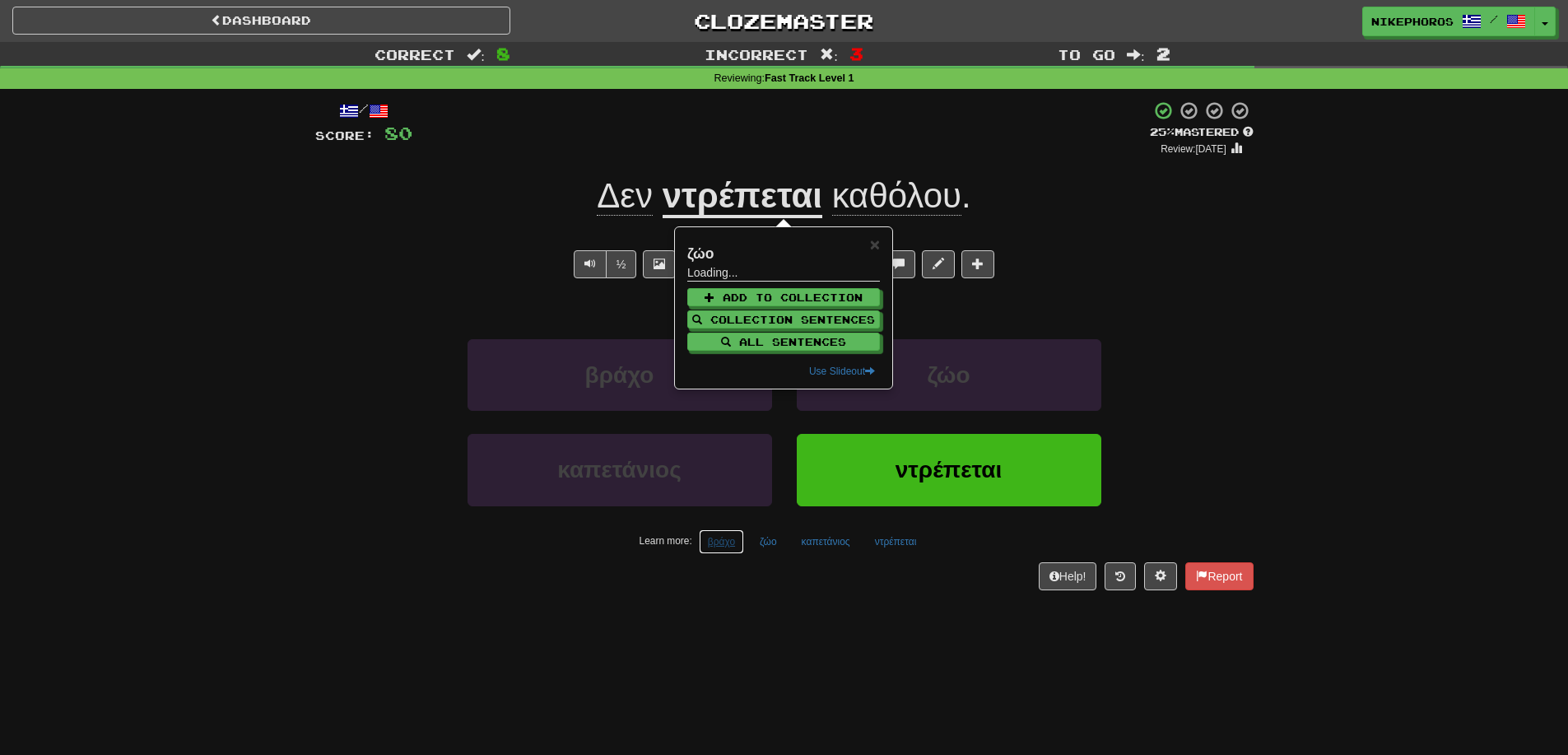
click at [728, 546] on button "βράχο" at bounding box center [721, 541] width 45 height 25
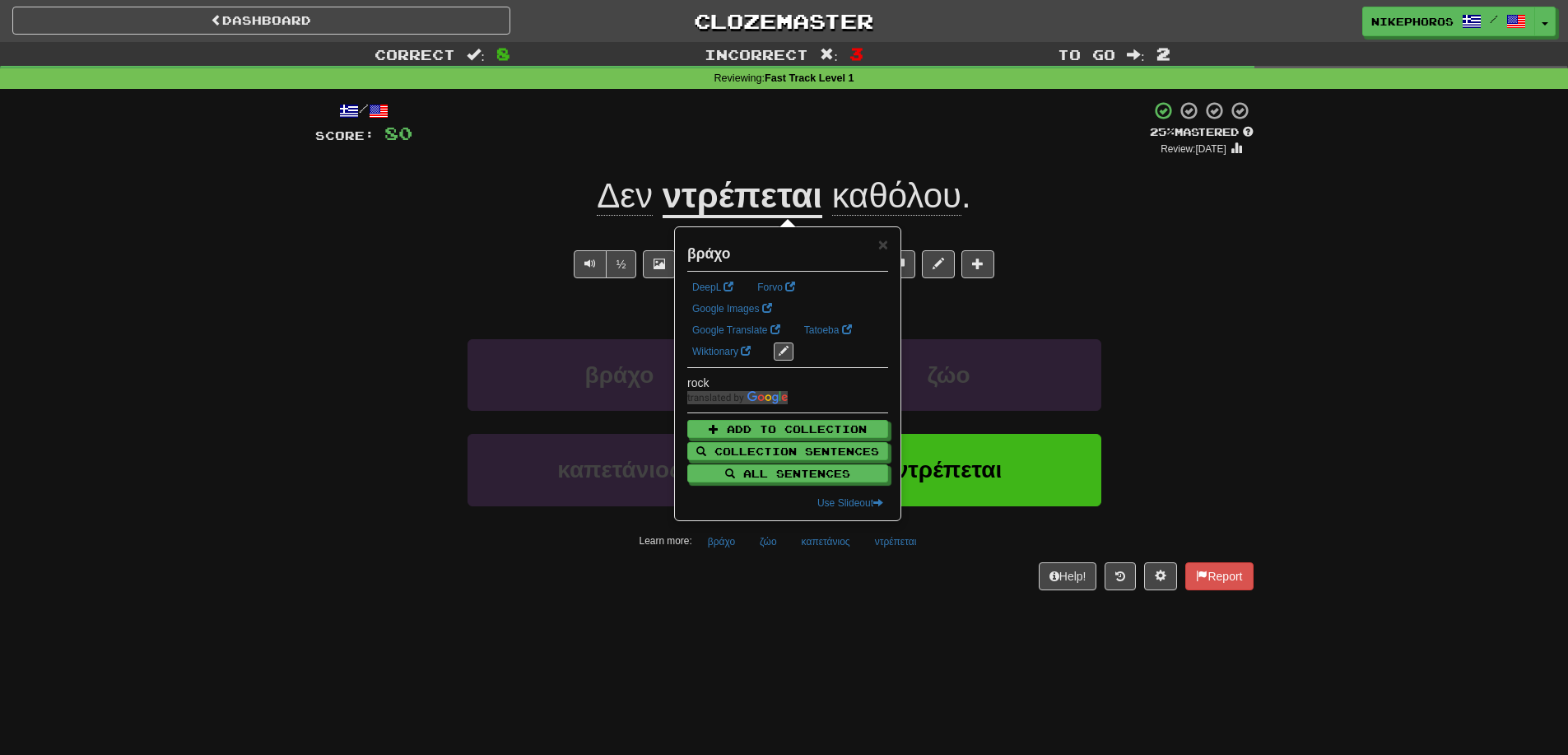
click at [782, 573] on div "Help! Report" at bounding box center [784, 576] width 938 height 28
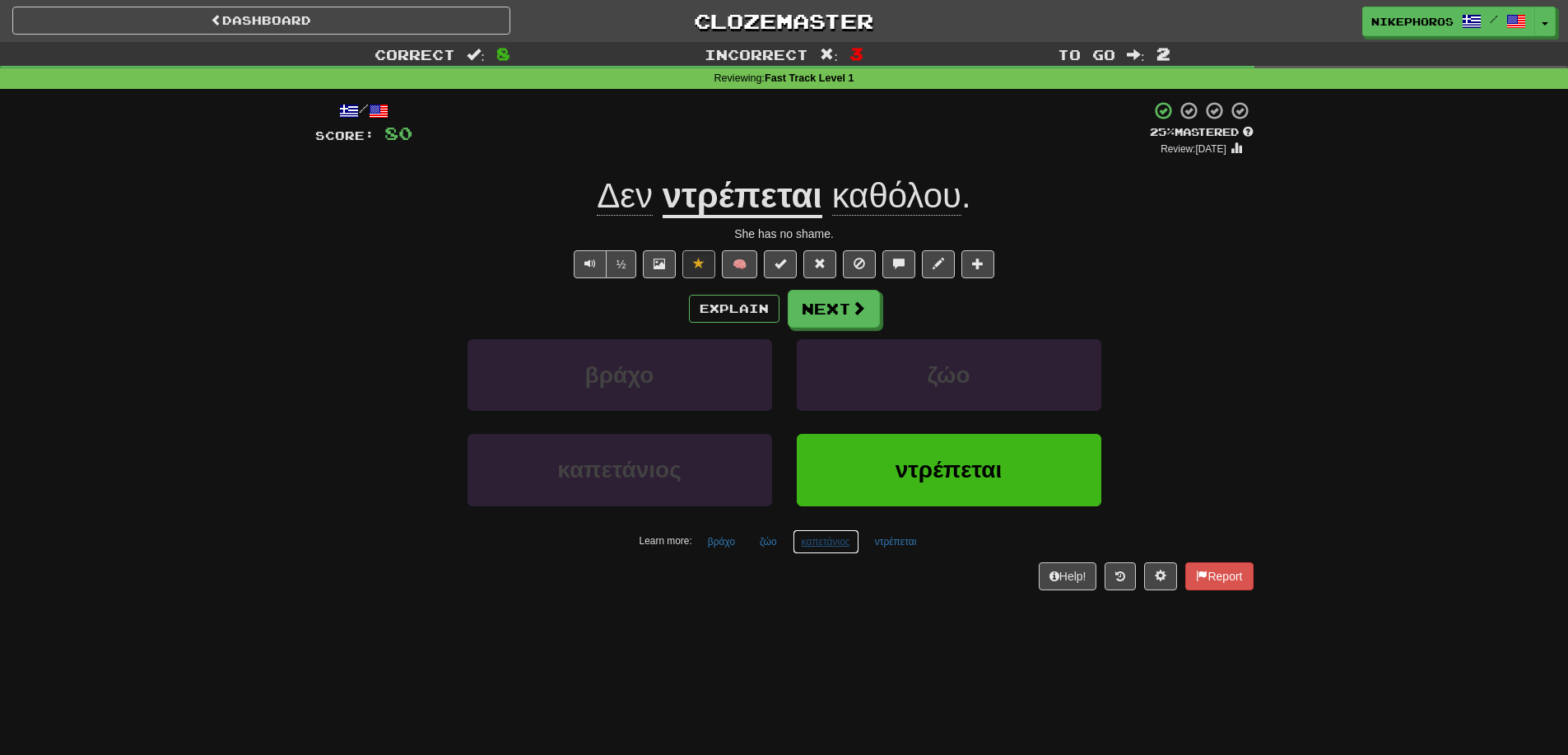
click at [817, 548] on button "καπετάνιος" at bounding box center [825, 541] width 67 height 25
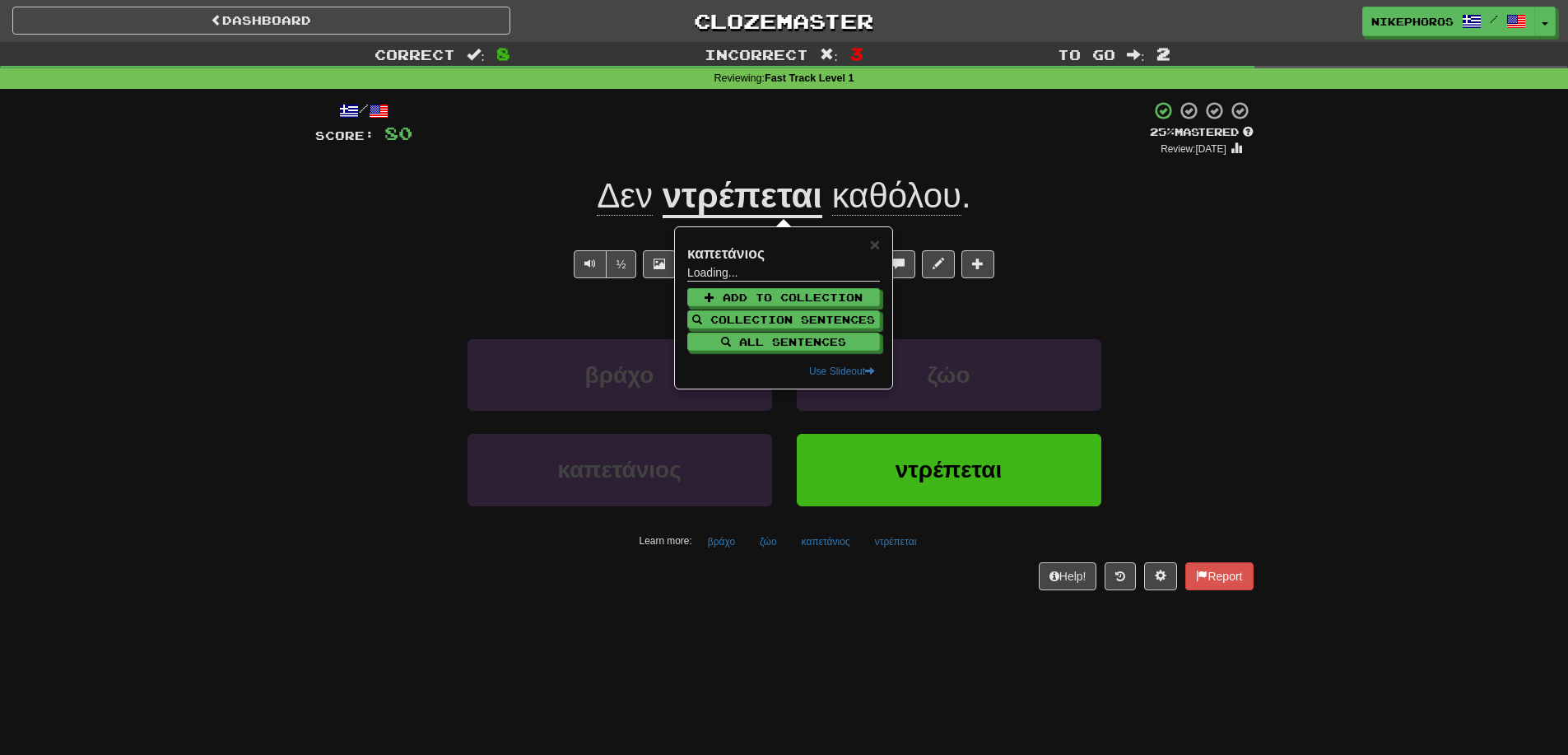
click at [831, 588] on div "Help! Report" at bounding box center [784, 576] width 938 height 28
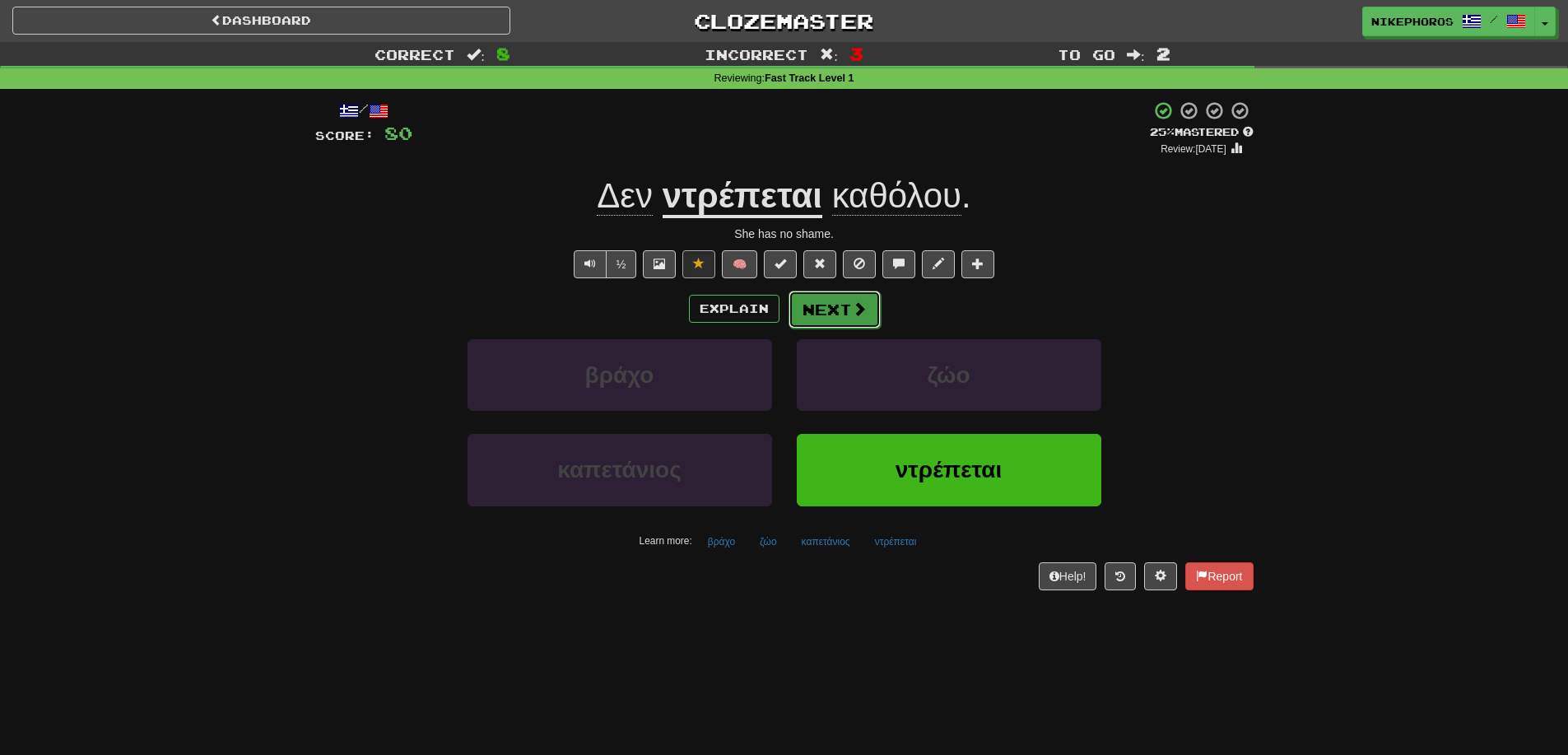
click at [824, 313] on button "Next" at bounding box center [834, 310] width 92 height 38
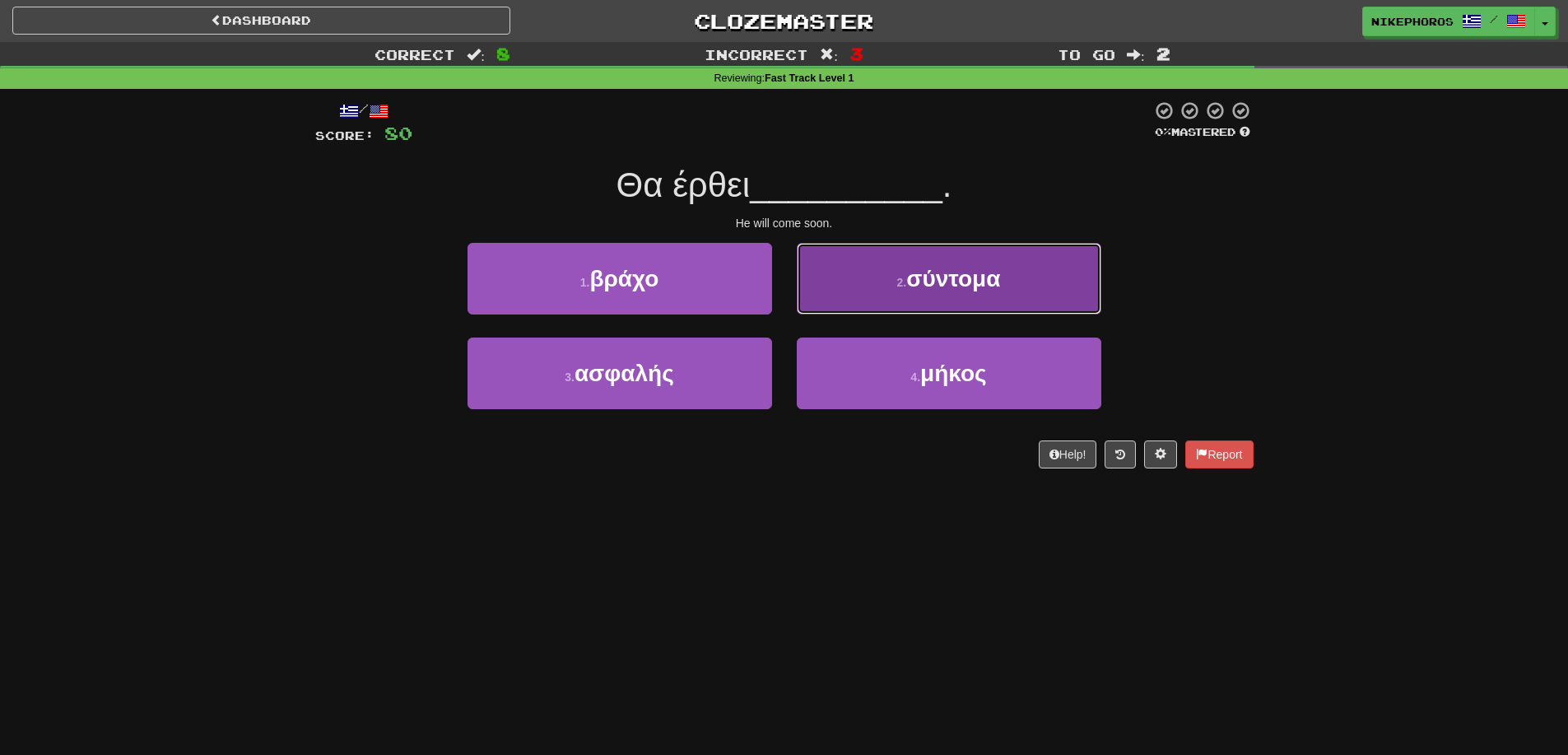
click at [988, 293] on button "2 . σύντομα" at bounding box center [948, 279] width 304 height 72
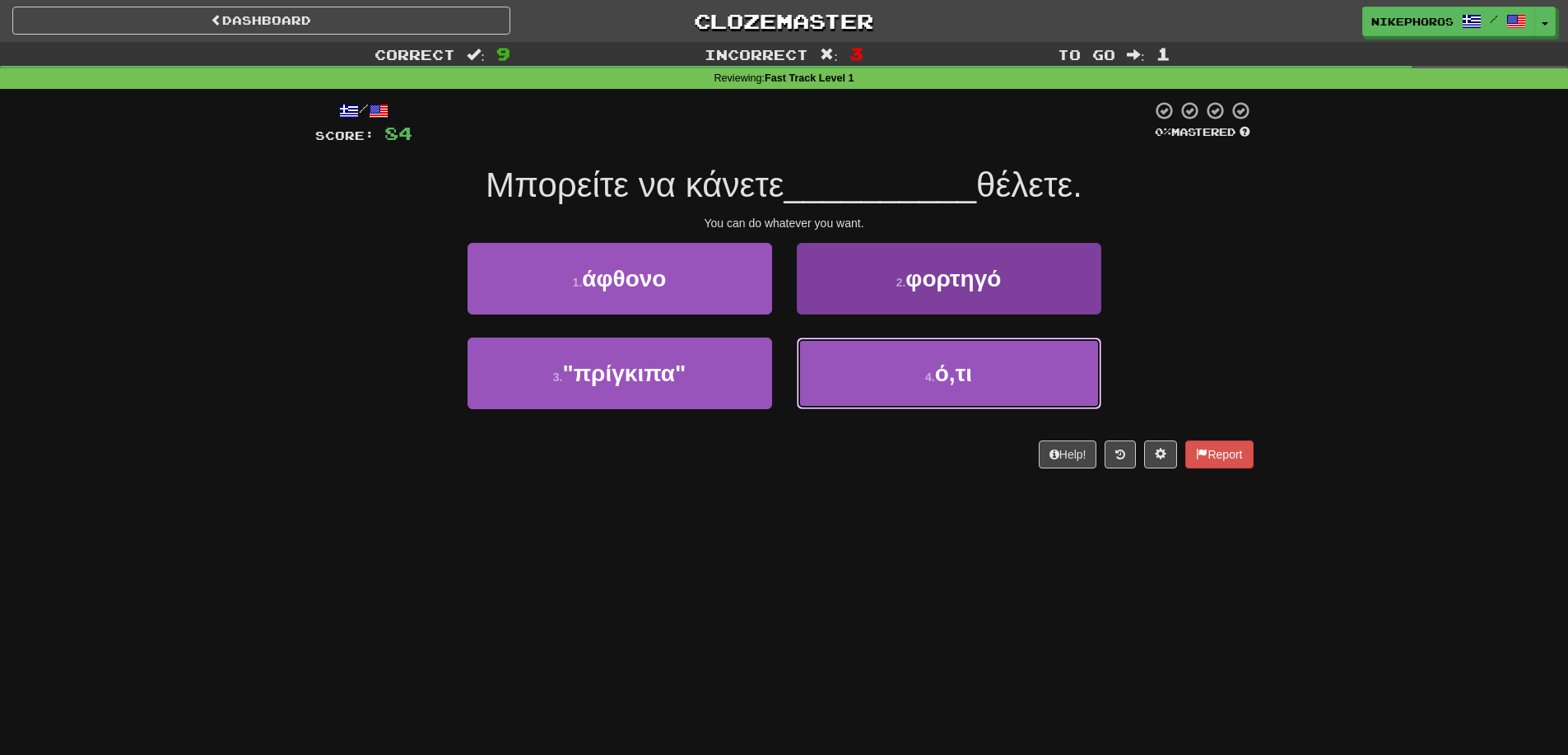
click at [1000, 399] on button "4 . ό,τι" at bounding box center [948, 374] width 304 height 72
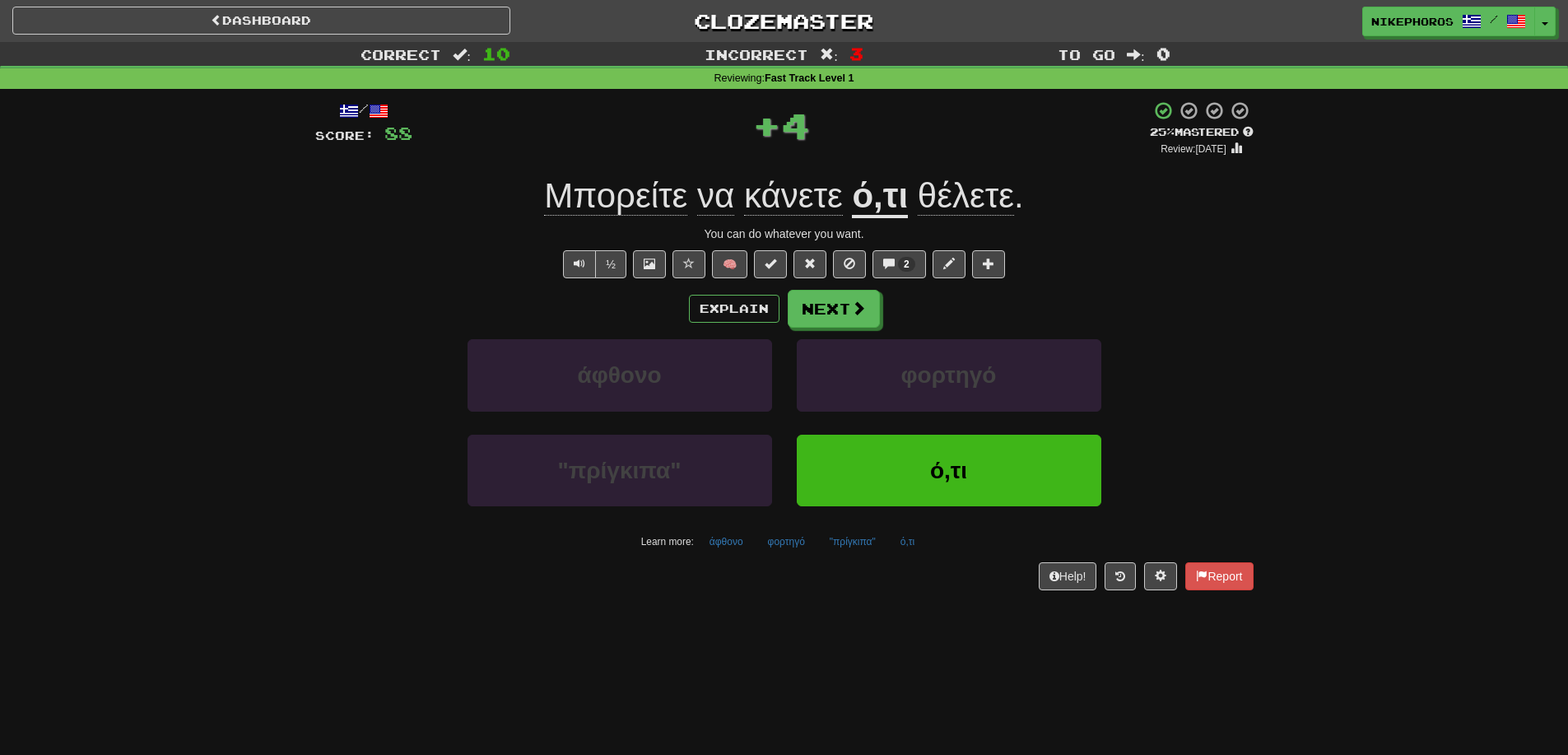
click at [1196, 335] on div "Explain Next άφθονο φορτηγό "πρίγκιπα" ό,τι Learn more: άφθονο φορτηγό "πρίγκιπ…" at bounding box center [784, 421] width 938 height 265
drag, startPoint x: 712, startPoint y: 540, endPoint x: 722, endPoint y: 550, distance: 14.1
click at [713, 540] on button "άφθονο" at bounding box center [727, 541] width 52 height 25
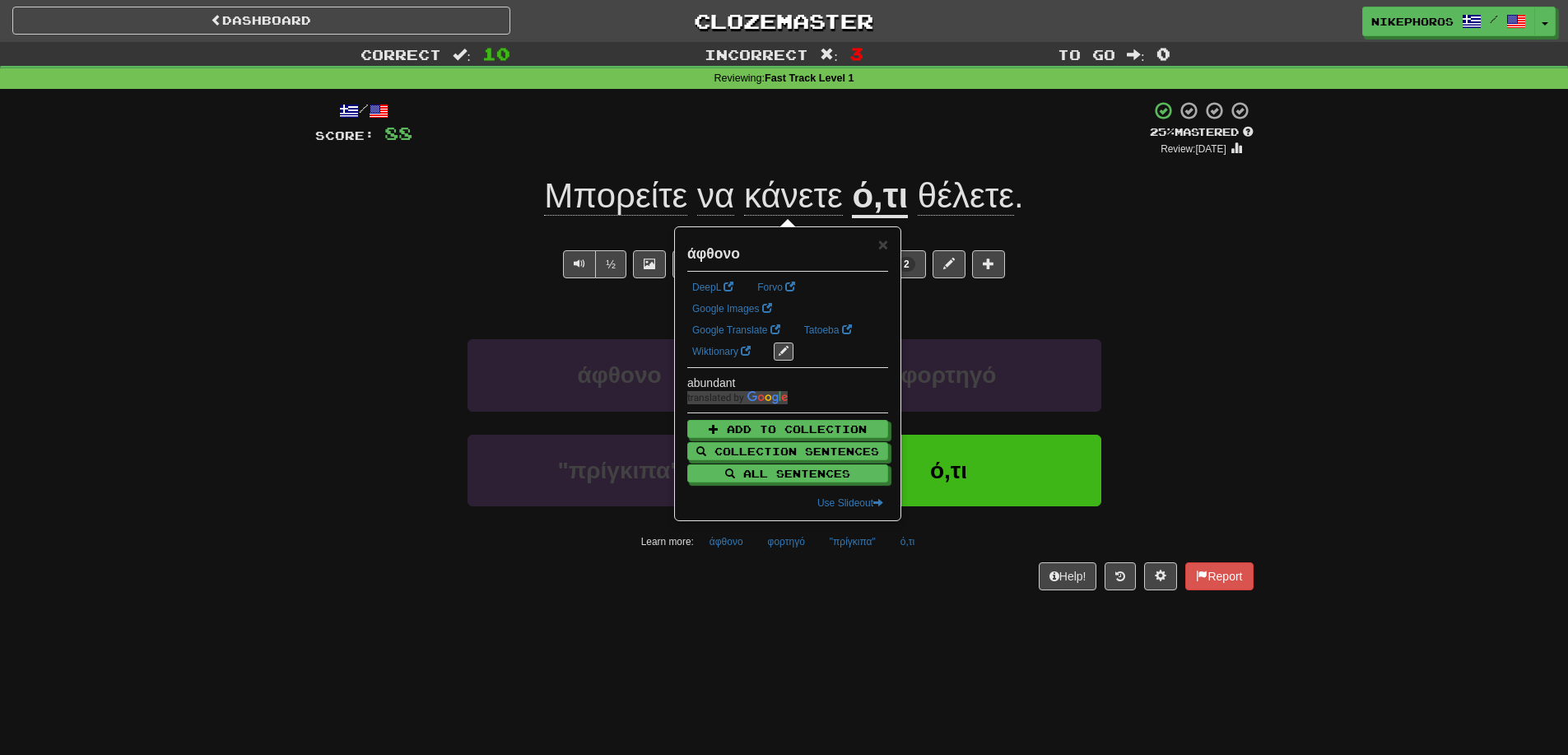
click at [752, 600] on div "/ Score: 88 + 4 25 % Mastered Review: 2025-09-17 Μπορείτε να κάνετε ό,τι θέλετε…" at bounding box center [784, 351] width 938 height 524
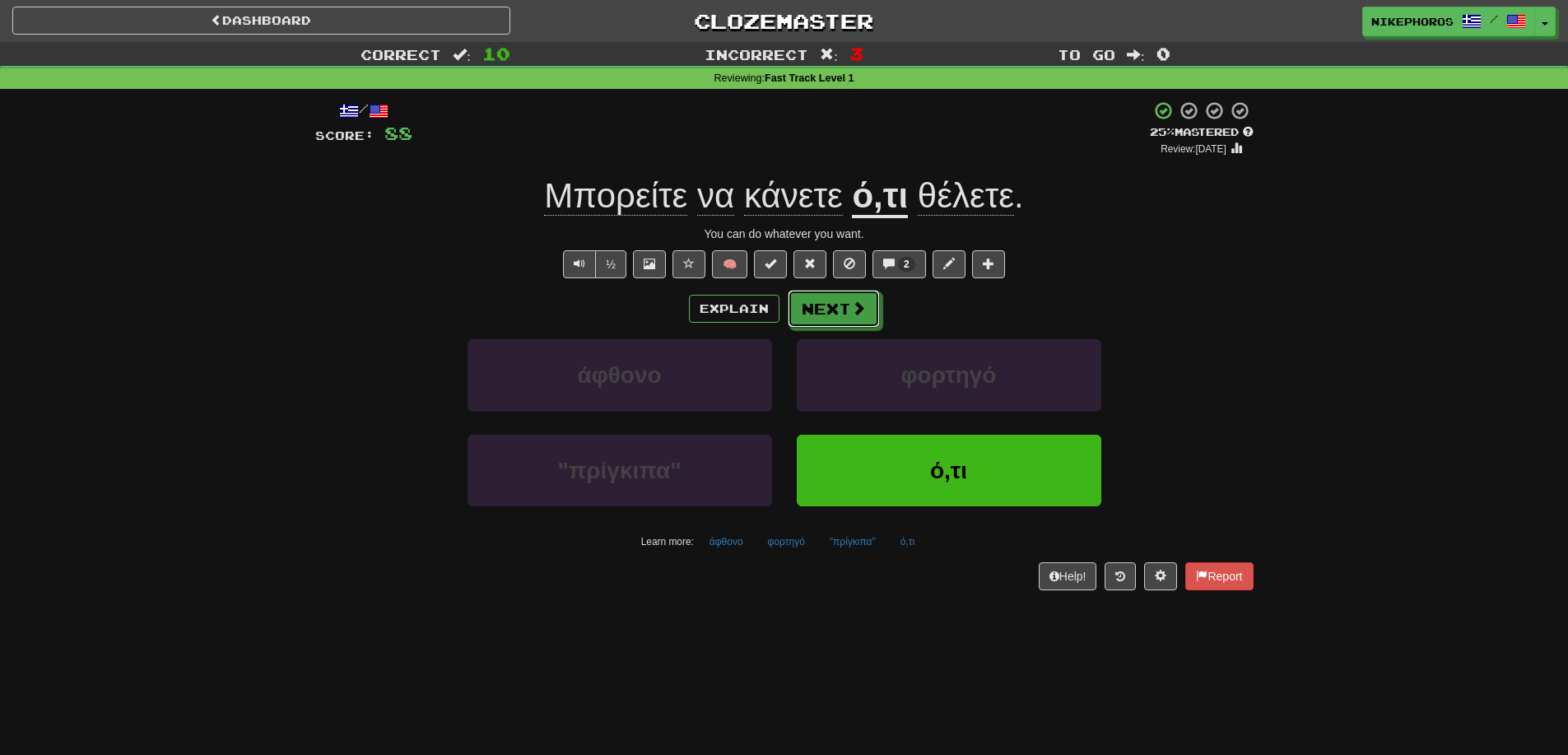
drag, startPoint x: 806, startPoint y: 313, endPoint x: 922, endPoint y: 322, distance: 116.3
click at [808, 310] on button "Next" at bounding box center [833, 309] width 92 height 38
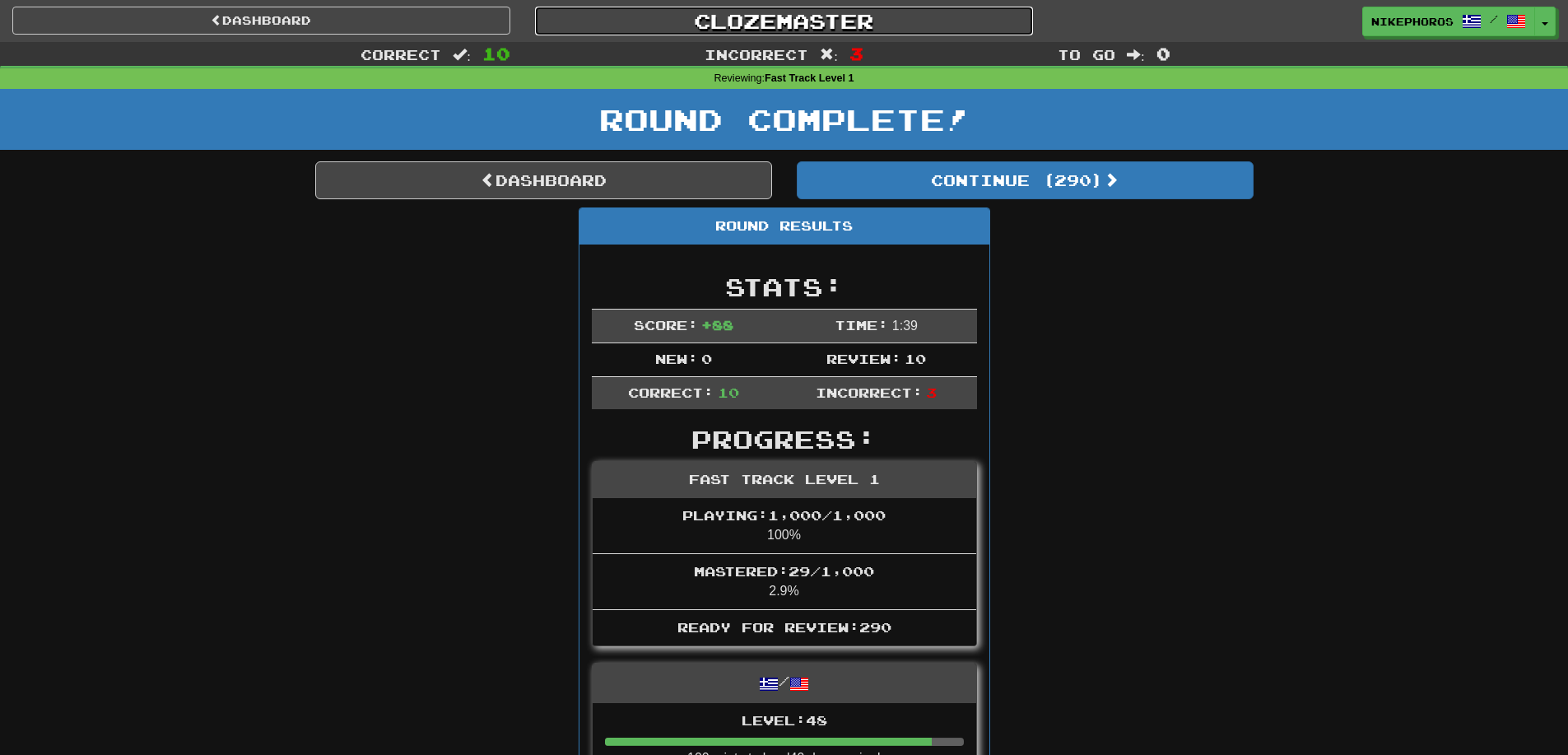
click at [778, 12] on link "Clozemaster" at bounding box center [784, 21] width 498 height 29
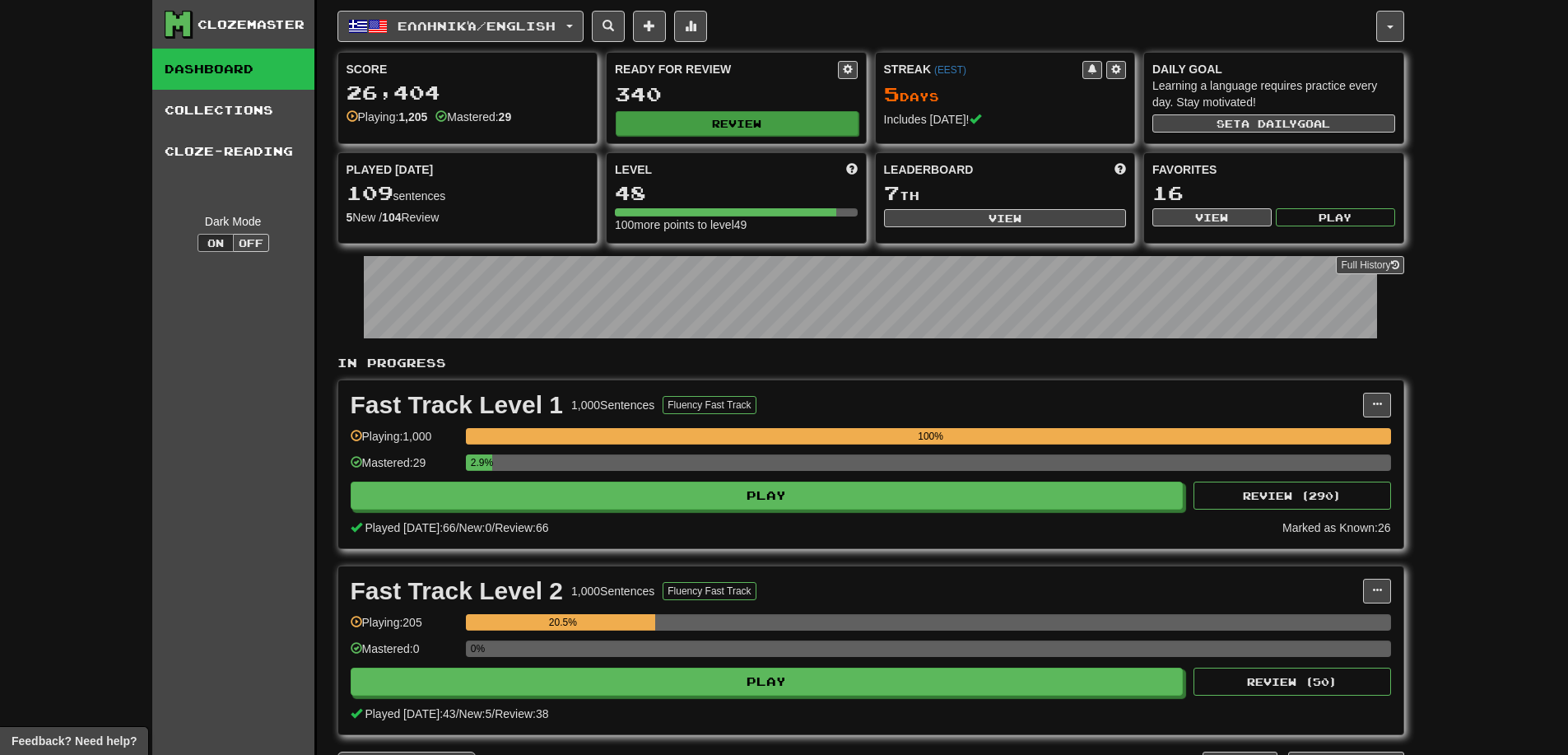
drag, startPoint x: 648, startPoint y: 140, endPoint x: 656, endPoint y: 113, distance: 28.2
click at [650, 139] on div "Ready for Review 340 Review" at bounding box center [737, 98] width 260 height 91
click at [656, 113] on button "Review" at bounding box center [737, 123] width 243 height 25
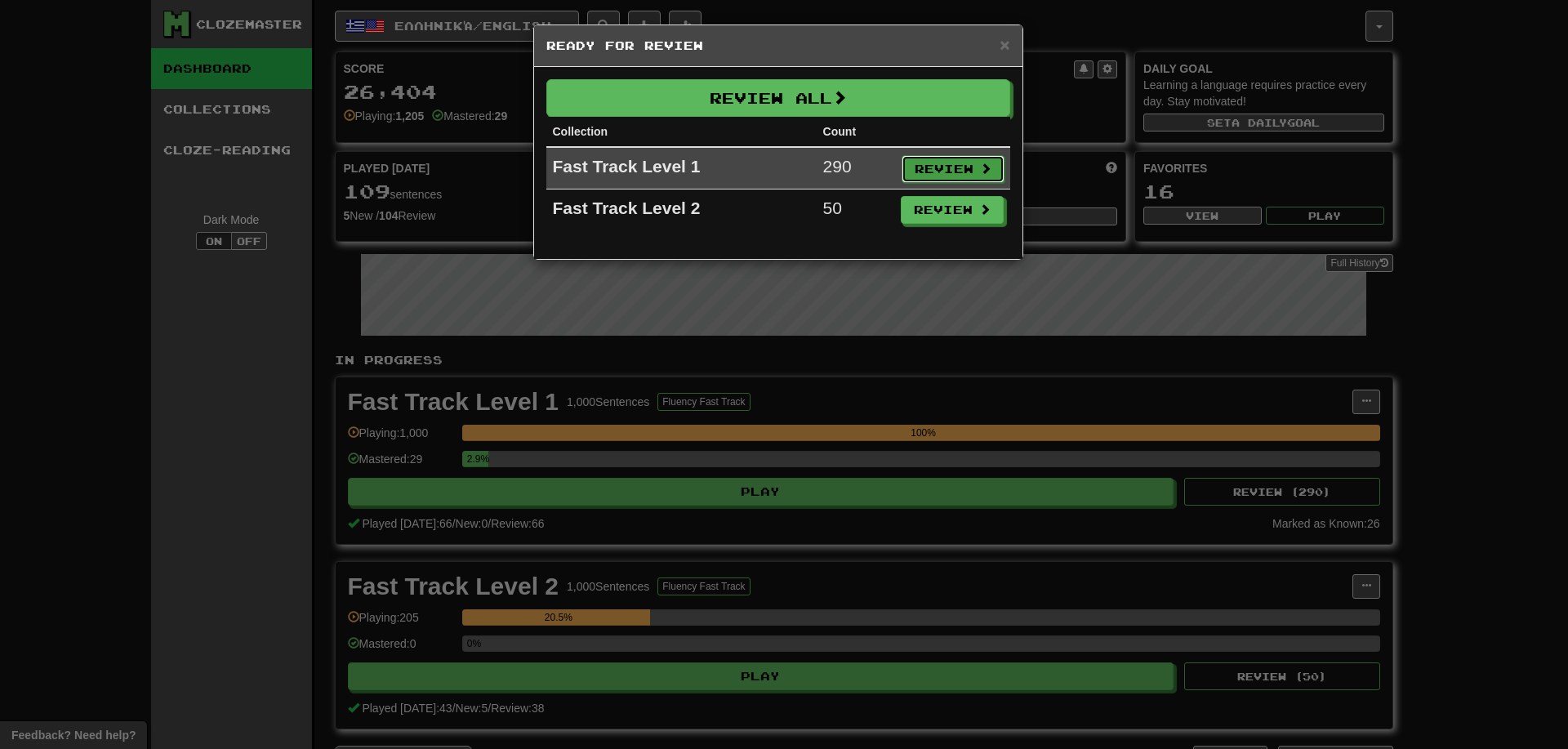
click at [943, 163] on button "Review" at bounding box center [953, 169] width 103 height 28
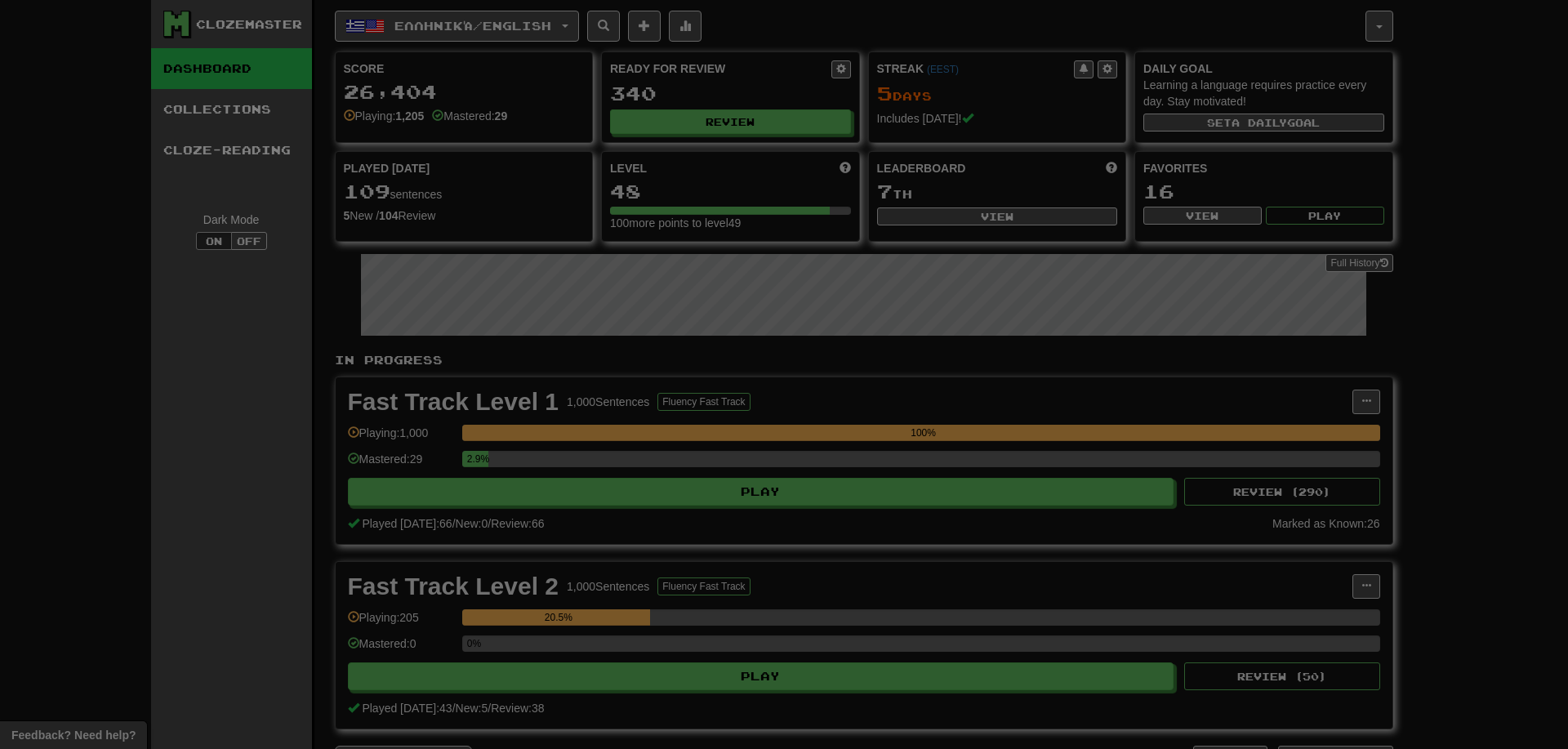
select select "**"
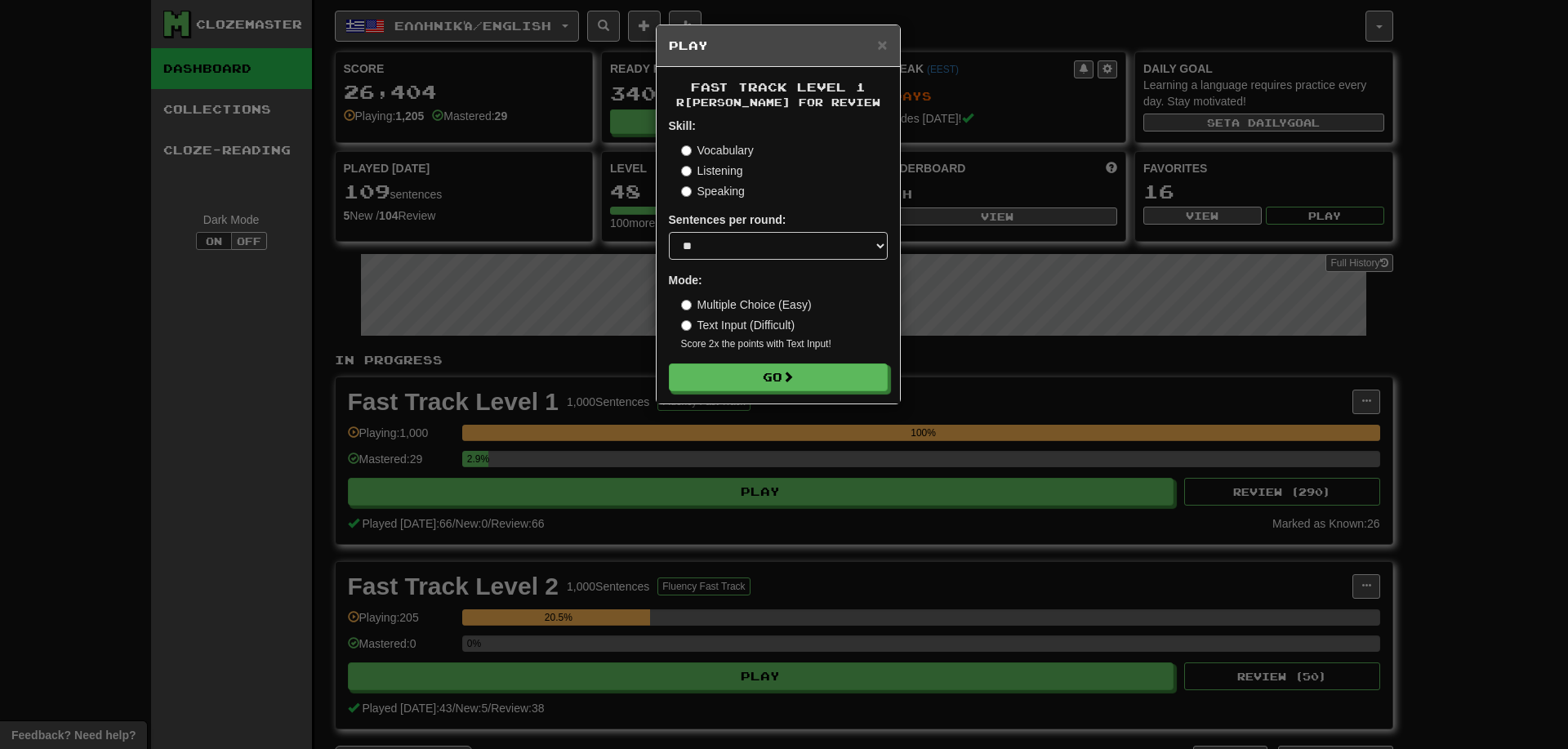
click at [821, 362] on form "Skill: Vocabulary Listening Speaking Sentences per round: * ** ** ** ** ** *** …" at bounding box center [778, 255] width 219 height 273
click at [821, 366] on button "Go" at bounding box center [779, 378] width 219 height 28
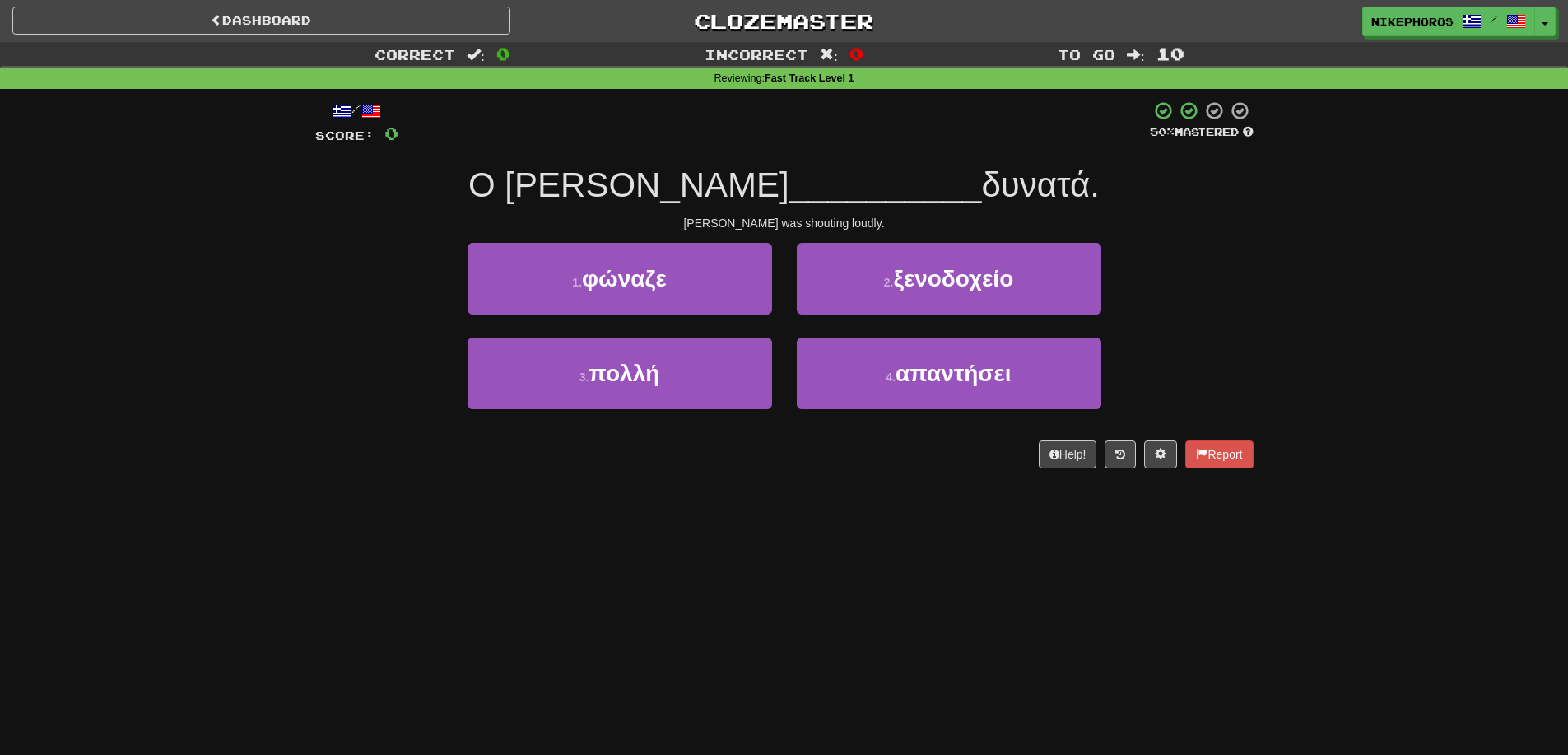
click at [1058, 219] on div "[PERSON_NAME] was shouting loudly." at bounding box center [784, 223] width 938 height 16
click at [1242, 224] on div "[PERSON_NAME] was shouting loudly." at bounding box center [784, 223] width 938 height 16
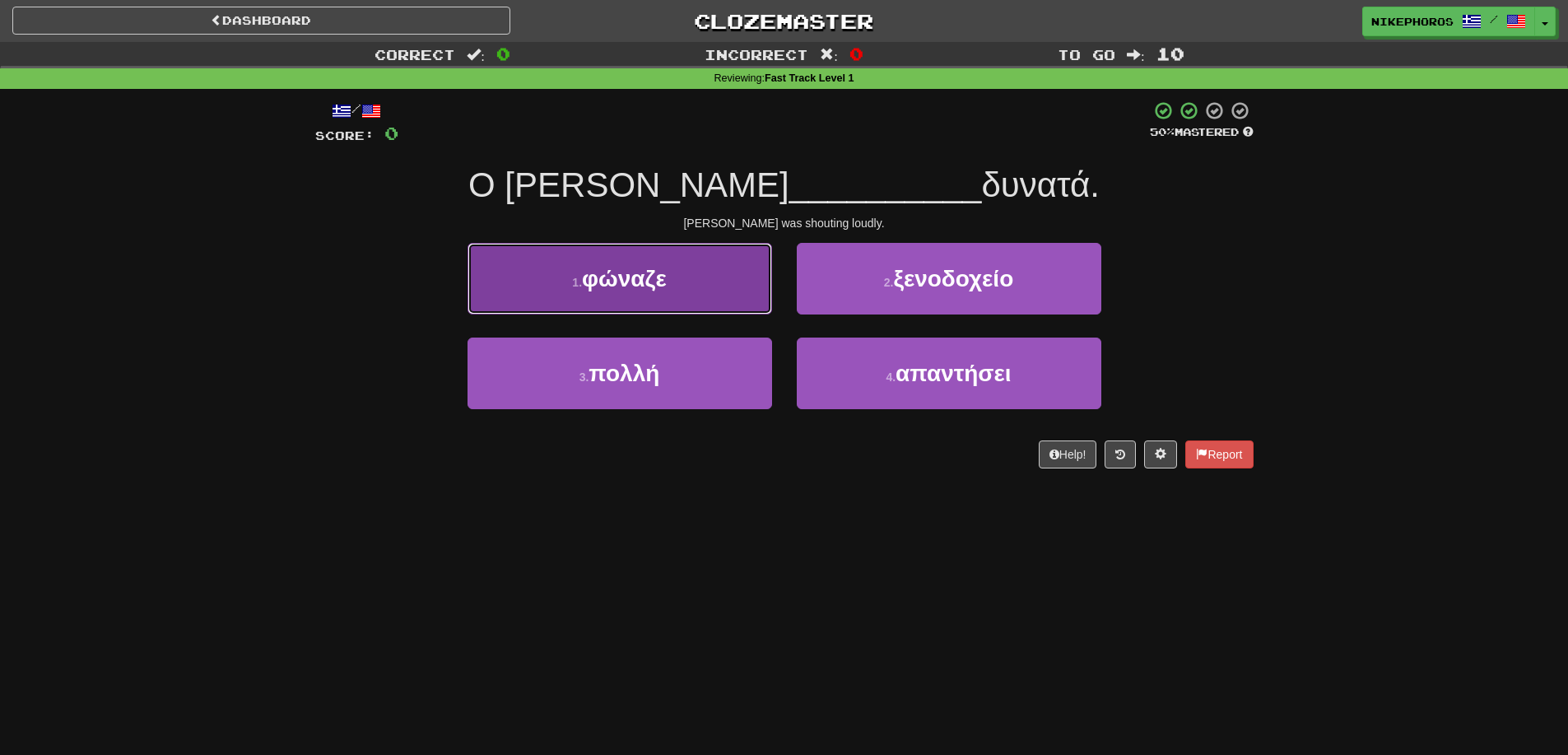
click at [688, 284] on button "1 . φώναζε" at bounding box center [619, 279] width 304 height 72
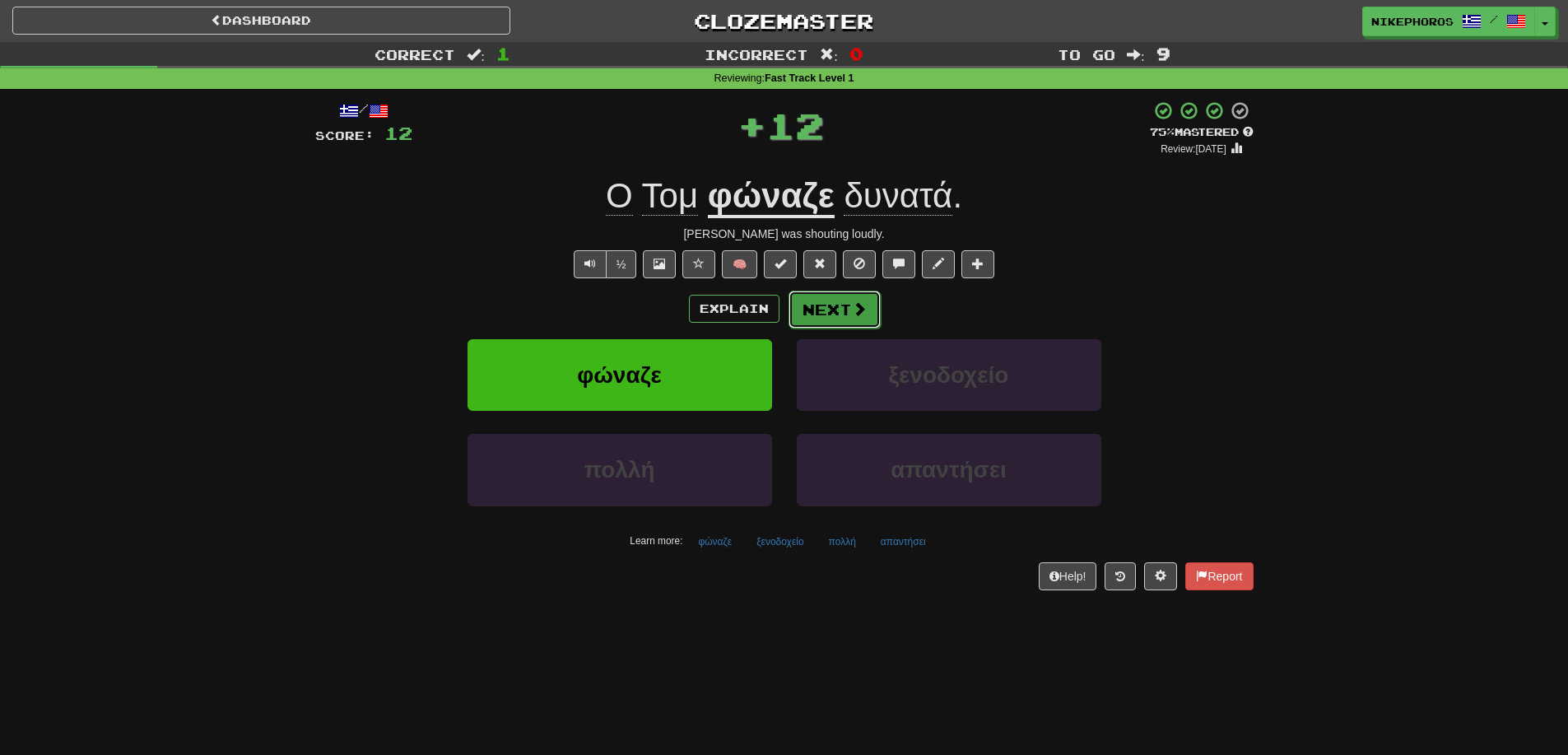
click at [807, 322] on button "Next" at bounding box center [834, 310] width 92 height 38
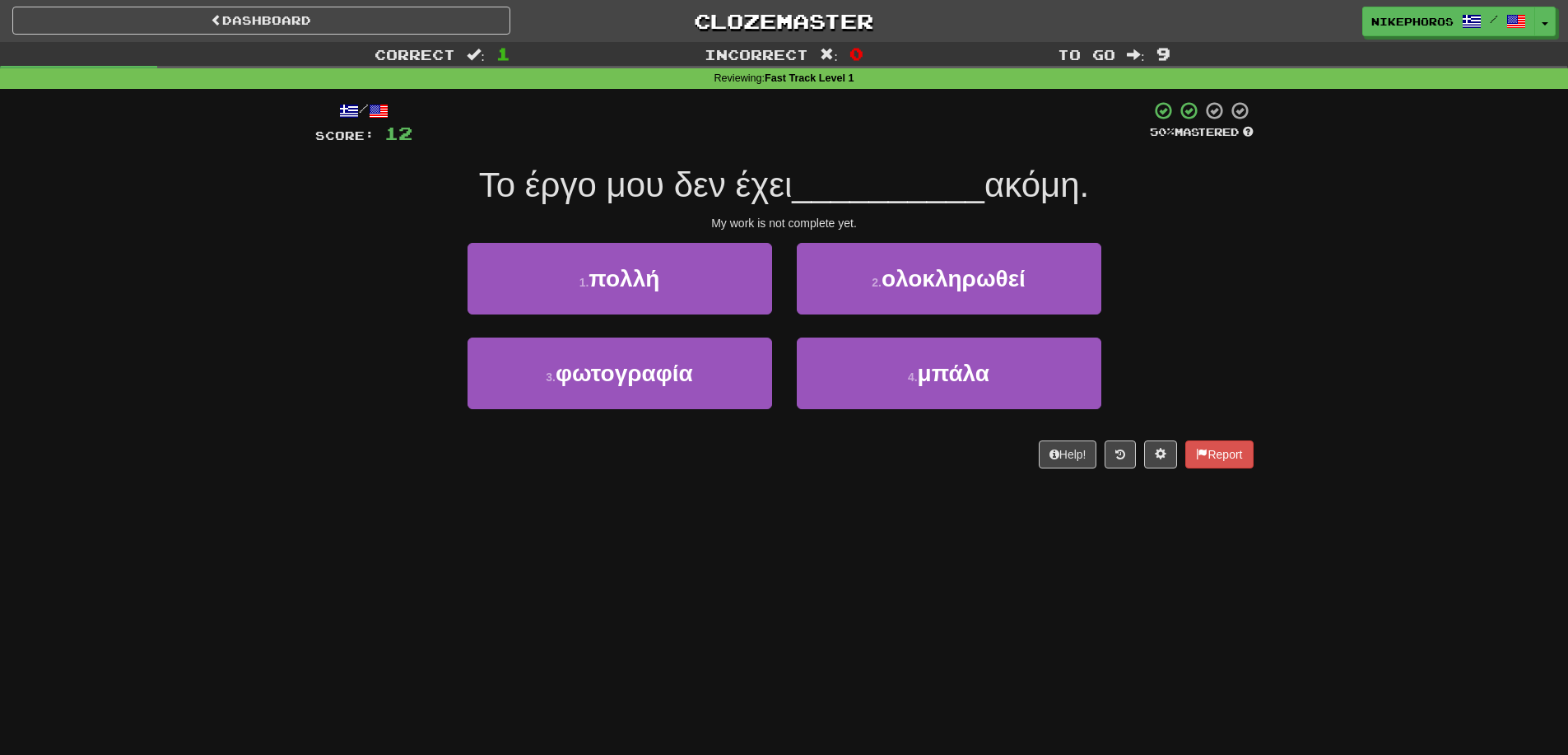
click at [635, 685] on div "Dashboard Clozemaster Nikephoros / Toggle Dropdown Dashboard Leaderboard Activi…" at bounding box center [784, 378] width 1568 height 755
click at [826, 515] on div "Dashboard Clozemaster Nikephoros / Toggle Dropdown Dashboard Leaderboard Activi…" at bounding box center [784, 378] width 1568 height 755
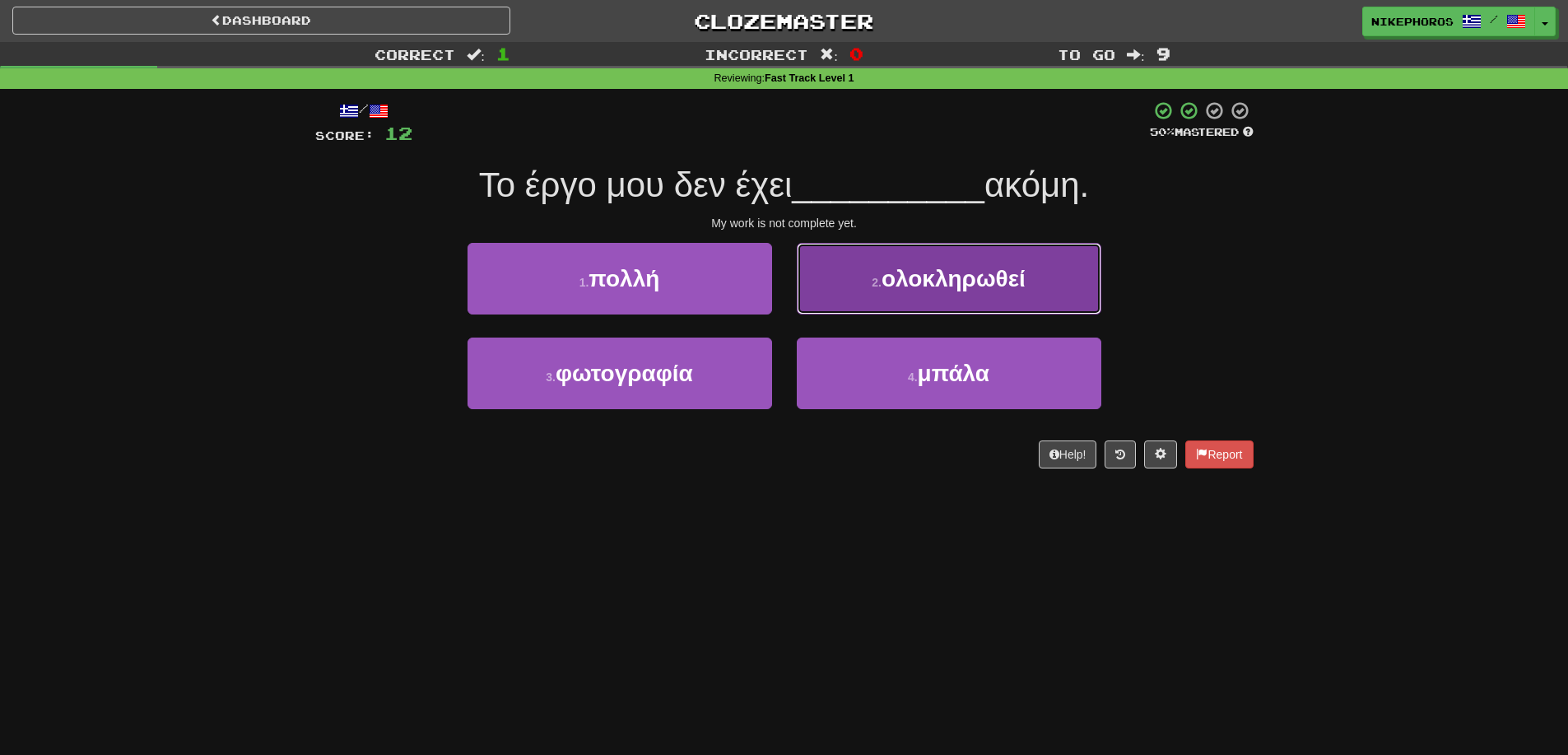
click at [1039, 266] on button "2 . ολοκληρωθεί" at bounding box center [948, 279] width 304 height 72
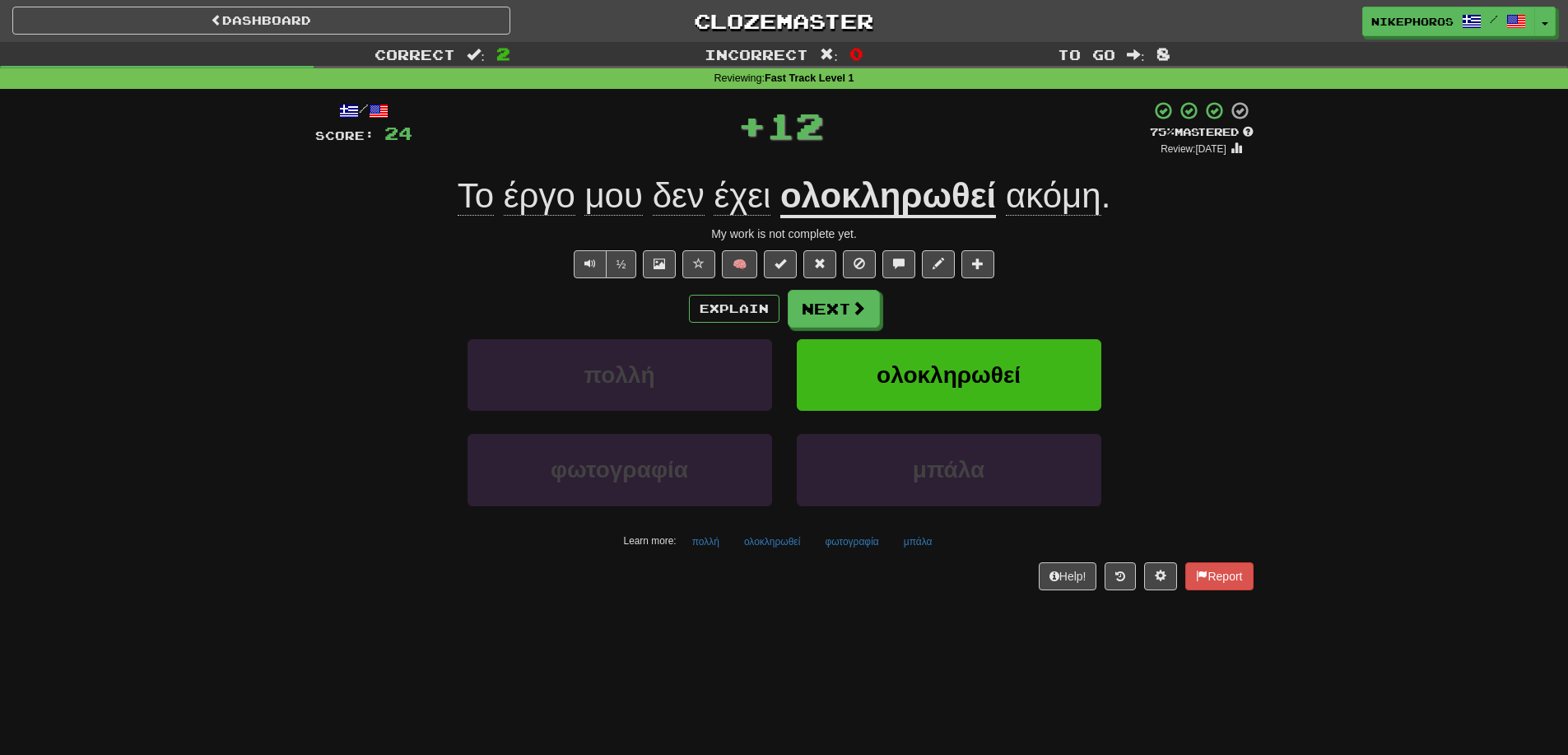
click at [984, 211] on u "ολοκληρωθεί" at bounding box center [888, 197] width 216 height 42
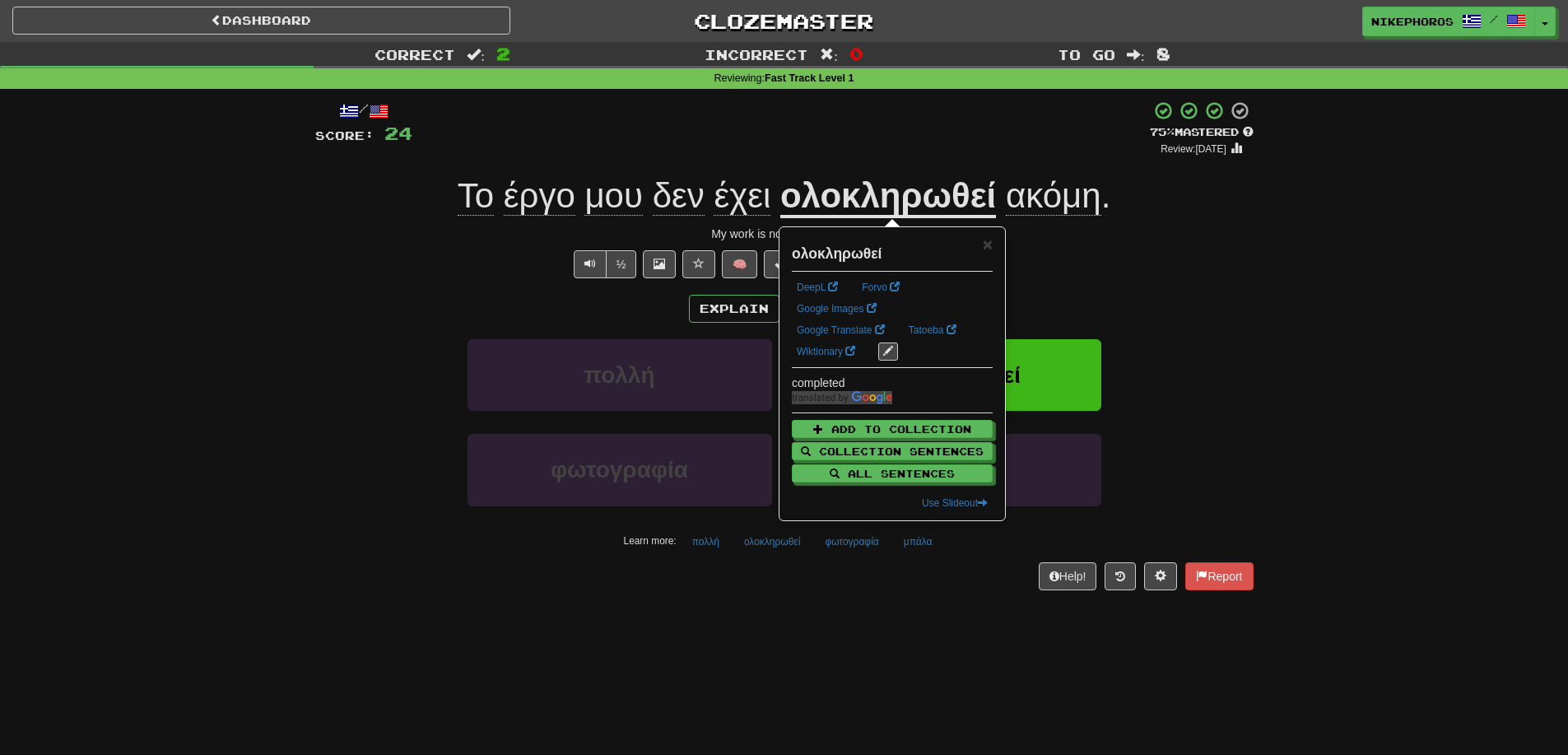
click at [1305, 328] on div "Correct : 2 Incorrect : 0 To go : 8 Reviewing : Fast Track Level 1 / Score: 24 …" at bounding box center [784, 328] width 1568 height 571
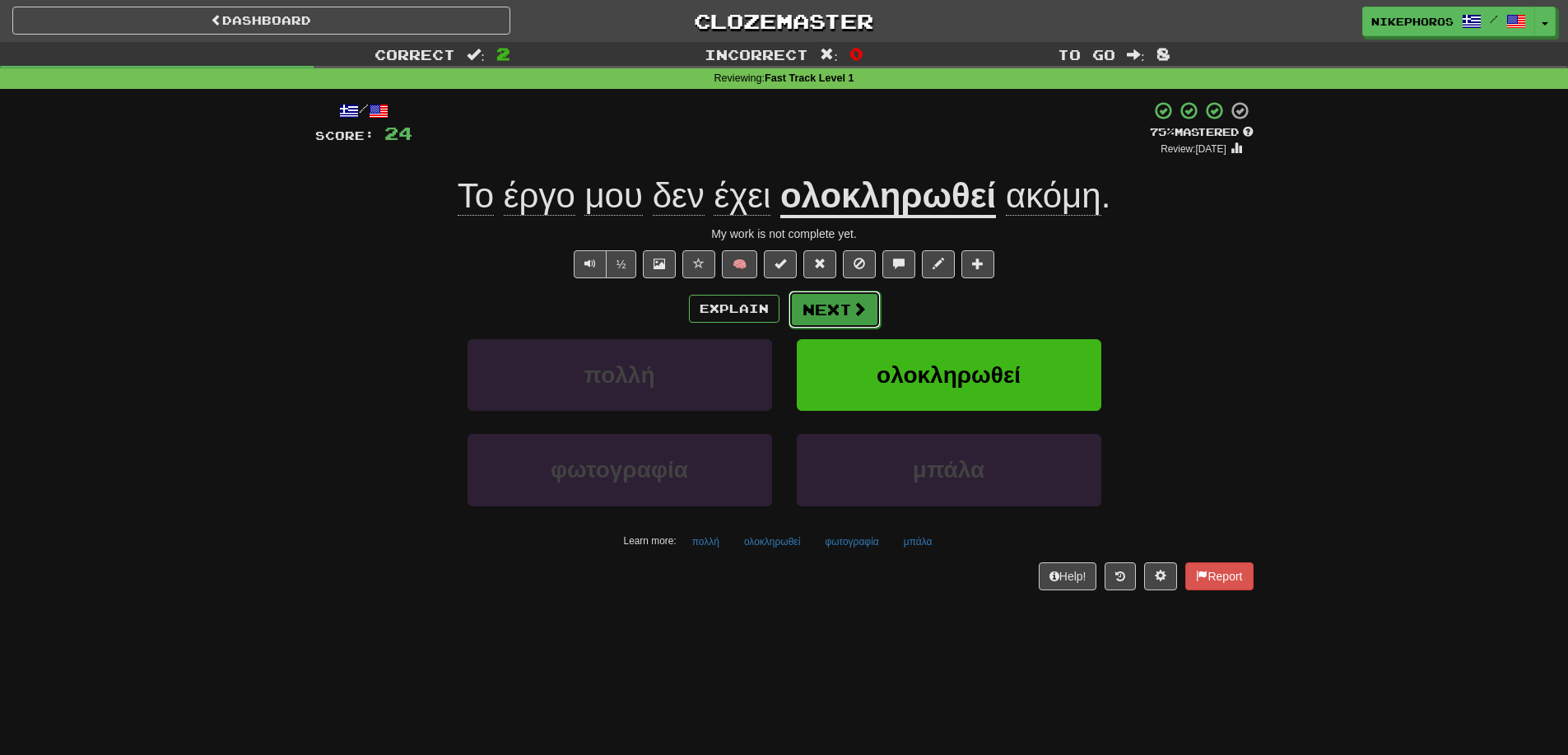
click at [838, 317] on button "Next" at bounding box center [834, 310] width 92 height 38
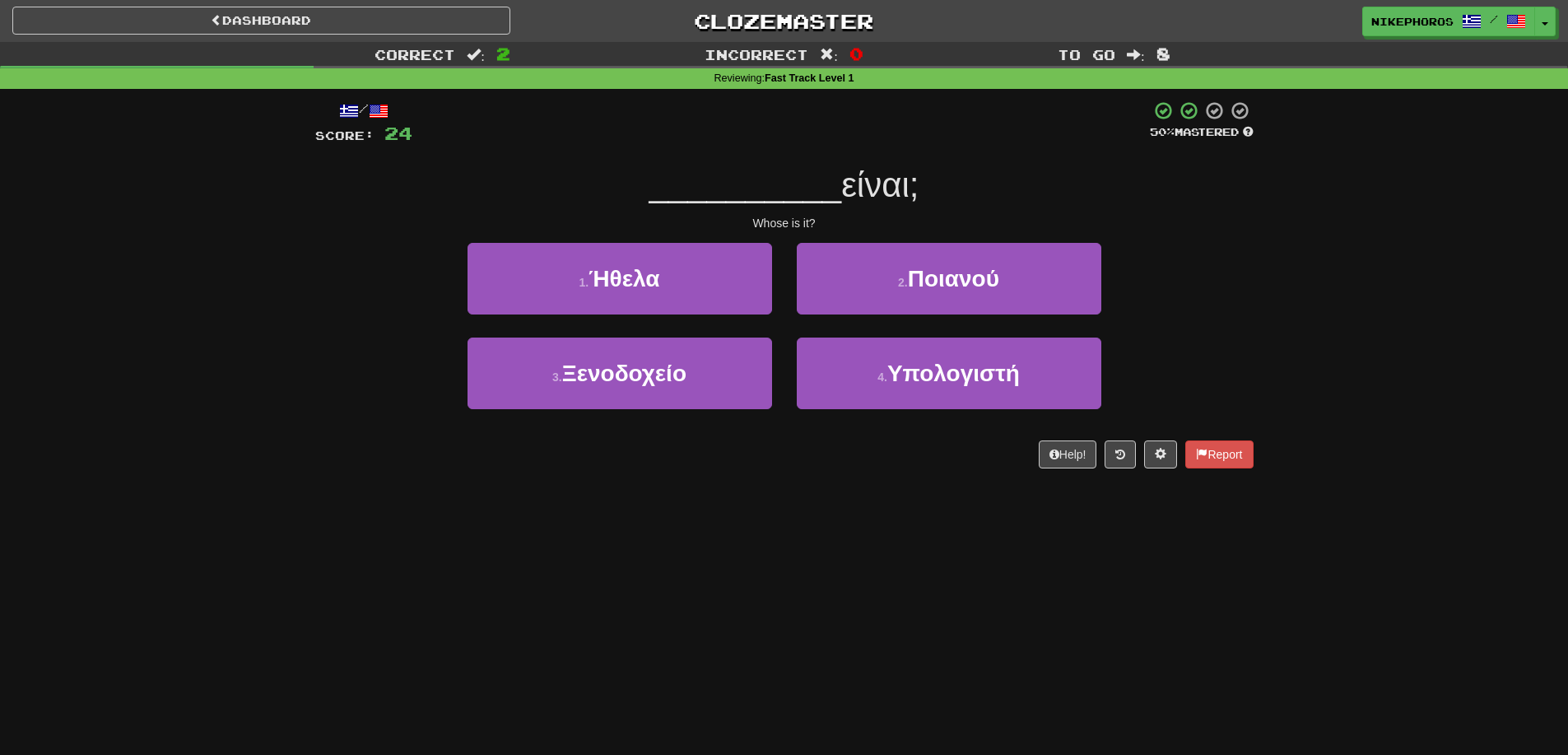
click at [1189, 300] on div "1 . Ήθελα 2 . Ποιανού" at bounding box center [784, 290] width 988 height 95
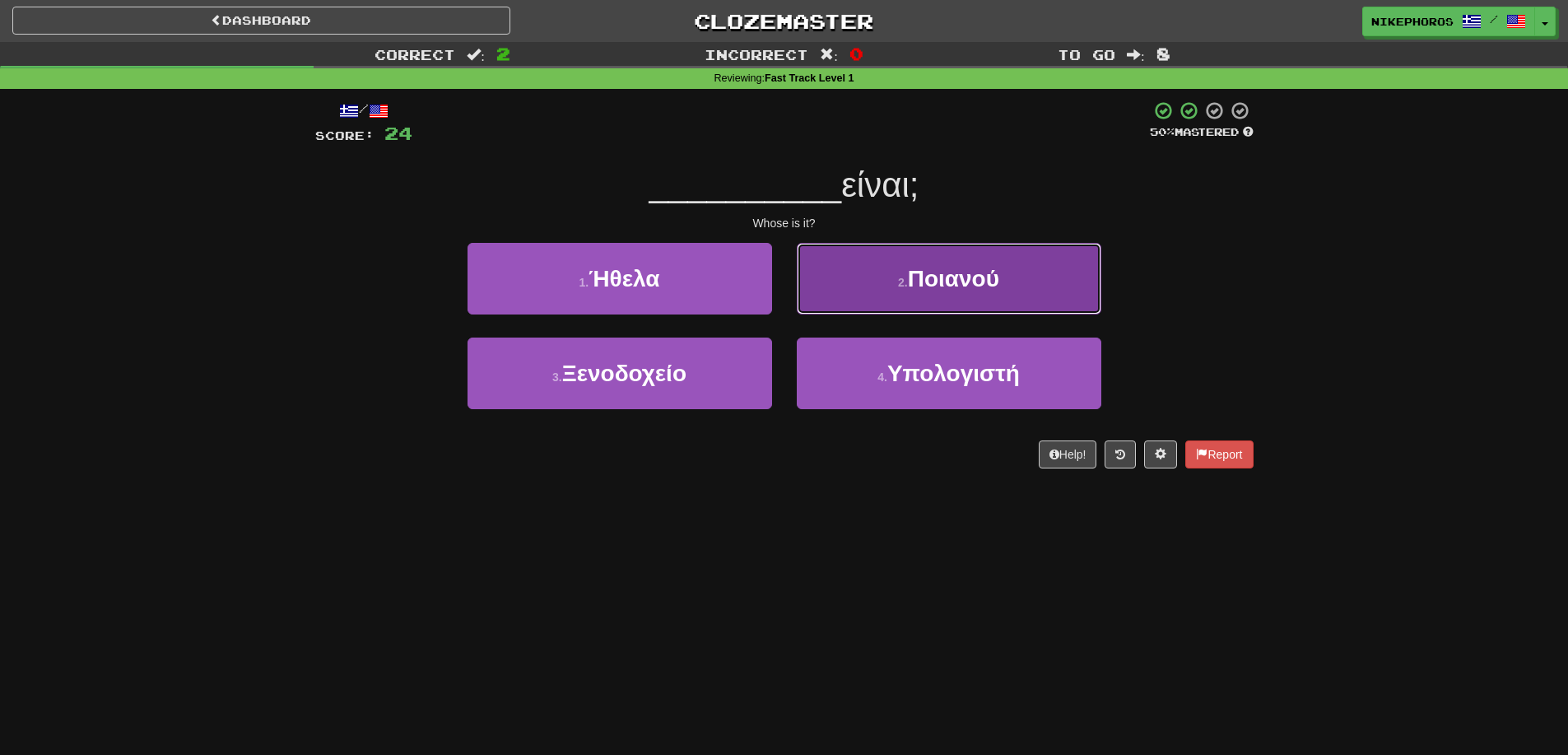
click at [969, 254] on button "2 . Ποιανού" at bounding box center [948, 279] width 304 height 72
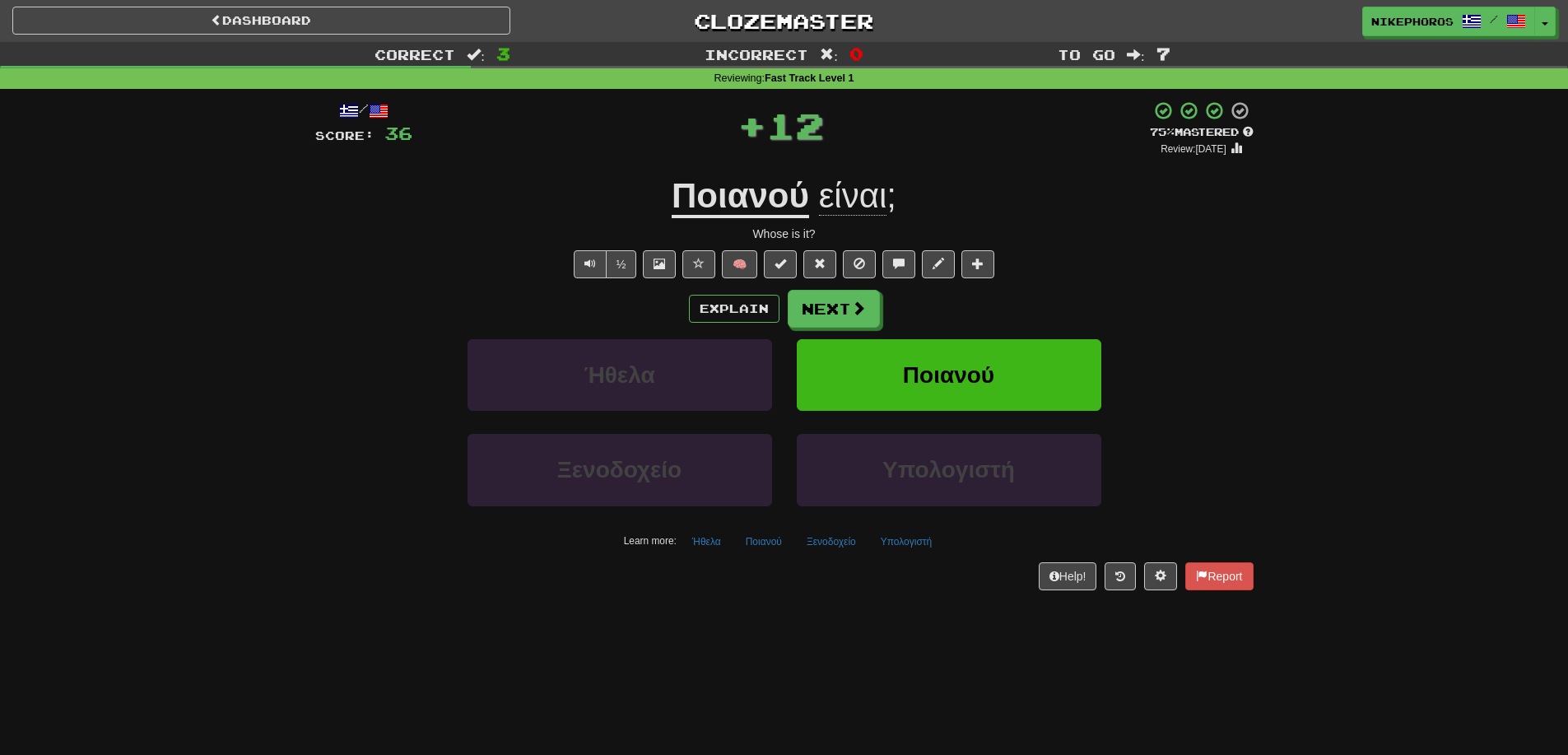
click at [1272, 303] on div "Correct : 3 Incorrect : 0 To go : 7 Reviewing : Fast Track Level 1 / Score: 36 …" at bounding box center [784, 328] width 1568 height 571
click at [701, 547] on button "Ήθελα" at bounding box center [706, 541] width 47 height 25
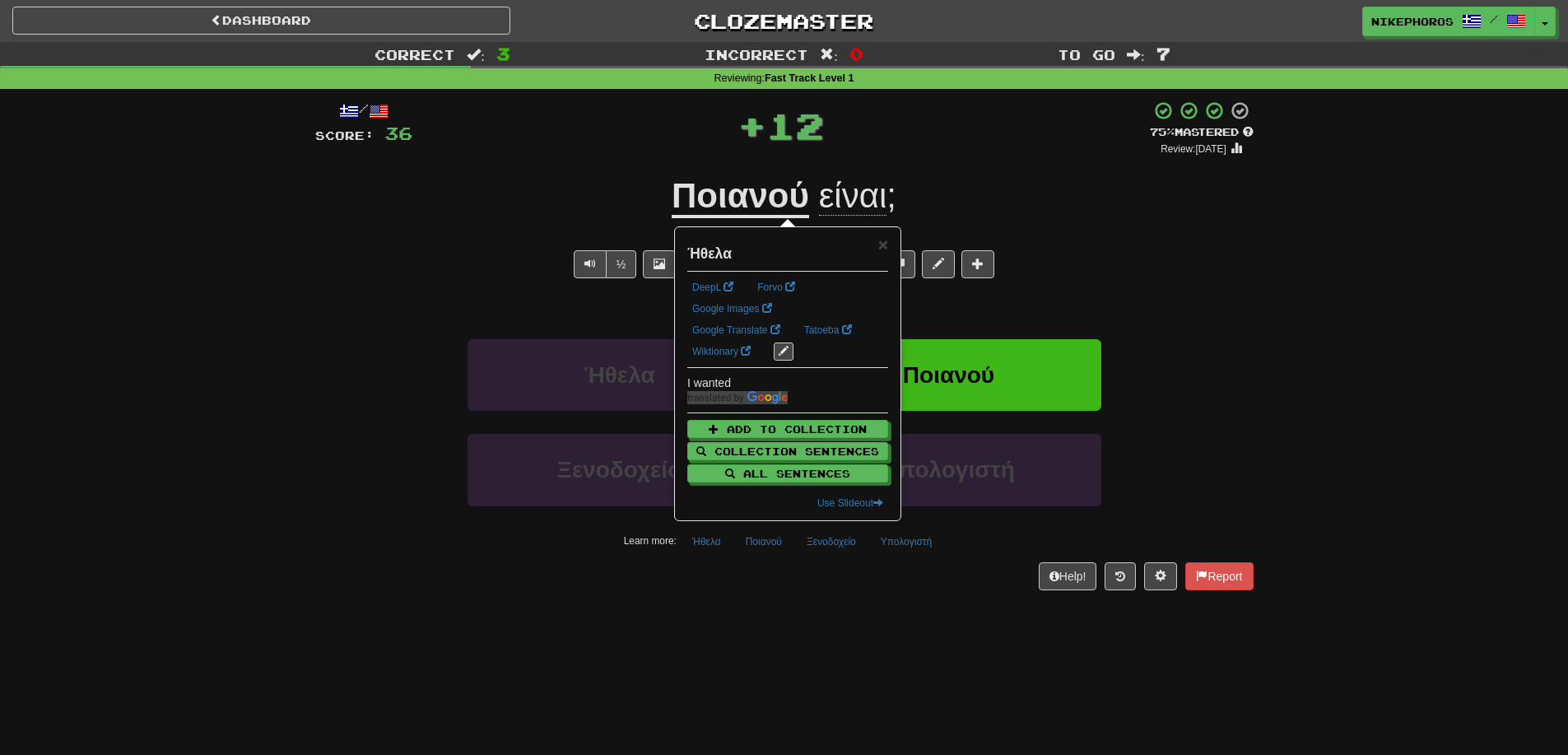
click at [775, 655] on div "Dashboard Clozemaster Nikephoros / Toggle Dropdown Dashboard Leaderboard Activi…" at bounding box center [784, 378] width 1568 height 755
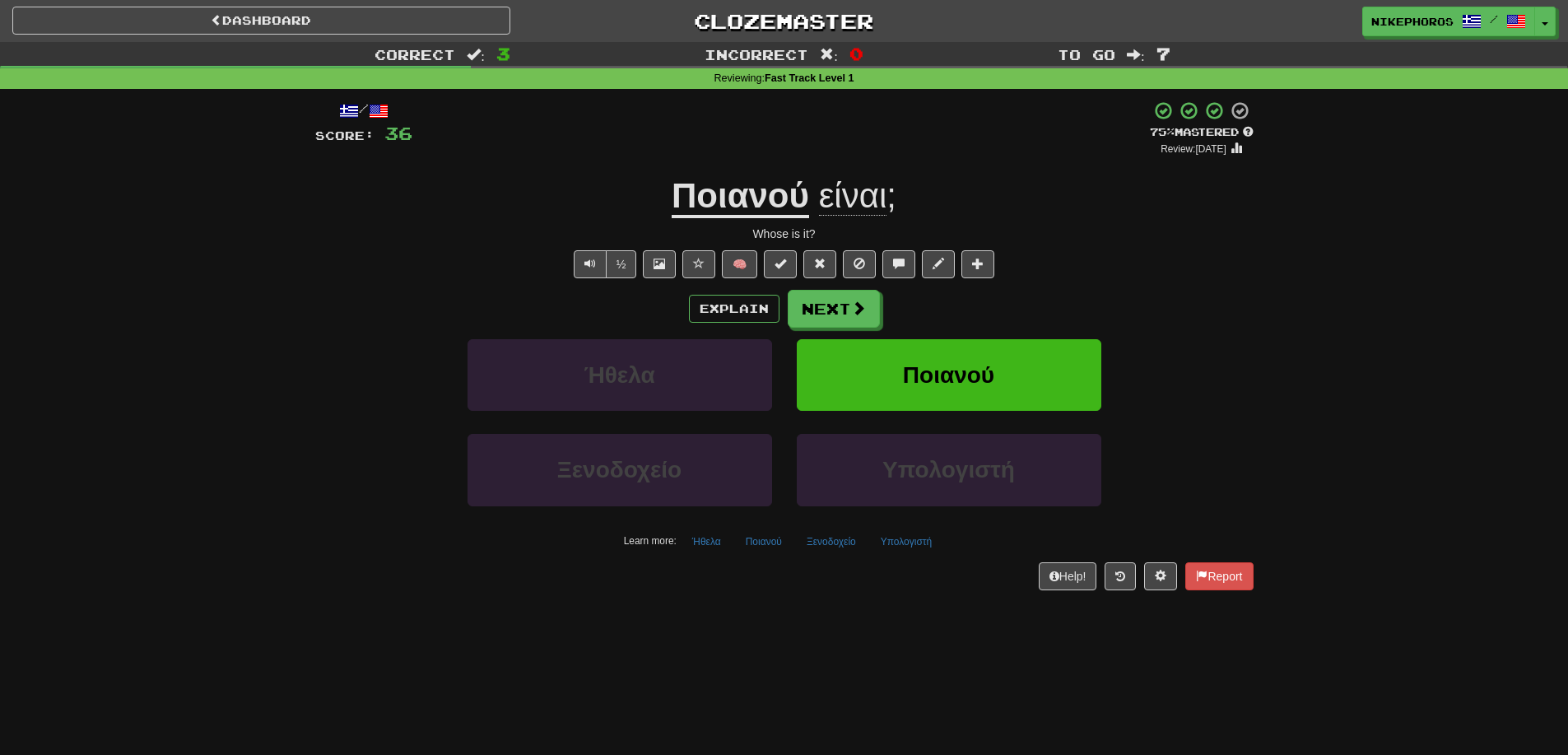
click at [766, 637] on div "Dashboard Clozemaster Nikephoros / Toggle Dropdown Dashboard Leaderboard Activi…" at bounding box center [784, 378] width 1568 height 755
click at [831, 557] on div "/ Score: 36 + 12 75 % Mastered Review: [DATE] Ποιανού είναι ; Whose is it? ½ 🧠 …" at bounding box center [784, 346] width 938 height 489
click at [839, 558] on div "/ Score: 36 + 12 75 % Mastered Review: [DATE] Ποιανού είναι ; Whose is it? ½ 🧠 …" at bounding box center [784, 346] width 938 height 489
click at [837, 534] on button "Ξενοδοχείο" at bounding box center [831, 541] width 68 height 25
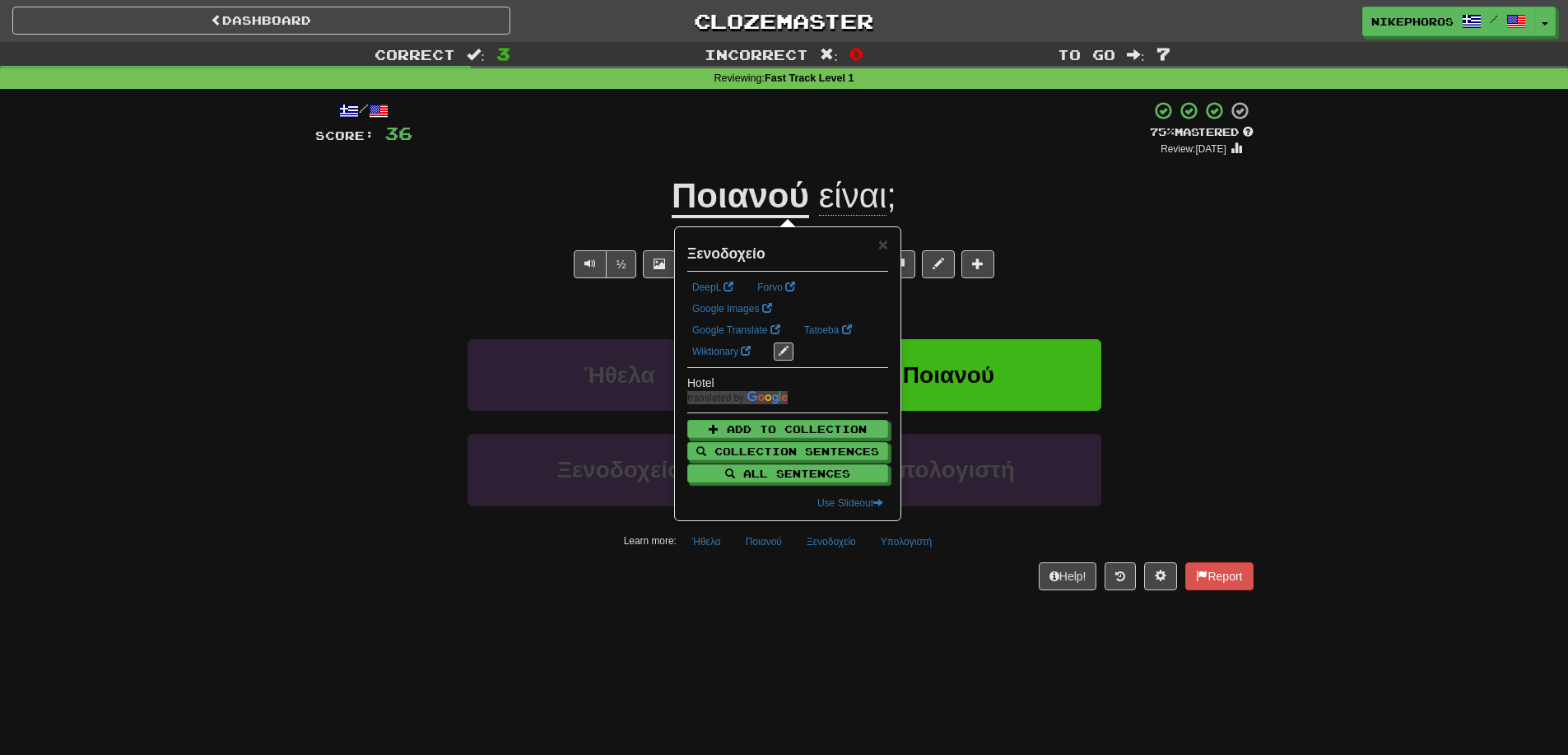
click at [879, 600] on div "/ Score: 36 + 12 75 % Mastered Review: [DATE] Ποιανού είναι ; Whose is it? ½ 🧠 …" at bounding box center [784, 351] width 938 height 523
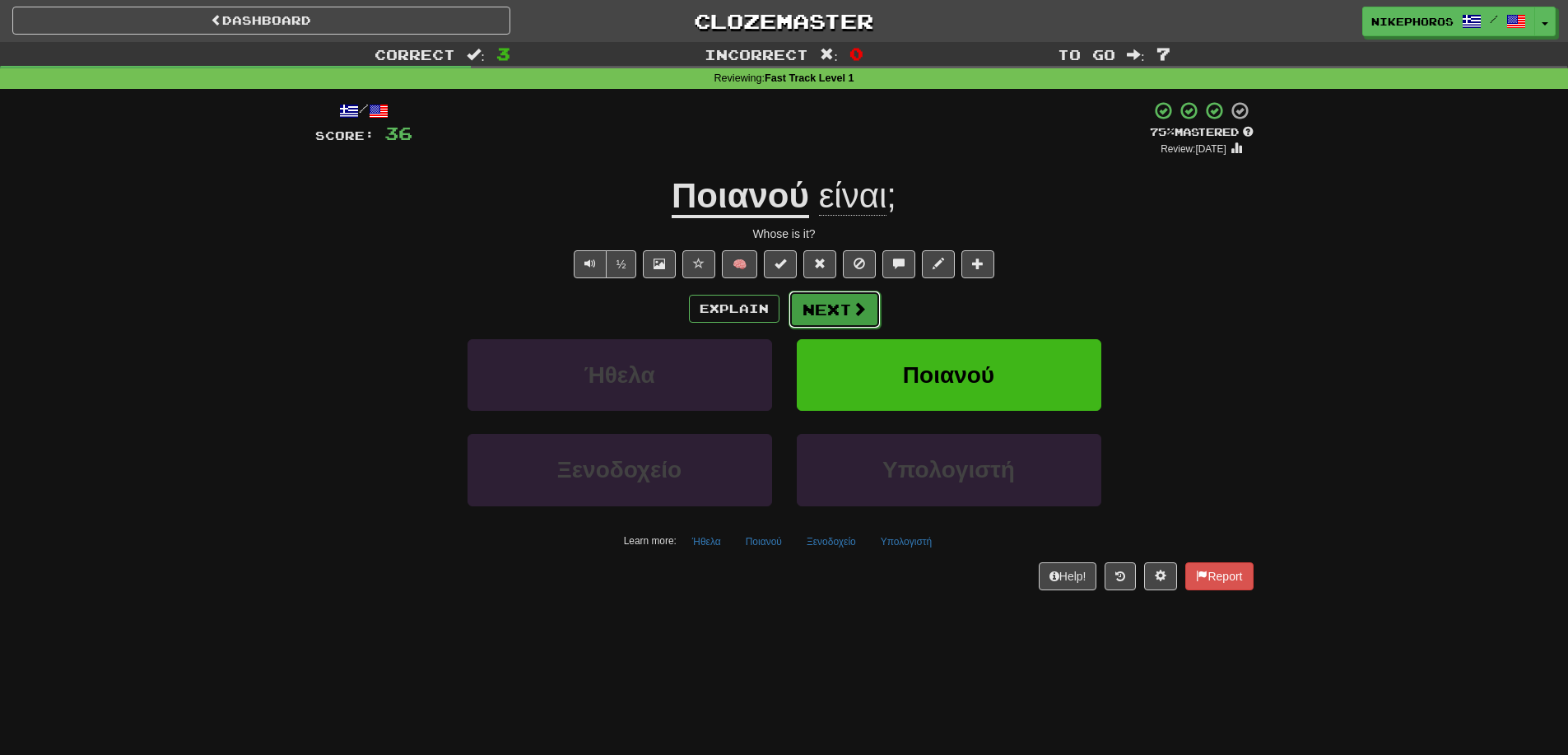
click at [863, 294] on button "Next" at bounding box center [834, 310] width 92 height 38
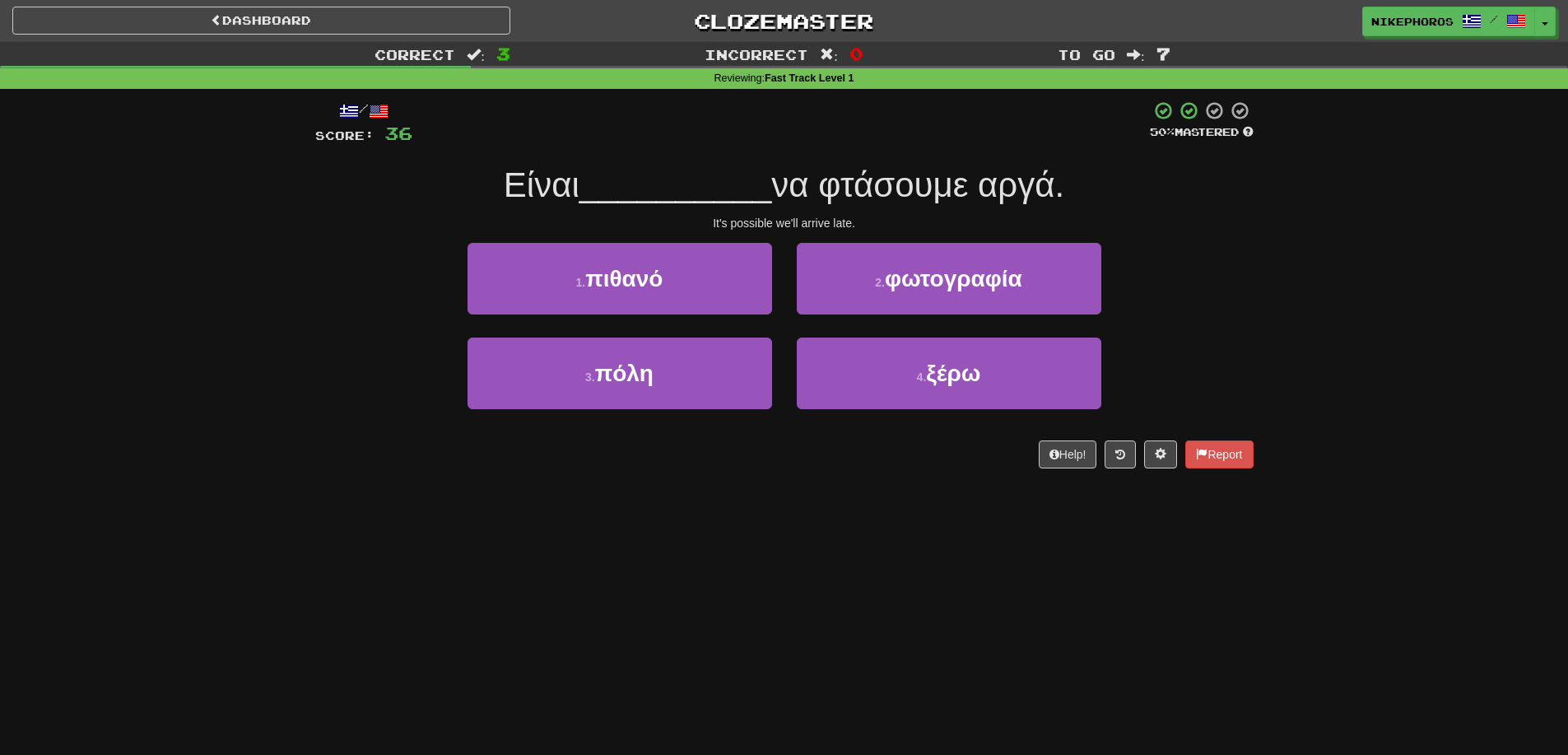
click at [1363, 342] on div "Correct : 3 Incorrect : 0 To go : 7 Reviewing : Fast Track Level 1 / Score: 36 …" at bounding box center [784, 267] width 1568 height 449
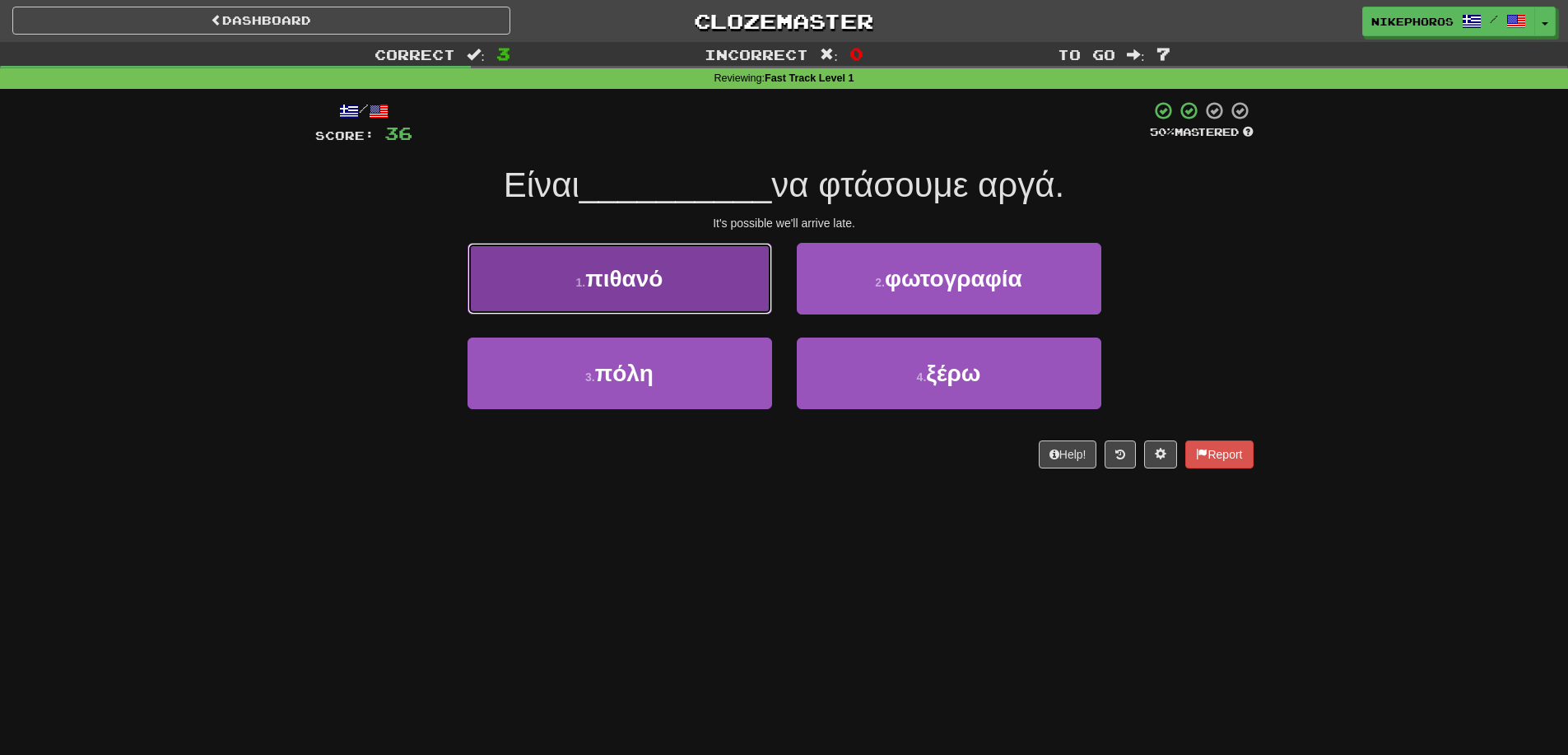
click at [704, 266] on button "1 . πιθανό" at bounding box center [619, 279] width 304 height 72
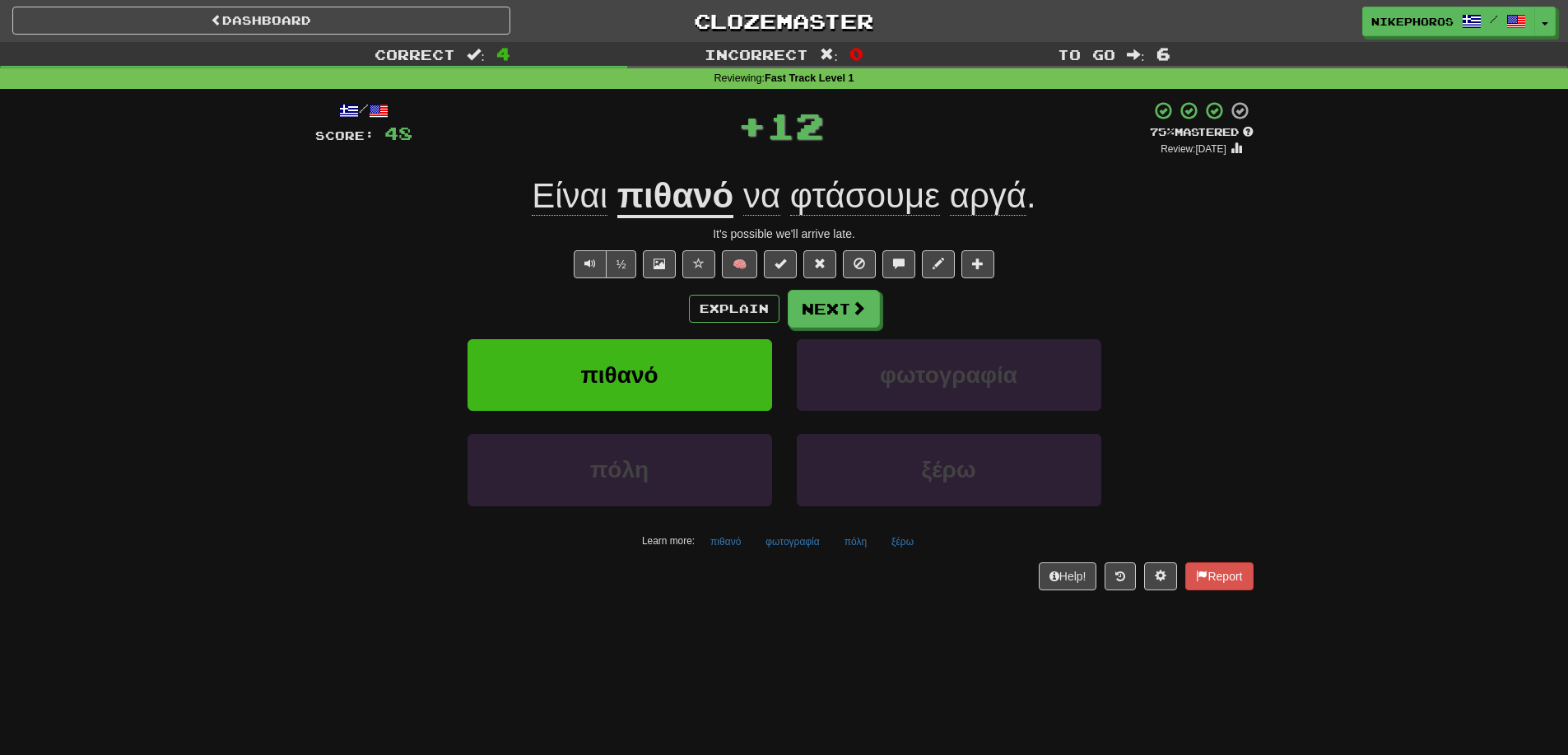
drag, startPoint x: 898, startPoint y: 190, endPoint x: 1009, endPoint y: 211, distance: 113.0
click at [898, 189] on span "φτάσουμε" at bounding box center [865, 196] width 150 height 40
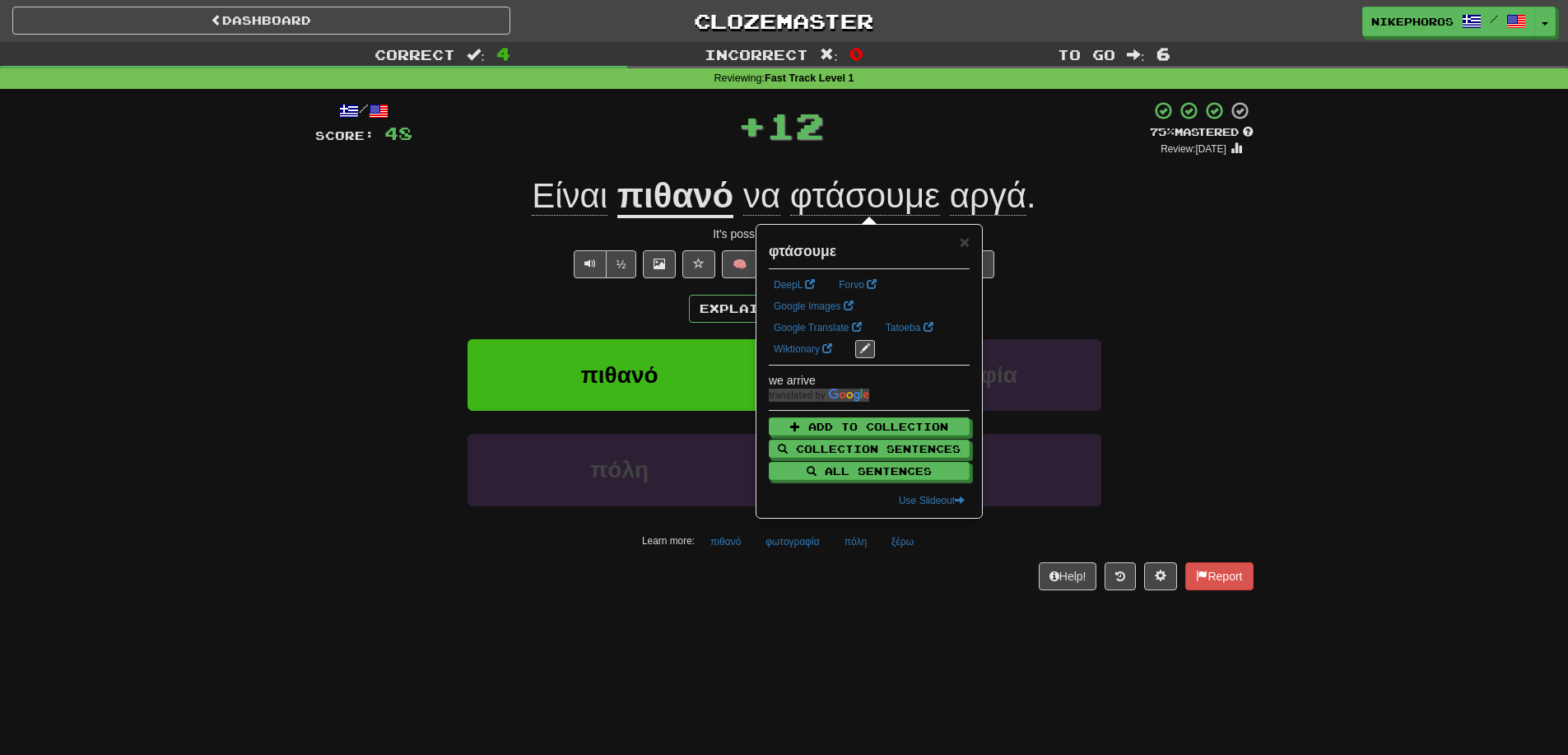
click at [1277, 297] on div "Correct : 4 Incorrect : 0 To go : 6 Reviewing : Fast Track Level 1 / Score: 48 …" at bounding box center [784, 328] width 1568 height 571
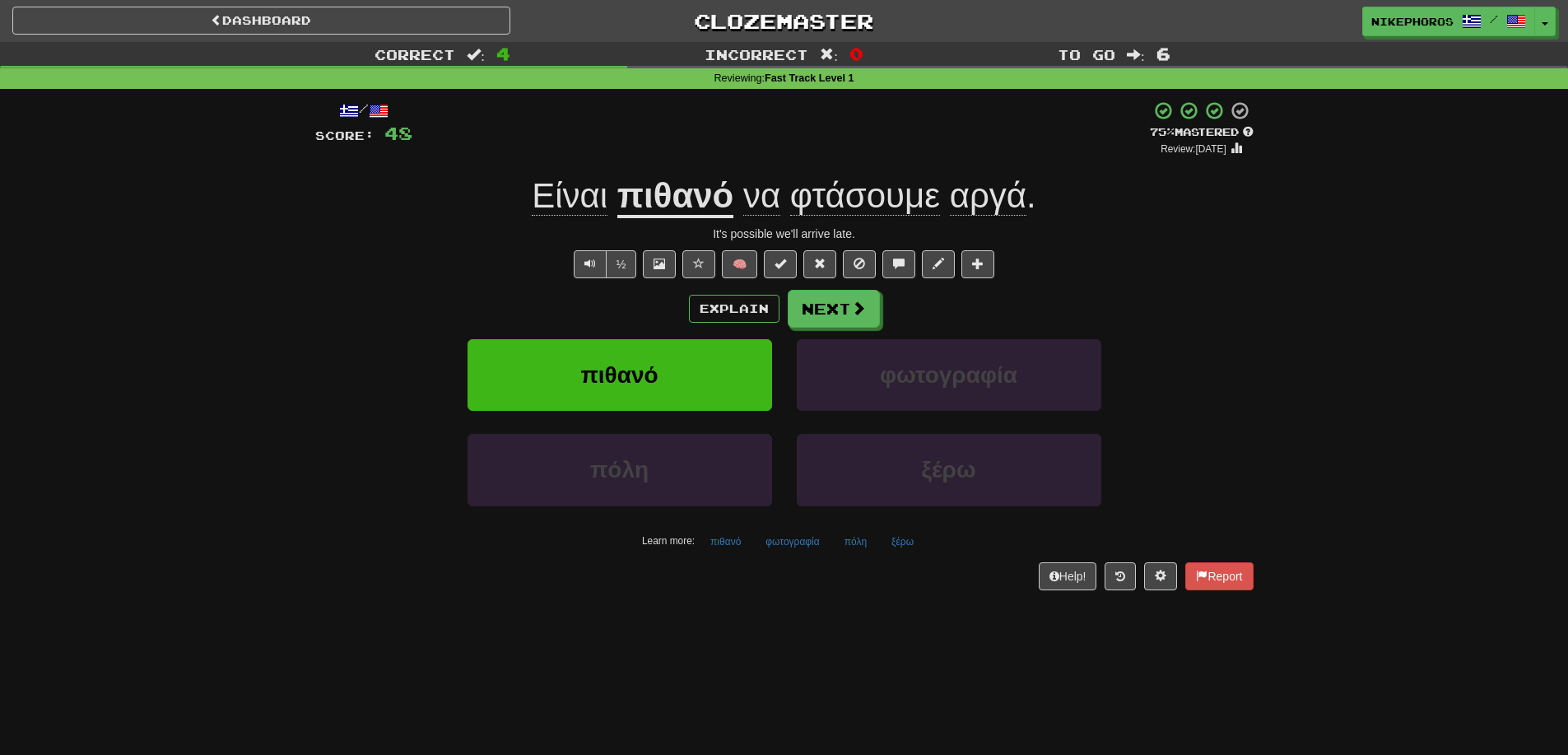
click at [926, 528] on div "ξέρω" at bounding box center [949, 481] width 329 height 95
click at [906, 545] on button "ξέρω" at bounding box center [902, 541] width 40 height 25
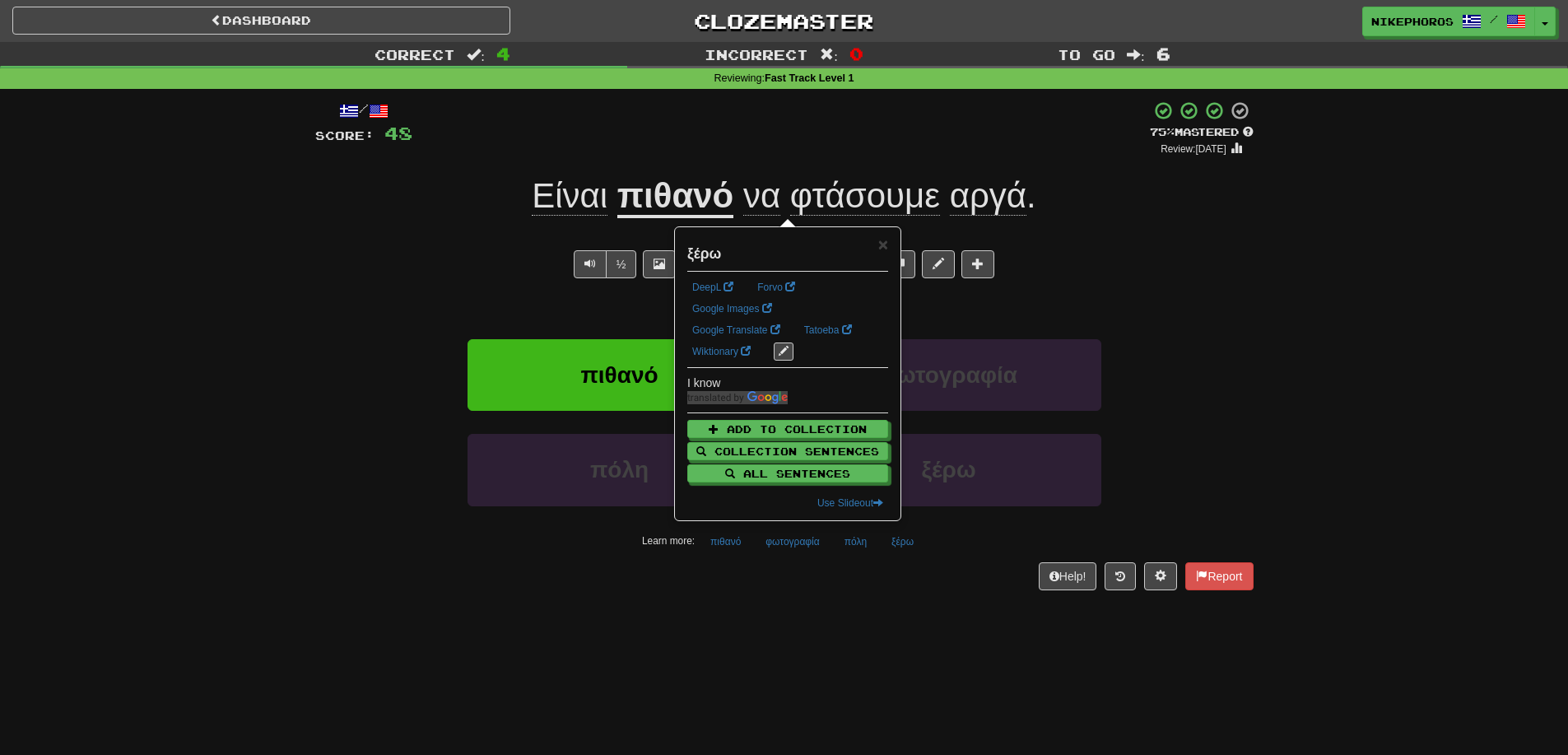
click at [160, 443] on div "Correct : 4 Incorrect : 0 To go : 6 Reviewing : Fast Track Level 1 / Score: 48 …" at bounding box center [784, 328] width 1568 height 571
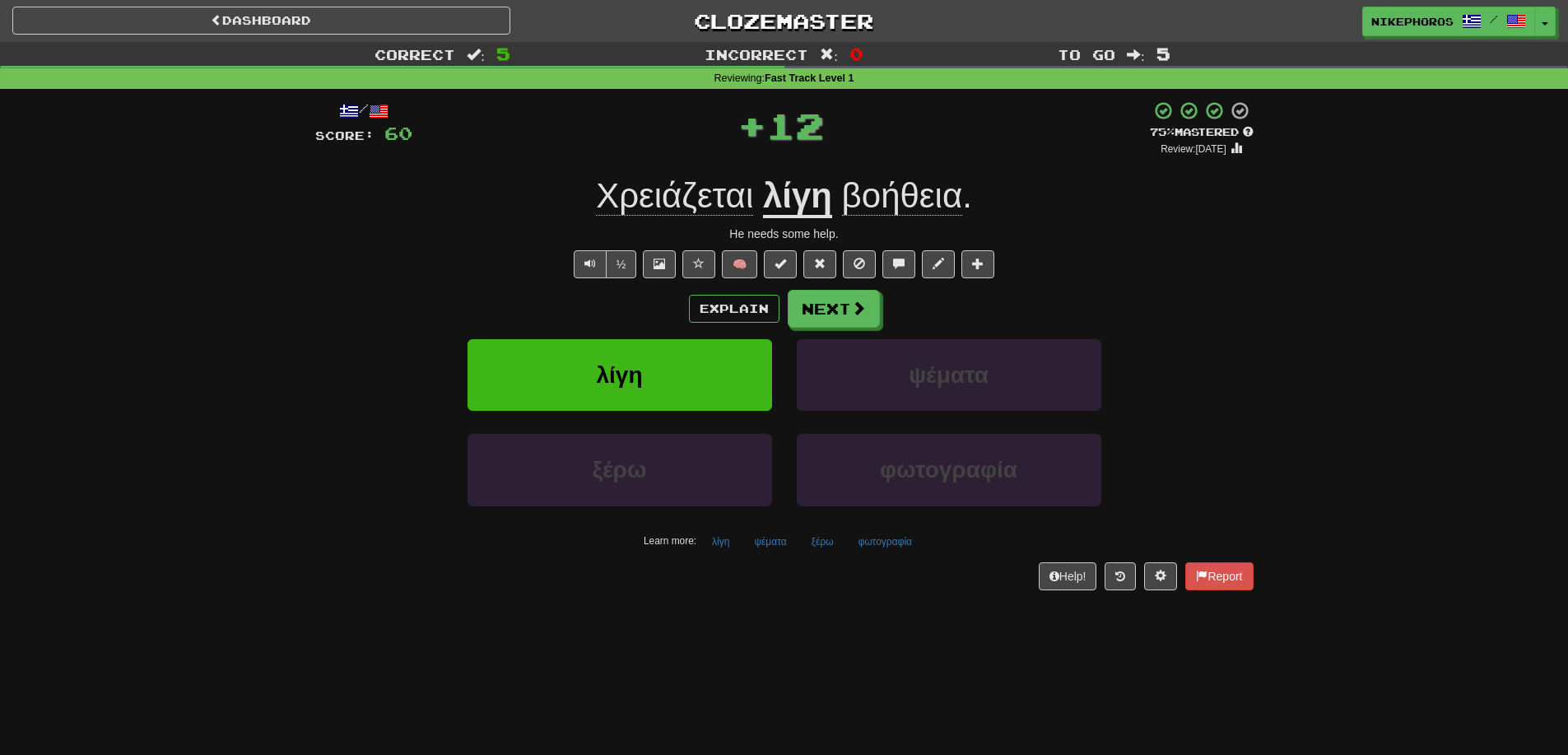
drag, startPoint x: 772, startPoint y: 512, endPoint x: 772, endPoint y: 523, distance: 11.0
click at [772, 518] on div "ξέρω" at bounding box center [620, 481] width 329 height 95
click at [772, 524] on div "ξέρω" at bounding box center [620, 481] width 329 height 95
click at [772, 528] on div "ξέρω" at bounding box center [620, 481] width 329 height 95
click at [771, 543] on button "ψέματα" at bounding box center [770, 541] width 50 height 25
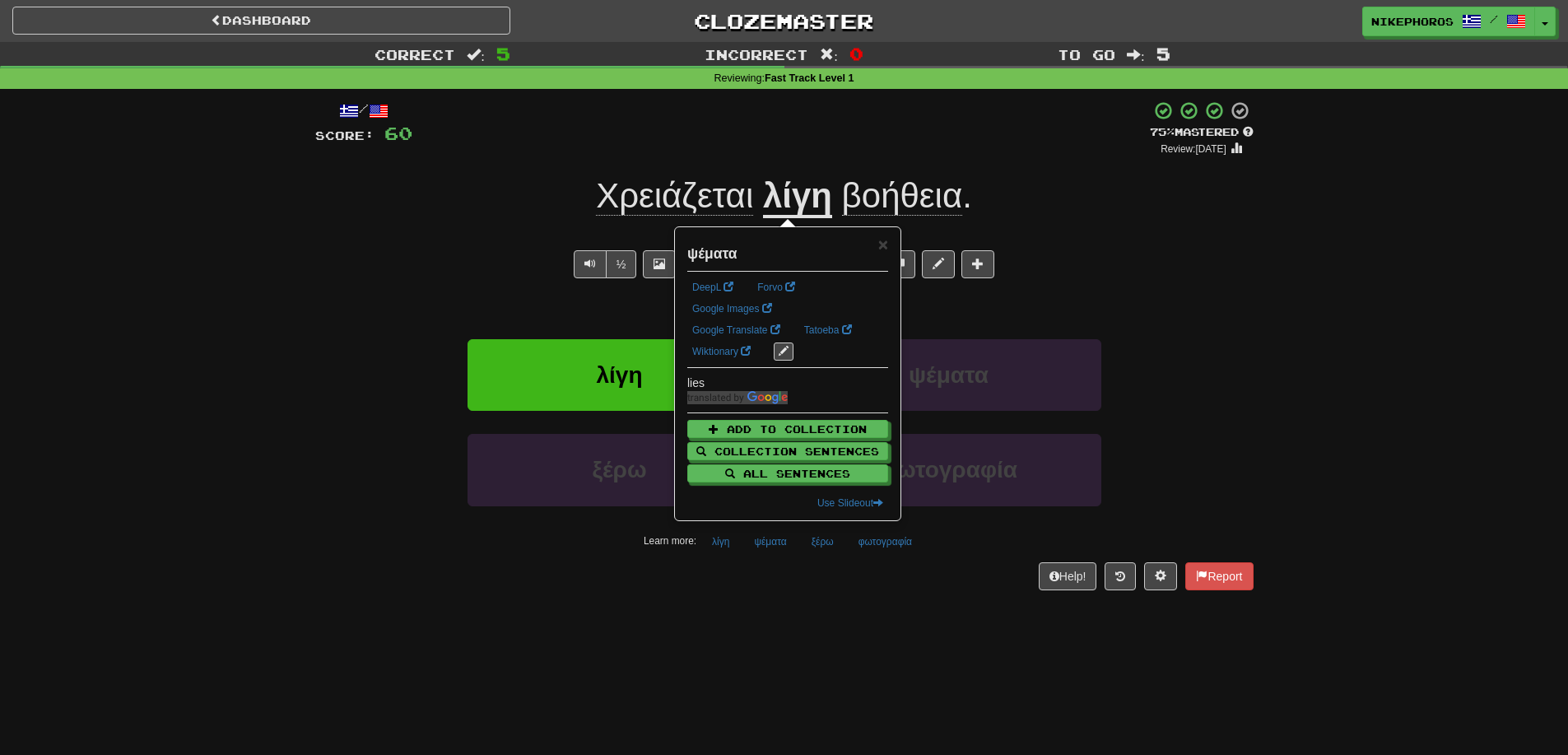
click at [773, 634] on div "Dashboard Clozemaster Nikephoros / Toggle Dropdown Dashboard Leaderboard Activi…" at bounding box center [784, 378] width 1568 height 755
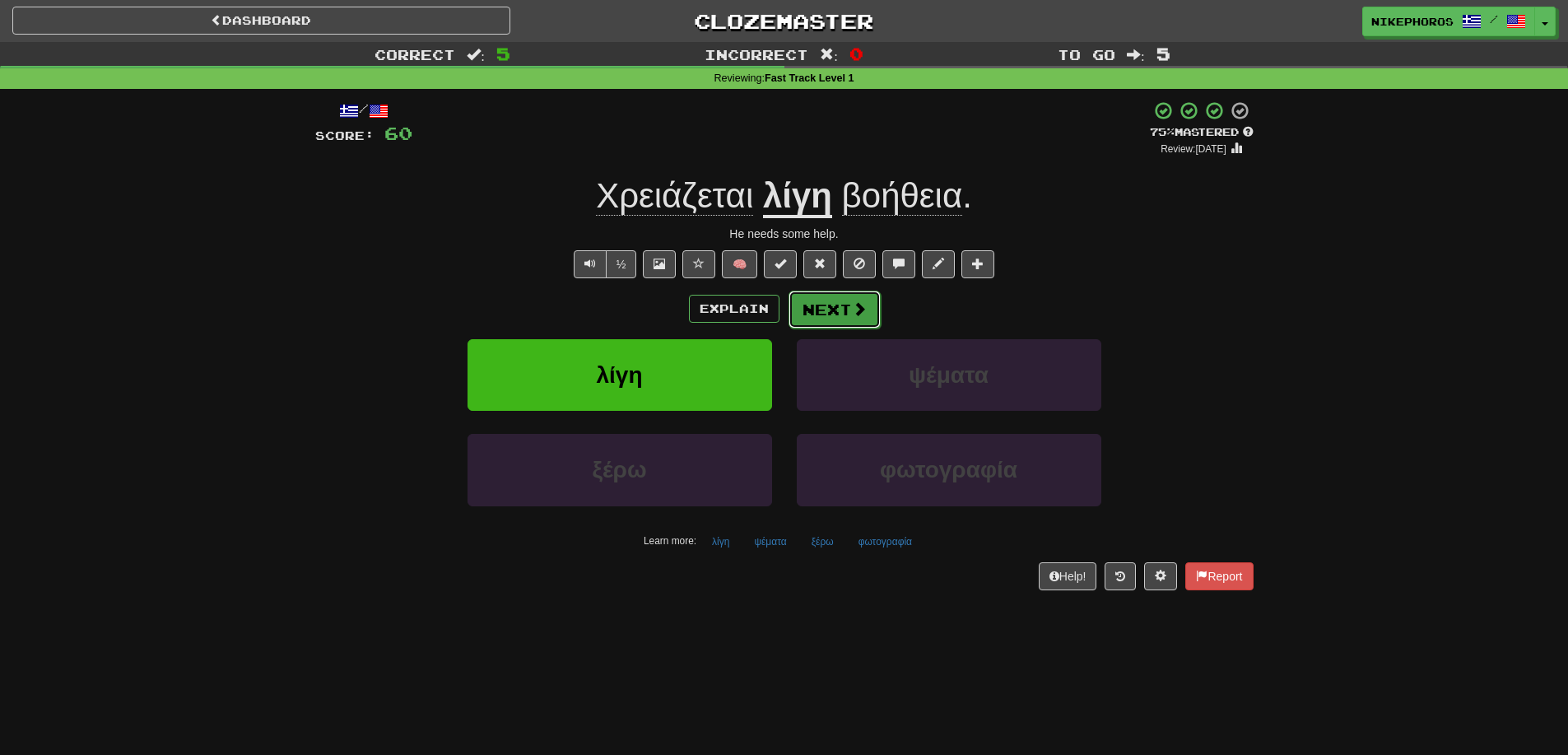
click at [846, 295] on button "Next" at bounding box center [834, 310] width 92 height 38
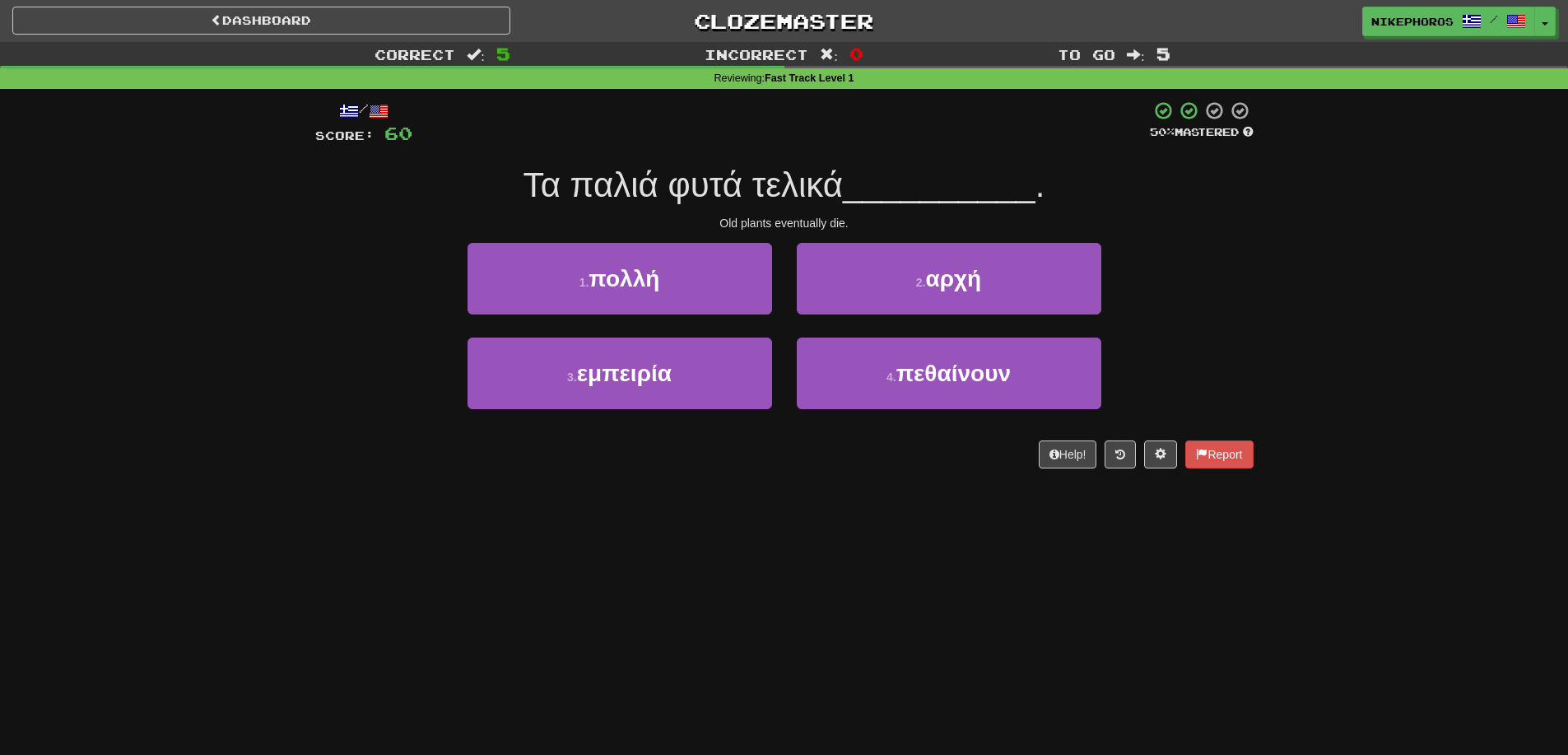
click at [997, 476] on div "/ Score: 60 50 % Mastered Τα παλιά φυτά τελικά __________ . Old plants eventual…" at bounding box center [784, 290] width 938 height 402
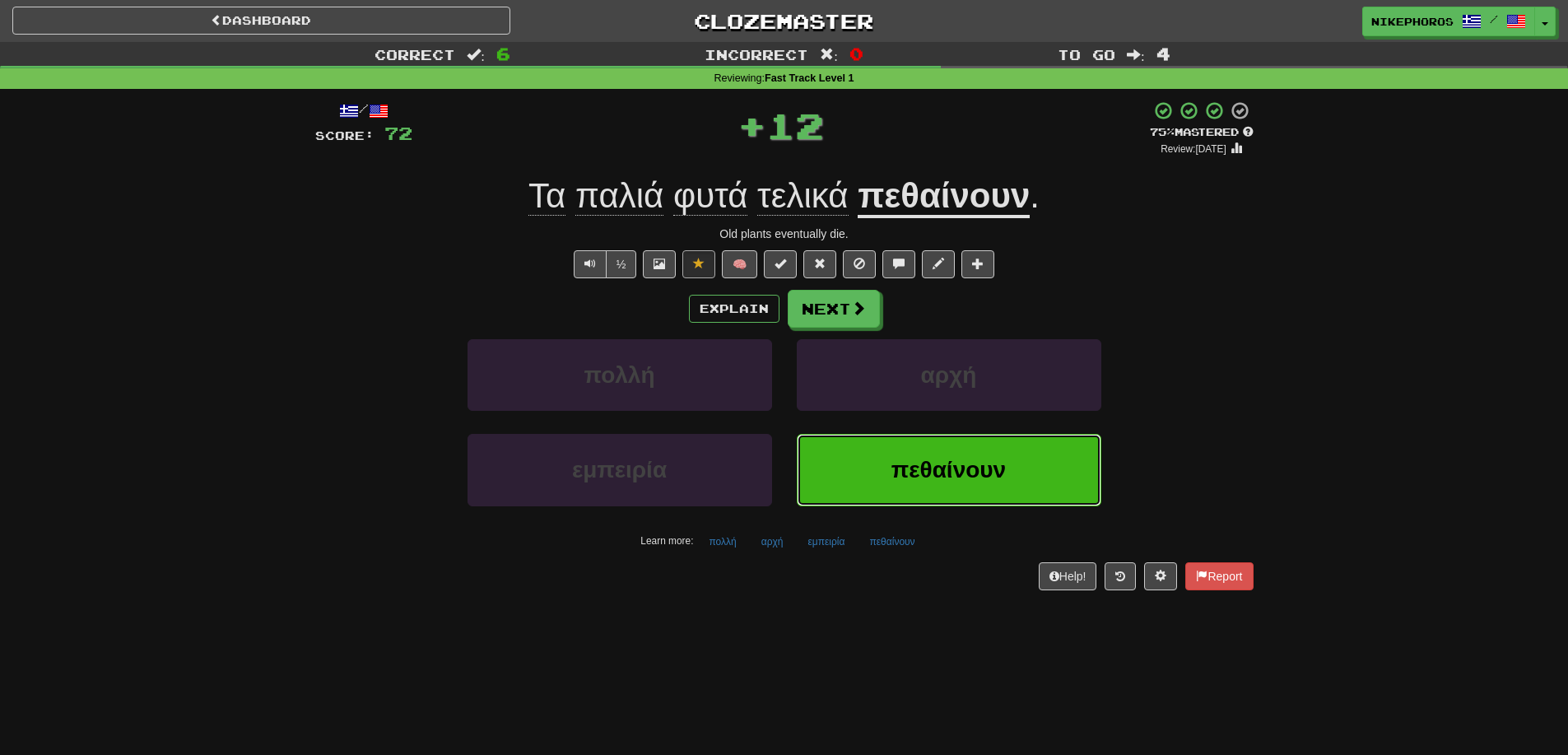
click at [832, 443] on button "πεθαίνουν" at bounding box center [948, 470] width 304 height 72
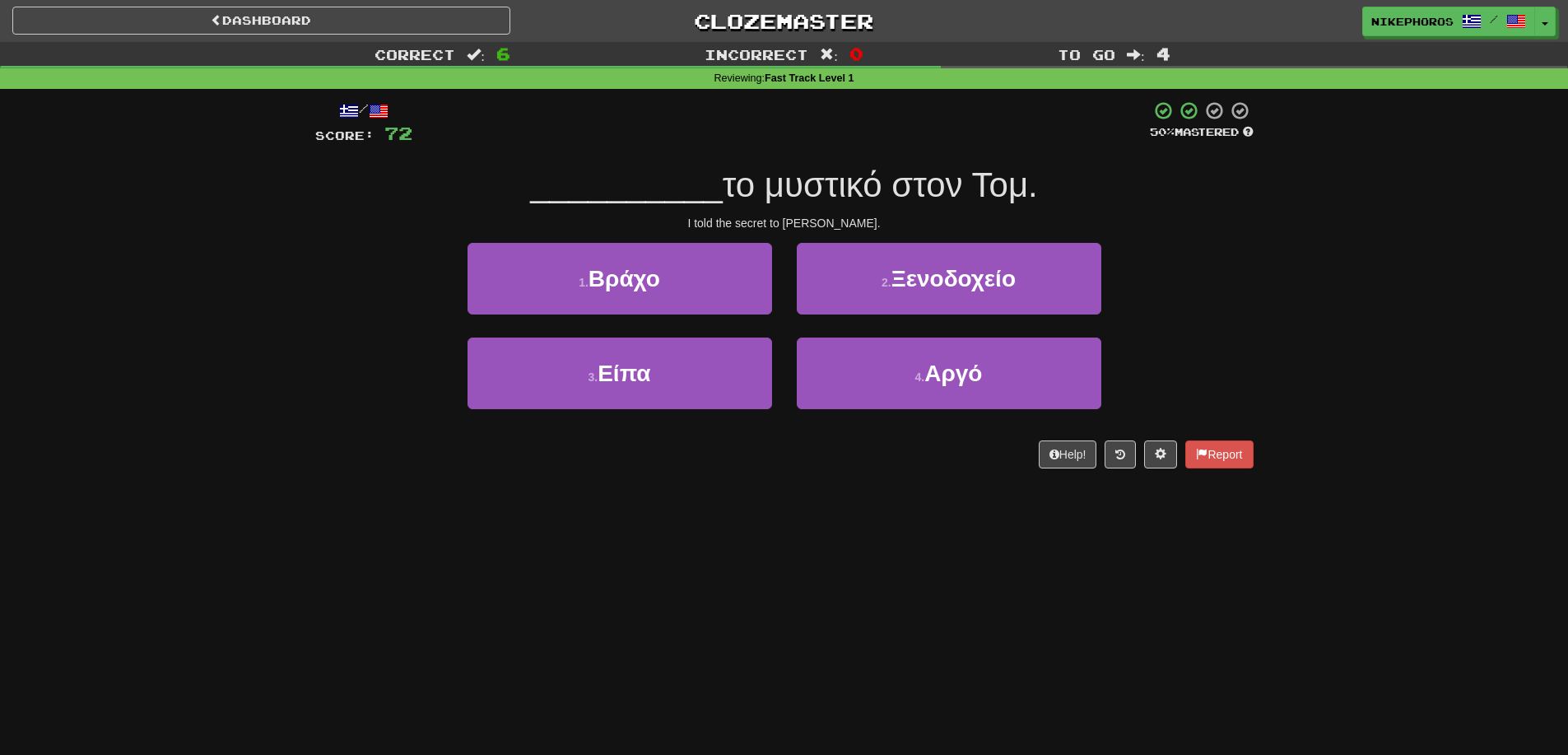
click at [936, 427] on div "4 . Αργό" at bounding box center [949, 384] width 329 height 95
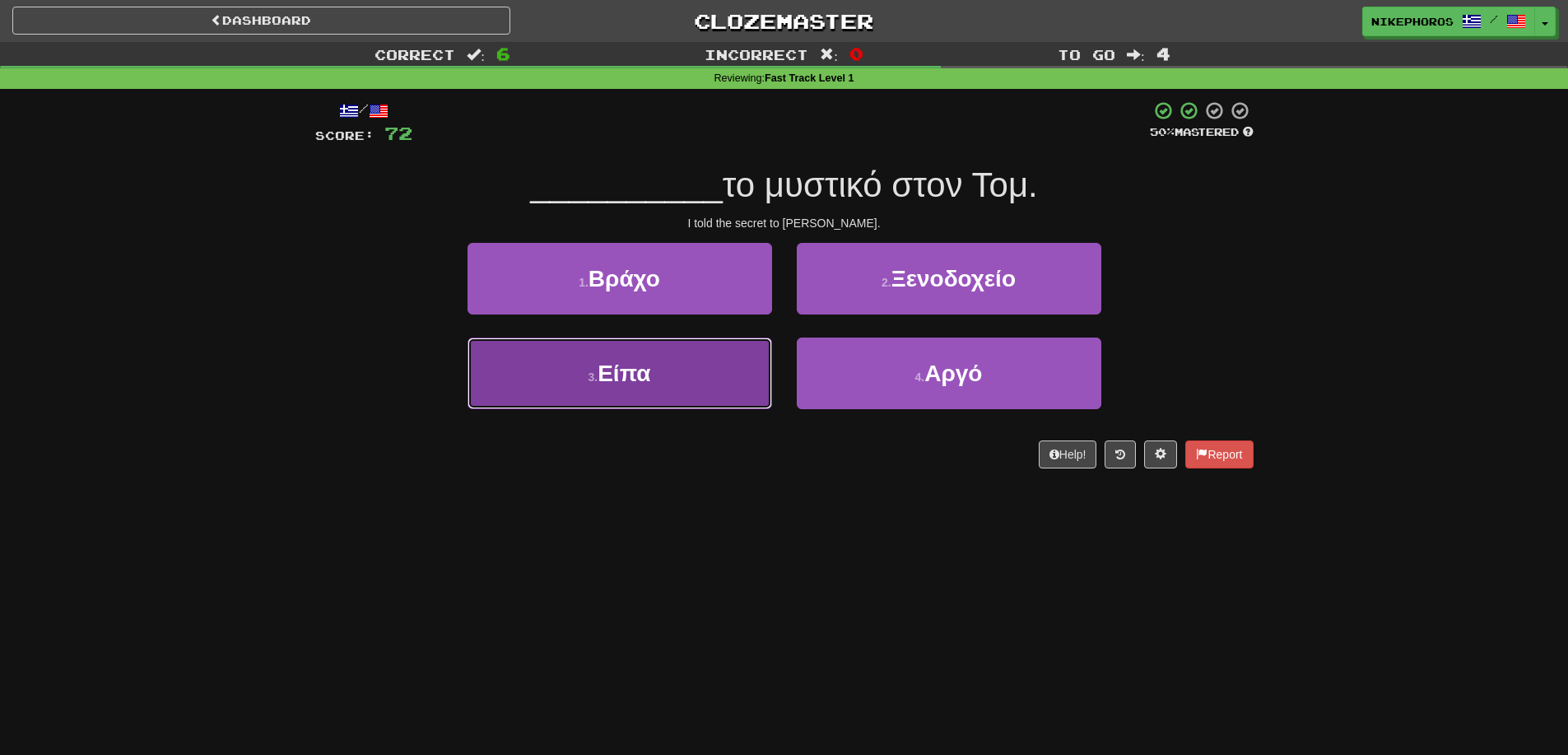
click at [617, 350] on button "3 . Είπα" at bounding box center [619, 374] width 304 height 72
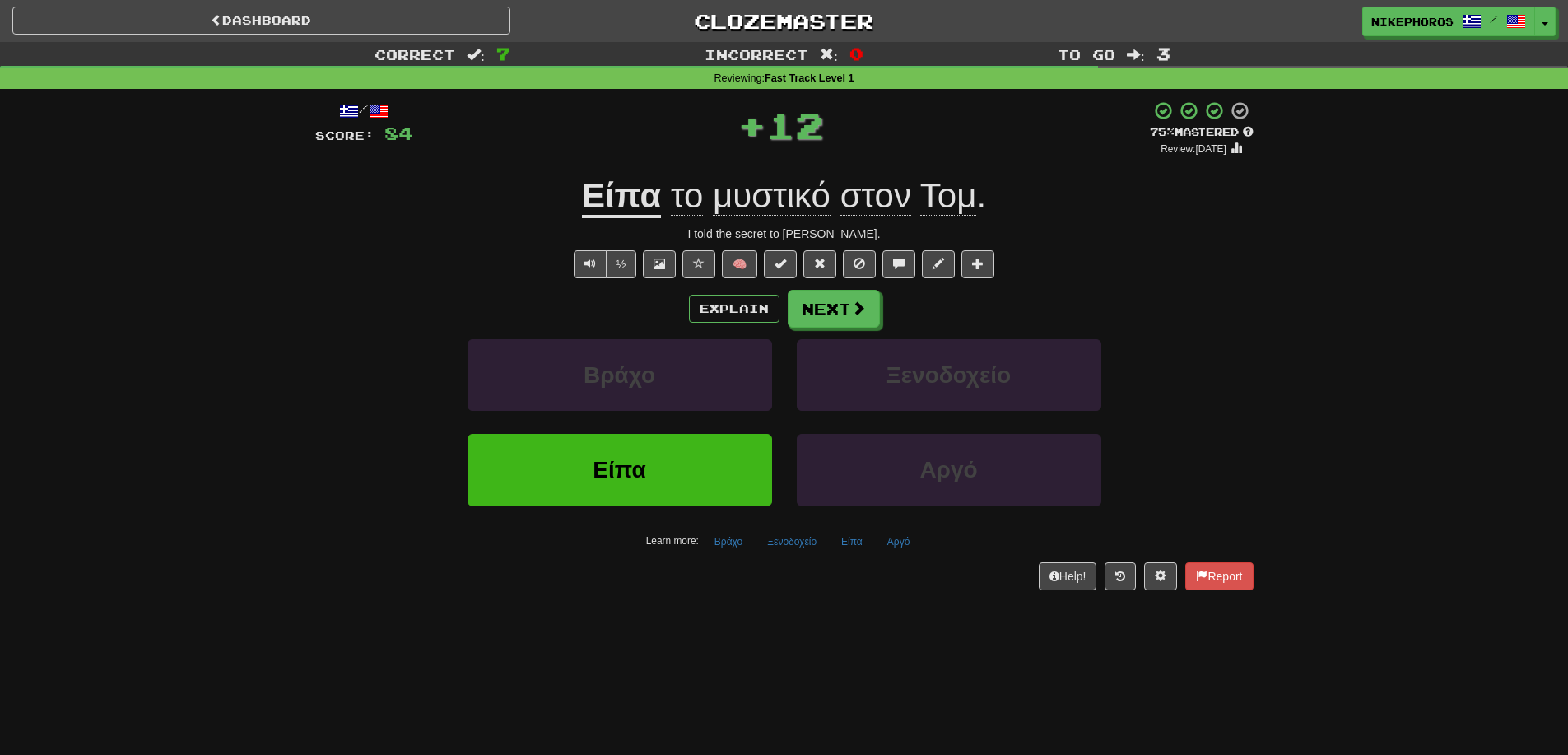
click at [1124, 246] on div "/ Score: 84 + 12 75 % Mastered Review: [DATE] Είπα το μυστικό στον Τομ . I told…" at bounding box center [784, 346] width 938 height 489
click at [733, 542] on button "Βράχο" at bounding box center [729, 541] width 46 height 25
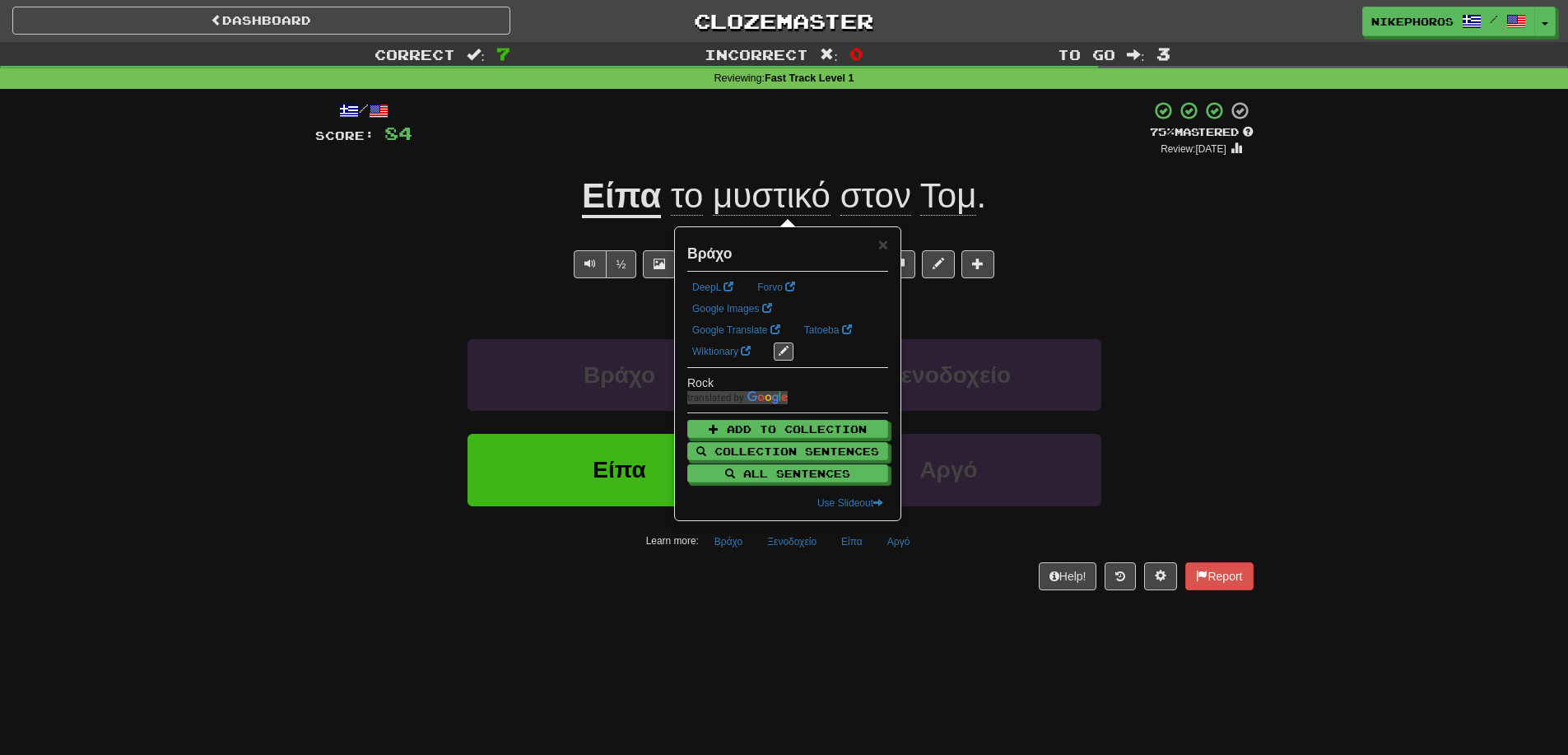
click at [740, 613] on div "Dashboard Clozemaster Nikephoros / Toggle Dropdown Dashboard Leaderboard Activi…" at bounding box center [784, 378] width 1568 height 755
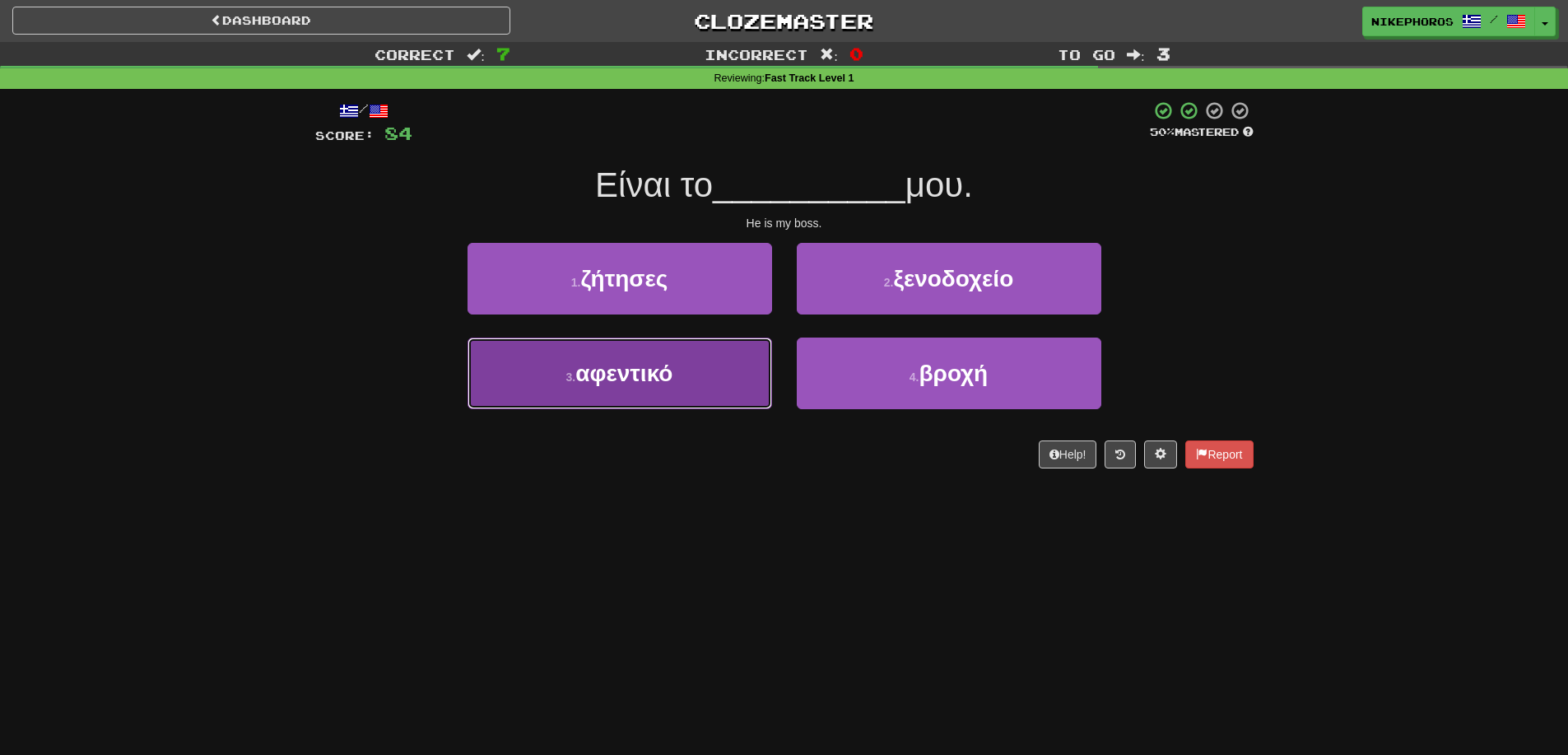
click at [725, 377] on button "3 . αφεντικό" at bounding box center [619, 374] width 304 height 72
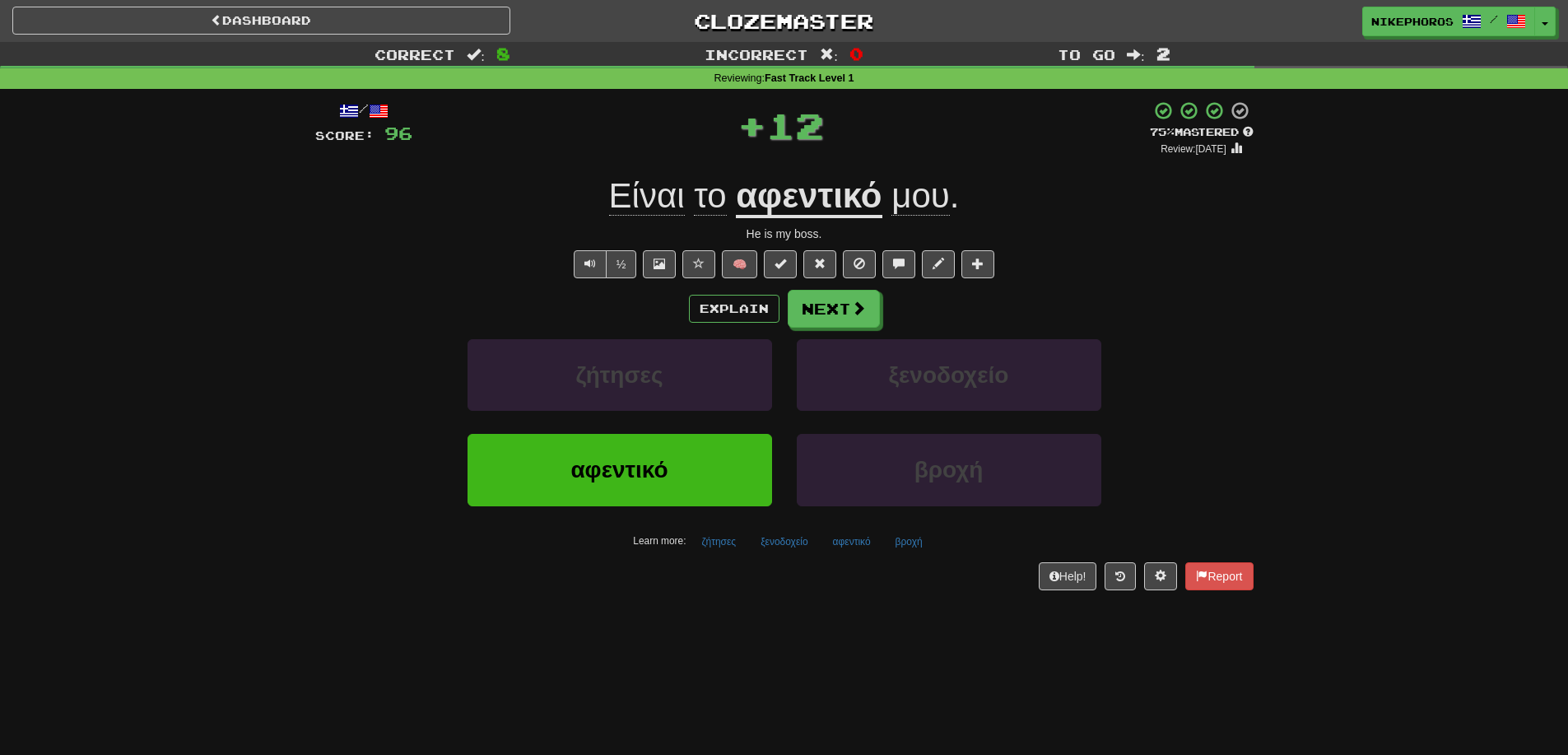
drag, startPoint x: 844, startPoint y: 200, endPoint x: 881, endPoint y: 209, distance: 38.1
click at [855, 204] on u "αφεντικό" at bounding box center [808, 197] width 146 height 42
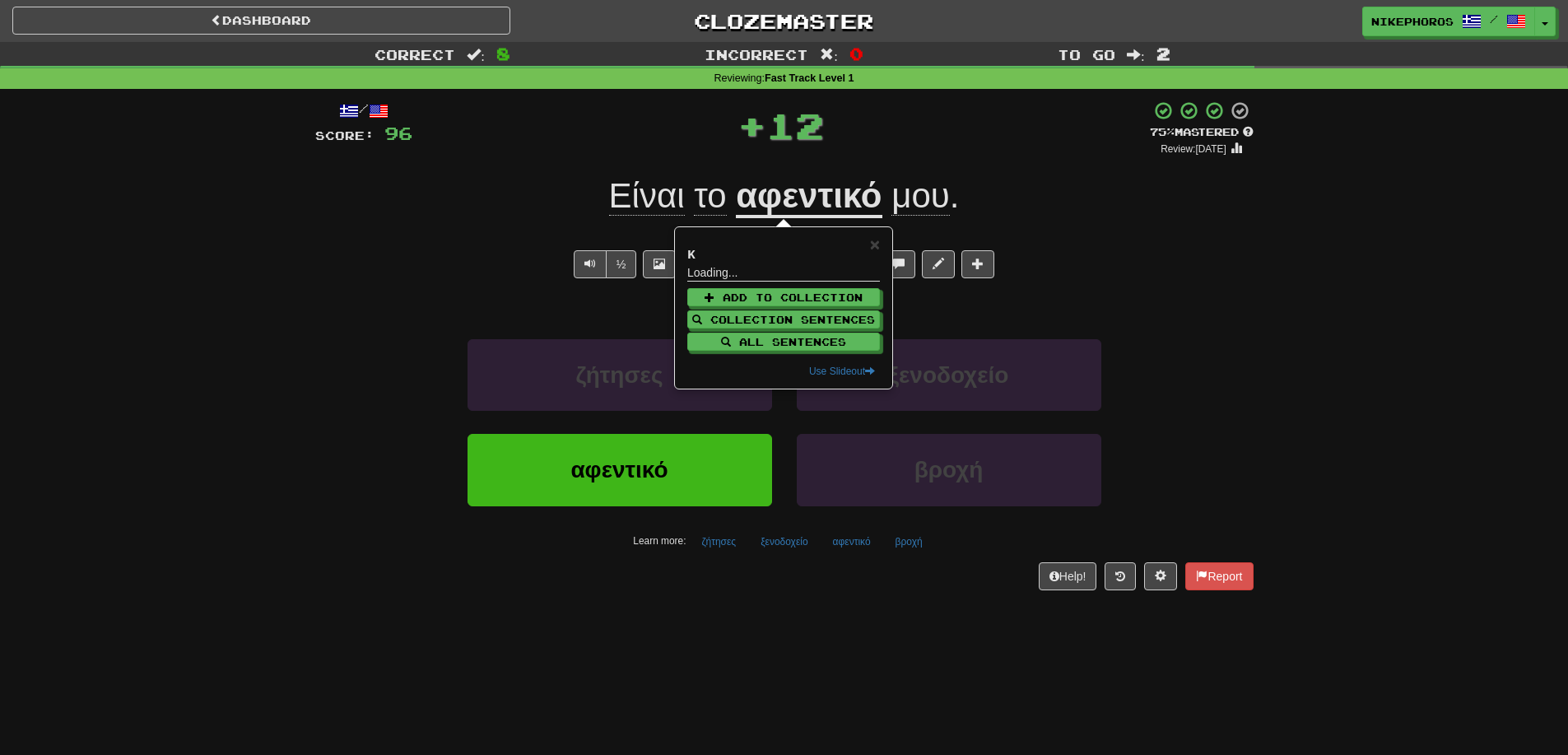
click at [1109, 204] on div "Είναι το αφεντικό μου ." at bounding box center [784, 196] width 938 height 45
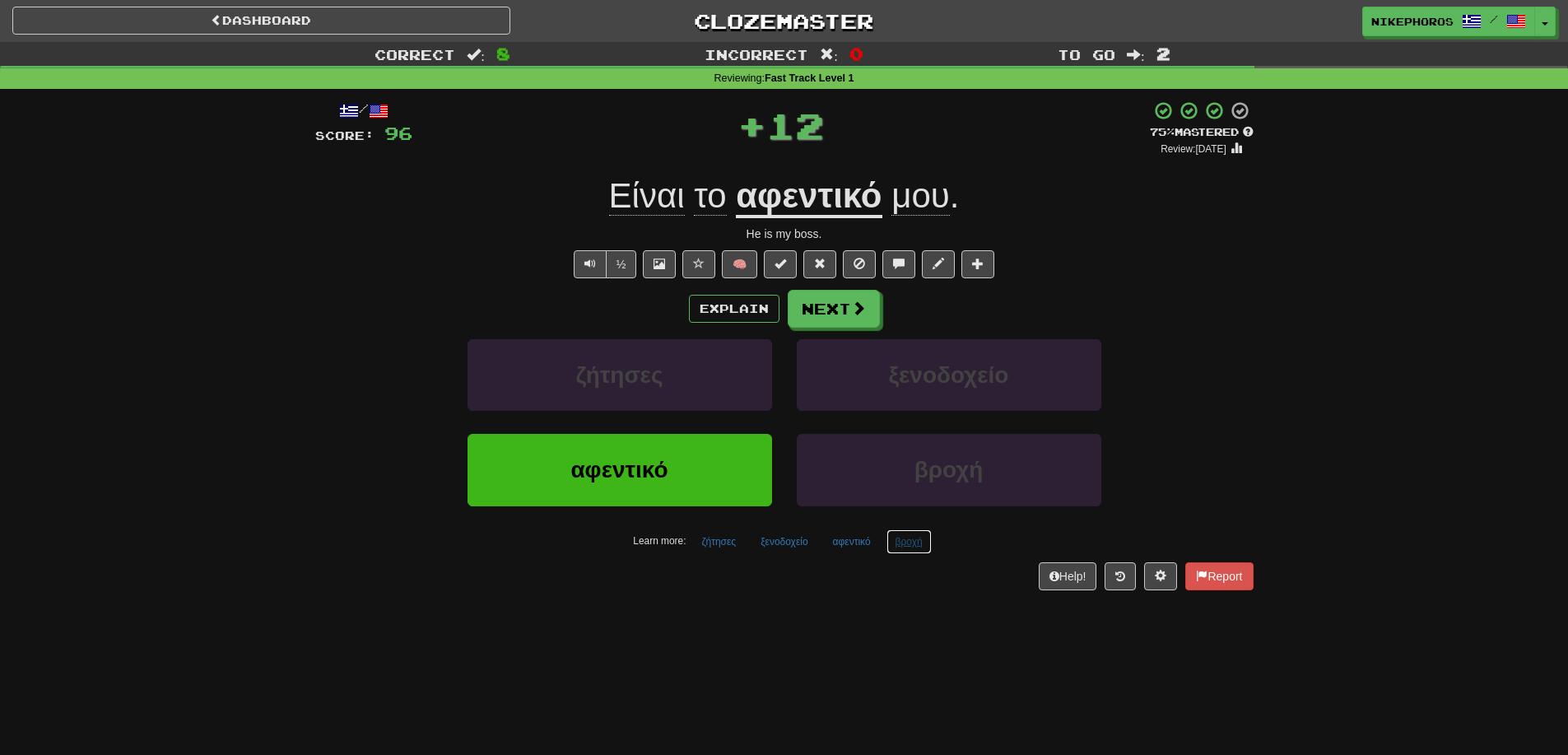
click at [899, 549] on button "βροχή" at bounding box center [908, 541] width 45 height 25
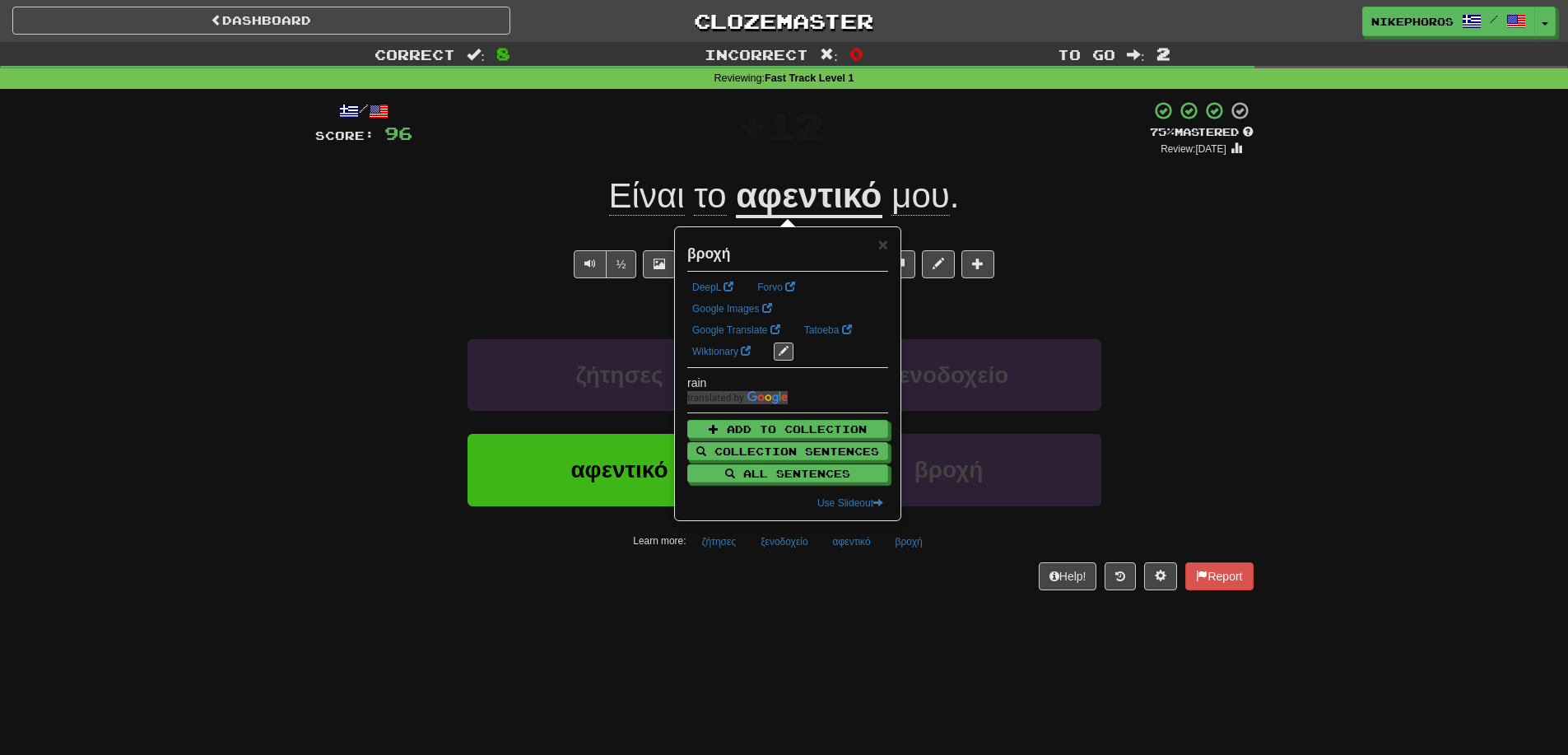
click at [889, 587] on div "Help! Report" at bounding box center [784, 576] width 938 height 28
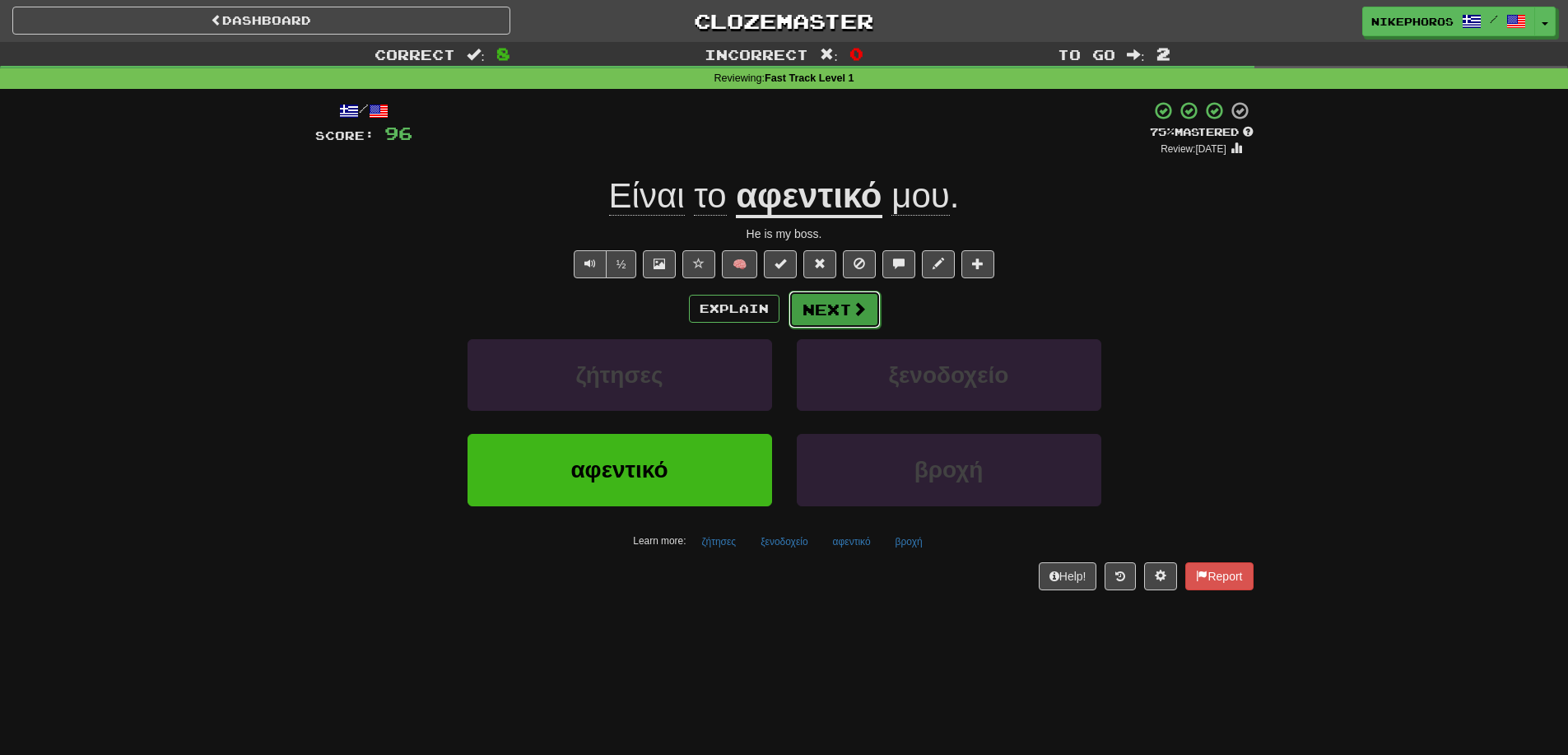
click at [857, 291] on button "Next" at bounding box center [834, 310] width 92 height 38
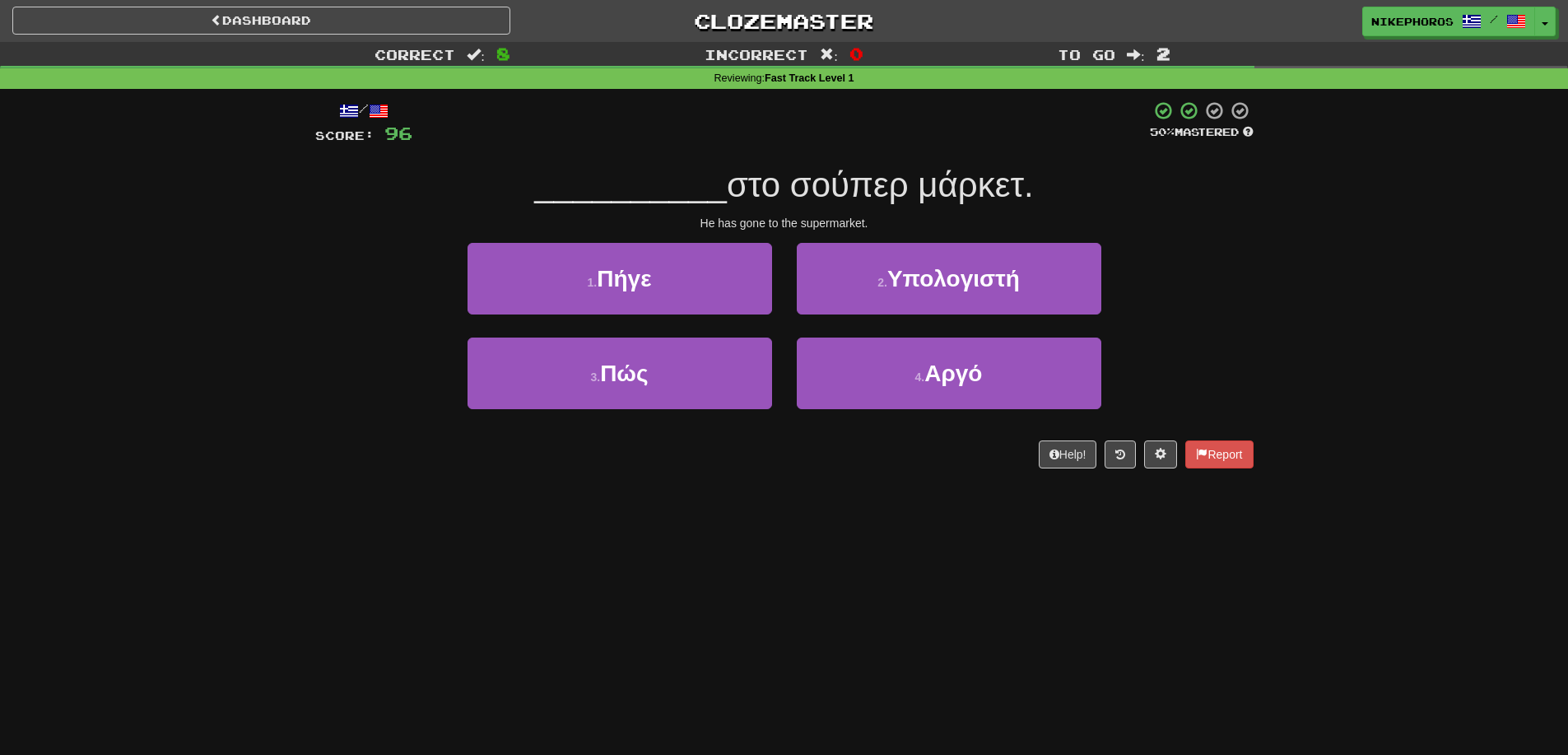
click at [1204, 200] on div "__________ στο σούπερ μάρκετ." at bounding box center [784, 185] width 938 height 45
click at [741, 632] on div "Dashboard Clozemaster Nikephoros / Toggle Dropdown Dashboard Leaderboard Activi…" at bounding box center [784, 378] width 1568 height 755
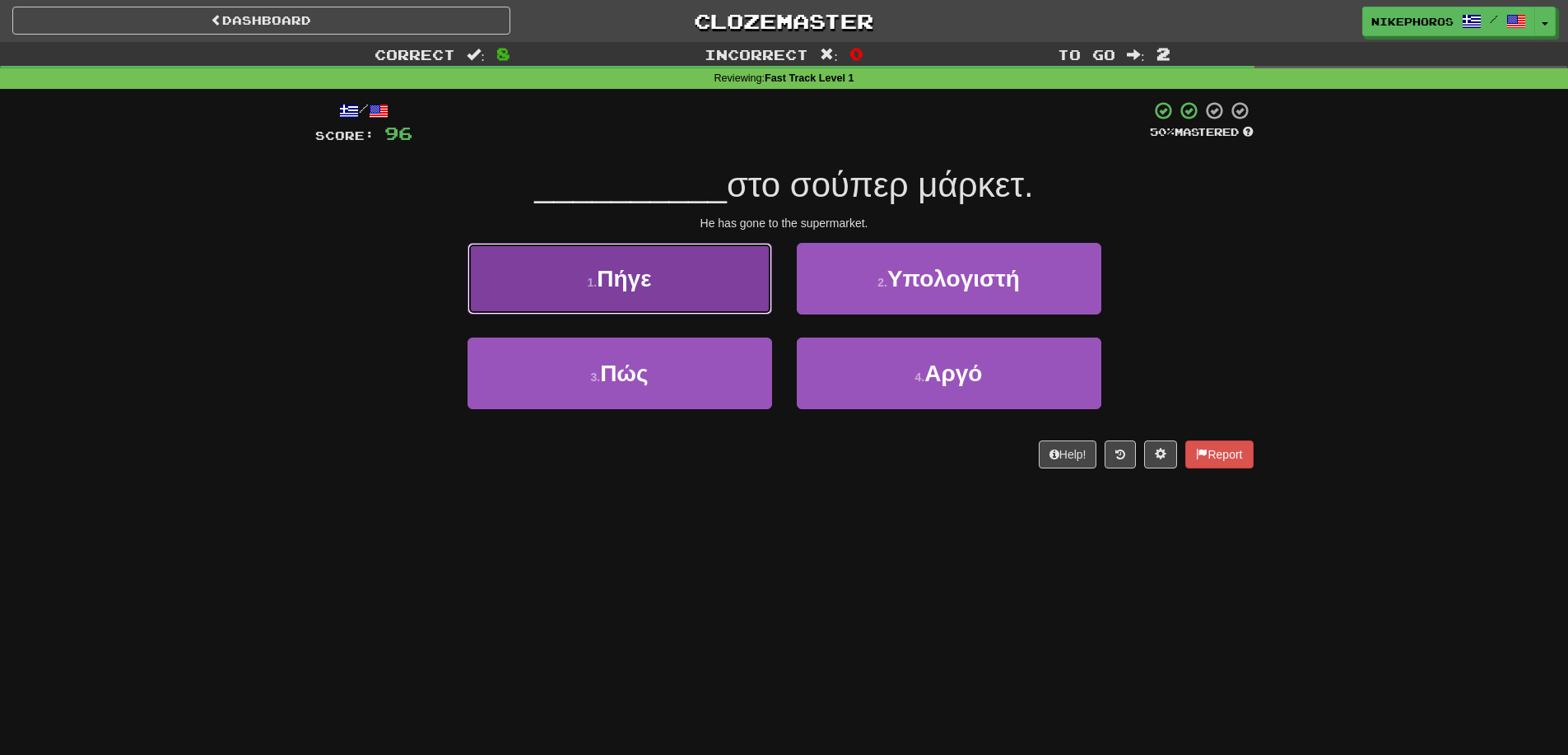
click at [676, 295] on button "1 . Πήγε" at bounding box center [619, 279] width 304 height 72
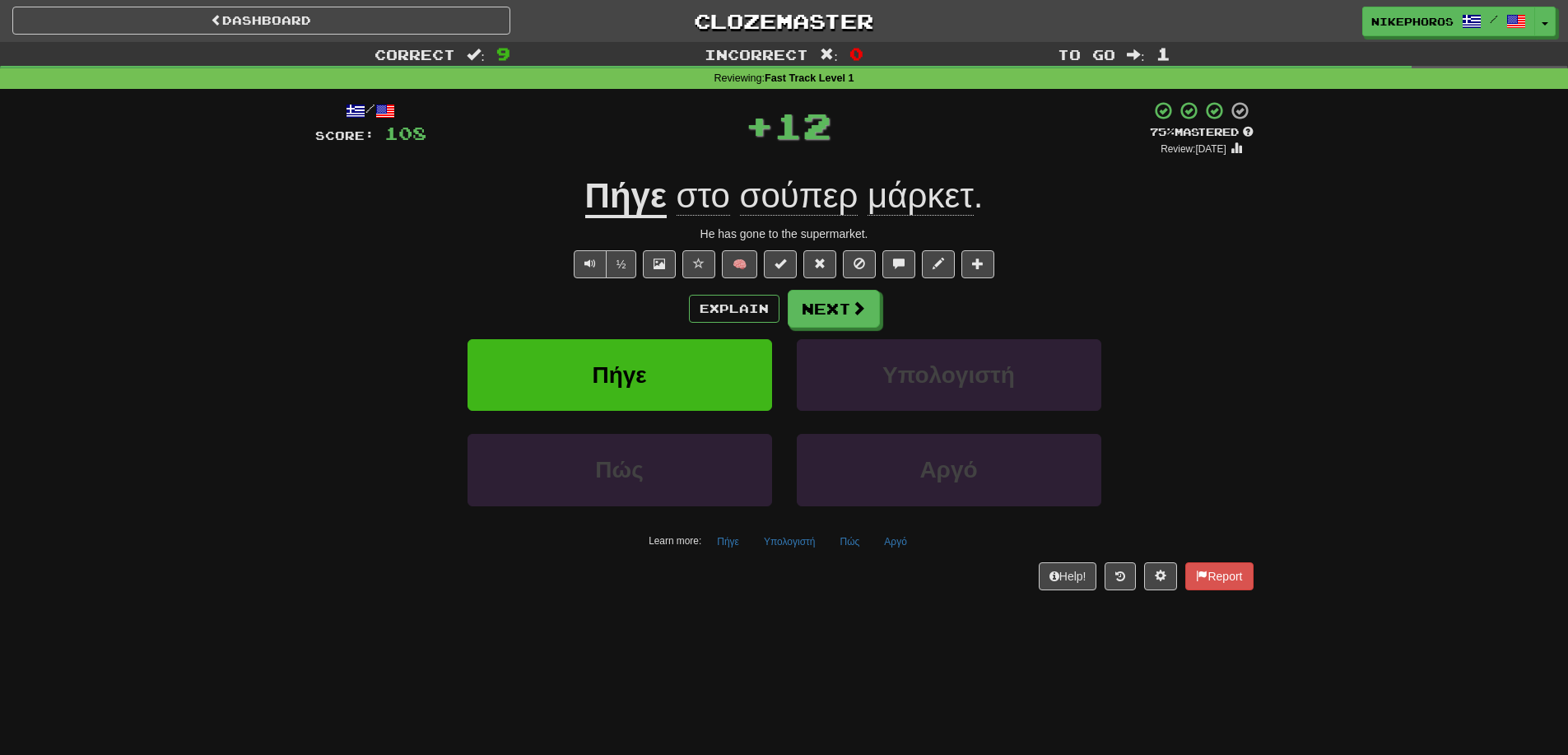
click at [797, 176] on div "Πήγε στο σούπερ μάρκετ ." at bounding box center [784, 196] width 938 height 45
click at [816, 327] on button "Next" at bounding box center [834, 310] width 92 height 38
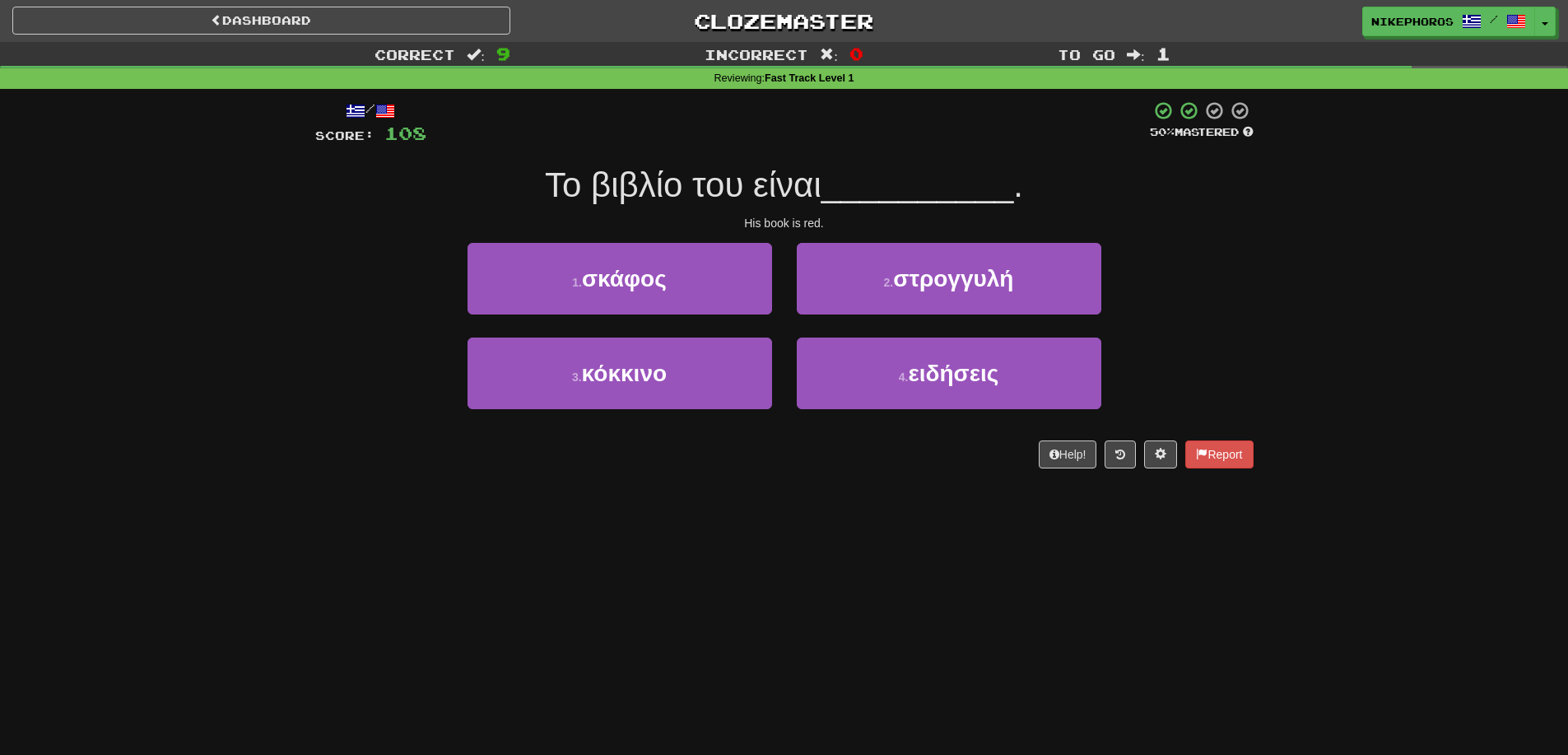
click at [1170, 309] on div "1 . σκάφος 2 . στρογγυλή" at bounding box center [784, 290] width 988 height 95
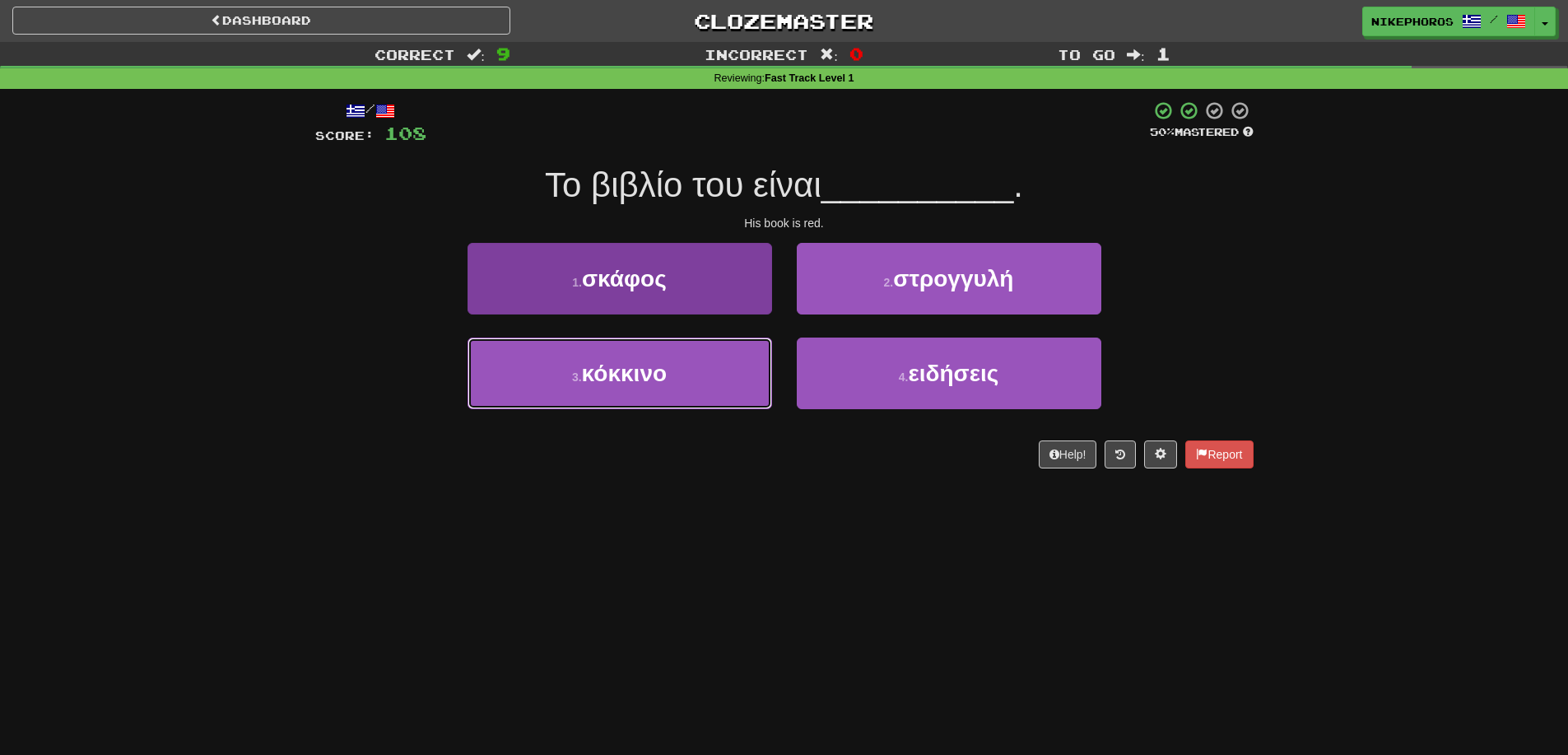
click at [730, 376] on button "3 . κόκκινο" at bounding box center [619, 374] width 304 height 72
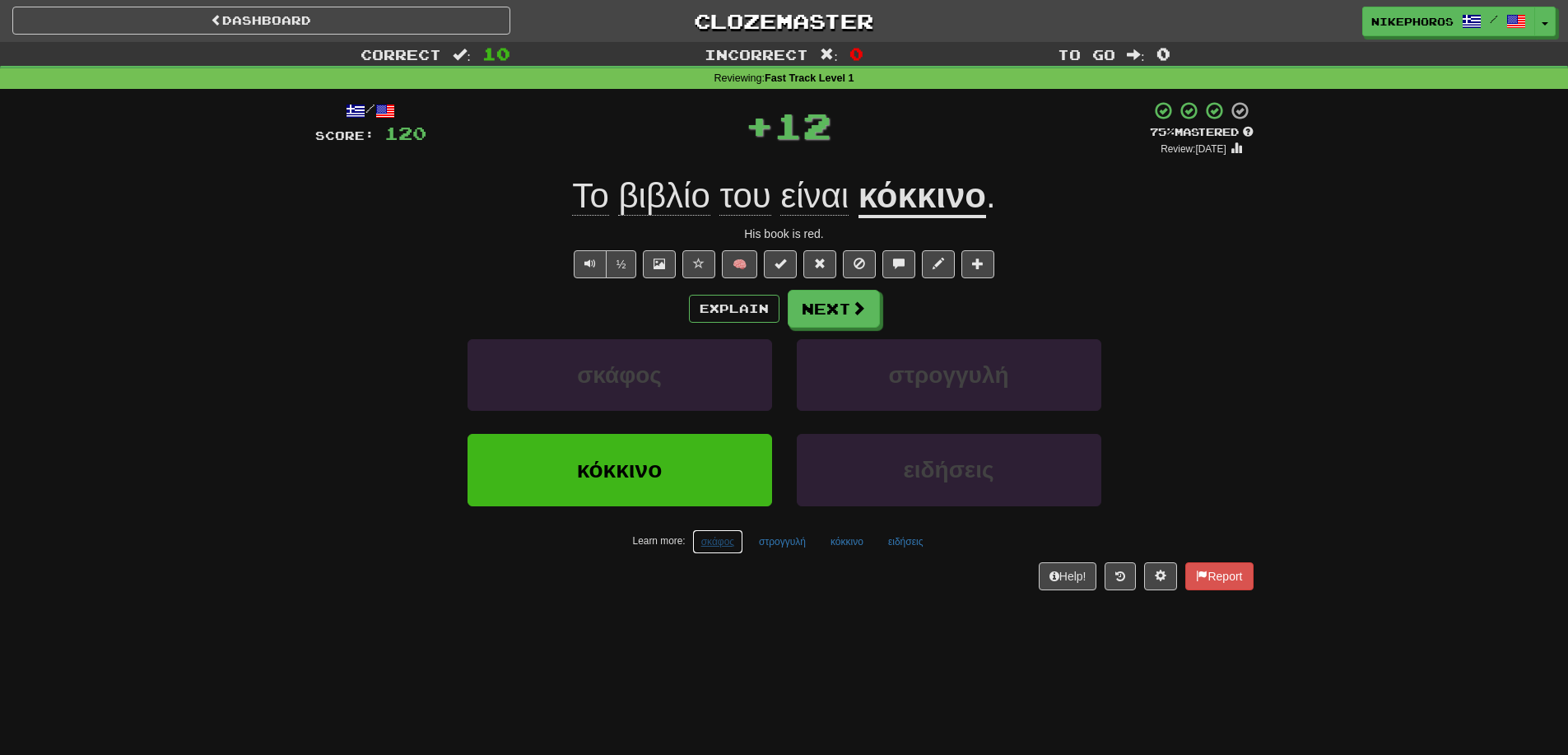
drag, startPoint x: 731, startPoint y: 547, endPoint x: 735, endPoint y: 555, distance: 8.9
click at [731, 544] on button "σκάφος" at bounding box center [717, 541] width 51 height 25
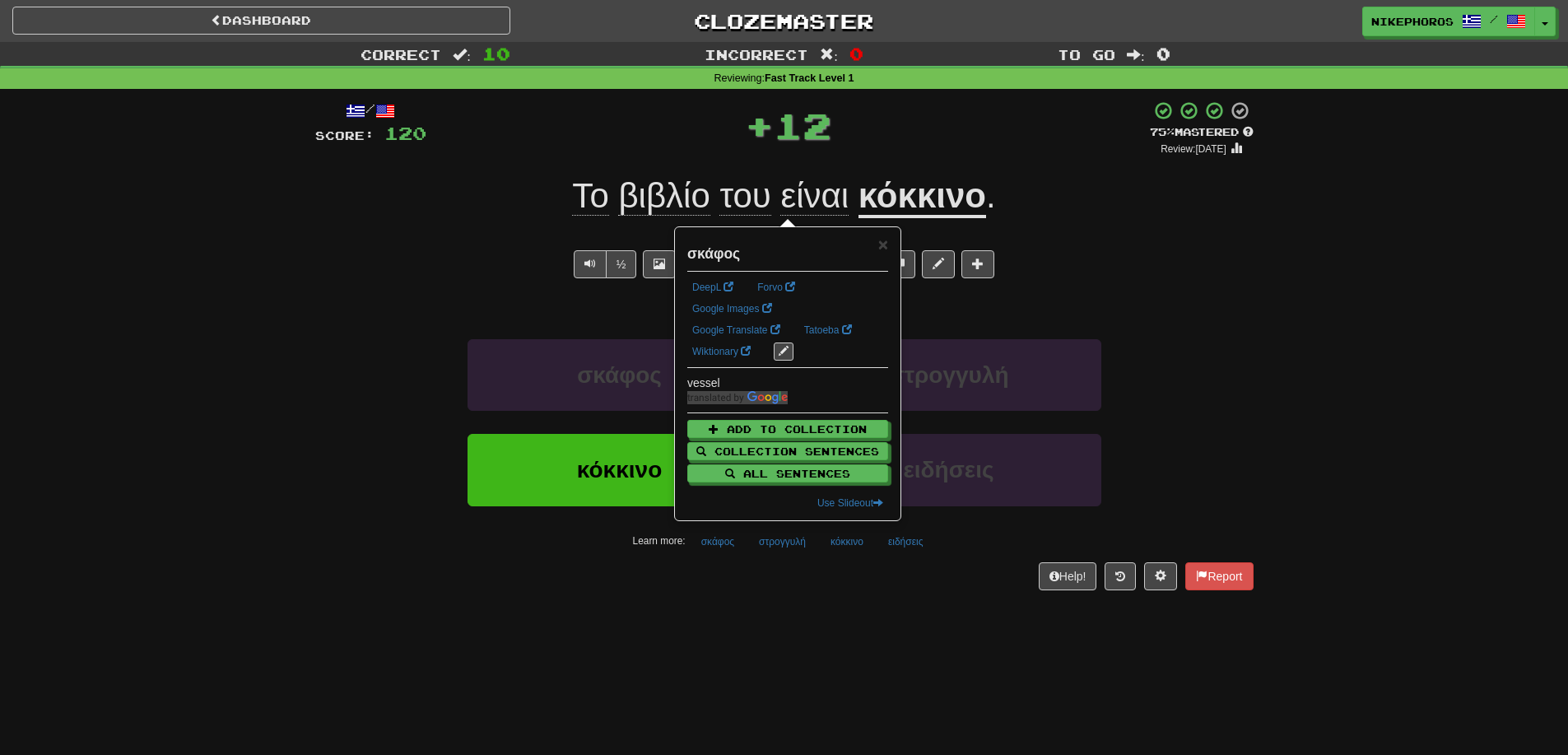
click at [759, 628] on div "Dashboard Clozemaster Nikephoros / Toggle Dropdown Dashboard Leaderboard Activi…" at bounding box center [784, 378] width 1568 height 755
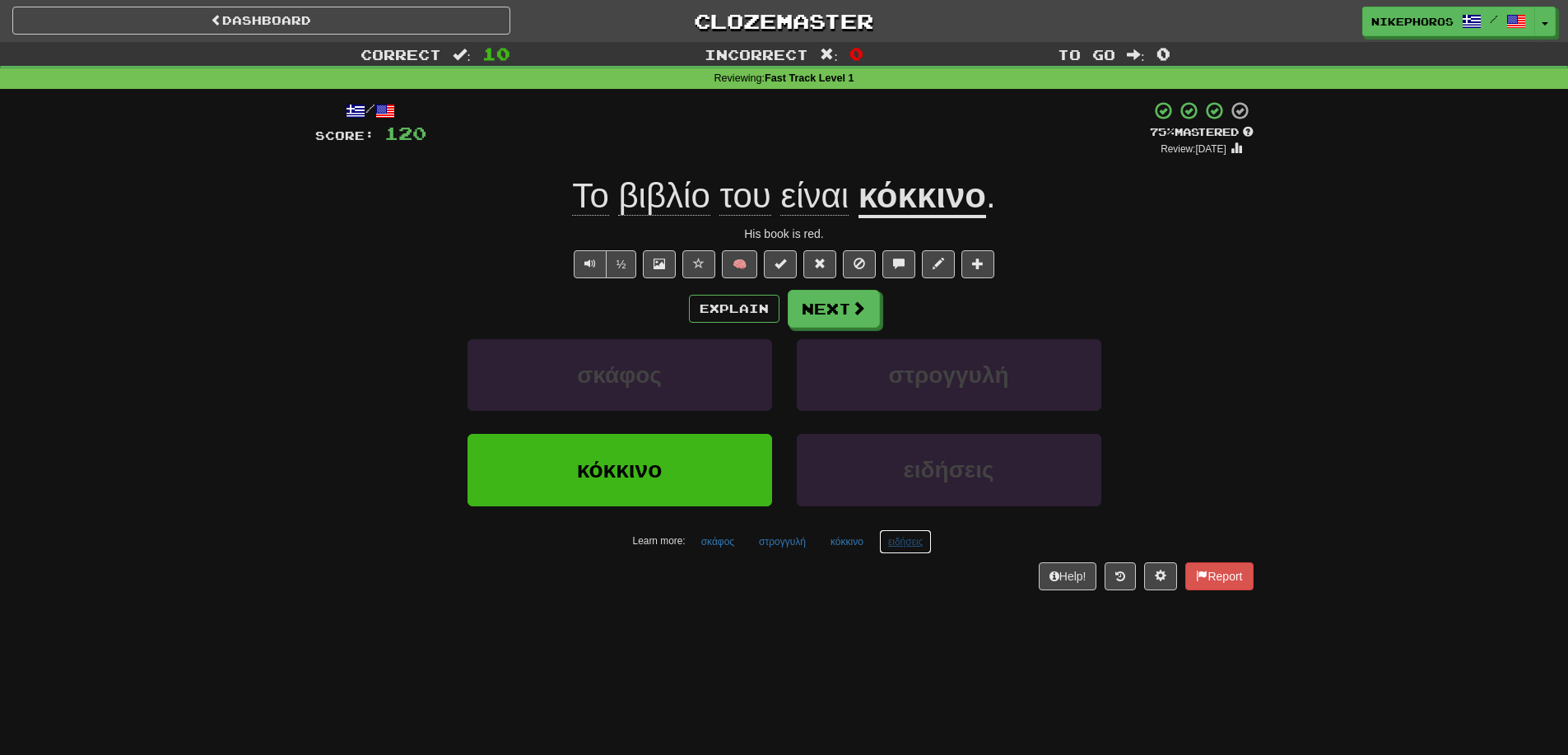
click at [918, 546] on button "ειδήσεις" at bounding box center [906, 541] width 54 height 25
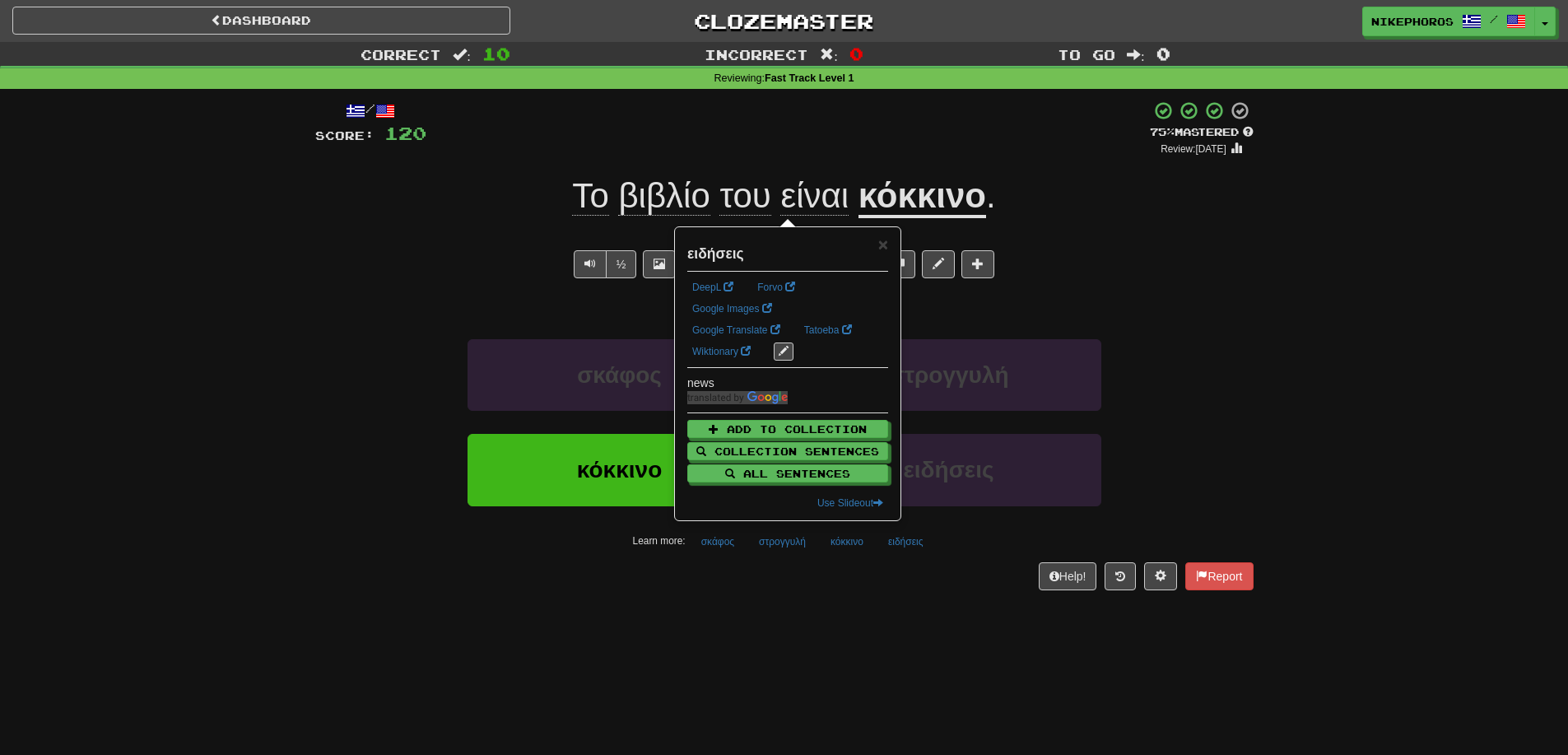
click at [913, 643] on div "Dashboard Clozemaster Nikephoros / Toggle Dropdown Dashboard Leaderboard Activi…" at bounding box center [784, 378] width 1568 height 755
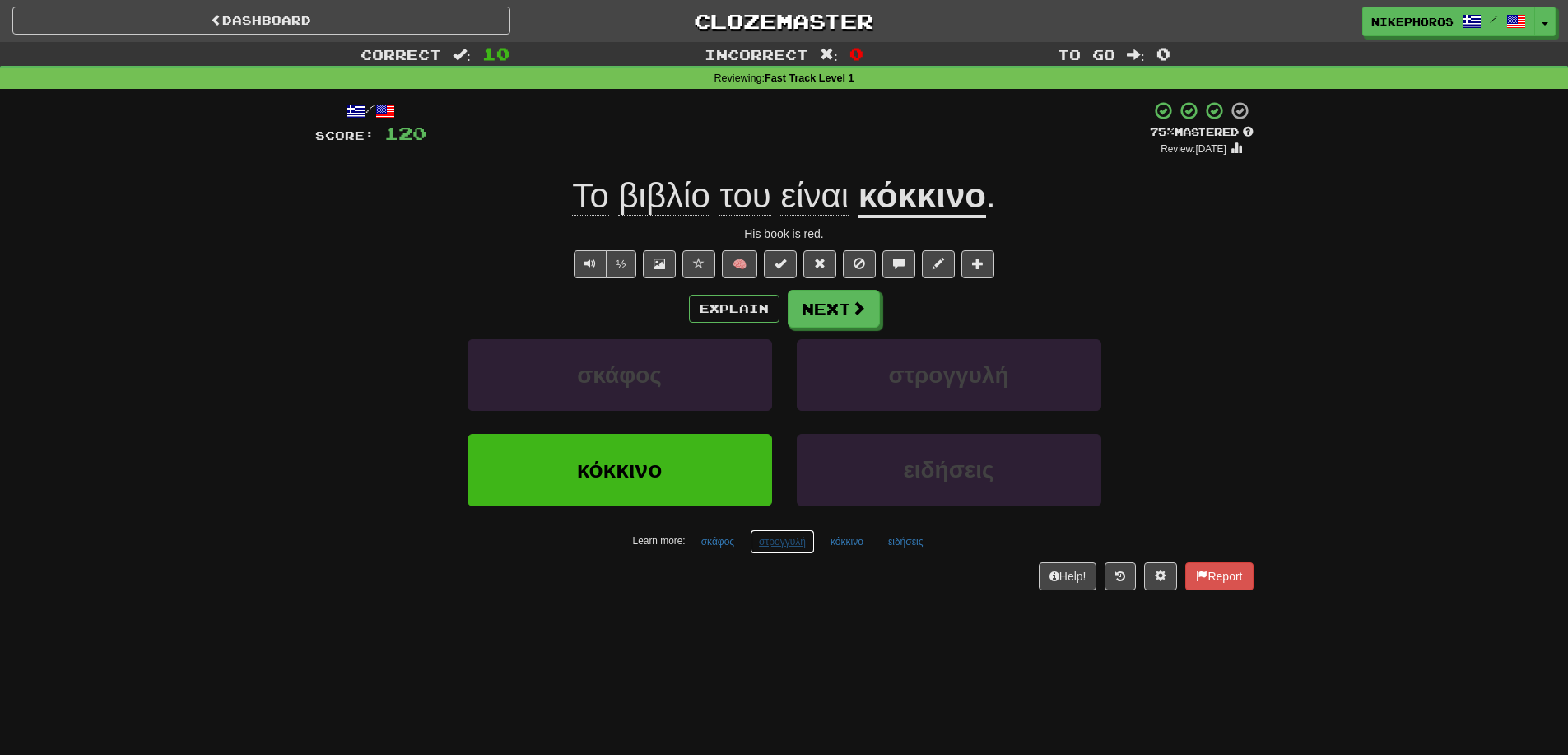
click at [781, 537] on button "στρογγυλή" at bounding box center [782, 541] width 65 height 25
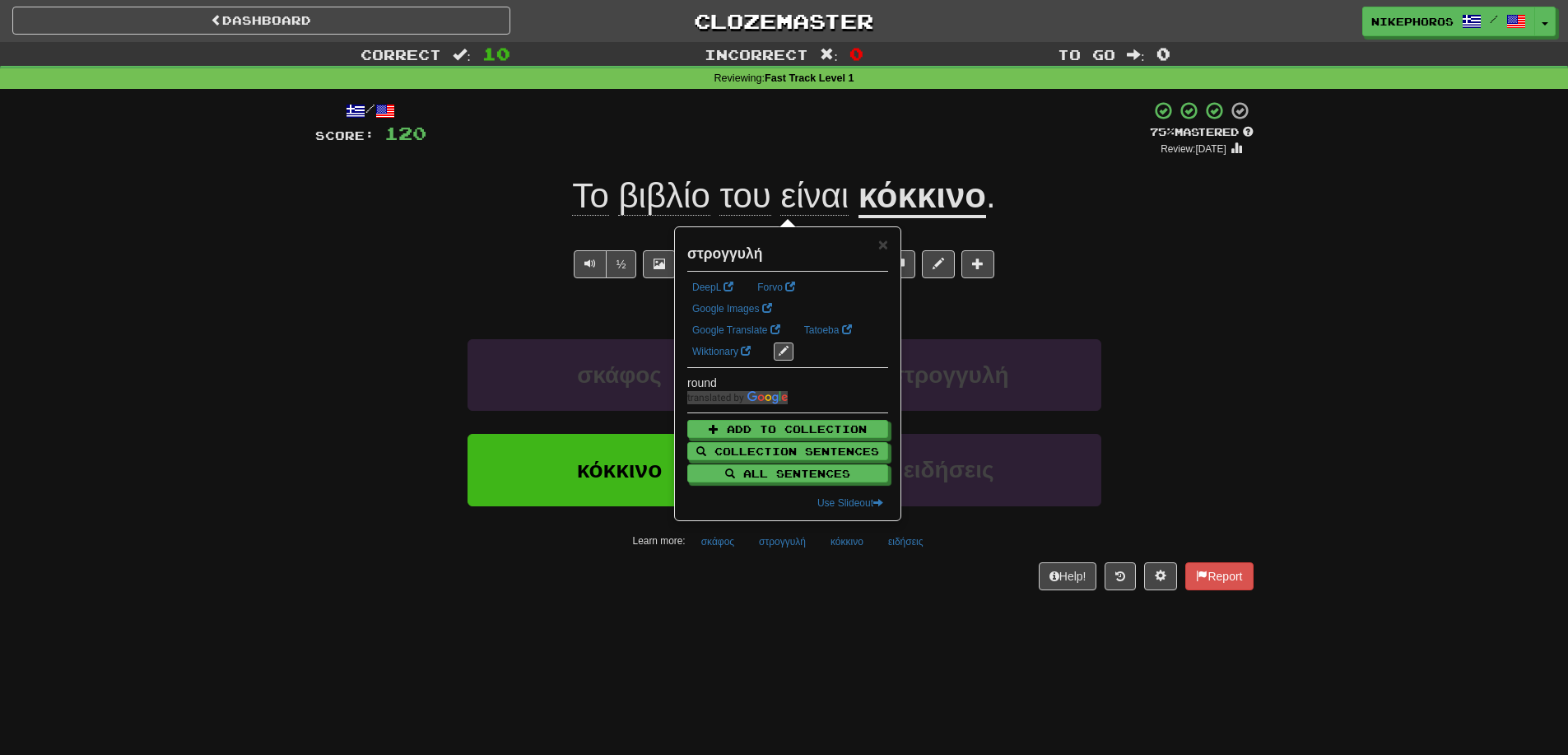
click at [773, 580] on div "Help! Report" at bounding box center [784, 576] width 938 height 28
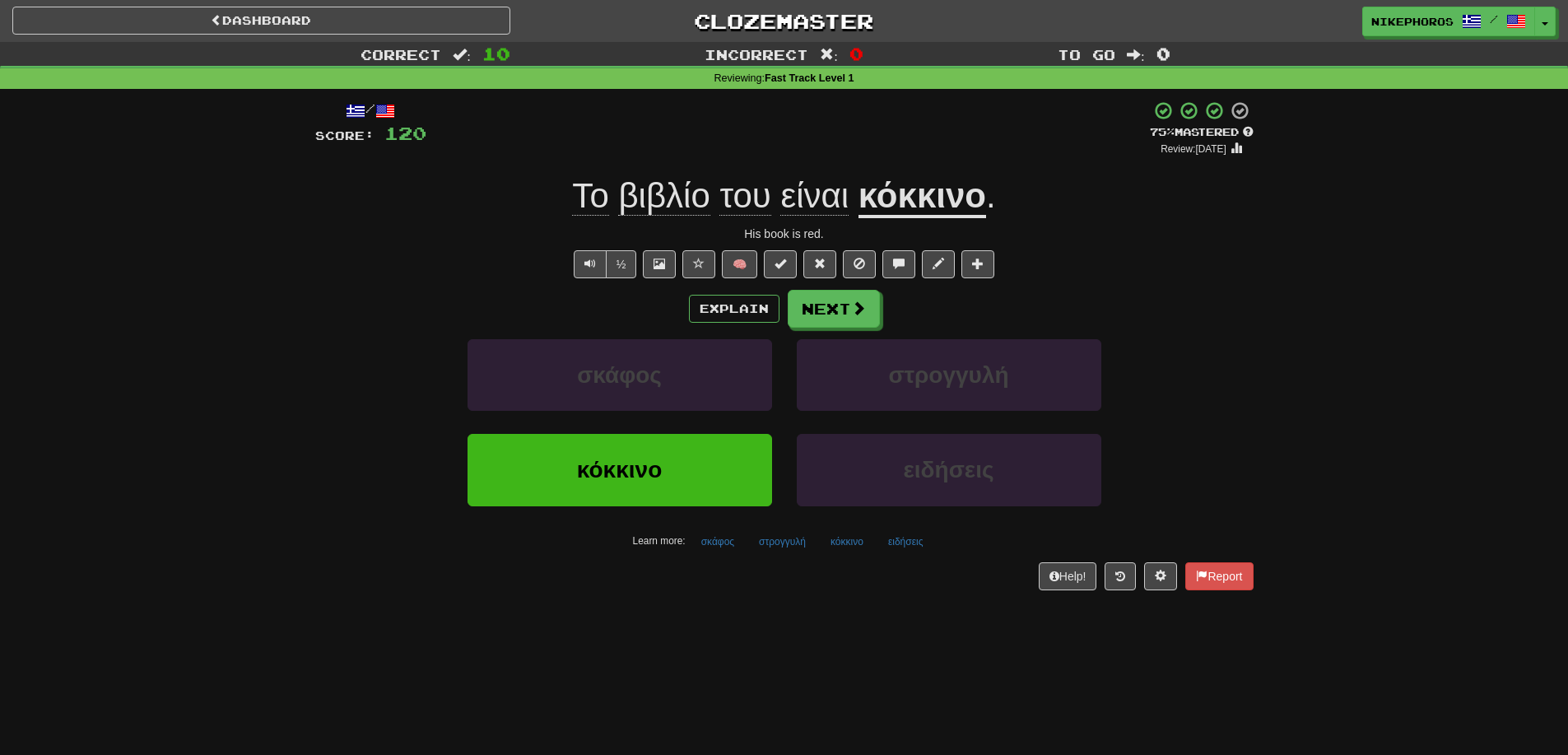
click at [813, 333] on div "Explain Next σκάφος στρογγυλή κόκκινο ειδήσεις Learn more: σκάφος στρογγυλή κόκ…" at bounding box center [784, 421] width 938 height 265
click at [814, 321] on button "Next" at bounding box center [834, 310] width 92 height 38
